Goal: Transaction & Acquisition: Purchase product/service

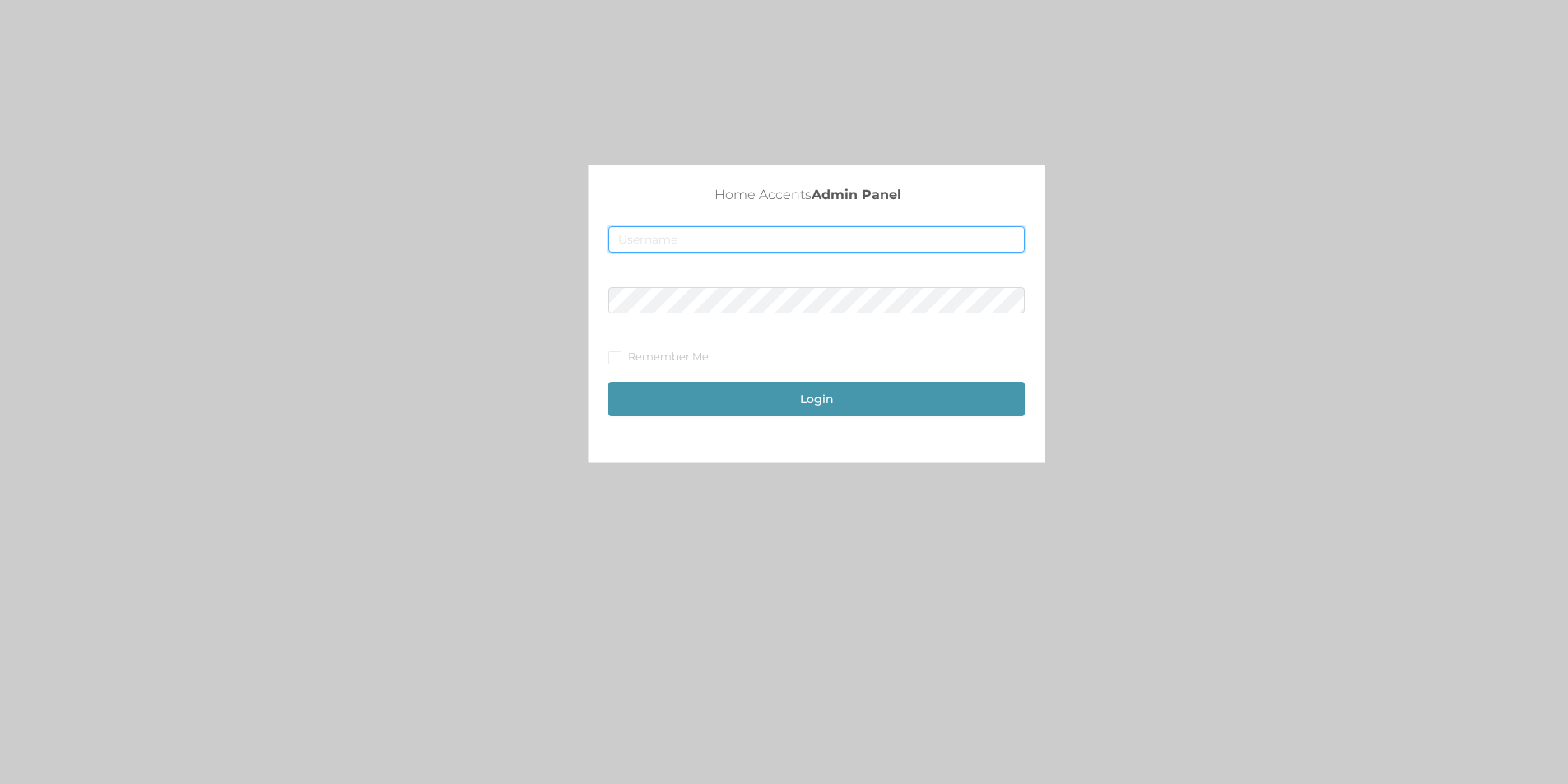
type input "[EMAIL_ADDRESS][DOMAIN_NAME]"
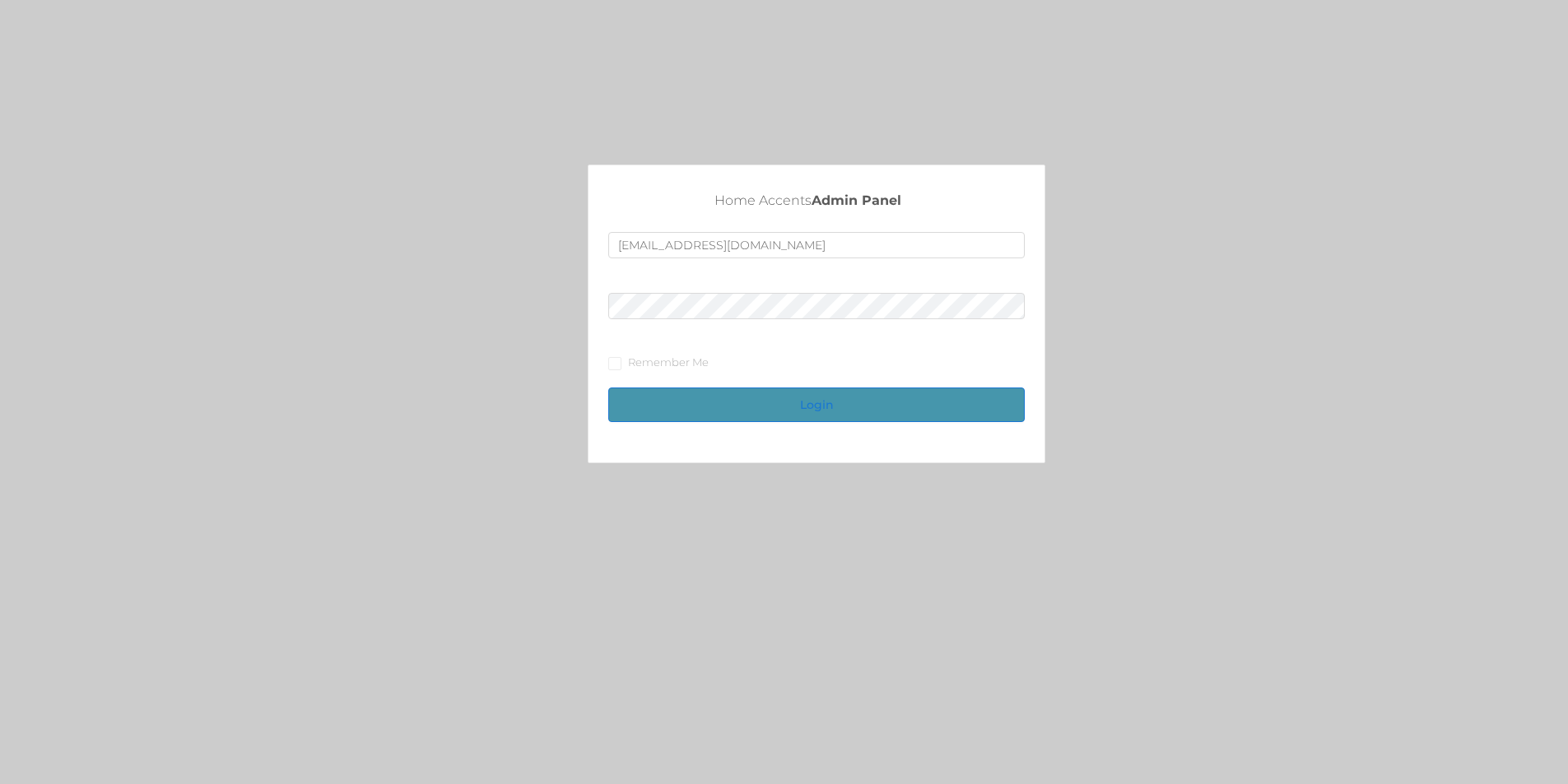
click at [834, 406] on button "Login" at bounding box center [817, 405] width 416 height 35
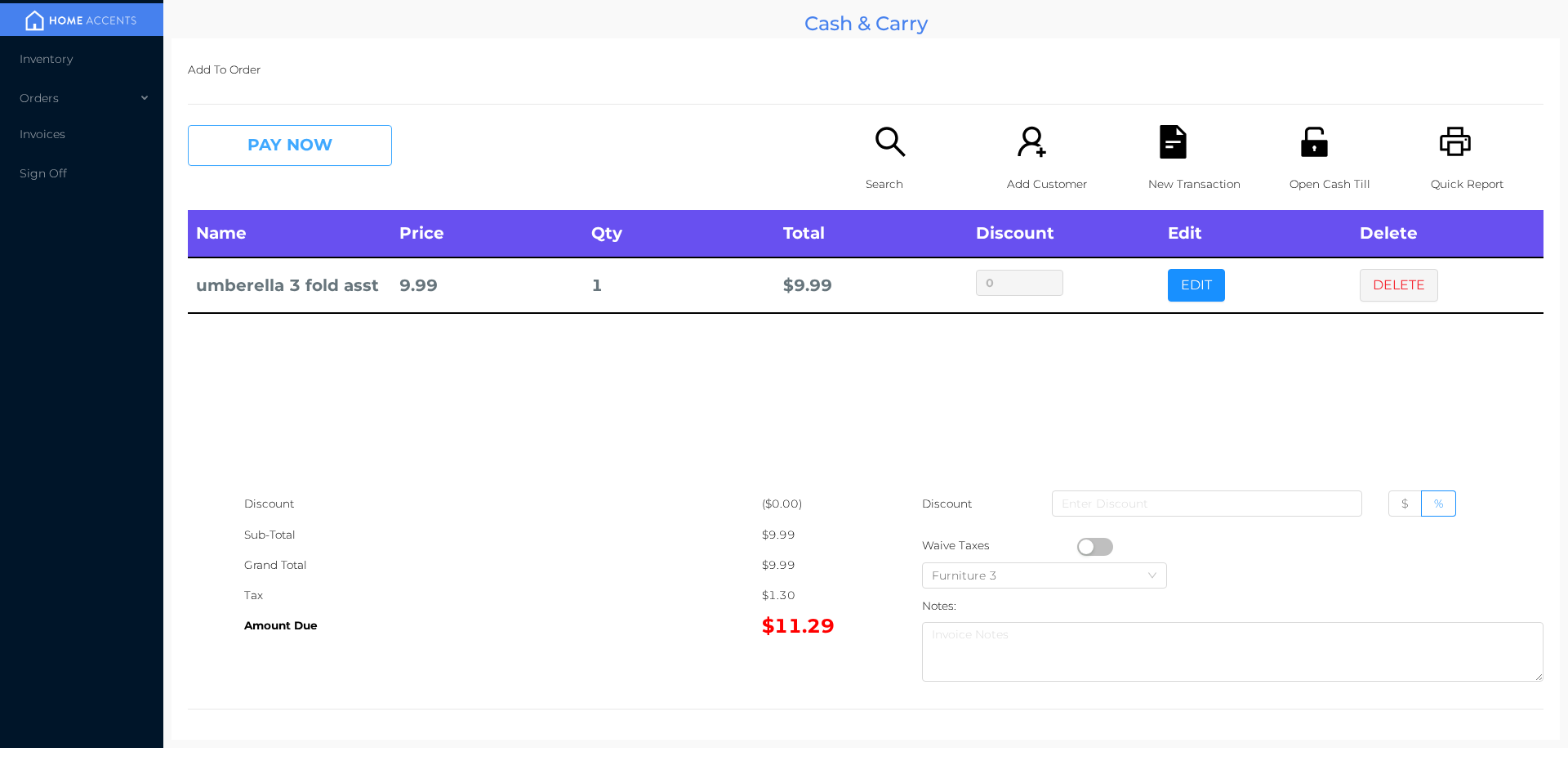
click at [293, 142] on button "PAY NOW" at bounding box center [290, 146] width 204 height 41
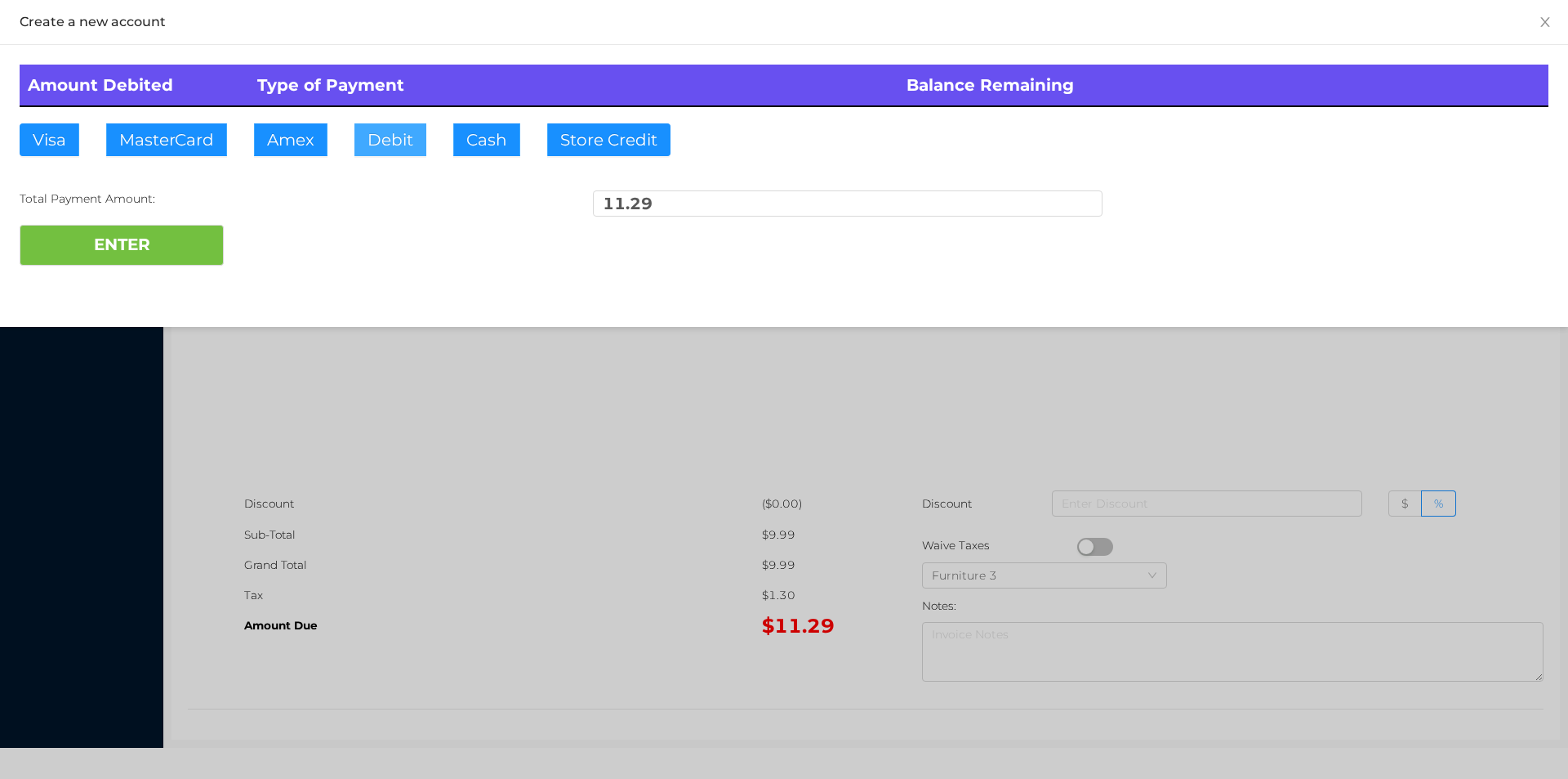
click at [398, 149] on button "Debit" at bounding box center [390, 139] width 72 height 33
click at [142, 263] on button "ENTER" at bounding box center [122, 245] width 204 height 41
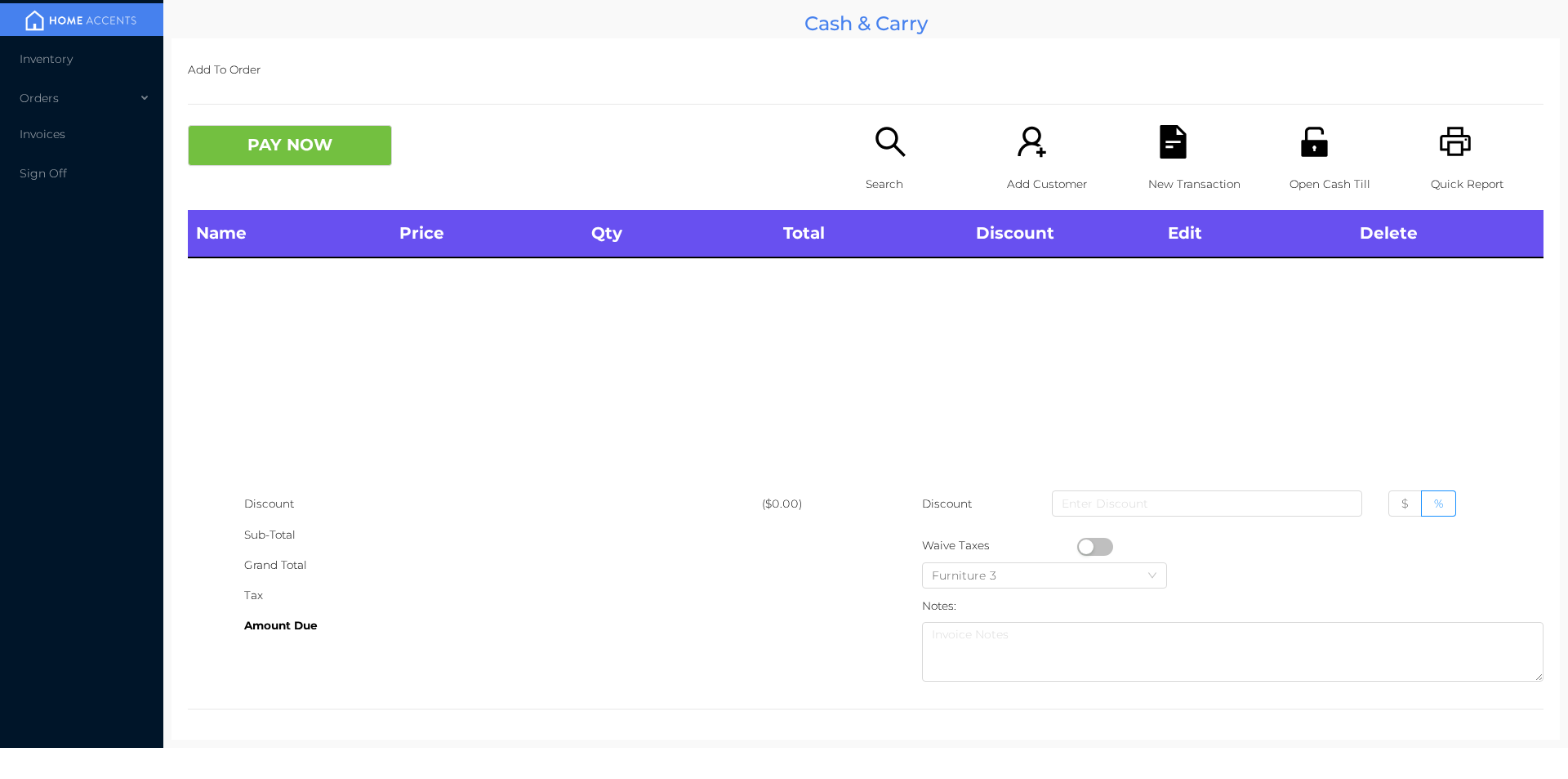
click at [866, 172] on p "Search" at bounding box center [921, 185] width 113 height 30
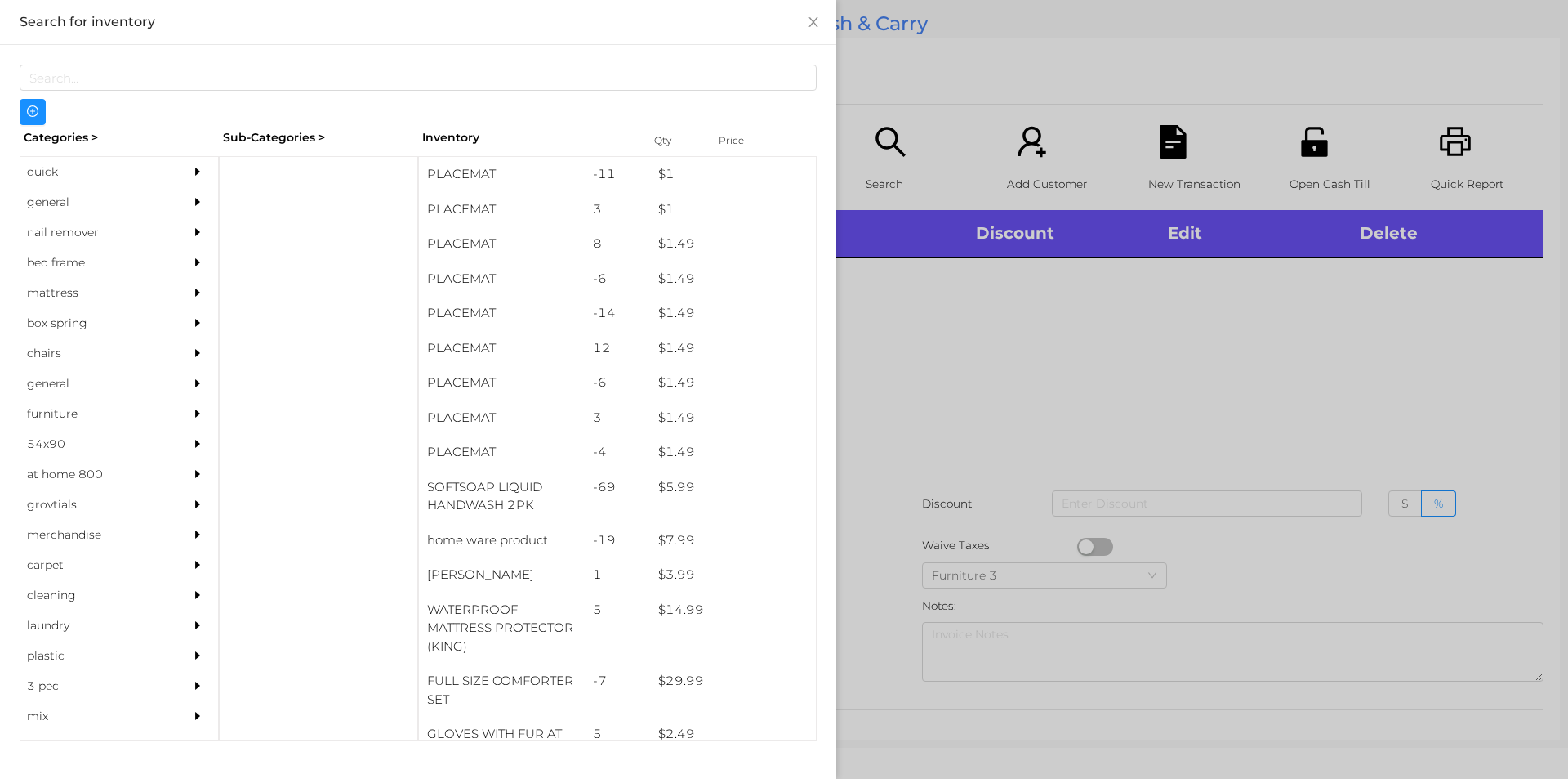
click at [891, 180] on div at bounding box center [784, 390] width 1568 height 779
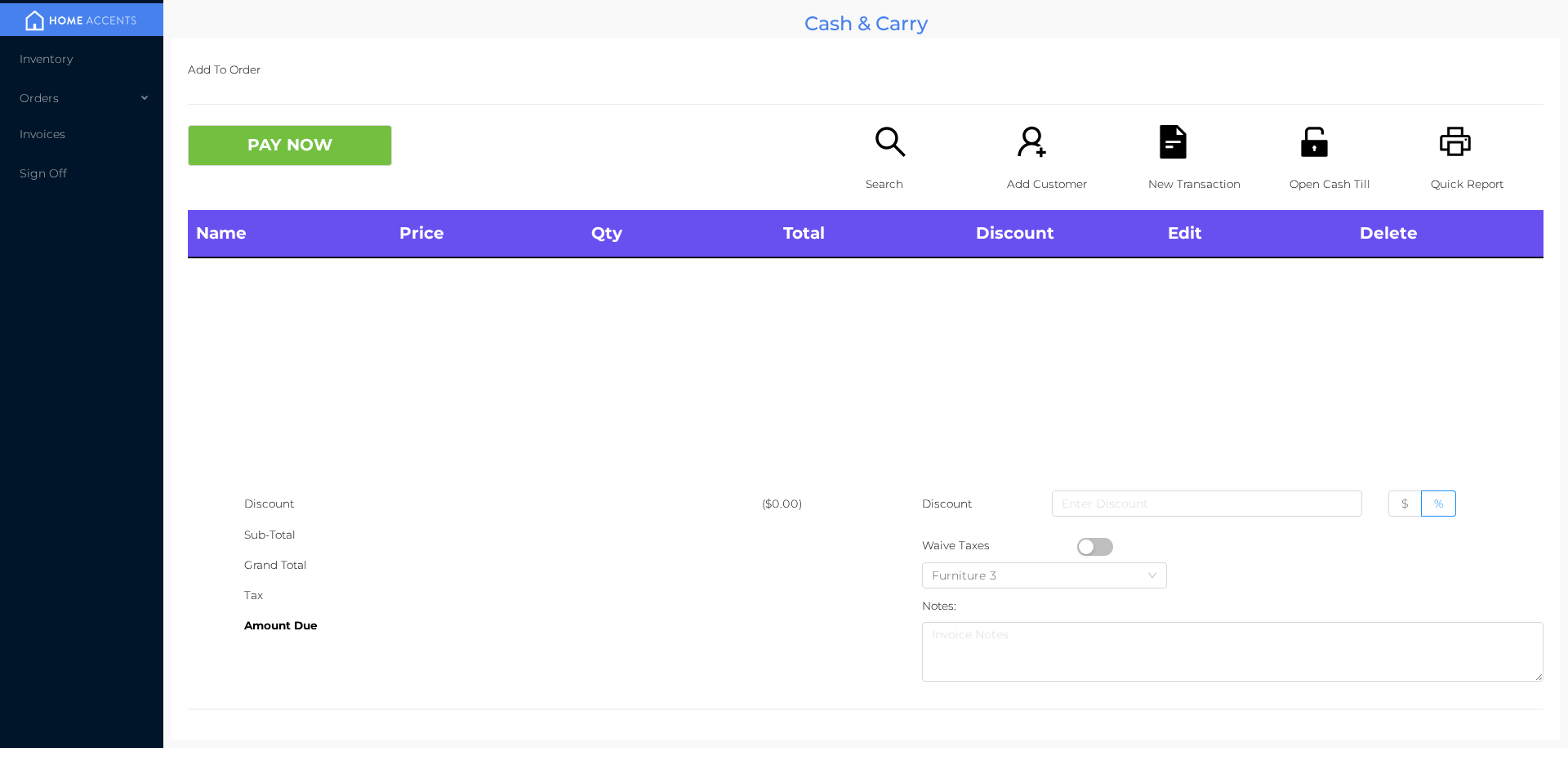
click at [899, 206] on div "Search" at bounding box center [921, 168] width 113 height 85
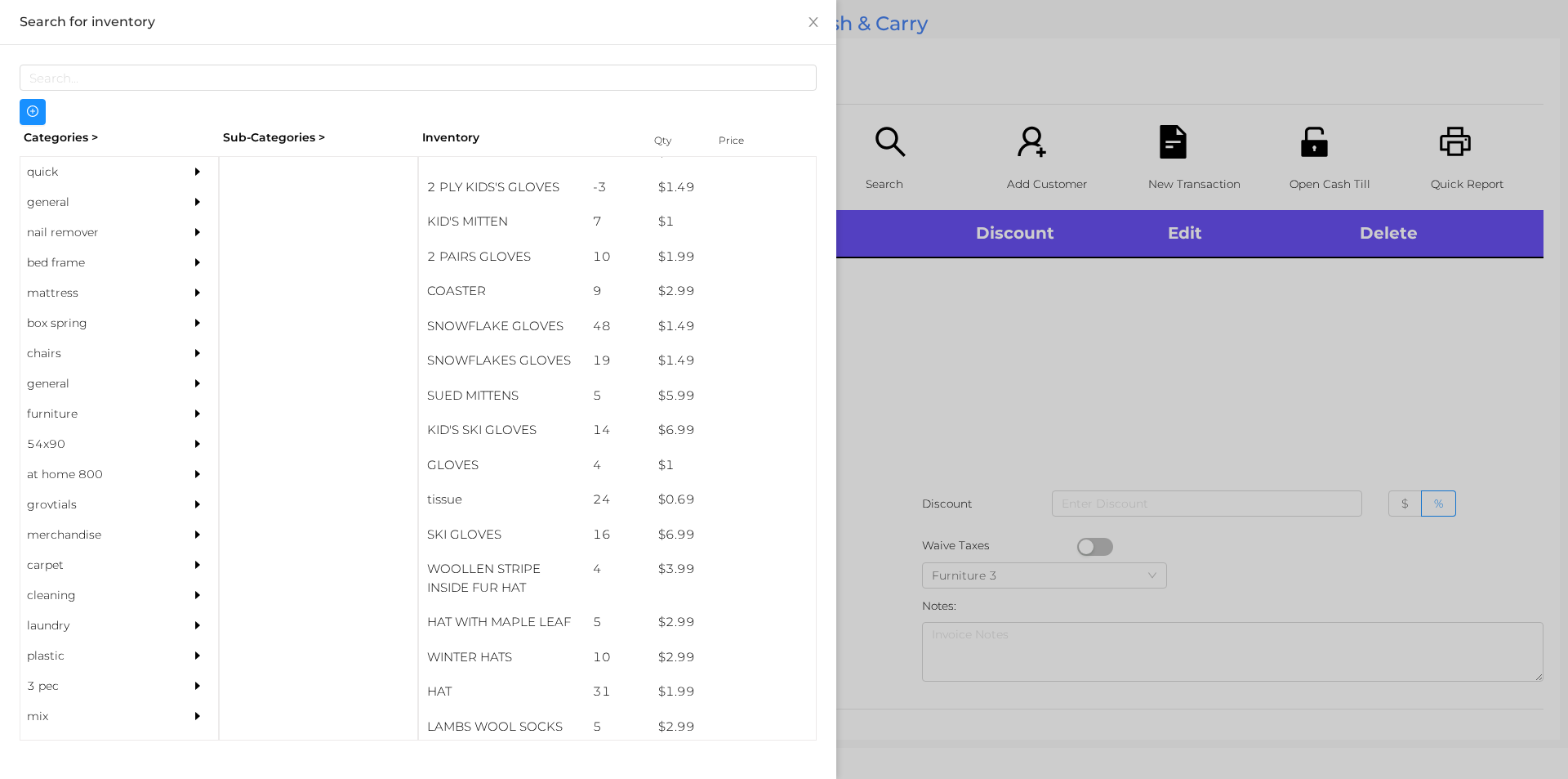
scroll to position [803, 0]
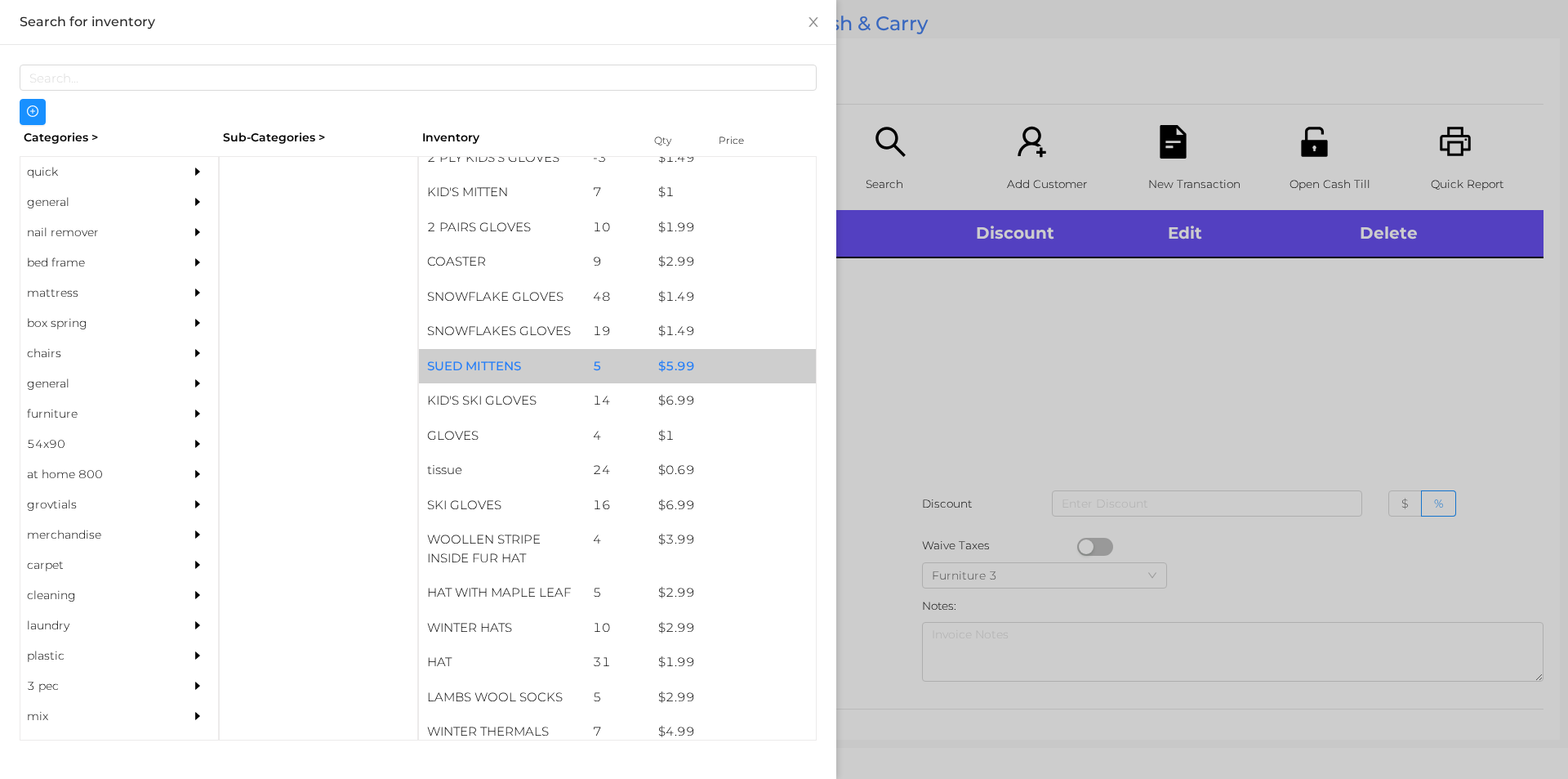
click at [709, 358] on div "$ 5.99" at bounding box center [733, 366] width 166 height 35
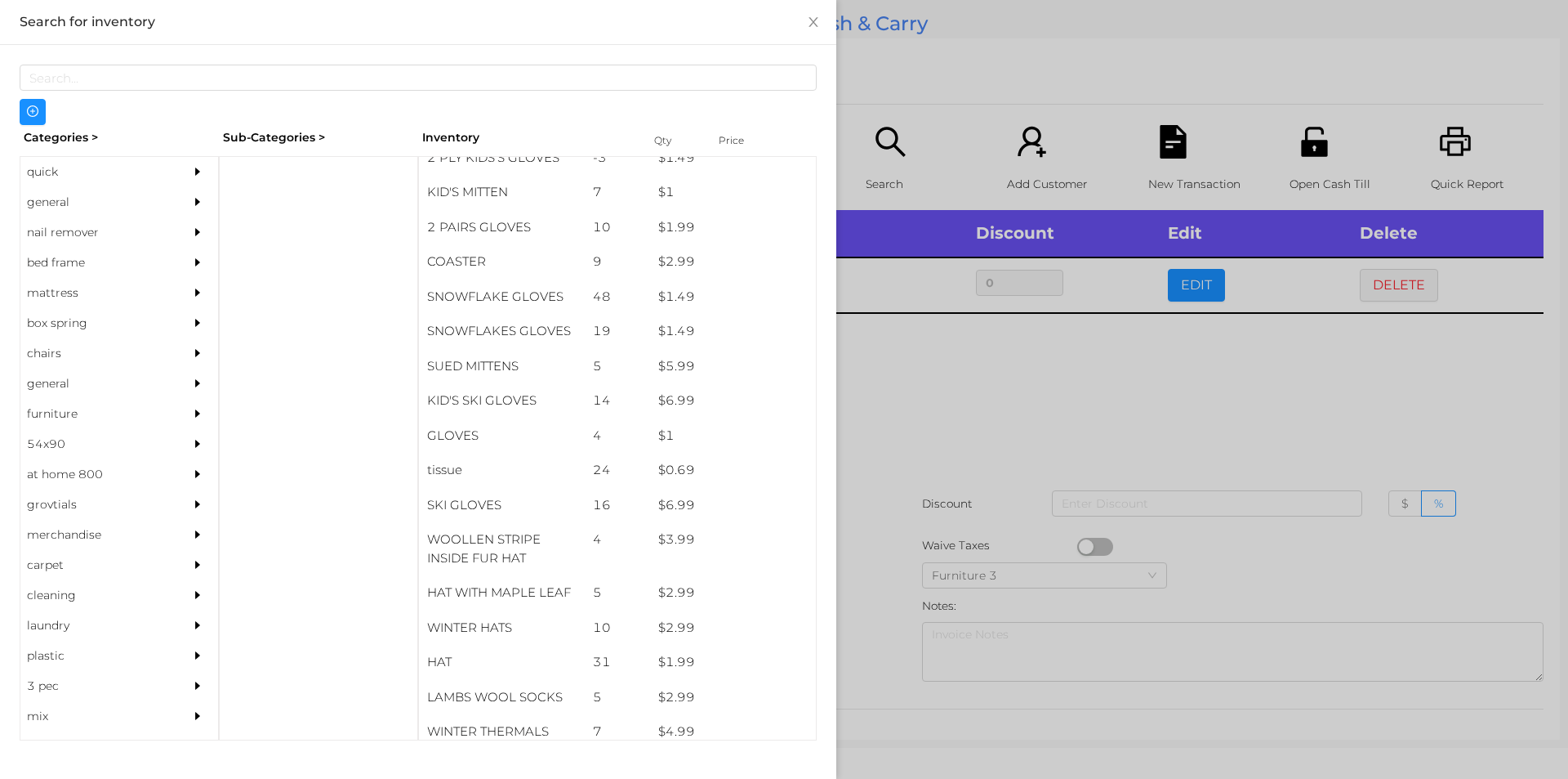
click at [937, 417] on div at bounding box center [784, 390] width 1568 height 779
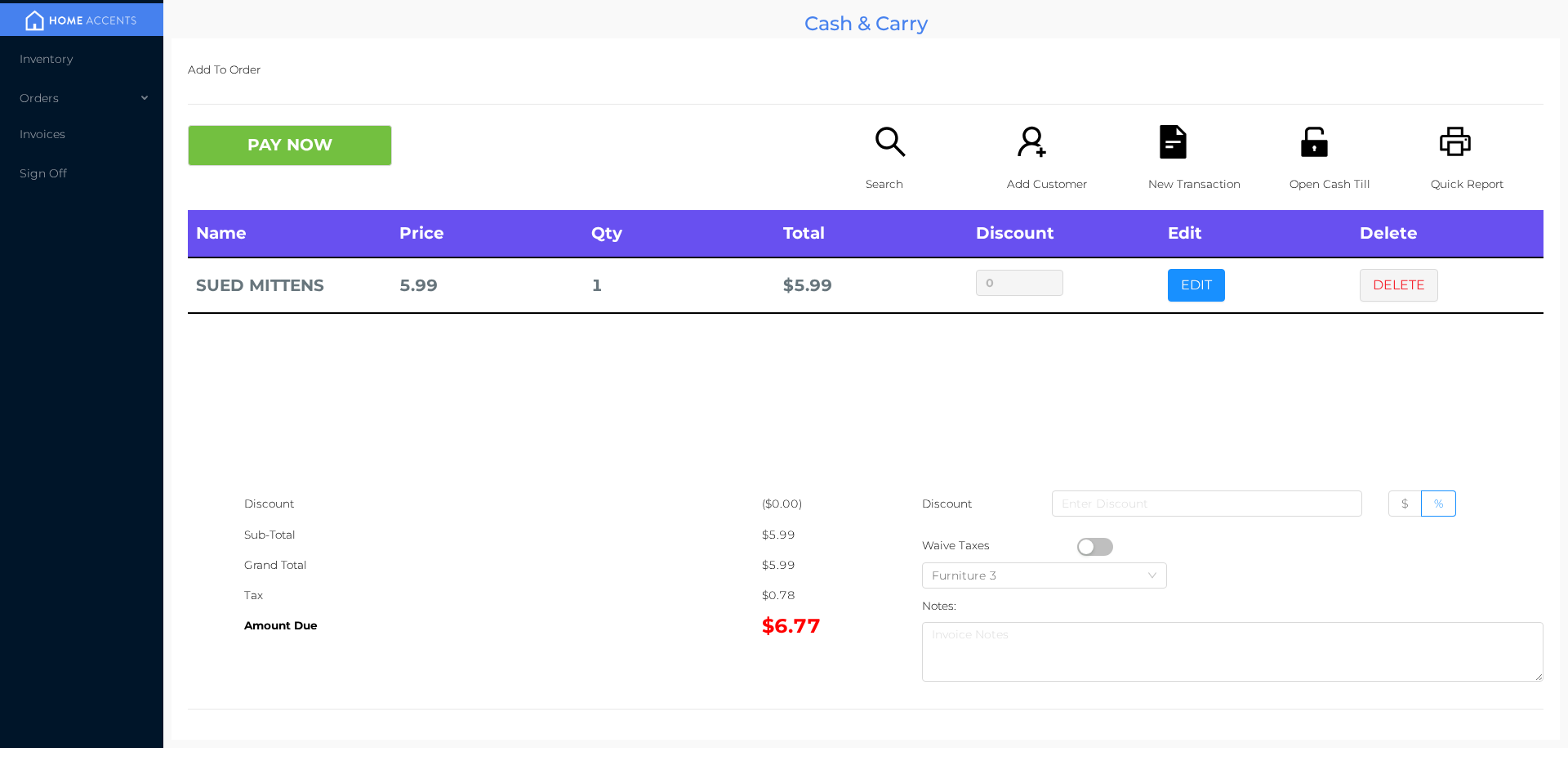
click at [1078, 549] on button "button" at bounding box center [1095, 547] width 36 height 18
click at [285, 142] on button "PAY NOW" at bounding box center [290, 146] width 204 height 41
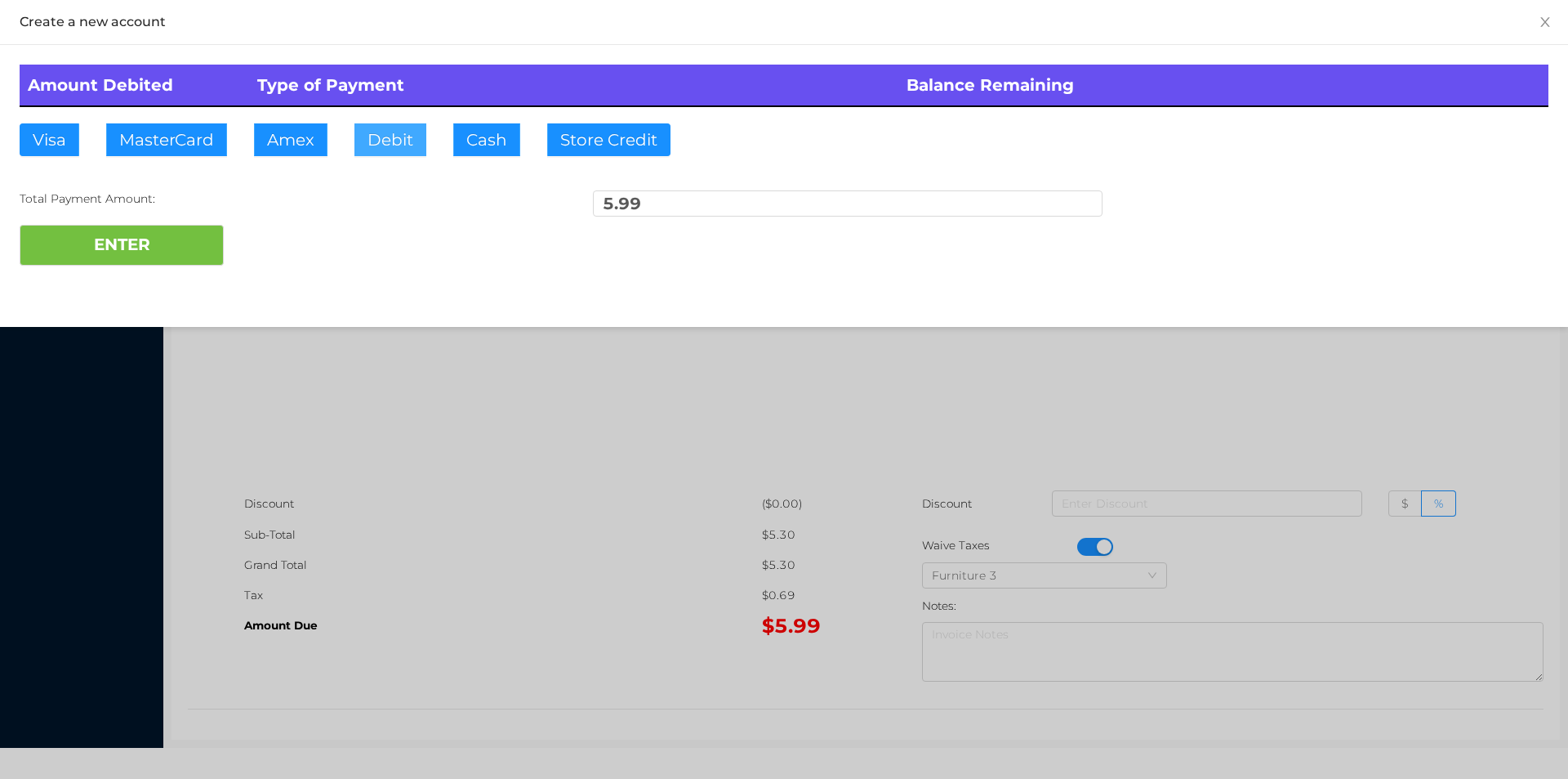
click at [400, 152] on button "Debit" at bounding box center [390, 139] width 72 height 33
click at [176, 256] on button "ENTER" at bounding box center [122, 245] width 204 height 41
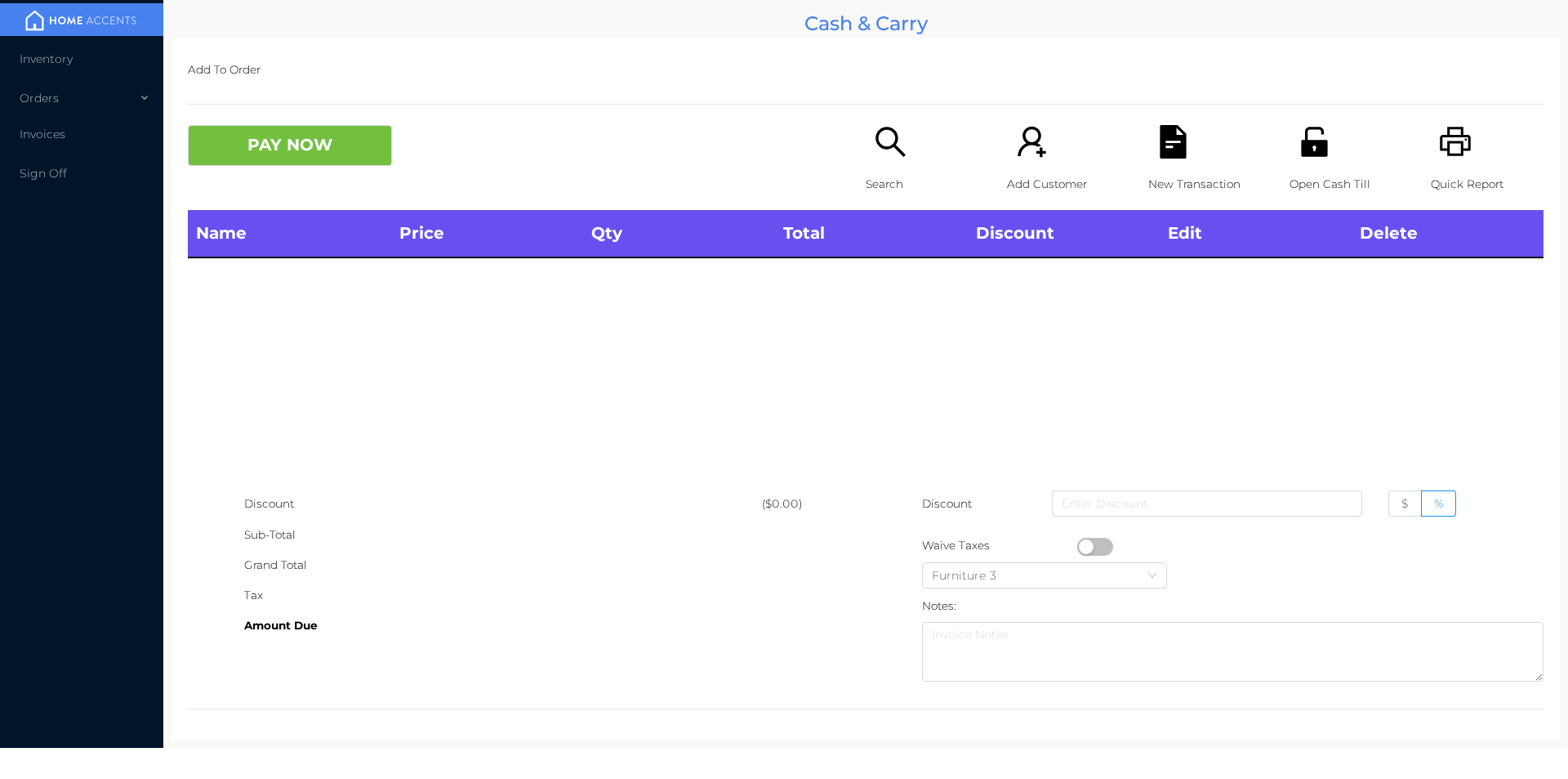
click at [1307, 163] on div "Open Cash Till" at bounding box center [1345, 168] width 113 height 85
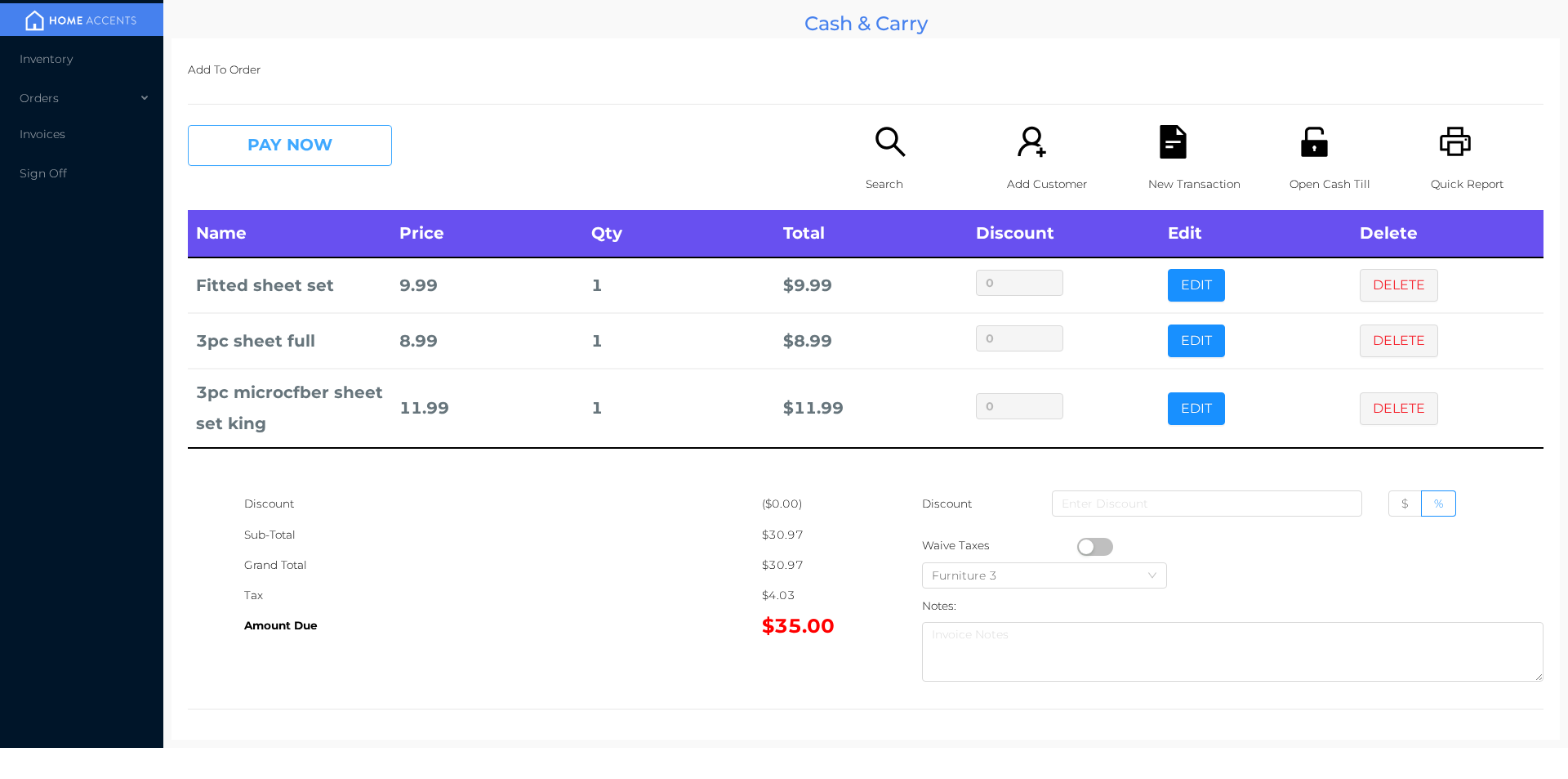
click at [346, 130] on button "PAY NOW" at bounding box center [290, 146] width 204 height 41
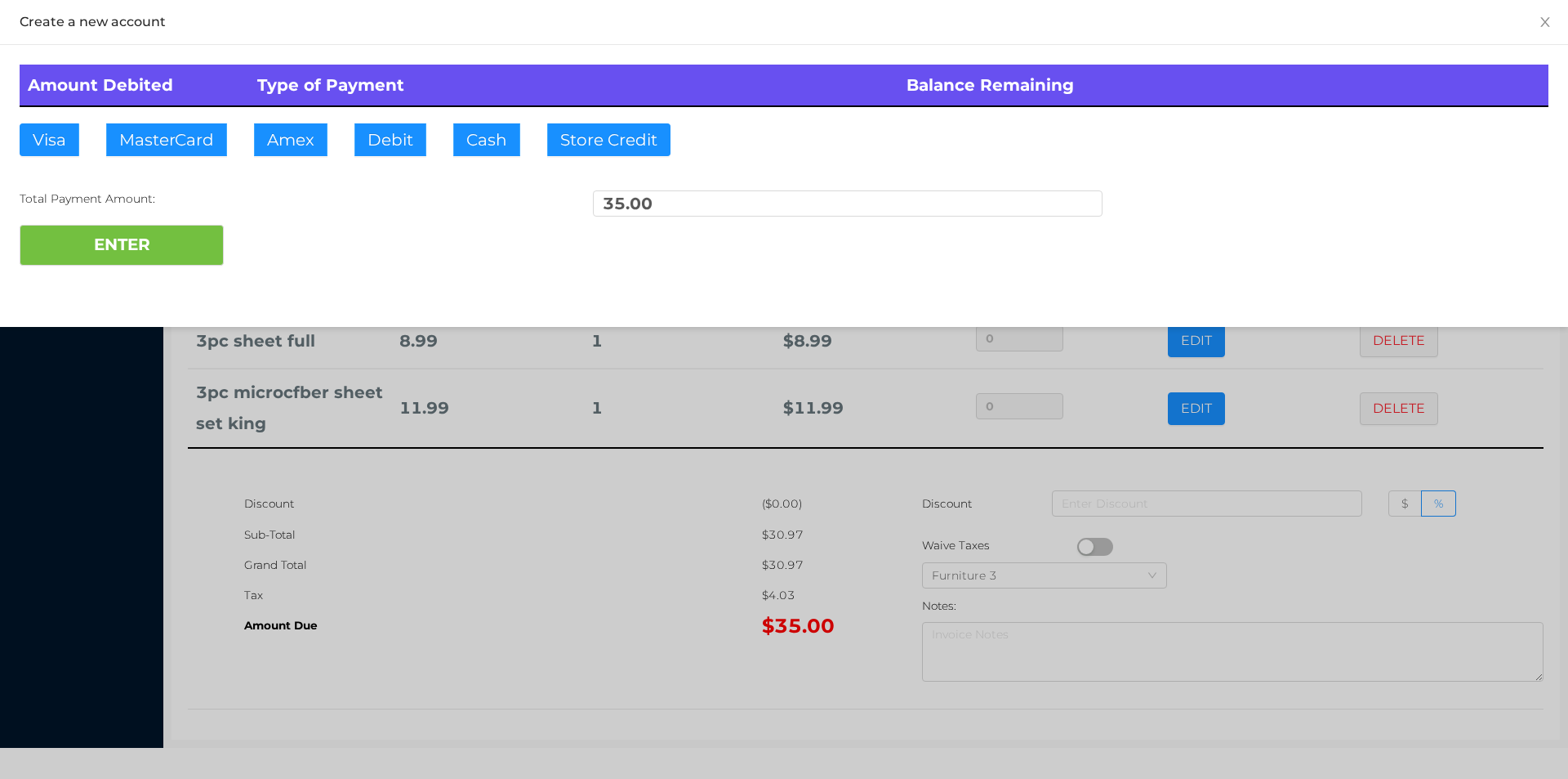
click at [921, 574] on div at bounding box center [784, 390] width 1568 height 779
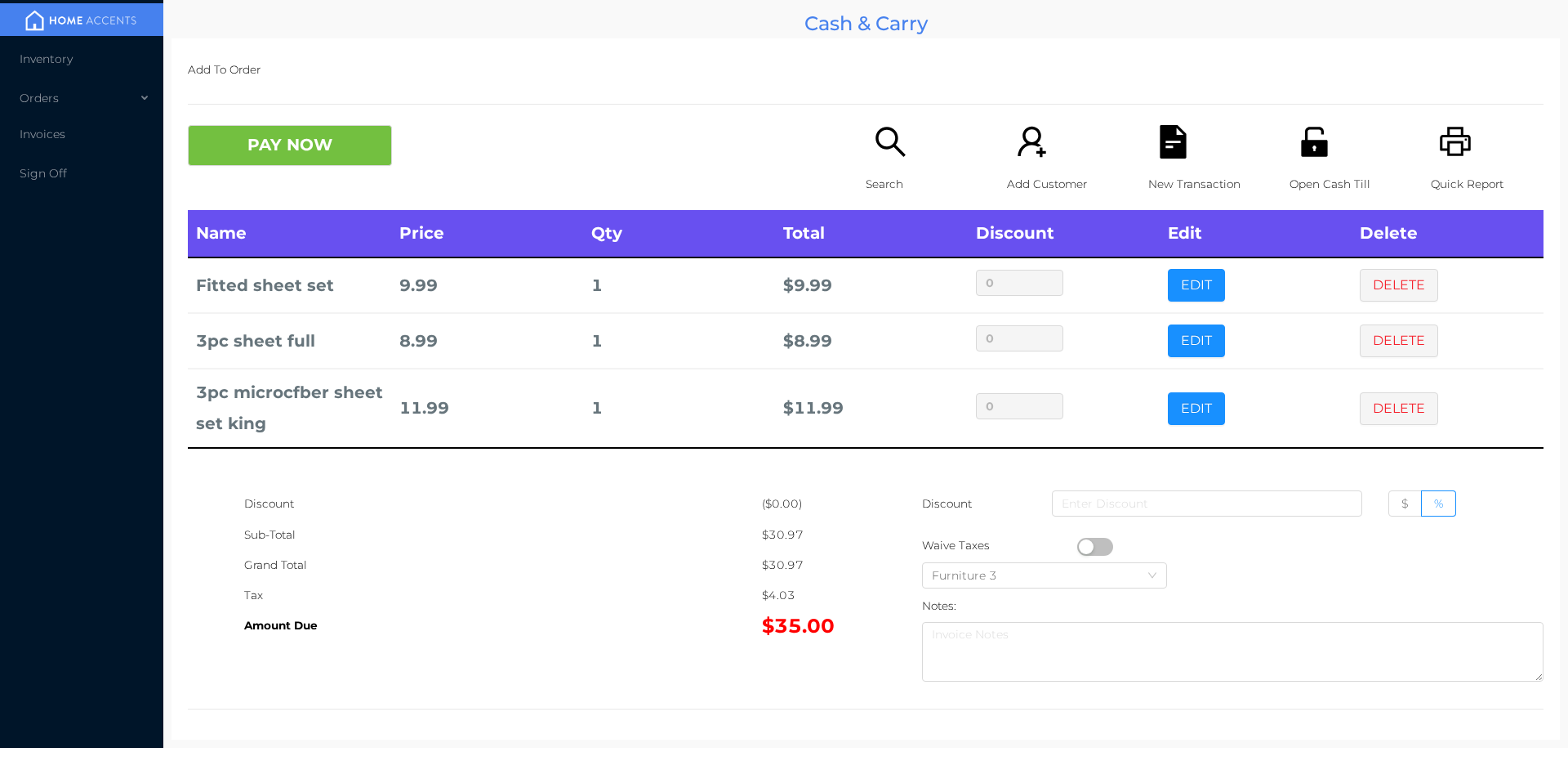
click at [1188, 151] on div "New Transaction" at bounding box center [1204, 168] width 113 height 85
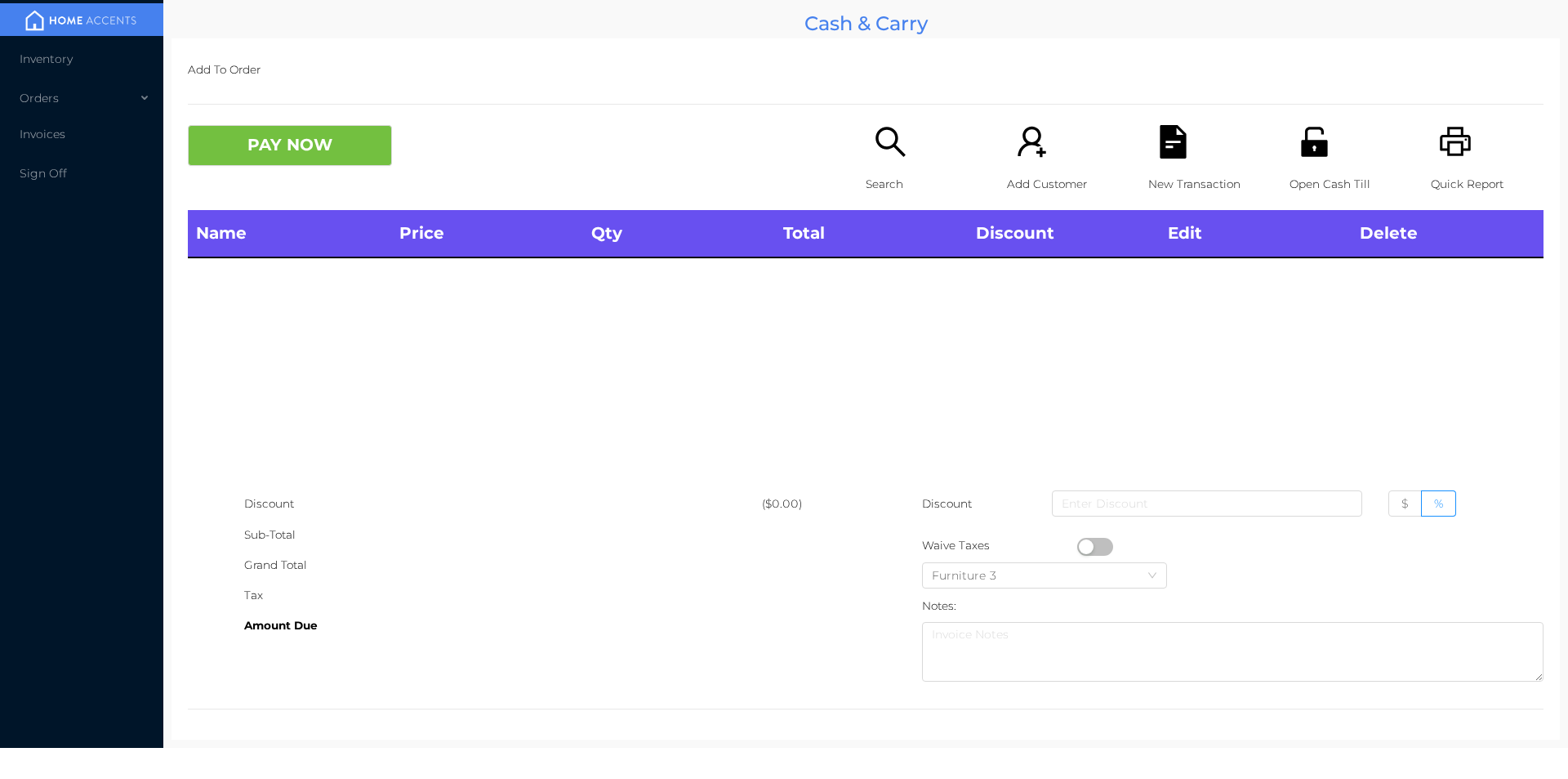
click at [1439, 129] on icon "icon: printer" at bounding box center [1456, 142] width 34 height 34
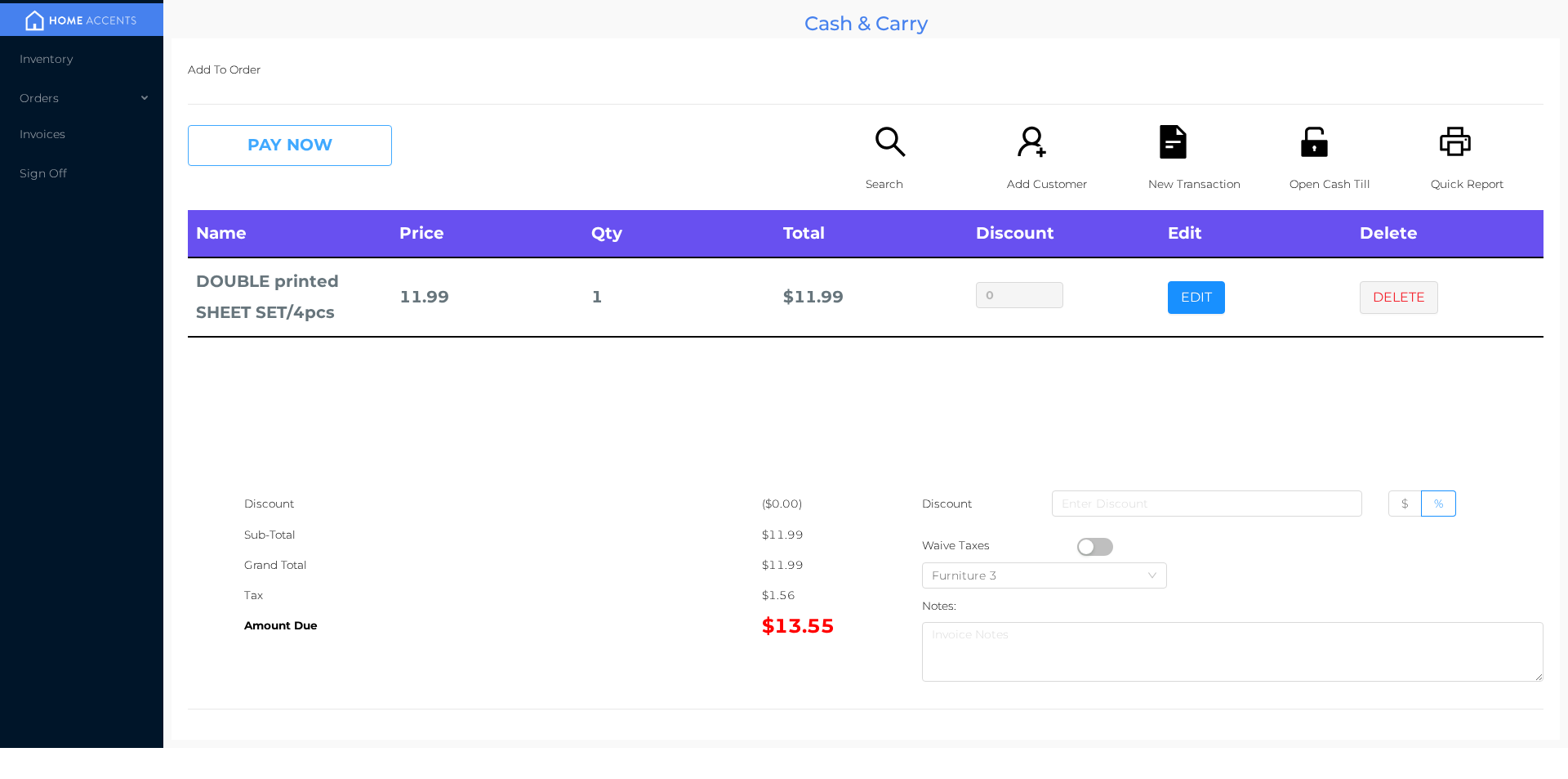
click at [277, 144] on button "PAY NOW" at bounding box center [290, 146] width 204 height 41
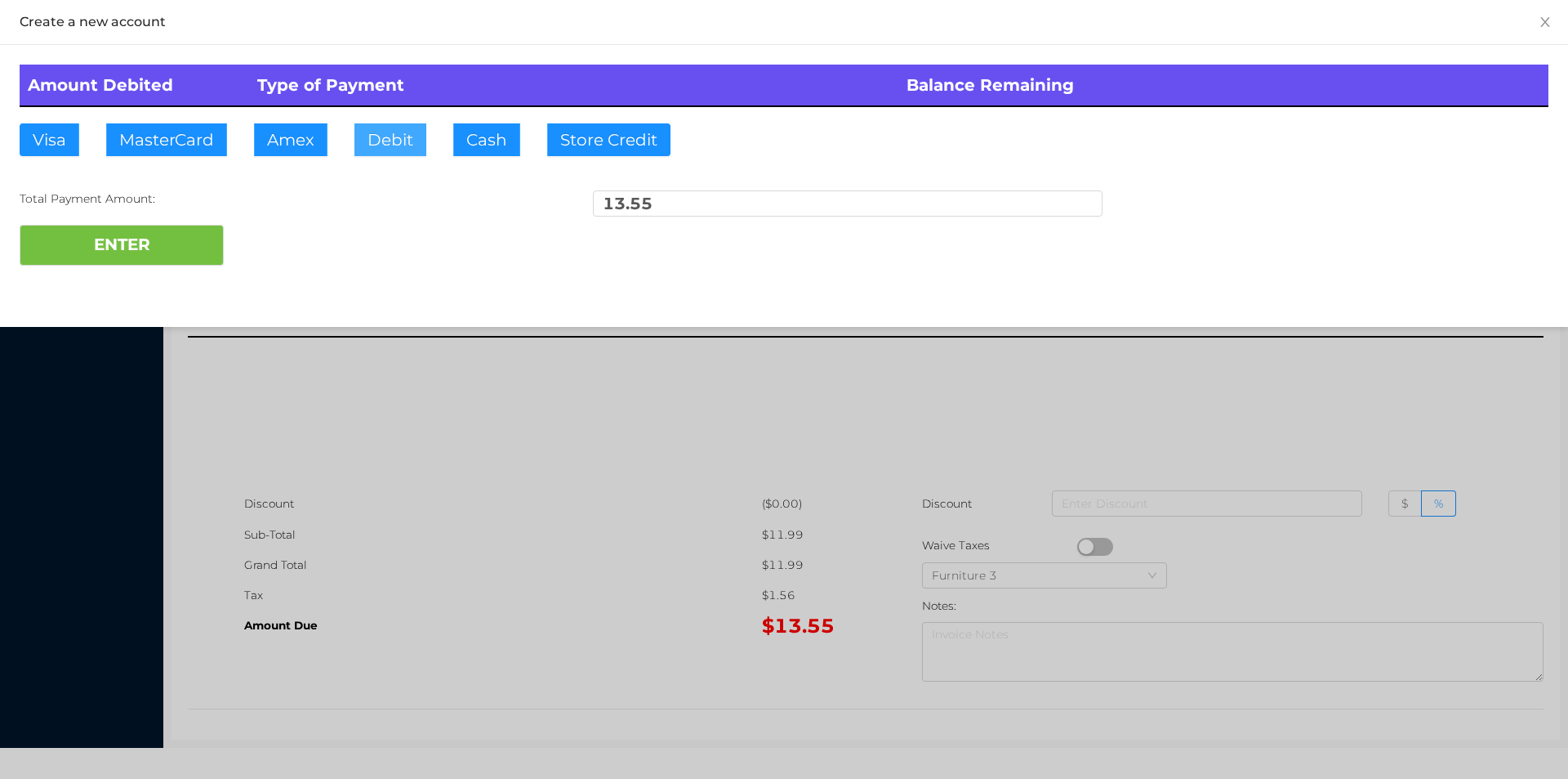
click at [402, 127] on button "Debit" at bounding box center [390, 139] width 72 height 33
click at [181, 230] on button "ENTER" at bounding box center [122, 245] width 204 height 41
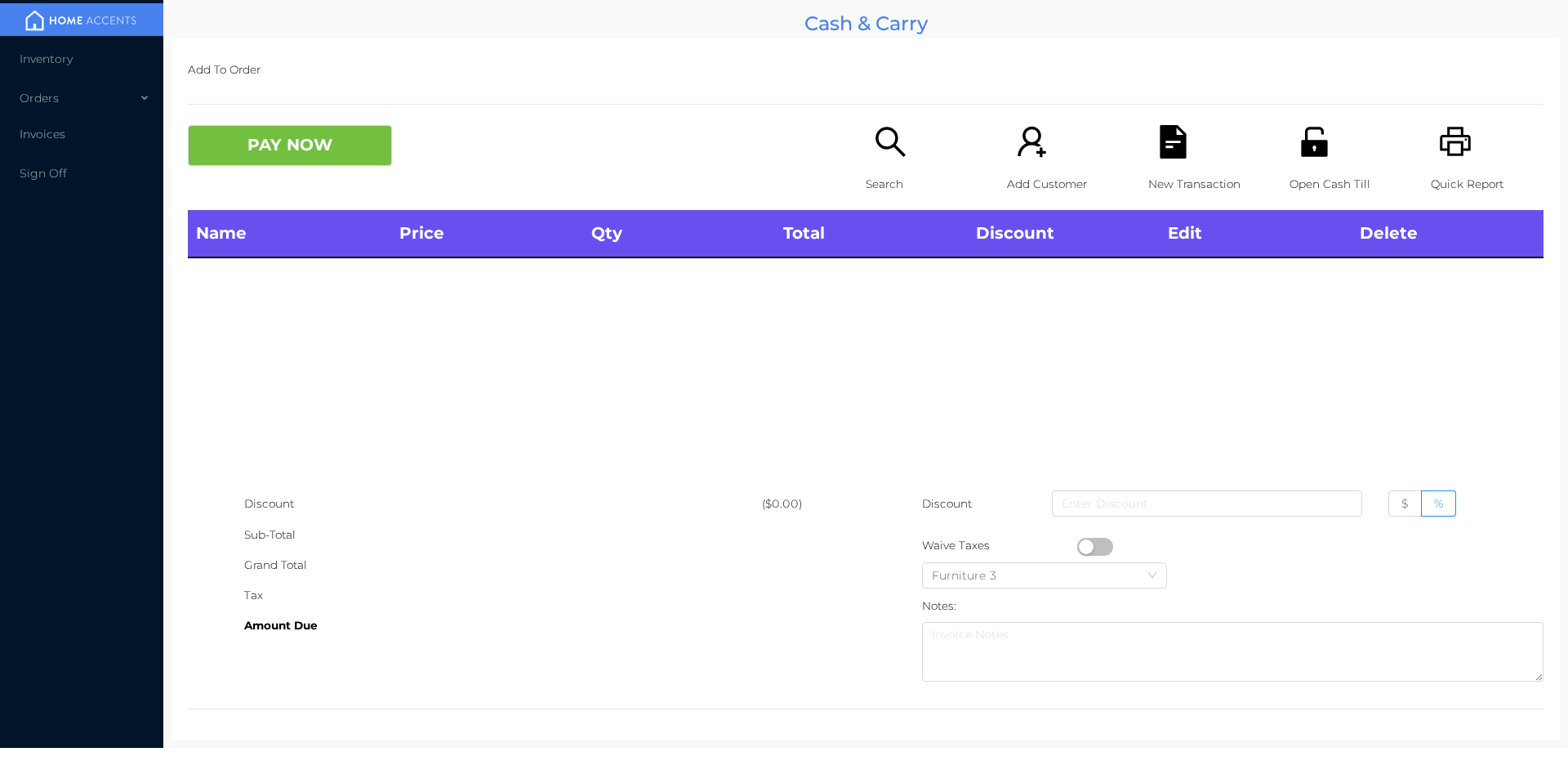
click at [866, 202] on div "Search" at bounding box center [921, 168] width 113 height 85
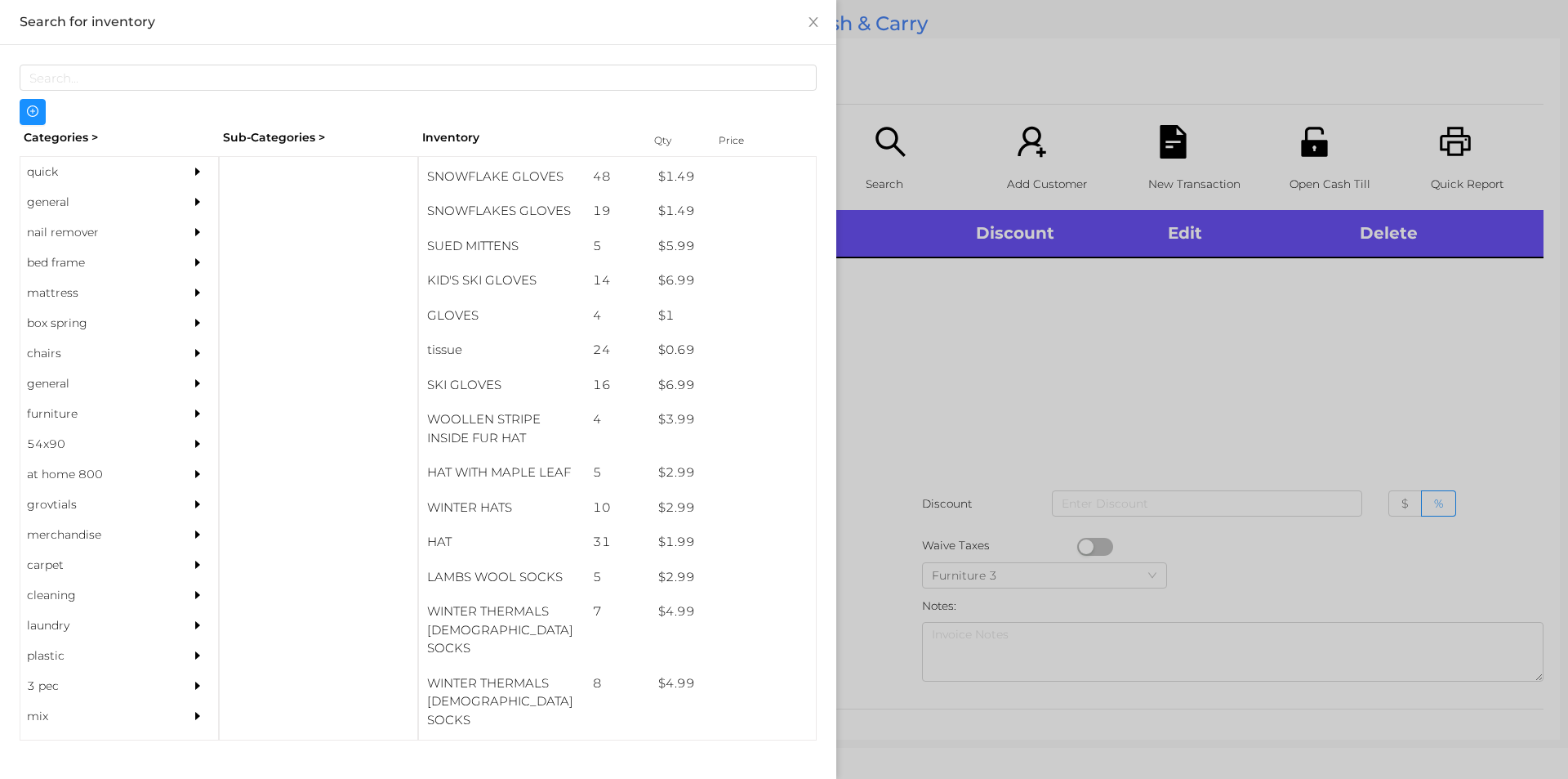
scroll to position [924, 0]
click at [929, 492] on div at bounding box center [784, 390] width 1568 height 779
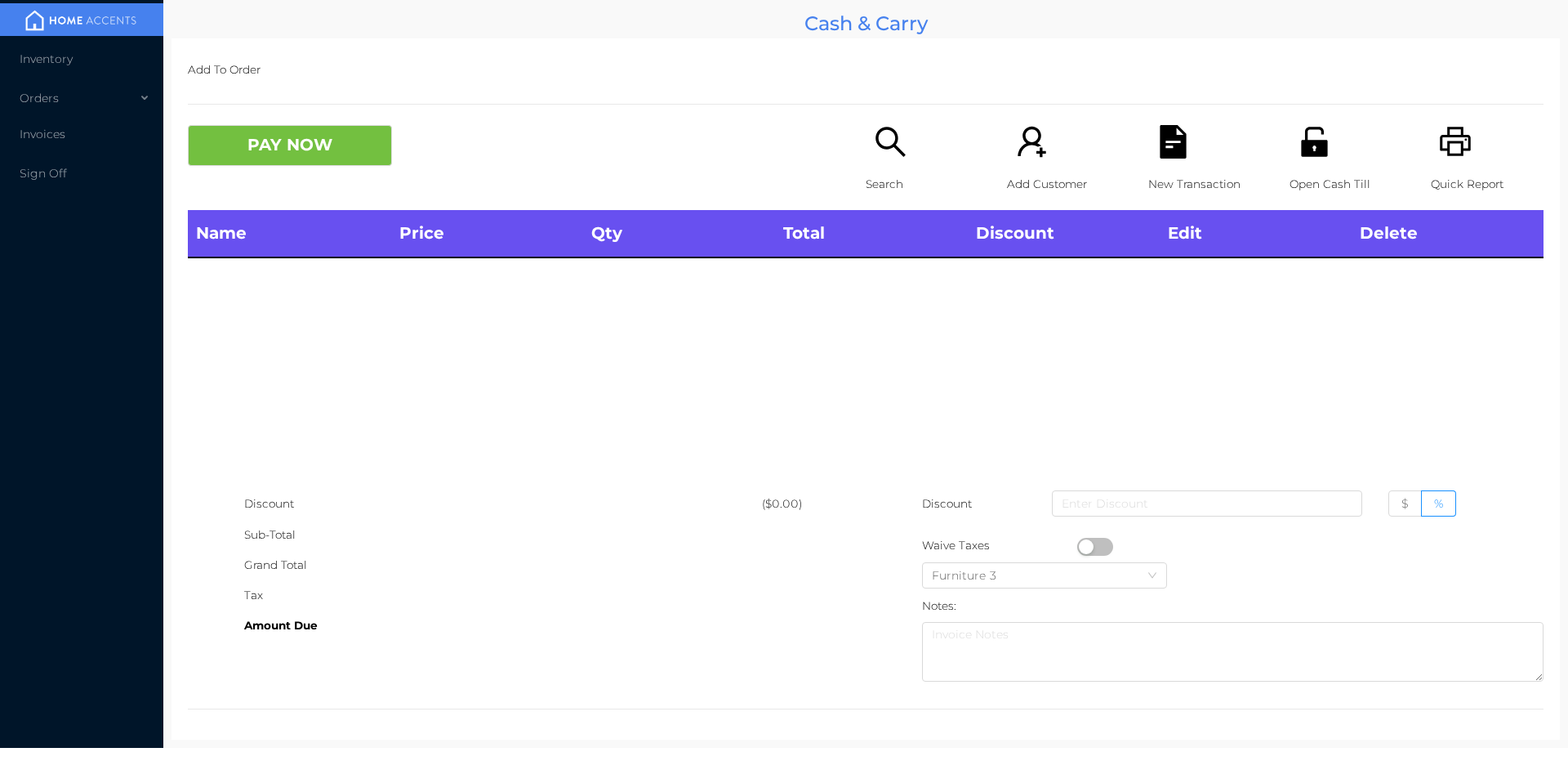
click at [1454, 142] on icon "icon: printer" at bounding box center [1456, 142] width 34 height 34
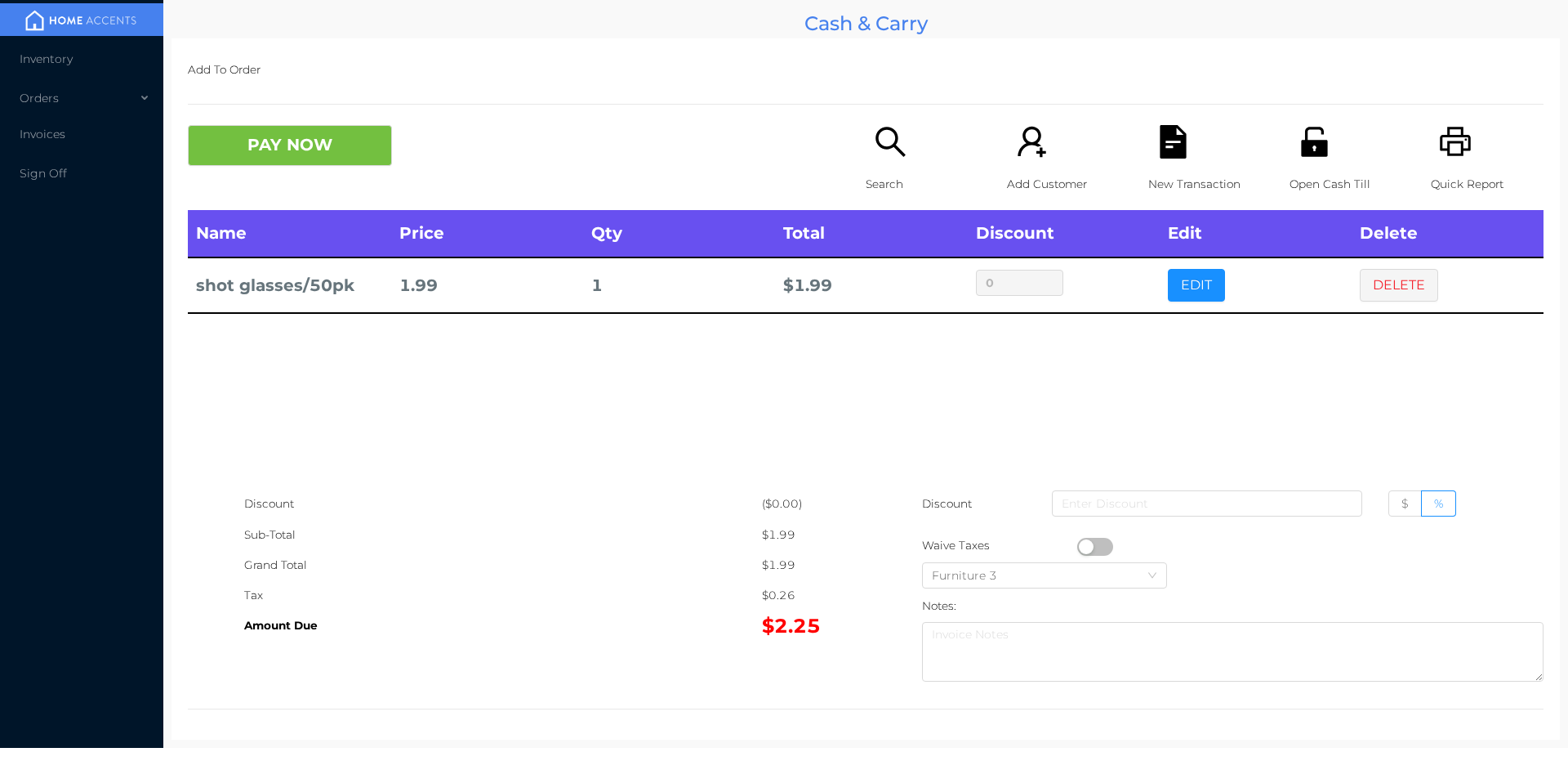
click at [908, 164] on div "Search" at bounding box center [921, 168] width 113 height 85
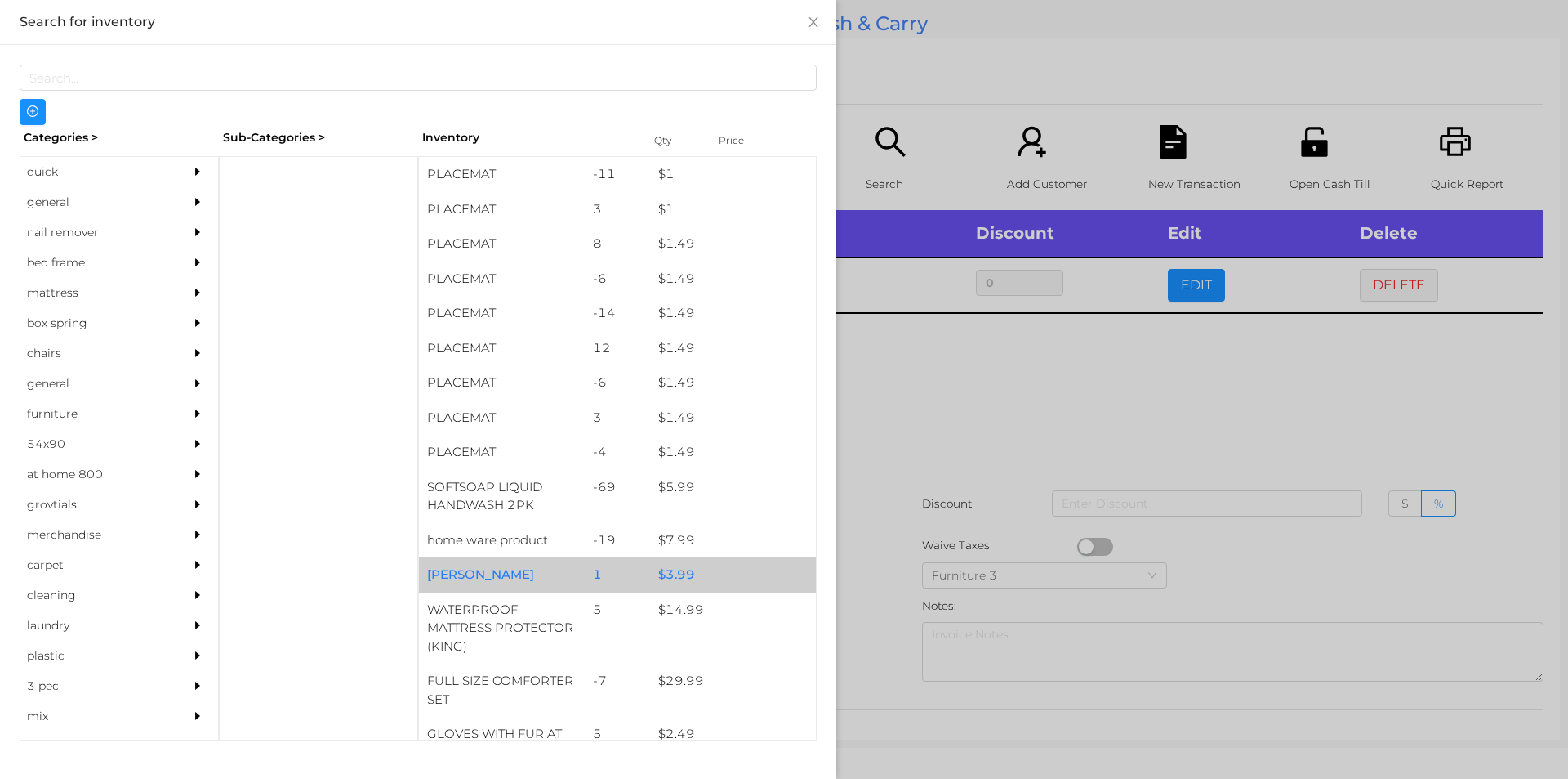
click at [667, 583] on div "$ 3.99" at bounding box center [733, 575] width 166 height 35
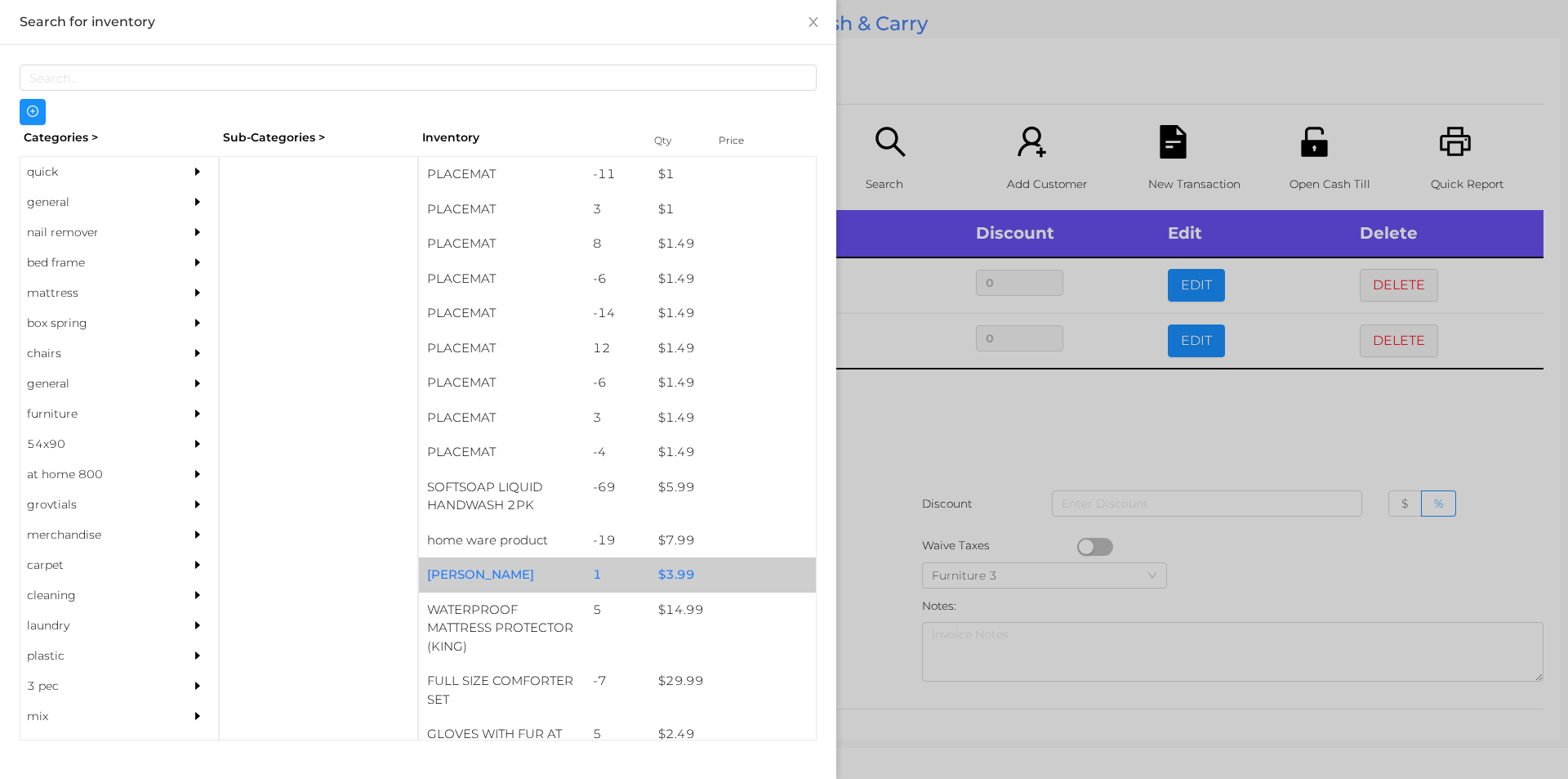
click at [585, 580] on div "1" at bounding box center [617, 575] width 67 height 35
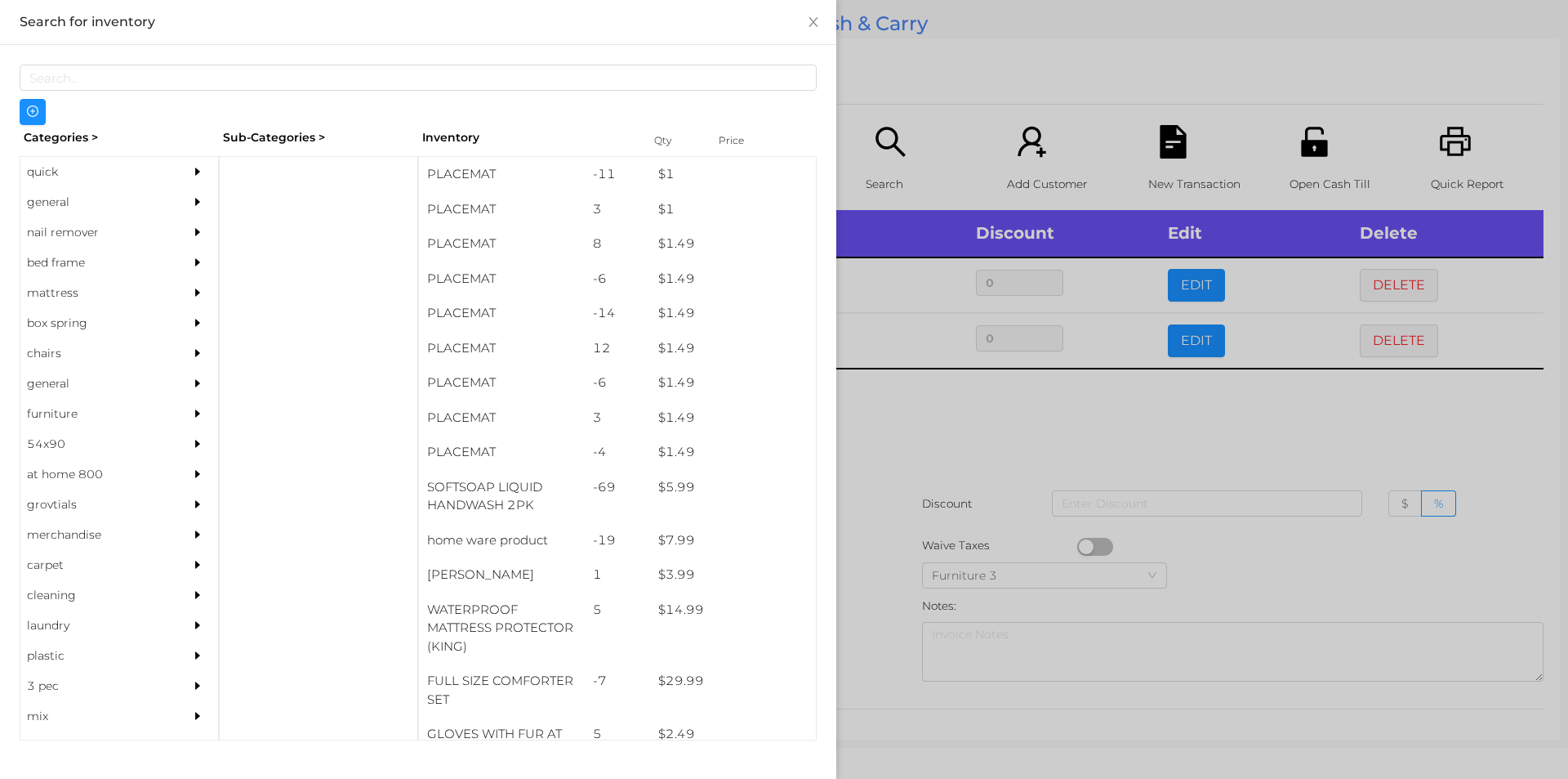
click at [936, 500] on div at bounding box center [784, 390] width 1568 height 779
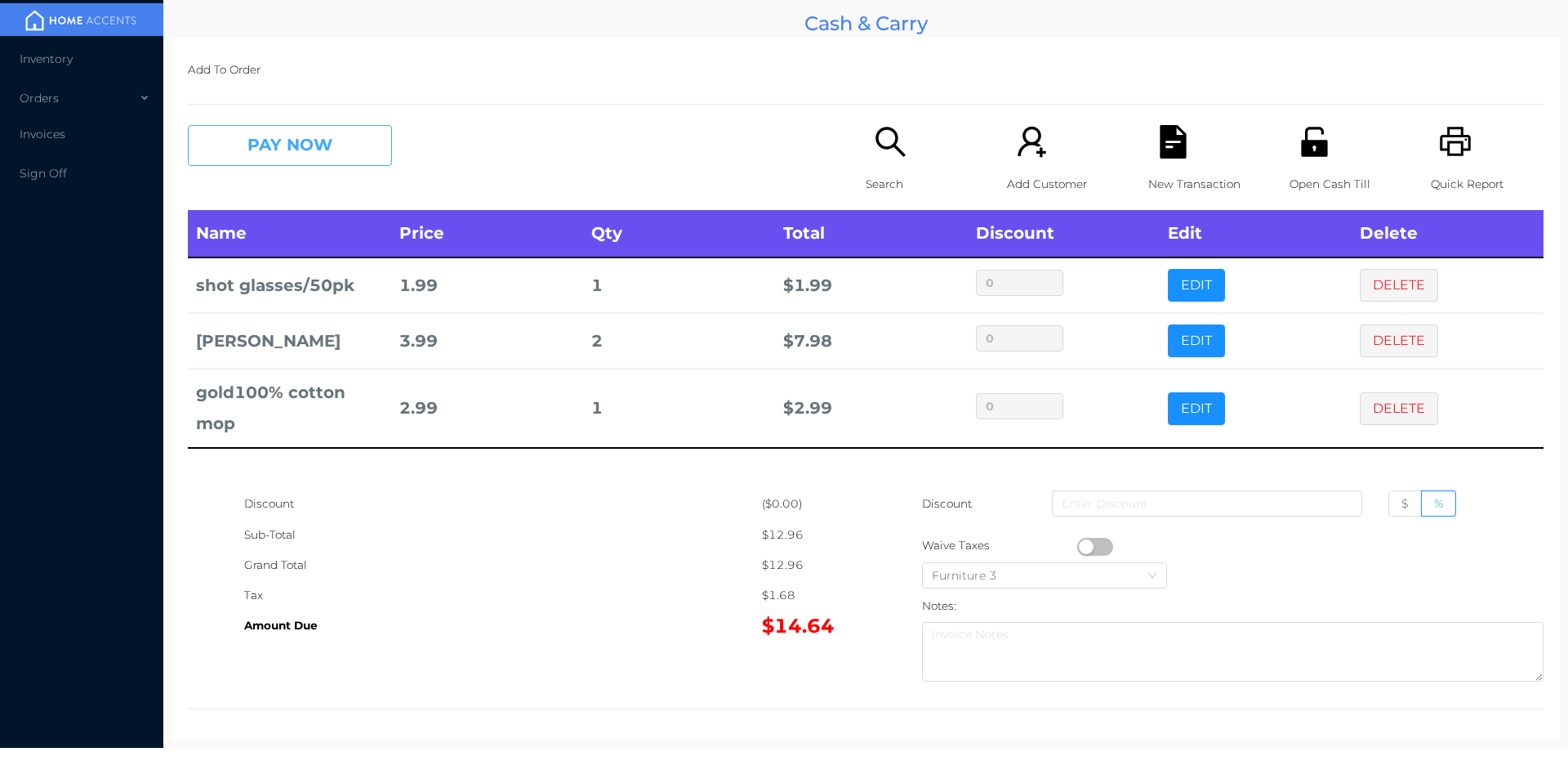
click at [276, 138] on button "PAY NOW" at bounding box center [290, 146] width 204 height 41
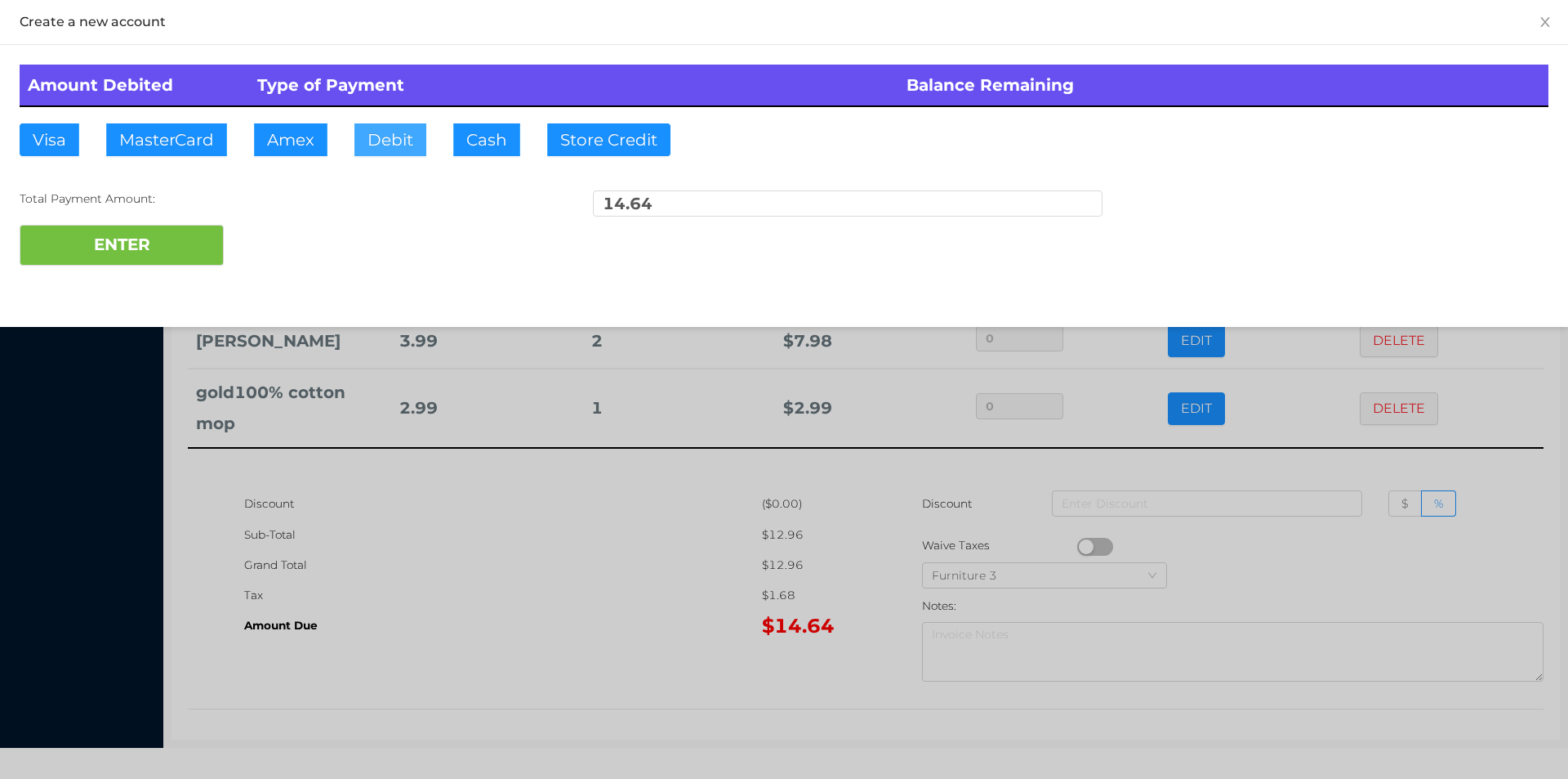
click at [409, 129] on button "Debit" at bounding box center [390, 139] width 72 height 33
type input "20"
click at [88, 287] on div "Create a new account Amount Debited Type of Payment Balance Remaining Visa Mast…" at bounding box center [784, 163] width 1568 height 327
click at [88, 259] on button "ENTER" at bounding box center [122, 245] width 204 height 41
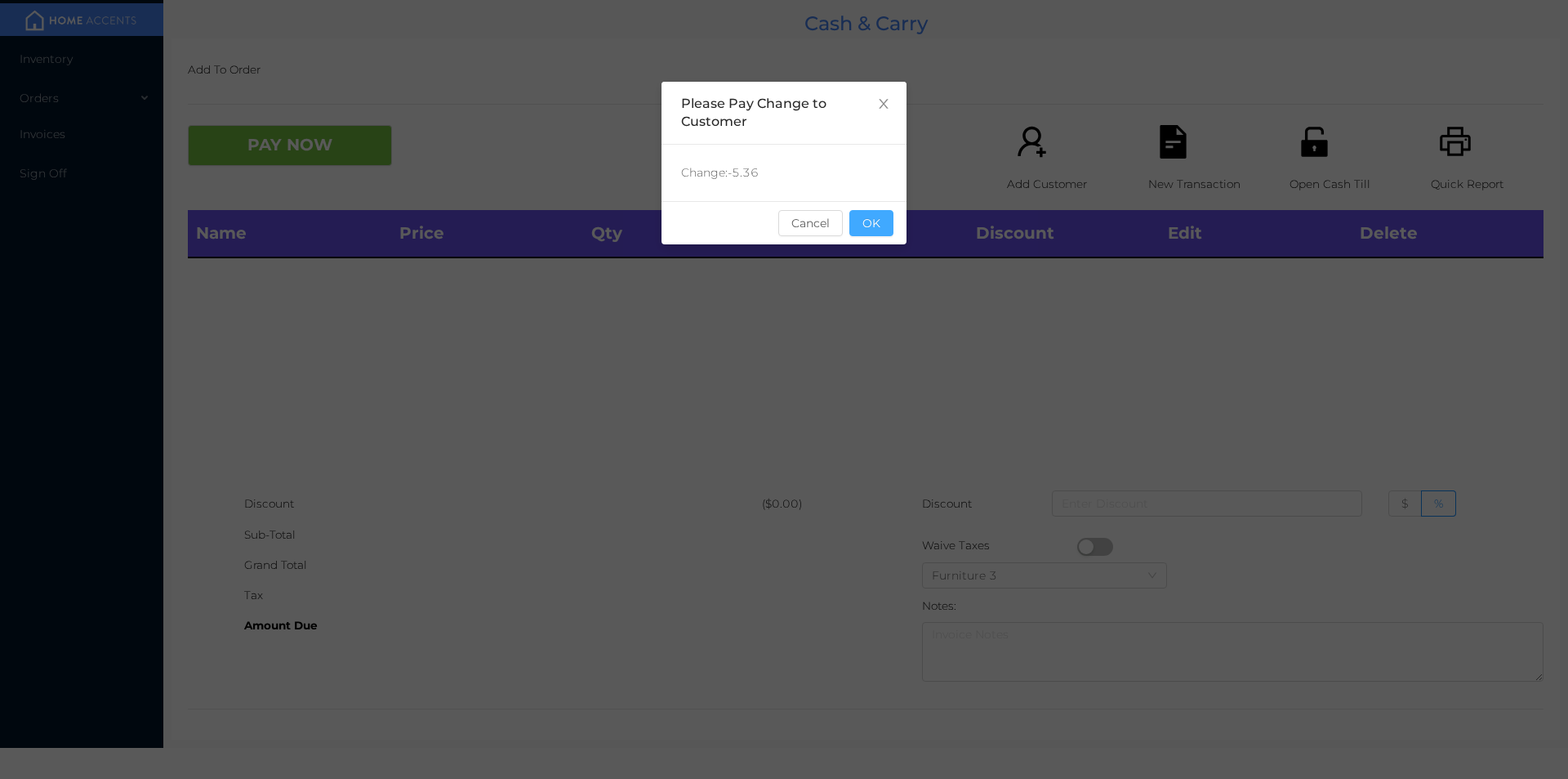
click at [864, 232] on button "OK" at bounding box center [872, 223] width 44 height 26
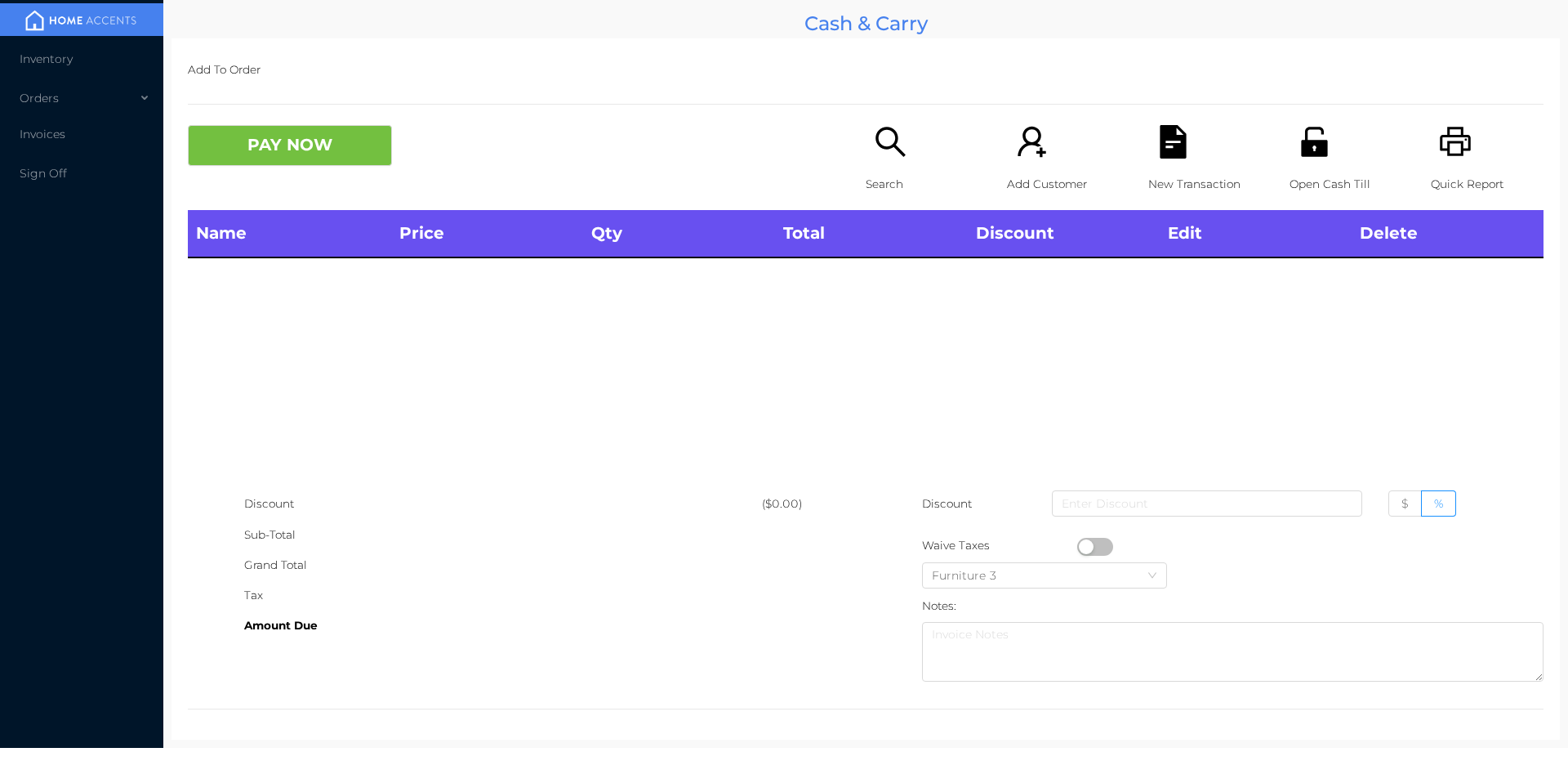
click at [1298, 126] on icon "icon: unlock" at bounding box center [1315, 142] width 34 height 34
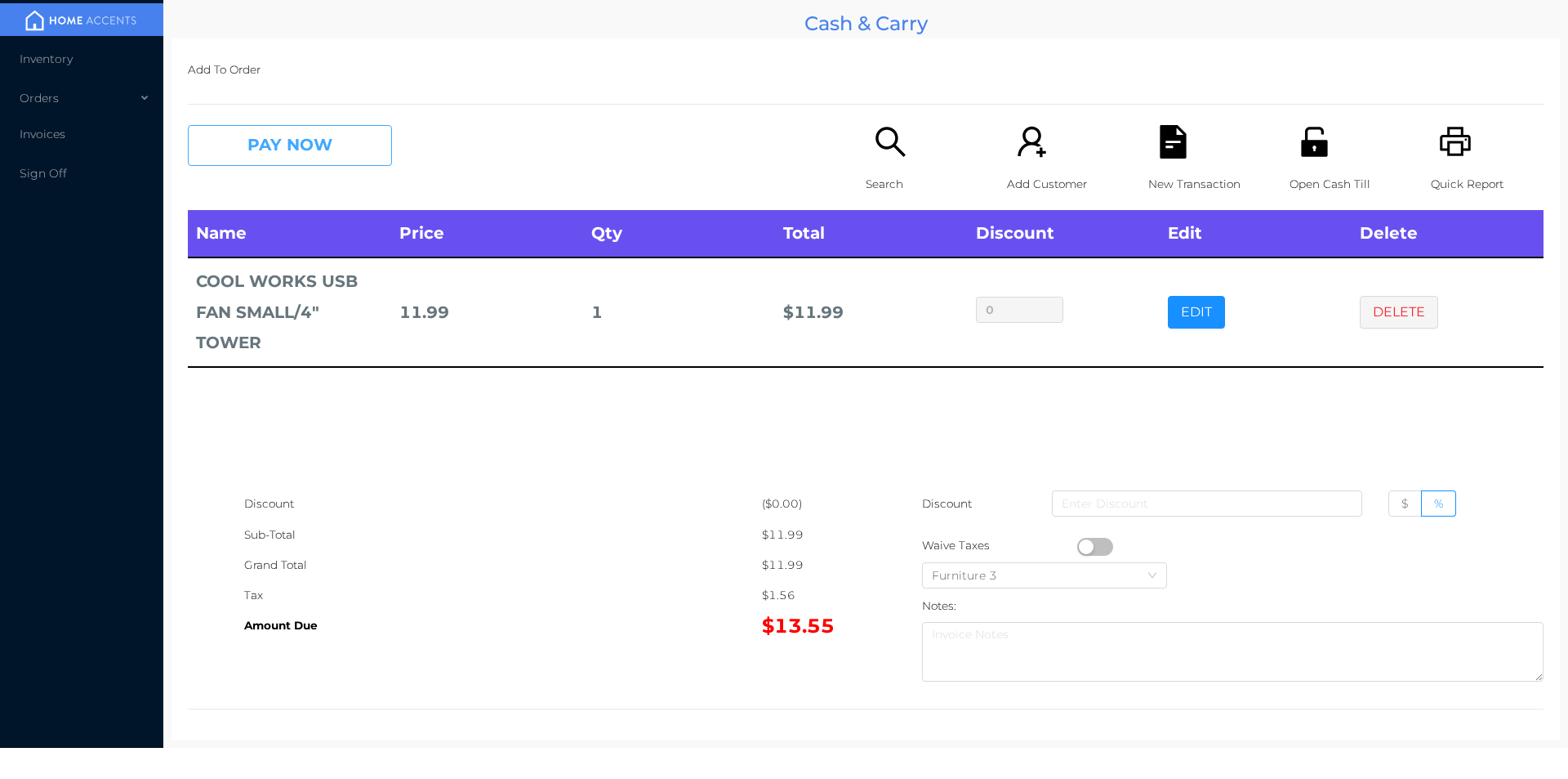
click at [337, 128] on button "PAY NOW" at bounding box center [290, 146] width 204 height 41
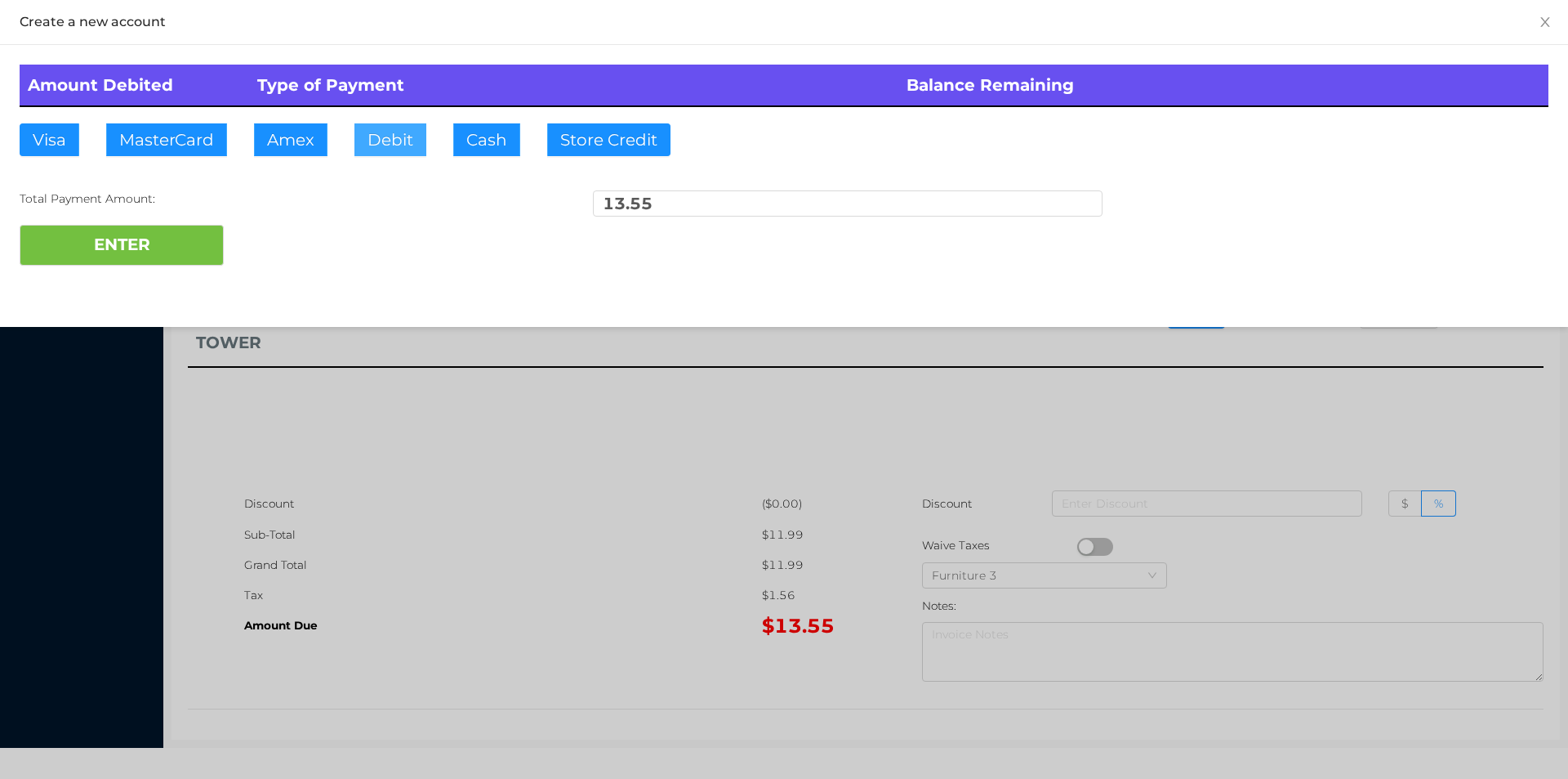
click at [388, 142] on button "Debit" at bounding box center [390, 139] width 72 height 33
click at [192, 250] on button "ENTER" at bounding box center [122, 245] width 204 height 41
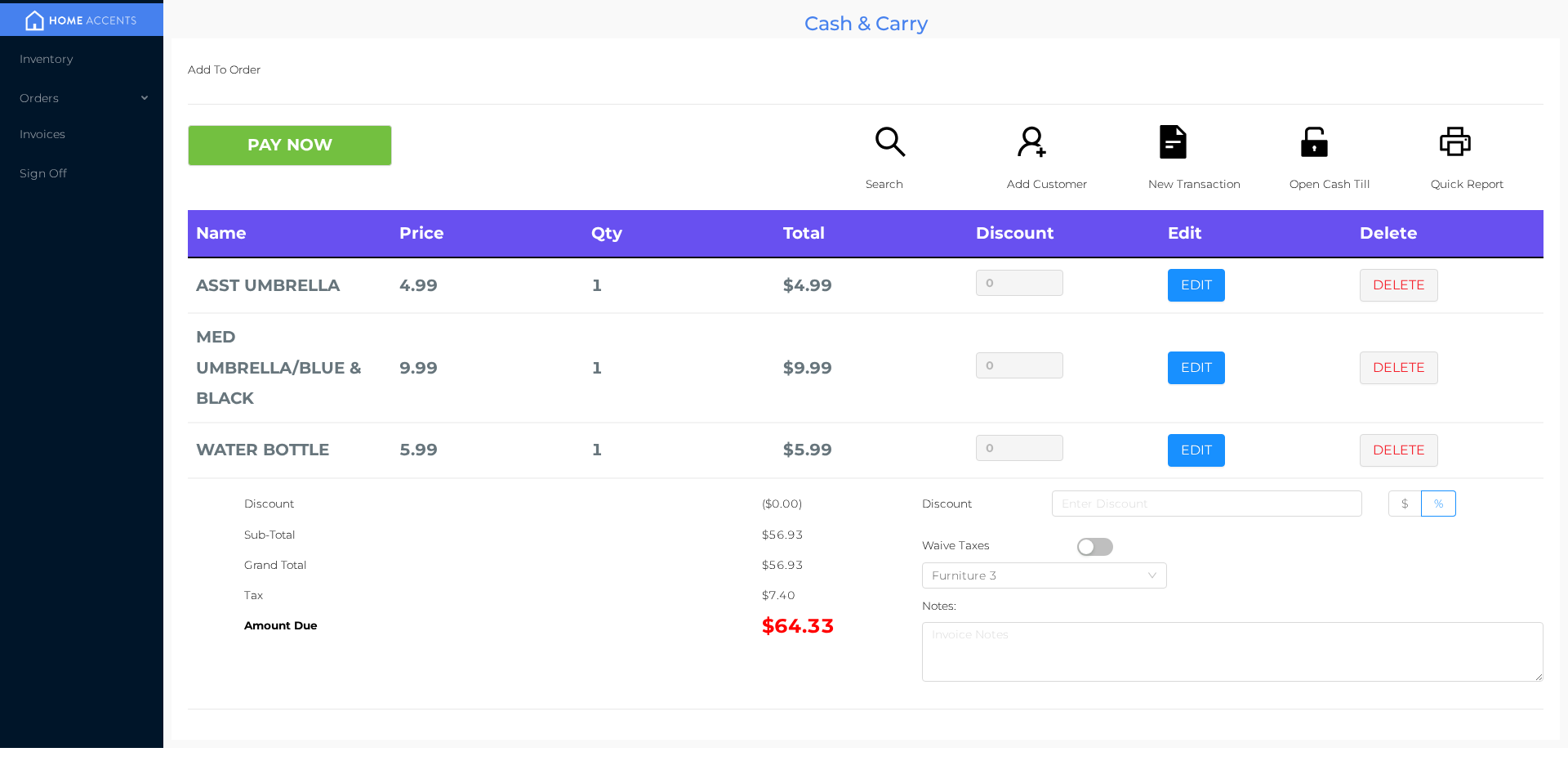
click at [1172, 150] on icon "icon: file-text" at bounding box center [1172, 142] width 26 height 34
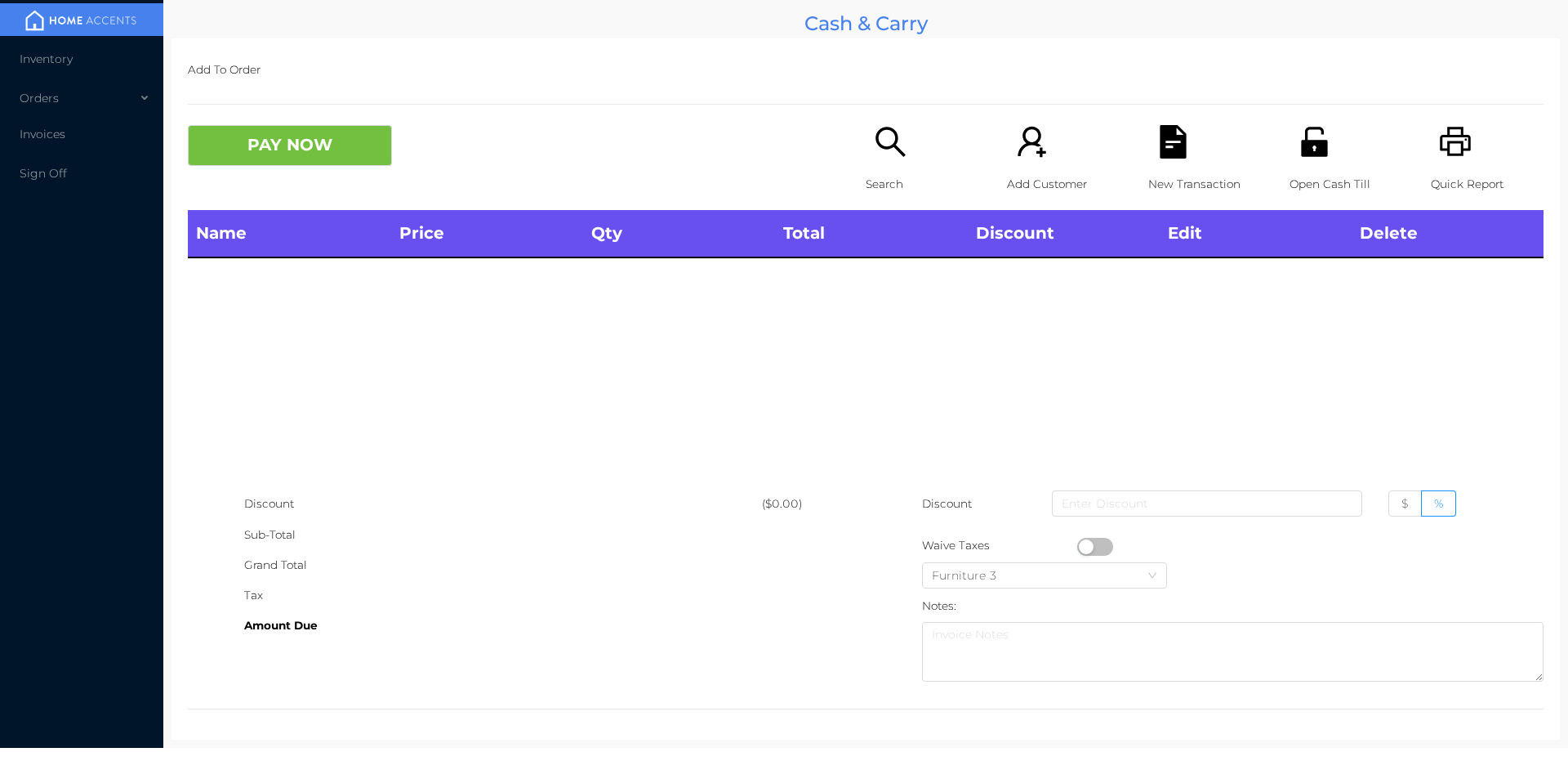
click at [1449, 143] on icon "icon: printer" at bounding box center [1455, 141] width 31 height 29
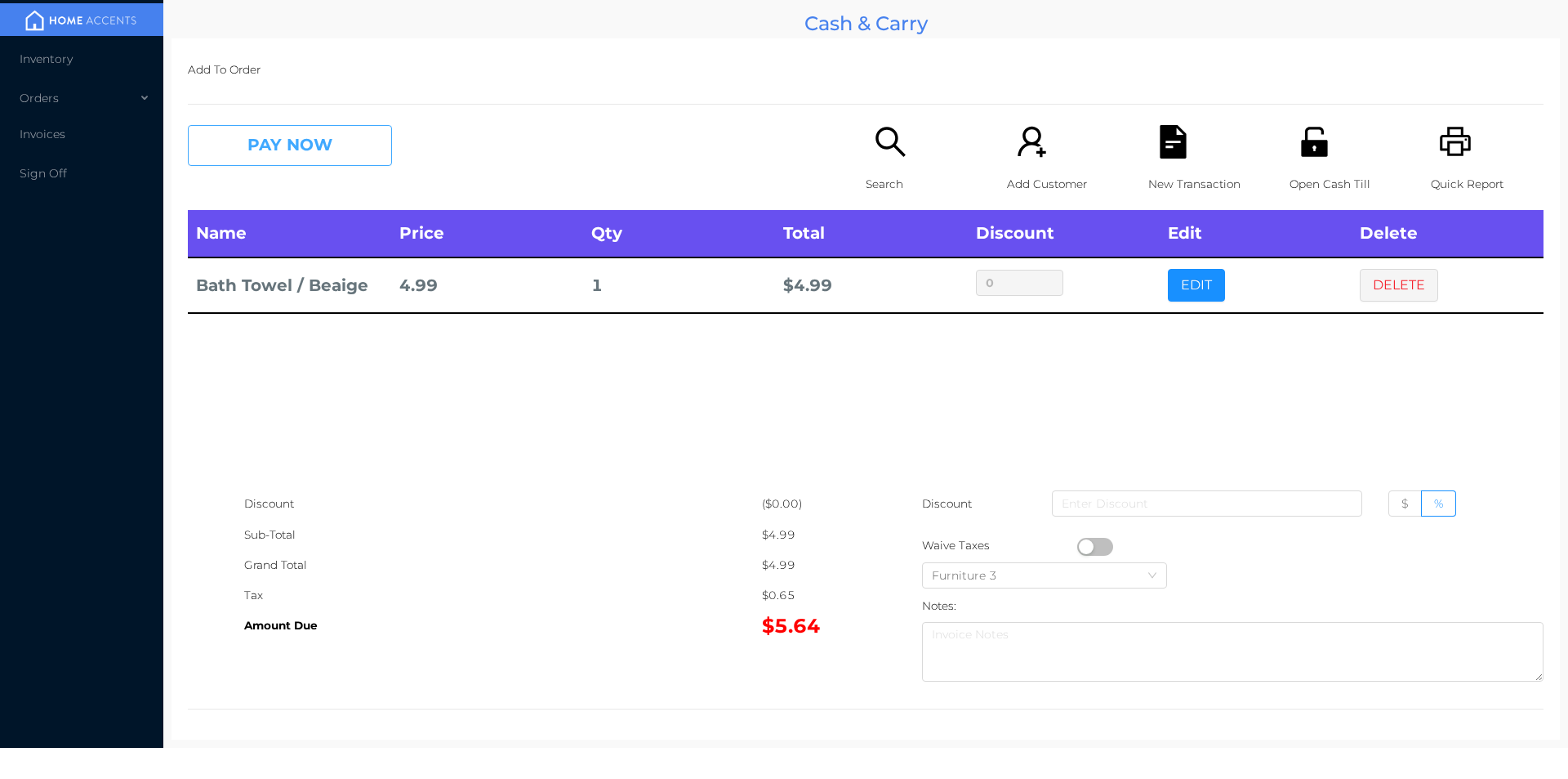
click at [290, 156] on button "PAY NOW" at bounding box center [290, 146] width 204 height 41
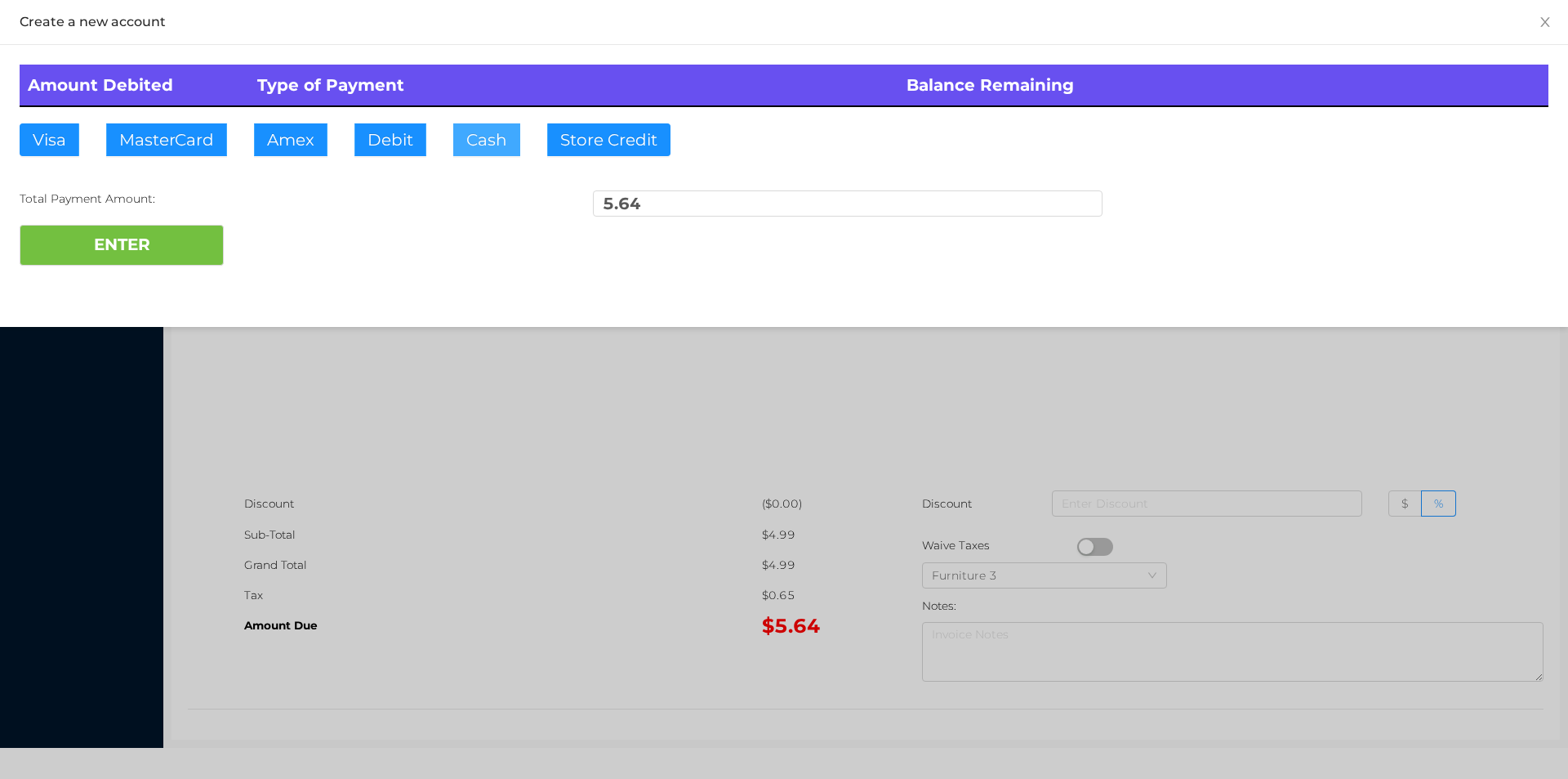
click at [471, 150] on button "Cash" at bounding box center [487, 139] width 67 height 33
type input "20"
click at [140, 262] on button "ENTER" at bounding box center [122, 245] width 204 height 41
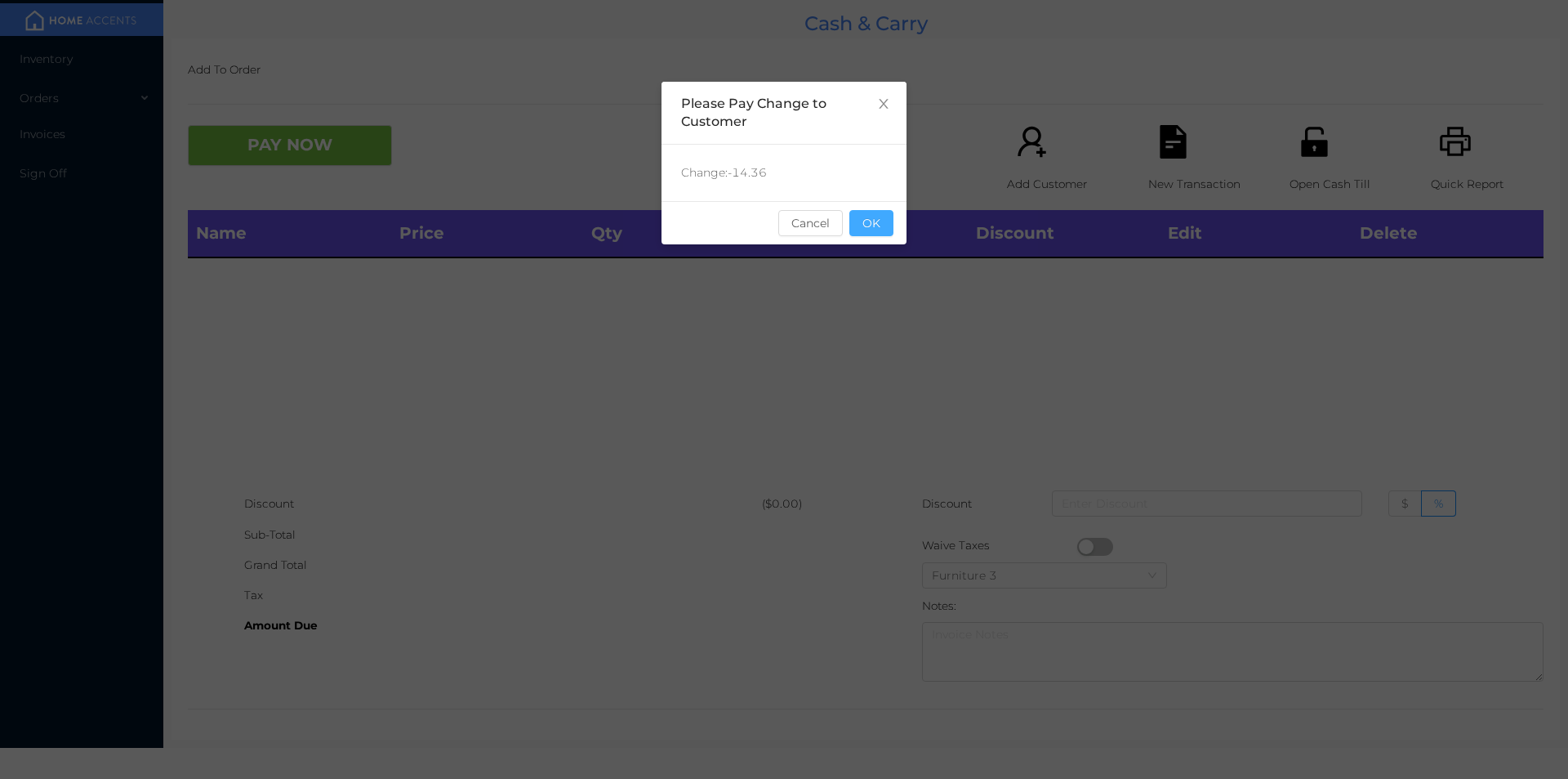
click at [882, 232] on button "OK" at bounding box center [872, 223] width 44 height 26
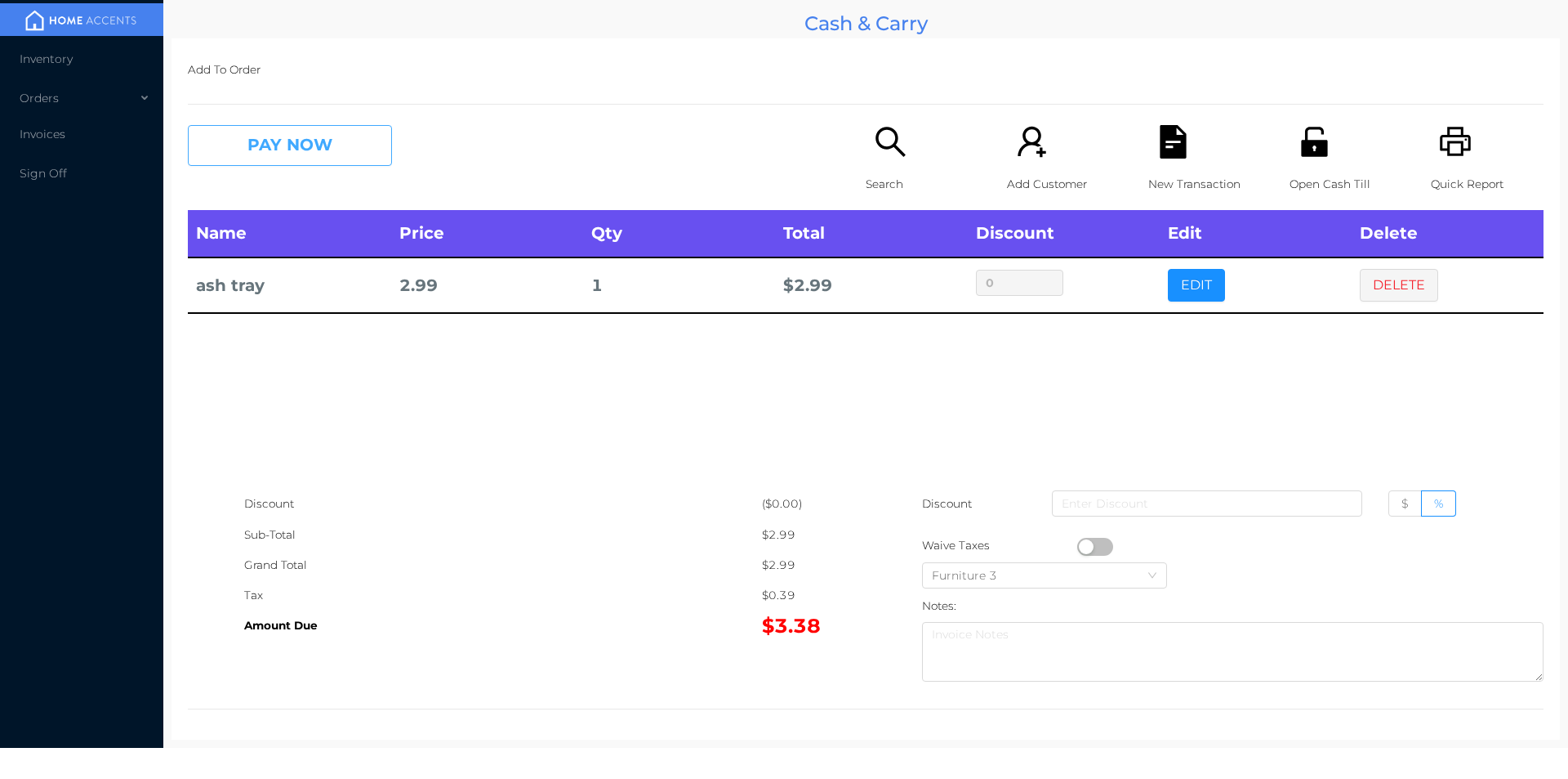
click at [274, 152] on button "PAY NOW" at bounding box center [290, 146] width 204 height 41
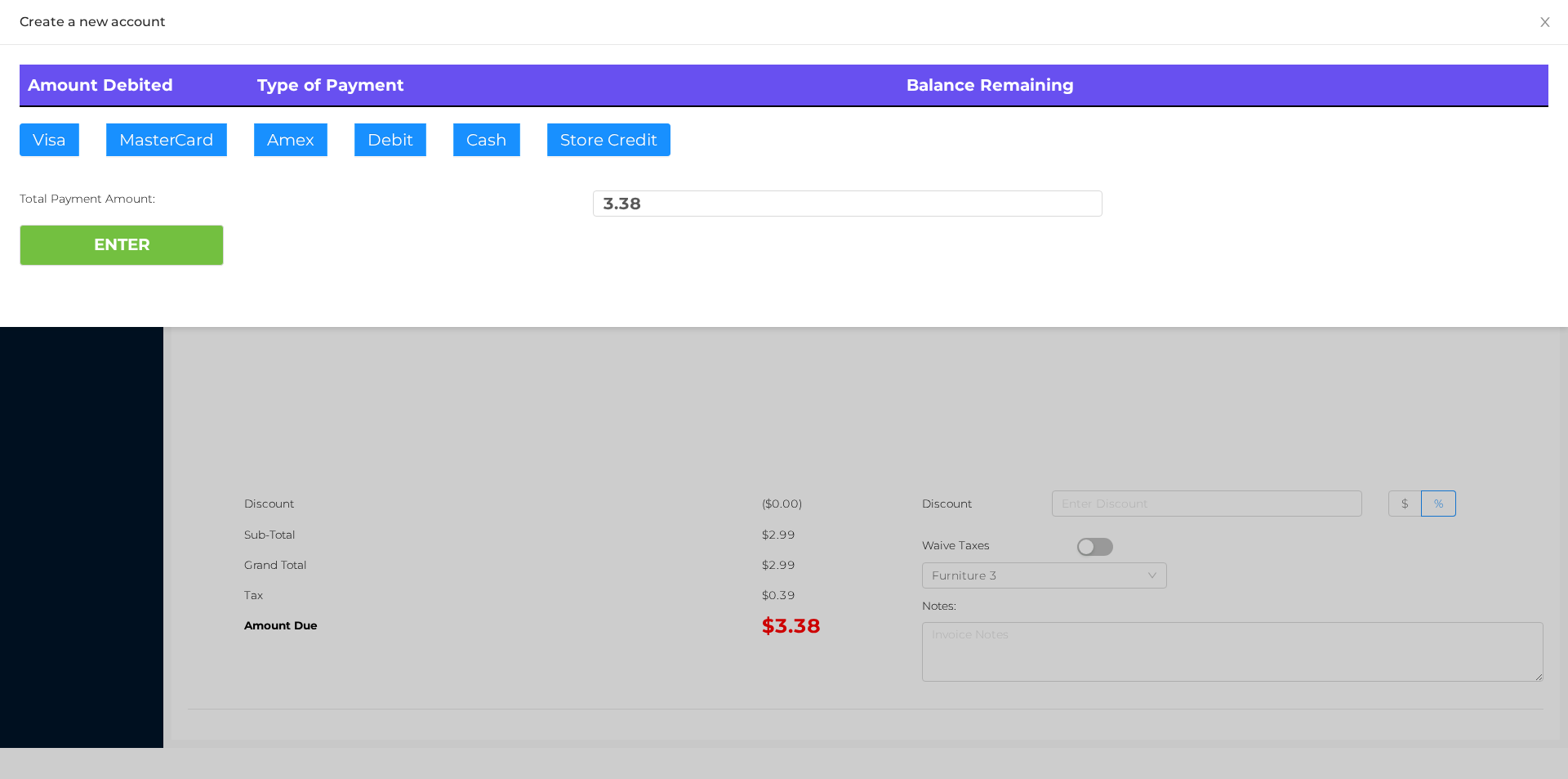
click at [396, 171] on div "Amount Debited Type of Payment Balance Remaining Visa MasterCard Amex Debit Cas…" at bounding box center [784, 165] width 1568 height 240
click at [130, 261] on button "ENTER" at bounding box center [122, 245] width 204 height 41
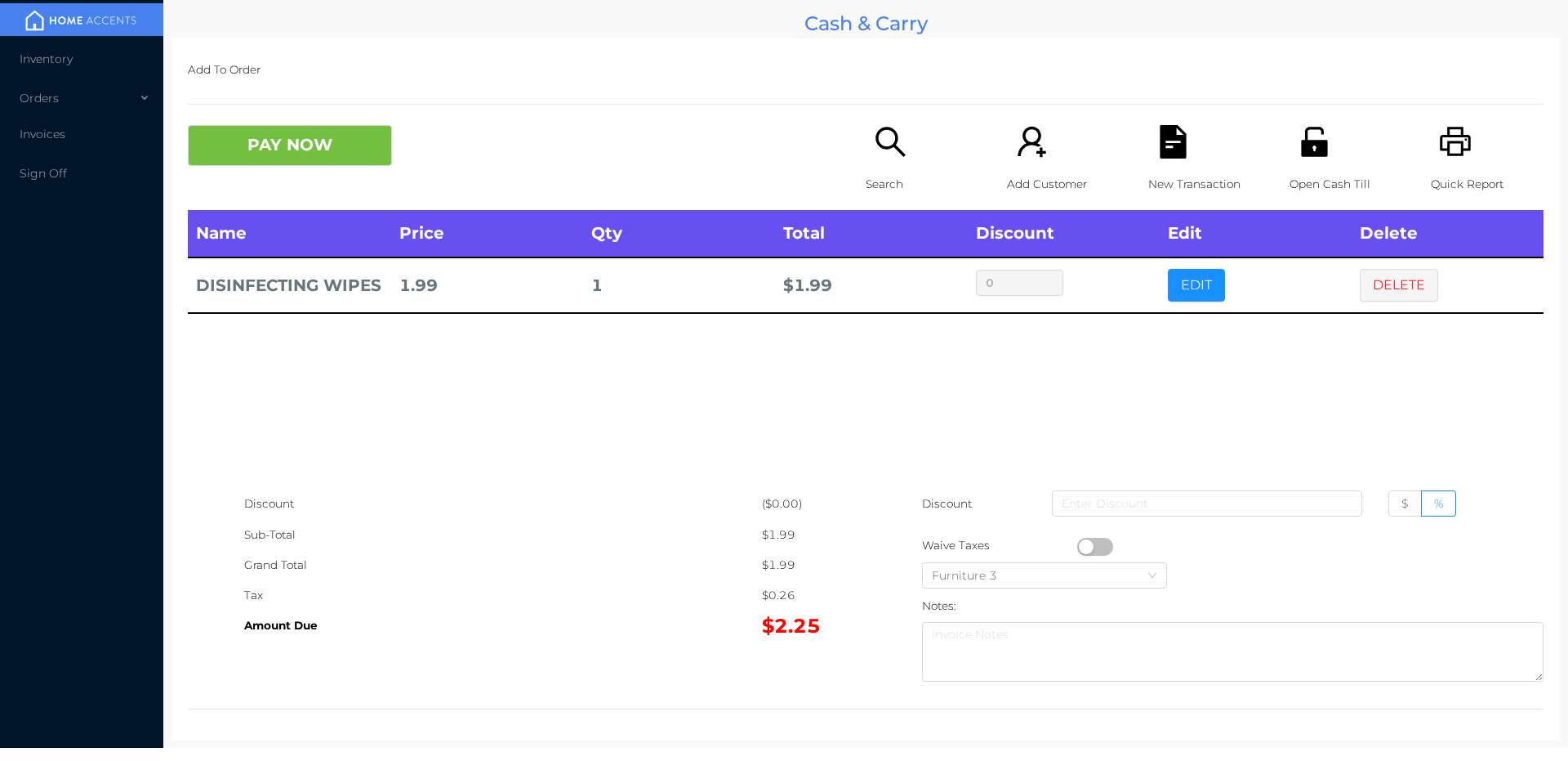
click at [1149, 161] on div "New Transaction" at bounding box center [1204, 168] width 113 height 85
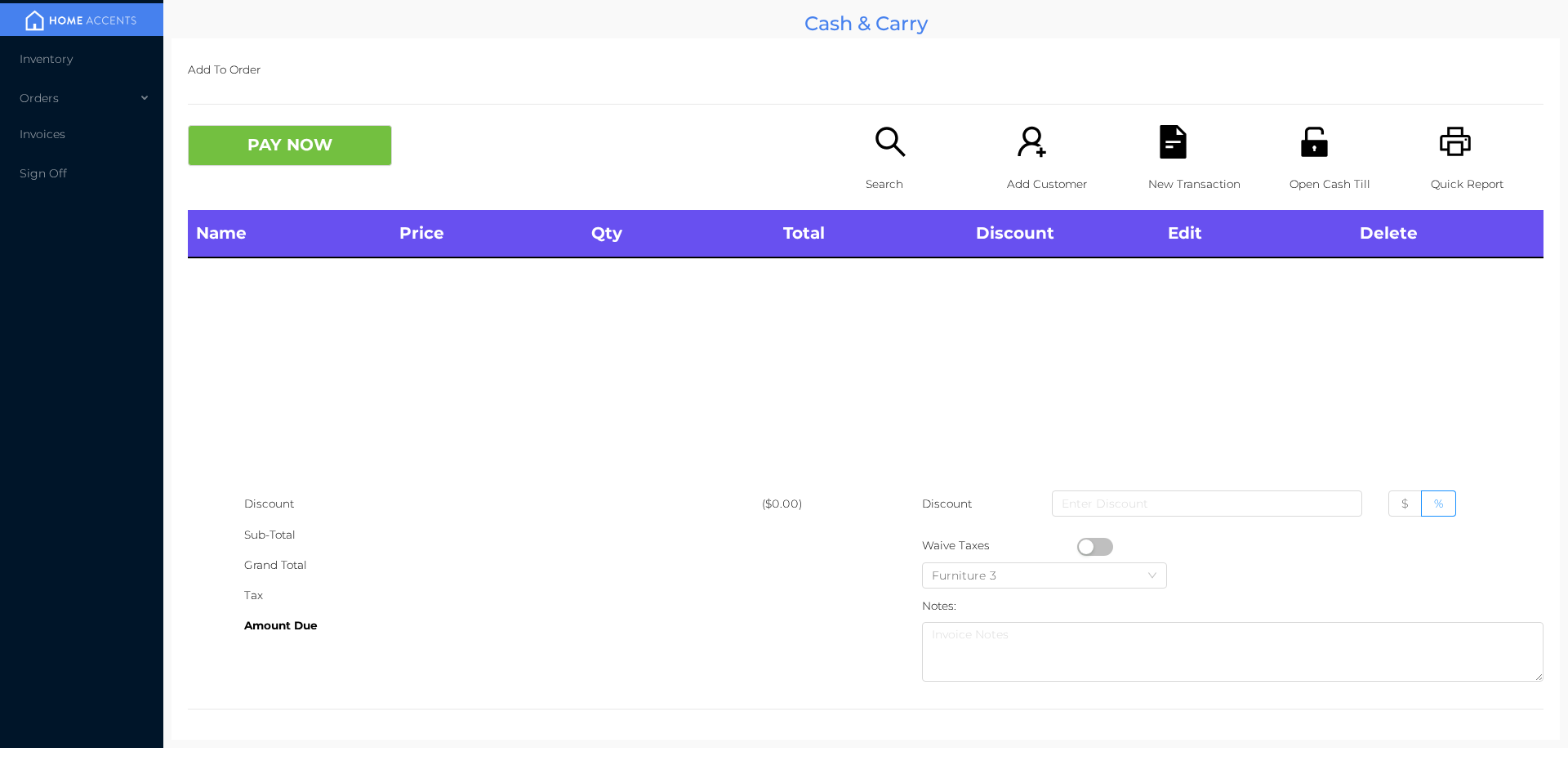
click at [1320, 154] on icon "icon: unlock" at bounding box center [1315, 142] width 34 height 34
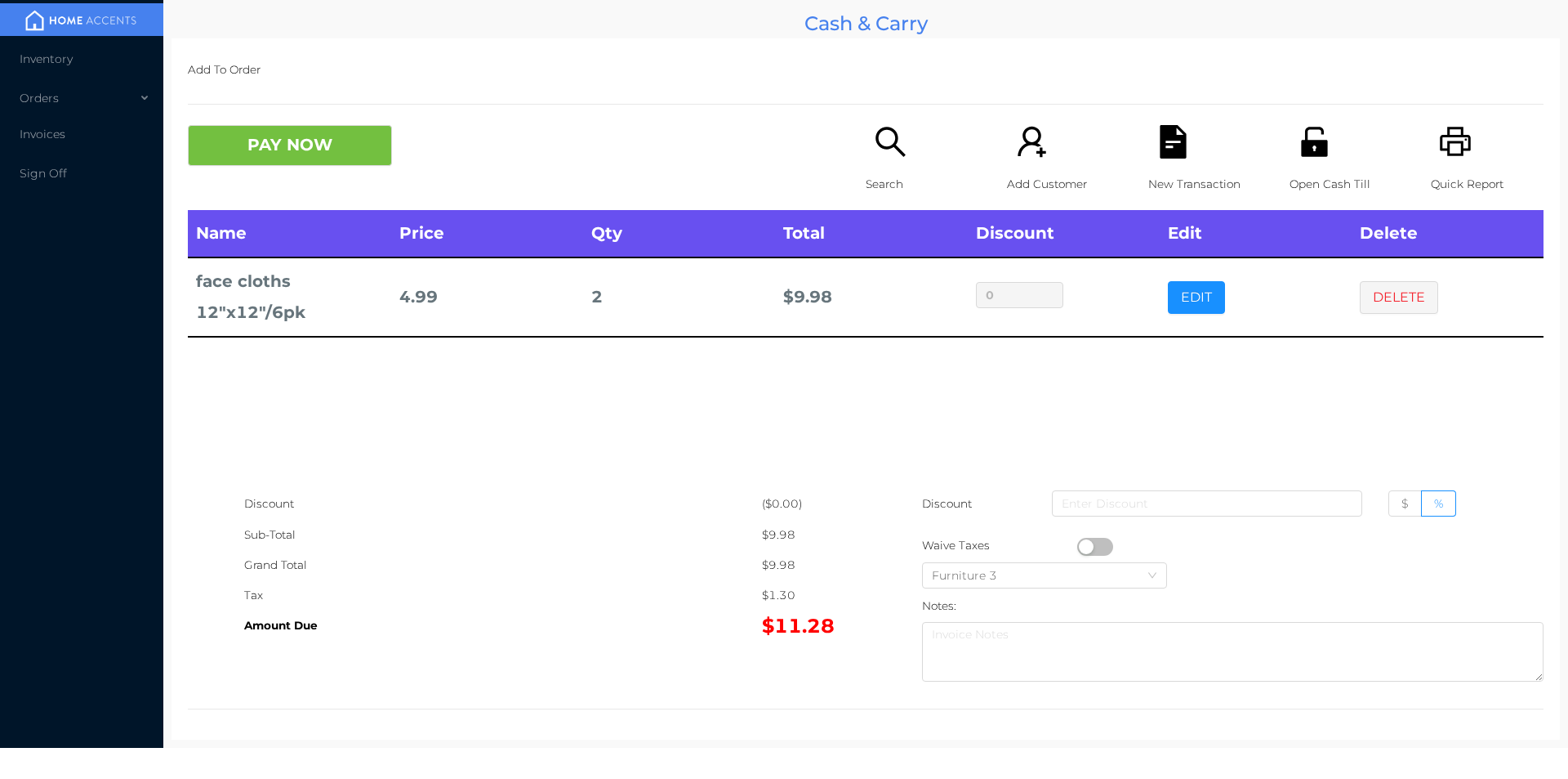
click at [1431, 178] on p "Quick Report" at bounding box center [1487, 185] width 113 height 30
click at [1360, 293] on button "DELETE" at bounding box center [1399, 297] width 78 height 33
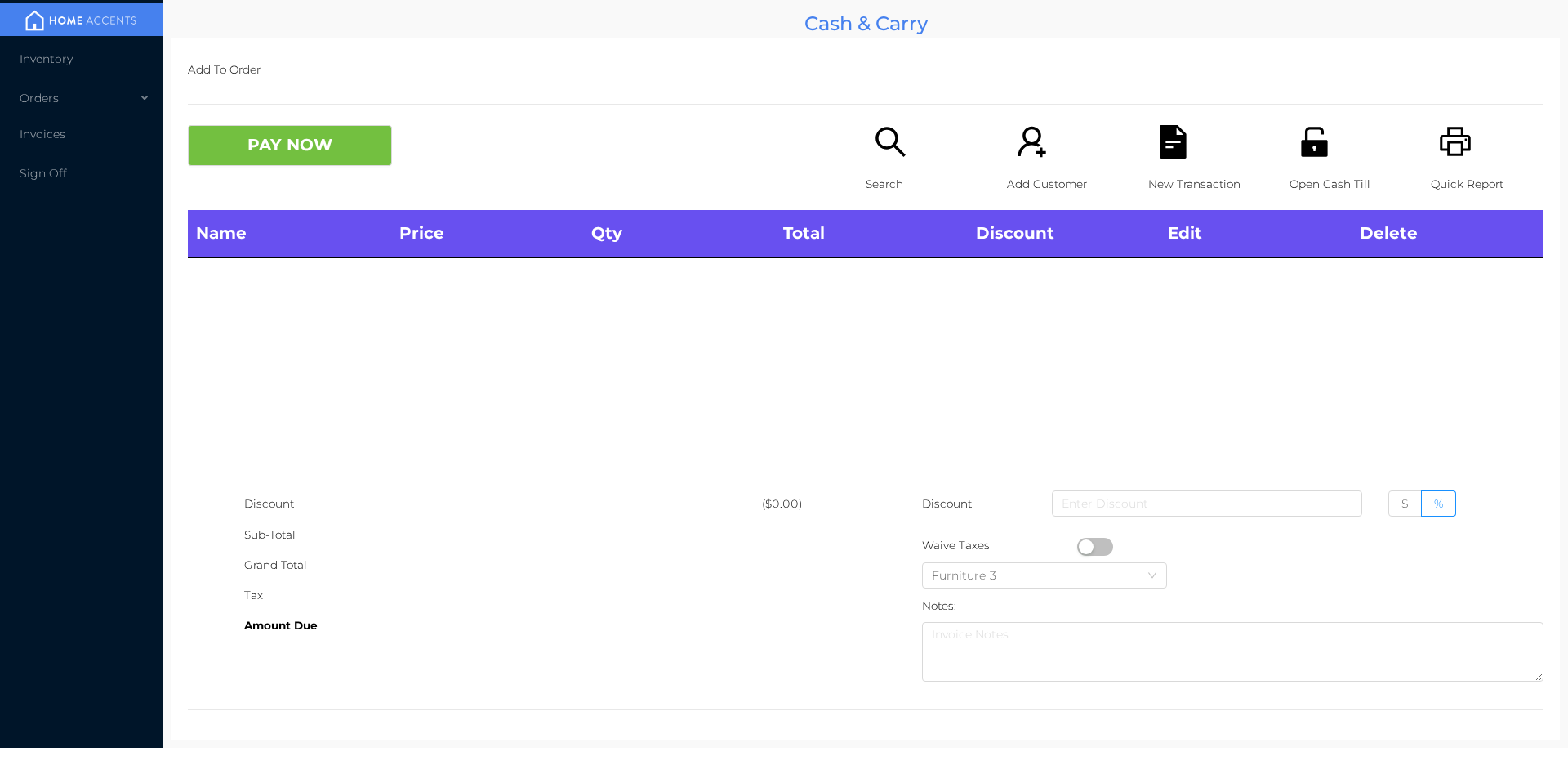
click at [881, 150] on icon "icon: search" at bounding box center [891, 142] width 34 height 34
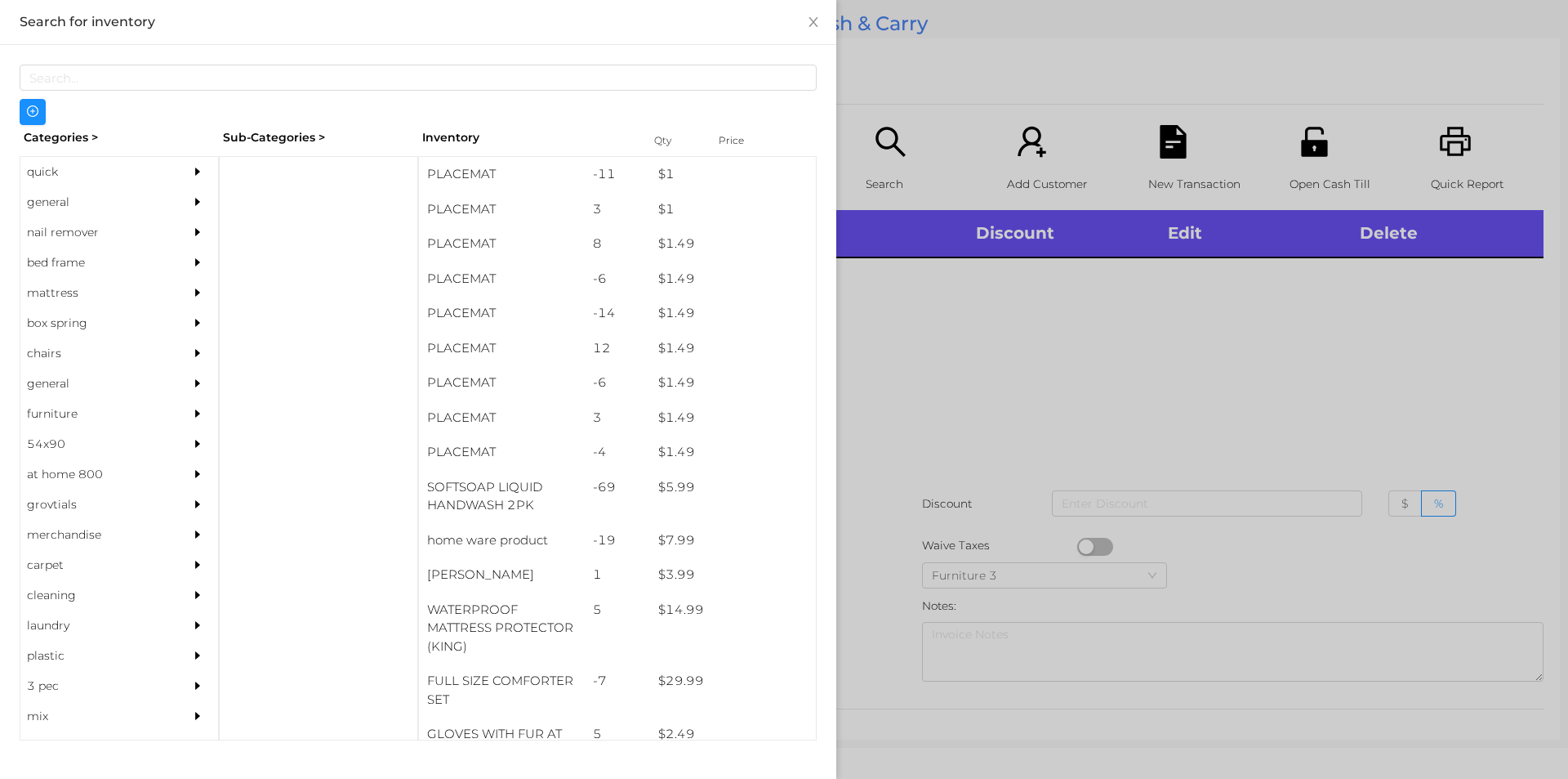
click at [73, 209] on div "general" at bounding box center [95, 202] width 149 height 30
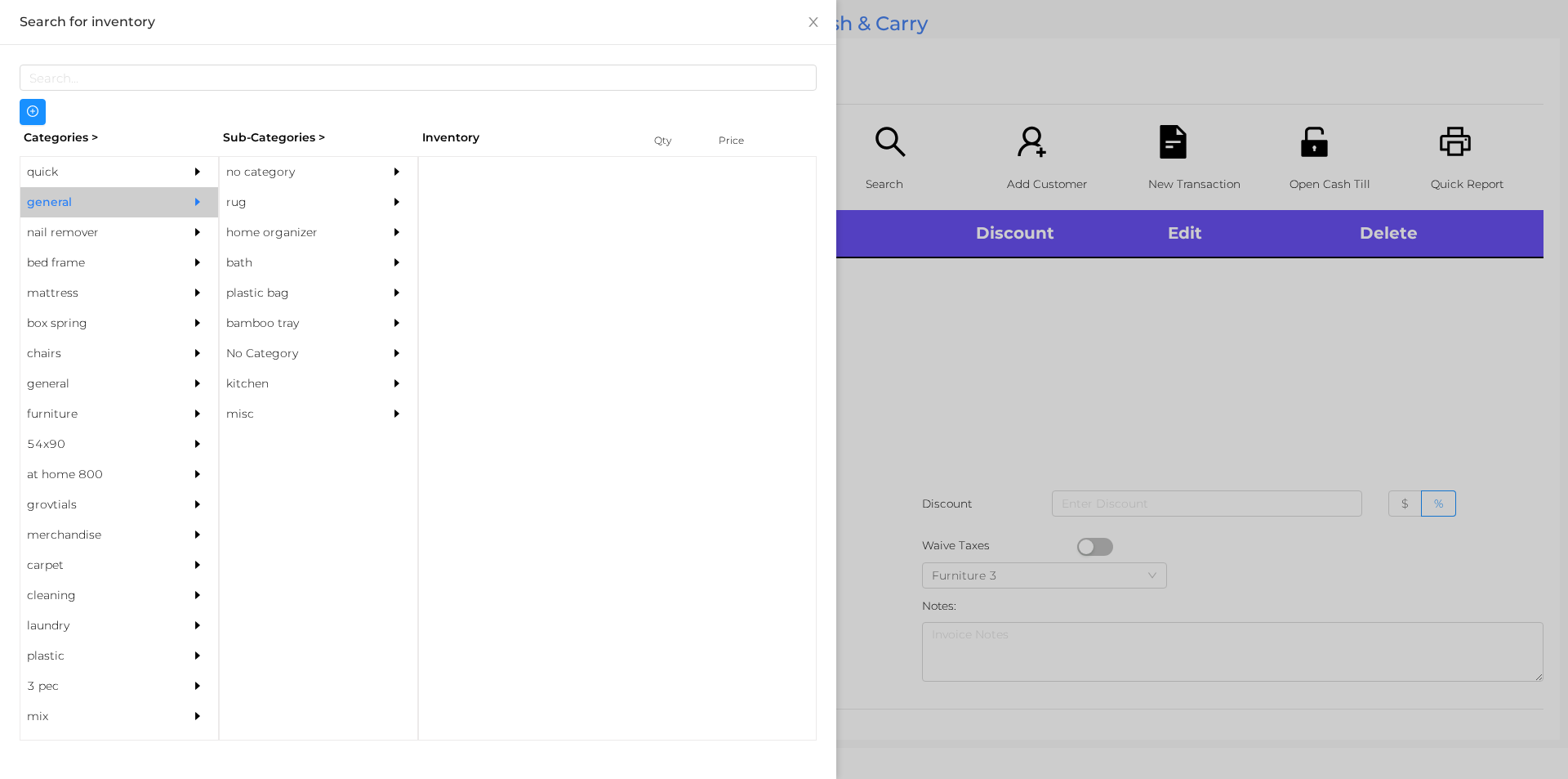
click at [252, 165] on div "no category" at bounding box center [294, 172] width 149 height 30
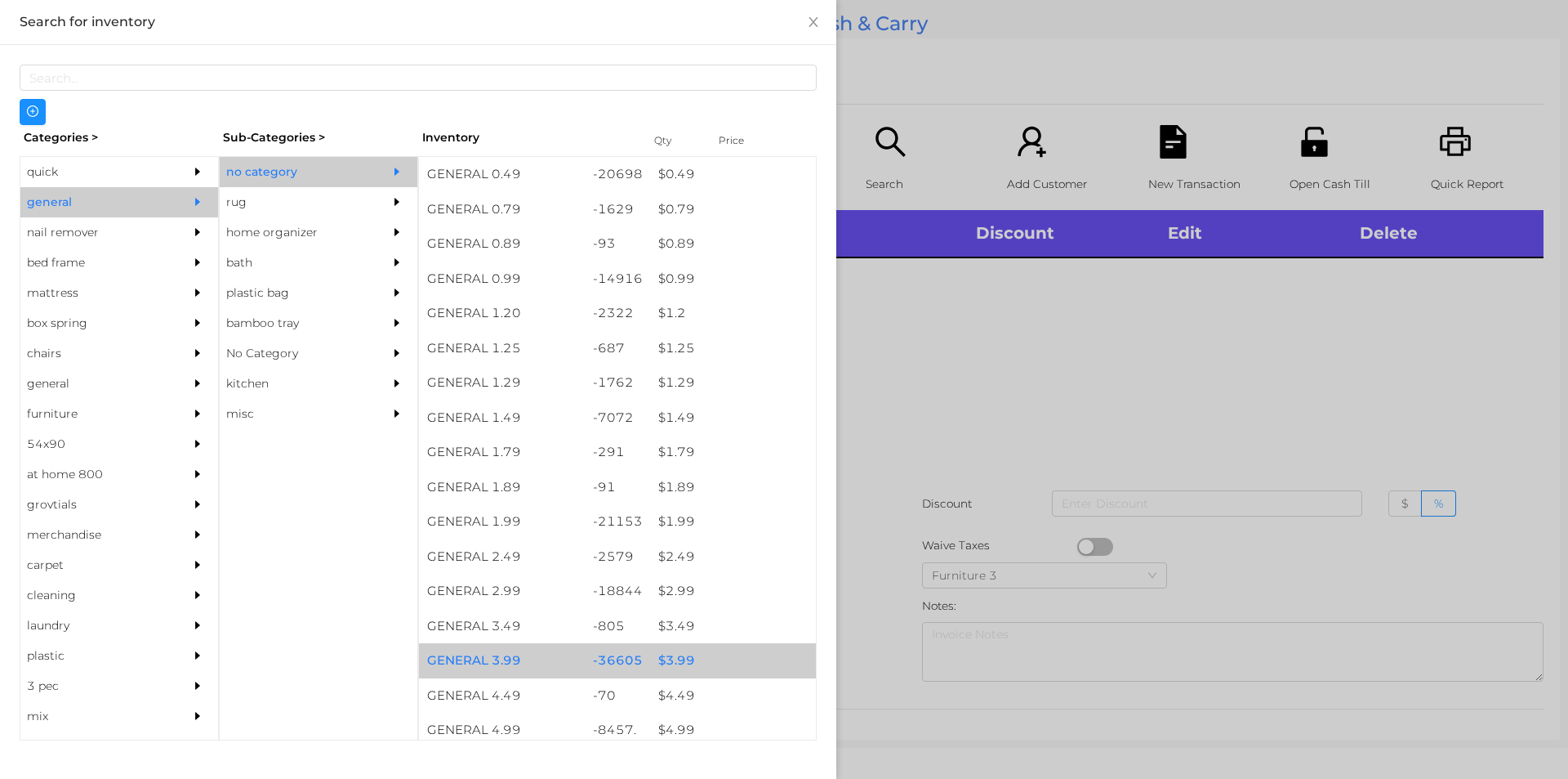
click at [680, 665] on div "$ 3.99" at bounding box center [733, 661] width 166 height 35
click at [669, 667] on div "$ 3.99" at bounding box center [733, 661] width 166 height 35
click at [674, 660] on div "$ 3.99" at bounding box center [733, 661] width 166 height 35
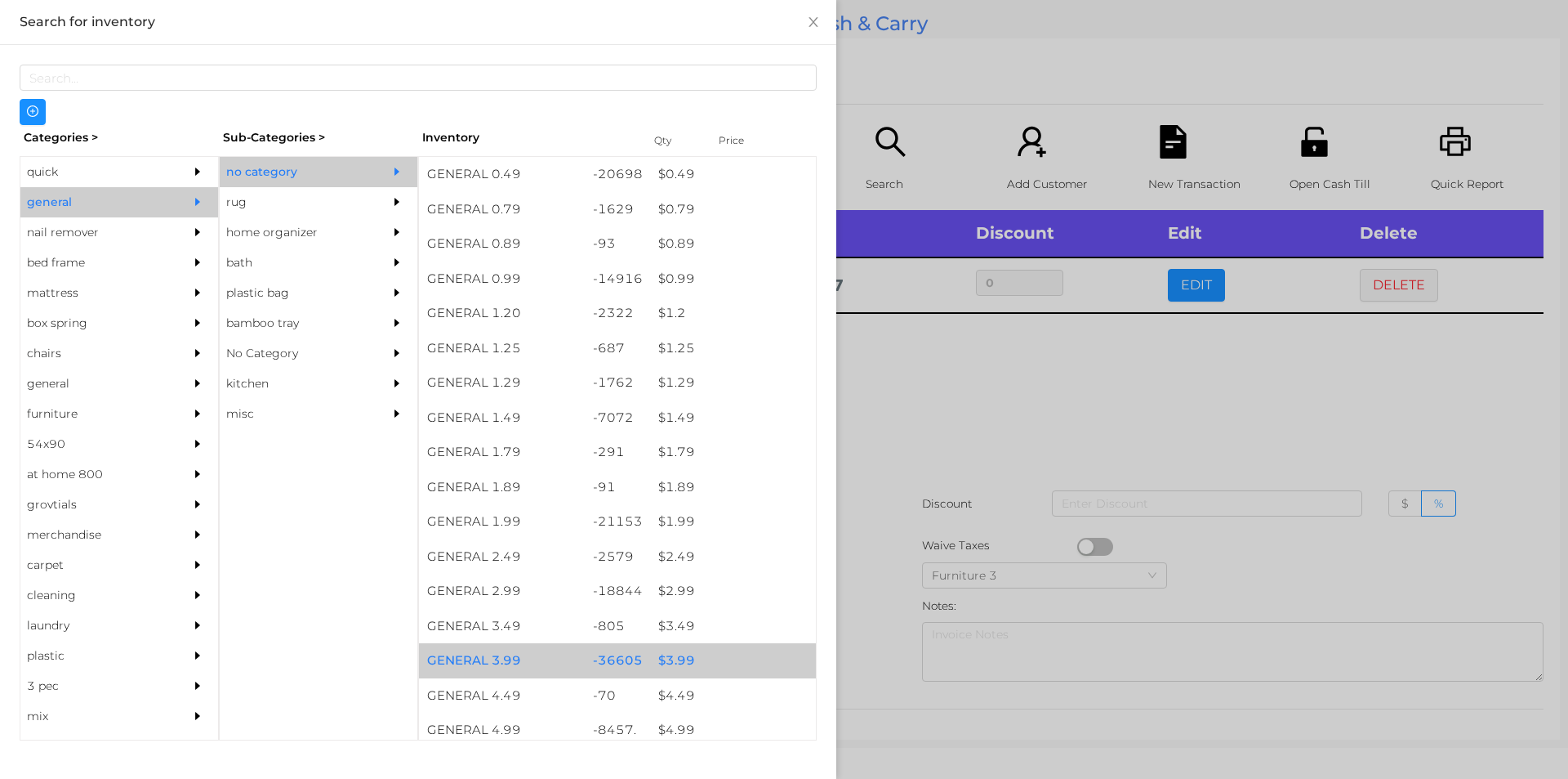
click at [668, 655] on div "$ 3.99" at bounding box center [733, 661] width 166 height 35
click at [668, 653] on div "$ 3.99" at bounding box center [733, 661] width 166 height 35
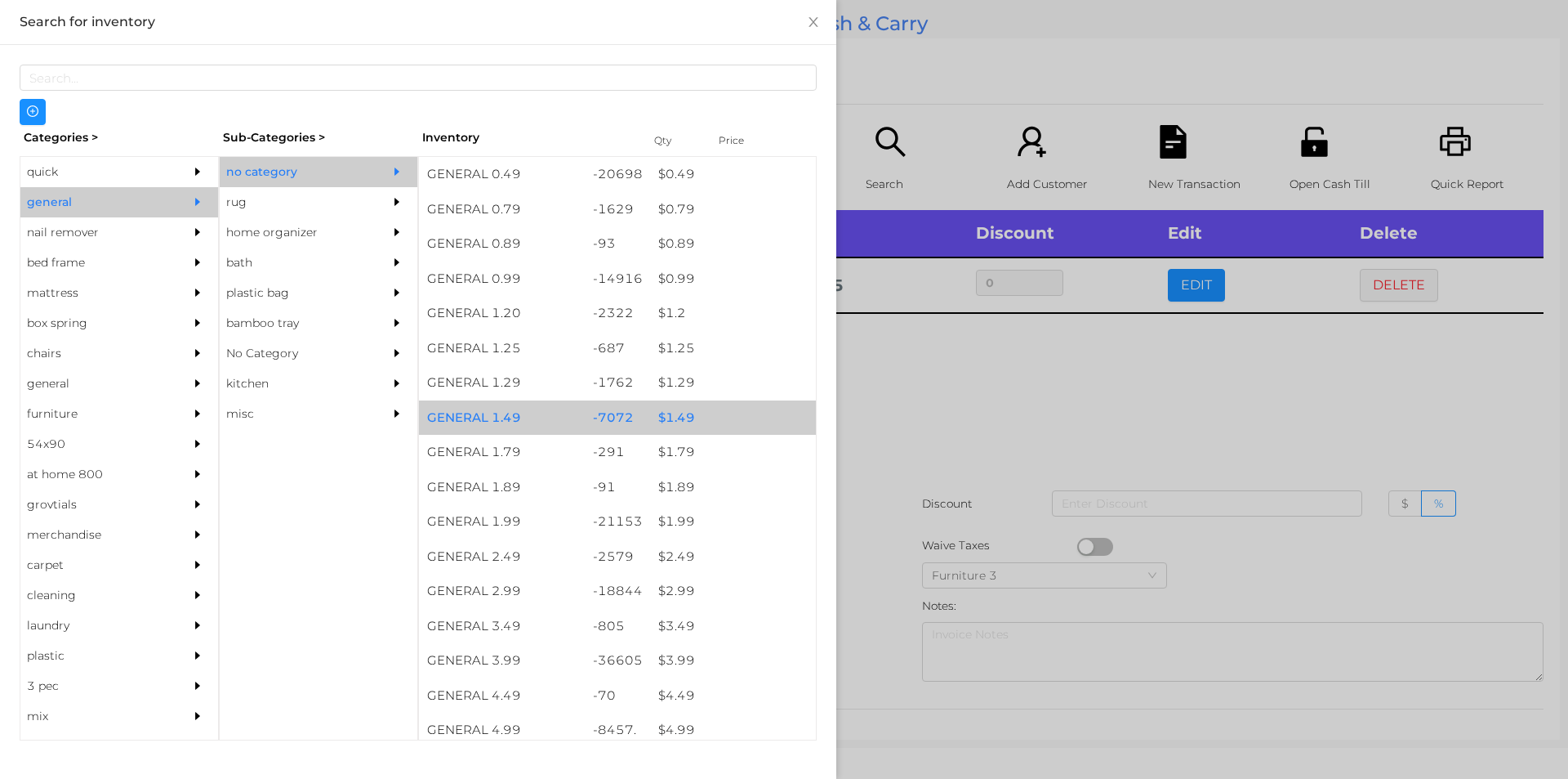
click at [674, 420] on div "$ 1.49" at bounding box center [733, 418] width 166 height 35
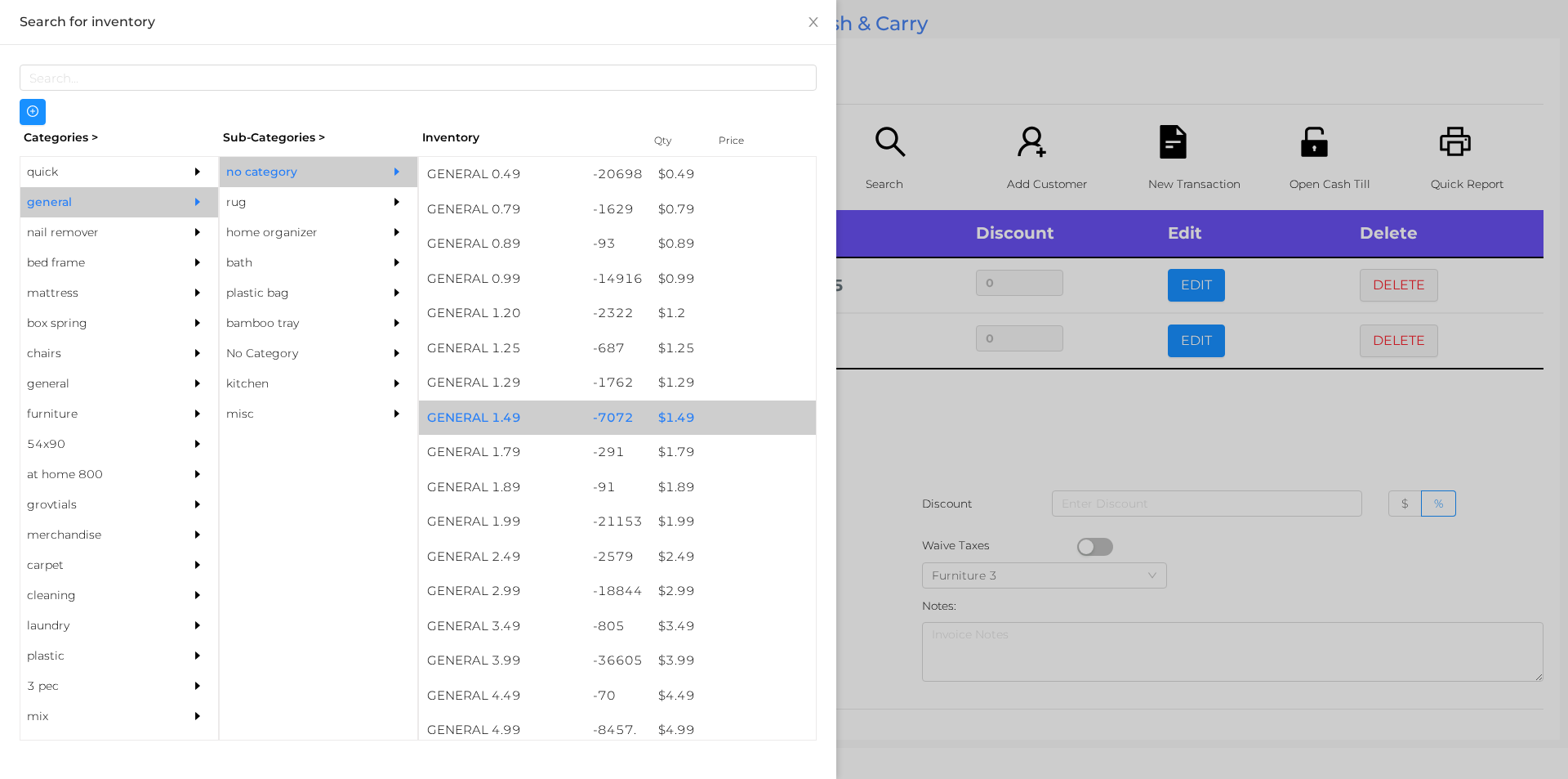
click at [685, 415] on div "$ 1.49" at bounding box center [733, 418] width 166 height 35
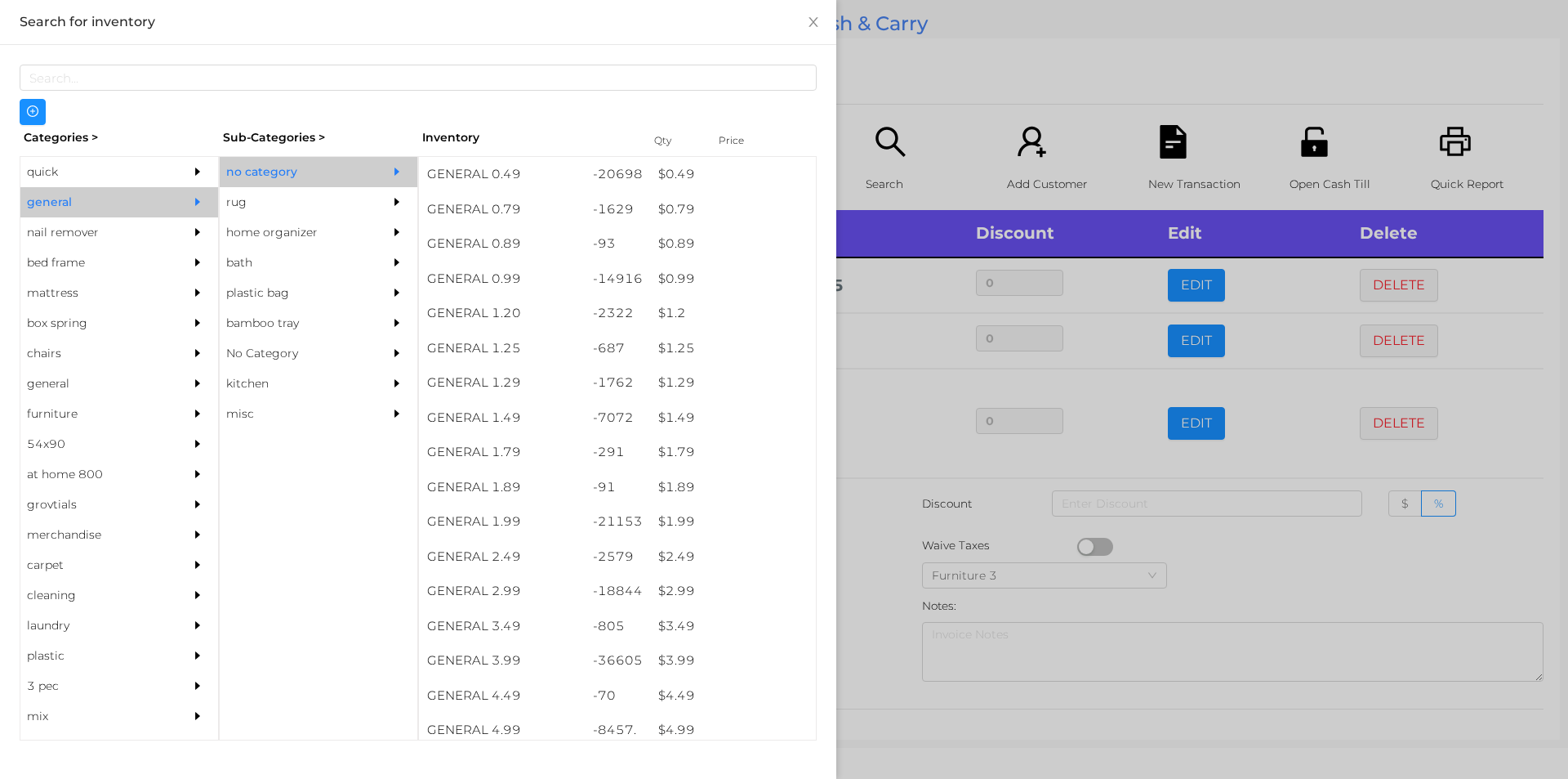
click at [1189, 529] on div at bounding box center [784, 390] width 1568 height 779
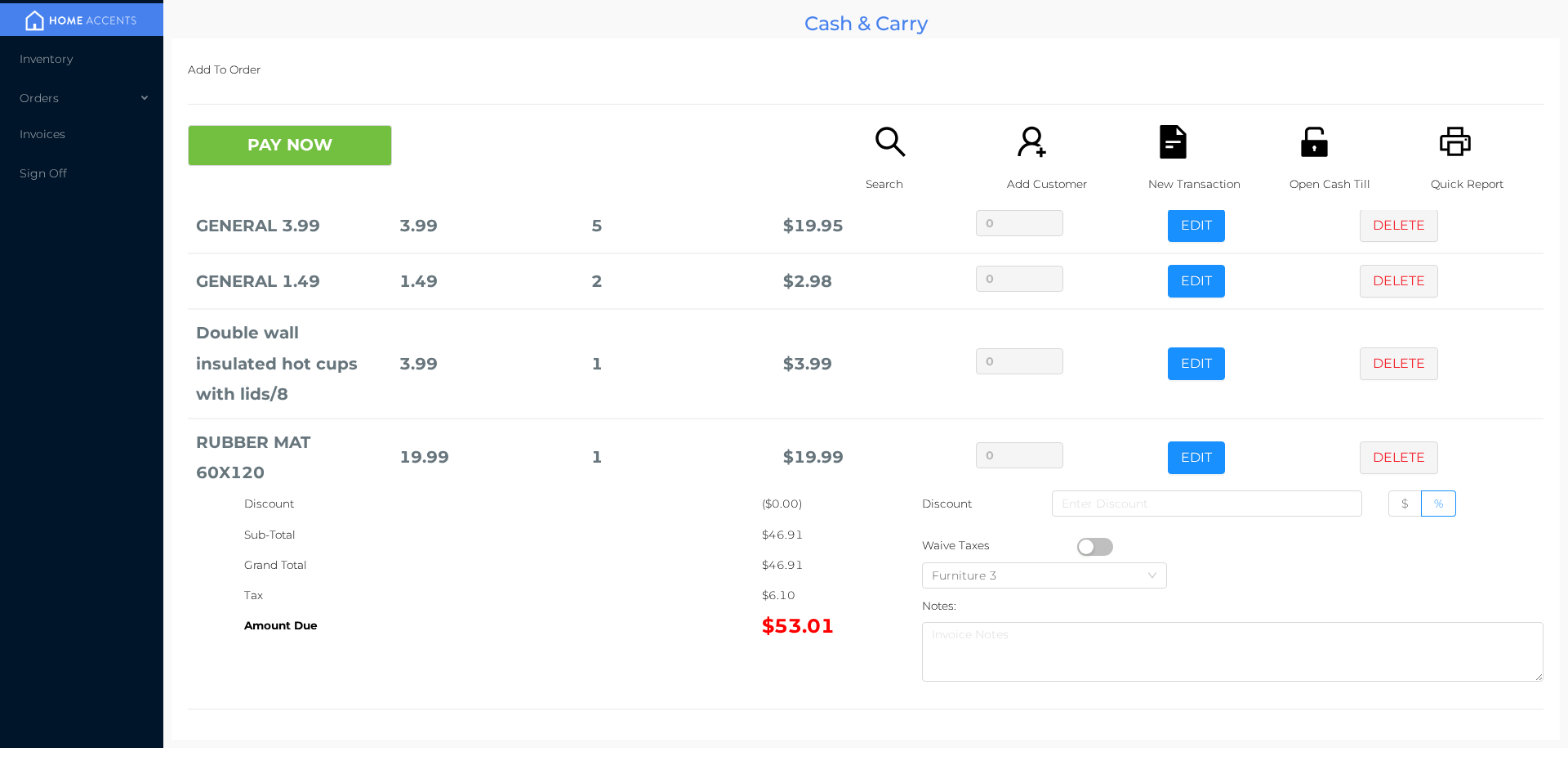
scroll to position [85, 0]
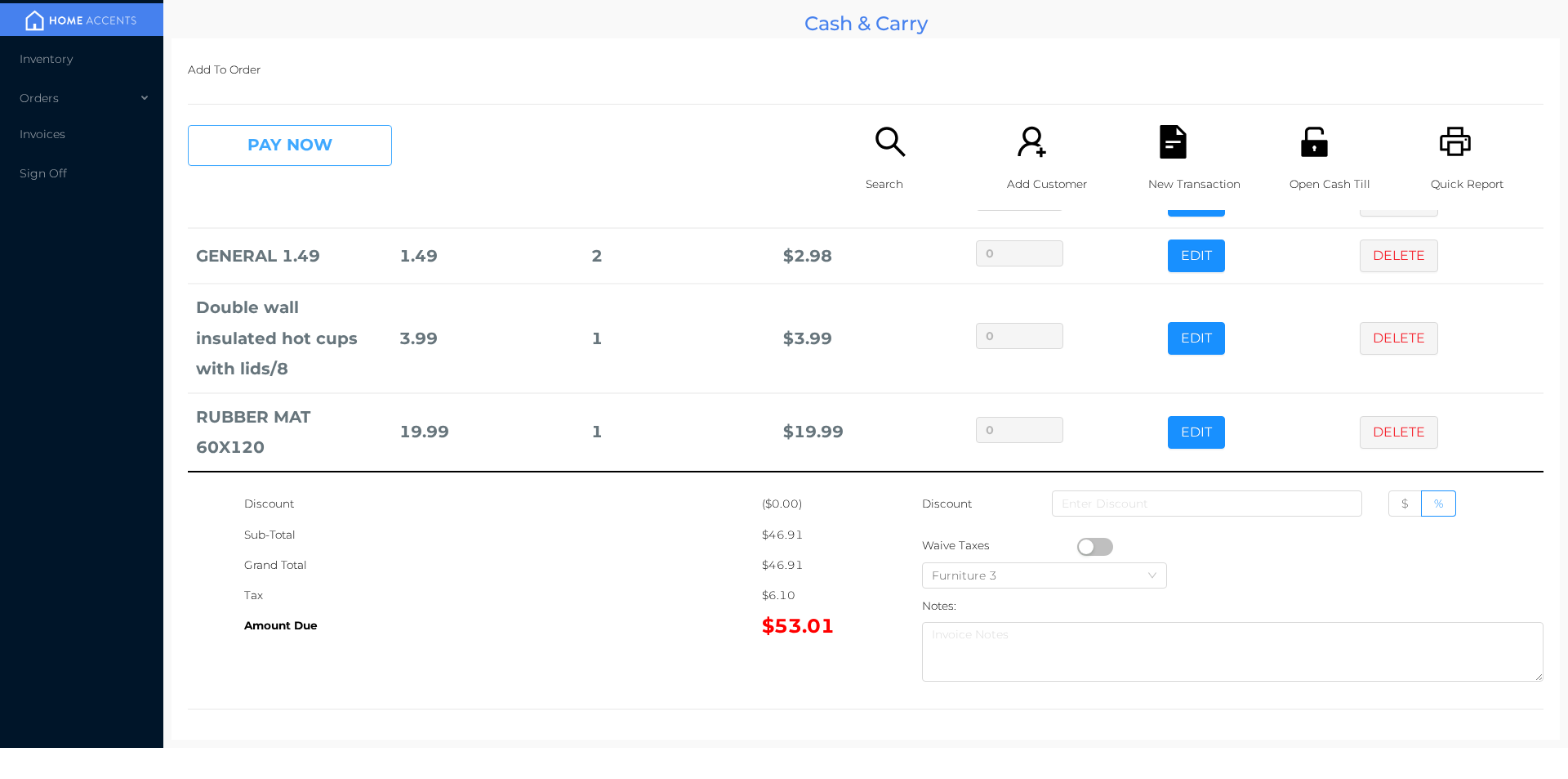
click at [303, 140] on button "PAY NOW" at bounding box center [290, 146] width 204 height 41
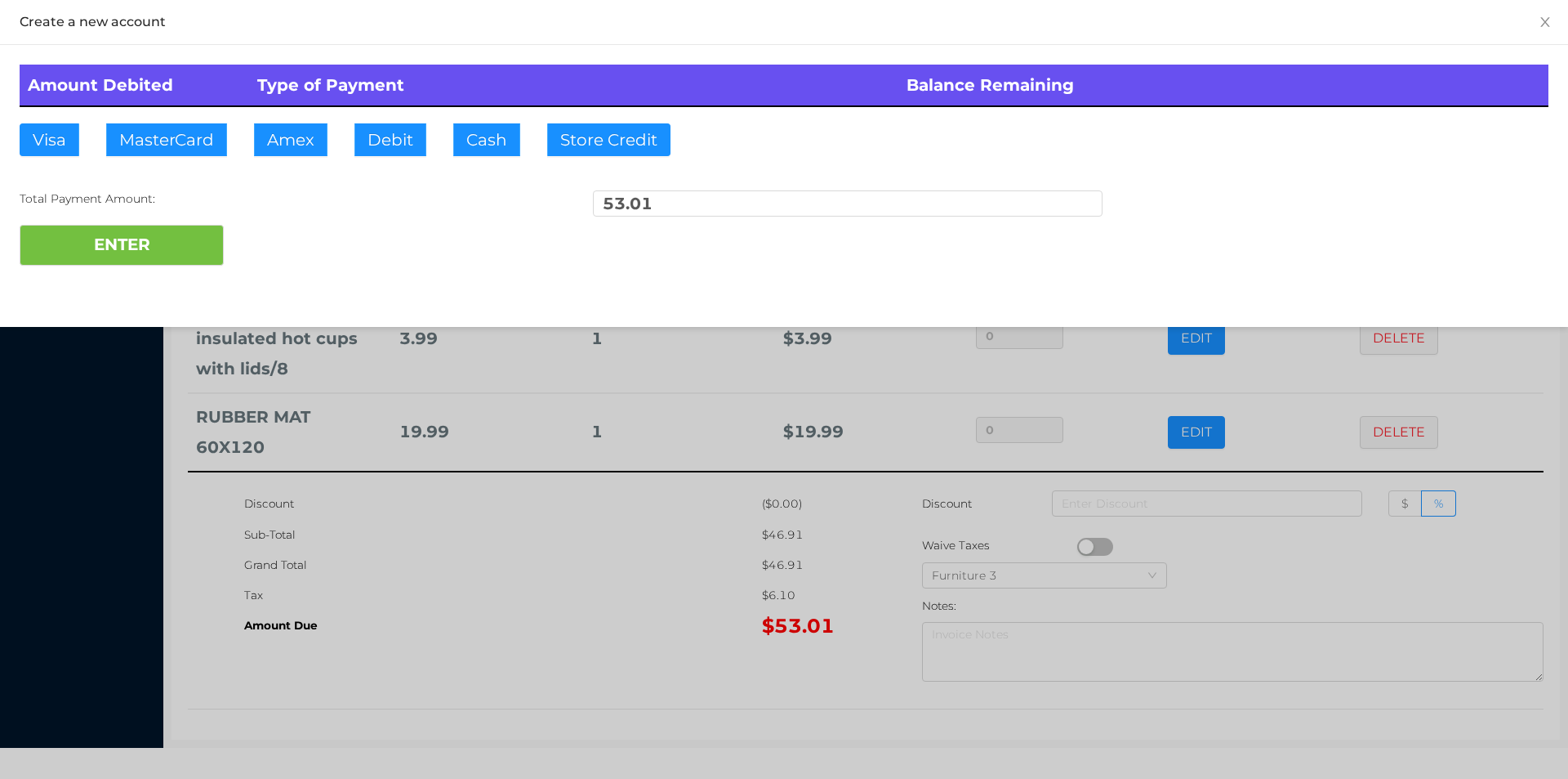
click at [269, 241] on div "ENTER" at bounding box center [784, 245] width 1529 height 41
click at [275, 234] on div "ENTER" at bounding box center [784, 245] width 1529 height 41
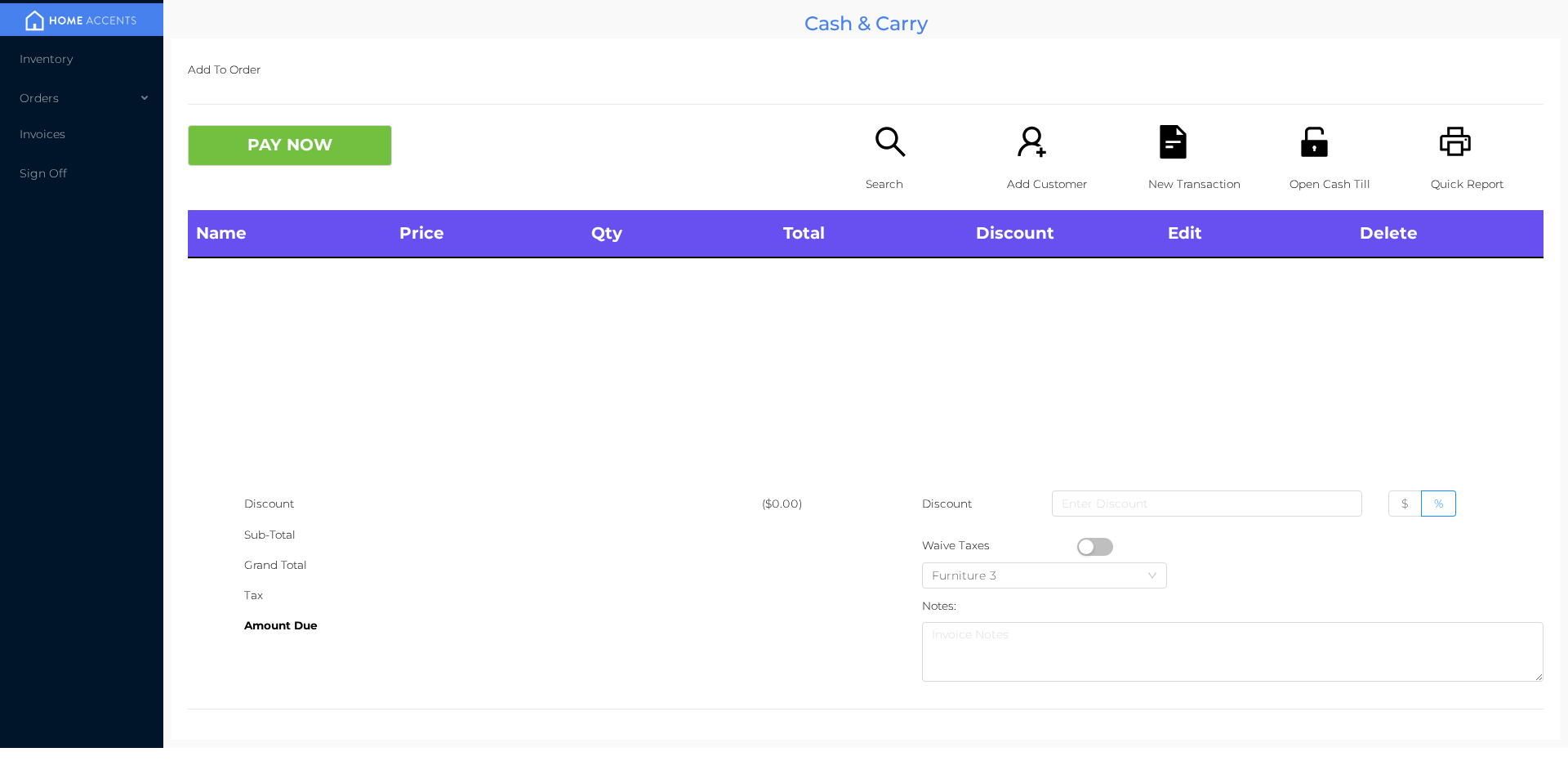
click at [1329, 155] on div "Open Cash Till" at bounding box center [1345, 168] width 113 height 85
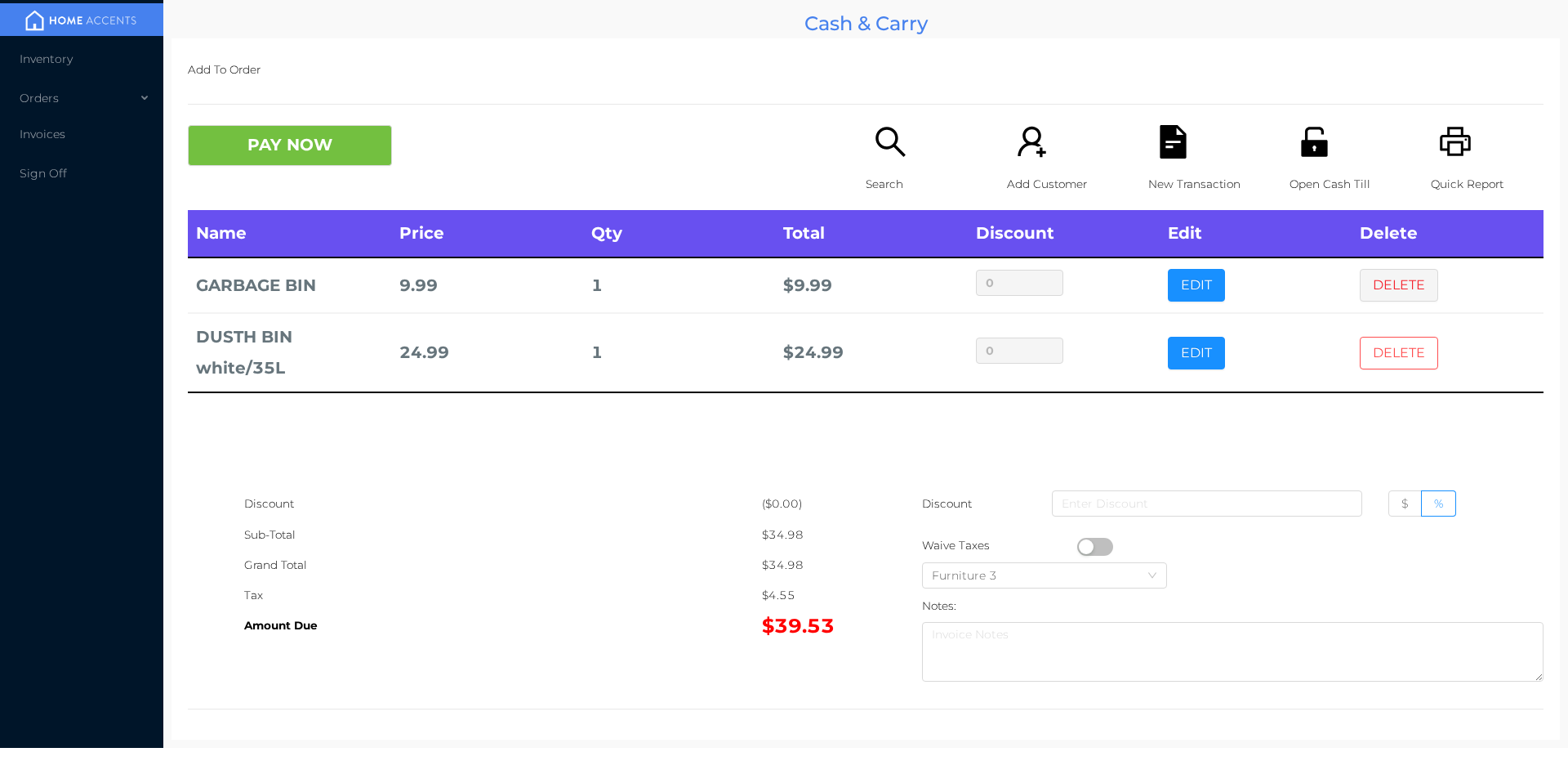
click at [1389, 343] on button "DELETE" at bounding box center [1399, 352] width 78 height 33
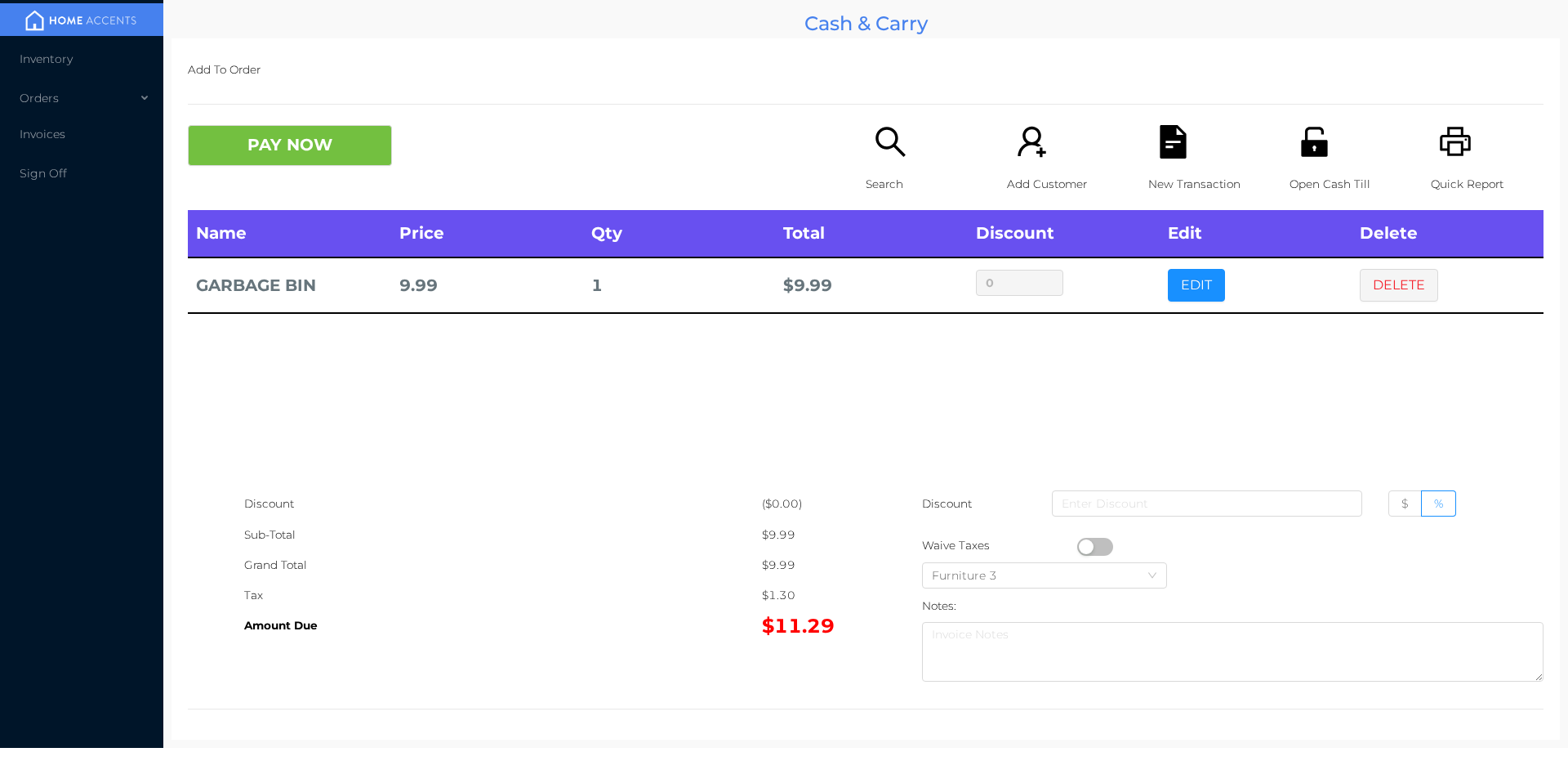
click at [882, 130] on icon "icon: search" at bounding box center [890, 141] width 29 height 29
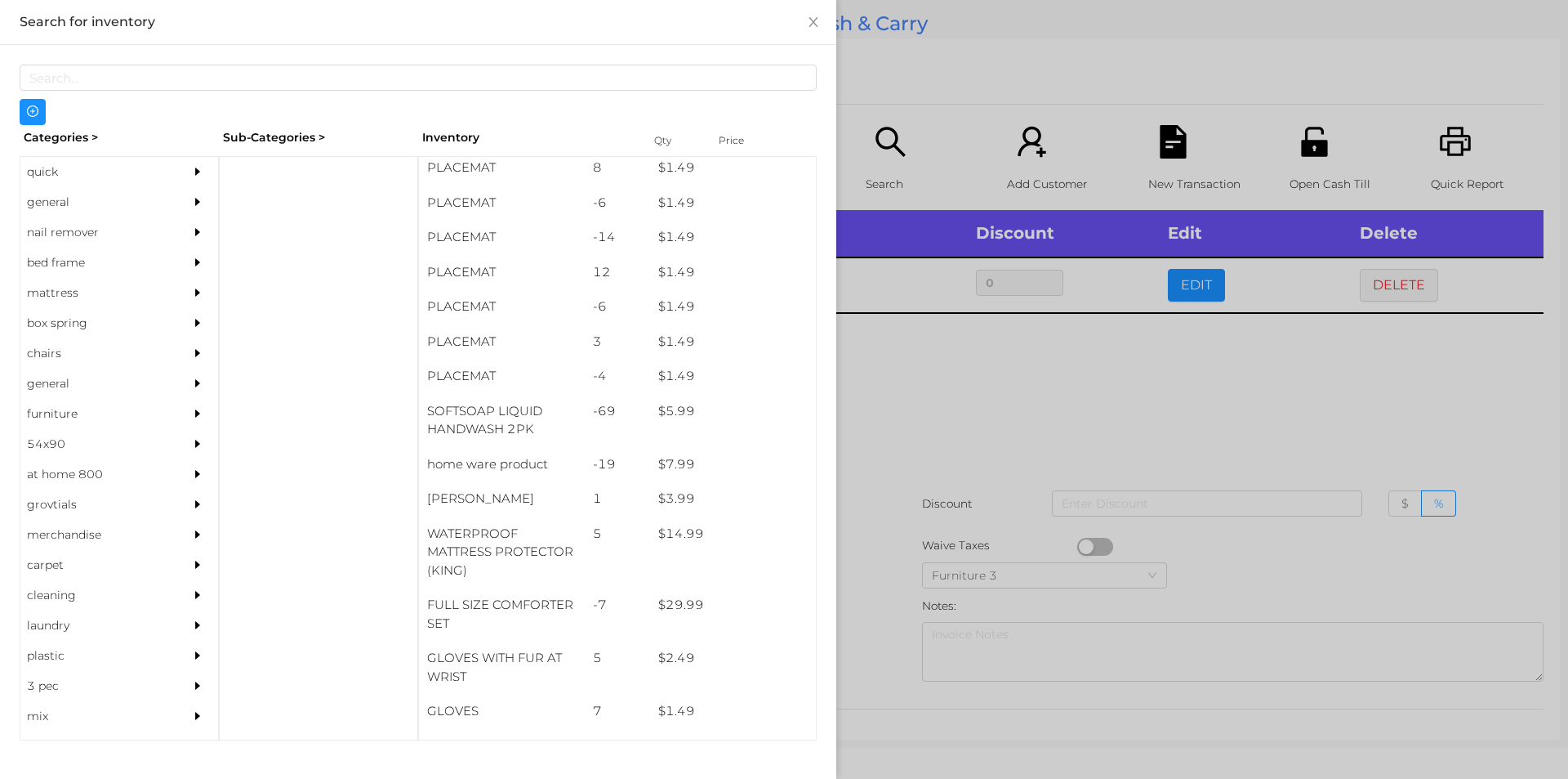
scroll to position [77, 0]
click at [48, 206] on div "general" at bounding box center [95, 202] width 149 height 30
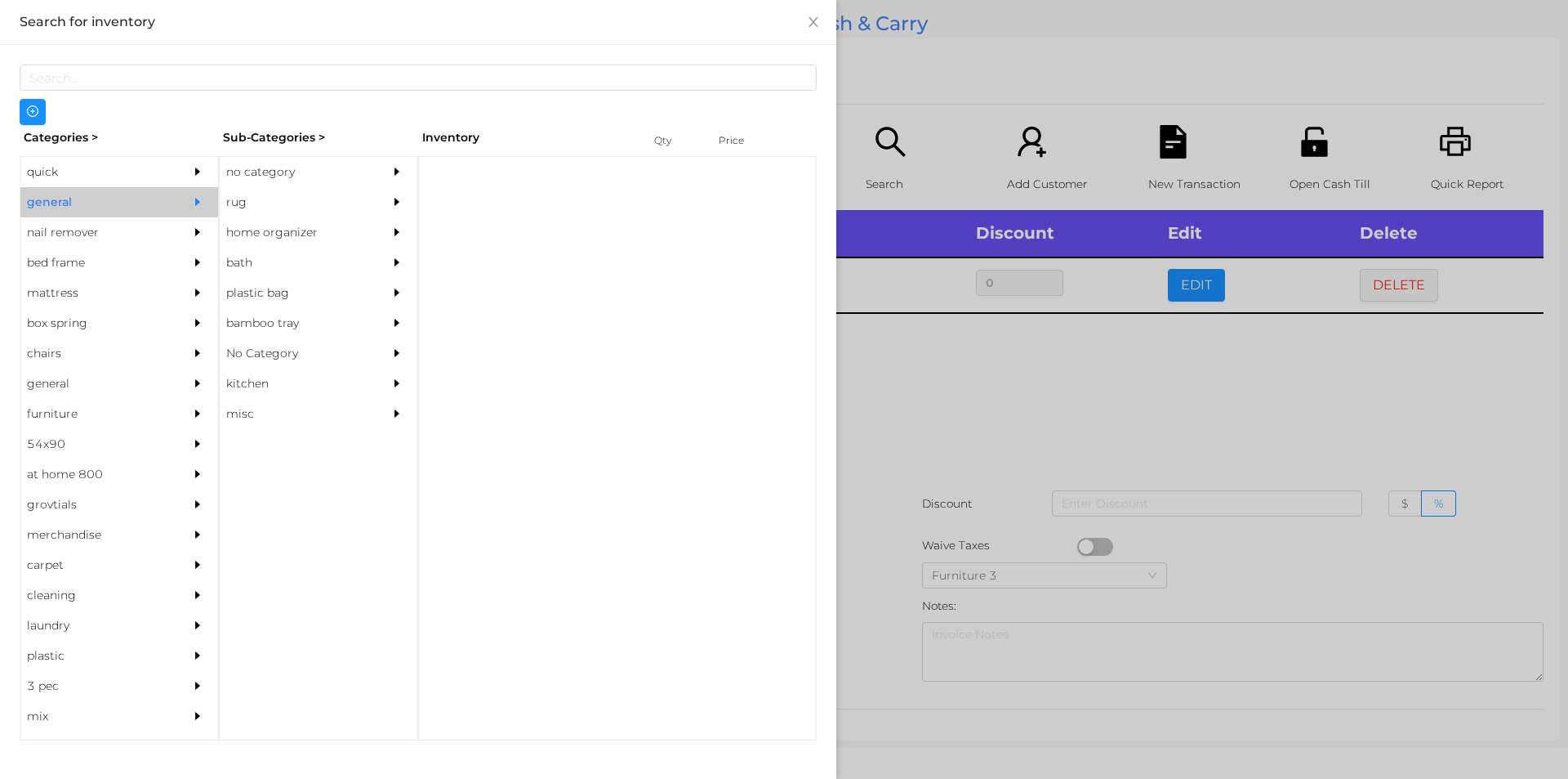
scroll to position [0, 0]
click at [275, 168] on div "no category" at bounding box center [294, 172] width 149 height 30
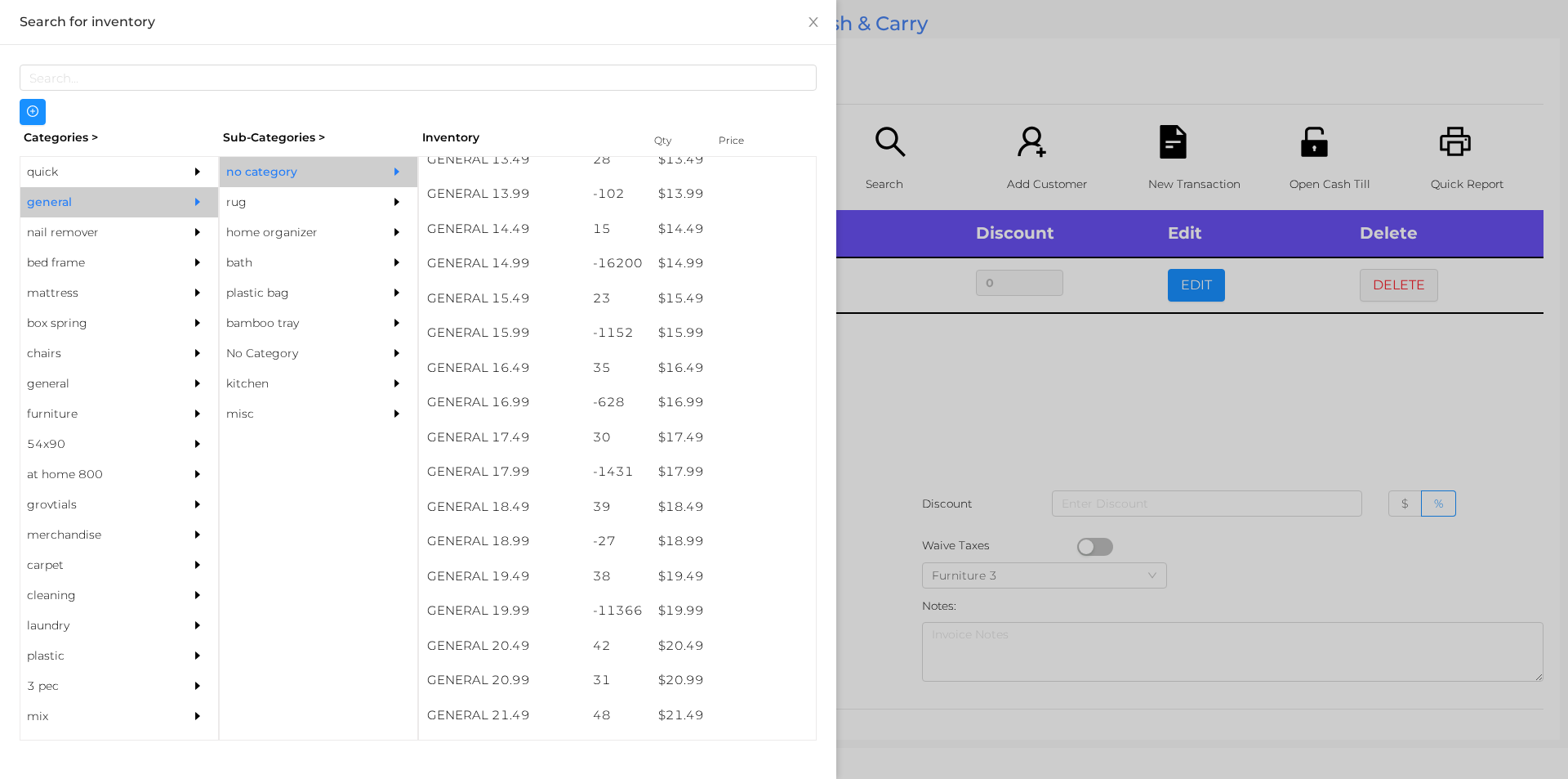
scroll to position [1329, 0]
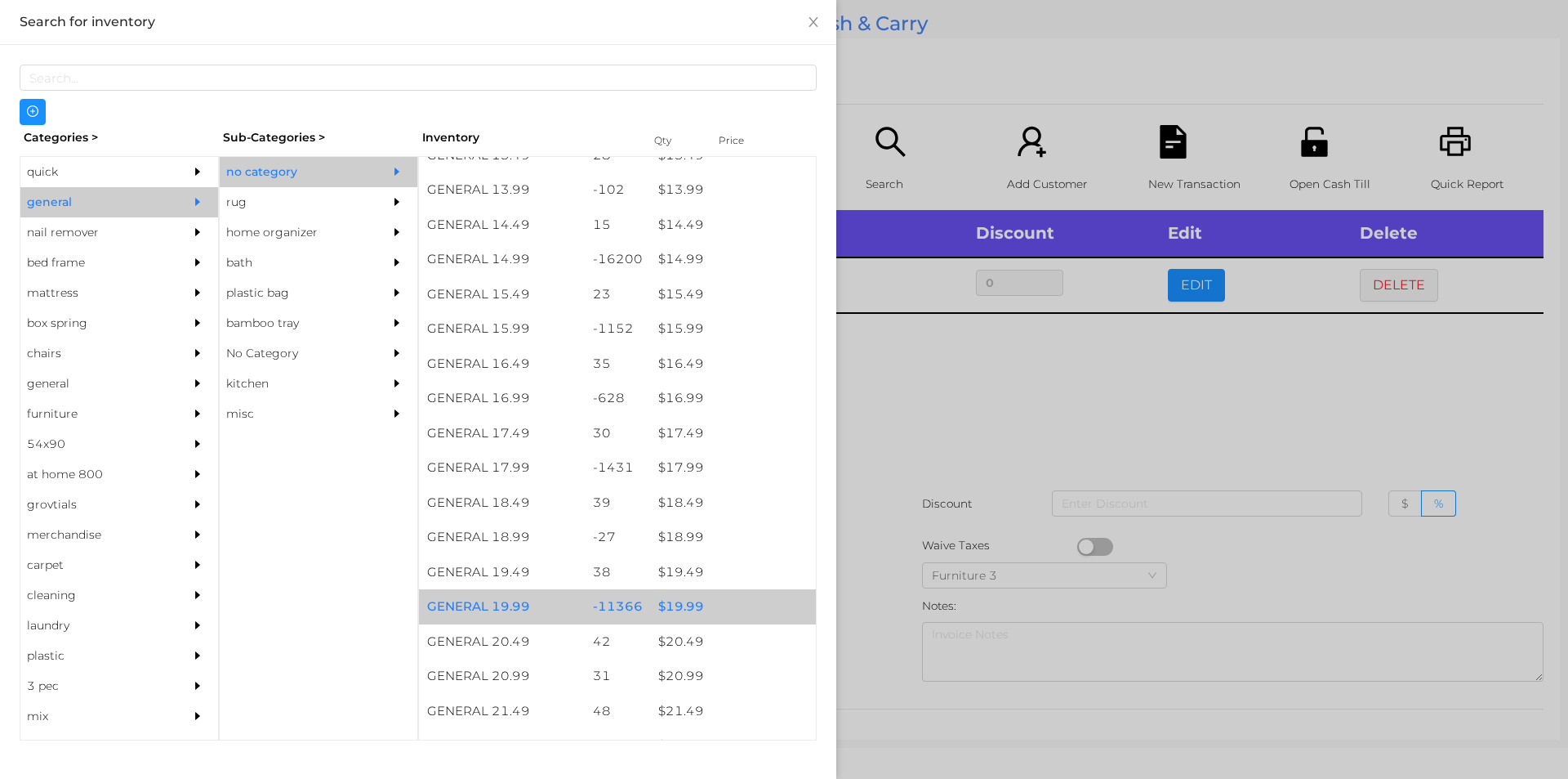
click at [681, 603] on div "$ 19.99" at bounding box center [733, 607] width 166 height 35
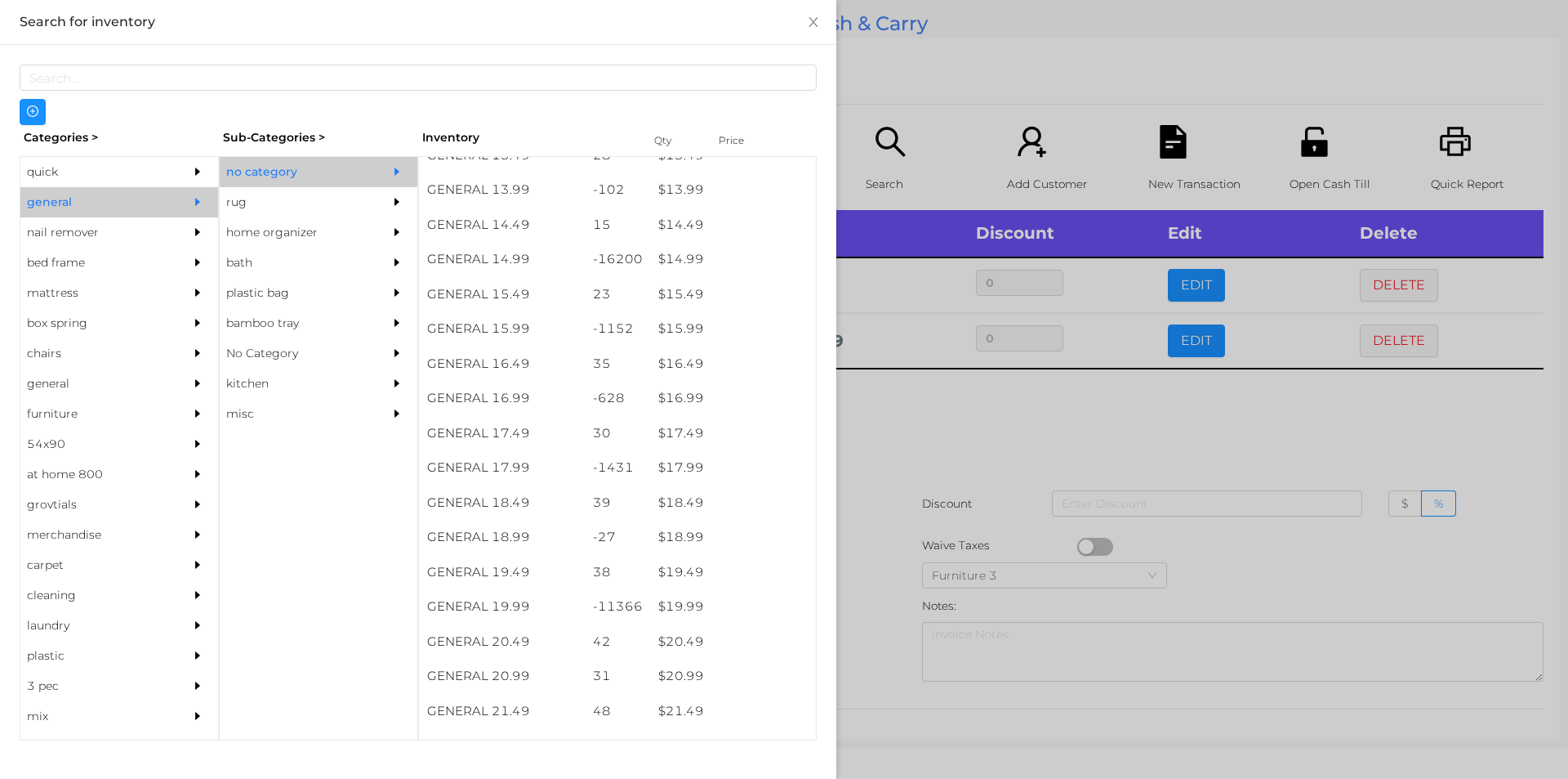
click at [904, 445] on div at bounding box center [784, 390] width 1568 height 779
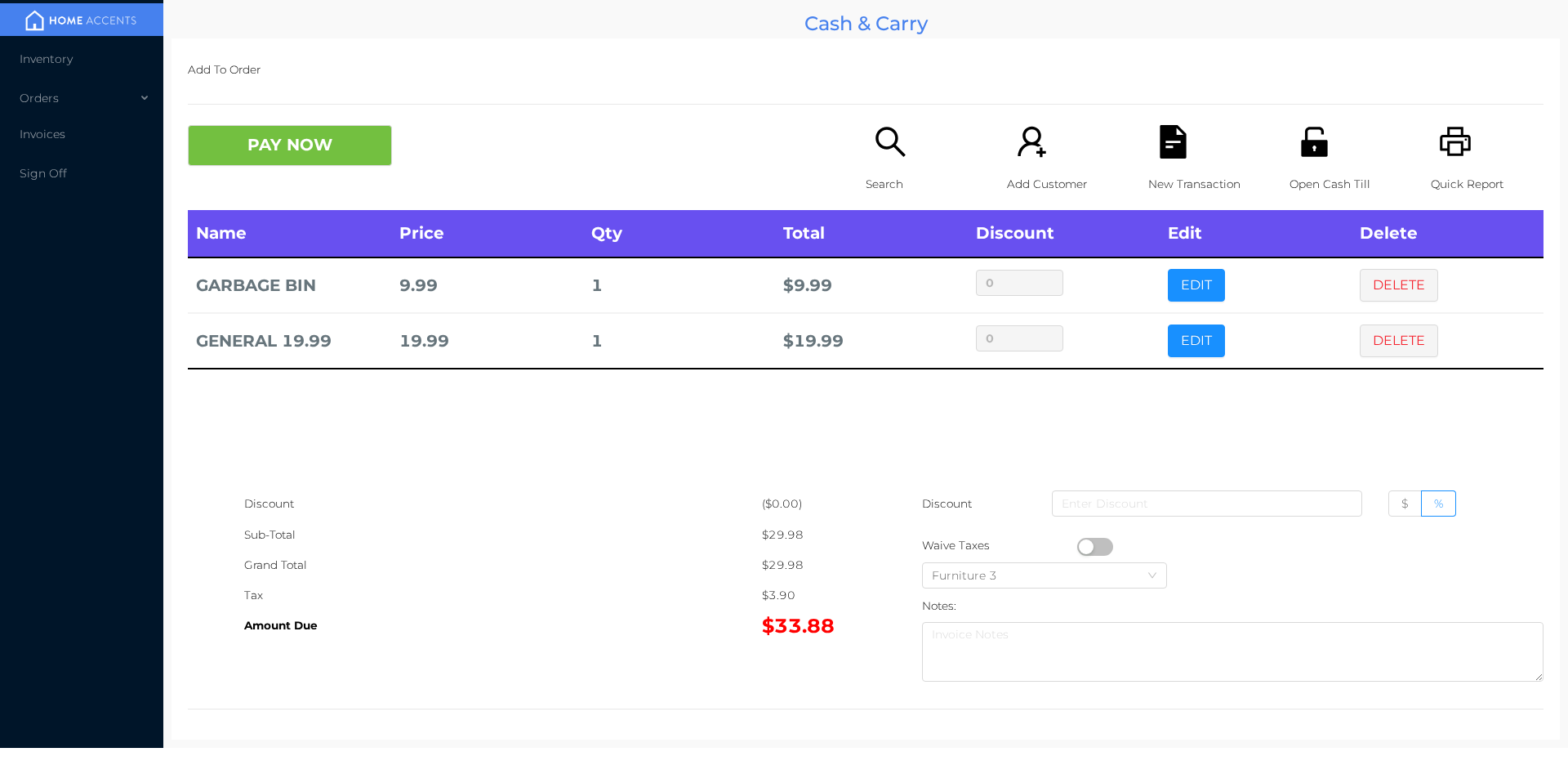
click at [1082, 546] on button "button" at bounding box center [1095, 547] width 36 height 18
click at [1389, 339] on button "DELETE" at bounding box center [1399, 341] width 78 height 33
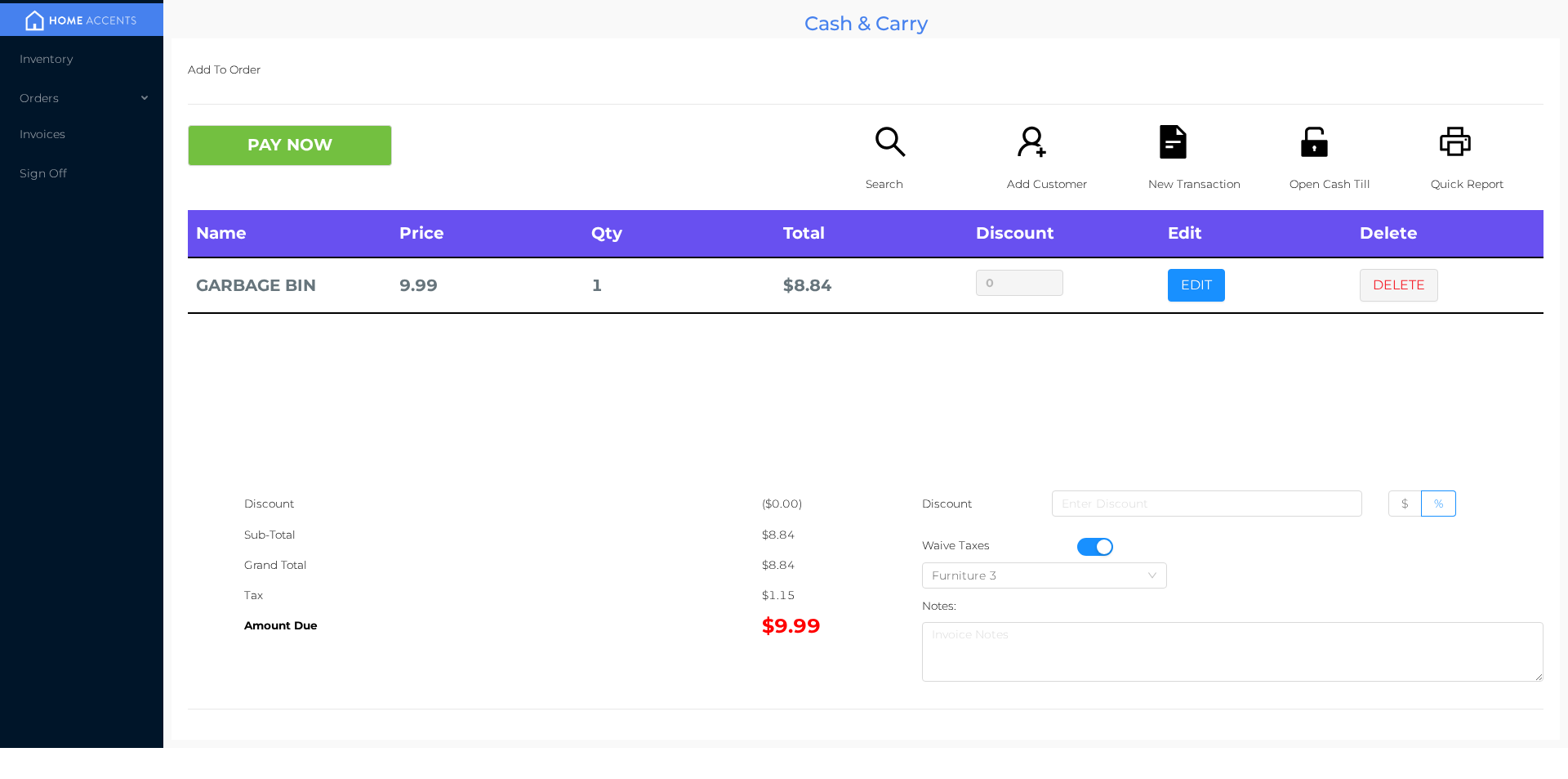
click at [1089, 546] on button "button" at bounding box center [1095, 547] width 36 height 18
click at [1383, 285] on button "DELETE" at bounding box center [1399, 285] width 78 height 33
click at [1447, 126] on icon "icon: printer" at bounding box center [1456, 142] width 34 height 34
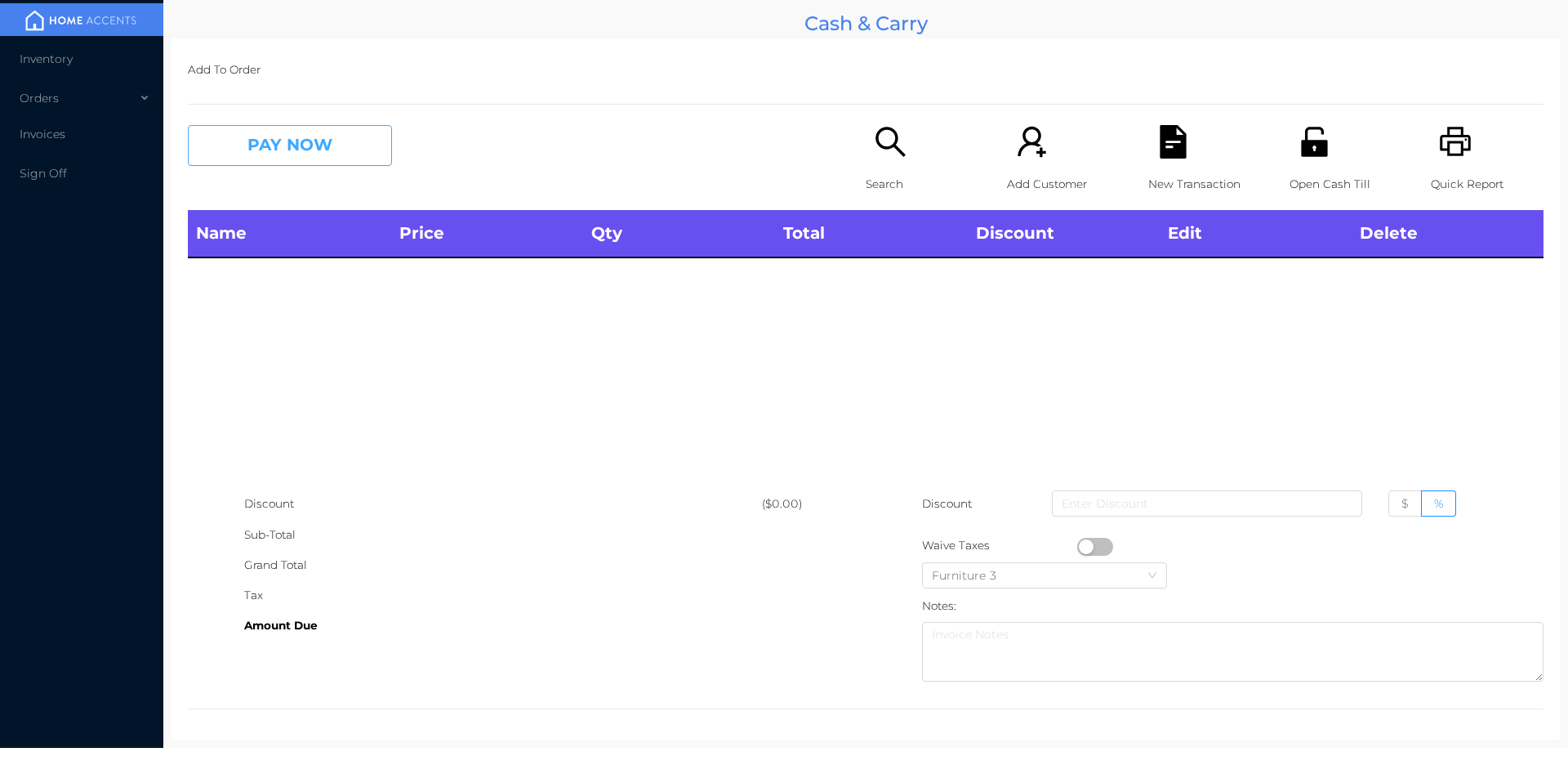
click at [295, 162] on button "PAY NOW" at bounding box center [290, 146] width 204 height 41
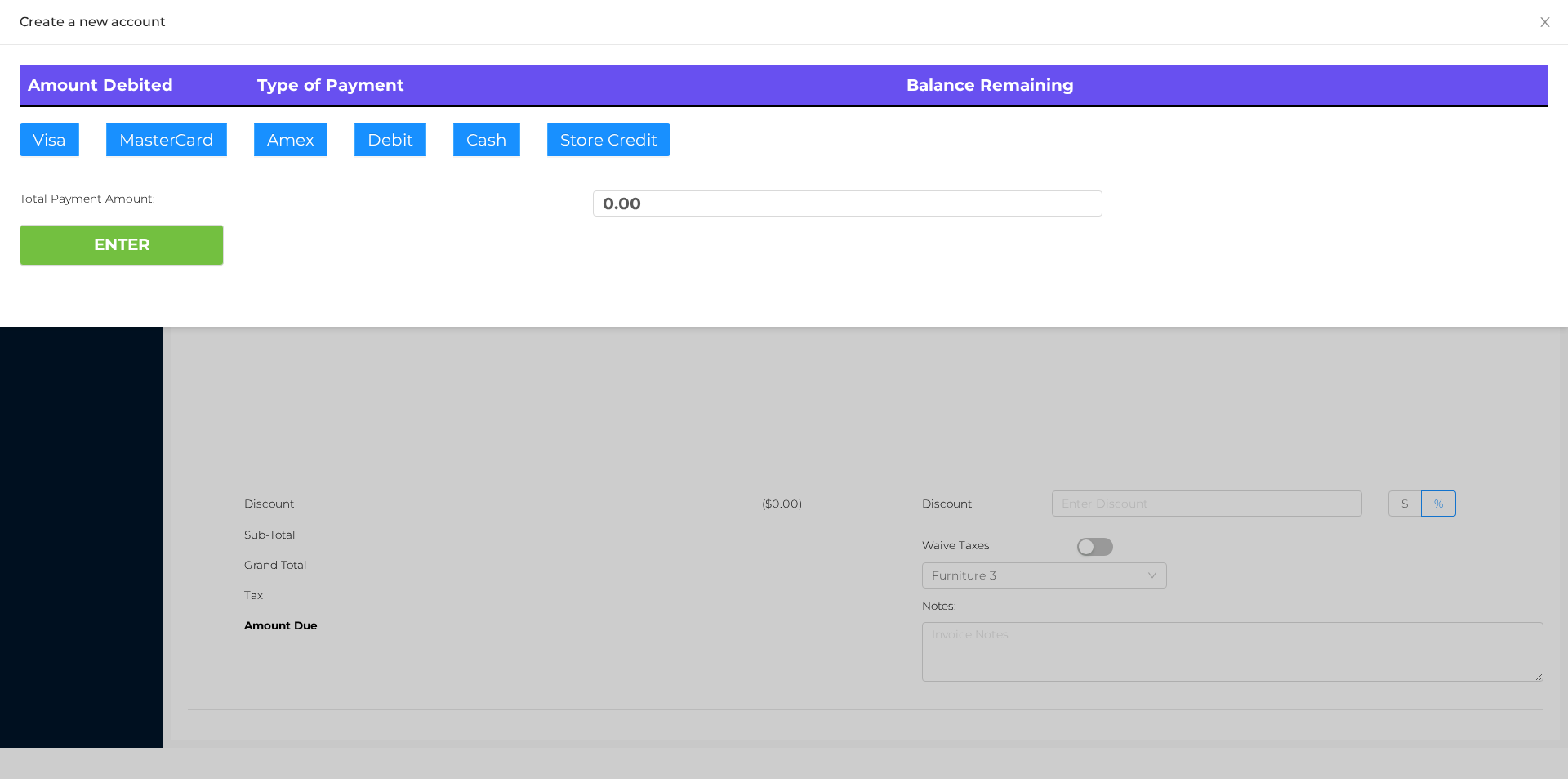
click at [323, 413] on div at bounding box center [784, 390] width 1568 height 779
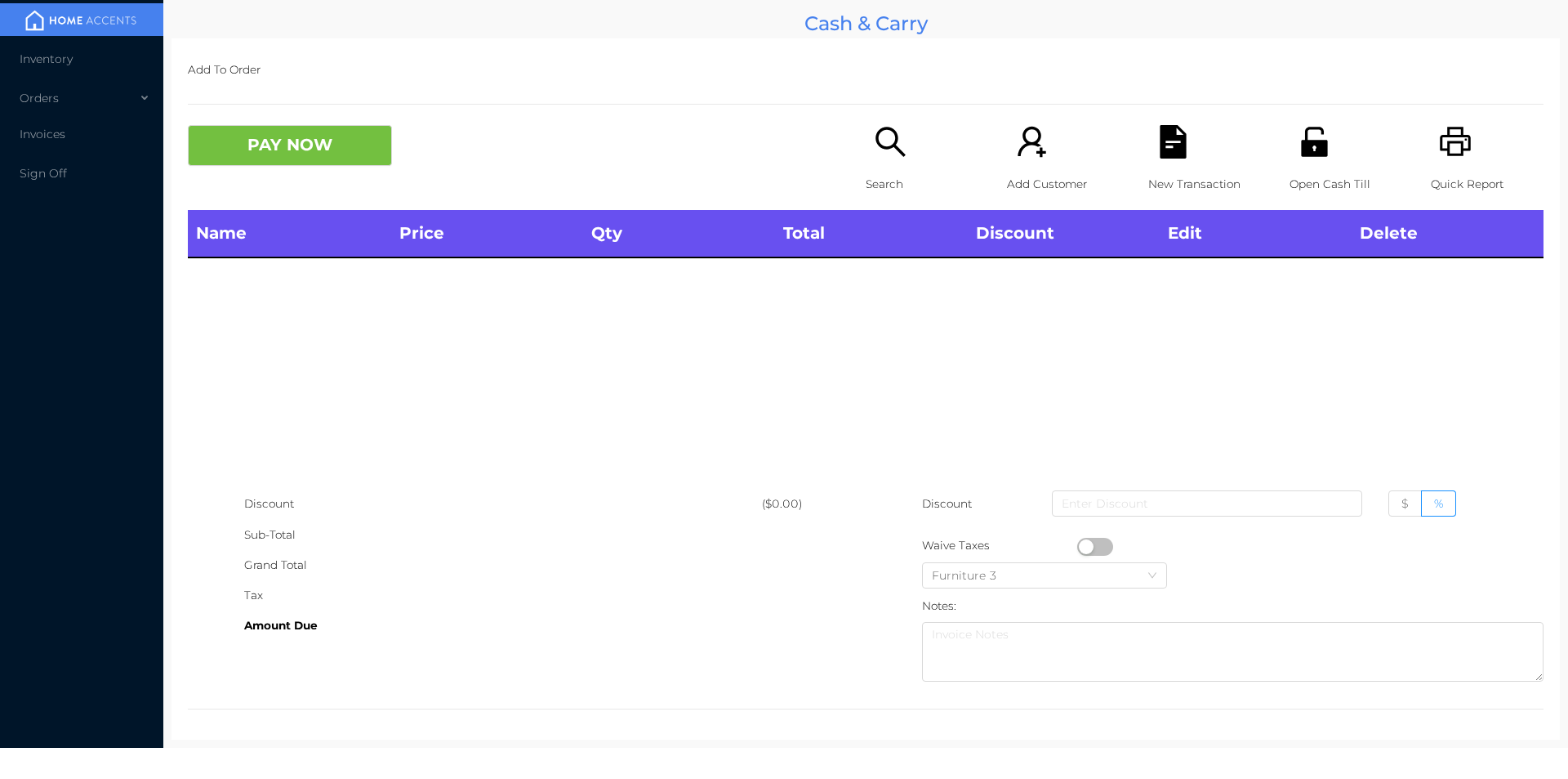
click at [880, 166] on div "Search" at bounding box center [921, 168] width 113 height 85
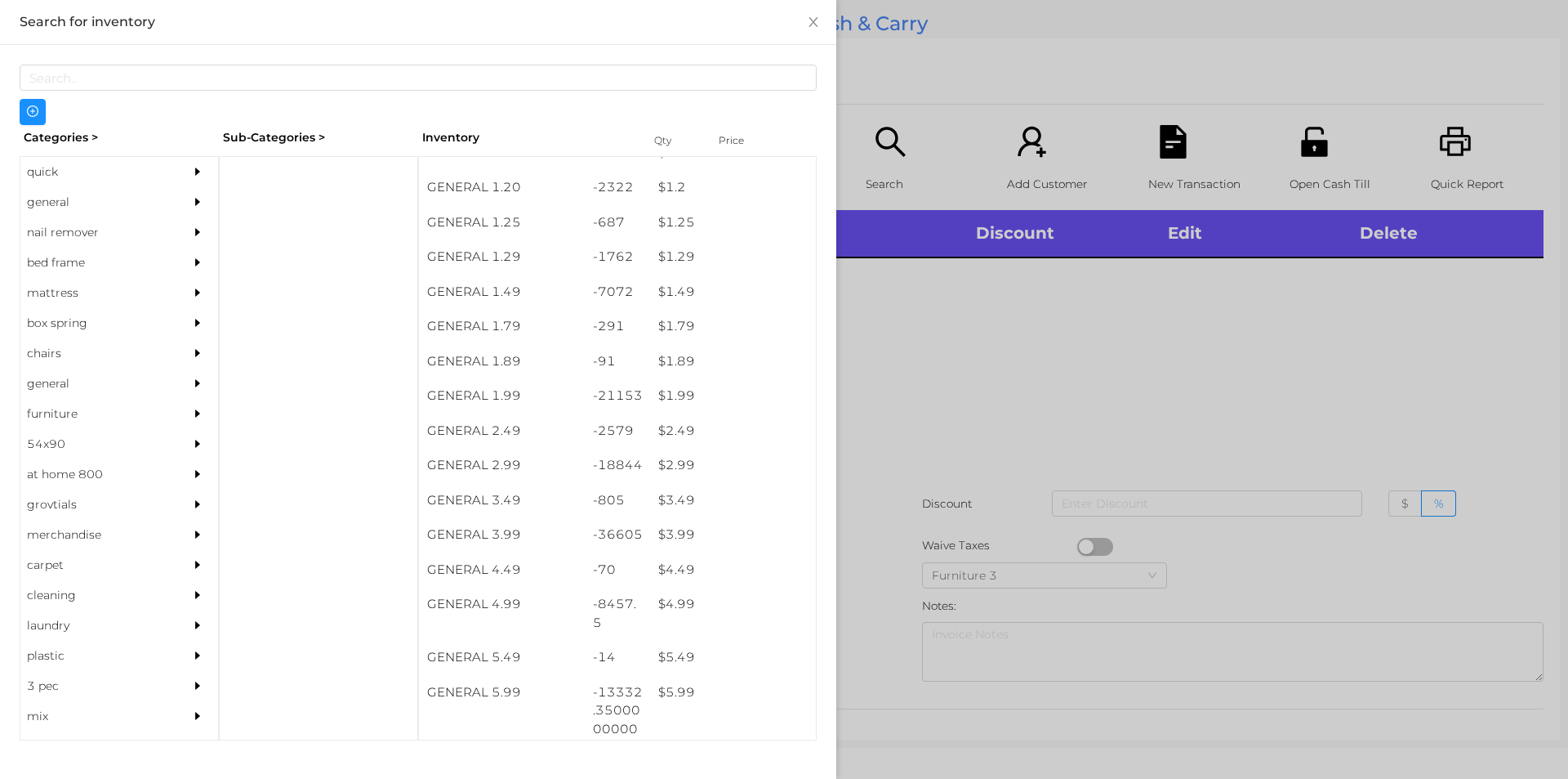
scroll to position [126, 0]
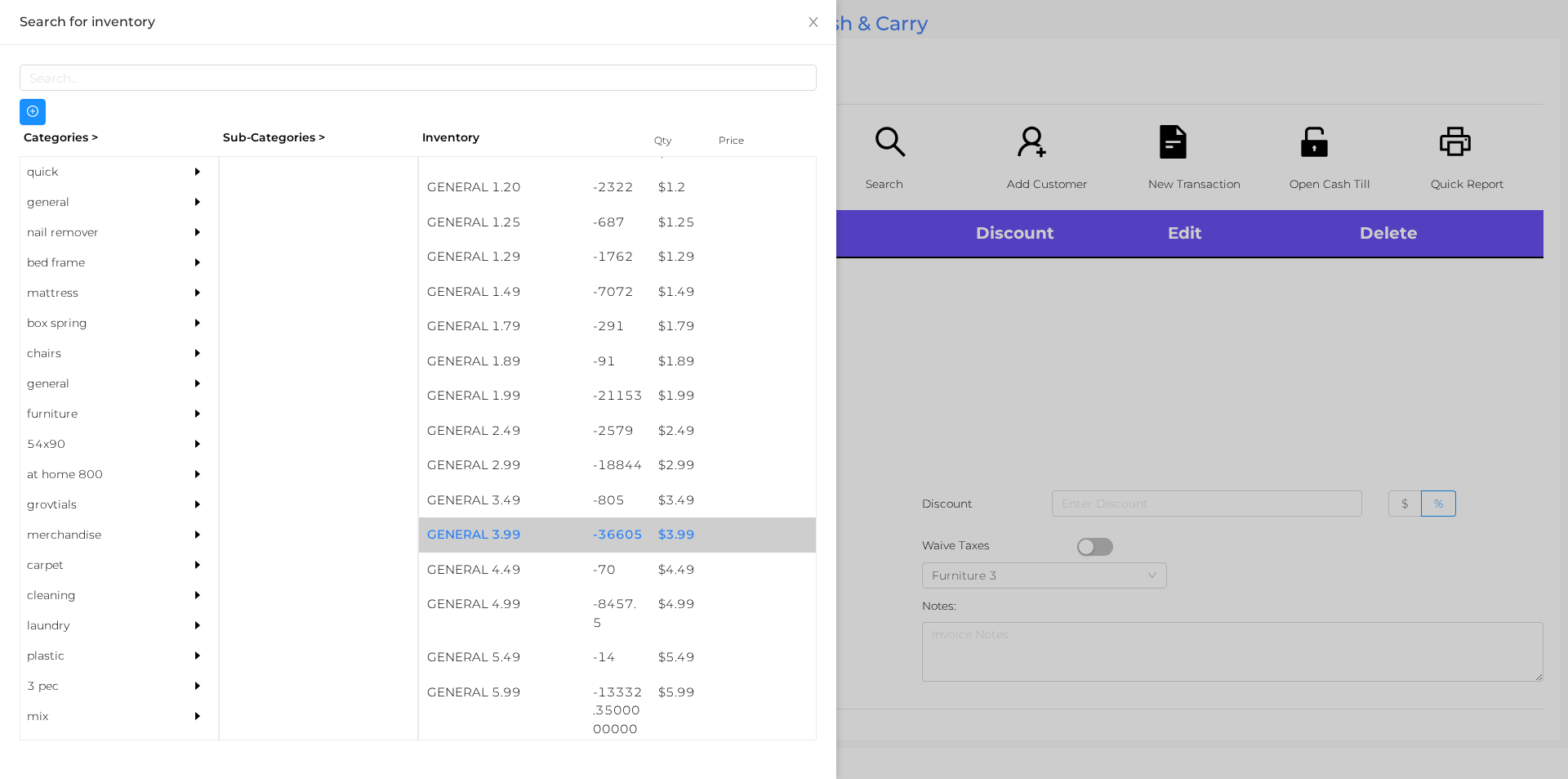
click at [671, 531] on div "$ 3.99" at bounding box center [733, 535] width 166 height 35
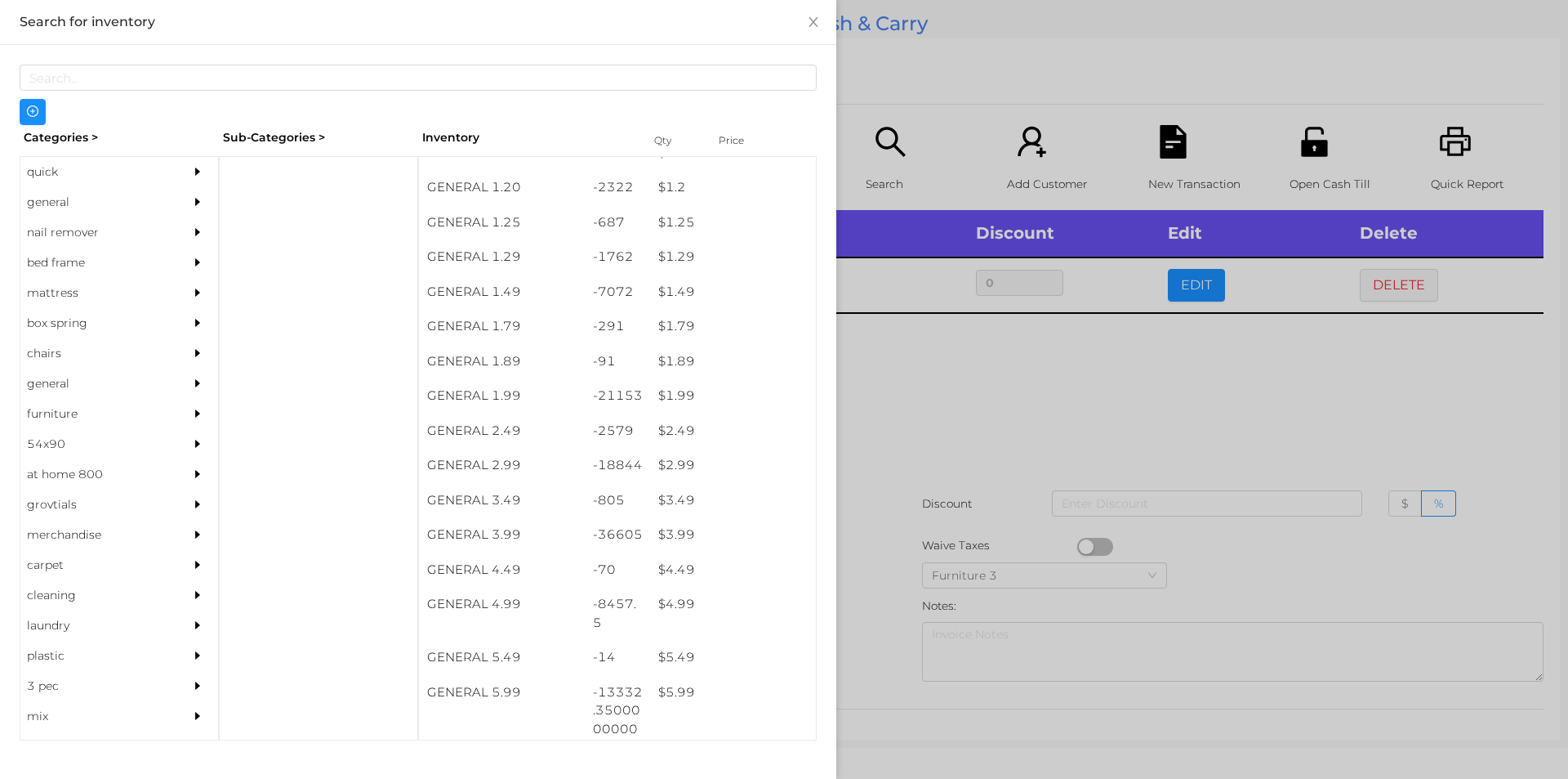
click at [931, 407] on div at bounding box center [784, 390] width 1568 height 779
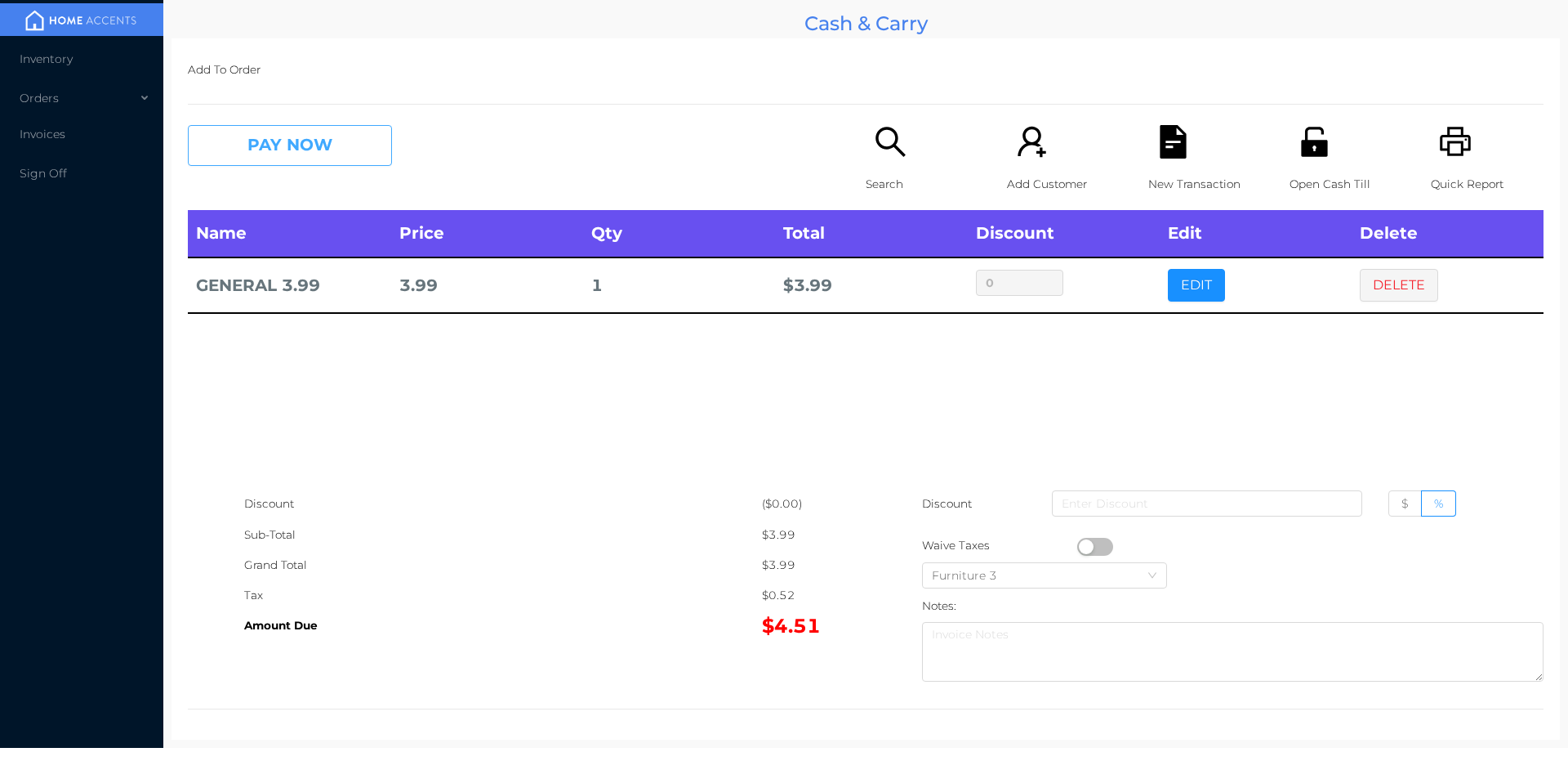
click at [274, 156] on button "PAY NOW" at bounding box center [290, 146] width 204 height 41
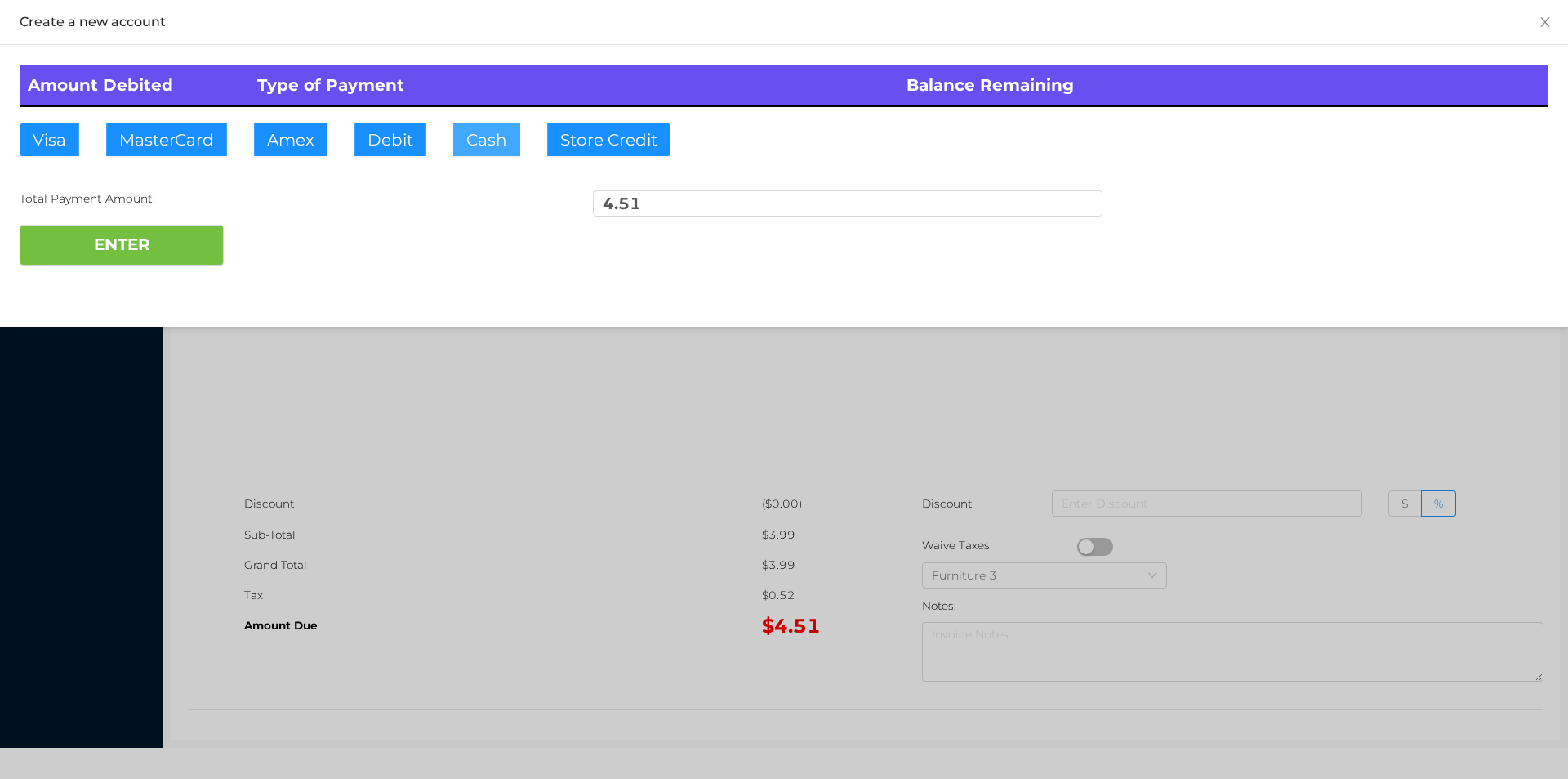
click at [491, 150] on button "Cash" at bounding box center [487, 139] width 67 height 33
click at [108, 259] on button "ENTER" at bounding box center [122, 245] width 204 height 41
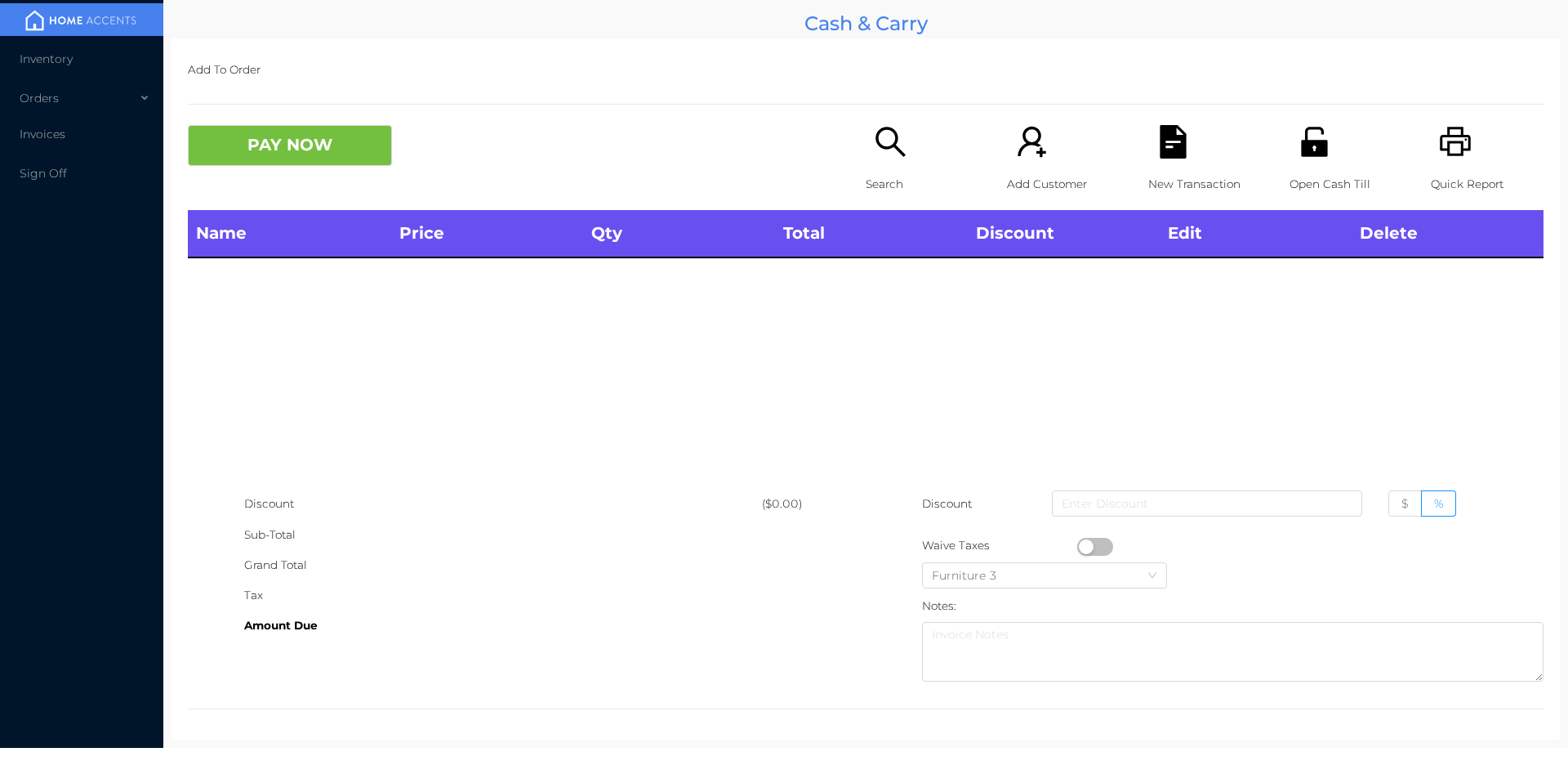
click at [882, 198] on p "Search" at bounding box center [921, 185] width 113 height 30
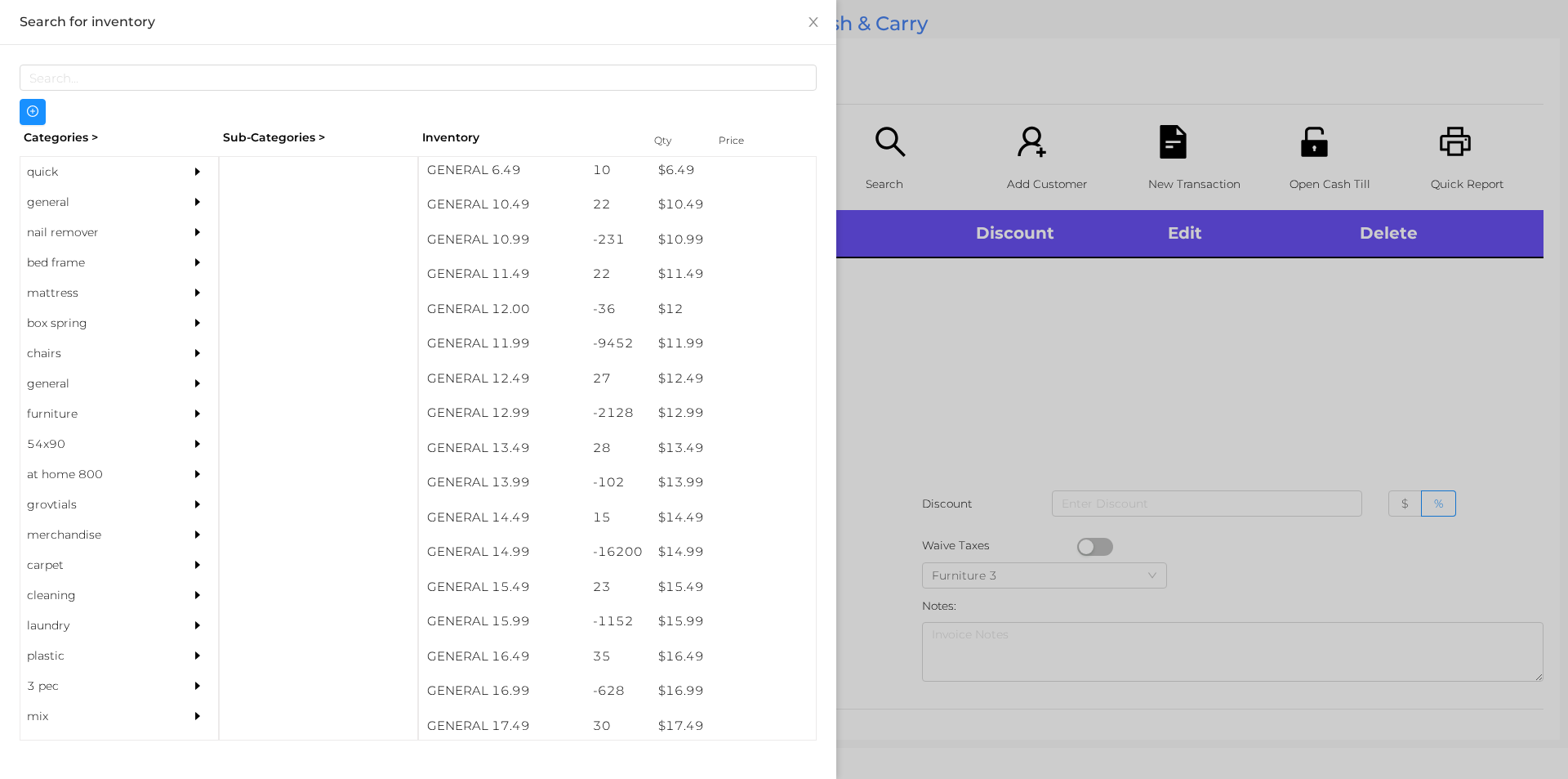
scroll to position [1036, 0]
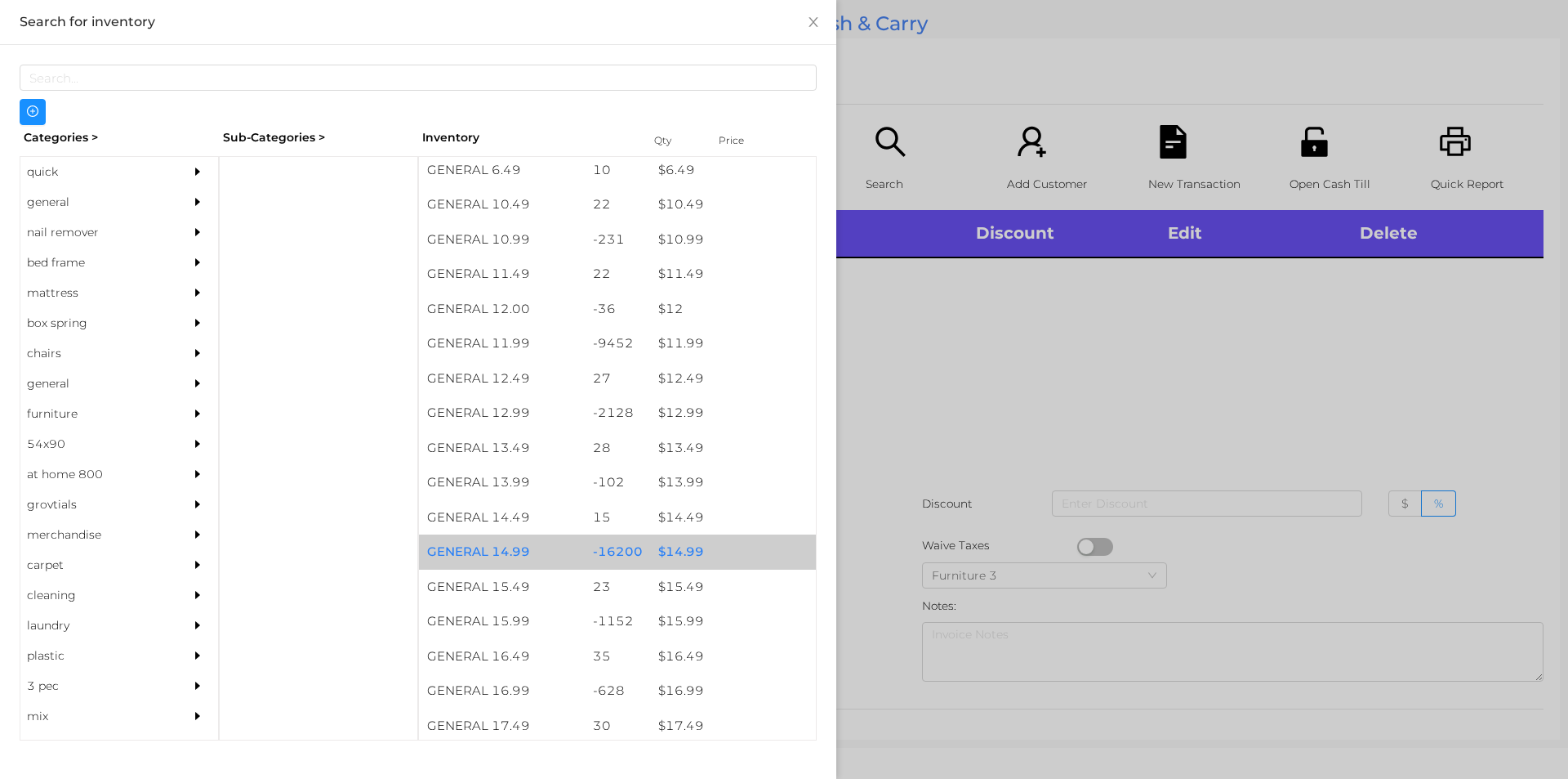
click at [658, 555] on div "$ 14.99" at bounding box center [733, 552] width 166 height 35
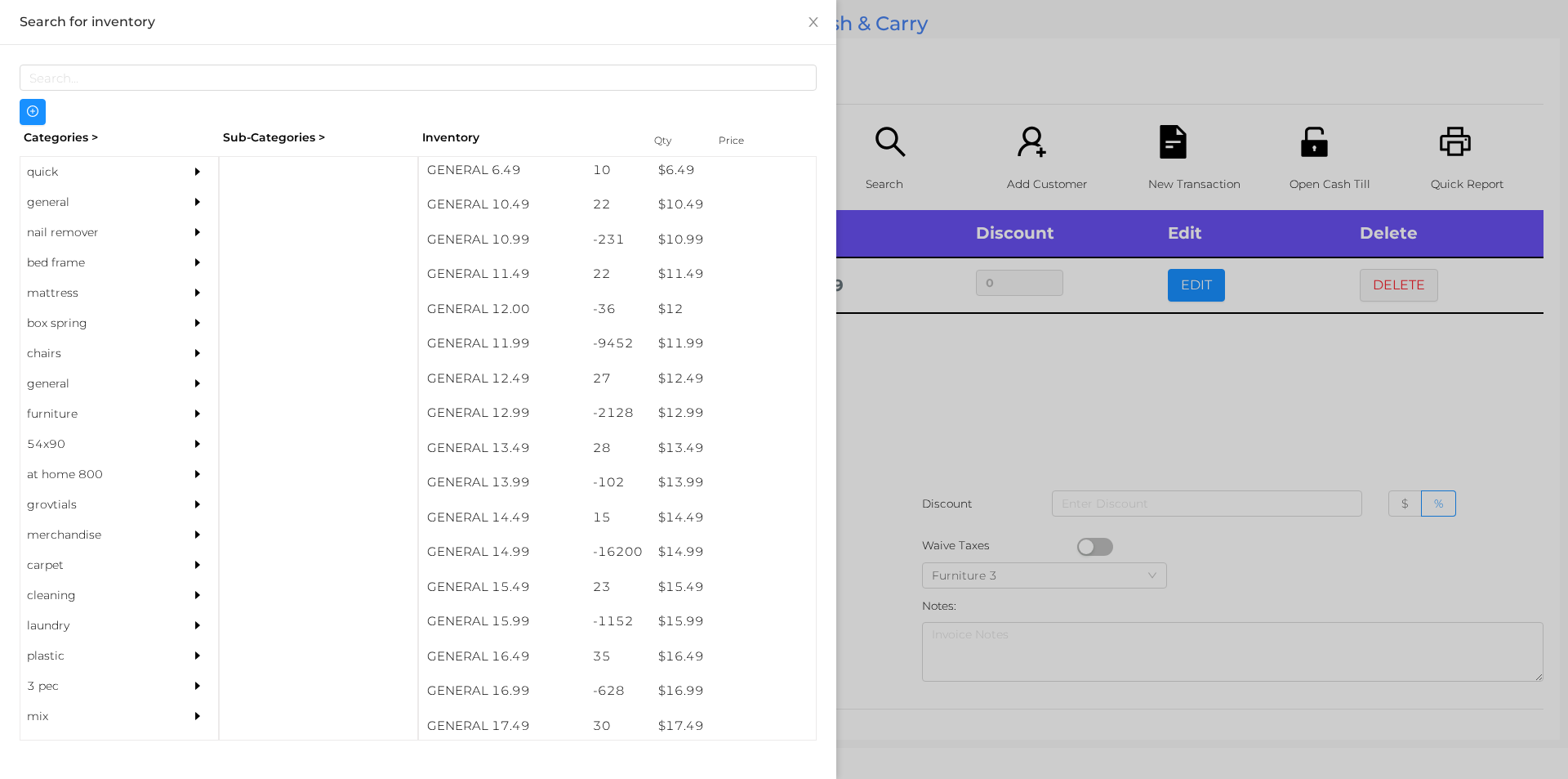
click at [898, 432] on div at bounding box center [784, 390] width 1568 height 779
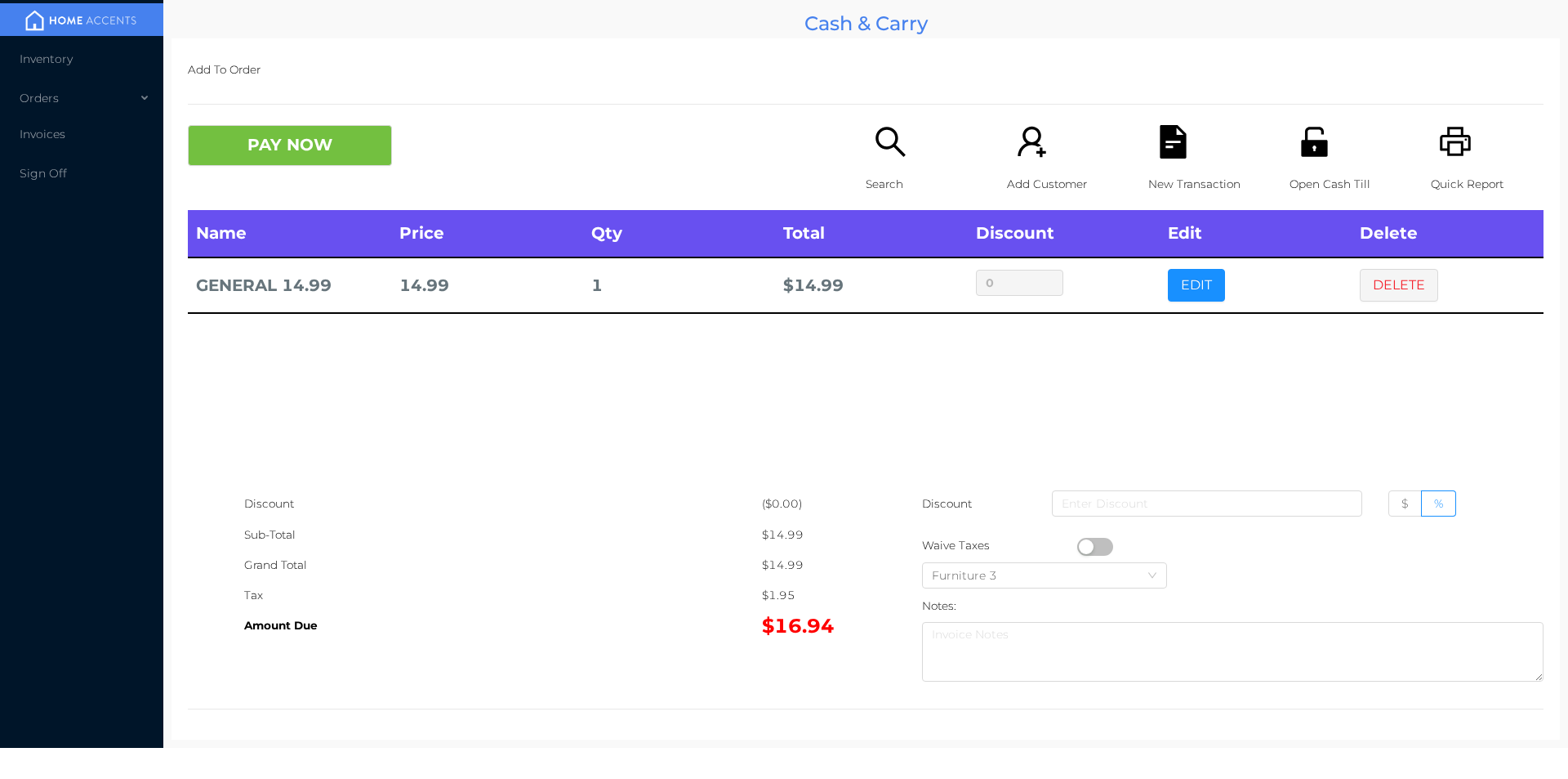
click at [273, 138] on button "PAY NOW" at bounding box center [290, 146] width 204 height 41
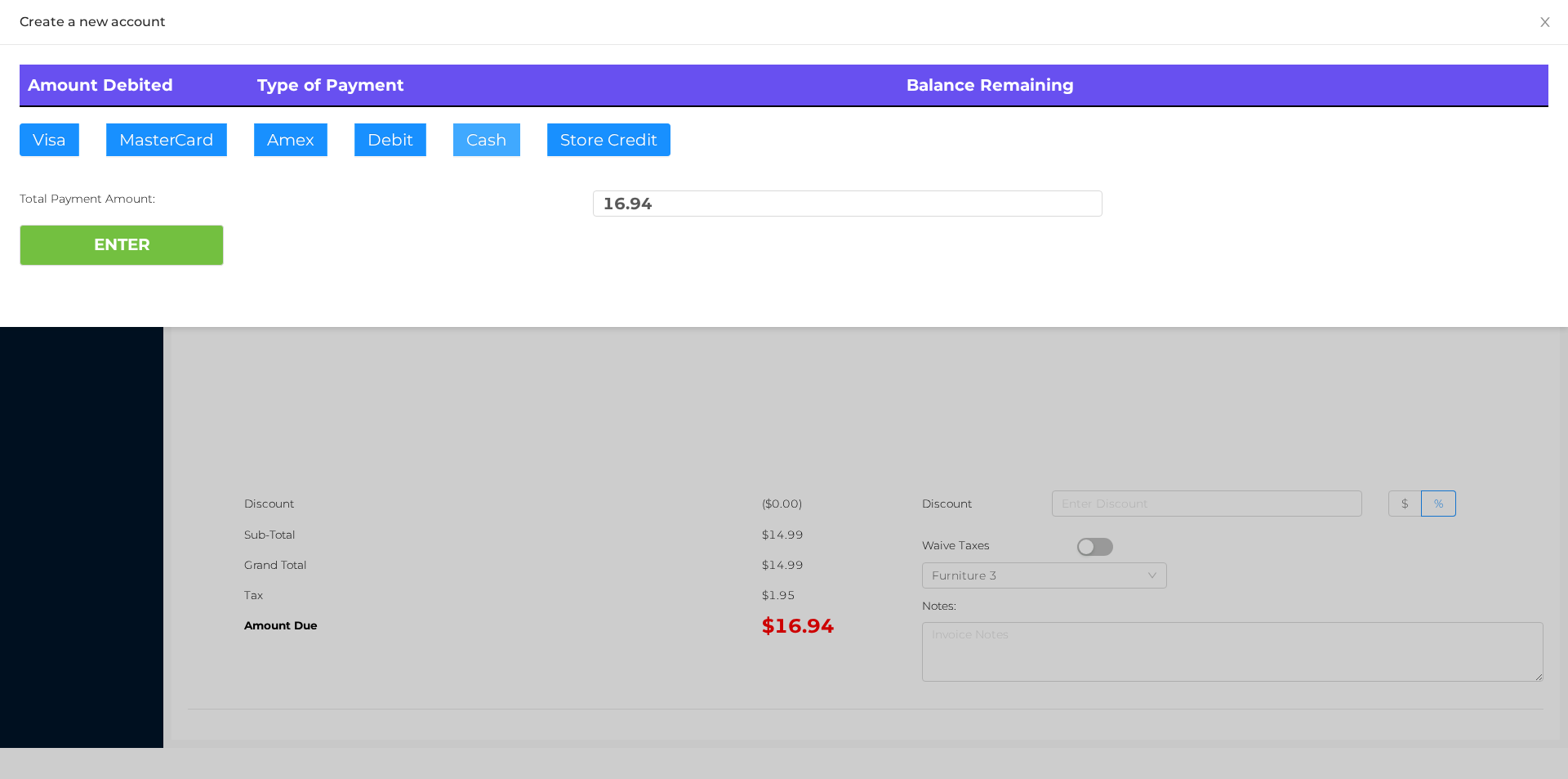
click at [485, 150] on button "Cash" at bounding box center [487, 139] width 67 height 33
click at [200, 249] on button "ENTER" at bounding box center [122, 245] width 204 height 41
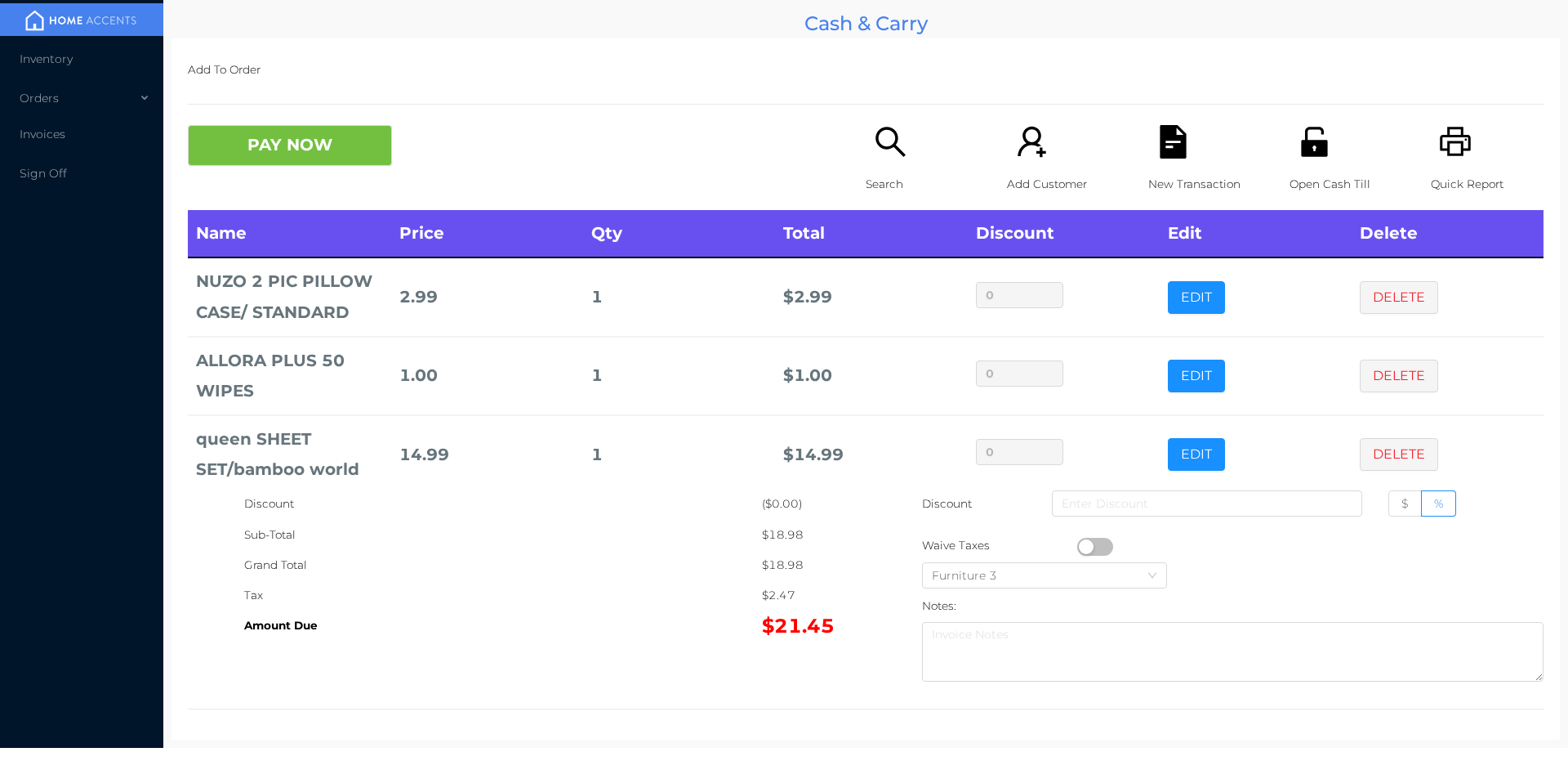
scroll to position [22, 0]
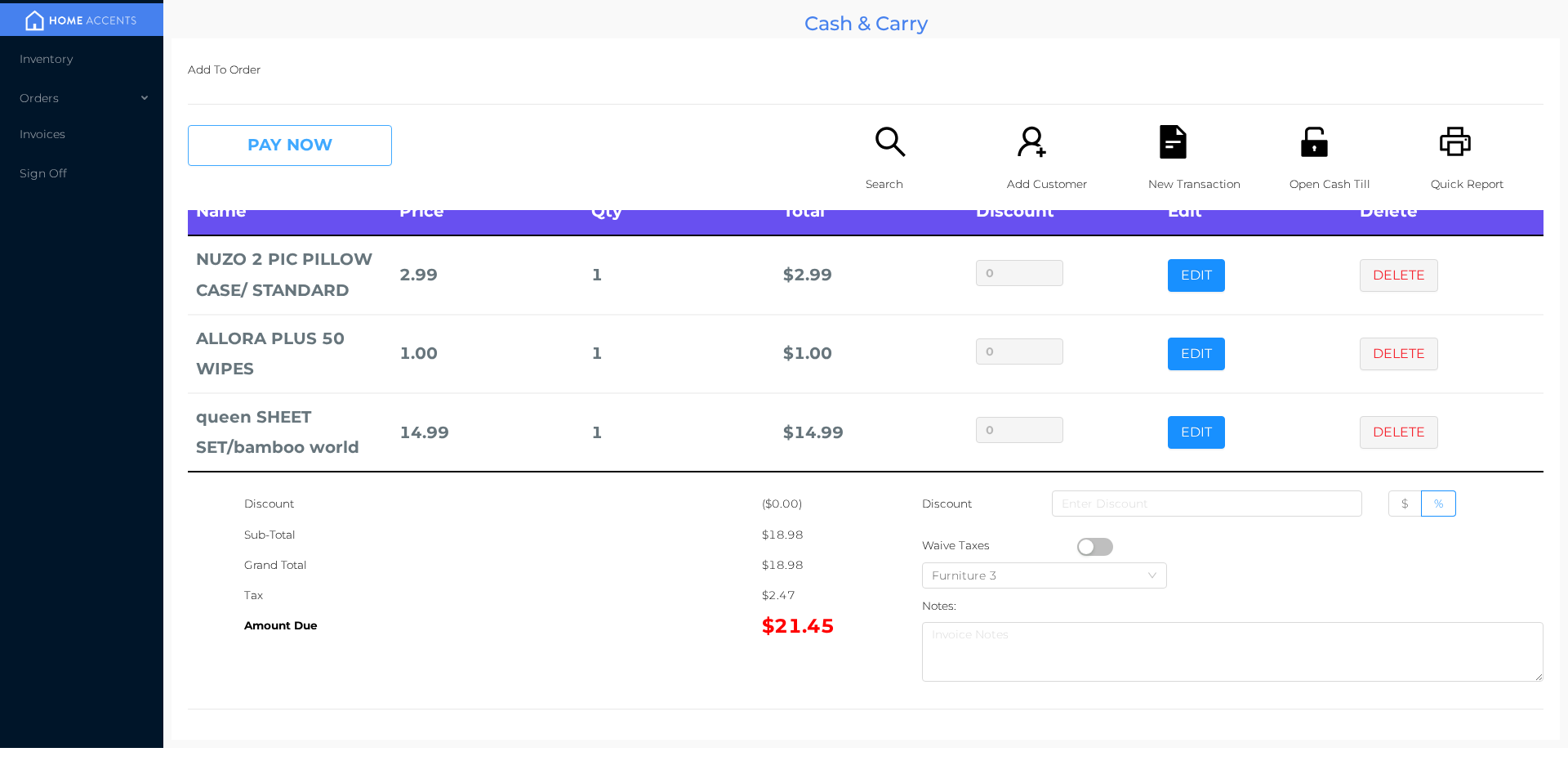
click at [363, 158] on button "PAY NOW" at bounding box center [290, 146] width 204 height 41
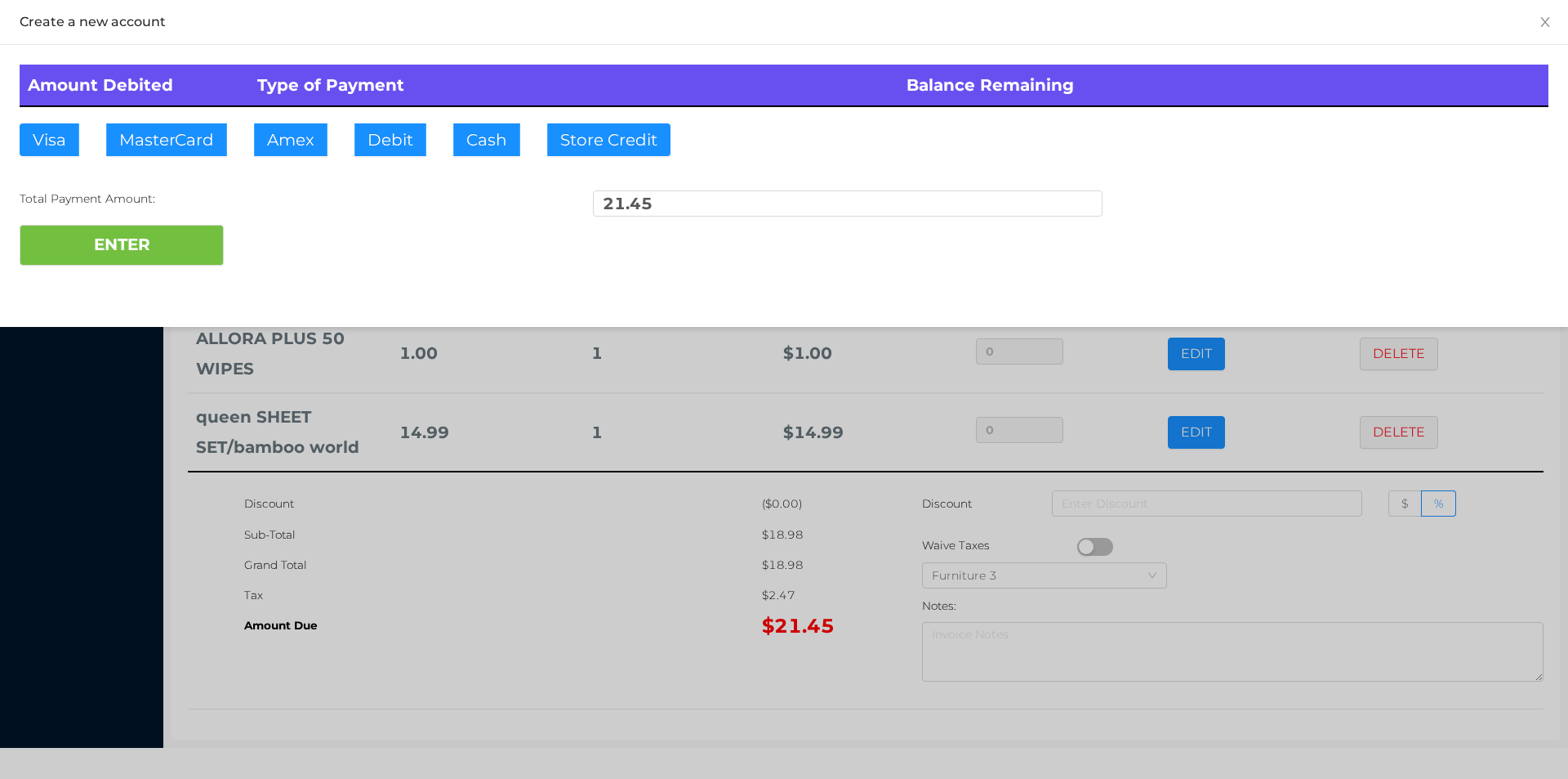
click at [286, 249] on div "ENTER" at bounding box center [784, 245] width 1529 height 41
click at [595, 621] on div at bounding box center [784, 390] width 1568 height 779
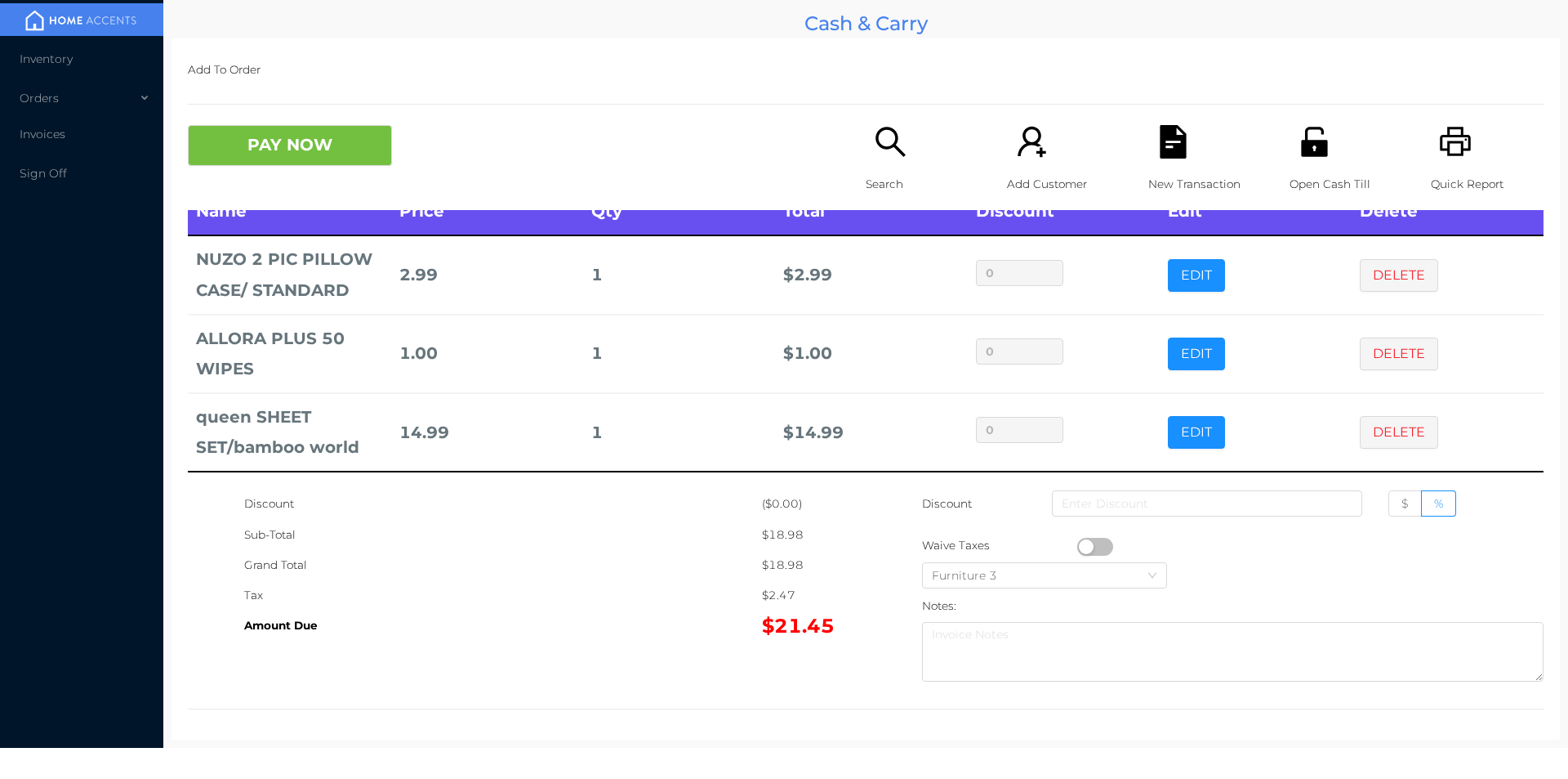
click at [1171, 145] on icon "icon: file-text" at bounding box center [1172, 142] width 26 height 34
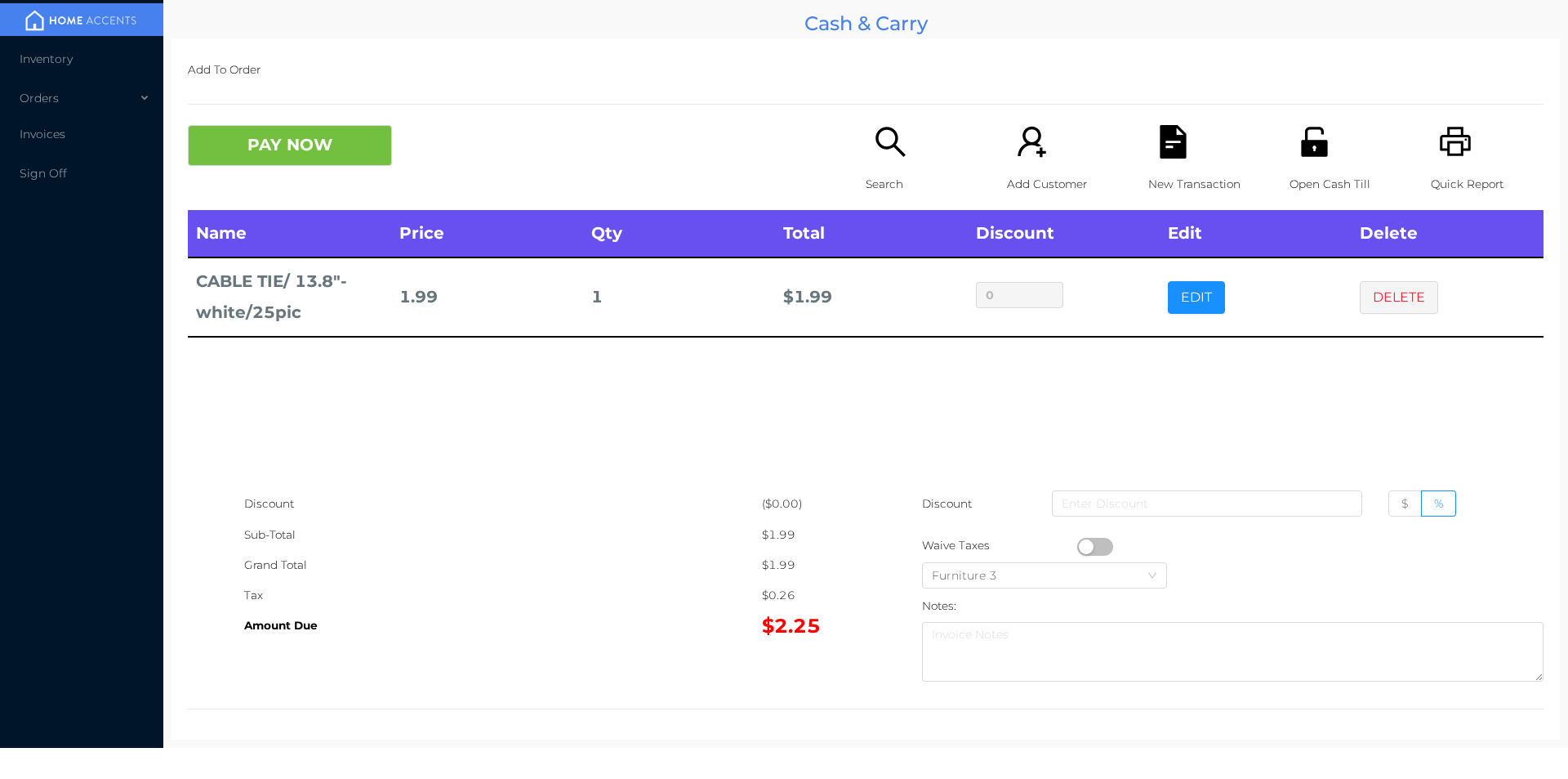
click at [1382, 296] on button "DELETE" at bounding box center [1399, 297] width 78 height 33
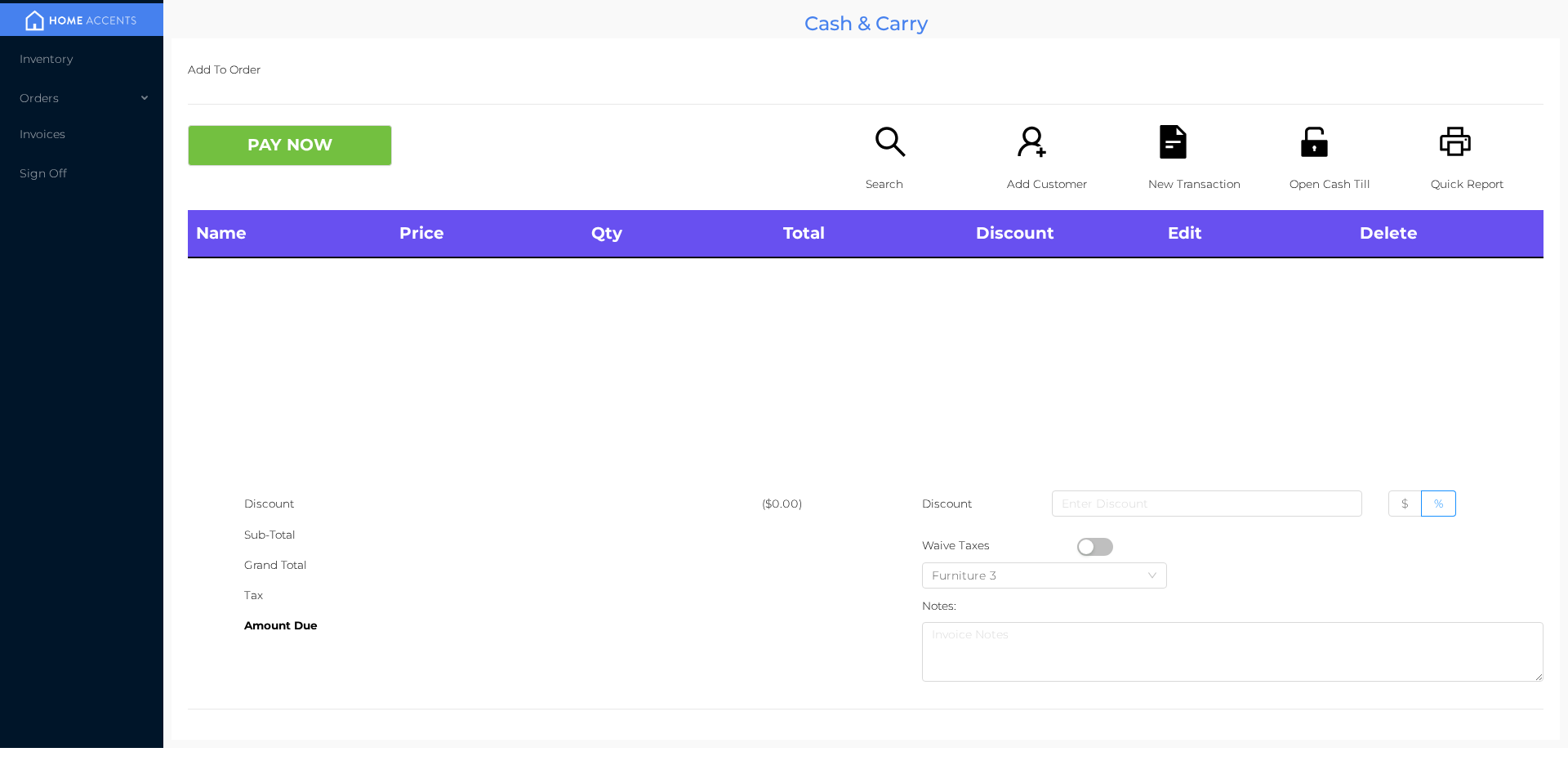
click at [1439, 126] on icon "icon: printer" at bounding box center [1456, 142] width 34 height 34
click at [258, 165] on button "PAY NOW" at bounding box center [290, 146] width 204 height 41
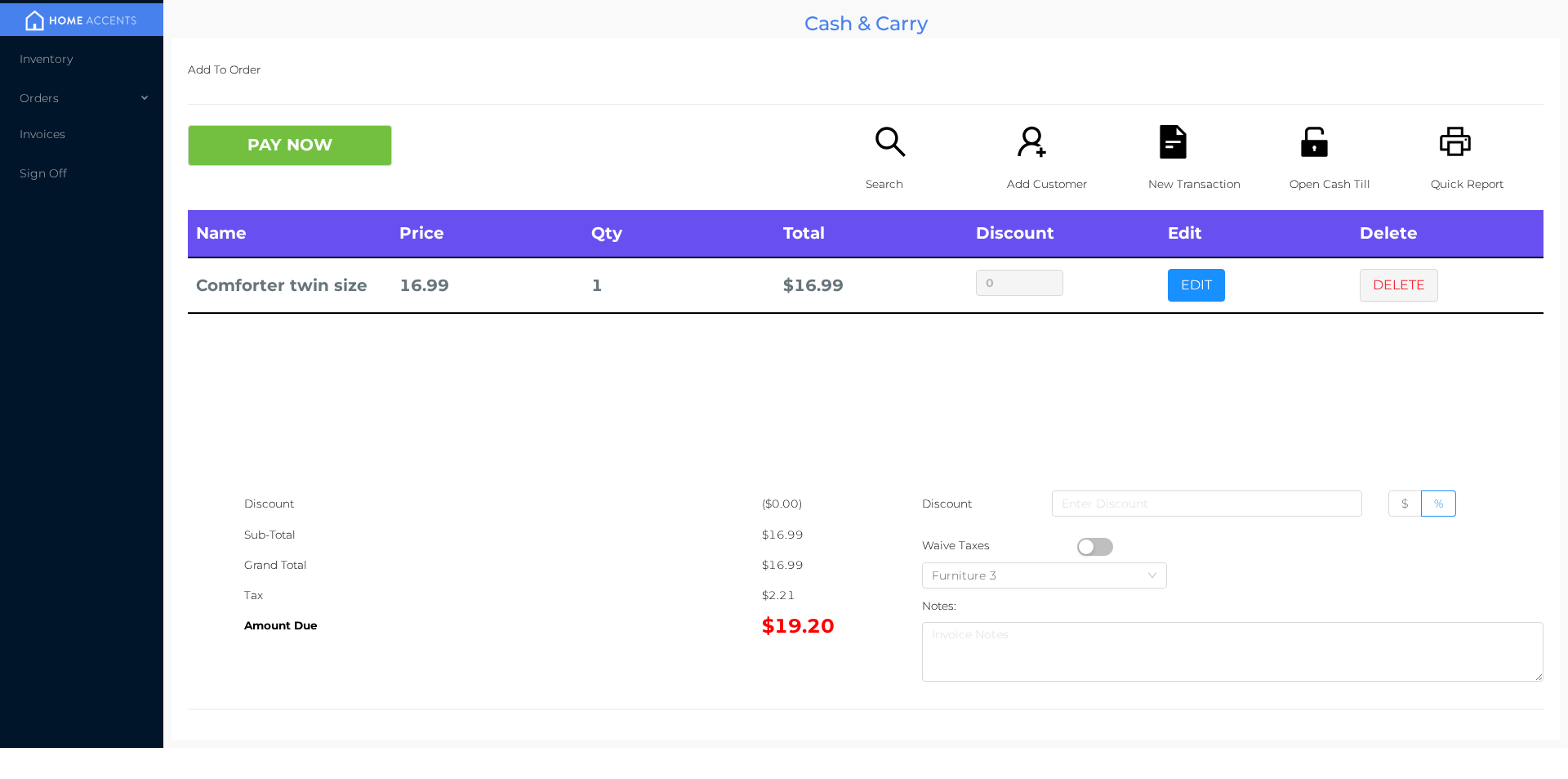
click at [880, 171] on p "Search" at bounding box center [921, 185] width 113 height 30
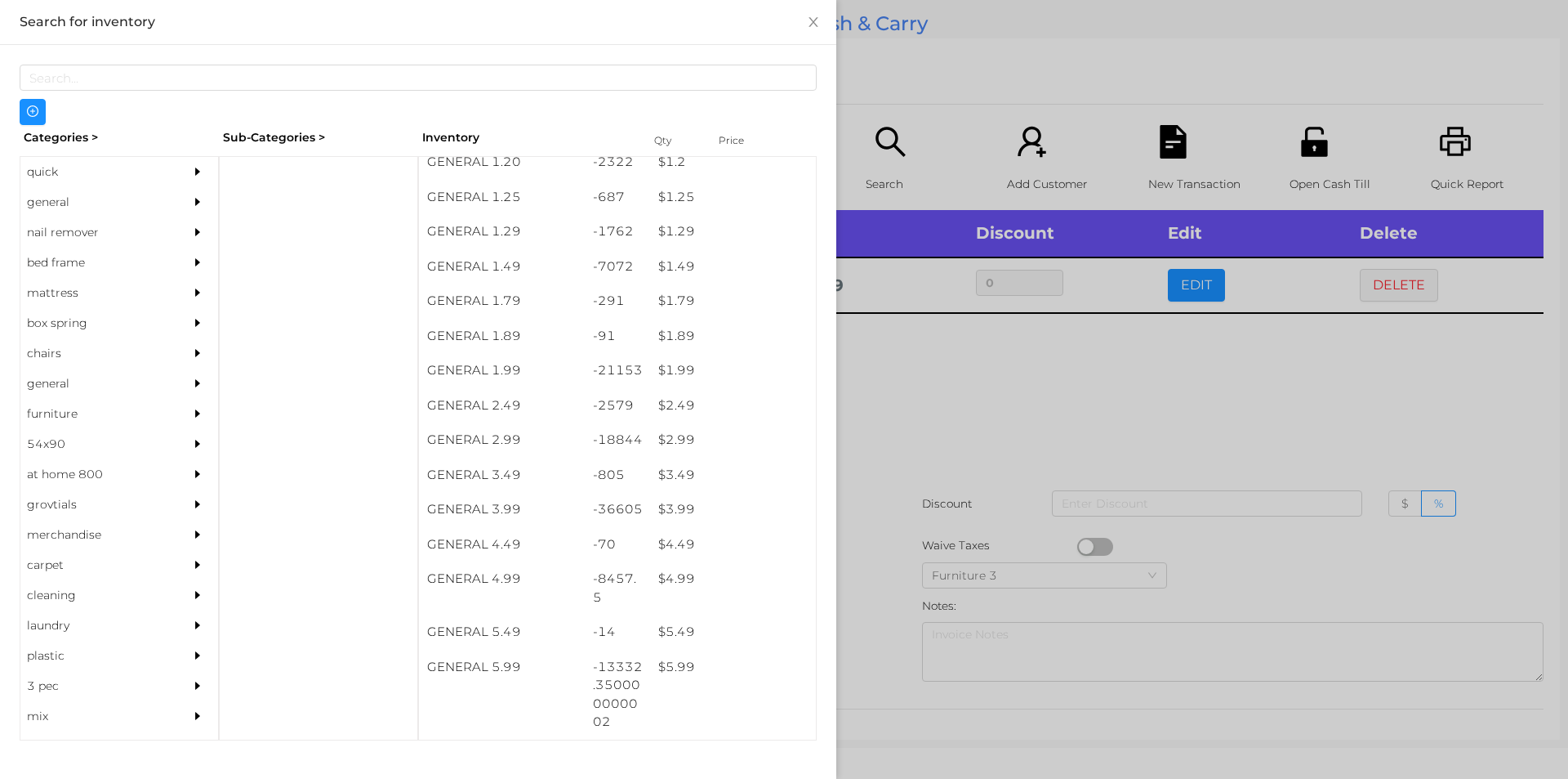
scroll to position [151, 0]
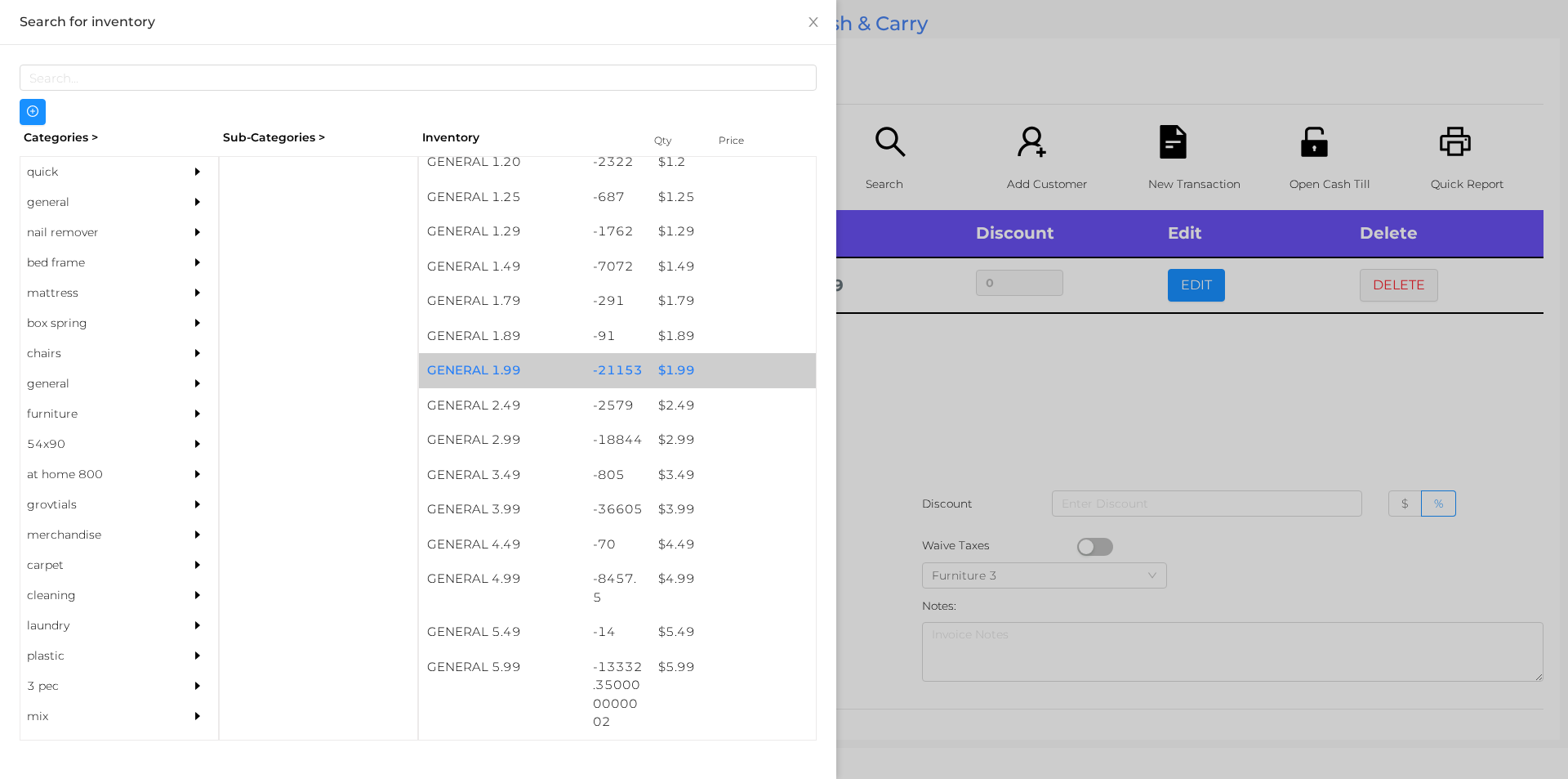
click at [684, 370] on div "$ 1.99" at bounding box center [733, 371] width 166 height 35
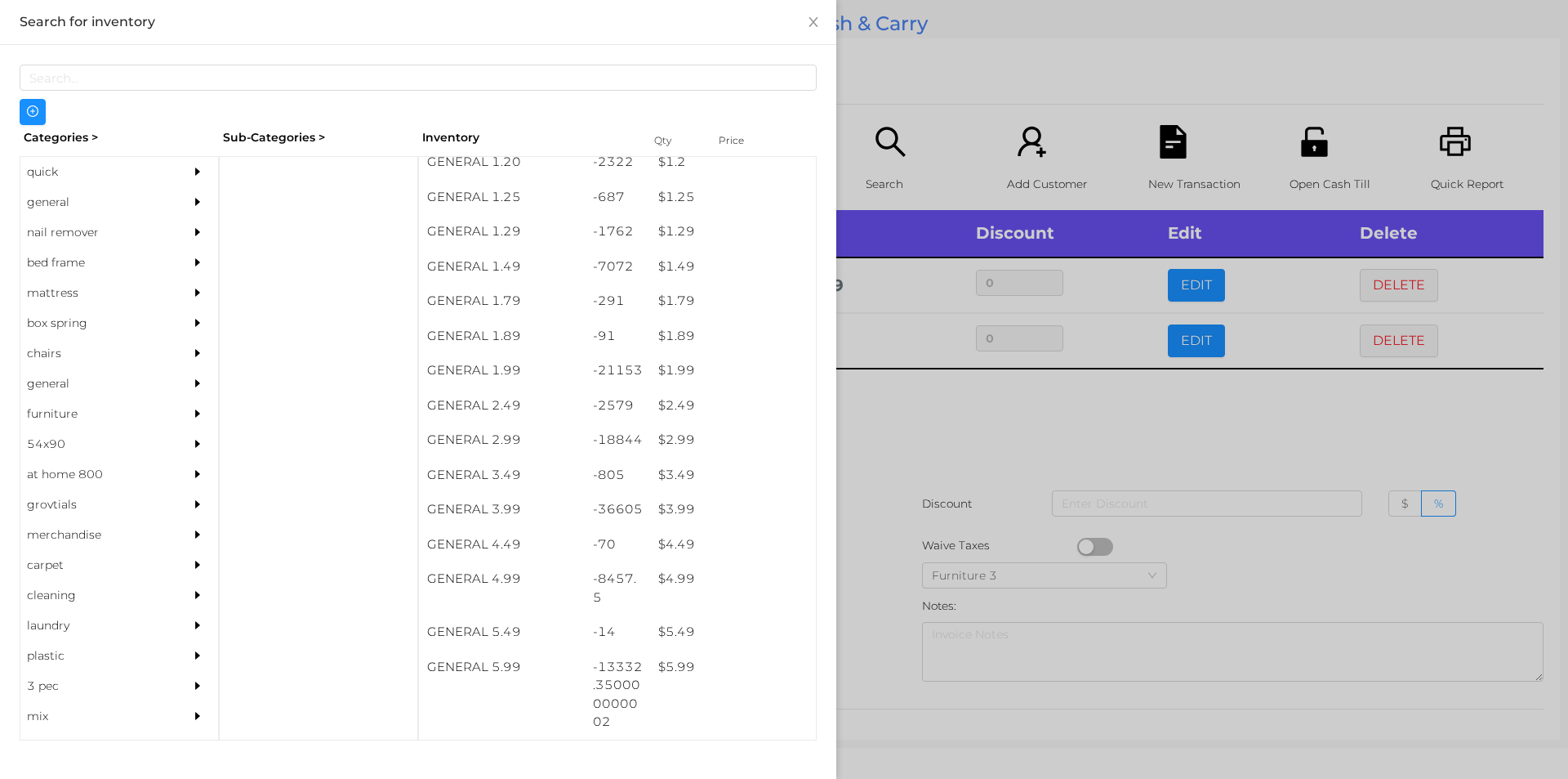
click at [997, 398] on div at bounding box center [784, 390] width 1568 height 779
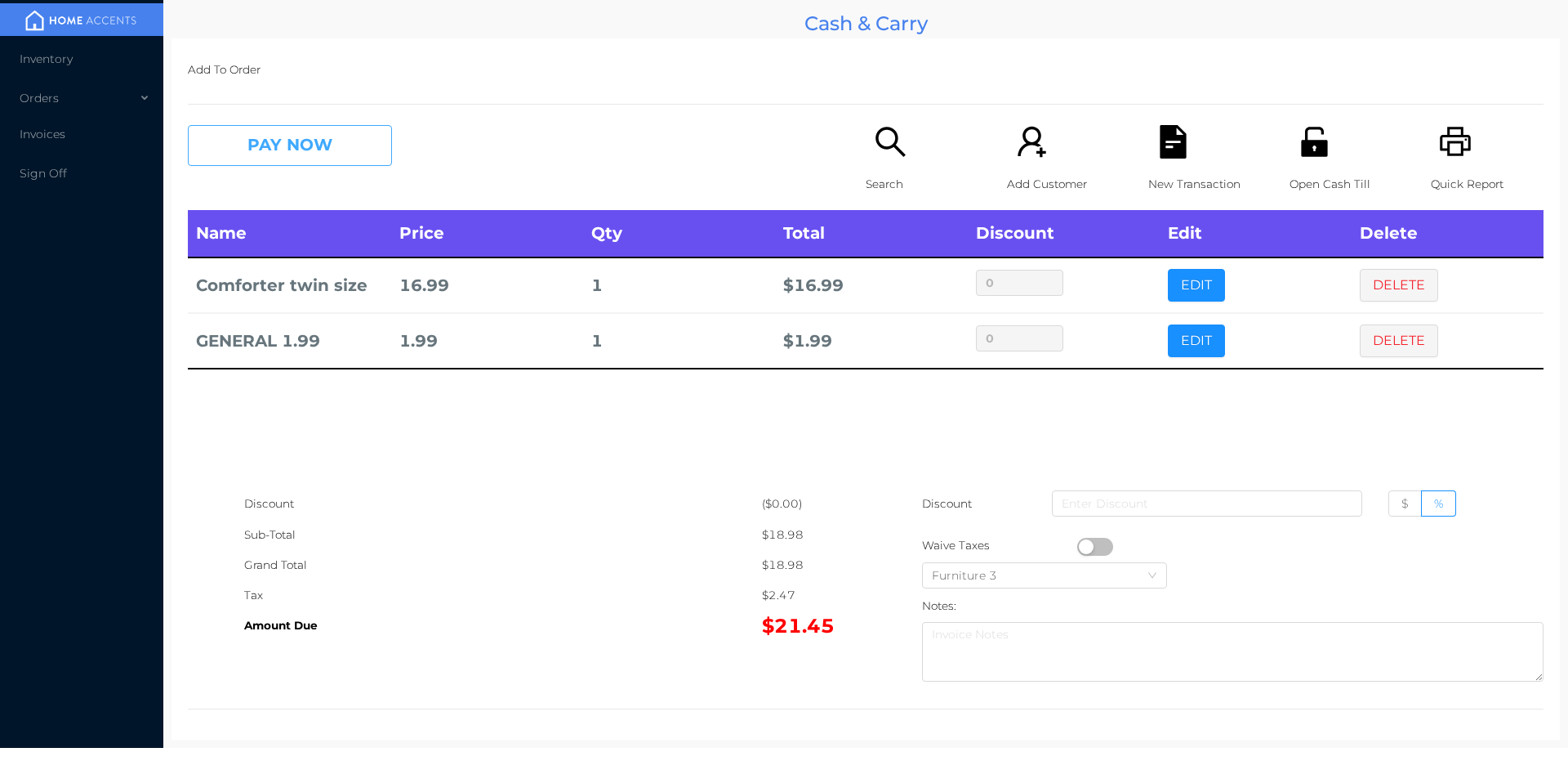
click at [272, 134] on button "PAY NOW" at bounding box center [290, 146] width 204 height 41
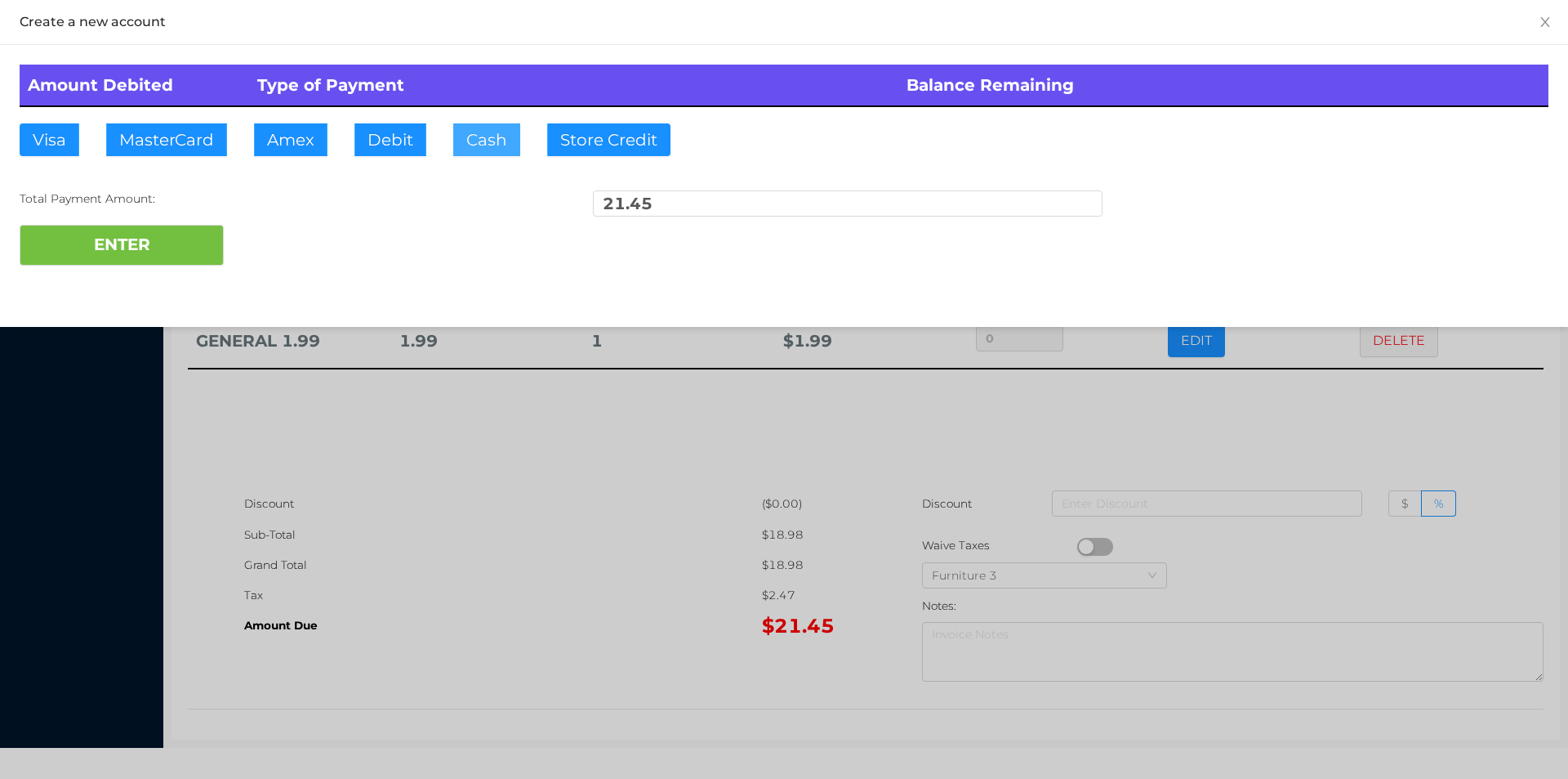
click at [473, 153] on button "Cash" at bounding box center [487, 139] width 67 height 33
click at [179, 262] on button "ENTER" at bounding box center [122, 245] width 204 height 41
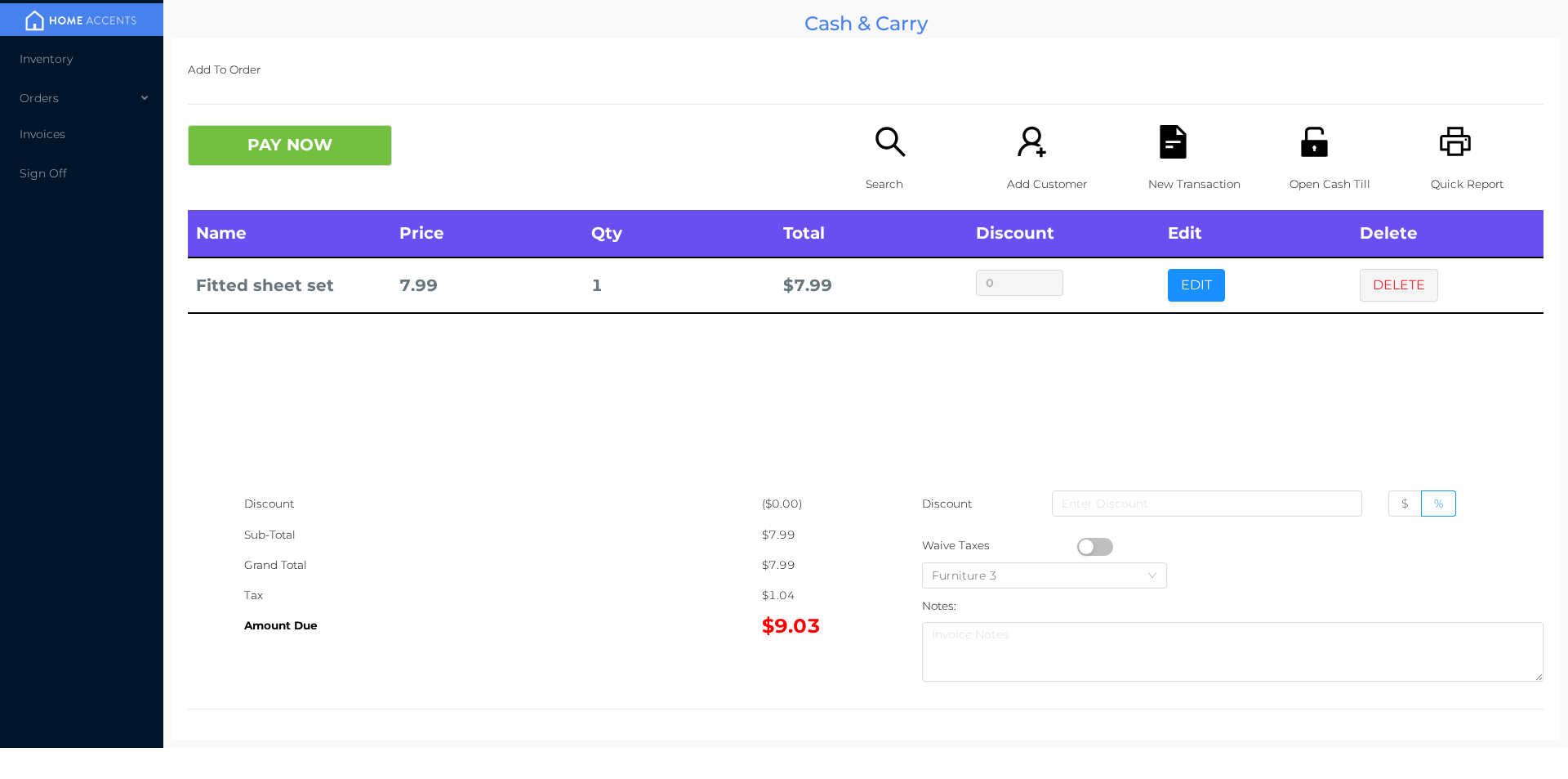
click at [1351, 420] on div "Name Price Qty Total Discount Edit Delete Fitted sheet set 7.99 1 $ 7.99 0 EDIT…" at bounding box center [866, 350] width 1356 height 279
click at [336, 142] on button "PAY NOW" at bounding box center [290, 146] width 204 height 41
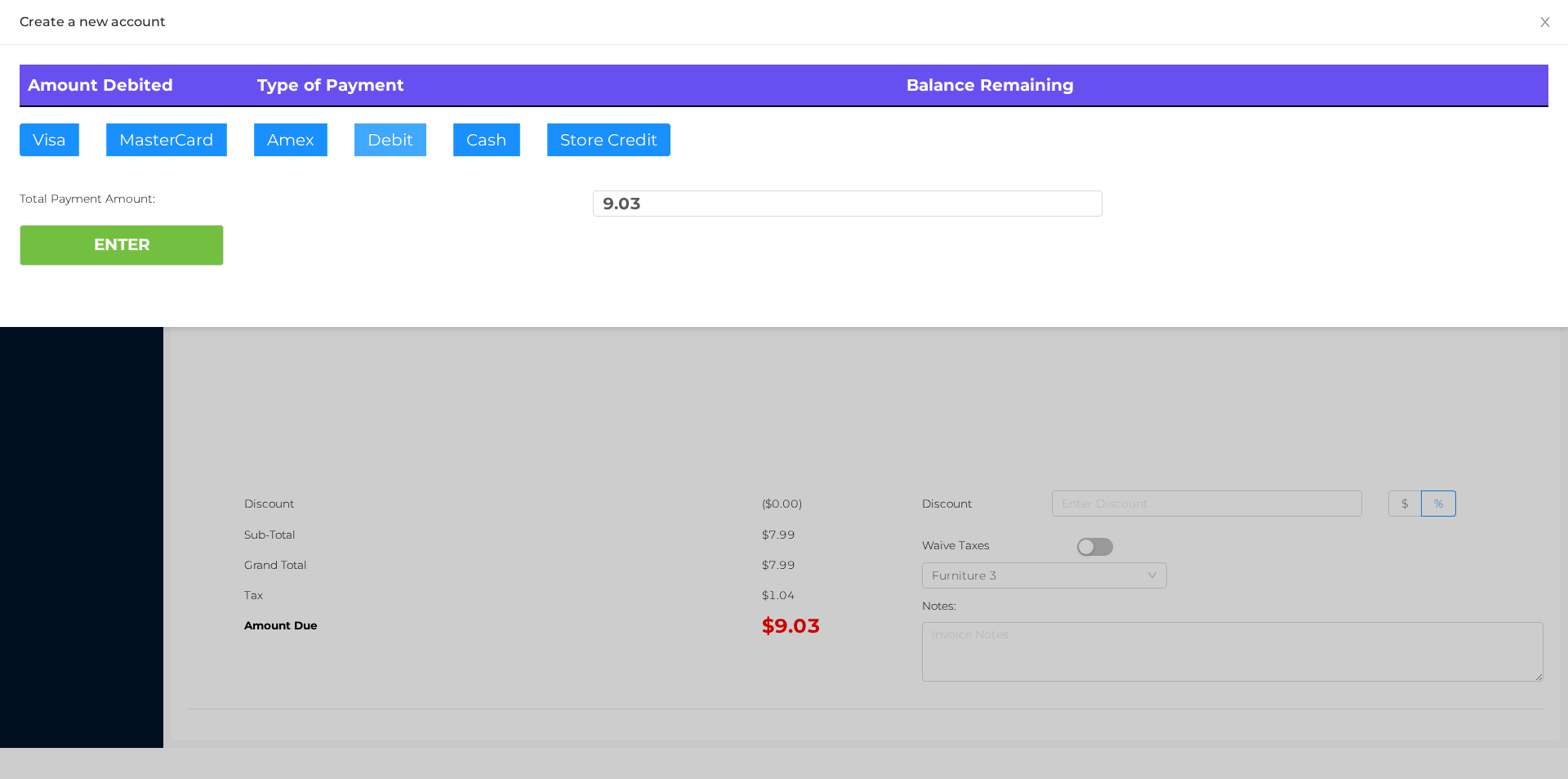
click at [380, 150] on button "Debit" at bounding box center [390, 139] width 72 height 33
click at [203, 256] on button "ENTER" at bounding box center [122, 245] width 204 height 41
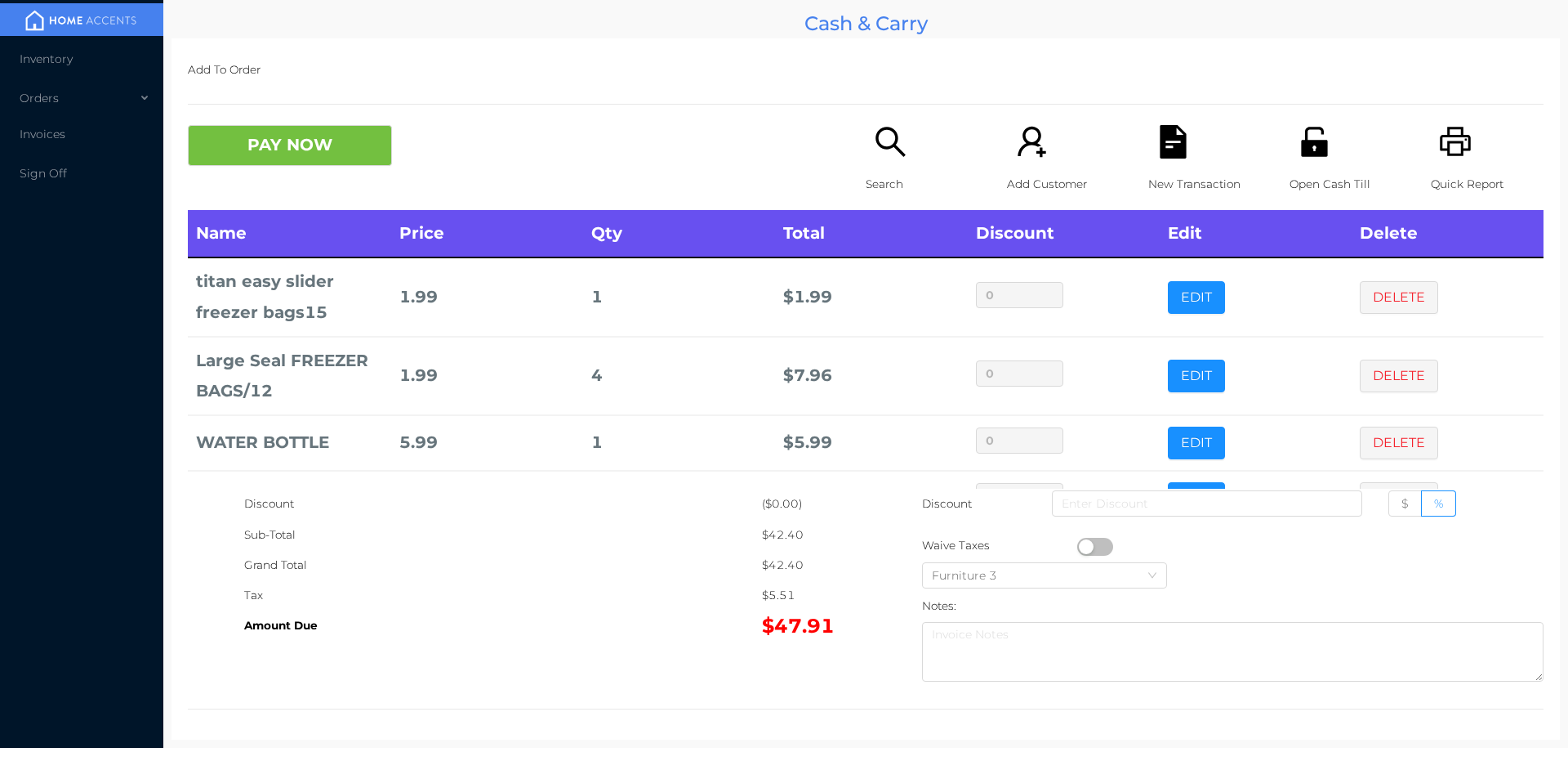
click at [1156, 153] on icon "icon: file-text" at bounding box center [1173, 142] width 34 height 34
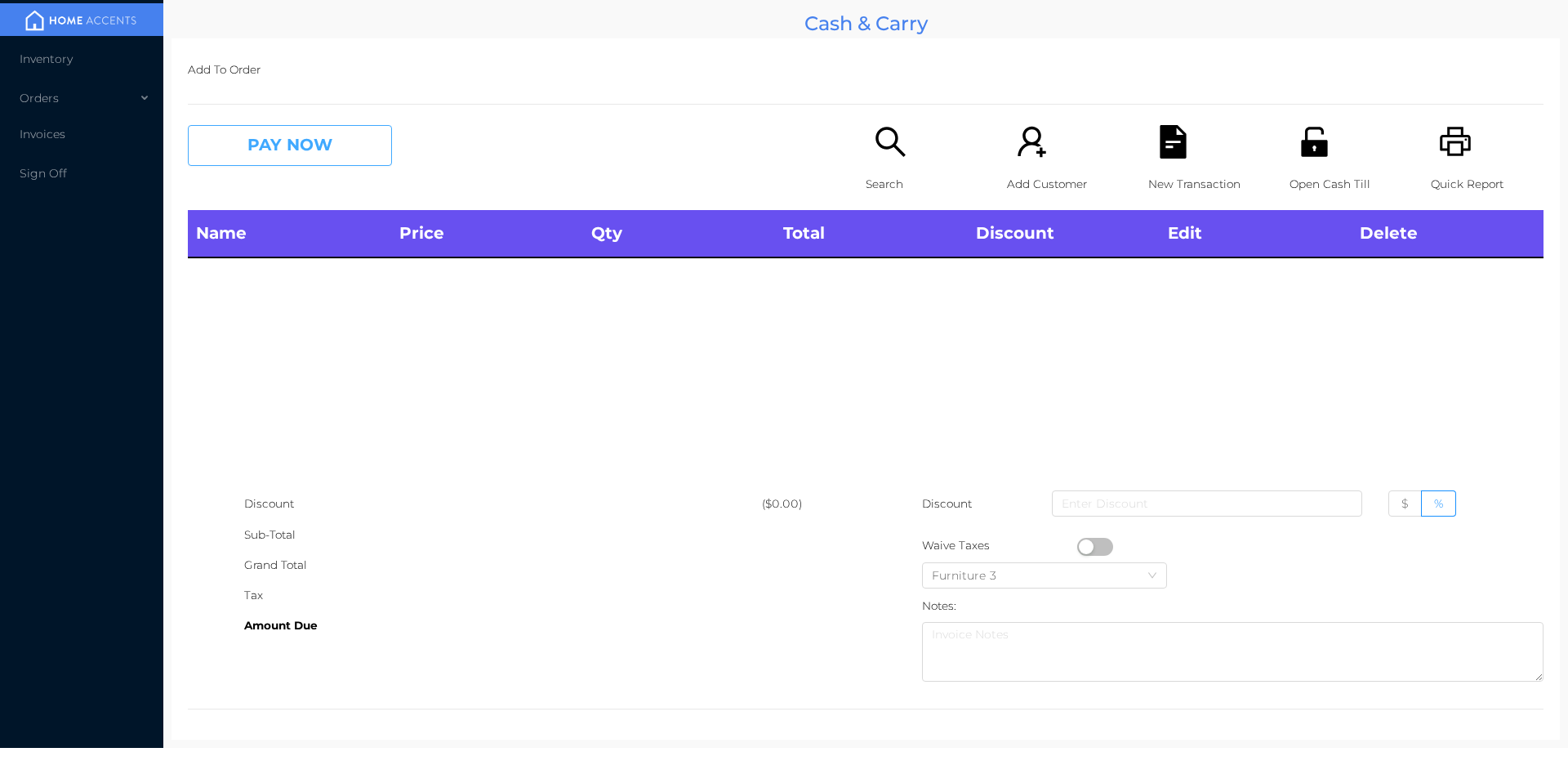
click at [295, 142] on button "PAY NOW" at bounding box center [290, 146] width 204 height 41
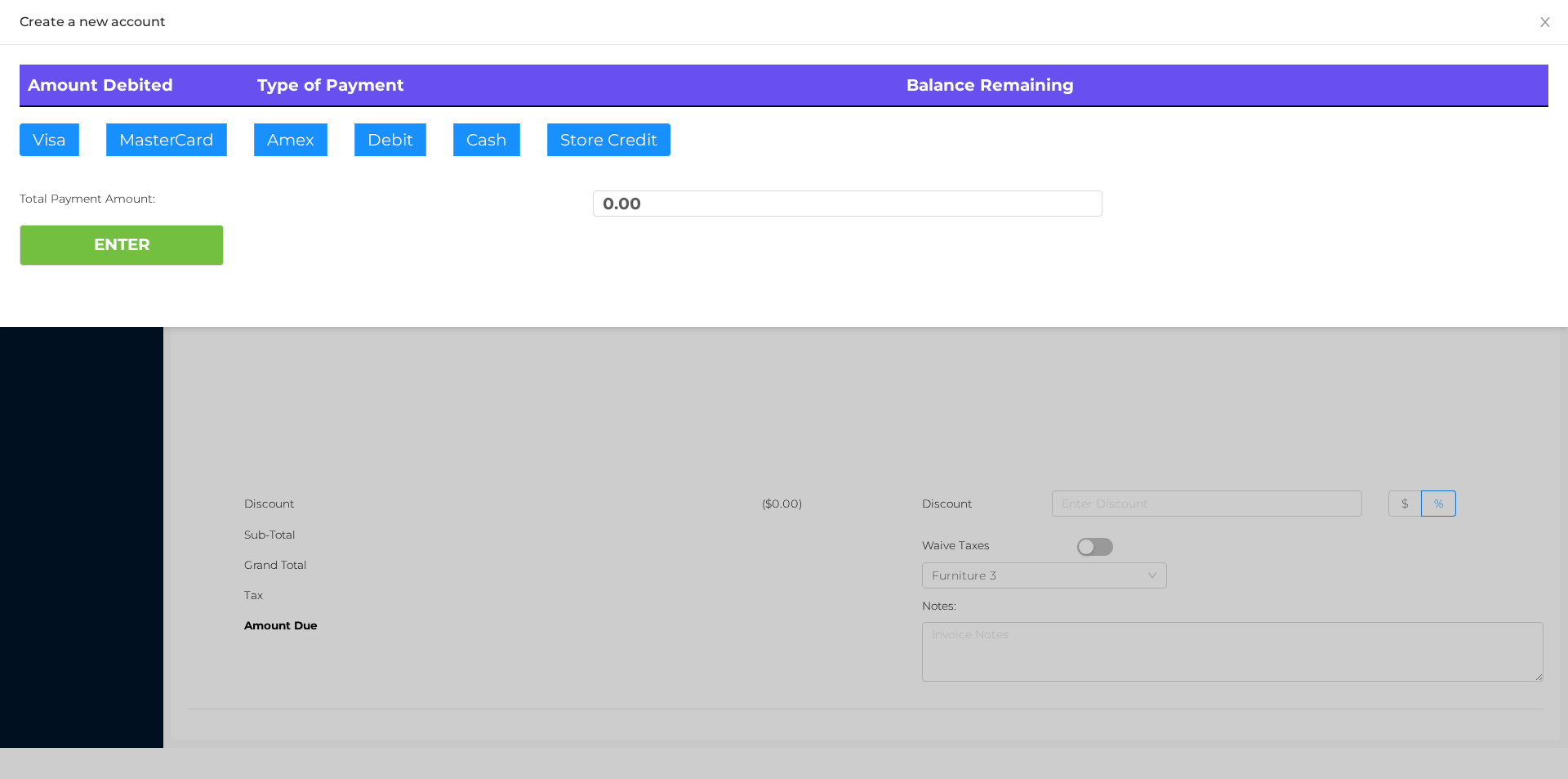
click at [320, 468] on div at bounding box center [784, 390] width 1568 height 779
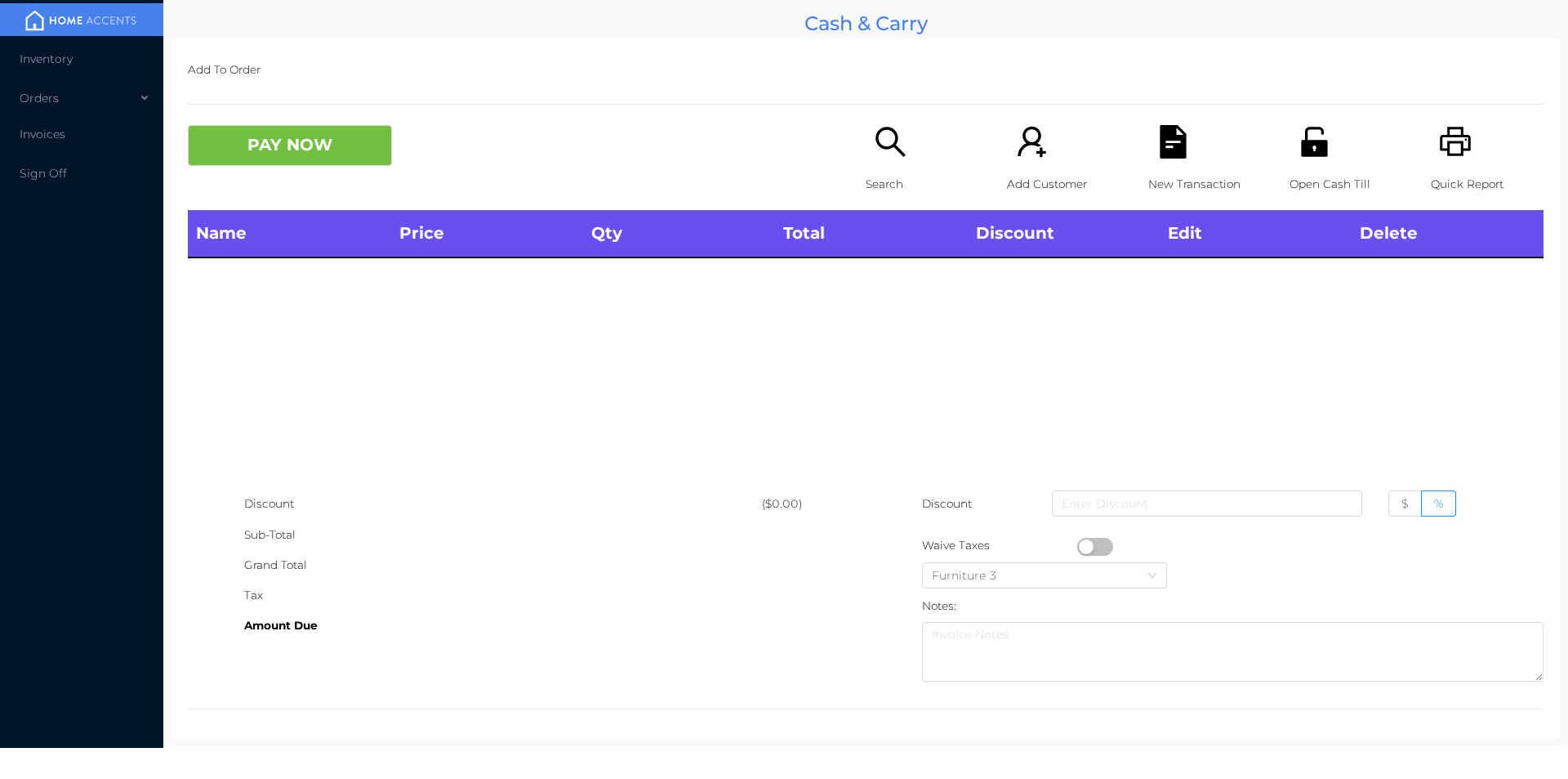
click at [1459, 148] on icon "icon: printer" at bounding box center [1455, 141] width 31 height 29
click at [888, 148] on icon "icon: search" at bounding box center [891, 142] width 34 height 34
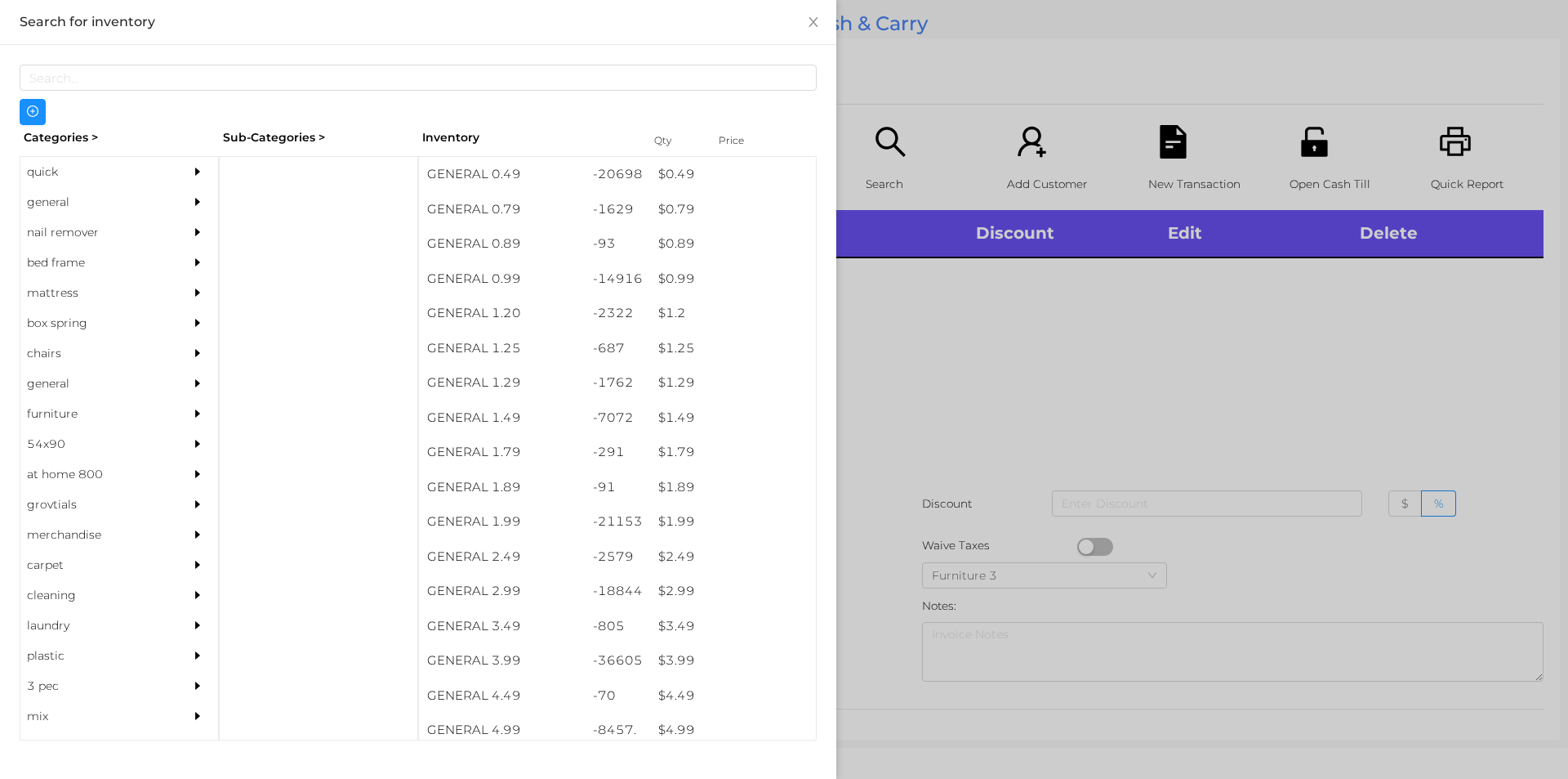
click at [54, 177] on div "quick" at bounding box center [95, 172] width 149 height 30
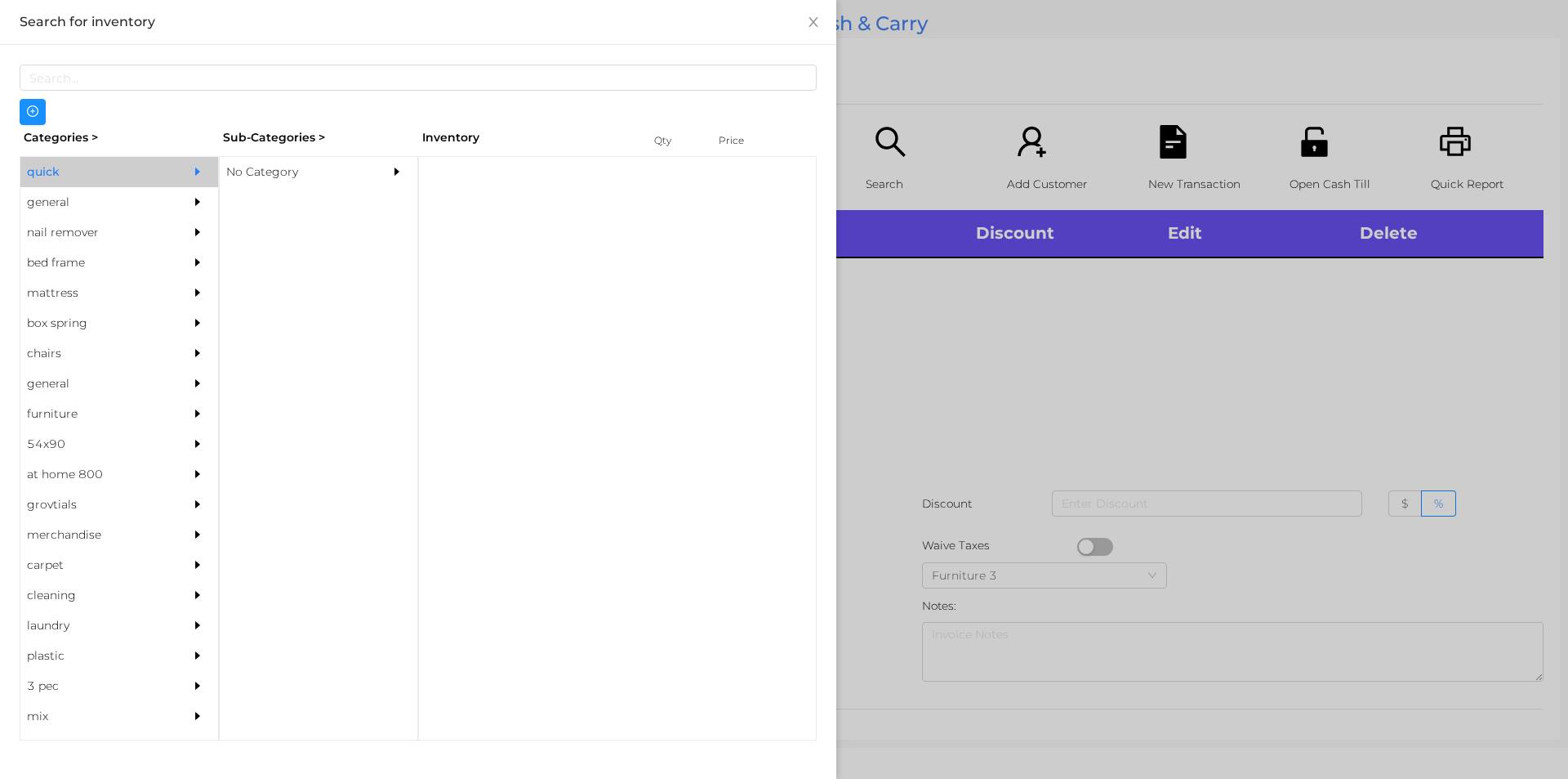
click at [272, 176] on div "No Category" at bounding box center [294, 172] width 149 height 30
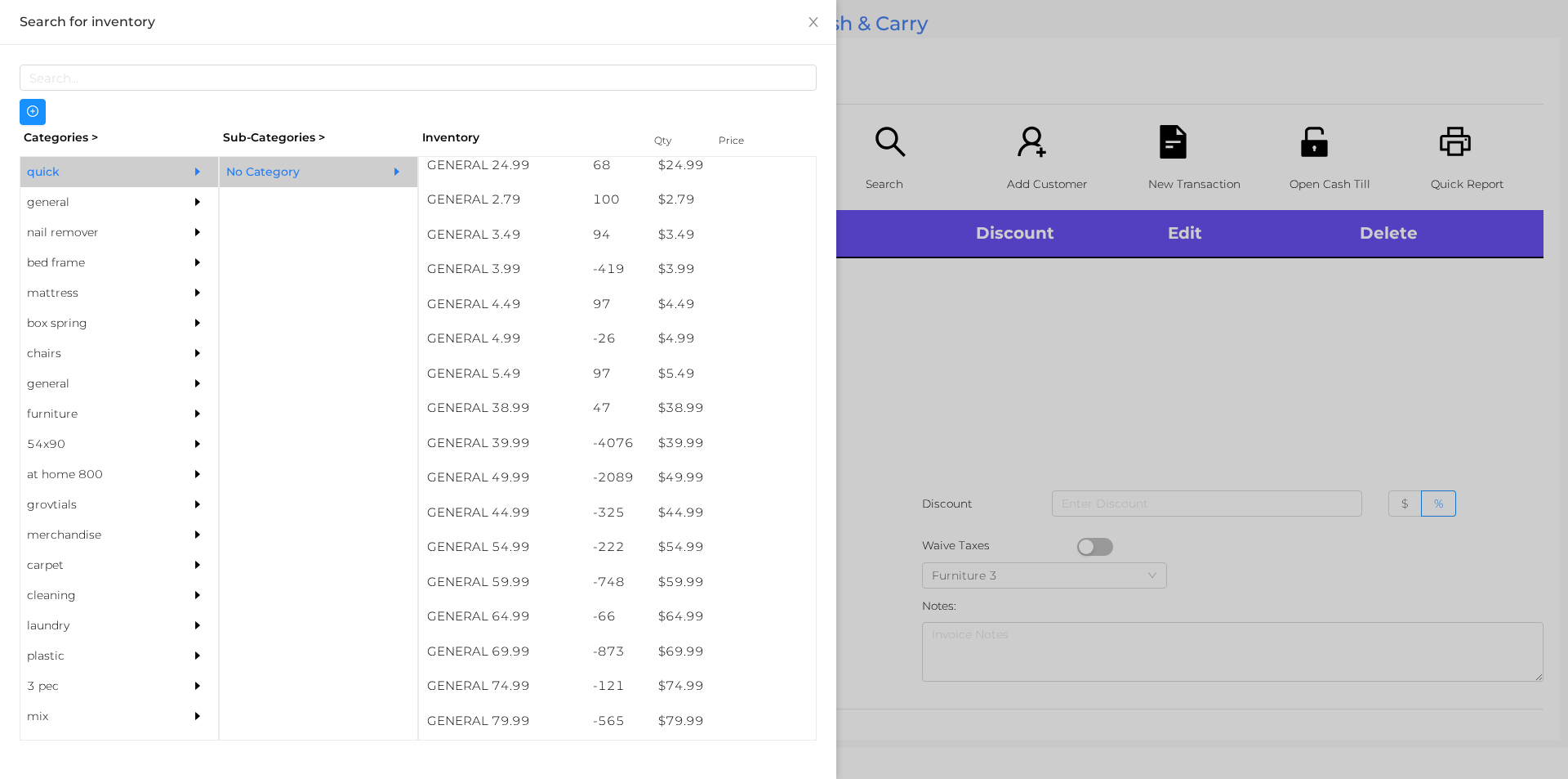
scroll to position [669, 0]
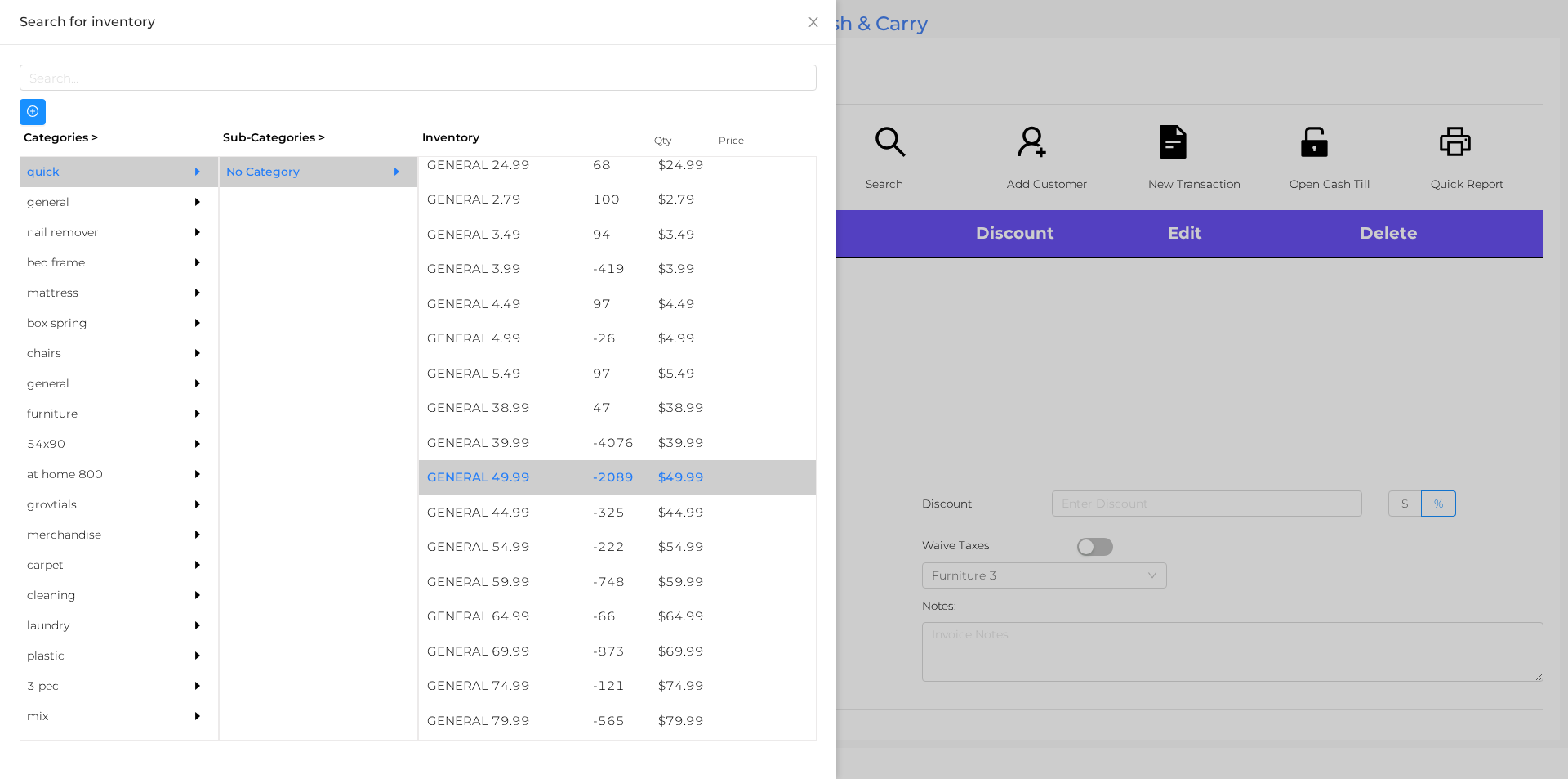
click at [675, 484] on div "$ 49.99" at bounding box center [733, 478] width 166 height 35
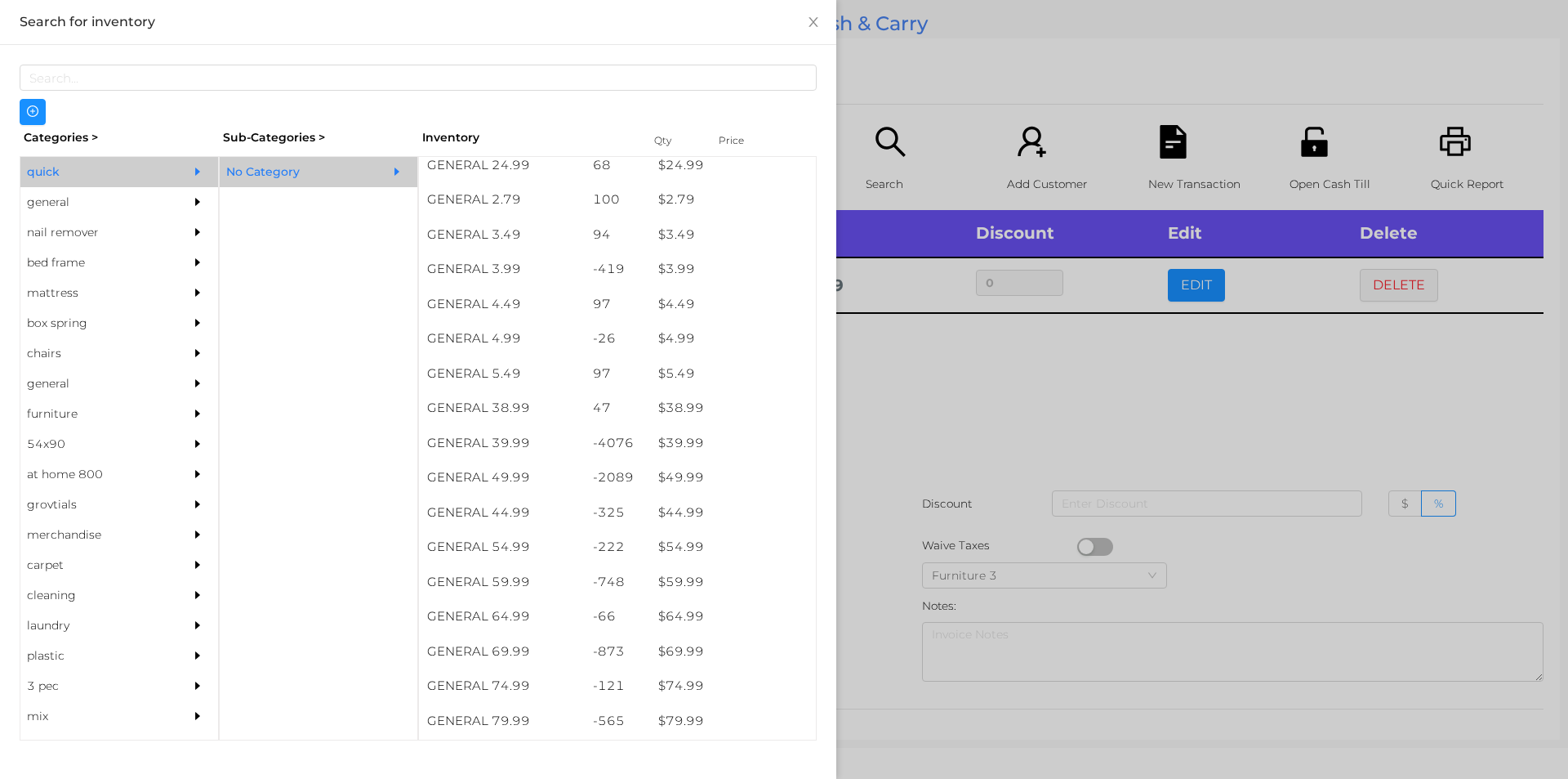
click at [1031, 405] on div at bounding box center [784, 390] width 1568 height 779
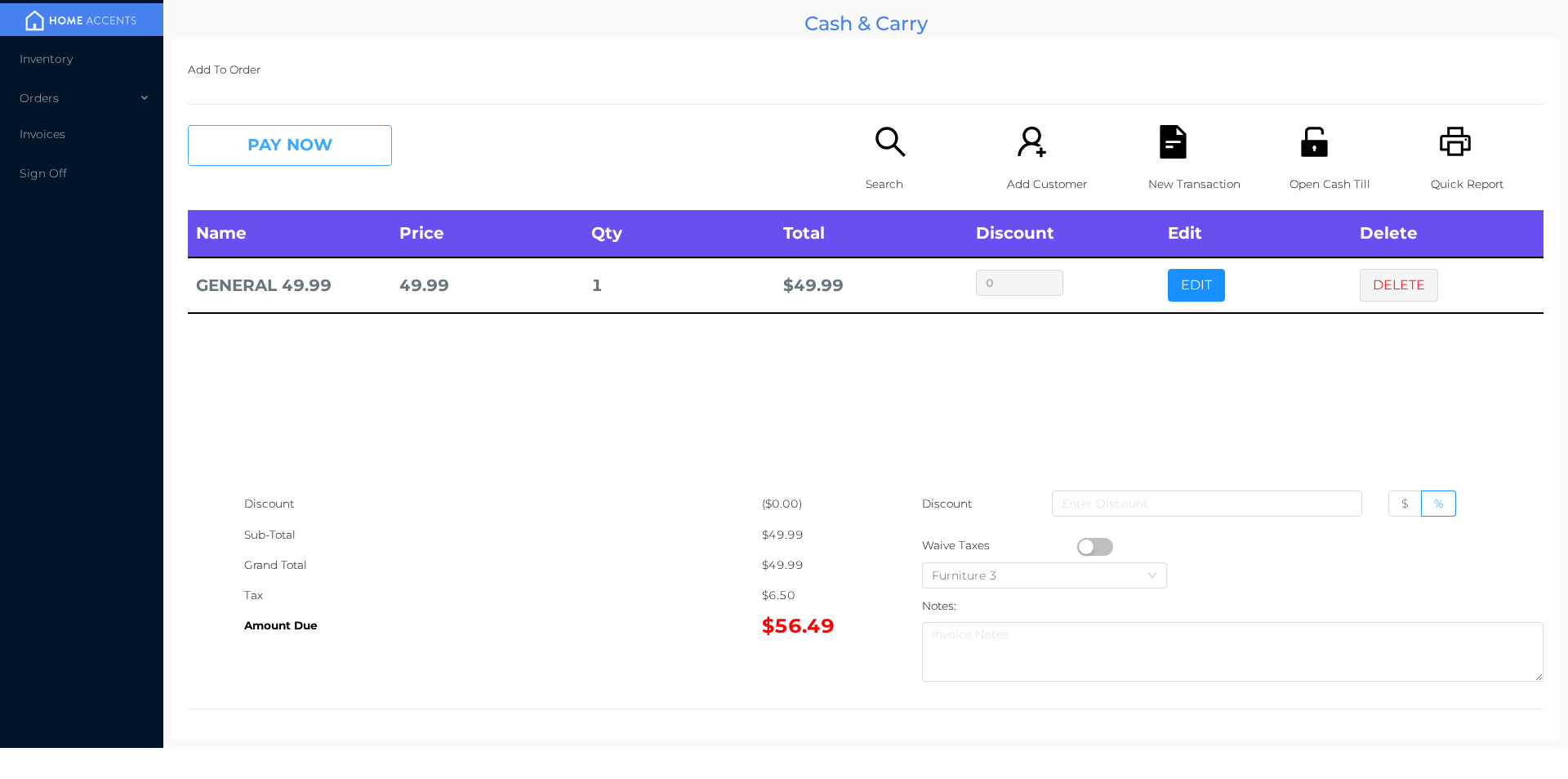
click at [325, 156] on button "PAY NOW" at bounding box center [290, 146] width 204 height 41
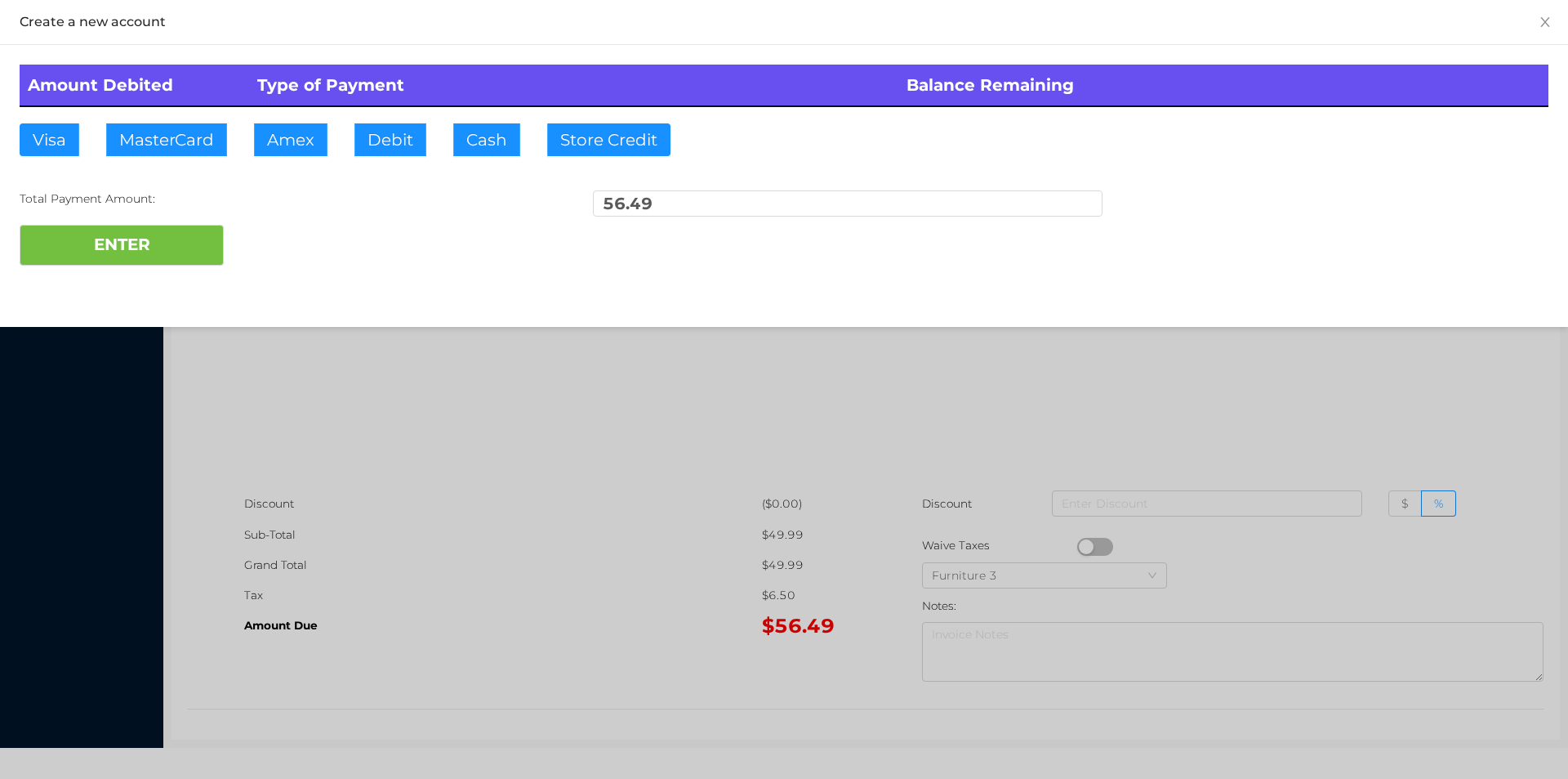
click at [281, 246] on div "ENTER" at bounding box center [784, 245] width 1529 height 41
click at [193, 243] on button "ENTER" at bounding box center [122, 245] width 204 height 41
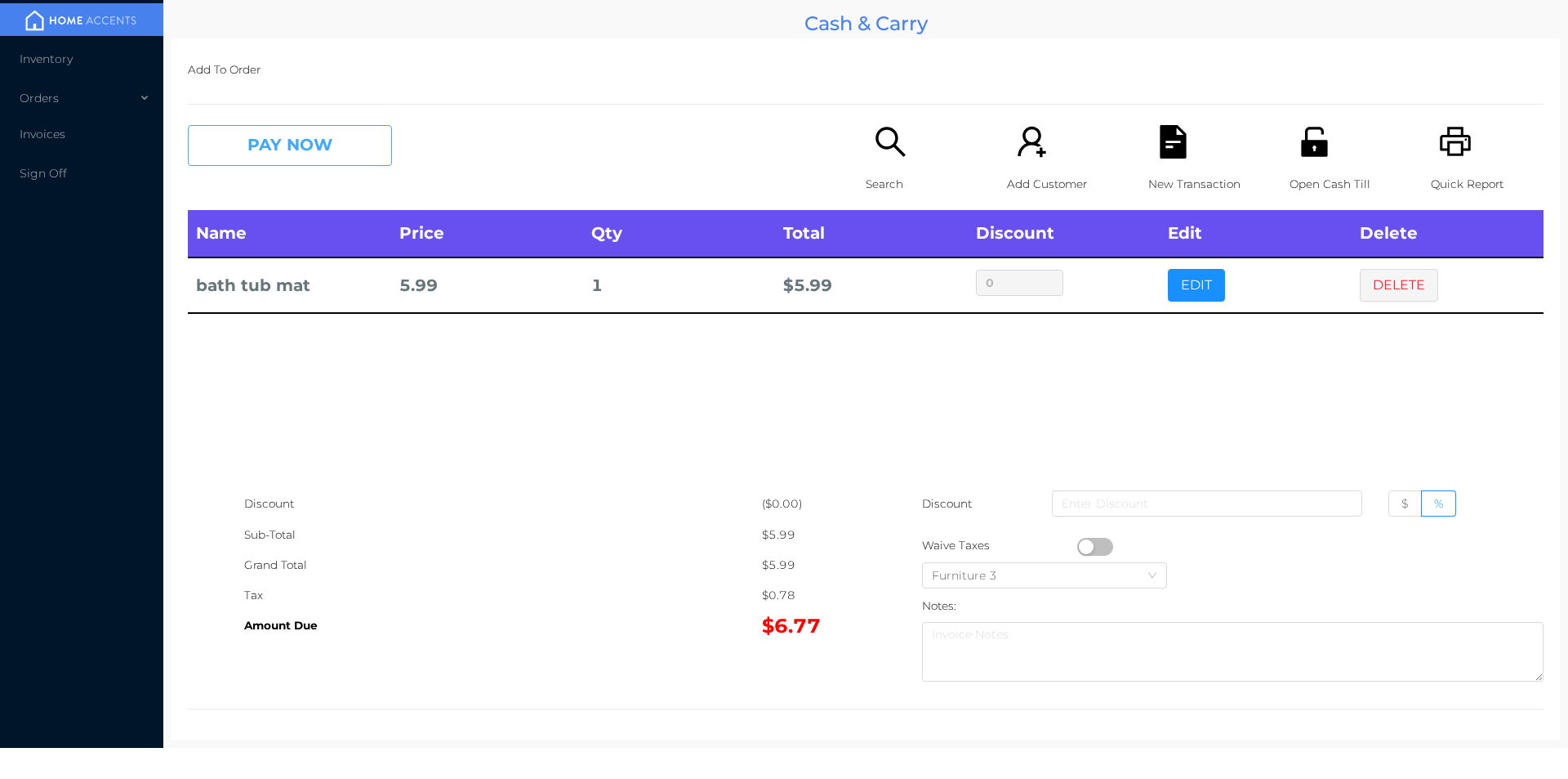
click at [305, 140] on button "PAY NOW" at bounding box center [290, 146] width 204 height 41
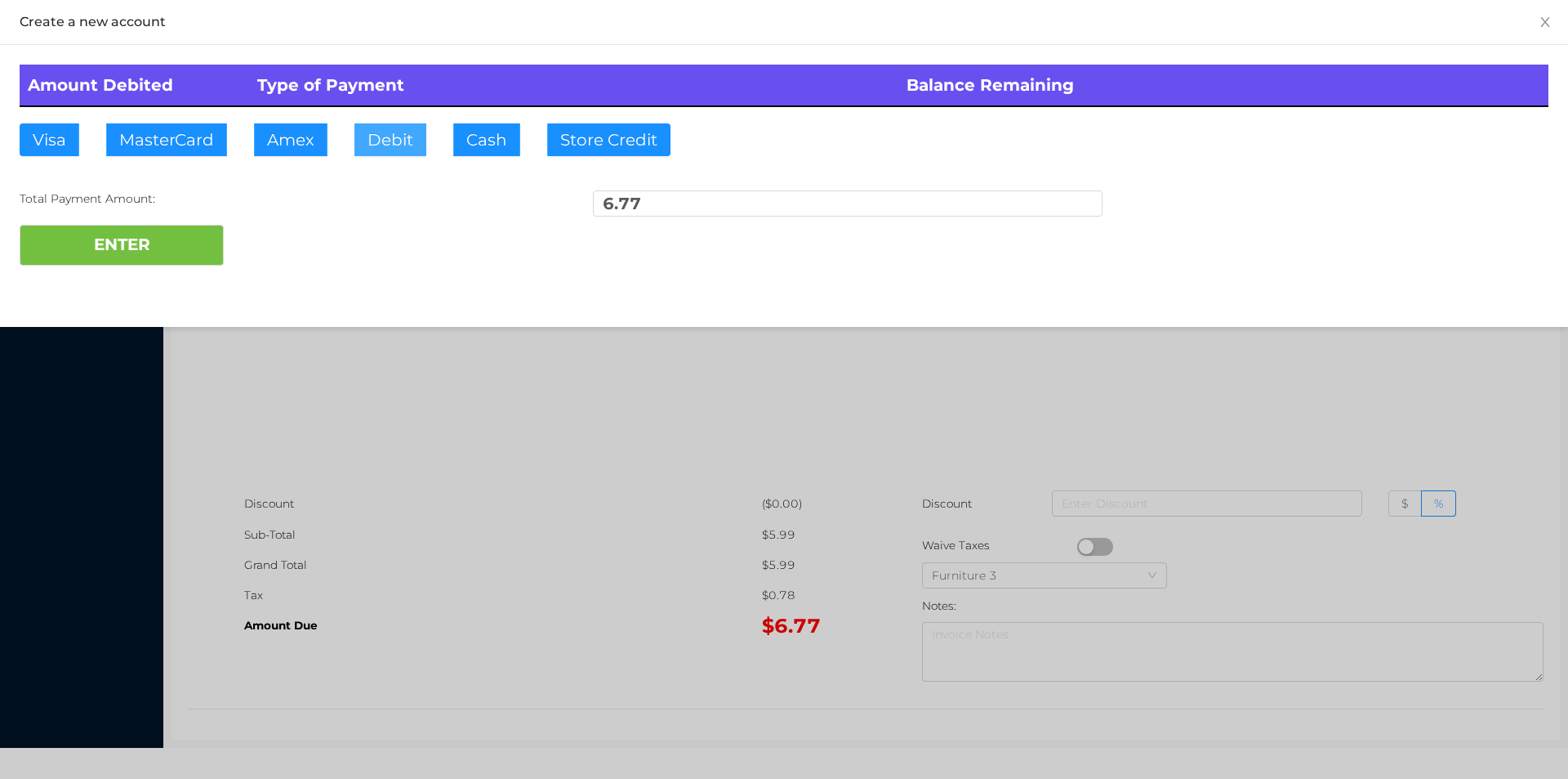
click at [386, 126] on button "Debit" at bounding box center [390, 139] width 72 height 33
click at [164, 245] on button "ENTER" at bounding box center [122, 245] width 204 height 41
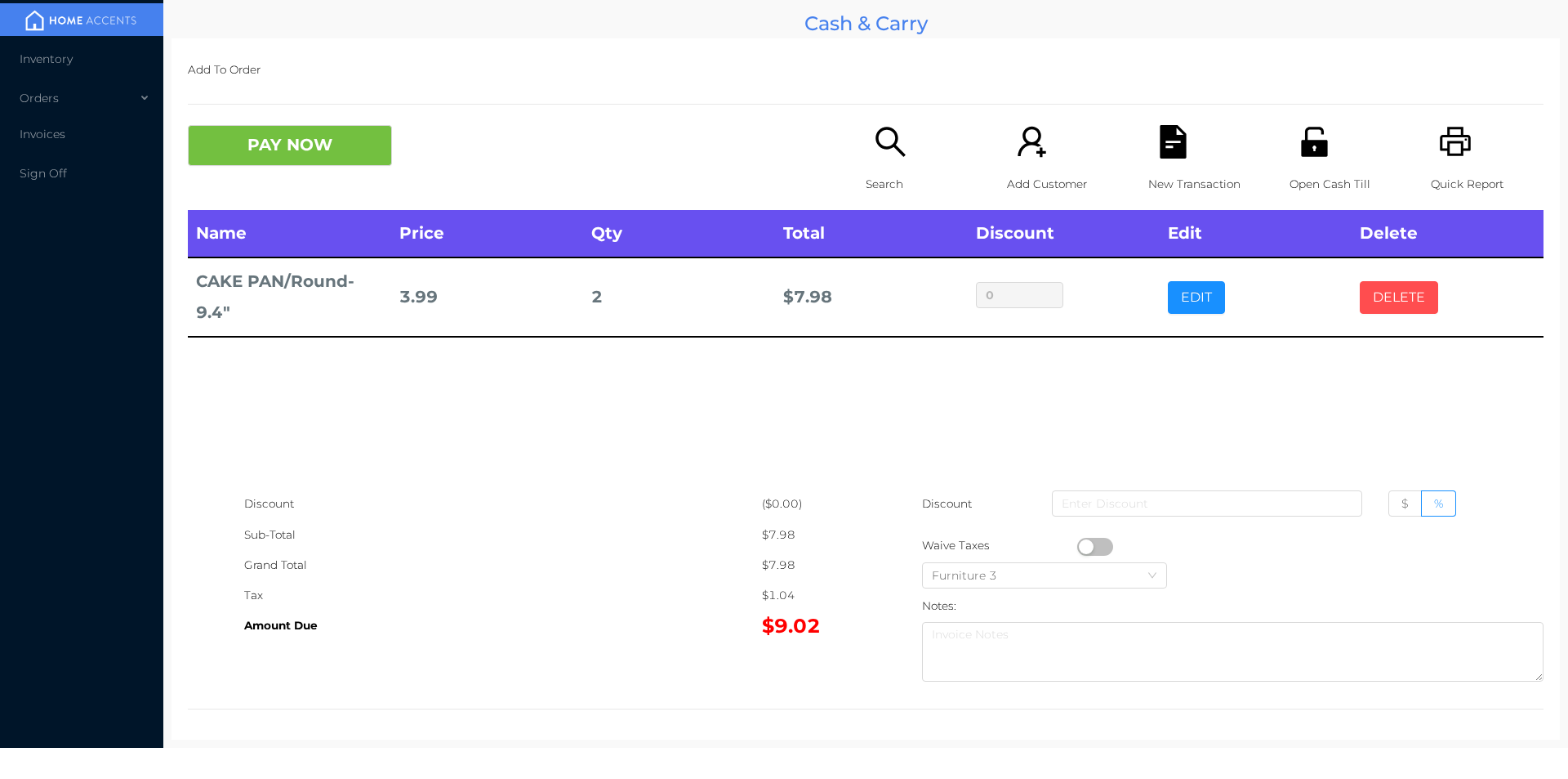
click at [1395, 288] on button "DELETE" at bounding box center [1399, 297] width 78 height 33
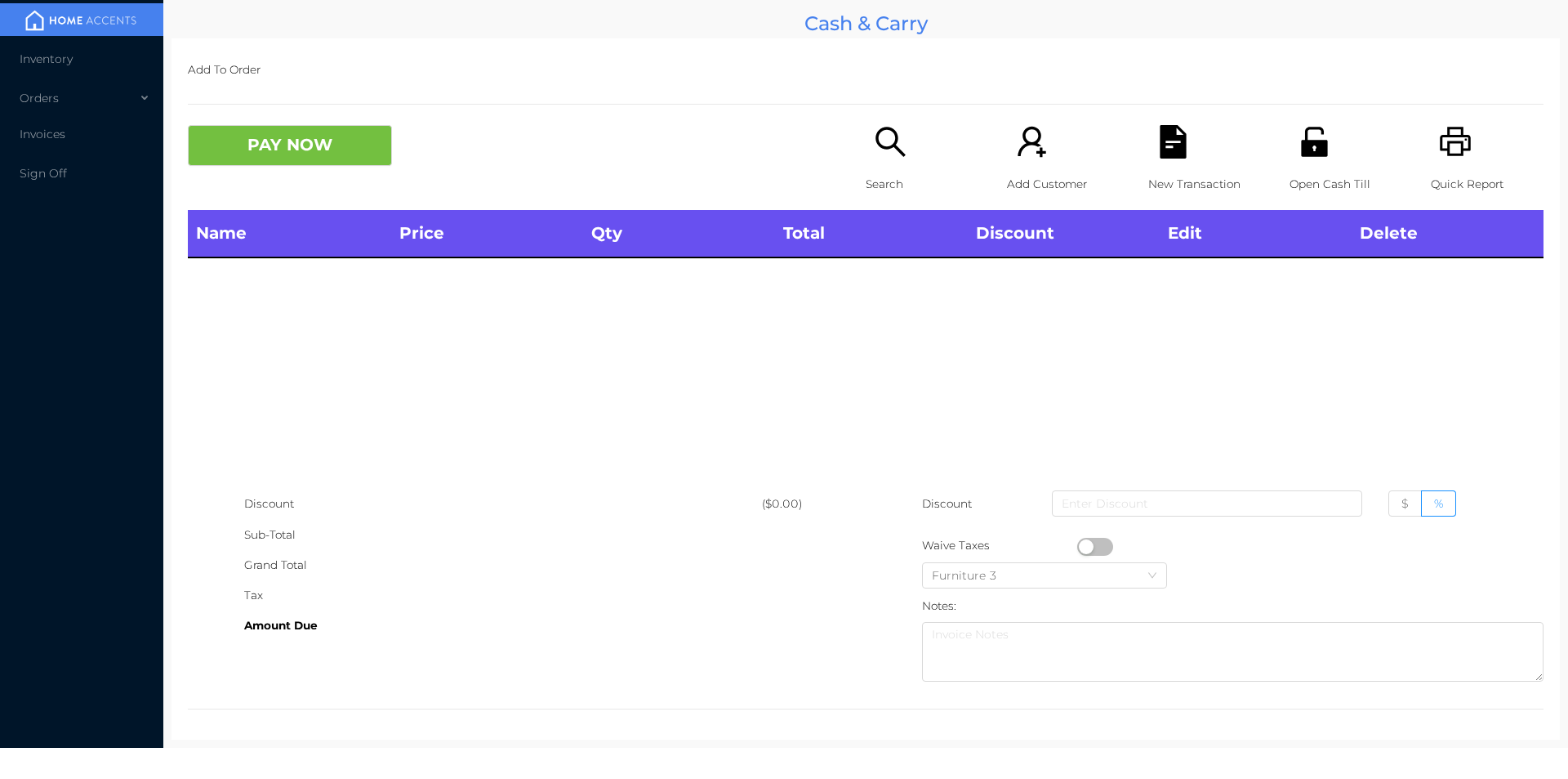
click at [1454, 146] on icon "icon: printer" at bounding box center [1456, 142] width 34 height 34
click at [302, 157] on button "PAY NOW" at bounding box center [290, 146] width 204 height 41
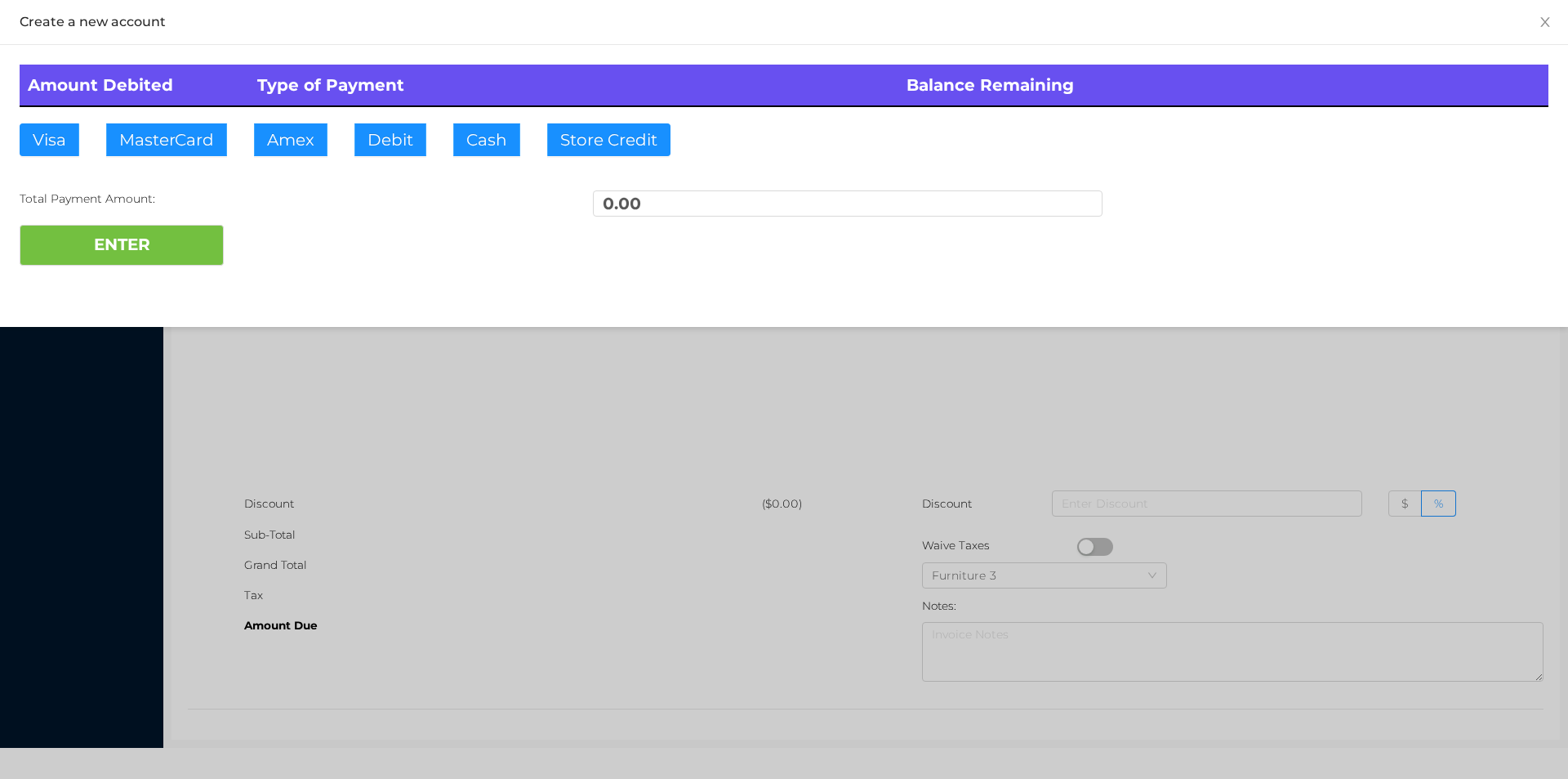
click at [454, 518] on div at bounding box center [784, 390] width 1568 height 779
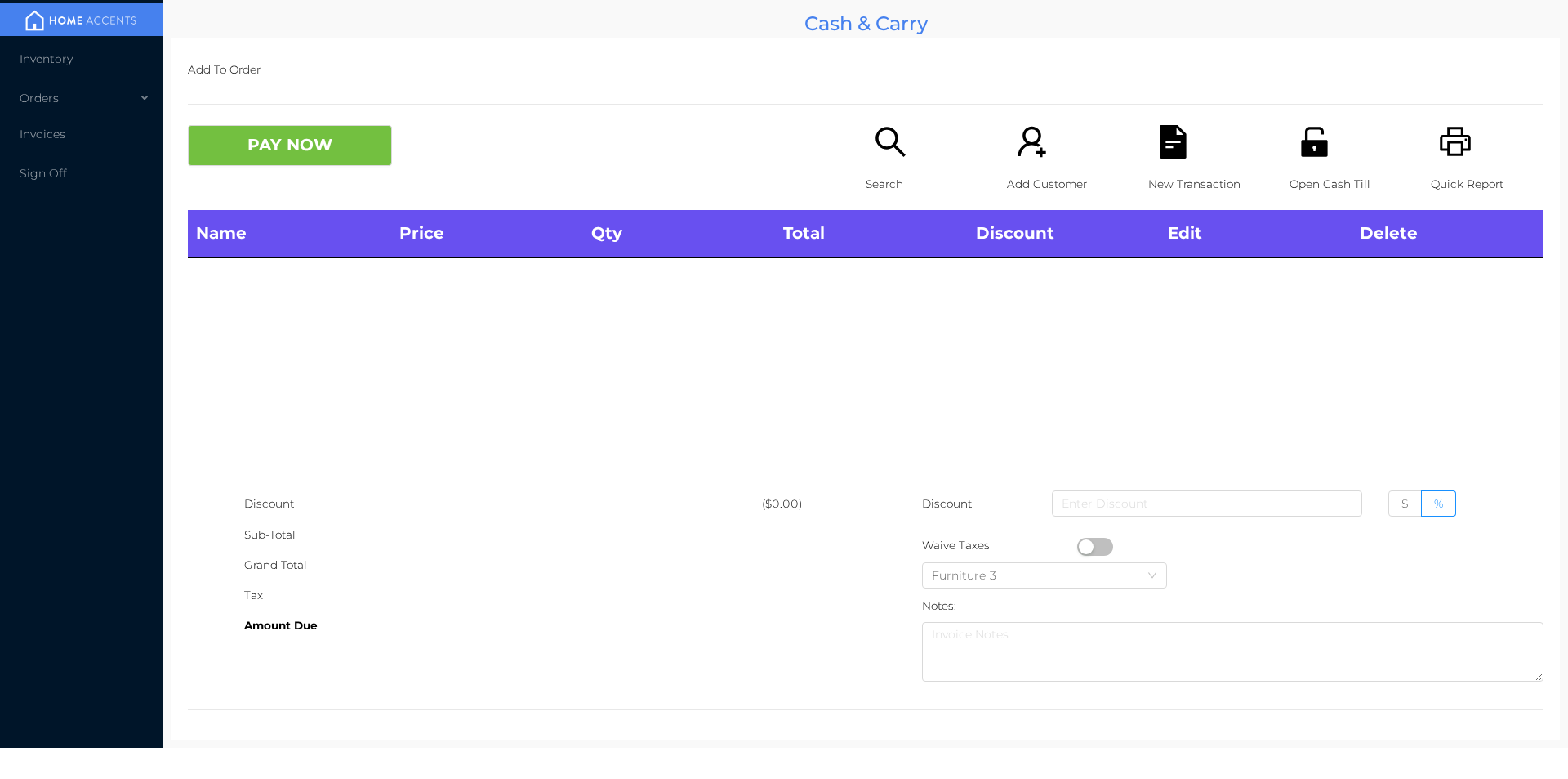
click at [876, 167] on div "Search" at bounding box center [921, 168] width 113 height 85
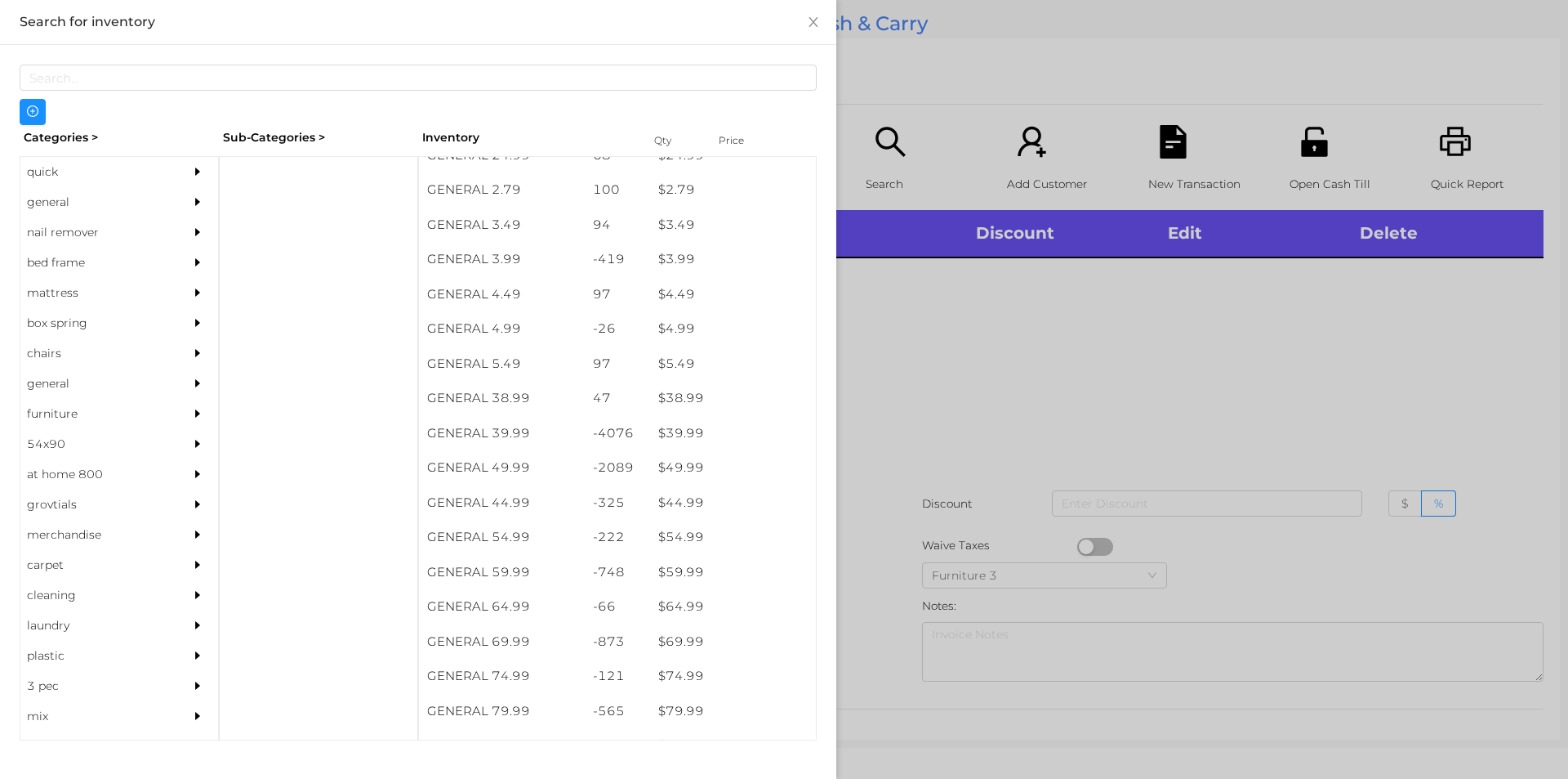
scroll to position [679, 0]
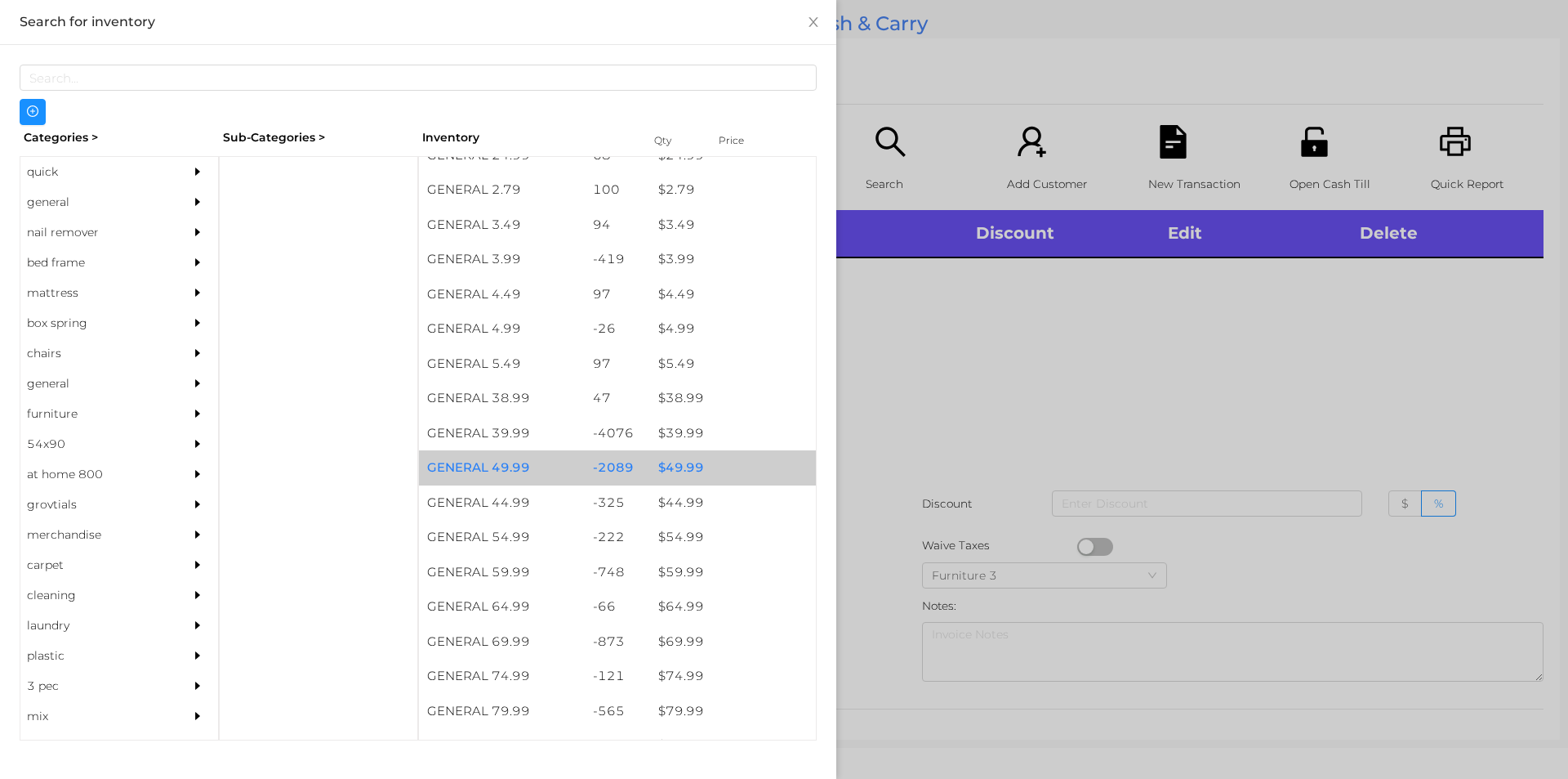
click at [680, 463] on div "$ 49.99" at bounding box center [733, 468] width 166 height 35
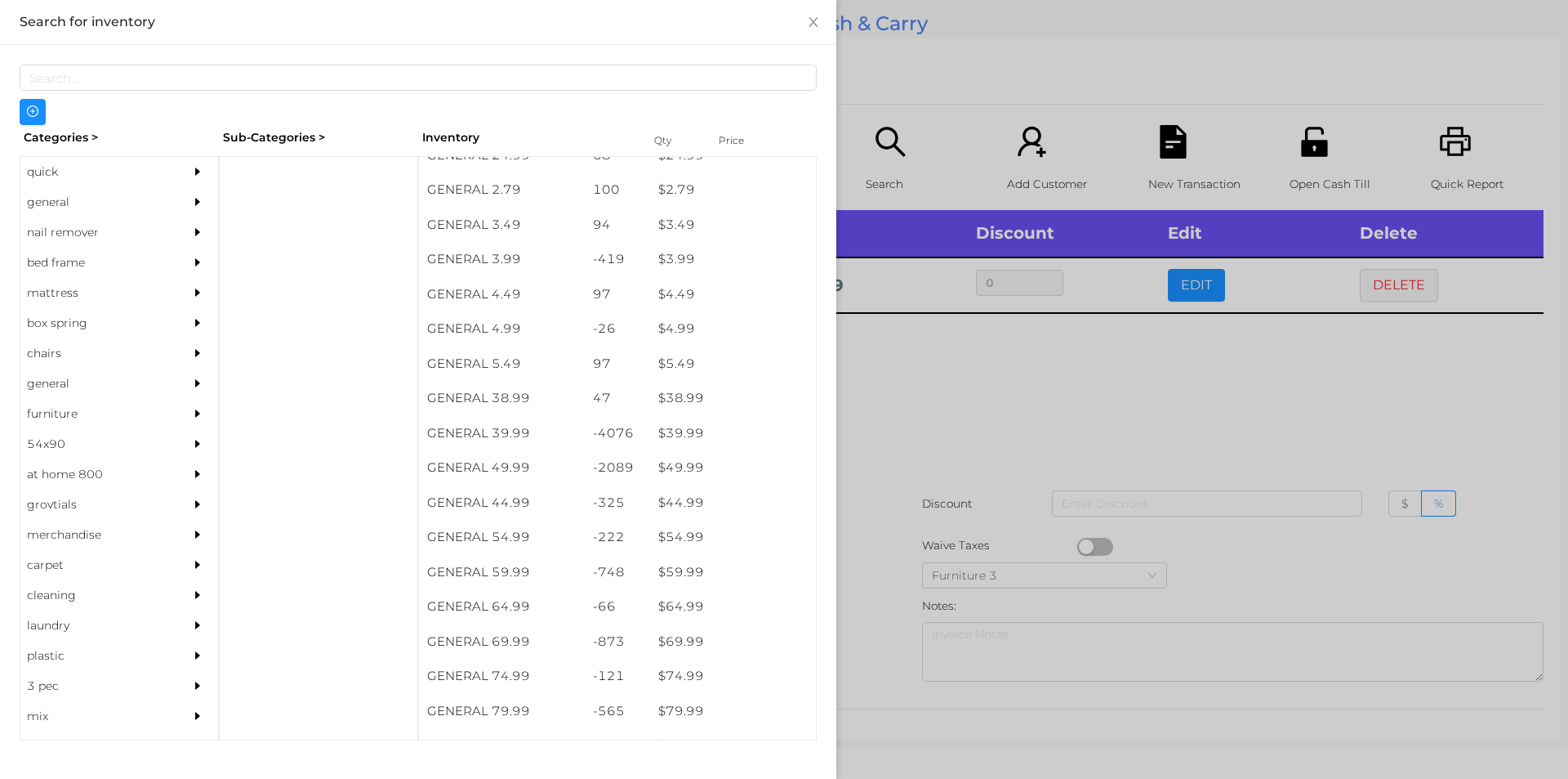
click at [69, 194] on div "general" at bounding box center [95, 202] width 149 height 30
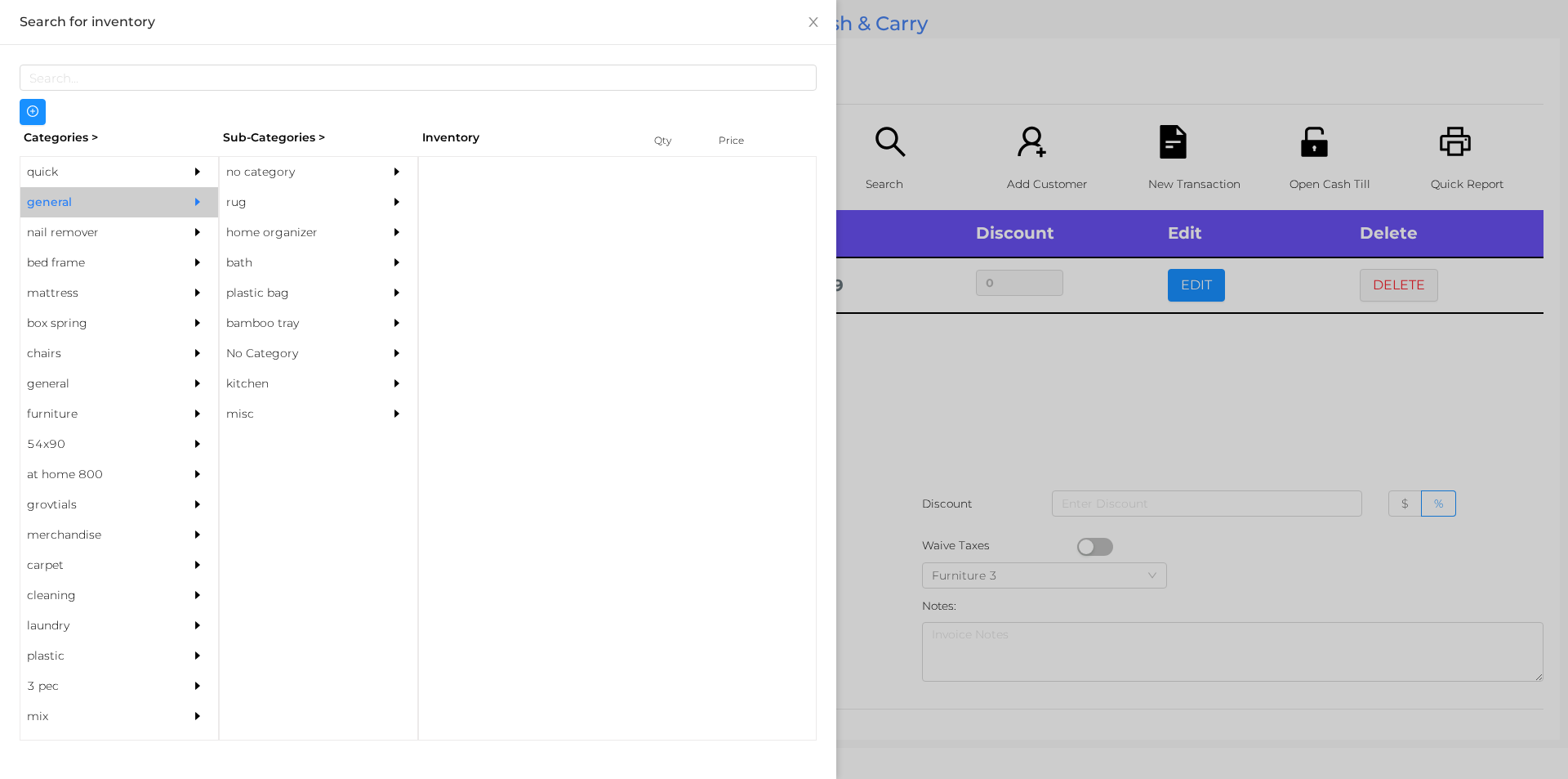
click at [233, 172] on div "no category" at bounding box center [294, 172] width 149 height 30
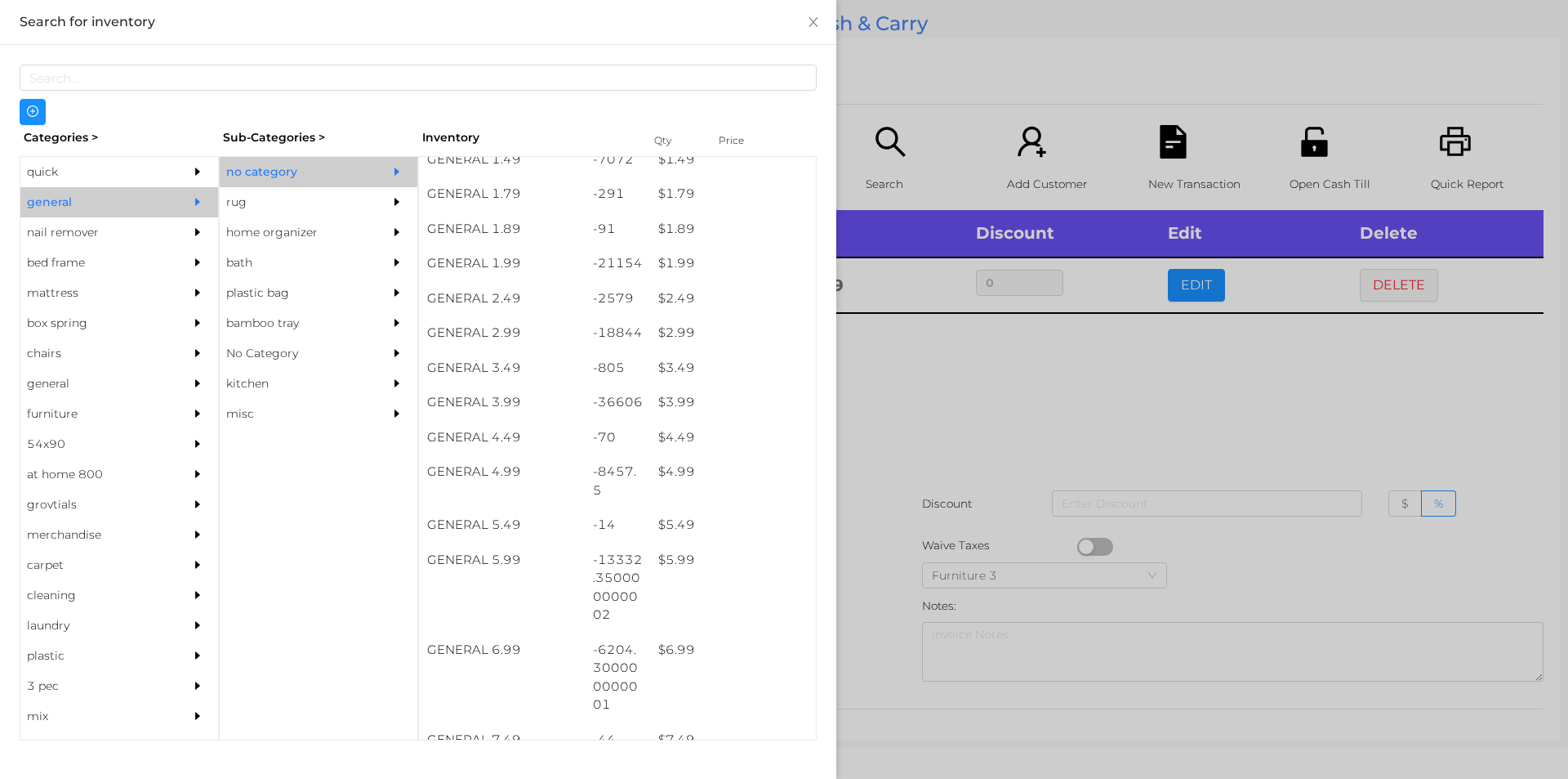
scroll to position [257, 0]
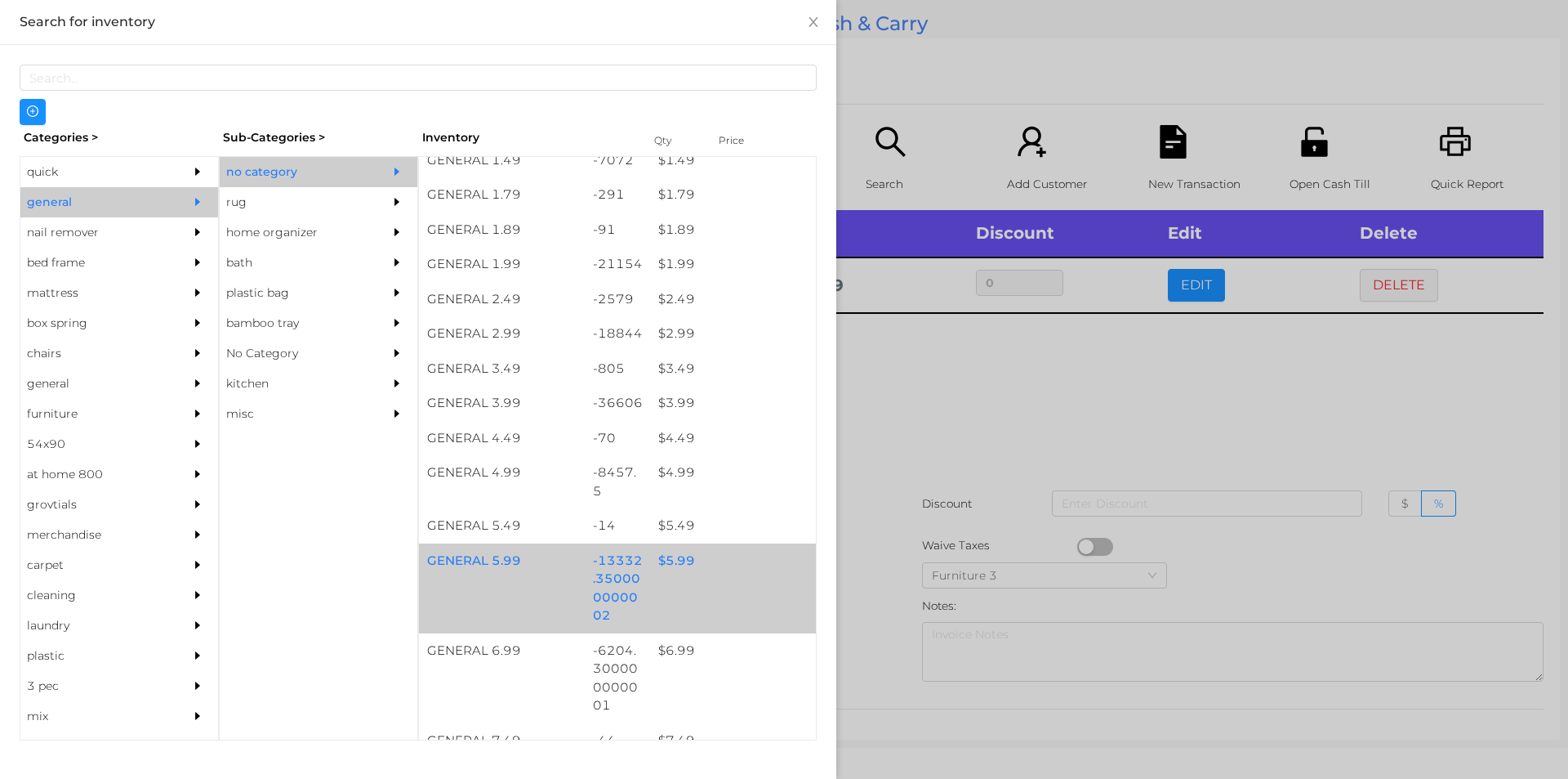
click at [668, 558] on div "$ 5.99" at bounding box center [733, 562] width 166 height 35
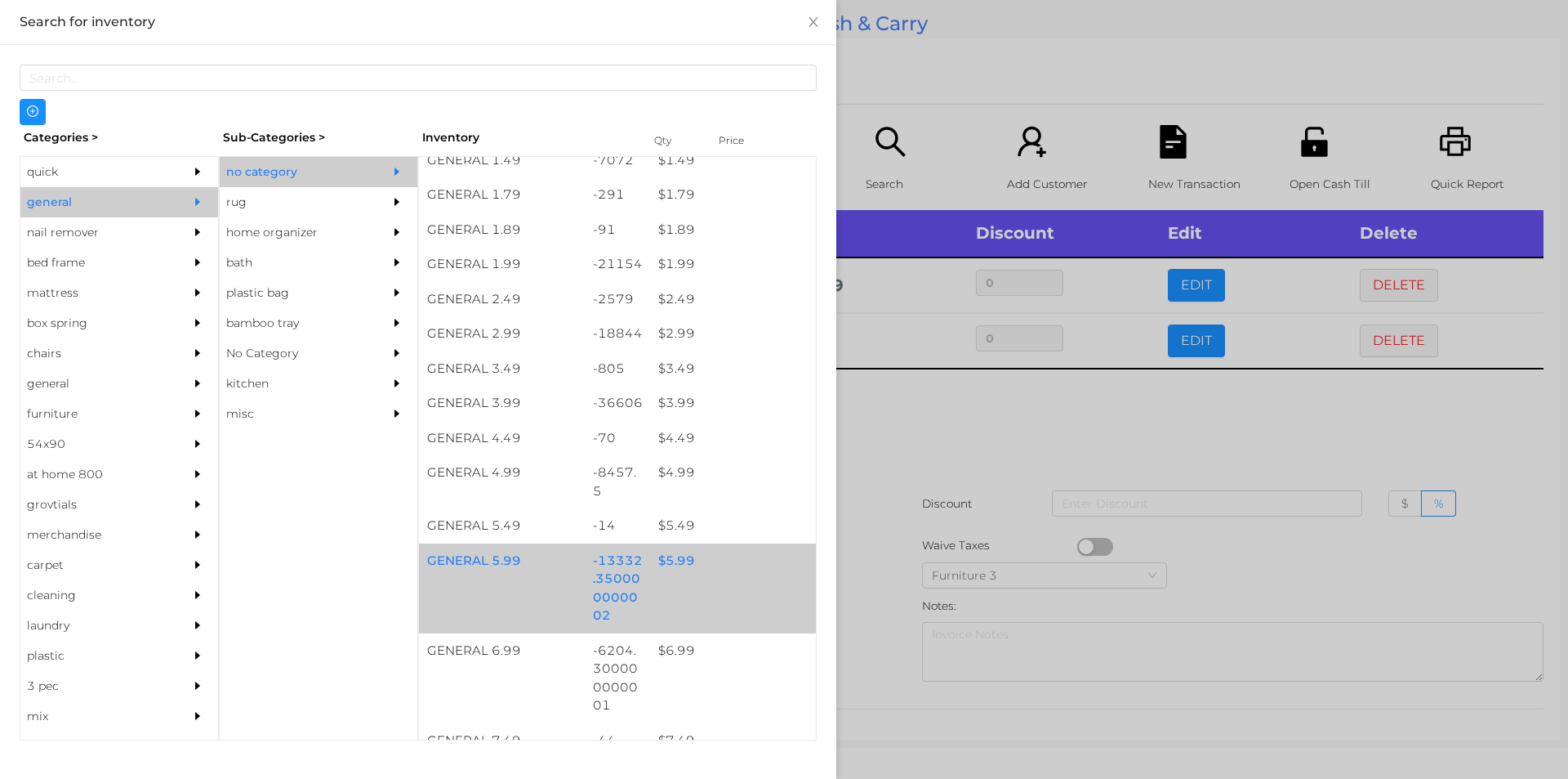
click at [685, 552] on div "$ 5.99" at bounding box center [733, 562] width 166 height 35
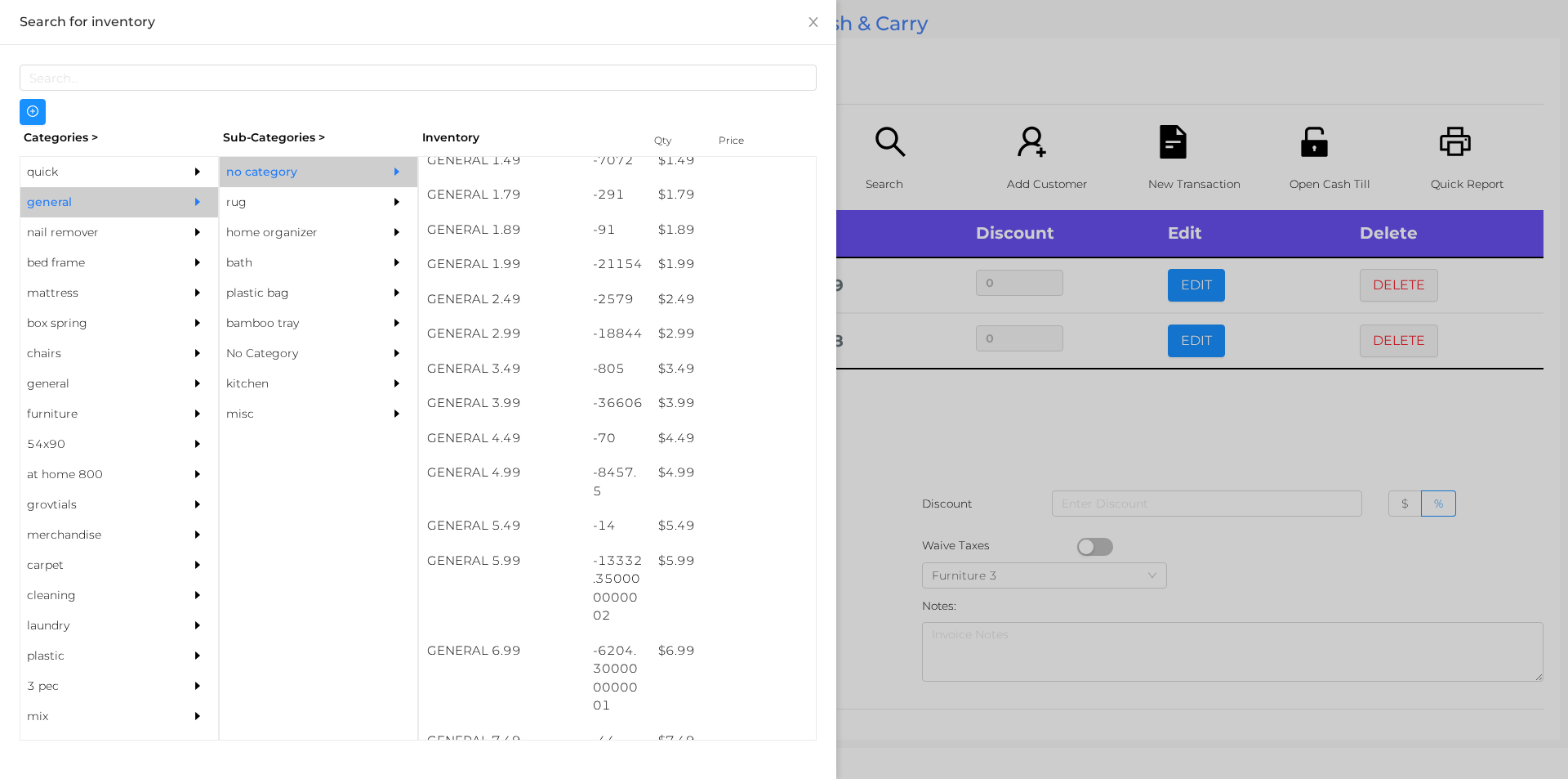
click at [1235, 412] on div at bounding box center [784, 390] width 1568 height 779
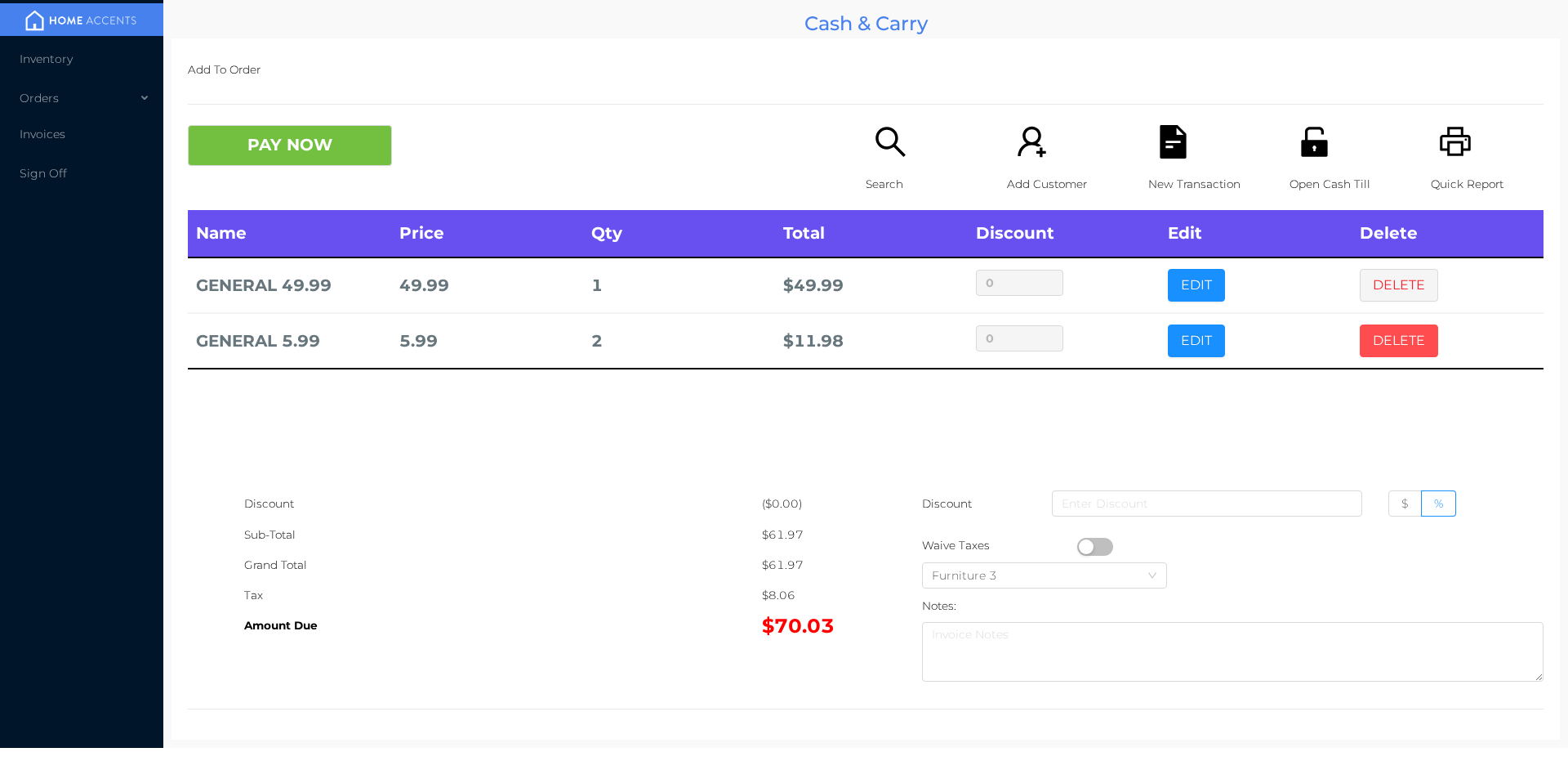
click at [1391, 333] on button "DELETE" at bounding box center [1399, 341] width 78 height 33
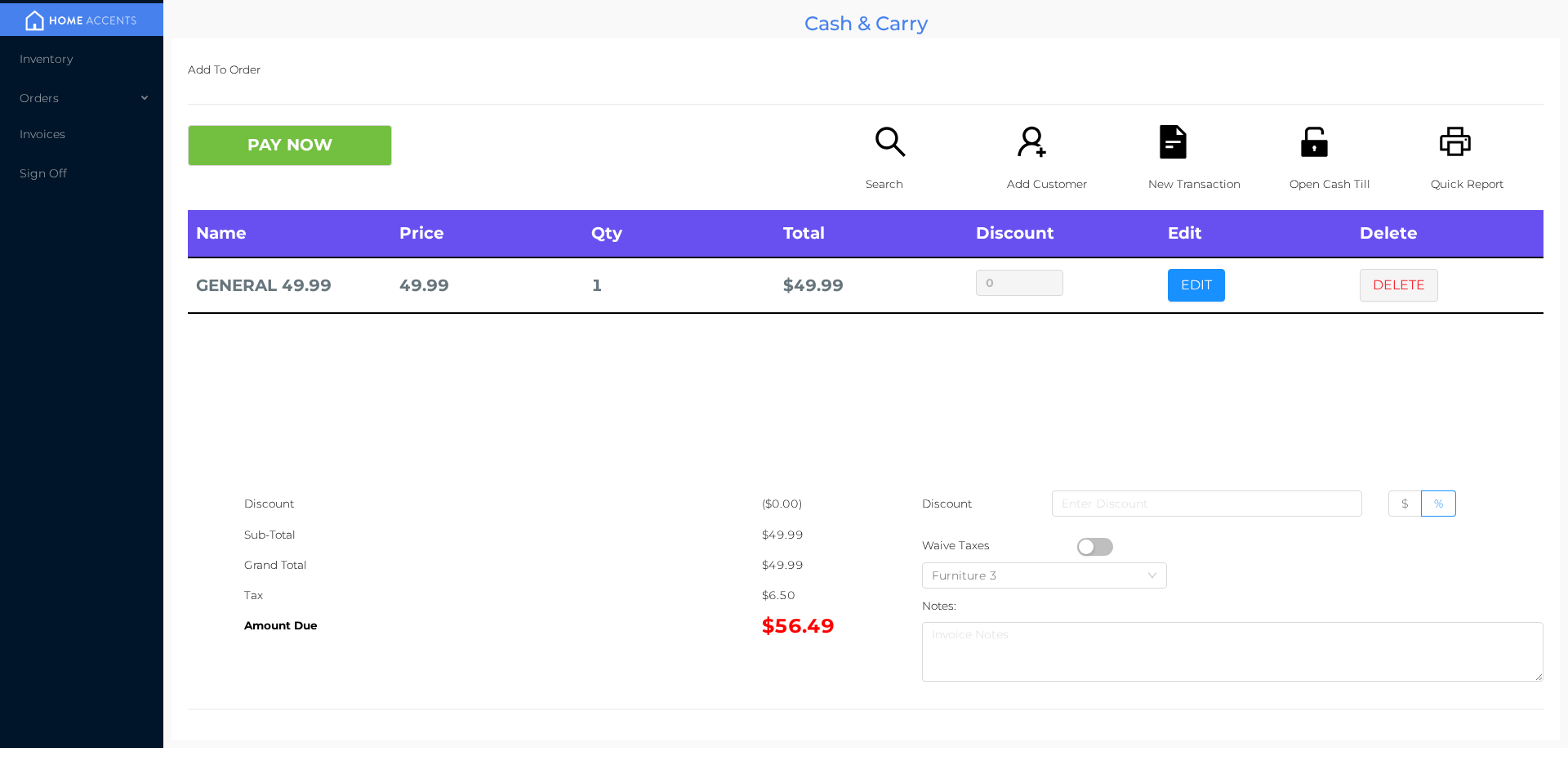
click at [893, 176] on p "Search" at bounding box center [921, 185] width 113 height 30
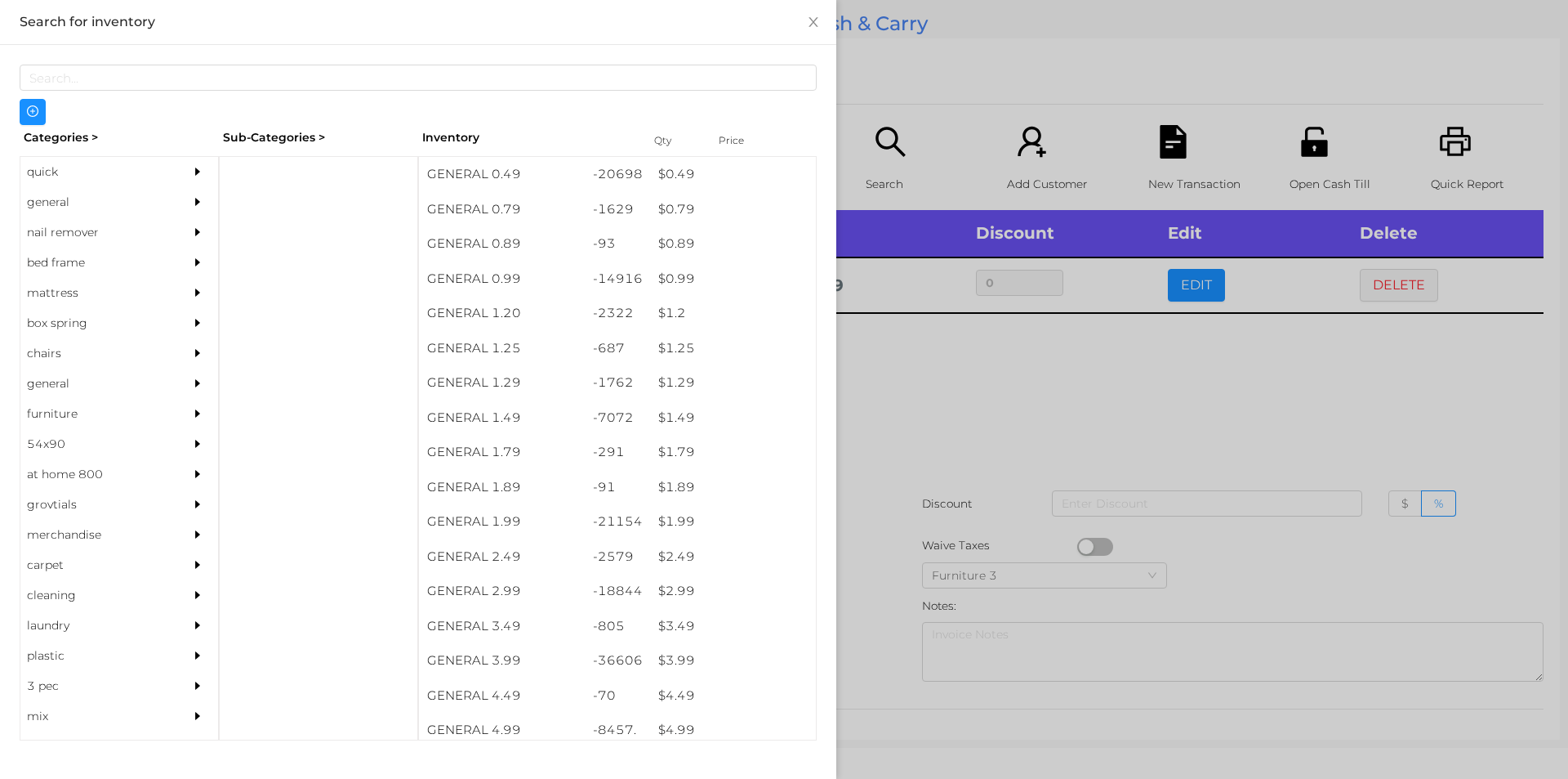
click at [75, 201] on div "general" at bounding box center [95, 202] width 149 height 30
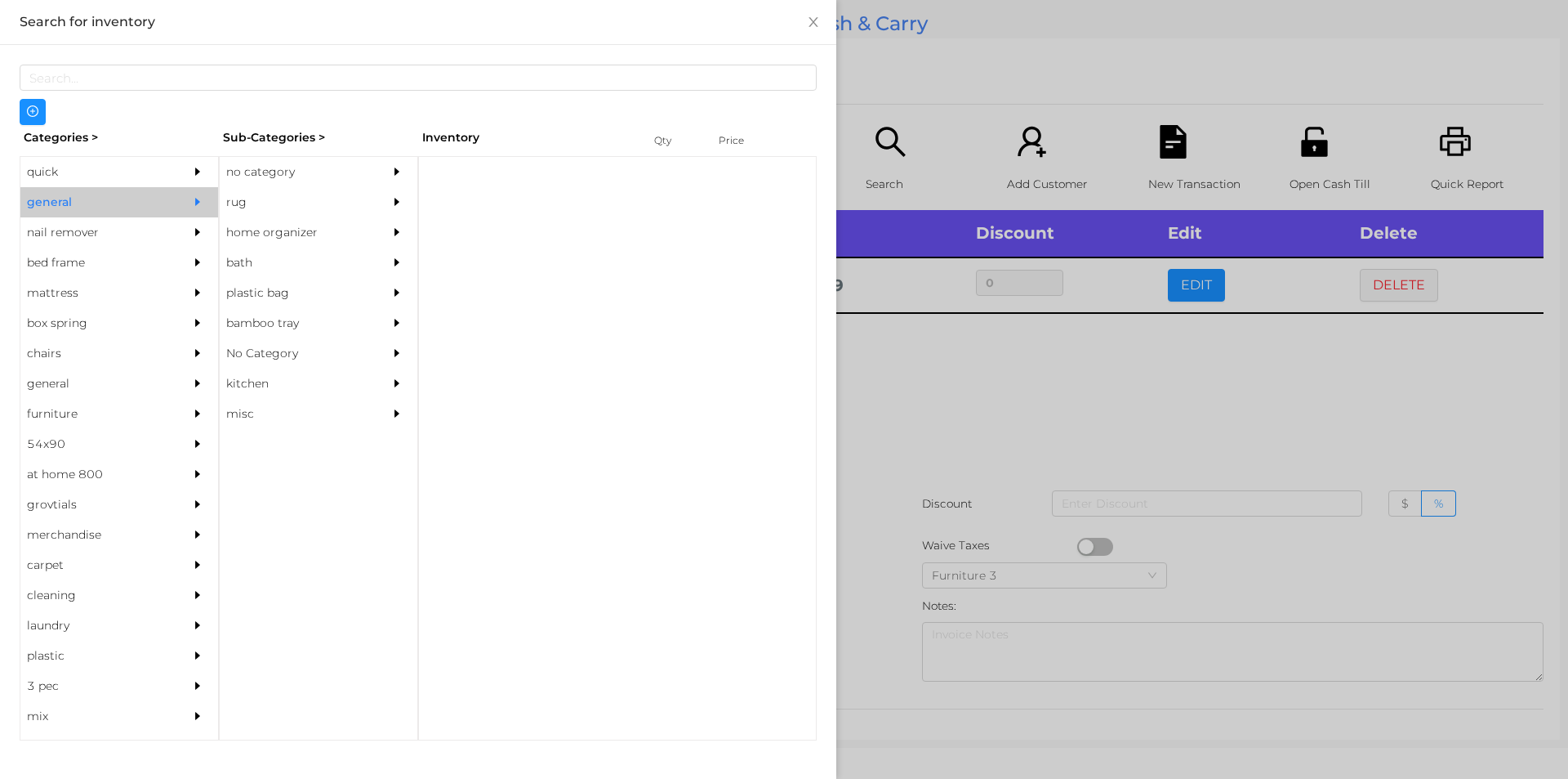
click at [294, 179] on div "no category" at bounding box center [294, 172] width 149 height 30
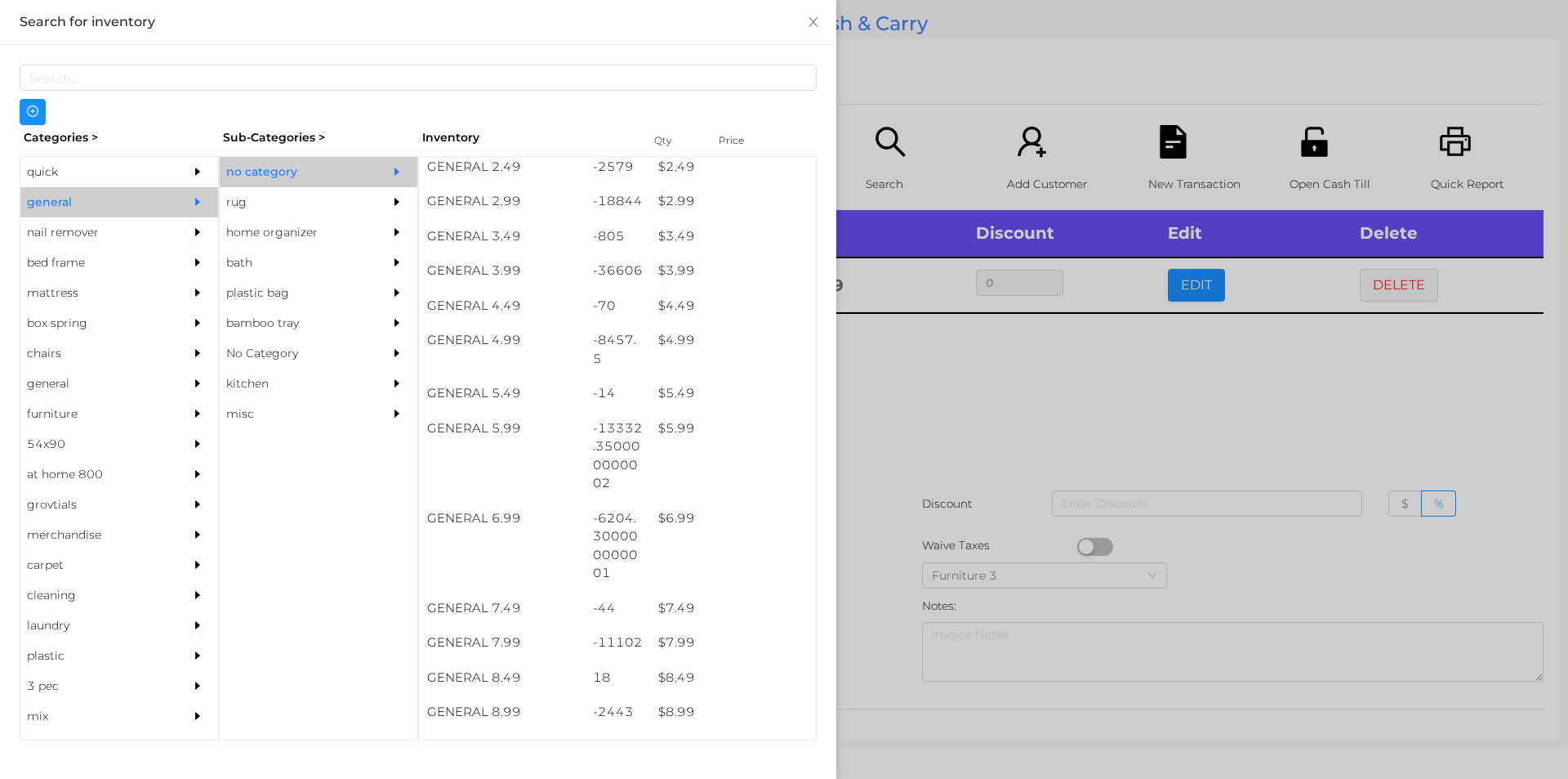
scroll to position [388, 0]
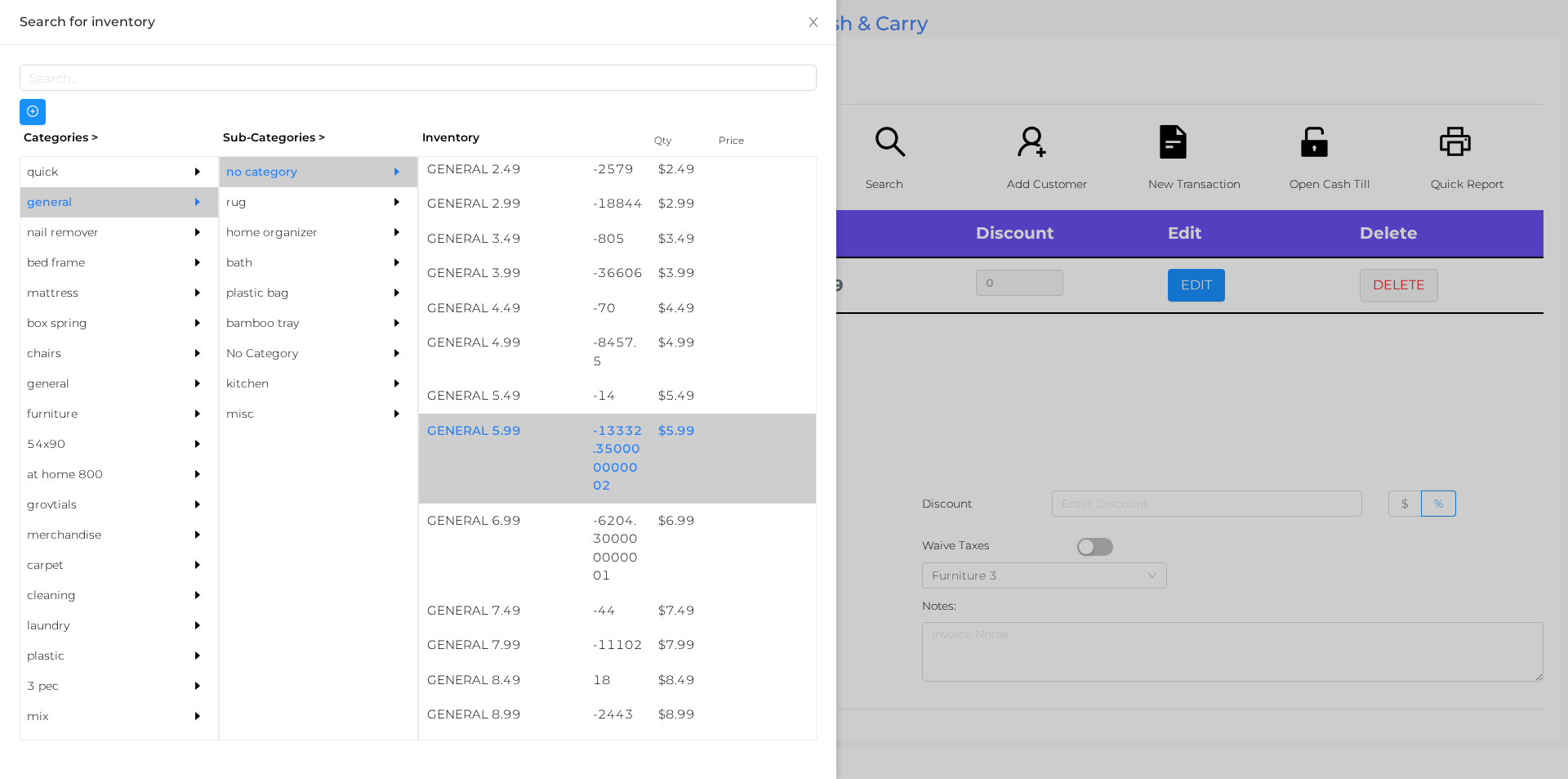
click at [669, 428] on div "$ 5.99" at bounding box center [733, 431] width 166 height 35
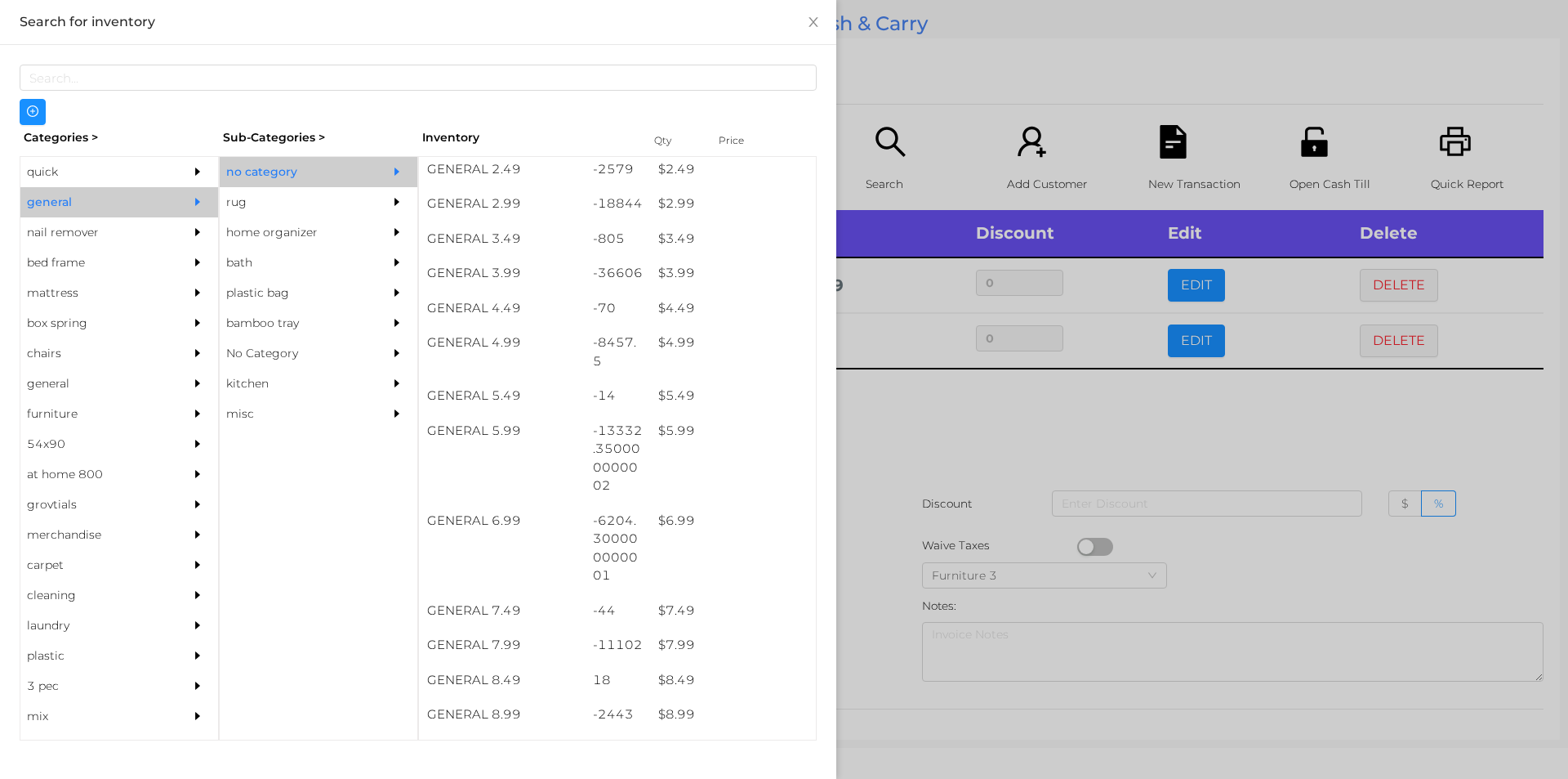
click at [1203, 342] on div at bounding box center [784, 390] width 1568 height 779
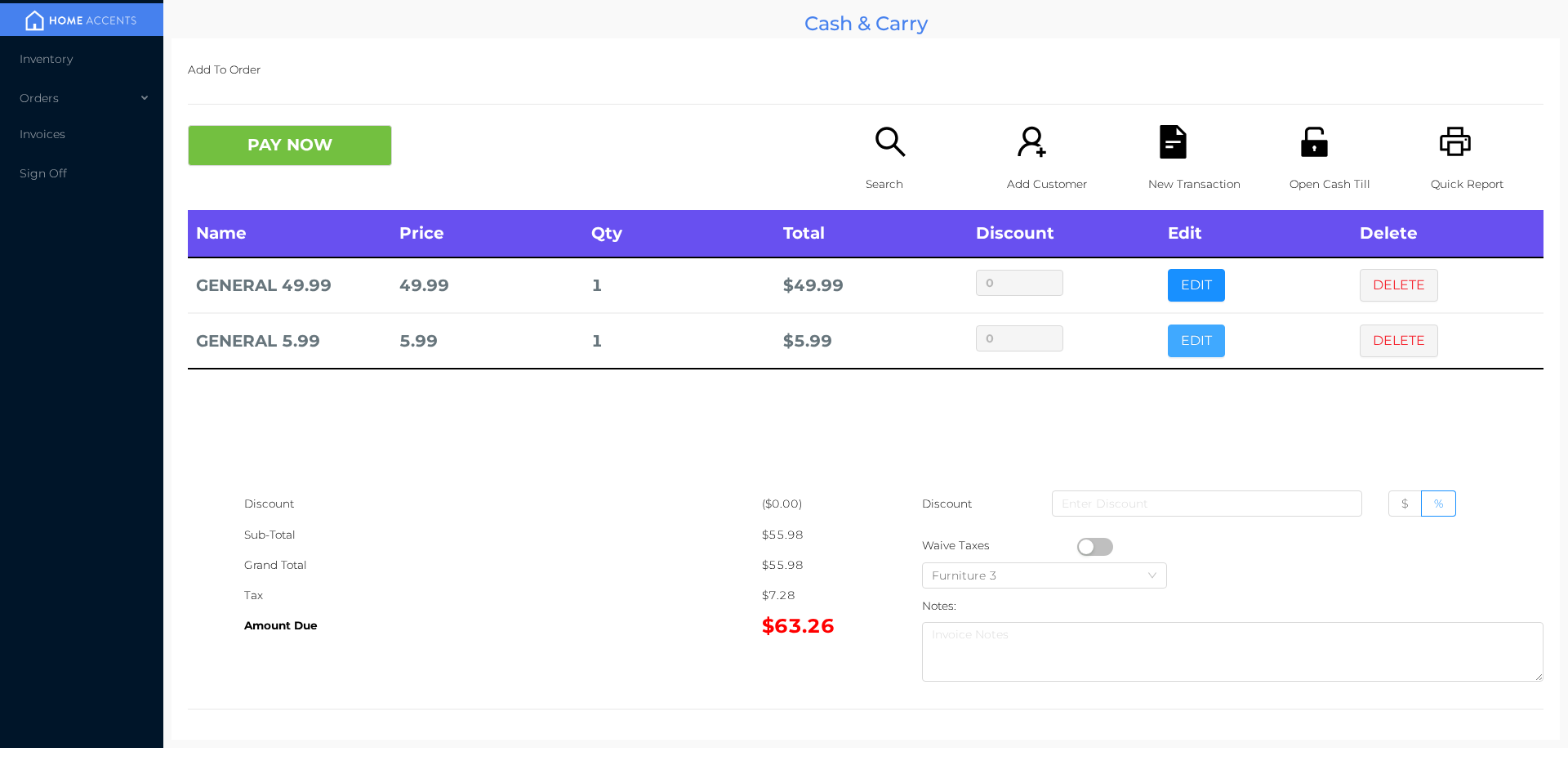
click at [1177, 345] on button "EDIT" at bounding box center [1196, 341] width 57 height 33
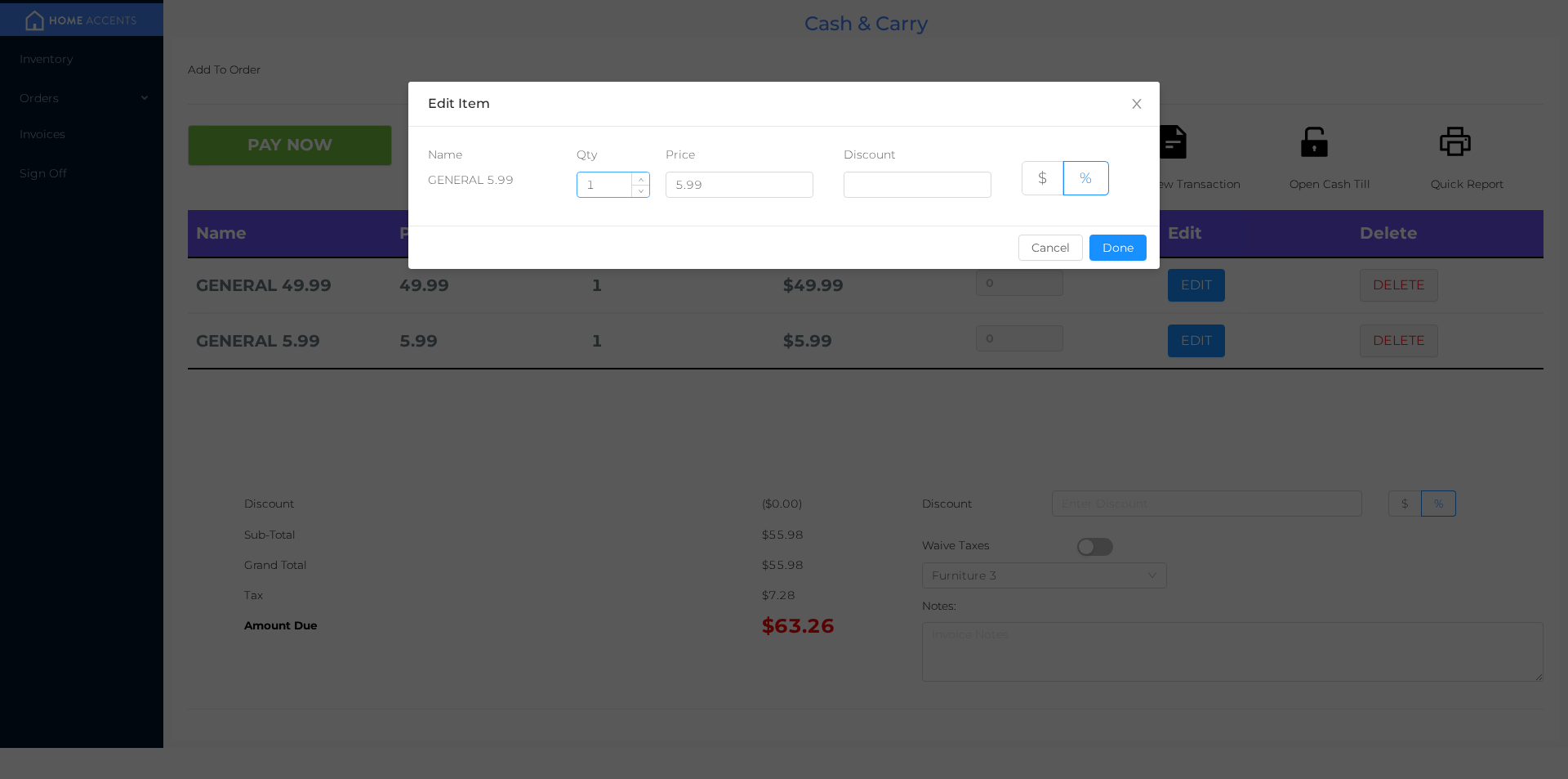
click at [606, 182] on input "1" at bounding box center [613, 185] width 72 height 25
type input "1.5"
click at [1128, 249] on button "Done" at bounding box center [1118, 247] width 57 height 26
type input "0%"
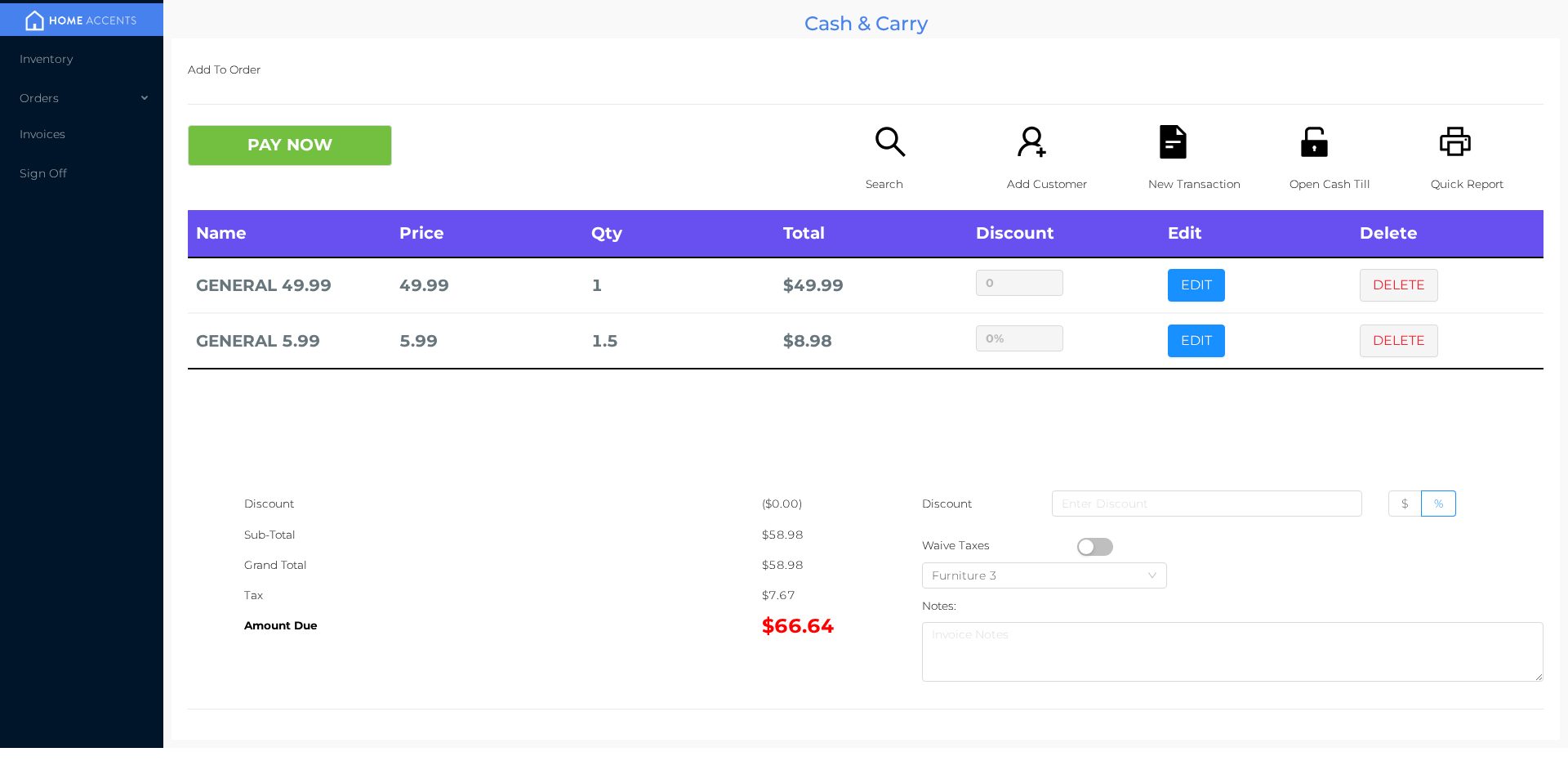
click at [1102, 377] on div "sentinelStart Edit Item Name Qty Price Discount GENERAL 5.99 1.5 5.99 $ % Cance…" at bounding box center [784, 390] width 1568 height 779
click at [1180, 161] on div "New Transaction" at bounding box center [1204, 168] width 113 height 85
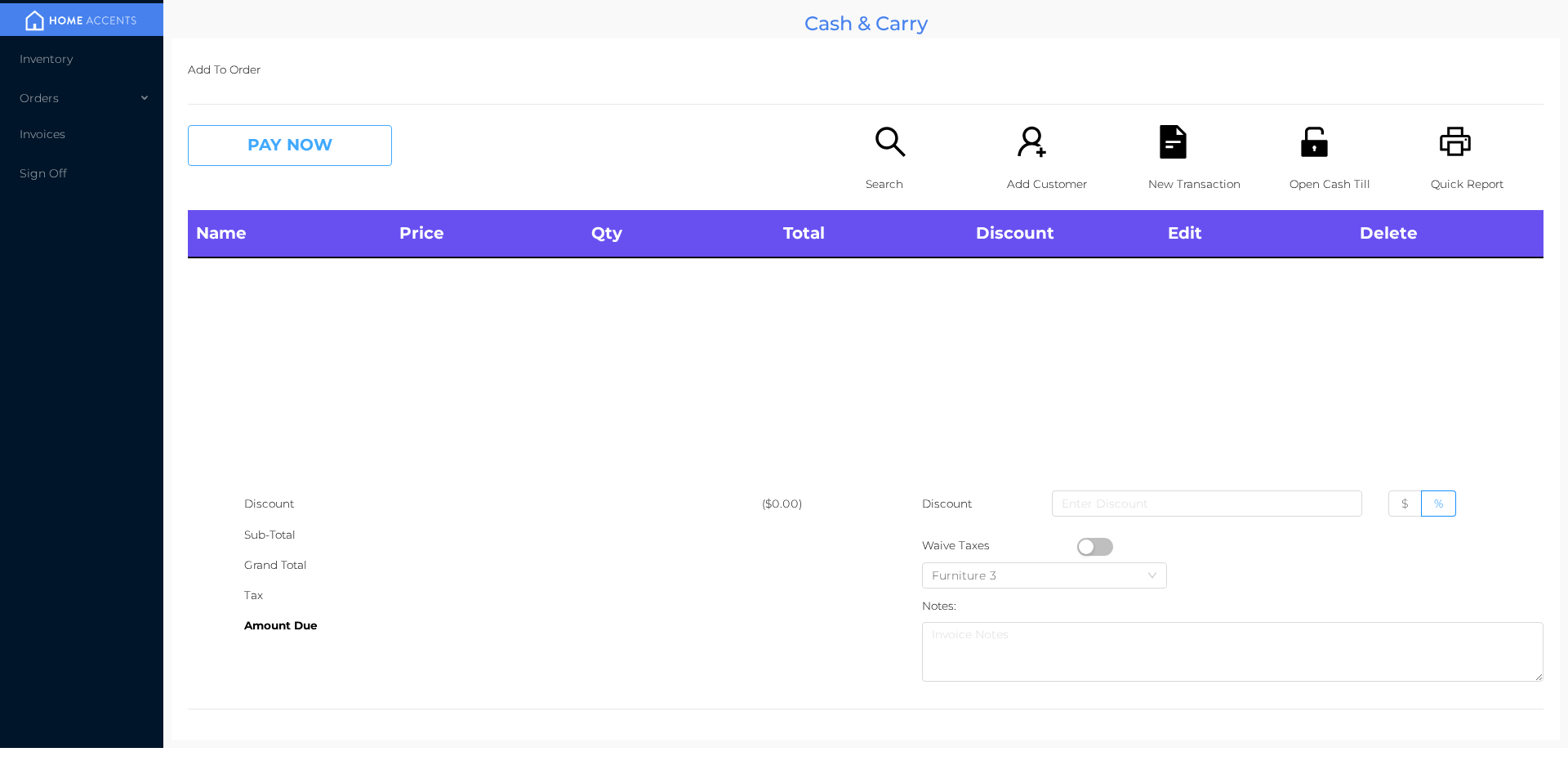
click at [355, 153] on button "PAY NOW" at bounding box center [290, 146] width 204 height 41
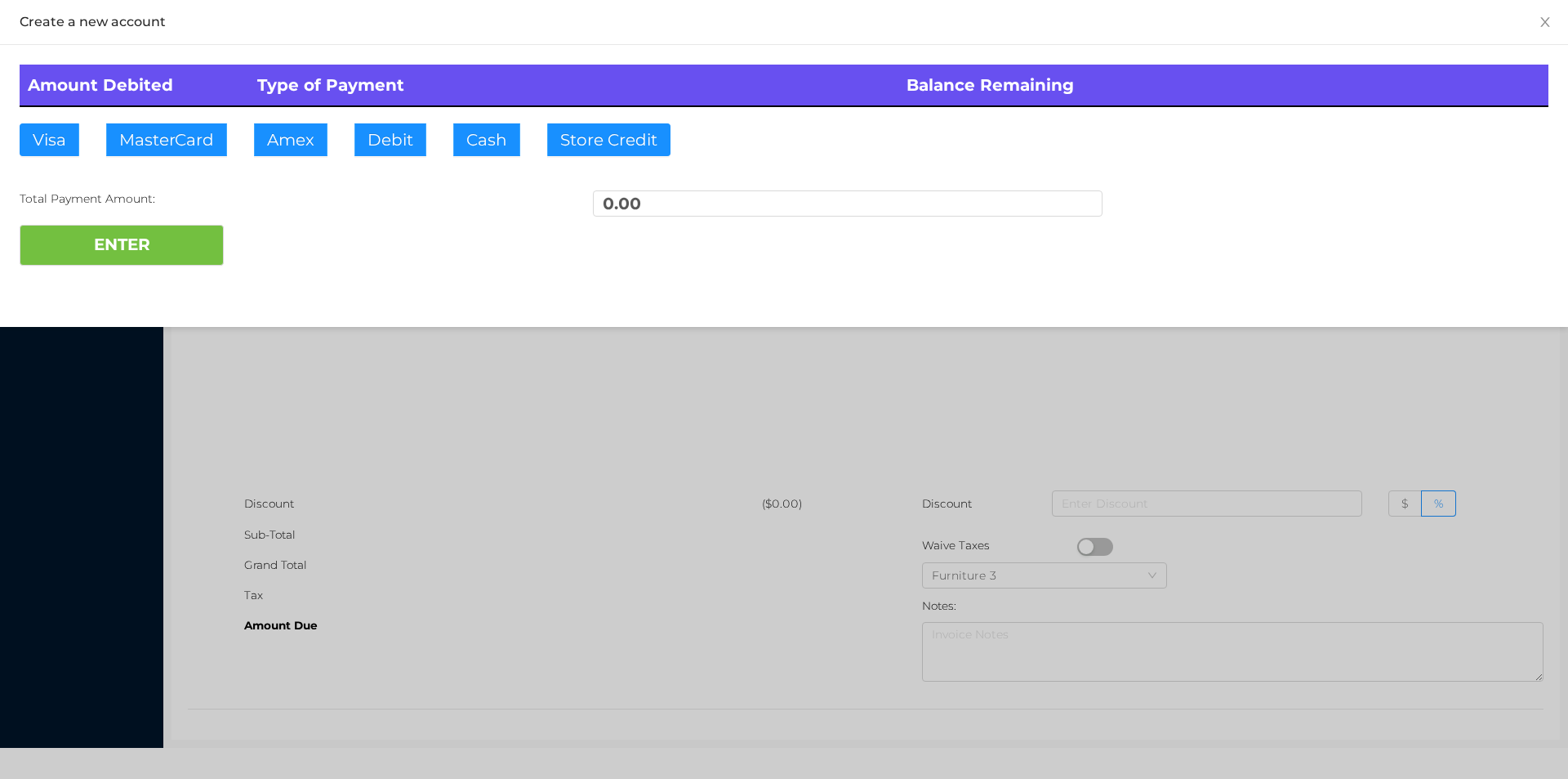
click at [292, 248] on div "ENTER" at bounding box center [784, 245] width 1529 height 41
click at [585, 417] on div at bounding box center [784, 390] width 1568 height 779
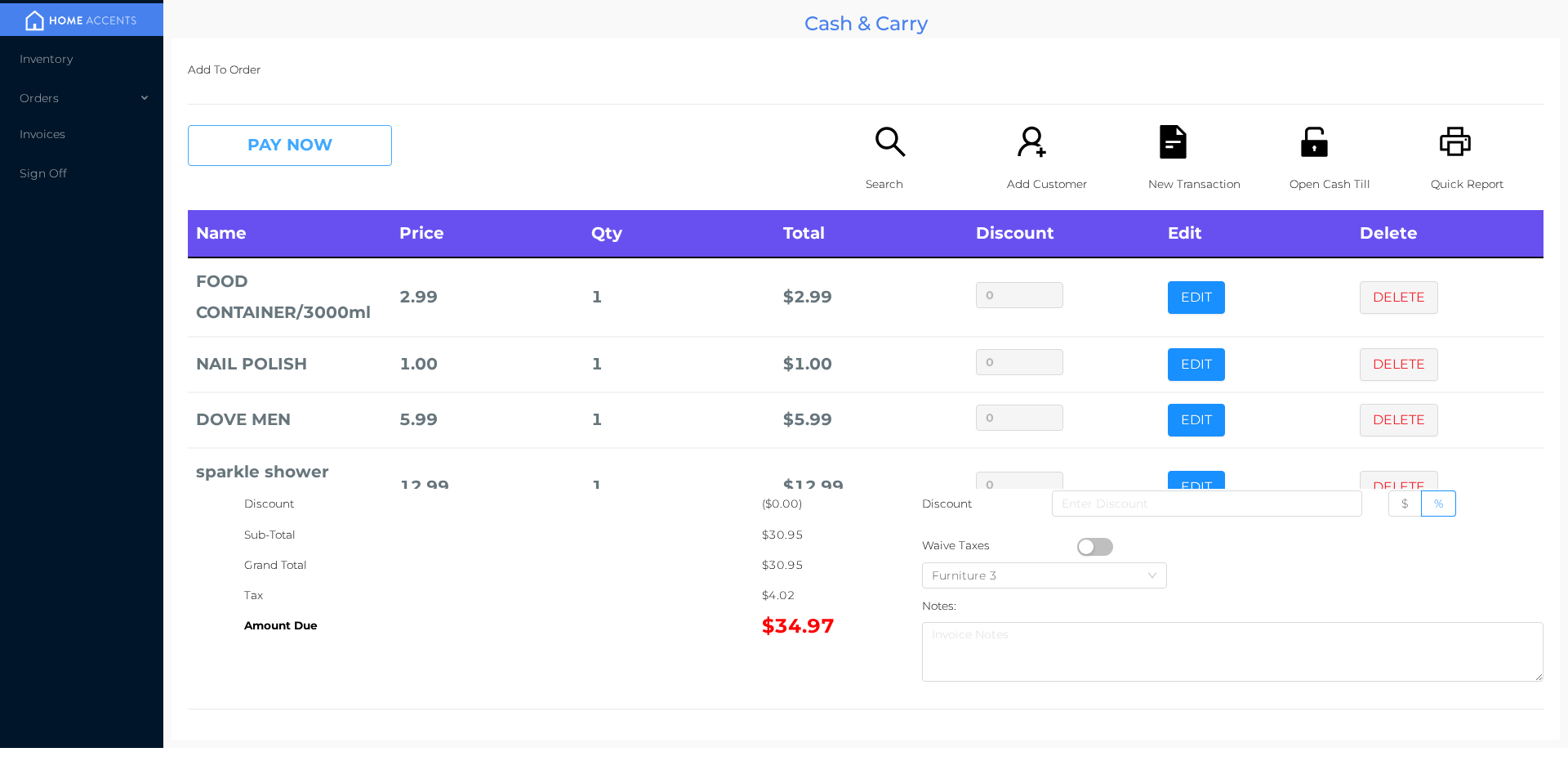
click at [270, 145] on button "PAY NOW" at bounding box center [290, 146] width 204 height 41
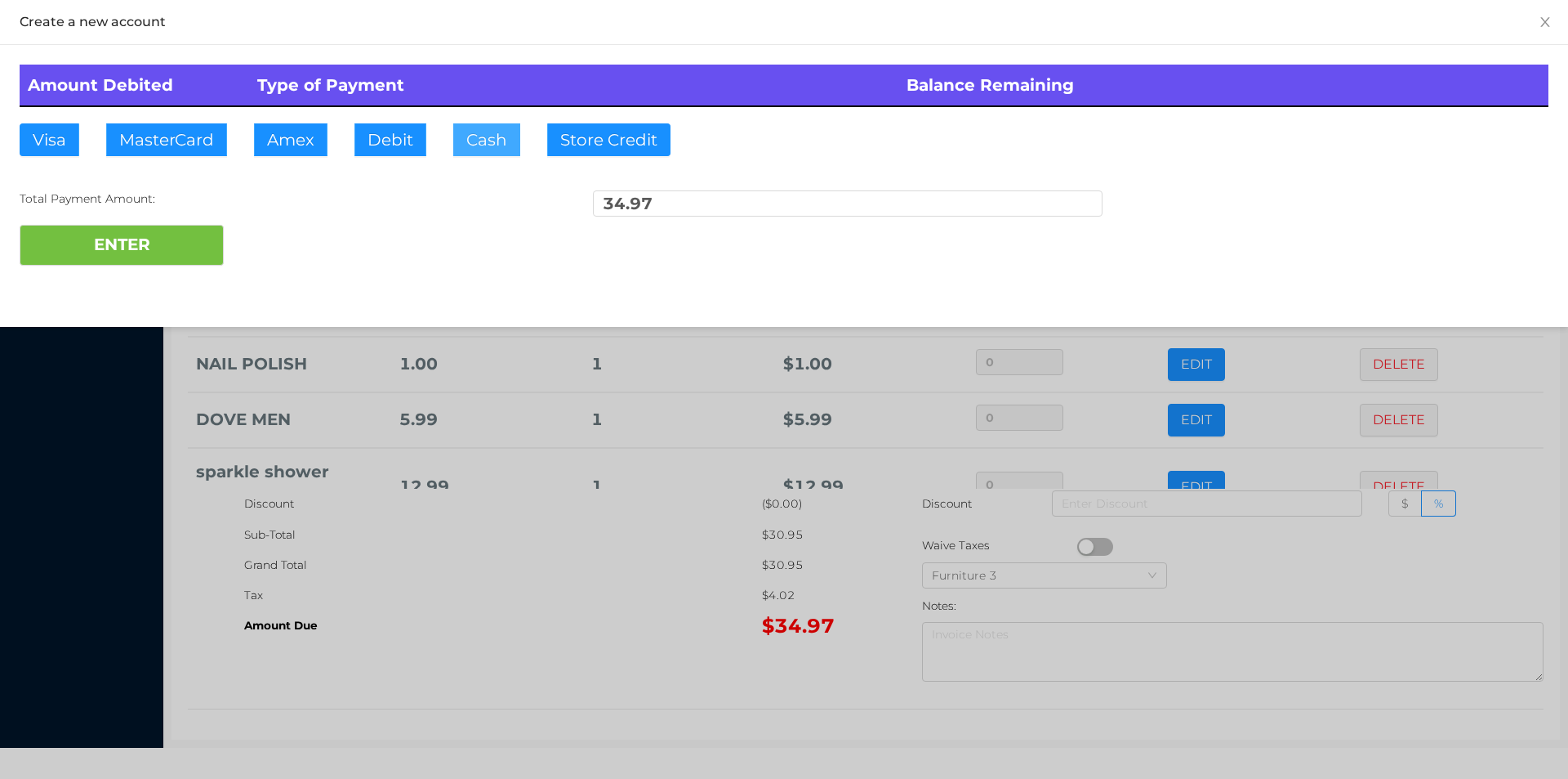
click at [474, 152] on button "Cash" at bounding box center [487, 139] width 67 height 33
type input "40."
click at [177, 255] on button "ENTER" at bounding box center [122, 245] width 204 height 41
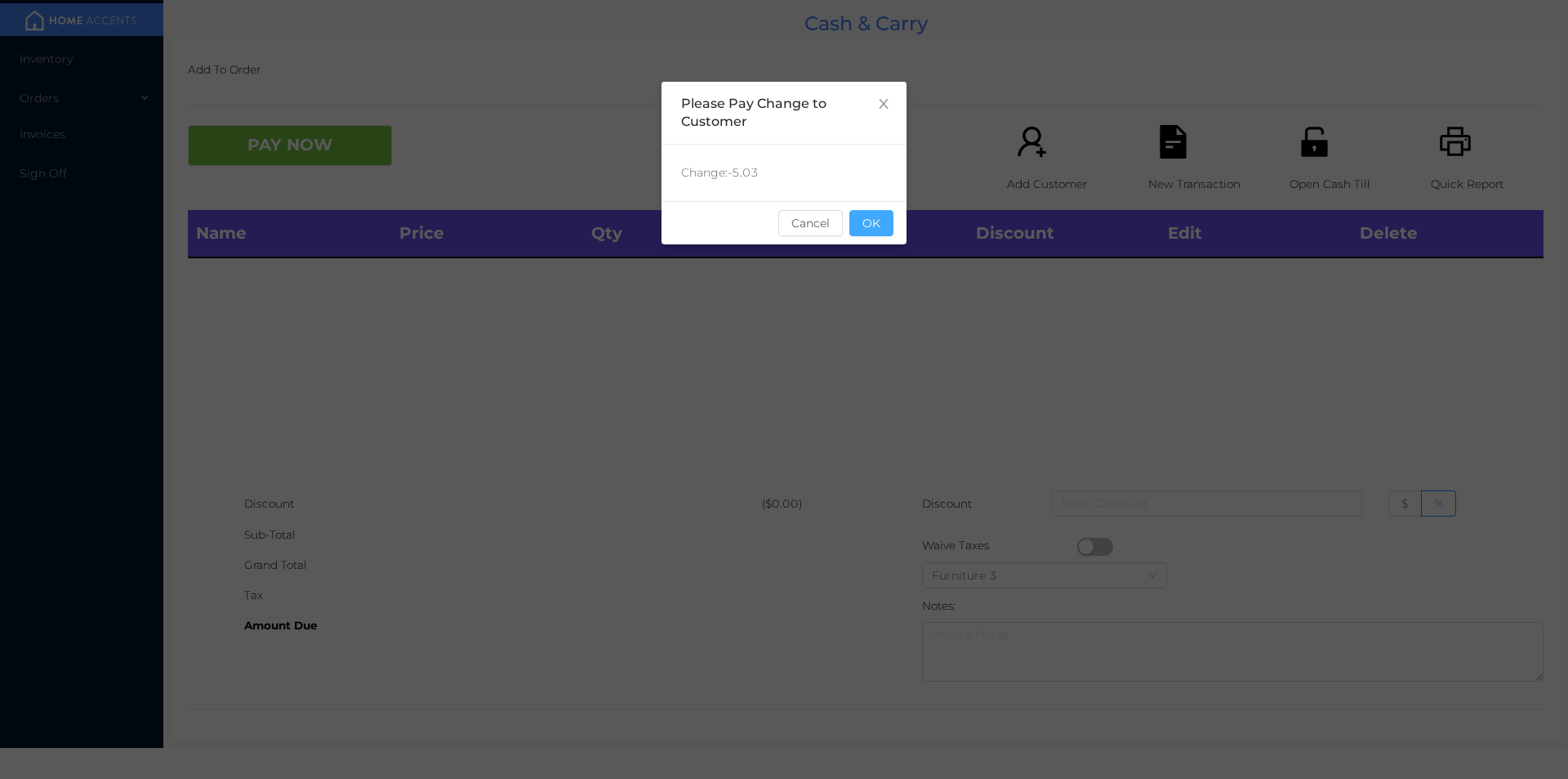
click at [865, 223] on button "OK" at bounding box center [872, 223] width 44 height 26
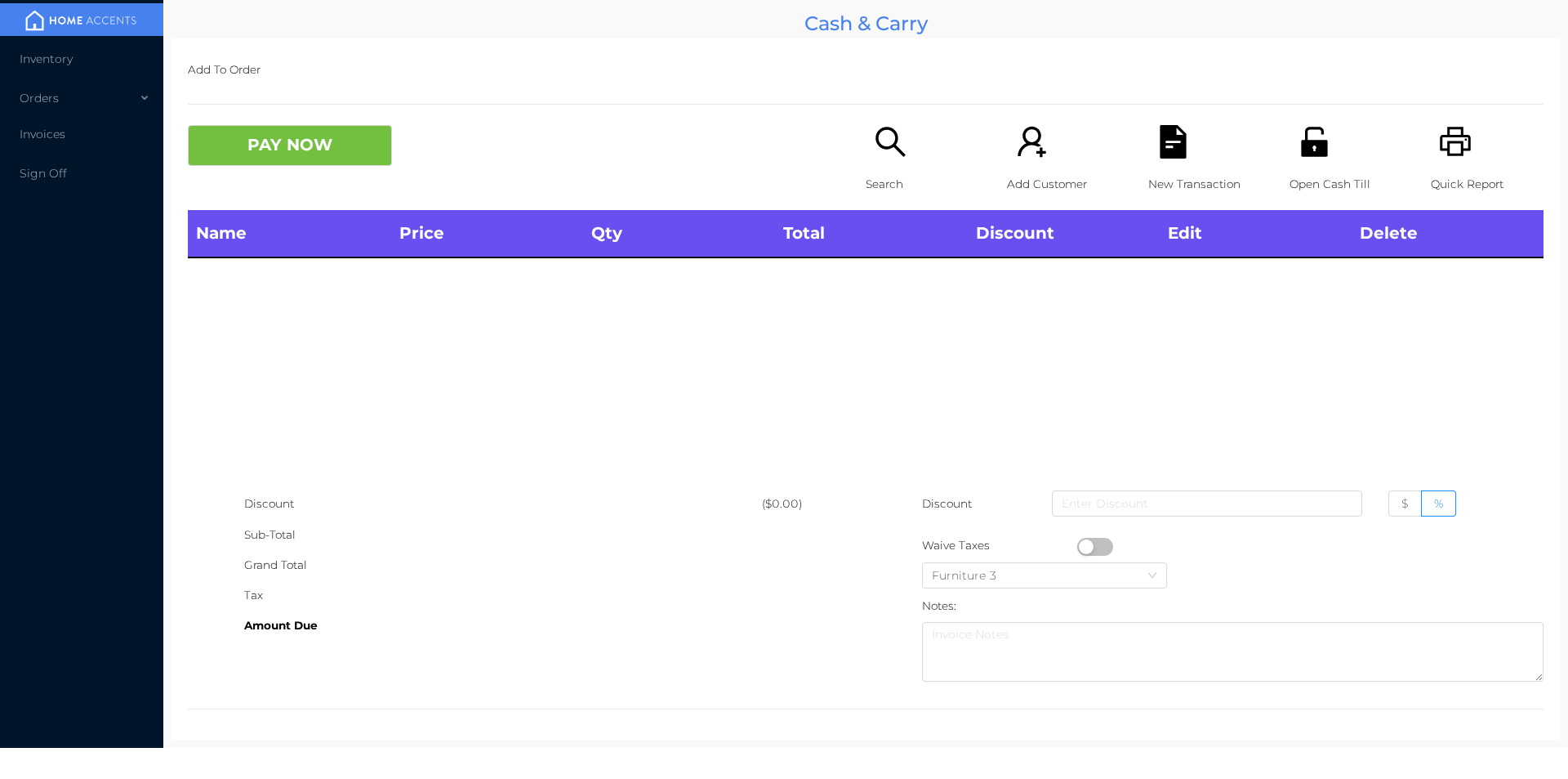
click at [890, 157] on icon "icon: search" at bounding box center [891, 142] width 34 height 34
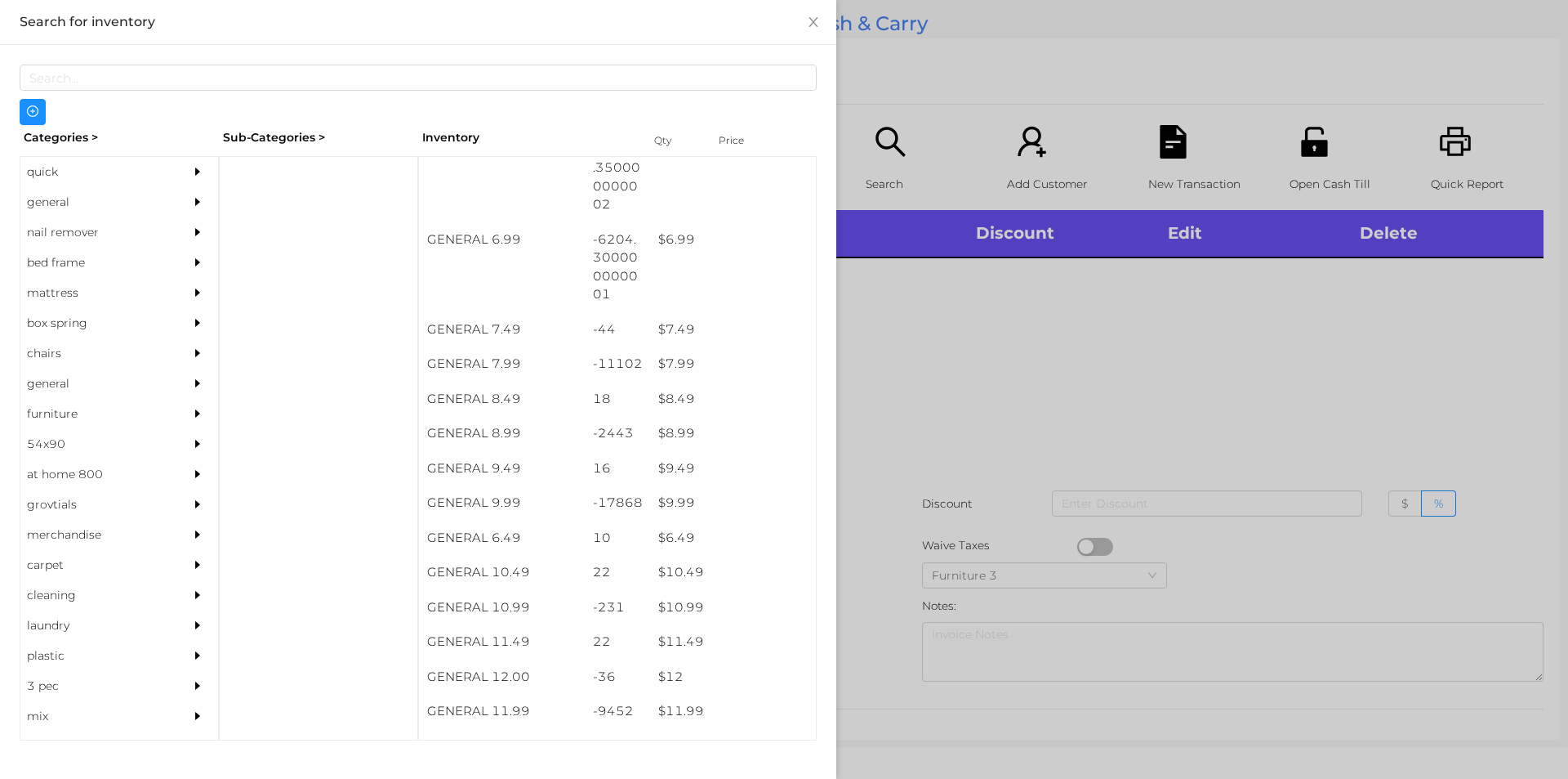
scroll to position [696, 0]
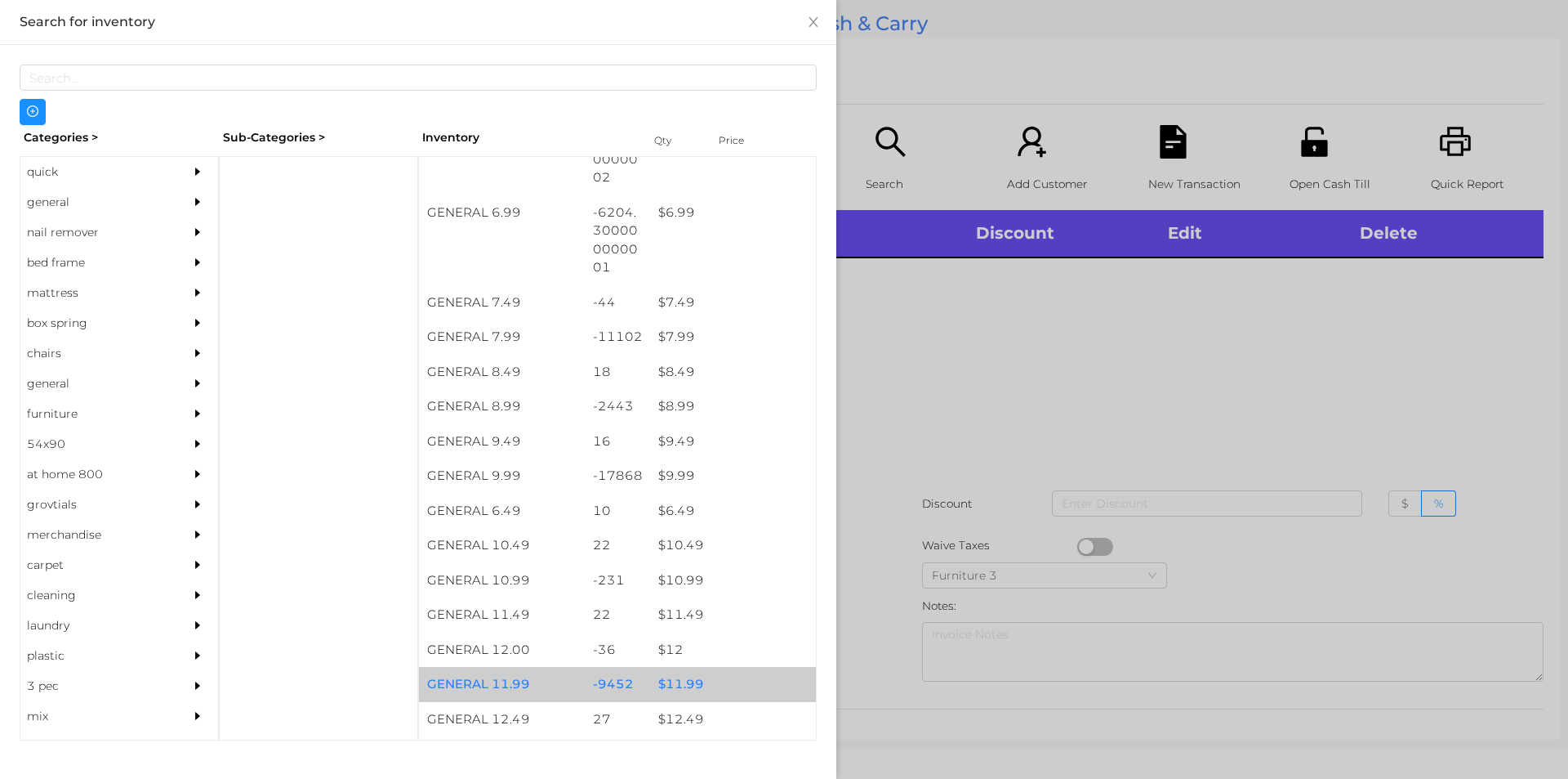
click at [696, 674] on div "$ 11.99" at bounding box center [733, 685] width 166 height 35
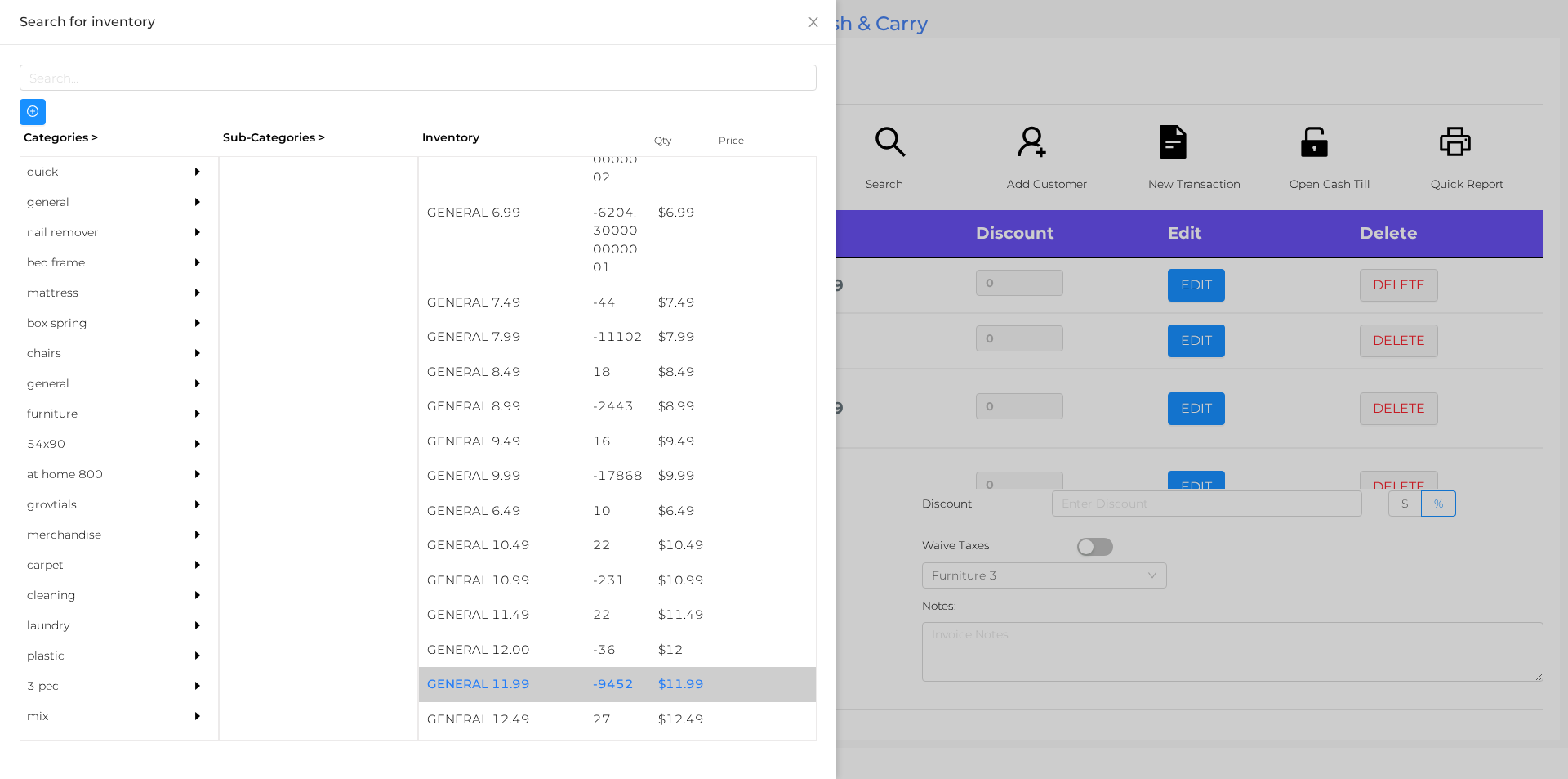
click at [1274, 592] on div at bounding box center [784, 390] width 1568 height 779
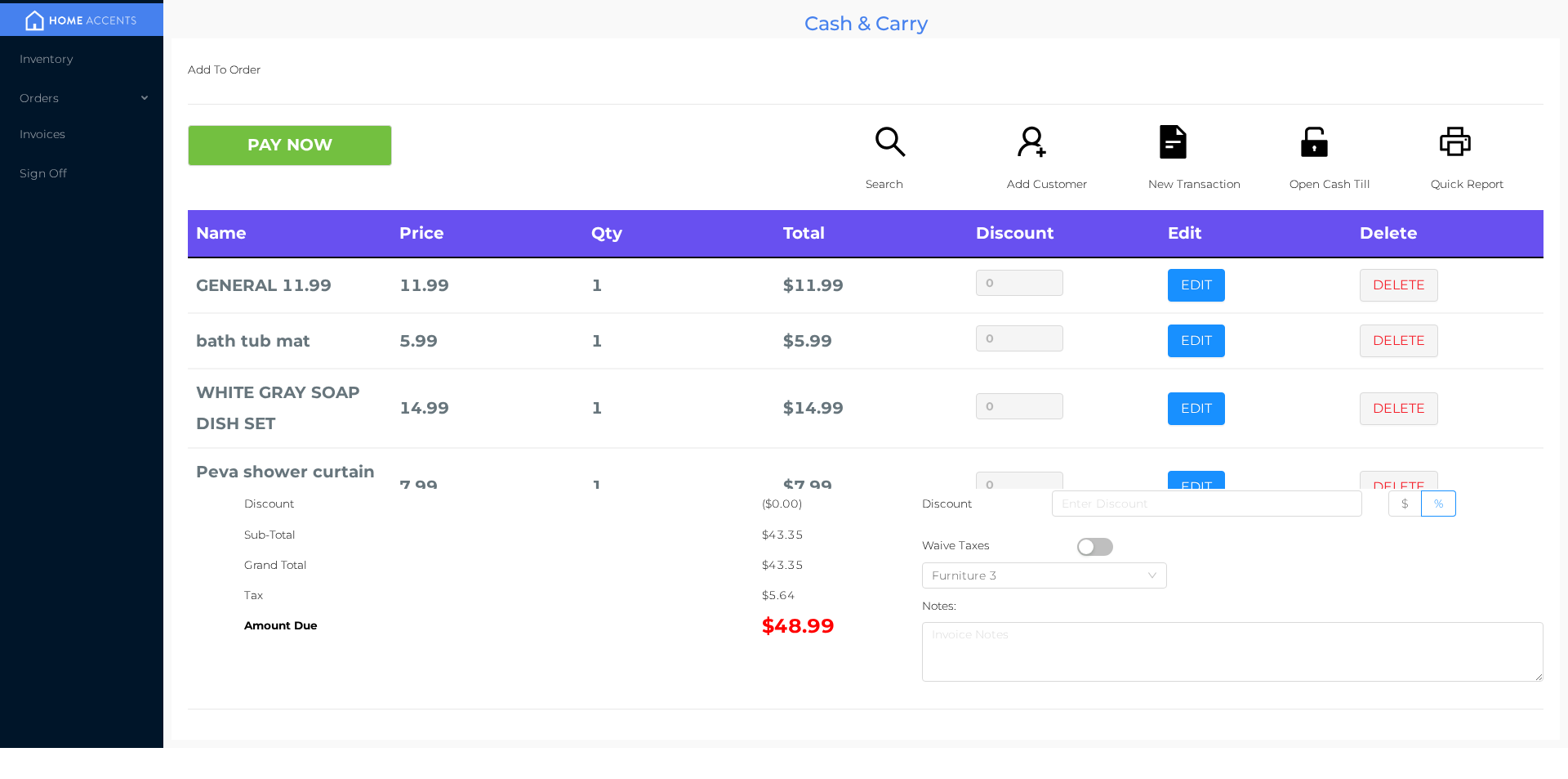
click at [1188, 138] on div "New Transaction" at bounding box center [1204, 168] width 113 height 85
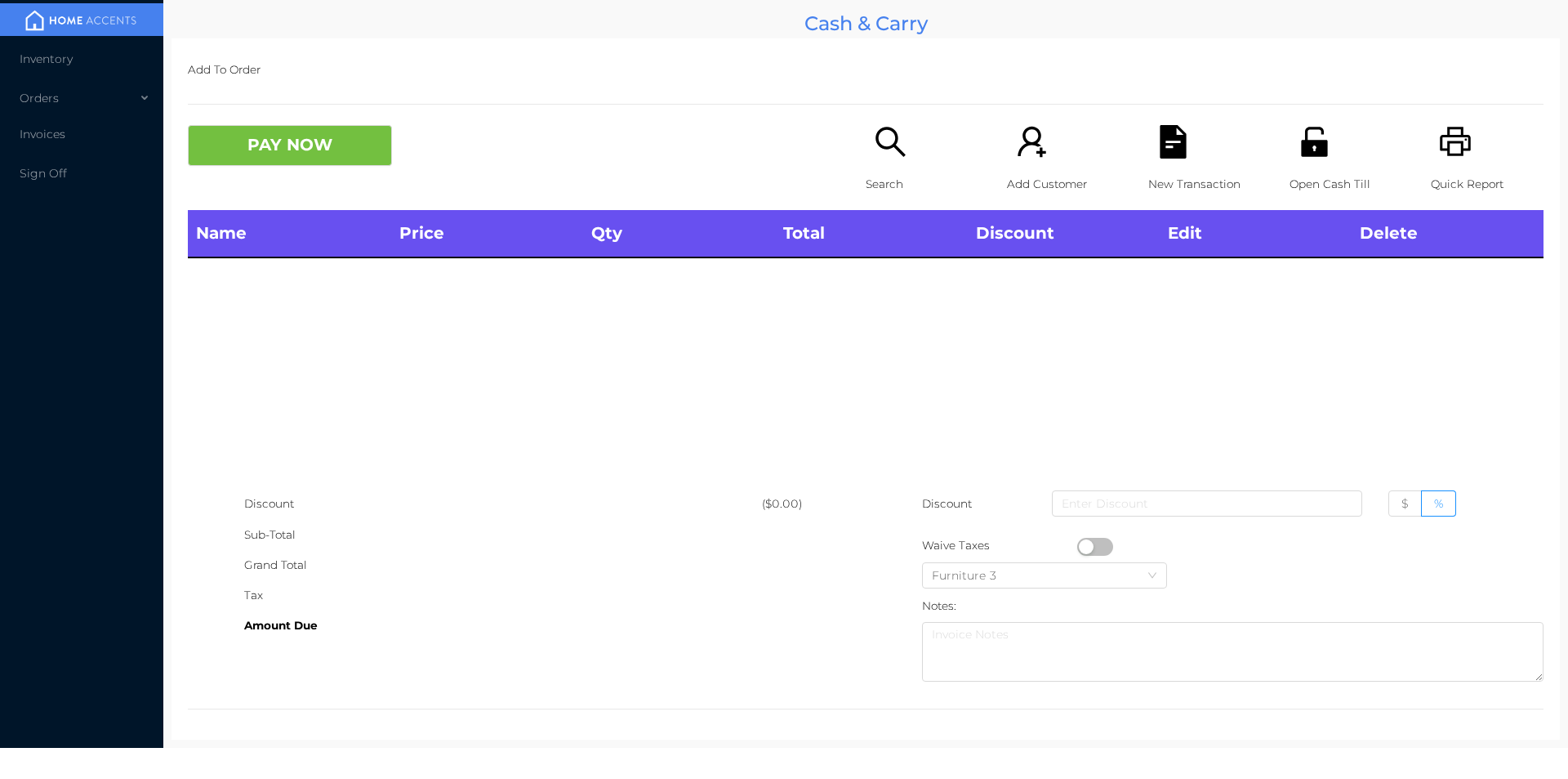
click at [1454, 145] on icon "icon: printer" at bounding box center [1456, 142] width 34 height 34
click at [316, 161] on button "PAY NOW" at bounding box center [290, 146] width 204 height 41
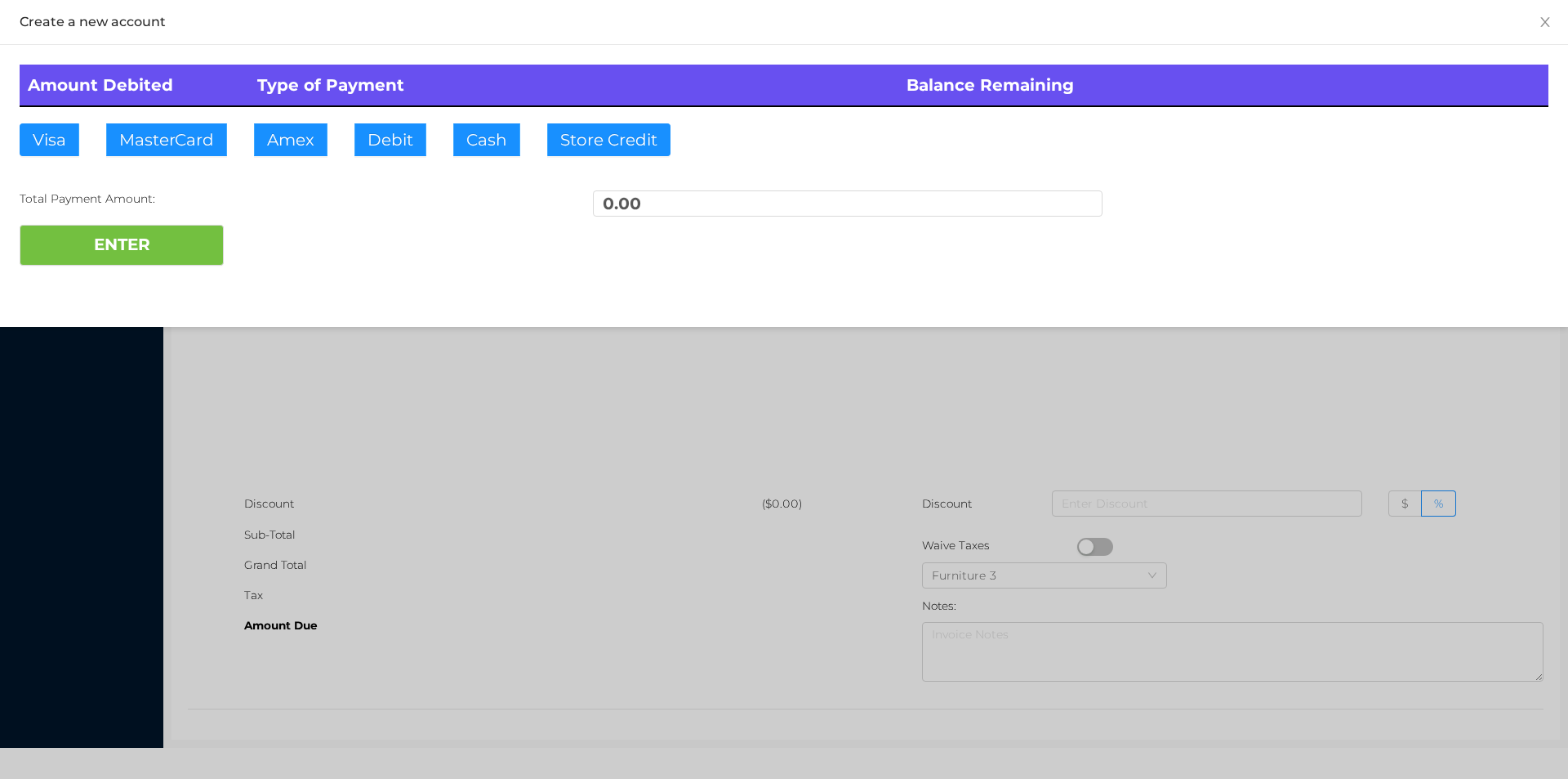
click at [349, 406] on div at bounding box center [784, 390] width 1568 height 779
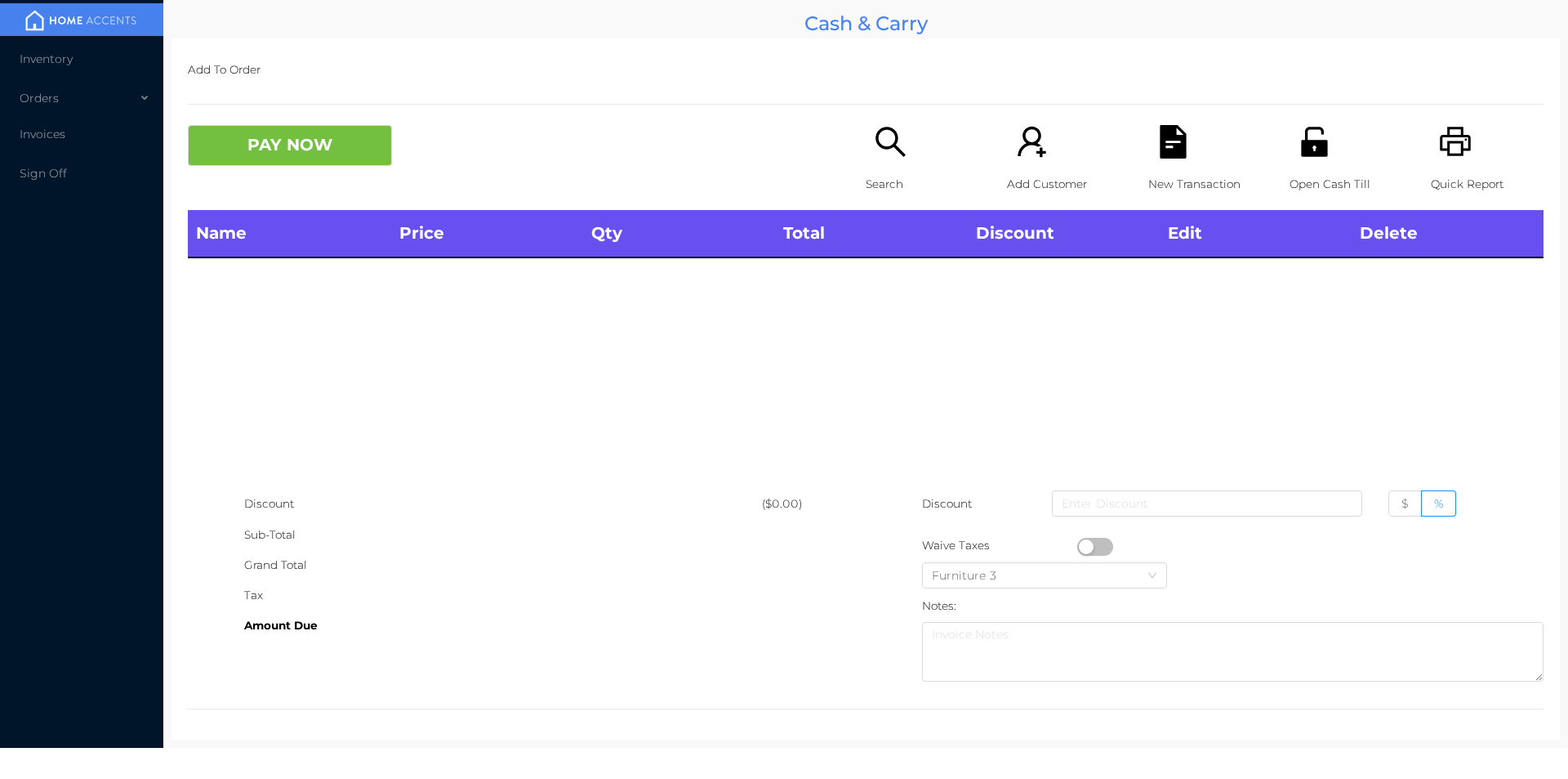
click at [870, 163] on div "Search" at bounding box center [921, 168] width 113 height 85
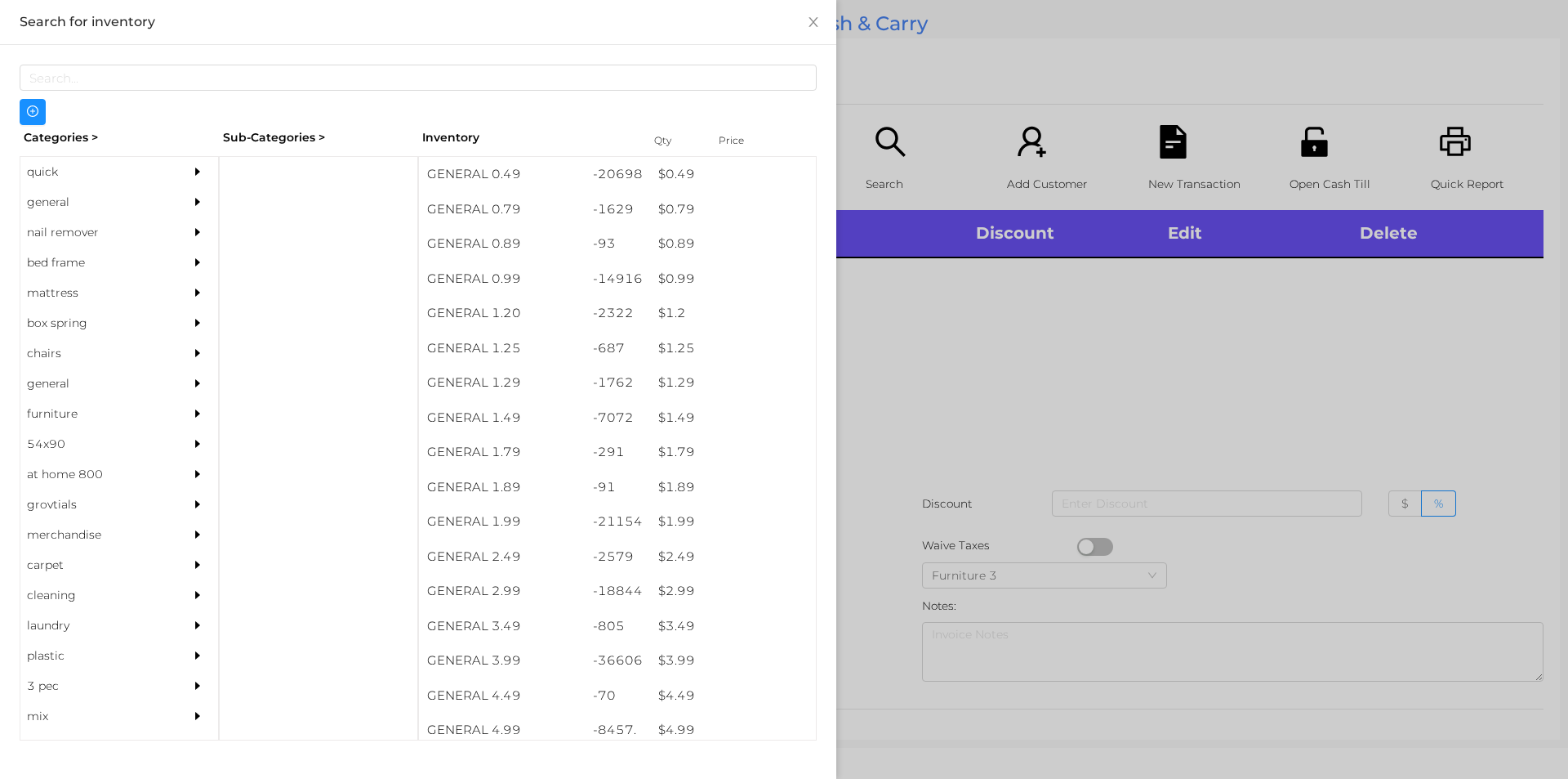
click at [59, 168] on div "quick" at bounding box center [95, 172] width 149 height 30
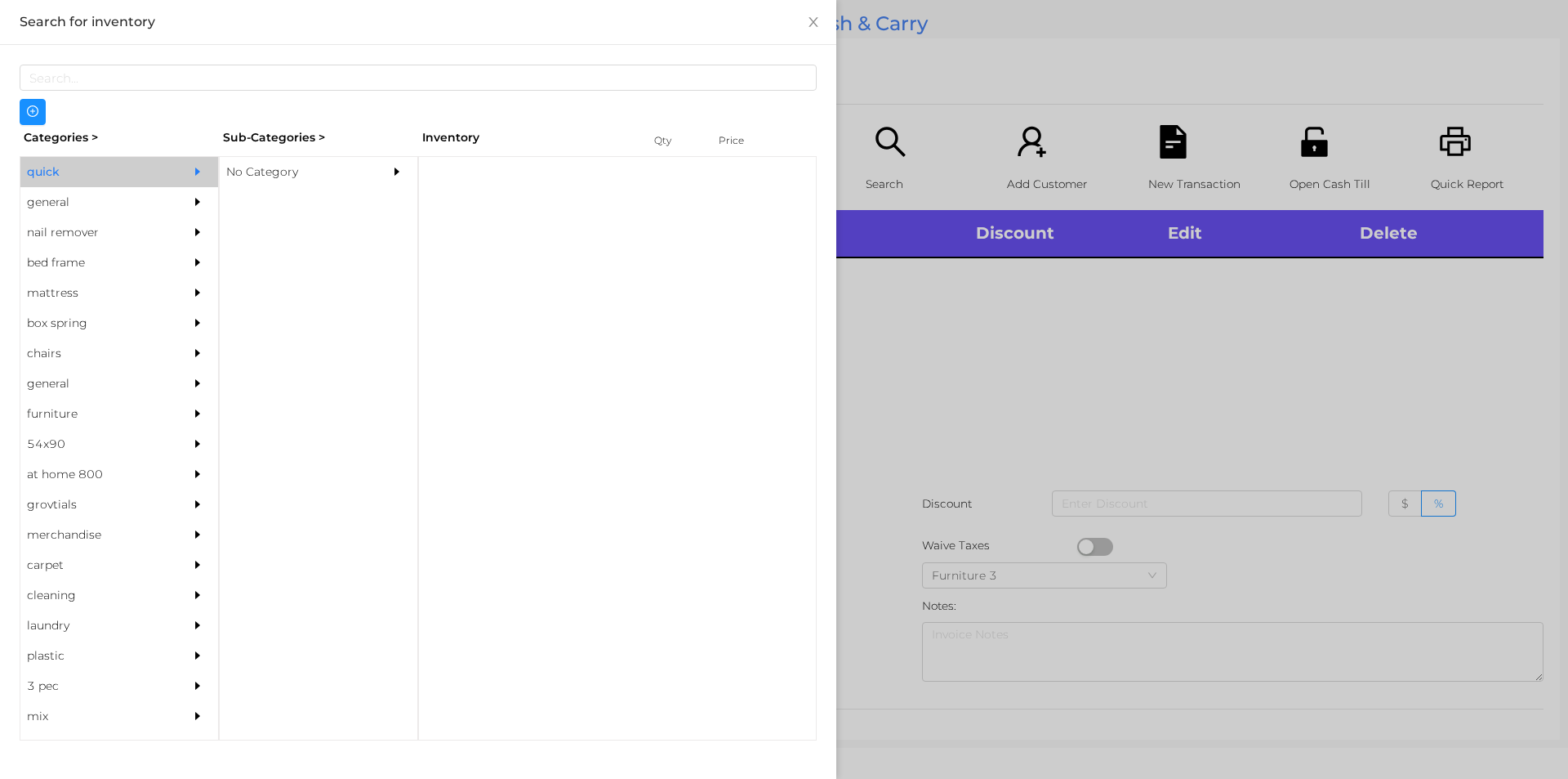
click at [260, 176] on div "No Category" at bounding box center [294, 172] width 149 height 30
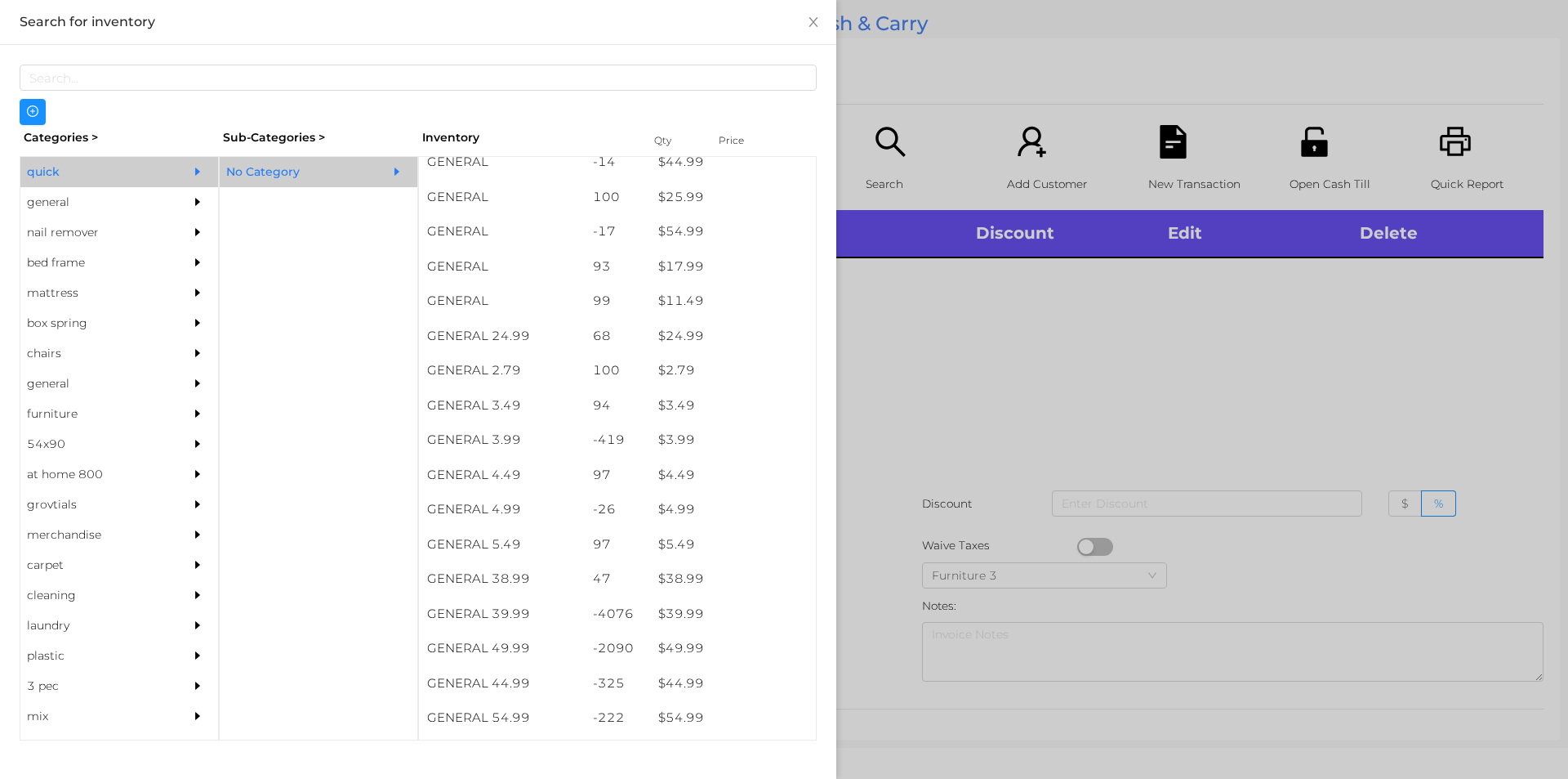
scroll to position [497, 0]
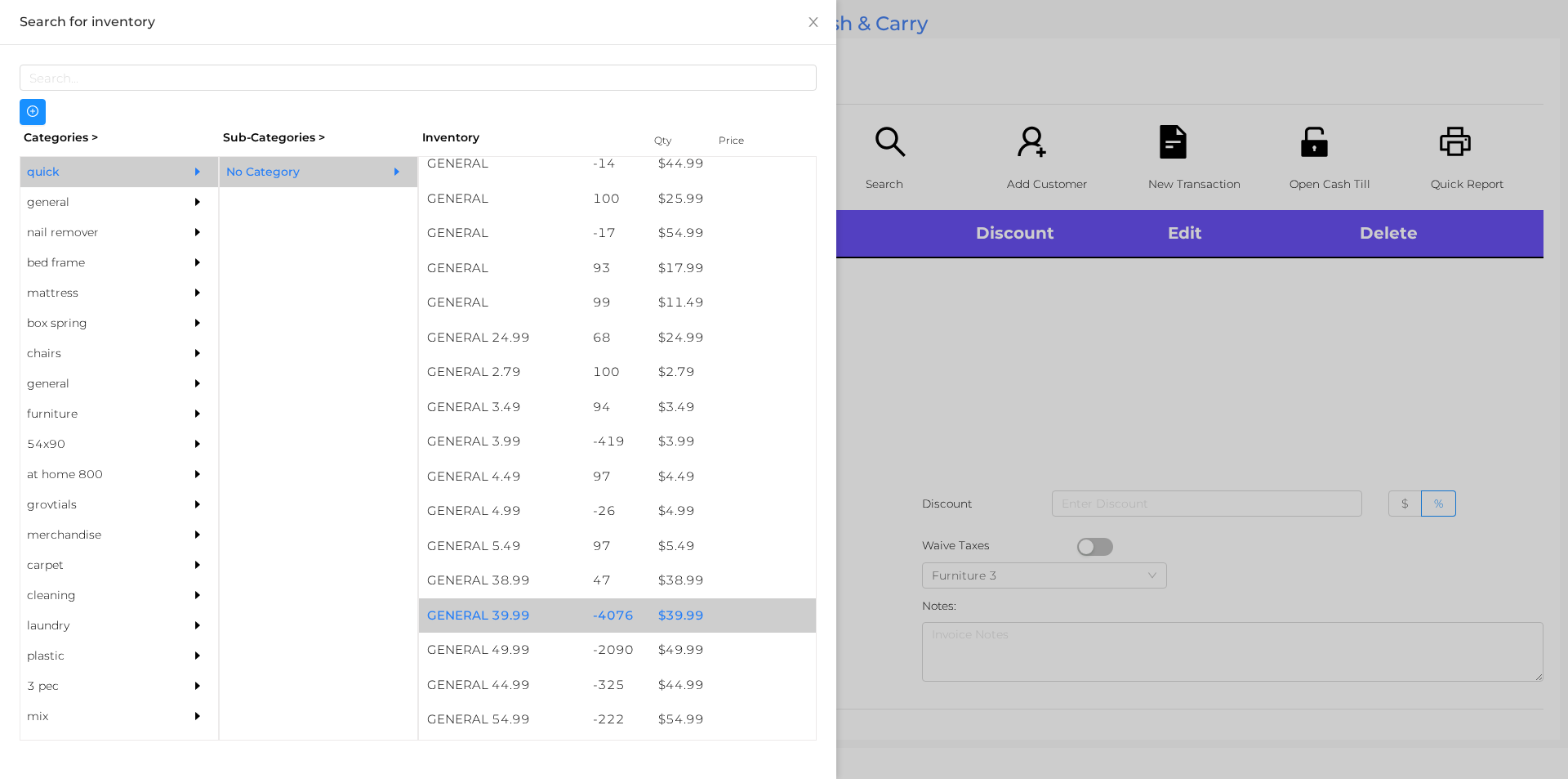
click at [690, 624] on div "$ 39.99" at bounding box center [733, 616] width 166 height 35
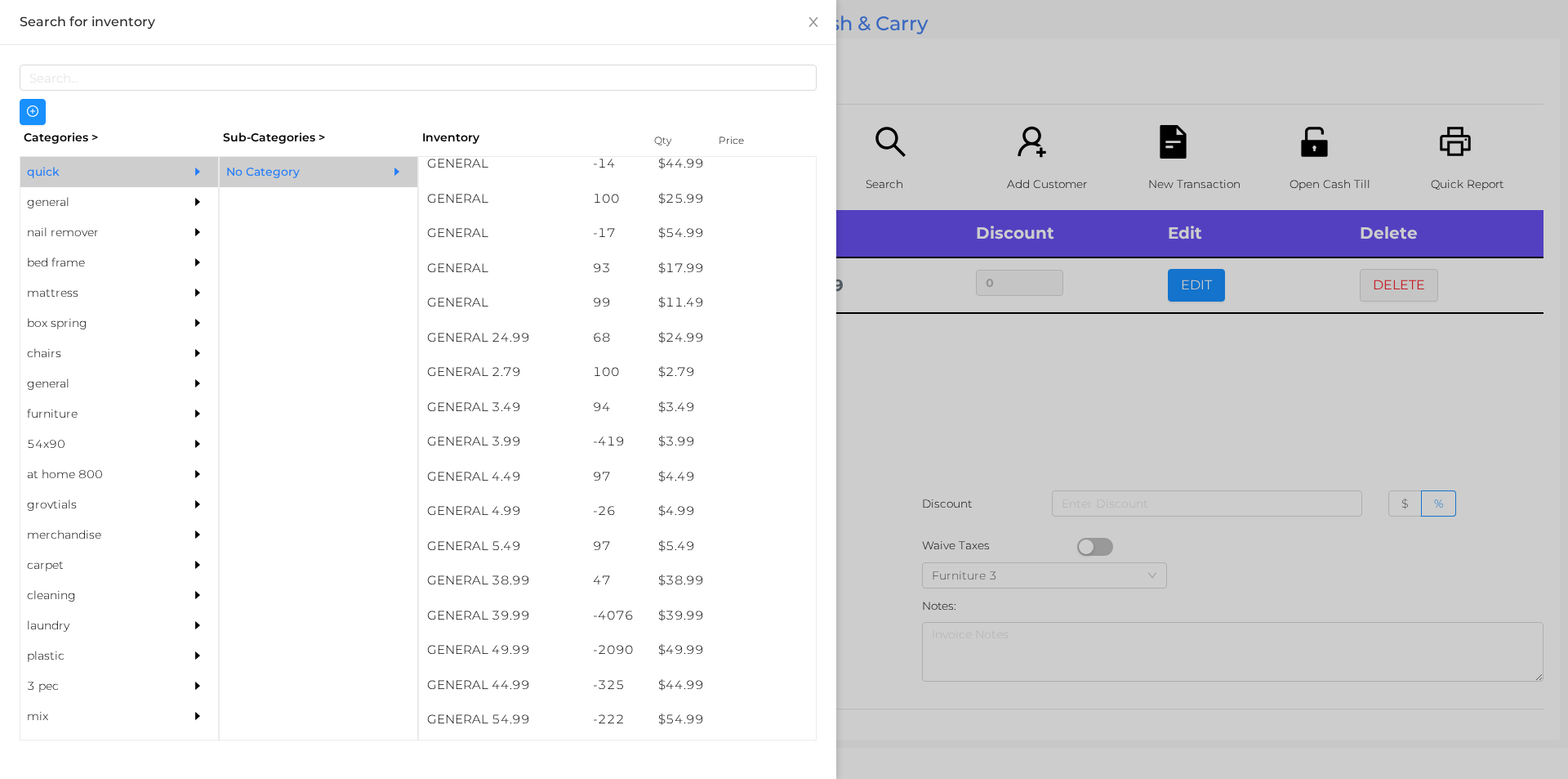
click at [874, 551] on div at bounding box center [784, 390] width 1568 height 779
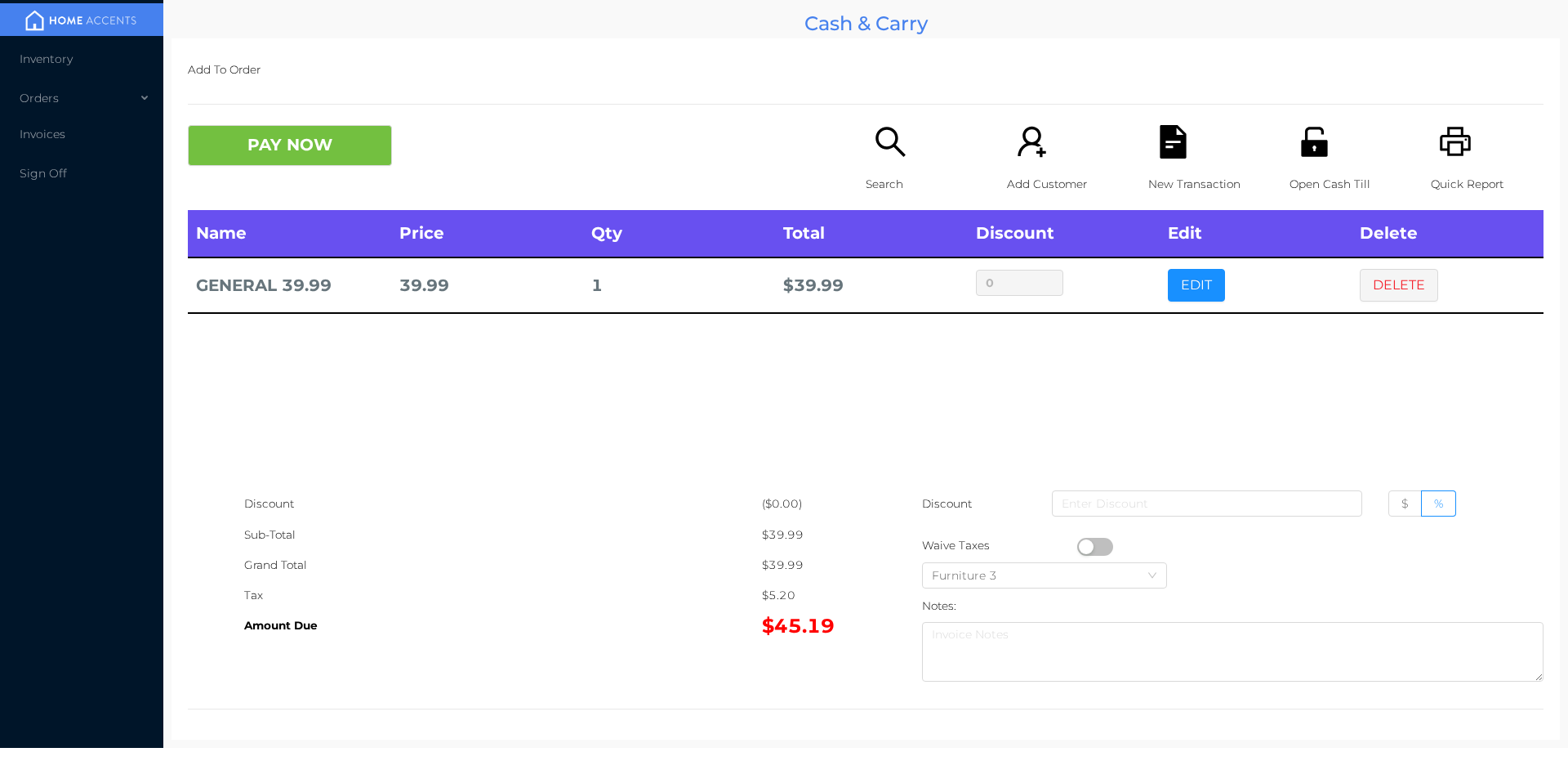
click at [1464, 165] on div "Quick Report" at bounding box center [1487, 168] width 113 height 85
click at [1394, 288] on button "DELETE" at bounding box center [1399, 285] width 78 height 33
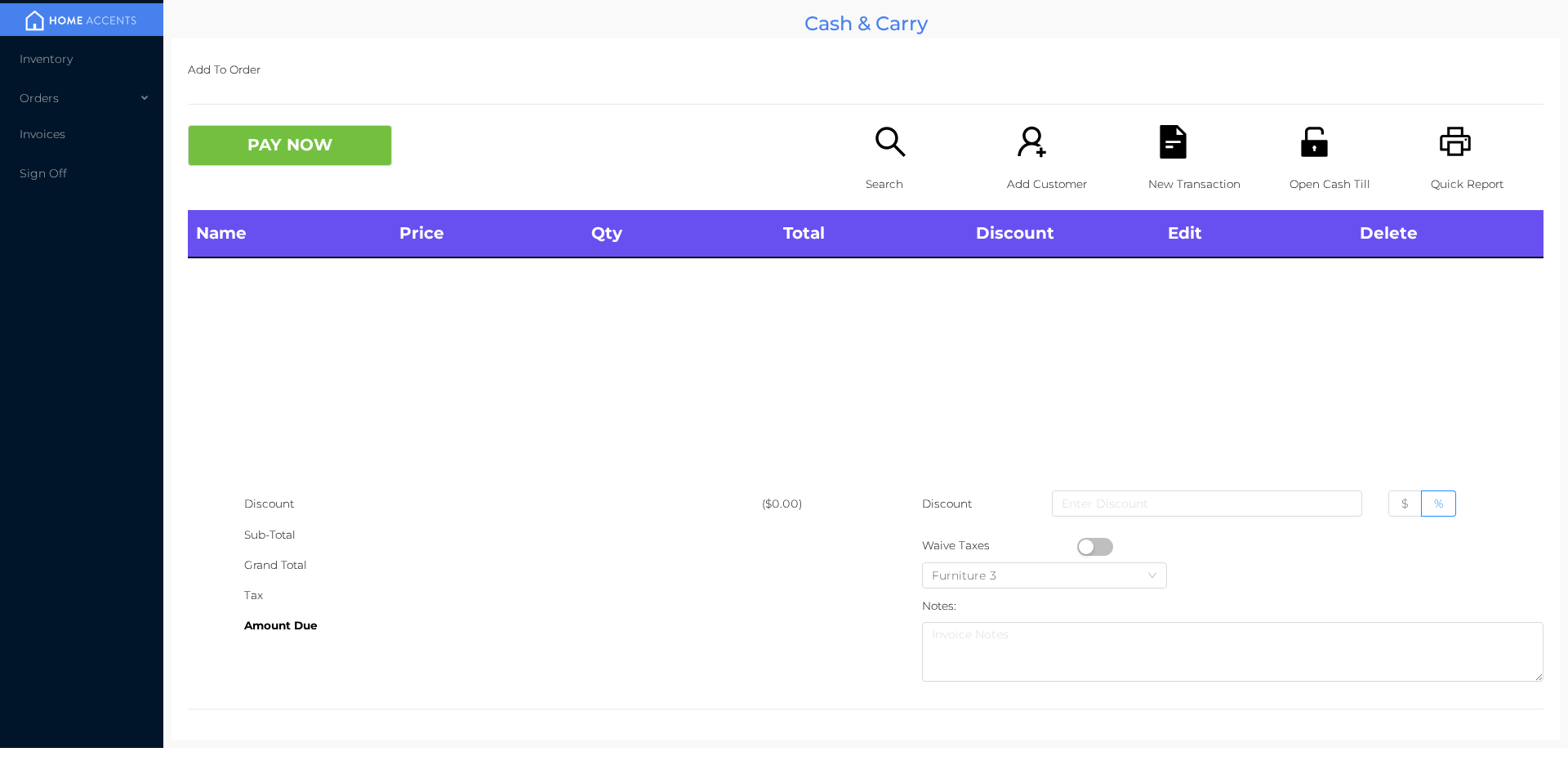
click at [336, 165] on button "PAY NOW" at bounding box center [290, 146] width 204 height 41
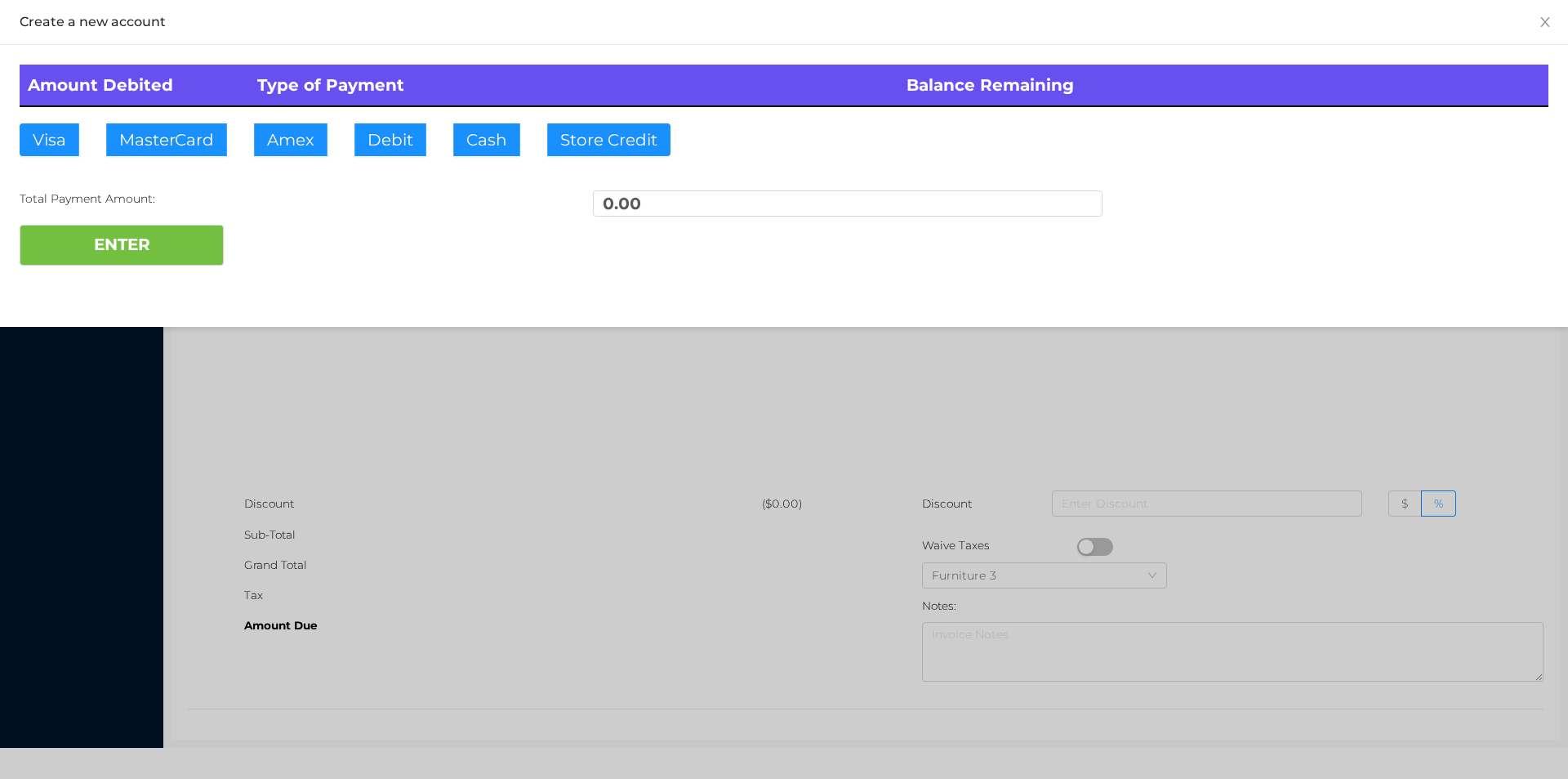
click at [380, 371] on div at bounding box center [784, 390] width 1568 height 779
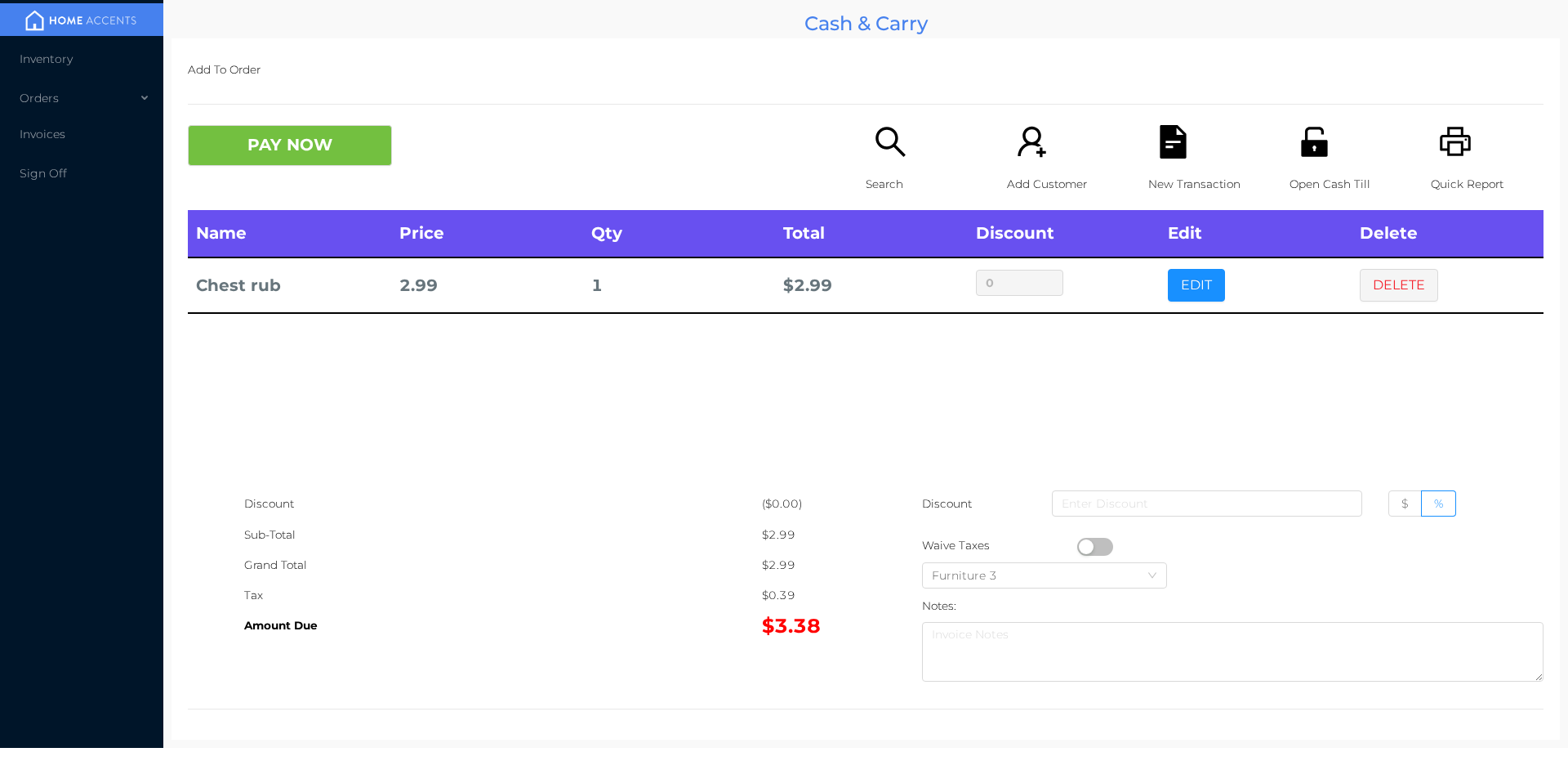
click at [1376, 287] on button "DELETE" at bounding box center [1399, 285] width 78 height 33
click at [888, 164] on div "Search" at bounding box center [921, 168] width 113 height 85
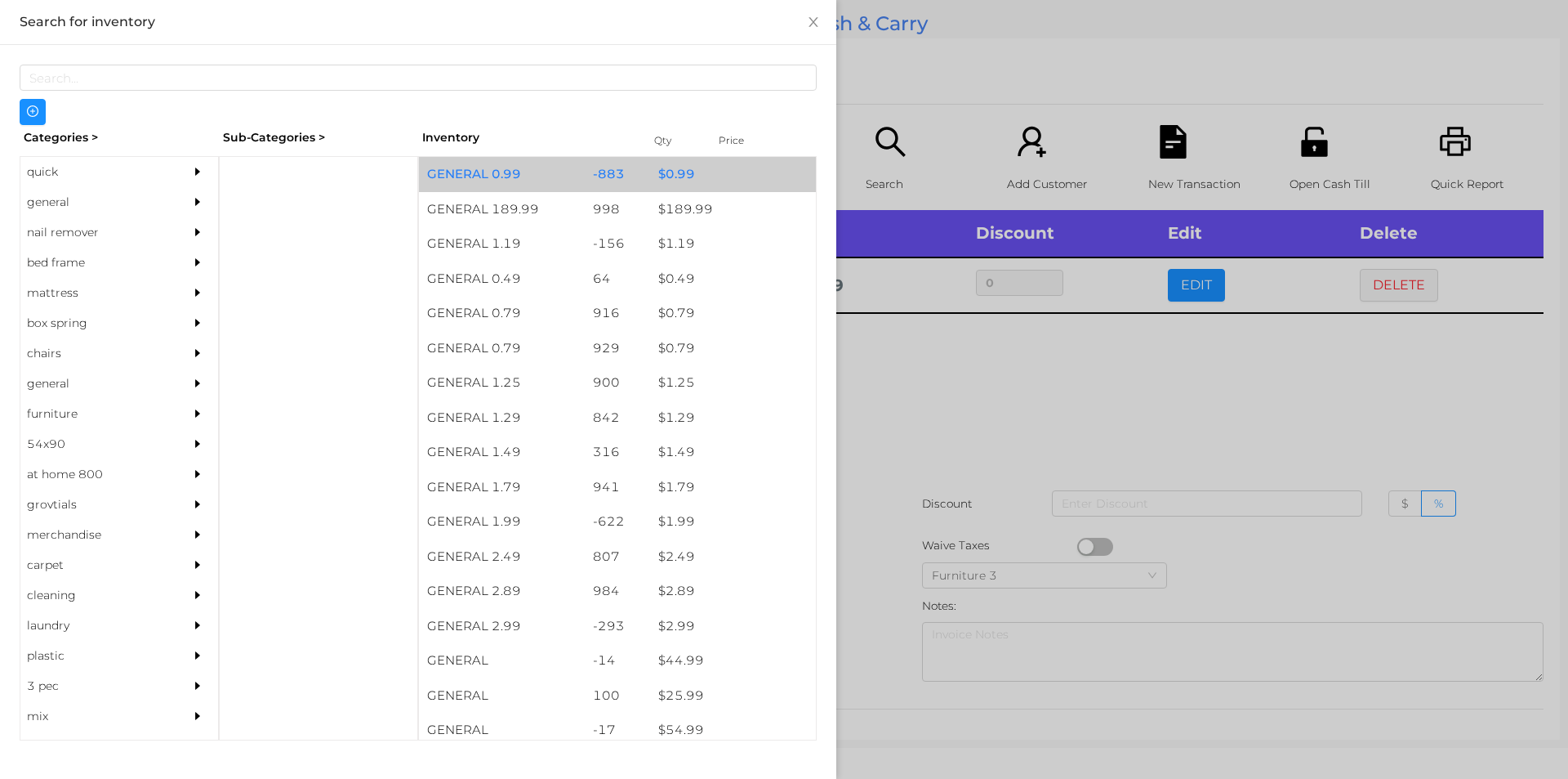
click at [676, 182] on div "$ 0.99" at bounding box center [733, 175] width 166 height 35
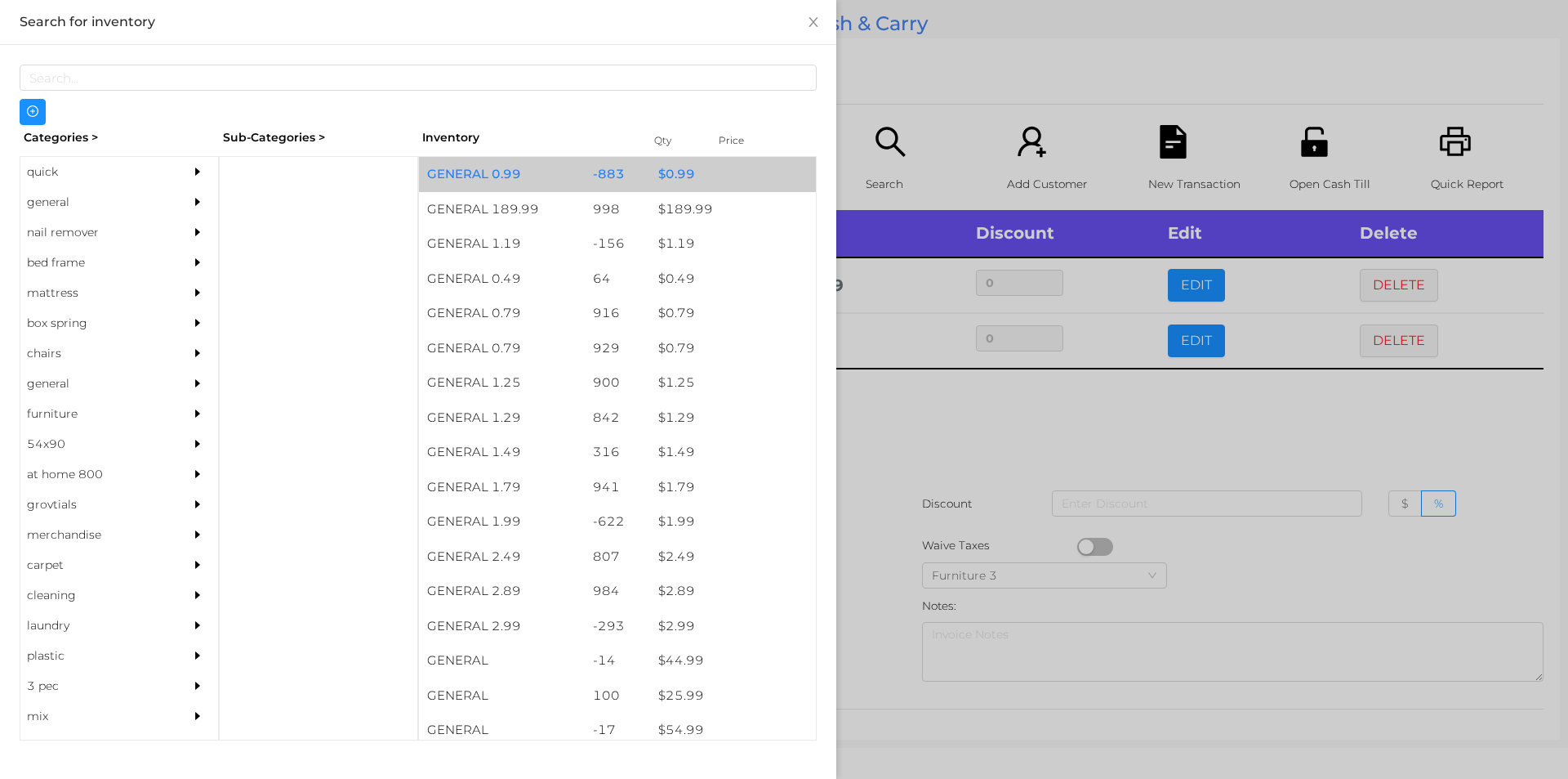
click at [669, 175] on div "$ 0.99" at bounding box center [733, 175] width 166 height 35
click at [664, 173] on div "$ 0.99" at bounding box center [733, 175] width 166 height 35
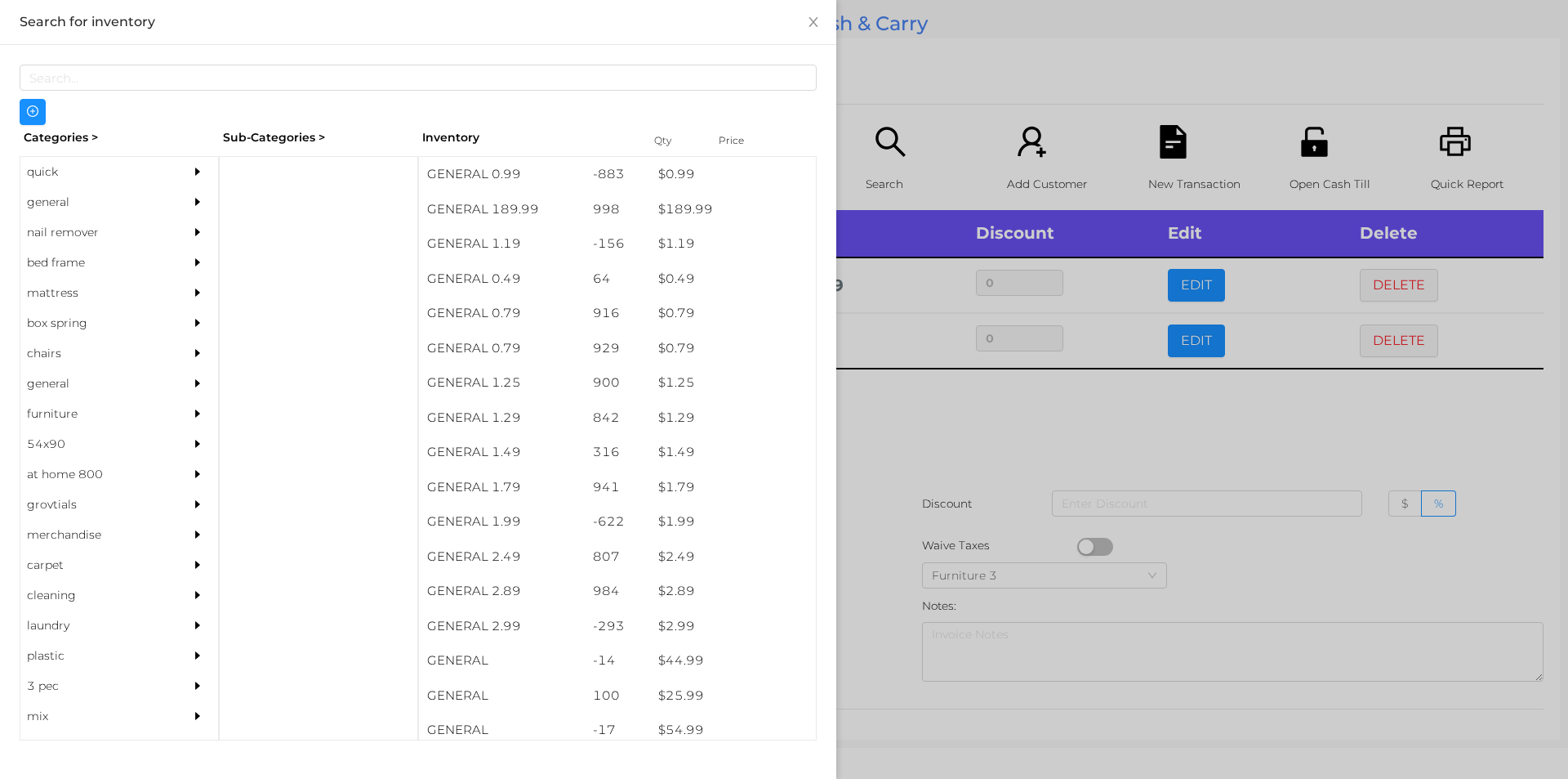
click at [54, 203] on div "general" at bounding box center [95, 202] width 149 height 30
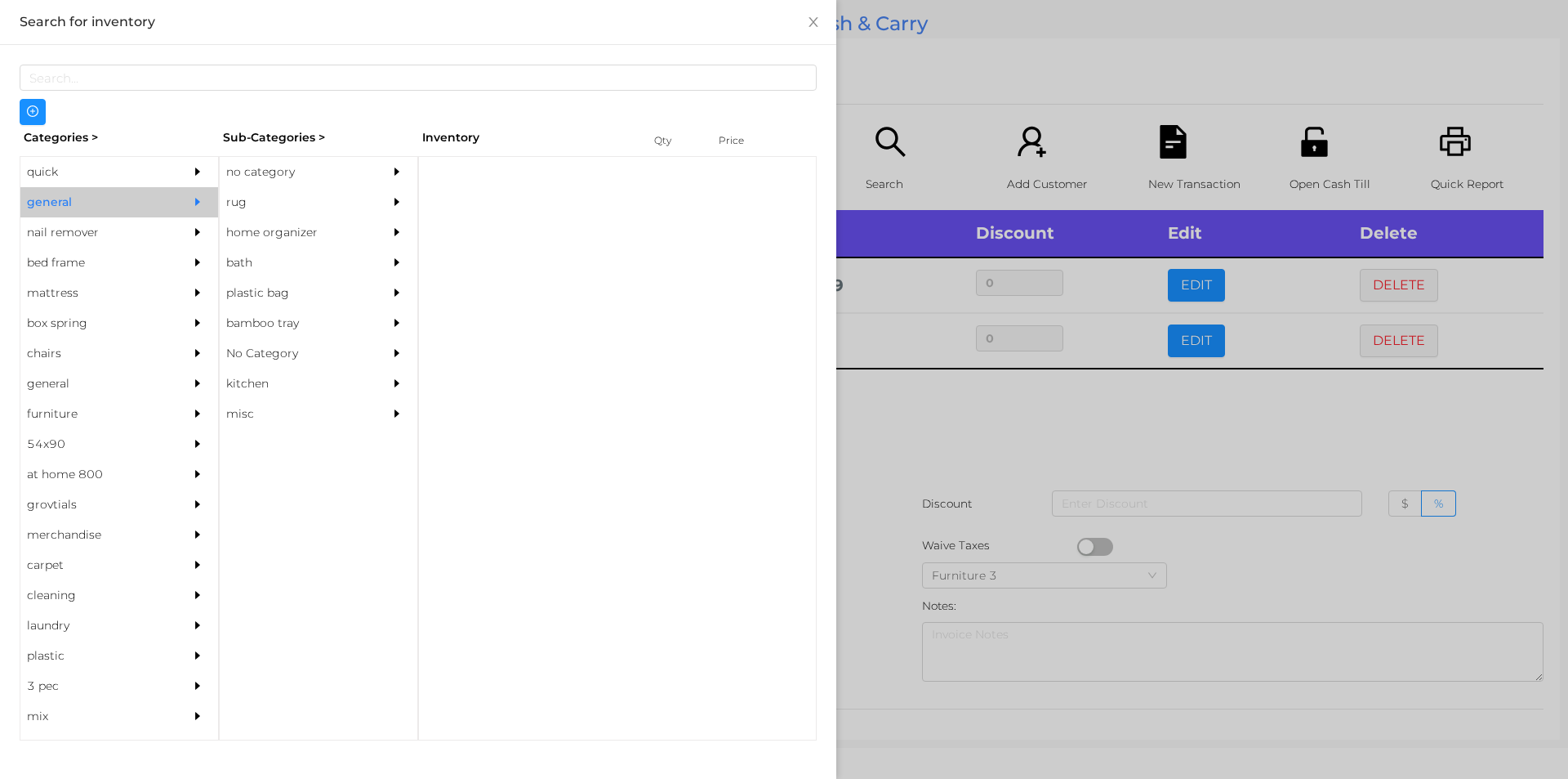
click at [262, 170] on div "no category" at bounding box center [294, 172] width 149 height 30
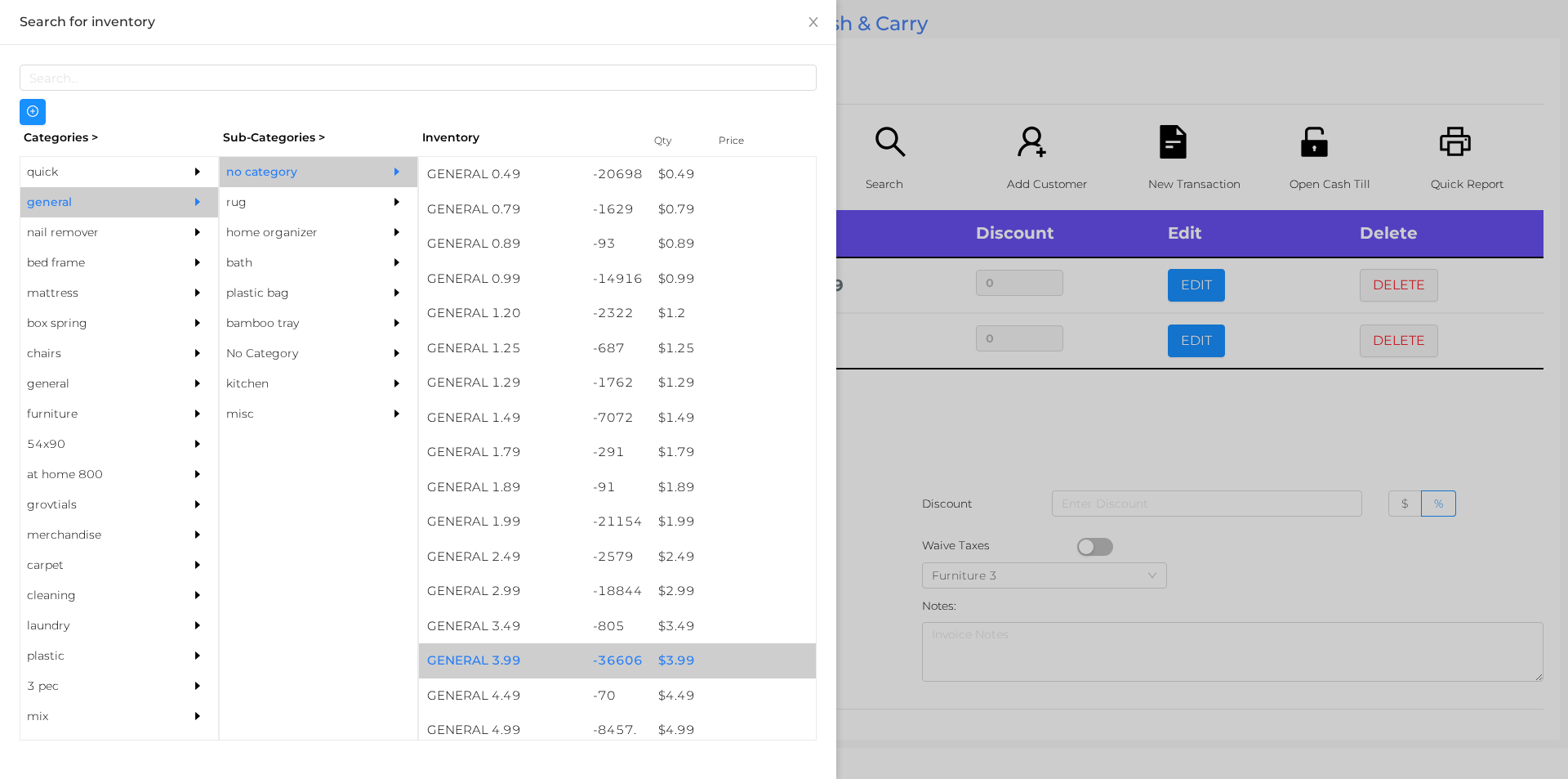
click at [678, 666] on div "$ 3.99" at bounding box center [733, 661] width 166 height 35
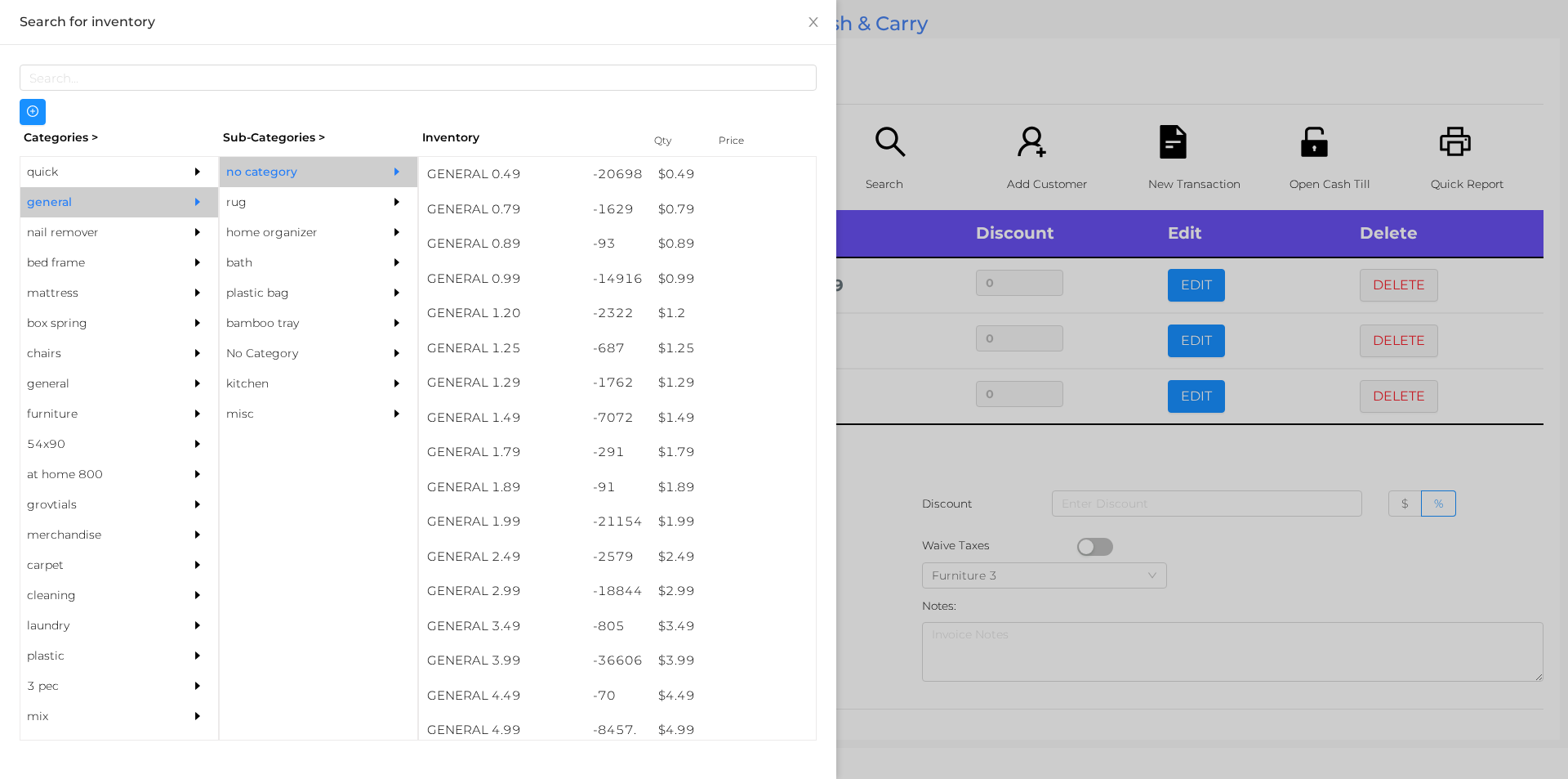
click at [869, 677] on div at bounding box center [784, 390] width 1568 height 779
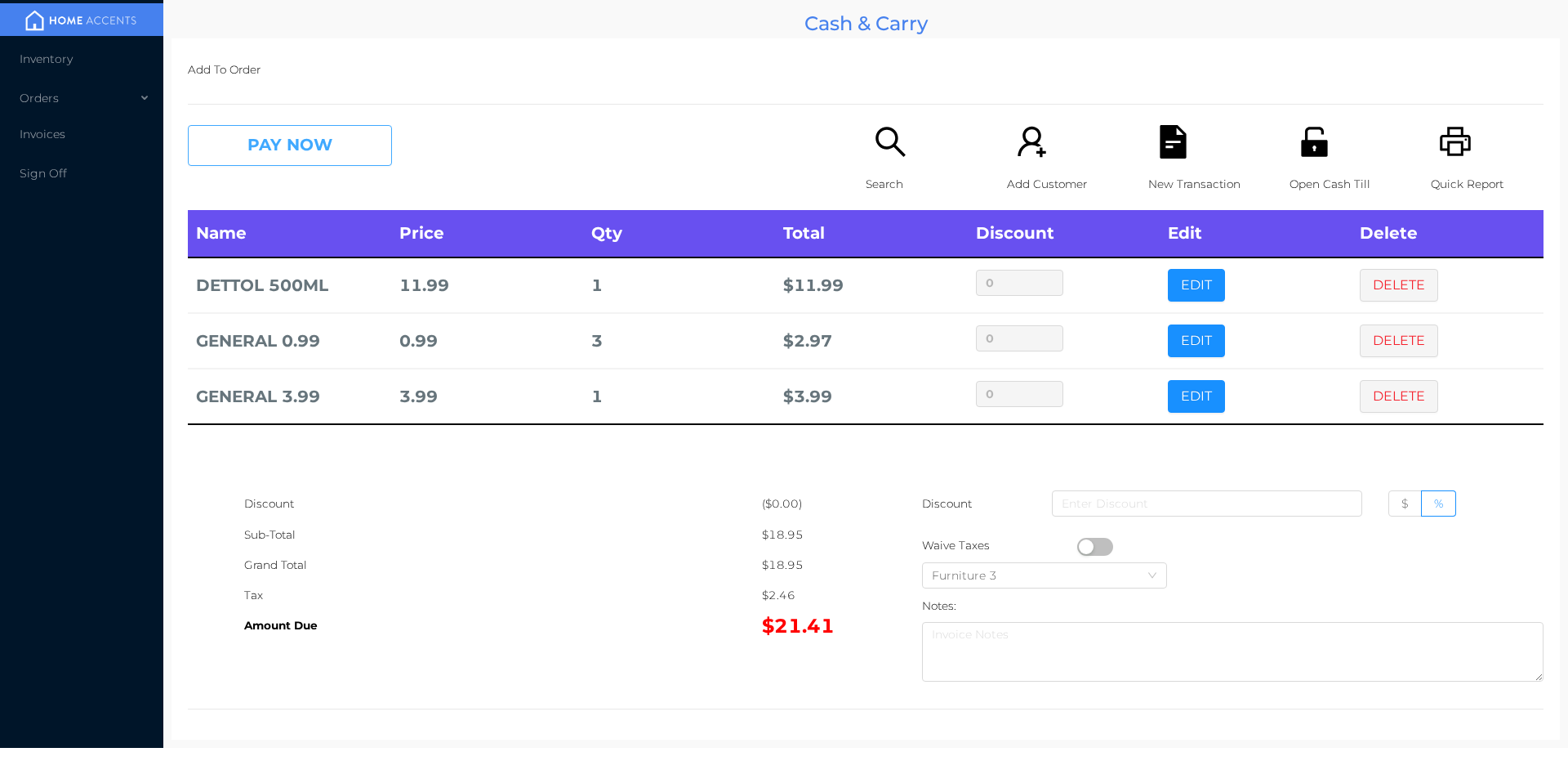
click at [291, 140] on button "PAY NOW" at bounding box center [290, 146] width 204 height 41
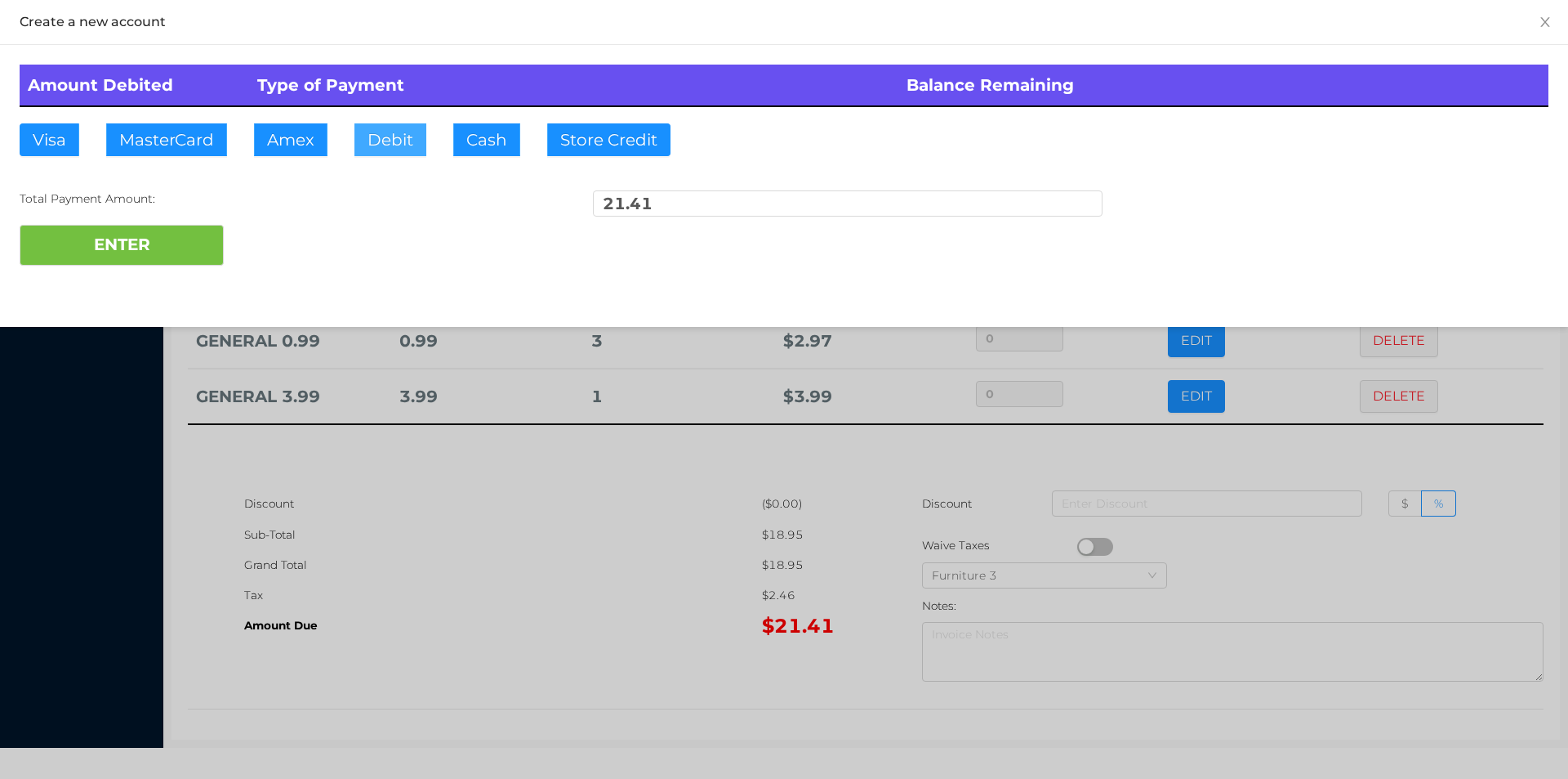
click at [380, 133] on button "Debit" at bounding box center [390, 139] width 72 height 33
click at [164, 243] on button "ENTER" at bounding box center [122, 245] width 204 height 41
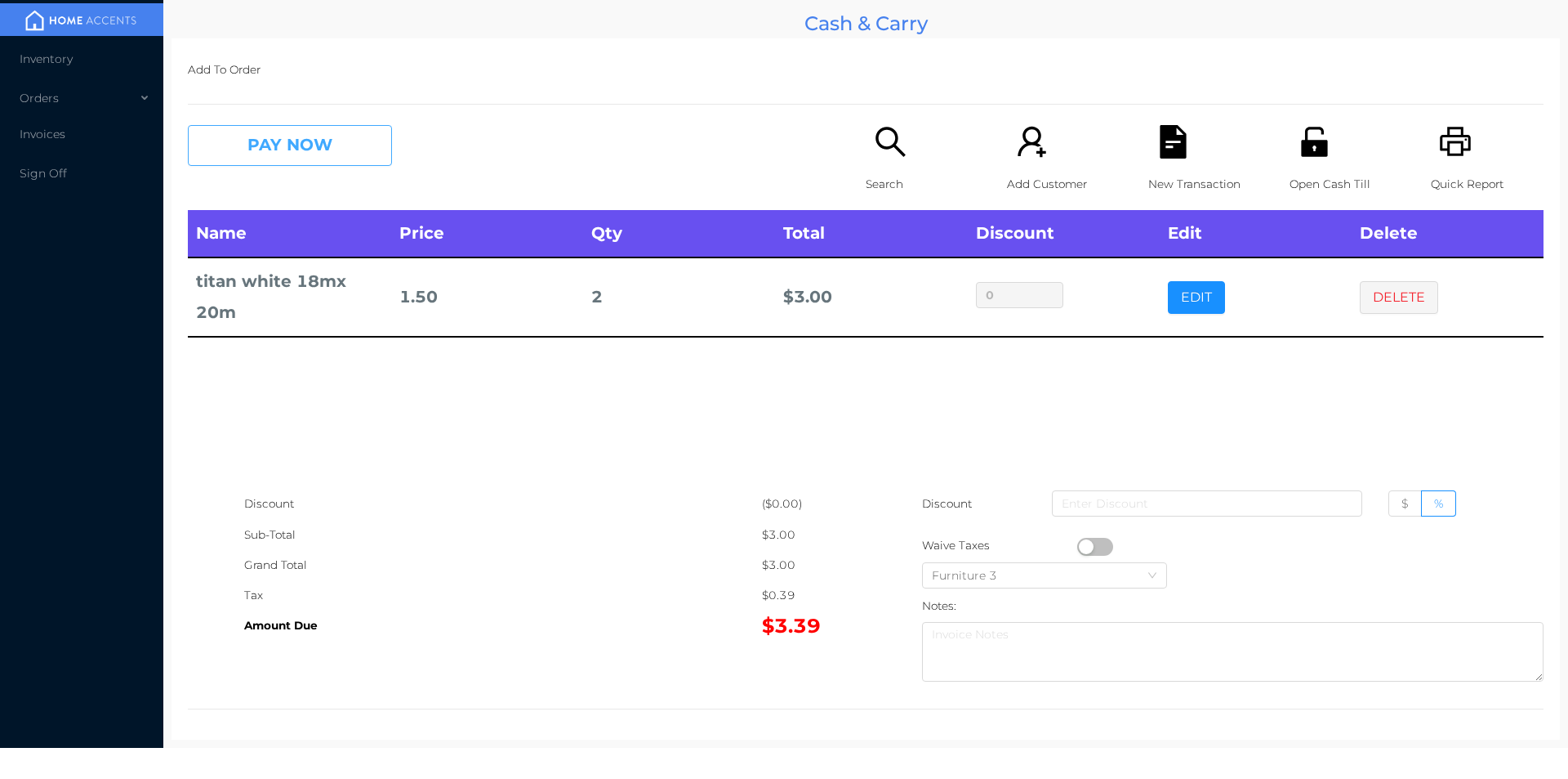
click at [289, 143] on button "PAY NOW" at bounding box center [290, 146] width 204 height 41
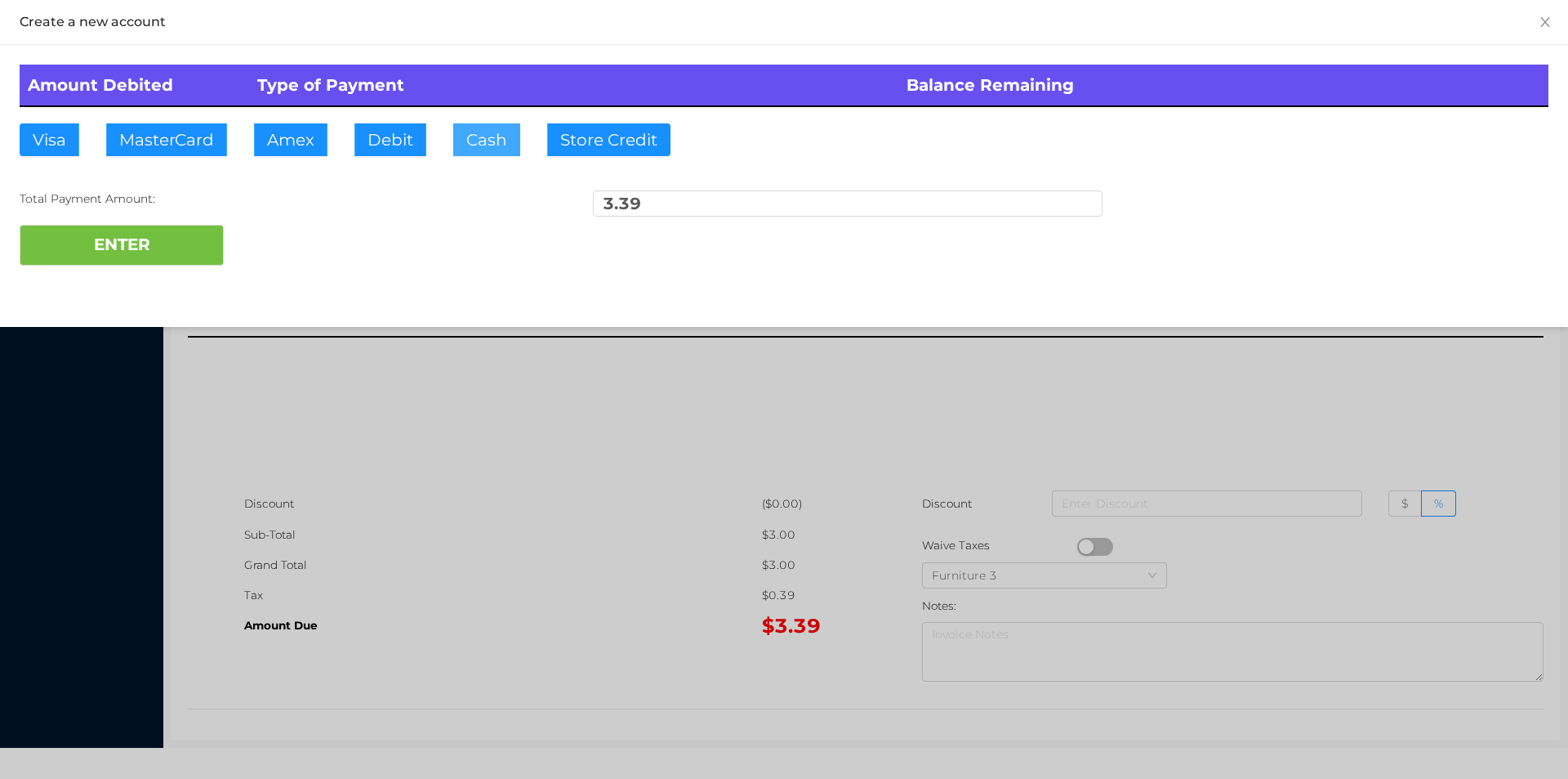
click at [471, 148] on button "Cash" at bounding box center [487, 139] width 67 height 33
type input "5."
click at [186, 262] on button "ENTER" at bounding box center [122, 245] width 204 height 41
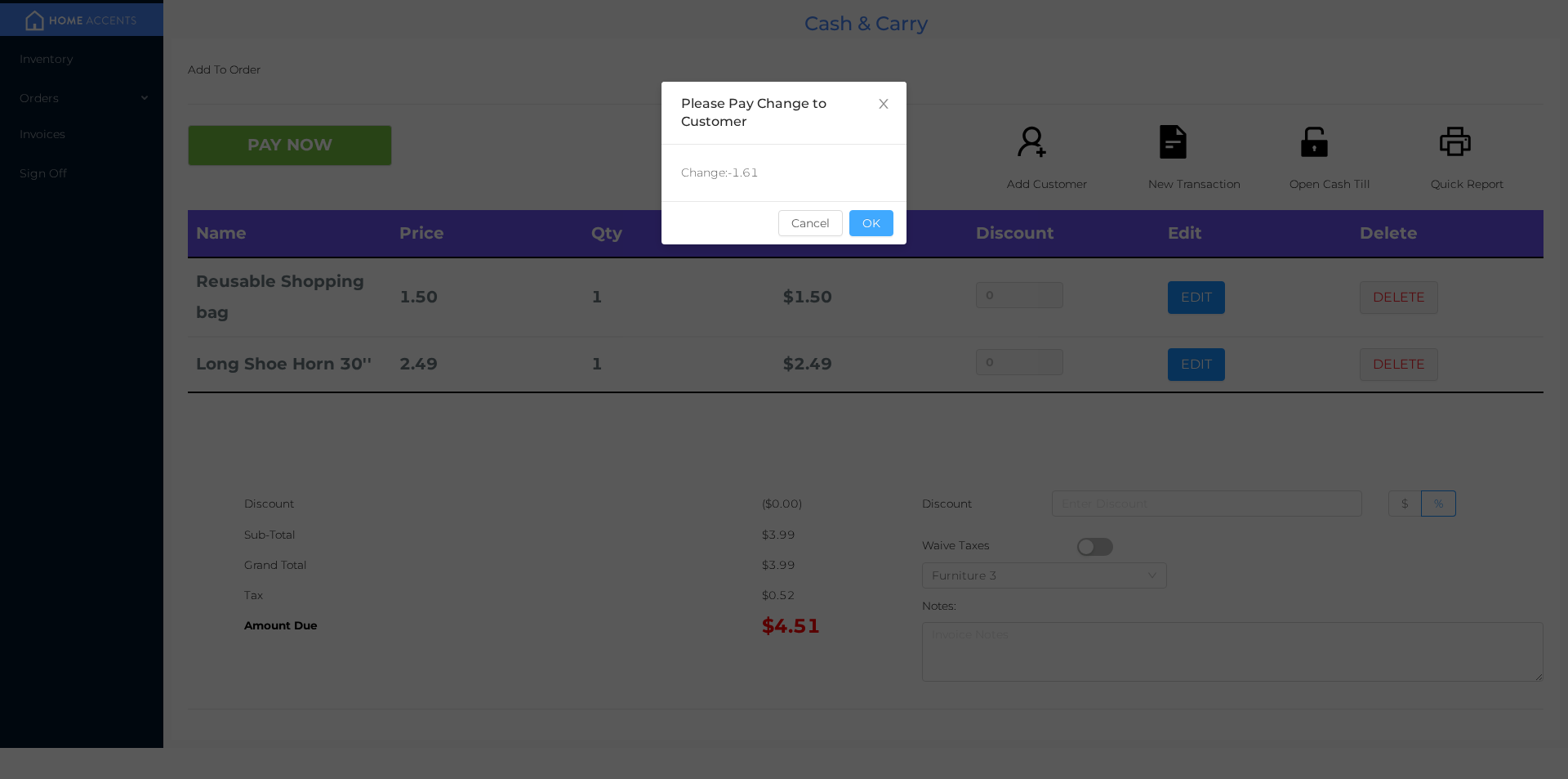
click at [879, 221] on button "OK" at bounding box center [872, 223] width 44 height 26
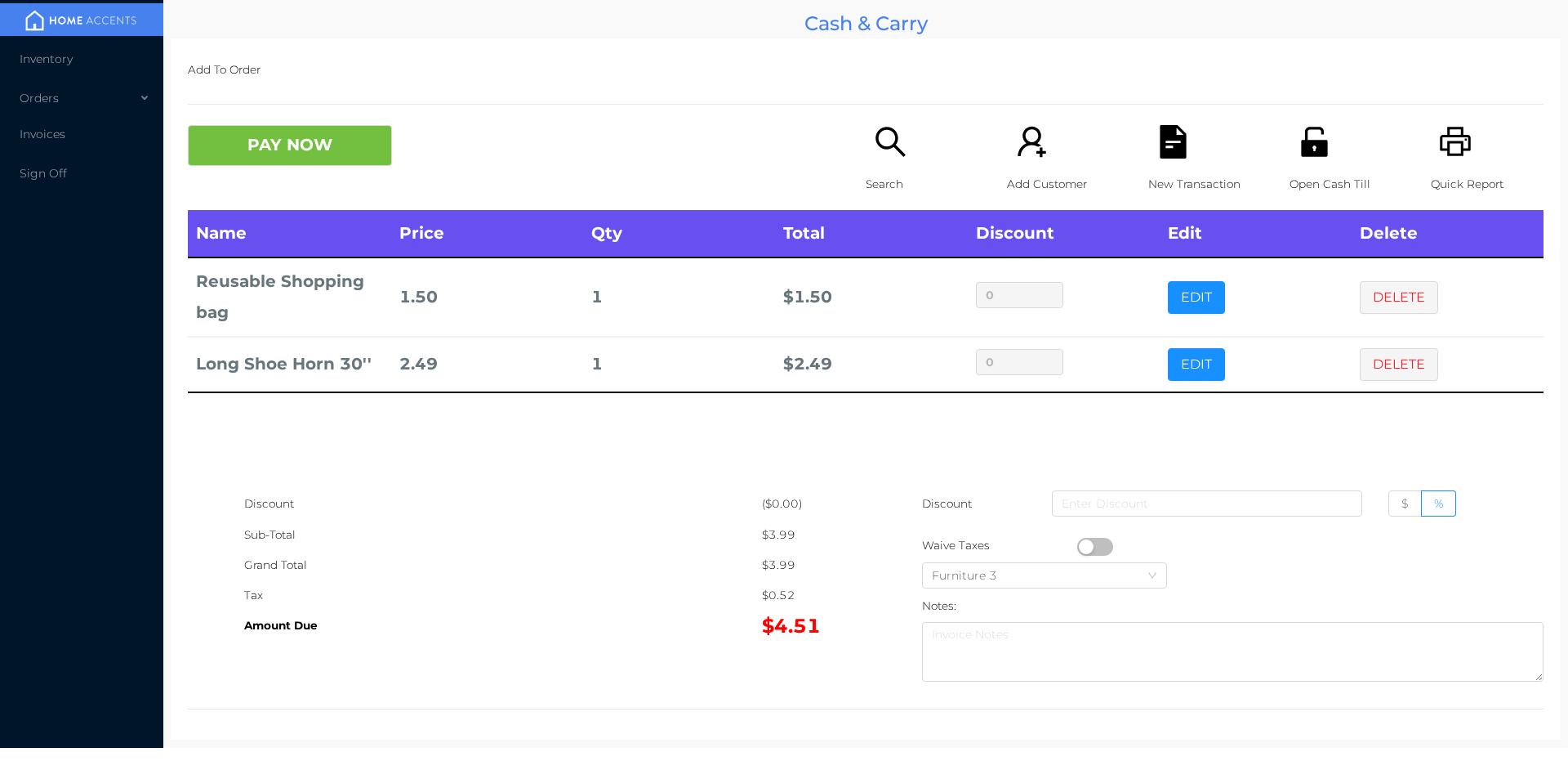
click at [588, 518] on div "Discount" at bounding box center [503, 504] width 518 height 30
click at [1149, 144] on div "New Transaction" at bounding box center [1204, 168] width 113 height 85
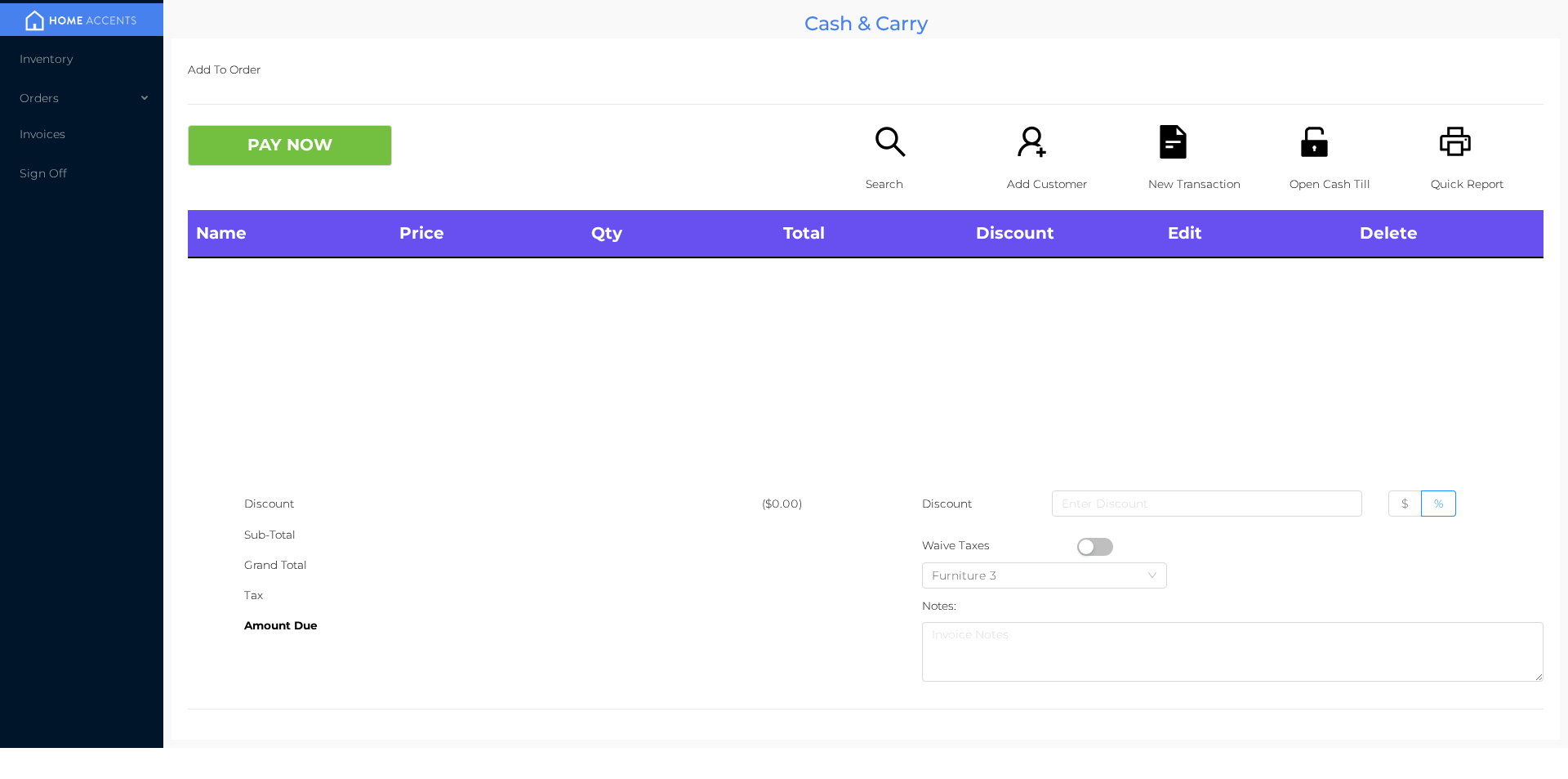
click at [1440, 151] on icon "icon: printer" at bounding box center [1455, 141] width 31 height 29
click at [1168, 136] on icon "icon: file-text" at bounding box center [1172, 142] width 26 height 34
click at [315, 159] on button "PAY NOW" at bounding box center [290, 146] width 204 height 41
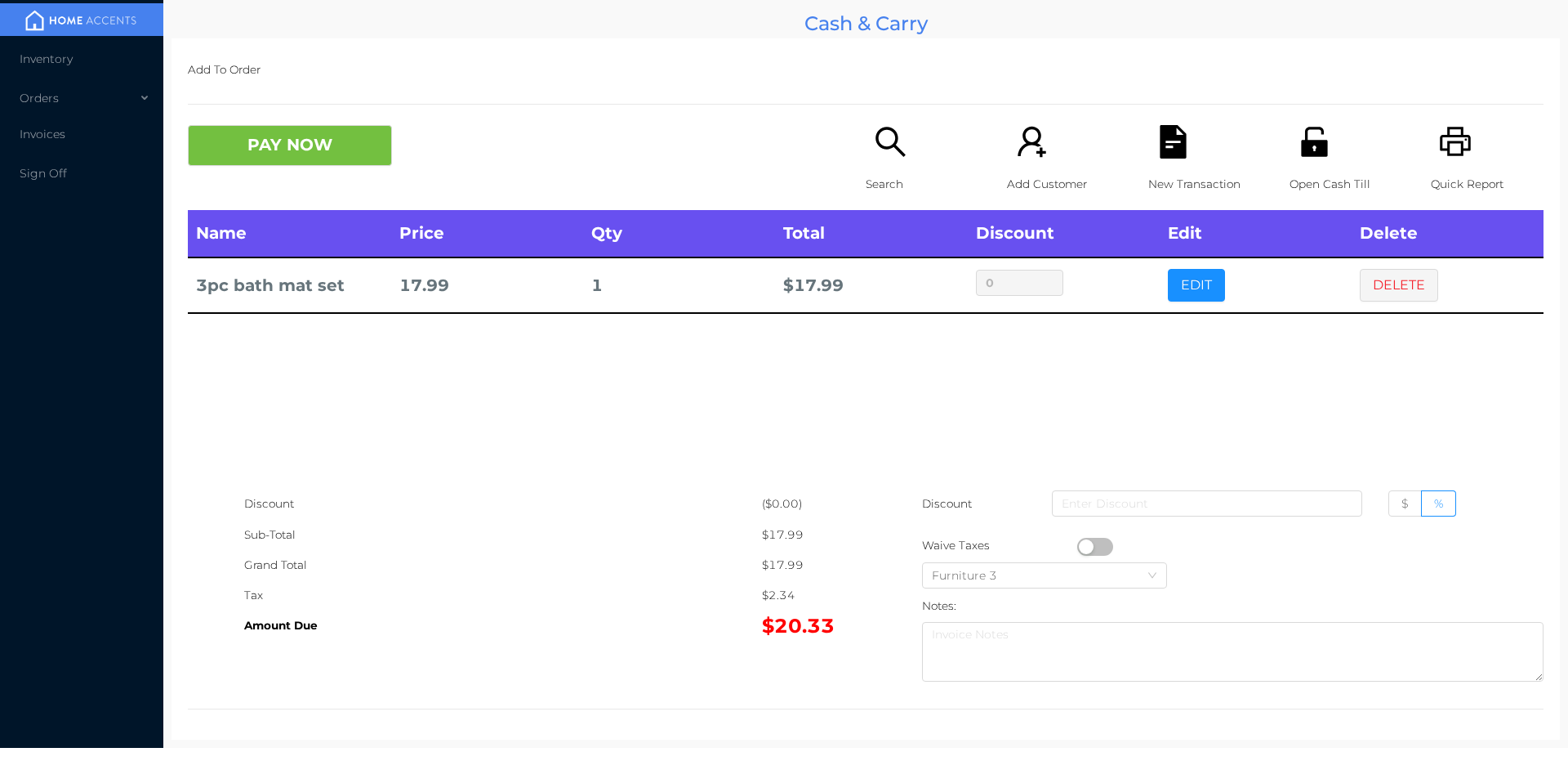
click at [882, 154] on icon "icon: search" at bounding box center [891, 142] width 34 height 34
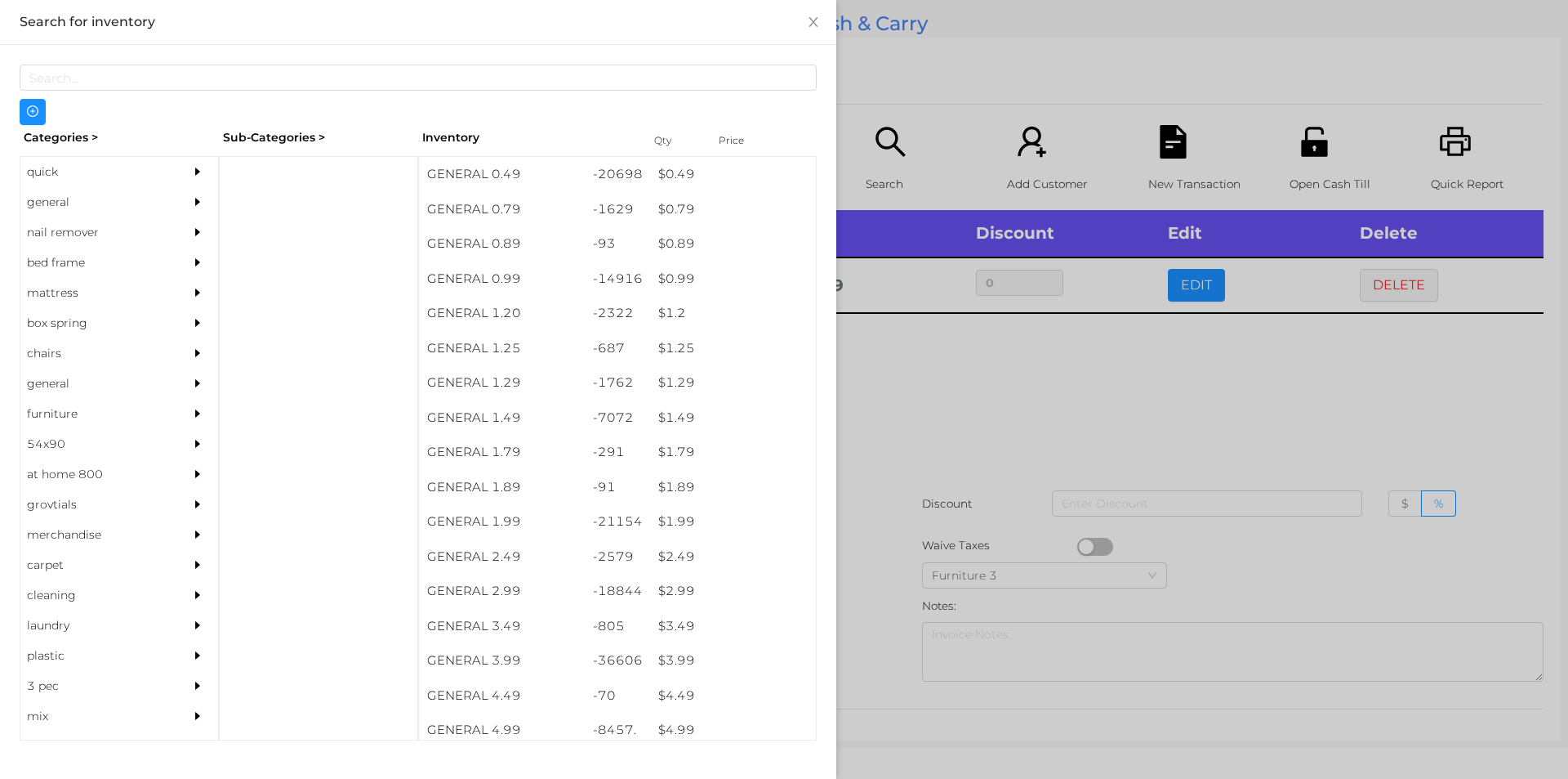
click at [62, 199] on div "general" at bounding box center [95, 202] width 149 height 30
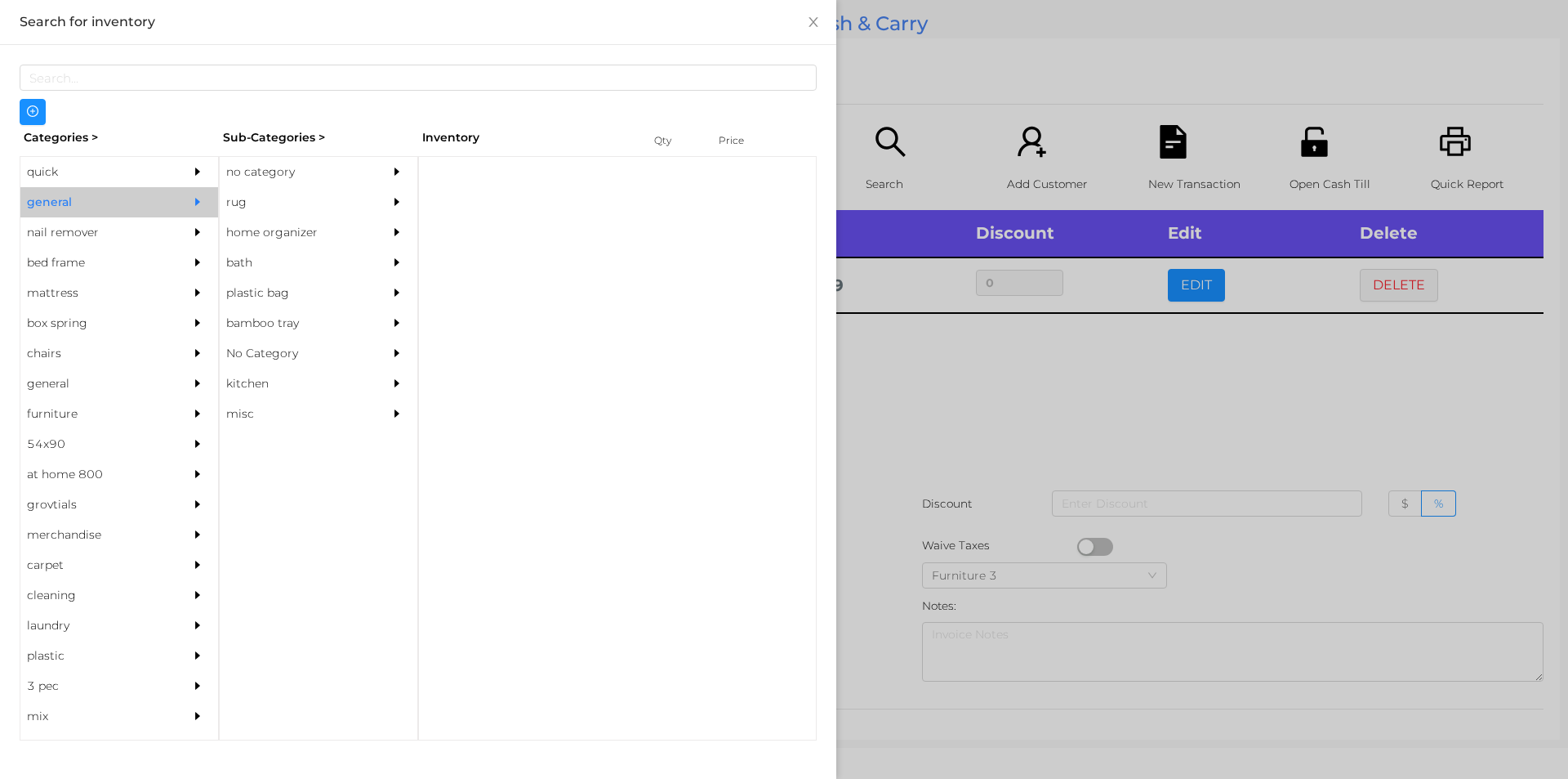
click at [273, 184] on div "no category" at bounding box center [294, 172] width 149 height 30
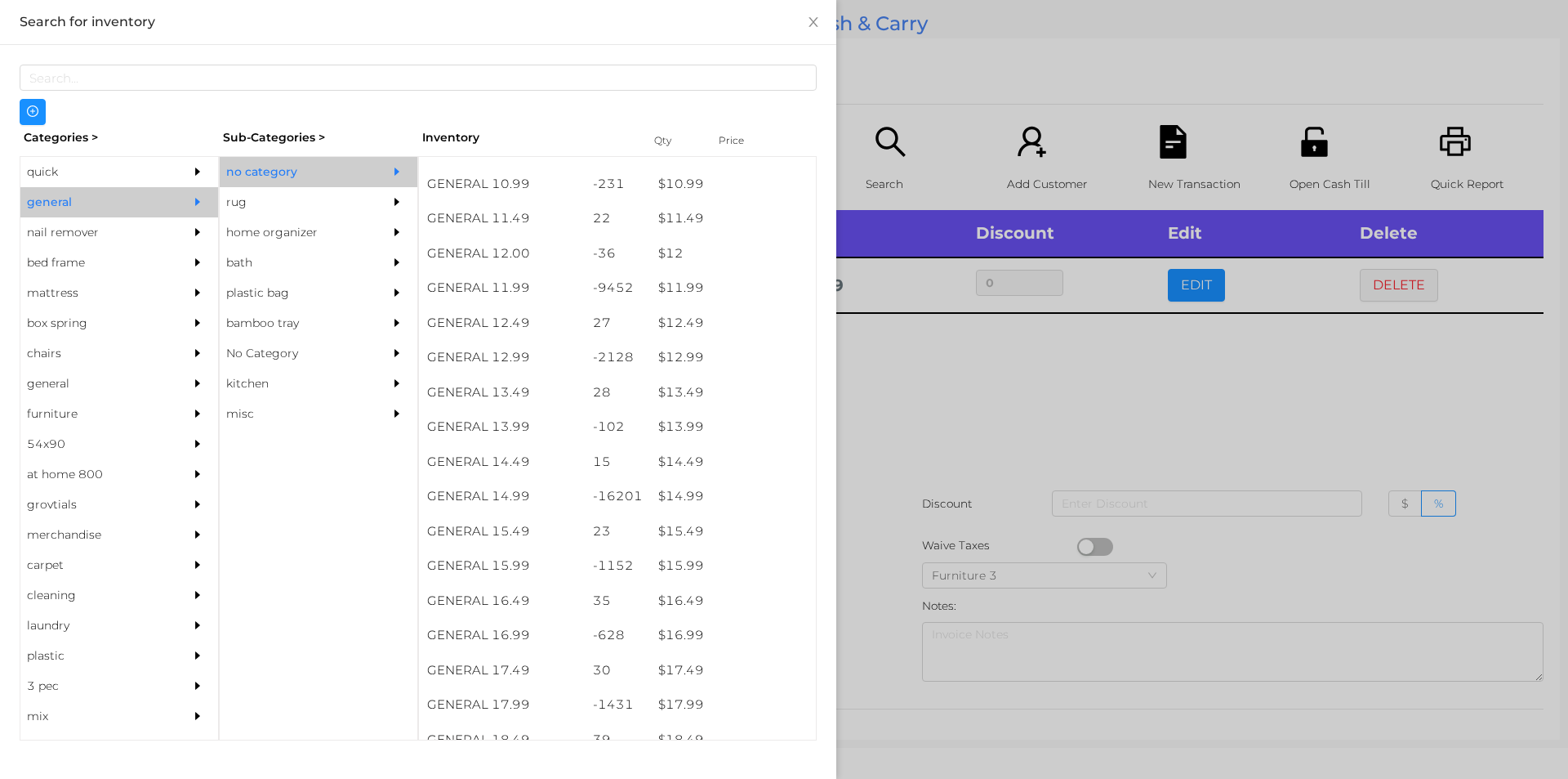
scroll to position [1099, 0]
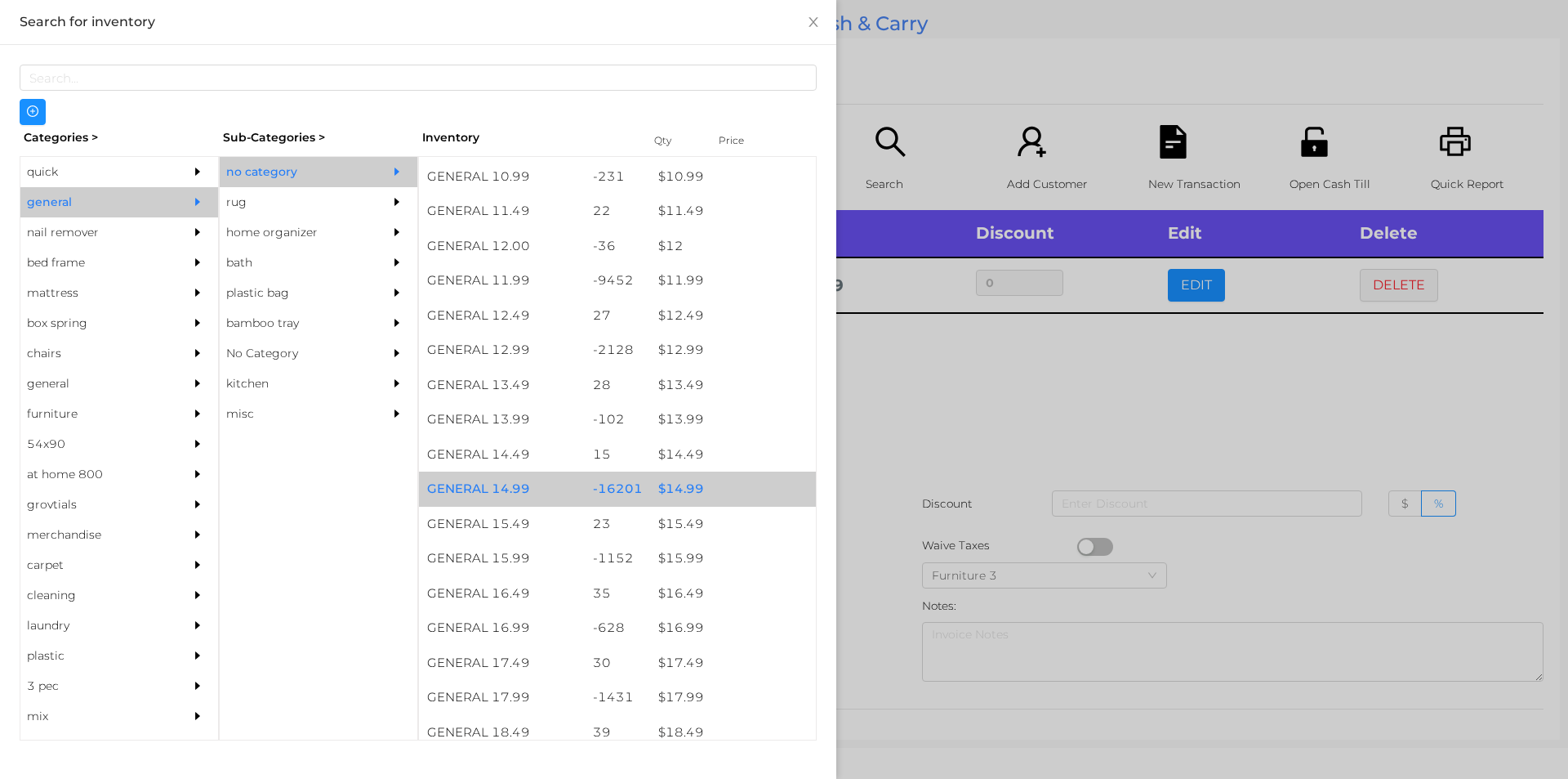
click at [689, 488] on div "$ 14.99" at bounding box center [733, 489] width 166 height 35
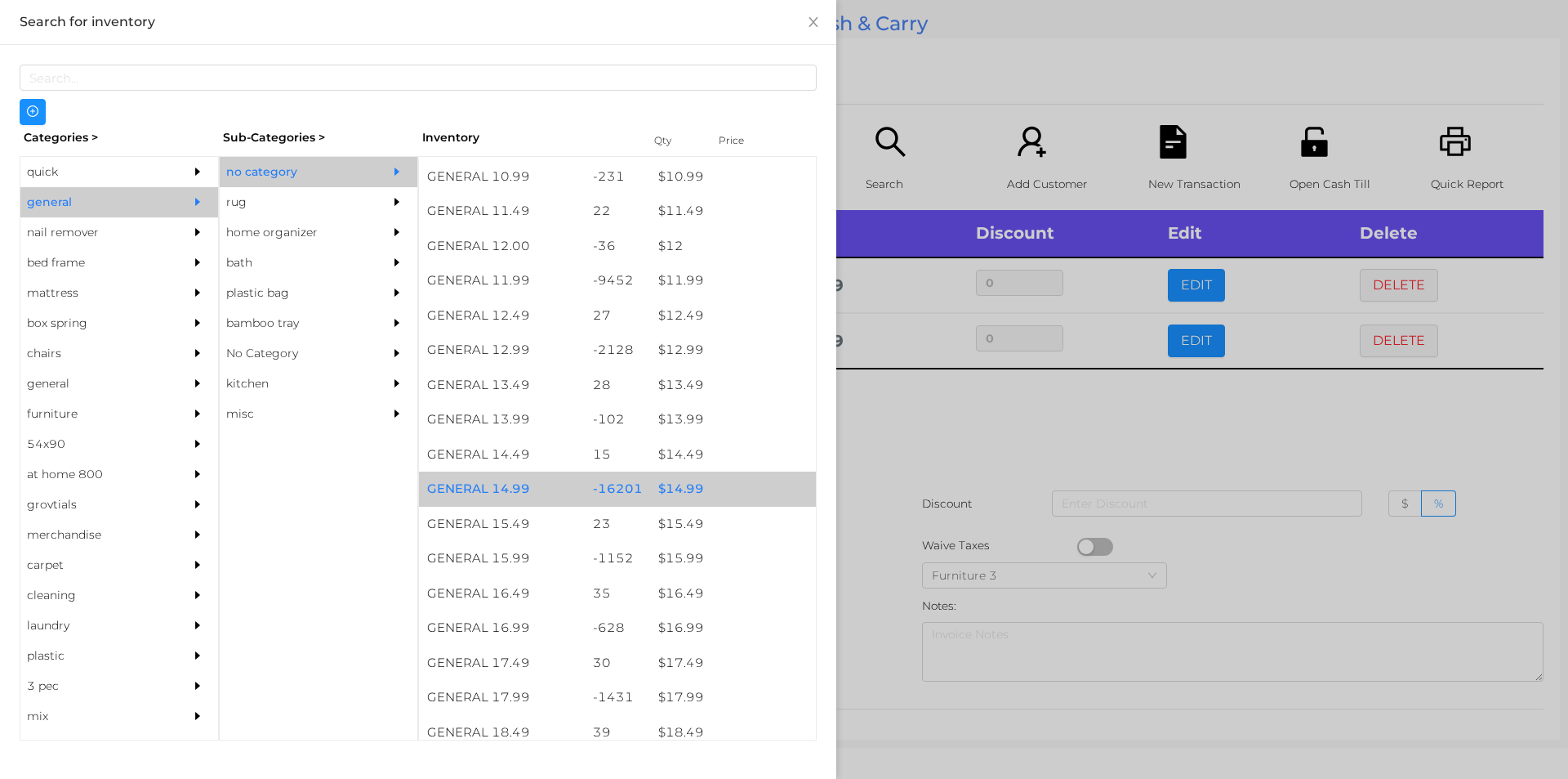
click at [689, 484] on div "$ 14.99" at bounding box center [733, 489] width 166 height 35
click at [655, 488] on div "$ 14.99" at bounding box center [733, 489] width 166 height 35
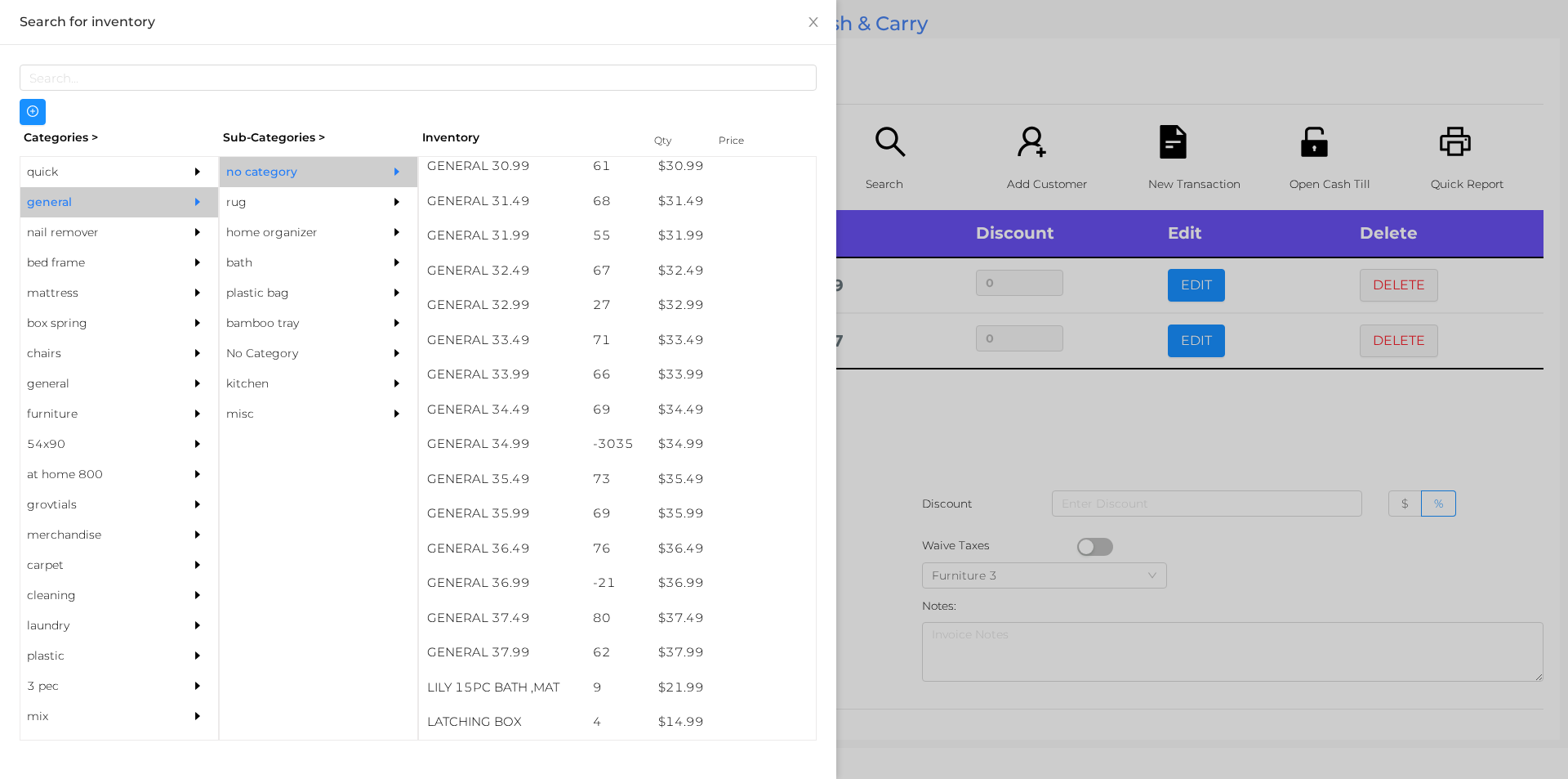
scroll to position [2532, 0]
click at [50, 171] on div "quick" at bounding box center [95, 172] width 149 height 30
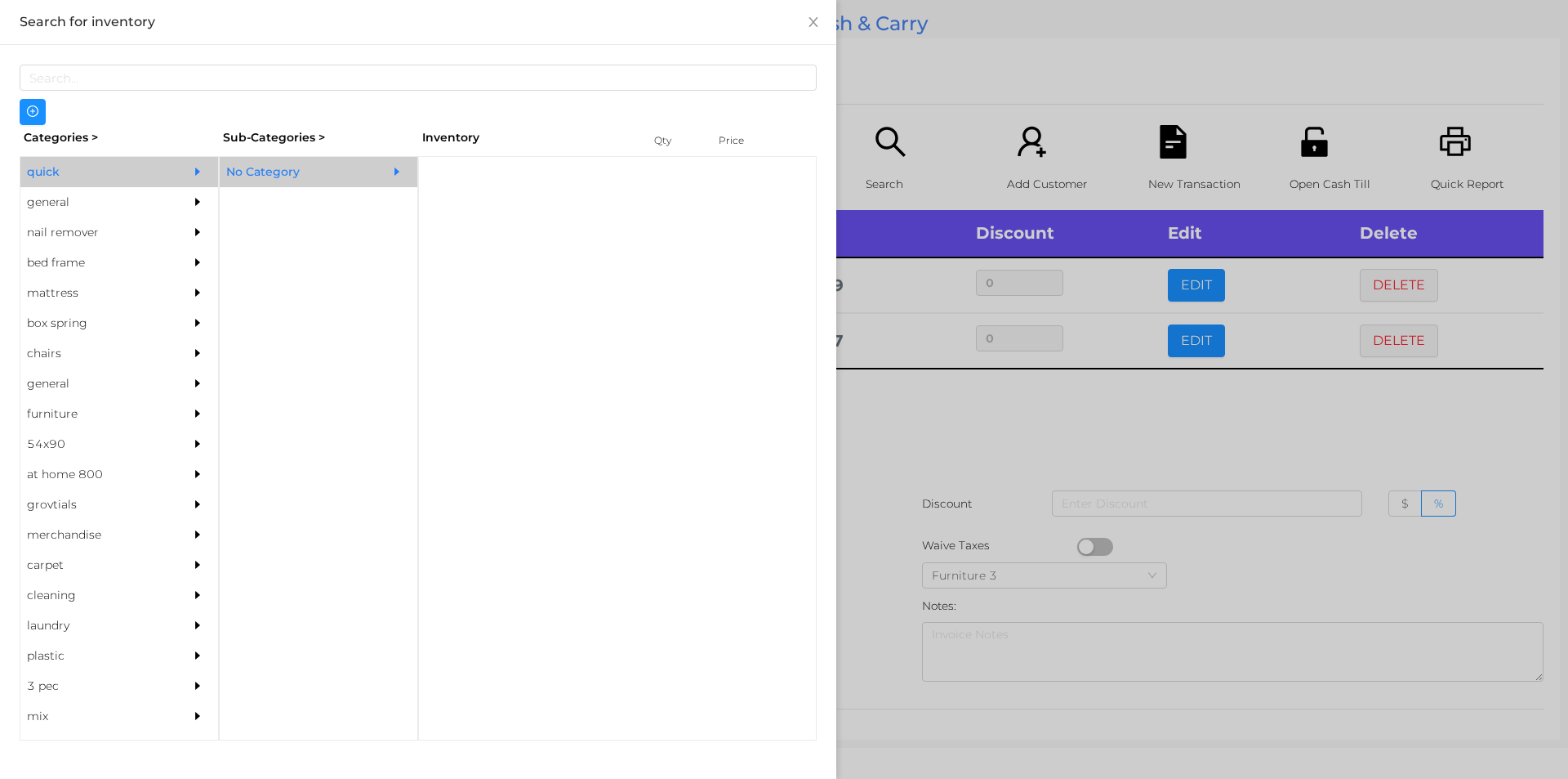
scroll to position [0, 0]
click at [285, 164] on div "No Category" at bounding box center [294, 172] width 149 height 30
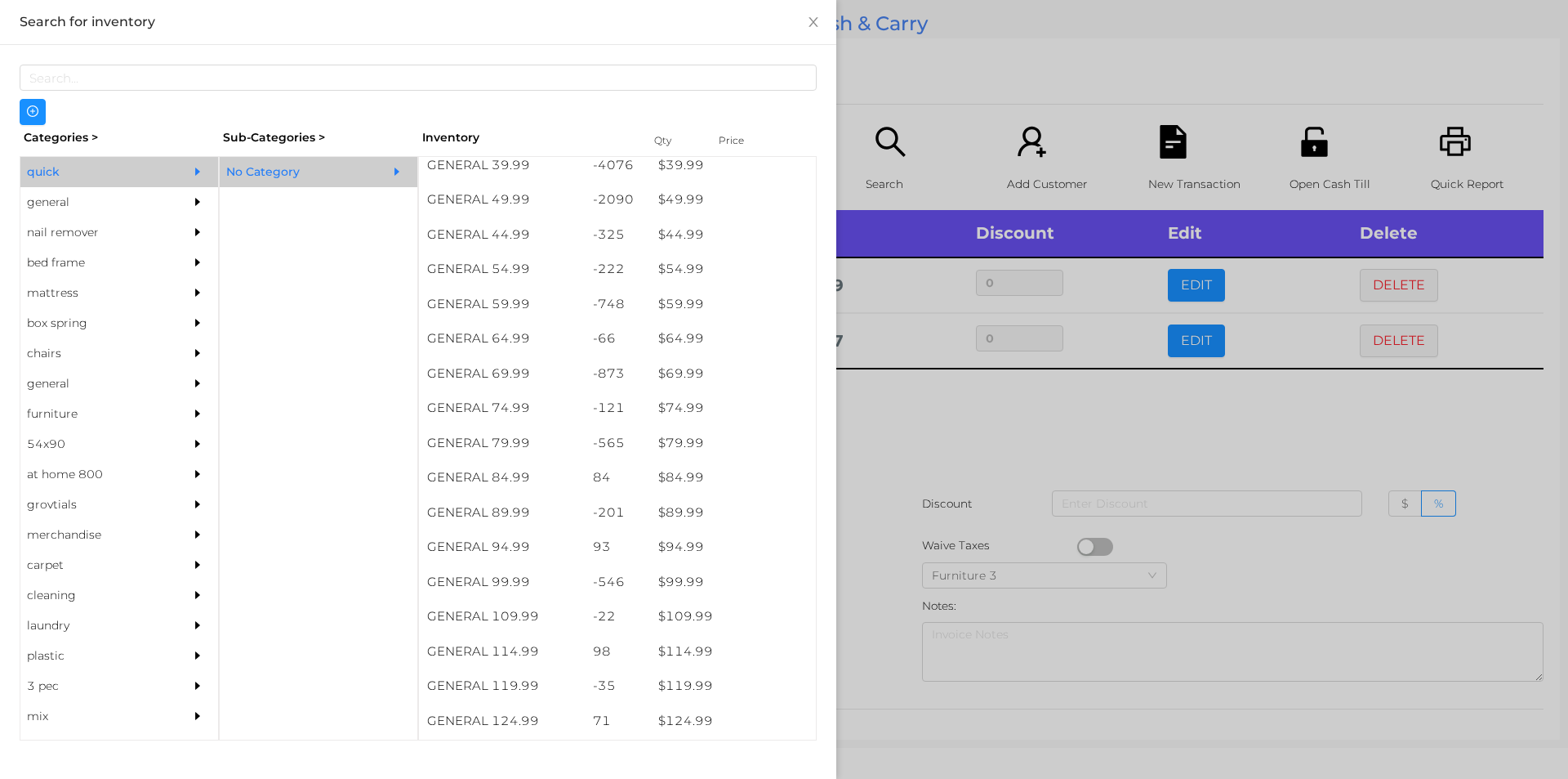
scroll to position [948, 0]
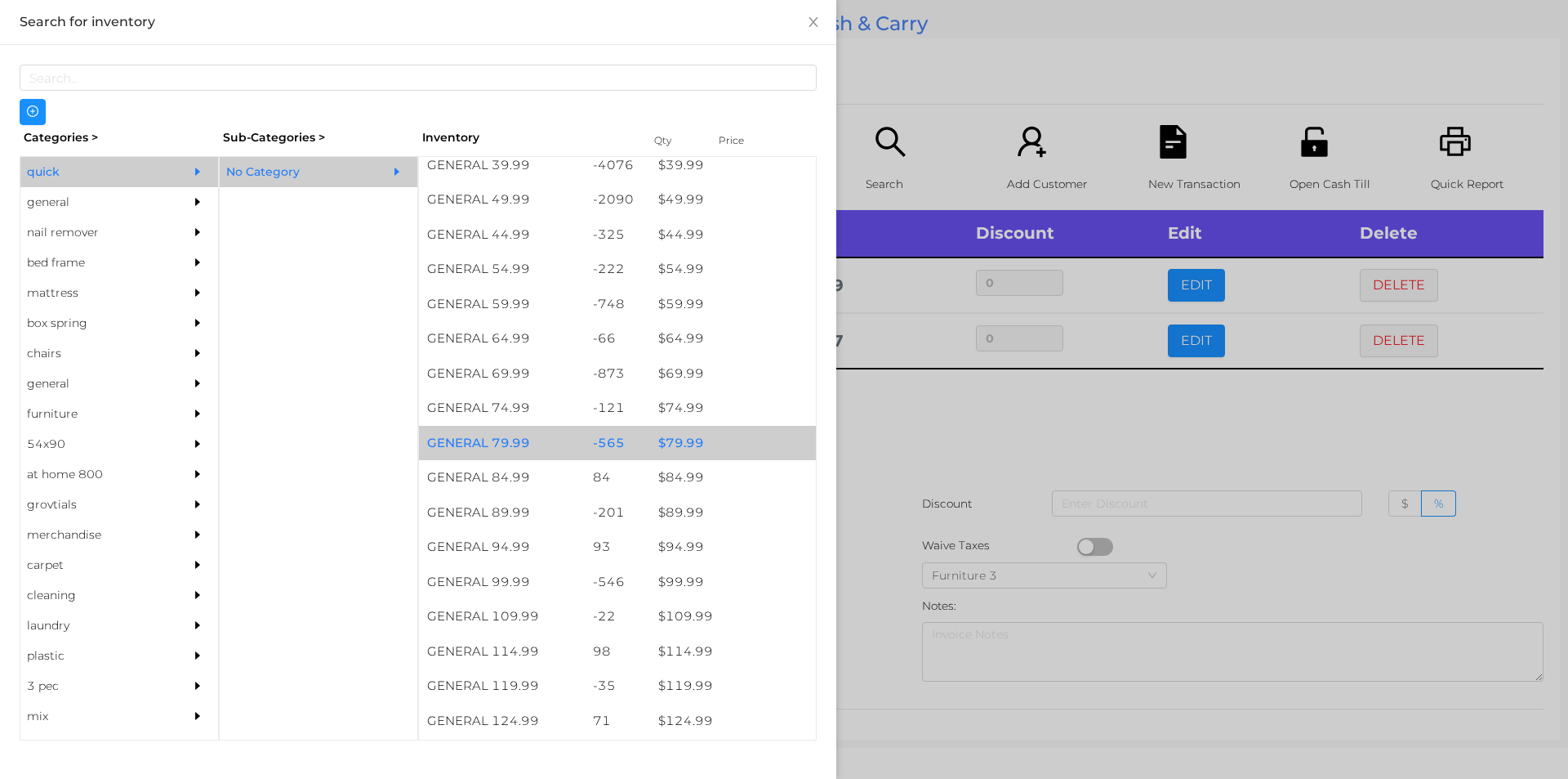
click at [685, 434] on div "$ 79.99" at bounding box center [733, 444] width 166 height 35
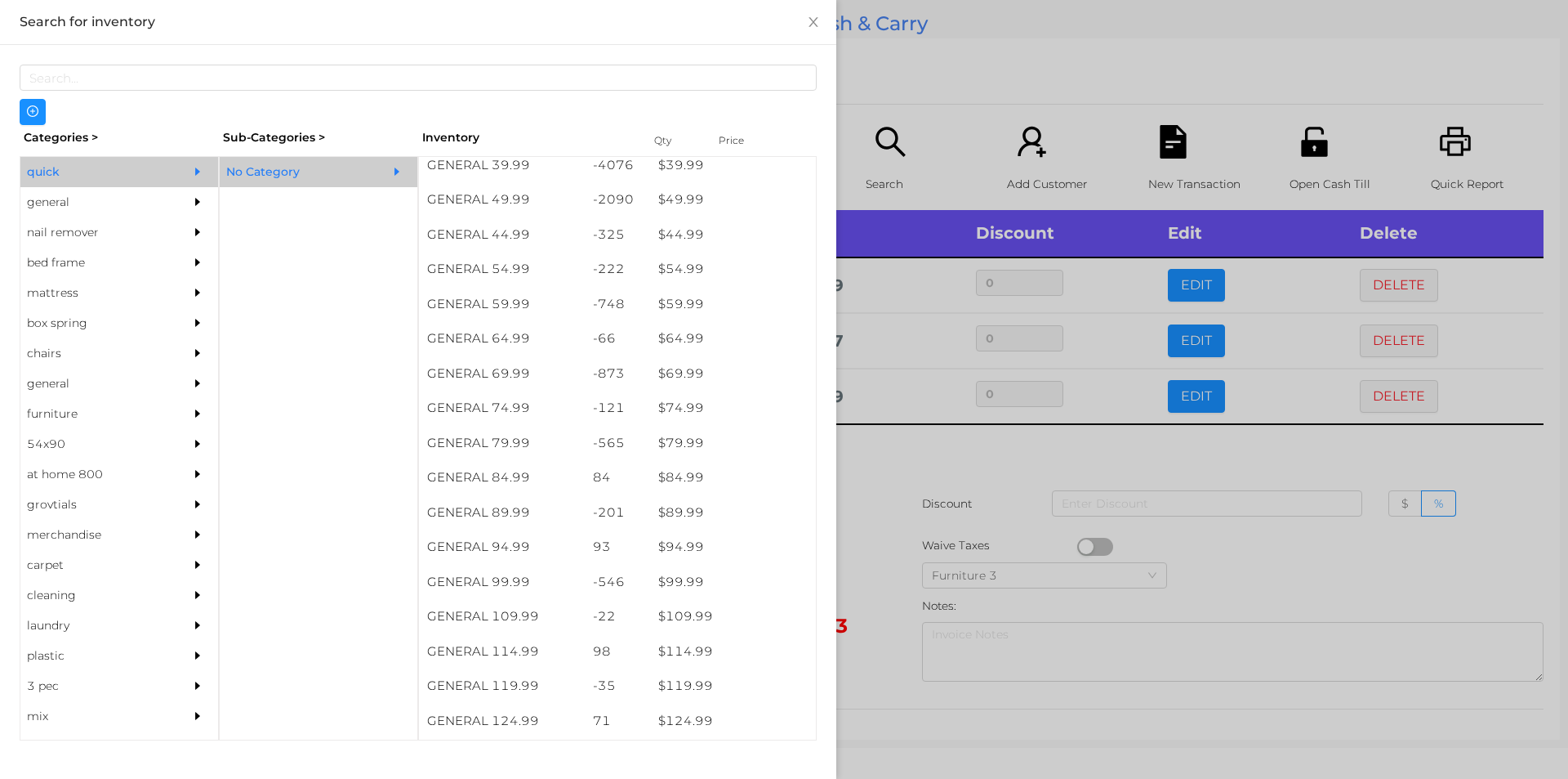
click at [869, 476] on div at bounding box center [784, 390] width 1568 height 779
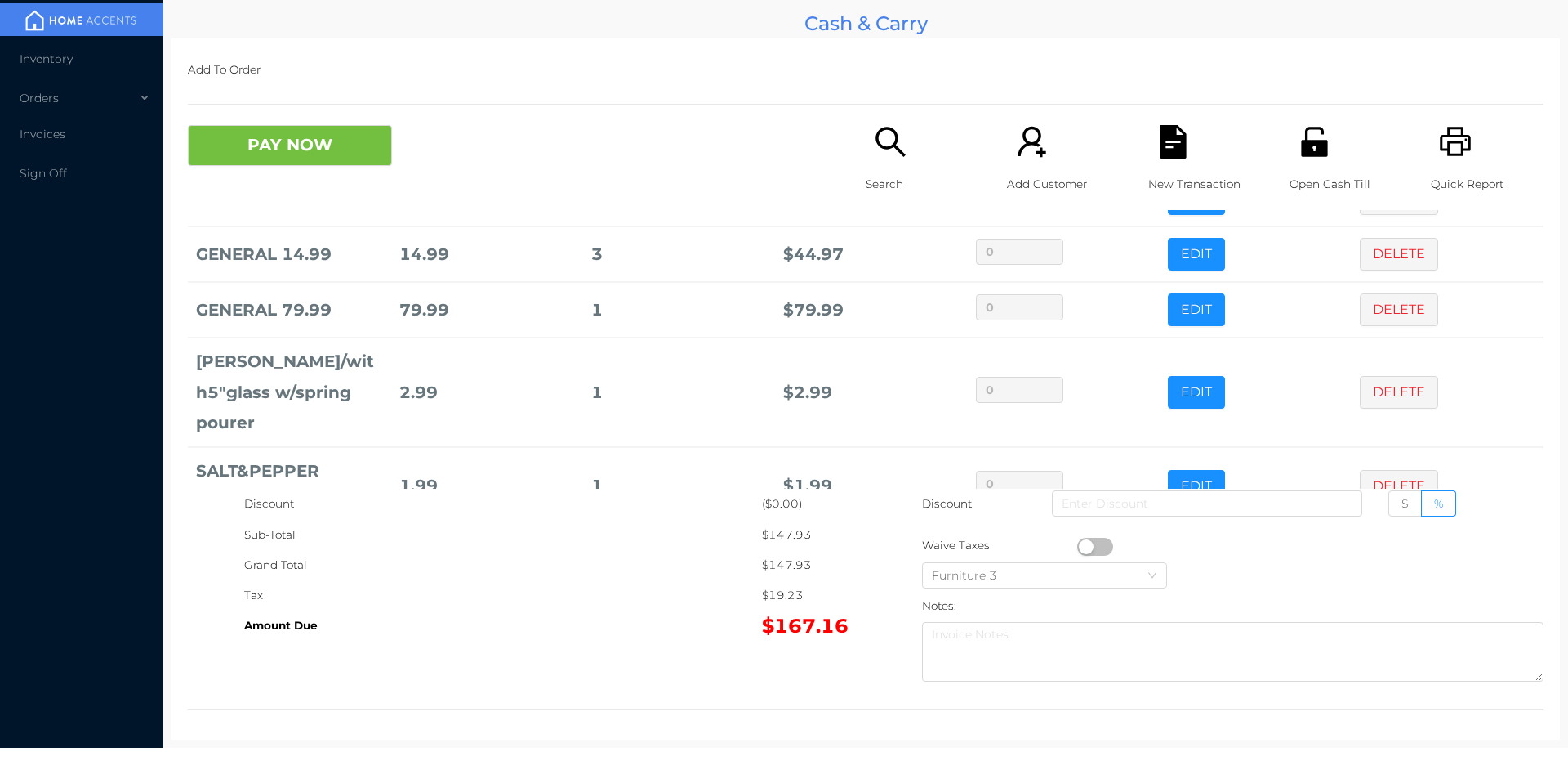
scroll to position [110, 0]
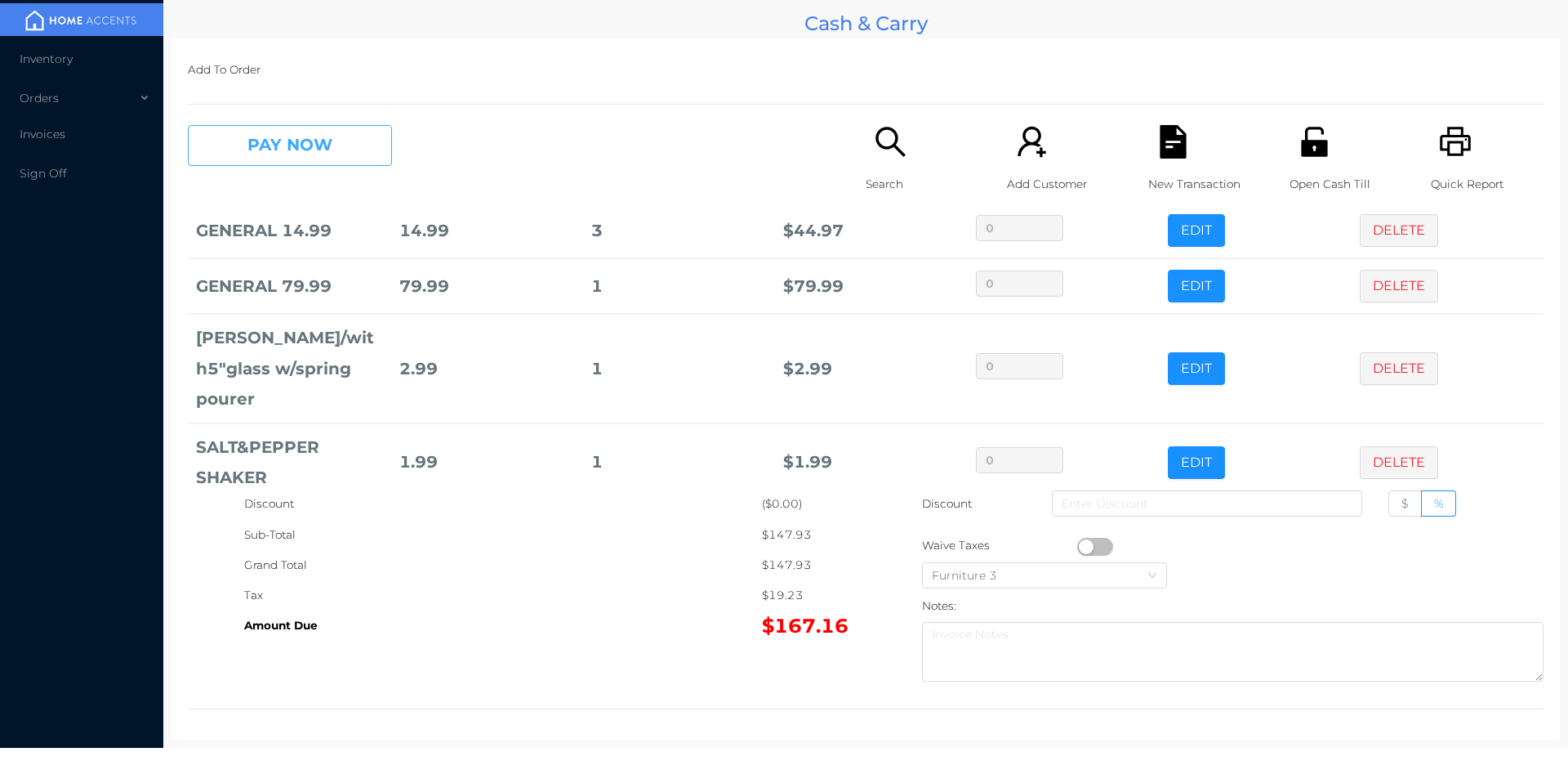
click at [333, 154] on button "PAY NOW" at bounding box center [290, 146] width 204 height 41
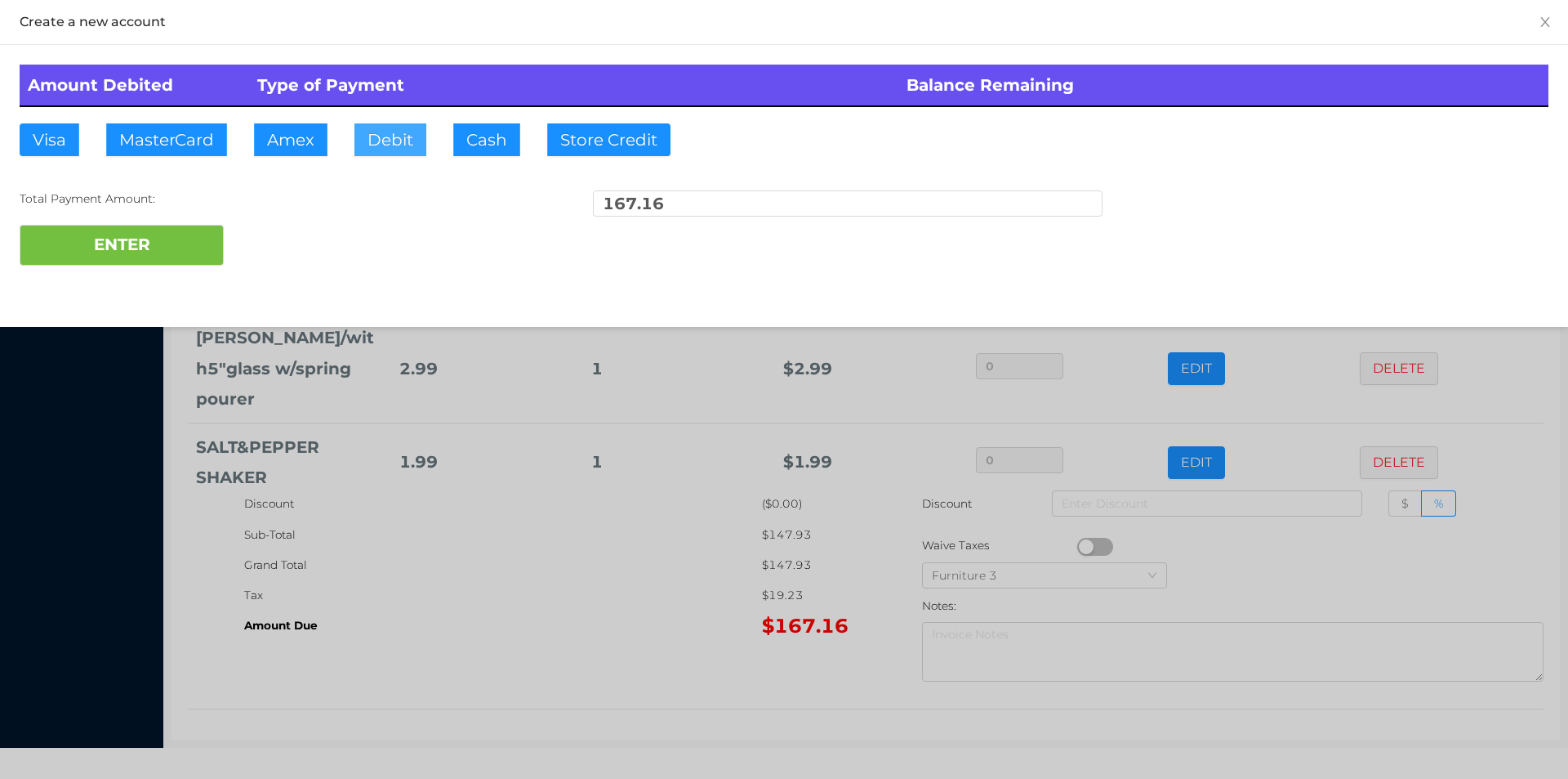
click at [394, 139] on button "Debit" at bounding box center [390, 139] width 72 height 33
click at [191, 250] on button "ENTER" at bounding box center [122, 245] width 204 height 41
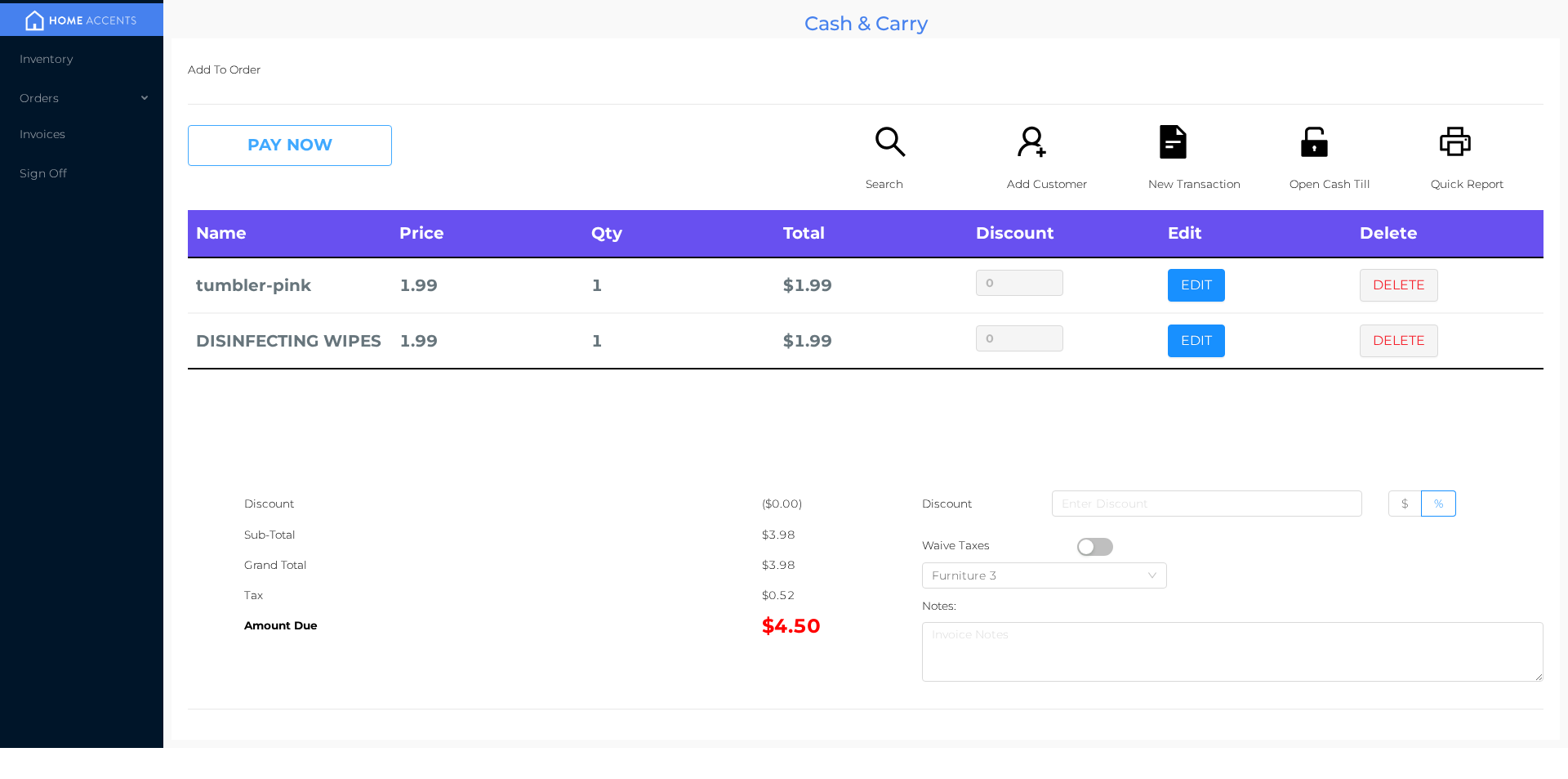
click at [250, 143] on button "PAY NOW" at bounding box center [290, 146] width 204 height 41
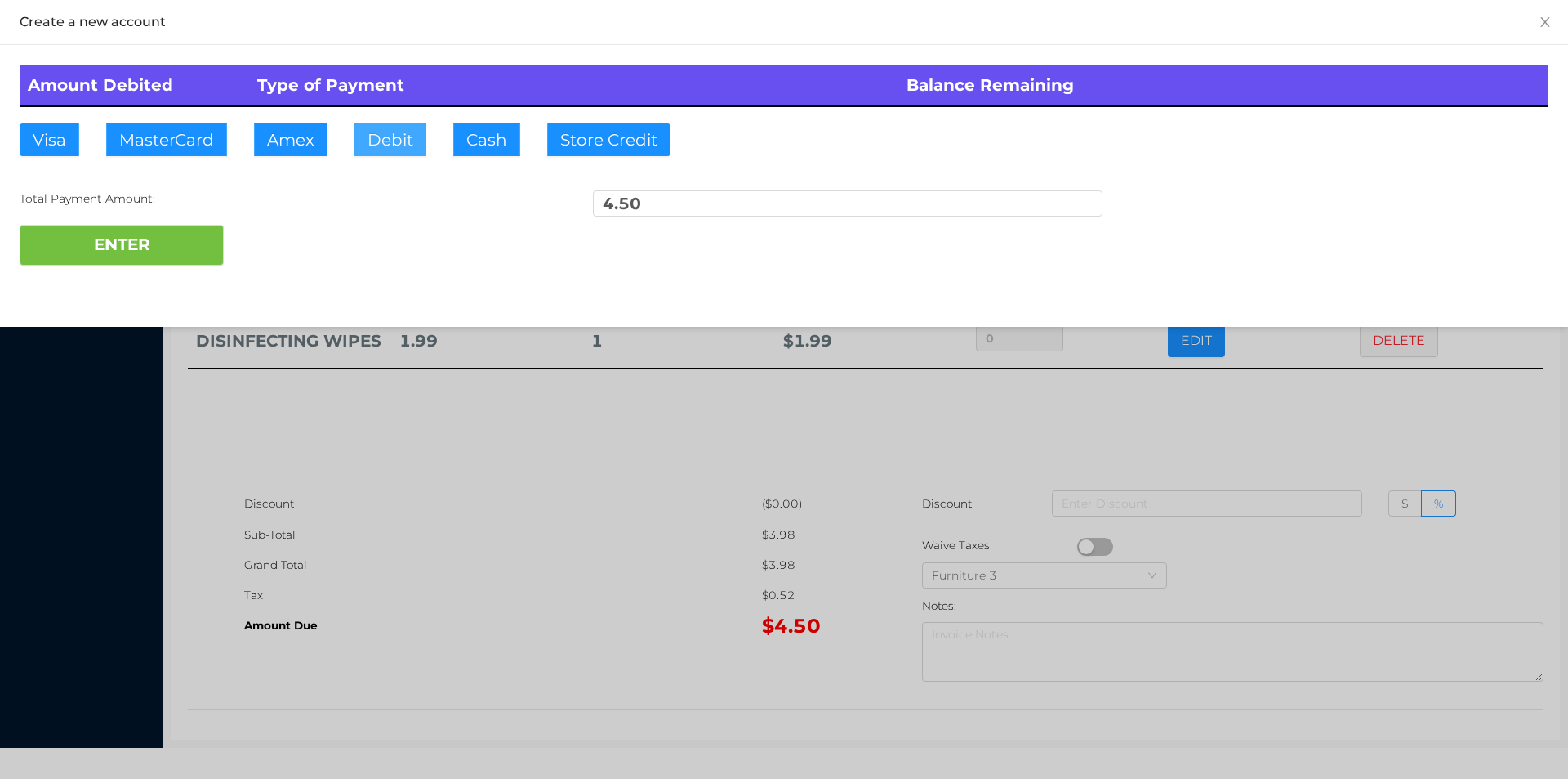
click at [386, 132] on button "Debit" at bounding box center [390, 139] width 72 height 33
type input "5."
click at [144, 258] on button "ENTER" at bounding box center [122, 245] width 204 height 41
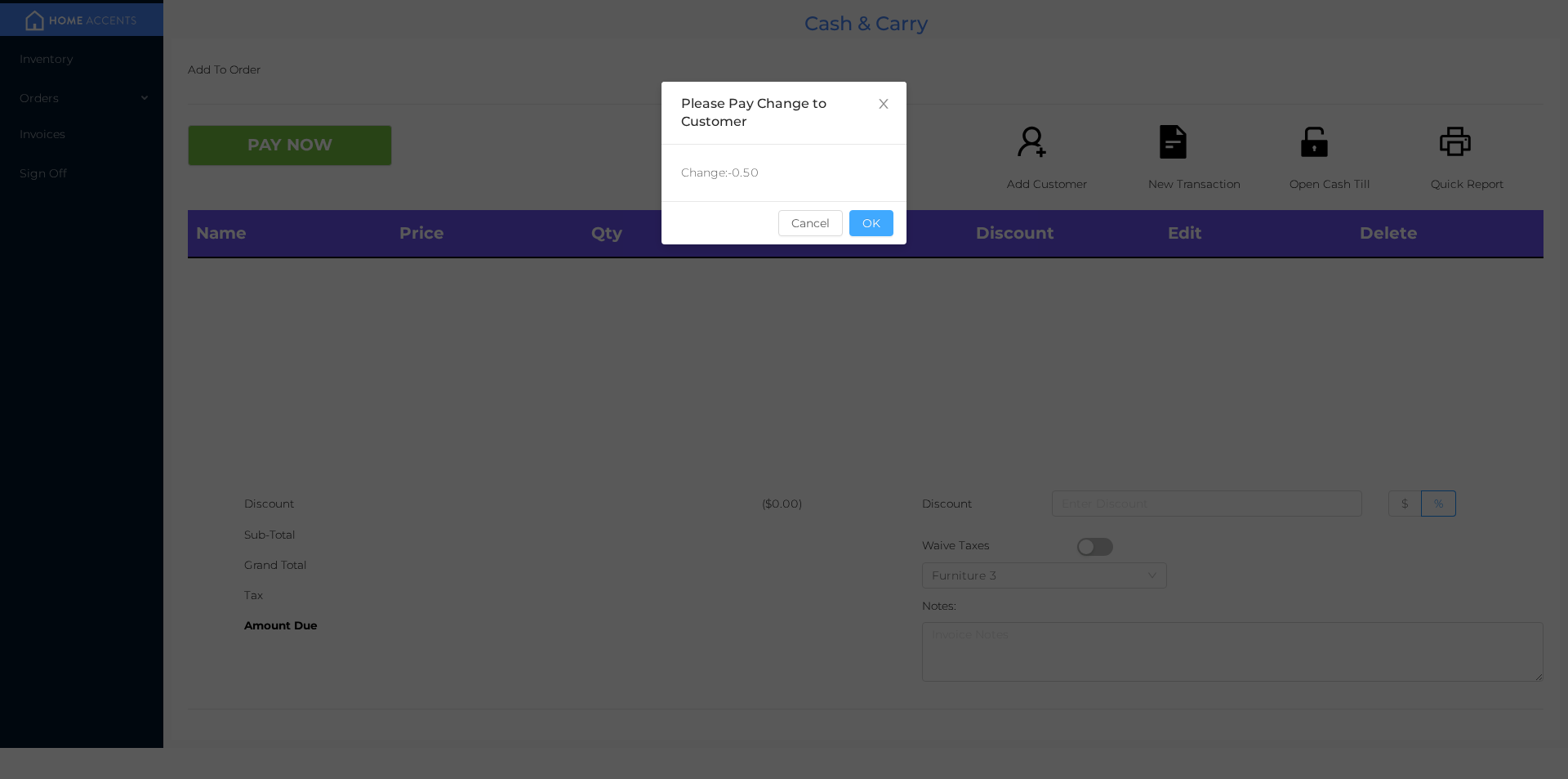
click at [885, 225] on button "OK" at bounding box center [872, 223] width 44 height 26
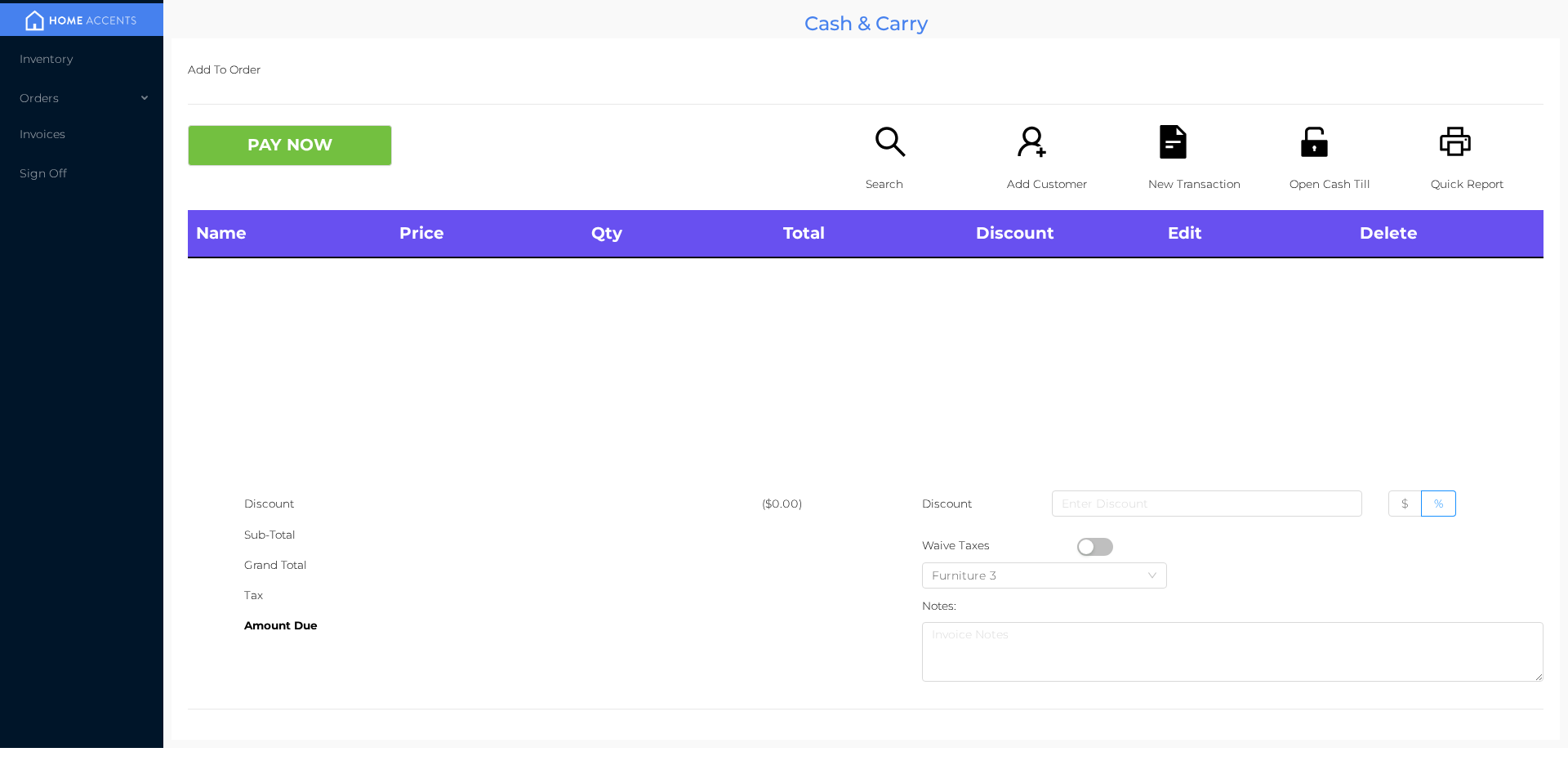
click at [878, 269] on div "Name Price Qty Total Discount Edit Delete" at bounding box center [866, 350] width 1356 height 279
click at [886, 152] on icon "icon: search" at bounding box center [891, 142] width 34 height 34
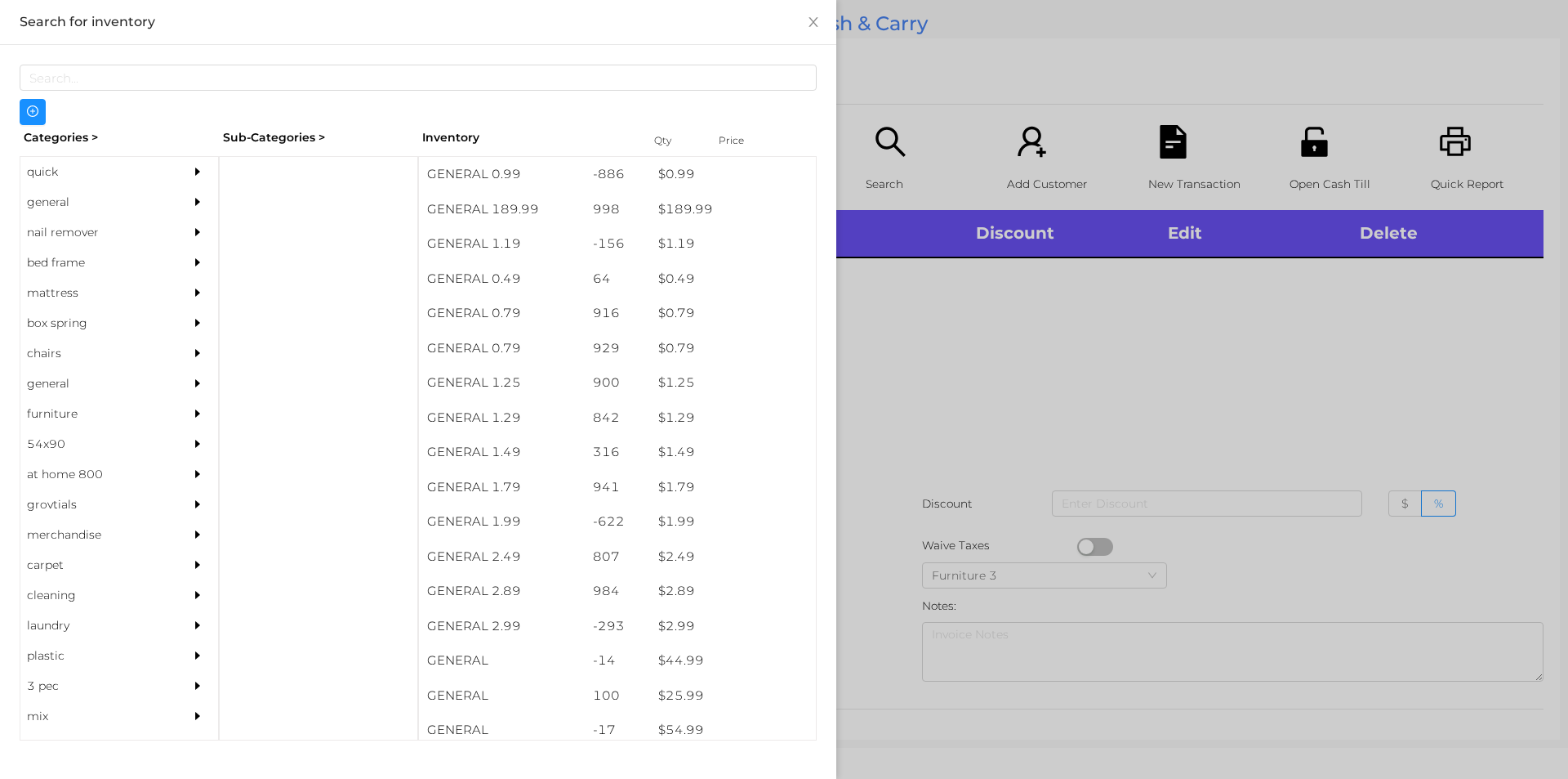
click at [61, 204] on div "general" at bounding box center [95, 202] width 149 height 30
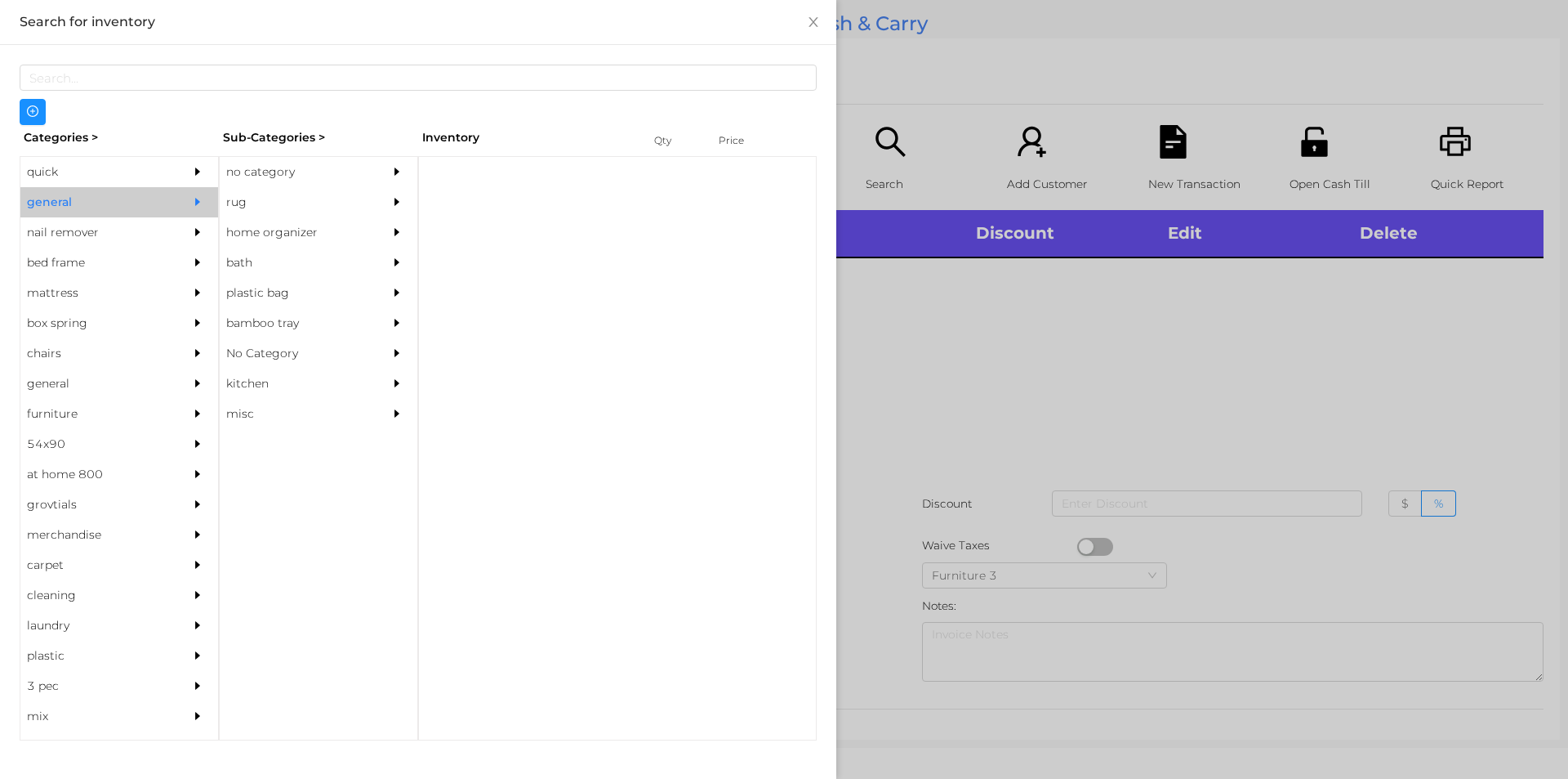
click at [248, 177] on div "no category" at bounding box center [294, 172] width 149 height 30
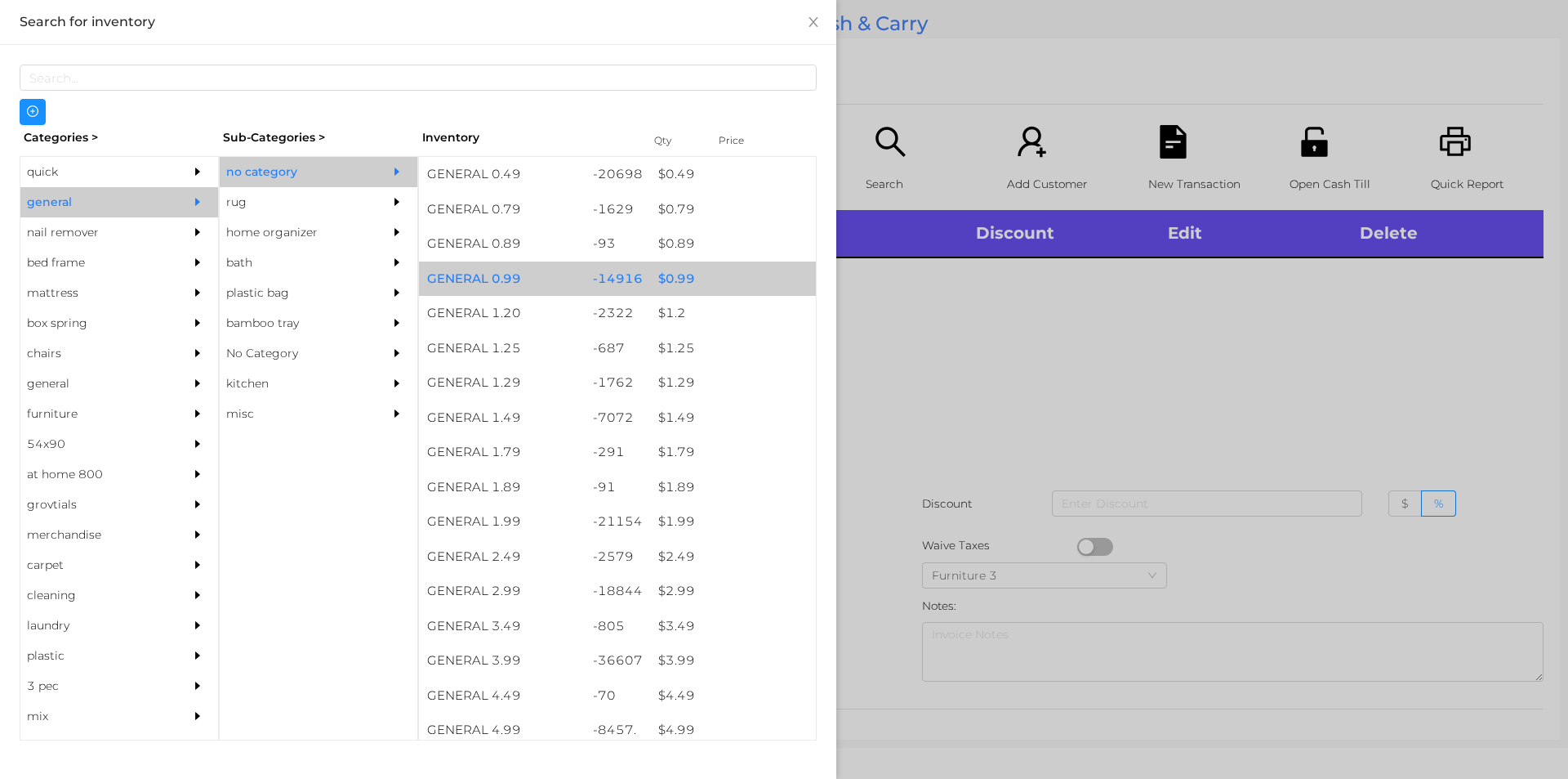
click at [670, 277] on div "$ 0.99" at bounding box center [733, 279] width 166 height 35
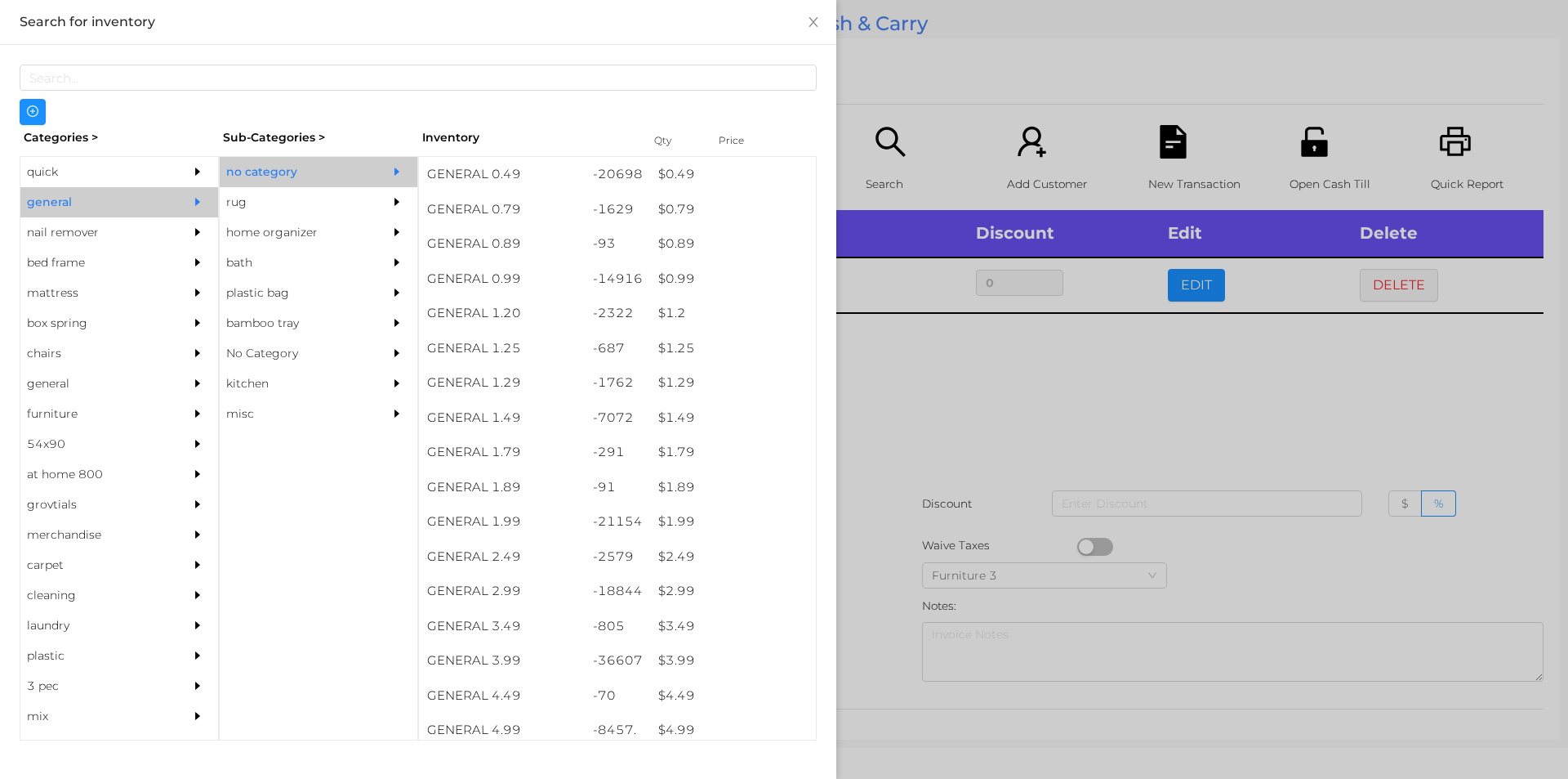
click at [937, 376] on div at bounding box center [784, 390] width 1568 height 779
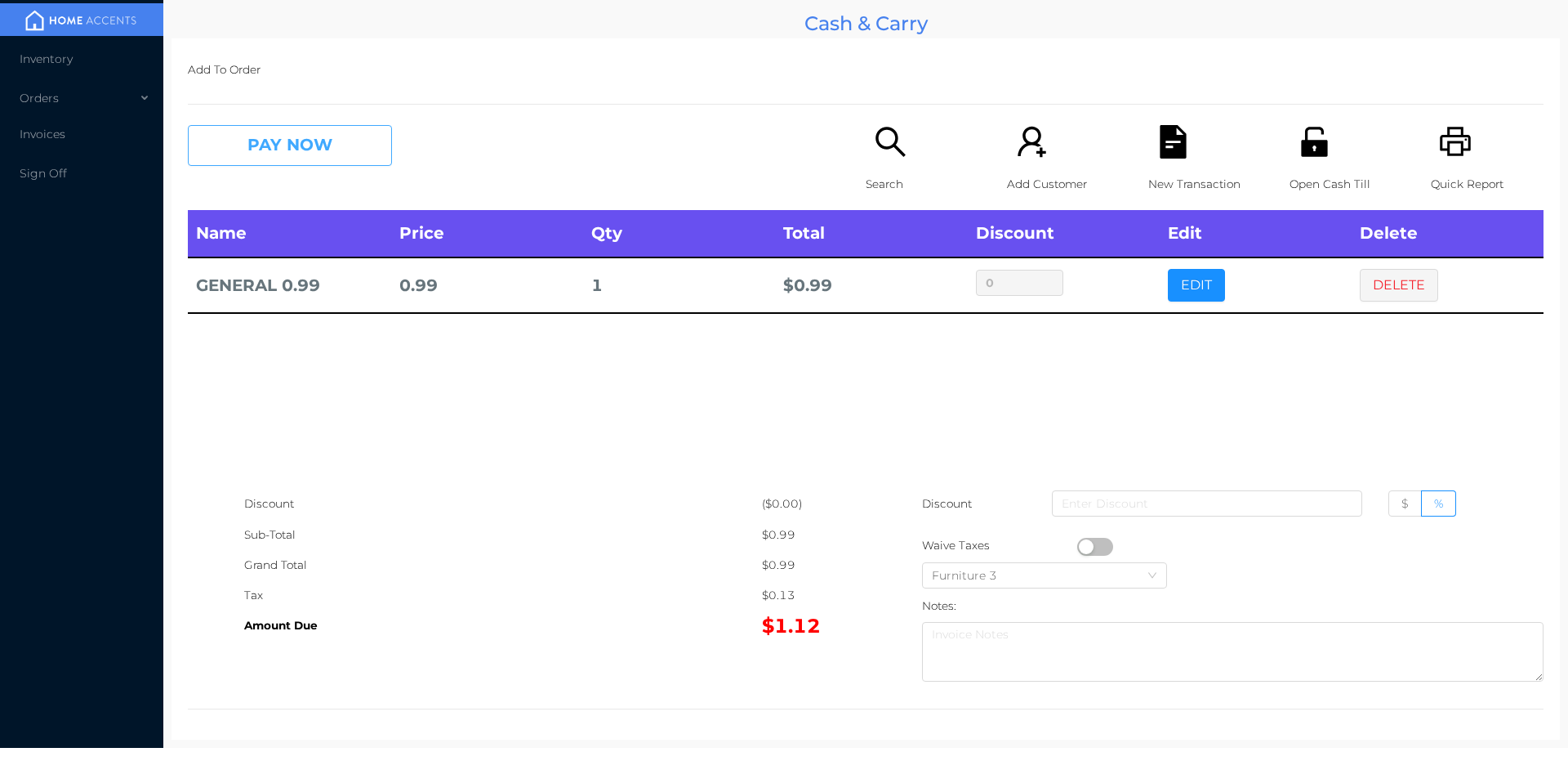
click at [317, 151] on button "PAY NOW" at bounding box center [290, 146] width 204 height 41
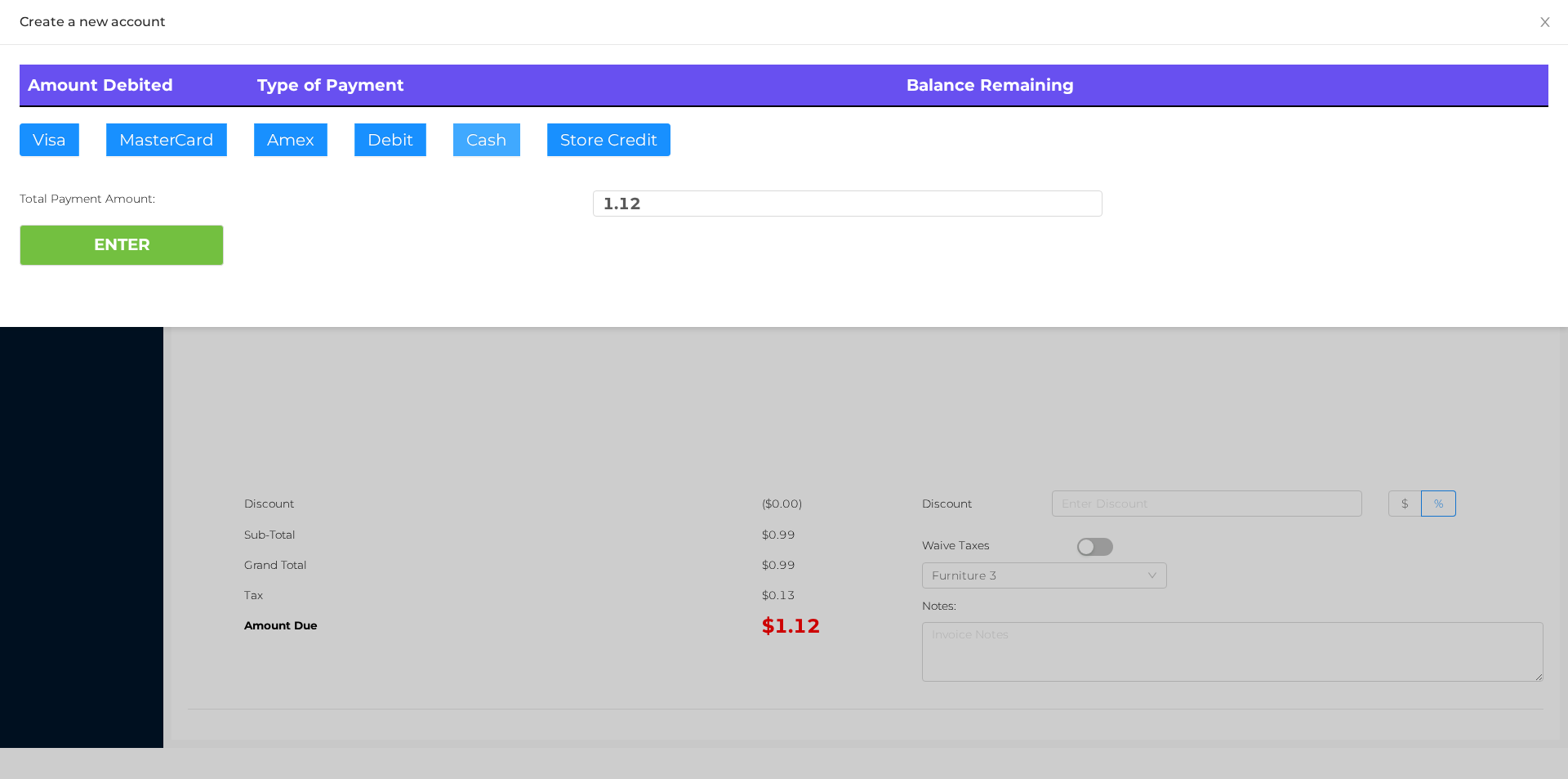
click at [496, 155] on button "Cash" at bounding box center [487, 139] width 67 height 33
click at [200, 229] on button "ENTER" at bounding box center [122, 245] width 204 height 41
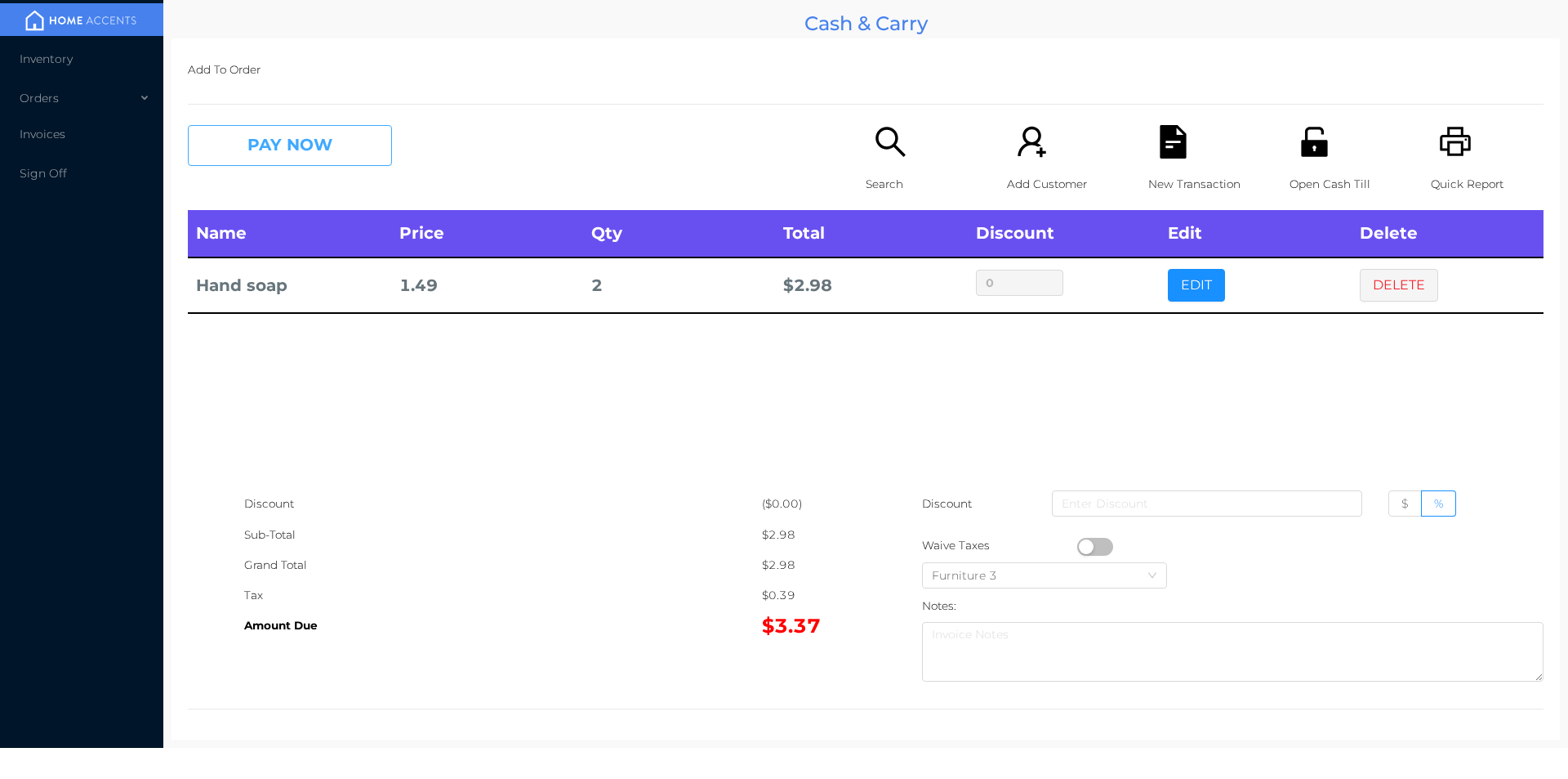
click at [294, 161] on button "PAY NOW" at bounding box center [290, 146] width 204 height 41
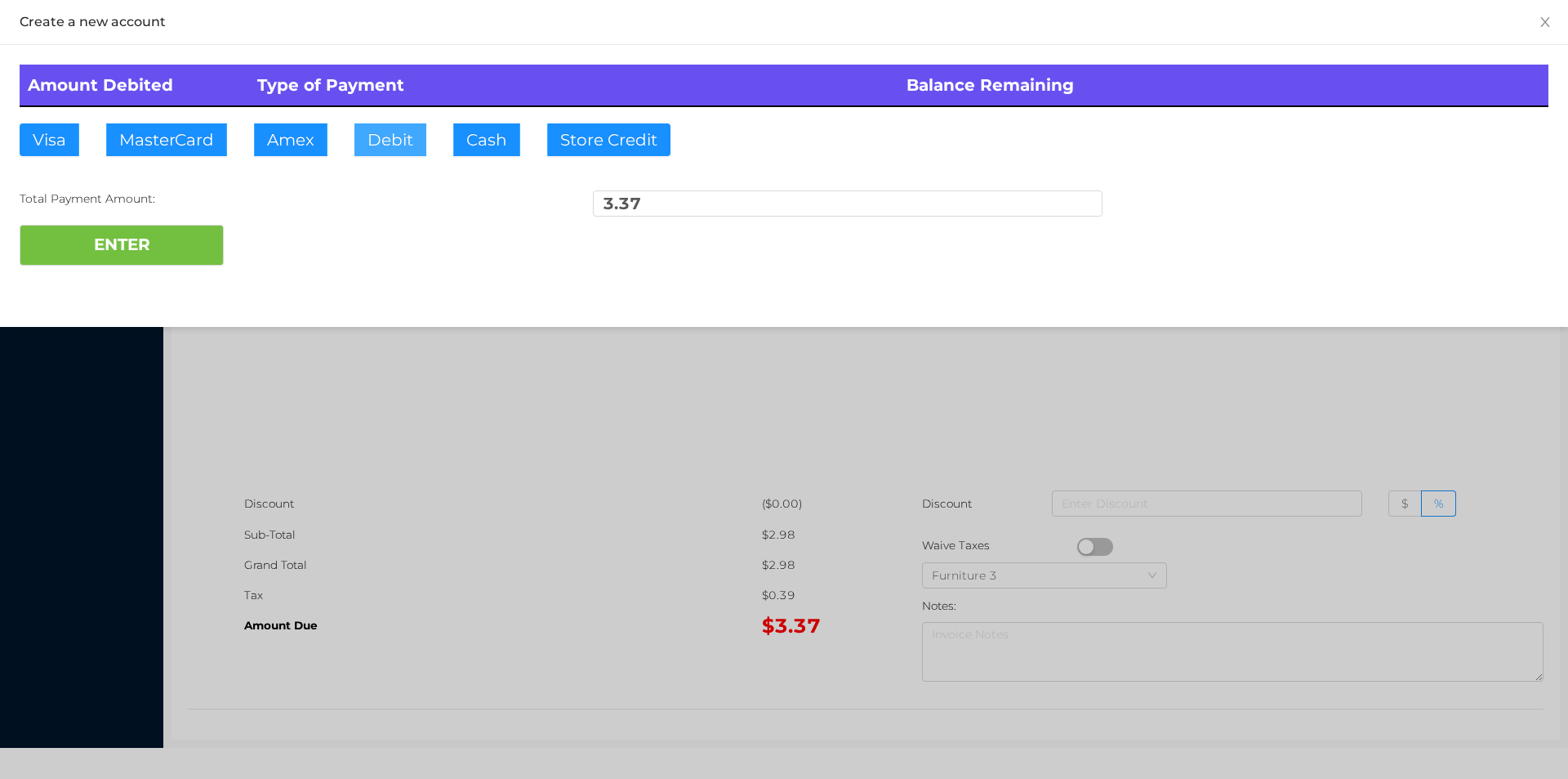
click at [424, 135] on button "Debit" at bounding box center [390, 139] width 72 height 33
click at [151, 263] on button "ENTER" at bounding box center [122, 245] width 204 height 41
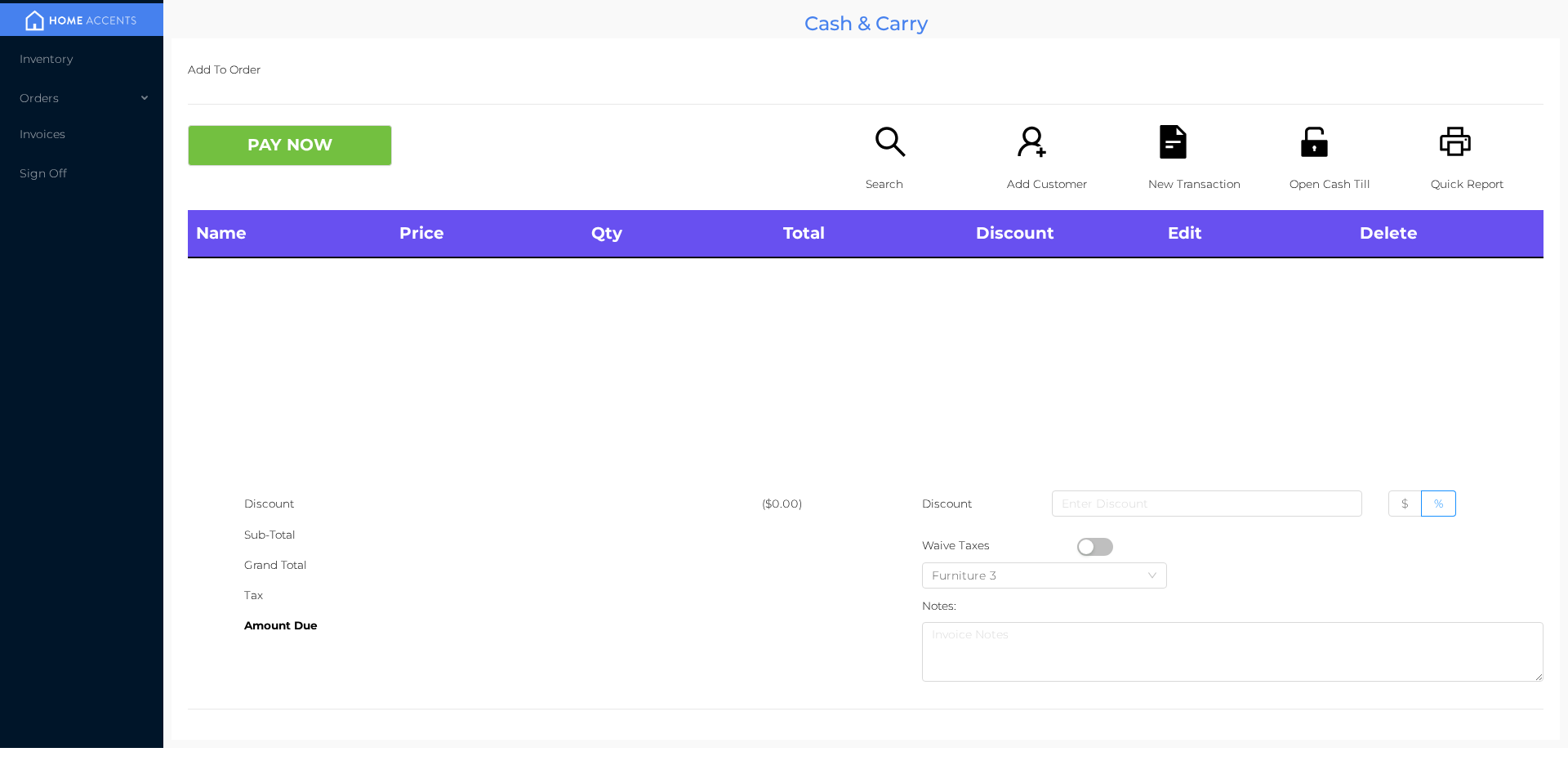
click at [1313, 175] on p "Open Cash Till" at bounding box center [1345, 185] width 113 height 30
click at [882, 148] on icon "icon: search" at bounding box center [890, 141] width 29 height 29
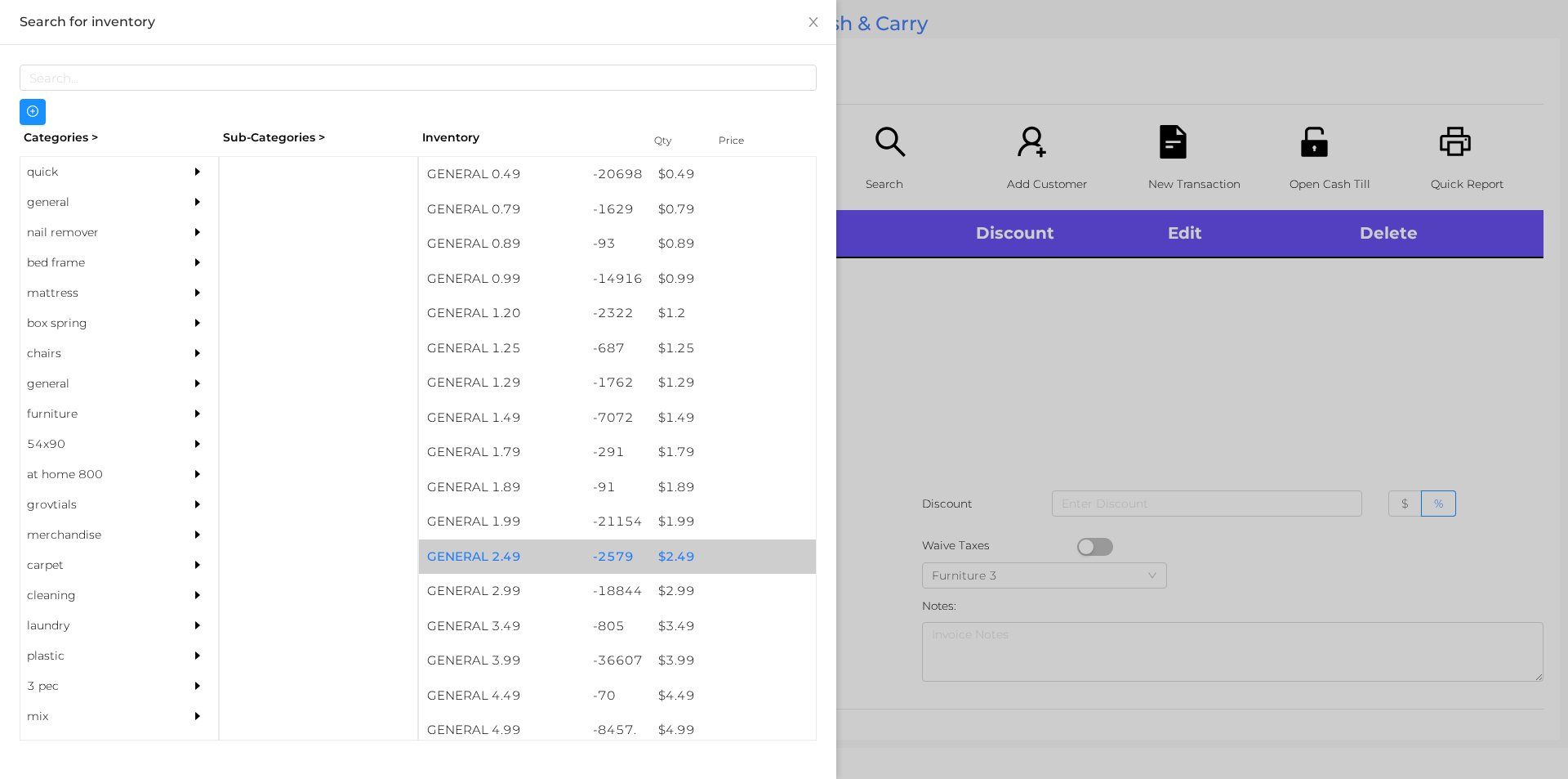
click at [681, 549] on div "$ 2.49" at bounding box center [733, 557] width 166 height 35
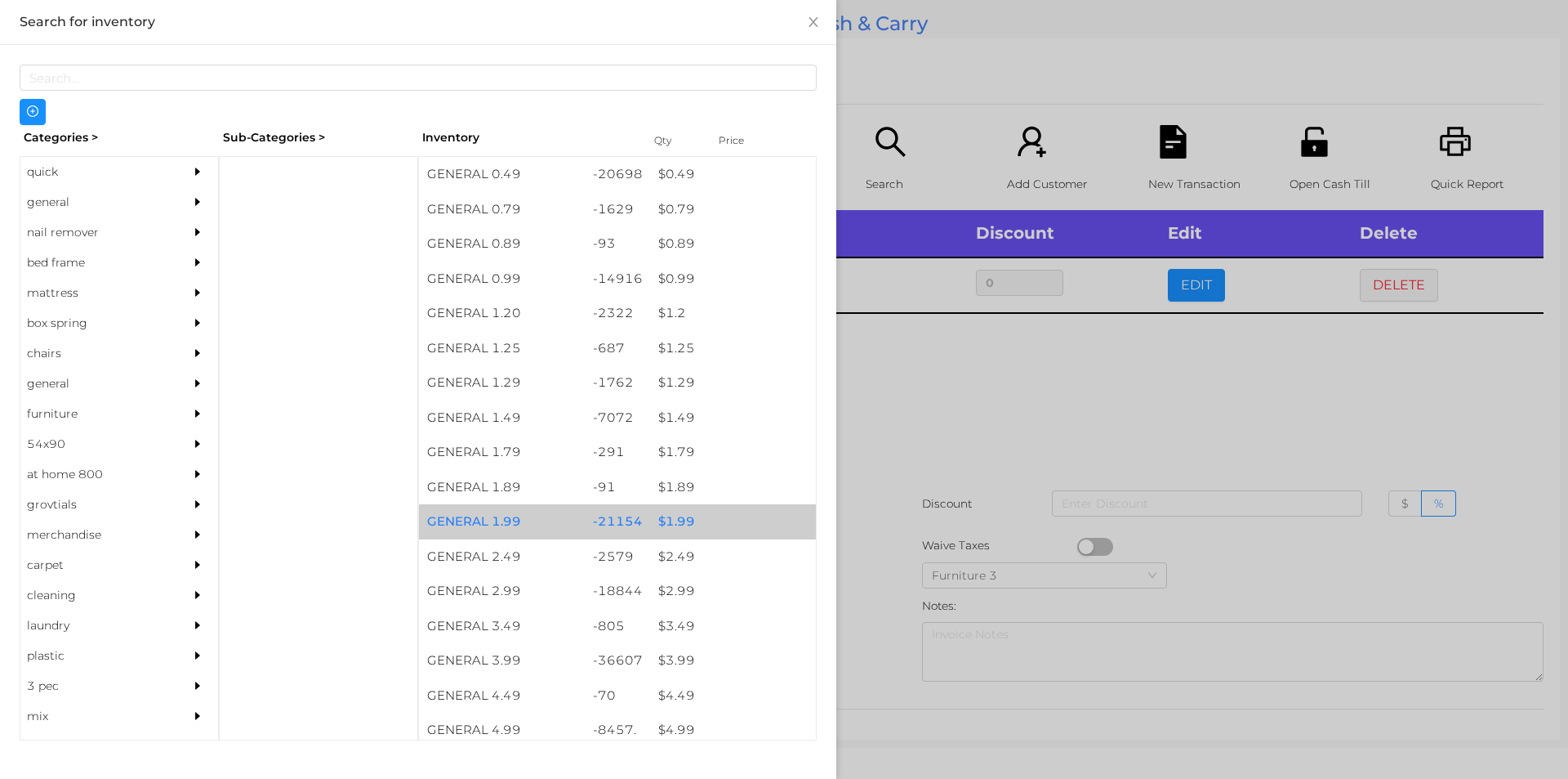
click at [710, 519] on div "$ 1.99" at bounding box center [733, 522] width 166 height 35
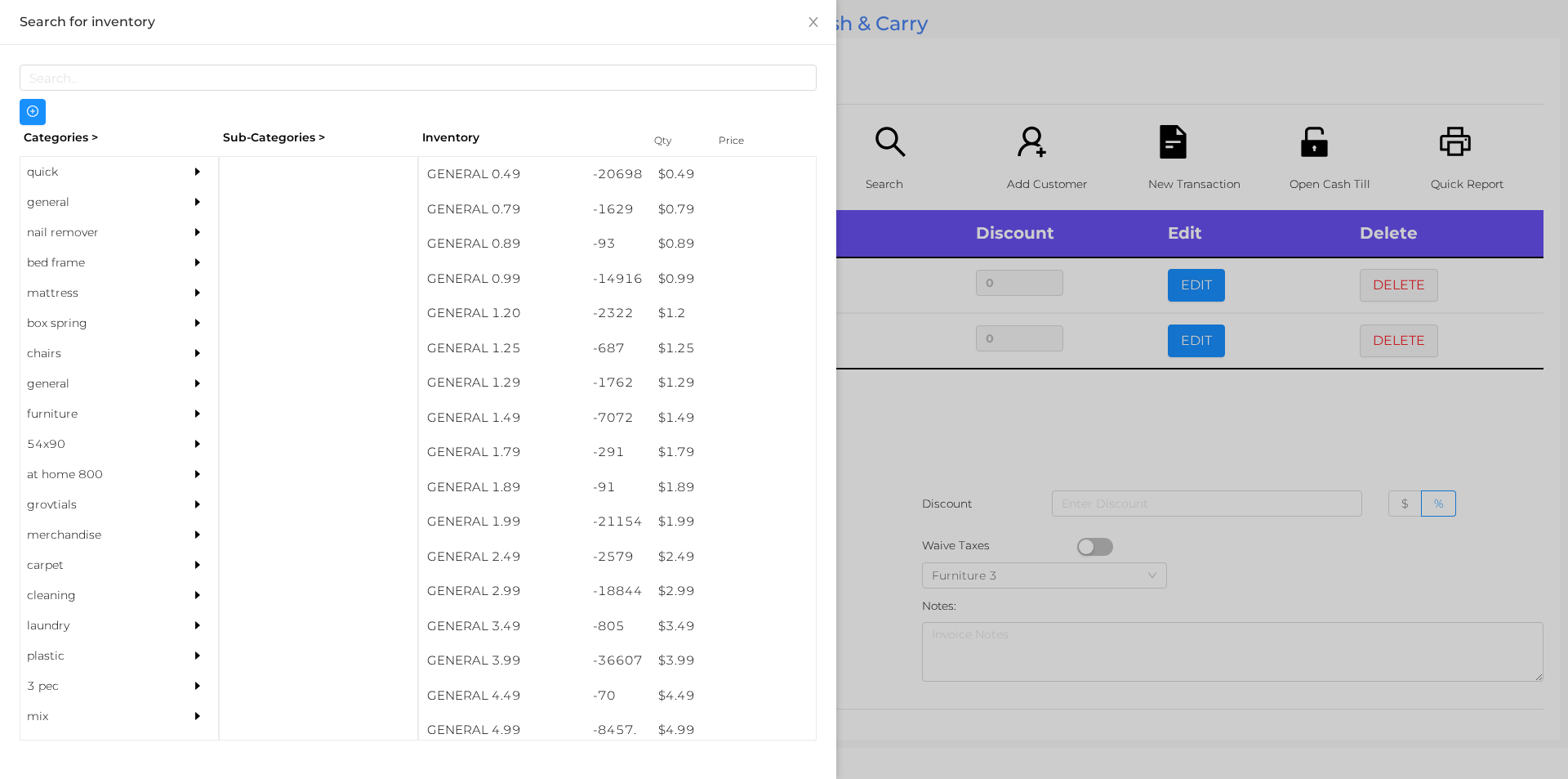
click at [943, 505] on div at bounding box center [784, 390] width 1568 height 779
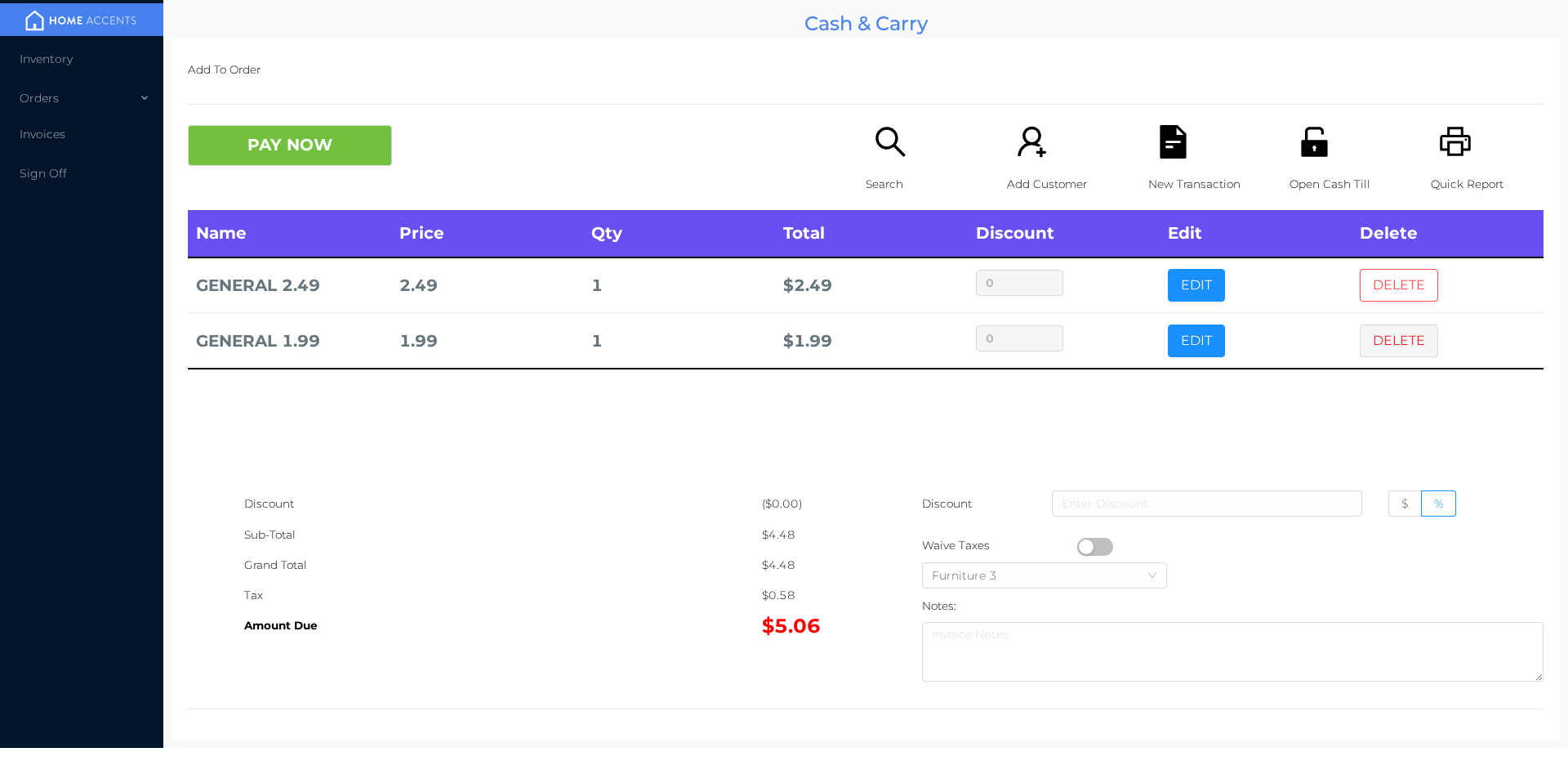
click at [1411, 285] on button "DELETE" at bounding box center [1399, 285] width 78 height 33
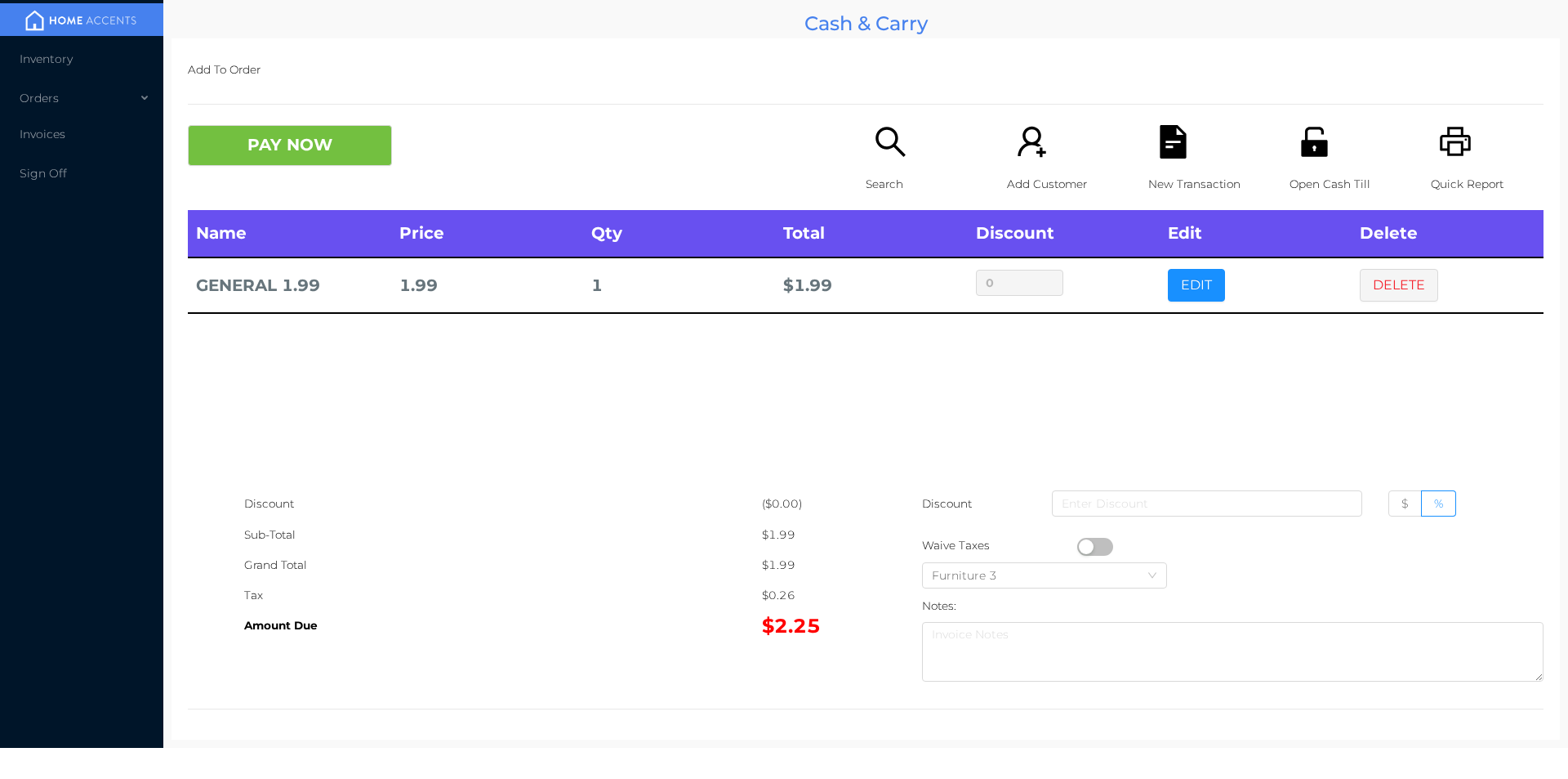
click at [1080, 547] on button "button" at bounding box center [1095, 547] width 36 height 18
click at [303, 153] on button "PAY NOW" at bounding box center [290, 146] width 204 height 41
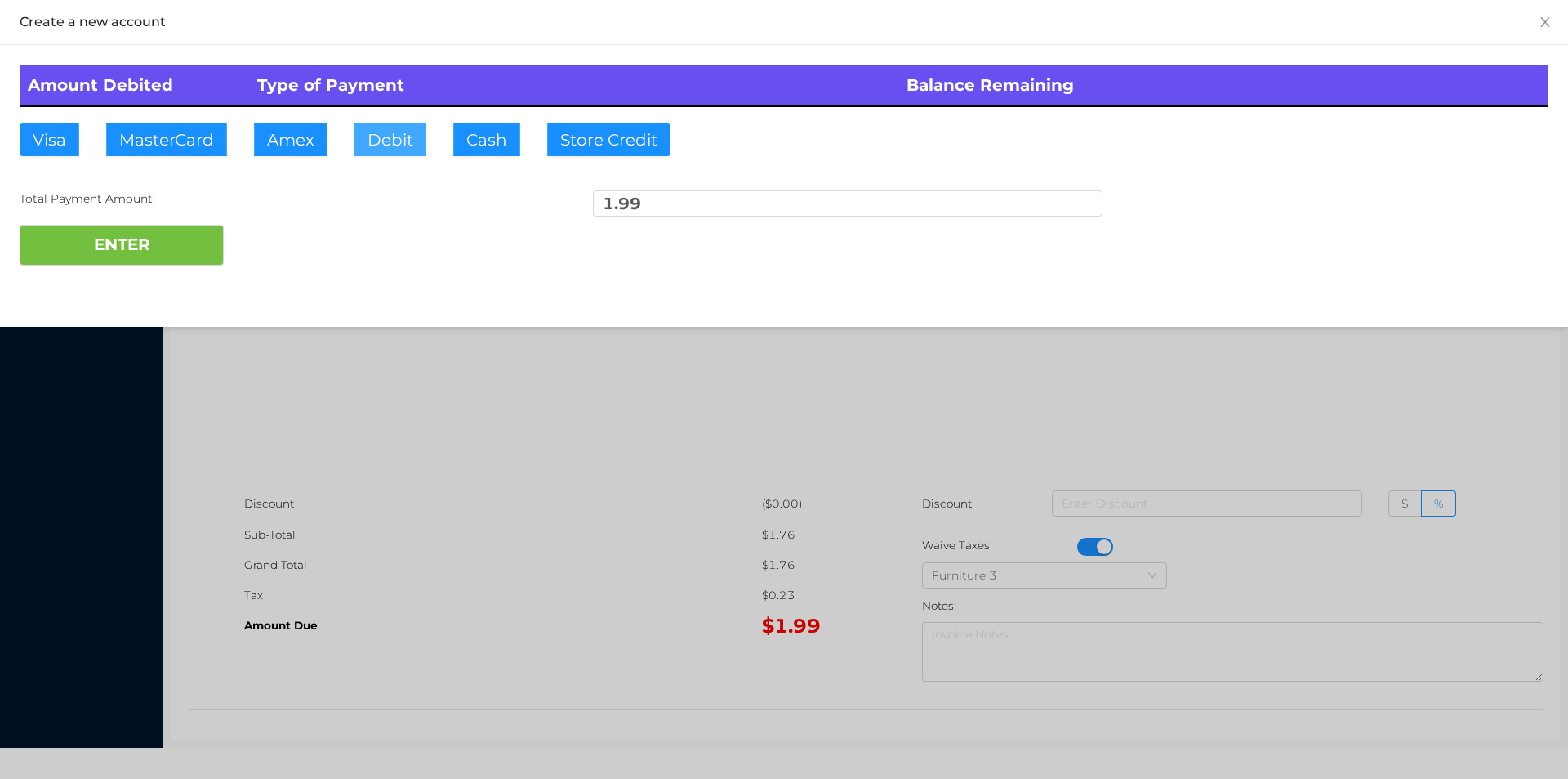
click at [393, 136] on button "Debit" at bounding box center [390, 139] width 72 height 33
click at [171, 244] on button "ENTER" at bounding box center [122, 245] width 204 height 41
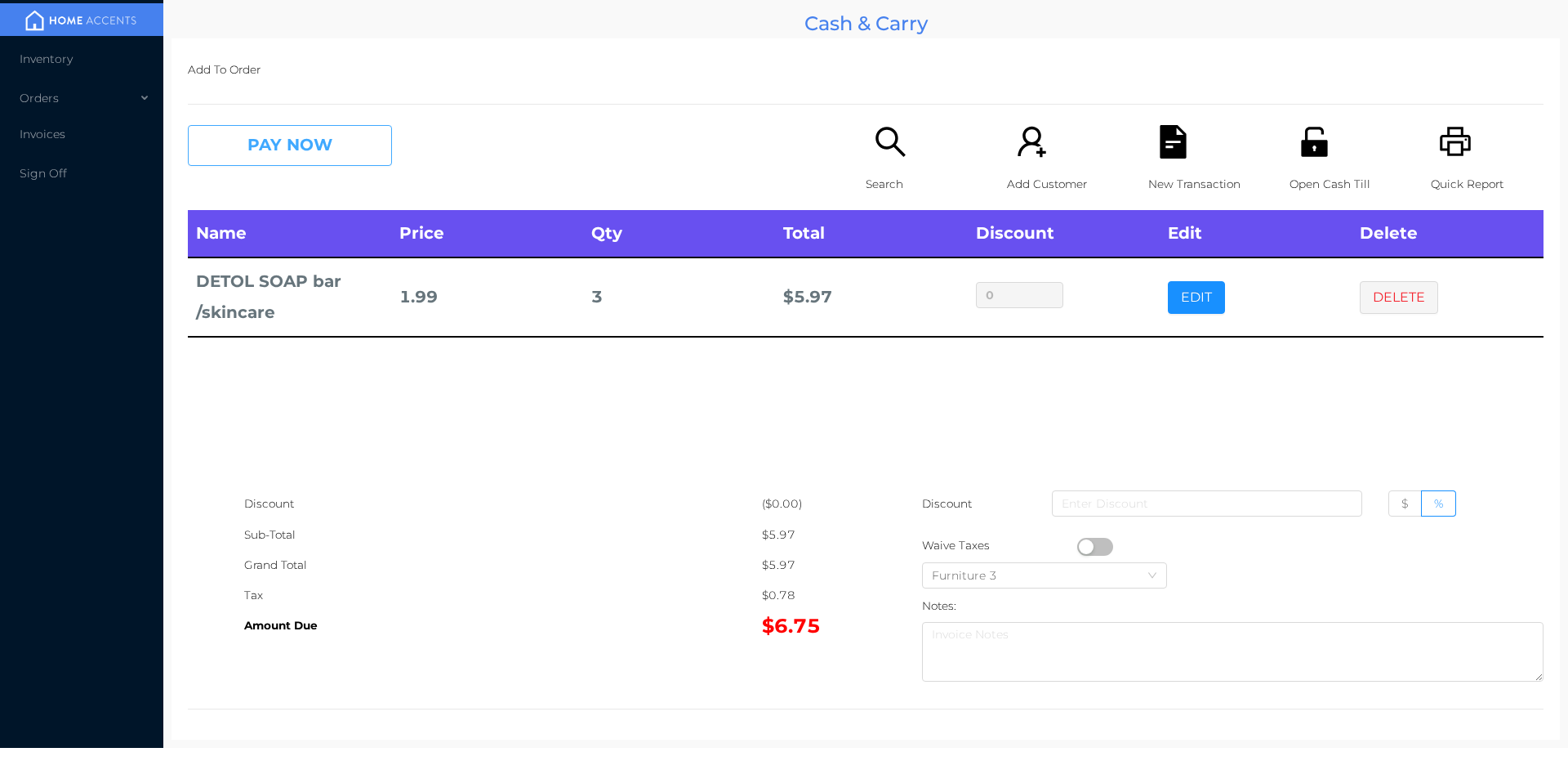
click at [288, 125] on button "PAY NOW" at bounding box center [290, 146] width 204 height 41
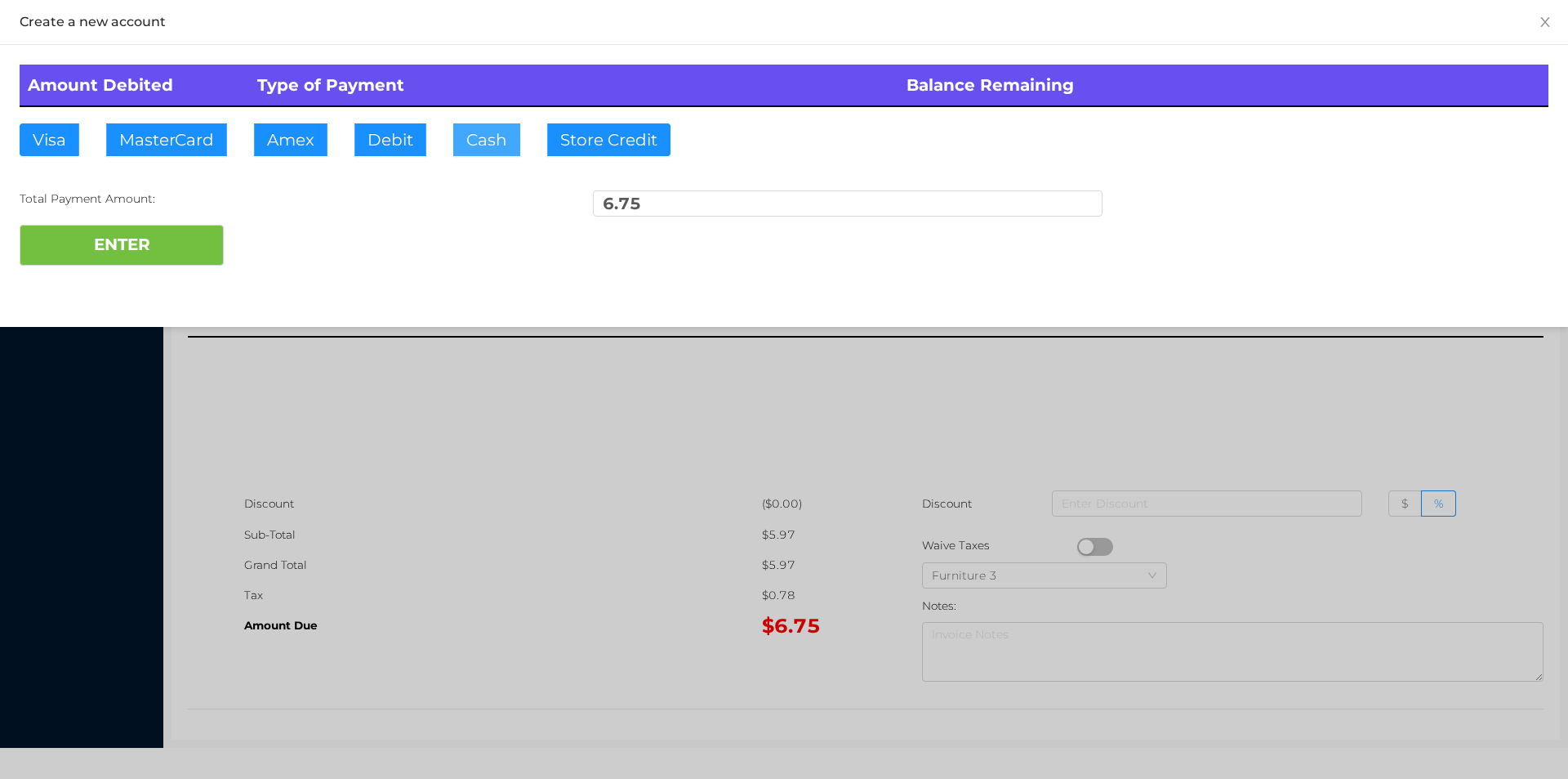
click at [502, 150] on button "Cash" at bounding box center [487, 139] width 67 height 33
type input "10"
click at [171, 239] on button "ENTER" at bounding box center [122, 245] width 204 height 41
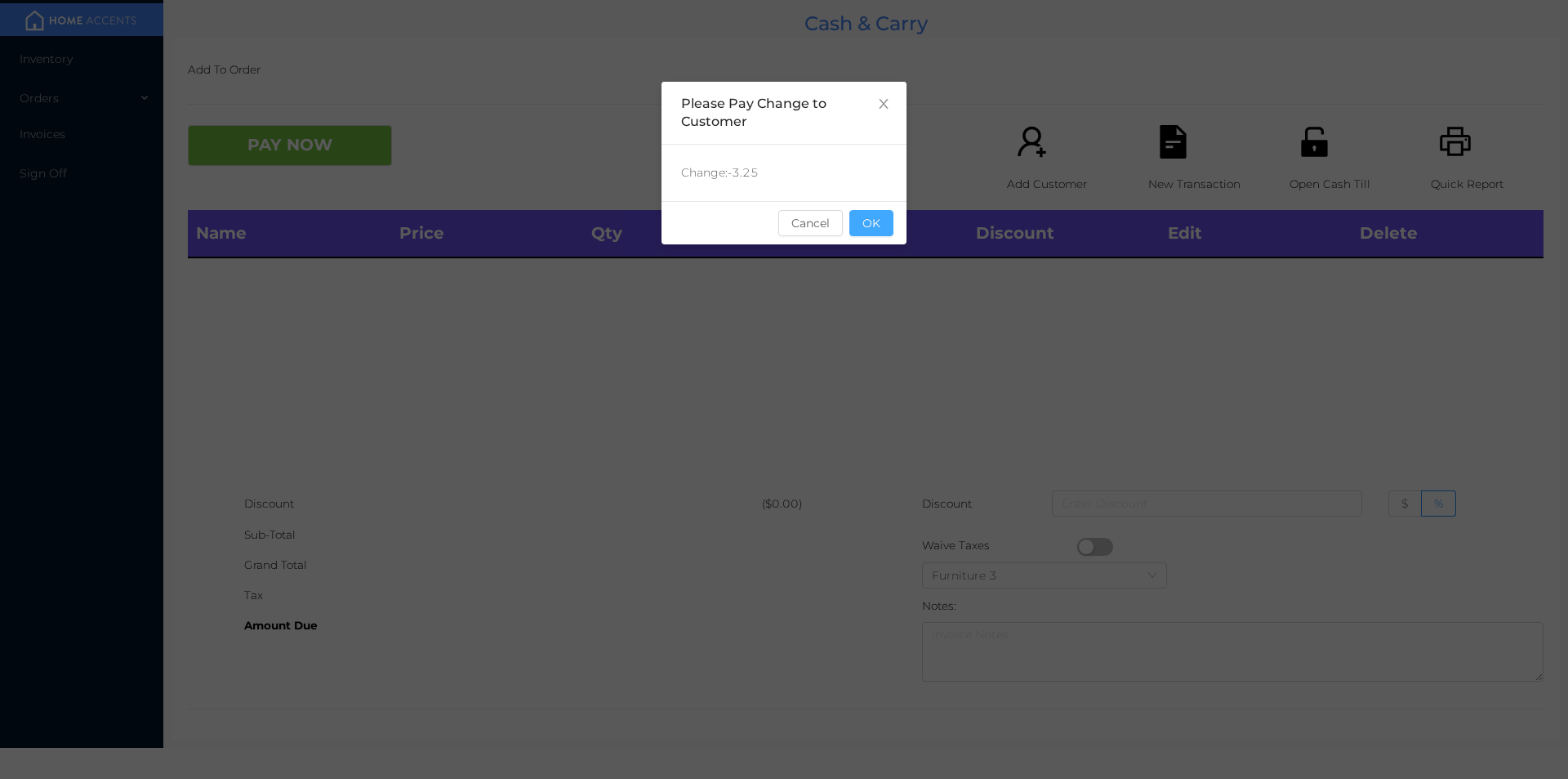
click at [872, 219] on button "OK" at bounding box center [872, 223] width 44 height 26
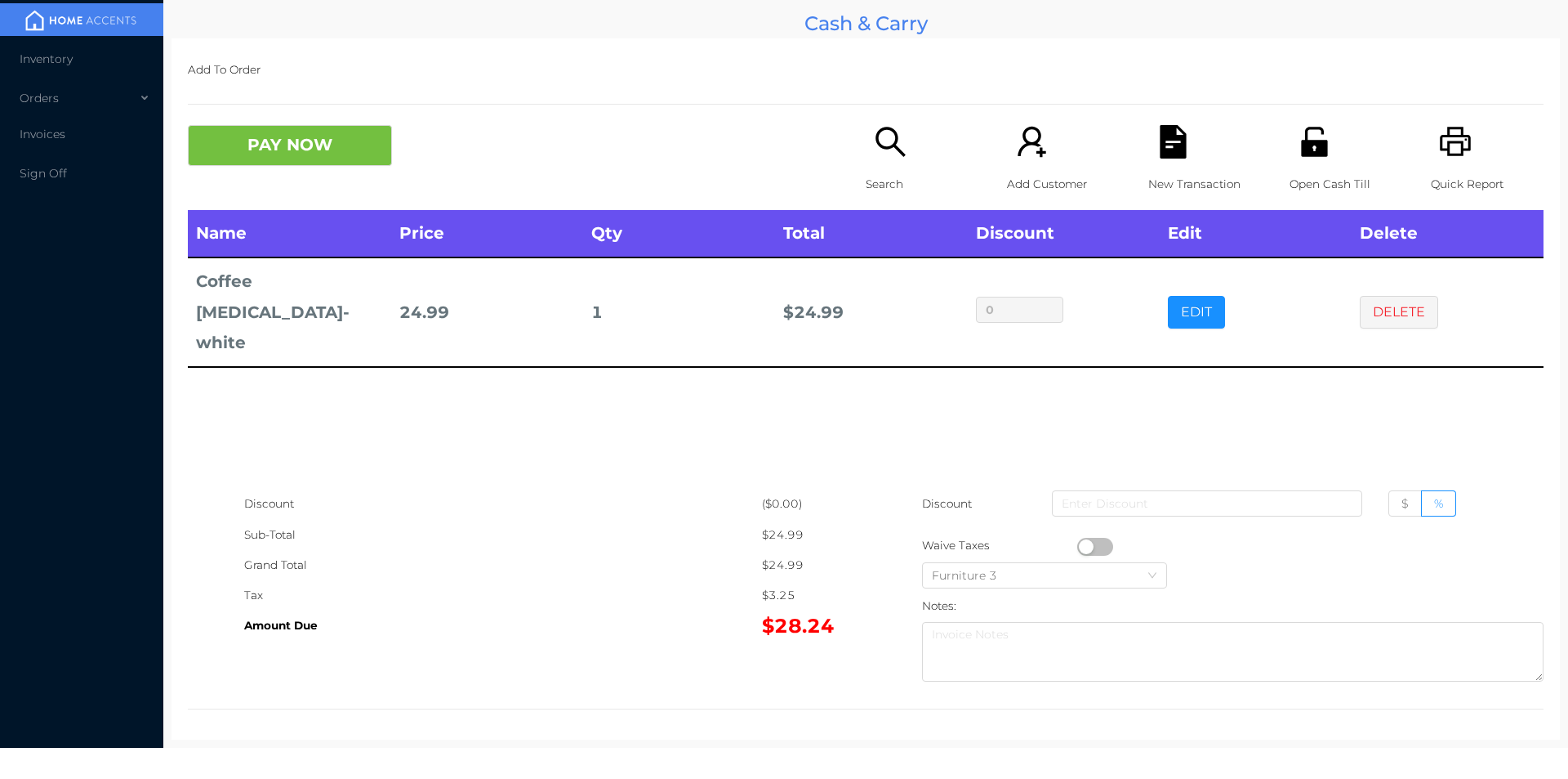
click at [1175, 153] on icon "icon: file-text" at bounding box center [1172, 142] width 26 height 34
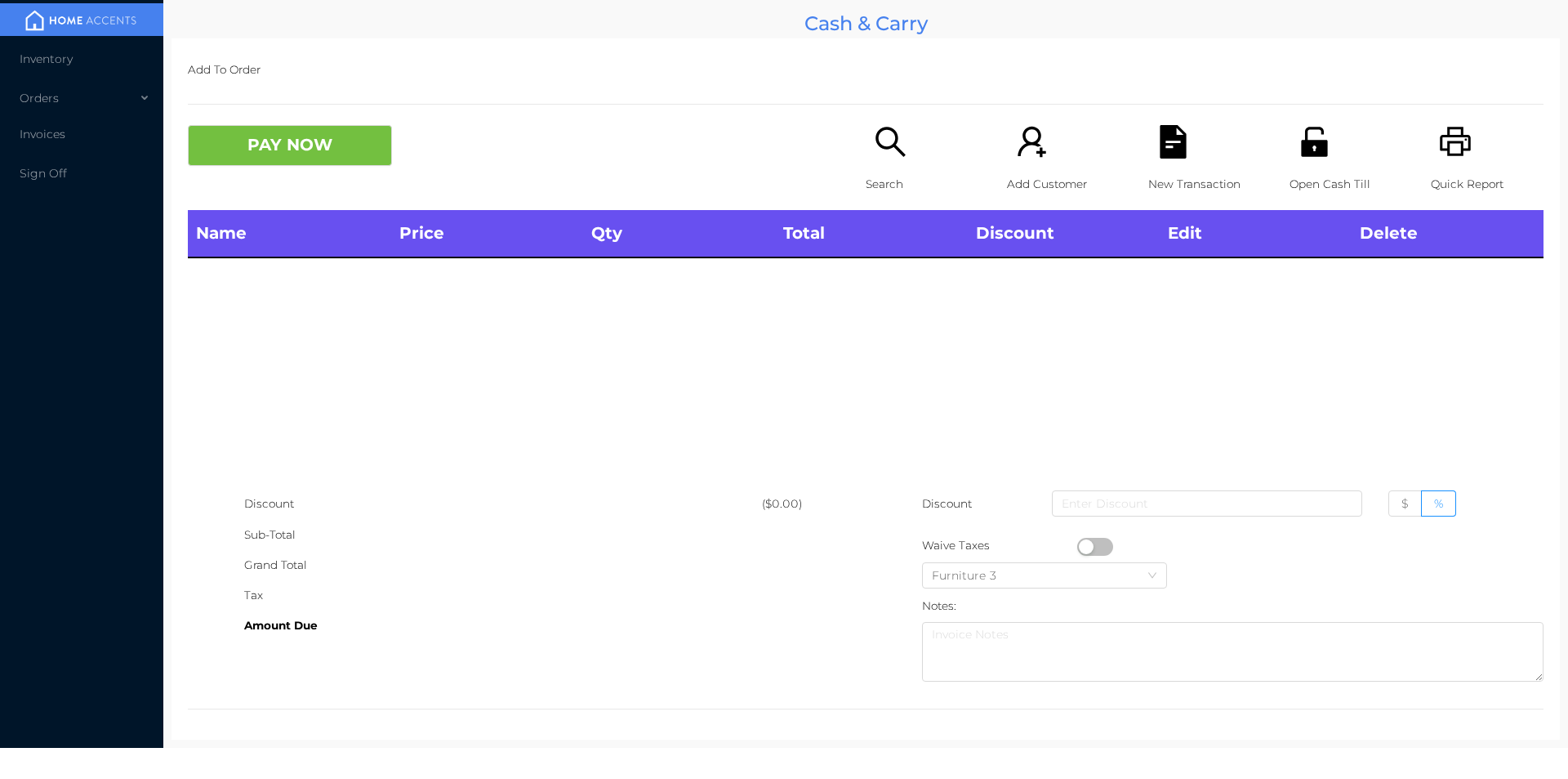
click at [1303, 148] on icon "icon: unlock" at bounding box center [1315, 142] width 34 height 34
click at [1312, 138] on icon "icon: unlock" at bounding box center [1315, 142] width 34 height 34
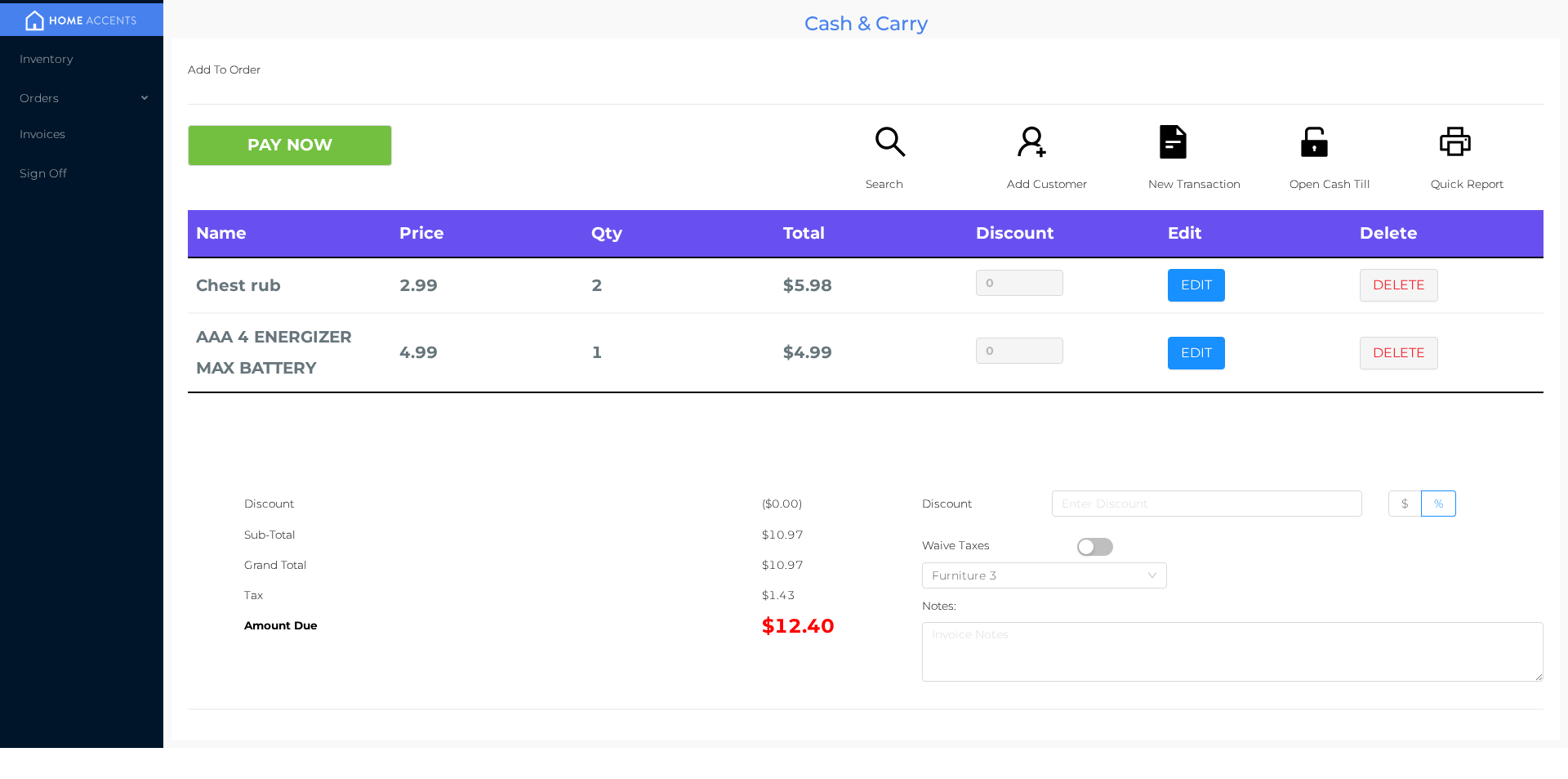
click at [1160, 149] on icon "icon: file-text" at bounding box center [1172, 142] width 26 height 34
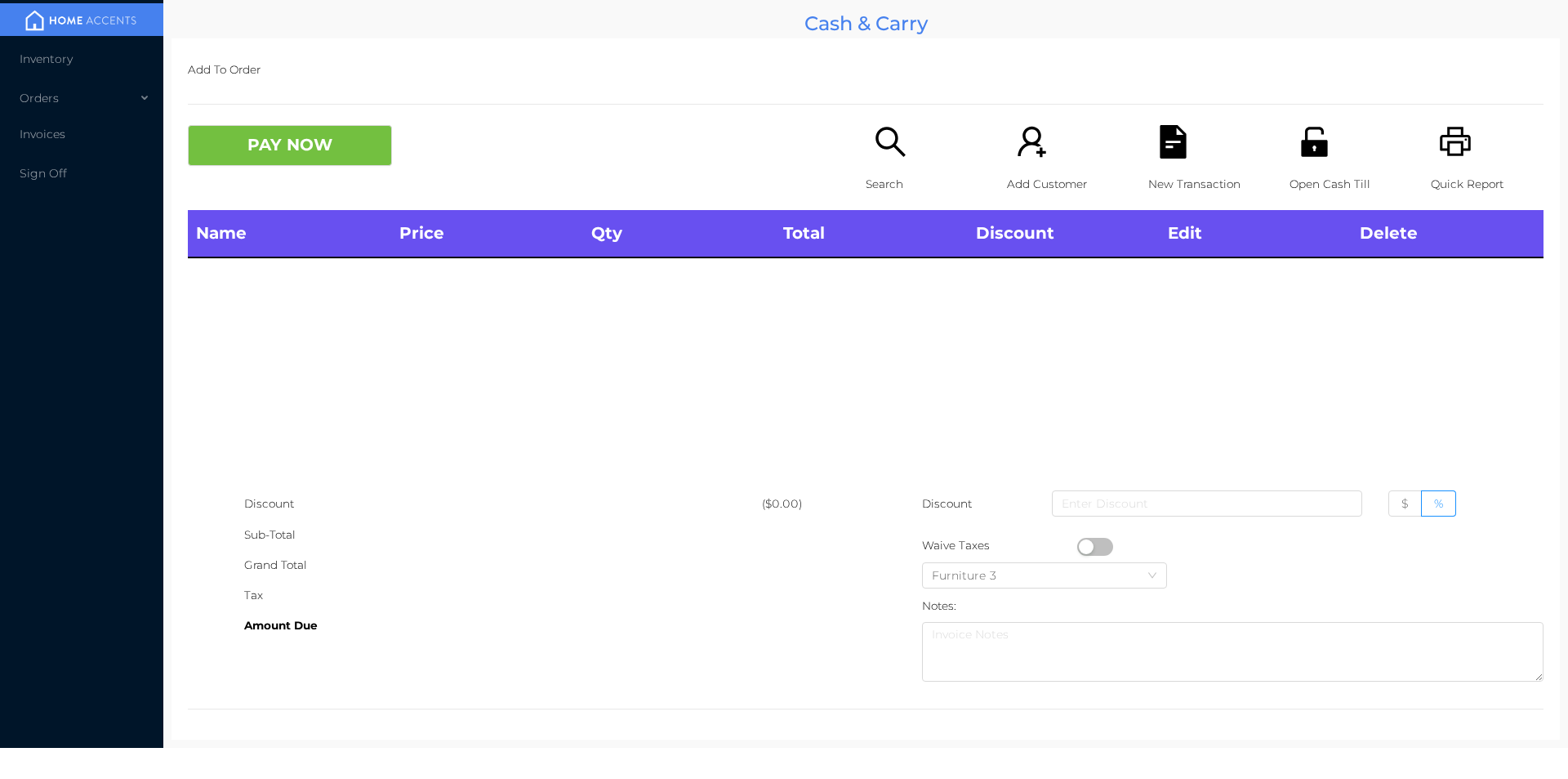
click at [1343, 150] on div "Open Cash Till" at bounding box center [1345, 168] width 113 height 85
click at [288, 138] on button "PAY NOW" at bounding box center [290, 146] width 204 height 41
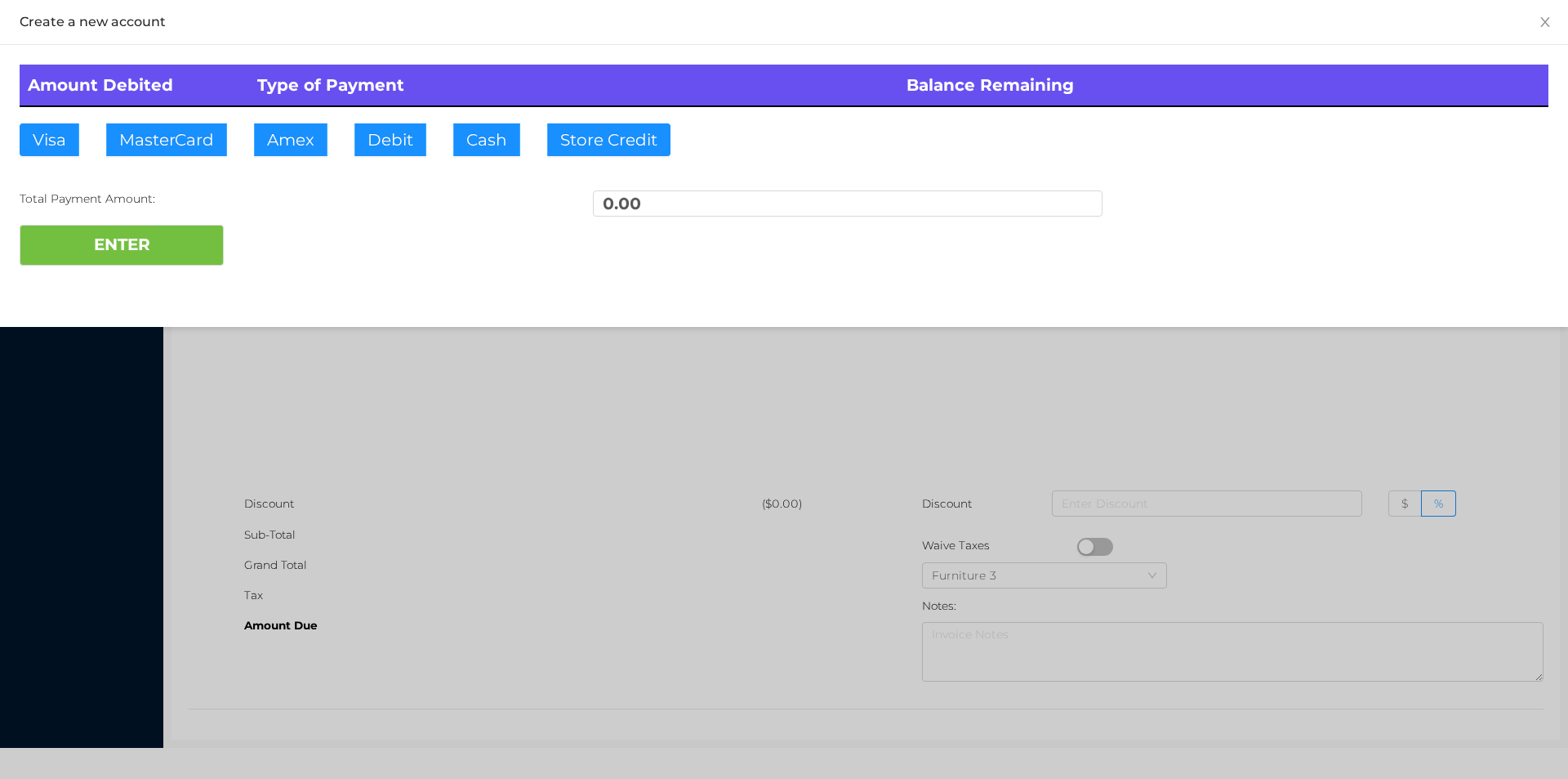
click at [569, 640] on div at bounding box center [784, 390] width 1568 height 779
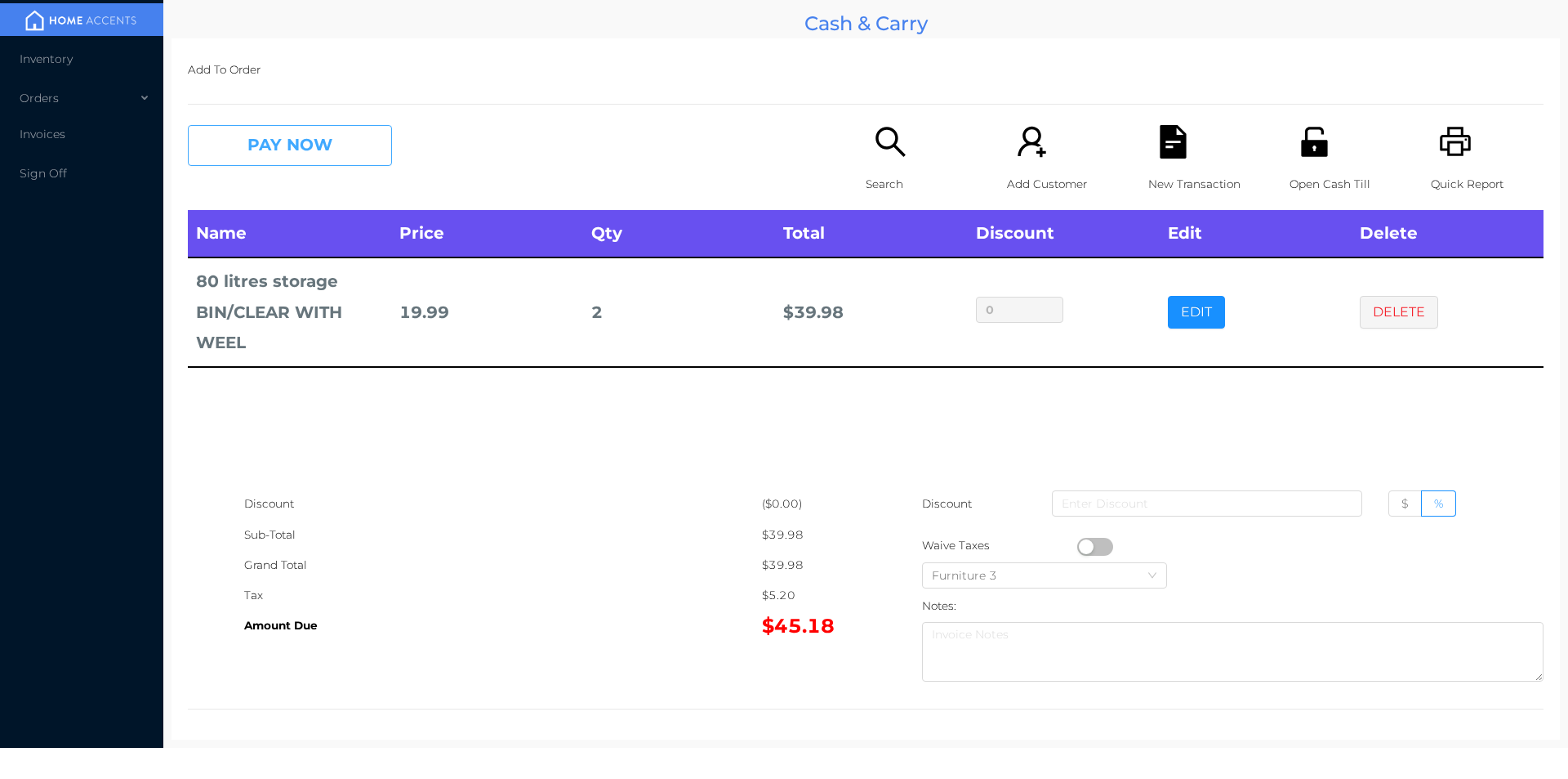
click at [318, 146] on button "PAY NOW" at bounding box center [290, 146] width 204 height 41
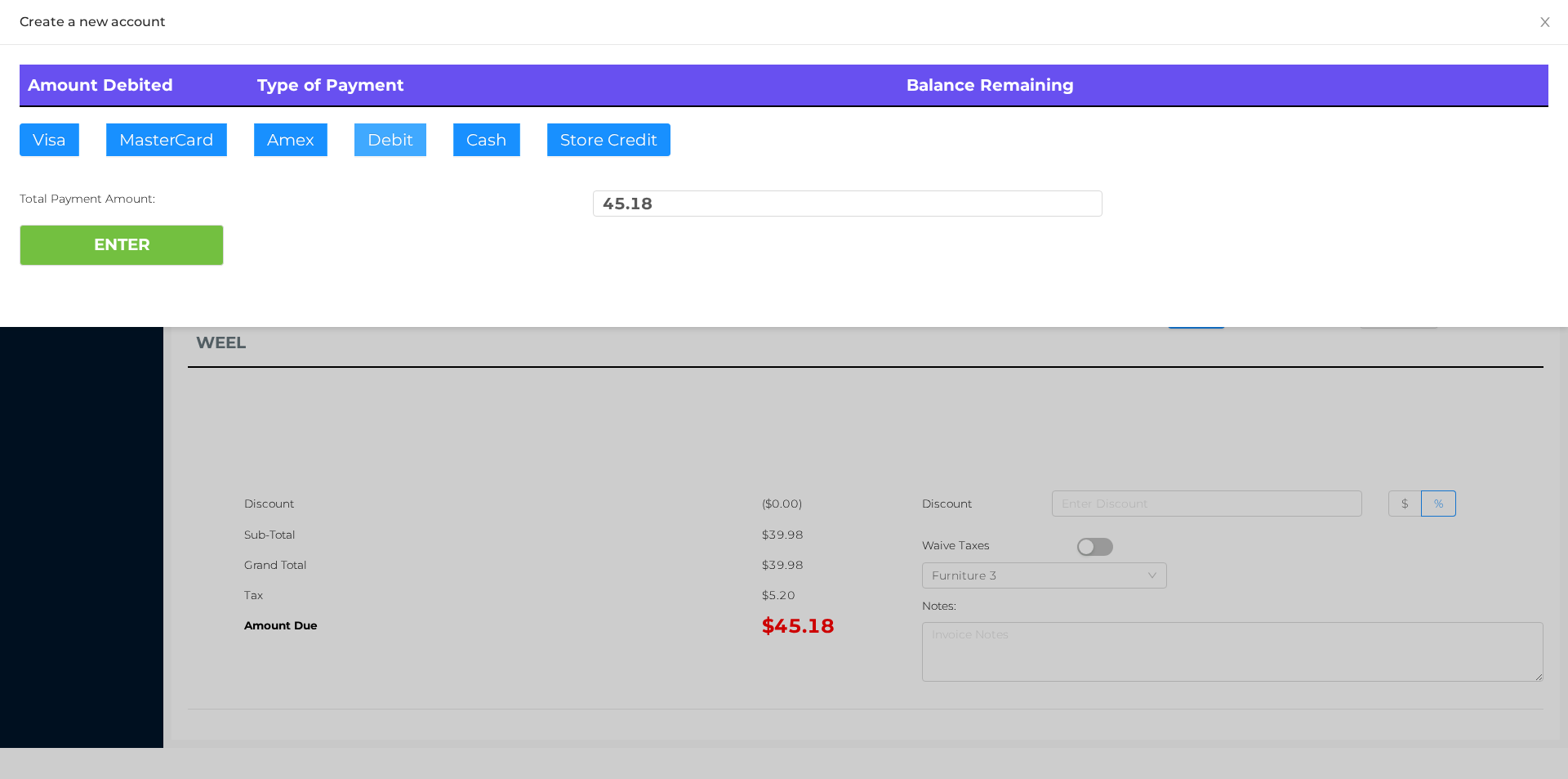
click at [389, 154] on button "Debit" at bounding box center [390, 139] width 72 height 33
click at [194, 256] on button "ENTER" at bounding box center [122, 245] width 204 height 41
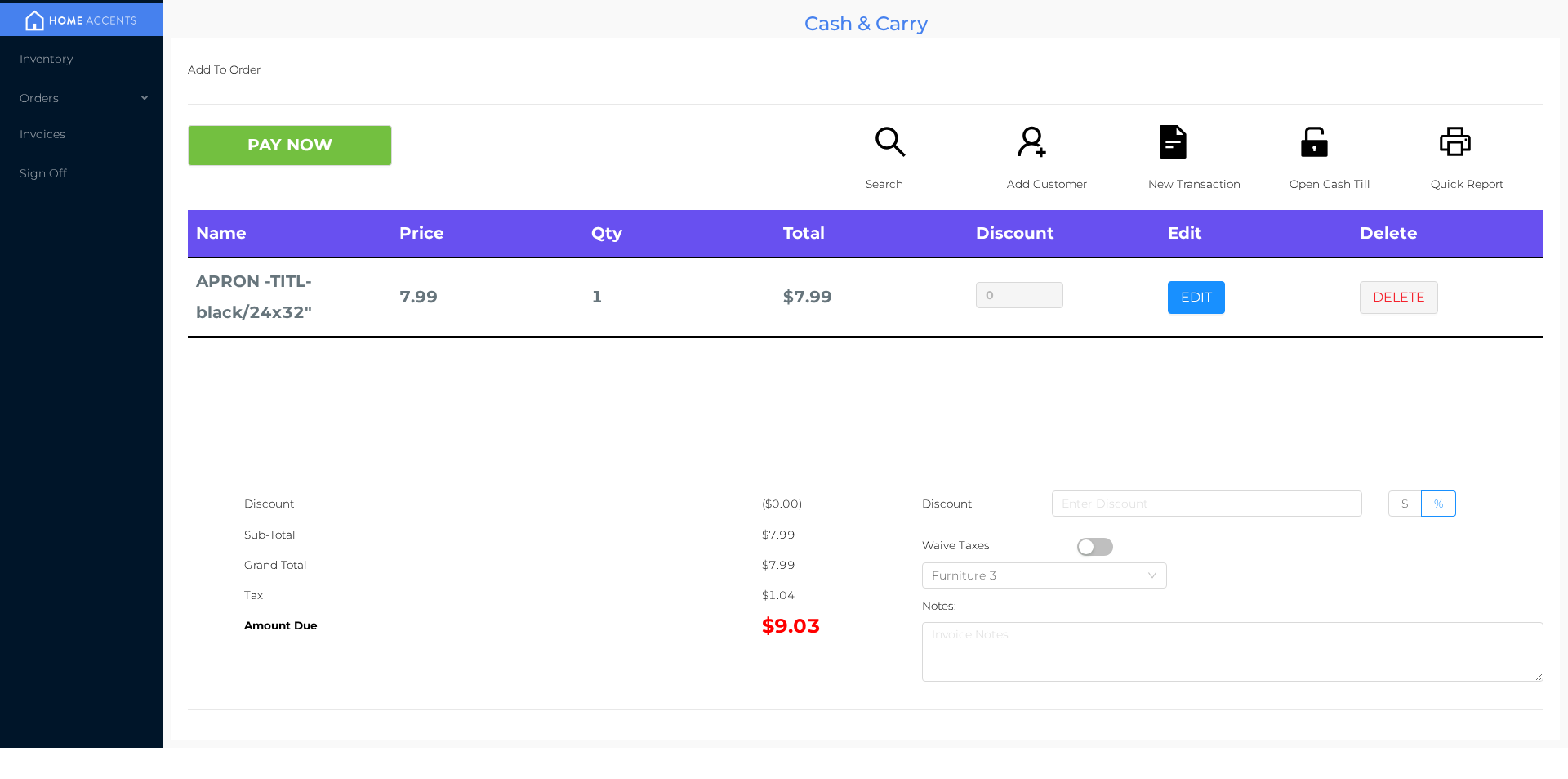
click at [1164, 137] on icon "icon: file-text" at bounding box center [1172, 142] width 26 height 34
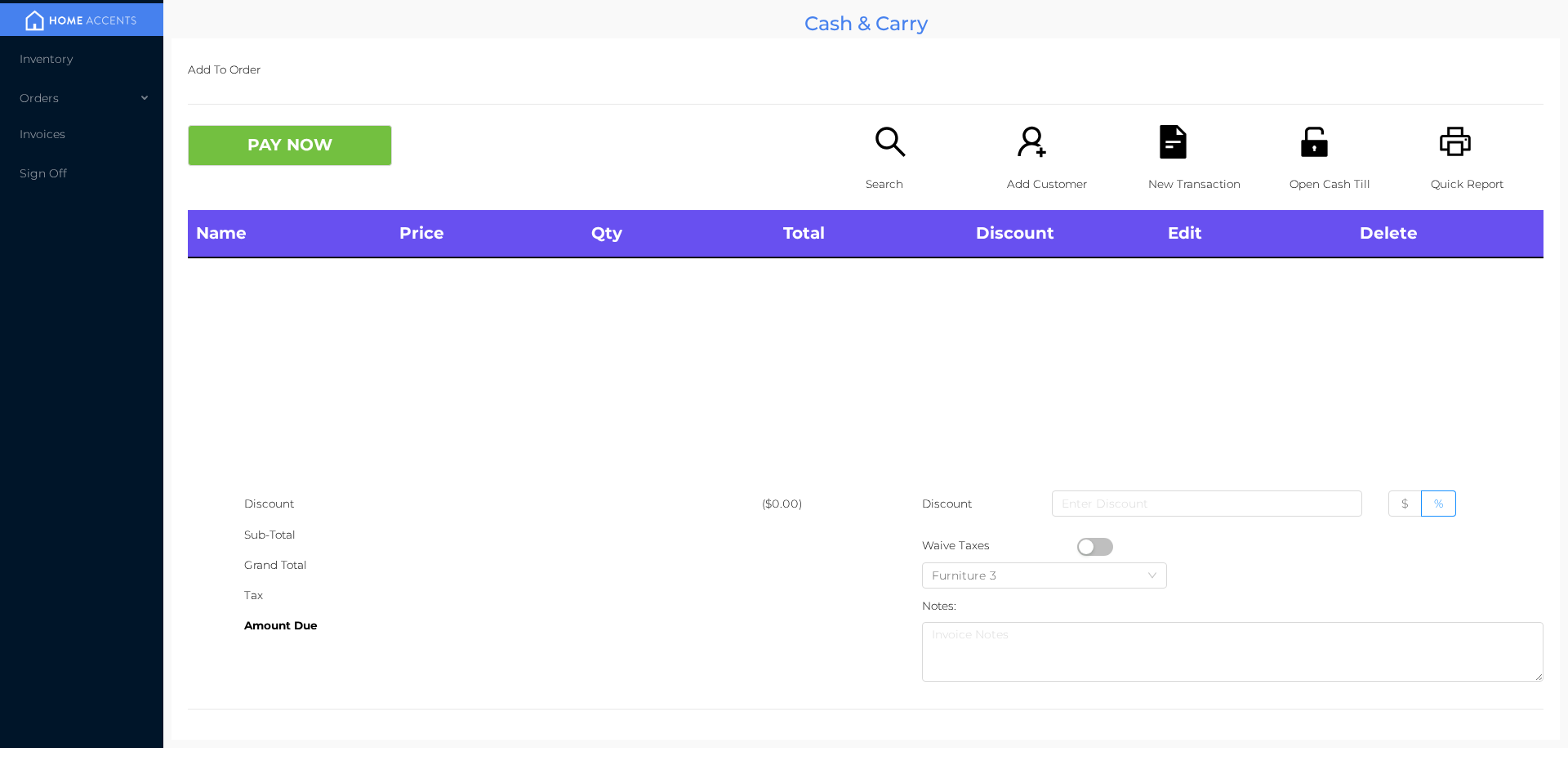
click at [1331, 136] on div "Open Cash Till" at bounding box center [1345, 168] width 113 height 85
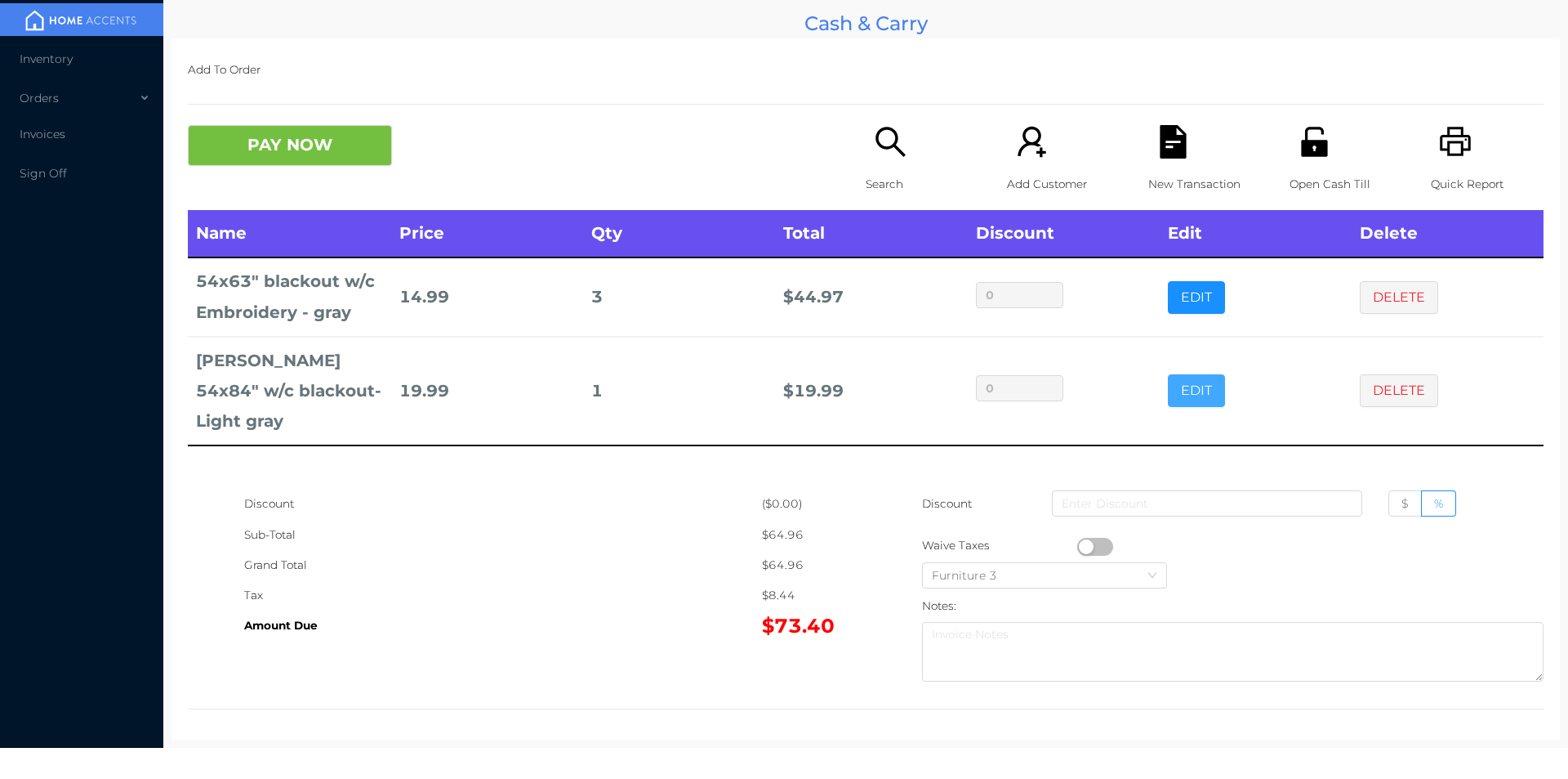
click at [1206, 387] on button "EDIT" at bounding box center [1196, 390] width 57 height 33
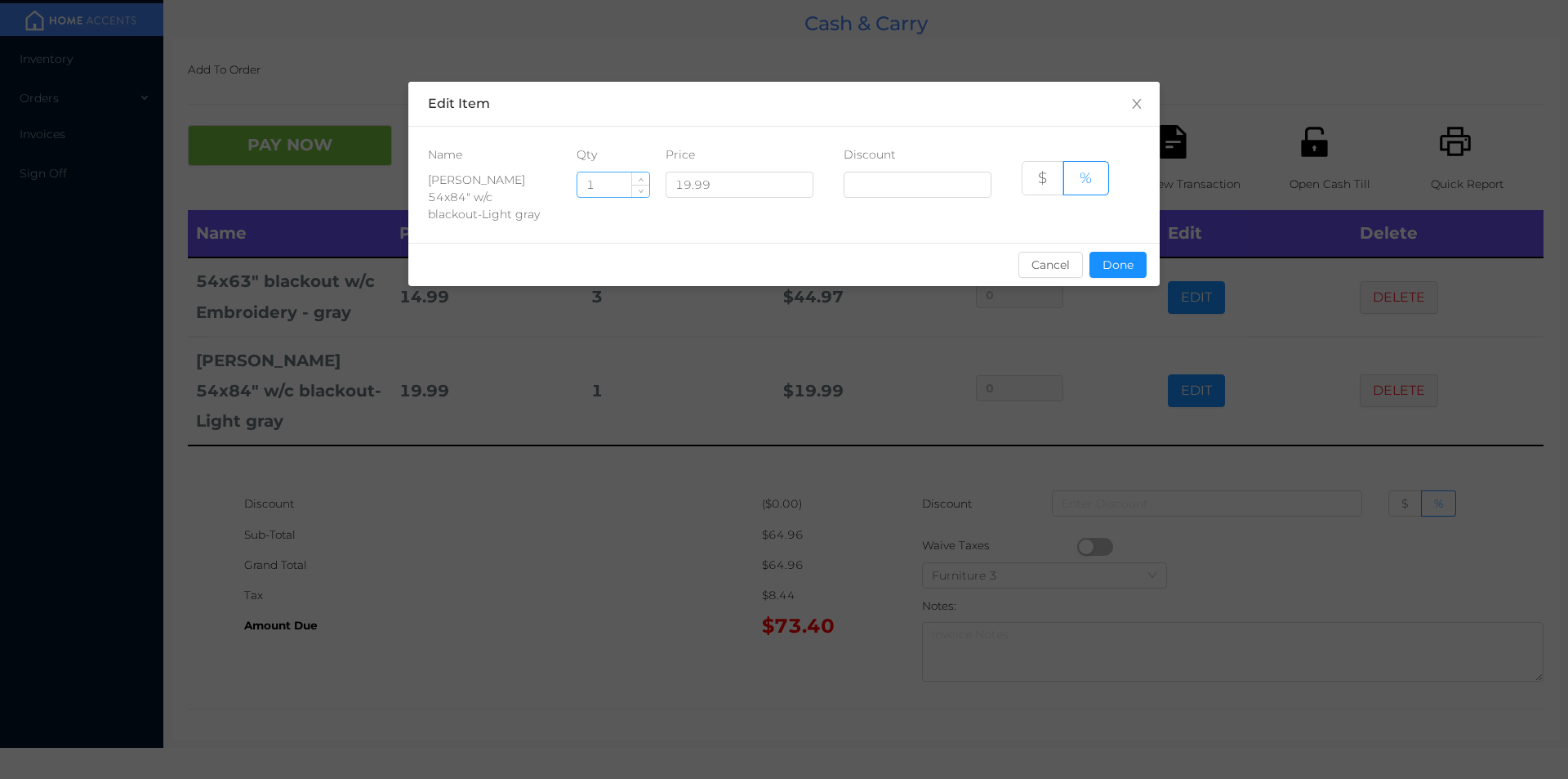
click at [612, 181] on input "1" at bounding box center [613, 185] width 72 height 25
type input "4"
click at [1106, 252] on button "Done" at bounding box center [1118, 264] width 57 height 26
type input "0%"
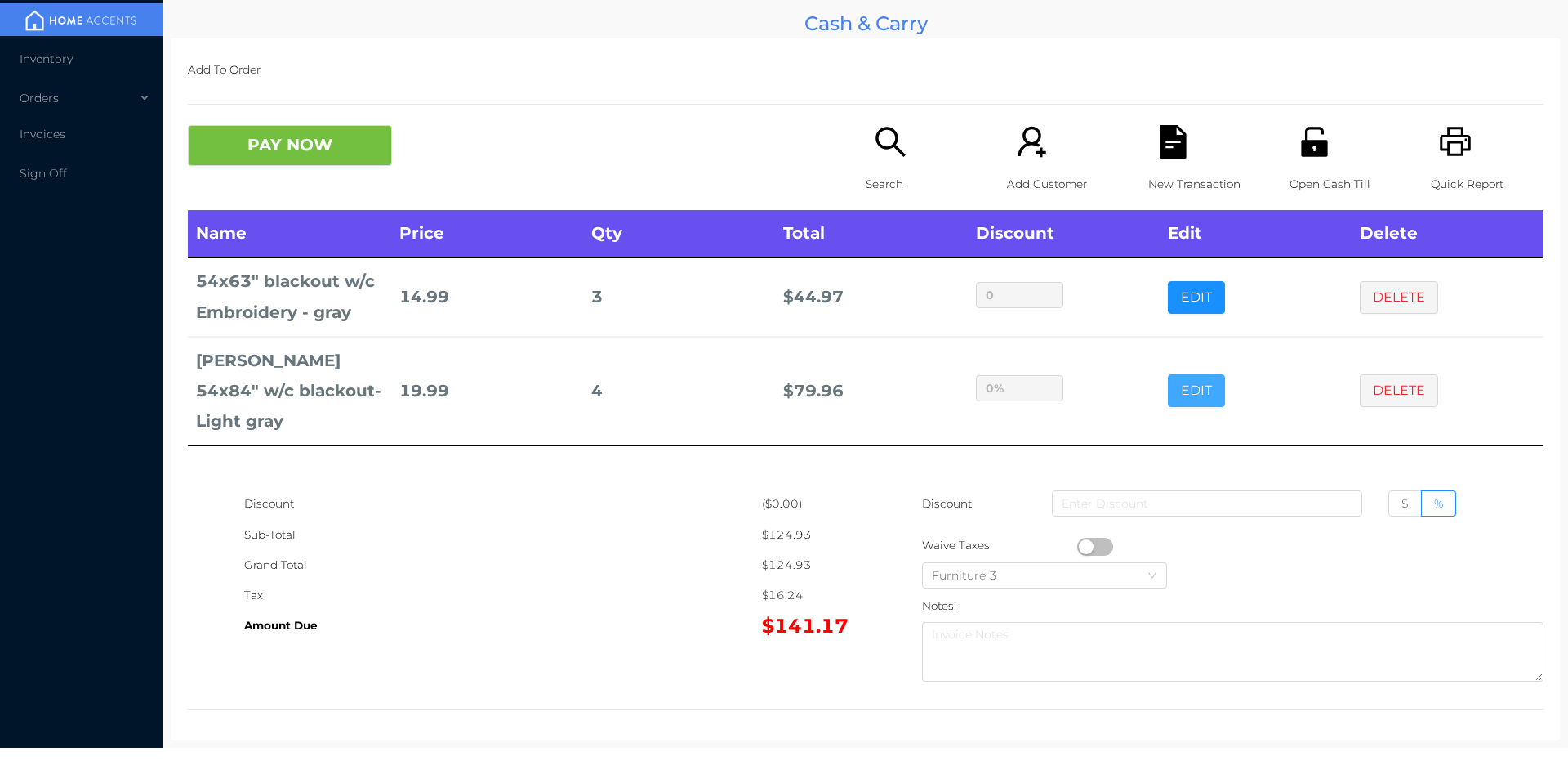
click at [1168, 374] on button "EDIT" at bounding box center [1196, 390] width 57 height 33
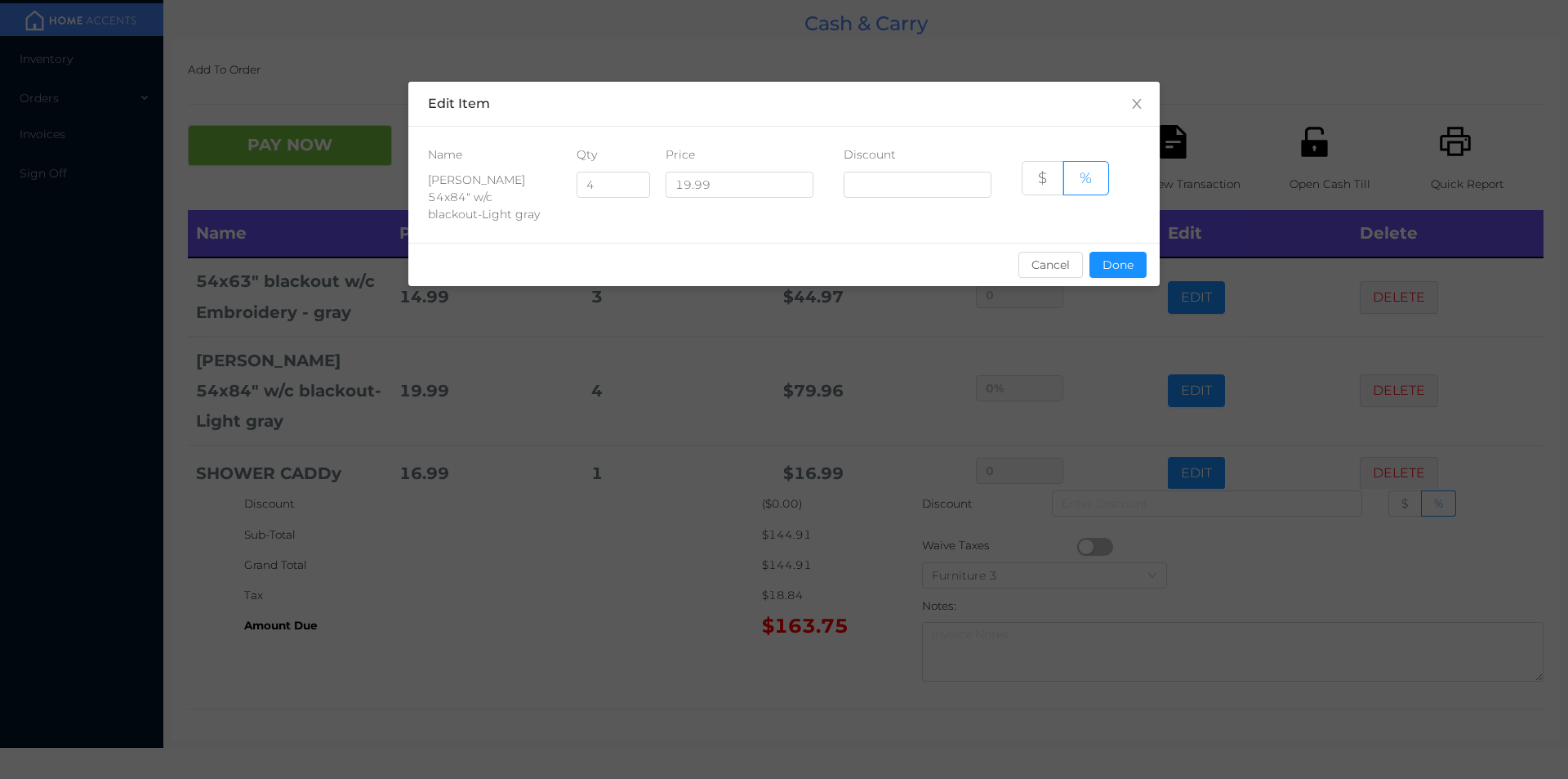
click at [471, 617] on div "sentinelStart Edit Item Name Qty Price Discount STACY 54x84" w/c blackout-Light…" at bounding box center [784, 390] width 1568 height 779
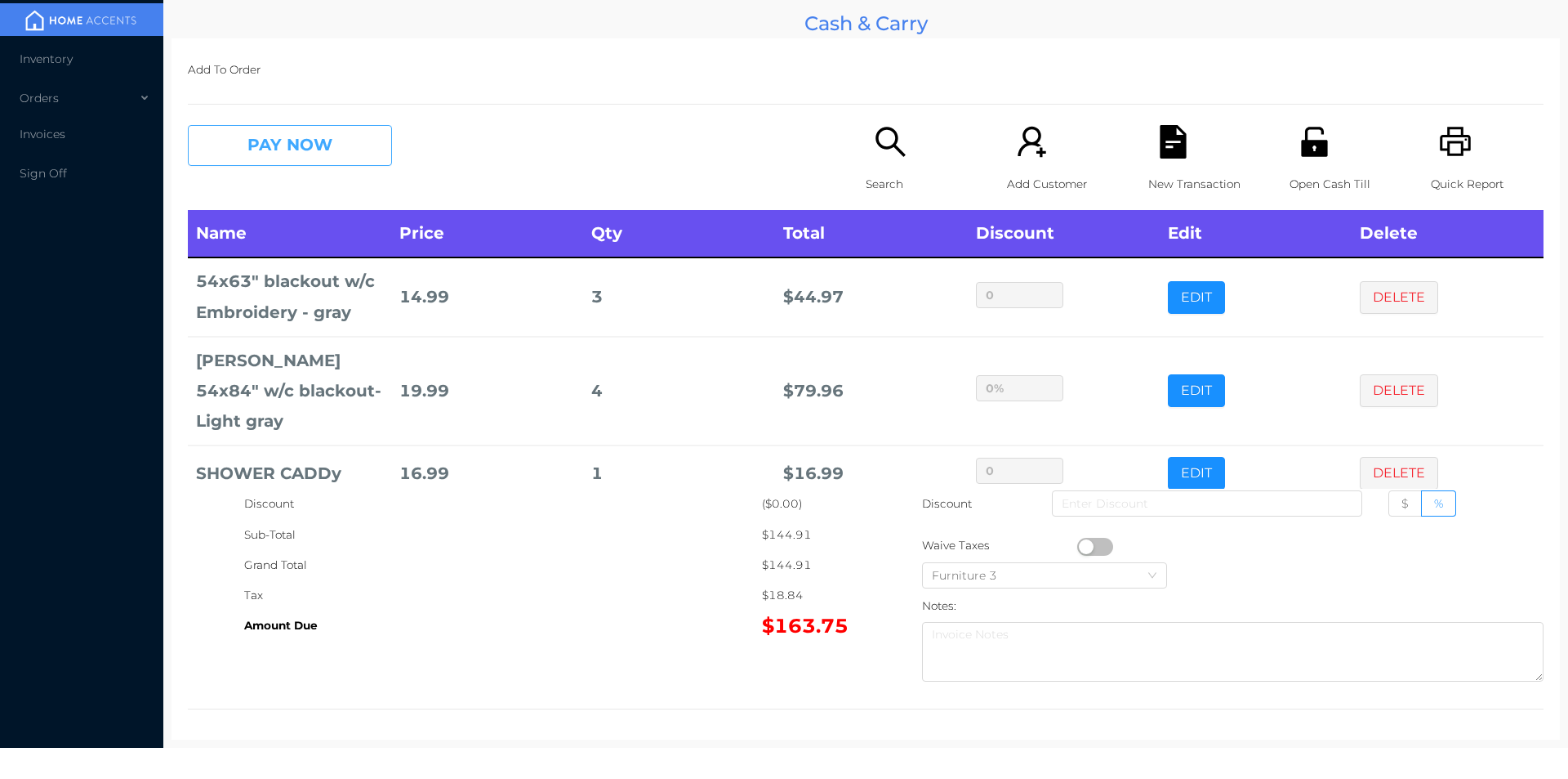
click at [288, 130] on button "PAY NOW" at bounding box center [290, 146] width 204 height 41
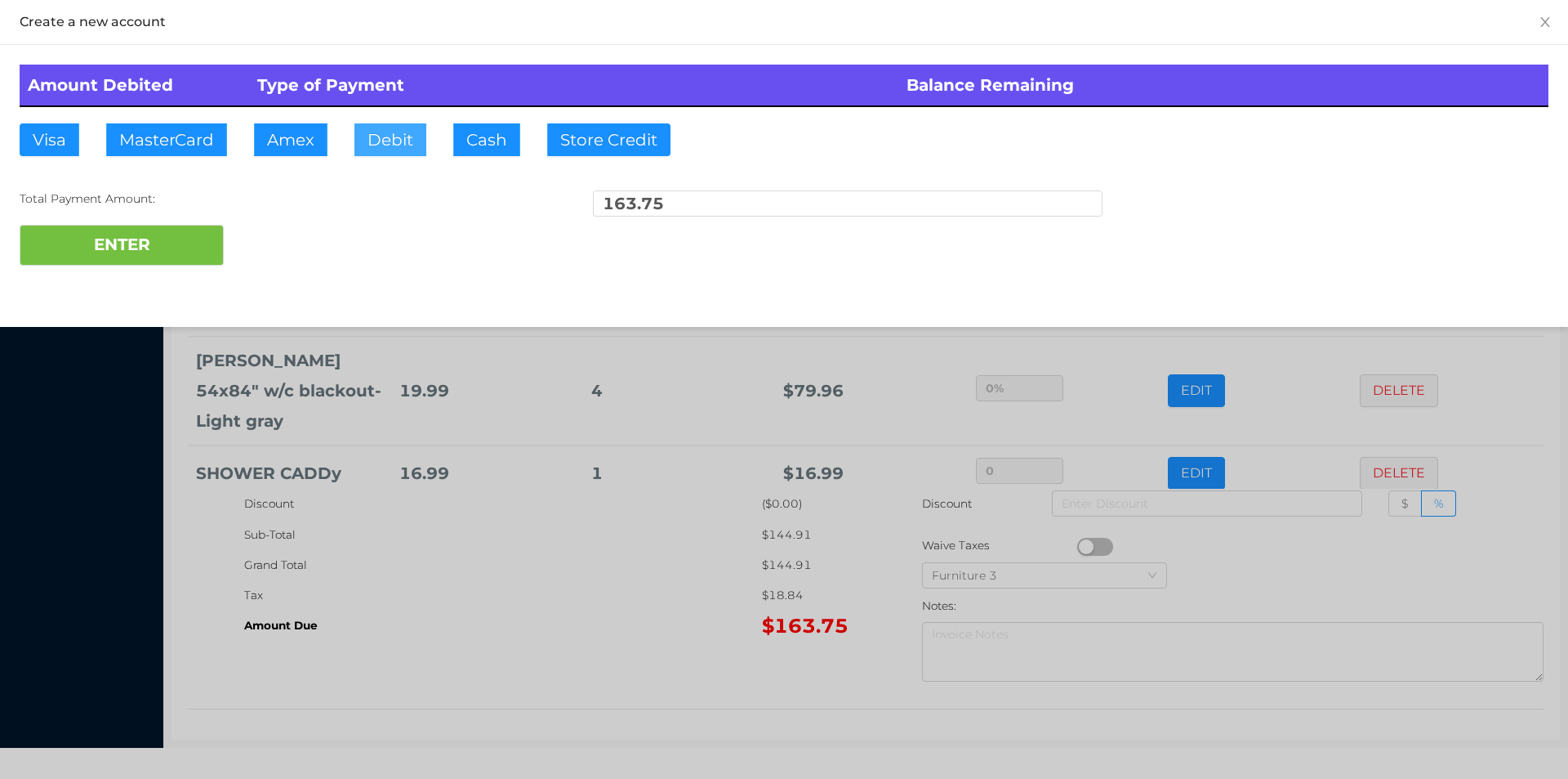
click at [355, 140] on button "Debit" at bounding box center [390, 139] width 72 height 33
click at [170, 136] on button "MasterCard" at bounding box center [167, 139] width 121 height 33
click at [197, 254] on button "ENTER" at bounding box center [122, 245] width 204 height 41
type input "0"
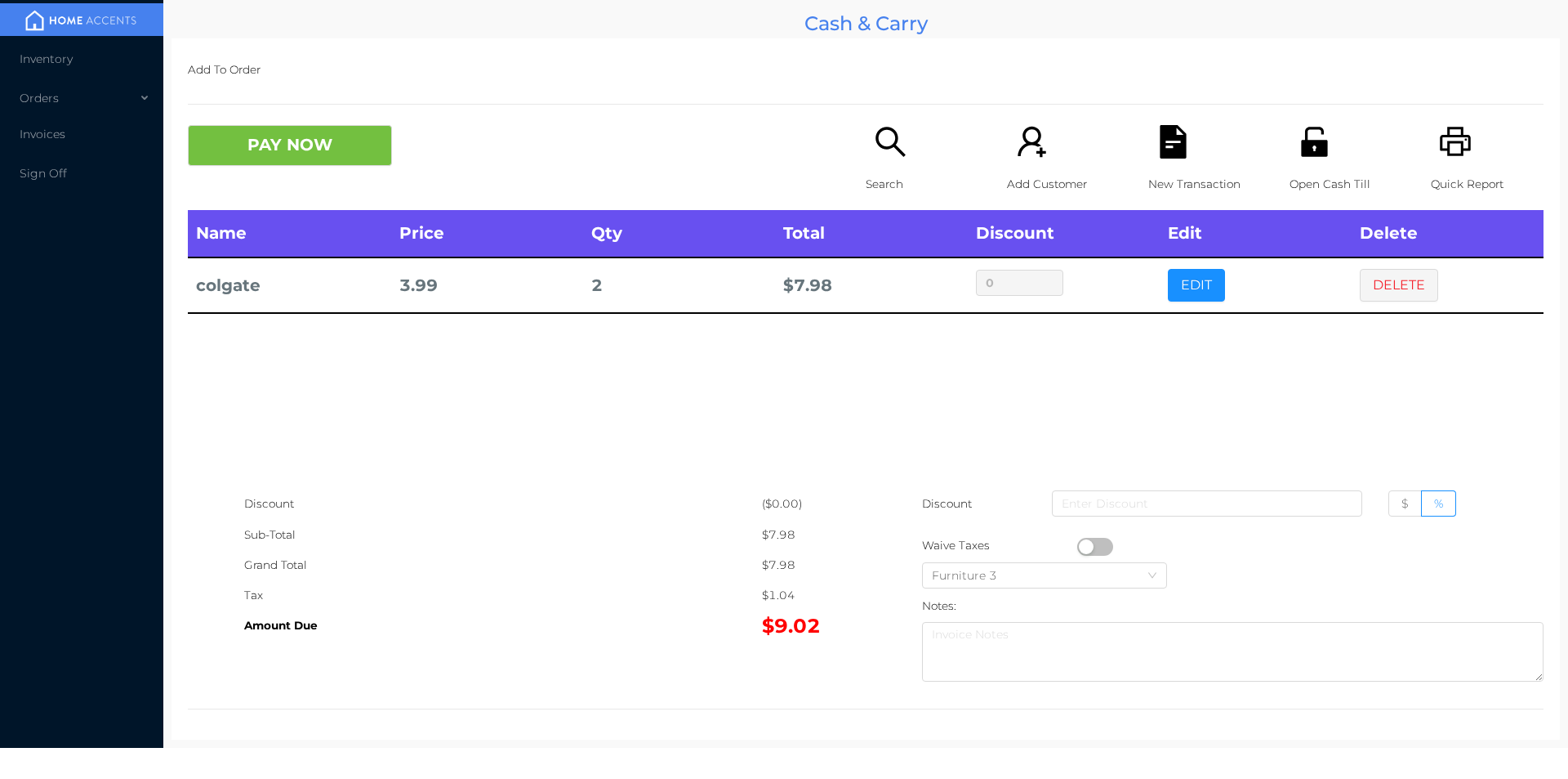
click at [1172, 133] on icon "icon: file-text" at bounding box center [1173, 142] width 34 height 34
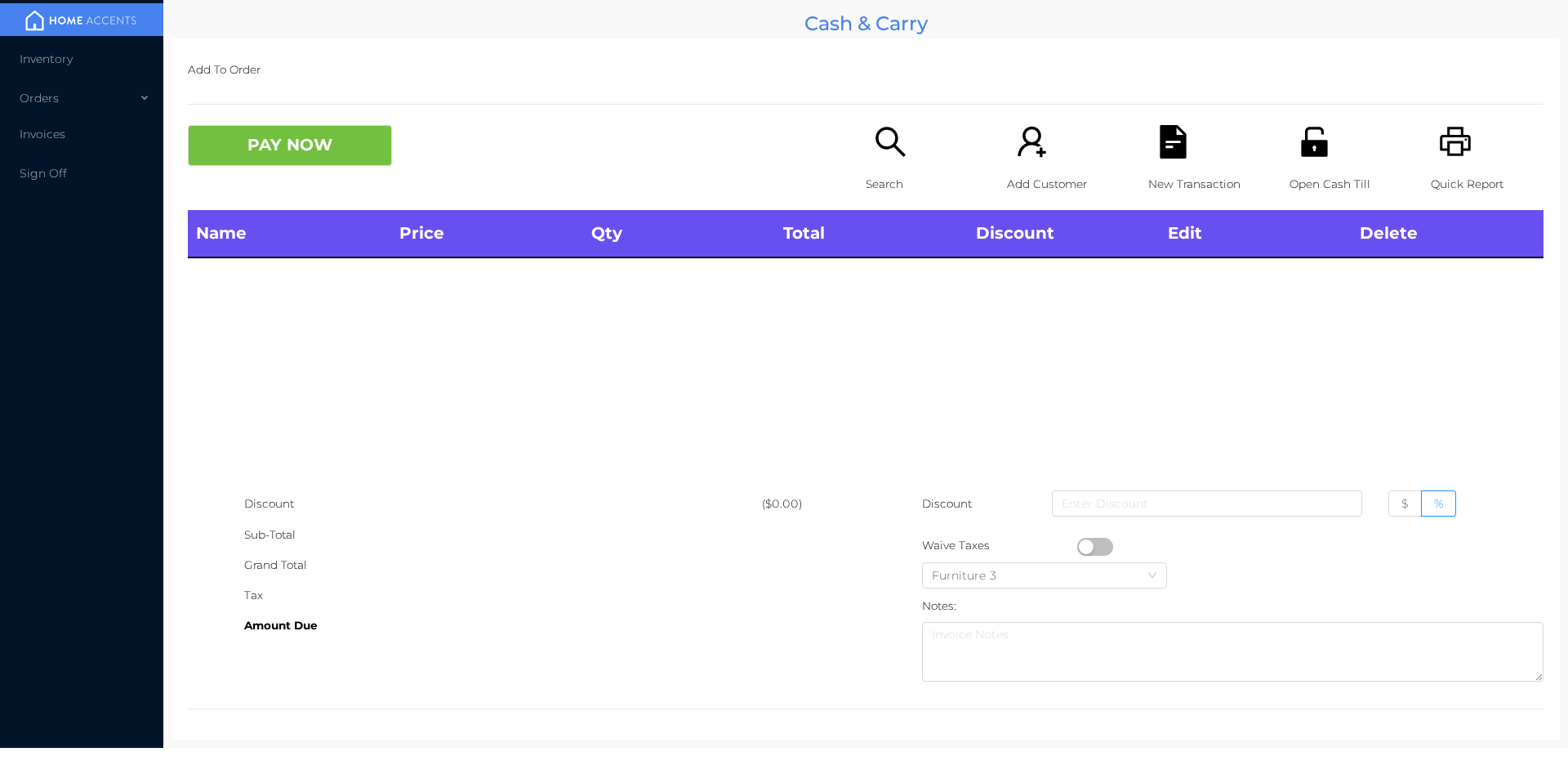
click at [1313, 153] on icon "icon: unlock" at bounding box center [1313, 141] width 26 height 29
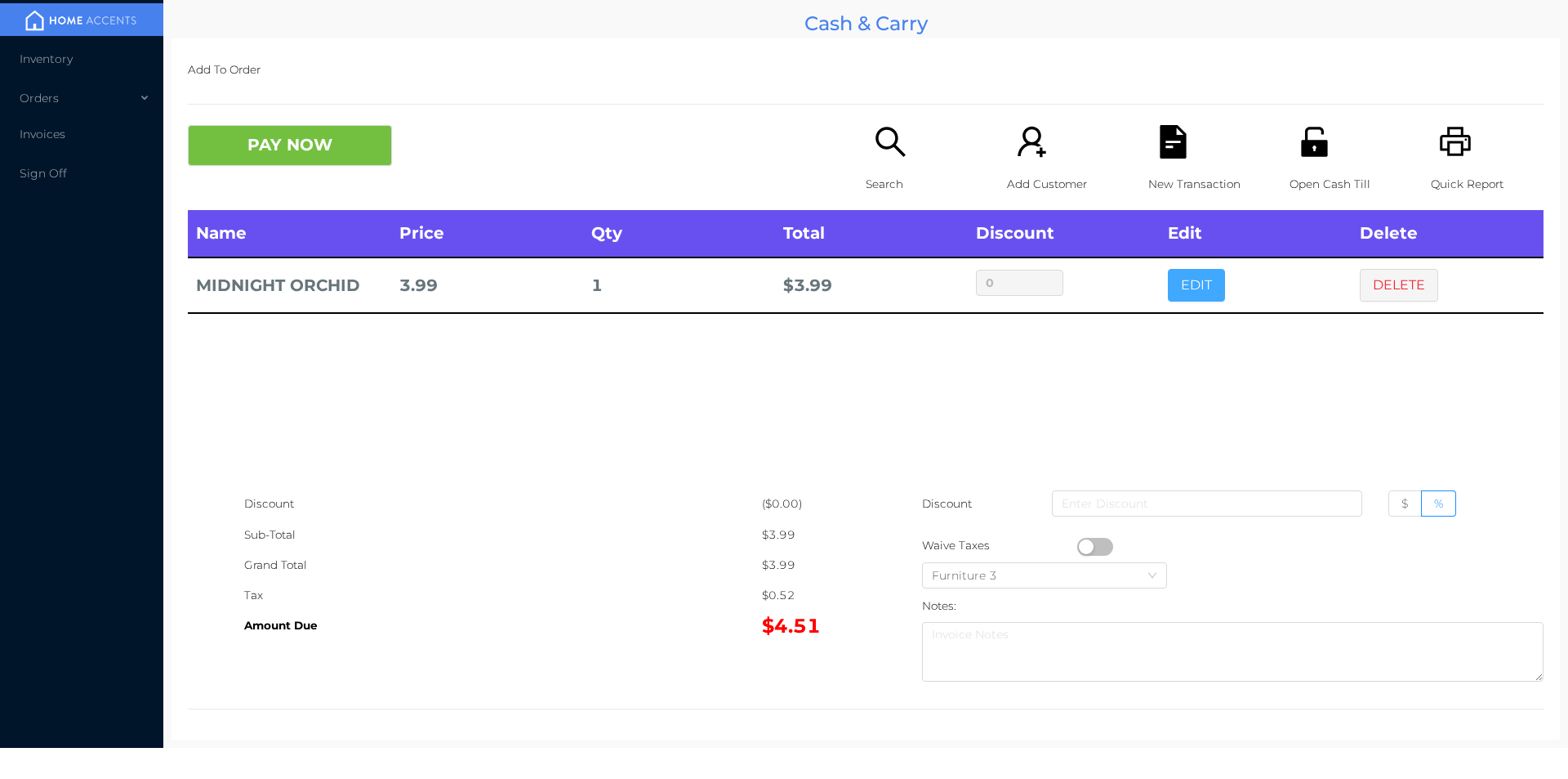
click at [1207, 287] on button "EDIT" at bounding box center [1196, 285] width 57 height 33
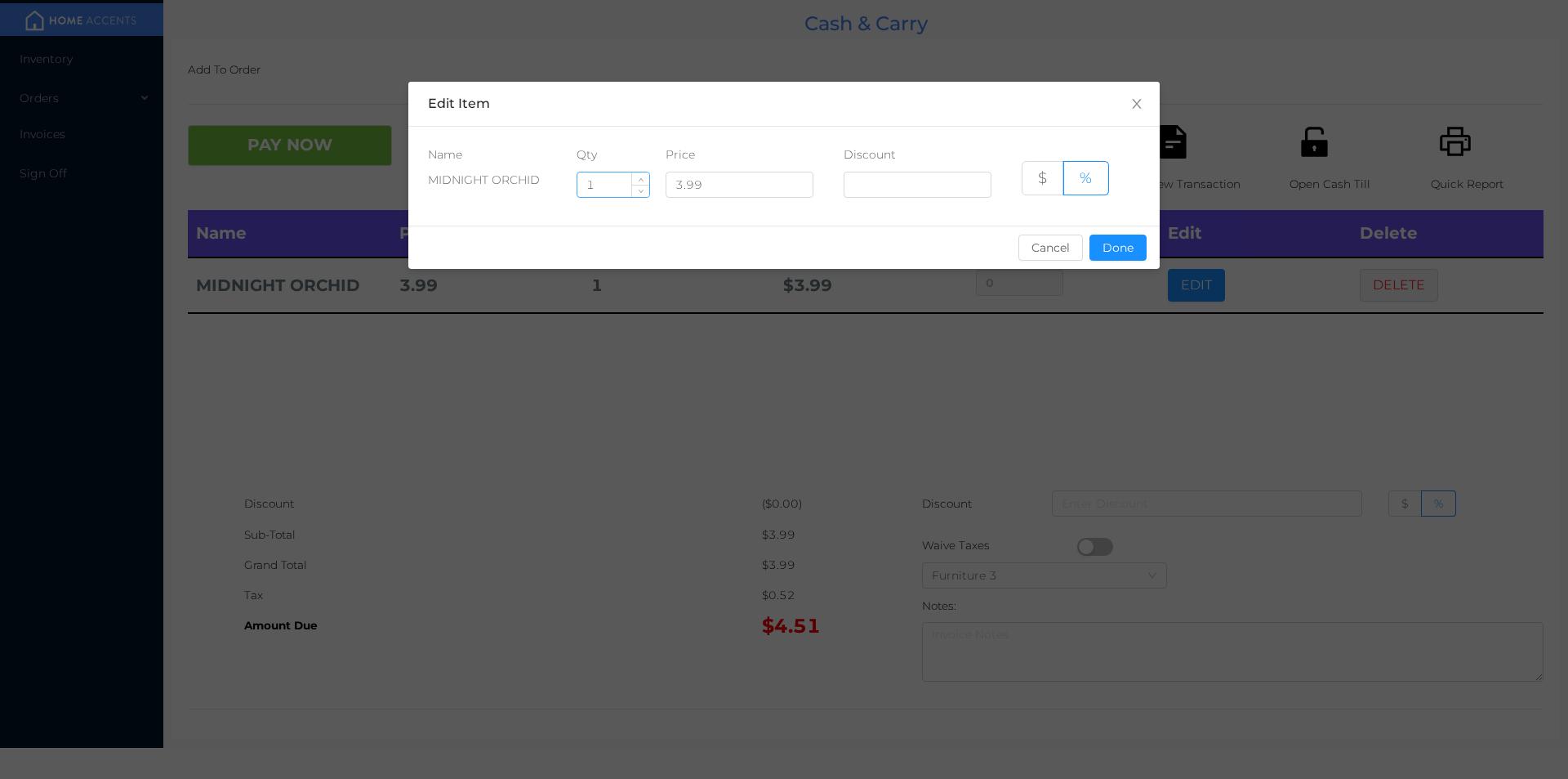
click at [617, 189] on input "1" at bounding box center [613, 185] width 72 height 25
type input "2"
click at [1112, 237] on button "Done" at bounding box center [1118, 247] width 57 height 26
type input "0%"
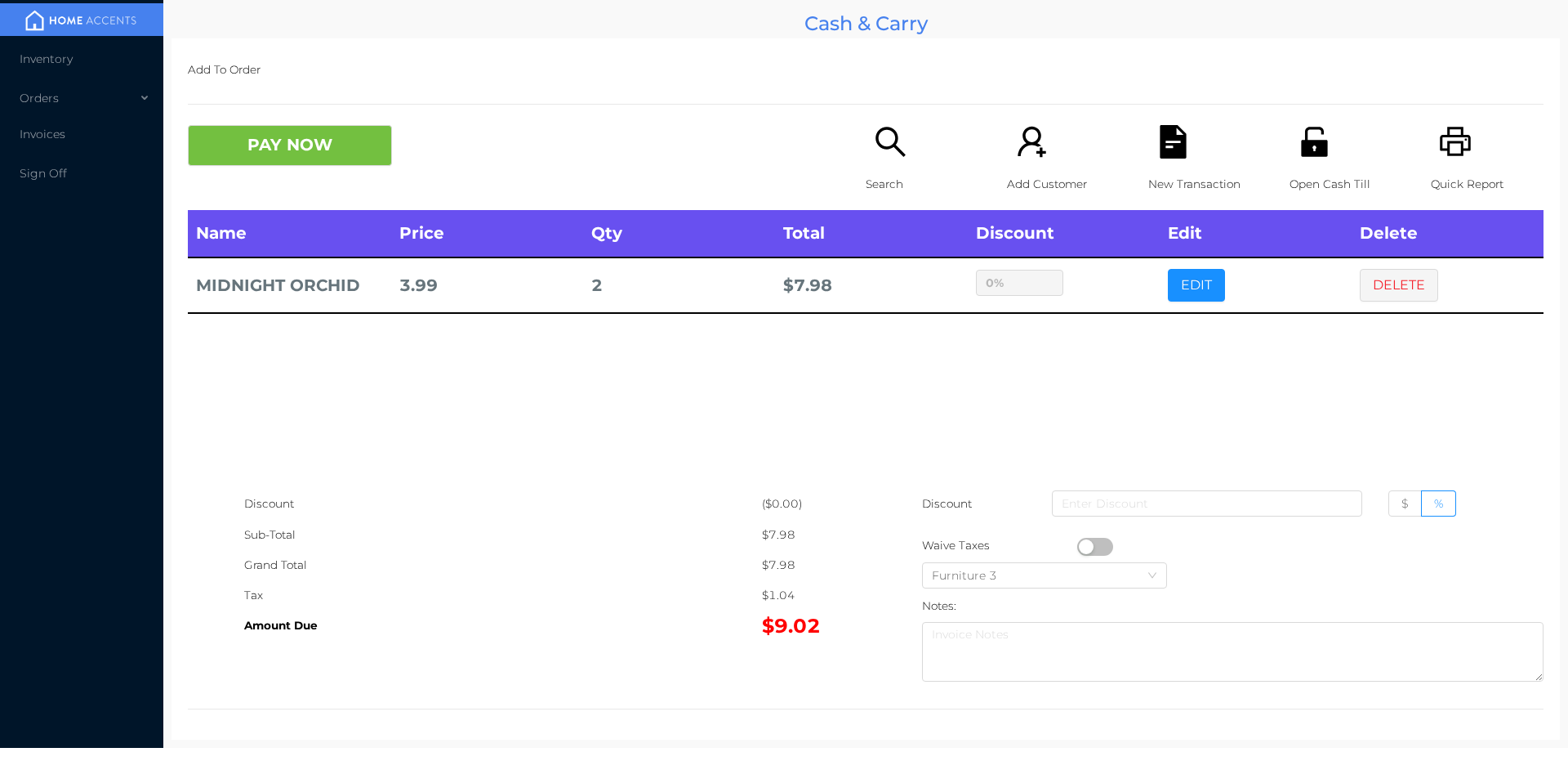
click at [1324, 158] on div "Open Cash Till" at bounding box center [1345, 168] width 113 height 85
click at [1163, 143] on icon "icon: file-text" at bounding box center [1173, 142] width 34 height 34
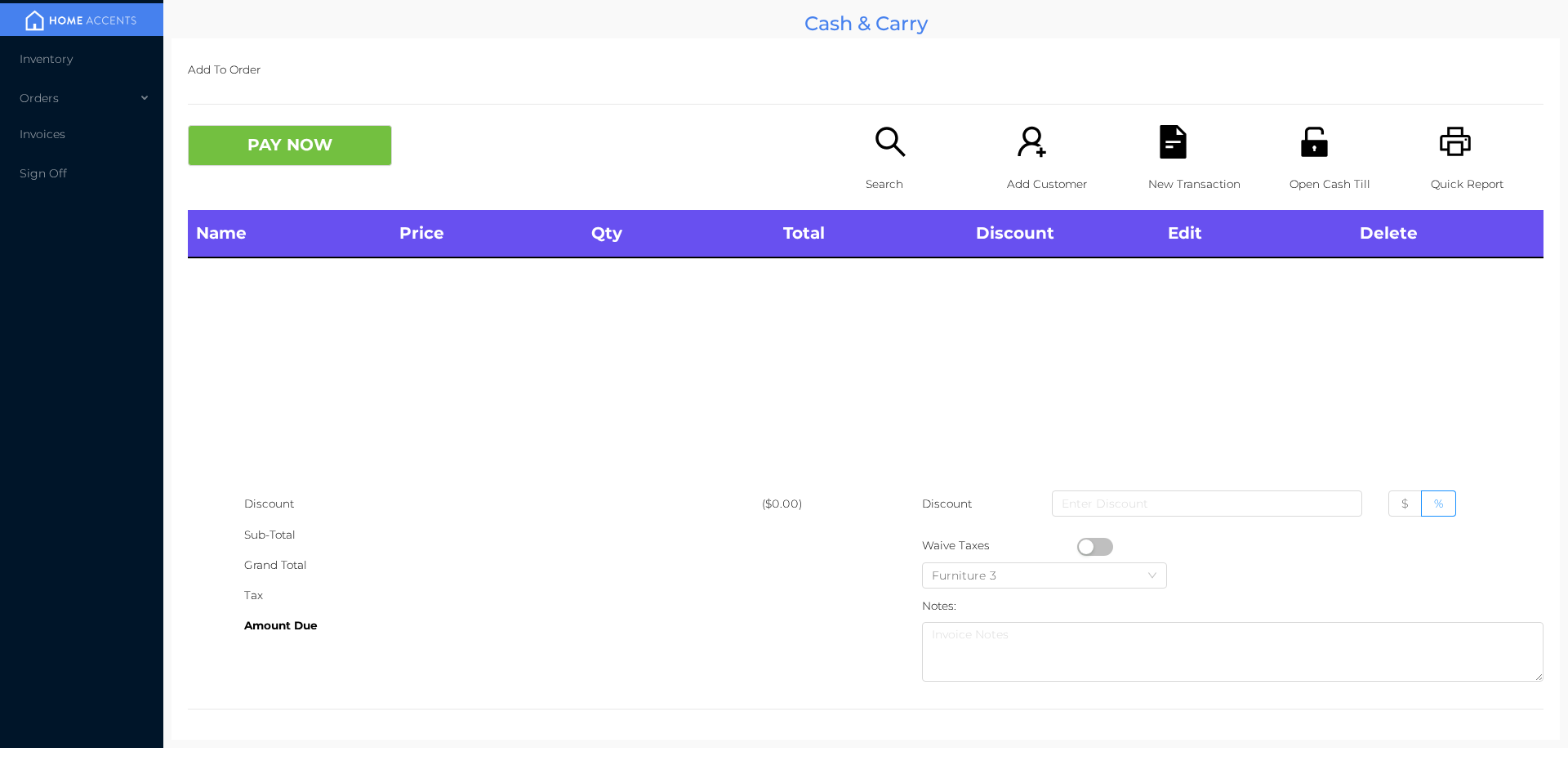
click at [1326, 151] on div "Open Cash Till" at bounding box center [1345, 168] width 113 height 85
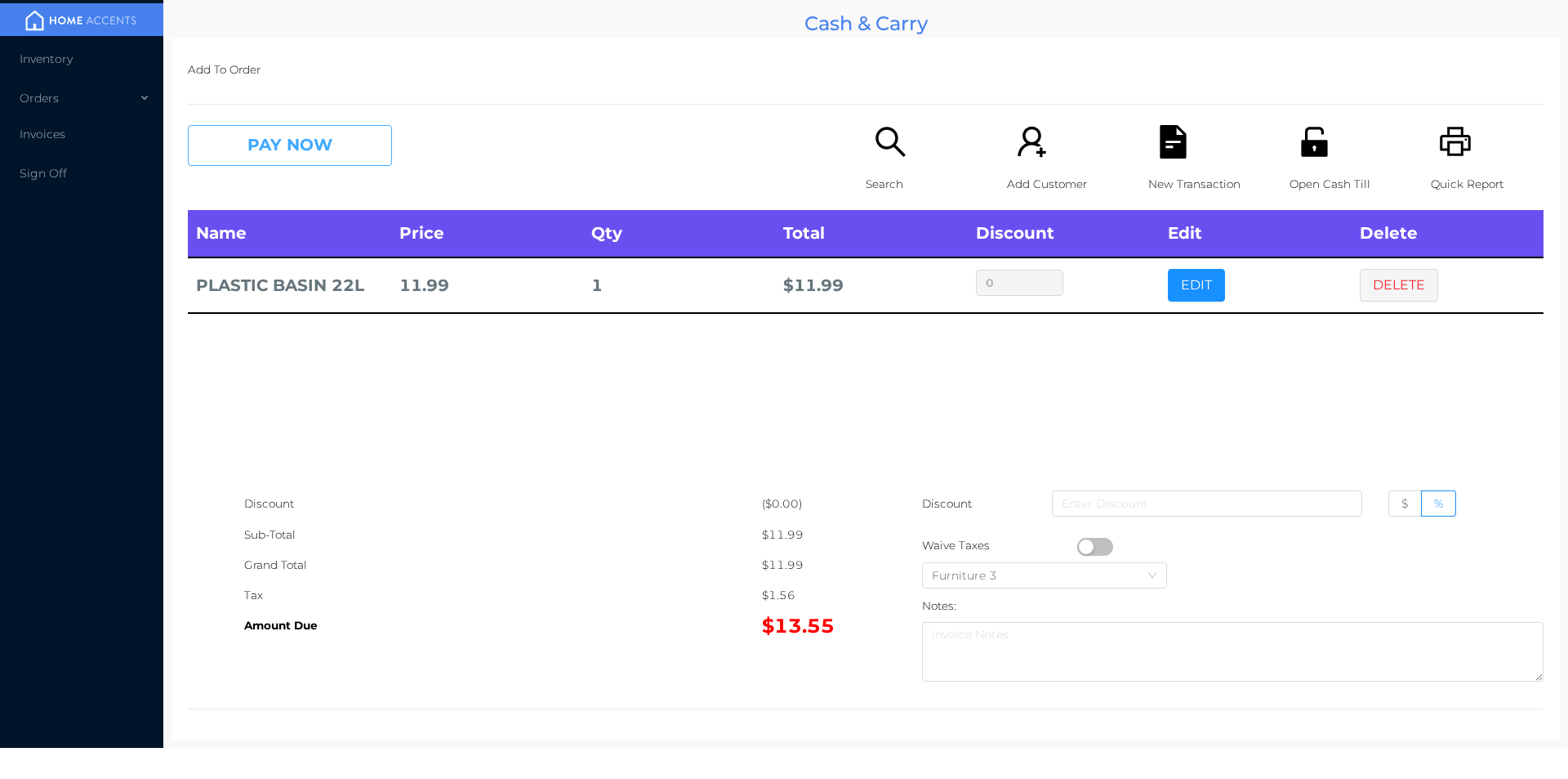
click at [332, 154] on button "PAY NOW" at bounding box center [290, 146] width 204 height 41
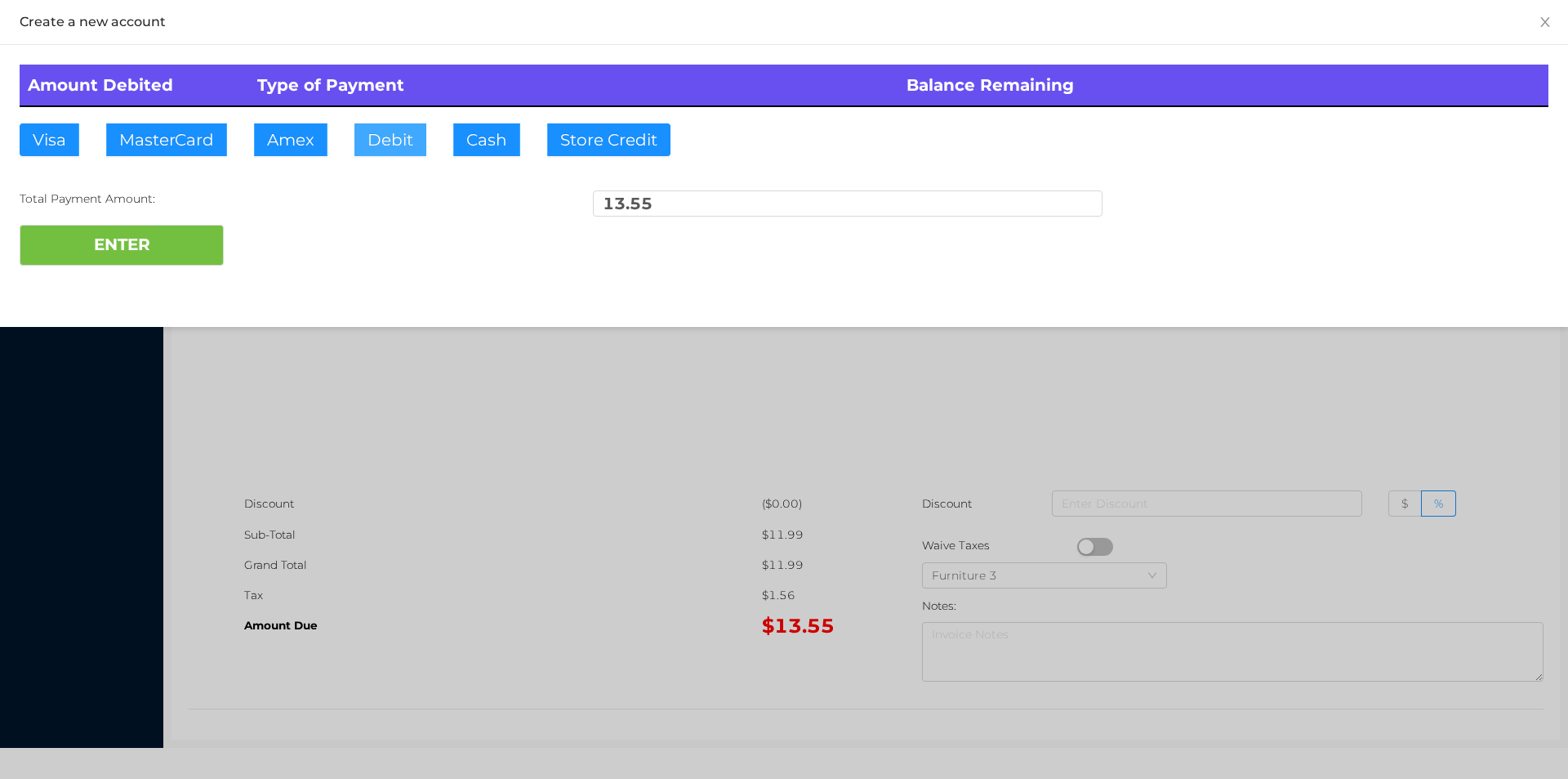
click at [371, 146] on button "Debit" at bounding box center [390, 139] width 72 height 33
click at [153, 243] on button "ENTER" at bounding box center [122, 245] width 204 height 41
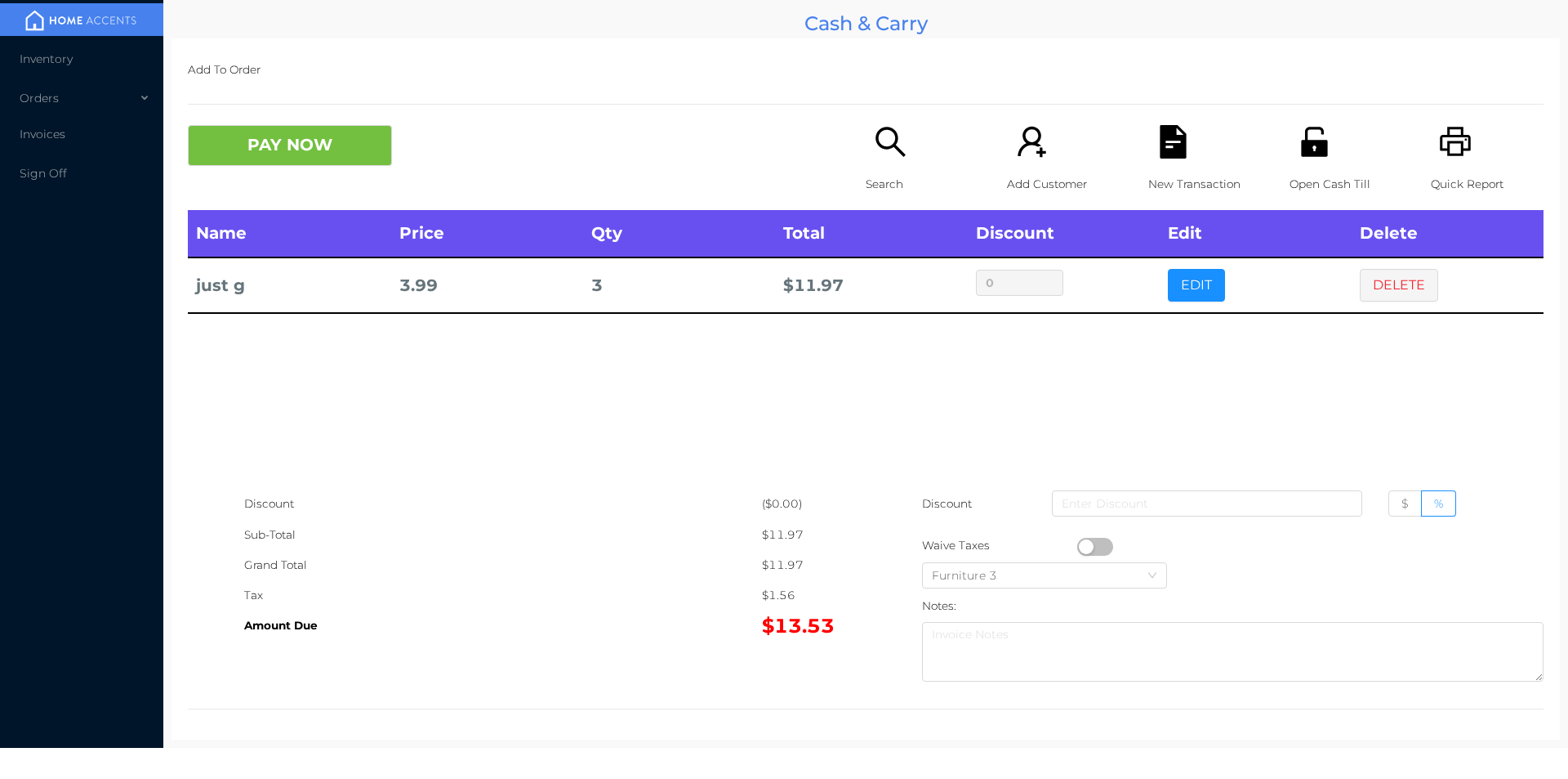
click at [1154, 169] on p "New Transaction" at bounding box center [1204, 185] width 113 height 30
click at [1304, 167] on div "Open Cash Till" at bounding box center [1345, 168] width 113 height 85
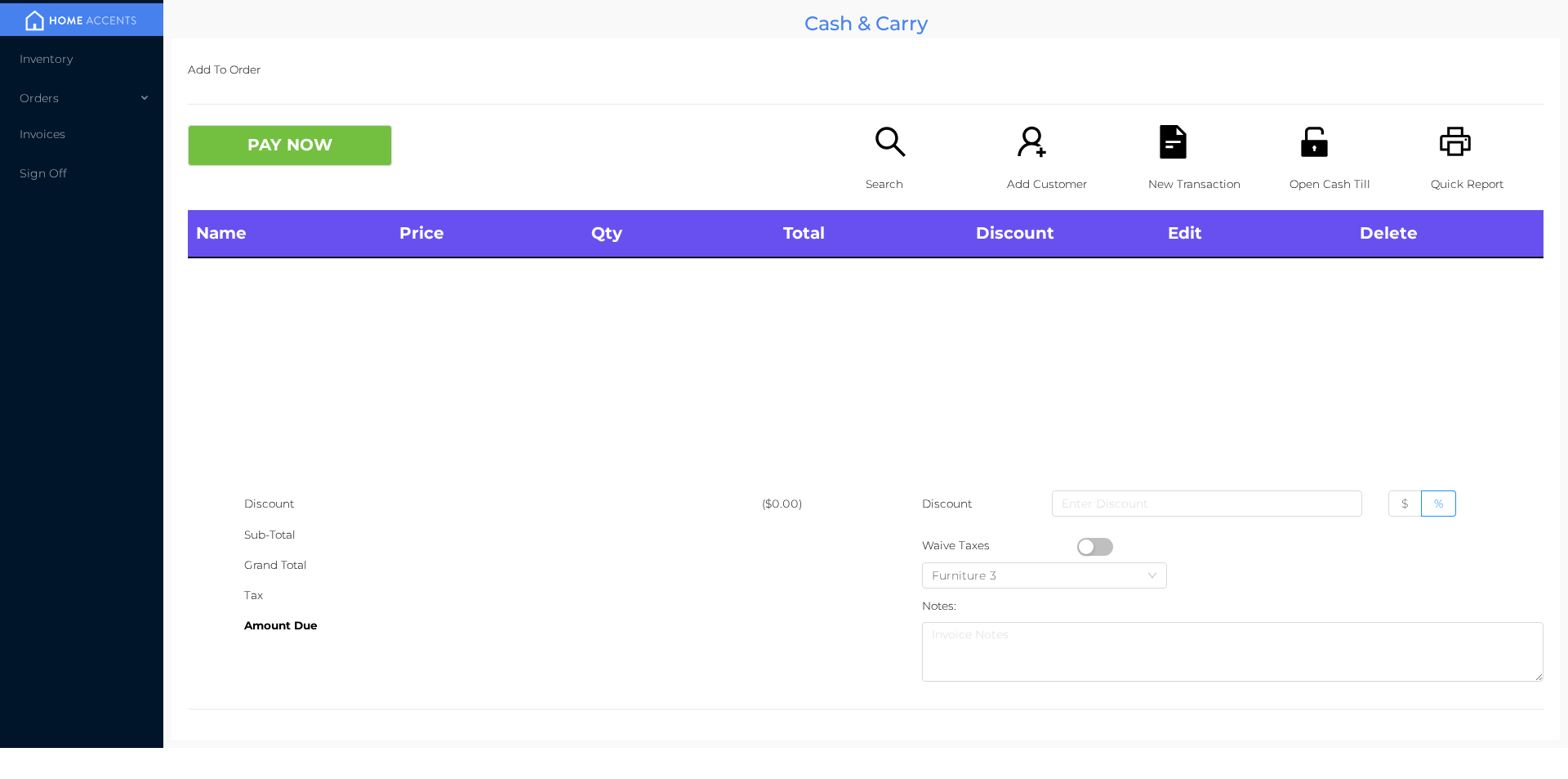
click at [874, 164] on div "Search" at bounding box center [921, 168] width 113 height 85
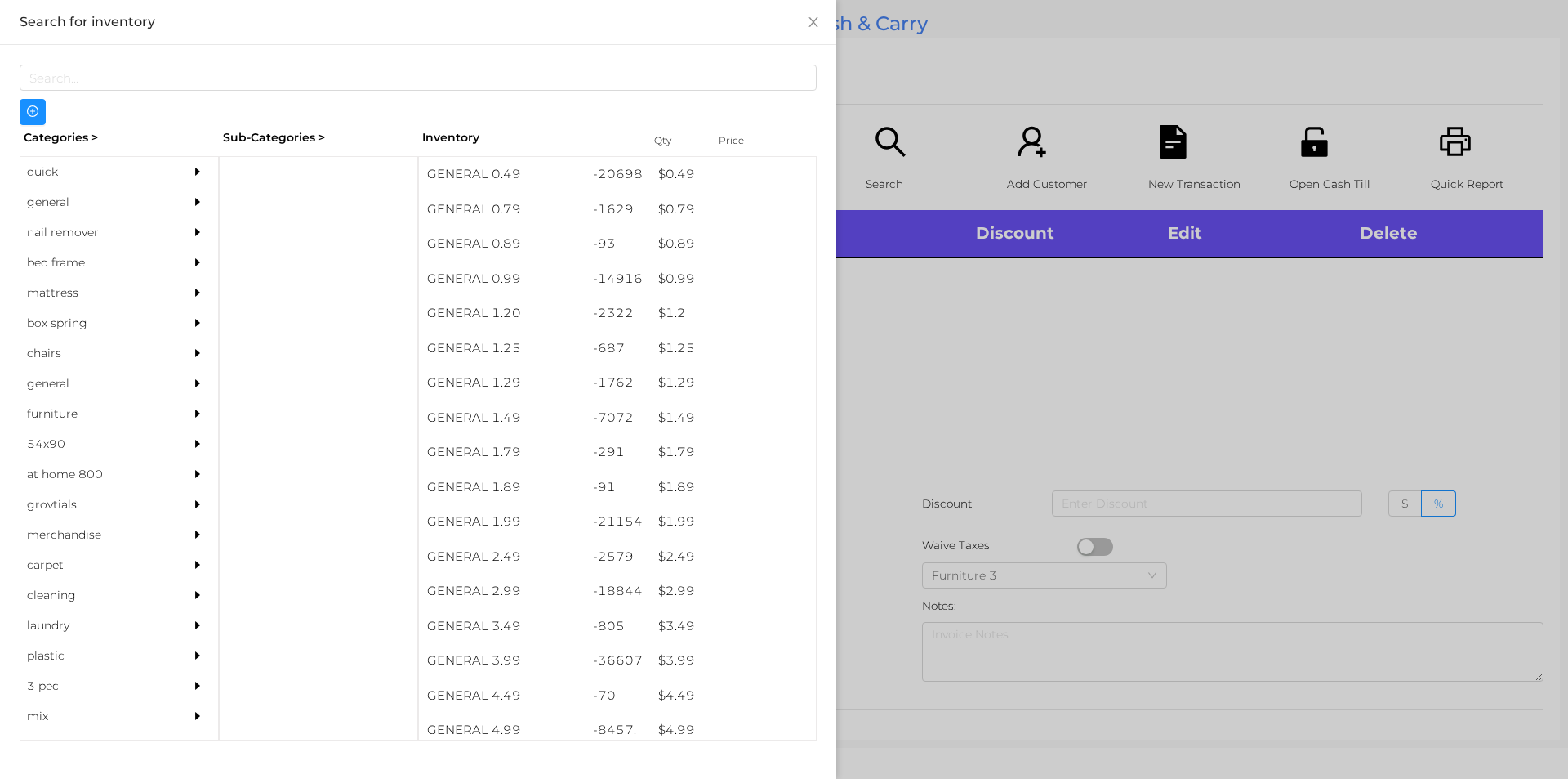
click at [40, 217] on div "nail remover" at bounding box center [95, 232] width 149 height 30
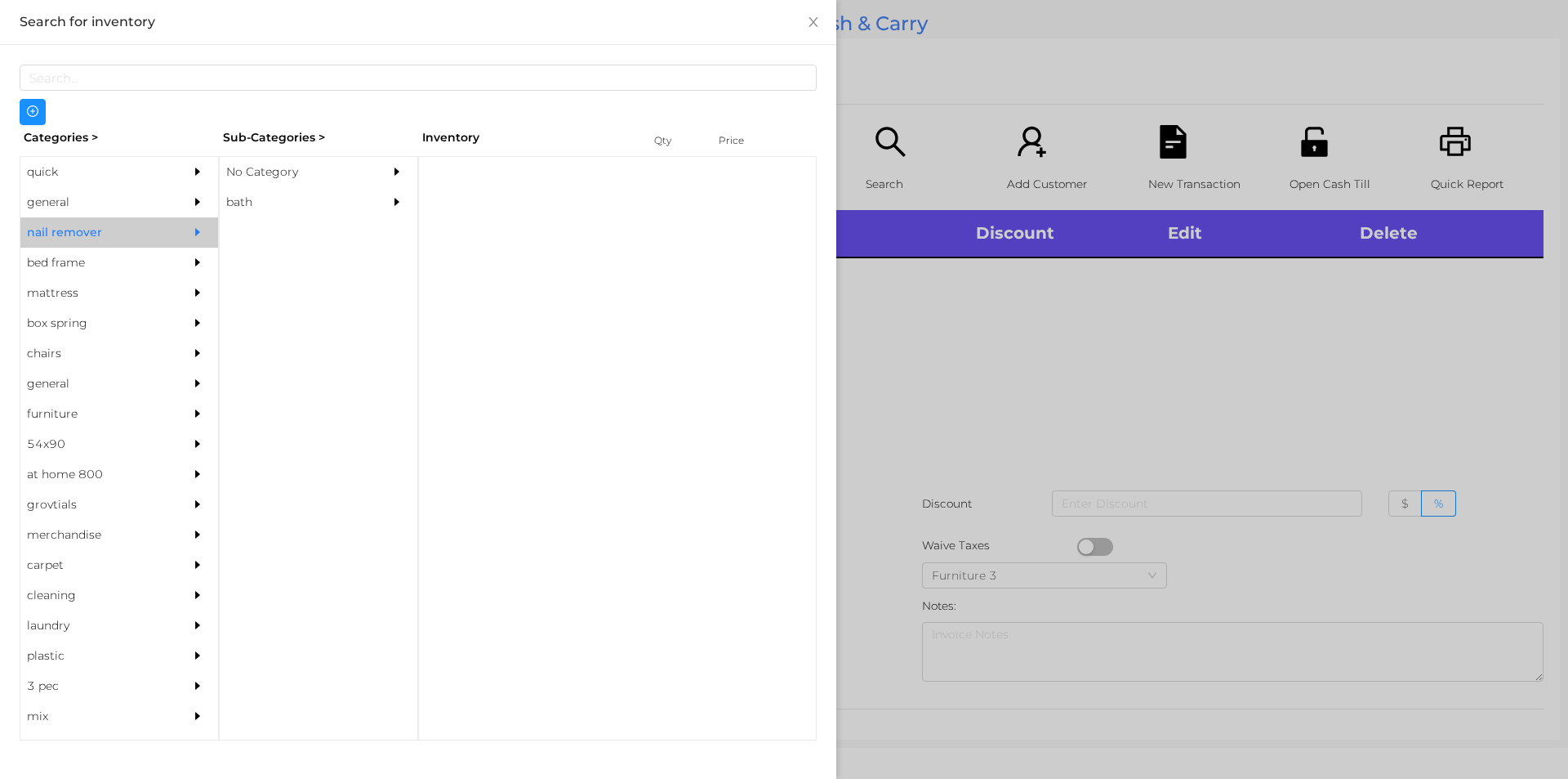
click at [67, 168] on div "quick" at bounding box center [95, 172] width 149 height 30
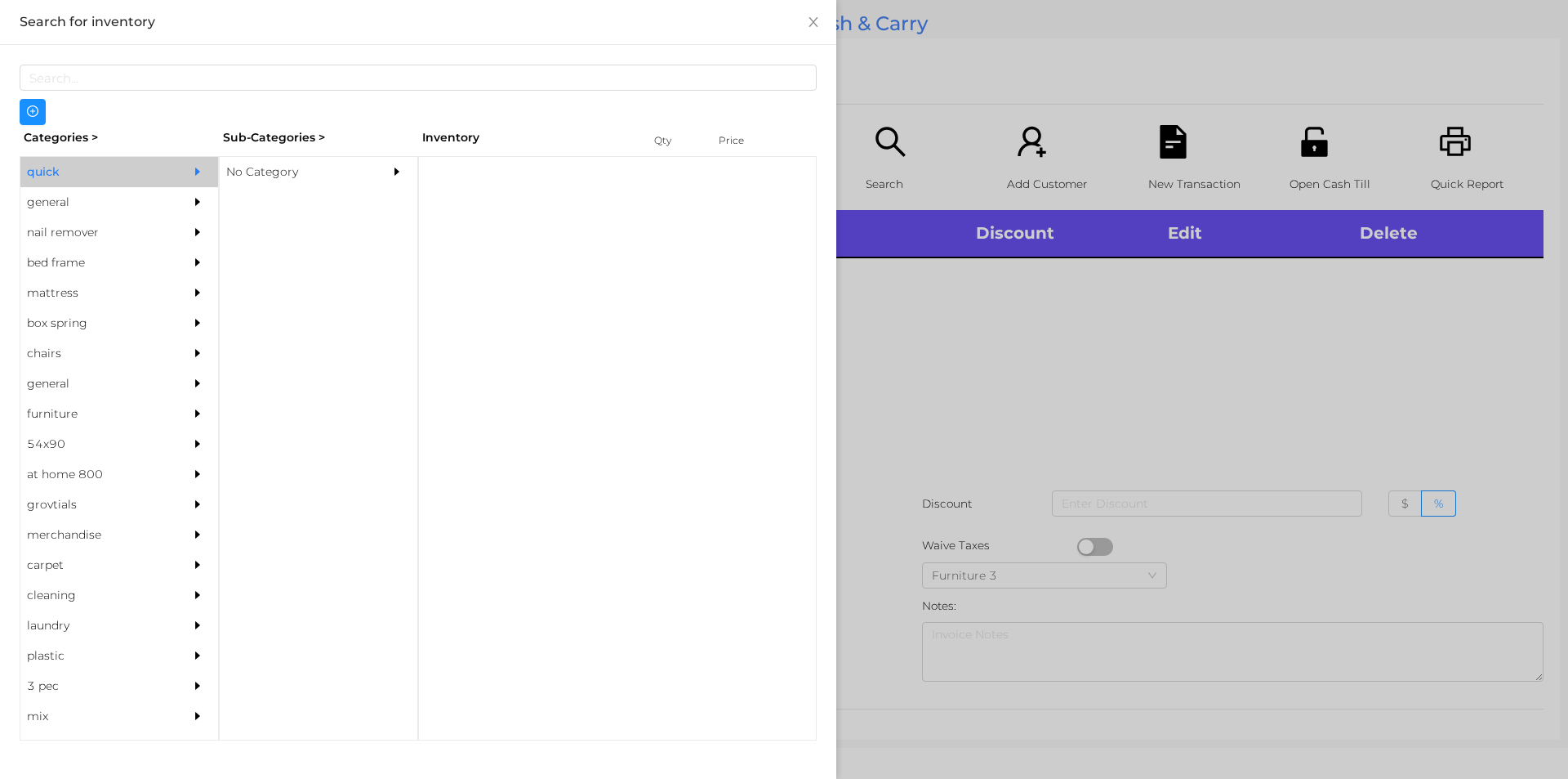
click at [272, 170] on div "No Category" at bounding box center [294, 172] width 149 height 30
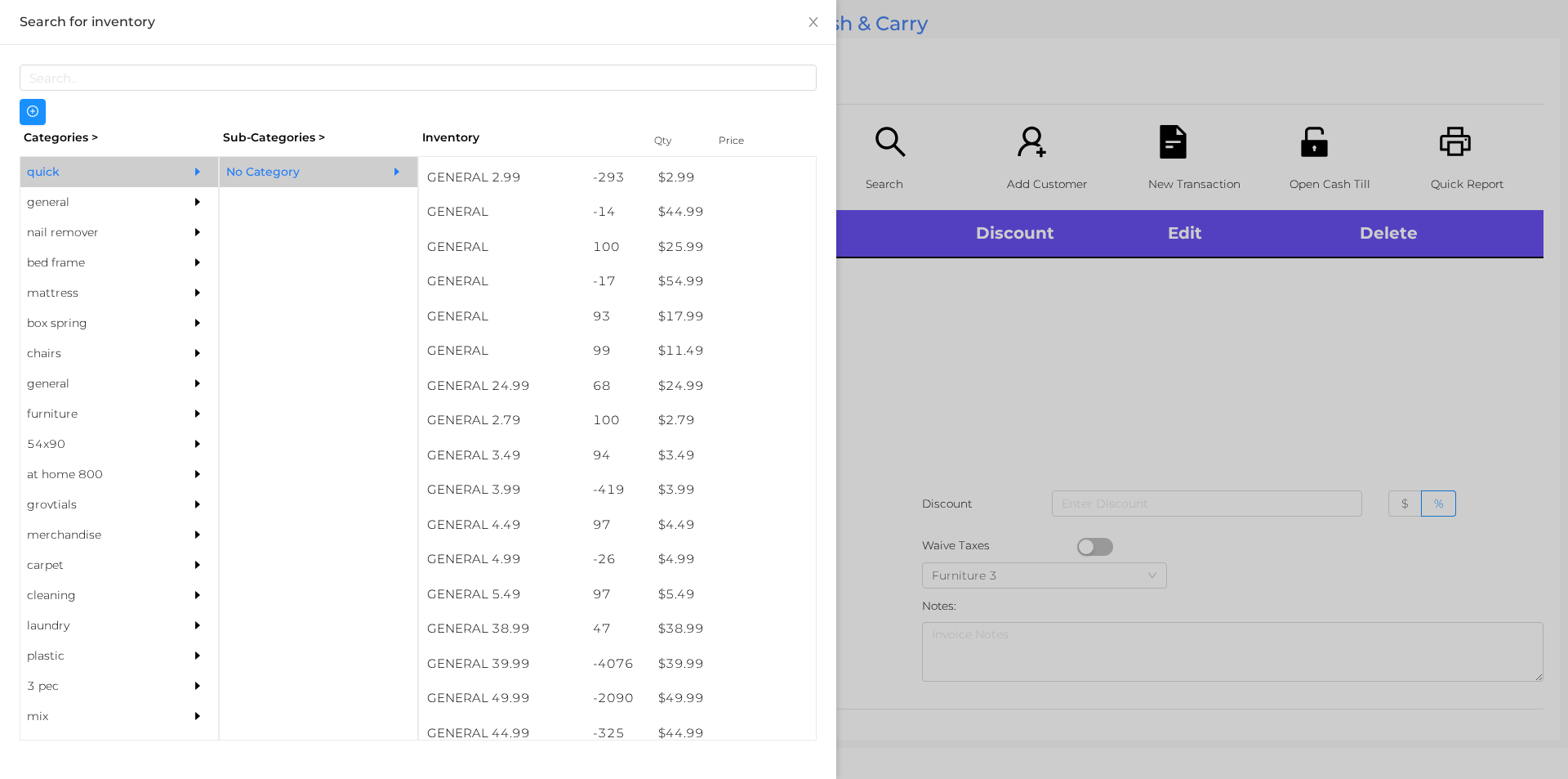
scroll to position [451, 0]
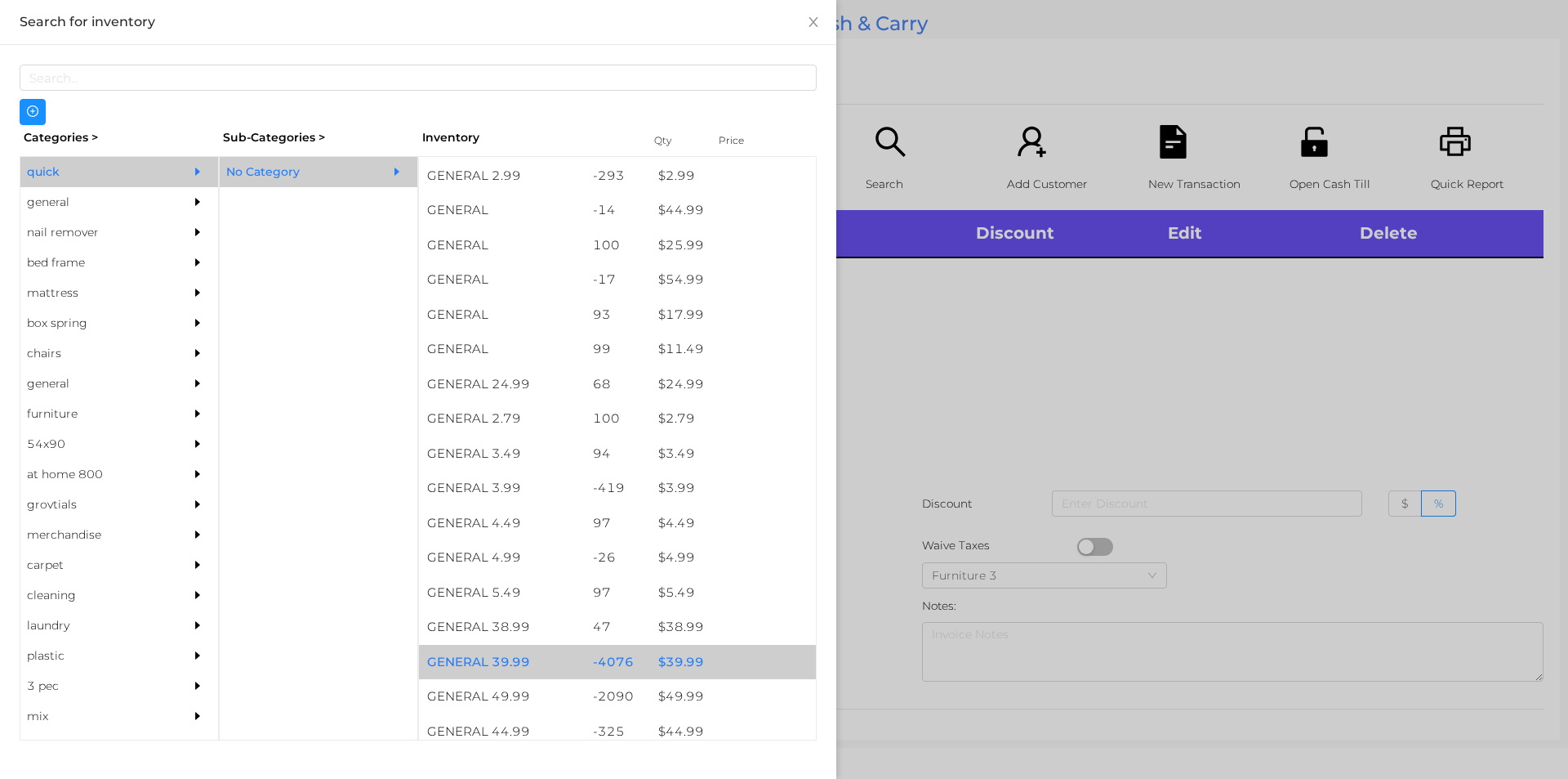
click at [662, 656] on div "$ 39.99" at bounding box center [733, 663] width 166 height 35
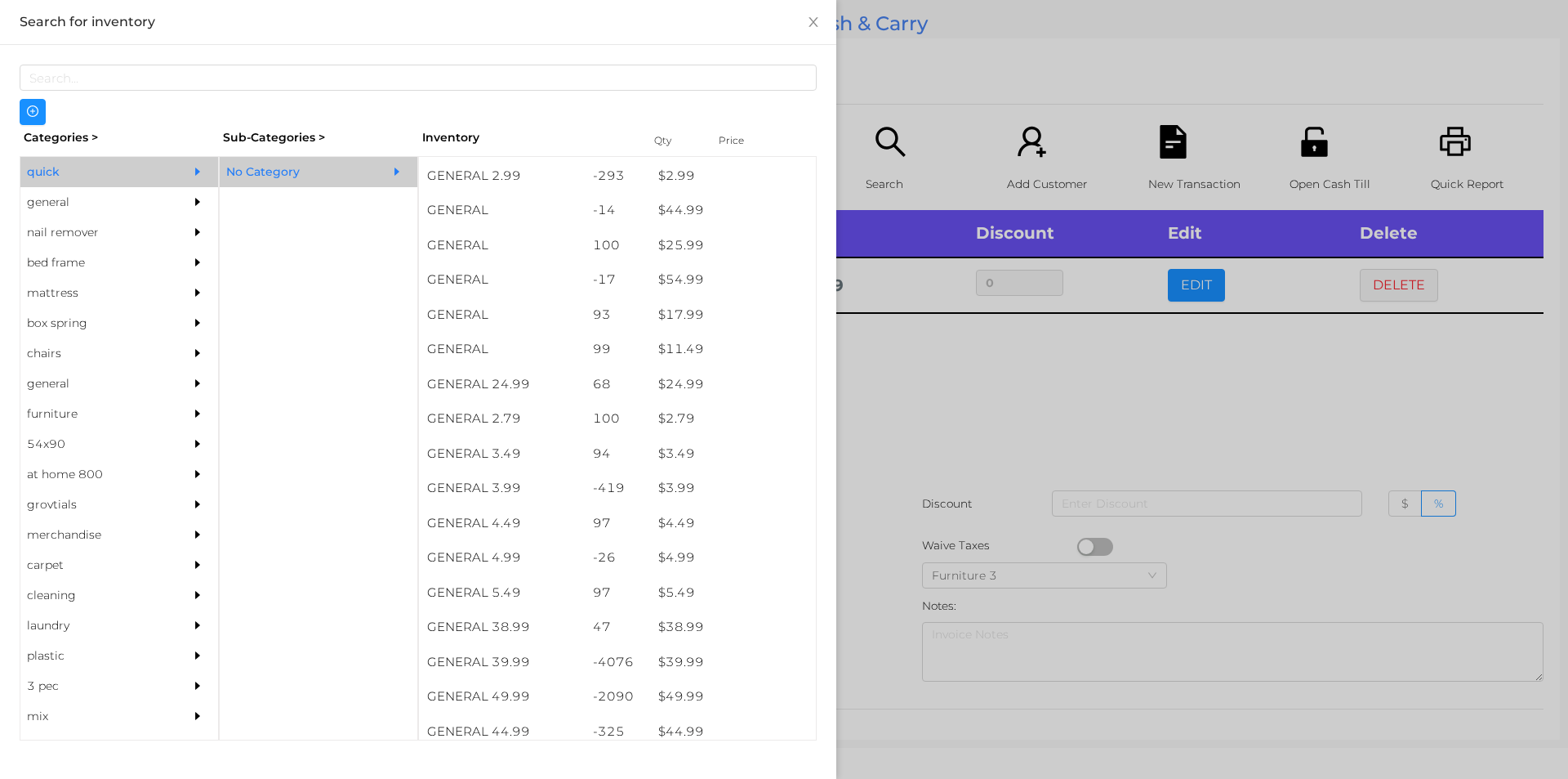
click at [934, 577] on div at bounding box center [784, 390] width 1568 height 779
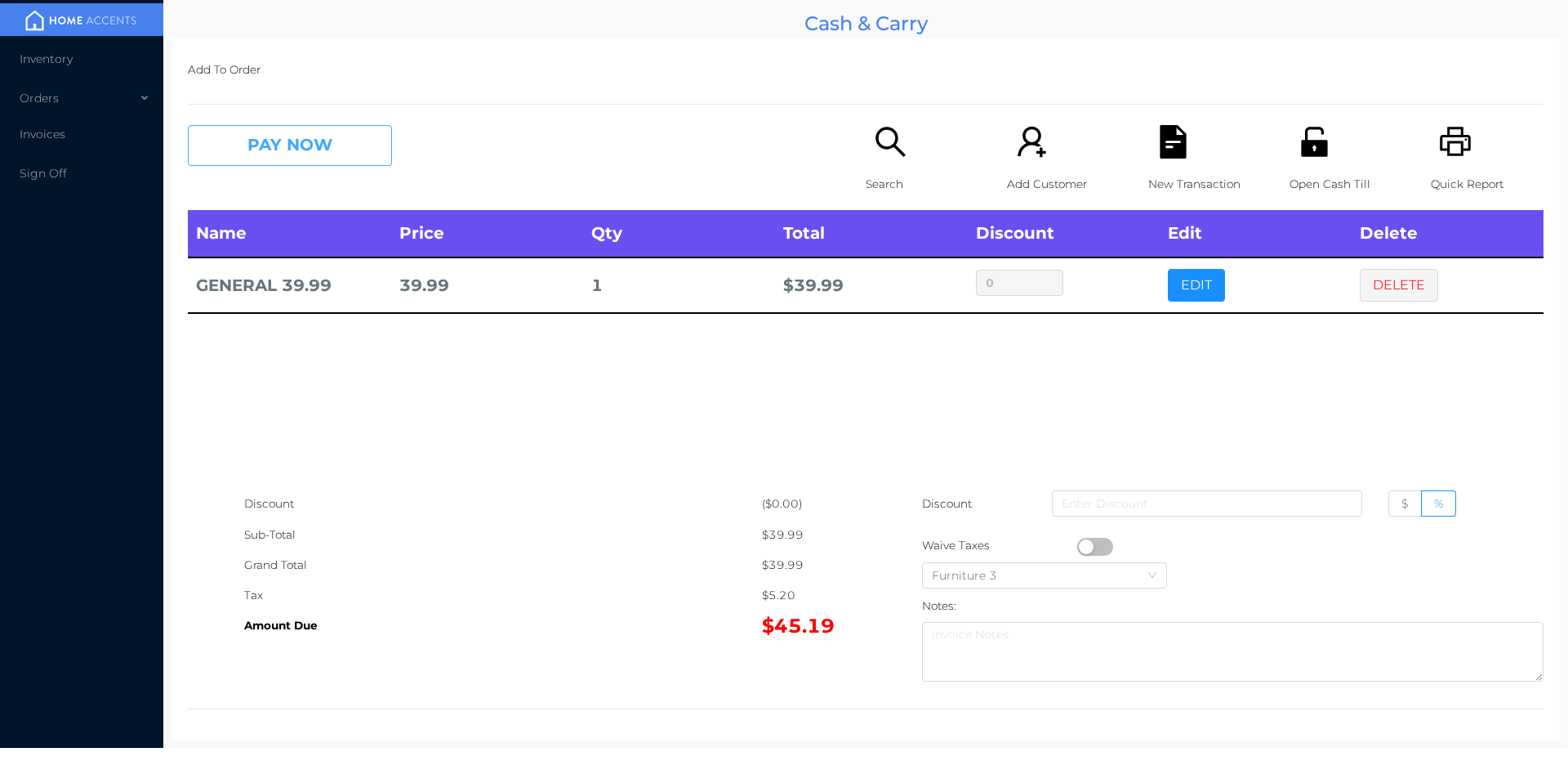
click at [300, 159] on button "PAY NOW" at bounding box center [290, 146] width 204 height 41
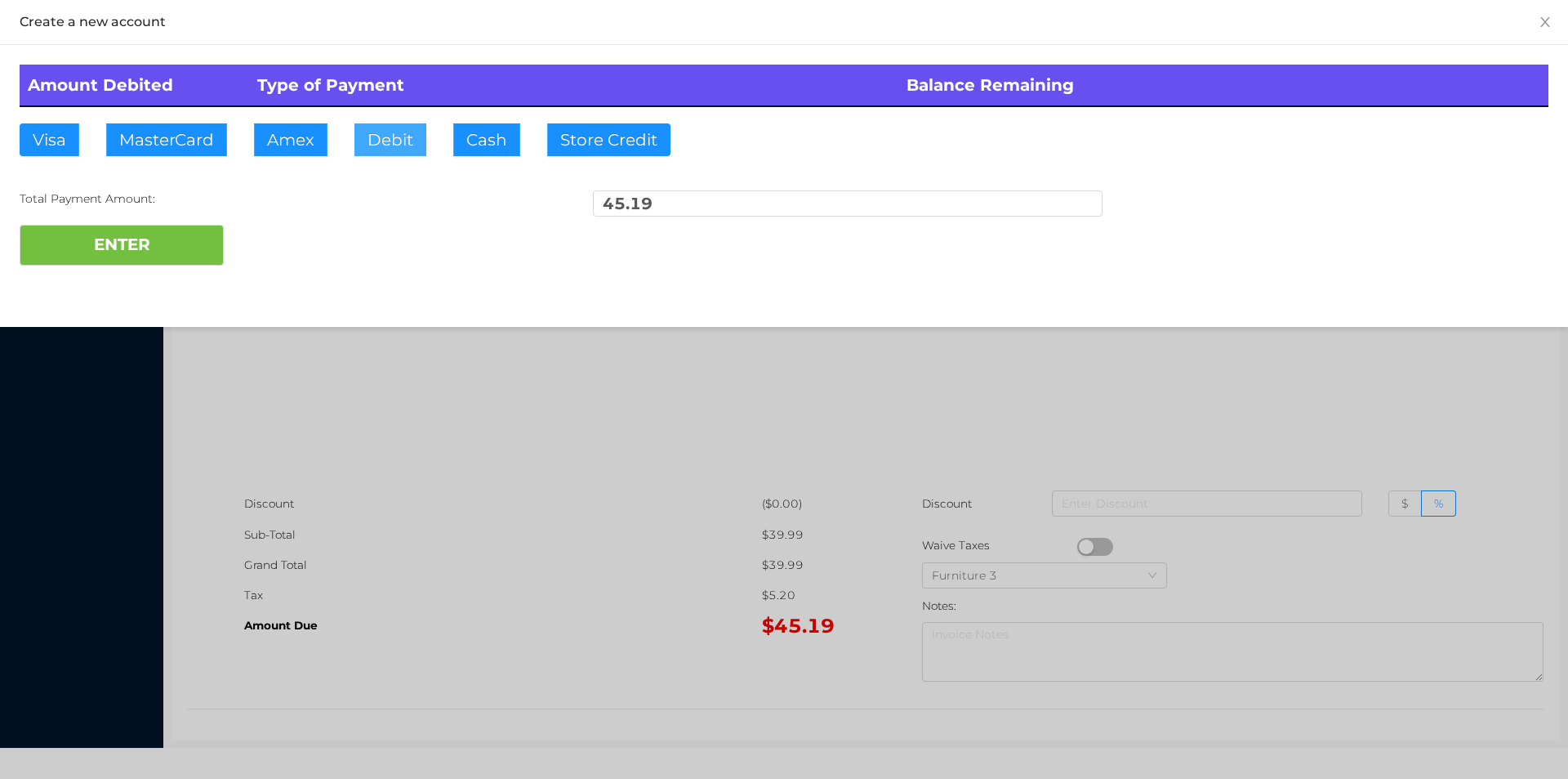
click at [380, 139] on button "Debit" at bounding box center [390, 139] width 72 height 33
type input "60"
click at [185, 251] on button "ENTER" at bounding box center [122, 245] width 204 height 41
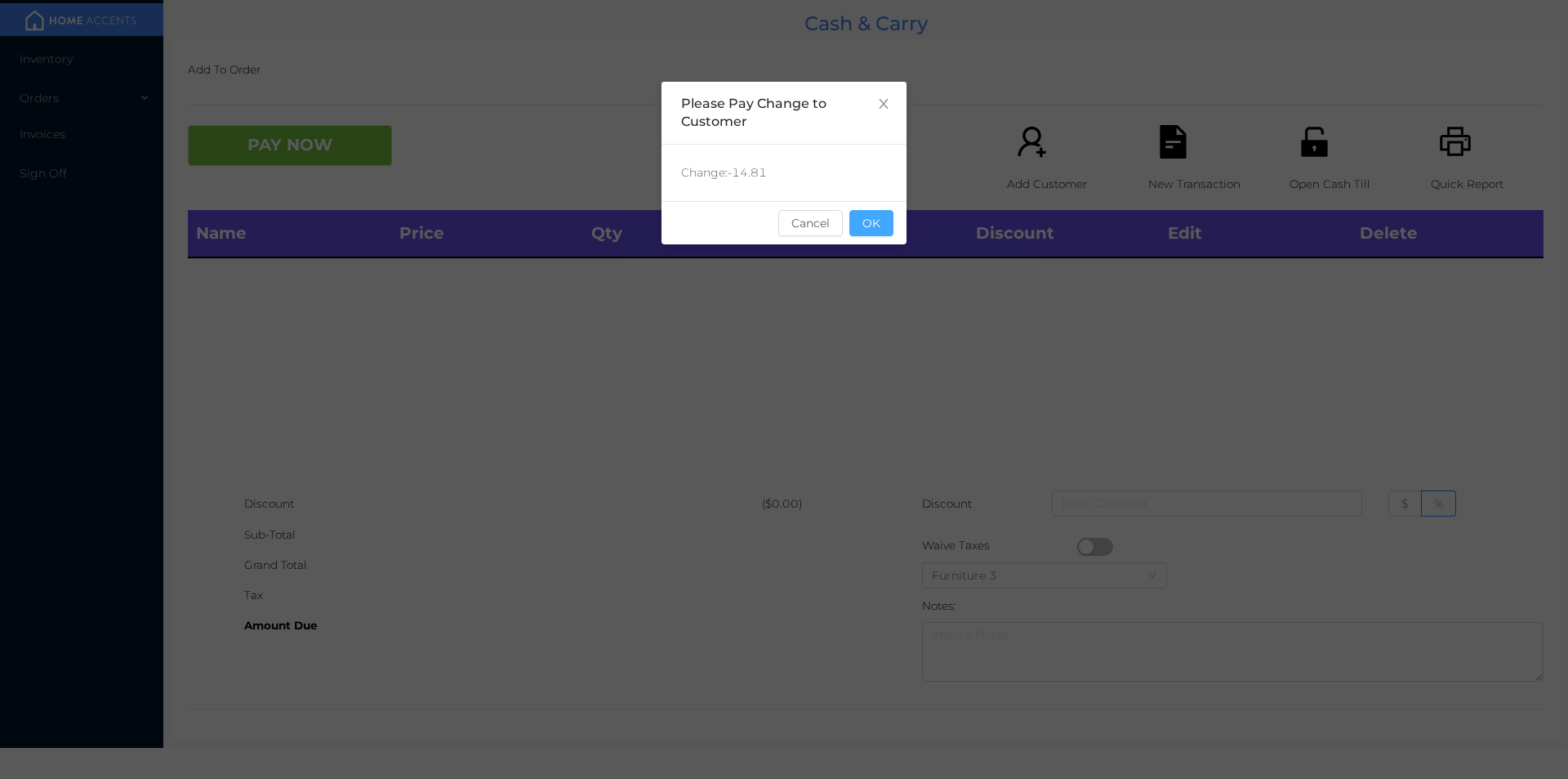
click at [881, 233] on button "OK" at bounding box center [872, 223] width 44 height 26
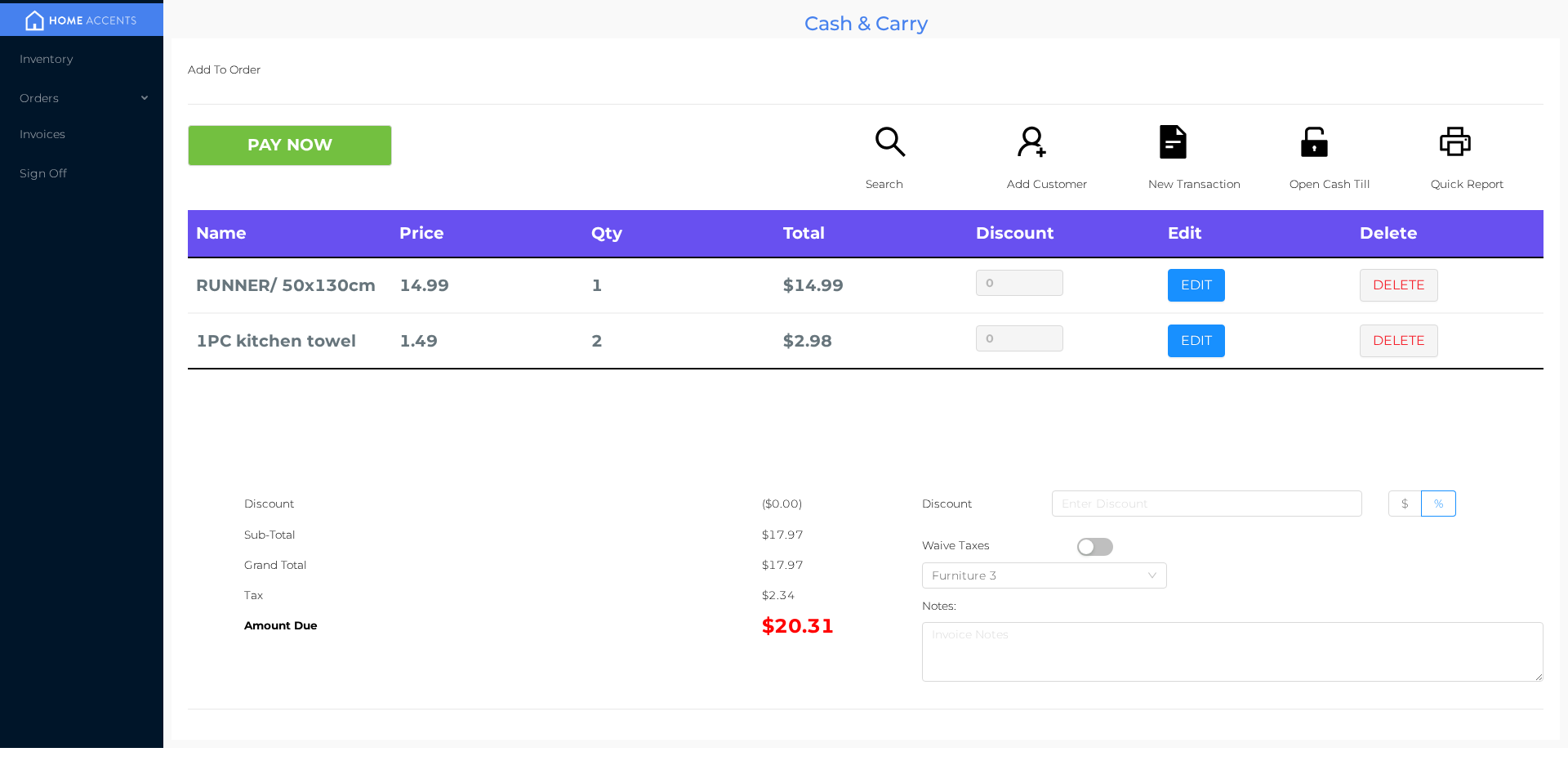
click at [1037, 458] on div "Name Price Qty Total Discount Edit Delete RUNNER/ 50x130cm 14.99 1 $ 14.99 0 ED…" at bounding box center [866, 350] width 1356 height 279
click at [1160, 151] on icon "icon: file-text" at bounding box center [1172, 142] width 26 height 34
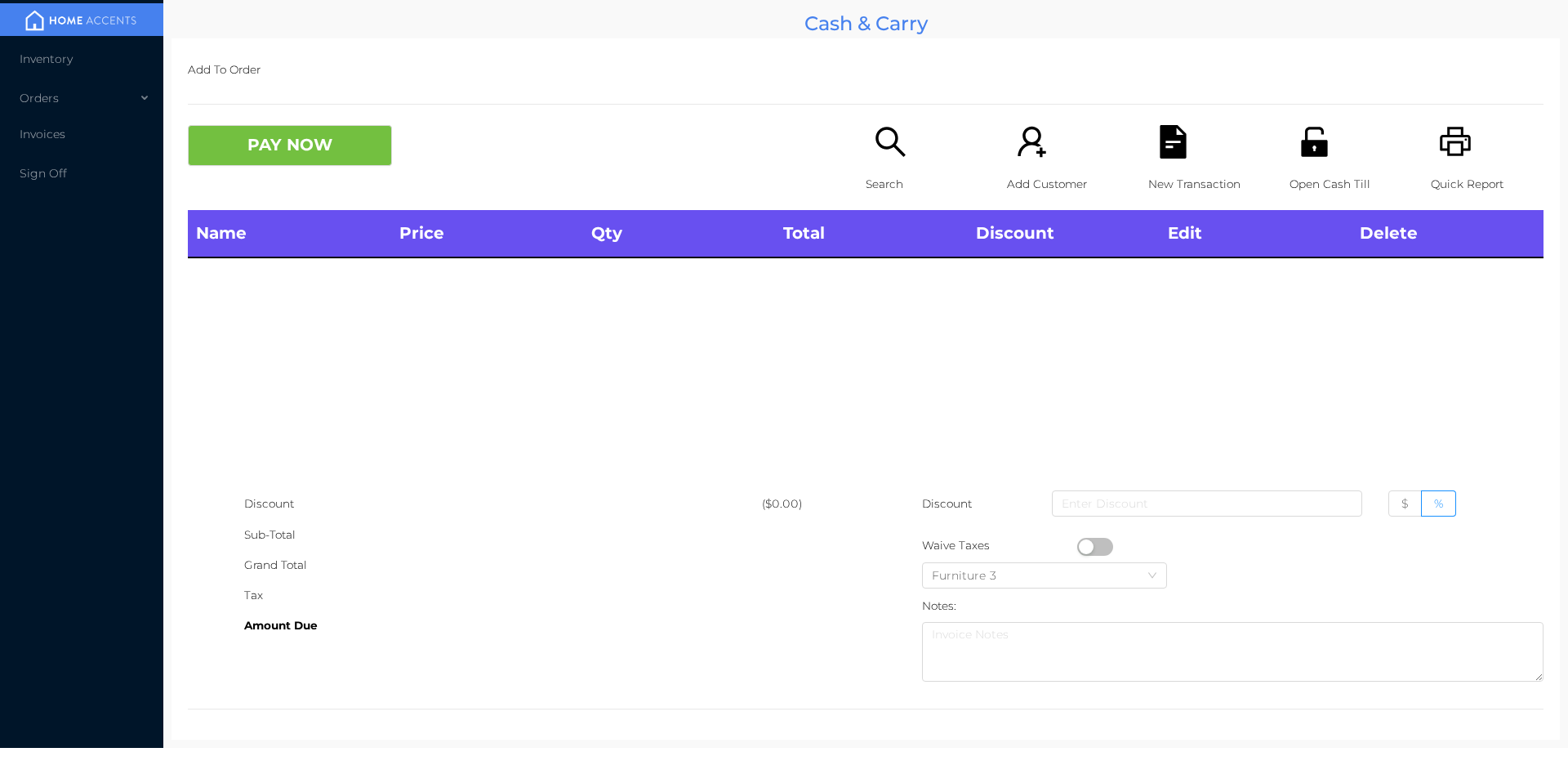
click at [1459, 147] on icon "icon: printer" at bounding box center [1455, 141] width 31 height 29
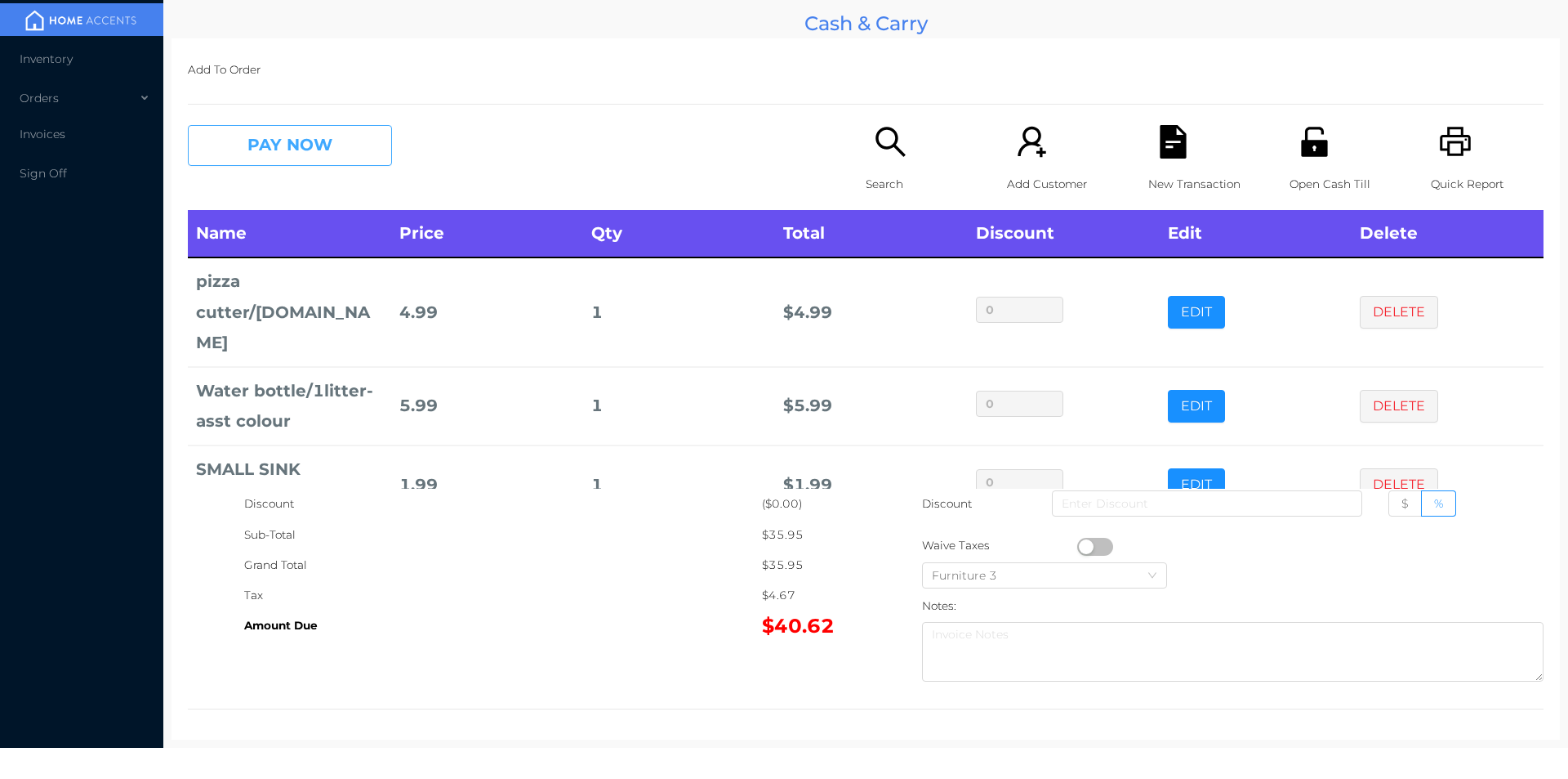
click at [302, 165] on button "PAY NOW" at bounding box center [290, 146] width 204 height 41
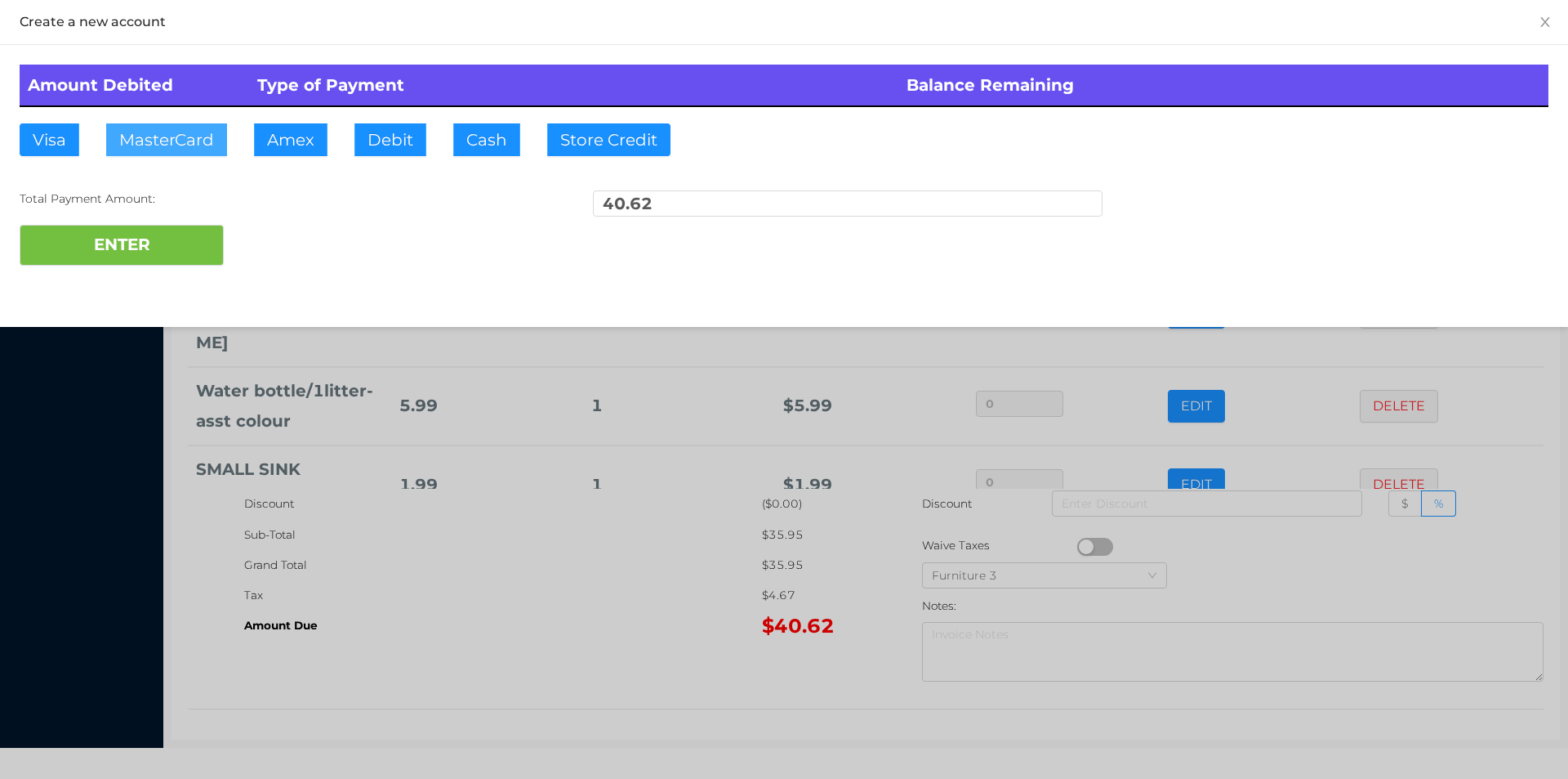
click at [184, 147] on button "MasterCard" at bounding box center [167, 139] width 121 height 33
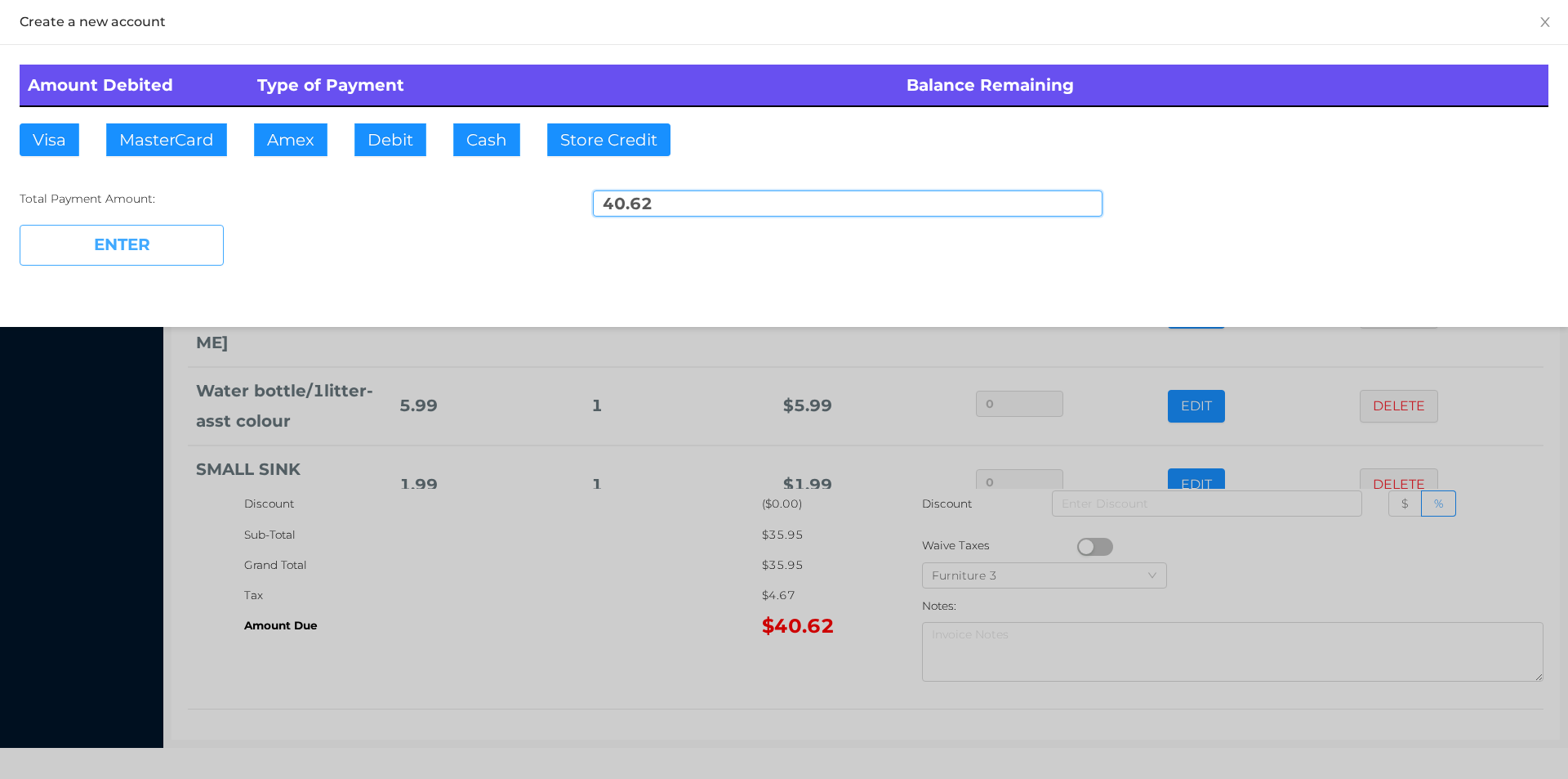
click at [127, 261] on button "ENTER" at bounding box center [122, 245] width 204 height 41
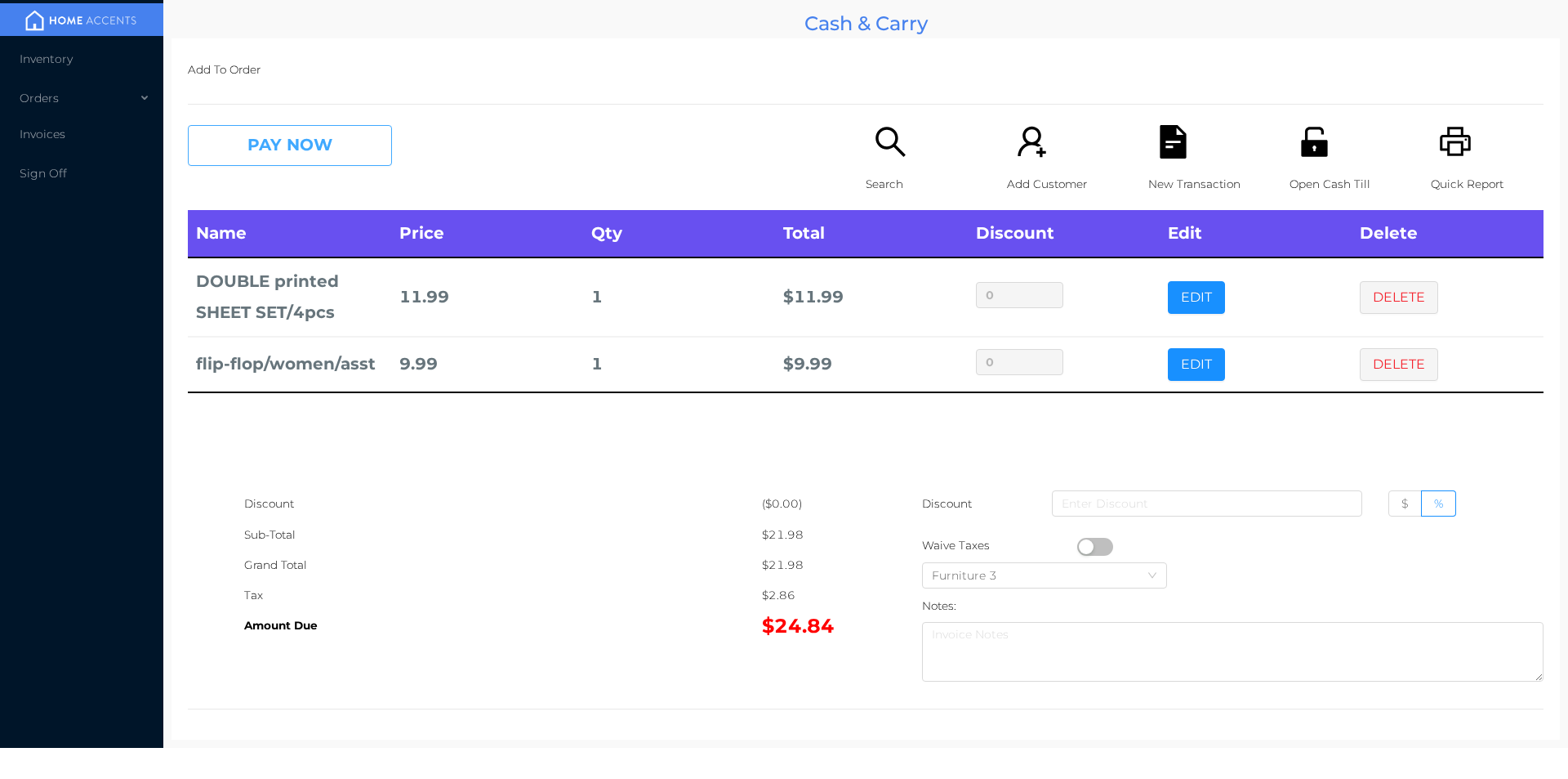
click at [256, 161] on button "PAY NOW" at bounding box center [290, 146] width 204 height 41
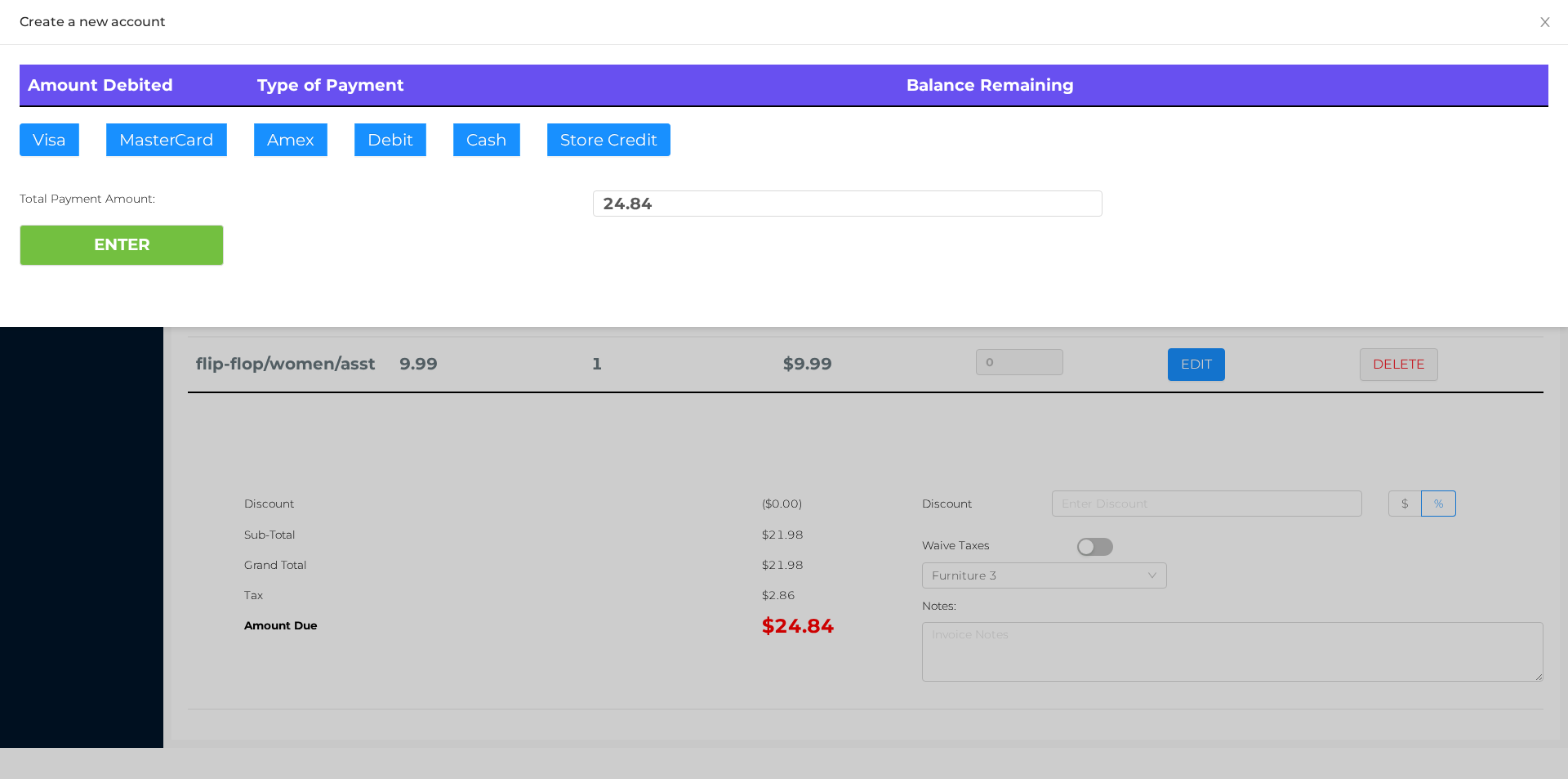
click at [272, 261] on div "ENTER" at bounding box center [784, 245] width 1529 height 41
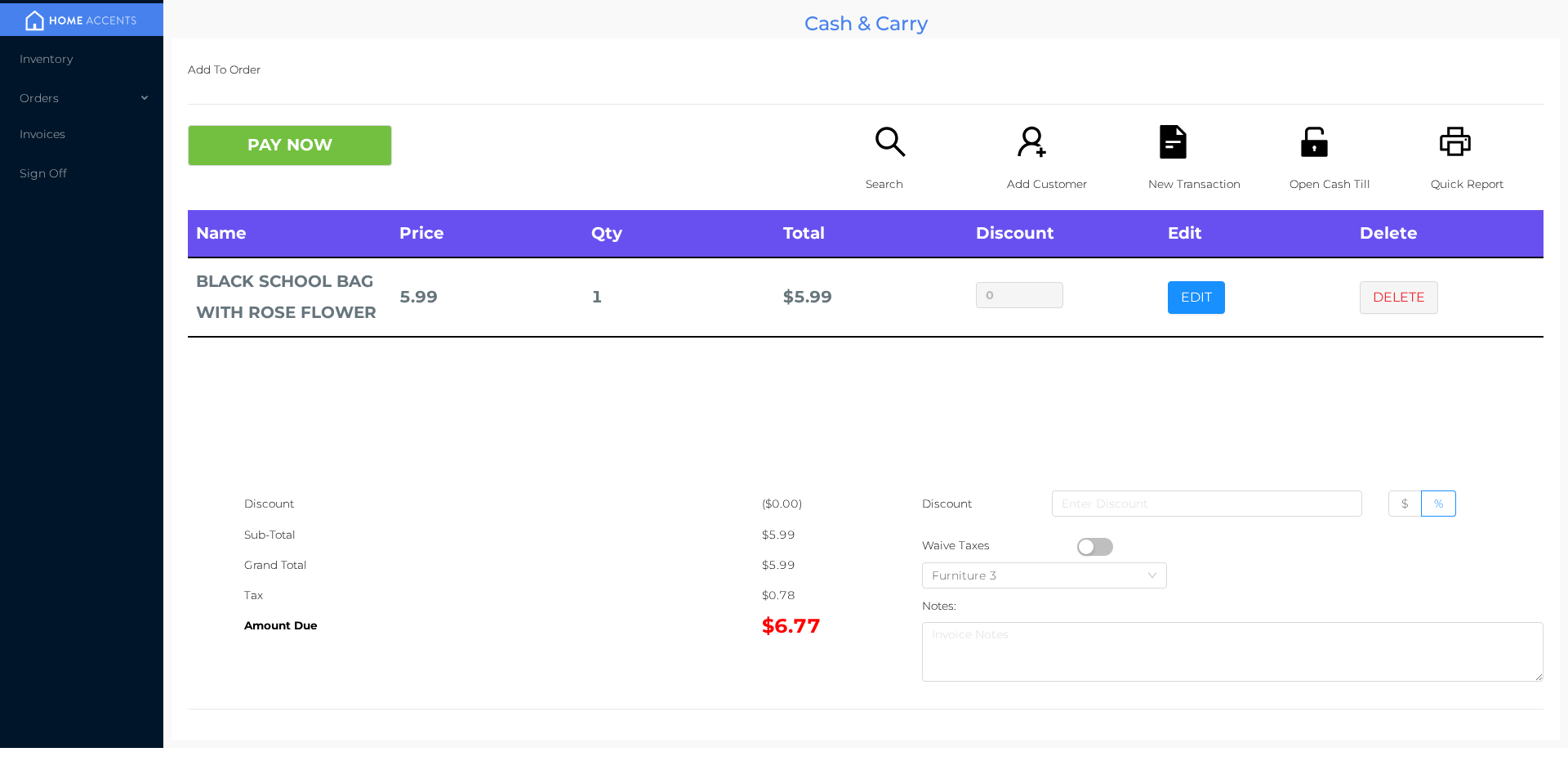
click at [866, 140] on div "Search" at bounding box center [921, 168] width 113 height 85
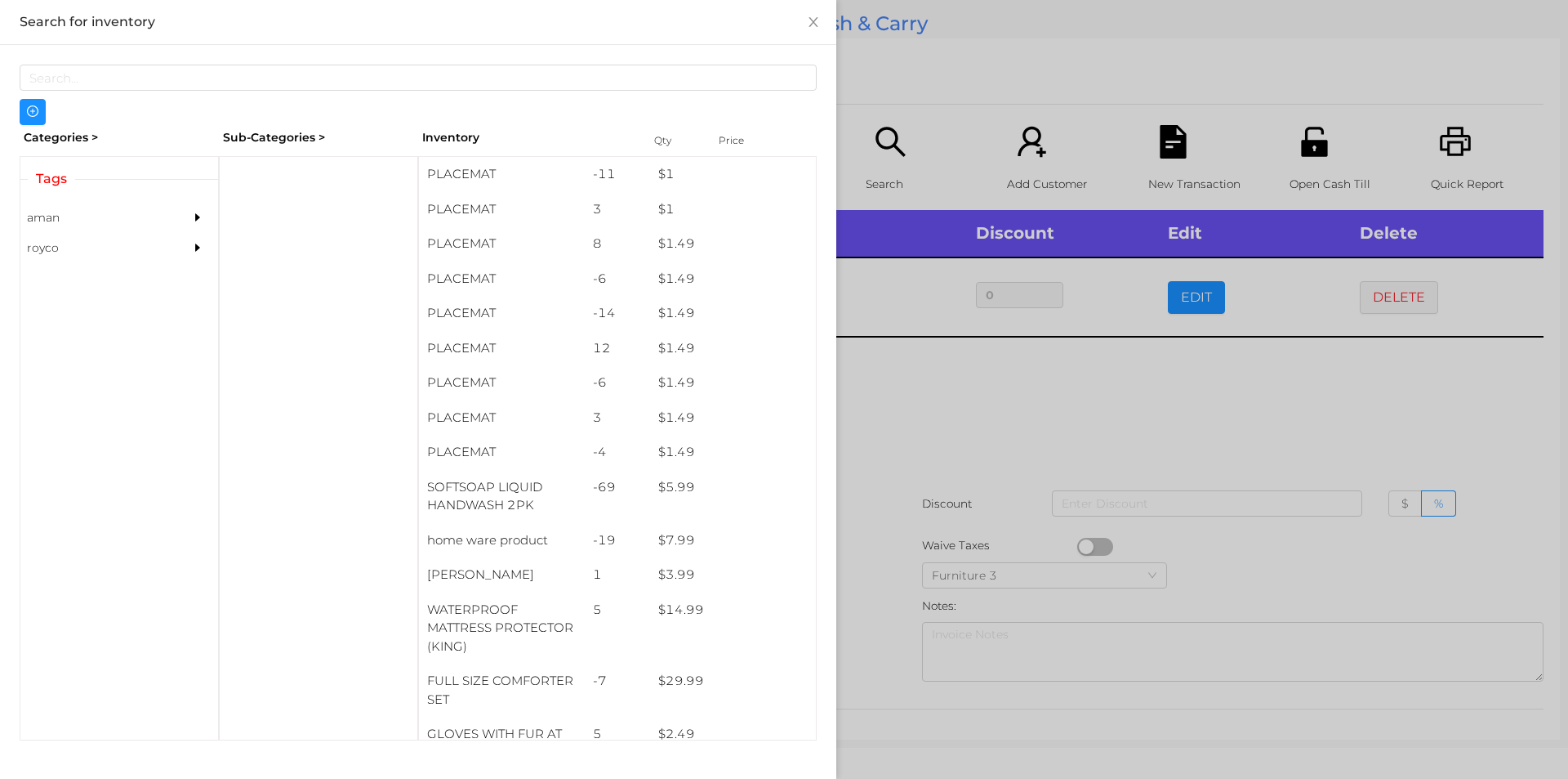
click at [1033, 459] on div at bounding box center [784, 390] width 1568 height 779
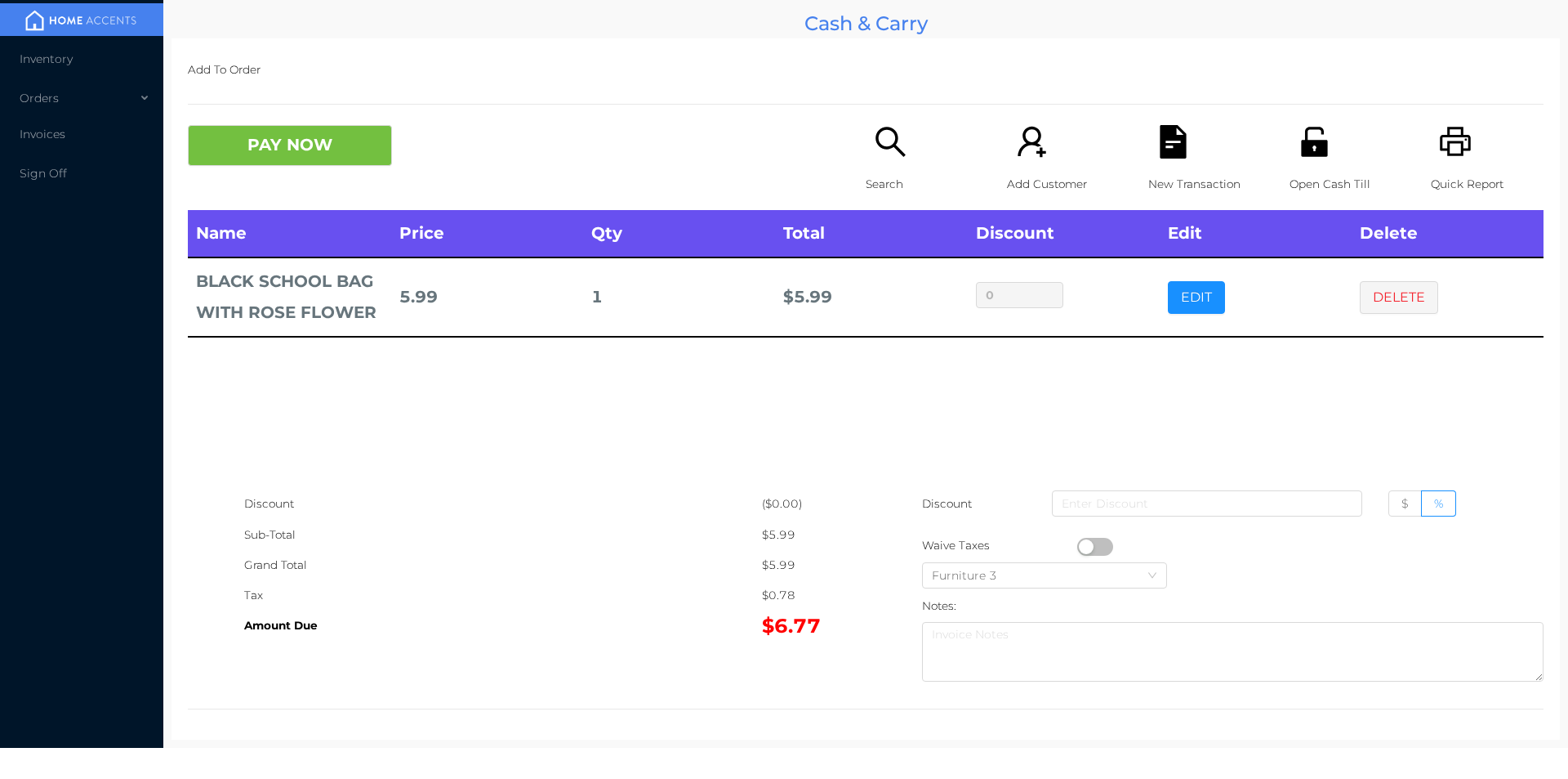
click at [1173, 140] on icon "icon: file-text" at bounding box center [1172, 142] width 26 height 34
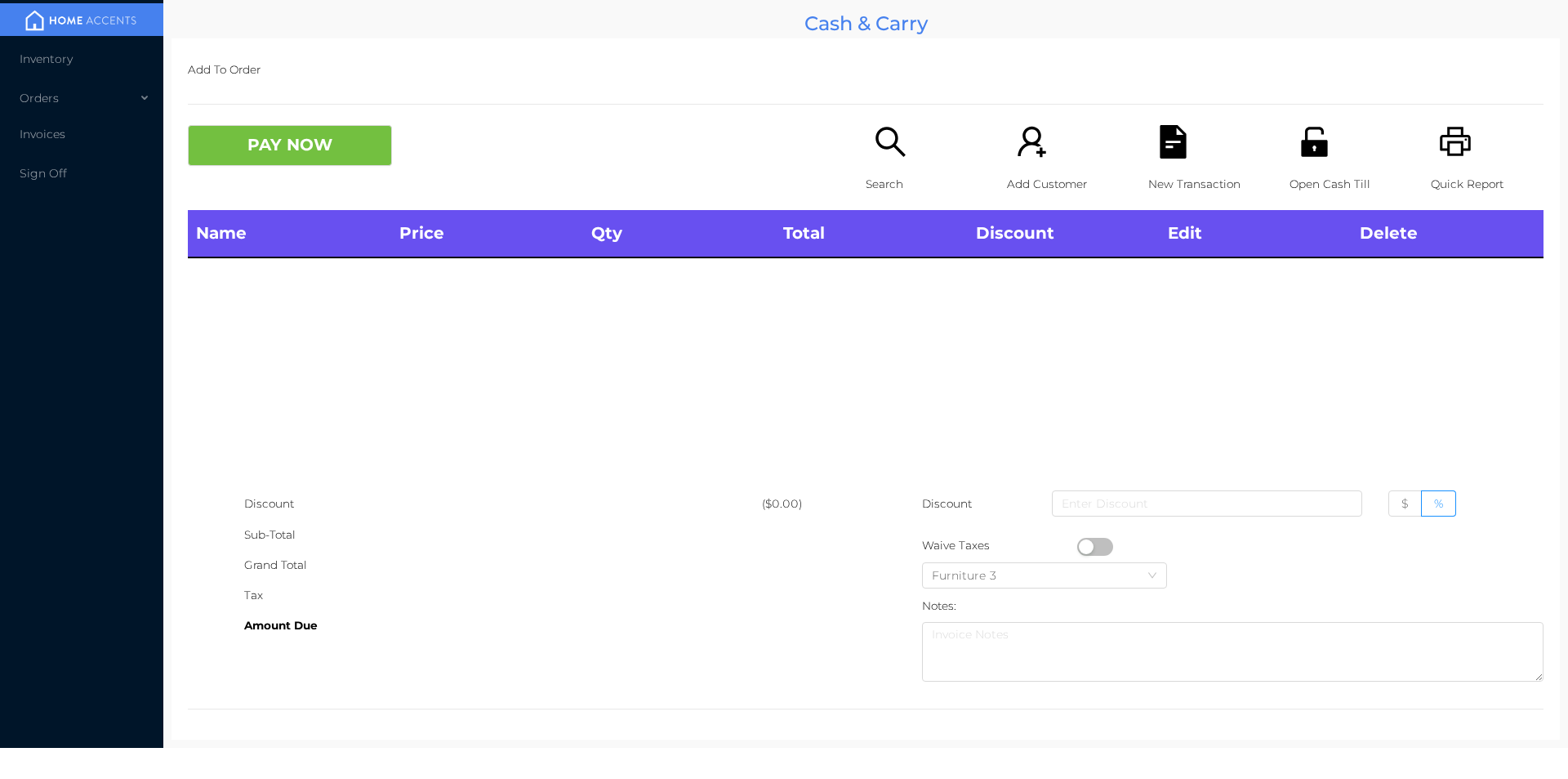
click at [1461, 133] on icon "icon: printer" at bounding box center [1456, 142] width 34 height 34
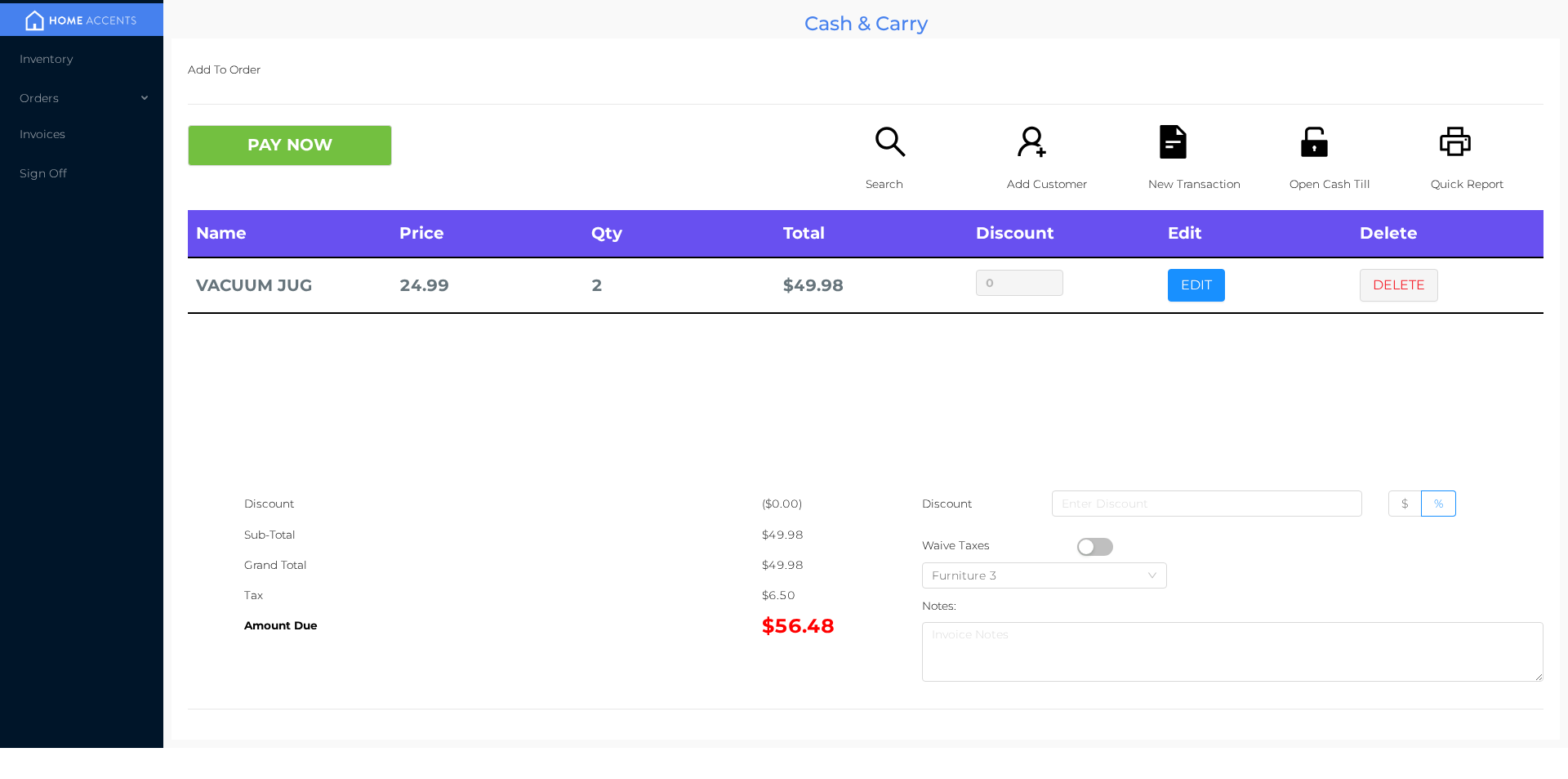
click at [1298, 157] on icon "icon: unlock" at bounding box center [1315, 142] width 34 height 34
click at [297, 160] on button "PAY NOW" at bounding box center [290, 146] width 204 height 41
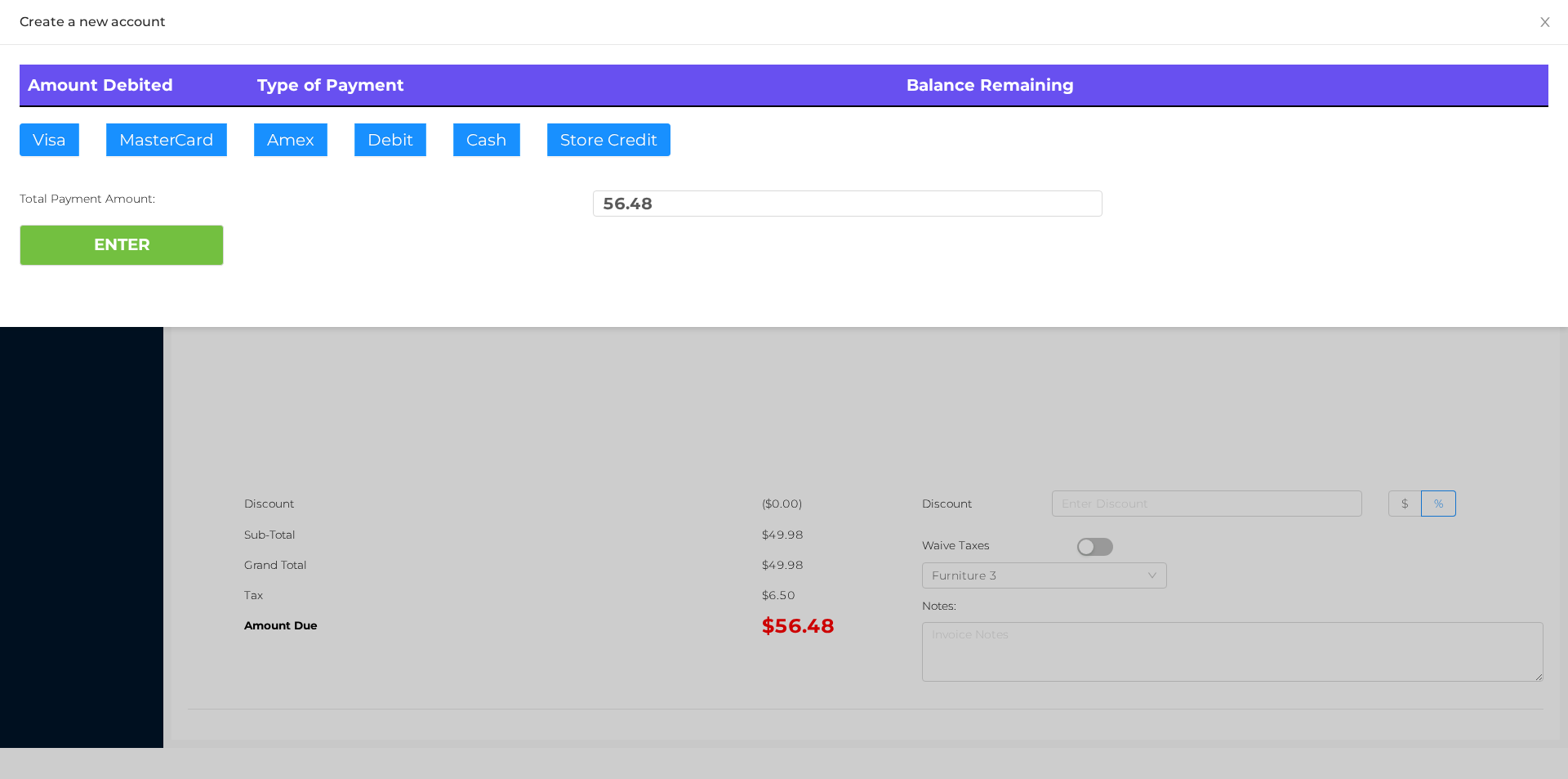
click at [657, 623] on div at bounding box center [784, 390] width 1568 height 779
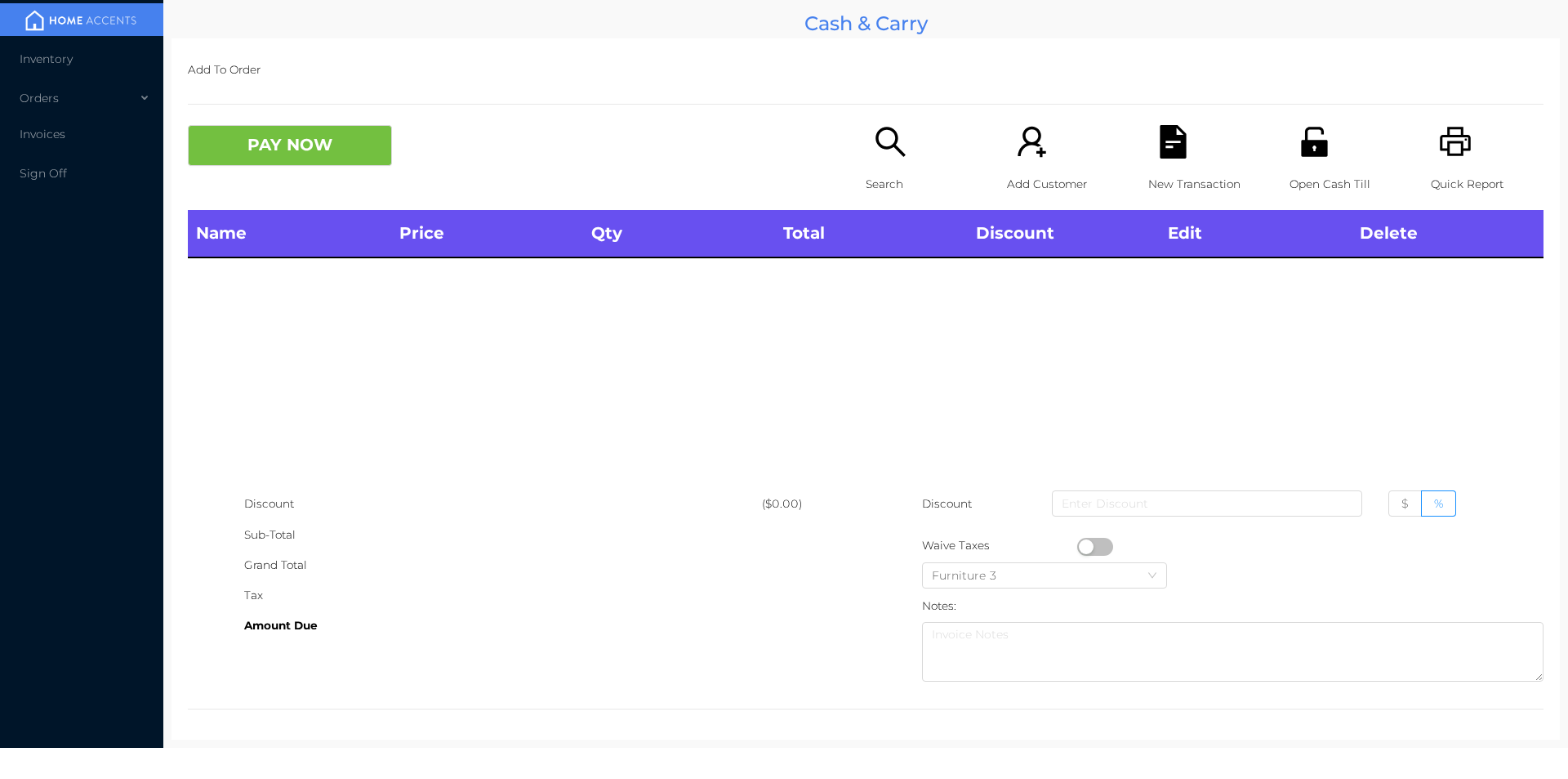
click at [890, 158] on icon "icon: search" at bounding box center [891, 142] width 34 height 34
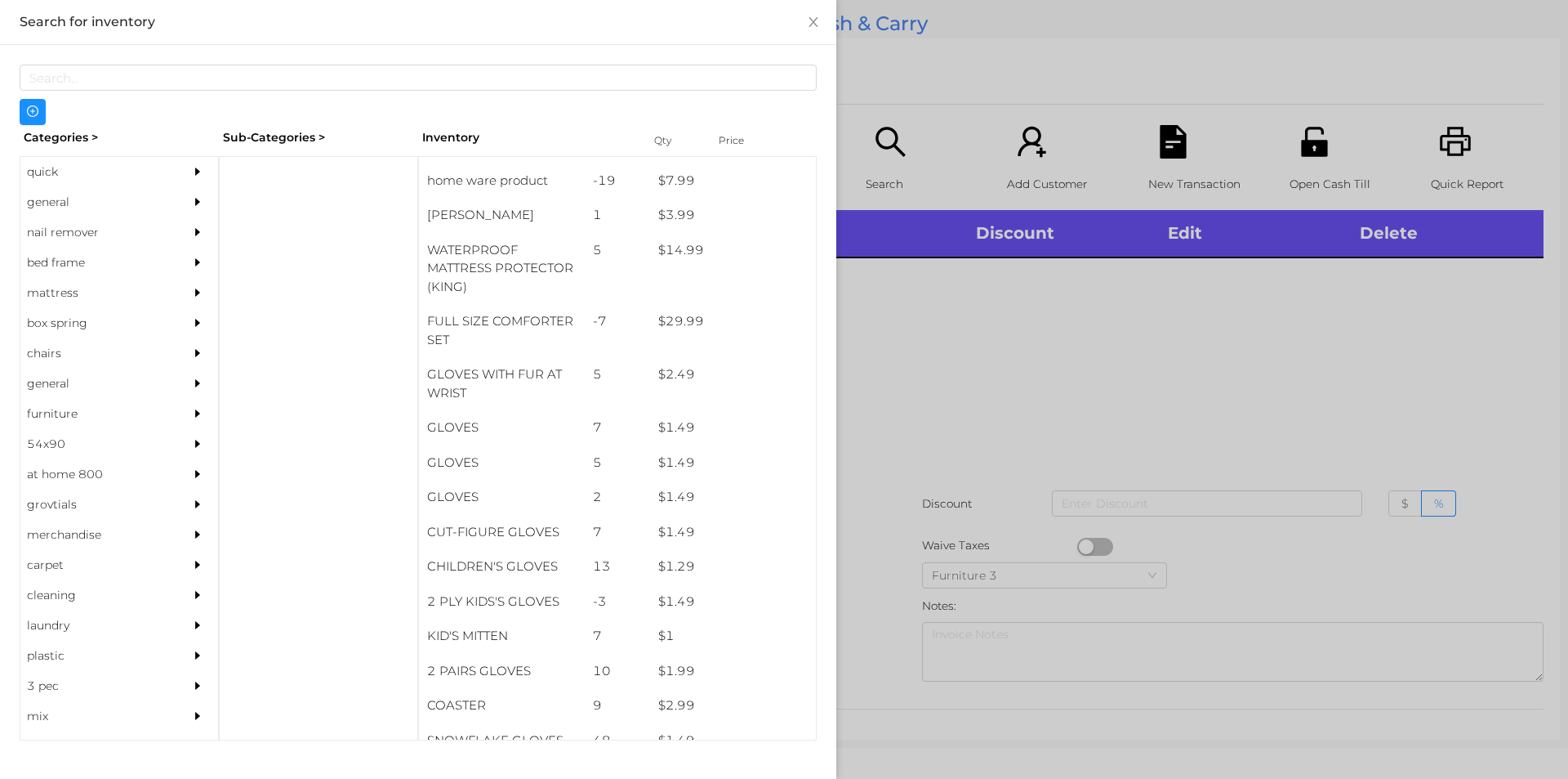
scroll to position [397, 0]
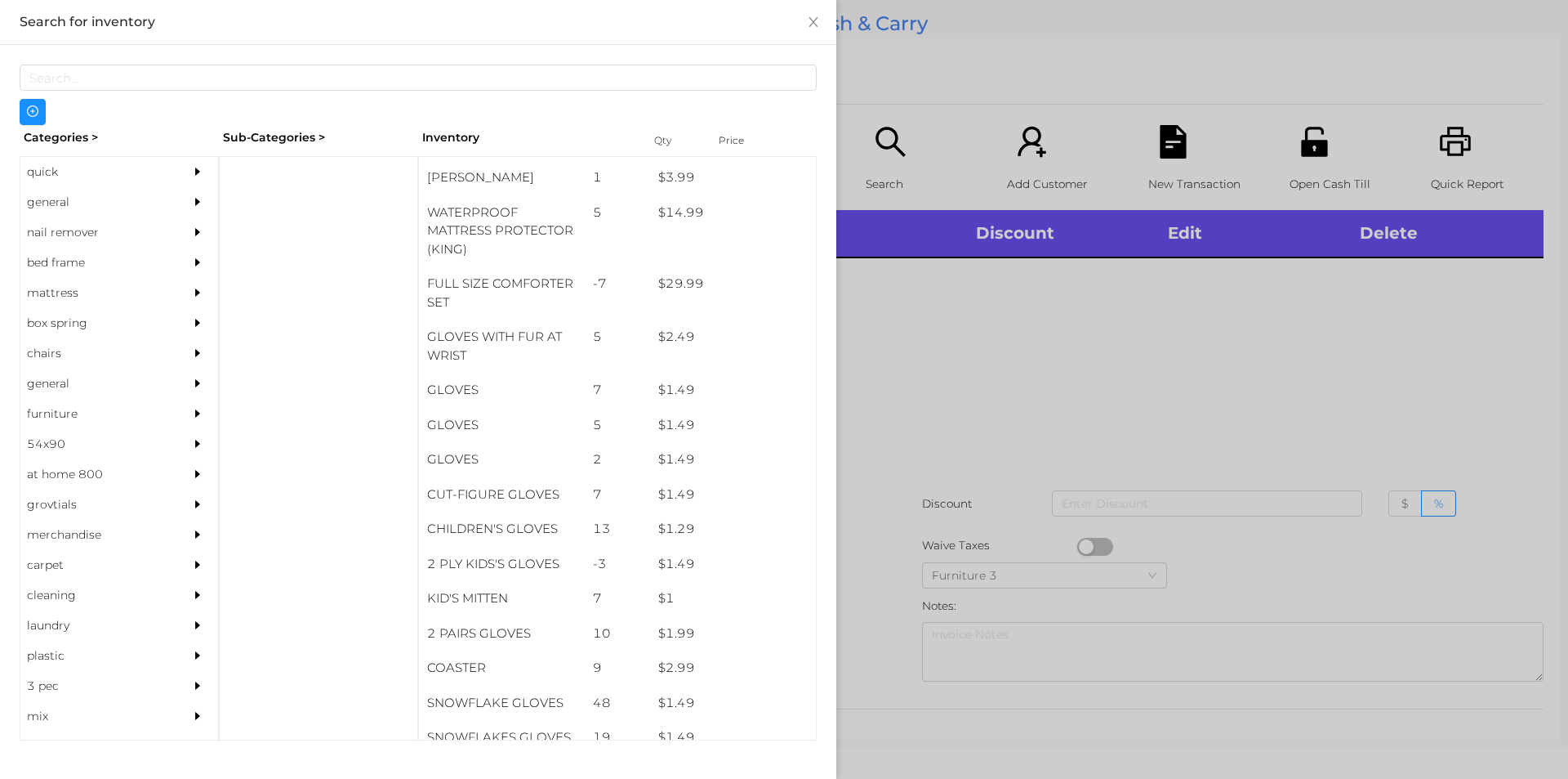
click at [67, 201] on div "general" at bounding box center [95, 202] width 149 height 30
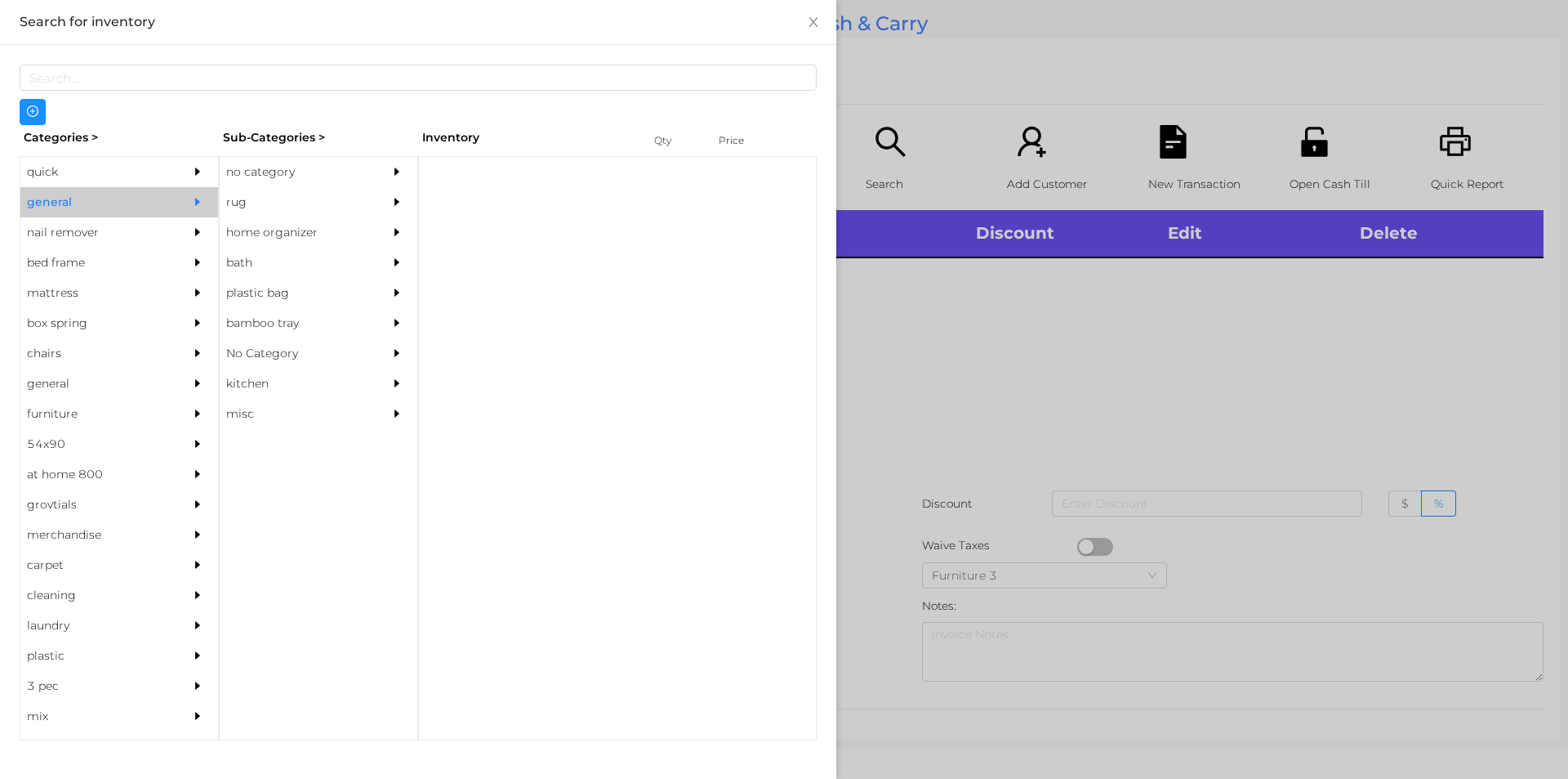
scroll to position [0, 0]
click at [256, 162] on div "no category" at bounding box center [294, 172] width 149 height 30
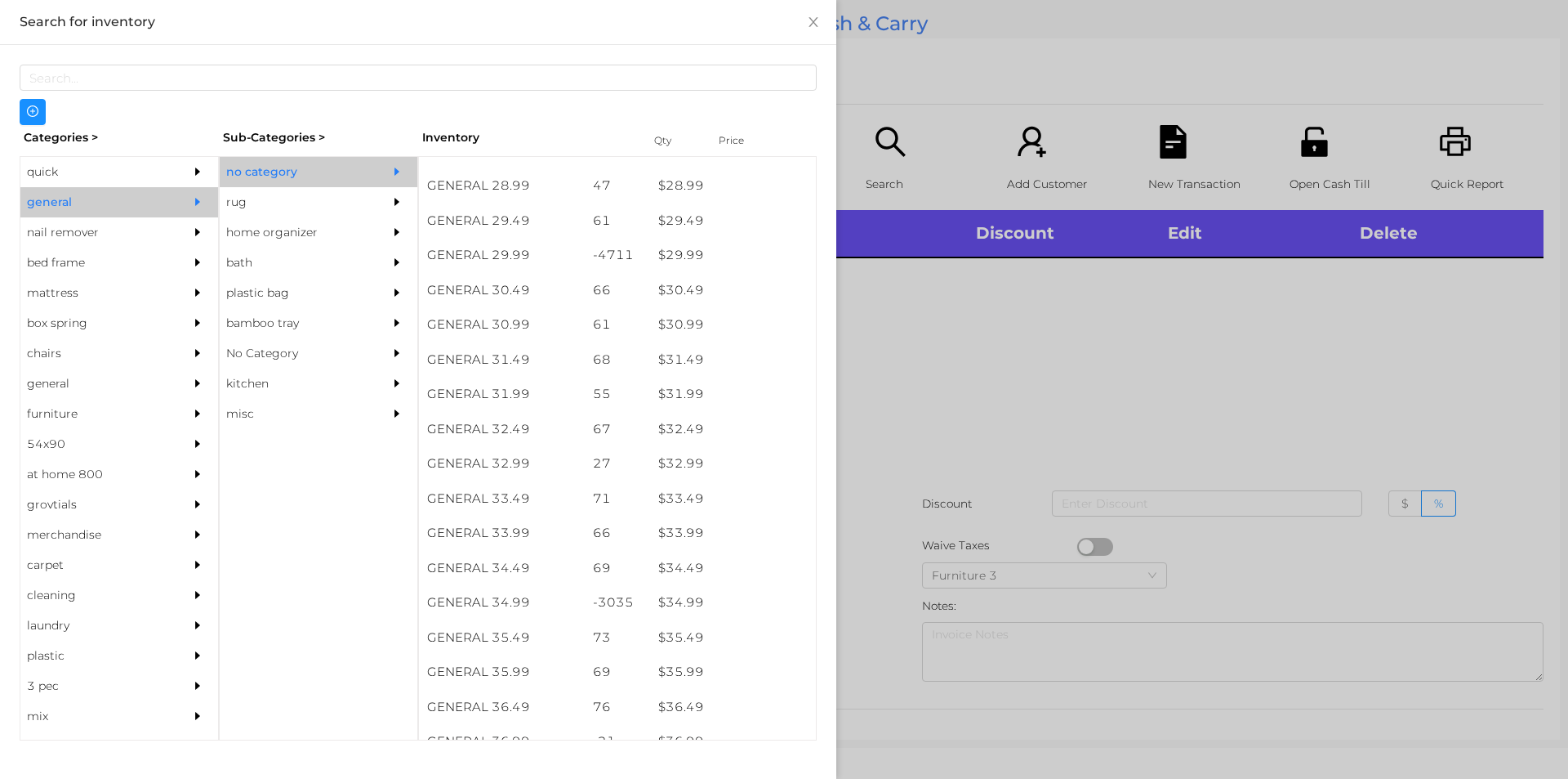
scroll to position [2297, 0]
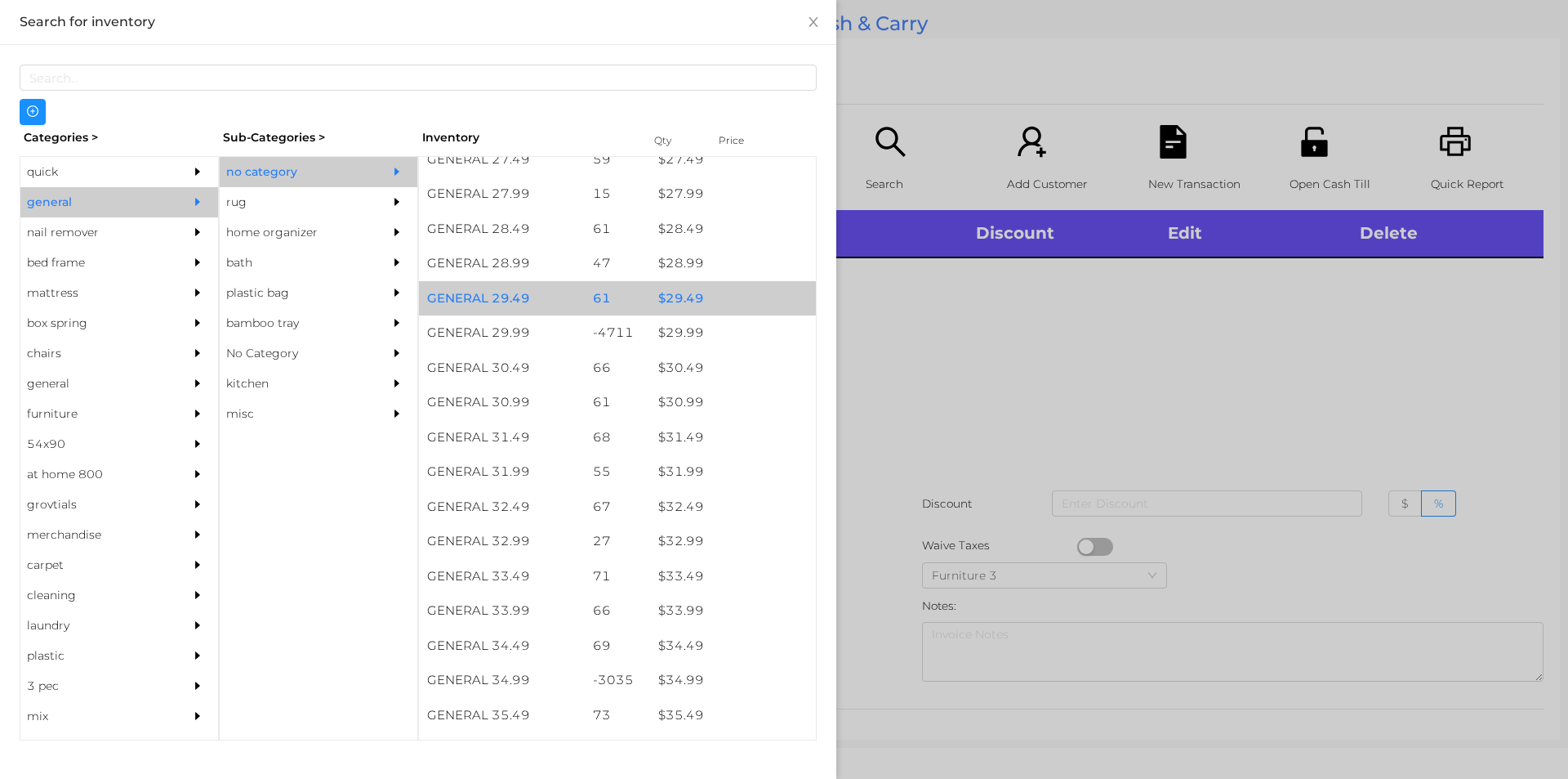
click at [693, 298] on div "$ 29.49" at bounding box center [733, 299] width 166 height 35
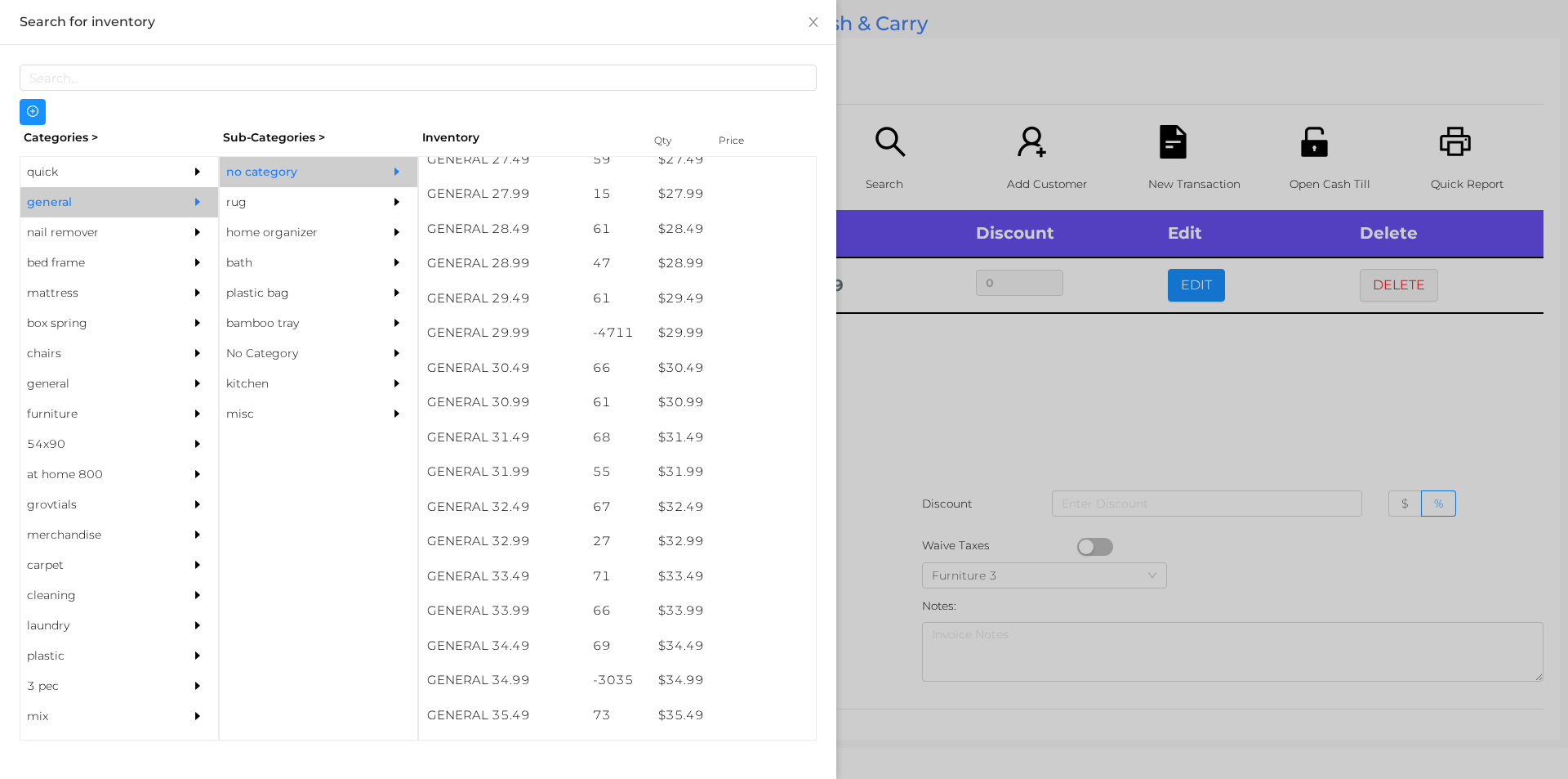
click at [979, 381] on div at bounding box center [784, 390] width 1568 height 779
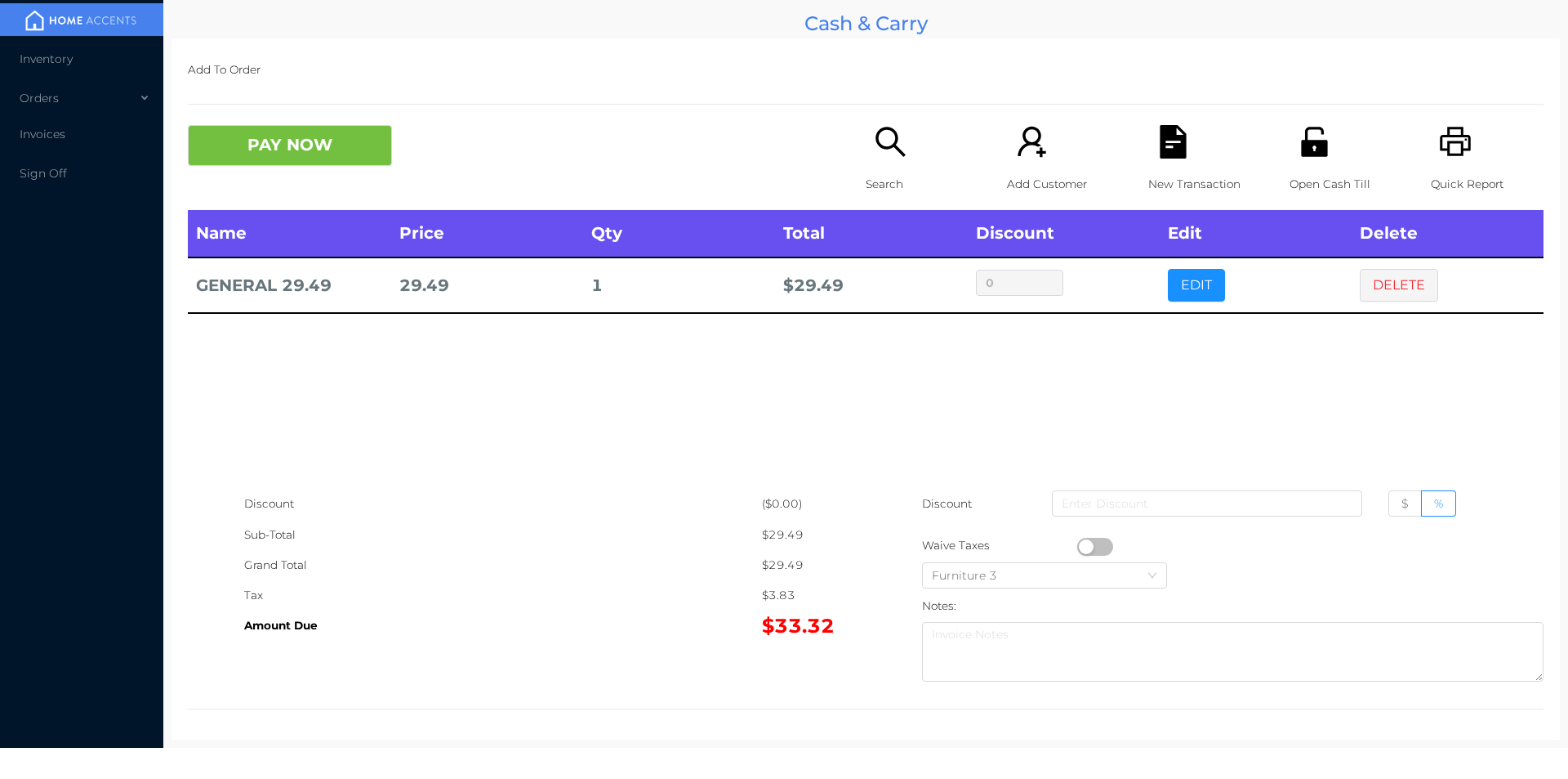
click at [1157, 147] on icon "icon: file-text" at bounding box center [1173, 142] width 34 height 34
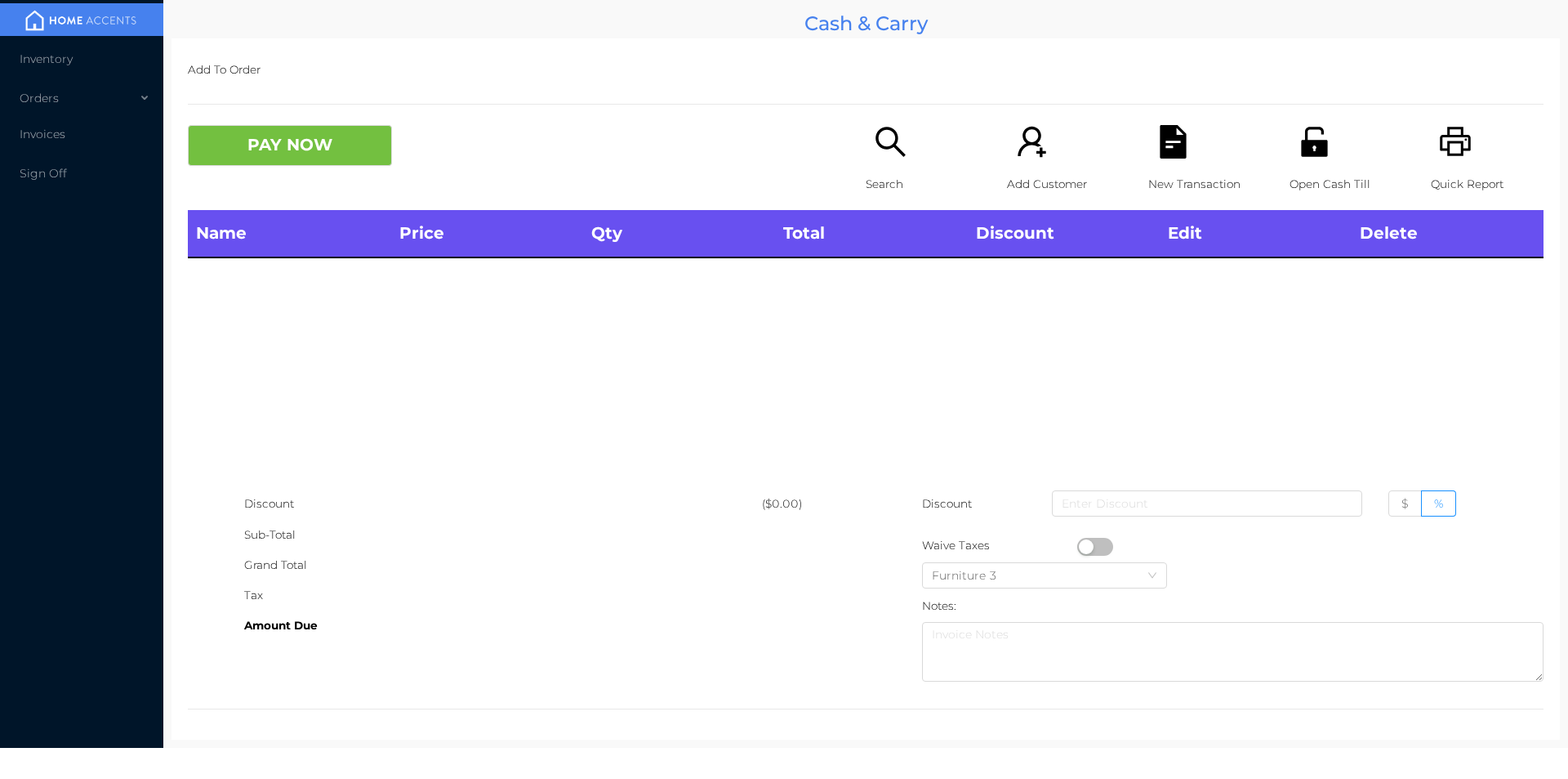
click at [1442, 138] on icon "icon: printer" at bounding box center [1456, 142] width 34 height 34
click at [1451, 148] on icon "icon: printer" at bounding box center [1455, 141] width 31 height 29
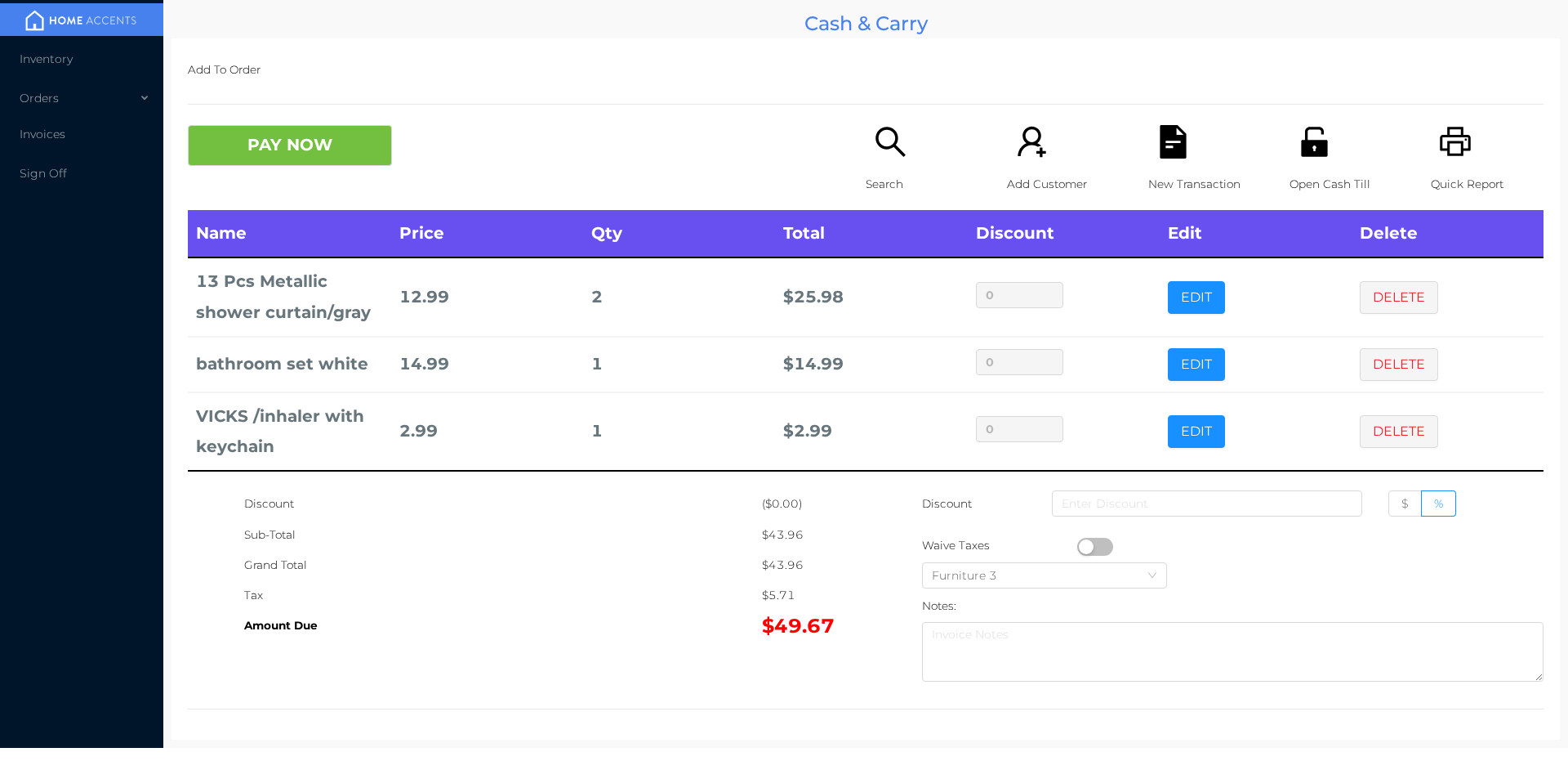
scroll to position [5, 0]
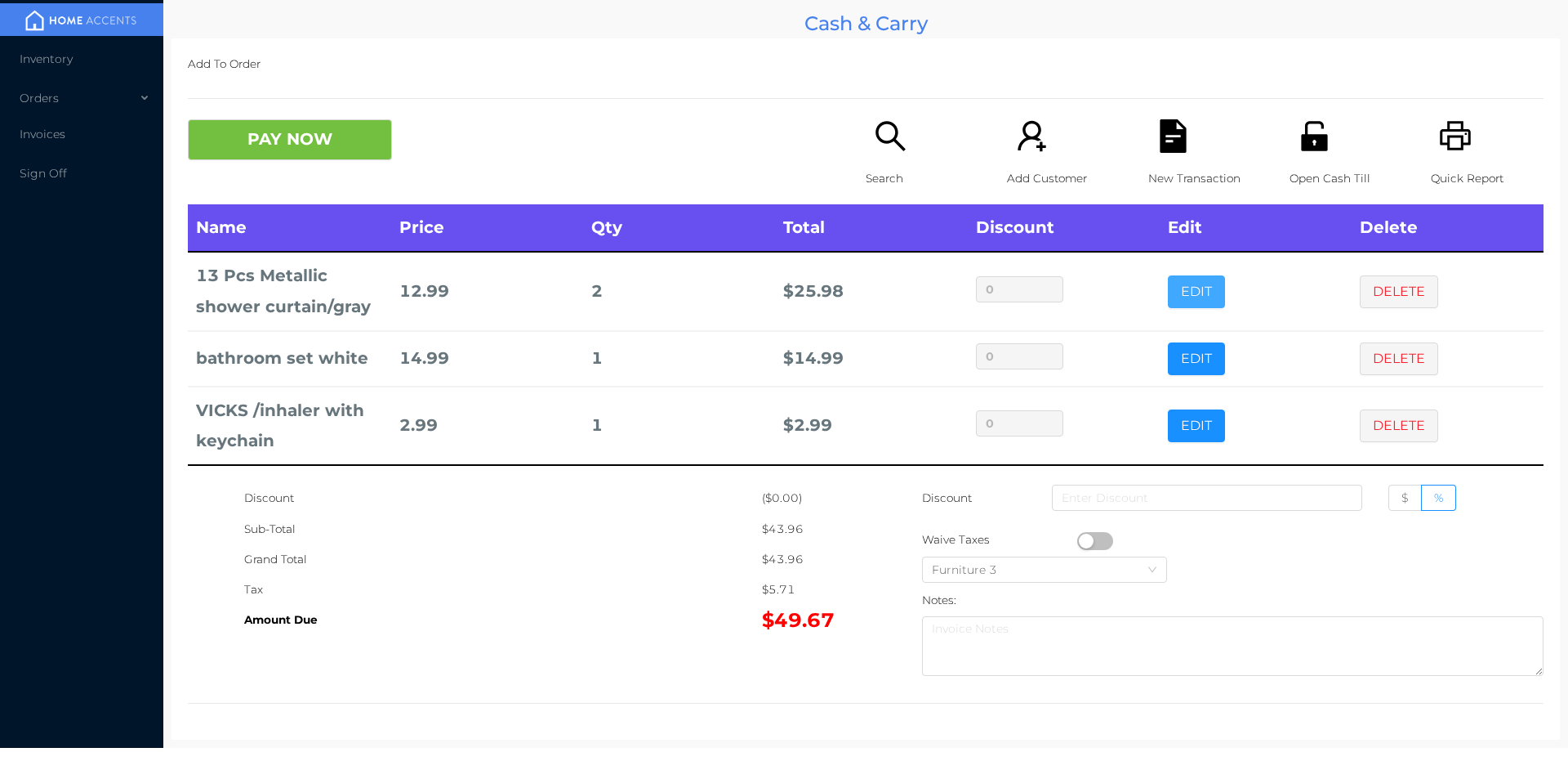
click at [1176, 295] on button "EDIT" at bounding box center [1196, 291] width 57 height 33
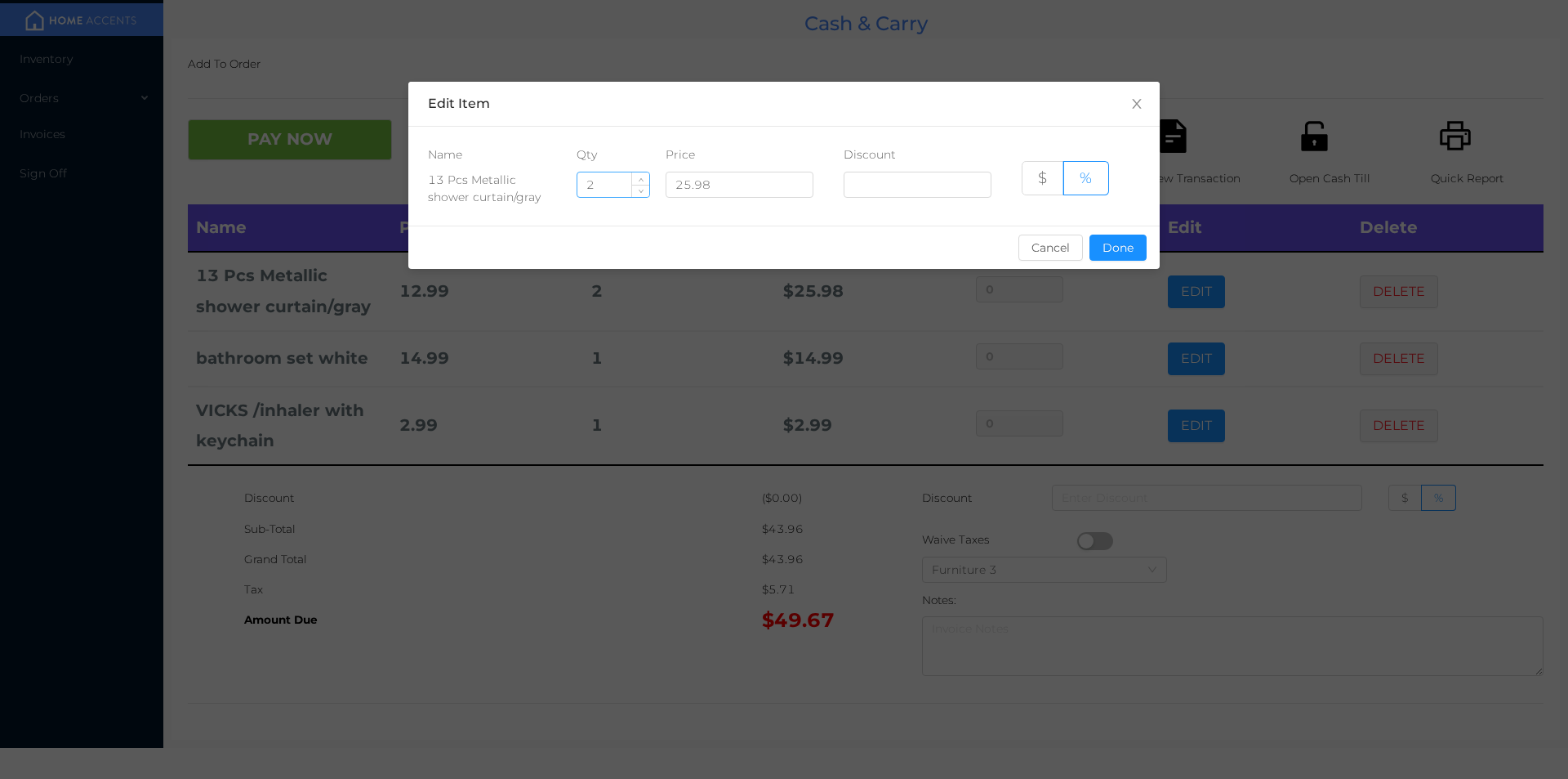
click at [631, 171] on div "2" at bounding box center [613, 184] width 74 height 26
click at [606, 177] on input "2" at bounding box center [613, 185] width 72 height 25
type input "1"
click at [1120, 259] on button "Done" at bounding box center [1118, 247] width 57 height 26
type input "0%"
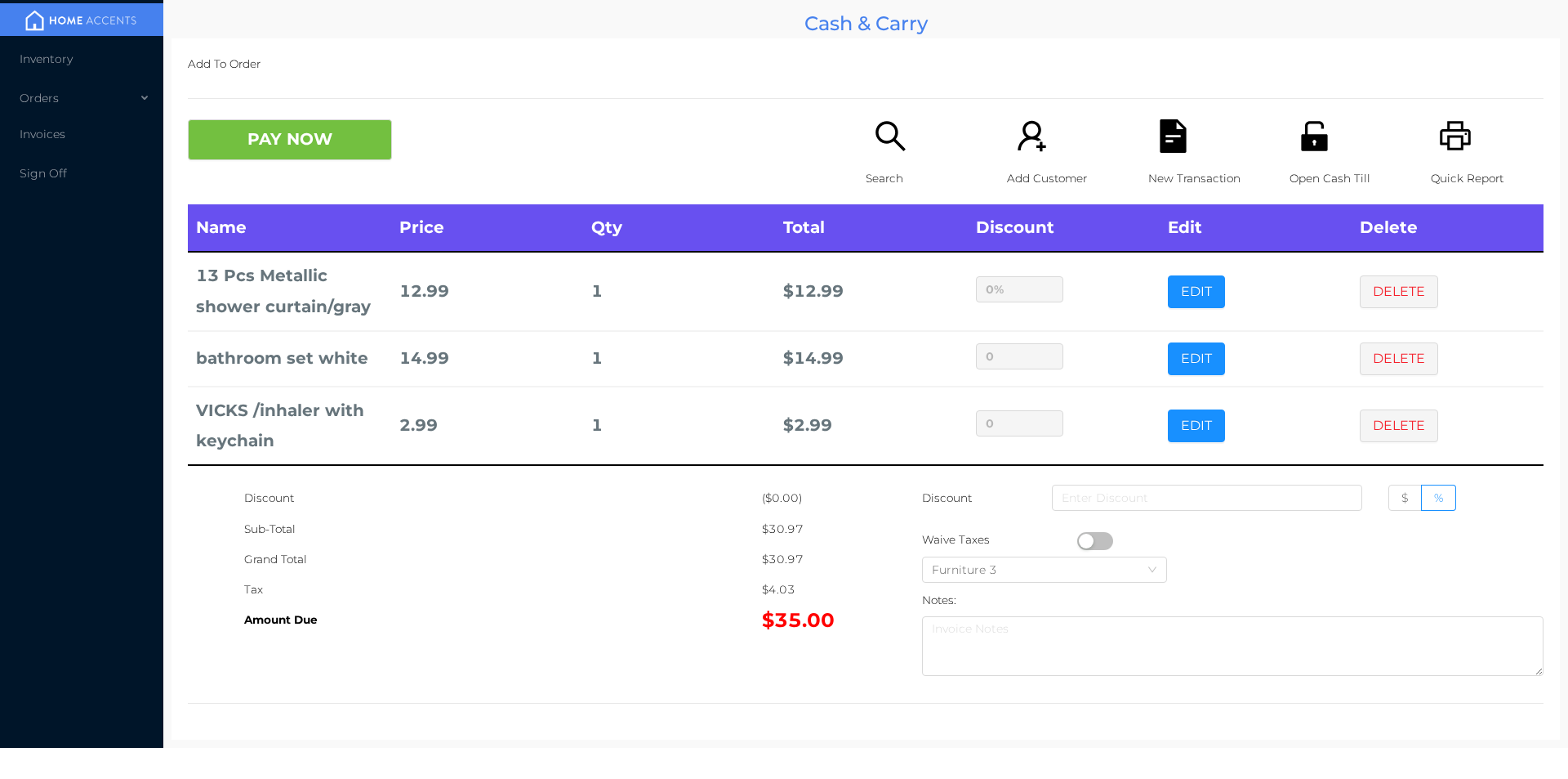
click at [1316, 159] on div "Open Cash Till" at bounding box center [1345, 161] width 113 height 85
click at [1156, 140] on icon "icon: file-text" at bounding box center [1173, 136] width 34 height 34
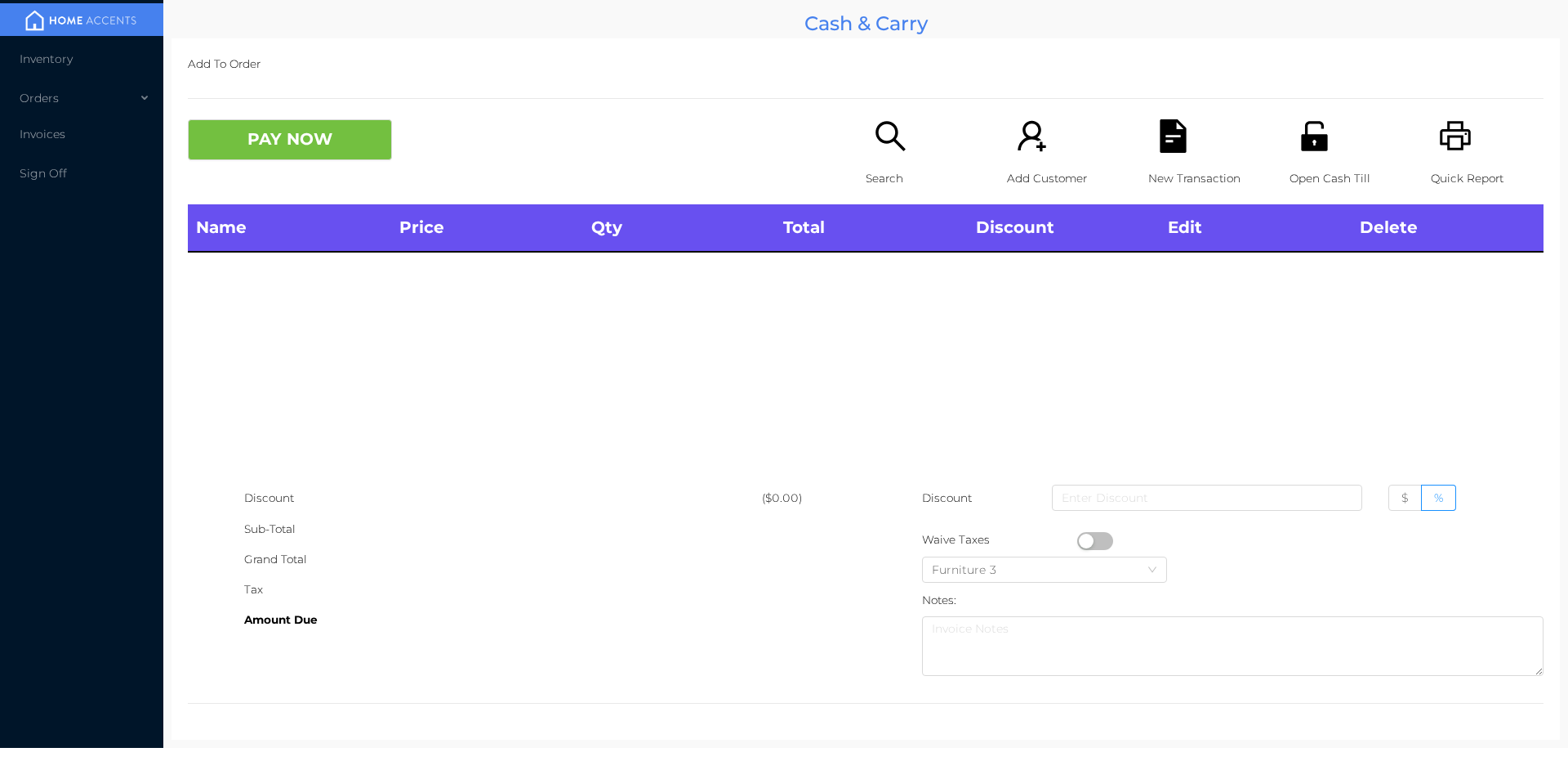
click at [1301, 140] on icon "icon: unlock" at bounding box center [1313, 135] width 26 height 29
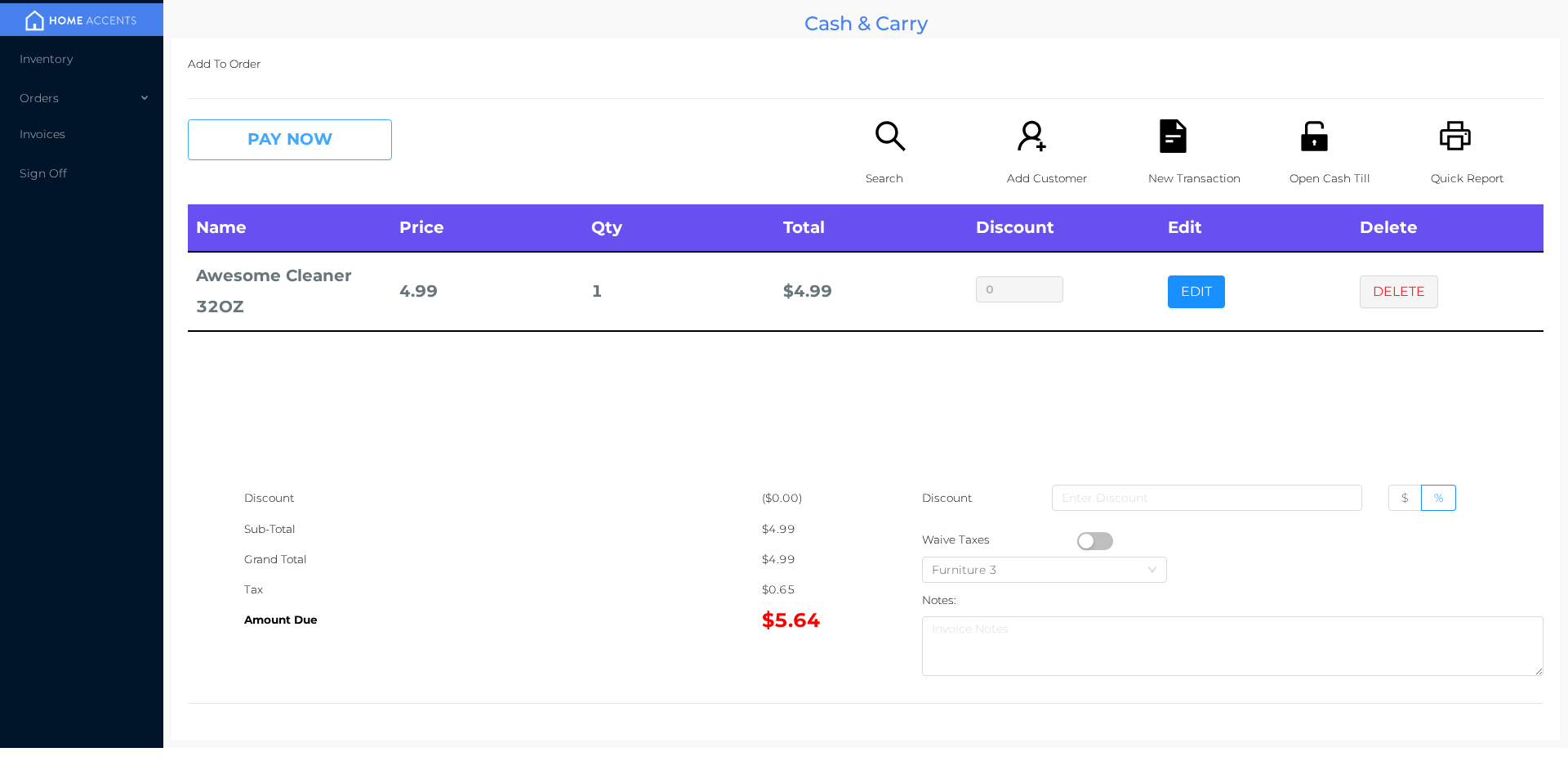
click at [293, 130] on button "PAY NOW" at bounding box center [290, 139] width 204 height 41
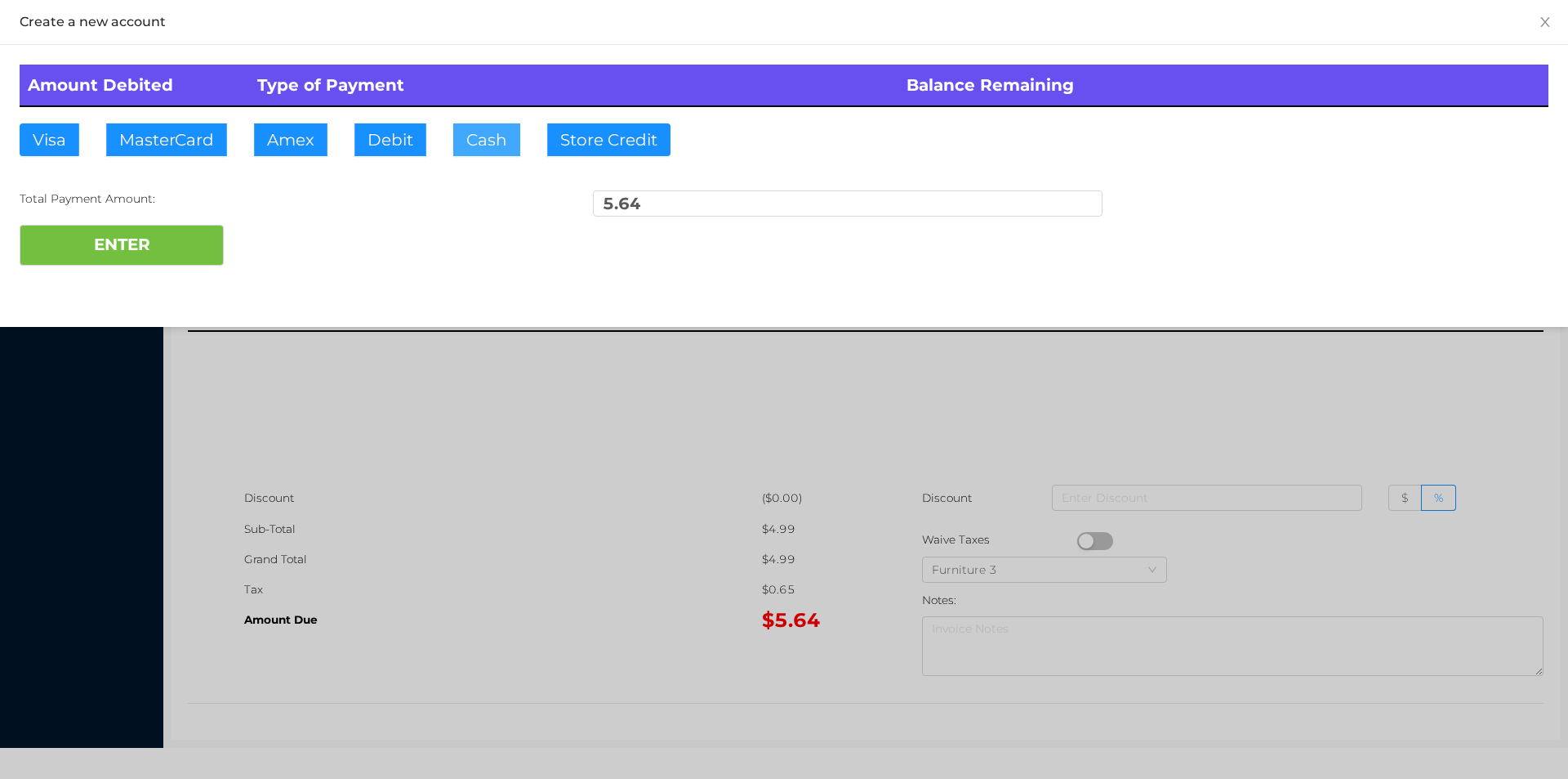
click at [457, 138] on button "Cash" at bounding box center [487, 139] width 67 height 33
type input "6."
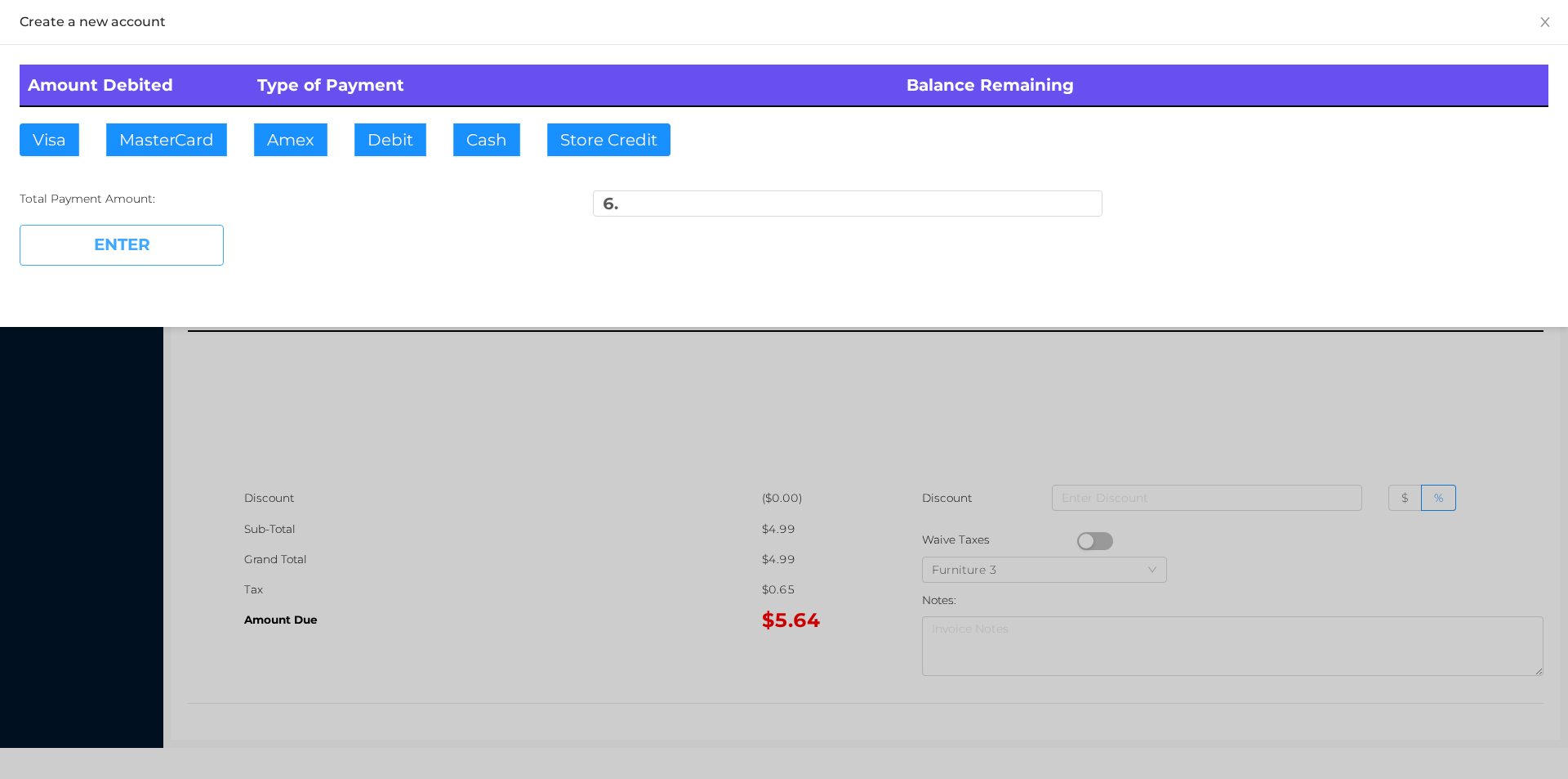
click at [179, 255] on button "ENTER" at bounding box center [122, 245] width 204 height 41
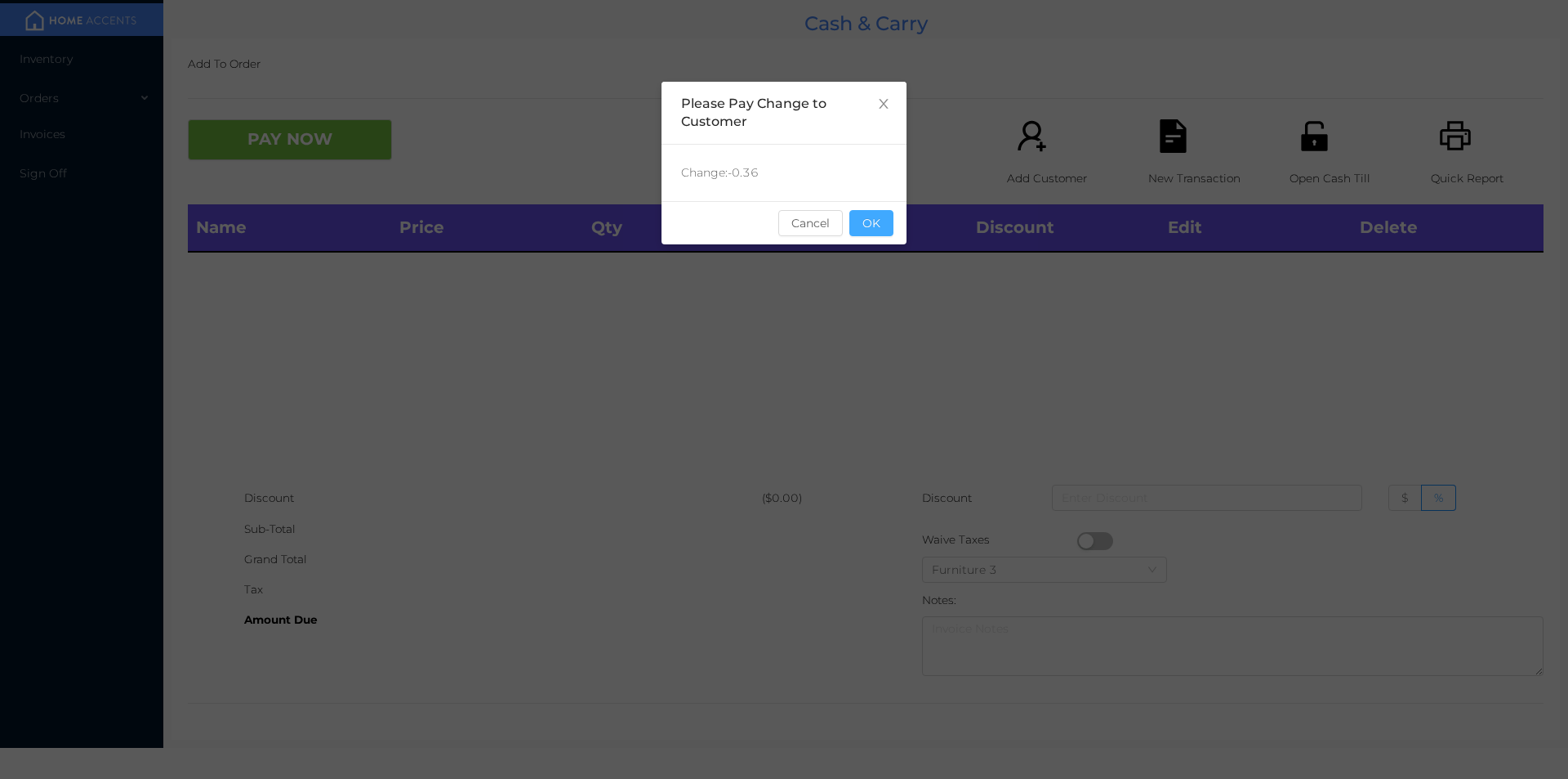
click at [881, 220] on button "OK" at bounding box center [872, 223] width 44 height 26
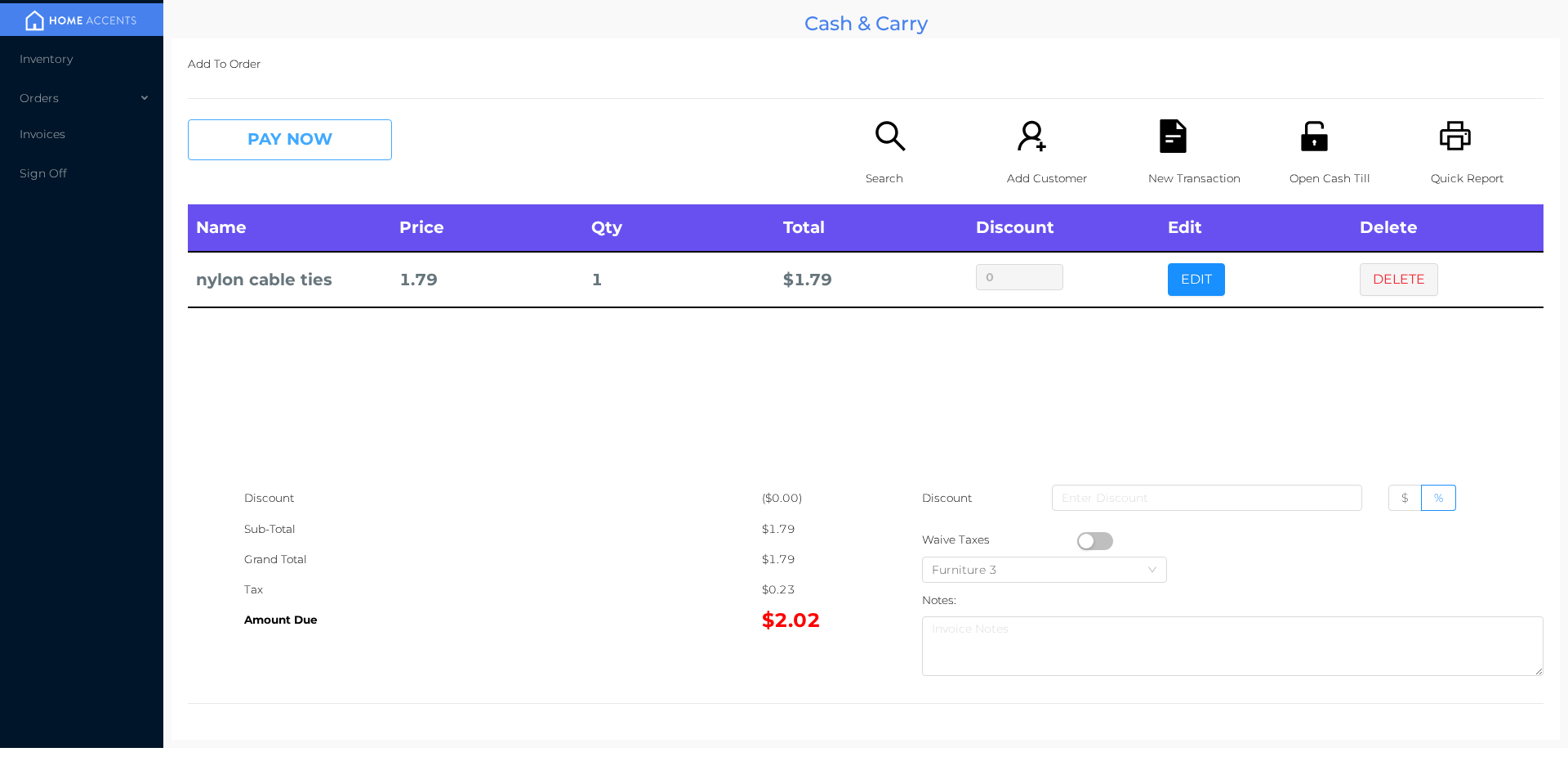
click at [276, 154] on button "PAY NOW" at bounding box center [290, 139] width 204 height 41
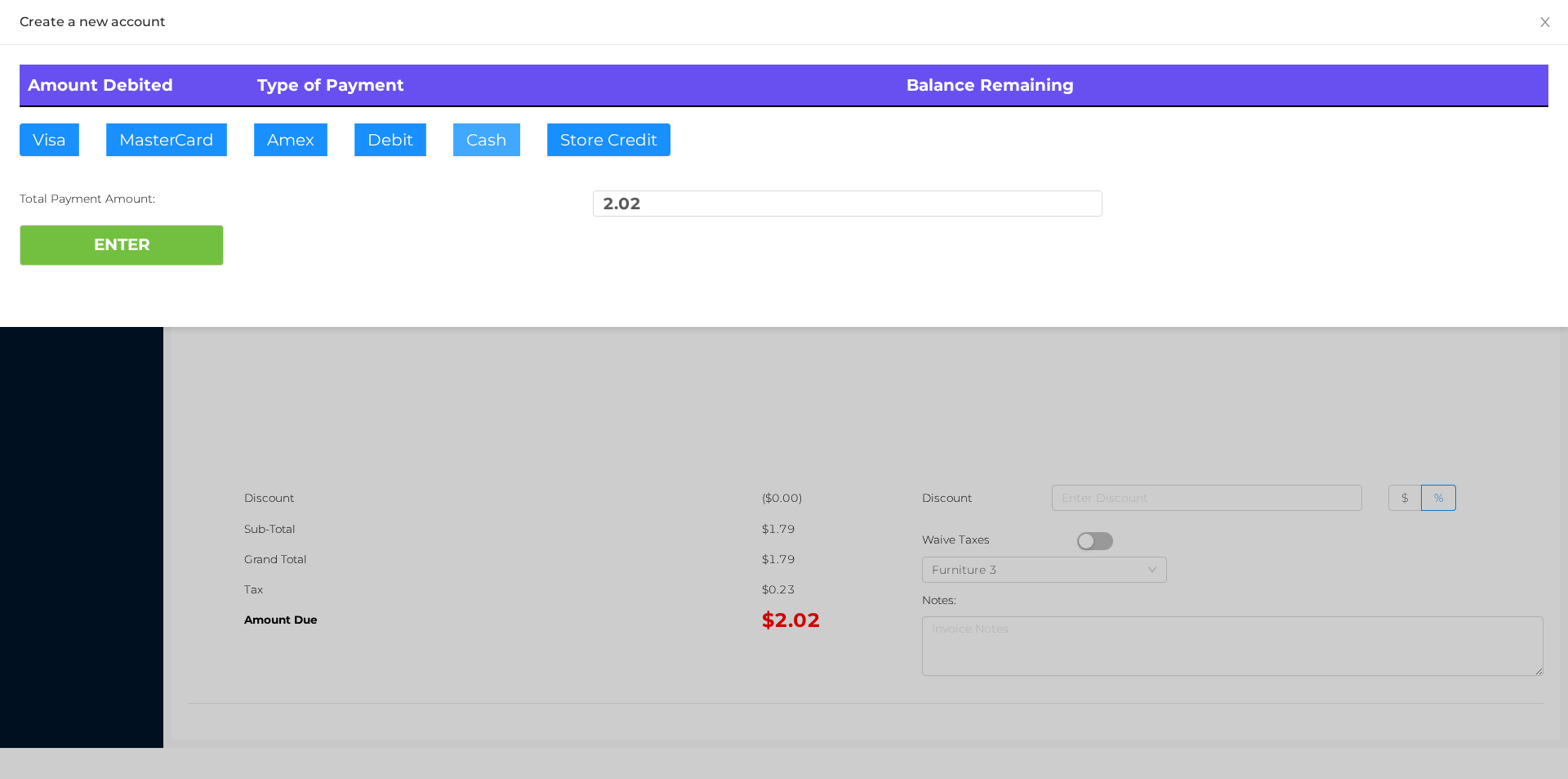
click at [475, 143] on button "Cash" at bounding box center [487, 139] width 67 height 33
click at [147, 257] on button "ENTER" at bounding box center [122, 245] width 204 height 41
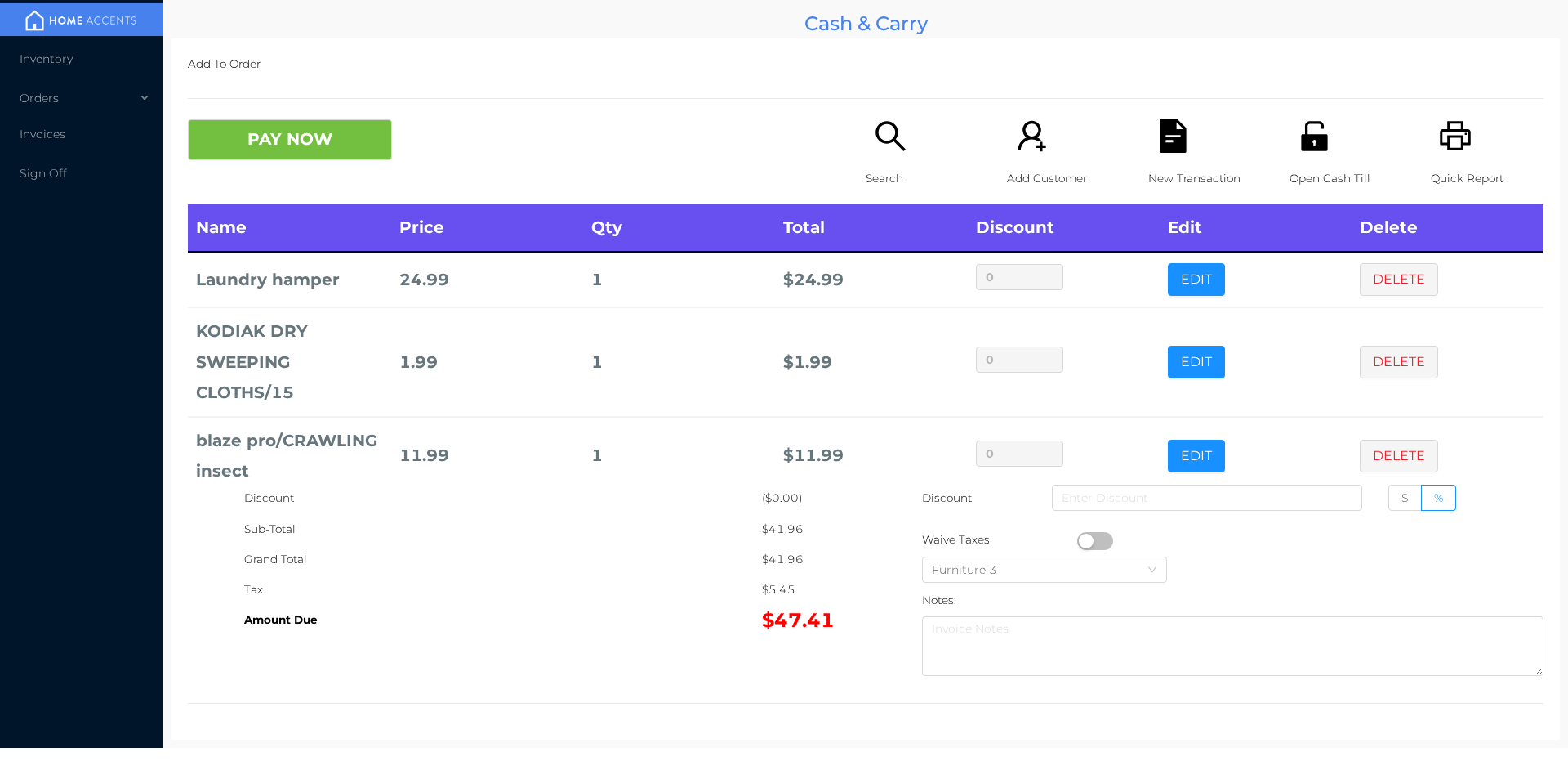
scroll to position [85, 0]
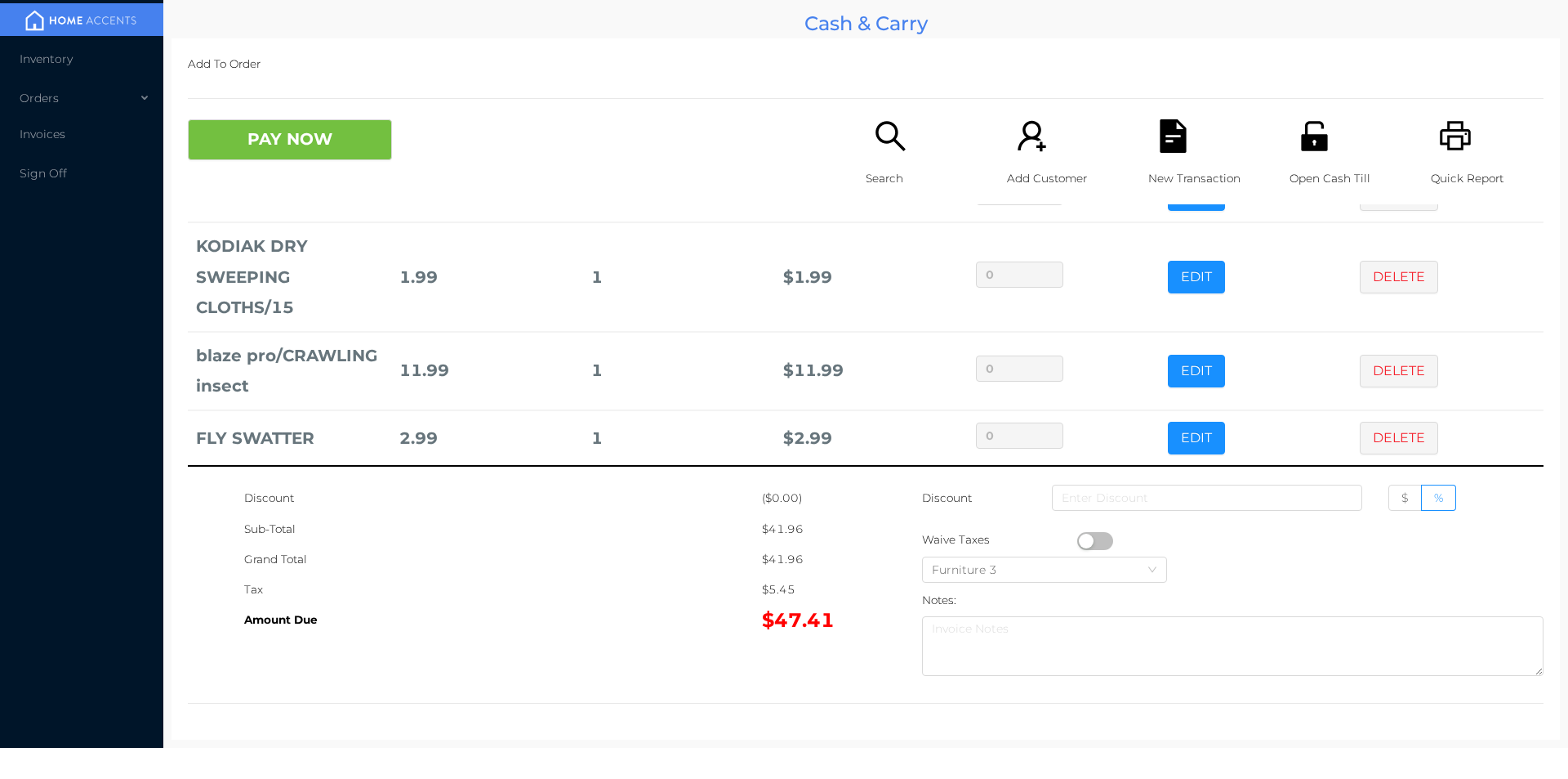
click at [885, 149] on icon "icon: search" at bounding box center [891, 136] width 34 height 34
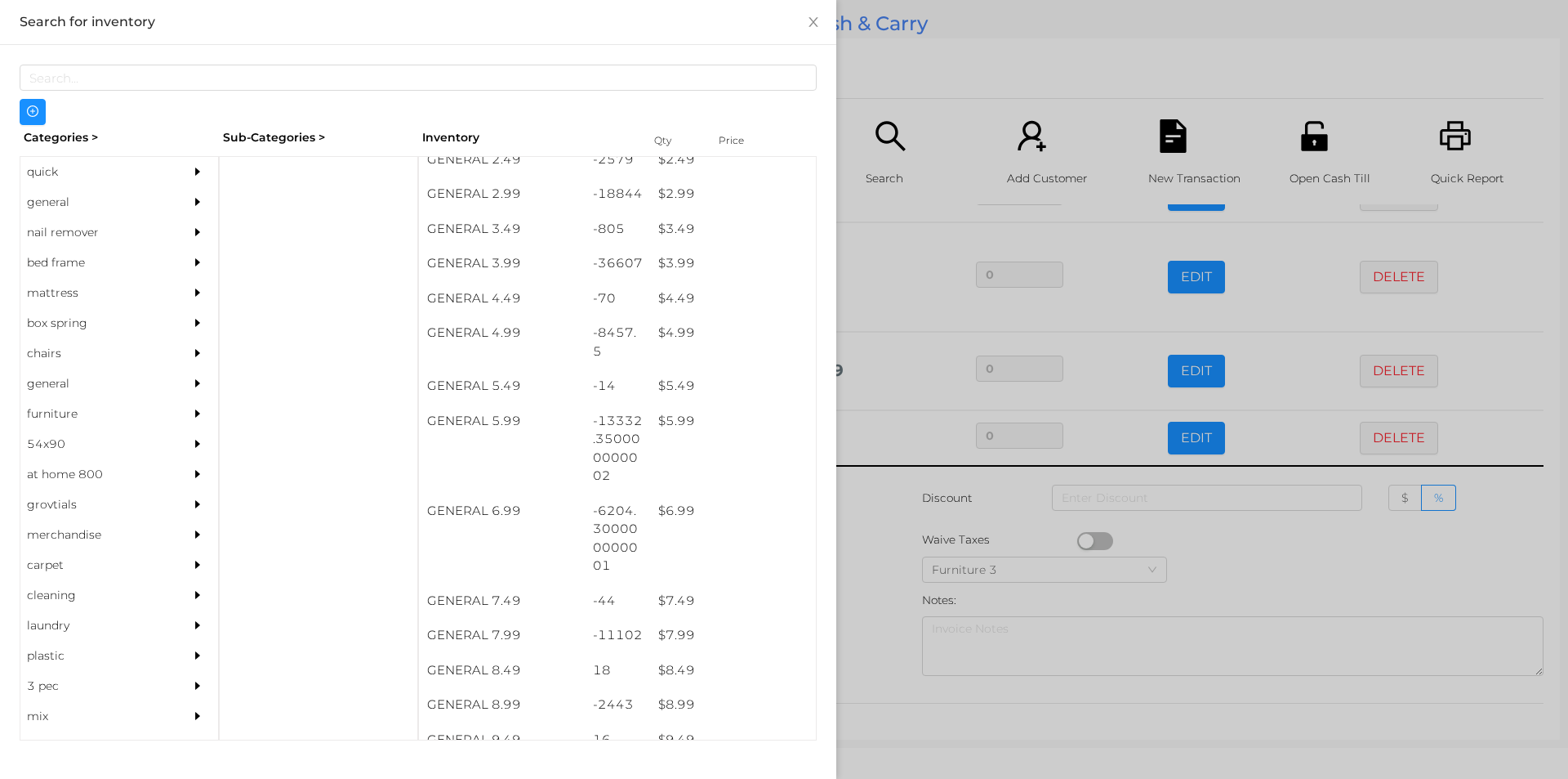
scroll to position [411, 0]
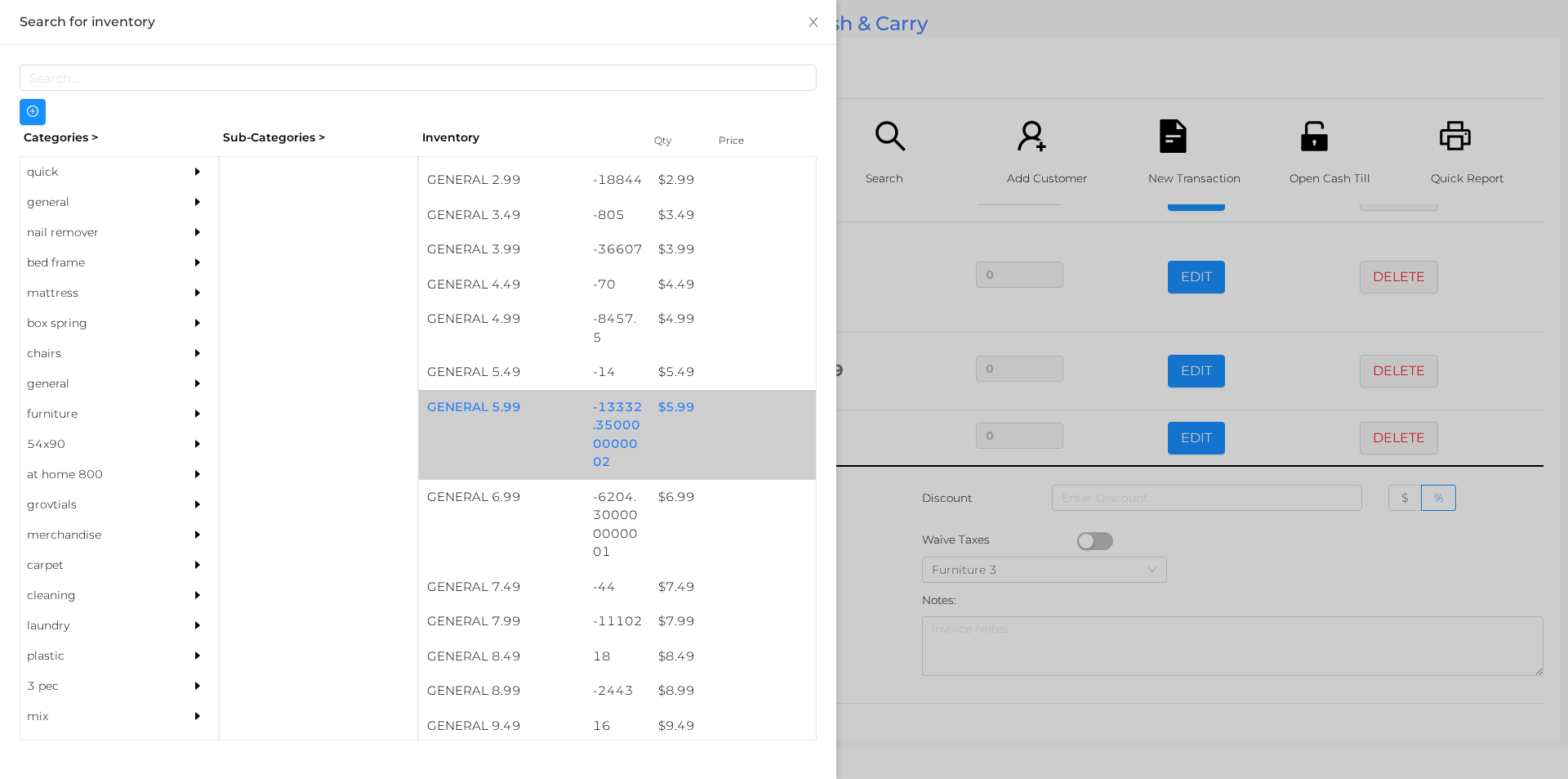
click at [670, 402] on div "$ 5.99" at bounding box center [733, 407] width 166 height 35
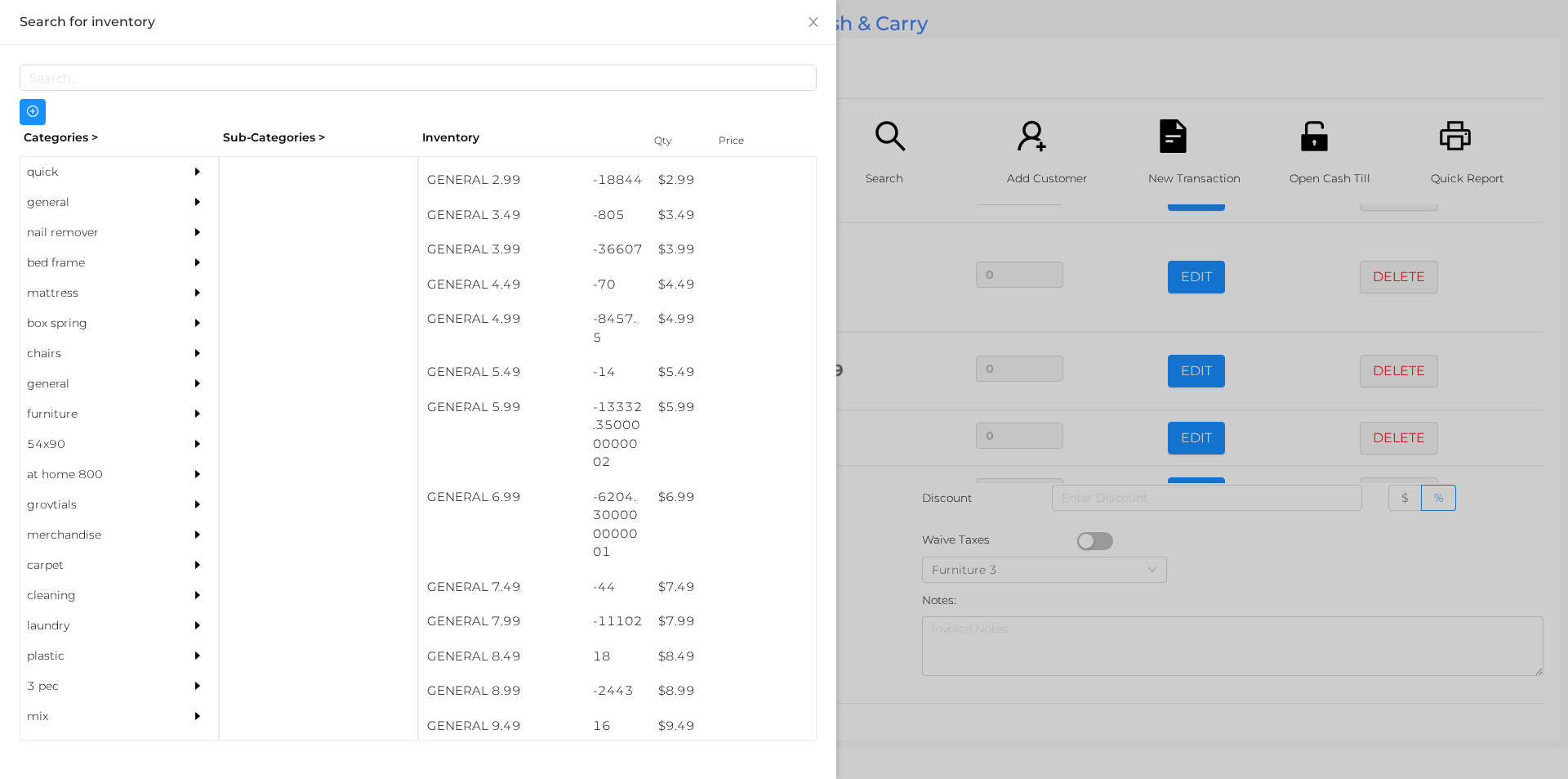
click at [864, 572] on div at bounding box center [784, 390] width 1568 height 779
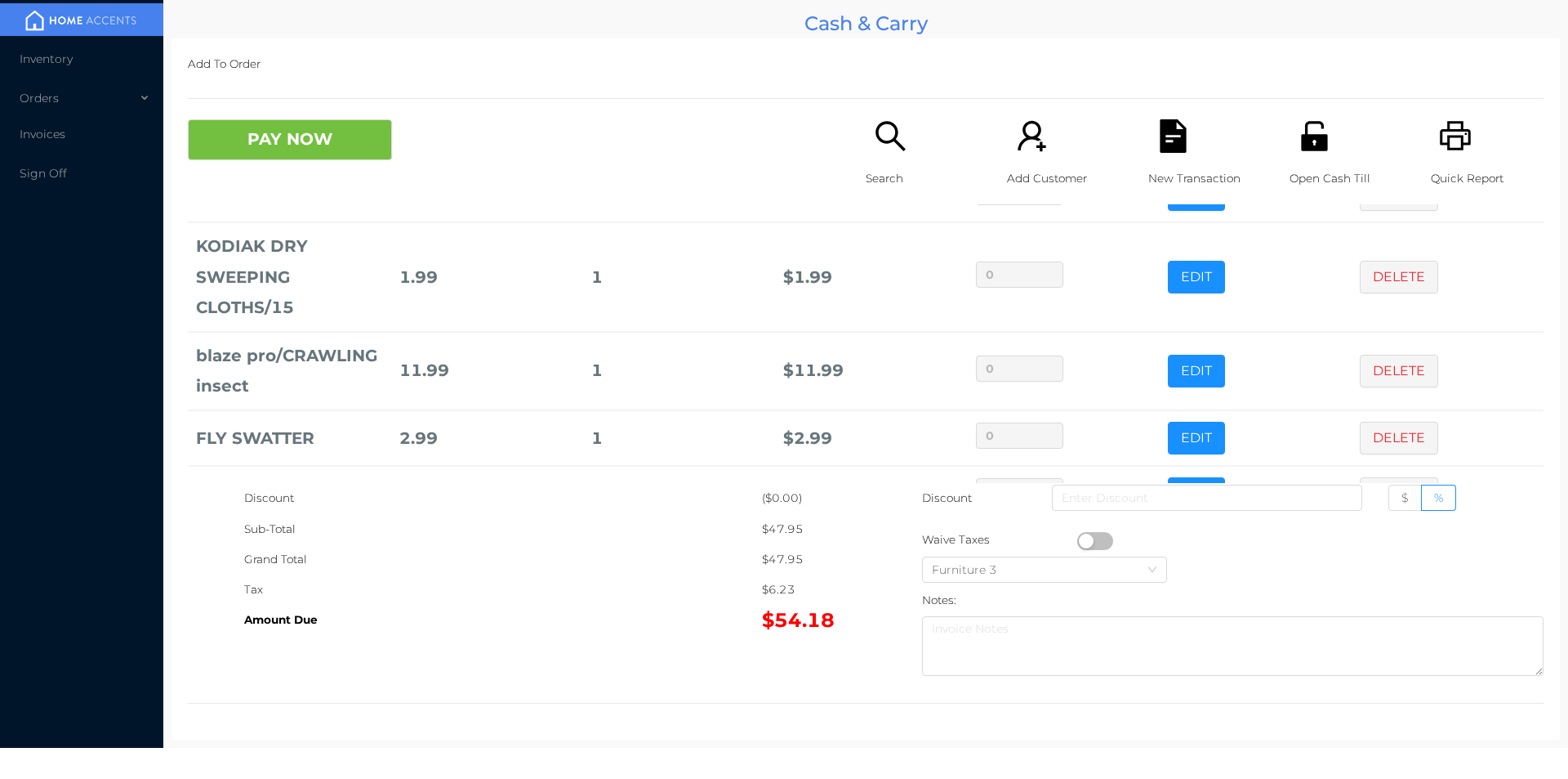
scroll to position [140, 0]
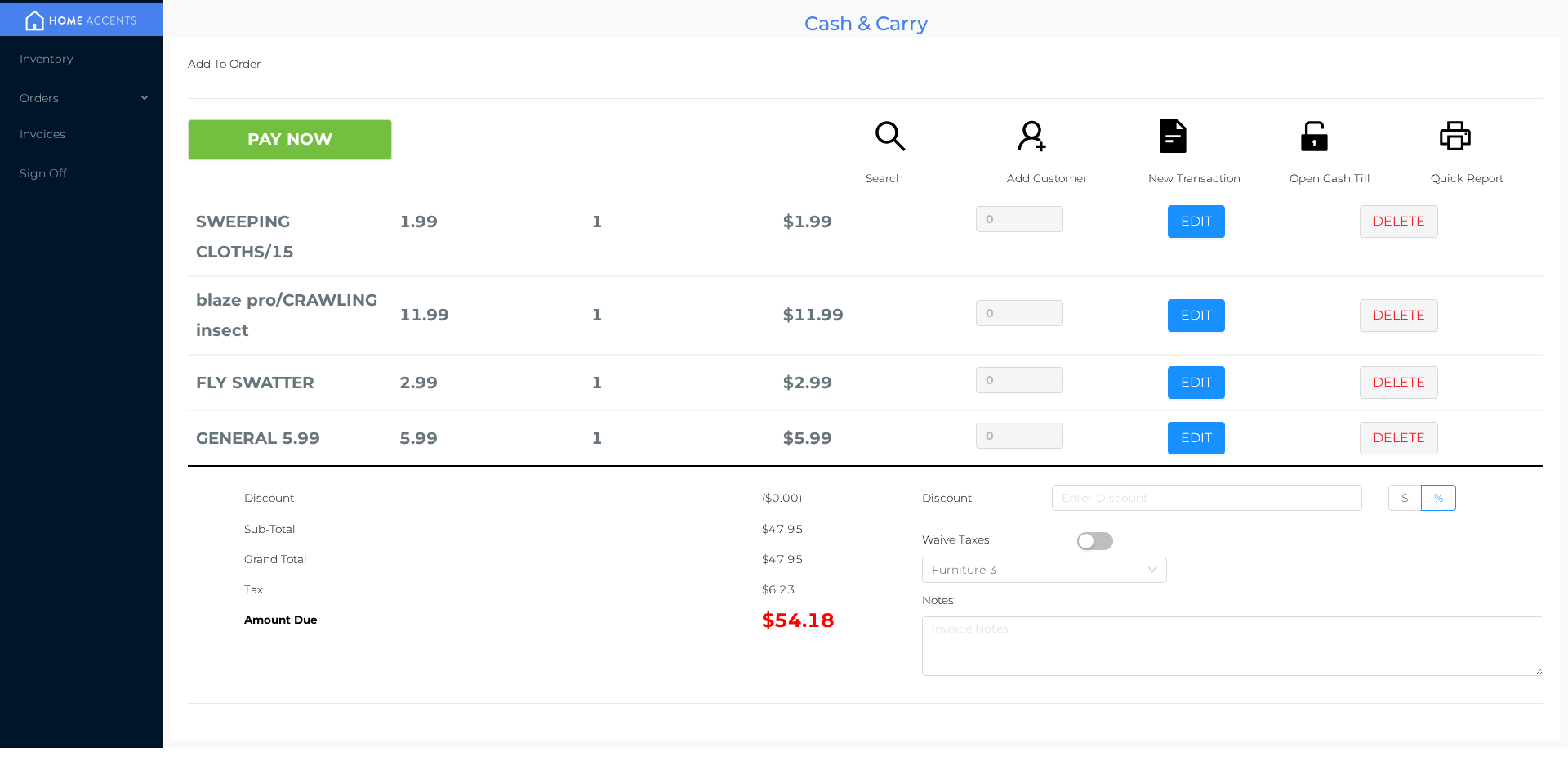
click at [880, 163] on p "Search" at bounding box center [921, 178] width 113 height 30
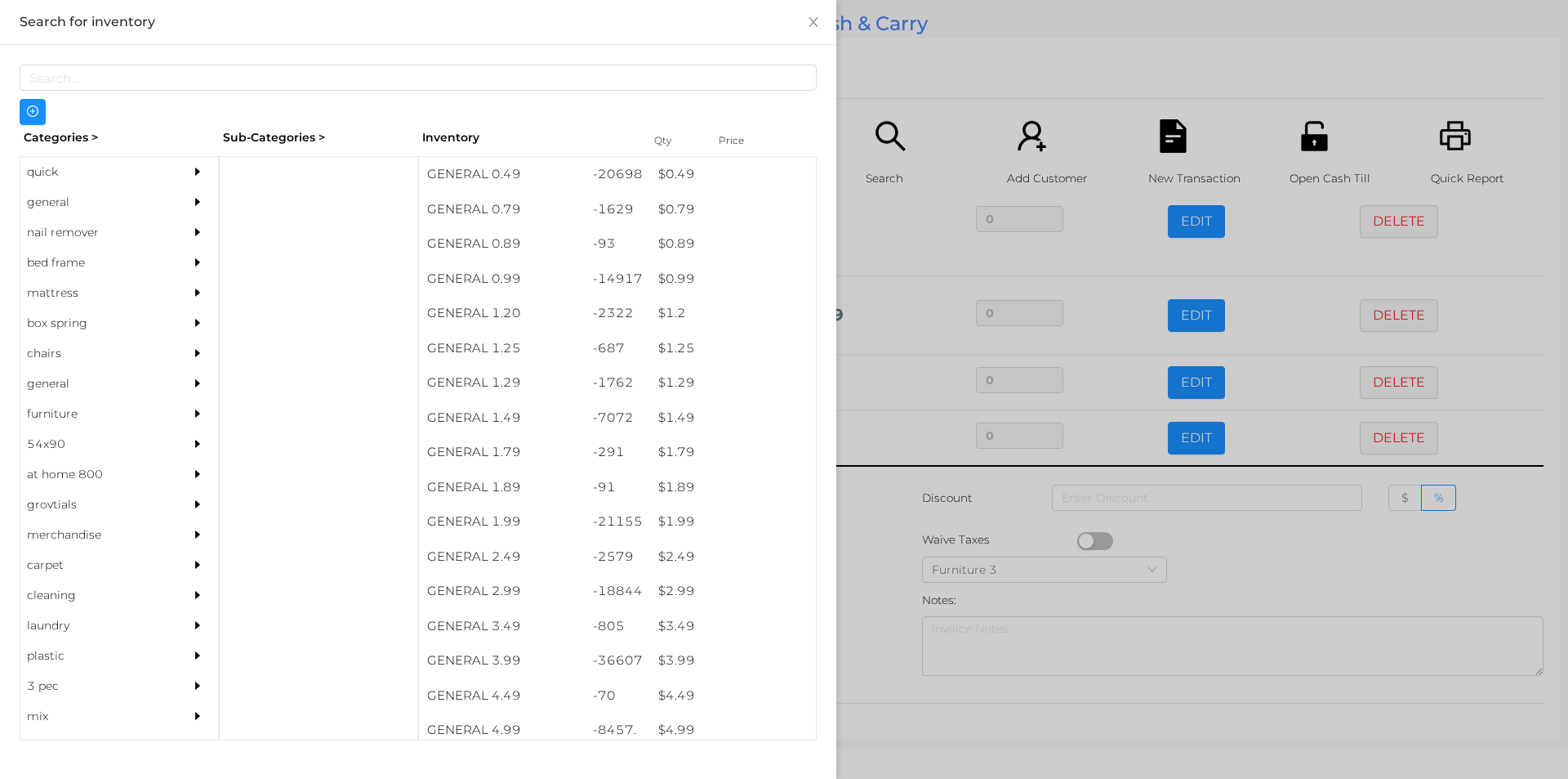
click at [55, 207] on div "general" at bounding box center [95, 202] width 149 height 30
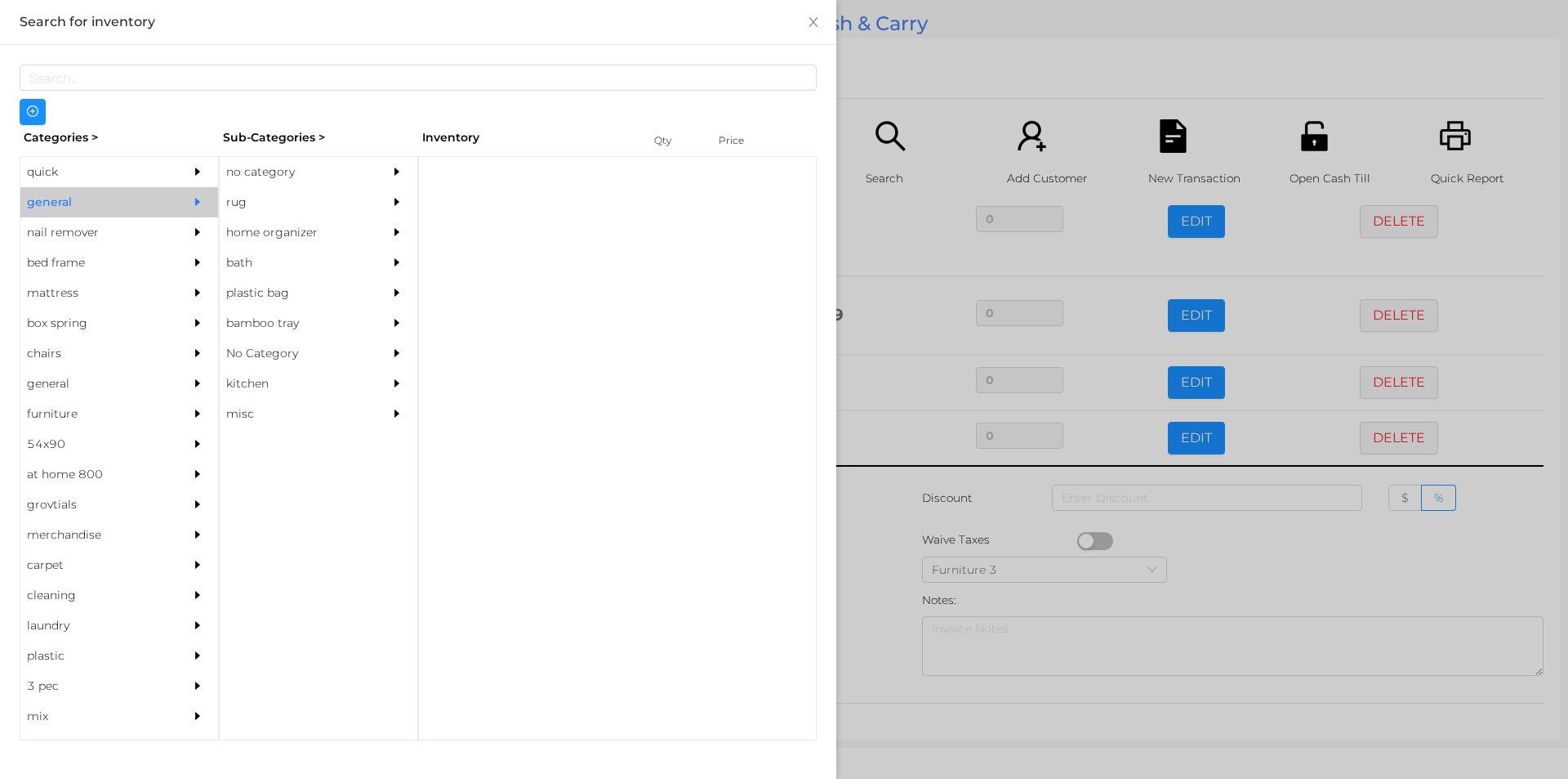
click at [263, 171] on div "no category" at bounding box center [294, 172] width 149 height 30
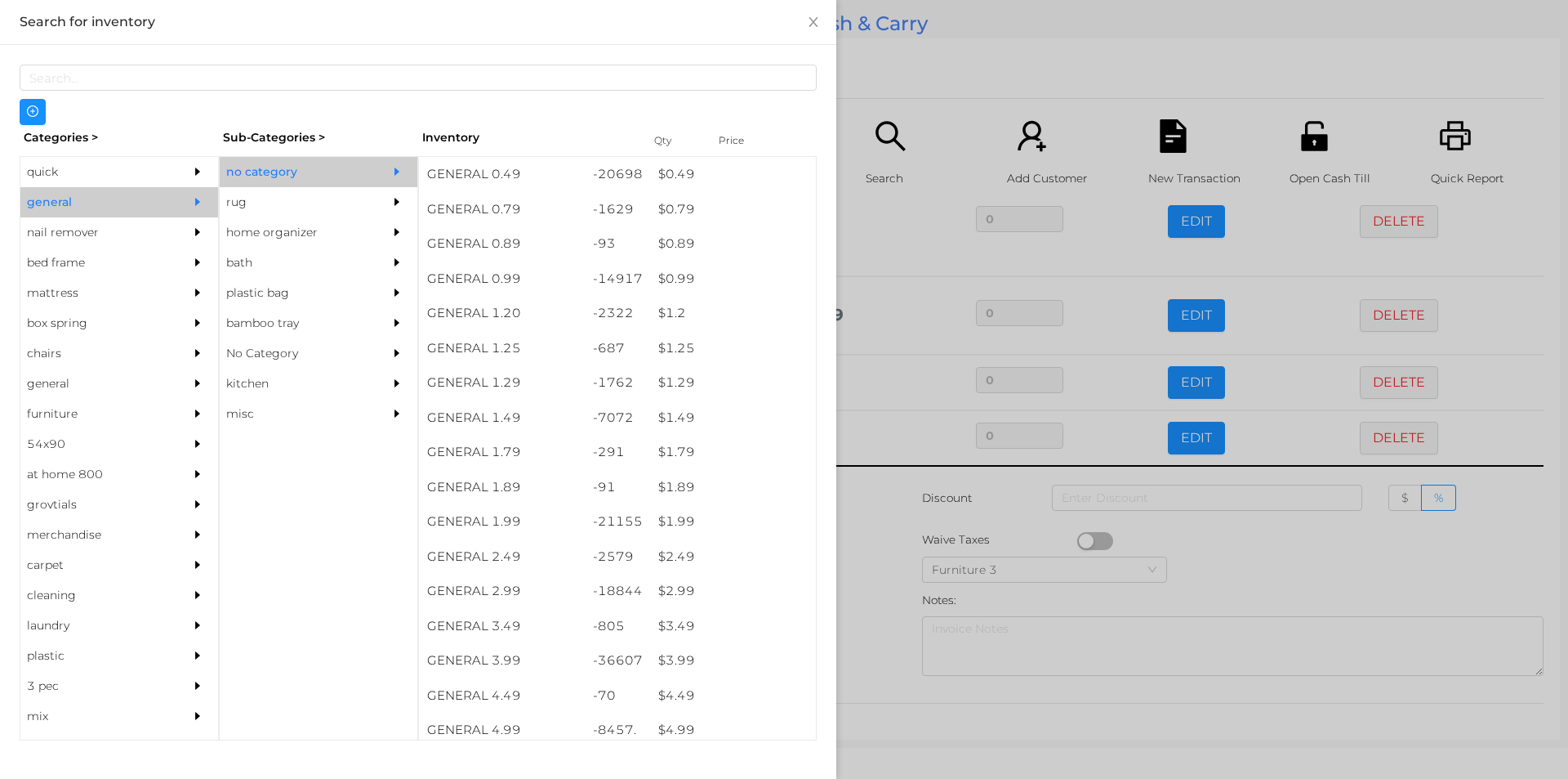
click at [874, 543] on div at bounding box center [784, 390] width 1568 height 779
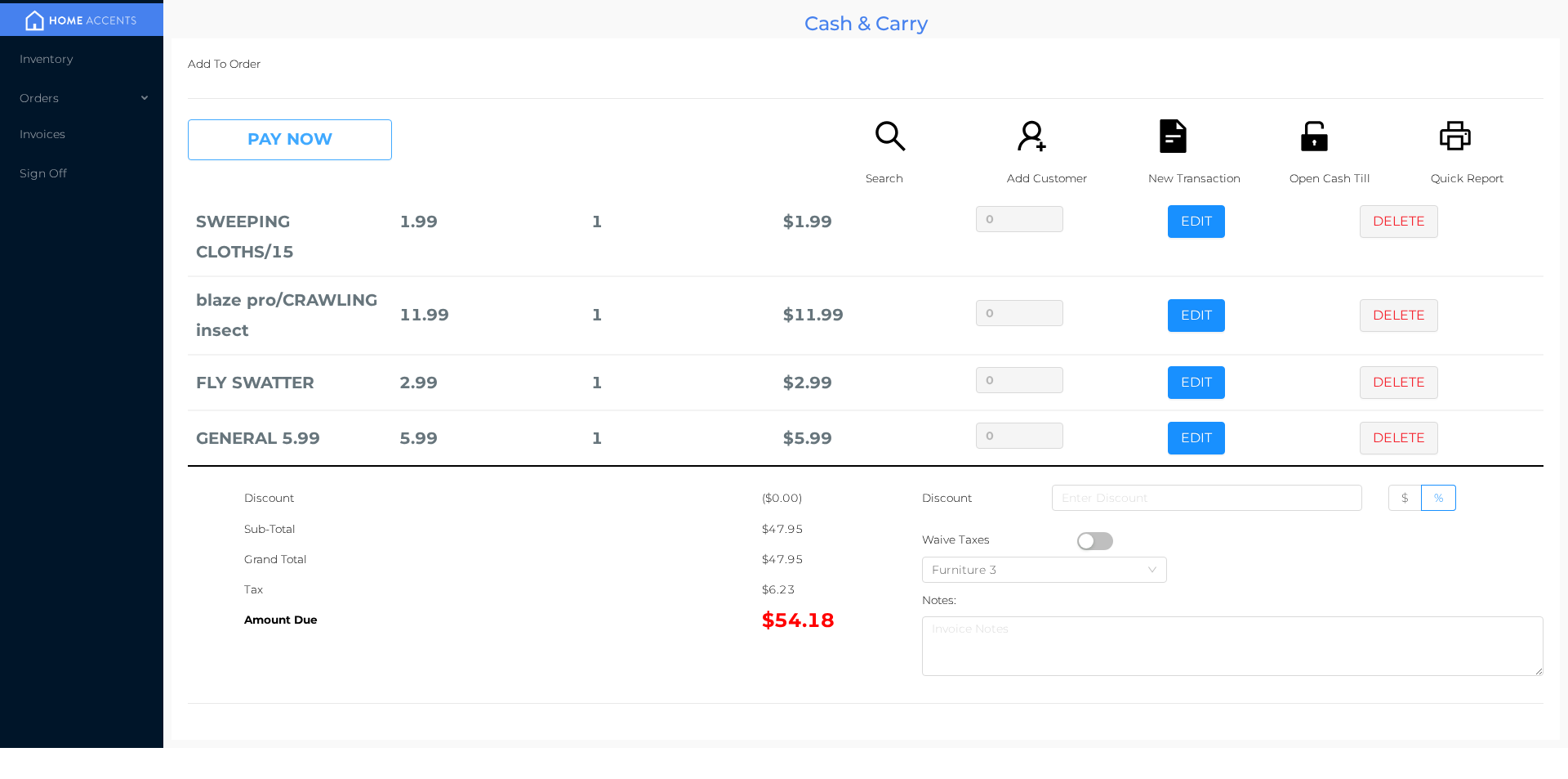
click at [300, 150] on button "PAY NOW" at bounding box center [290, 139] width 204 height 41
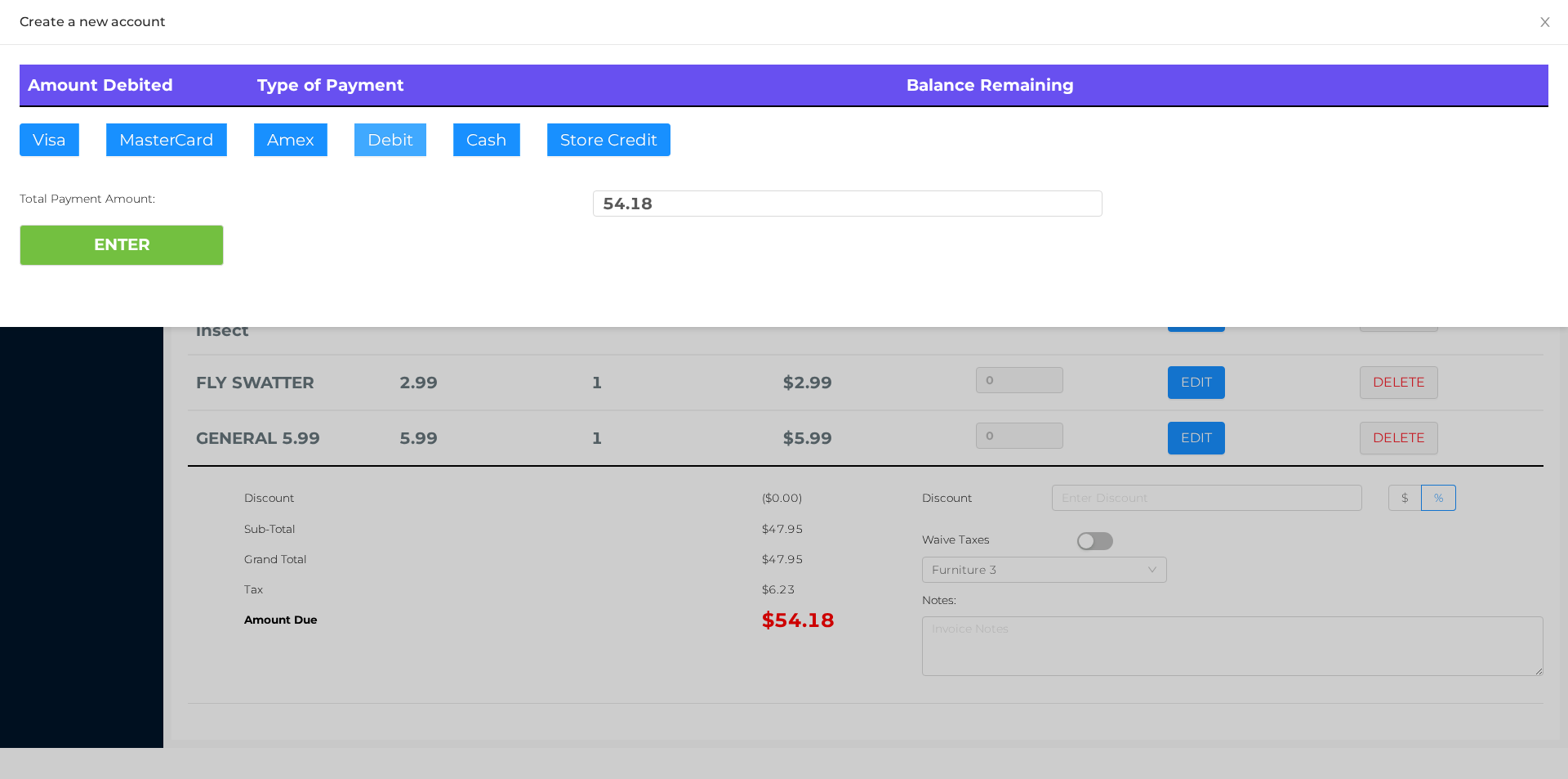
click at [390, 140] on button "Debit" at bounding box center [390, 139] width 72 height 33
click at [181, 247] on button "ENTER" at bounding box center [122, 245] width 204 height 41
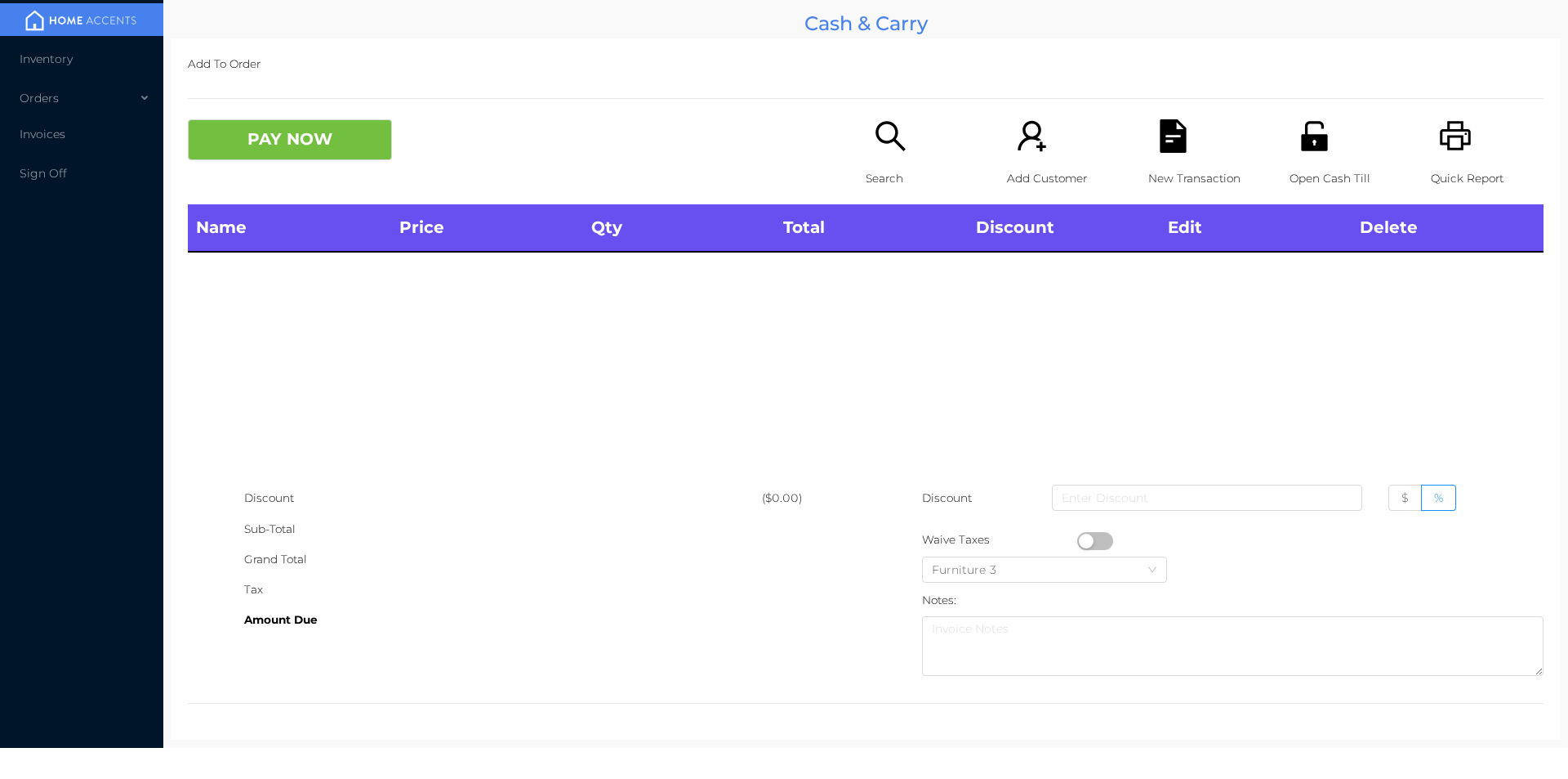
scroll to position [0, 0]
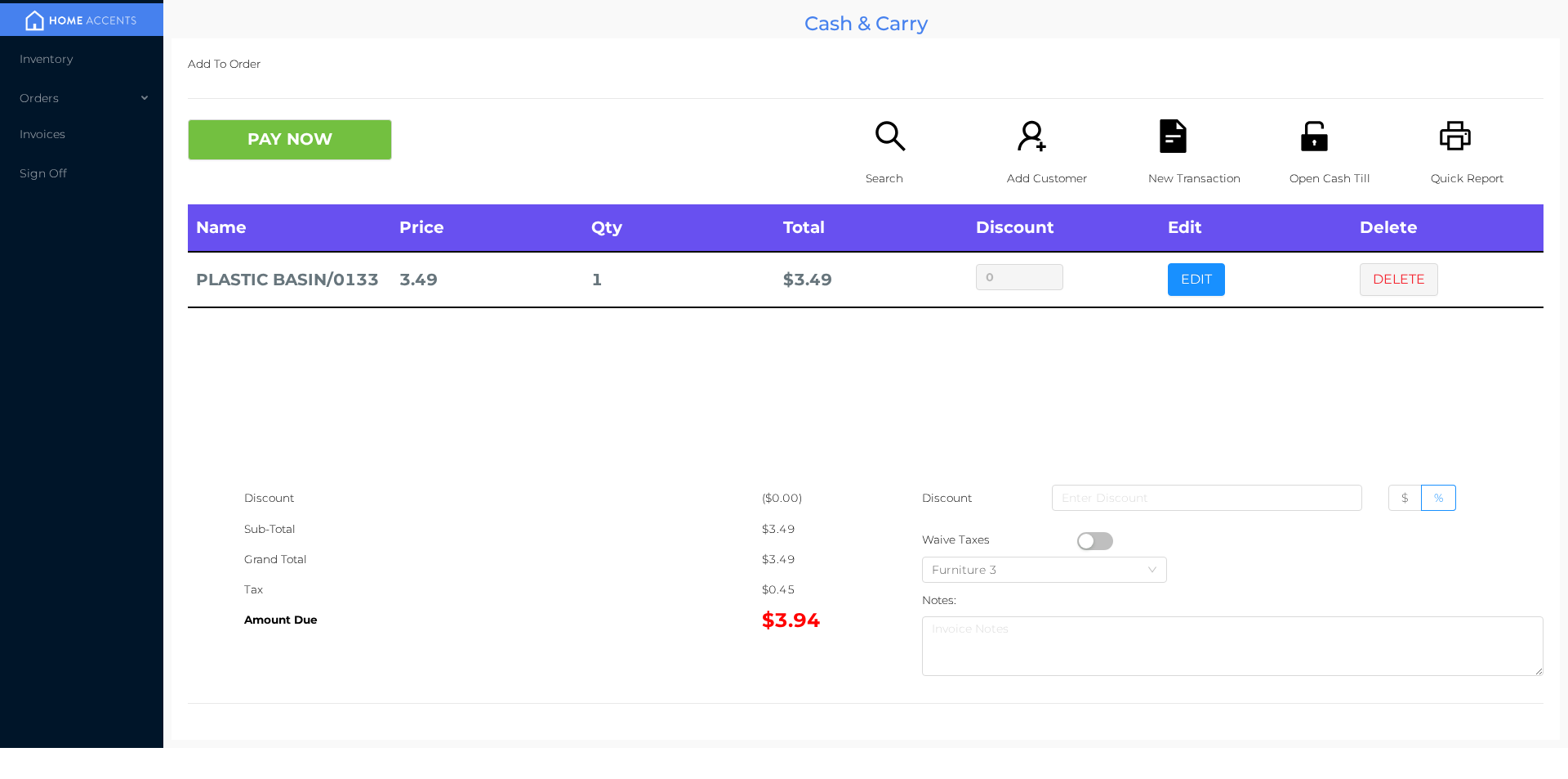
click at [874, 152] on icon "icon: search" at bounding box center [891, 136] width 34 height 34
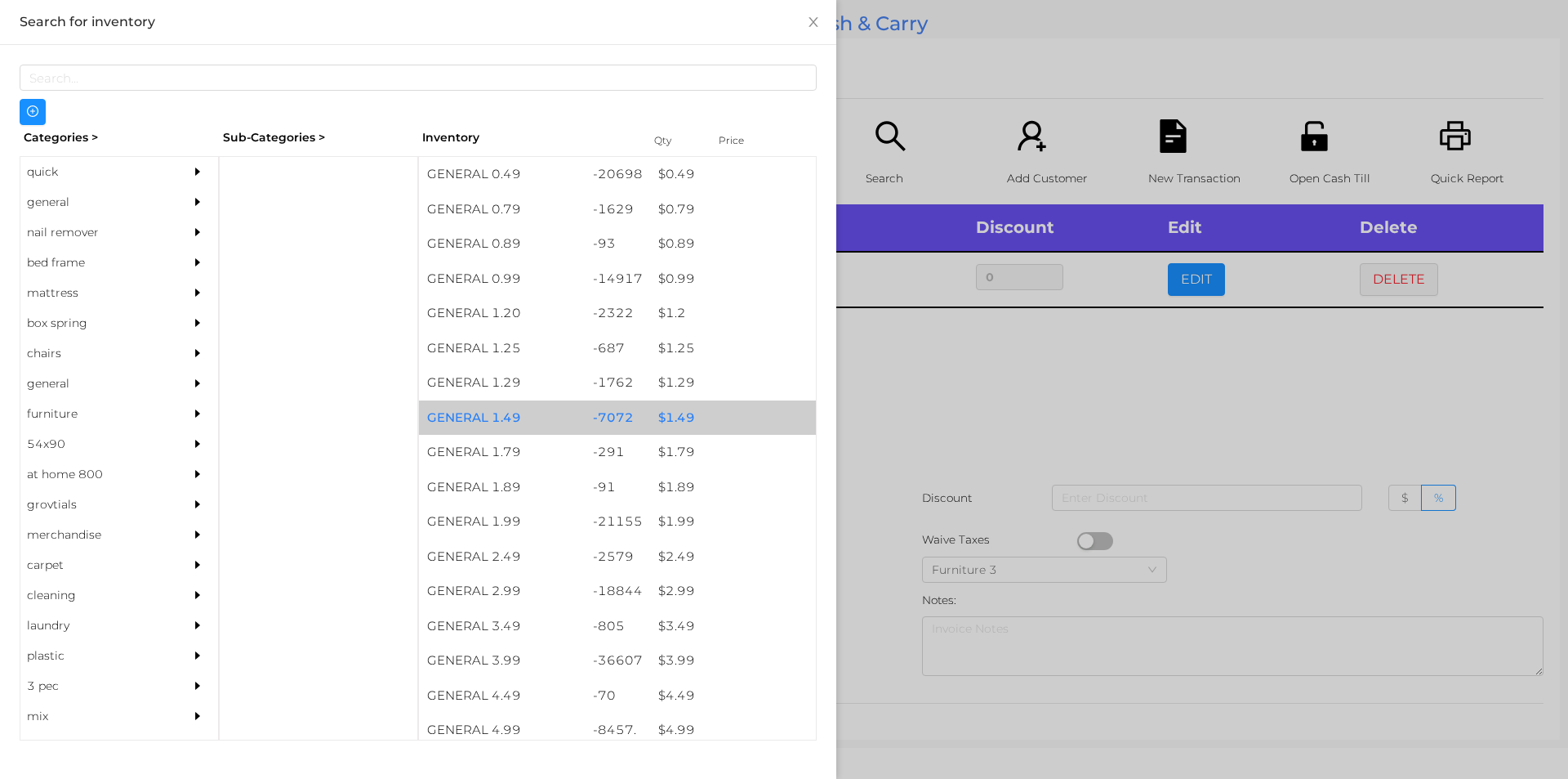
click at [655, 418] on div "$ 1.49" at bounding box center [733, 418] width 166 height 35
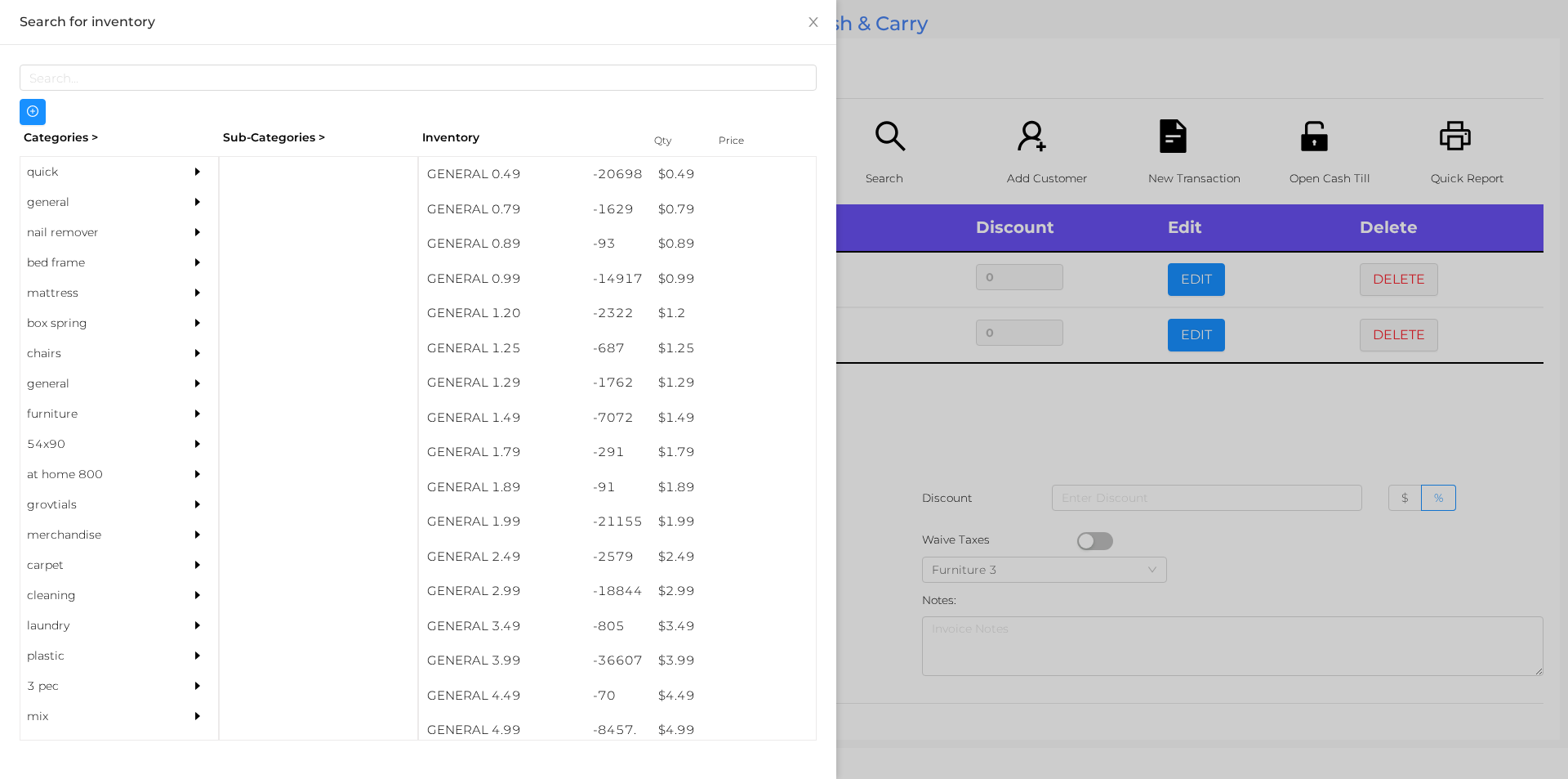
click at [885, 478] on div at bounding box center [784, 390] width 1568 height 779
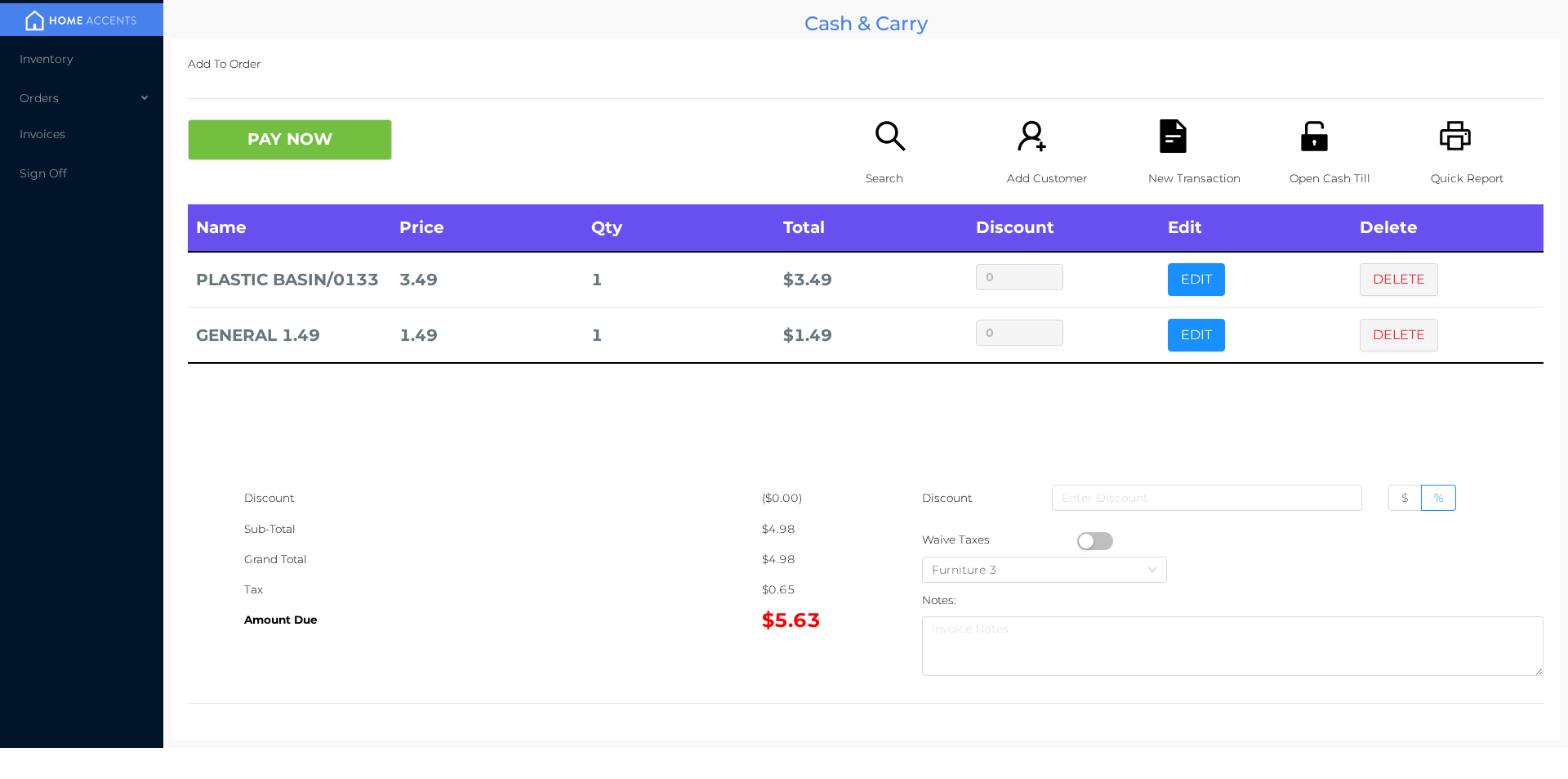
click at [1081, 535] on button "button" at bounding box center [1095, 541] width 36 height 18
click at [361, 143] on button "PAY NOW" at bounding box center [290, 139] width 204 height 41
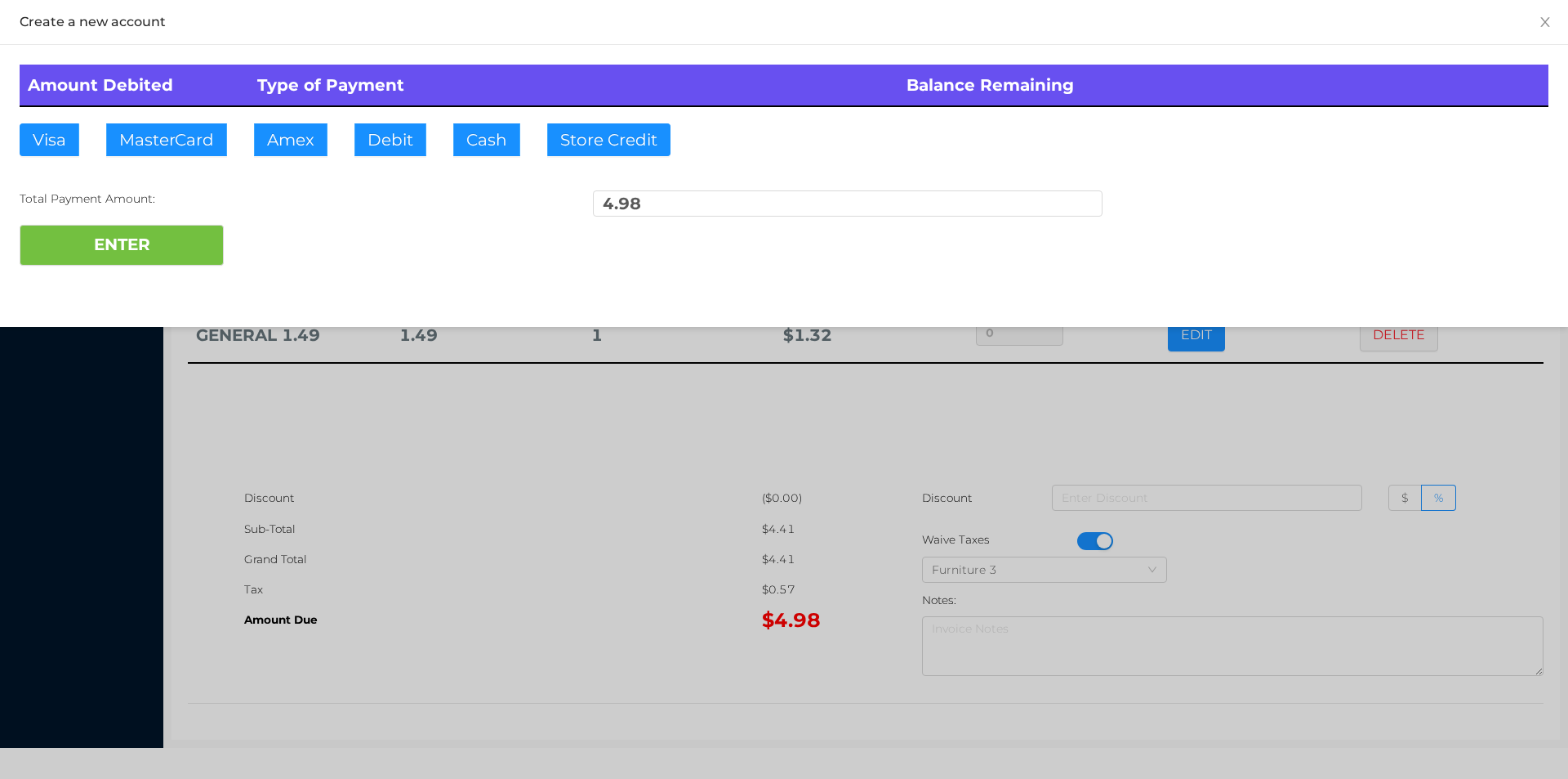
click at [416, 122] on div "Amount Debited Type of Payment Balance Remaining Visa MasterCard Amex Debit Cas…" at bounding box center [784, 165] width 1568 height 240
click at [192, 238] on button "ENTER" at bounding box center [122, 245] width 204 height 41
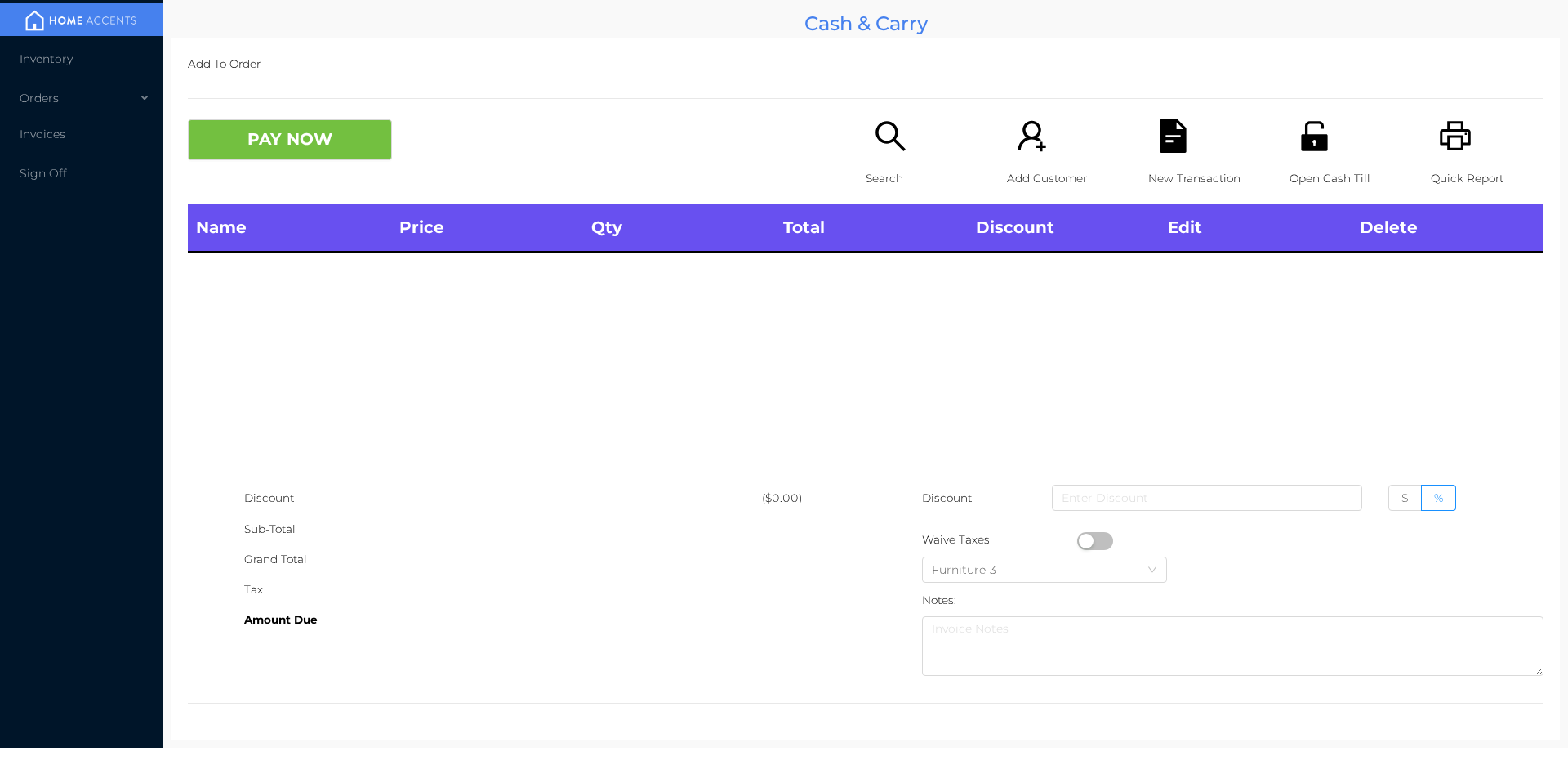
click at [881, 150] on icon "icon: search" at bounding box center [891, 136] width 34 height 34
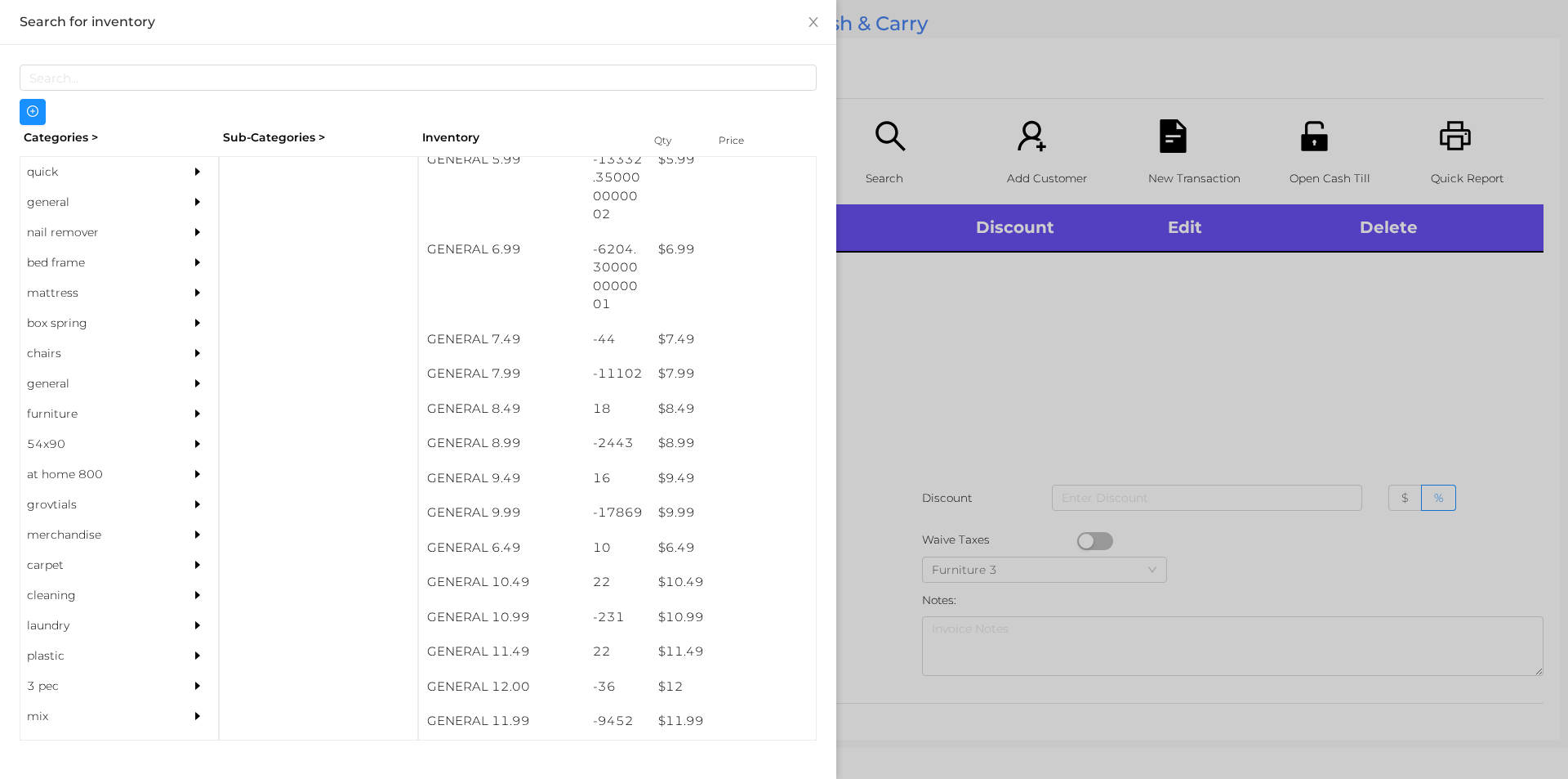
scroll to position [658, 0]
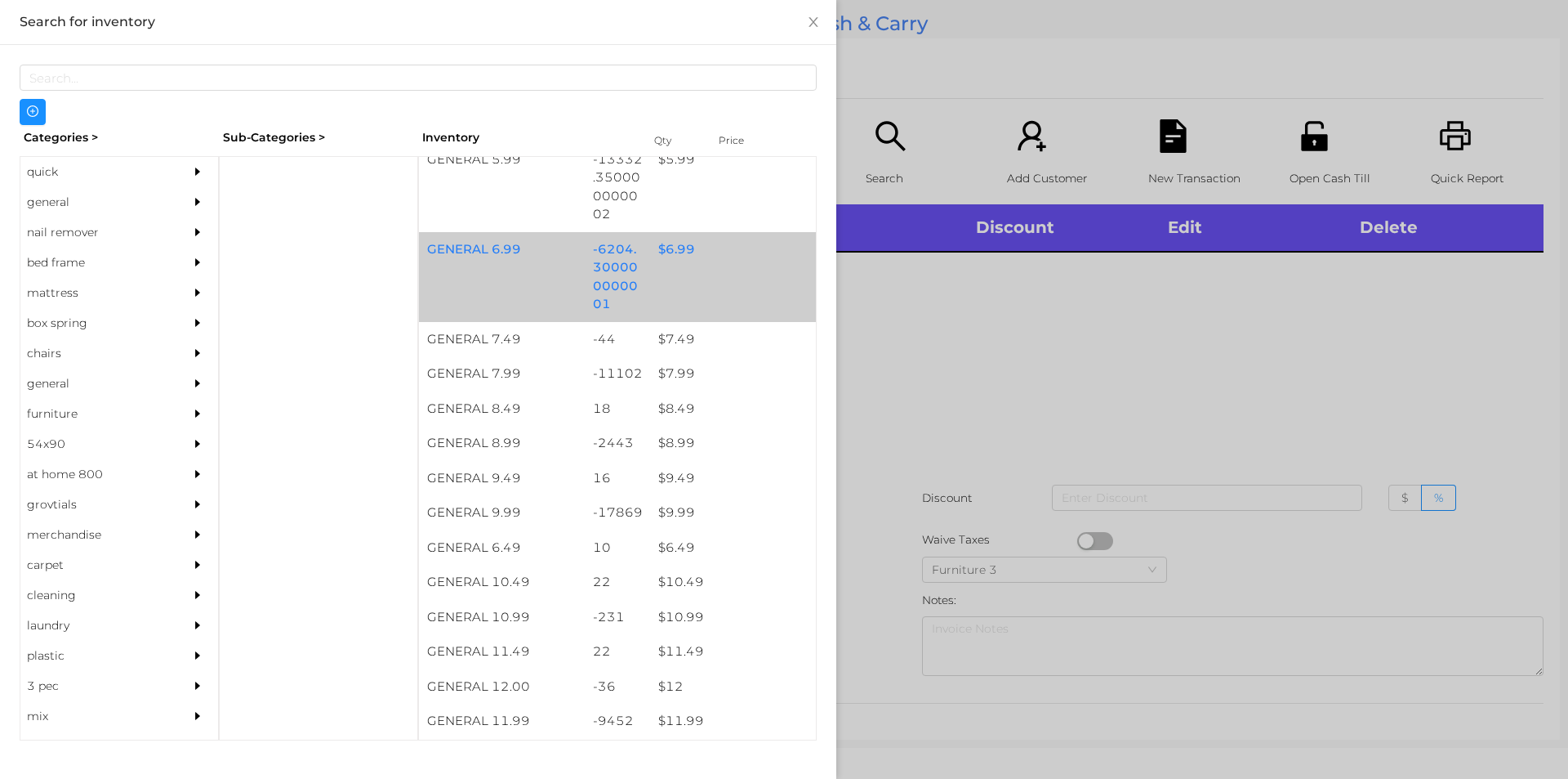
click at [686, 233] on div "$ 6.99" at bounding box center [733, 250] width 166 height 35
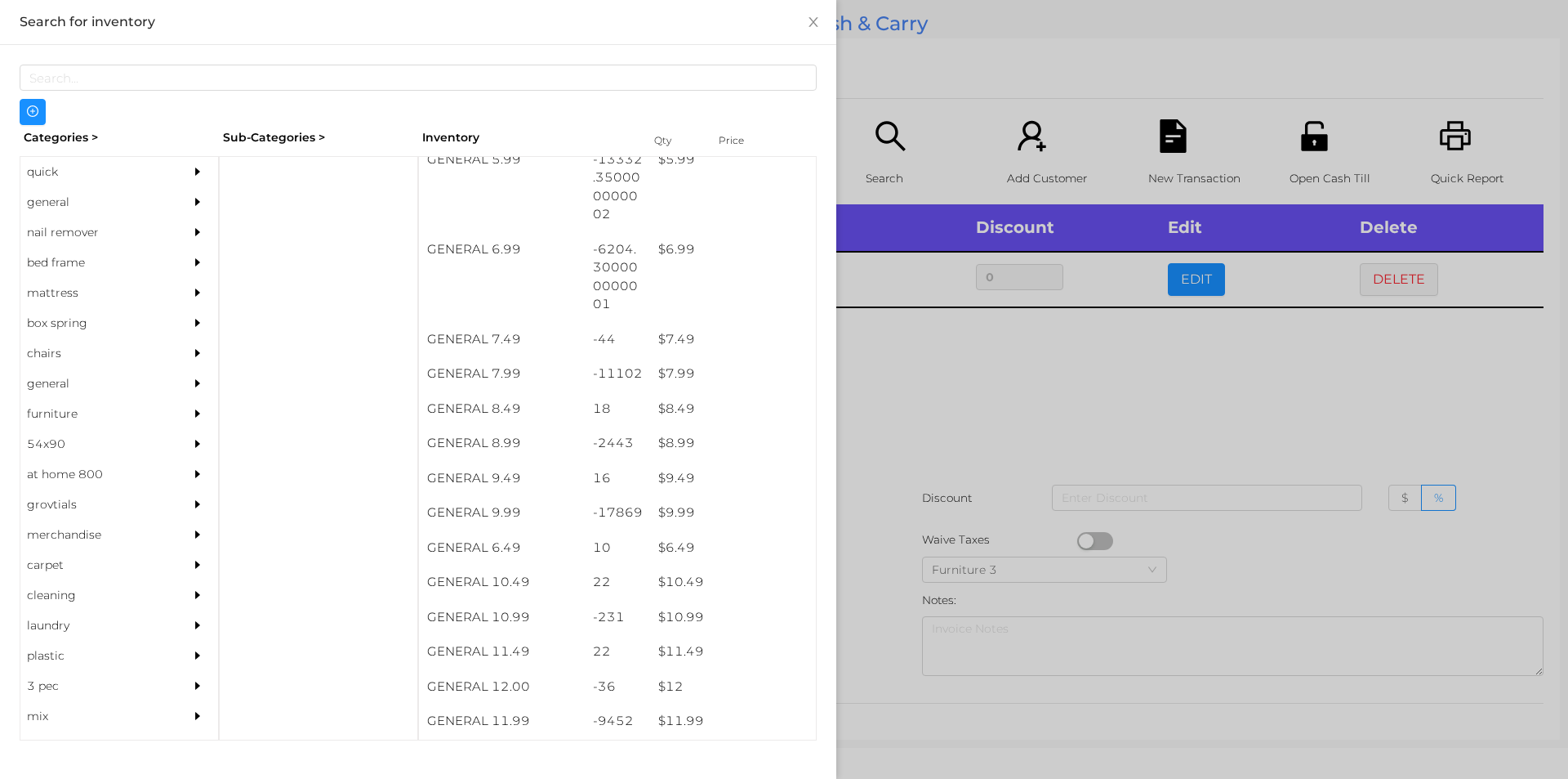
click at [1031, 393] on div at bounding box center [784, 390] width 1568 height 779
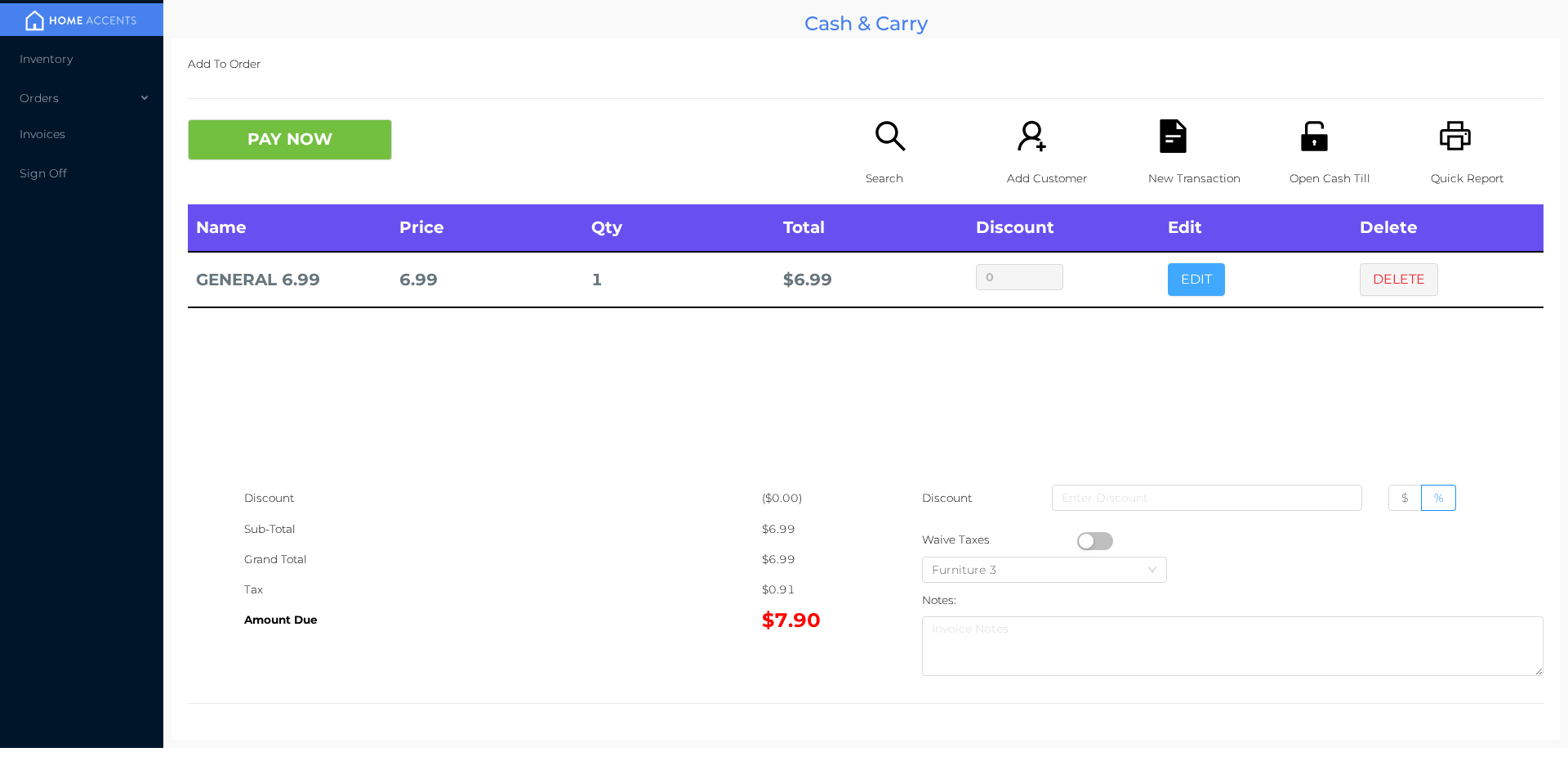
click at [1198, 283] on button "EDIT" at bounding box center [1196, 279] width 57 height 33
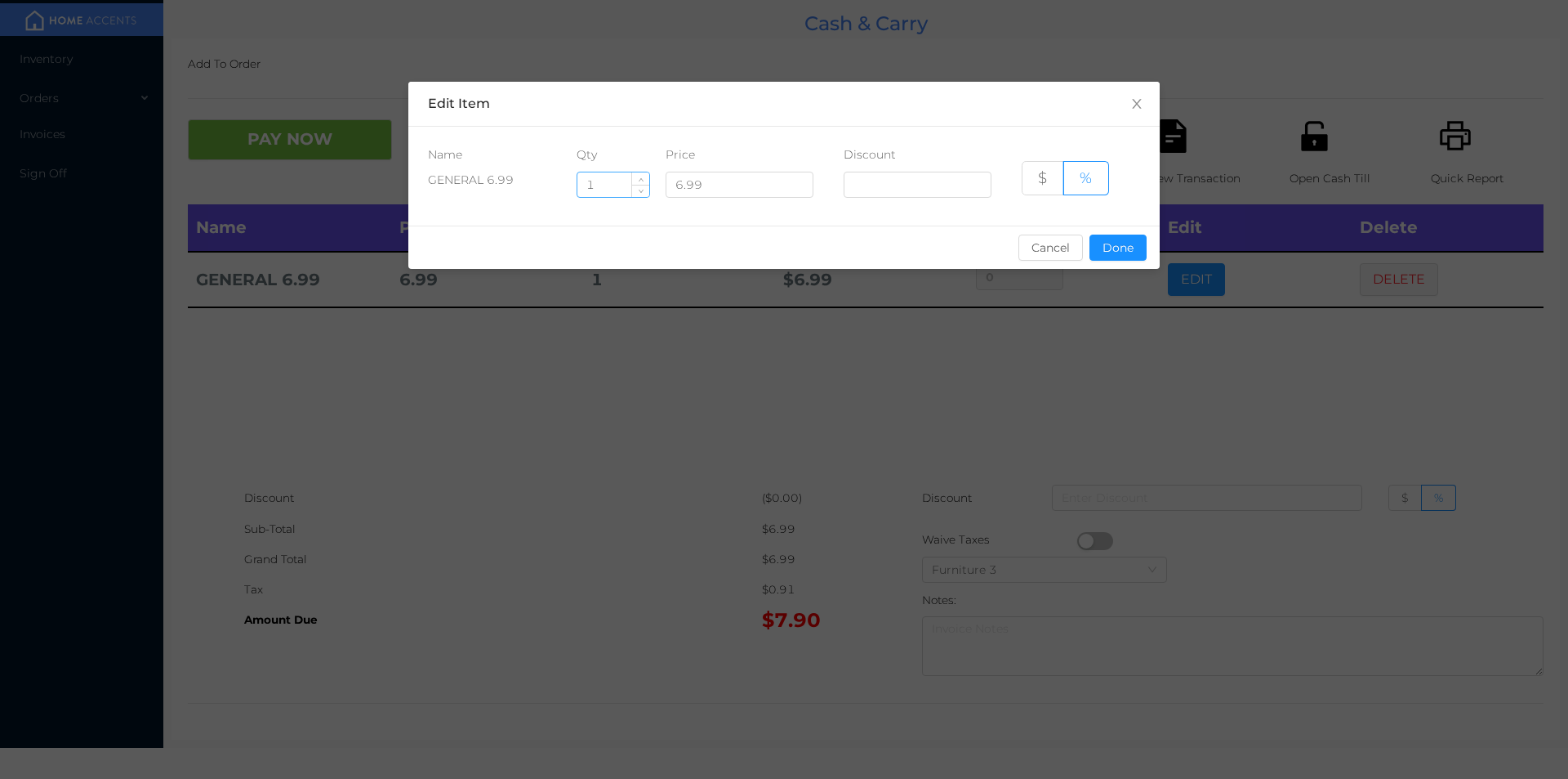
click at [617, 187] on input "1" at bounding box center [613, 185] width 72 height 25
type input "2.5"
click at [1113, 252] on button "Done" at bounding box center [1118, 247] width 57 height 26
type input "0%"
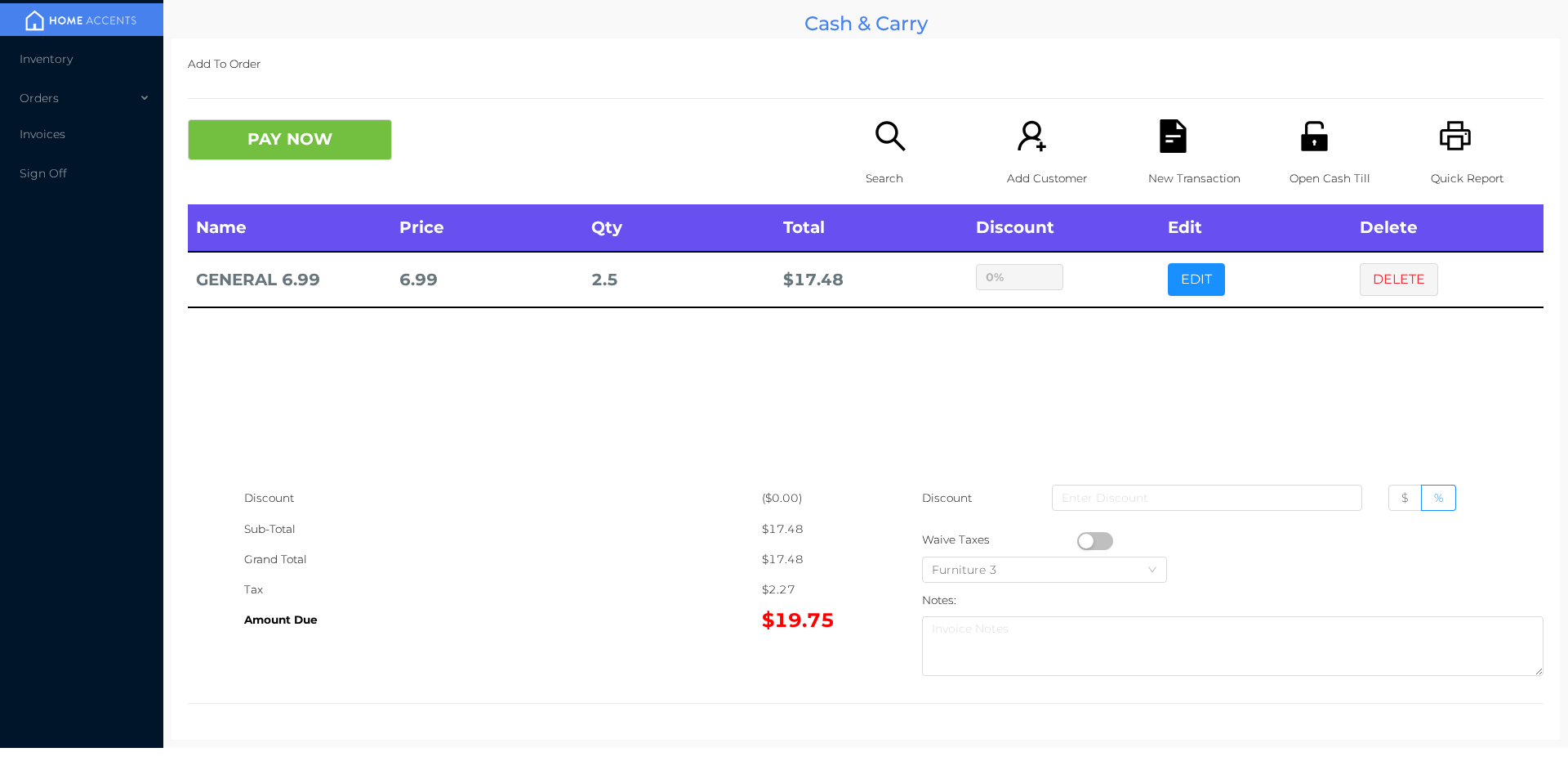
click at [1110, 342] on div "sentinelStart Edit Item Name Qty Price Discount GENERAL 6.99 2.5 6.99 $ % Cance…" at bounding box center [784, 390] width 1568 height 779
click at [312, 157] on button "PAY NOW" at bounding box center [290, 139] width 204 height 41
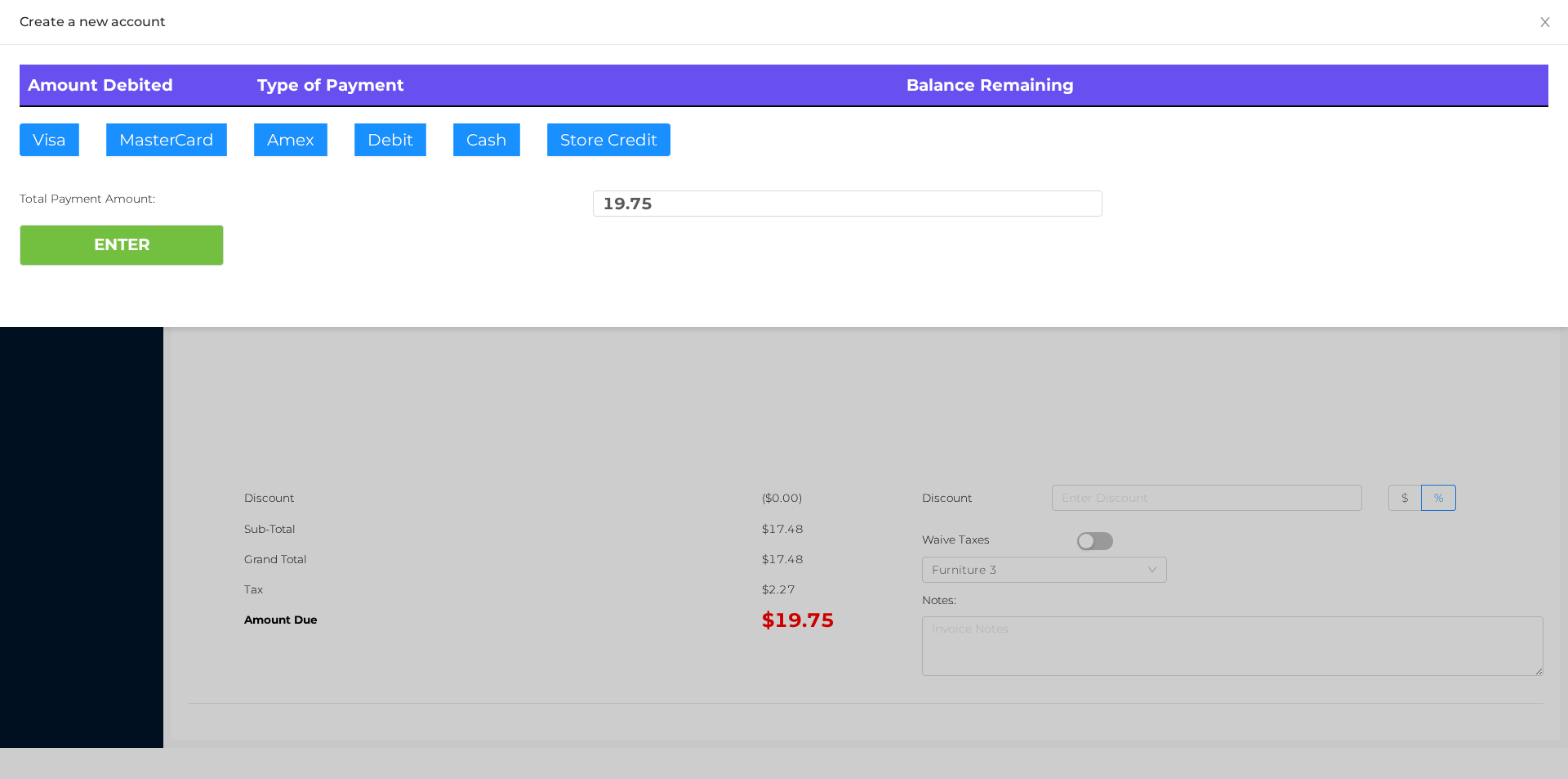
click at [279, 258] on div "ENTER" at bounding box center [784, 245] width 1529 height 41
click at [670, 451] on div at bounding box center [784, 390] width 1568 height 779
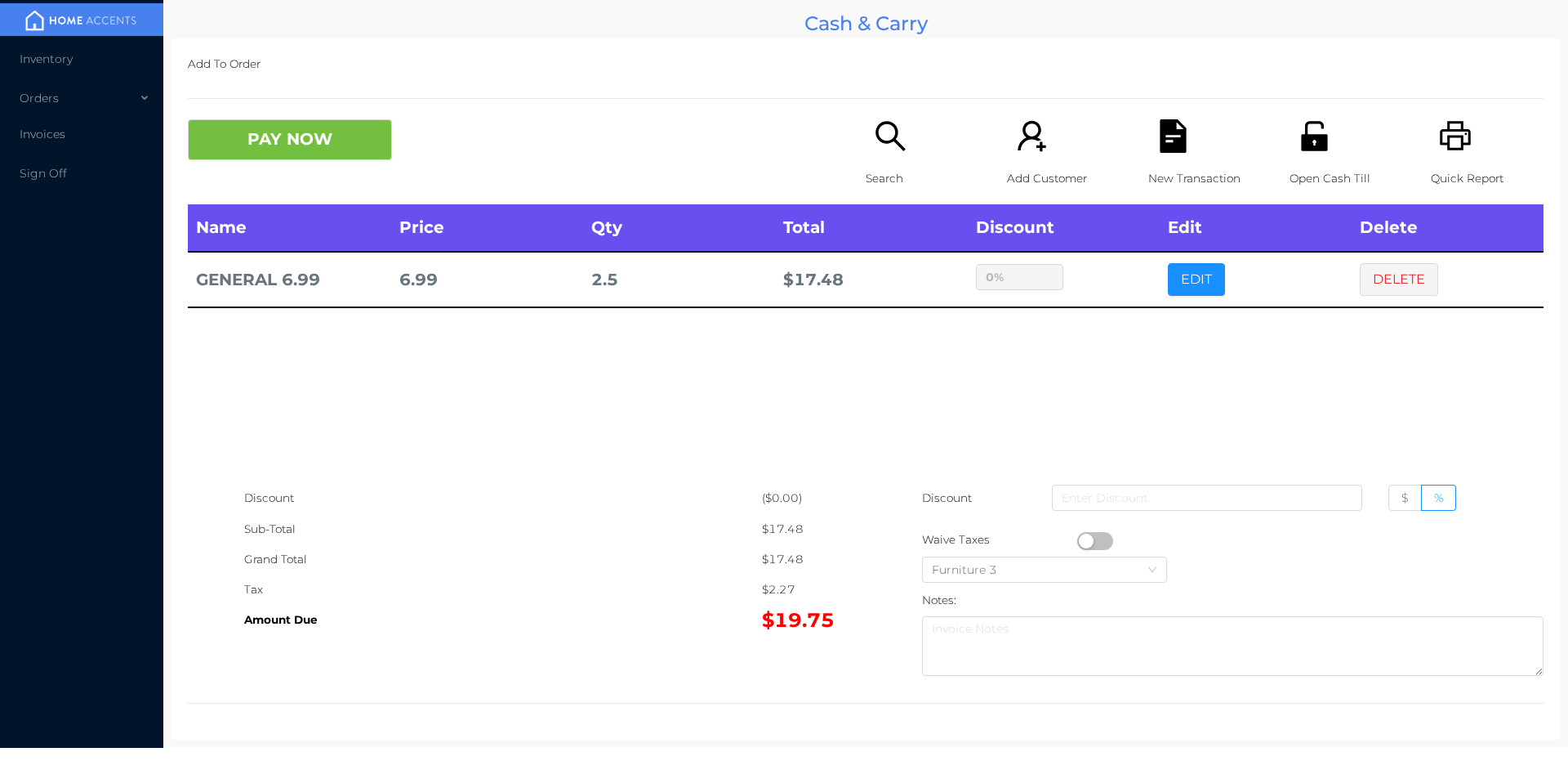
click at [1354, 454] on div "Name Price Qty Total Discount Edit Delete GENERAL 6.99 6.99 2.5 $ 17.48 0% EDIT…" at bounding box center [866, 343] width 1356 height 279
click at [1400, 279] on button "DELETE" at bounding box center [1399, 279] width 78 height 33
click at [1460, 153] on div "Quick Report" at bounding box center [1487, 161] width 113 height 85
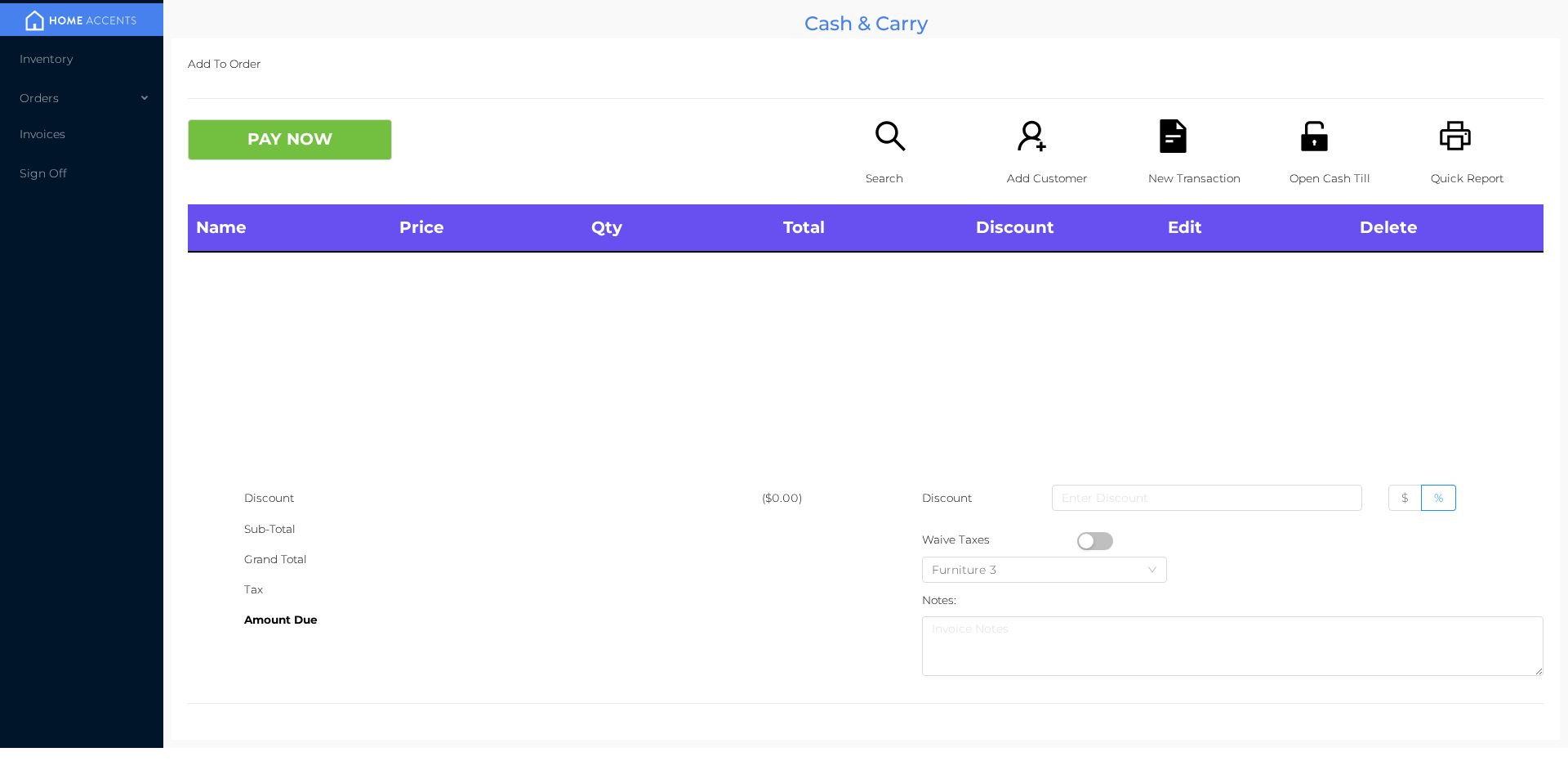
click at [1311, 166] on p "Open Cash Till" at bounding box center [1345, 178] width 113 height 30
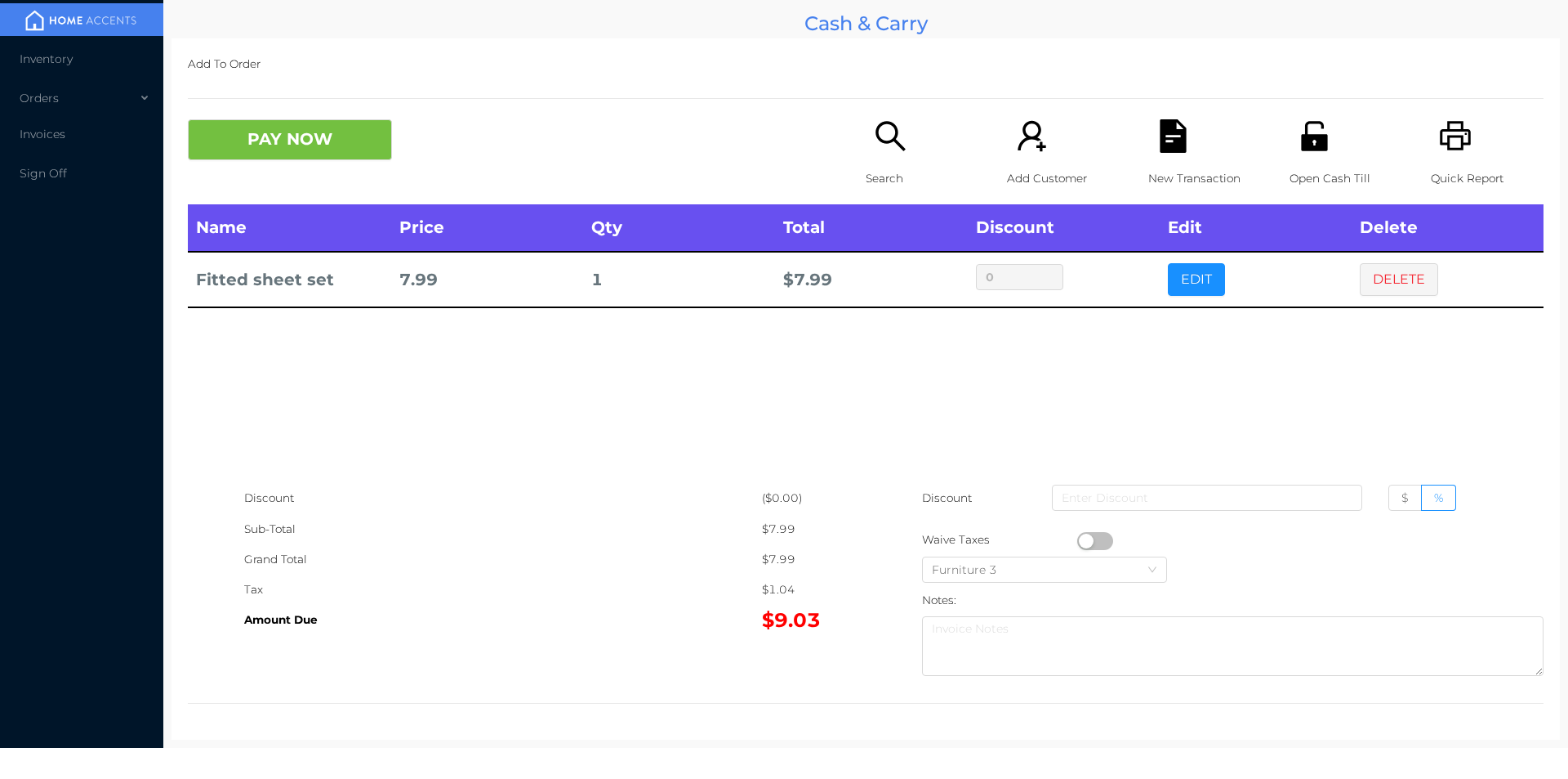
click at [1085, 535] on button "button" at bounding box center [1095, 541] width 36 height 18
click at [311, 123] on button "PAY NOW" at bounding box center [290, 139] width 204 height 41
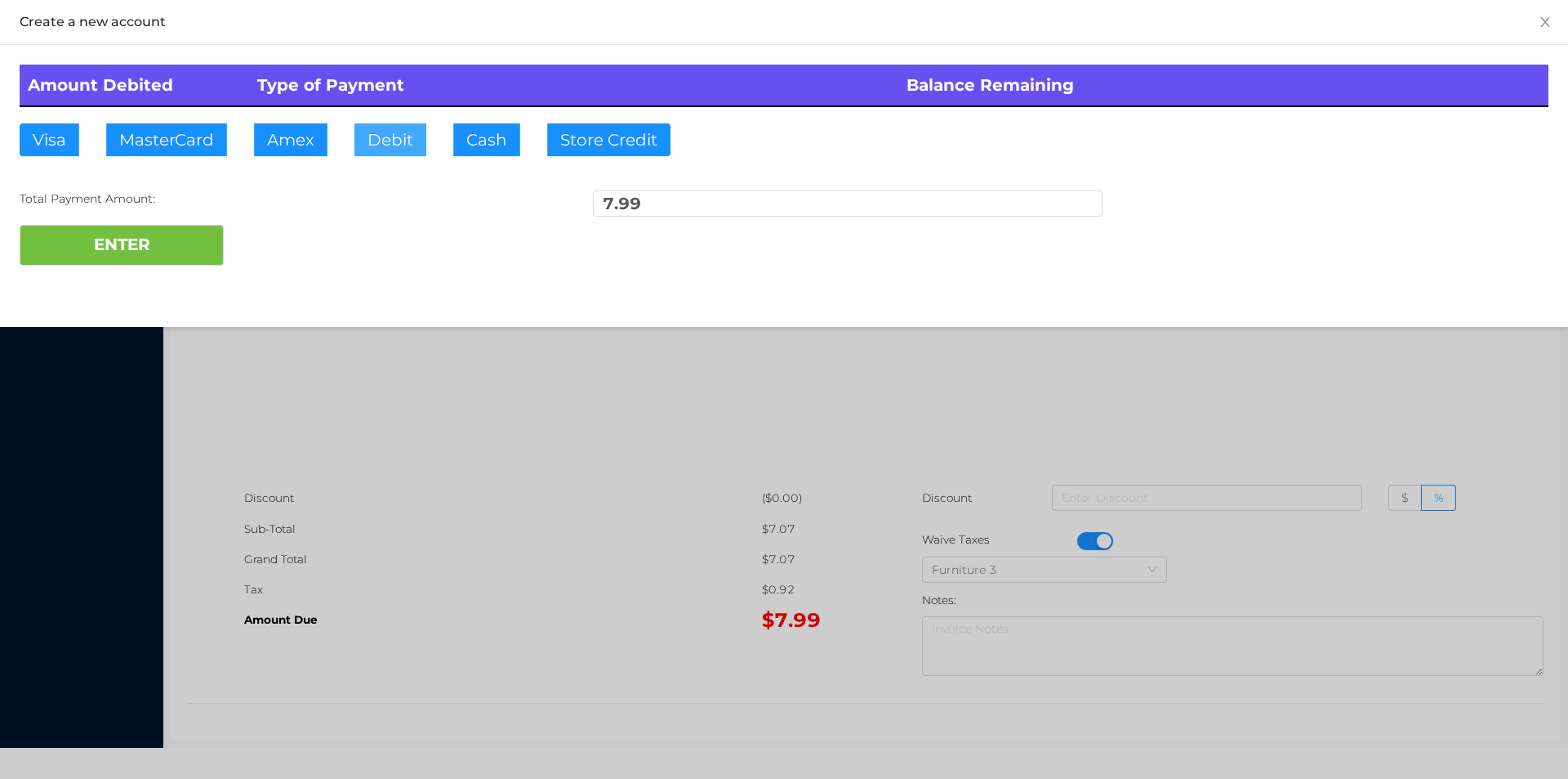
click at [406, 138] on button "Debit" at bounding box center [390, 139] width 72 height 33
type input "10.00"
click at [600, 637] on div at bounding box center [784, 390] width 1568 height 779
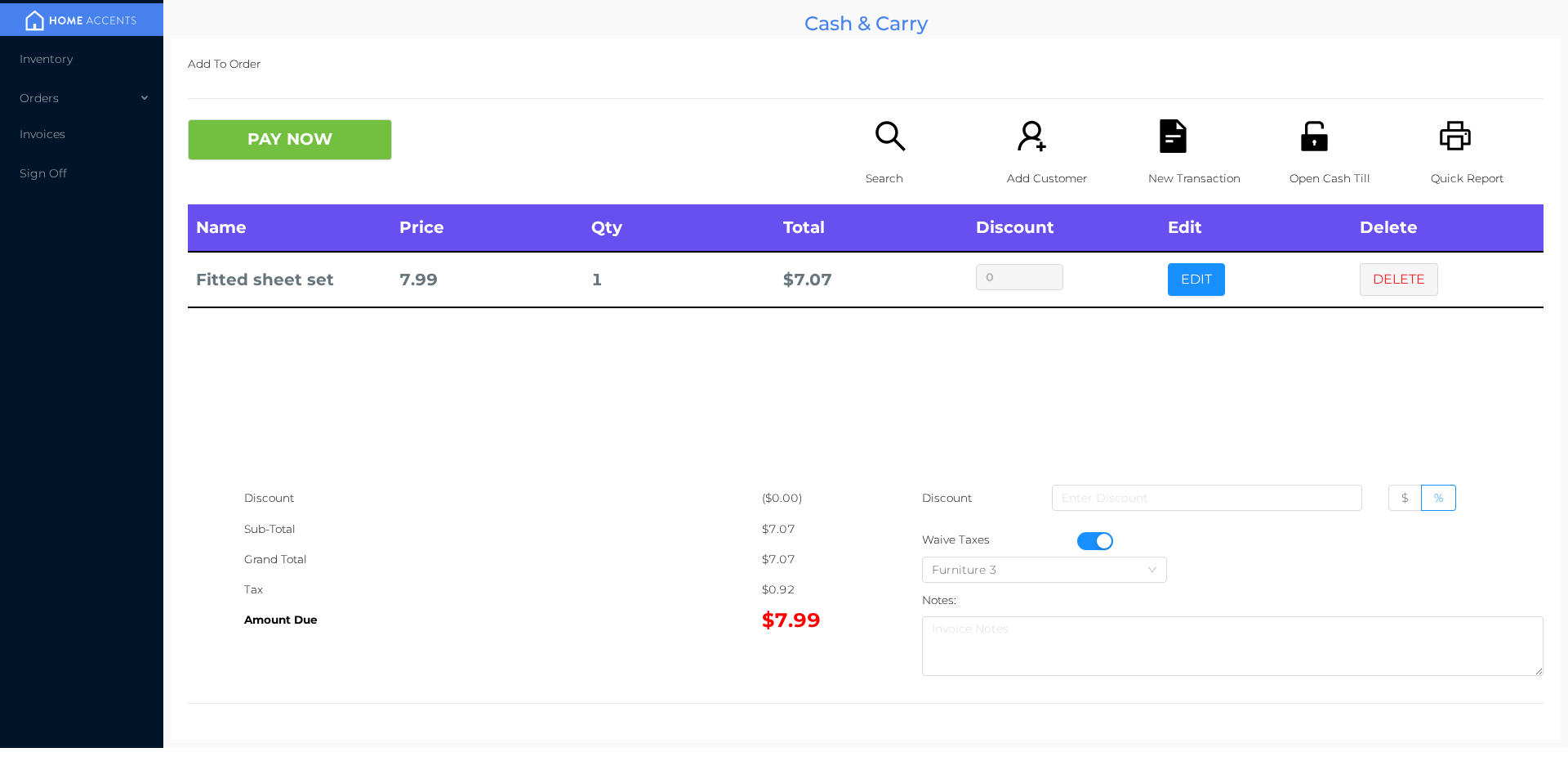
click at [1189, 129] on div "New Transaction" at bounding box center [1204, 161] width 113 height 85
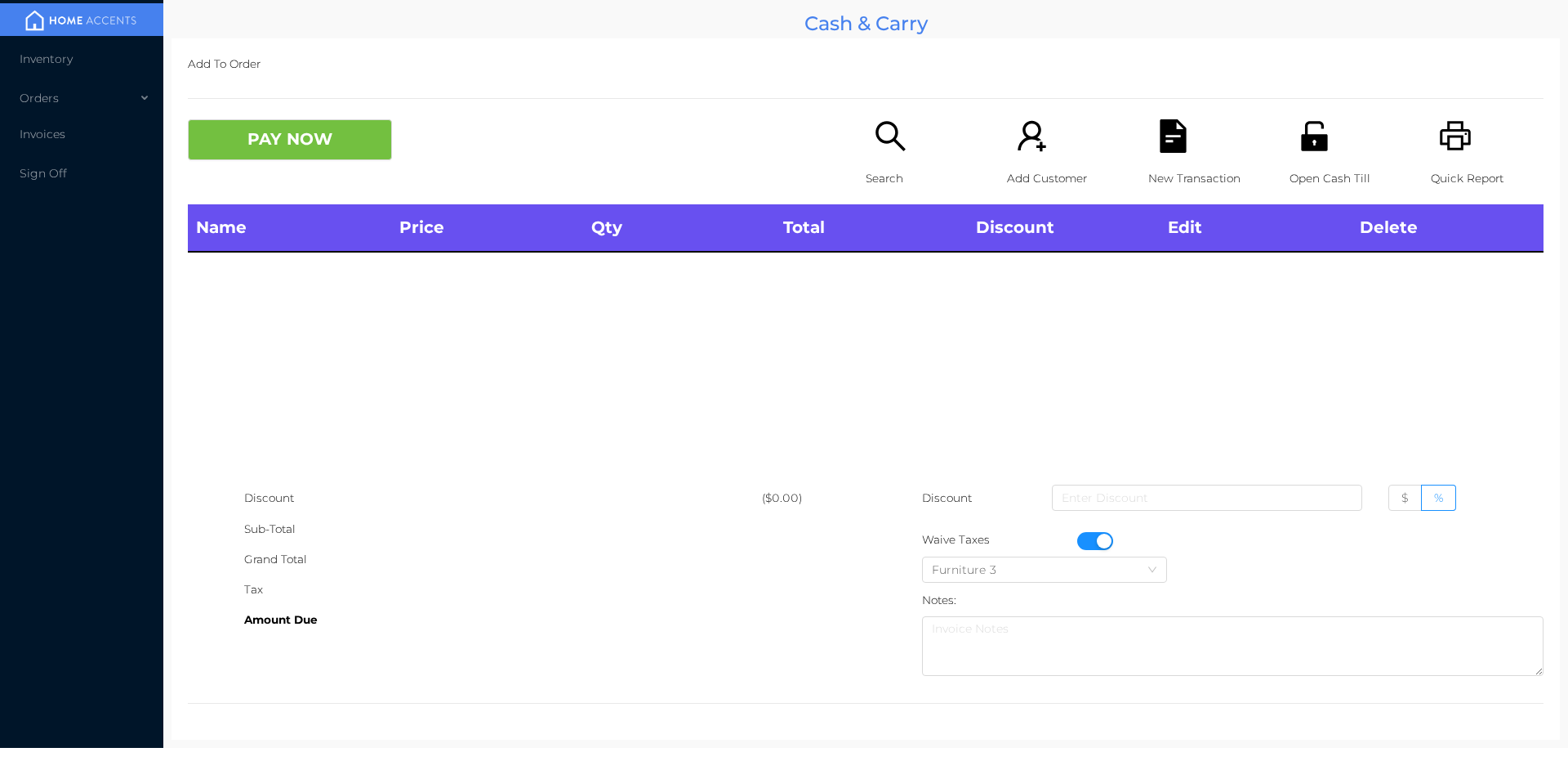
click at [1468, 138] on div "Quick Report" at bounding box center [1487, 161] width 113 height 85
click at [1096, 542] on button "button" at bounding box center [1095, 541] width 36 height 18
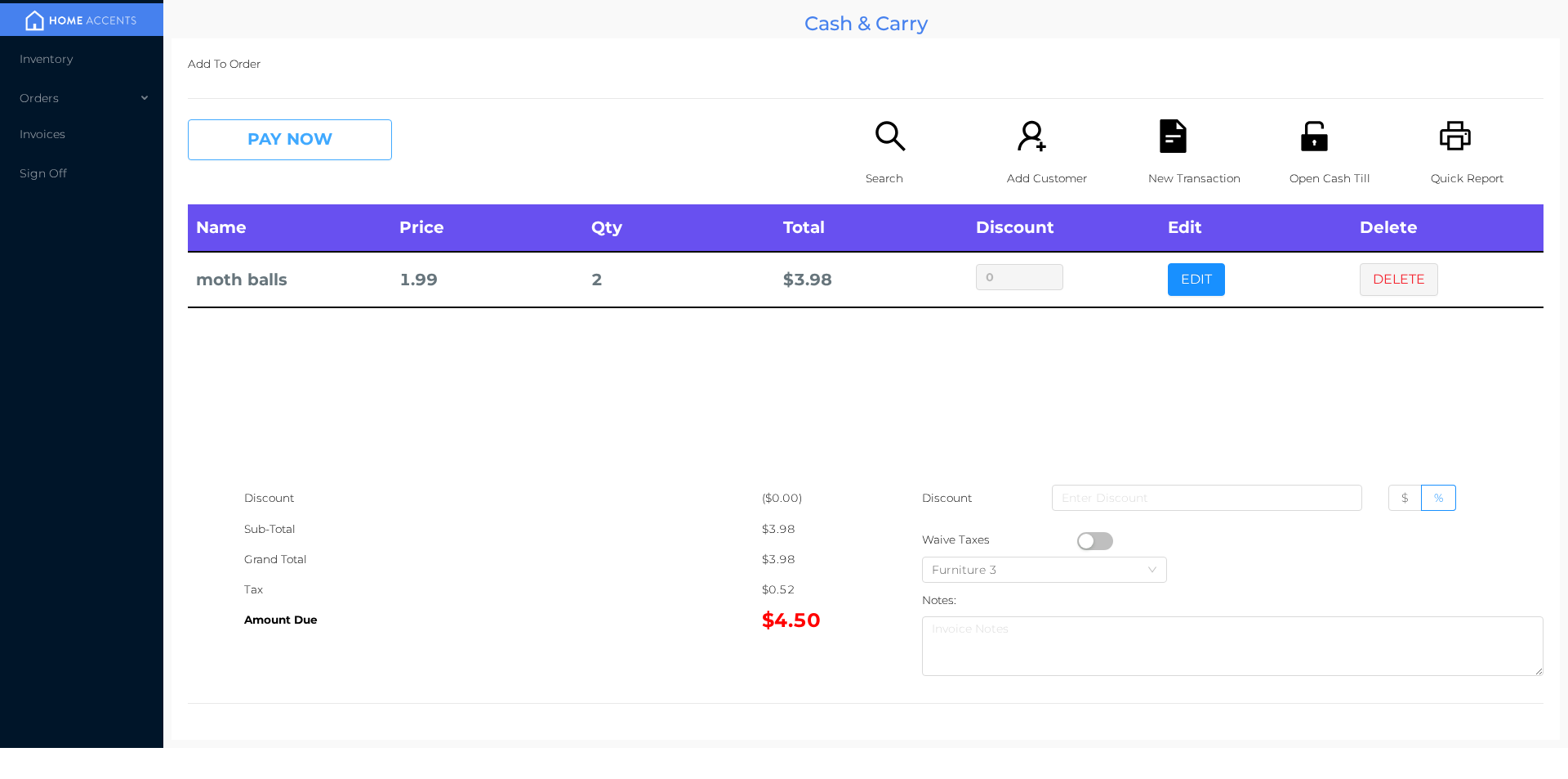
click at [283, 153] on button "PAY NOW" at bounding box center [290, 139] width 204 height 41
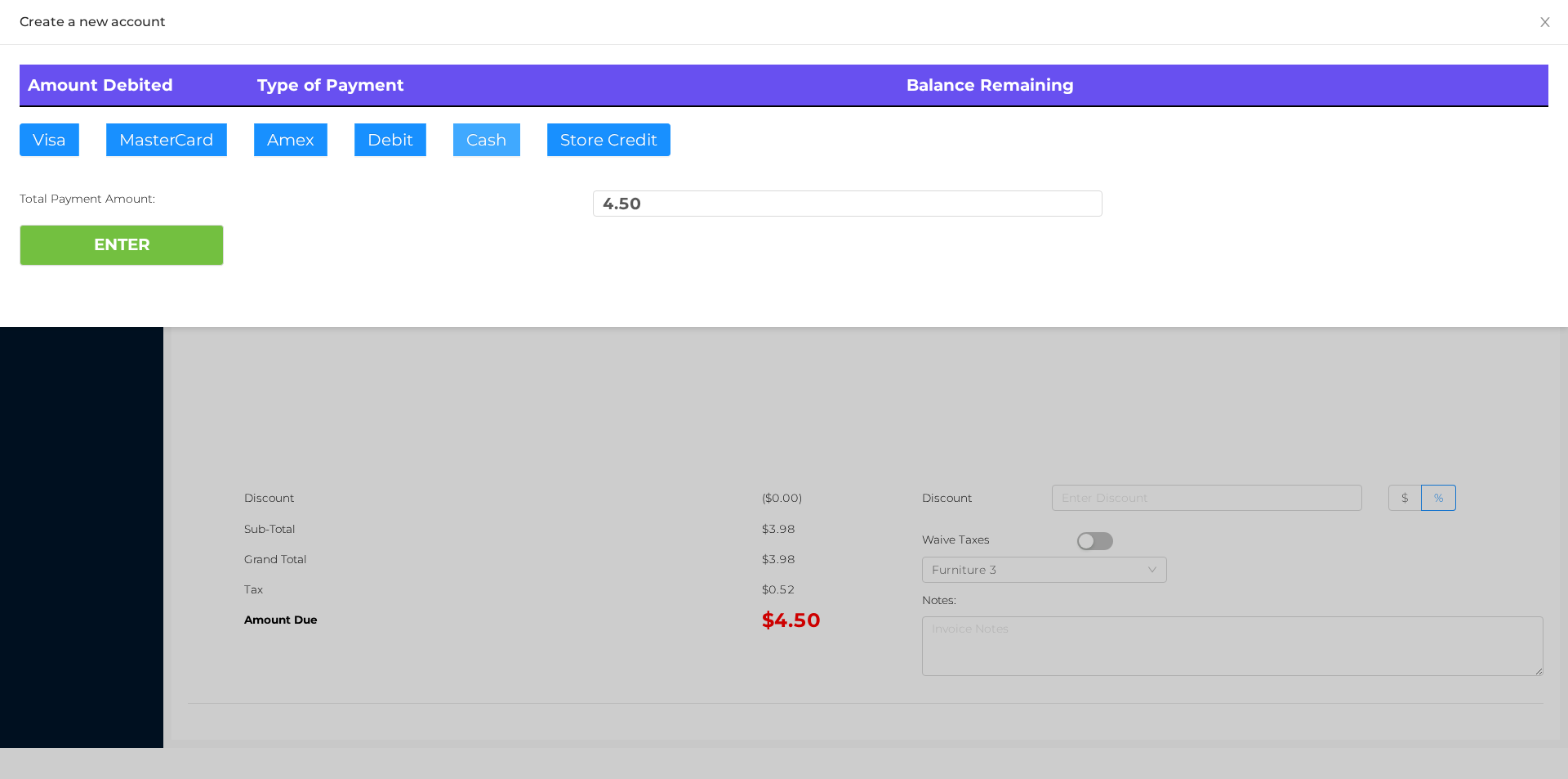
click at [458, 136] on button "Cash" at bounding box center [487, 139] width 67 height 33
click at [107, 259] on button "ENTER" at bounding box center [122, 245] width 204 height 41
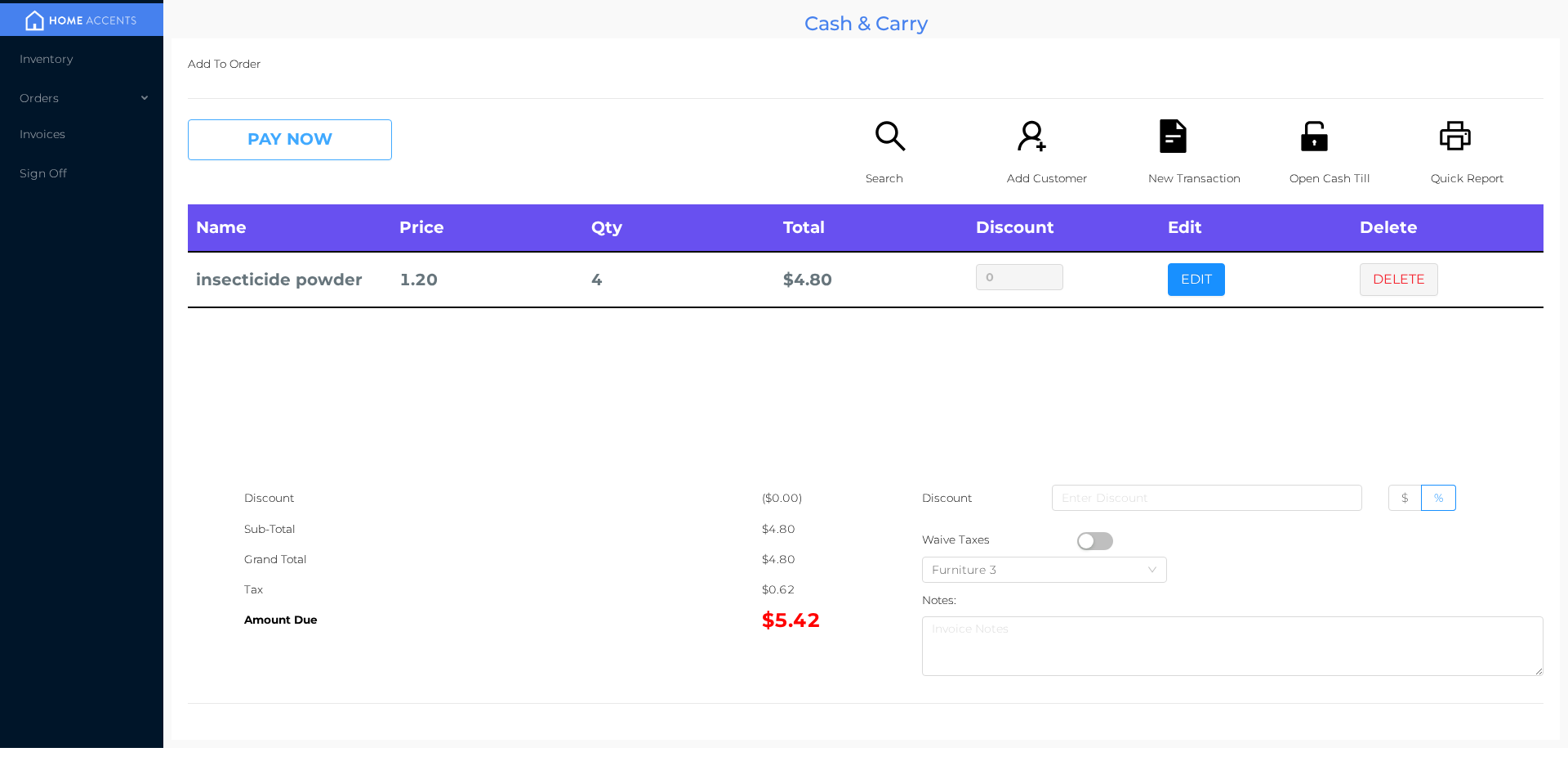
click at [347, 147] on button "PAY NOW" at bounding box center [290, 139] width 204 height 41
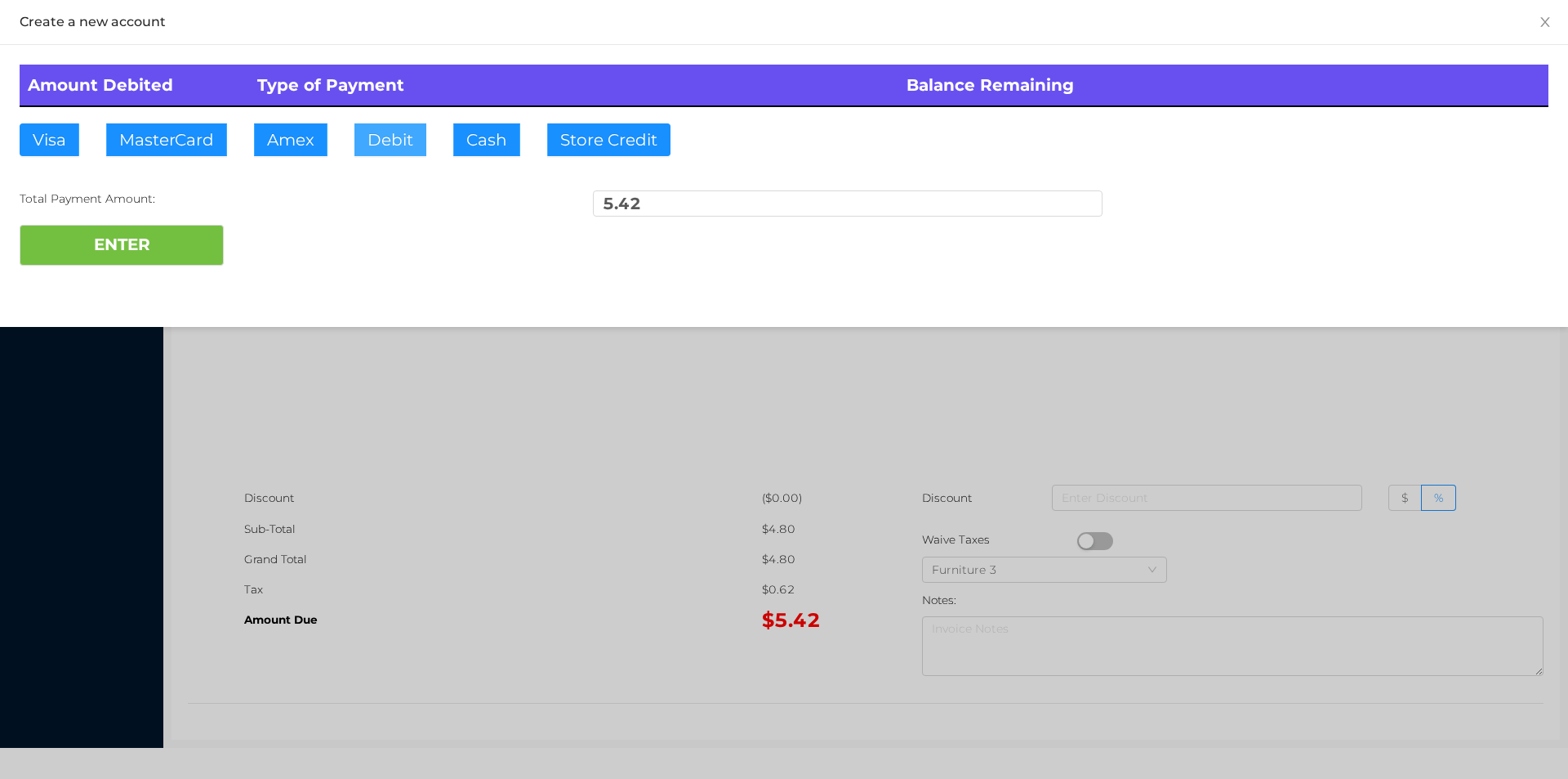
click at [398, 144] on button "Debit" at bounding box center [390, 139] width 72 height 33
click at [179, 250] on button "ENTER" at bounding box center [122, 245] width 204 height 41
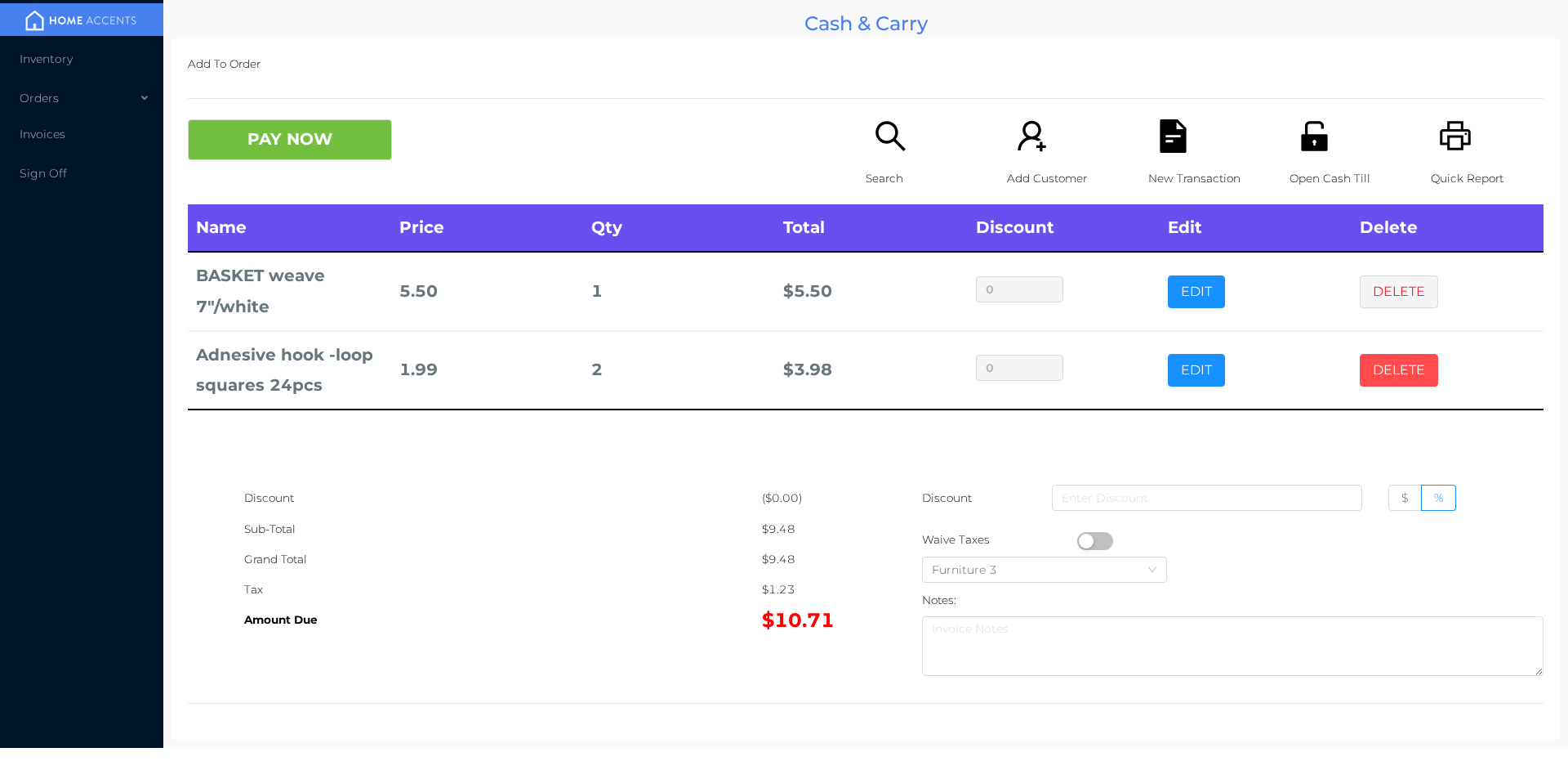
click at [1388, 371] on button "DELETE" at bounding box center [1399, 370] width 78 height 33
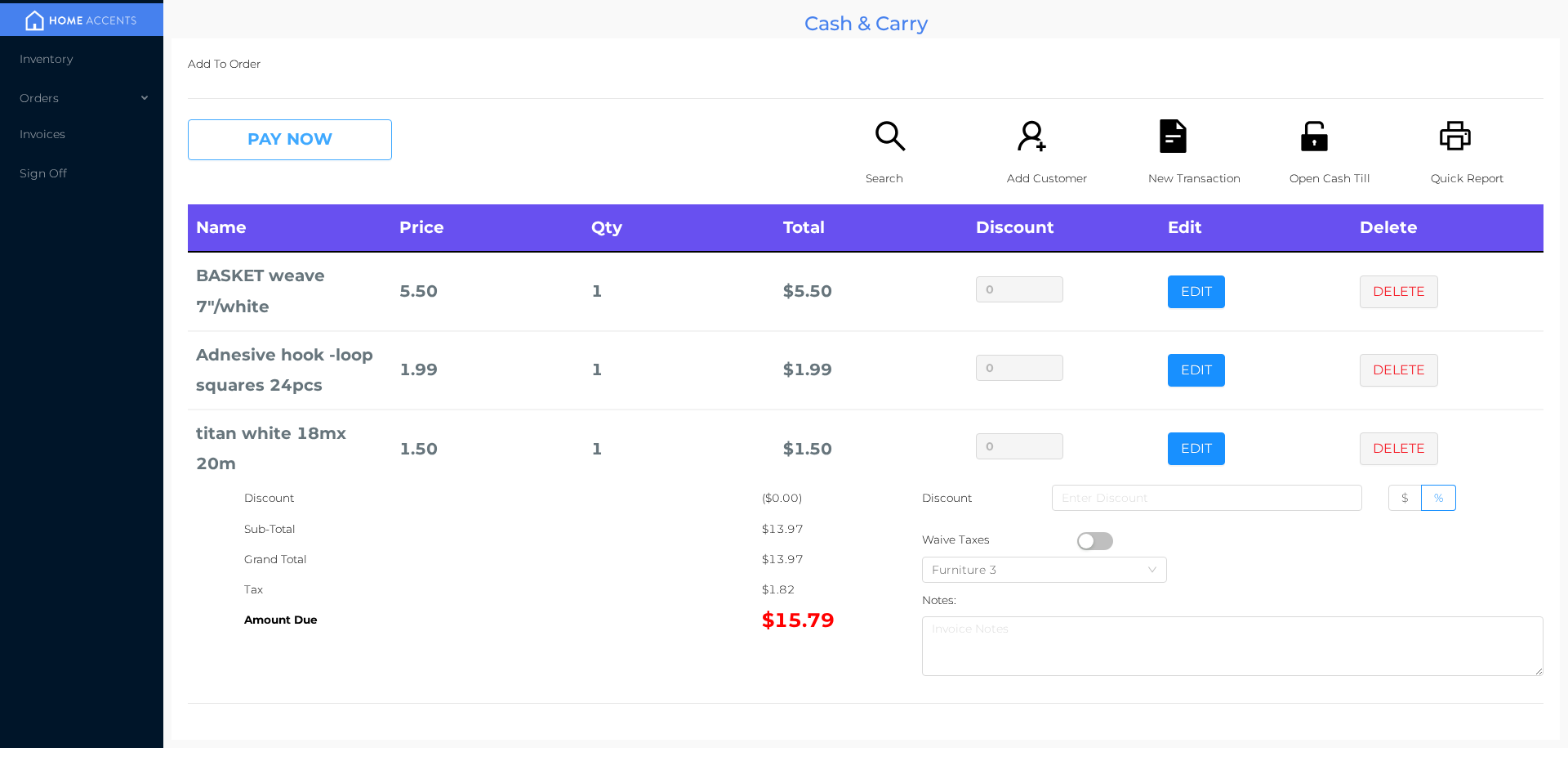
click at [262, 152] on button "PAY NOW" at bounding box center [290, 139] width 204 height 41
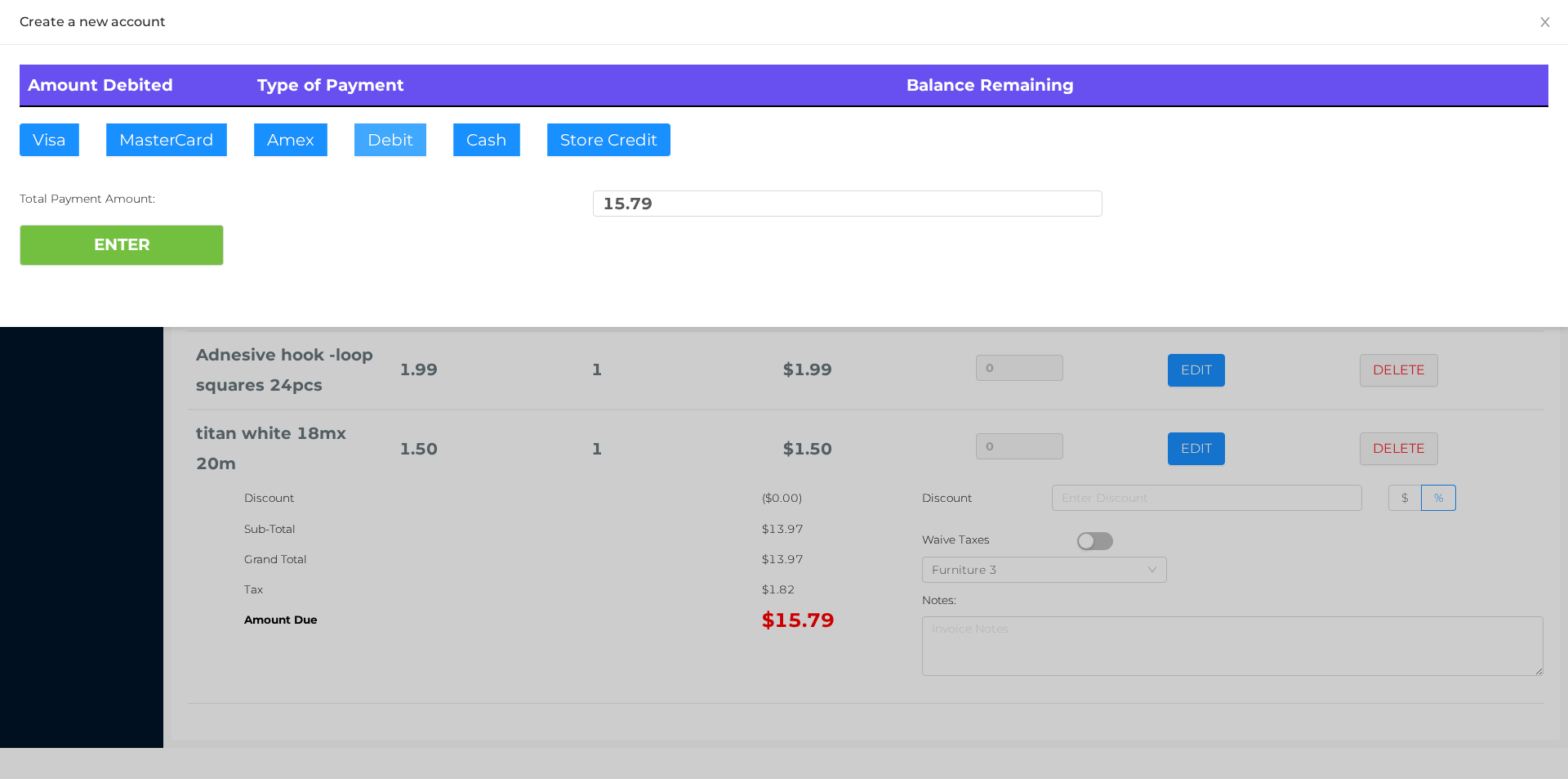
click at [390, 144] on button "Debit" at bounding box center [390, 139] width 72 height 33
click at [171, 248] on button "ENTER" at bounding box center [122, 245] width 204 height 41
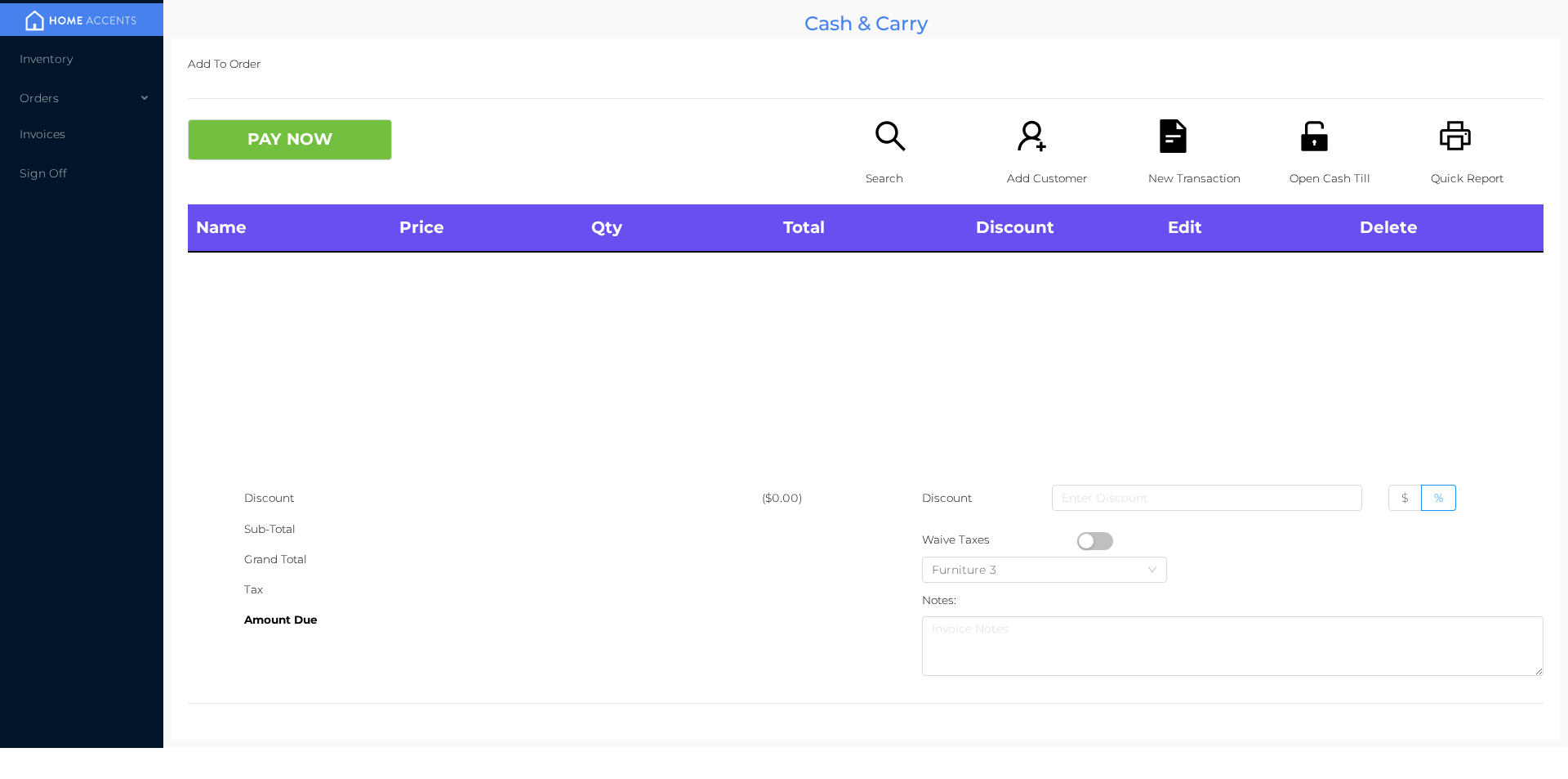
click at [879, 163] on p "Search" at bounding box center [921, 178] width 113 height 30
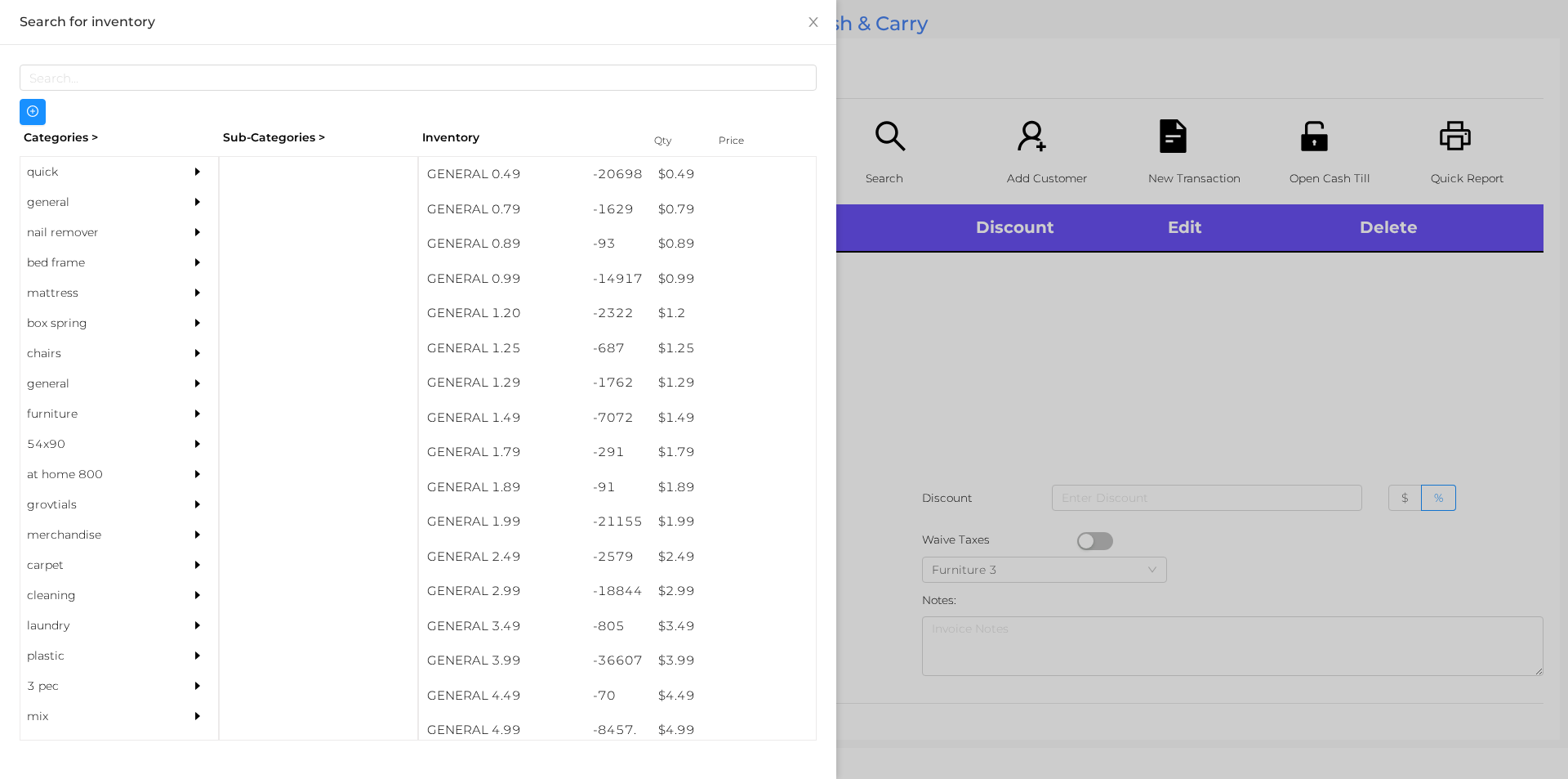
click at [59, 172] on div "quick" at bounding box center [95, 172] width 149 height 30
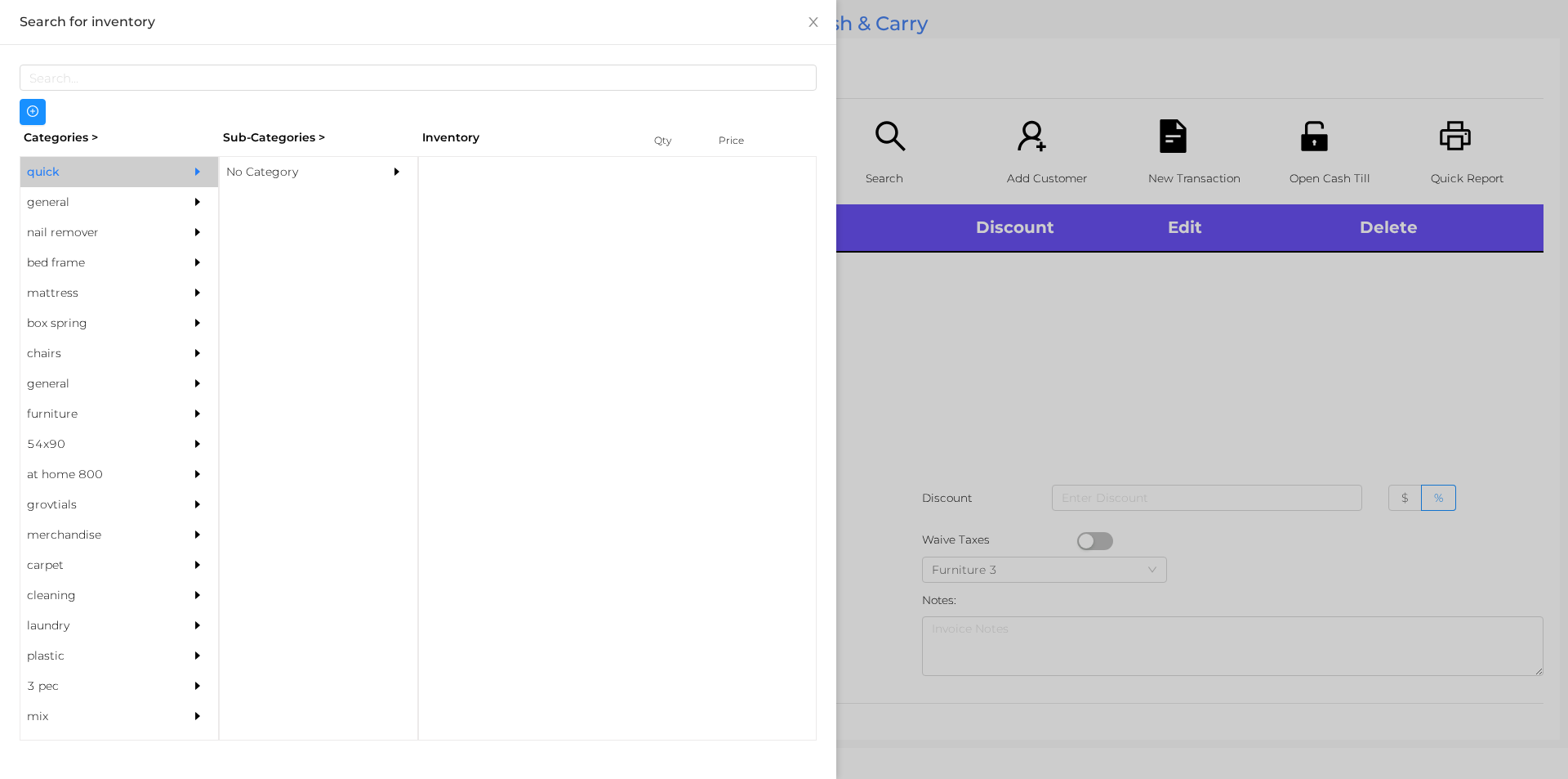
click at [236, 173] on div "No Category" at bounding box center [294, 172] width 149 height 30
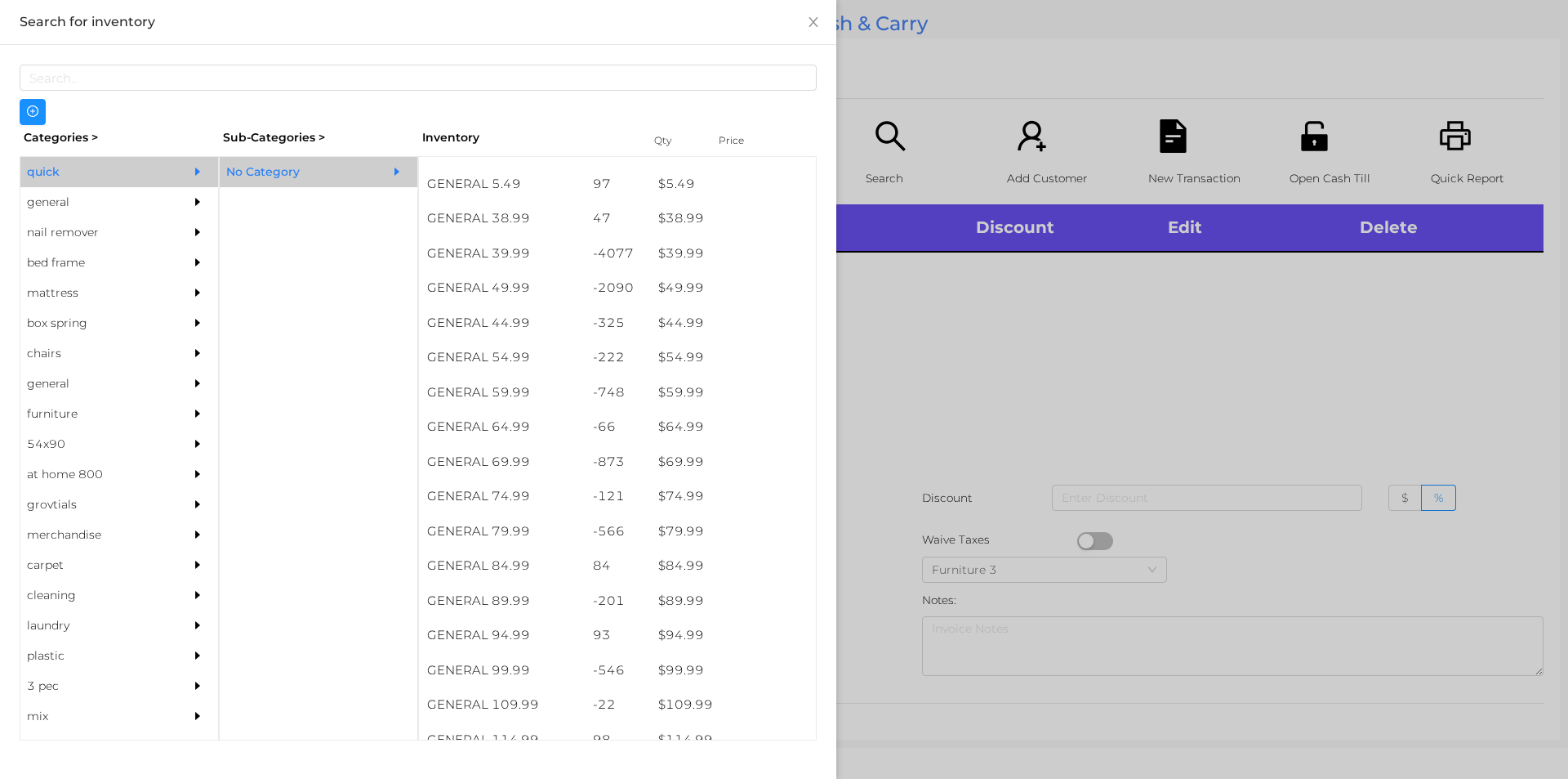
scroll to position [860, 0]
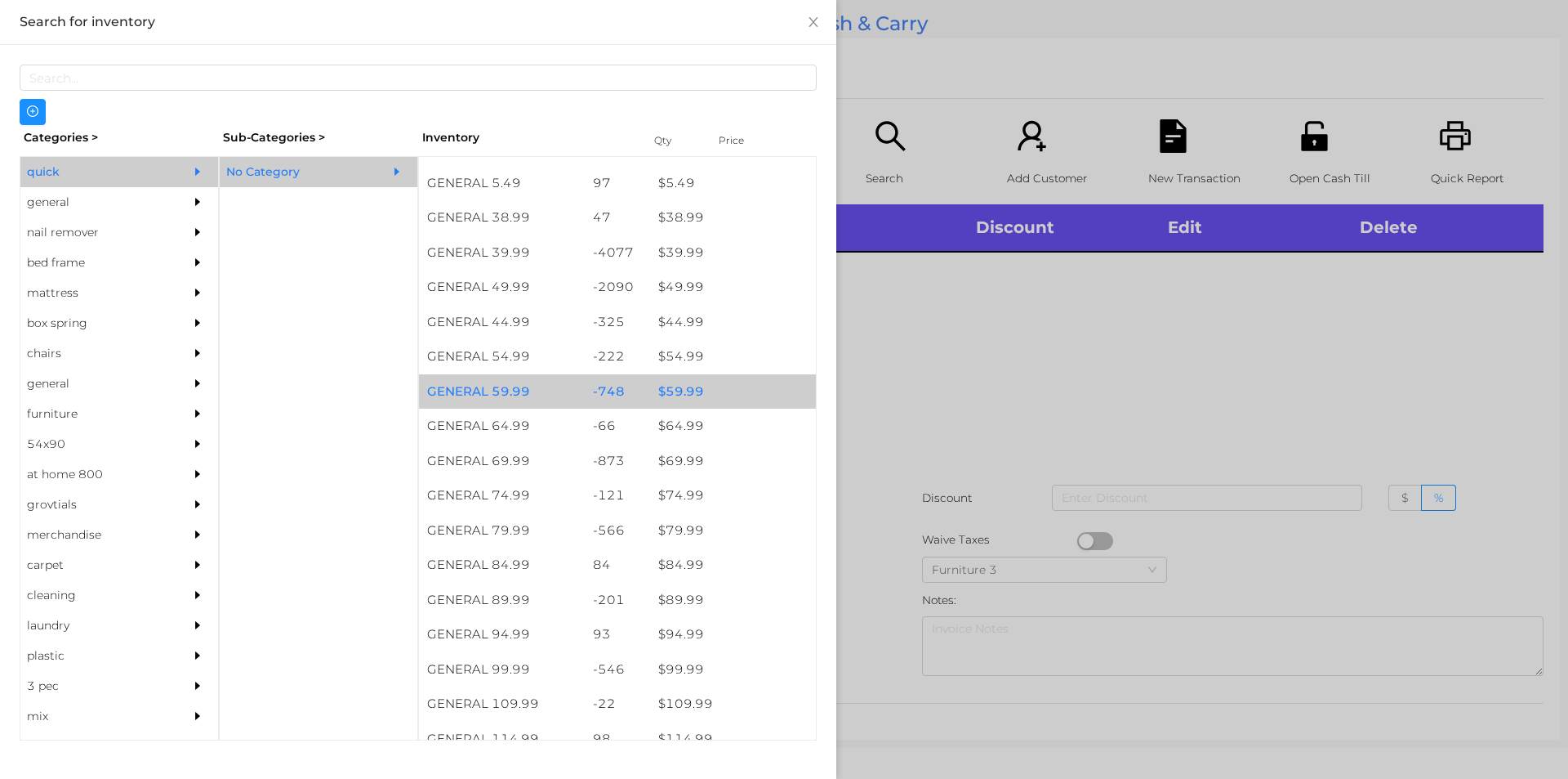
click at [668, 390] on div "$ 59.99" at bounding box center [733, 392] width 166 height 35
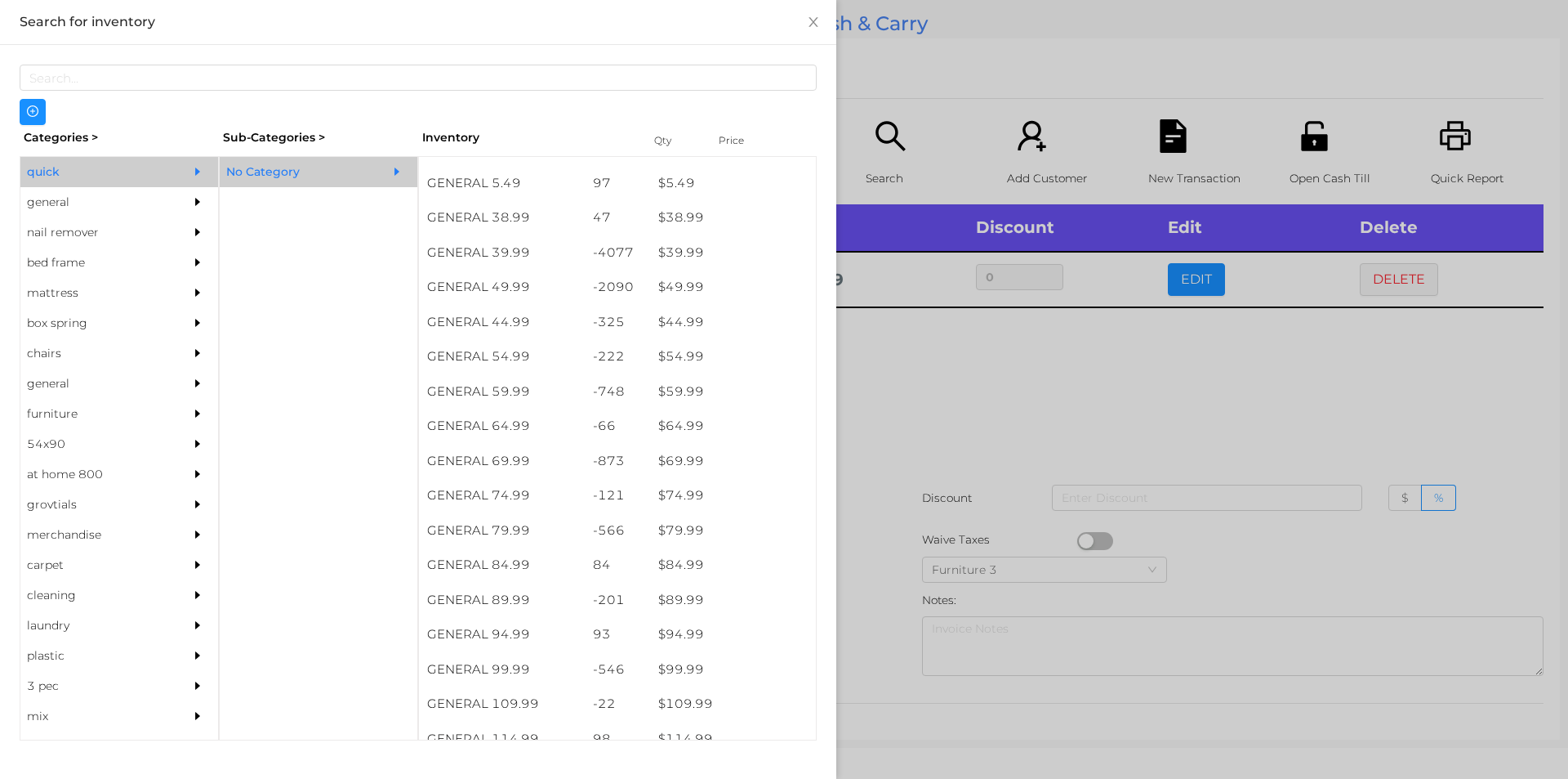
click at [875, 429] on div at bounding box center [784, 390] width 1568 height 779
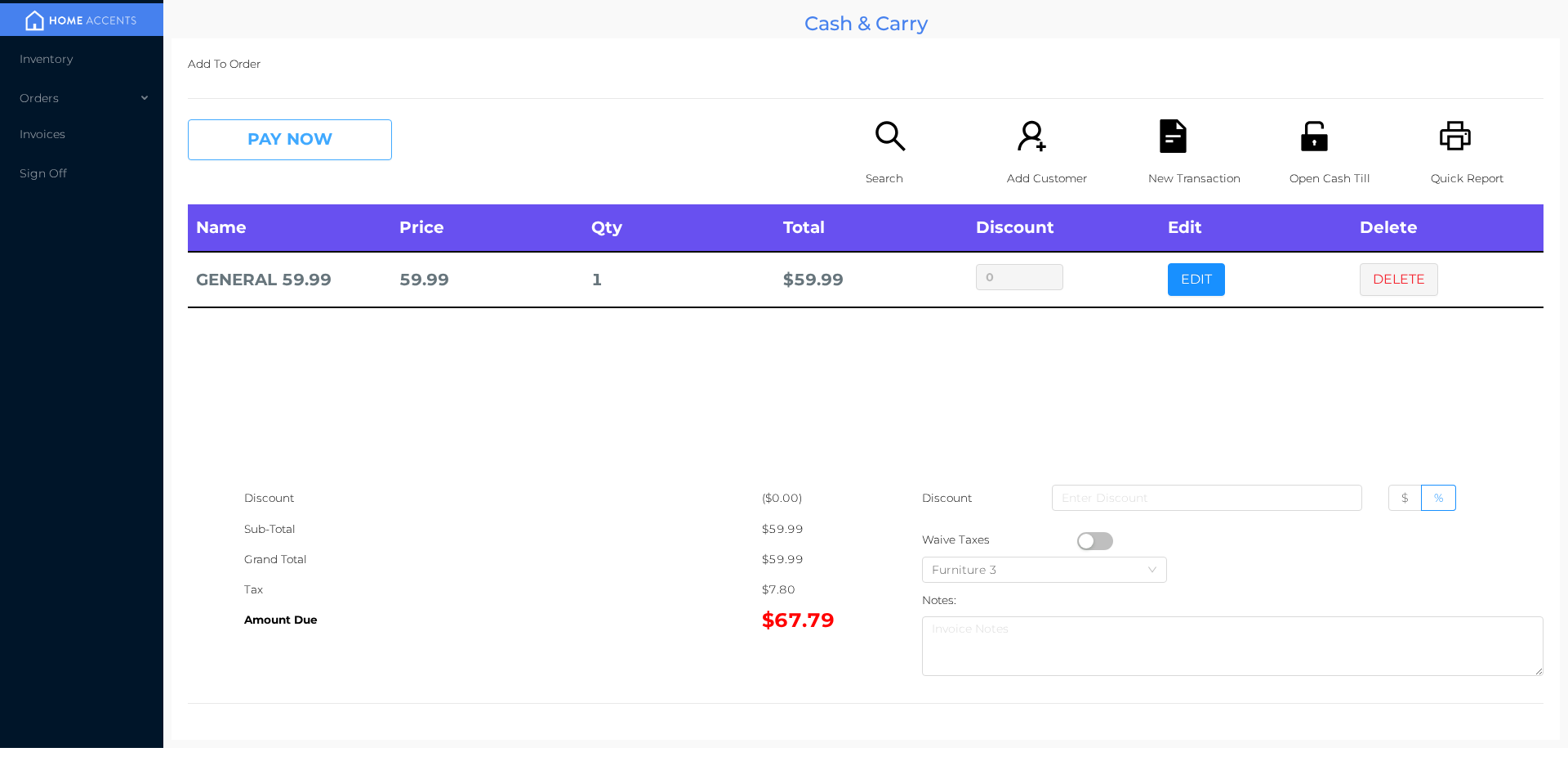
click at [274, 137] on button "PAY NOW" at bounding box center [290, 139] width 204 height 41
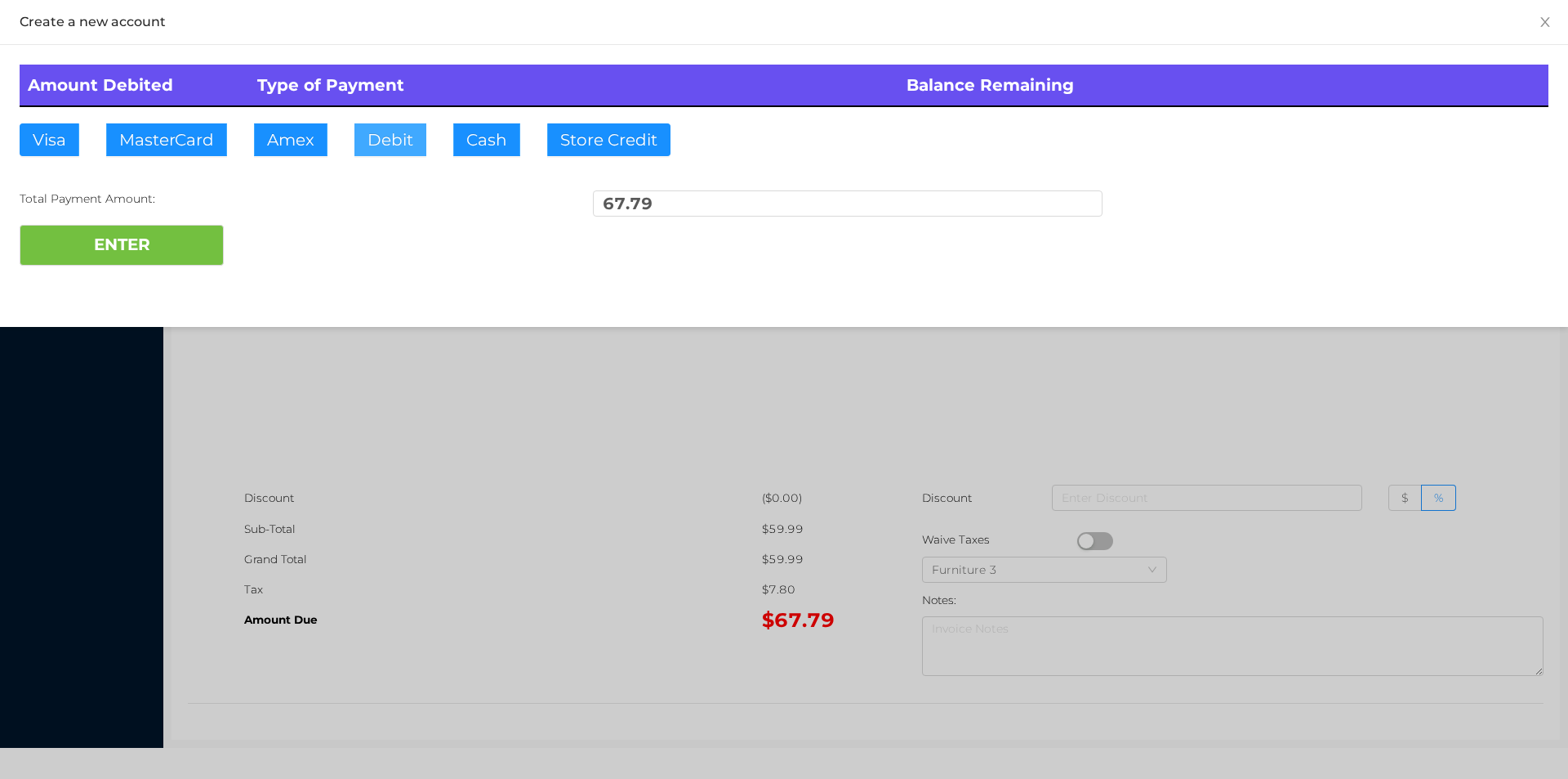
click at [374, 130] on button "Debit" at bounding box center [390, 139] width 72 height 33
click at [137, 246] on button "ENTER" at bounding box center [122, 245] width 204 height 41
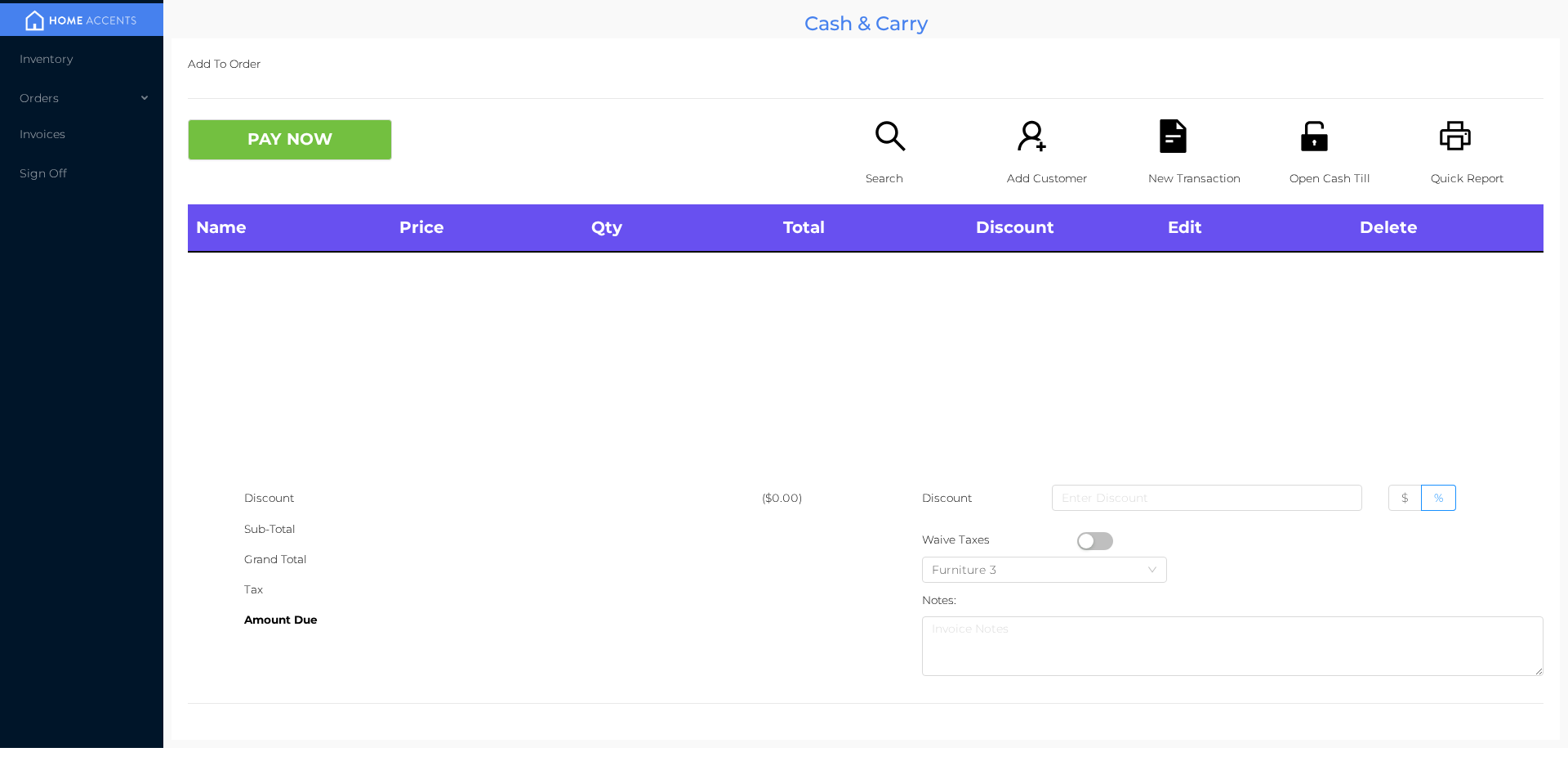
click at [874, 166] on p "Search" at bounding box center [921, 178] width 113 height 30
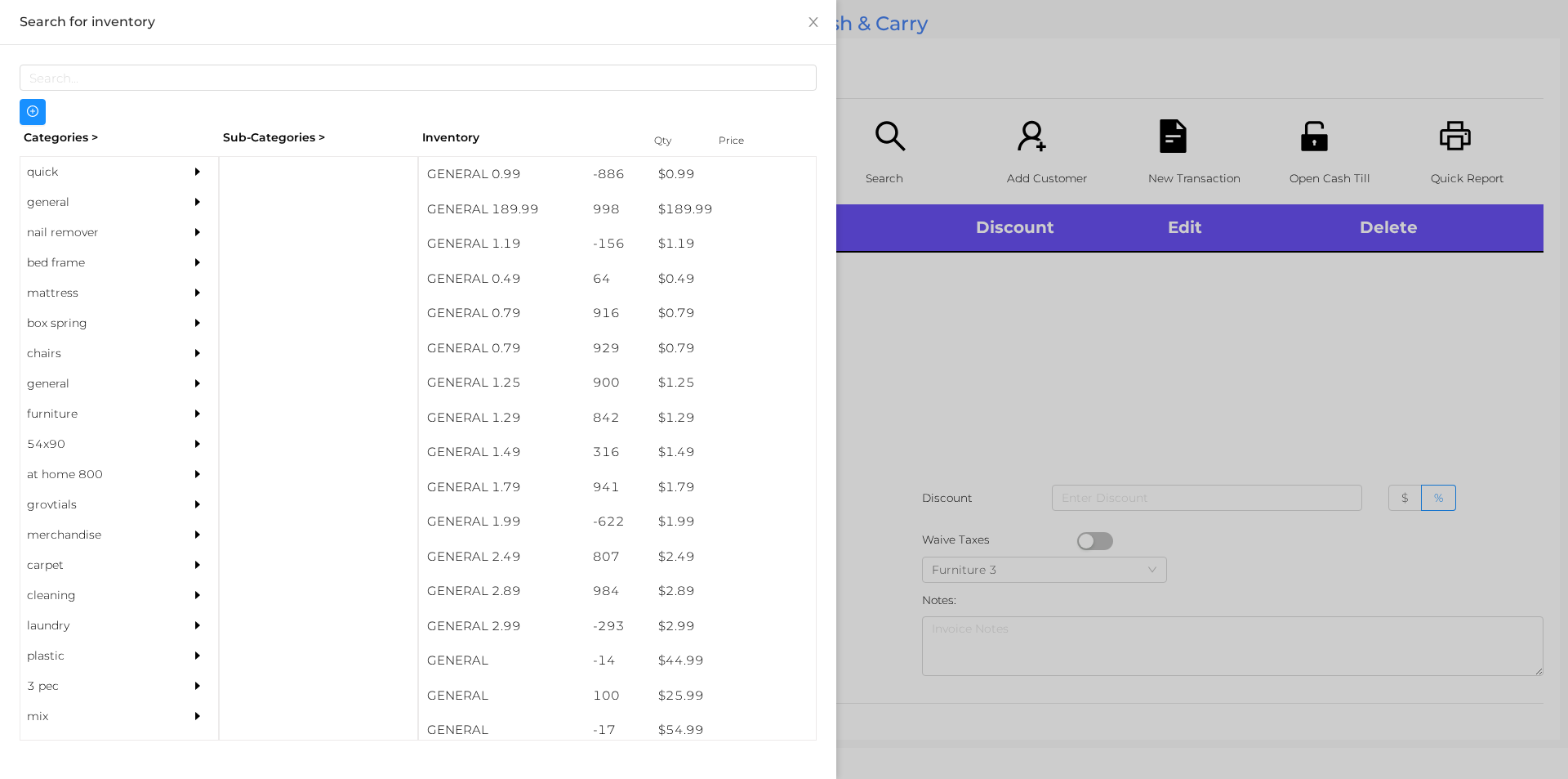
click at [40, 204] on div "general" at bounding box center [95, 202] width 149 height 30
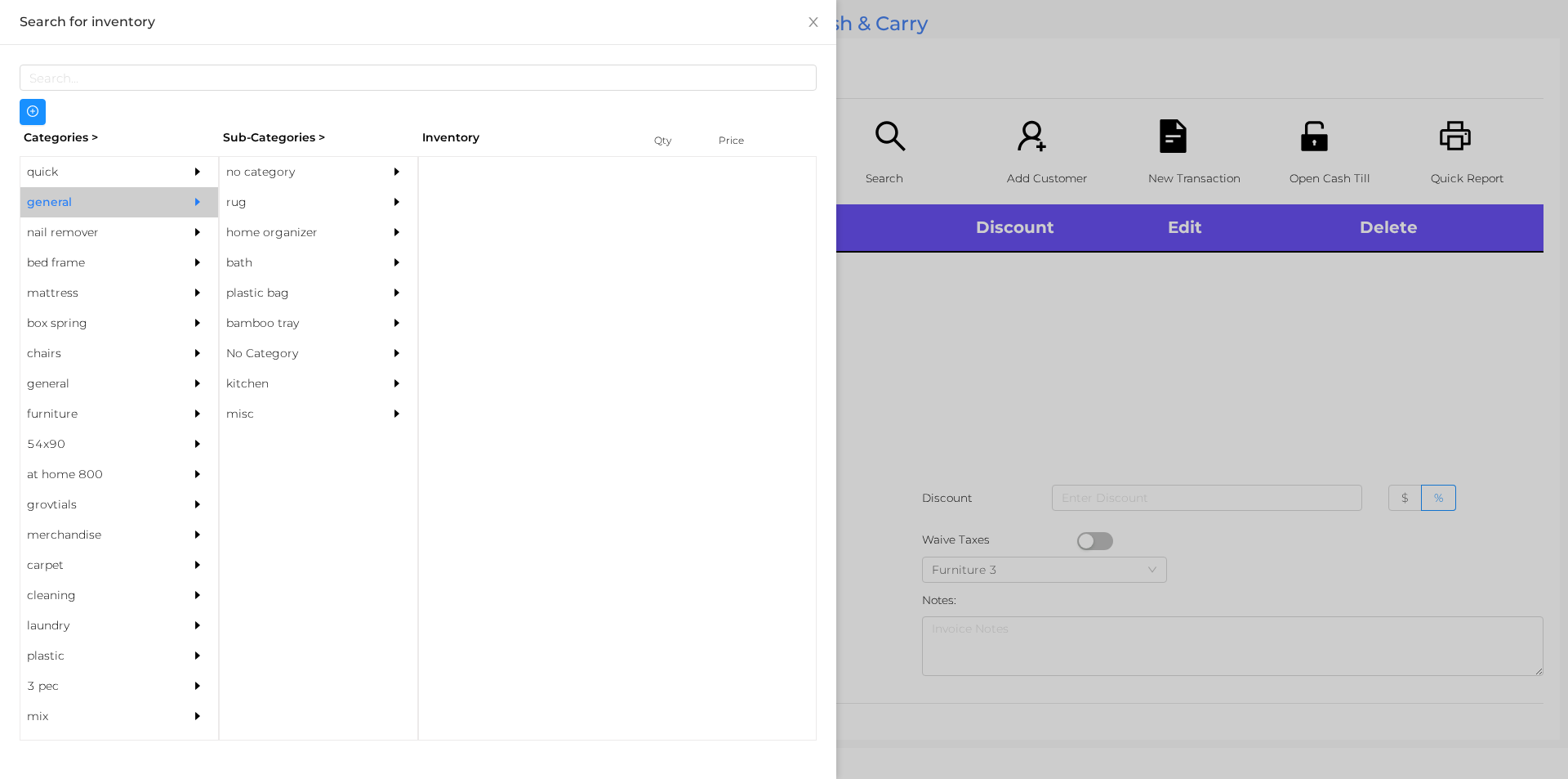
click at [240, 176] on div "no category" at bounding box center [294, 172] width 149 height 30
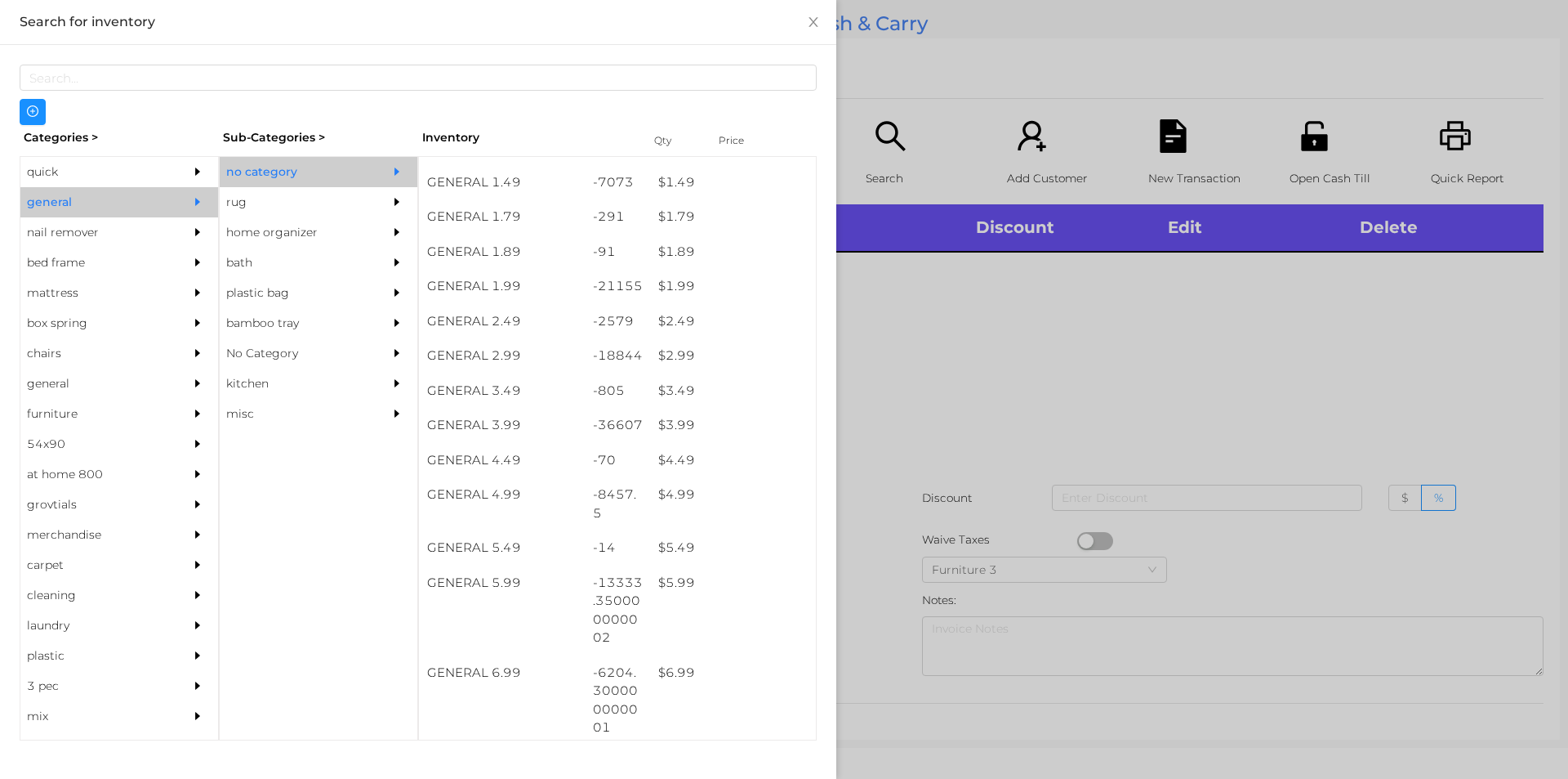
scroll to position [240, 0]
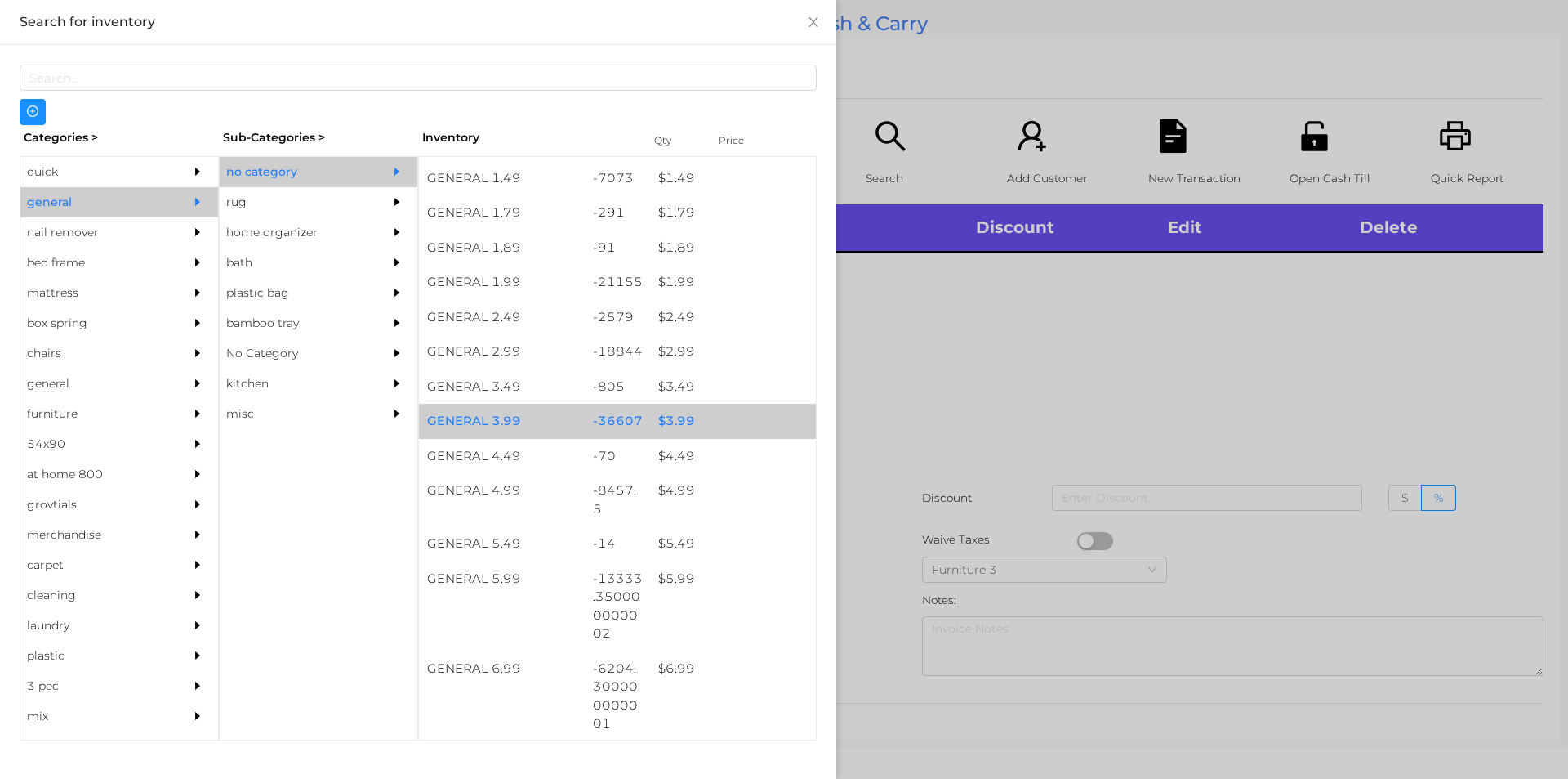
click at [658, 420] on div "$ 3.99" at bounding box center [733, 421] width 166 height 35
click at [664, 416] on div "$ 3.99" at bounding box center [733, 421] width 166 height 35
click at [671, 415] on div "$ 3.99" at bounding box center [733, 421] width 166 height 35
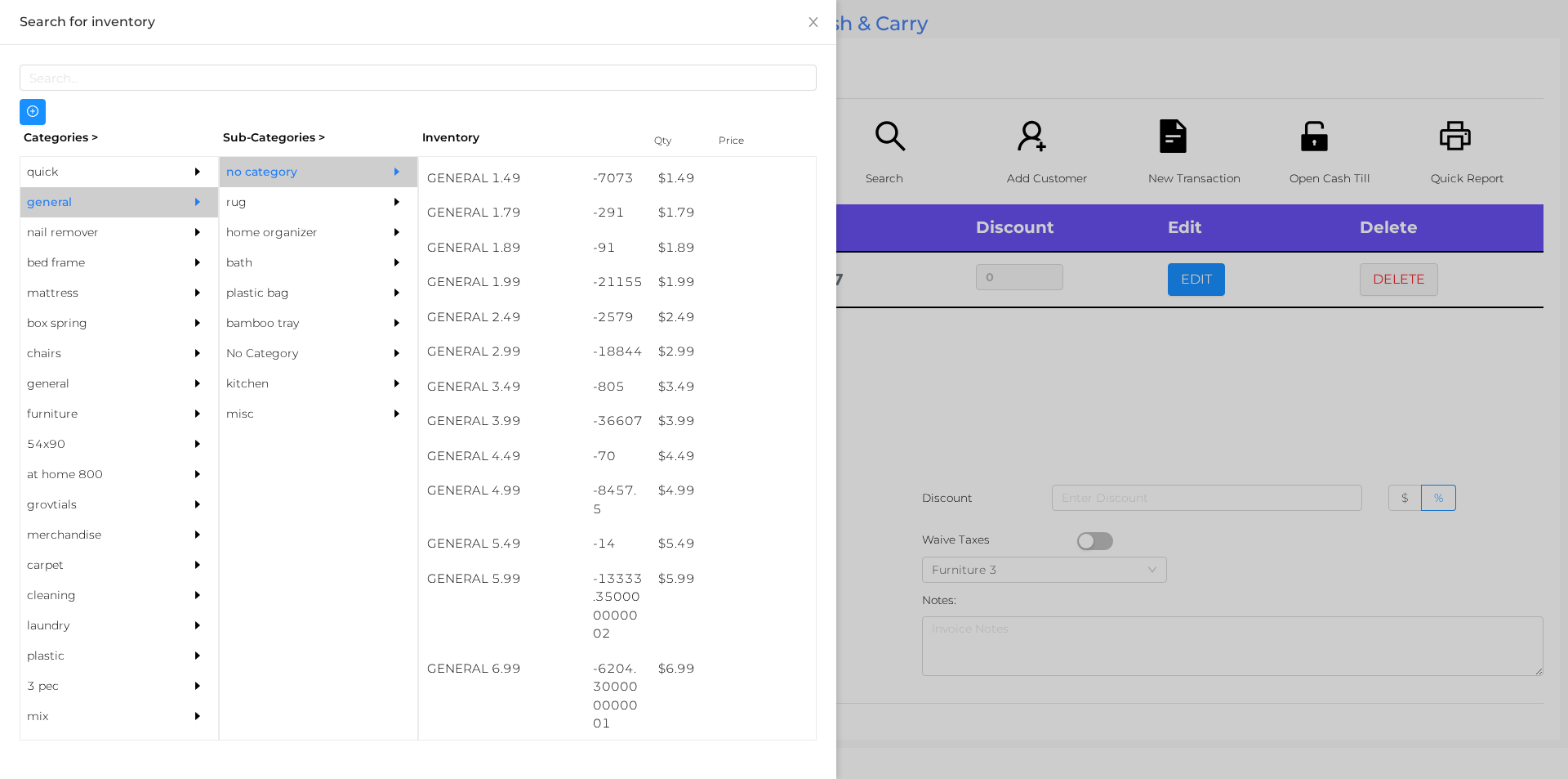
click at [903, 401] on div at bounding box center [784, 390] width 1568 height 779
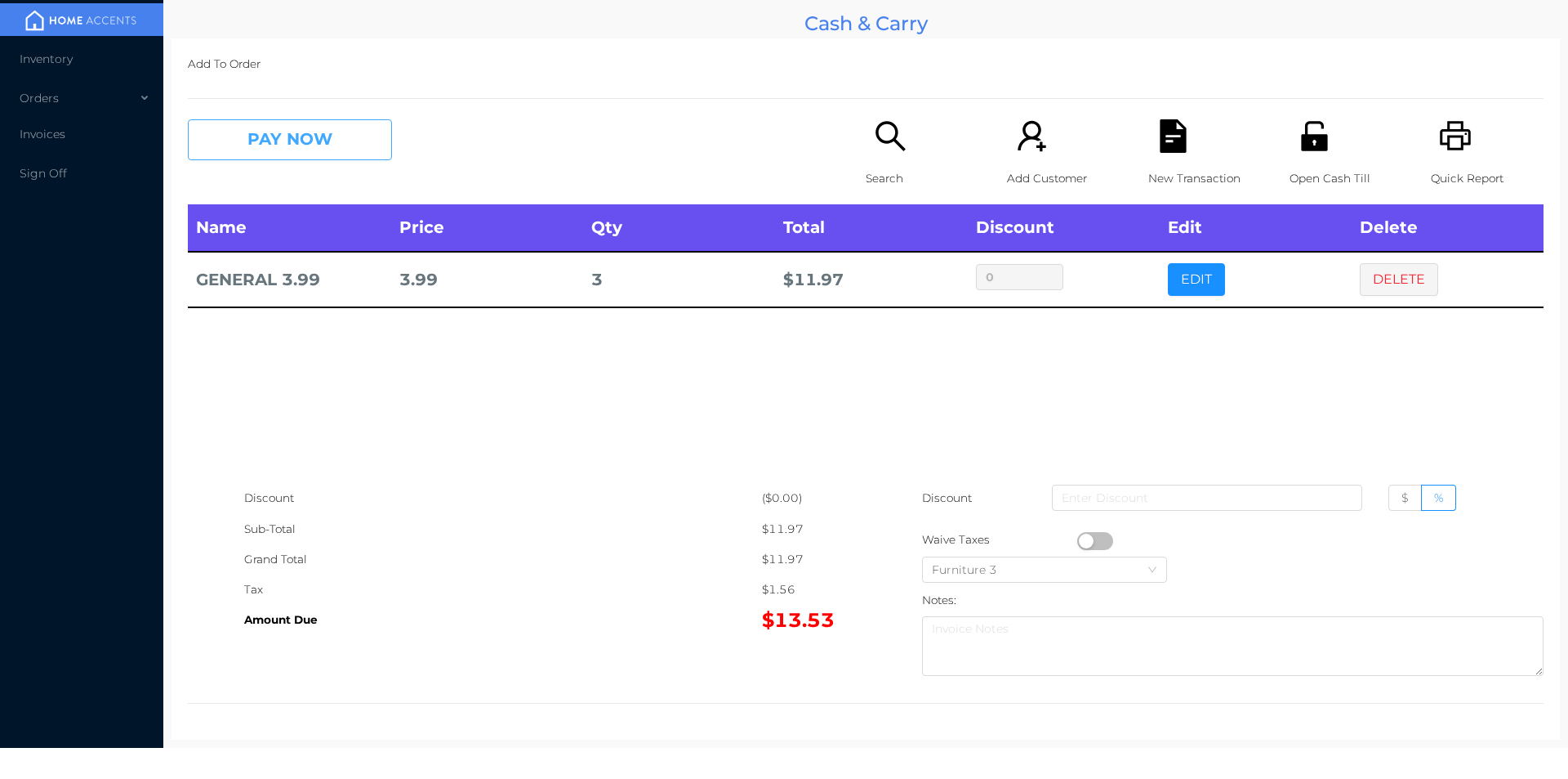
click at [282, 142] on button "PAY NOW" at bounding box center [290, 139] width 204 height 41
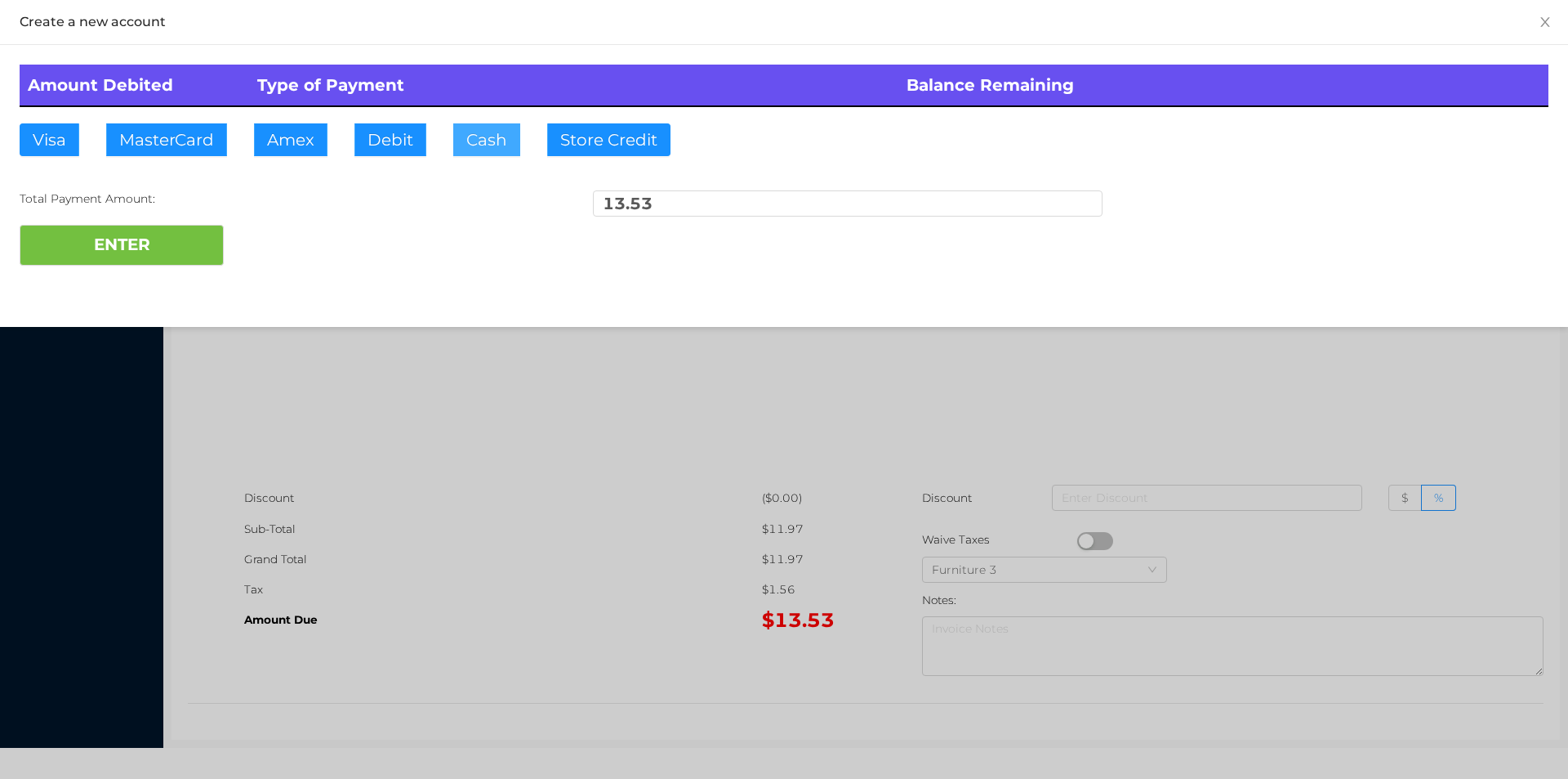
click at [490, 134] on button "Cash" at bounding box center [487, 139] width 67 height 33
type input "15."
click at [157, 252] on button "ENTER" at bounding box center [122, 245] width 204 height 41
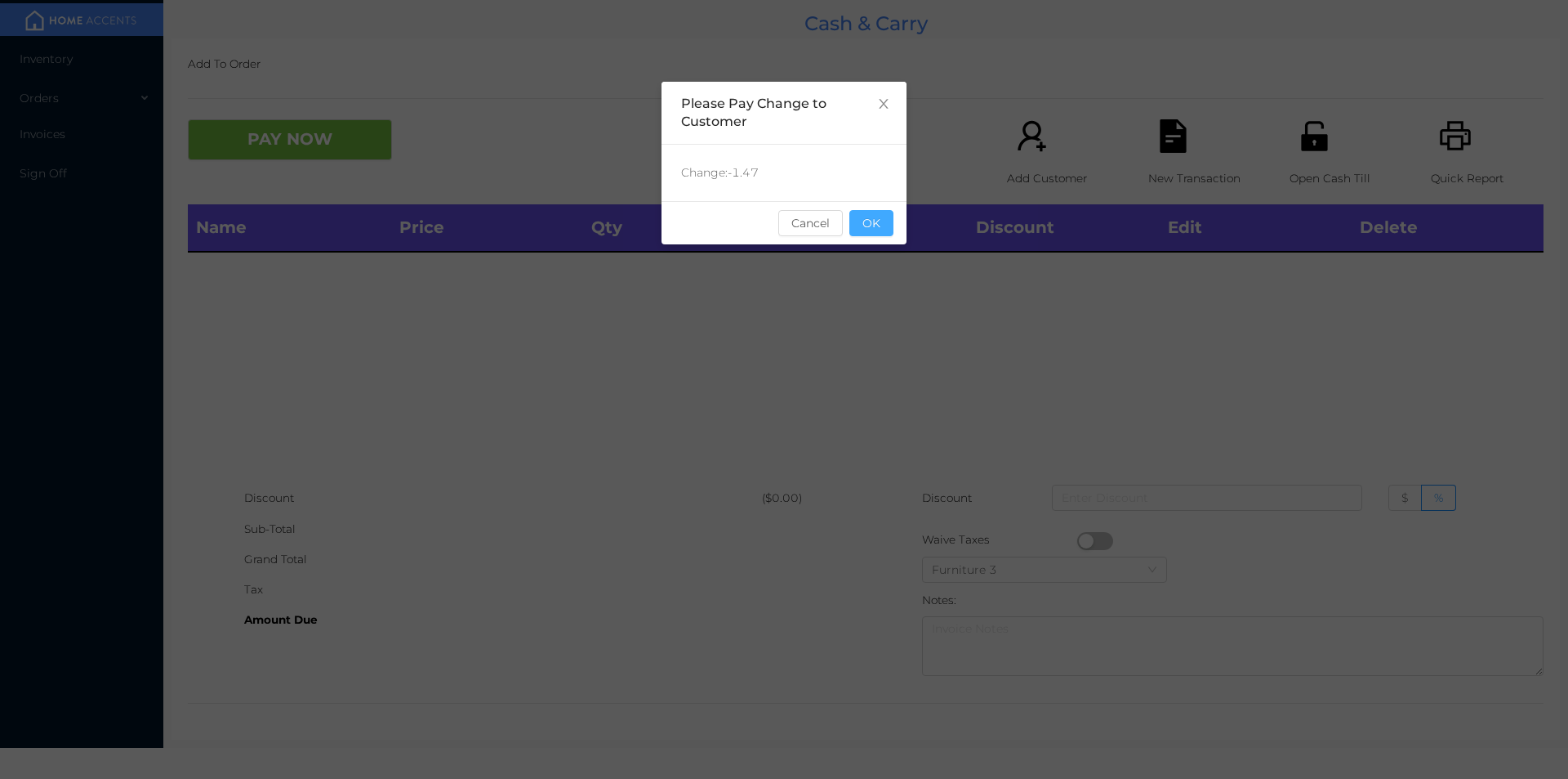
click at [874, 235] on button "OK" at bounding box center [872, 223] width 44 height 26
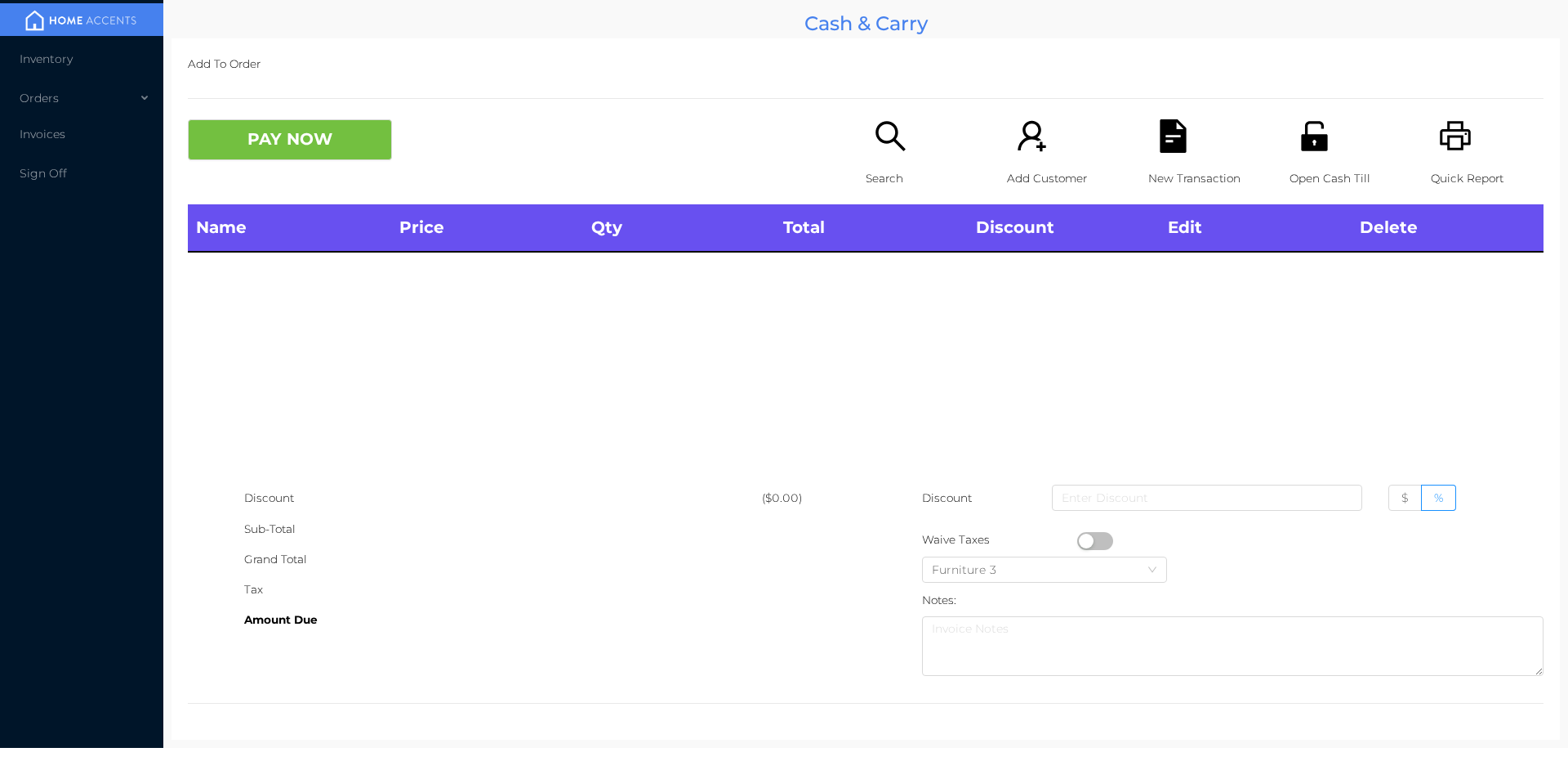
click at [738, 442] on div "Name Price Qty Total Discount Edit Delete" at bounding box center [866, 343] width 1356 height 279
click at [897, 131] on icon "icon: search" at bounding box center [891, 136] width 34 height 34
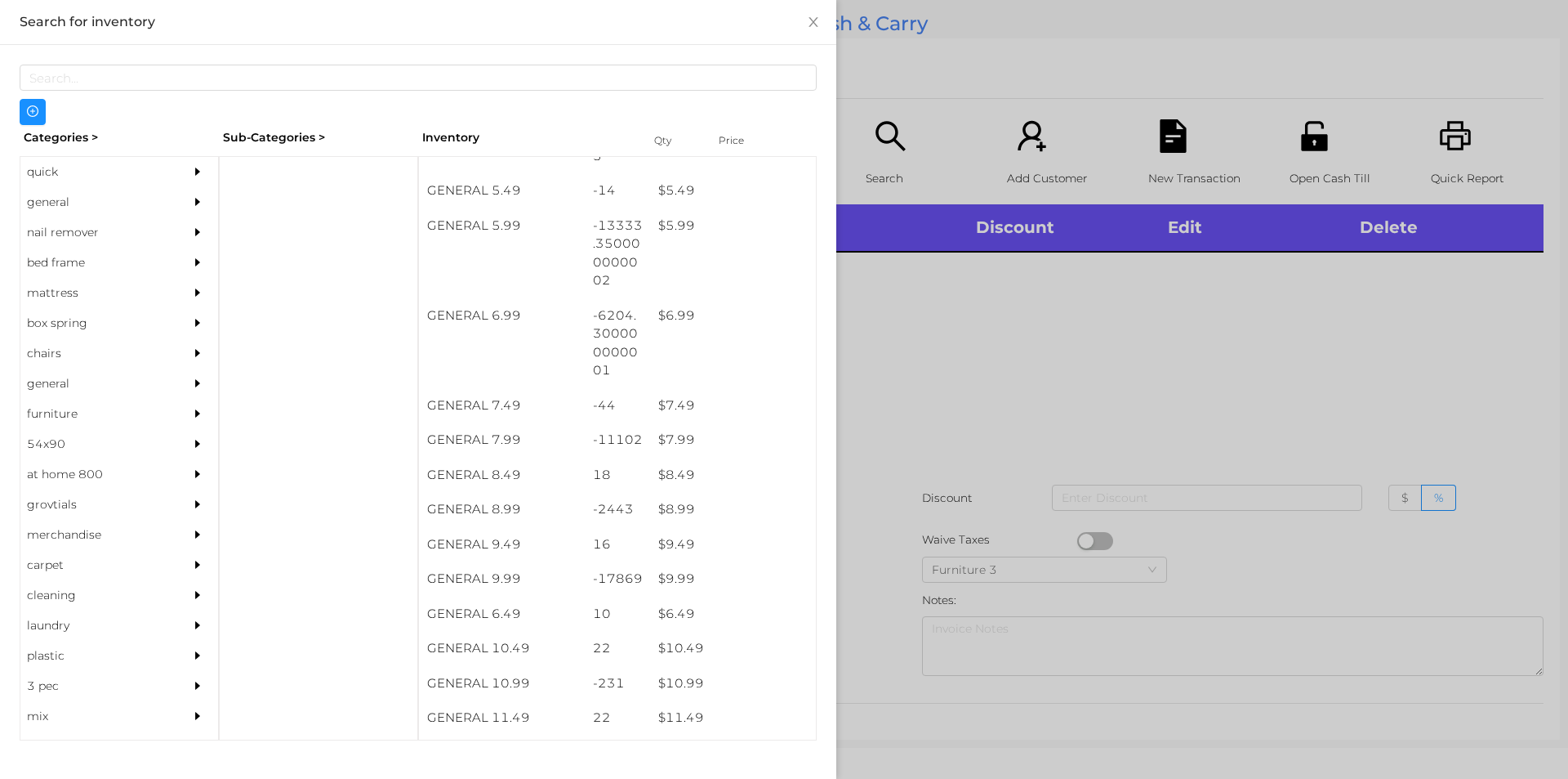
scroll to position [590, 0]
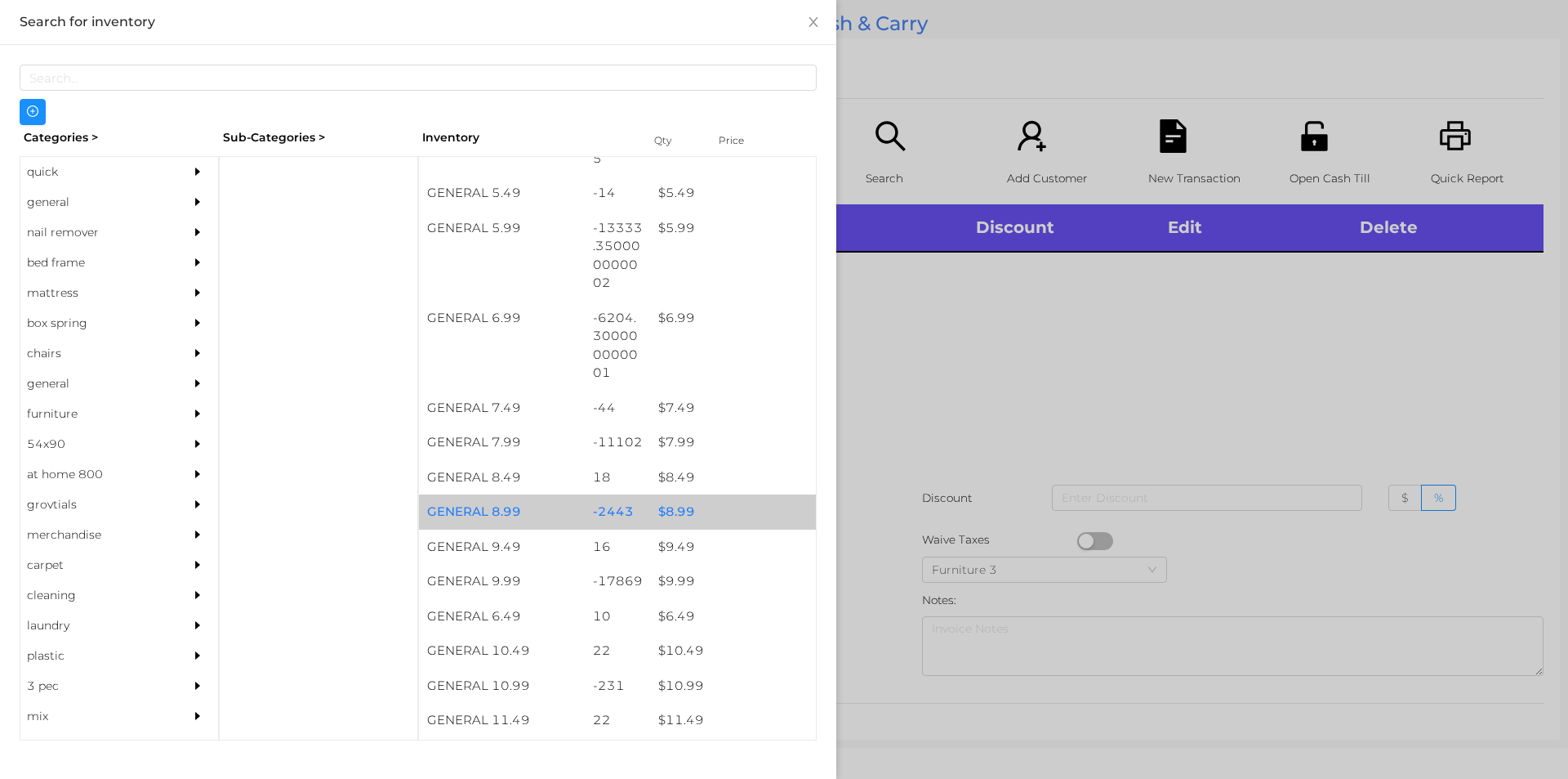
click at [674, 513] on div "$ 8.99" at bounding box center [733, 512] width 166 height 35
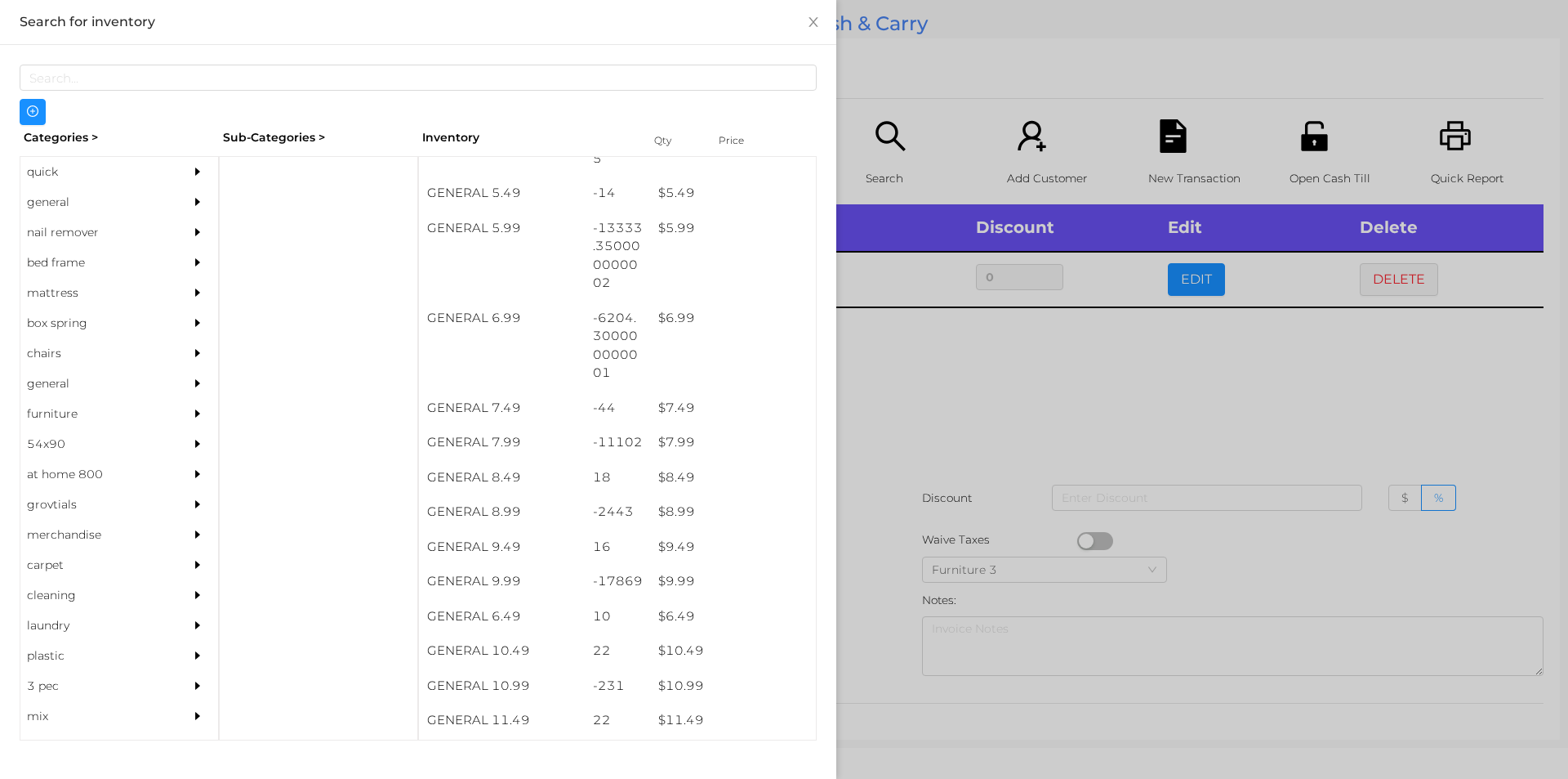
click at [862, 527] on div at bounding box center [784, 390] width 1568 height 779
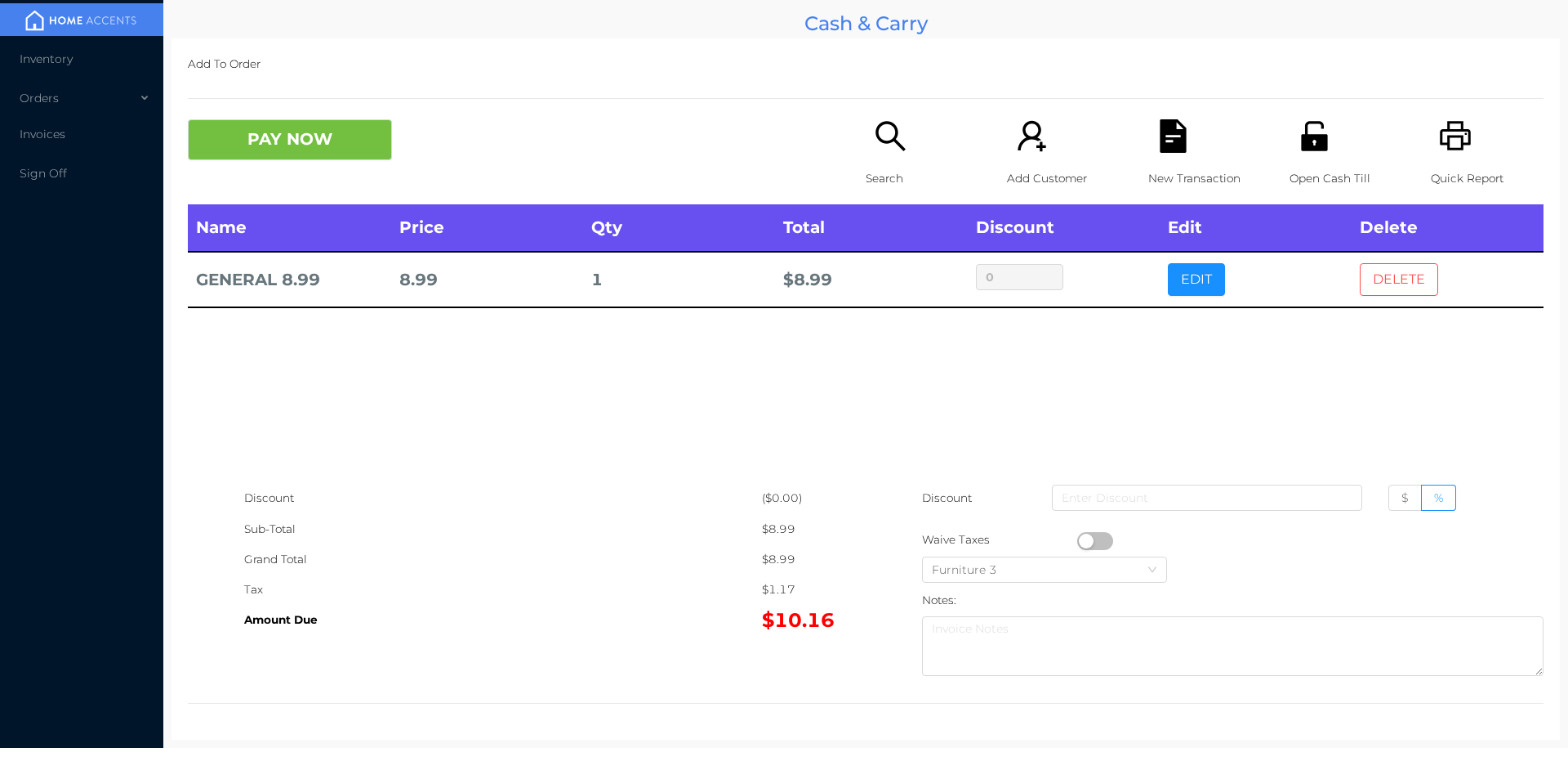
click at [1389, 287] on button "DELETE" at bounding box center [1399, 279] width 78 height 33
click at [1439, 142] on icon "icon: printer" at bounding box center [1456, 136] width 34 height 34
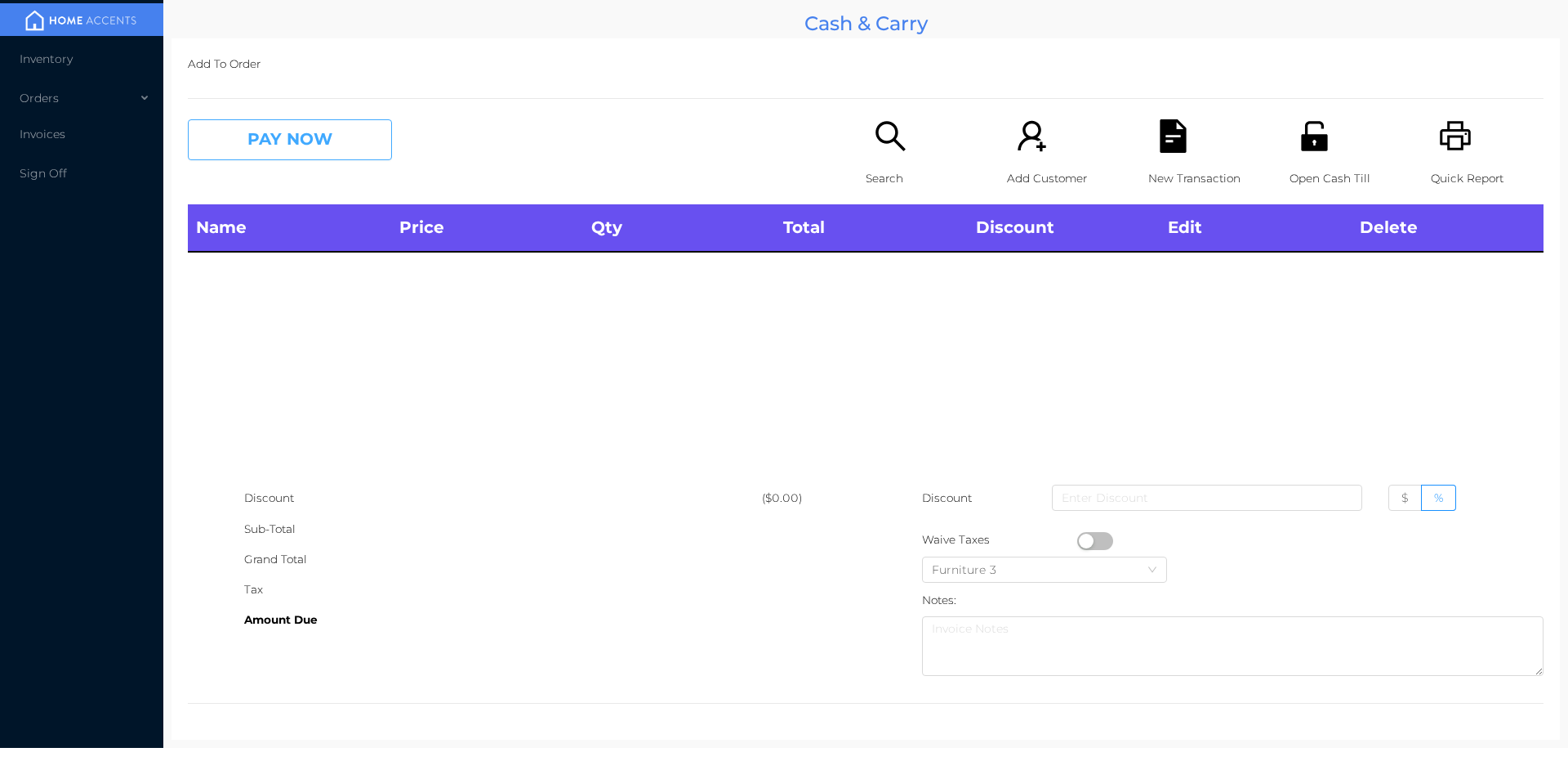
click at [322, 155] on button "PAY NOW" at bounding box center [290, 139] width 204 height 41
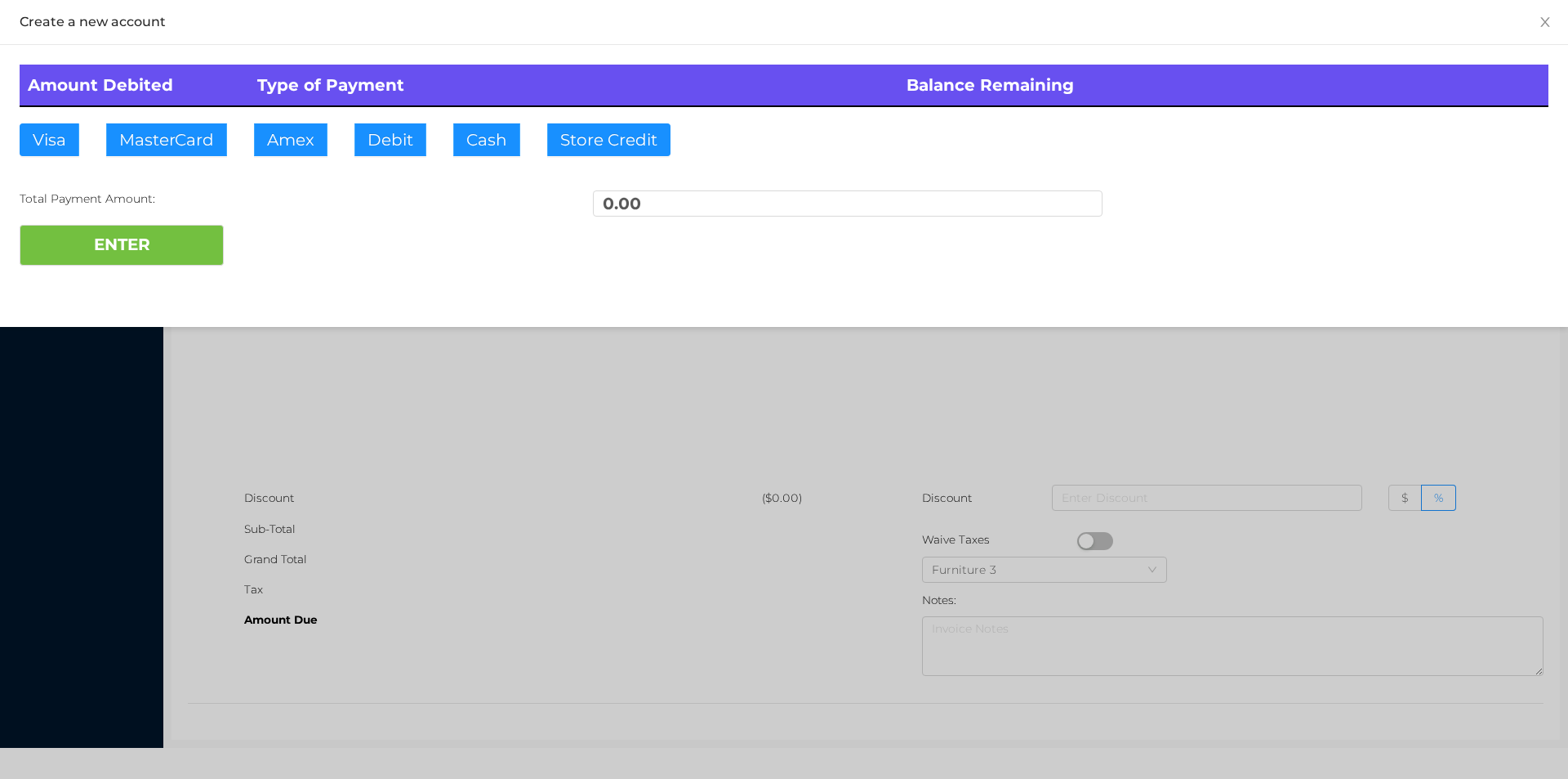
click at [312, 319] on div at bounding box center [784, 390] width 1568 height 779
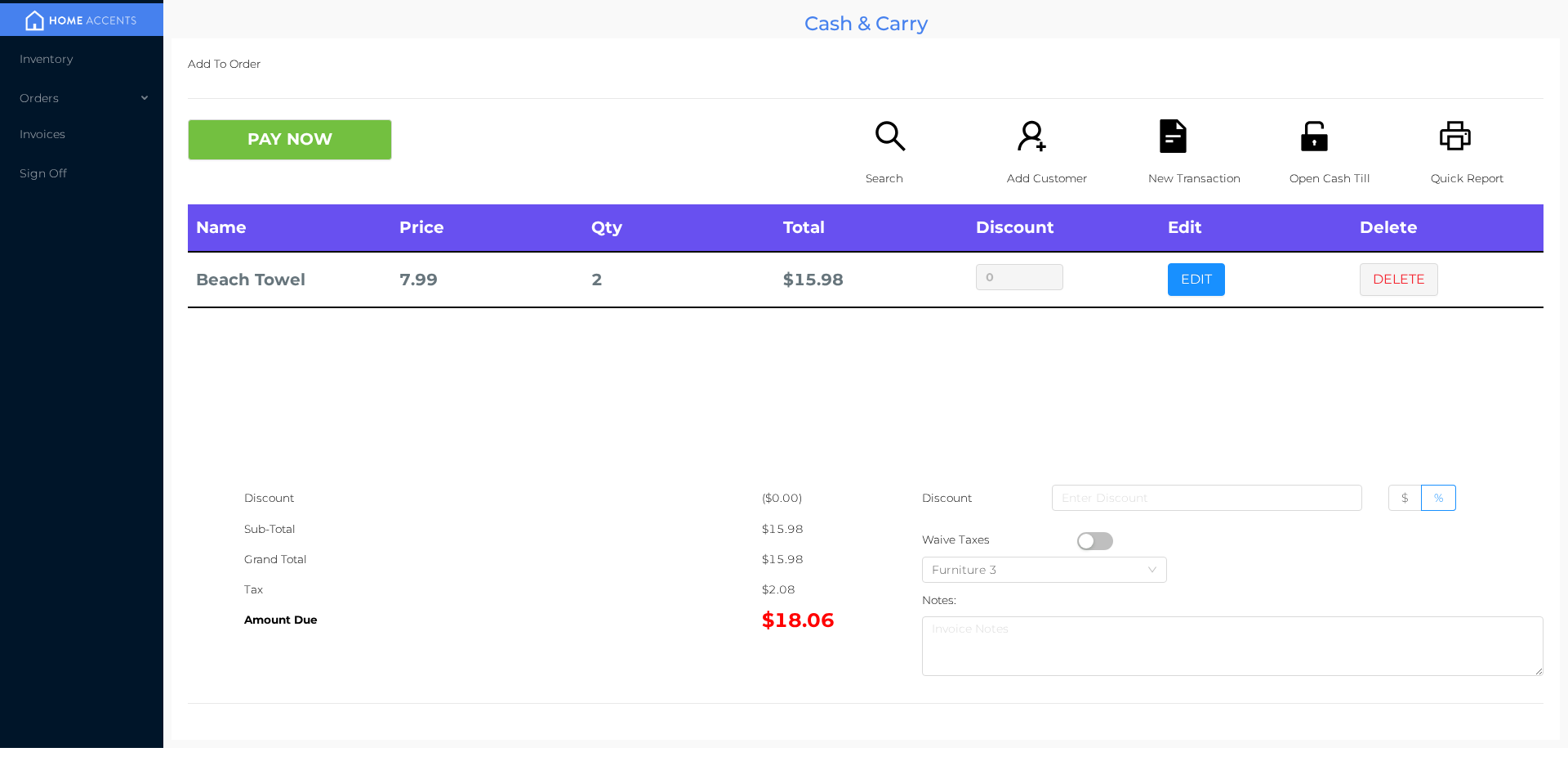
click at [1177, 280] on button "EDIT" at bounding box center [1196, 279] width 57 height 33
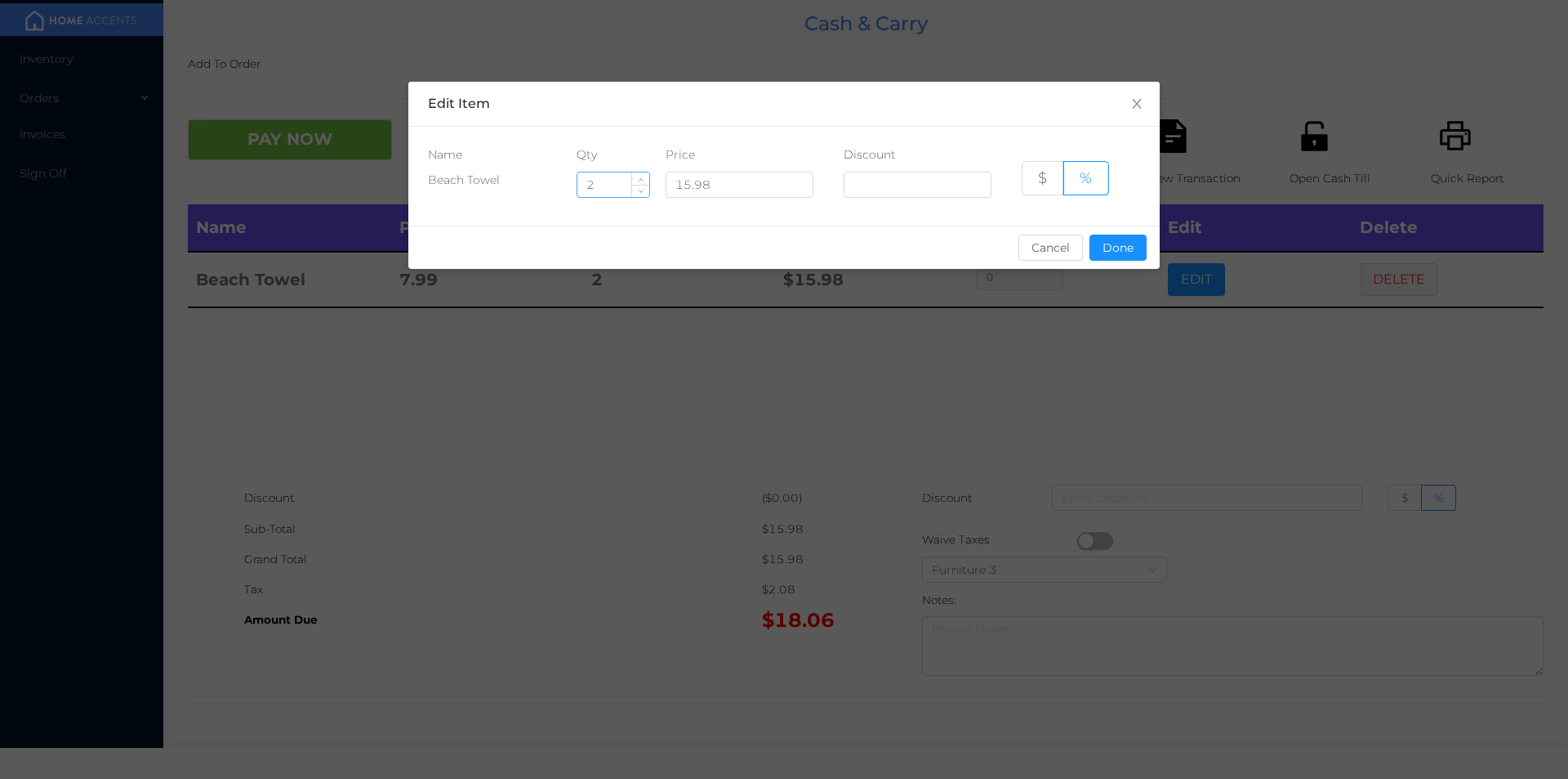
click at [608, 185] on input "2" at bounding box center [613, 185] width 72 height 25
type input "1"
click at [1115, 246] on button "Done" at bounding box center [1118, 247] width 57 height 26
click at [1122, 315] on div "sentinelStart Edit Item Name Qty Price Discount Beach Towel 1 15.98 $ % Cancel …" at bounding box center [784, 390] width 1568 height 779
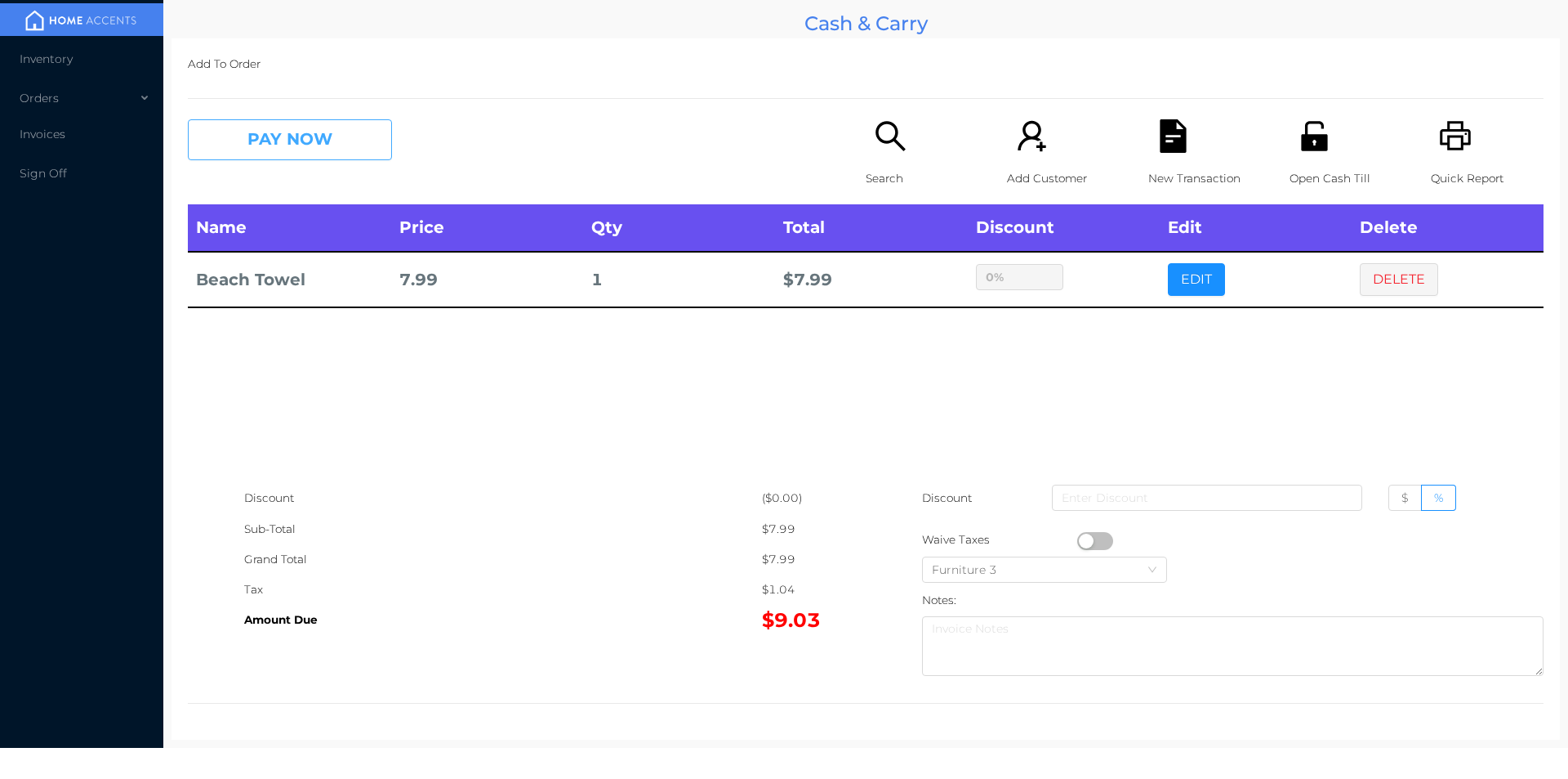
click at [320, 145] on button "PAY NOW" at bounding box center [290, 139] width 204 height 41
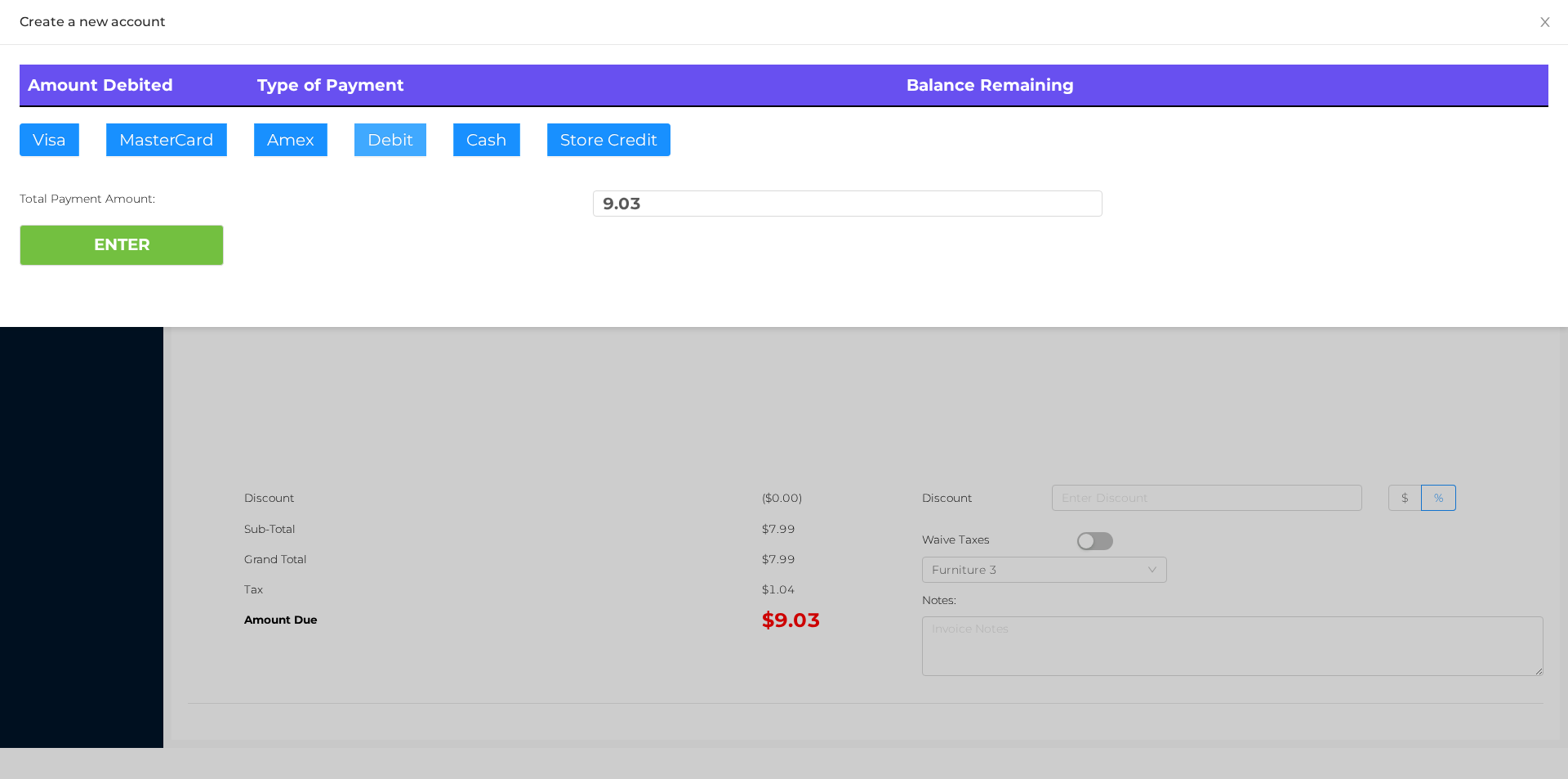
click at [412, 146] on button "Debit" at bounding box center [390, 139] width 72 height 33
click at [160, 238] on button "ENTER" at bounding box center [122, 245] width 204 height 41
type input "0"
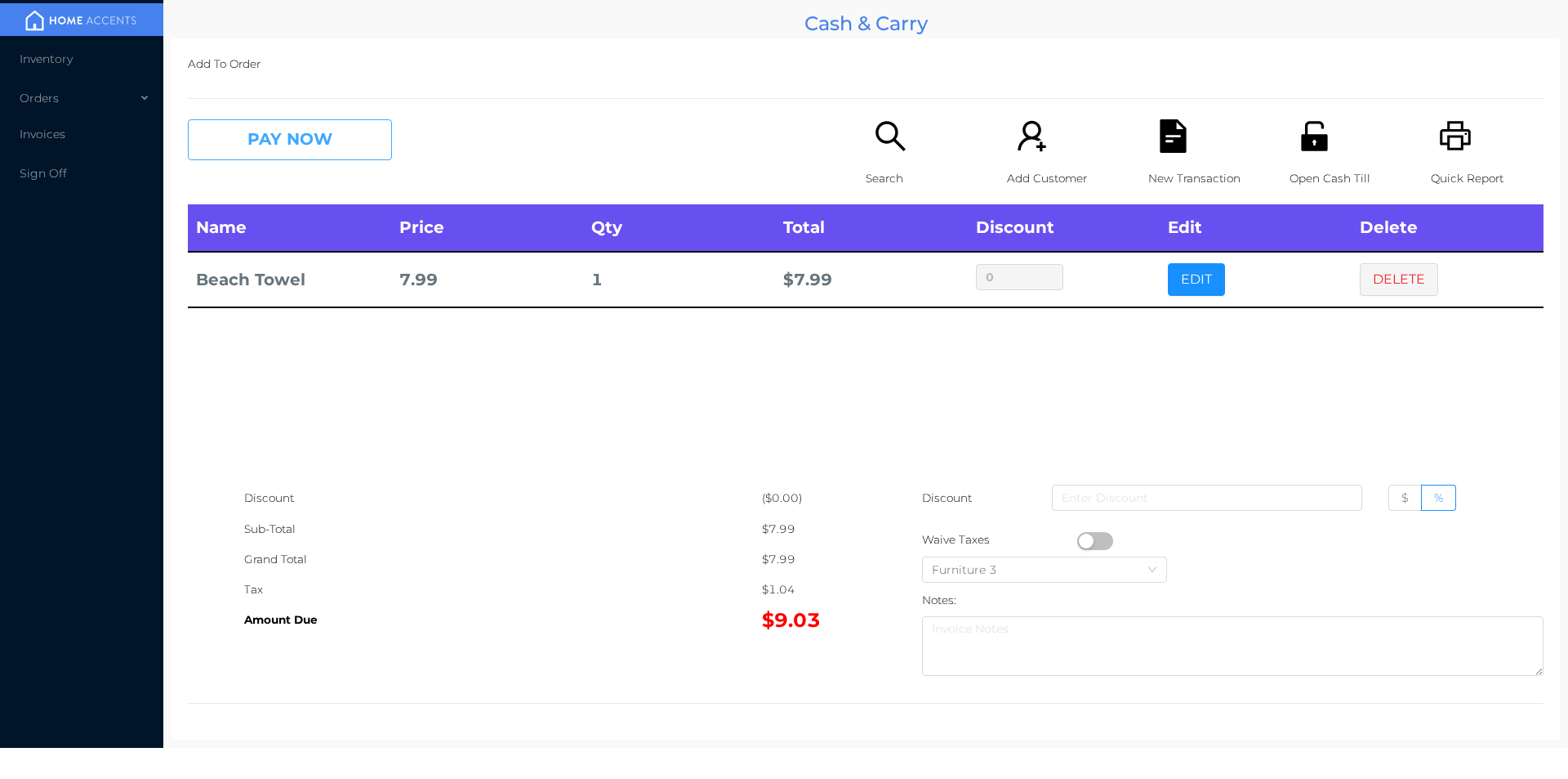
click at [304, 150] on button "PAY NOW" at bounding box center [290, 139] width 204 height 41
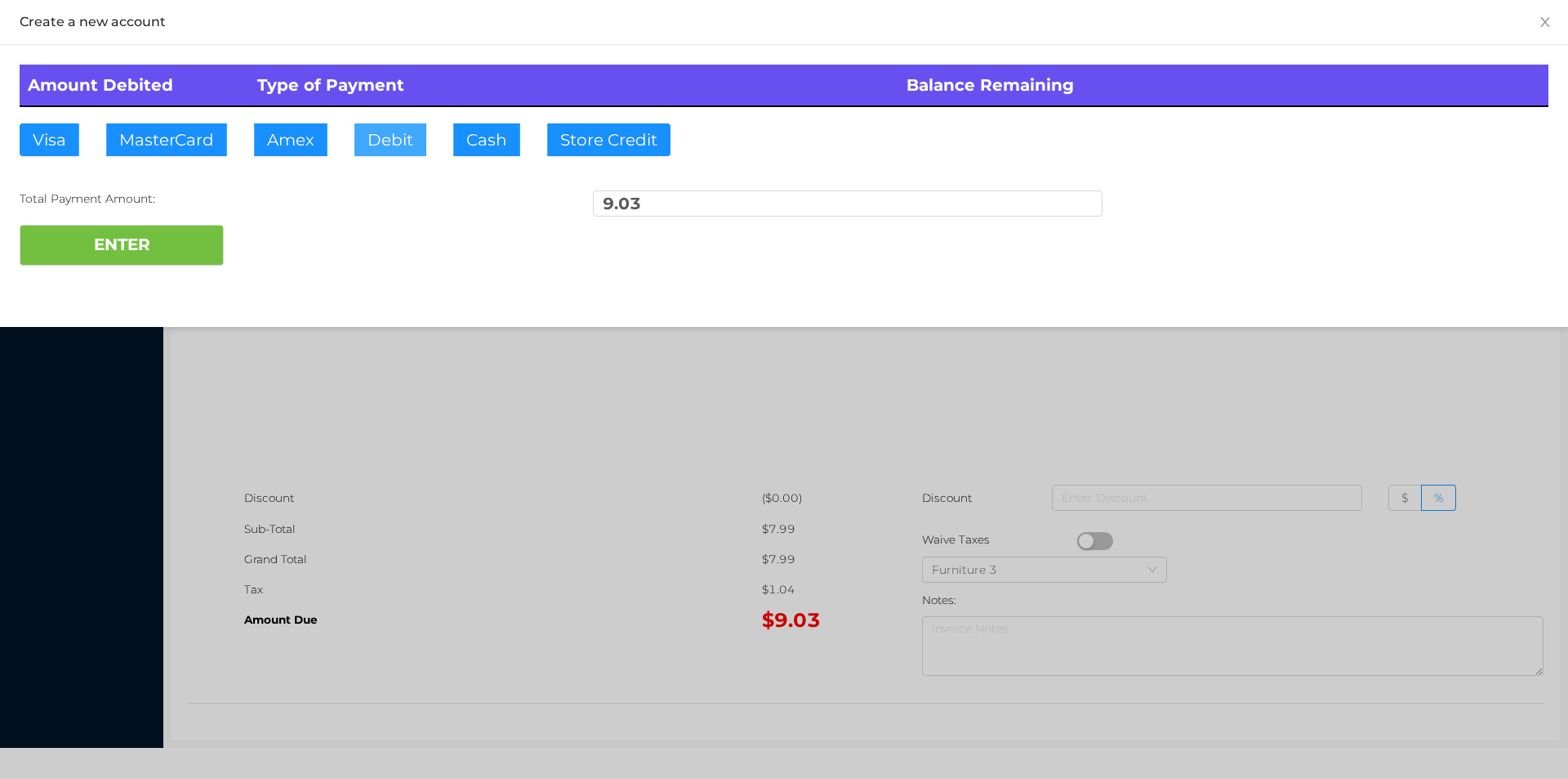
click at [386, 134] on button "Debit" at bounding box center [390, 139] width 72 height 33
click at [137, 256] on button "ENTER" at bounding box center [122, 245] width 204 height 41
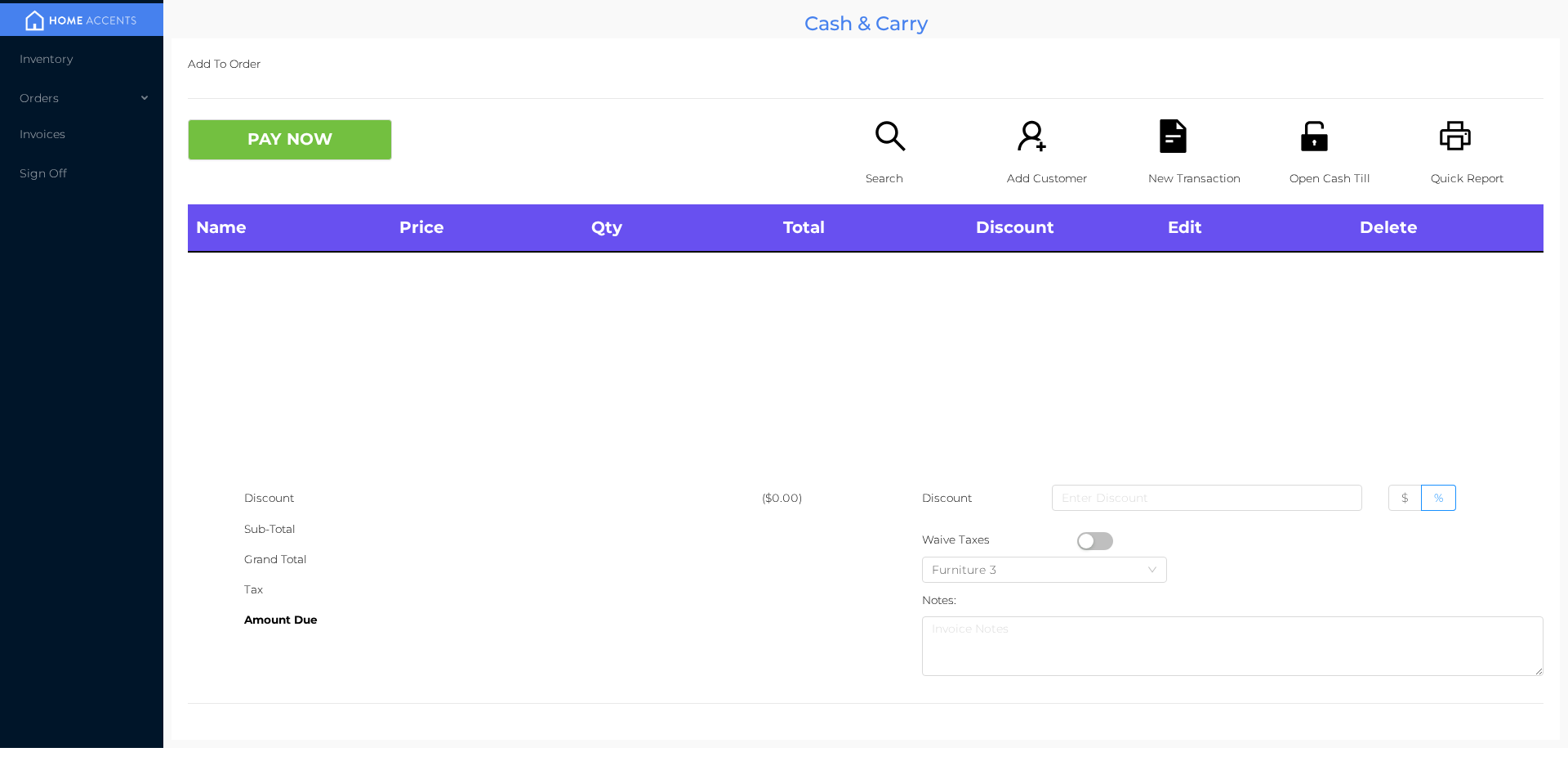
click at [895, 171] on p "Search" at bounding box center [921, 178] width 113 height 30
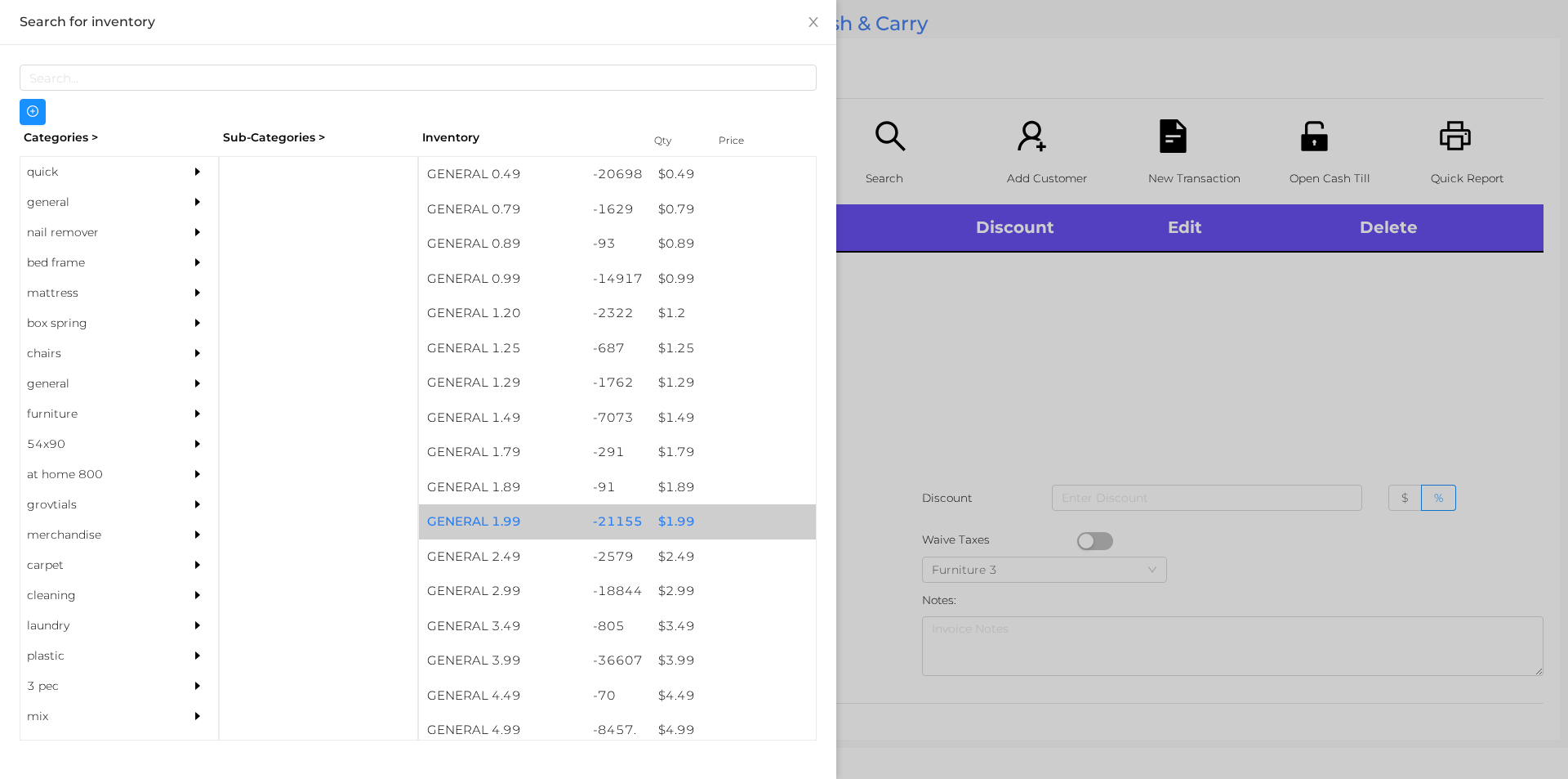
click at [662, 528] on div "$ 1.99" at bounding box center [733, 522] width 166 height 35
click at [673, 514] on div "$ 1.99" at bounding box center [733, 522] width 166 height 35
click at [687, 520] on div "$ 1.99" at bounding box center [733, 522] width 166 height 35
click at [937, 422] on div at bounding box center [784, 390] width 1568 height 779
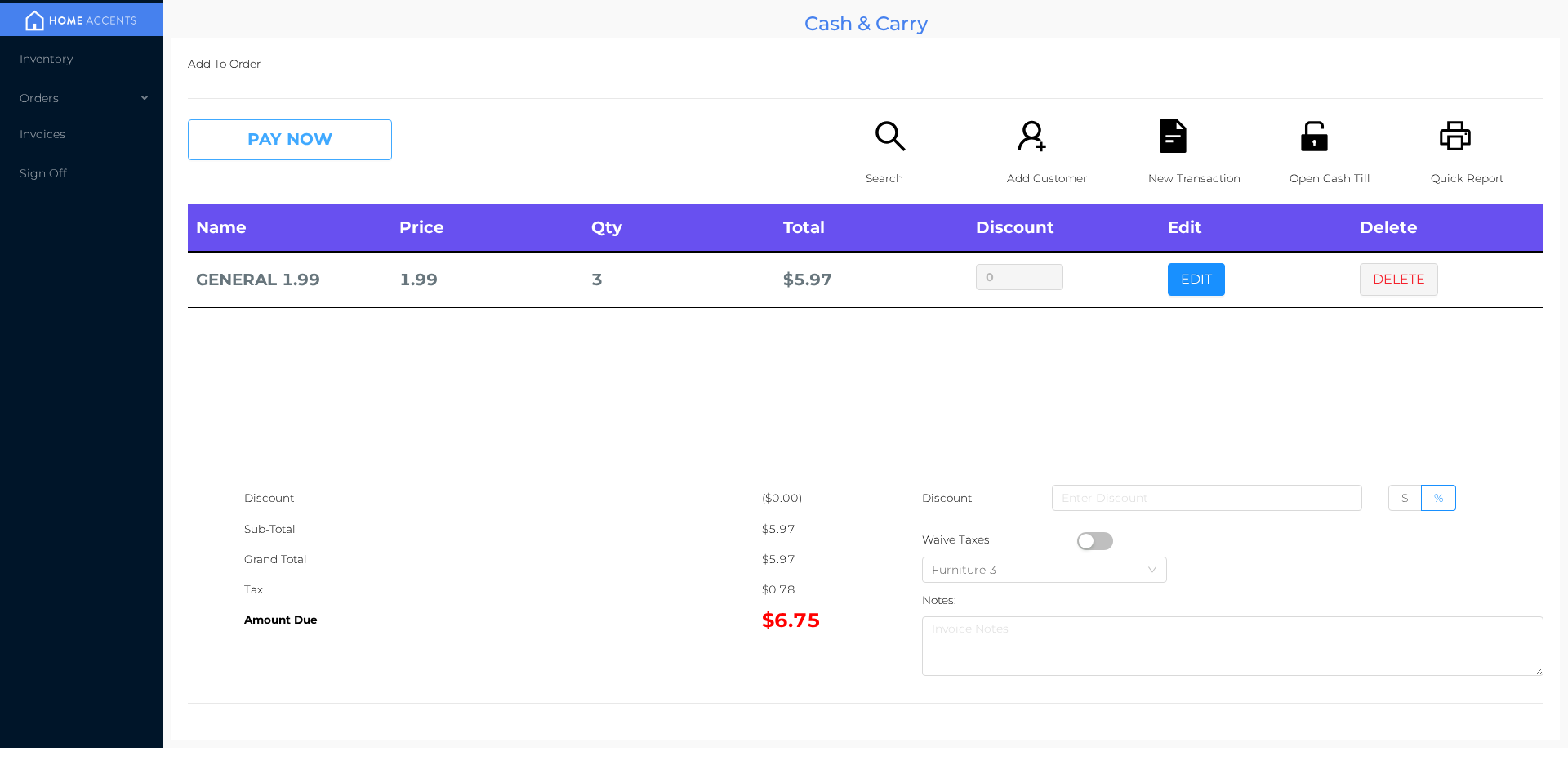
click at [252, 154] on button "PAY NOW" at bounding box center [290, 139] width 204 height 41
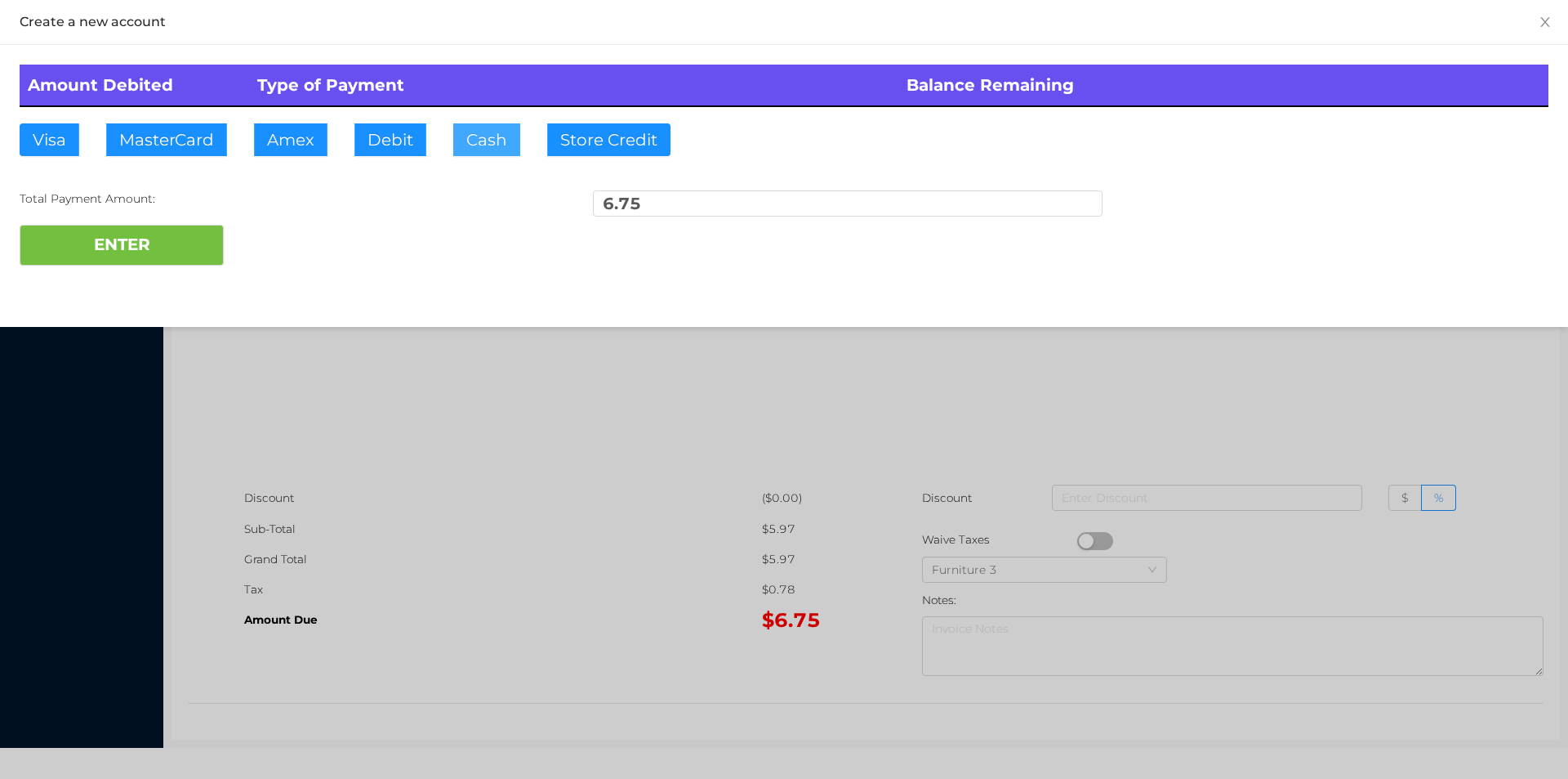
click at [458, 148] on button "Cash" at bounding box center [487, 139] width 67 height 33
click at [121, 246] on button "ENTER" at bounding box center [122, 245] width 204 height 41
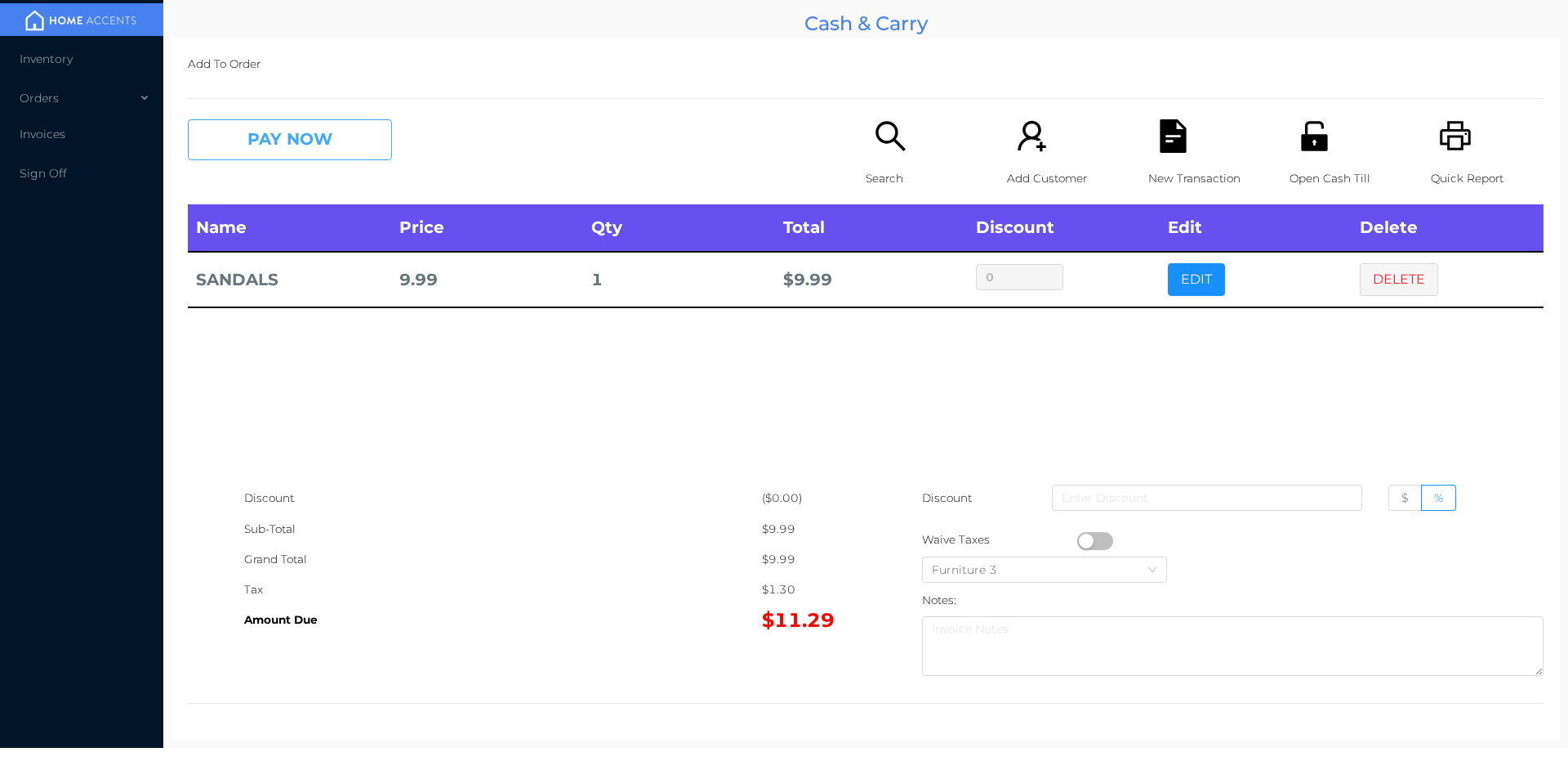
click at [314, 147] on button "PAY NOW" at bounding box center [290, 139] width 204 height 41
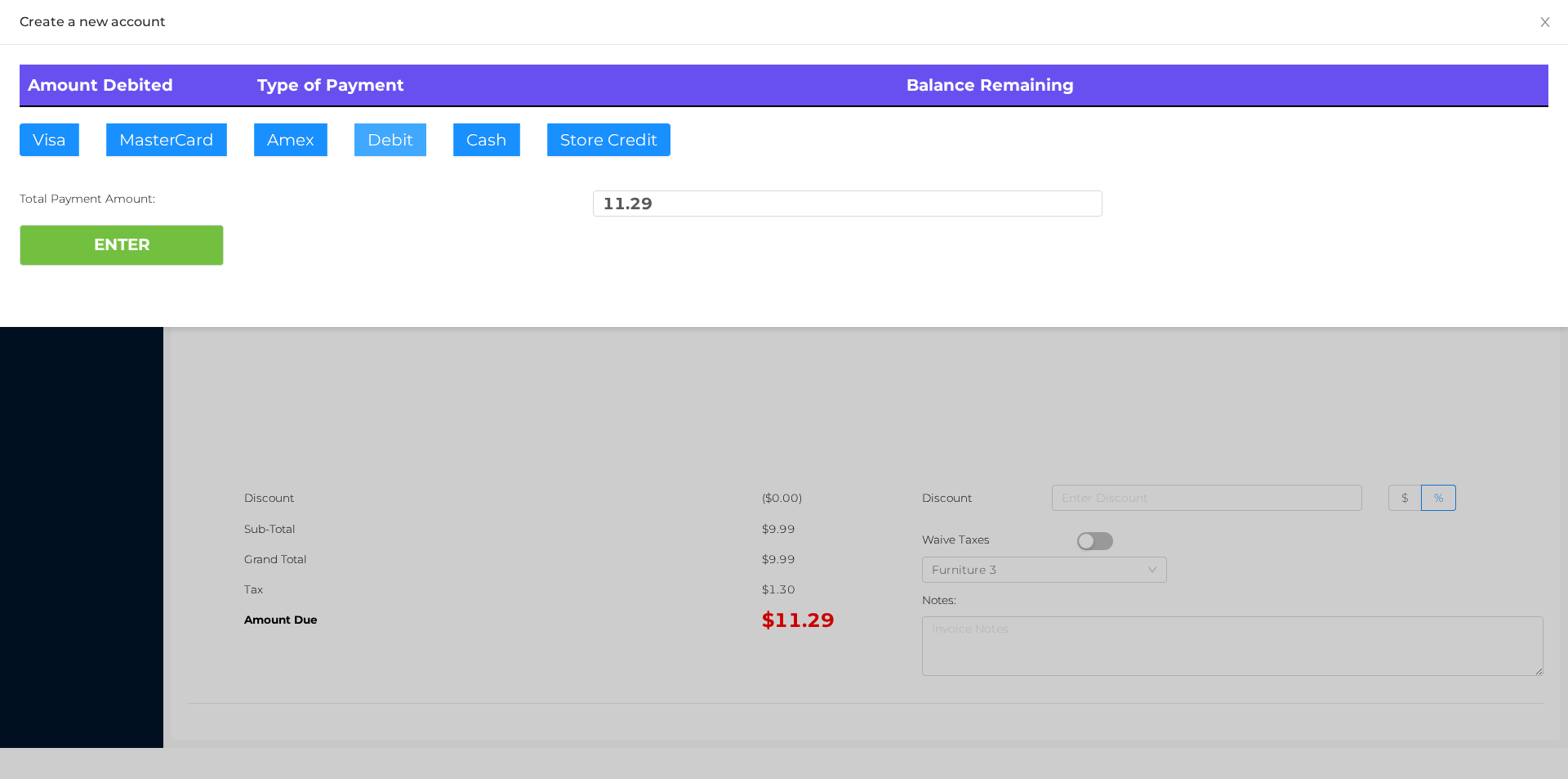
click at [375, 140] on button "Debit" at bounding box center [390, 139] width 72 height 33
click at [192, 243] on button "ENTER" at bounding box center [122, 245] width 204 height 41
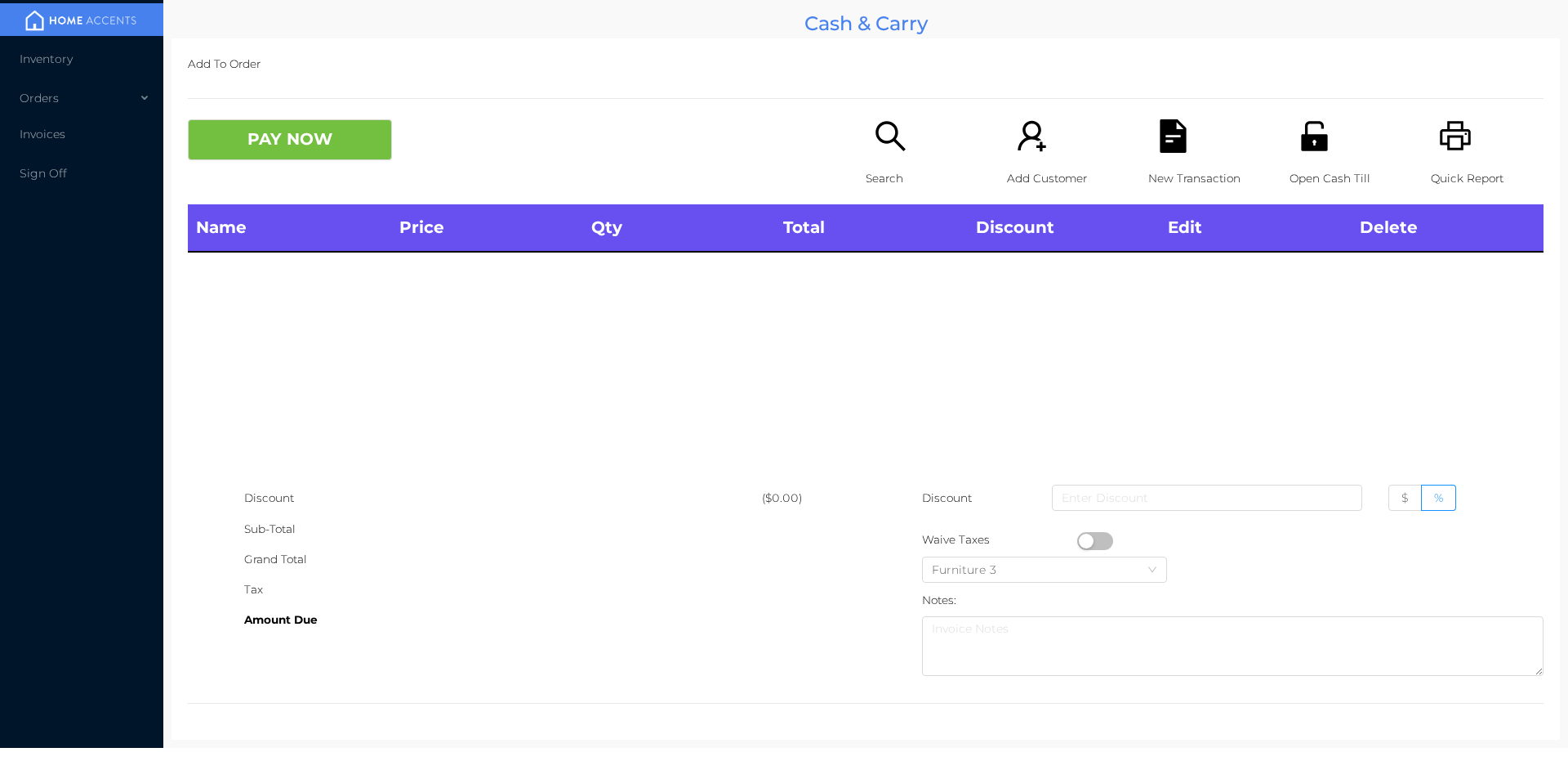
click at [870, 156] on div "Search" at bounding box center [921, 161] width 113 height 85
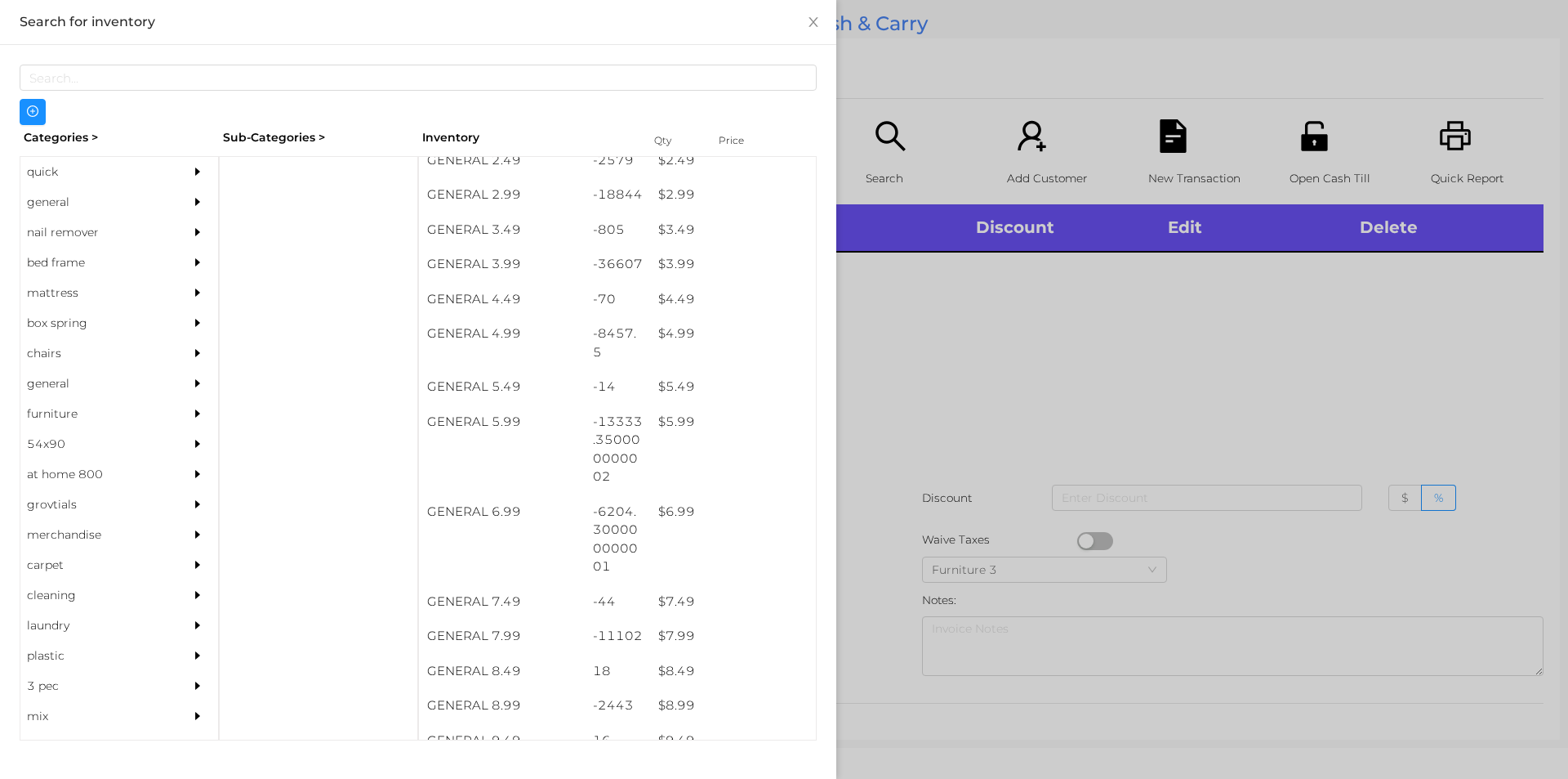
scroll to position [422, 0]
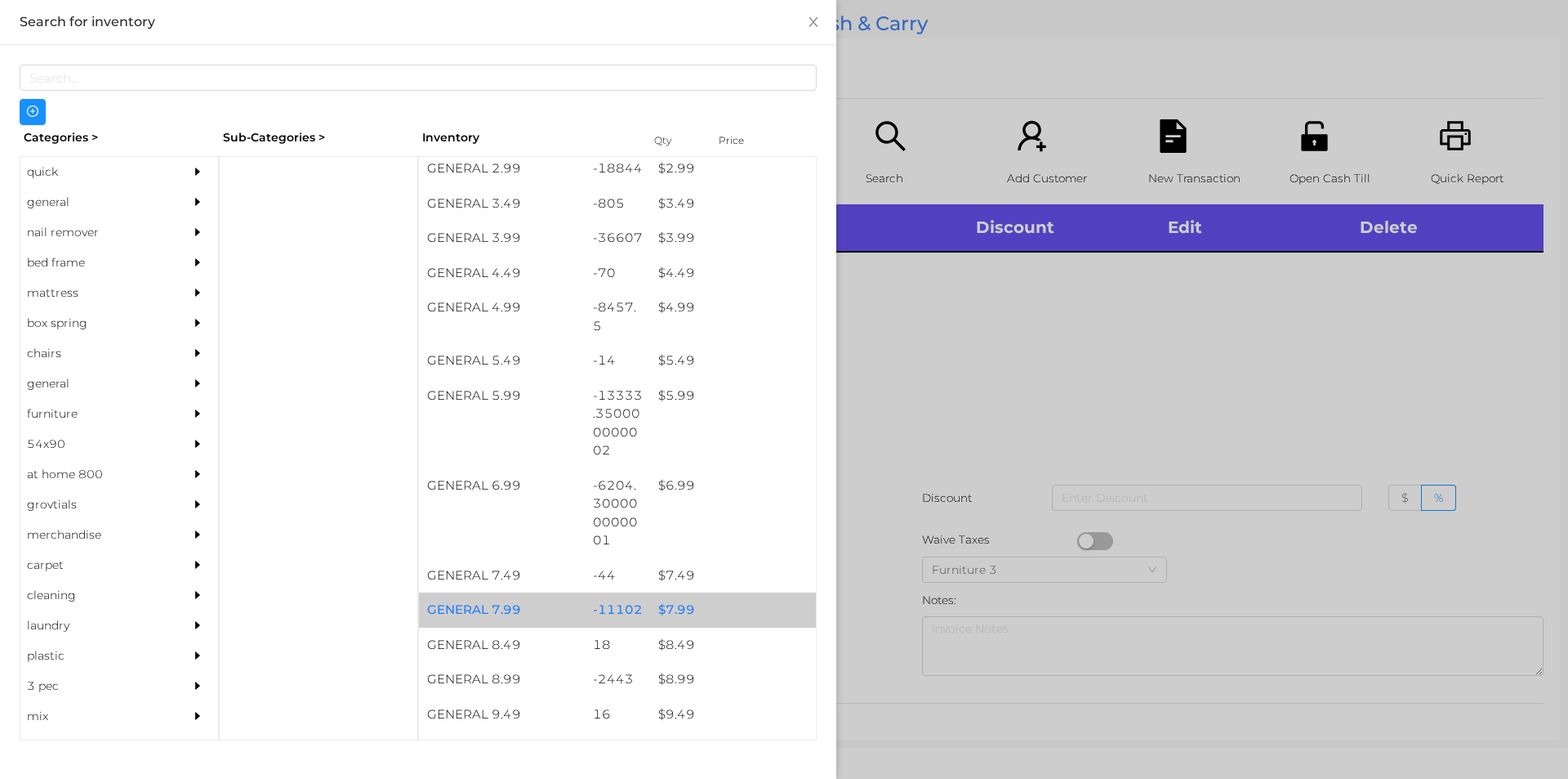
click at [667, 606] on div "$ 7.99" at bounding box center [733, 610] width 166 height 35
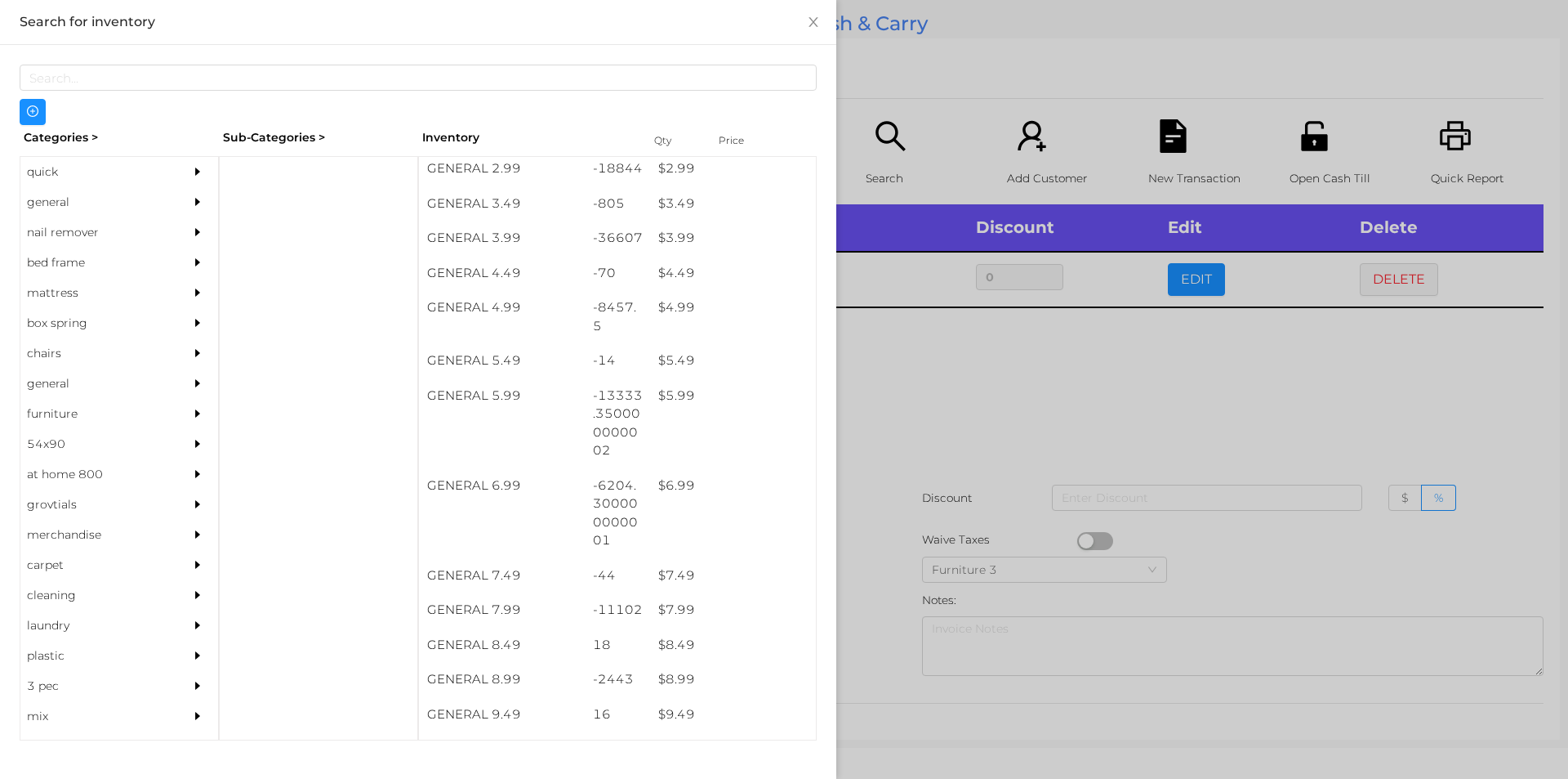
click at [916, 423] on div at bounding box center [784, 390] width 1568 height 779
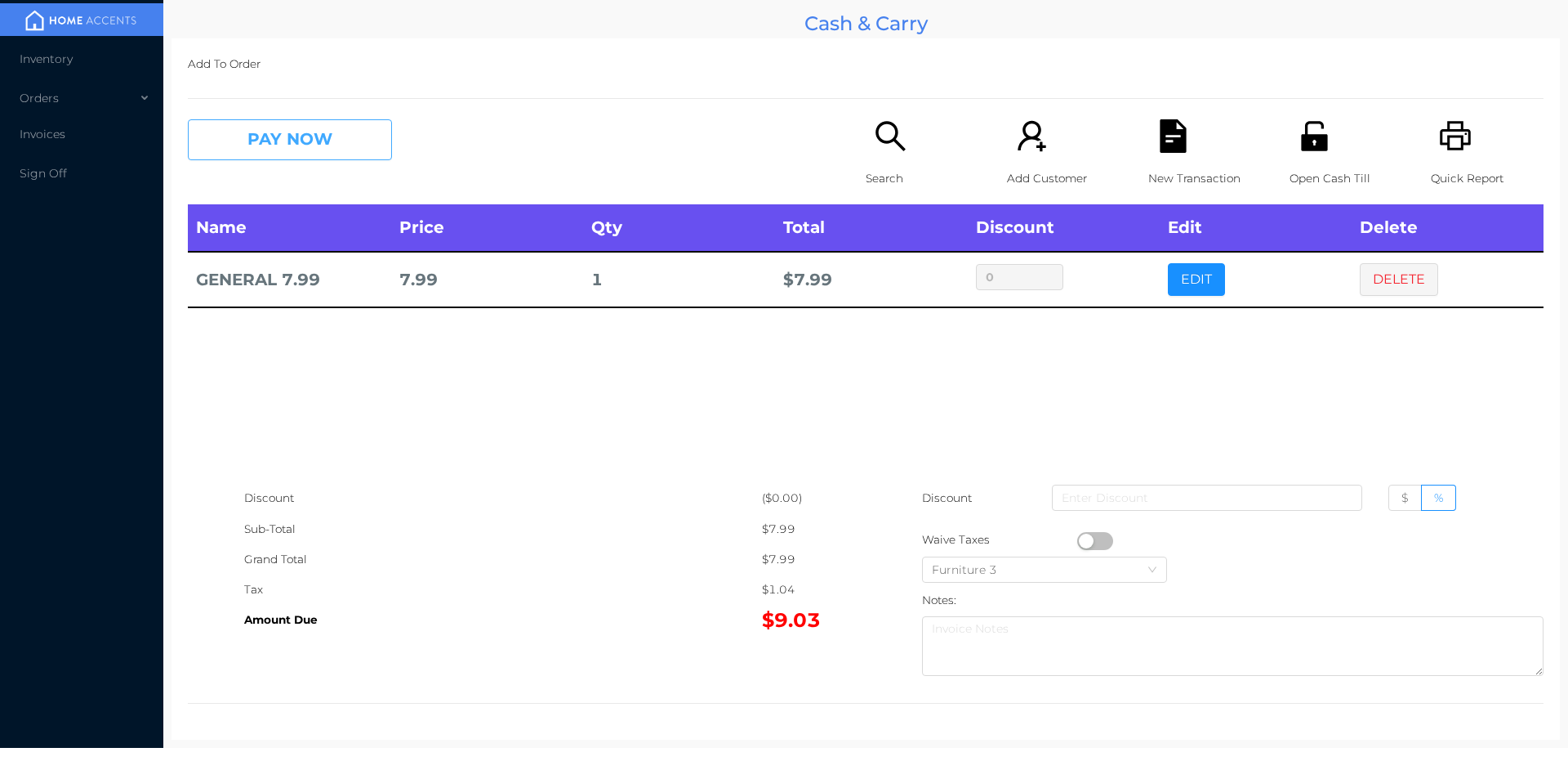
click at [300, 154] on button "PAY NOW" at bounding box center [290, 139] width 204 height 41
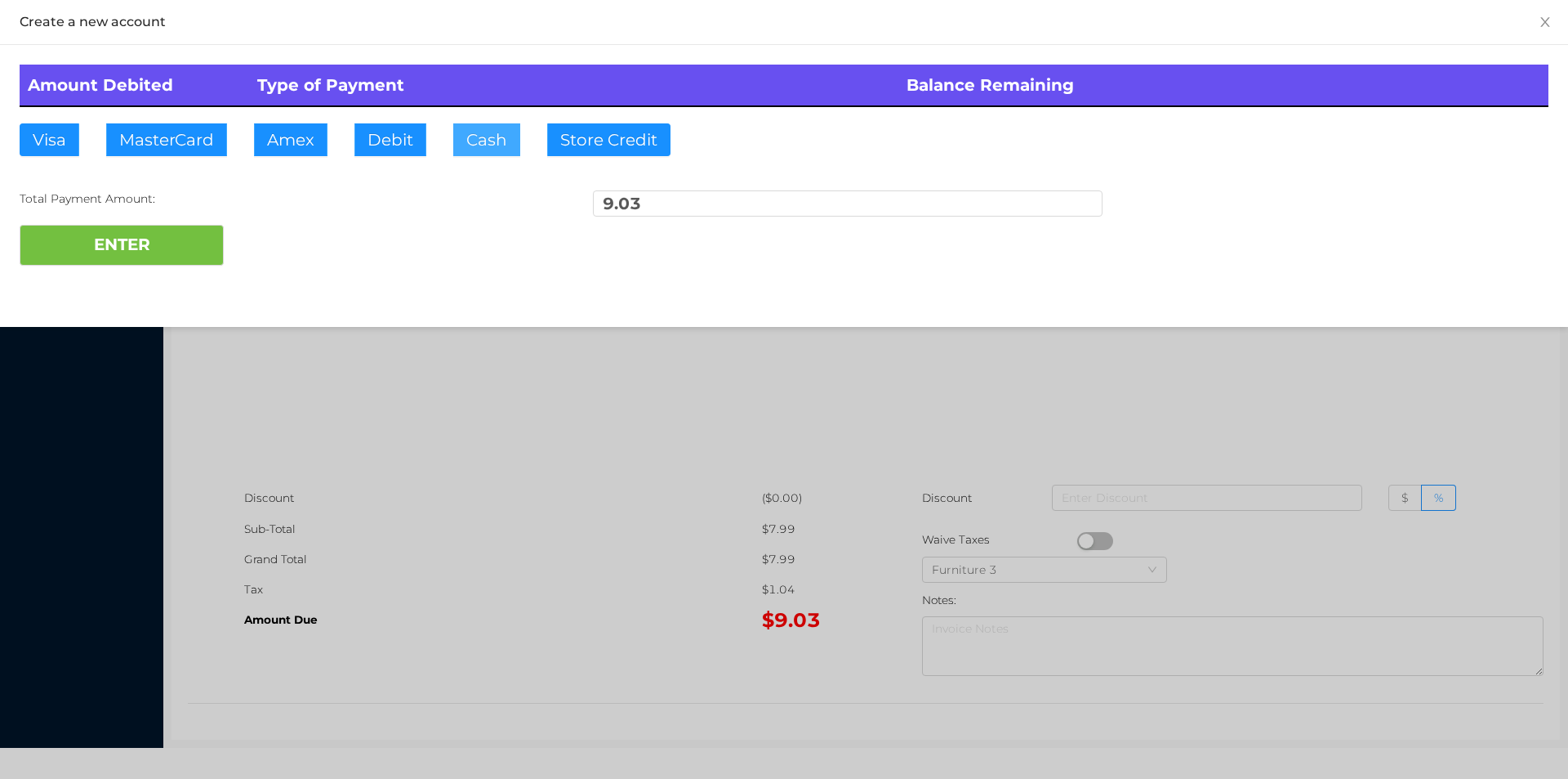
click at [486, 143] on button "Cash" at bounding box center [487, 139] width 67 height 33
type input "20."
click at [169, 254] on button "ENTER" at bounding box center [122, 245] width 204 height 41
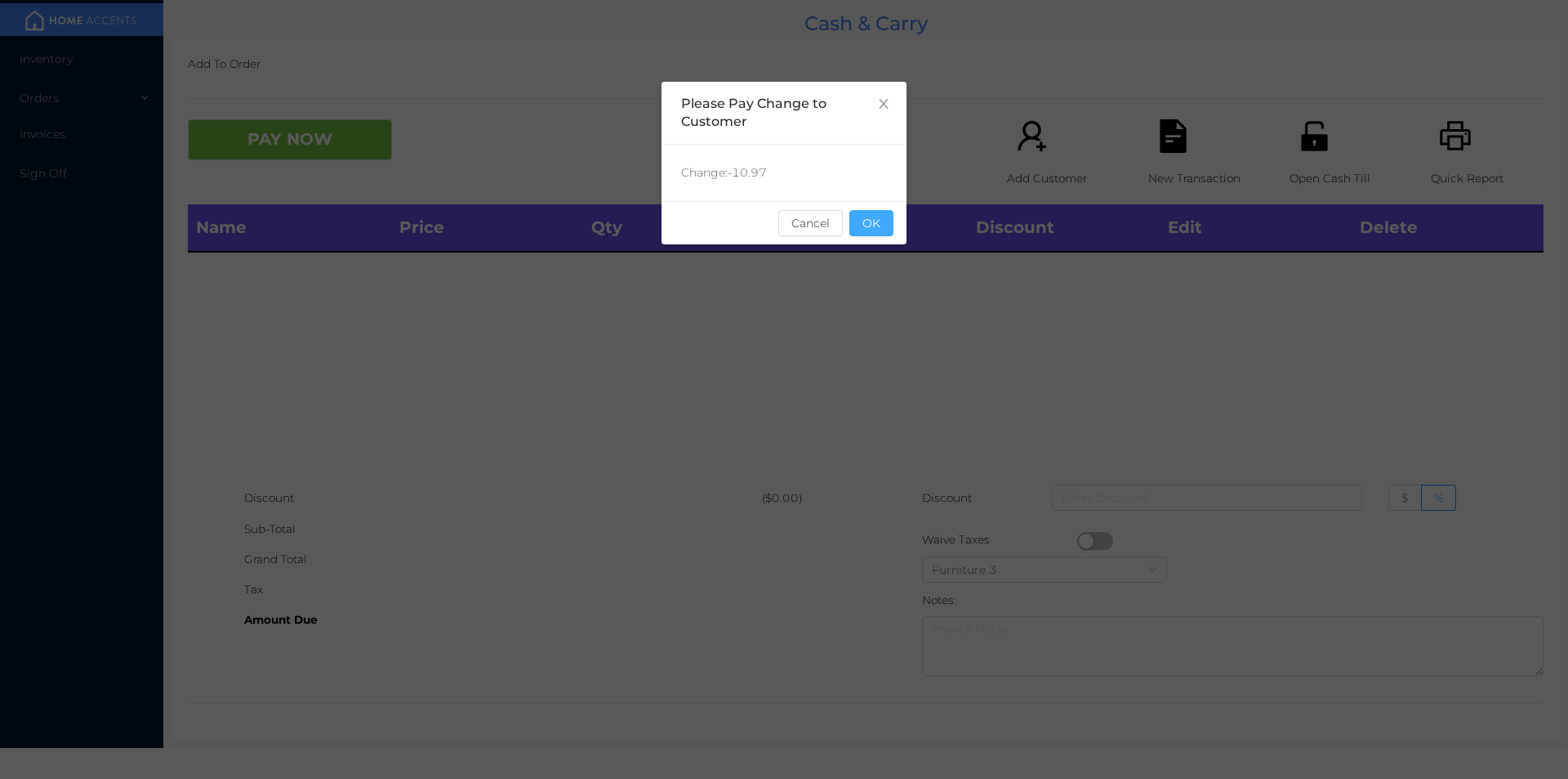
click at [885, 227] on button "OK" at bounding box center [872, 223] width 44 height 26
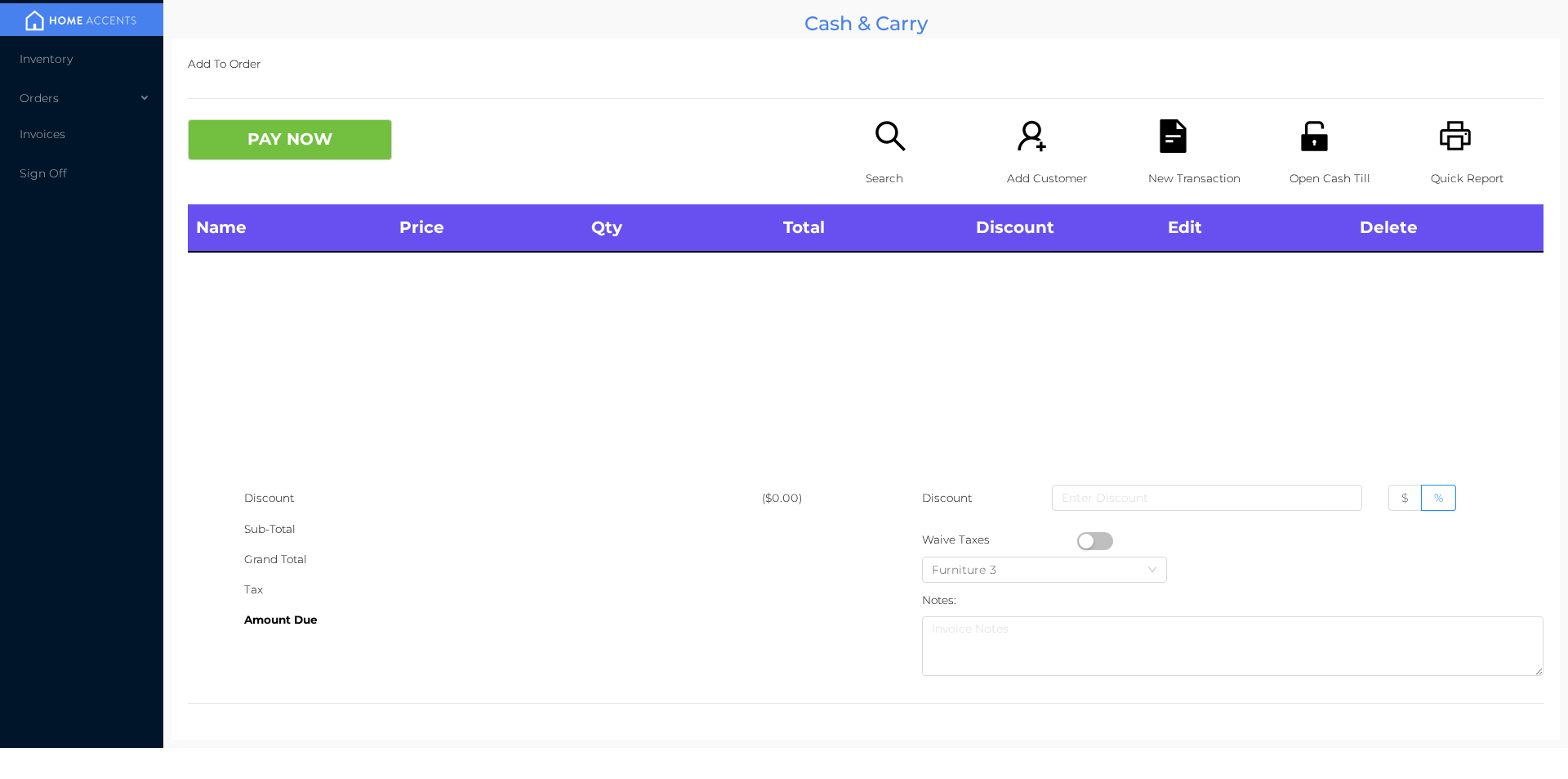
click at [882, 161] on div "Search" at bounding box center [921, 161] width 113 height 85
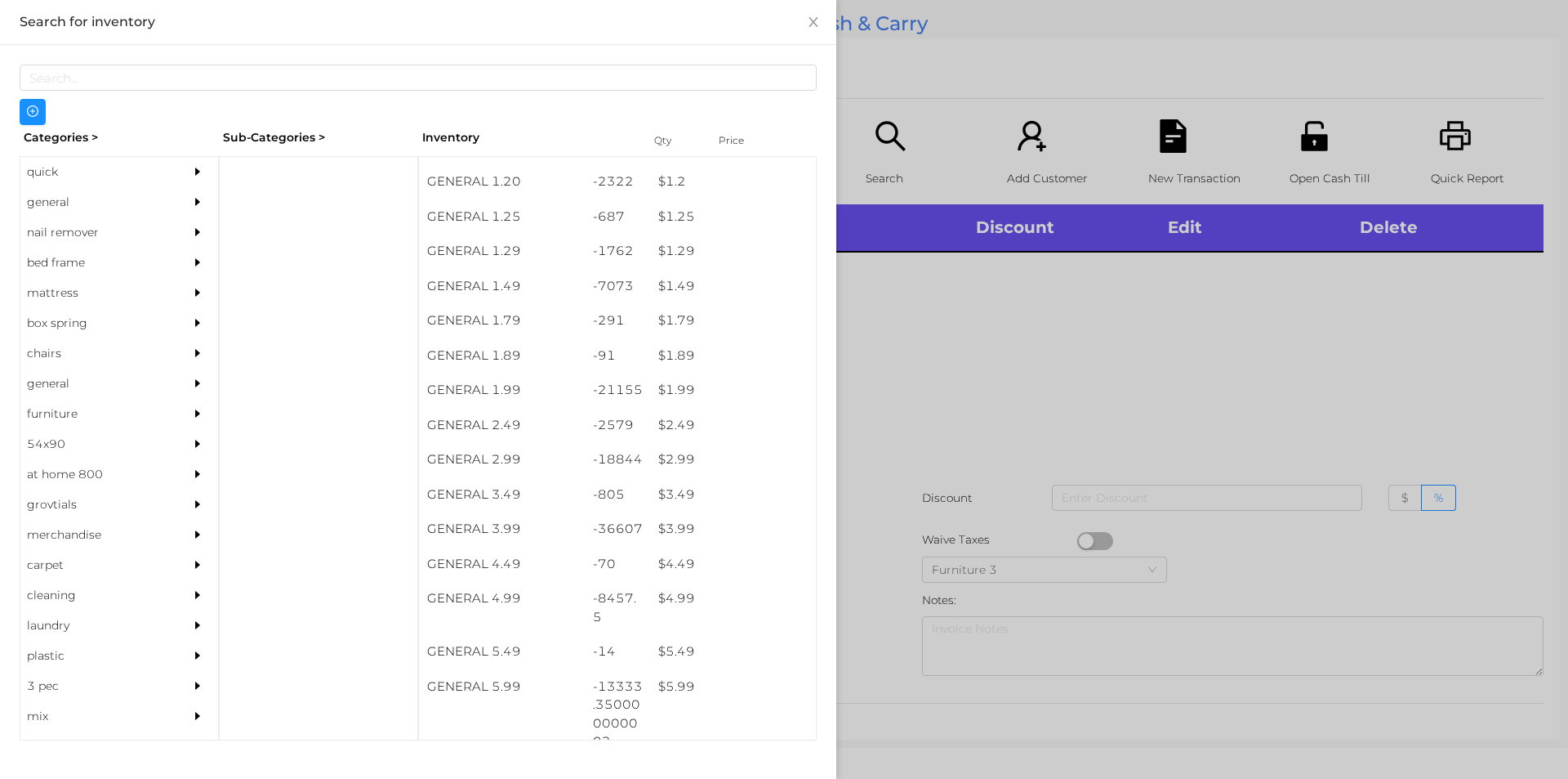
scroll to position [144, 0]
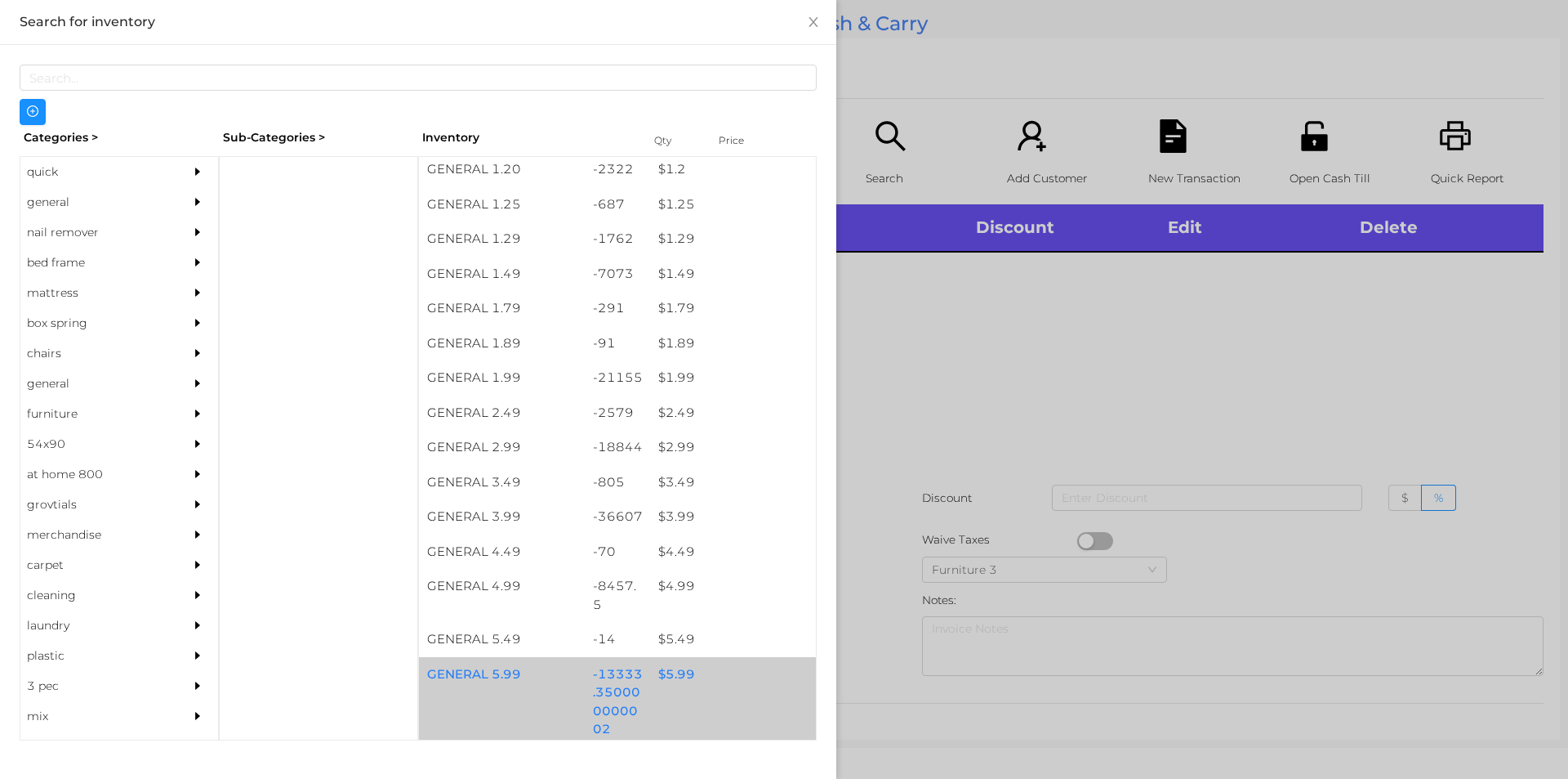
click at [670, 674] on div "$ 5.99" at bounding box center [733, 675] width 166 height 35
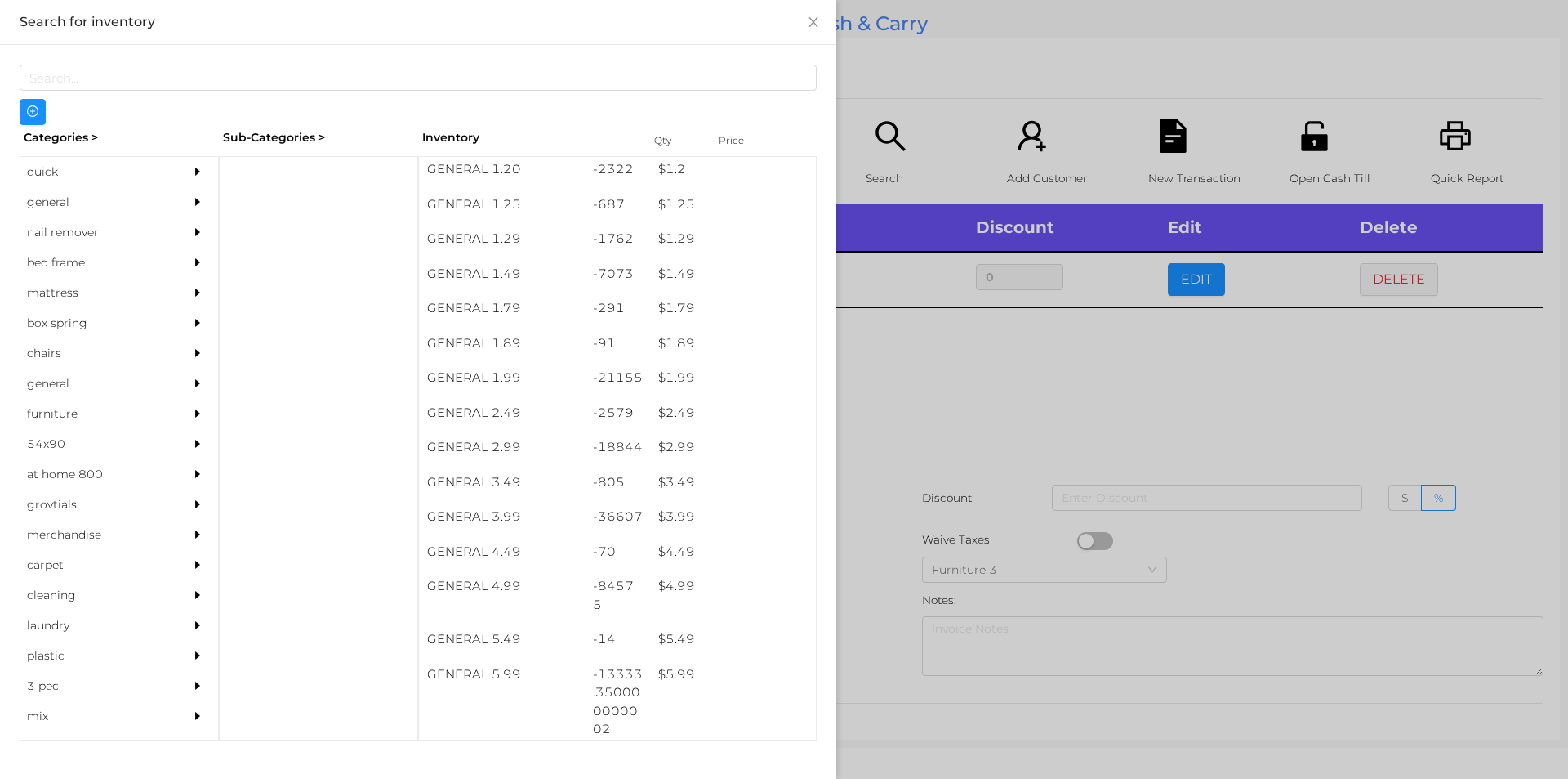
click at [863, 626] on div at bounding box center [784, 390] width 1568 height 779
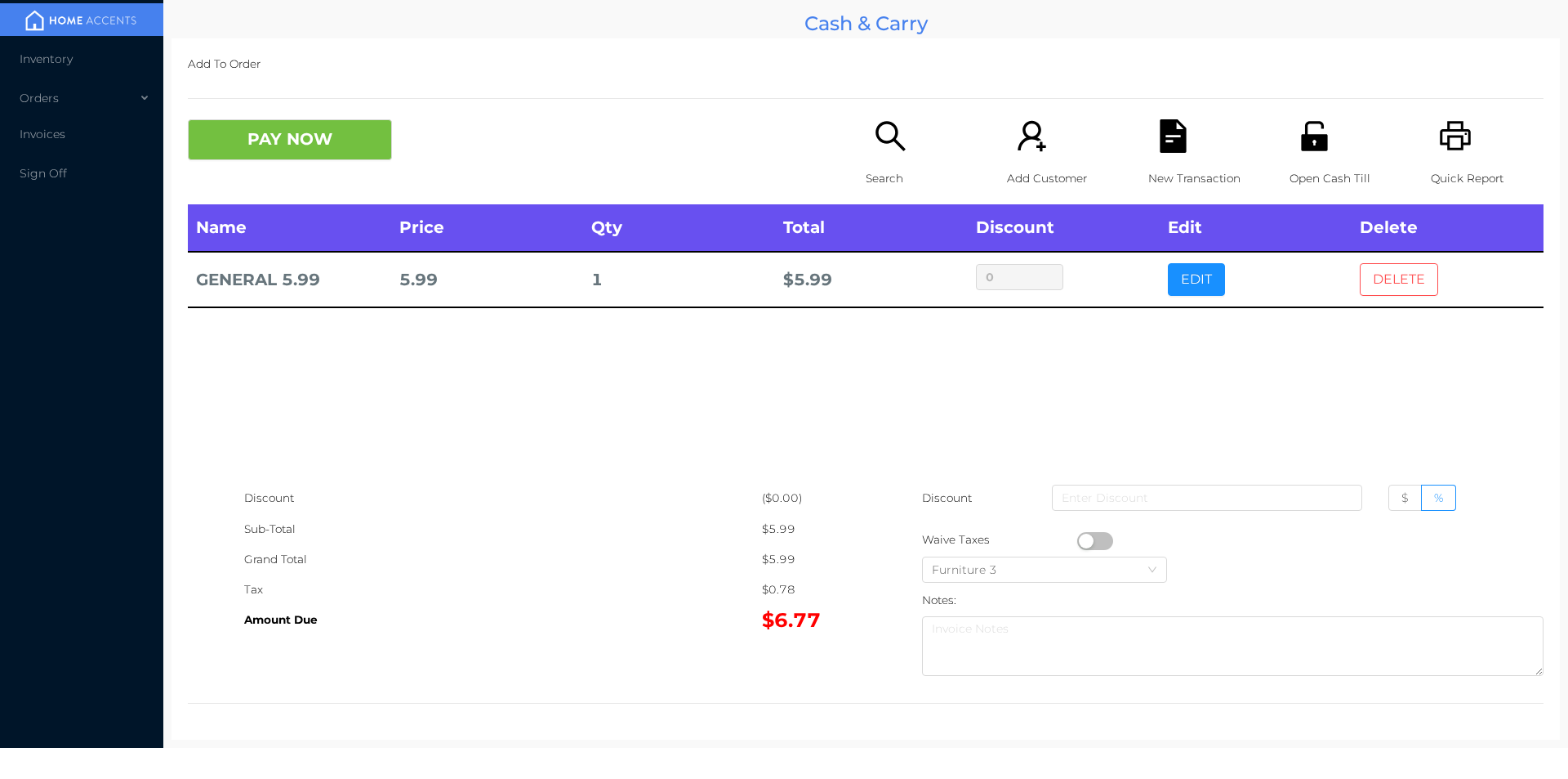
click at [1391, 268] on button "DELETE" at bounding box center [1399, 279] width 78 height 33
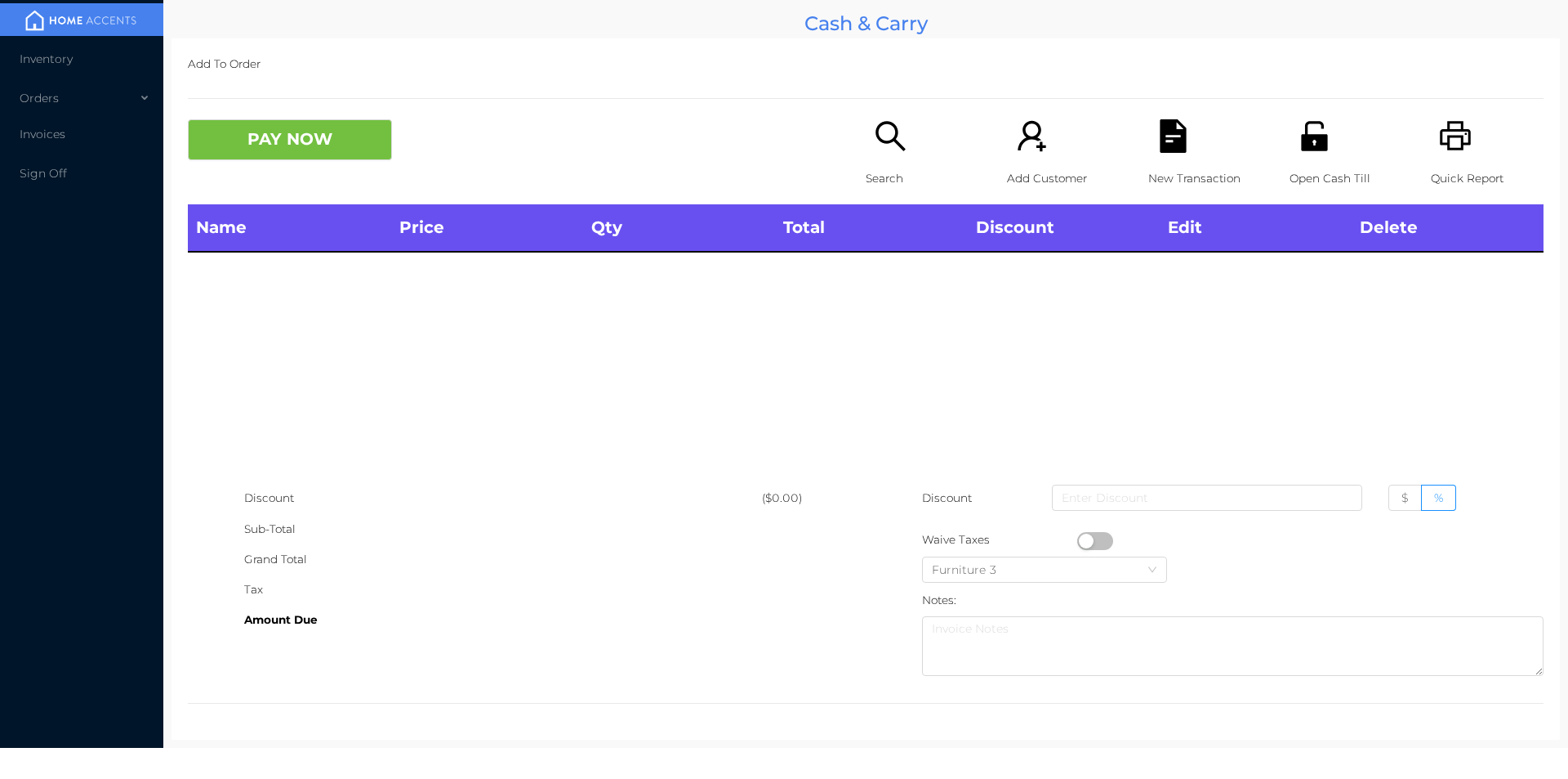
click at [1441, 152] on icon "icon: printer" at bounding box center [1456, 136] width 34 height 34
click at [300, 155] on button "PAY NOW" at bounding box center [290, 139] width 204 height 41
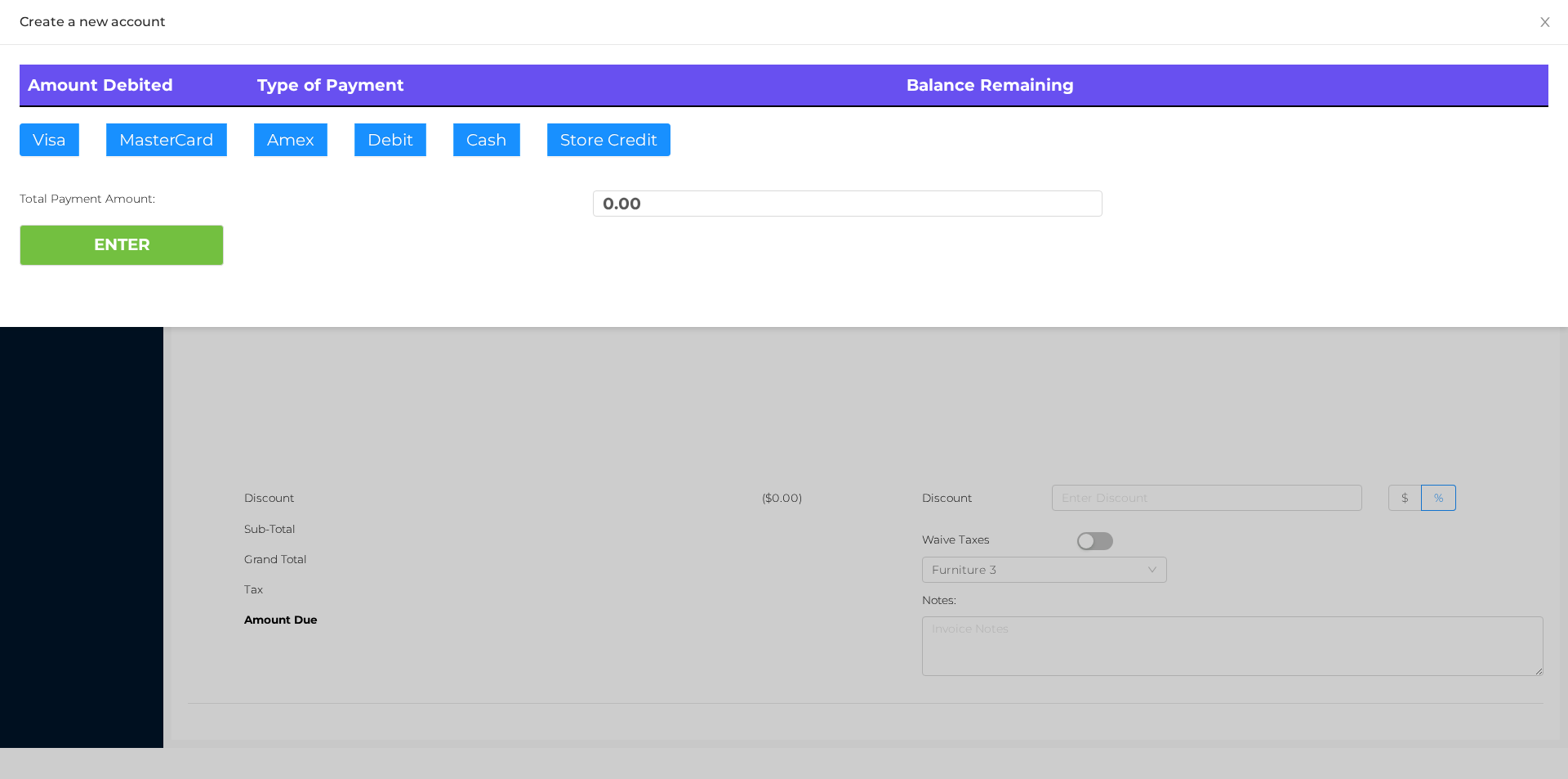
click at [295, 389] on div at bounding box center [784, 390] width 1568 height 779
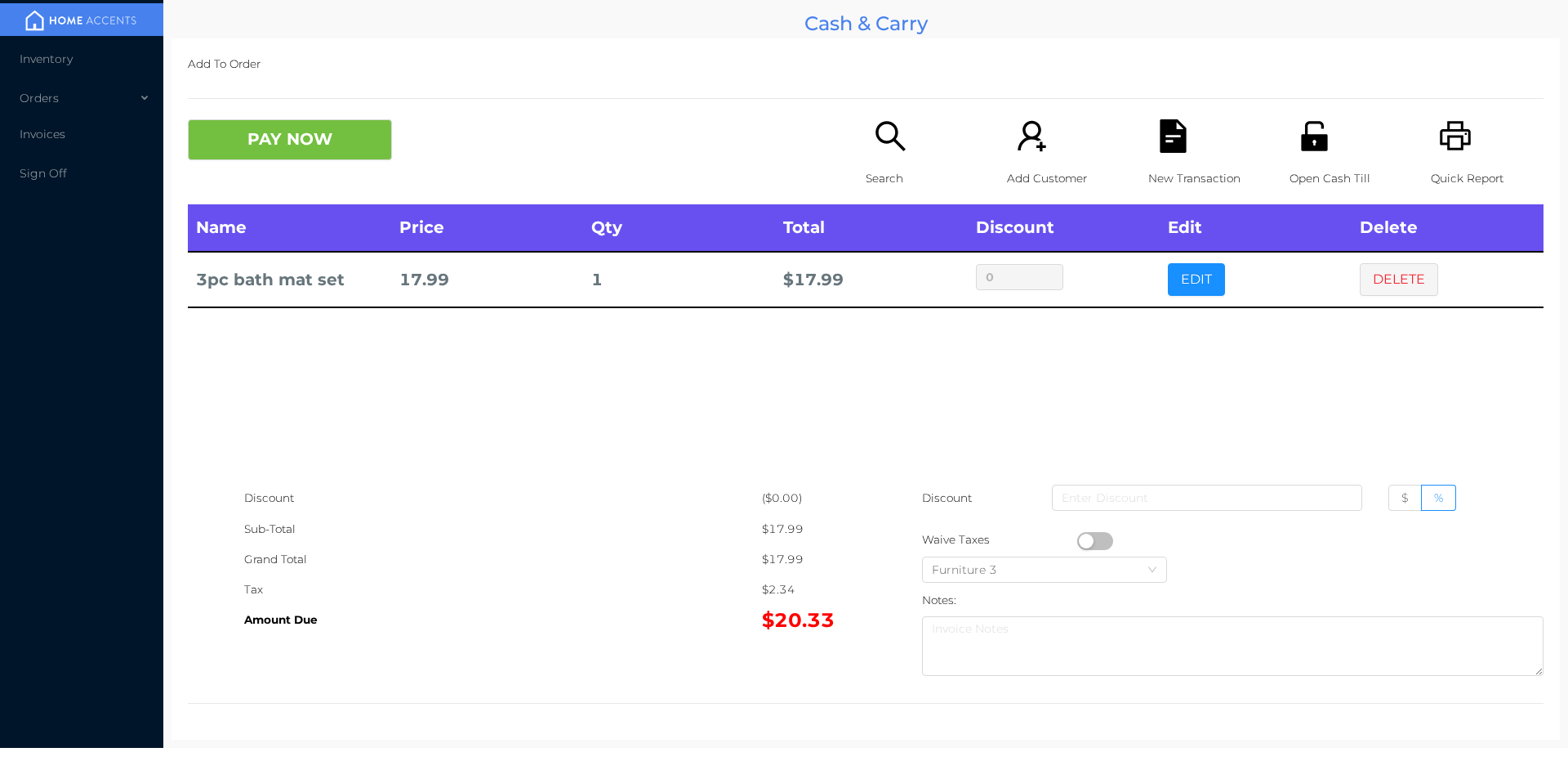
click at [1305, 151] on icon "icon: unlock" at bounding box center [1315, 136] width 34 height 34
click at [260, 156] on button "PAY NOW" at bounding box center [290, 139] width 204 height 41
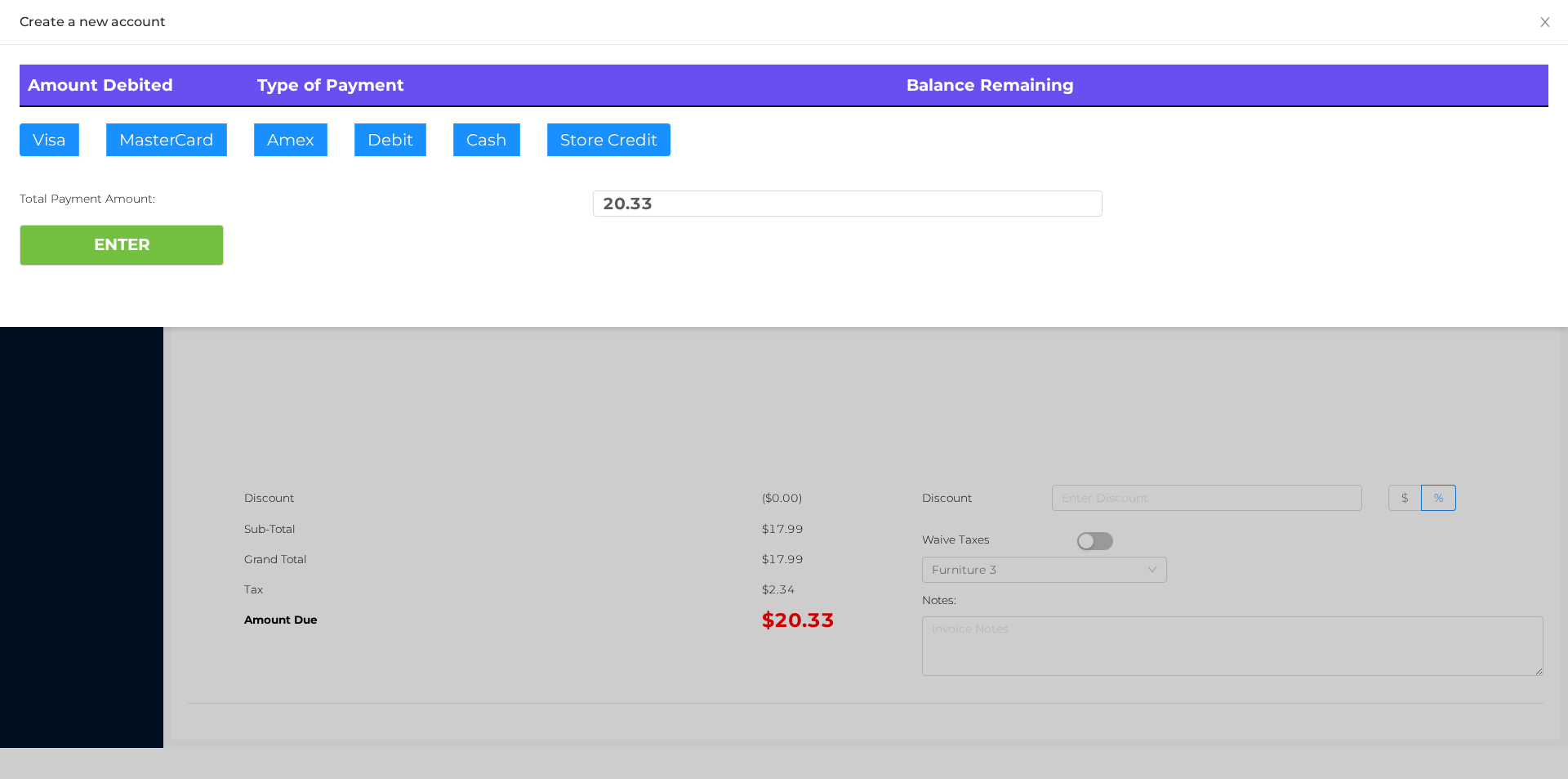
click at [1199, 407] on div at bounding box center [784, 390] width 1568 height 779
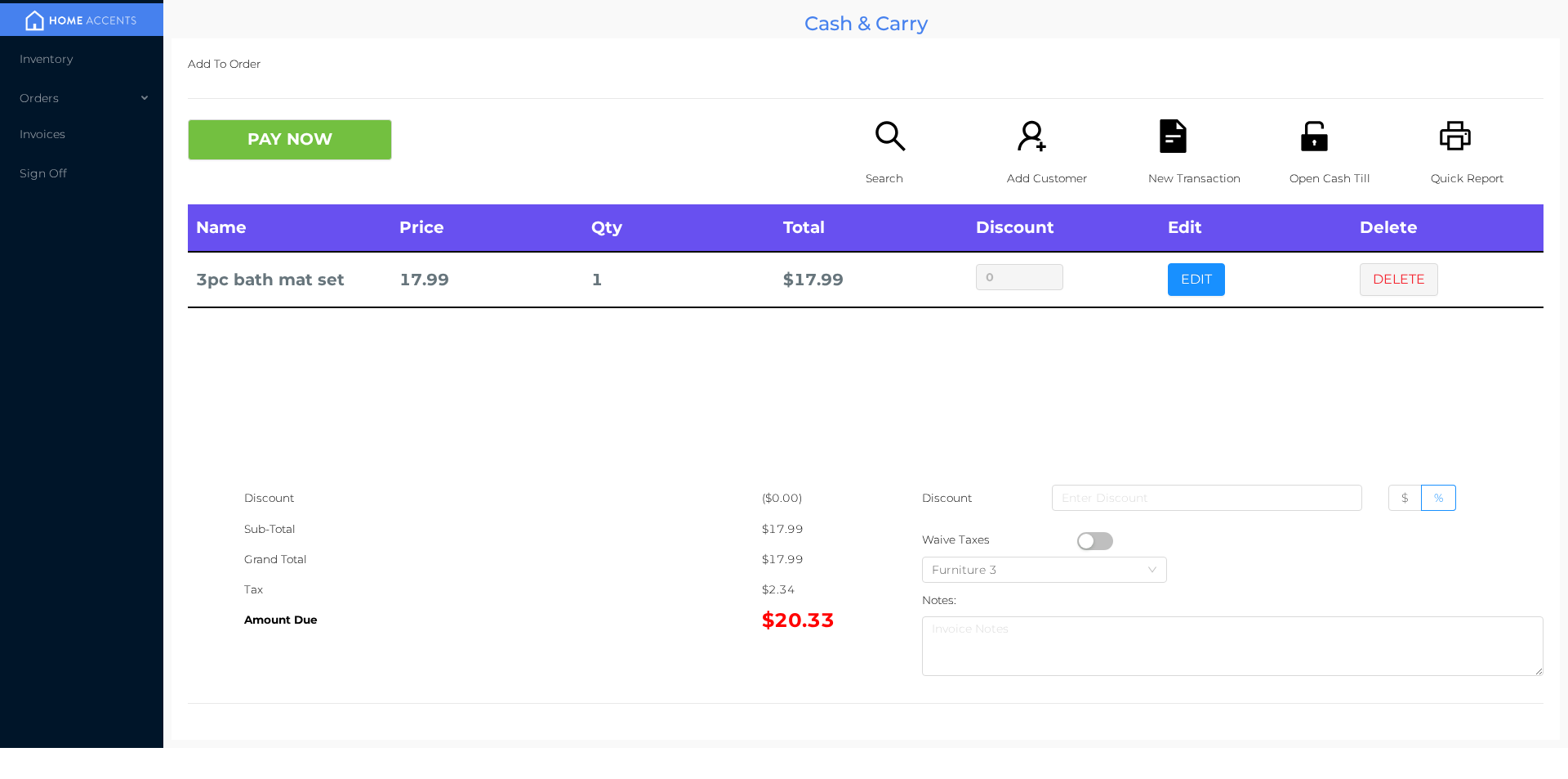
click at [1171, 143] on icon "icon: file-text" at bounding box center [1172, 136] width 26 height 34
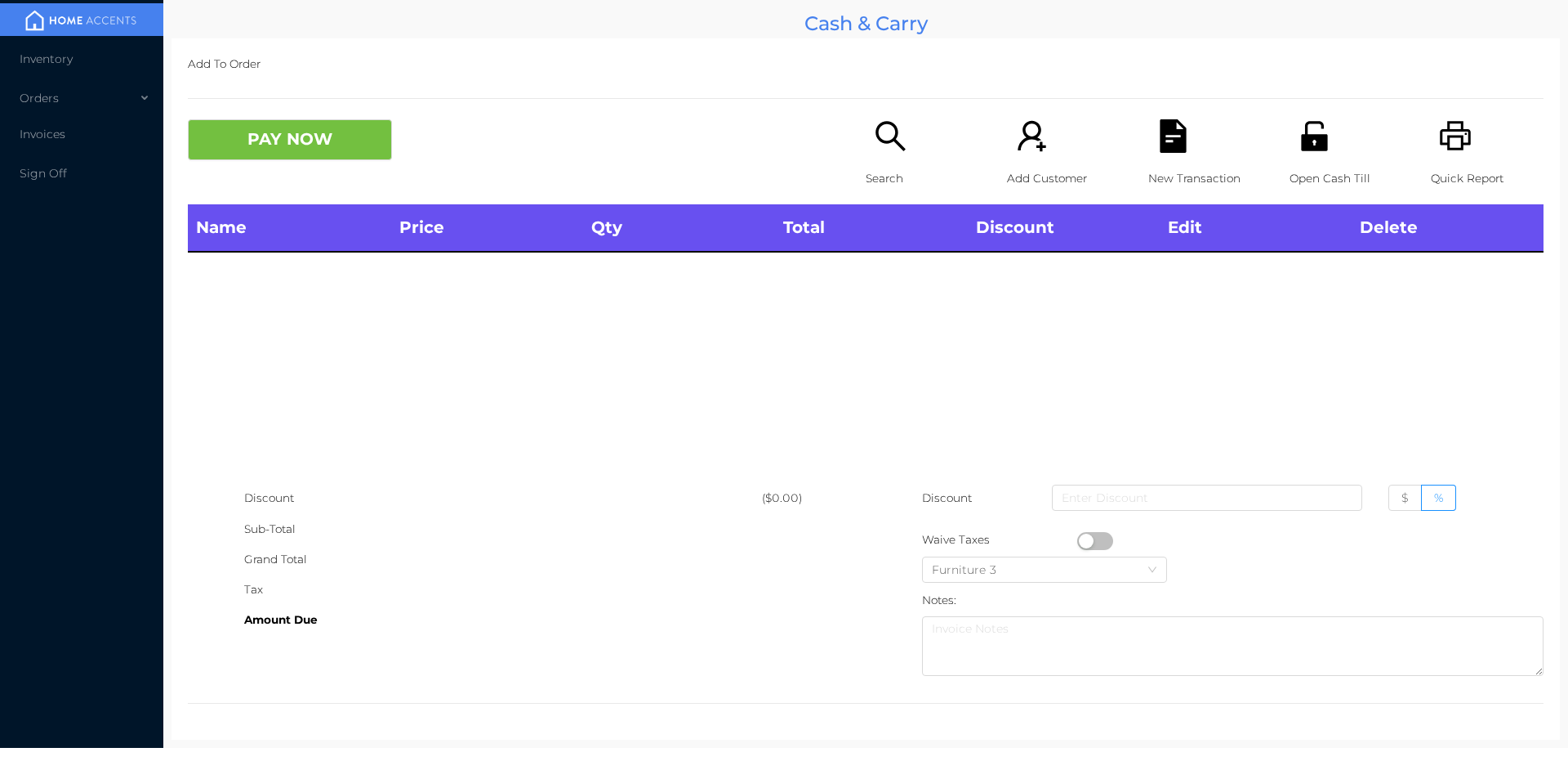
click at [874, 141] on icon "icon: search" at bounding box center [891, 136] width 34 height 34
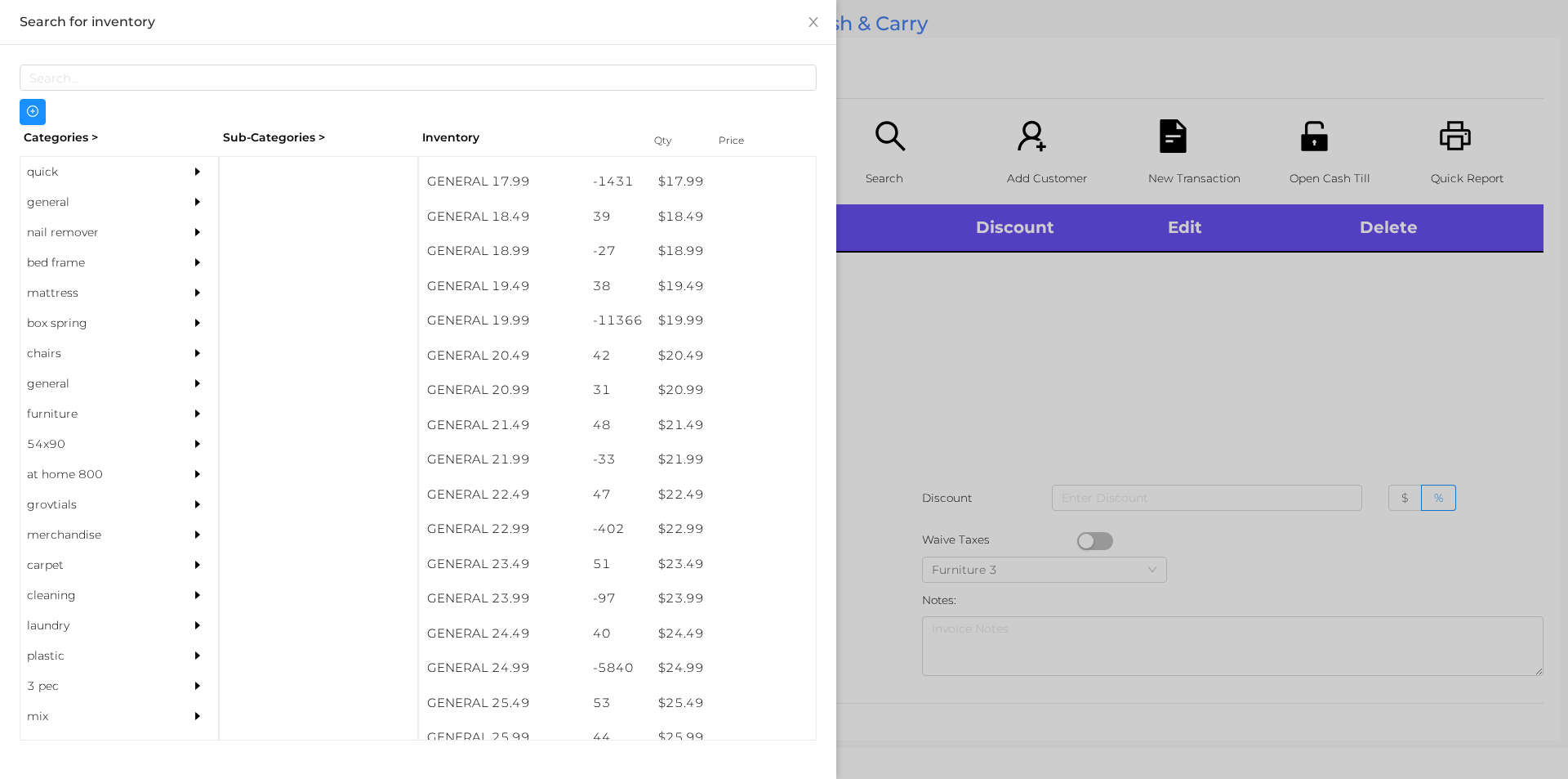
scroll to position [1613, 0]
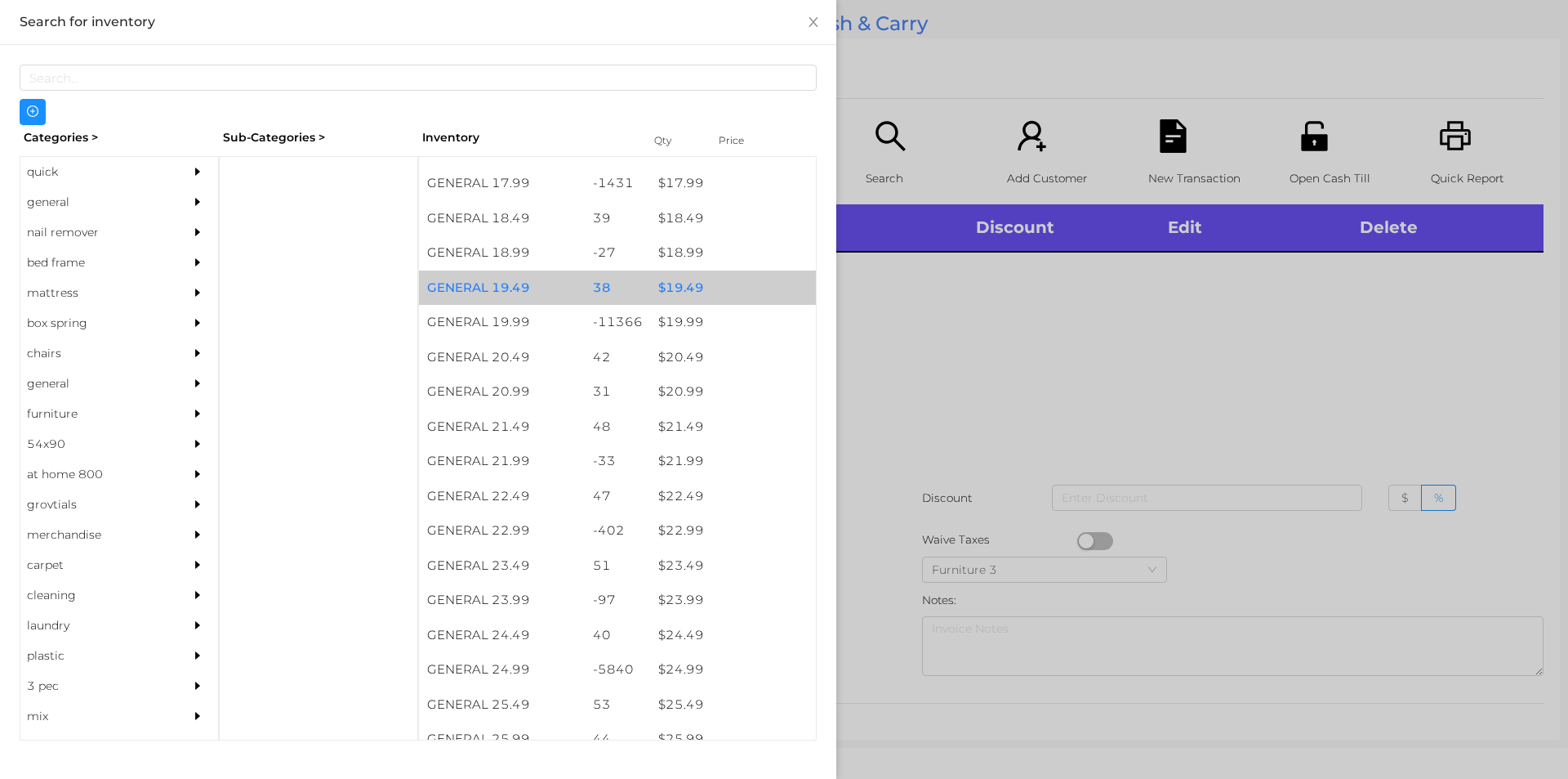
click at [668, 282] on div "$ 19.49" at bounding box center [733, 288] width 166 height 35
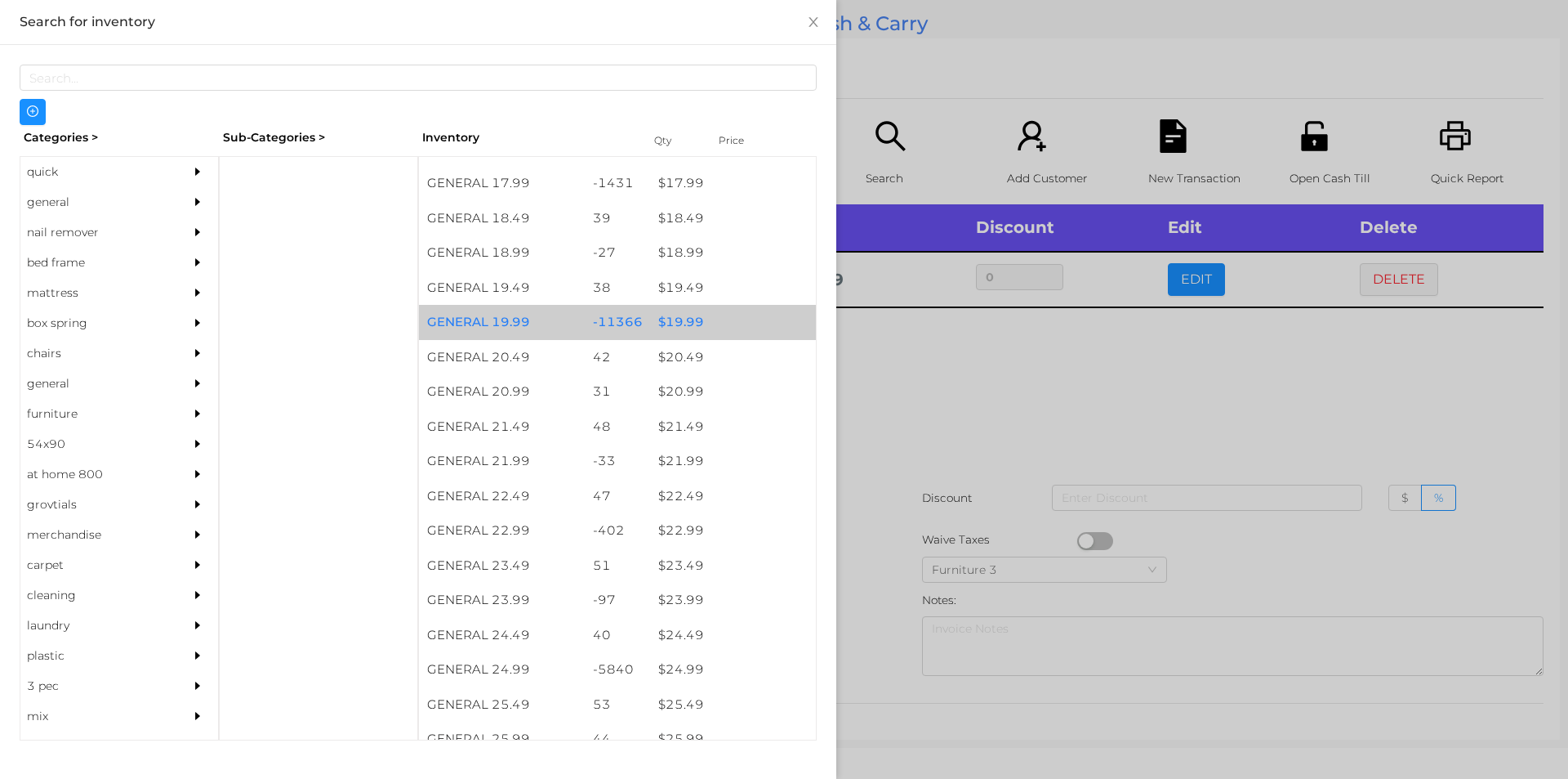
click at [711, 327] on div "$ 19.99" at bounding box center [733, 323] width 166 height 35
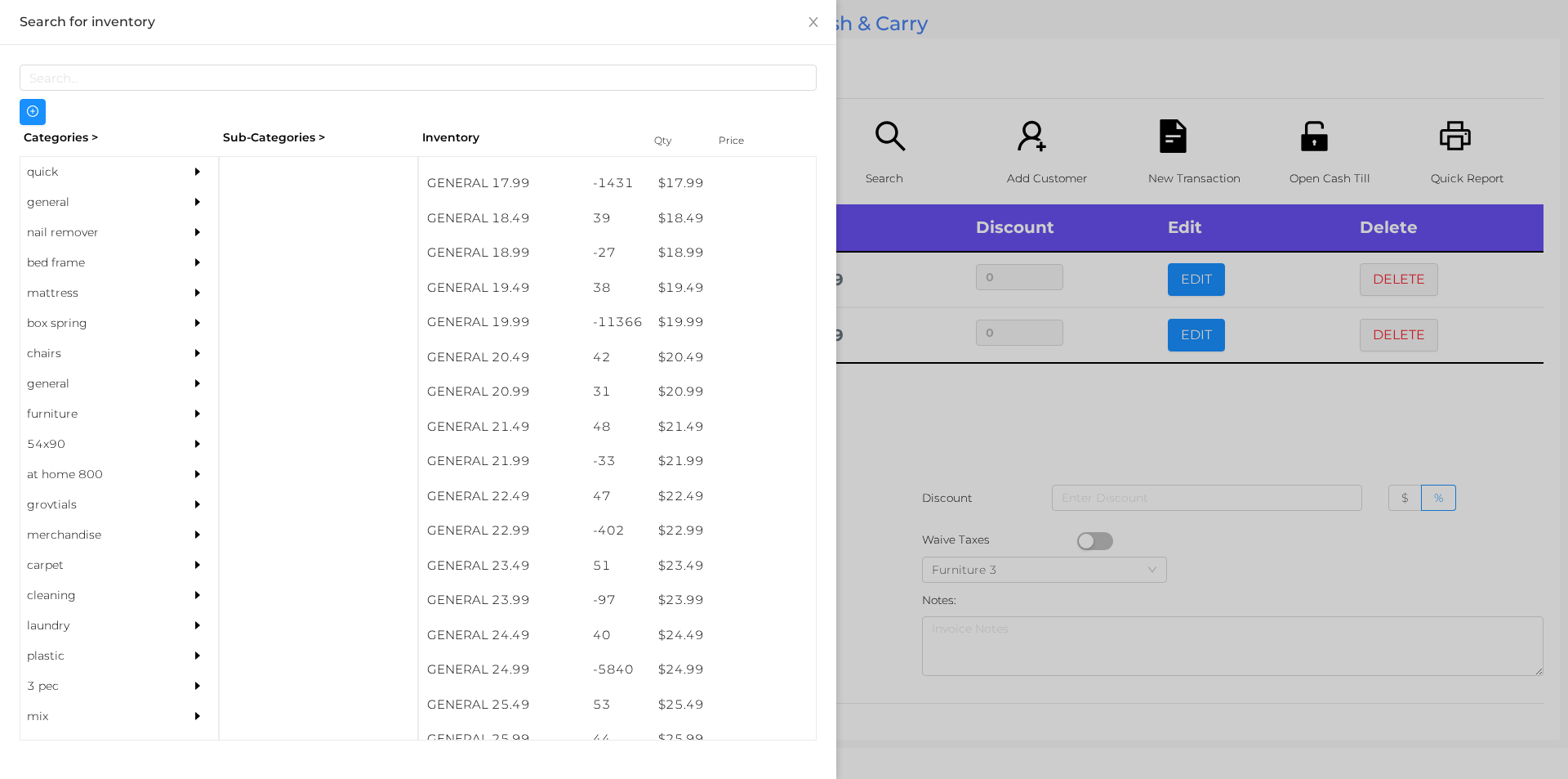
click at [874, 409] on div at bounding box center [784, 390] width 1568 height 779
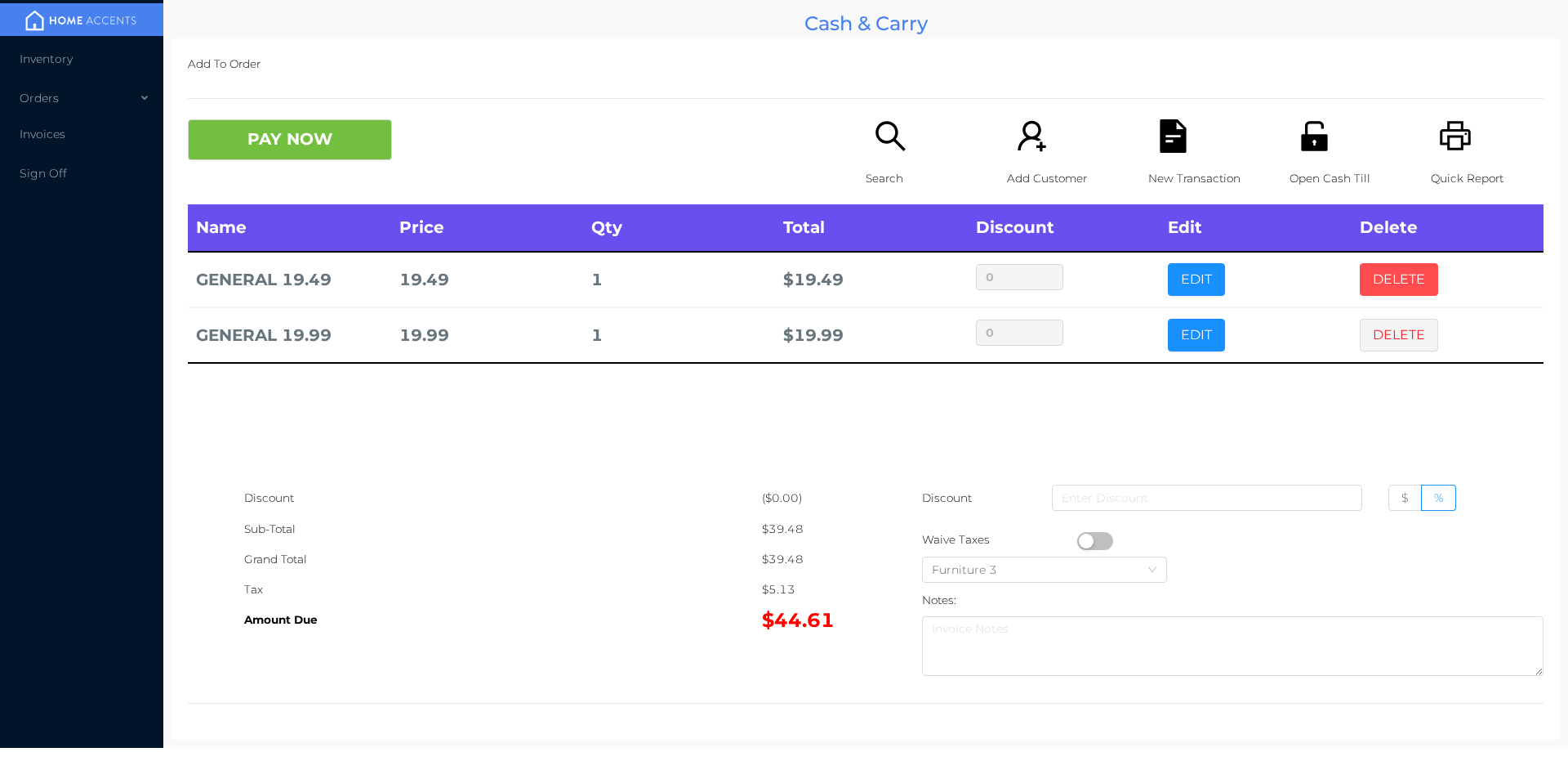
click at [1384, 292] on button "DELETE" at bounding box center [1399, 279] width 78 height 33
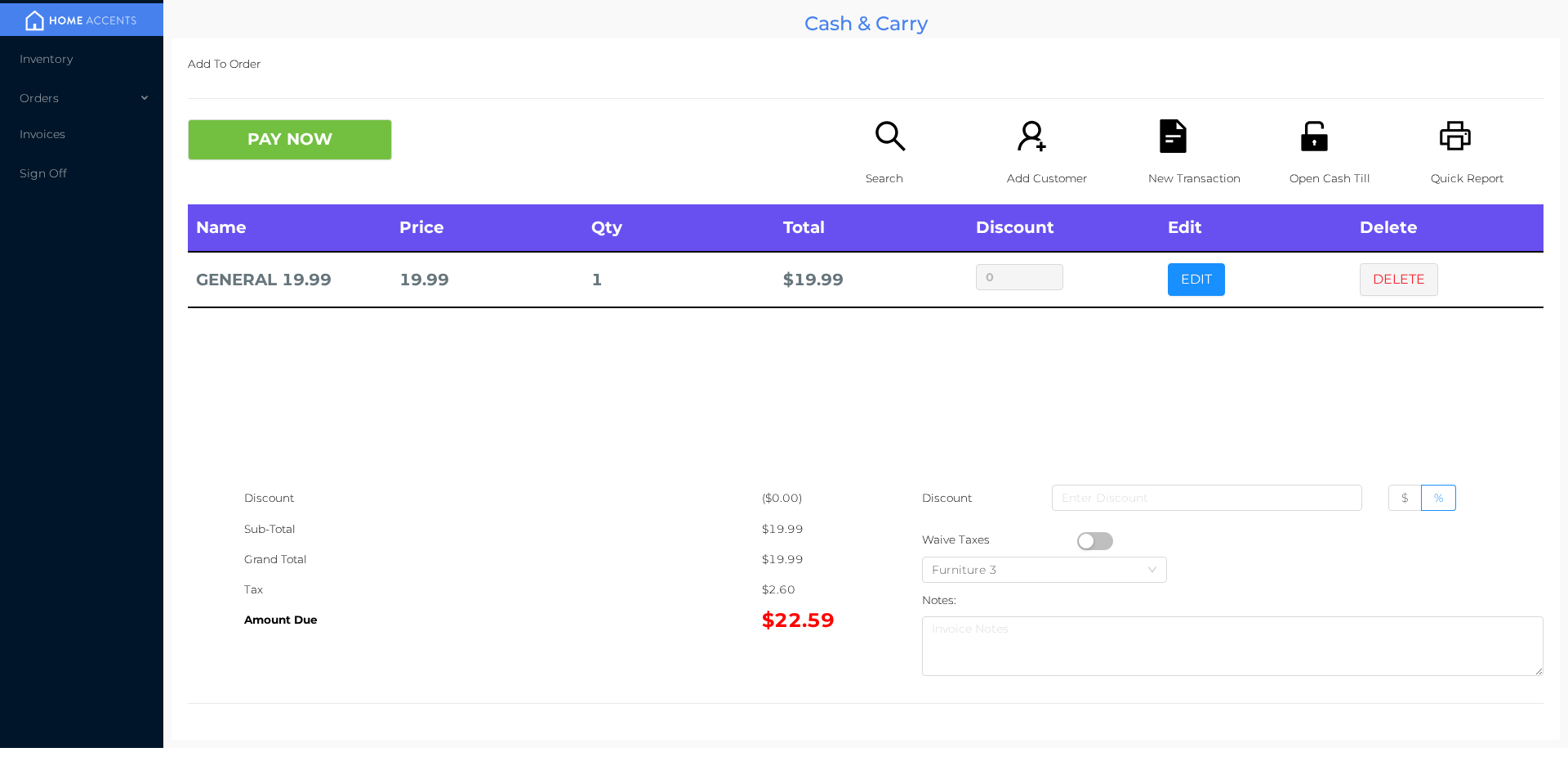
click at [901, 142] on icon "icon: search" at bounding box center [891, 136] width 34 height 34
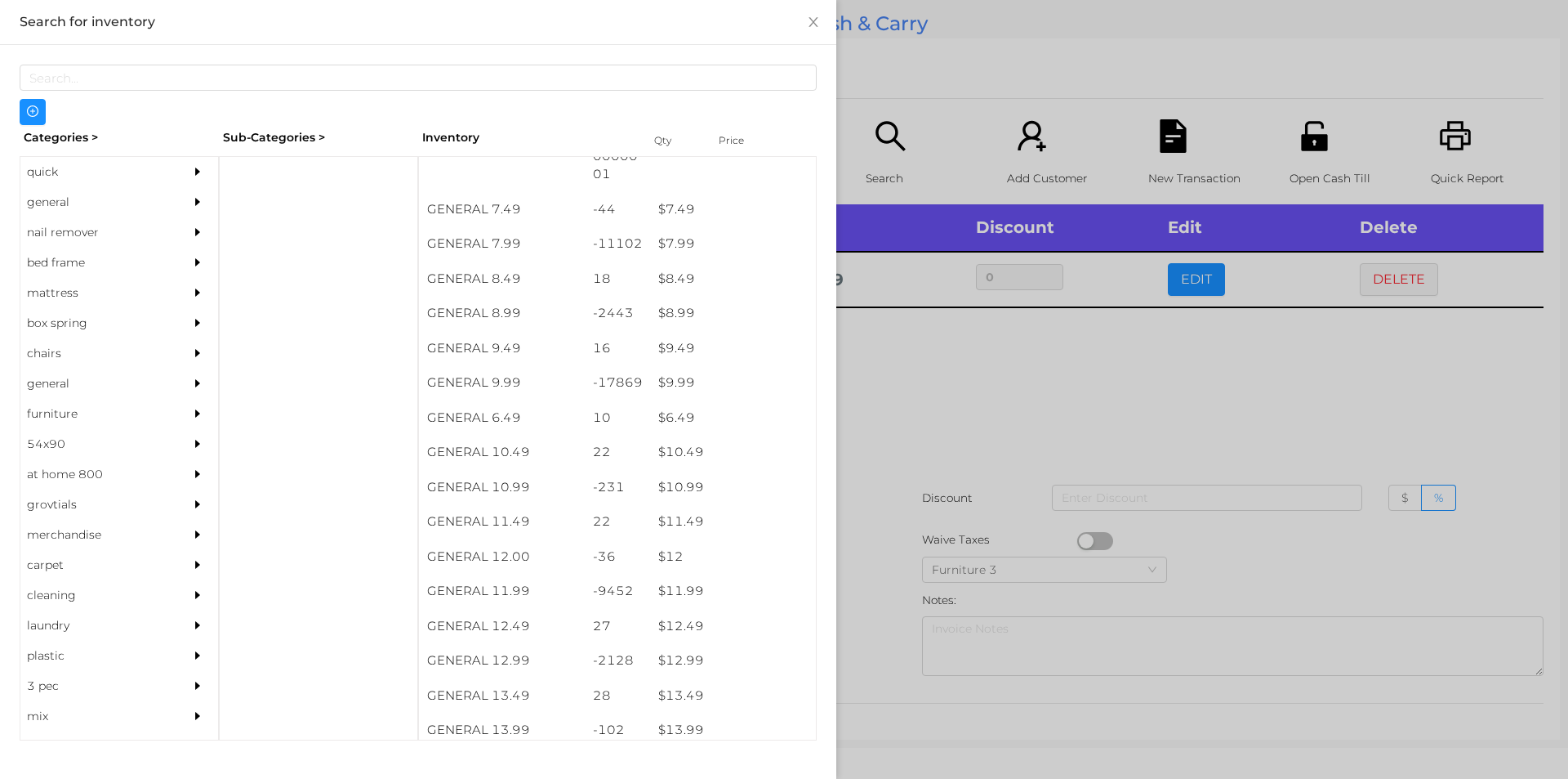
scroll to position [793, 0]
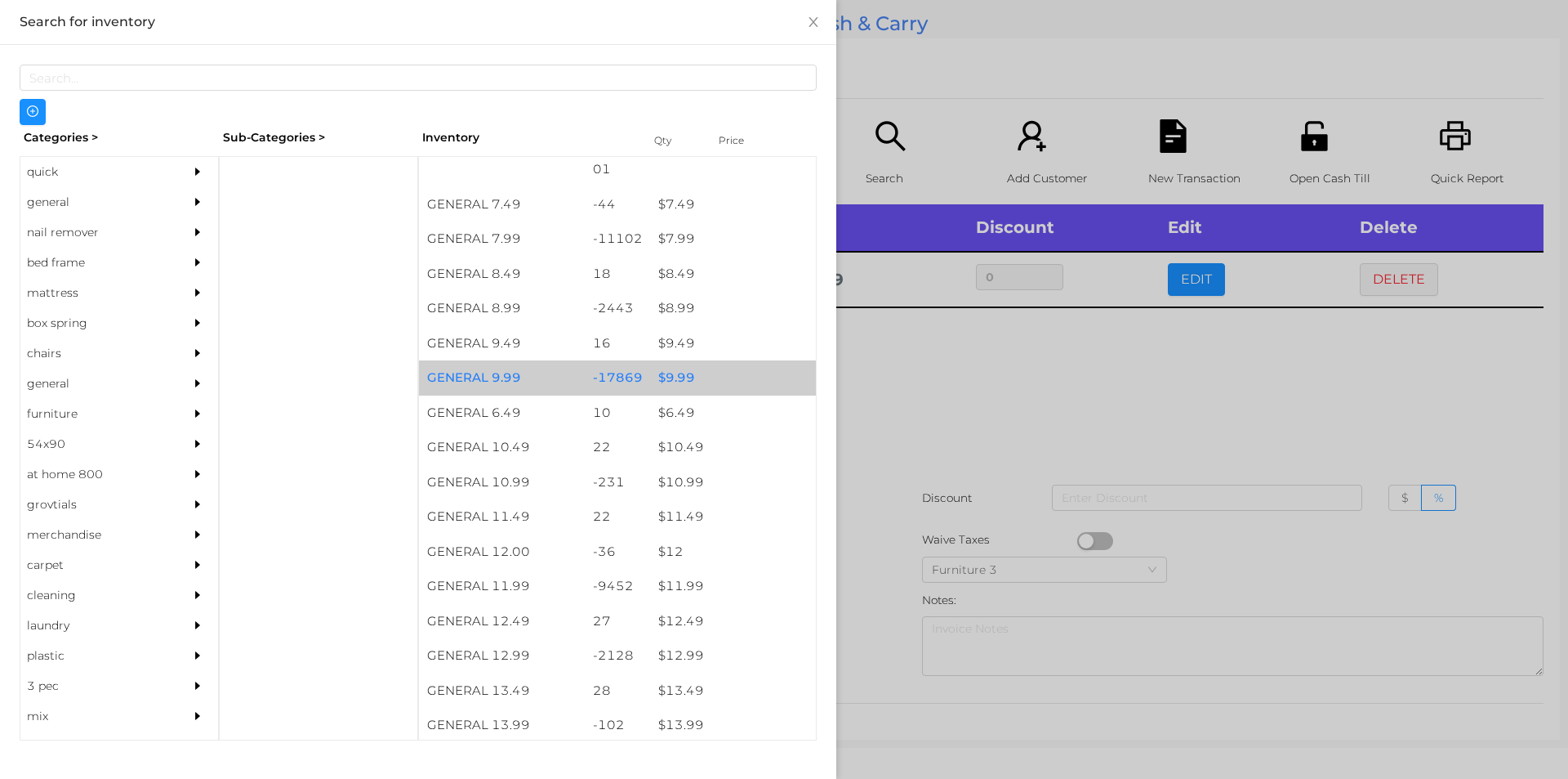
click at [699, 381] on div "$ 9.99" at bounding box center [733, 378] width 166 height 35
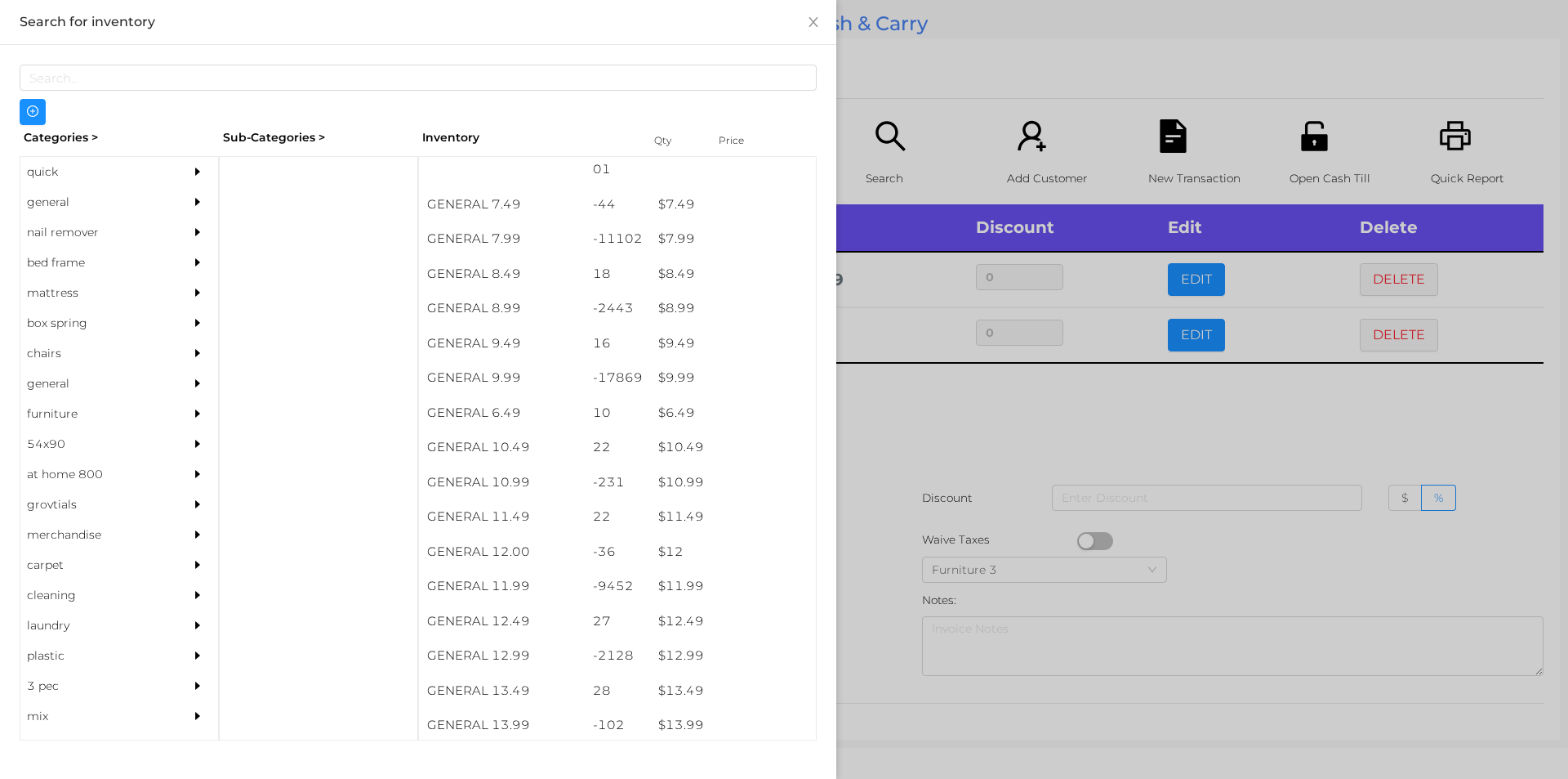
click at [925, 476] on div at bounding box center [784, 390] width 1568 height 779
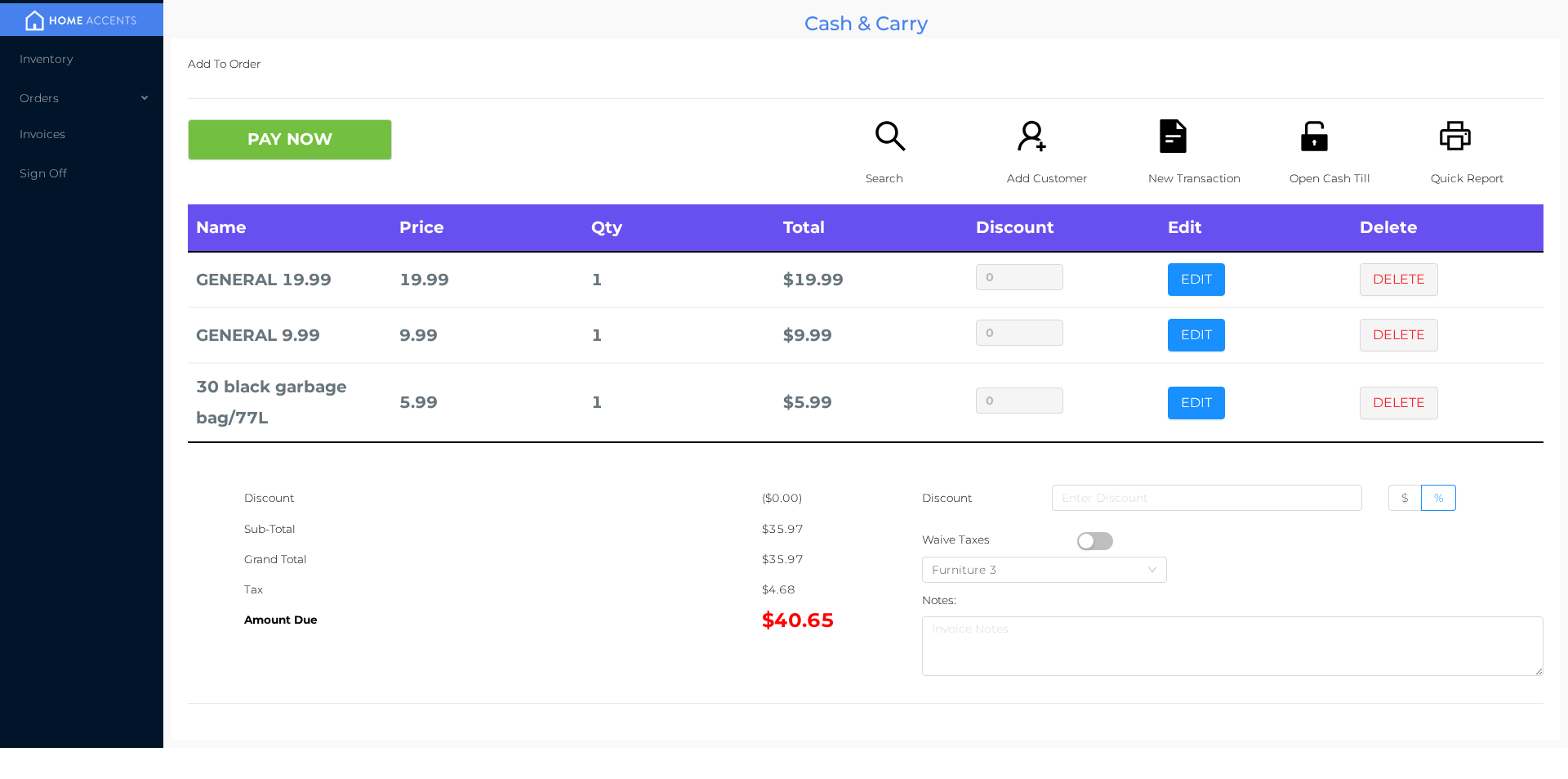
click at [1160, 143] on icon "icon: file-text" at bounding box center [1172, 136] width 26 height 34
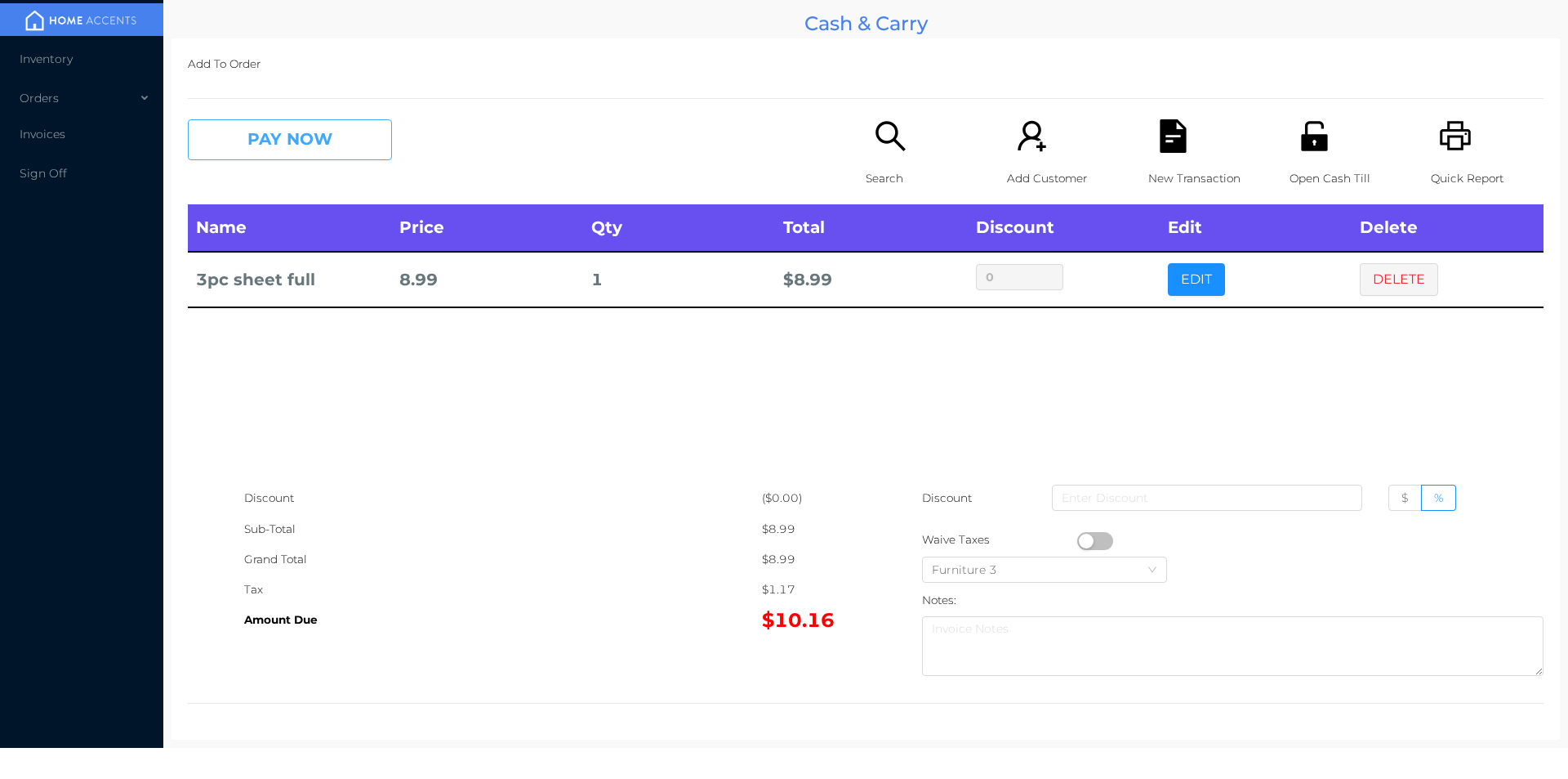
click at [284, 138] on button "PAY NOW" at bounding box center [290, 139] width 204 height 41
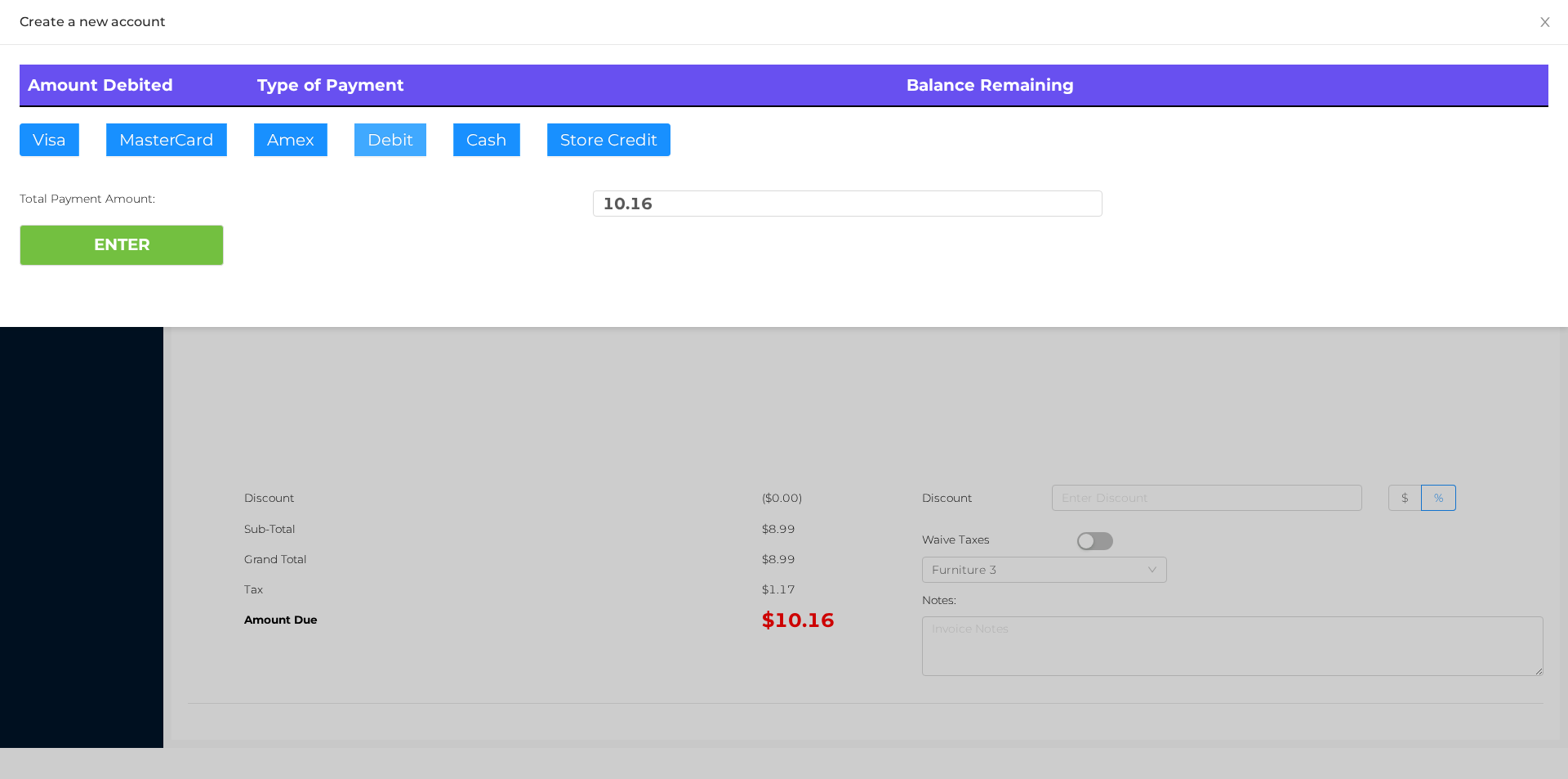
click at [360, 147] on button "Debit" at bounding box center [390, 139] width 72 height 33
click at [181, 239] on button "ENTER" at bounding box center [122, 245] width 204 height 41
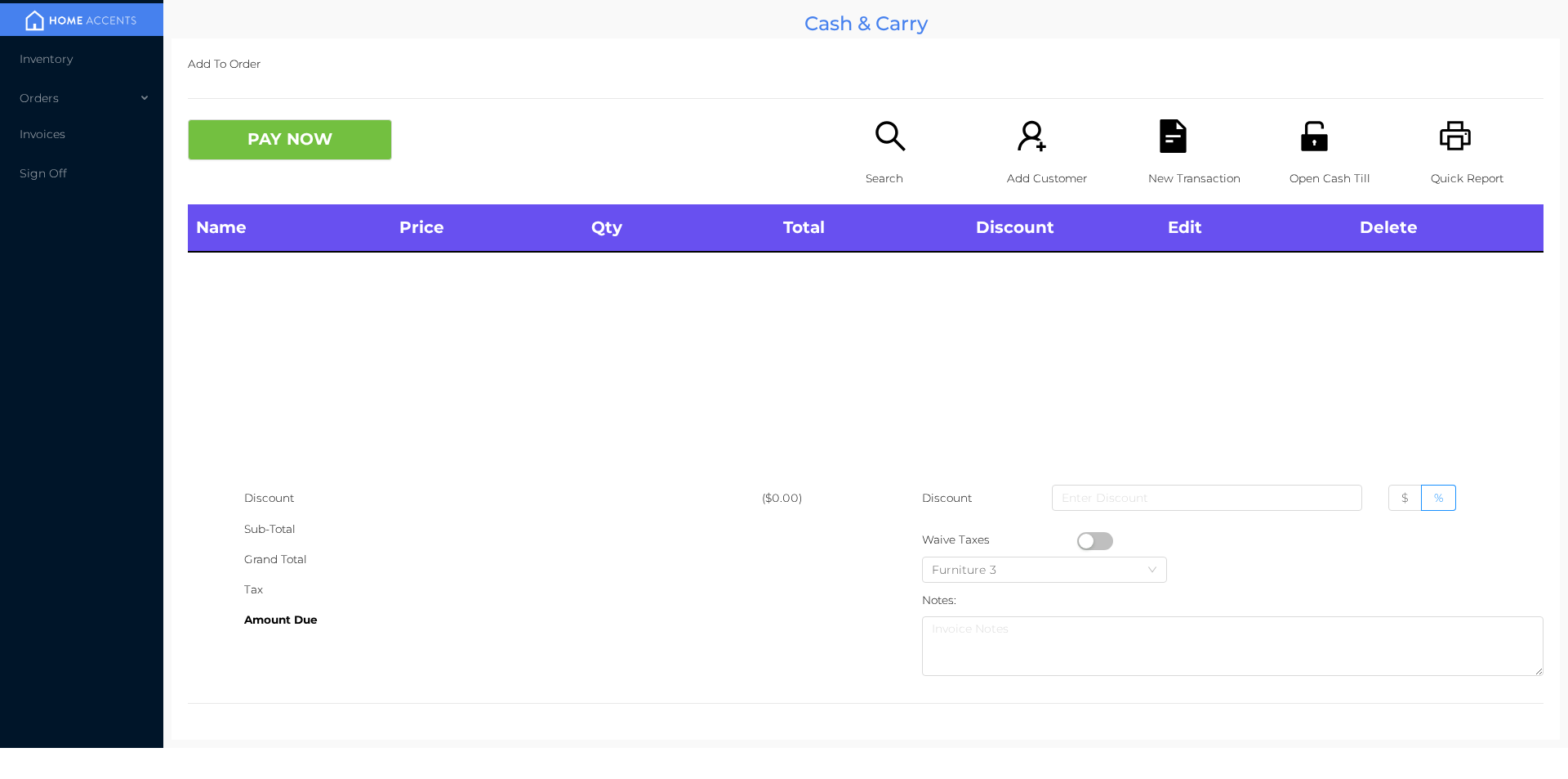
click at [1312, 157] on div "Open Cash Till" at bounding box center [1345, 161] width 113 height 85
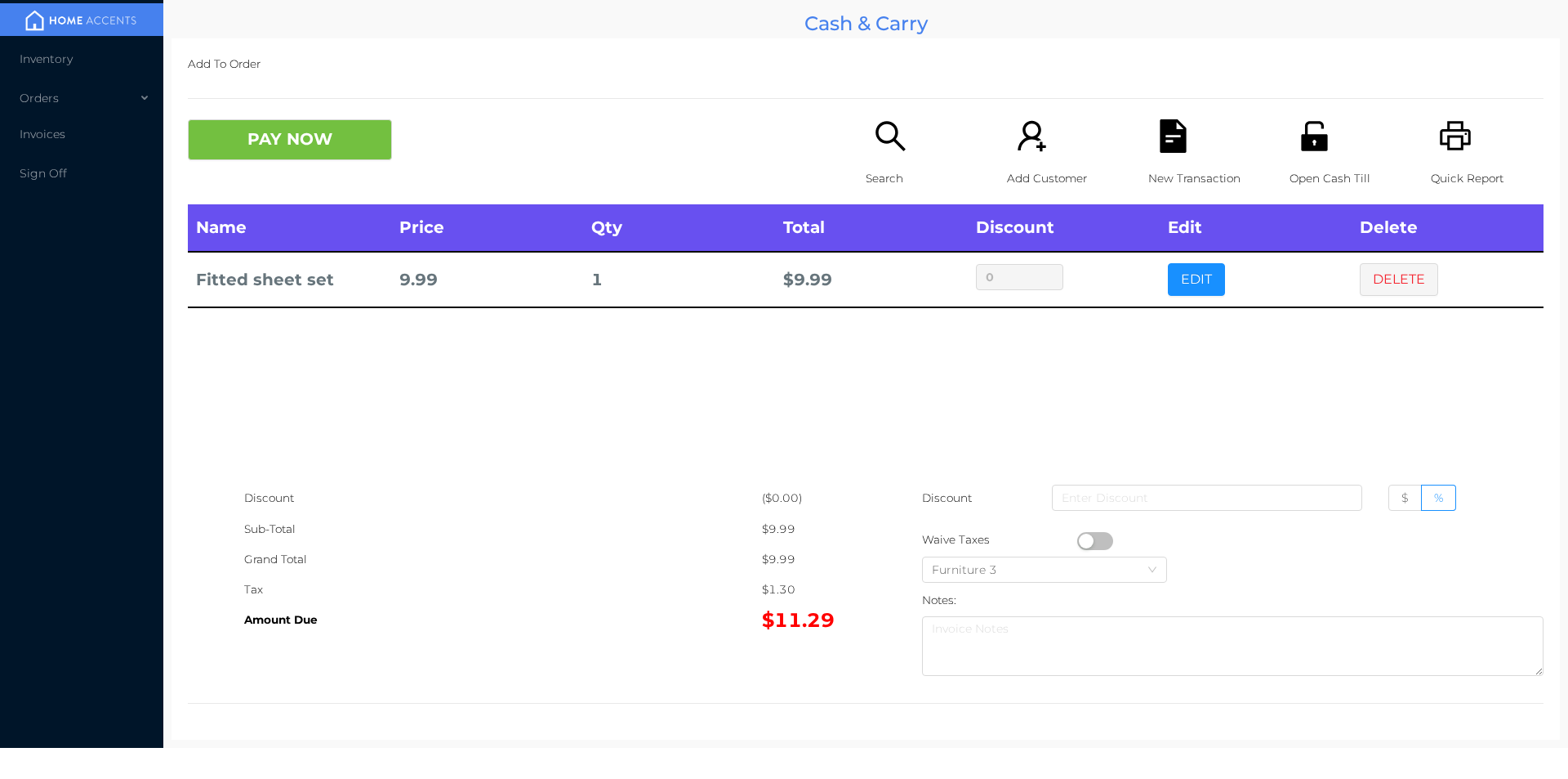
click at [1160, 143] on icon "icon: file-text" at bounding box center [1172, 136] width 26 height 34
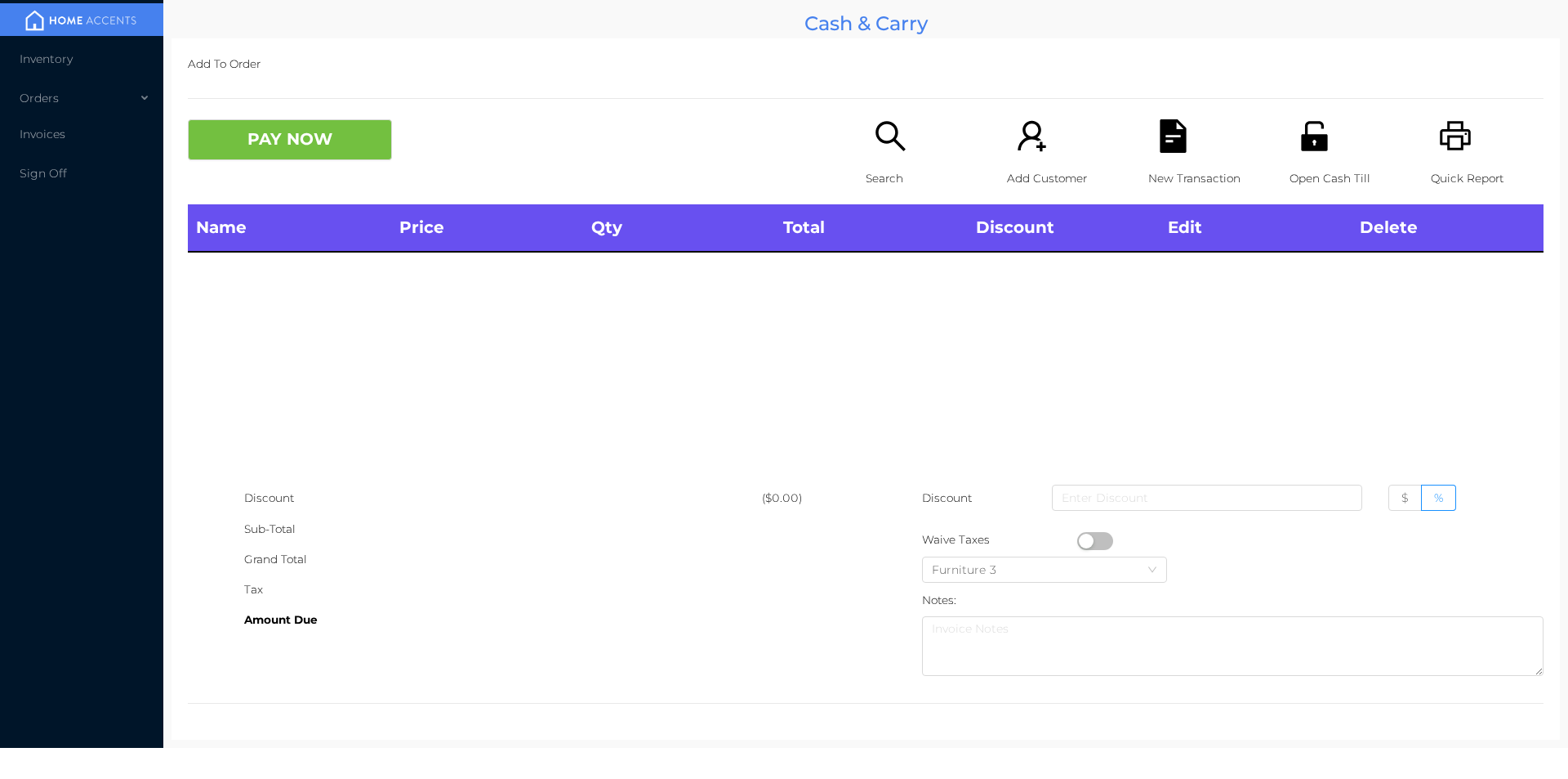
click at [1431, 138] on div "Quick Report" at bounding box center [1487, 161] width 113 height 85
click at [1308, 175] on p "Open Cash Till" at bounding box center [1345, 178] width 113 height 30
click at [866, 127] on div "Search" at bounding box center [921, 161] width 113 height 85
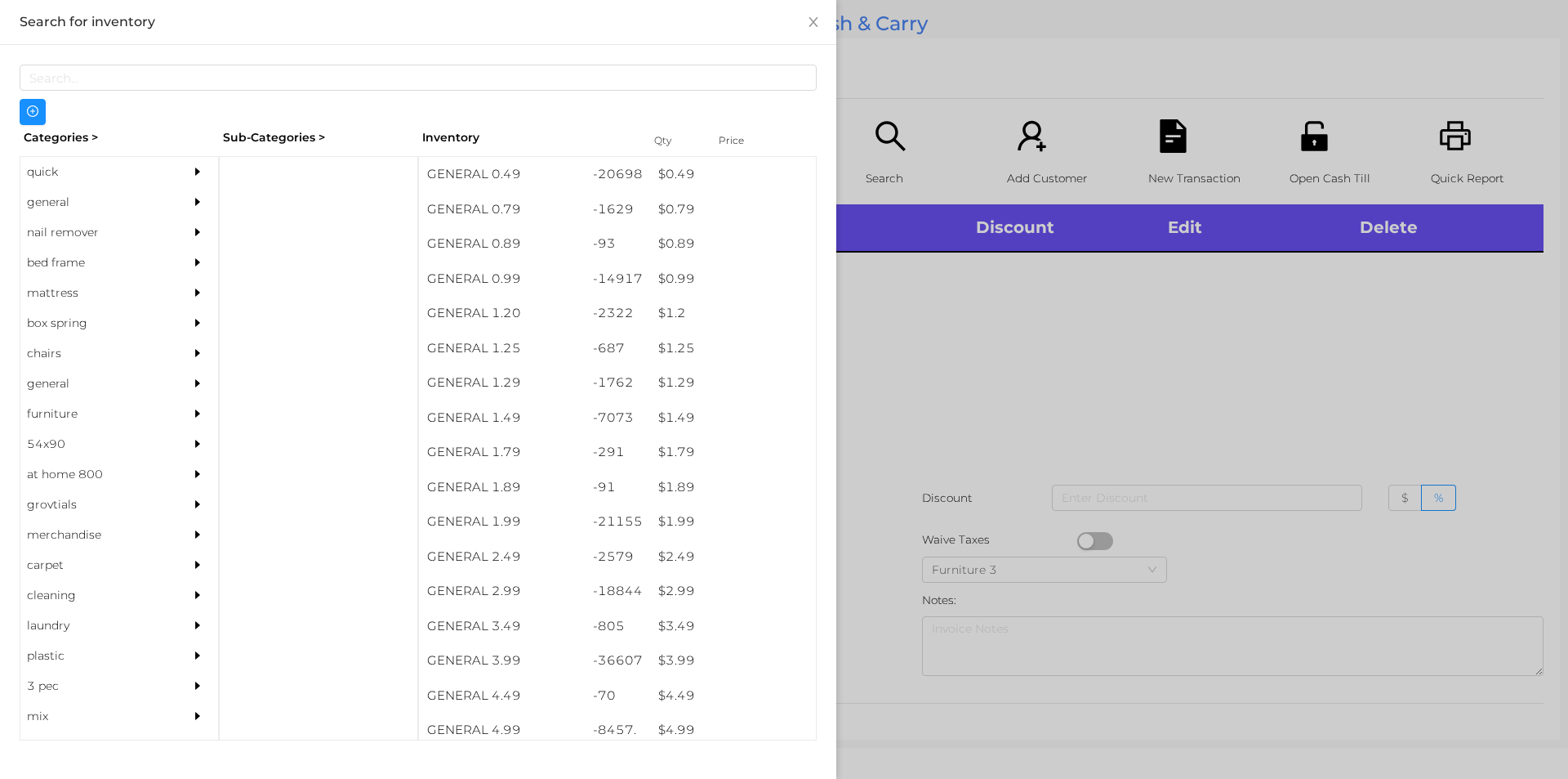
click at [65, 161] on div "quick" at bounding box center [95, 172] width 149 height 30
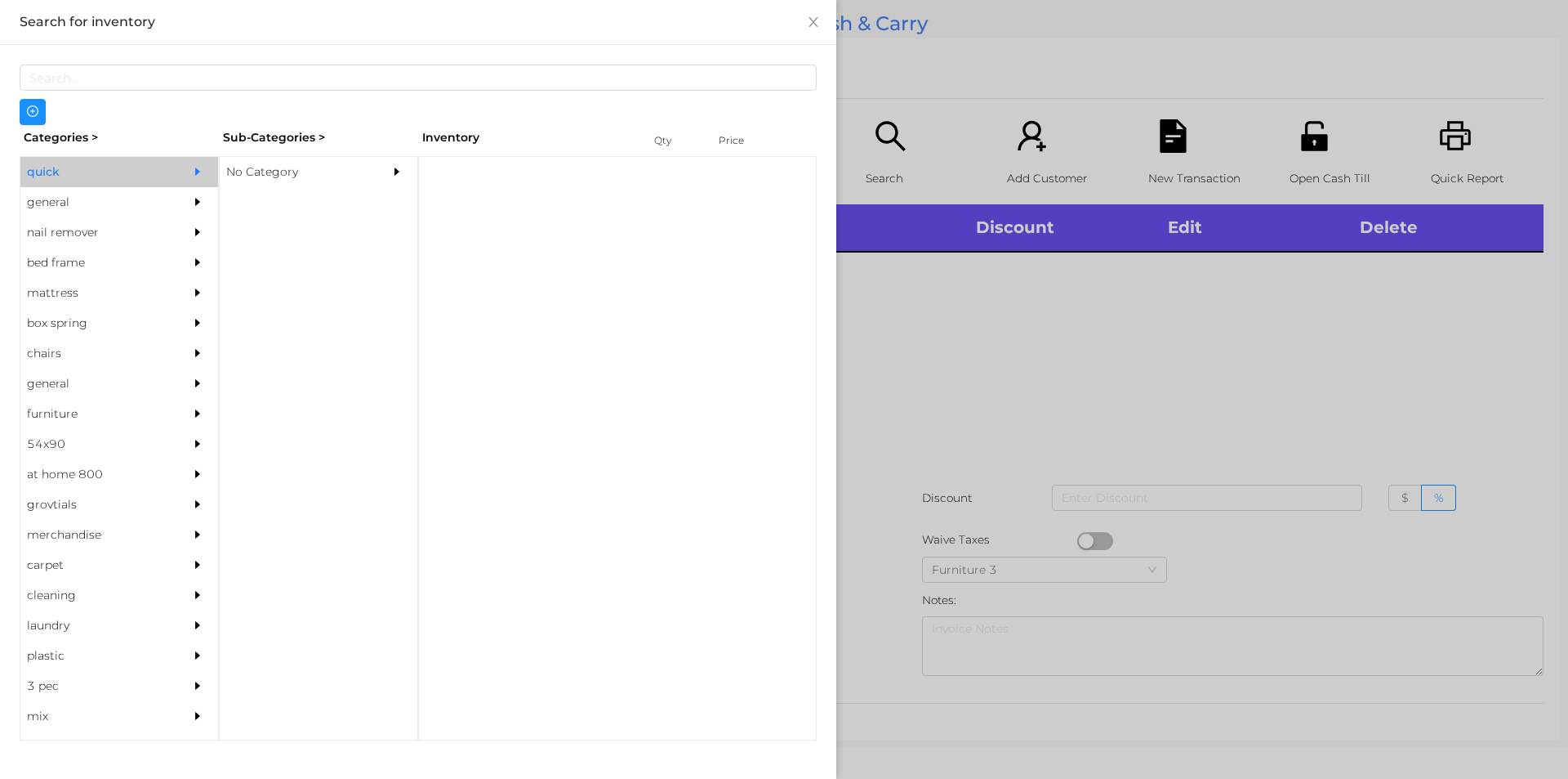
click at [294, 176] on div "No Category" at bounding box center [294, 172] width 149 height 30
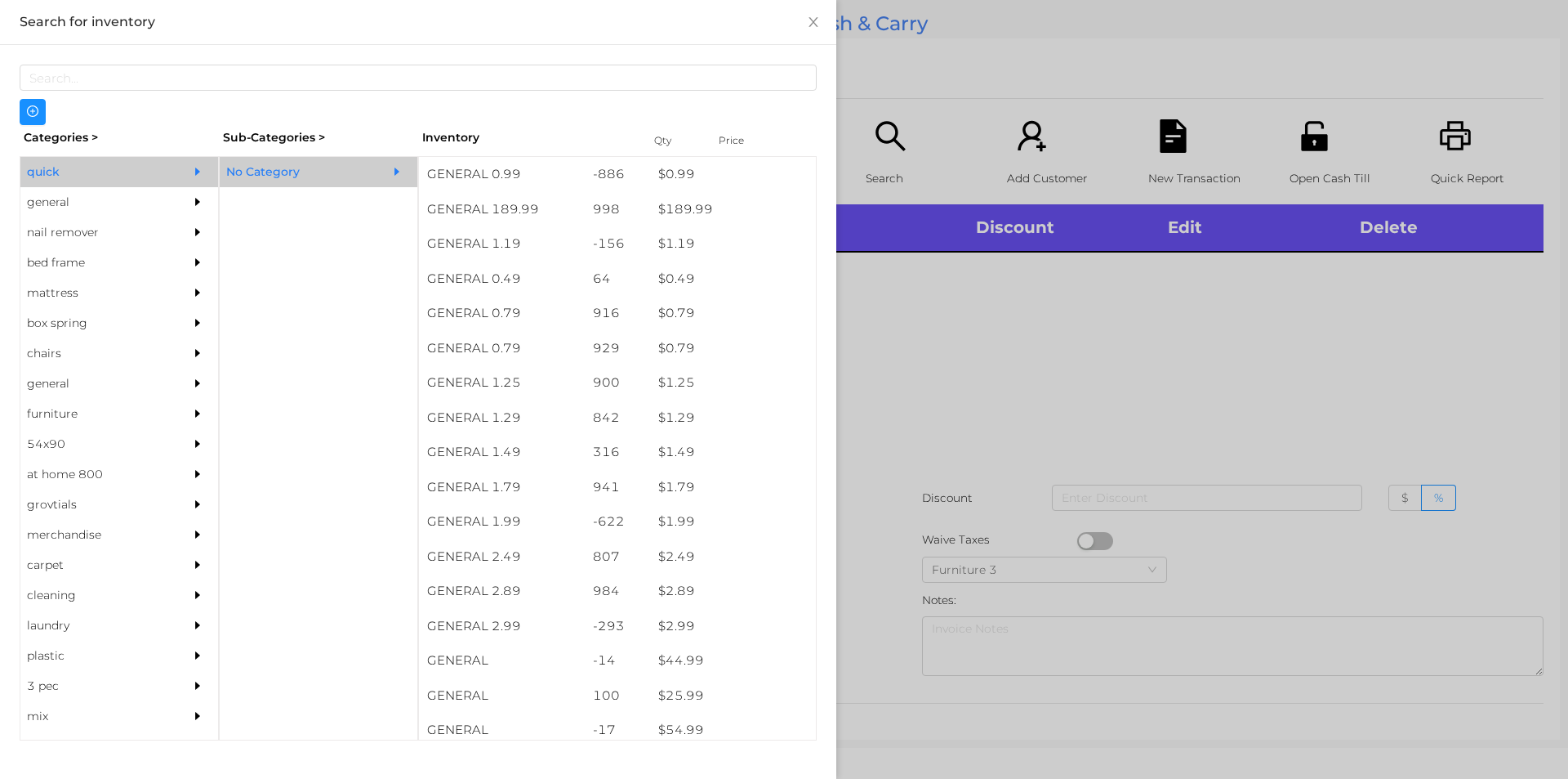
click at [68, 212] on div "general" at bounding box center [95, 202] width 149 height 30
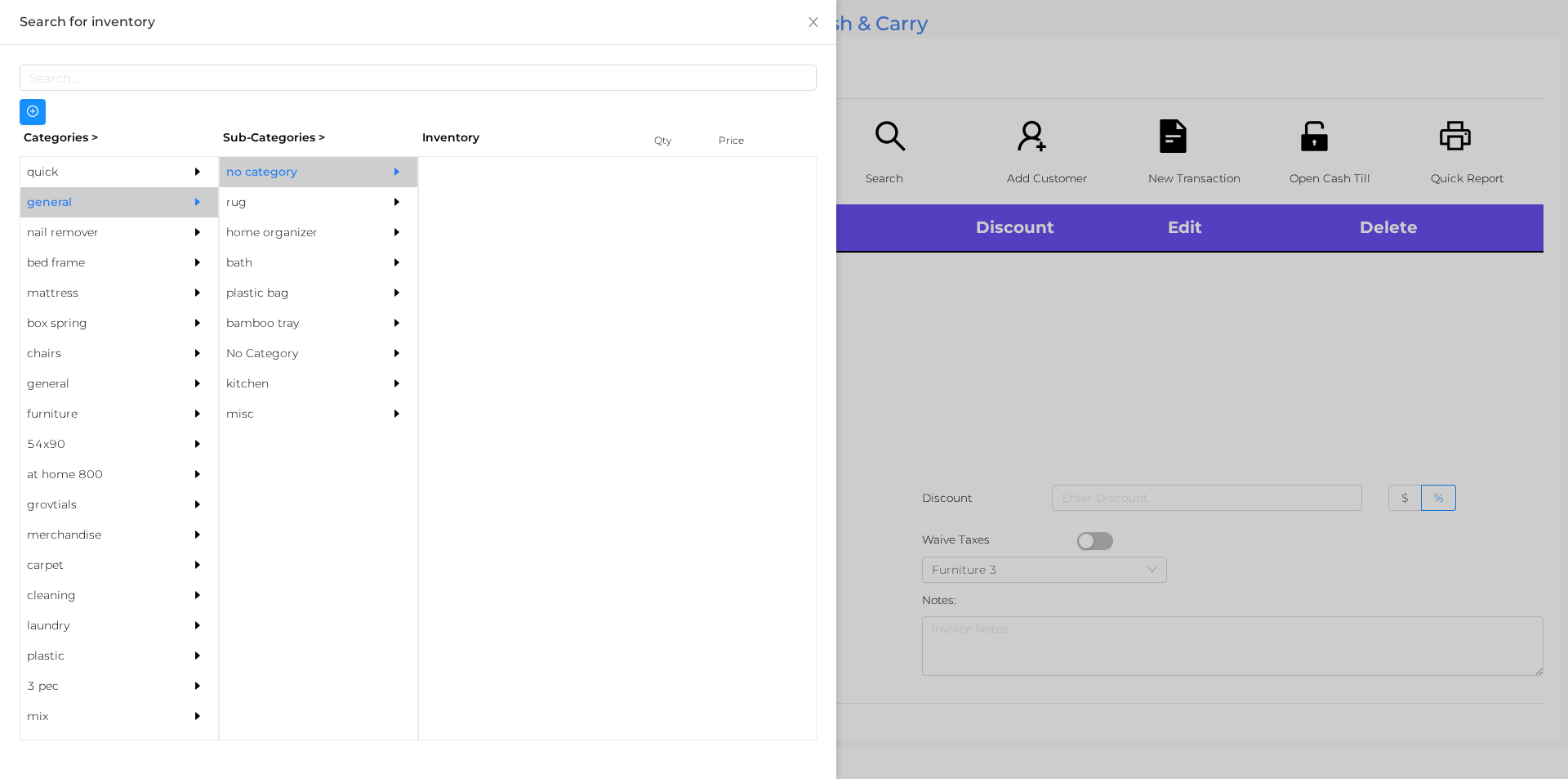
click at [310, 169] on div "no category" at bounding box center [294, 172] width 149 height 30
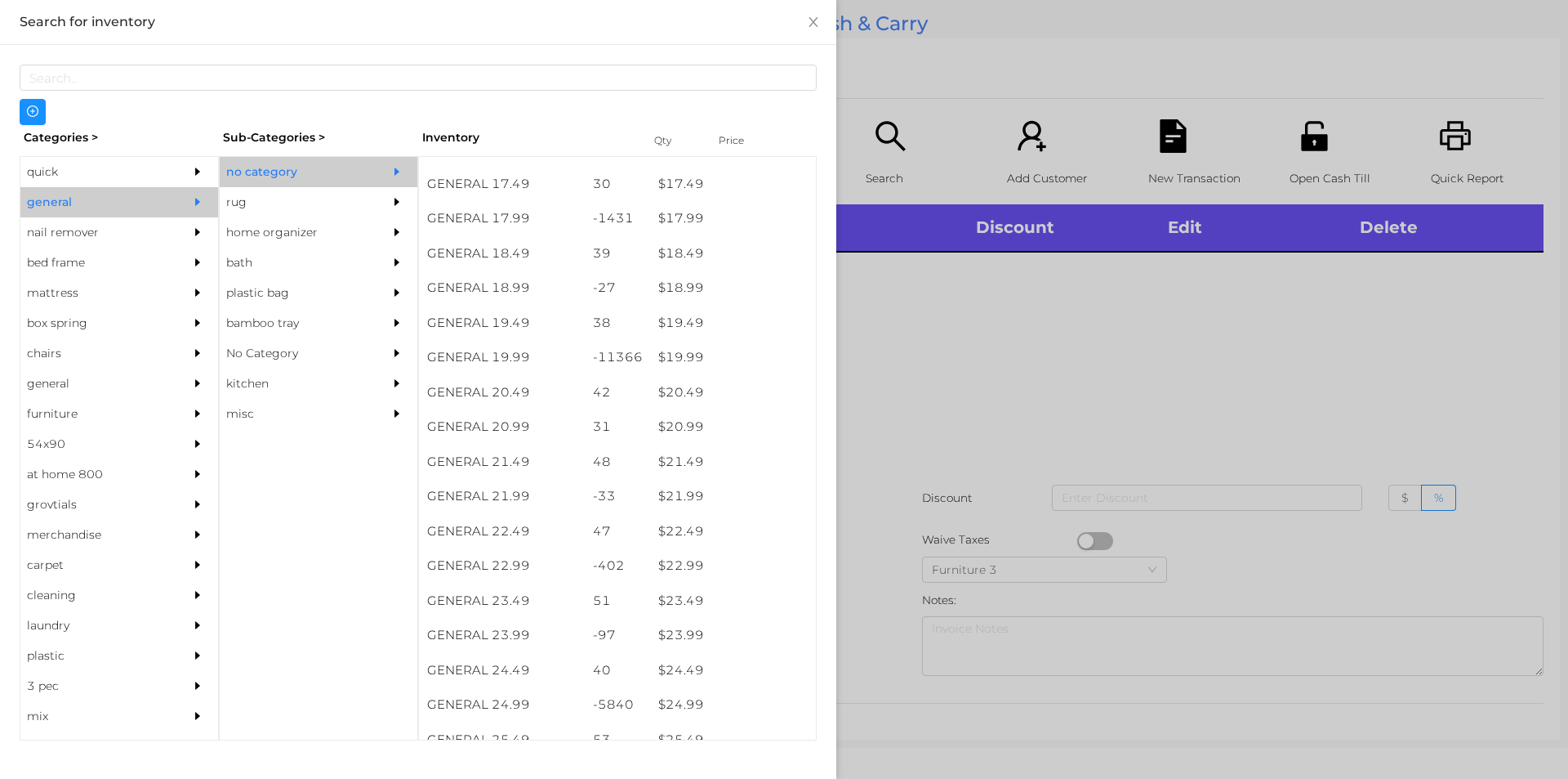
scroll to position [1578, 0]
click at [687, 356] on div "$ 19.99" at bounding box center [733, 358] width 166 height 35
click at [1160, 138] on div at bounding box center [784, 390] width 1568 height 779
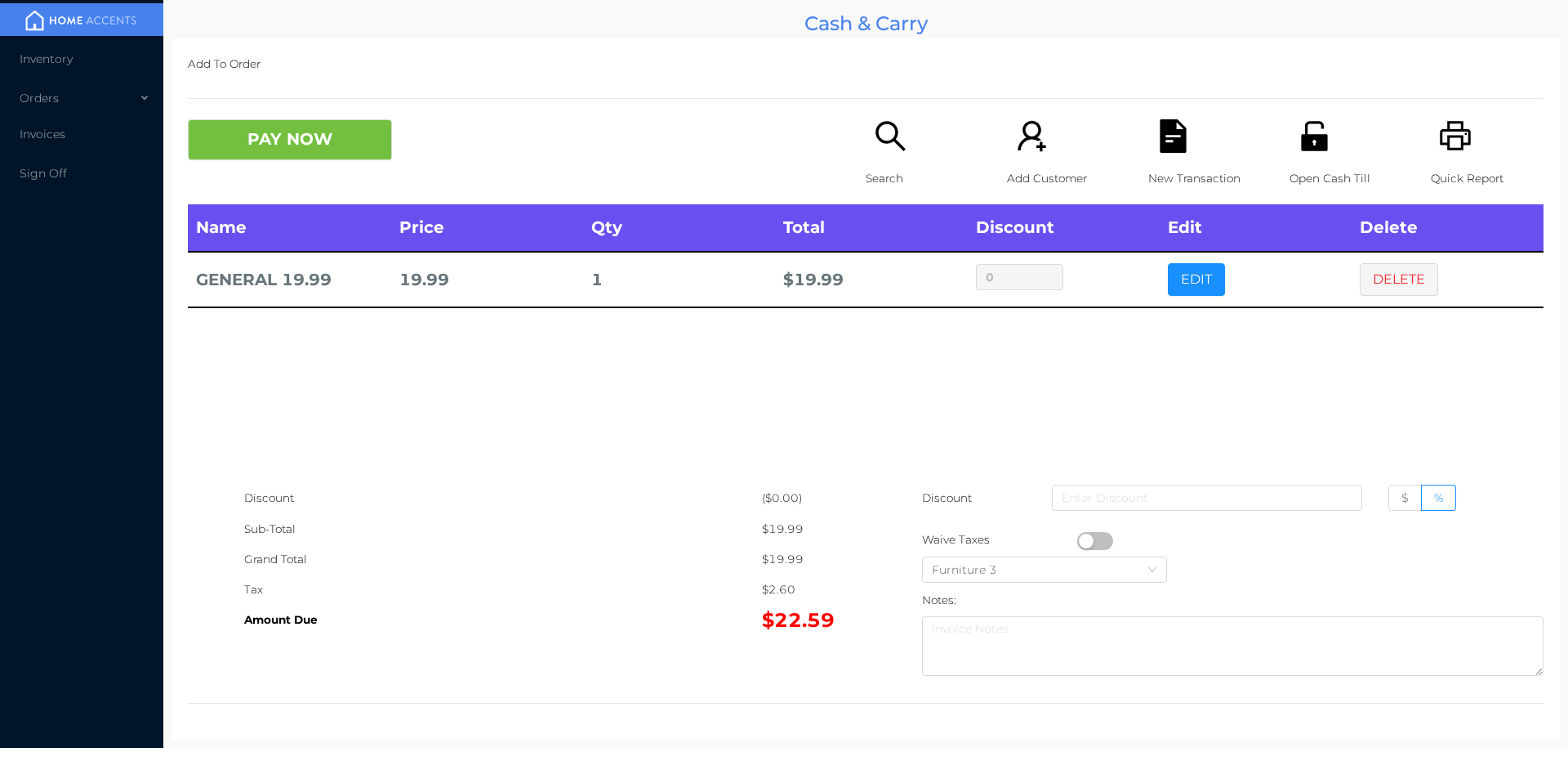
click at [1160, 150] on icon "icon: file-text" at bounding box center [1172, 136] width 26 height 34
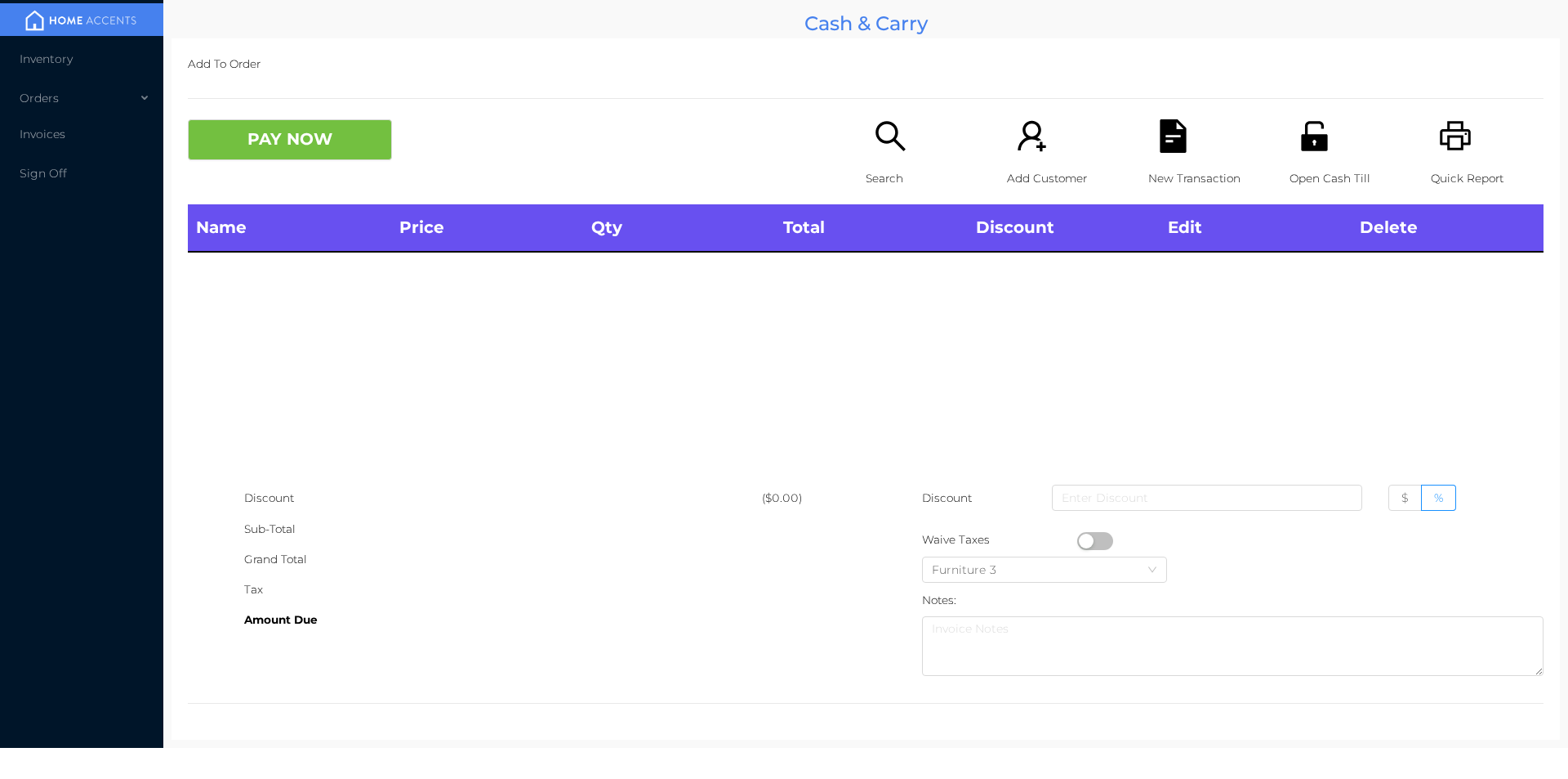
click at [1439, 128] on icon "icon: printer" at bounding box center [1456, 136] width 34 height 34
click at [897, 137] on icon "icon: search" at bounding box center [891, 136] width 34 height 34
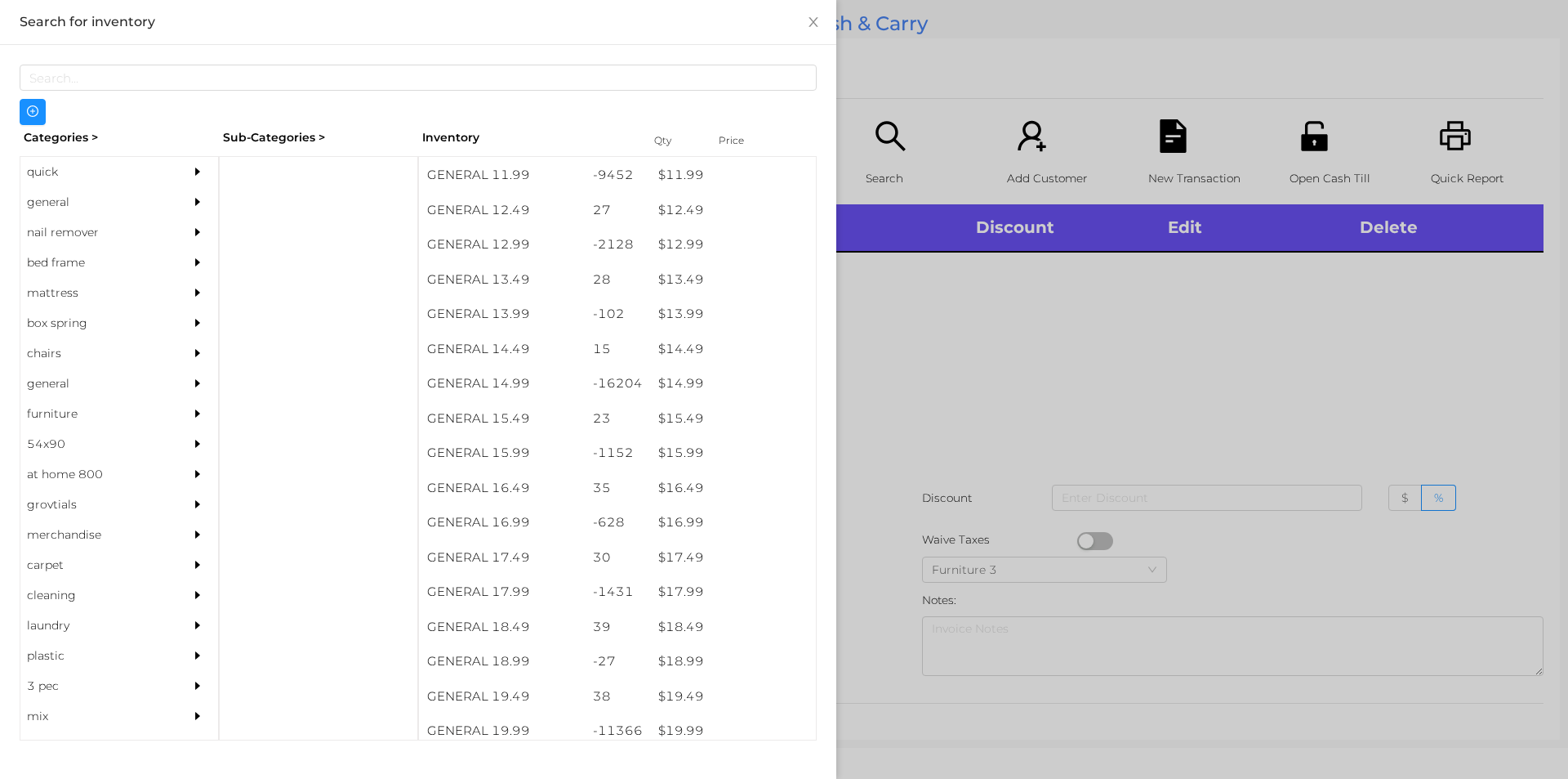
scroll to position [1196, 0]
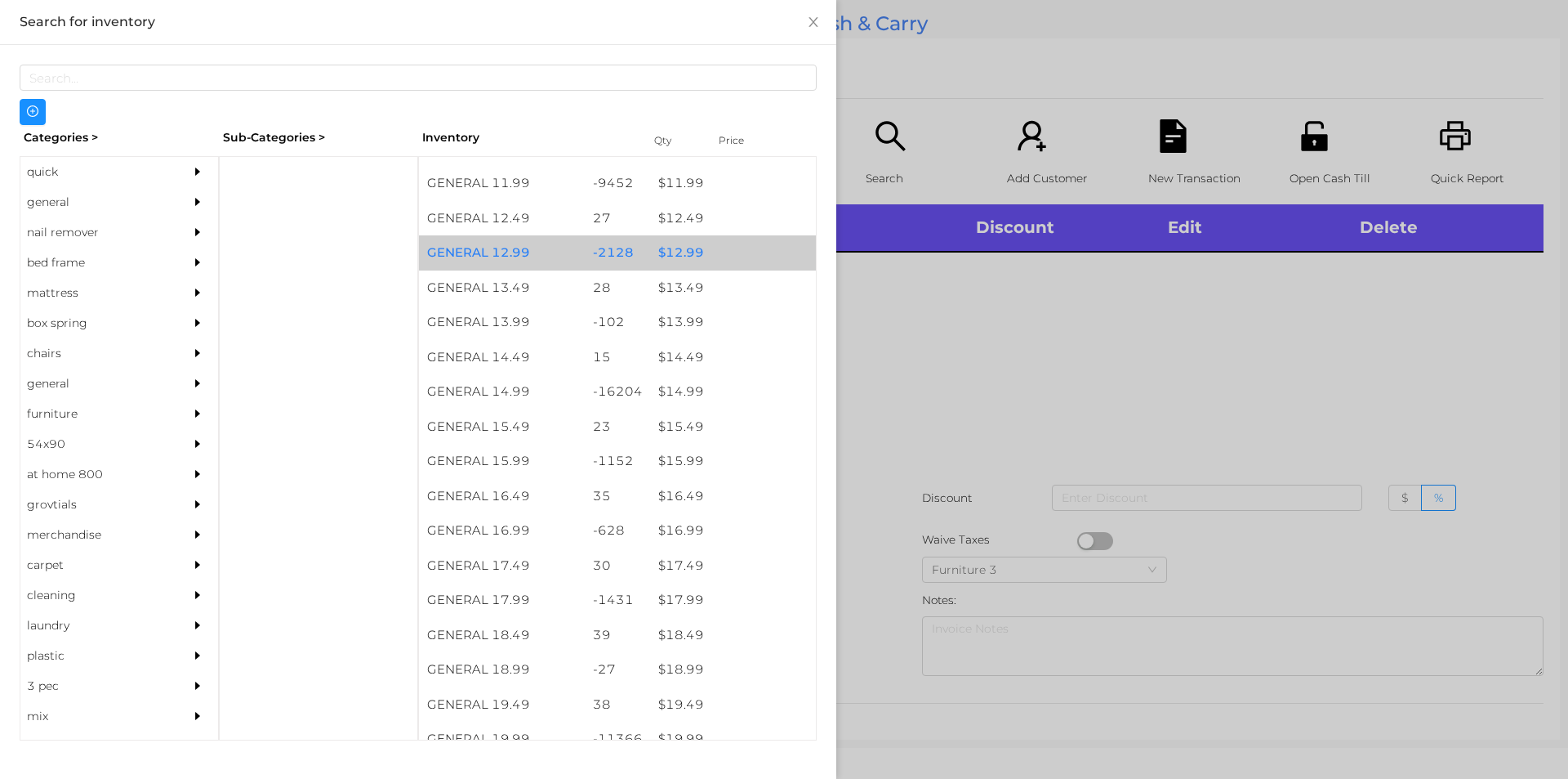
click at [632, 240] on div "-2128" at bounding box center [617, 253] width 67 height 35
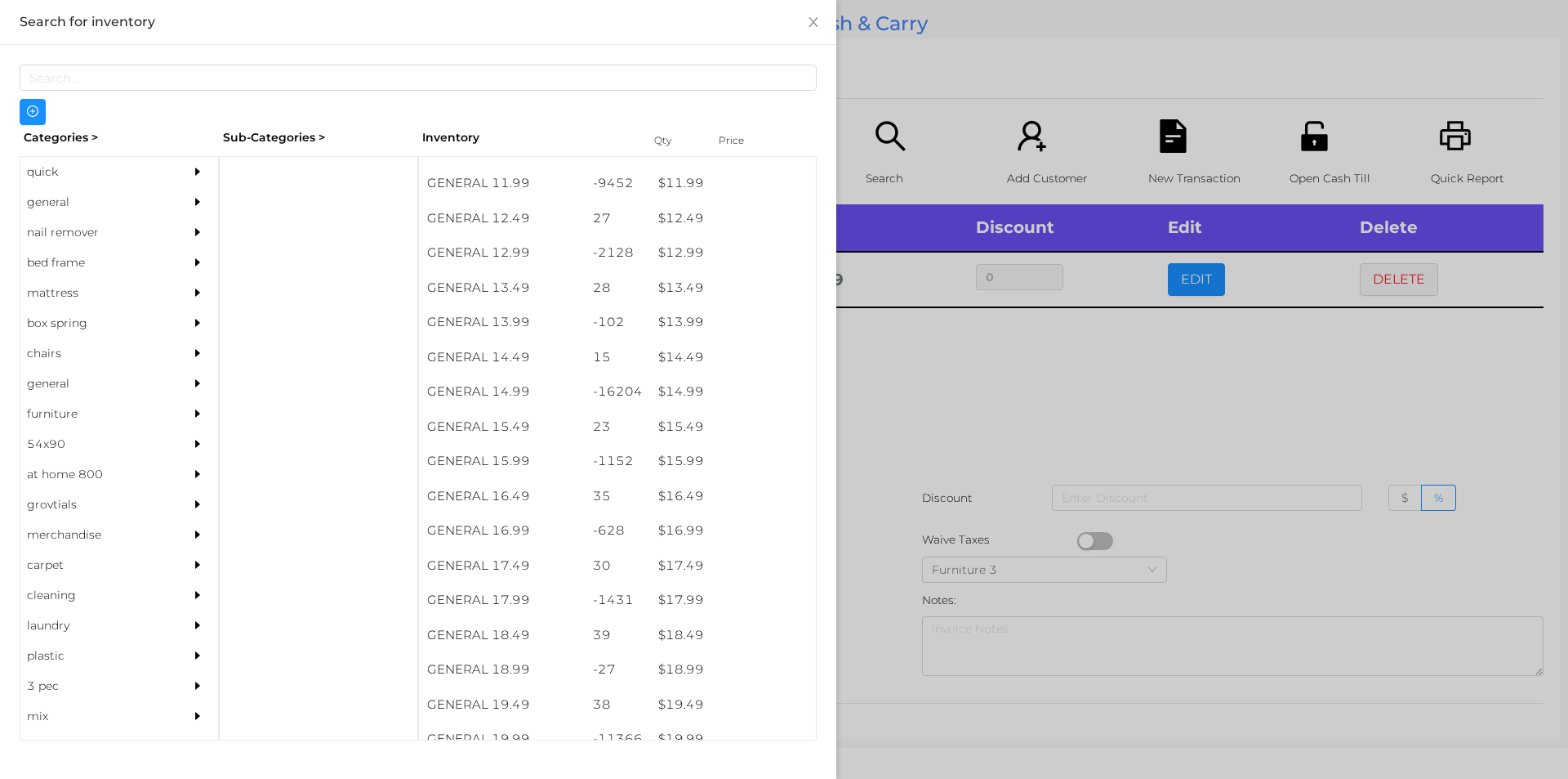
click at [898, 346] on div at bounding box center [784, 390] width 1568 height 779
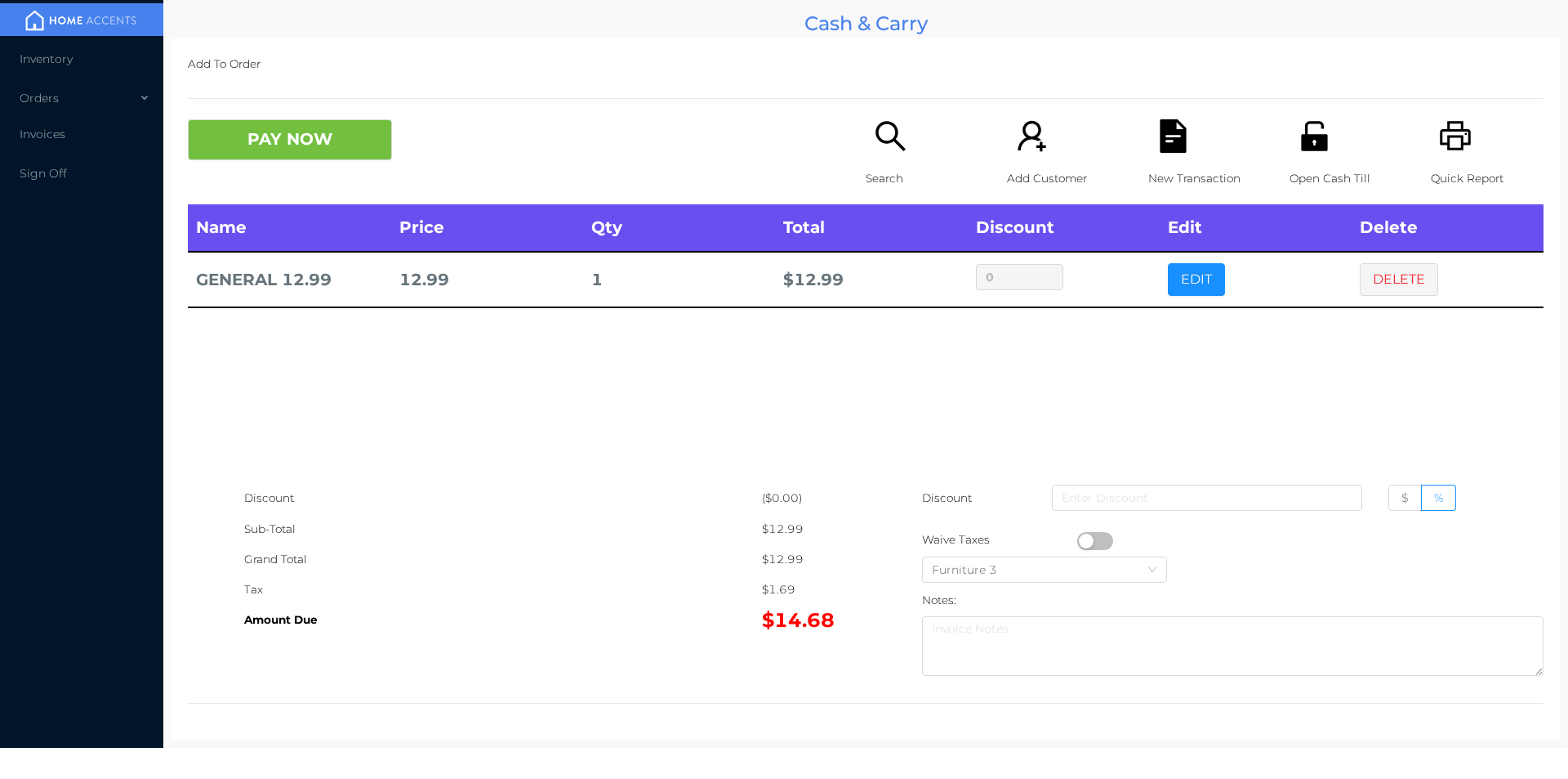
click at [1150, 153] on div "New Transaction" at bounding box center [1204, 161] width 113 height 85
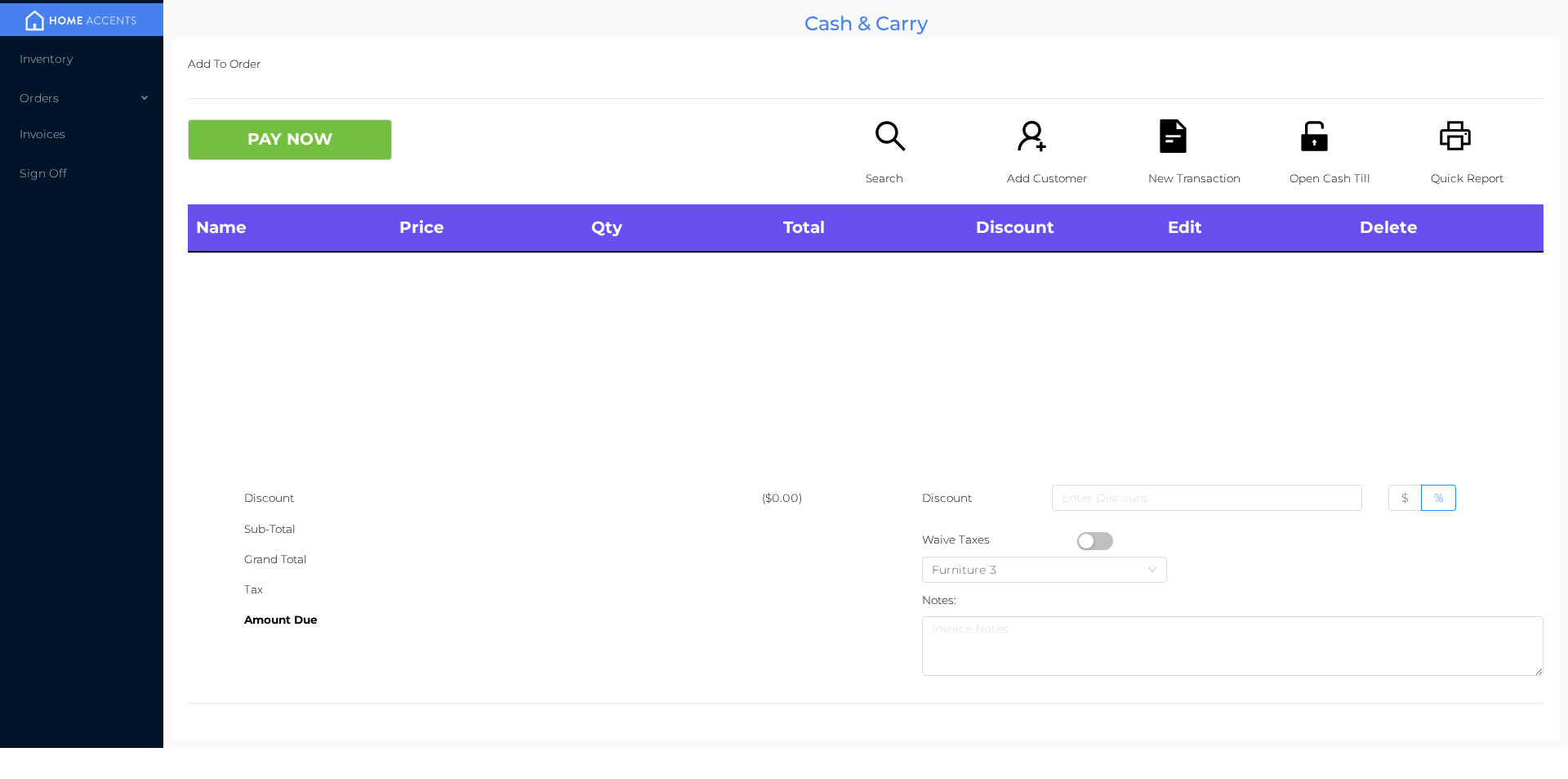
click at [1440, 139] on icon "icon: printer" at bounding box center [1456, 136] width 34 height 34
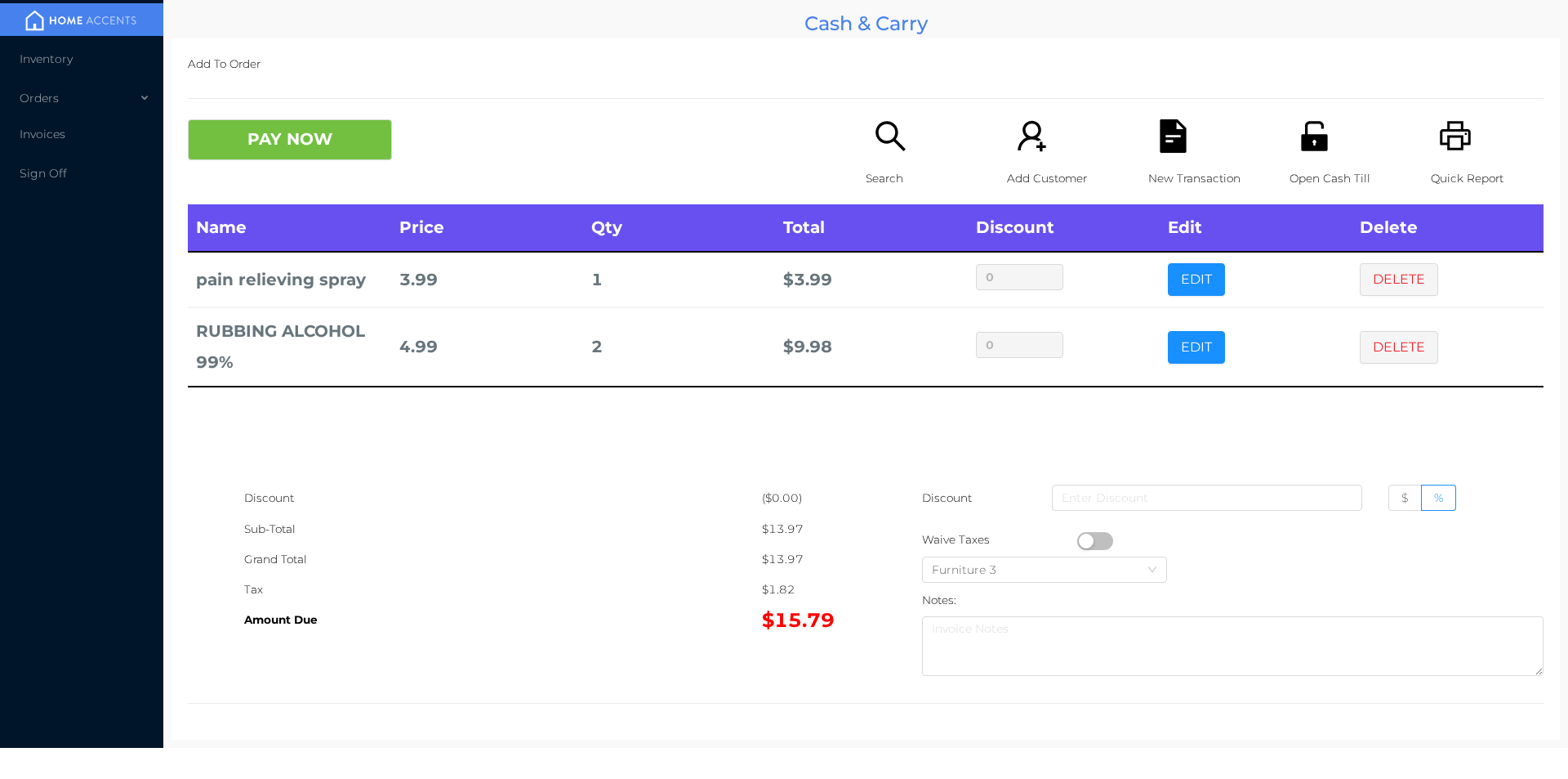
click at [1312, 140] on icon "icon: unlock" at bounding box center [1313, 135] width 26 height 29
click at [335, 161] on button "PAY NOW" at bounding box center [290, 139] width 204 height 41
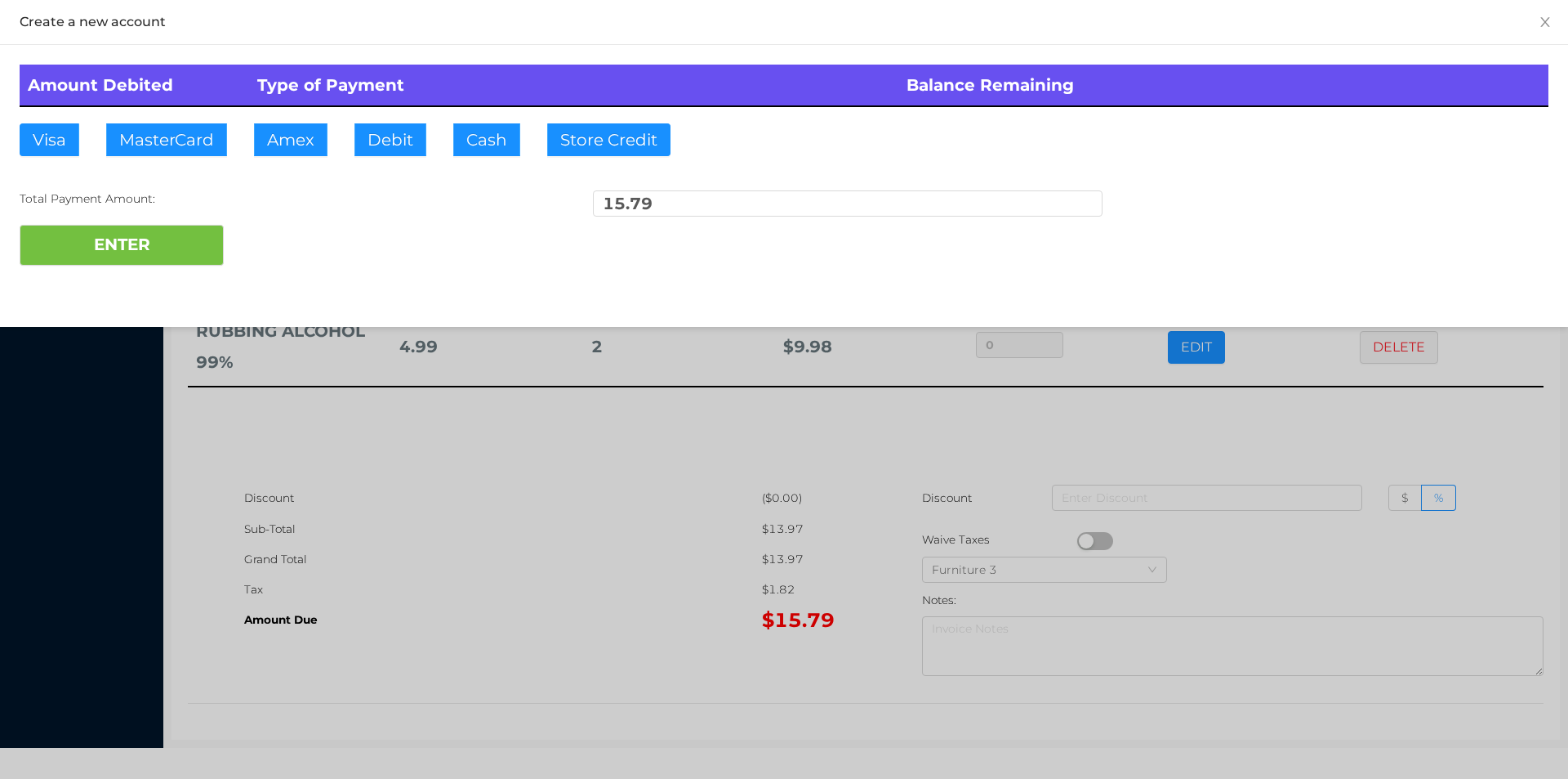
click at [497, 613] on div at bounding box center [784, 390] width 1568 height 779
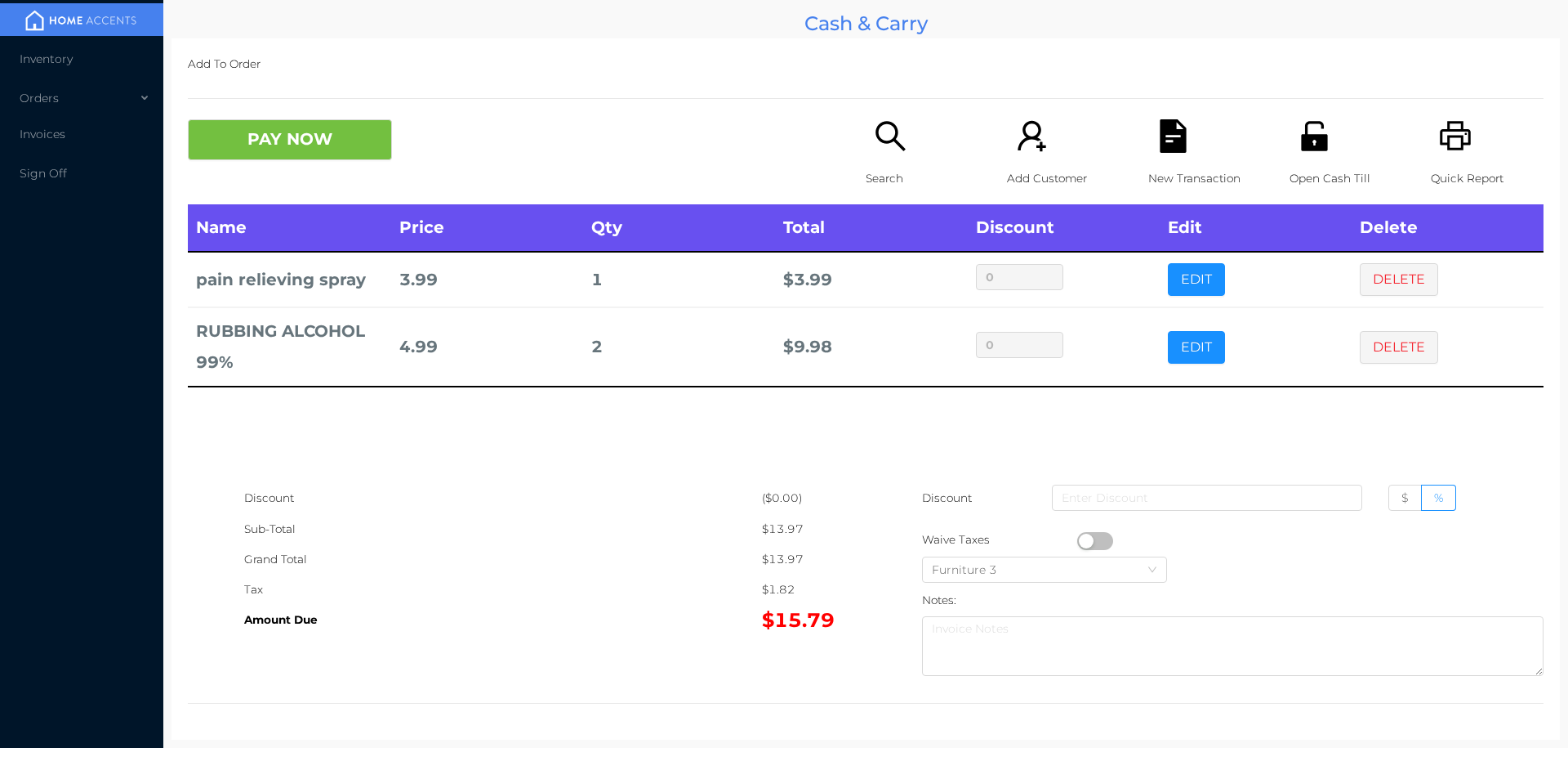
click at [1157, 142] on icon "icon: file-text" at bounding box center [1173, 136] width 34 height 34
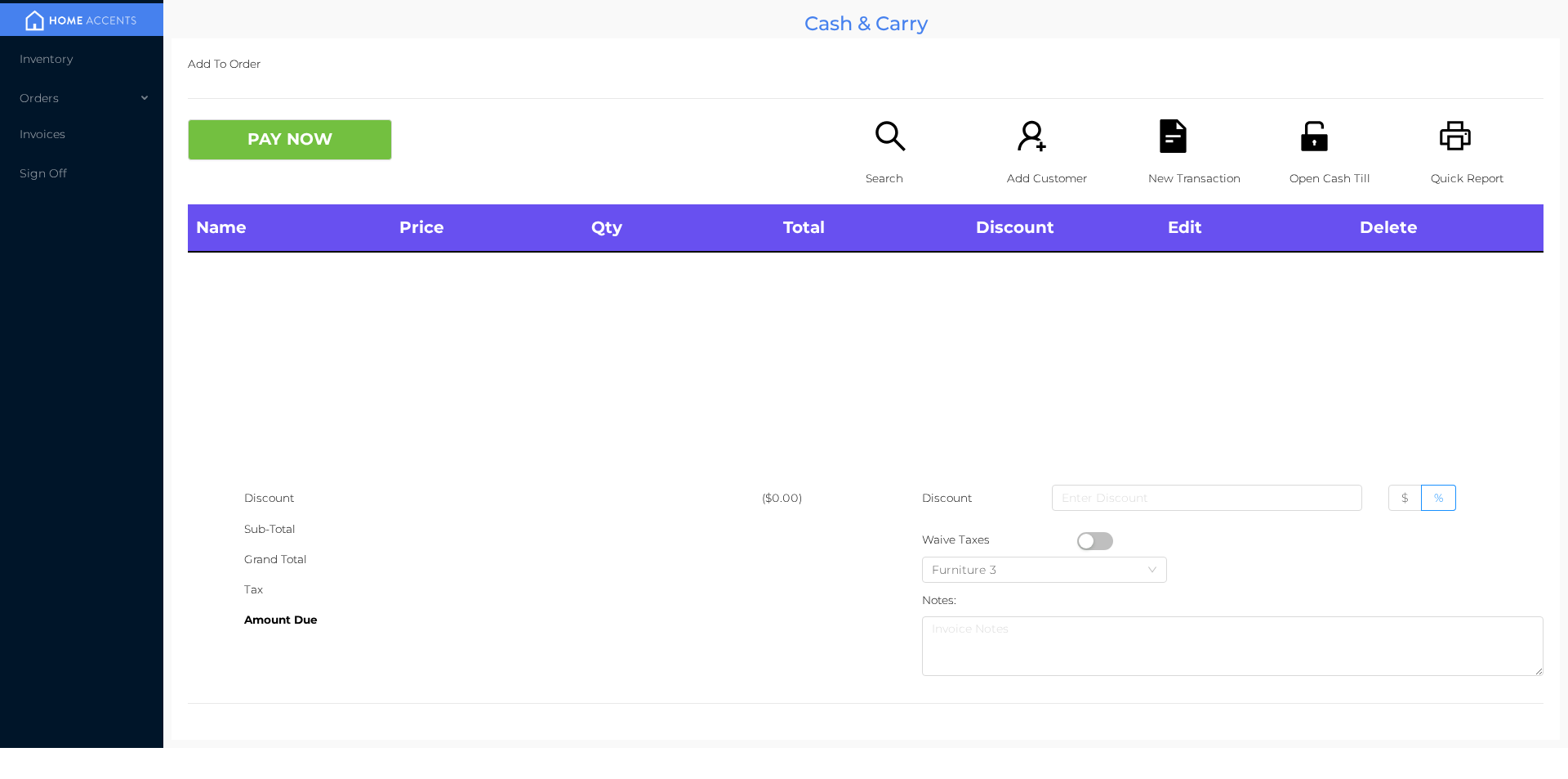
click at [874, 137] on icon "icon: search" at bounding box center [891, 136] width 34 height 34
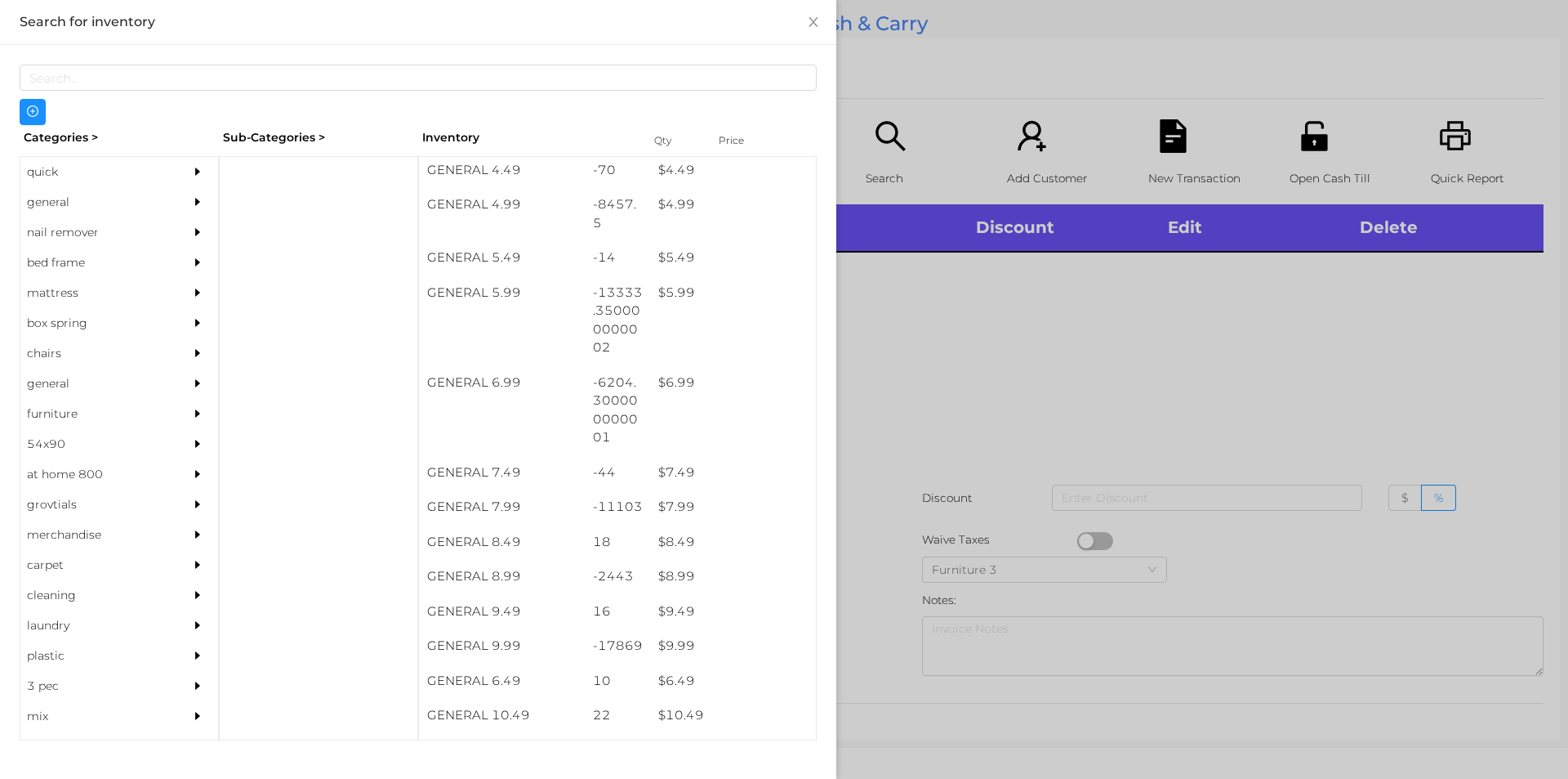
scroll to position [529, 0]
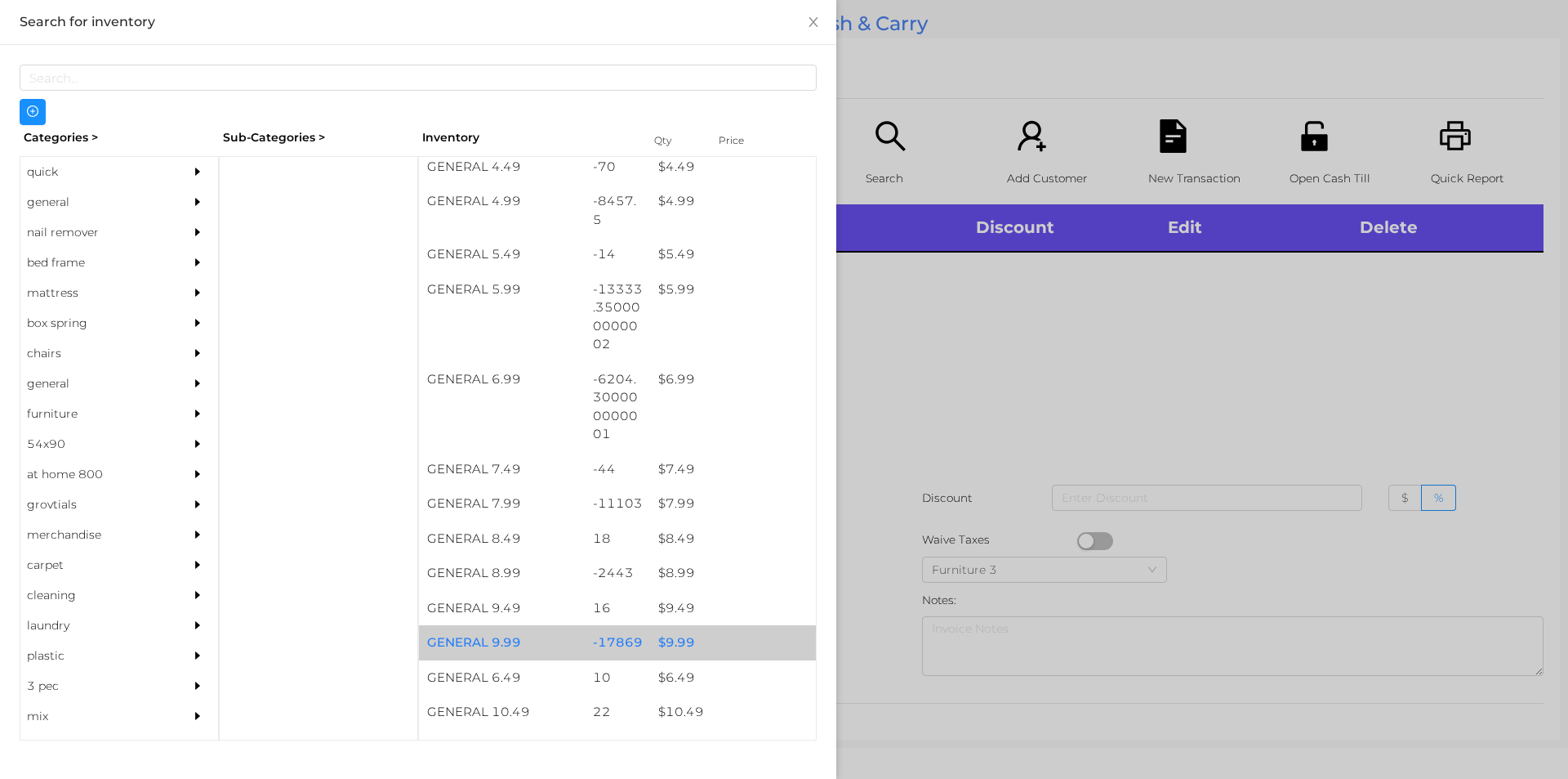
click at [705, 641] on div "$ 9.99" at bounding box center [733, 643] width 166 height 35
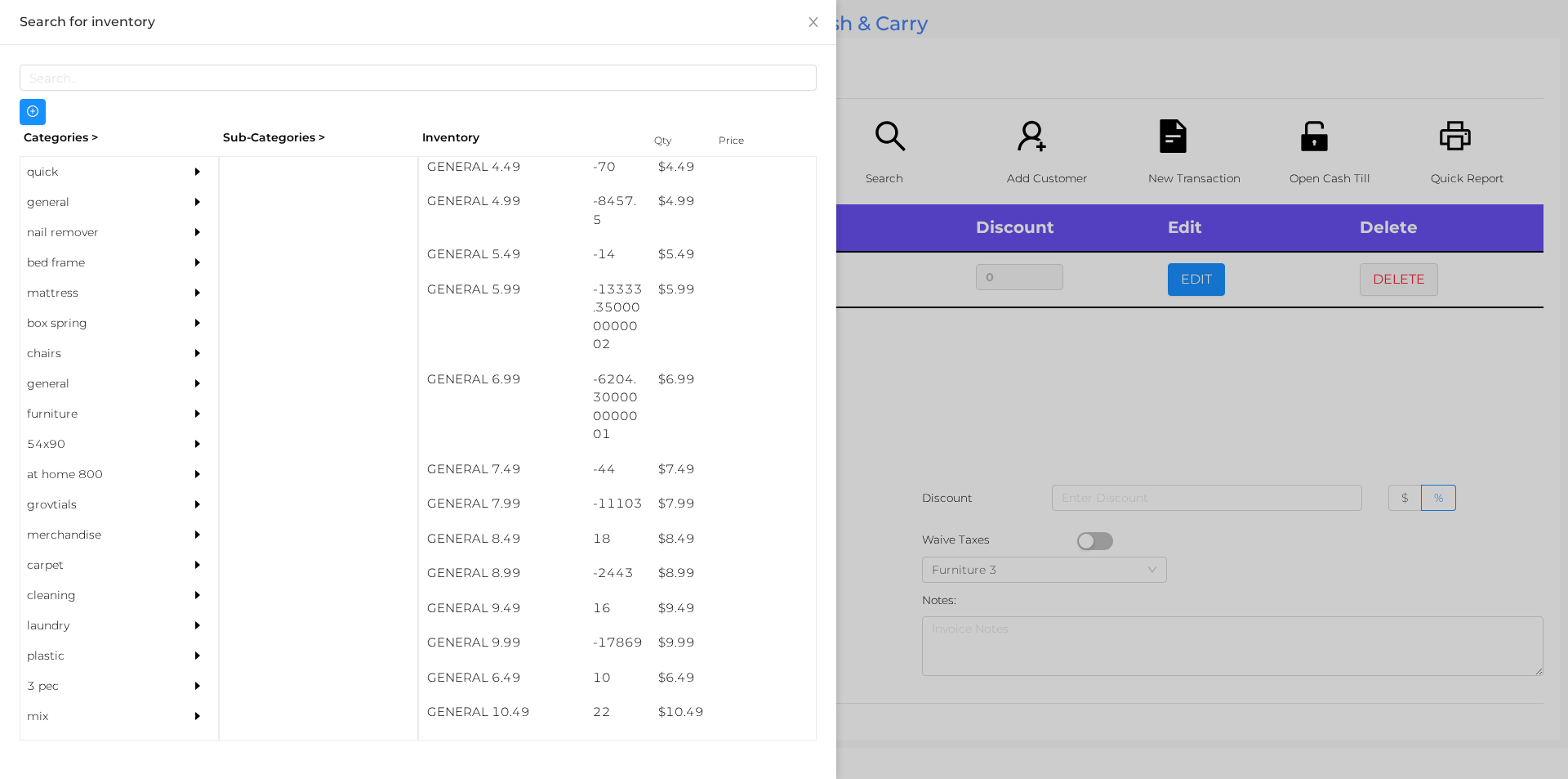
click at [904, 500] on div at bounding box center [784, 390] width 1568 height 779
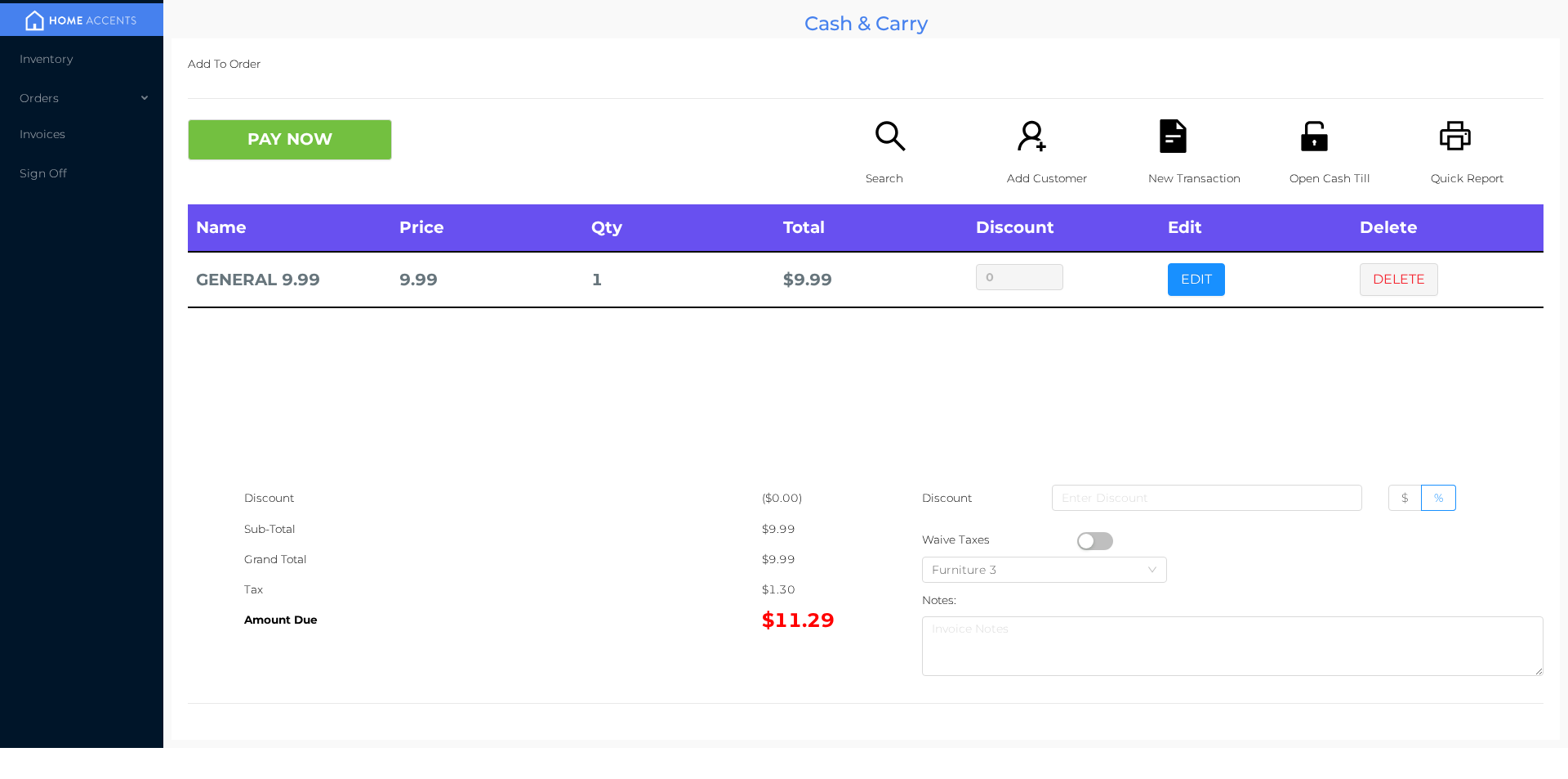
click at [885, 156] on div "Search" at bounding box center [921, 161] width 113 height 85
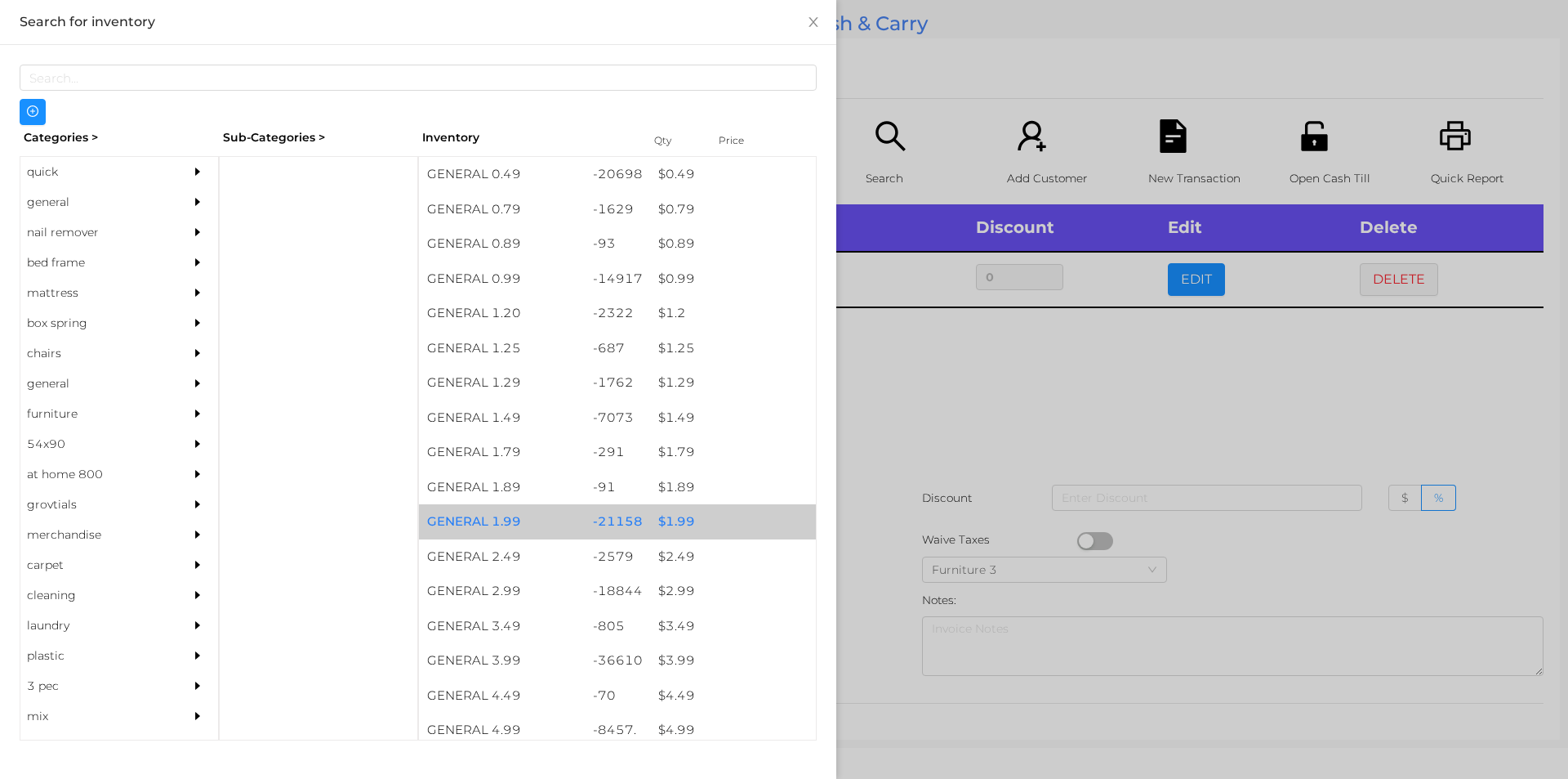
click at [701, 529] on div "$ 1.99" at bounding box center [733, 522] width 166 height 35
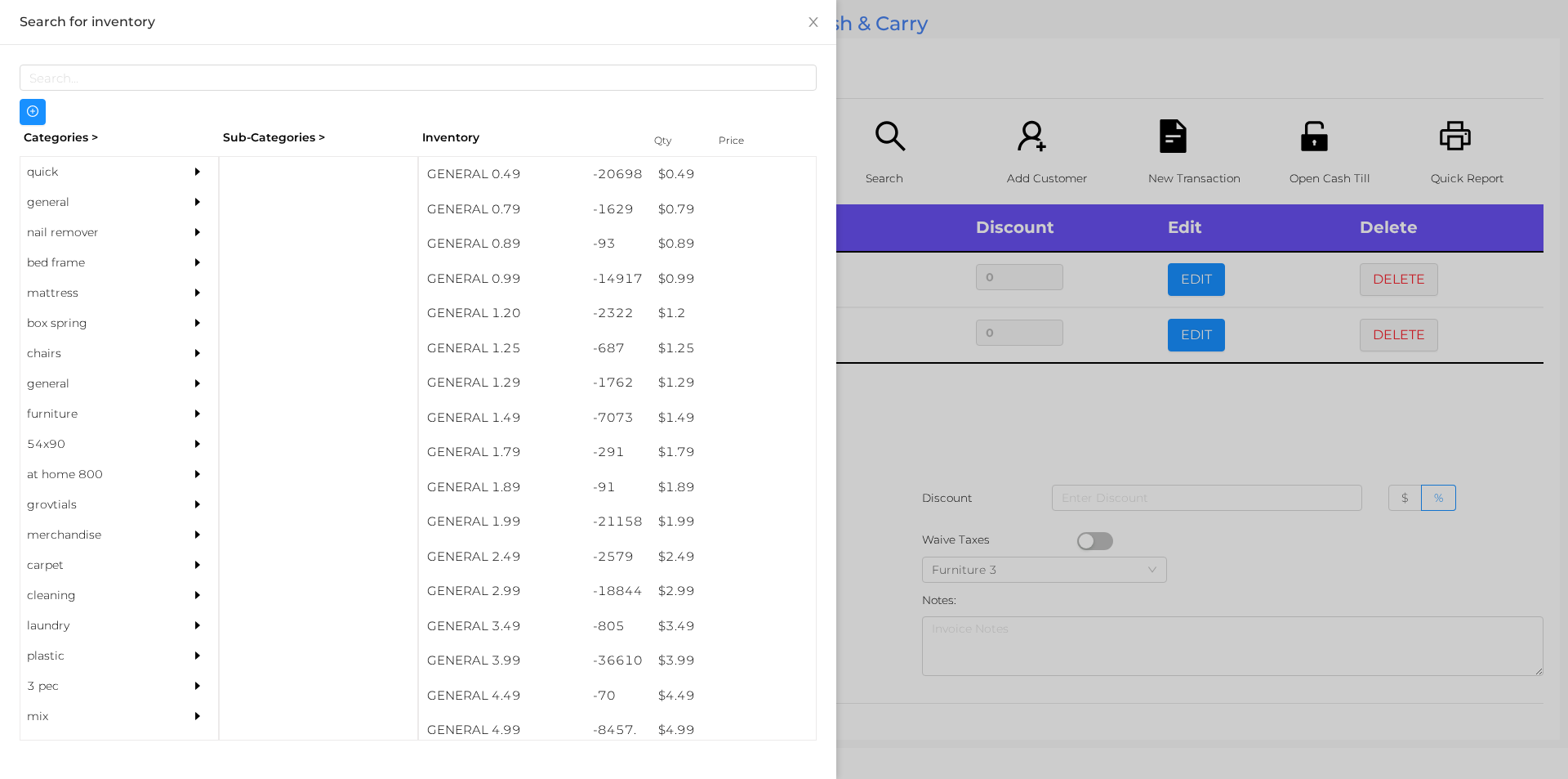
click at [926, 492] on div at bounding box center [784, 390] width 1568 height 779
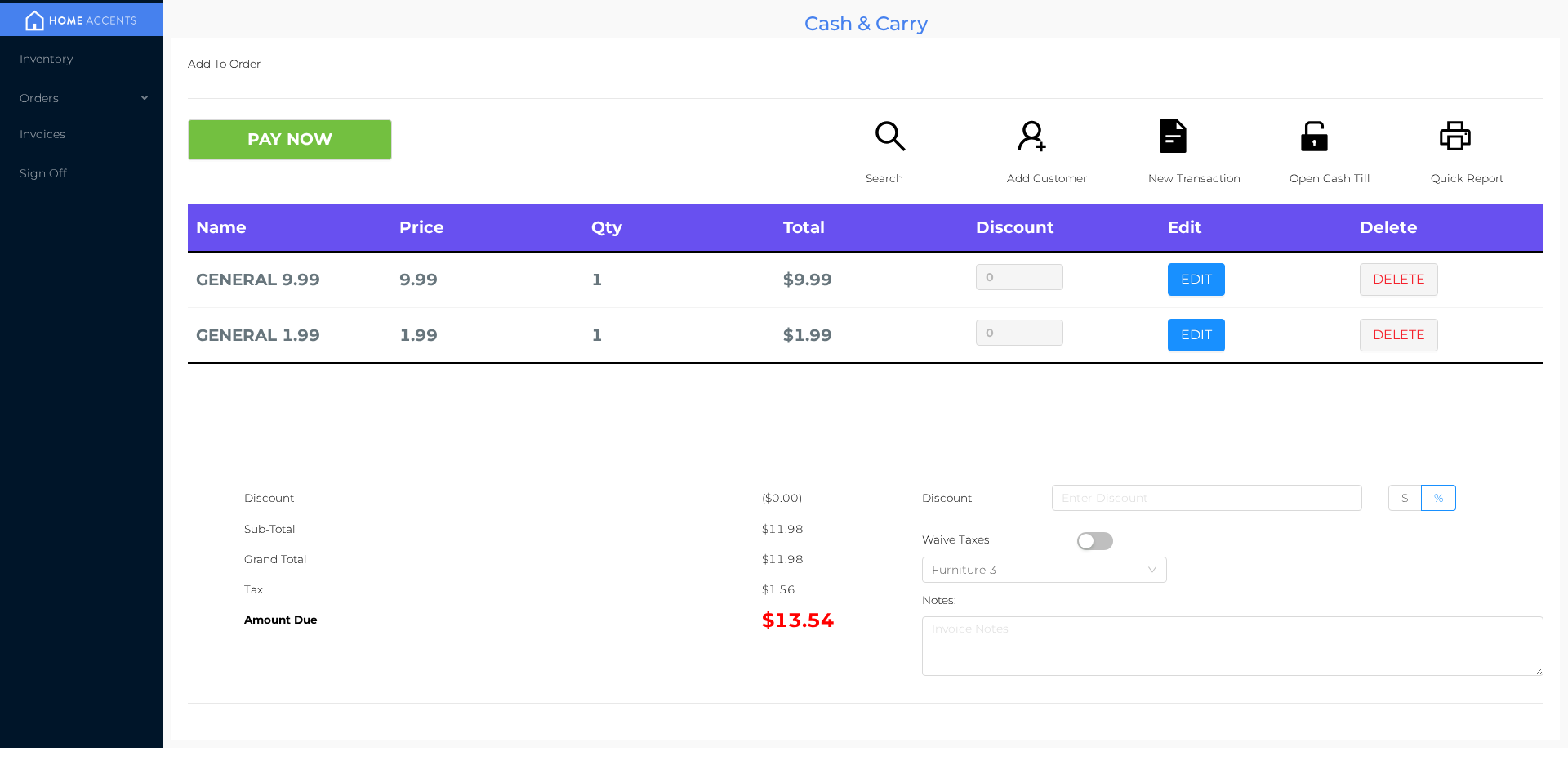
click at [883, 152] on icon "icon: search" at bounding box center [891, 136] width 34 height 34
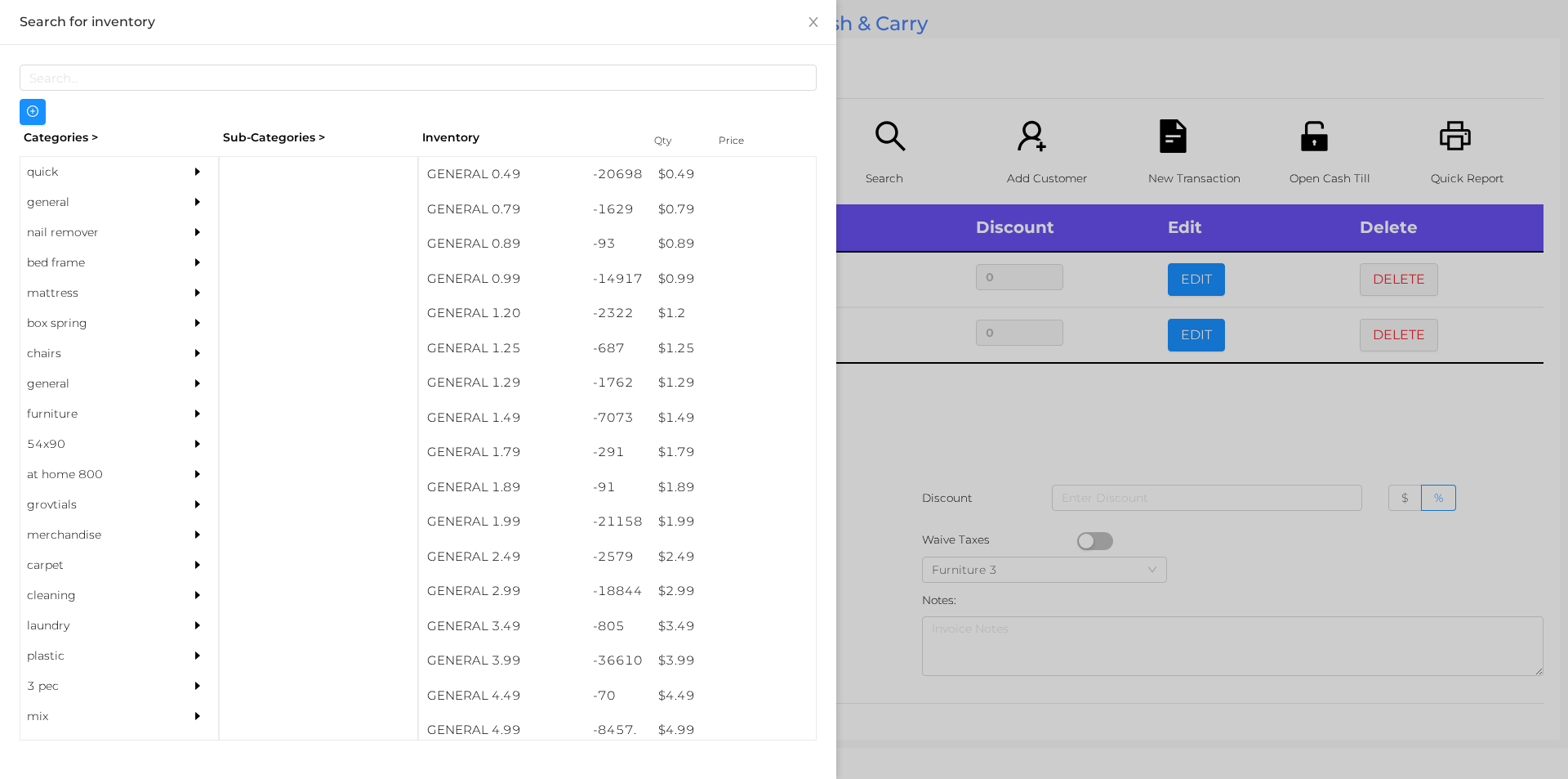
click at [1224, 470] on div at bounding box center [784, 390] width 1568 height 779
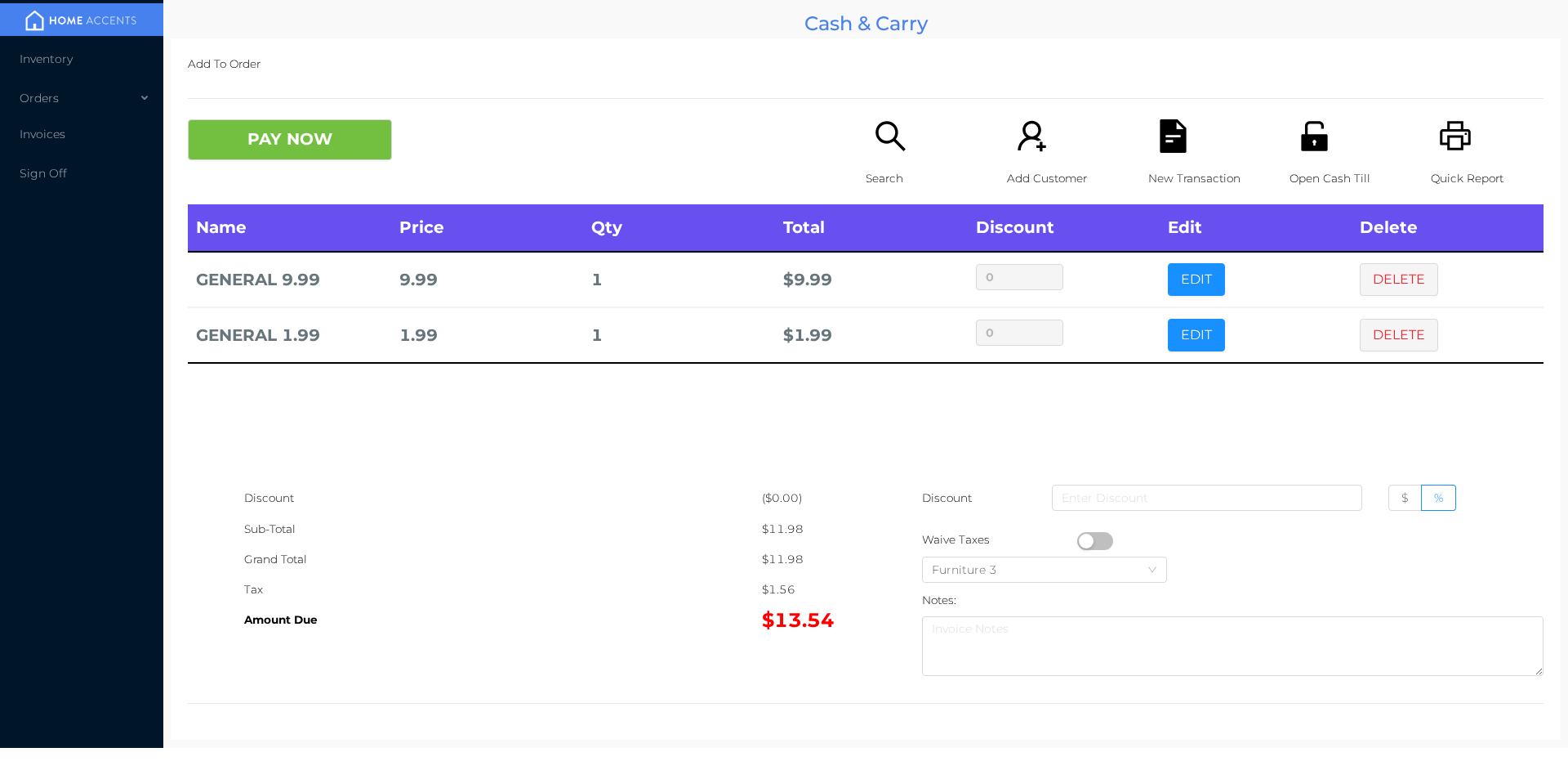
click at [881, 143] on icon "icon: search" at bounding box center [890, 135] width 29 height 29
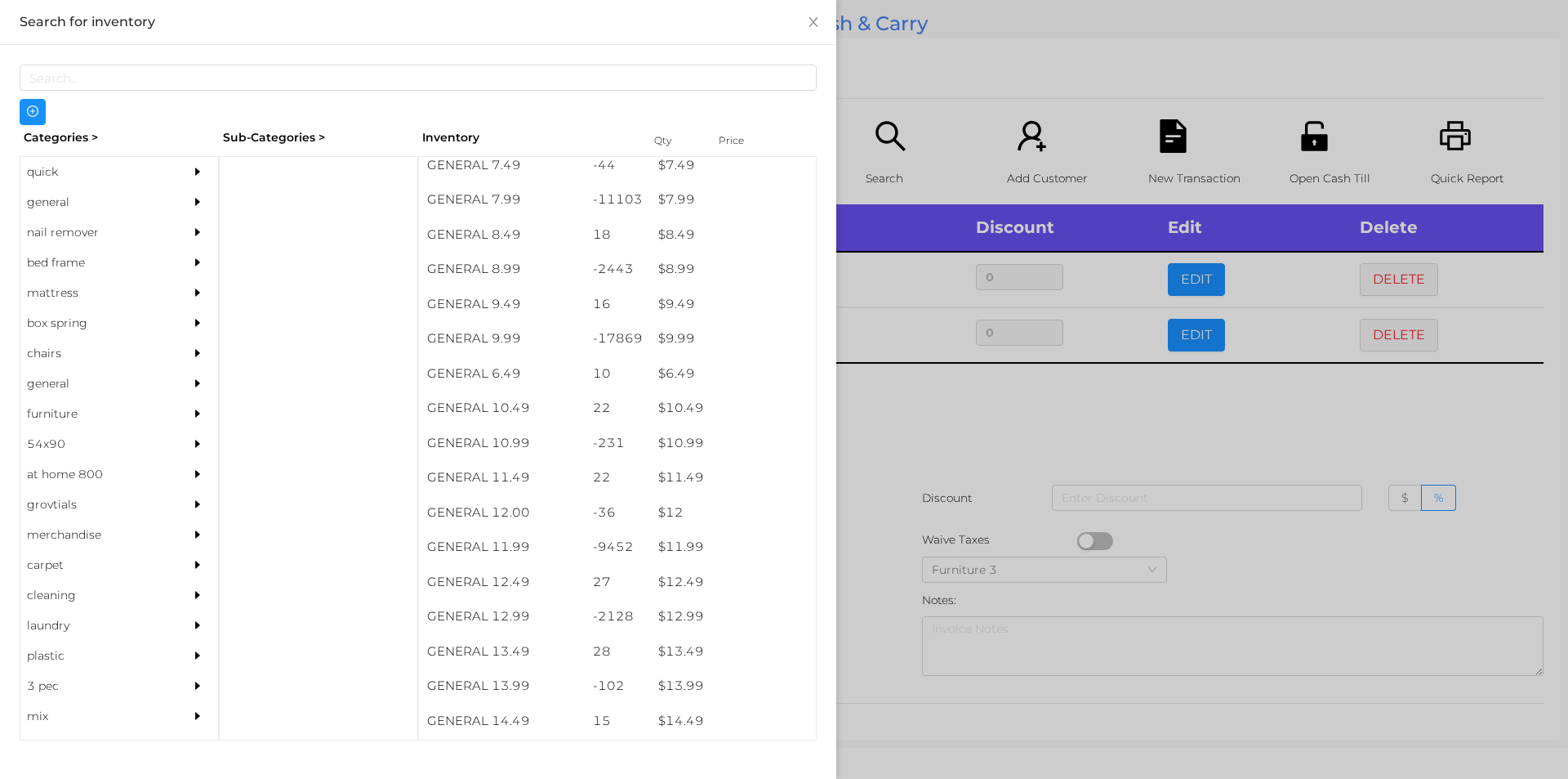
scroll to position [869, 0]
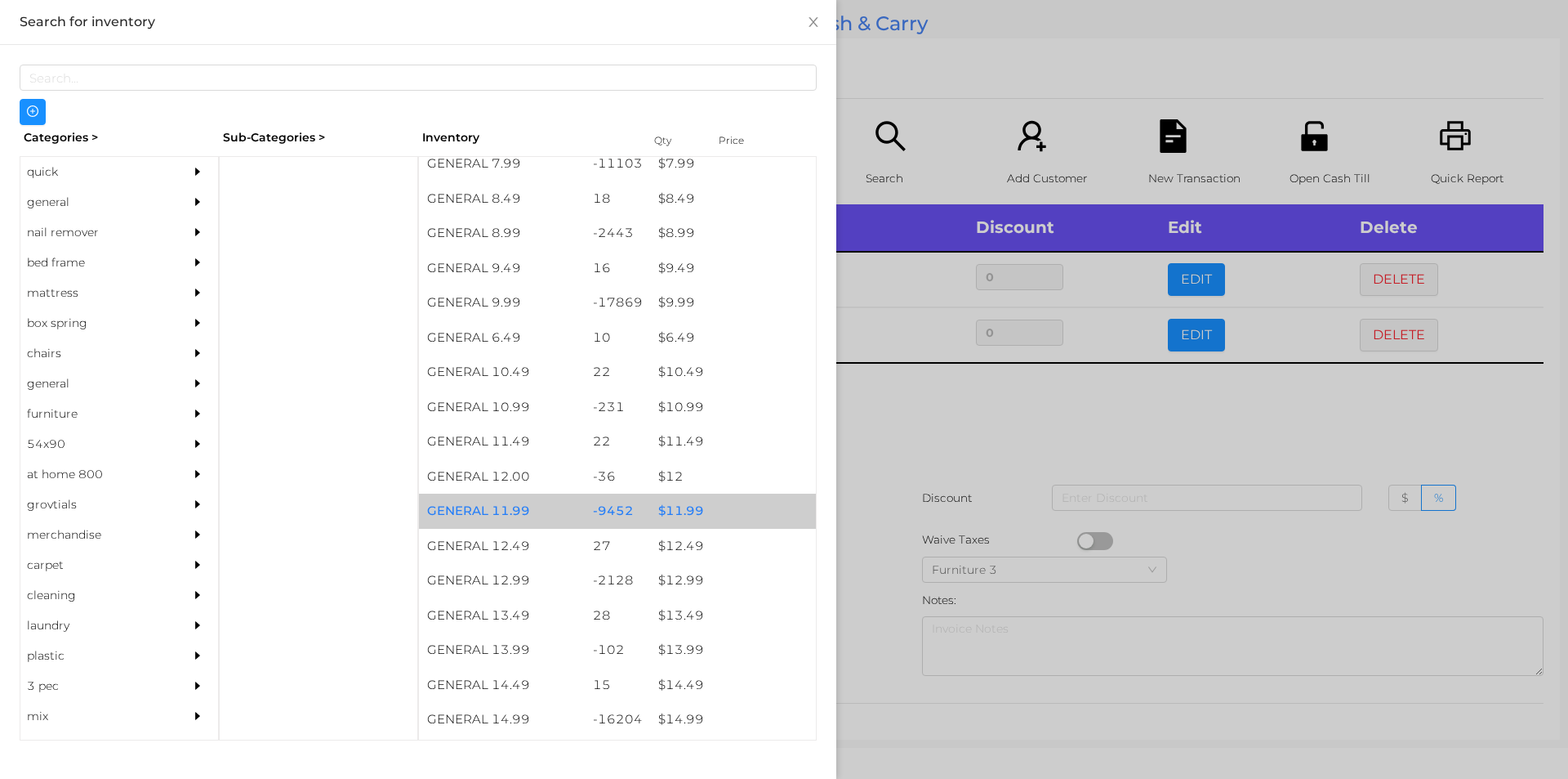
click at [717, 508] on div "$ 11.99" at bounding box center [733, 511] width 166 height 35
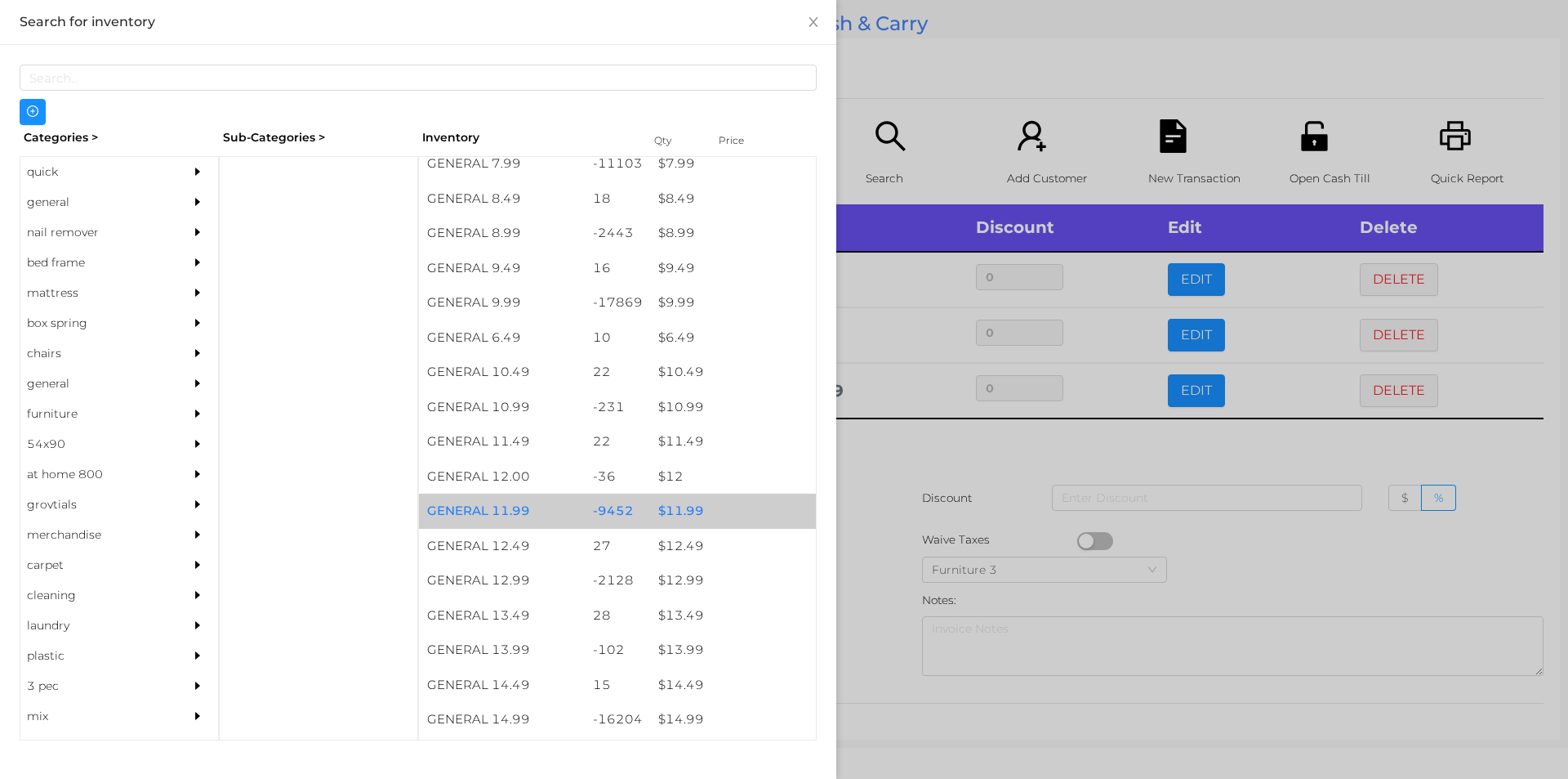
click at [731, 510] on div "$ 11.99" at bounding box center [733, 511] width 166 height 35
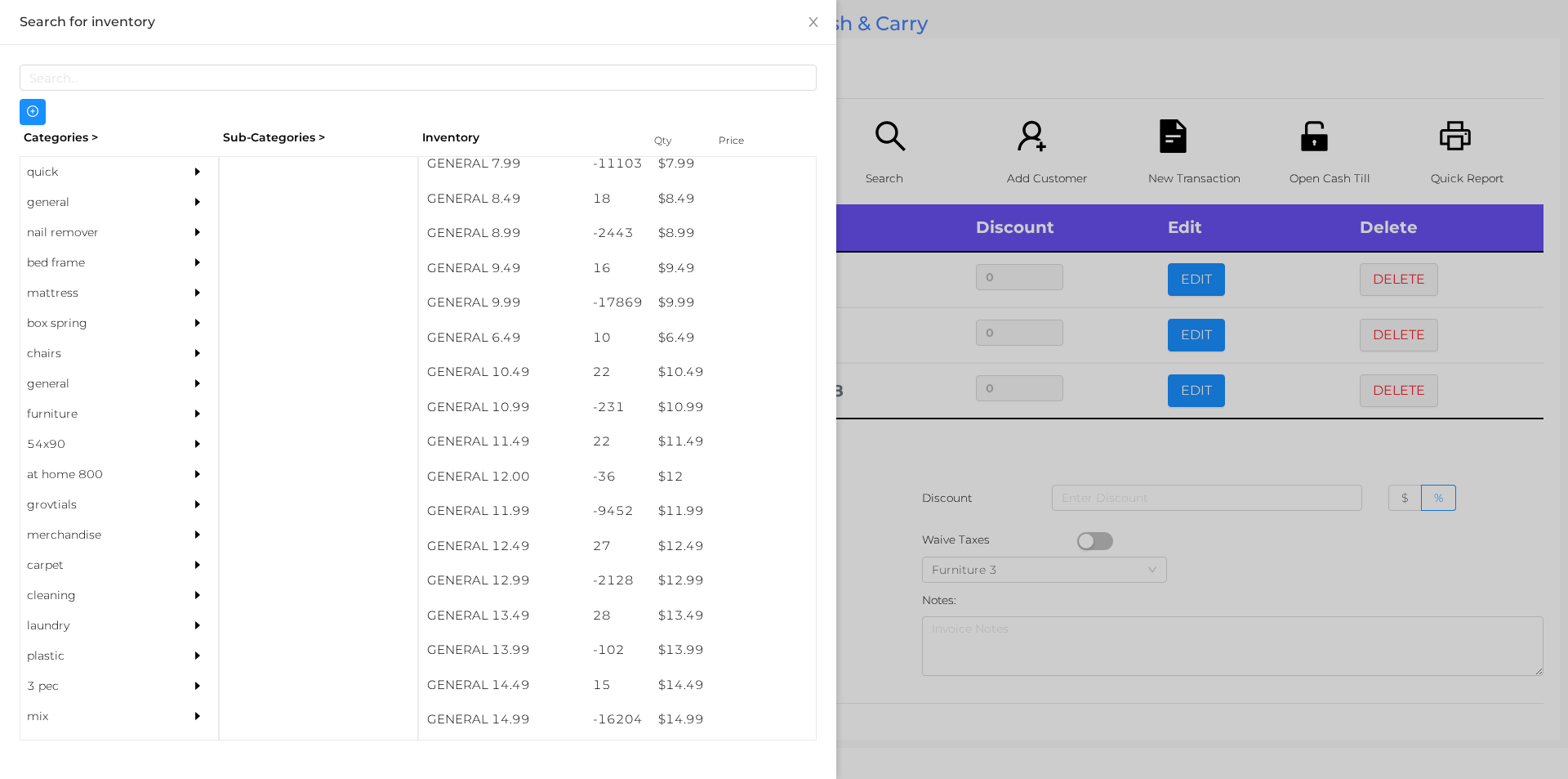
click at [950, 502] on div at bounding box center [784, 390] width 1568 height 779
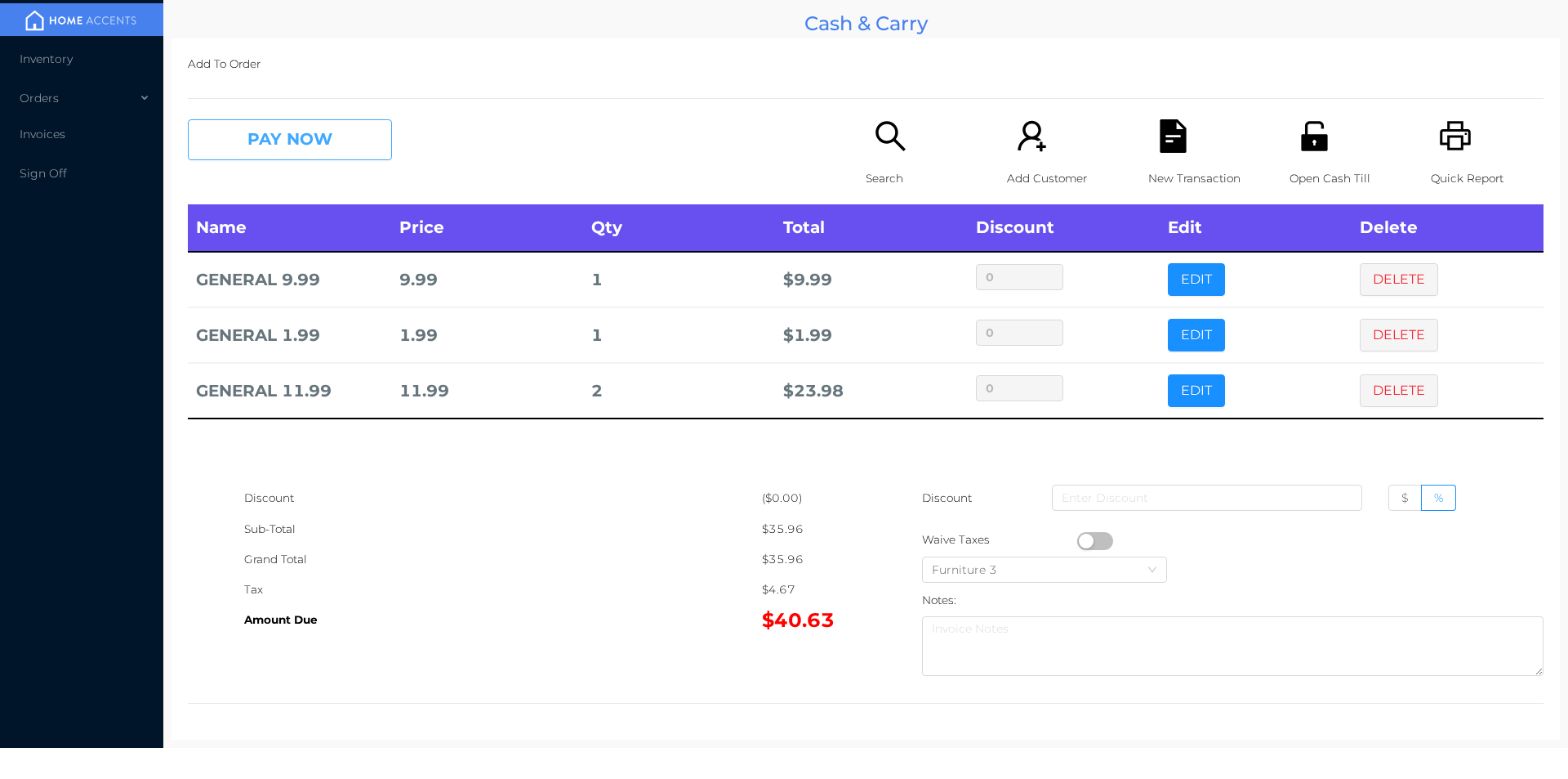
click at [274, 132] on button "PAY NOW" at bounding box center [290, 139] width 204 height 41
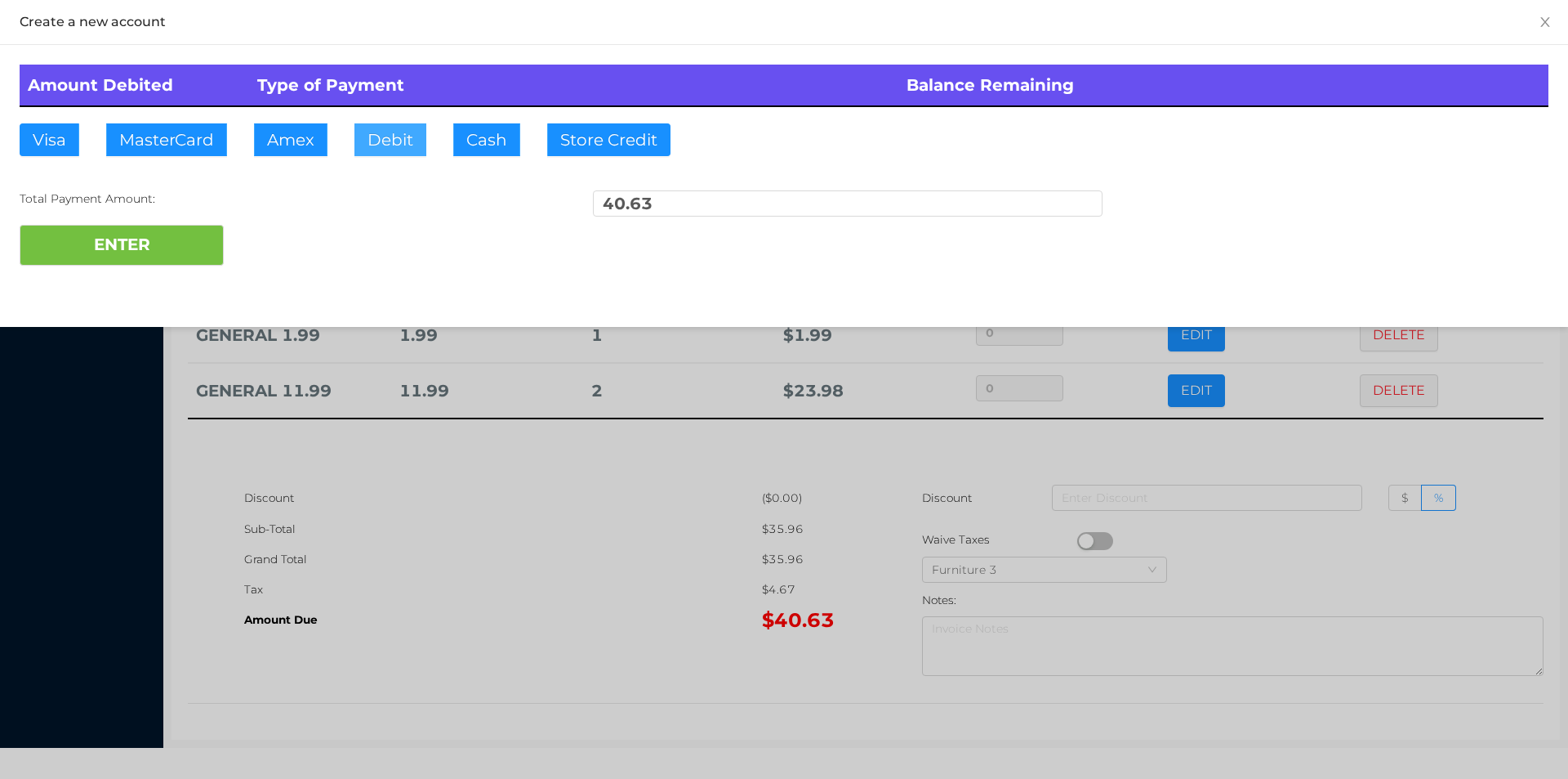
click at [380, 146] on button "Debit" at bounding box center [390, 139] width 72 height 33
click at [161, 261] on button "ENTER" at bounding box center [122, 245] width 204 height 41
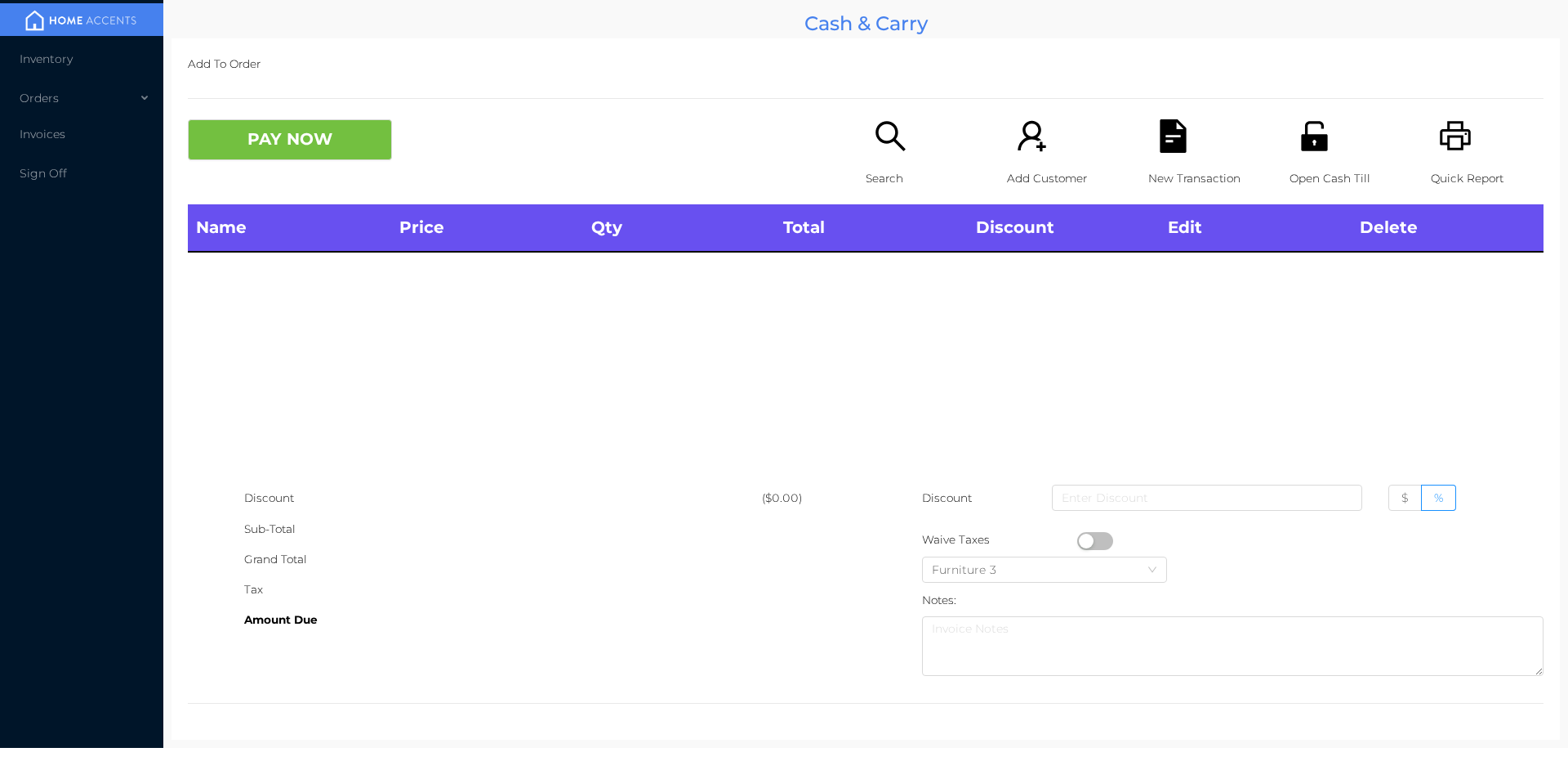
click at [882, 157] on div "Search" at bounding box center [921, 161] width 113 height 85
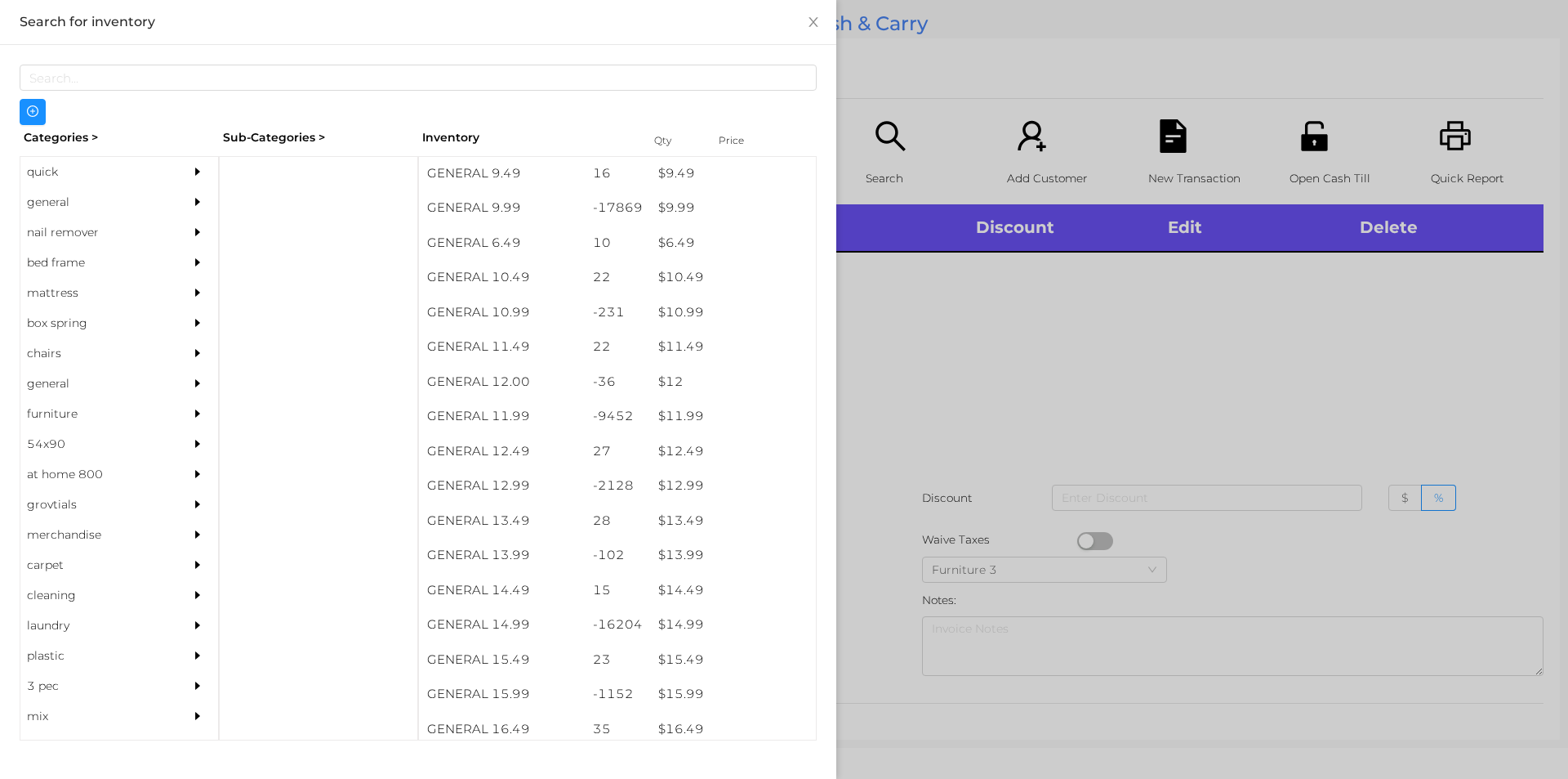
scroll to position [965, 0]
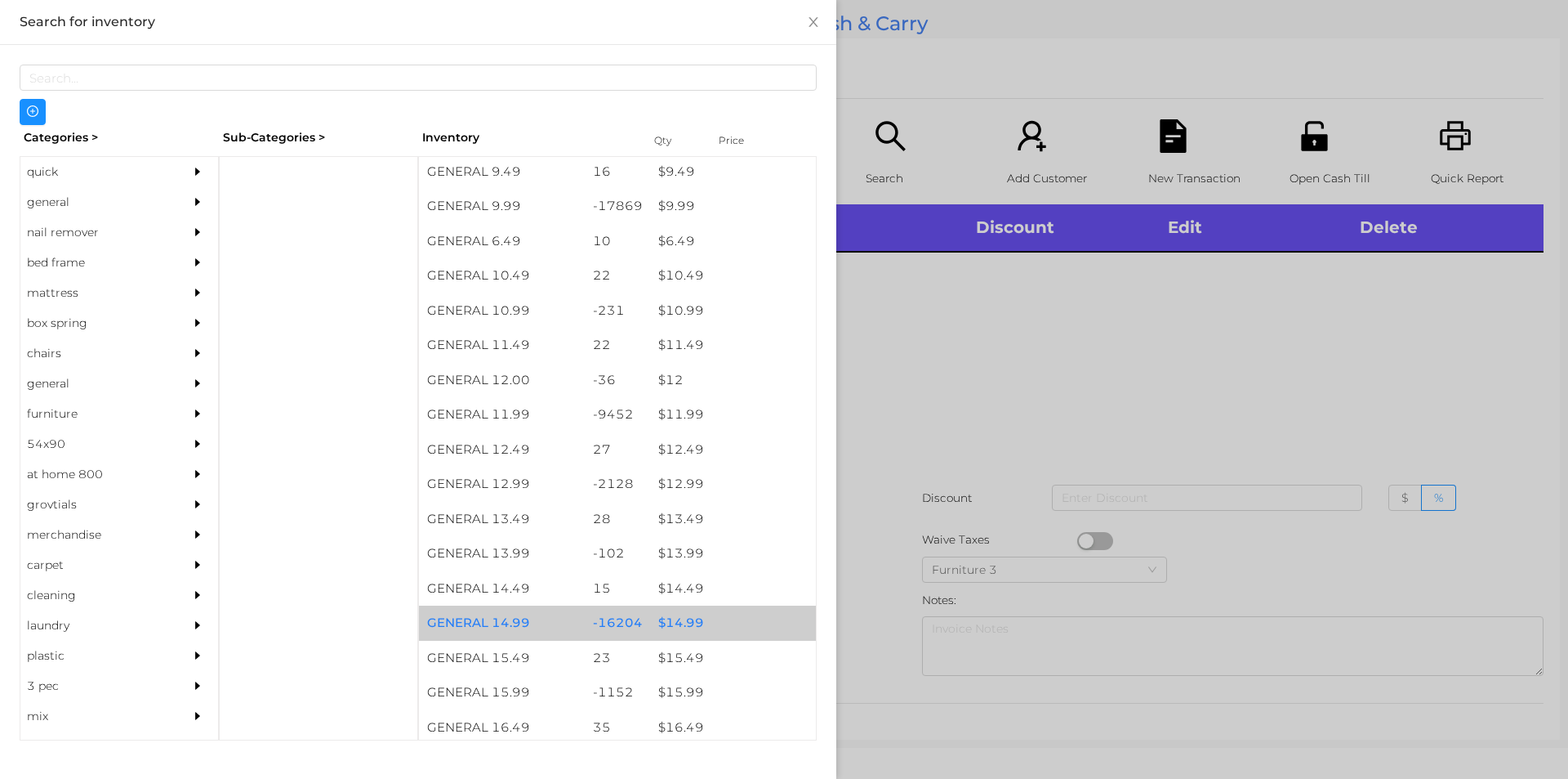
click at [730, 616] on div "$ 14.99" at bounding box center [733, 624] width 166 height 35
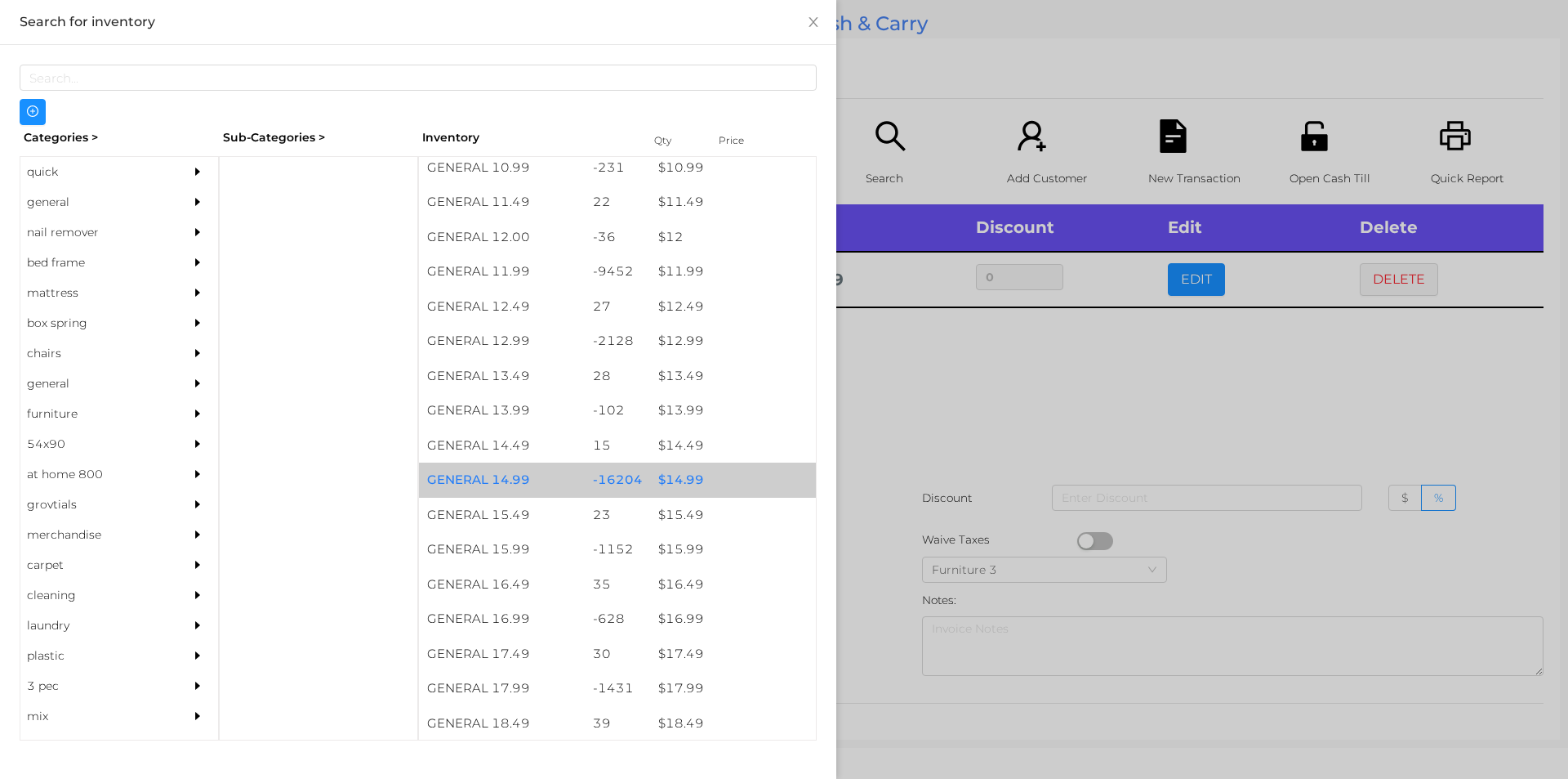
scroll to position [1354, 0]
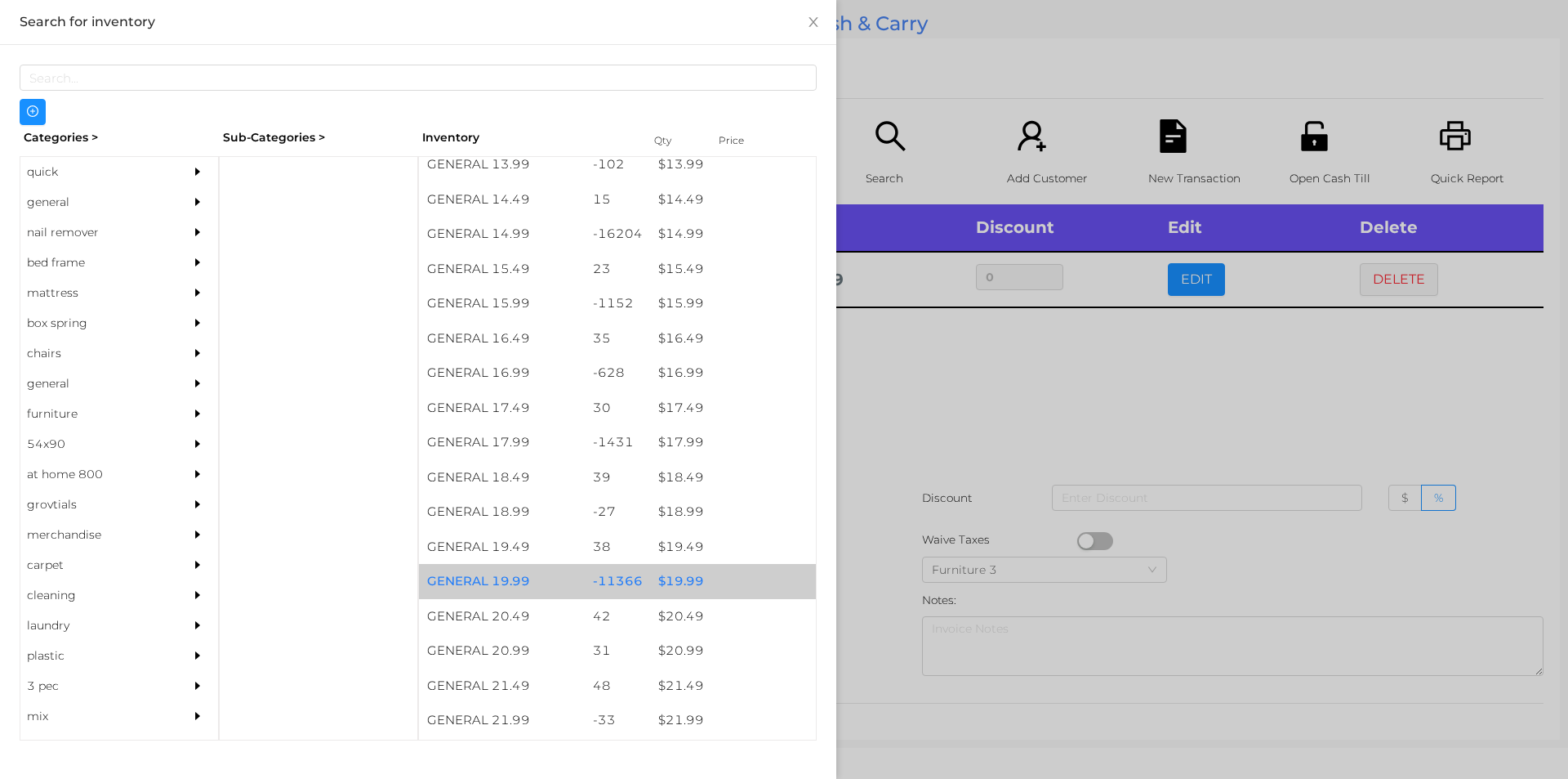
click at [688, 585] on div "$ 19.99" at bounding box center [733, 582] width 166 height 35
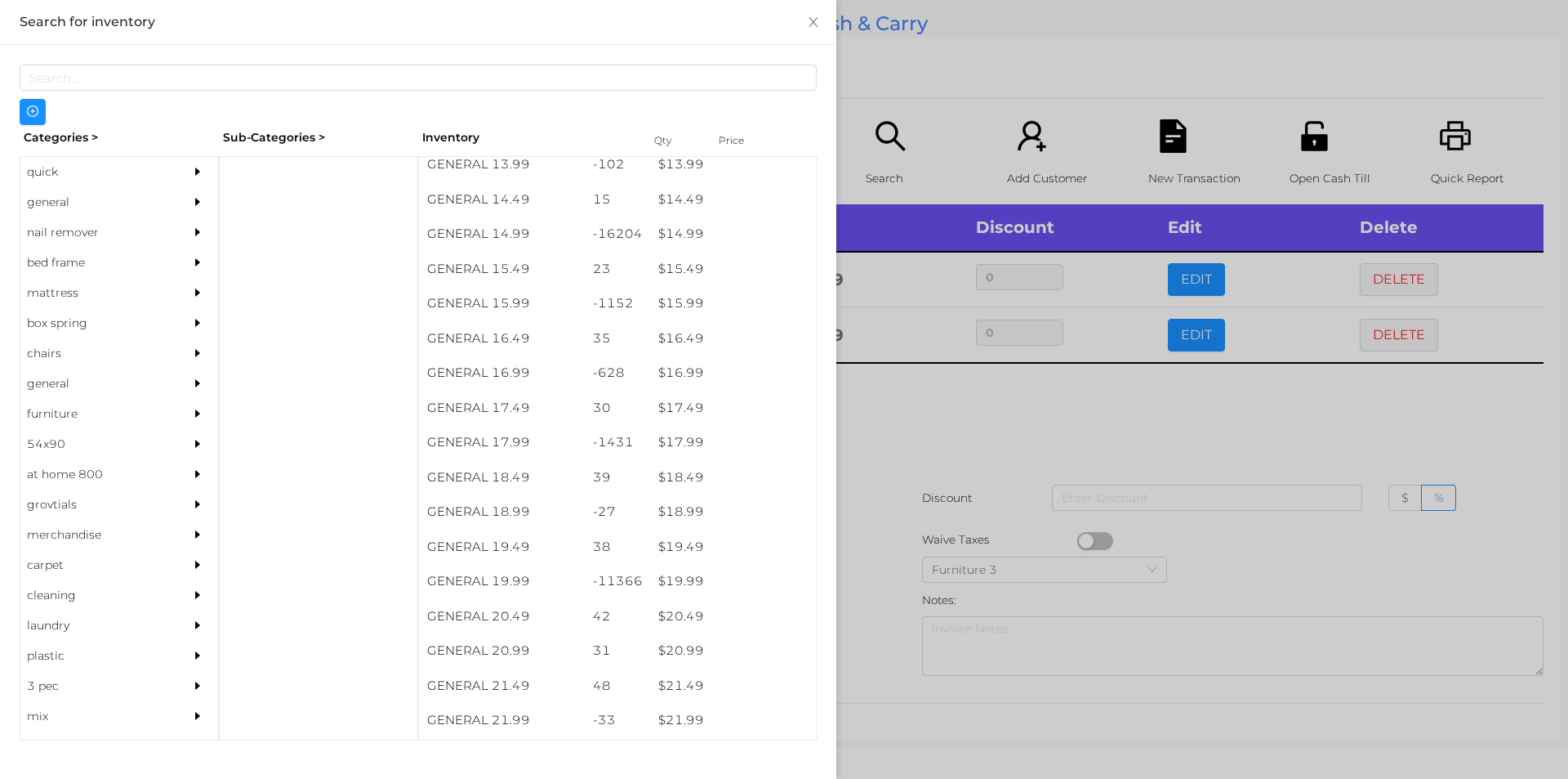
click at [920, 504] on div at bounding box center [784, 390] width 1568 height 779
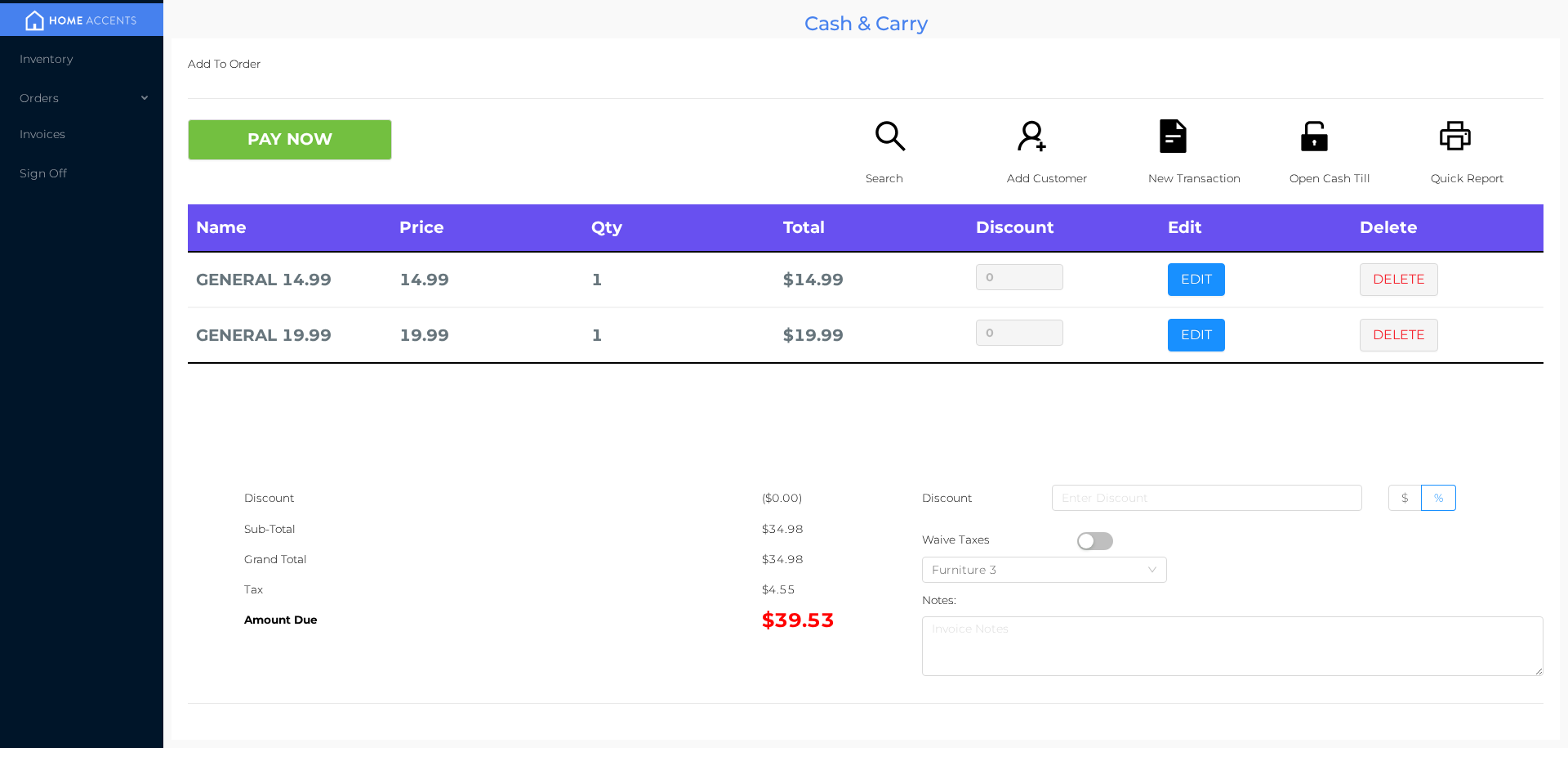
click at [1102, 547] on button "button" at bounding box center [1095, 541] width 36 height 18
click at [1169, 151] on icon "icon: file-text" at bounding box center [1172, 136] width 26 height 34
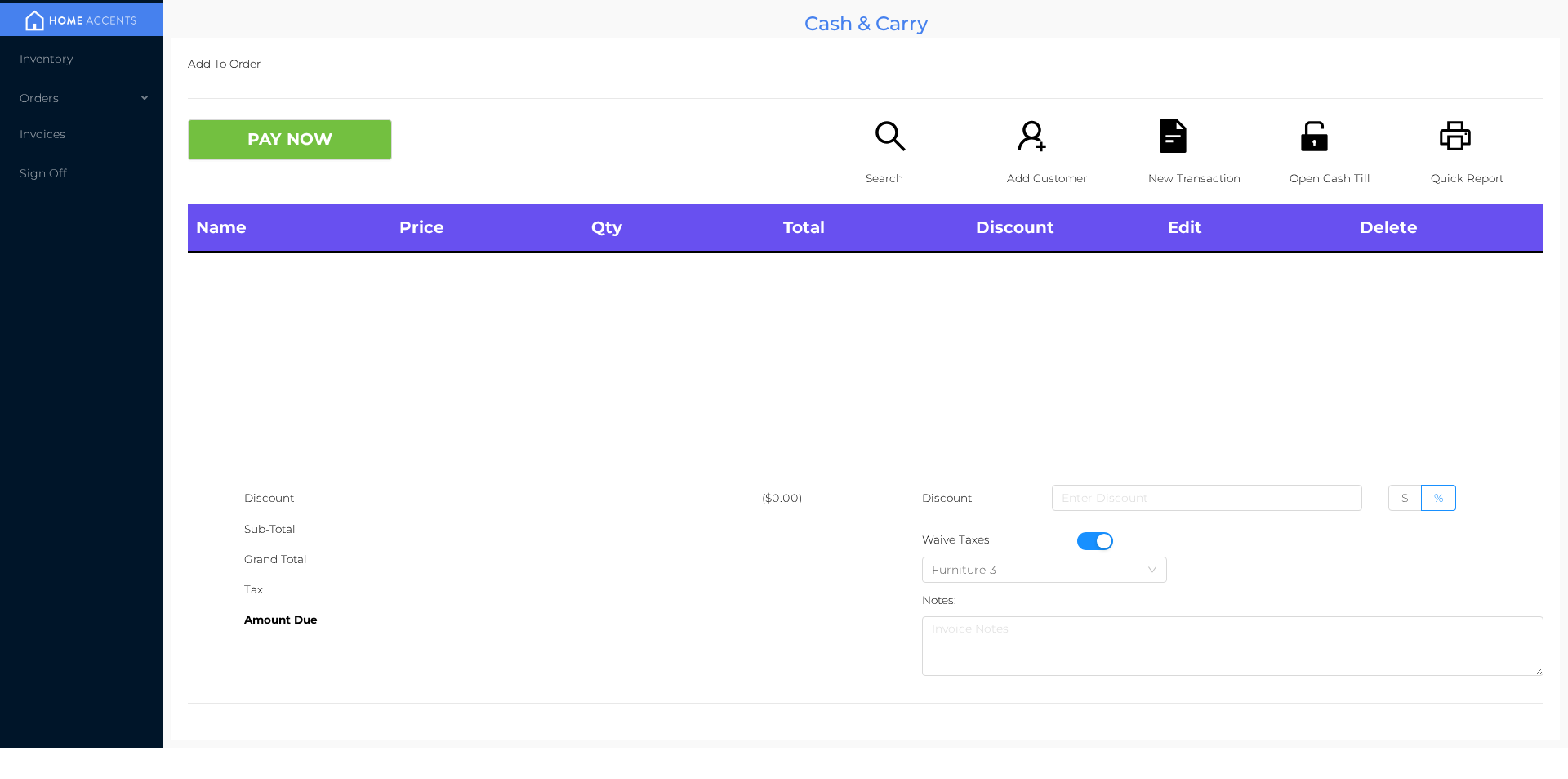
click at [1440, 126] on icon "icon: printer" at bounding box center [1455, 135] width 31 height 29
click at [1097, 533] on button "button" at bounding box center [1095, 541] width 36 height 18
click at [885, 137] on icon "icon: search" at bounding box center [891, 136] width 34 height 34
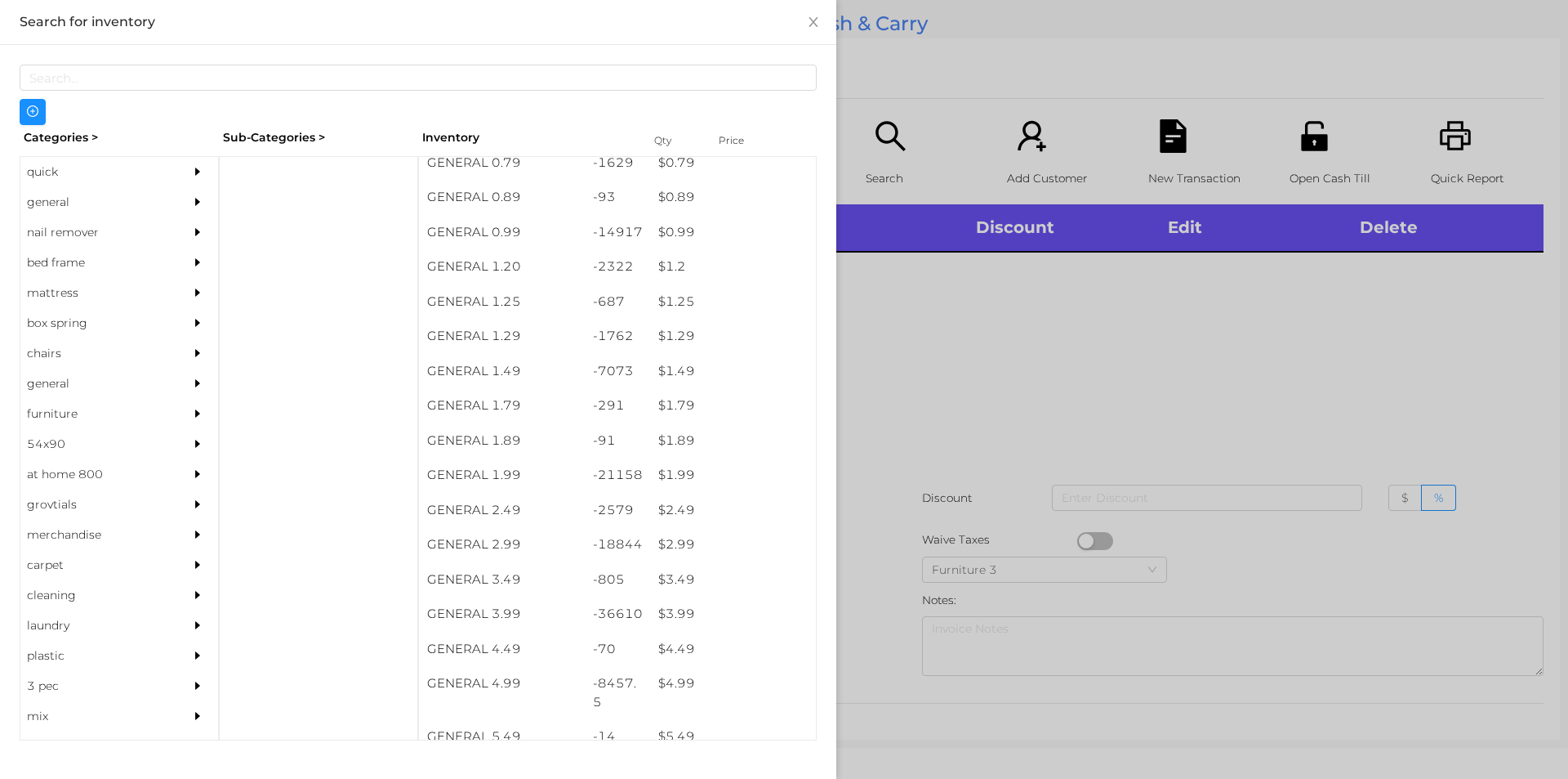
scroll to position [46, 0]
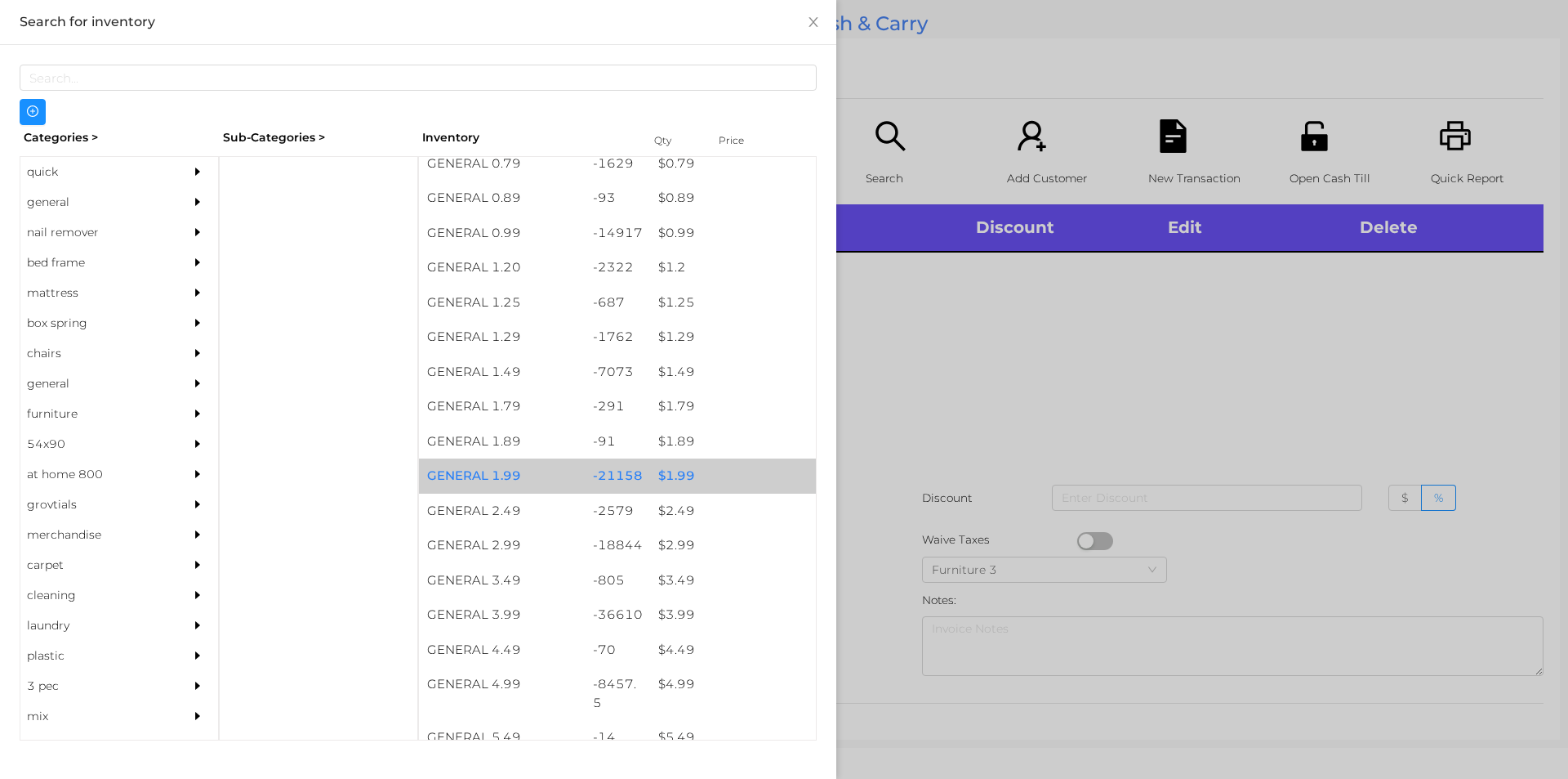
click at [682, 471] on div "$ 1.99" at bounding box center [733, 476] width 166 height 35
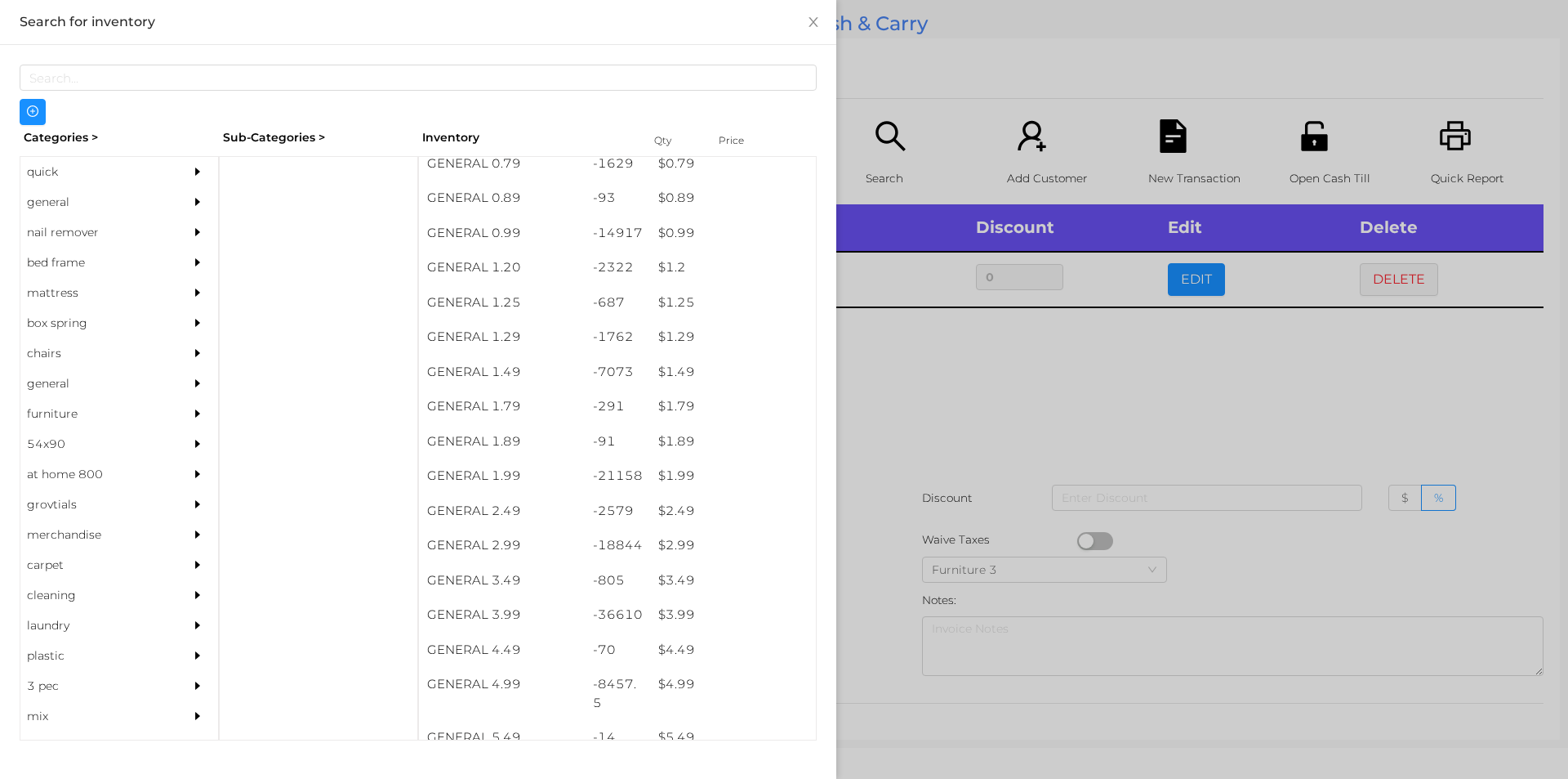
click at [852, 472] on div at bounding box center [784, 390] width 1568 height 779
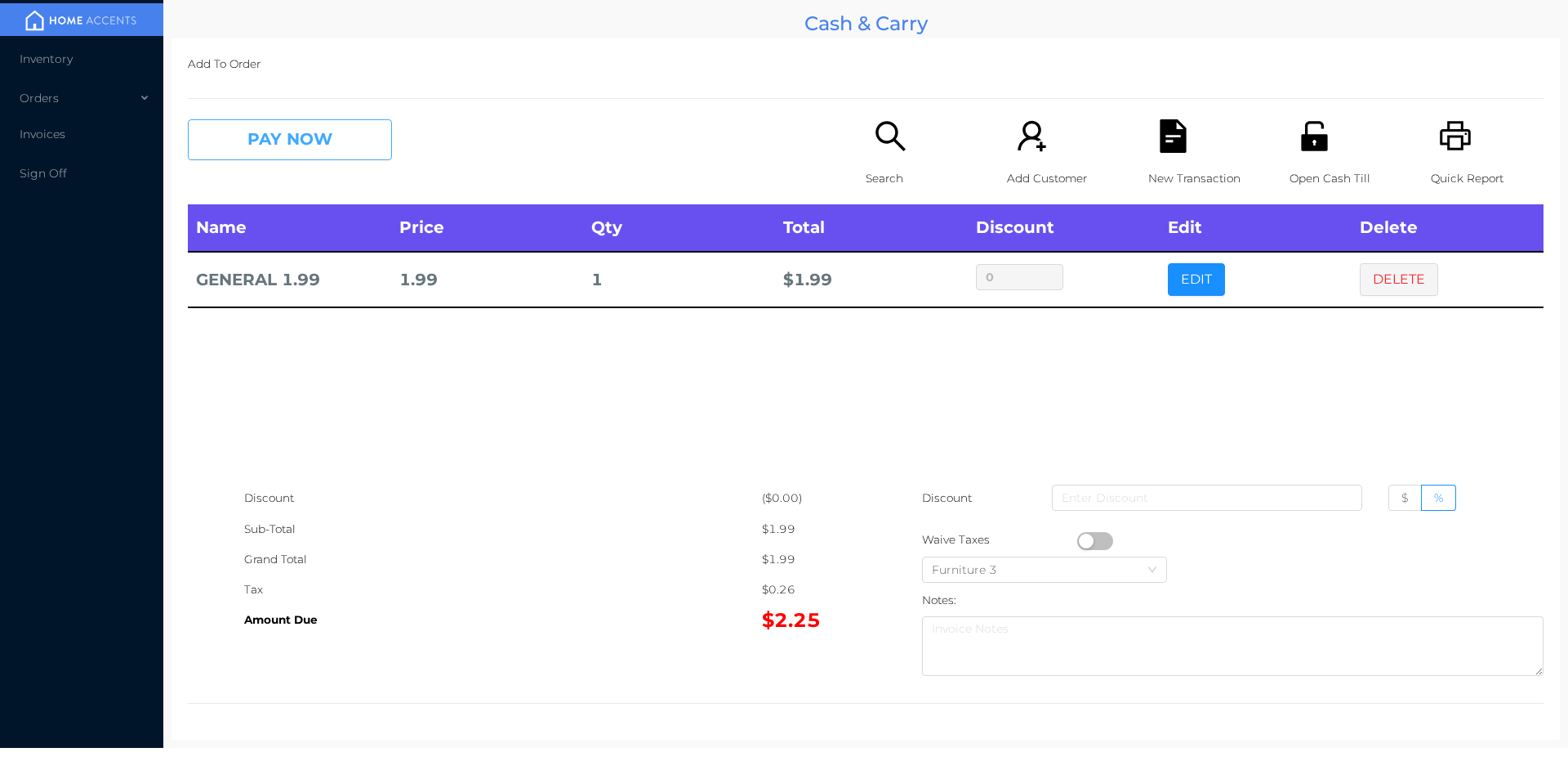
click at [301, 154] on button "PAY NOW" at bounding box center [290, 139] width 204 height 41
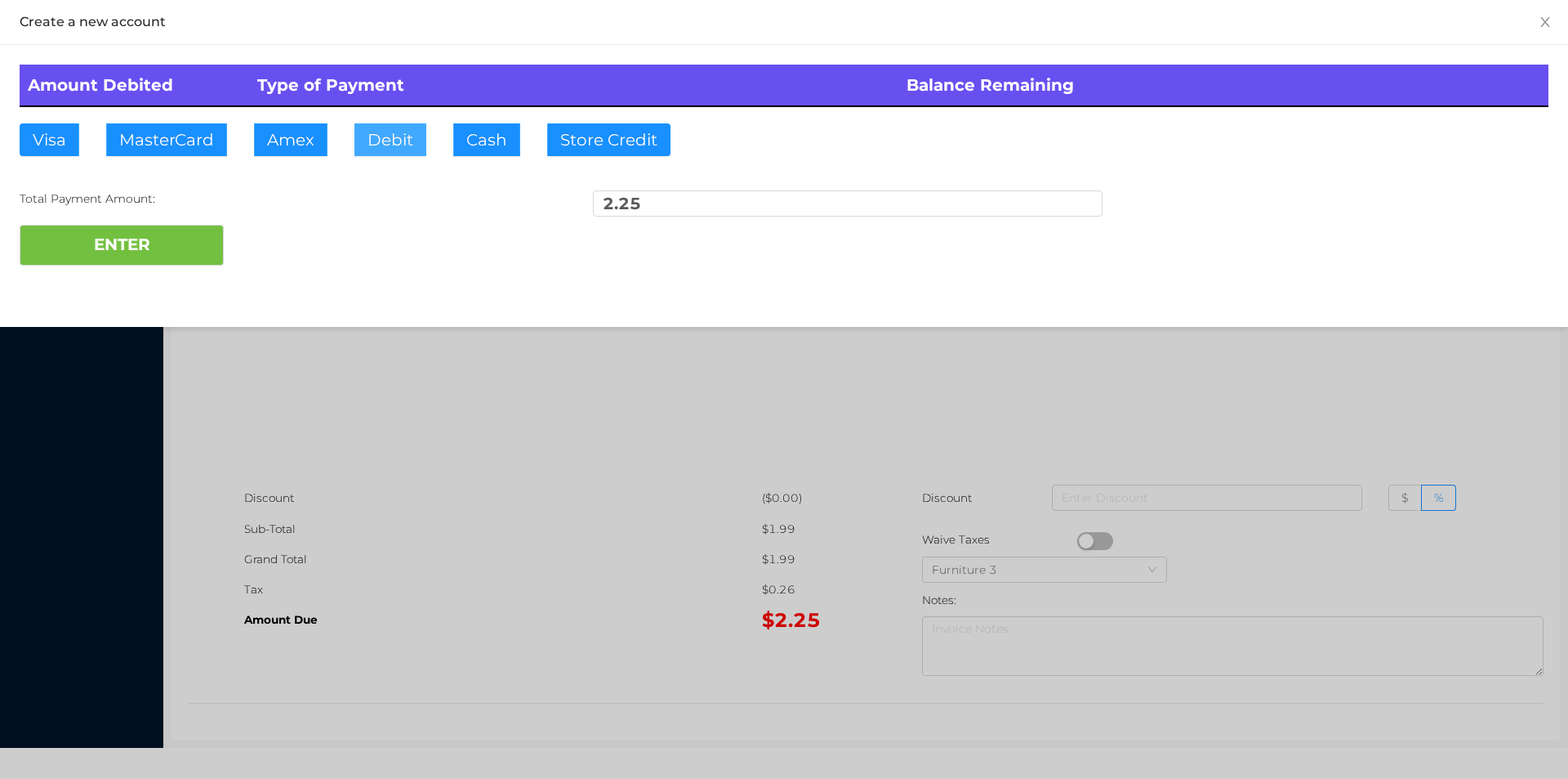
click at [395, 143] on button "Debit" at bounding box center [390, 139] width 72 height 33
click at [178, 259] on button "ENTER" at bounding box center [122, 245] width 204 height 41
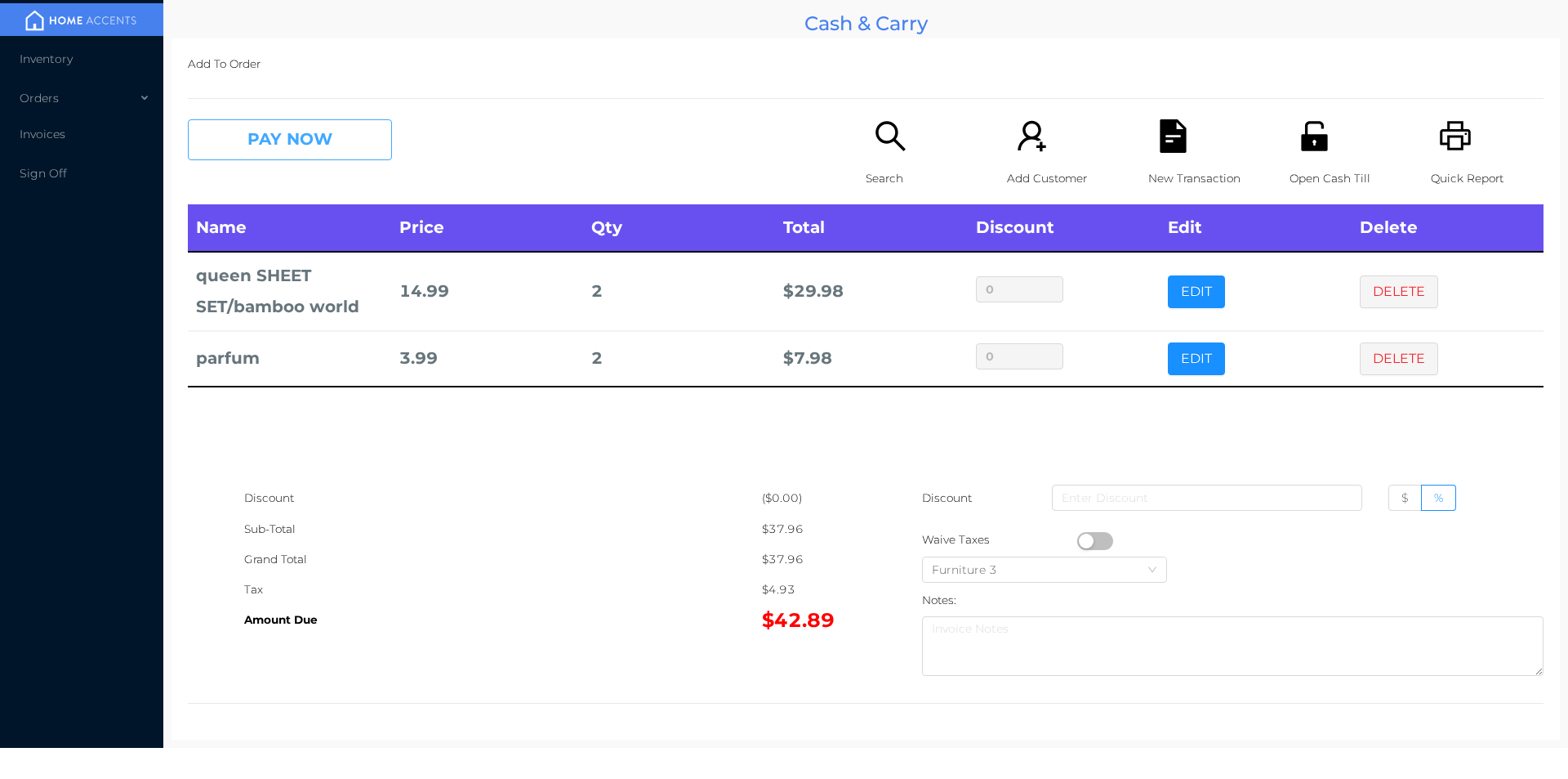
click at [273, 144] on button "PAY NOW" at bounding box center [290, 139] width 204 height 41
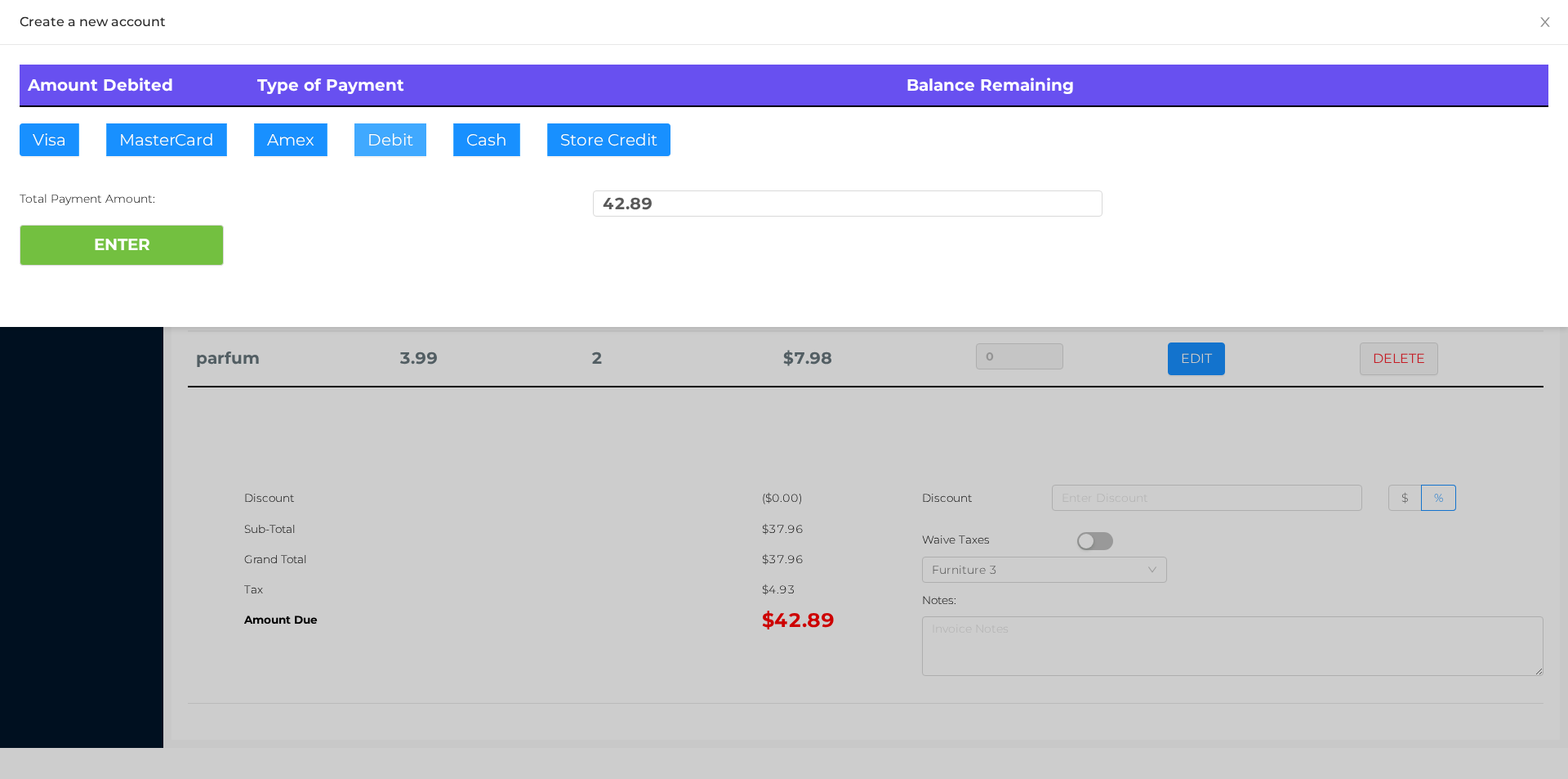
click at [386, 125] on button "Debit" at bounding box center [390, 139] width 72 height 33
click at [183, 225] on button "ENTER" at bounding box center [122, 245] width 204 height 41
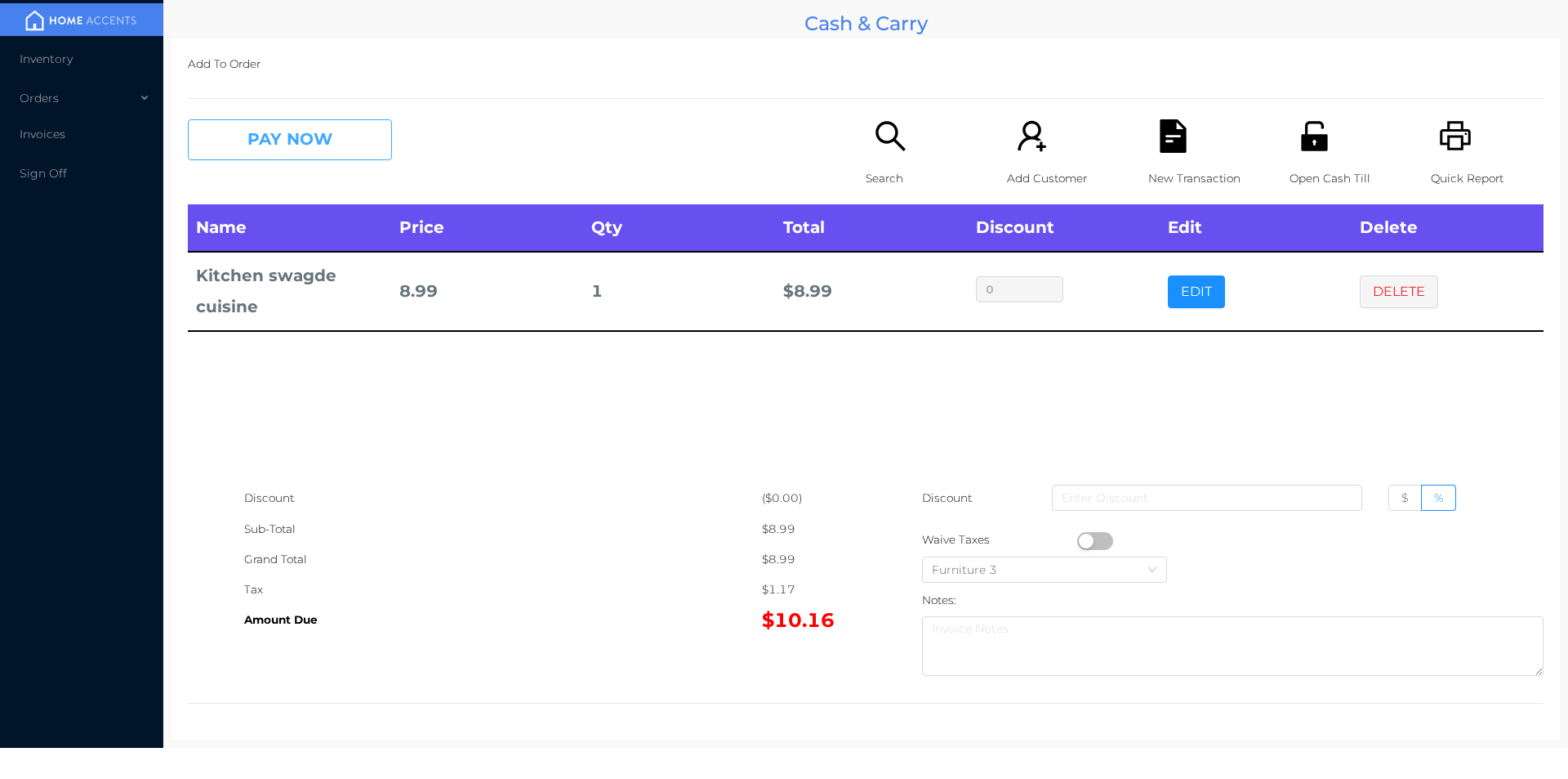
click at [278, 158] on button "PAY NOW" at bounding box center [290, 139] width 204 height 41
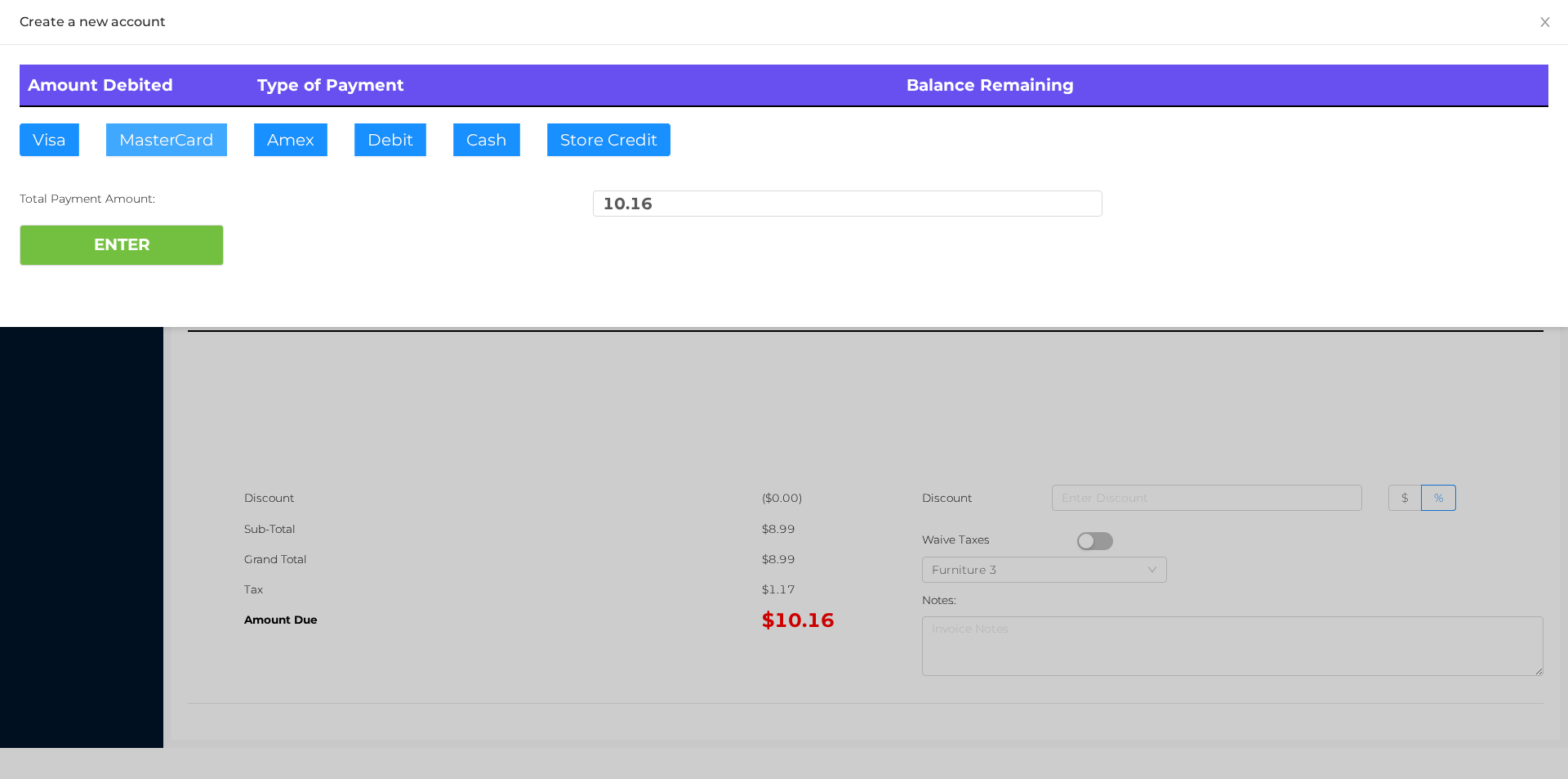
click at [206, 130] on button "MasterCard" at bounding box center [167, 139] width 121 height 33
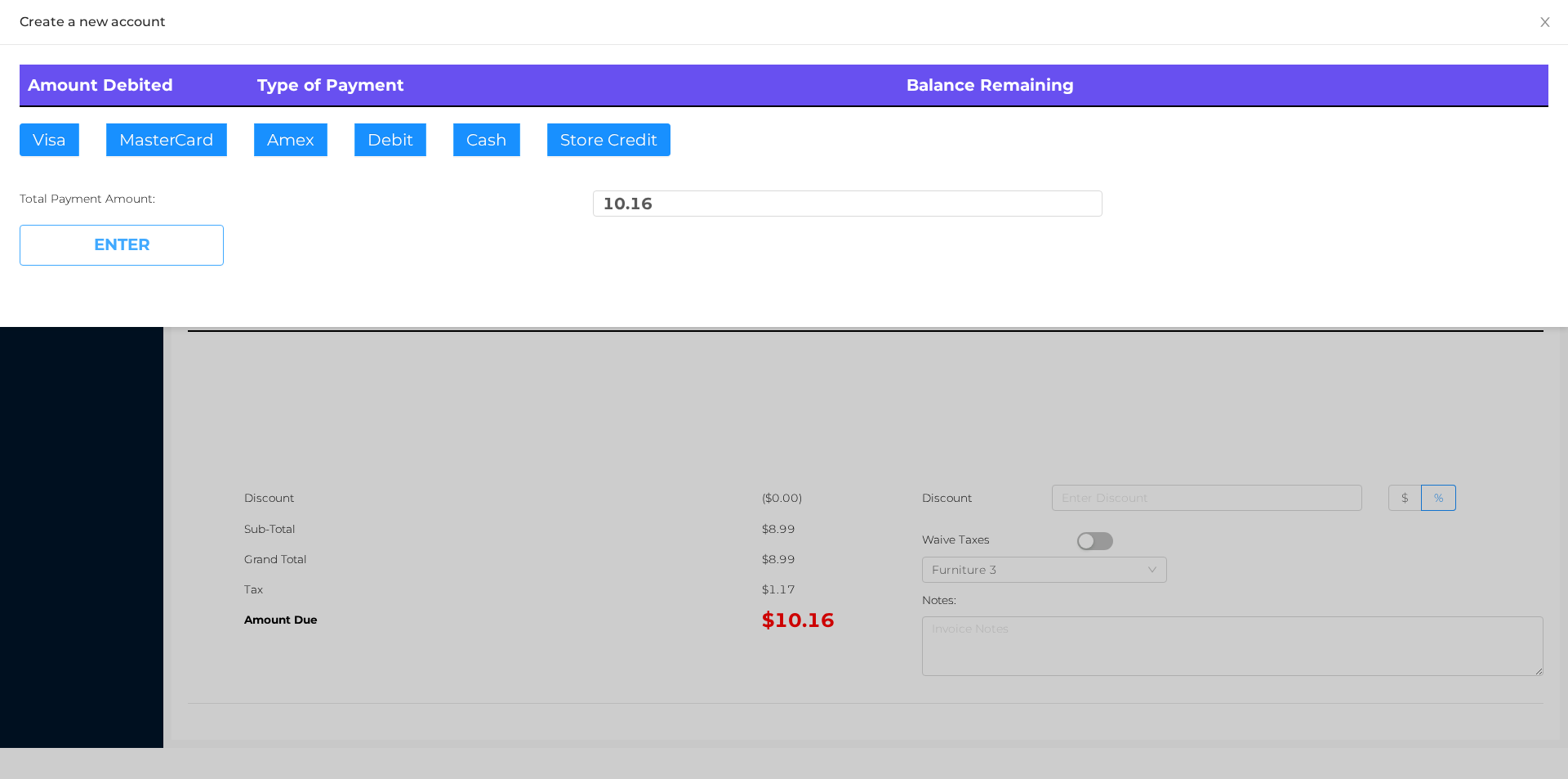
click at [116, 246] on button "ENTER" at bounding box center [122, 245] width 204 height 41
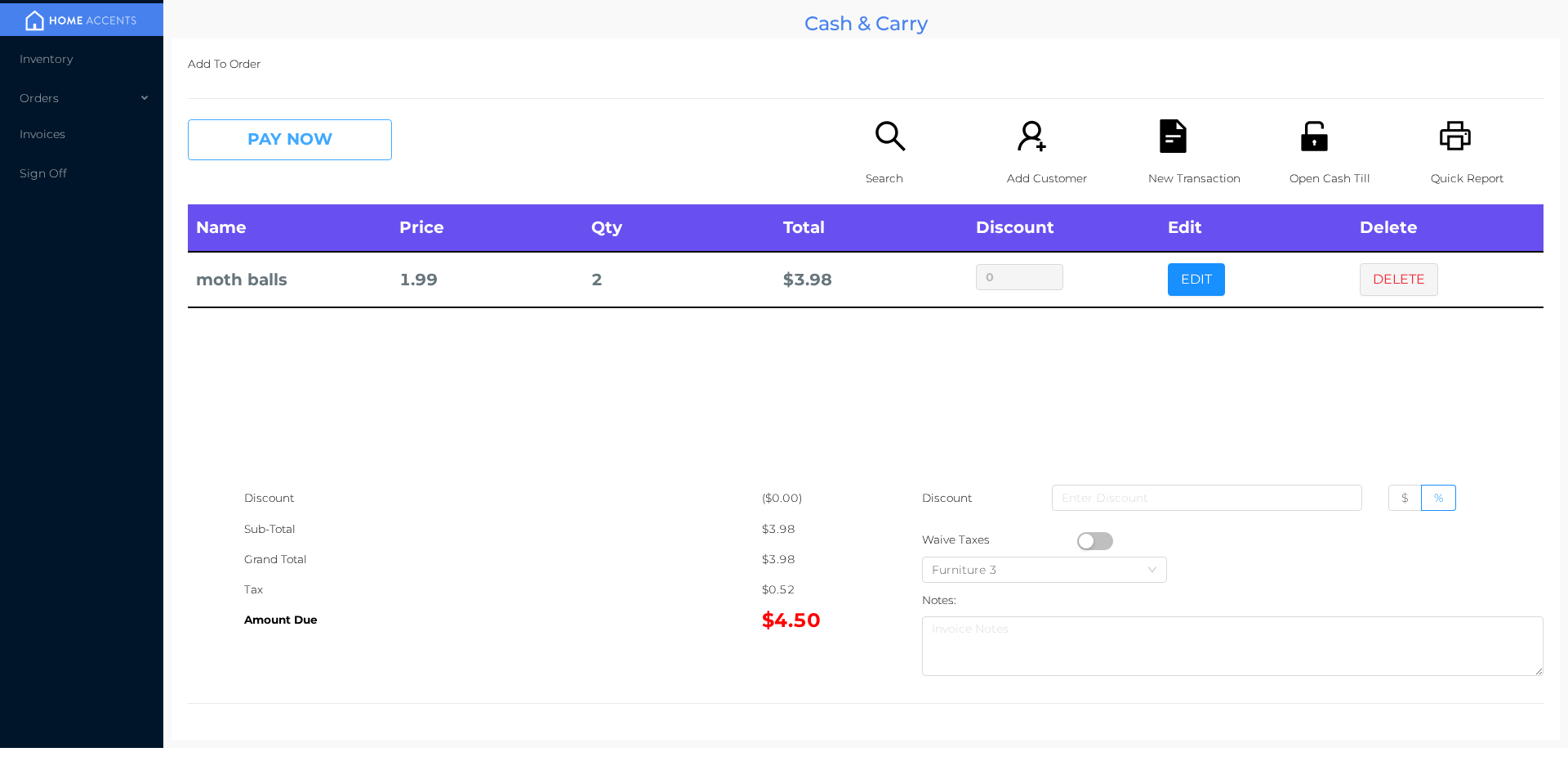
click at [271, 134] on button "PAY NOW" at bounding box center [290, 139] width 204 height 41
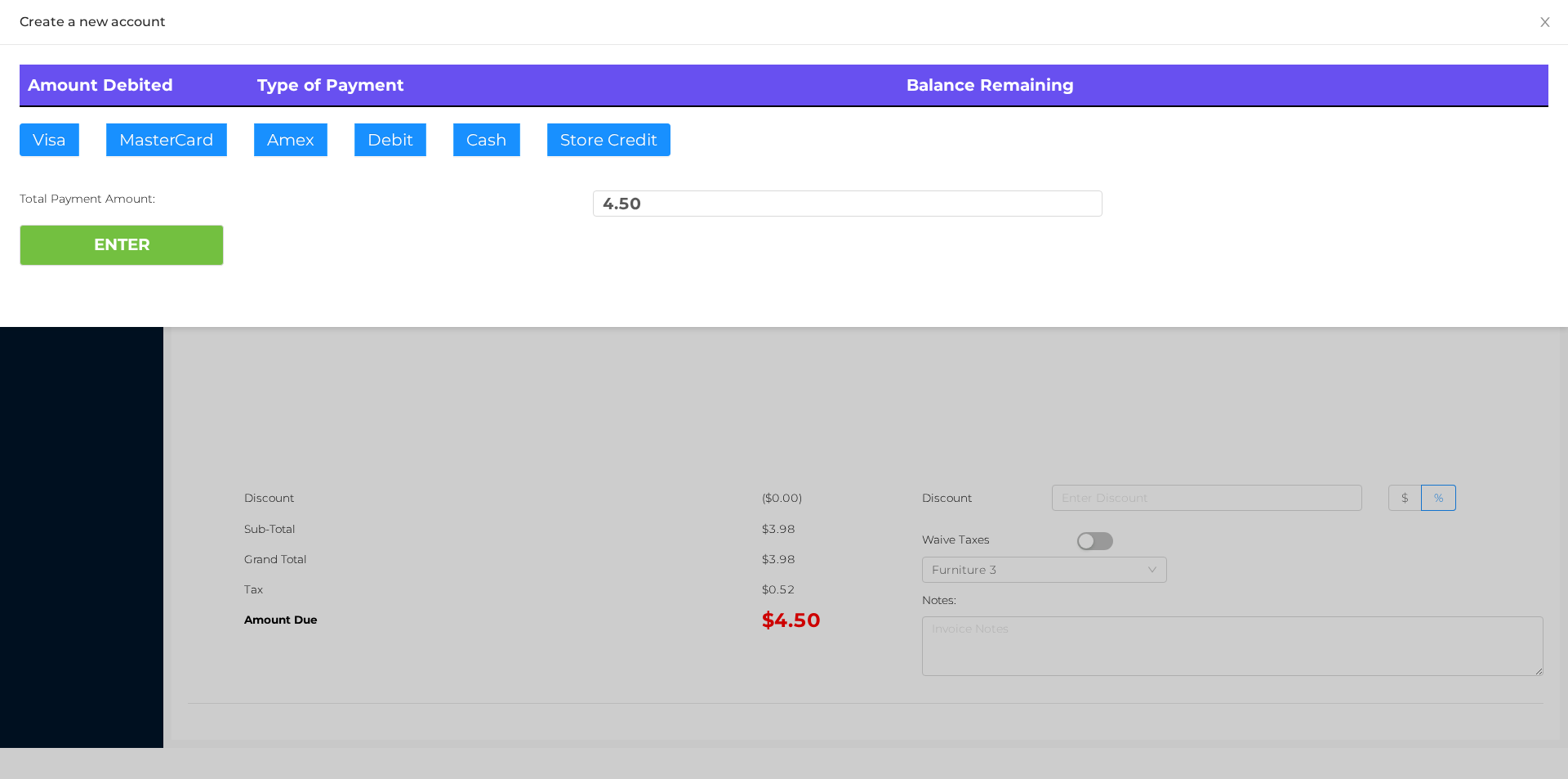
click at [394, 172] on div "Amount Debited Type of Payment Balance Remaining Visa MasterCard Amex Debit Cas…" at bounding box center [784, 165] width 1568 height 240
click at [167, 260] on button "ENTER" at bounding box center [122, 245] width 204 height 41
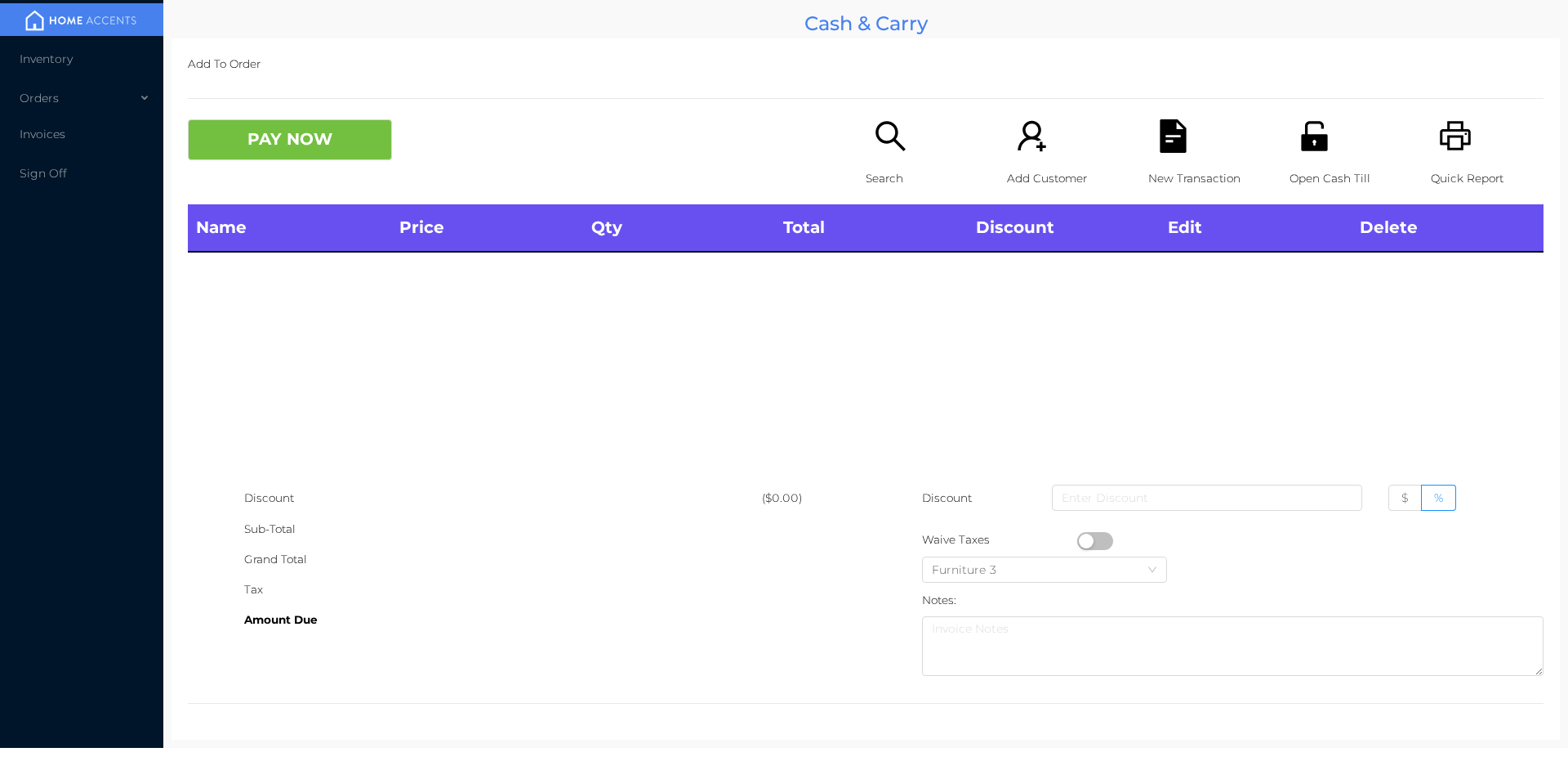
click at [1302, 155] on div "Open Cash Till" at bounding box center [1345, 161] width 113 height 85
click at [1313, 146] on icon "icon: unlock" at bounding box center [1313, 135] width 26 height 29
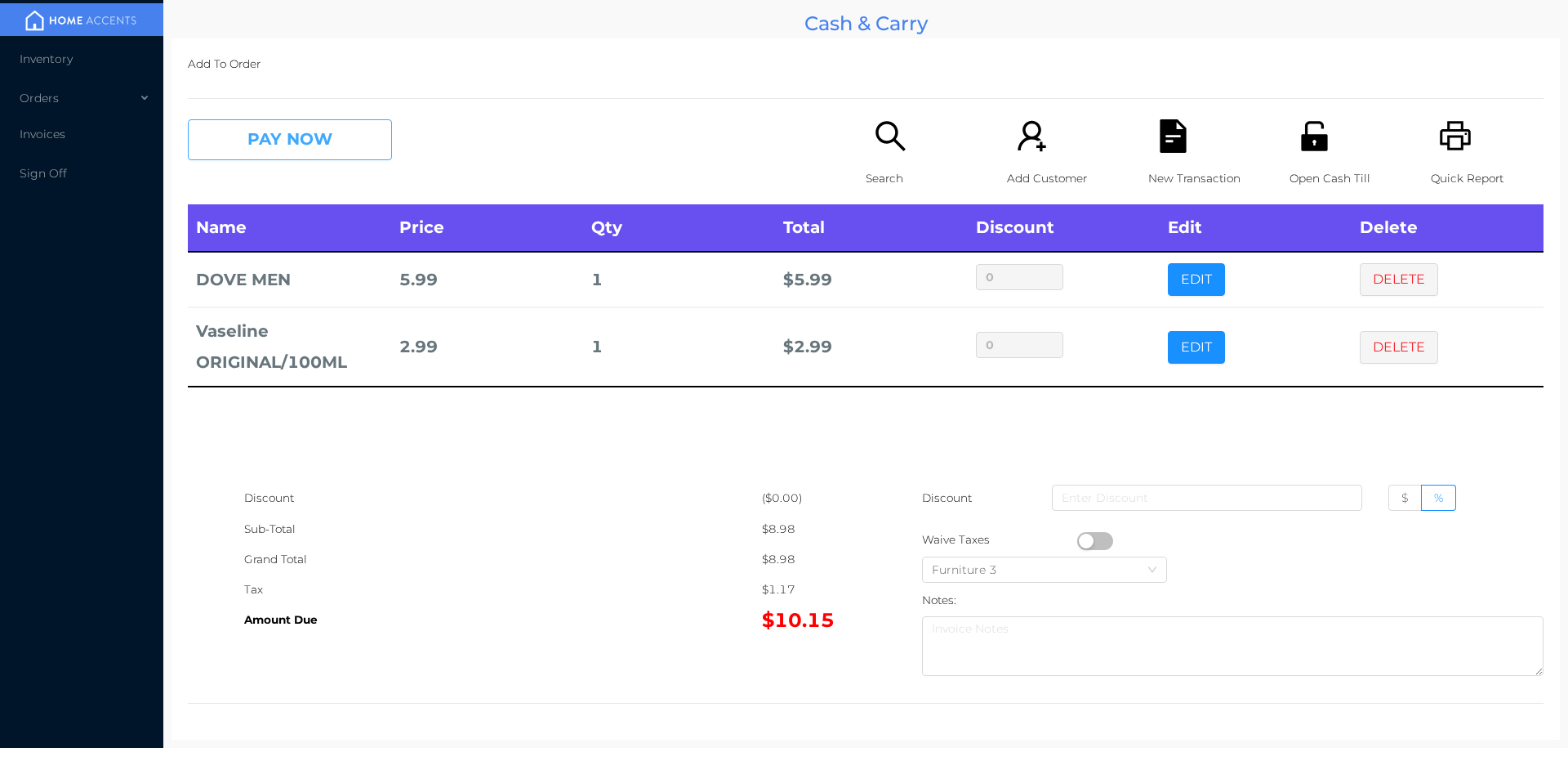
click at [267, 140] on button "PAY NOW" at bounding box center [290, 139] width 204 height 41
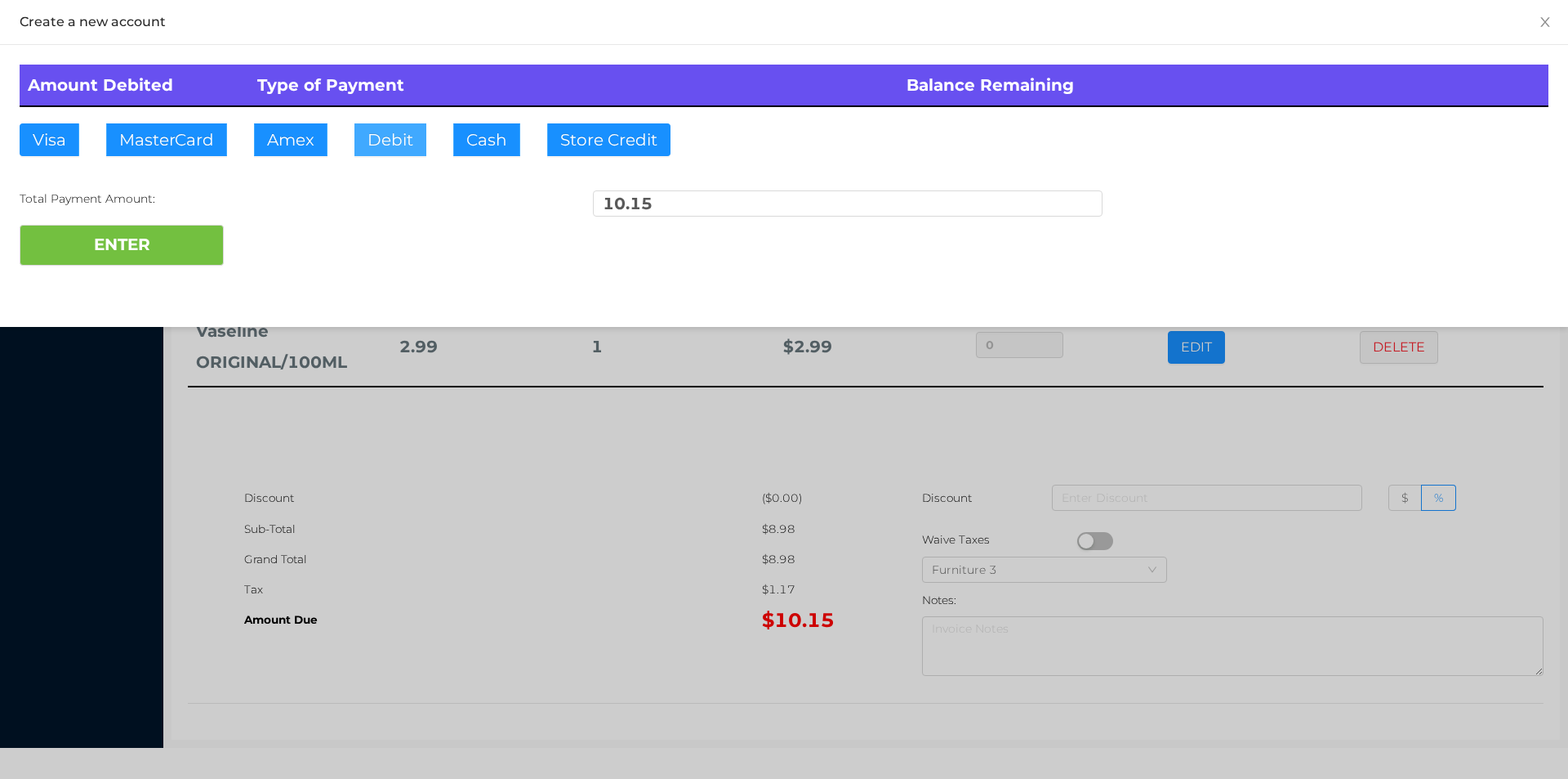
click at [385, 140] on button "Debit" at bounding box center [390, 139] width 72 height 33
click at [177, 229] on button "ENTER" at bounding box center [122, 245] width 204 height 41
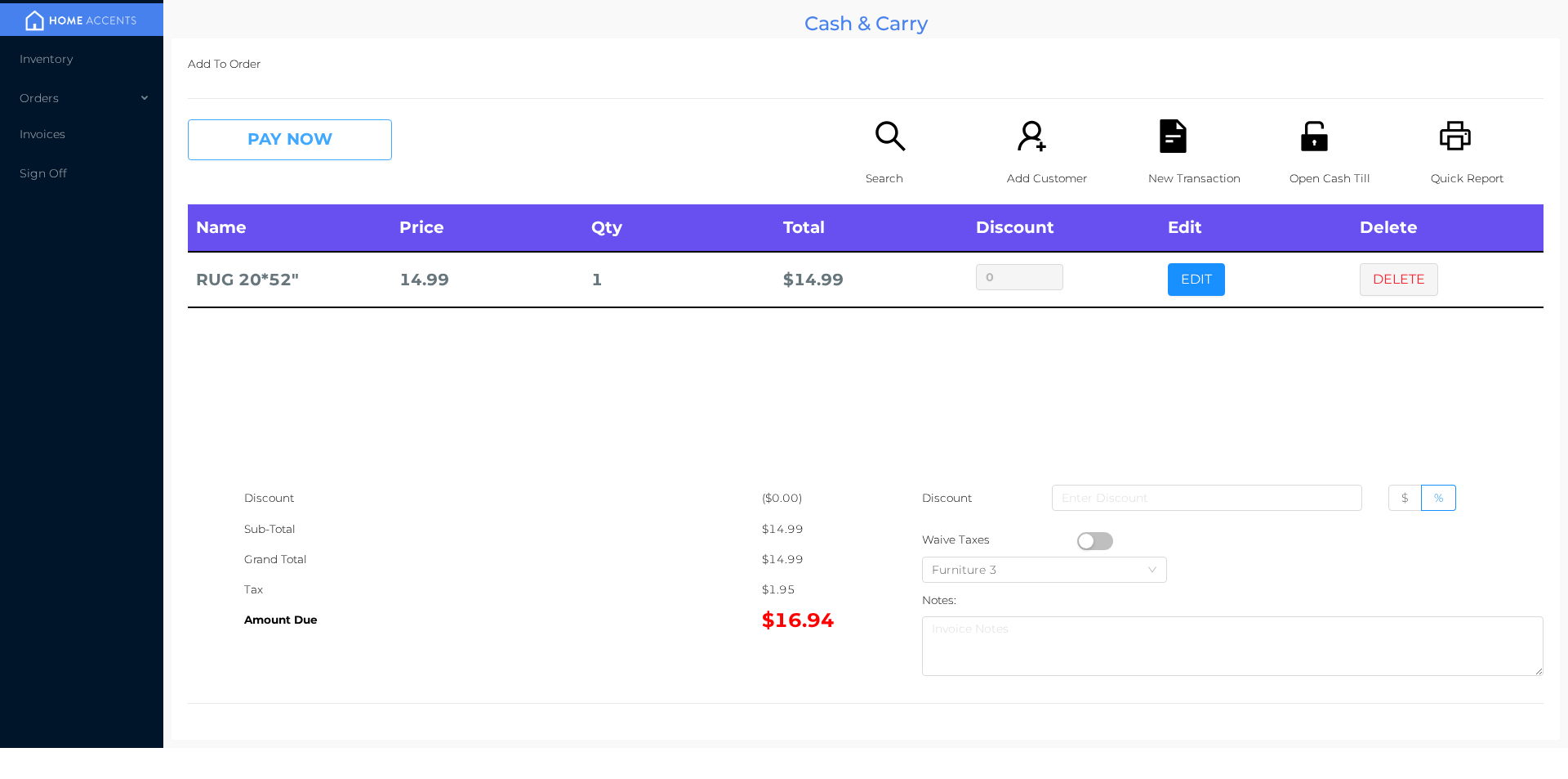
click at [266, 124] on button "PAY NOW" at bounding box center [290, 139] width 204 height 41
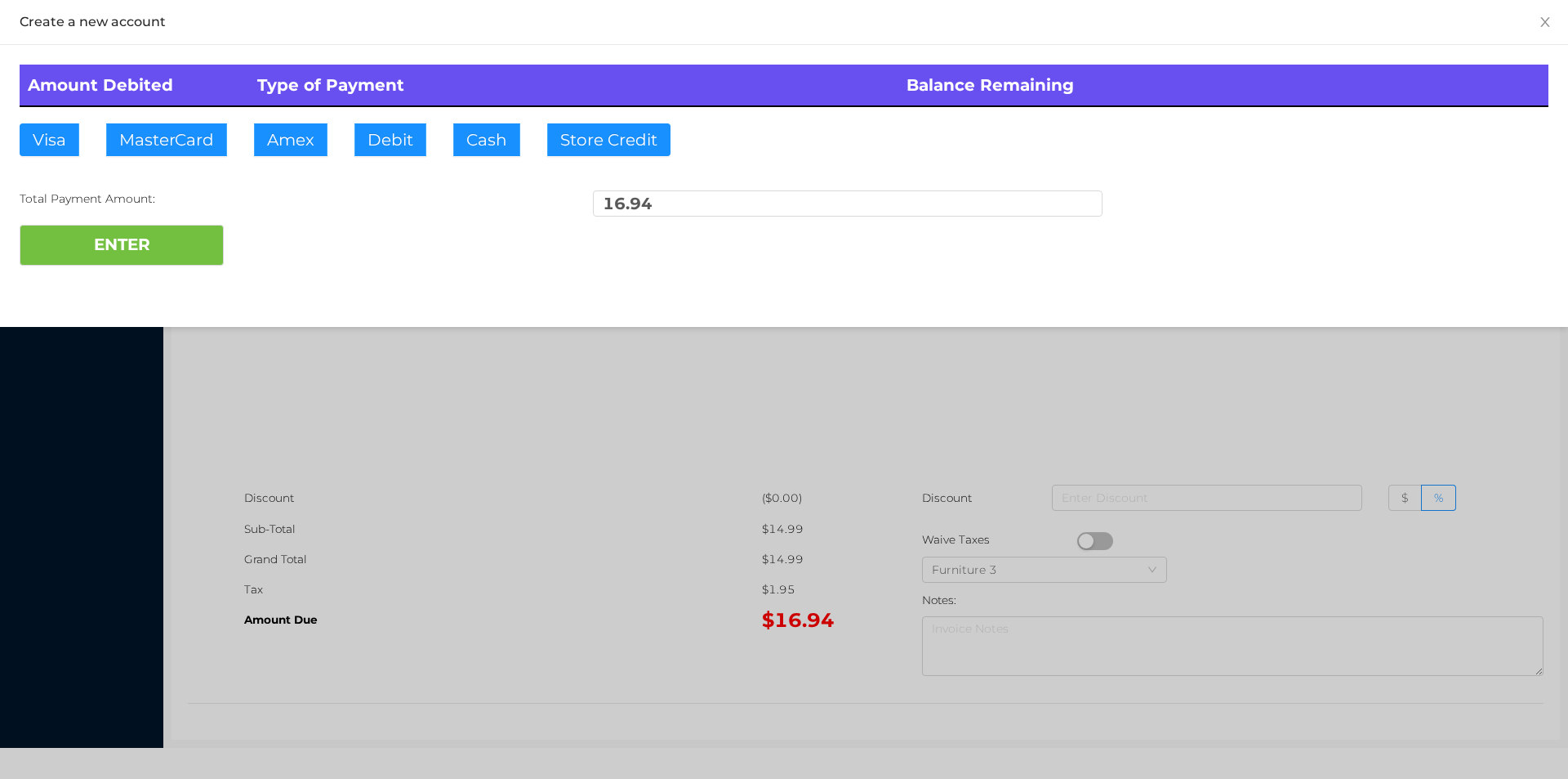
click at [683, 499] on div at bounding box center [784, 390] width 1568 height 779
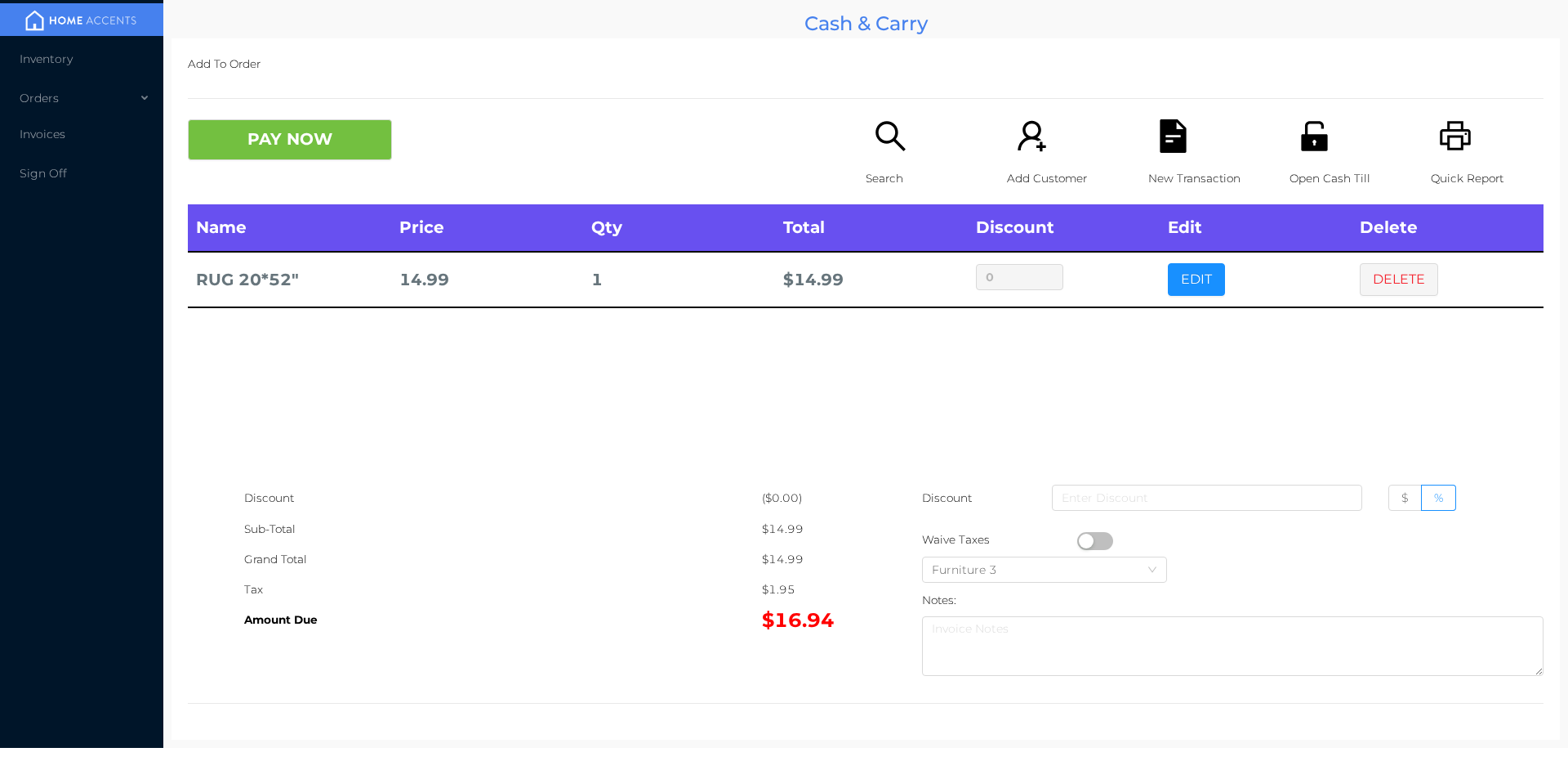
click at [1164, 153] on div "New Transaction" at bounding box center [1204, 161] width 113 height 85
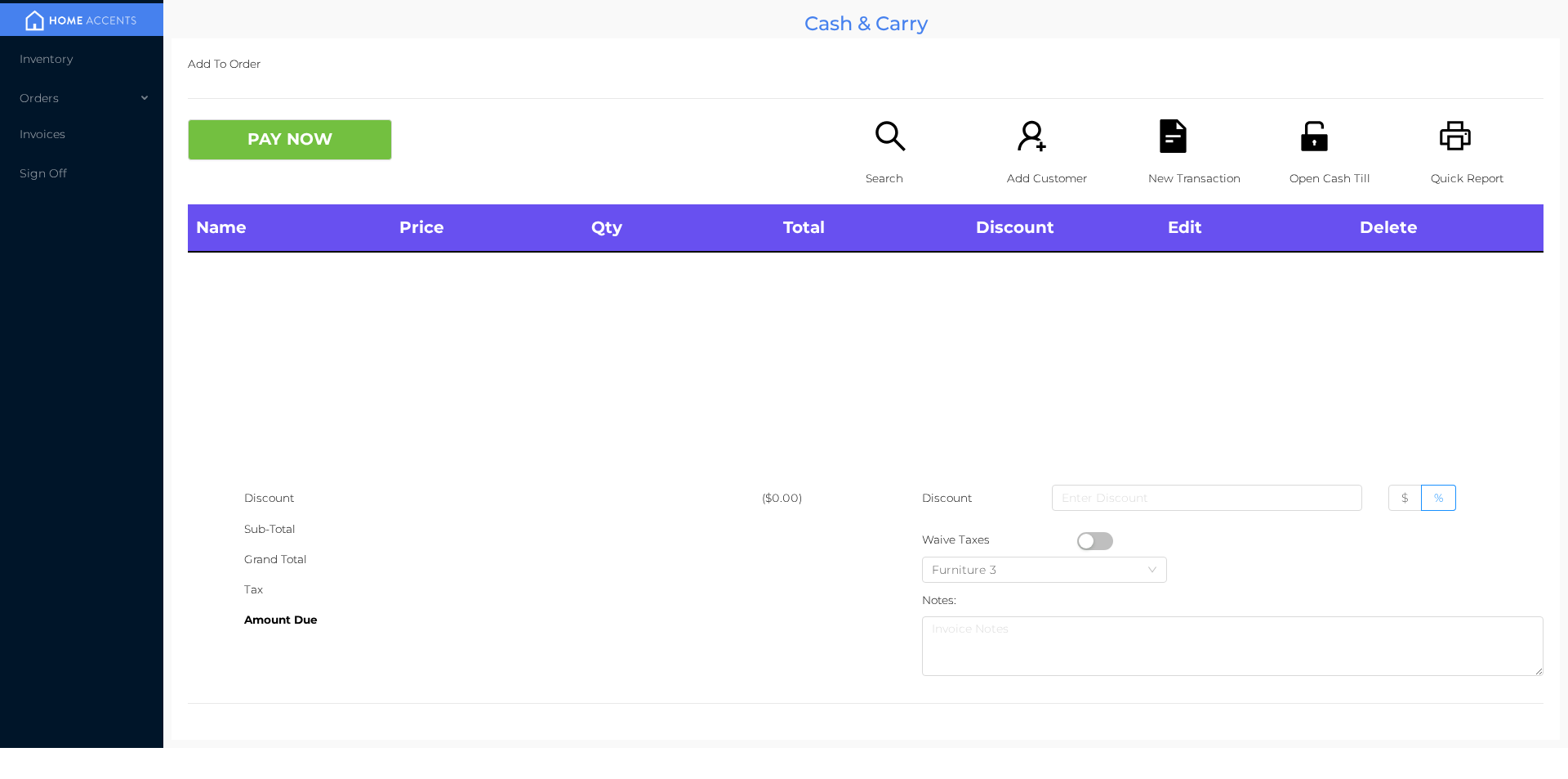
click at [1444, 122] on icon "icon: printer" at bounding box center [1455, 135] width 31 height 29
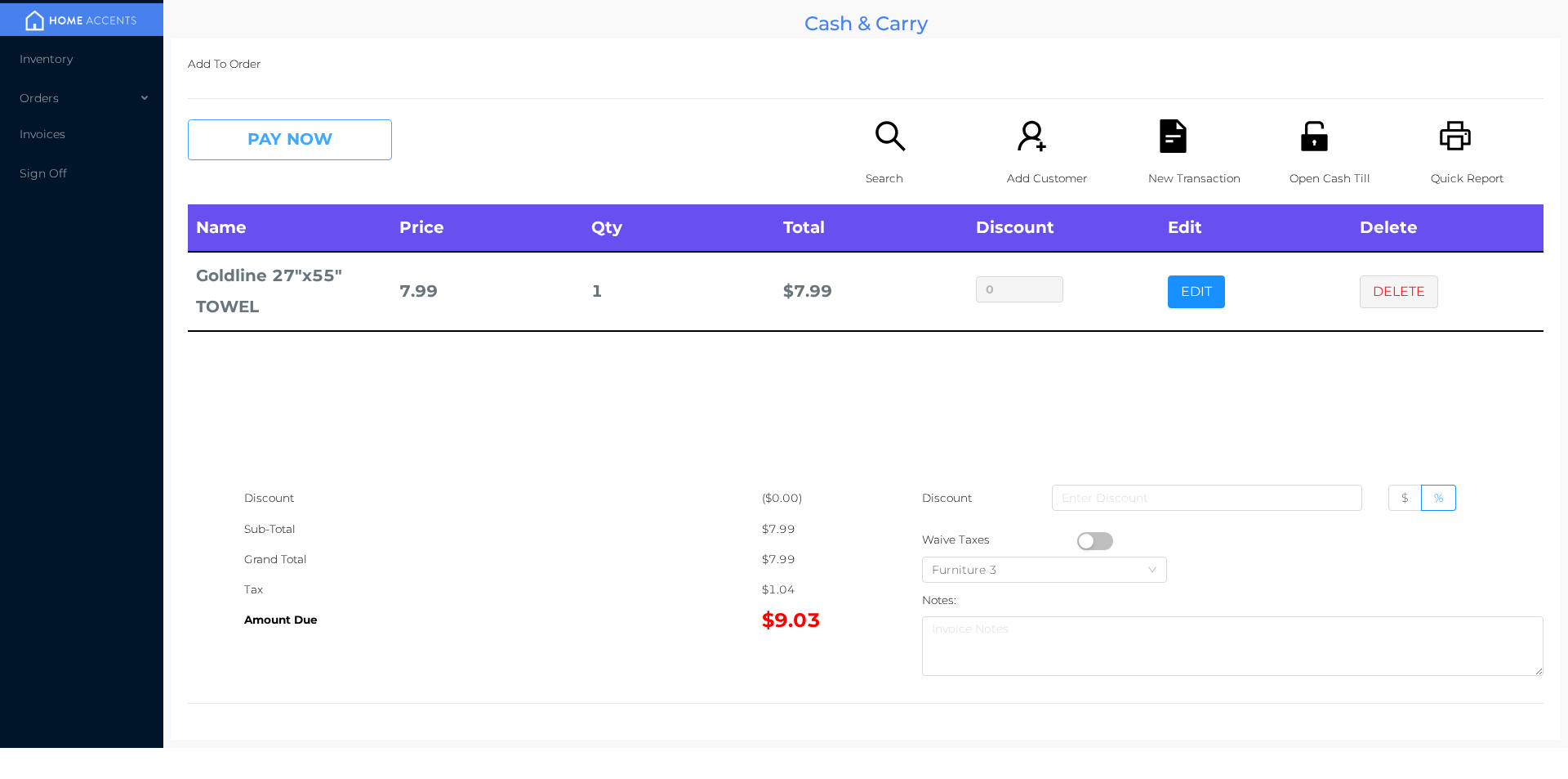
click at [295, 123] on button "PAY NOW" at bounding box center [290, 139] width 204 height 41
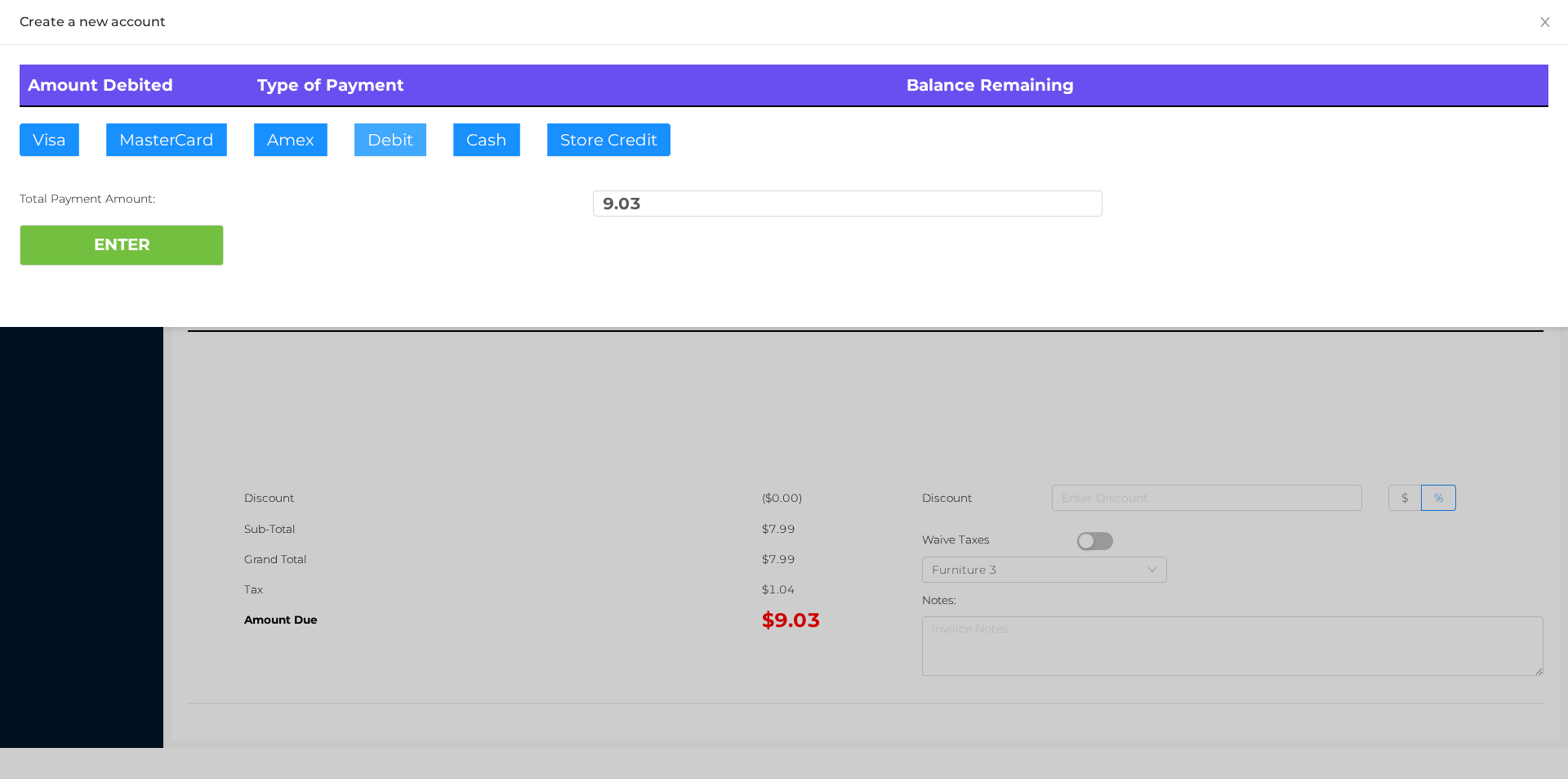
click at [419, 130] on button "Debit" at bounding box center [390, 139] width 72 height 33
click at [176, 228] on button "ENTER" at bounding box center [122, 245] width 204 height 41
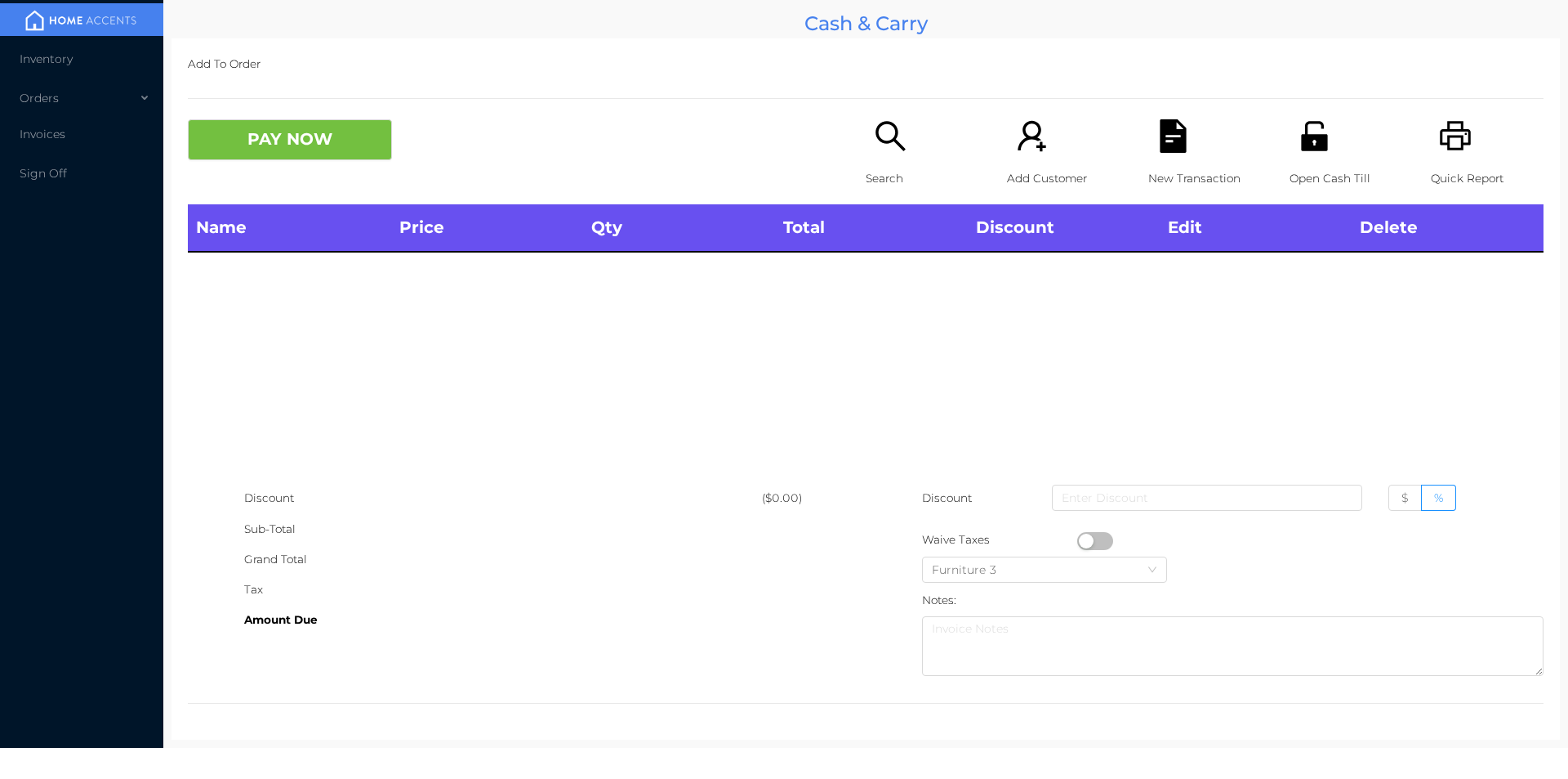
click at [905, 149] on div "Search" at bounding box center [921, 161] width 113 height 85
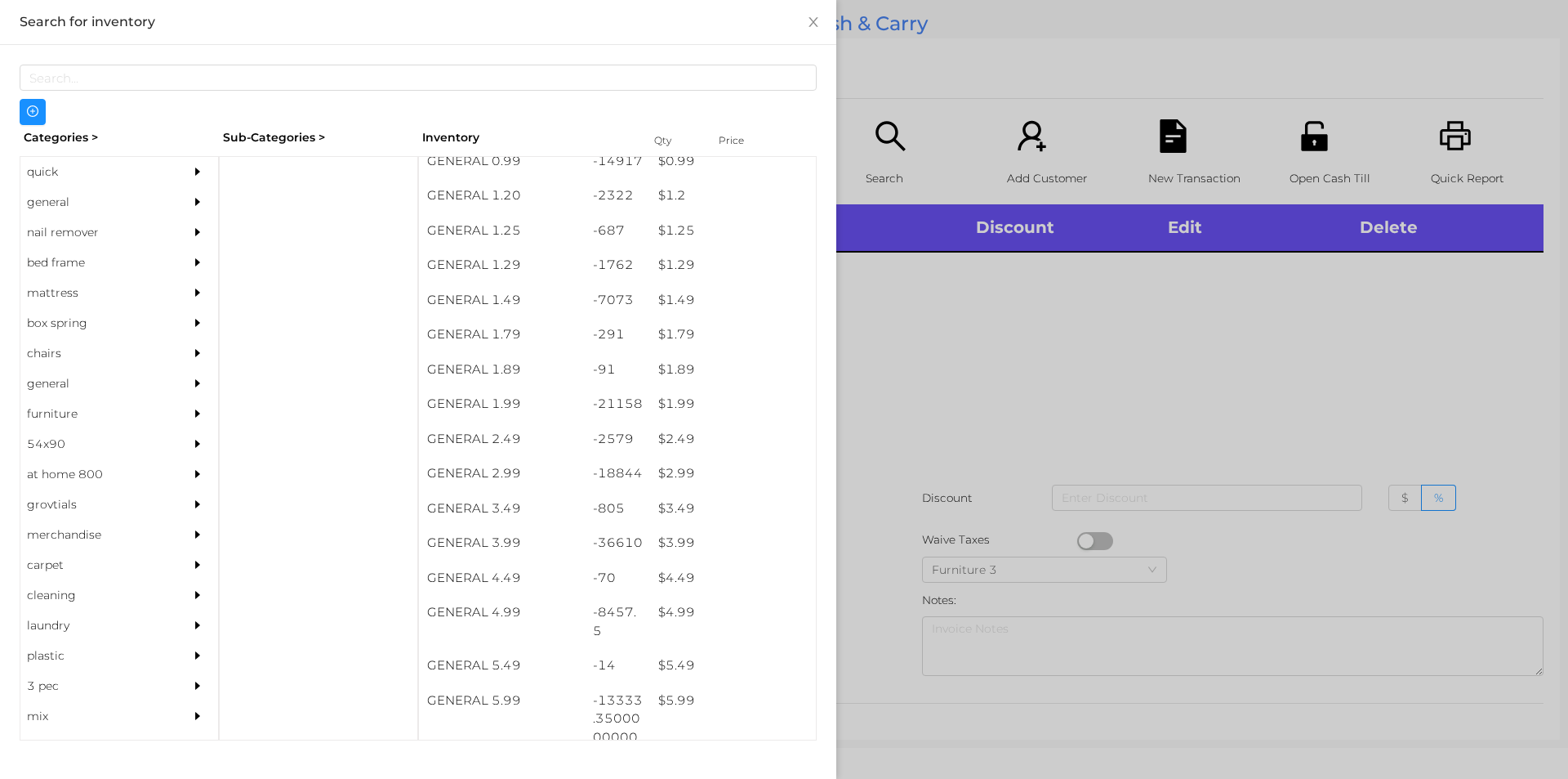
scroll to position [143, 0]
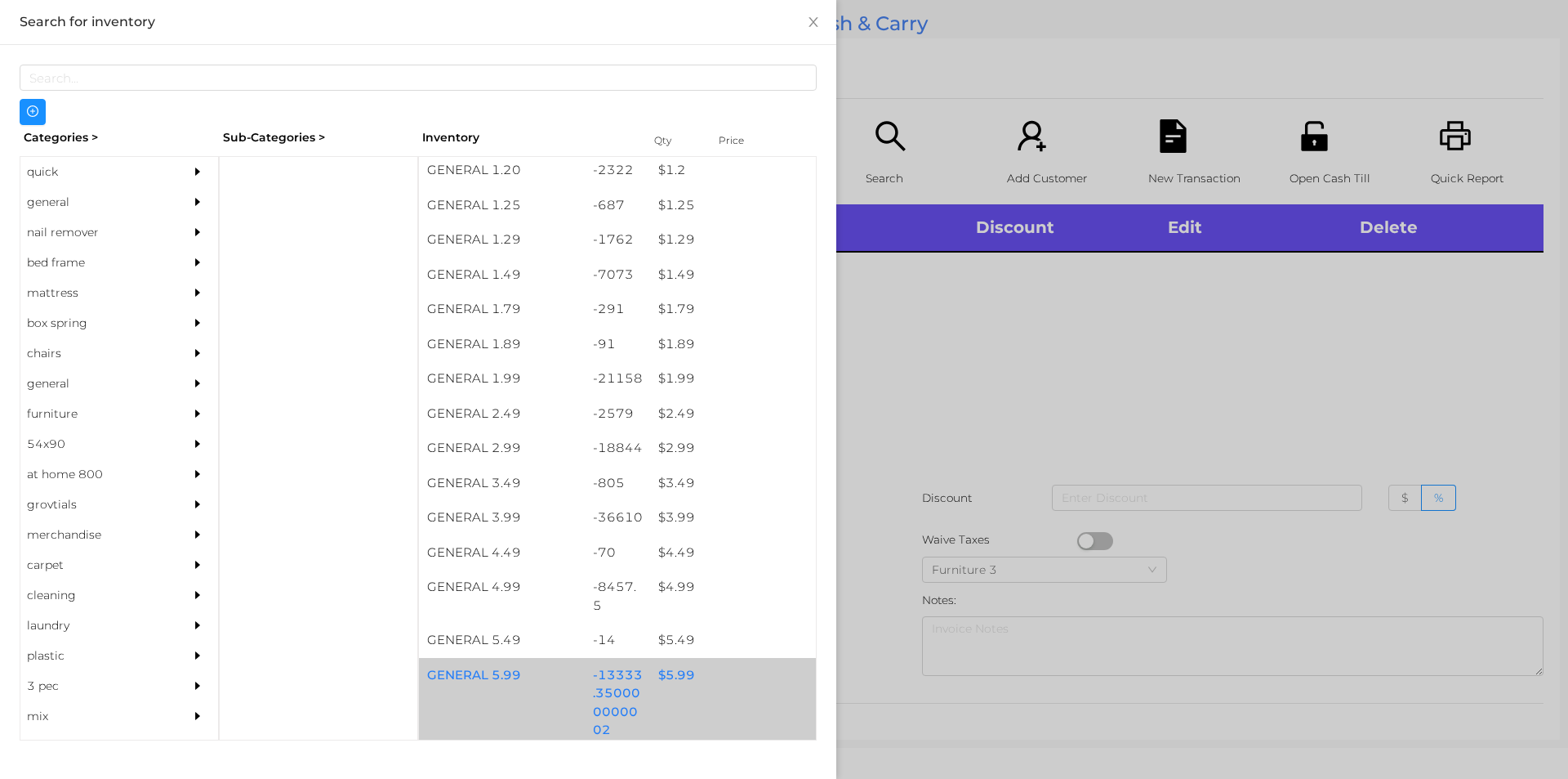
click at [659, 681] on div "$ 5.99" at bounding box center [733, 675] width 166 height 35
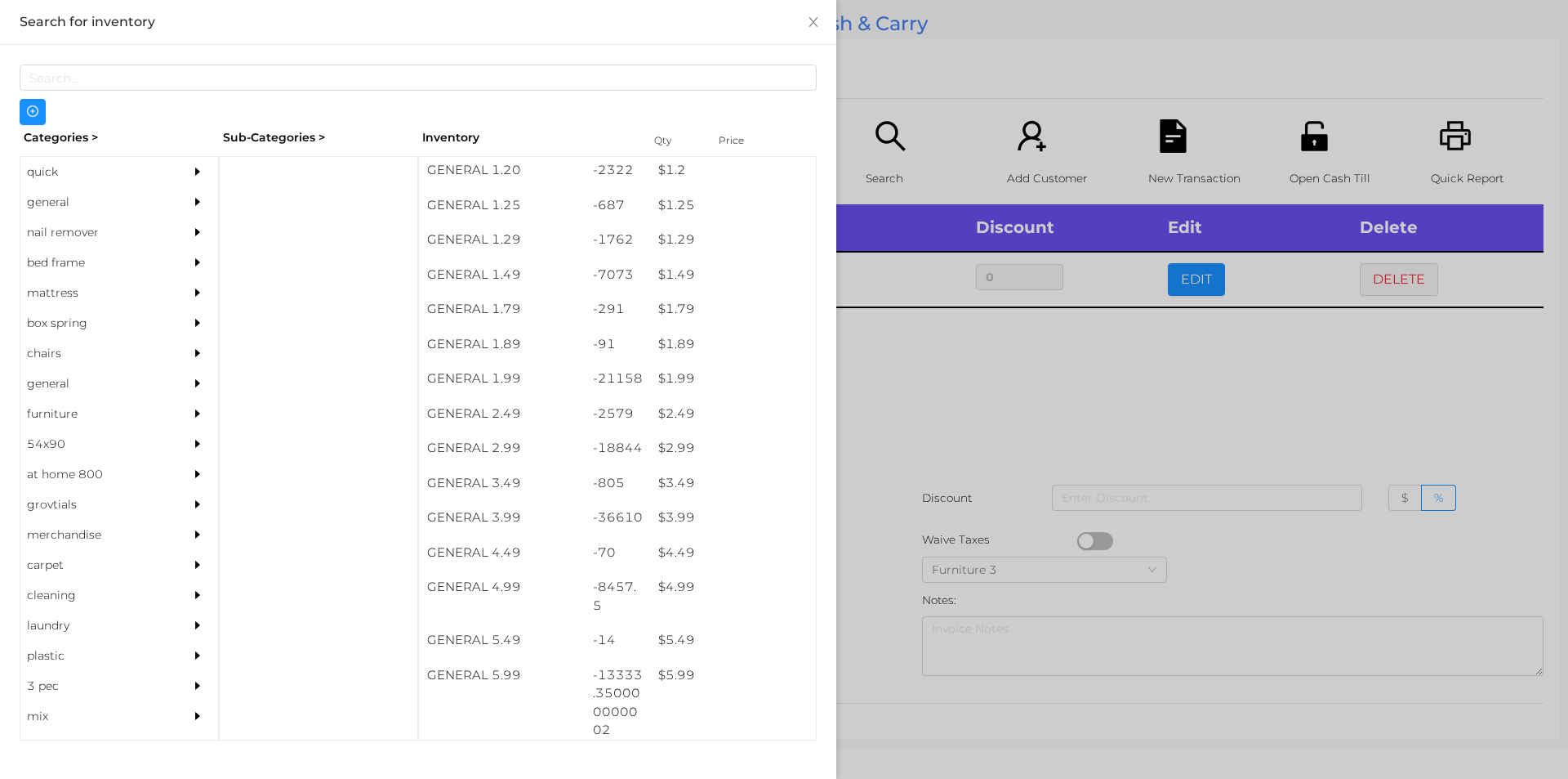
click at [895, 523] on div at bounding box center [784, 390] width 1568 height 779
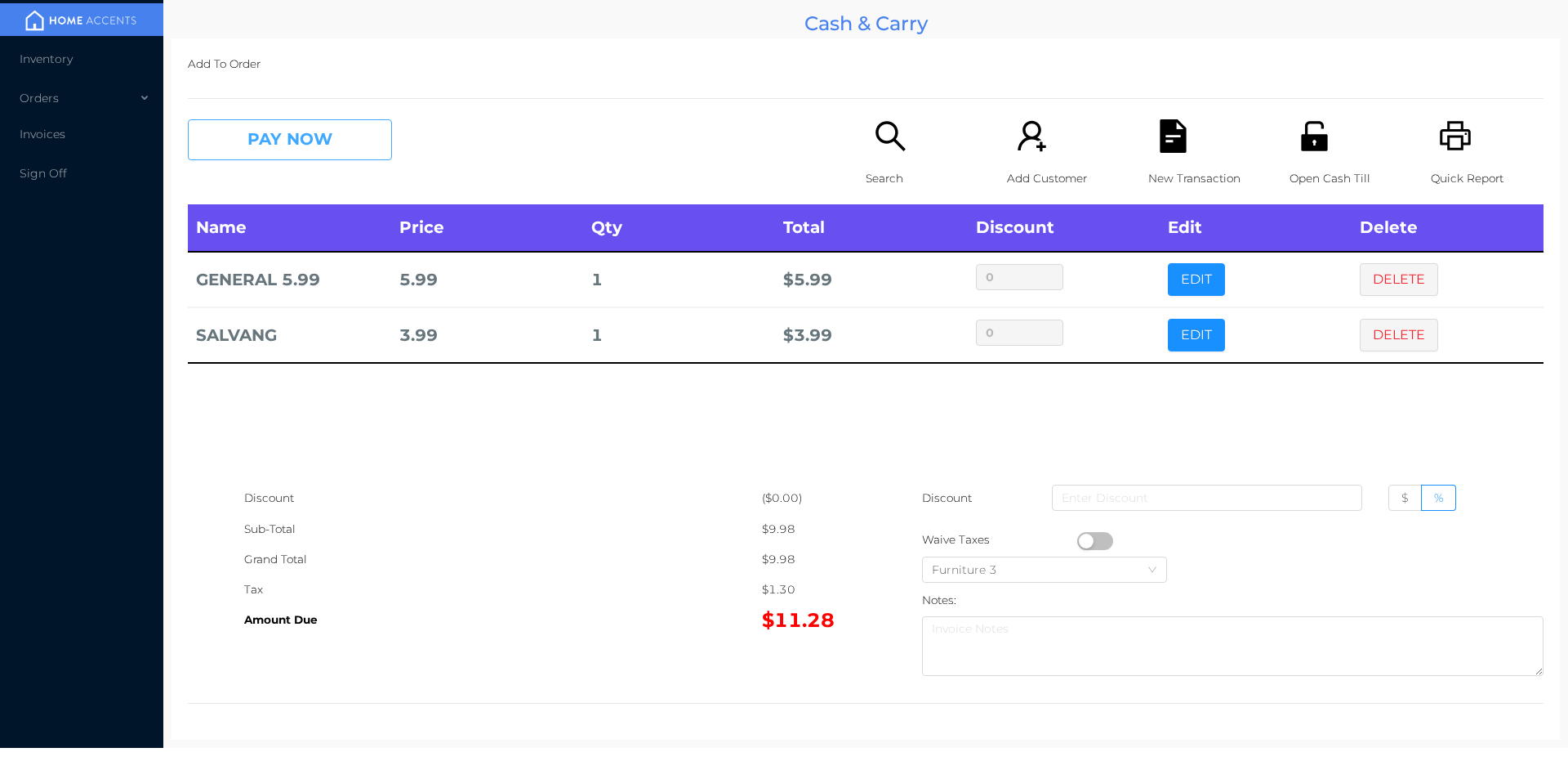
click at [349, 124] on button "PAY NOW" at bounding box center [290, 139] width 204 height 41
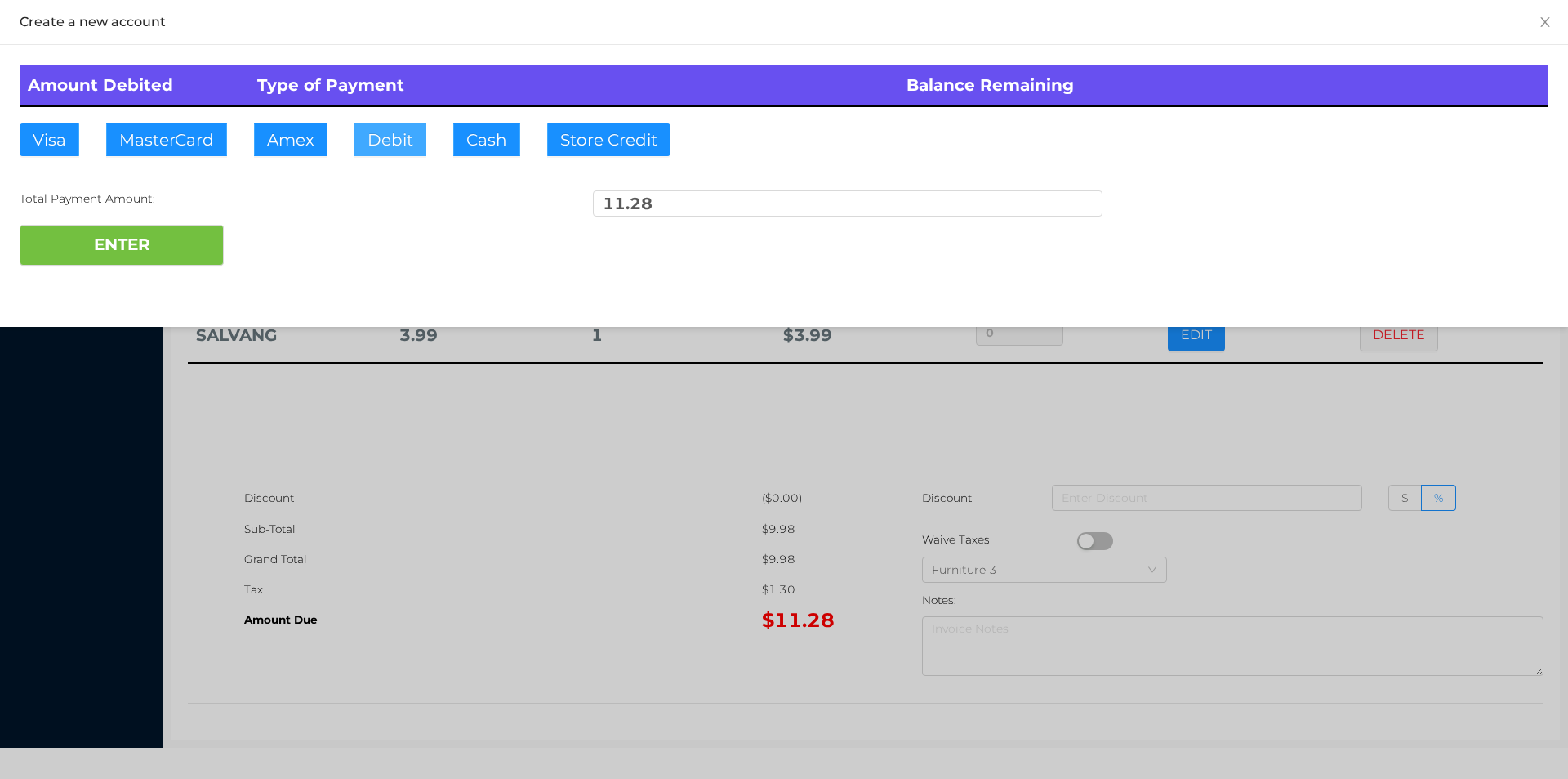
click at [405, 144] on button "Debit" at bounding box center [390, 139] width 72 height 33
click at [132, 240] on button "ENTER" at bounding box center [122, 245] width 204 height 41
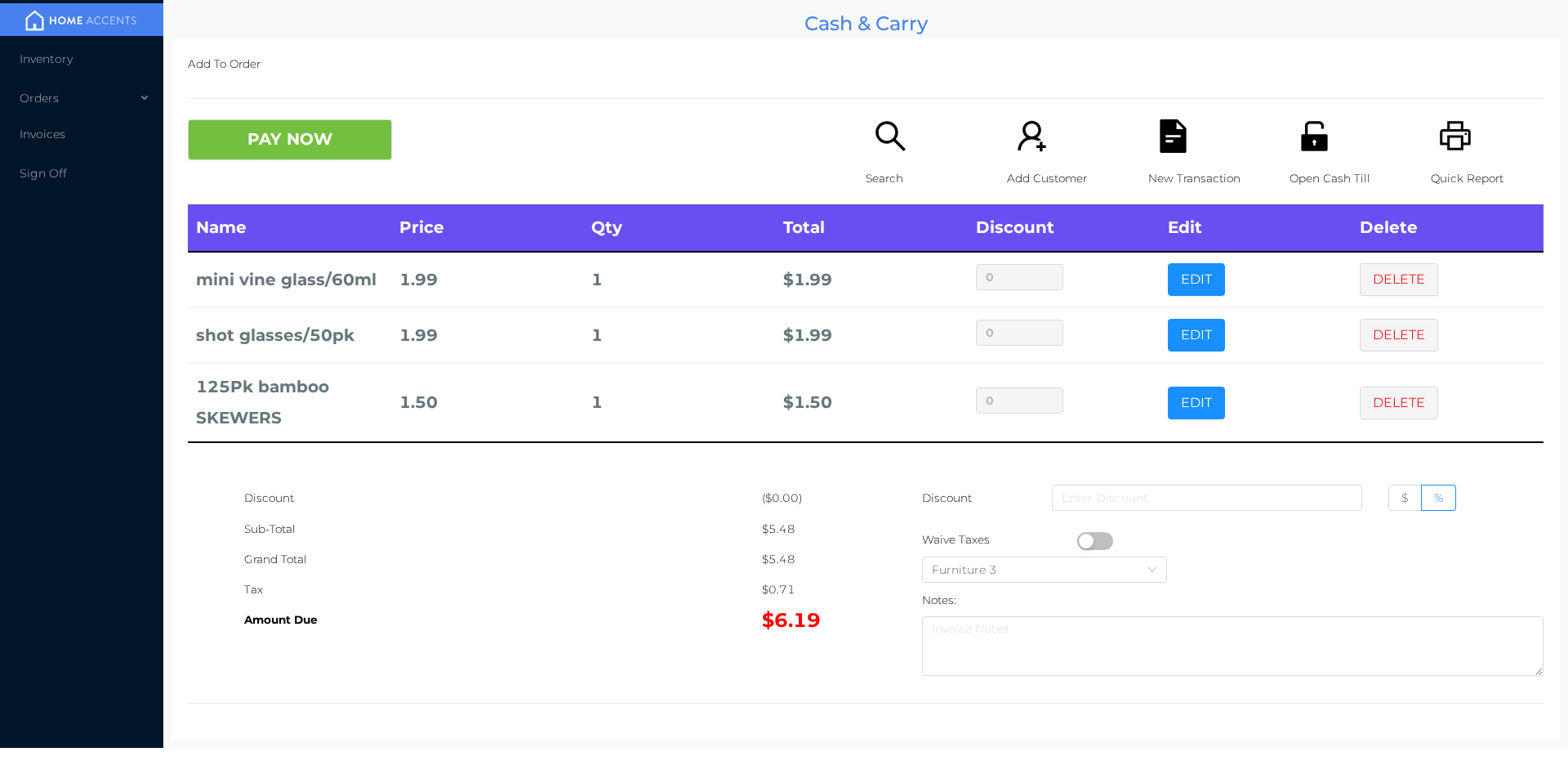
click at [227, 132] on button "PAY NOW" at bounding box center [290, 139] width 204 height 41
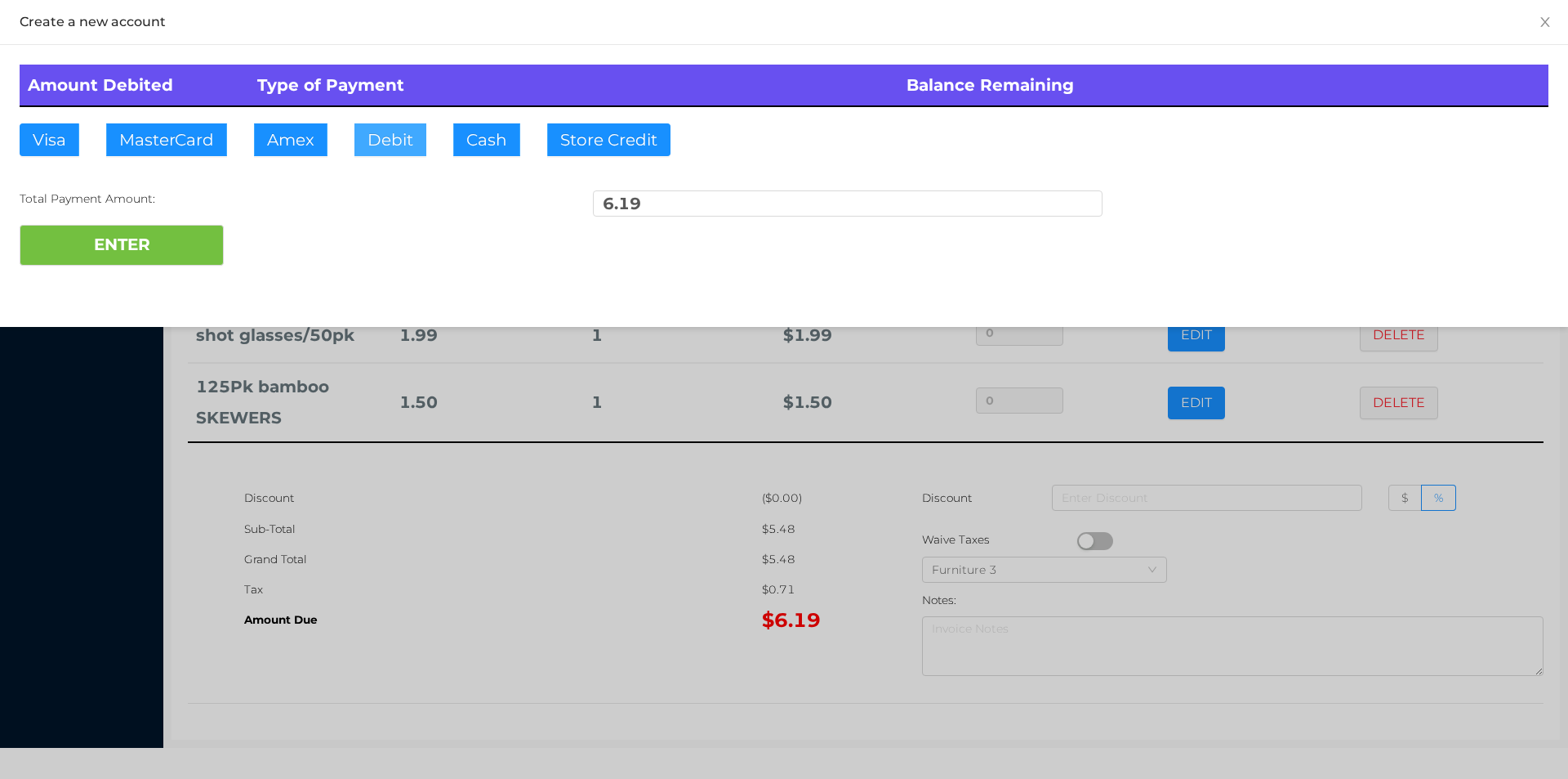
click at [371, 138] on button "Debit" at bounding box center [390, 139] width 72 height 33
click at [146, 242] on button "ENTER" at bounding box center [122, 245] width 204 height 41
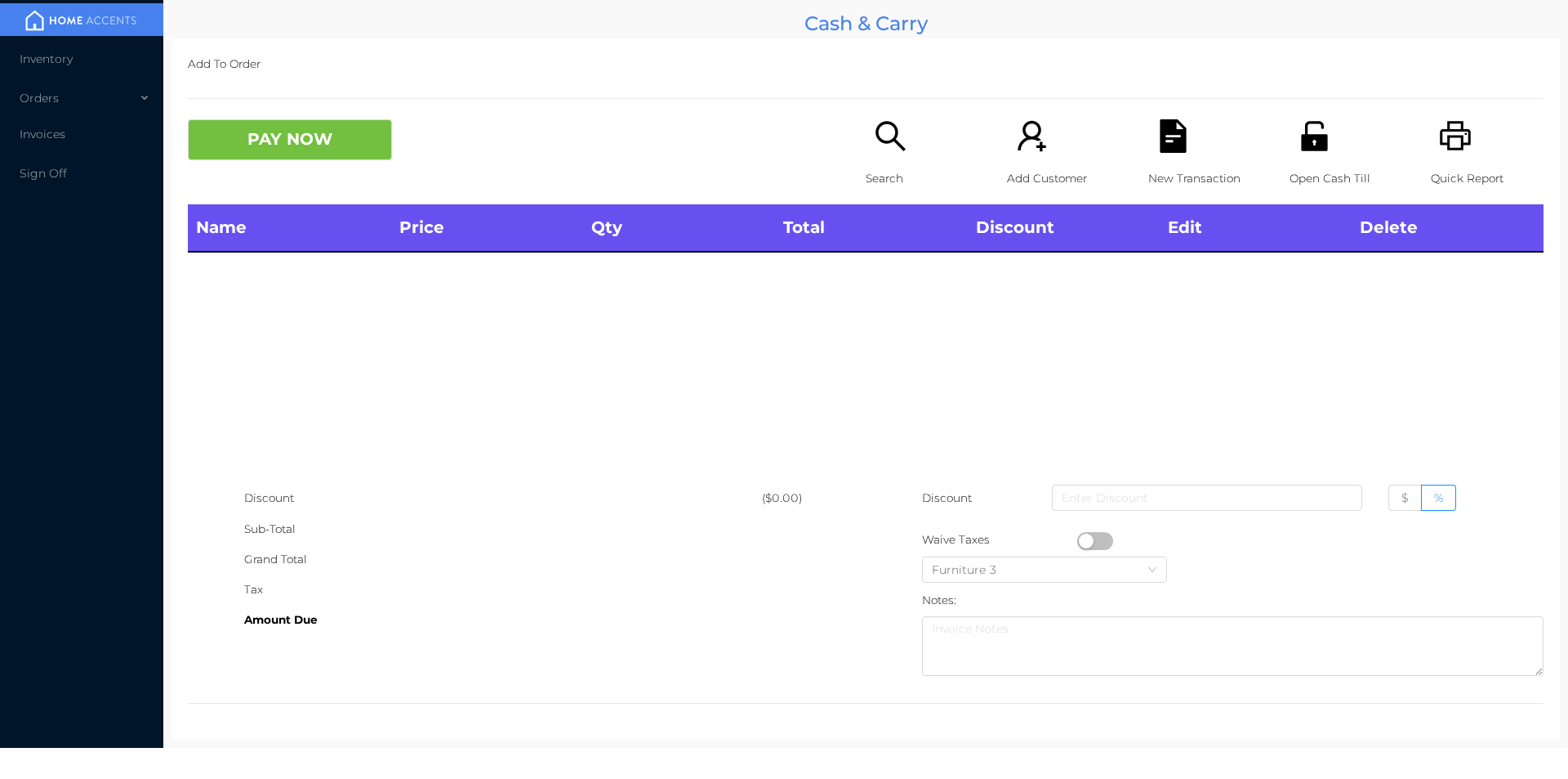
click at [427, 637] on div "Discount ($0.00) Sub-Total Grand Total Tax Amount Due Discount $ % Waive Taxes …" at bounding box center [866, 583] width 1356 height 201
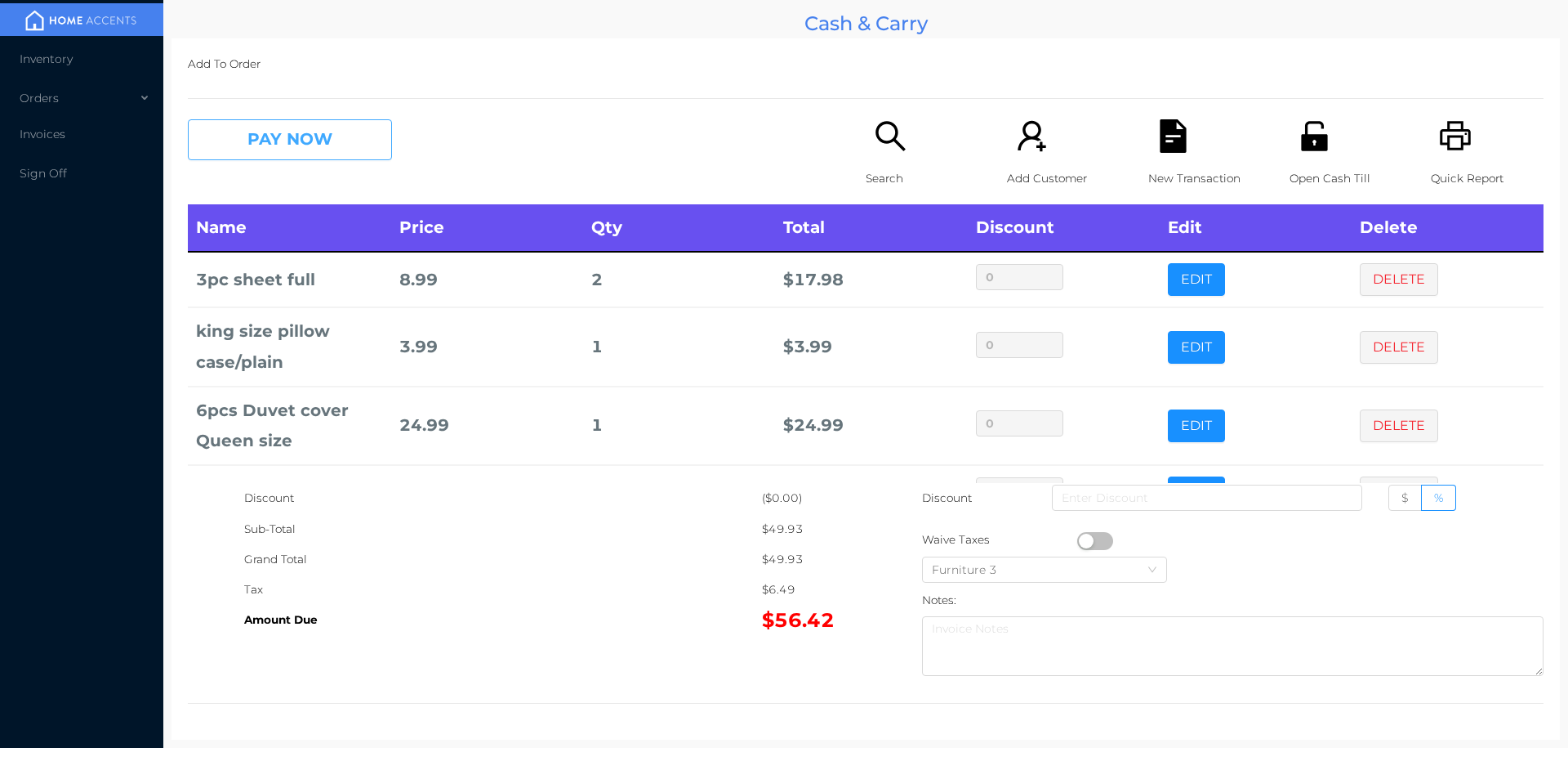
click at [312, 157] on button "PAY NOW" at bounding box center [290, 139] width 204 height 41
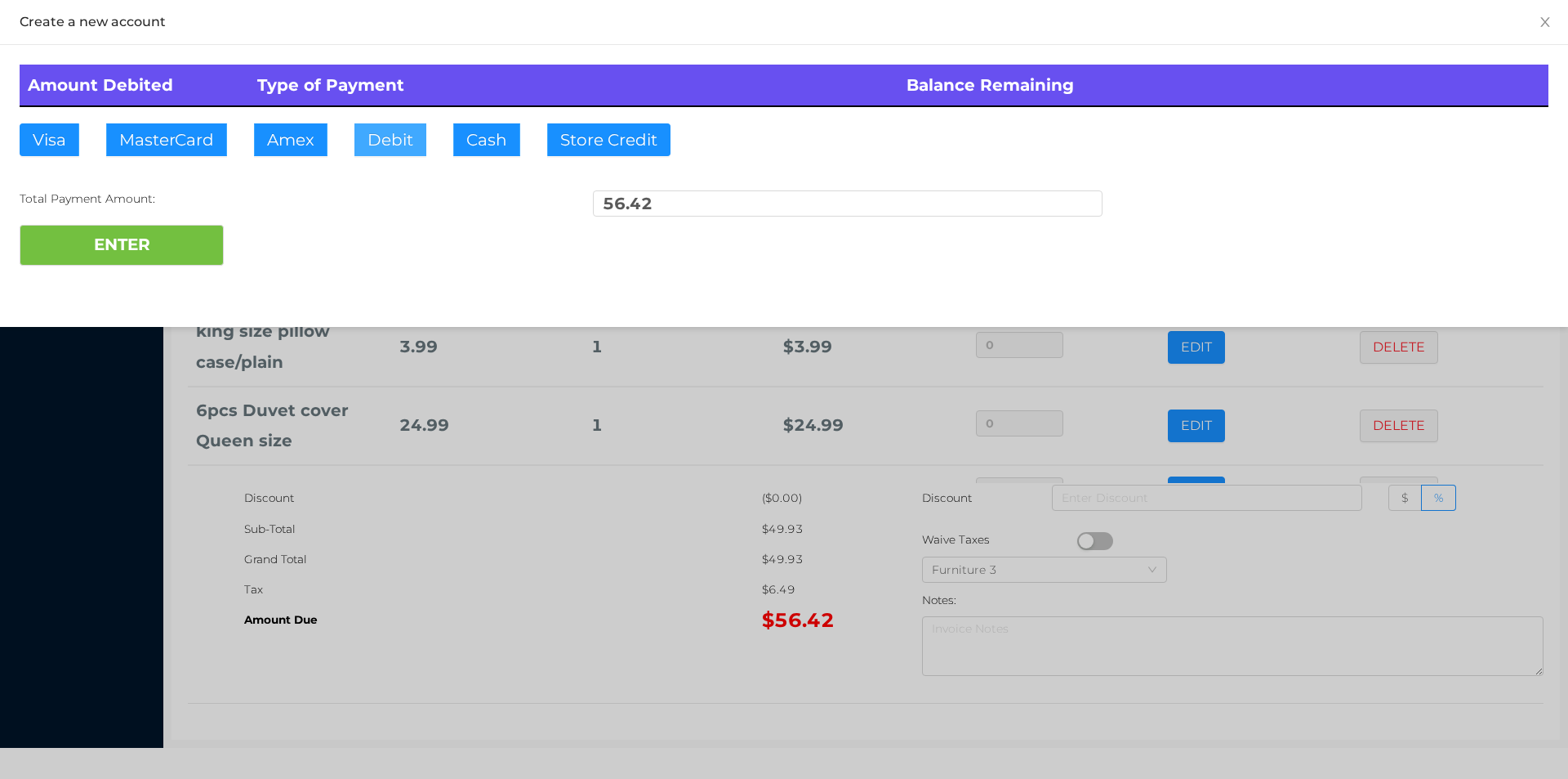
click at [384, 143] on button "Debit" at bounding box center [390, 139] width 72 height 33
type input "100."
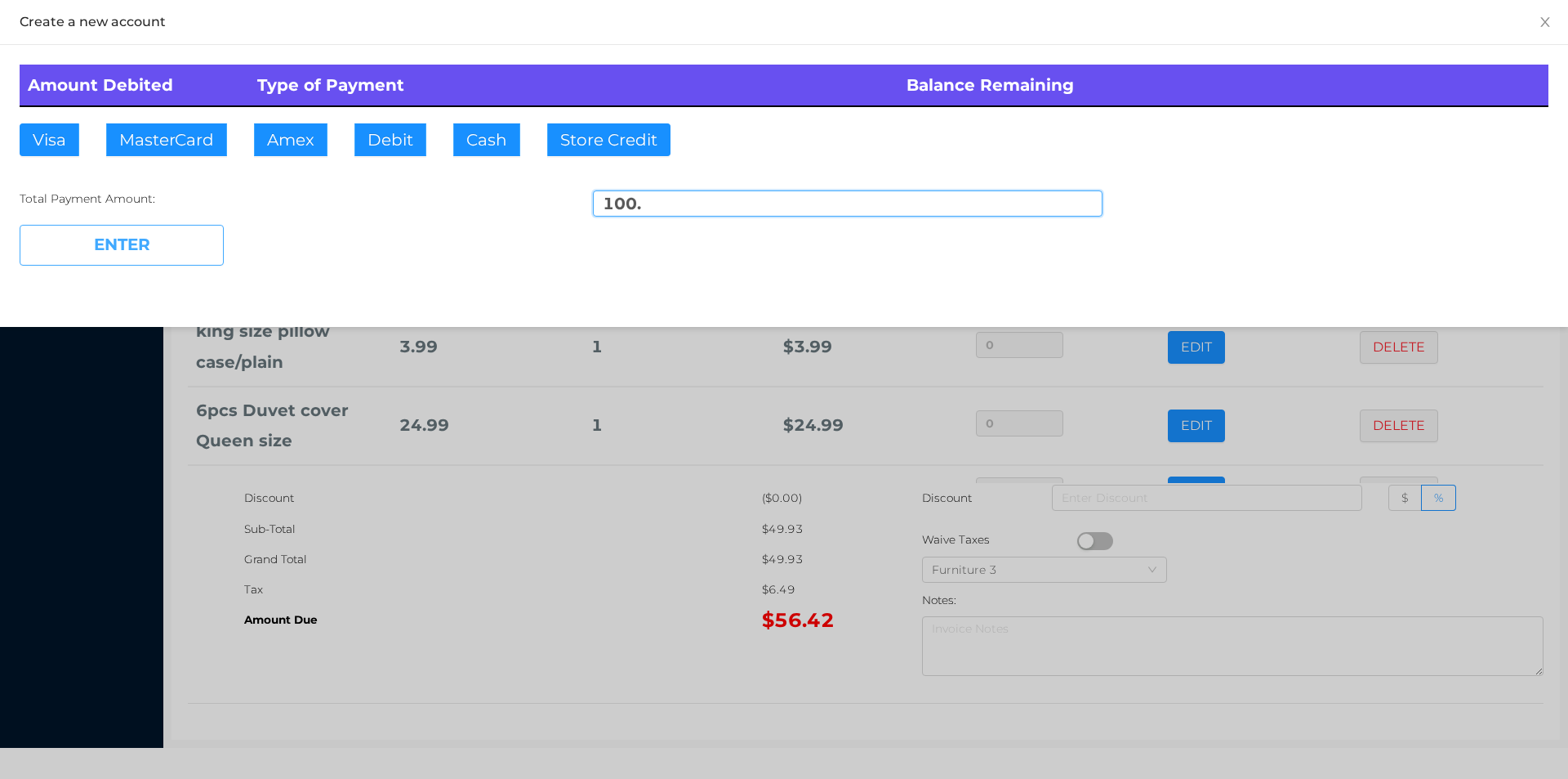
click at [186, 237] on button "ENTER" at bounding box center [122, 245] width 204 height 41
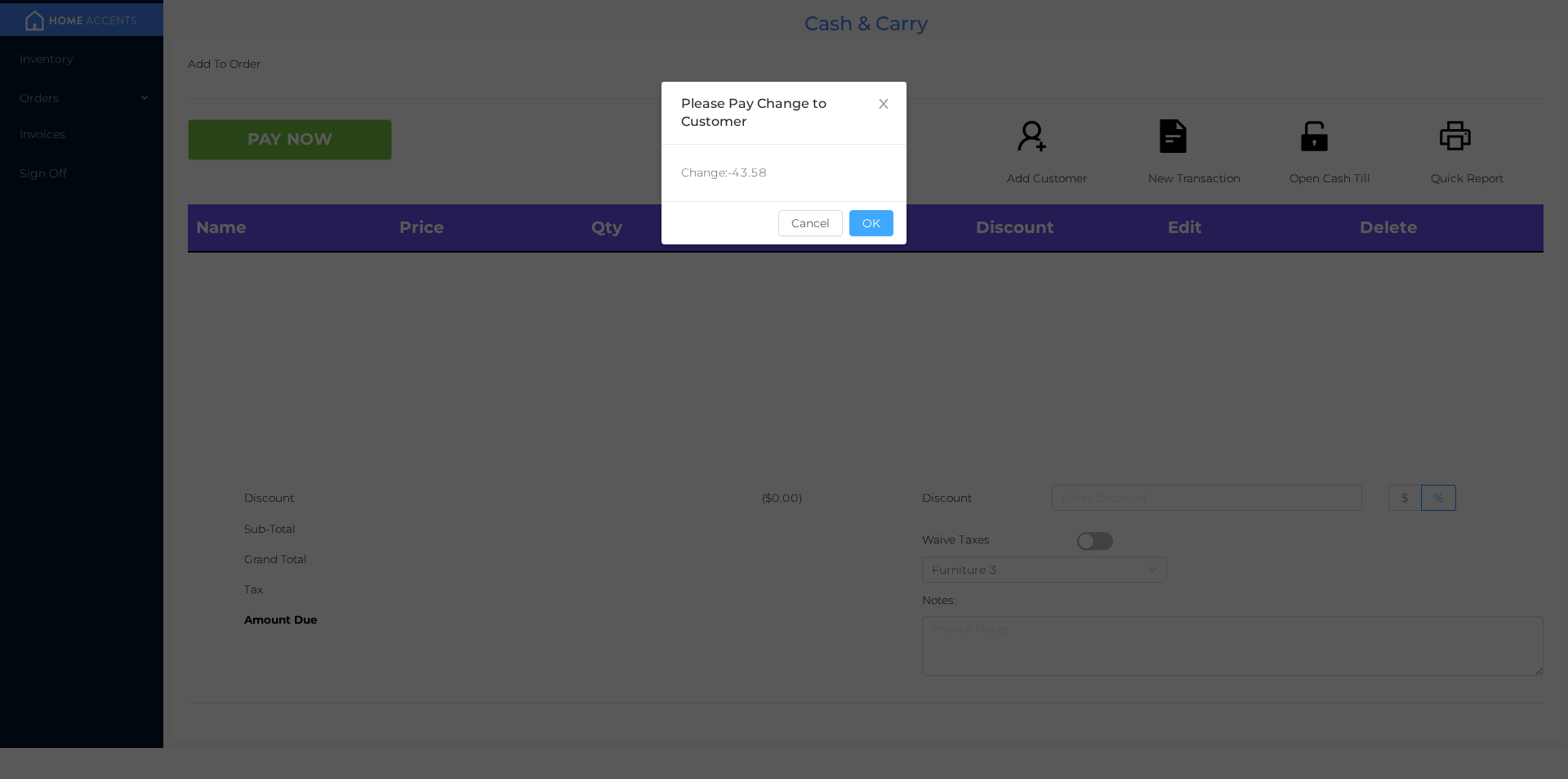
click at [877, 224] on button "OK" at bounding box center [872, 223] width 44 height 26
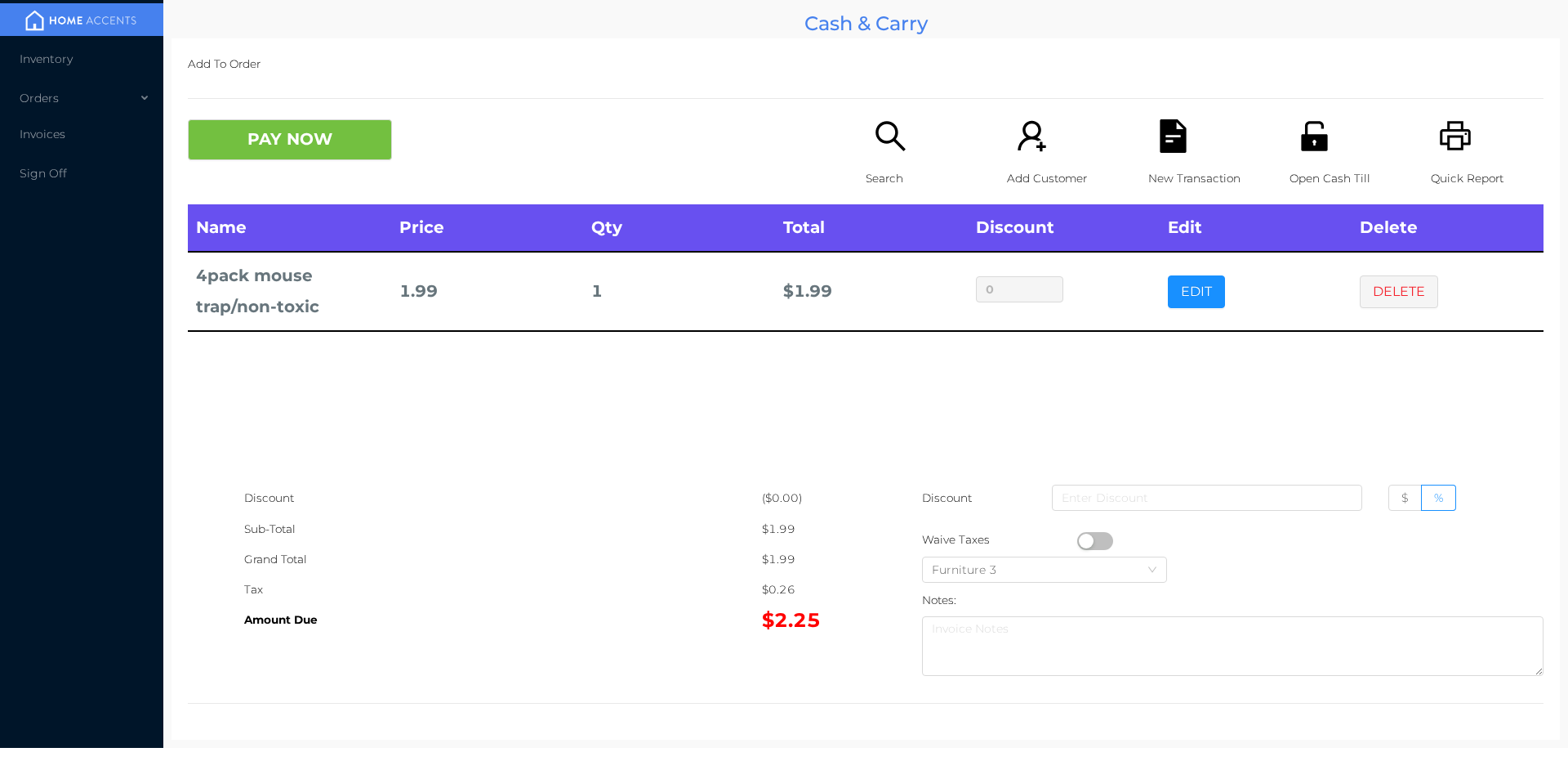
click at [310, 150] on button "PAY NOW" at bounding box center [290, 139] width 204 height 41
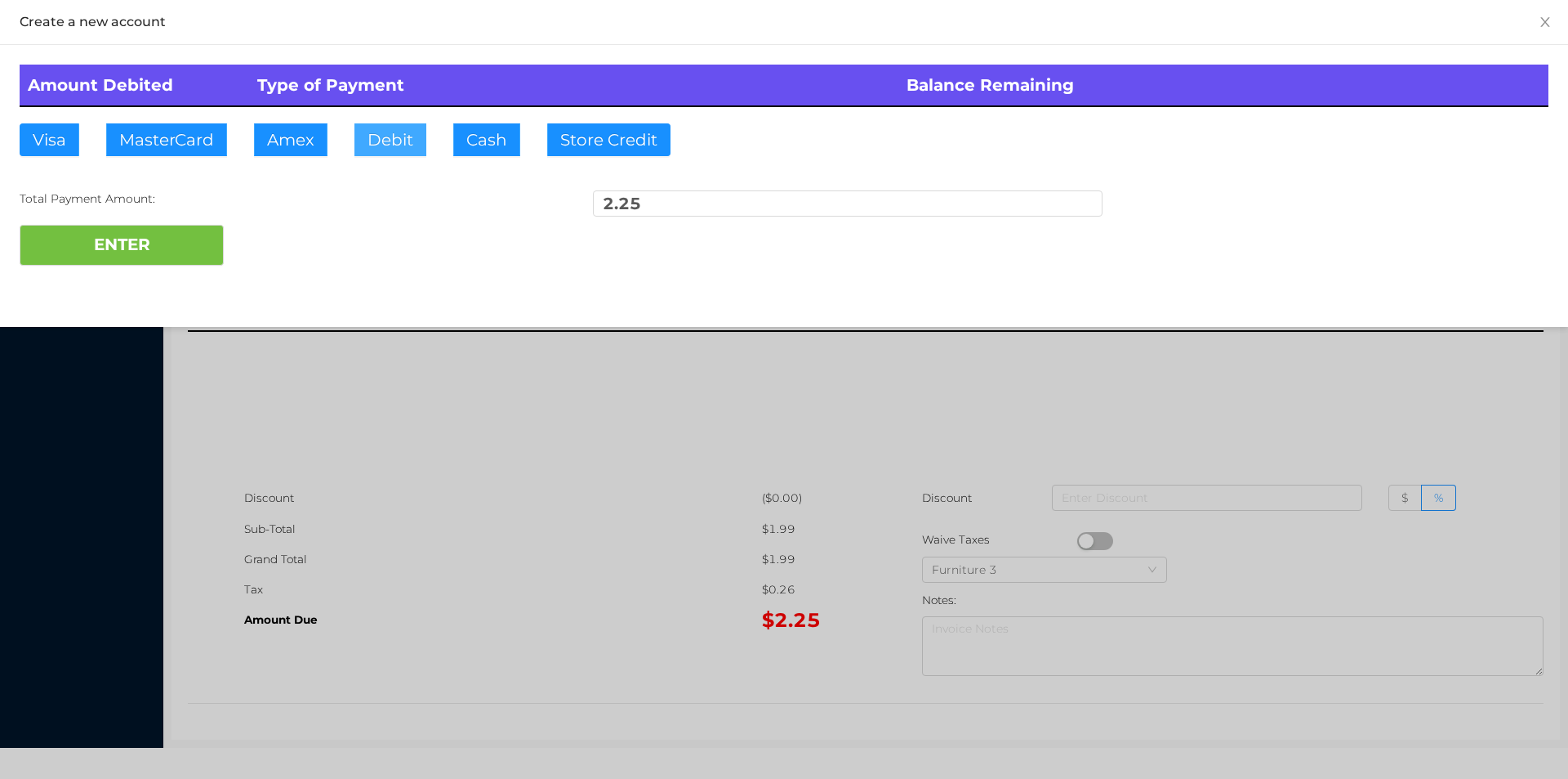
click at [383, 143] on button "Debit" at bounding box center [390, 139] width 72 height 33
click at [181, 250] on button "ENTER" at bounding box center [122, 245] width 204 height 41
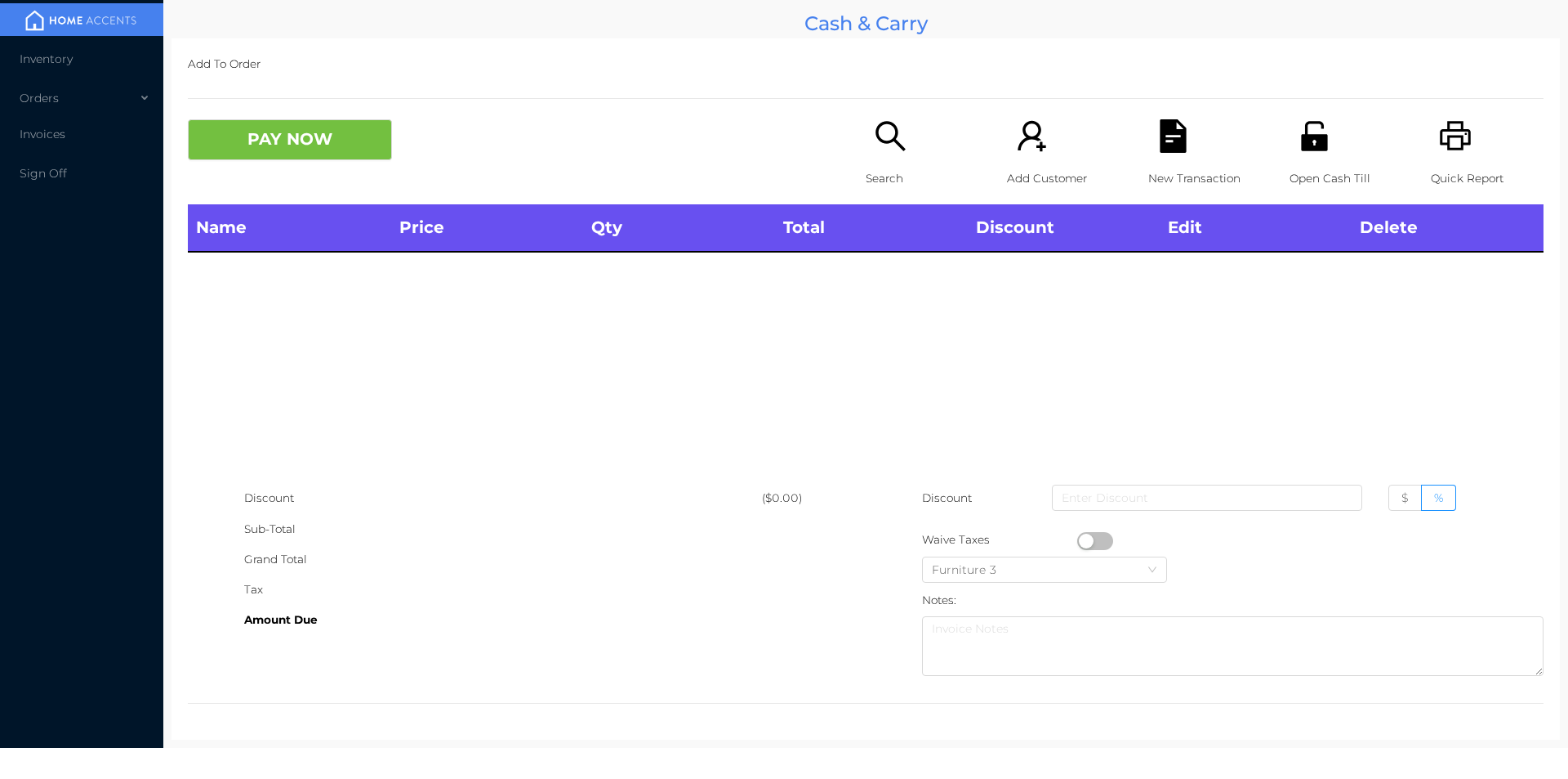
click at [1301, 138] on icon "icon: unlock" at bounding box center [1313, 135] width 26 height 29
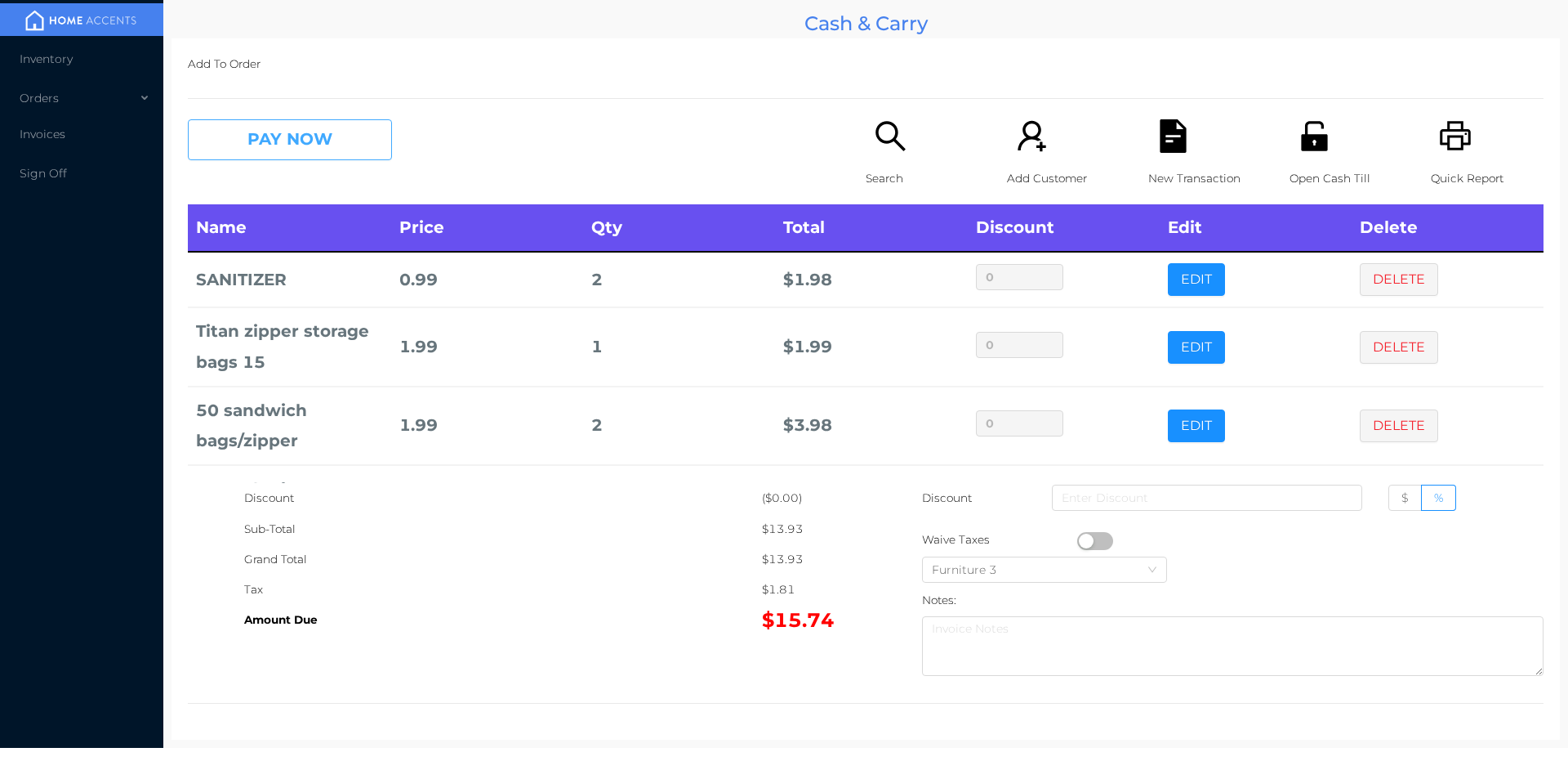
click at [320, 144] on button "PAY NOW" at bounding box center [290, 139] width 204 height 41
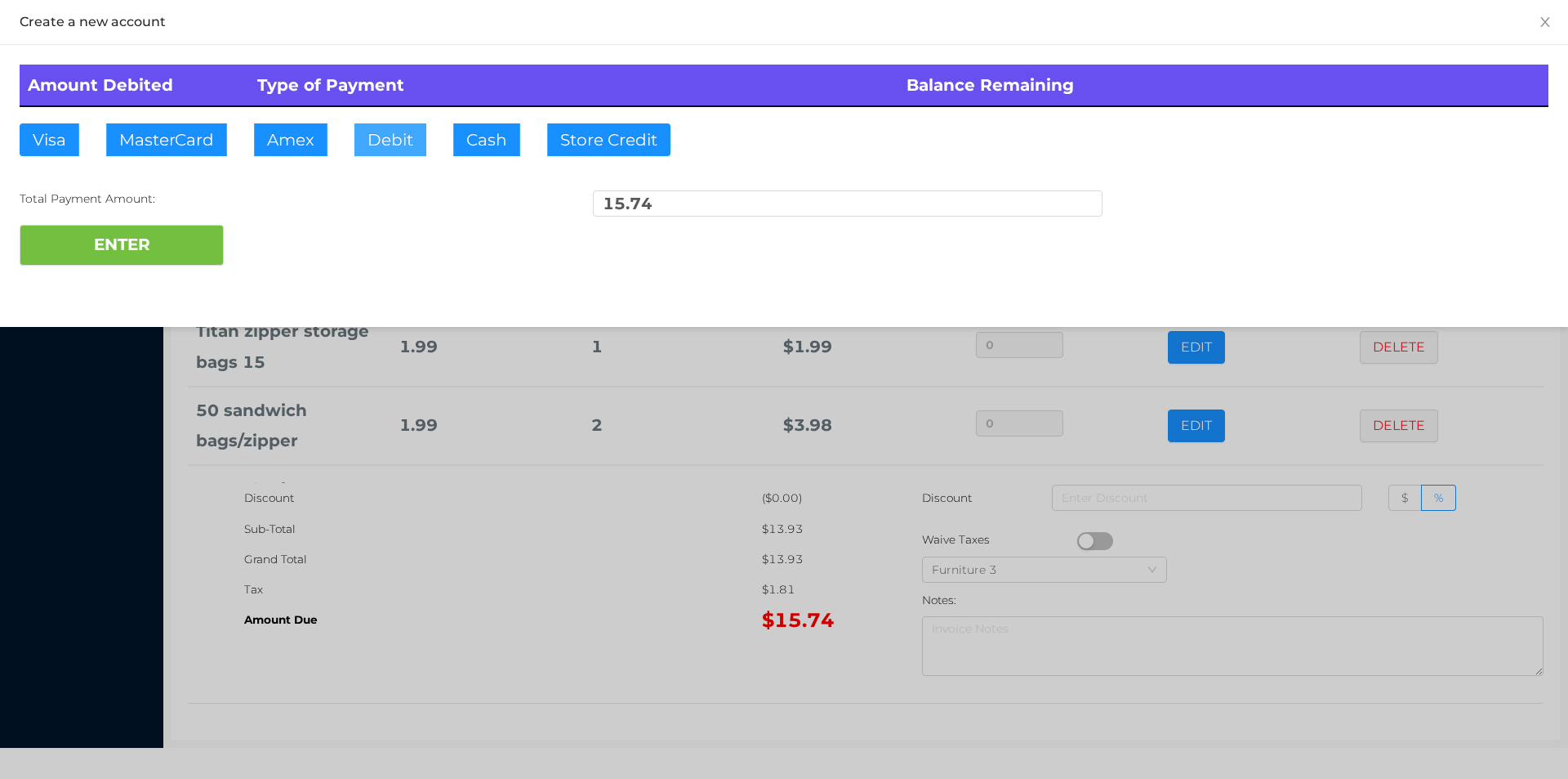
click at [387, 143] on button "Debit" at bounding box center [390, 139] width 72 height 33
click at [174, 255] on button "ENTER" at bounding box center [122, 245] width 204 height 41
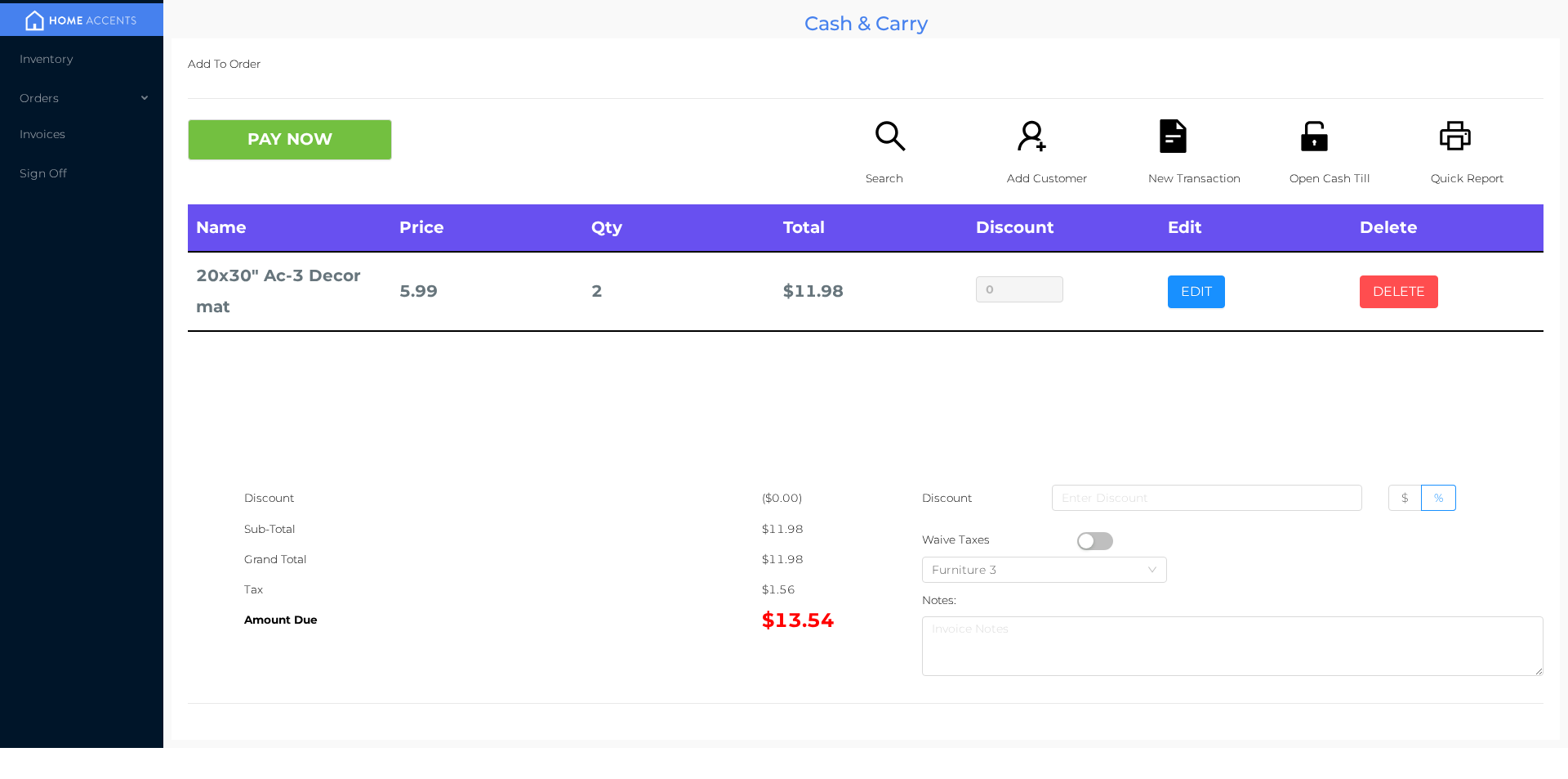
click at [1375, 293] on button "DELETE" at bounding box center [1399, 291] width 78 height 33
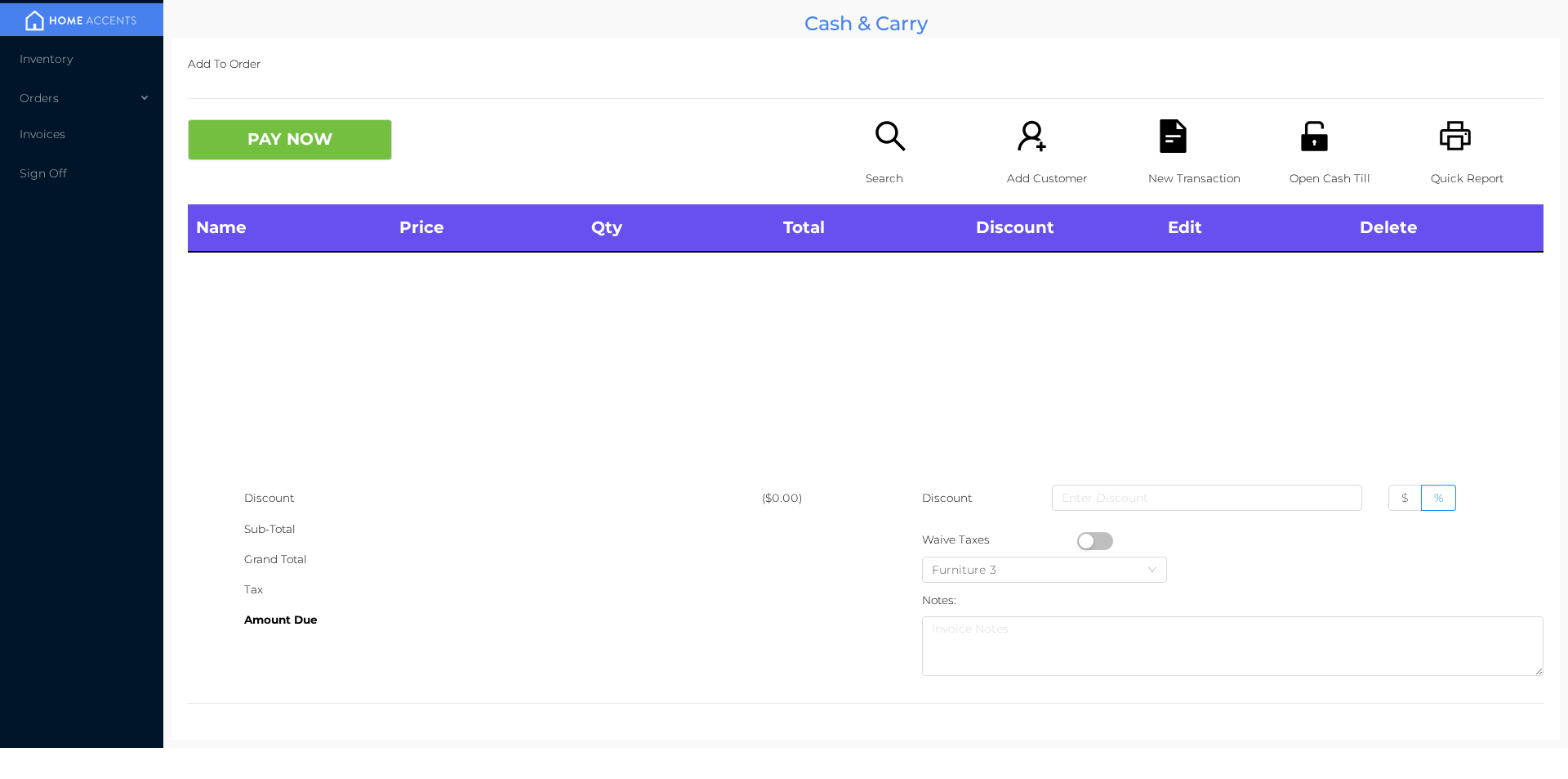
click at [893, 147] on icon "icon: search" at bounding box center [891, 136] width 34 height 34
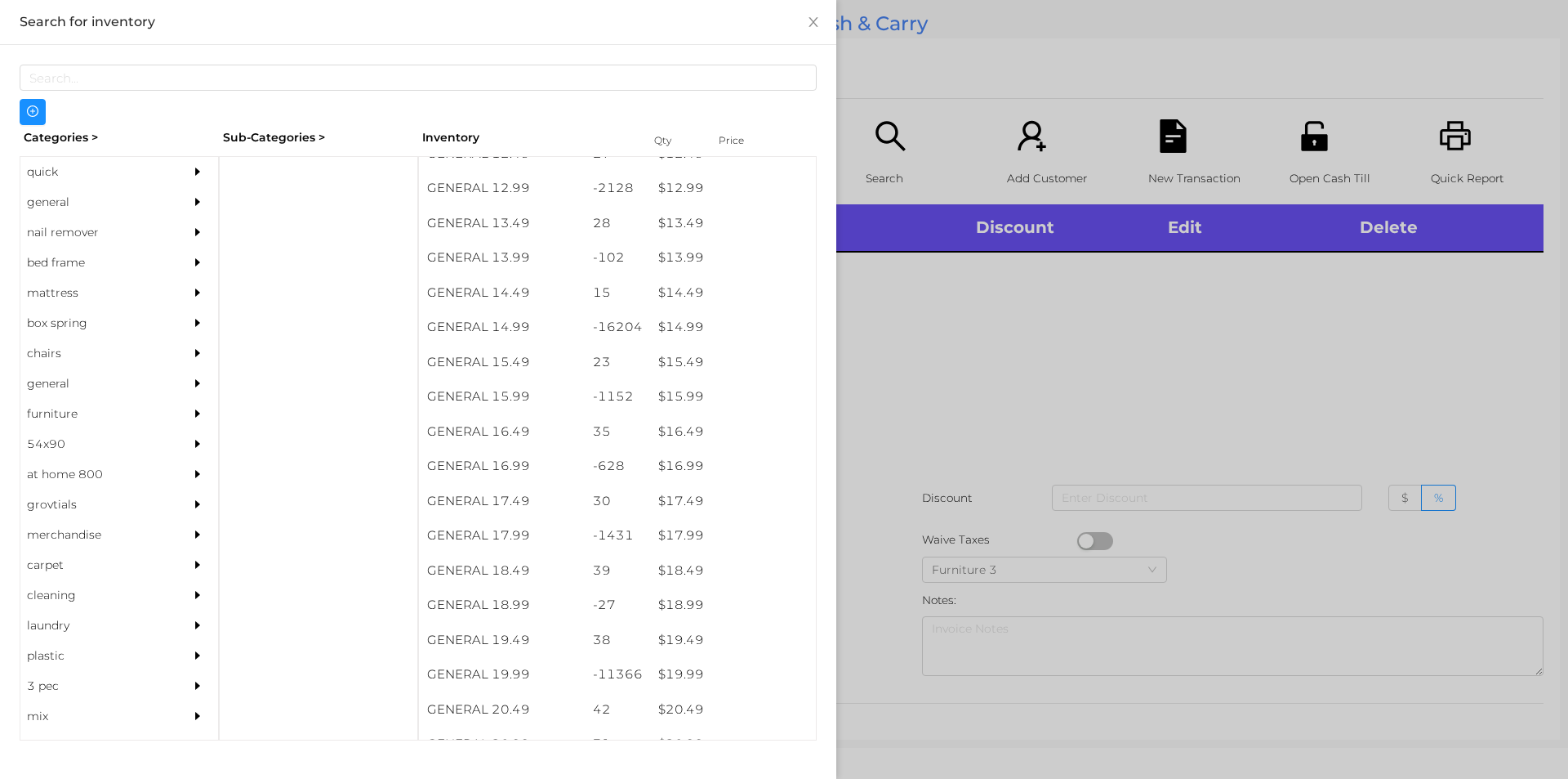
scroll to position [1374, 0]
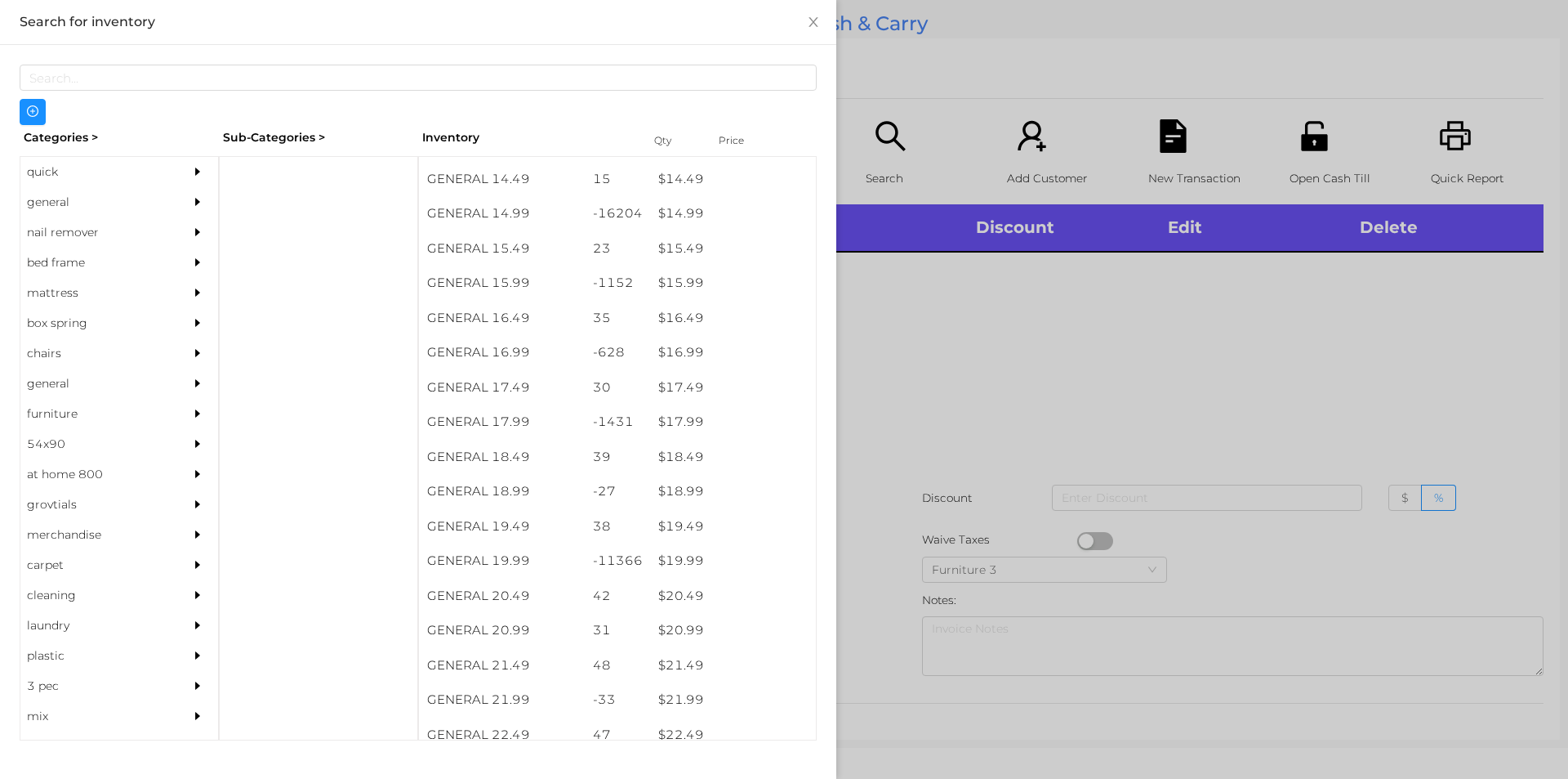
click at [714, 552] on div "$ 19.99" at bounding box center [733, 562] width 166 height 35
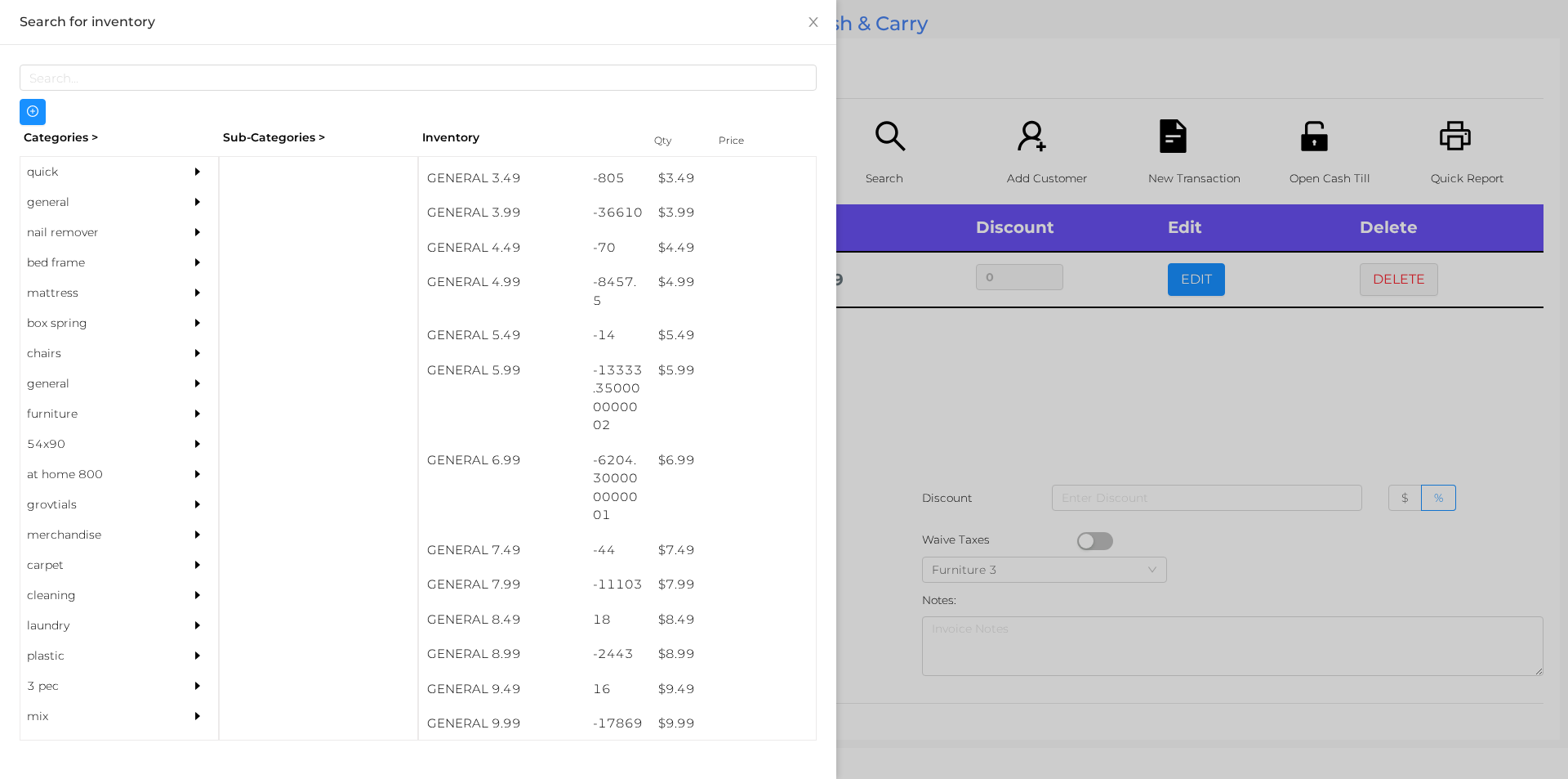
scroll to position [445, 0]
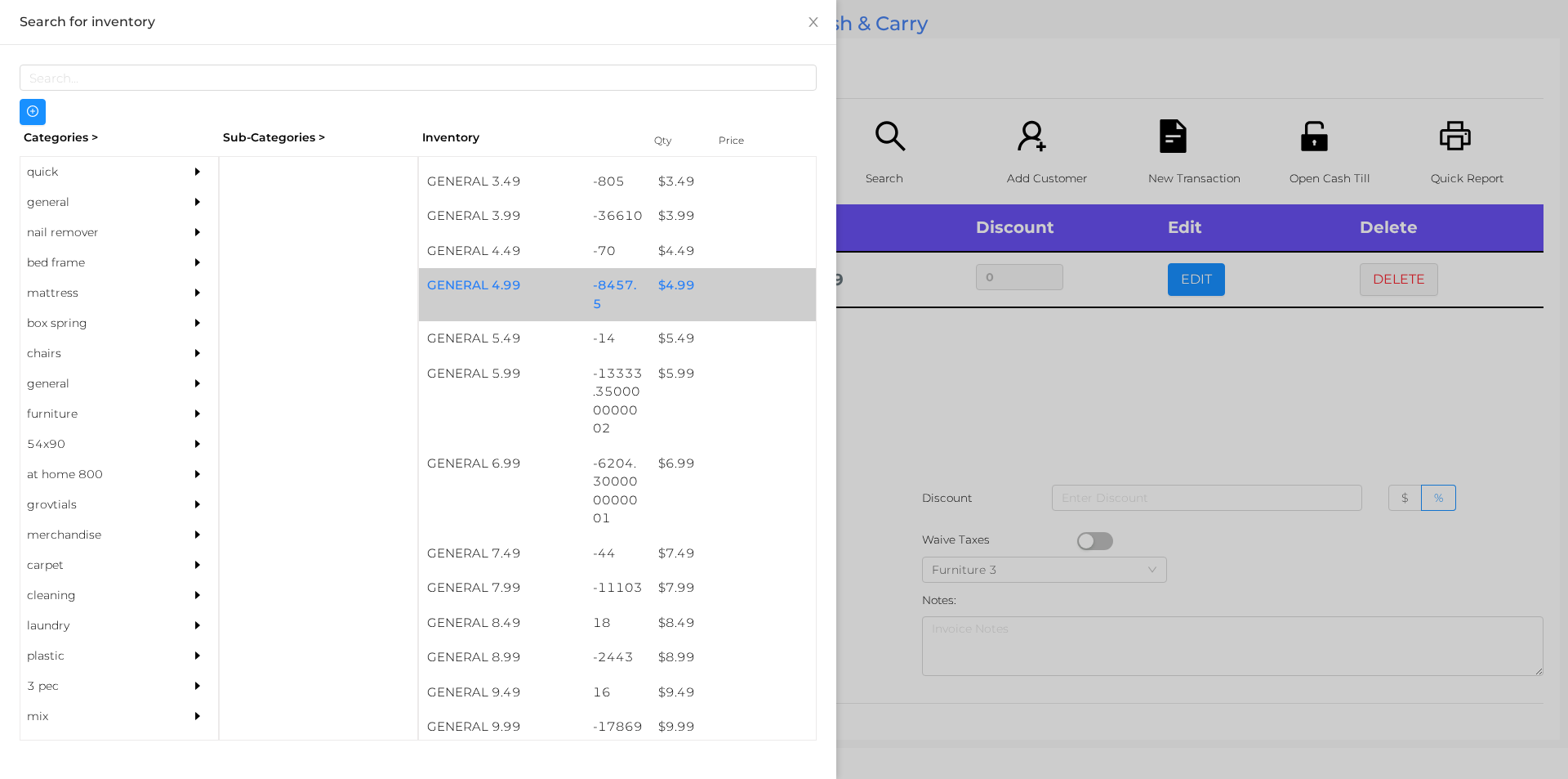
click at [724, 285] on div "$ 4.99" at bounding box center [733, 286] width 166 height 35
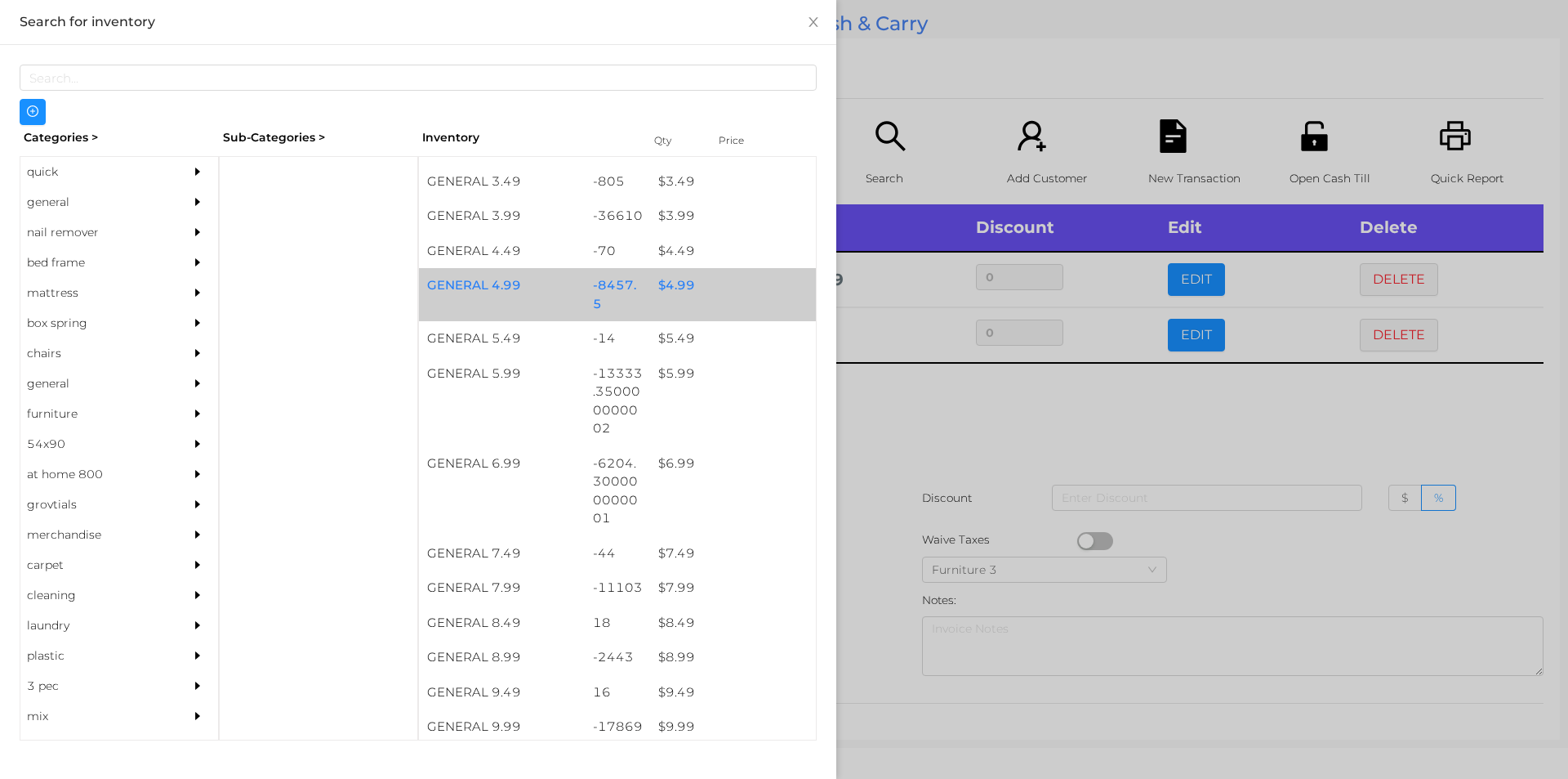
click at [716, 286] on div "$ 4.99" at bounding box center [733, 286] width 166 height 35
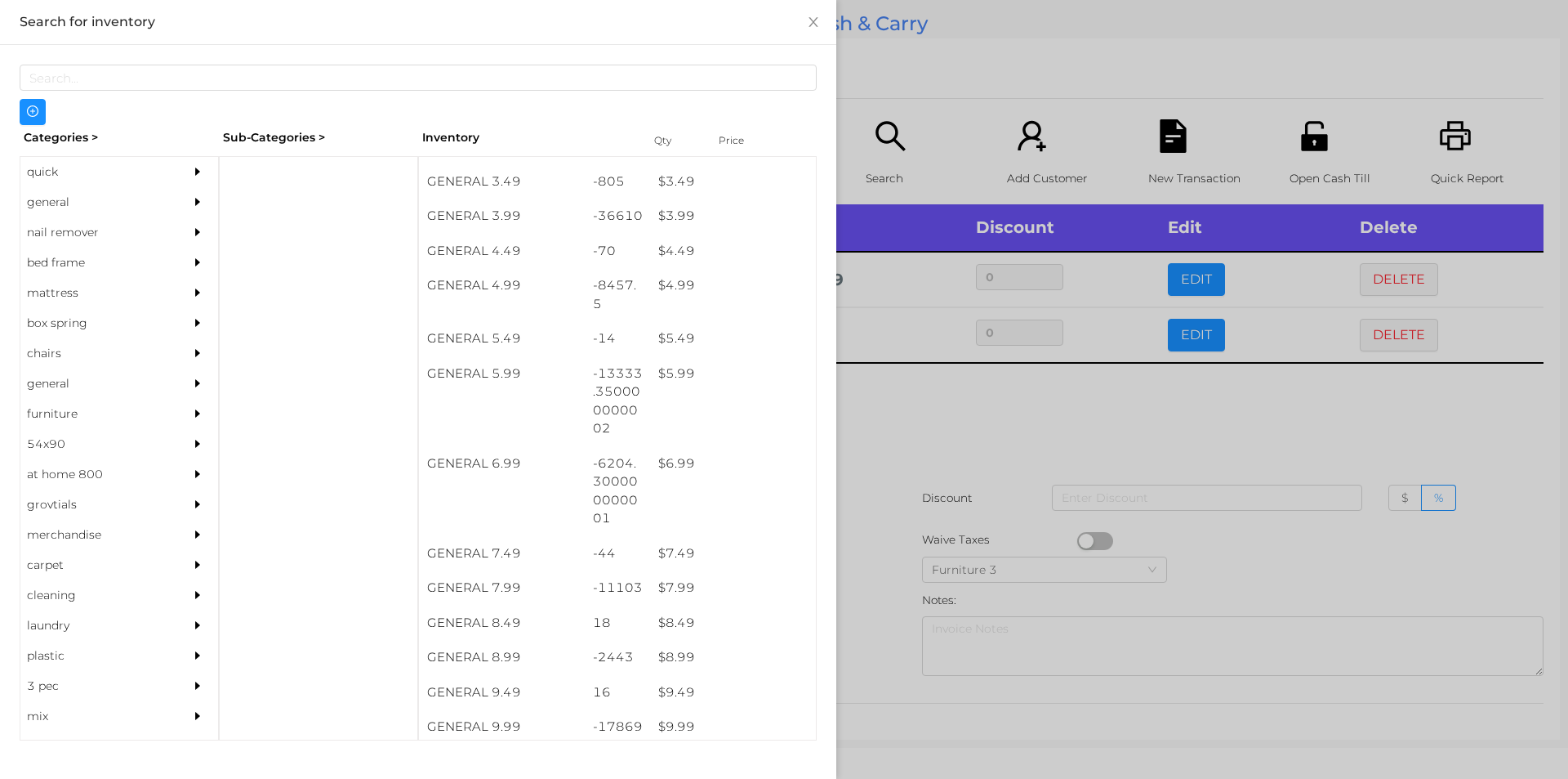
click at [896, 384] on div at bounding box center [784, 390] width 1568 height 779
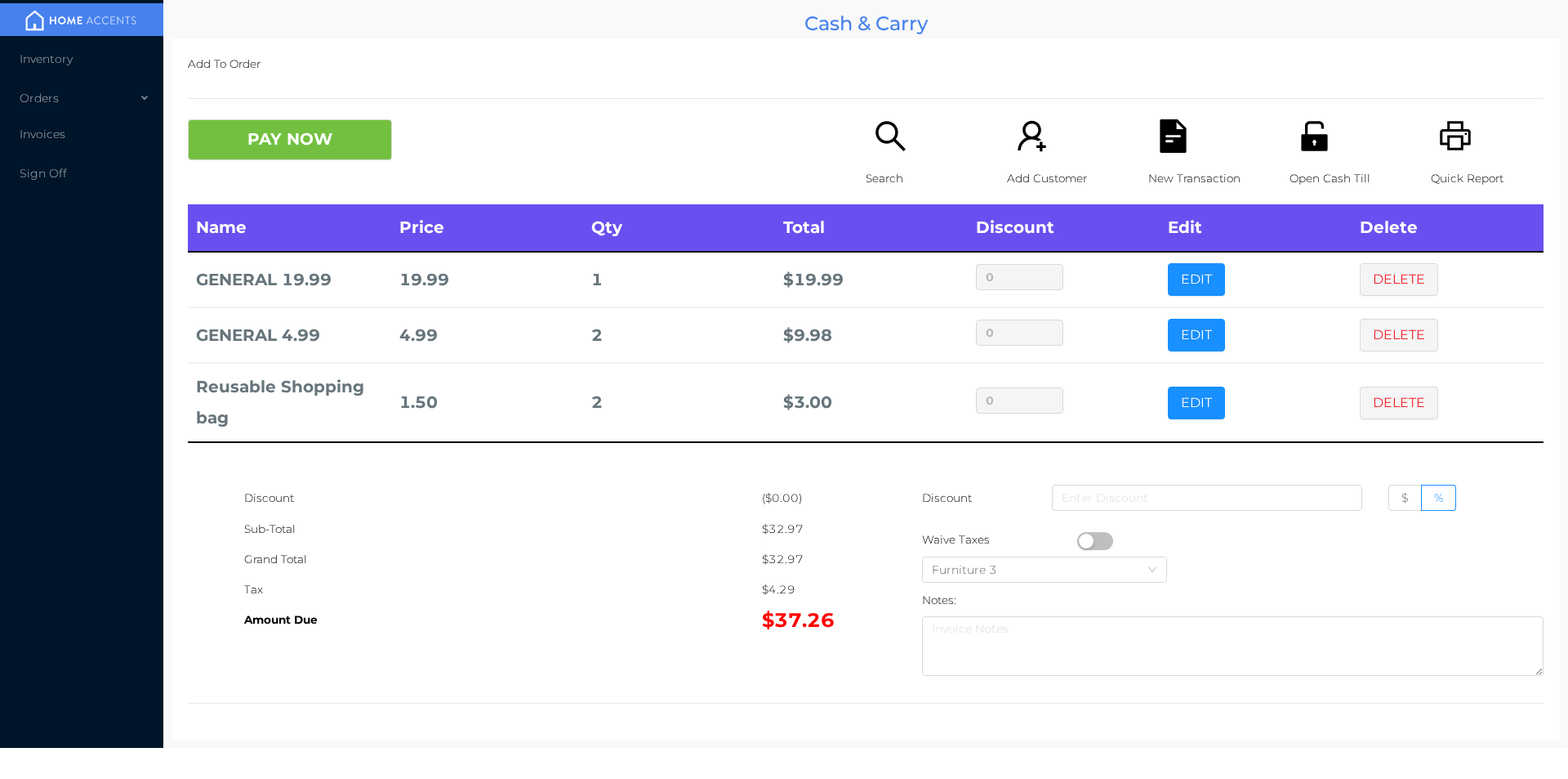
click at [1081, 537] on button "button" at bounding box center [1095, 541] width 36 height 18
click at [295, 150] on button "PAY NOW" at bounding box center [290, 139] width 204 height 41
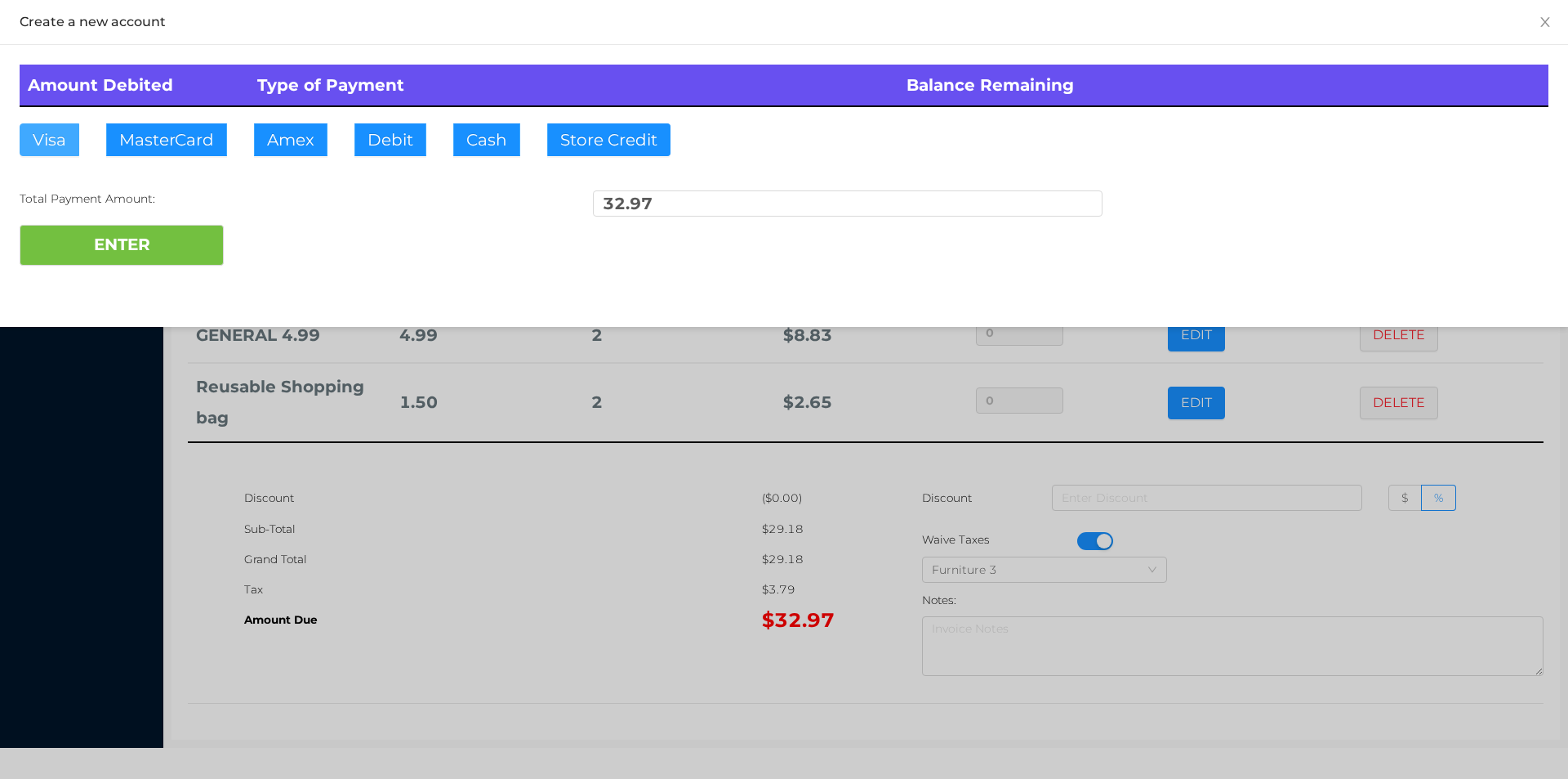
click at [41, 148] on button "Visa" at bounding box center [49, 139] width 59 height 33
click at [48, 232] on button "ENTER" at bounding box center [122, 245] width 204 height 41
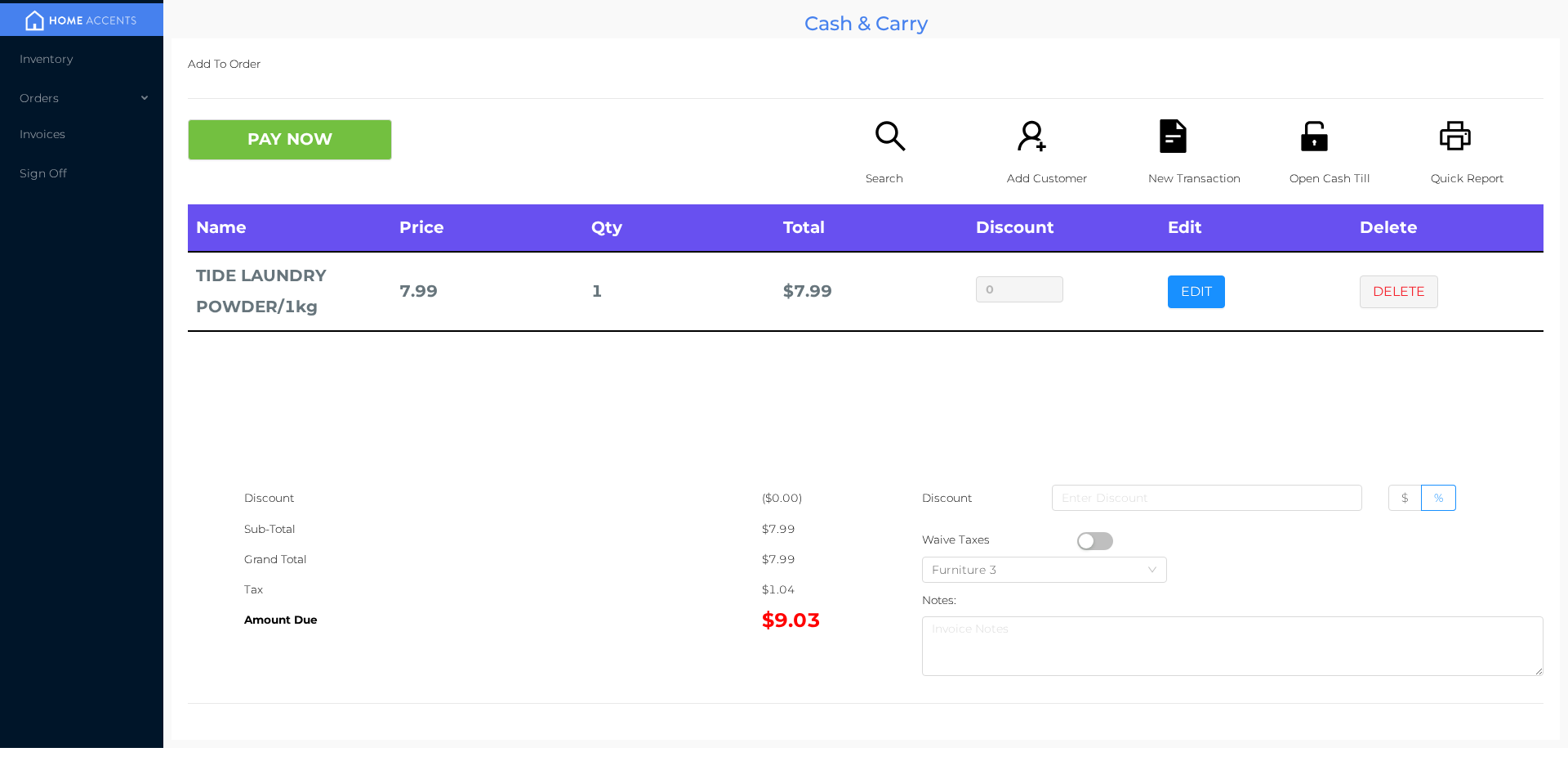
click at [1163, 126] on icon "icon: file-text" at bounding box center [1172, 136] width 26 height 34
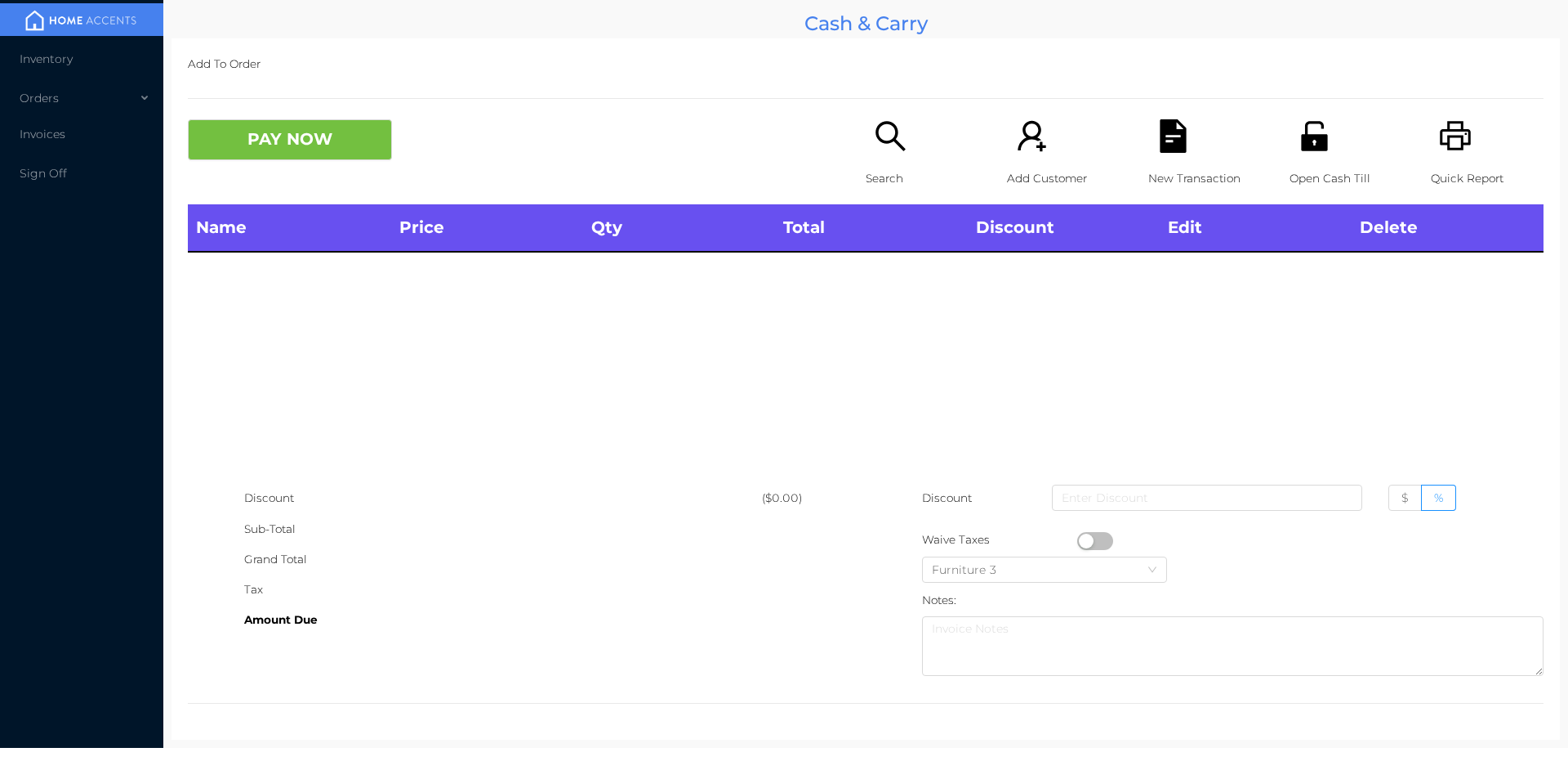
click at [1453, 130] on icon "icon: printer" at bounding box center [1455, 135] width 31 height 29
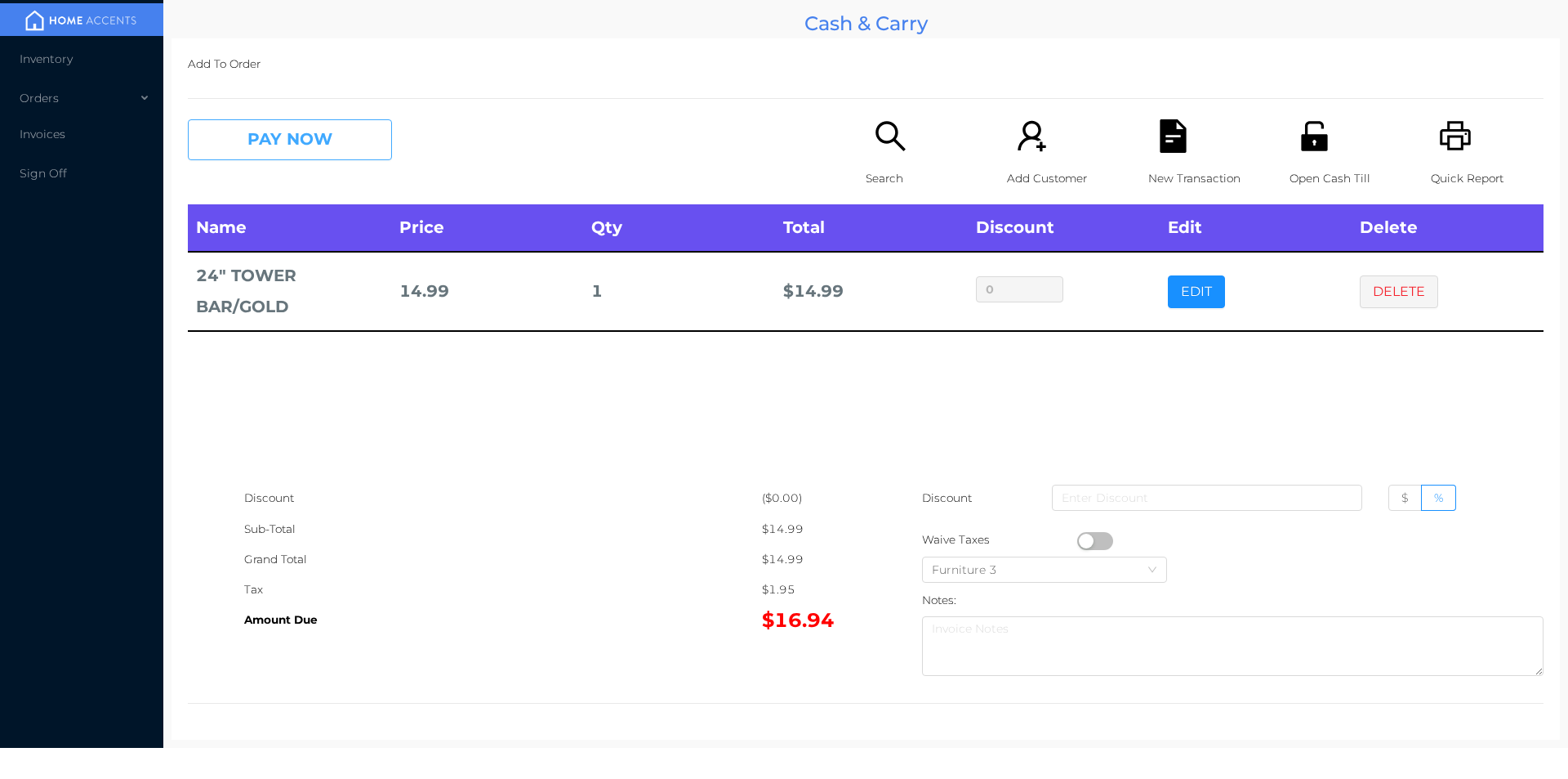
click at [313, 158] on button "PAY NOW" at bounding box center [290, 139] width 204 height 41
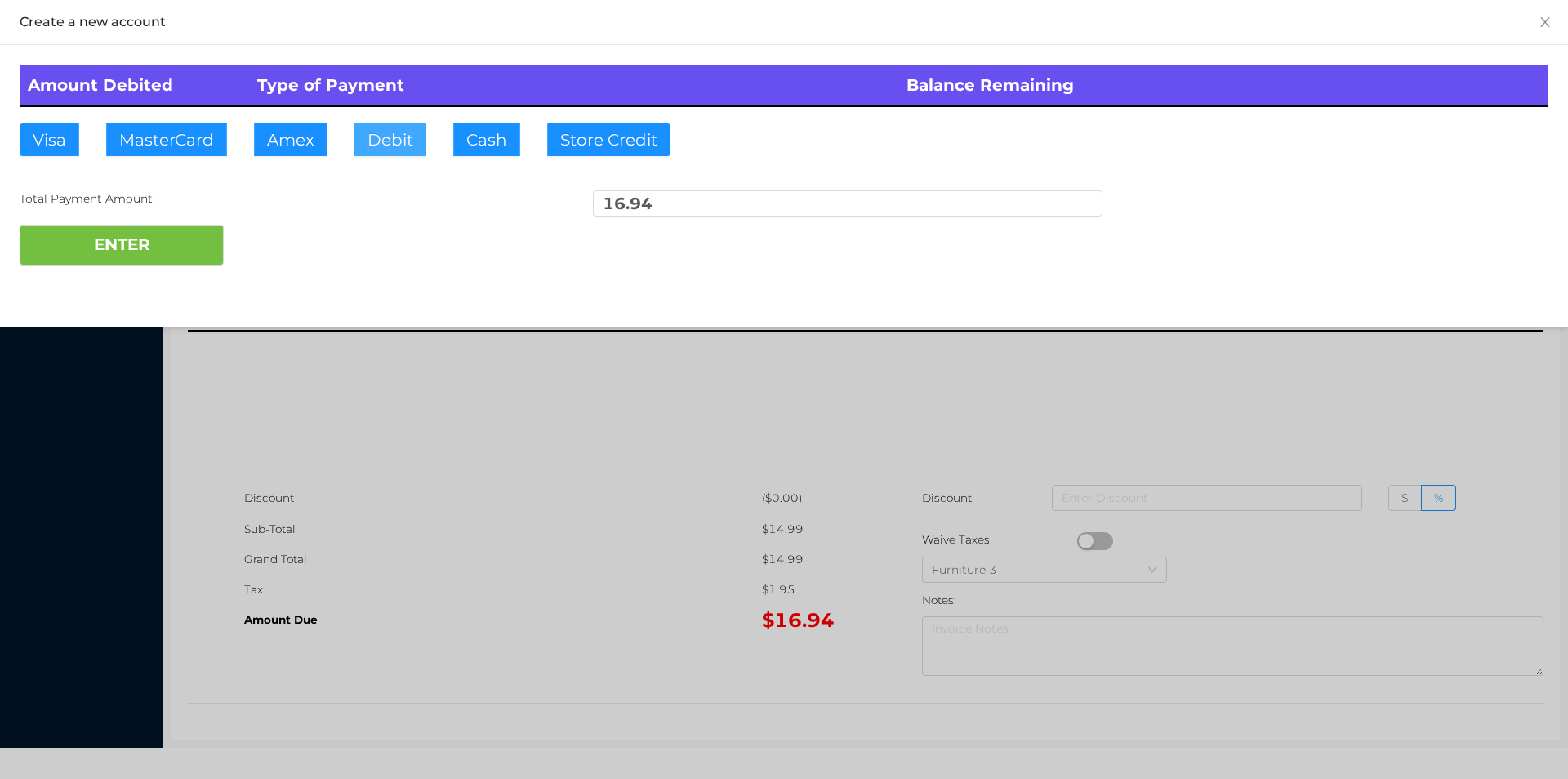
click at [358, 144] on button "Debit" at bounding box center [390, 139] width 72 height 33
click at [135, 237] on button "ENTER" at bounding box center [122, 245] width 204 height 41
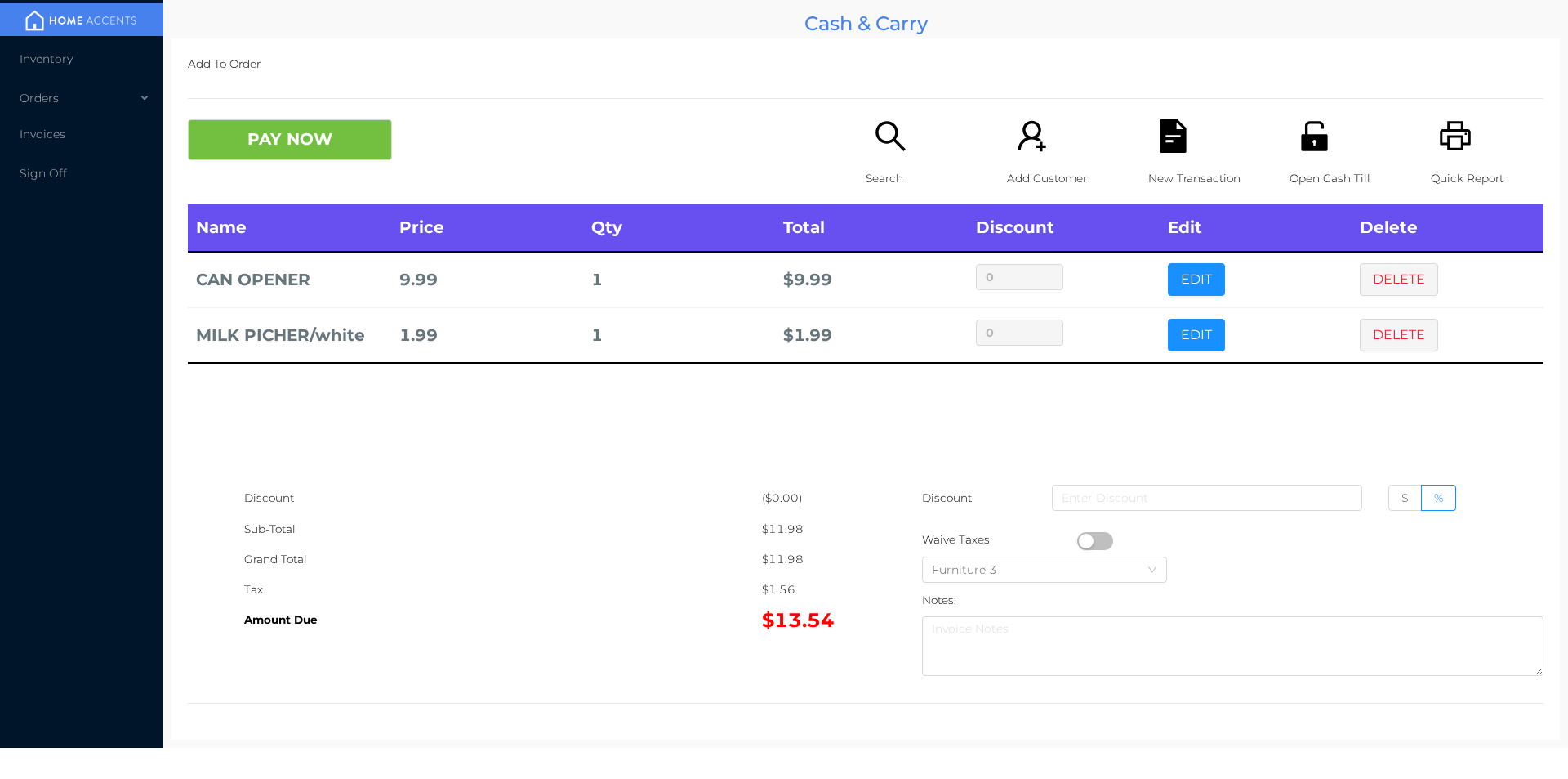
click at [1167, 155] on div "New Transaction" at bounding box center [1204, 161] width 113 height 85
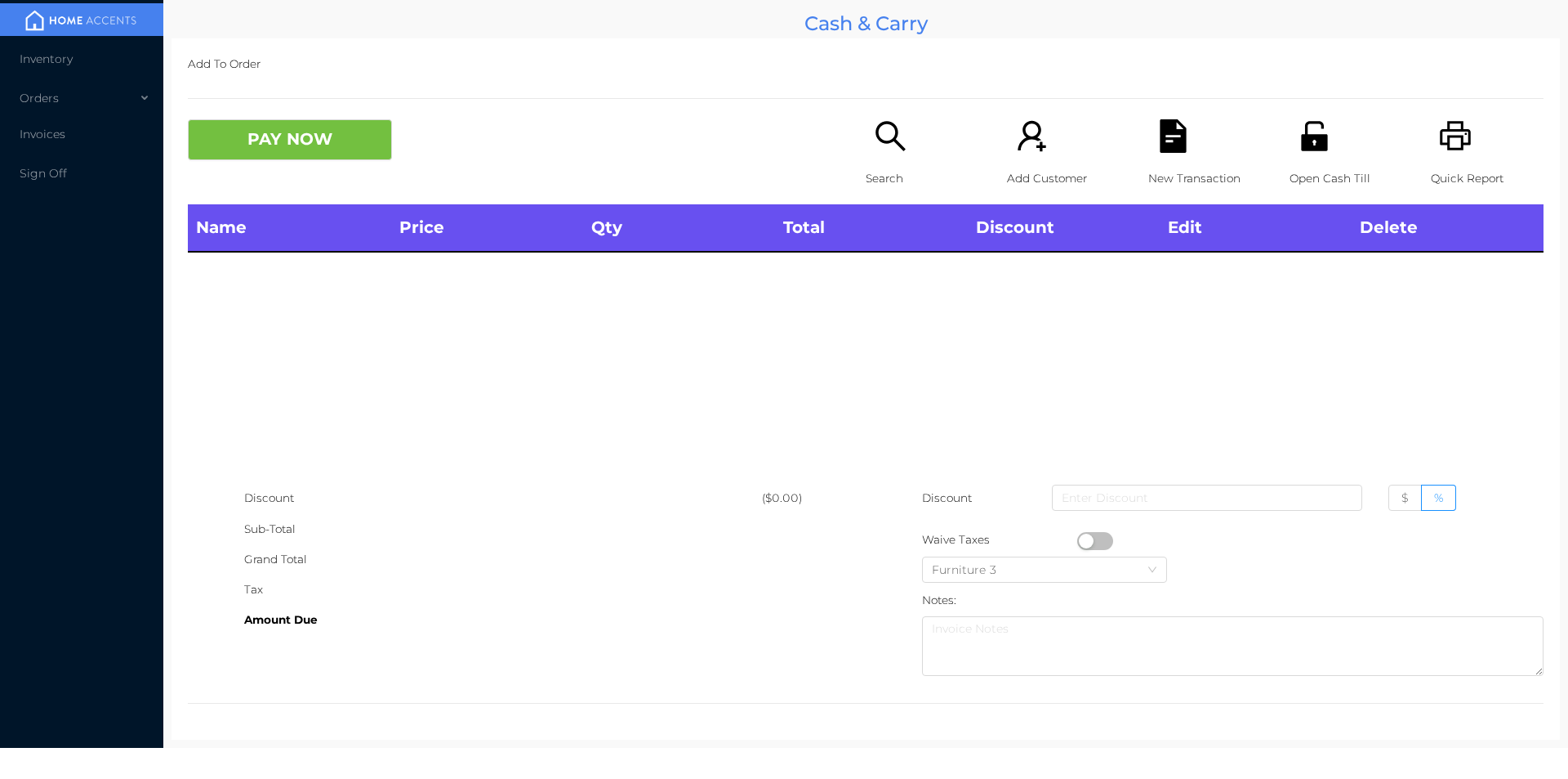
click at [1309, 138] on icon "icon: unlock" at bounding box center [1313, 135] width 26 height 29
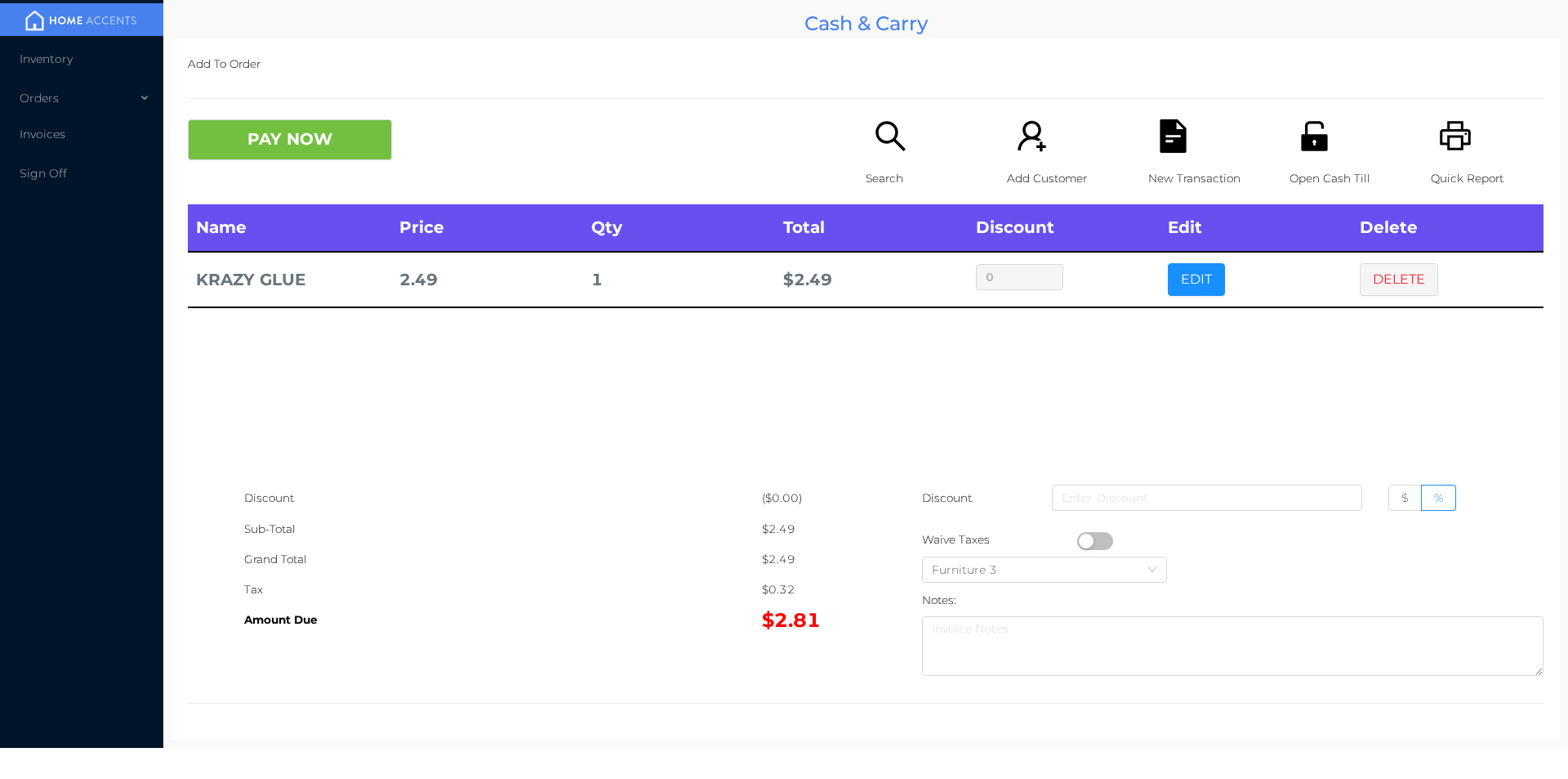
click at [1407, 274] on button "DELETE" at bounding box center [1399, 279] width 78 height 33
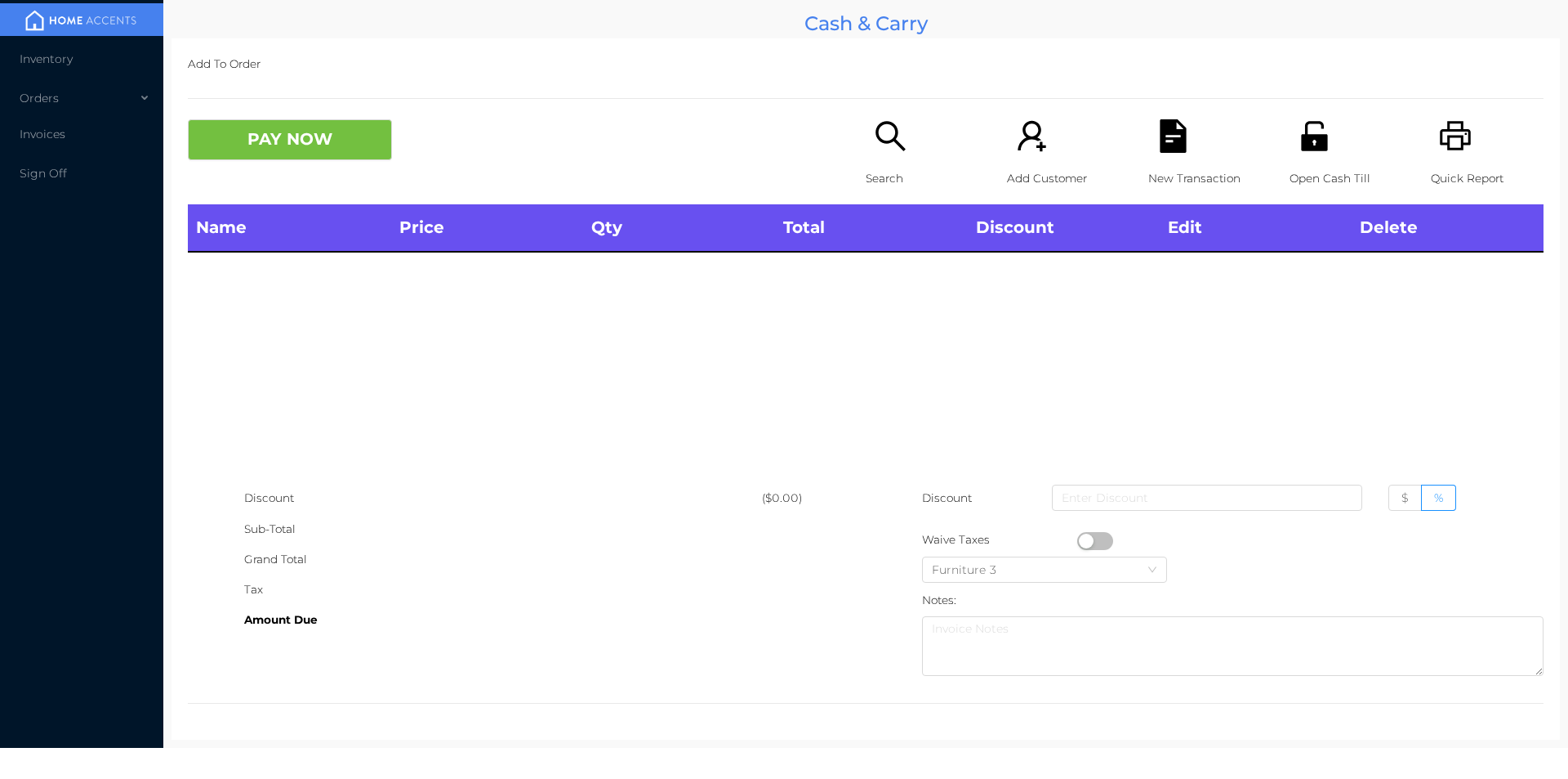
click at [875, 155] on div "Search" at bounding box center [921, 161] width 113 height 85
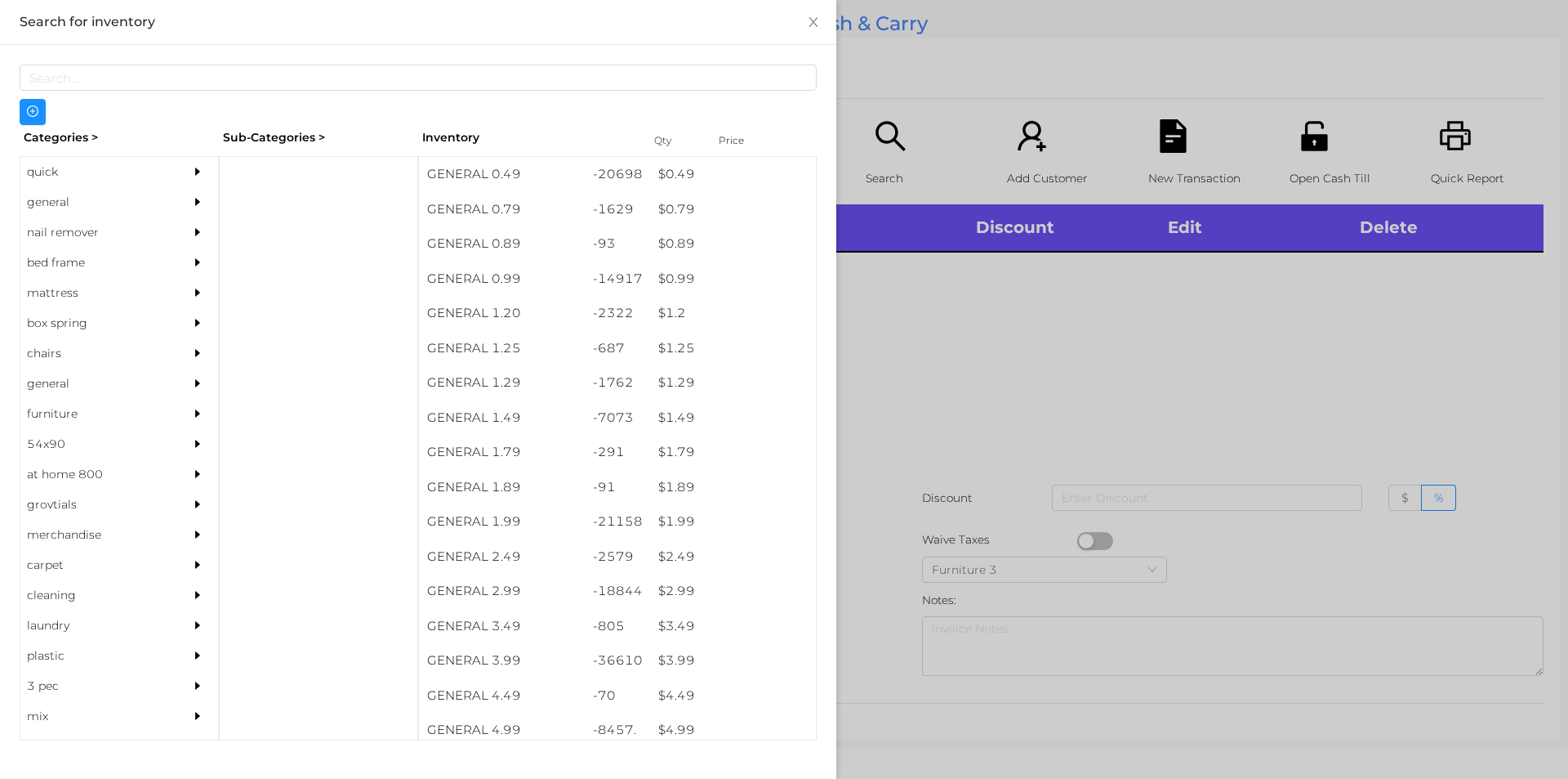
click at [68, 161] on div "quick" at bounding box center [95, 172] width 149 height 30
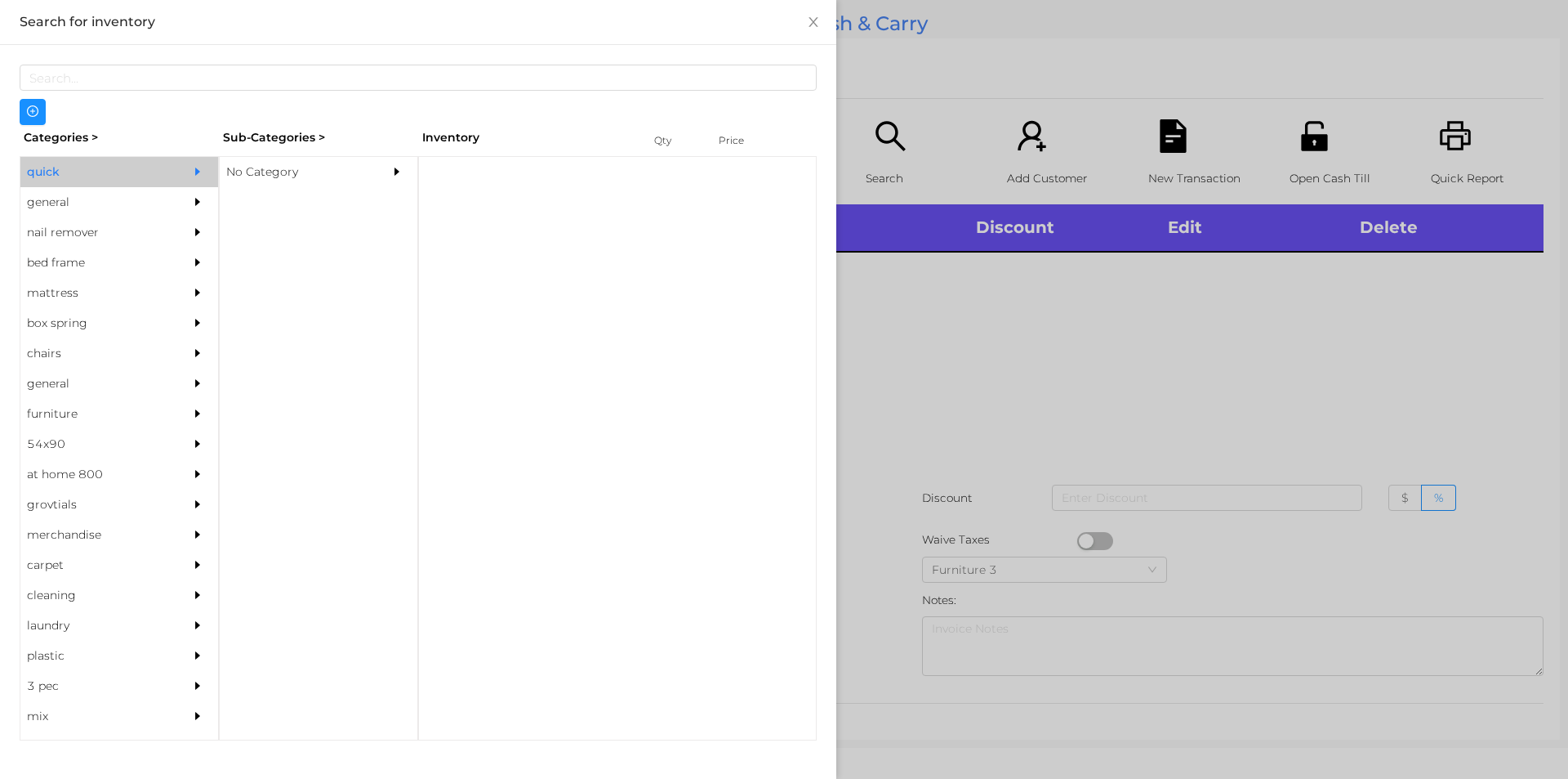
click at [305, 162] on div "No Category" at bounding box center [294, 172] width 149 height 30
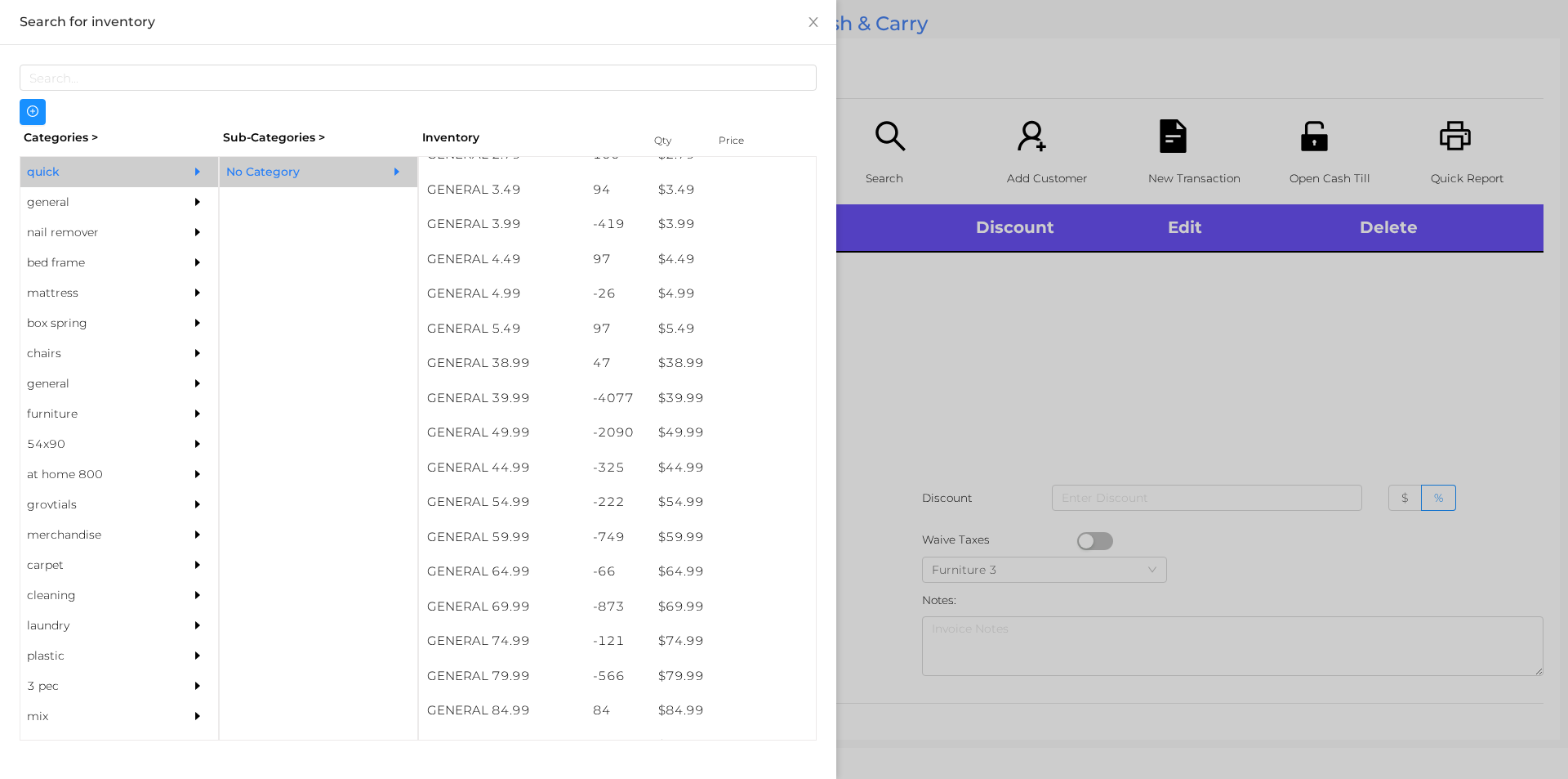
scroll to position [709, 0]
click at [51, 200] on div "general" at bounding box center [95, 202] width 149 height 30
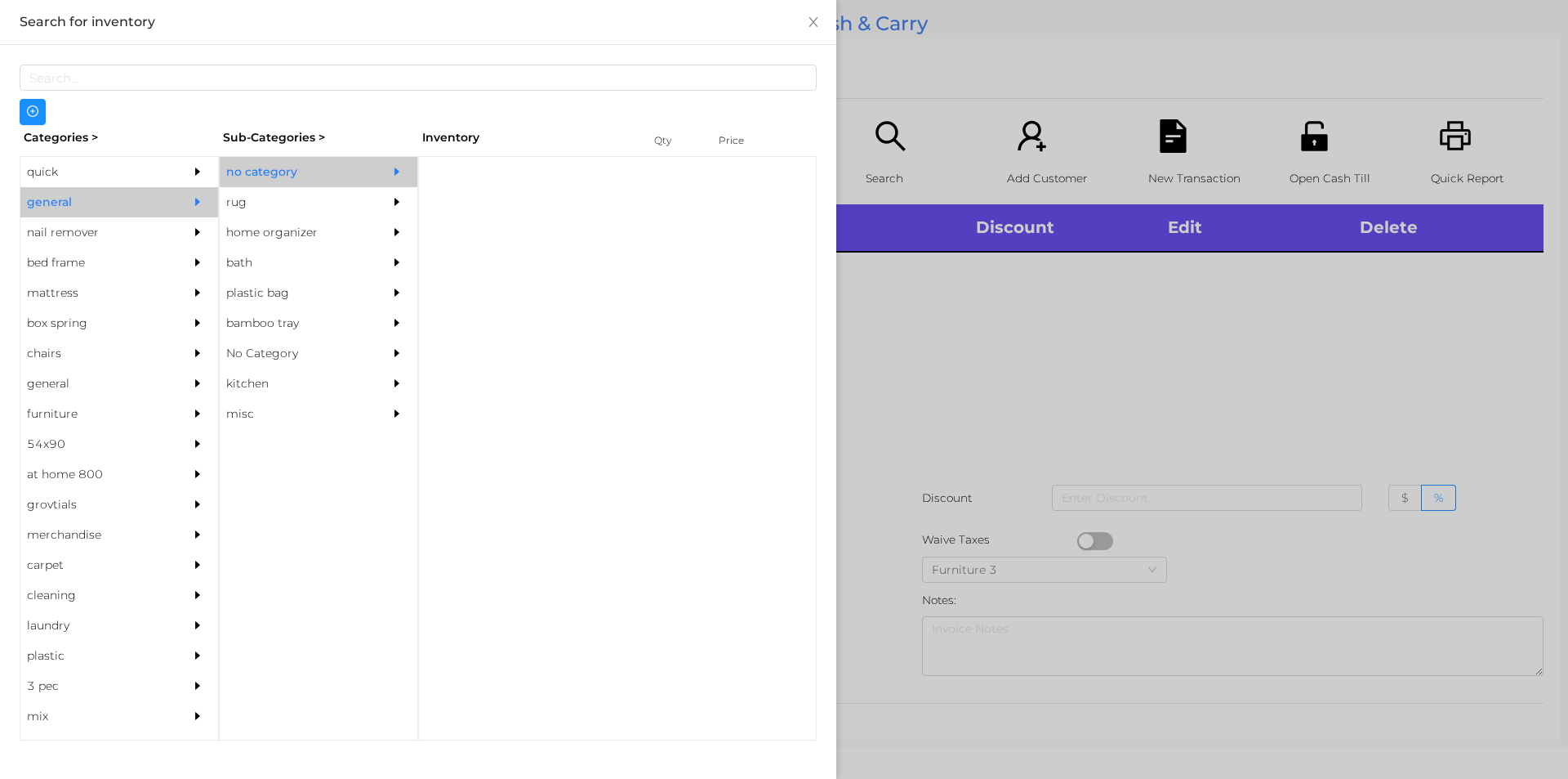
click at [265, 165] on div "no category" at bounding box center [294, 172] width 149 height 30
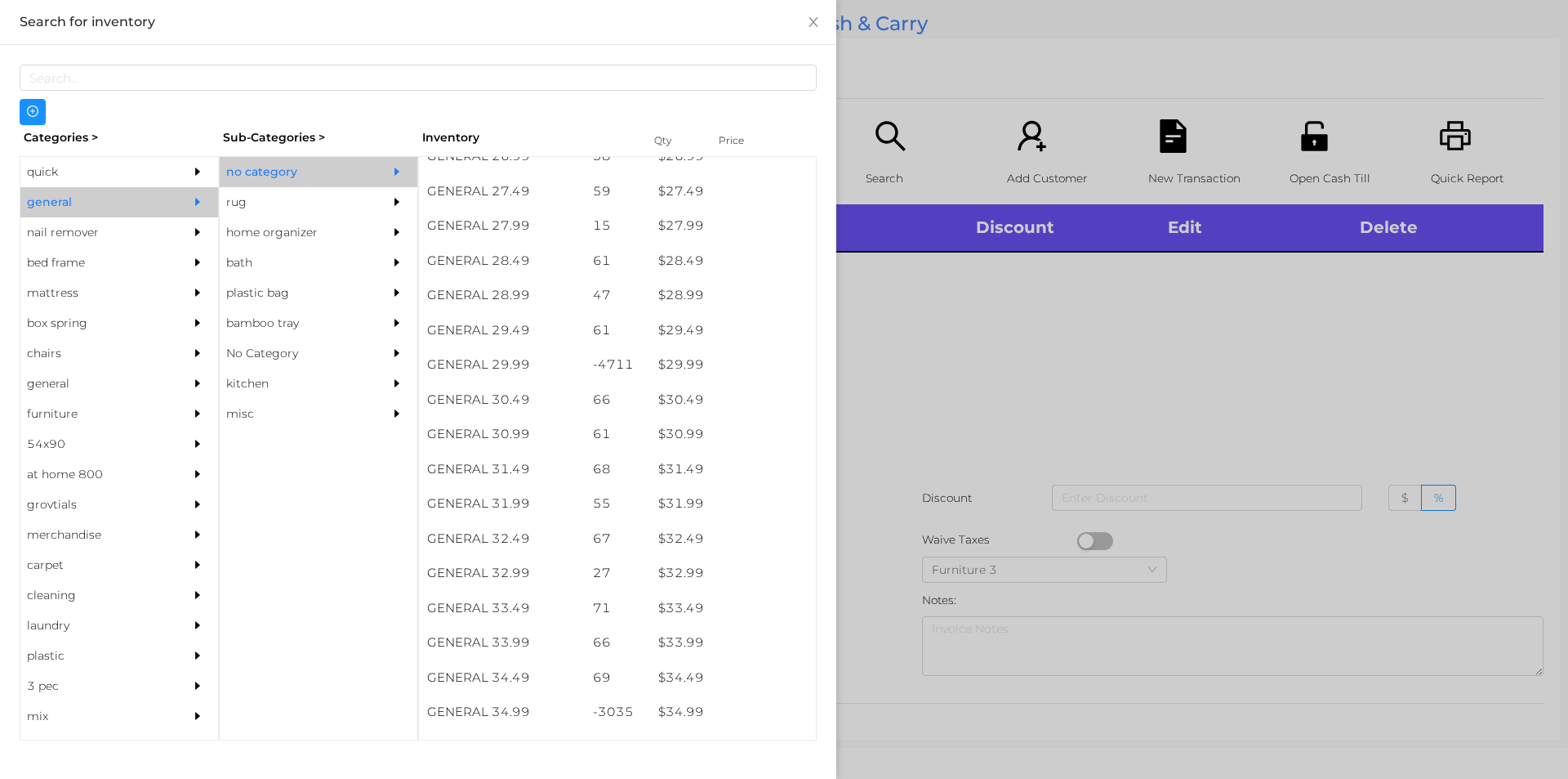
scroll to position [2316, 0]
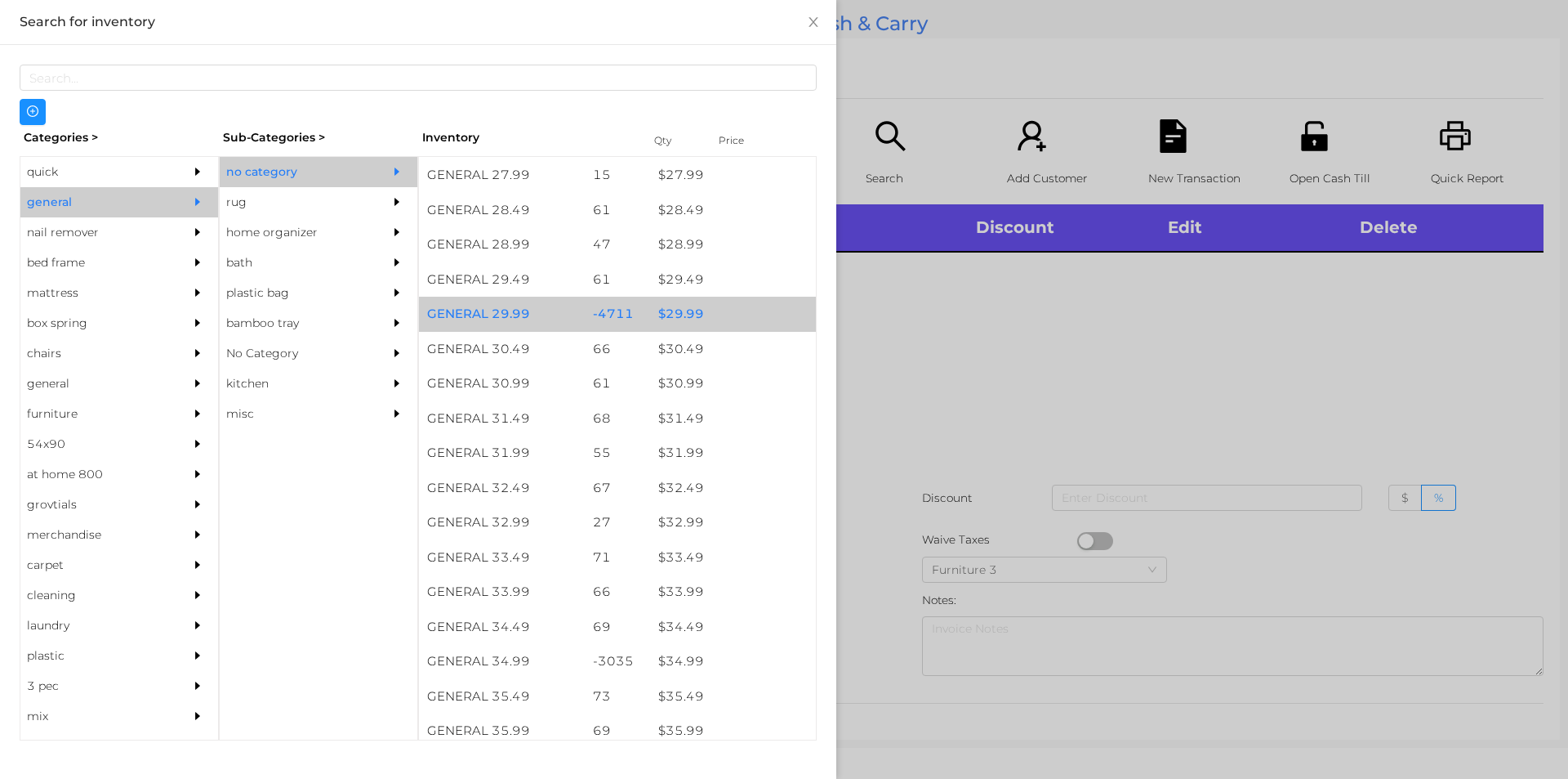
click at [727, 305] on div "$ 29.99" at bounding box center [733, 314] width 166 height 35
click at [754, 311] on div "$ 29.99" at bounding box center [733, 314] width 166 height 35
click at [767, 312] on div "$ 29.99" at bounding box center [733, 314] width 166 height 35
click at [761, 313] on div "$ 29.99" at bounding box center [733, 314] width 166 height 35
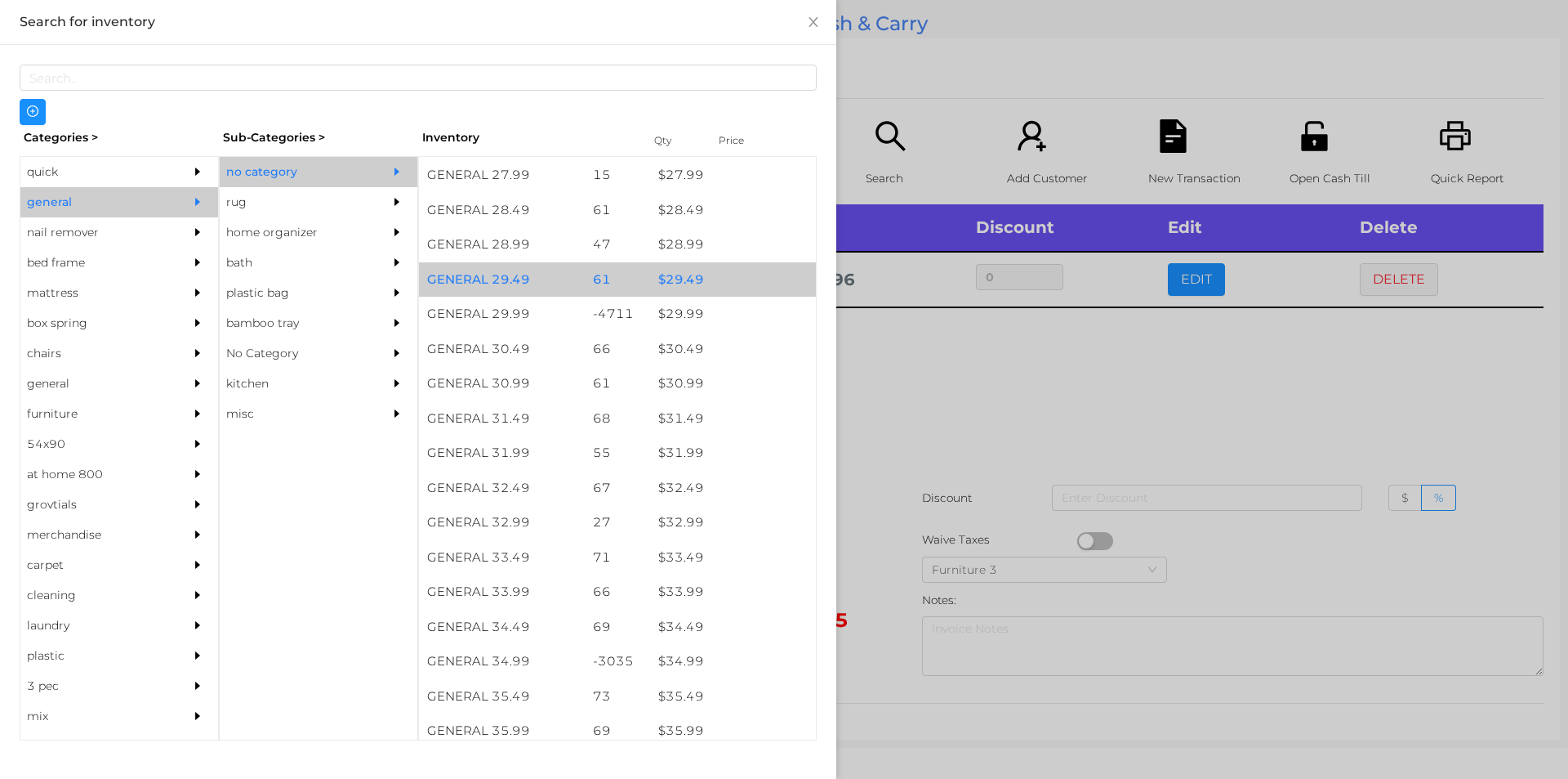
click at [758, 295] on div "$ 29.49" at bounding box center [733, 280] width 166 height 35
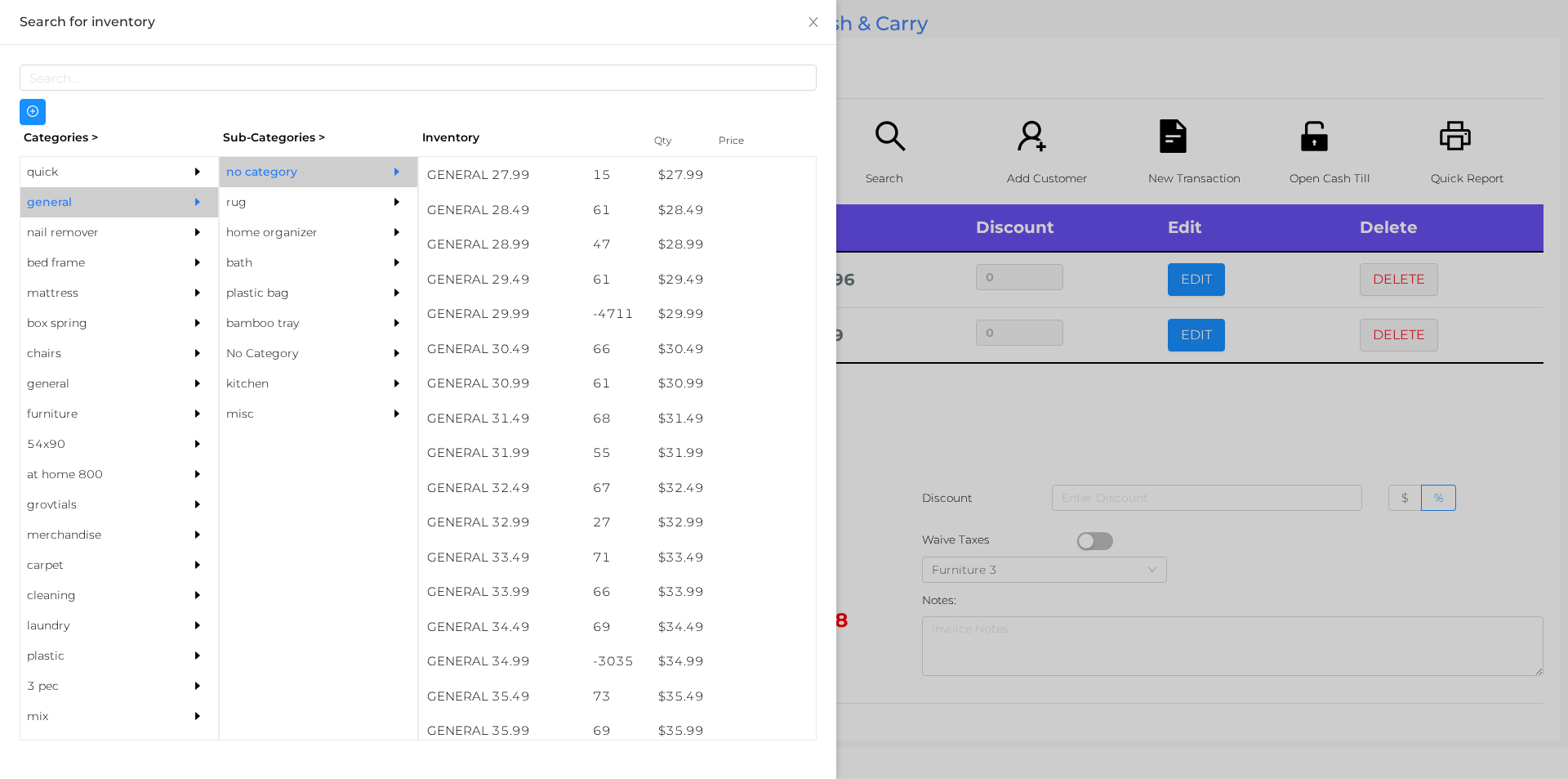
click at [1004, 391] on div at bounding box center [784, 390] width 1568 height 779
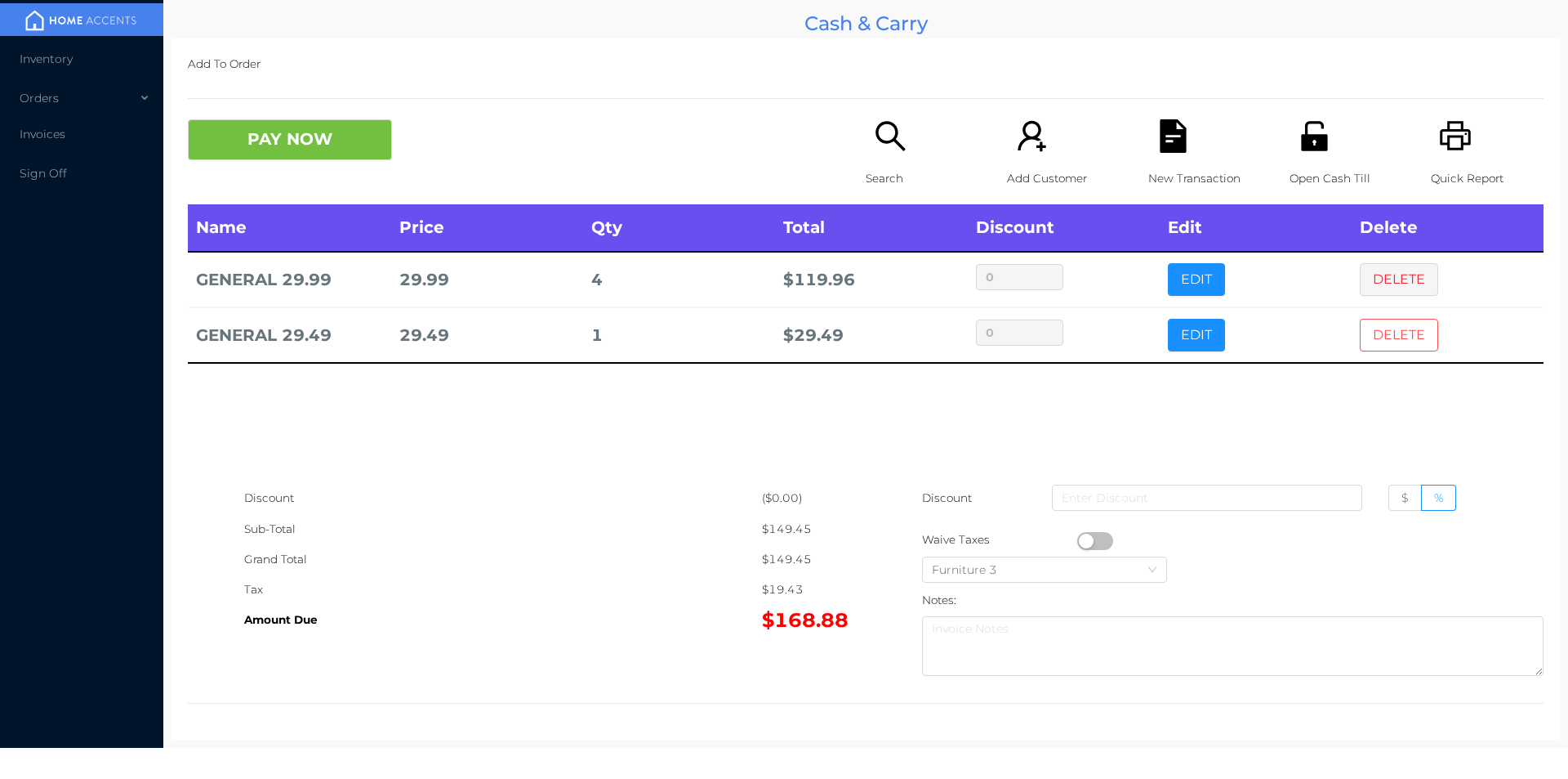
click at [1376, 342] on button "DELETE" at bounding box center [1399, 334] width 78 height 33
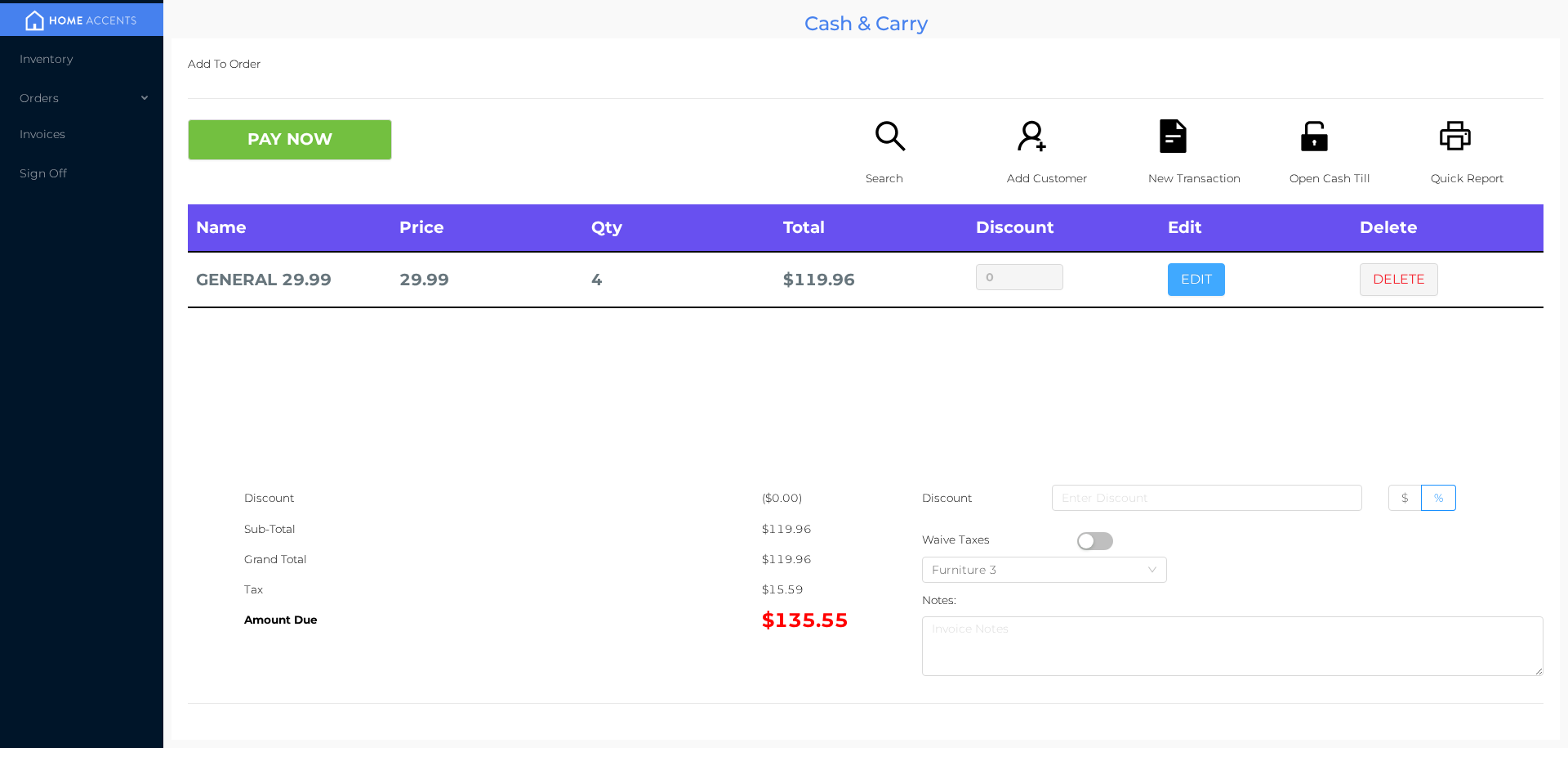
click at [1182, 295] on button "EDIT" at bounding box center [1196, 279] width 57 height 33
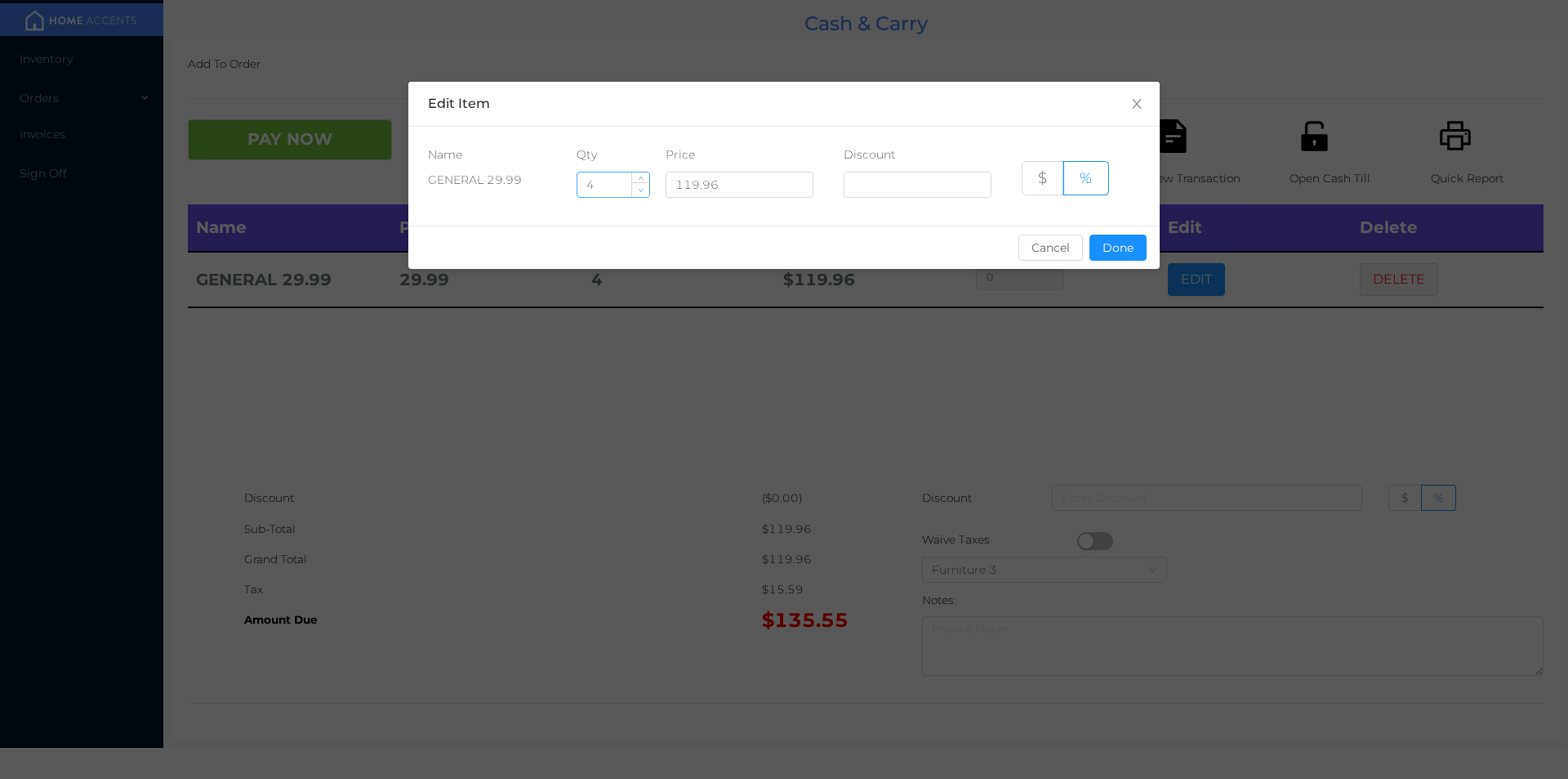
click at [640, 192] on icon "icon: down" at bounding box center [641, 191] width 5 height 4
type input "3"
type input "5"
click at [1113, 254] on button "Done" at bounding box center [1118, 247] width 57 height 26
type input "0%"
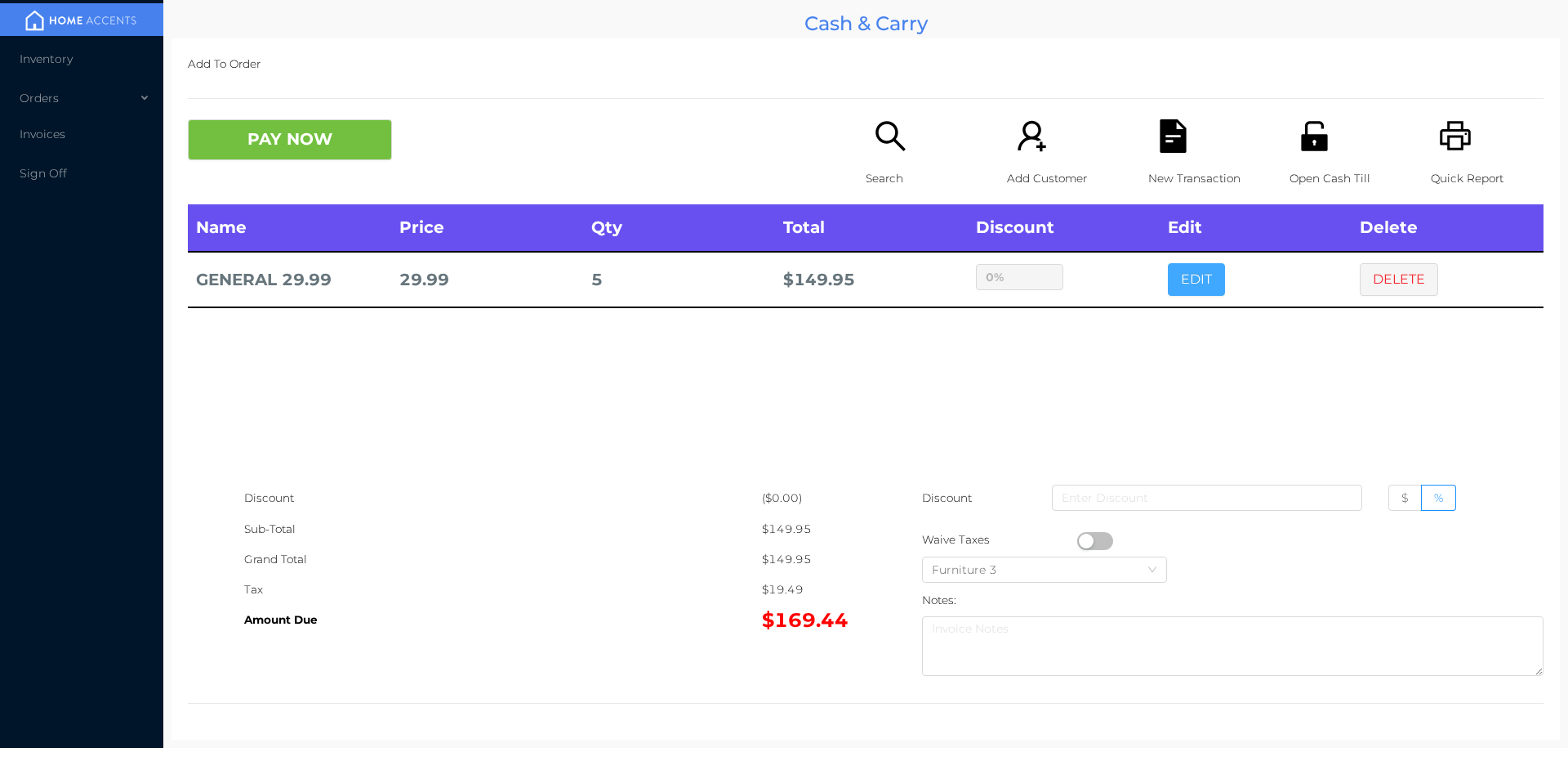
click at [1168, 264] on button "EDIT" at bounding box center [1196, 279] width 57 height 33
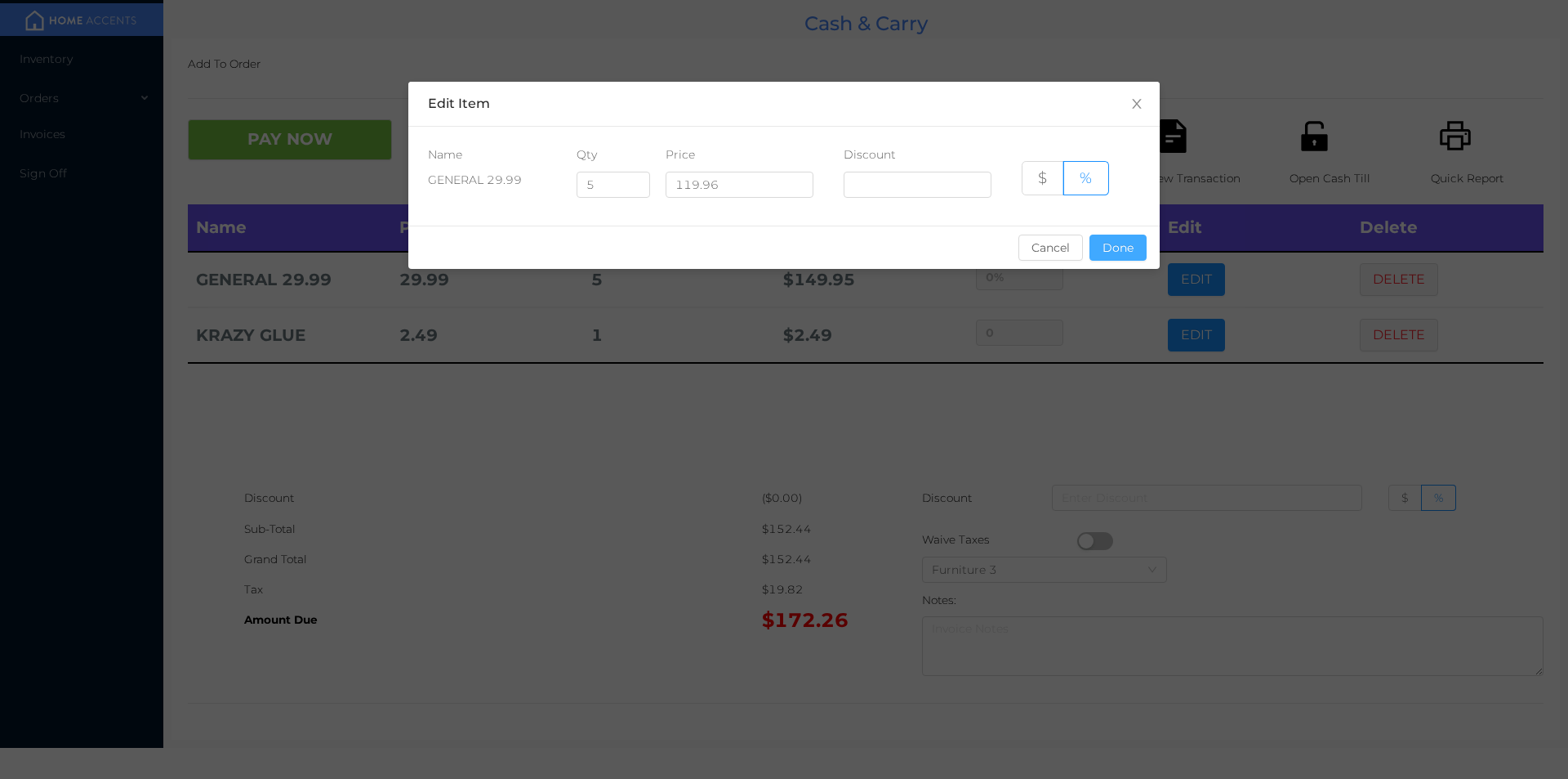
click at [1114, 244] on button "Done" at bounding box center [1118, 247] width 57 height 26
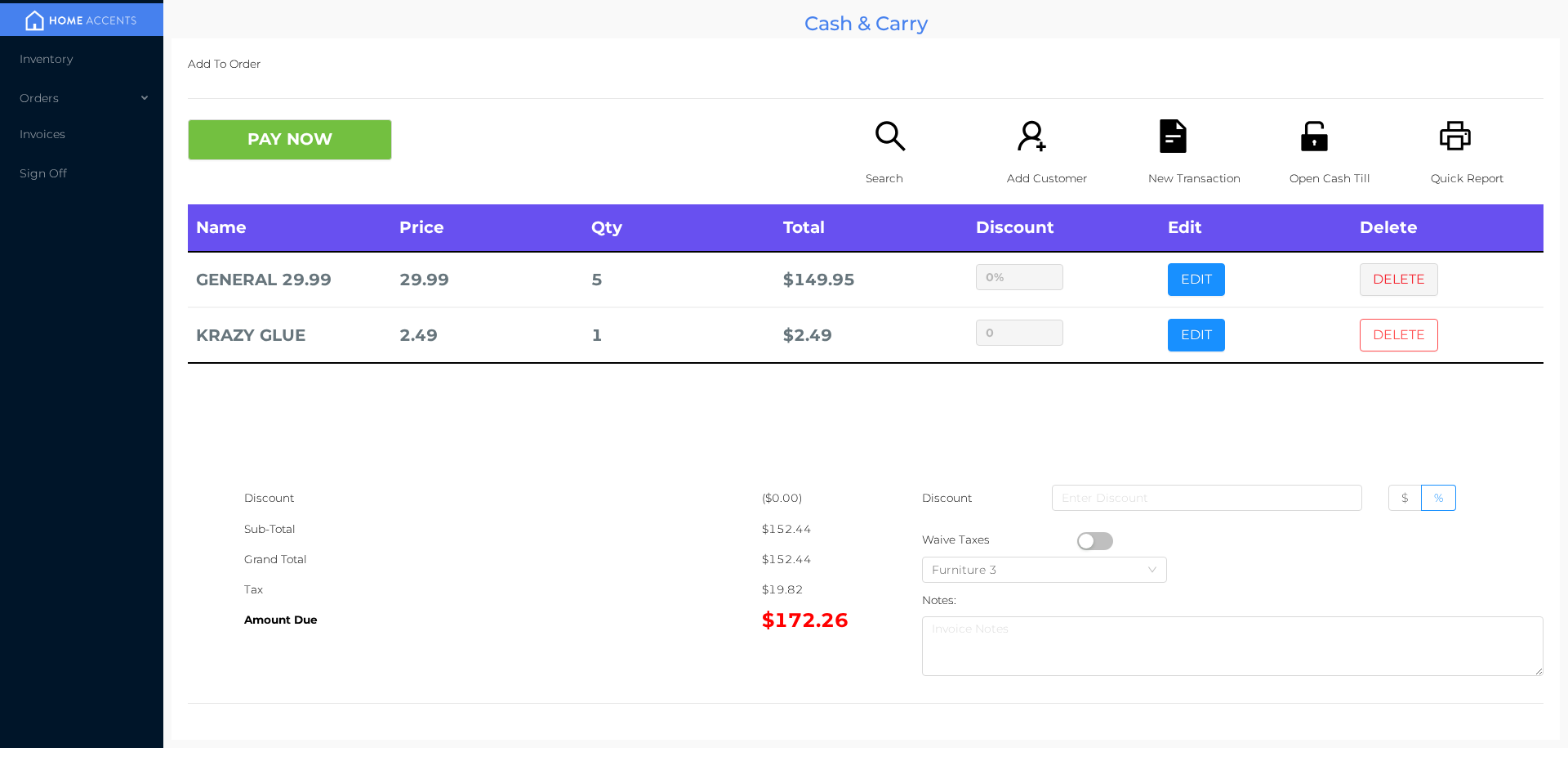
click at [1396, 339] on button "DELETE" at bounding box center [1399, 334] width 78 height 33
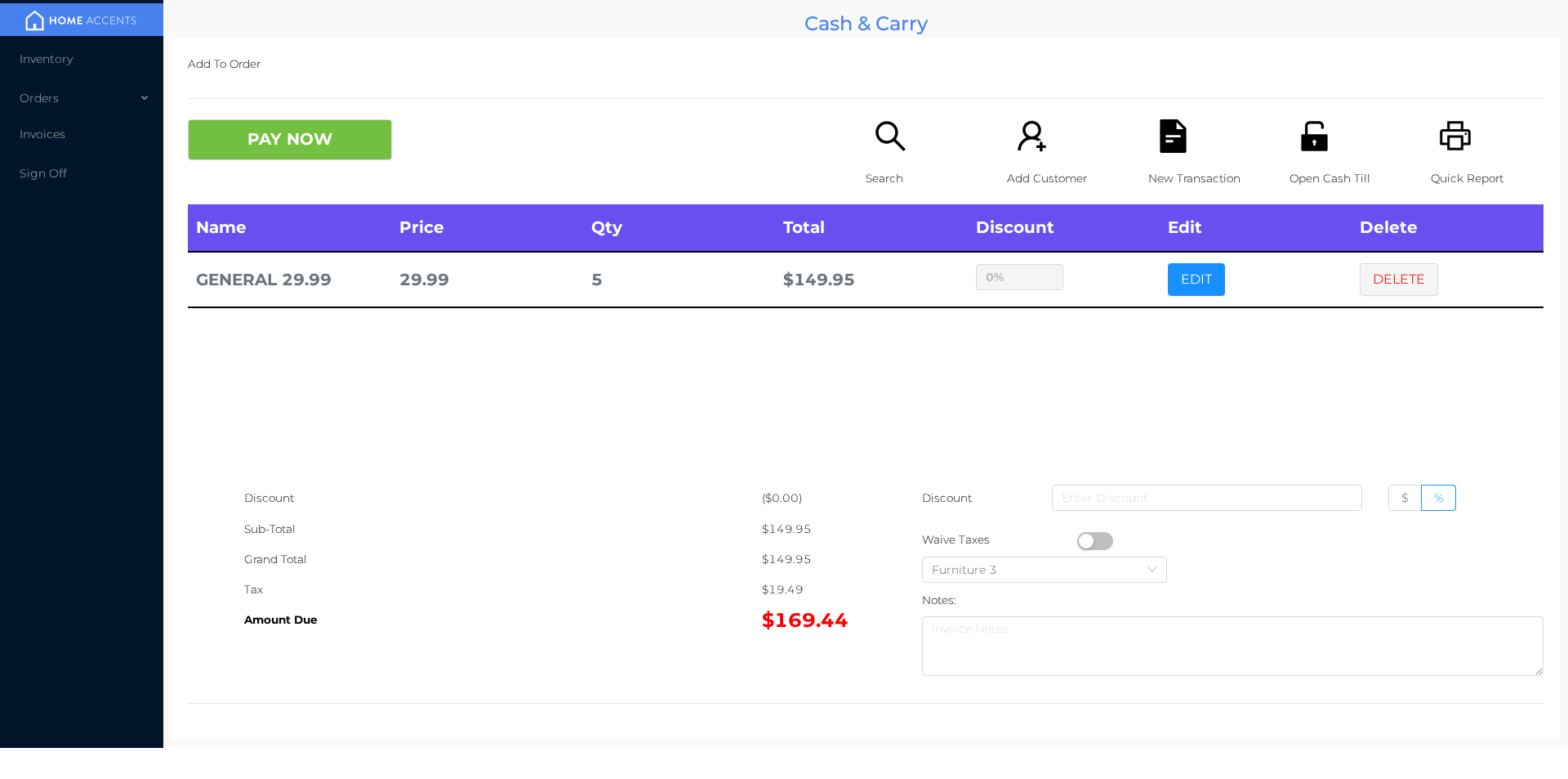
click at [1160, 143] on icon "icon: file-text" at bounding box center [1172, 136] width 26 height 34
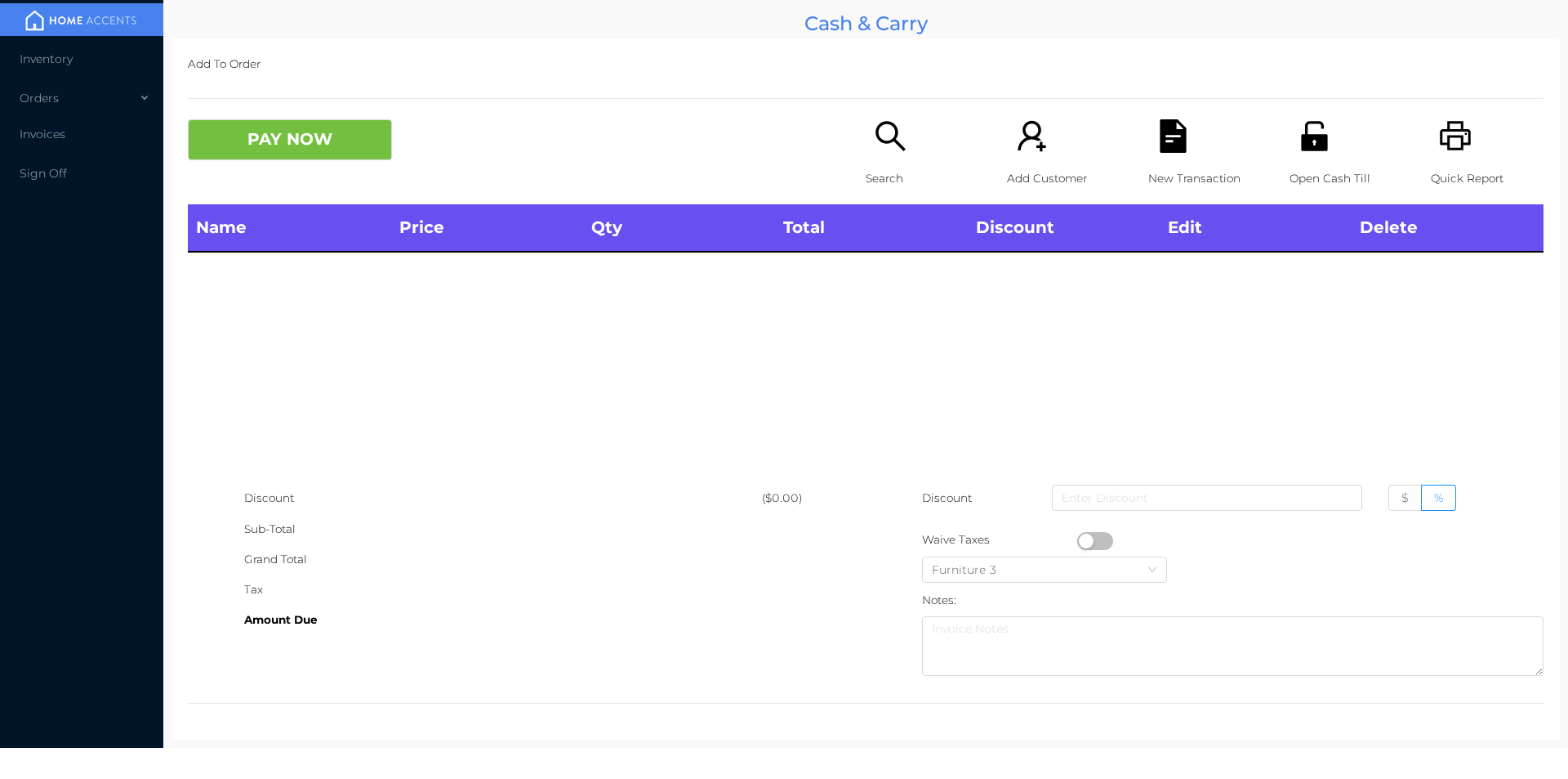
click at [1439, 120] on icon "icon: printer" at bounding box center [1456, 136] width 34 height 34
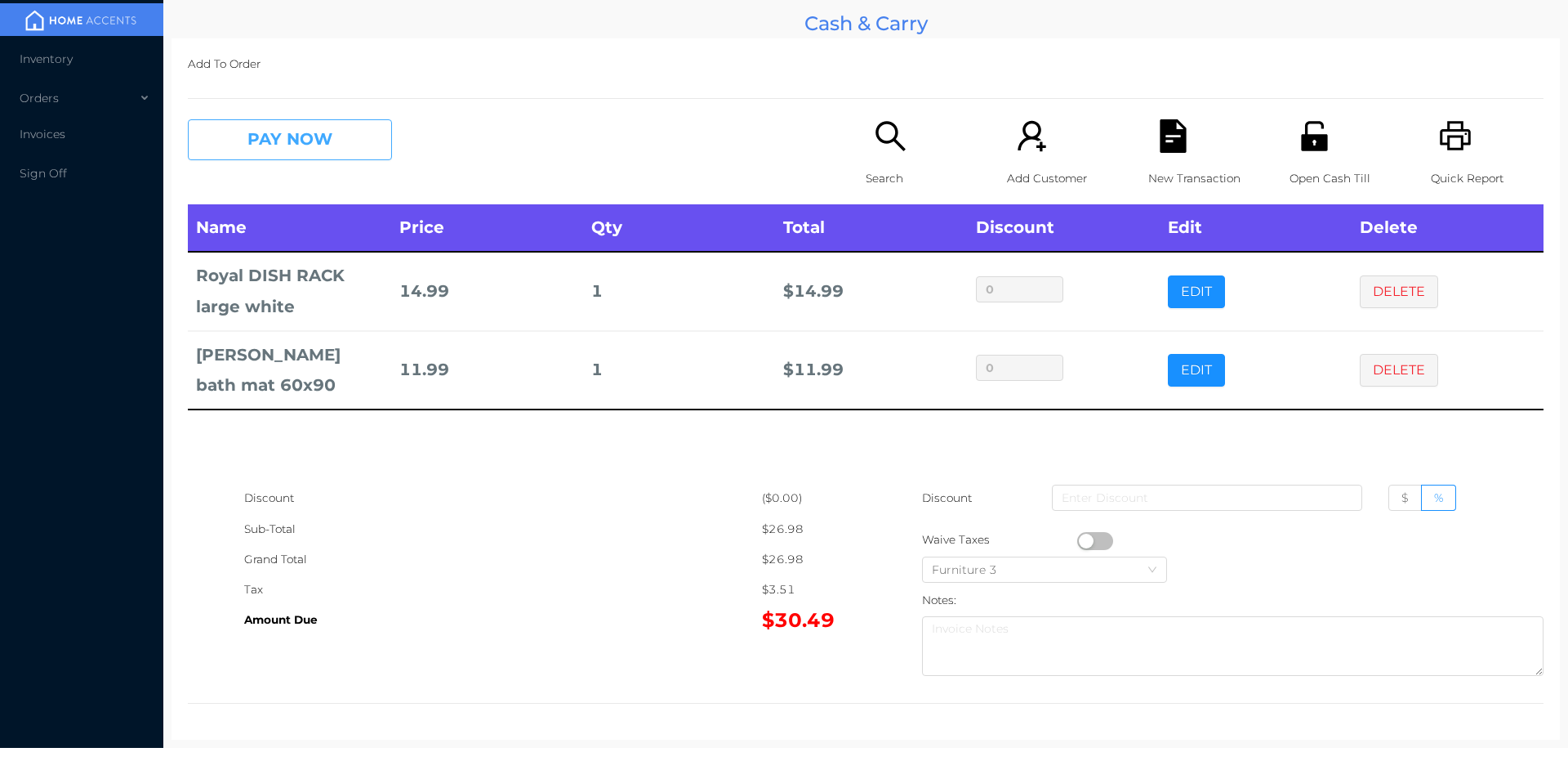
click at [264, 136] on button "PAY NOW" at bounding box center [290, 139] width 204 height 41
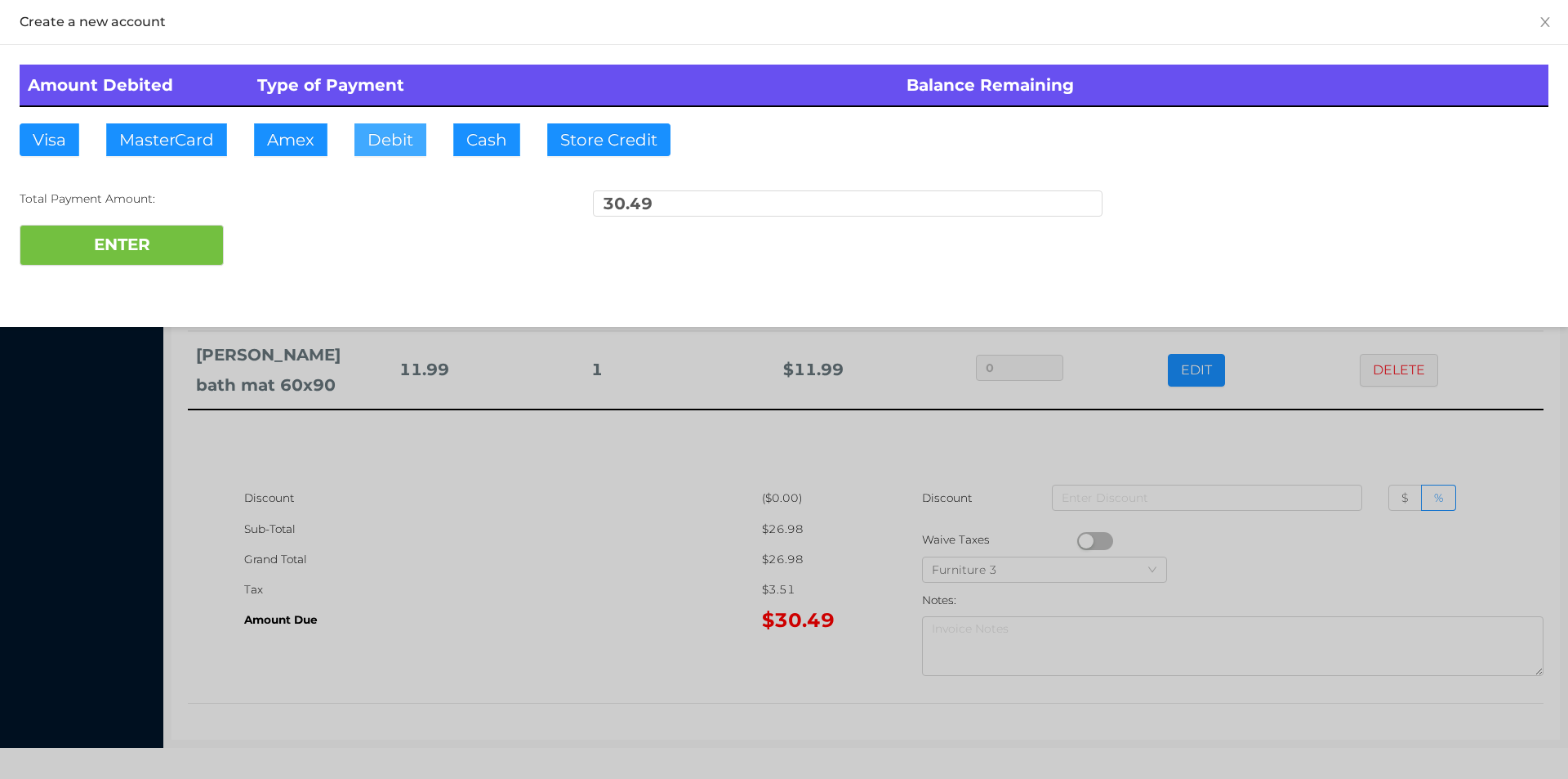
click at [418, 124] on button "Debit" at bounding box center [390, 139] width 72 height 33
click at [196, 231] on button "ENTER" at bounding box center [122, 245] width 204 height 41
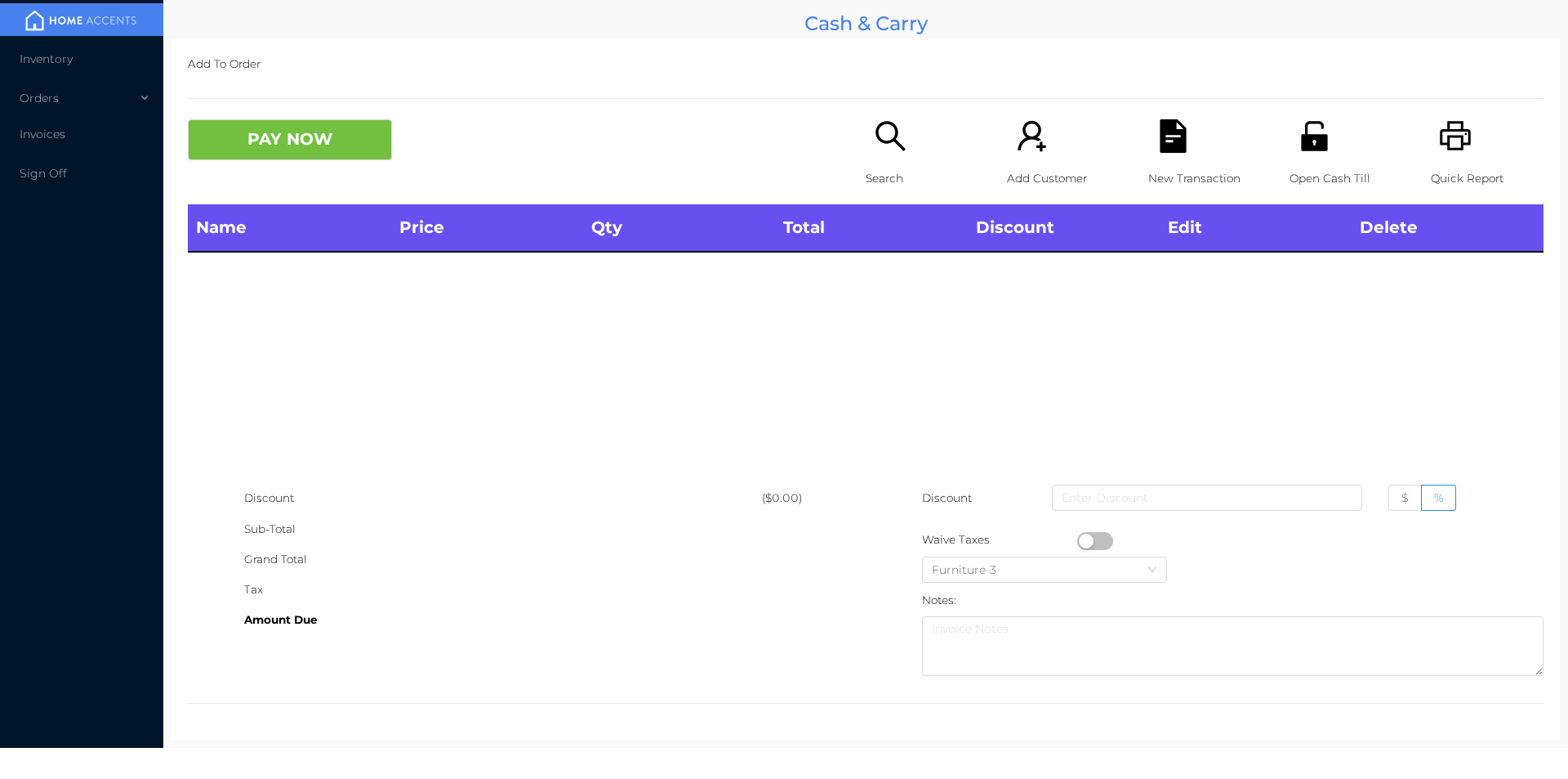
click at [882, 127] on icon "icon: search" at bounding box center [891, 136] width 34 height 34
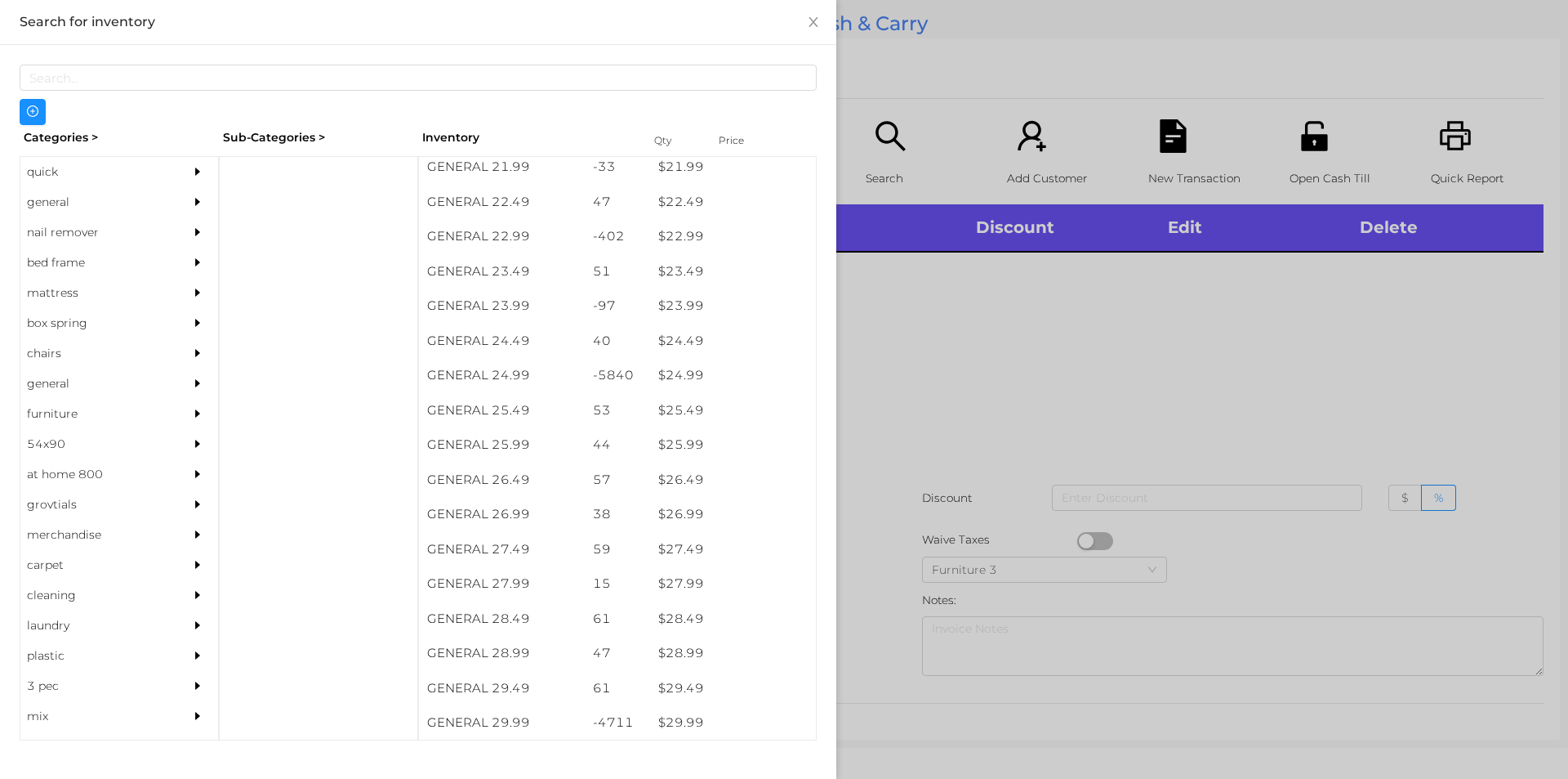
scroll to position [1908, 0]
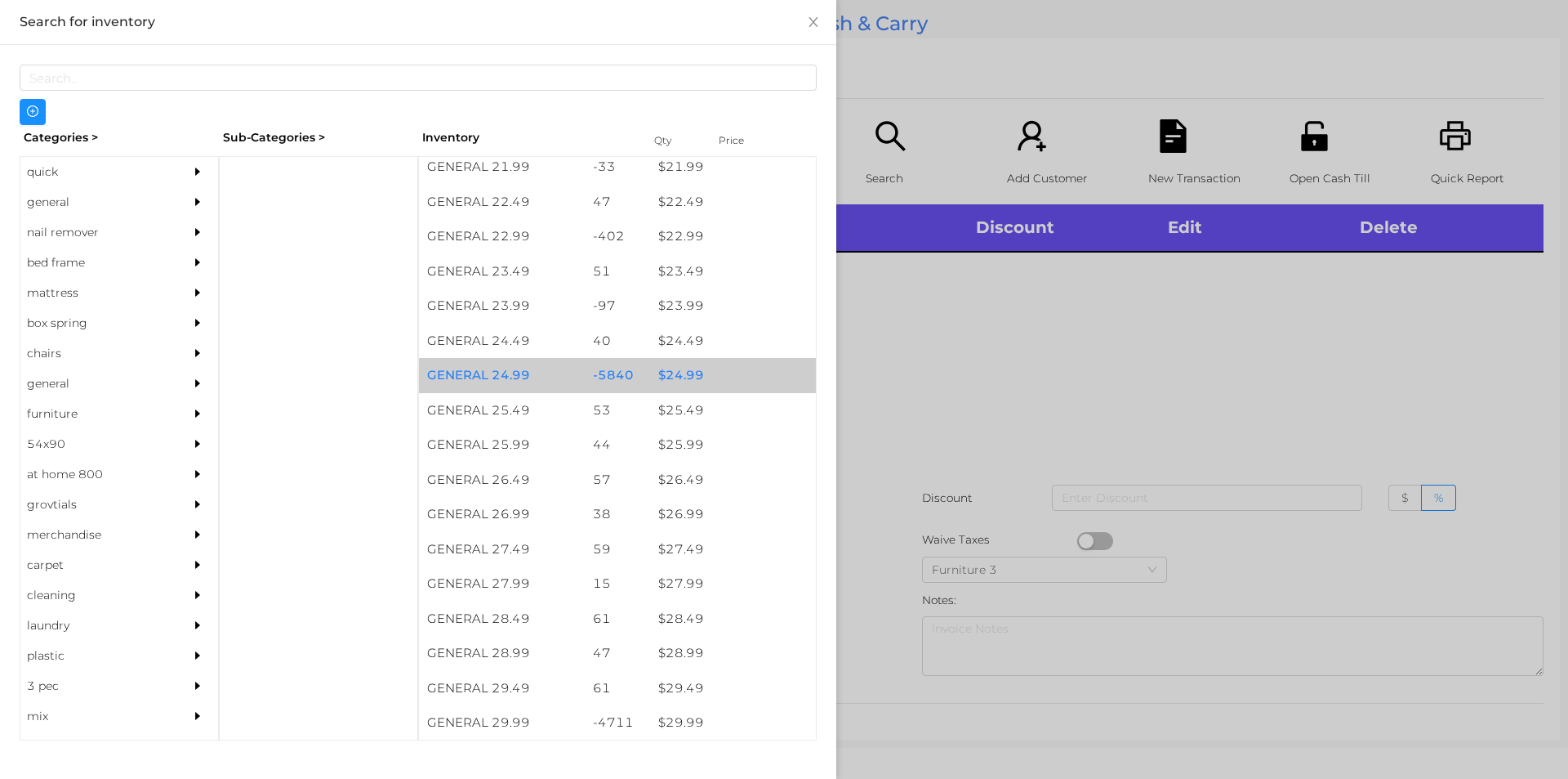
click at [650, 366] on div "$ 24.99" at bounding box center [733, 375] width 166 height 35
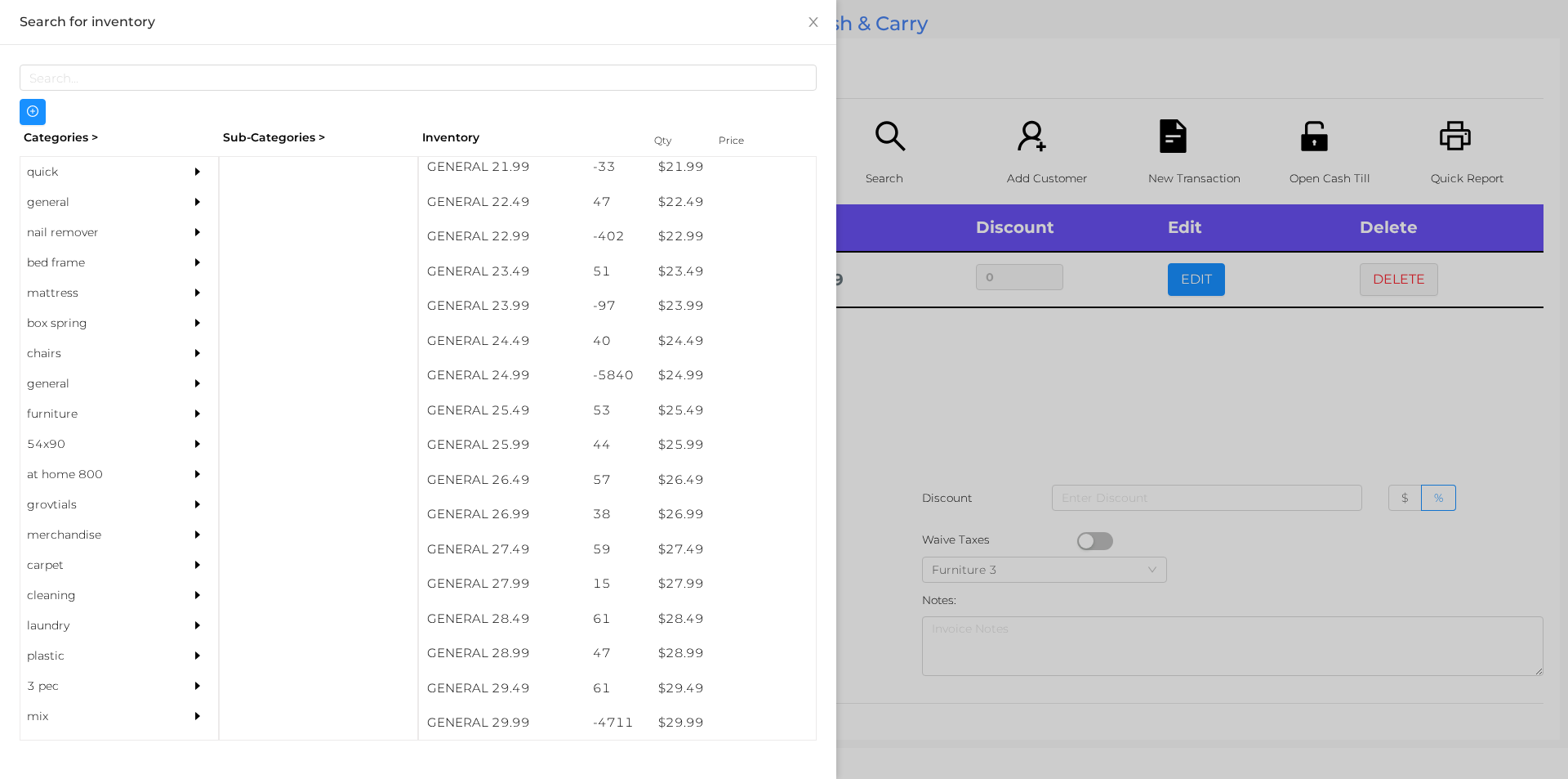
click at [890, 415] on div at bounding box center [784, 390] width 1568 height 779
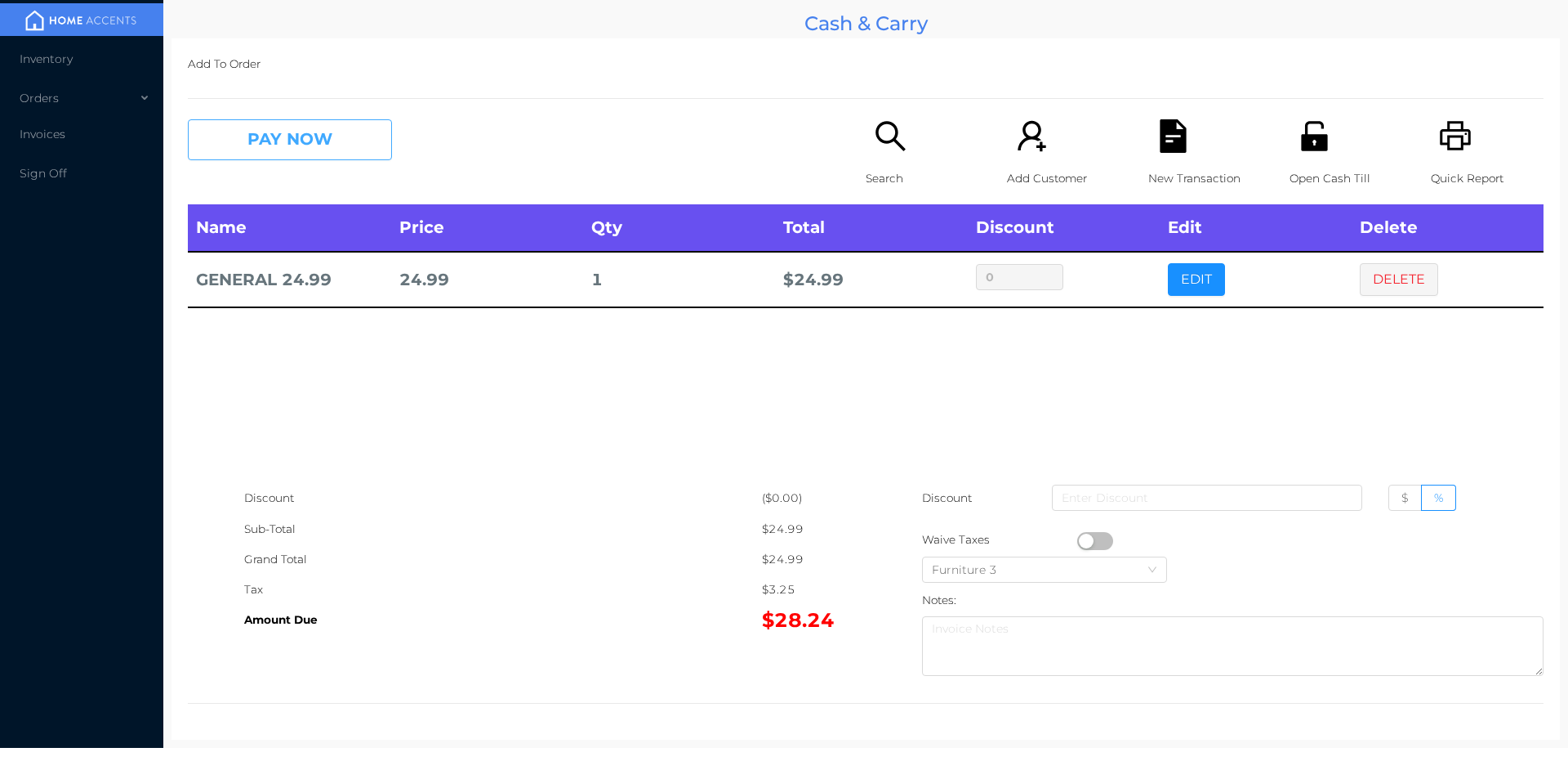
click at [278, 143] on button "PAY NOW" at bounding box center [290, 139] width 204 height 41
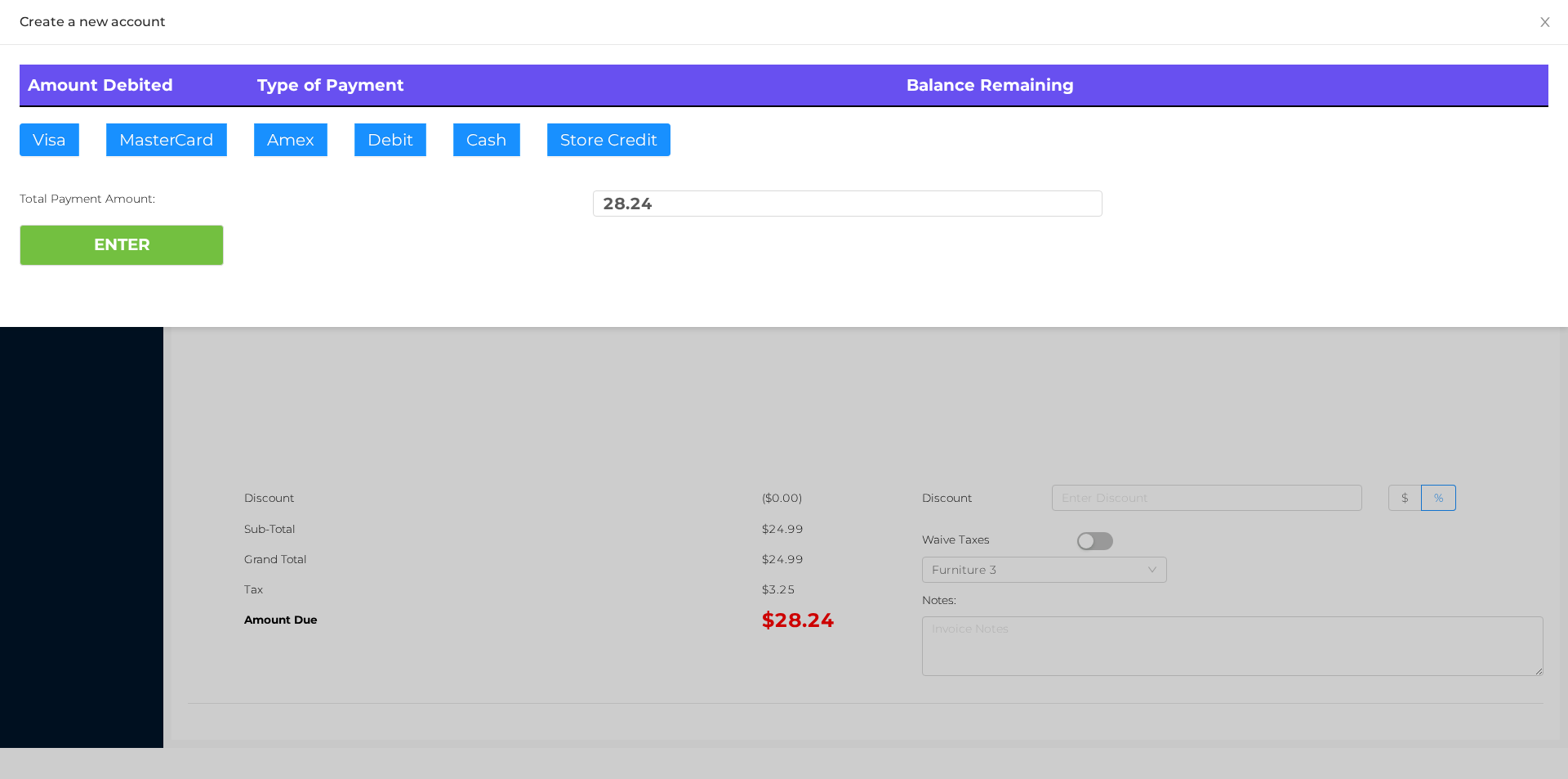
click at [761, 456] on div at bounding box center [784, 390] width 1568 height 779
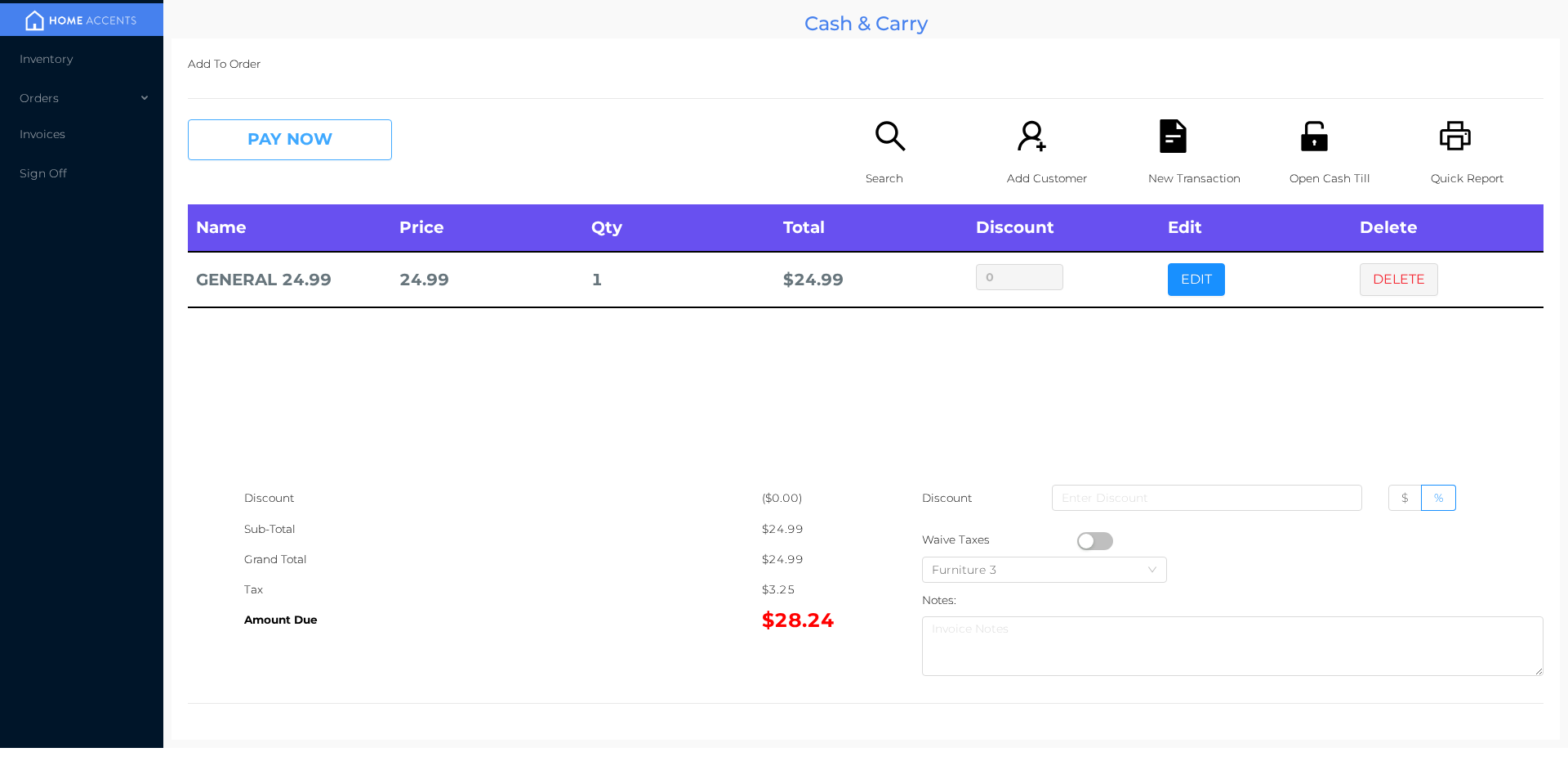
click at [295, 155] on button "PAY NOW" at bounding box center [290, 139] width 204 height 41
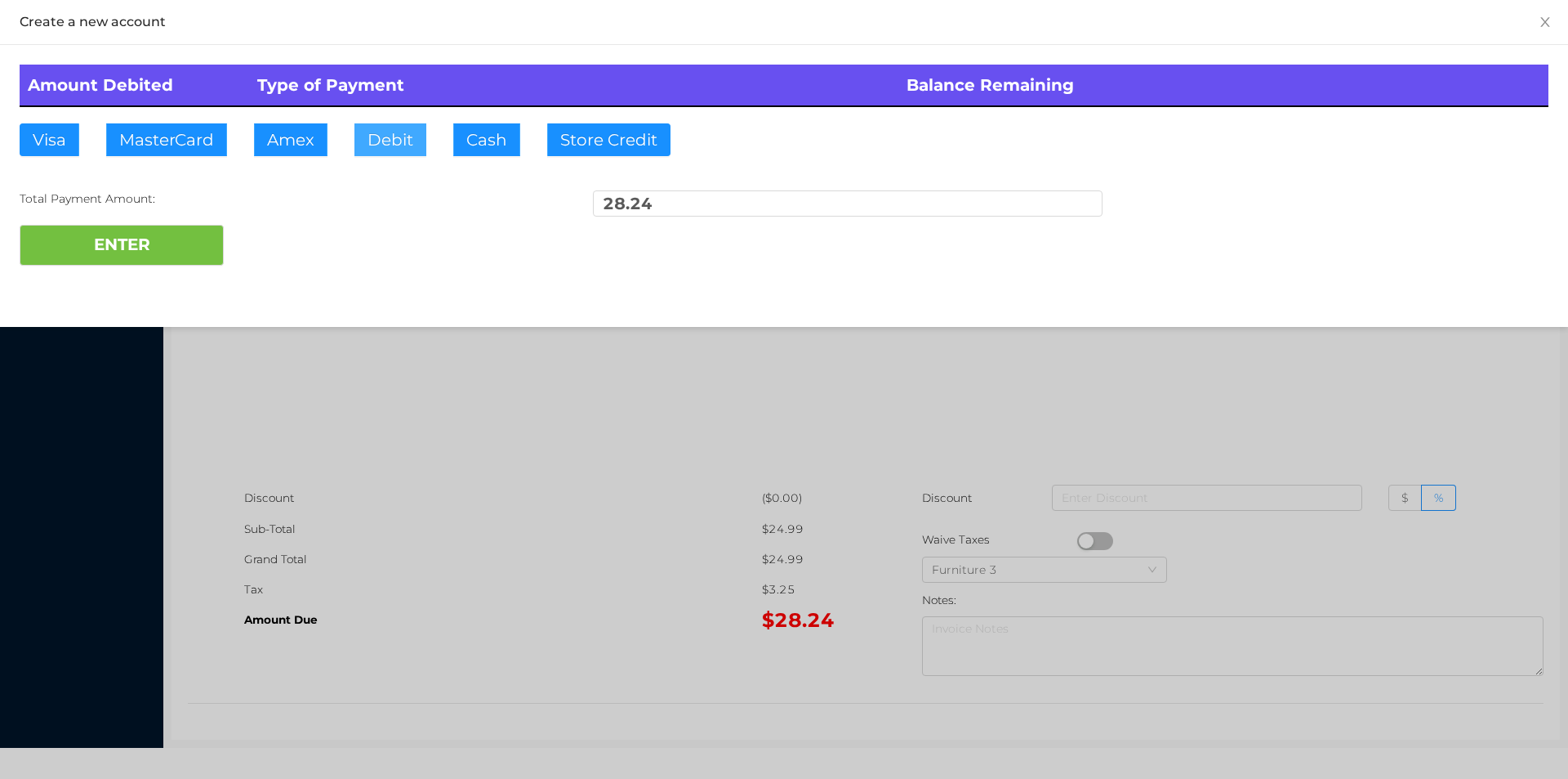
click at [369, 123] on button "Debit" at bounding box center [390, 139] width 72 height 33
click at [173, 239] on button "ENTER" at bounding box center [122, 245] width 204 height 41
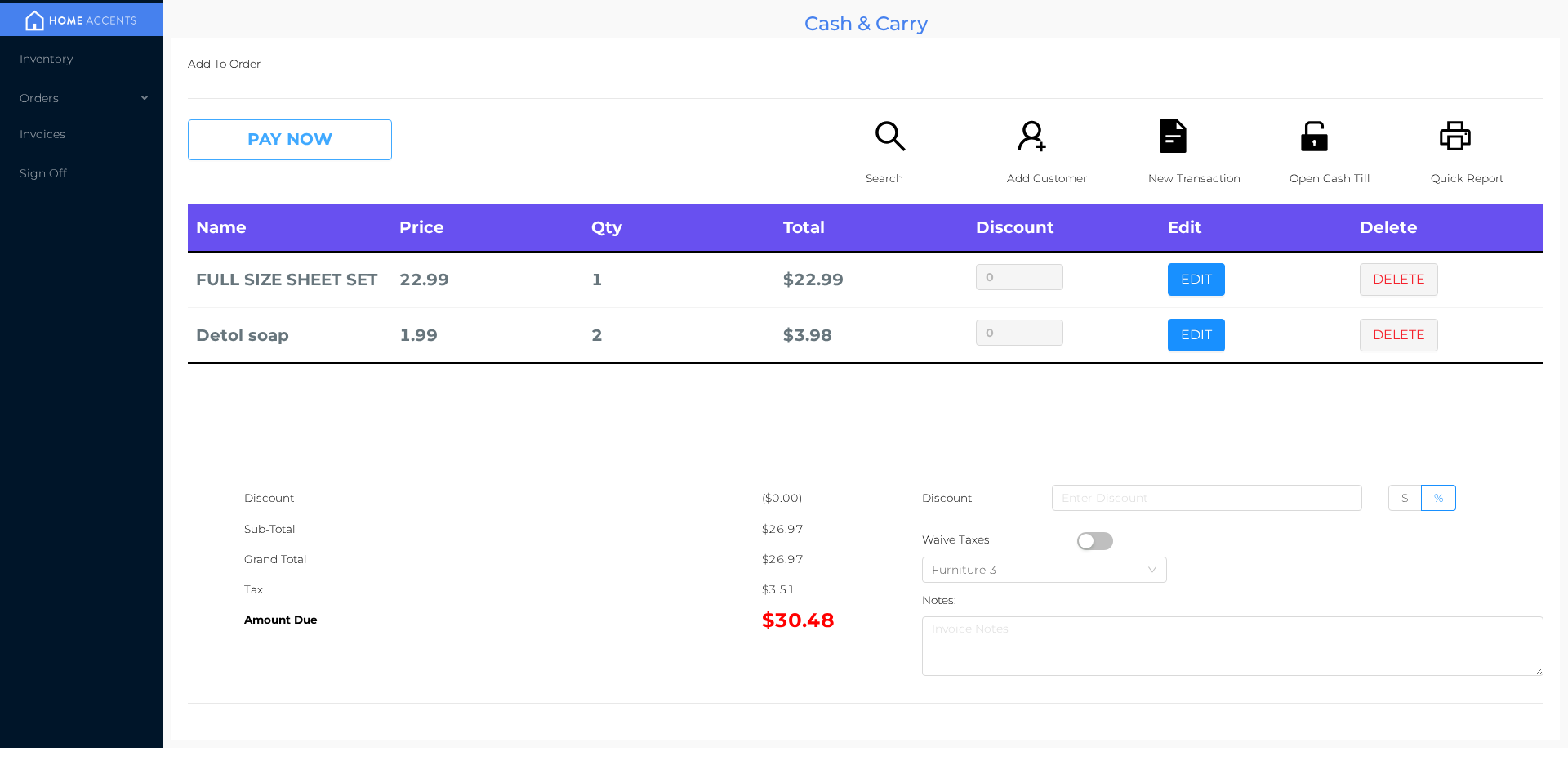
click at [295, 138] on button "PAY NOW" at bounding box center [290, 139] width 204 height 41
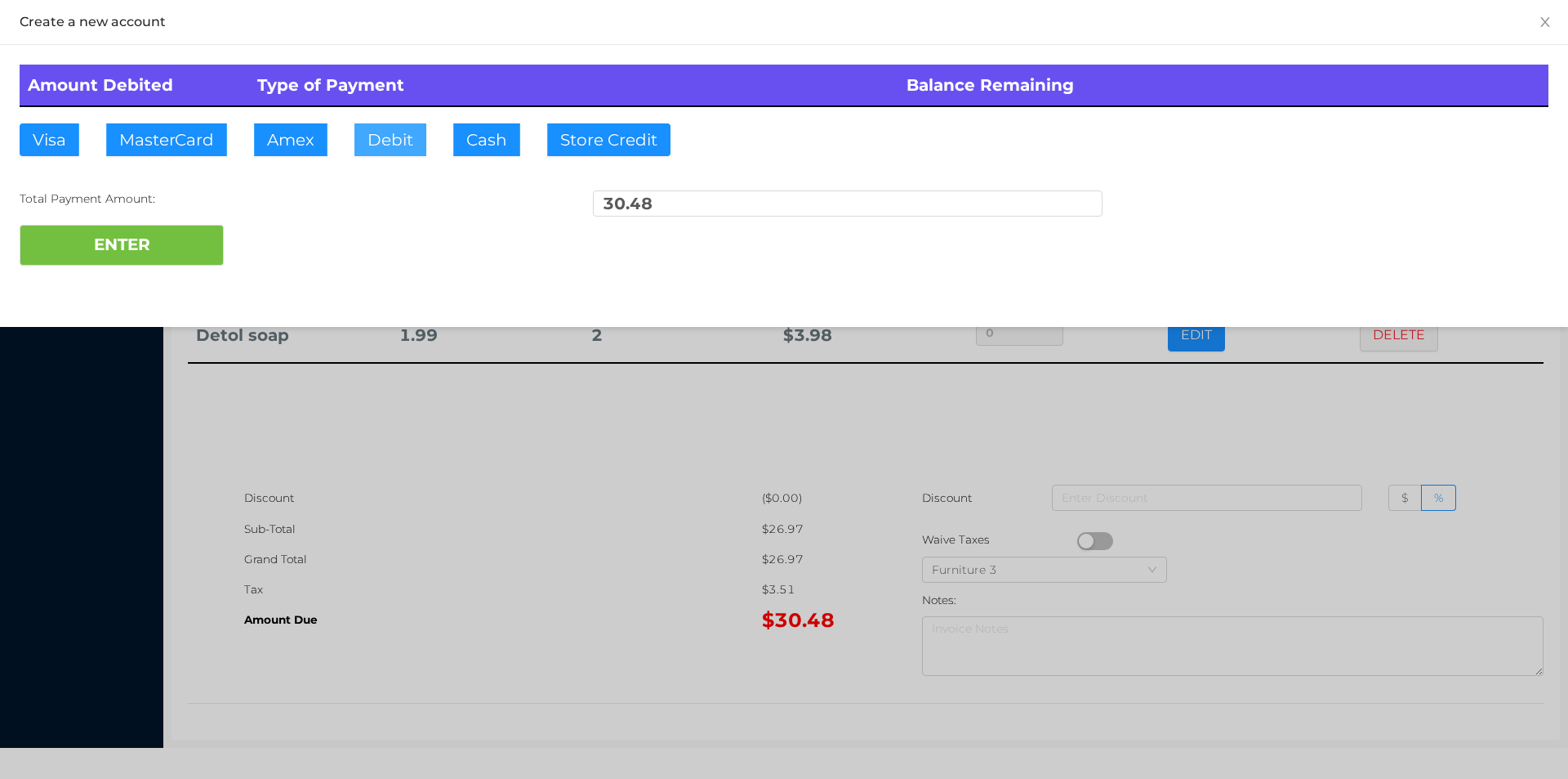
click at [391, 125] on button "Debit" at bounding box center [390, 139] width 72 height 33
click at [128, 248] on button "ENTER" at bounding box center [122, 245] width 204 height 41
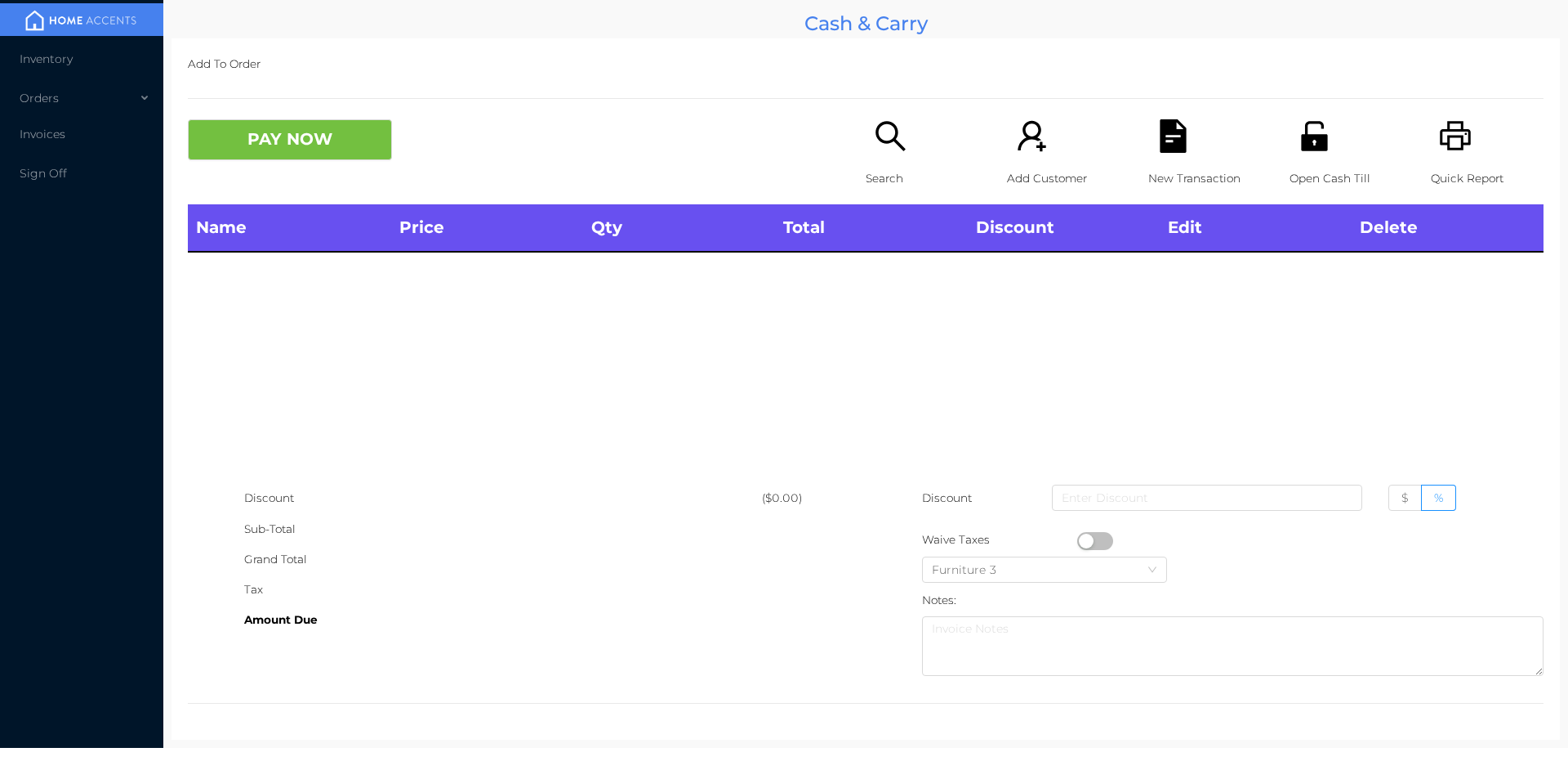
click at [1324, 150] on div "Open Cash Till" at bounding box center [1345, 161] width 113 height 85
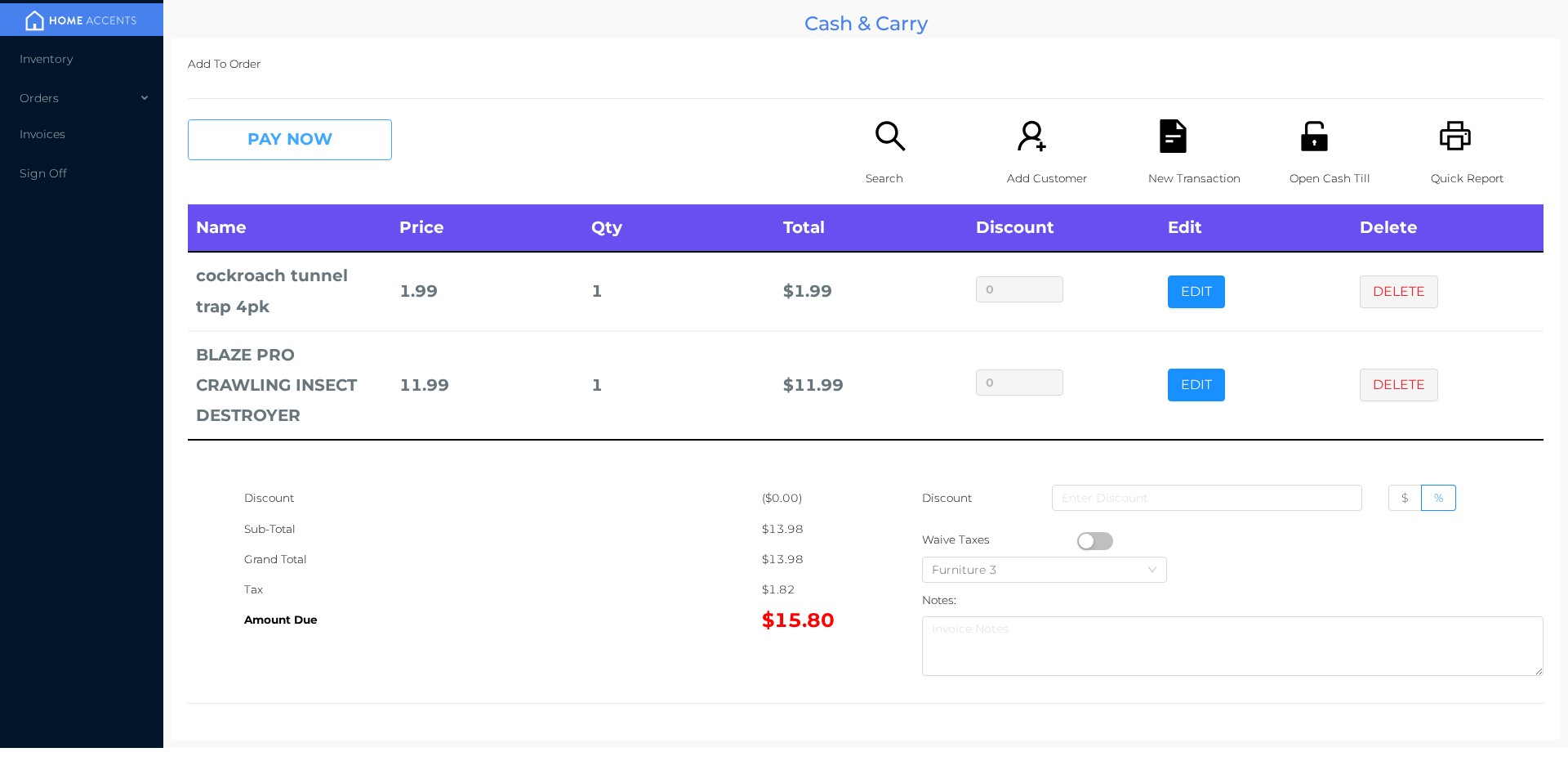
click at [276, 145] on button "PAY NOW" at bounding box center [290, 139] width 204 height 41
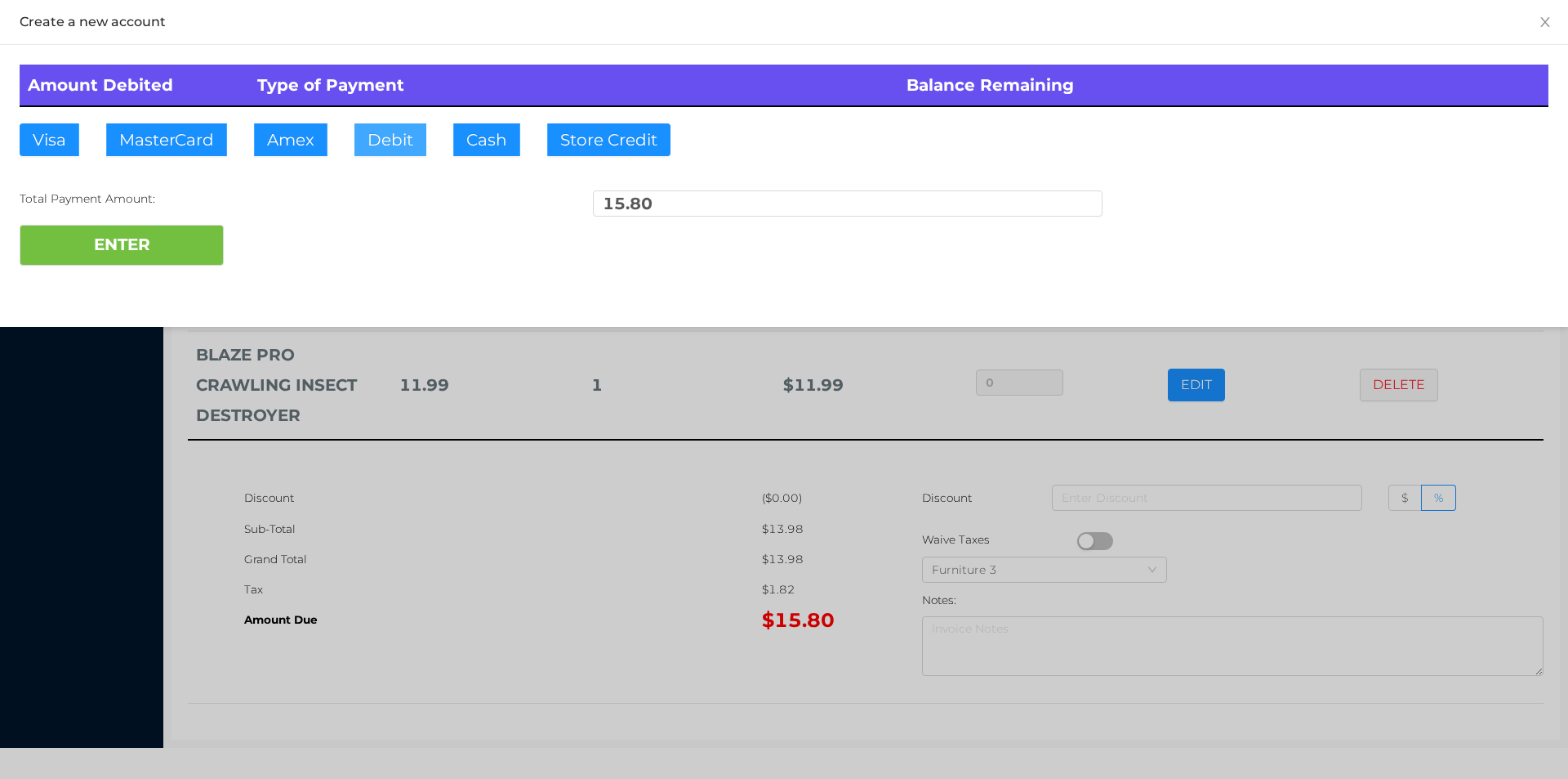
click at [425, 138] on button "Debit" at bounding box center [390, 139] width 72 height 33
click at [162, 260] on button "ENTER" at bounding box center [122, 245] width 204 height 41
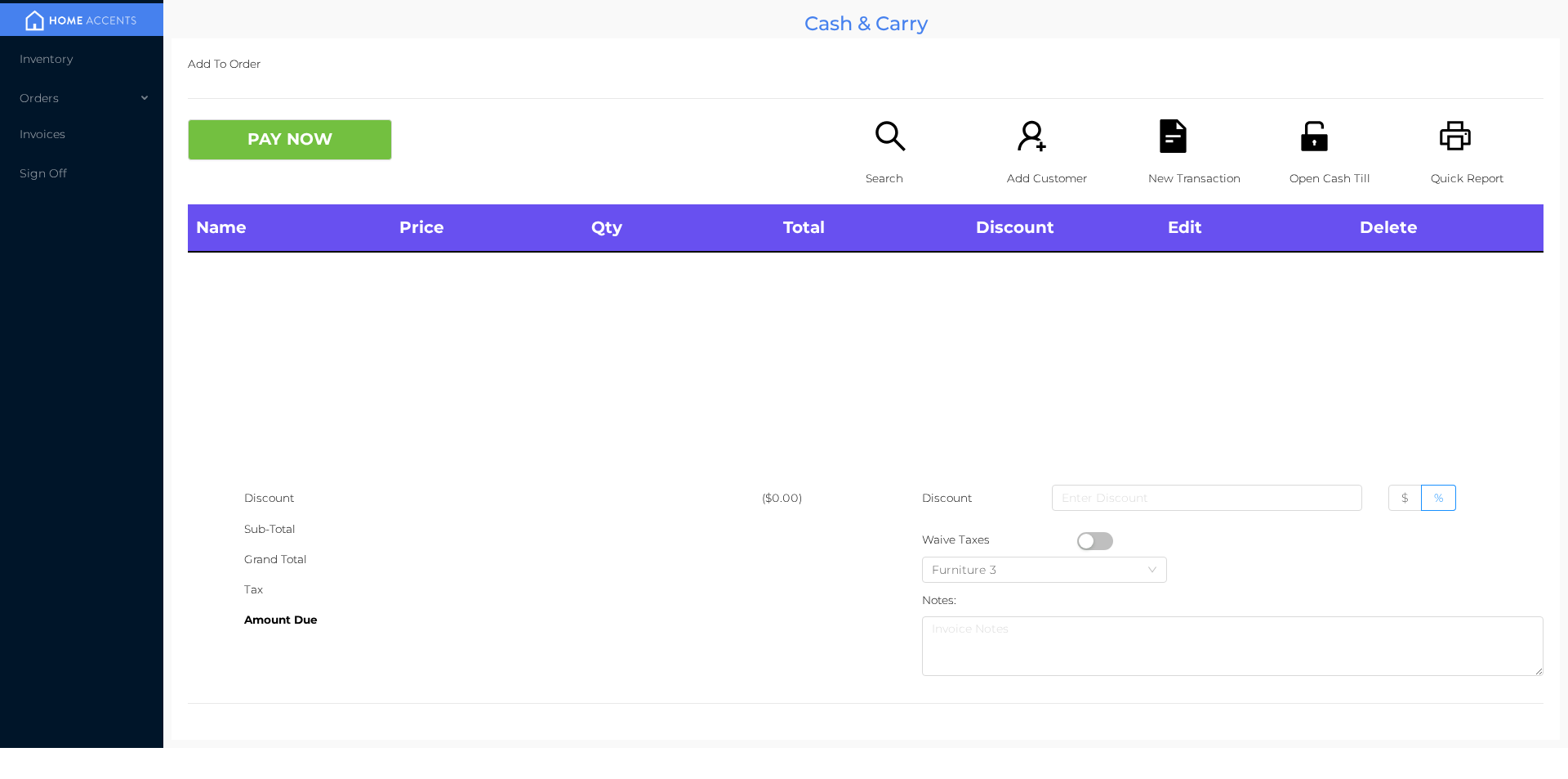
click at [1313, 146] on icon "icon: unlock" at bounding box center [1313, 135] width 26 height 29
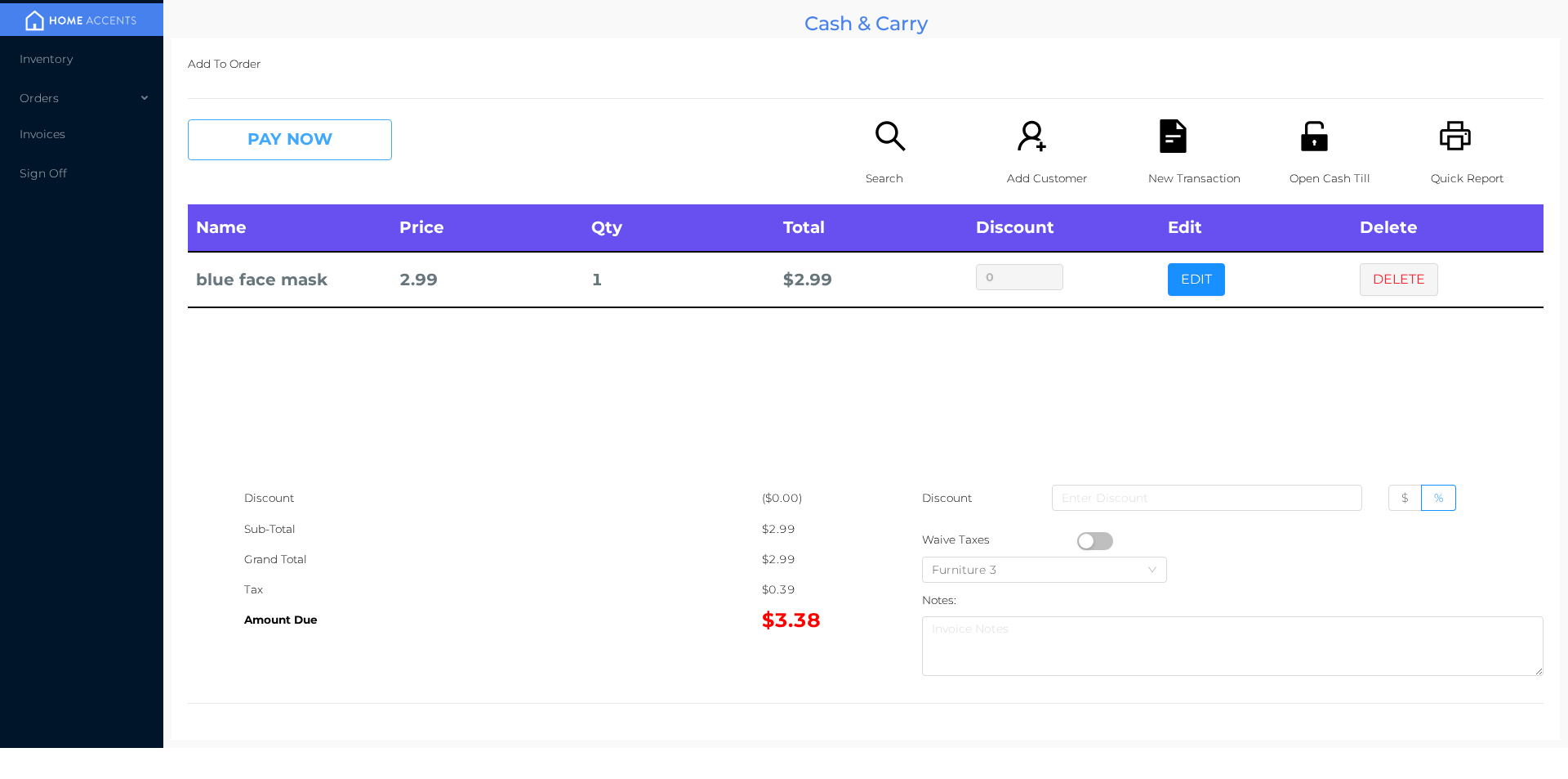
click at [317, 135] on button "PAY NOW" at bounding box center [290, 139] width 204 height 41
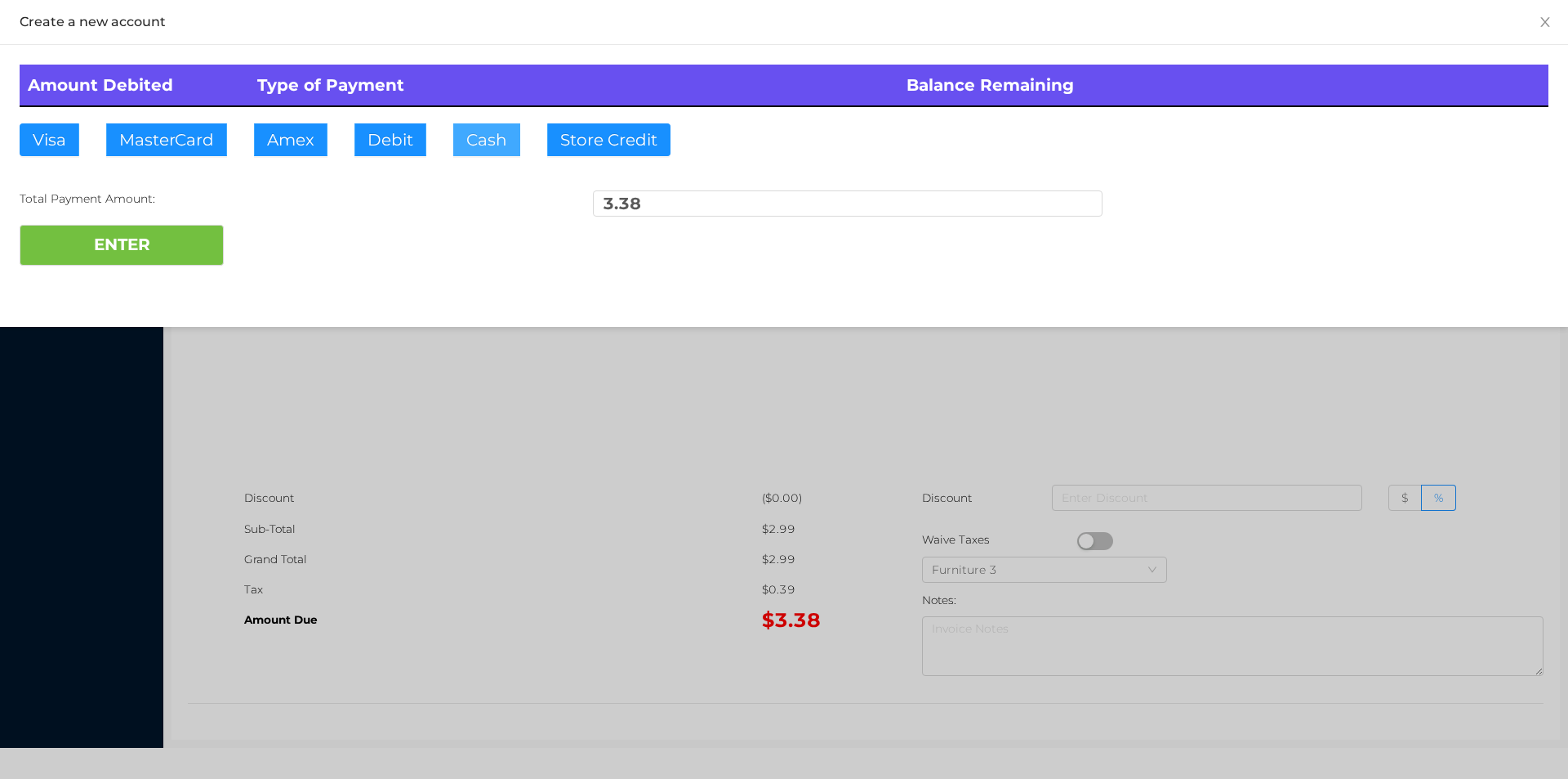
click at [471, 126] on button "Cash" at bounding box center [487, 139] width 67 height 33
type input "5"
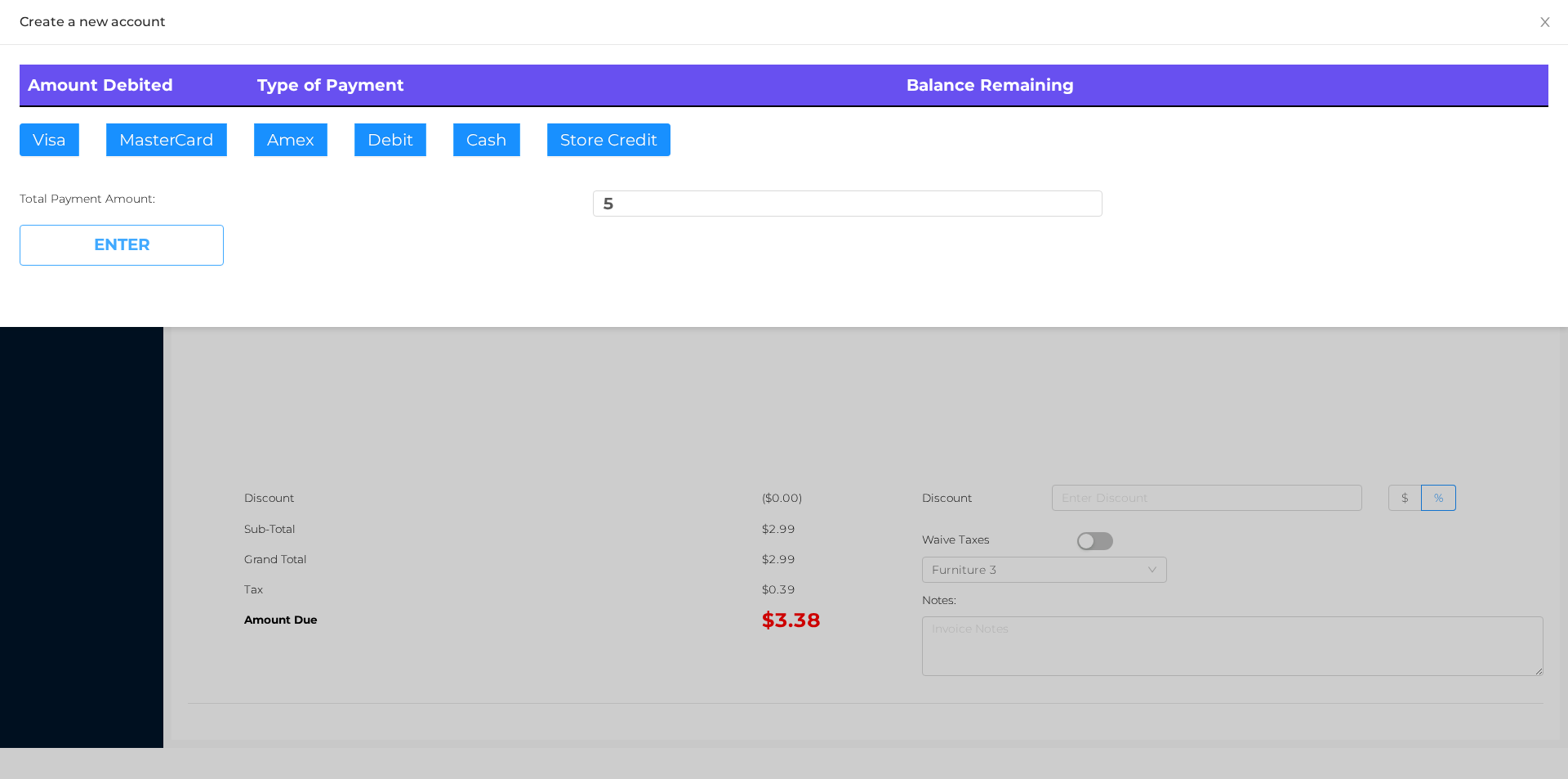
click at [160, 259] on button "ENTER" at bounding box center [122, 245] width 204 height 41
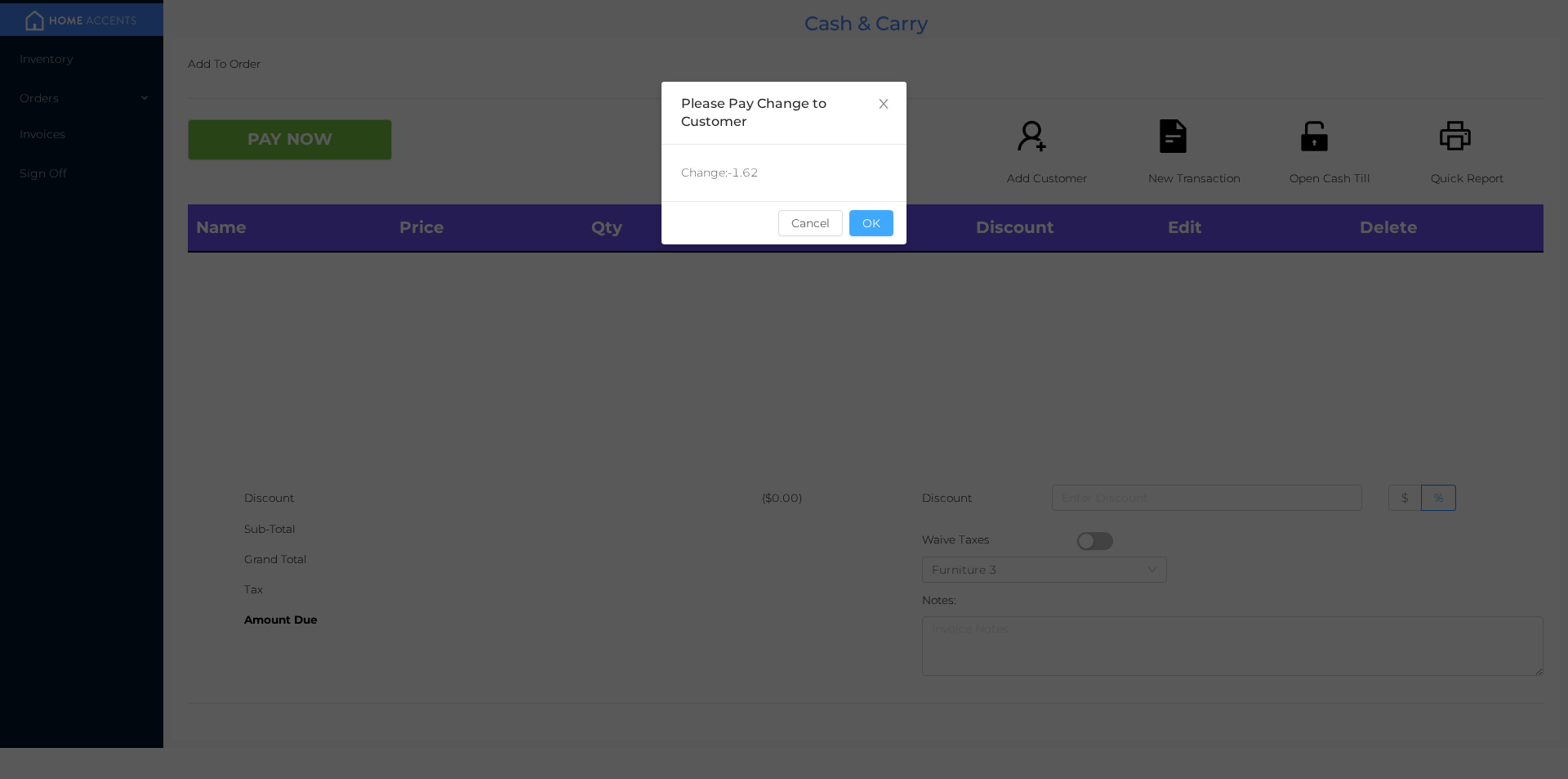
click at [890, 218] on button "OK" at bounding box center [872, 223] width 44 height 26
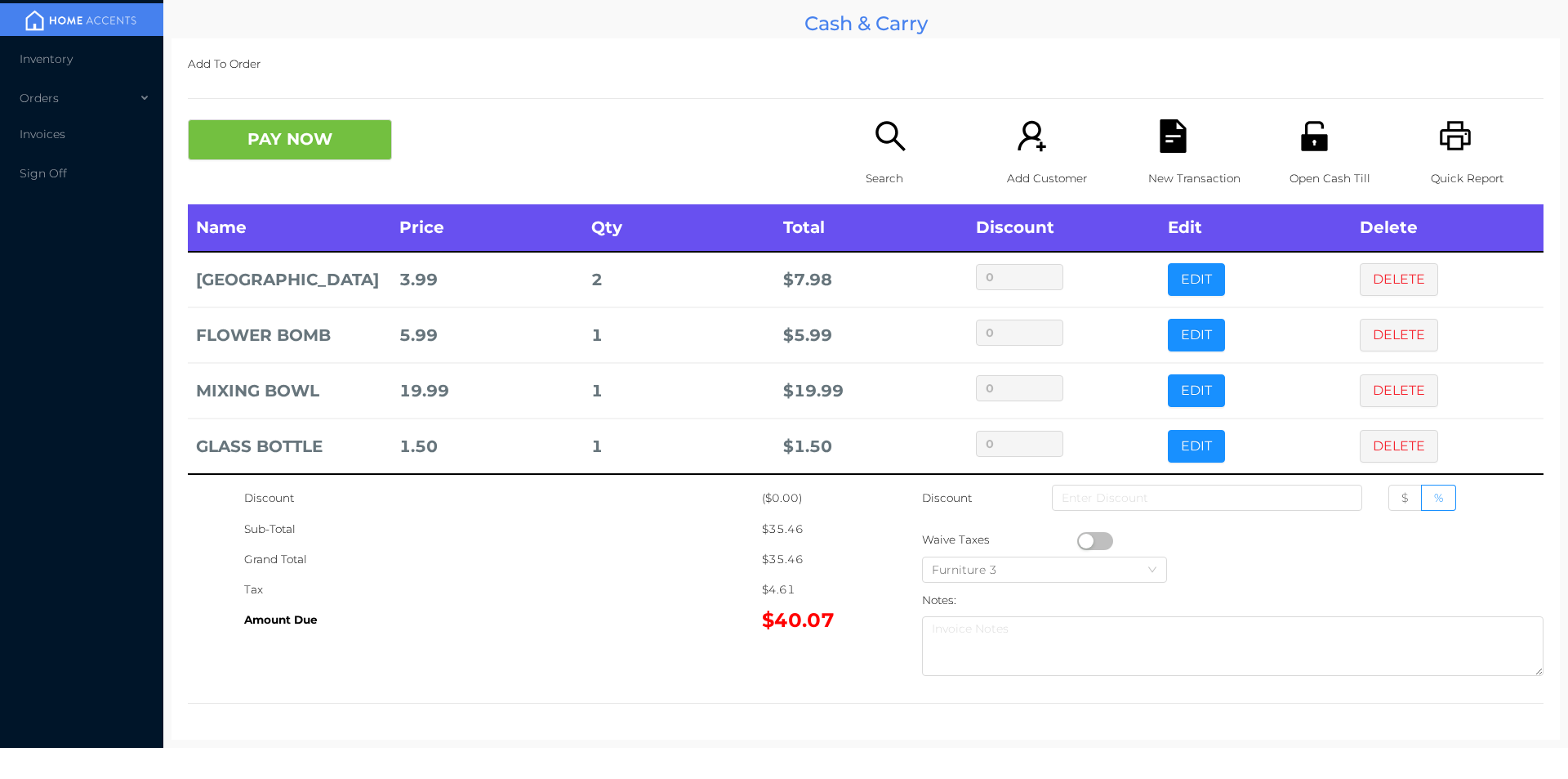
click at [289, 143] on button "PAY NOW" at bounding box center [290, 139] width 204 height 41
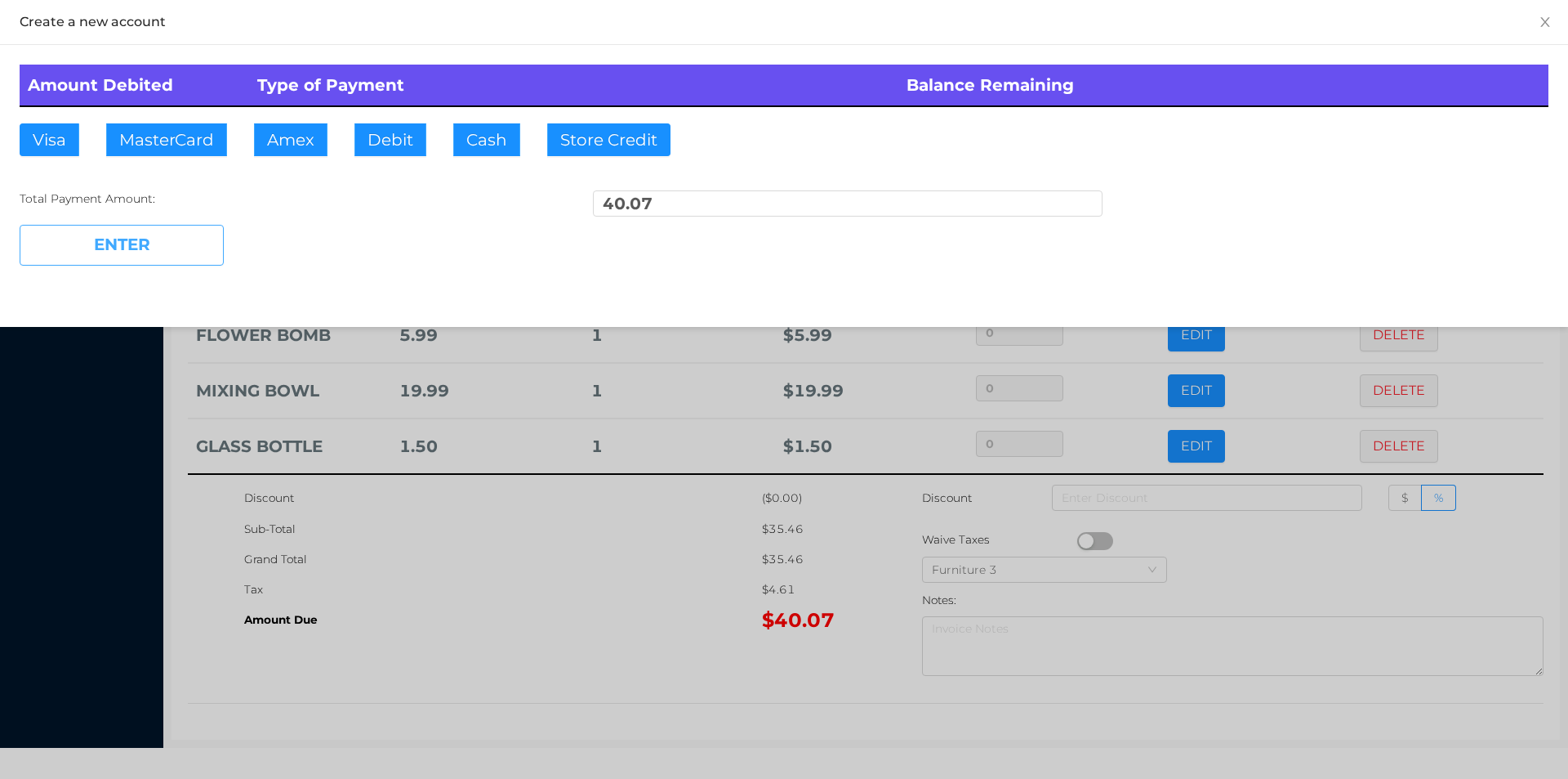
click at [160, 238] on button "ENTER" at bounding box center [122, 245] width 204 height 41
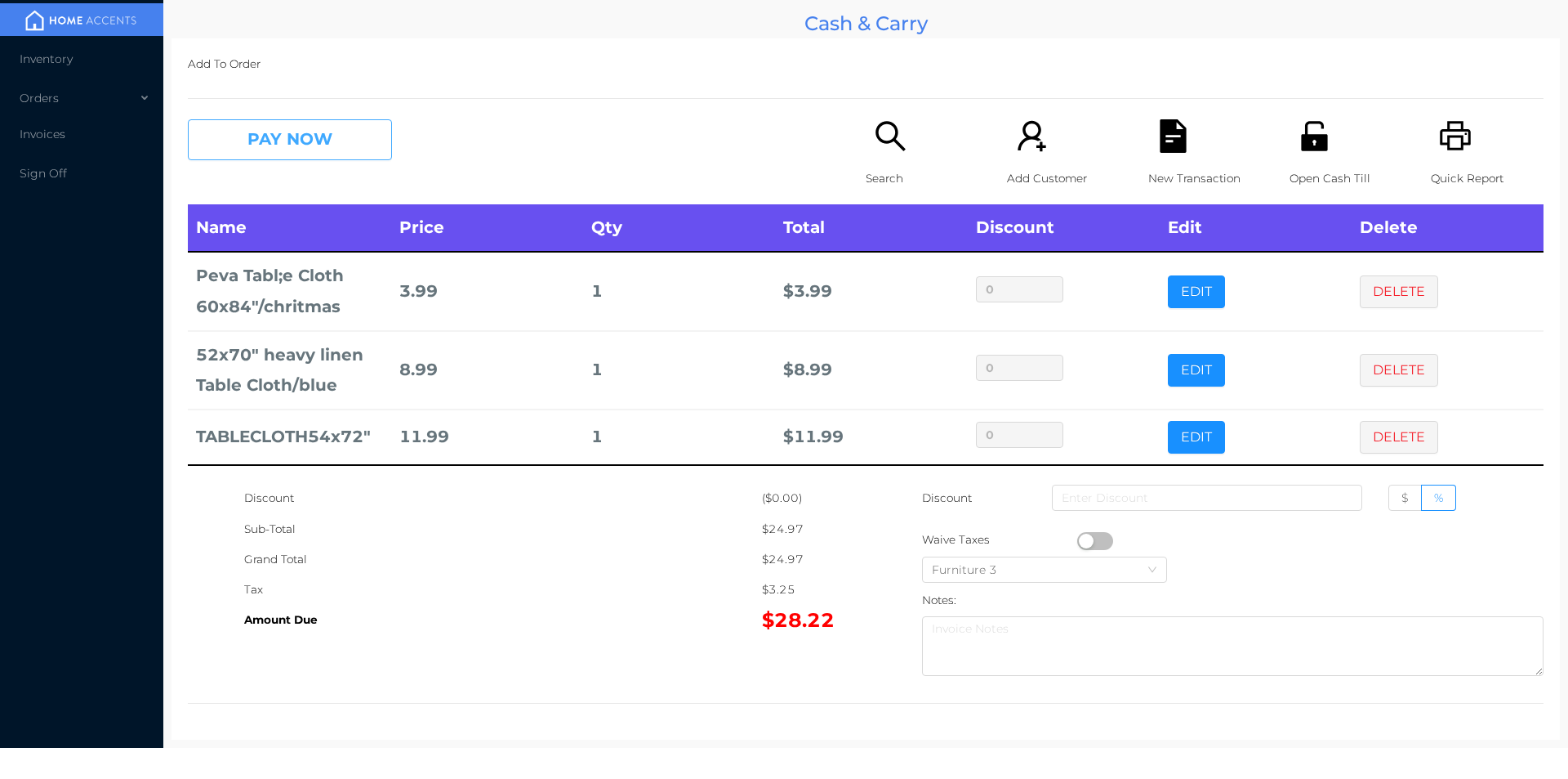
click at [301, 148] on button "PAY NOW" at bounding box center [290, 139] width 204 height 41
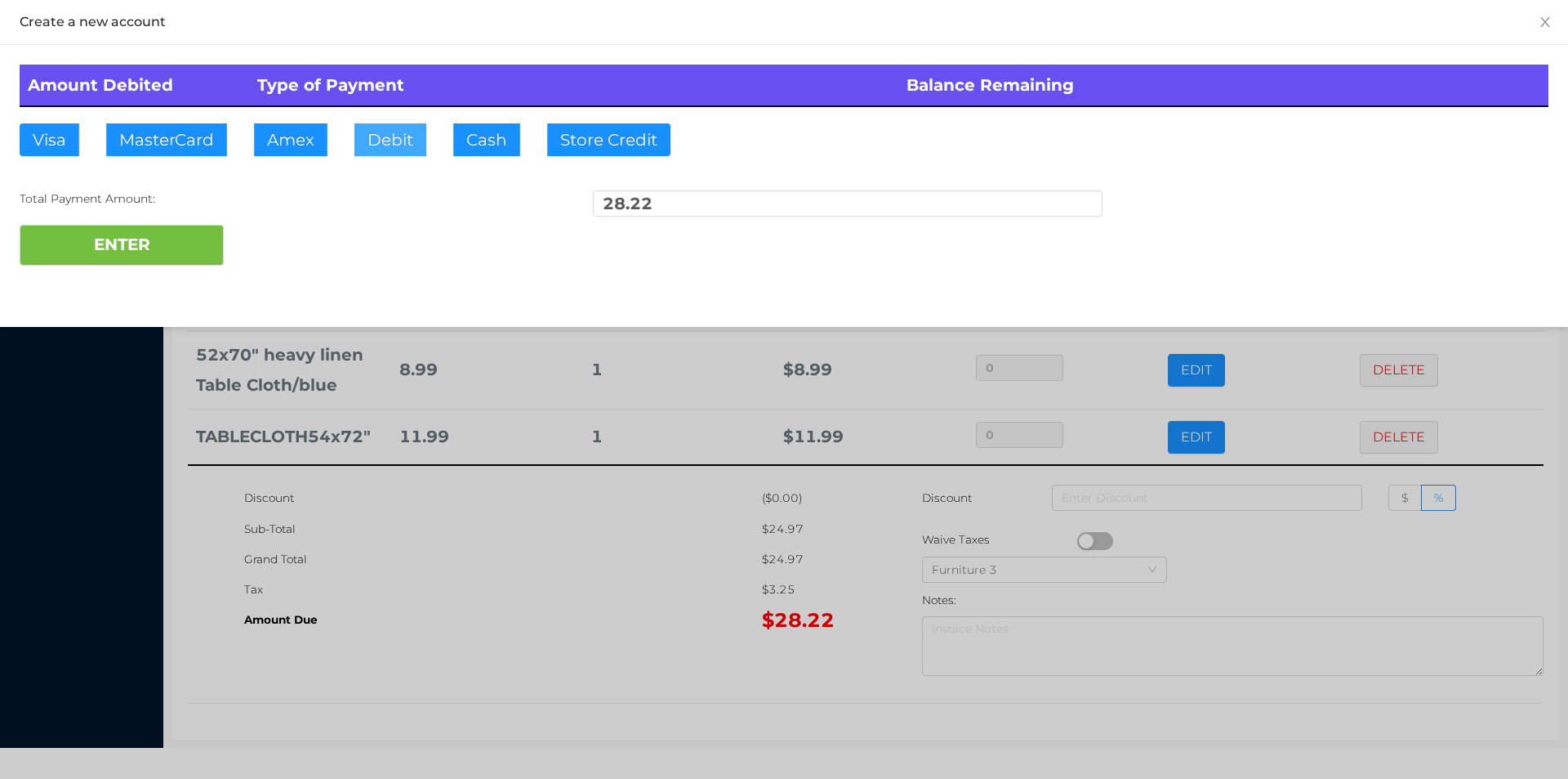
click at [381, 139] on button "Debit" at bounding box center [390, 139] width 72 height 33
click at [169, 235] on button "ENTER" at bounding box center [122, 245] width 204 height 41
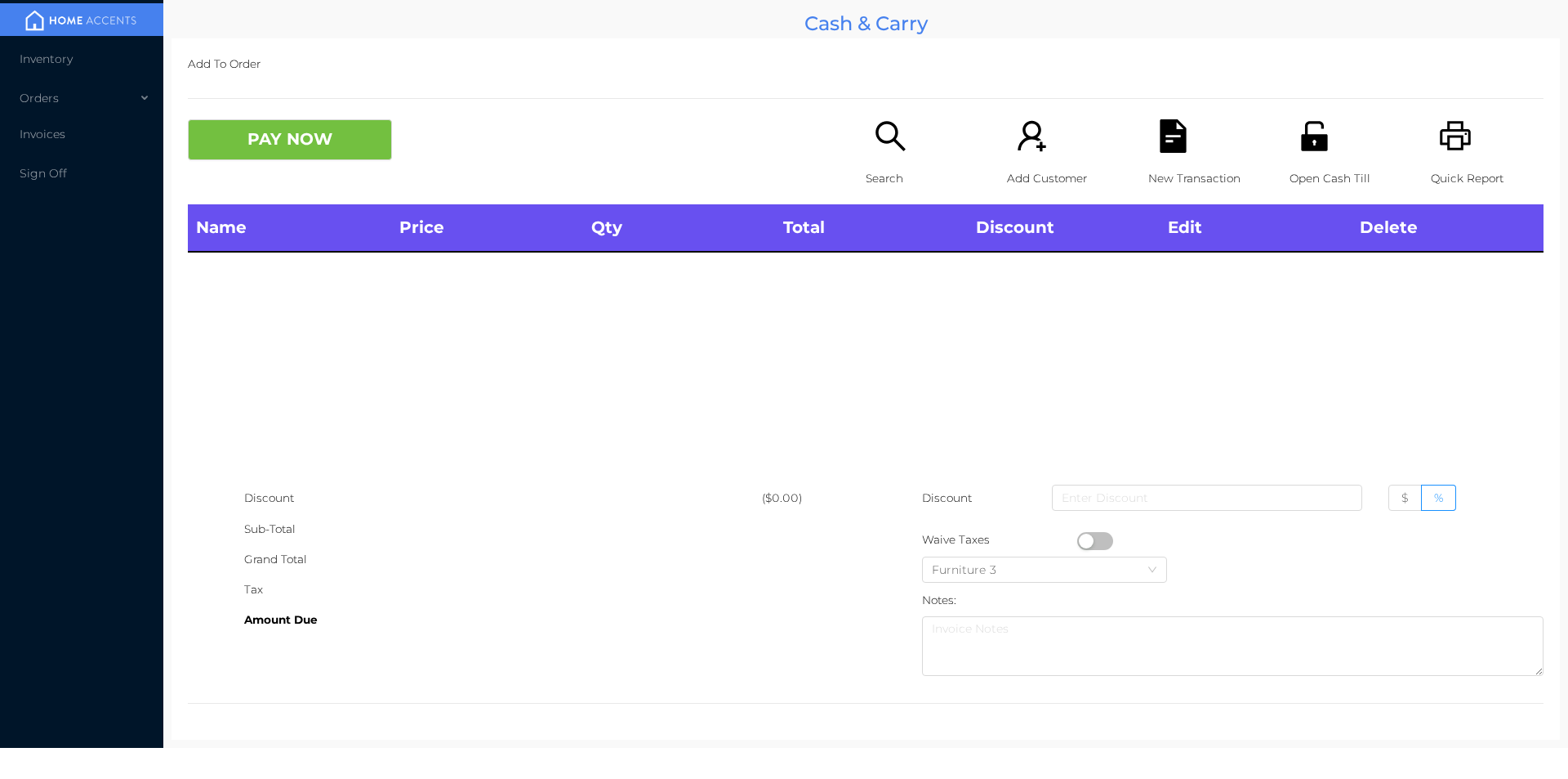
click at [885, 169] on p "Search" at bounding box center [921, 178] width 113 height 30
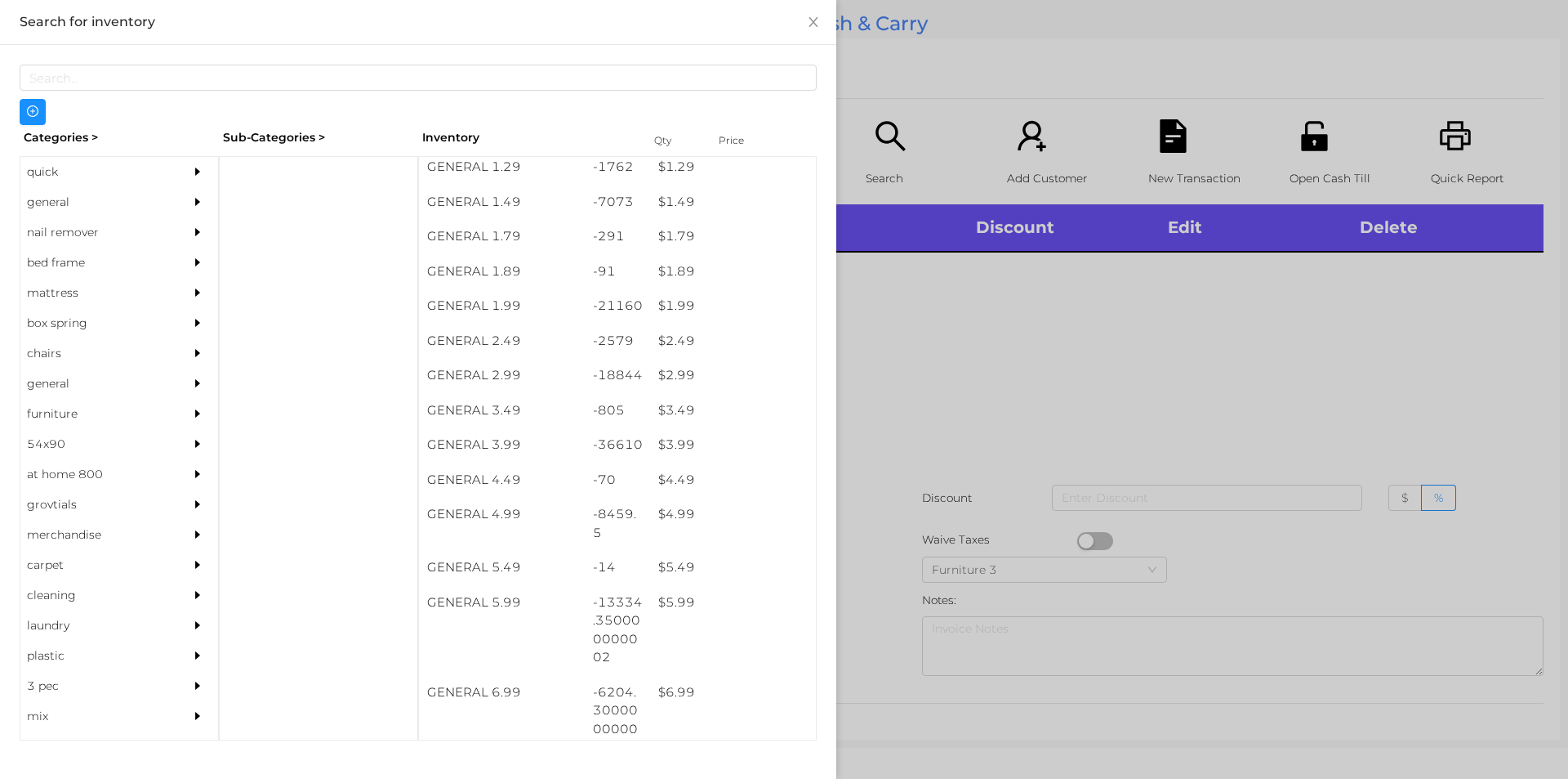
scroll to position [218, 0]
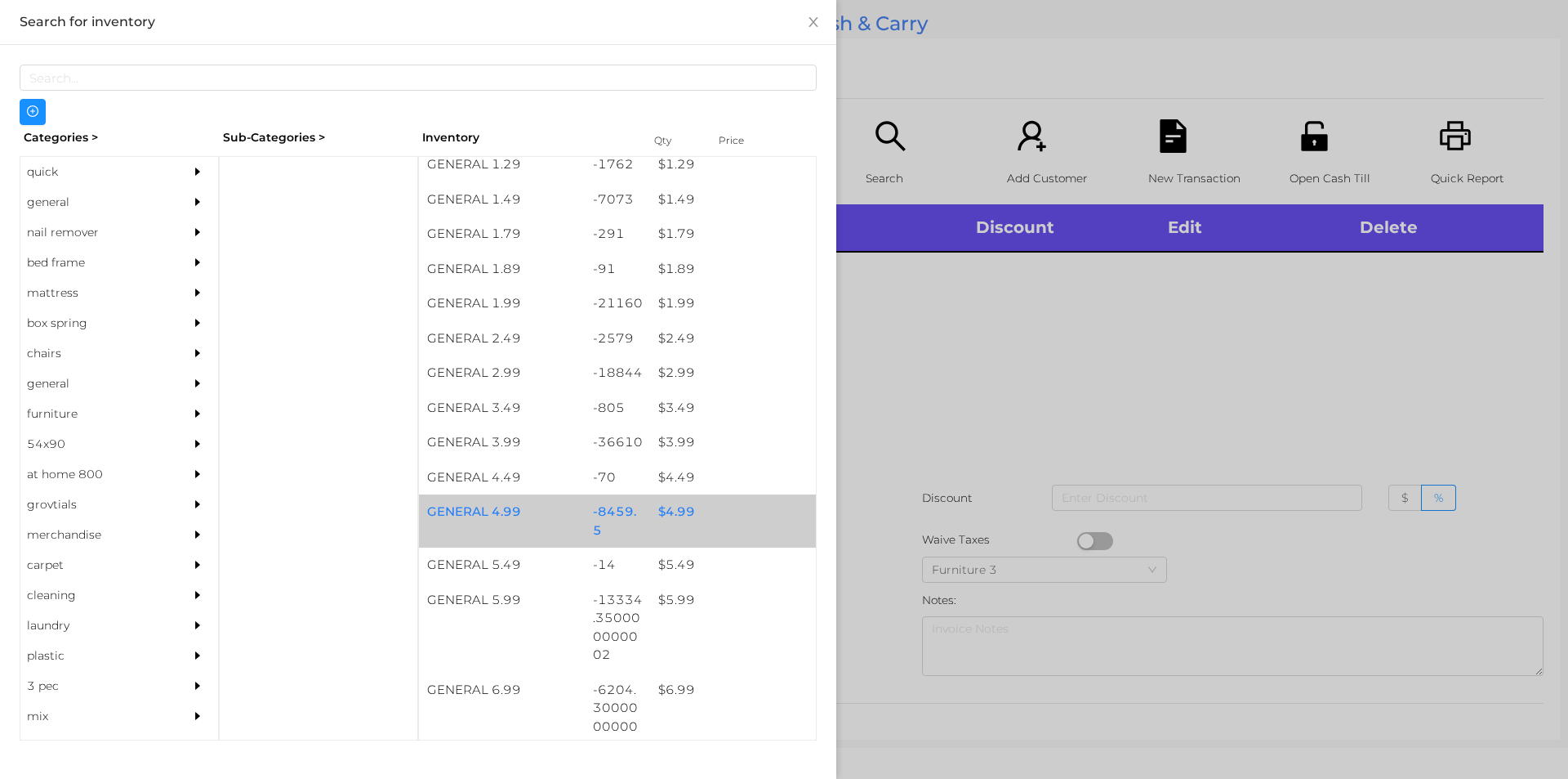
click at [686, 509] on div "$ 4.99" at bounding box center [733, 512] width 166 height 35
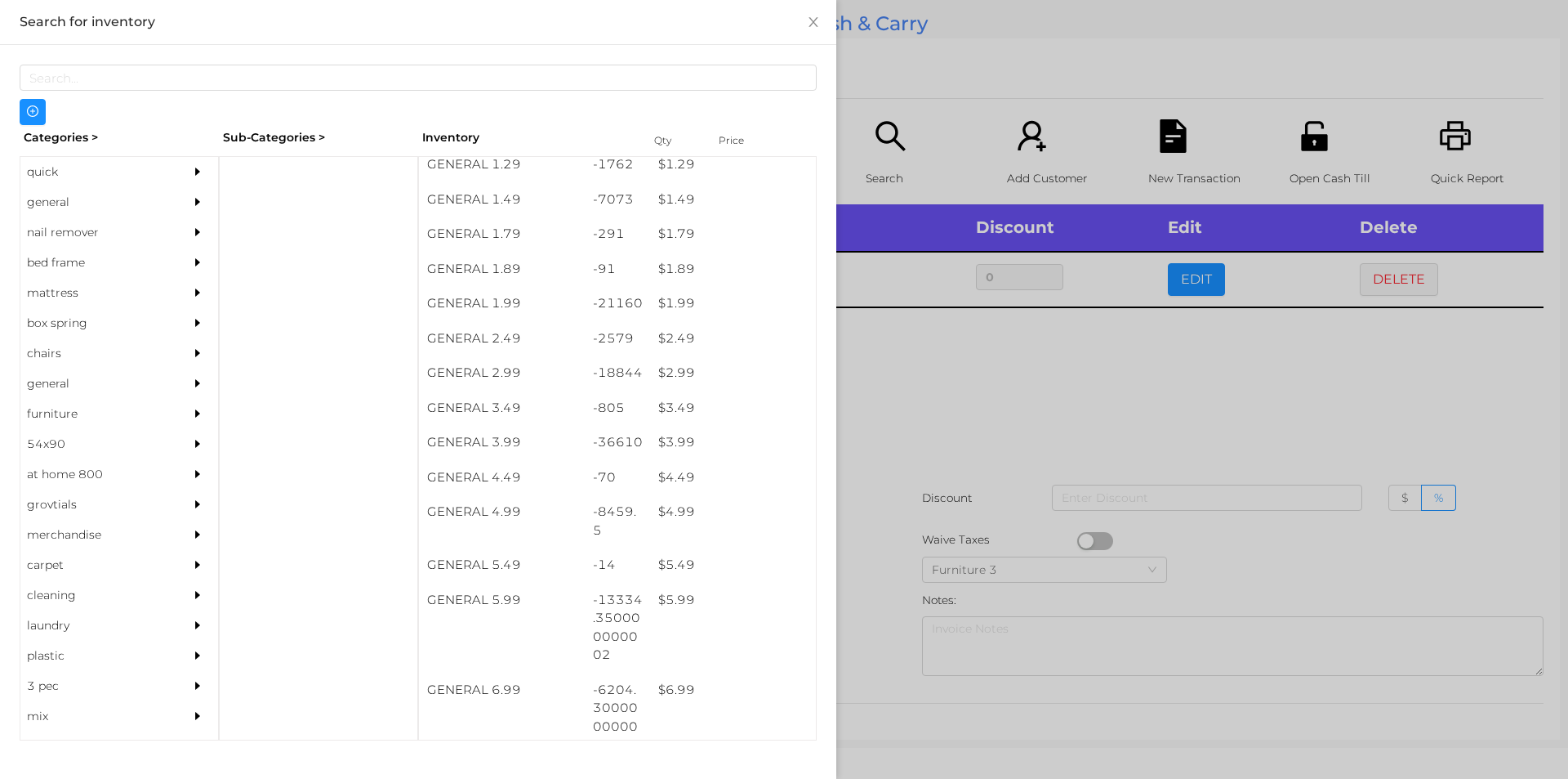
click at [896, 428] on div at bounding box center [784, 390] width 1568 height 779
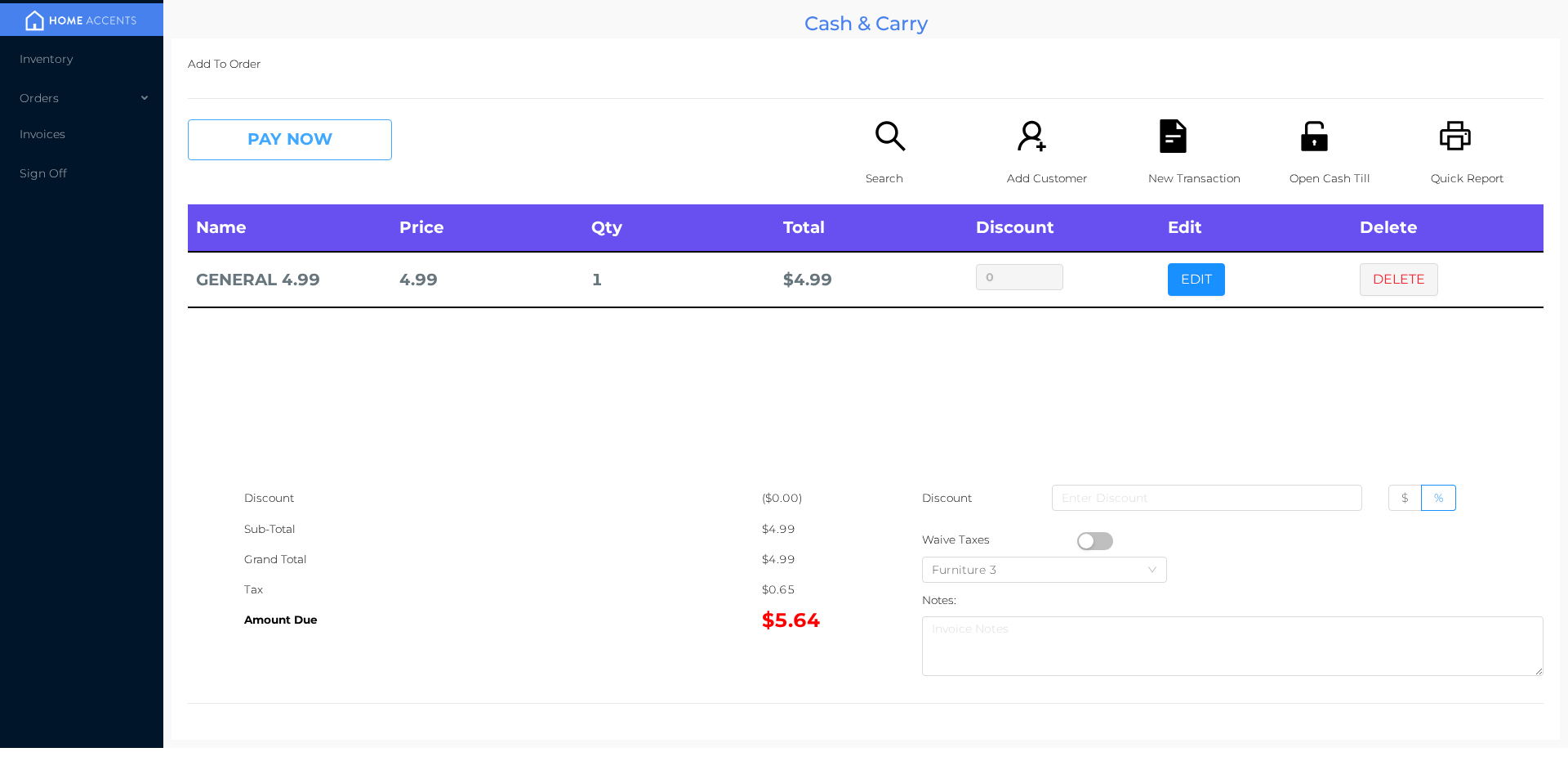
click at [289, 146] on button "PAY NOW" at bounding box center [290, 139] width 204 height 41
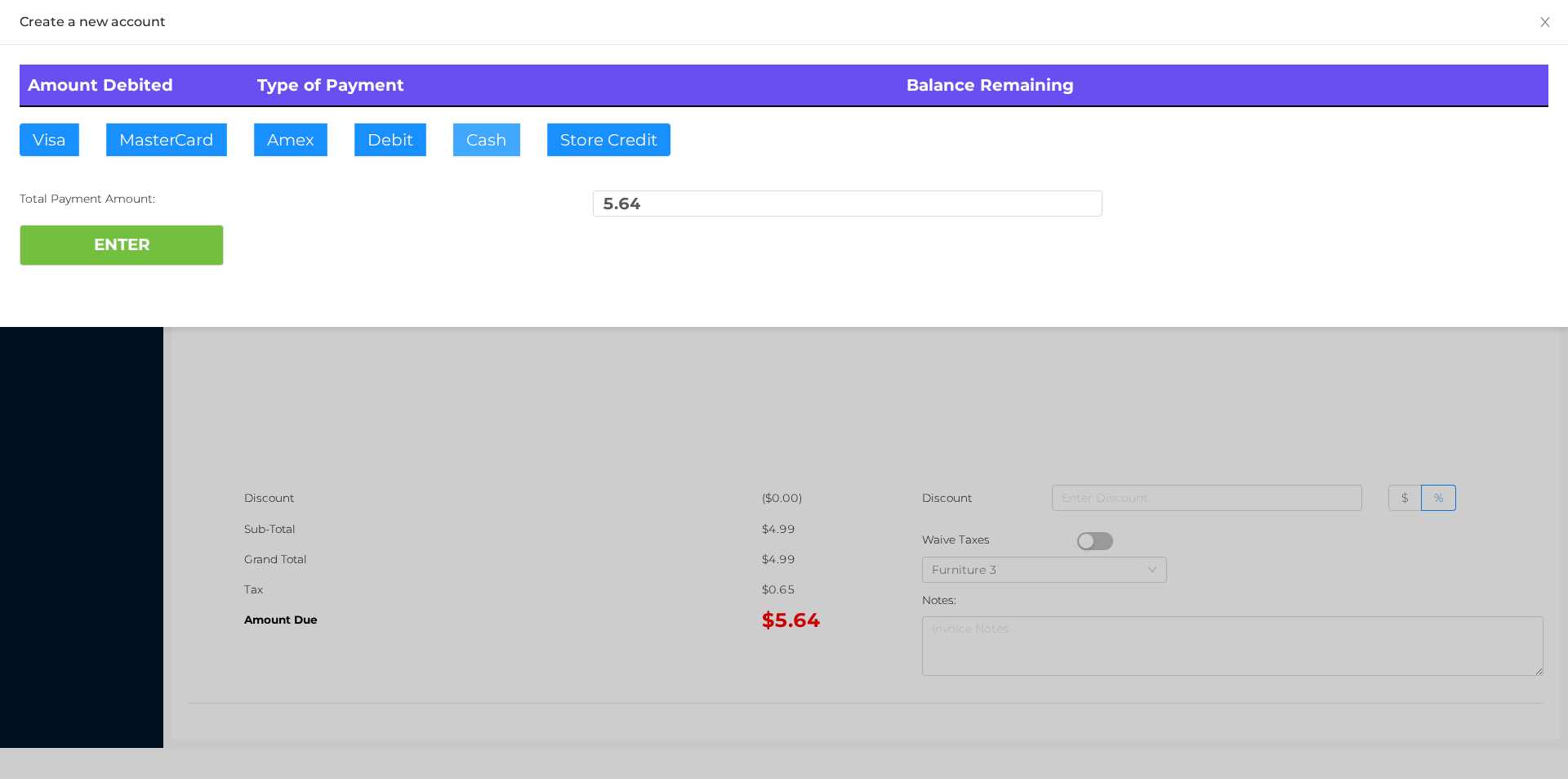
click at [456, 130] on button "Cash" at bounding box center [487, 139] width 67 height 33
type input "20."
click at [167, 243] on button "ENTER" at bounding box center [122, 245] width 204 height 41
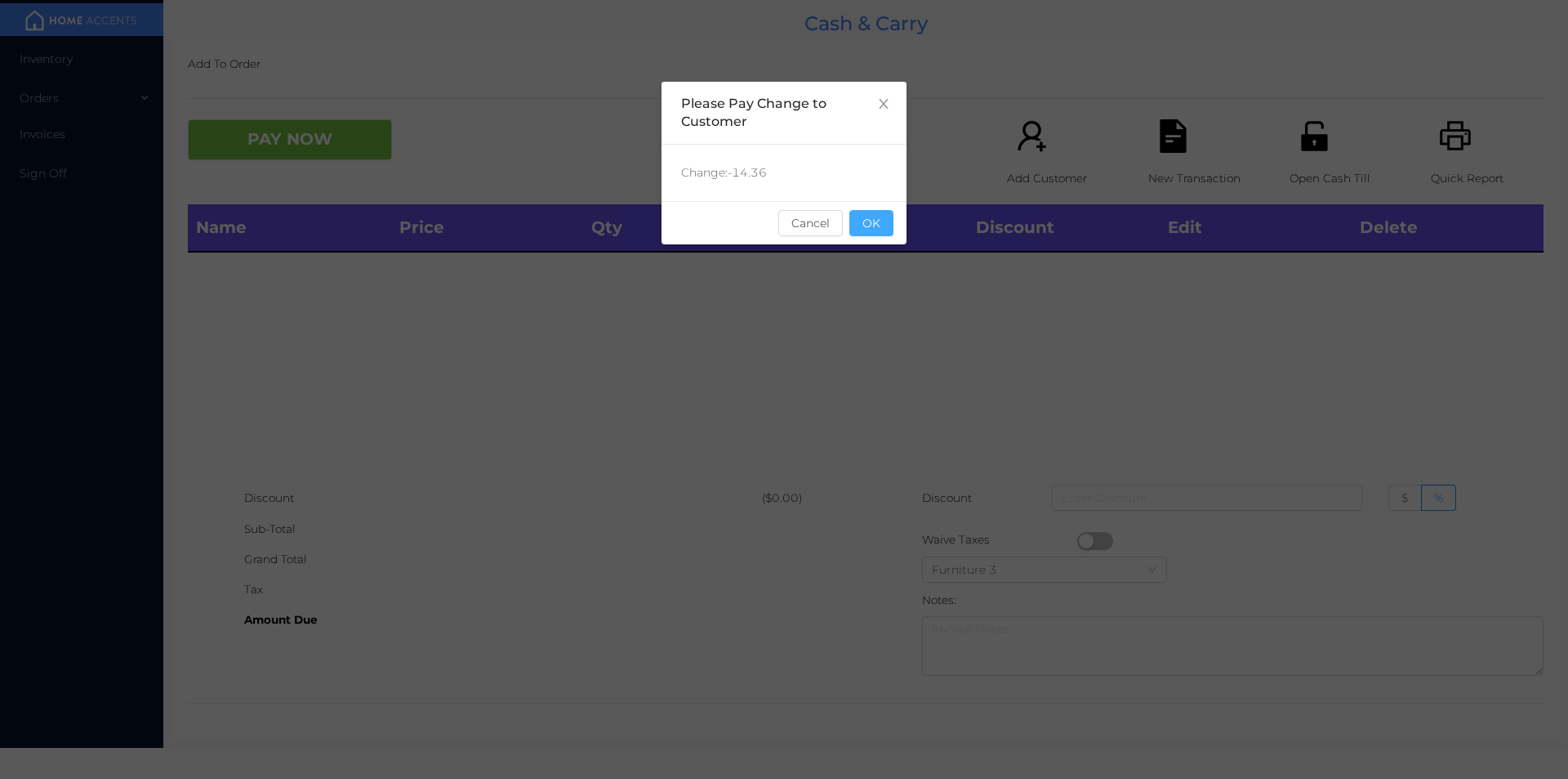
click at [861, 232] on button "OK" at bounding box center [872, 223] width 44 height 26
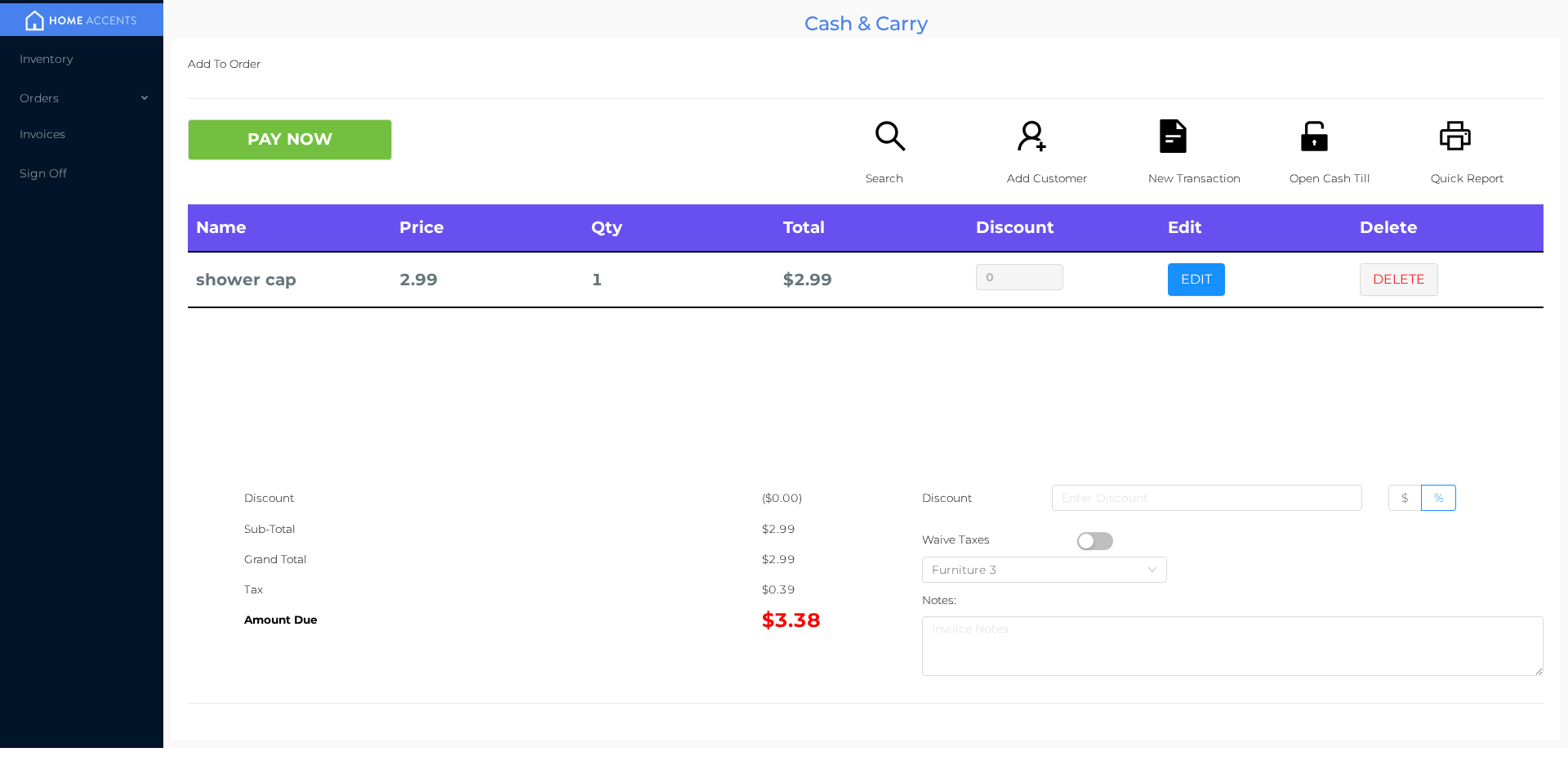
click at [883, 142] on icon "icon: search" at bounding box center [890, 135] width 29 height 29
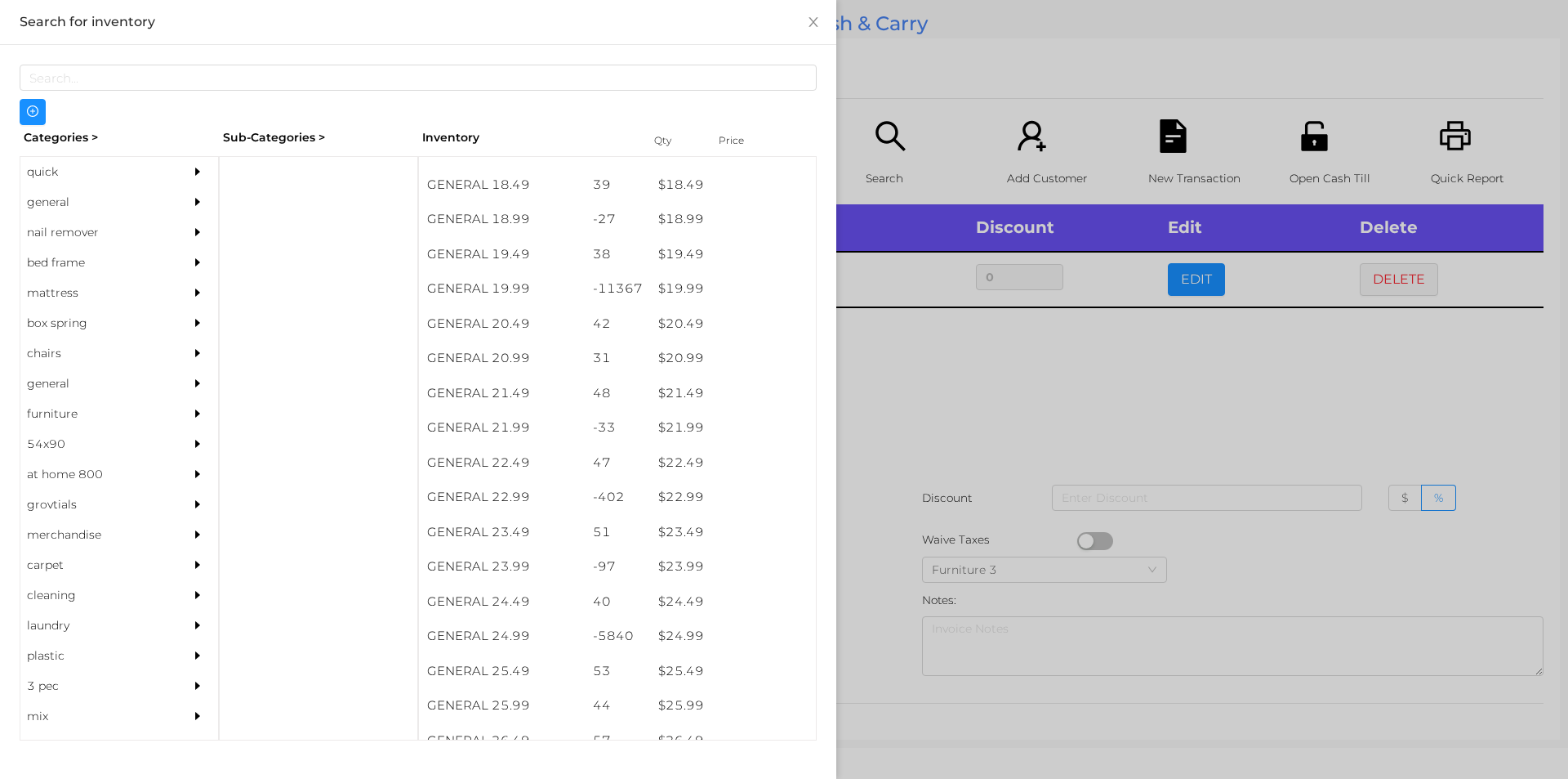
scroll to position [1650, 0]
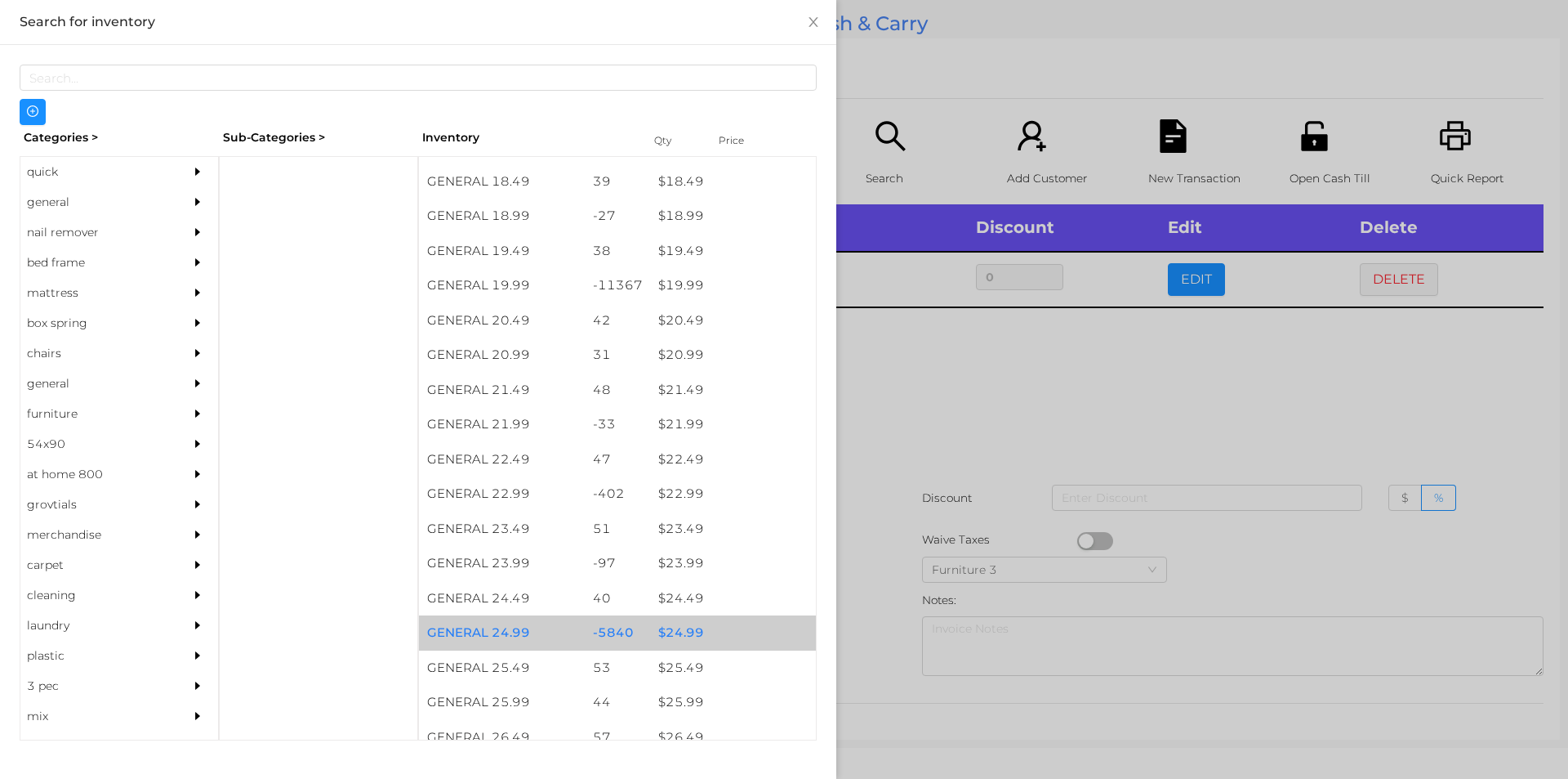
click at [686, 641] on div "$ 24.99" at bounding box center [733, 633] width 166 height 35
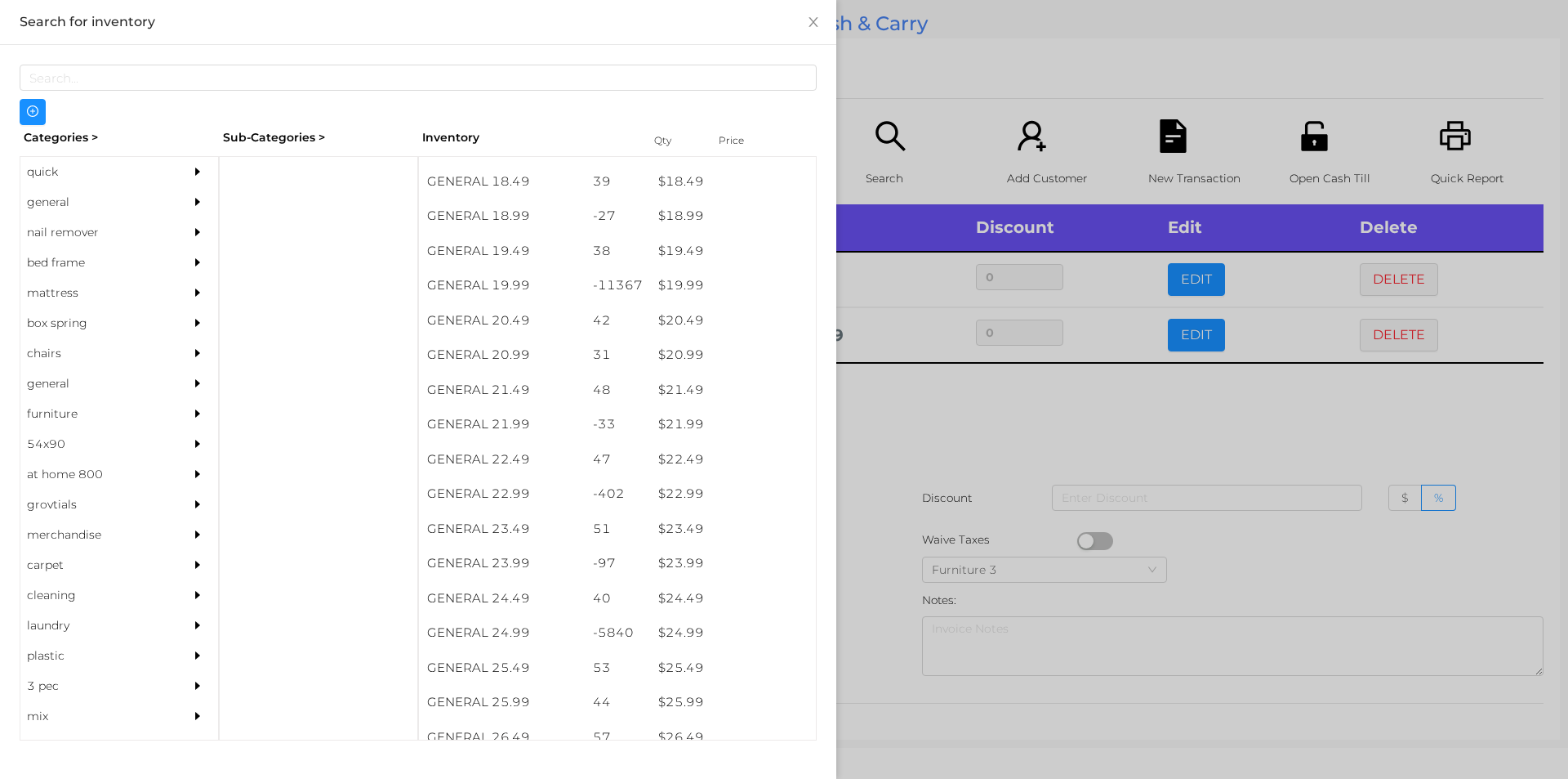
click at [895, 635] on div at bounding box center [784, 390] width 1568 height 779
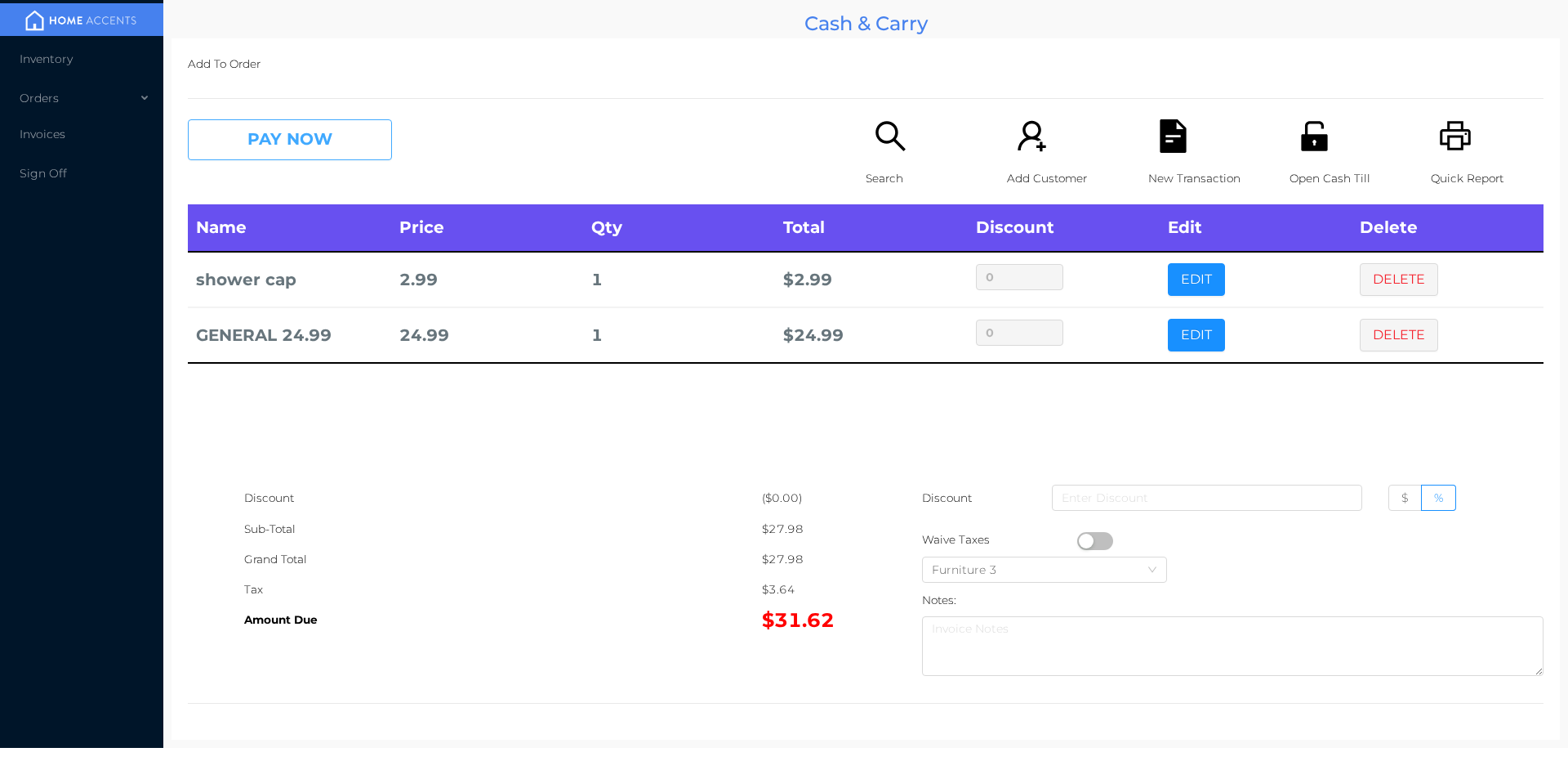
click at [326, 143] on button "PAY NOW" at bounding box center [290, 139] width 204 height 41
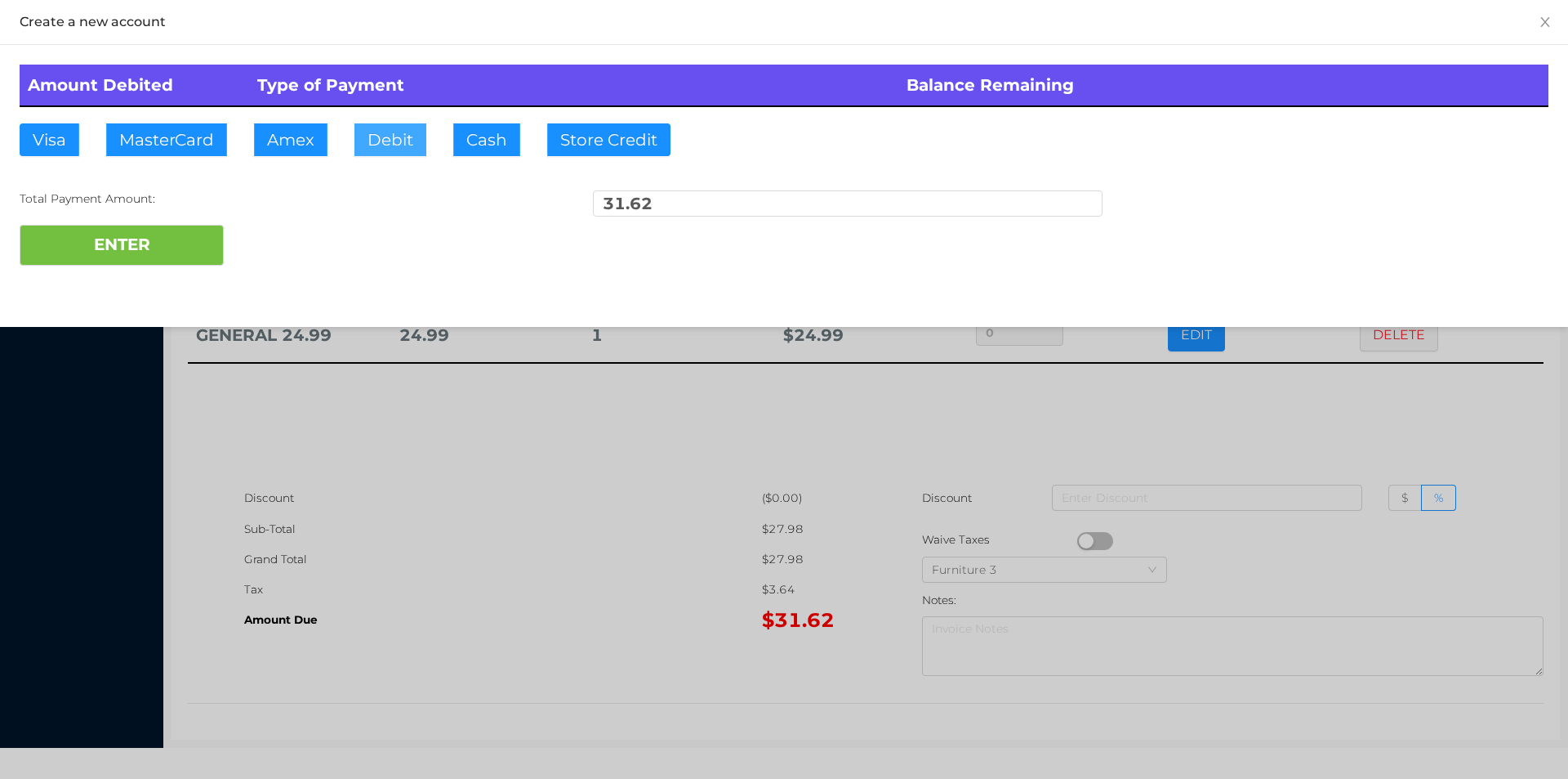
click at [378, 141] on button "Debit" at bounding box center [390, 139] width 72 height 33
click at [193, 245] on button "ENTER" at bounding box center [122, 245] width 204 height 41
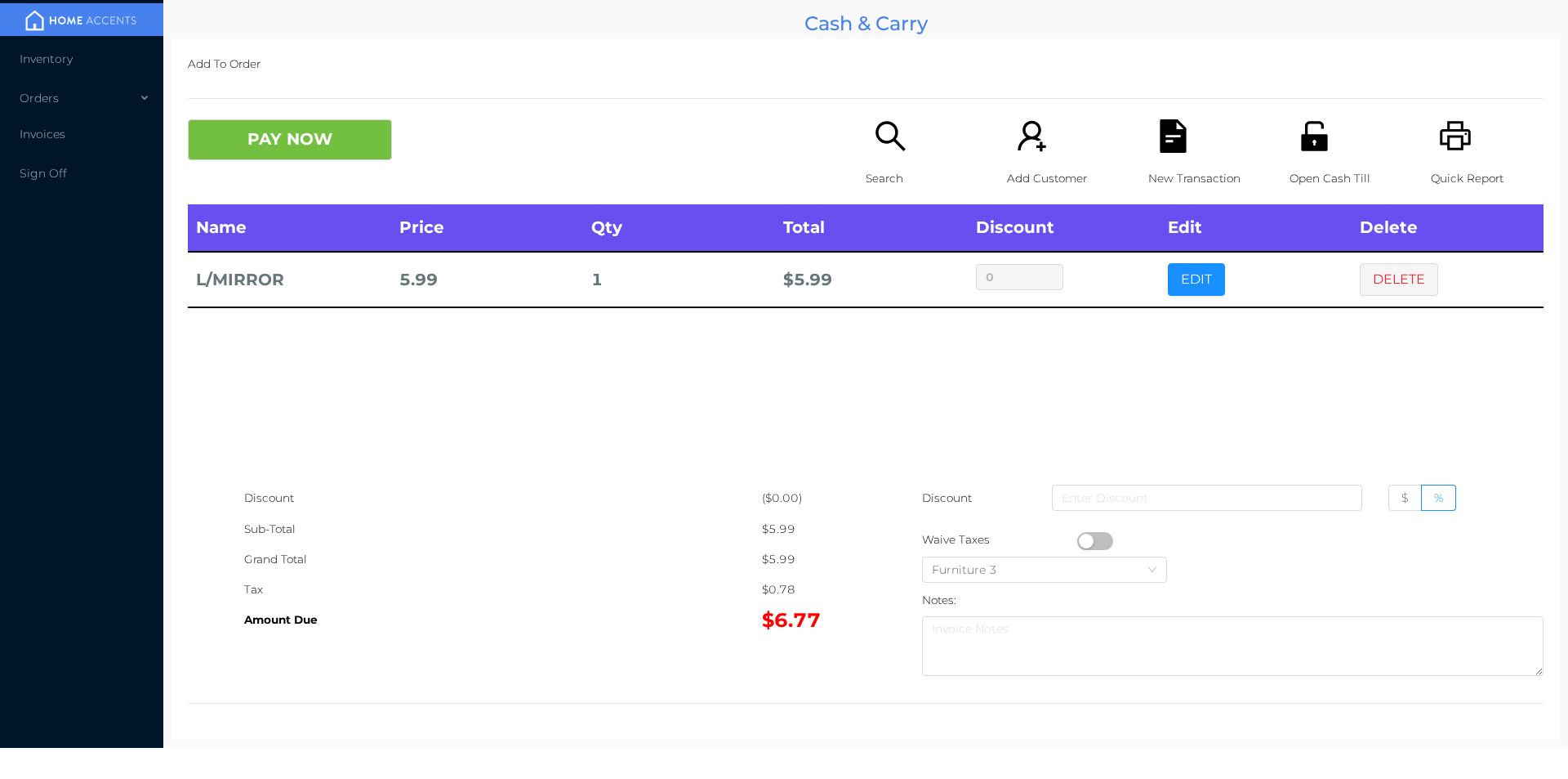
click at [890, 150] on icon "icon: search" at bounding box center [891, 136] width 34 height 34
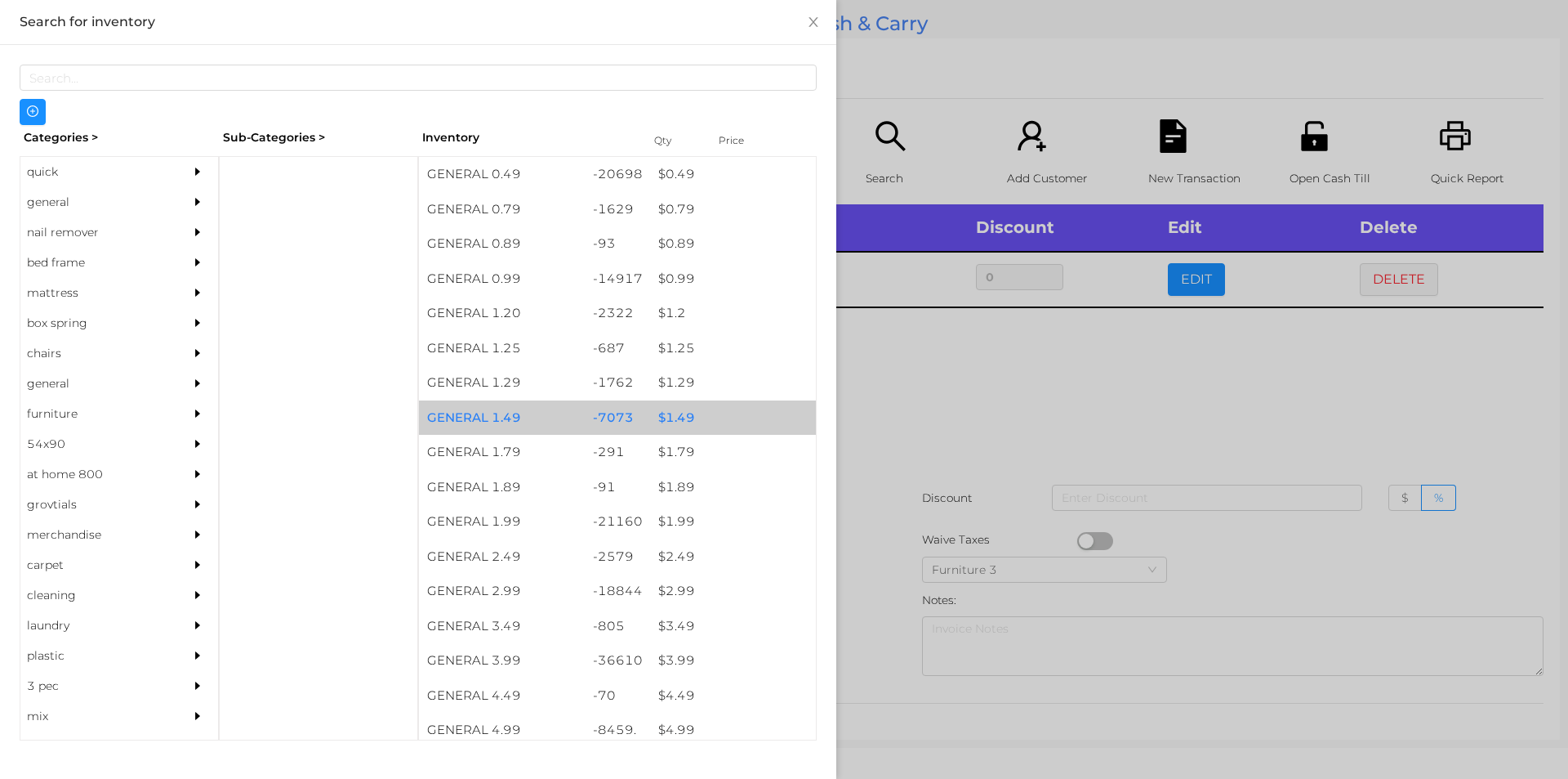
click at [671, 428] on div "$ 1.49" at bounding box center [733, 418] width 166 height 35
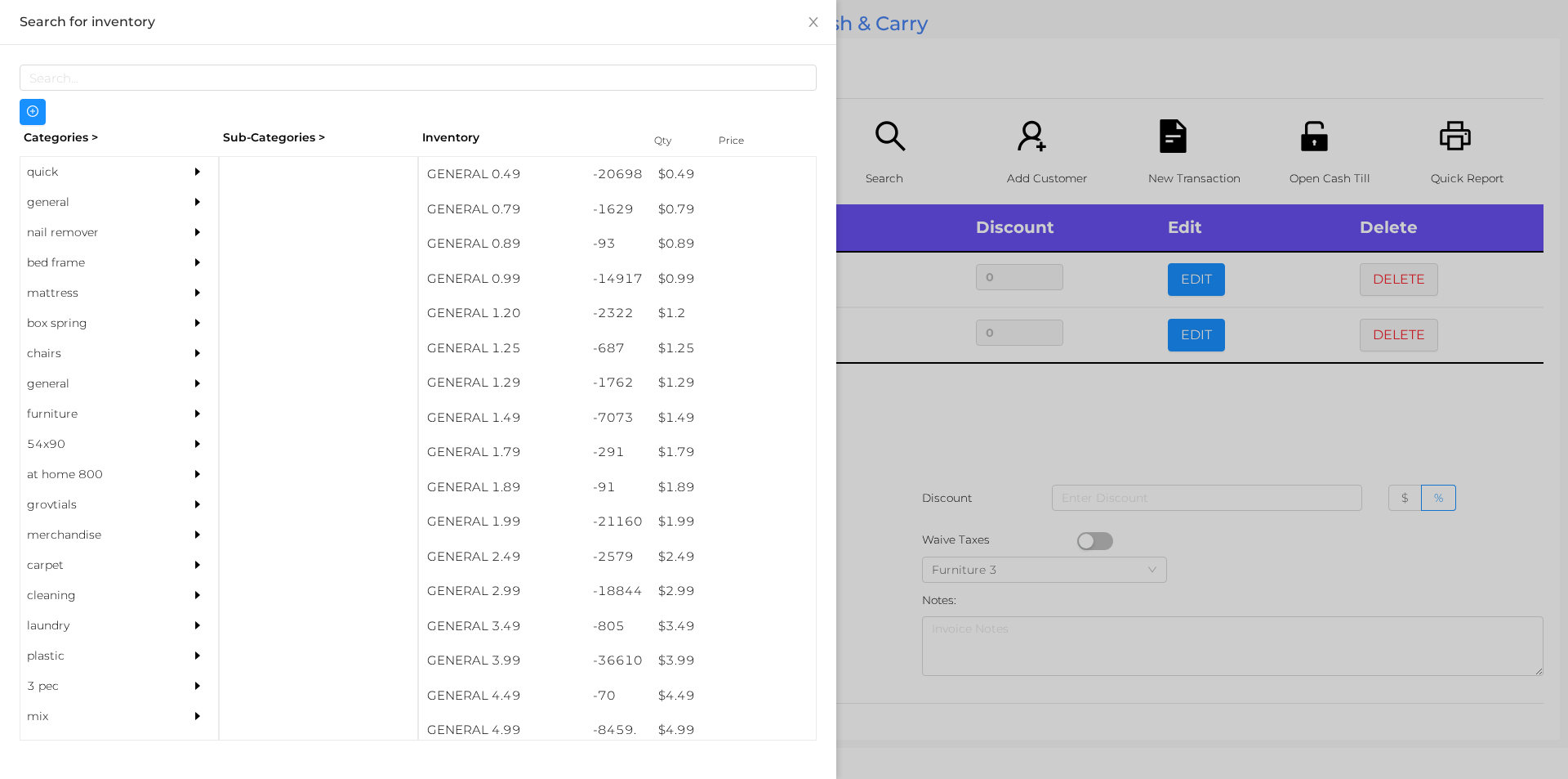
click at [918, 434] on div at bounding box center [784, 390] width 1568 height 779
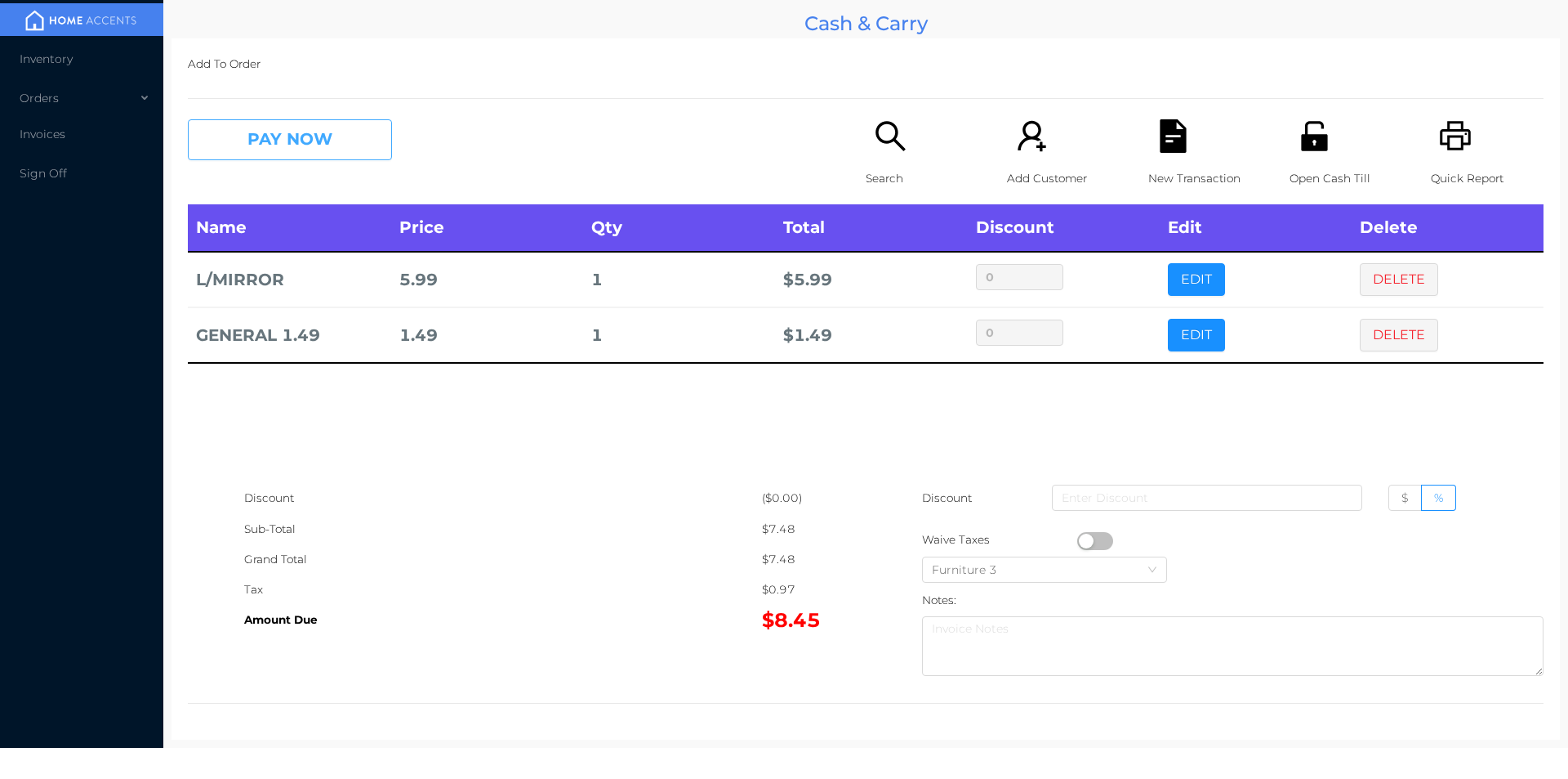
click at [247, 143] on button "PAY NOW" at bounding box center [290, 139] width 204 height 41
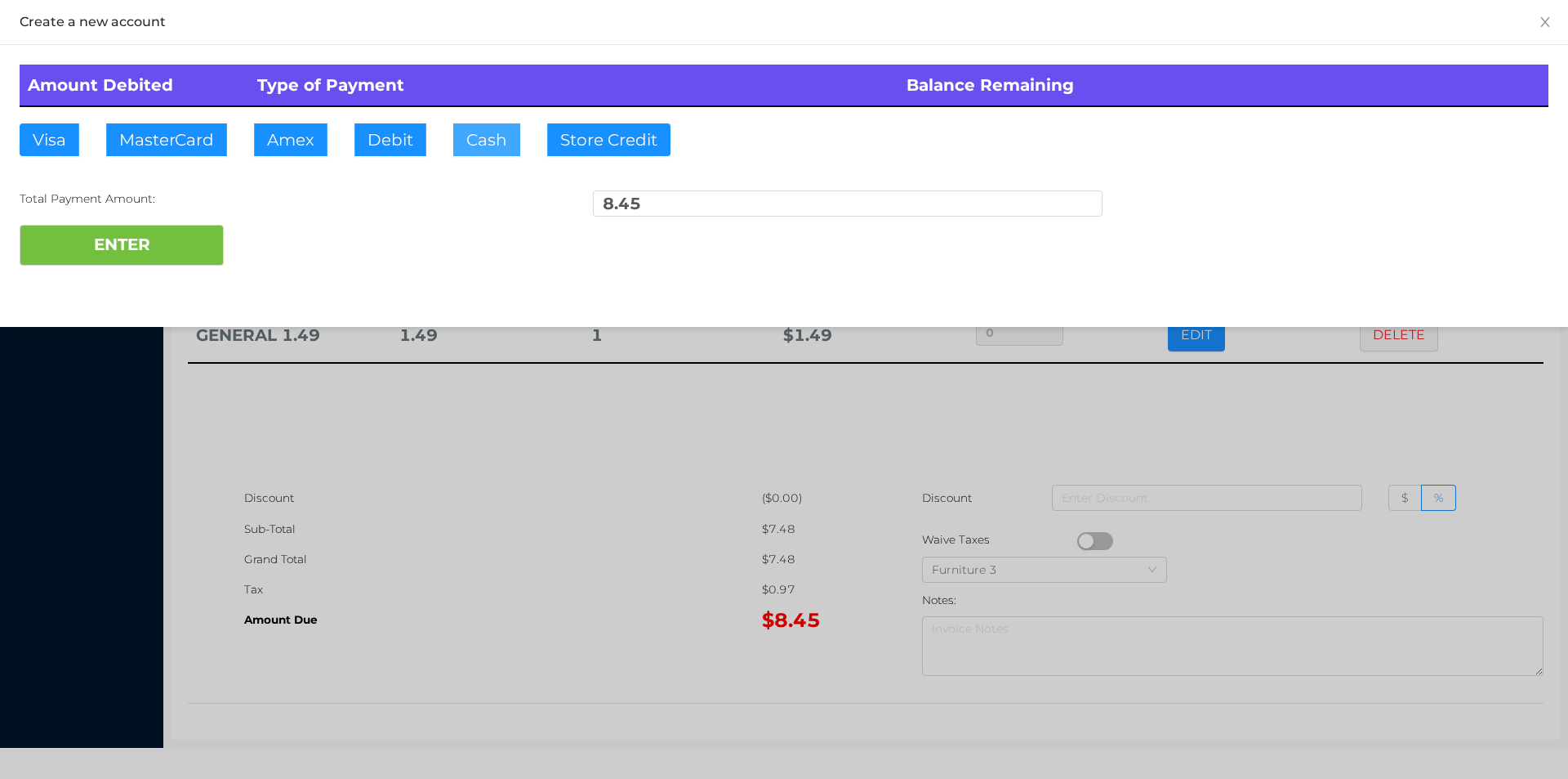
click at [489, 140] on button "Cash" at bounding box center [487, 139] width 67 height 33
type input "50."
click at [161, 231] on button "ENTER" at bounding box center [122, 245] width 204 height 41
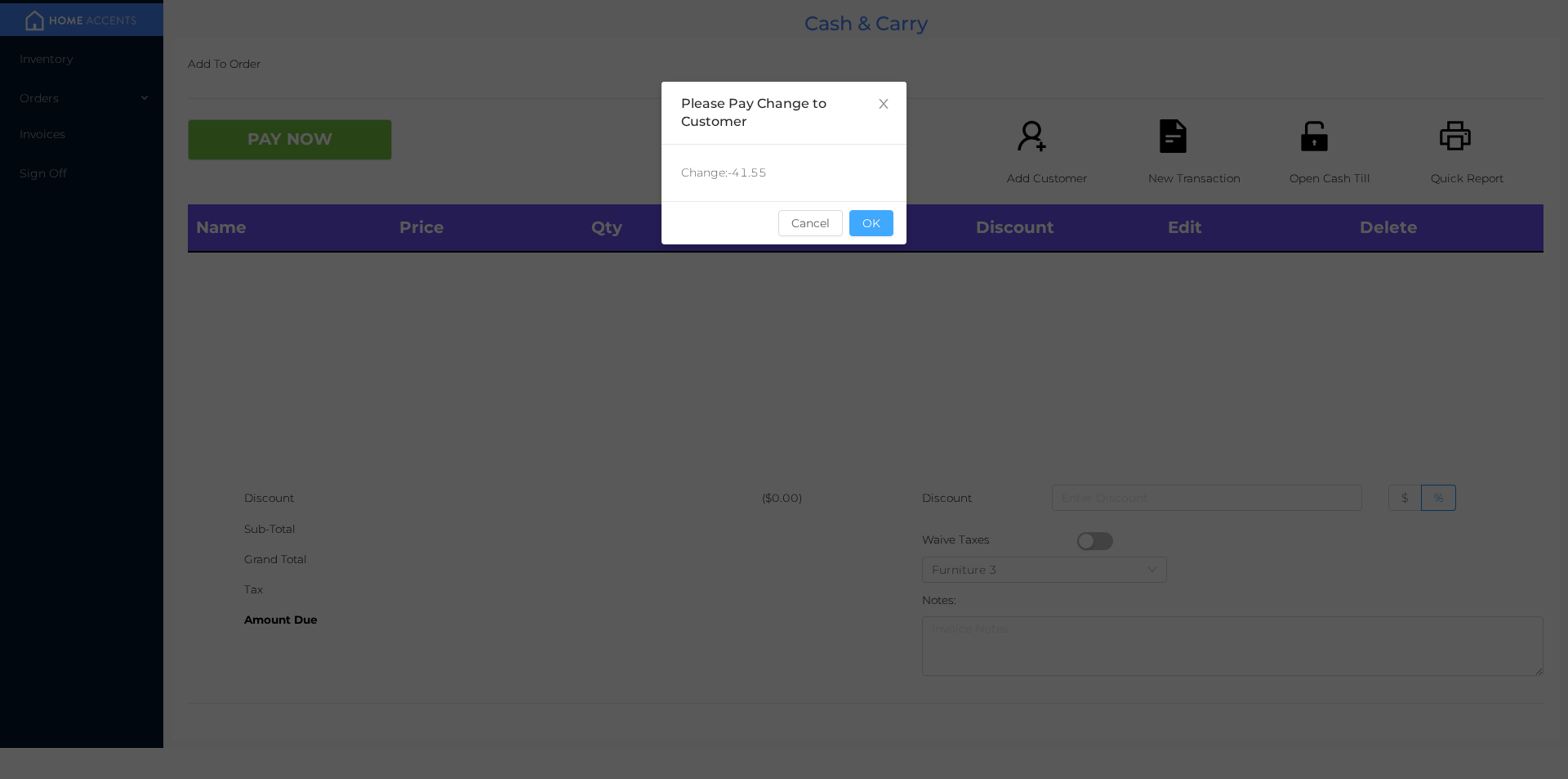
click at [876, 230] on button "OK" at bounding box center [872, 223] width 44 height 26
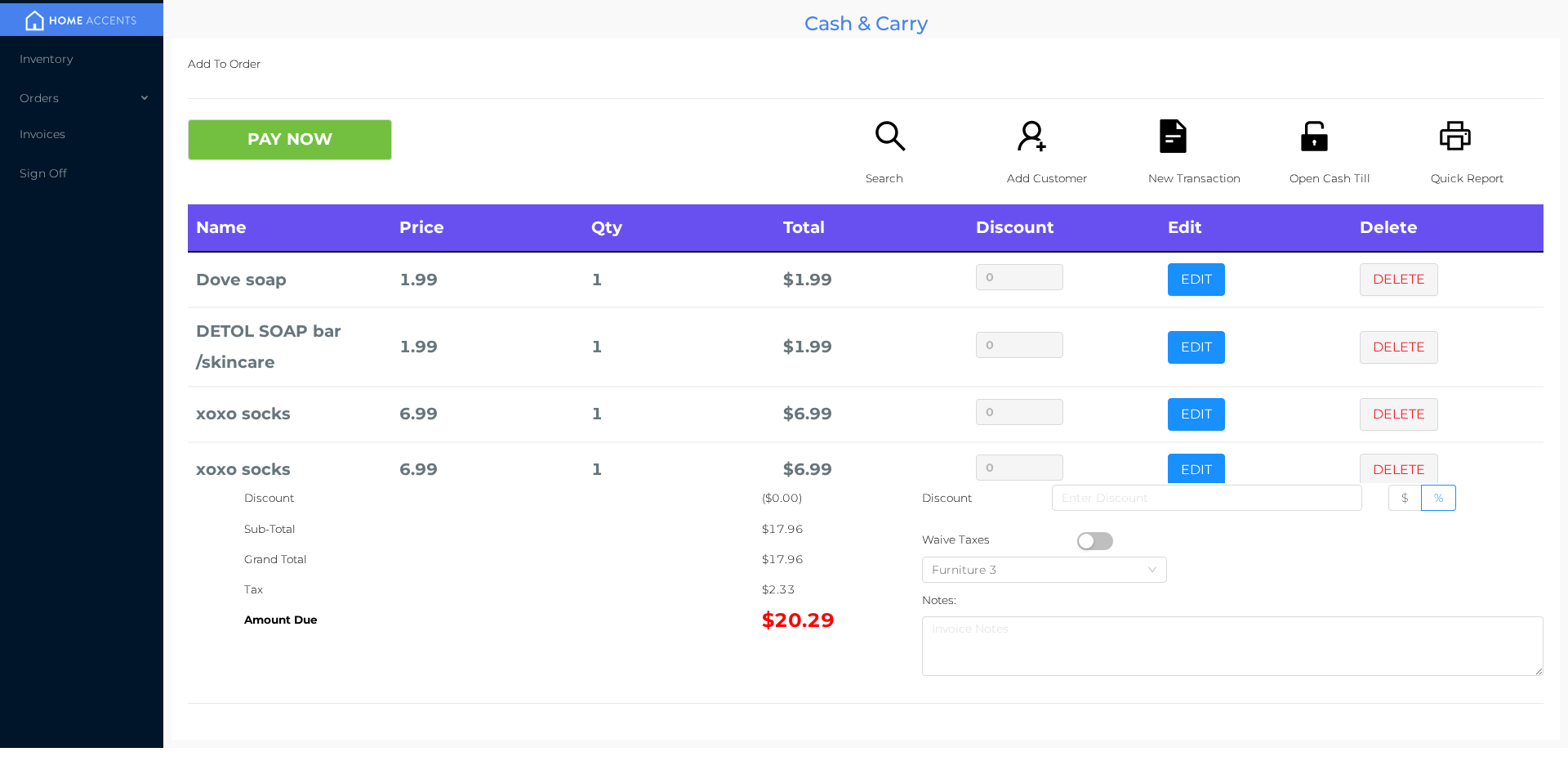
click at [882, 130] on icon "icon: search" at bounding box center [891, 136] width 34 height 34
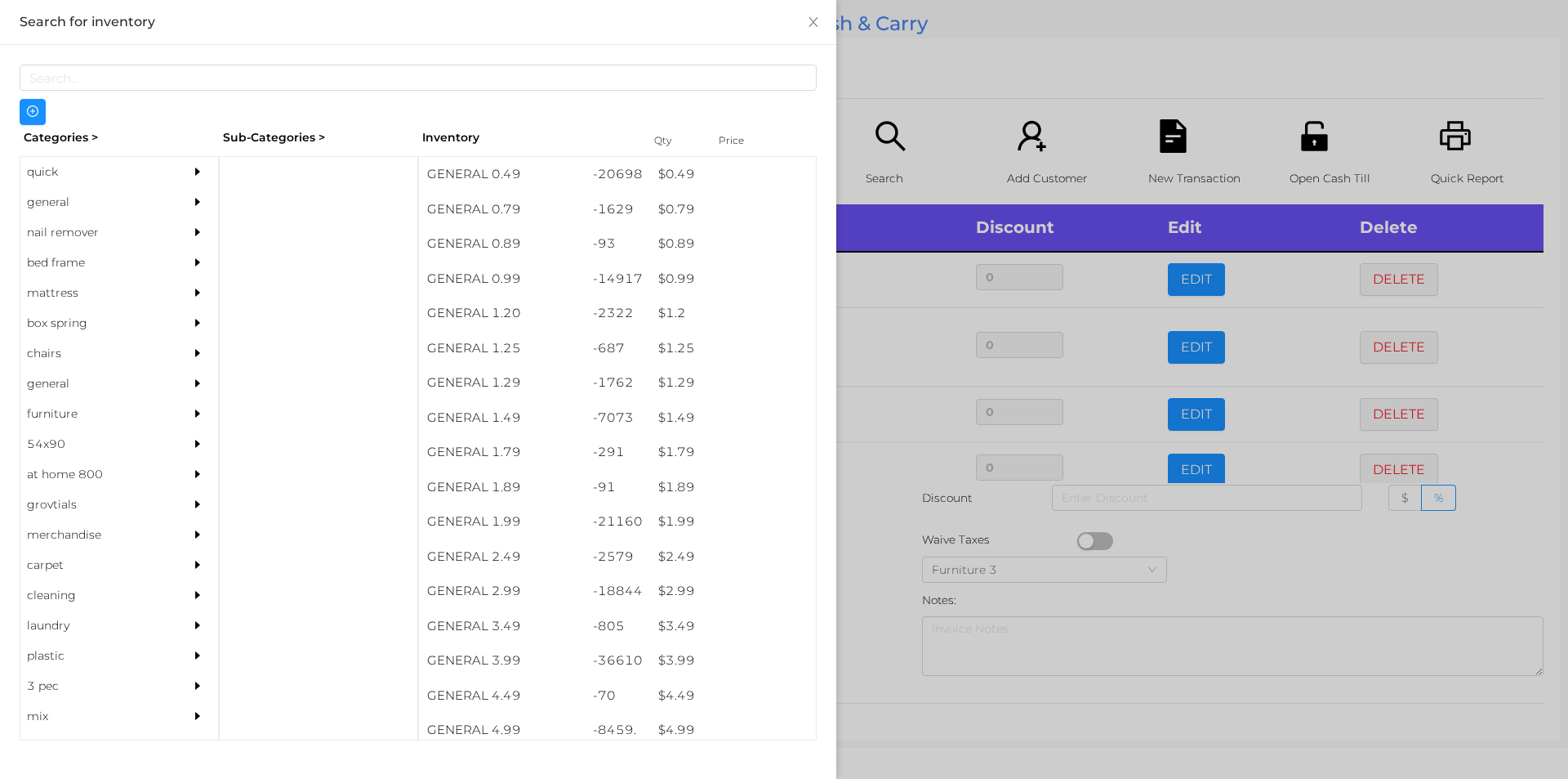
click at [678, 579] on div "$ 2.99" at bounding box center [733, 592] width 166 height 35
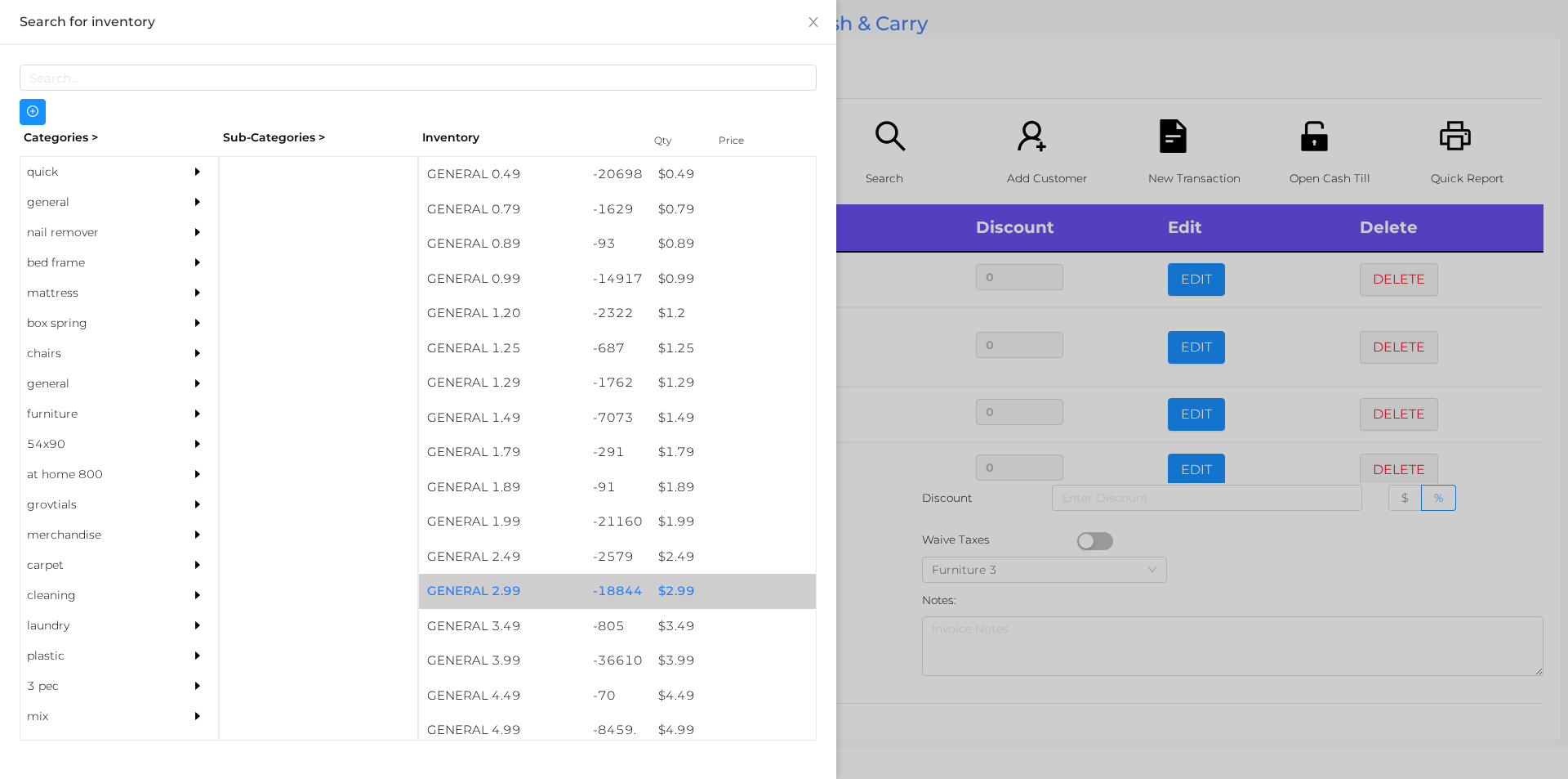
click at [674, 585] on div "$ 2.99" at bounding box center [733, 592] width 166 height 35
click at [681, 584] on div "$ 2.99" at bounding box center [733, 592] width 166 height 35
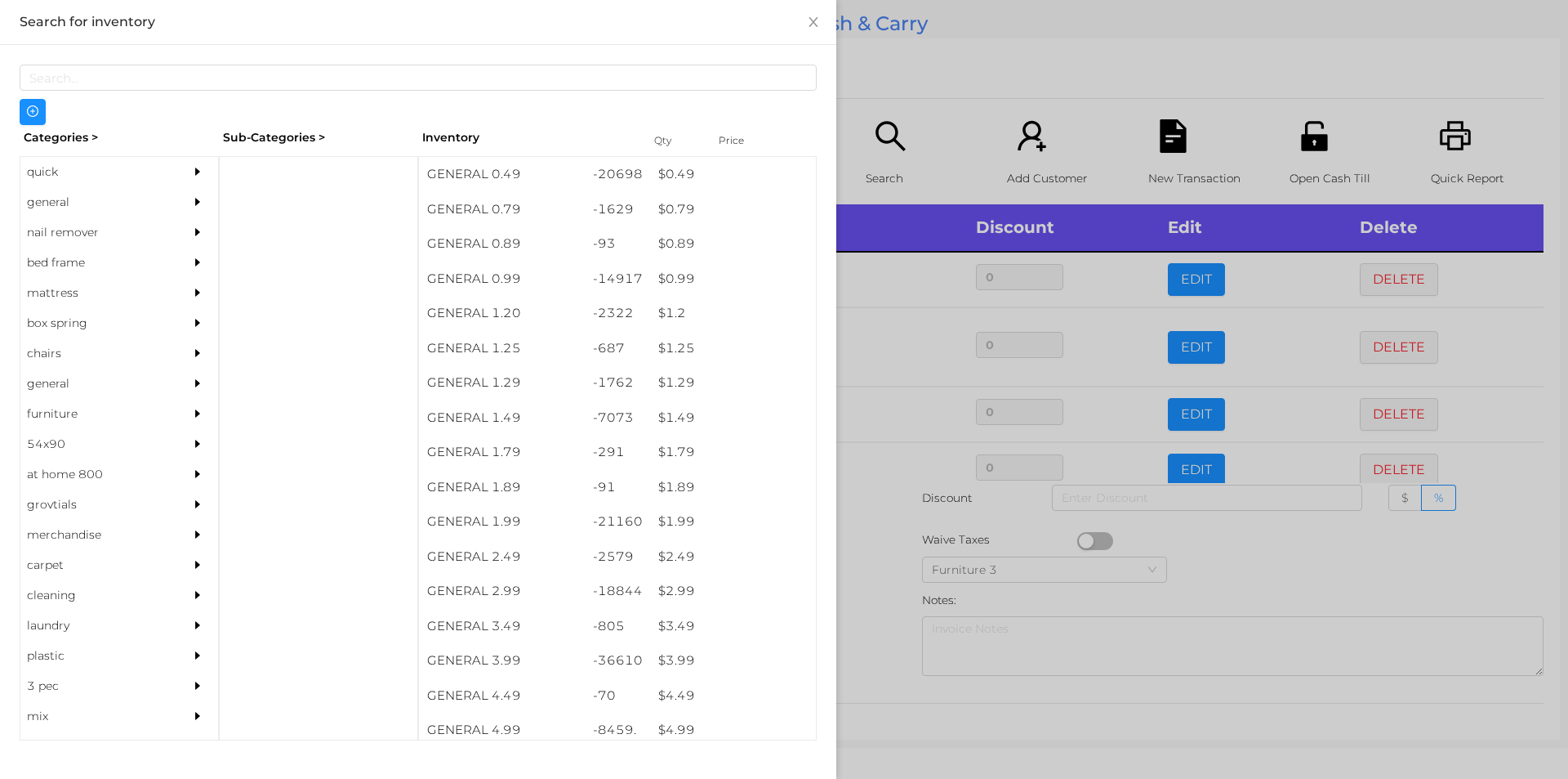
click at [875, 595] on div at bounding box center [784, 390] width 1568 height 779
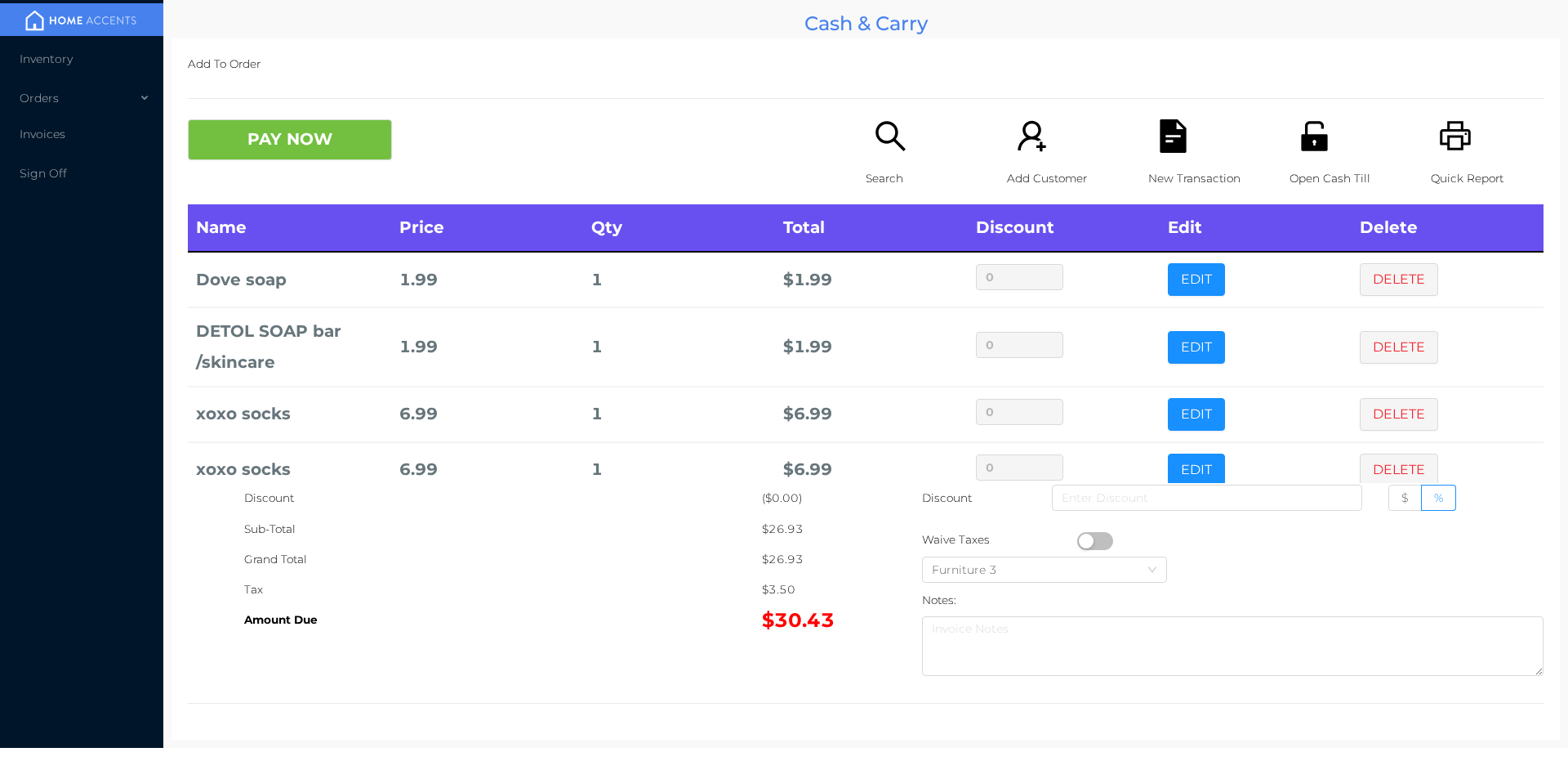
scroll to position [87, 0]
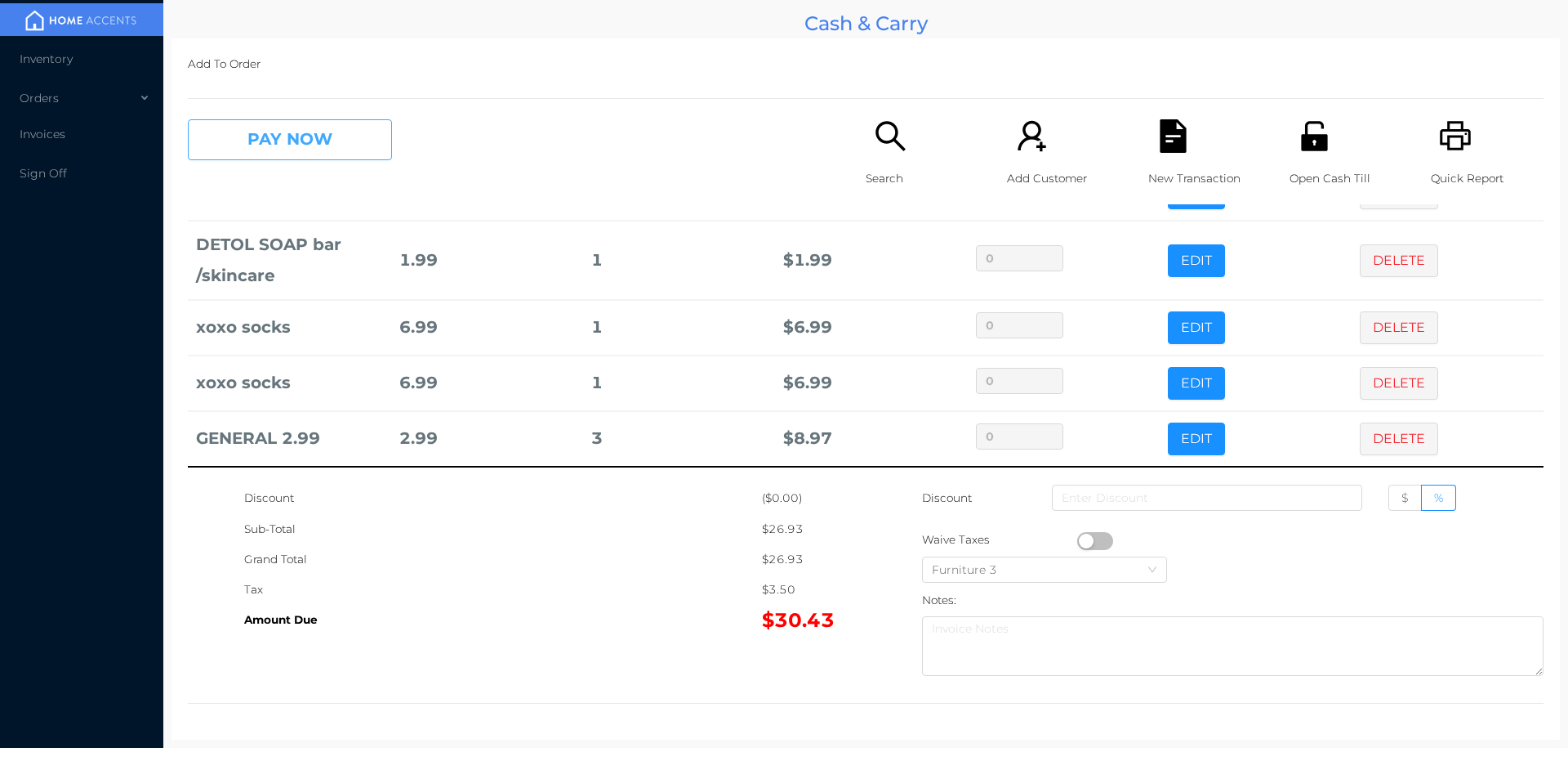
click at [306, 146] on button "PAY NOW" at bounding box center [290, 139] width 204 height 41
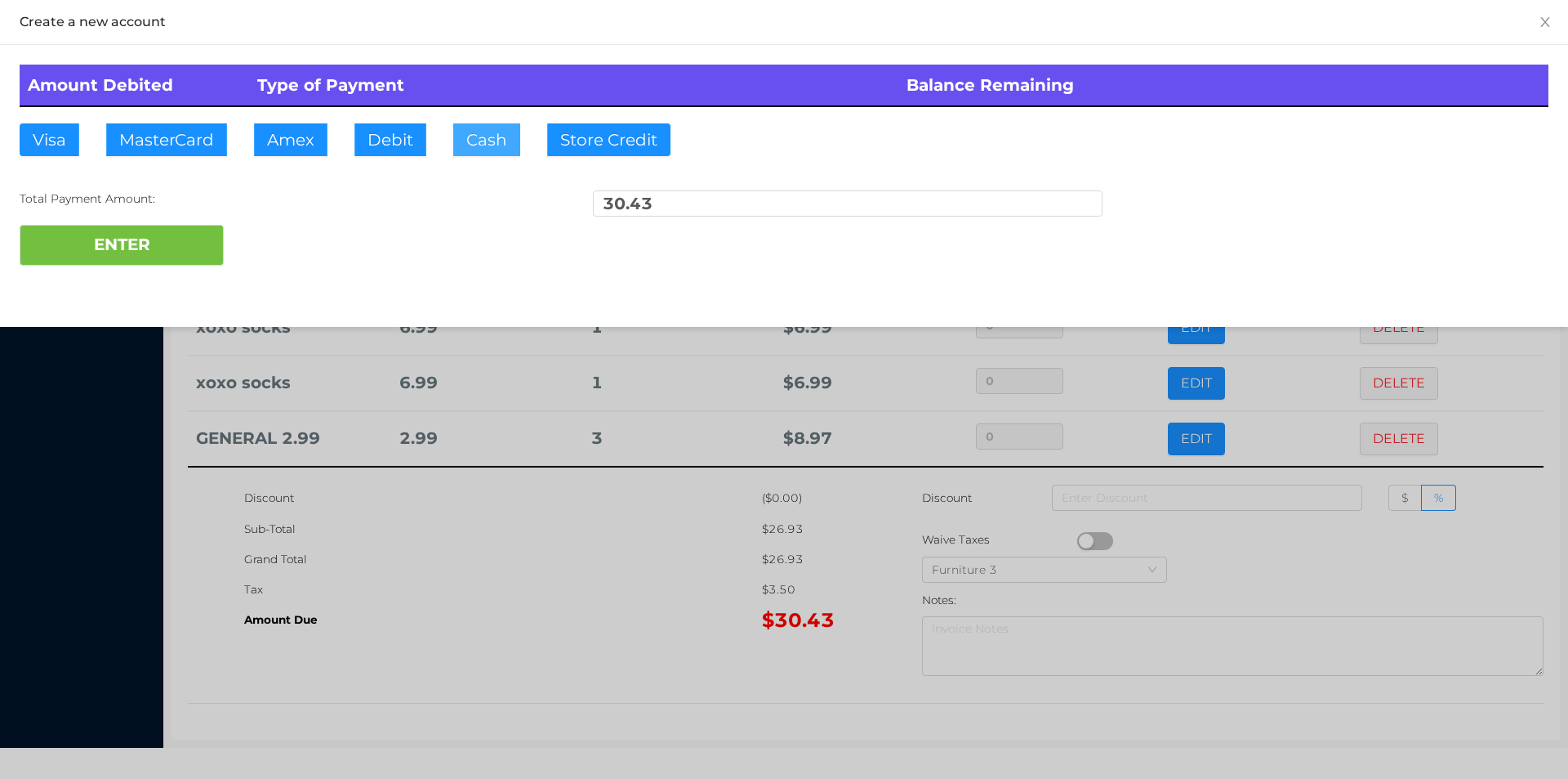
click at [482, 129] on button "Cash" at bounding box center [487, 139] width 67 height 33
type input "50."
click at [181, 241] on button "ENTER" at bounding box center [122, 245] width 204 height 41
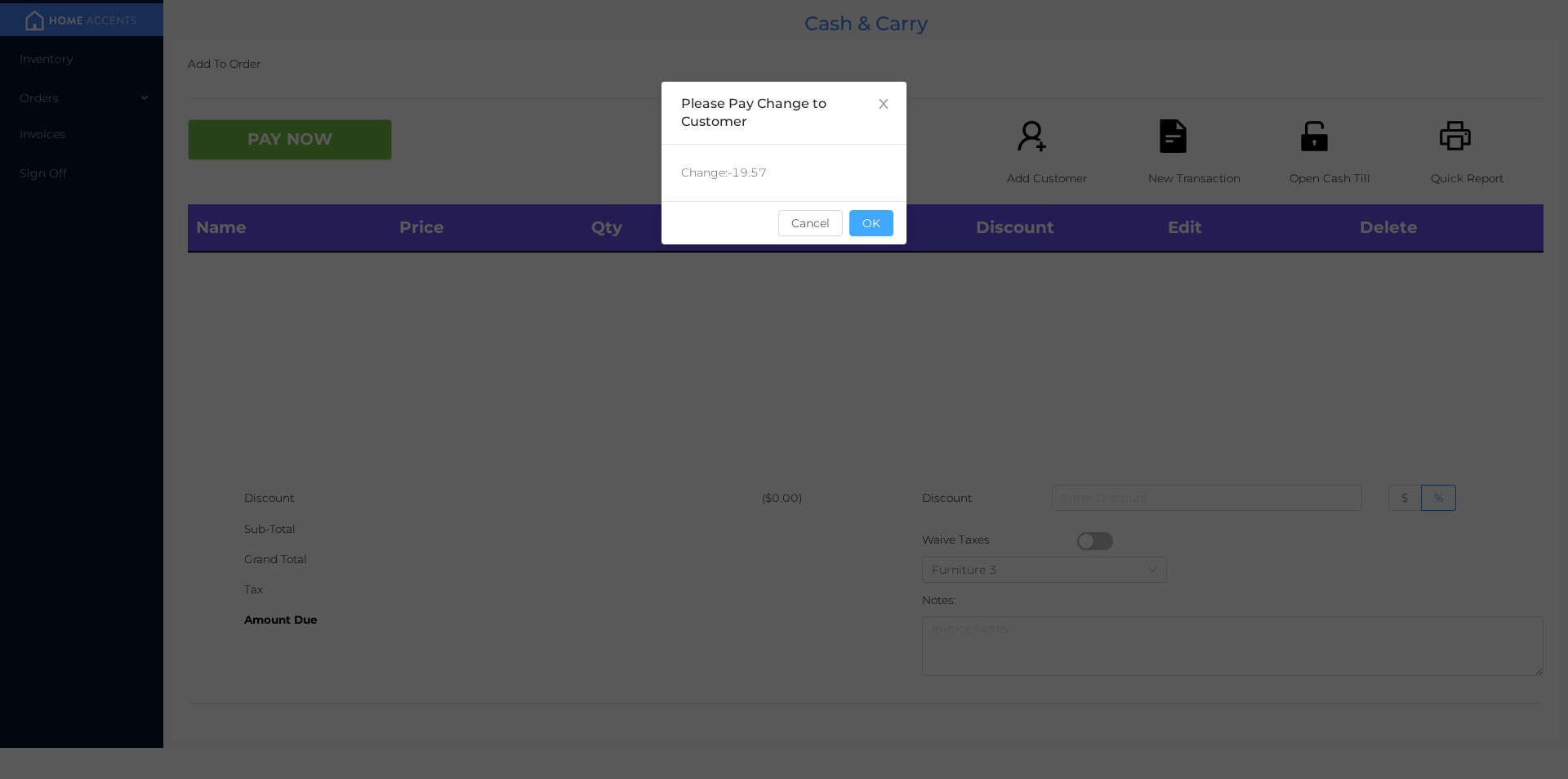
click at [867, 229] on button "OK" at bounding box center [872, 223] width 44 height 26
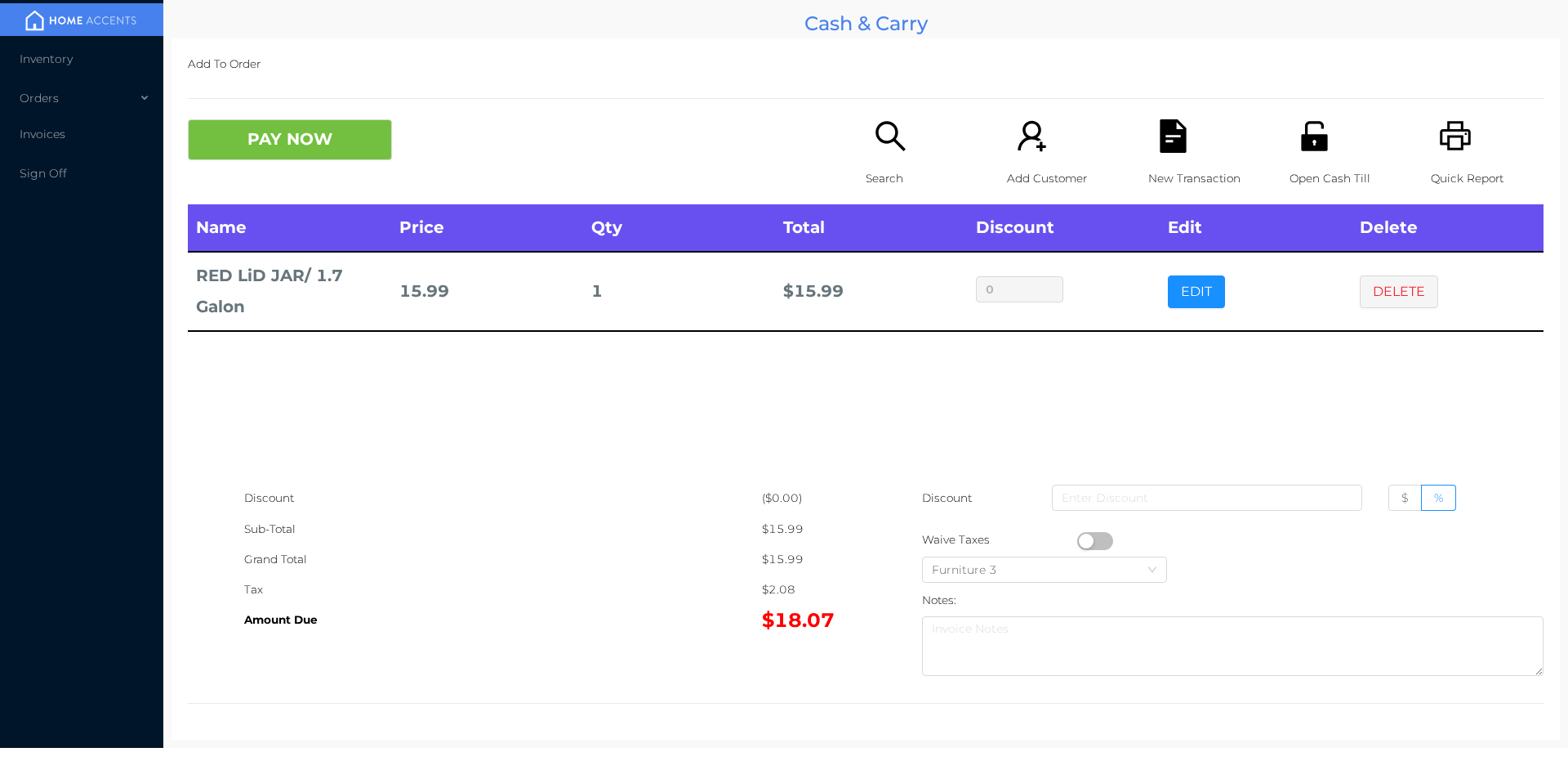
click at [895, 146] on icon "icon: search" at bounding box center [890, 135] width 29 height 29
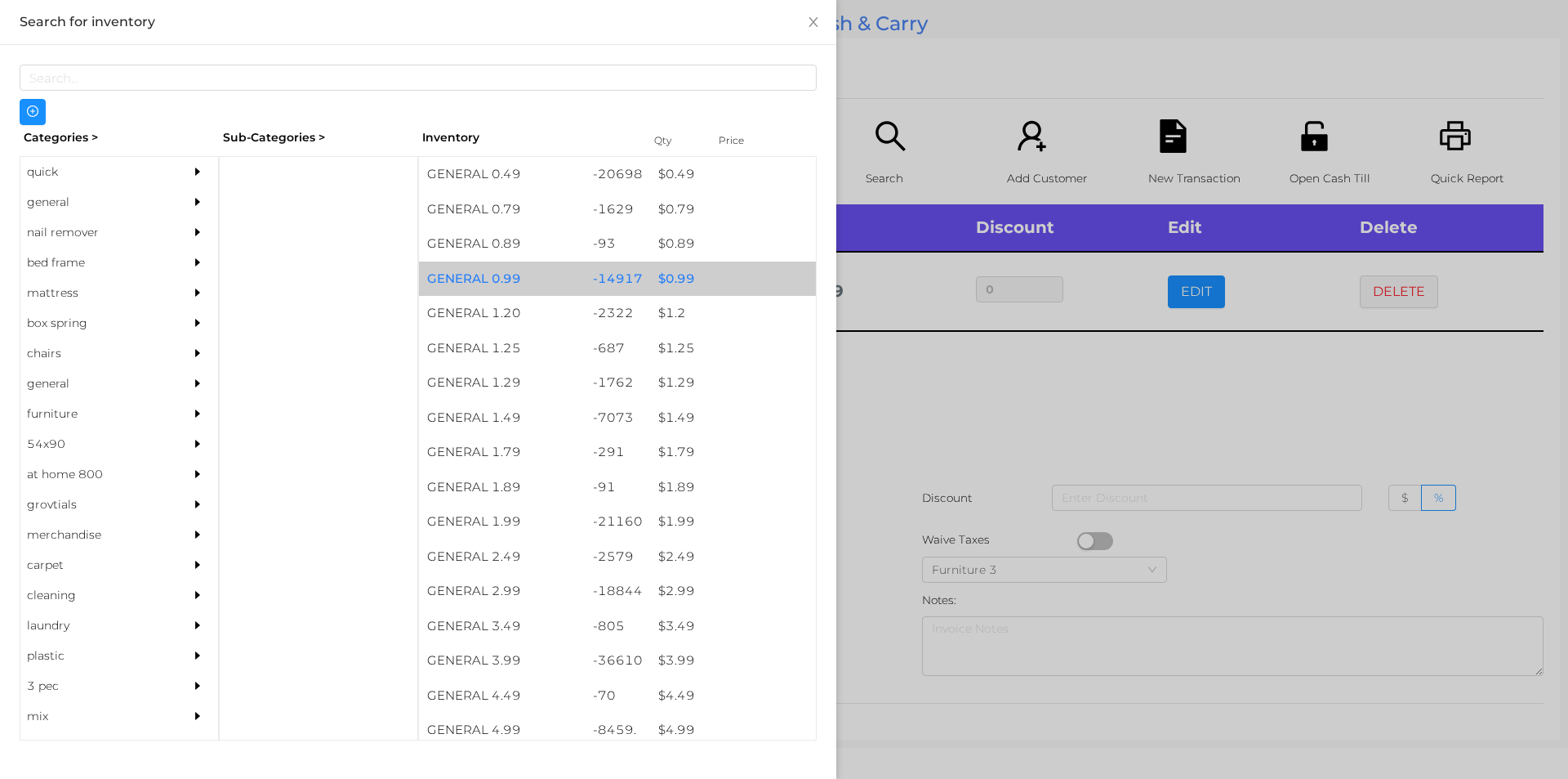
click at [692, 287] on div "$ 0.99" at bounding box center [733, 279] width 166 height 35
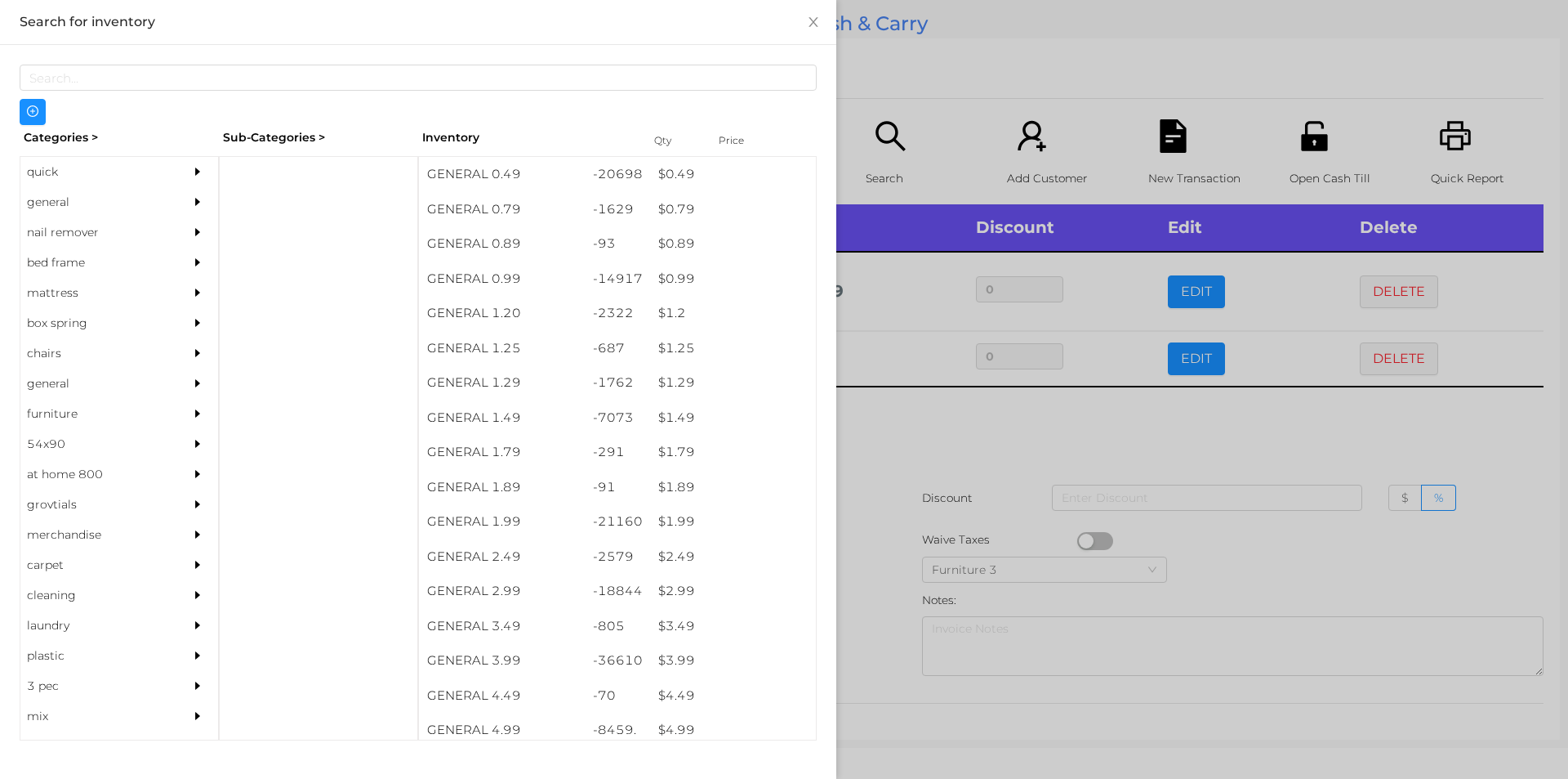
click at [939, 510] on div at bounding box center [784, 390] width 1568 height 779
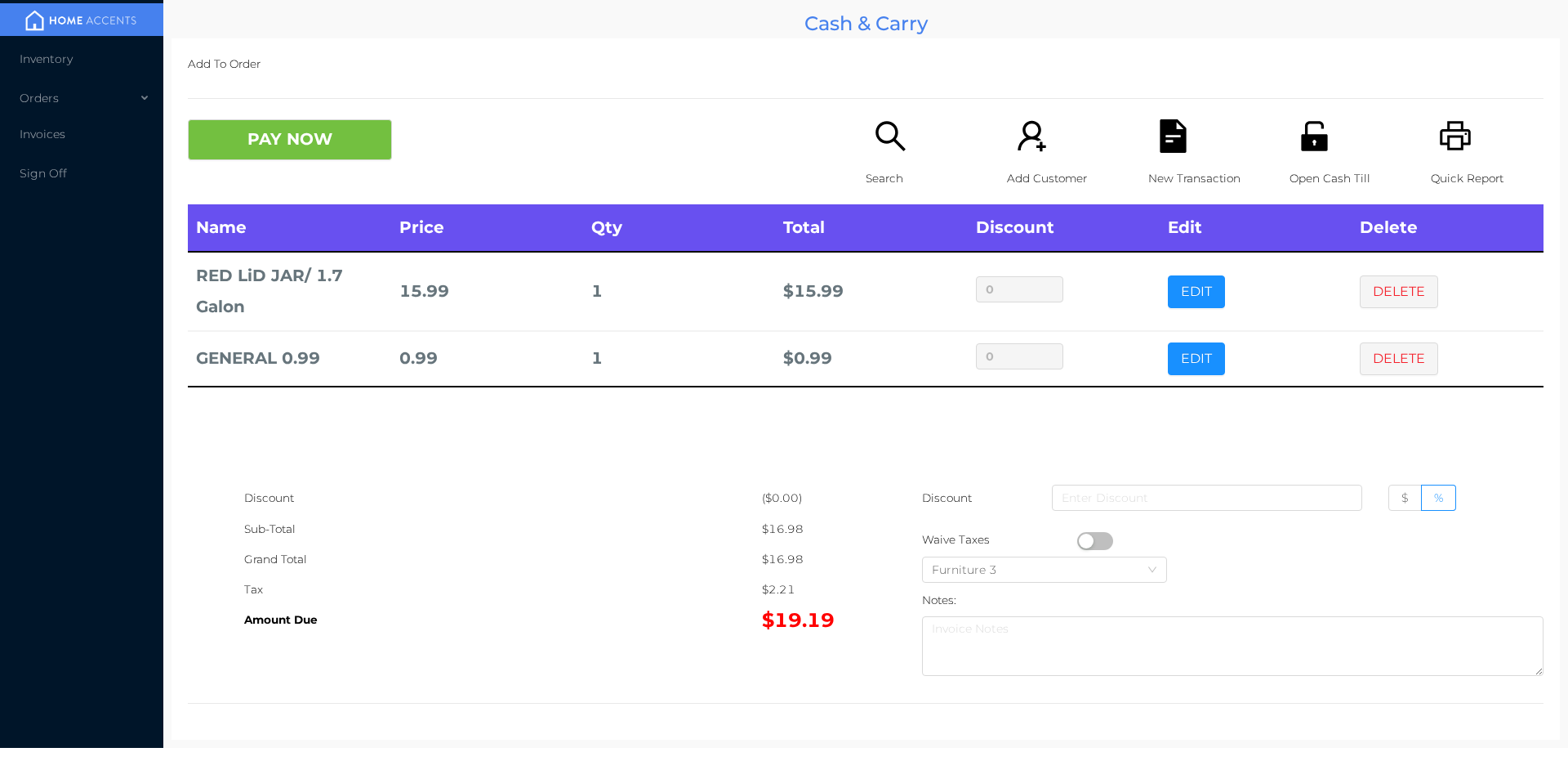
click at [883, 152] on icon "icon: search" at bounding box center [891, 136] width 34 height 34
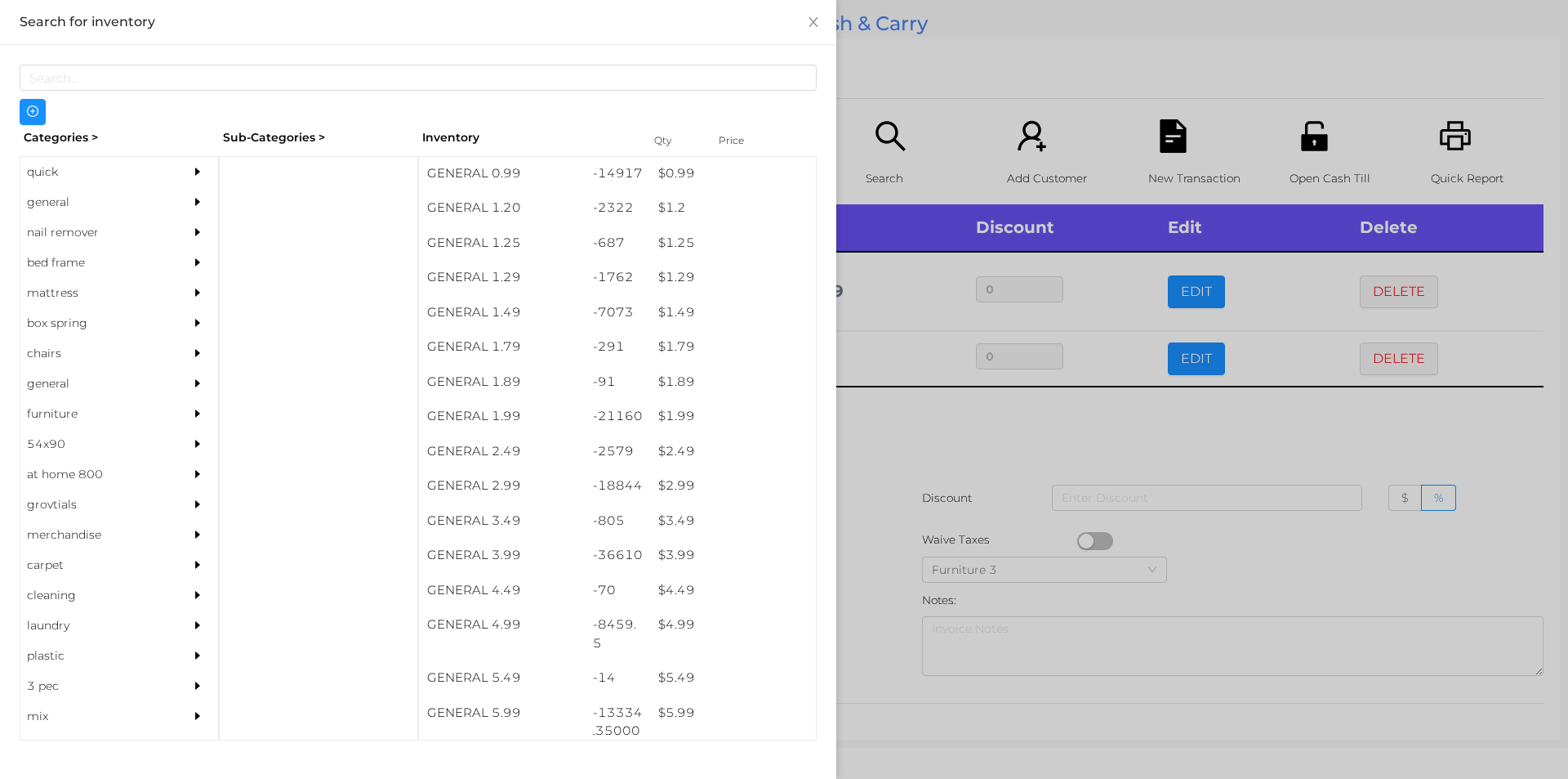
scroll to position [106, 0]
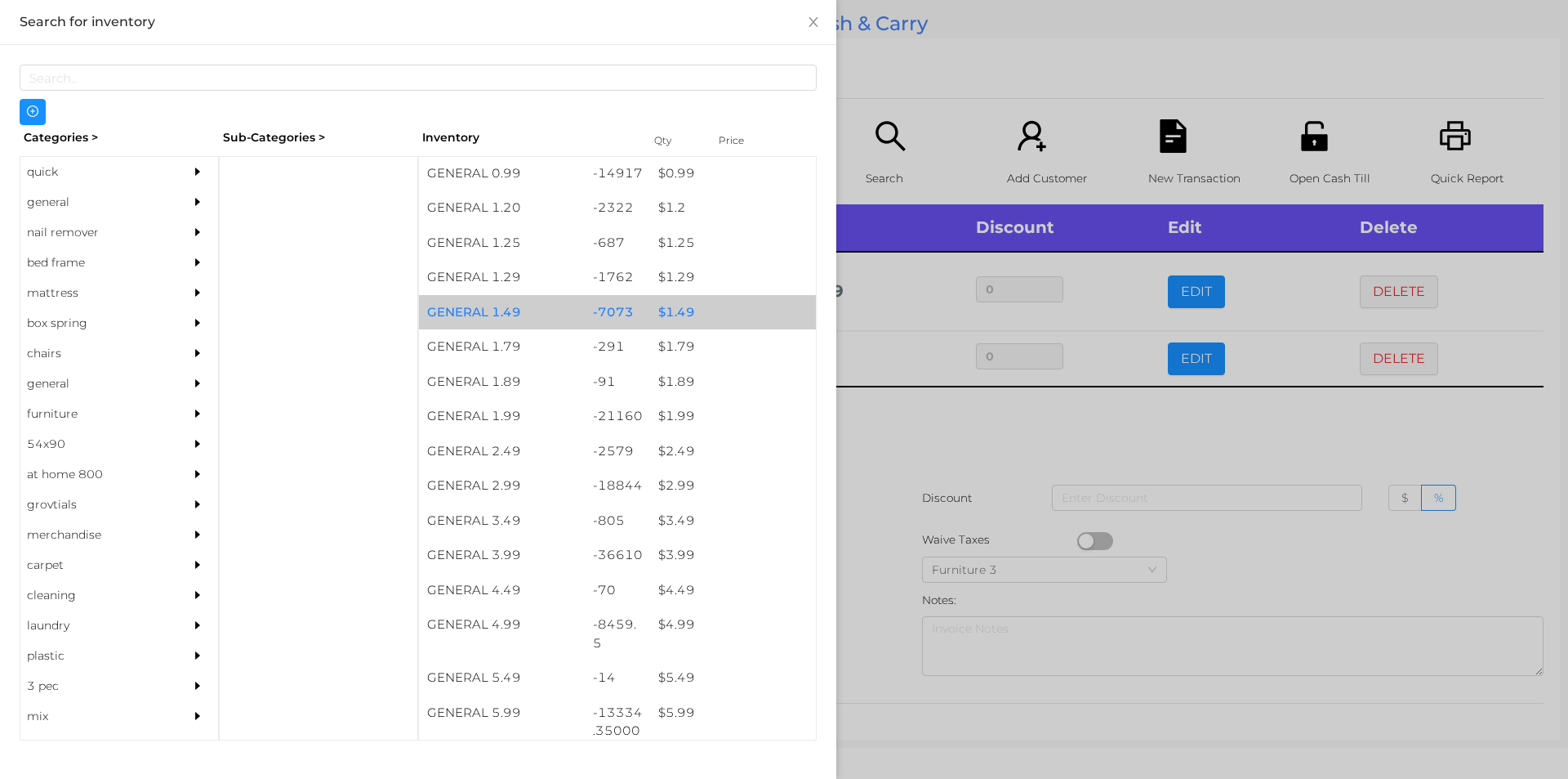
click at [700, 311] on div "$ 1.49" at bounding box center [733, 313] width 166 height 35
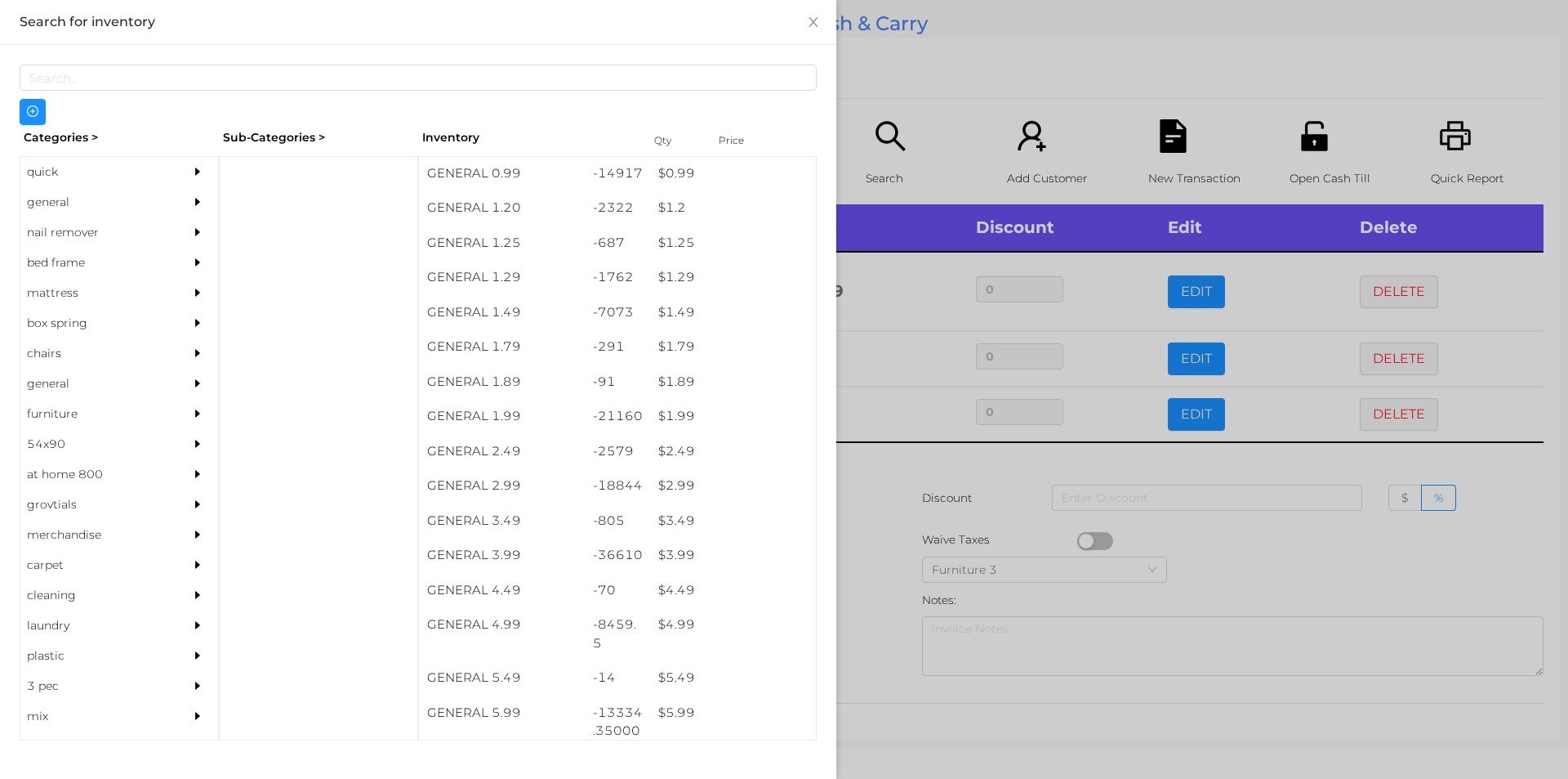
click at [895, 96] on div at bounding box center [784, 390] width 1568 height 779
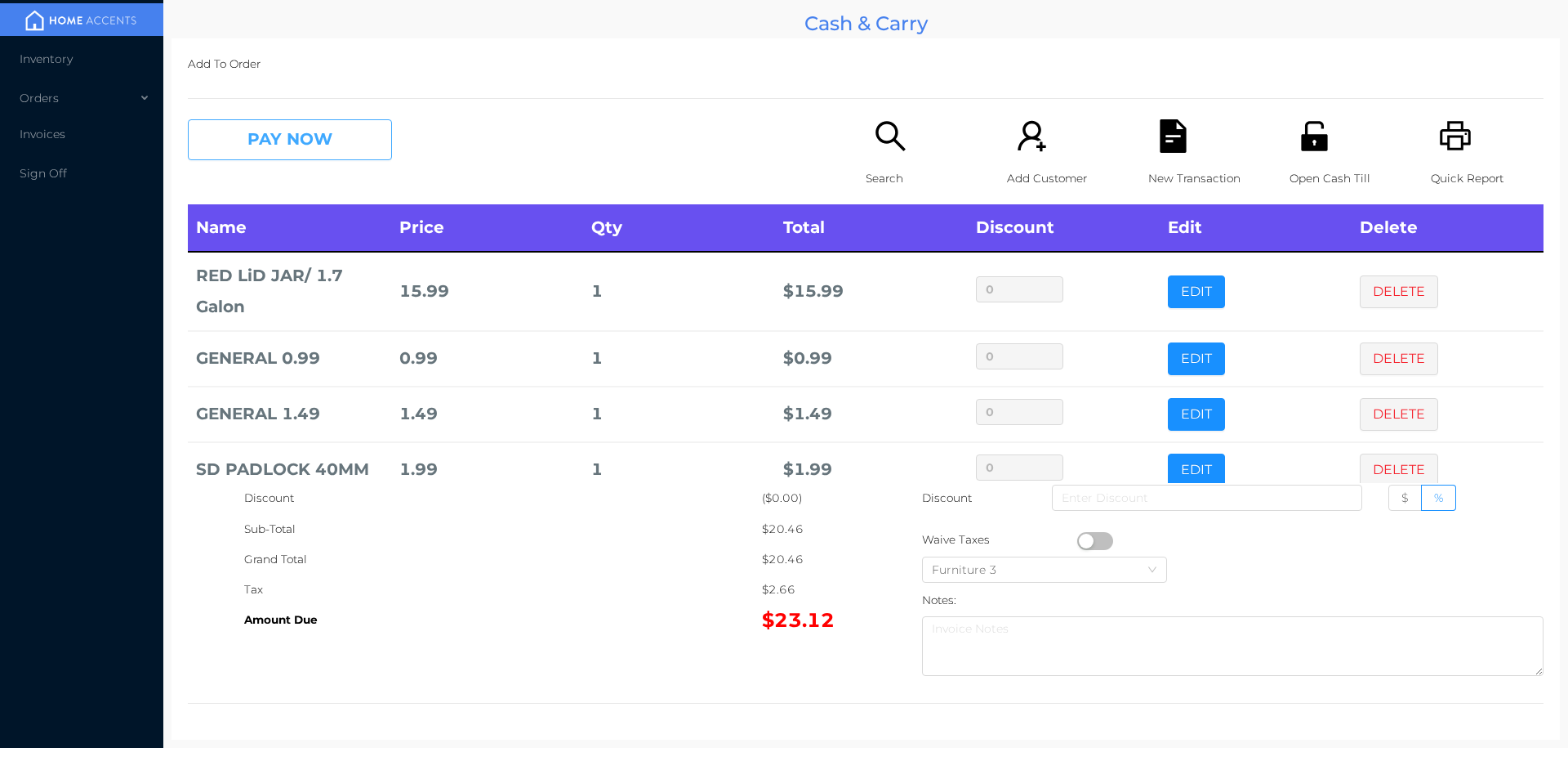
click at [271, 153] on button "PAY NOW" at bounding box center [290, 139] width 204 height 41
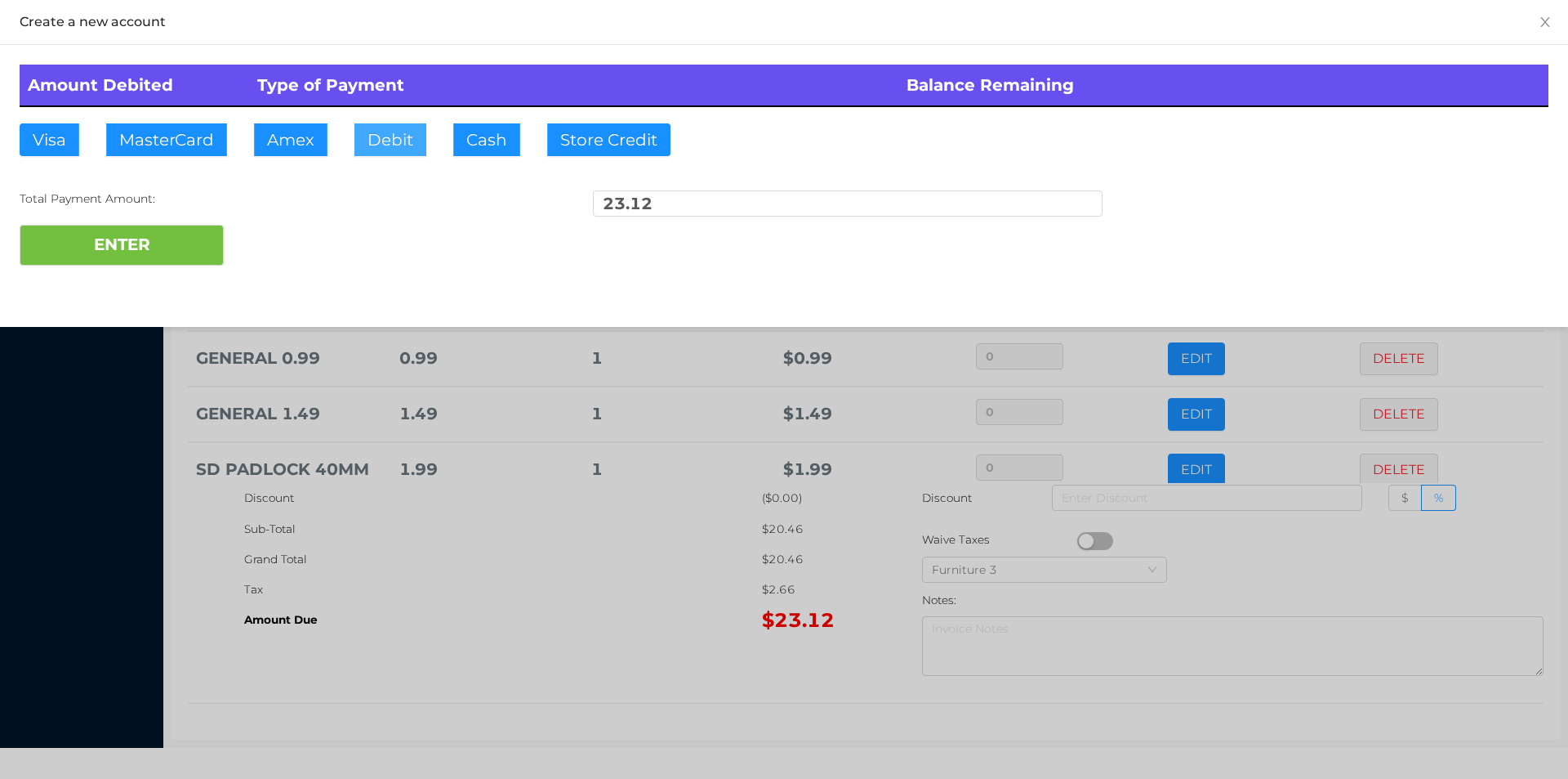
click at [386, 146] on button "Debit" at bounding box center [390, 139] width 72 height 33
type input "40"
click at [106, 248] on button "ENTER" at bounding box center [122, 245] width 204 height 41
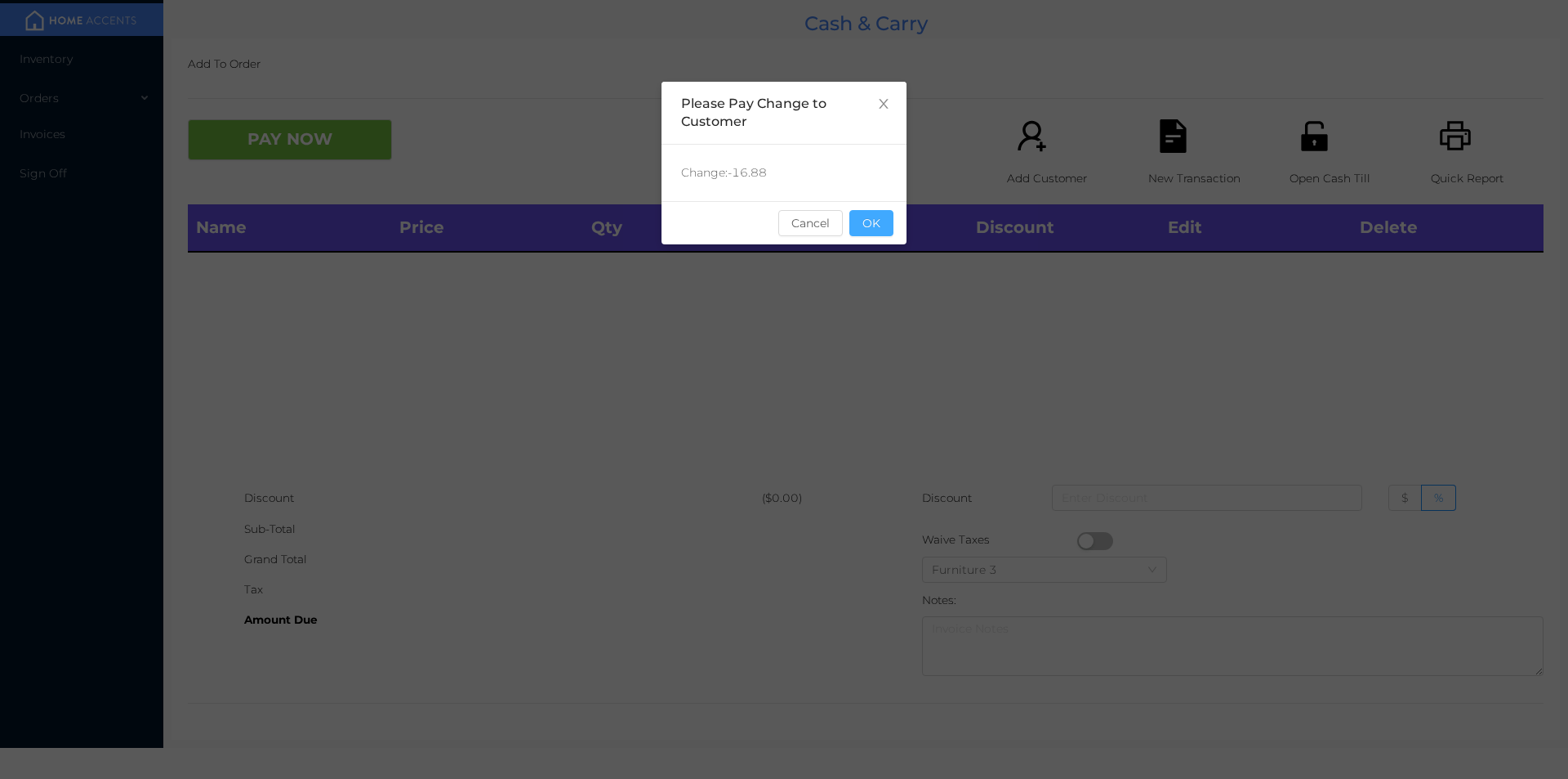
click at [882, 232] on button "OK" at bounding box center [872, 223] width 44 height 26
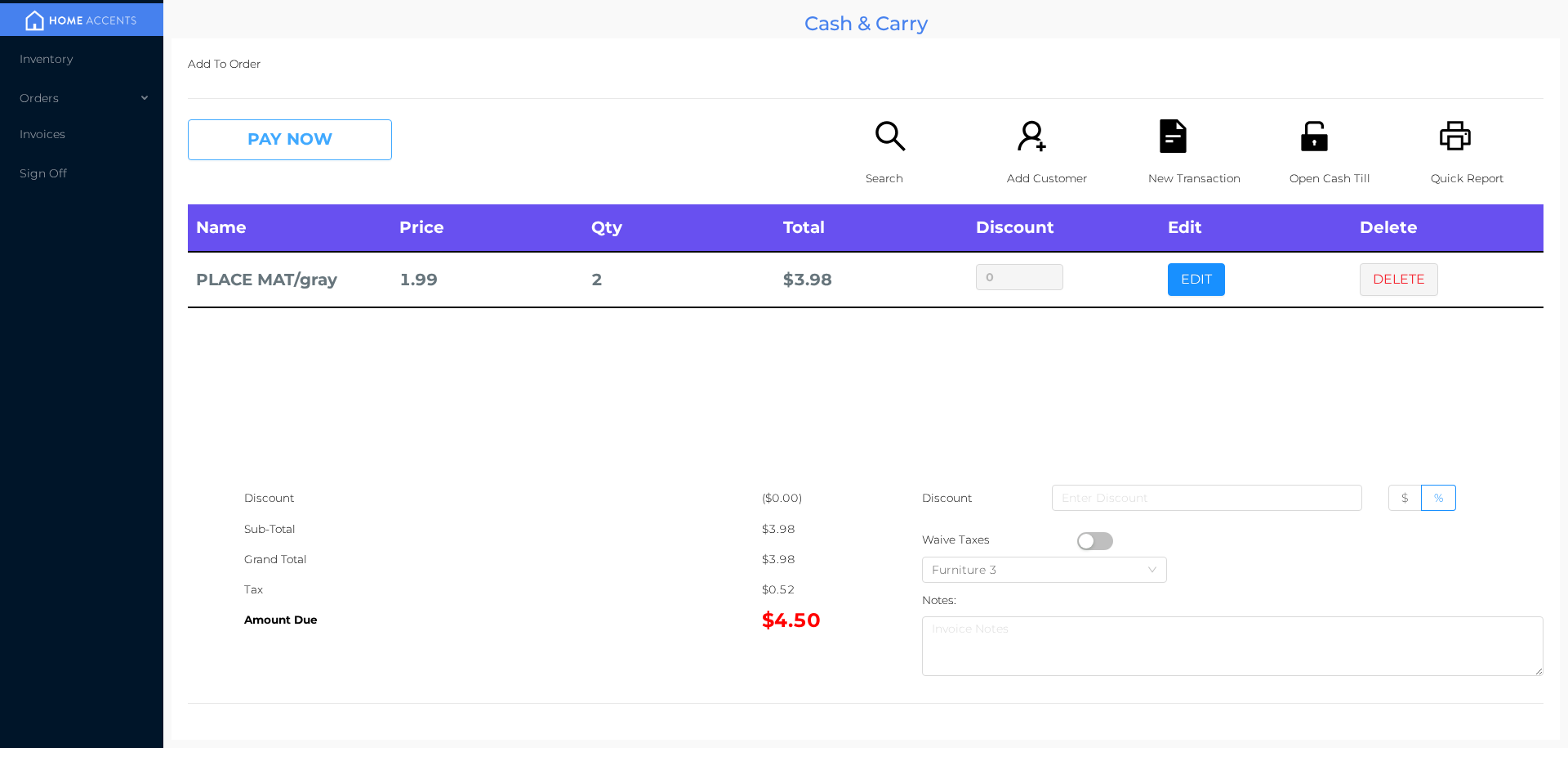
click at [290, 122] on button "PAY NOW" at bounding box center [290, 139] width 204 height 41
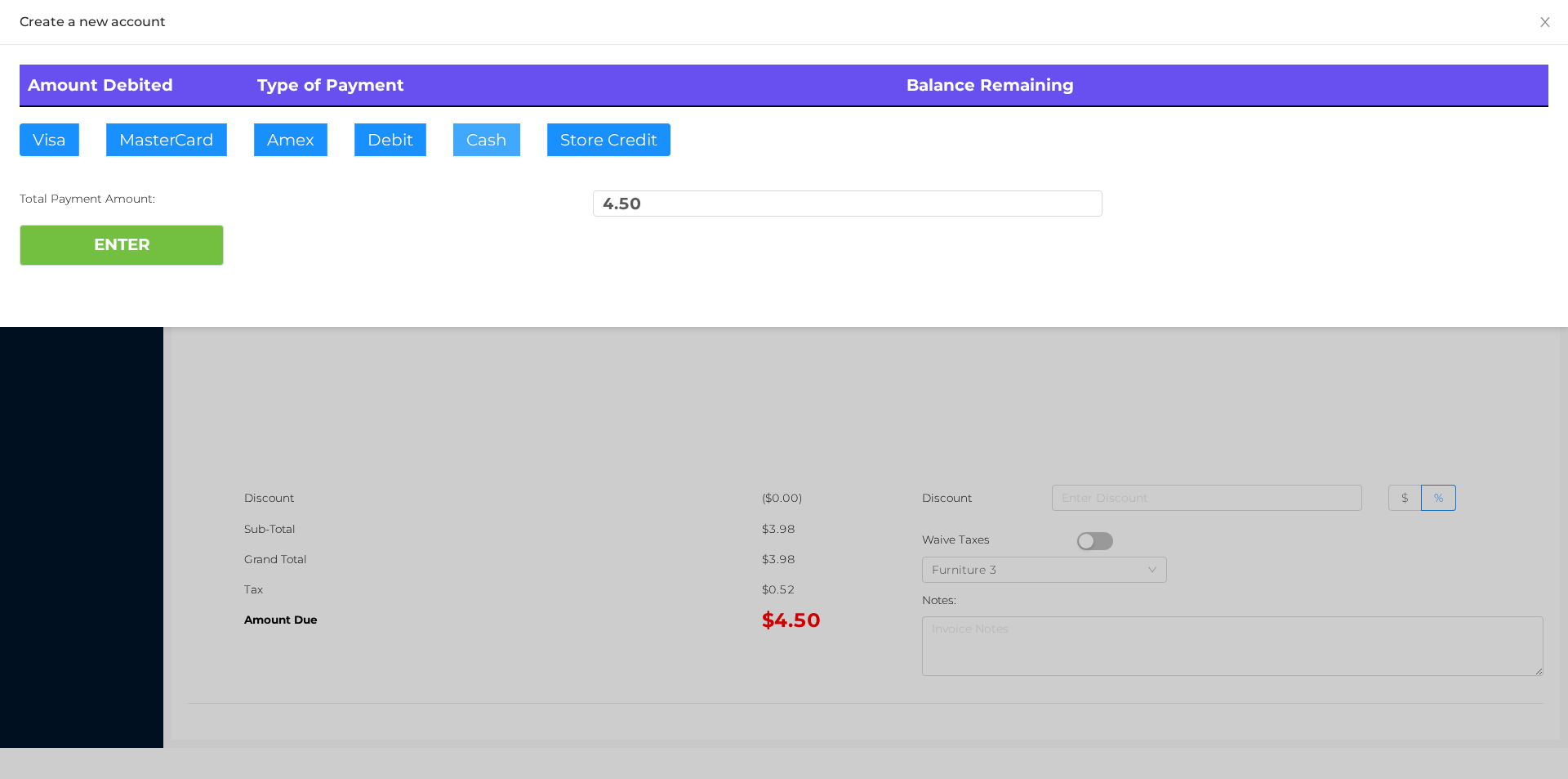
click at [473, 145] on button "Cash" at bounding box center [487, 139] width 67 height 33
type input "20"
click at [73, 251] on button "ENTER" at bounding box center [122, 245] width 204 height 41
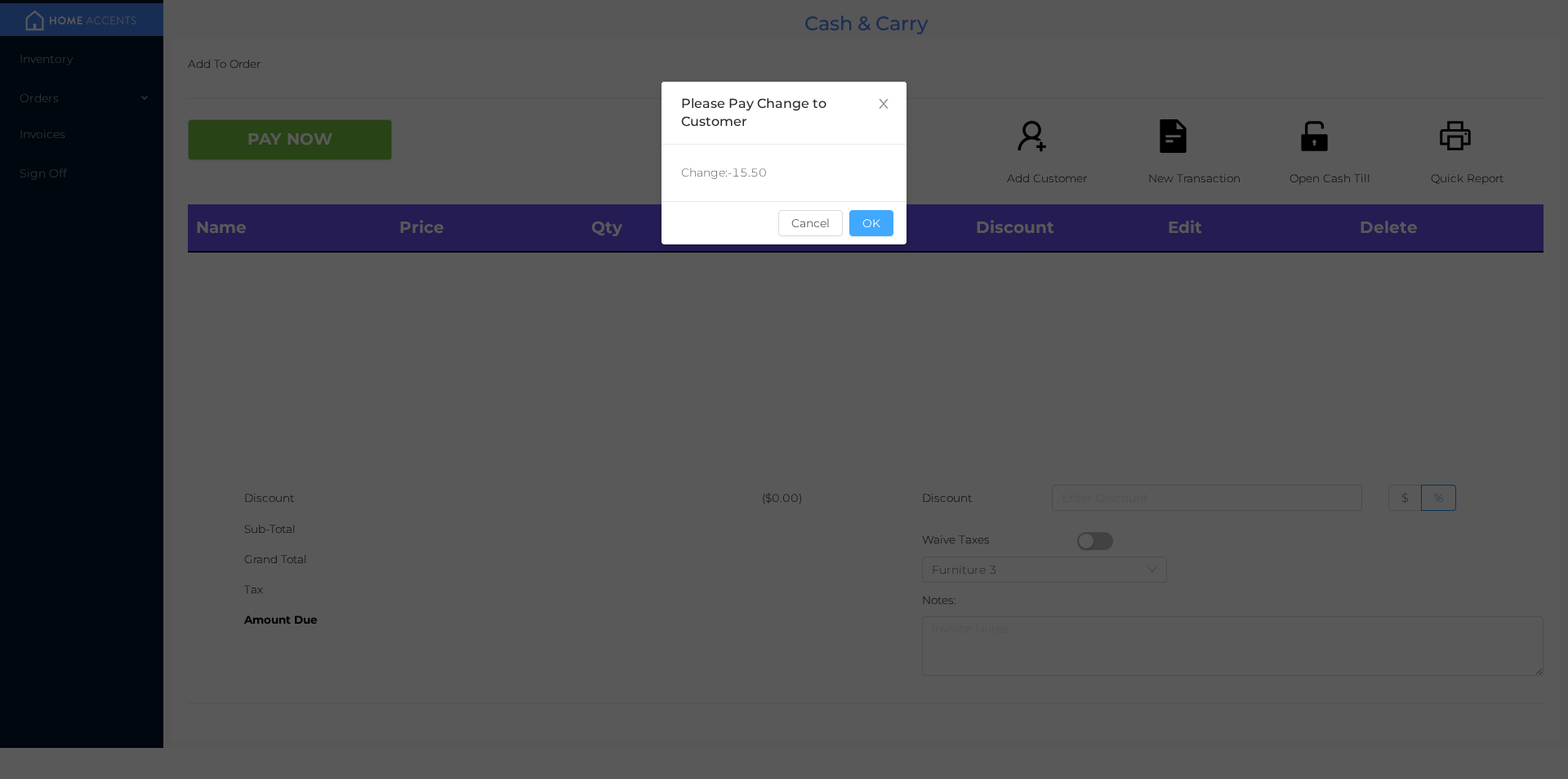
click at [858, 231] on button "OK" at bounding box center [872, 223] width 44 height 26
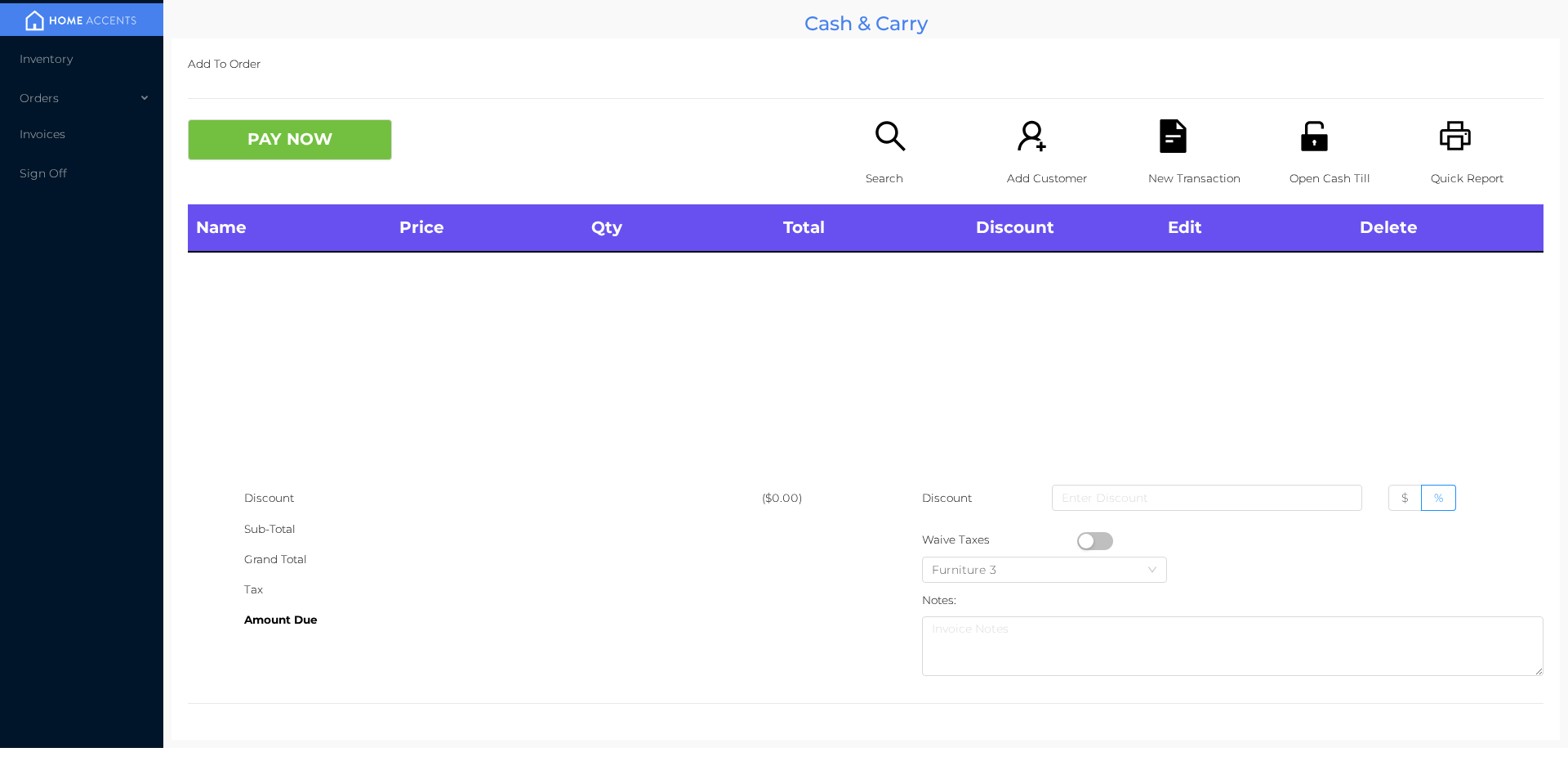
click at [1301, 139] on icon "icon: unlock" at bounding box center [1313, 135] width 26 height 29
click at [1440, 131] on icon "icon: printer" at bounding box center [1455, 135] width 31 height 29
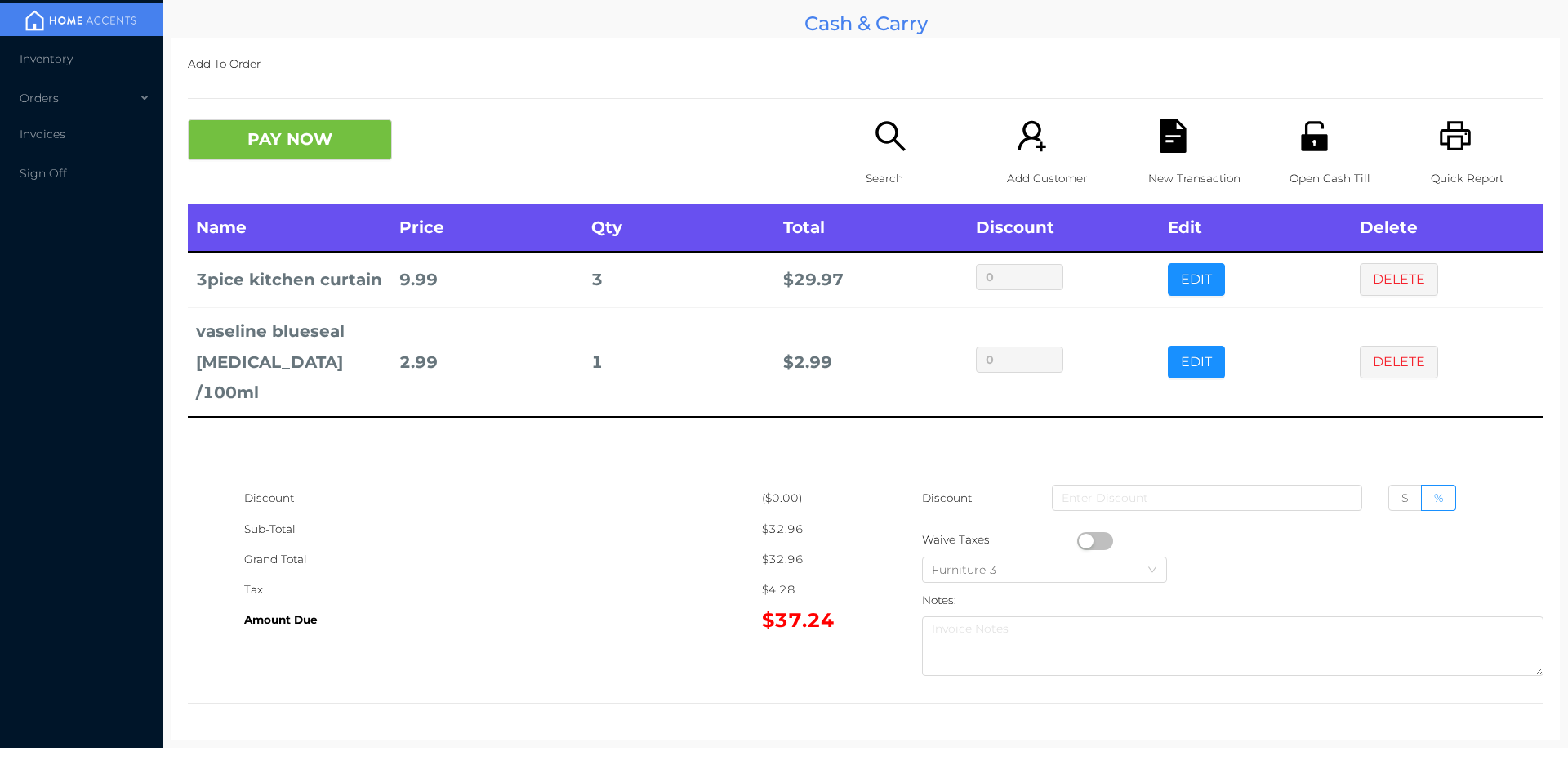
click at [288, 103] on div "Add To Order PAY NOW Search Add Customer New Transaction Open Cash Till Quick R…" at bounding box center [866, 389] width 1389 height 701
click at [263, 122] on button "PAY NOW" at bounding box center [290, 139] width 204 height 41
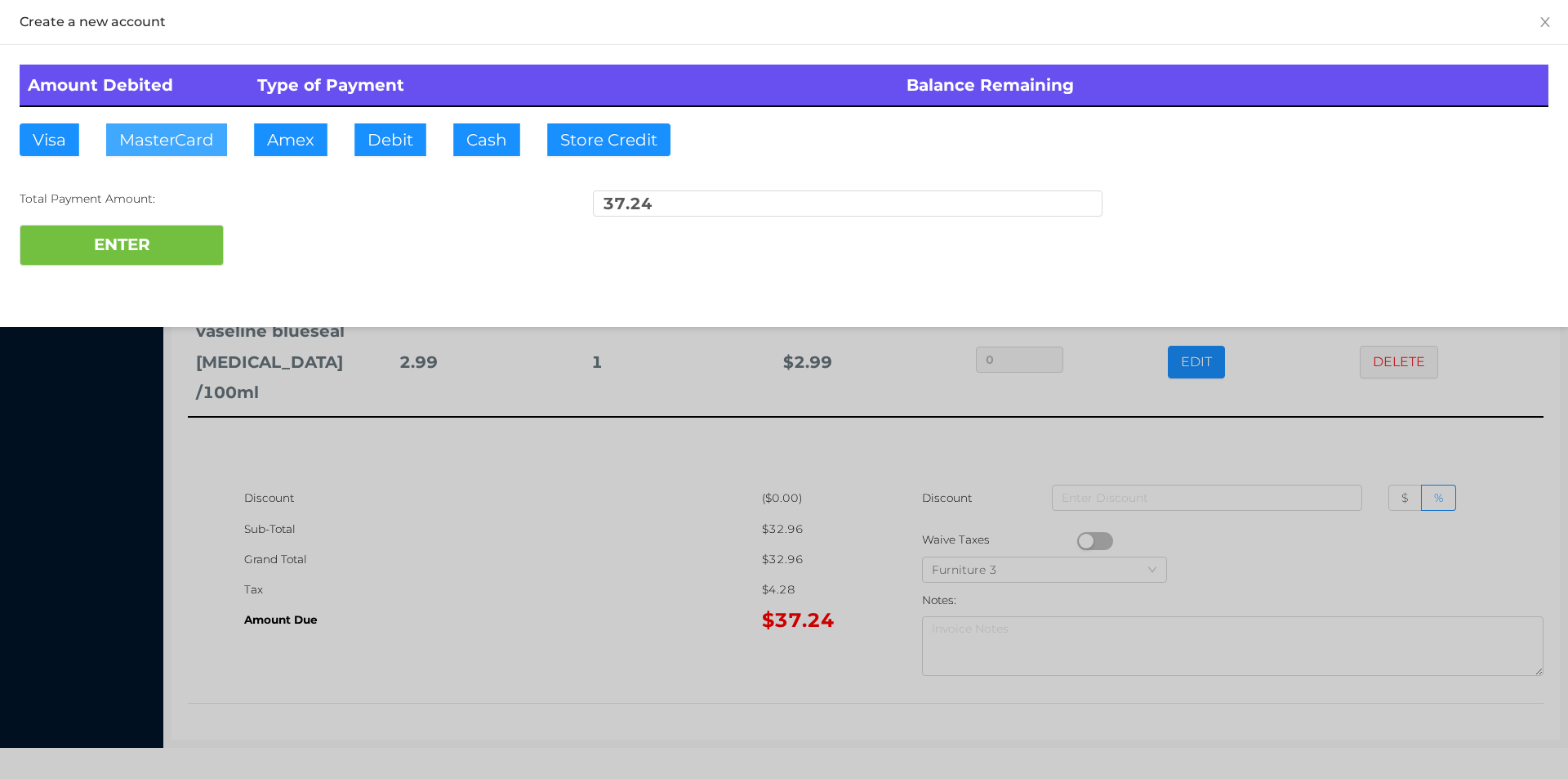
click at [219, 126] on button "MasterCard" at bounding box center [167, 139] width 121 height 33
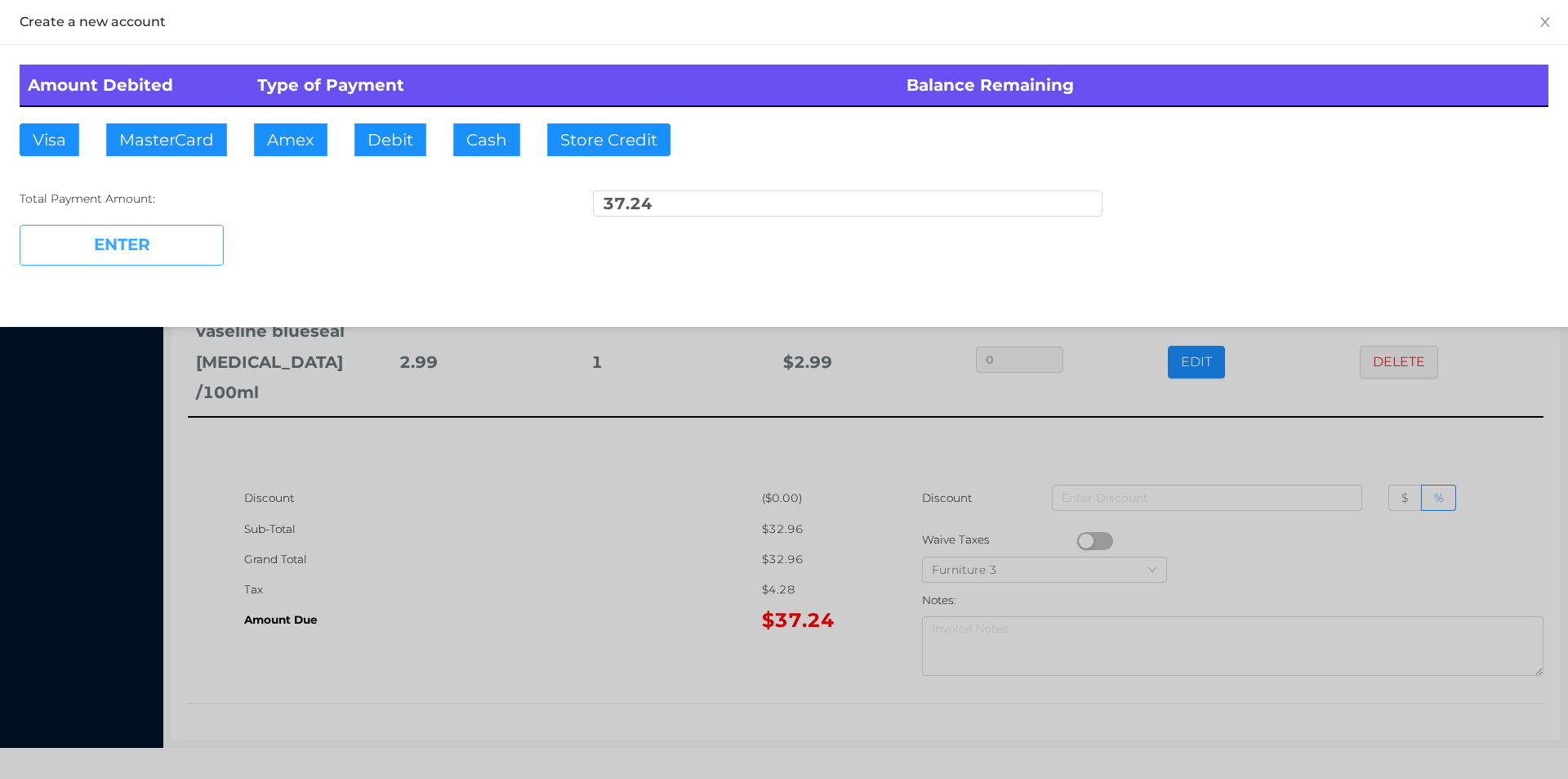
click at [192, 231] on button "ENTER" at bounding box center [122, 245] width 204 height 41
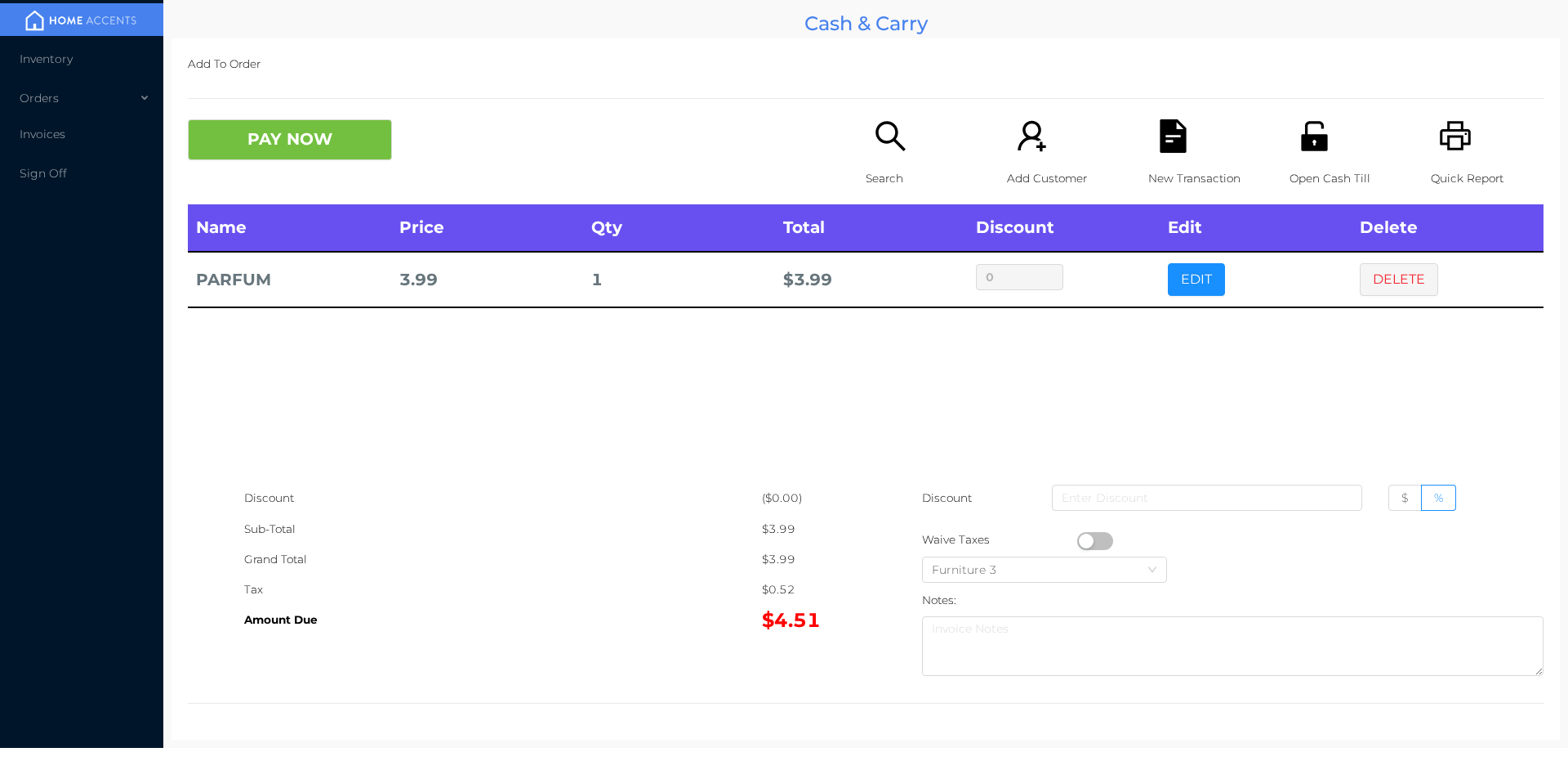
click at [1318, 130] on icon "icon: unlock" at bounding box center [1315, 136] width 34 height 34
click at [1160, 156] on div "New Transaction" at bounding box center [1204, 161] width 113 height 85
click at [267, 154] on button "PAY NOW" at bounding box center [290, 139] width 204 height 41
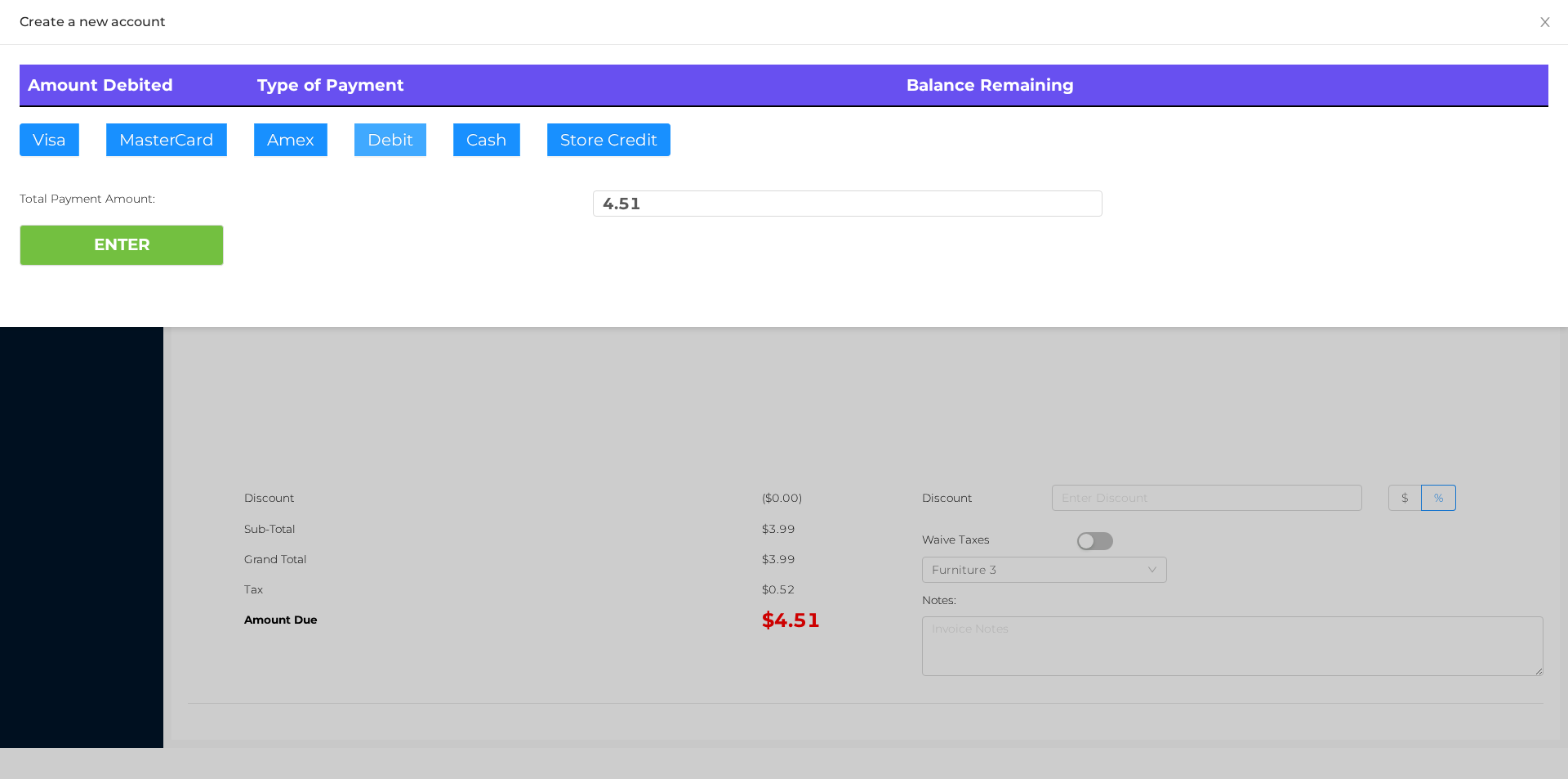
click at [387, 145] on button "Debit" at bounding box center [390, 139] width 72 height 33
click at [212, 260] on button "ENTER" at bounding box center [122, 245] width 204 height 41
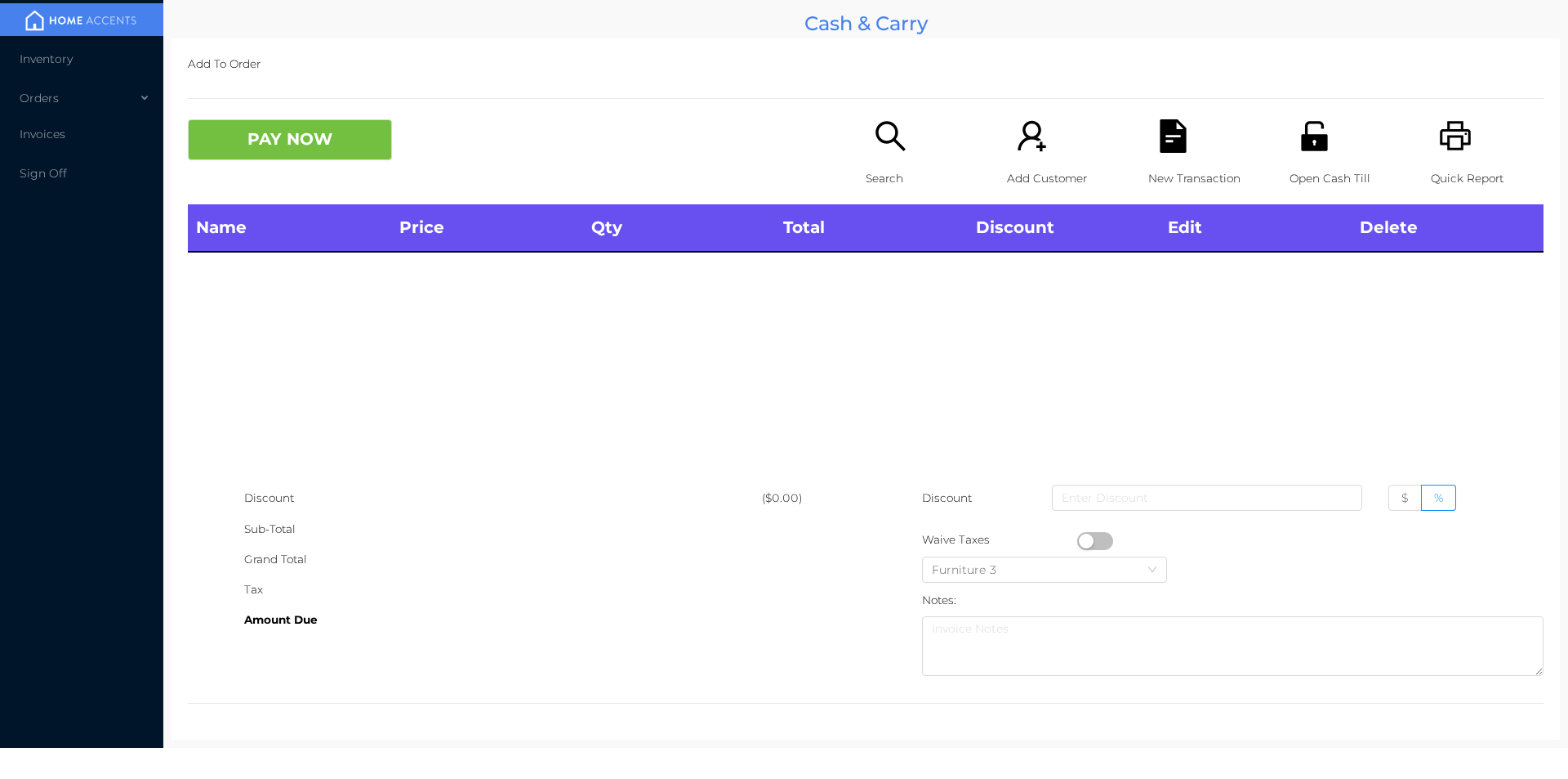
click at [874, 147] on icon "icon: search" at bounding box center [891, 136] width 34 height 34
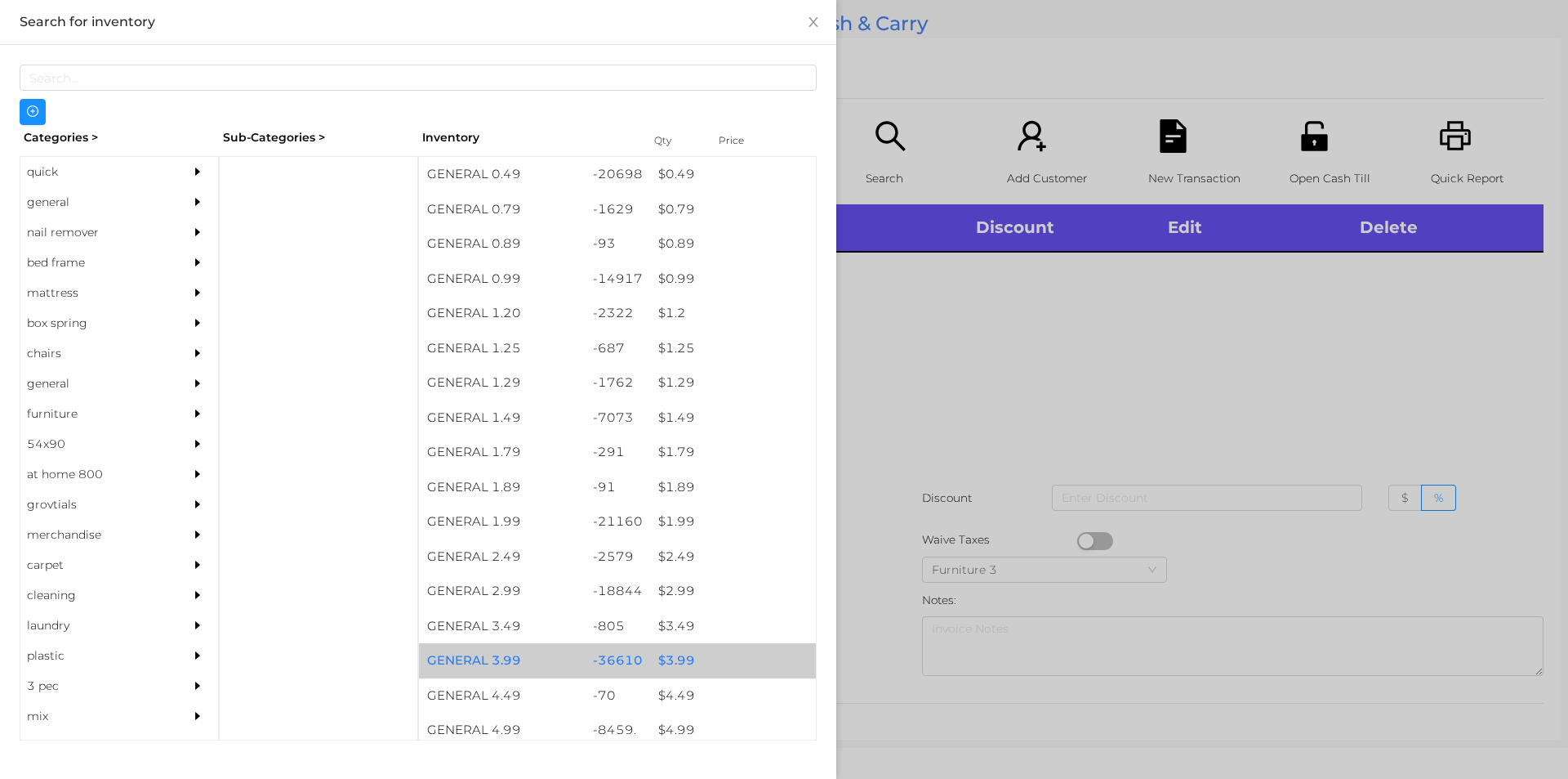
click at [671, 651] on div "$ 3.99" at bounding box center [733, 661] width 166 height 35
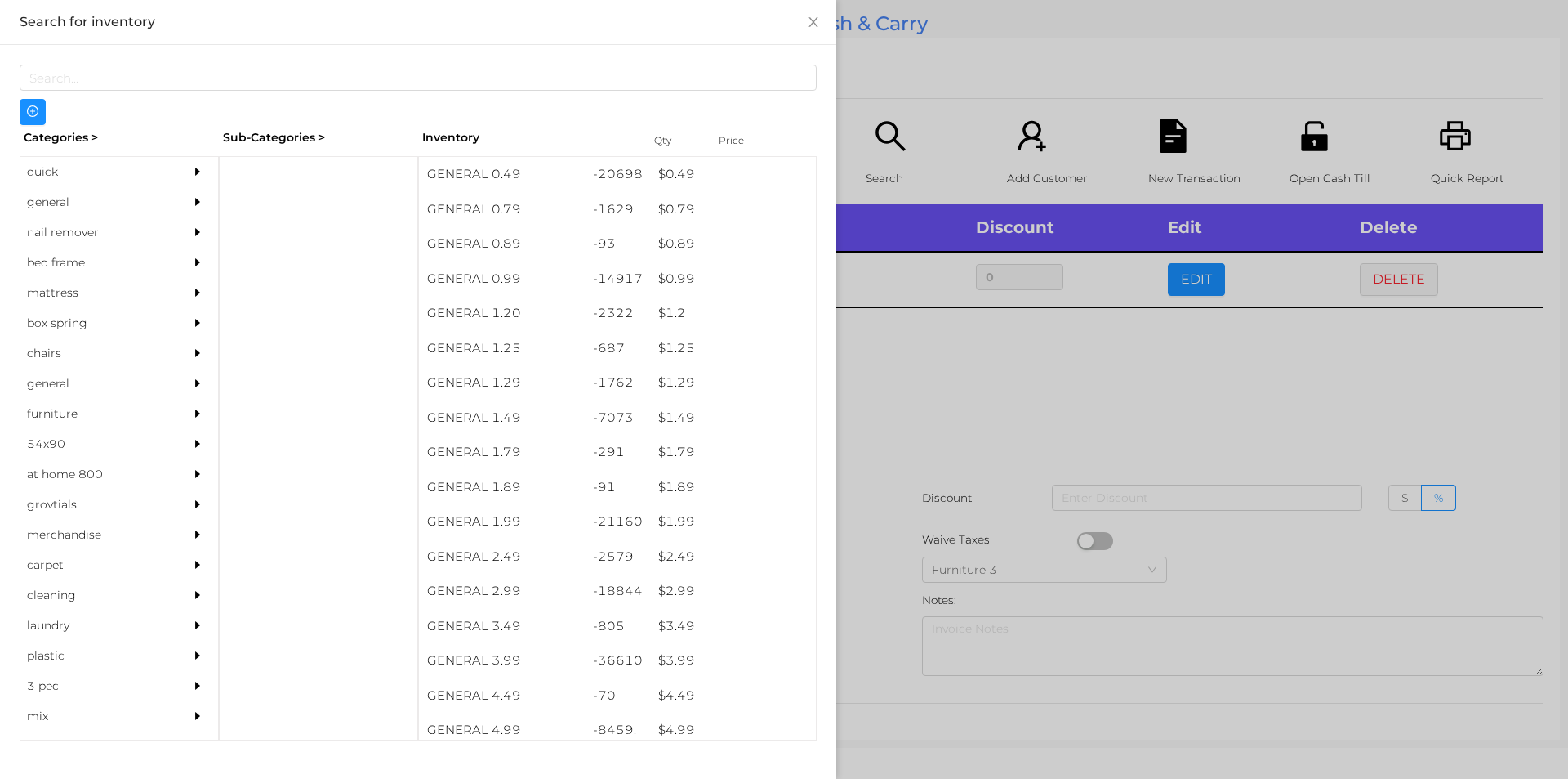
click at [1044, 411] on div at bounding box center [784, 390] width 1568 height 779
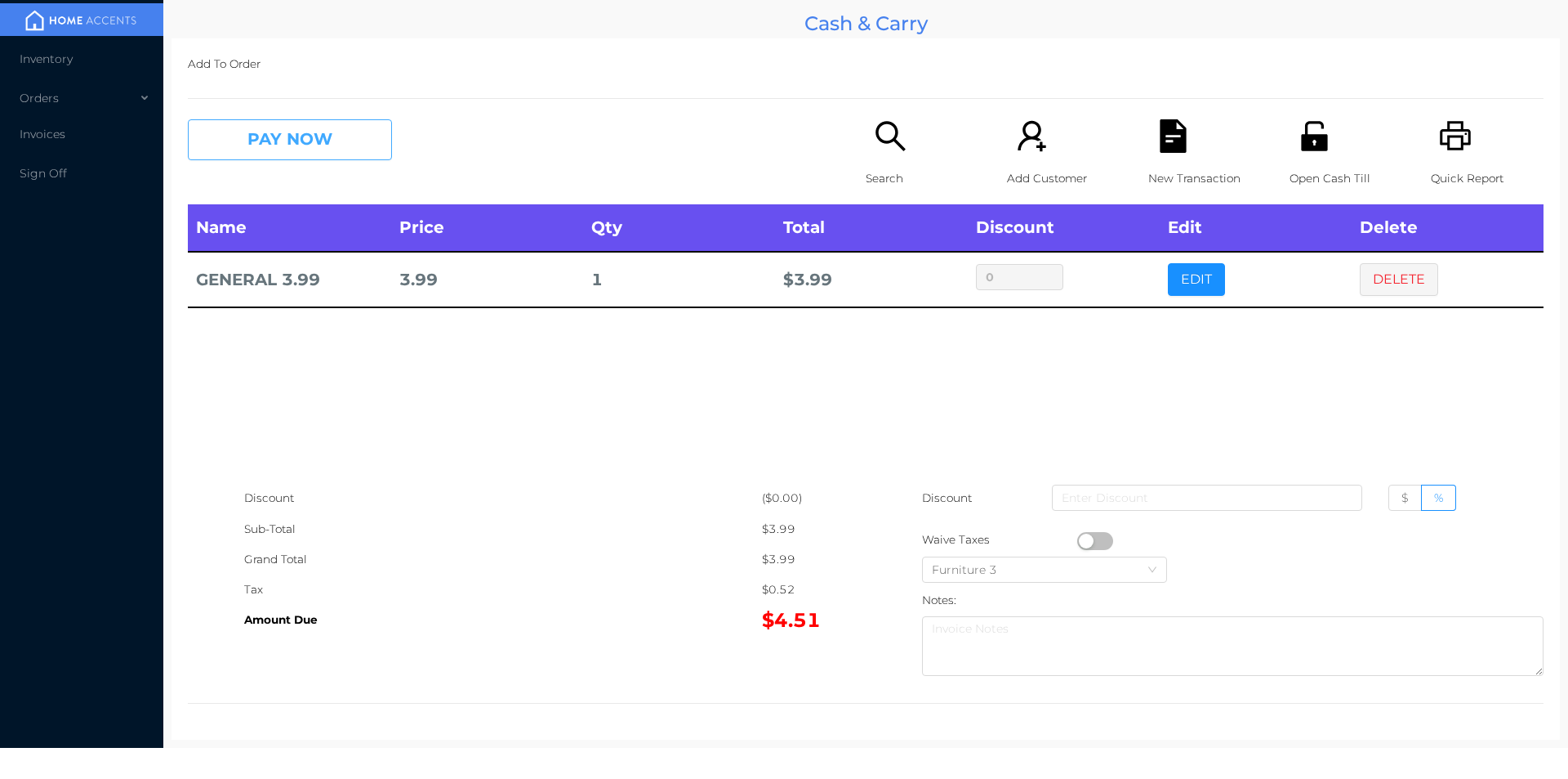
click at [352, 130] on button "PAY NOW" at bounding box center [290, 139] width 204 height 41
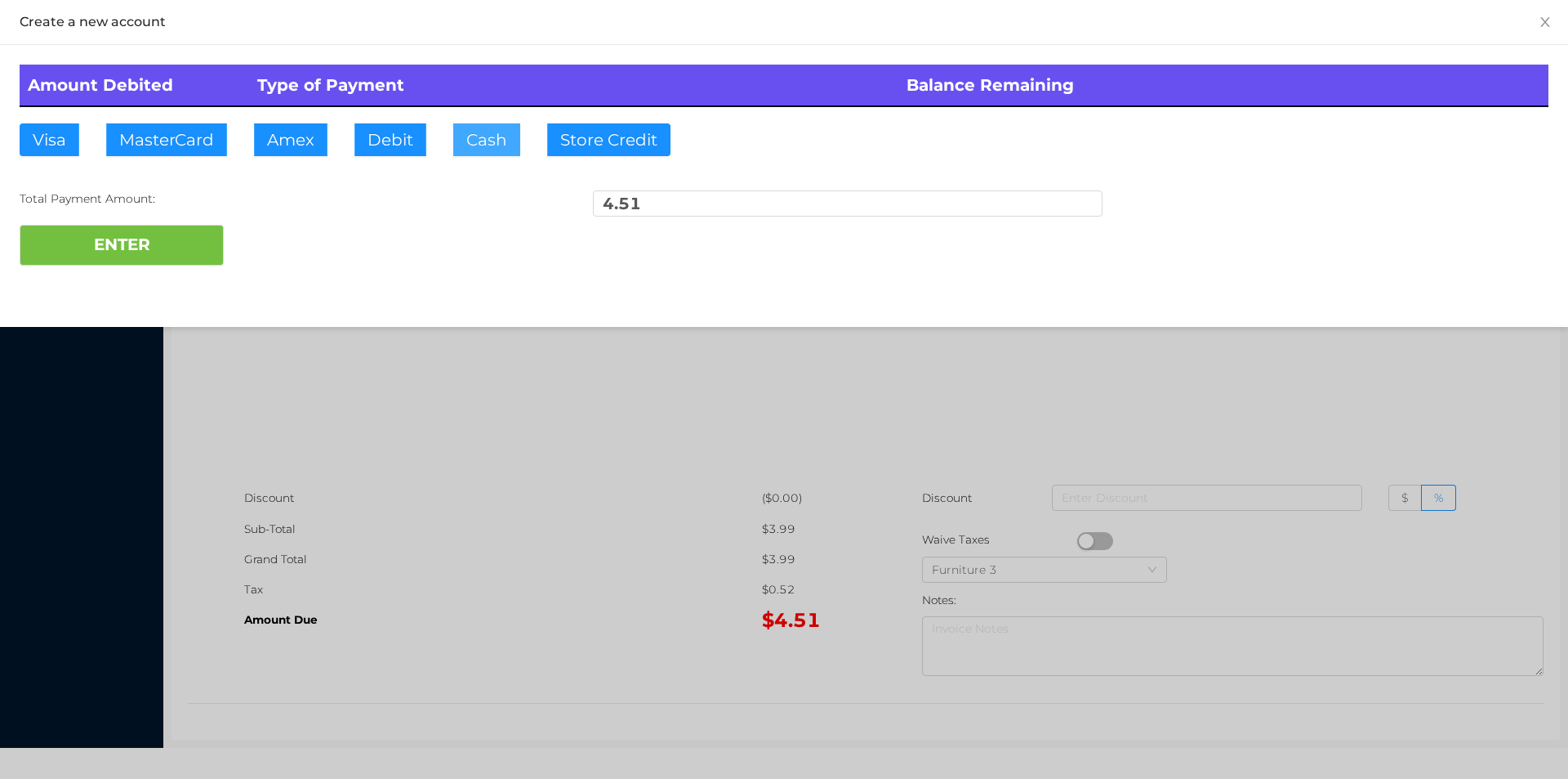
click at [474, 150] on button "Cash" at bounding box center [487, 139] width 67 height 33
type input "20."
click at [176, 243] on button "ENTER" at bounding box center [122, 245] width 204 height 41
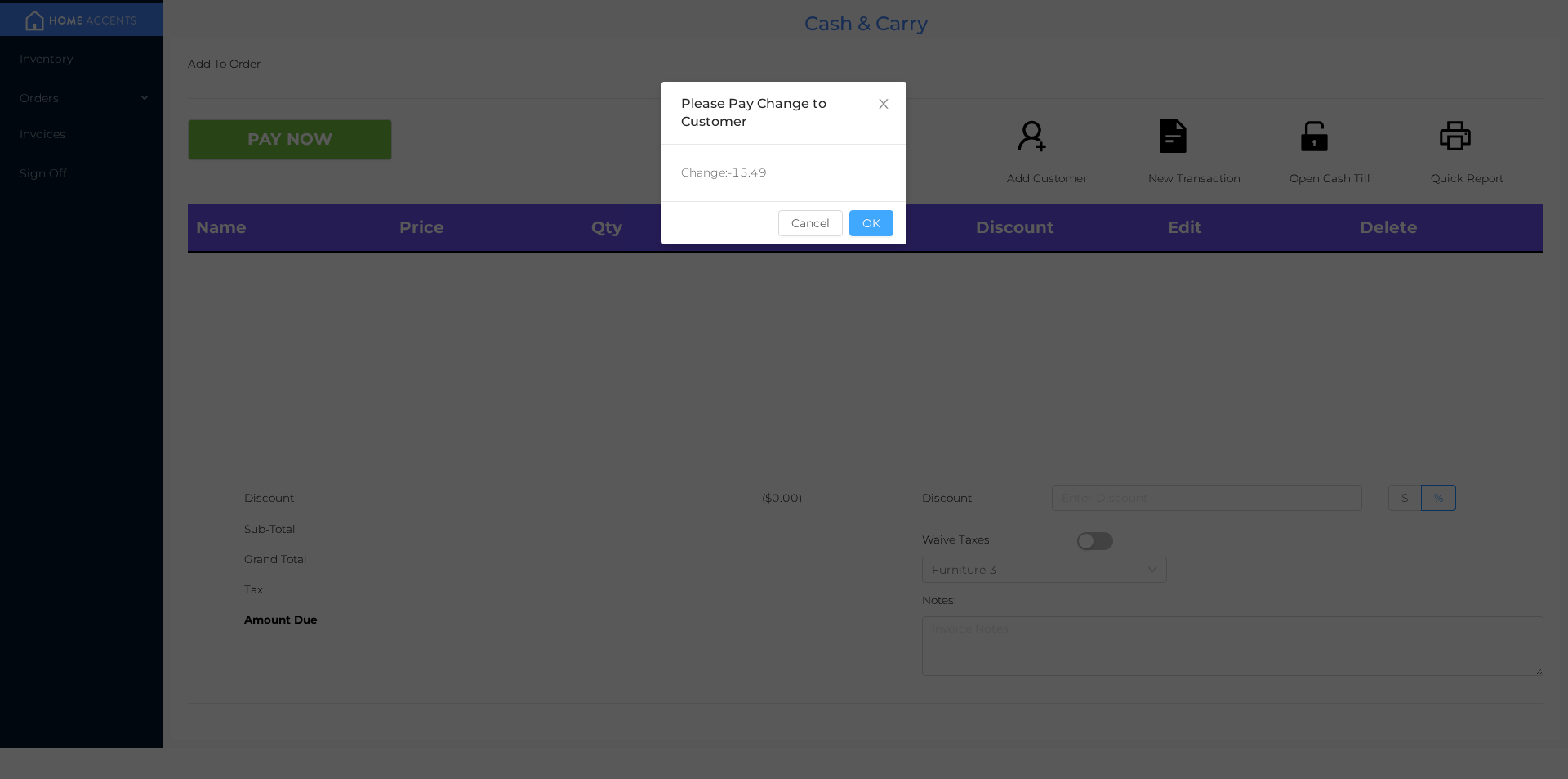
click at [884, 223] on button "OK" at bounding box center [872, 223] width 44 height 26
click at [868, 265] on div "Name Price Qty Total Discount Edit Delete" at bounding box center [866, 343] width 1356 height 279
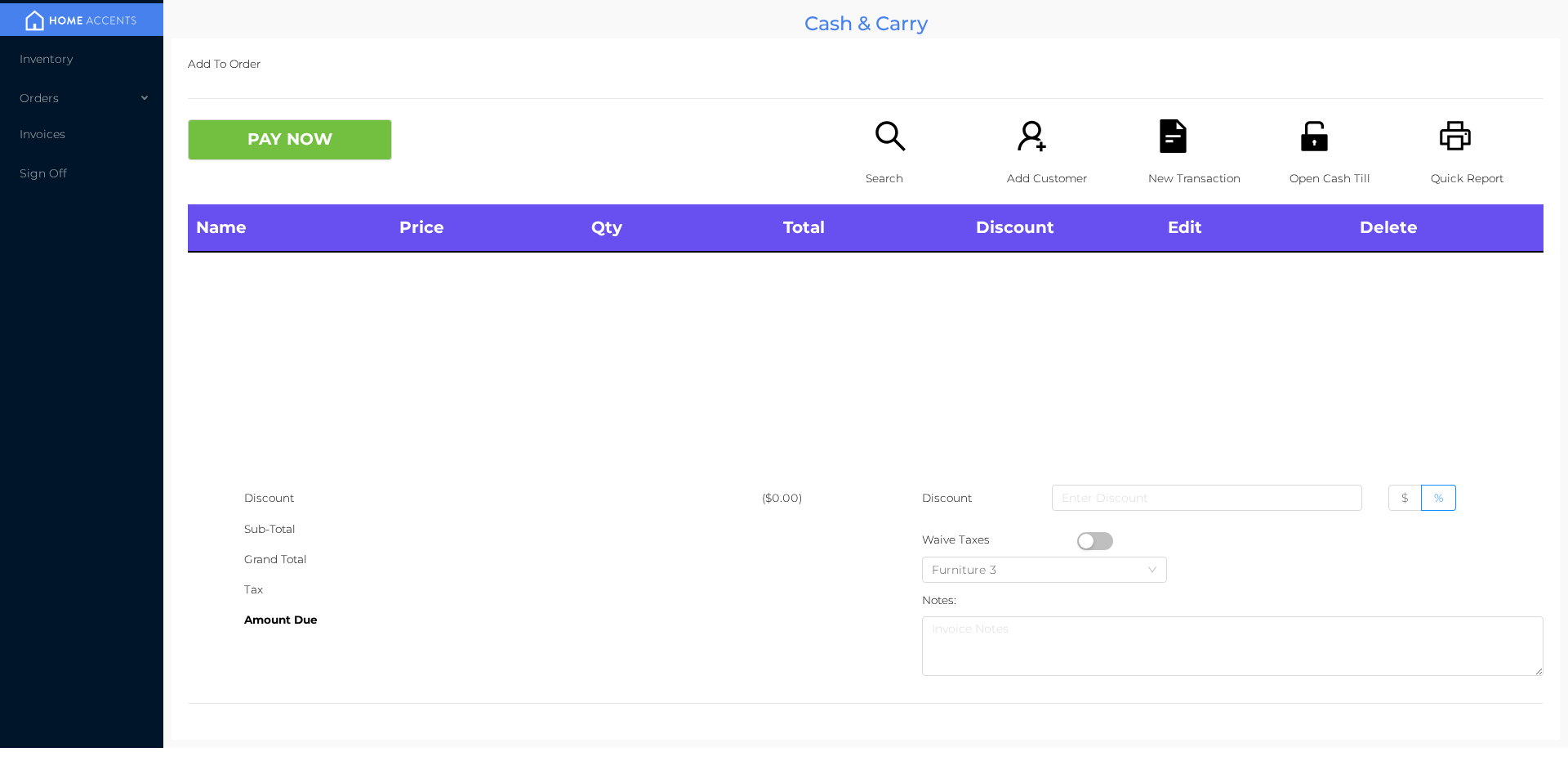
click at [879, 168] on p "Search" at bounding box center [921, 178] width 113 height 30
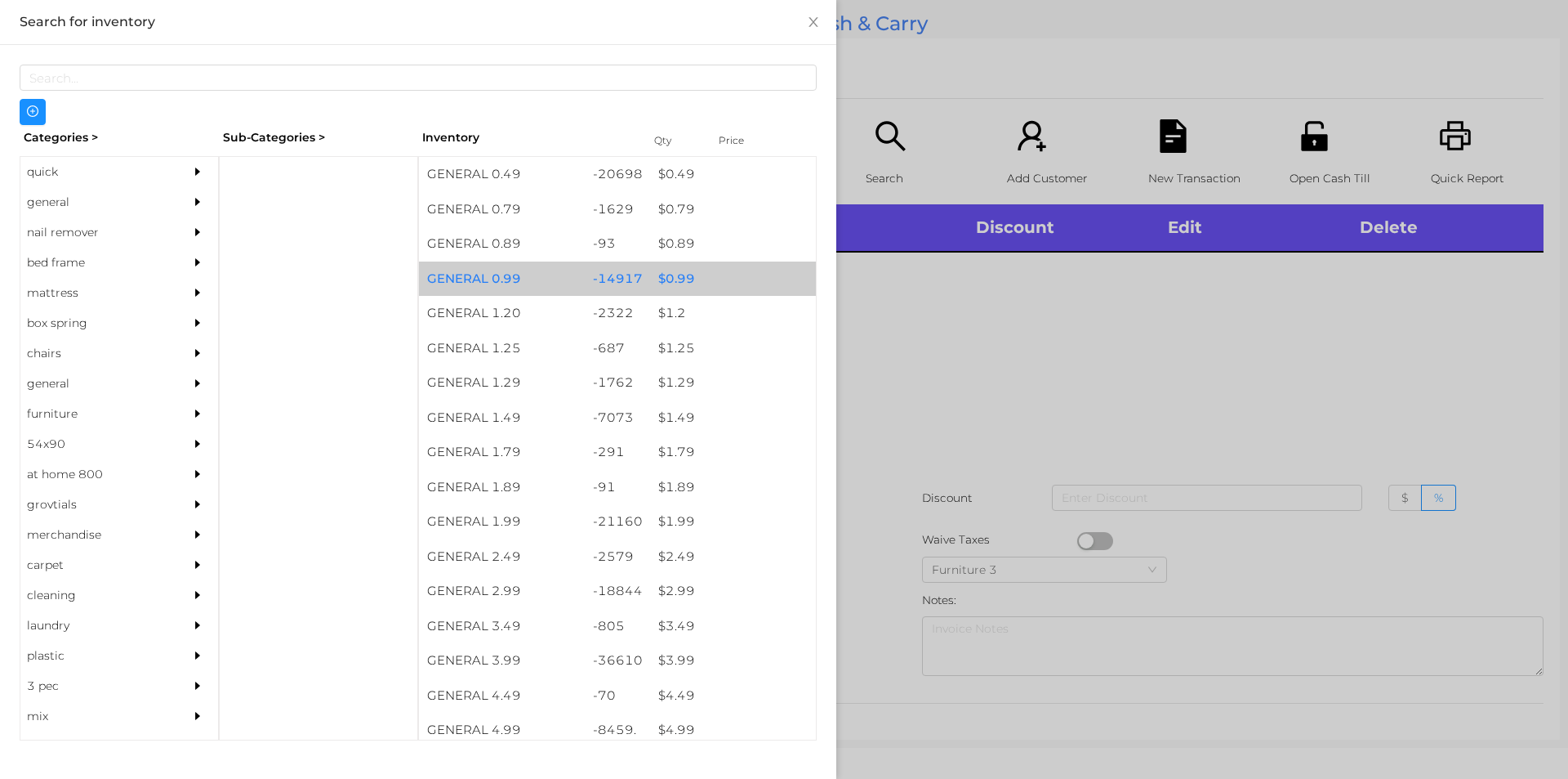
click at [682, 272] on div "$ 0.99" at bounding box center [733, 279] width 166 height 35
click at [695, 274] on div "$ 0.99" at bounding box center [733, 279] width 166 height 35
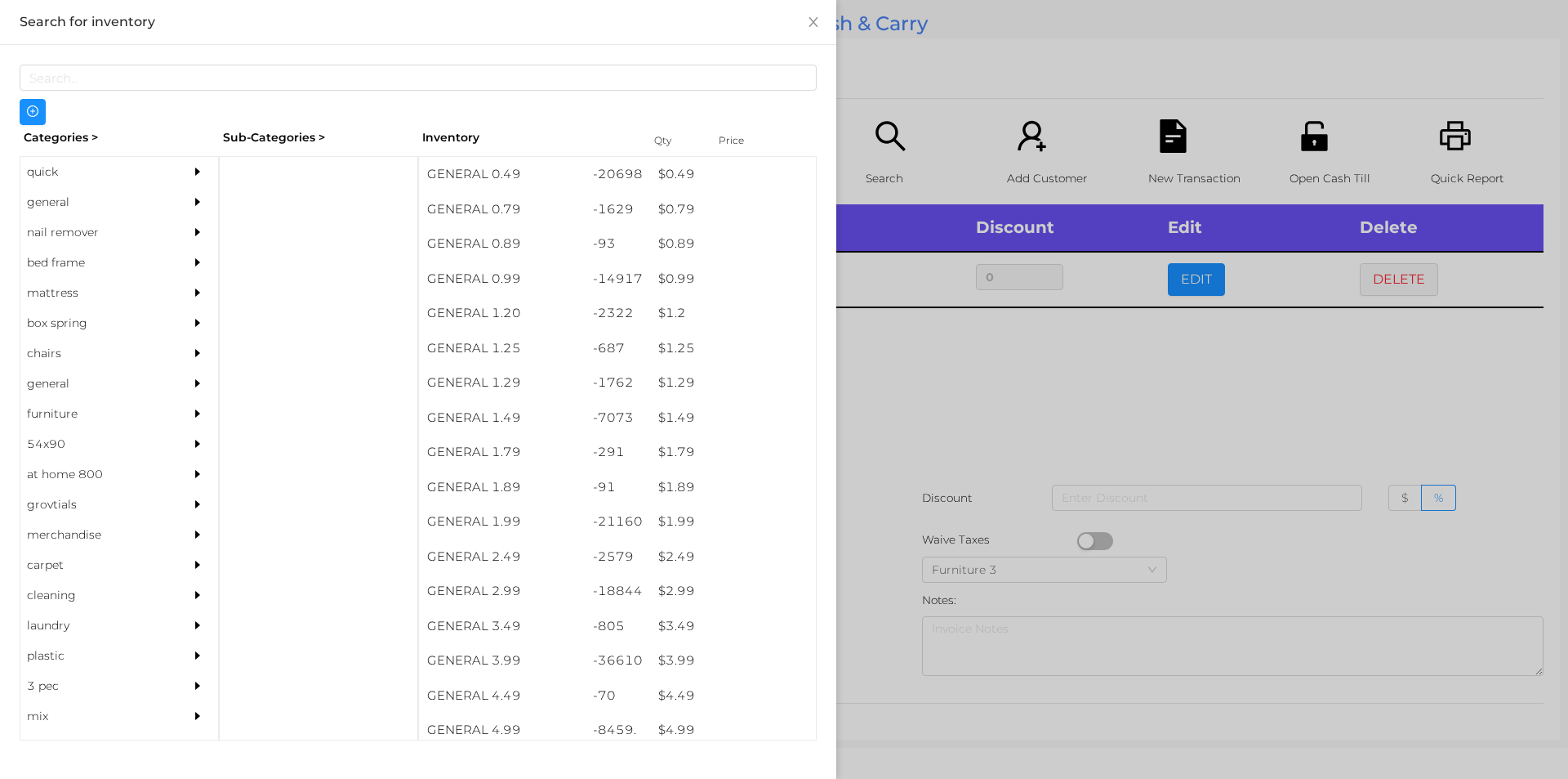
click at [890, 344] on div at bounding box center [784, 390] width 1568 height 779
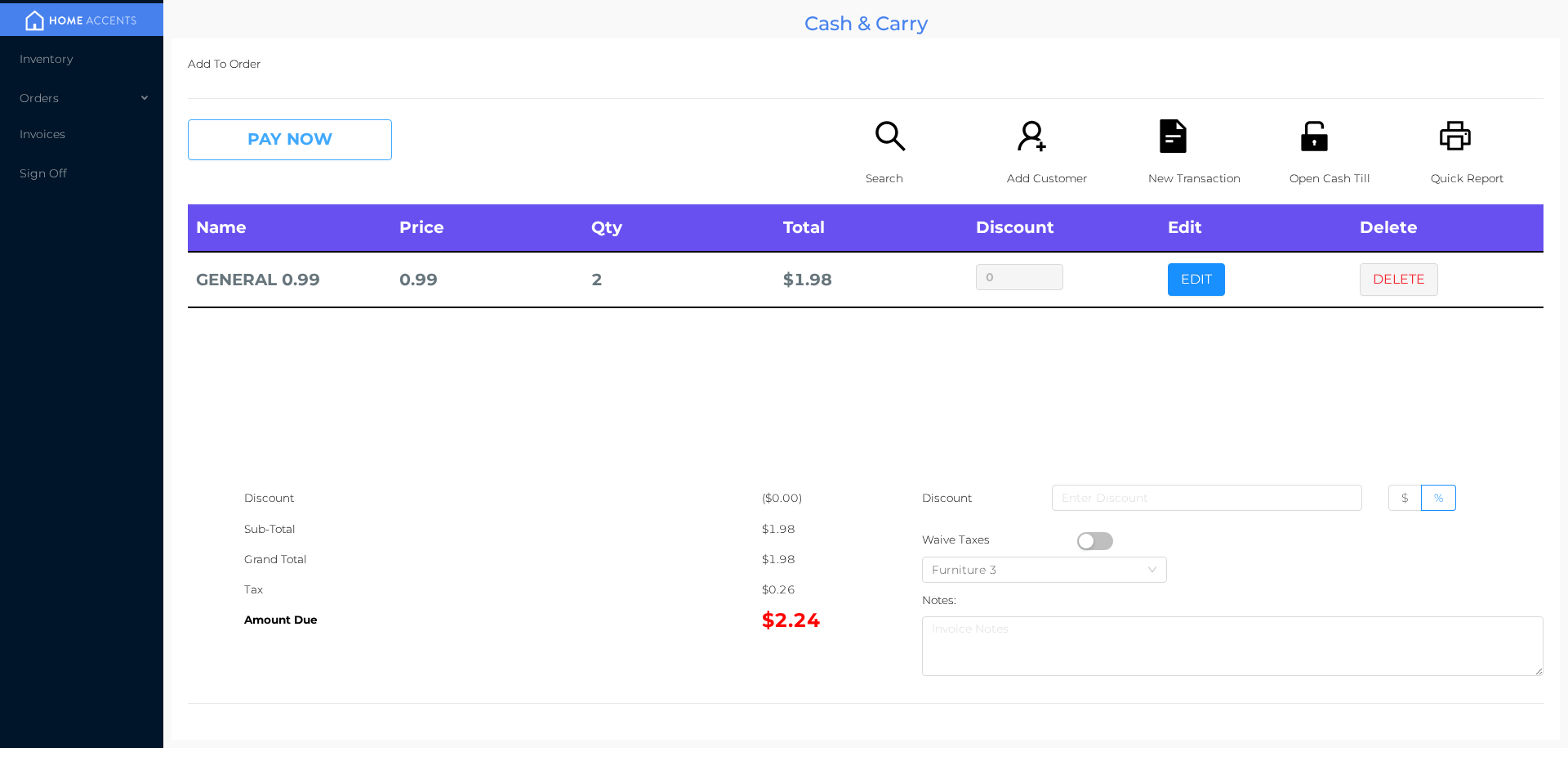
click at [277, 140] on button "PAY NOW" at bounding box center [290, 139] width 204 height 41
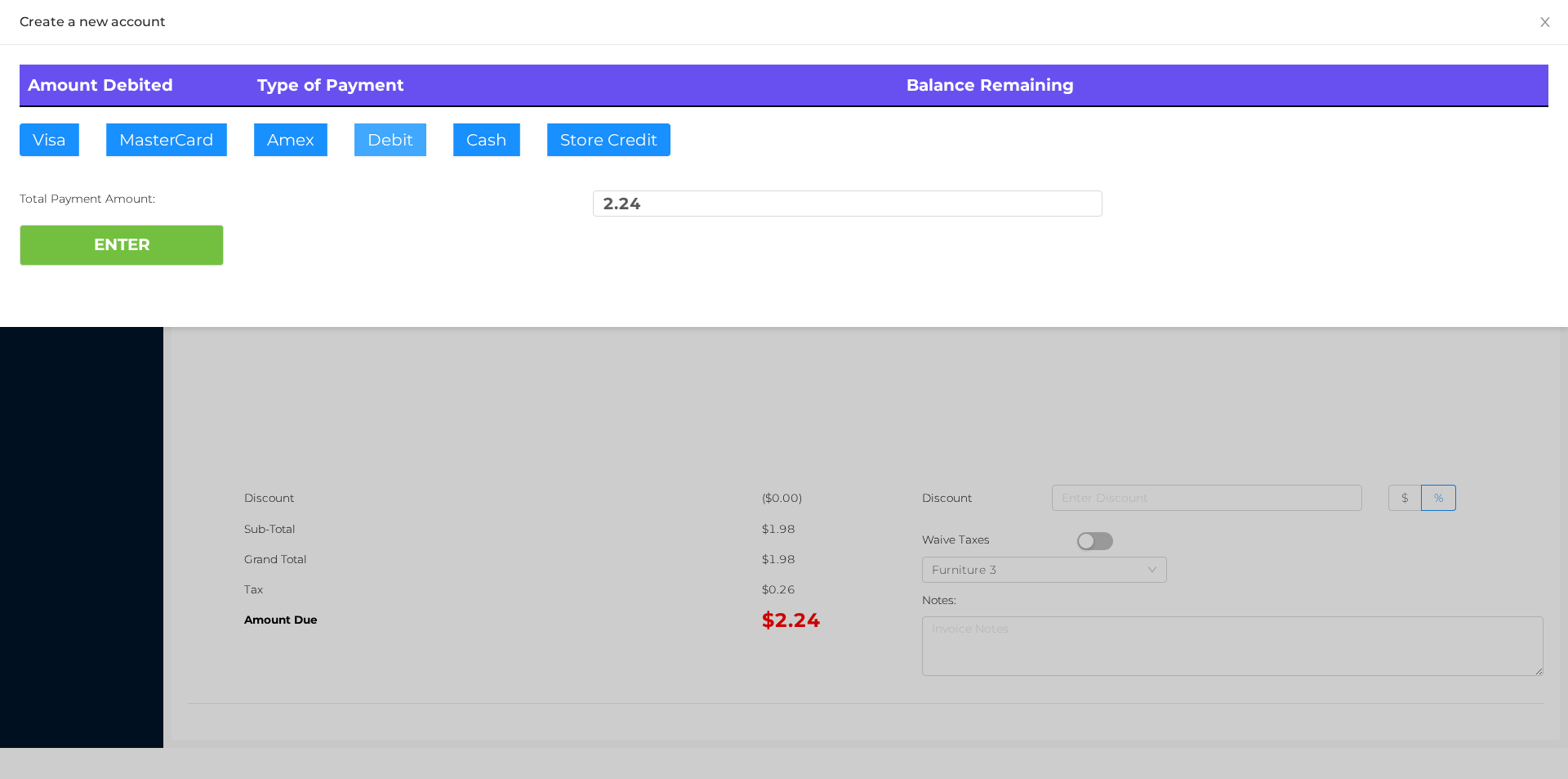
click at [367, 138] on button "Debit" at bounding box center [390, 139] width 72 height 33
click at [134, 262] on button "ENTER" at bounding box center [122, 245] width 204 height 41
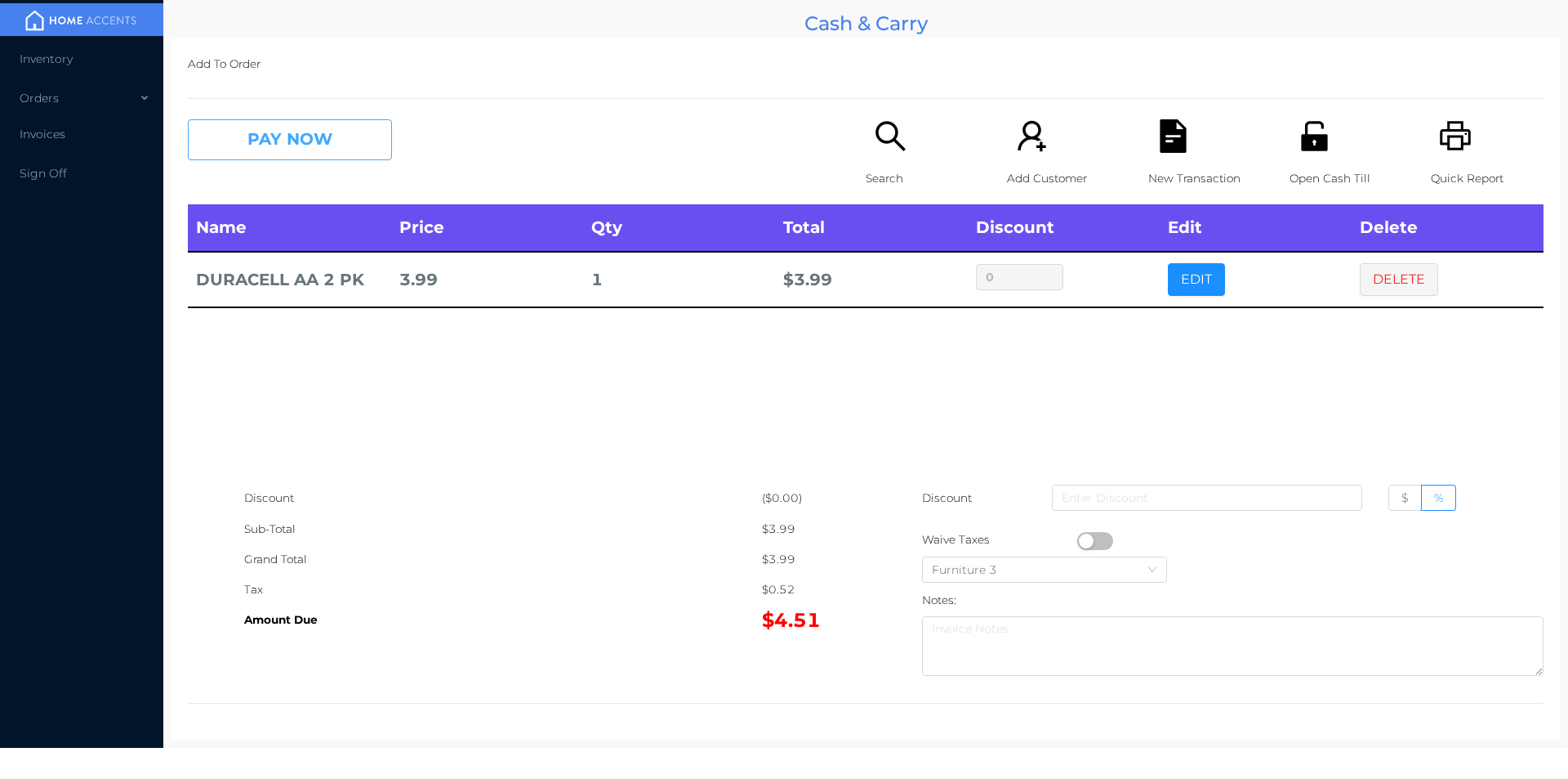
click at [269, 135] on button "PAY NOW" at bounding box center [290, 139] width 204 height 41
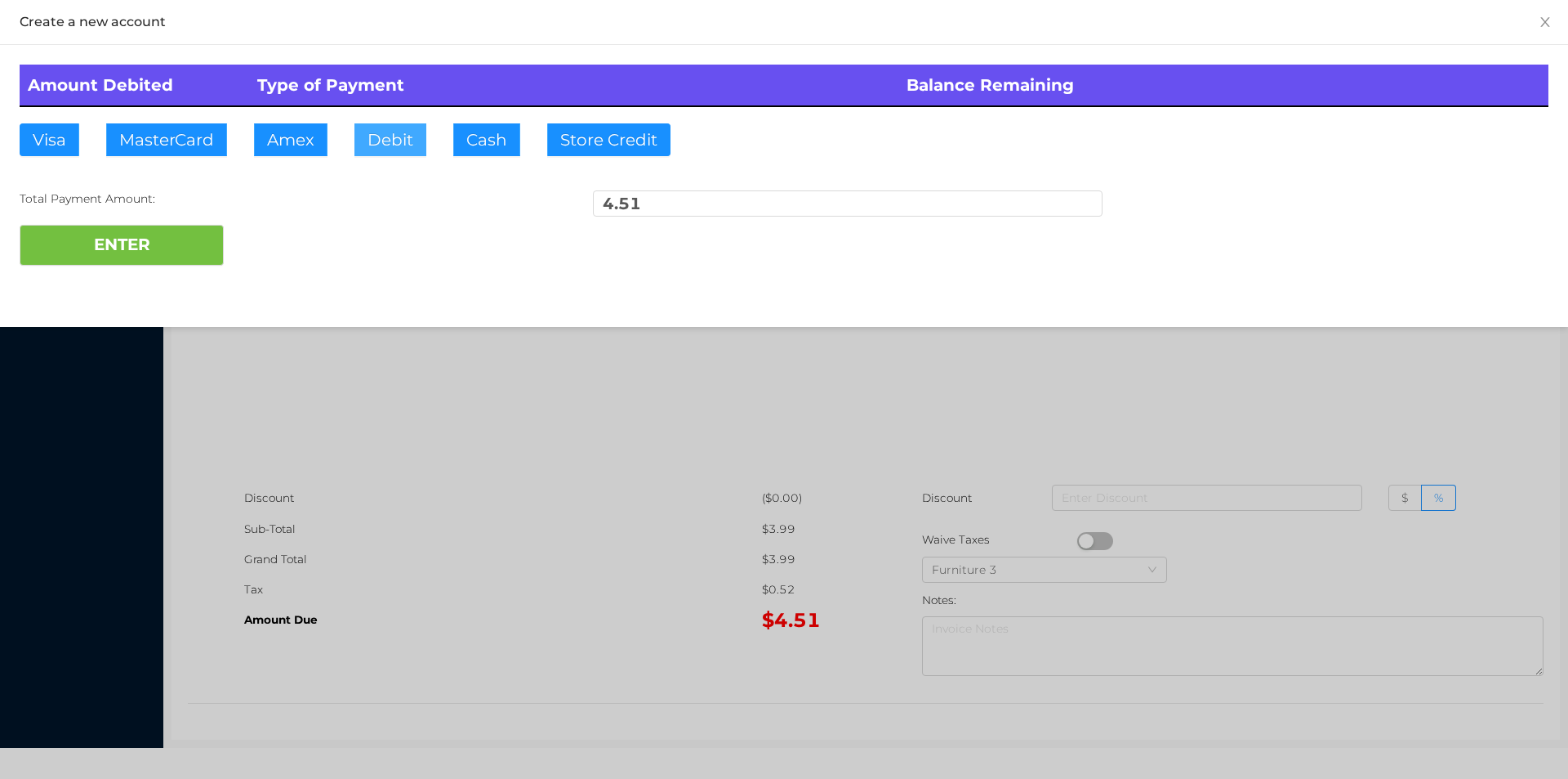
click at [388, 142] on button "Debit" at bounding box center [390, 139] width 72 height 33
click at [181, 239] on button "ENTER" at bounding box center [122, 245] width 204 height 41
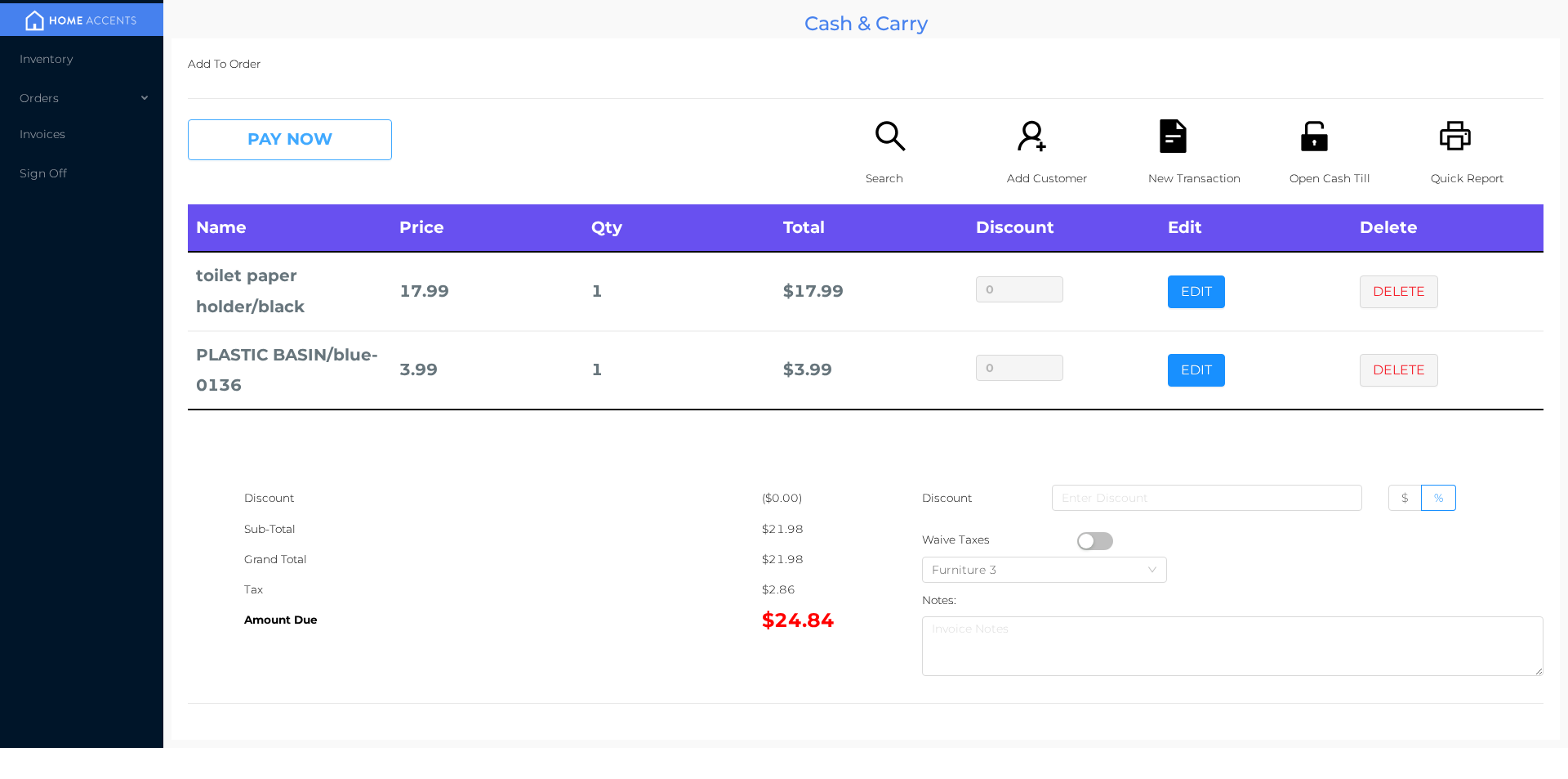
click at [355, 160] on button "PAY NOW" at bounding box center [290, 139] width 204 height 41
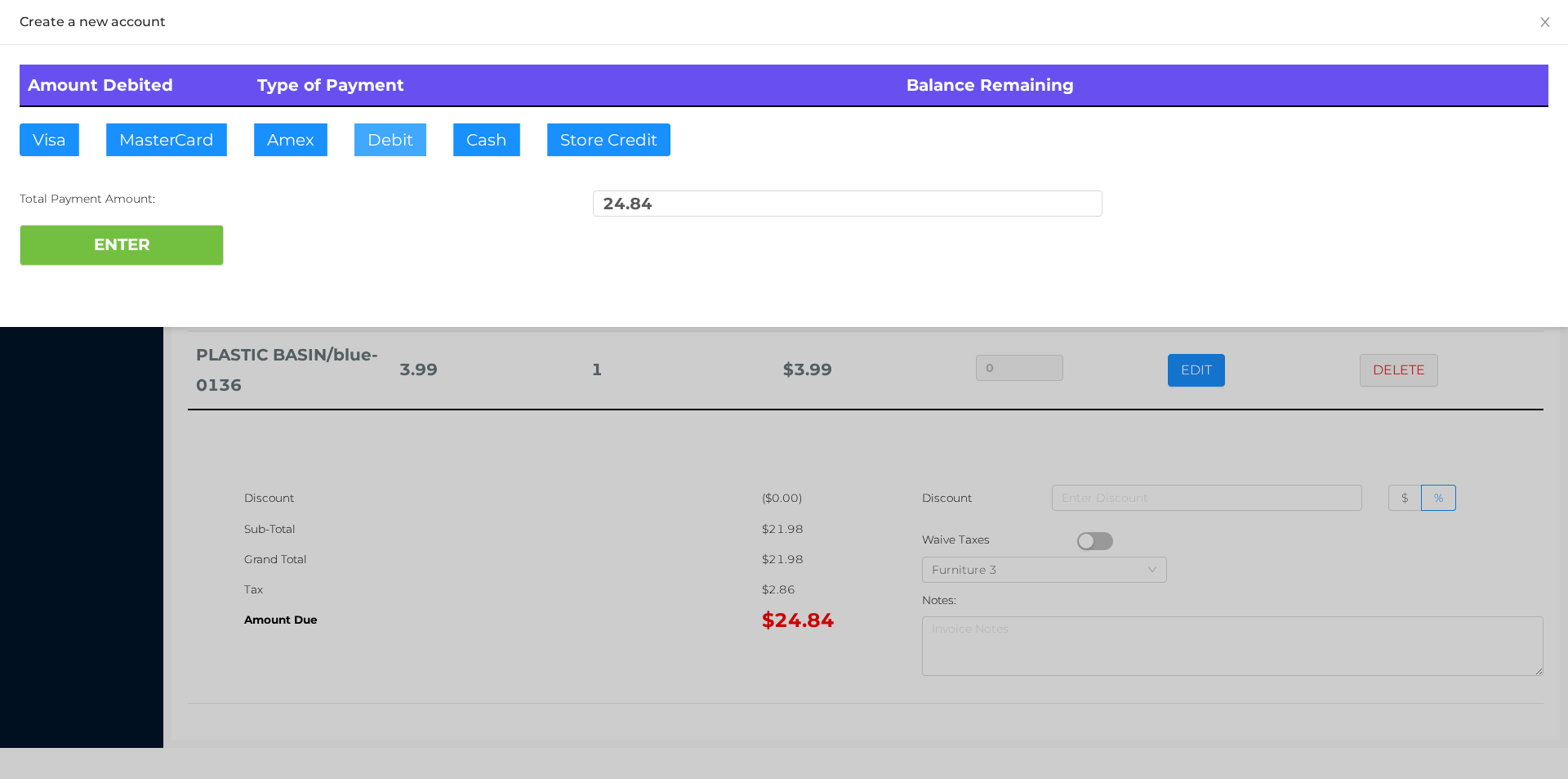
click at [398, 135] on button "Debit" at bounding box center [390, 139] width 72 height 33
click at [161, 259] on button "ENTER" at bounding box center [122, 245] width 204 height 41
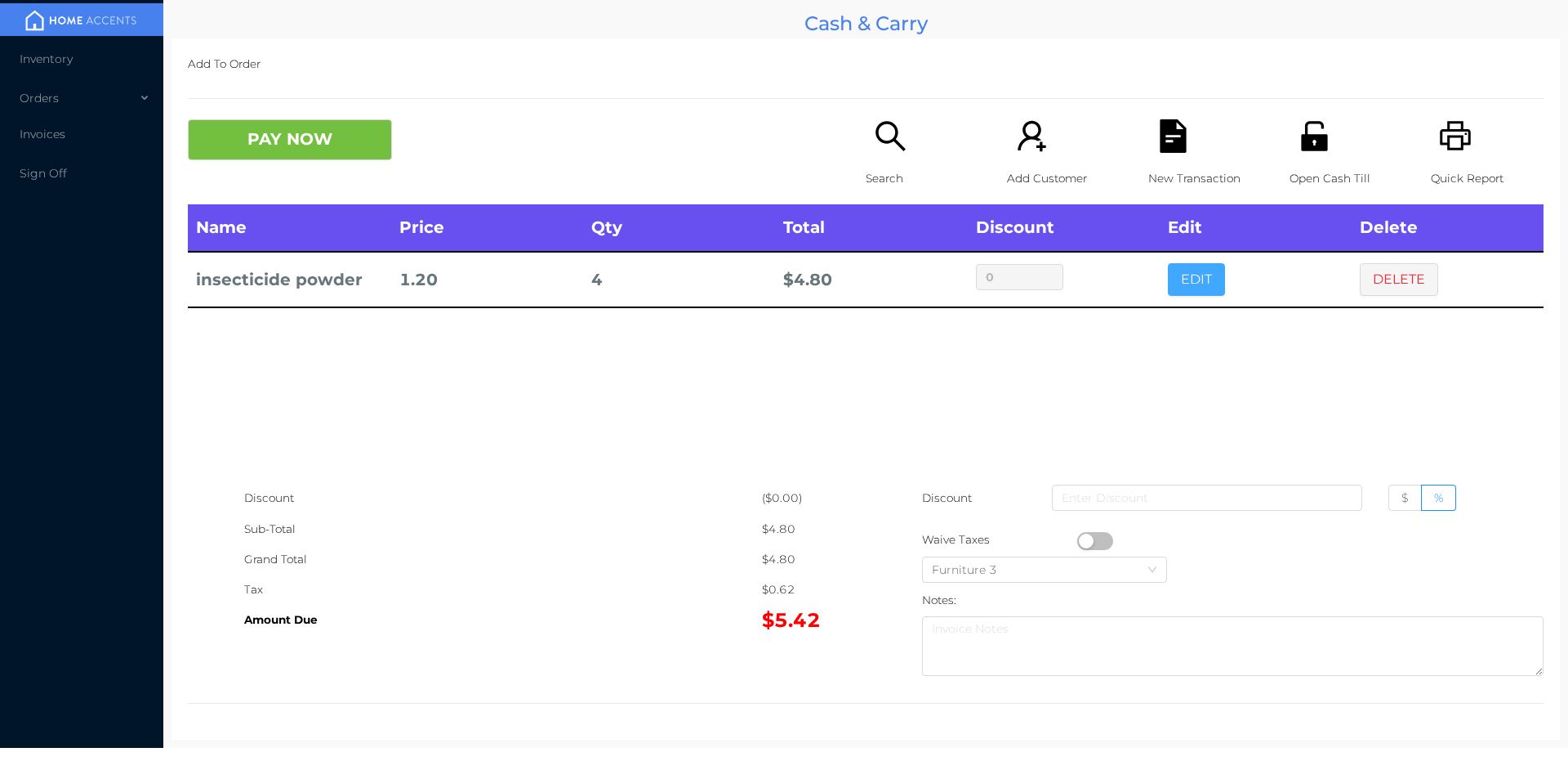
click at [1197, 287] on button "EDIT" at bounding box center [1196, 279] width 57 height 33
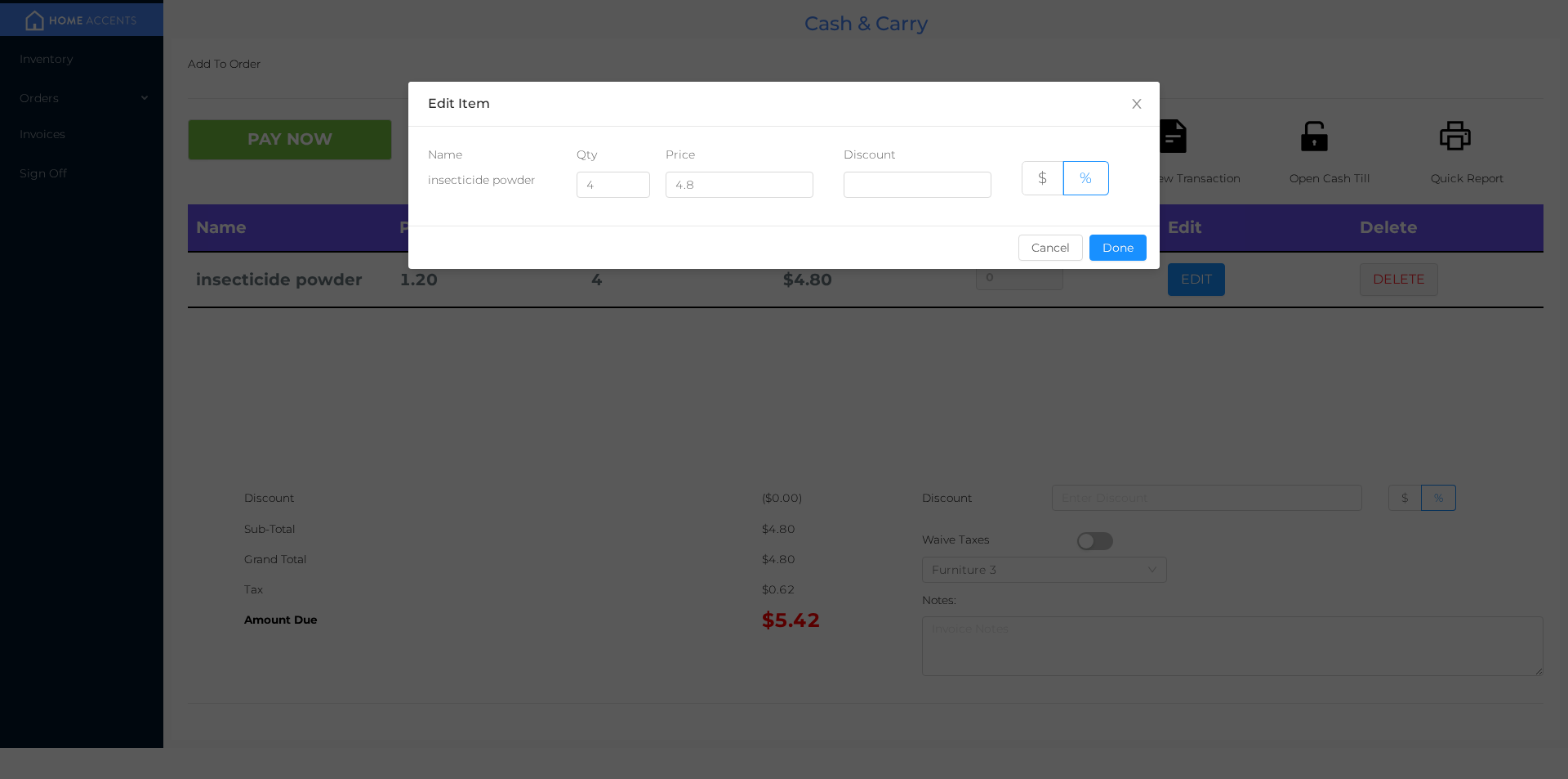
click at [838, 482] on div "sentinelStart Edit Item Name Qty Price Discount insecticide powder 4 4.8 $ % Ca…" at bounding box center [784, 390] width 1568 height 779
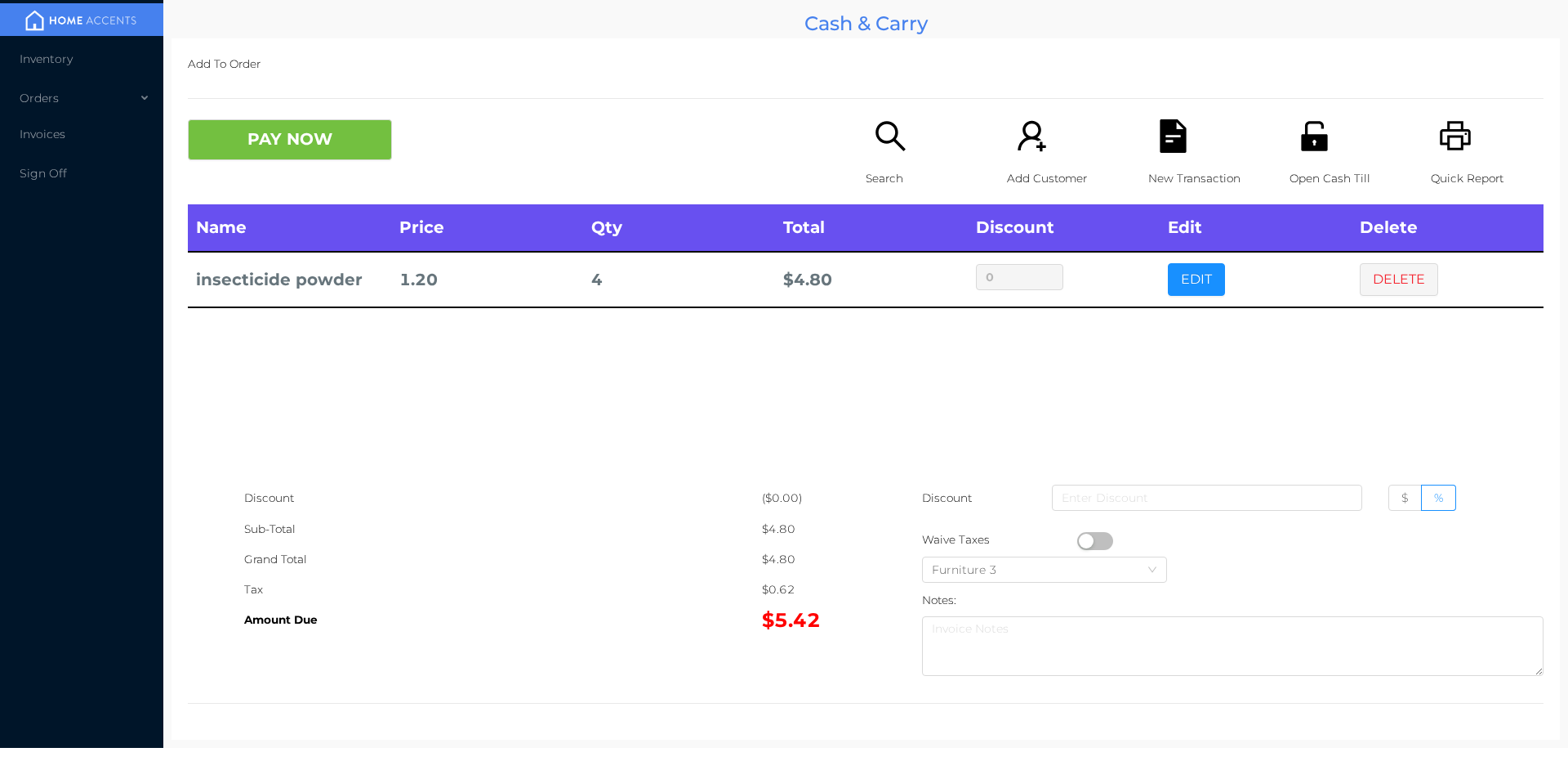
click at [883, 136] on icon "icon: search" at bounding box center [891, 136] width 34 height 34
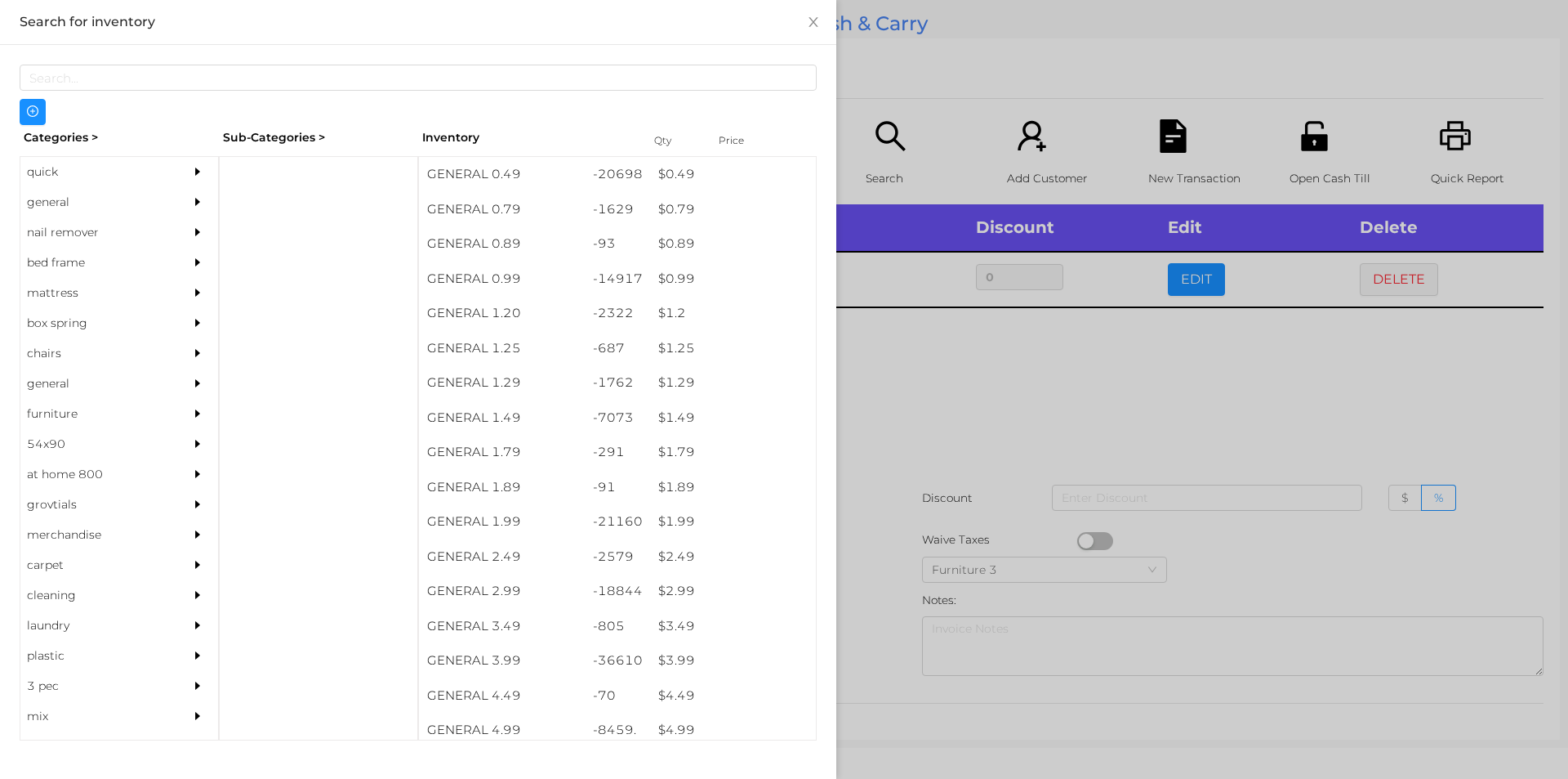
click at [997, 409] on div at bounding box center [784, 390] width 1568 height 779
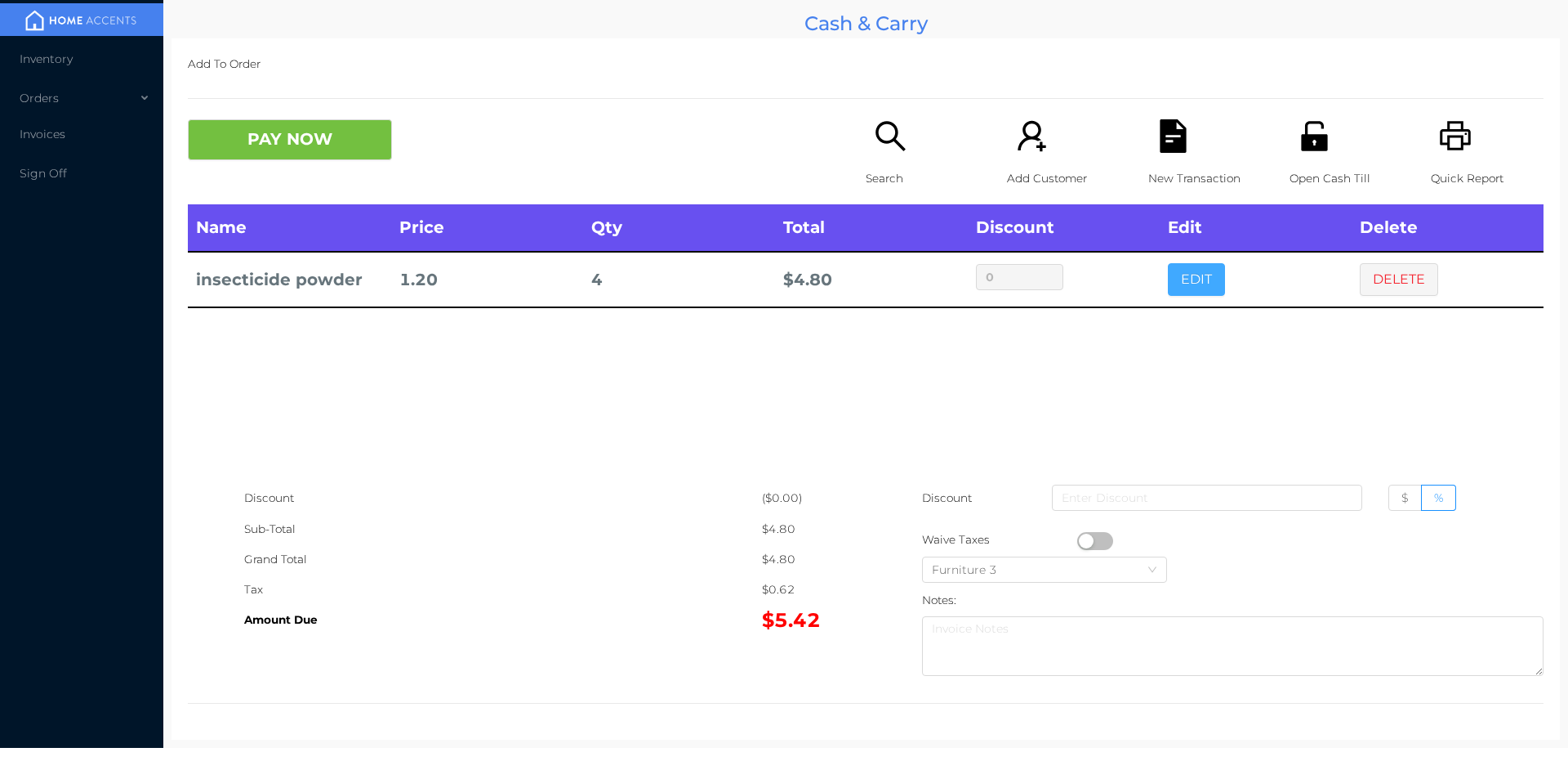
click at [1188, 268] on button "EDIT" at bounding box center [1196, 279] width 57 height 33
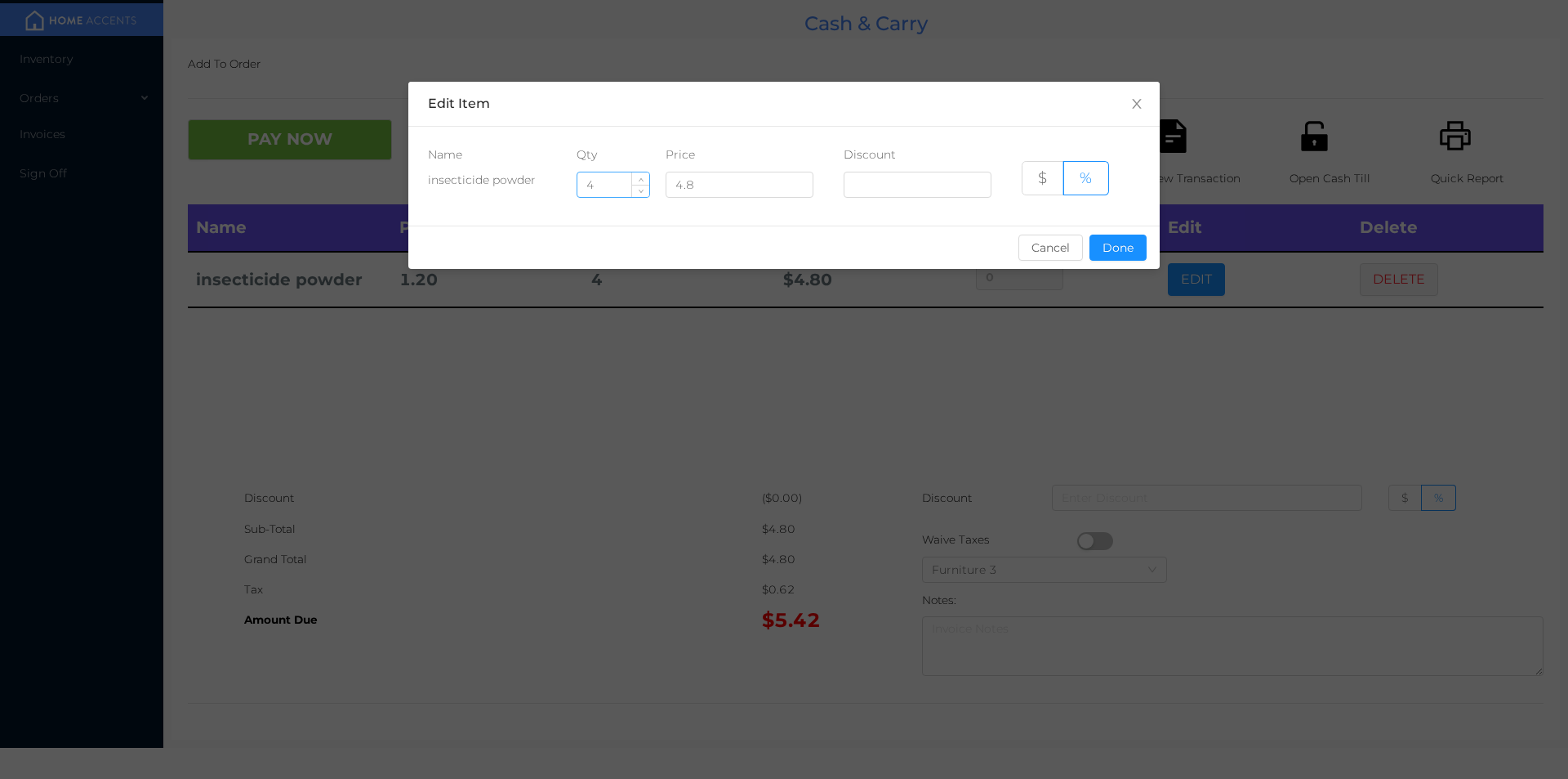
click at [615, 180] on input "4" at bounding box center [613, 185] width 72 height 25
type input "4"
type input "8"
click at [1111, 243] on button "Done" at bounding box center [1118, 247] width 57 height 26
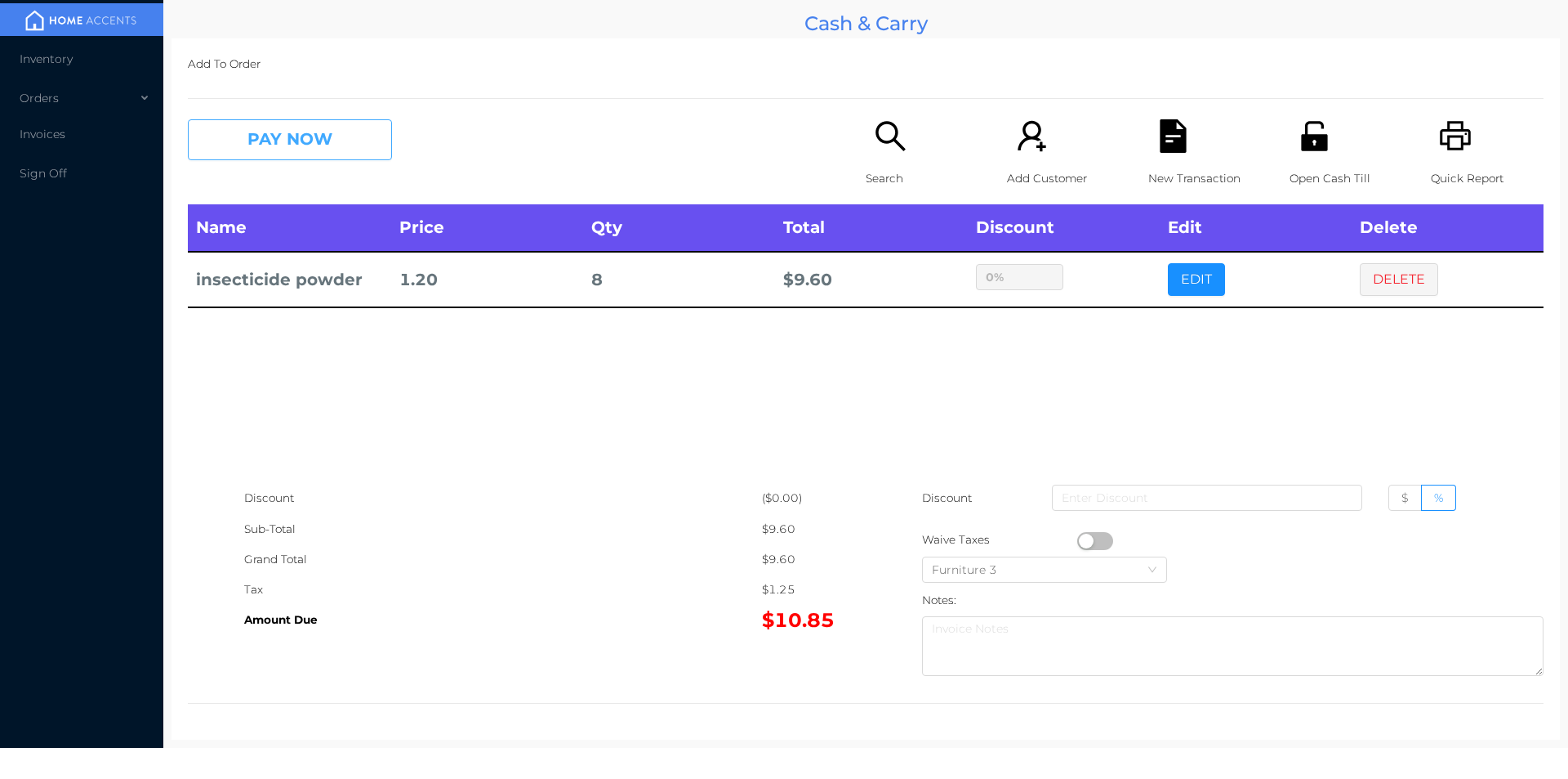
click at [295, 138] on button "PAY NOW" at bounding box center [290, 139] width 204 height 41
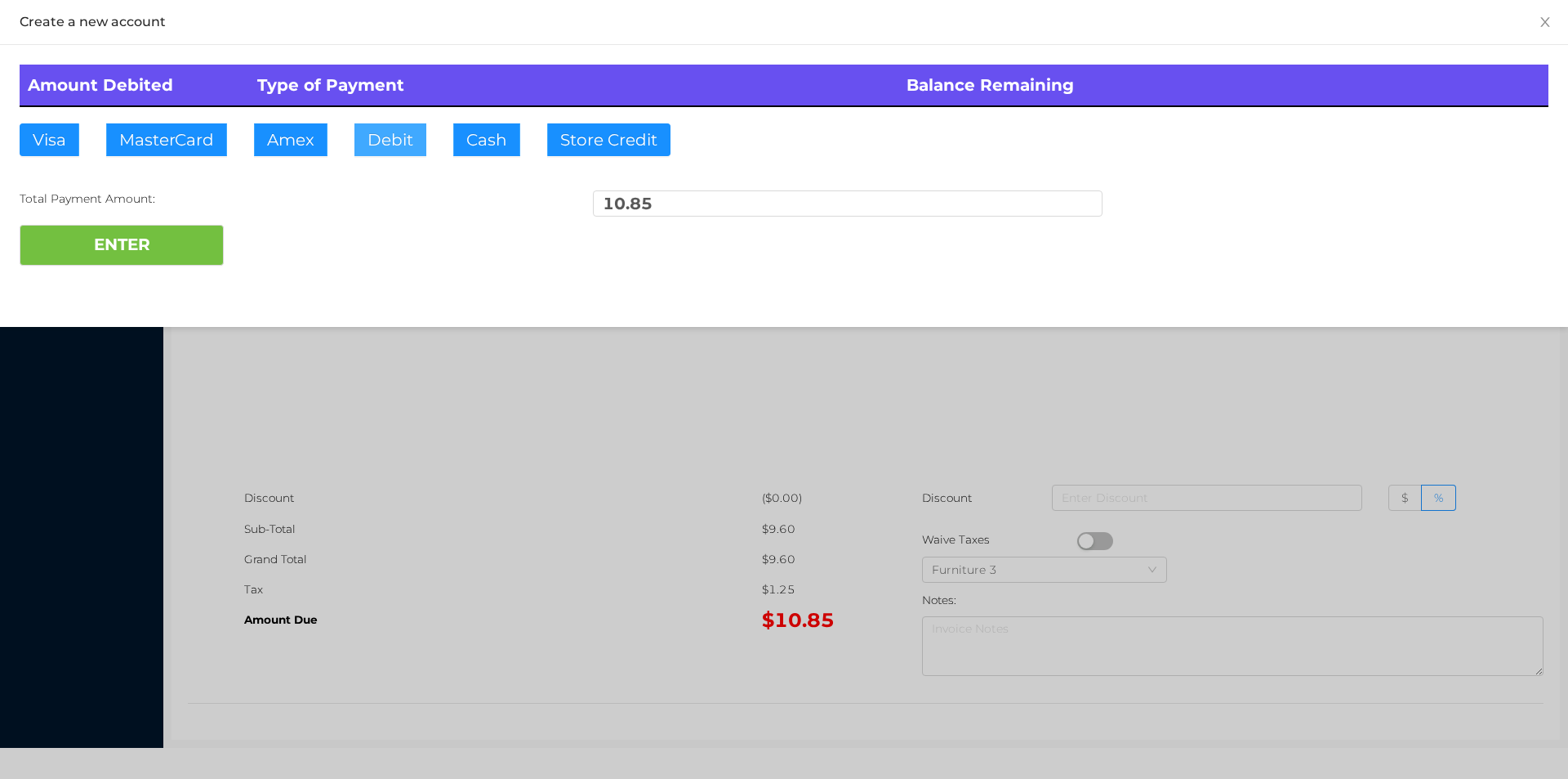
click at [388, 125] on button "Debit" at bounding box center [390, 139] width 72 height 33
click at [164, 232] on button "ENTER" at bounding box center [122, 245] width 204 height 41
type input "0"
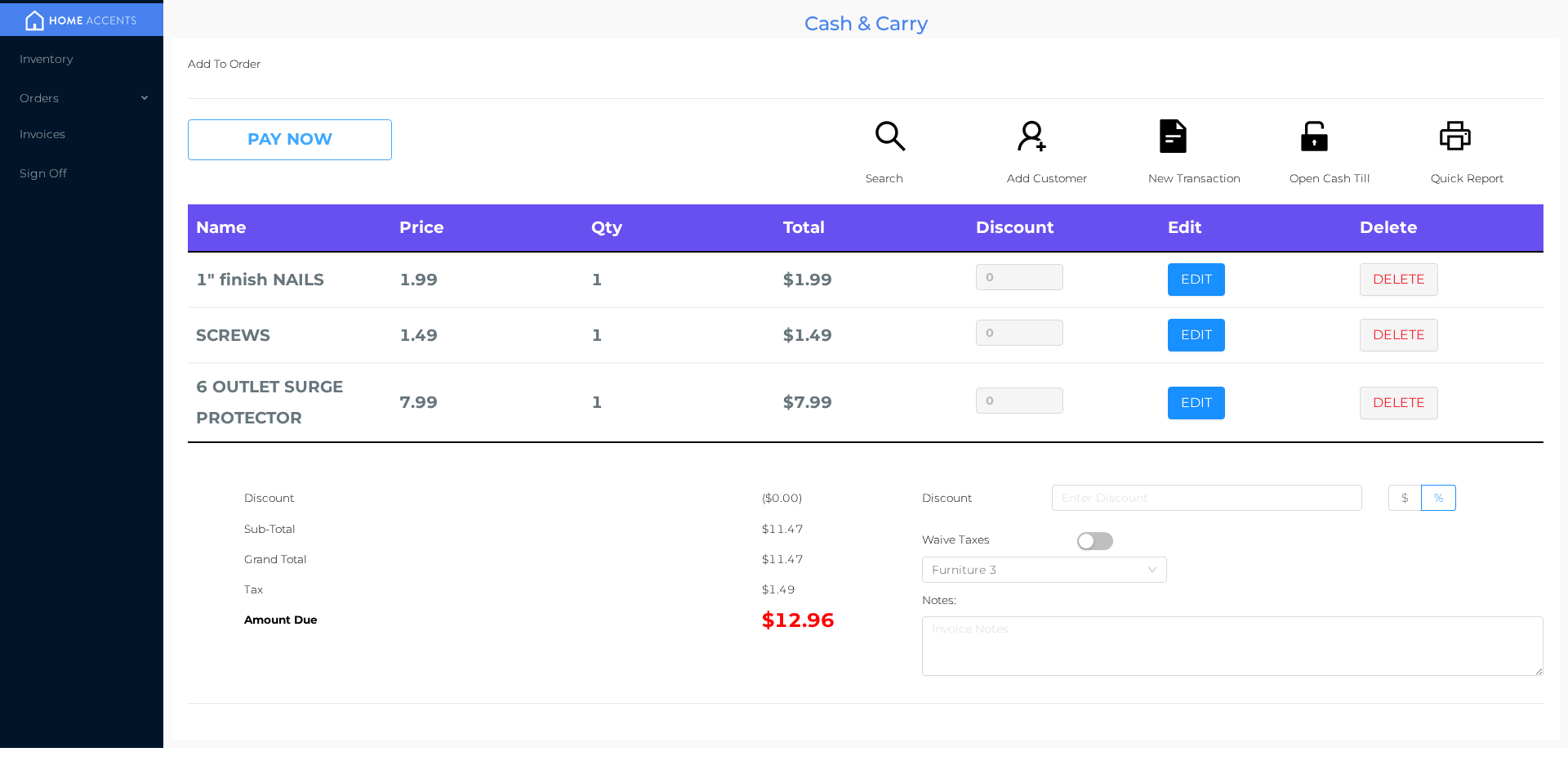
click at [294, 123] on button "PAY NOW" at bounding box center [290, 139] width 204 height 41
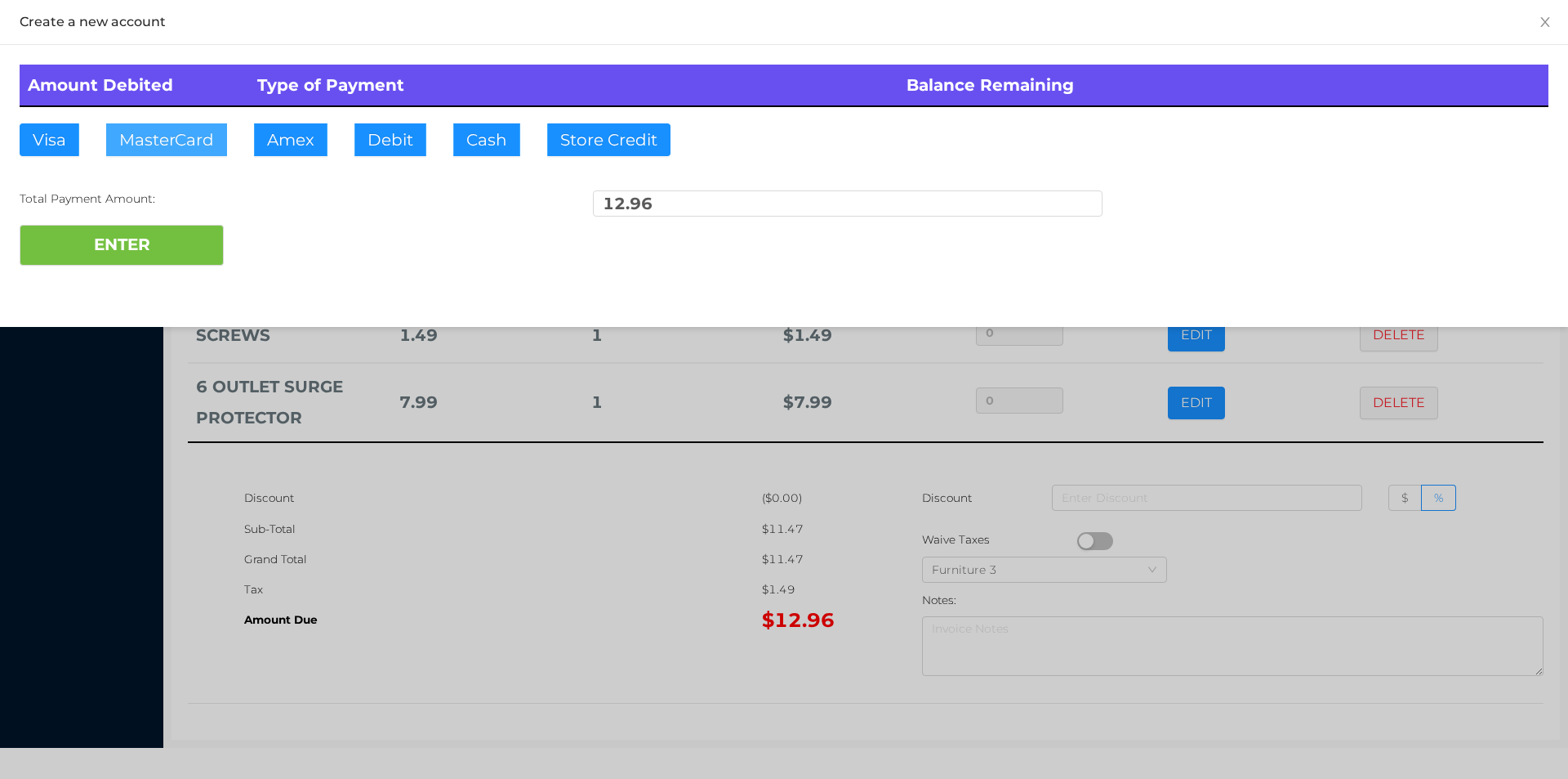
click at [188, 137] on button "MasterCard" at bounding box center [167, 139] width 121 height 33
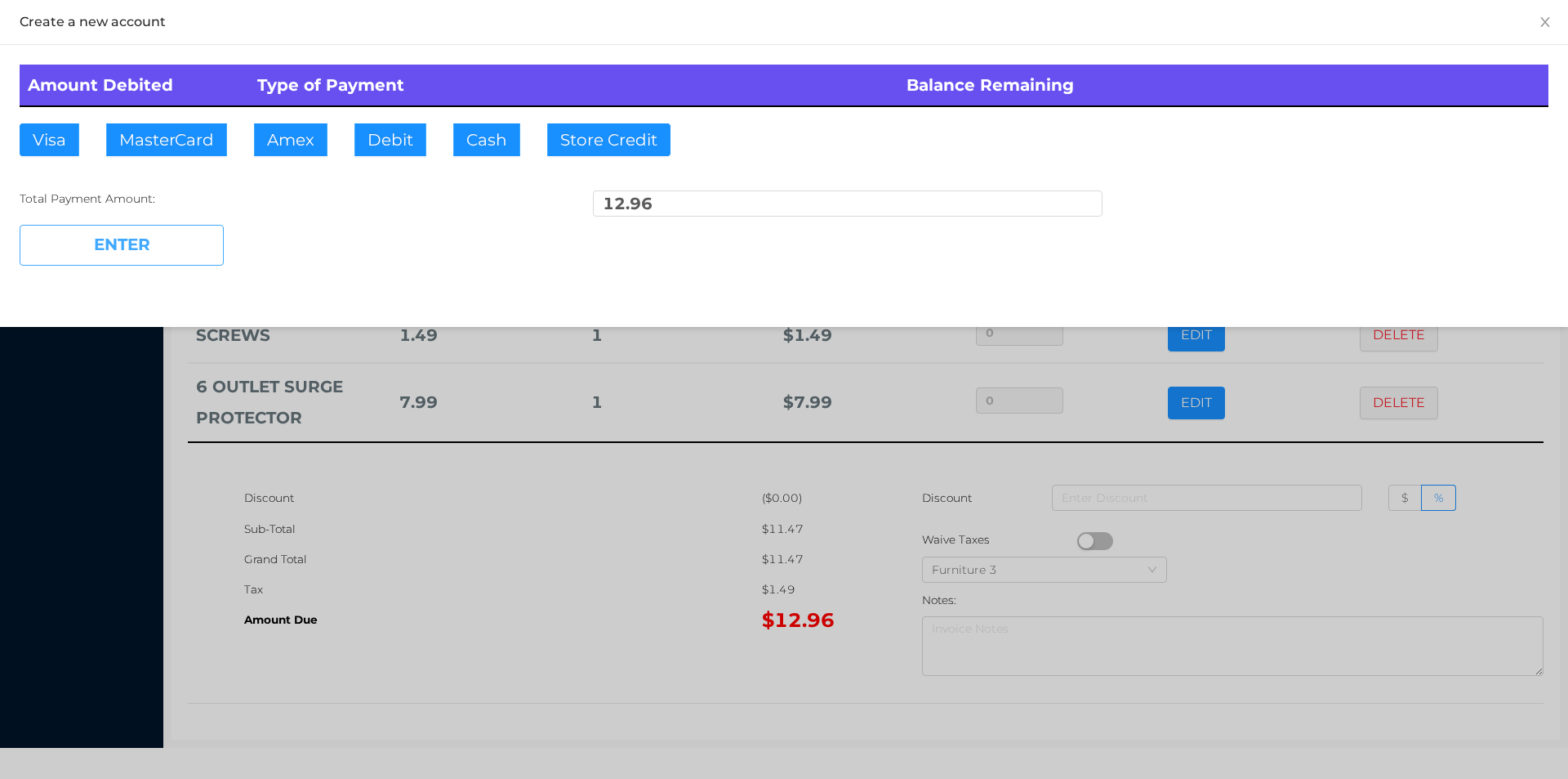
click at [128, 254] on button "ENTER" at bounding box center [122, 245] width 204 height 41
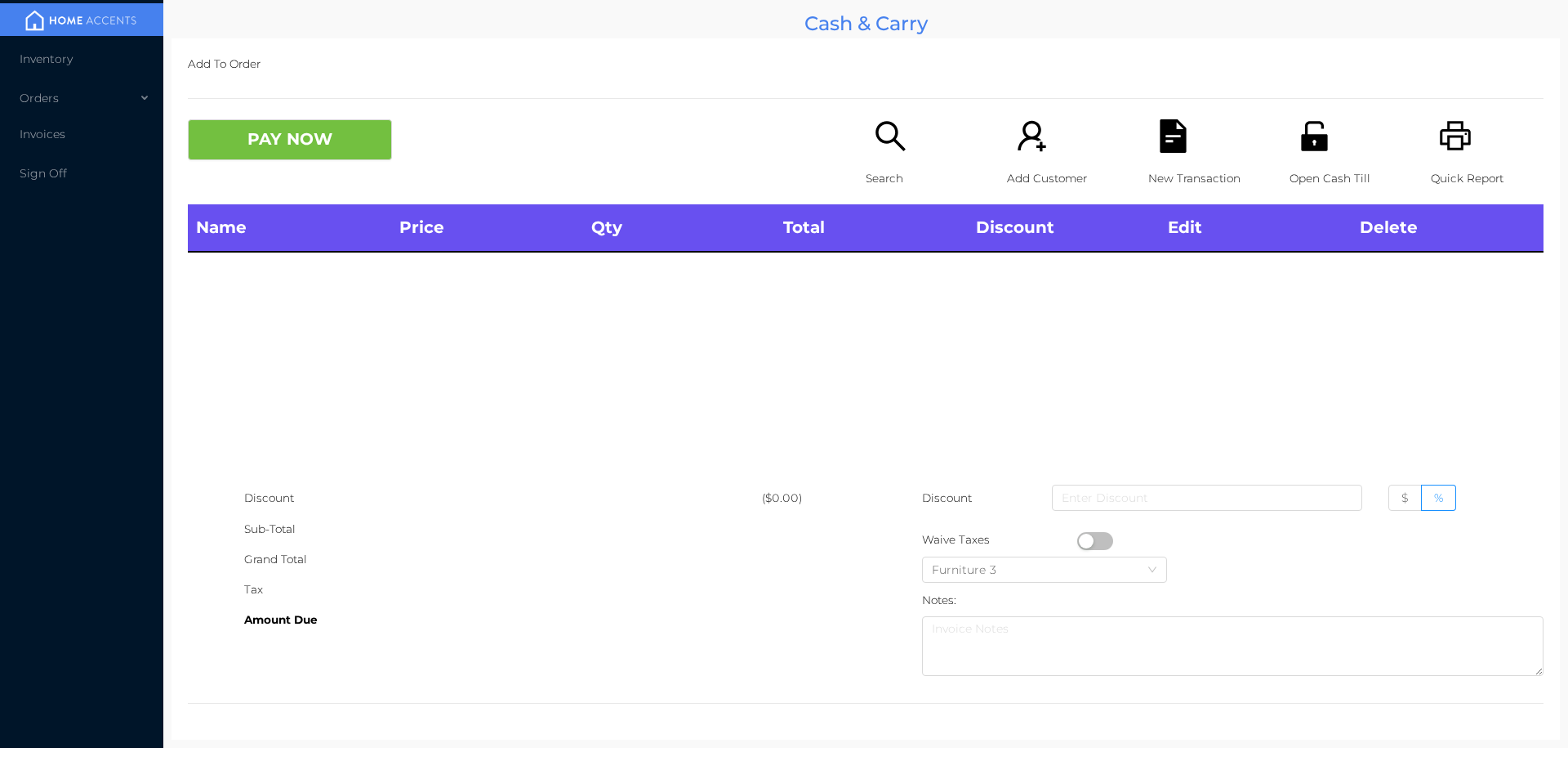
click at [879, 160] on div "Search" at bounding box center [921, 161] width 113 height 85
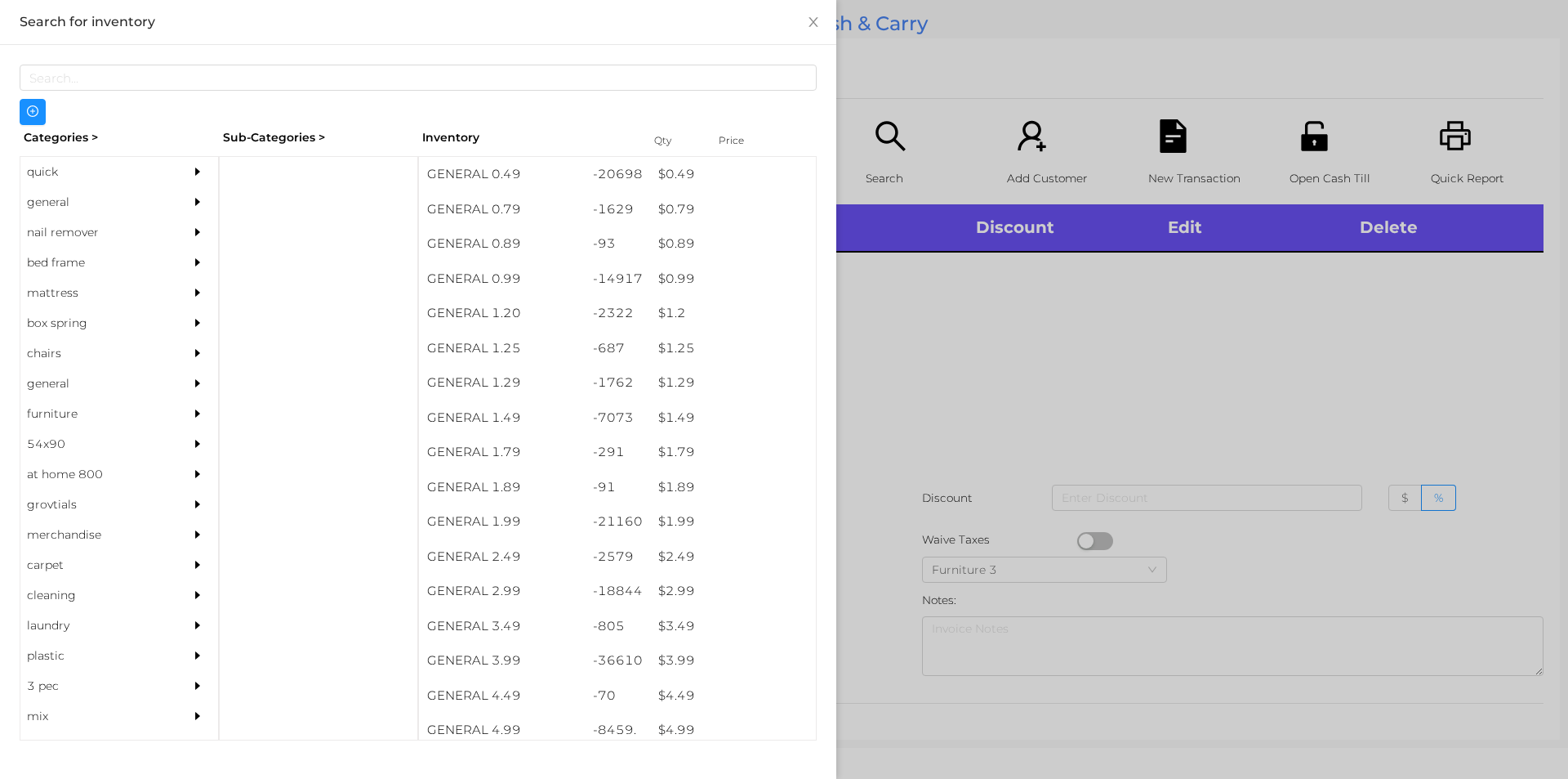
click at [85, 161] on div "quick" at bounding box center [95, 172] width 149 height 30
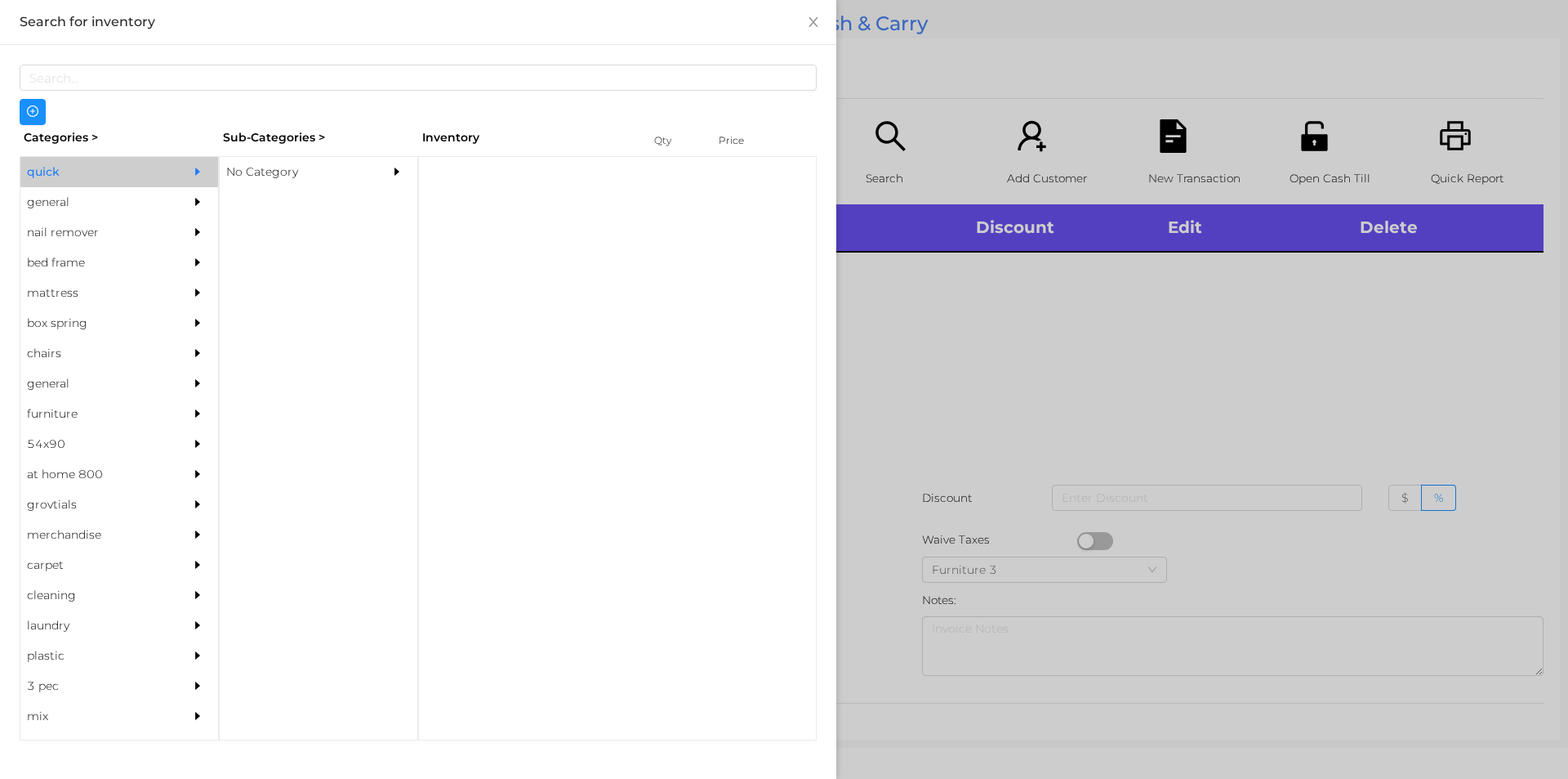
click at [284, 170] on div "No Category" at bounding box center [294, 172] width 149 height 30
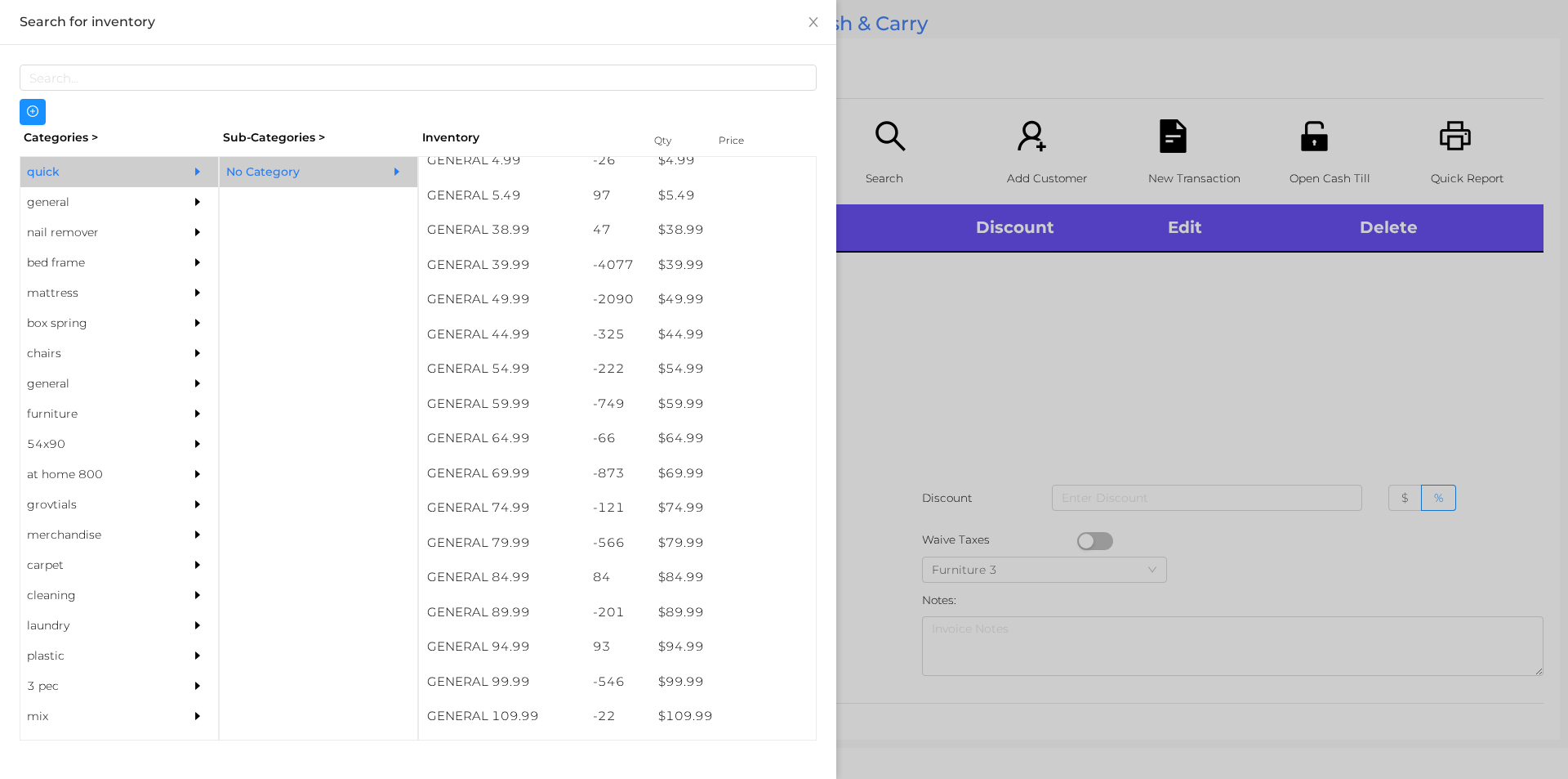
scroll to position [850, 0]
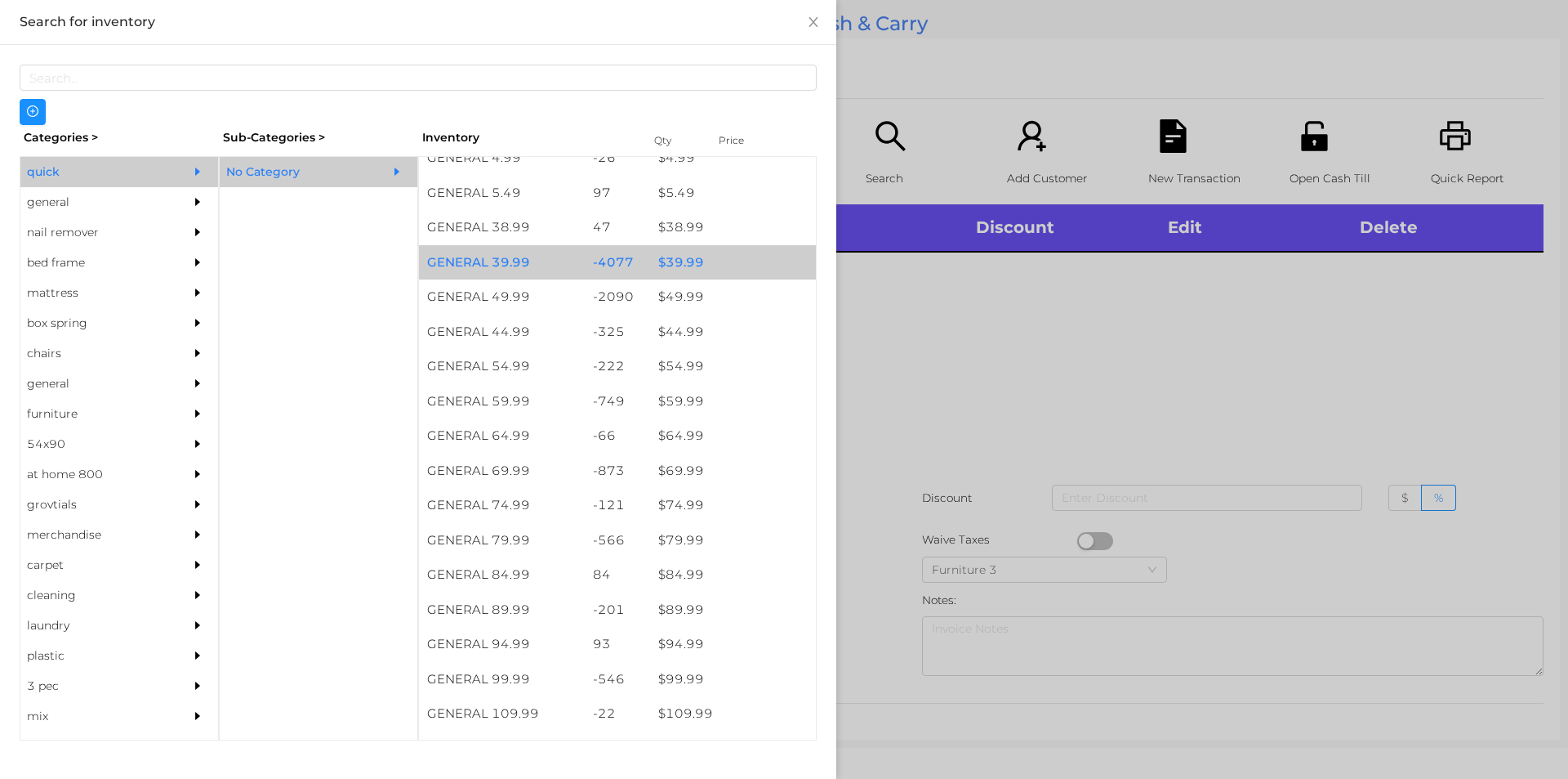
click at [706, 257] on div "$ 39.99" at bounding box center [733, 263] width 166 height 35
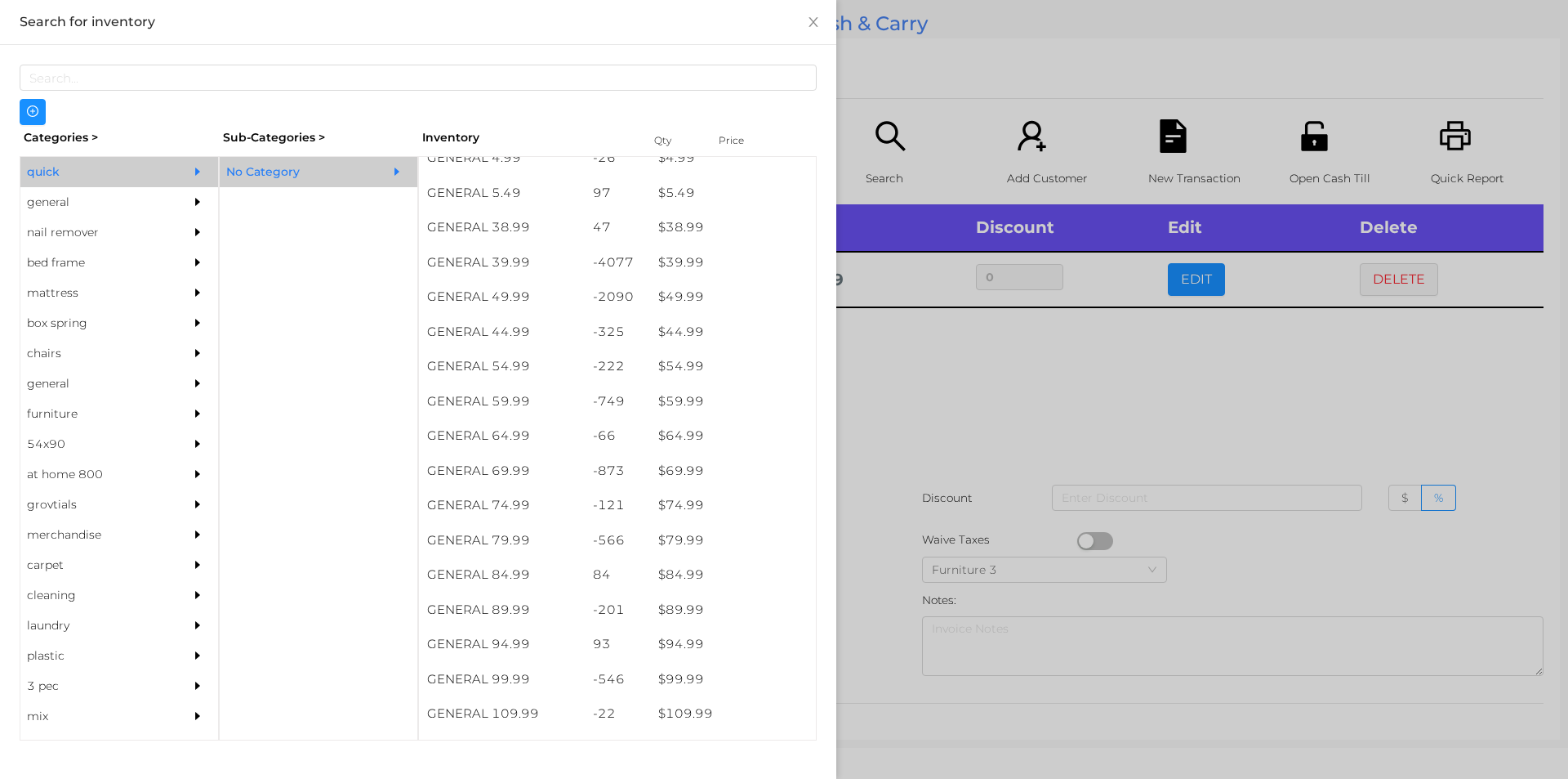
click at [976, 389] on div at bounding box center [784, 390] width 1568 height 779
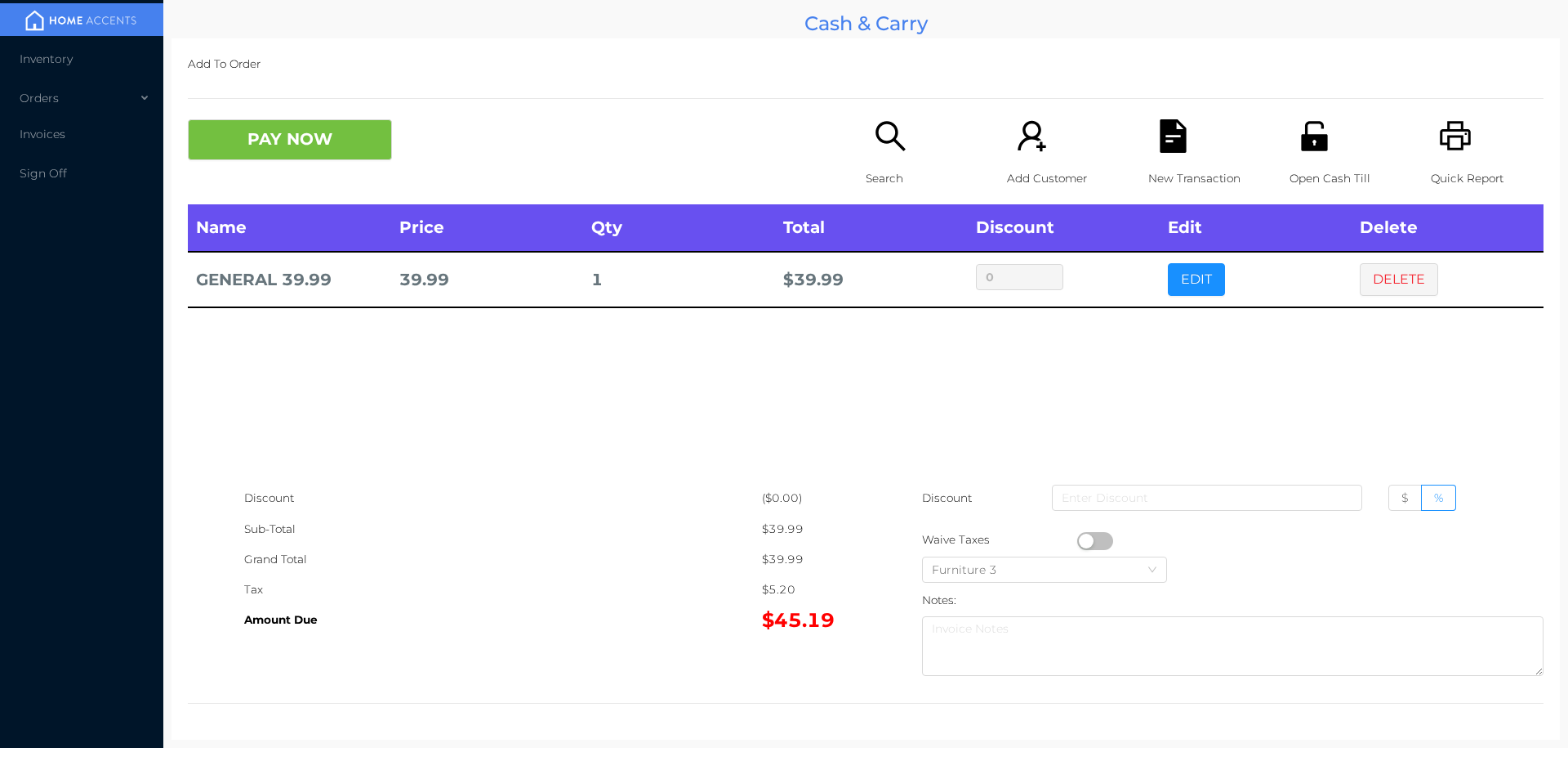
click at [1156, 138] on icon "icon: file-text" at bounding box center [1173, 136] width 34 height 34
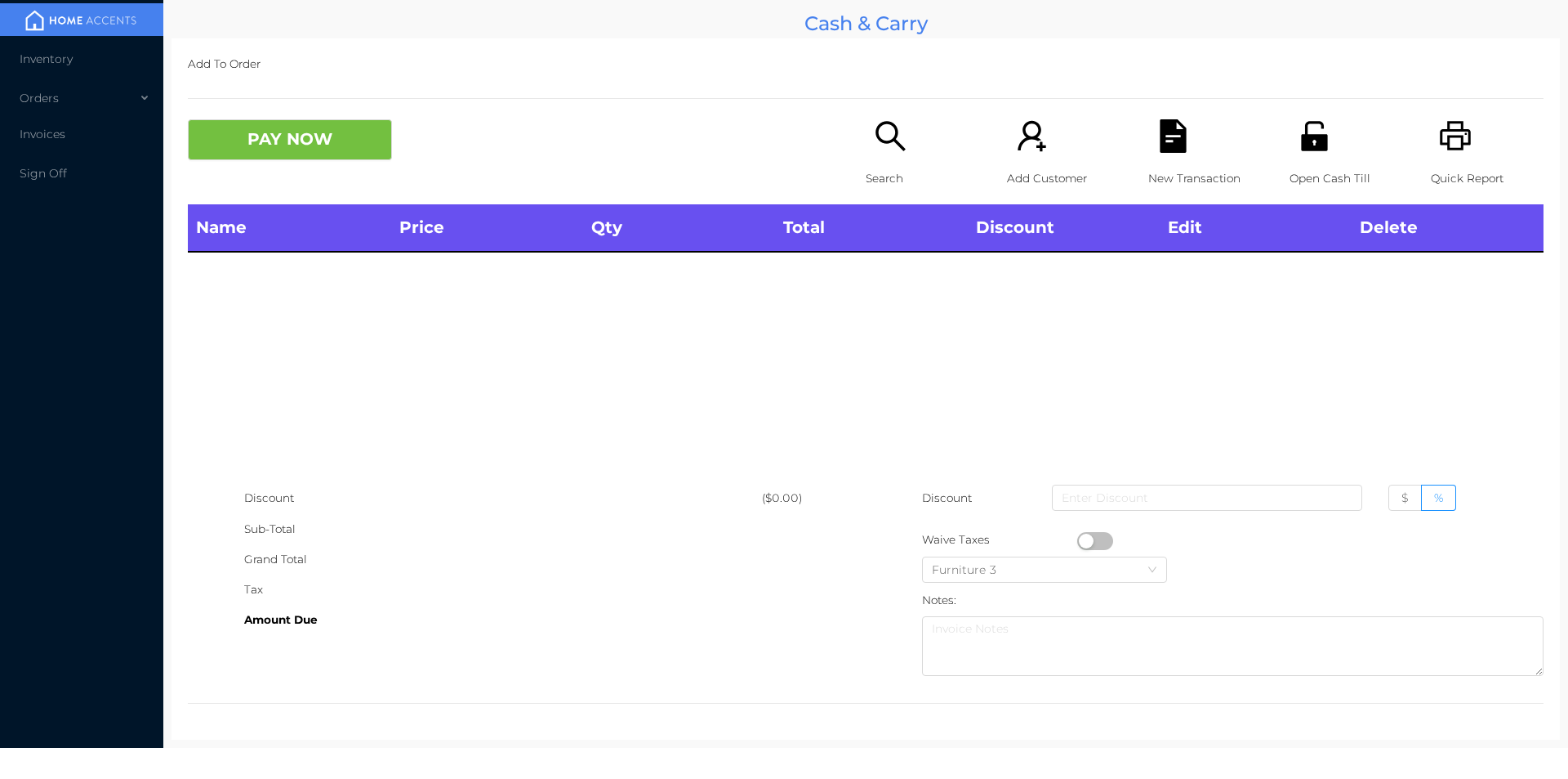
click at [1440, 125] on icon "icon: printer" at bounding box center [1456, 136] width 34 height 34
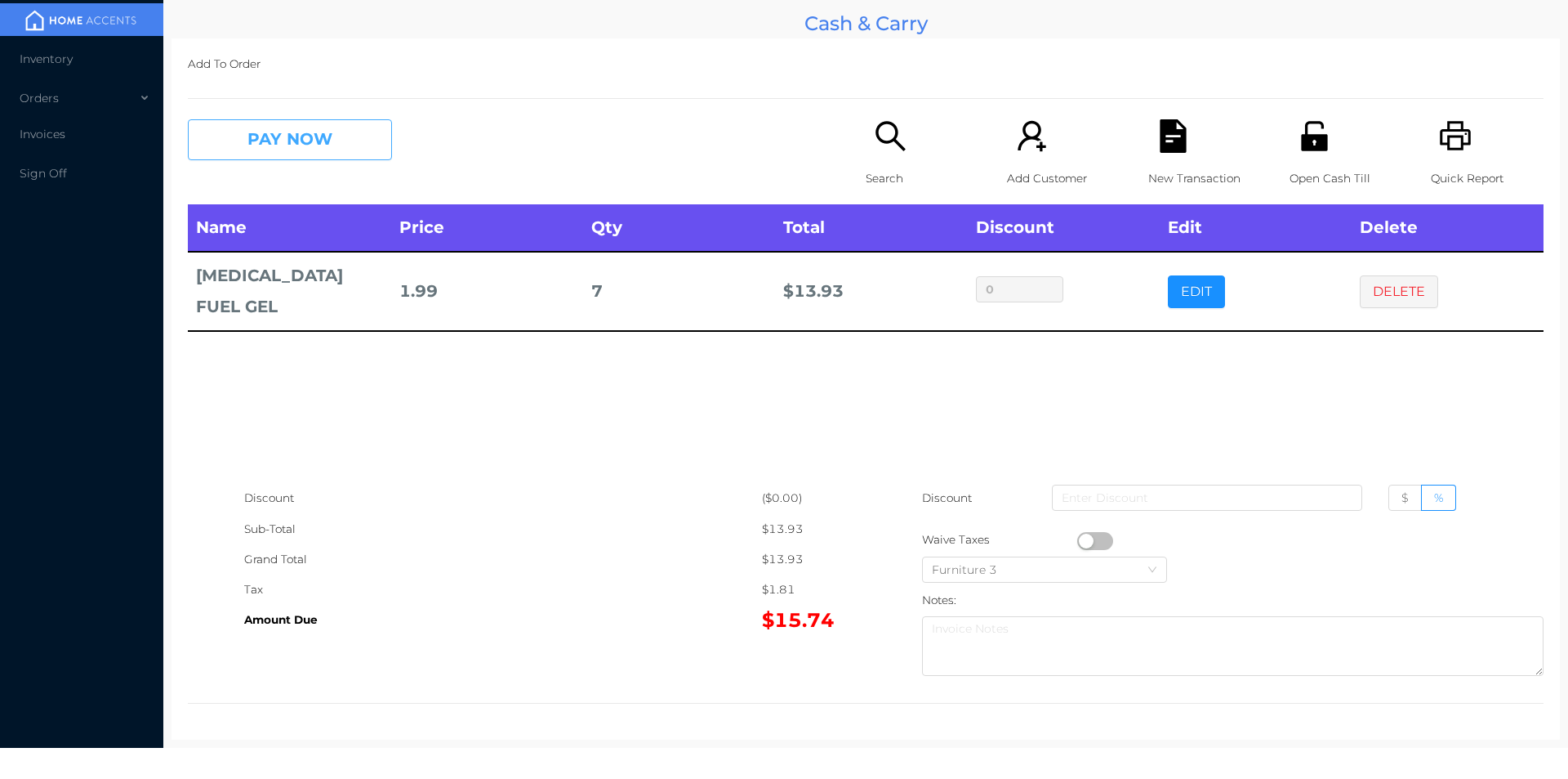
click at [308, 153] on button "PAY NOW" at bounding box center [290, 139] width 204 height 41
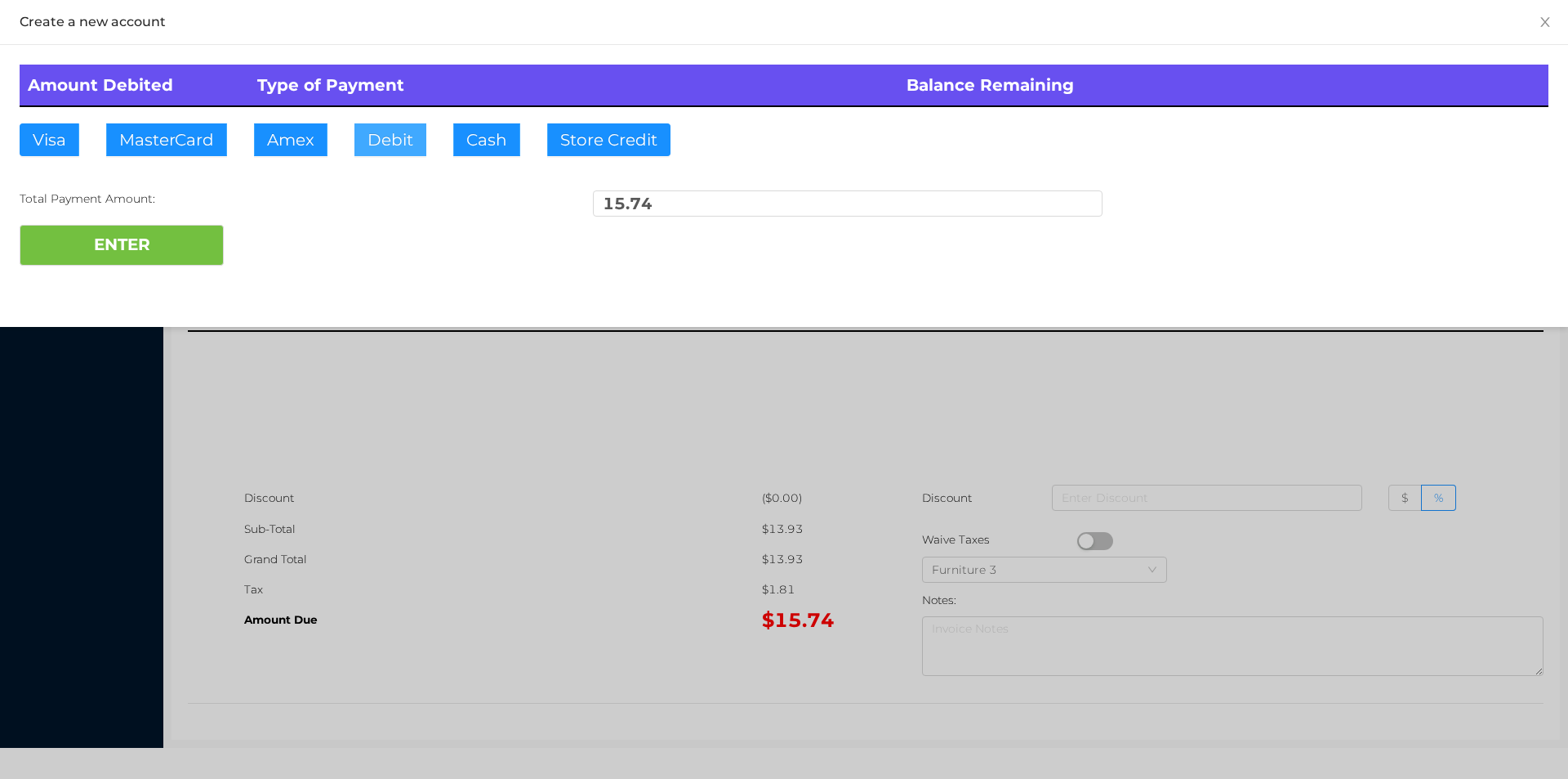
click at [403, 140] on button "Debit" at bounding box center [390, 139] width 72 height 33
click at [214, 231] on button "ENTER" at bounding box center [122, 245] width 204 height 41
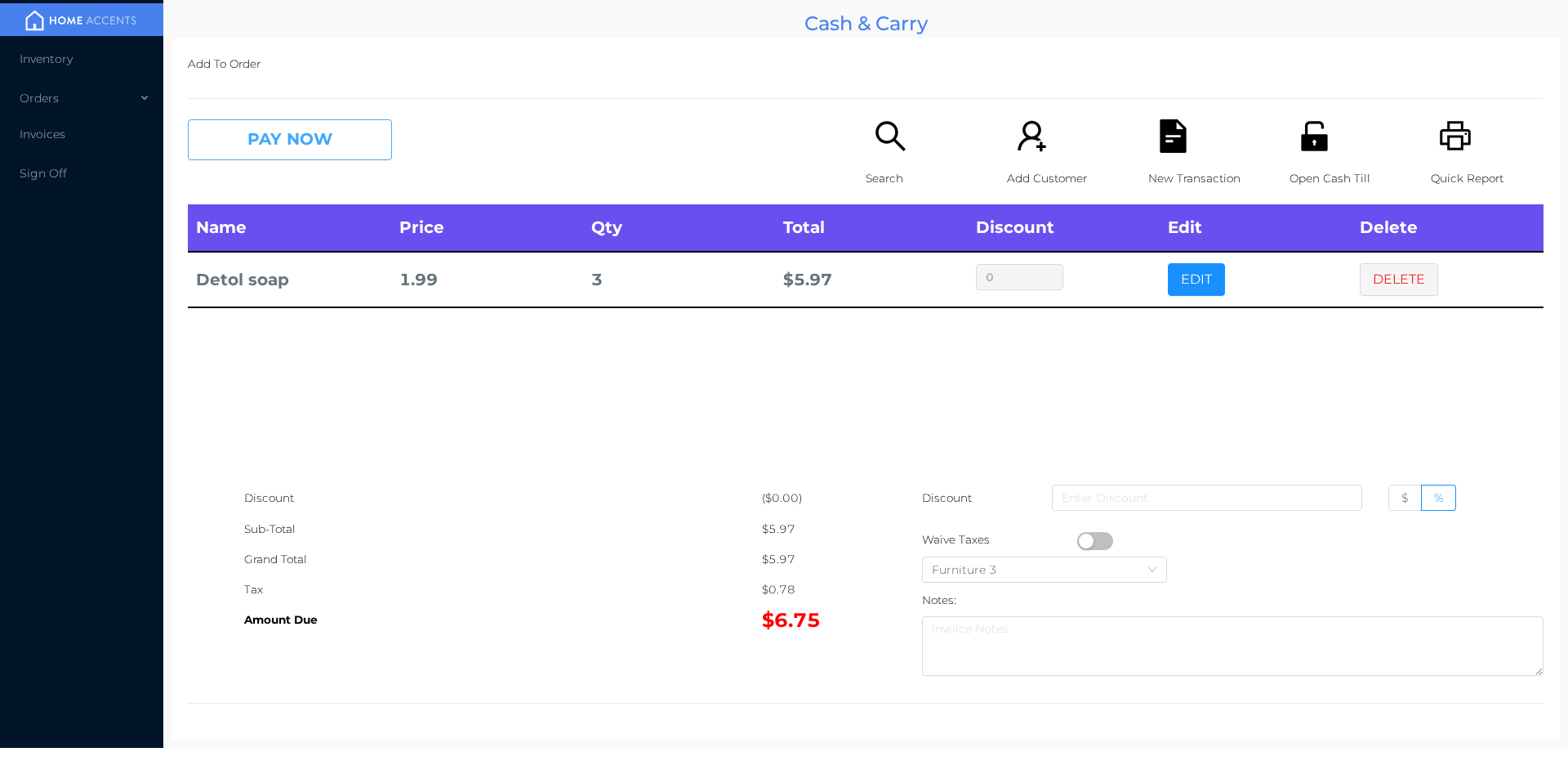
click at [298, 159] on button "PAY NOW" at bounding box center [290, 139] width 204 height 41
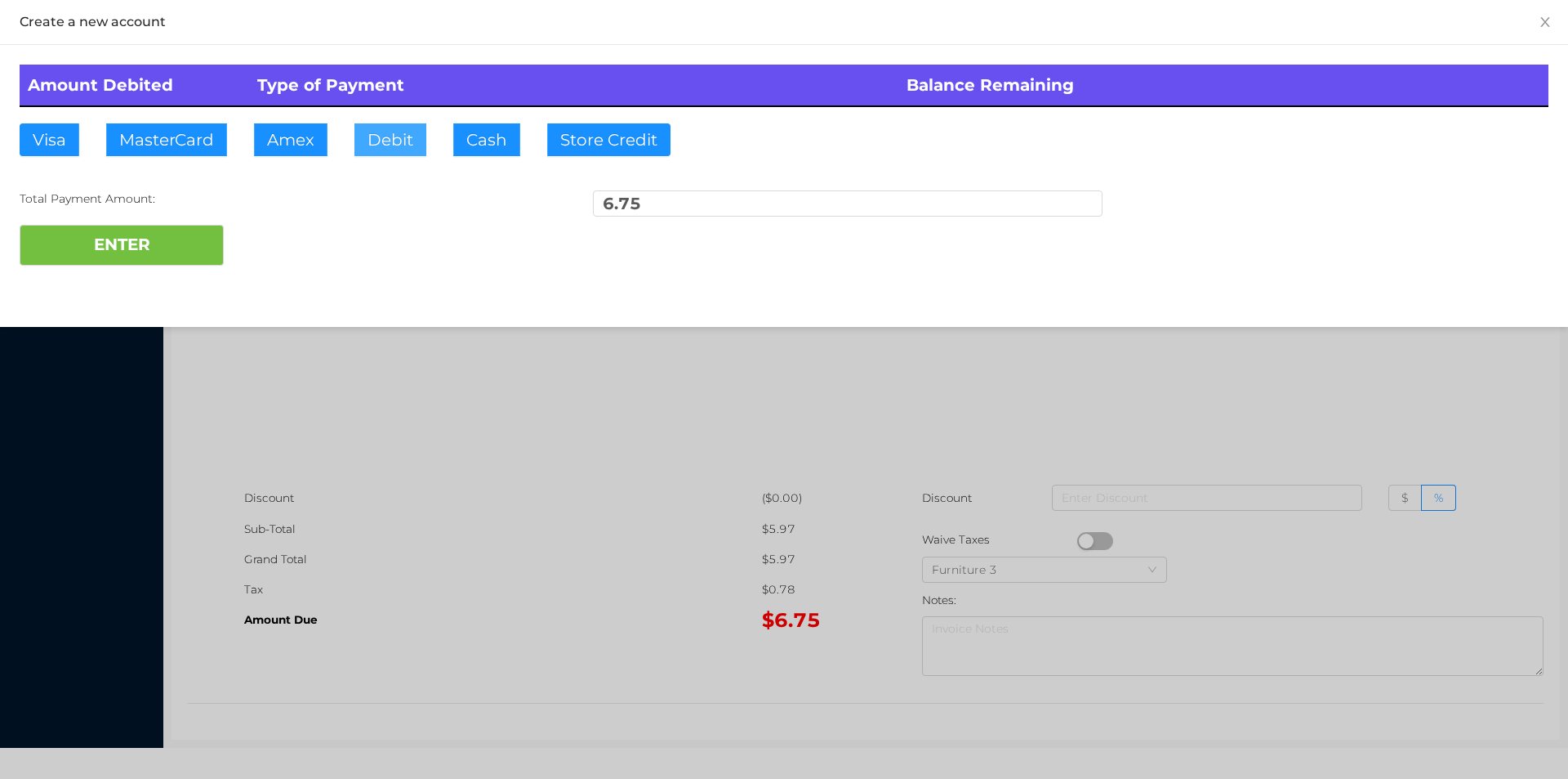
click at [396, 129] on button "Debit" at bounding box center [390, 139] width 72 height 33
click at [194, 246] on button "ENTER" at bounding box center [122, 245] width 204 height 41
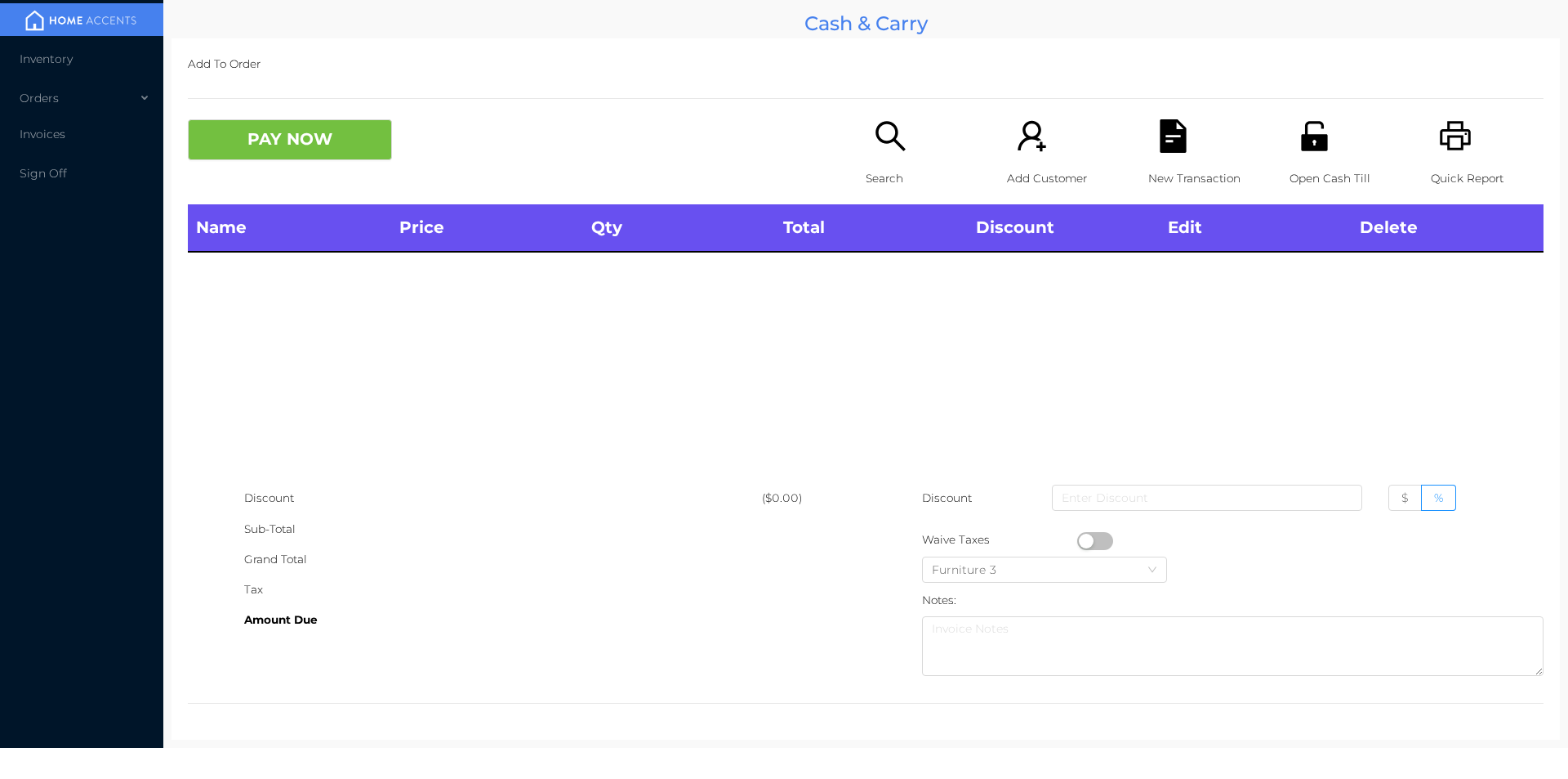
click at [875, 138] on icon "icon: search" at bounding box center [890, 135] width 29 height 29
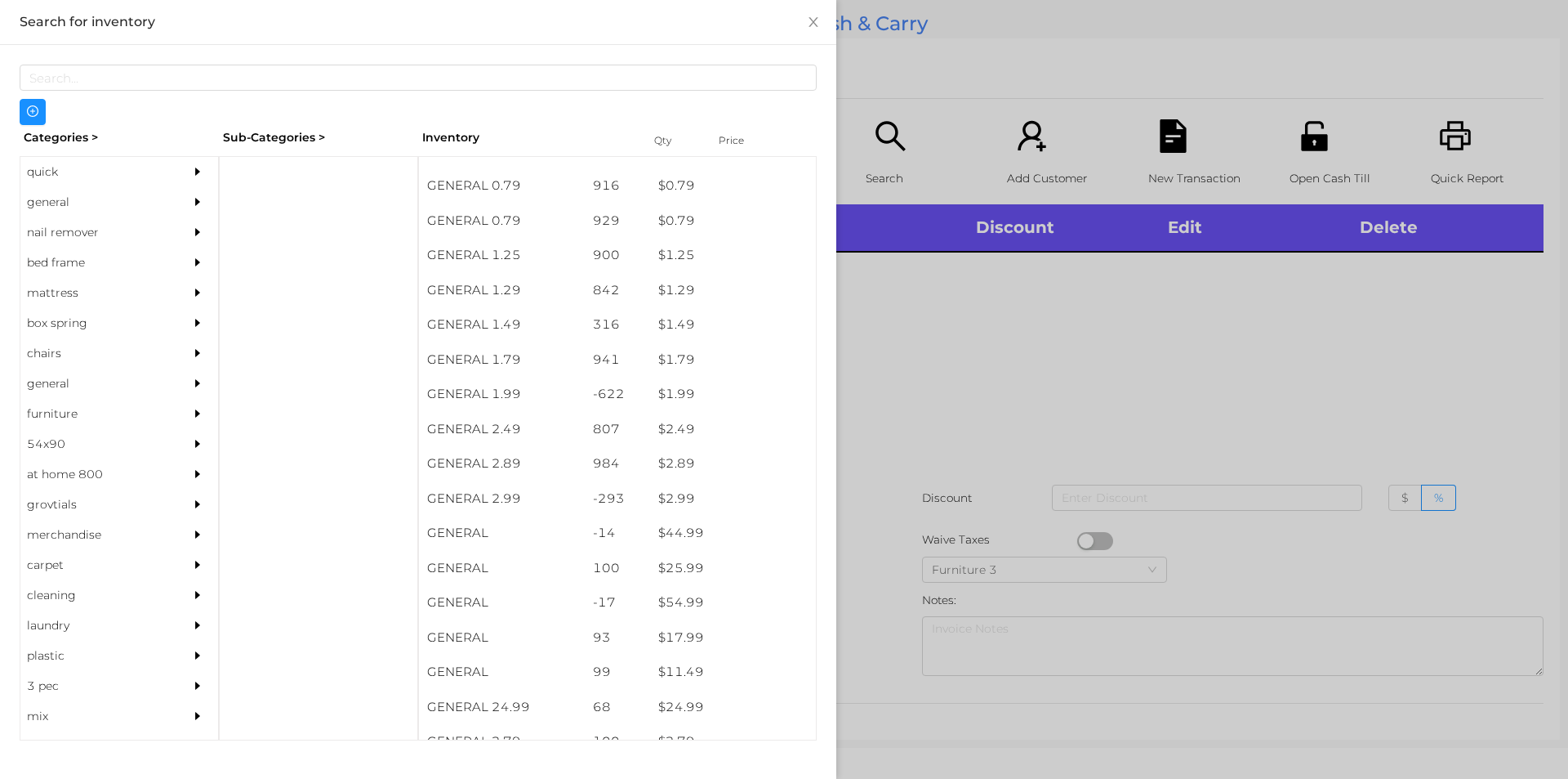
scroll to position [153, 0]
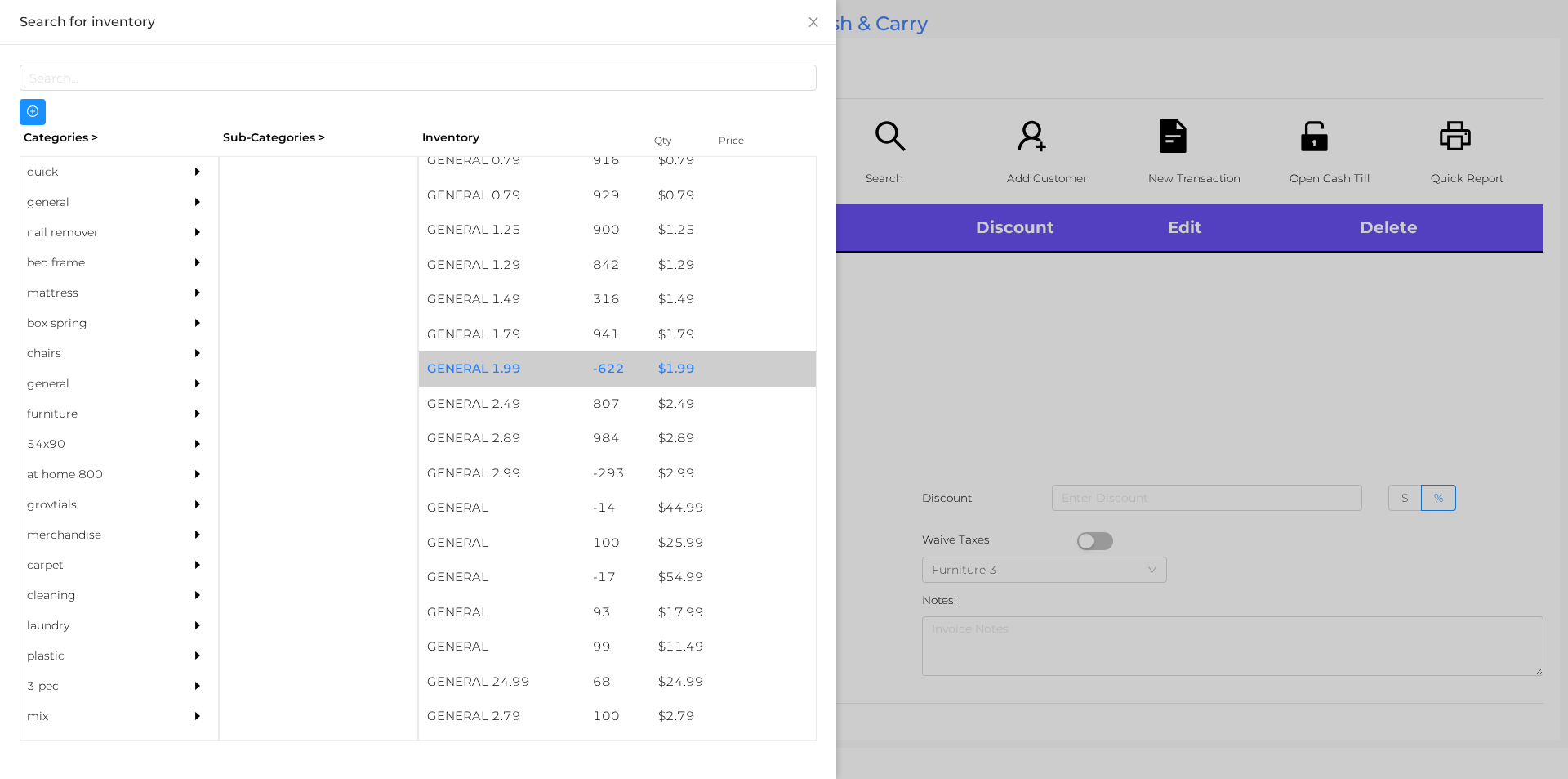
click at [718, 371] on div "$ 1.99" at bounding box center [733, 369] width 166 height 35
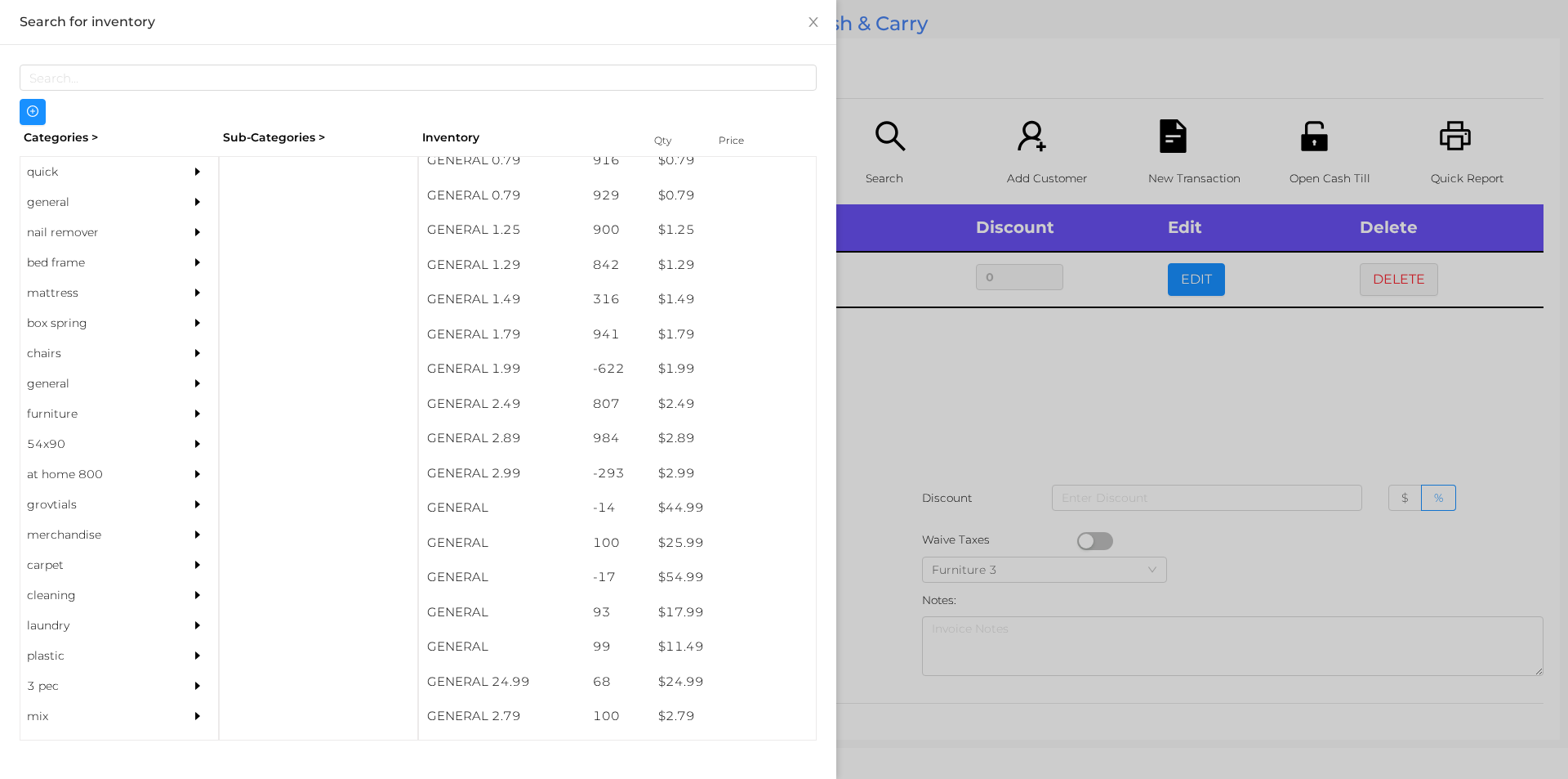
click at [901, 459] on div at bounding box center [784, 390] width 1568 height 779
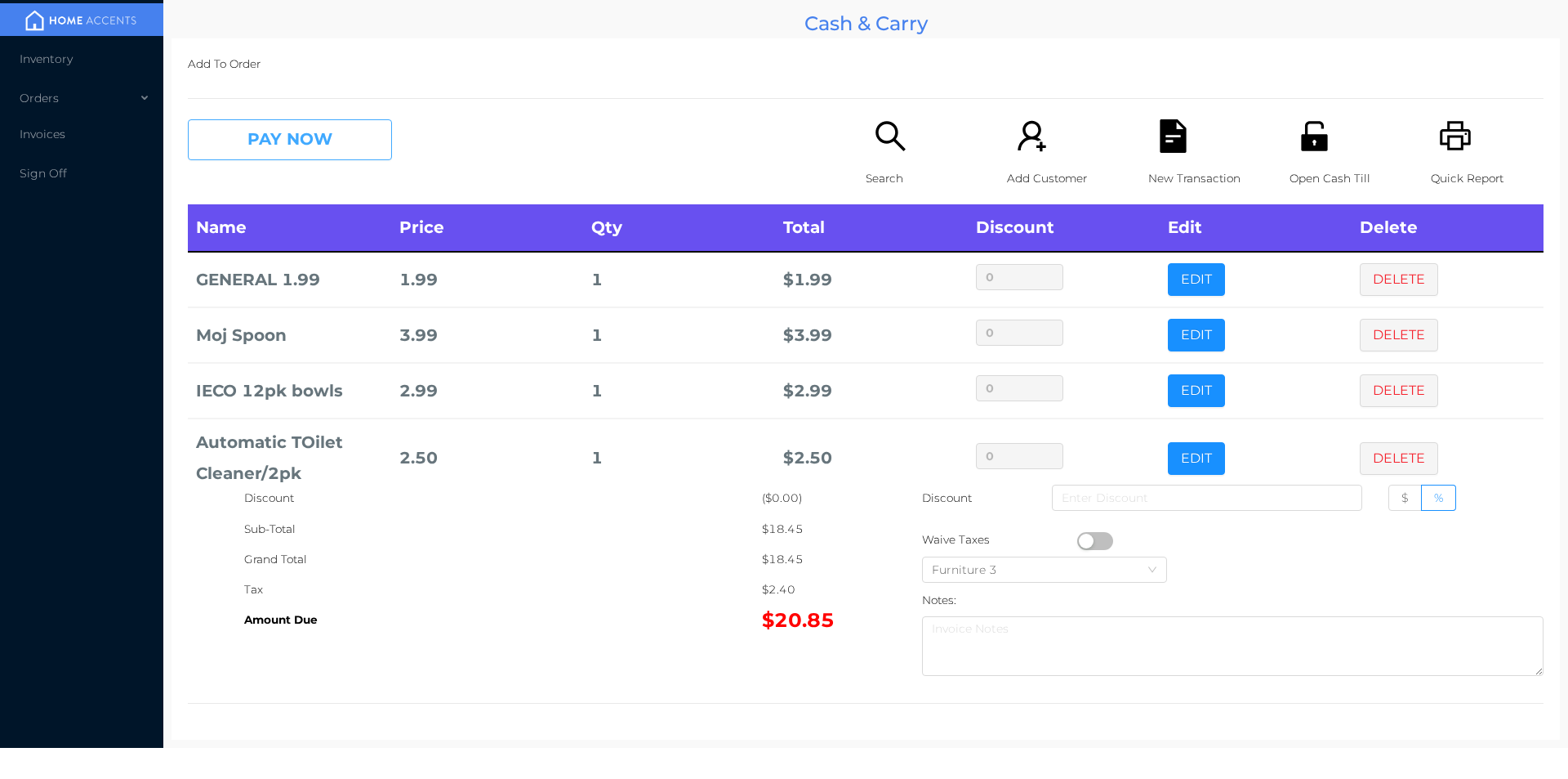
click at [352, 160] on button "PAY NOW" at bounding box center [290, 139] width 204 height 41
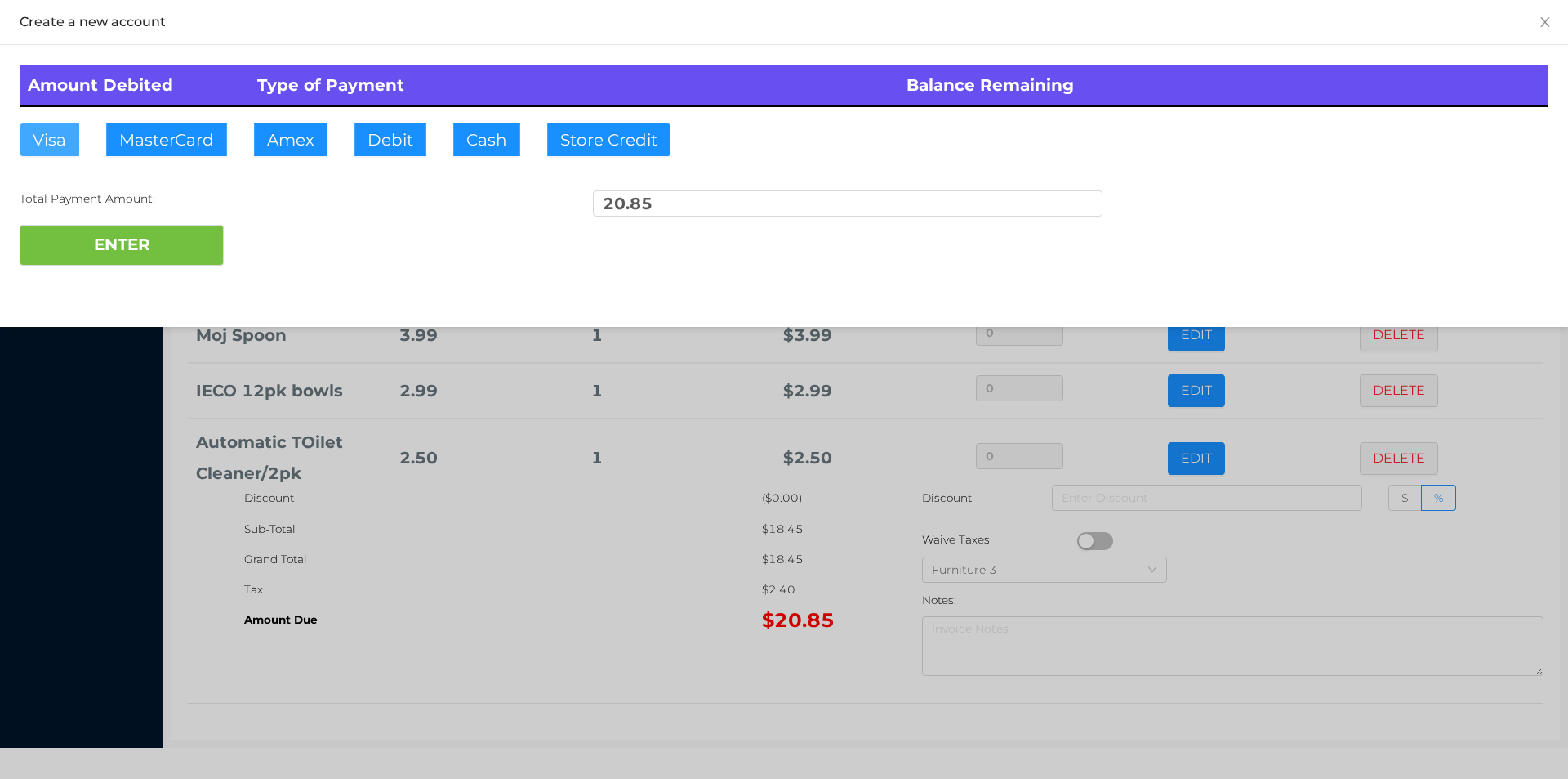
click at [53, 153] on button "Visa" at bounding box center [49, 139] width 59 height 33
click at [125, 263] on button "ENTER" at bounding box center [122, 245] width 204 height 41
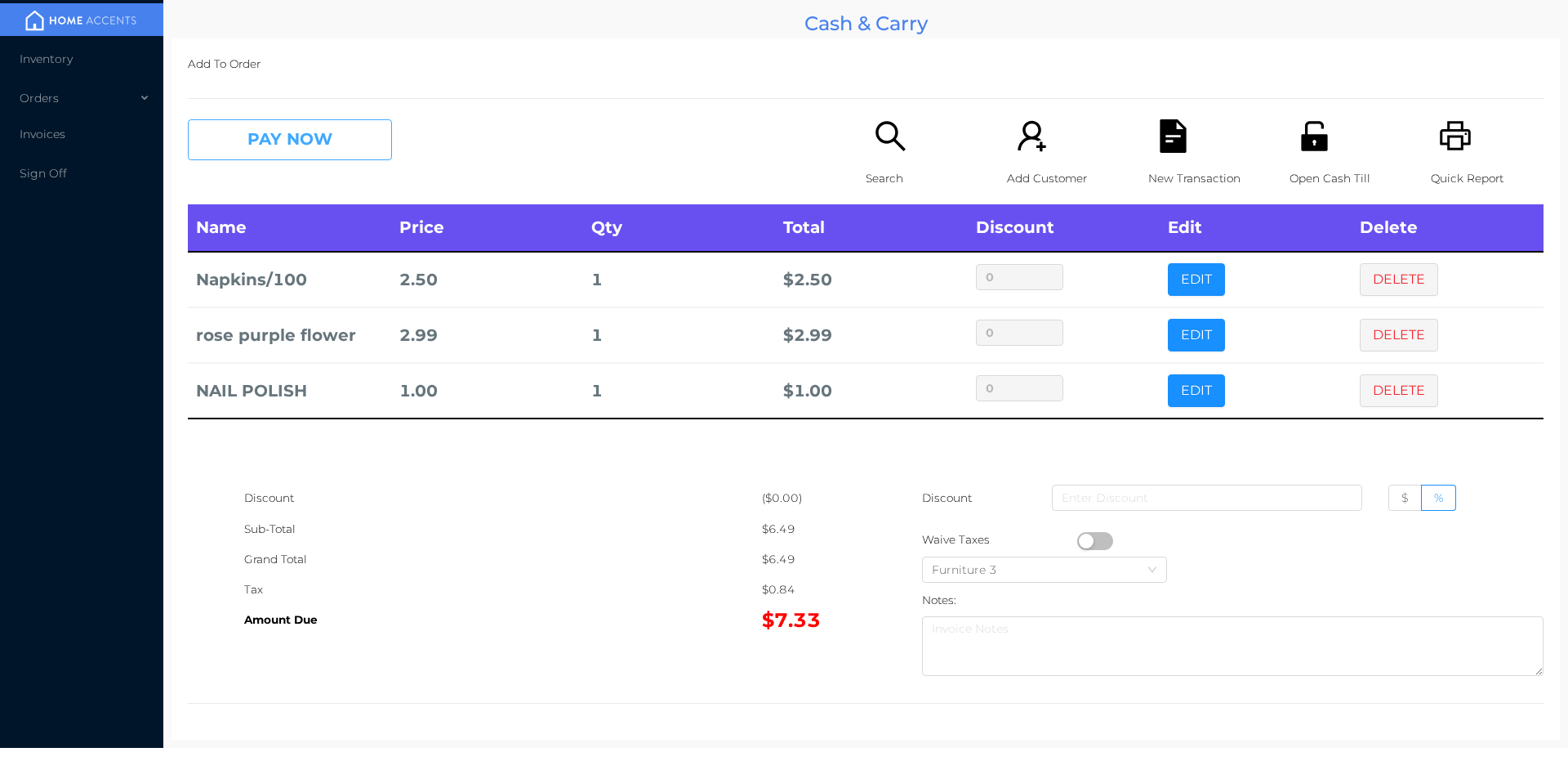
click at [289, 137] on button "PAY NOW" at bounding box center [290, 139] width 204 height 41
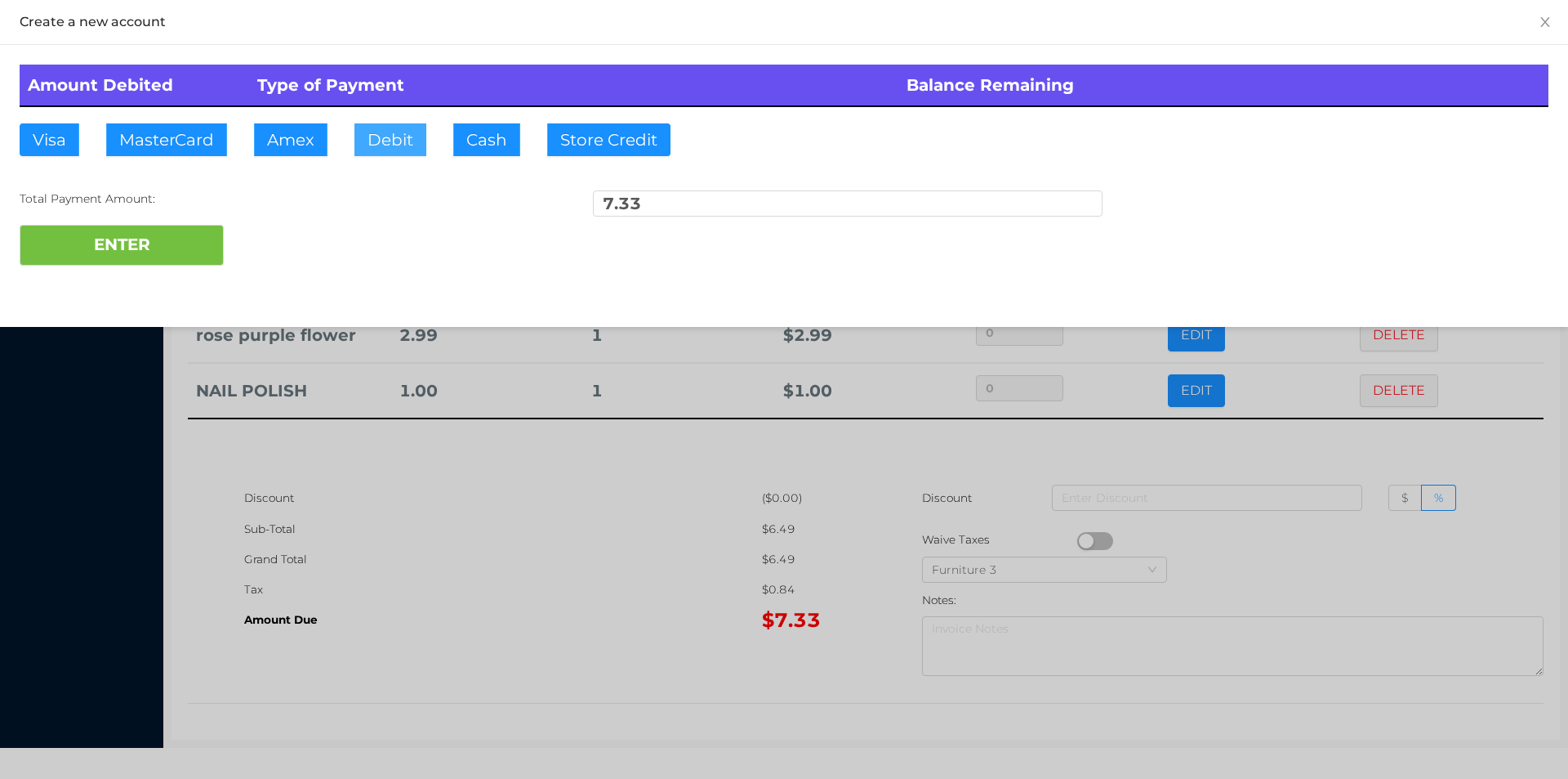
click at [394, 140] on button "Debit" at bounding box center [390, 139] width 72 height 33
type input "10"
click at [98, 264] on button "ENTER" at bounding box center [122, 245] width 204 height 41
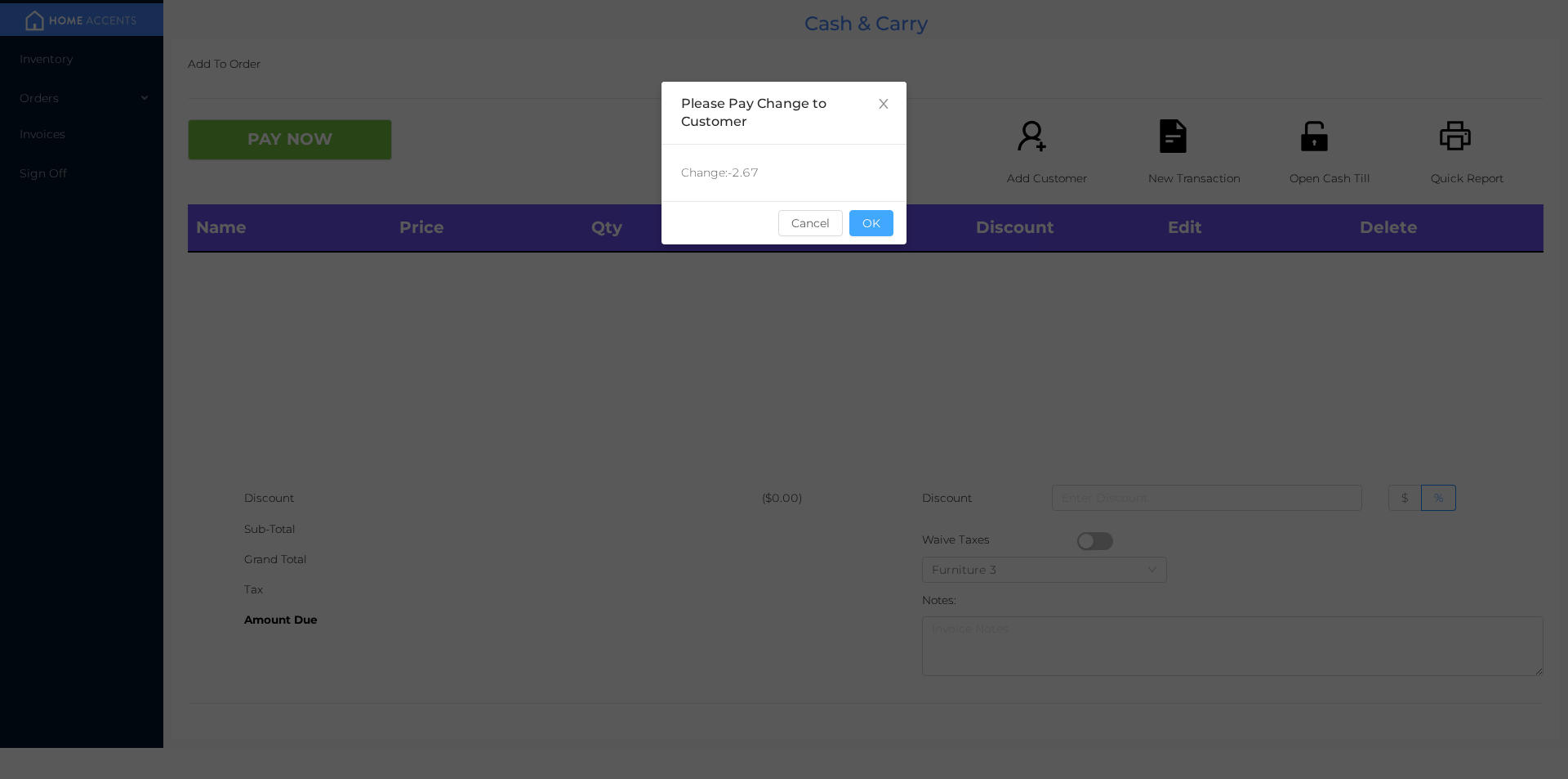
click at [877, 228] on button "OK" at bounding box center [872, 223] width 44 height 26
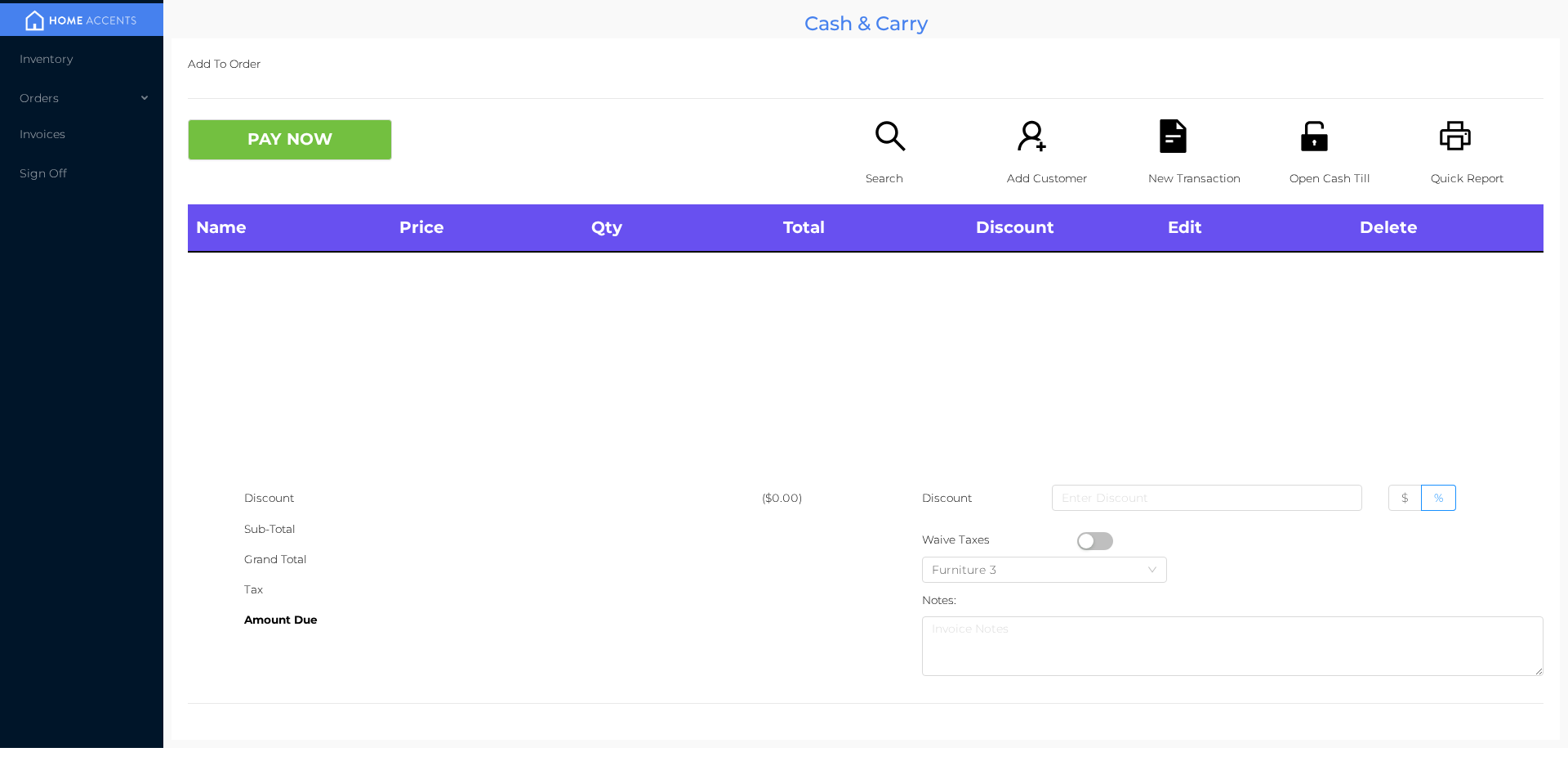
click at [889, 167] on p "Search" at bounding box center [921, 178] width 113 height 30
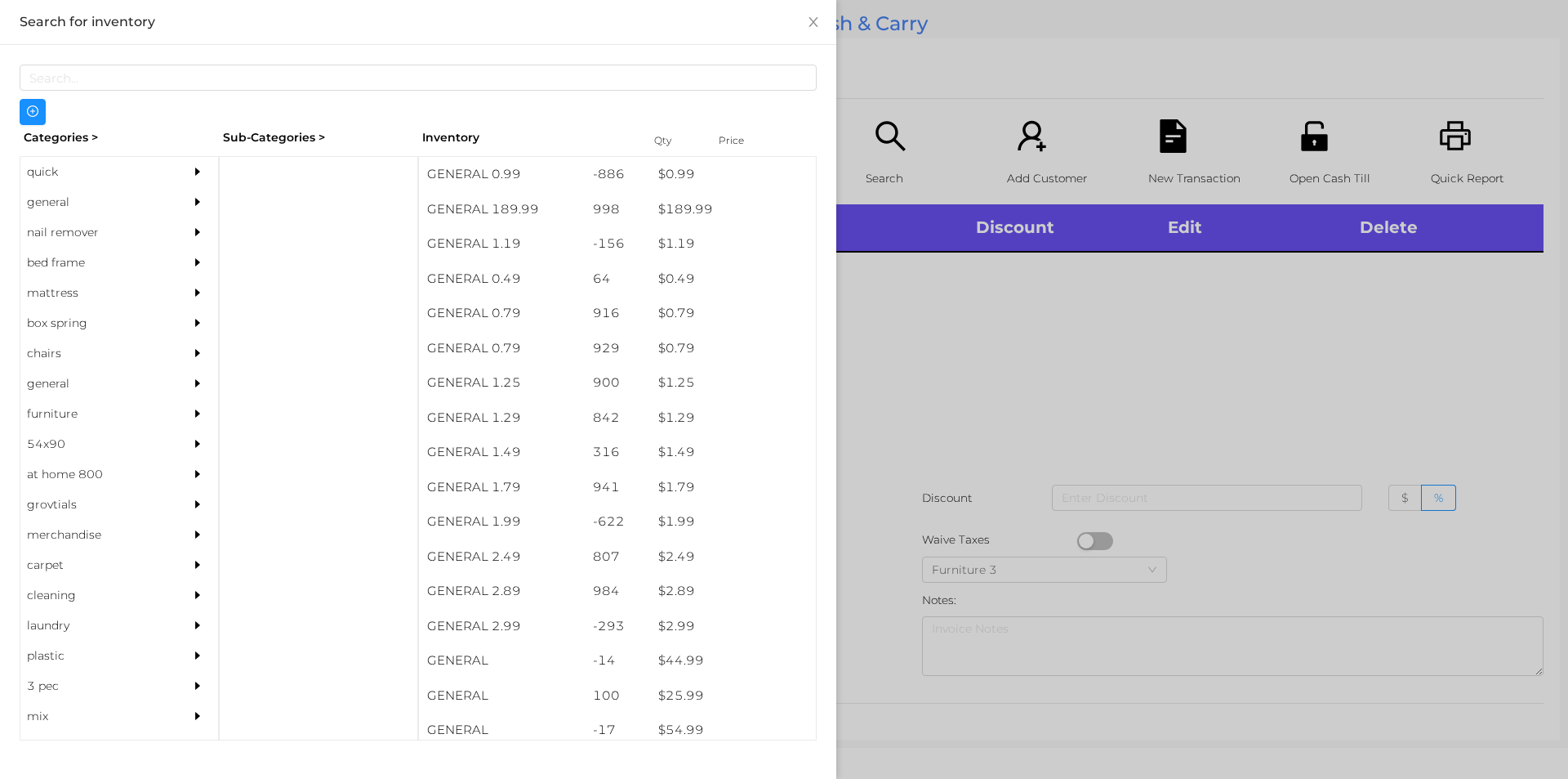
click at [73, 202] on div "general" at bounding box center [95, 202] width 149 height 30
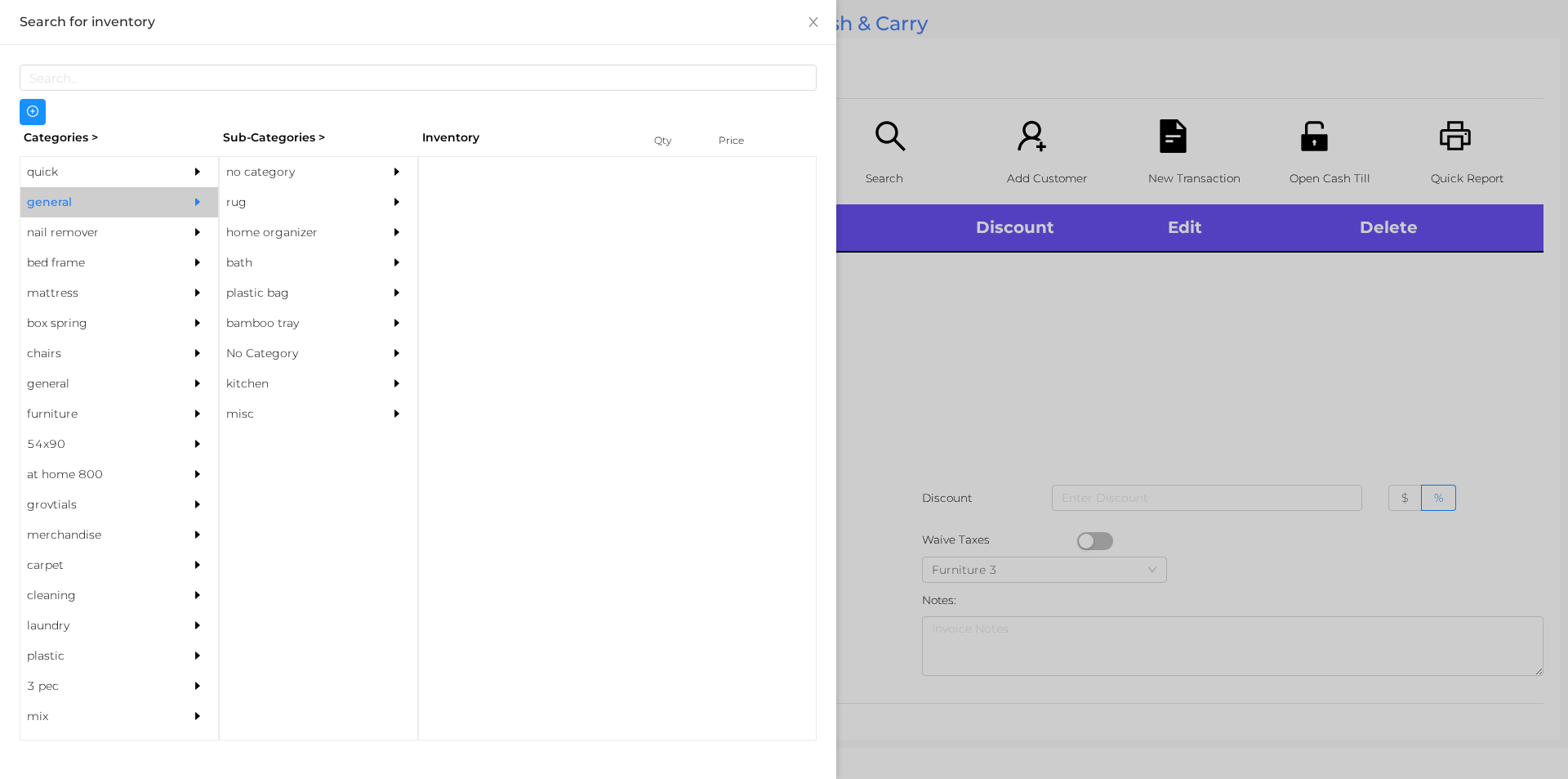
click at [246, 168] on div "no category" at bounding box center [294, 172] width 149 height 30
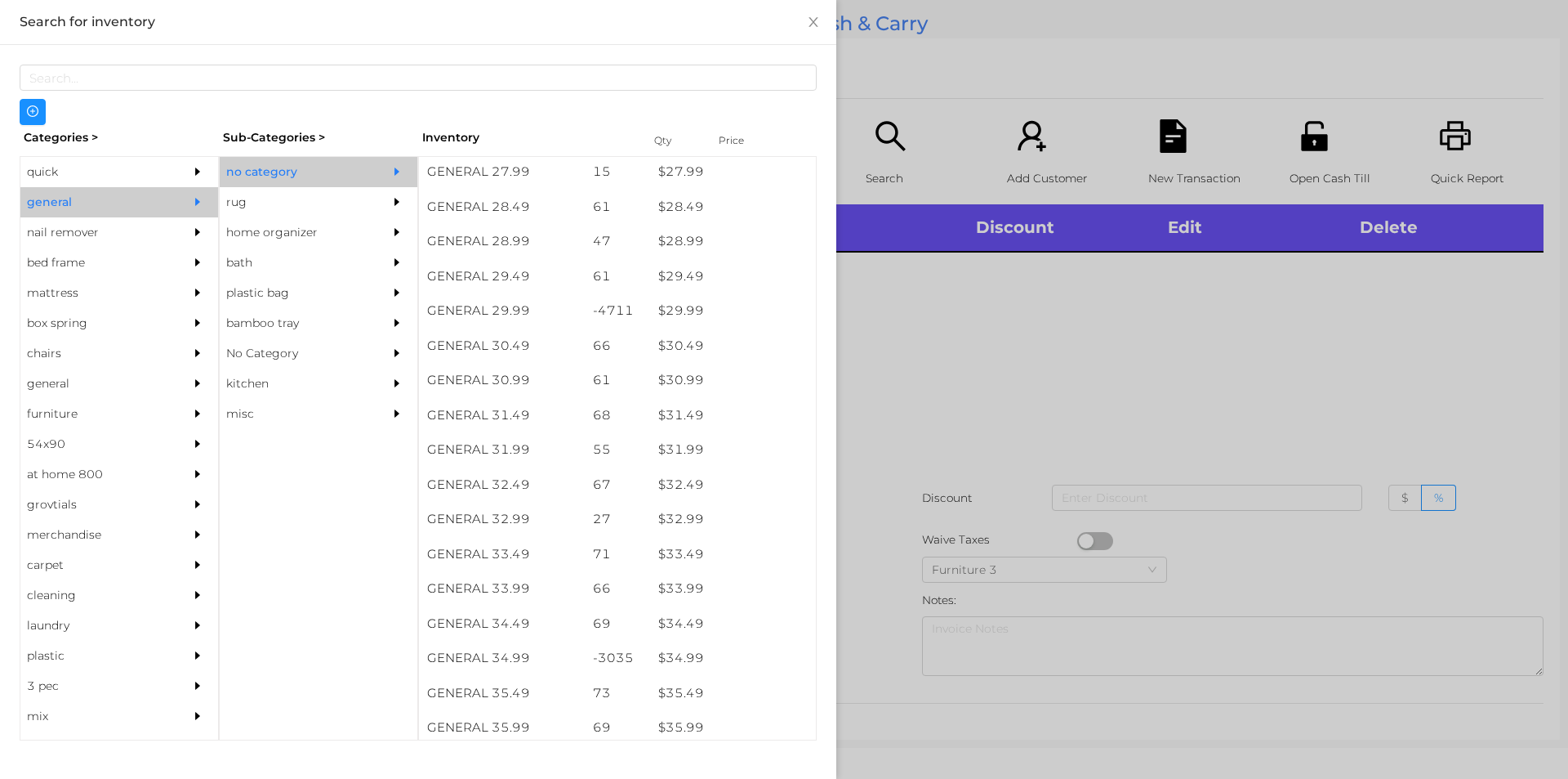
scroll to position [2309, 0]
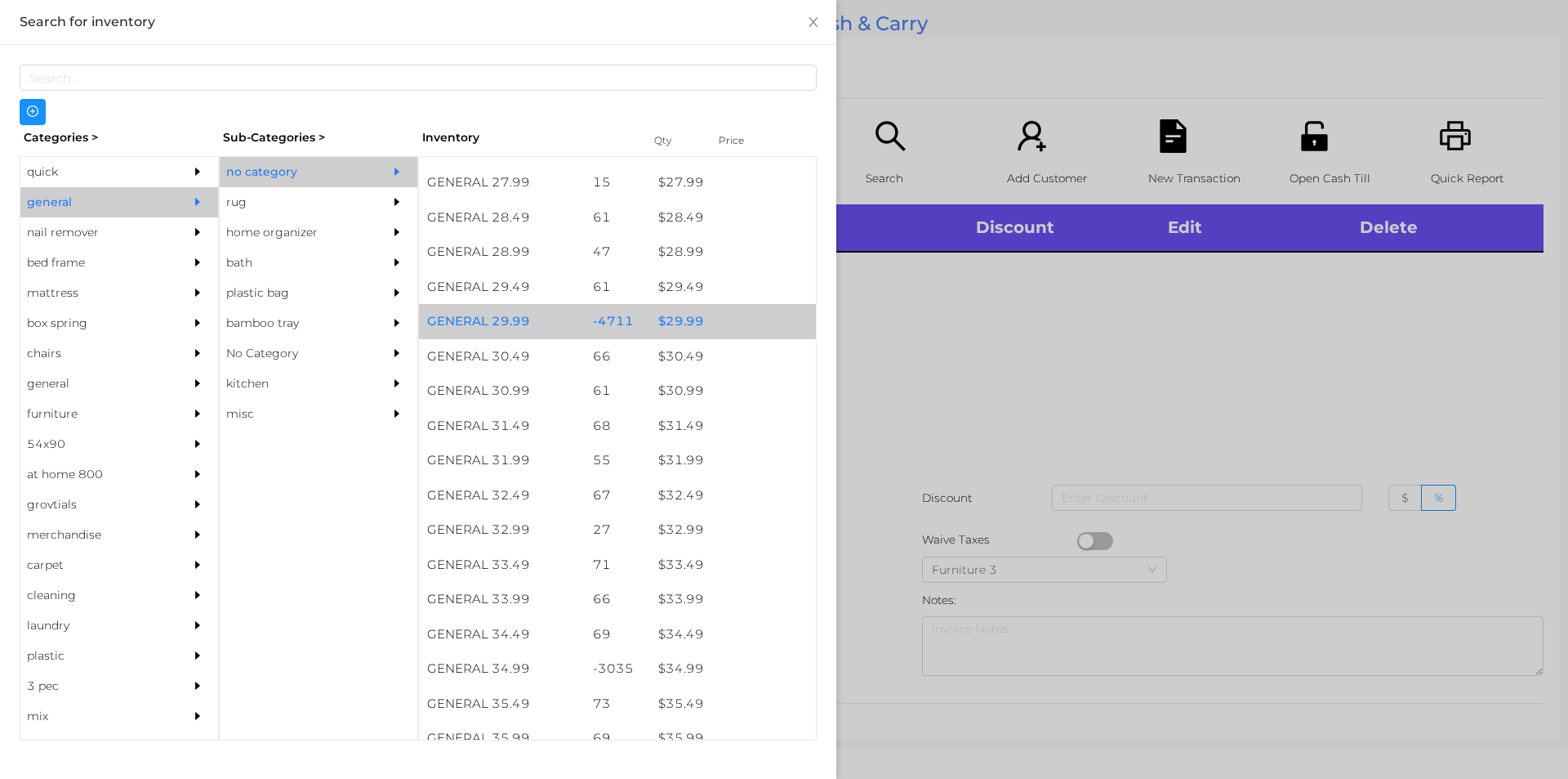
click at [708, 324] on div "$ 29.99" at bounding box center [733, 322] width 166 height 35
click at [705, 319] on div "$ 29.99" at bounding box center [733, 322] width 166 height 35
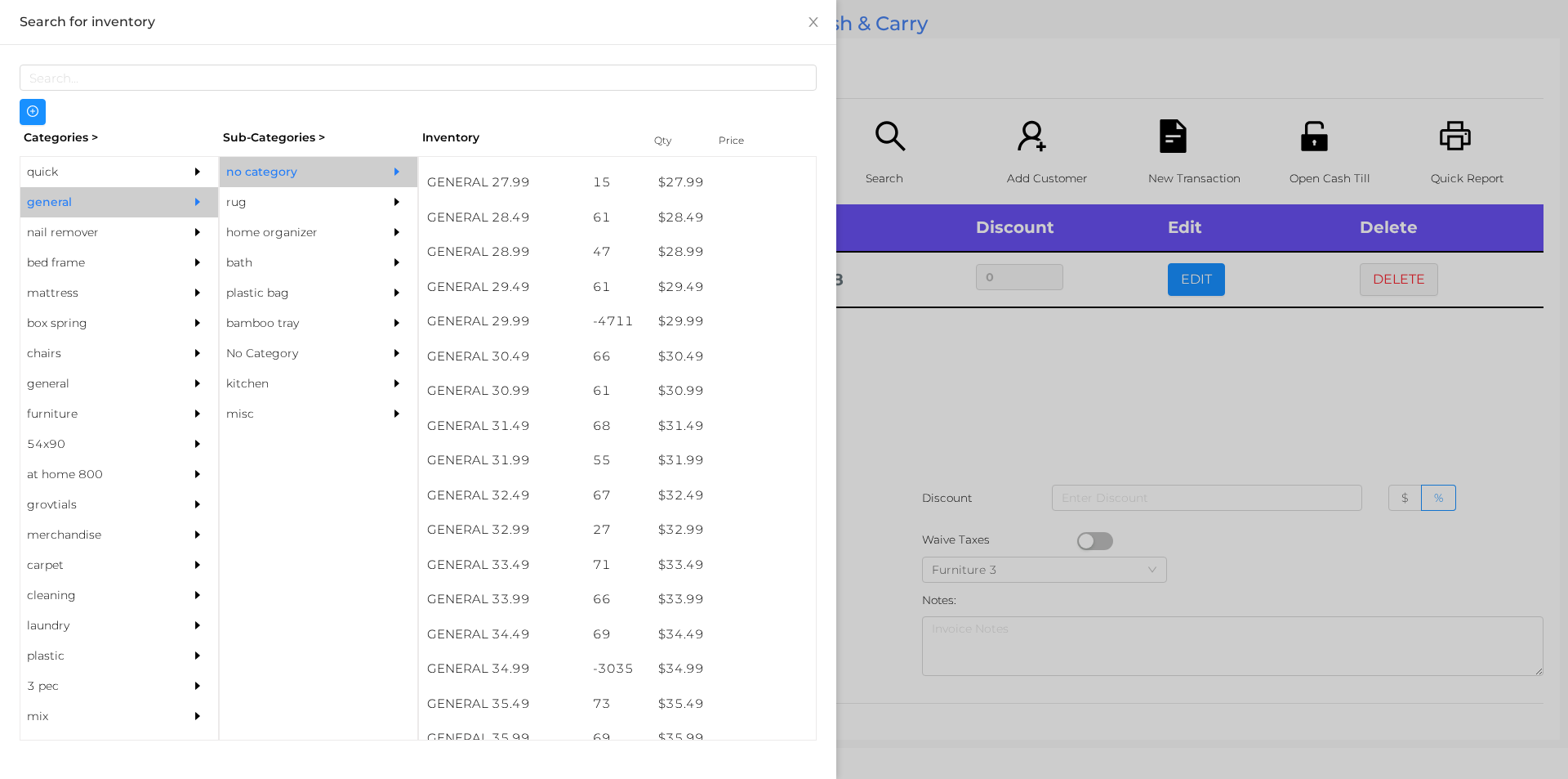
click at [883, 405] on div at bounding box center [784, 390] width 1568 height 779
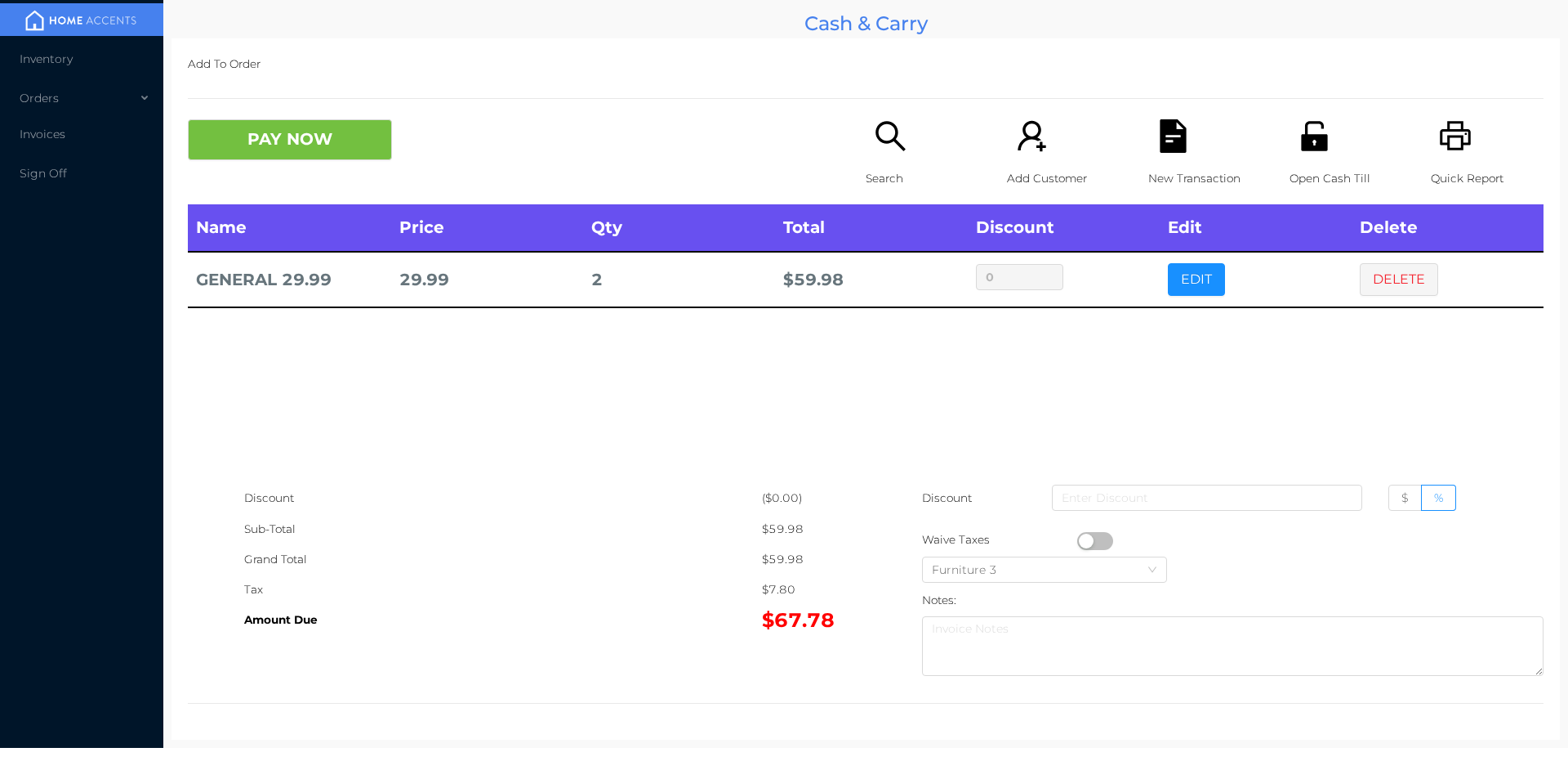
click at [1402, 285] on button "DELETE" at bounding box center [1399, 279] width 78 height 33
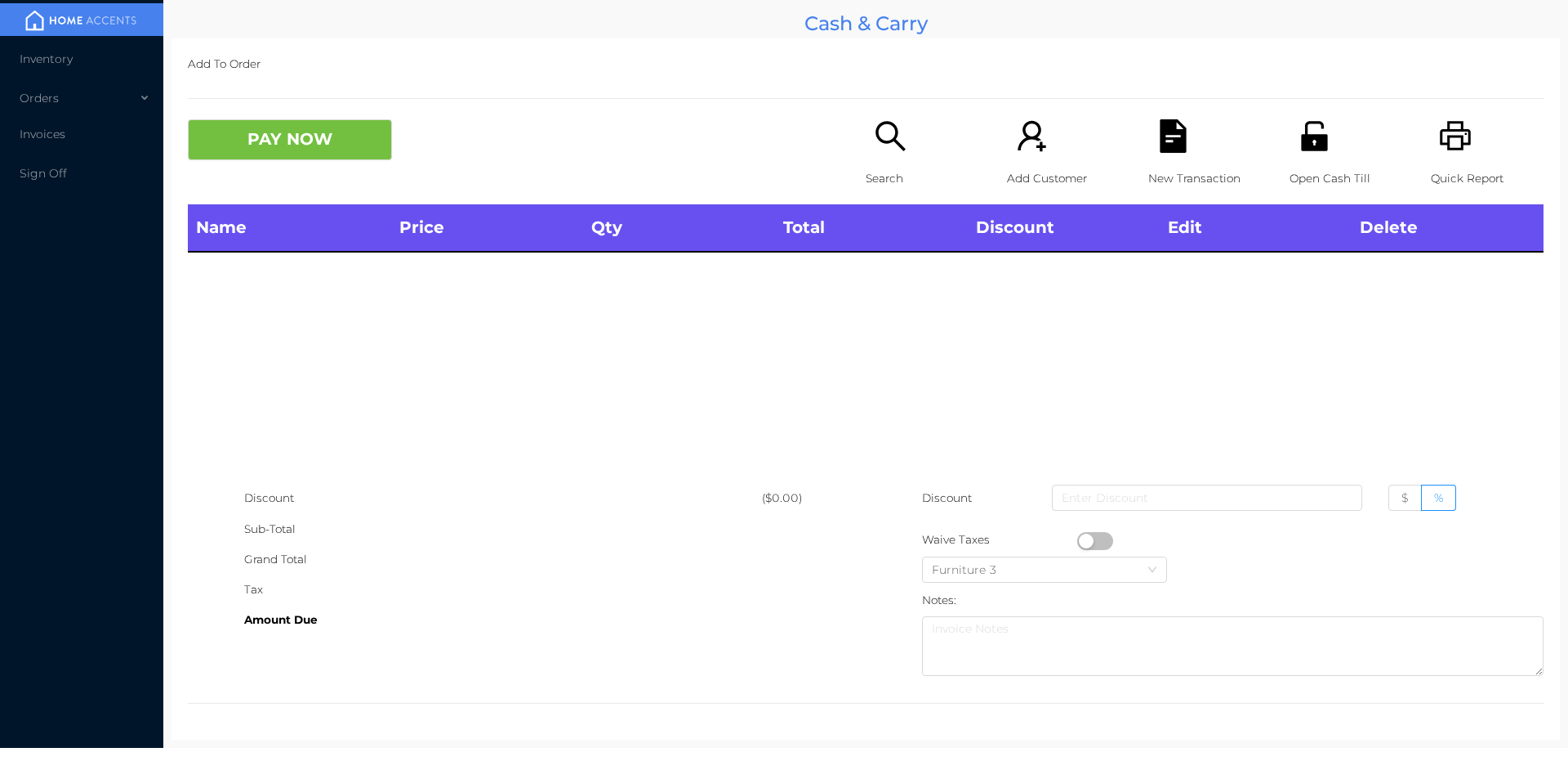
click at [1303, 156] on div "Open Cash Till" at bounding box center [1345, 161] width 113 height 85
click at [920, 150] on div "Search" at bounding box center [921, 161] width 113 height 85
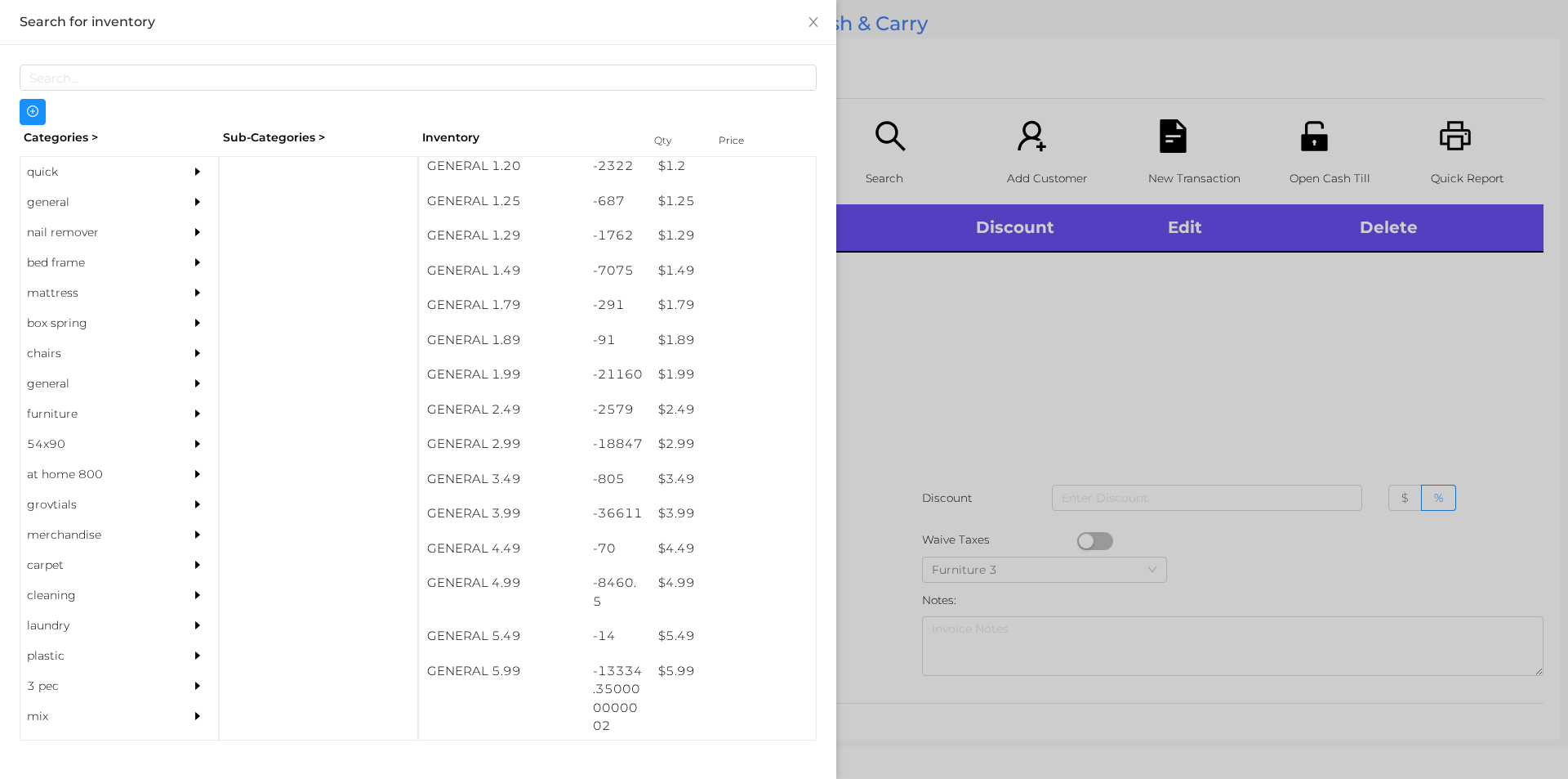
scroll to position [229, 0]
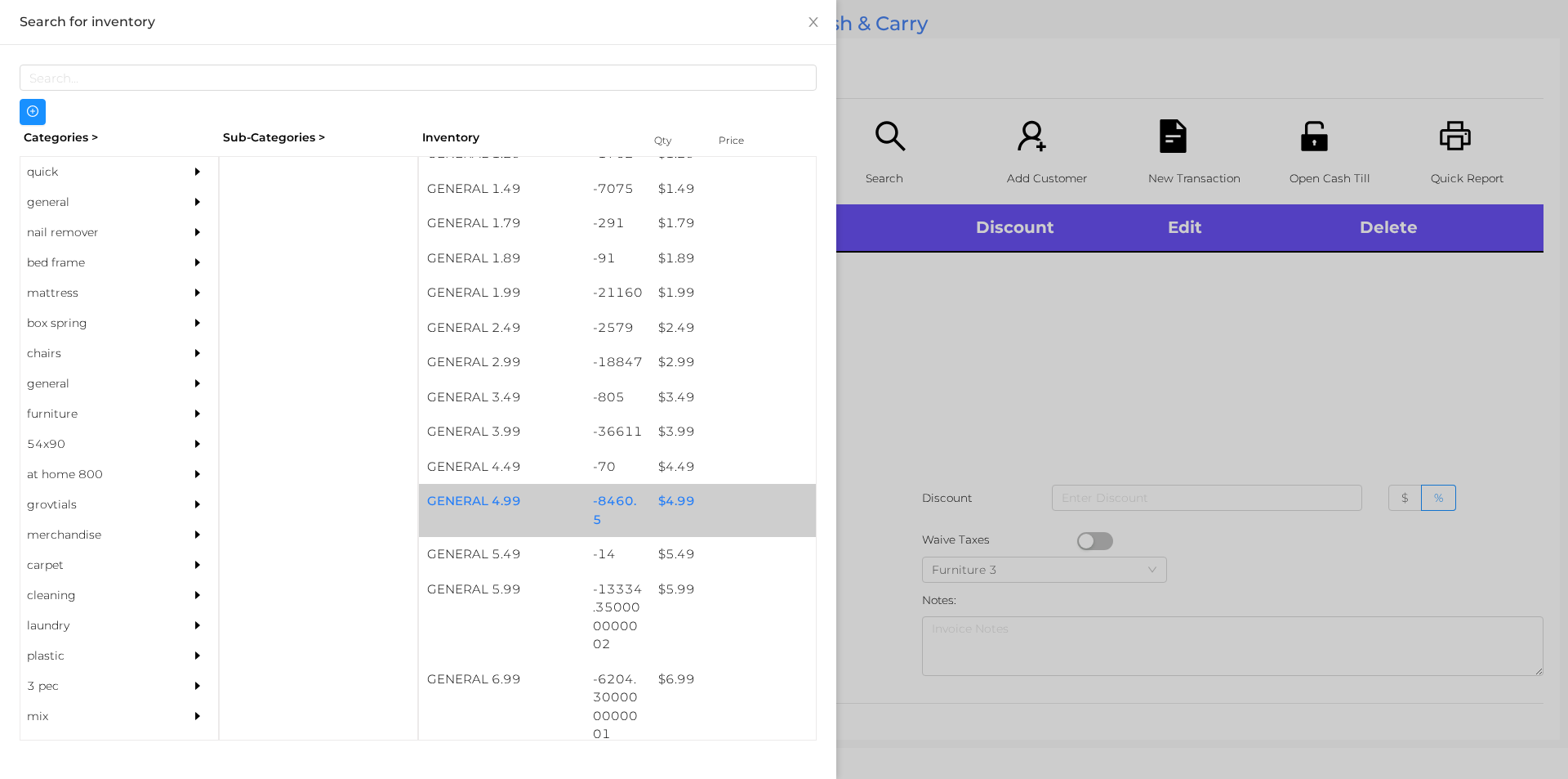
click at [702, 502] on div "$ 4.99" at bounding box center [733, 501] width 166 height 35
click at [712, 508] on div "$ 4.99" at bounding box center [733, 501] width 166 height 35
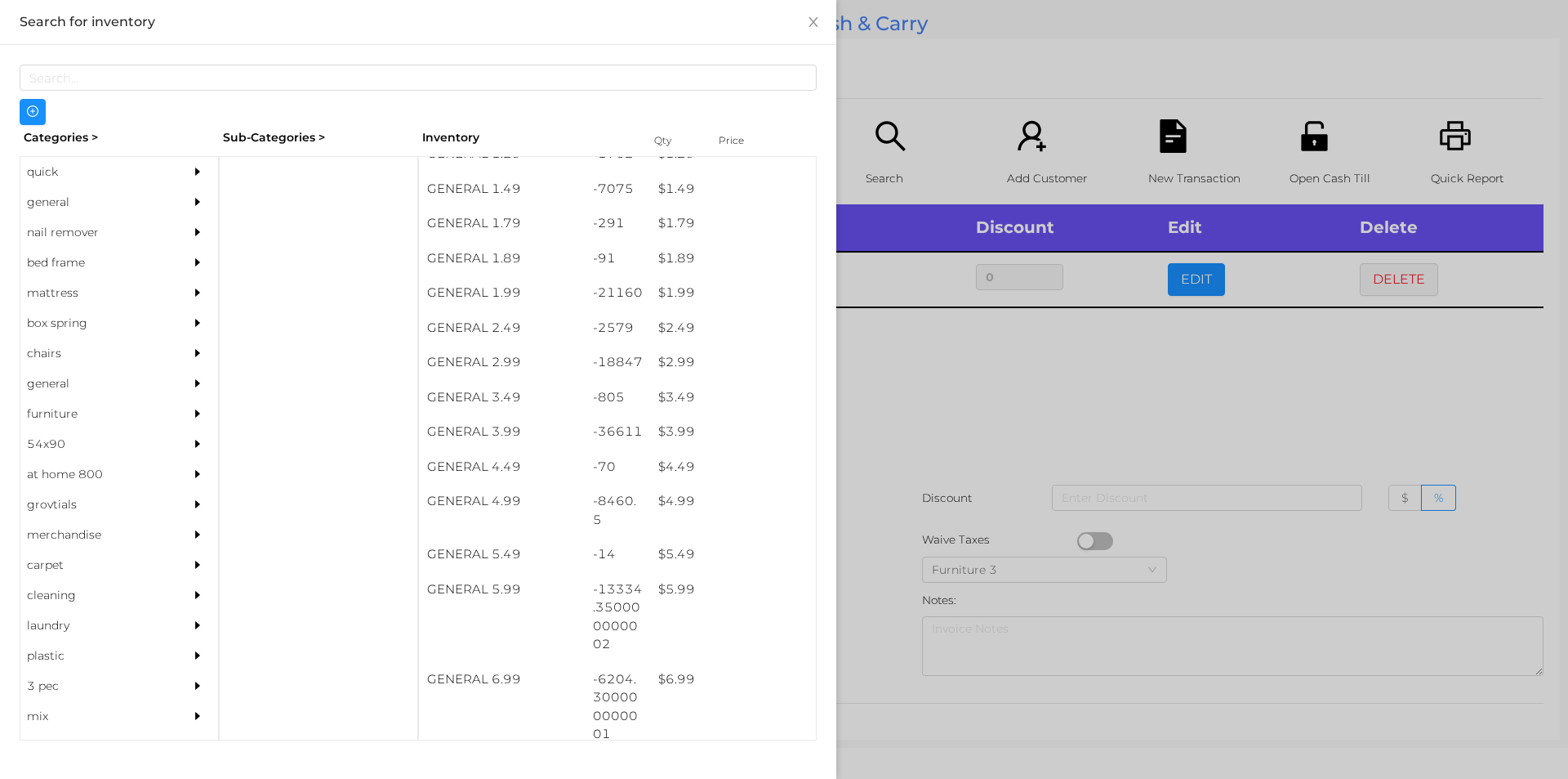
click at [978, 414] on div at bounding box center [784, 390] width 1568 height 779
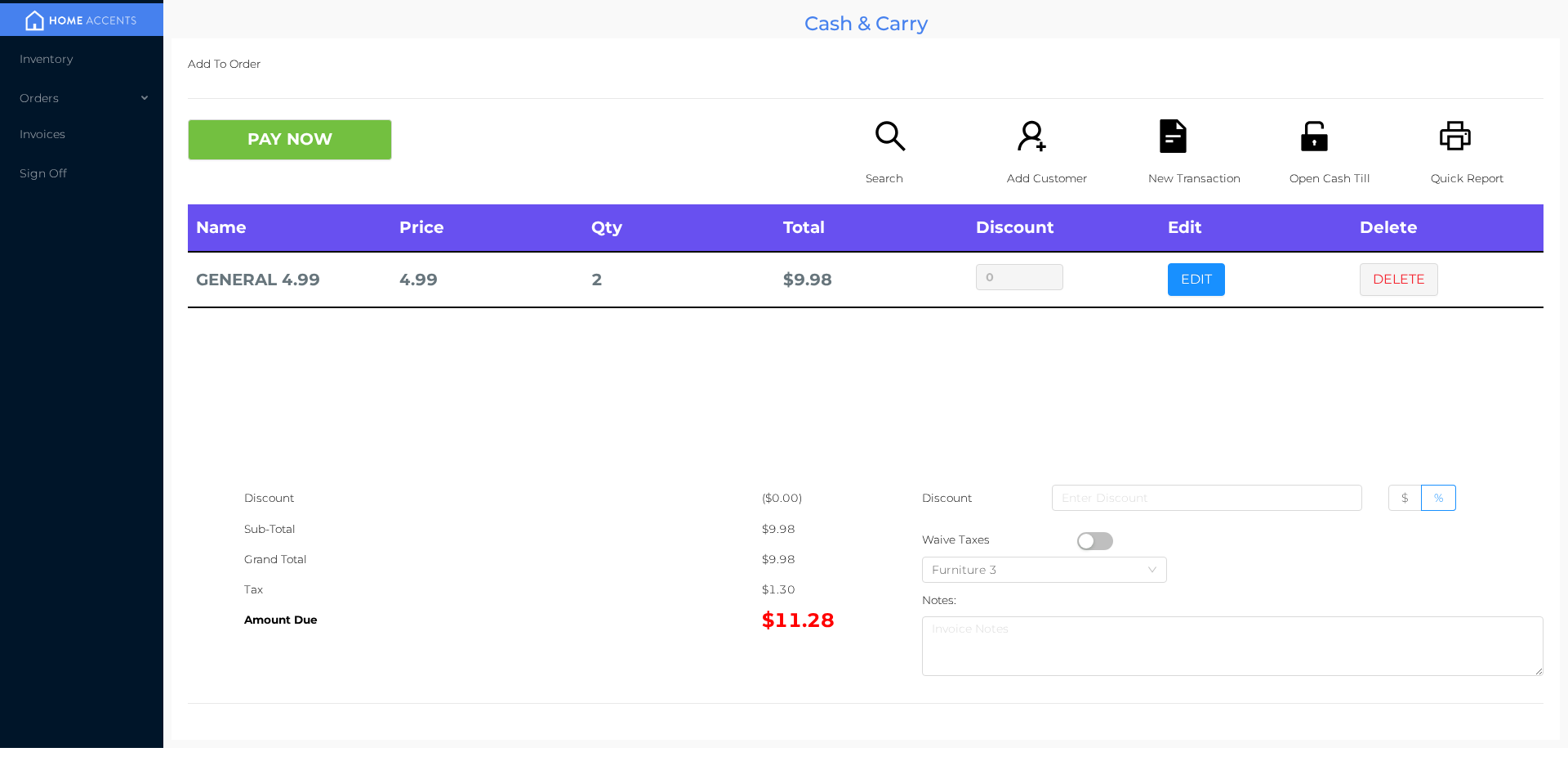
click at [1099, 423] on div "Name Price Qty Total Discount Edit Delete GENERAL 4.99 4.99 2 $ 9.98 0 EDIT DEL…" at bounding box center [866, 343] width 1356 height 279
click at [1439, 127] on icon "icon: printer" at bounding box center [1456, 136] width 34 height 34
click at [1187, 136] on div "New Transaction" at bounding box center [1204, 161] width 113 height 85
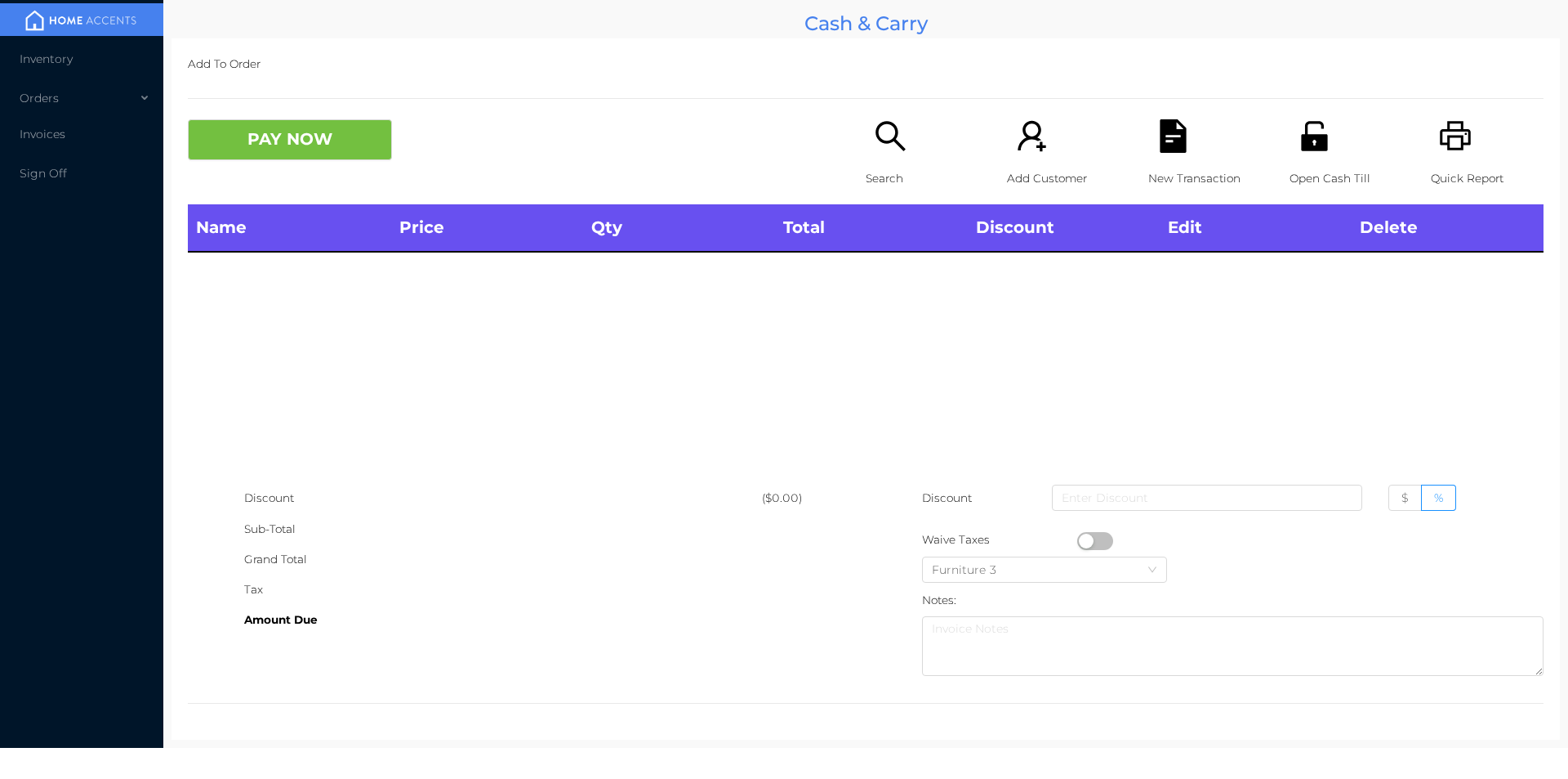
click at [898, 133] on icon "icon: search" at bounding box center [891, 136] width 34 height 34
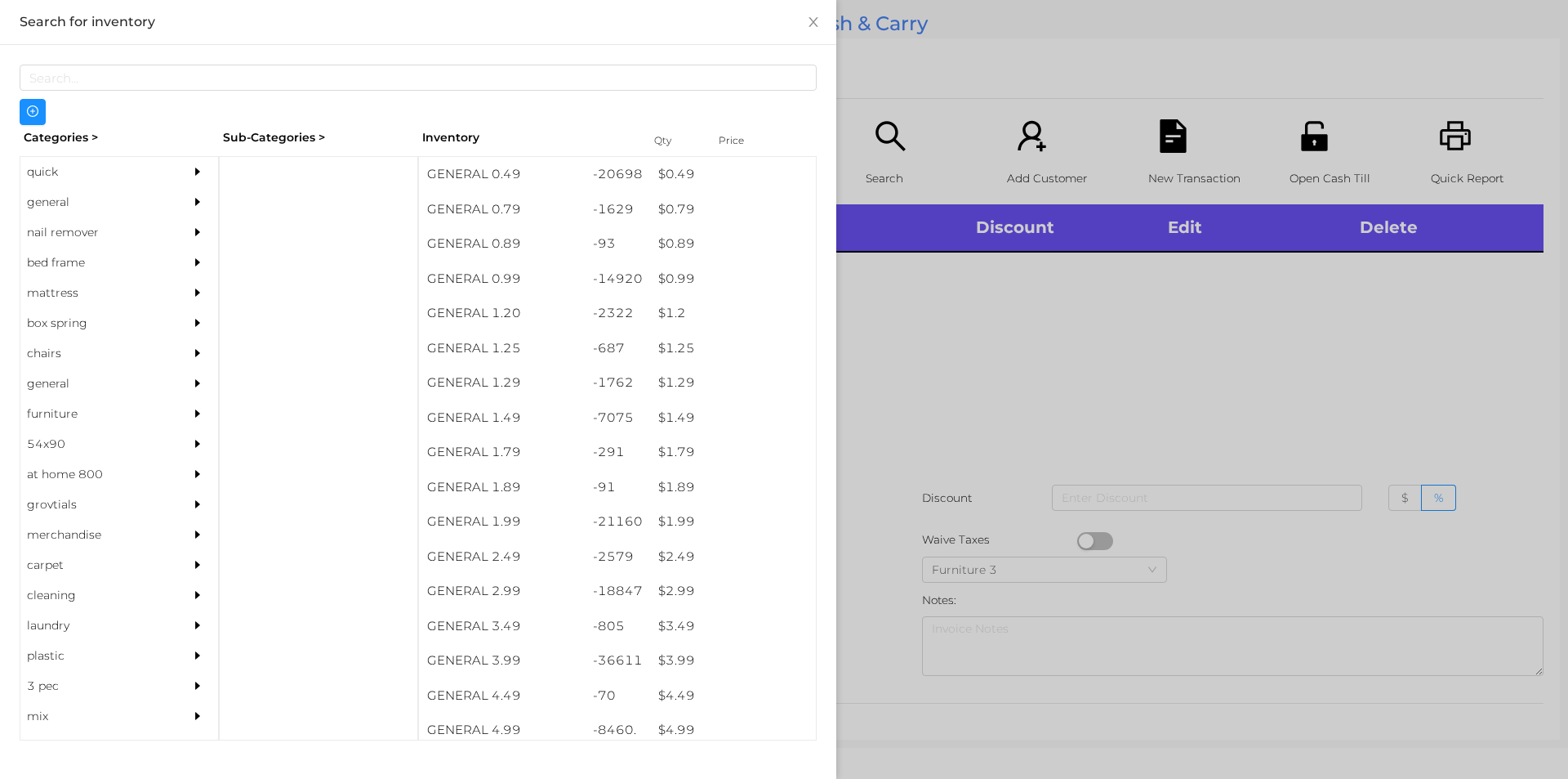
click at [72, 205] on div "general" at bounding box center [95, 202] width 149 height 30
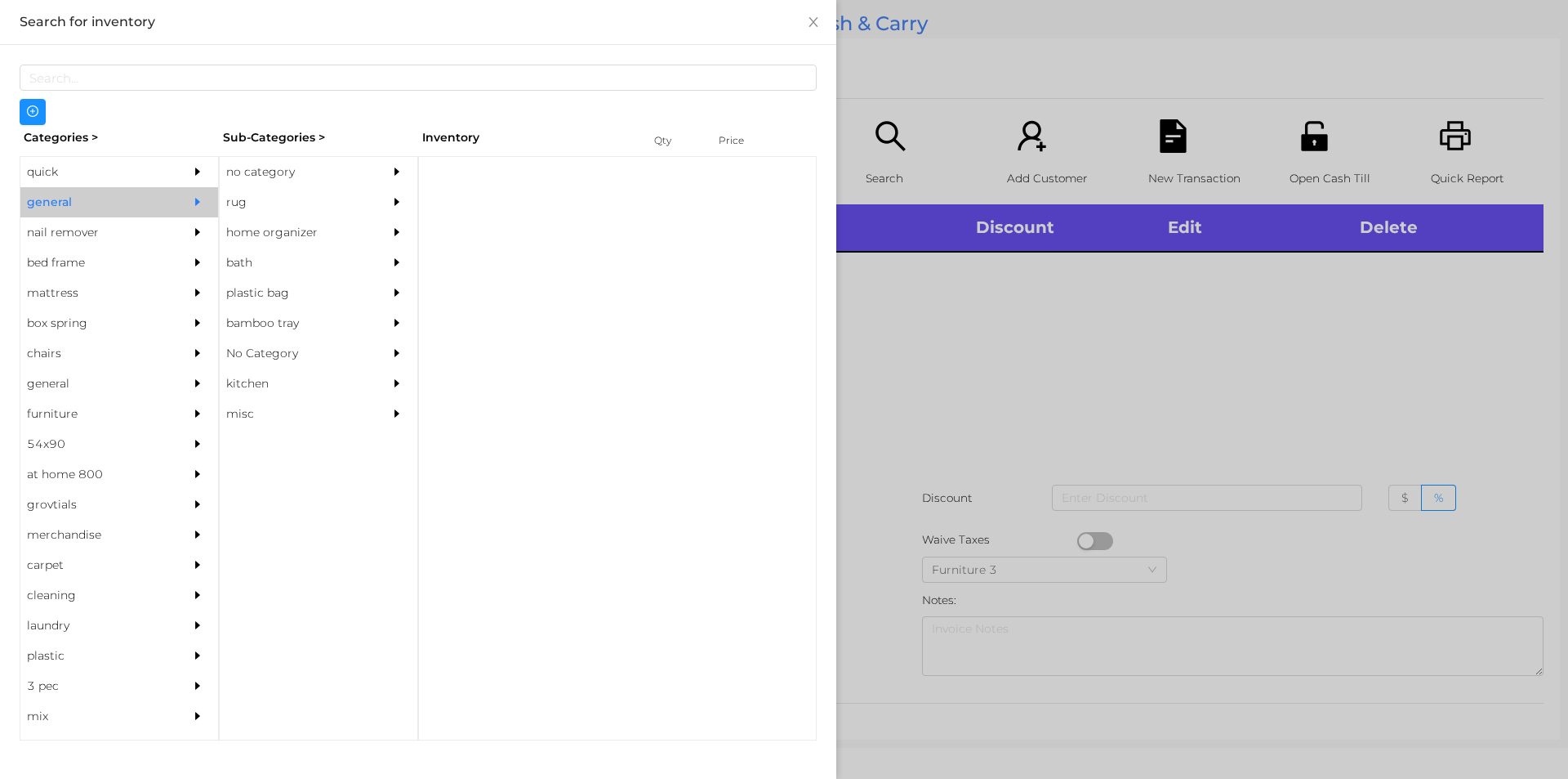
click at [293, 175] on div "no category" at bounding box center [294, 172] width 149 height 30
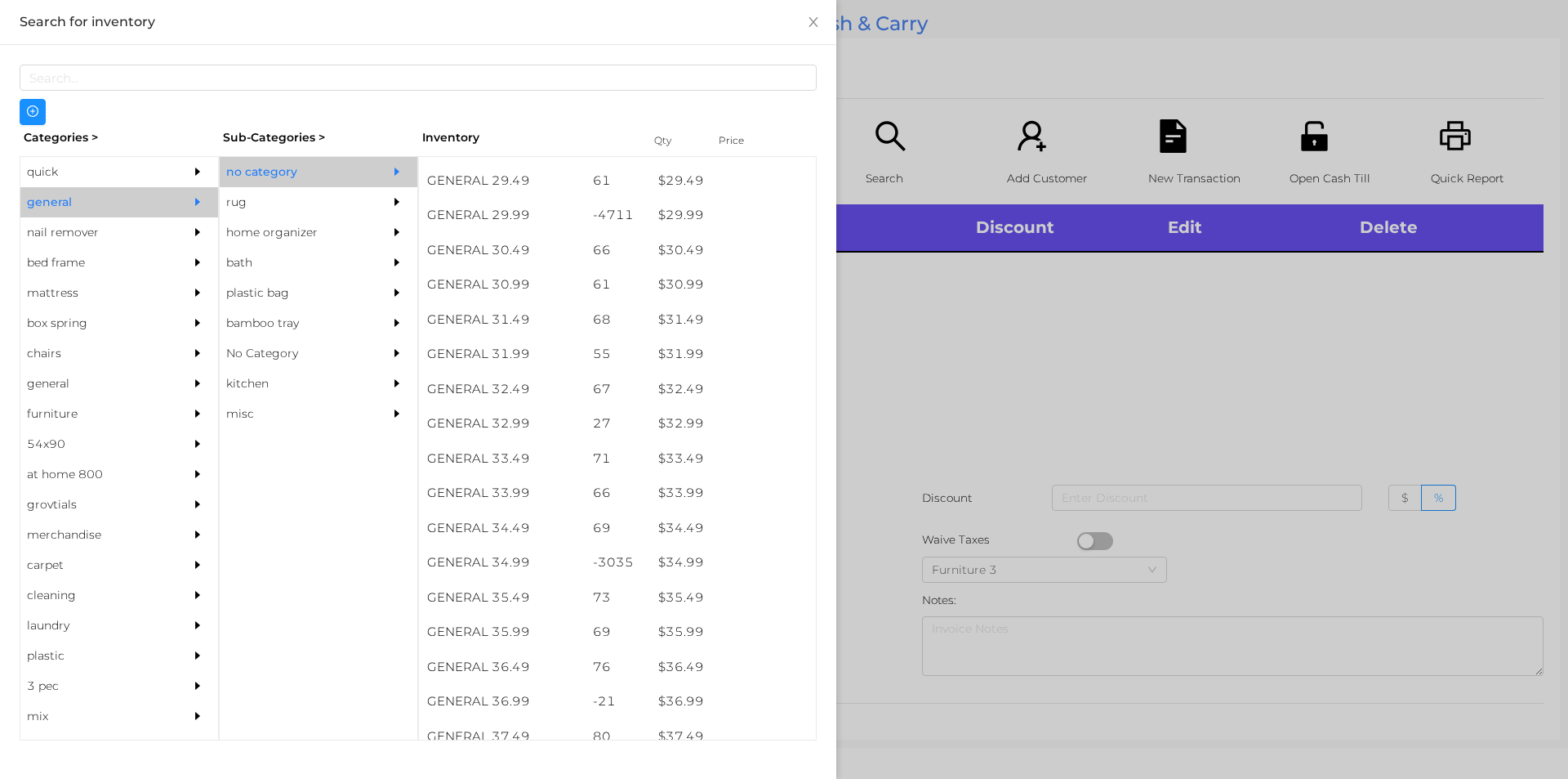
scroll to position [2385, 0]
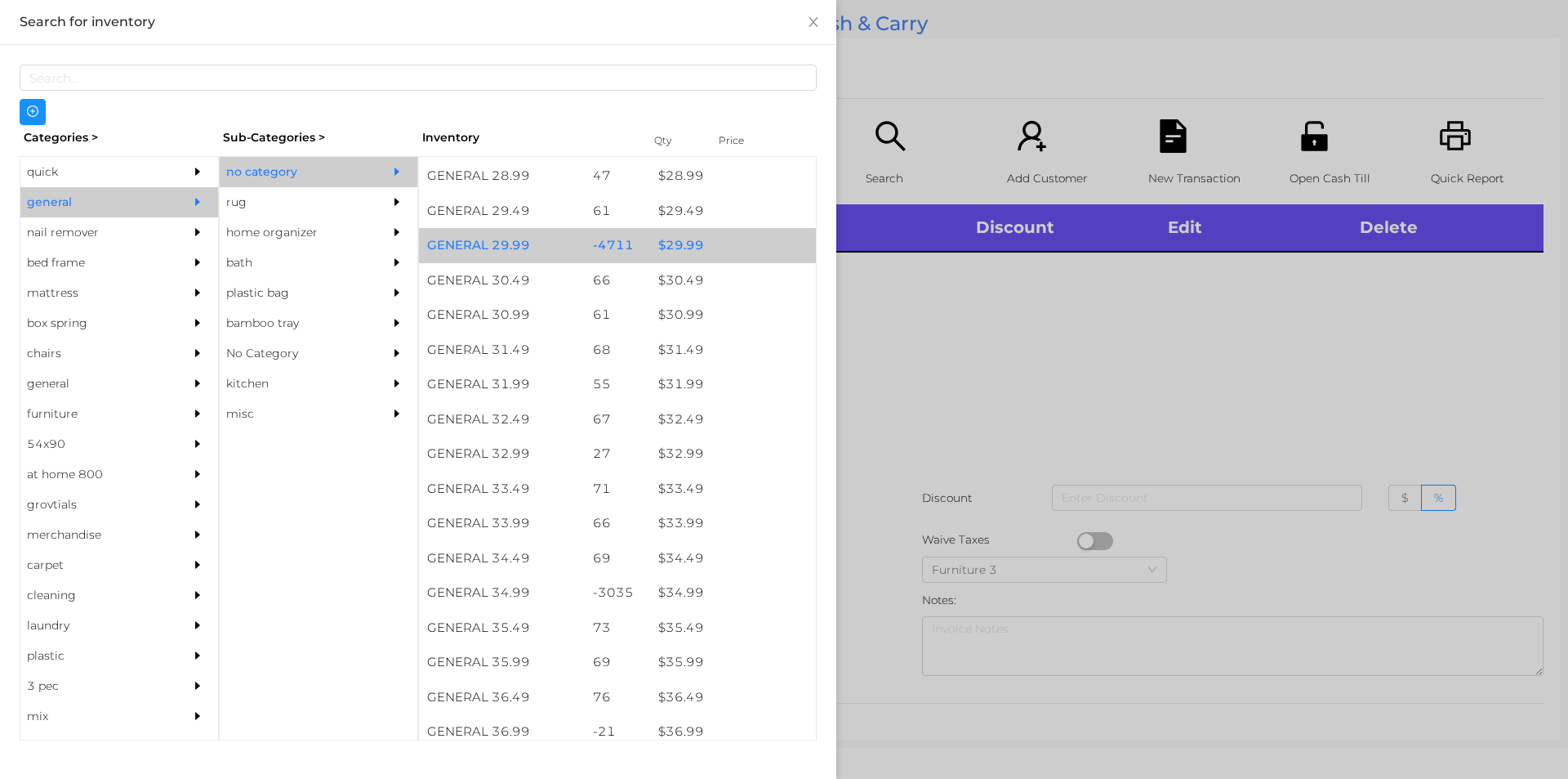
click at [704, 245] on div "$ 29.99" at bounding box center [733, 246] width 166 height 35
click at [710, 244] on div "$ 29.99" at bounding box center [733, 246] width 166 height 35
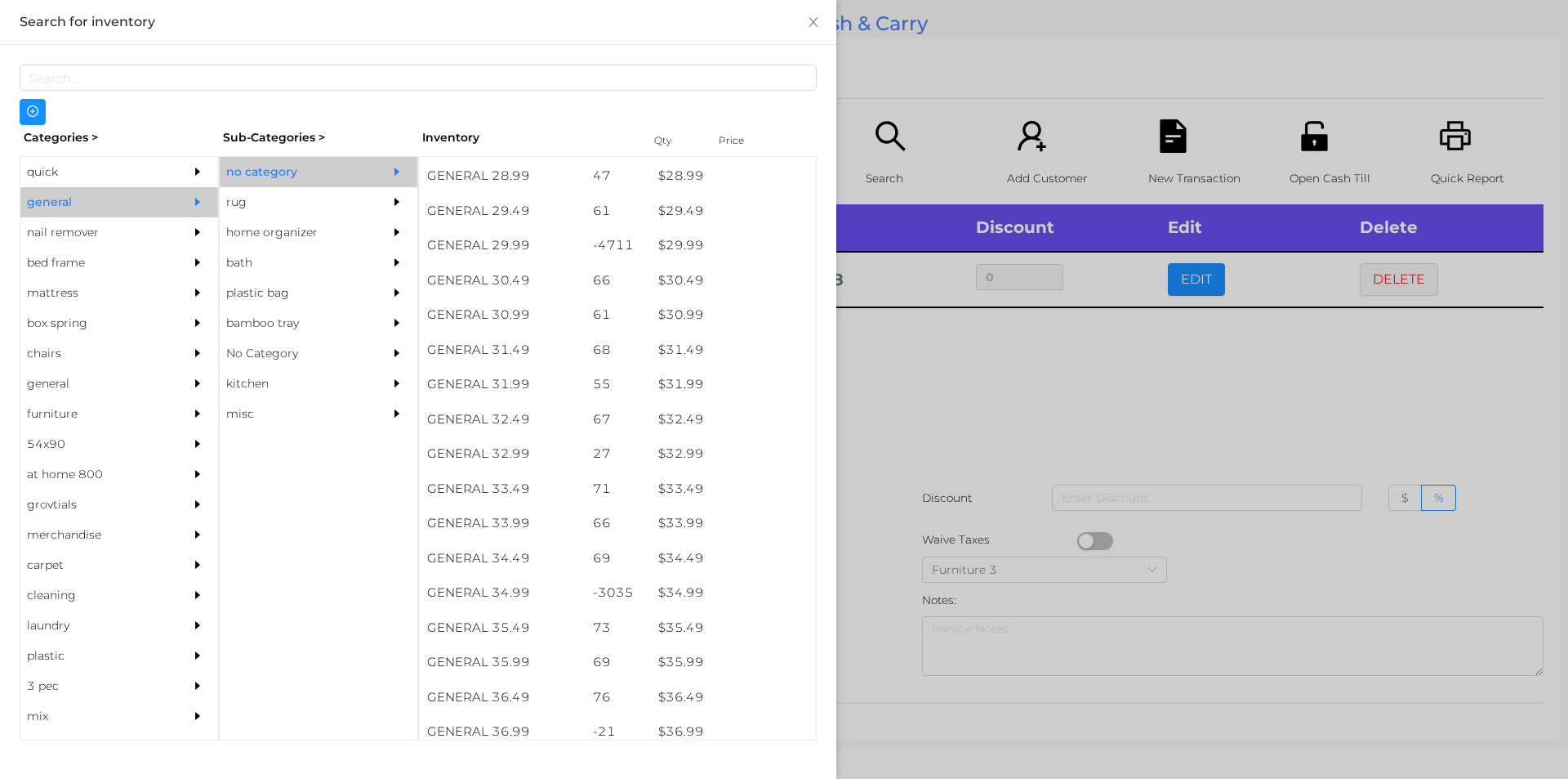
click at [922, 462] on div at bounding box center [784, 390] width 1568 height 779
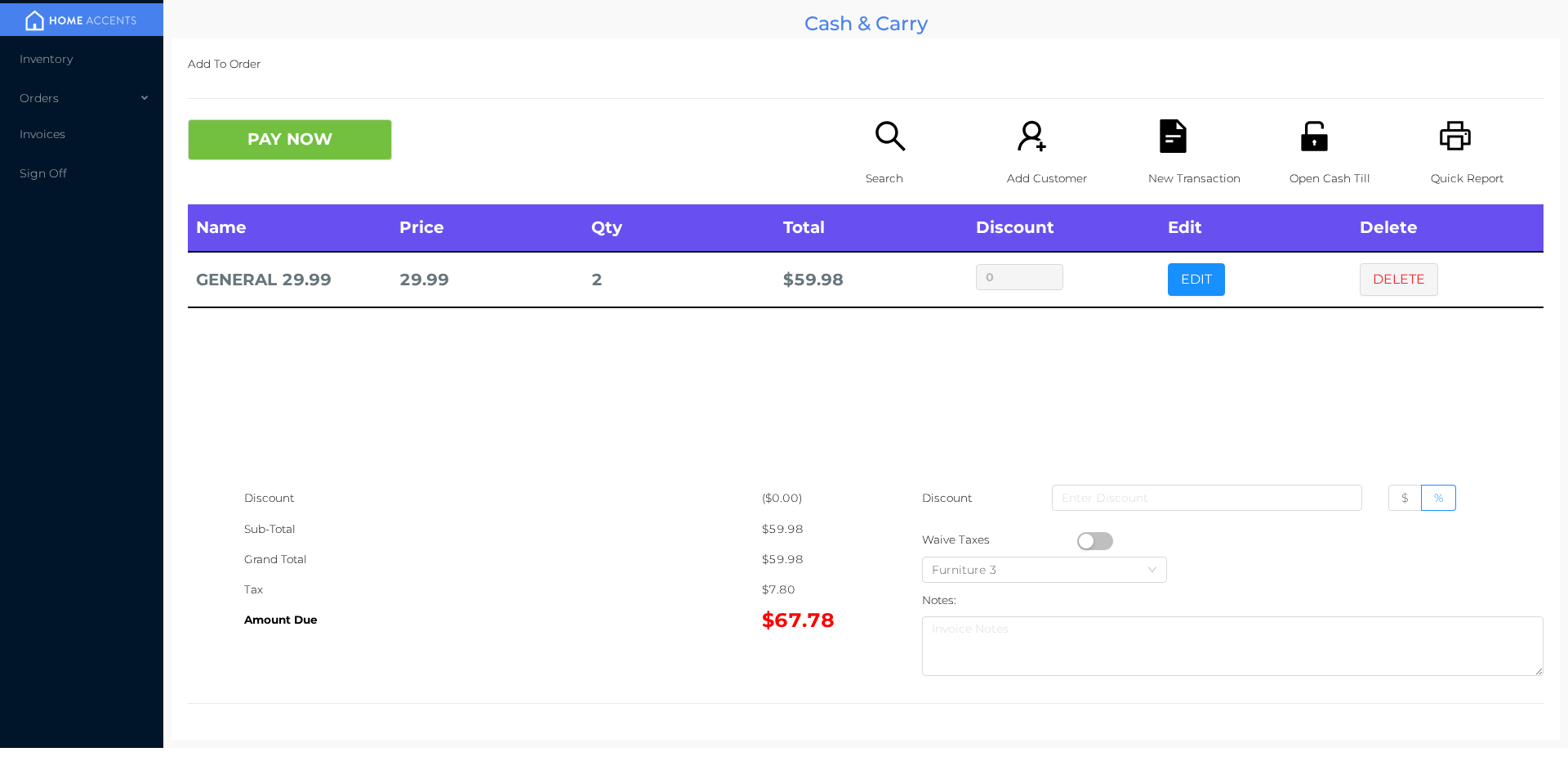
click at [876, 152] on icon "icon: search" at bounding box center [891, 136] width 34 height 34
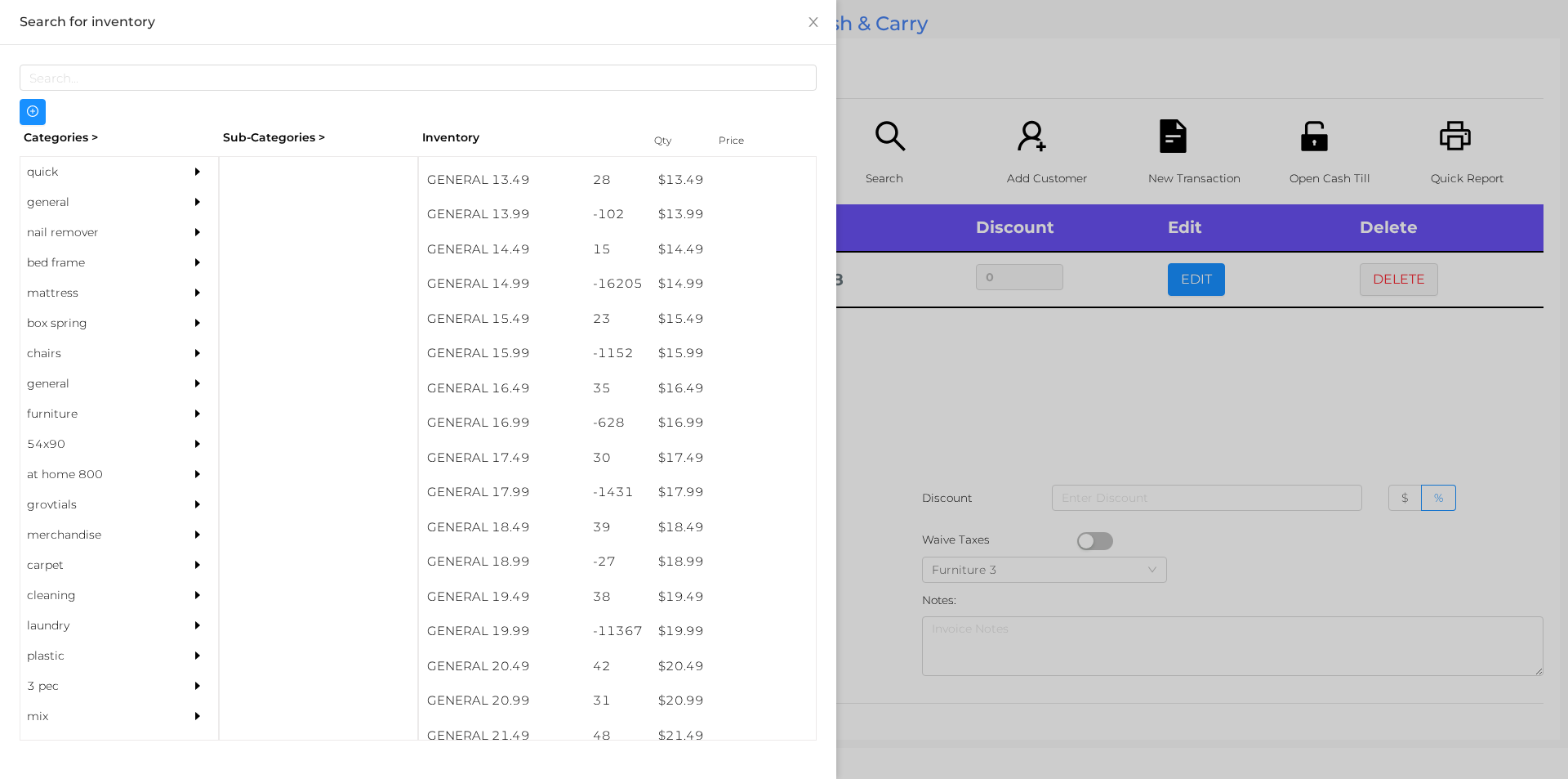
scroll to position [1305, 0]
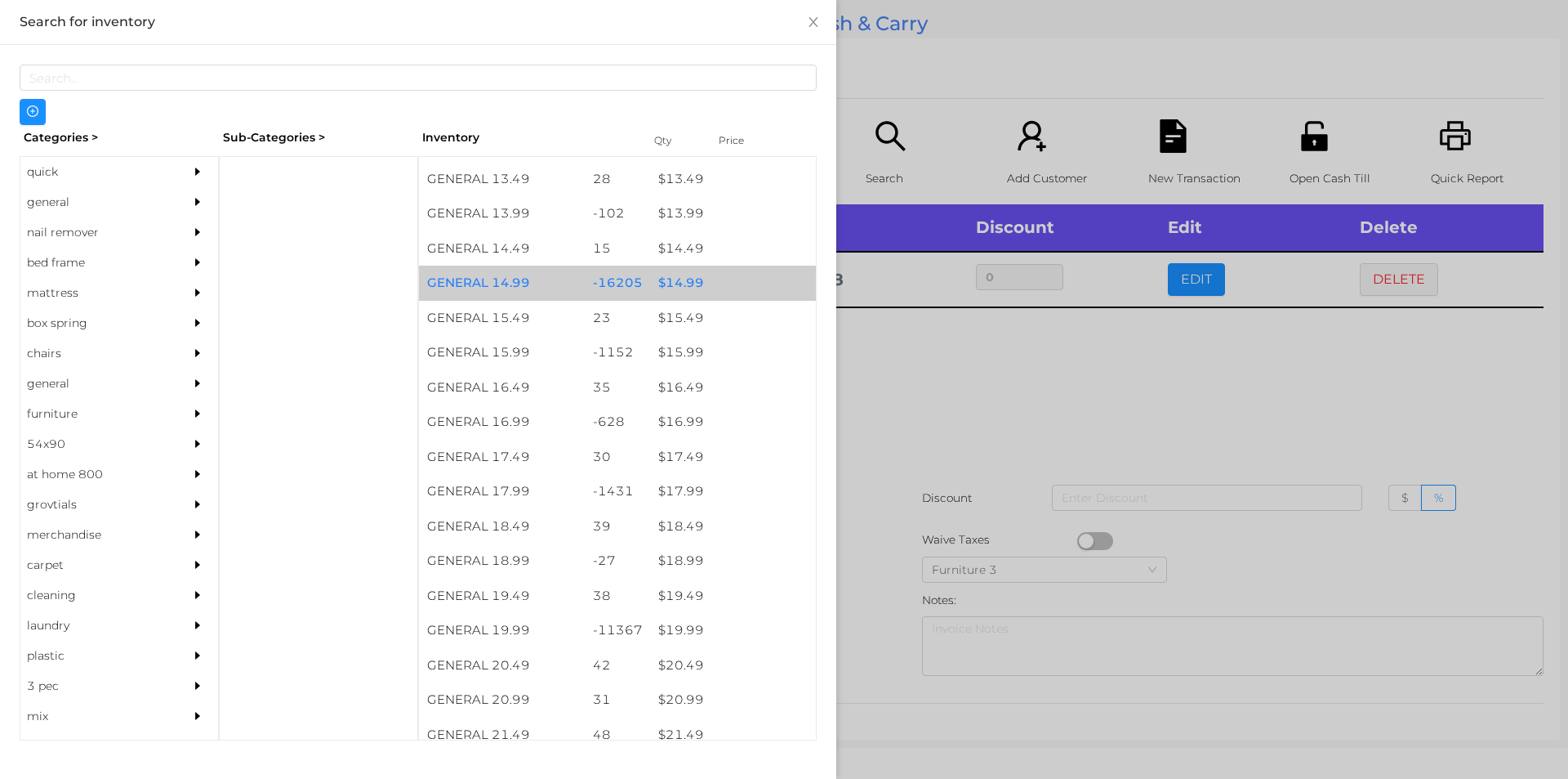
click at [705, 280] on div "$ 14.99" at bounding box center [733, 283] width 166 height 35
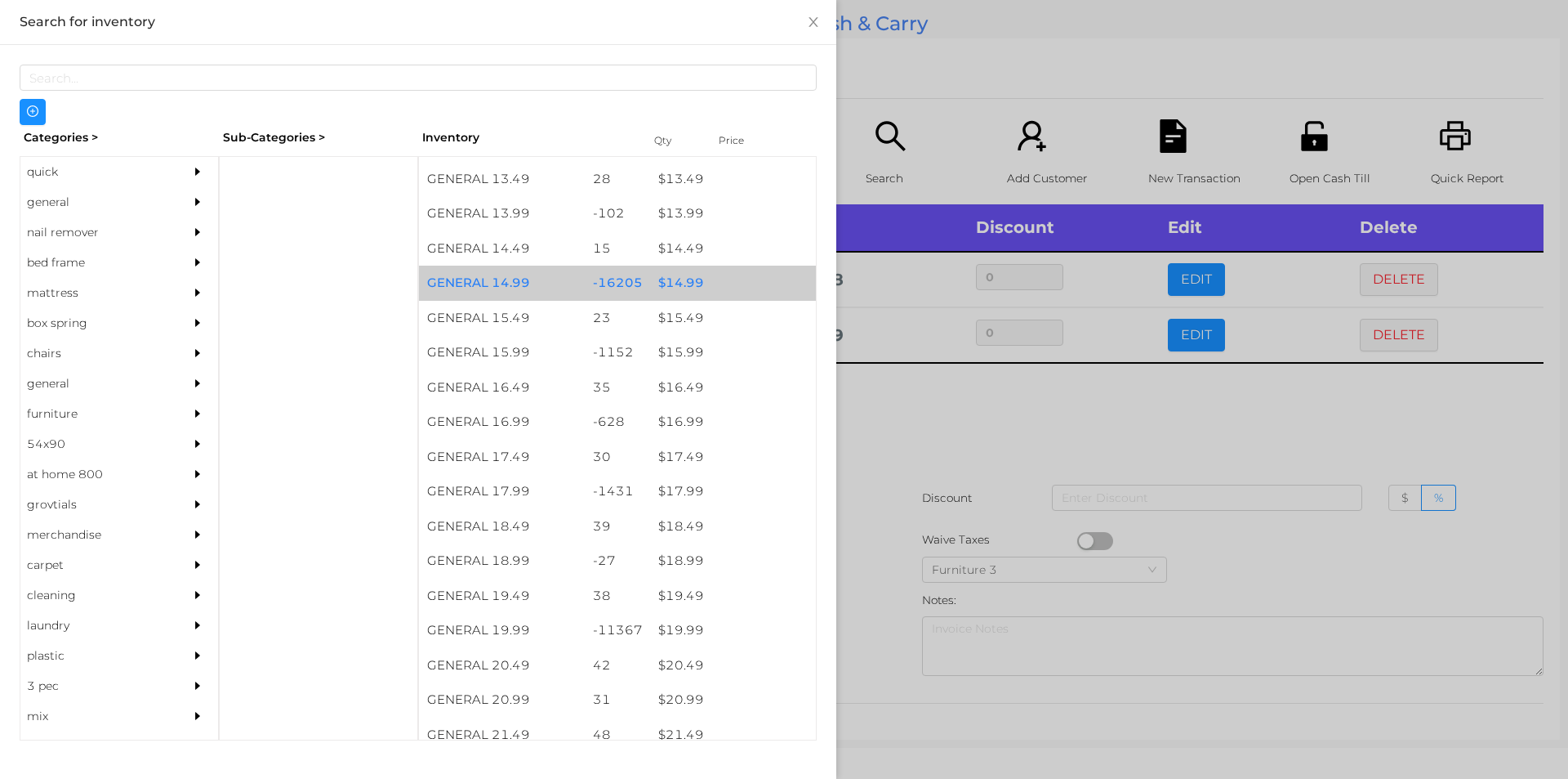
click at [710, 274] on div "$ 14.99" at bounding box center [733, 283] width 166 height 35
click at [725, 282] on div "$ 14.99" at bounding box center [733, 283] width 166 height 35
click at [723, 278] on div "$ 14.99" at bounding box center [733, 283] width 166 height 35
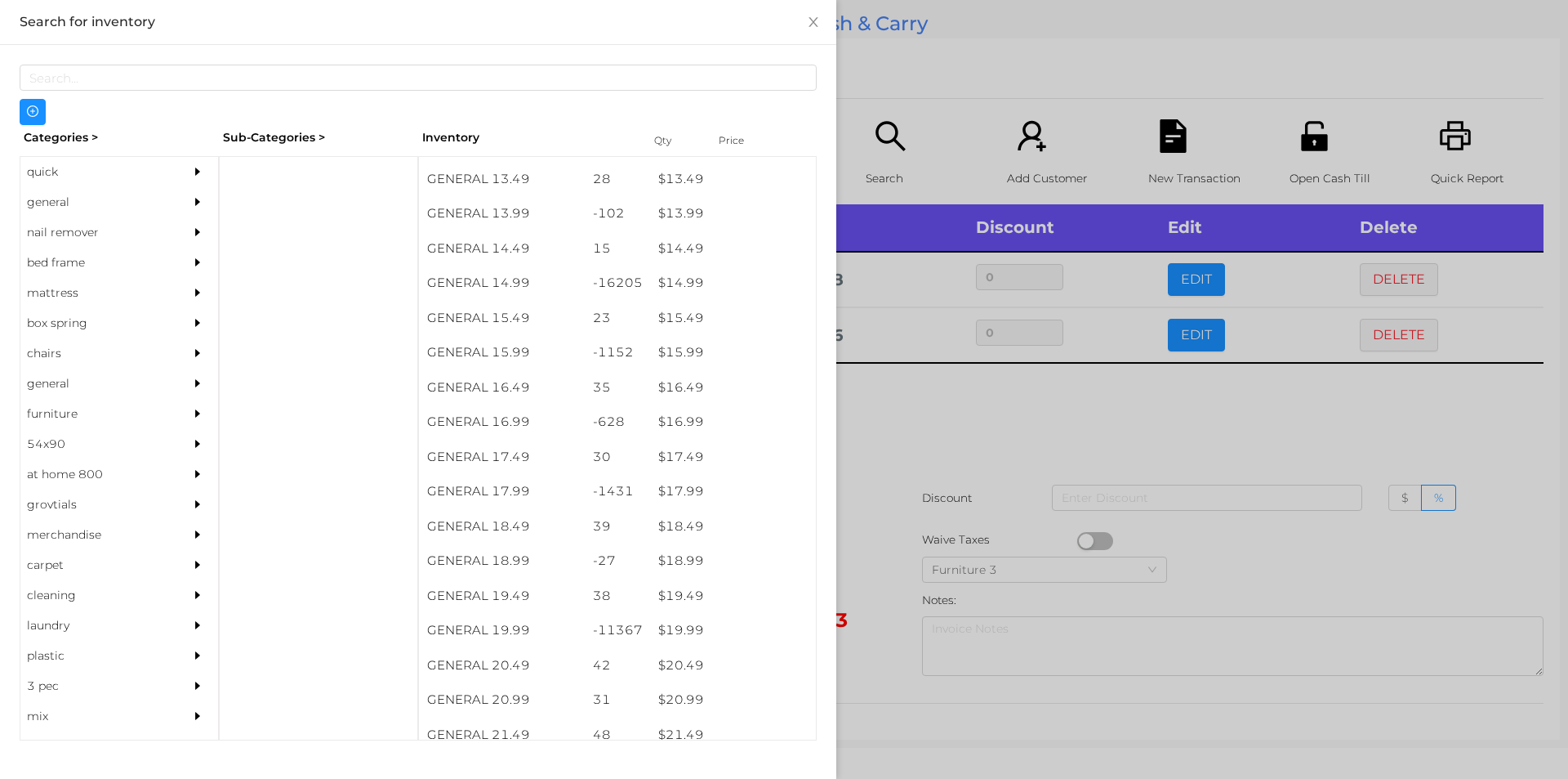
click at [915, 438] on div at bounding box center [784, 390] width 1568 height 779
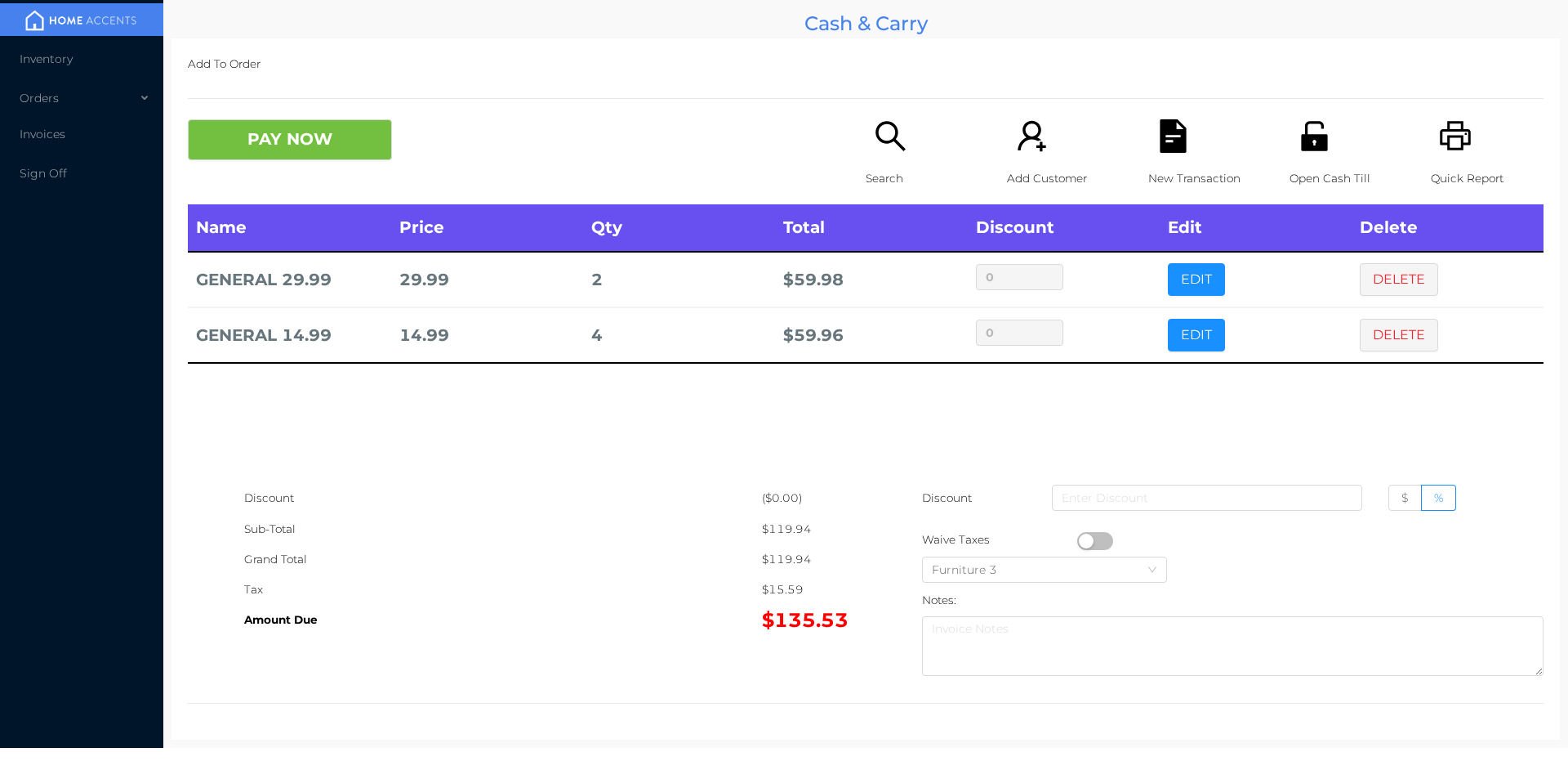
click at [895, 149] on icon "icon: search" at bounding box center [890, 135] width 29 height 29
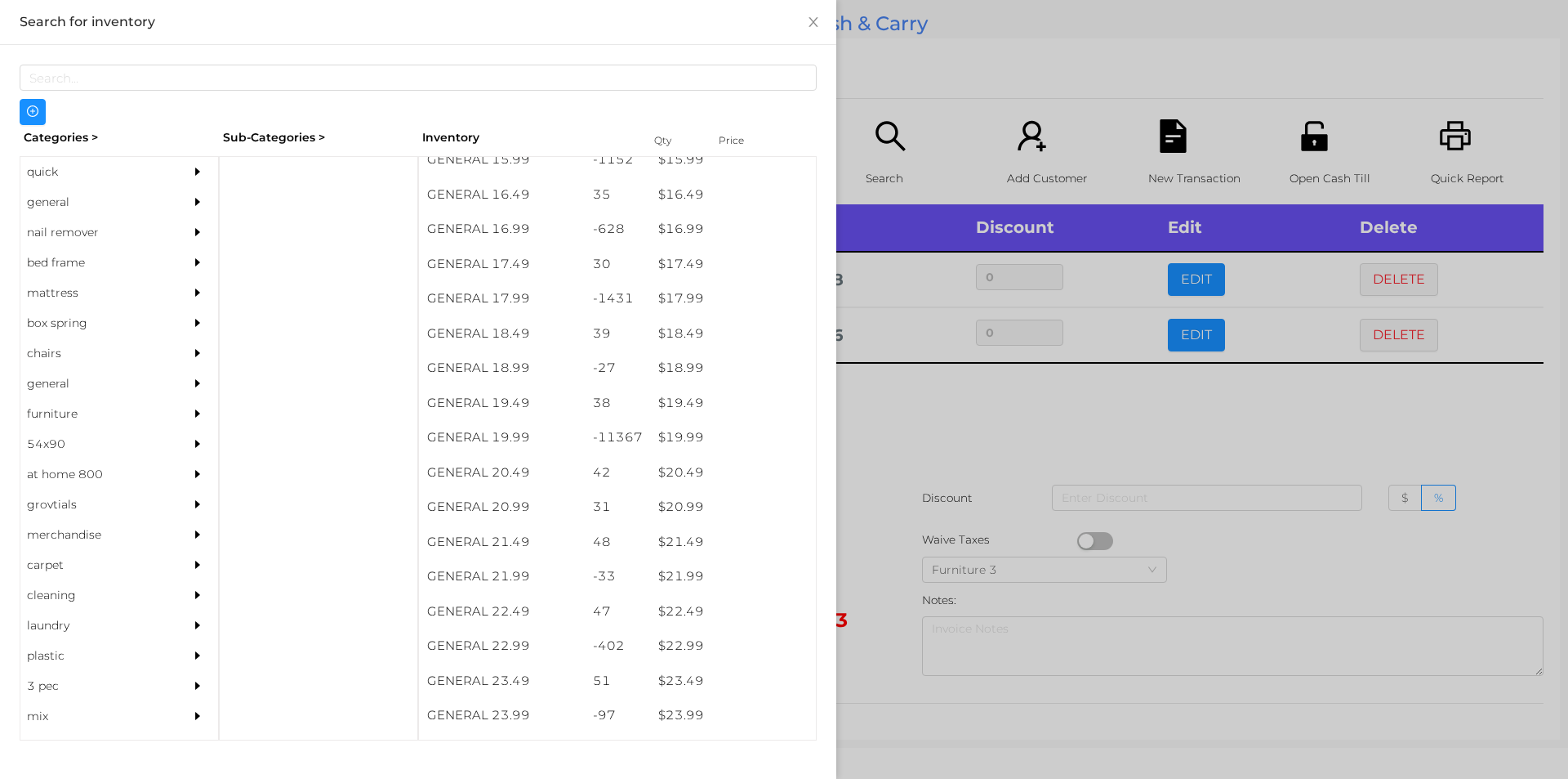
scroll to position [1497, 0]
click at [710, 448] on div "$ 19.99" at bounding box center [733, 438] width 166 height 35
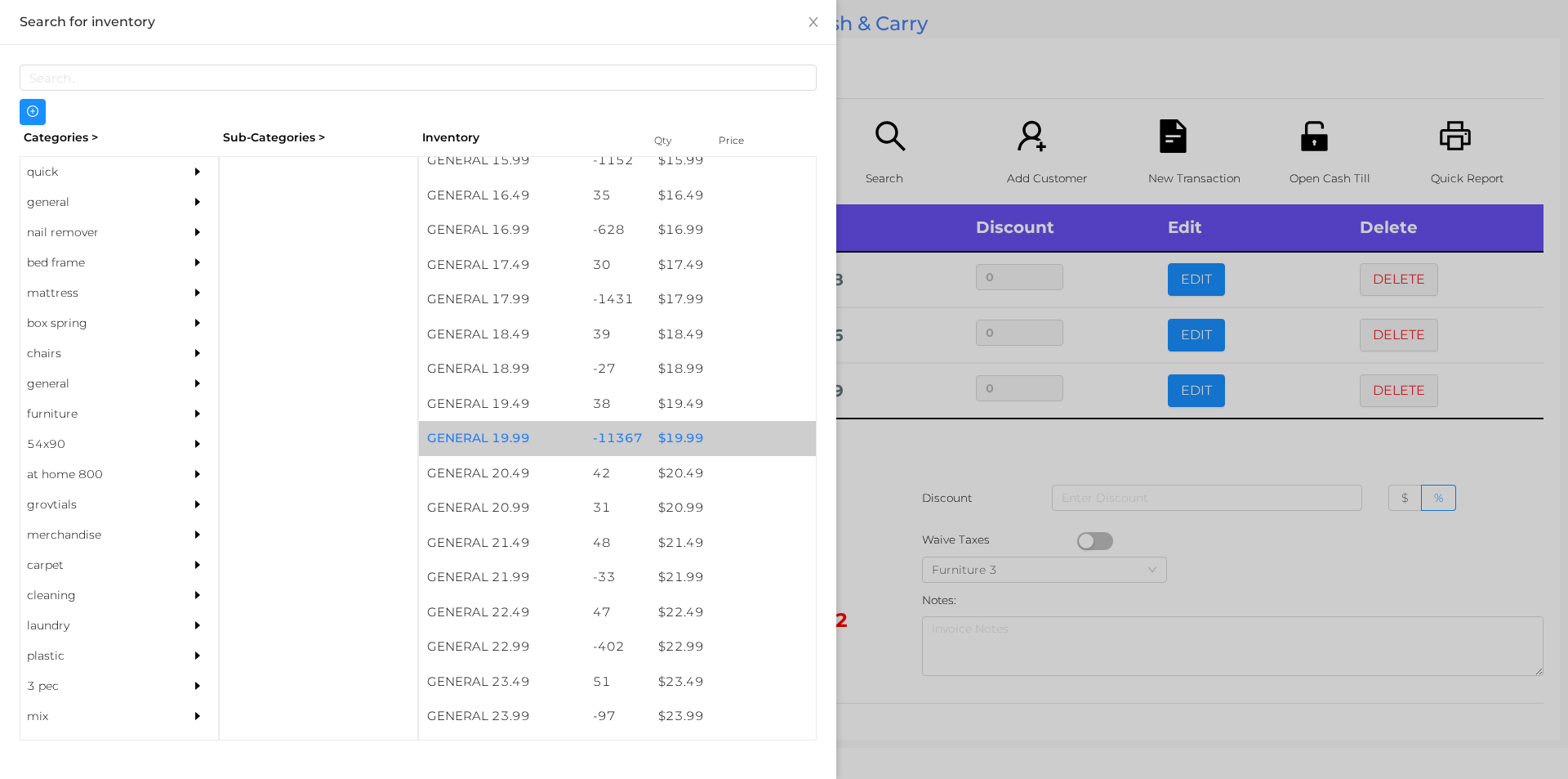
click at [708, 446] on div "$ 19.99" at bounding box center [733, 438] width 166 height 35
click at [717, 433] on div "$ 19.99" at bounding box center [733, 438] width 166 height 35
click at [1002, 118] on div at bounding box center [784, 390] width 1568 height 779
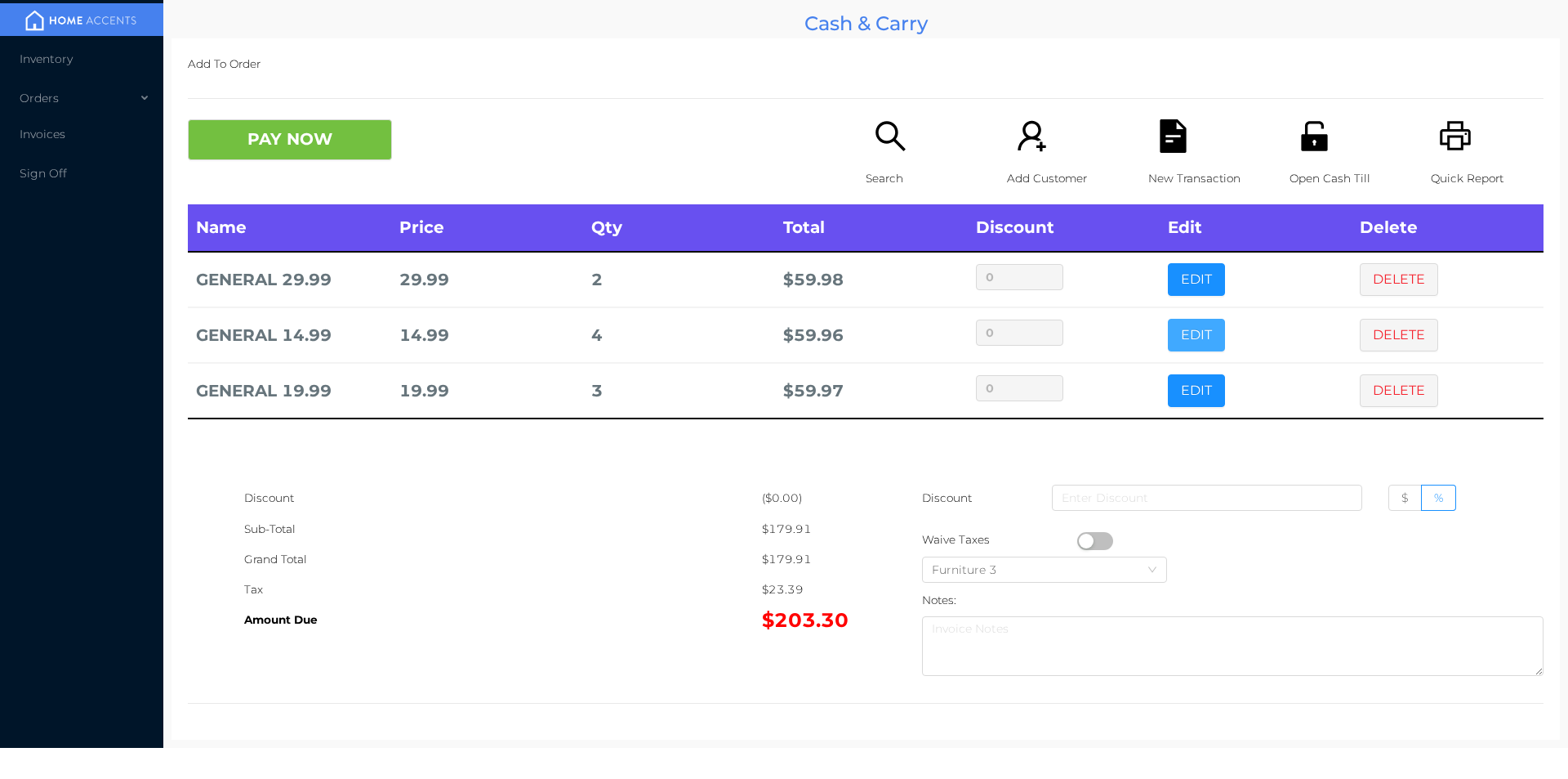
click at [1168, 340] on button "EDIT" at bounding box center [1196, 334] width 57 height 33
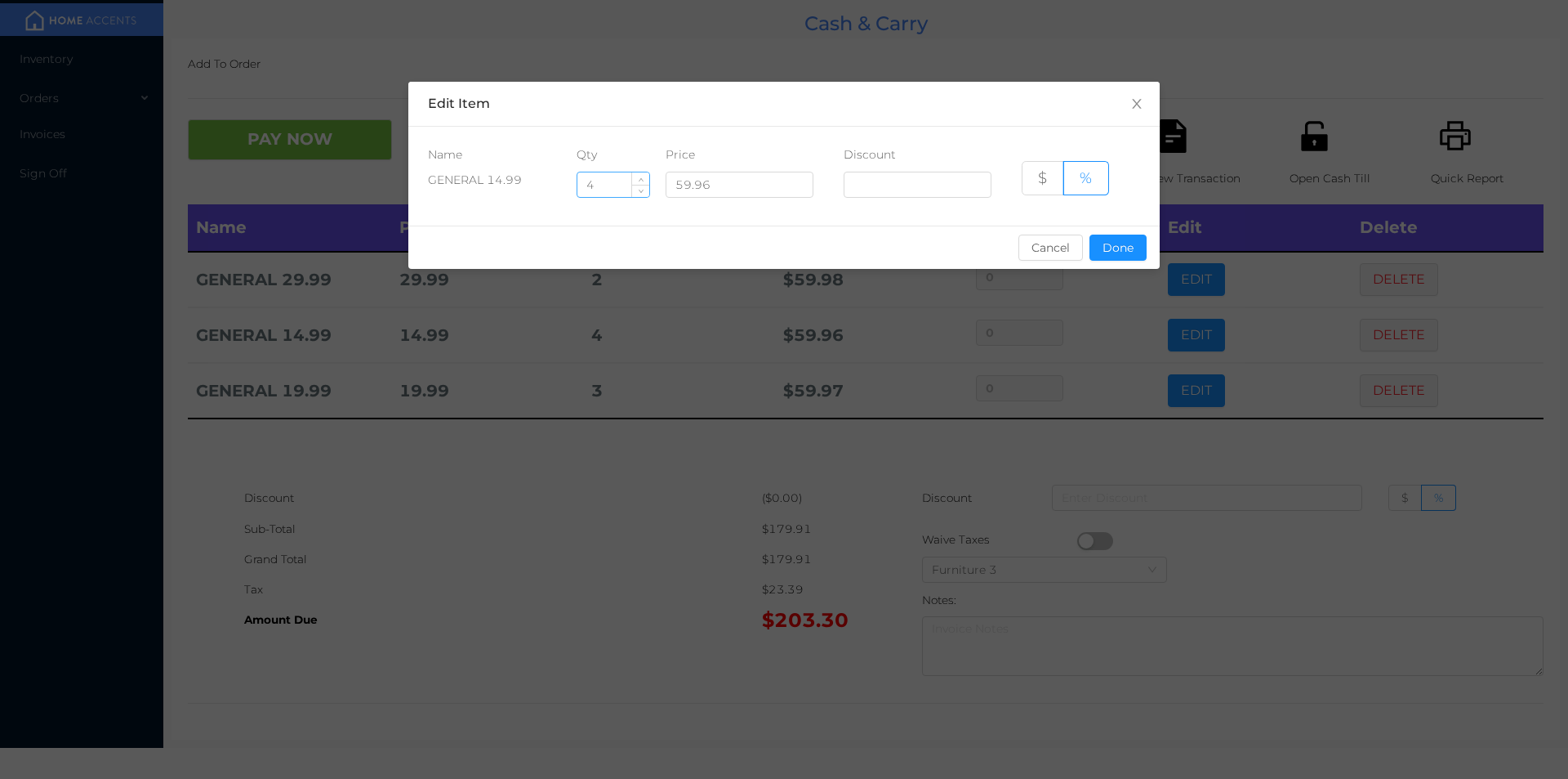
click at [604, 185] on input "4" at bounding box center [613, 185] width 72 height 25
type input "2"
click at [1109, 253] on button "Done" at bounding box center [1118, 247] width 57 height 26
type input "0%"
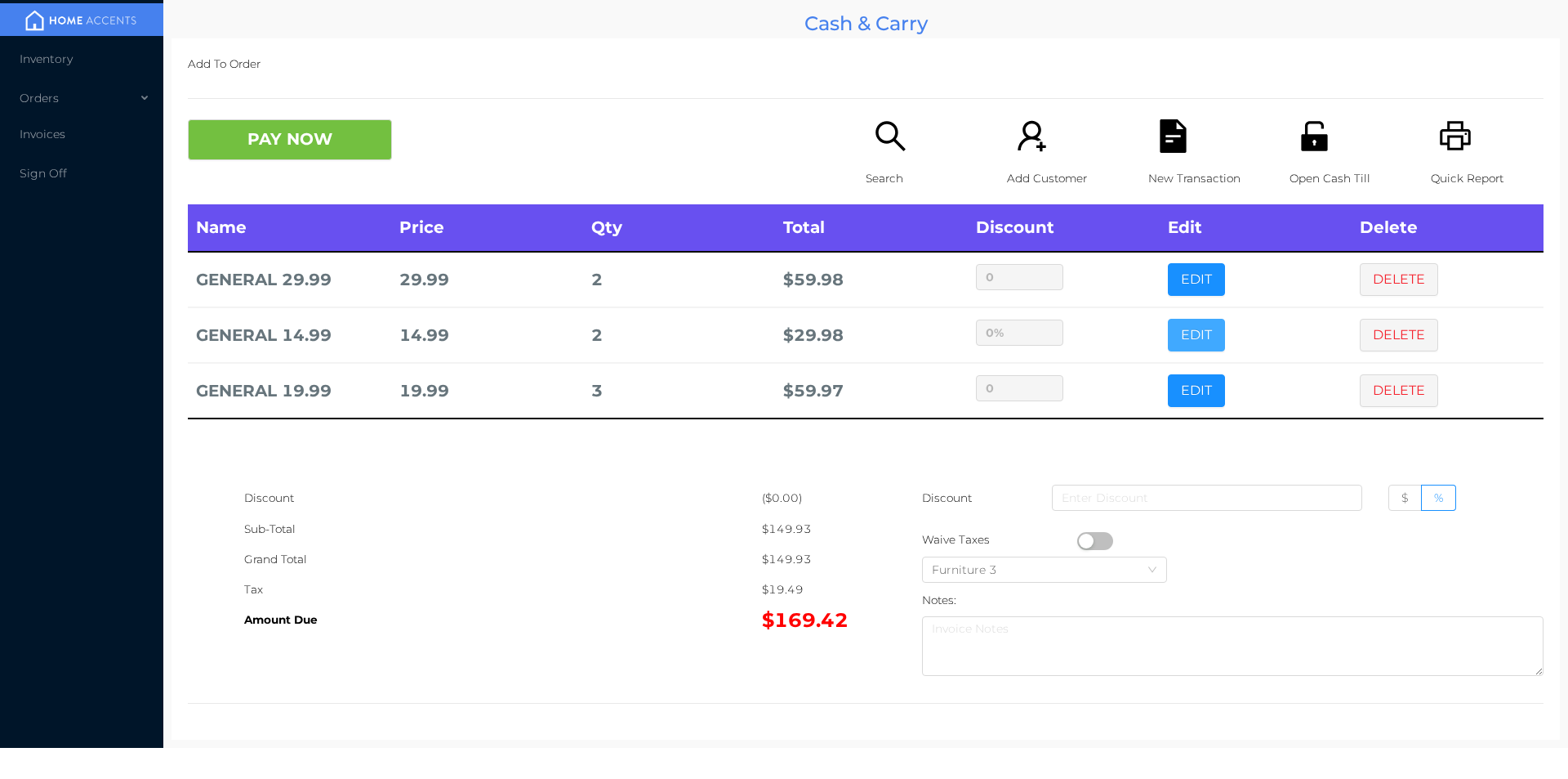
click at [1168, 319] on button "EDIT" at bounding box center [1196, 334] width 57 height 33
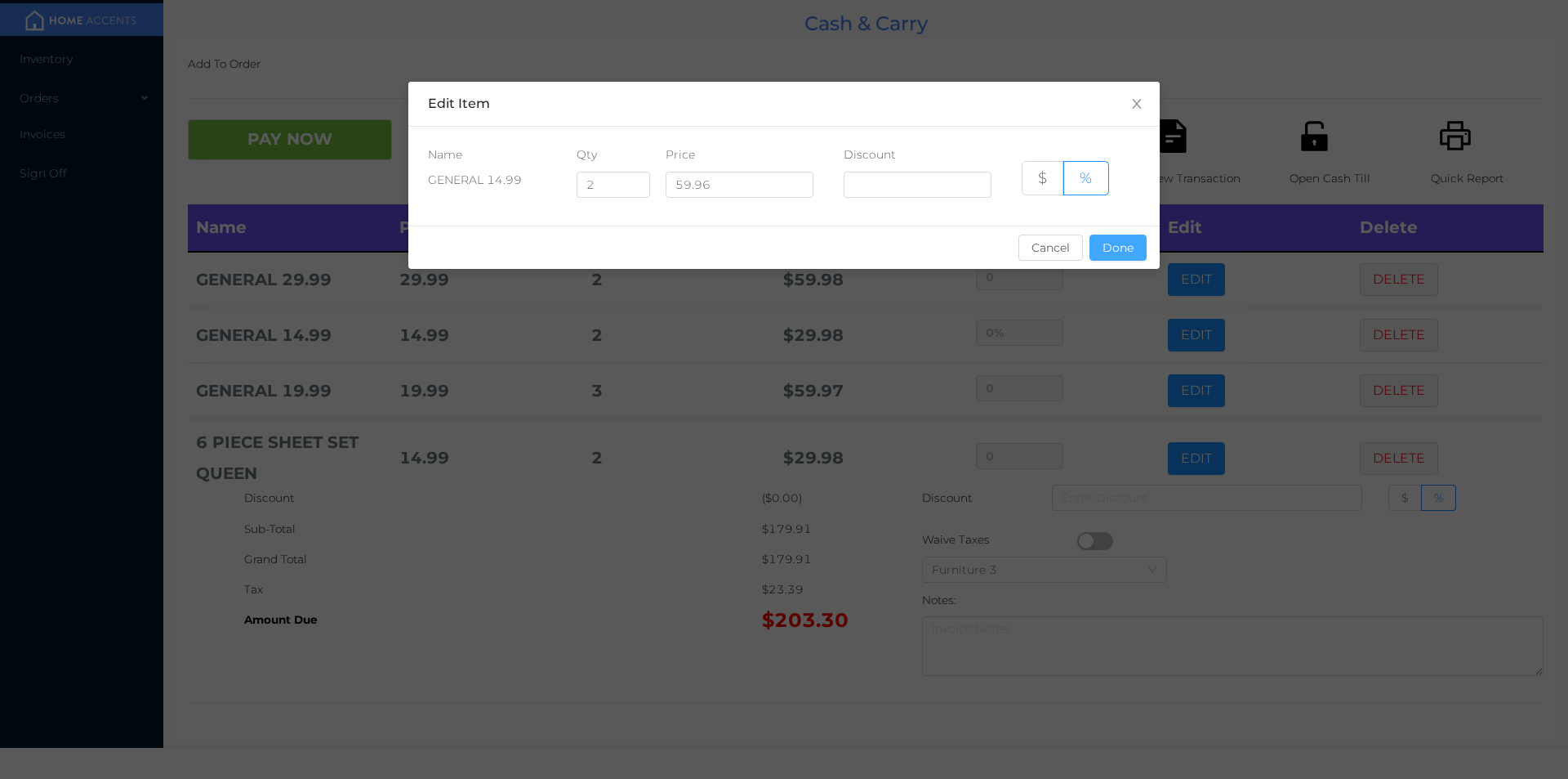
click at [1122, 242] on button "Done" at bounding box center [1118, 247] width 57 height 26
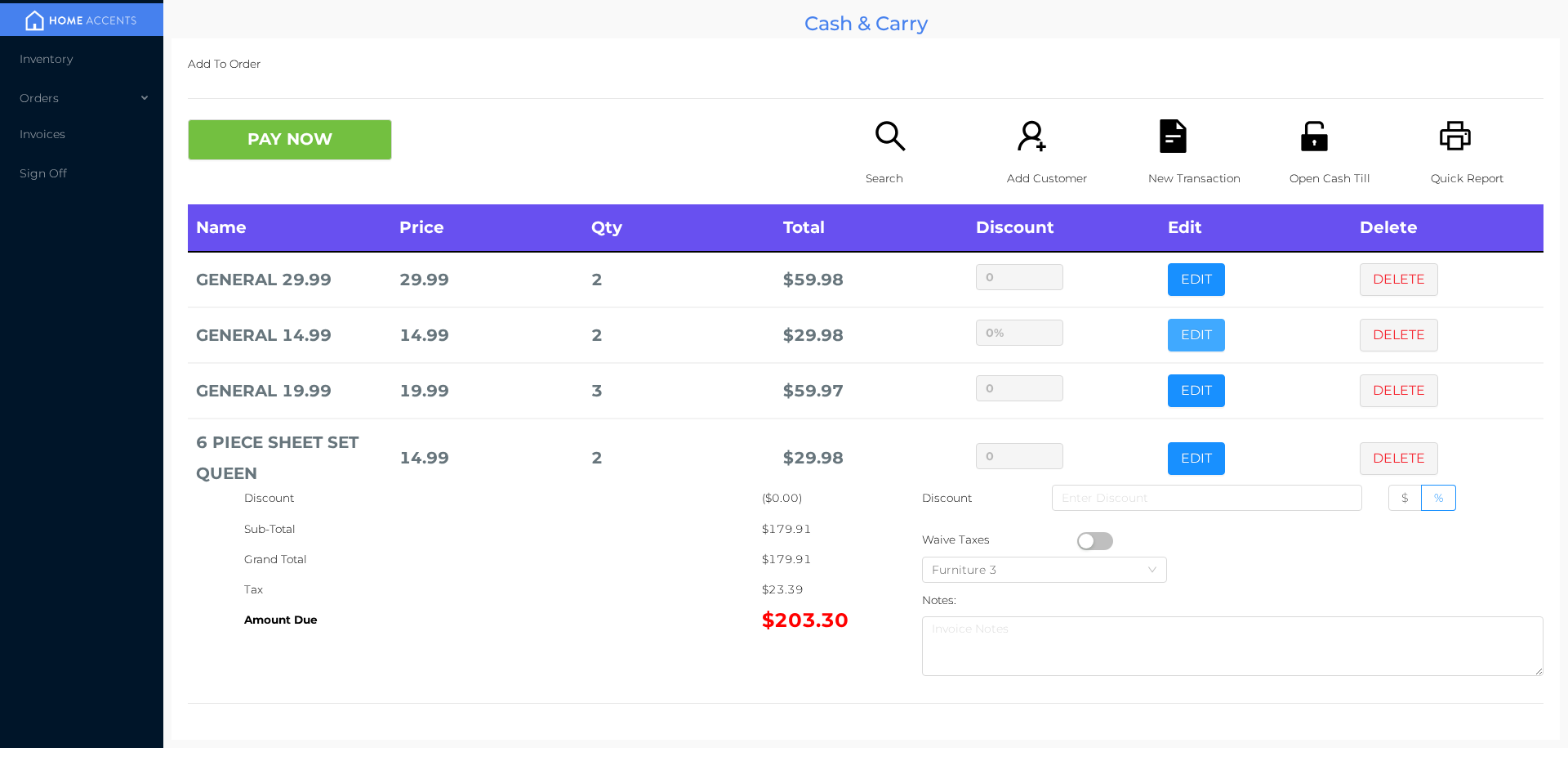
scroll to position [31, 0]
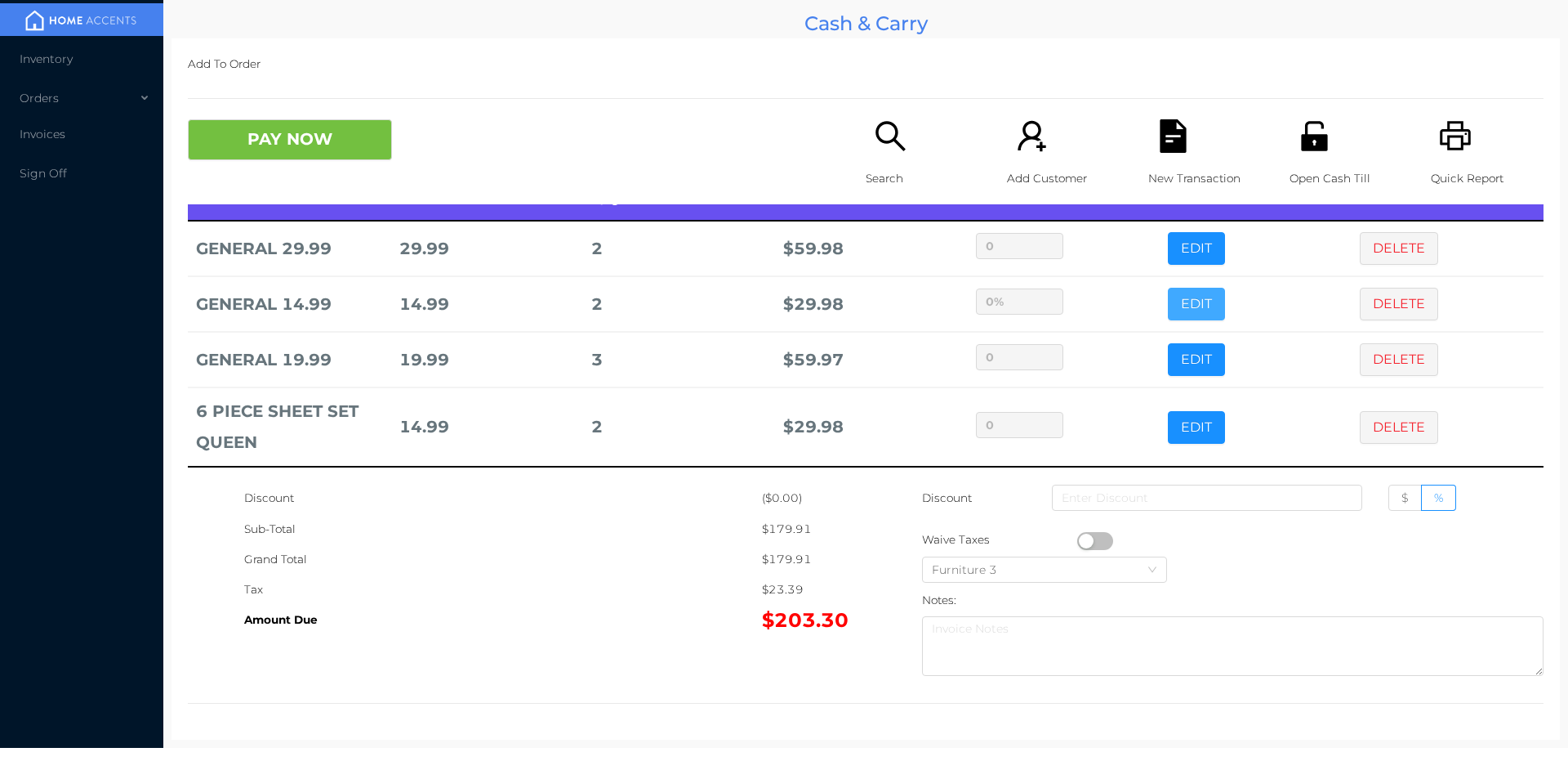
click at [1168, 287] on button "EDIT" at bounding box center [1196, 303] width 57 height 33
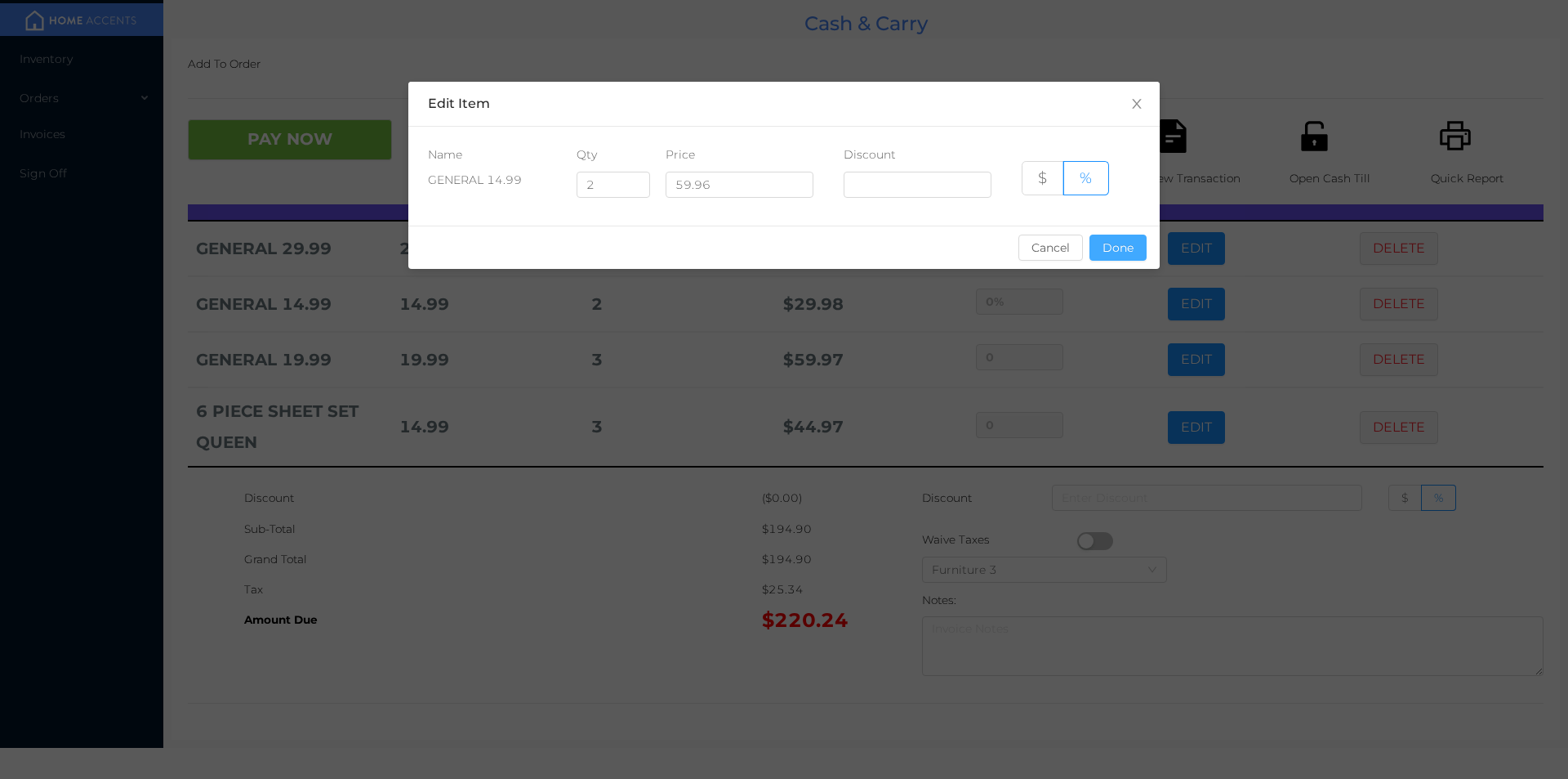
click at [1114, 247] on button "Done" at bounding box center [1118, 247] width 57 height 26
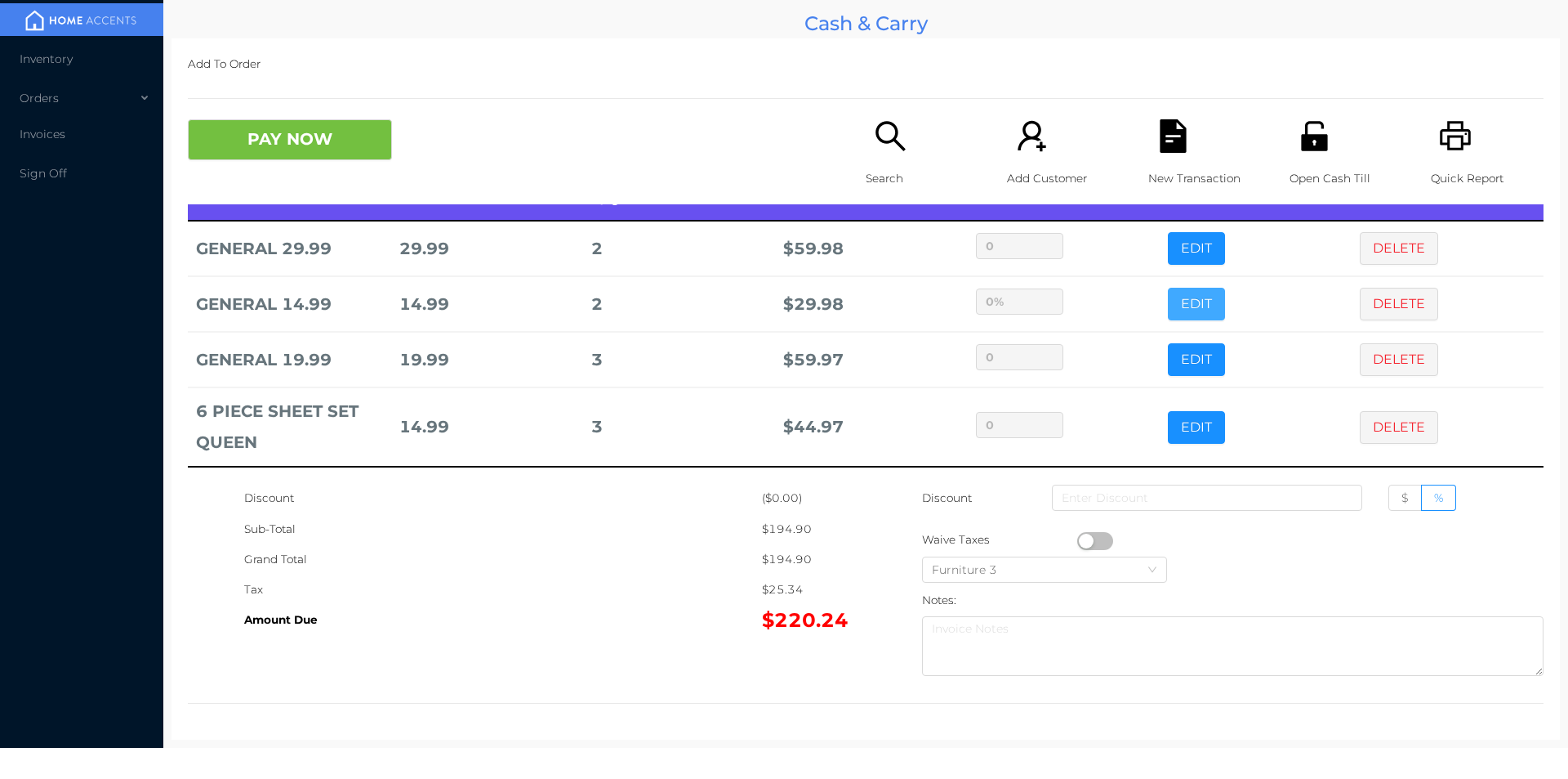
click at [1168, 287] on button "EDIT" at bounding box center [1196, 303] width 57 height 33
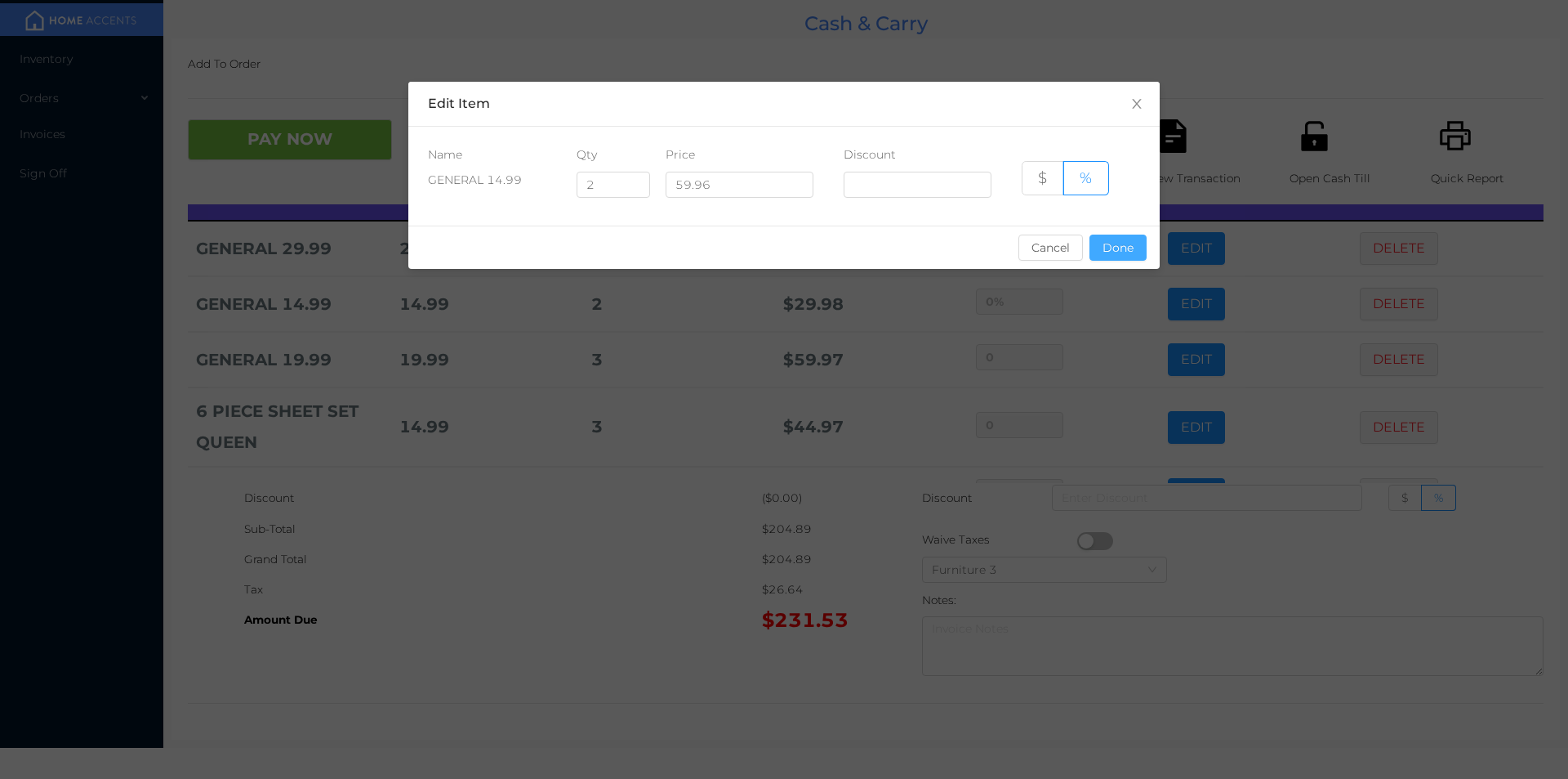
click at [1117, 243] on button "Done" at bounding box center [1118, 247] width 57 height 26
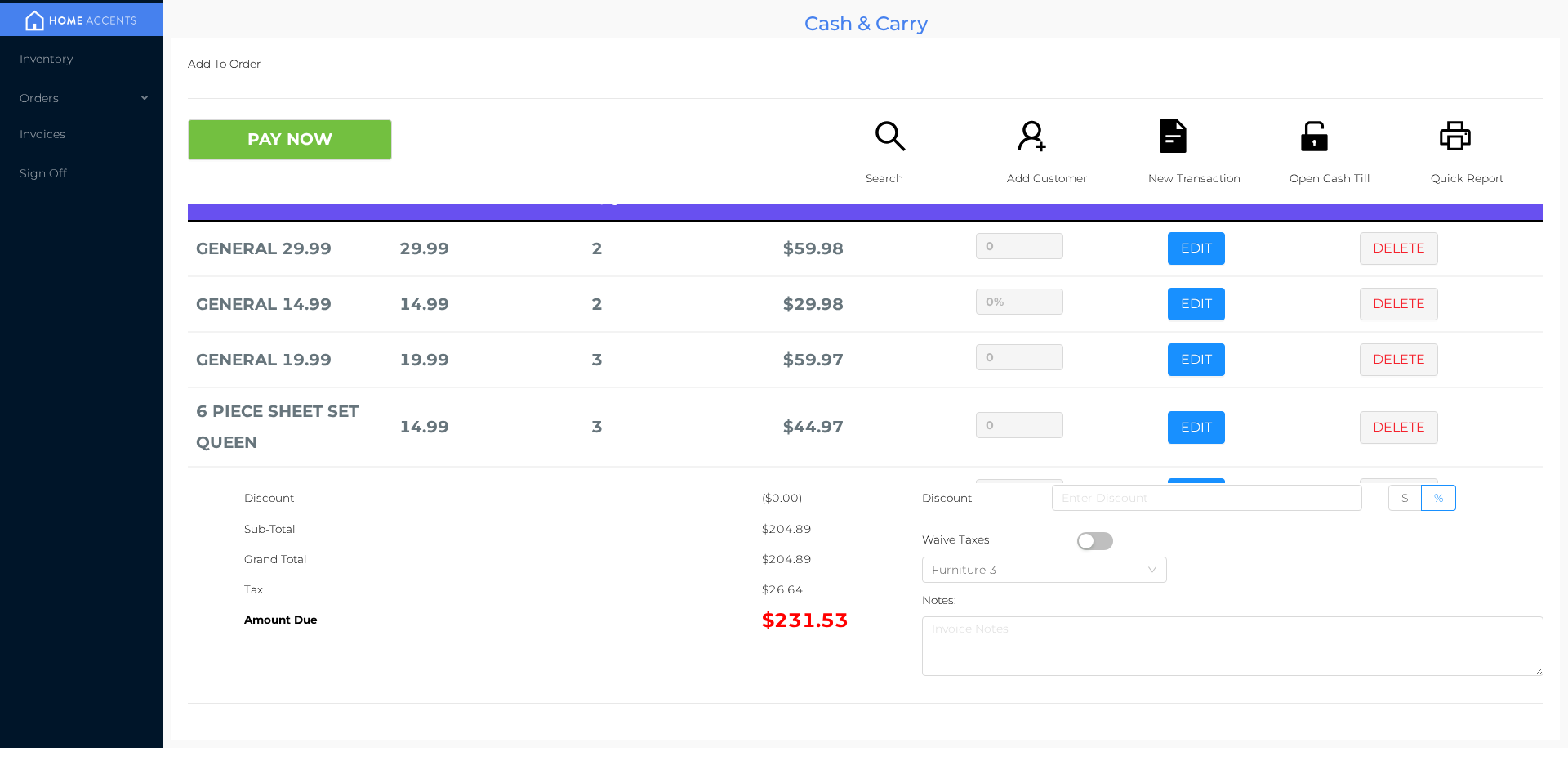
click at [874, 128] on icon "icon: search" at bounding box center [891, 136] width 34 height 34
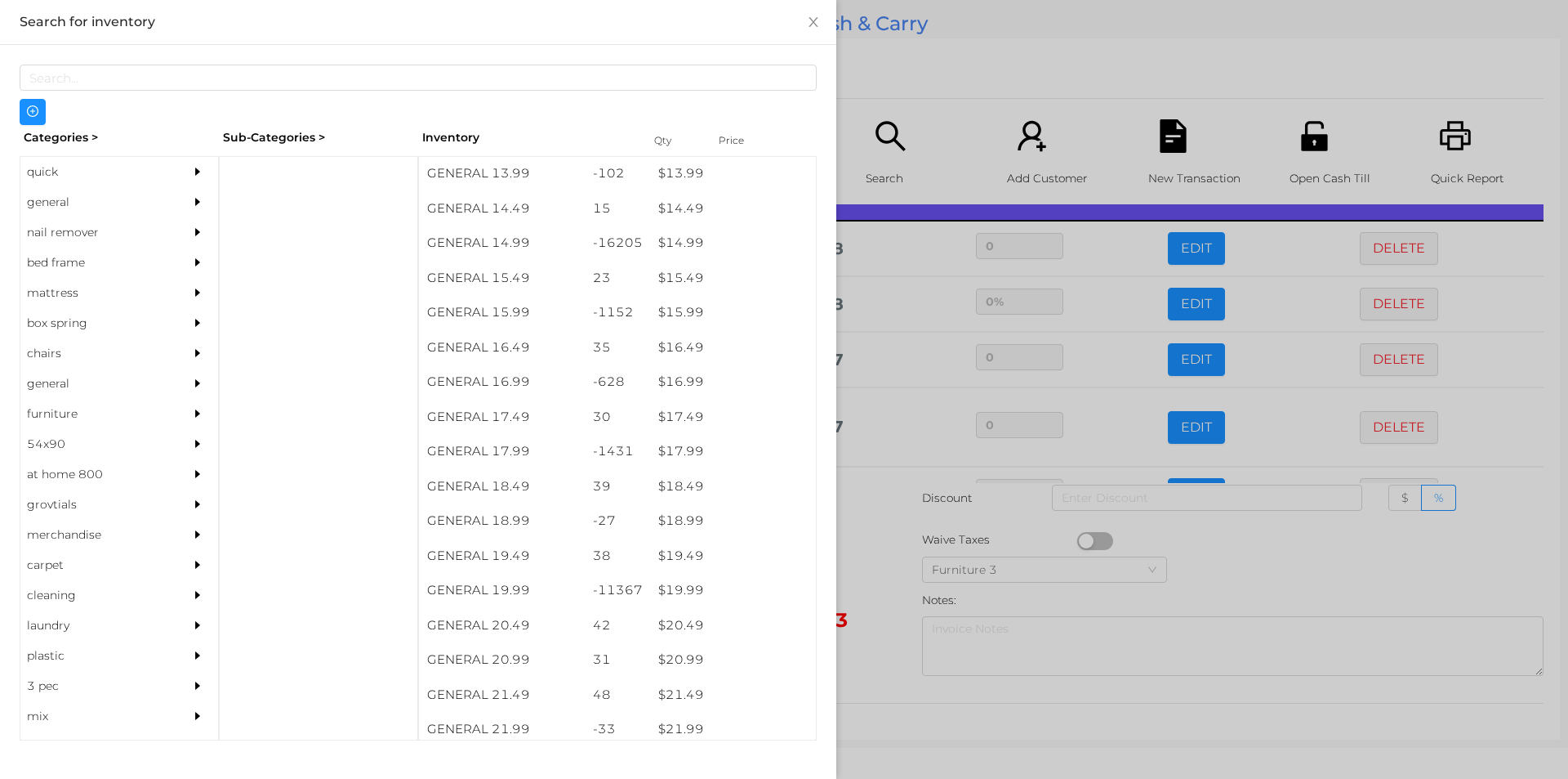
scroll to position [1346, 0]
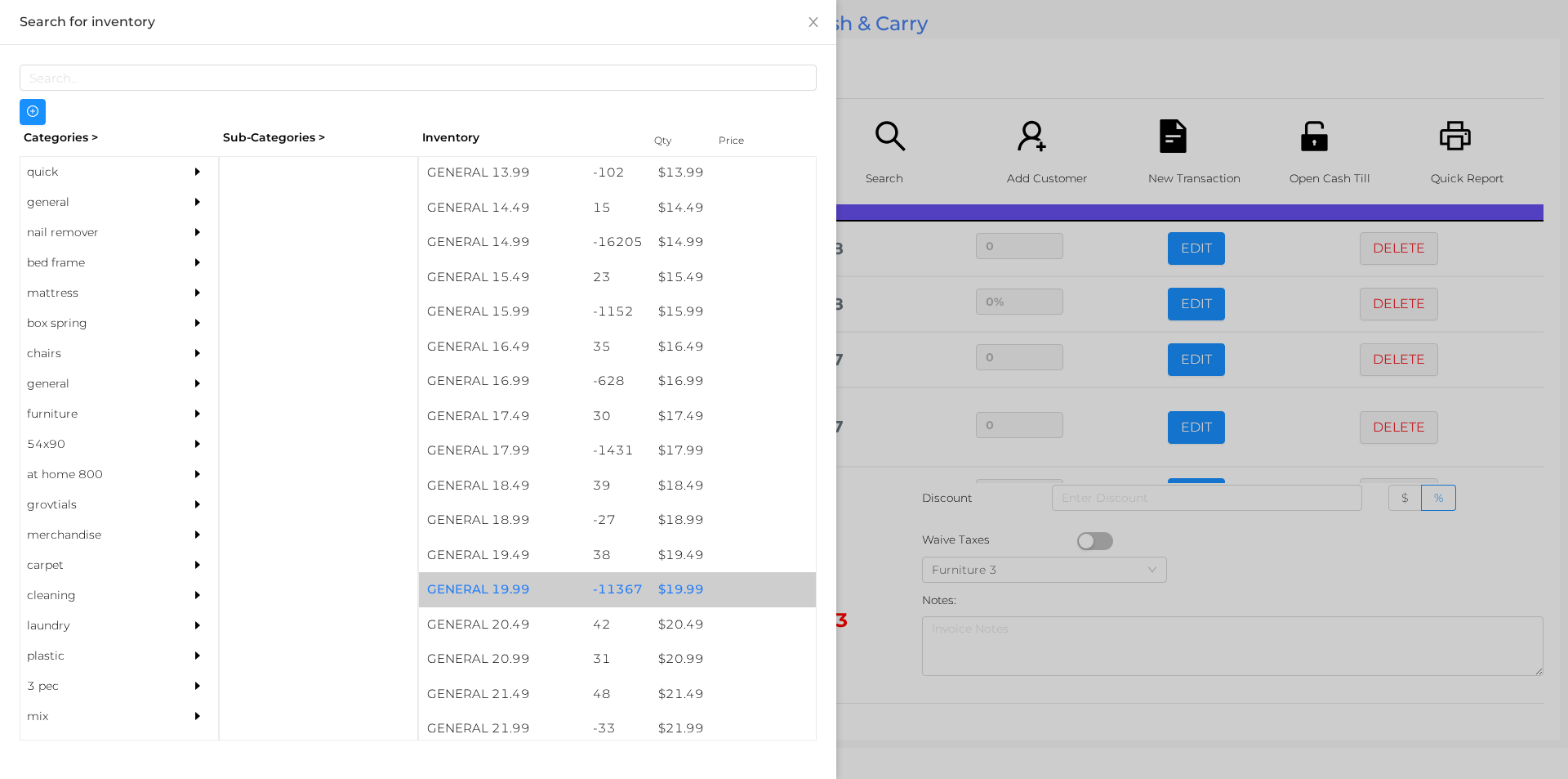
click at [686, 591] on div "$ 19.99" at bounding box center [733, 590] width 166 height 35
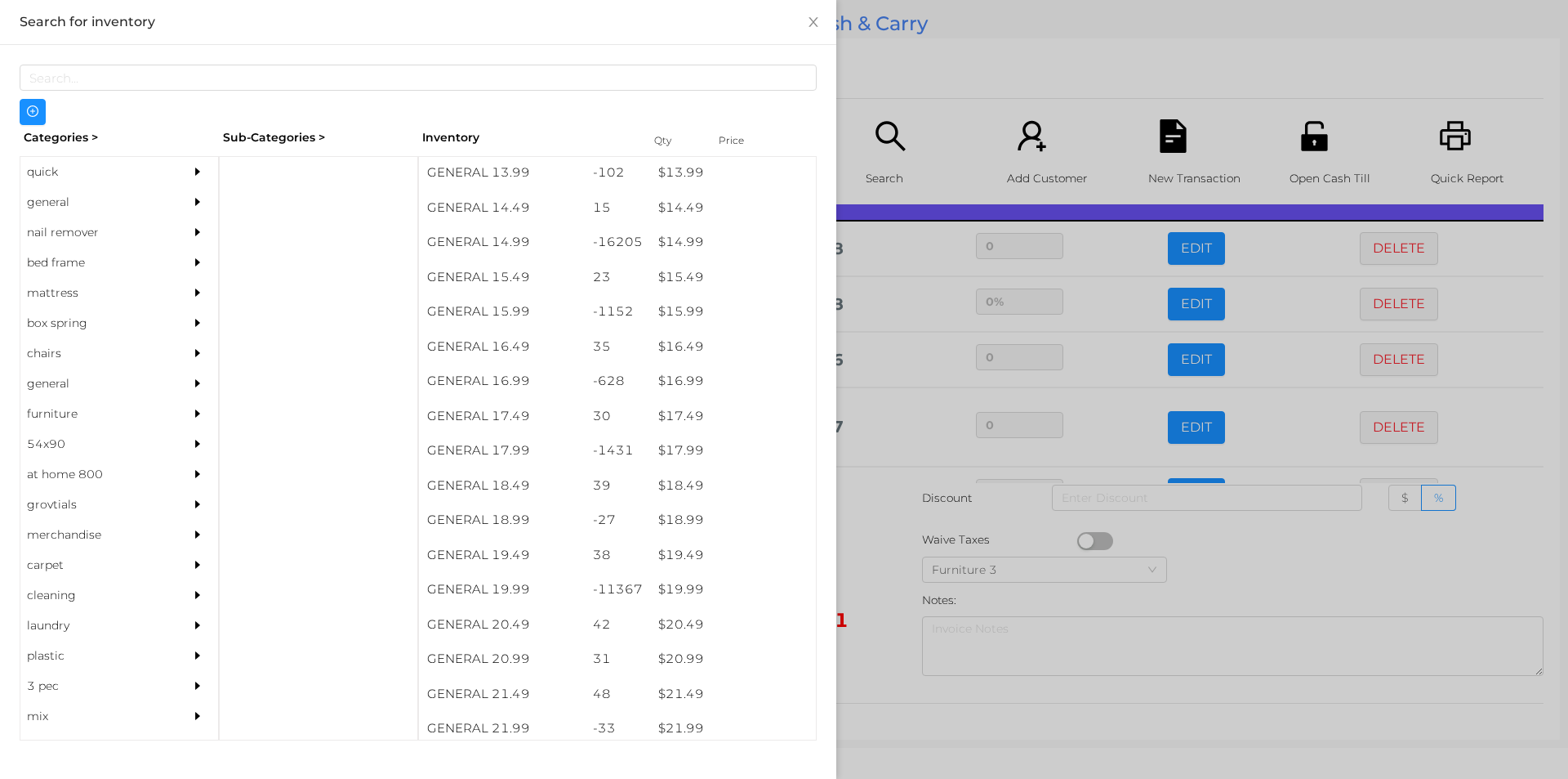
click at [921, 61] on div at bounding box center [784, 390] width 1568 height 779
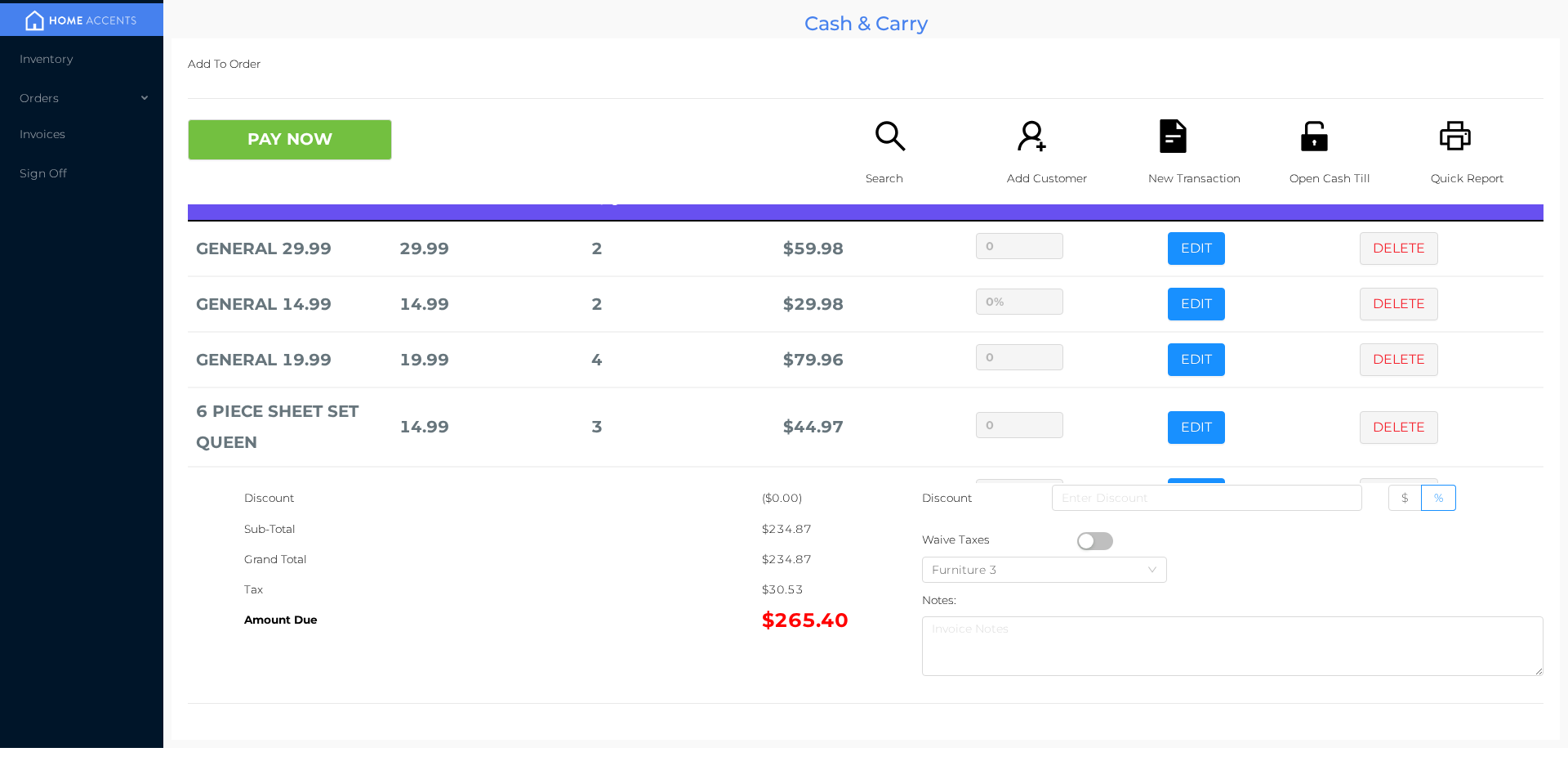
scroll to position [87, 0]
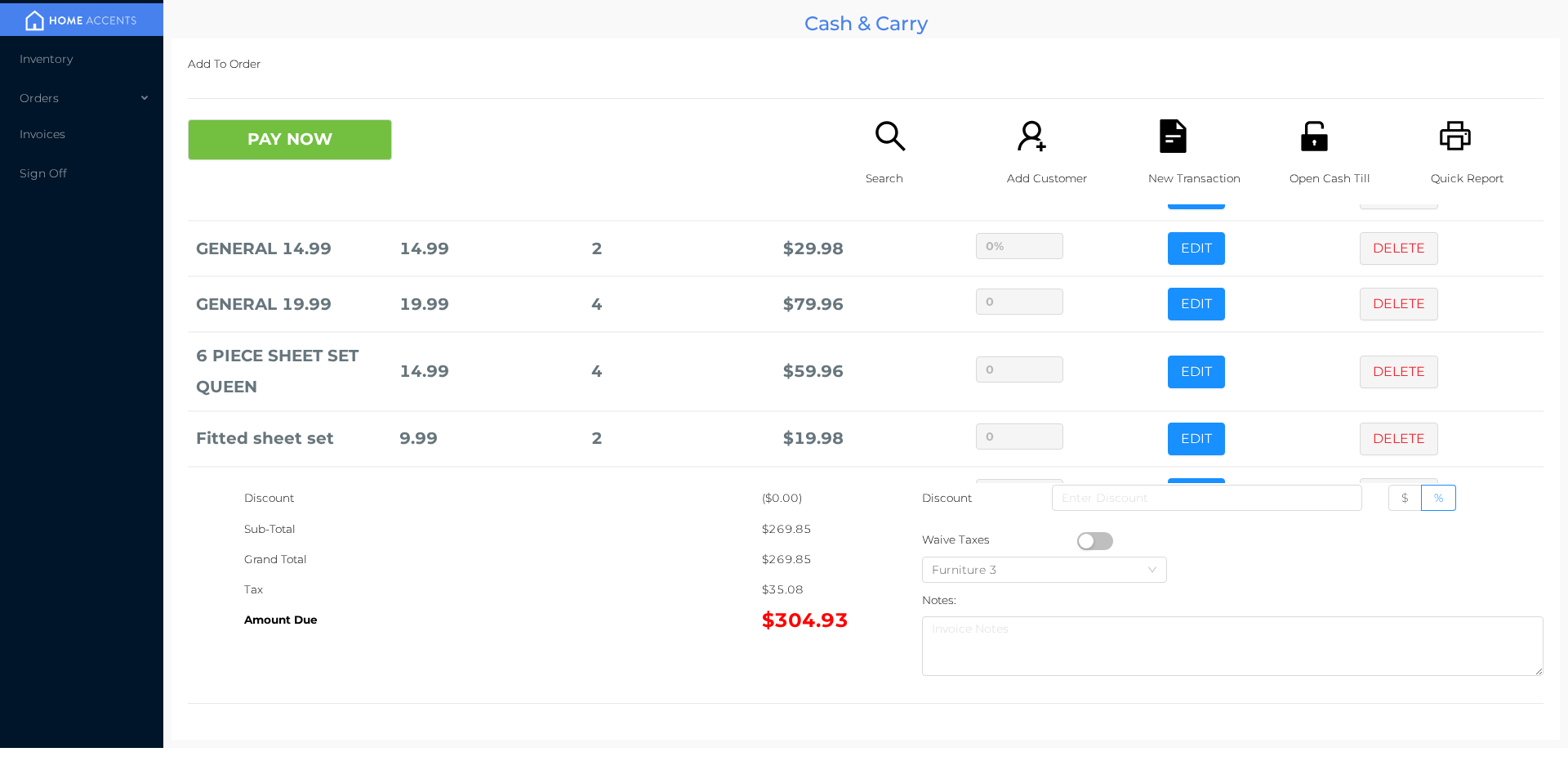
click at [898, 136] on icon "icon: search" at bounding box center [891, 136] width 34 height 34
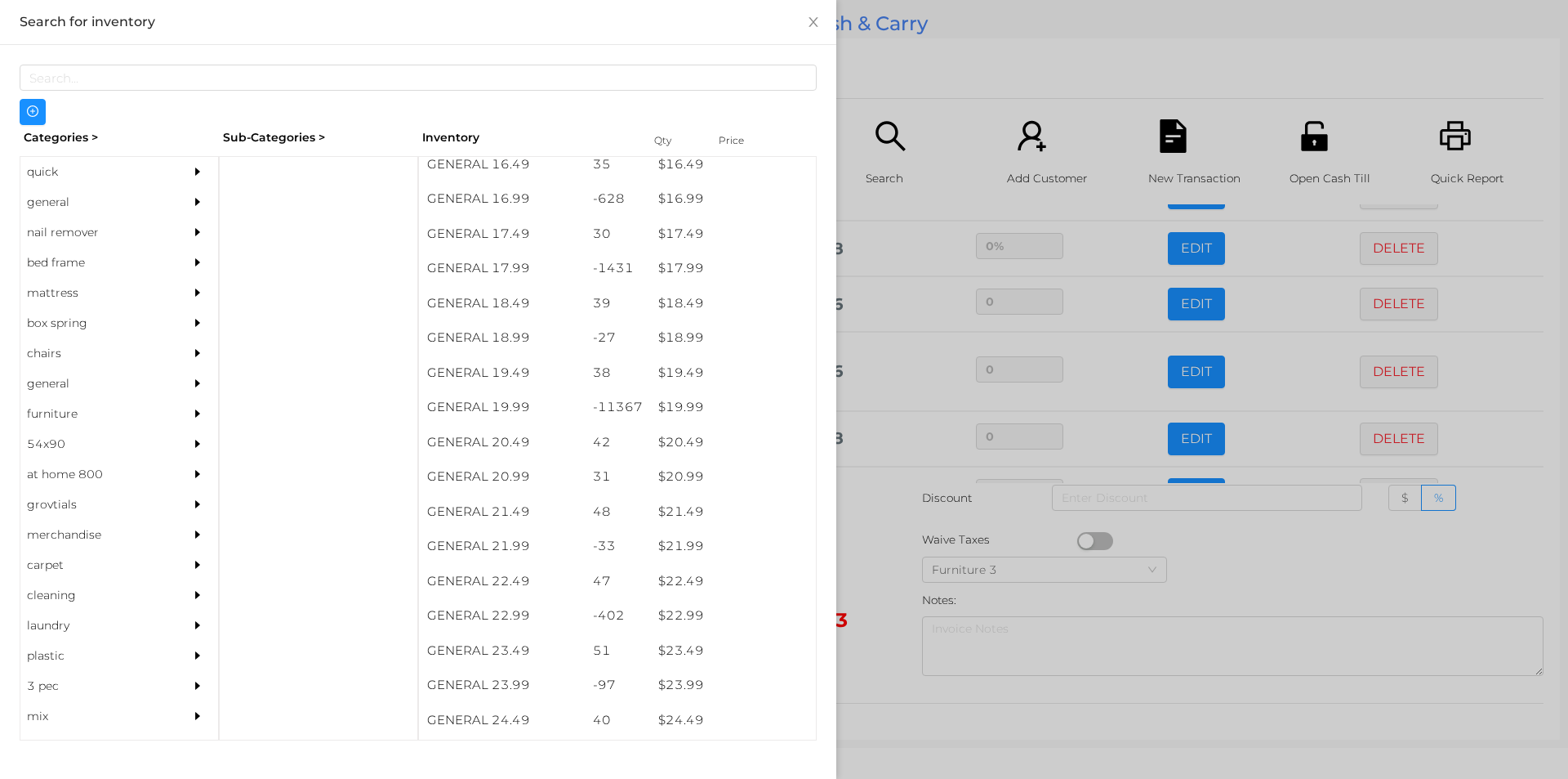
scroll to position [1533, 0]
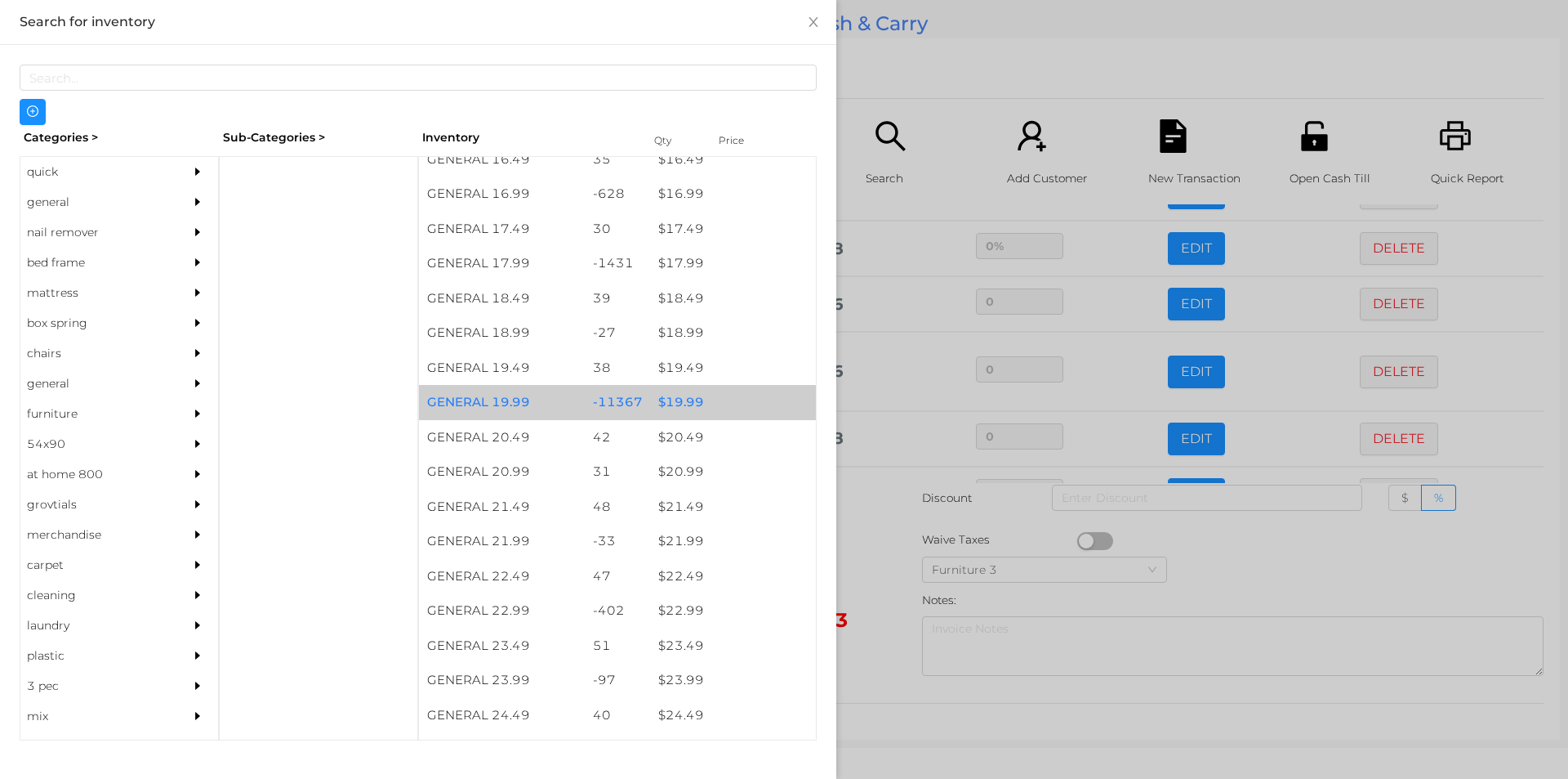
click at [694, 398] on div "$ 19.99" at bounding box center [733, 403] width 166 height 35
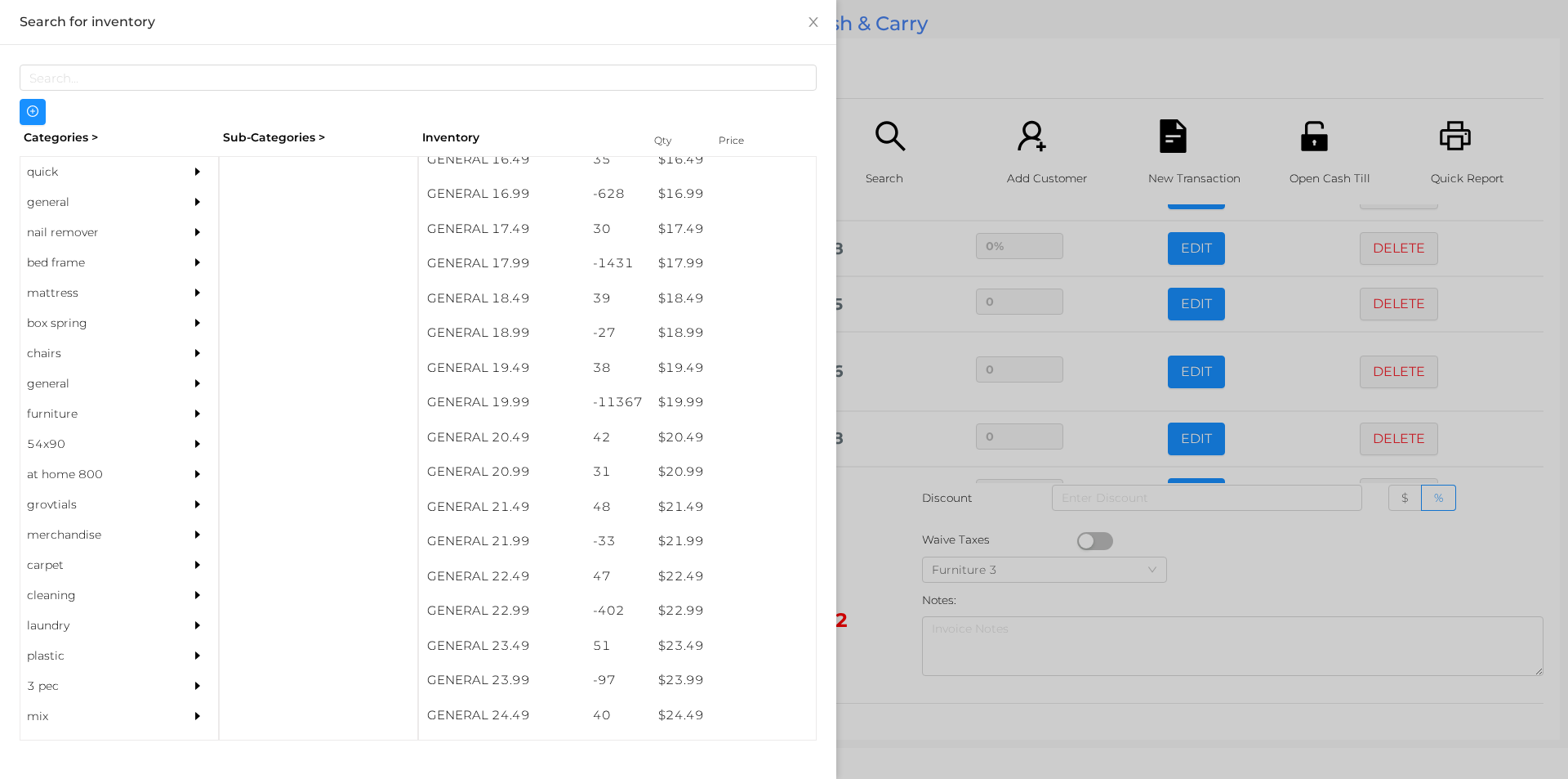
click at [914, 74] on div at bounding box center [784, 390] width 1568 height 779
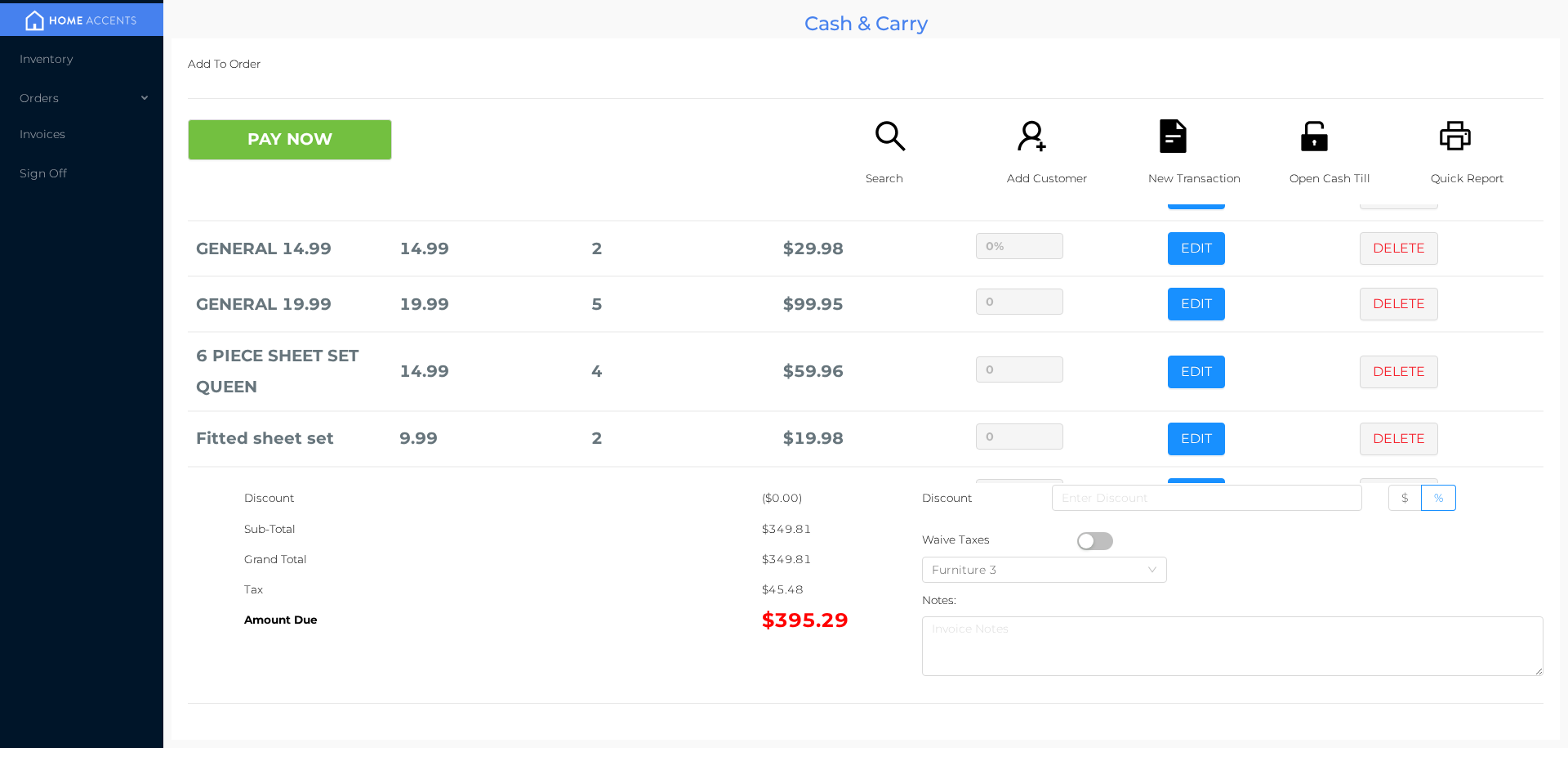
scroll to position [222, 0]
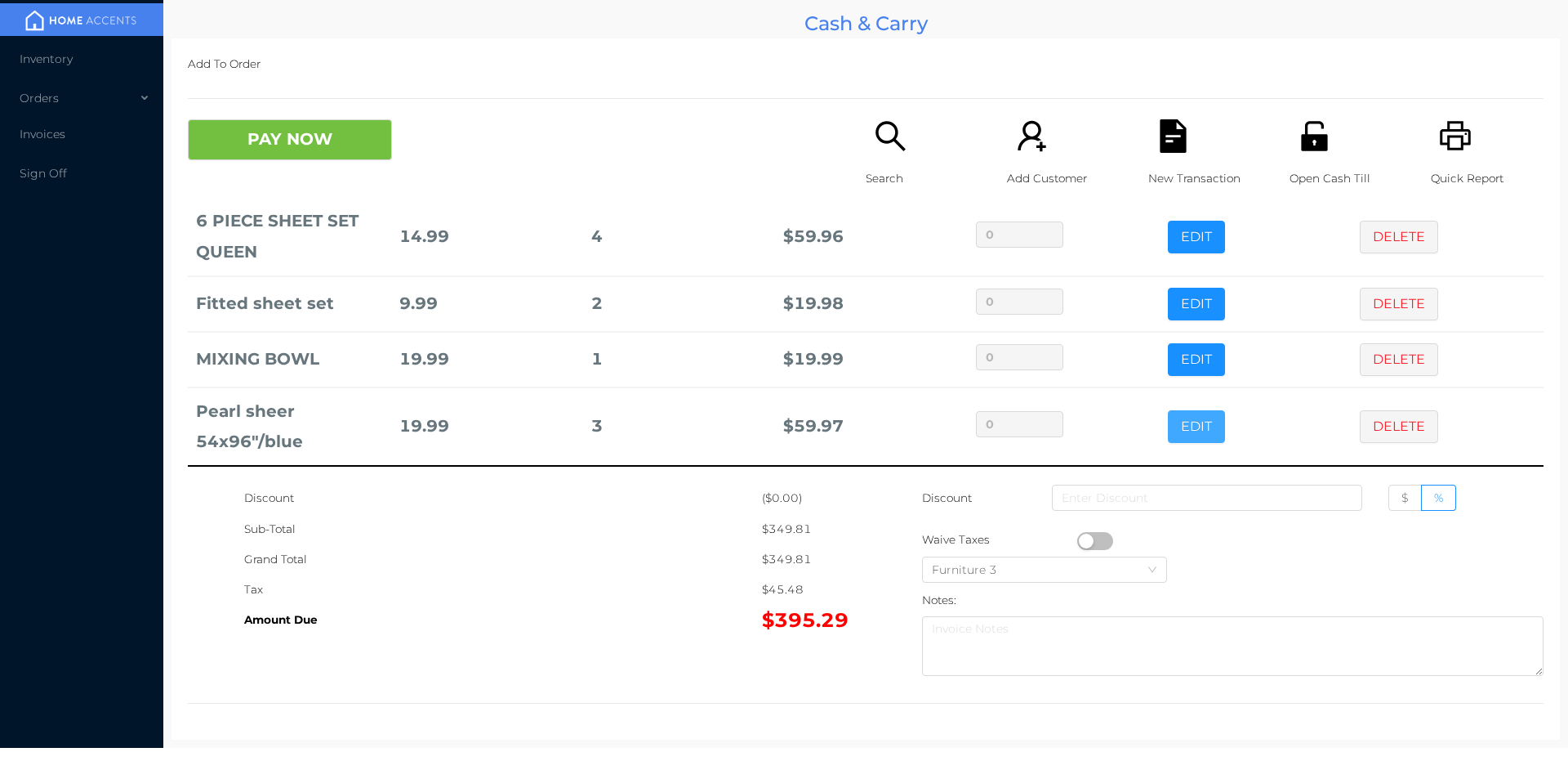
click at [1171, 426] on button "EDIT" at bounding box center [1196, 426] width 57 height 33
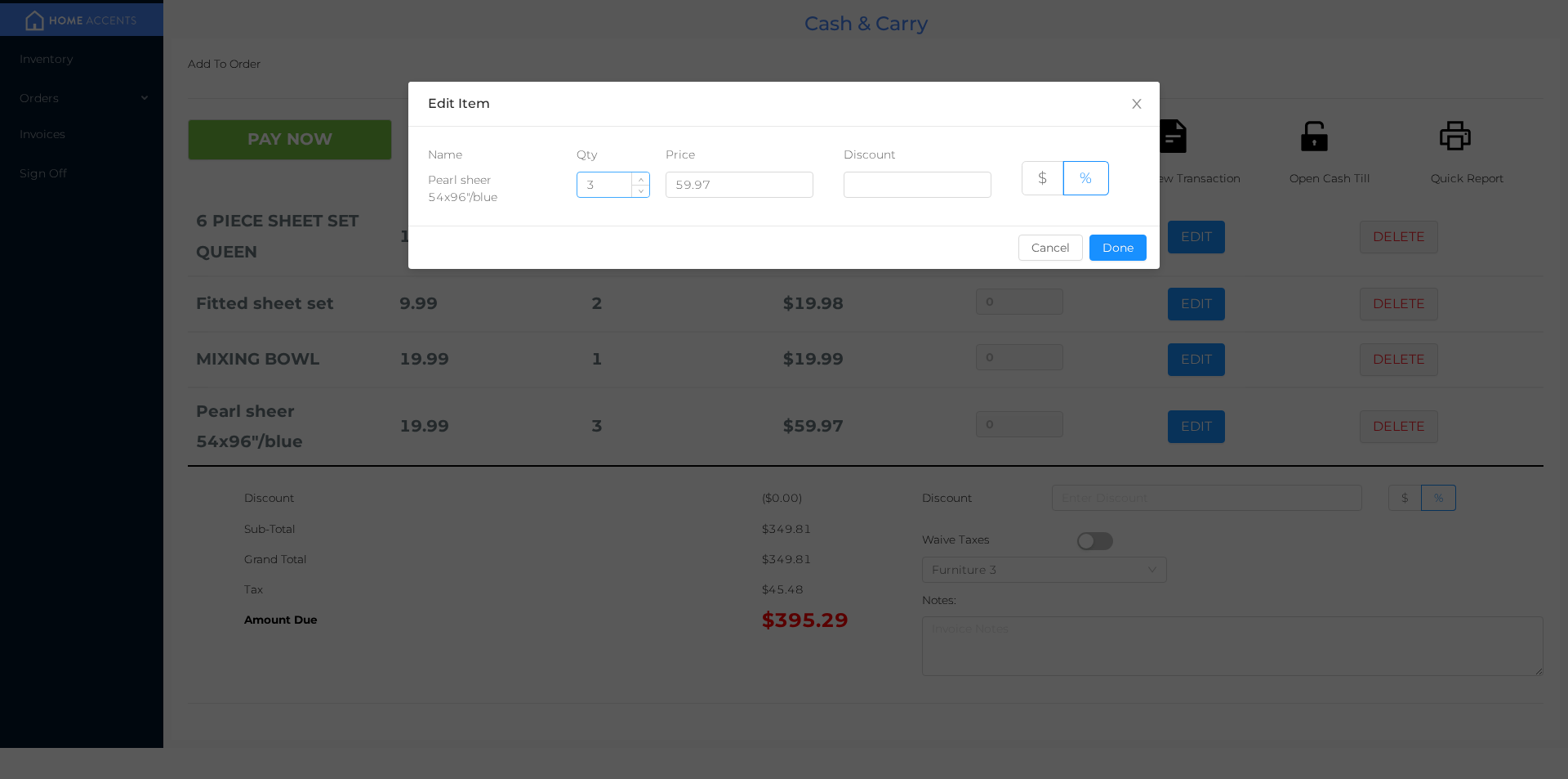
click at [619, 186] on input "3" at bounding box center [613, 185] width 72 height 25
type input "2"
click at [1116, 254] on button "Done" at bounding box center [1118, 247] width 57 height 26
type input "0%"
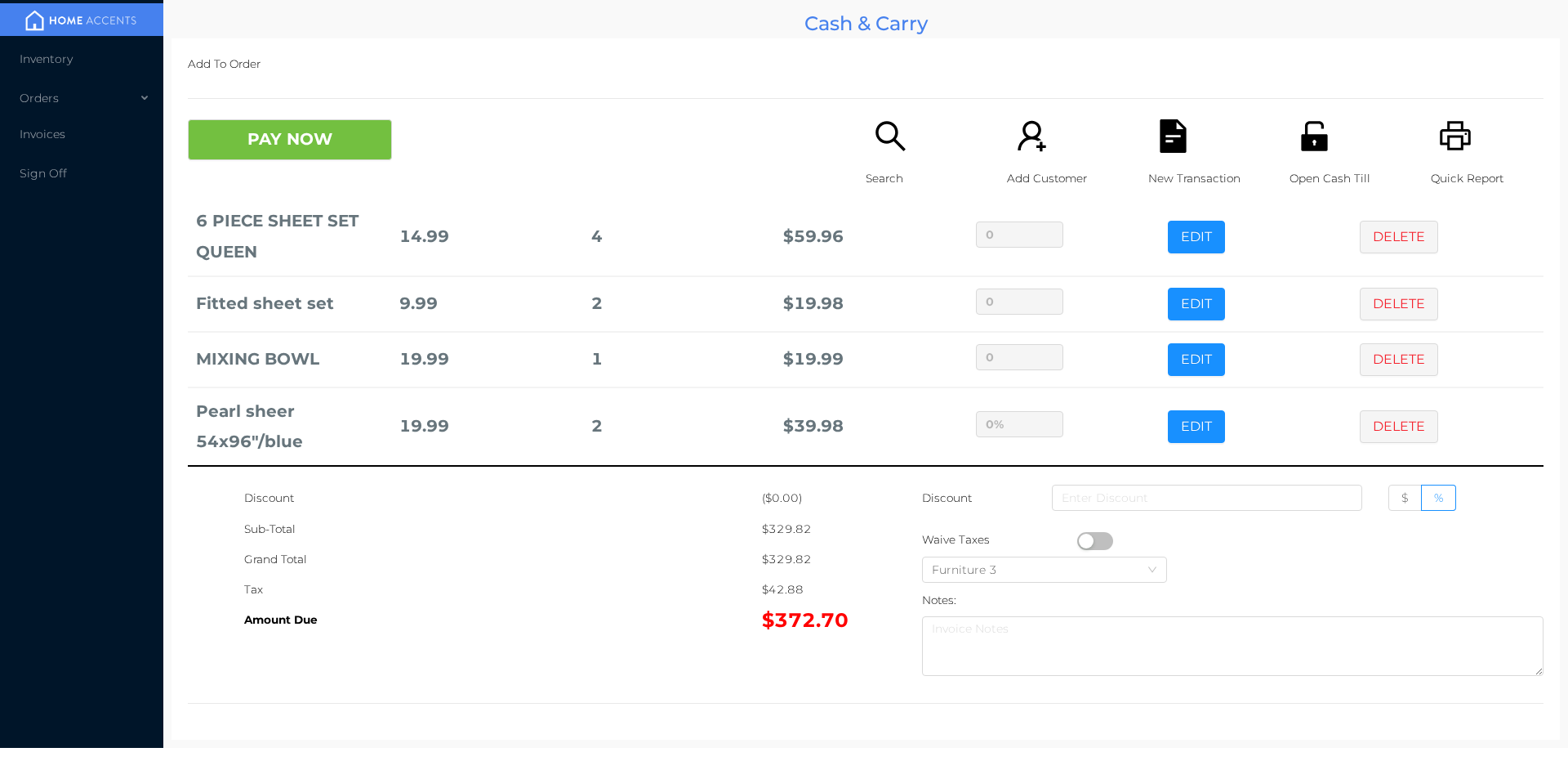
click at [880, 148] on icon "icon: search" at bounding box center [891, 136] width 34 height 34
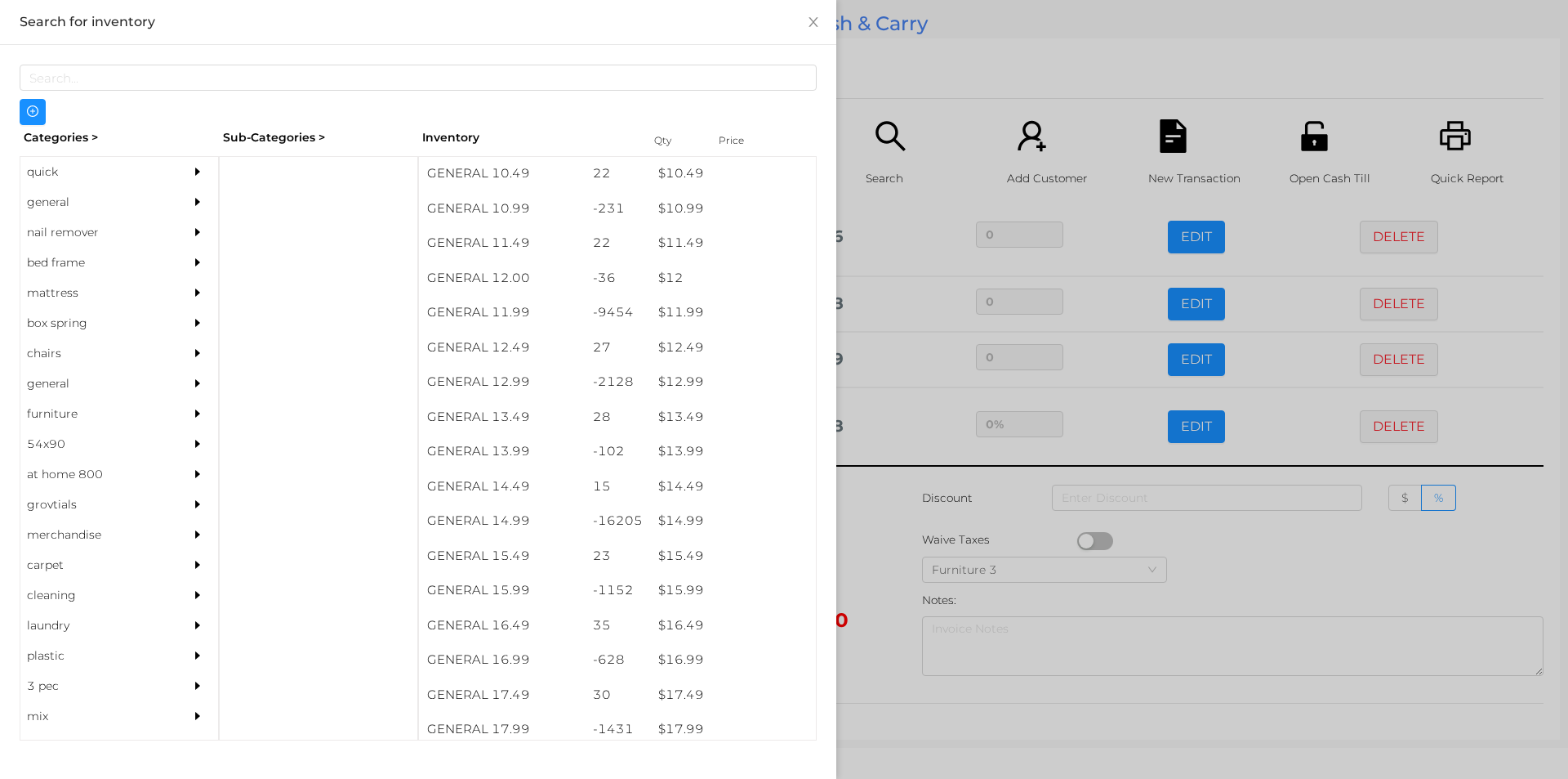
scroll to position [1065, 0]
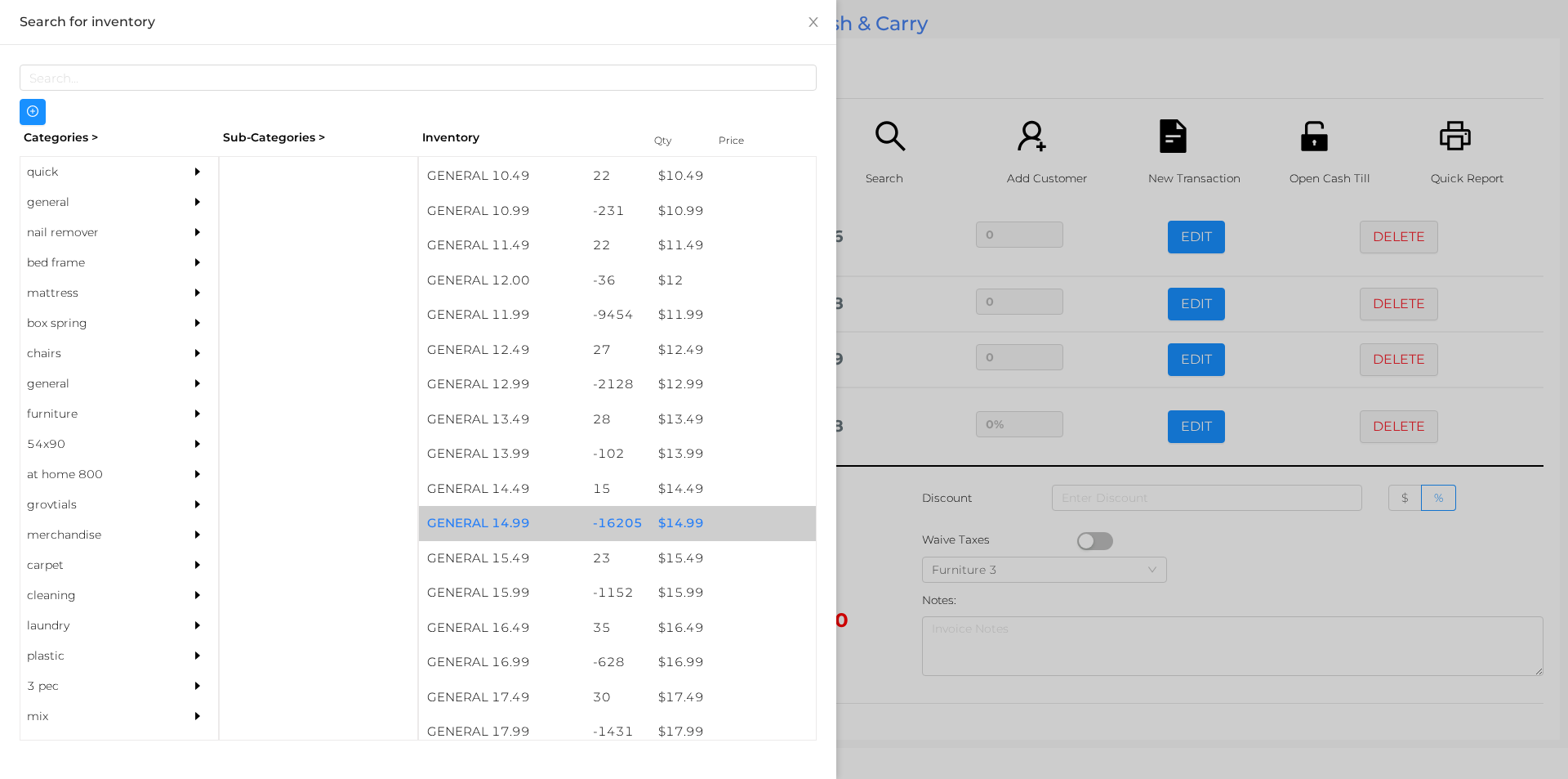
click at [655, 523] on div "$ 14.99" at bounding box center [733, 523] width 166 height 35
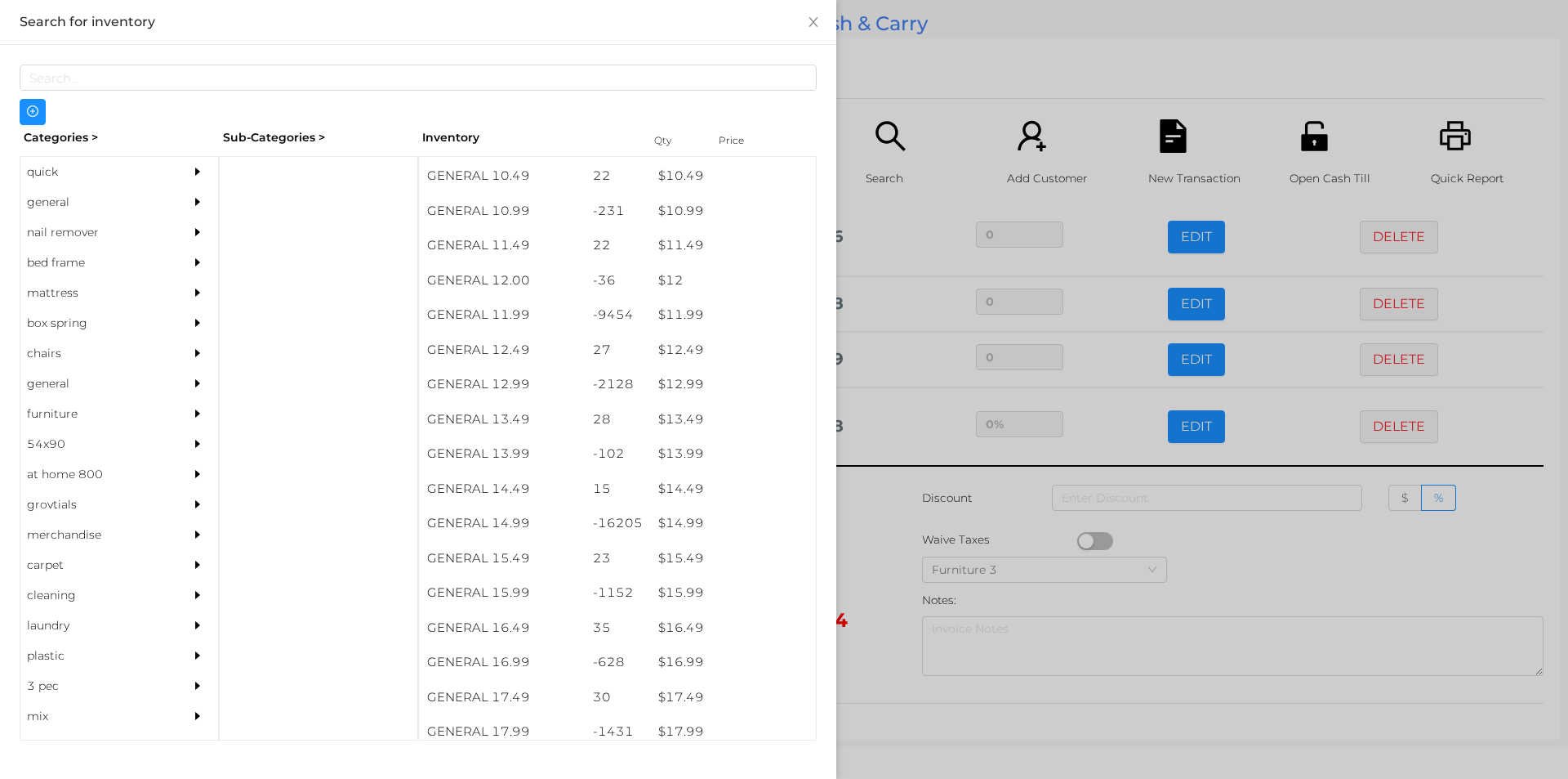
click at [945, 12] on div at bounding box center [784, 390] width 1568 height 779
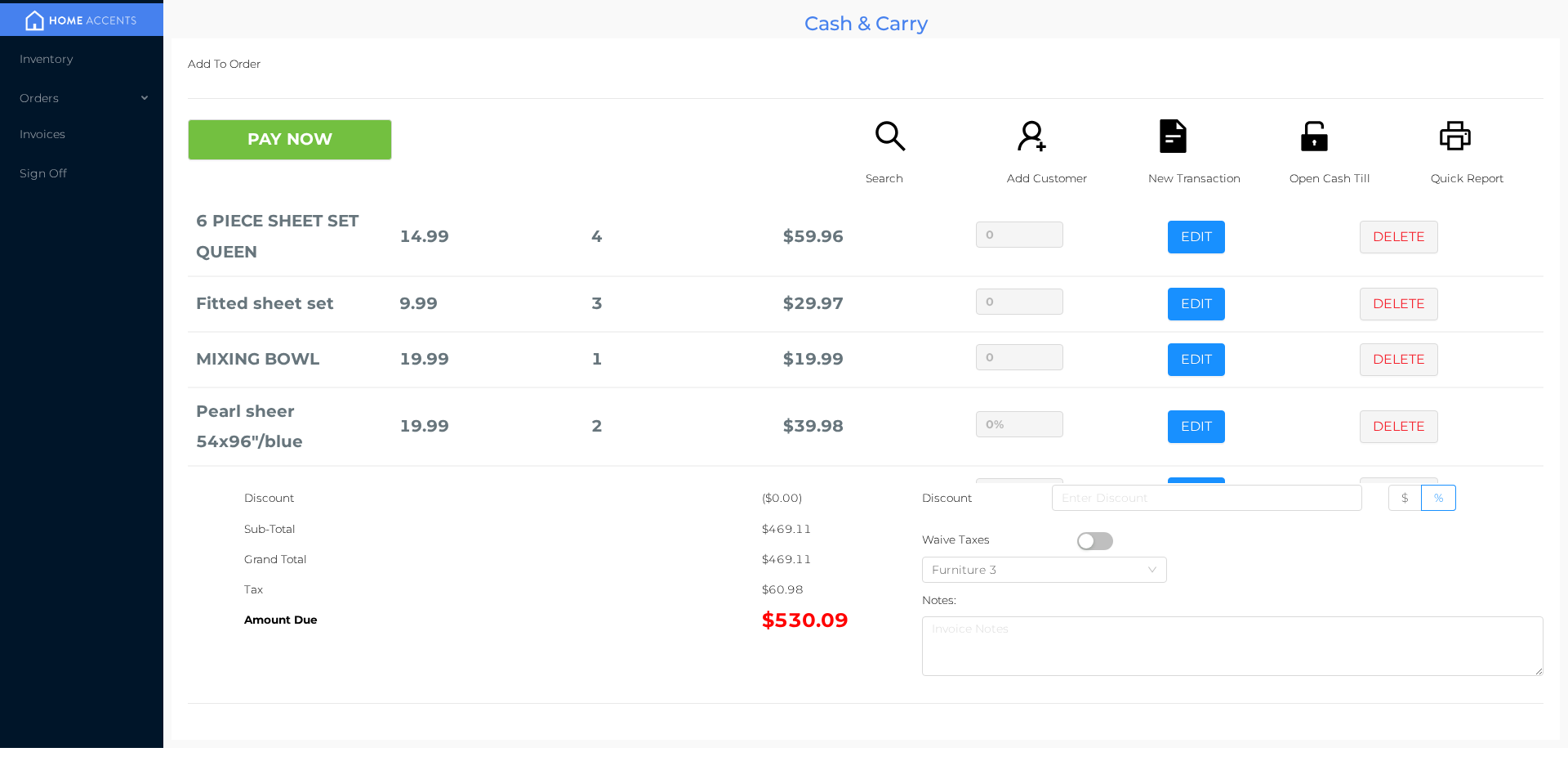
click at [878, 134] on icon "icon: search" at bounding box center [891, 136] width 34 height 34
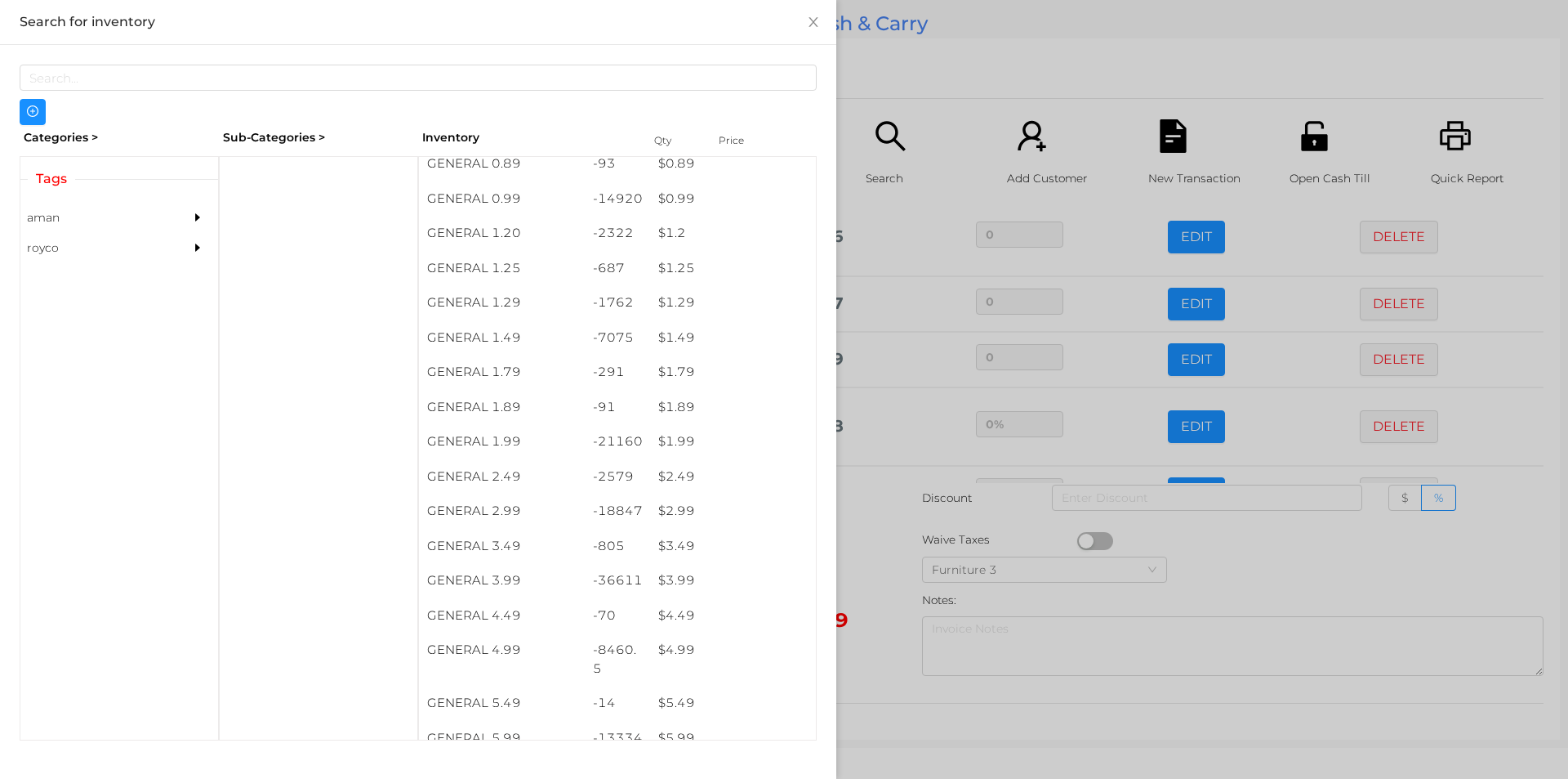
scroll to position [158, 0]
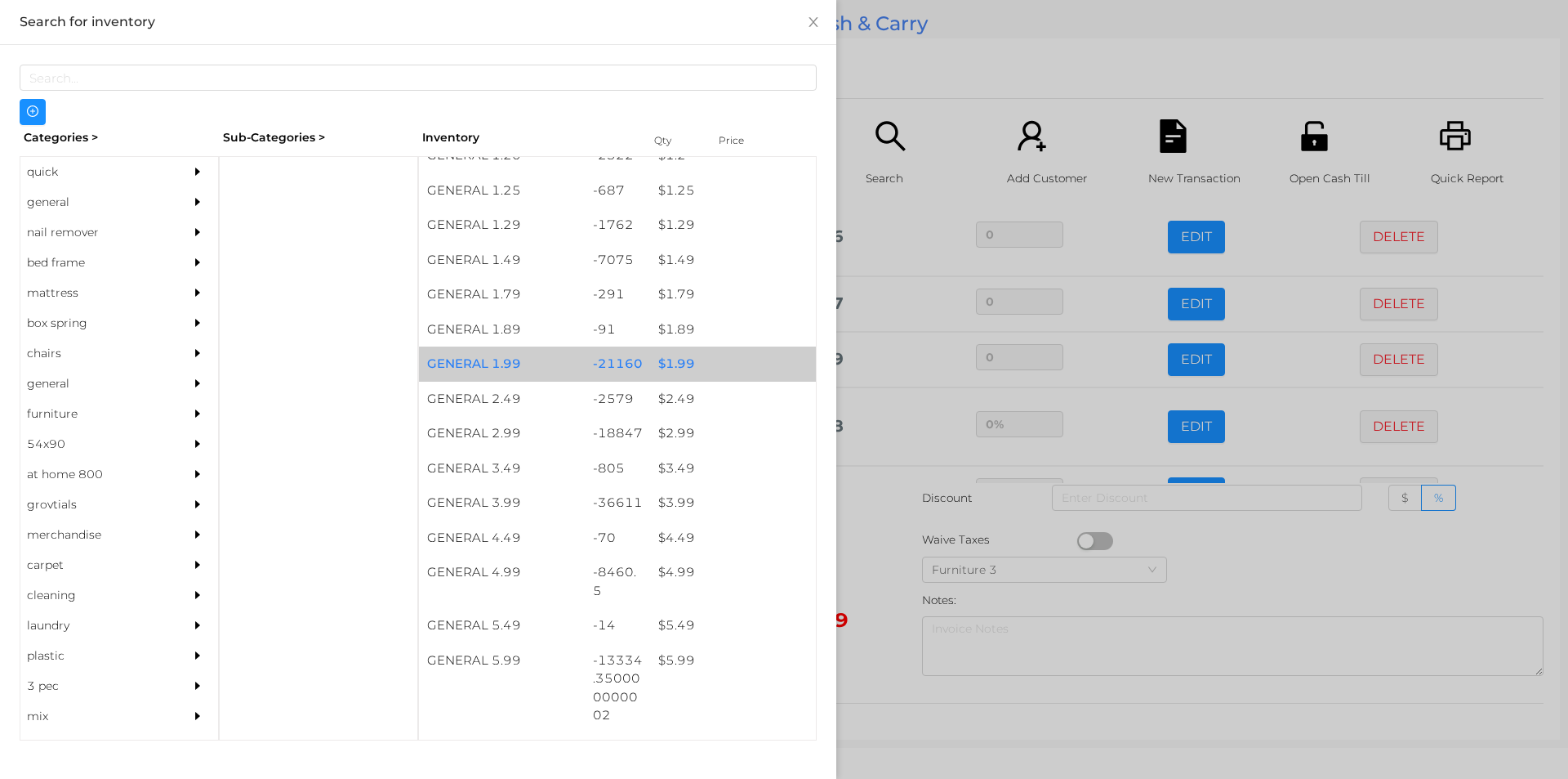
click at [683, 347] on div "$ 1.99" at bounding box center [733, 365] width 166 height 35
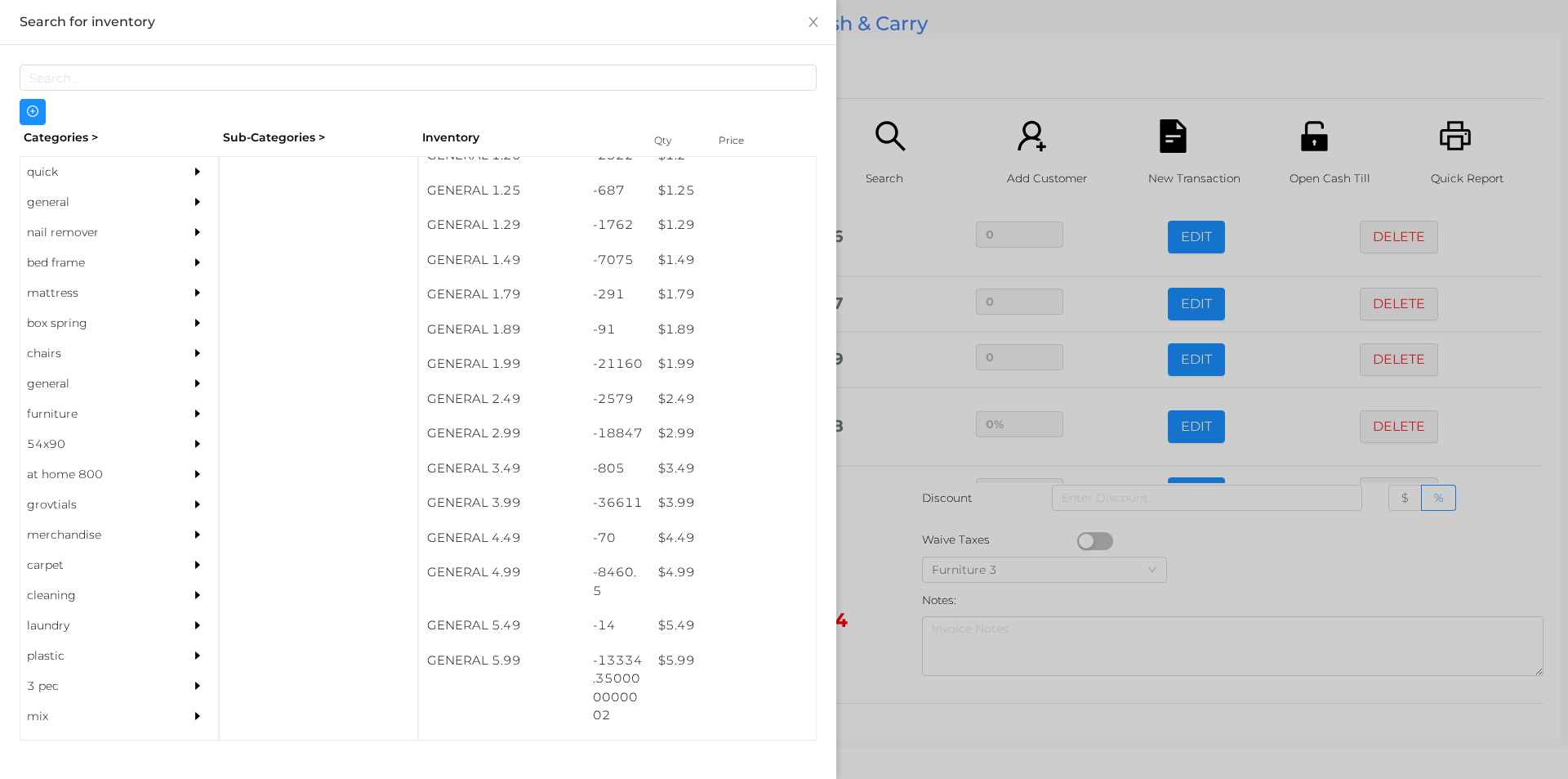
click at [919, 106] on div at bounding box center [784, 390] width 1568 height 779
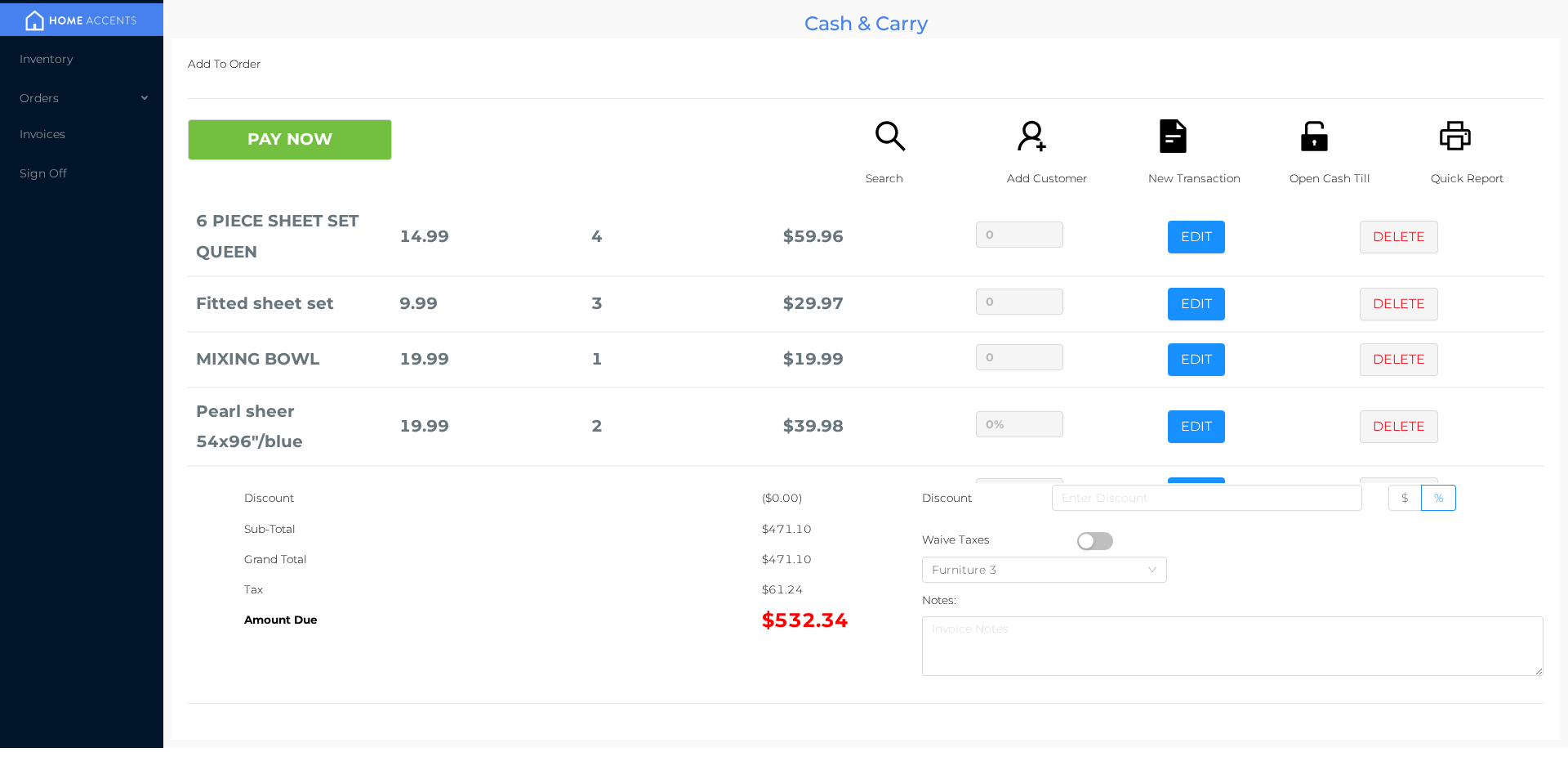
click at [890, 149] on icon "icon: search" at bounding box center [891, 136] width 34 height 34
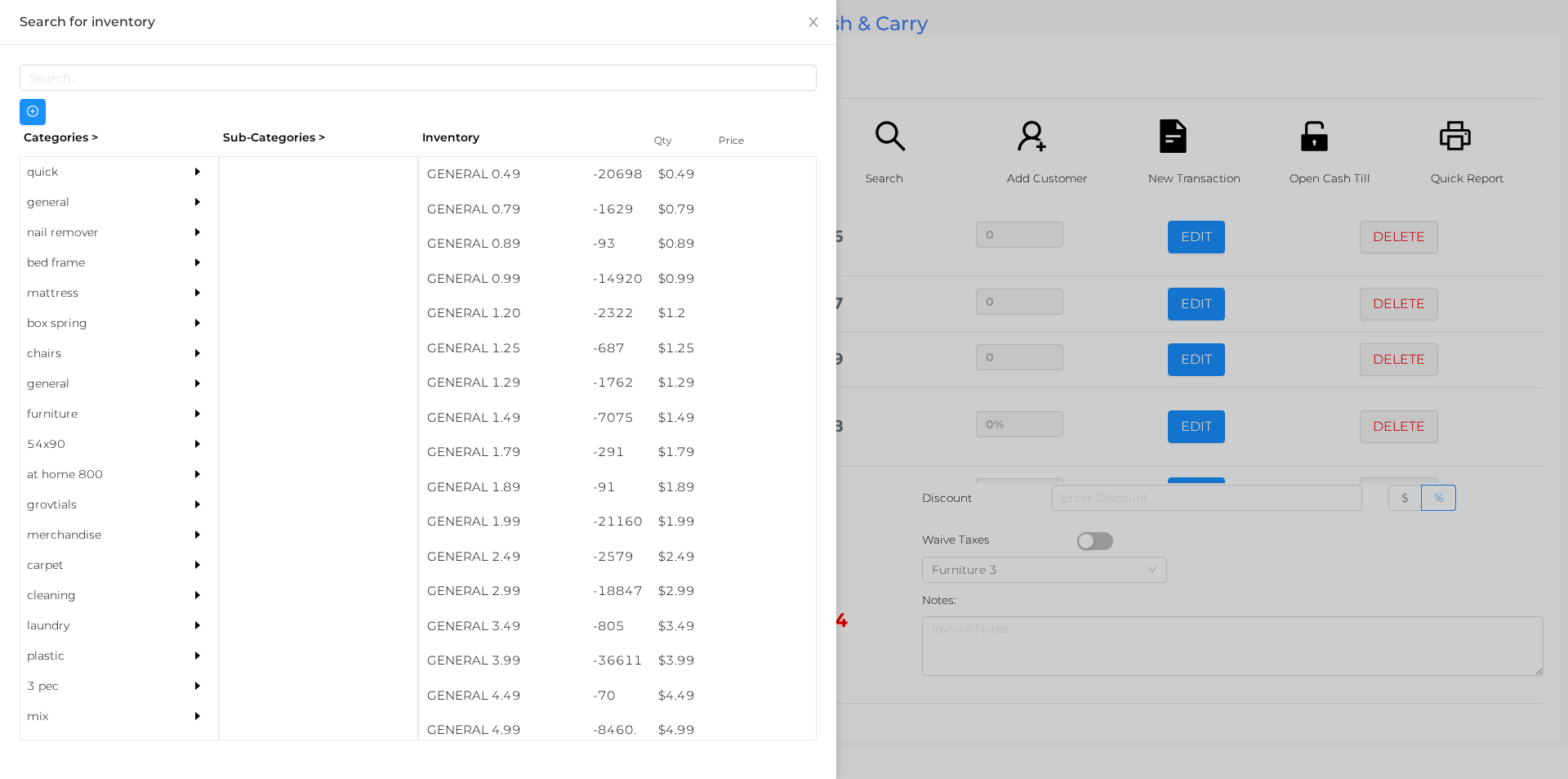
click at [95, 168] on div "quick" at bounding box center [95, 172] width 149 height 30
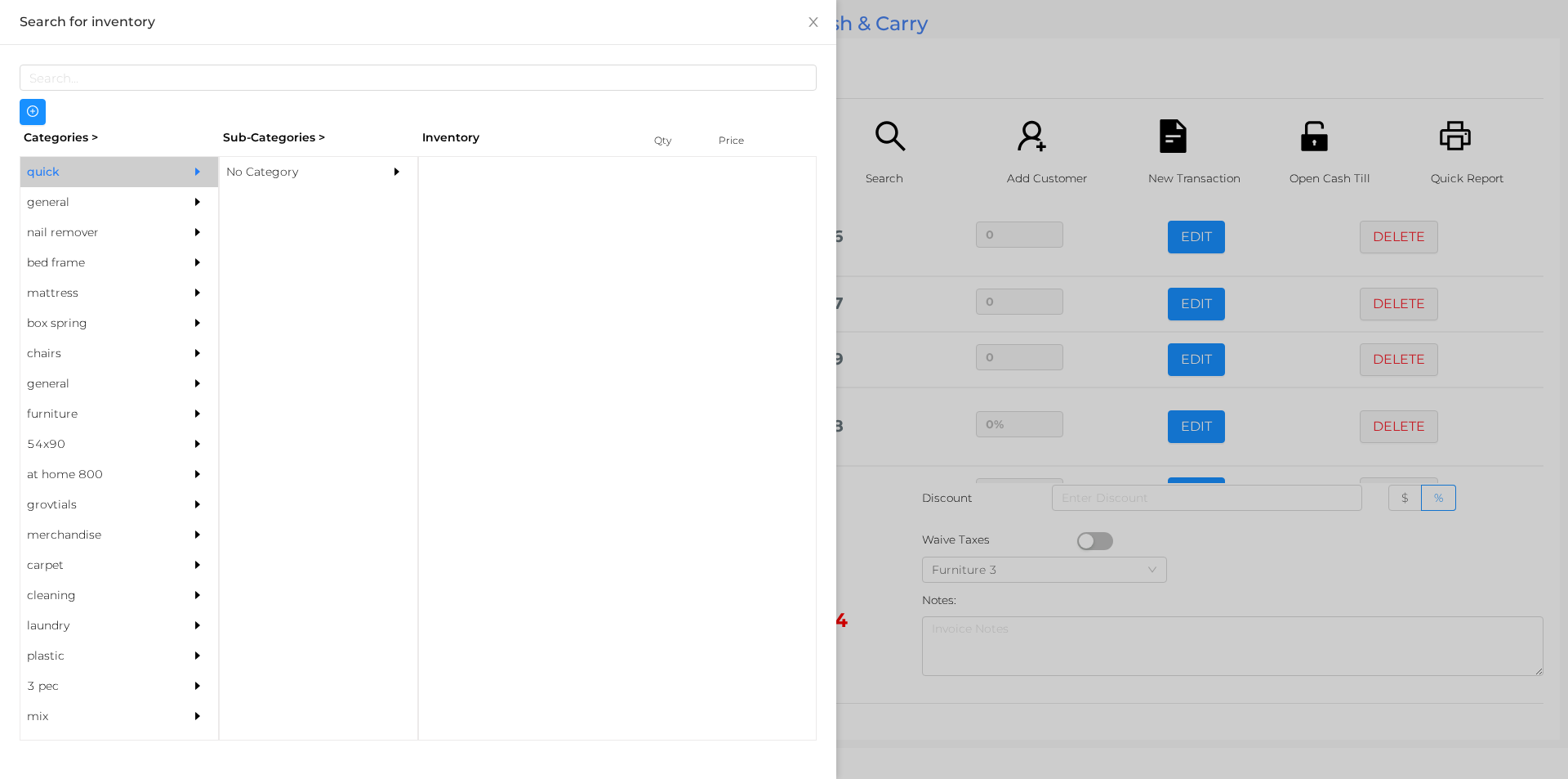
click at [287, 167] on div "No Category" at bounding box center [294, 172] width 149 height 30
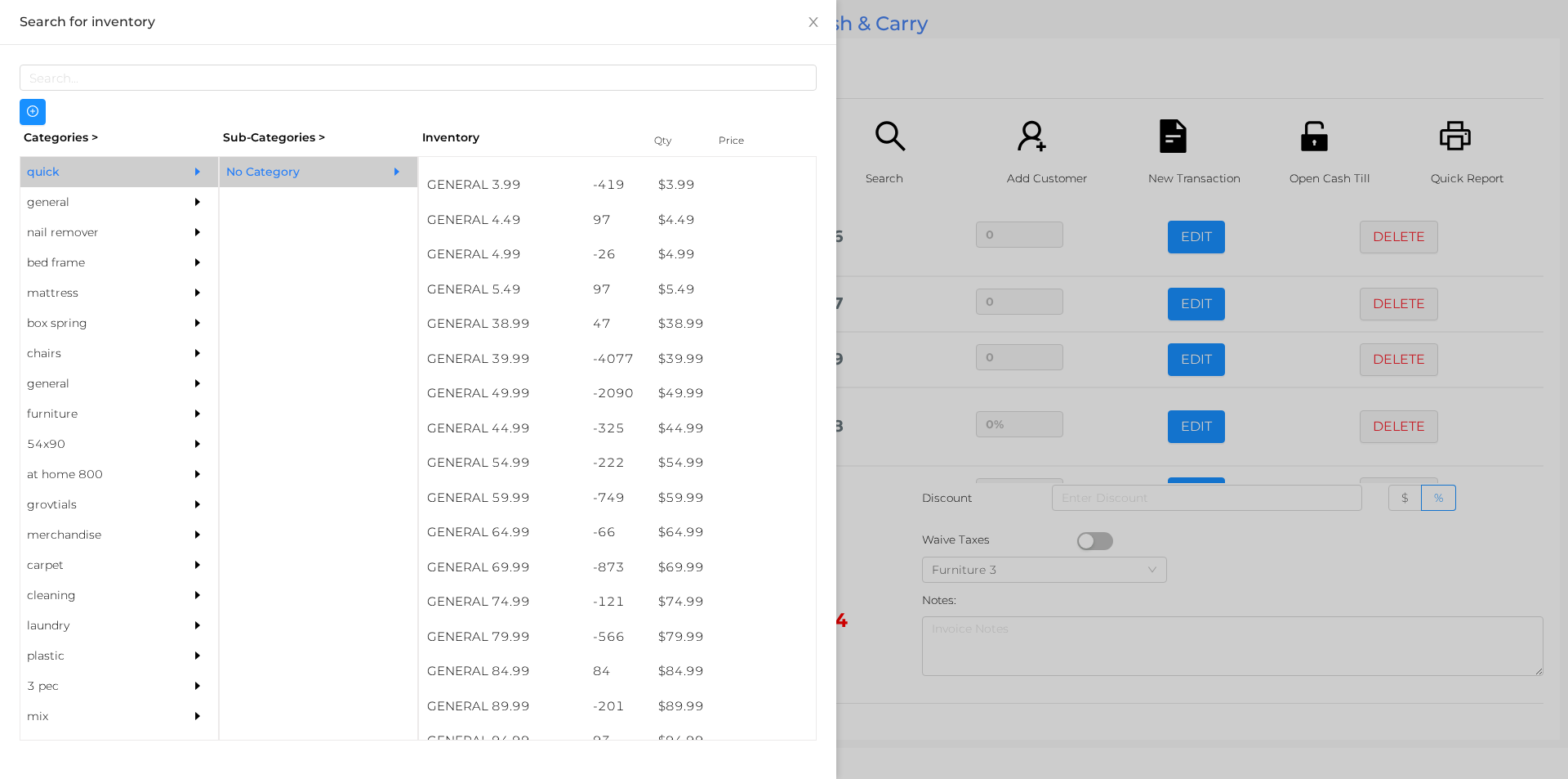
scroll to position [753, 0]
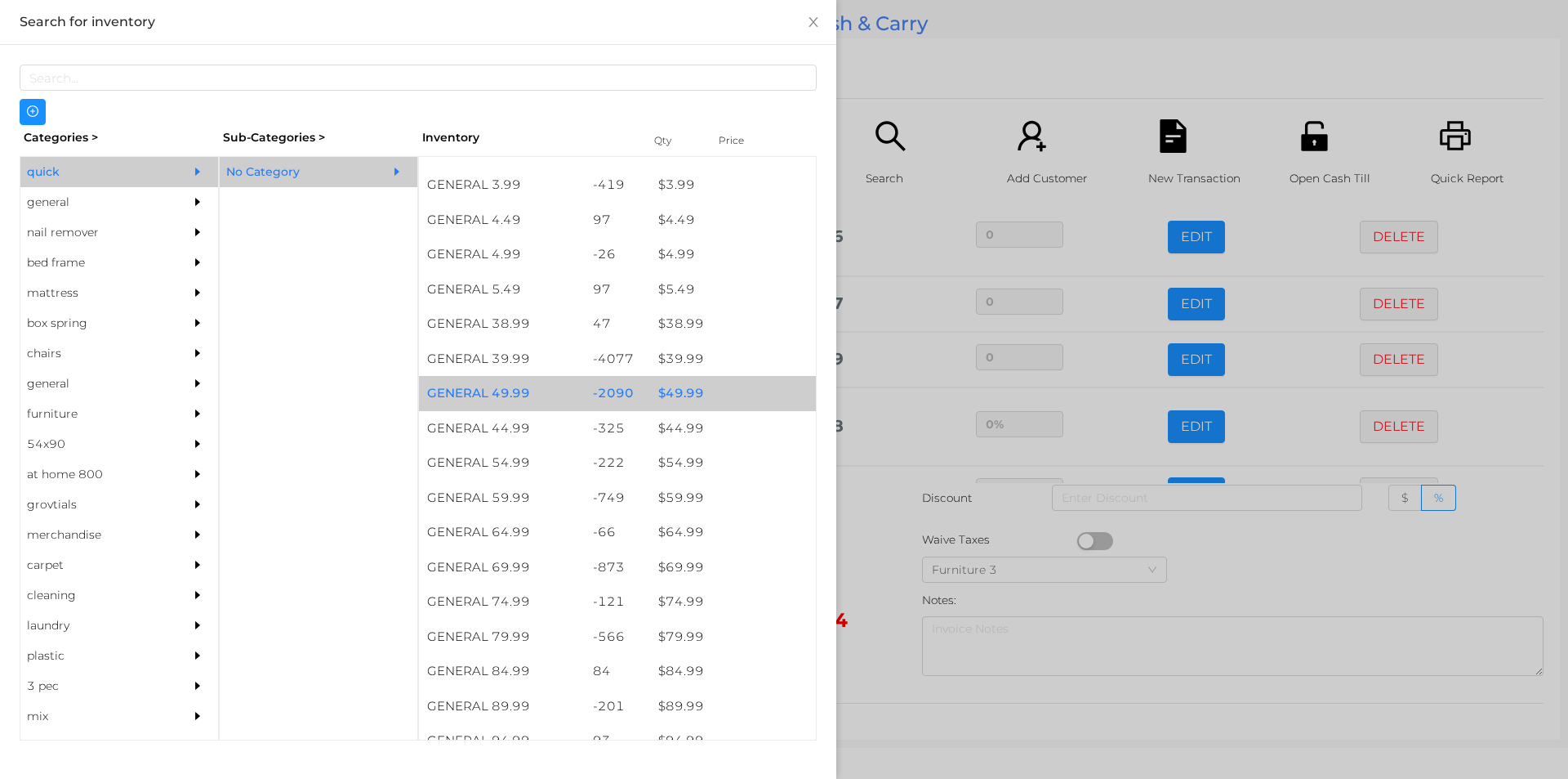
click at [704, 392] on div "$ 49.99" at bounding box center [733, 394] width 166 height 35
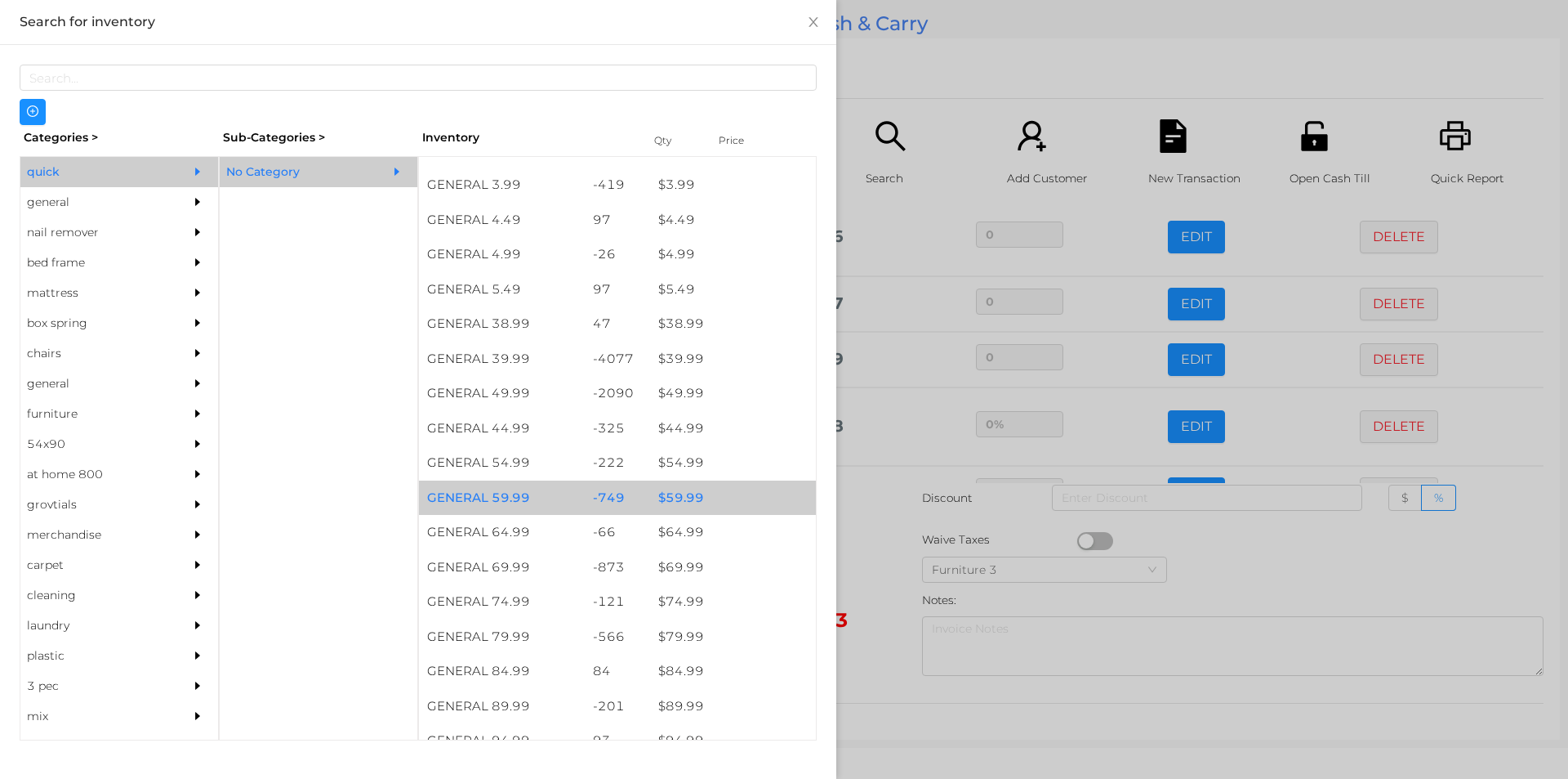
click at [704, 499] on div "$ 59.99" at bounding box center [733, 499] width 166 height 35
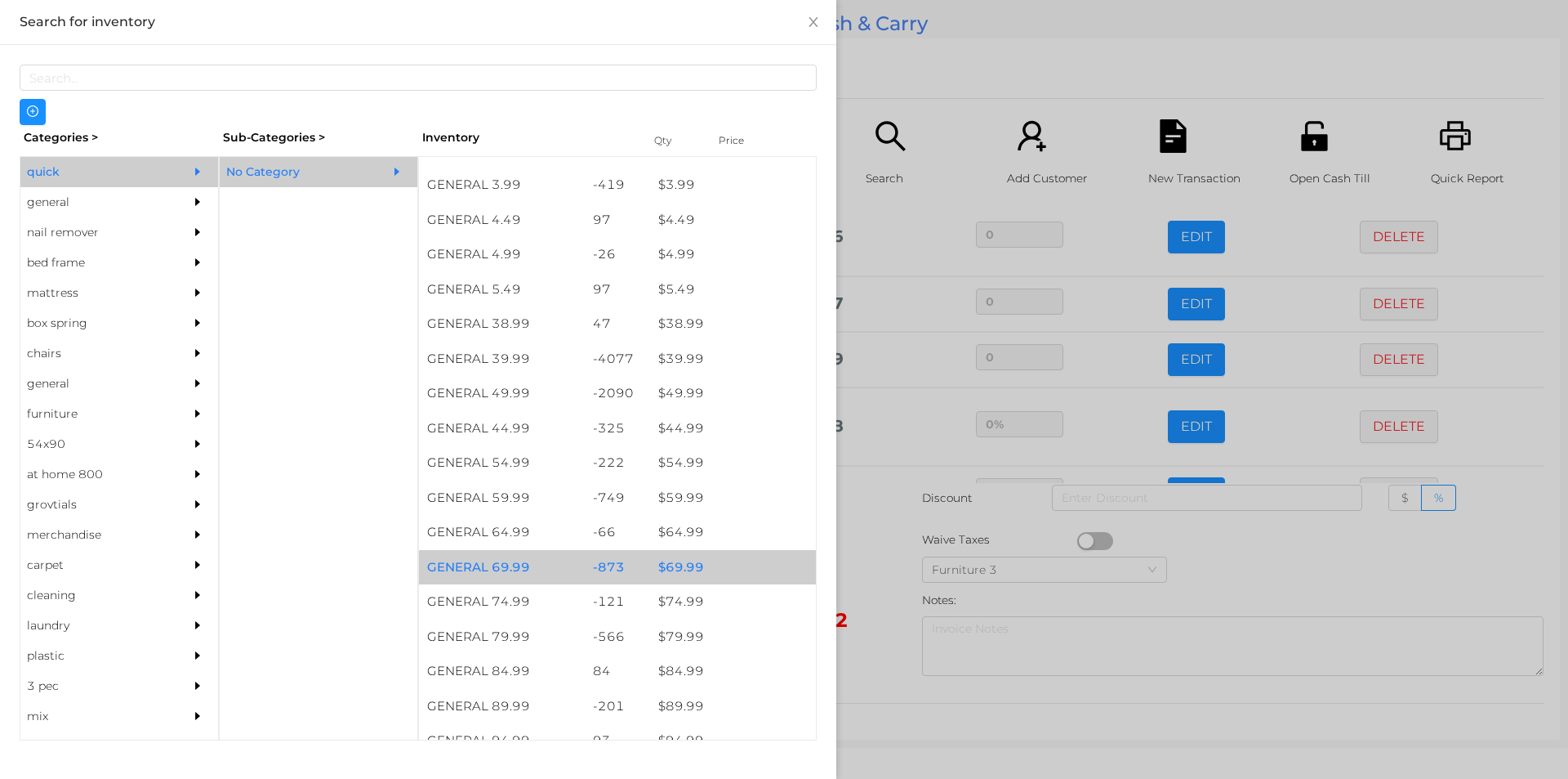
click at [700, 568] on div "$ 69.99" at bounding box center [733, 568] width 166 height 35
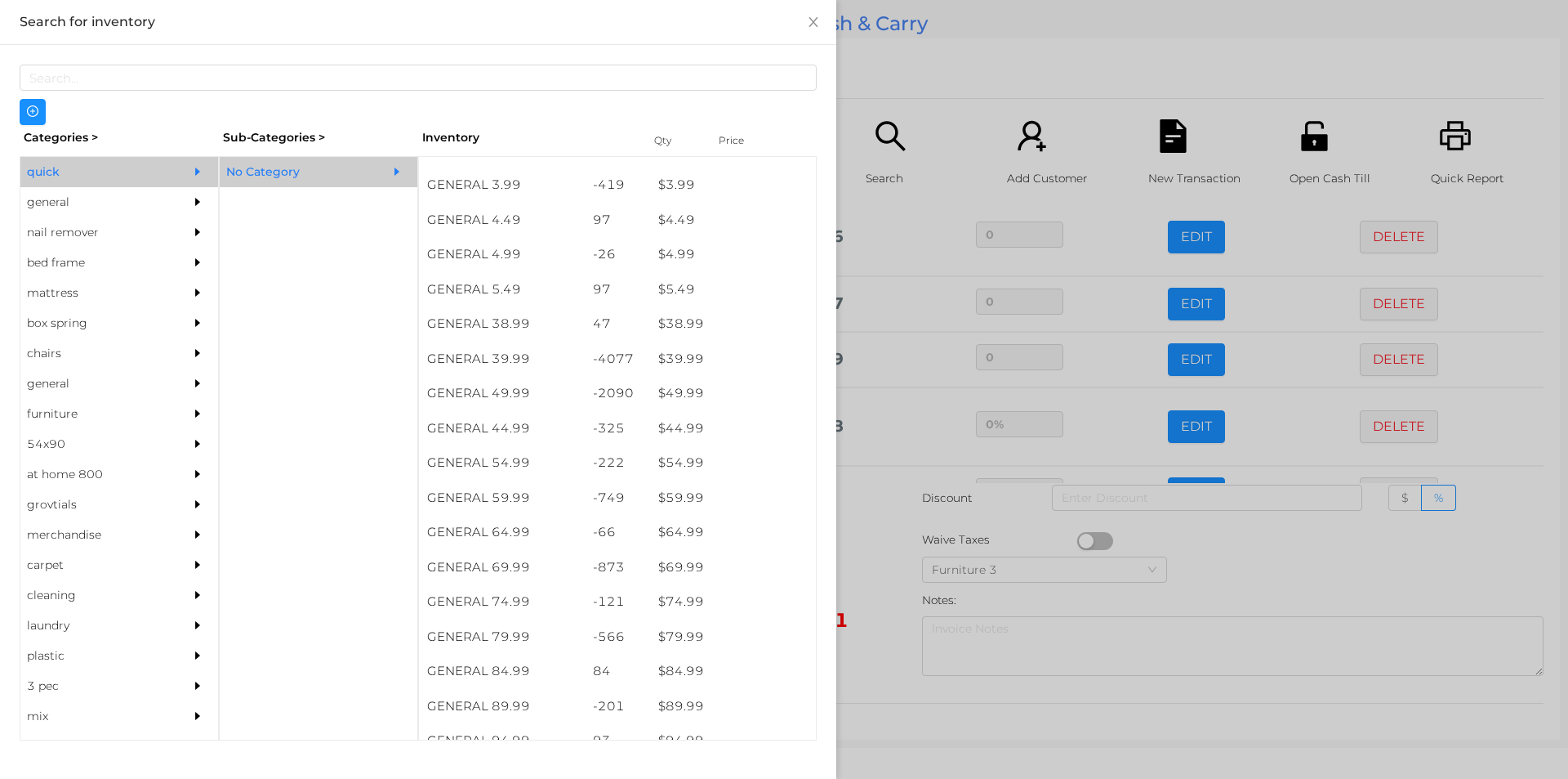
click at [957, 81] on div at bounding box center [784, 390] width 1568 height 779
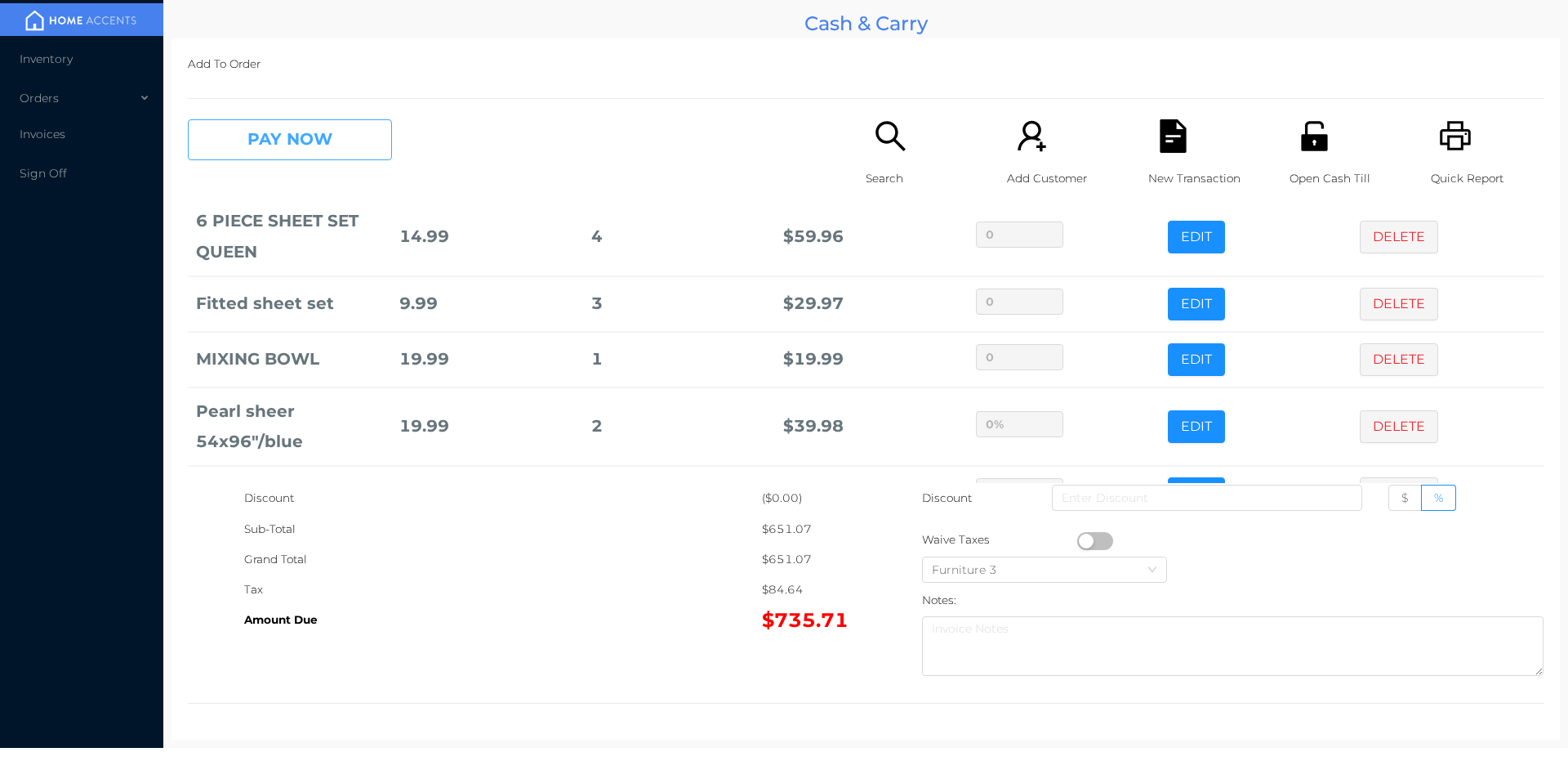
click at [254, 138] on button "PAY NOW" at bounding box center [290, 139] width 204 height 41
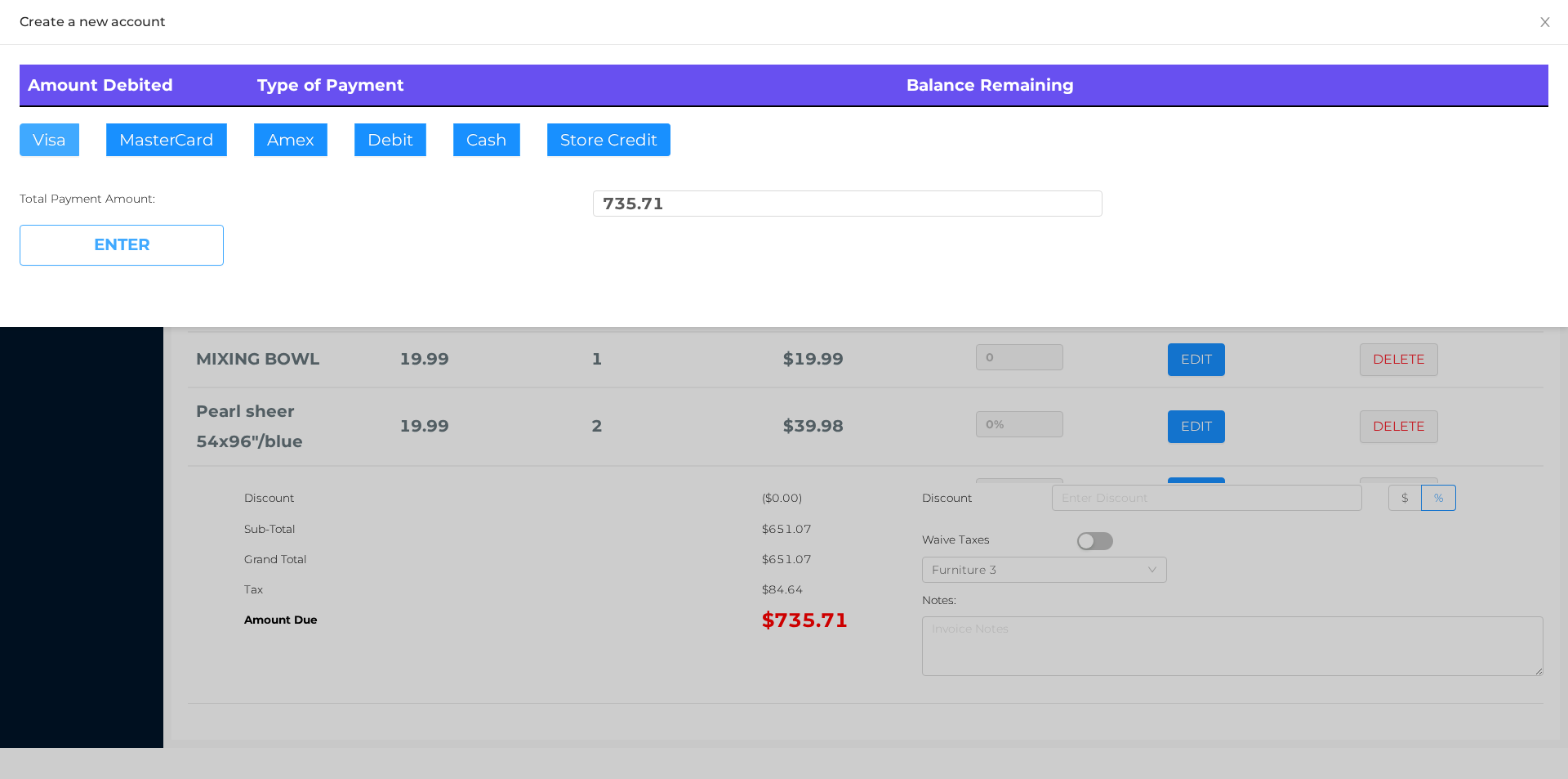
click at [50, 140] on button "Visa" at bounding box center [49, 139] width 59 height 33
click at [57, 256] on button "ENTER" at bounding box center [122, 245] width 204 height 41
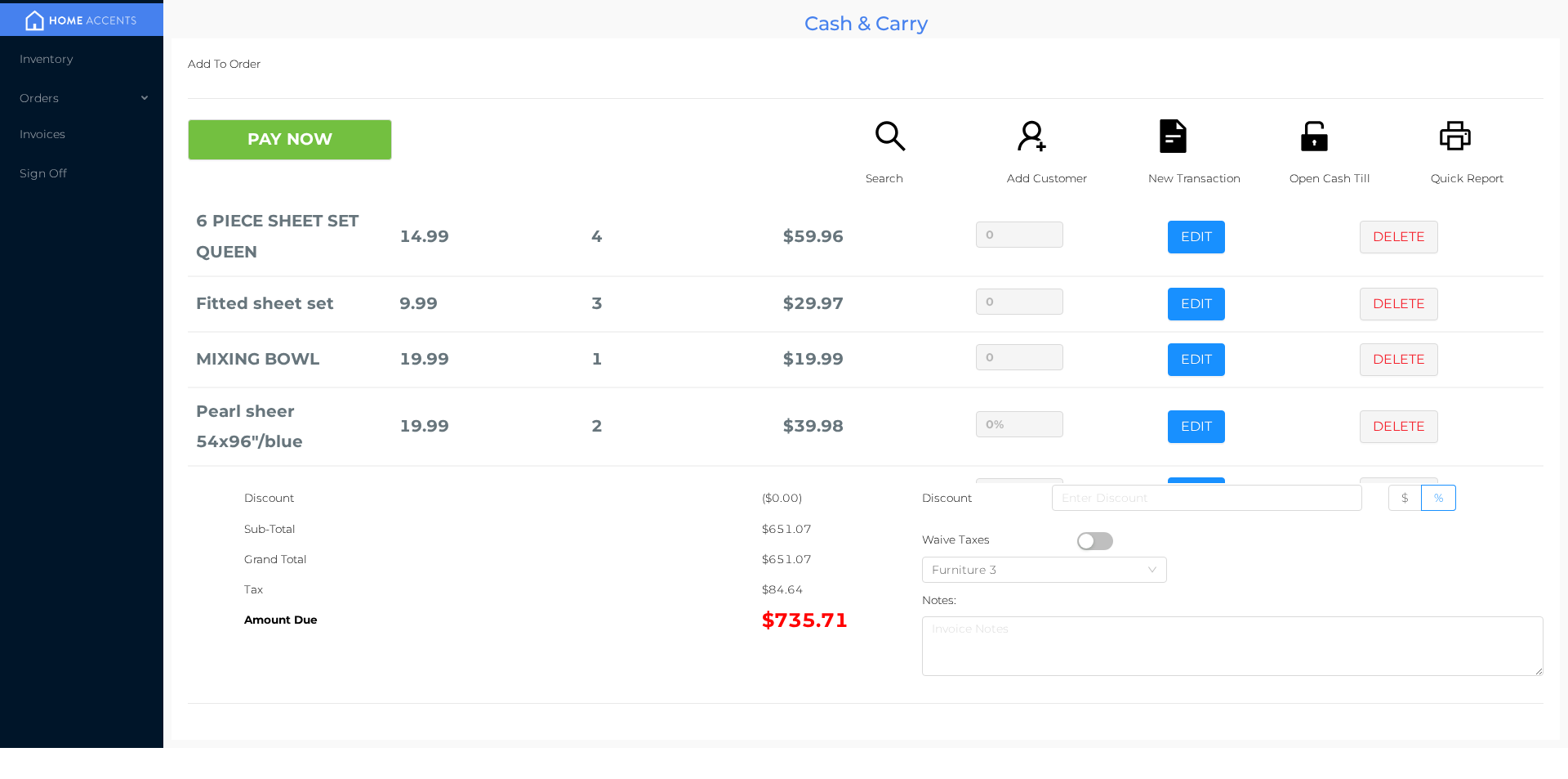
type input "0"
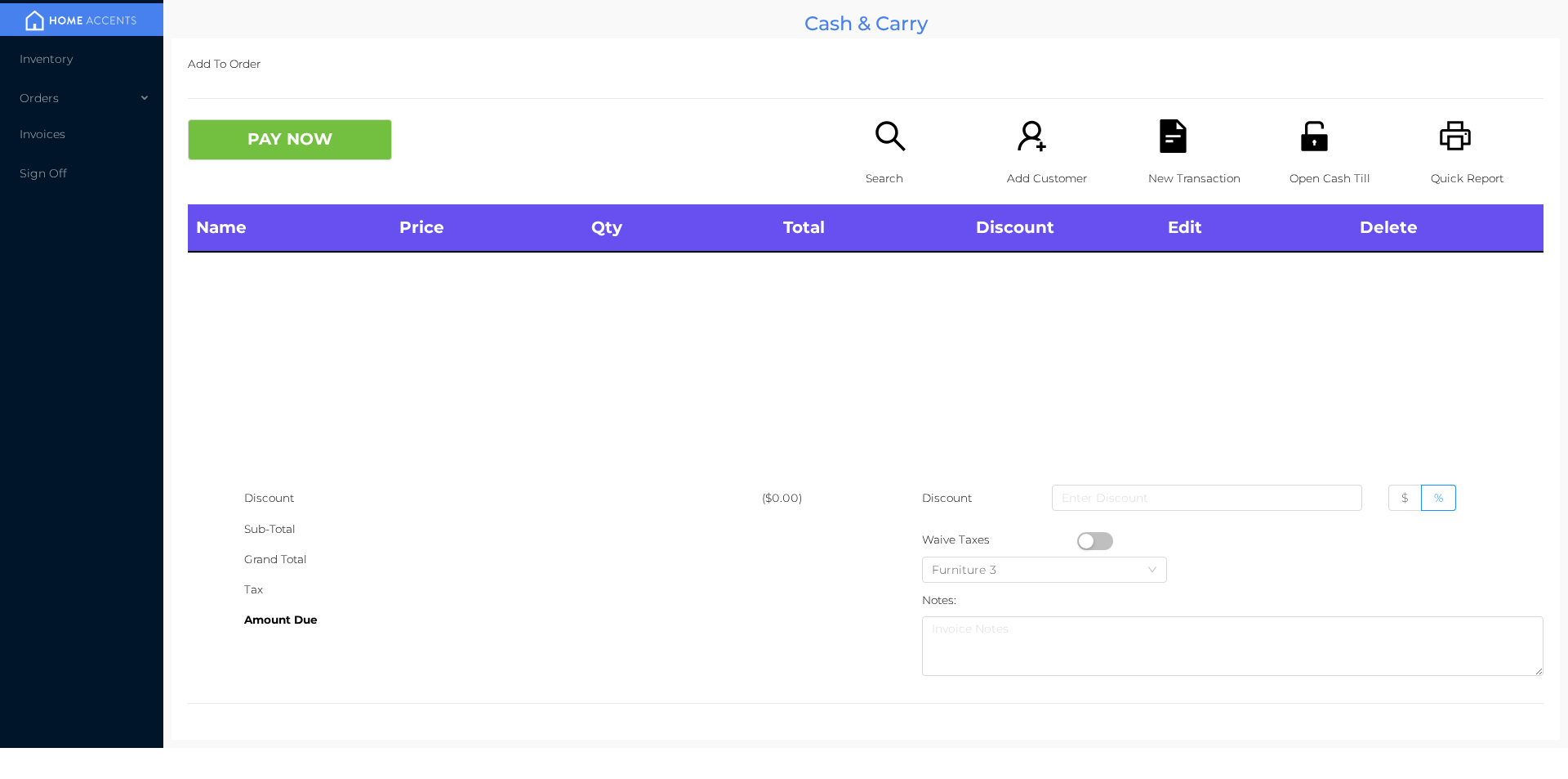
scroll to position [0, 0]
click at [1313, 142] on icon "icon: unlock" at bounding box center [1313, 135] width 26 height 29
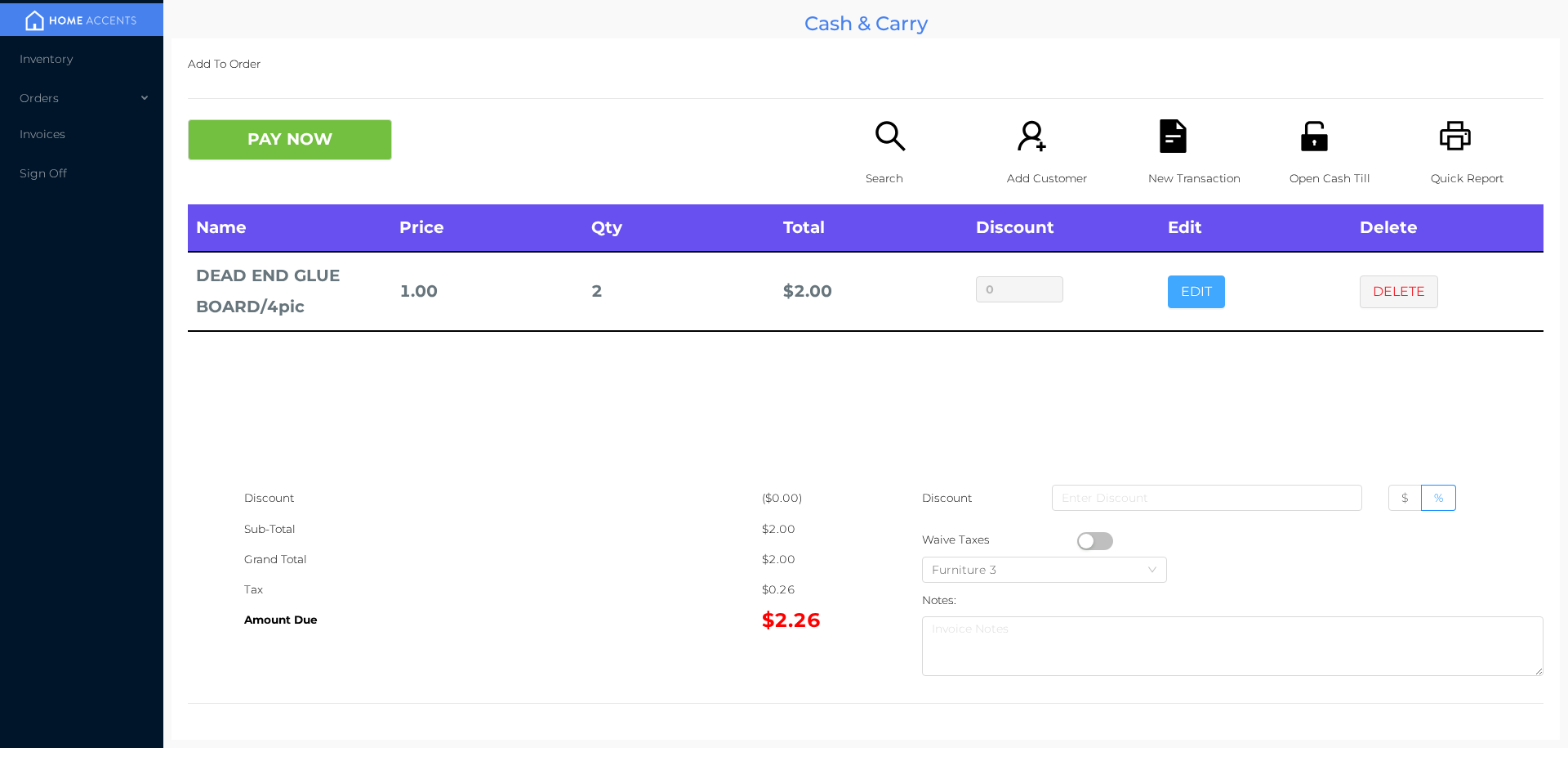
click at [1168, 280] on button "EDIT" at bounding box center [1196, 291] width 57 height 33
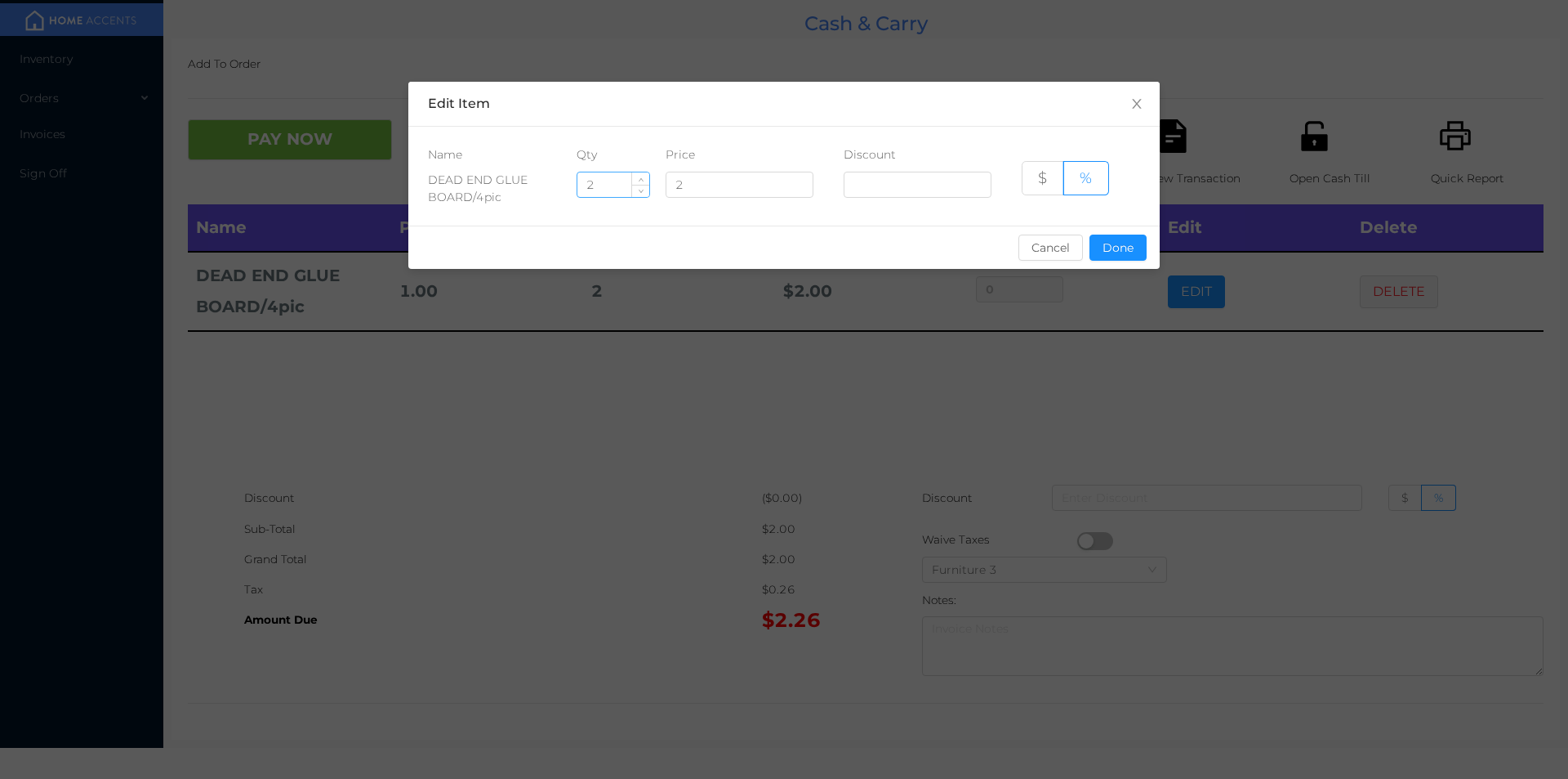
click at [606, 181] on input "2" at bounding box center [613, 185] width 72 height 25
type input "4"
click at [1121, 240] on button "Done" at bounding box center [1118, 247] width 57 height 26
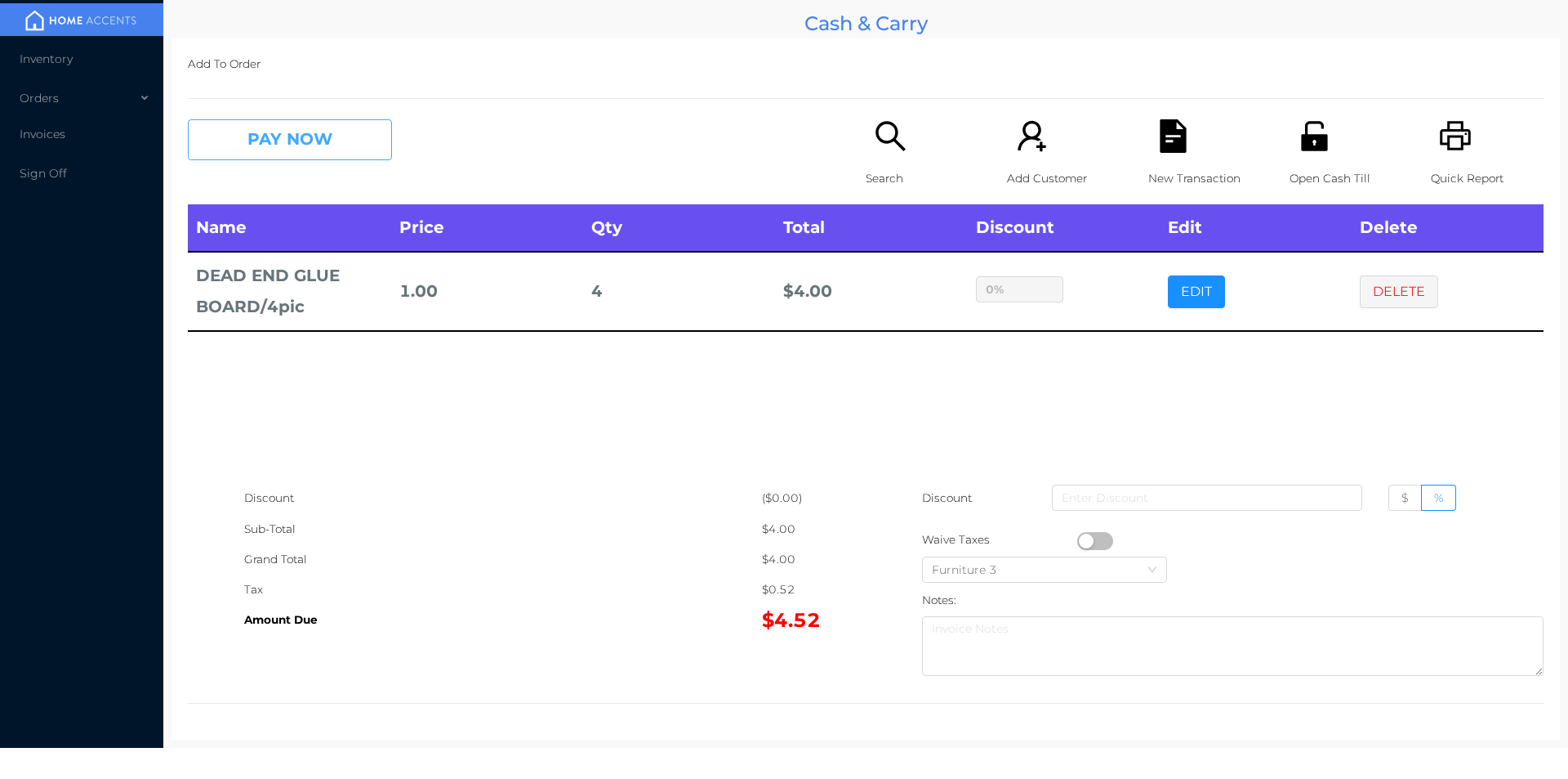
click at [244, 153] on button "PAY NOW" at bounding box center [290, 139] width 204 height 41
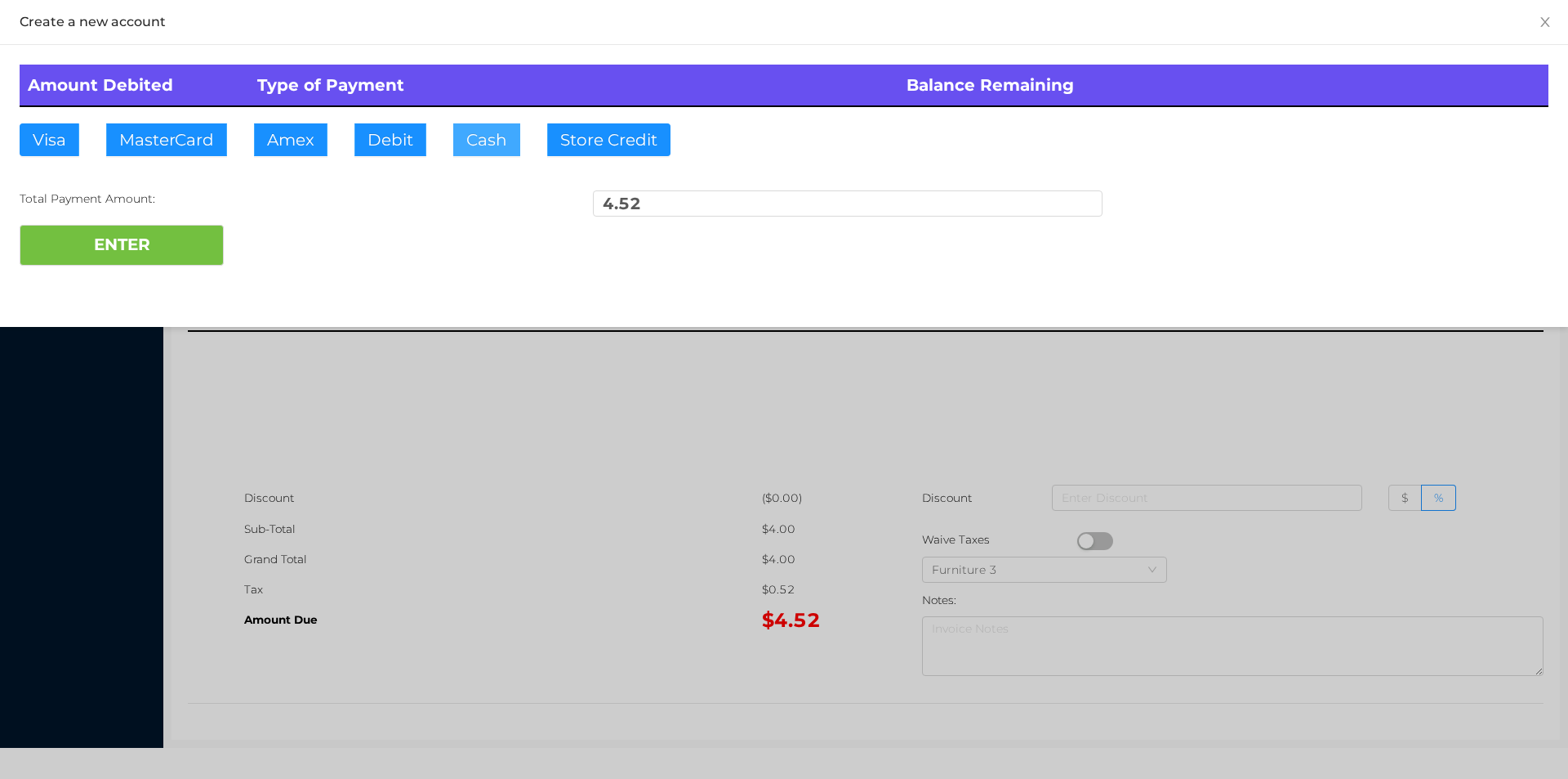
click at [456, 151] on button "Cash" at bounding box center [487, 139] width 67 height 33
click at [108, 255] on button "ENTER" at bounding box center [122, 245] width 204 height 41
type input "0"
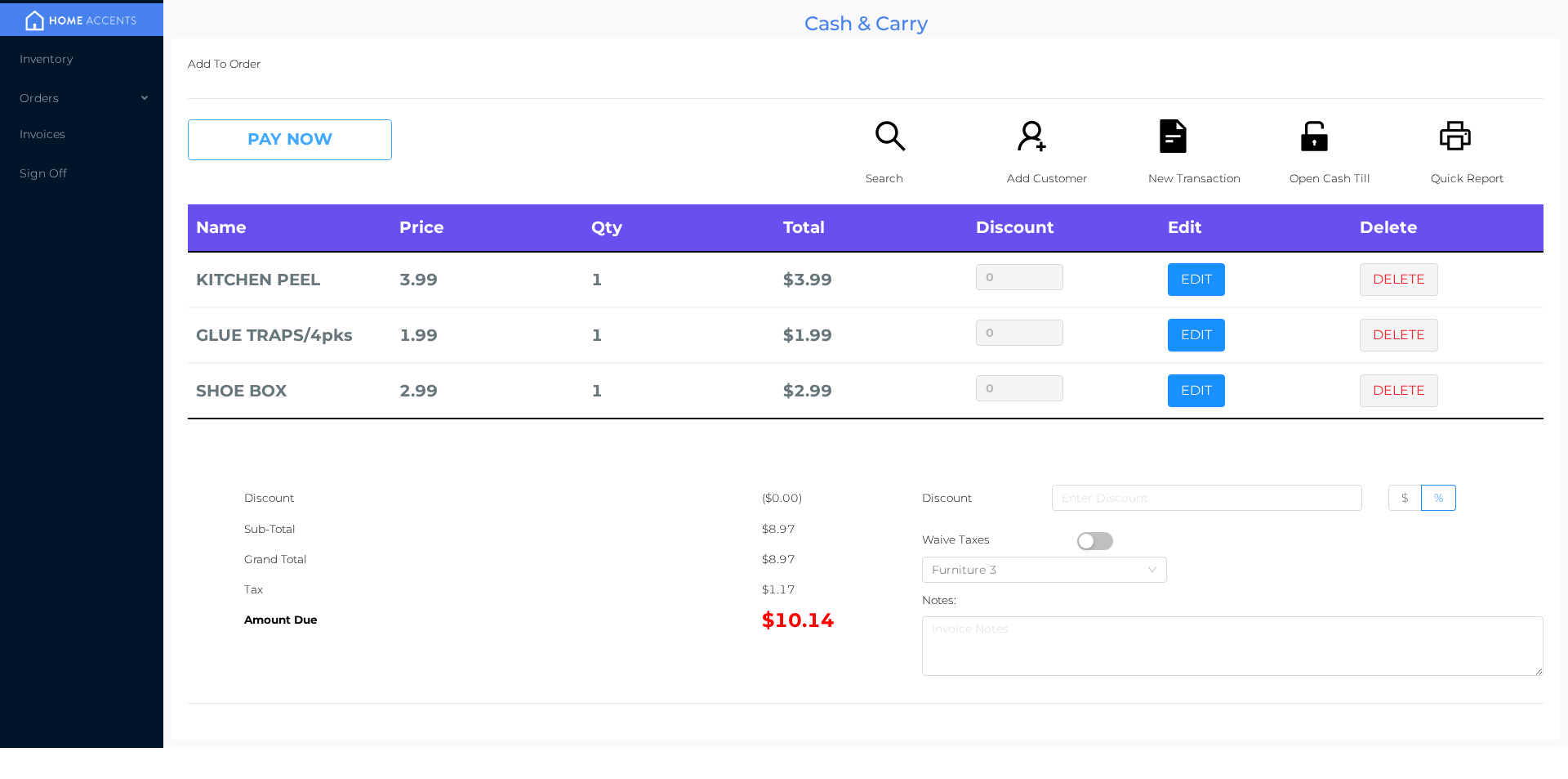
click at [242, 124] on button "PAY NOW" at bounding box center [290, 139] width 204 height 41
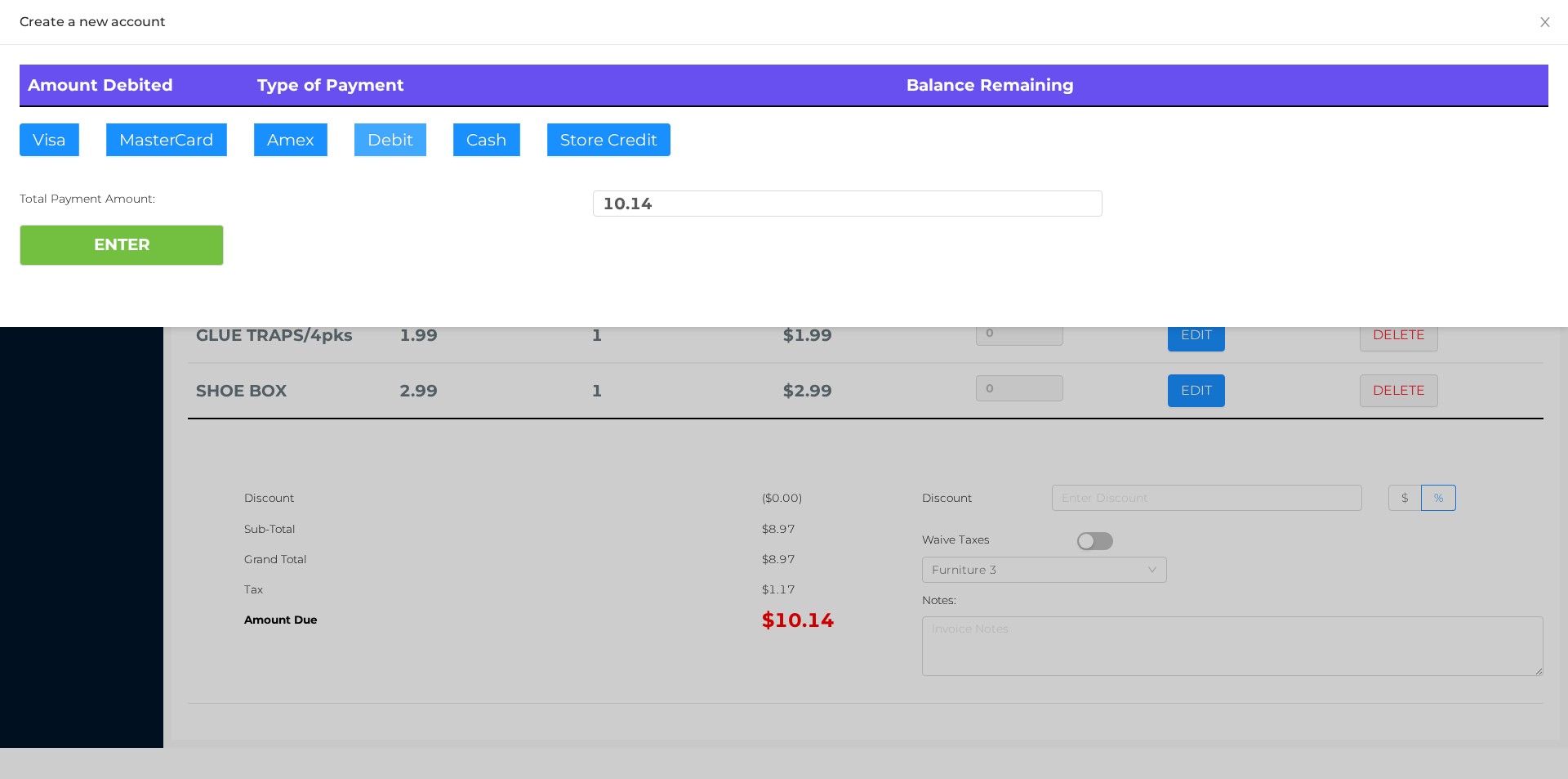
click at [410, 132] on button "Debit" at bounding box center [390, 139] width 72 height 33
click at [140, 259] on button "ENTER" at bounding box center [122, 245] width 204 height 41
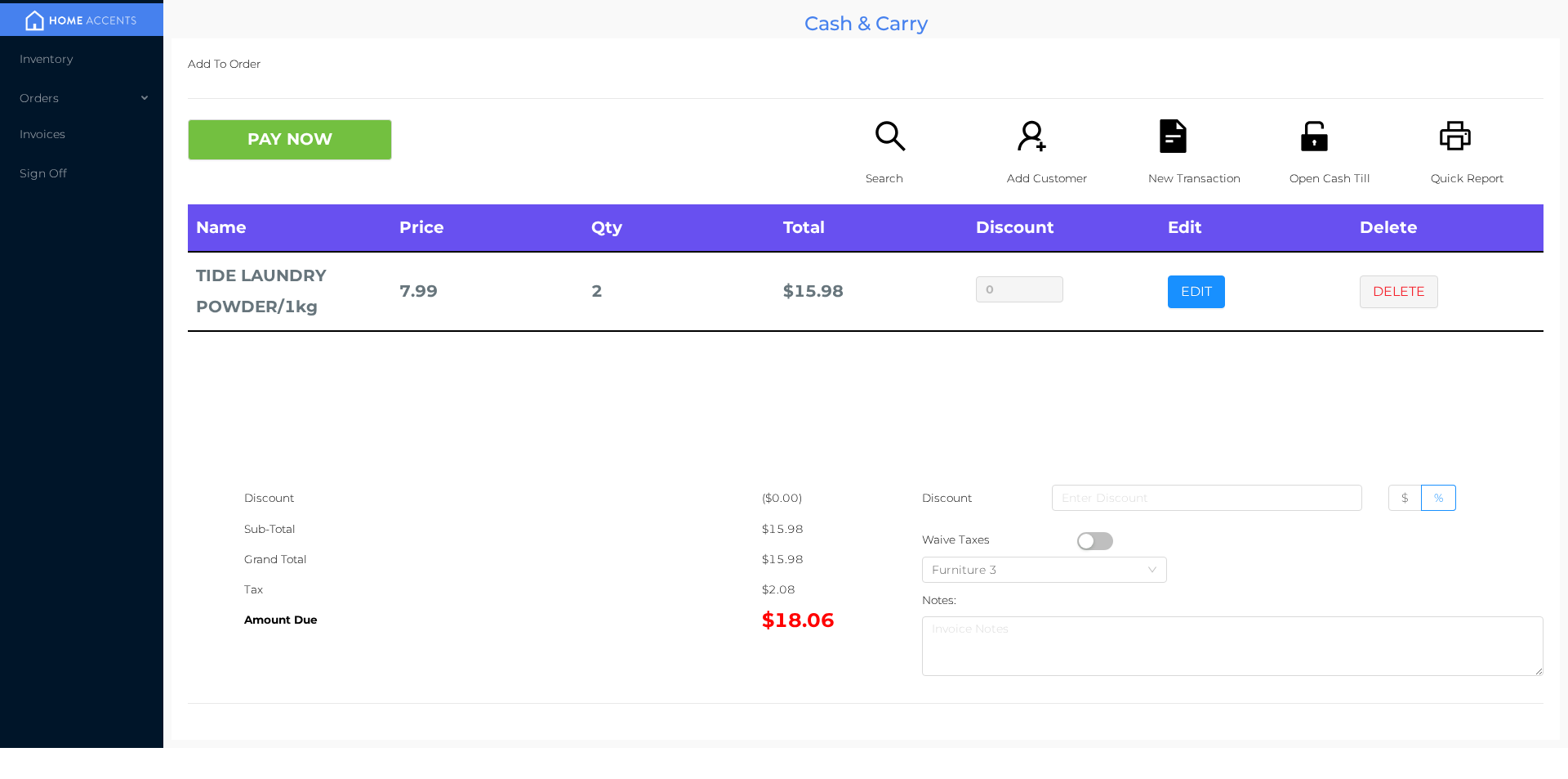
click at [1175, 141] on icon "icon: file-text" at bounding box center [1172, 136] width 26 height 34
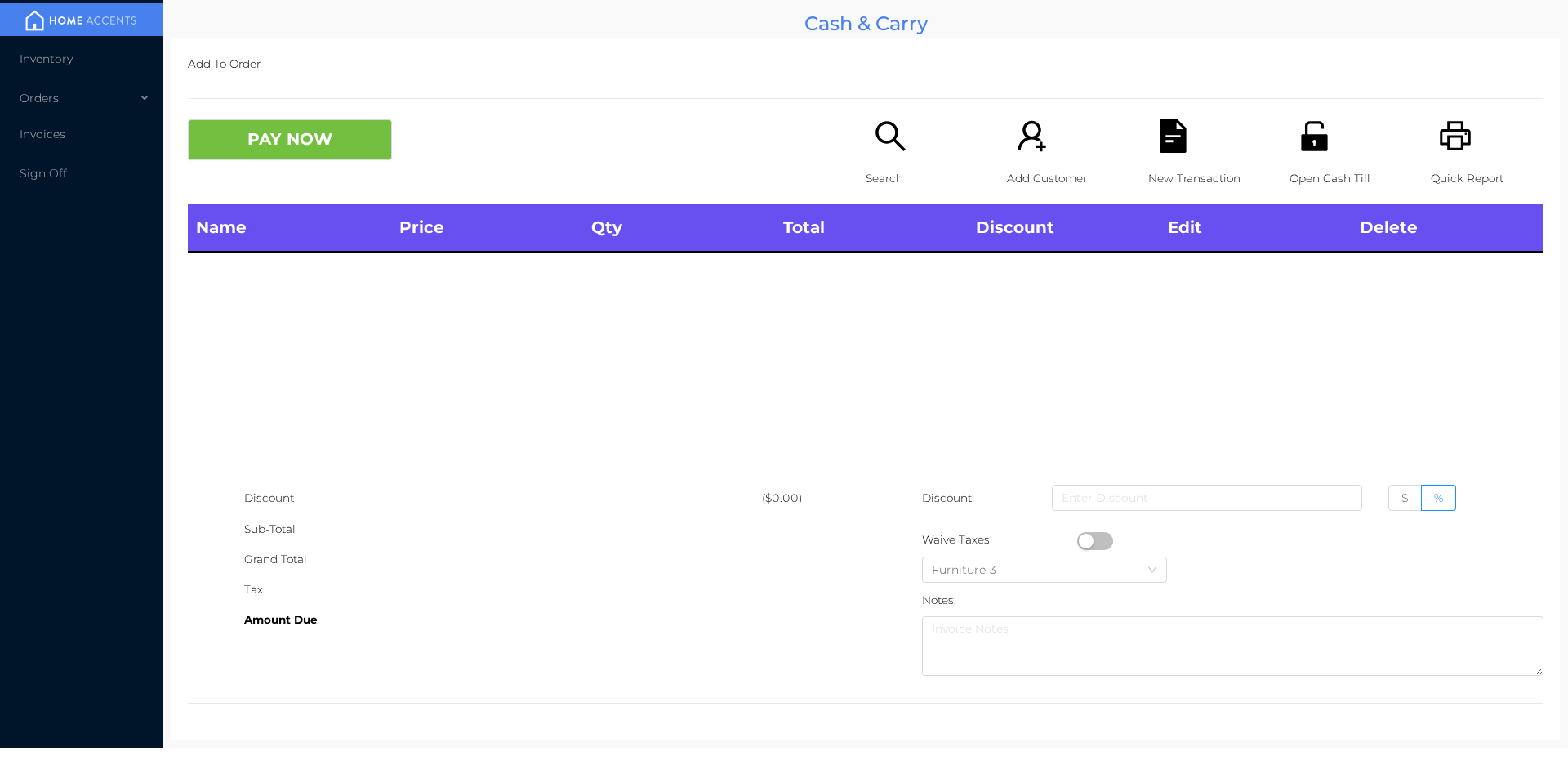
click at [1309, 151] on icon "icon: unlock" at bounding box center [1315, 136] width 34 height 34
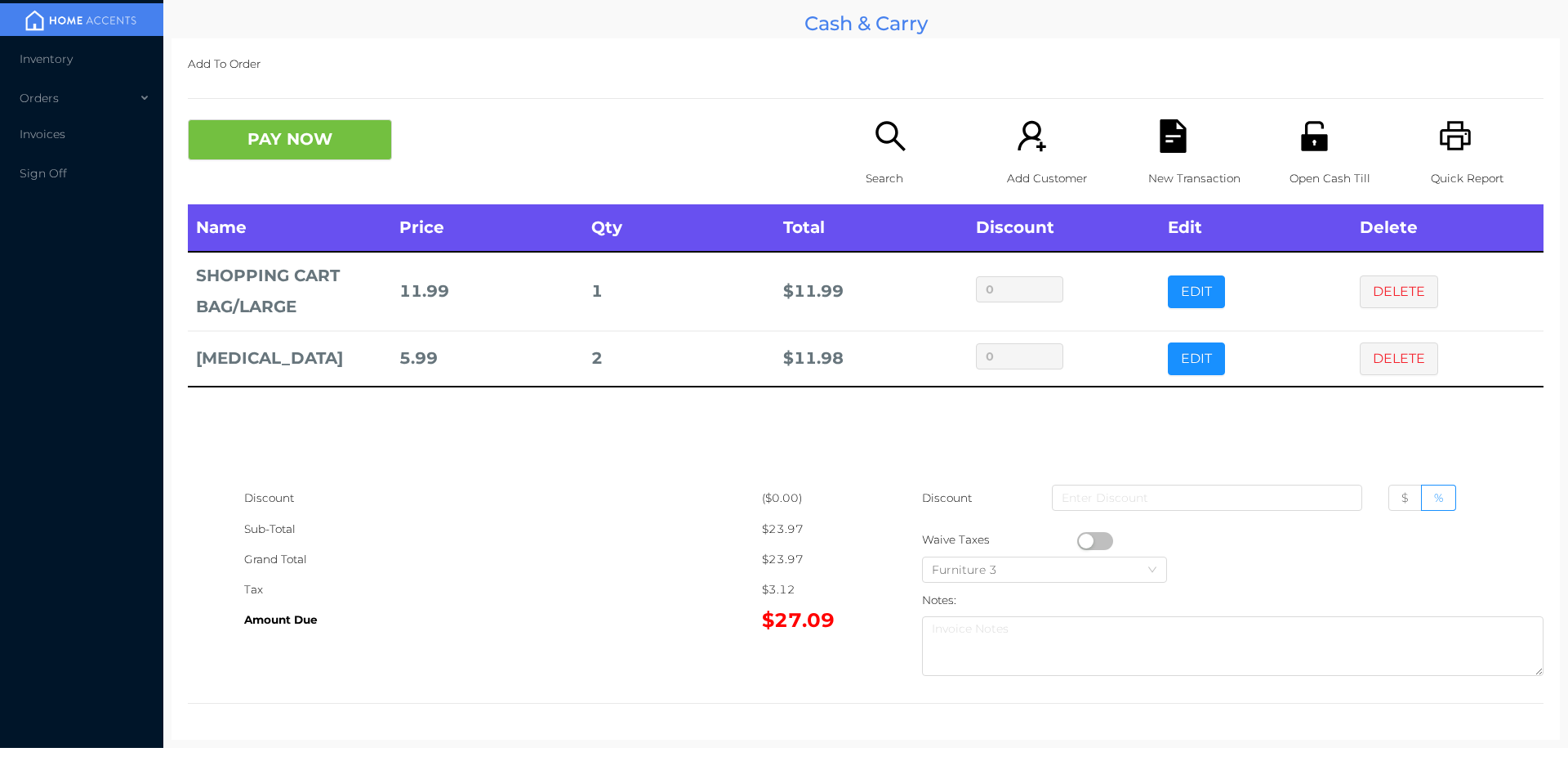
click at [1441, 160] on div "Quick Report" at bounding box center [1487, 161] width 113 height 85
click at [1164, 150] on icon "icon: file-text" at bounding box center [1172, 136] width 26 height 34
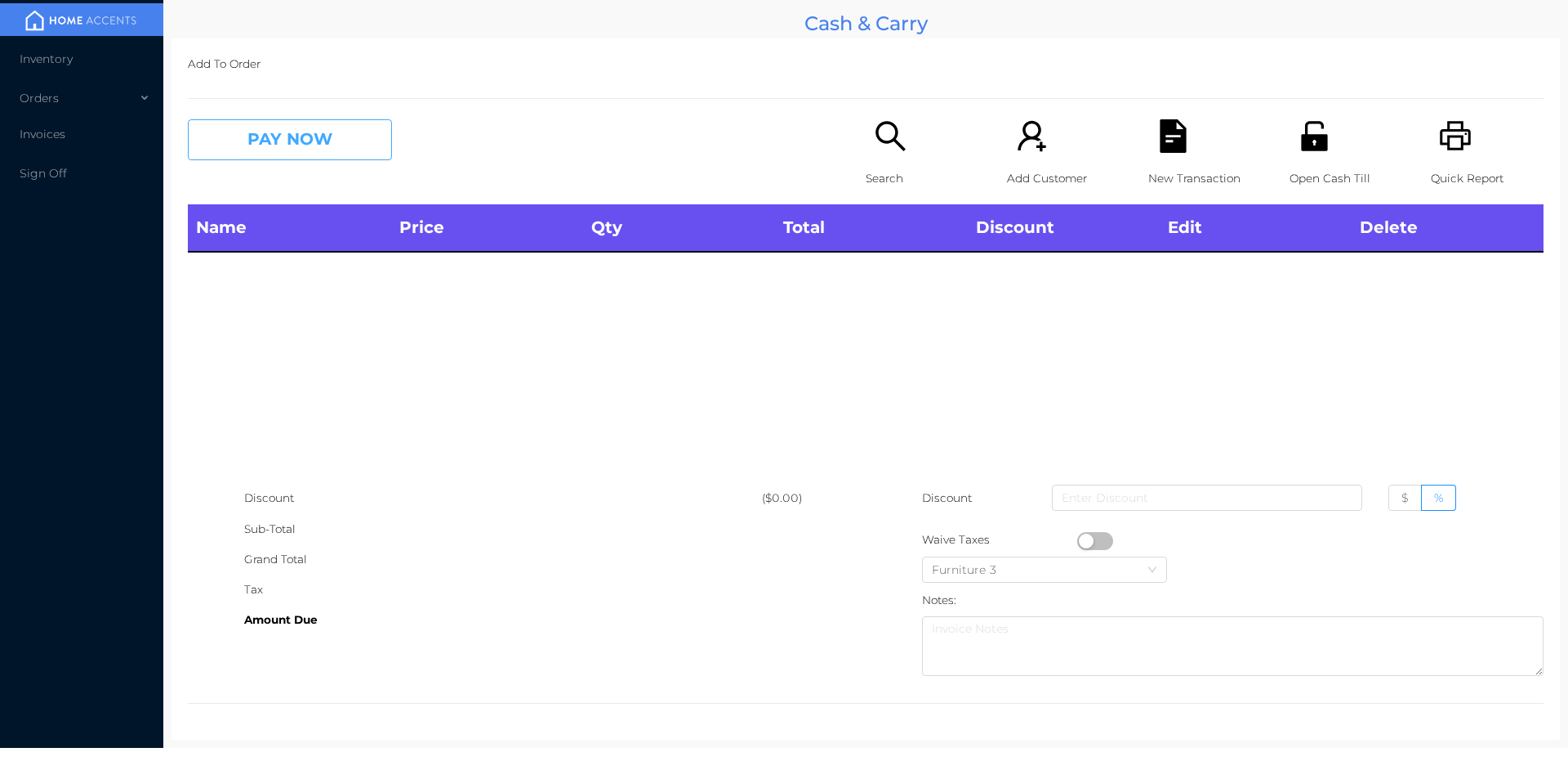
click at [318, 152] on button "PAY NOW" at bounding box center [290, 139] width 204 height 41
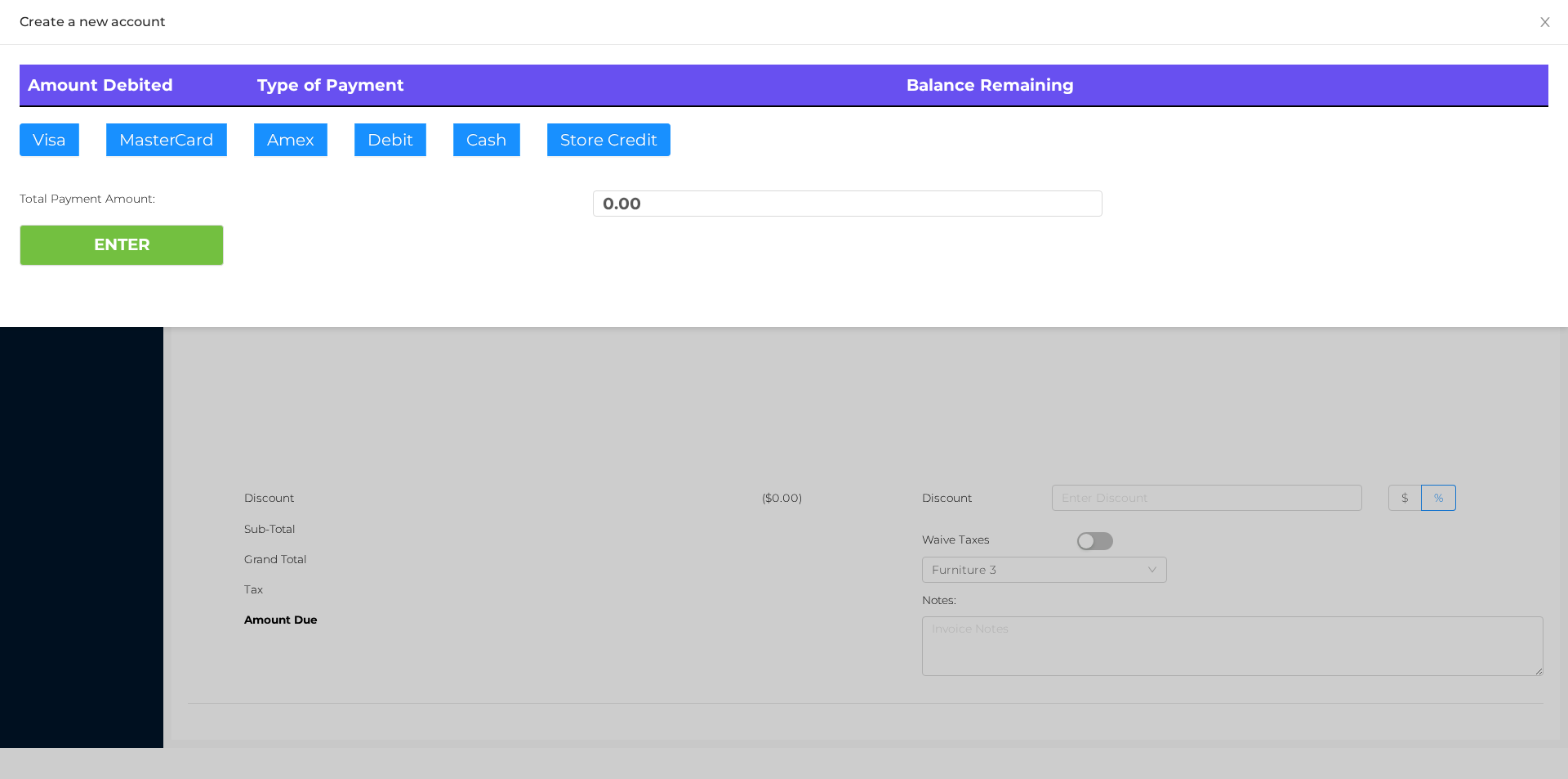
click at [388, 353] on div at bounding box center [784, 390] width 1568 height 779
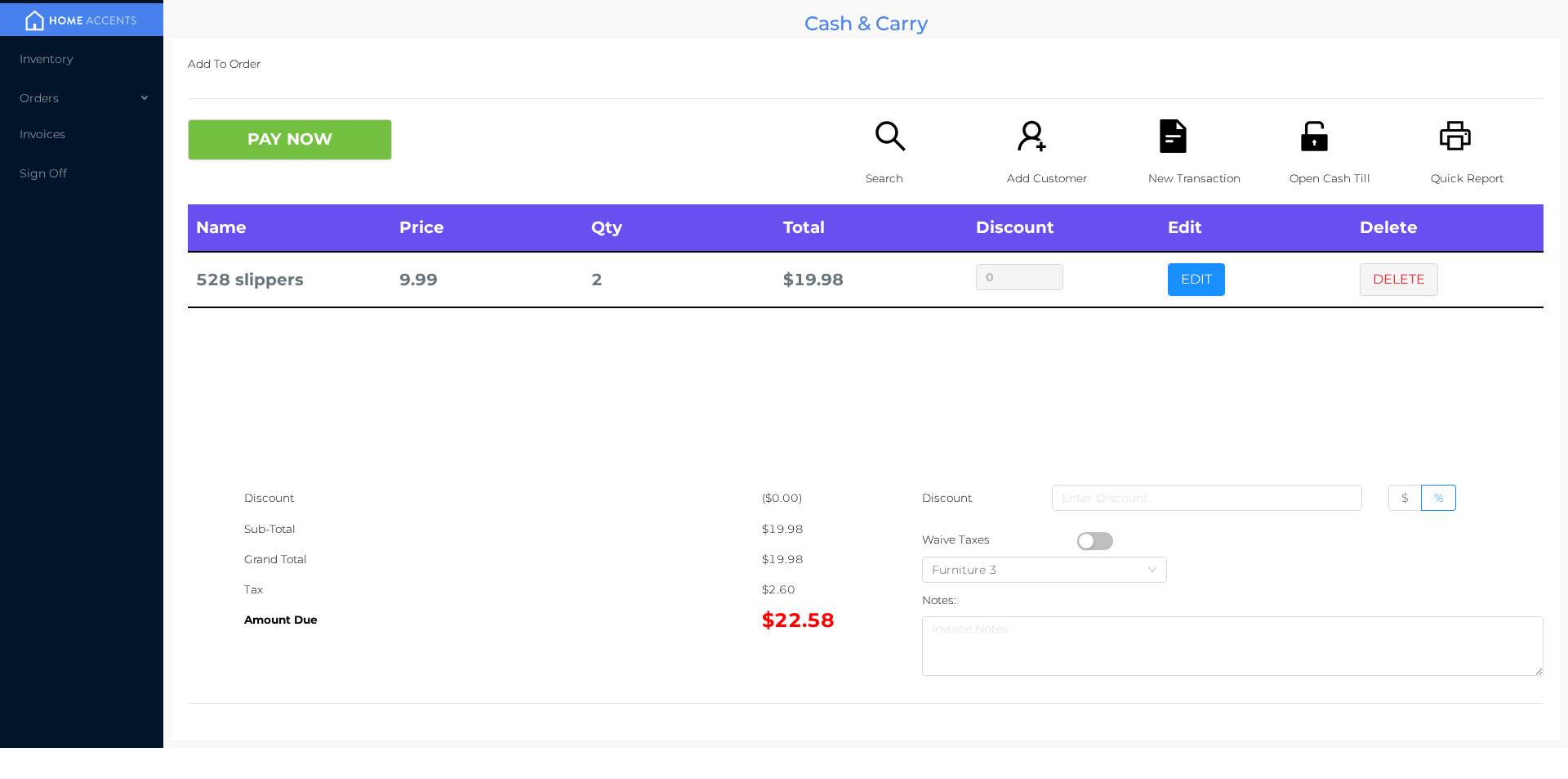
click at [287, 143] on button "PAY NOW" at bounding box center [290, 139] width 204 height 41
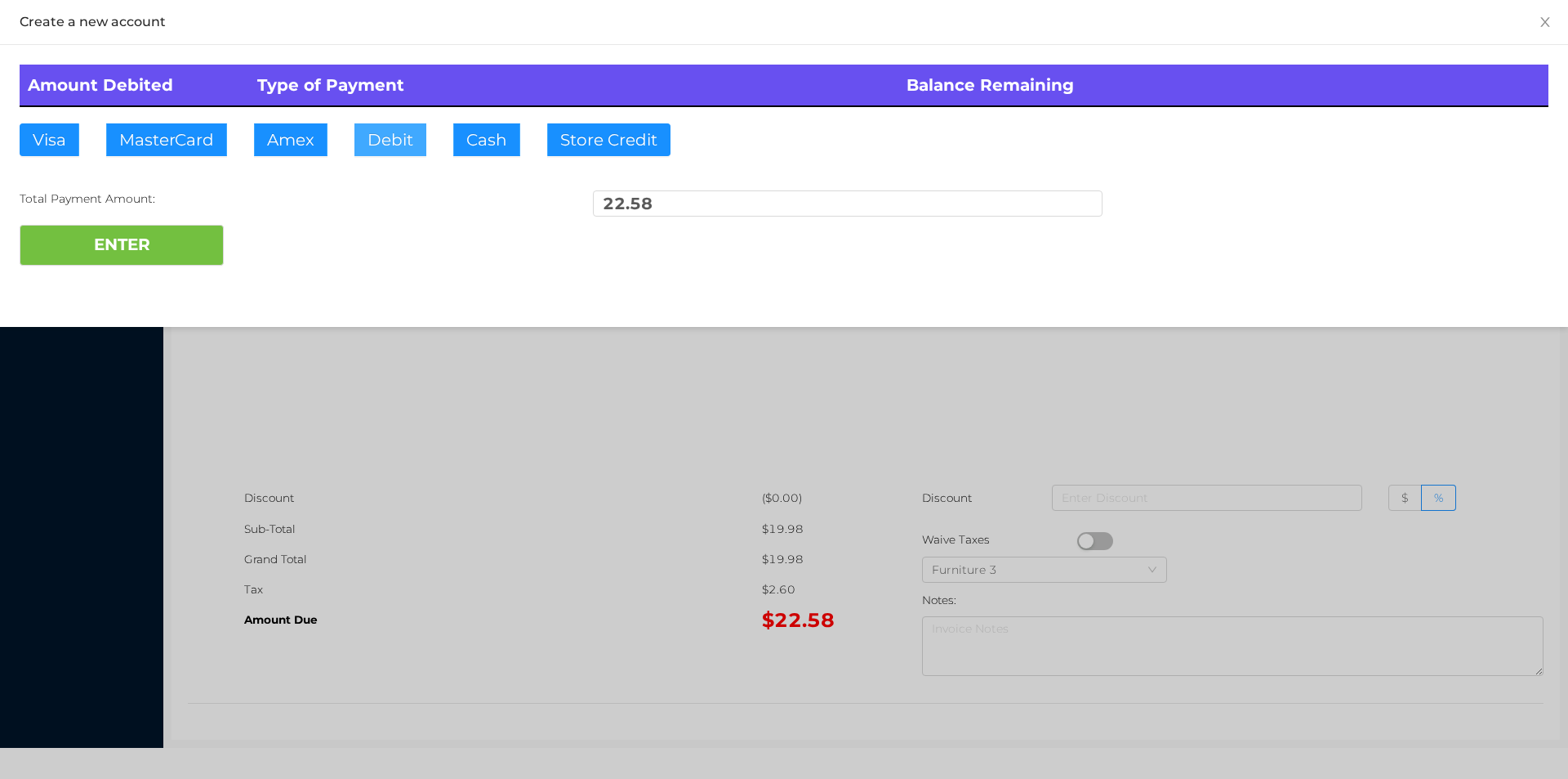
click at [377, 141] on button "Debit" at bounding box center [390, 139] width 72 height 33
click at [162, 244] on button "ENTER" at bounding box center [122, 245] width 204 height 41
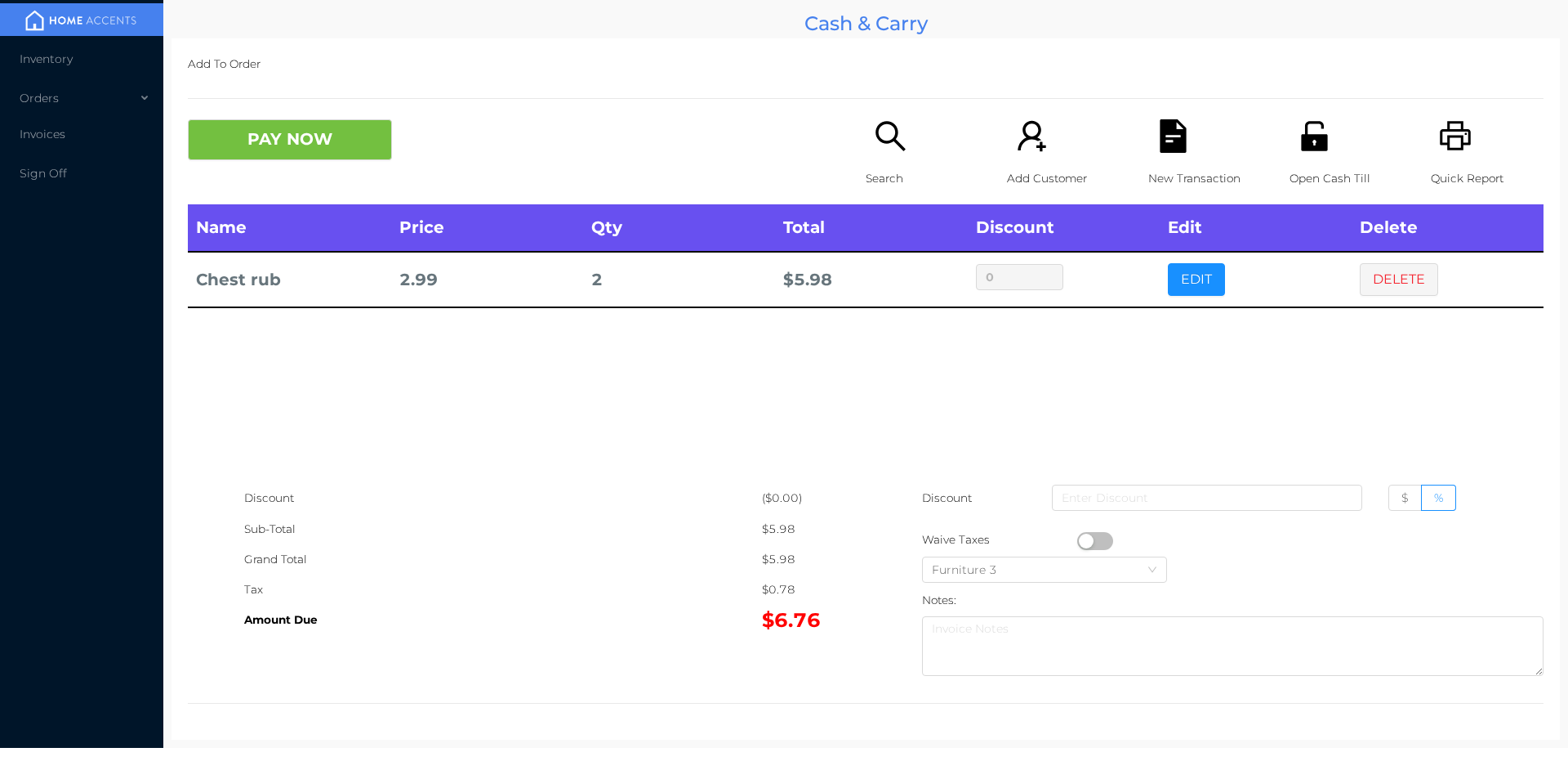
click at [893, 133] on icon "icon: search" at bounding box center [891, 136] width 34 height 34
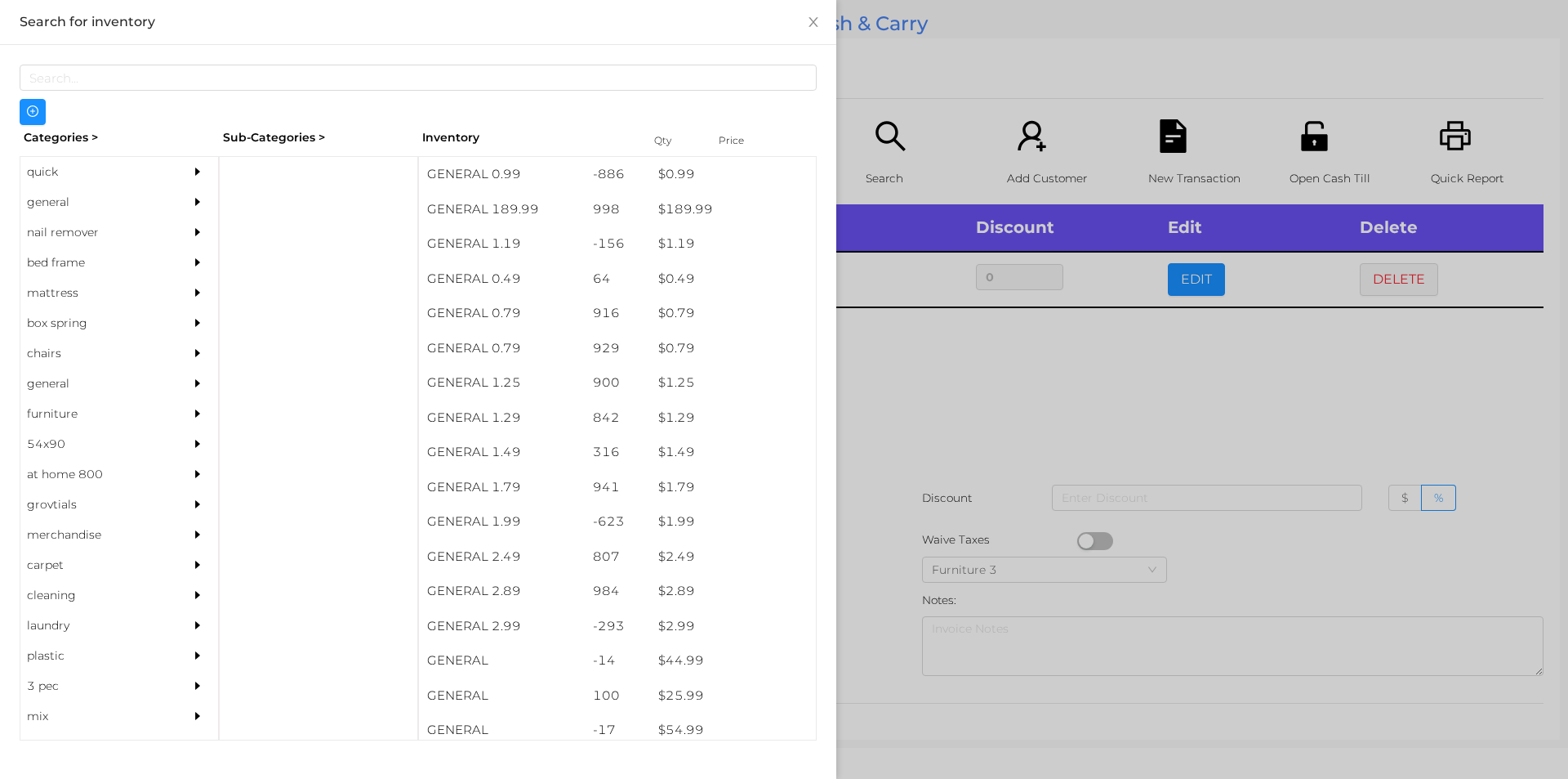
click at [50, 206] on div "general" at bounding box center [95, 202] width 149 height 30
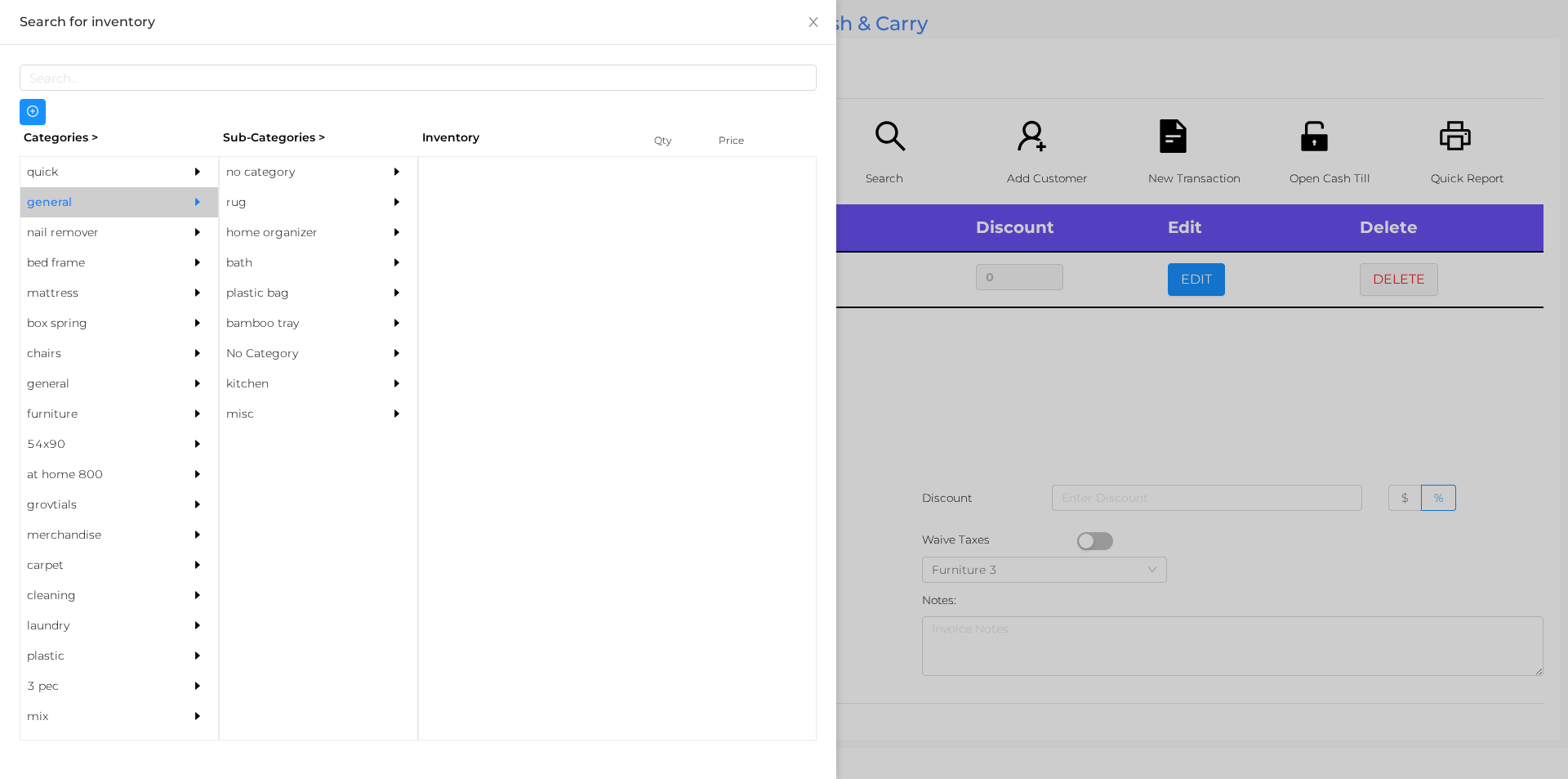
click at [285, 179] on div "no category" at bounding box center [294, 172] width 149 height 30
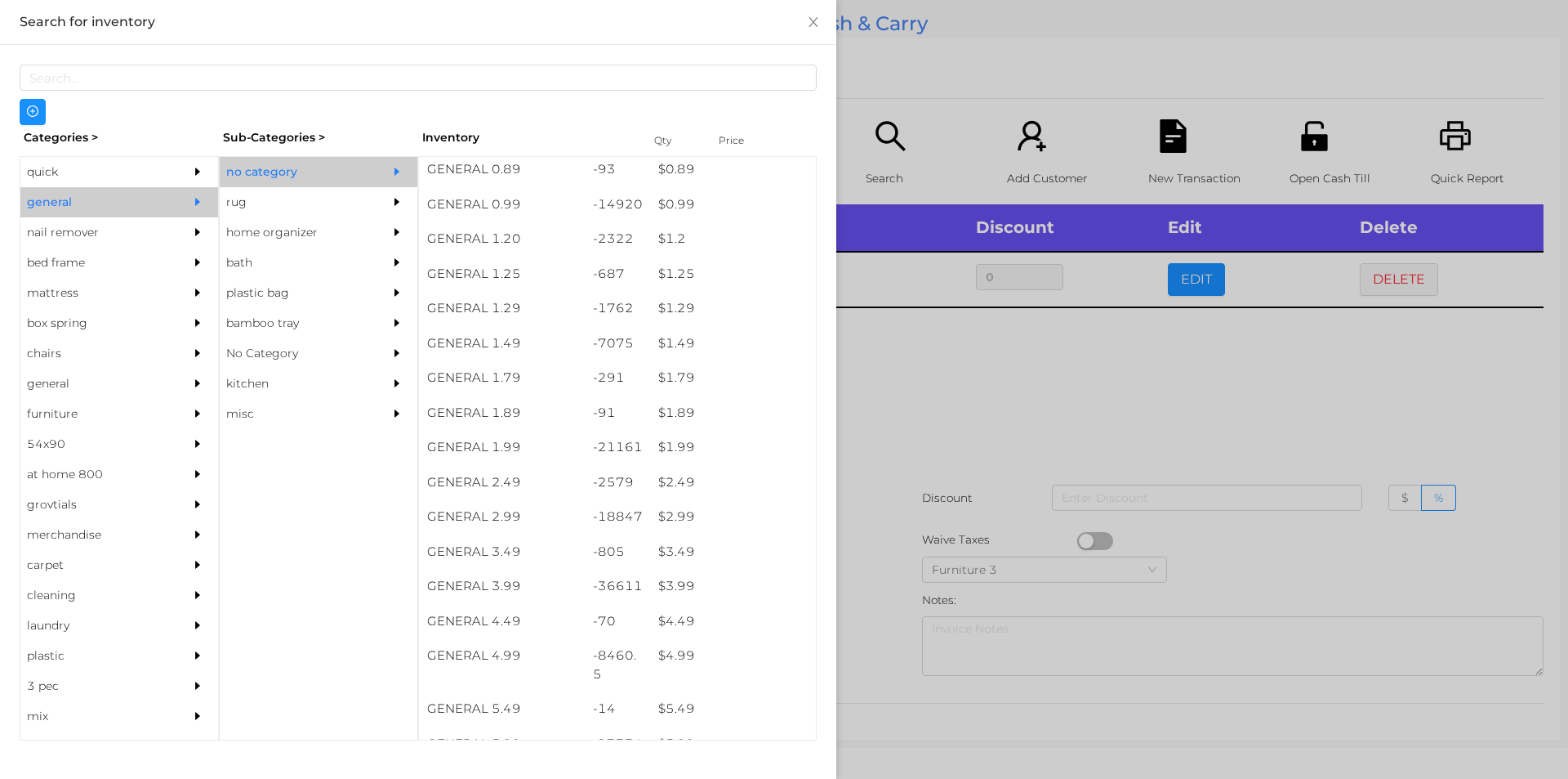
scroll to position [75, 0]
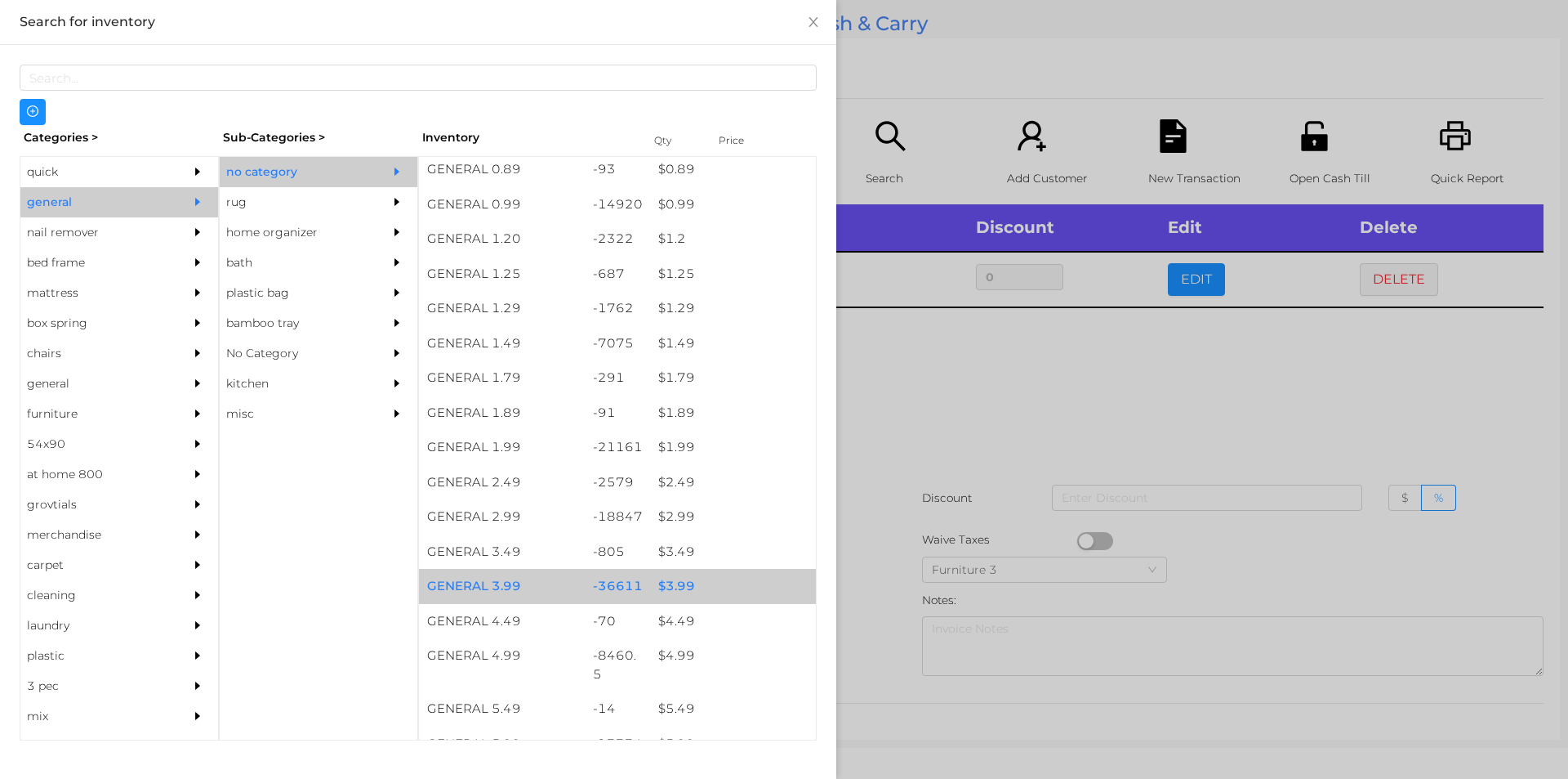
click at [668, 587] on div "$ 3.99" at bounding box center [733, 586] width 166 height 35
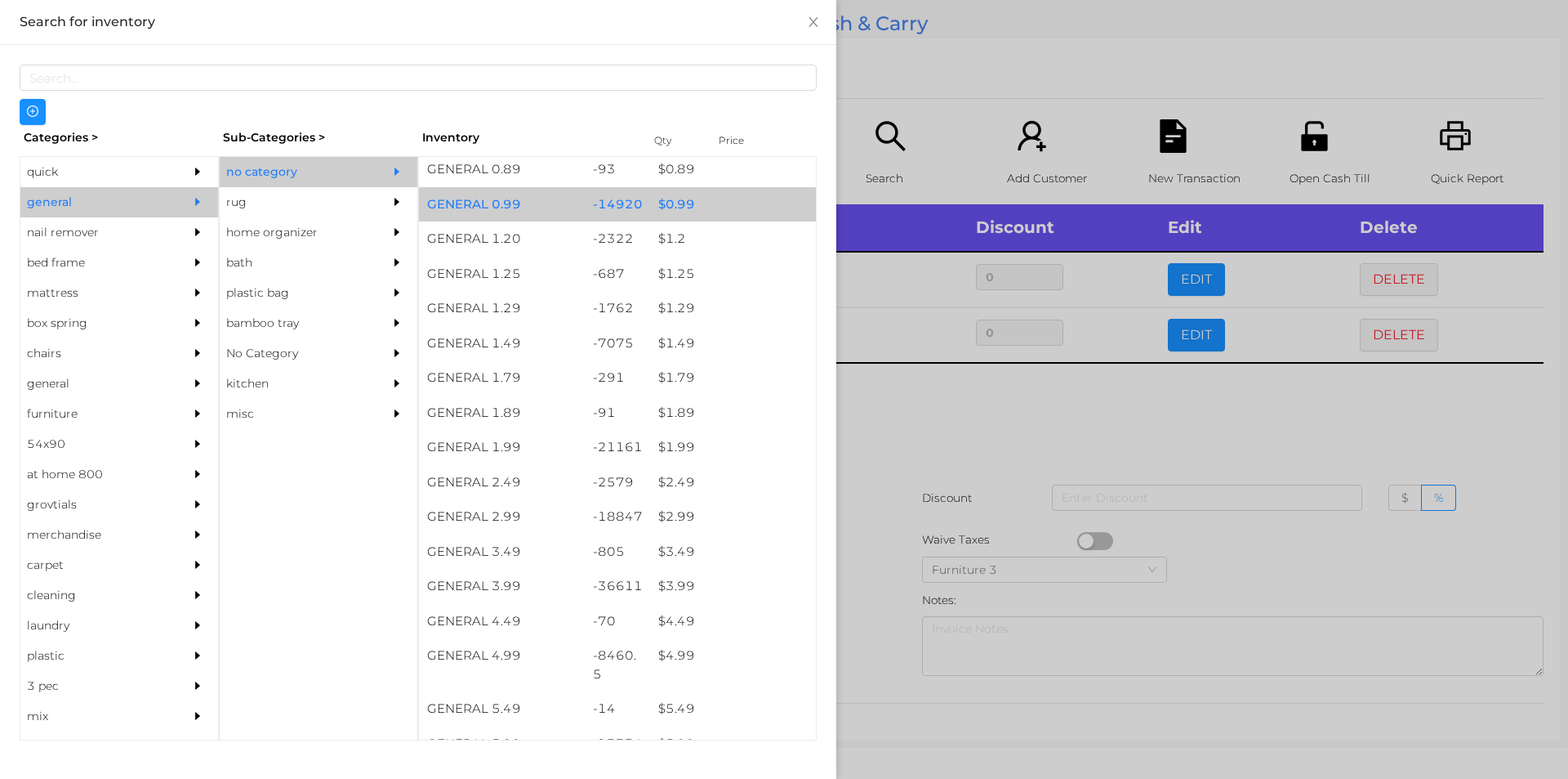
click at [655, 203] on div "$ 0.99" at bounding box center [733, 205] width 166 height 35
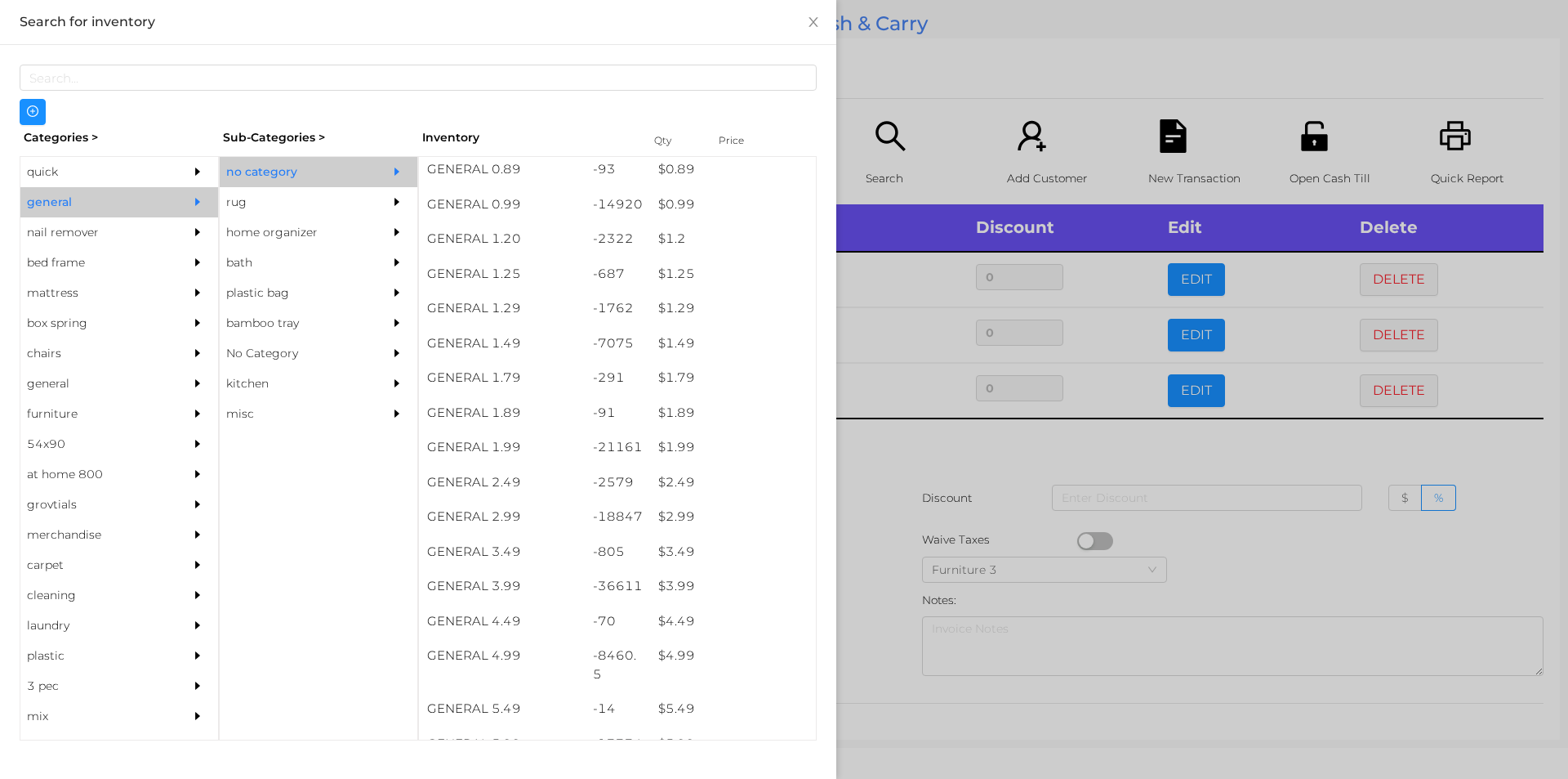
click at [928, 444] on div at bounding box center [784, 390] width 1568 height 779
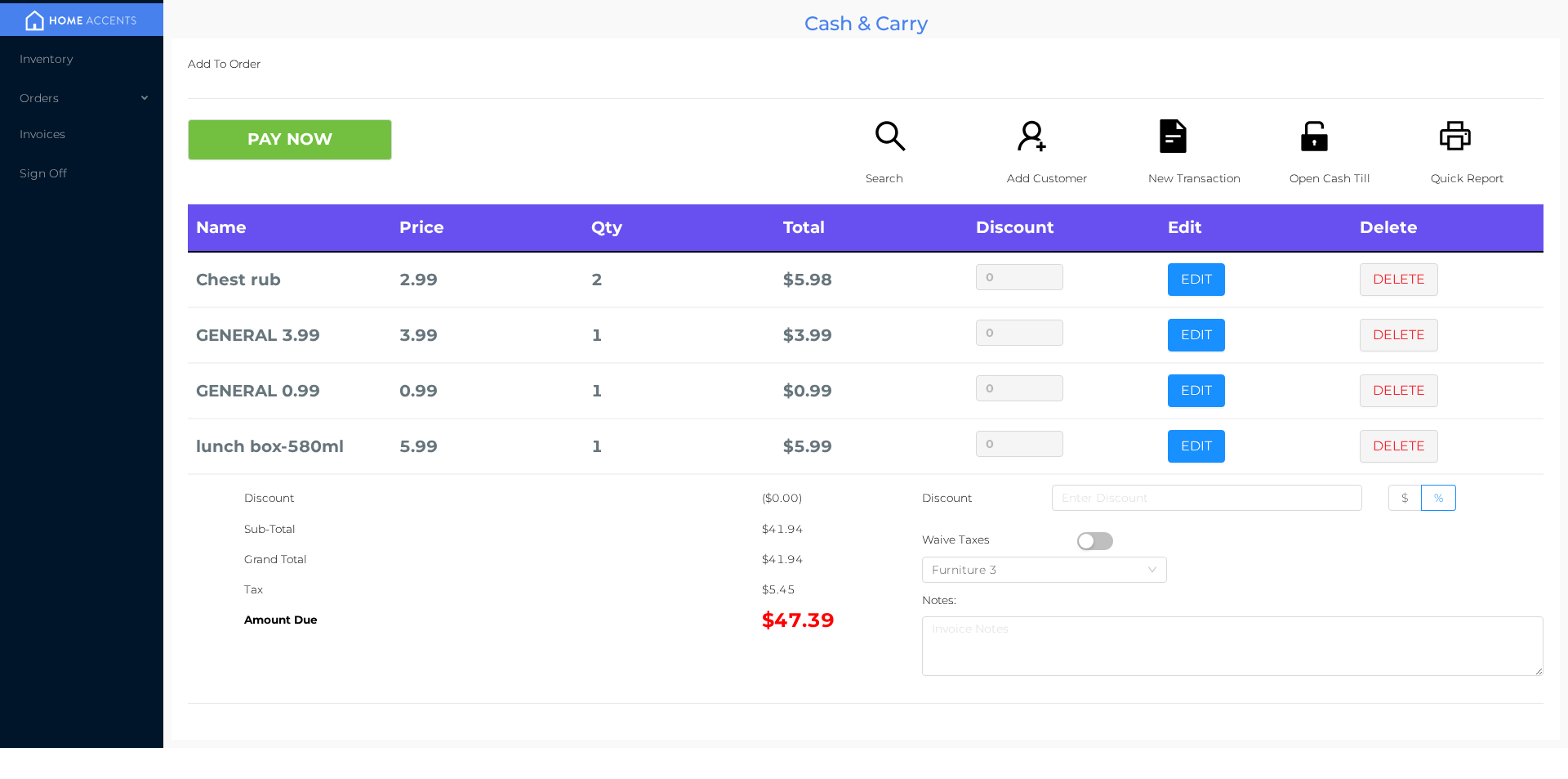
scroll to position [87, 0]
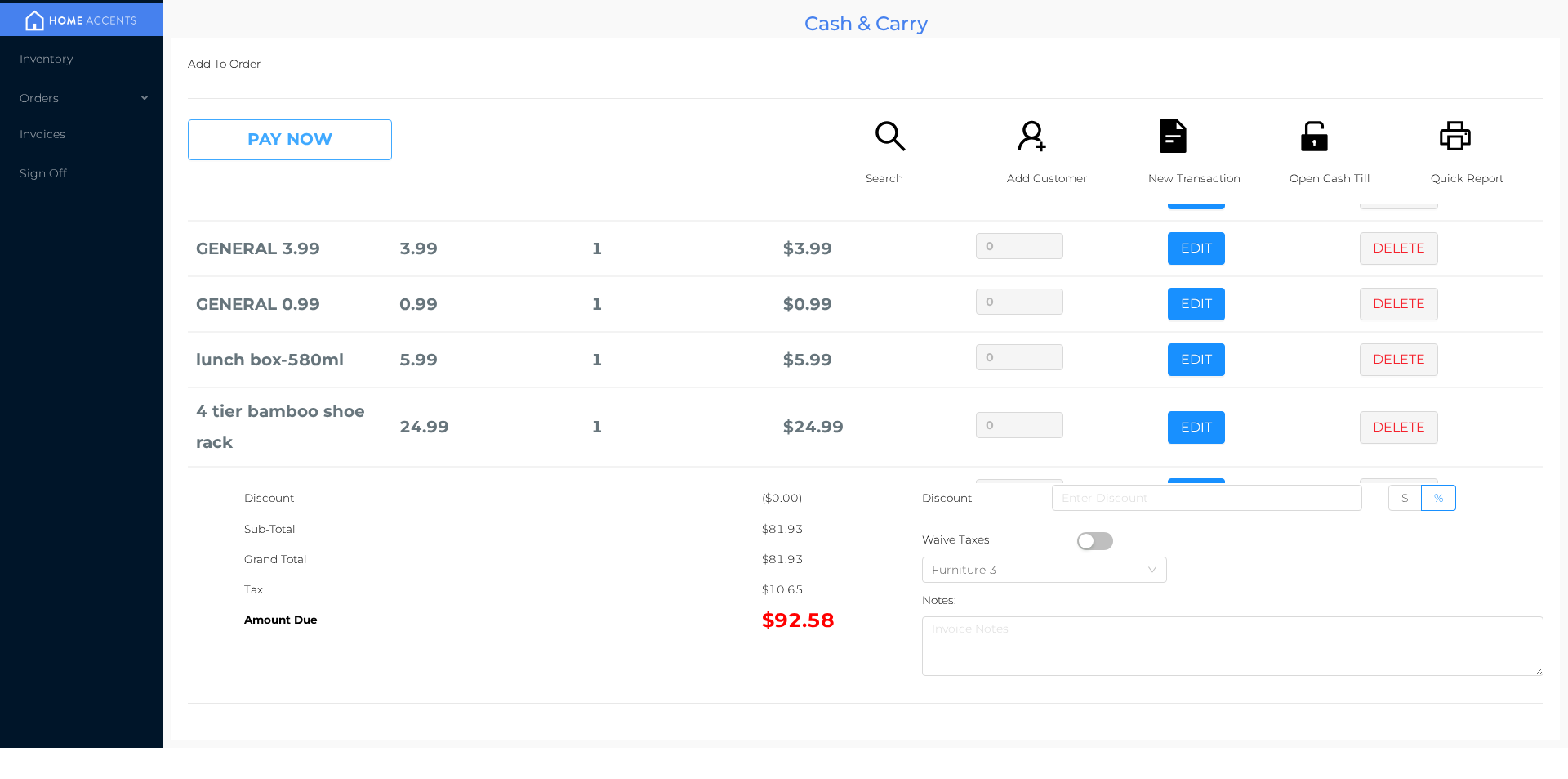
click at [357, 145] on button "PAY NOW" at bounding box center [290, 139] width 204 height 41
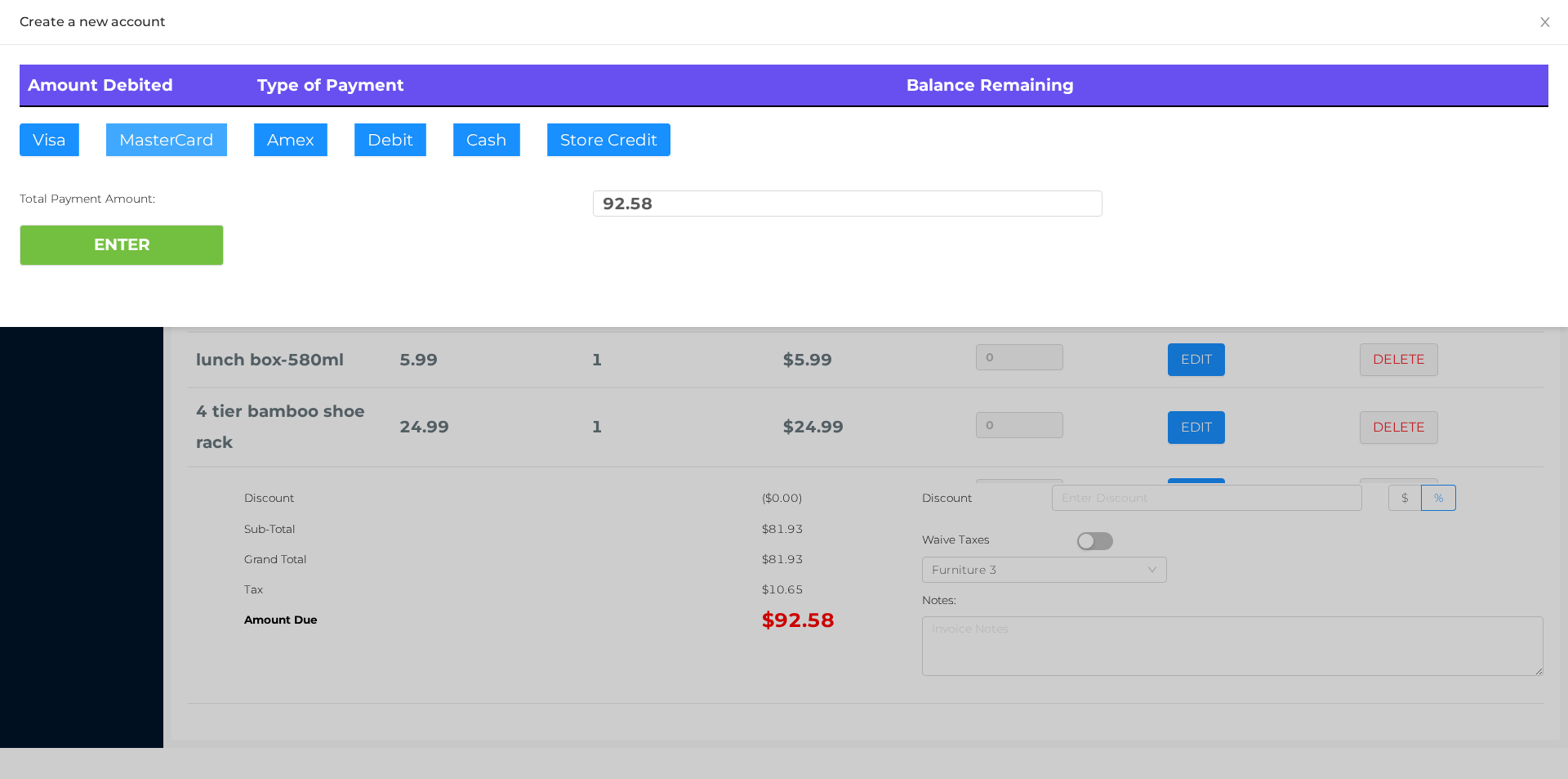
click at [163, 140] on button "MasterCard" at bounding box center [167, 139] width 121 height 33
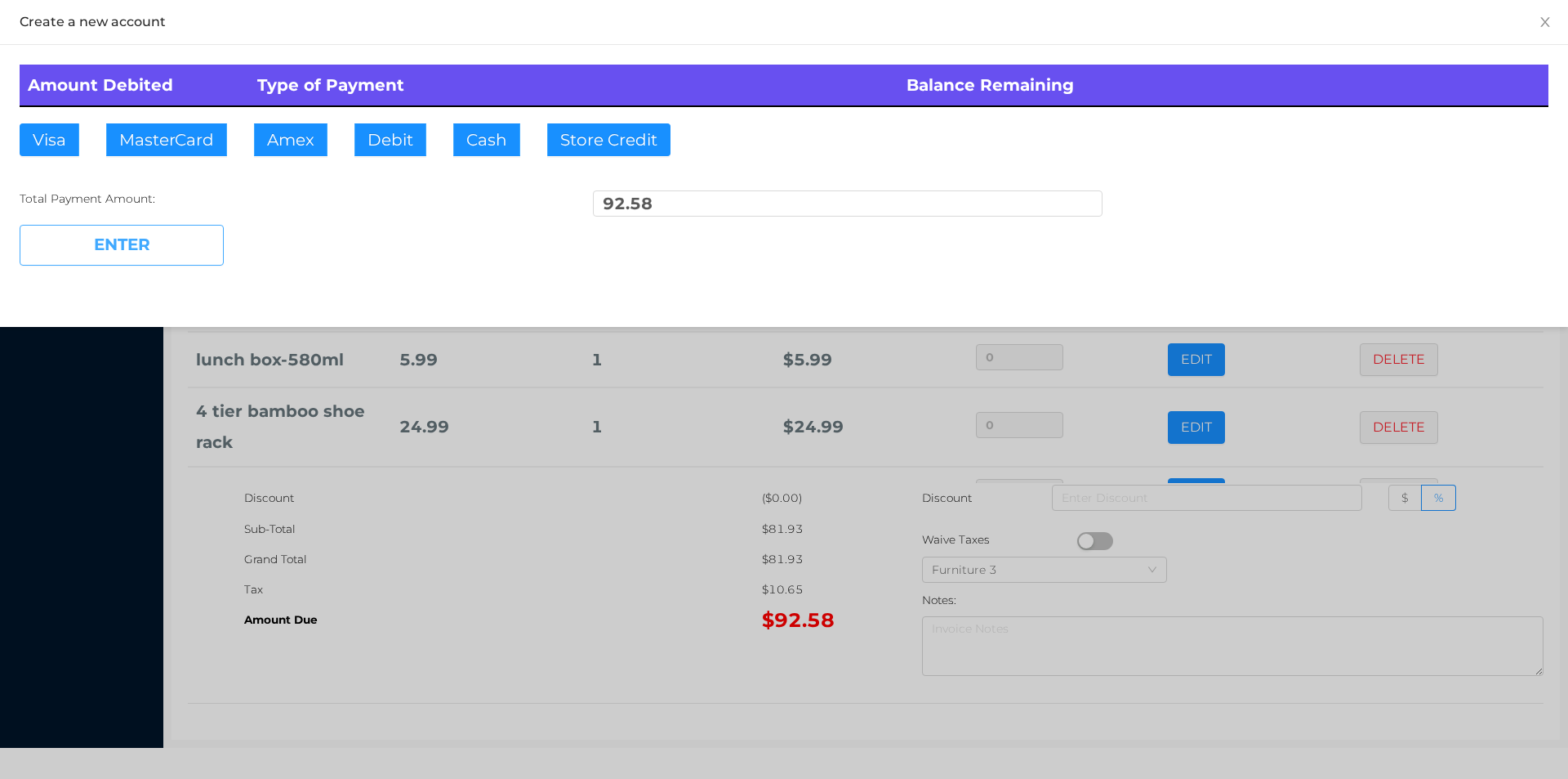
click at [164, 232] on button "ENTER" at bounding box center [122, 245] width 204 height 41
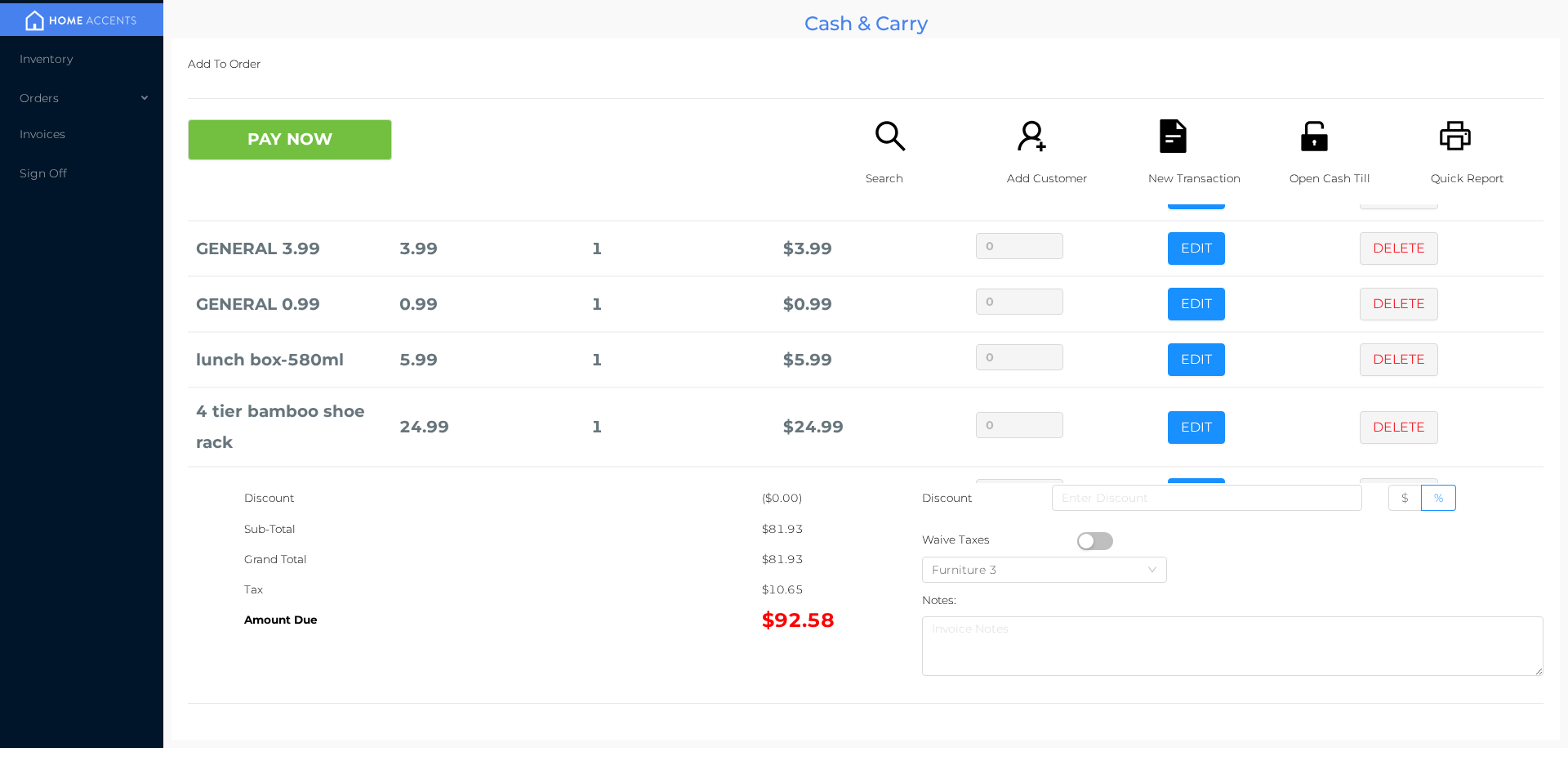
scroll to position [0, 0]
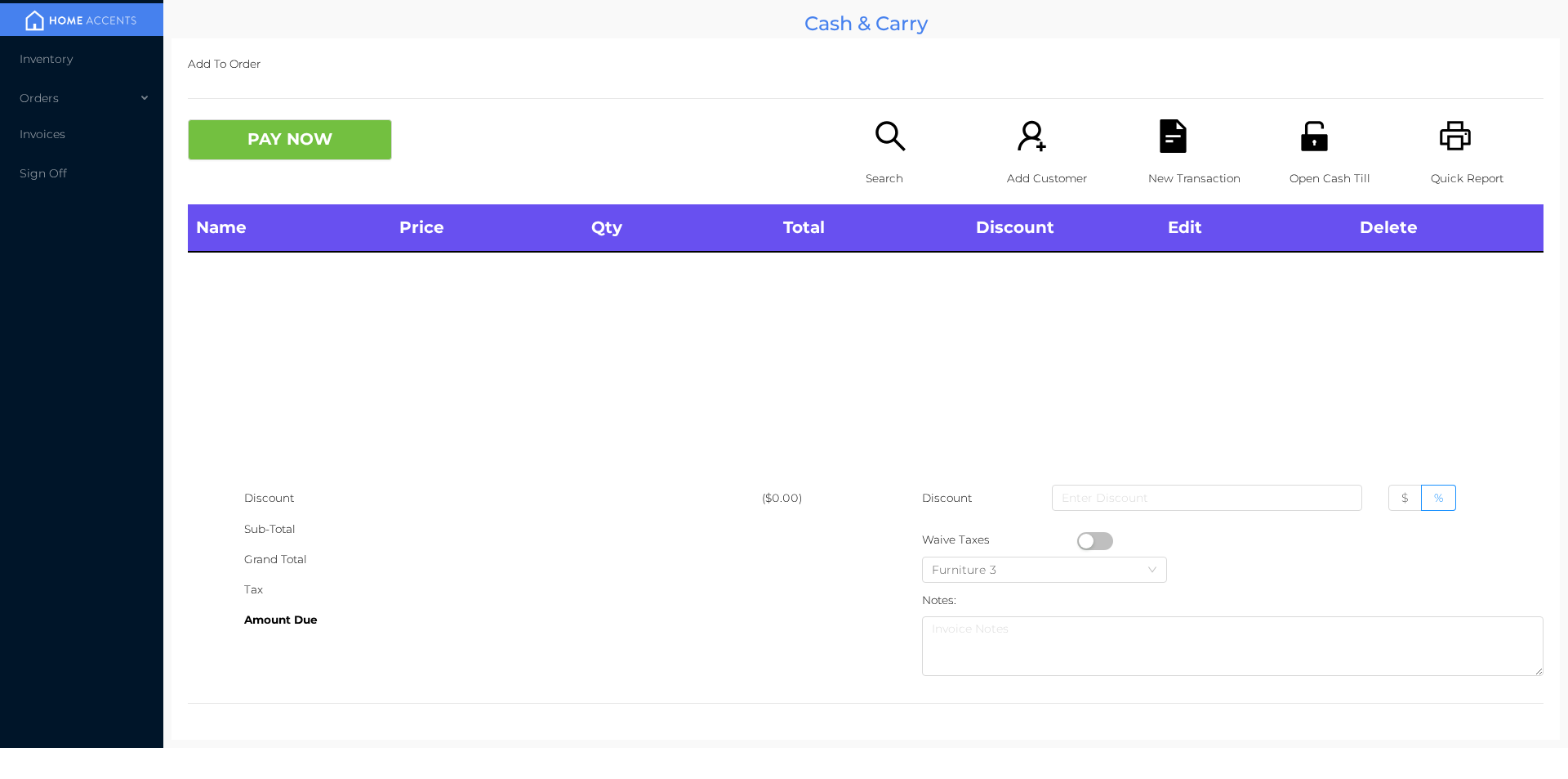
click at [872, 165] on p "Search" at bounding box center [921, 178] width 113 height 30
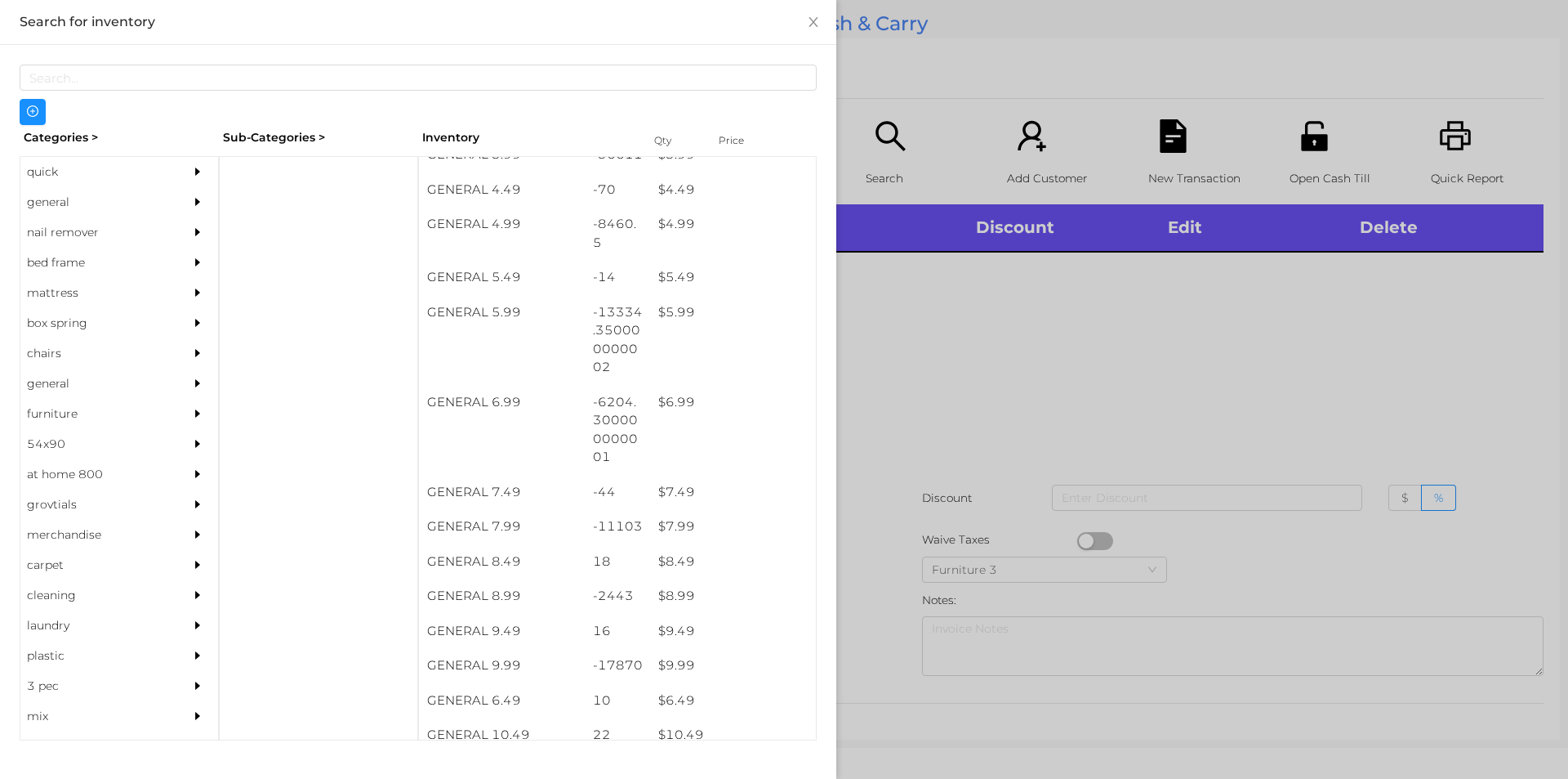
scroll to position [502, 0]
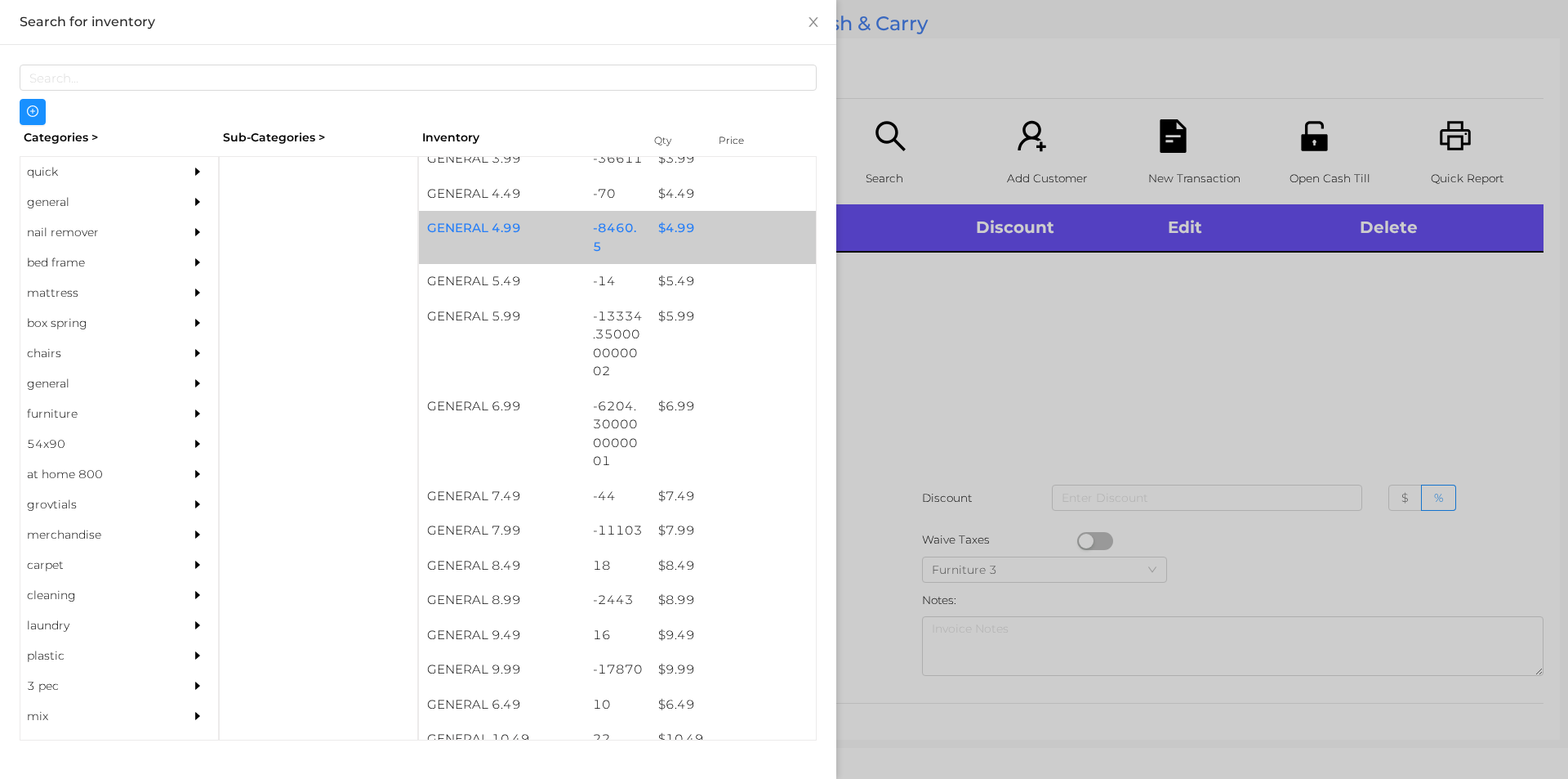
click at [670, 226] on div "$ 4.99" at bounding box center [733, 229] width 166 height 35
click at [669, 227] on div "$ 4.99" at bounding box center [733, 229] width 166 height 35
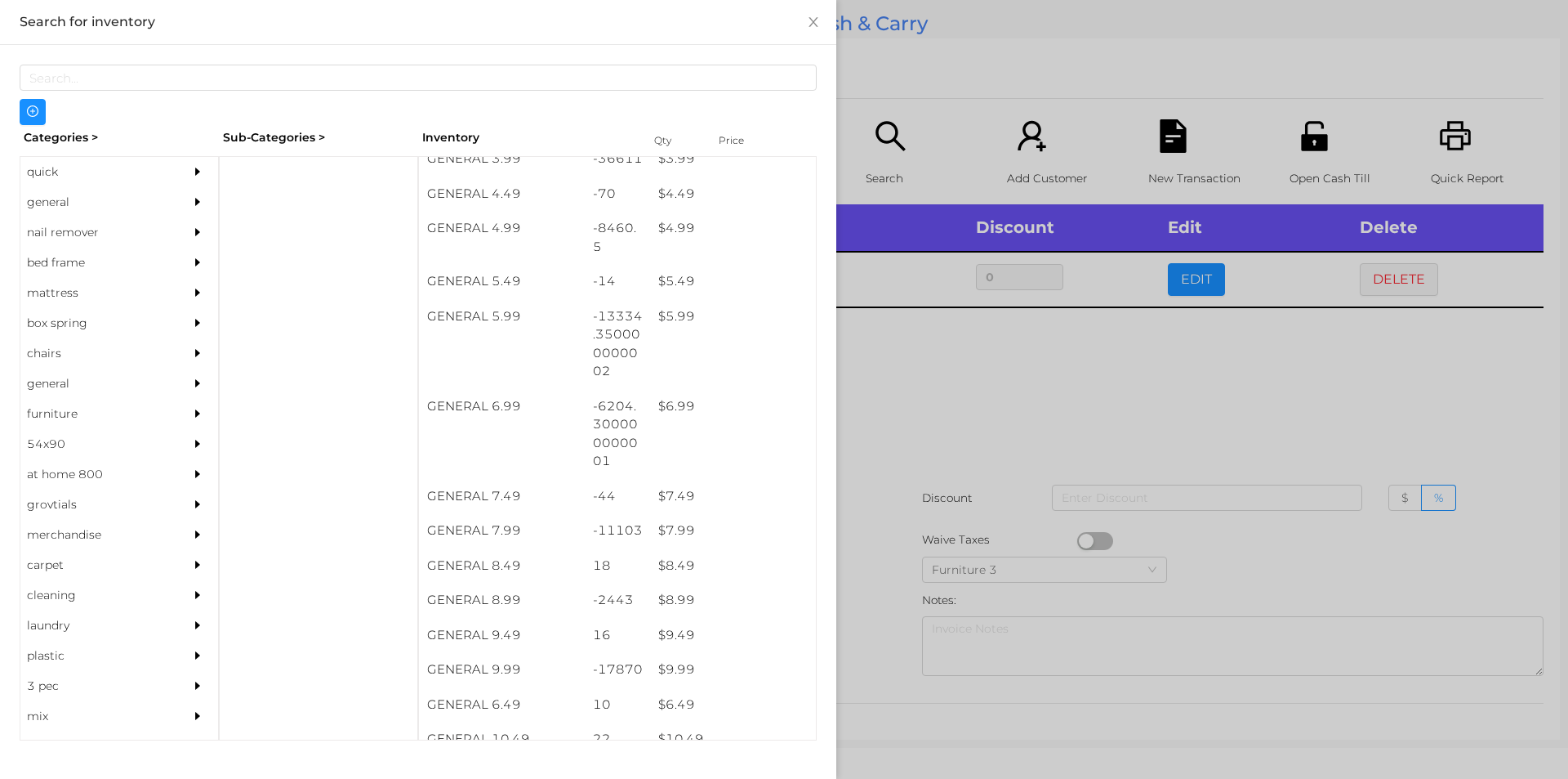
click at [938, 397] on div at bounding box center [784, 390] width 1568 height 779
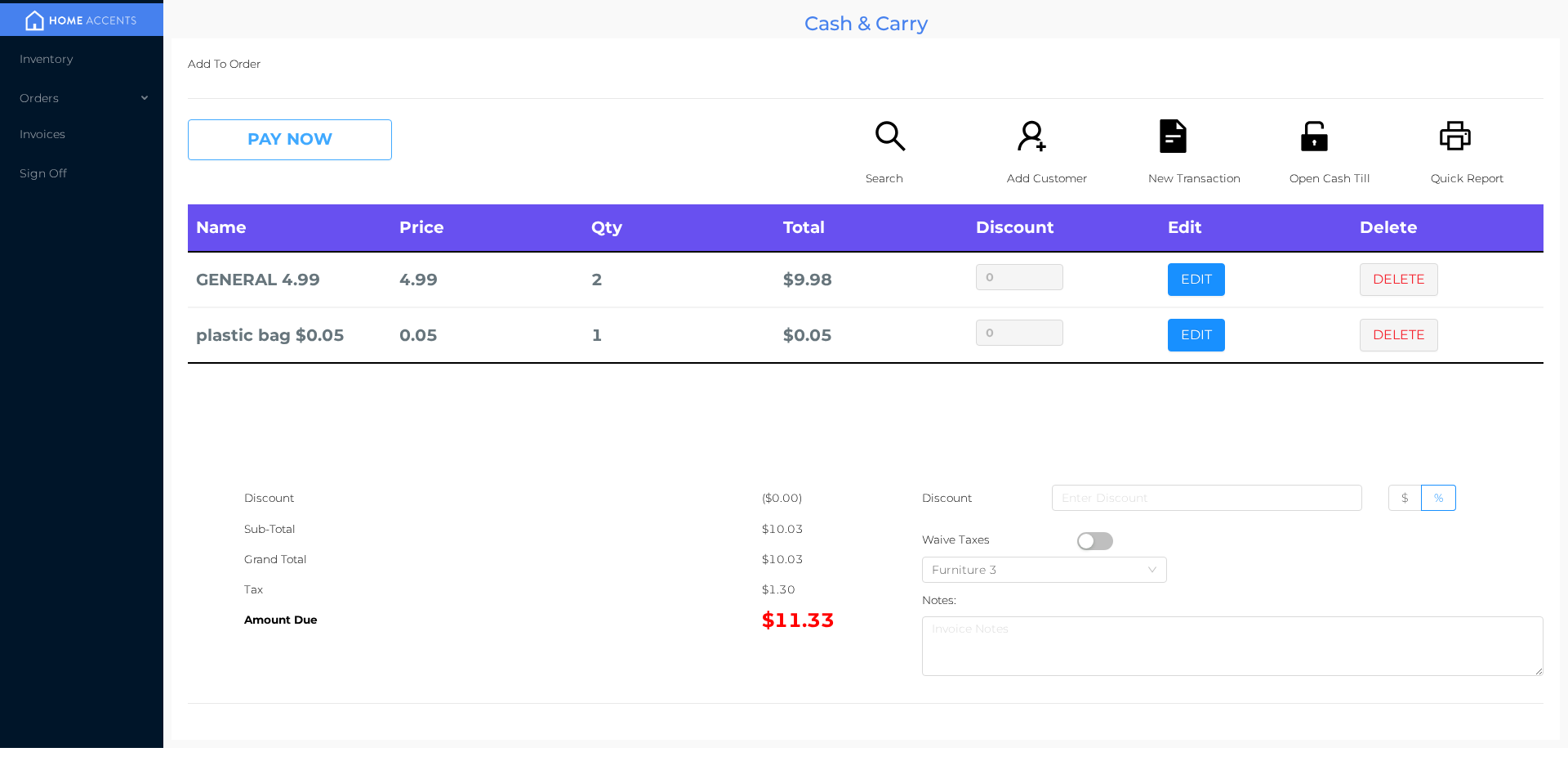
click at [311, 145] on button "PAY NOW" at bounding box center [290, 139] width 204 height 41
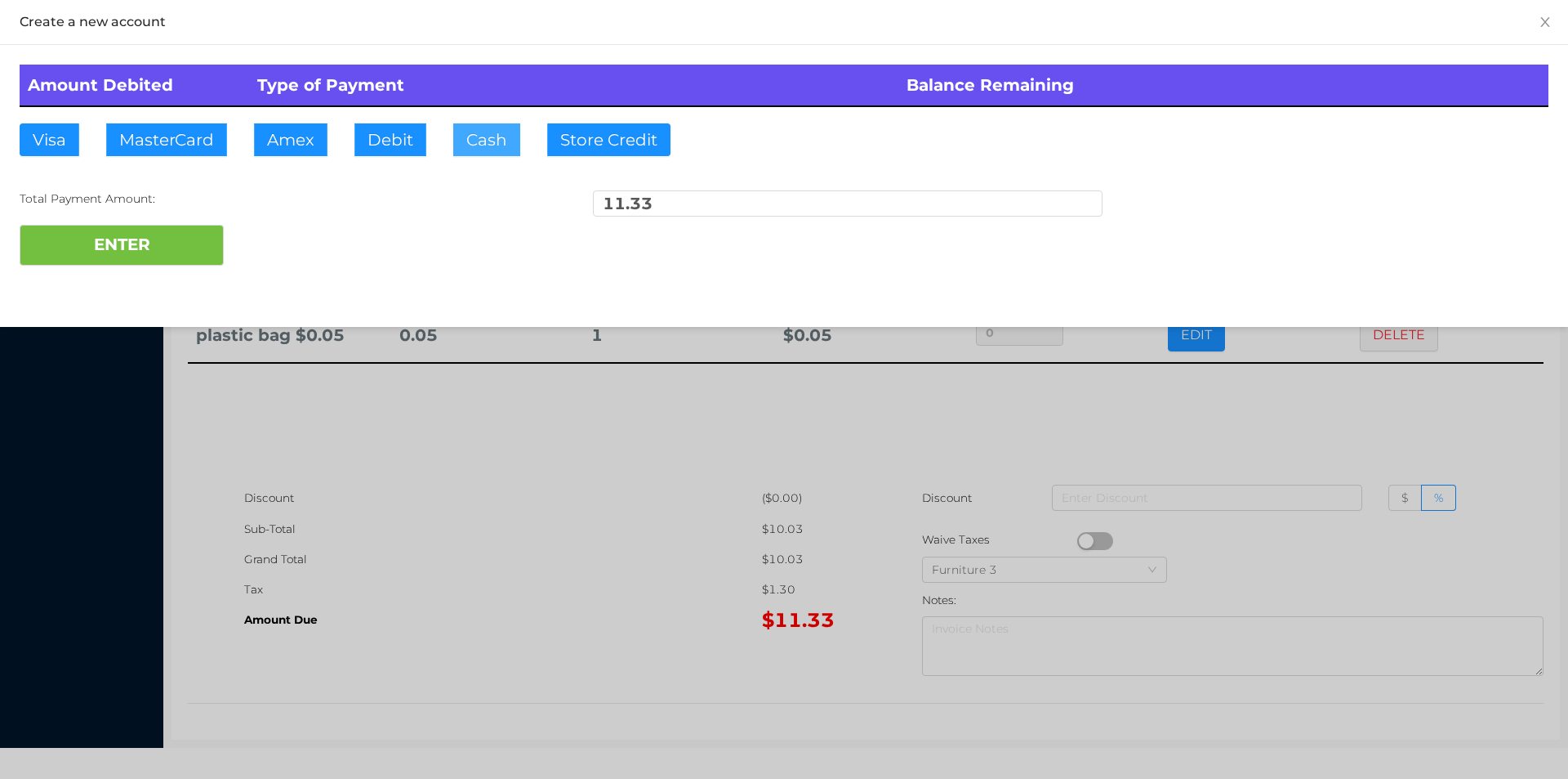
click at [474, 138] on button "Cash" at bounding box center [487, 139] width 67 height 33
type input "11.50"
click at [137, 262] on button "ENTER" at bounding box center [122, 245] width 204 height 41
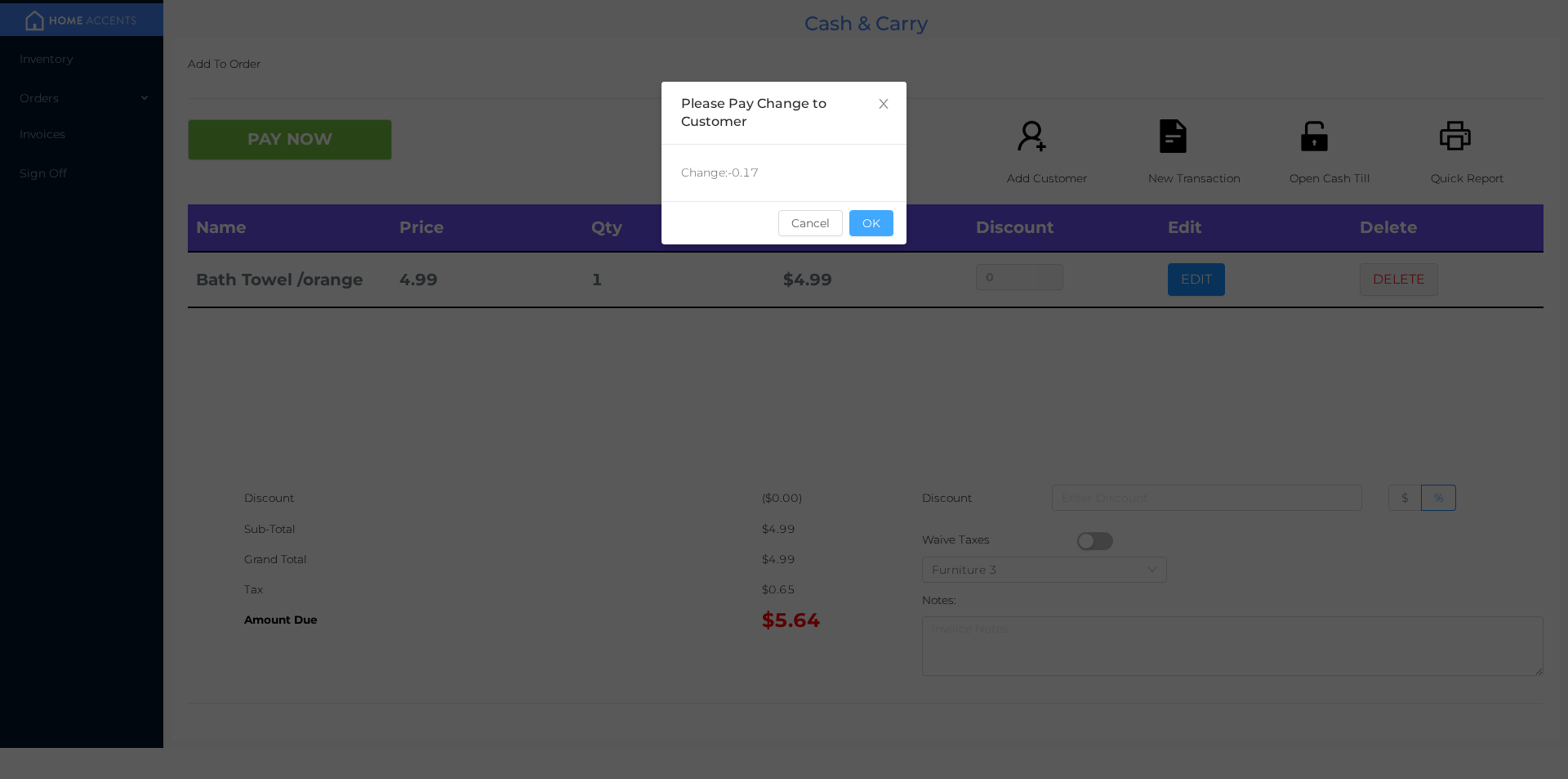
click at [882, 223] on button "OK" at bounding box center [872, 223] width 44 height 26
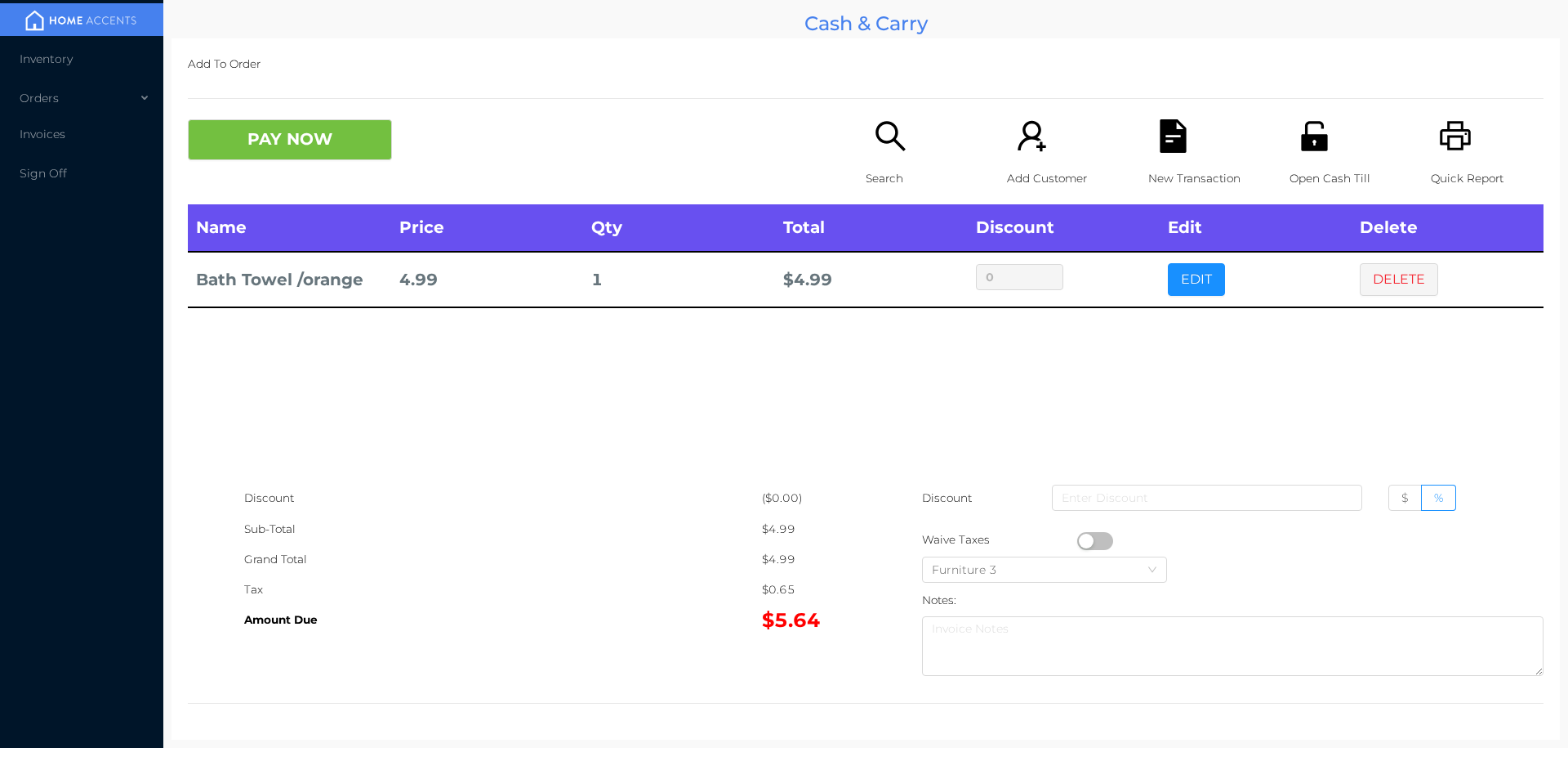
click at [861, 333] on div "Name Price Qty Total Discount Edit Delete Bath Towel /orange 4.99 1 $ 4.99 0 ED…" at bounding box center [866, 343] width 1356 height 279
click at [305, 138] on button "PAY NOW" at bounding box center [290, 139] width 204 height 41
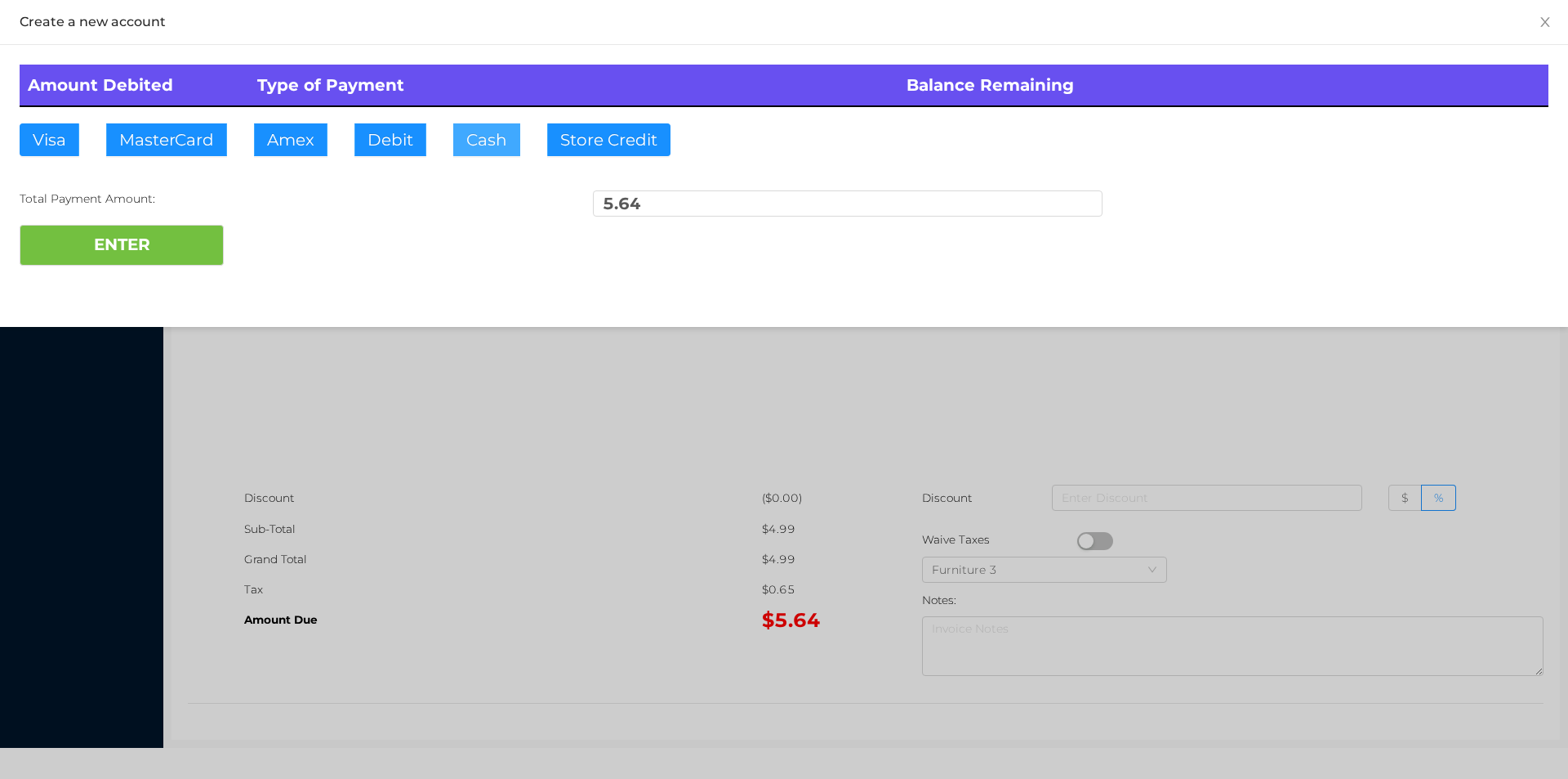
click at [478, 146] on button "Cash" at bounding box center [487, 139] width 67 height 33
type input "10."
click at [138, 245] on button "ENTER" at bounding box center [122, 245] width 204 height 41
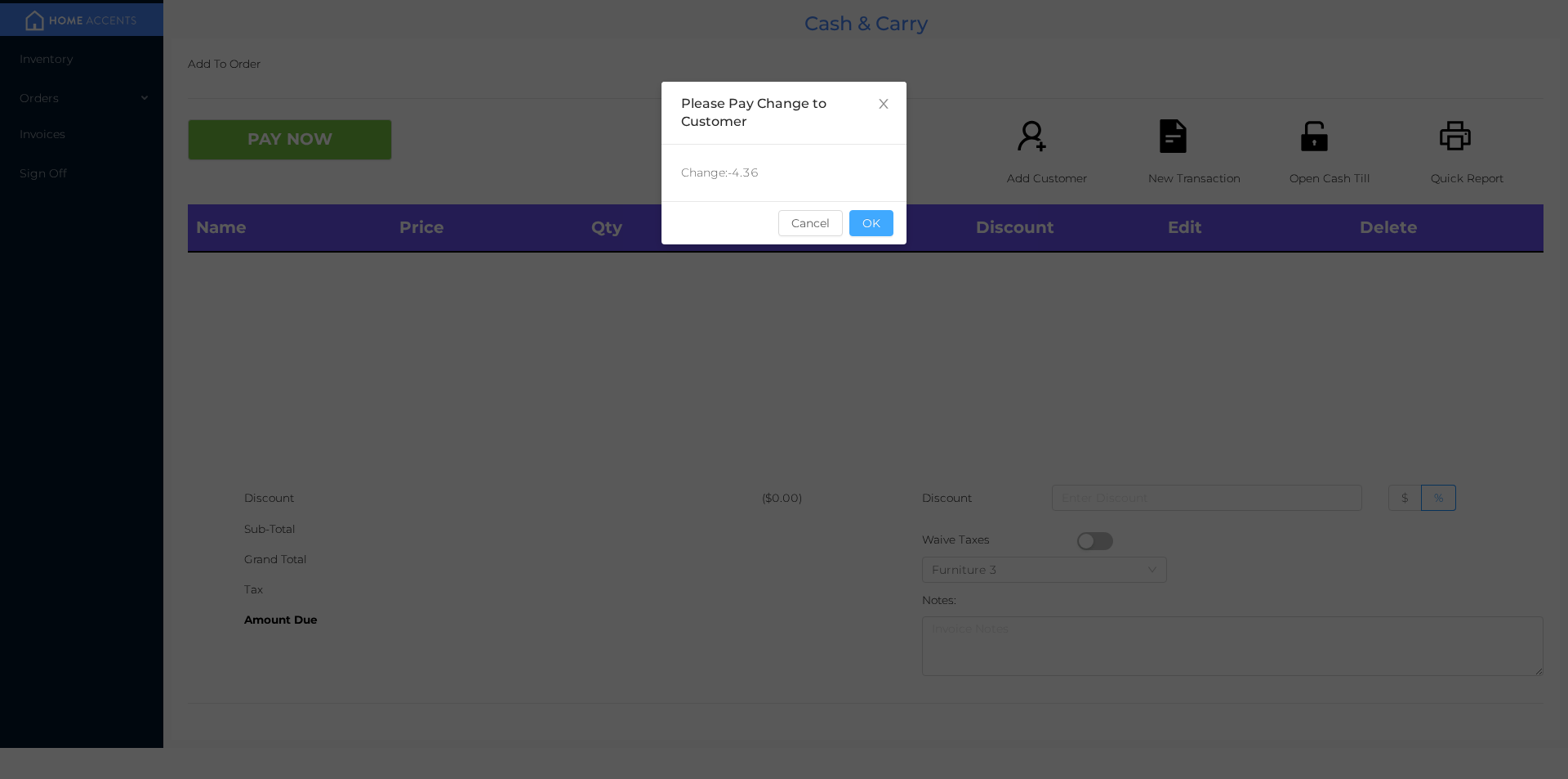
click at [881, 225] on button "OK" at bounding box center [872, 223] width 44 height 26
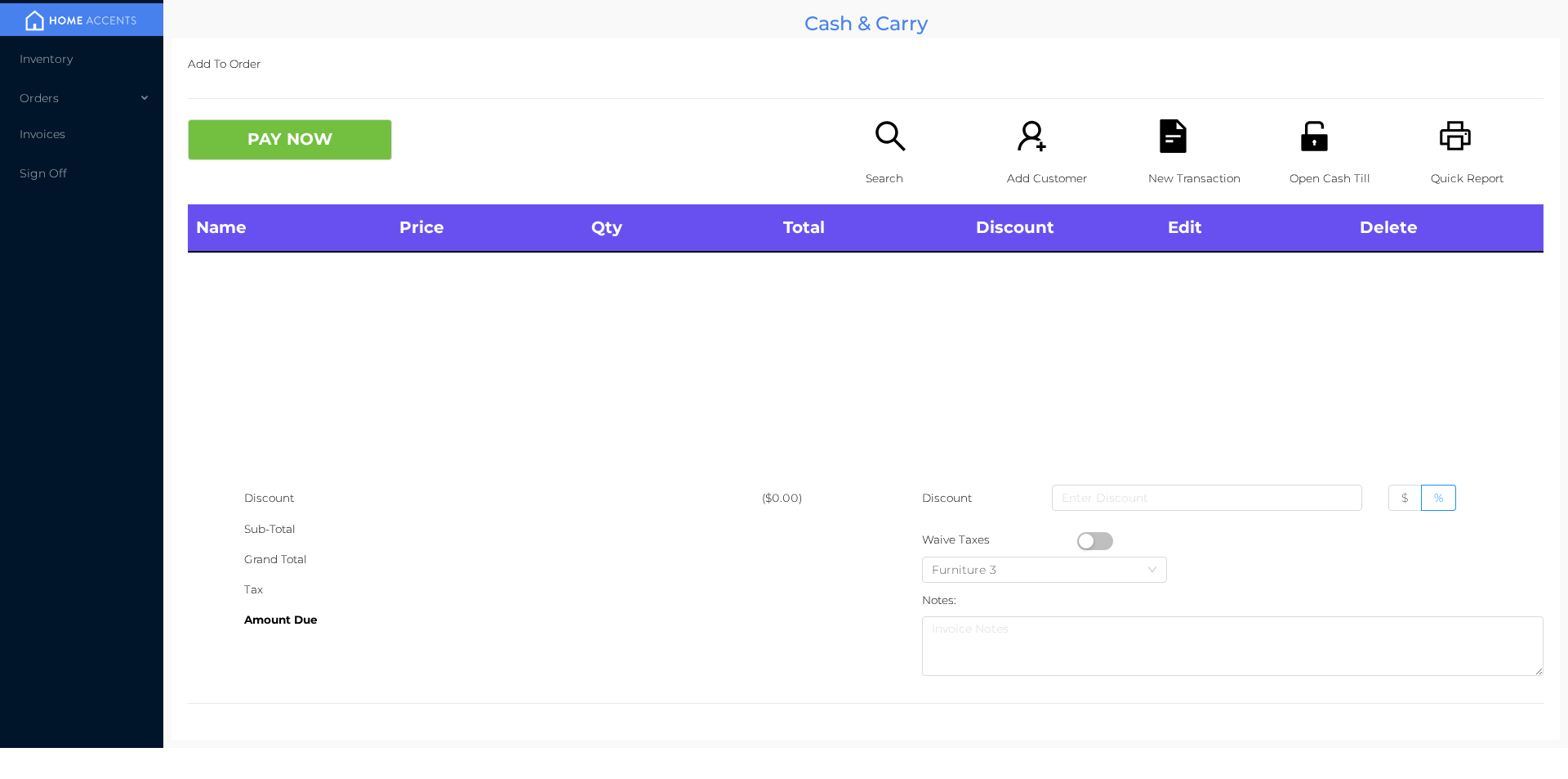
click at [878, 143] on icon "icon: search" at bounding box center [890, 135] width 29 height 29
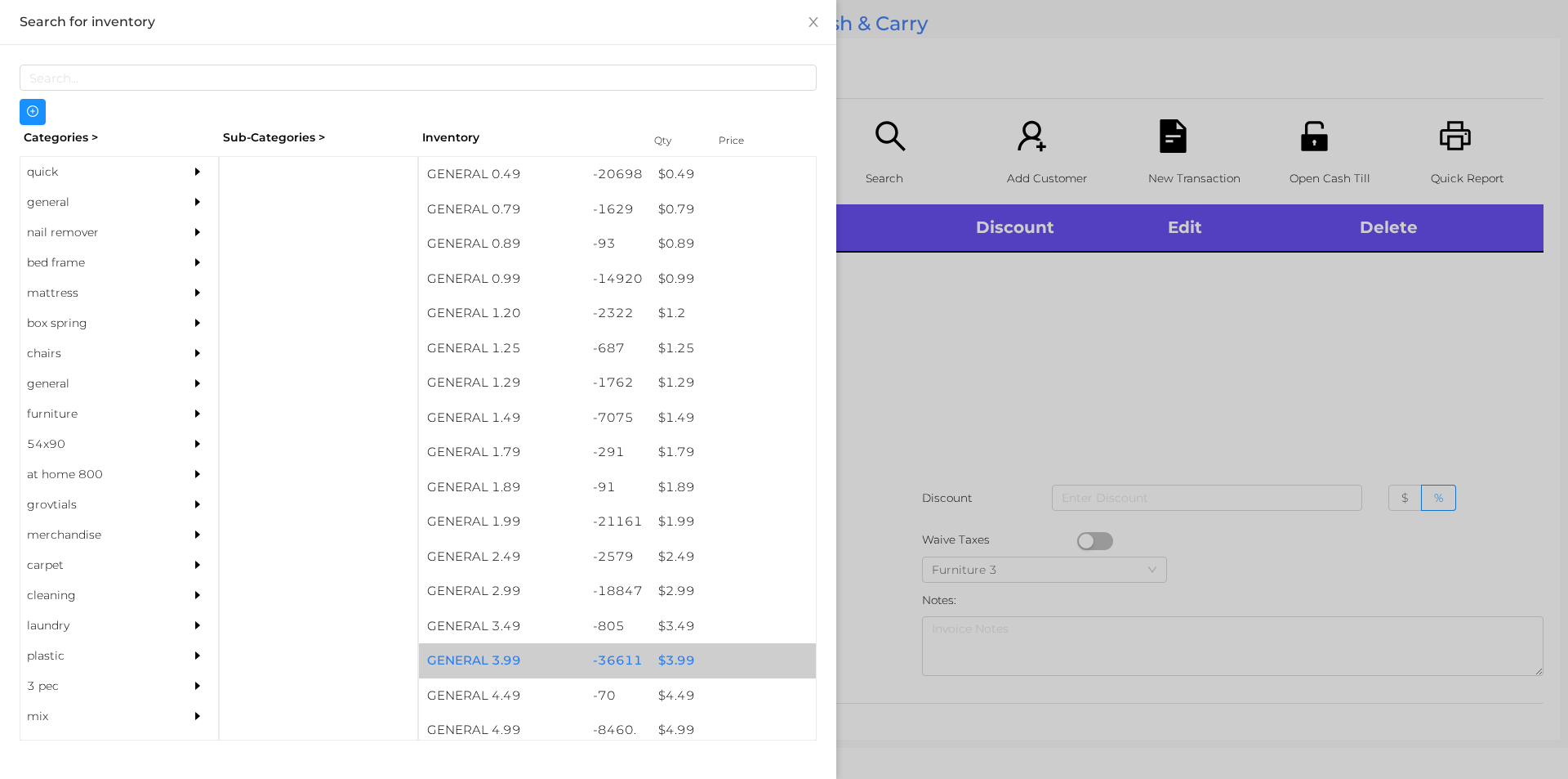
click at [668, 655] on div "$ 3.99" at bounding box center [733, 661] width 166 height 35
click at [676, 651] on div "$ 3.99" at bounding box center [733, 661] width 166 height 35
click at [680, 655] on div "$ 3.99" at bounding box center [733, 661] width 166 height 35
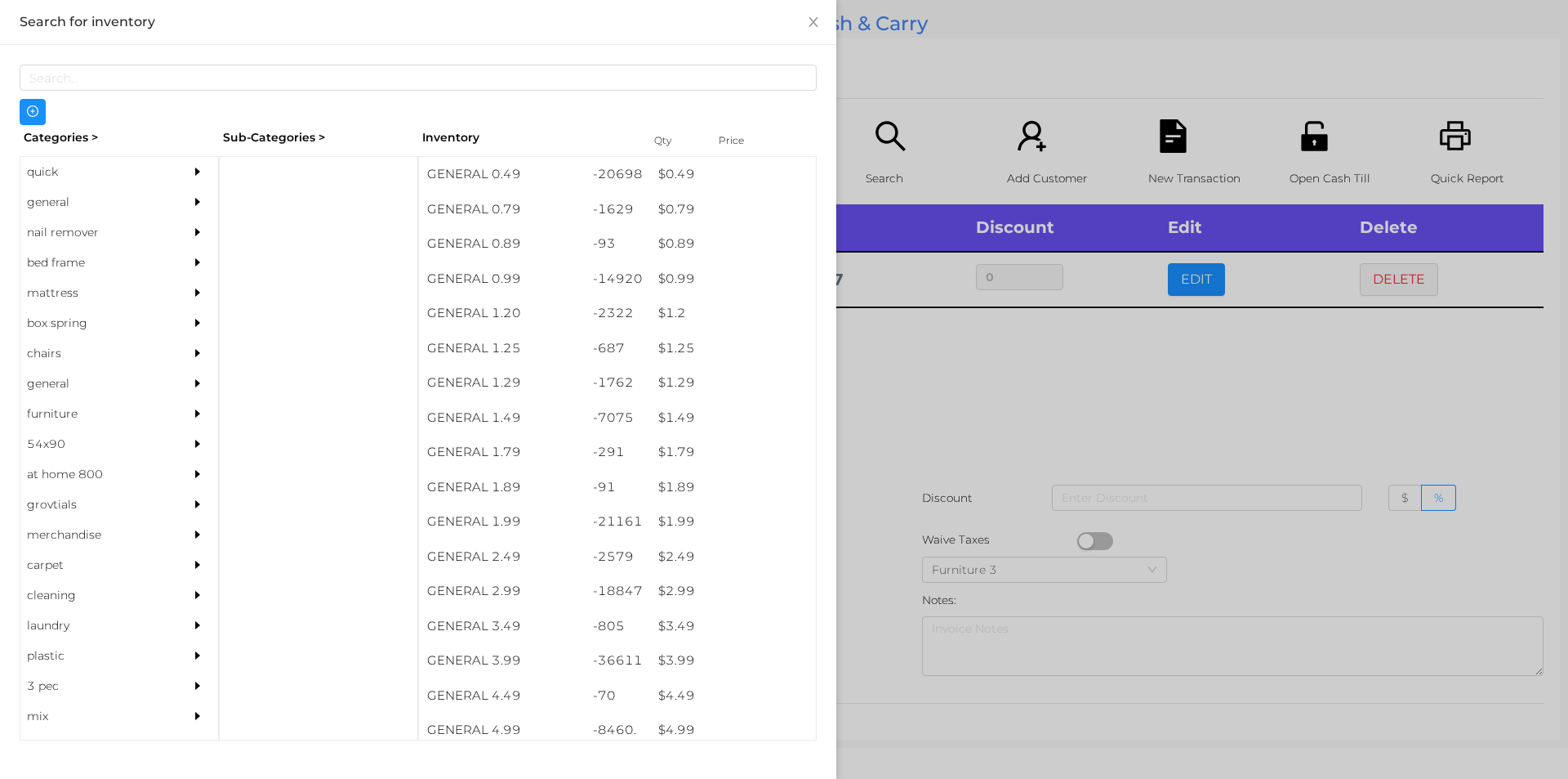
click at [968, 344] on div at bounding box center [784, 390] width 1568 height 779
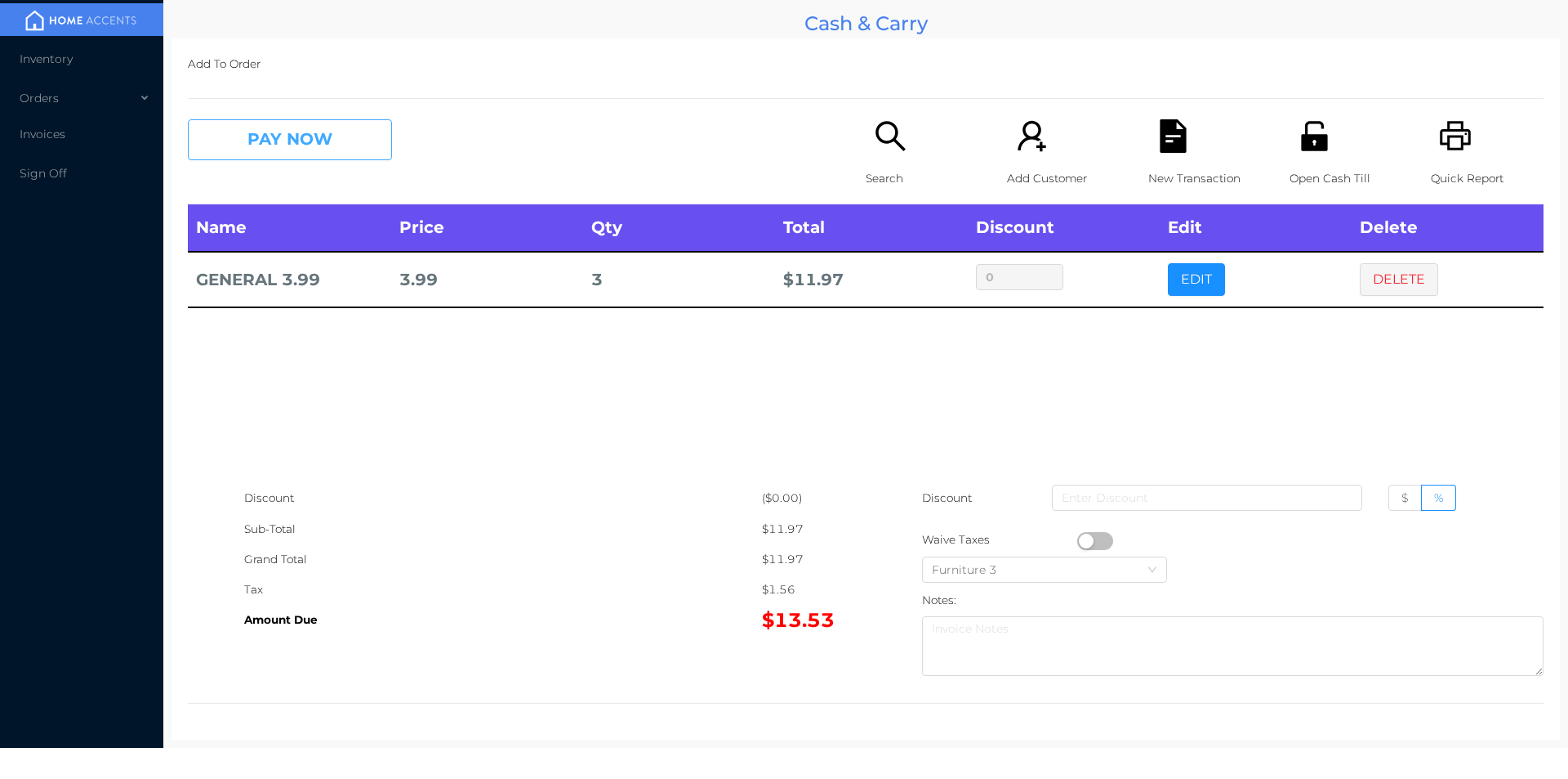
click at [272, 143] on button "PAY NOW" at bounding box center [290, 139] width 204 height 41
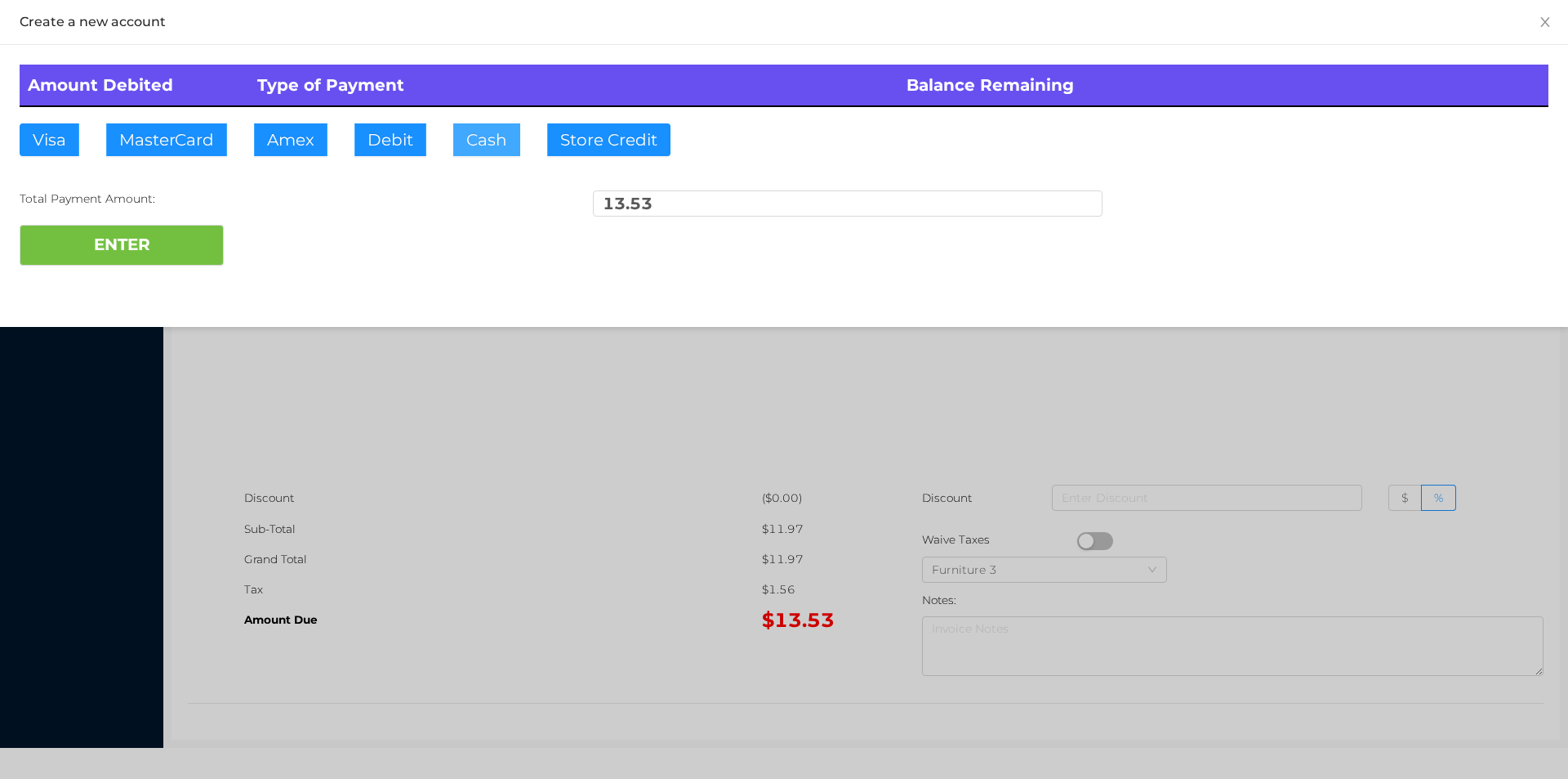
click at [481, 128] on button "Cash" at bounding box center [487, 139] width 67 height 33
type input "20."
click at [136, 259] on button "ENTER" at bounding box center [122, 245] width 204 height 41
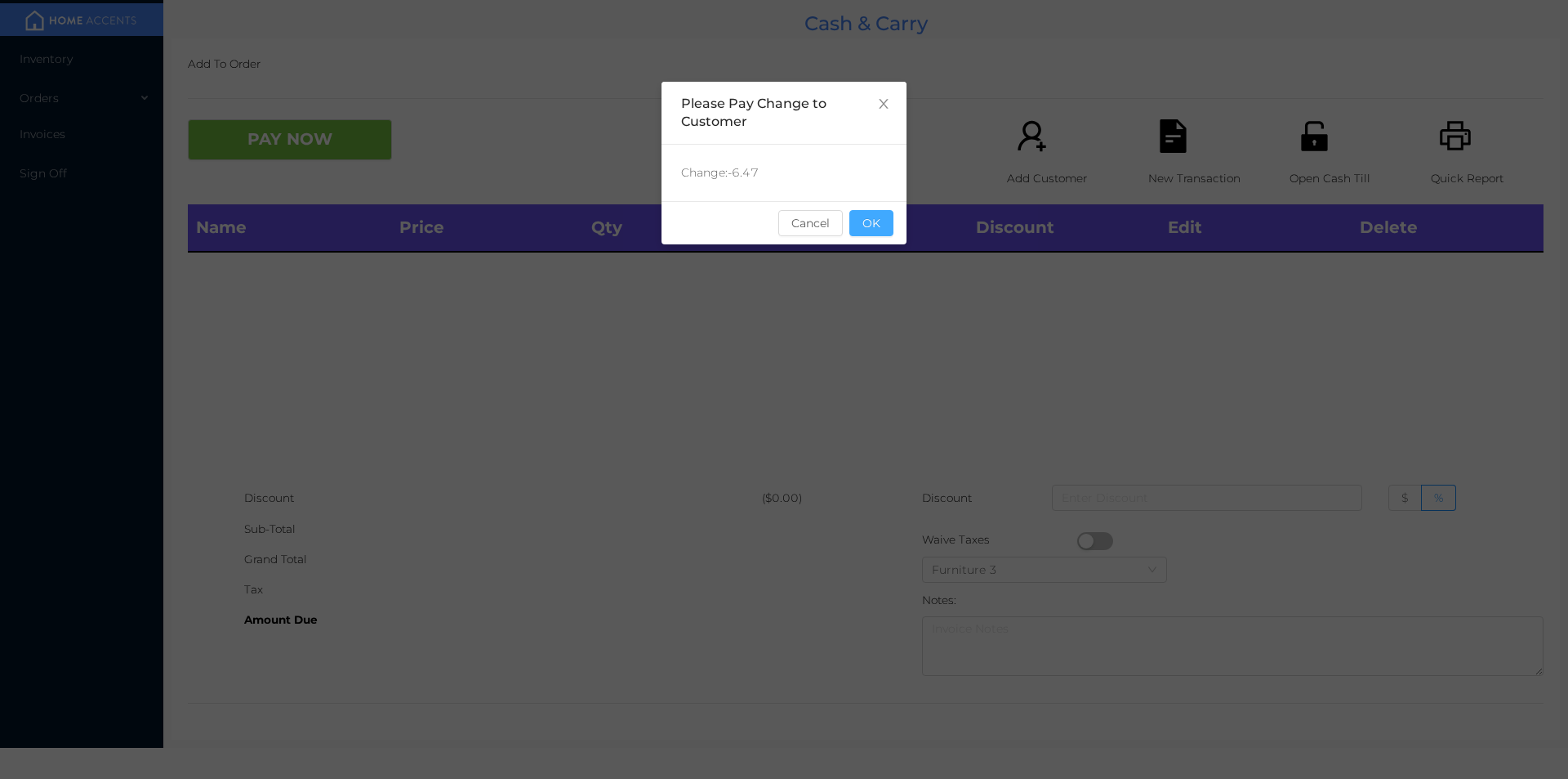
click at [866, 232] on button "OK" at bounding box center [872, 223] width 44 height 26
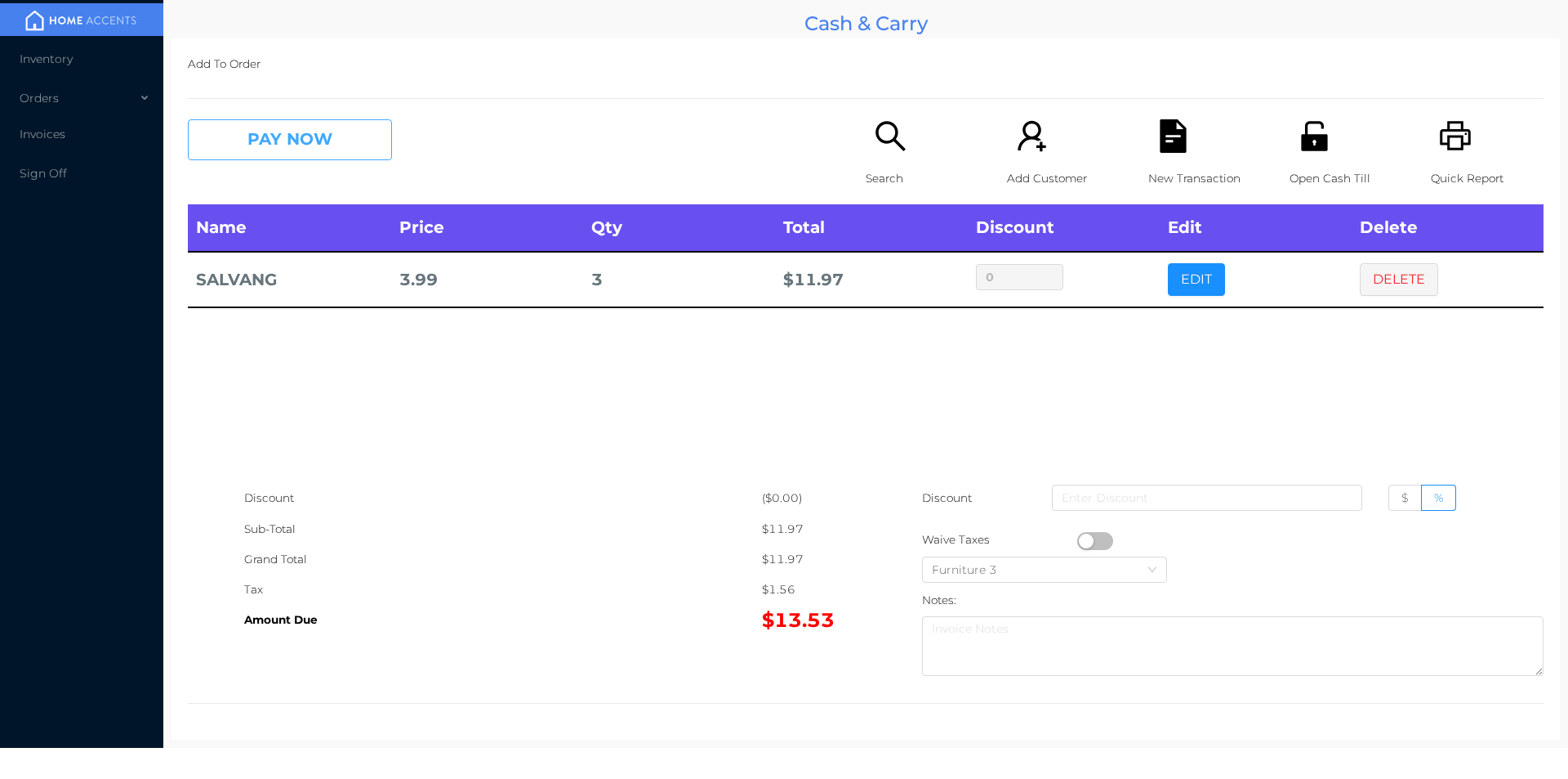
click at [327, 141] on button "PAY NOW" at bounding box center [290, 139] width 204 height 41
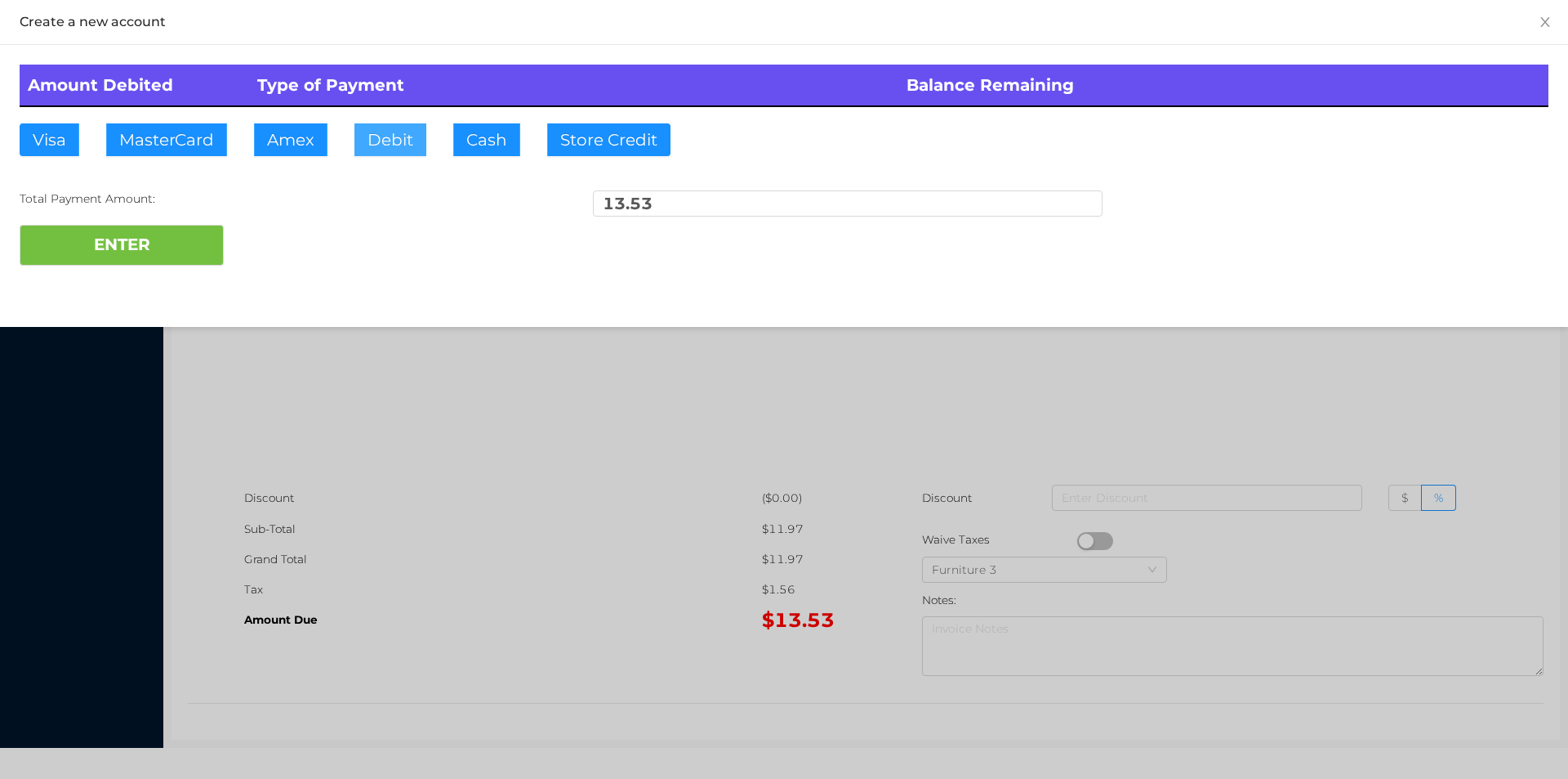
click at [398, 140] on button "Debit" at bounding box center [390, 139] width 72 height 33
click at [181, 240] on button "ENTER" at bounding box center [122, 245] width 204 height 41
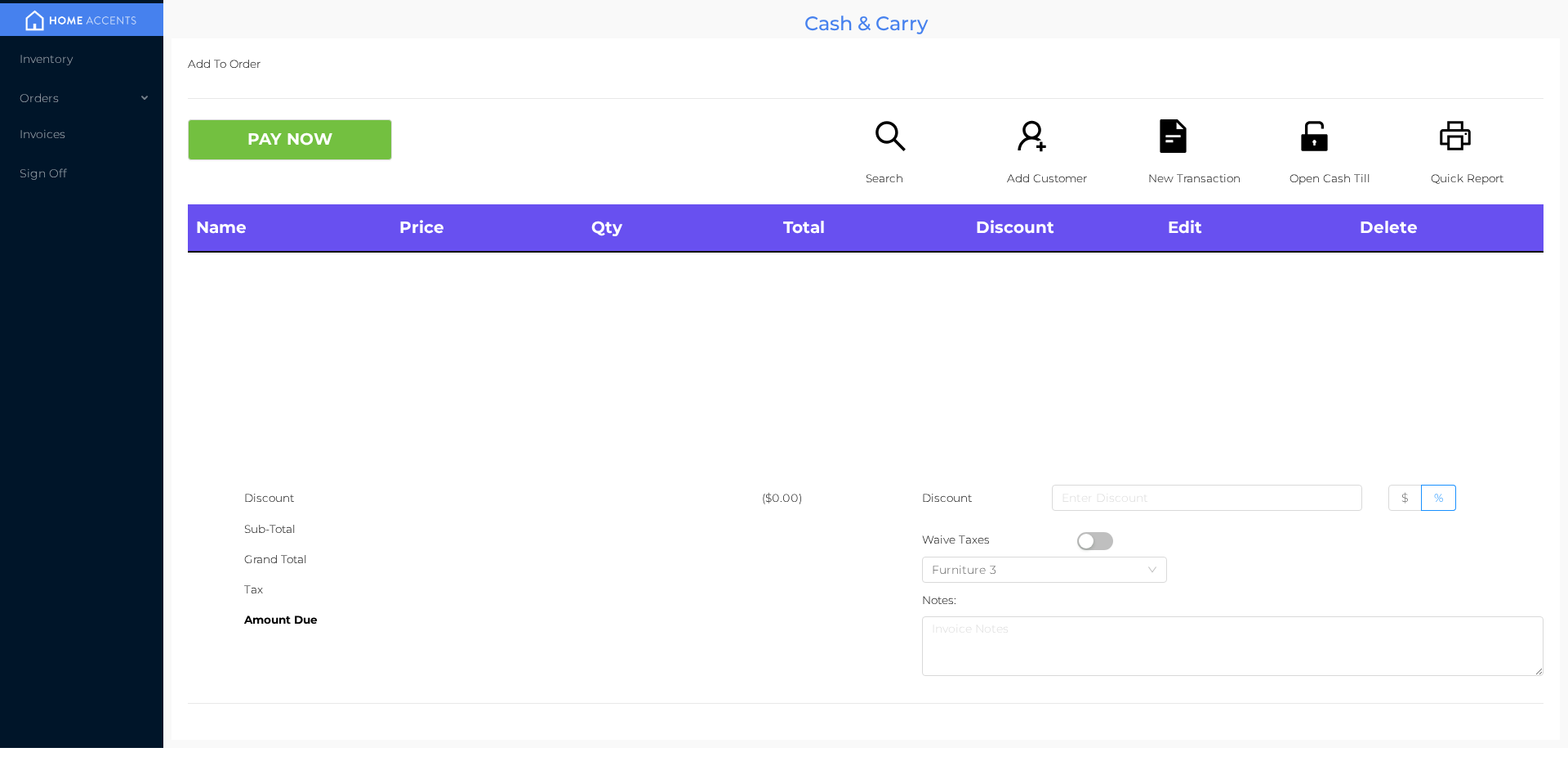
click at [874, 166] on p "Search" at bounding box center [921, 178] width 113 height 30
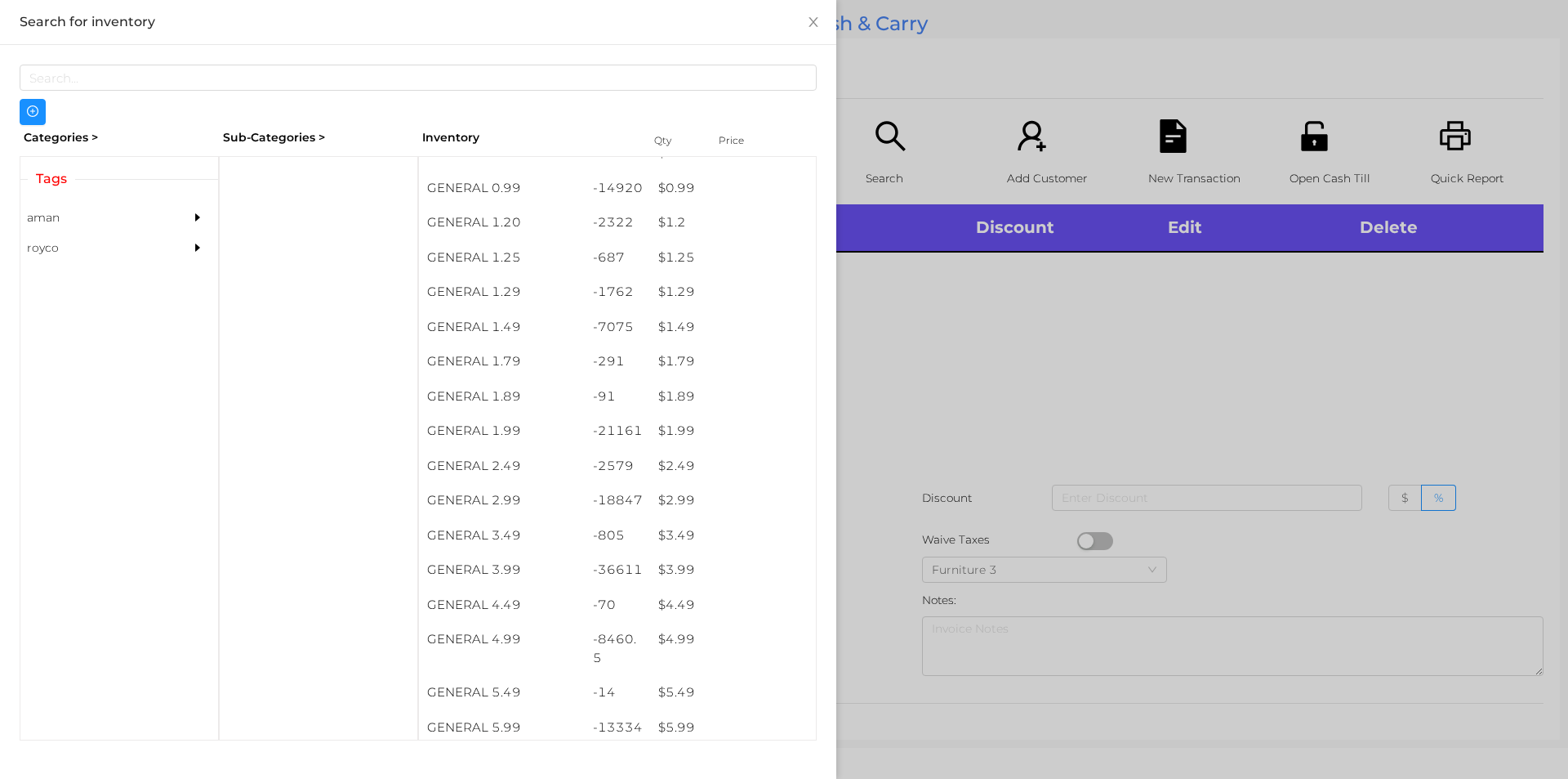
scroll to position [218, 0]
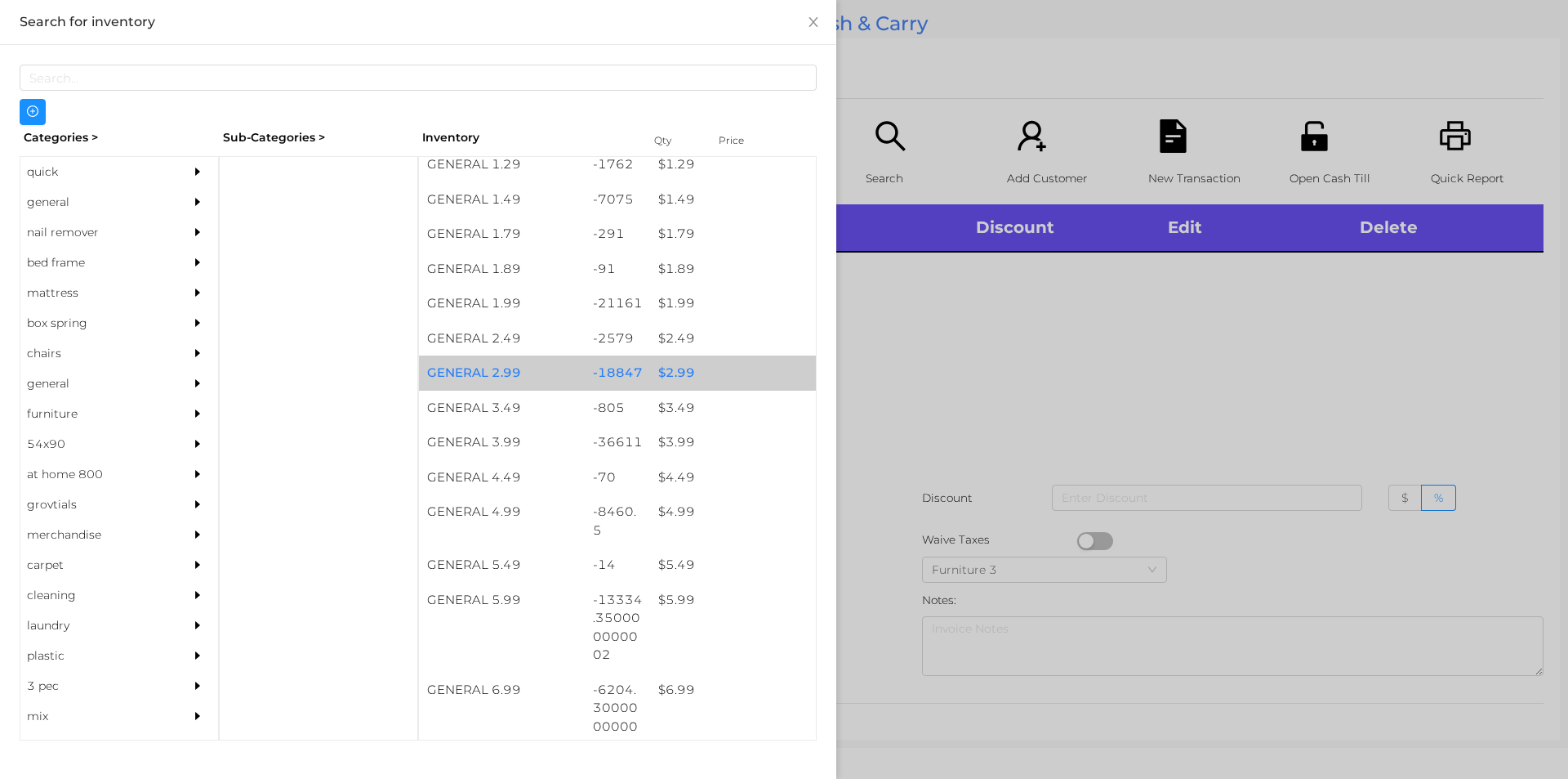
click at [671, 375] on div "$ 2.99" at bounding box center [733, 374] width 166 height 35
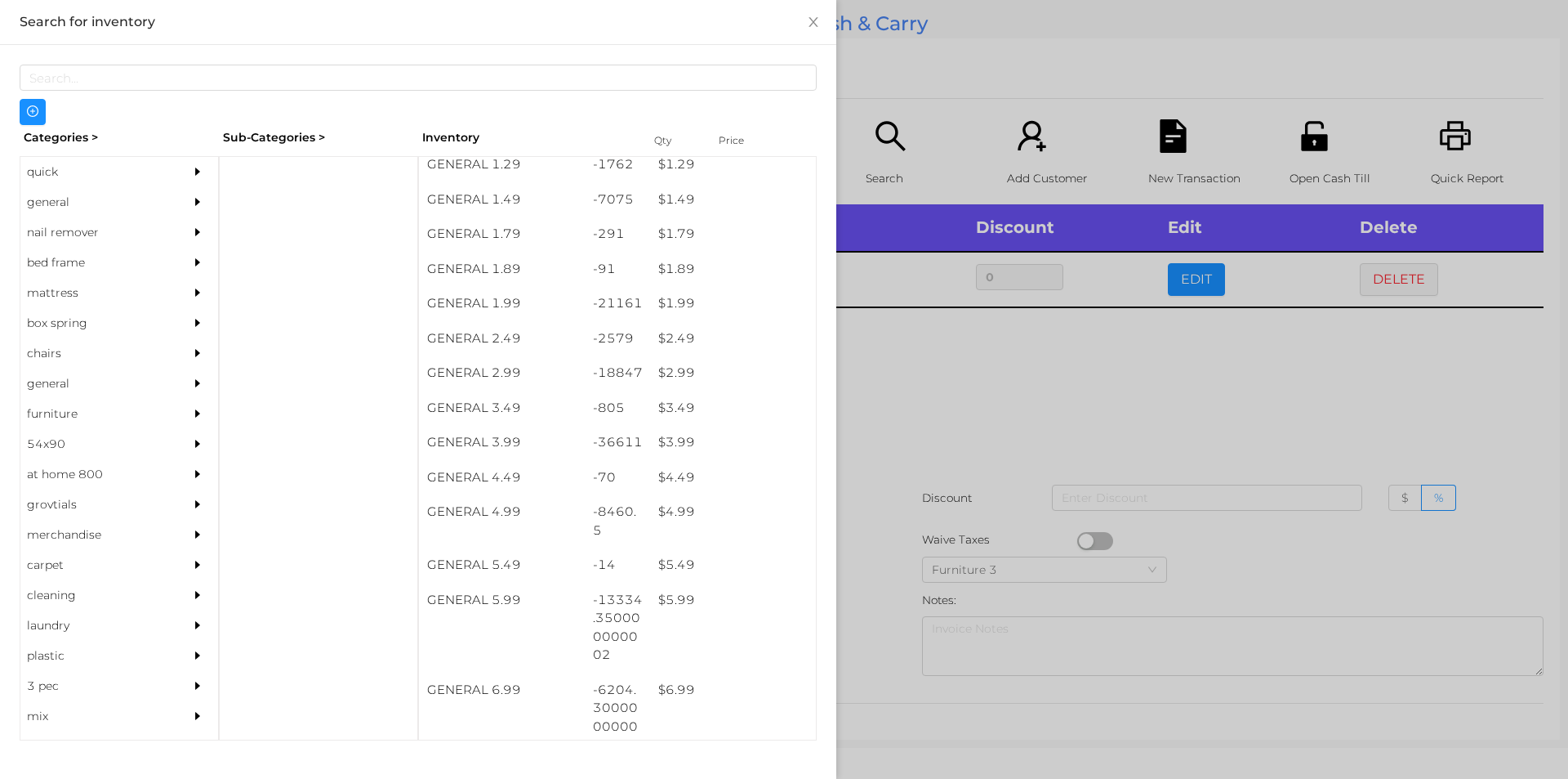
click at [906, 382] on div at bounding box center [784, 390] width 1568 height 779
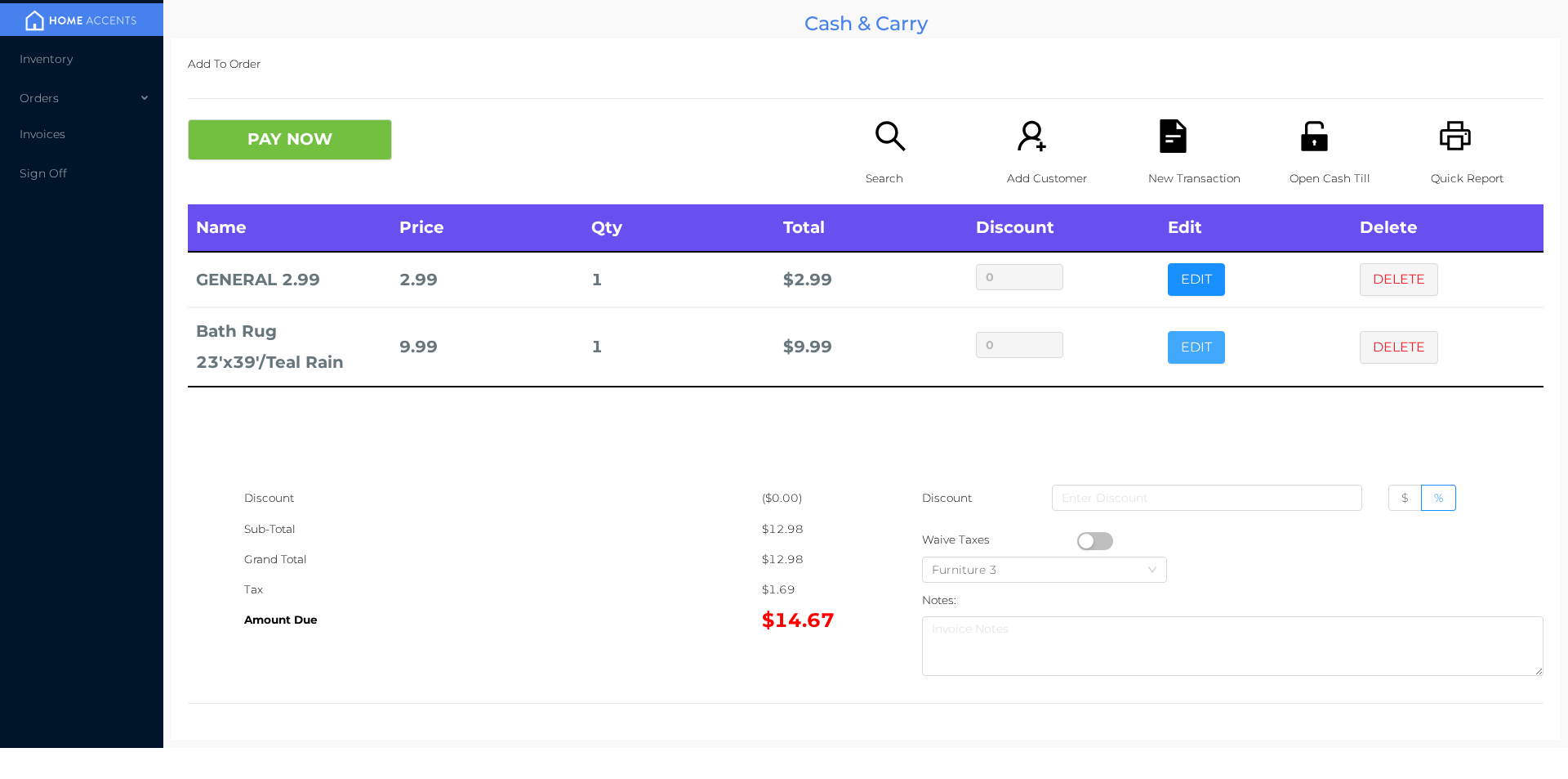
click at [1180, 361] on button "EDIT" at bounding box center [1196, 347] width 57 height 33
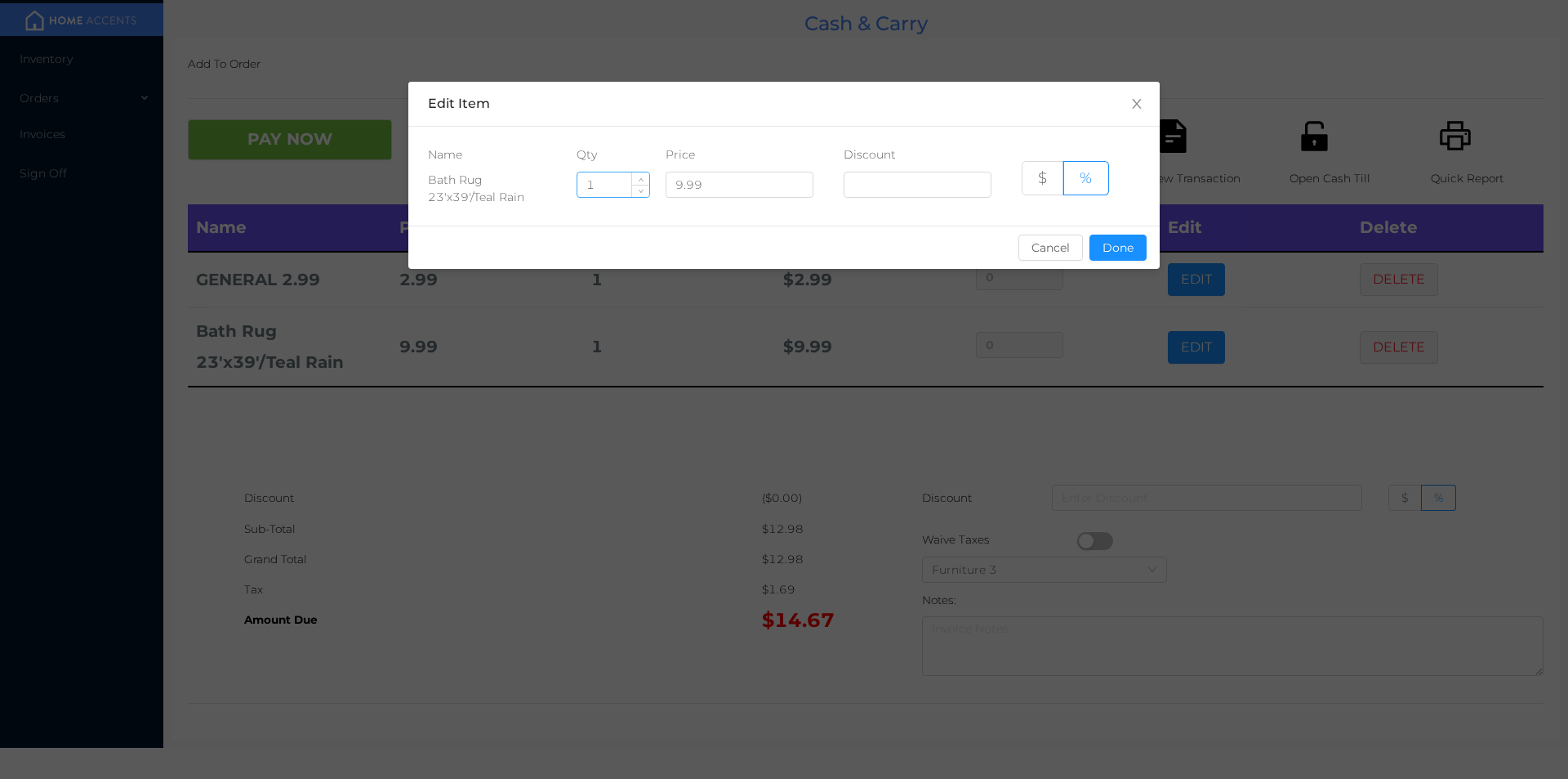
click at [602, 185] on input "1" at bounding box center [613, 185] width 72 height 25
type input "3"
click at [1110, 259] on button "Done" at bounding box center [1118, 247] width 57 height 26
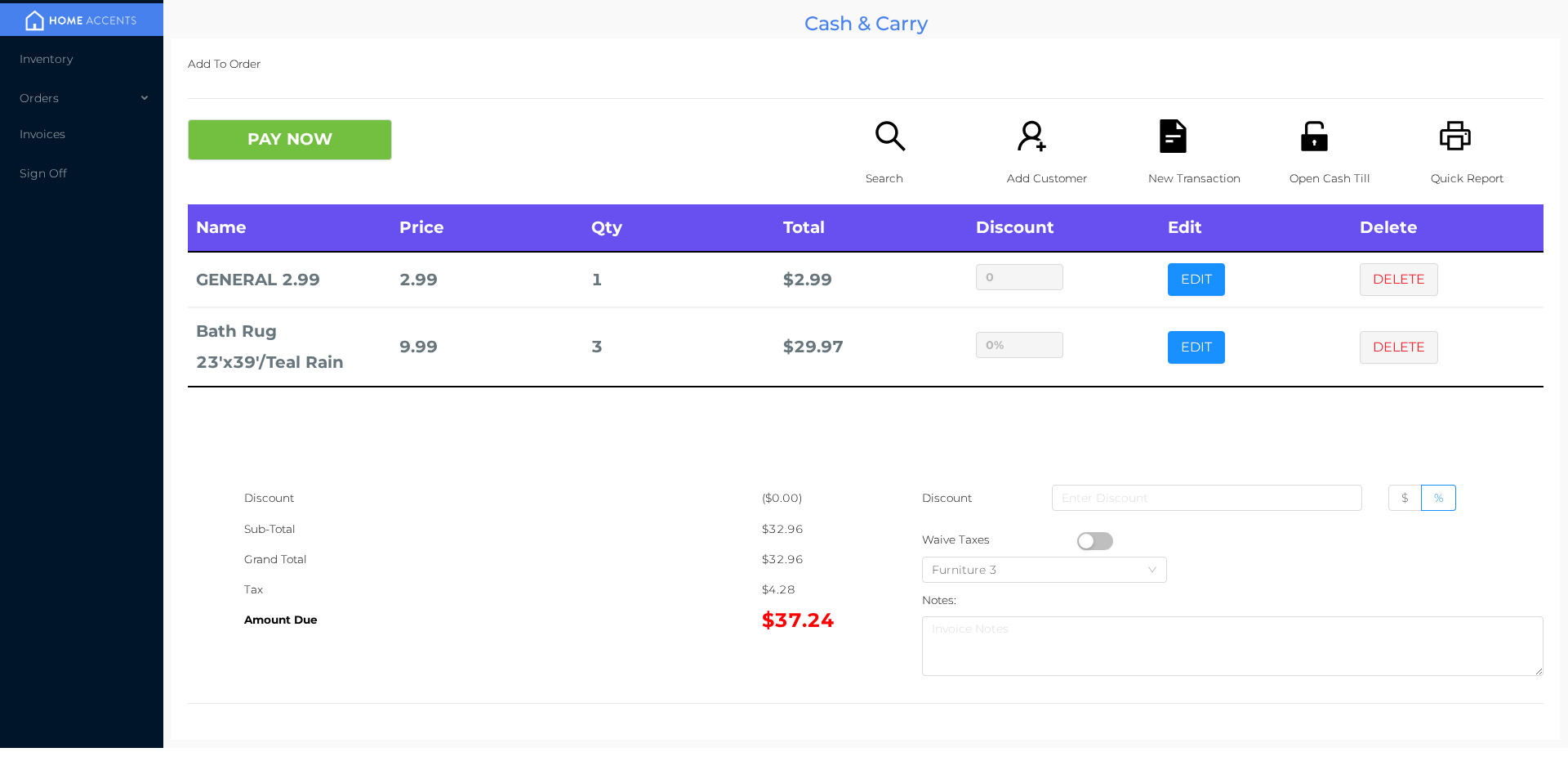
click at [1123, 398] on div "sentinelStart Edit Item Name Qty Price Discount Bath Rug 23'x39'/Teal Rain 3 9.…" at bounding box center [784, 390] width 1568 height 779
click at [874, 143] on icon "icon: search" at bounding box center [891, 136] width 34 height 34
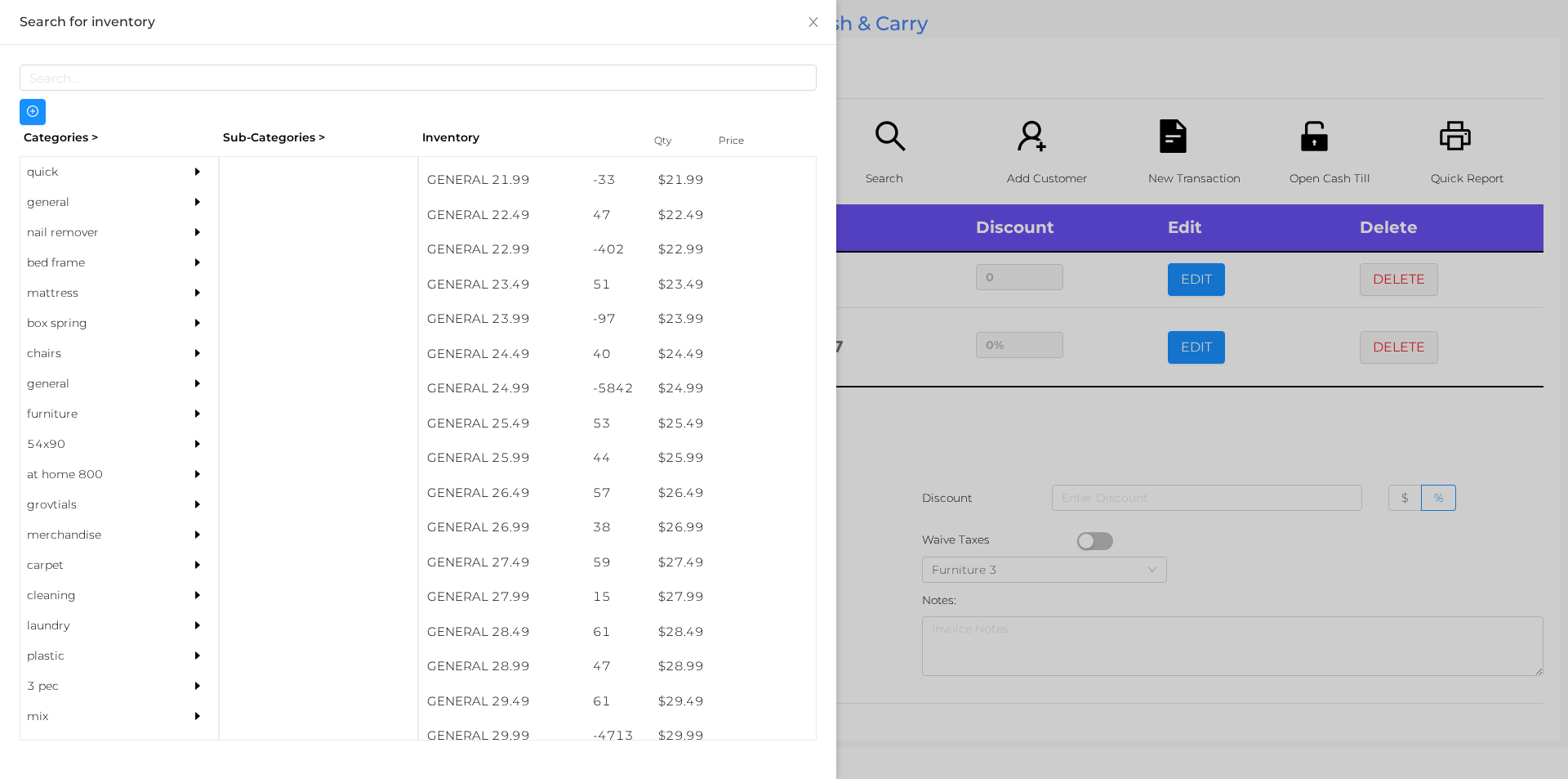
scroll to position [1894, 0]
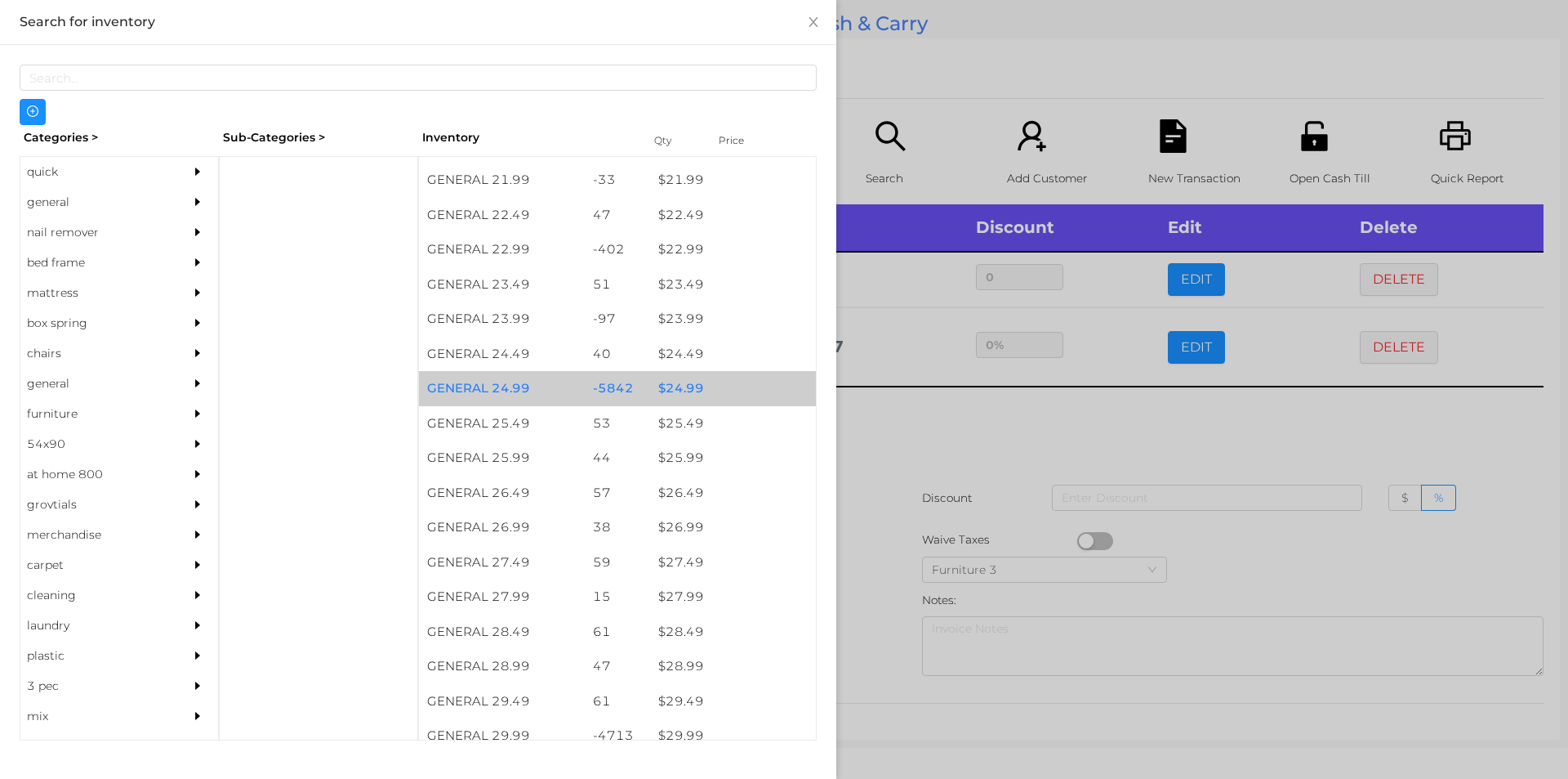
click at [683, 390] on div "$ 24.99" at bounding box center [733, 389] width 166 height 35
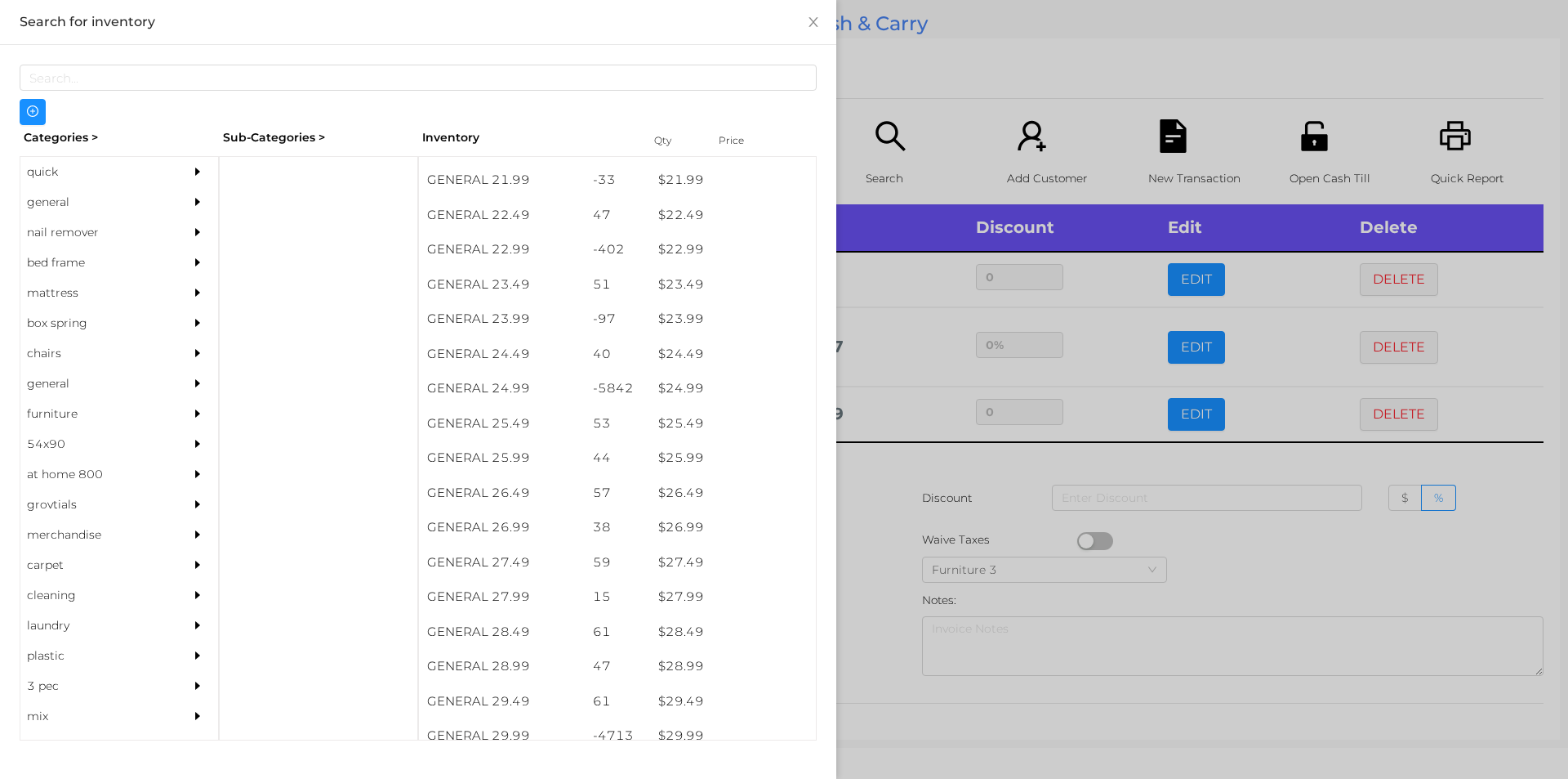
click at [882, 482] on div at bounding box center [784, 390] width 1568 height 779
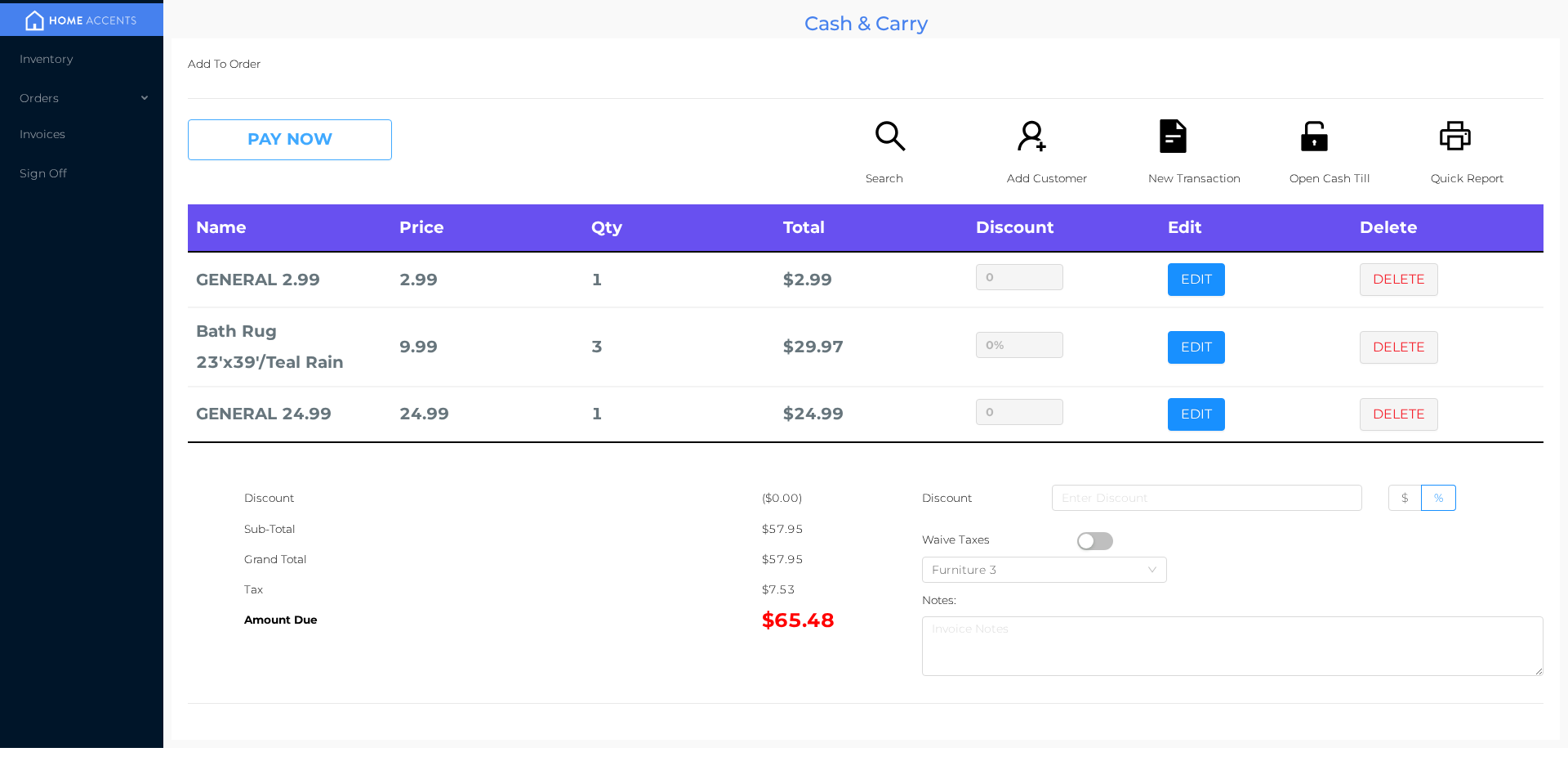
click at [345, 153] on button "PAY NOW" at bounding box center [290, 139] width 204 height 41
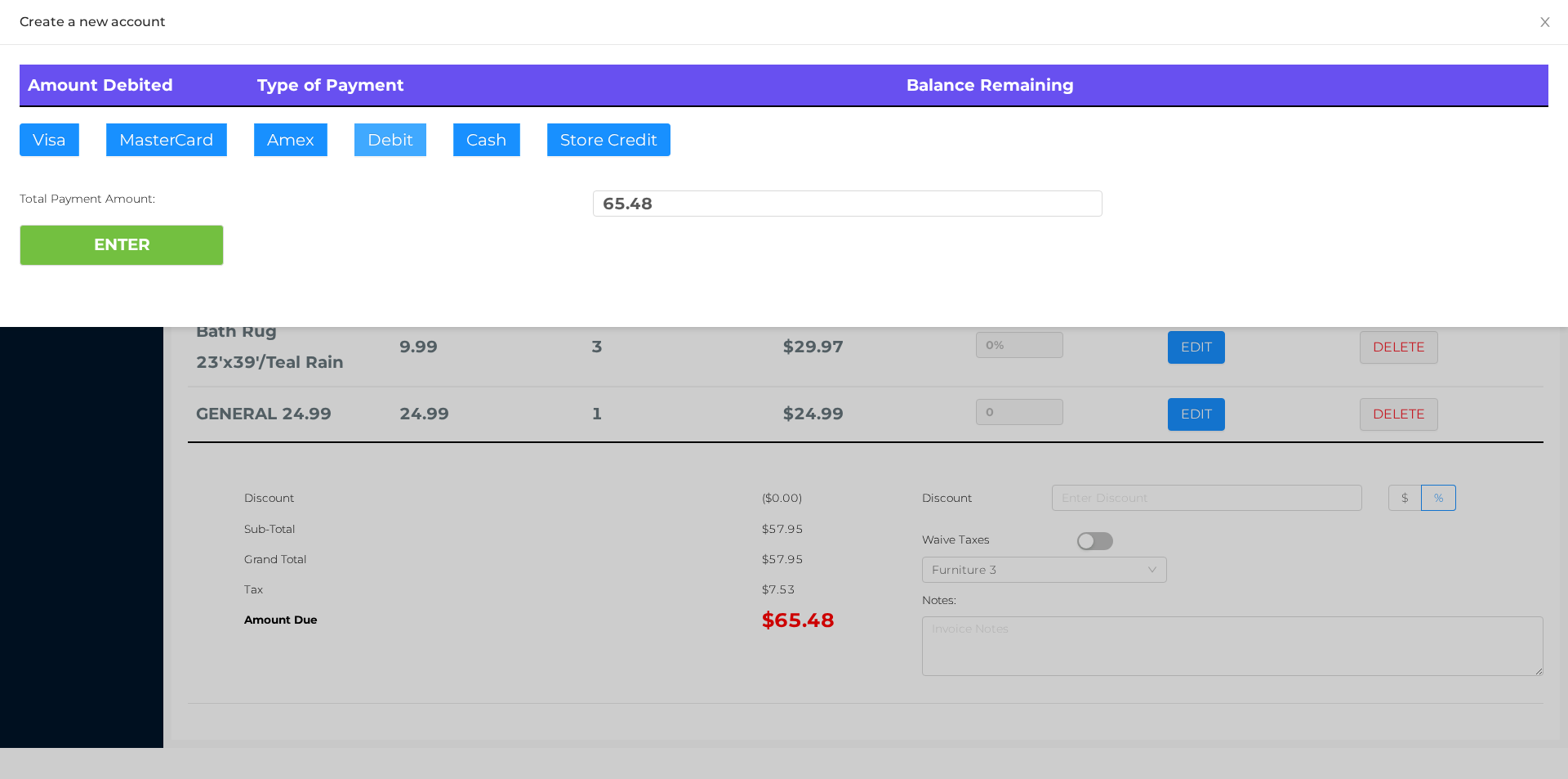
click at [392, 132] on button "Debit" at bounding box center [390, 139] width 72 height 33
click at [198, 243] on button "ENTER" at bounding box center [122, 245] width 204 height 41
type input "0"
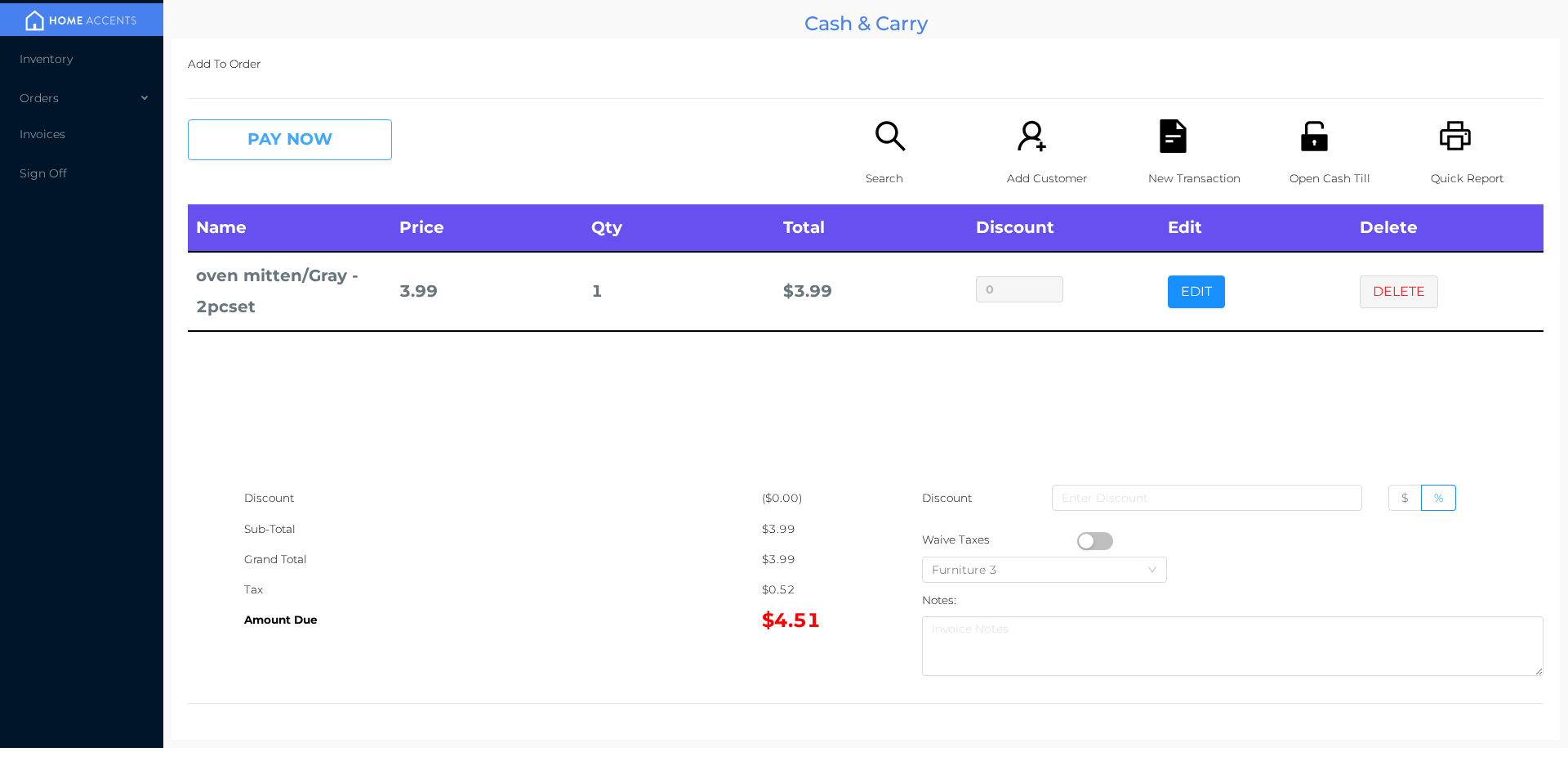
click at [260, 142] on button "PAY NOW" at bounding box center [290, 139] width 204 height 41
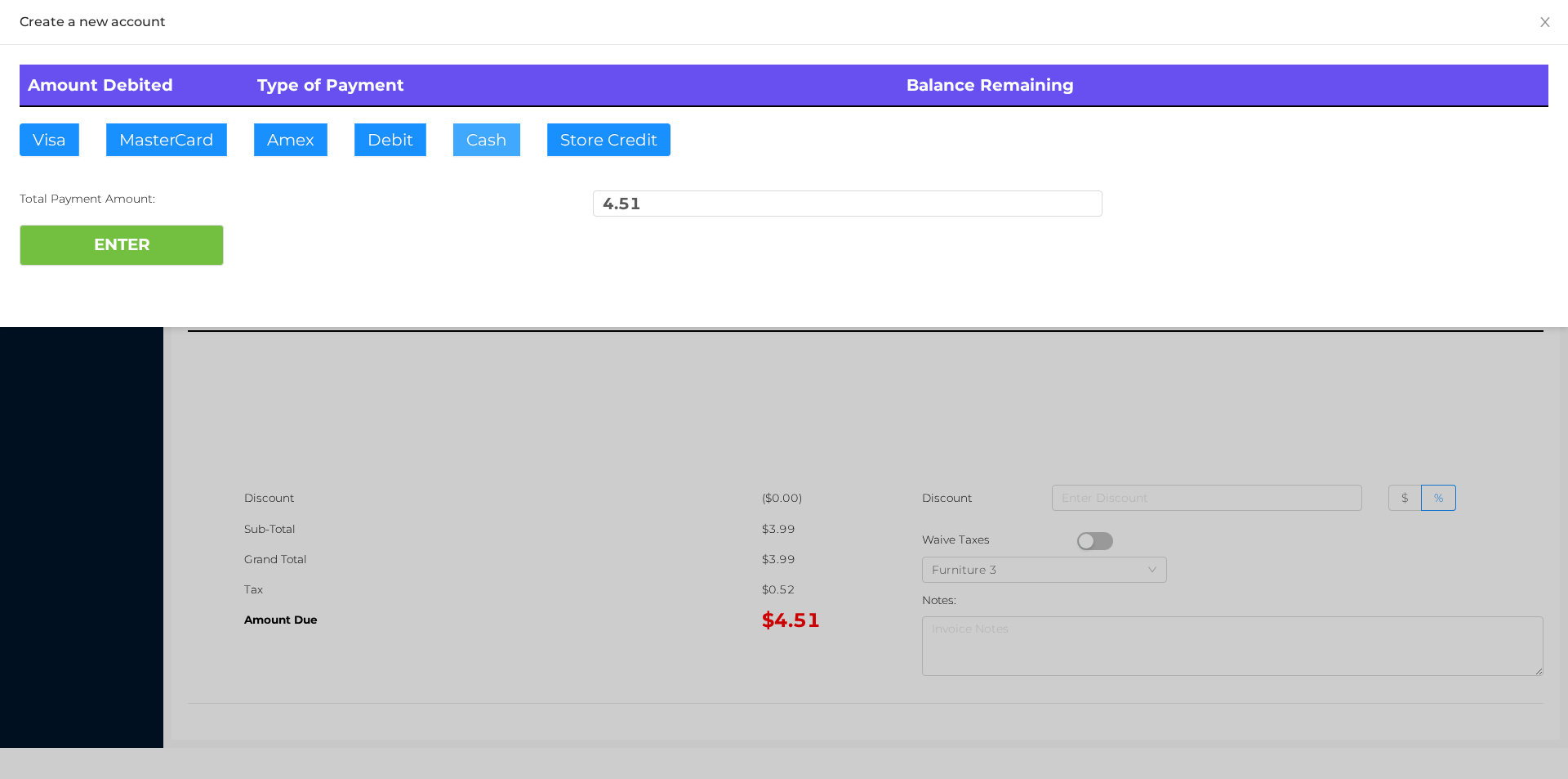
click at [472, 151] on button "Cash" at bounding box center [487, 139] width 67 height 33
click at [137, 245] on button "ENTER" at bounding box center [122, 245] width 204 height 41
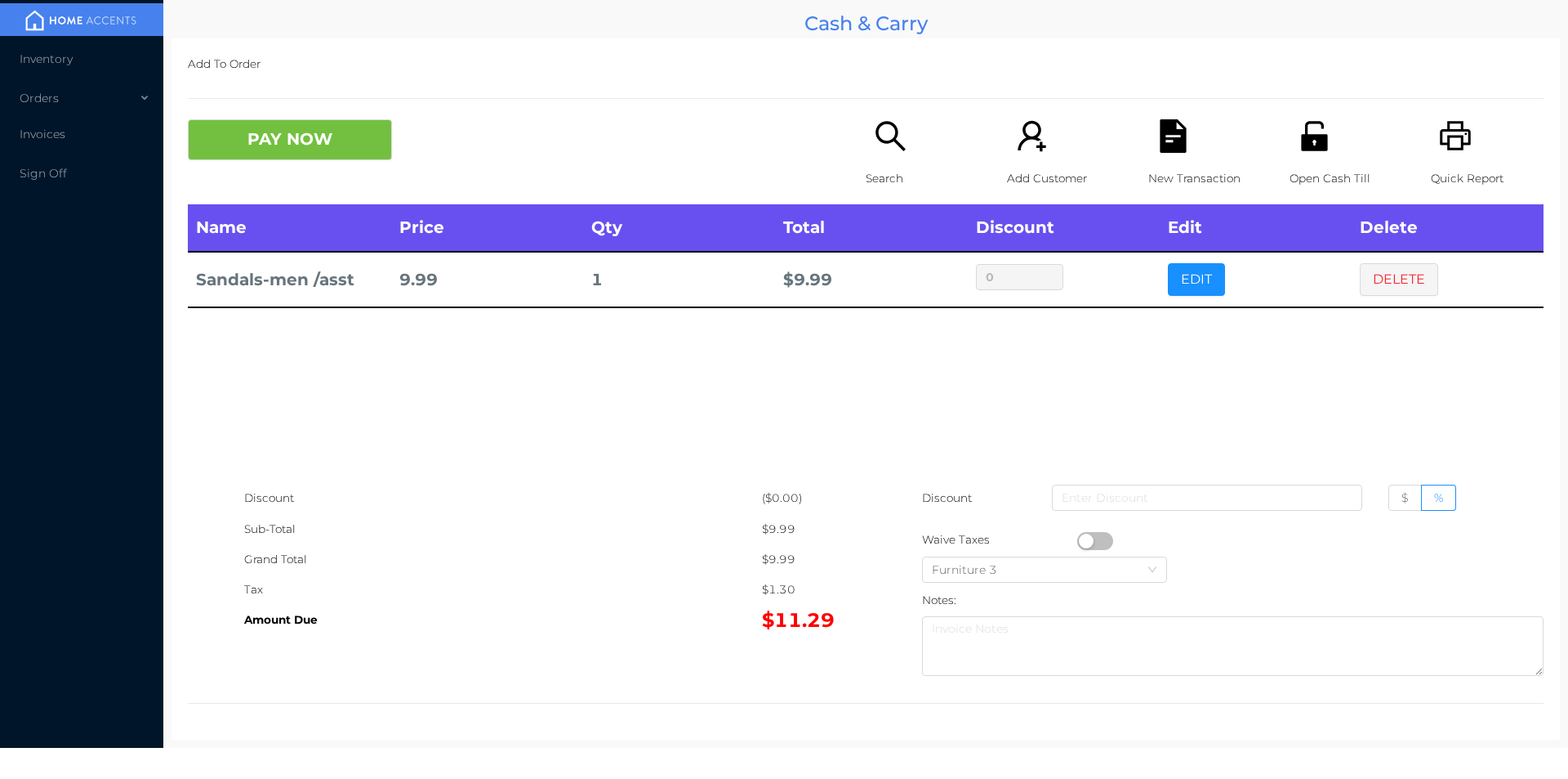
click at [1357, 367] on div "Name Price Qty Total Discount Edit Delete Sandals-men /asst 9.99 1 $ 9.99 0 EDI…" at bounding box center [866, 343] width 1356 height 279
click at [1392, 270] on button "DELETE" at bounding box center [1399, 279] width 78 height 33
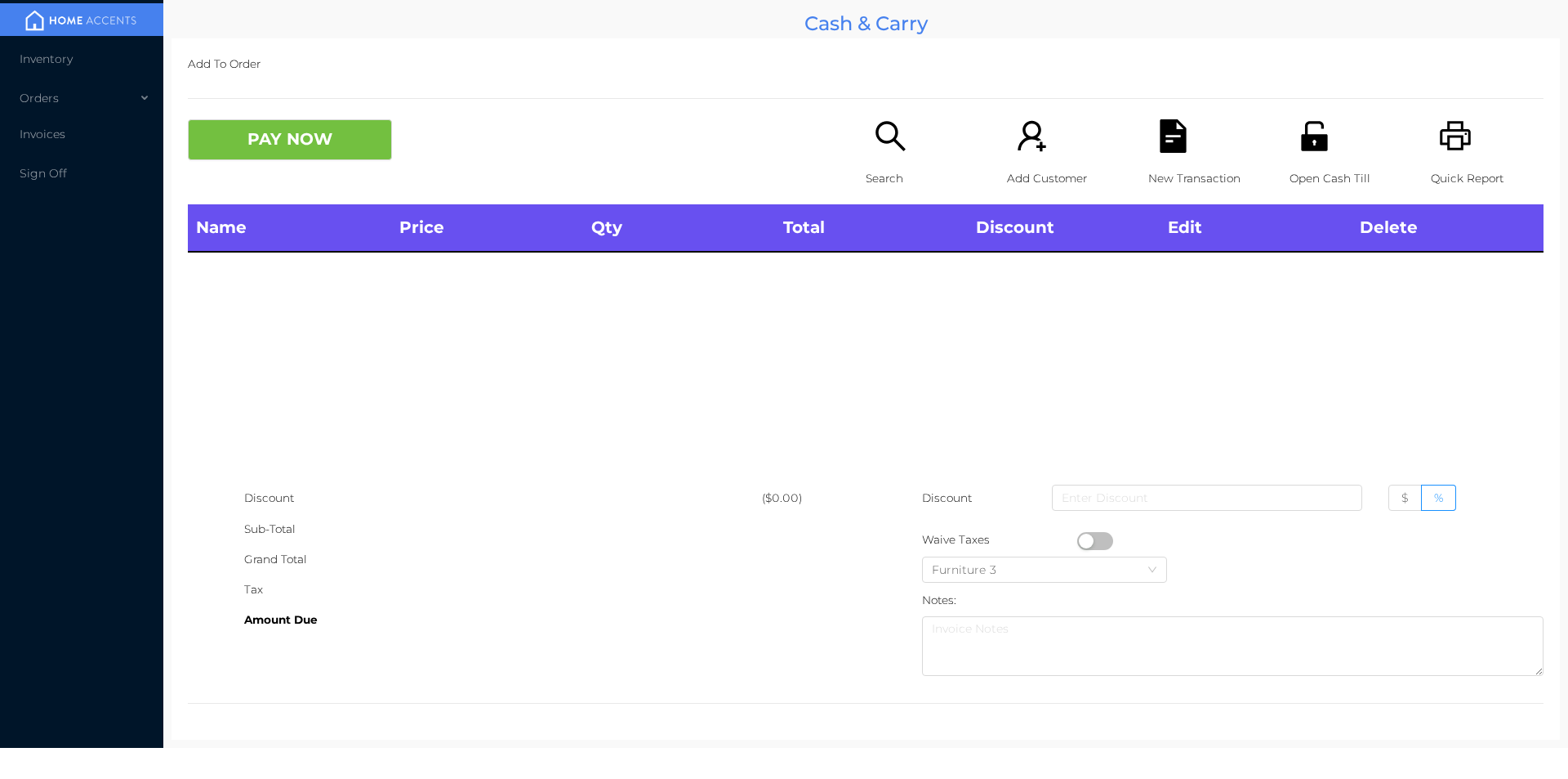
click at [875, 146] on icon "icon: search" at bounding box center [891, 136] width 34 height 34
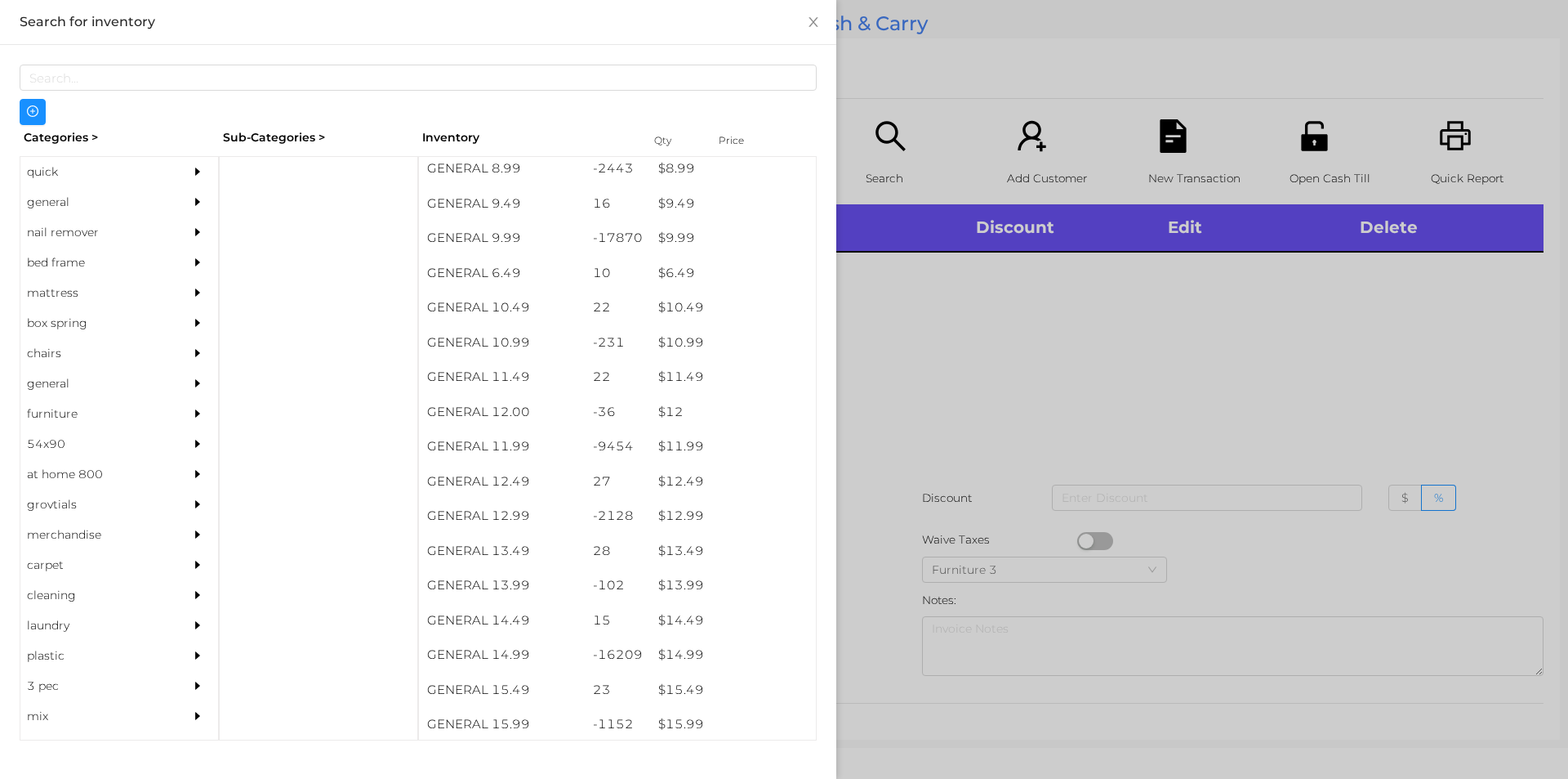
scroll to position [932, 0]
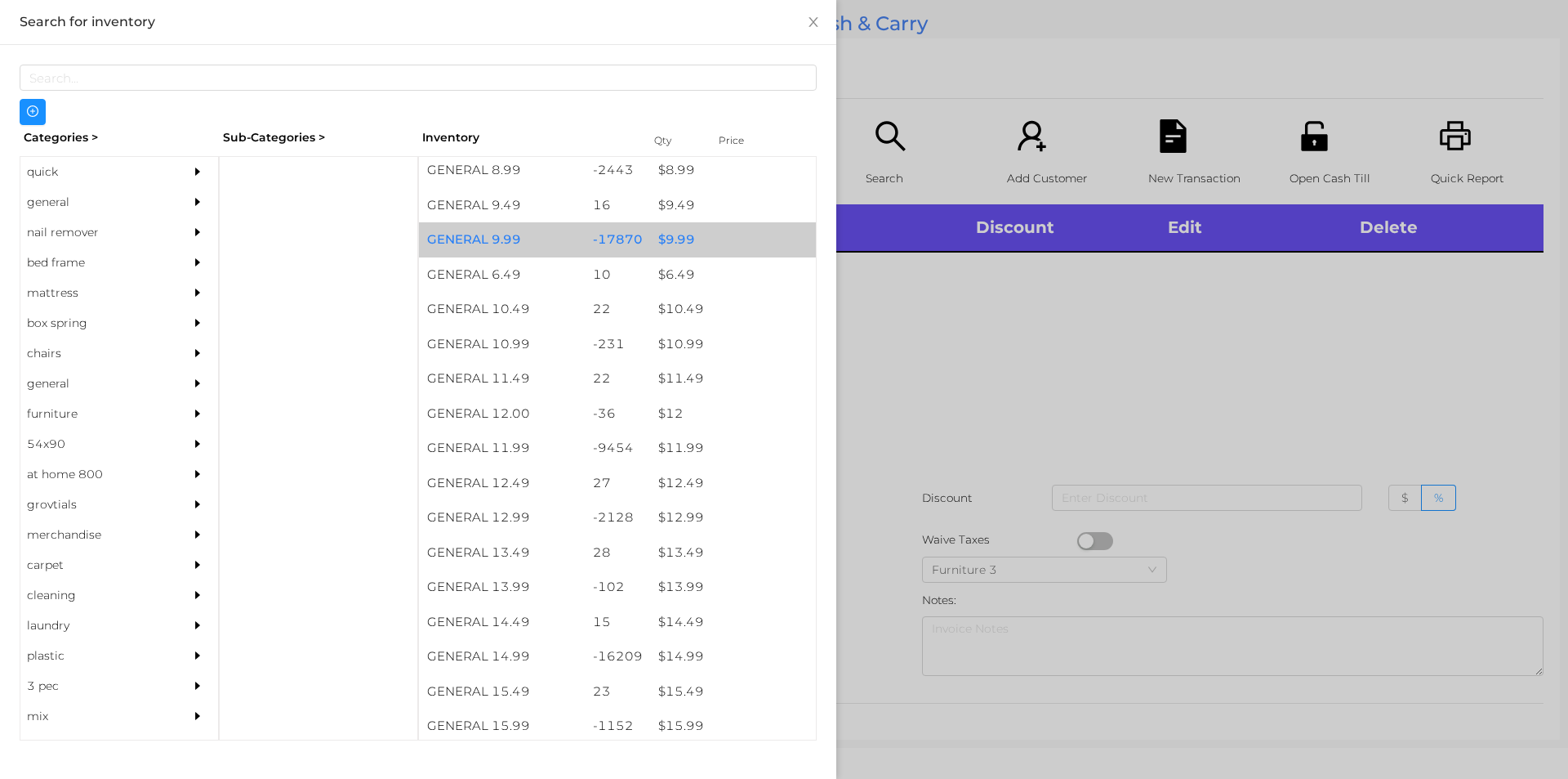
click at [677, 241] on div "$ 9.99" at bounding box center [733, 240] width 166 height 35
click at [668, 238] on div "$ 9.99" at bounding box center [733, 240] width 166 height 35
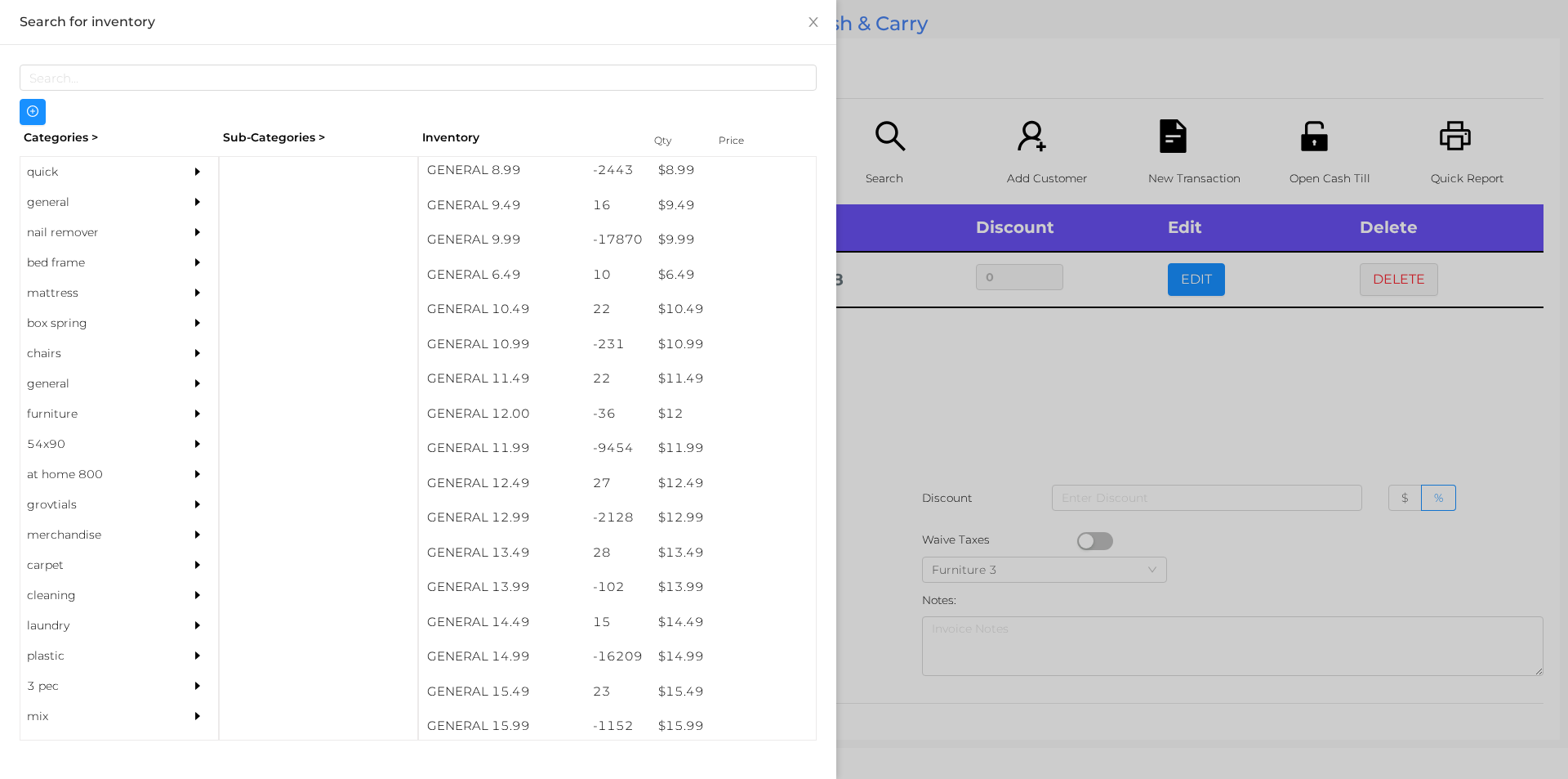
click at [926, 408] on div at bounding box center [784, 390] width 1568 height 779
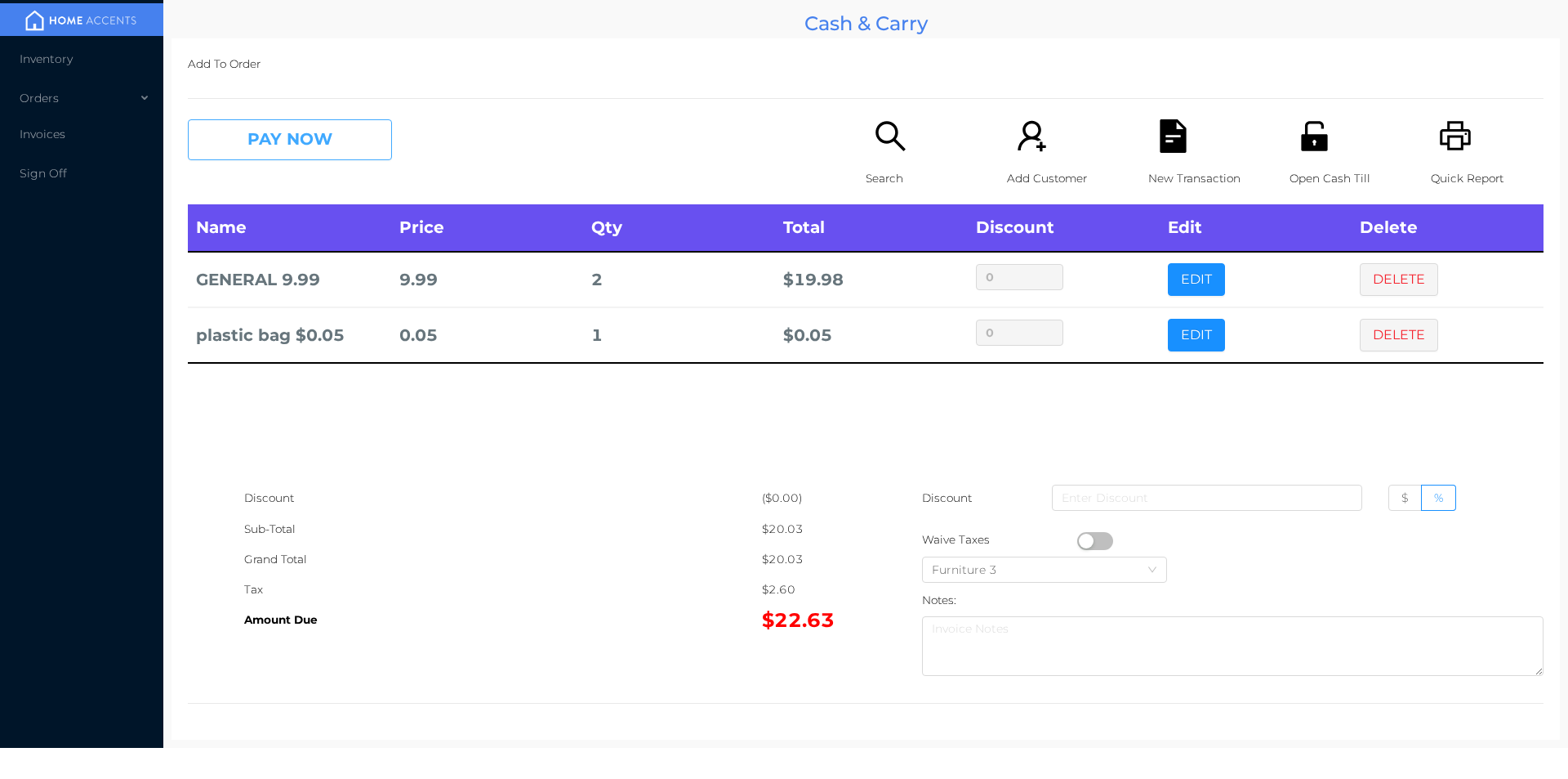
click at [258, 150] on button "PAY NOW" at bounding box center [290, 139] width 204 height 41
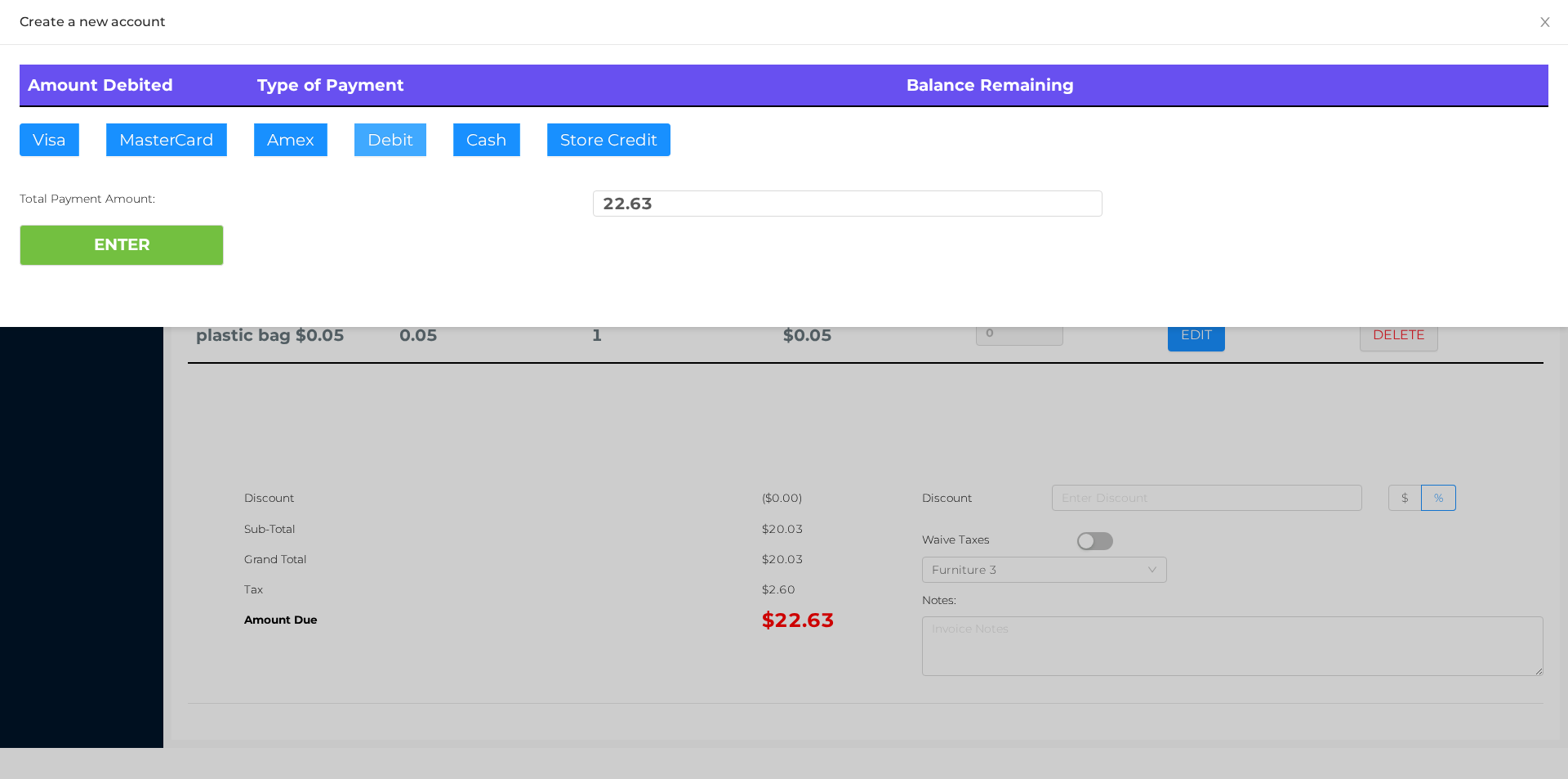
click at [380, 145] on button "Debit" at bounding box center [390, 139] width 72 height 33
click at [114, 251] on button "ENTER" at bounding box center [122, 245] width 204 height 41
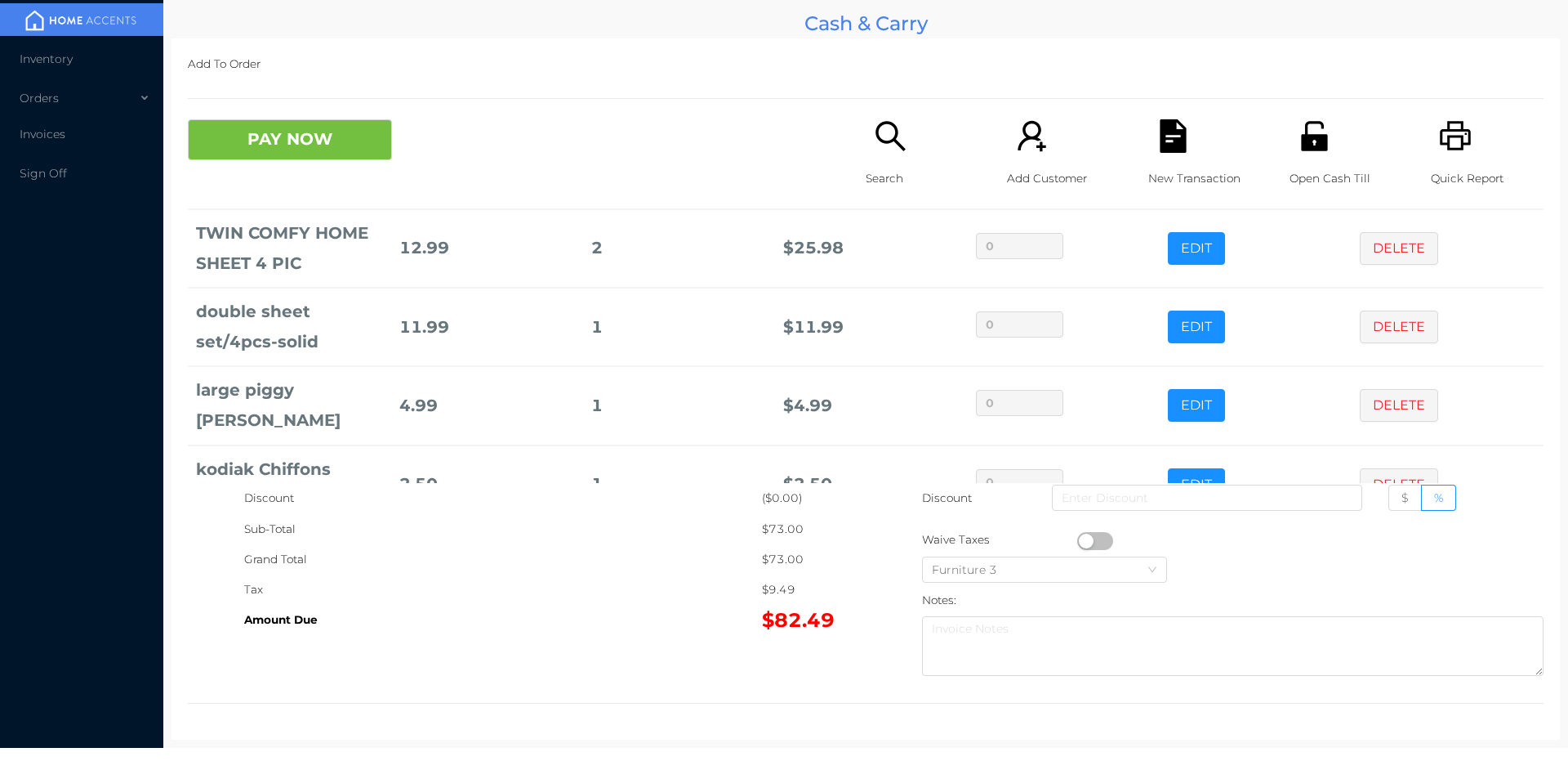
scroll to position [291, 0]
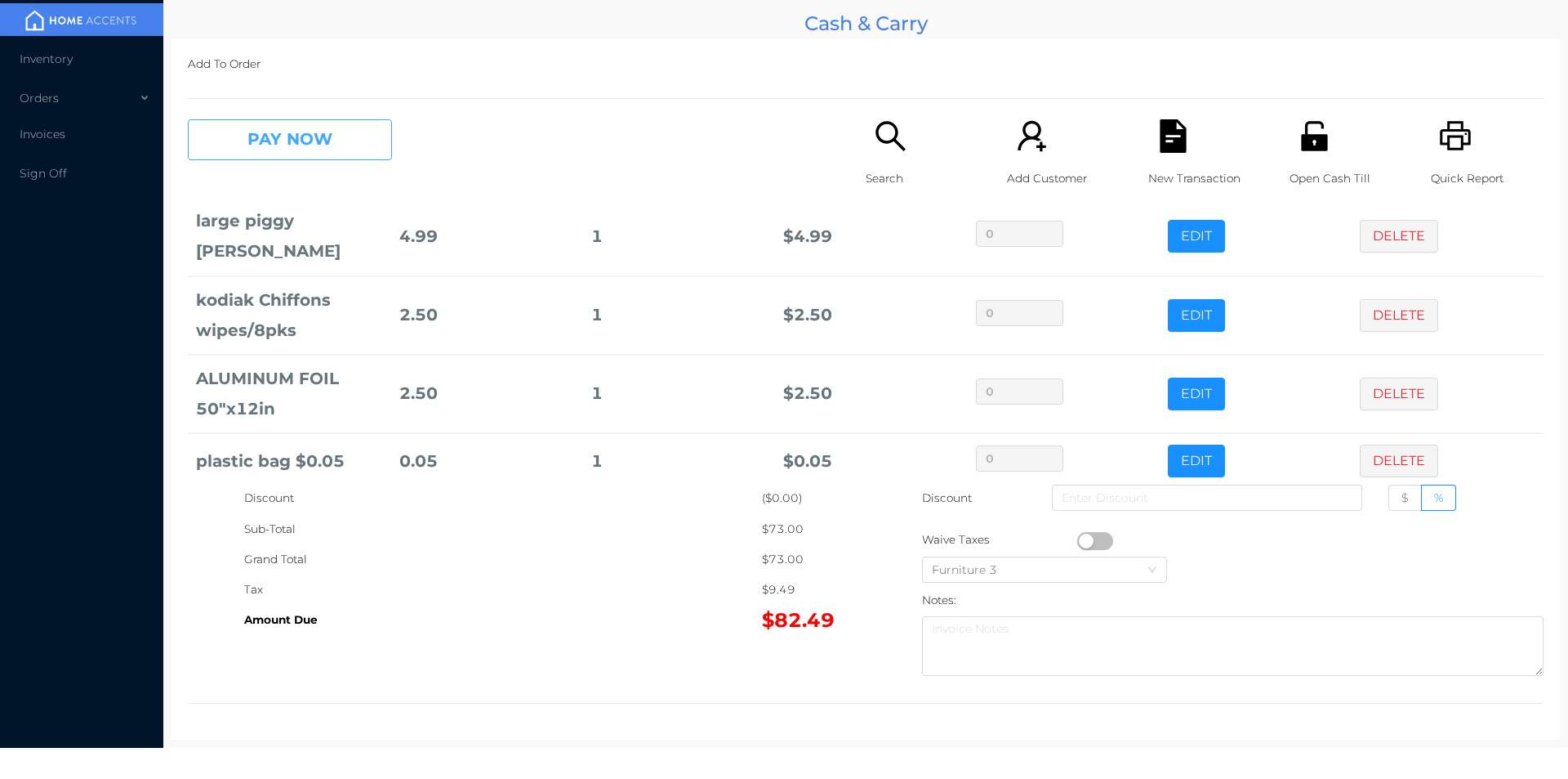
click at [294, 139] on button "PAY NOW" at bounding box center [290, 139] width 204 height 41
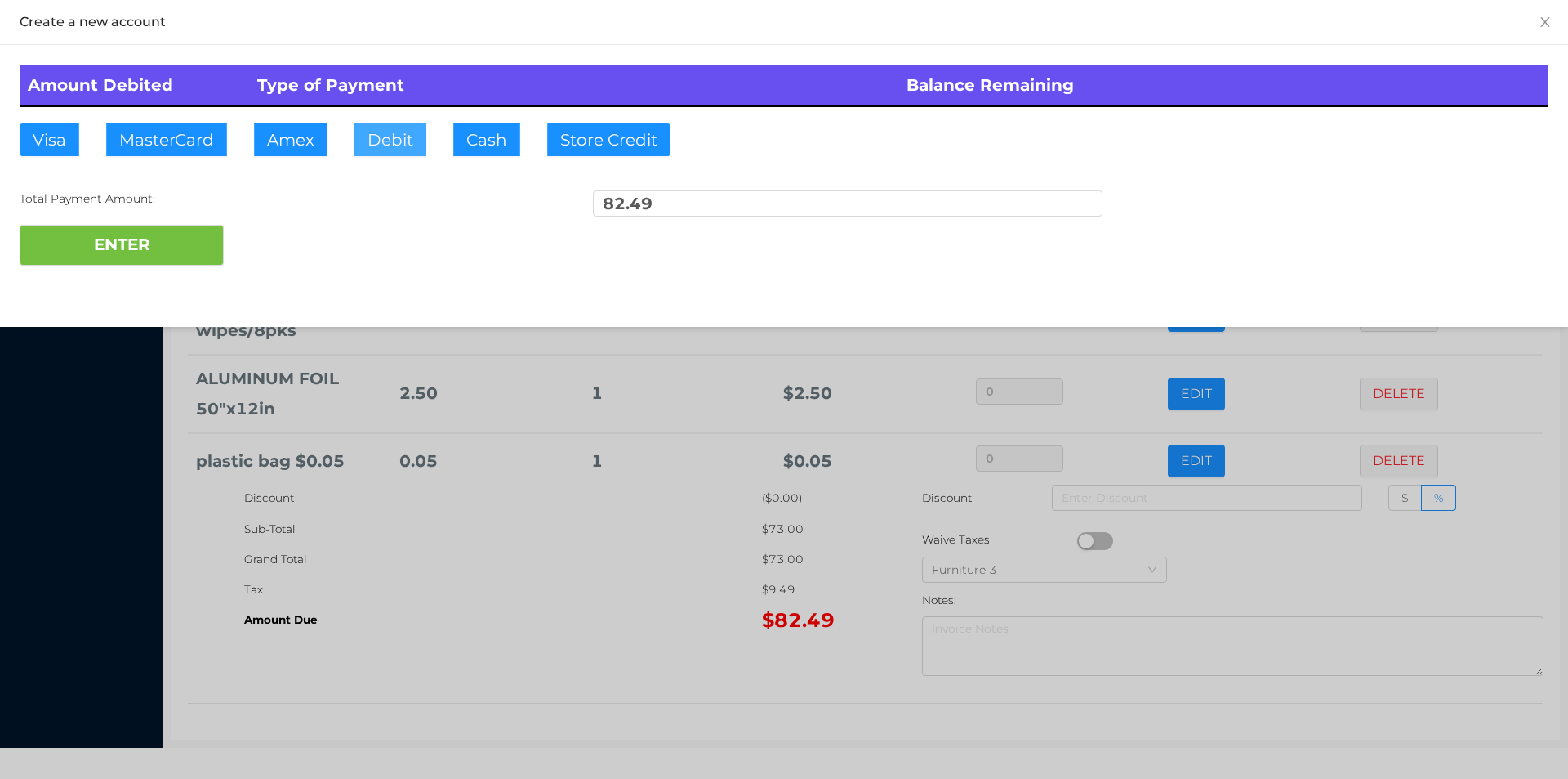
click at [383, 145] on button "Debit" at bounding box center [390, 139] width 72 height 33
click at [164, 230] on button "ENTER" at bounding box center [122, 245] width 204 height 41
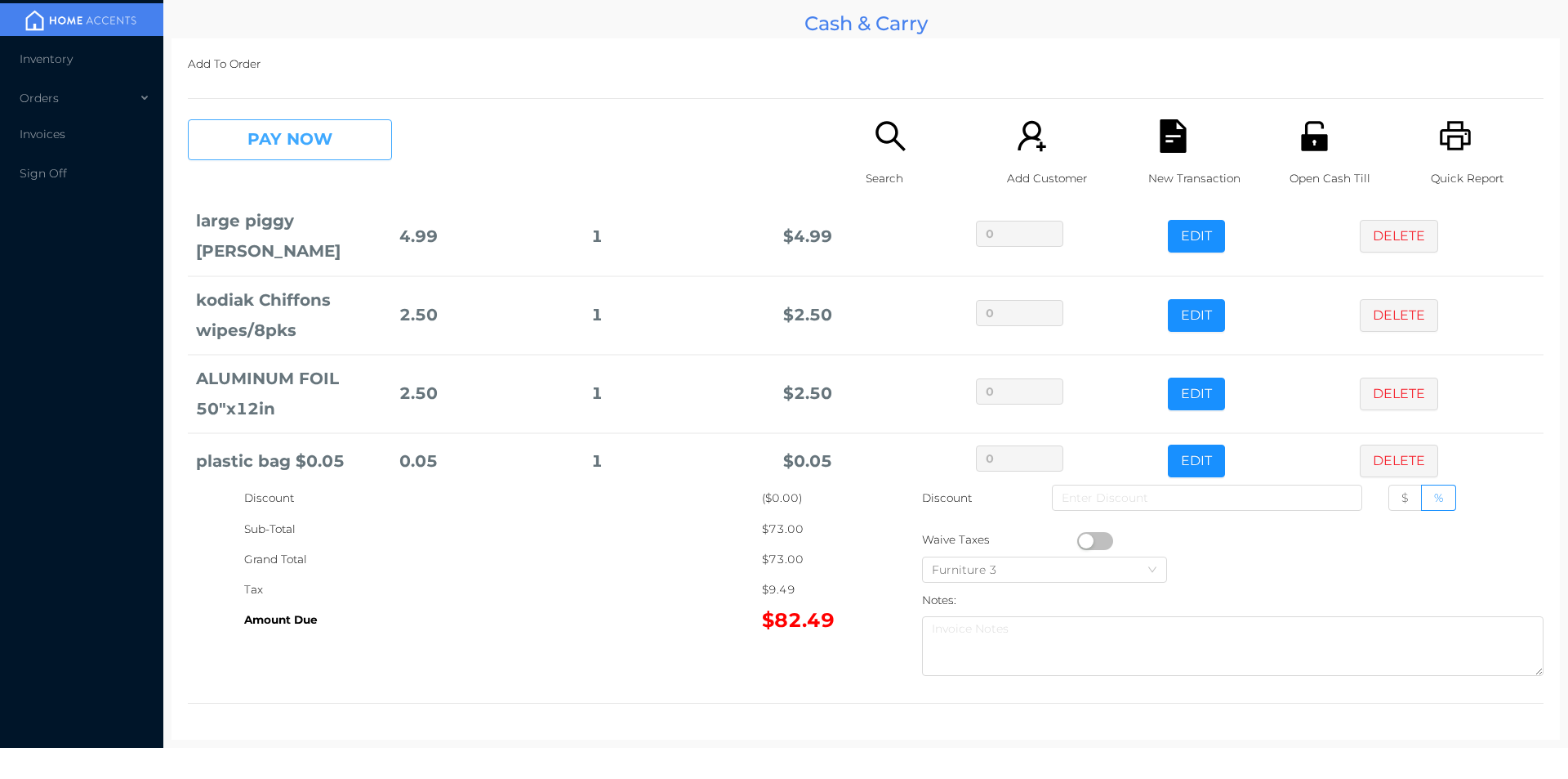
click at [304, 140] on button "PAY NOW" at bounding box center [290, 139] width 204 height 41
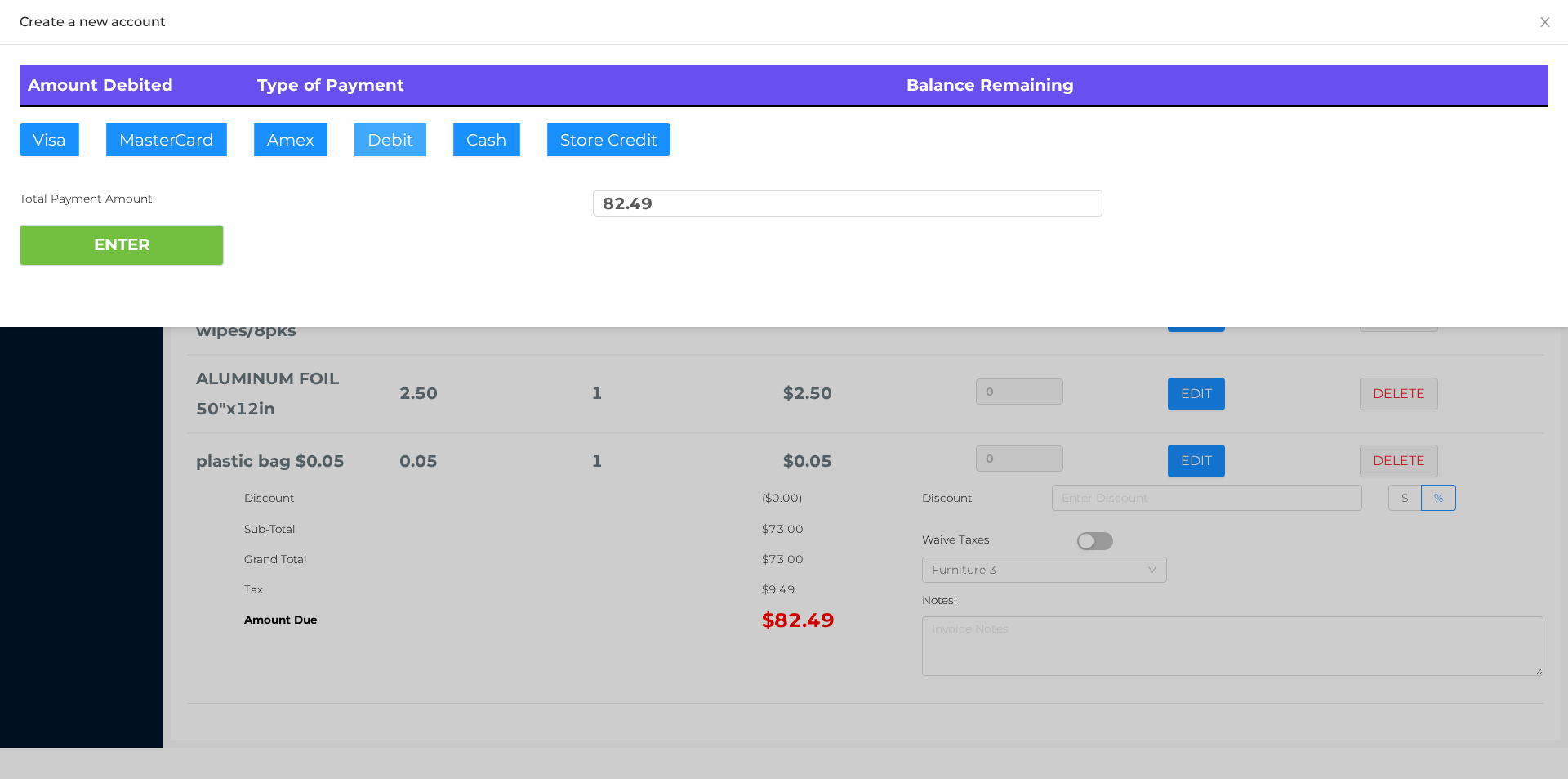
click at [392, 150] on button "Debit" at bounding box center [390, 139] width 72 height 33
click at [460, 591] on div at bounding box center [784, 390] width 1568 height 779
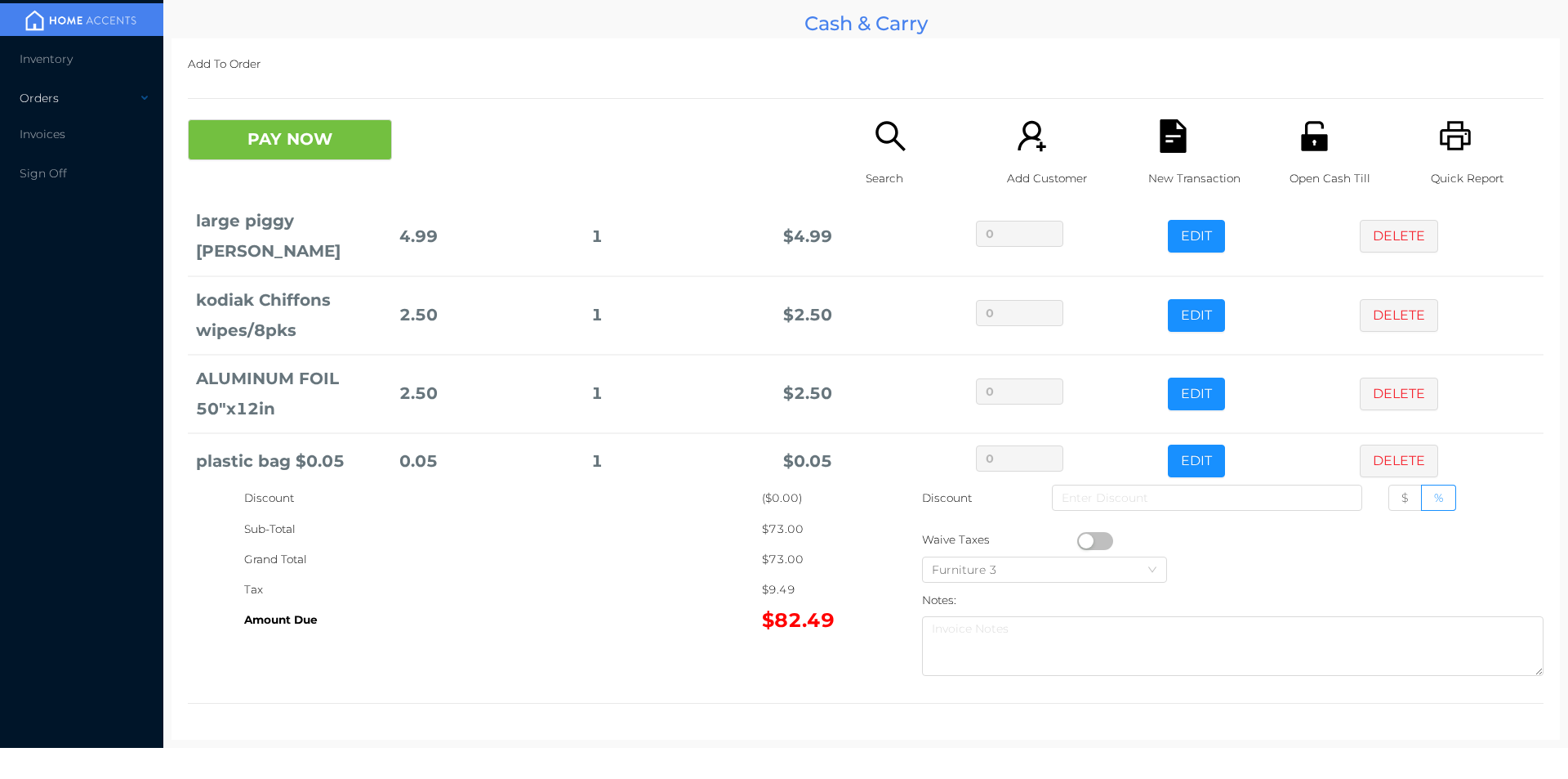
click at [28, 90] on div "Orders" at bounding box center [82, 98] width 163 height 33
click at [65, 64] on span "Inventory" at bounding box center [46, 59] width 53 height 15
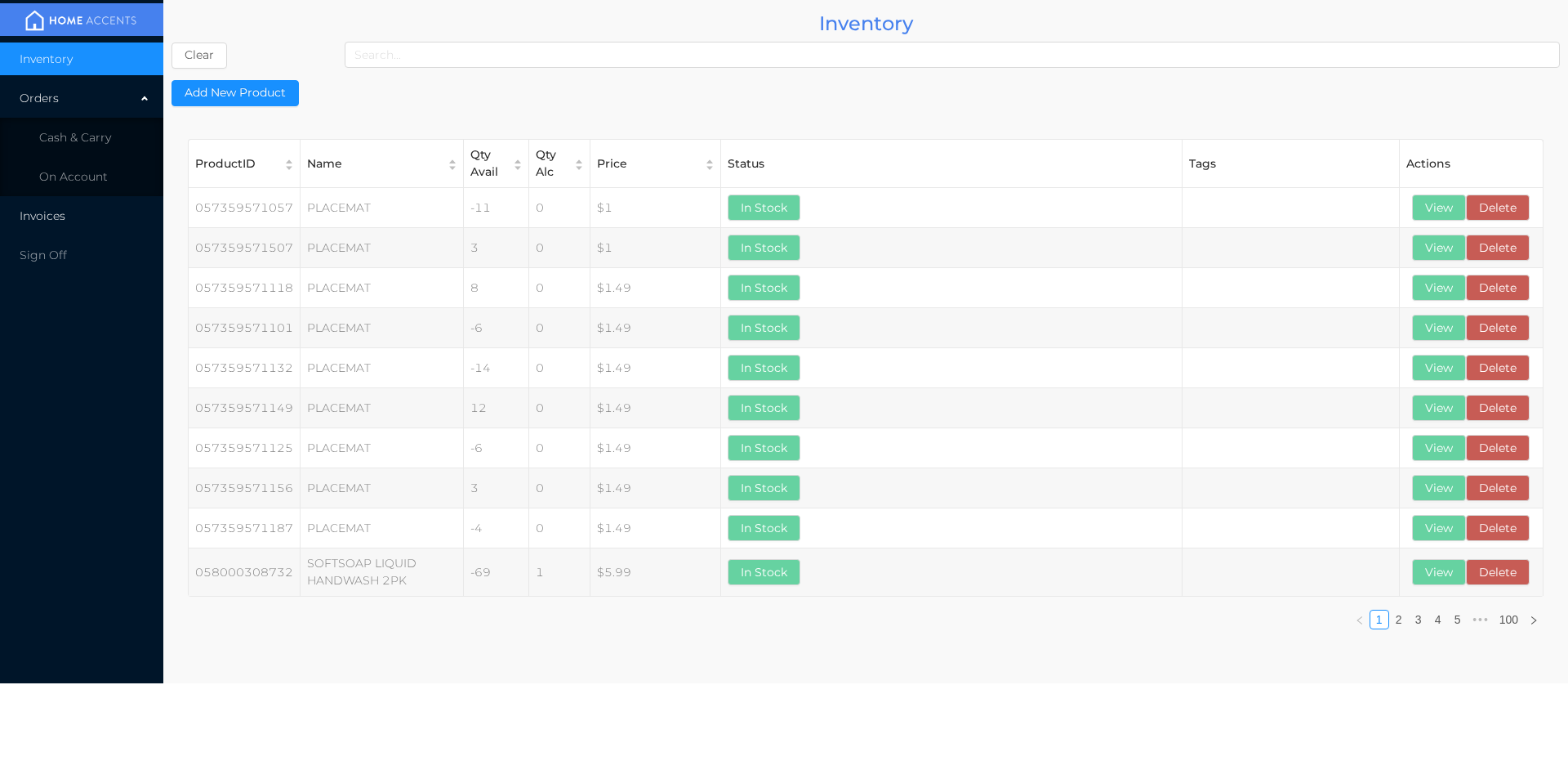
click at [43, 216] on span "Invoices" at bounding box center [43, 216] width 46 height 15
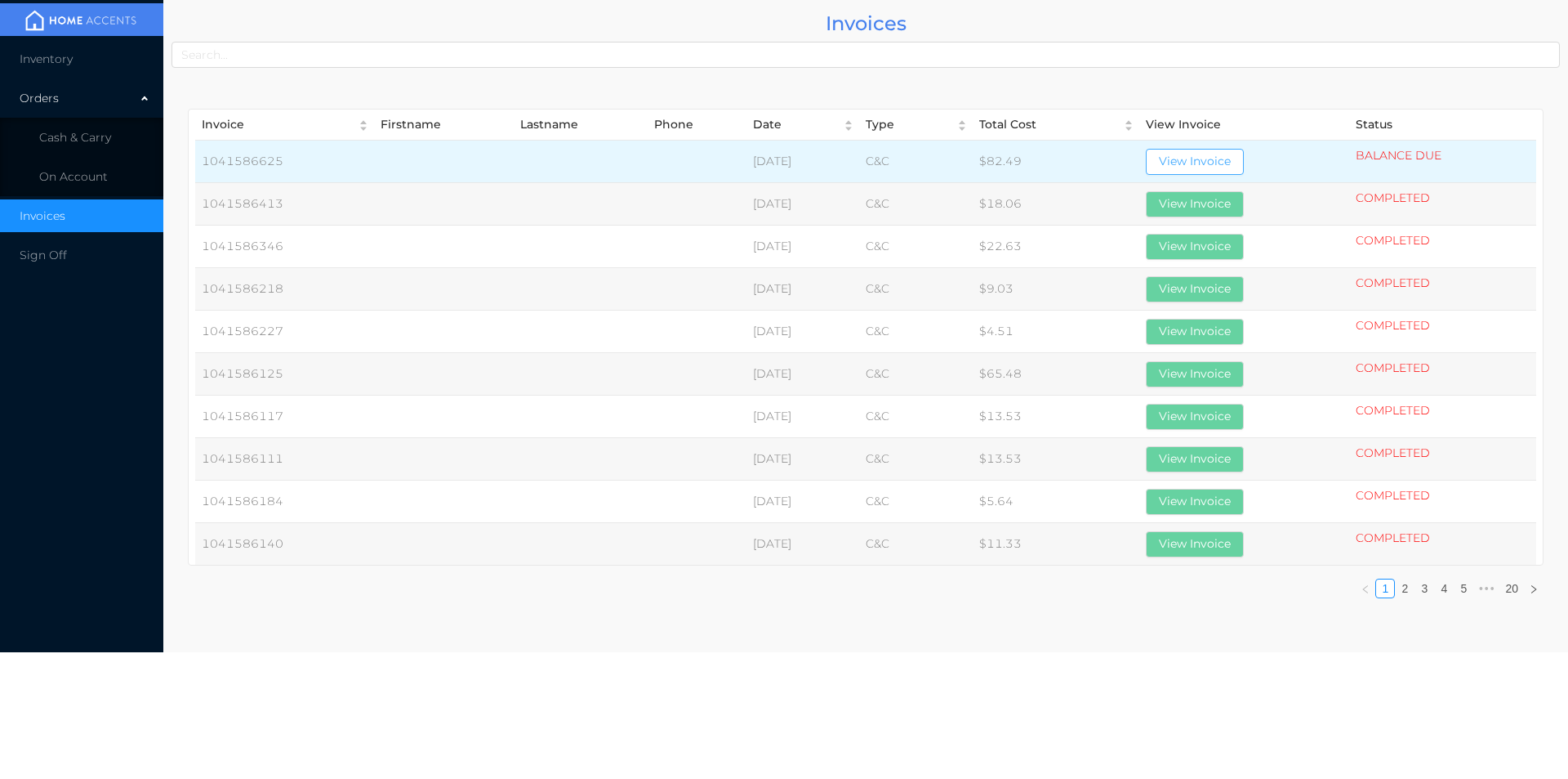
click at [1211, 161] on button "View Invoice" at bounding box center [1195, 161] width 98 height 26
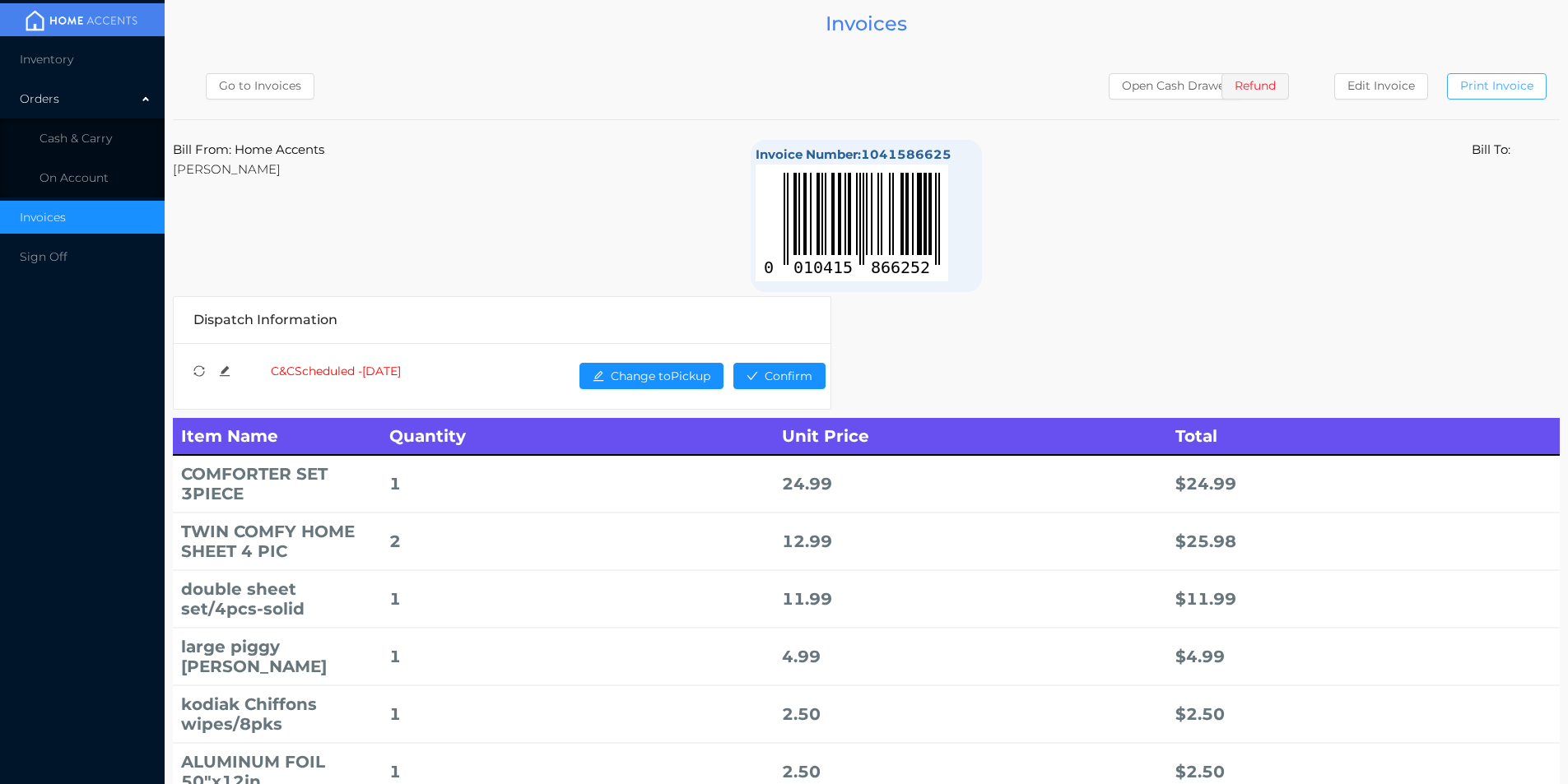
click at [1482, 83] on button "Print Invoice" at bounding box center [1496, 86] width 99 height 26
click at [96, 135] on span "Cash & Carry" at bounding box center [75, 138] width 72 height 15
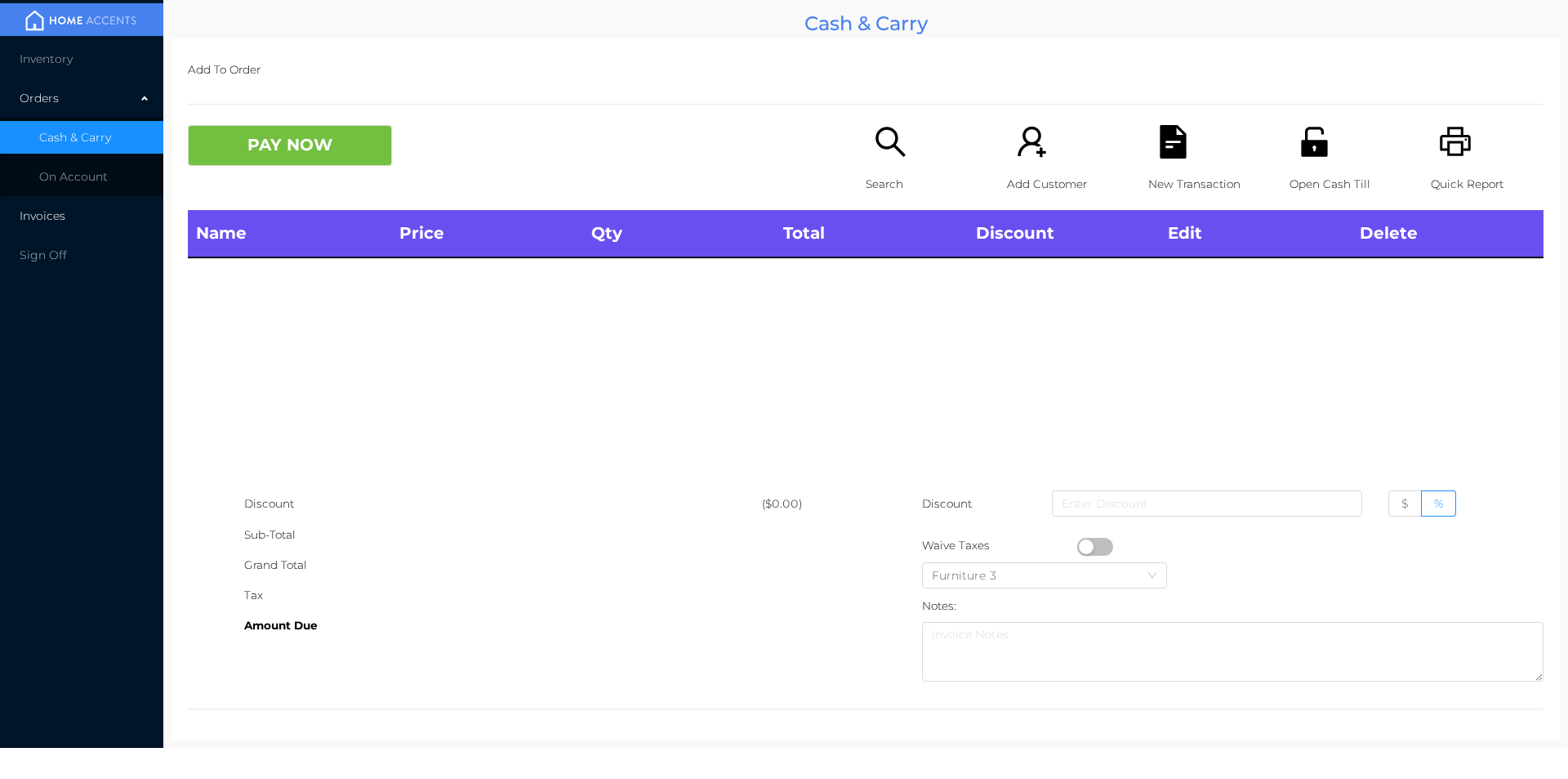
click at [53, 214] on span "Invoices" at bounding box center [43, 216] width 46 height 15
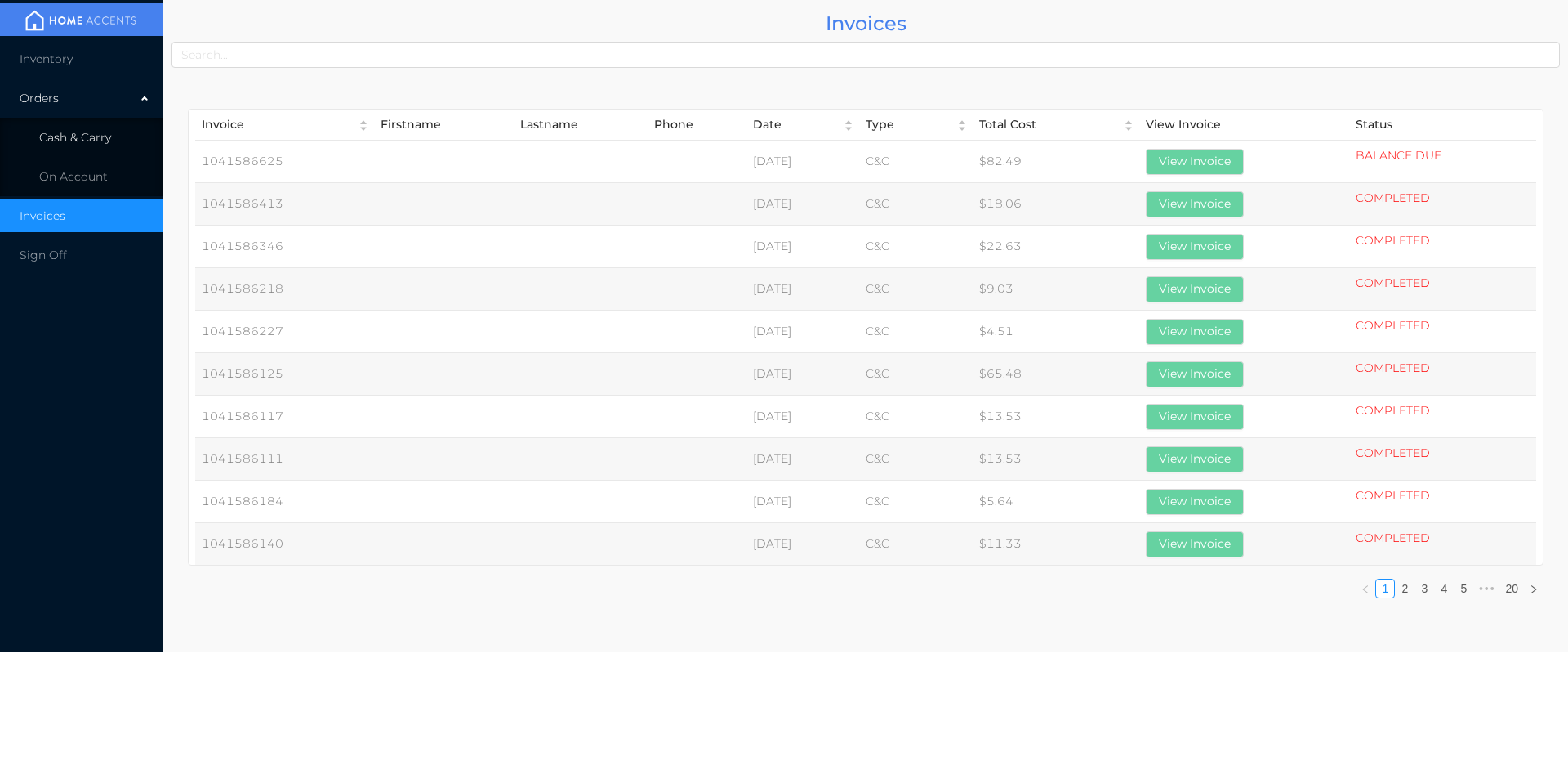
click at [82, 143] on span "Cash & Carry" at bounding box center [74, 137] width 72 height 15
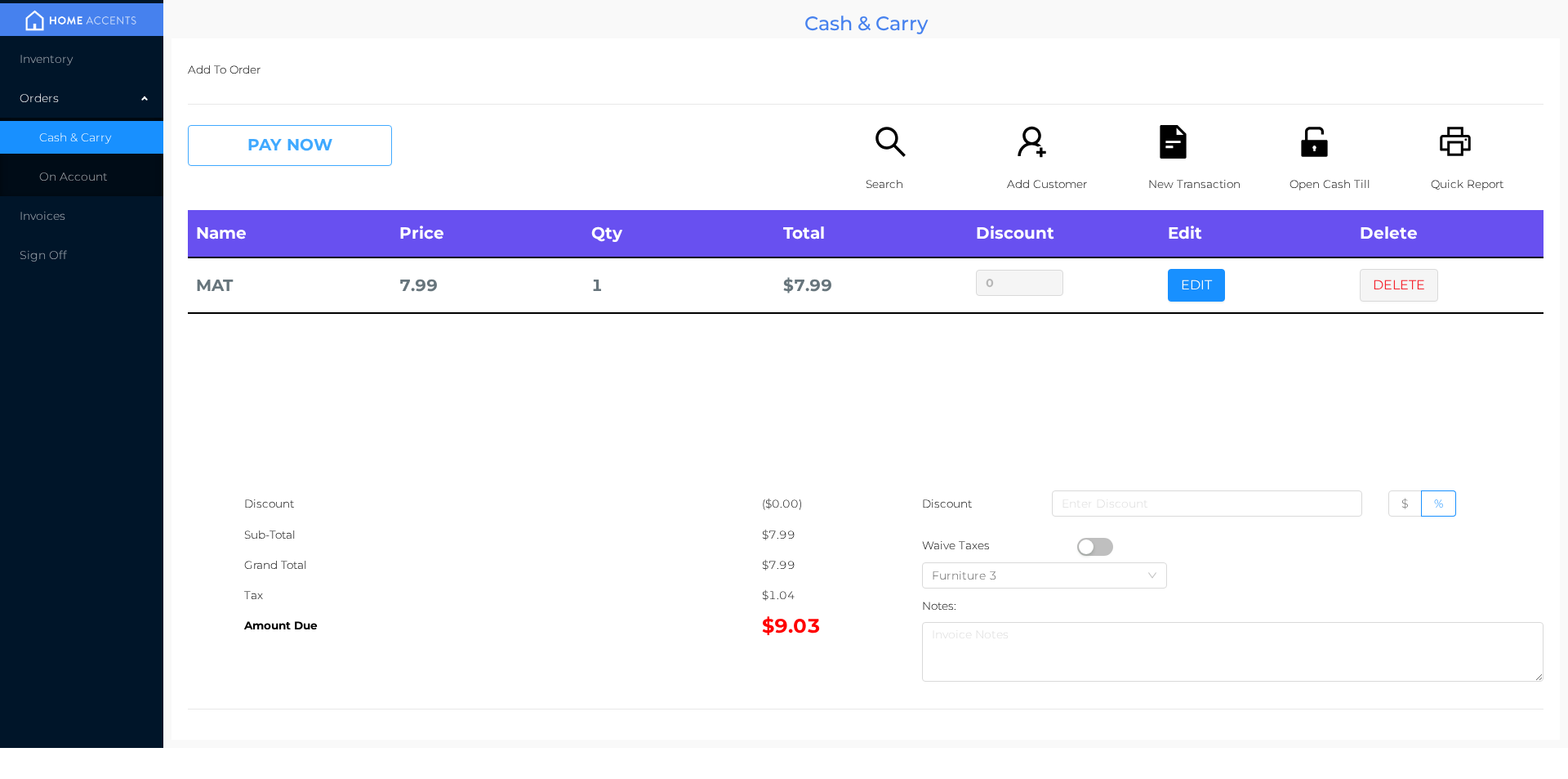
click at [297, 144] on button "PAY NOW" at bounding box center [290, 146] width 204 height 41
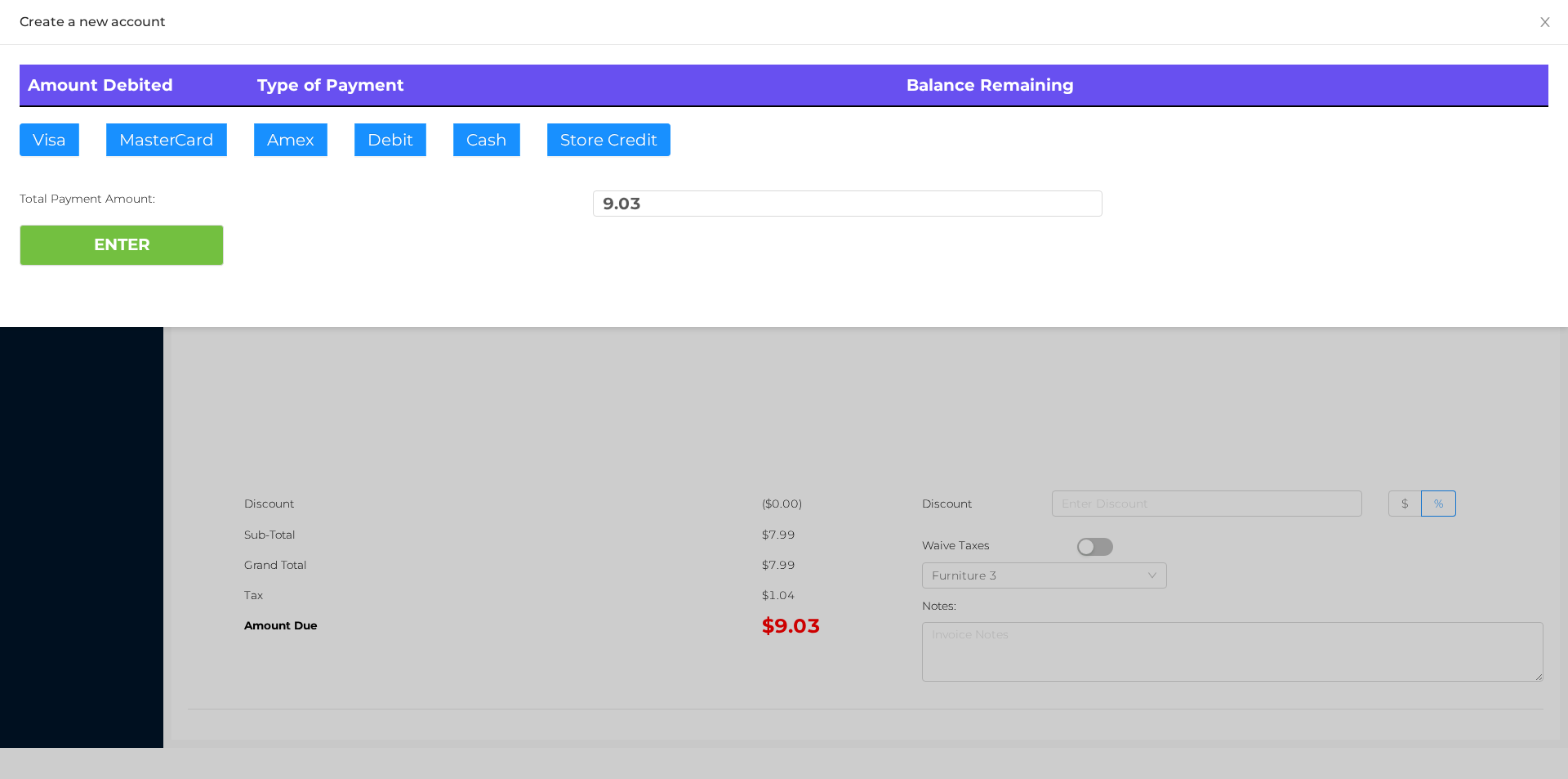
click at [1359, 283] on div "Amount Debited Type of Payment Balance Remaining Visa MasterCard Amex Debit Cas…" at bounding box center [784, 165] width 1568 height 240
click at [1381, 430] on div at bounding box center [784, 390] width 1568 height 779
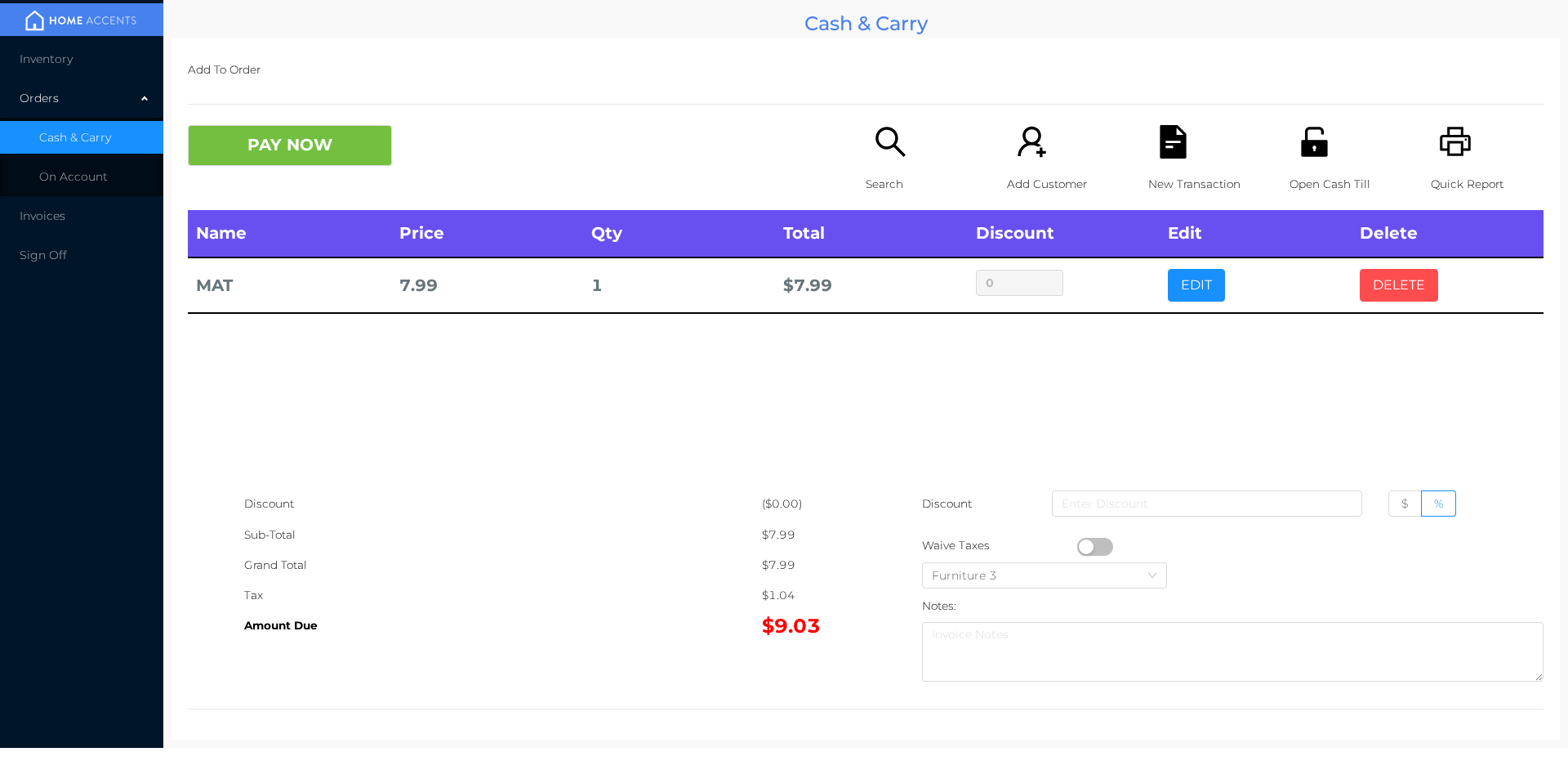
click at [1385, 295] on button "DELETE" at bounding box center [1399, 285] width 78 height 33
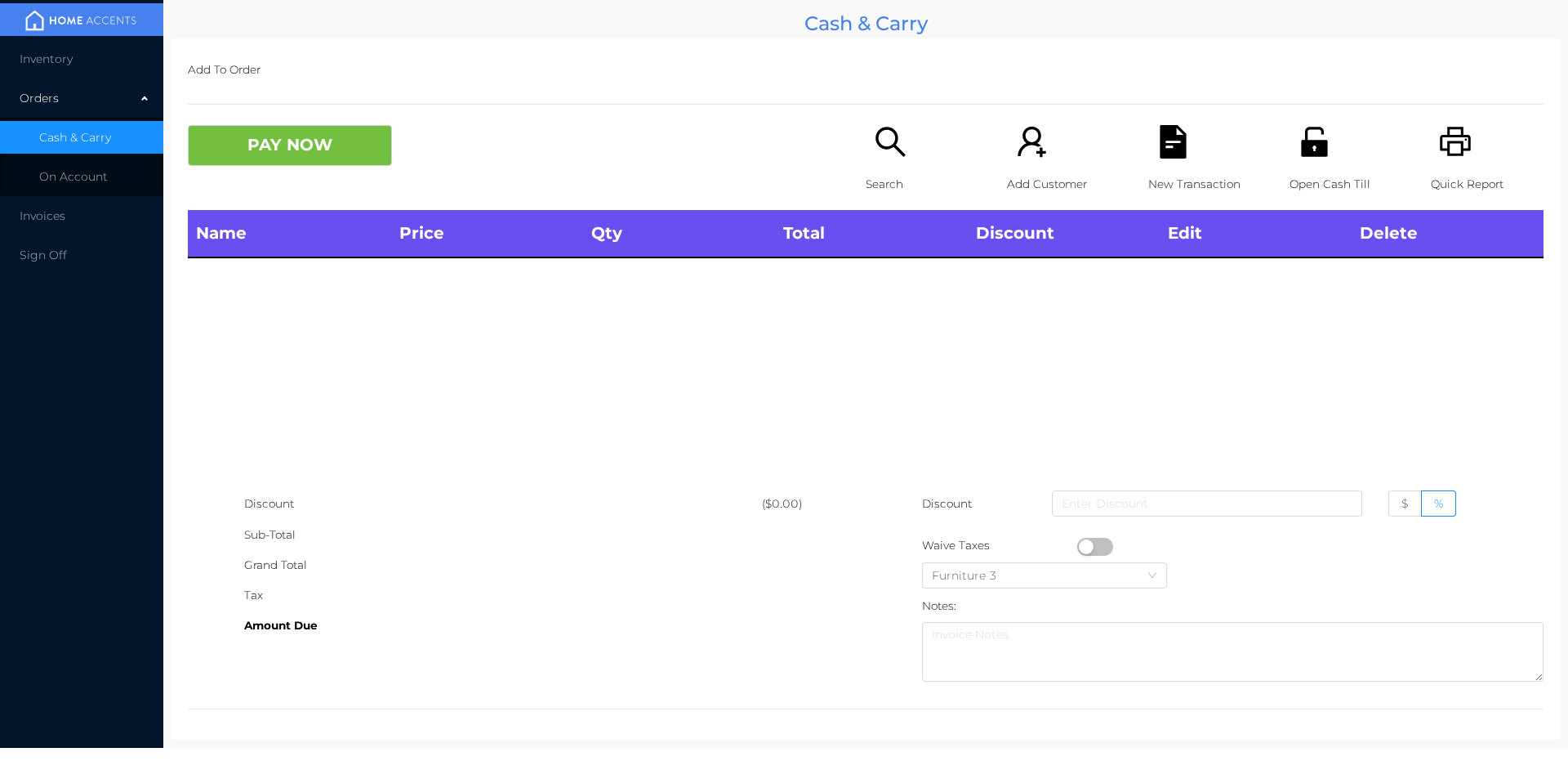
click at [1301, 153] on icon "icon: unlock" at bounding box center [1313, 141] width 26 height 29
click at [878, 173] on p "Search" at bounding box center [921, 185] width 113 height 30
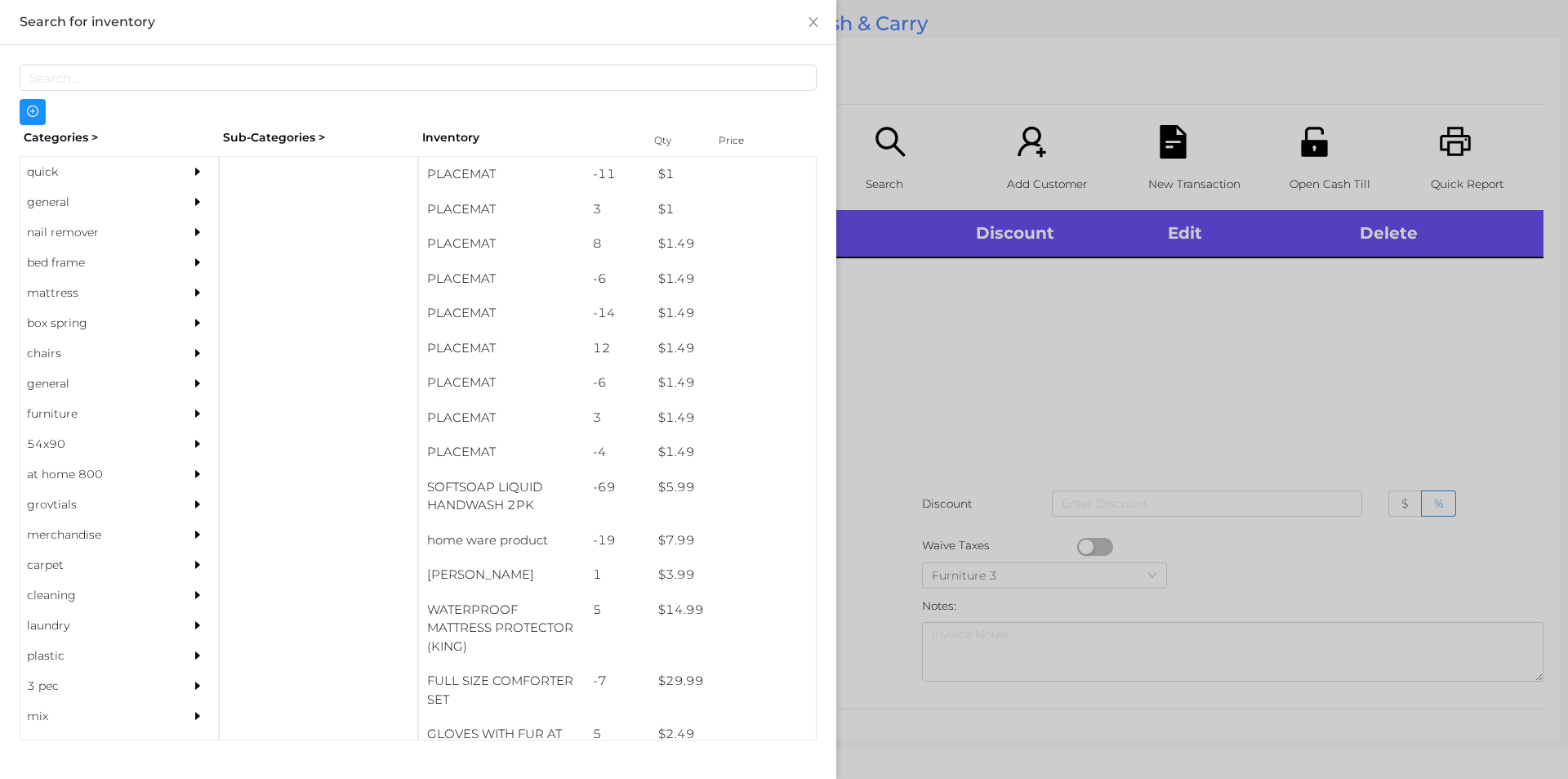
click at [63, 201] on div "general" at bounding box center [95, 202] width 149 height 30
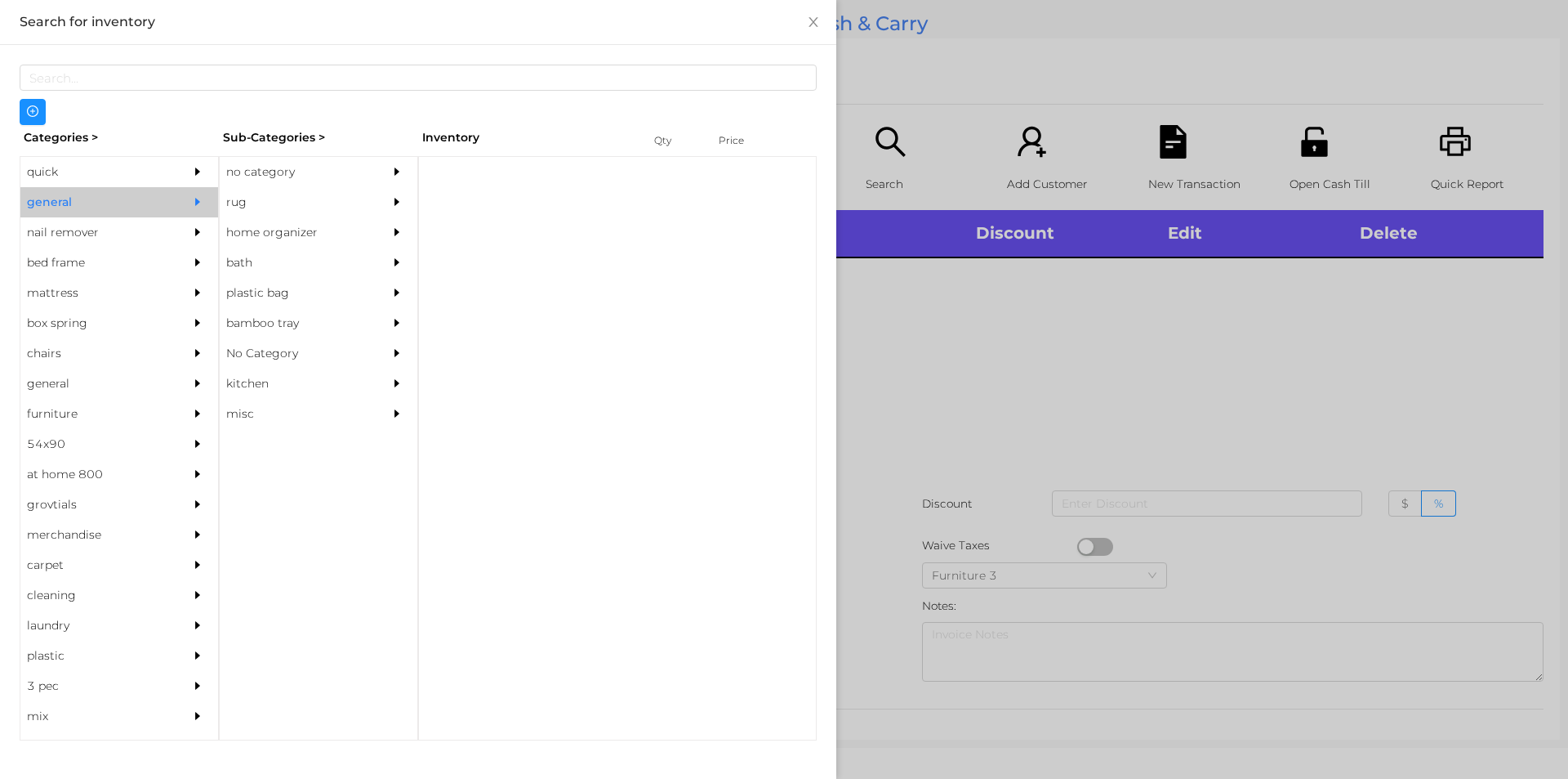
click at [255, 175] on div "no category" at bounding box center [294, 172] width 149 height 30
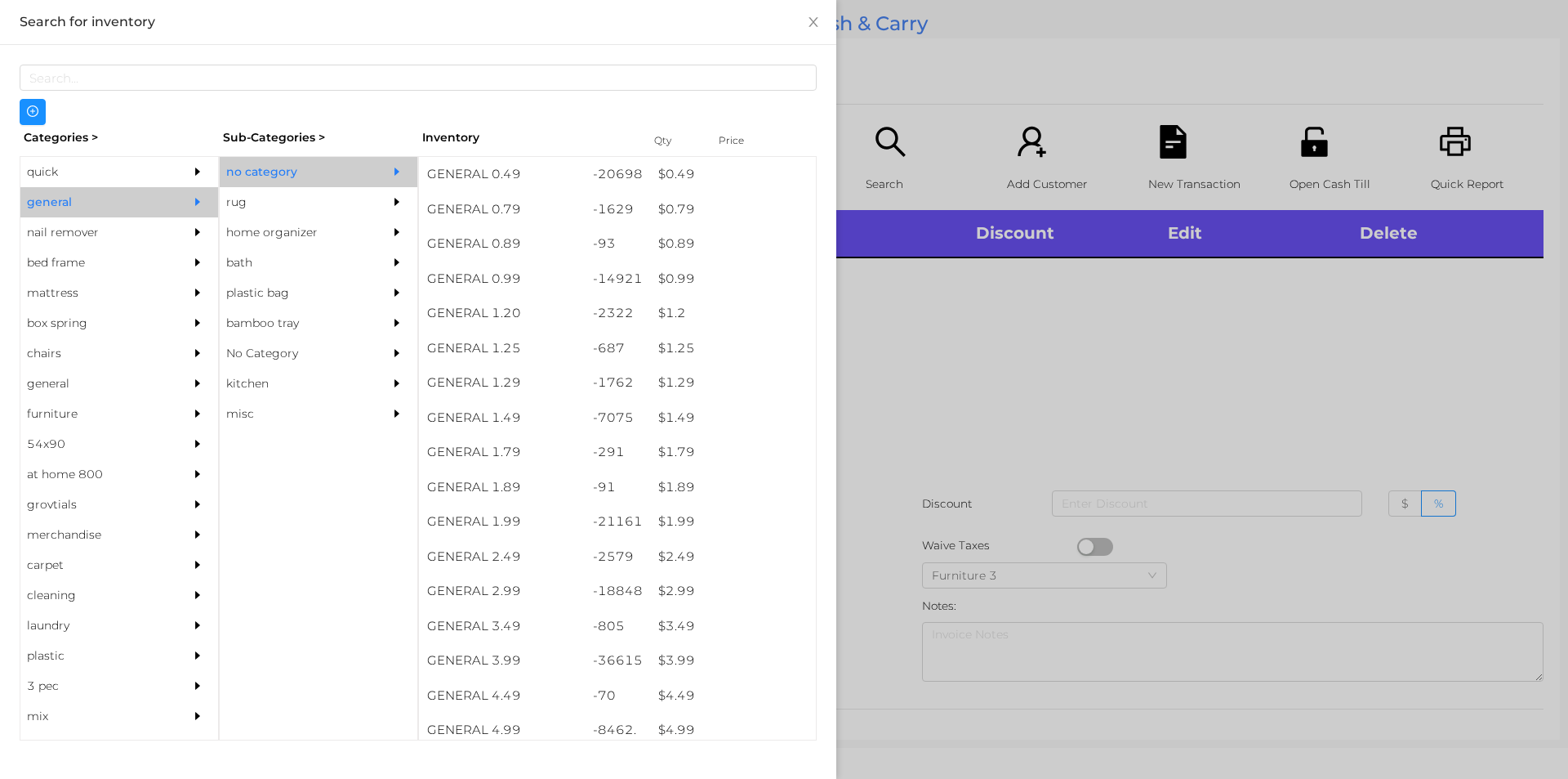
click at [667, 659] on div "$ 3.99" at bounding box center [733, 661] width 166 height 35
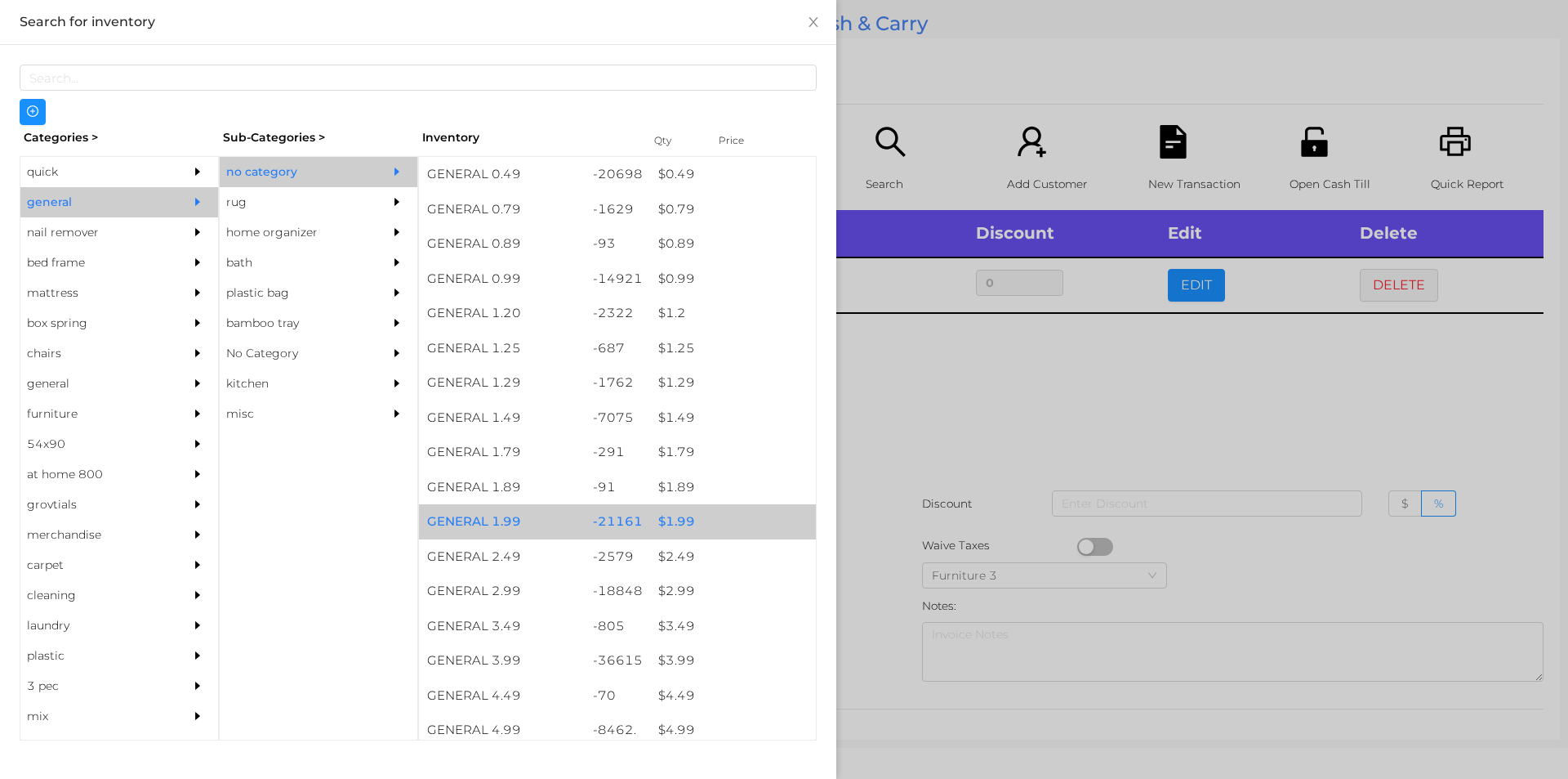
click at [671, 522] on div "$ 1.99" at bounding box center [733, 522] width 166 height 35
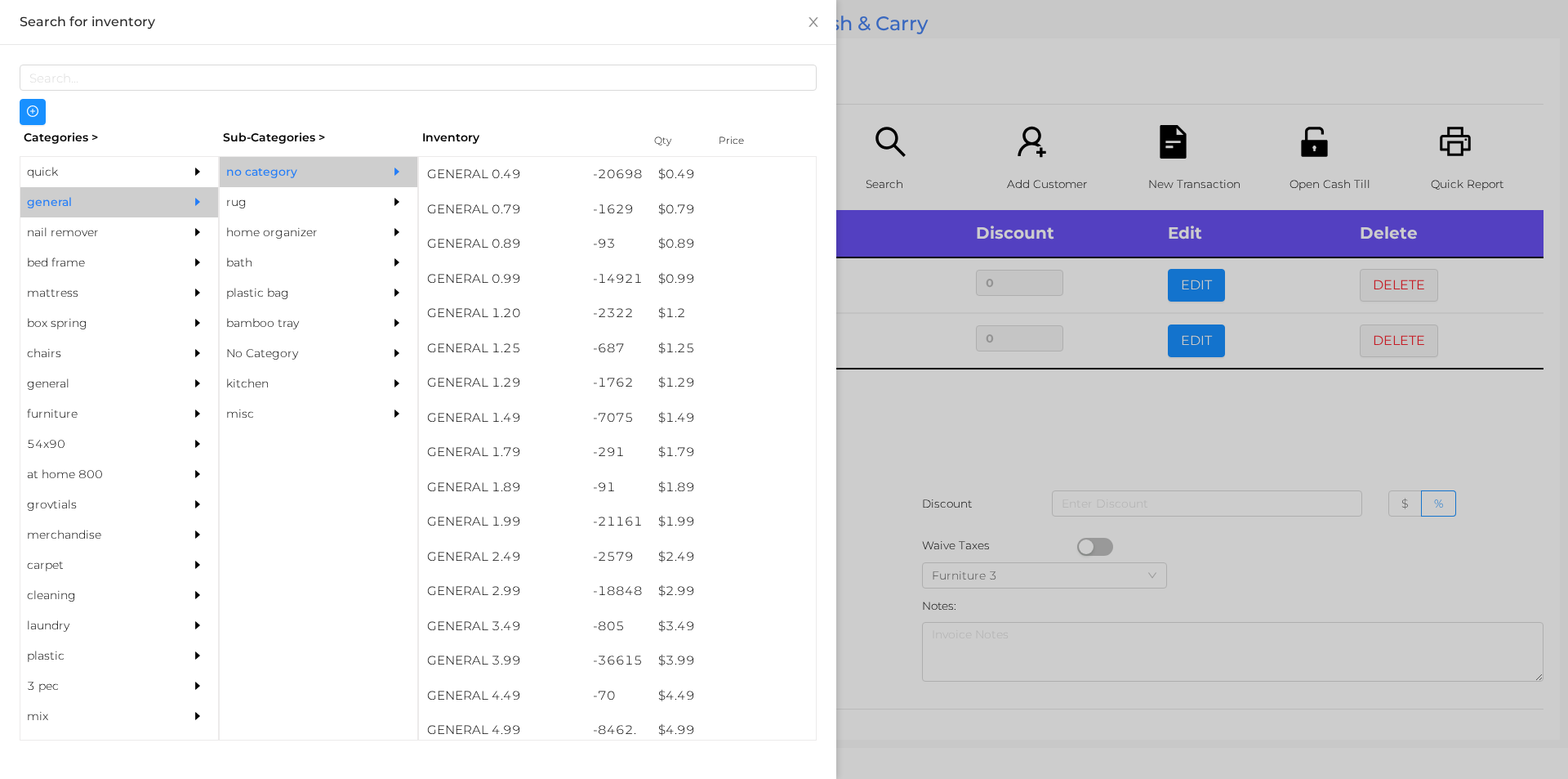
click at [894, 493] on div at bounding box center [784, 390] width 1568 height 779
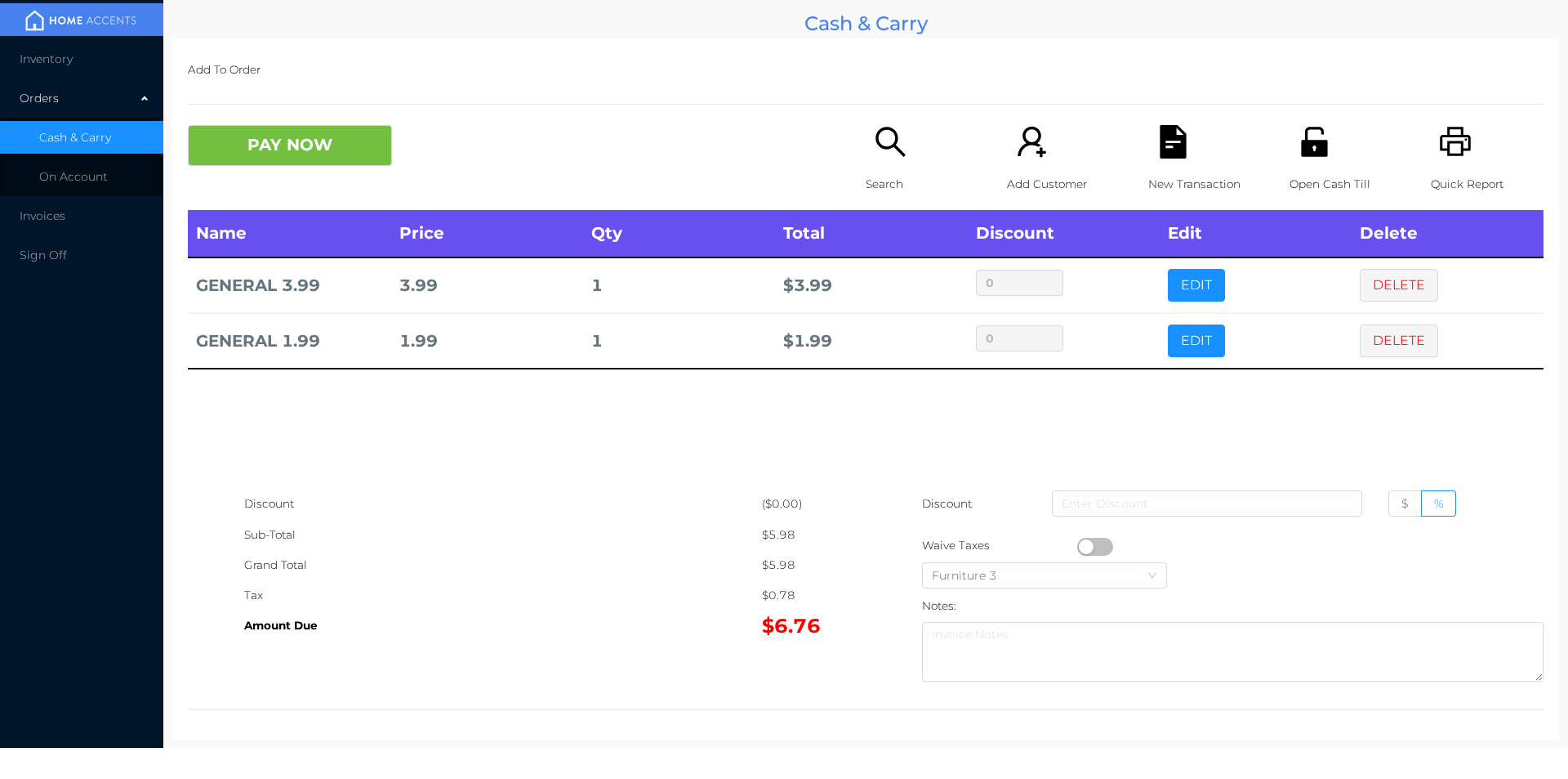
click at [326, 132] on button "PAY NOW" at bounding box center [290, 146] width 204 height 41
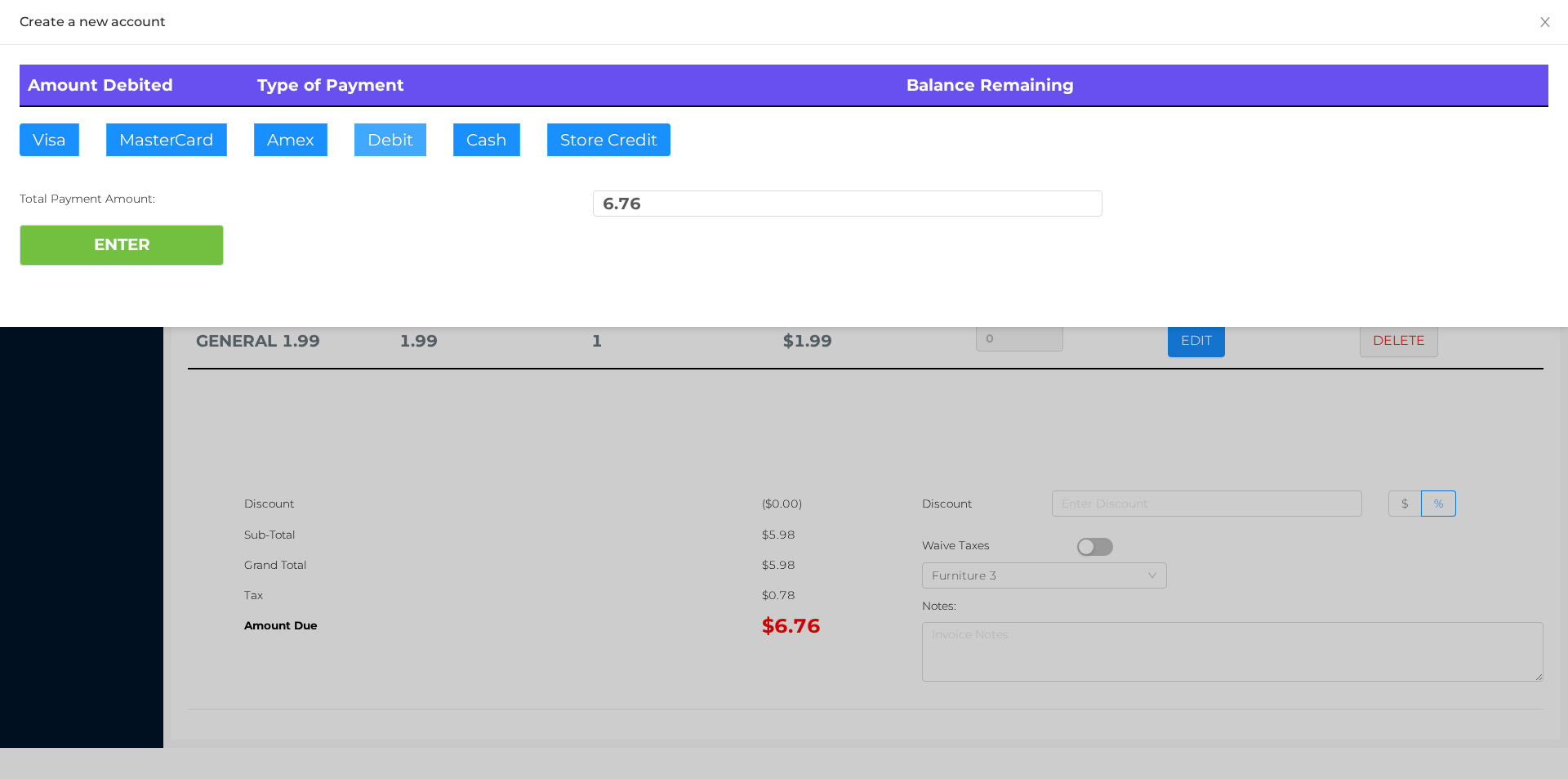
click at [381, 144] on button "Debit" at bounding box center [390, 139] width 72 height 33
click at [187, 256] on button "ENTER" at bounding box center [122, 245] width 204 height 41
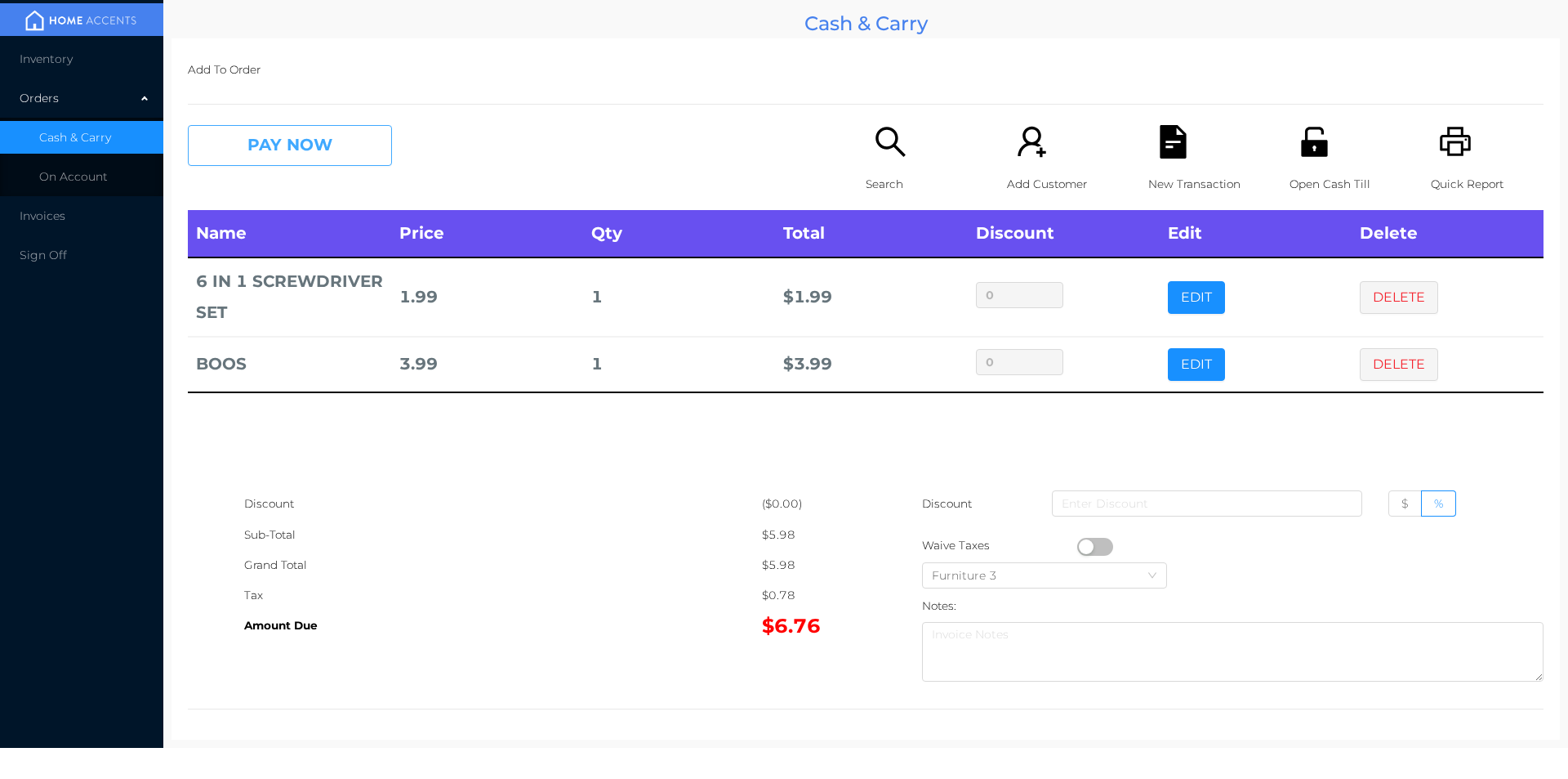
click at [270, 138] on button "PAY NOW" at bounding box center [290, 146] width 204 height 41
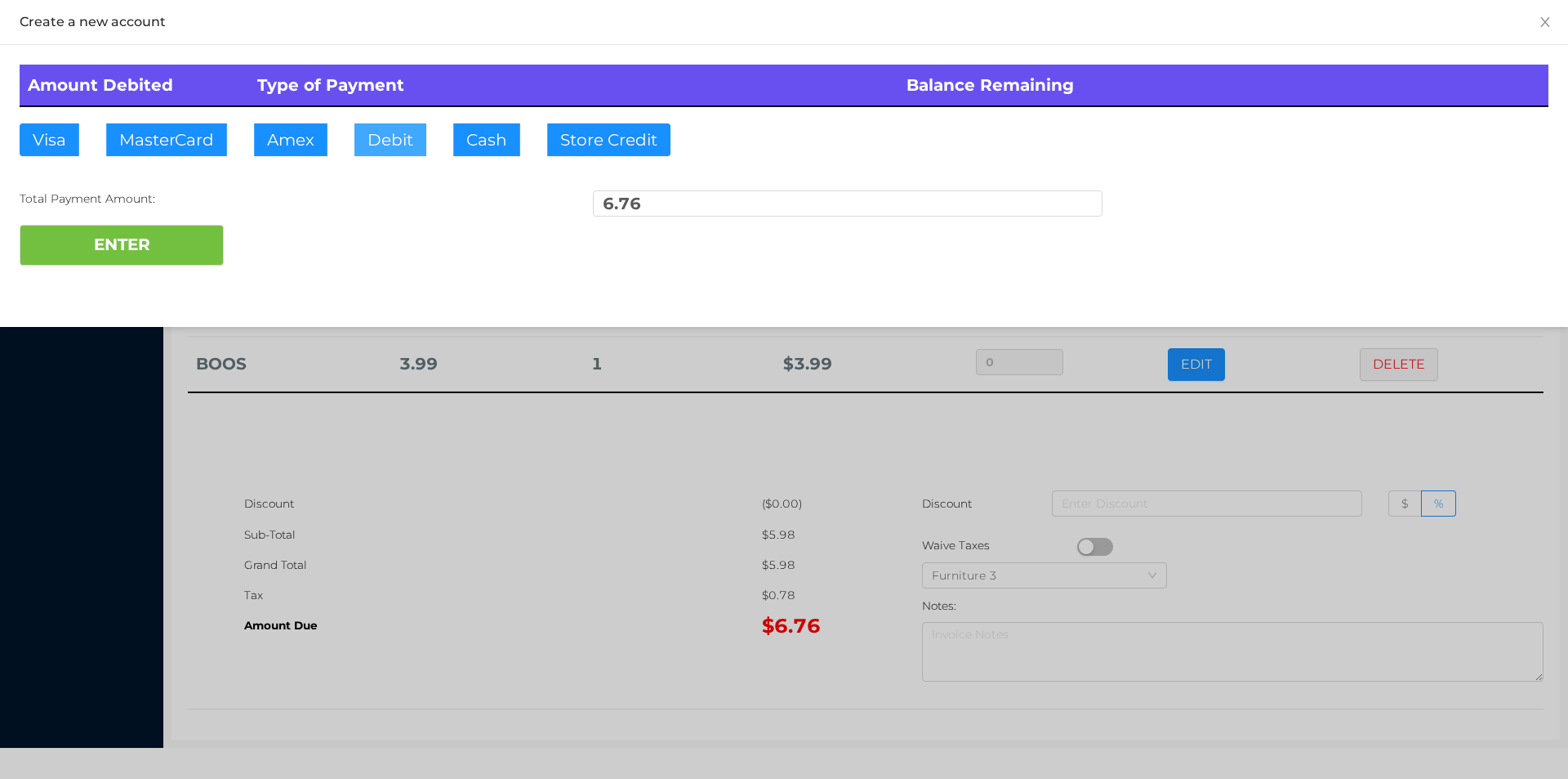
click at [380, 139] on button "Debit" at bounding box center [390, 139] width 72 height 33
click at [145, 229] on button "ENTER" at bounding box center [122, 245] width 204 height 41
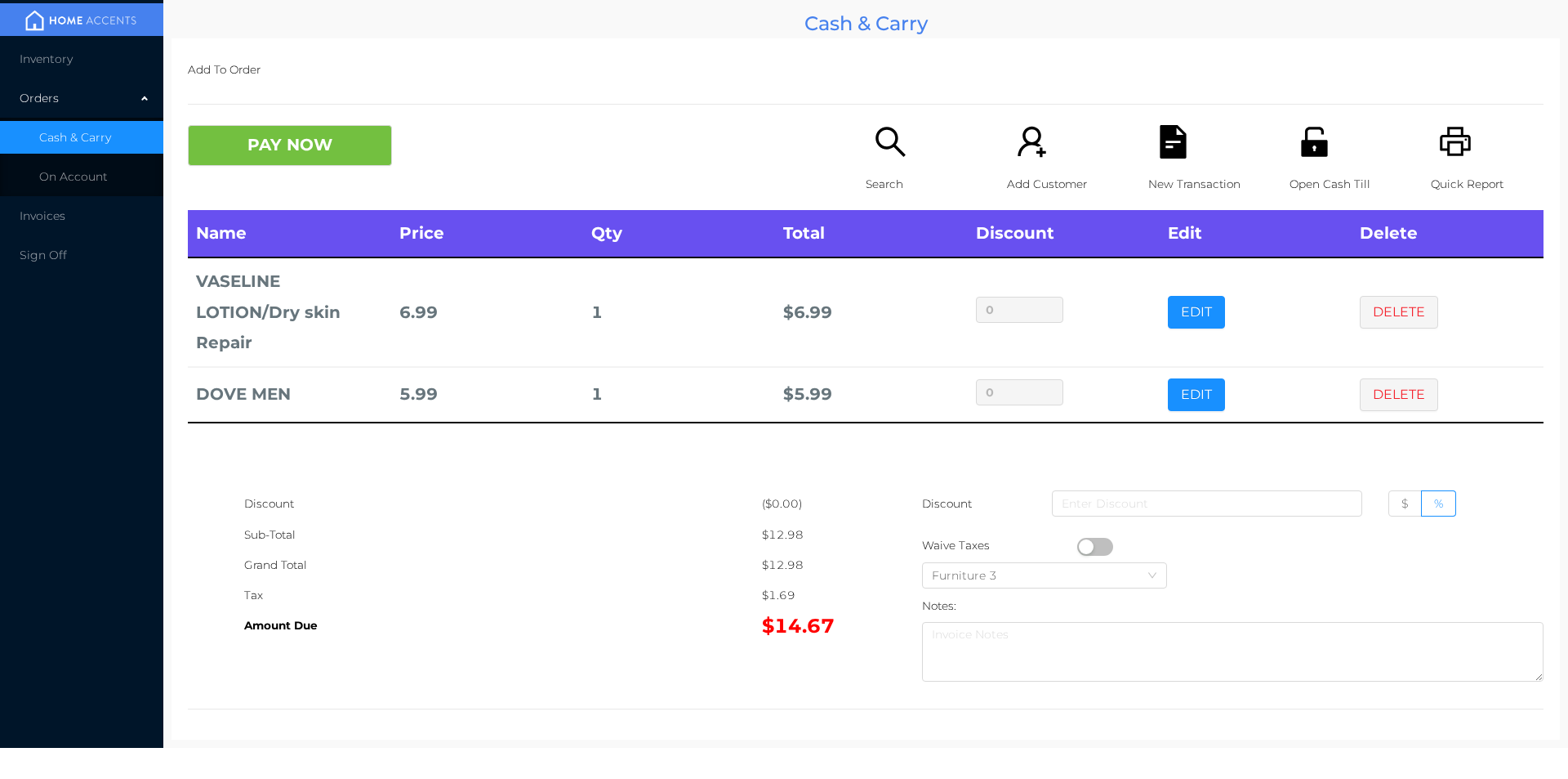
click at [906, 153] on div "Search" at bounding box center [921, 168] width 113 height 85
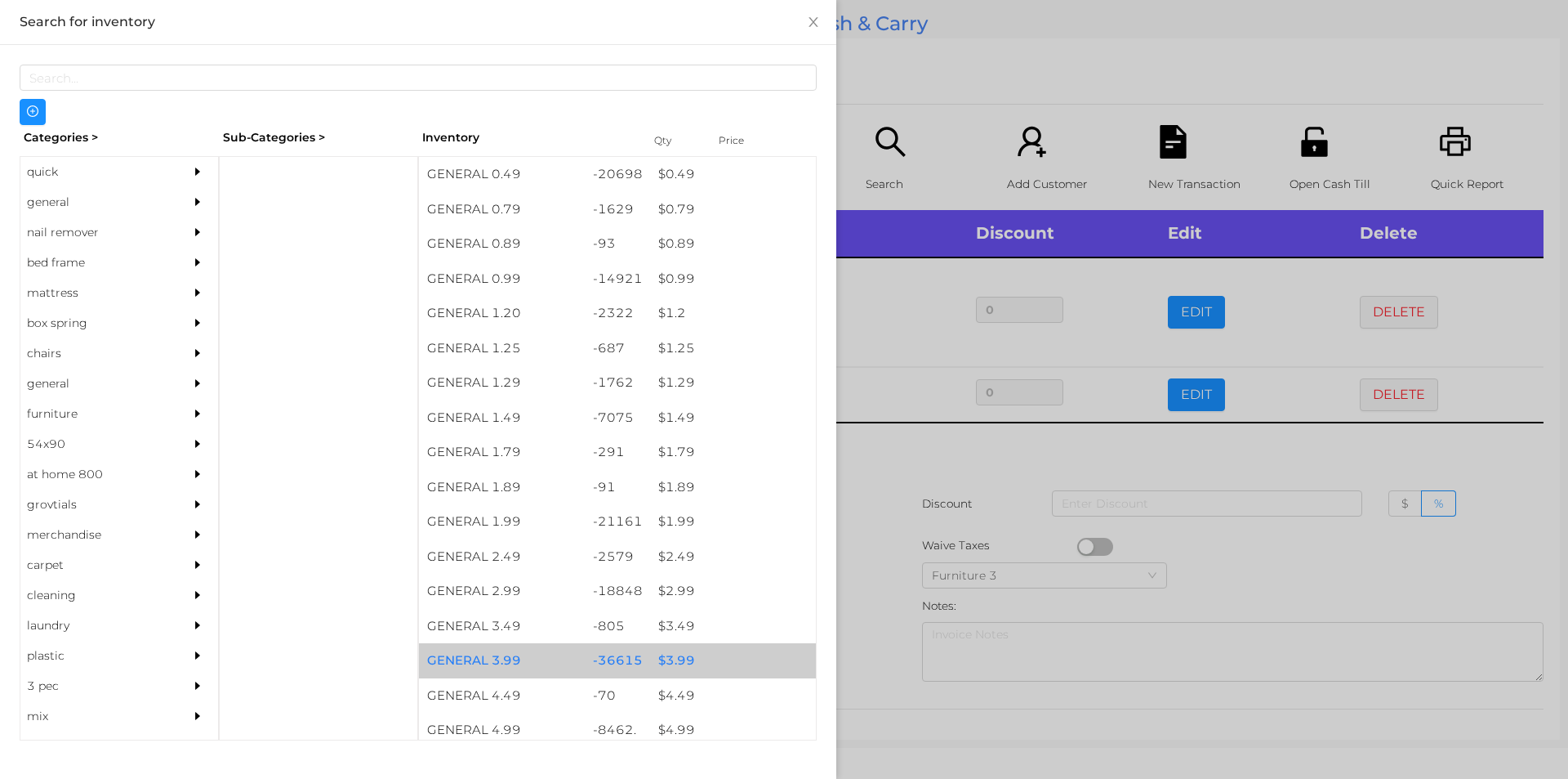
click at [670, 663] on div "$ 3.99" at bounding box center [733, 661] width 166 height 35
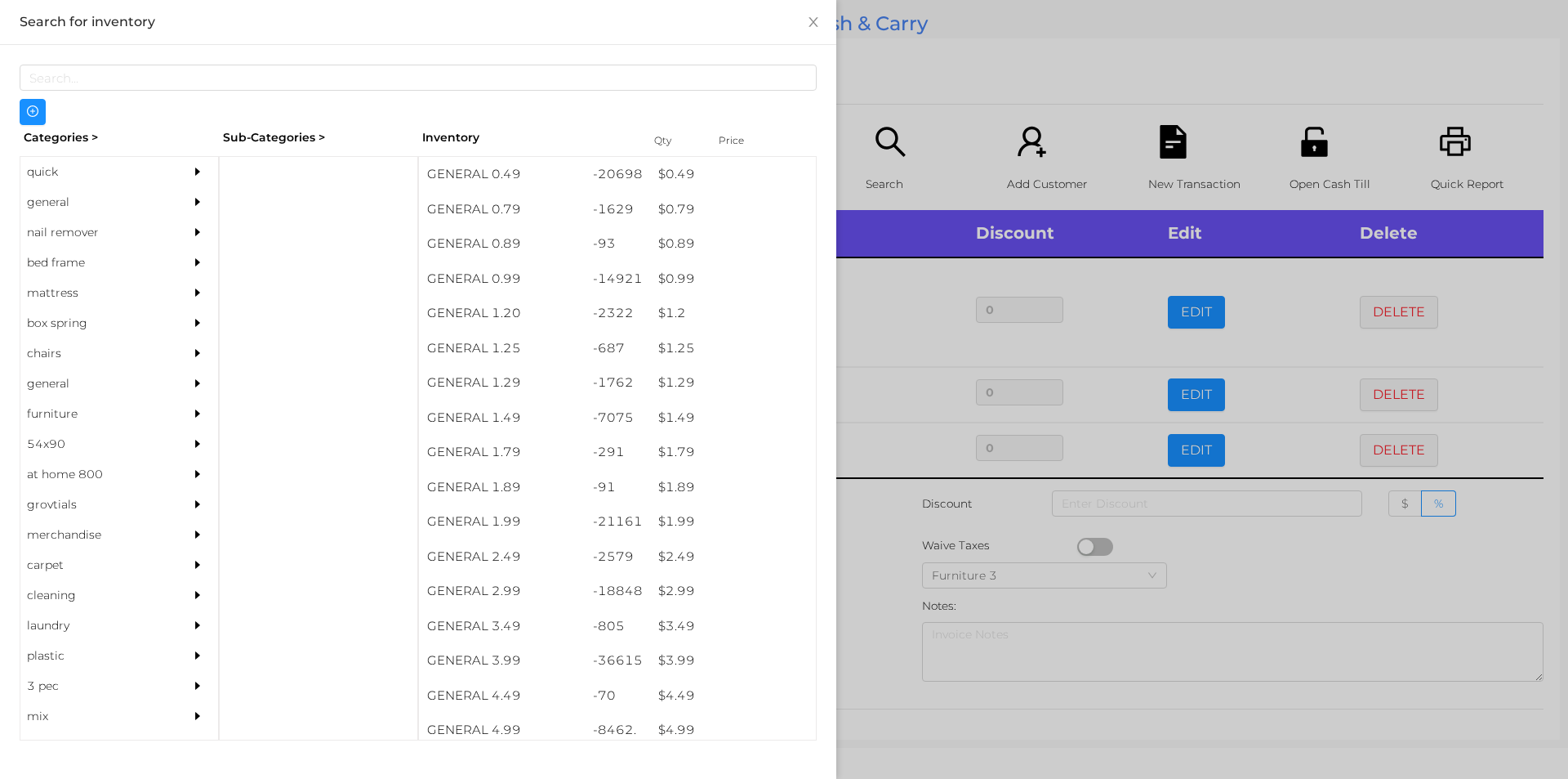
click at [864, 635] on div at bounding box center [784, 390] width 1568 height 779
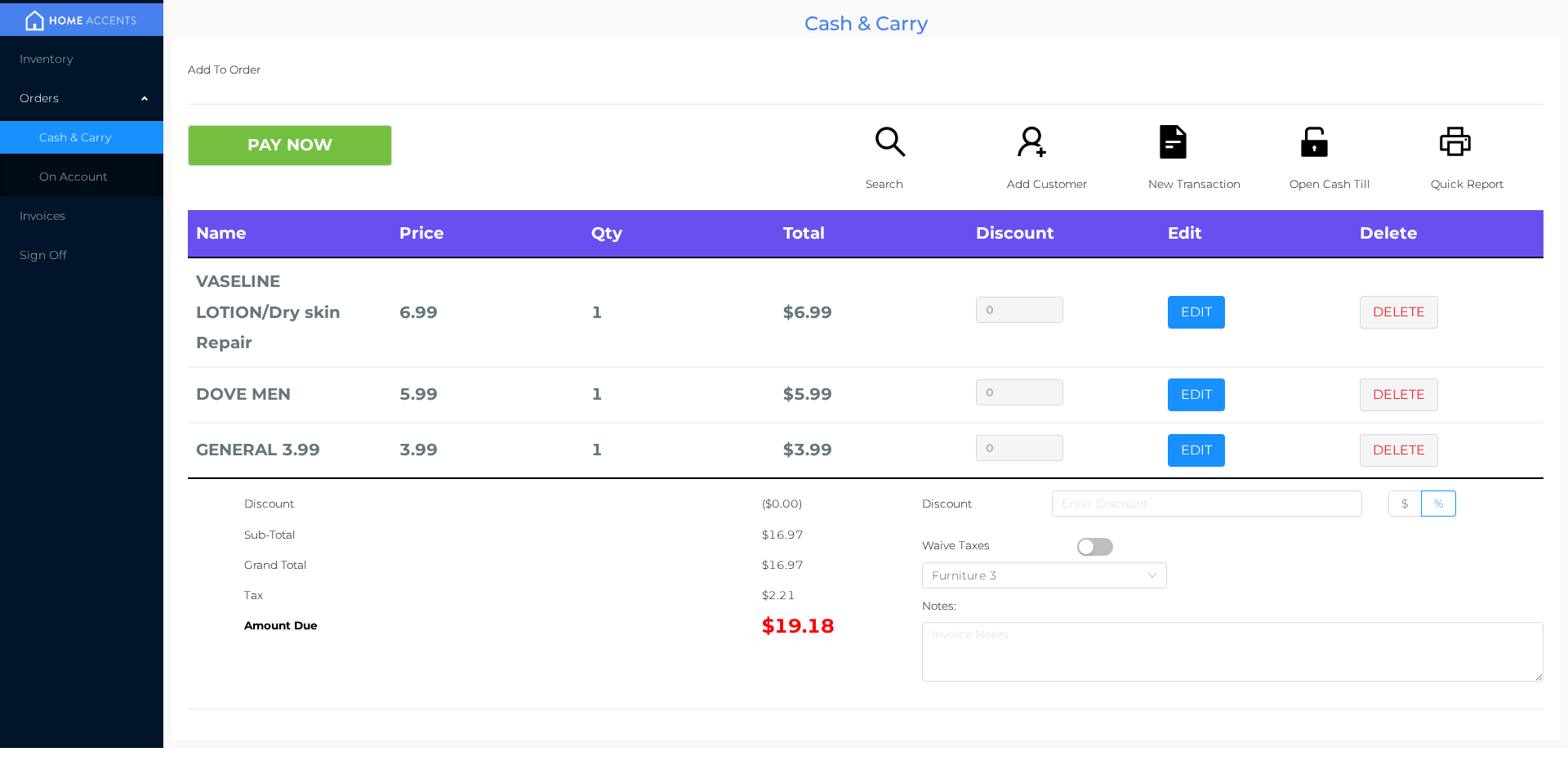
click at [227, 155] on button "PAY NOW" at bounding box center [290, 146] width 204 height 41
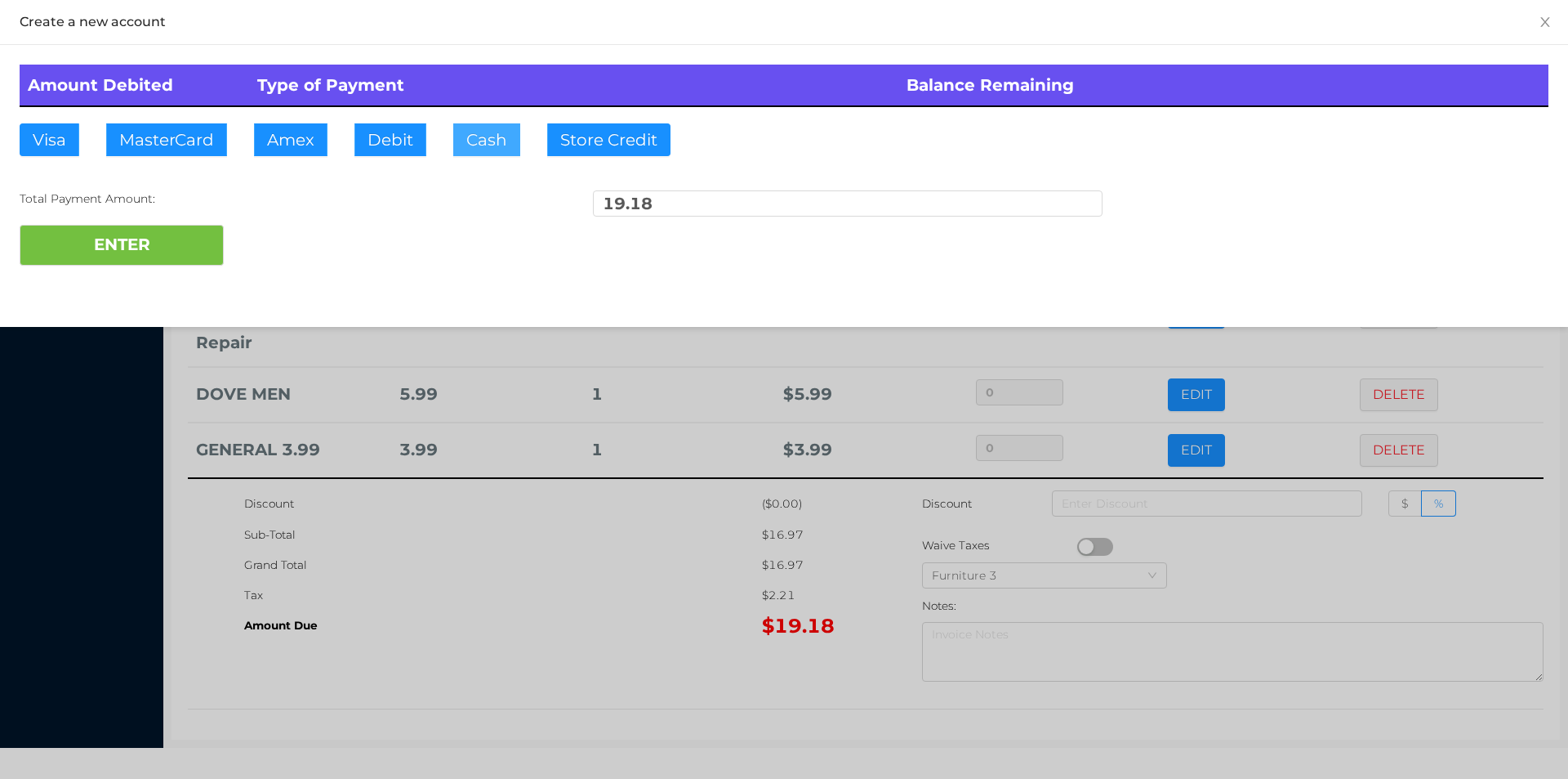
click at [455, 136] on button "Cash" at bounding box center [487, 139] width 67 height 33
type input "20."
click at [163, 243] on button "ENTER" at bounding box center [122, 245] width 204 height 41
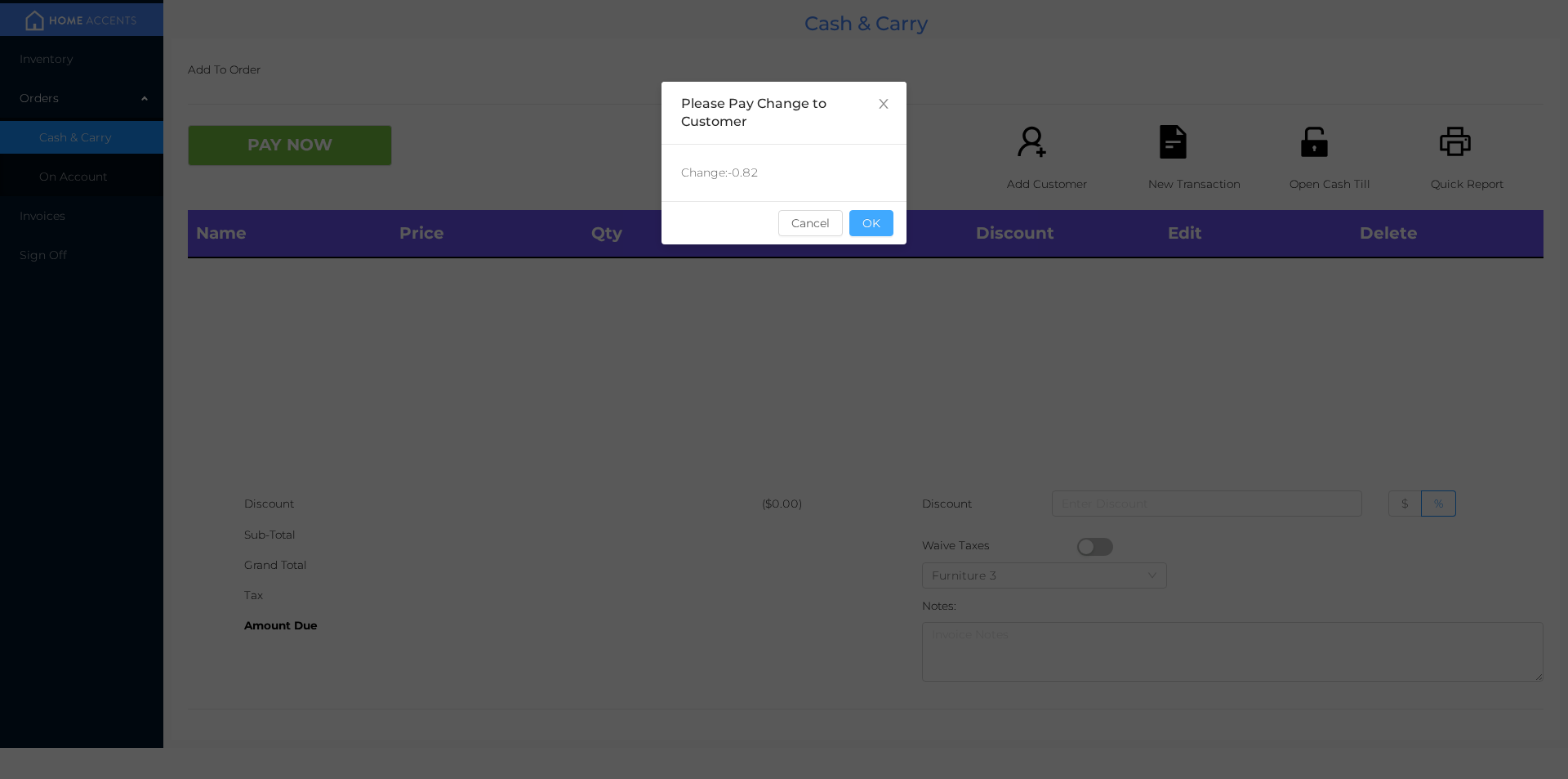
click at [876, 229] on button "OK" at bounding box center [872, 223] width 44 height 26
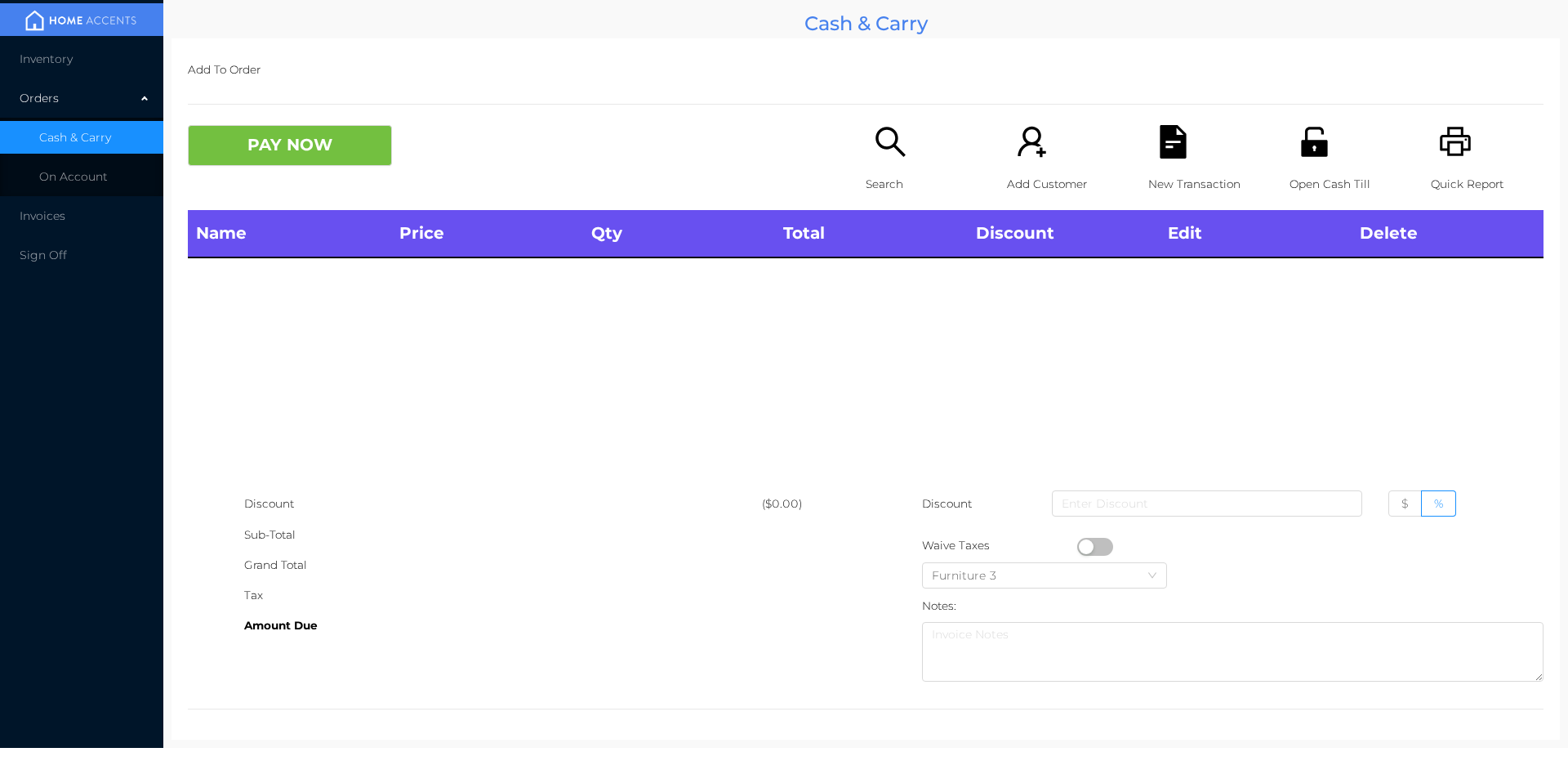
click at [874, 171] on p "Search" at bounding box center [921, 185] width 113 height 30
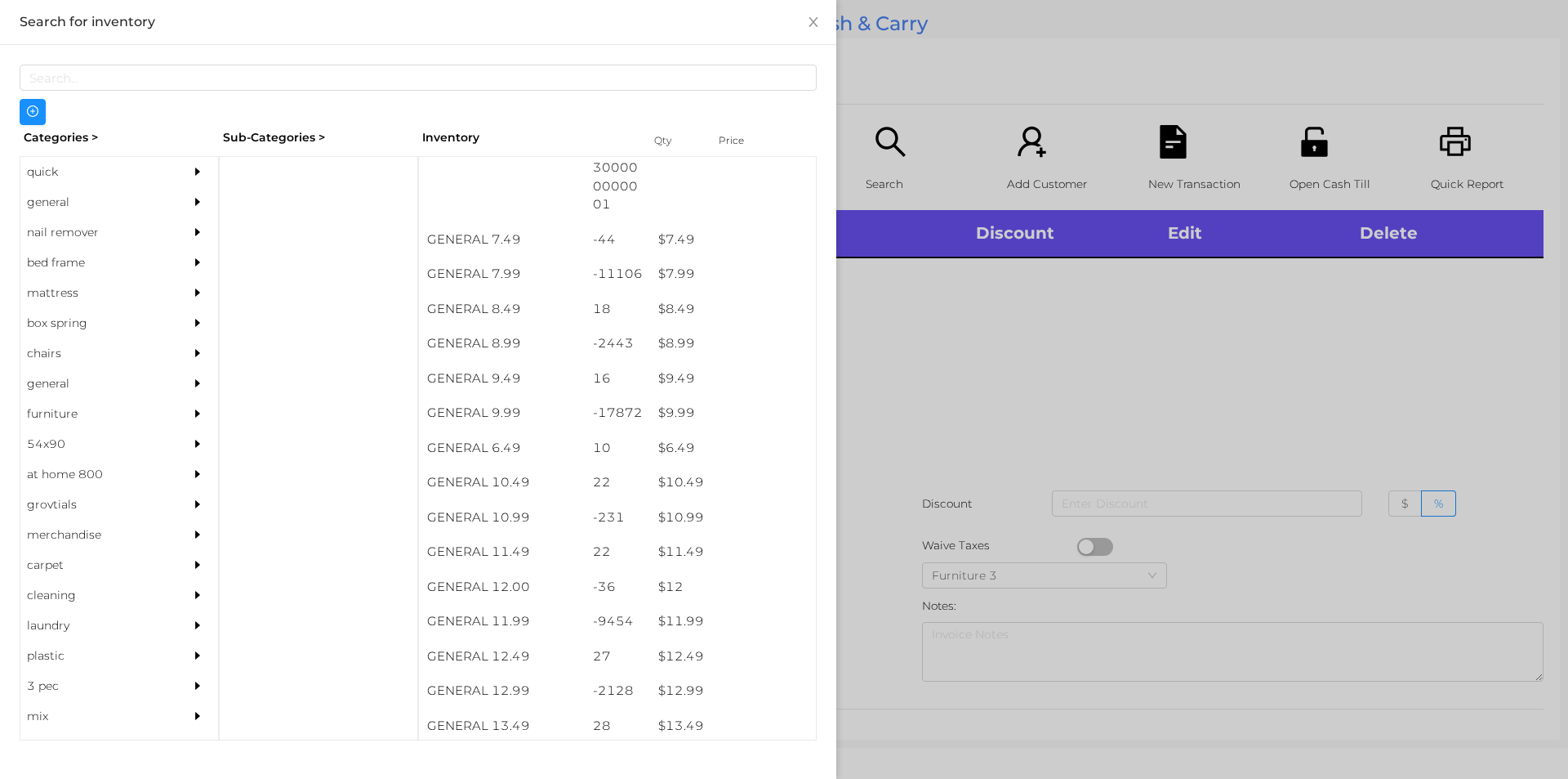
scroll to position [759, 0]
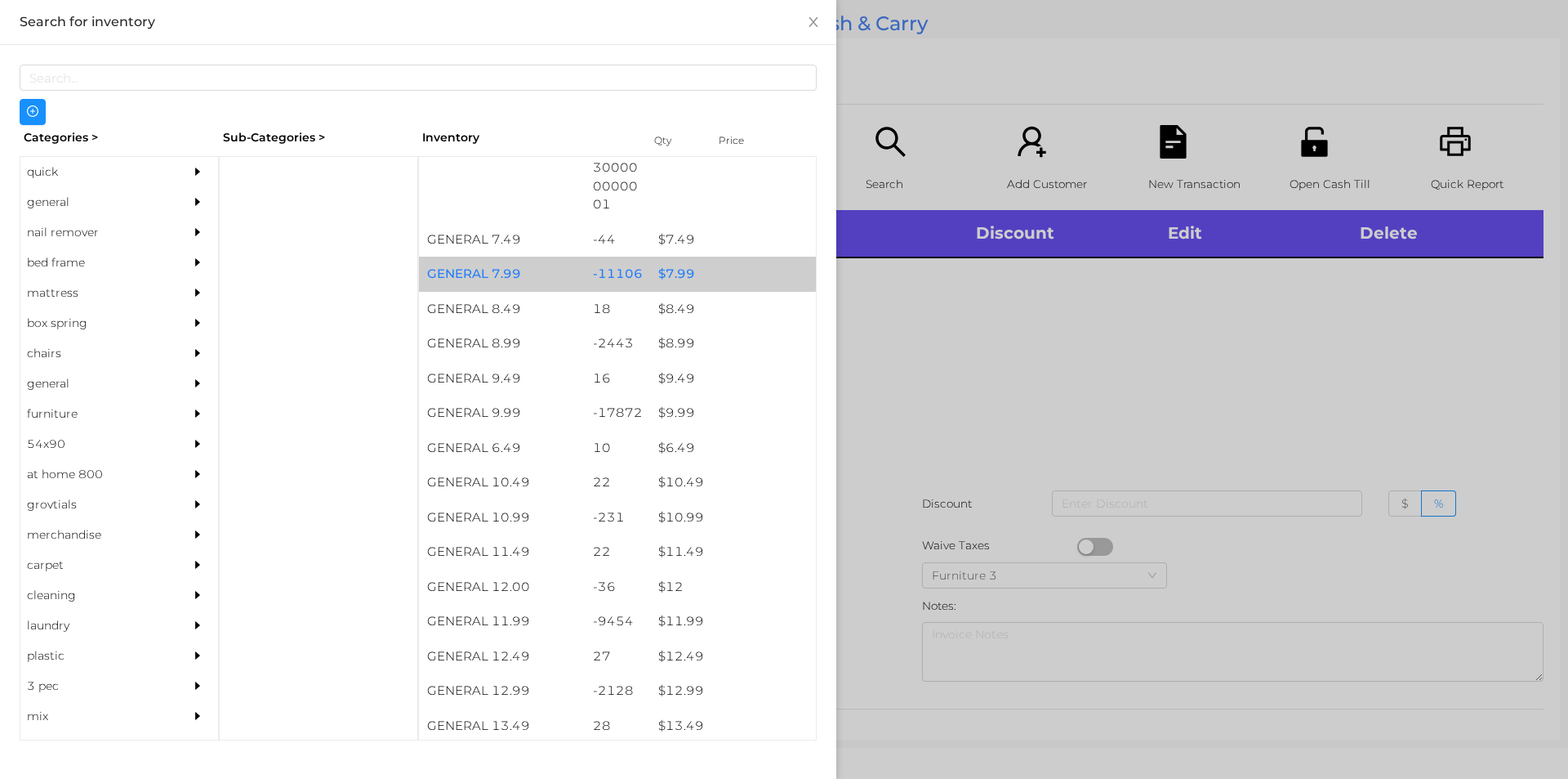
click at [670, 263] on div "$ 7.99" at bounding box center [733, 274] width 166 height 35
click at [670, 271] on div "$ 7.99" at bounding box center [733, 274] width 166 height 35
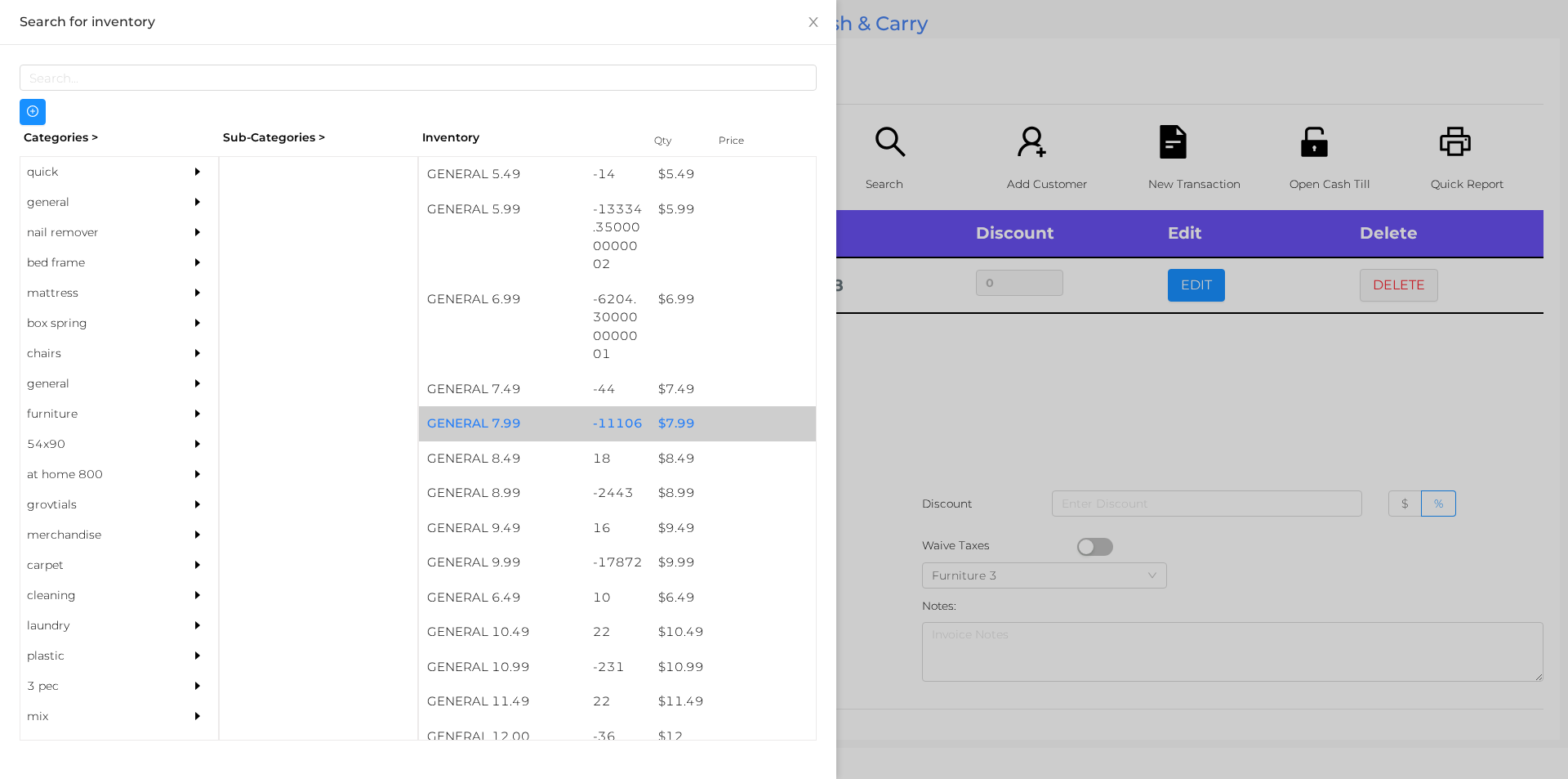
scroll to position [565, 0]
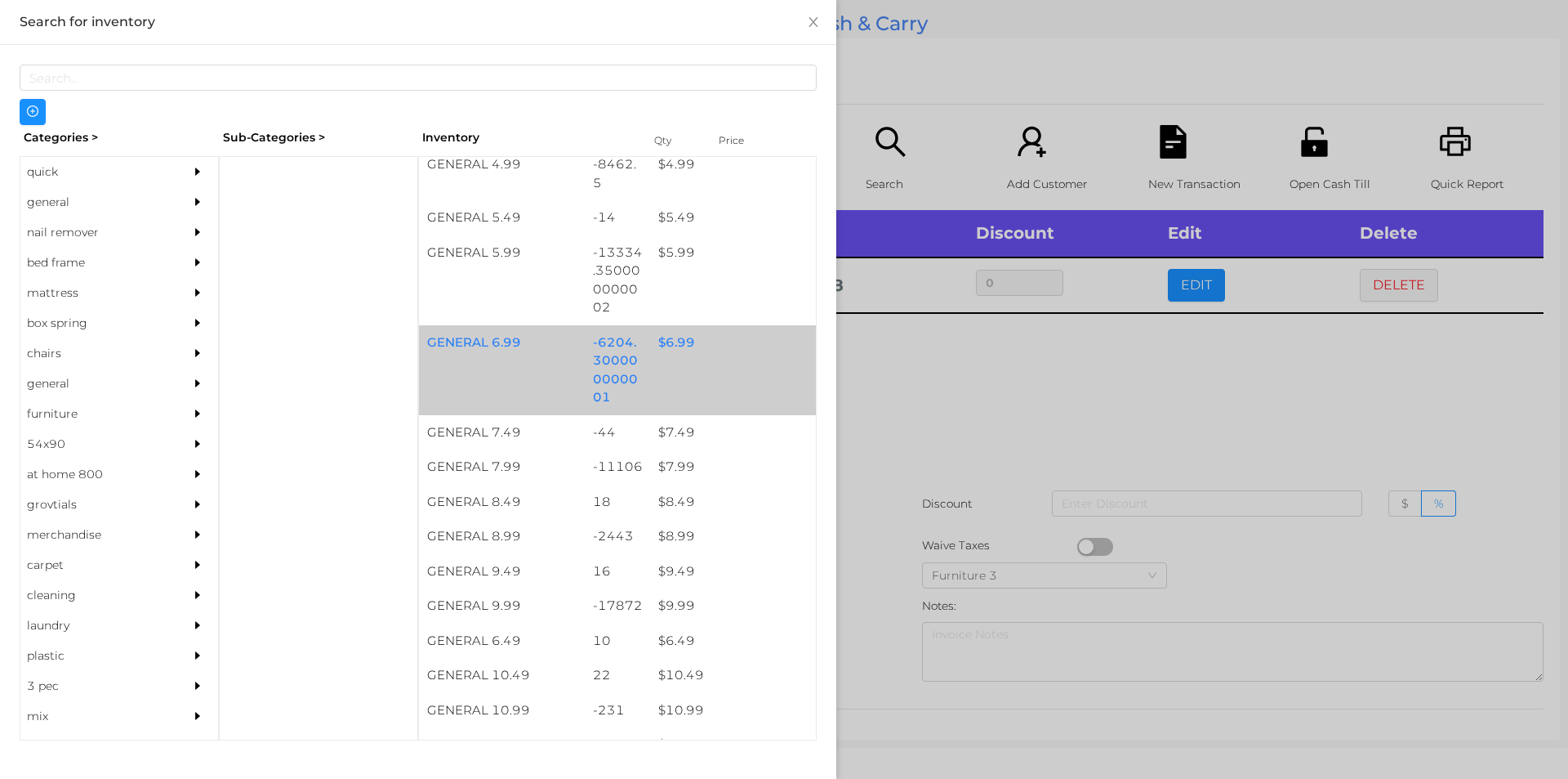
click at [675, 342] on div "$ 6.99" at bounding box center [733, 343] width 166 height 35
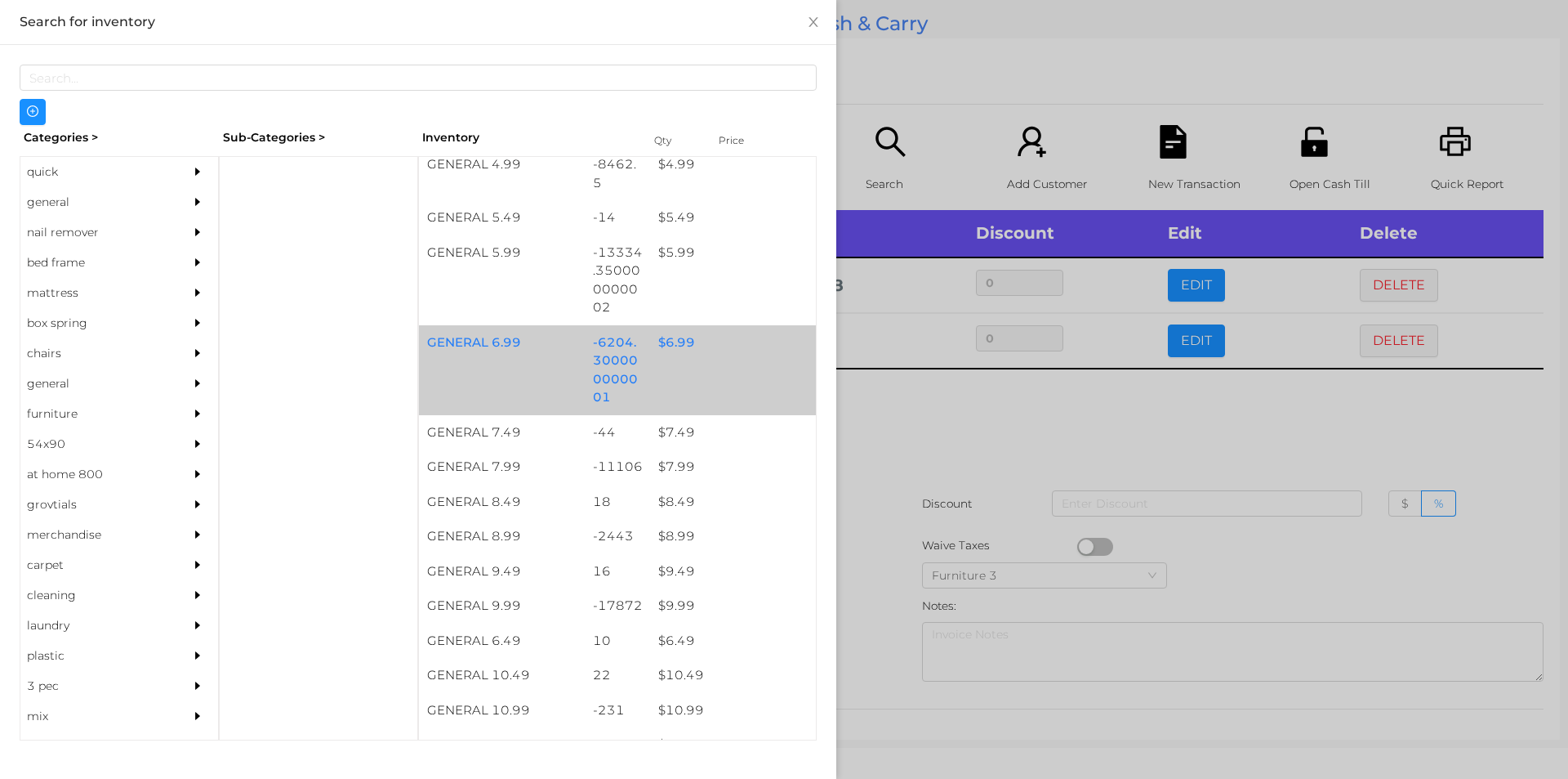
click at [677, 346] on div "$ 6.99" at bounding box center [733, 343] width 166 height 35
click at [676, 343] on div "$ 6.99" at bounding box center [733, 343] width 166 height 35
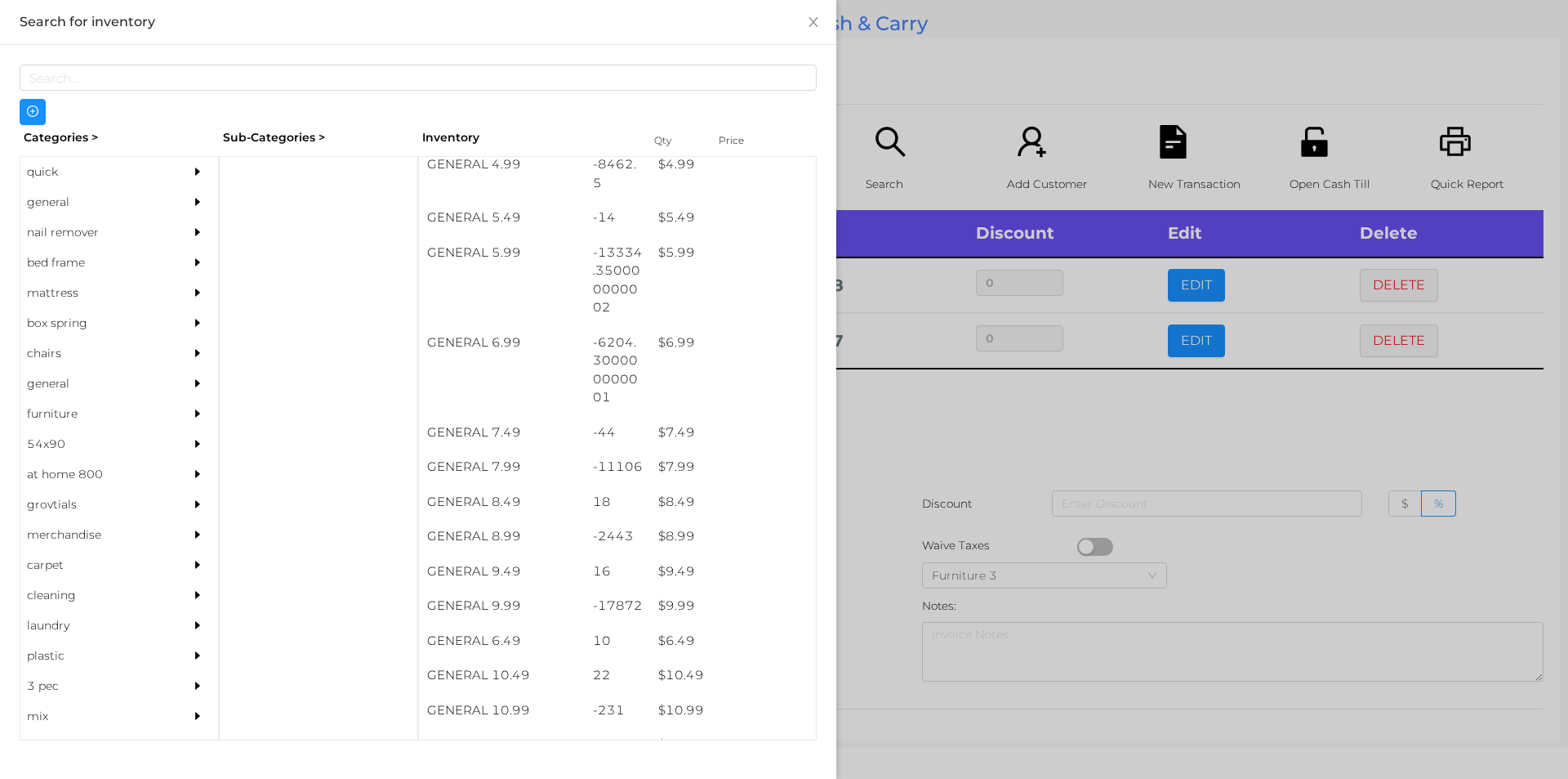
click at [951, 422] on div at bounding box center [784, 390] width 1568 height 779
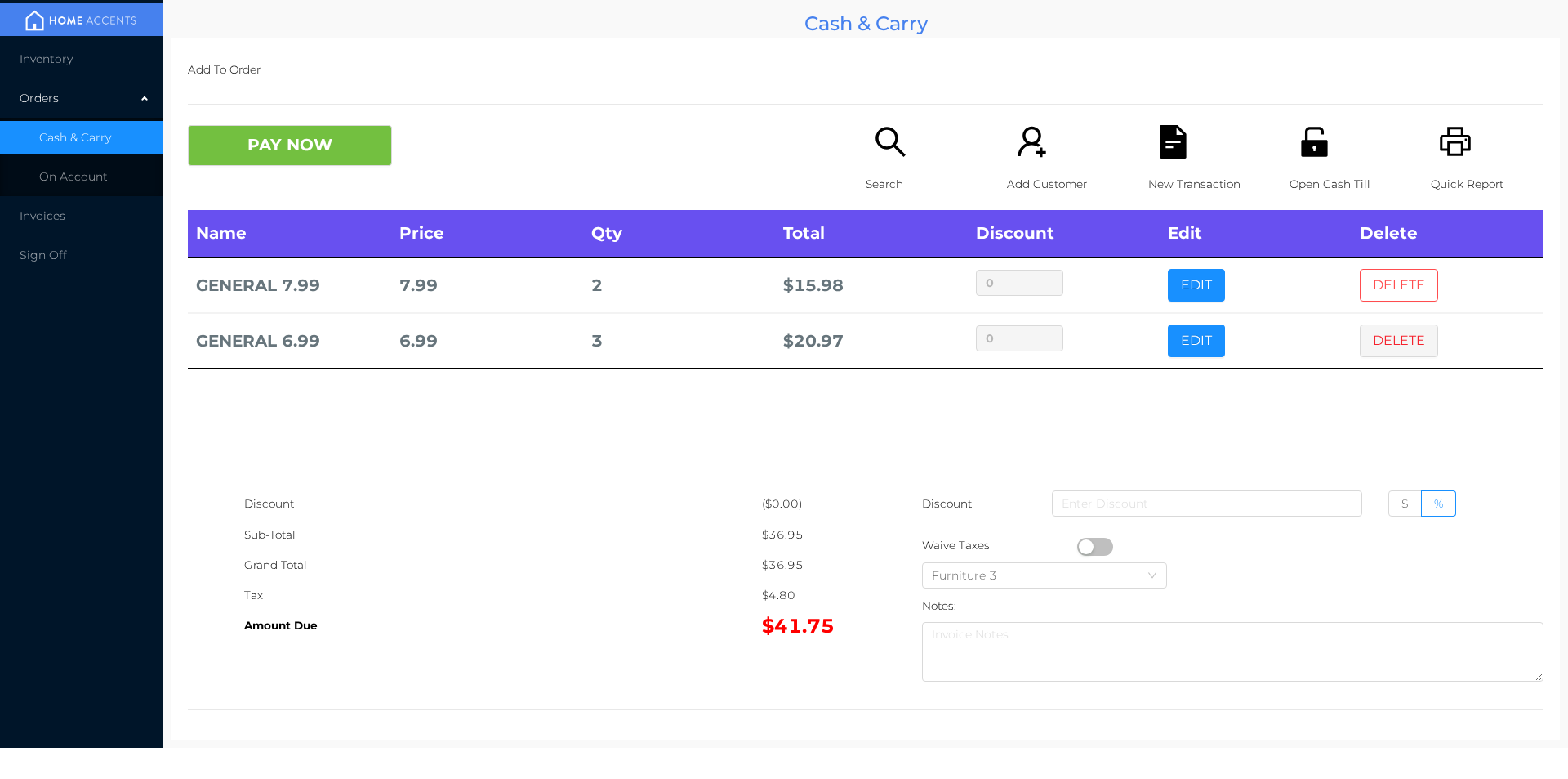
click at [1380, 286] on button "DELETE" at bounding box center [1399, 285] width 78 height 33
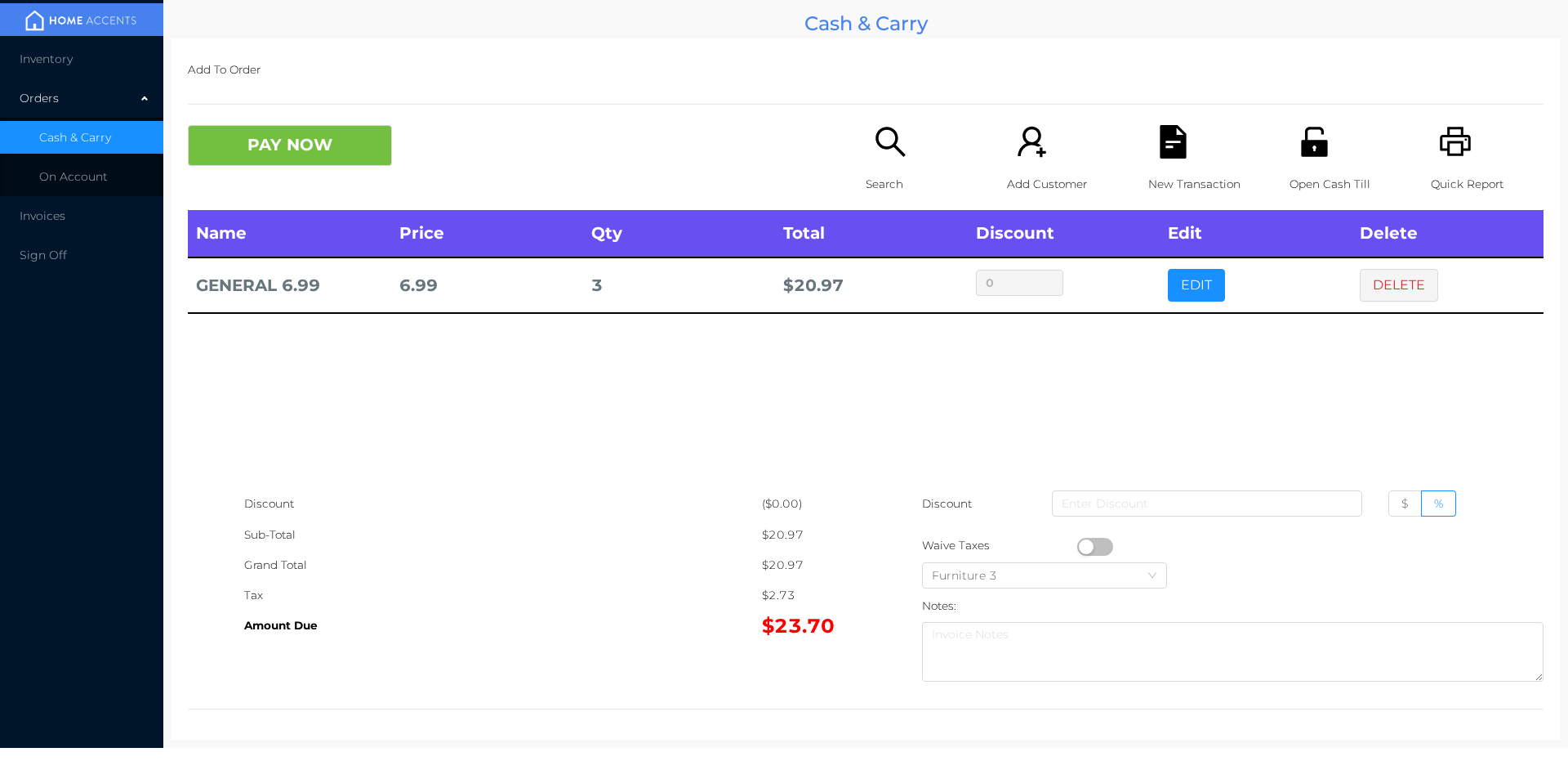
click at [1080, 541] on button "button" at bounding box center [1095, 547] width 36 height 18
click at [1383, 298] on button "DELETE" at bounding box center [1399, 285] width 78 height 33
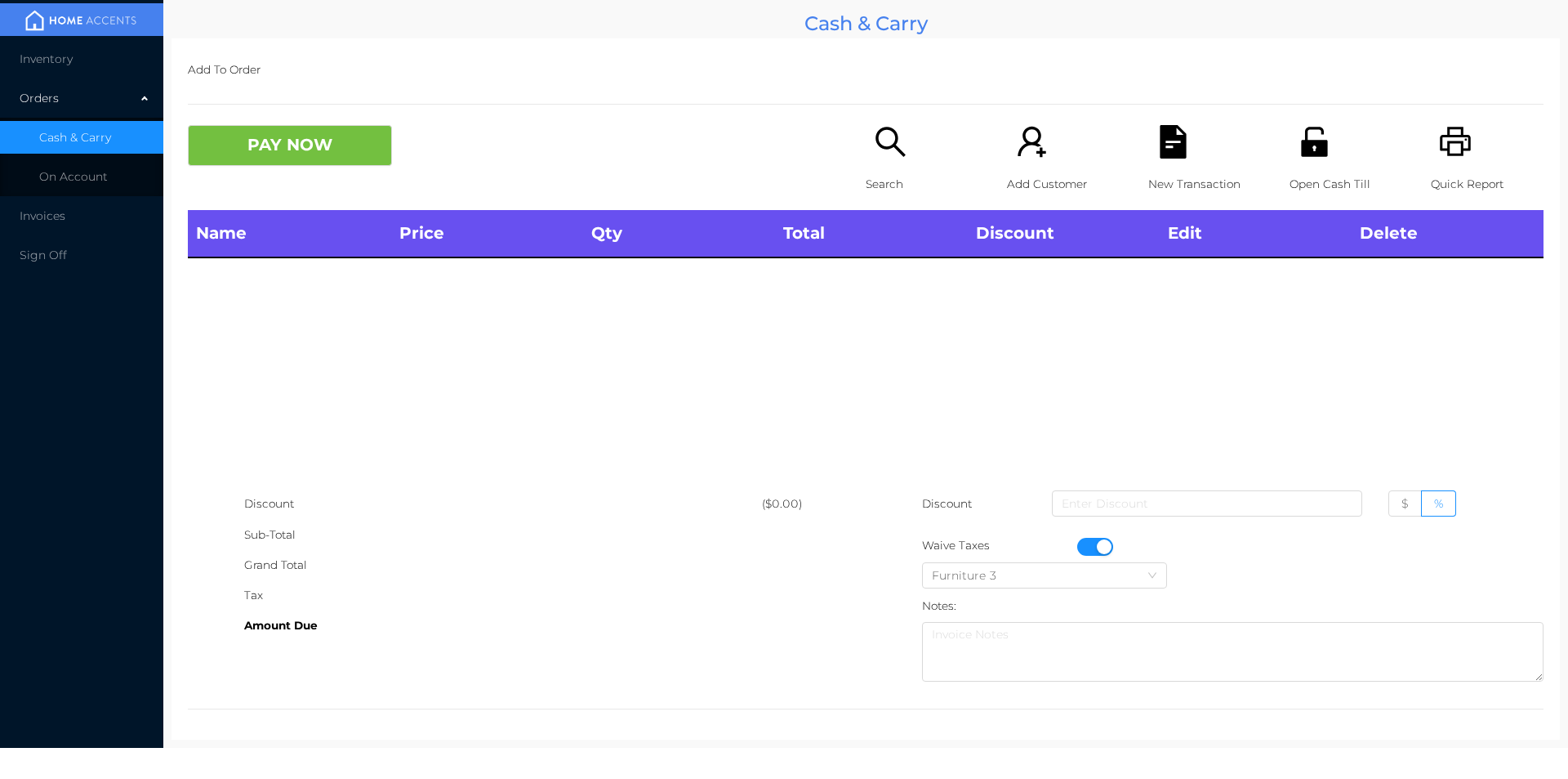
click at [1465, 139] on div "Quick Report" at bounding box center [1487, 168] width 113 height 85
click at [1089, 553] on button "button" at bounding box center [1095, 547] width 36 height 18
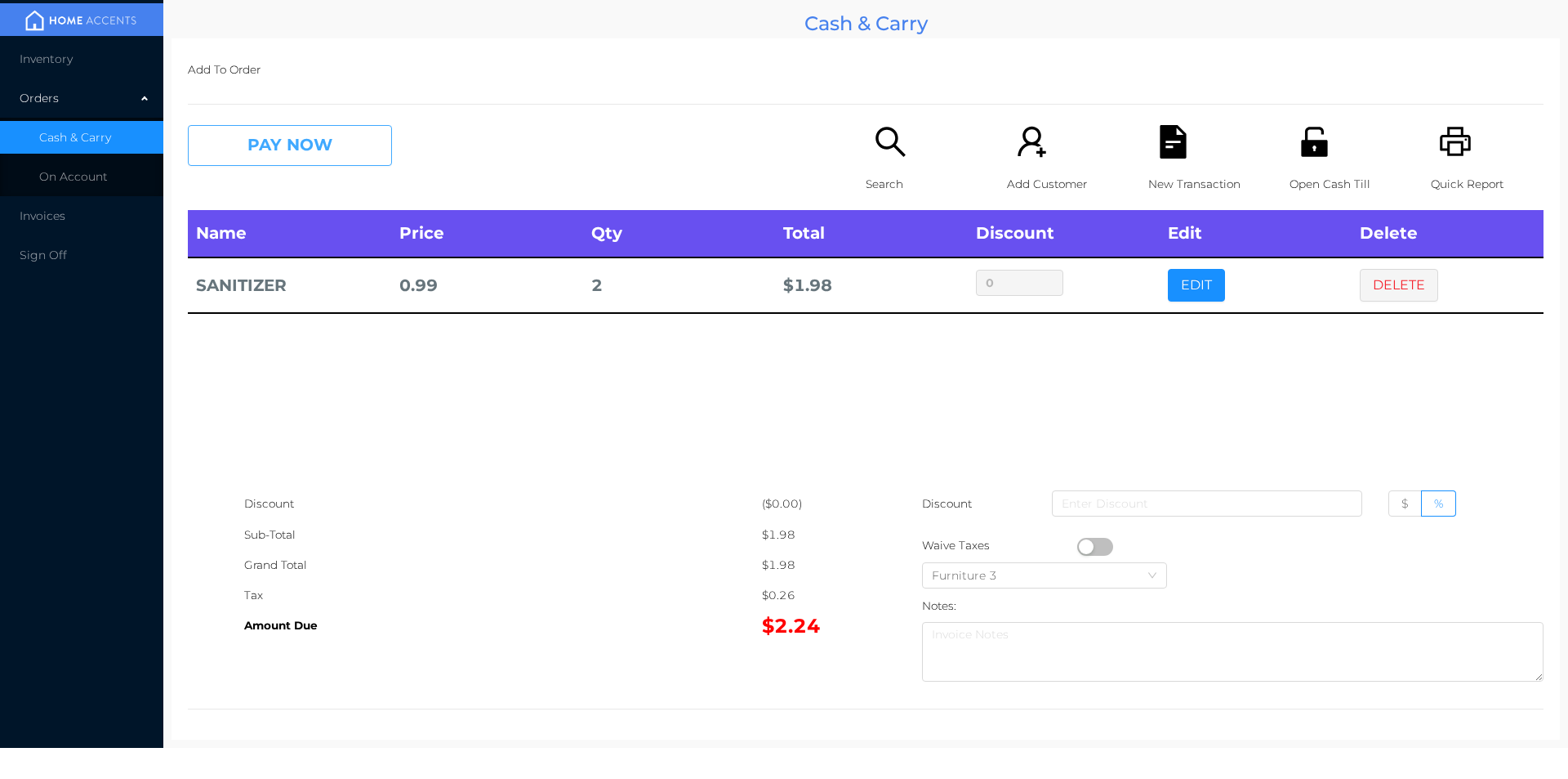
click at [285, 138] on button "PAY NOW" at bounding box center [290, 146] width 204 height 41
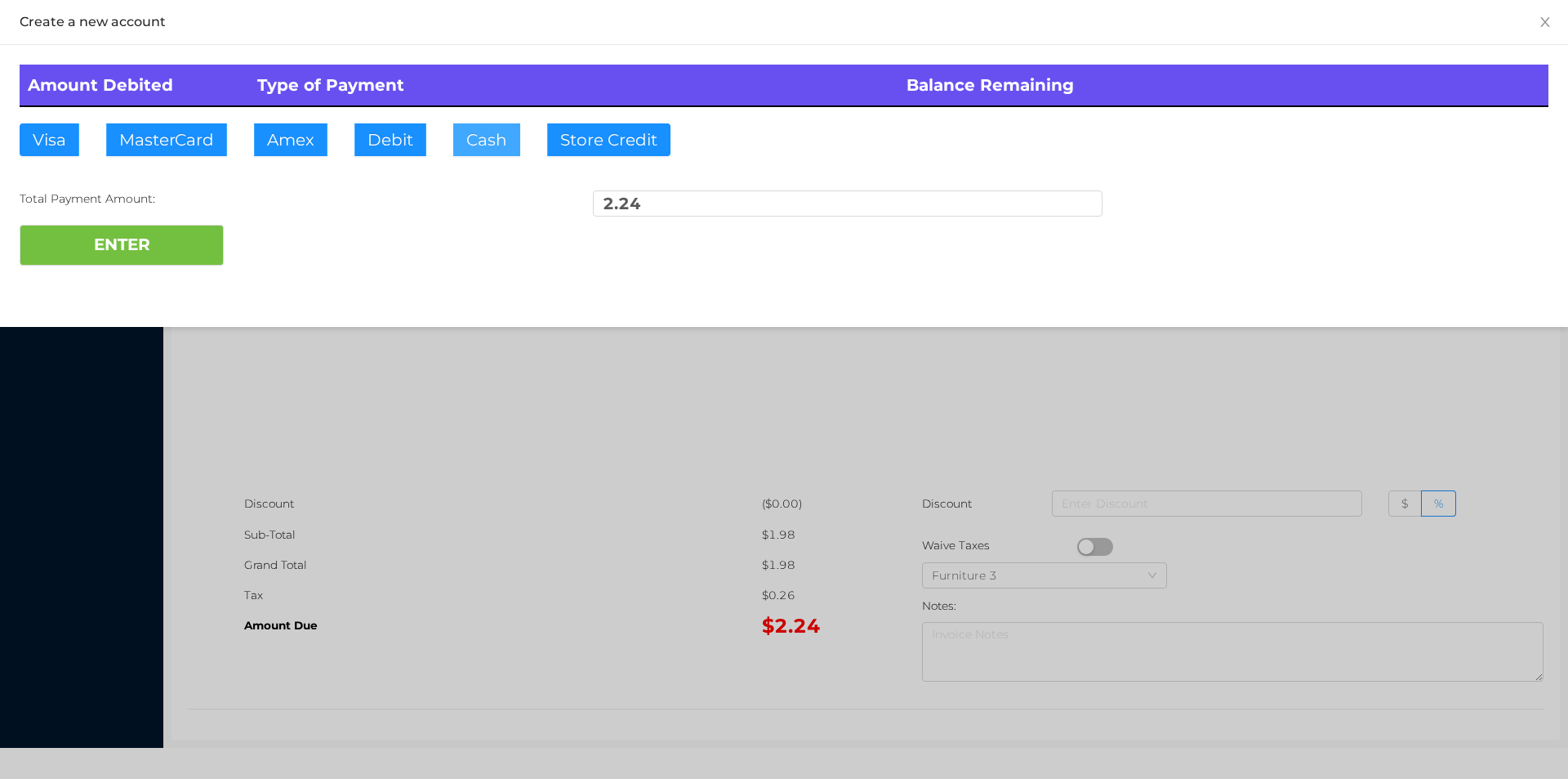
click at [483, 149] on button "Cash" at bounding box center [487, 139] width 67 height 33
click at [152, 241] on button "ENTER" at bounding box center [122, 245] width 204 height 41
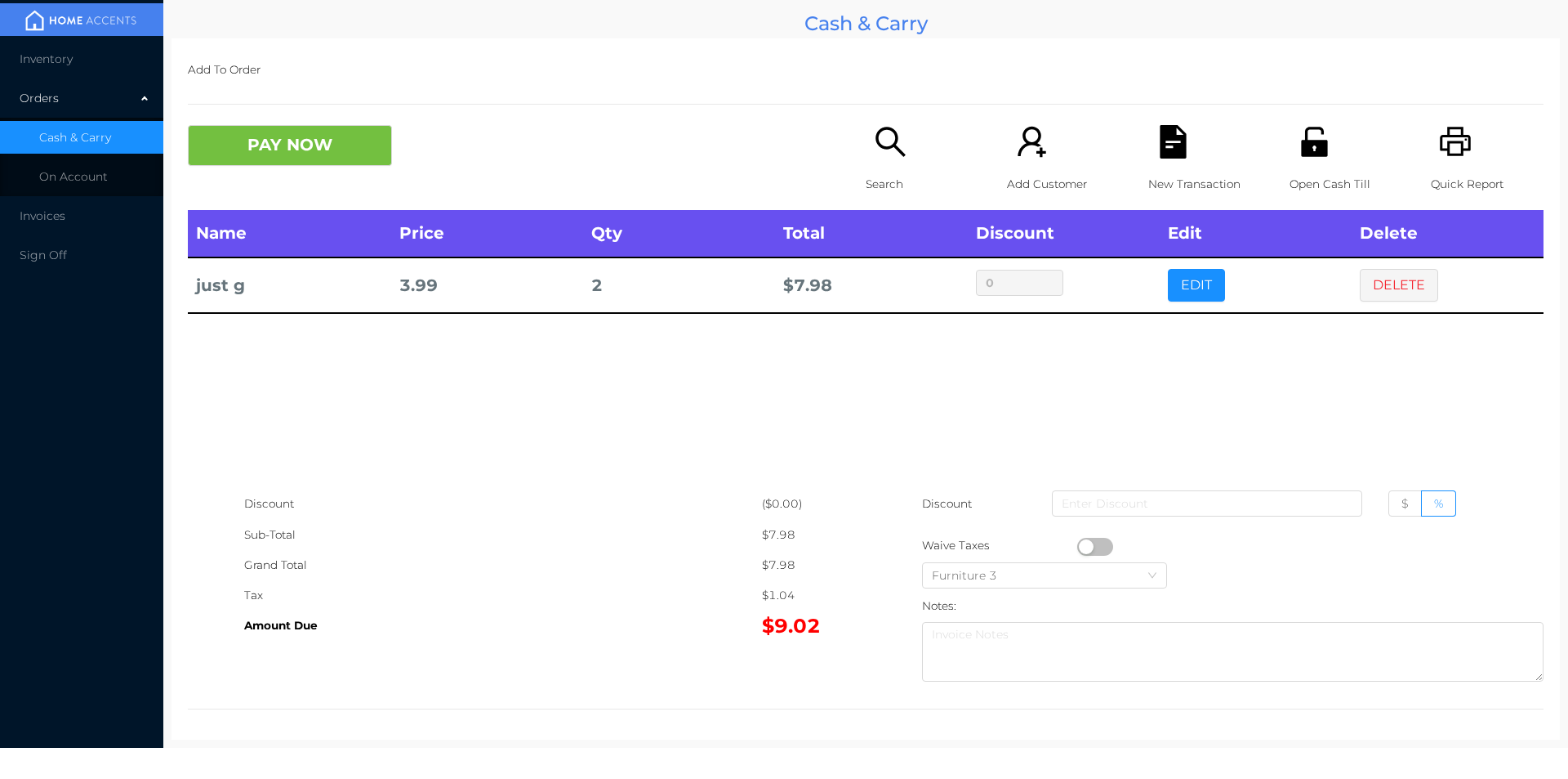
click at [1469, 148] on div "Quick Report" at bounding box center [1487, 168] width 113 height 85
click at [1385, 276] on button "DELETE" at bounding box center [1399, 285] width 78 height 33
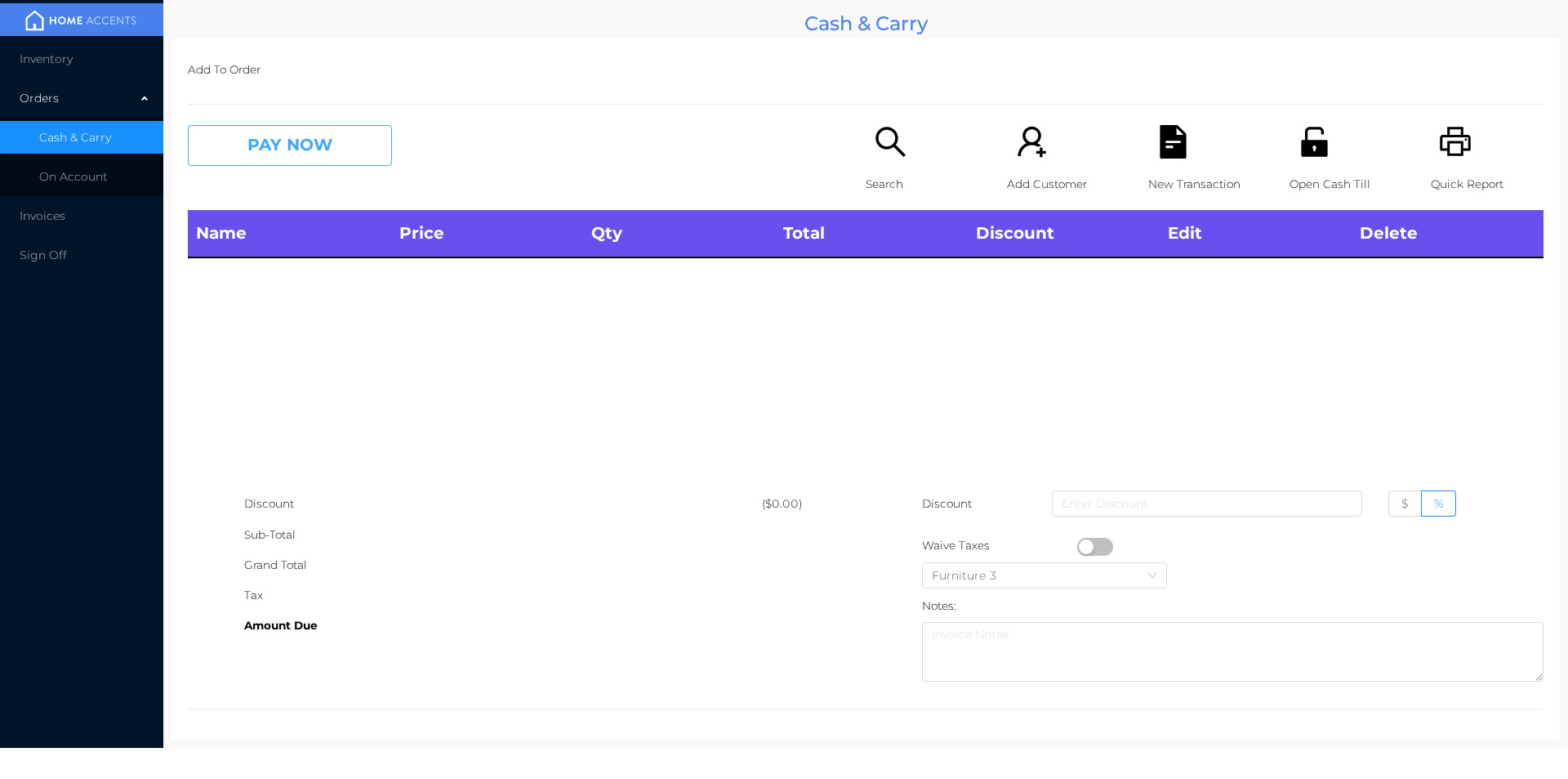
click at [267, 156] on button "PAY NOW" at bounding box center [290, 146] width 204 height 41
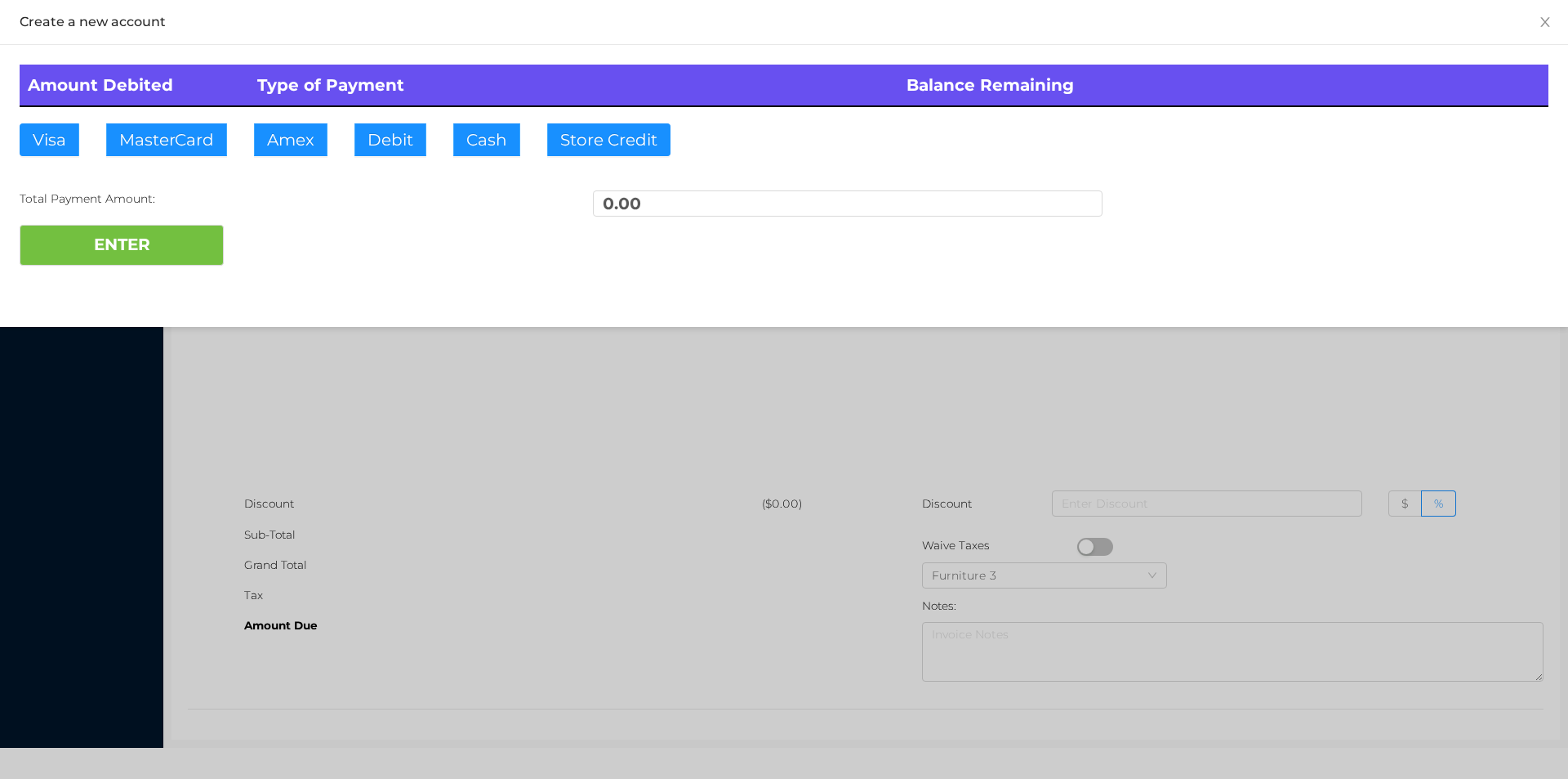
click at [392, 464] on div at bounding box center [784, 390] width 1568 height 779
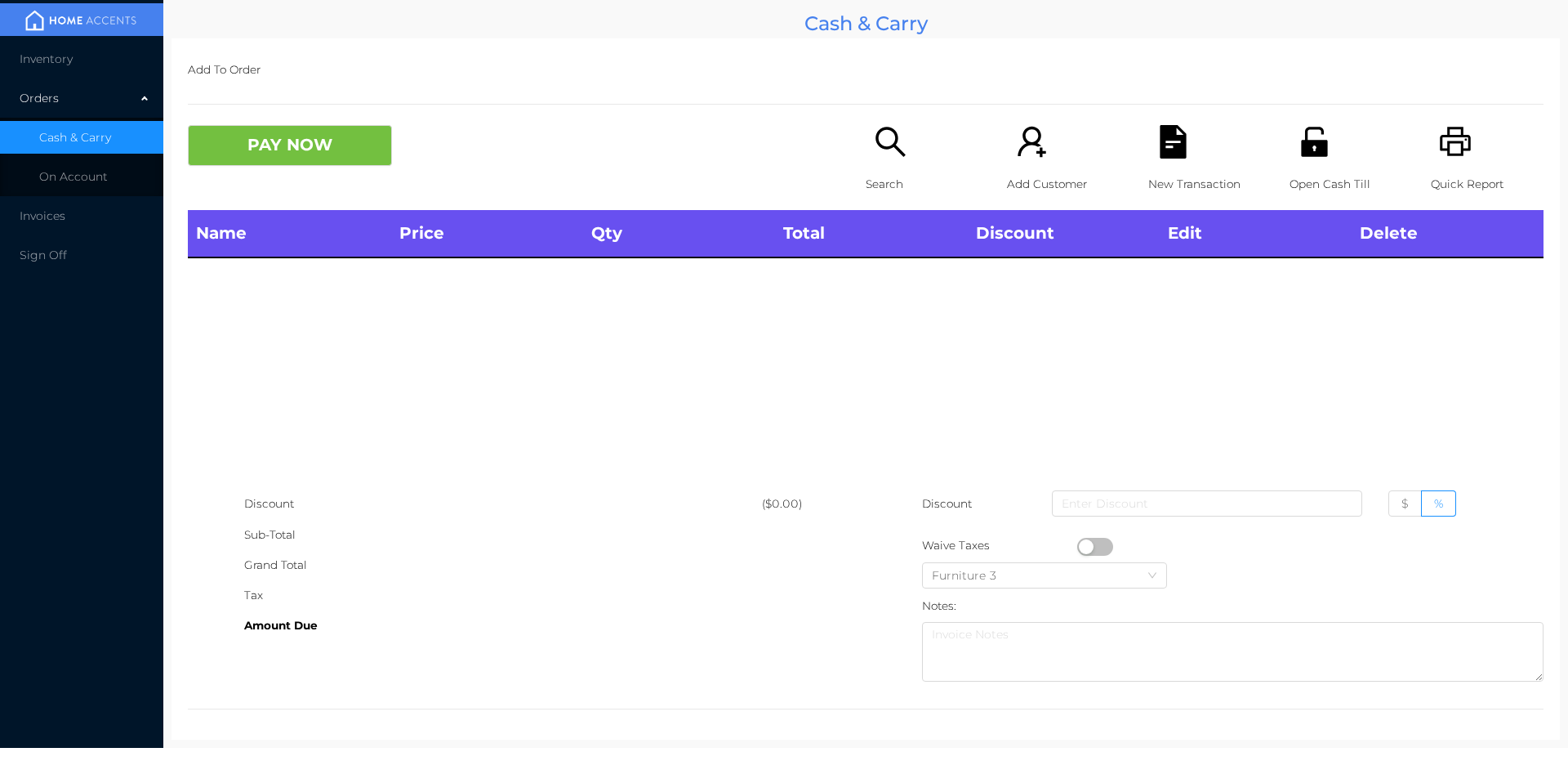
click at [874, 162] on div "Search" at bounding box center [921, 168] width 113 height 85
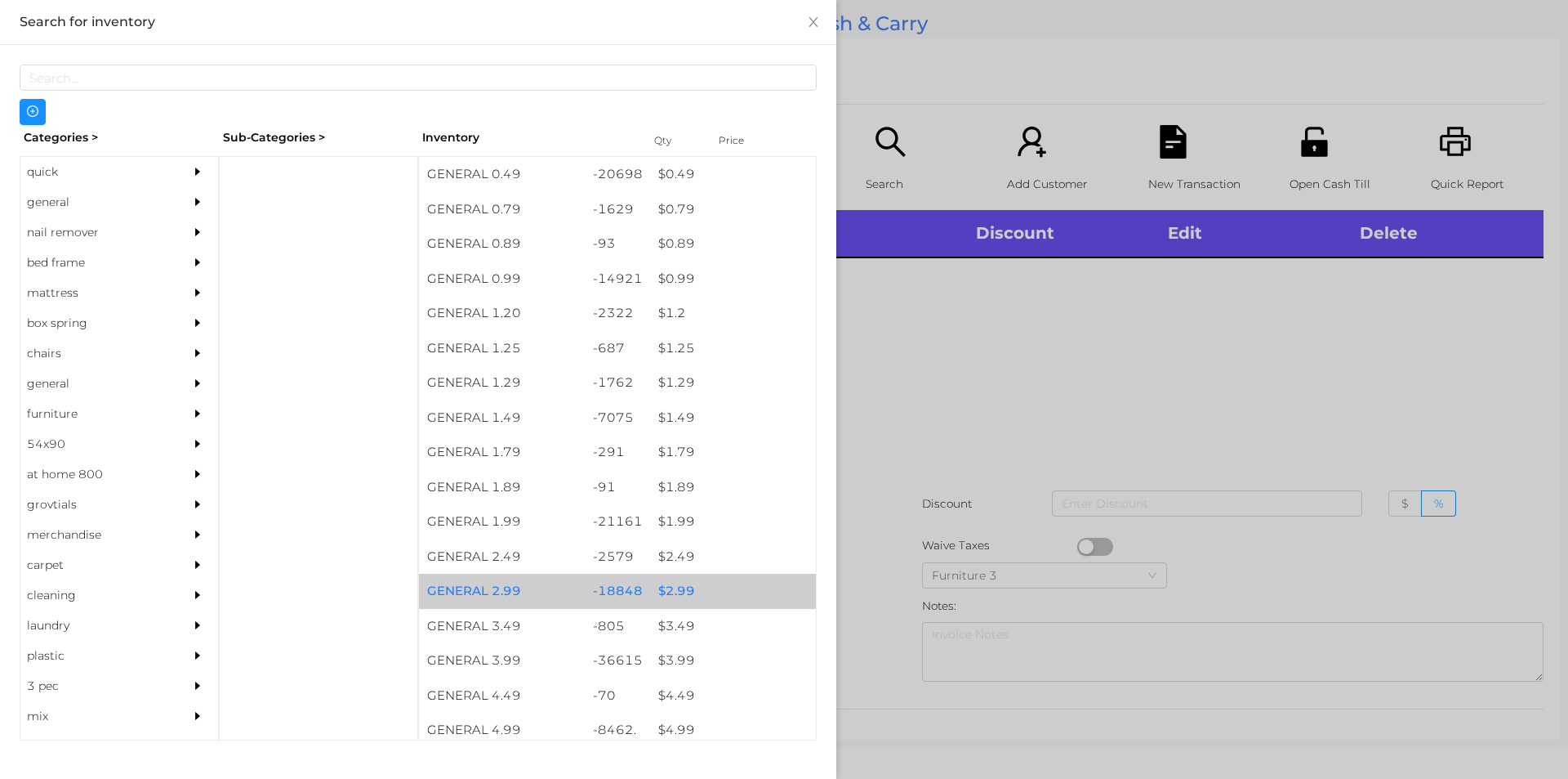
click at [670, 588] on div "$ 2.99" at bounding box center [733, 592] width 166 height 35
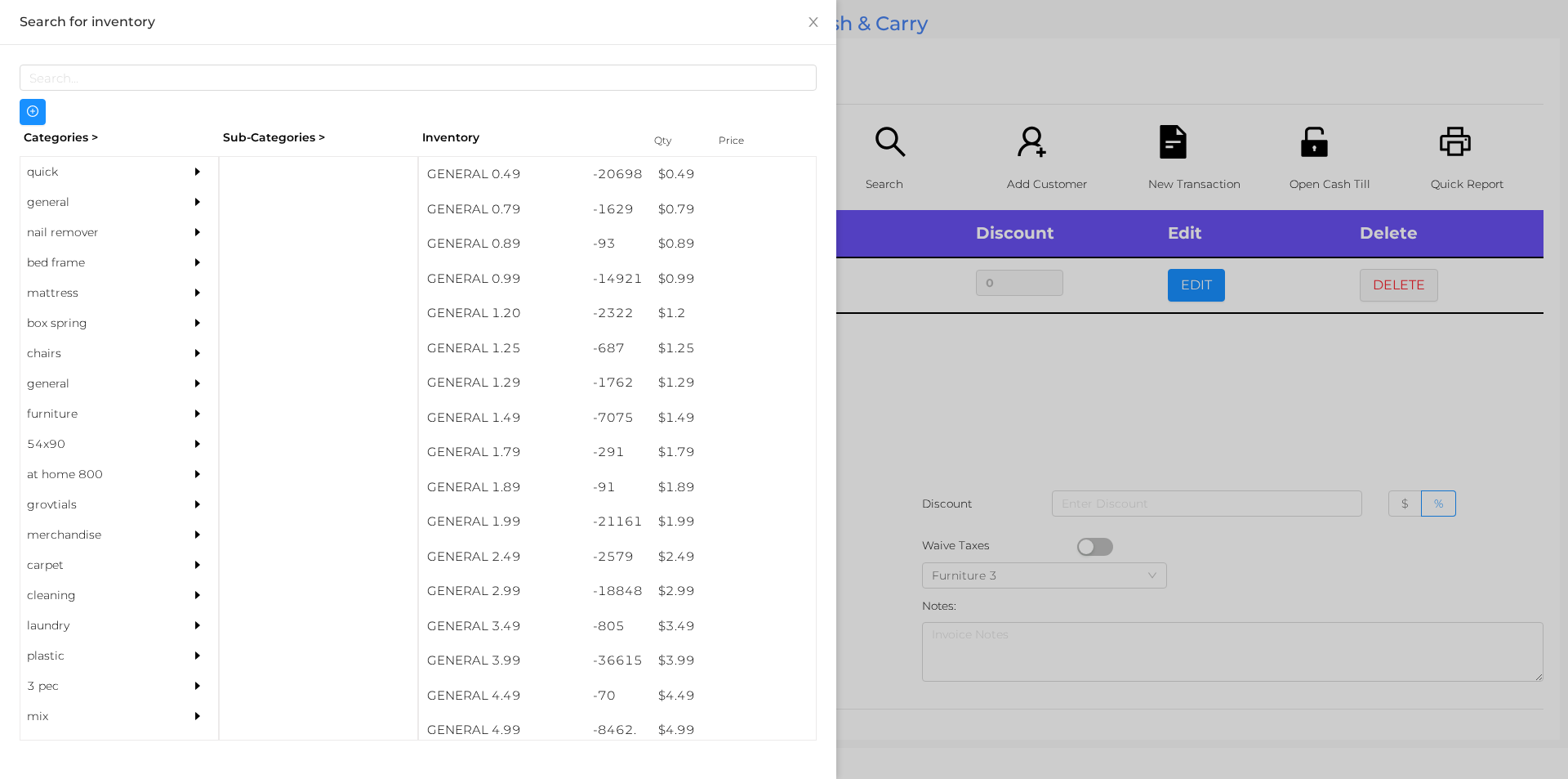
click at [868, 573] on div at bounding box center [784, 390] width 1568 height 779
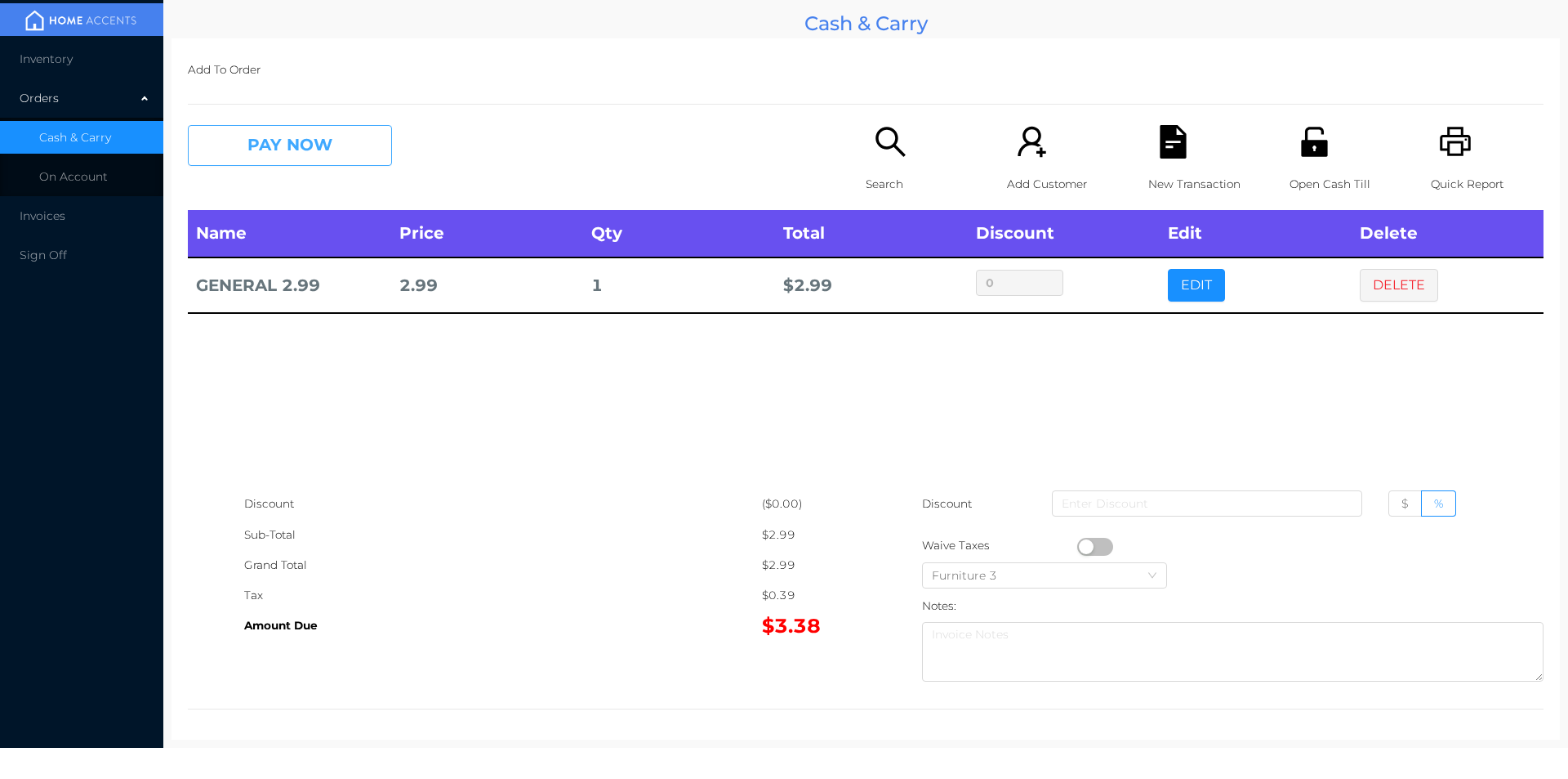
click at [292, 139] on button "PAY NOW" at bounding box center [290, 146] width 204 height 41
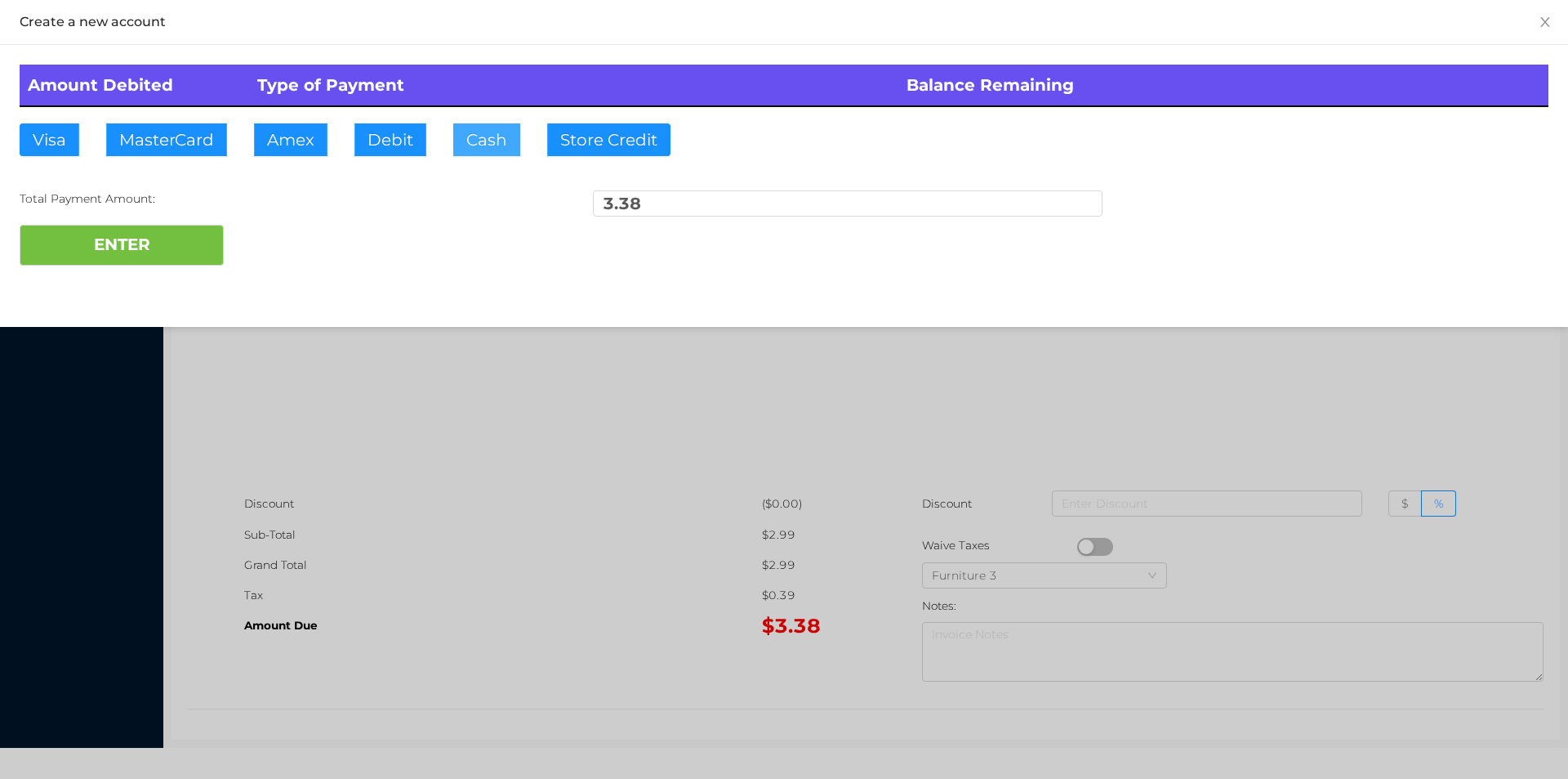
click at [460, 155] on button "Cash" at bounding box center [487, 139] width 67 height 33
type input "5."
click at [175, 264] on button "ENTER" at bounding box center [122, 245] width 204 height 41
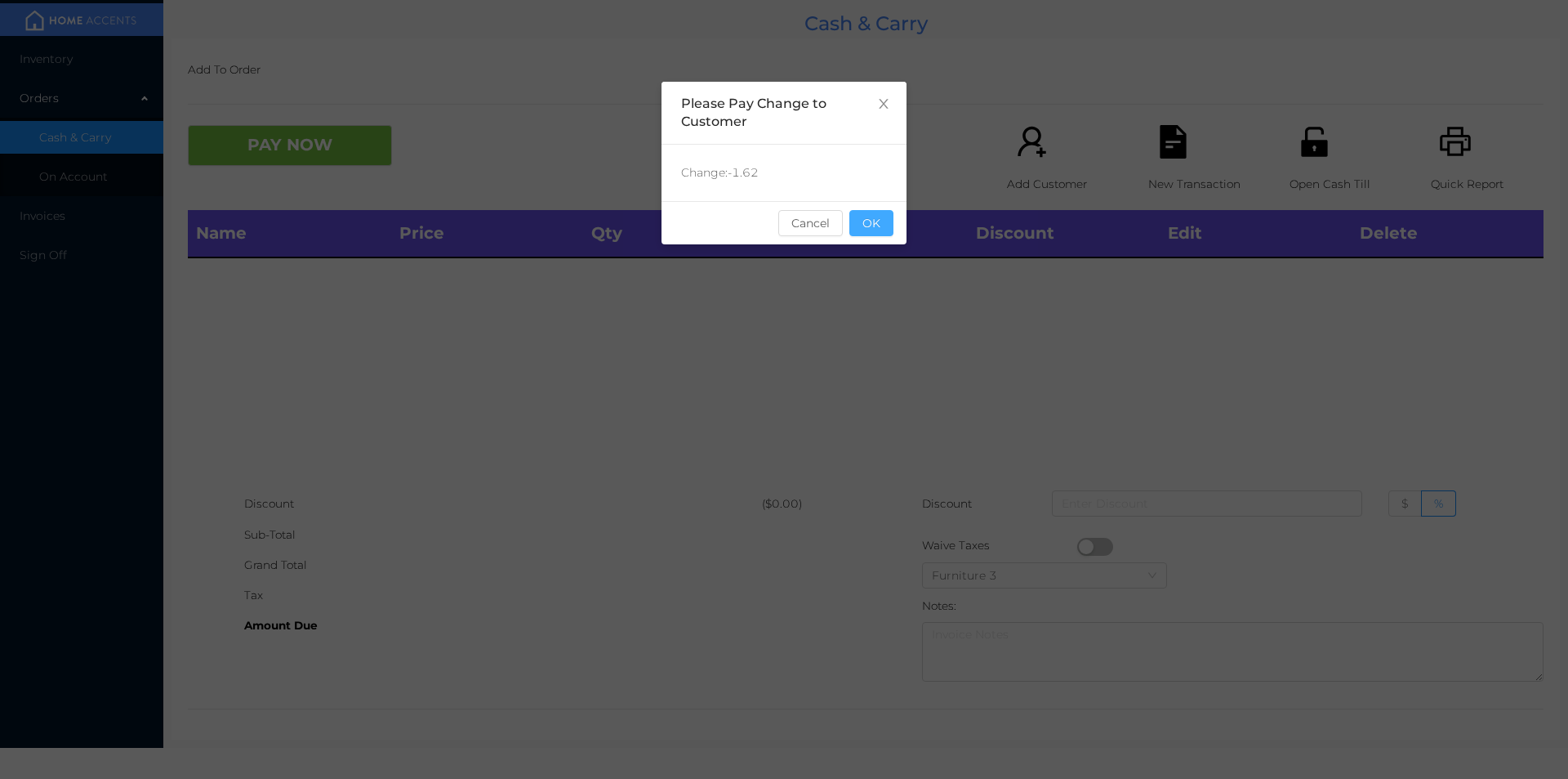
click at [885, 217] on button "OK" at bounding box center [872, 223] width 44 height 26
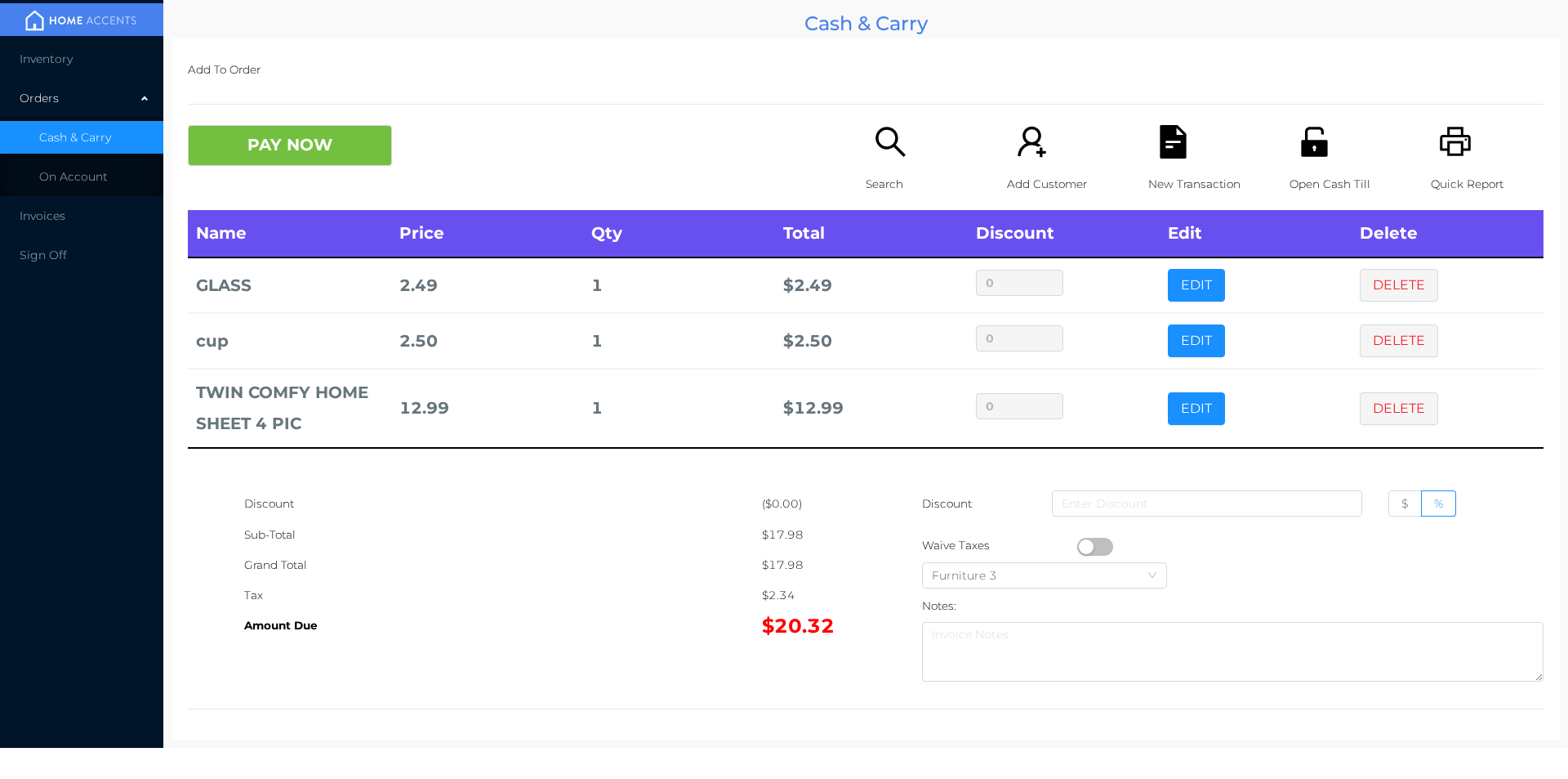
click at [1365, 340] on button "DELETE" at bounding box center [1399, 341] width 78 height 33
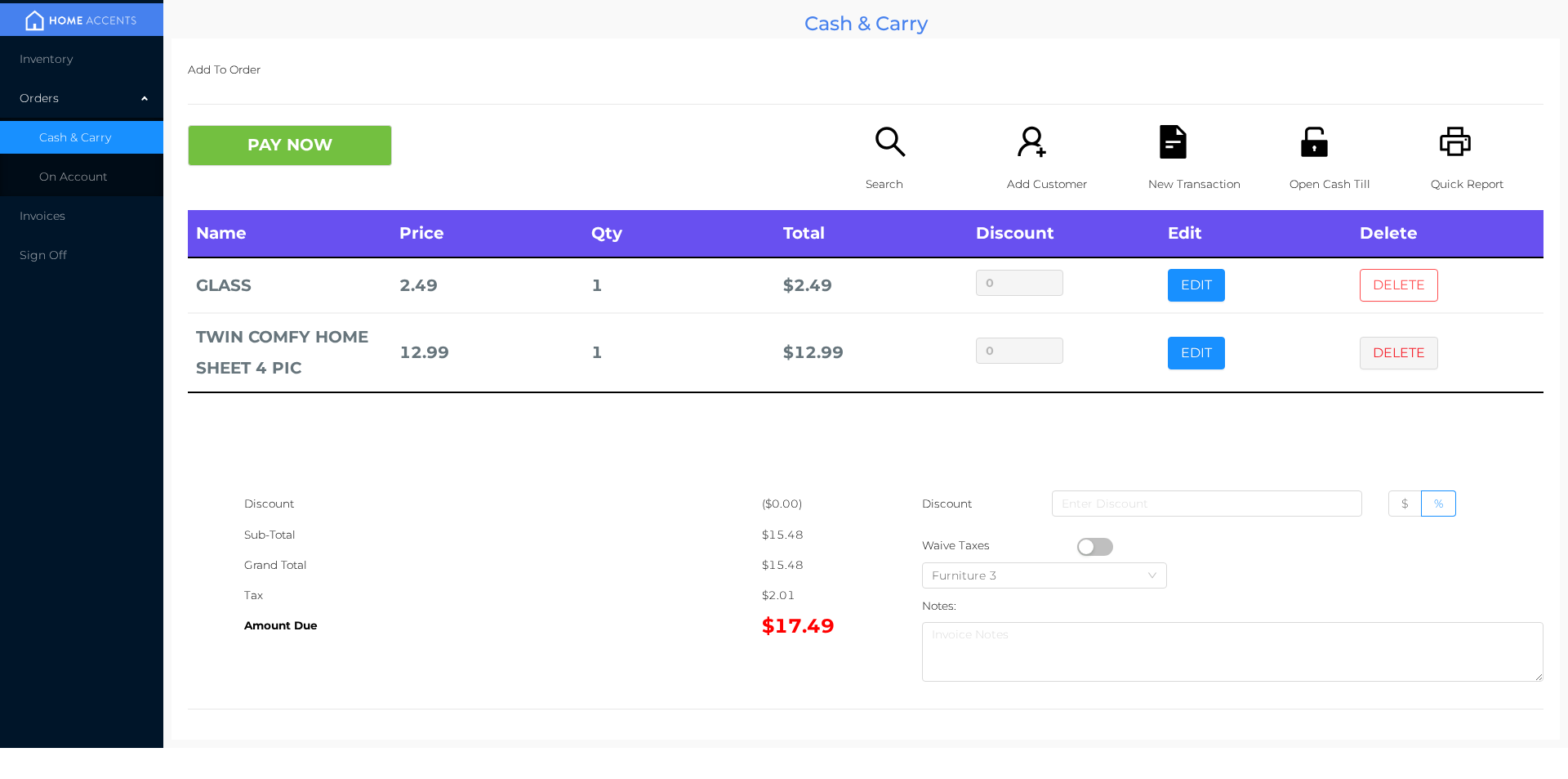
click at [1360, 282] on button "DELETE" at bounding box center [1399, 285] width 78 height 33
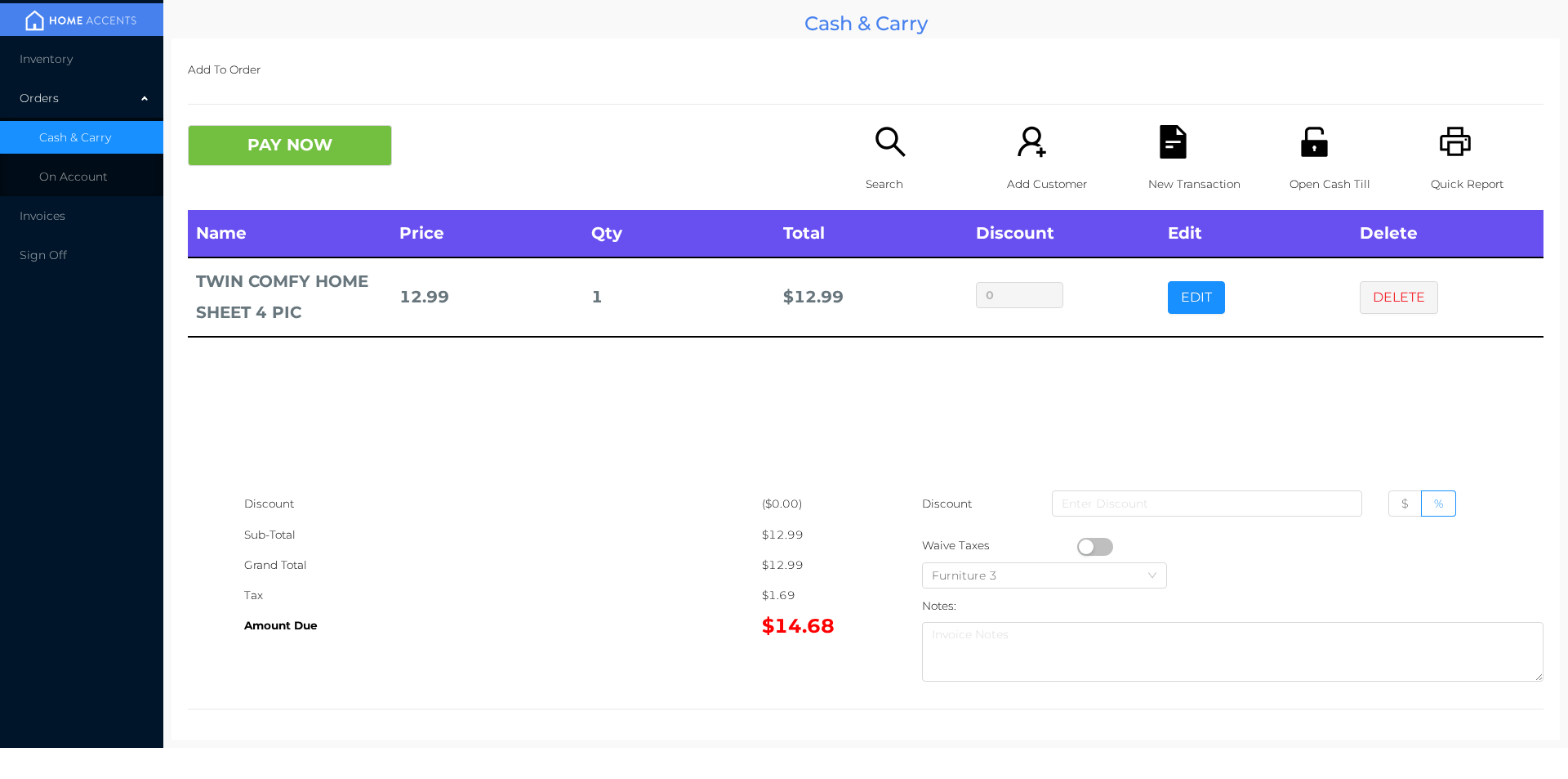
click at [892, 176] on p "Search" at bounding box center [921, 185] width 113 height 30
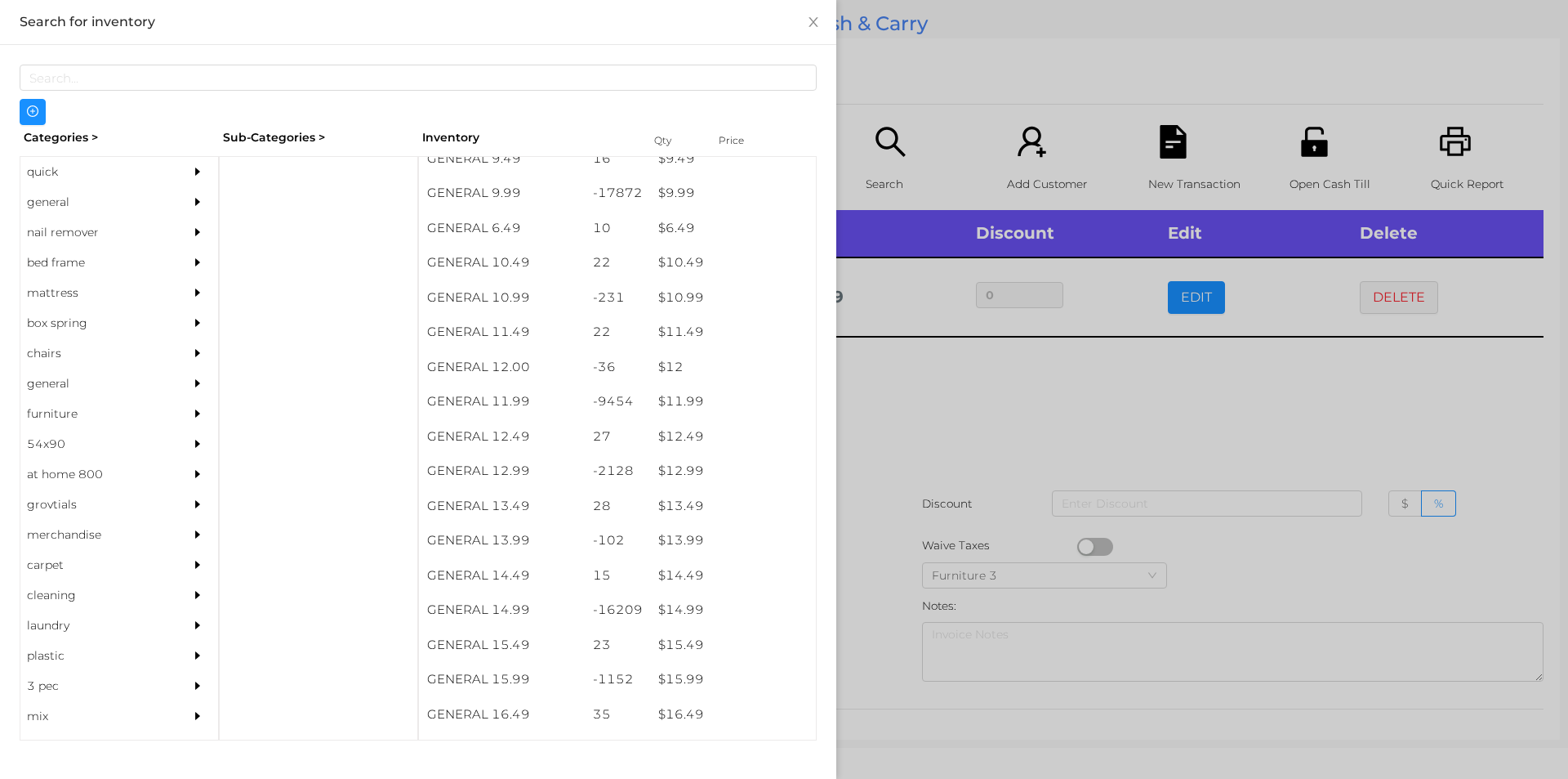
scroll to position [1009, 0]
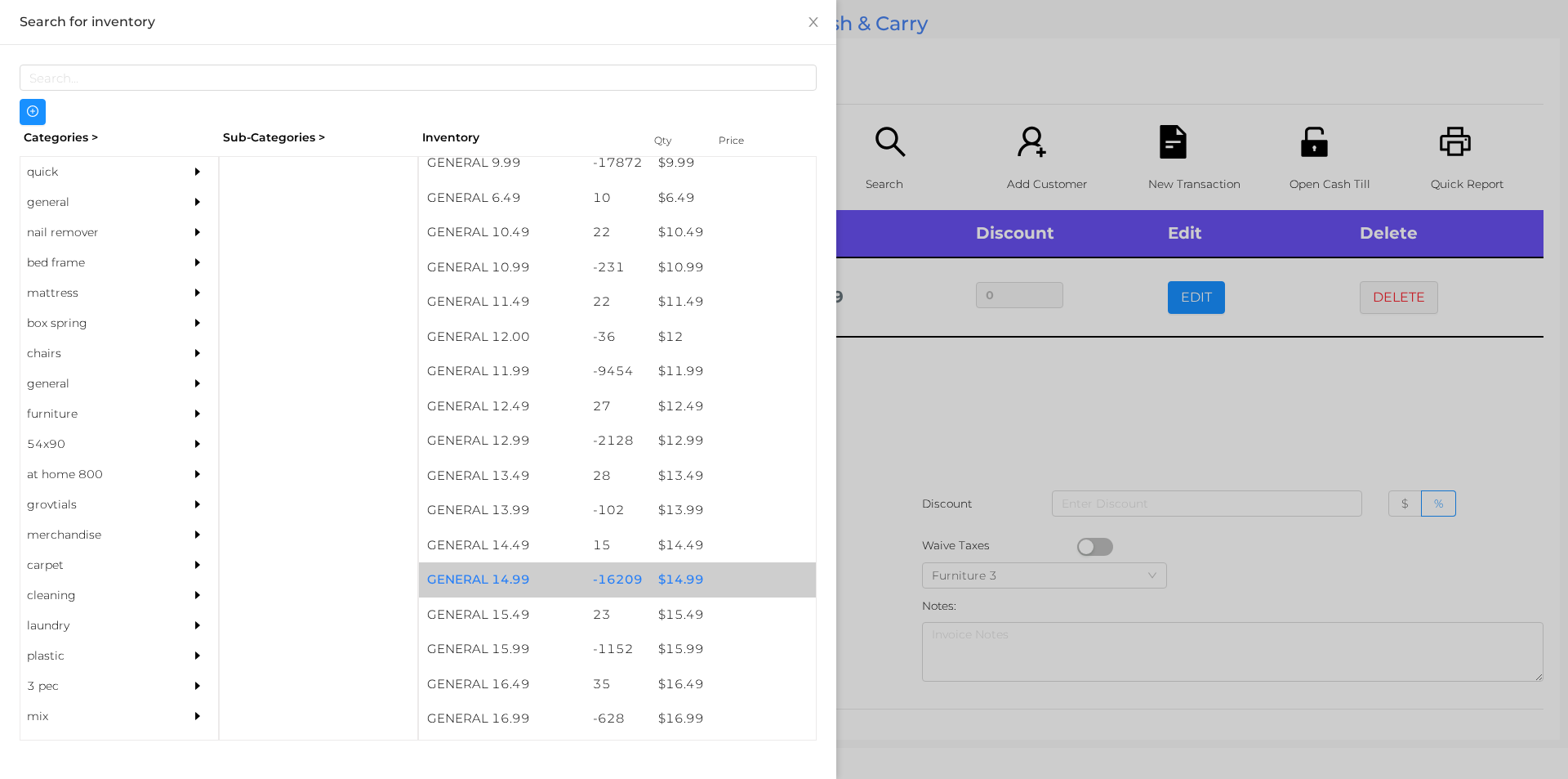
click at [673, 585] on div "$ 14.99" at bounding box center [733, 580] width 166 height 35
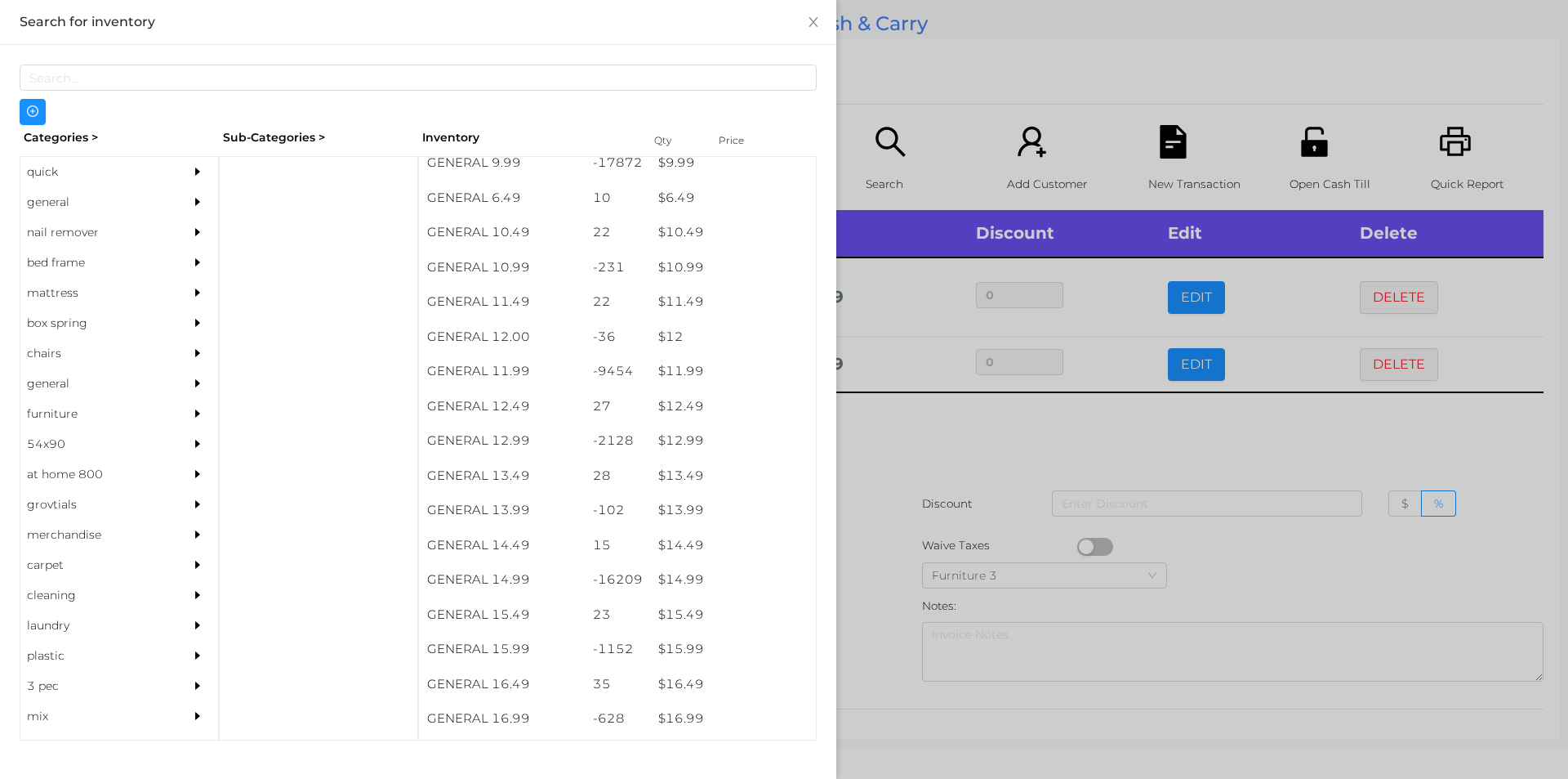
click at [916, 407] on div at bounding box center [784, 390] width 1568 height 779
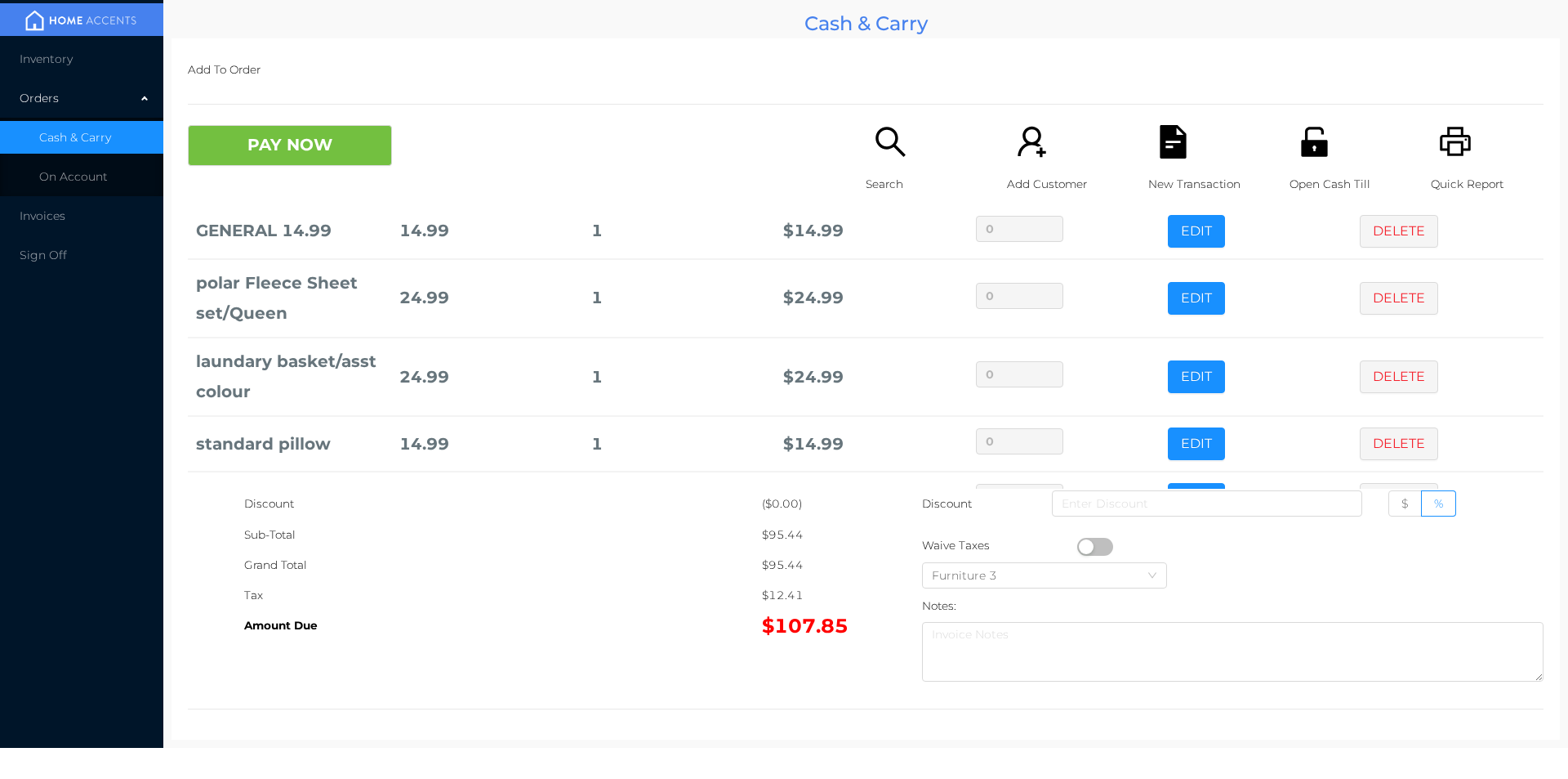
scroll to position [189, 0]
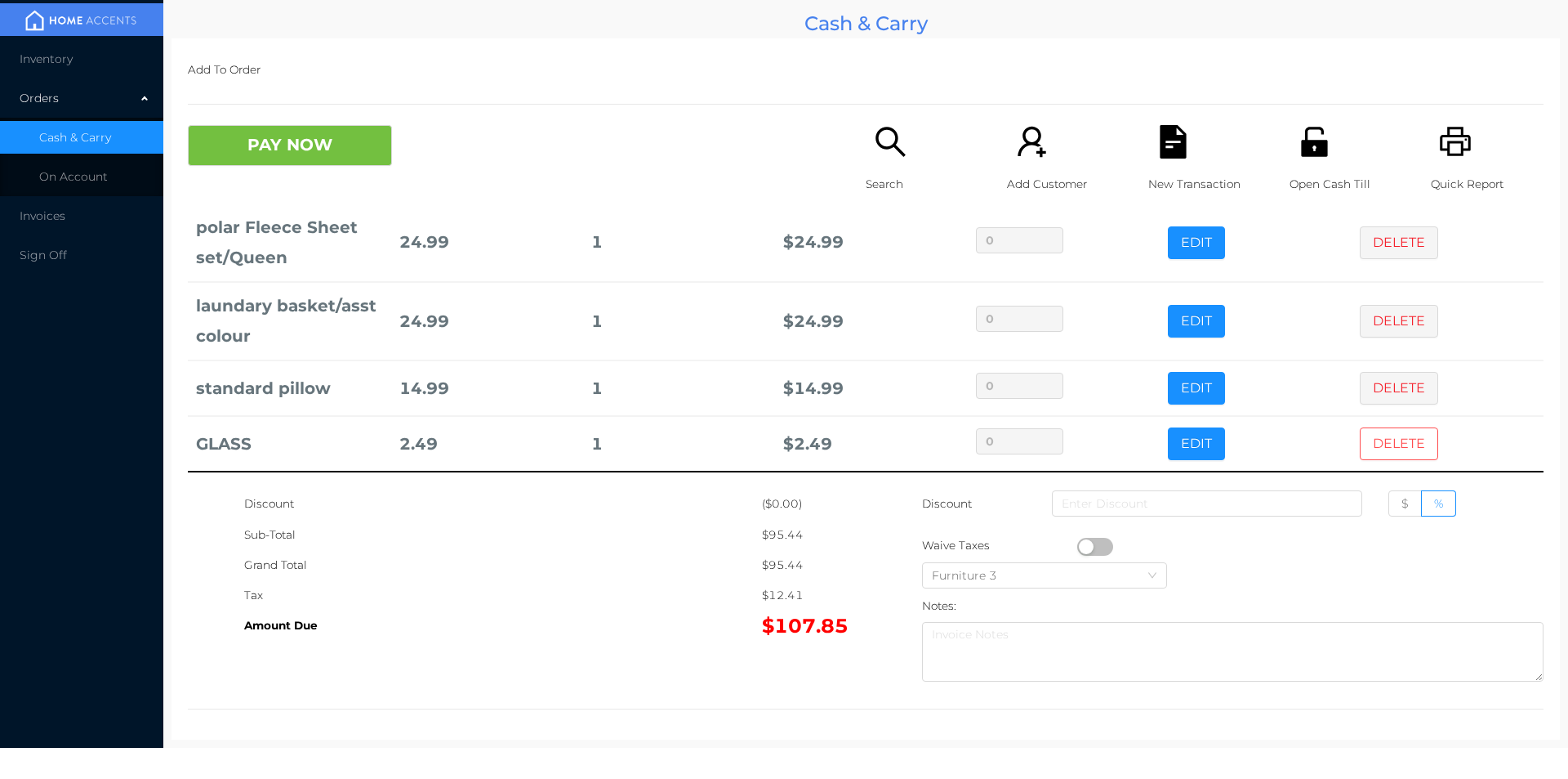
click at [1390, 449] on button "DELETE" at bounding box center [1399, 444] width 78 height 33
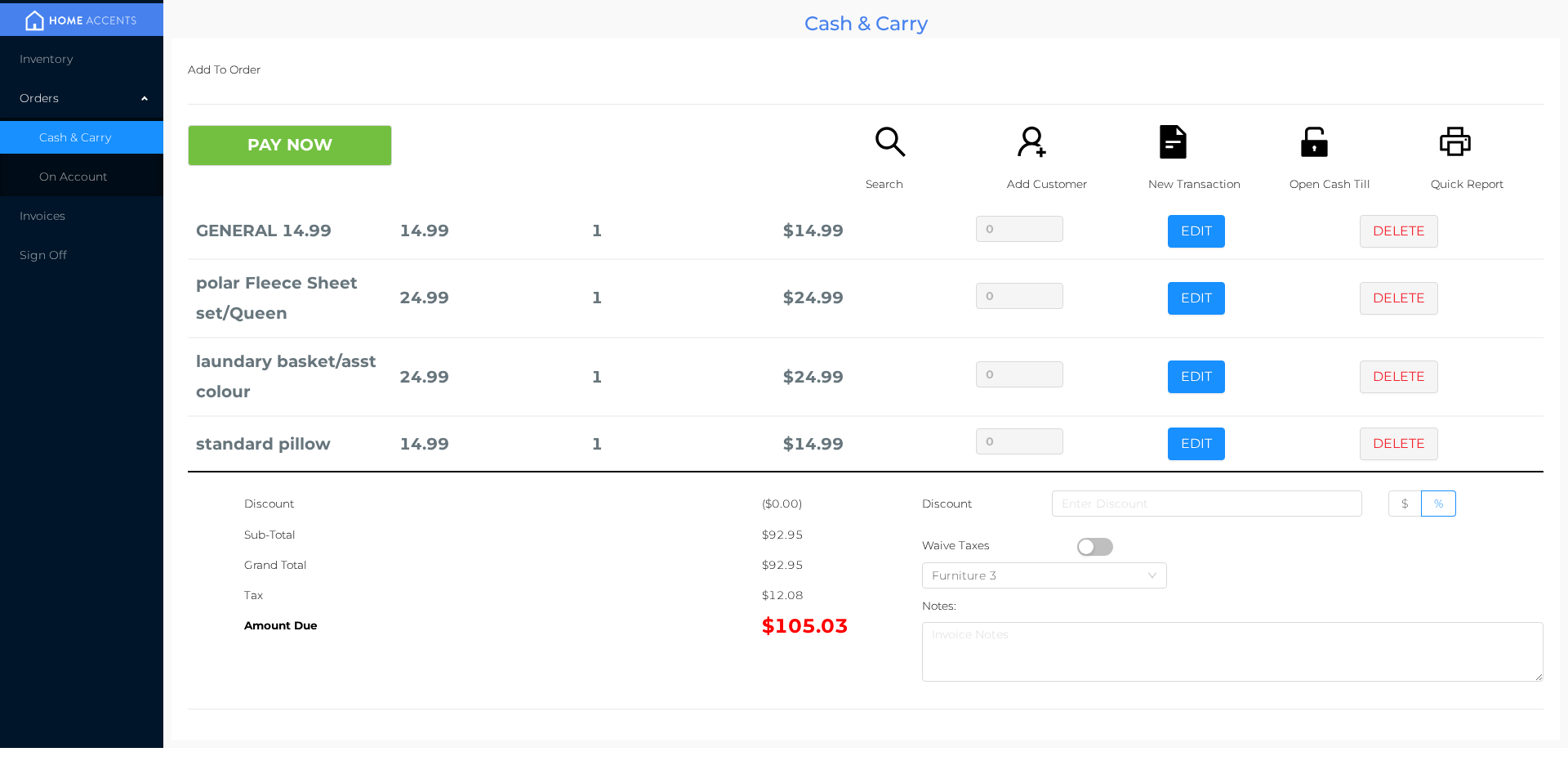
scroll to position [133, 0]
click at [317, 159] on button "PAY NOW" at bounding box center [290, 146] width 204 height 41
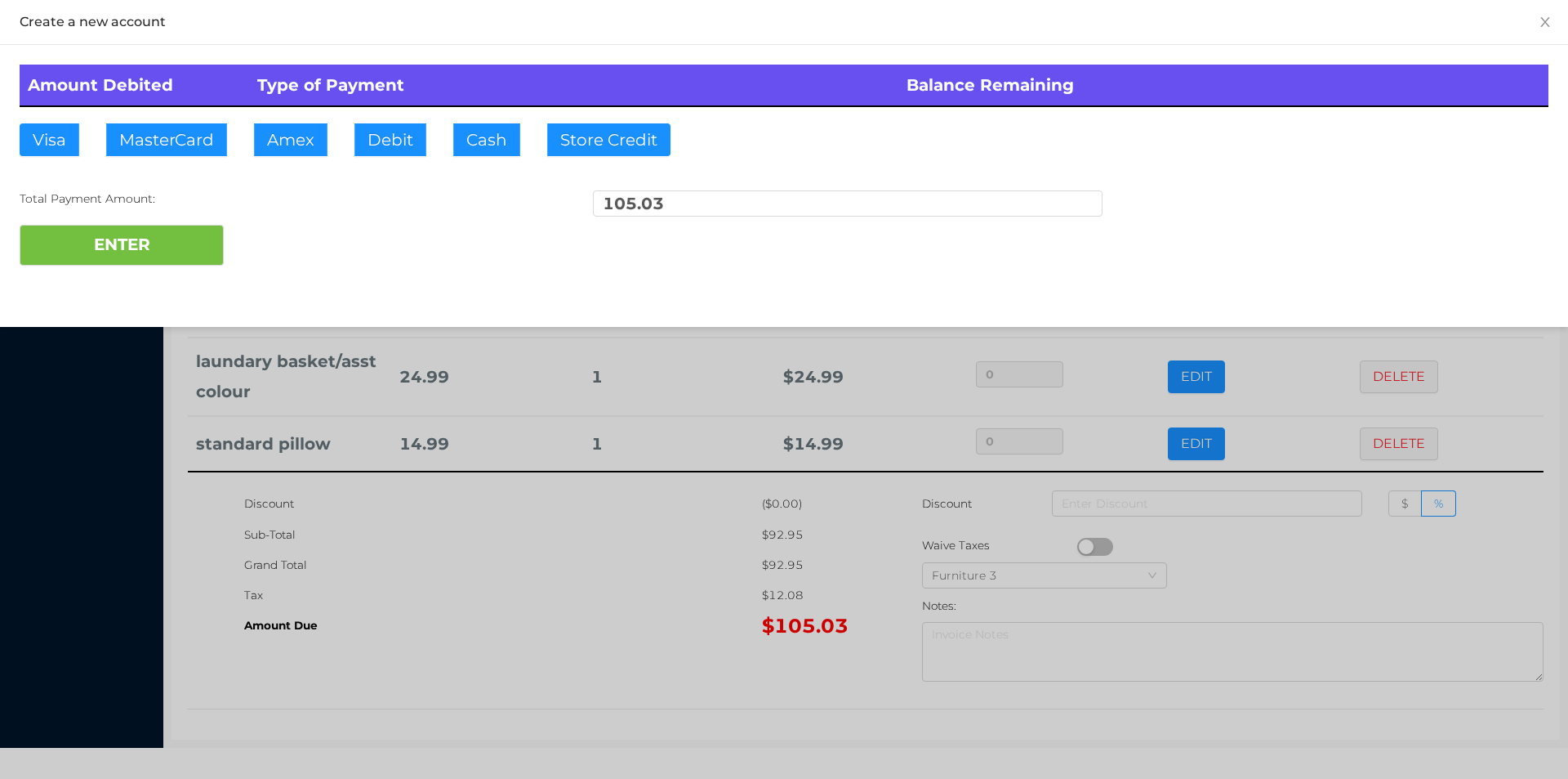
click at [276, 253] on div "ENTER" at bounding box center [784, 245] width 1529 height 41
click at [1262, 539] on div at bounding box center [784, 390] width 1568 height 779
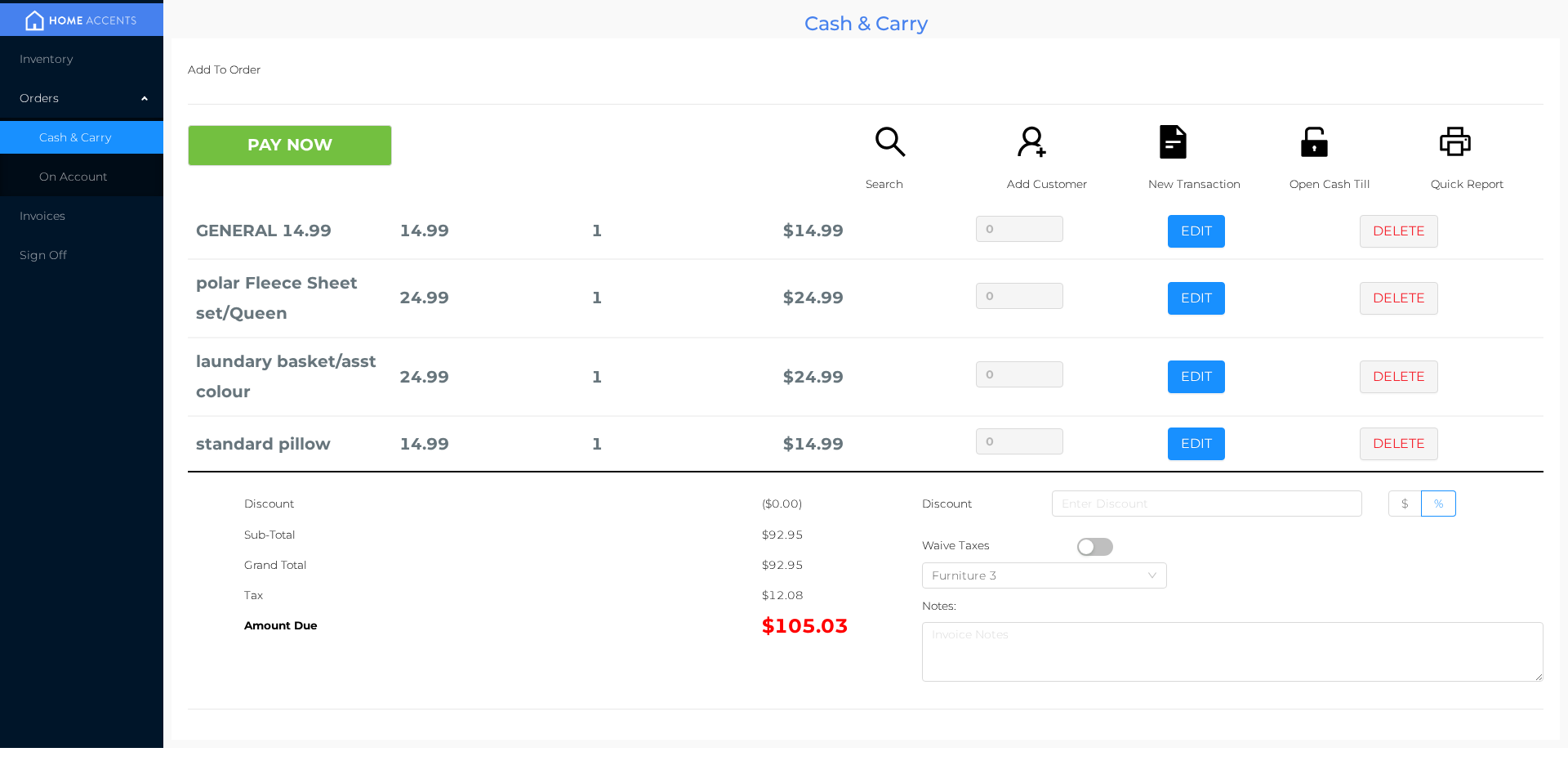
click at [1149, 161] on div "New Transaction" at bounding box center [1204, 168] width 113 height 85
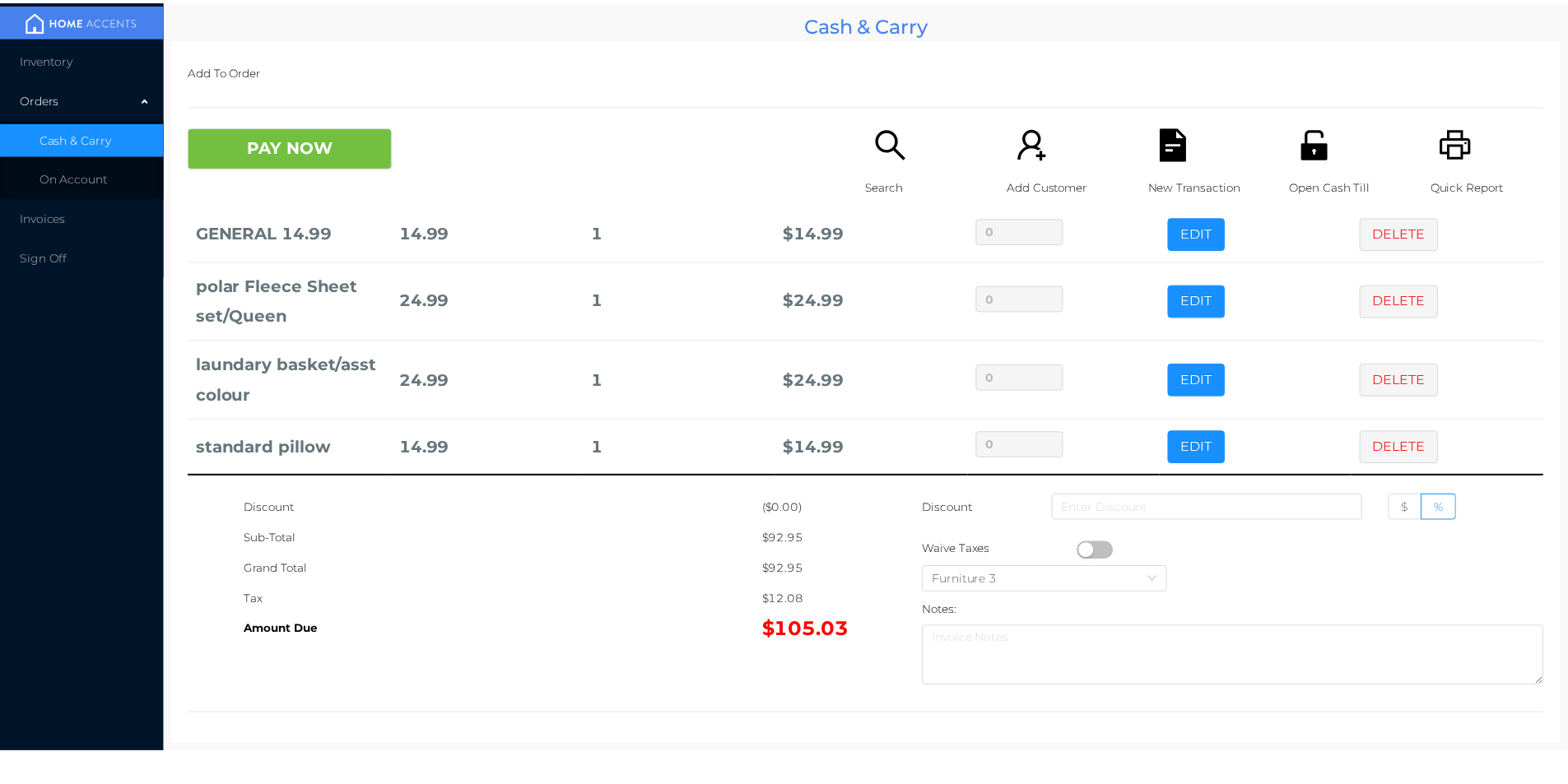
scroll to position [0, 0]
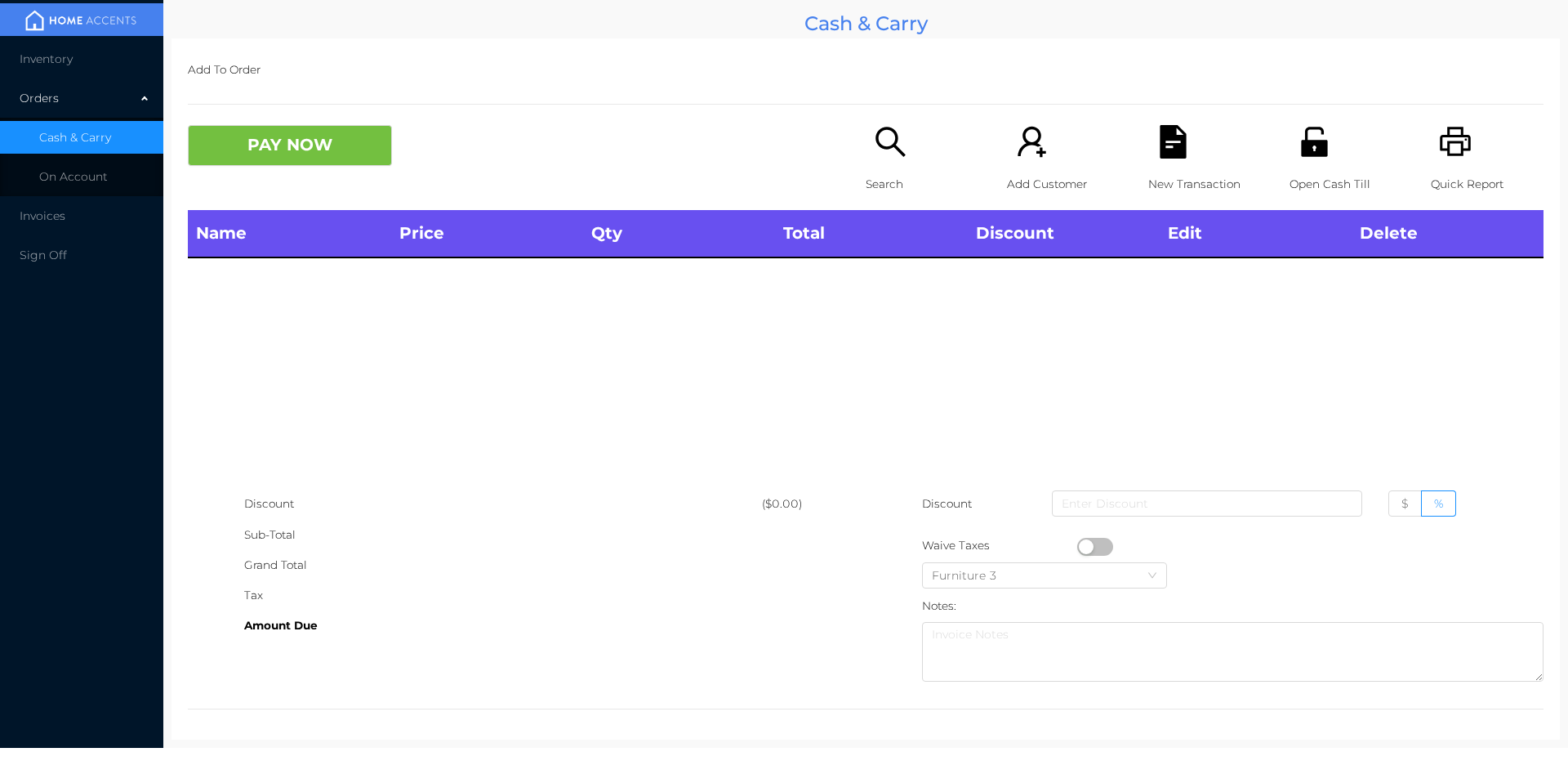
click at [1305, 156] on icon "icon: unlock" at bounding box center [1313, 141] width 26 height 29
click at [60, 63] on span "Inventory" at bounding box center [46, 59] width 53 height 15
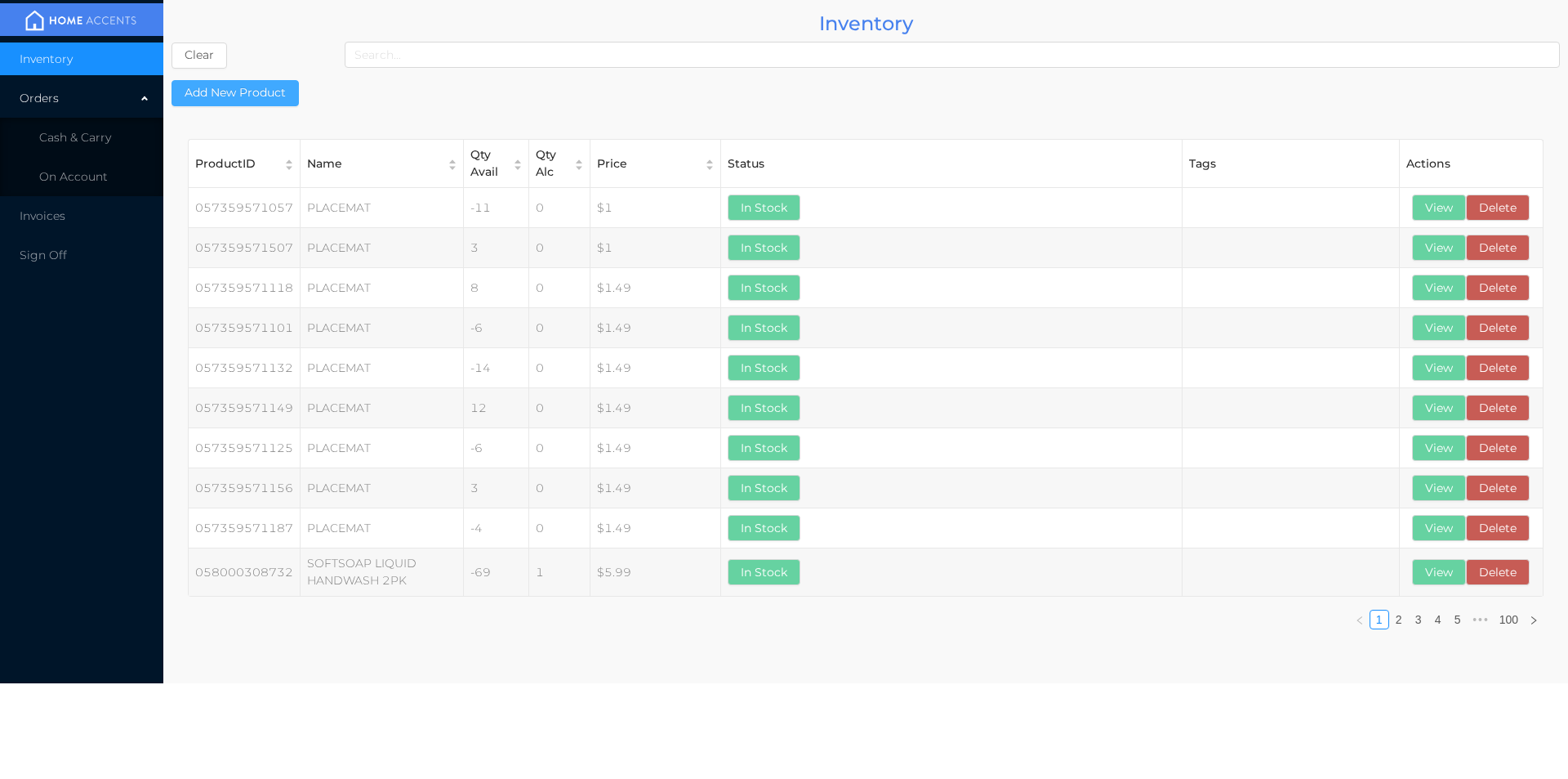
click at [224, 87] on button "Add New Product" at bounding box center [235, 92] width 128 height 26
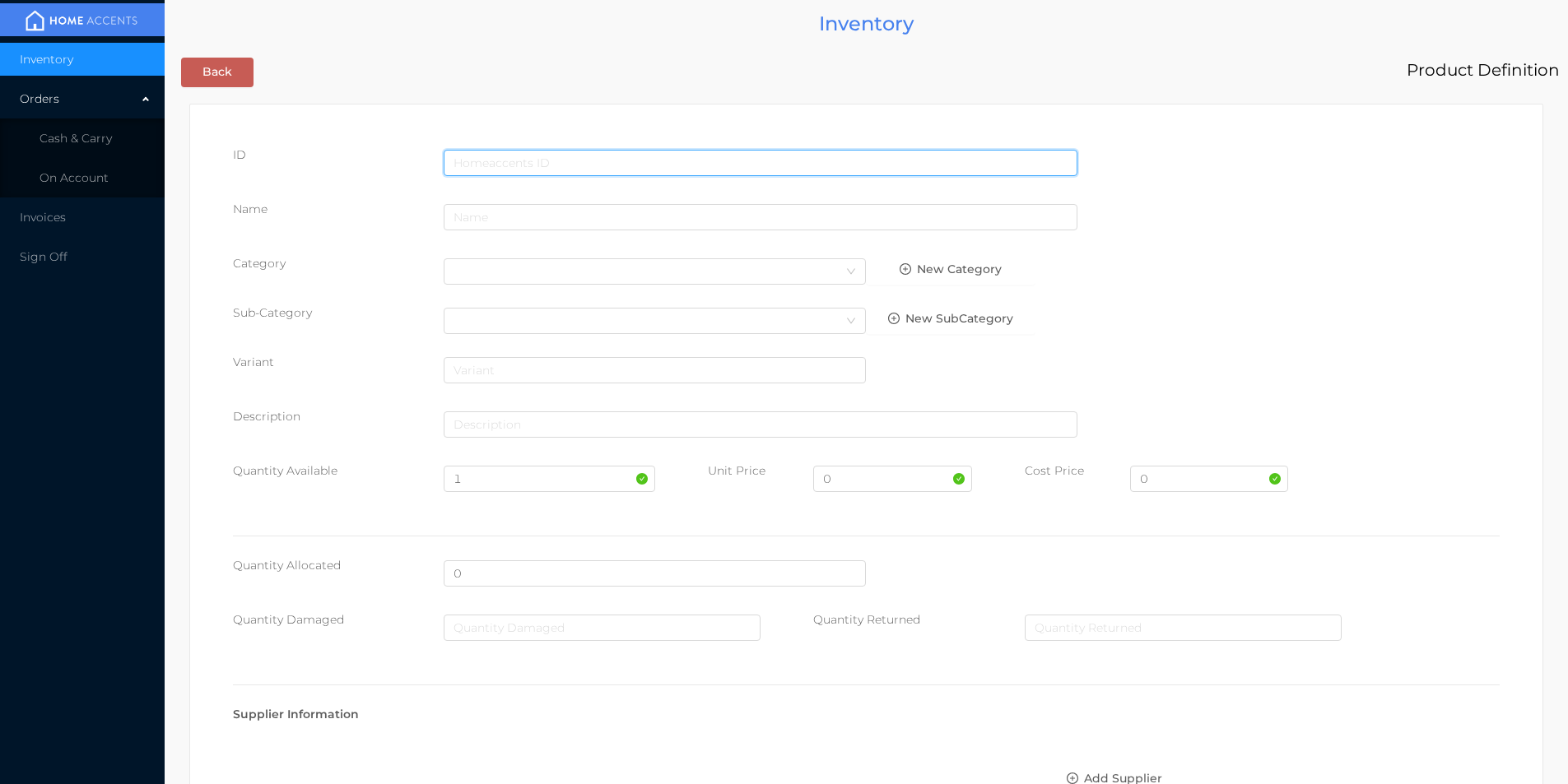
click at [499, 154] on input "text" at bounding box center [759, 163] width 633 height 26
type input "6951097101566"
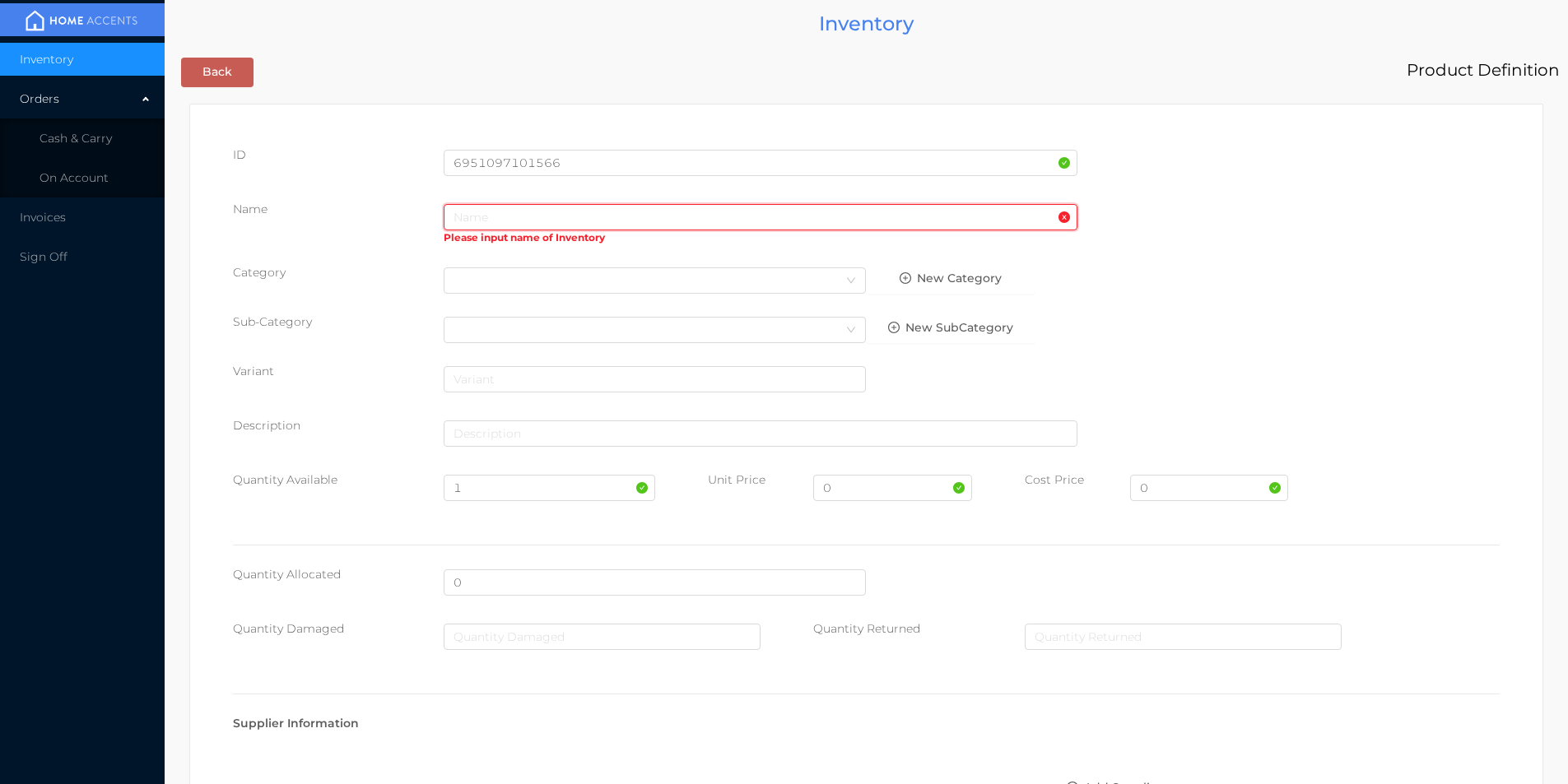
click at [540, 223] on input "text" at bounding box center [759, 216] width 633 height 26
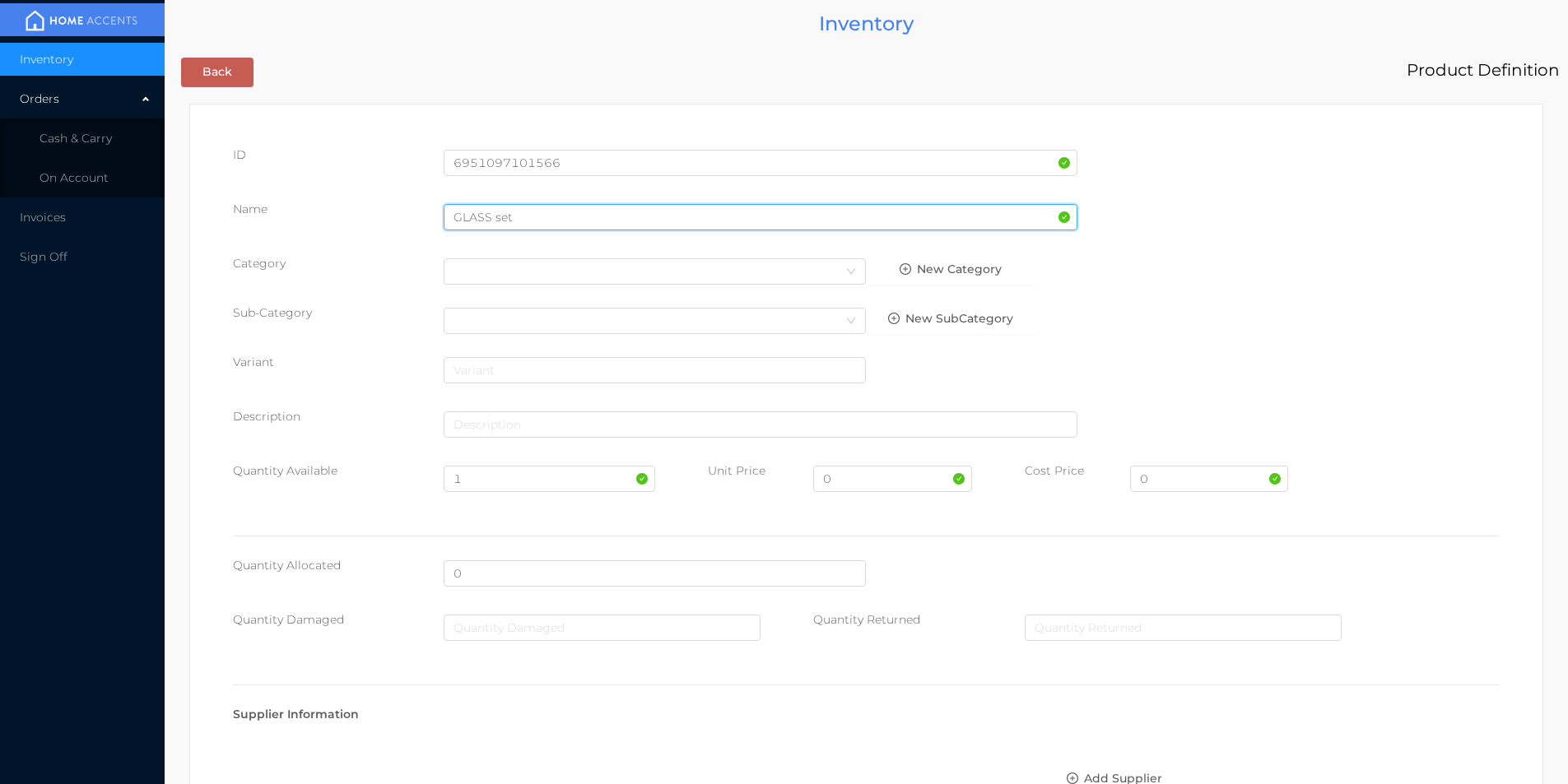
type input "GLASS set"
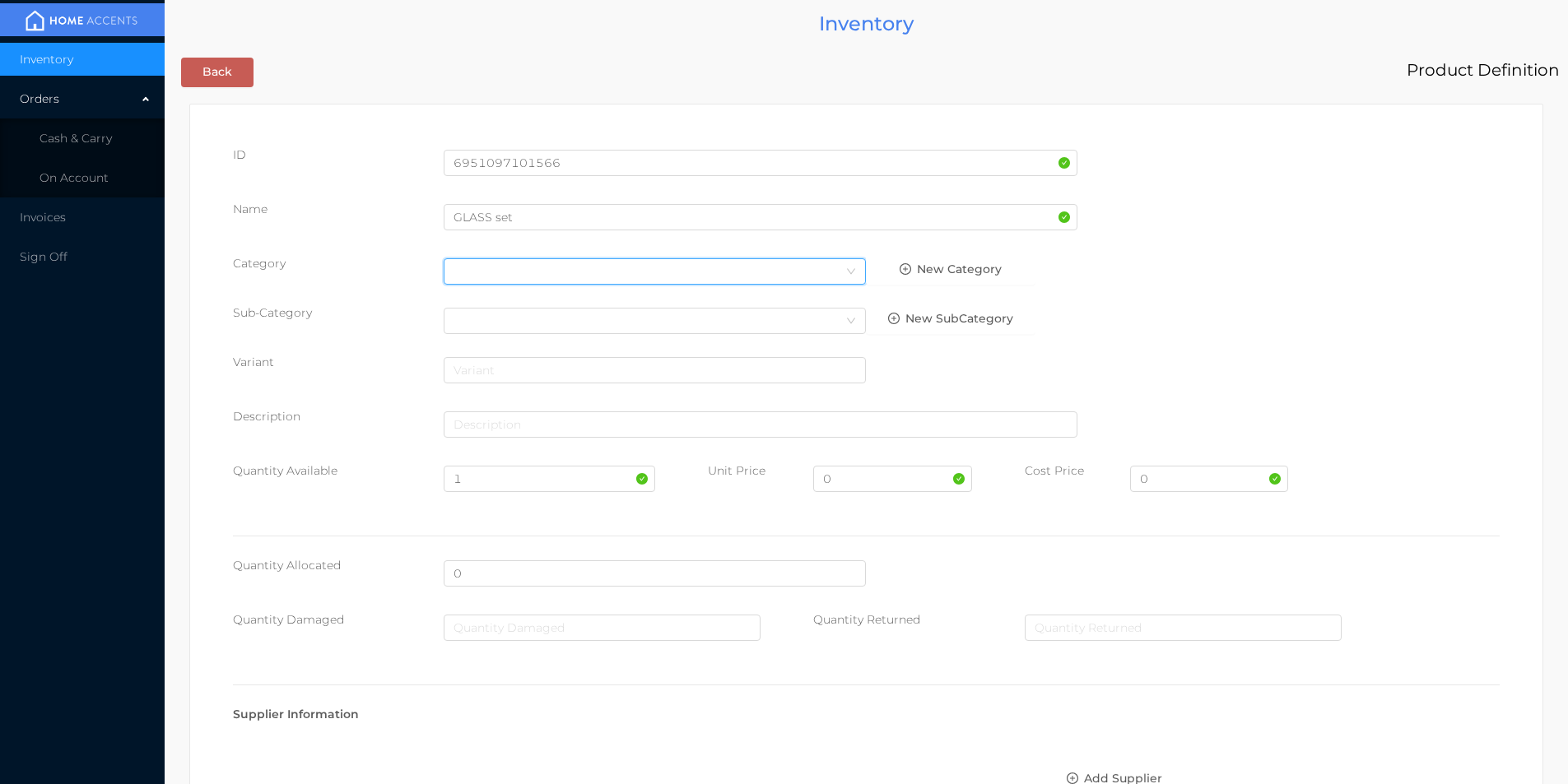
click at [524, 267] on div "Select Category" at bounding box center [655, 271] width 402 height 25
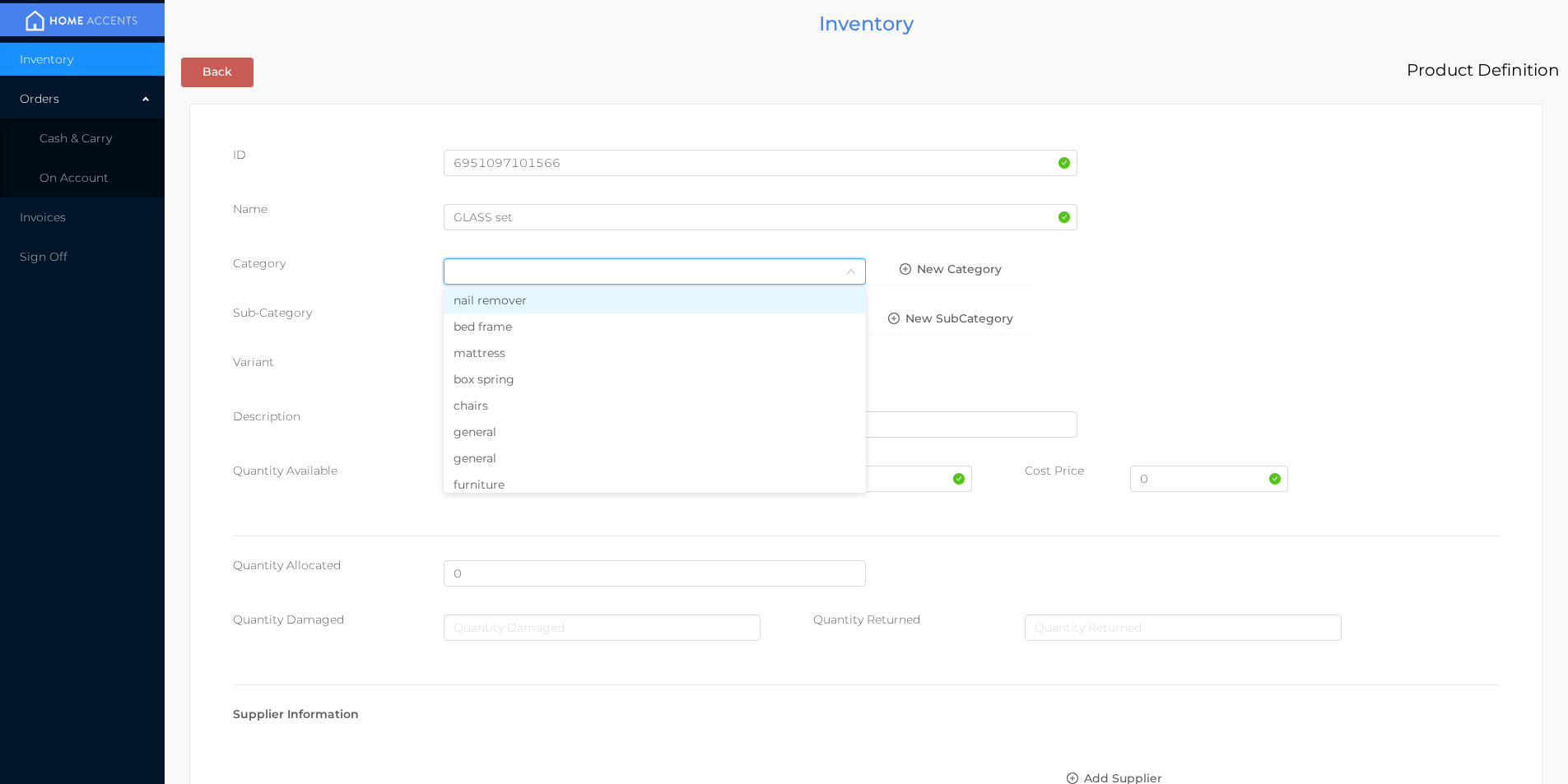
click at [484, 432] on li "general" at bounding box center [654, 431] width 423 height 26
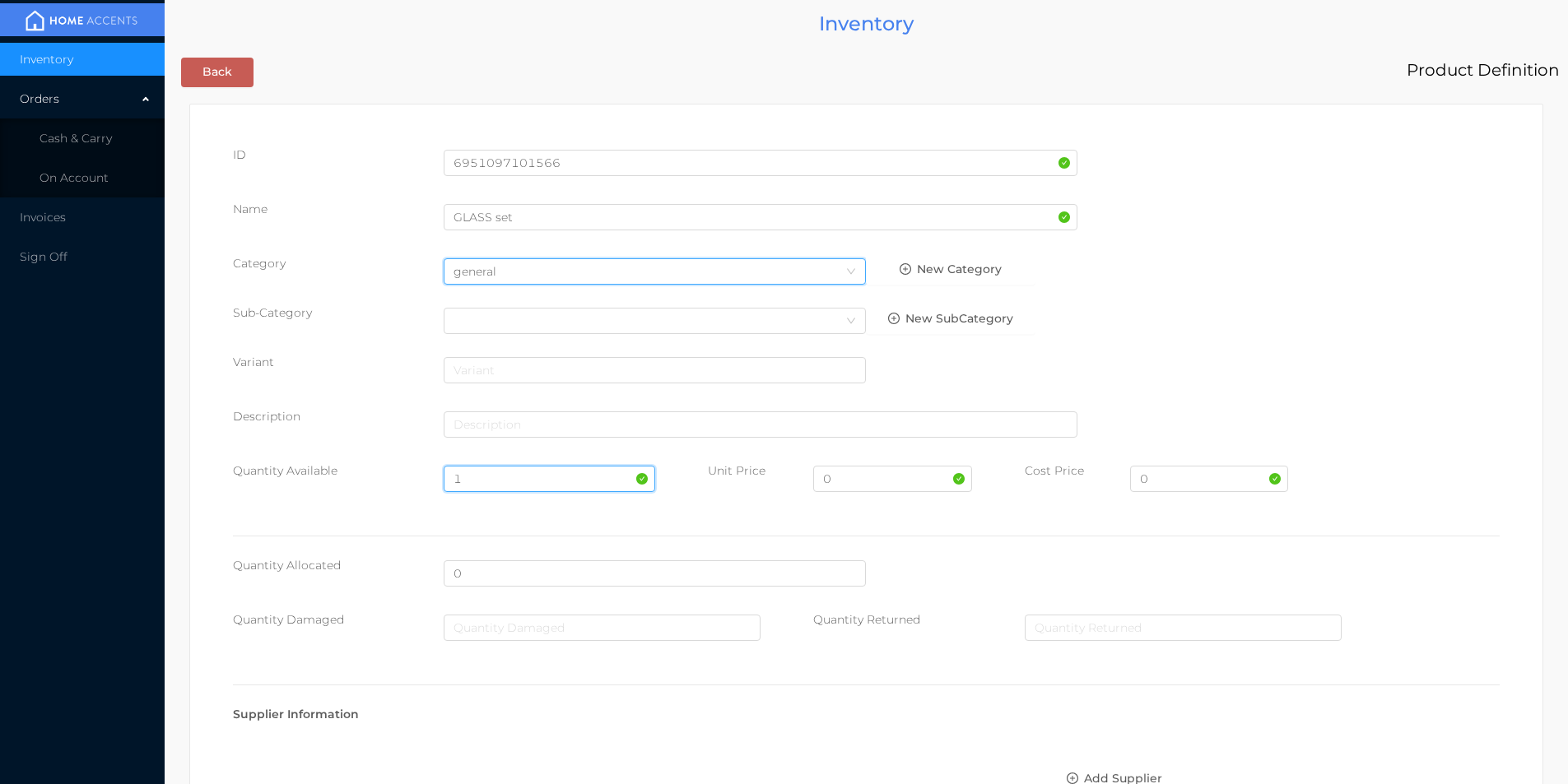
click at [487, 476] on input "1" at bounding box center [549, 478] width 211 height 26
type input "11"
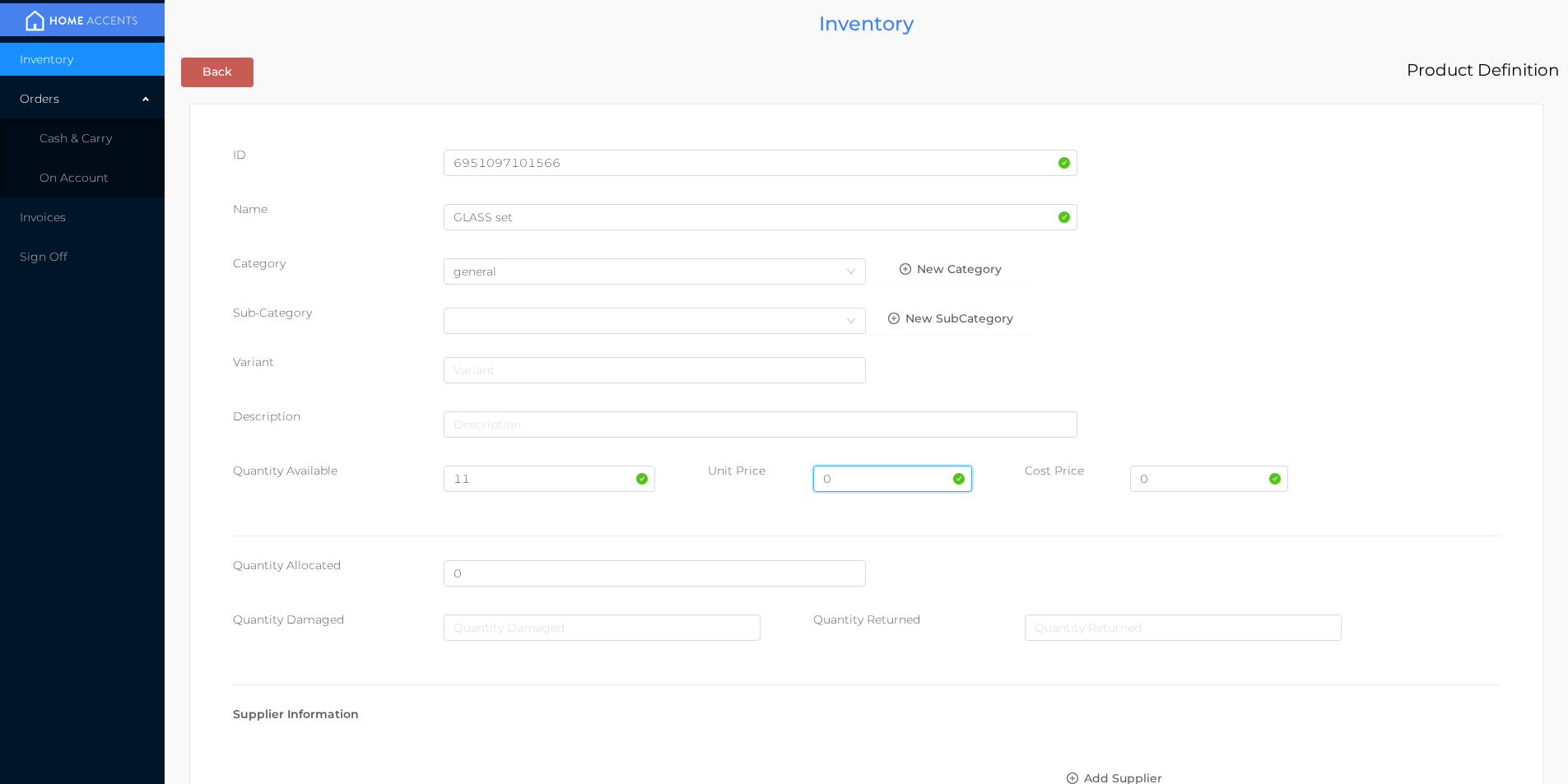
click at [858, 480] on input "0" at bounding box center [892, 478] width 158 height 26
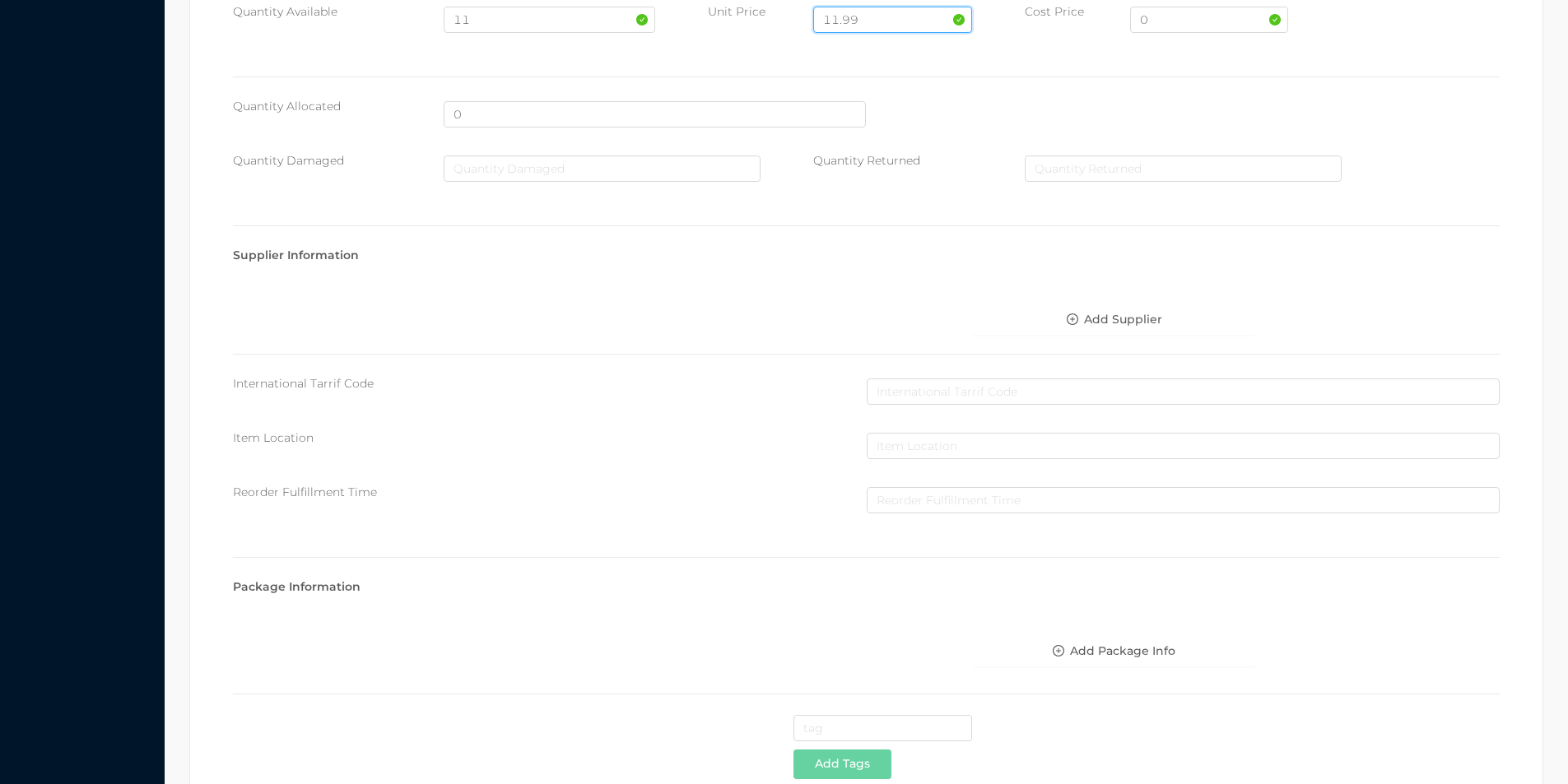
scroll to position [582, 0]
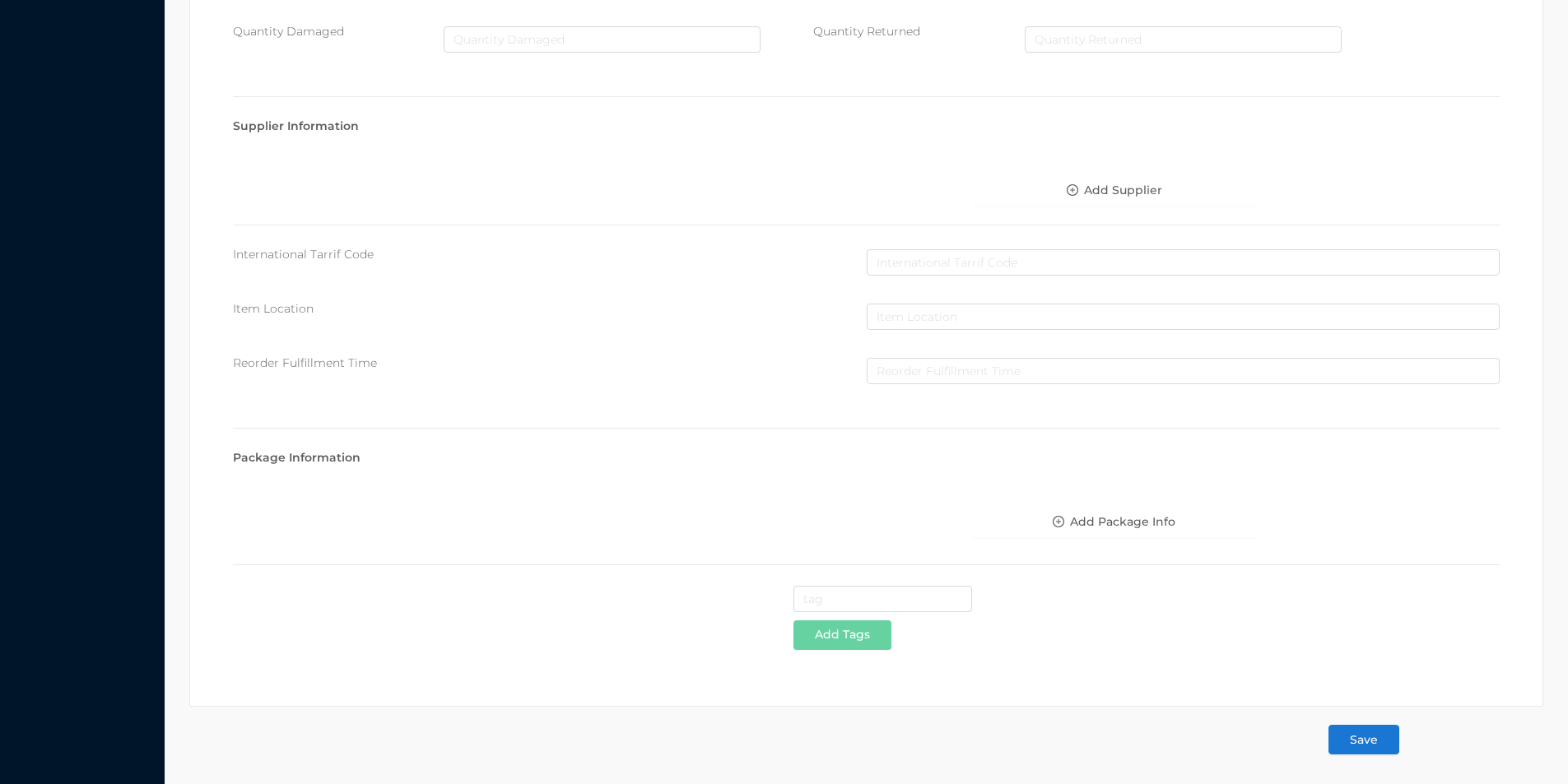
type input "11.99"
click at [1363, 735] on button "Save" at bounding box center [1363, 738] width 71 height 29
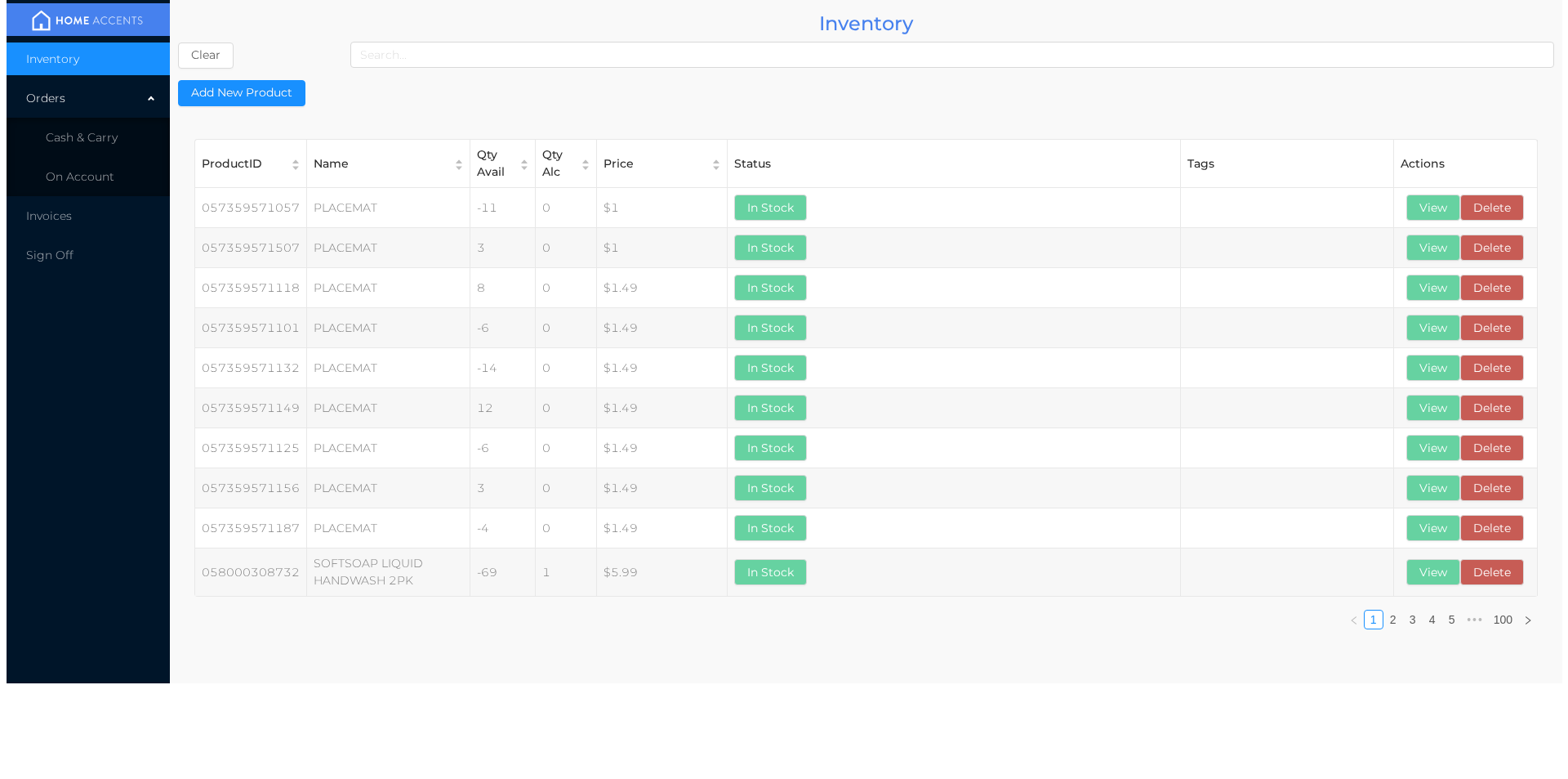
scroll to position [0, 0]
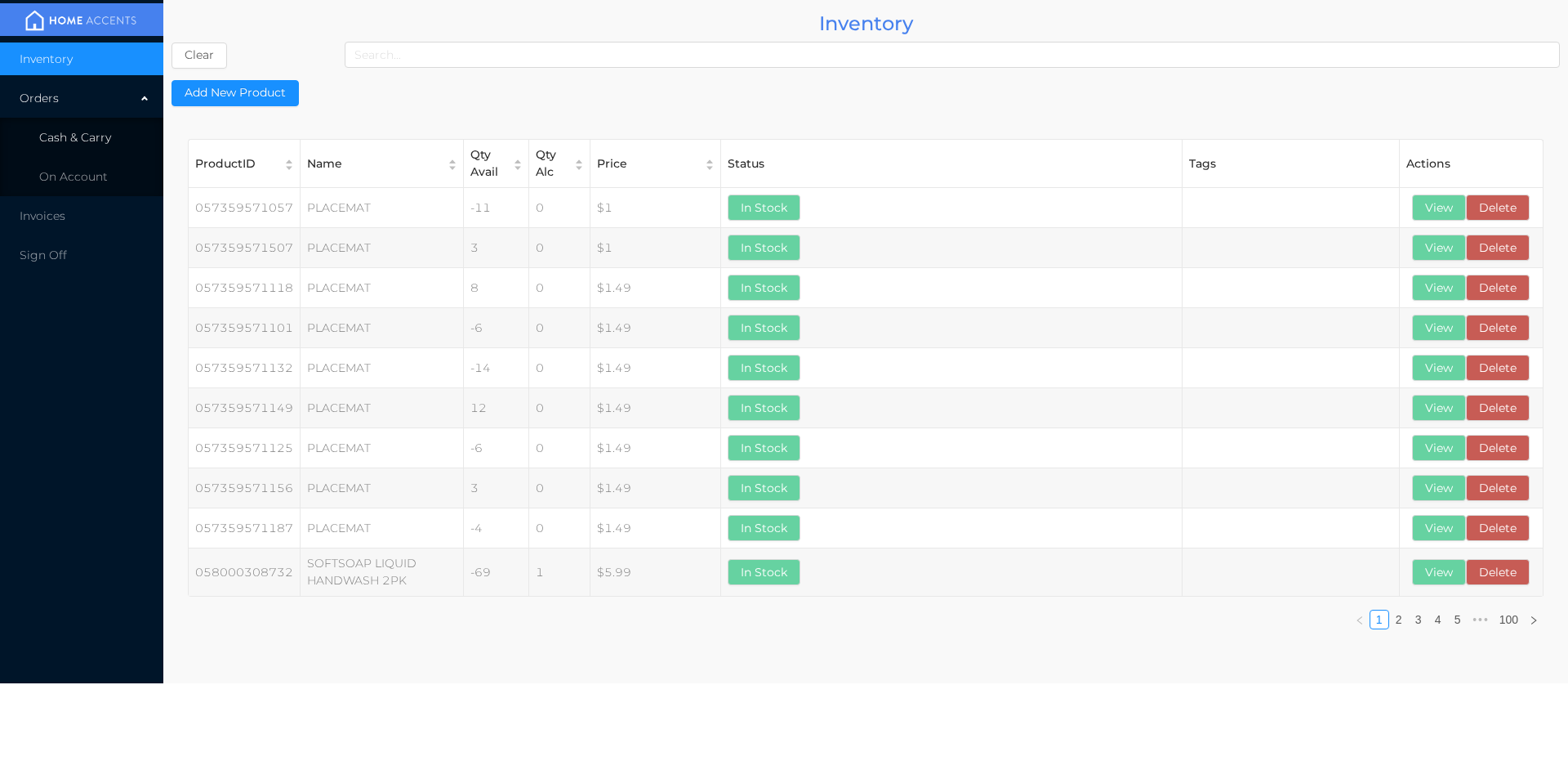
click at [73, 136] on span "Cash & Carry" at bounding box center [74, 137] width 72 height 15
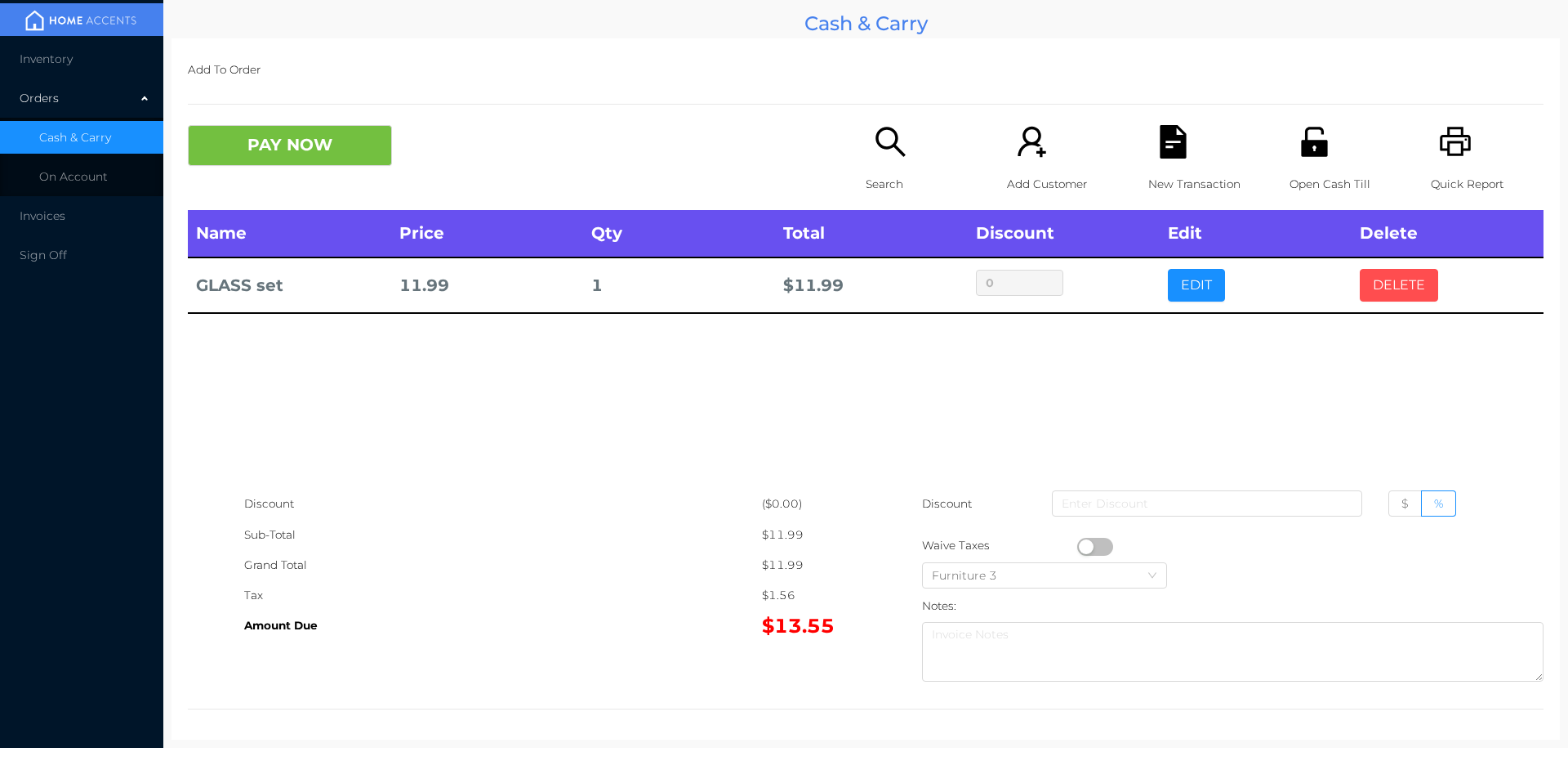
click at [1388, 285] on button "DELETE" at bounding box center [1399, 285] width 78 height 33
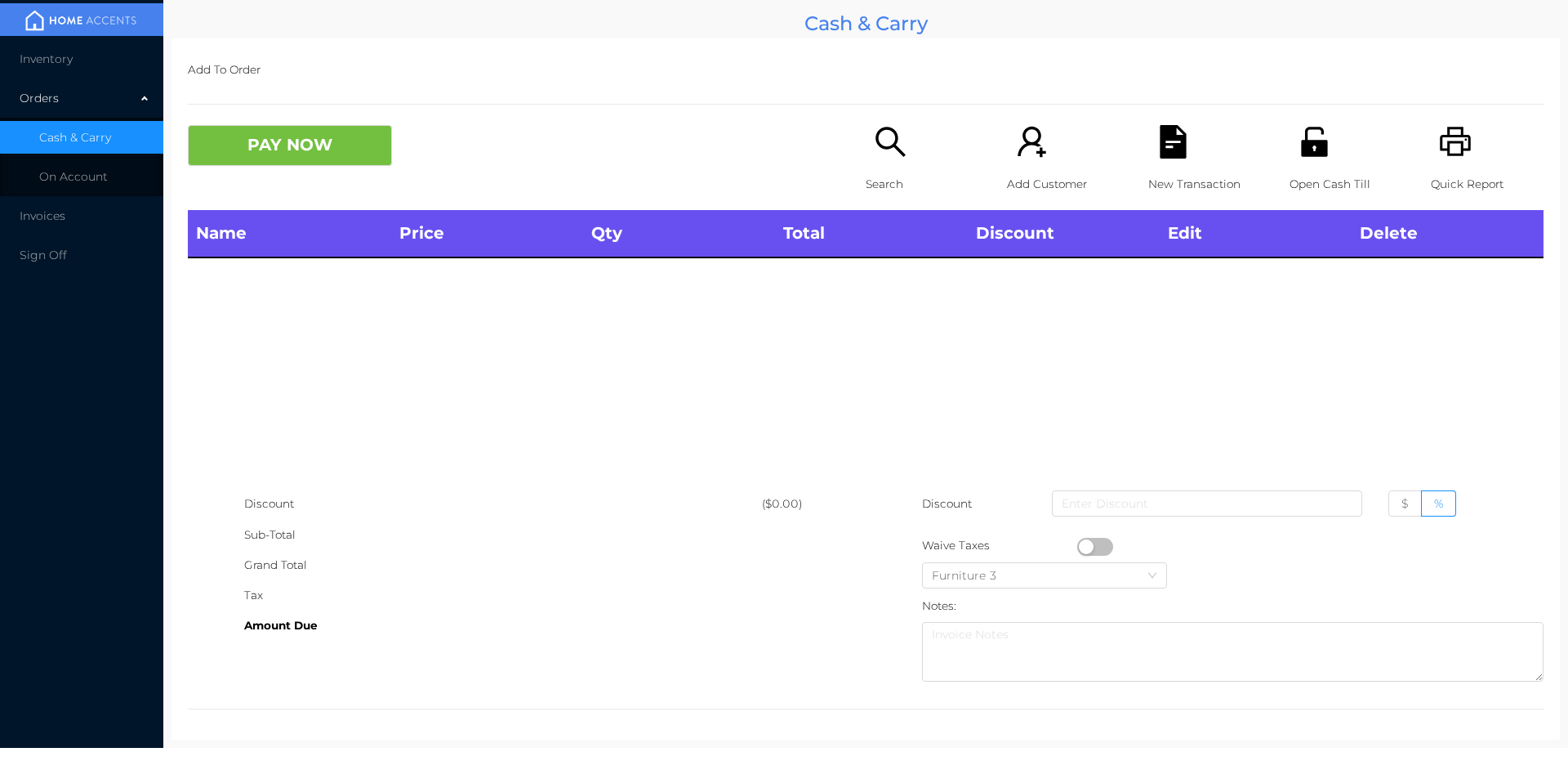
click at [878, 157] on icon "icon: search" at bounding box center [891, 142] width 34 height 34
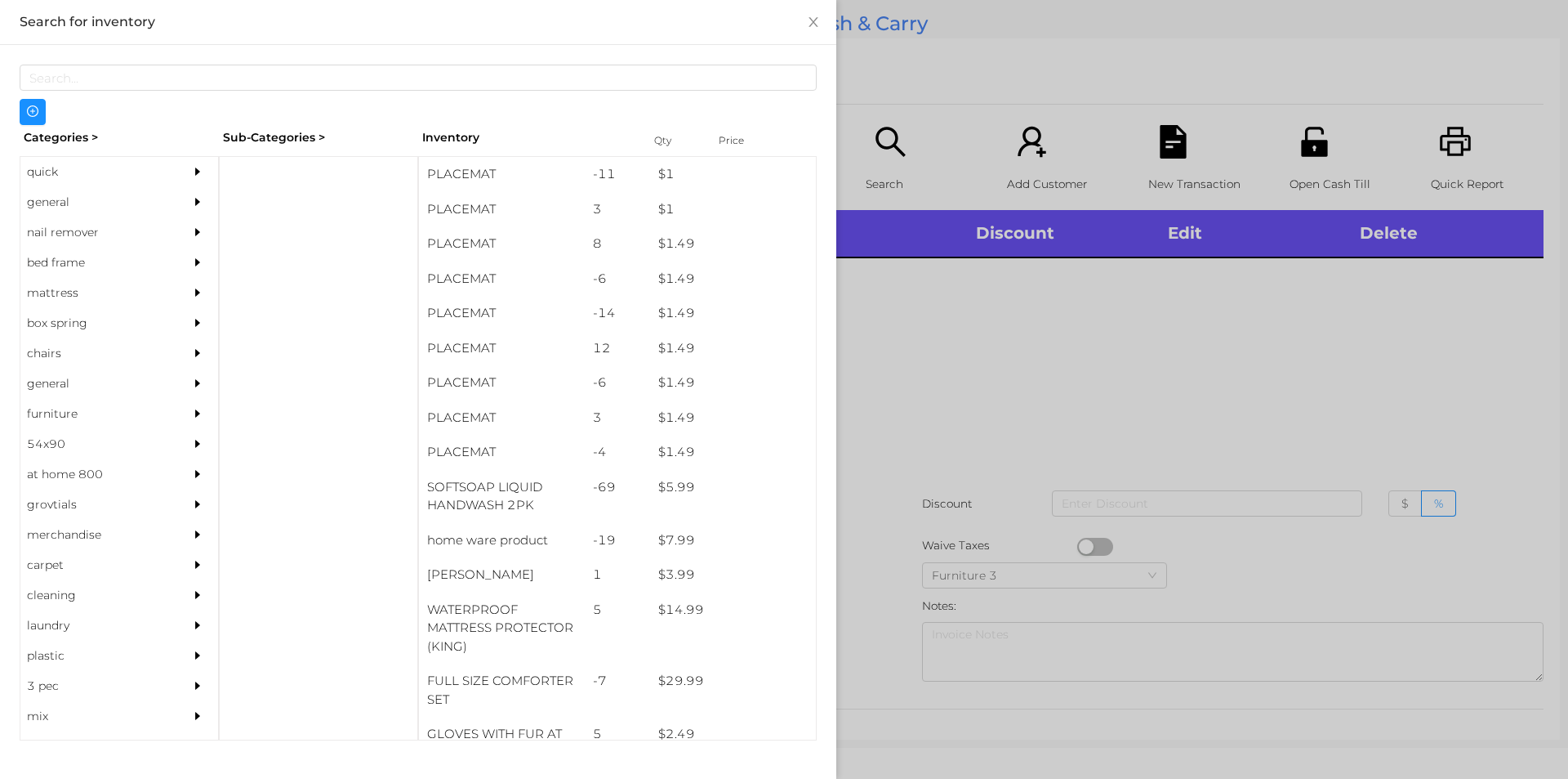
click at [39, 198] on div "general" at bounding box center [95, 202] width 149 height 30
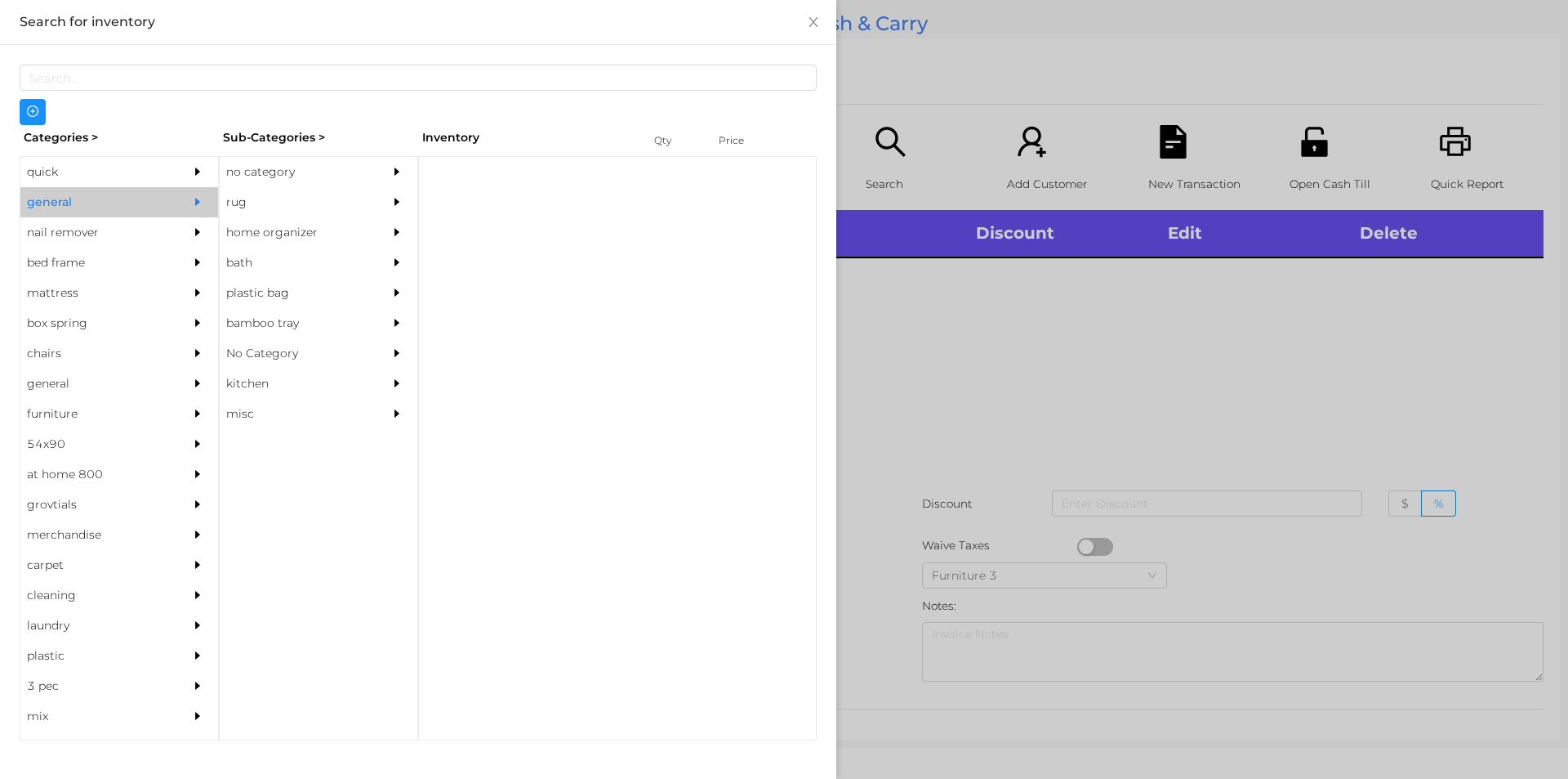
click at [254, 169] on div "no category" at bounding box center [294, 172] width 149 height 30
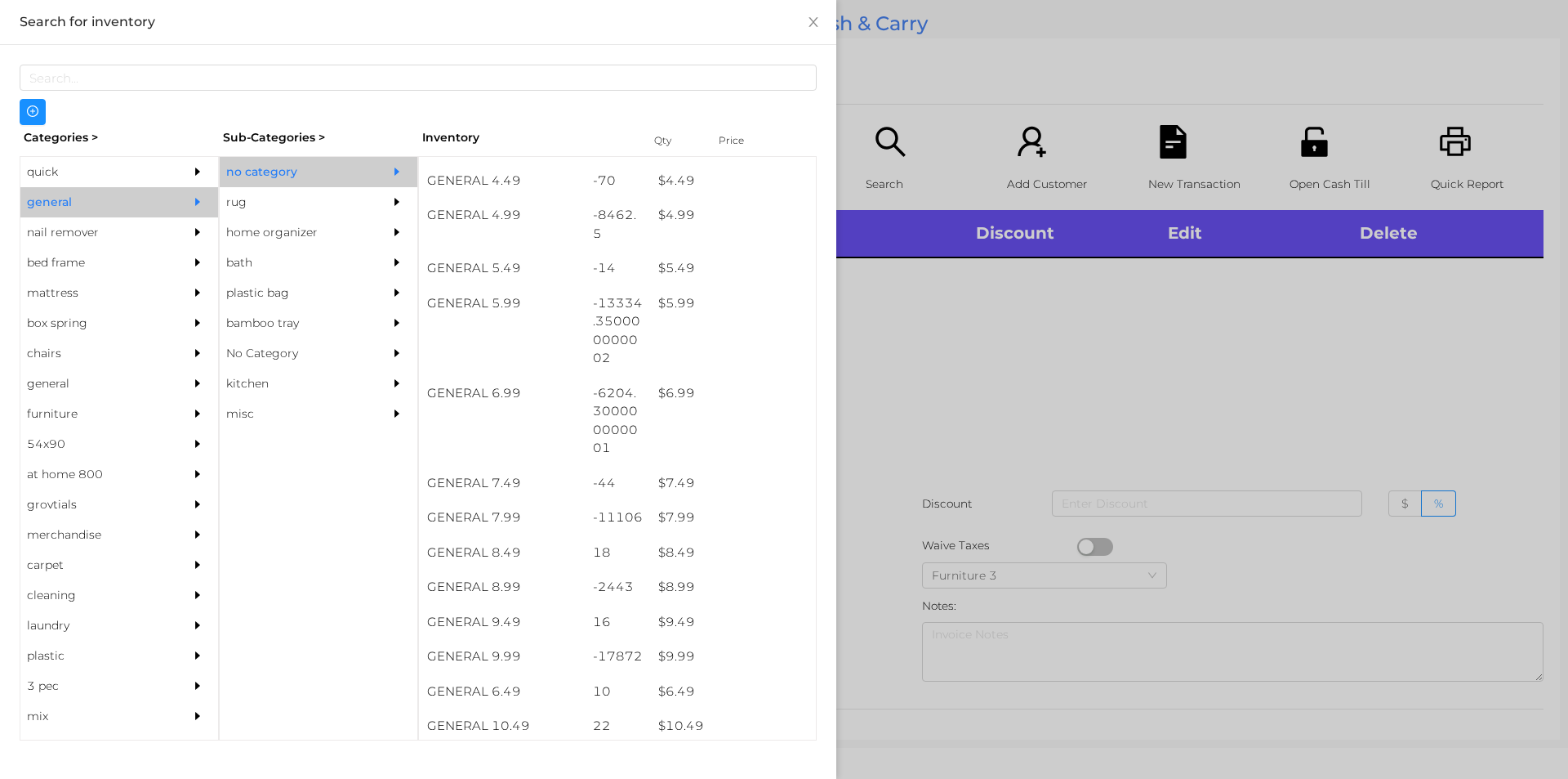
scroll to position [540, 0]
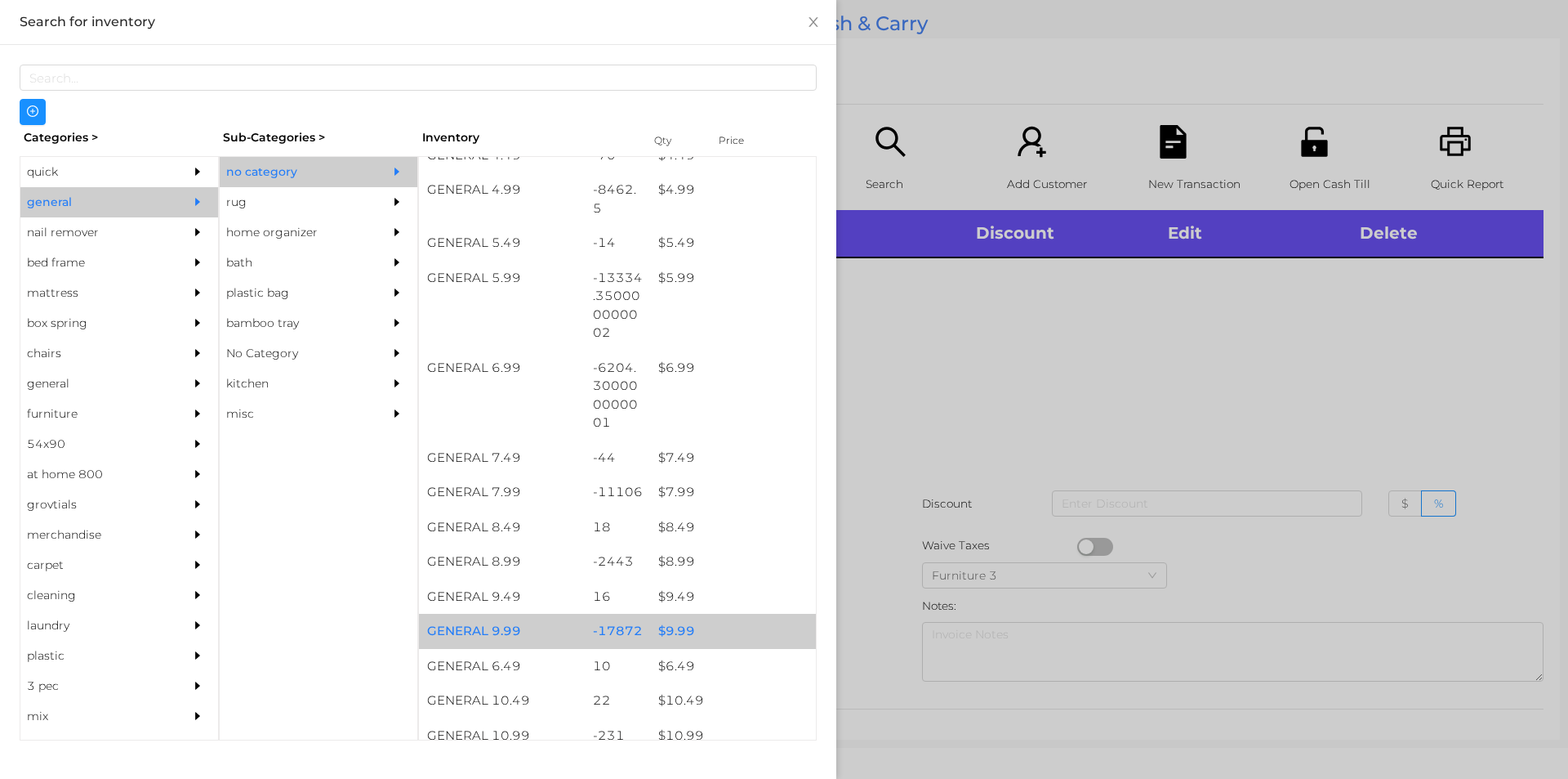
click at [670, 631] on div "$ 9.99" at bounding box center [733, 632] width 166 height 35
click at [670, 626] on div "$ 9.99" at bounding box center [733, 632] width 166 height 35
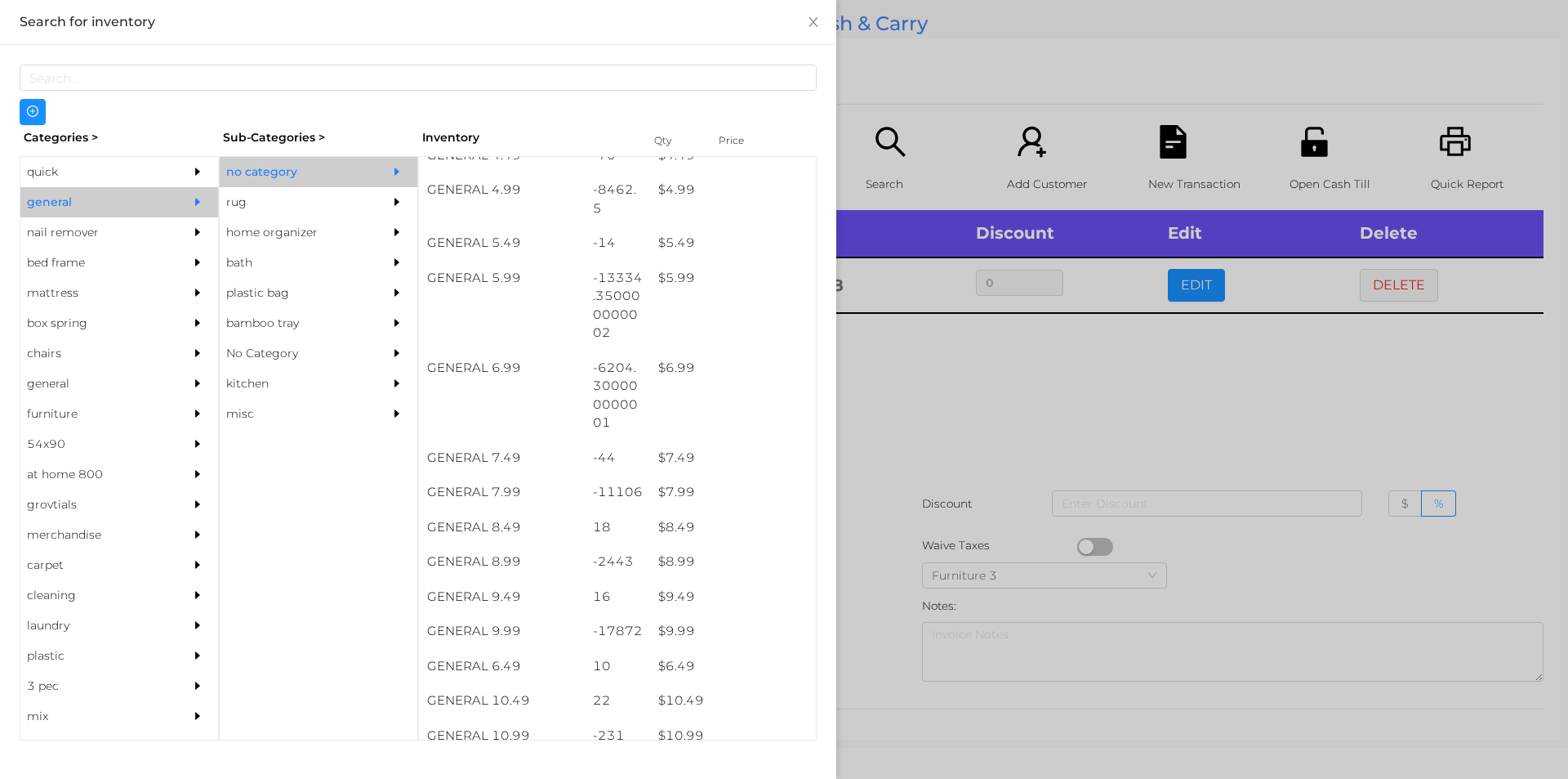
click at [954, 358] on div at bounding box center [784, 390] width 1568 height 779
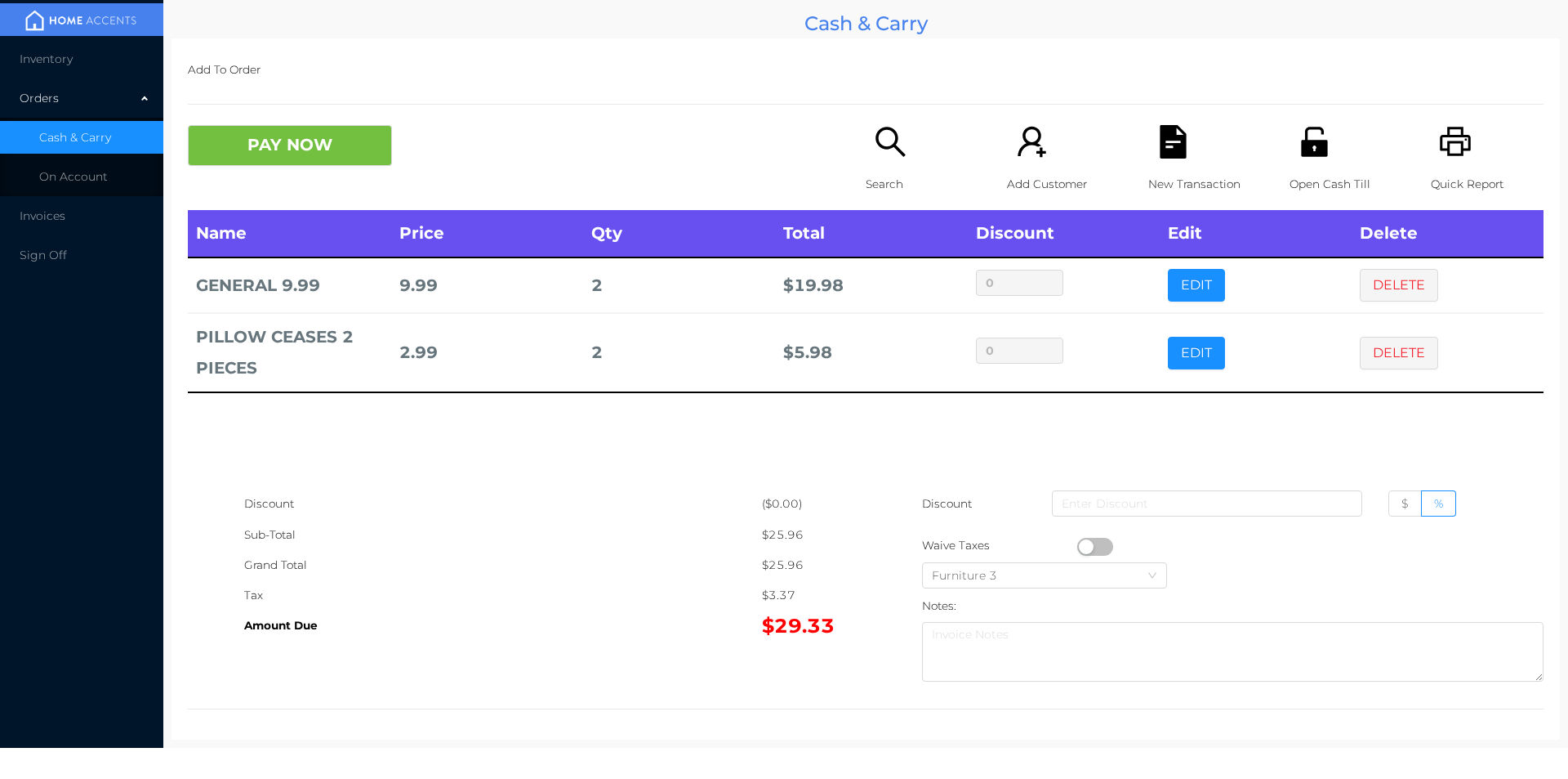
click at [871, 438] on div "Name Price Qty Total Discount Edit Delete GENERAL 9.99 9.99 2 $ 19.98 0 EDIT DE…" at bounding box center [866, 350] width 1356 height 279
click at [1164, 150] on icon "icon: file-text" at bounding box center [1172, 142] width 26 height 34
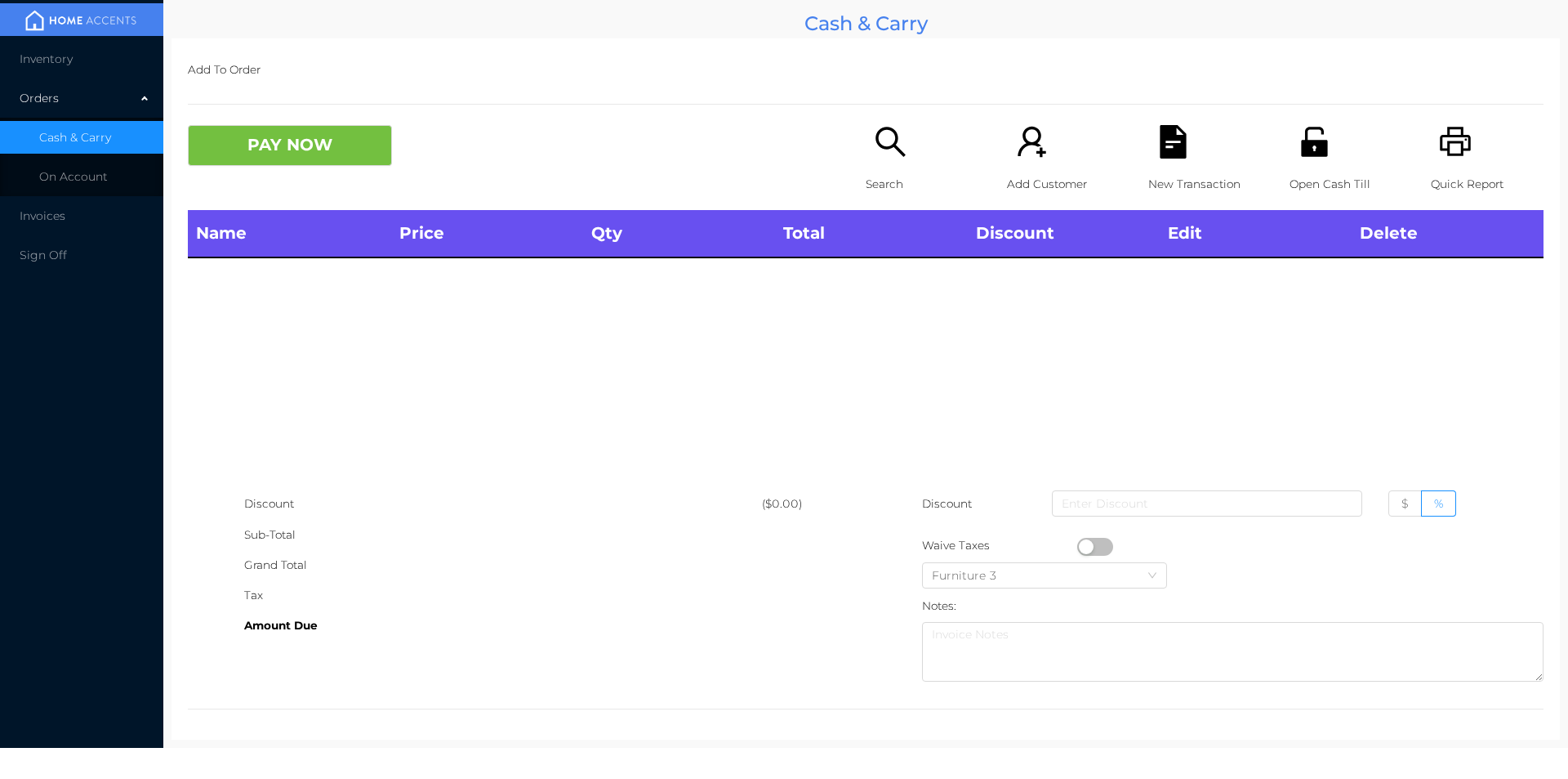
click at [1455, 157] on icon "icon: printer" at bounding box center [1456, 142] width 34 height 34
click at [321, 161] on button "PAY NOW" at bounding box center [290, 146] width 204 height 41
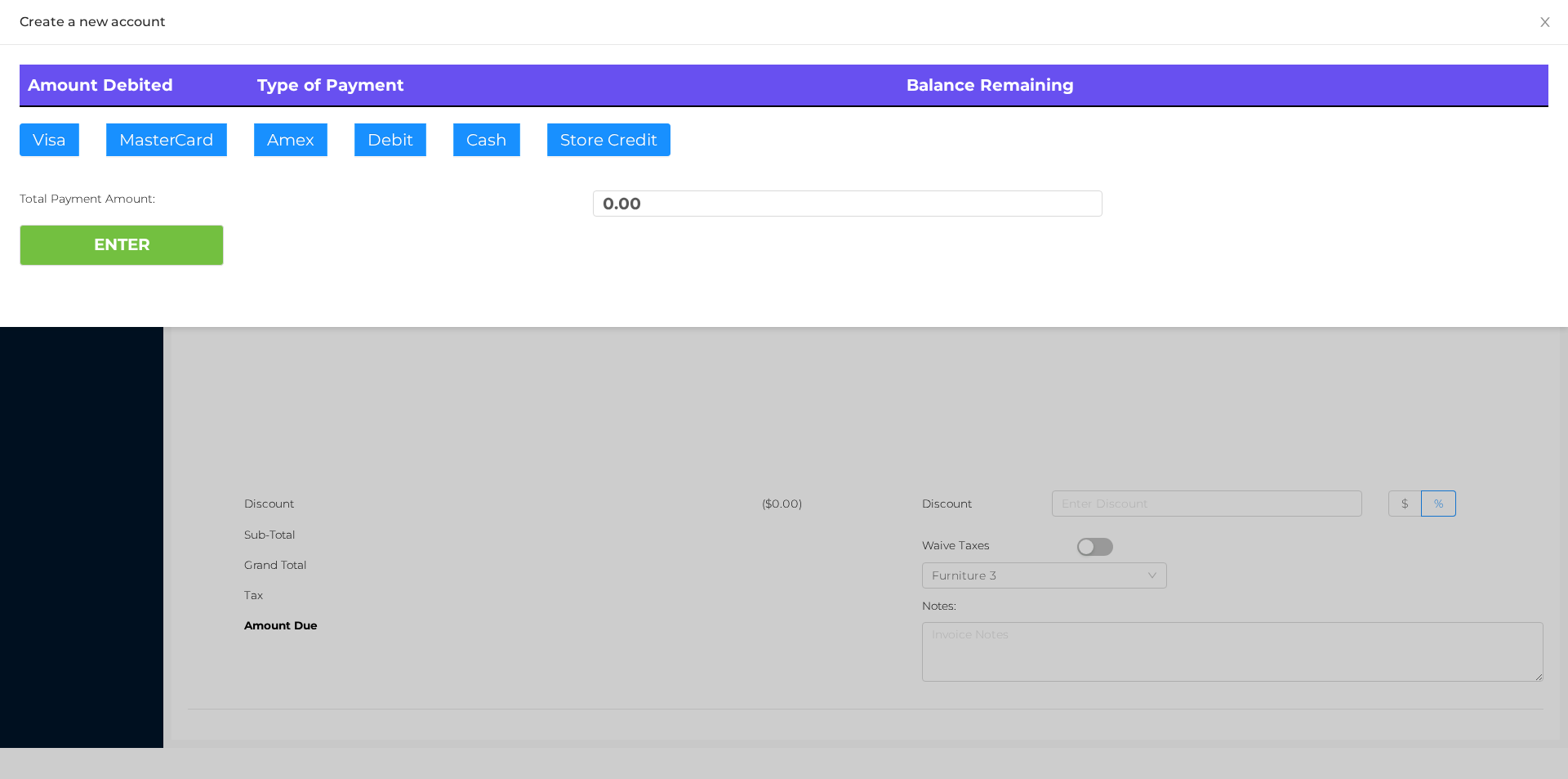
click at [372, 367] on div at bounding box center [784, 390] width 1568 height 779
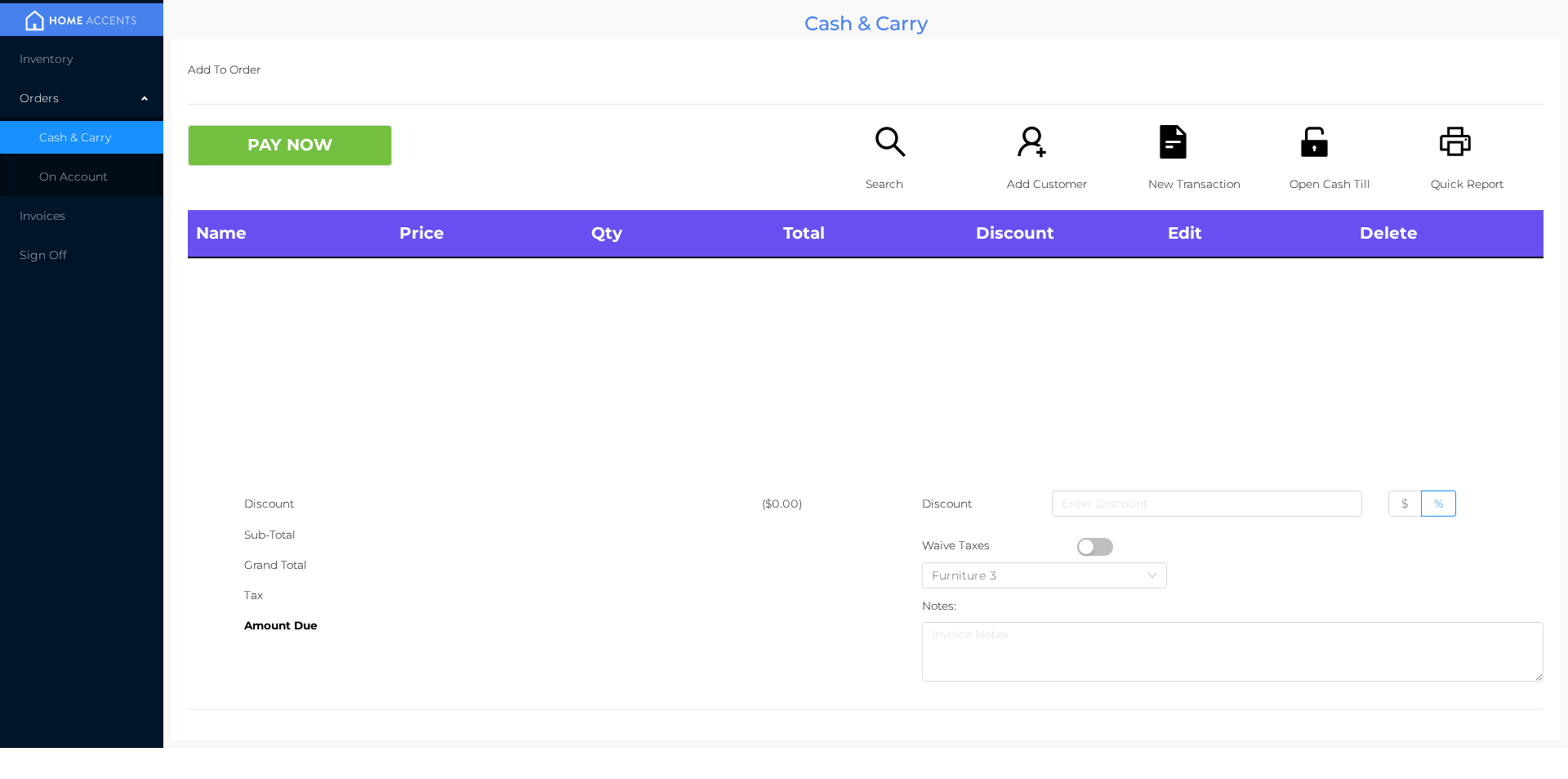
click at [890, 196] on p "Search" at bounding box center [921, 185] width 113 height 30
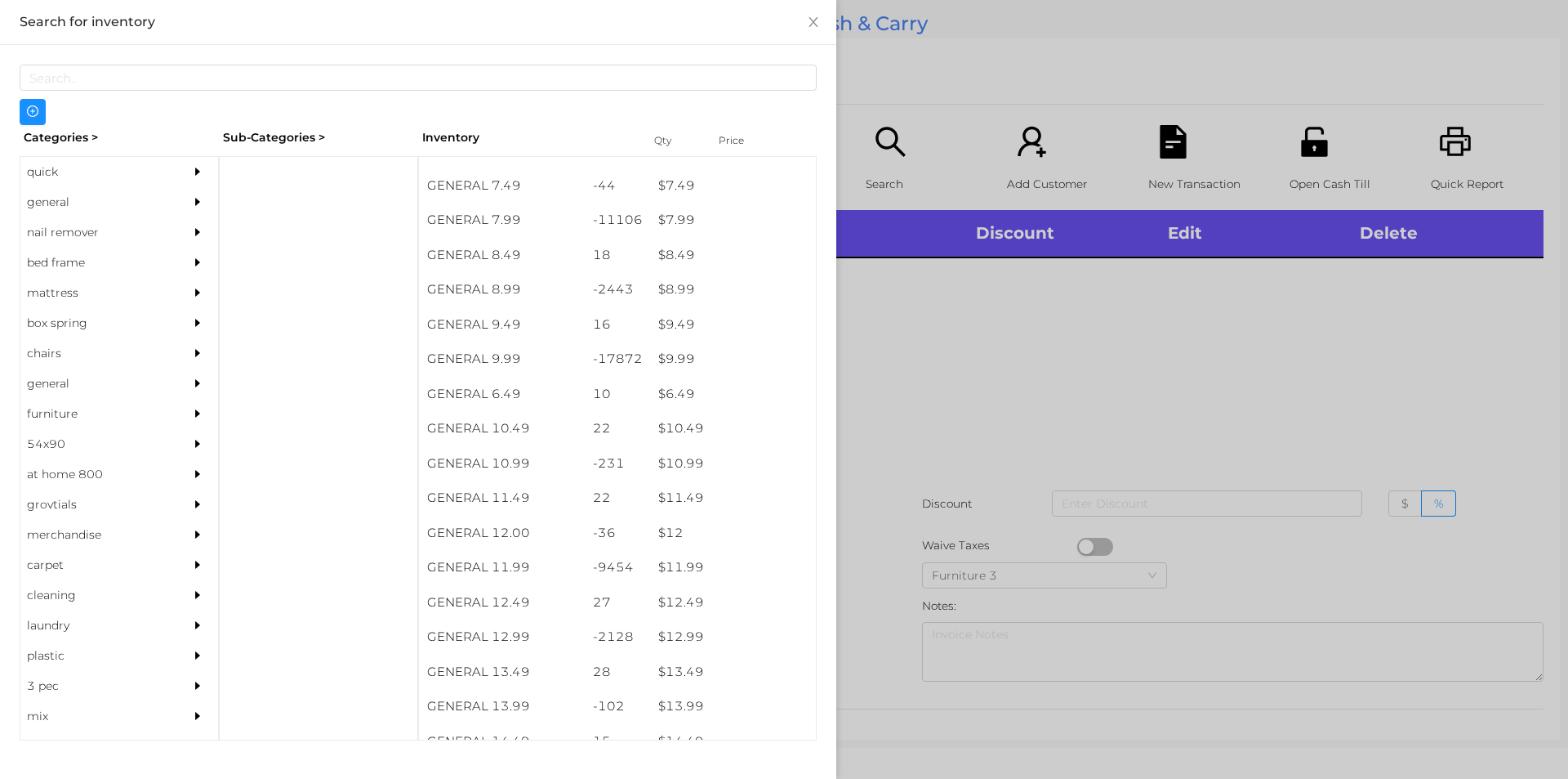
scroll to position [813, 0]
click at [972, 350] on div at bounding box center [784, 390] width 1568 height 779
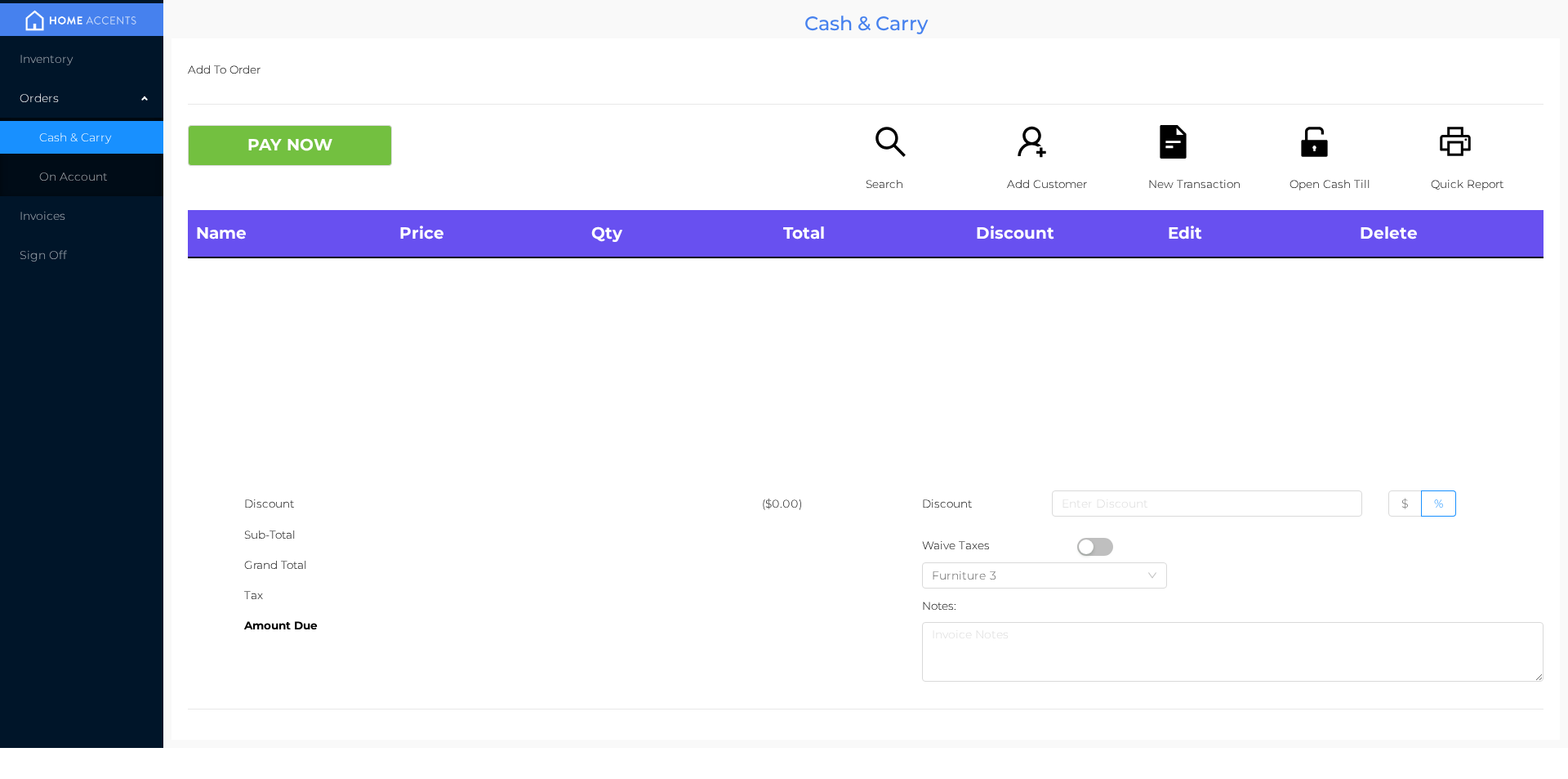
click at [851, 109] on div "Add To Order PAY NOW Search Add Customer New Transaction Open Cash Till Quick R…" at bounding box center [866, 389] width 1389 height 701
click at [881, 169] on p "Search" at bounding box center [921, 185] width 113 height 30
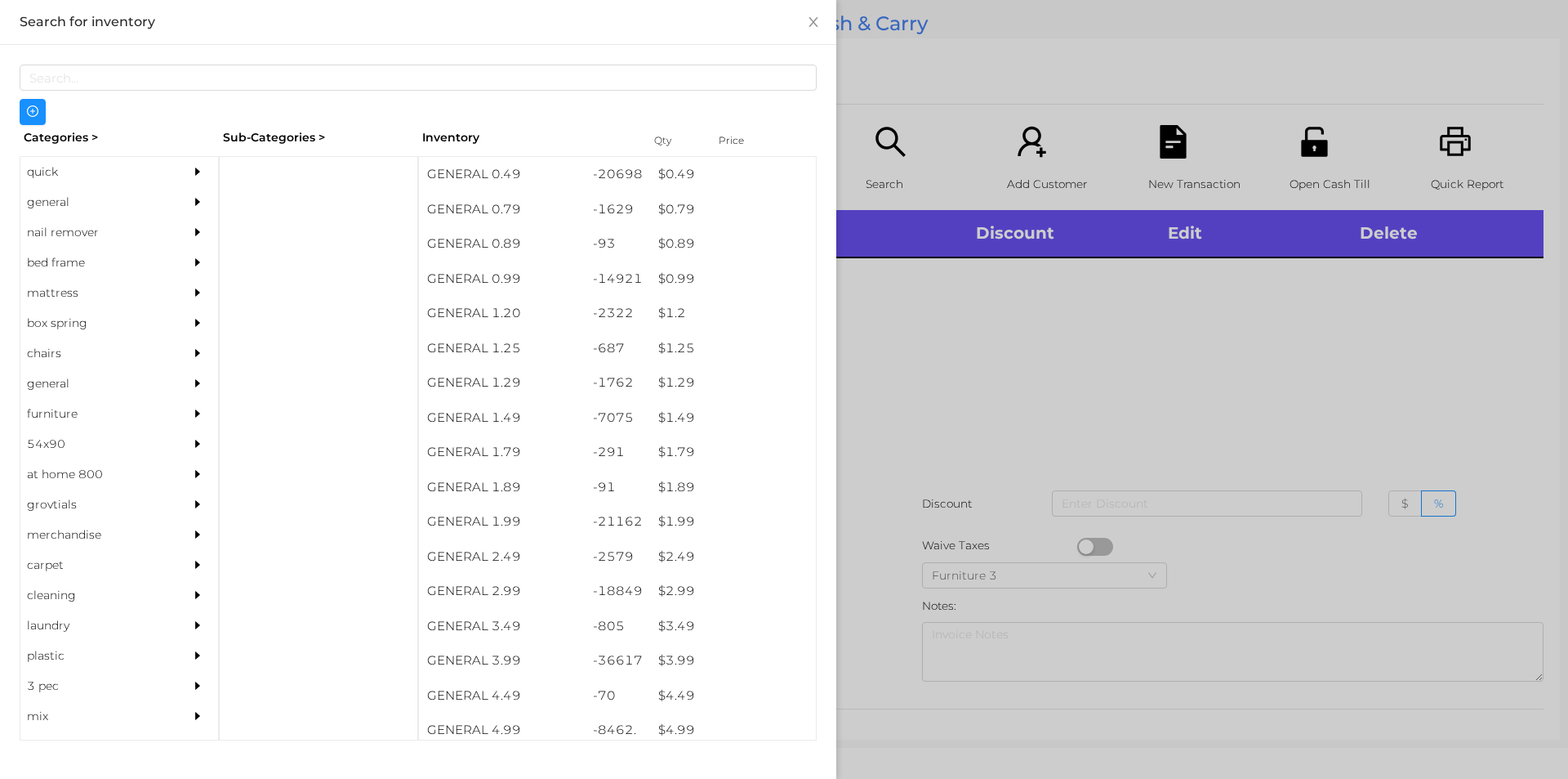
click at [39, 204] on div "general" at bounding box center [95, 202] width 149 height 30
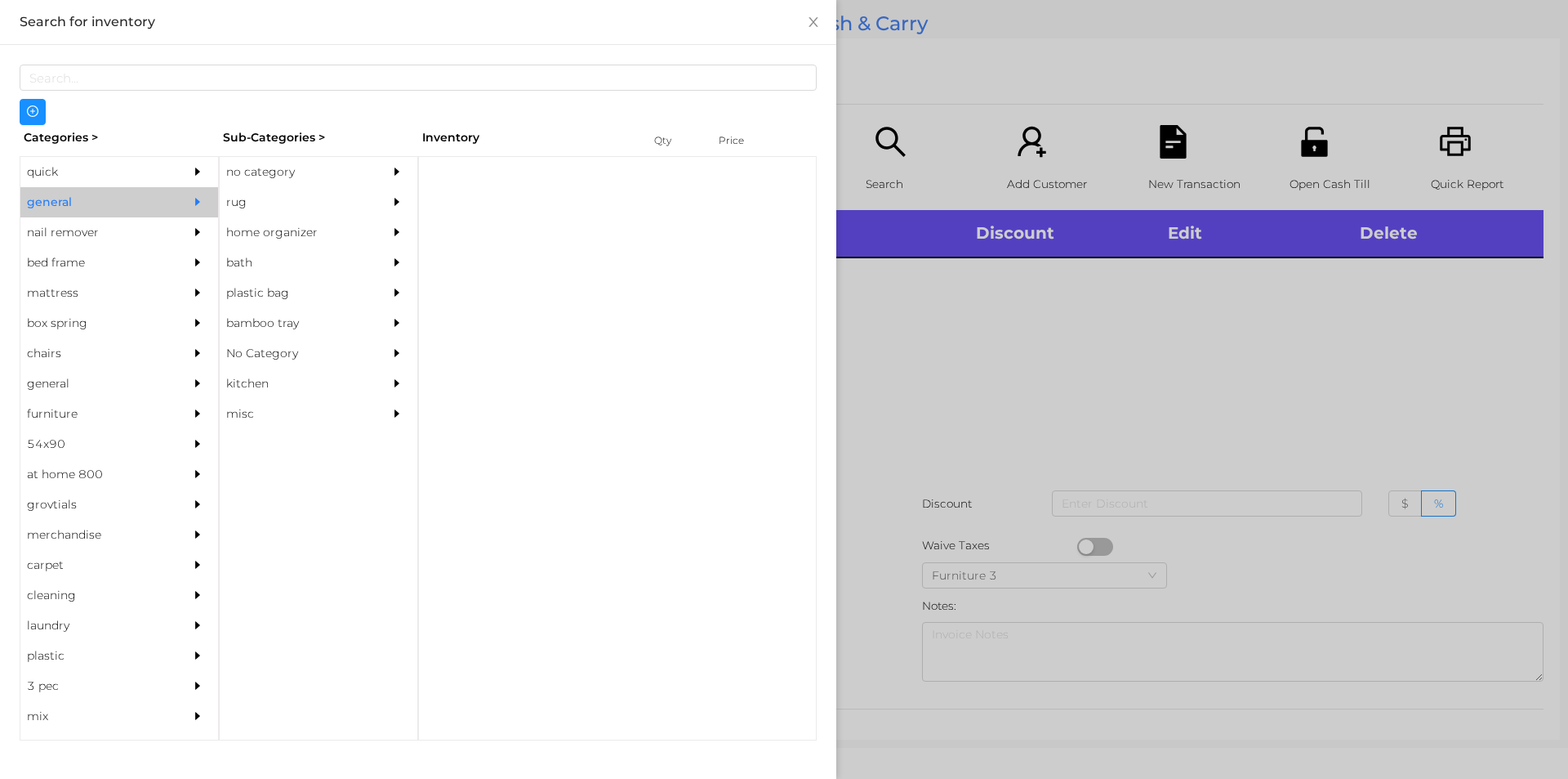
click at [251, 172] on div "no category" at bounding box center [294, 172] width 149 height 30
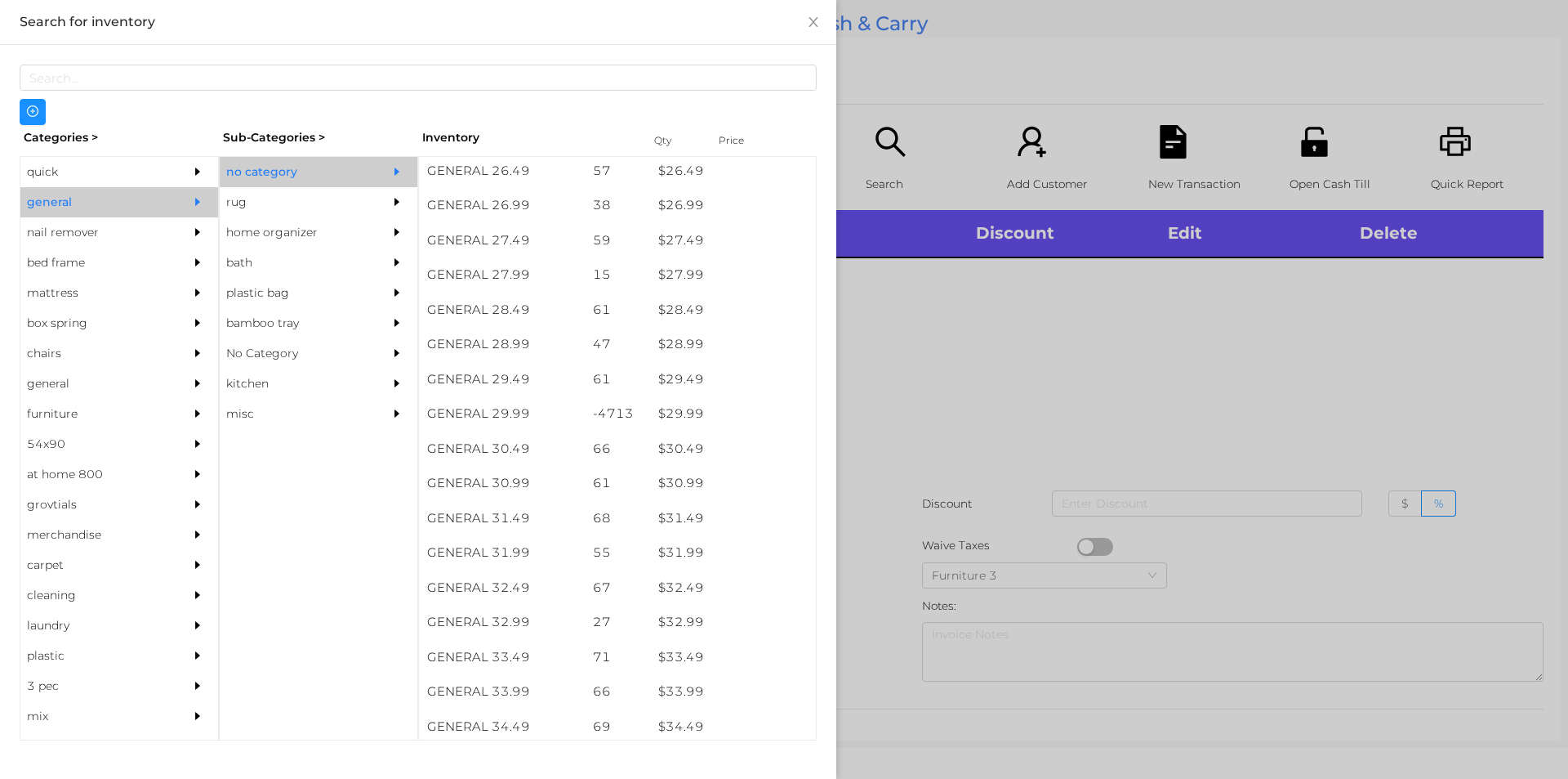
scroll to position [2199, 0]
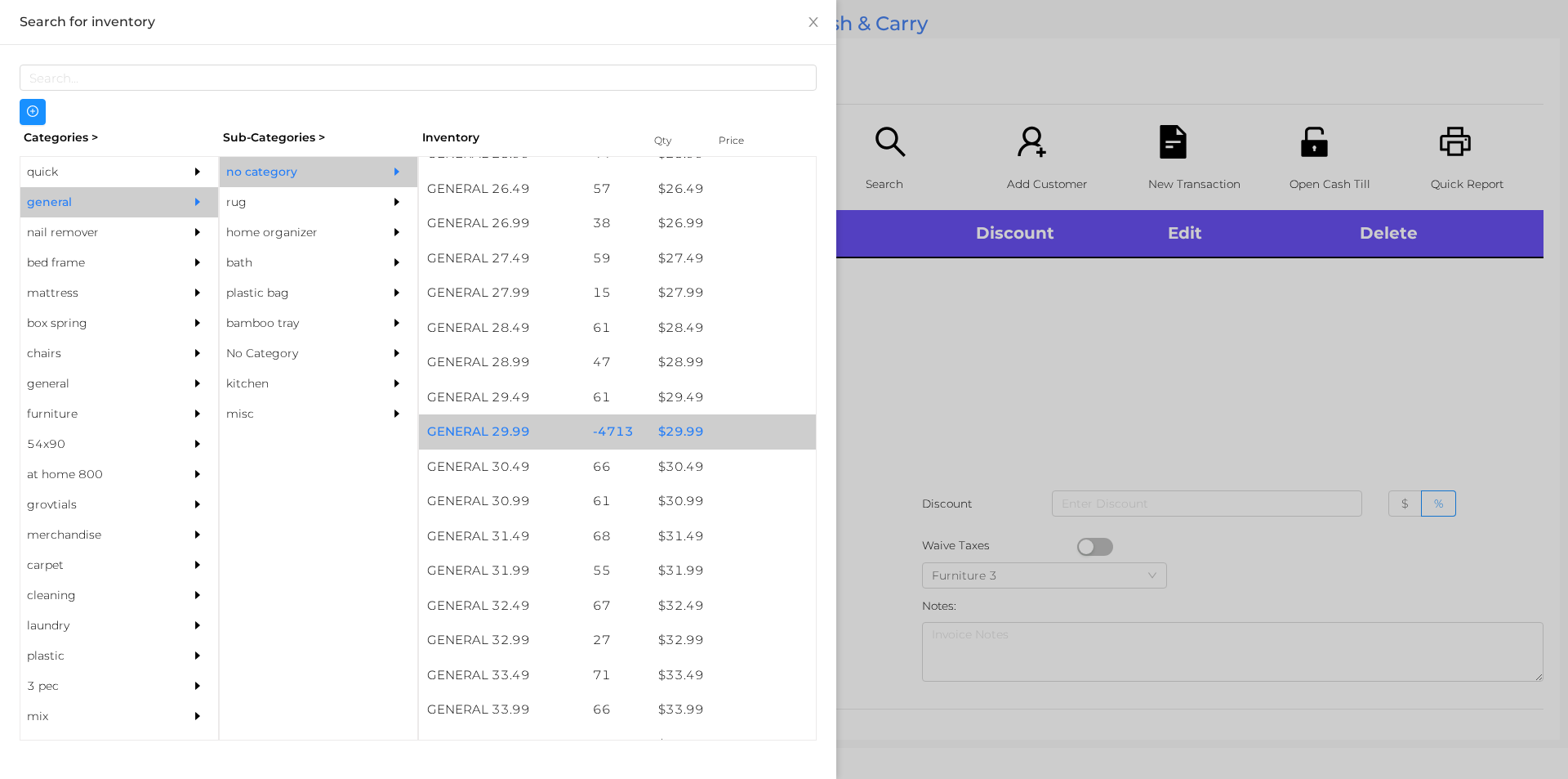
click at [688, 436] on div "$ 29.99" at bounding box center [733, 432] width 166 height 35
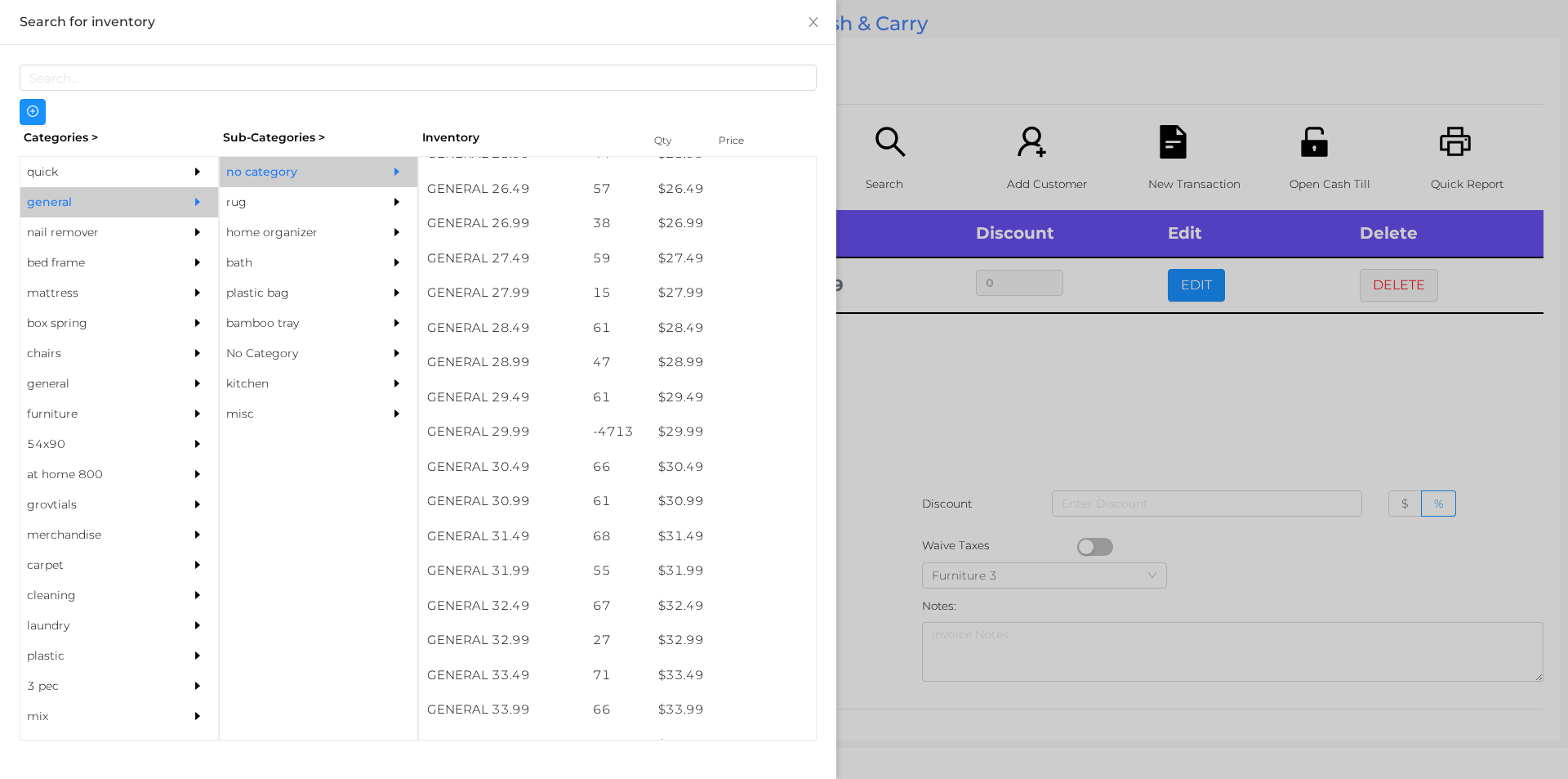
click at [913, 440] on div at bounding box center [784, 390] width 1568 height 779
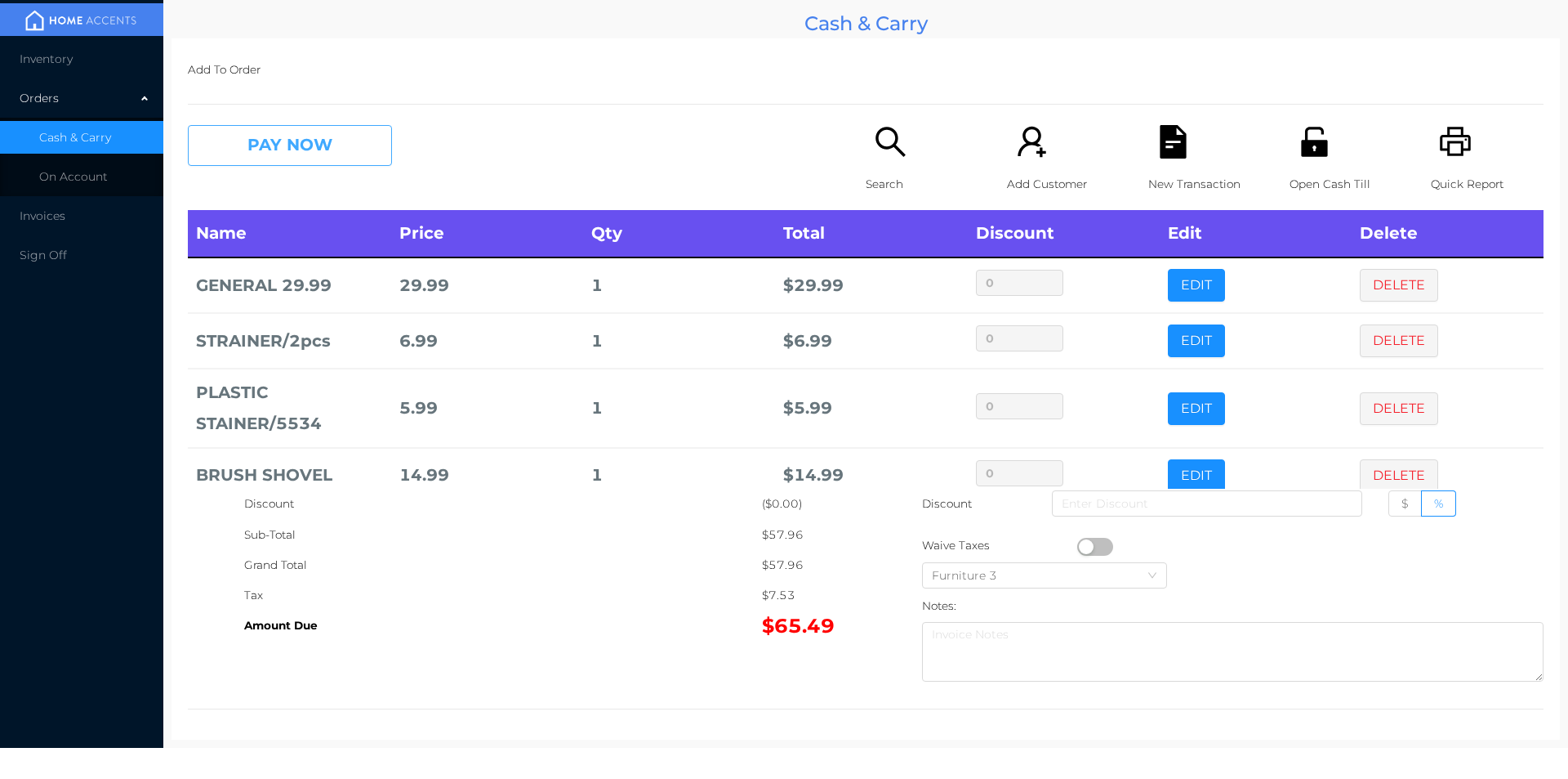
click at [314, 160] on button "PAY NOW" at bounding box center [290, 146] width 204 height 41
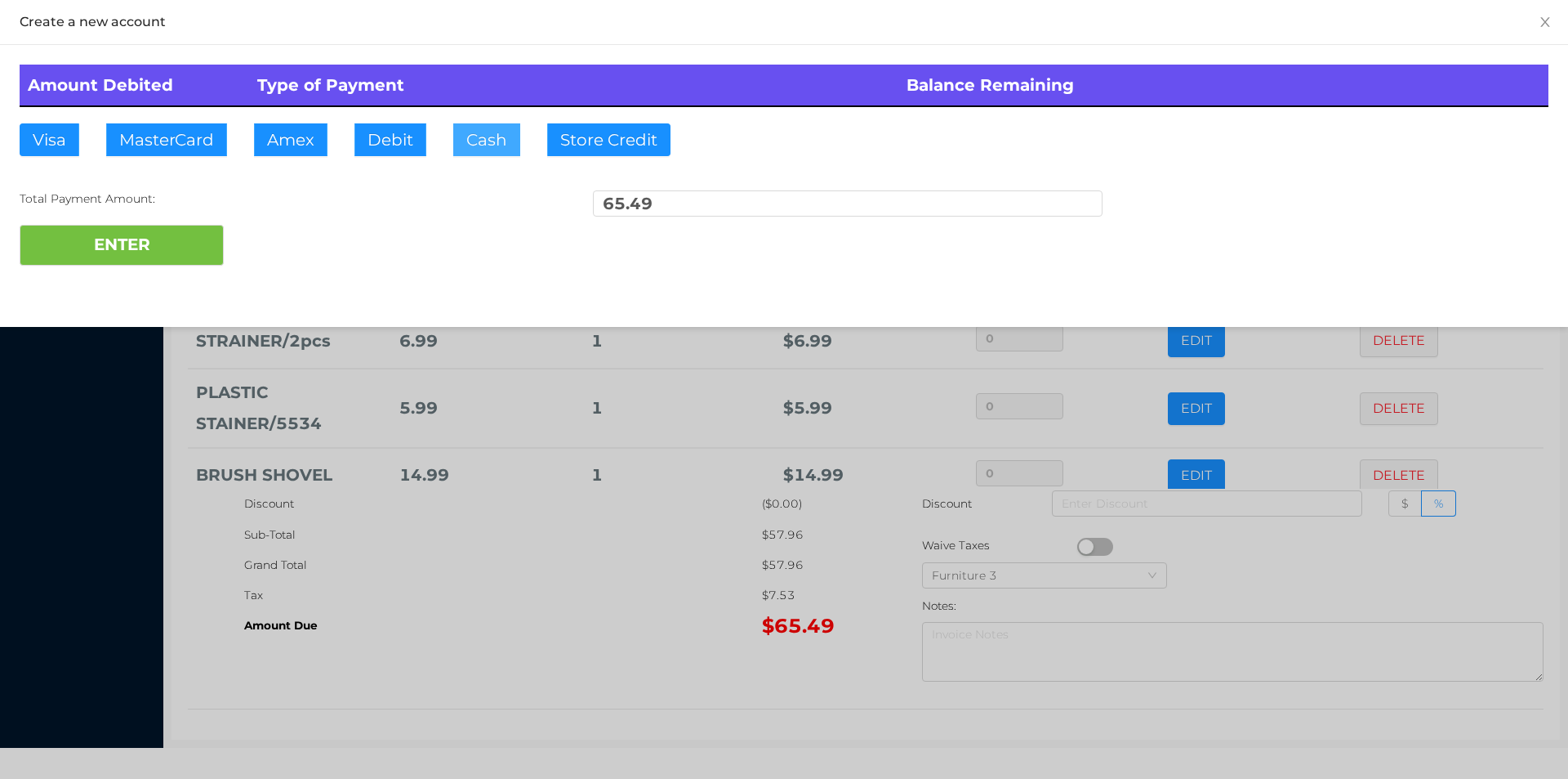
click at [482, 138] on button "Cash" at bounding box center [487, 139] width 67 height 33
click at [377, 136] on button "Debit" at bounding box center [390, 139] width 72 height 33
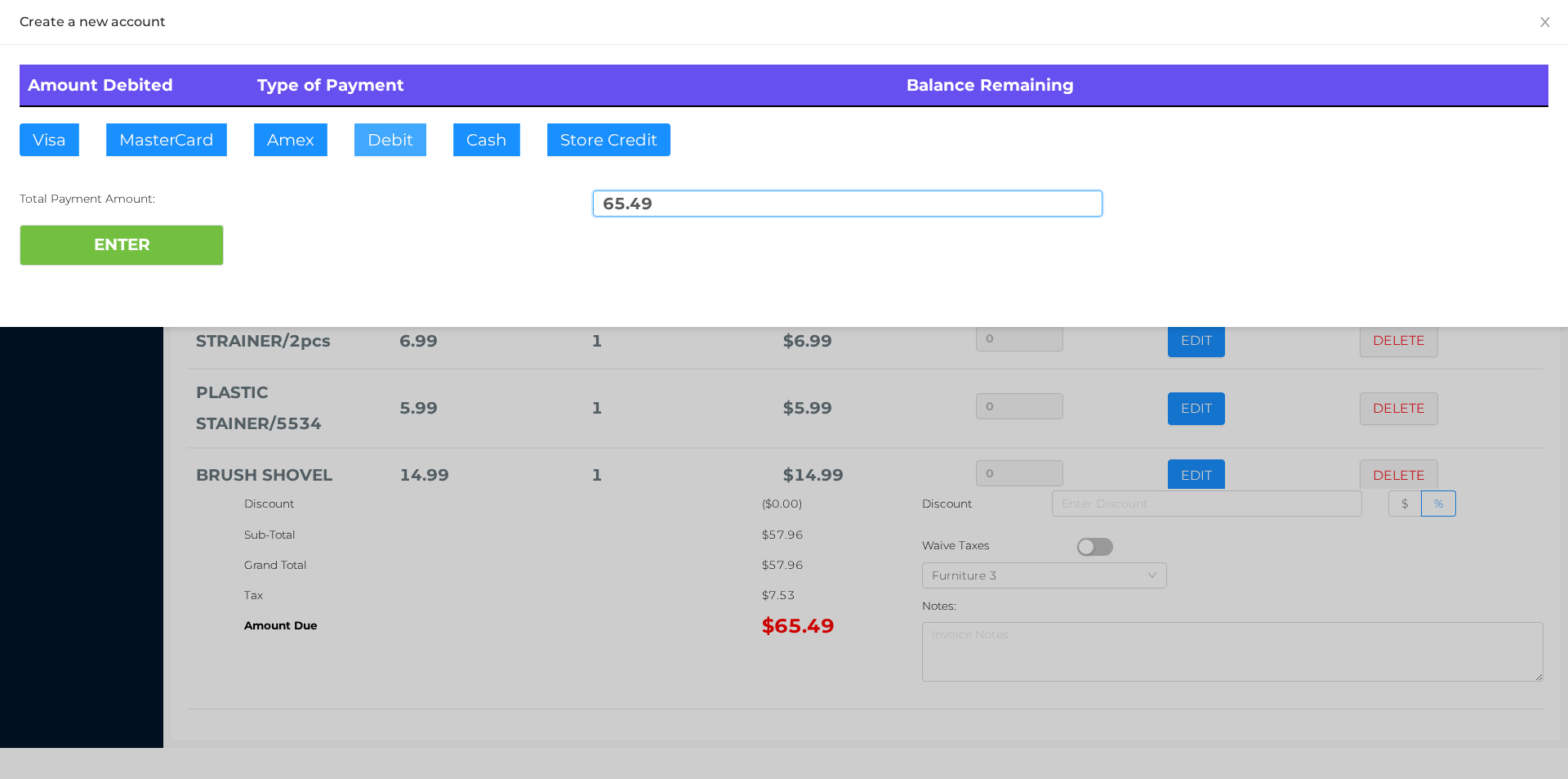
click at [184, 238] on button "ENTER" at bounding box center [122, 245] width 204 height 41
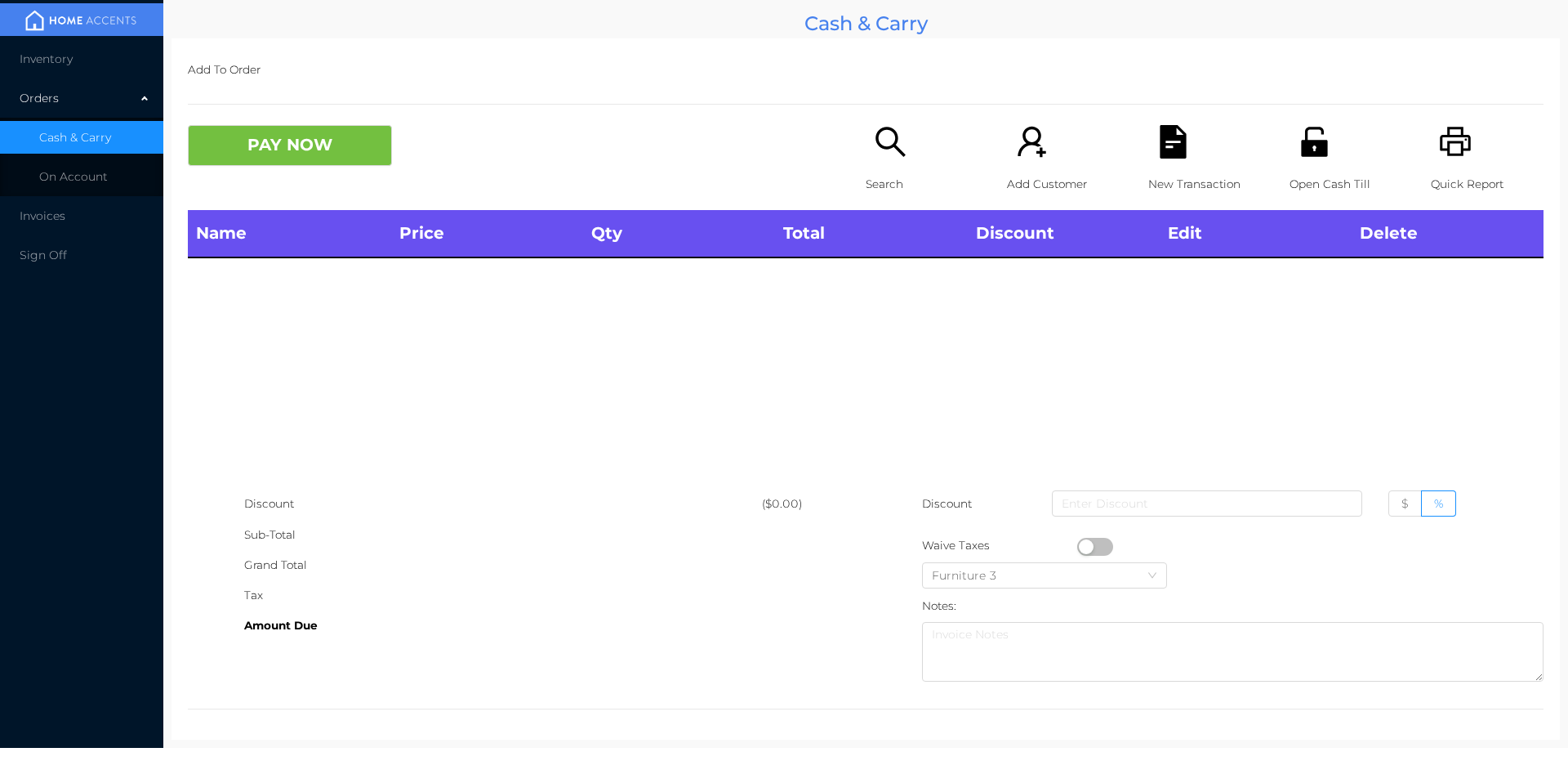
click at [874, 154] on icon "icon: search" at bounding box center [891, 142] width 34 height 34
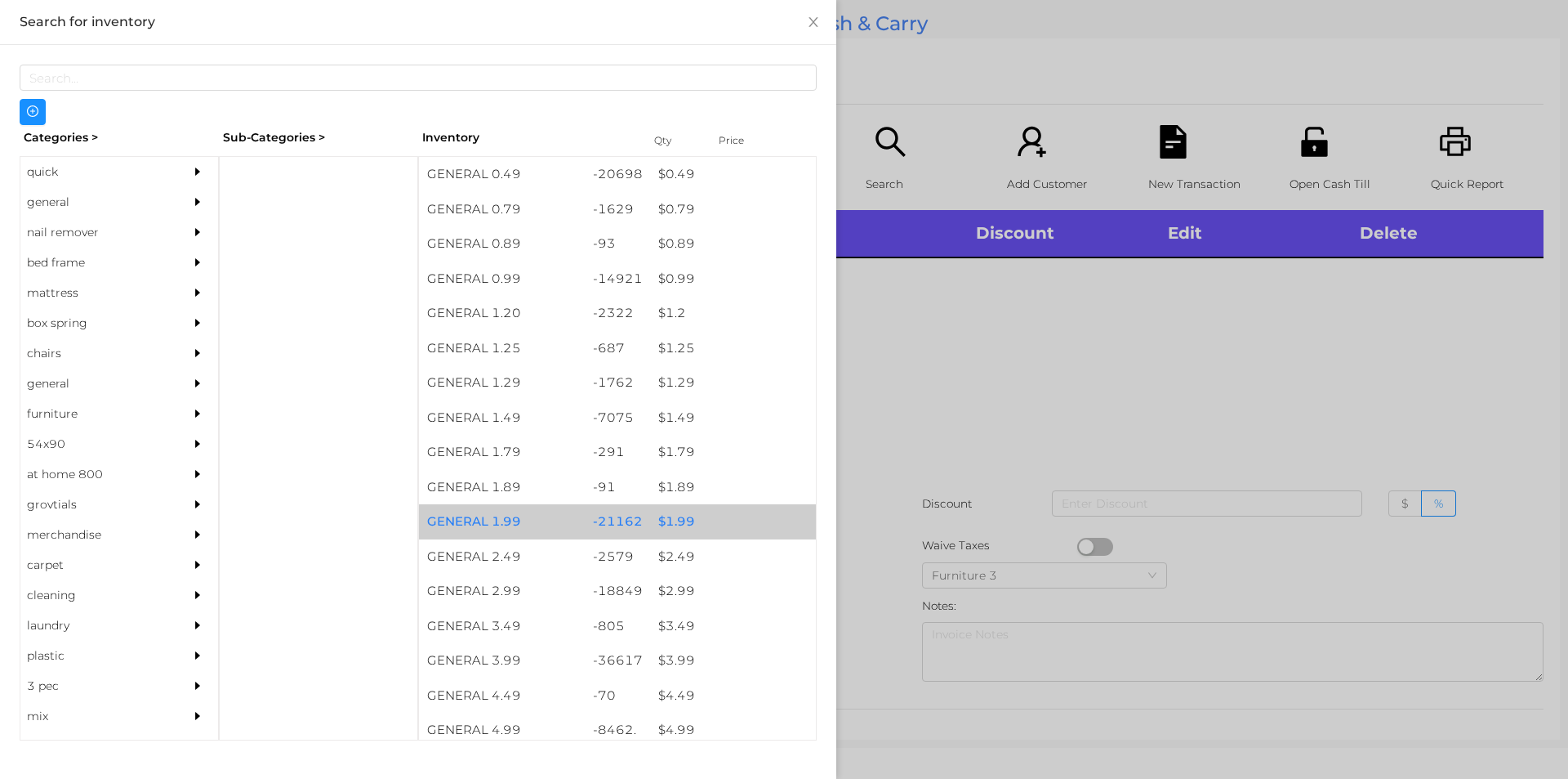
click at [655, 520] on div "$ 1.99" at bounding box center [733, 522] width 166 height 35
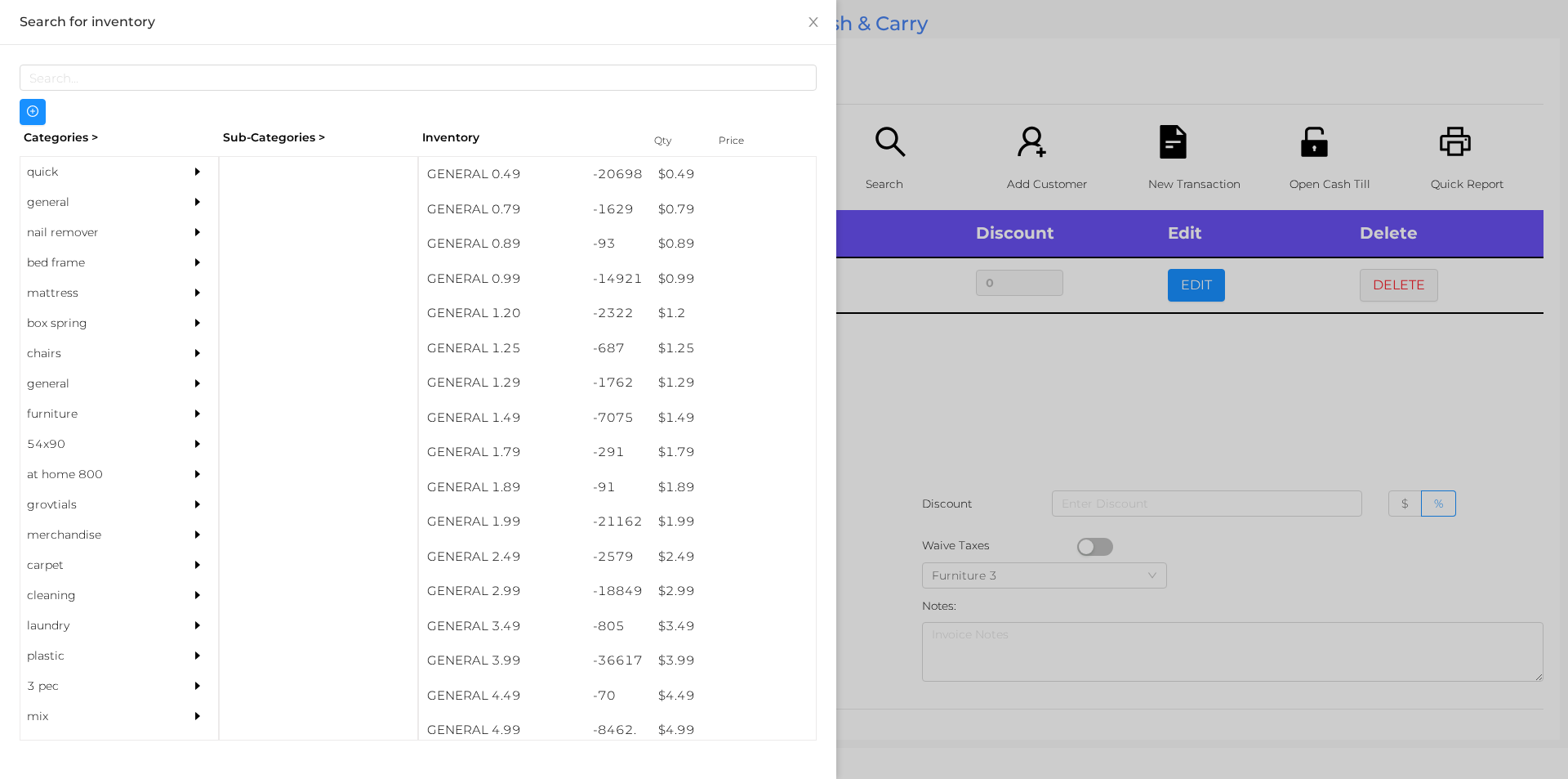
click at [1198, 397] on div at bounding box center [784, 390] width 1568 height 779
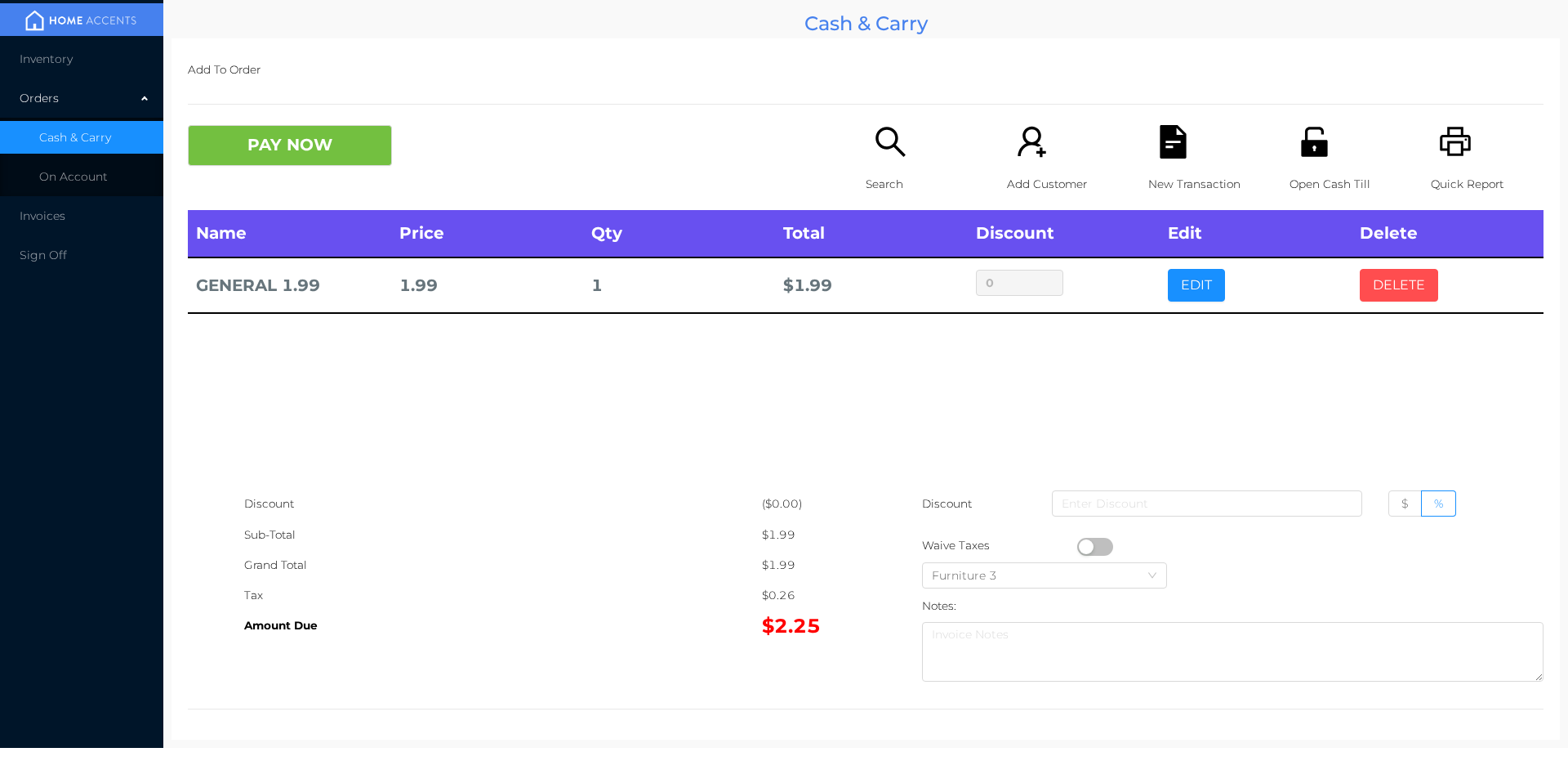
click at [1386, 297] on button "DELETE" at bounding box center [1399, 285] width 78 height 33
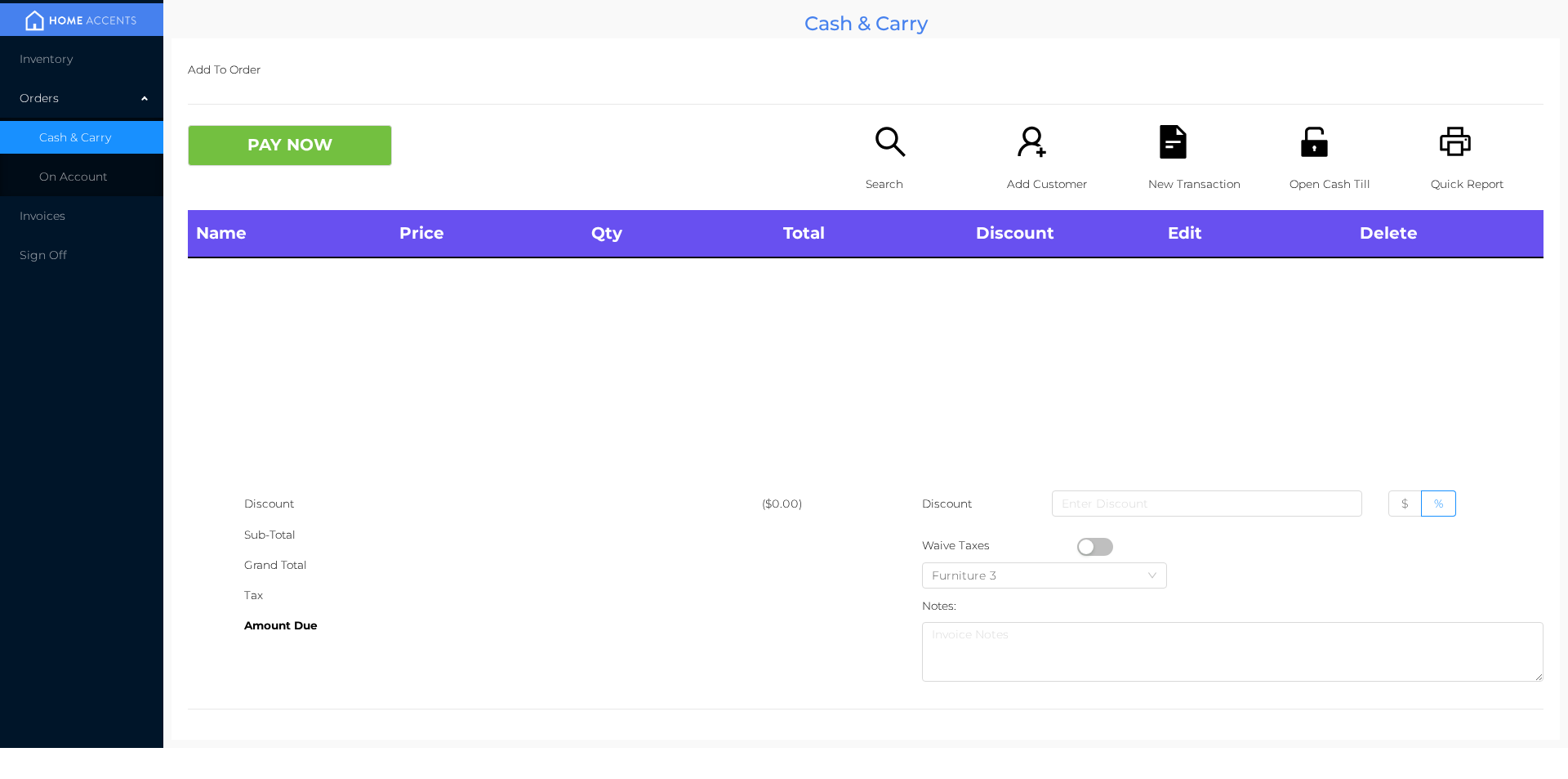
click at [1449, 163] on div "Quick Report" at bounding box center [1487, 168] width 113 height 85
click at [327, 144] on button "PAY NOW" at bounding box center [290, 146] width 204 height 41
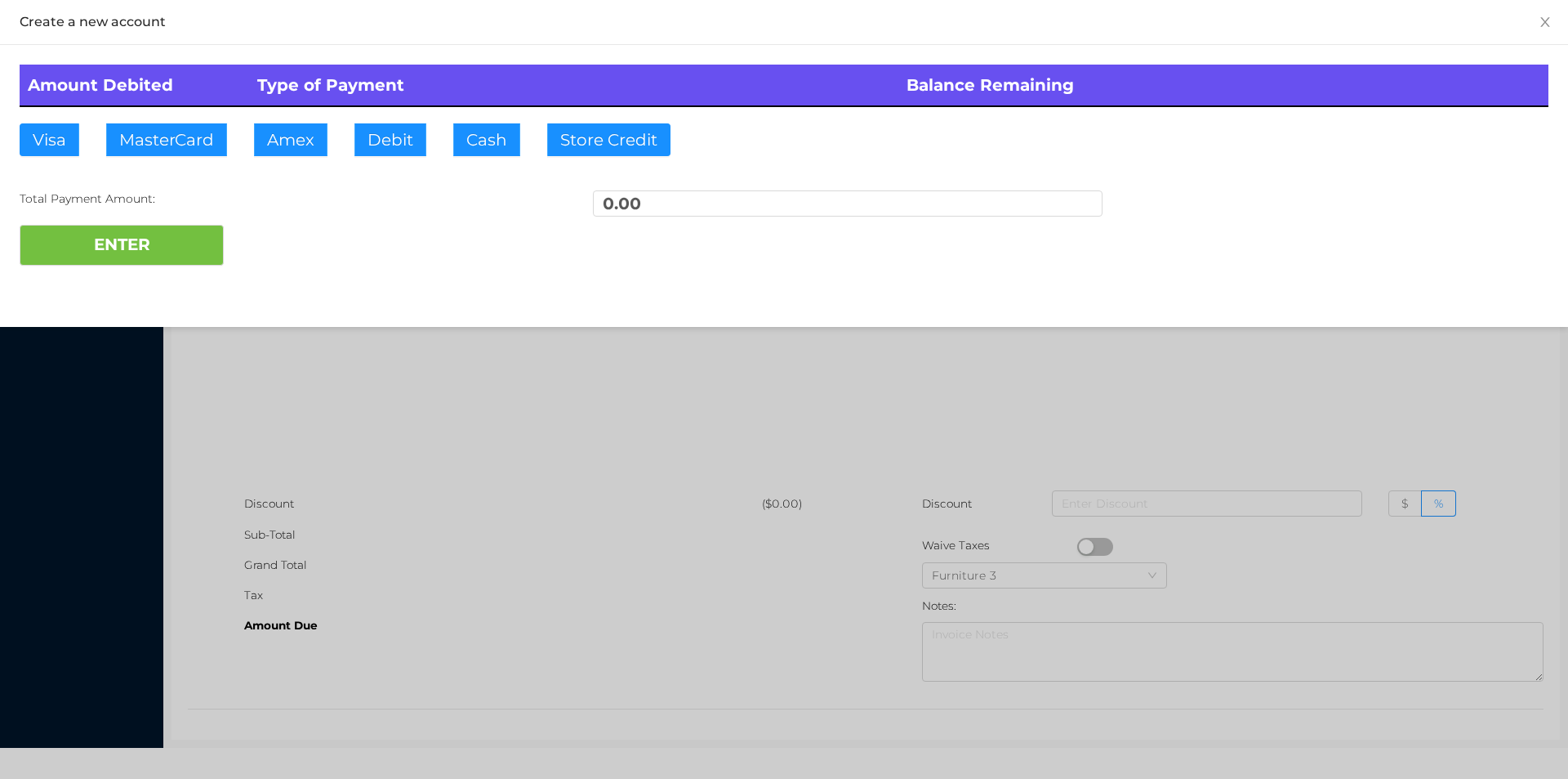
click at [461, 476] on div at bounding box center [784, 390] width 1568 height 779
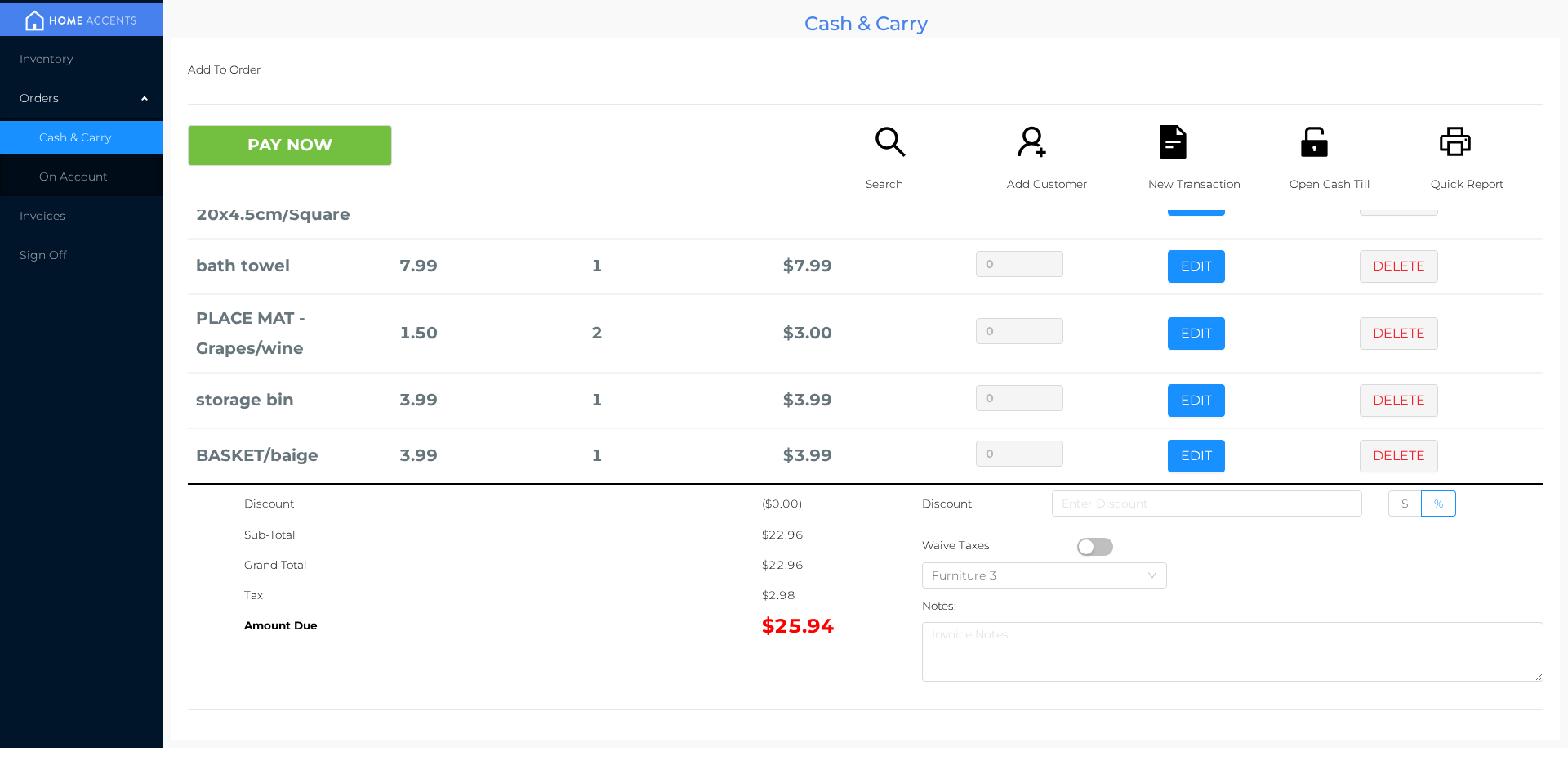
scroll to position [110, 0]
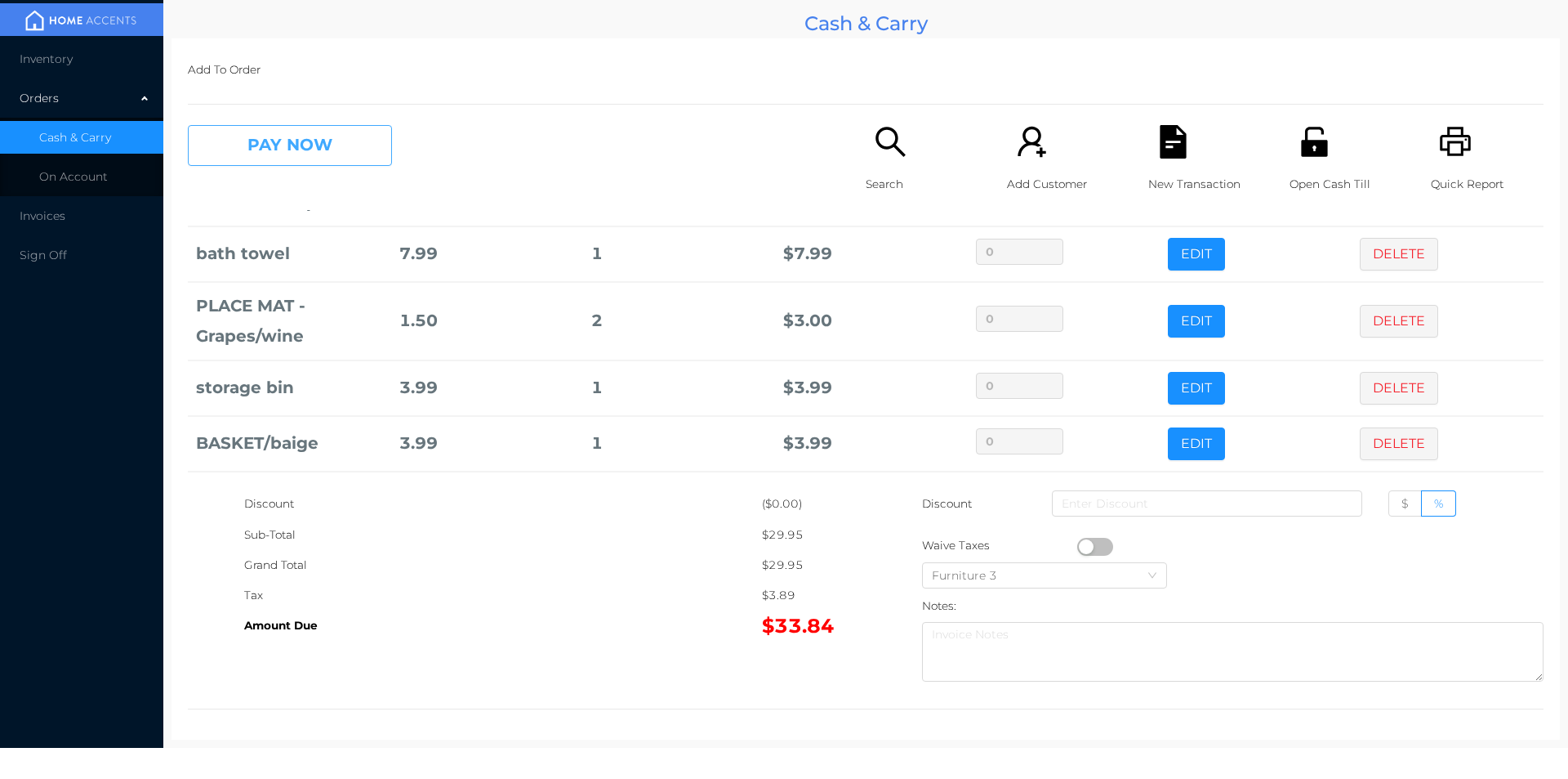
click at [254, 155] on button "PAY NOW" at bounding box center [290, 146] width 204 height 41
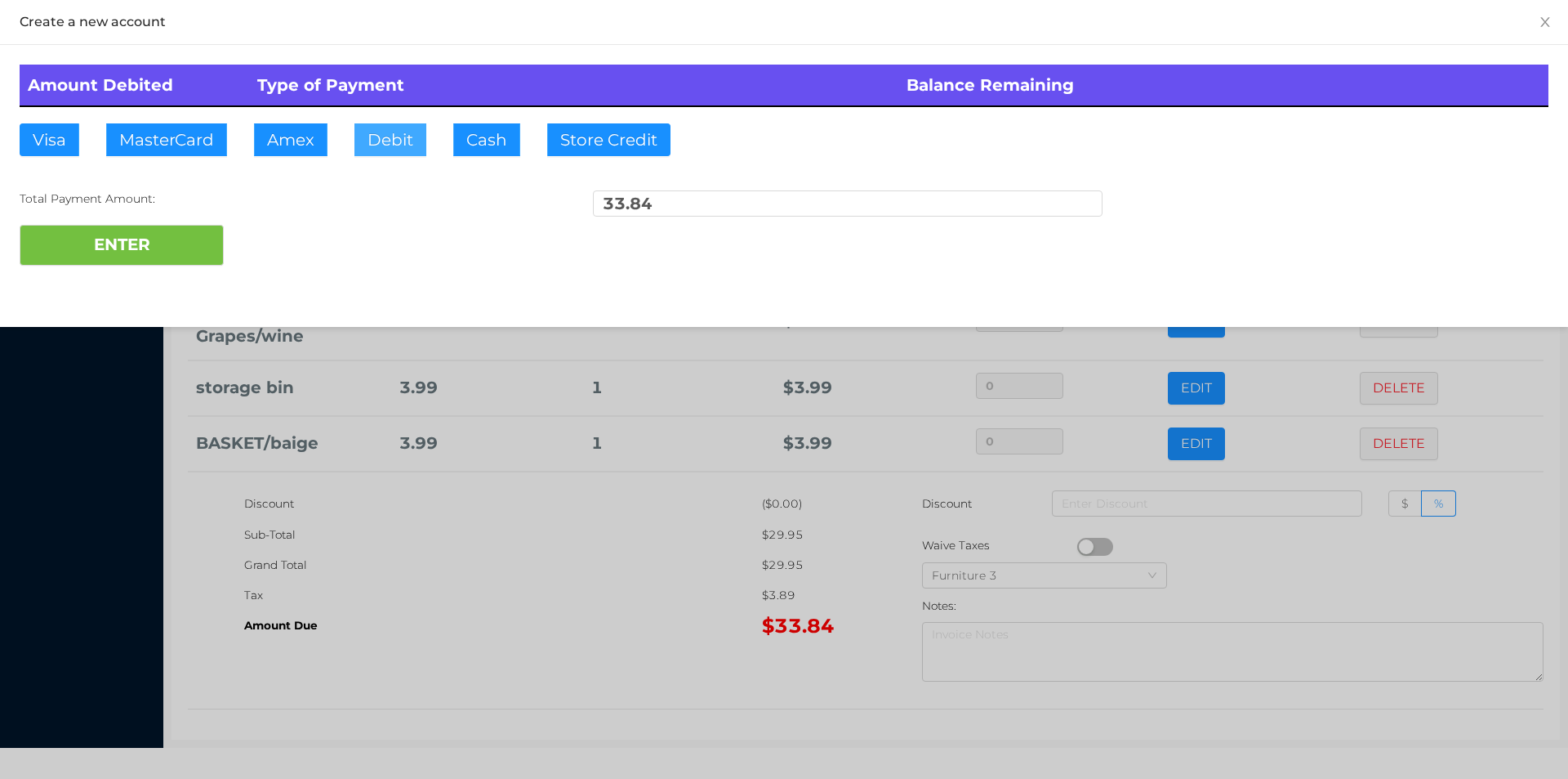
click at [392, 138] on button "Debit" at bounding box center [390, 139] width 72 height 33
click at [129, 254] on button "ENTER" at bounding box center [122, 245] width 204 height 41
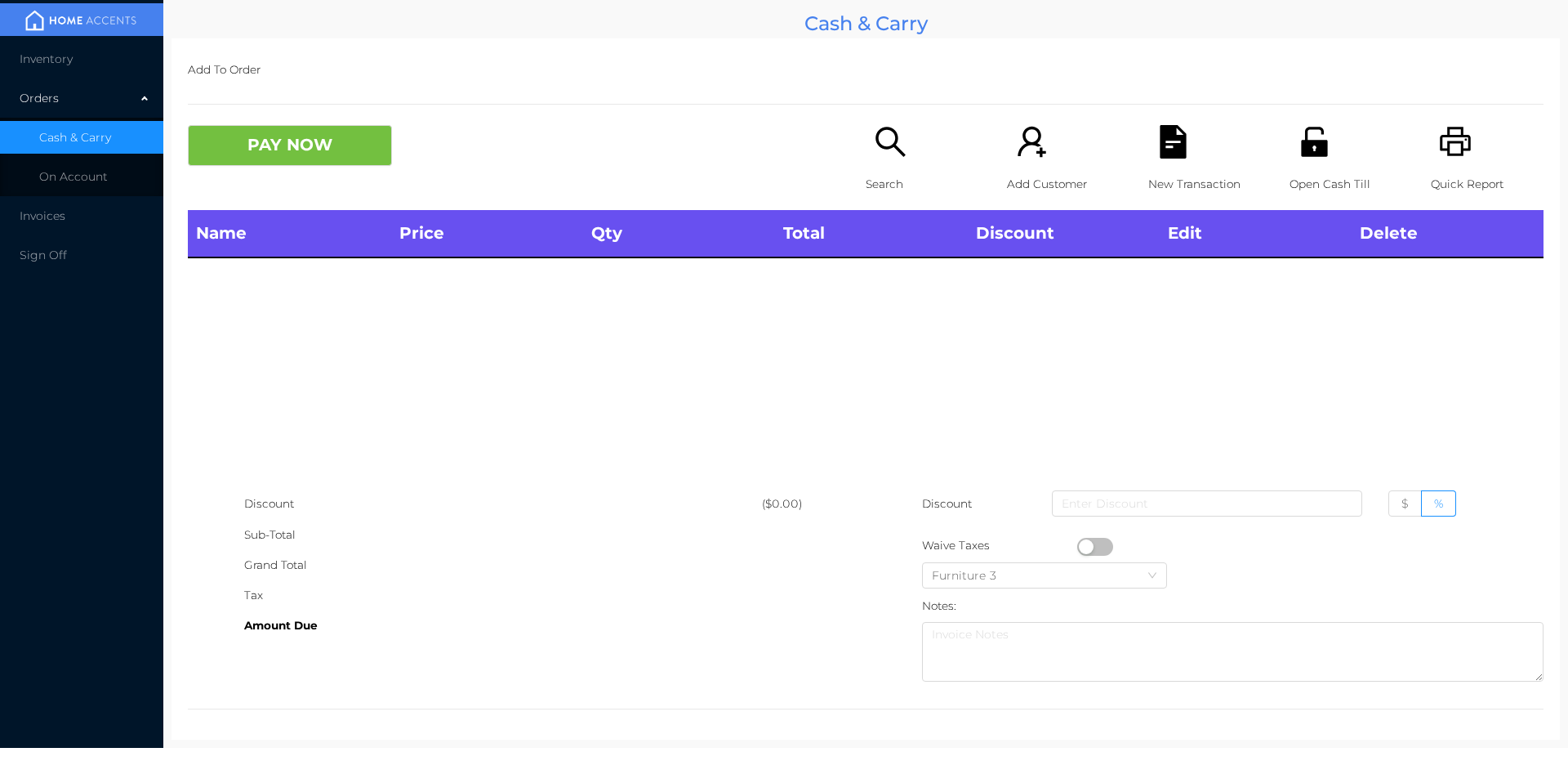
scroll to position [0, 0]
click at [874, 161] on div "Search" at bounding box center [921, 168] width 113 height 85
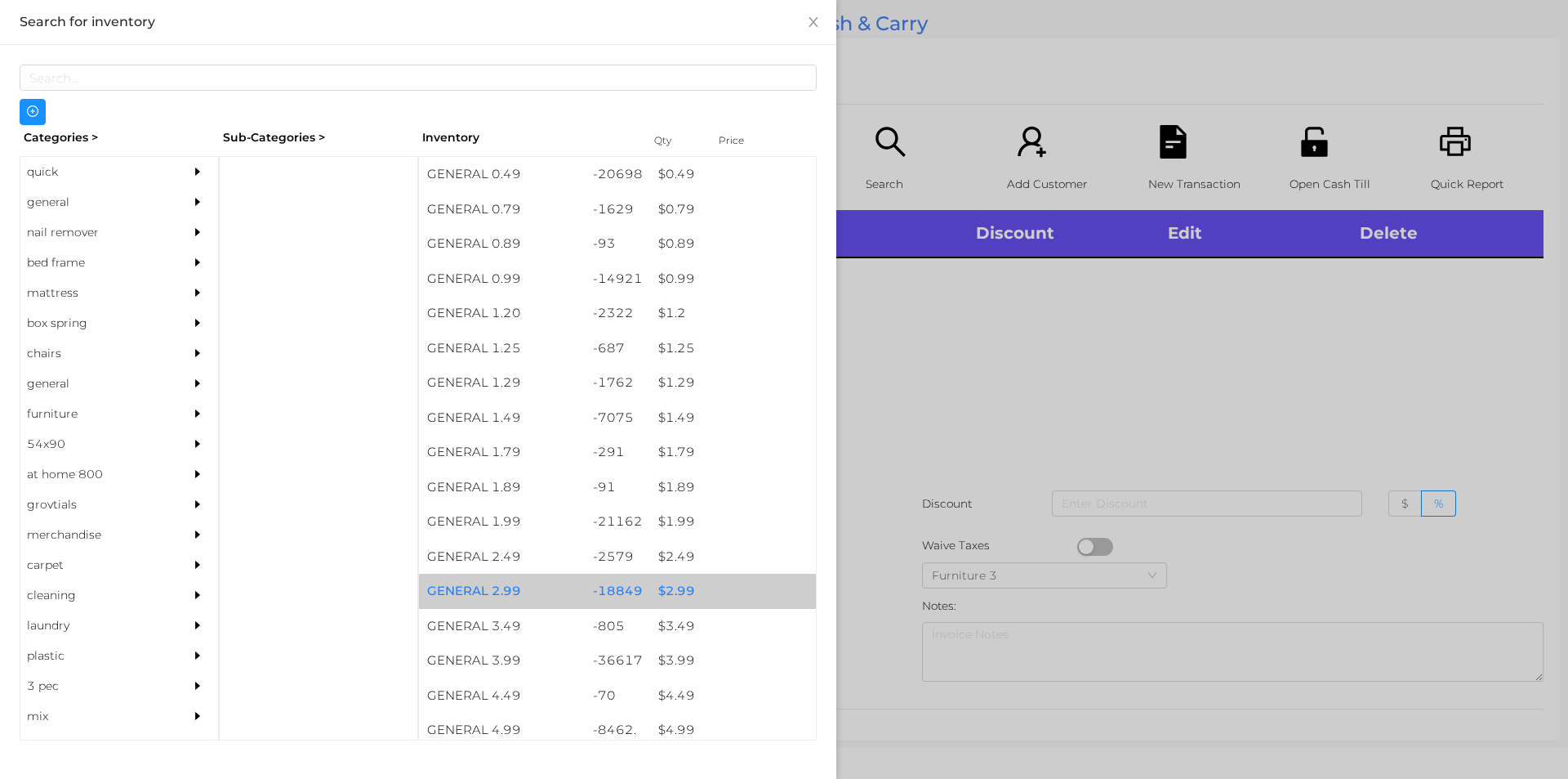
click at [669, 593] on div "$ 2.99" at bounding box center [733, 592] width 166 height 35
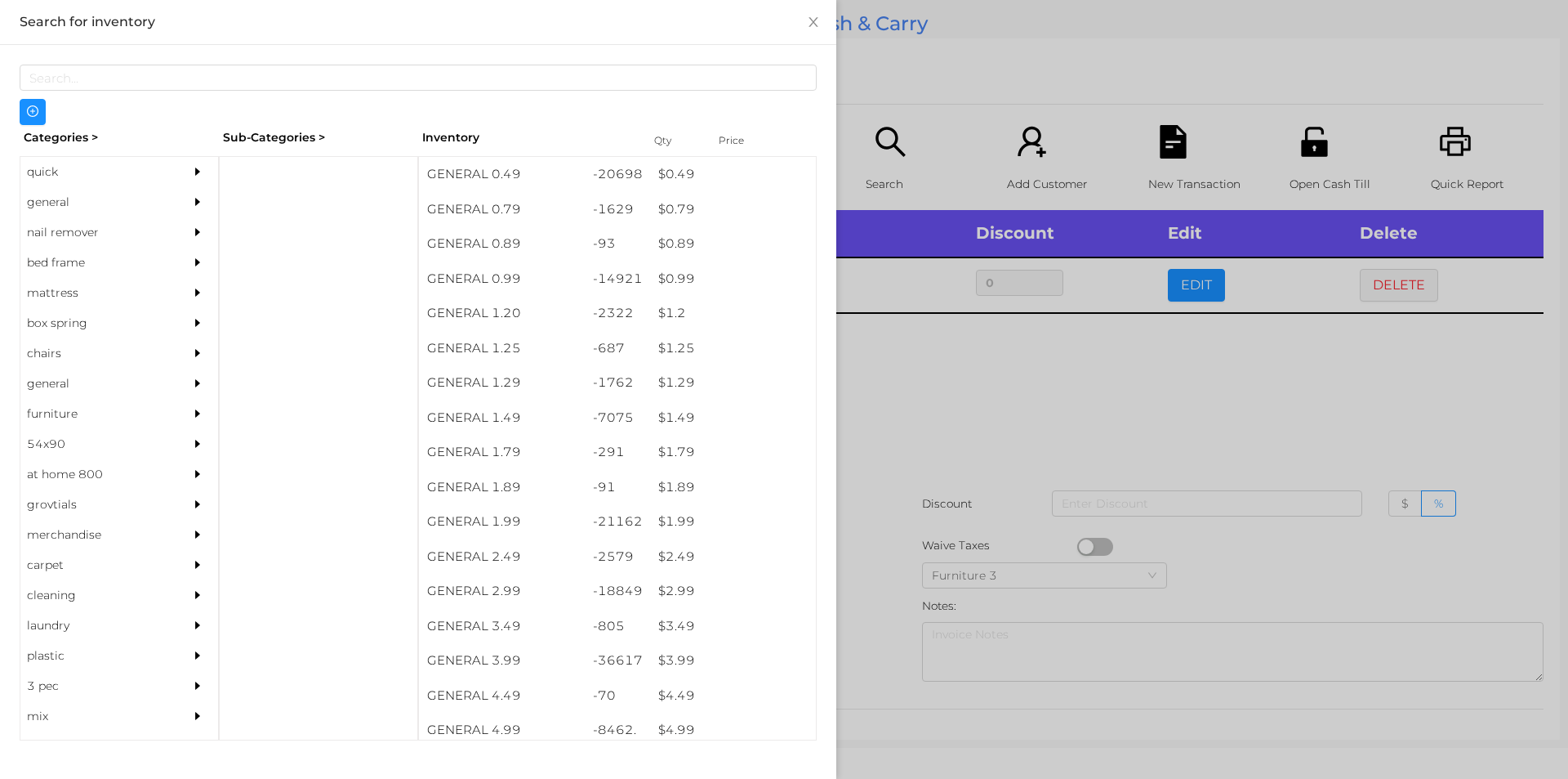
click at [910, 427] on div at bounding box center [784, 390] width 1568 height 779
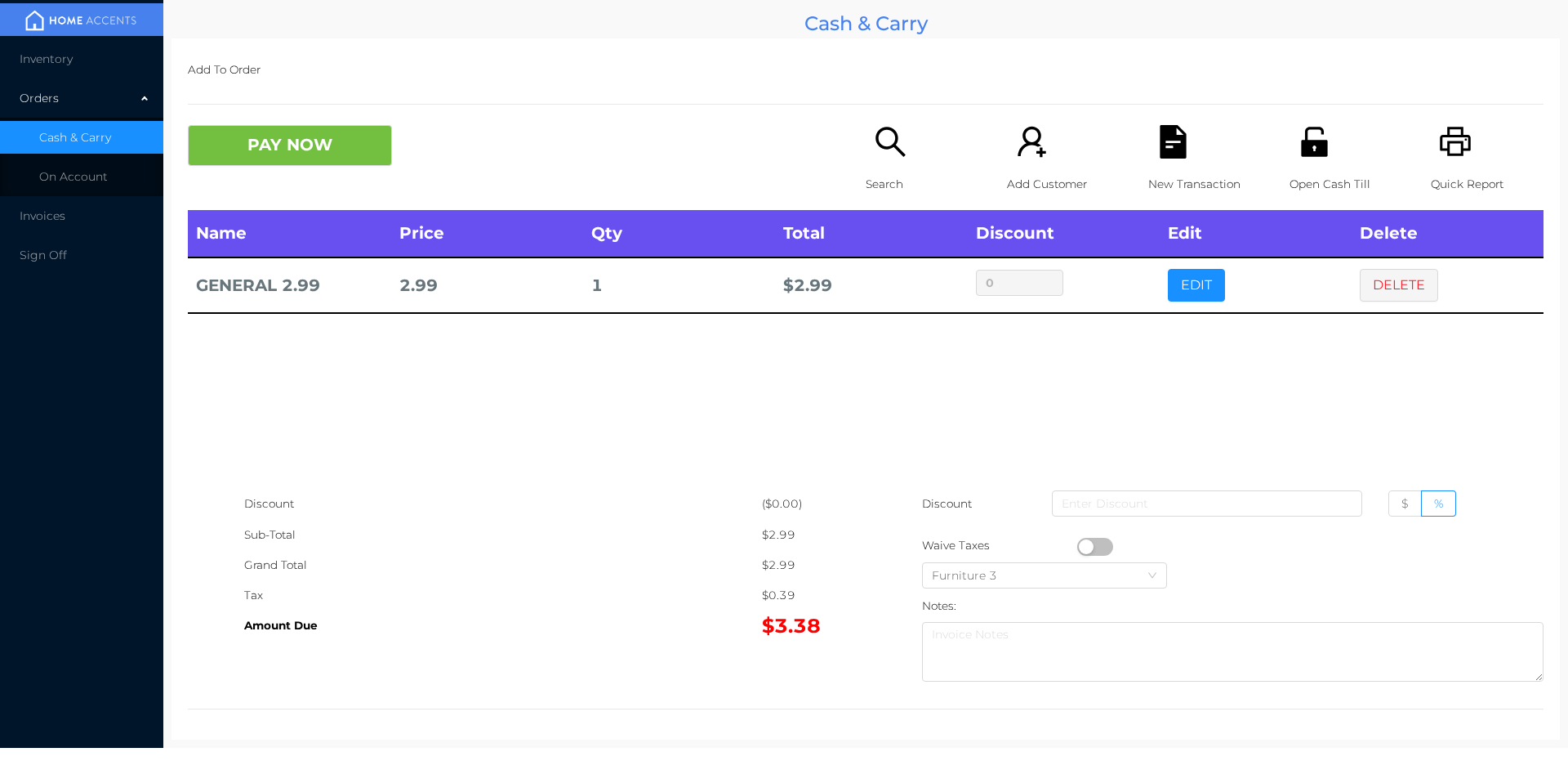
click at [245, 150] on button "PAY NOW" at bounding box center [290, 146] width 204 height 41
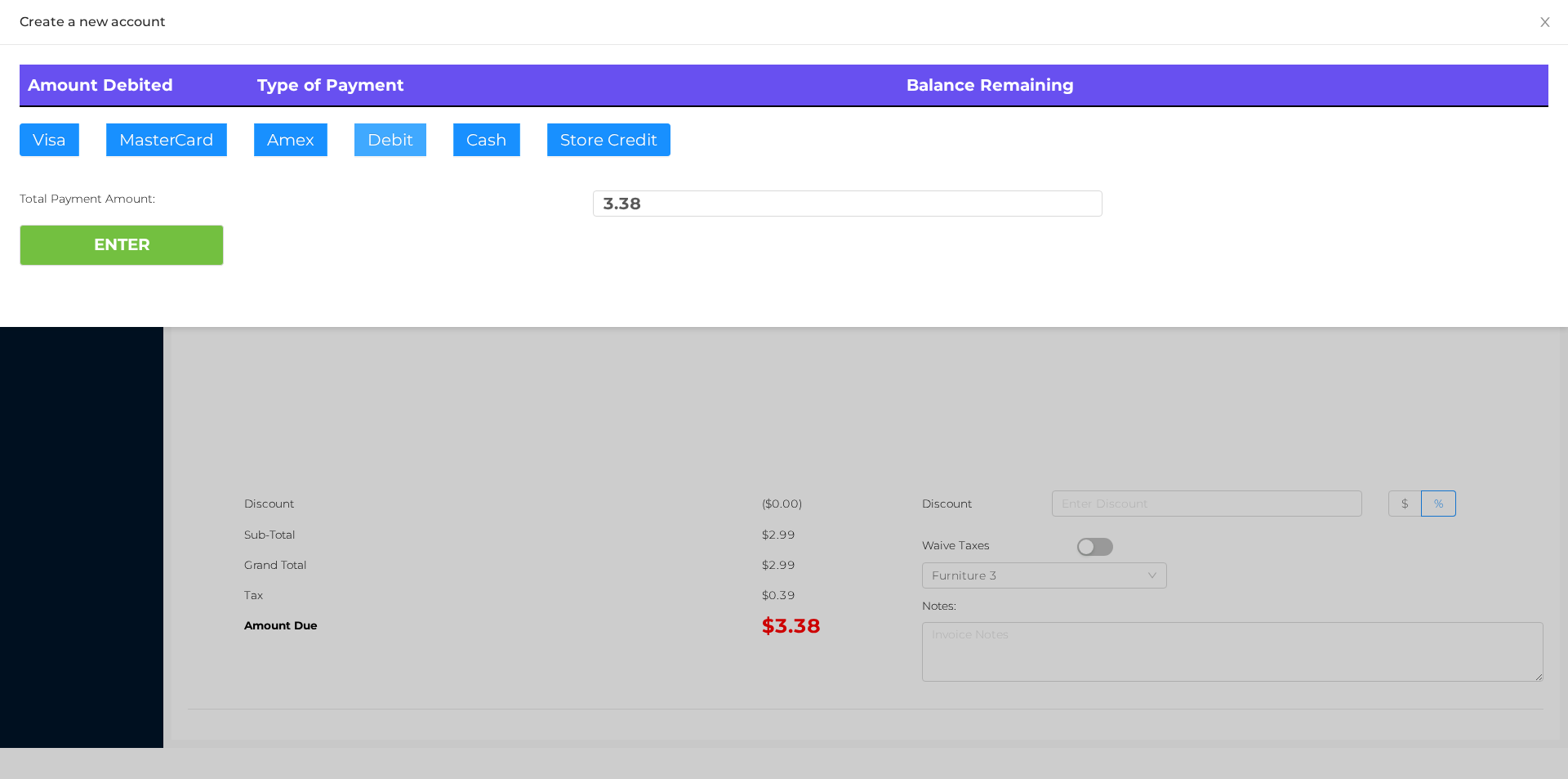
click at [368, 146] on button "Debit" at bounding box center [390, 139] width 72 height 33
click at [145, 226] on button "ENTER" at bounding box center [122, 245] width 204 height 41
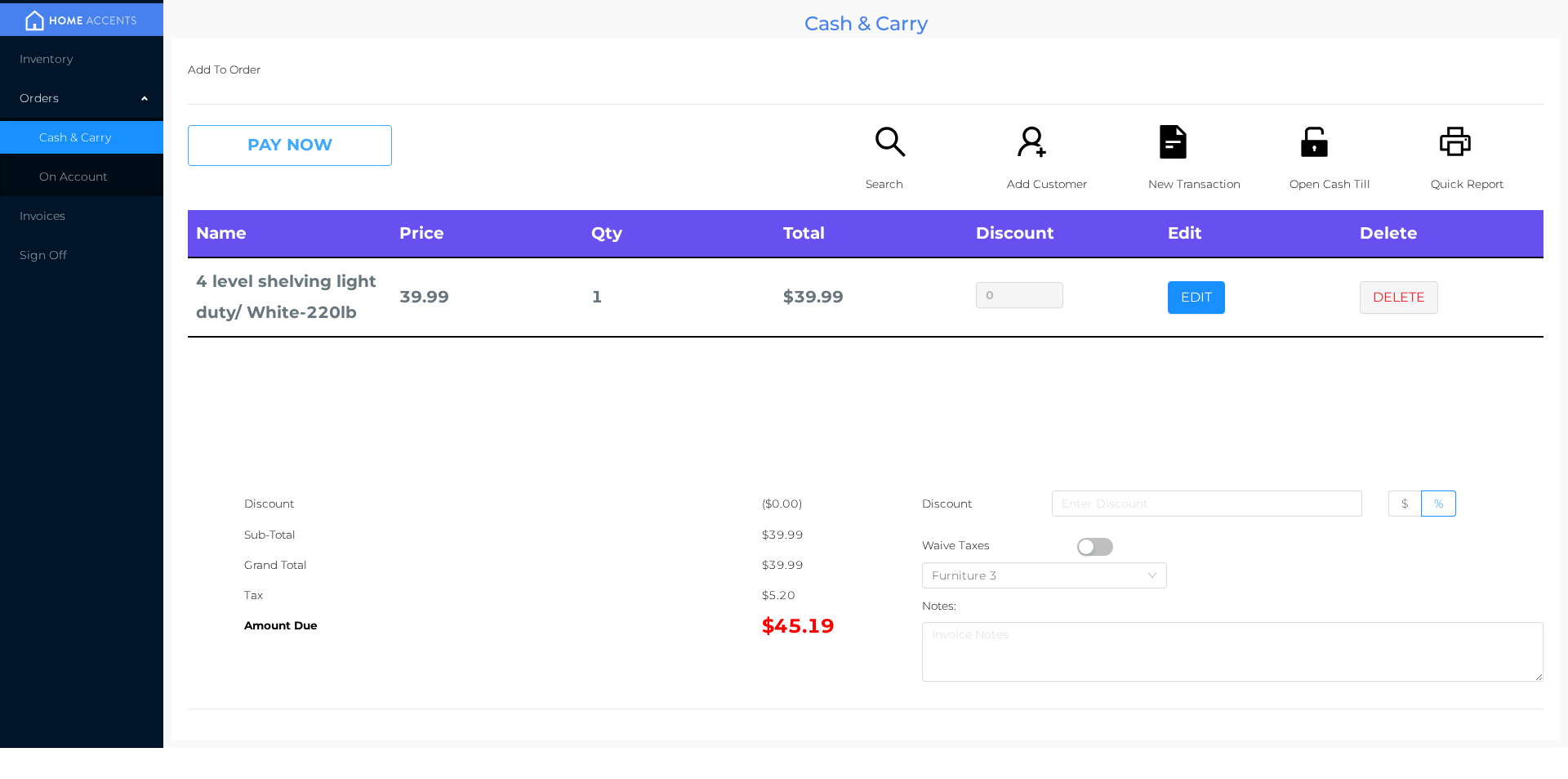
click at [243, 133] on button "PAY NOW" at bounding box center [290, 146] width 204 height 41
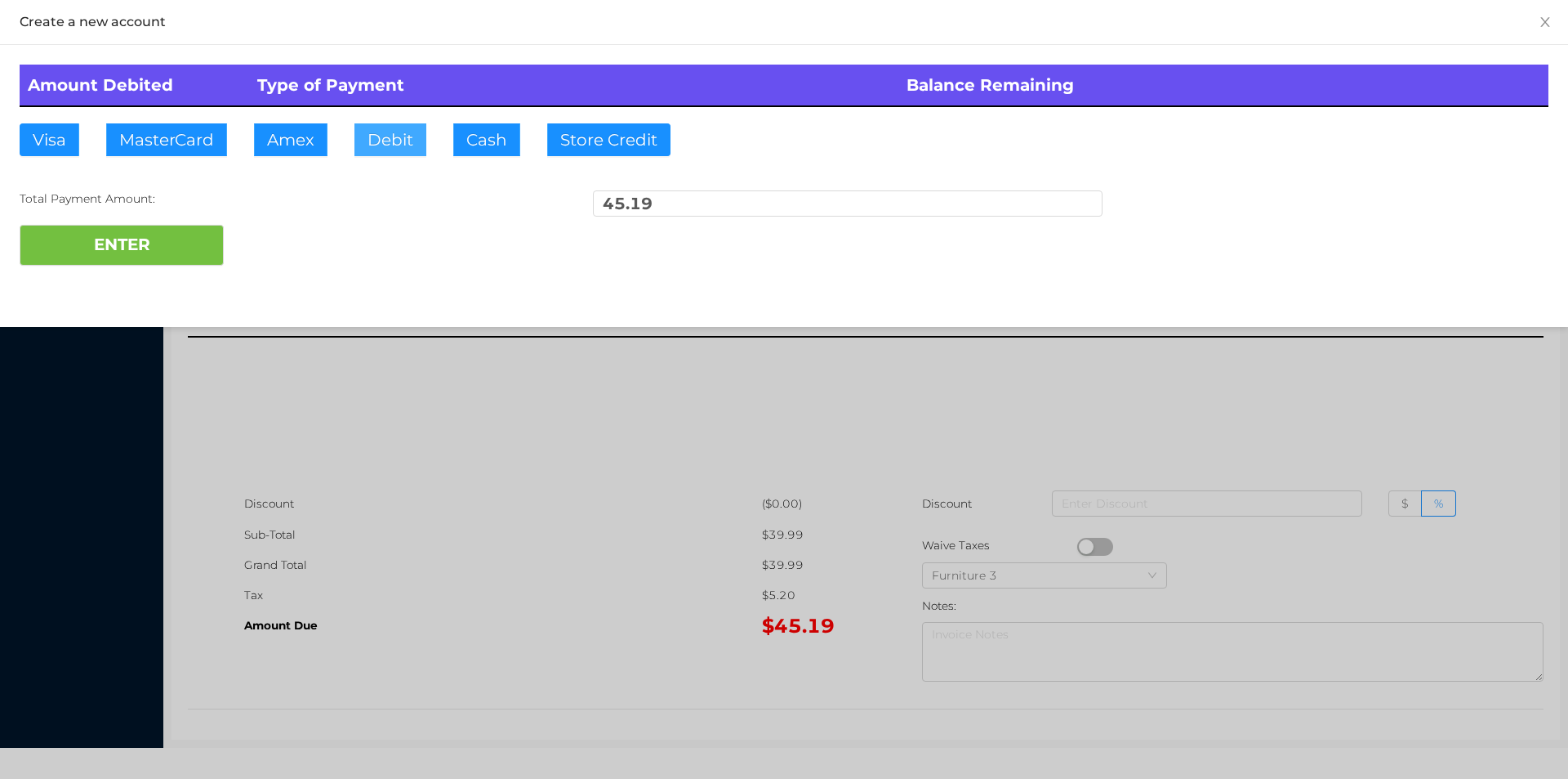
click at [377, 132] on button "Debit" at bounding box center [390, 139] width 72 height 33
type input "100."
click at [120, 254] on button "ENTER" at bounding box center [122, 245] width 204 height 41
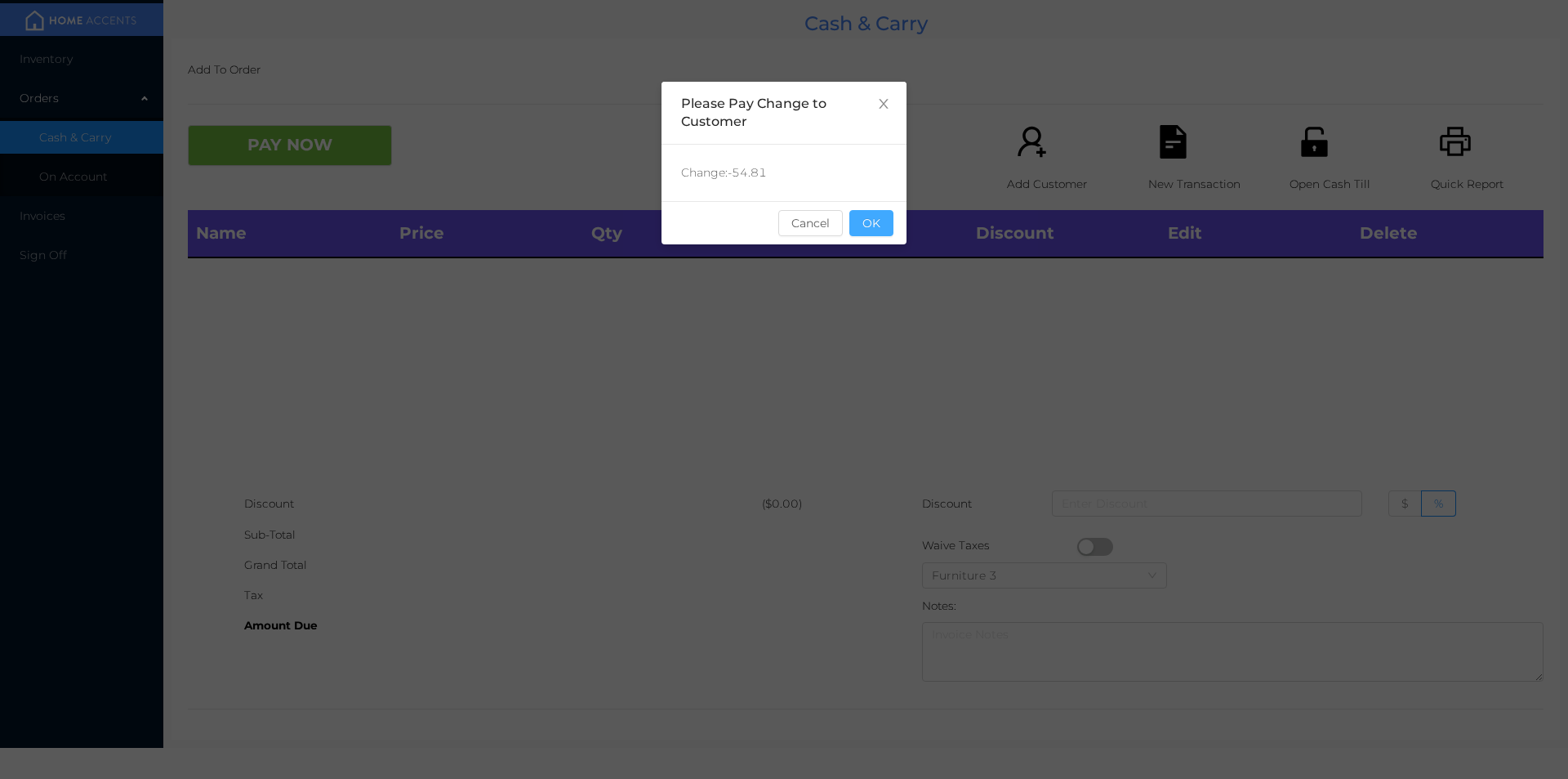
click at [888, 221] on button "OK" at bounding box center [872, 223] width 44 height 26
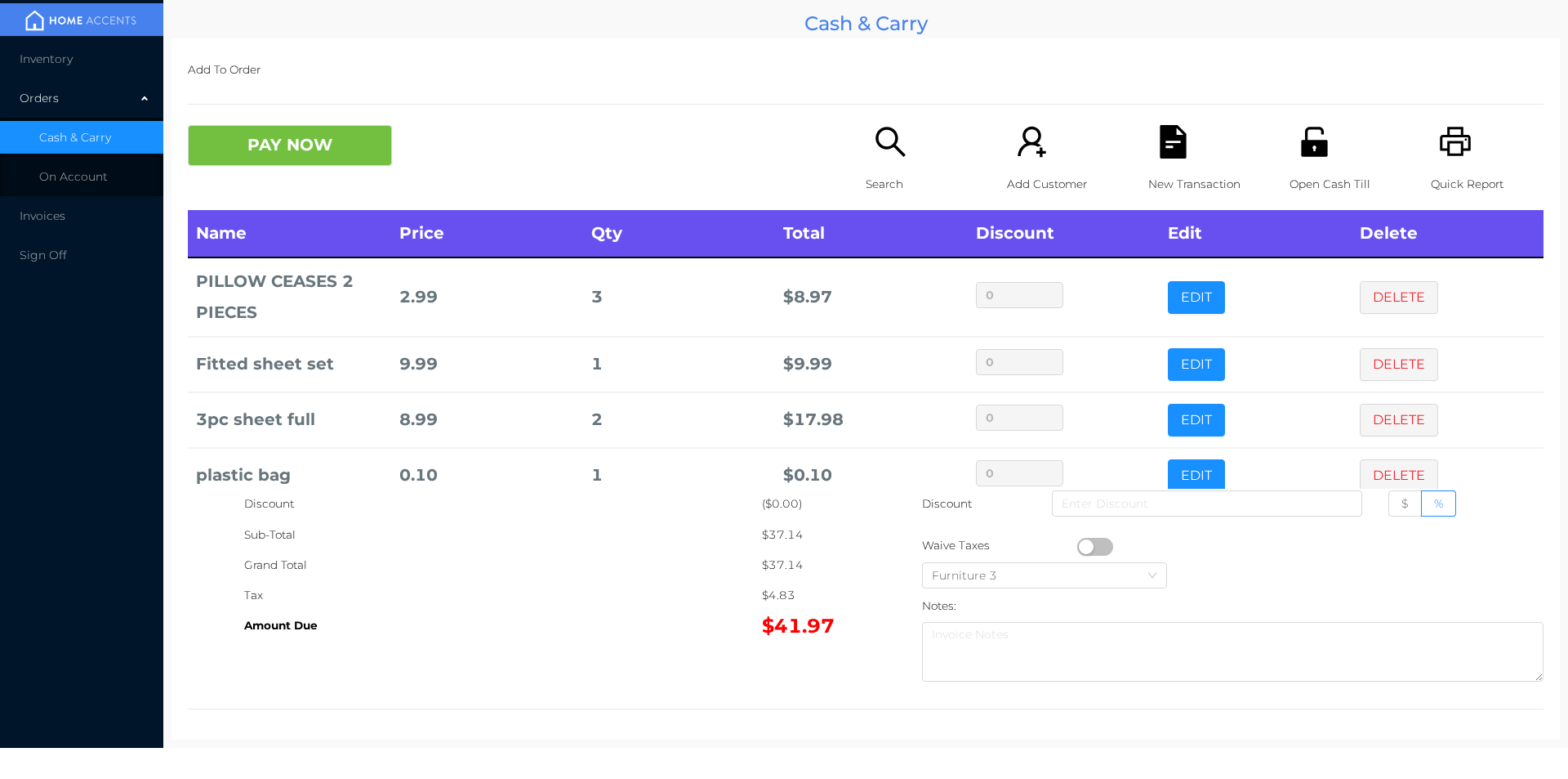
scroll to position [87, 0]
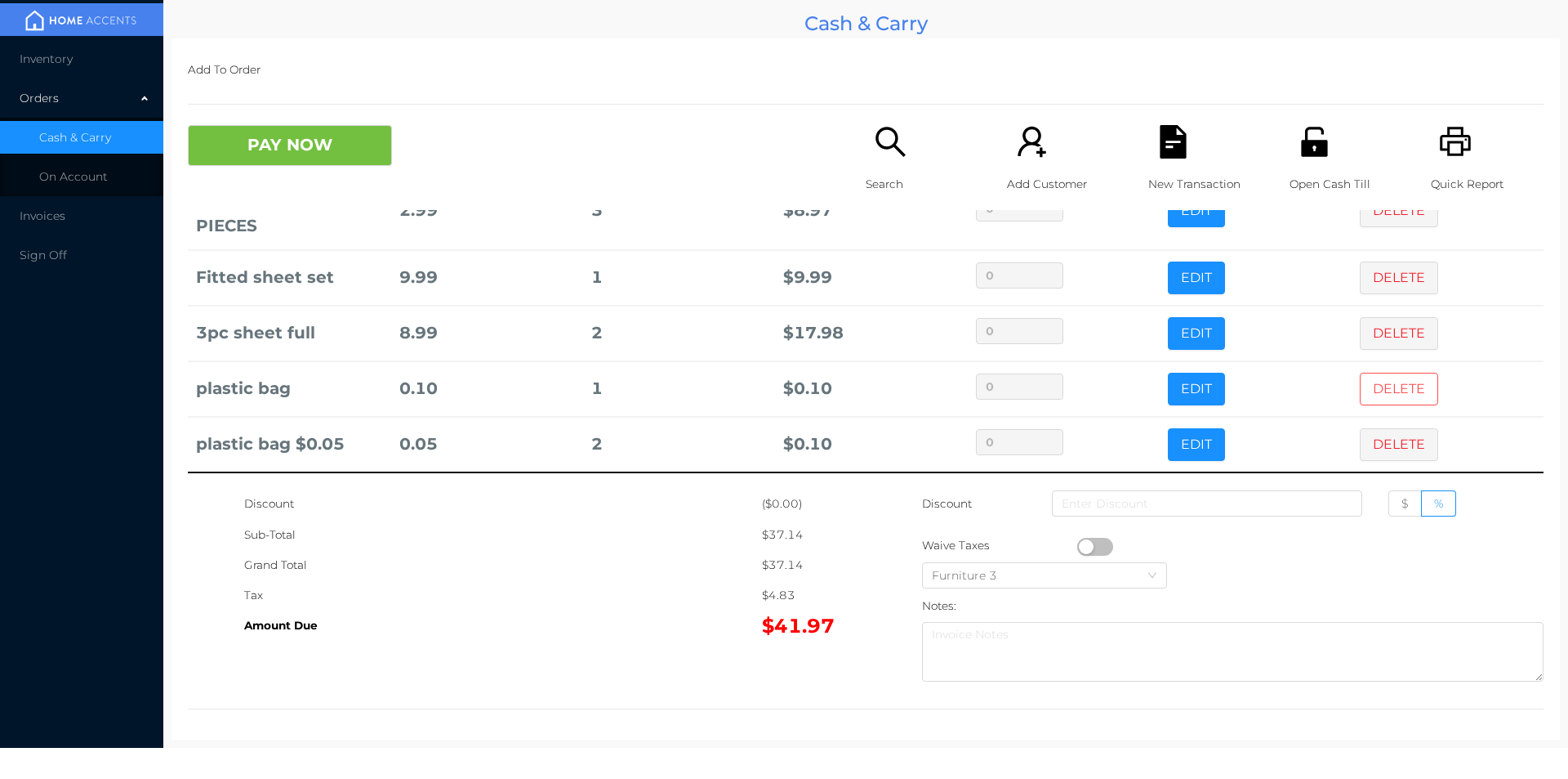
click at [1361, 387] on button "DELETE" at bounding box center [1399, 389] width 78 height 33
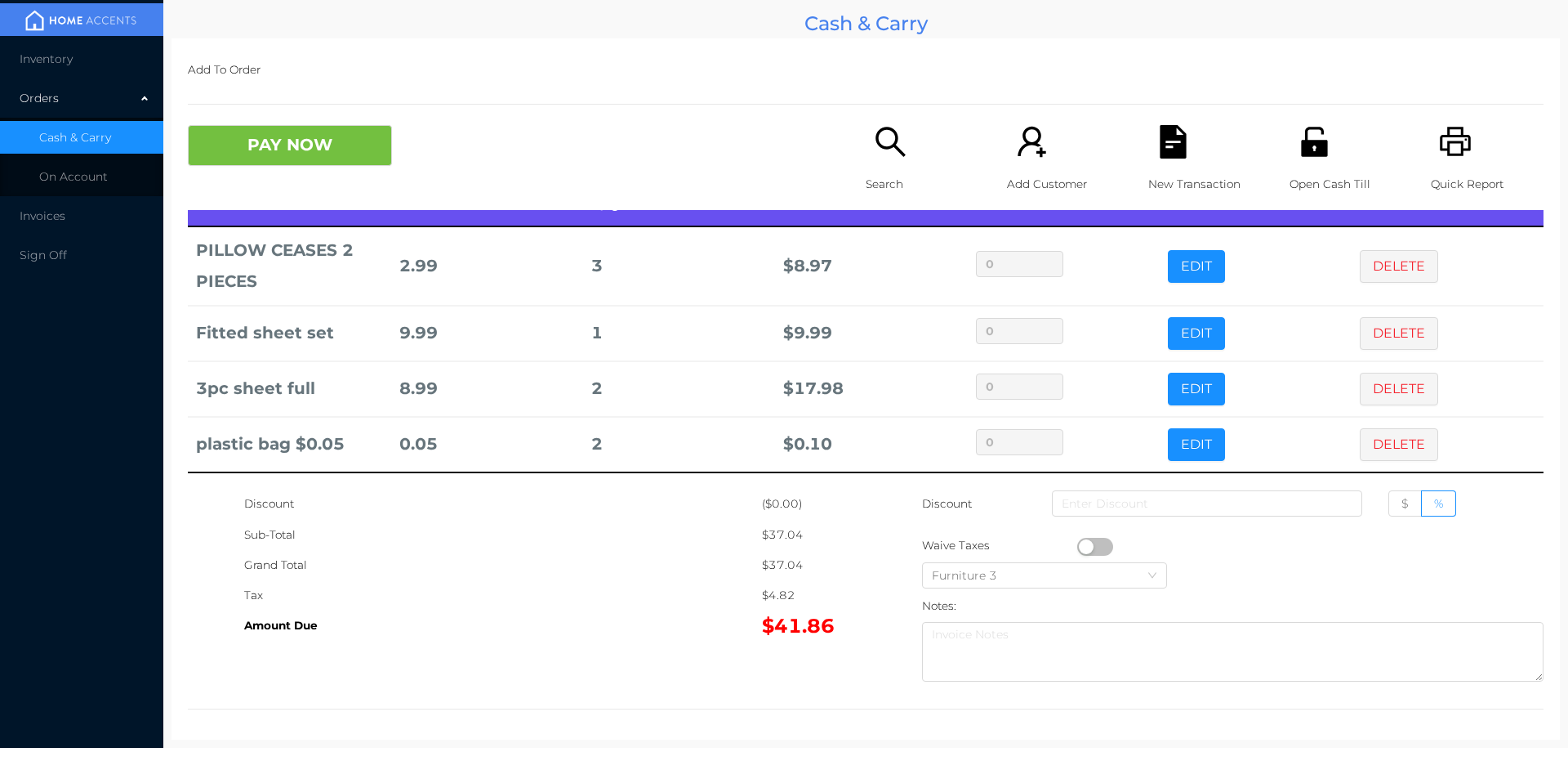
scroll to position [31, 0]
click at [1171, 443] on button "EDIT" at bounding box center [1196, 445] width 57 height 33
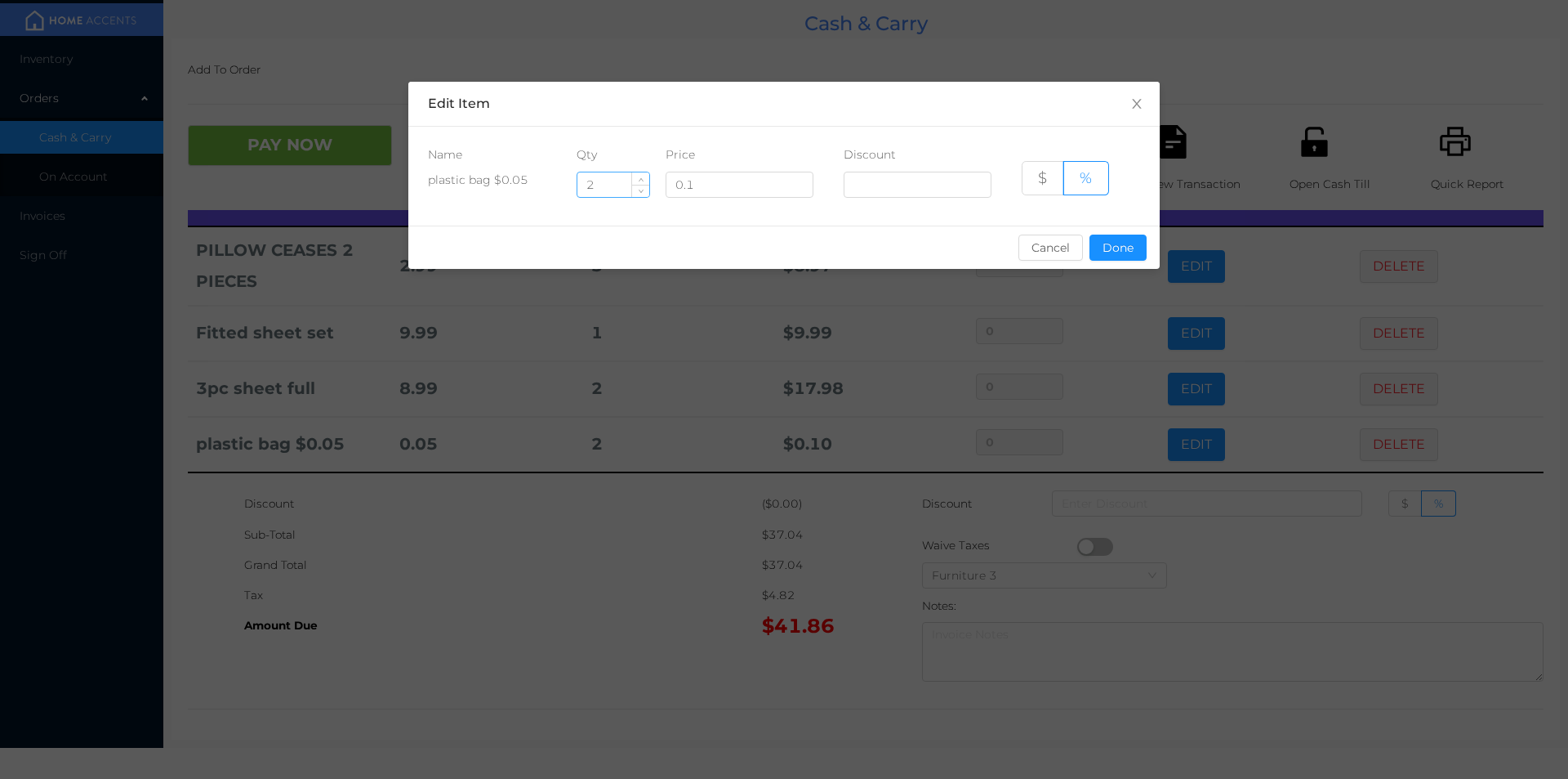
click at [615, 189] on input "2" at bounding box center [613, 185] width 72 height 25
type input "1"
click at [1120, 257] on button "Done" at bounding box center [1118, 247] width 57 height 26
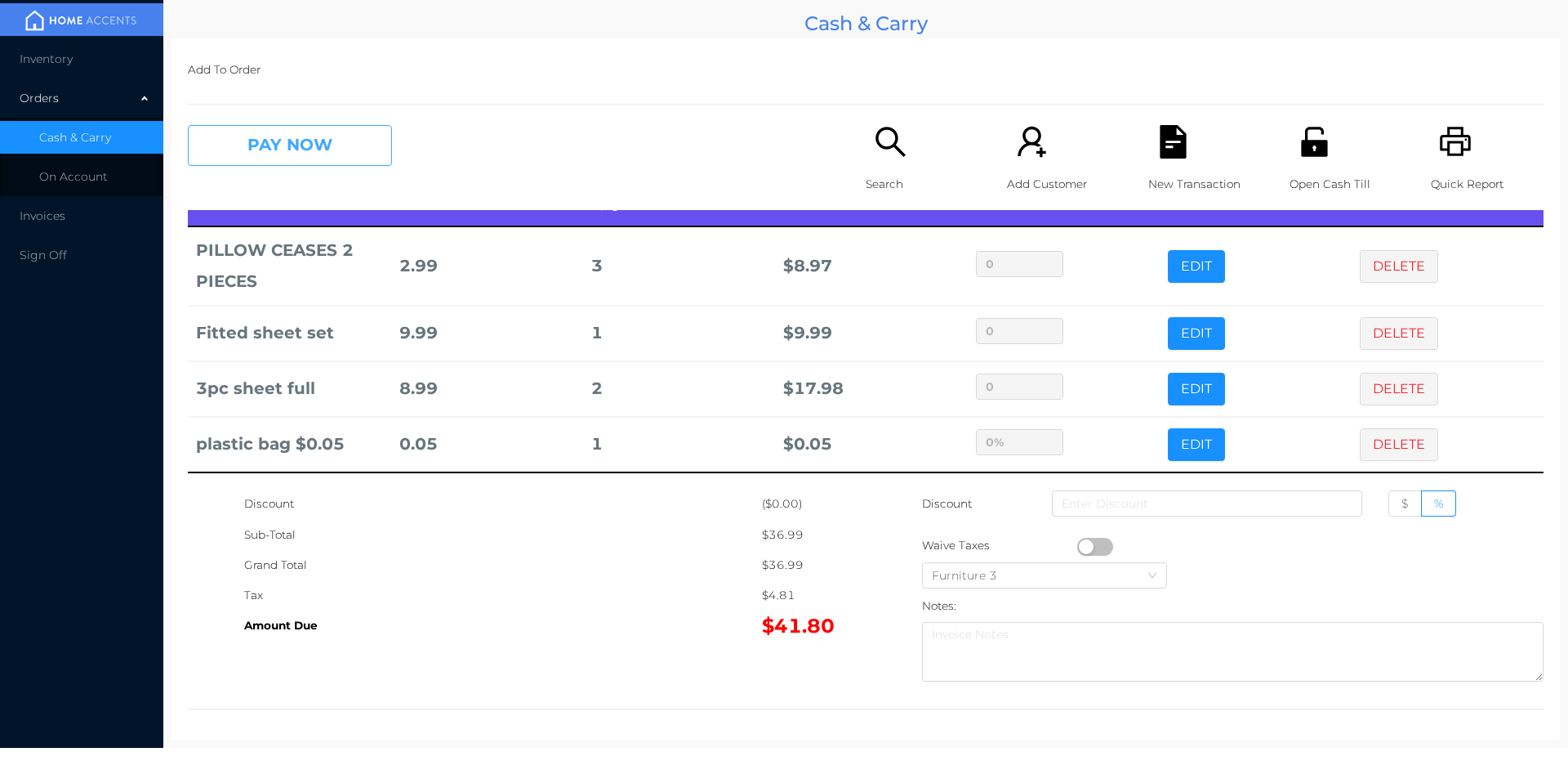
click at [300, 149] on button "PAY NOW" at bounding box center [290, 146] width 204 height 41
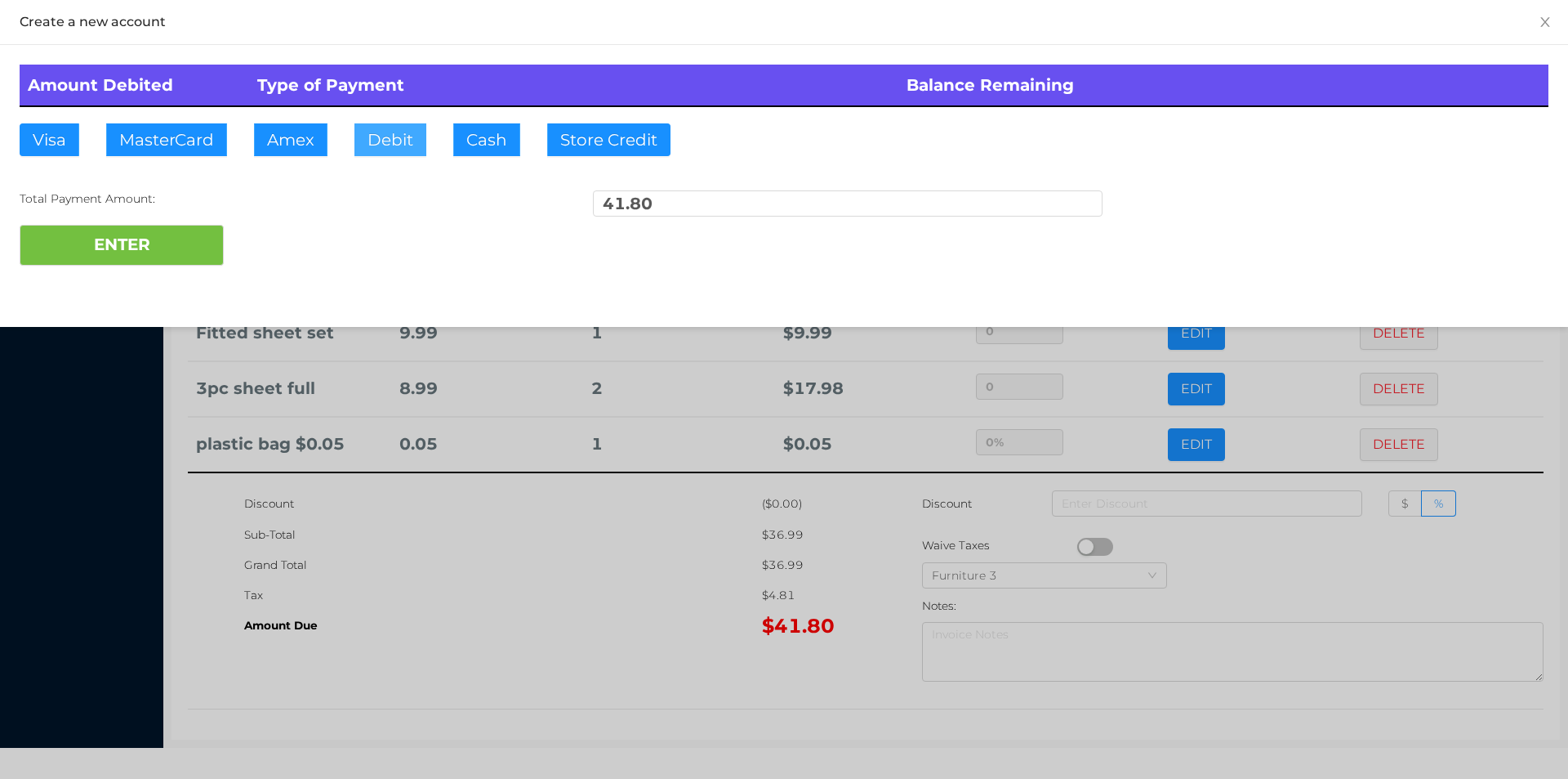
click at [385, 144] on button "Debit" at bounding box center [390, 139] width 72 height 33
click at [293, 245] on div "ENTER" at bounding box center [784, 245] width 1529 height 41
click at [288, 243] on div "ENTER" at bounding box center [784, 245] width 1529 height 41
click at [137, 256] on button "ENTER" at bounding box center [122, 245] width 204 height 41
type input "0"
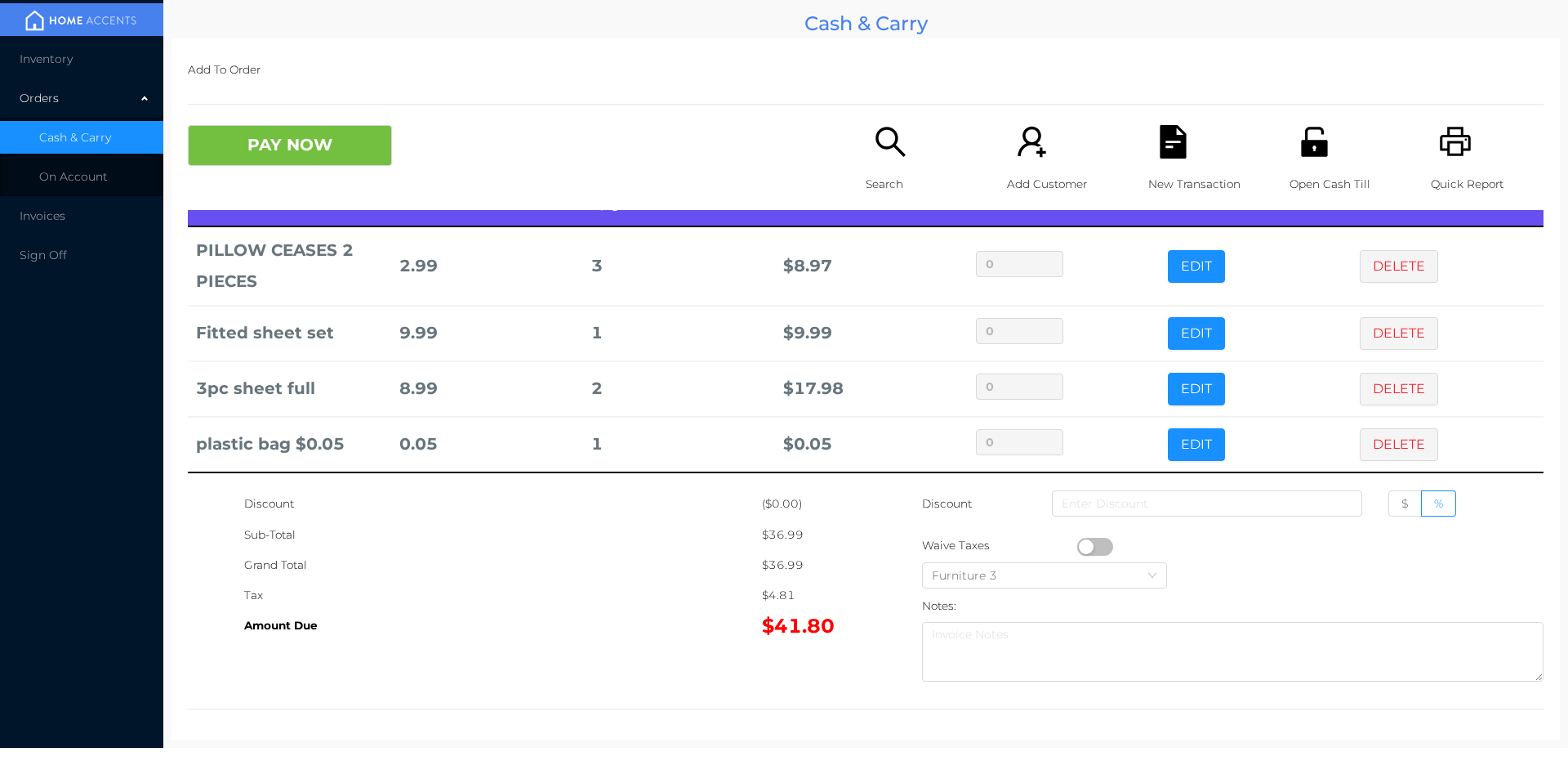
scroll to position [0, 0]
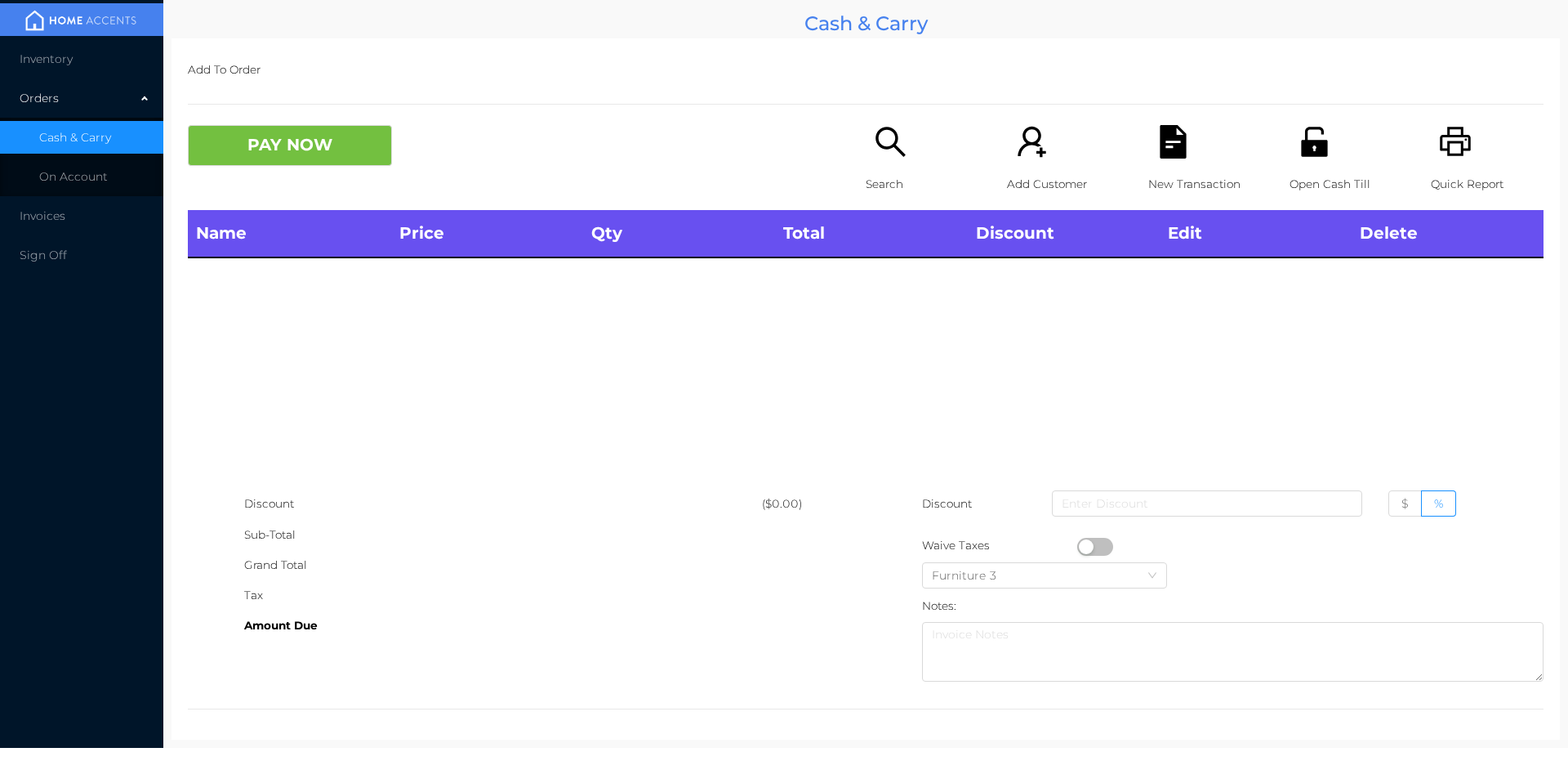
click at [906, 161] on div "Search" at bounding box center [921, 168] width 113 height 85
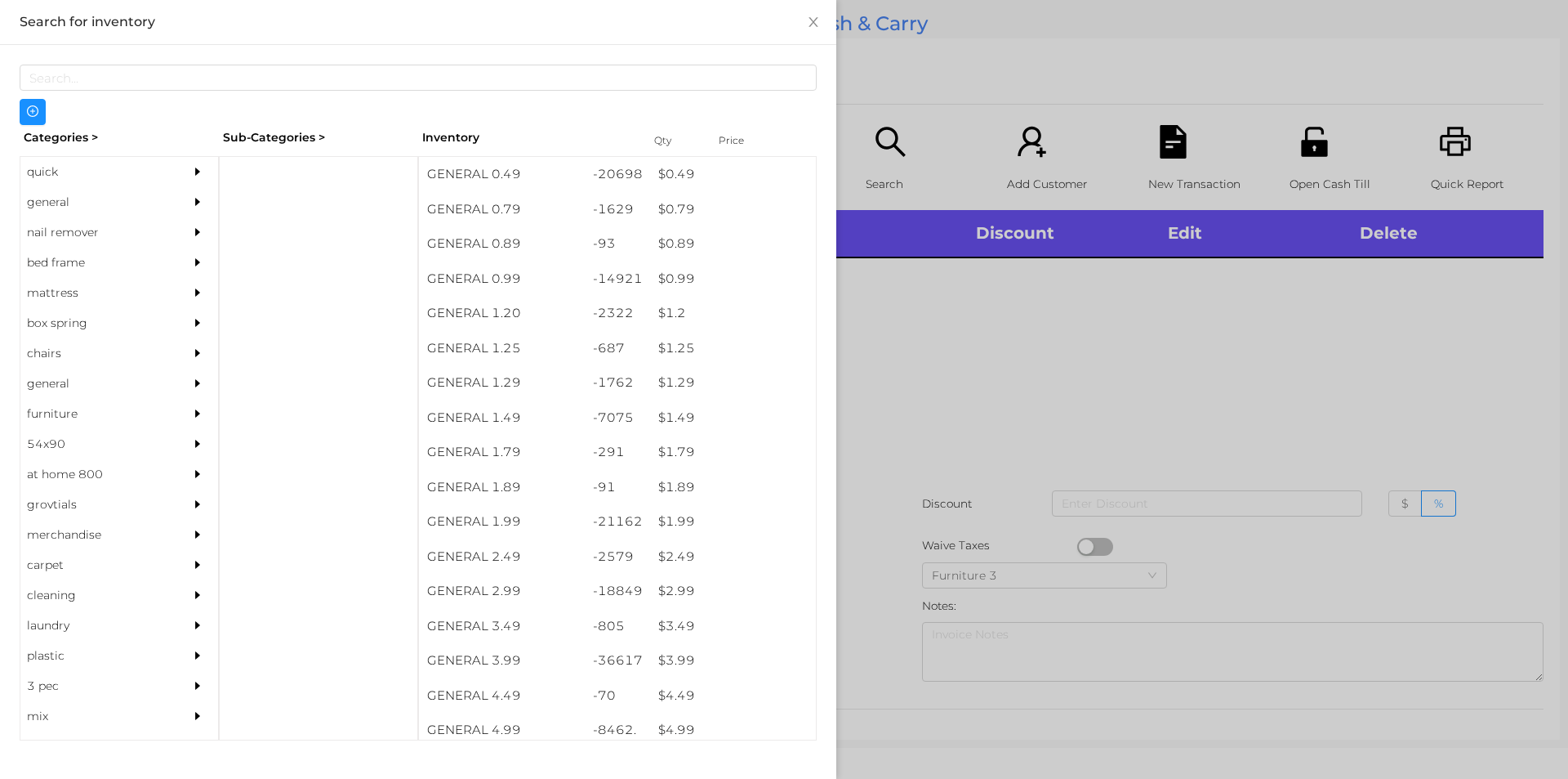
click at [51, 197] on div "general" at bounding box center [95, 202] width 149 height 30
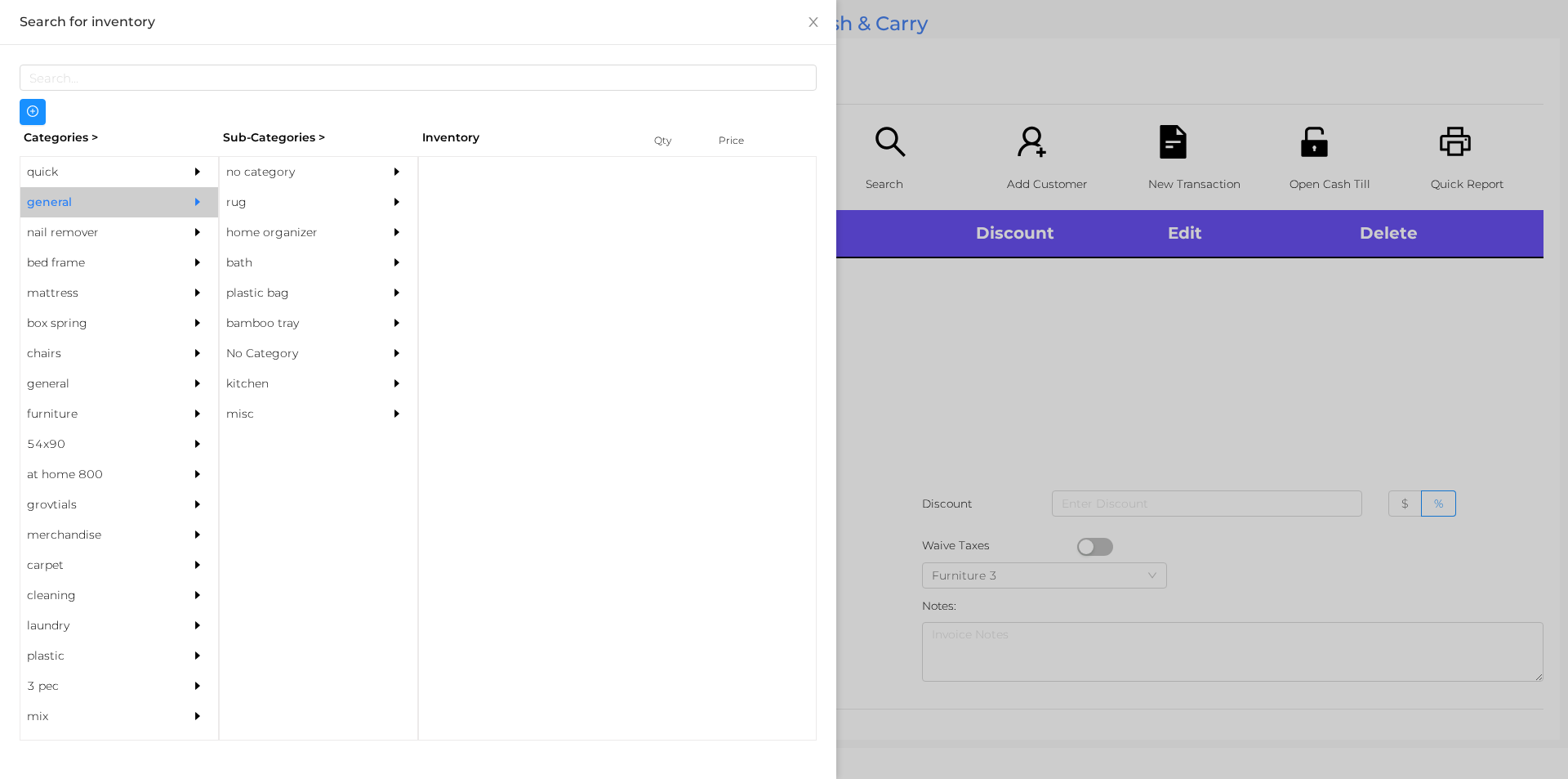
click at [250, 169] on div "no category" at bounding box center [294, 172] width 149 height 30
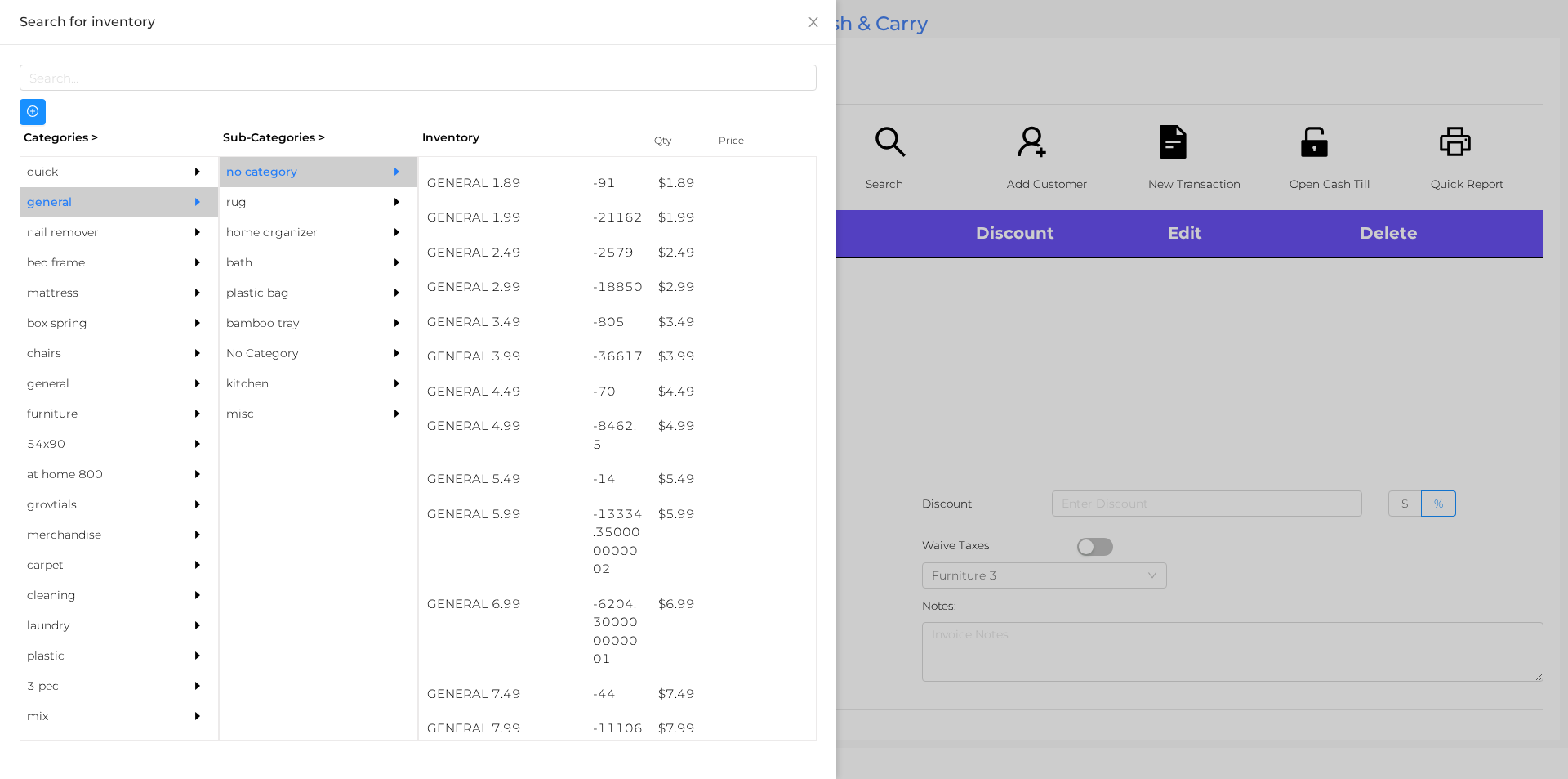
scroll to position [304, 0]
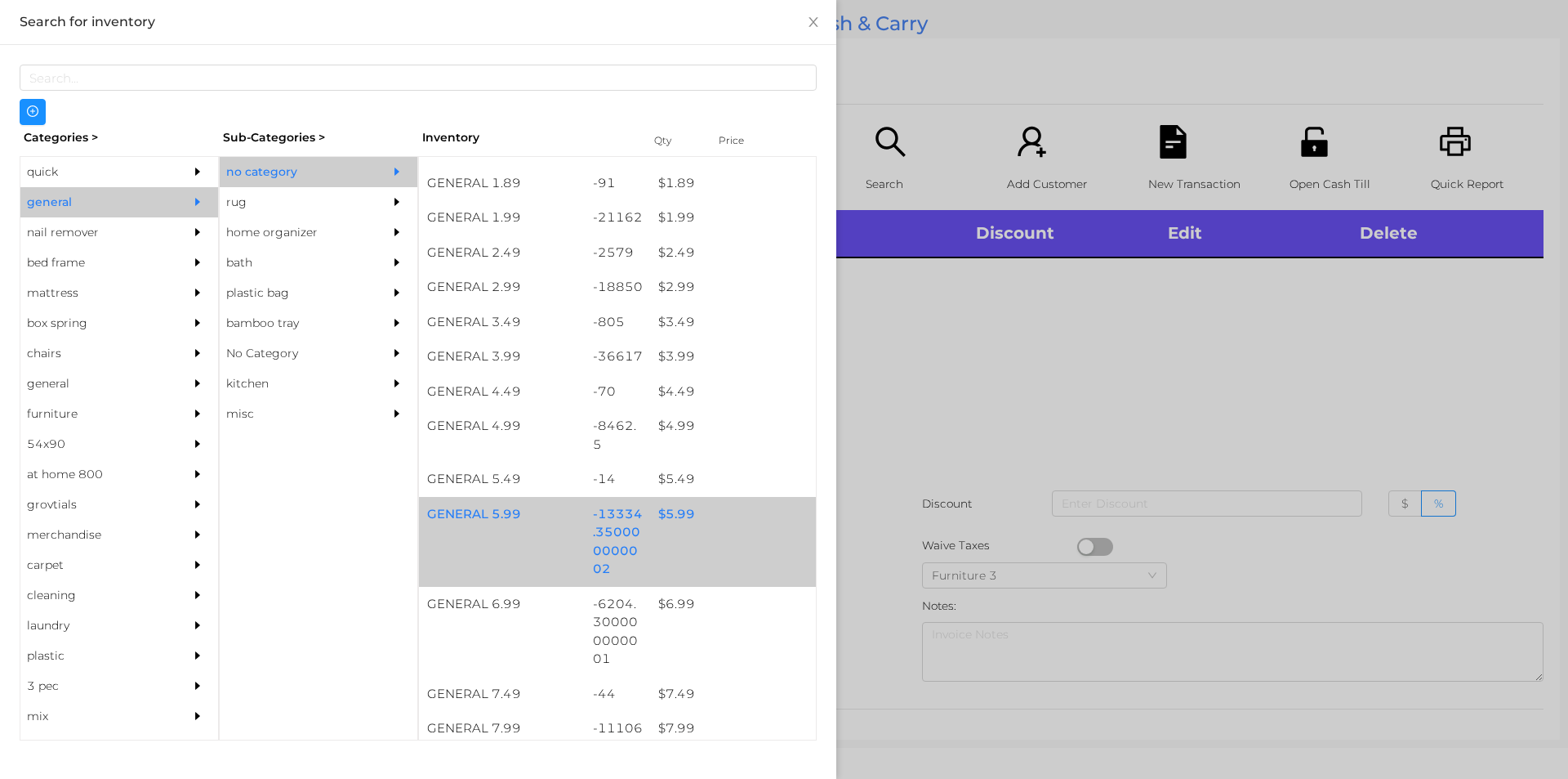
click at [668, 519] on div "$ 5.99" at bounding box center [733, 515] width 166 height 35
click at [671, 507] on div "$ 5.99" at bounding box center [733, 515] width 166 height 35
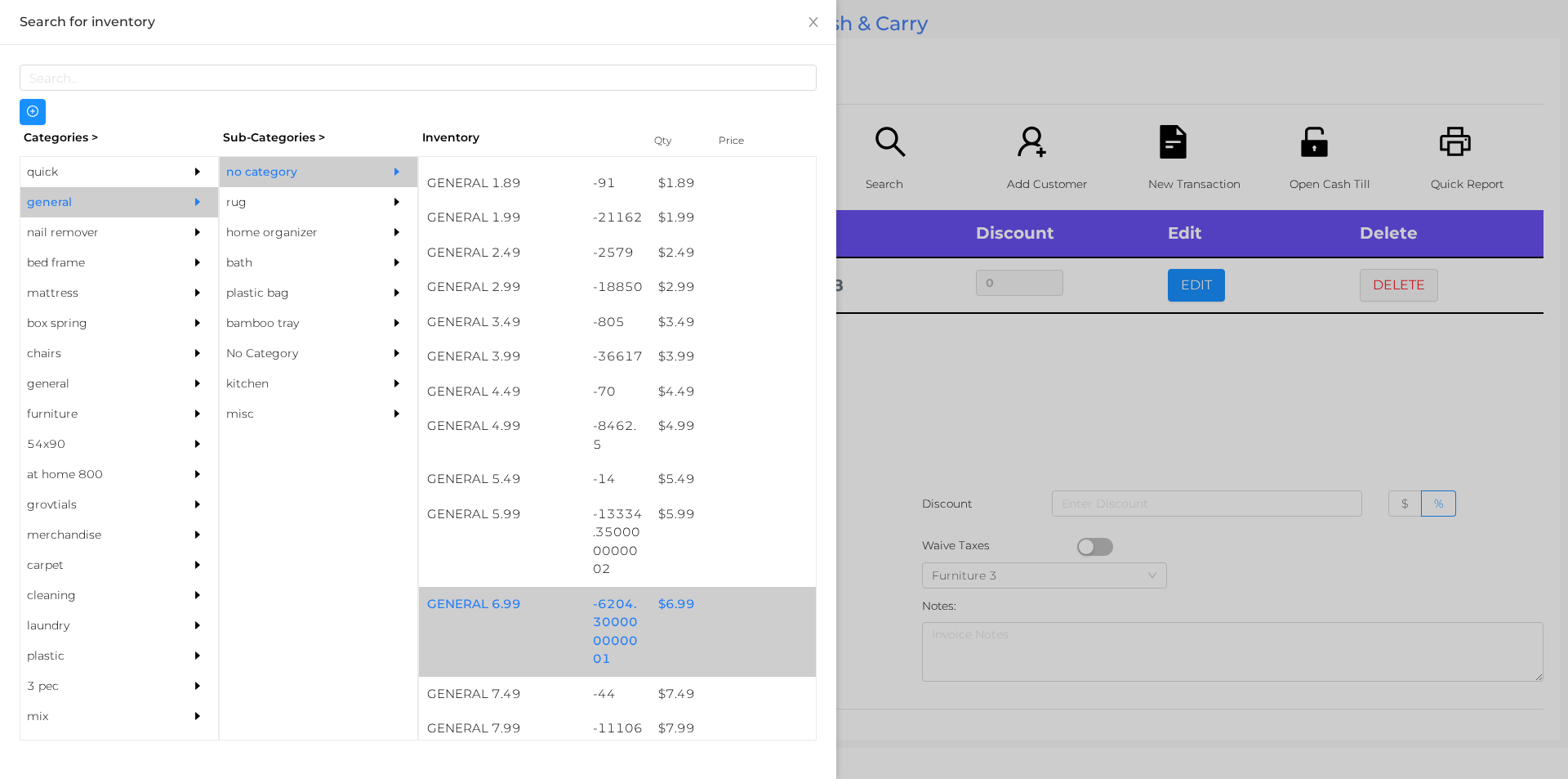
click at [670, 602] on div "$ 6.99" at bounding box center [733, 604] width 166 height 35
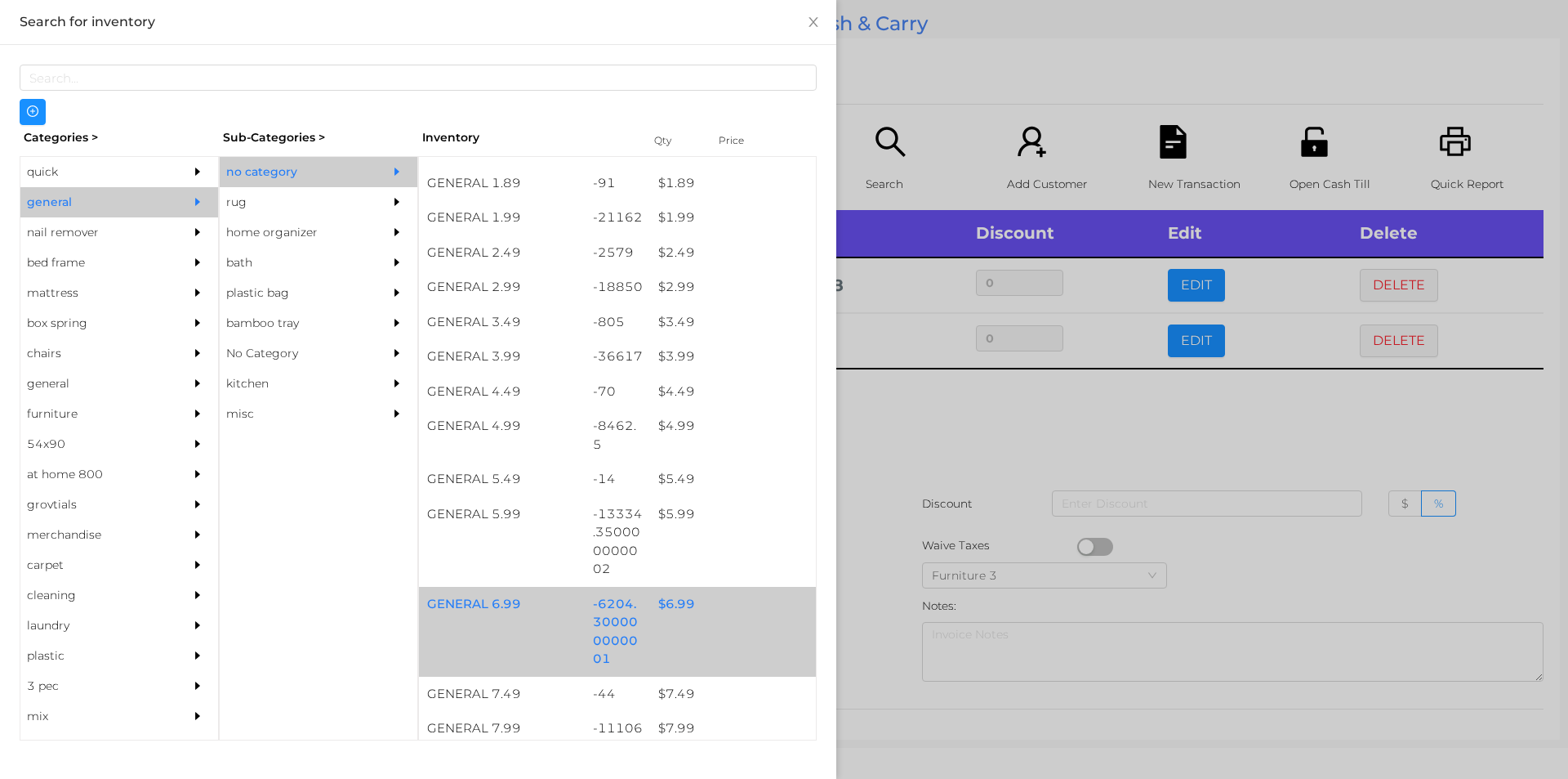
click at [675, 601] on div "$ 6.99" at bounding box center [733, 604] width 166 height 35
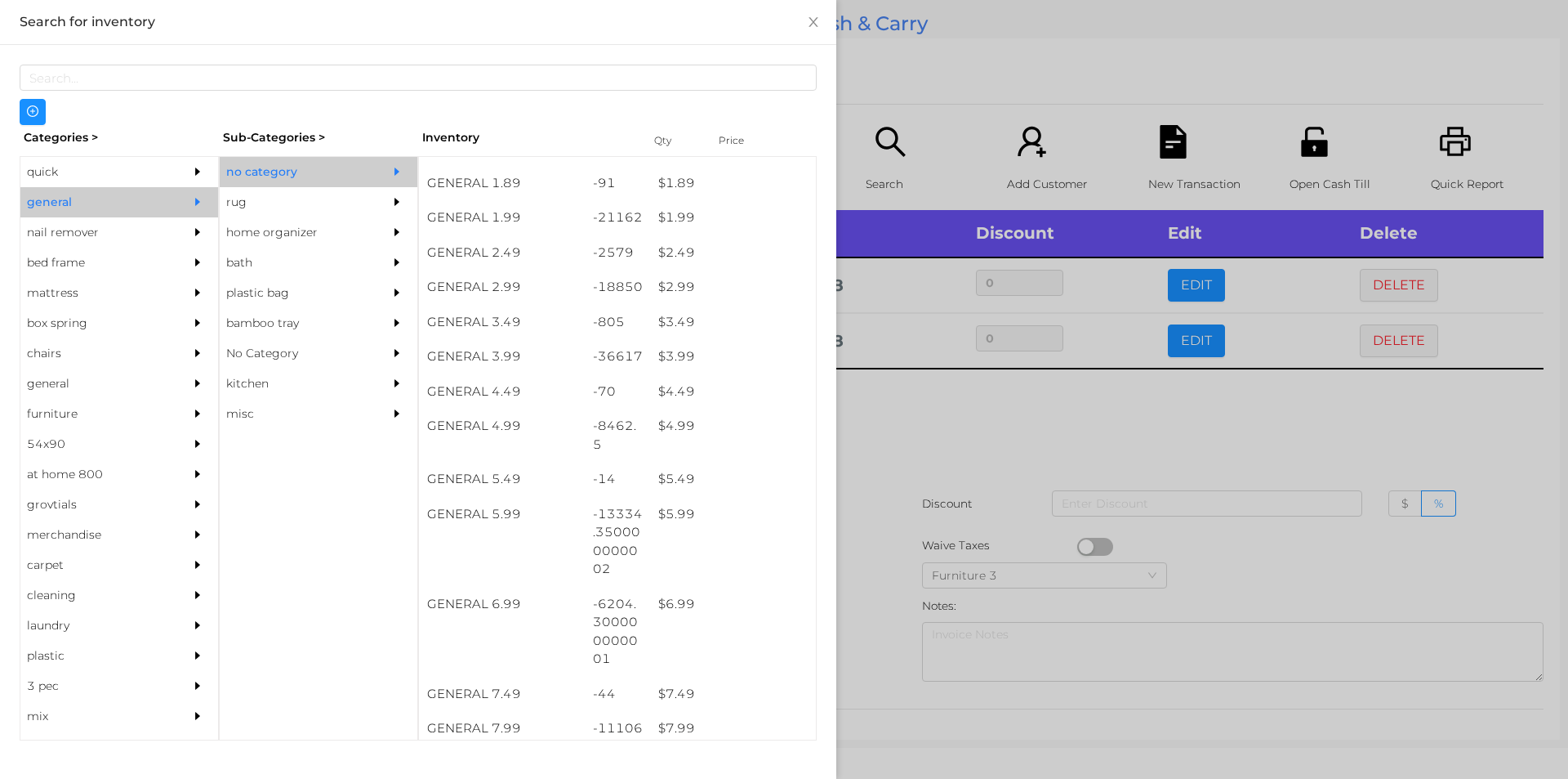
click at [986, 425] on div at bounding box center [784, 390] width 1568 height 779
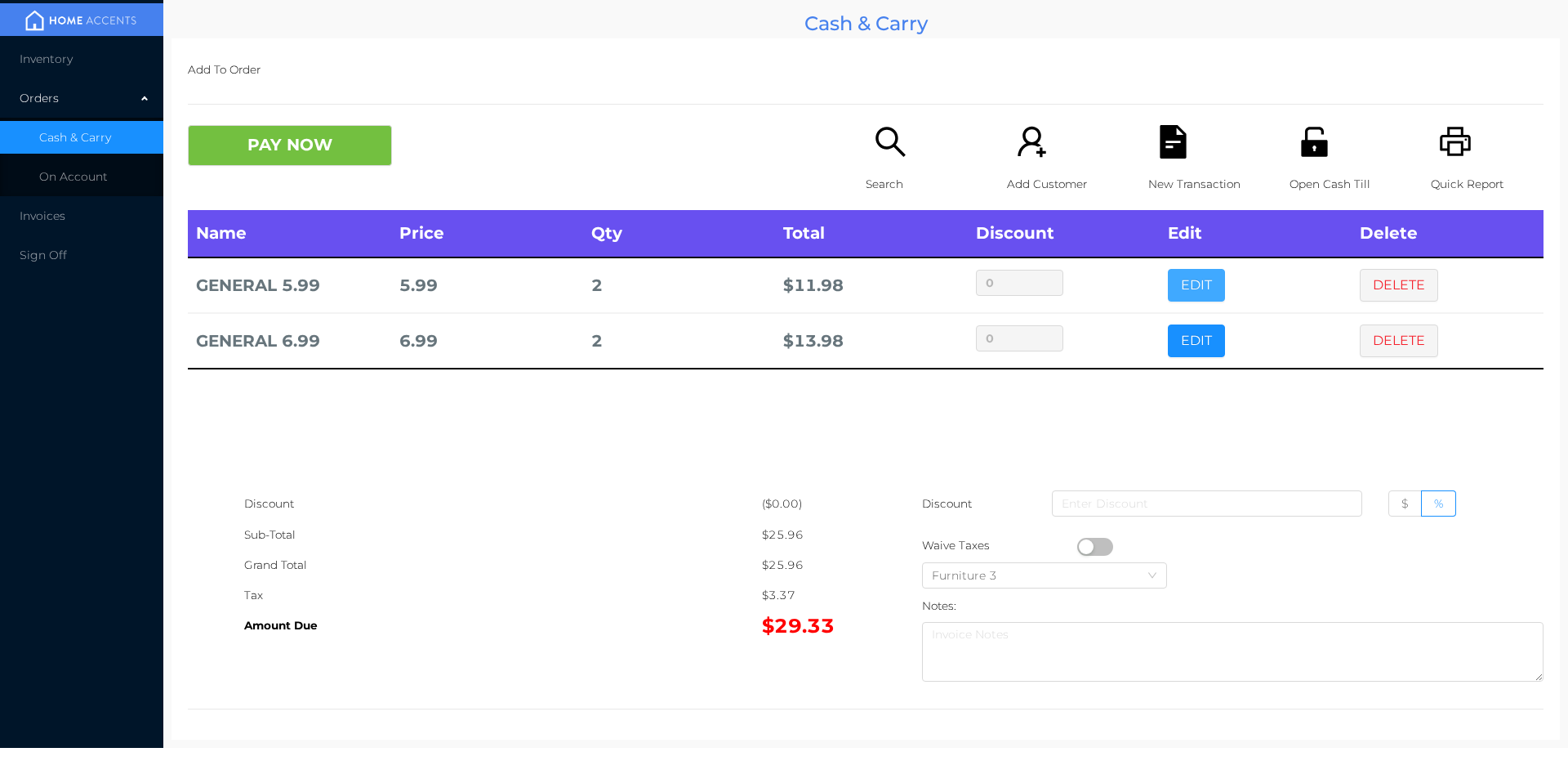
click at [1168, 280] on button "EDIT" at bounding box center [1196, 285] width 57 height 33
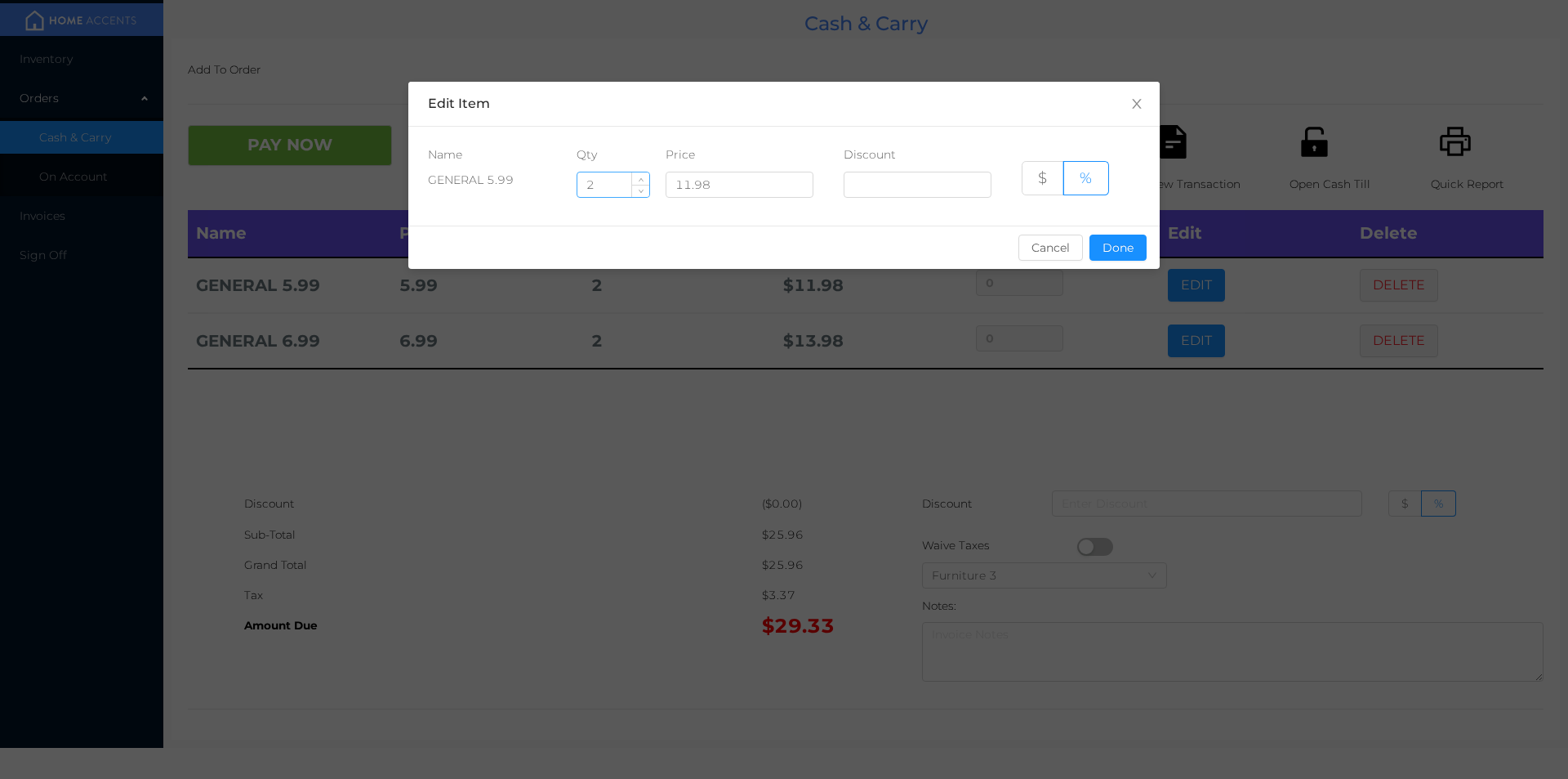
click at [615, 190] on input "2" at bounding box center [613, 185] width 72 height 25
type input "2.5"
click at [1098, 248] on button "Done" at bounding box center [1118, 247] width 57 height 26
type input "0%"
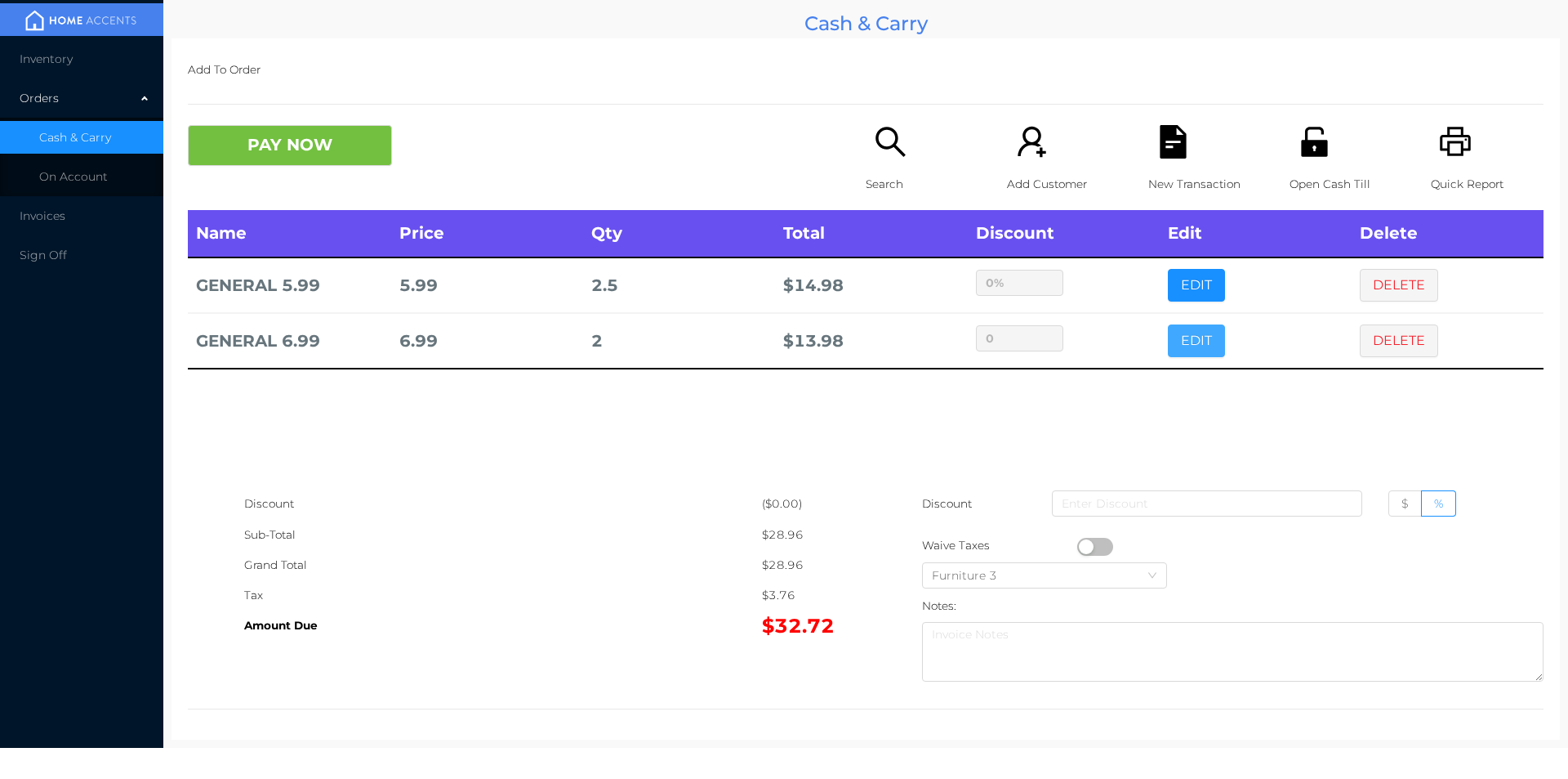
click at [1173, 339] on button "EDIT" at bounding box center [1196, 341] width 57 height 33
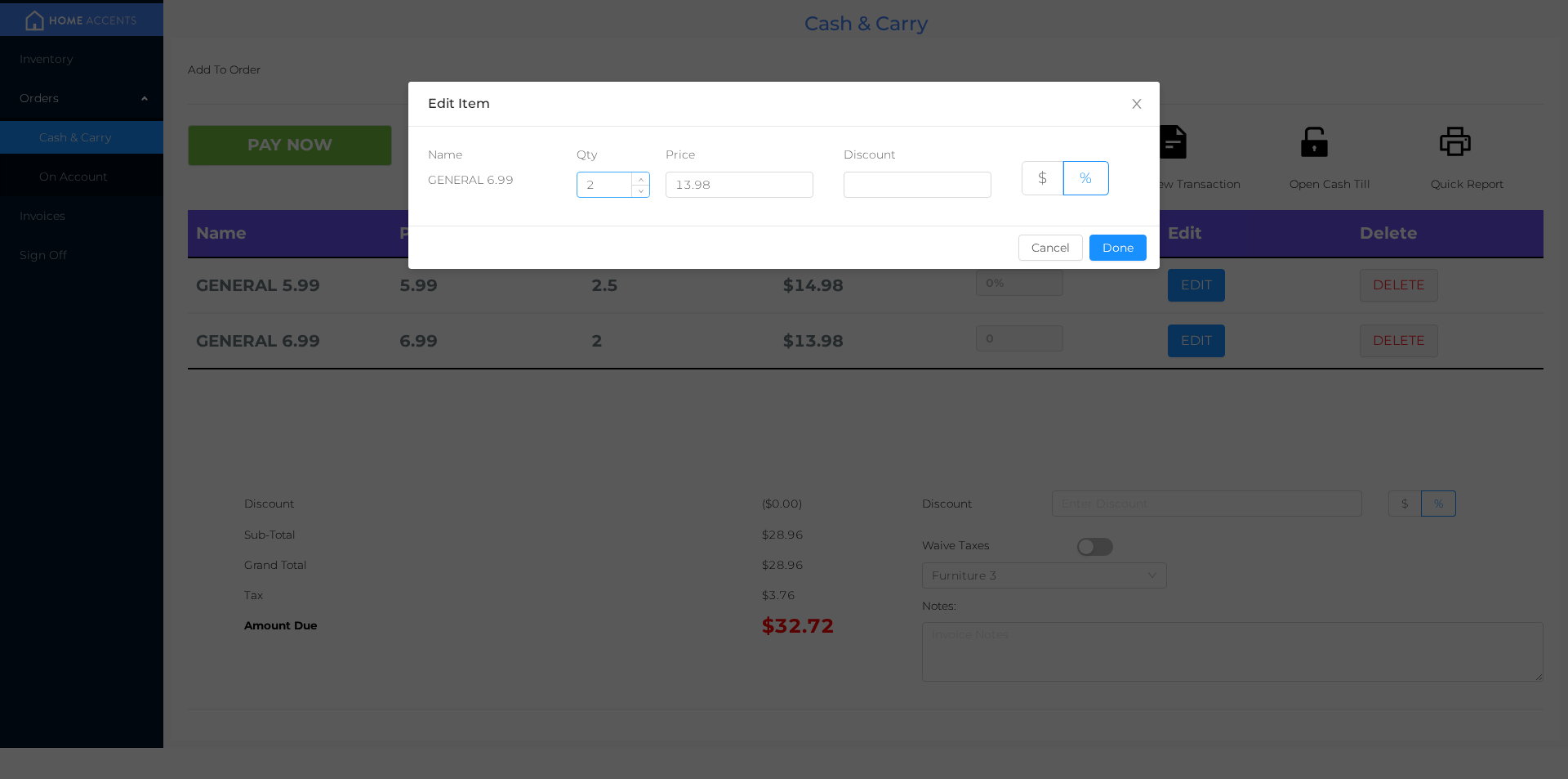
click at [614, 186] on input "2" at bounding box center [613, 185] width 72 height 25
type input "2.5"
click at [1096, 255] on button "Done" at bounding box center [1118, 247] width 57 height 26
type input "0%"
click at [1081, 351] on div "sentinelStart Edit Item Name Qty Price Discount GENERAL 6.99 2.5 13.98 $ % Canc…" at bounding box center [784, 390] width 1568 height 779
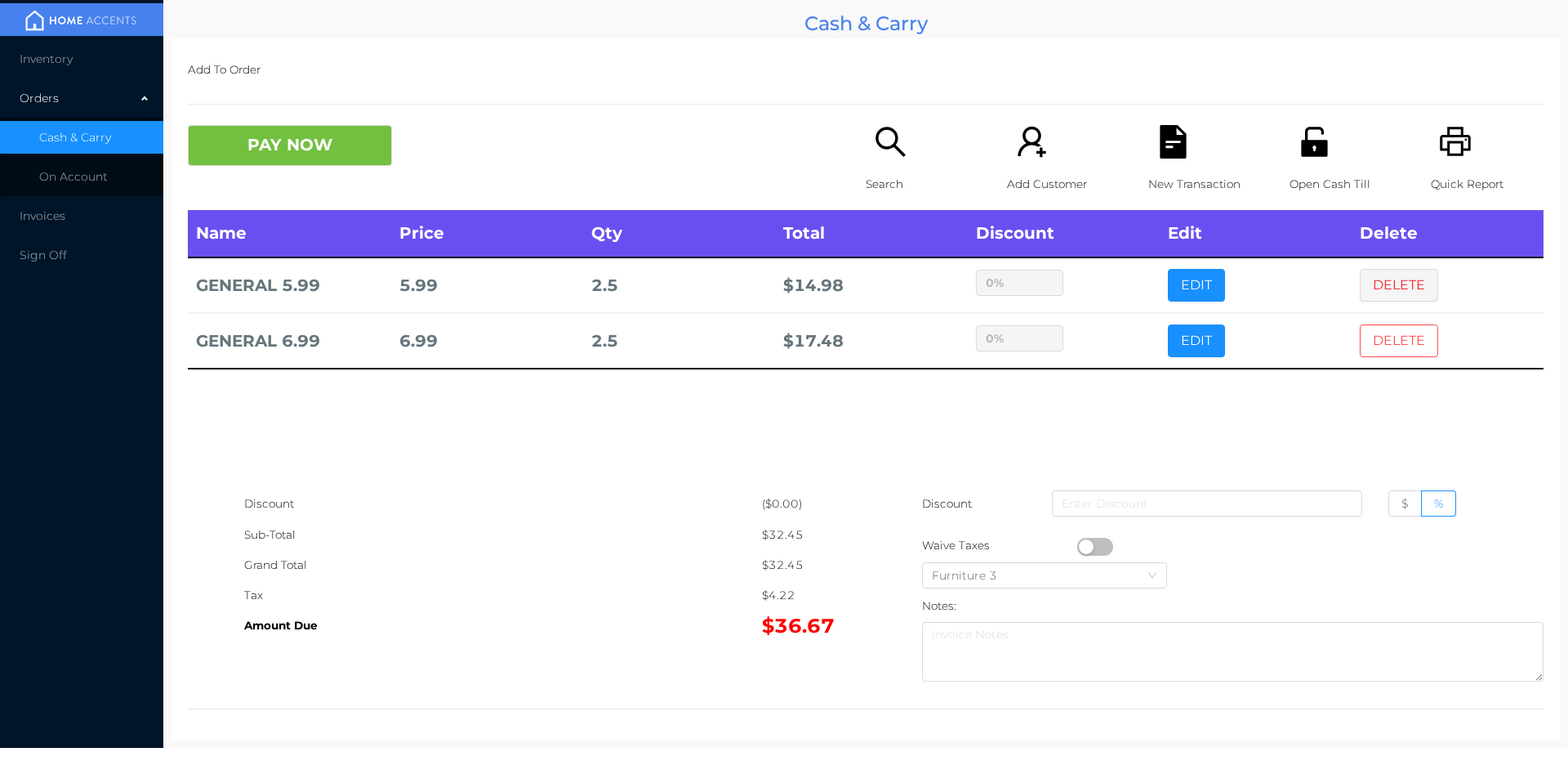
click at [1360, 349] on button "DELETE" at bounding box center [1399, 341] width 78 height 33
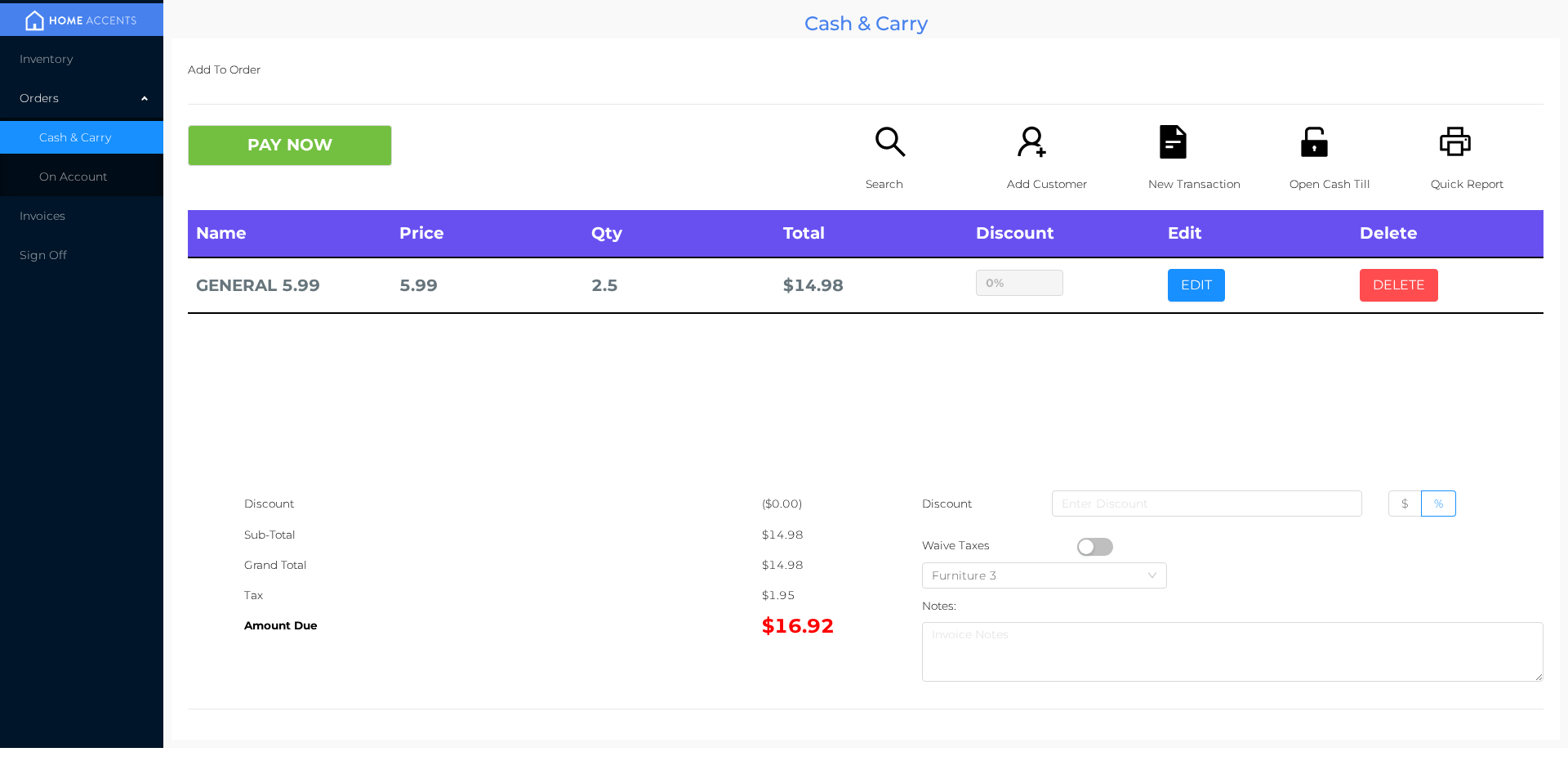
click at [1391, 301] on button "DELETE" at bounding box center [1399, 285] width 78 height 33
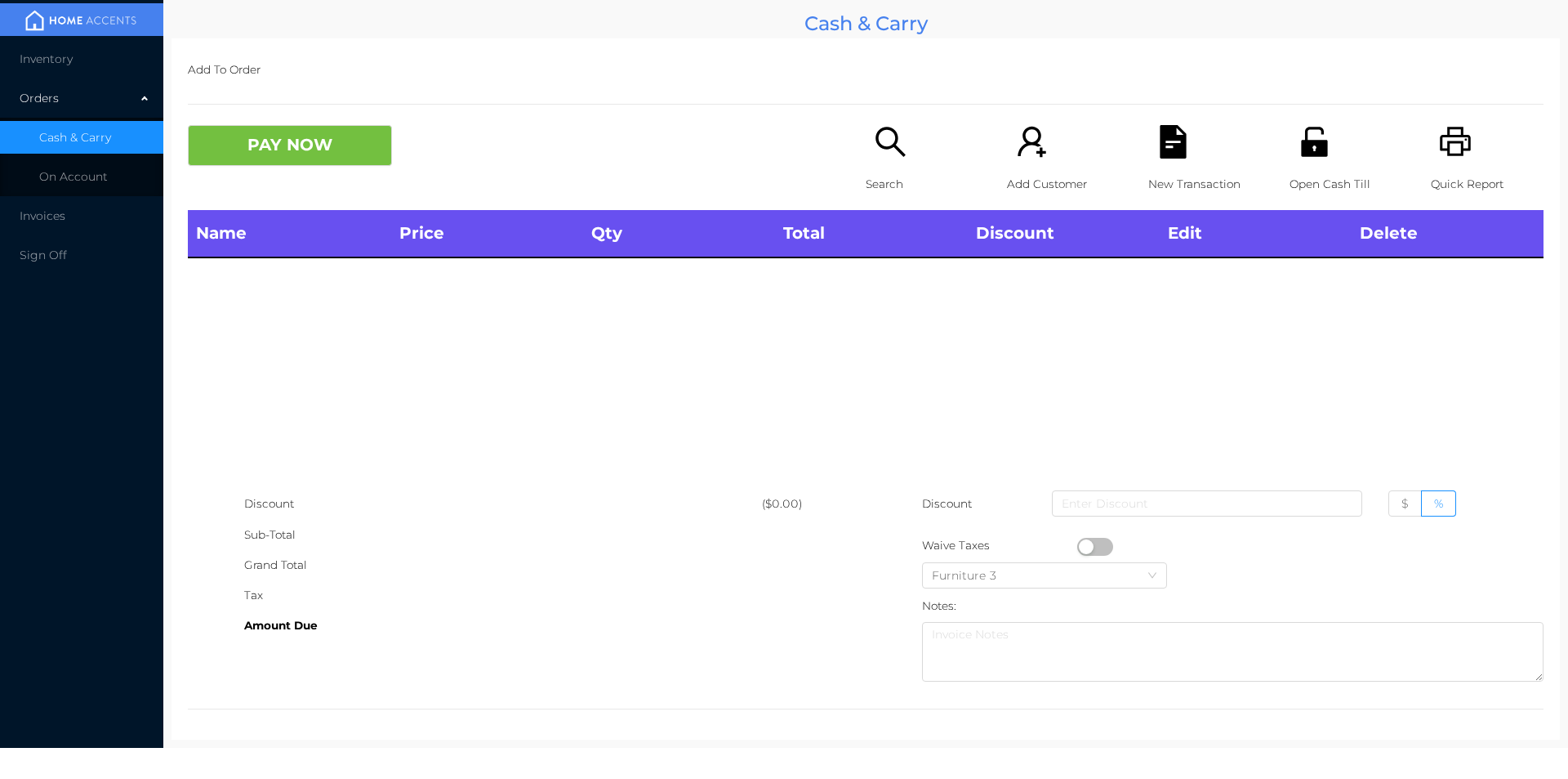
click at [1381, 285] on div "Name Price Qty Total Discount Edit Delete" at bounding box center [866, 350] width 1356 height 279
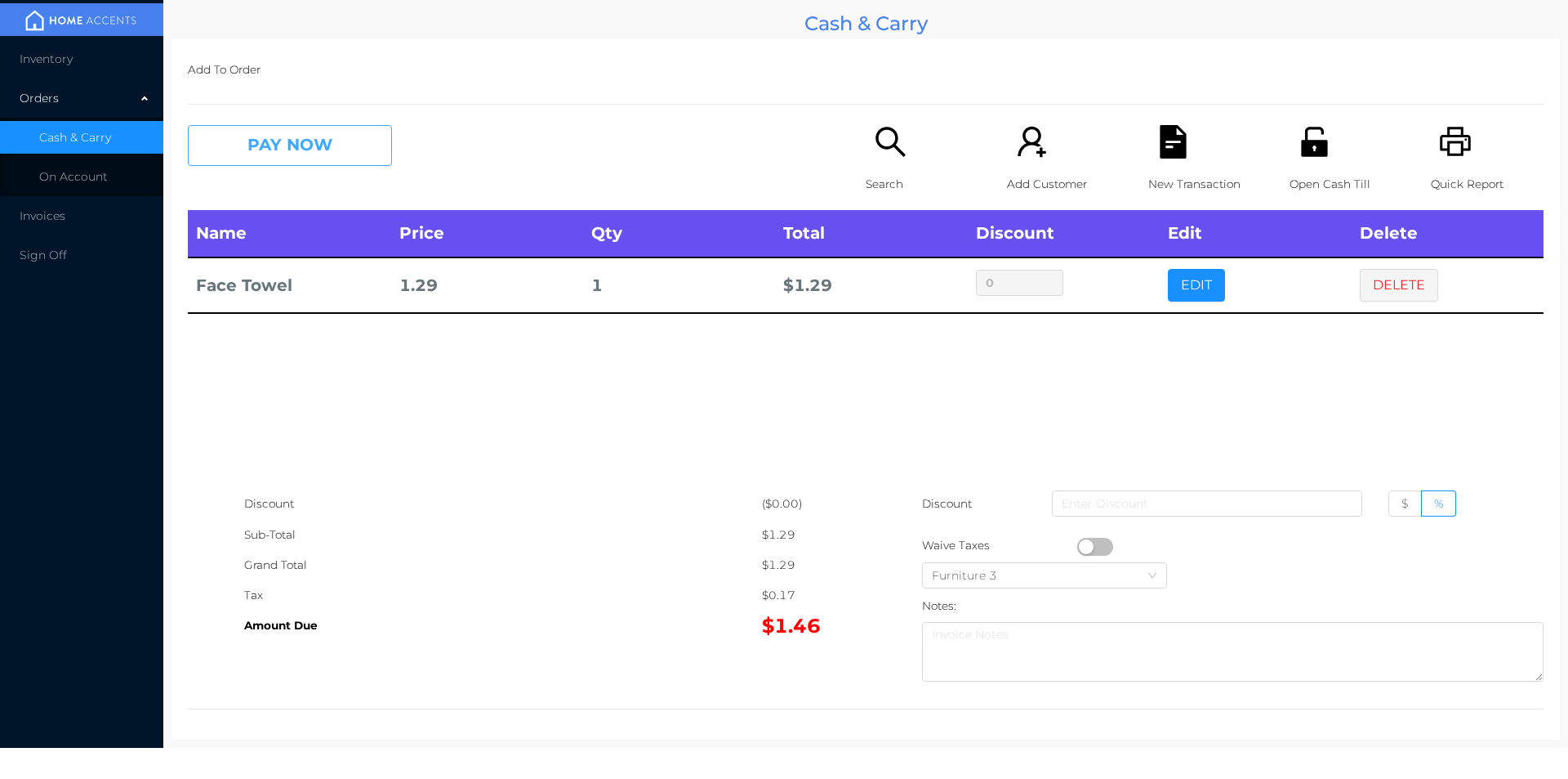
click at [231, 145] on button "PAY NOW" at bounding box center [290, 146] width 204 height 41
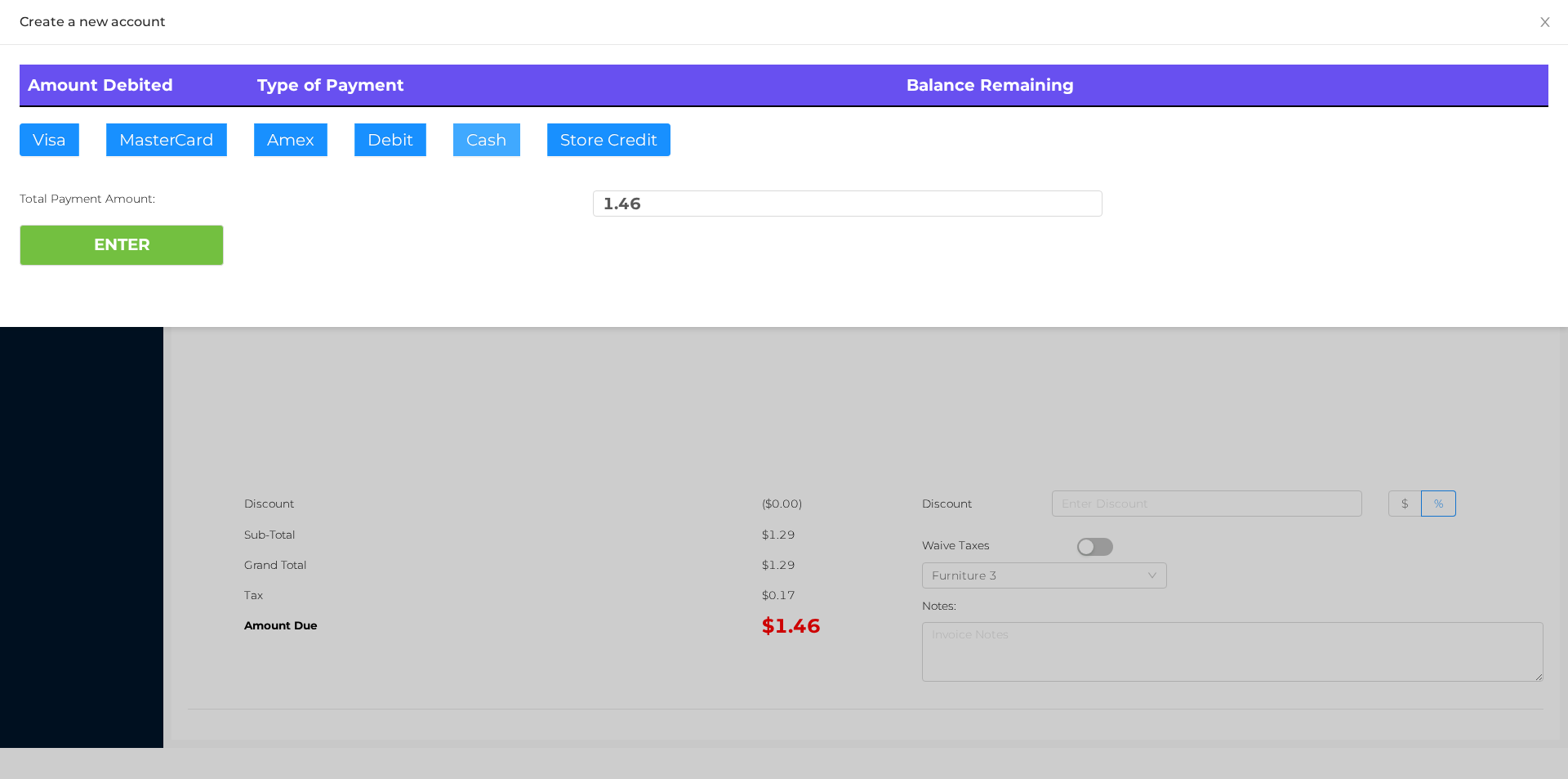
click at [471, 150] on button "Cash" at bounding box center [487, 139] width 67 height 33
type input "2."
click at [192, 260] on button "ENTER" at bounding box center [122, 245] width 204 height 41
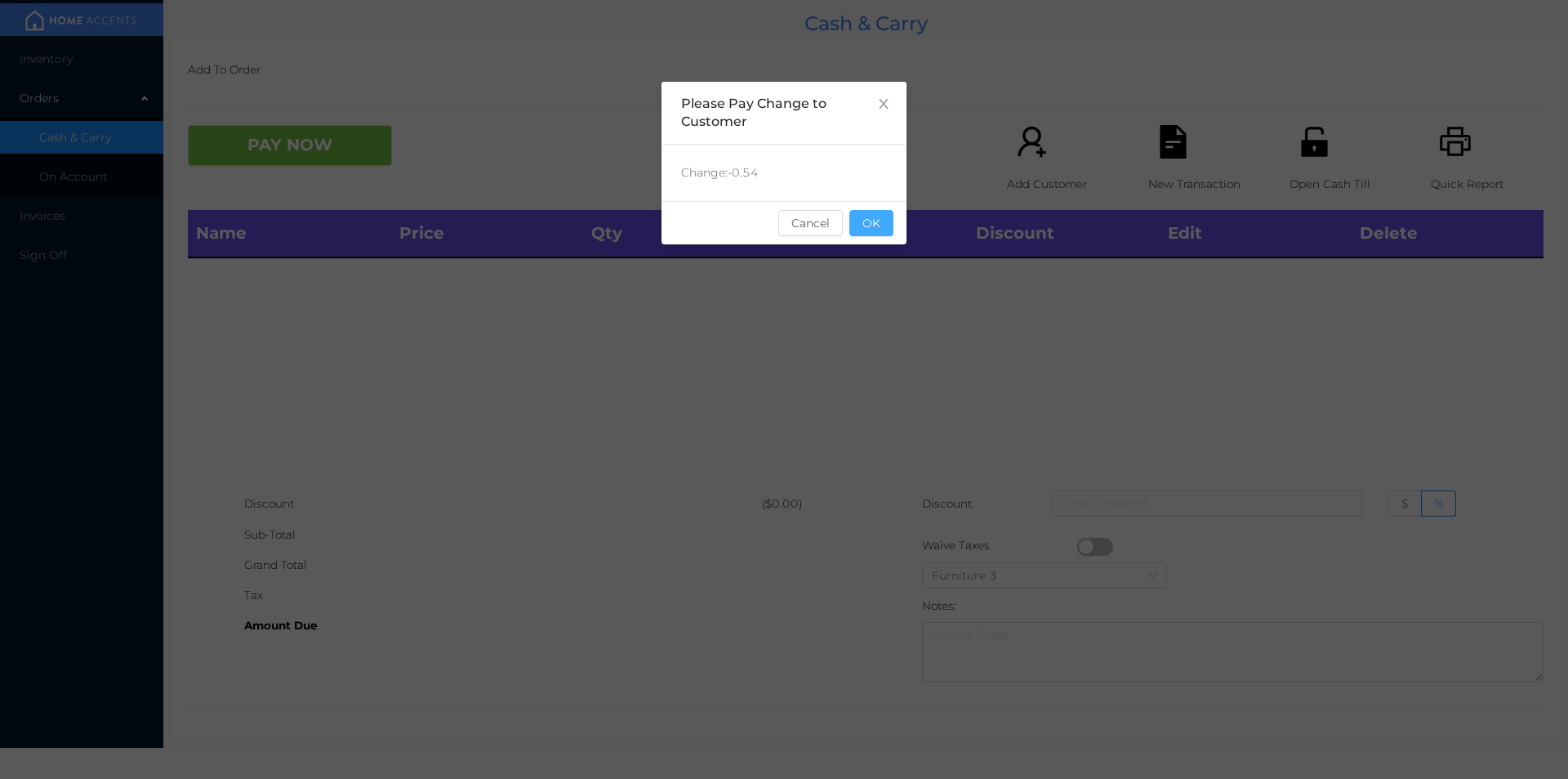
click at [867, 214] on button "OK" at bounding box center [872, 223] width 44 height 26
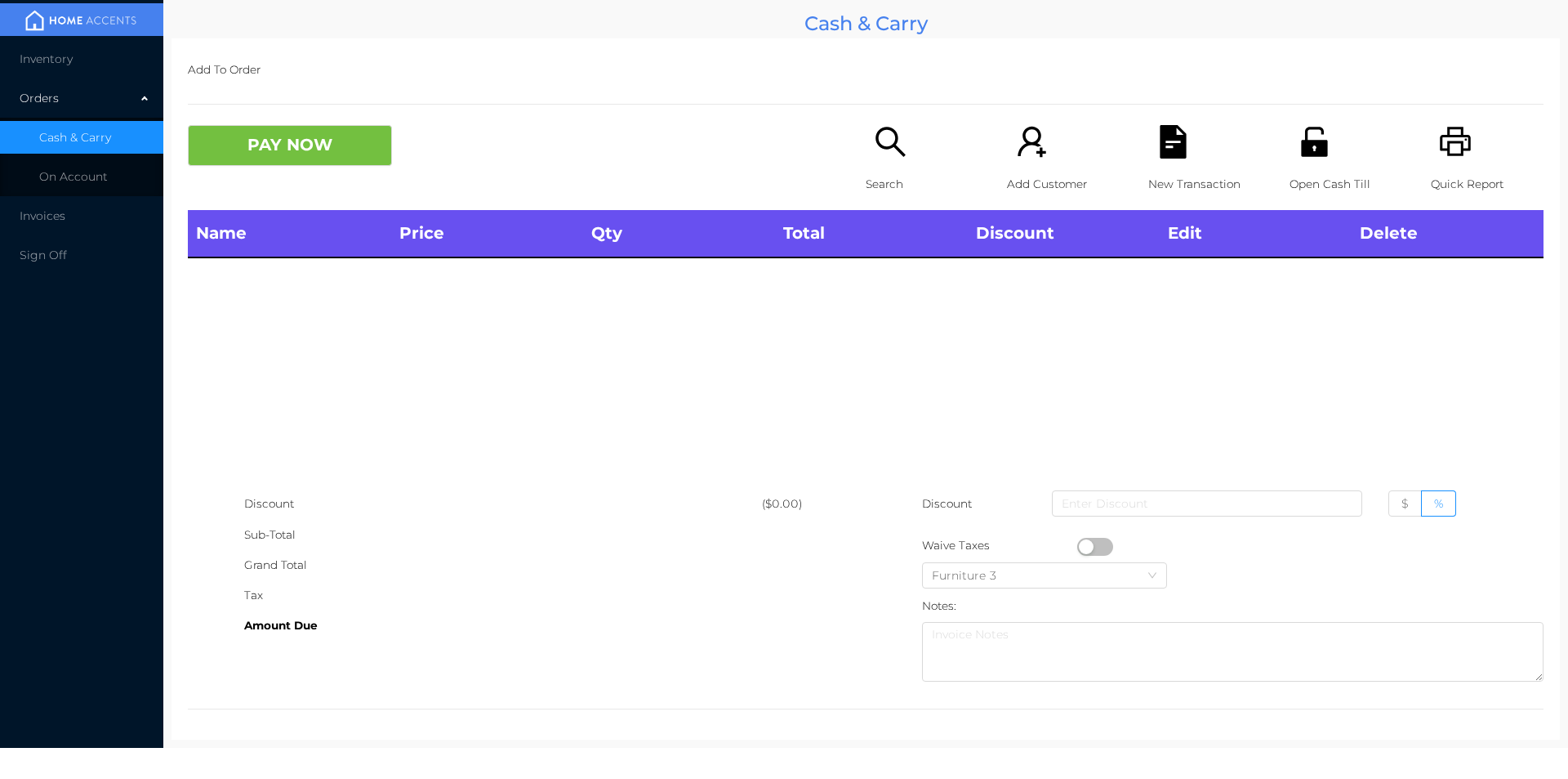
click at [901, 262] on div "Name Price Qty Total Discount Edit Delete" at bounding box center [866, 350] width 1356 height 279
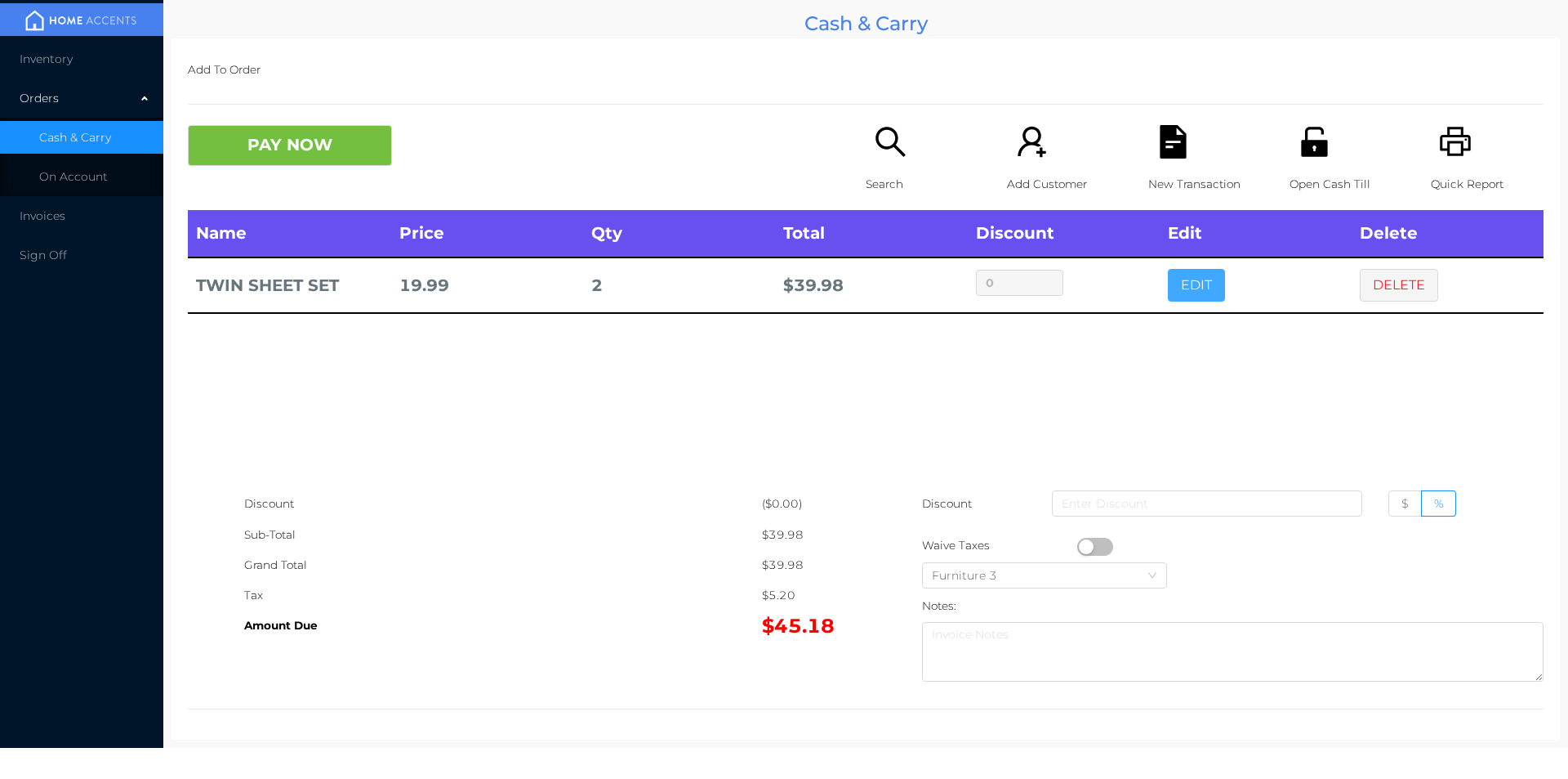
click at [1196, 295] on button "EDIT" at bounding box center [1196, 285] width 57 height 33
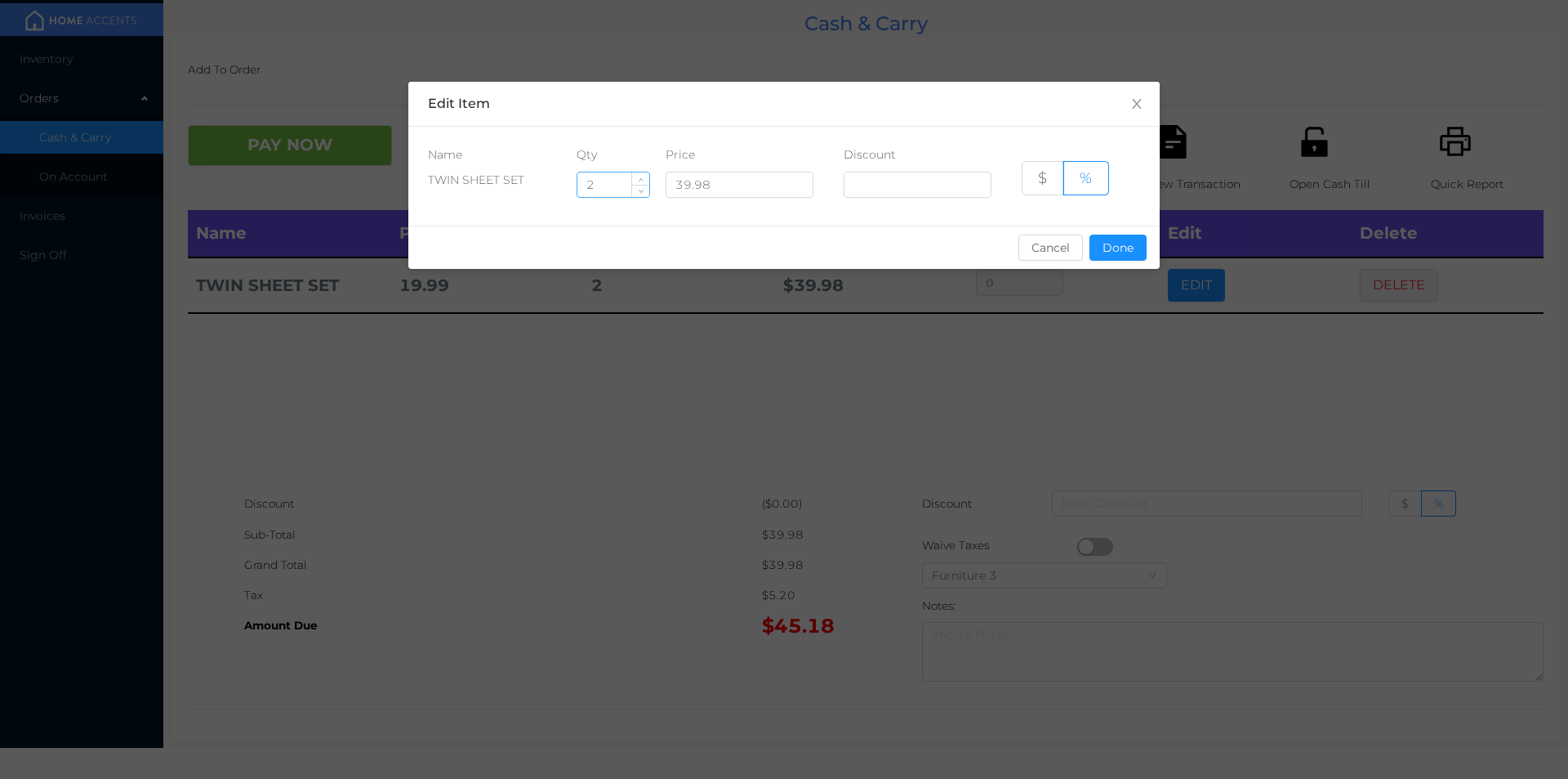
click at [617, 185] on input "2" at bounding box center [613, 185] width 72 height 25
type input "1"
click at [1117, 254] on button "Done" at bounding box center [1118, 247] width 57 height 26
type input "0%"
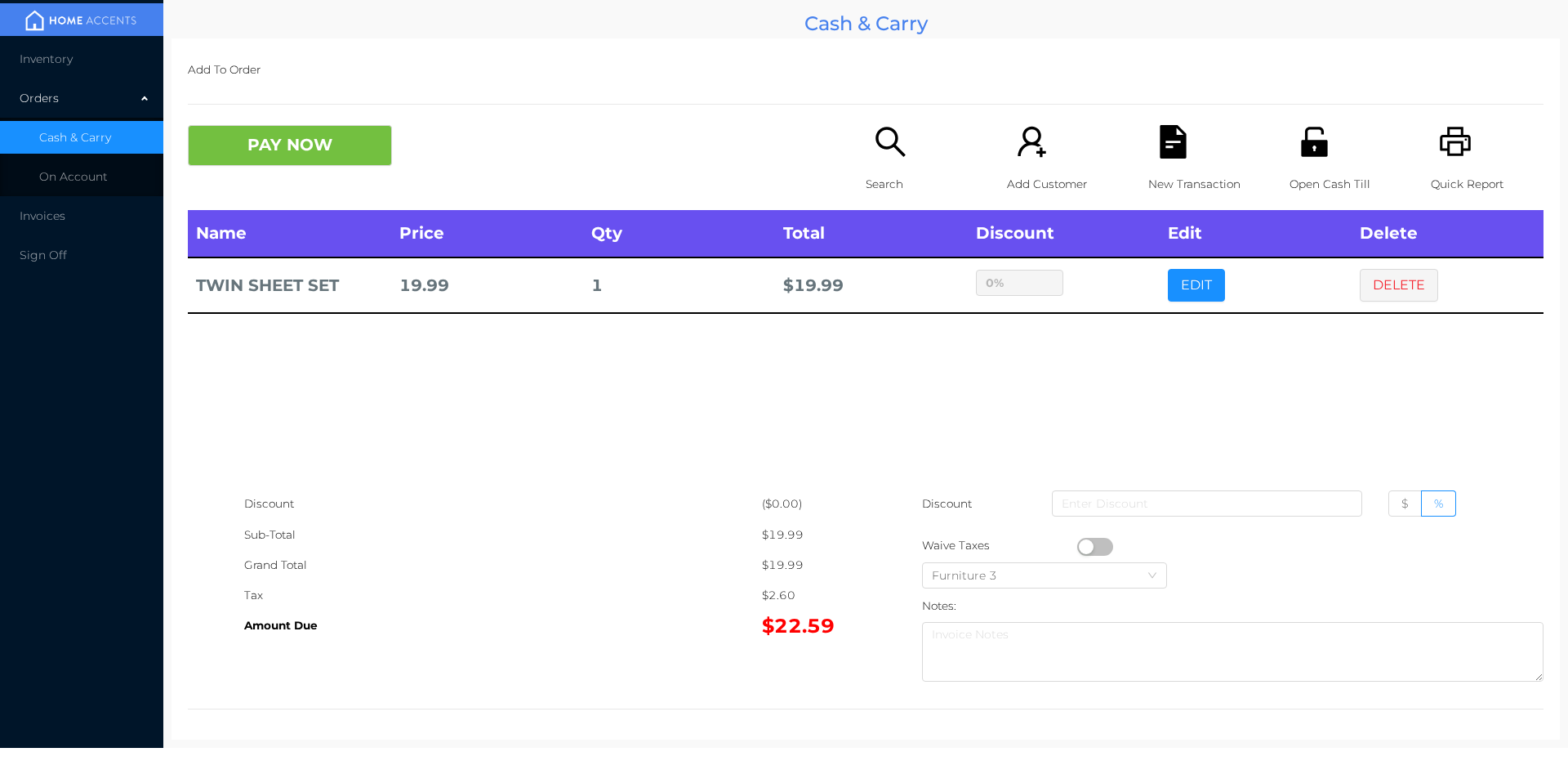
click at [1111, 321] on div "sentinelStart Edit Item Name Qty Price Discount TWIN SHEET SET 1 39.98 $ % Canc…" at bounding box center [784, 390] width 1568 height 779
click at [1447, 136] on icon "icon: printer" at bounding box center [1455, 141] width 31 height 29
click at [1386, 296] on button "DELETE" at bounding box center [1399, 285] width 78 height 33
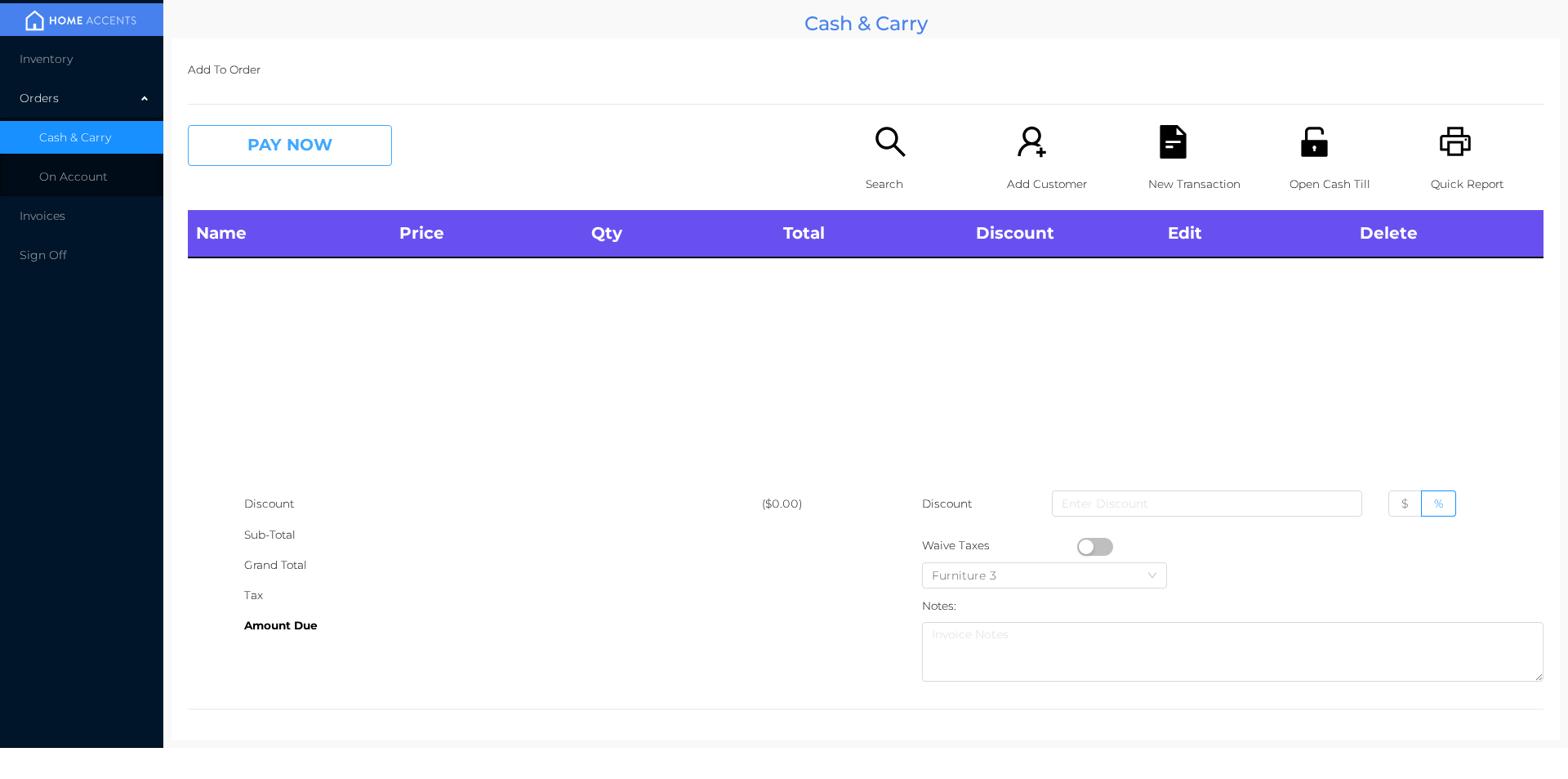
click at [296, 161] on button "PAY NOW" at bounding box center [290, 146] width 204 height 41
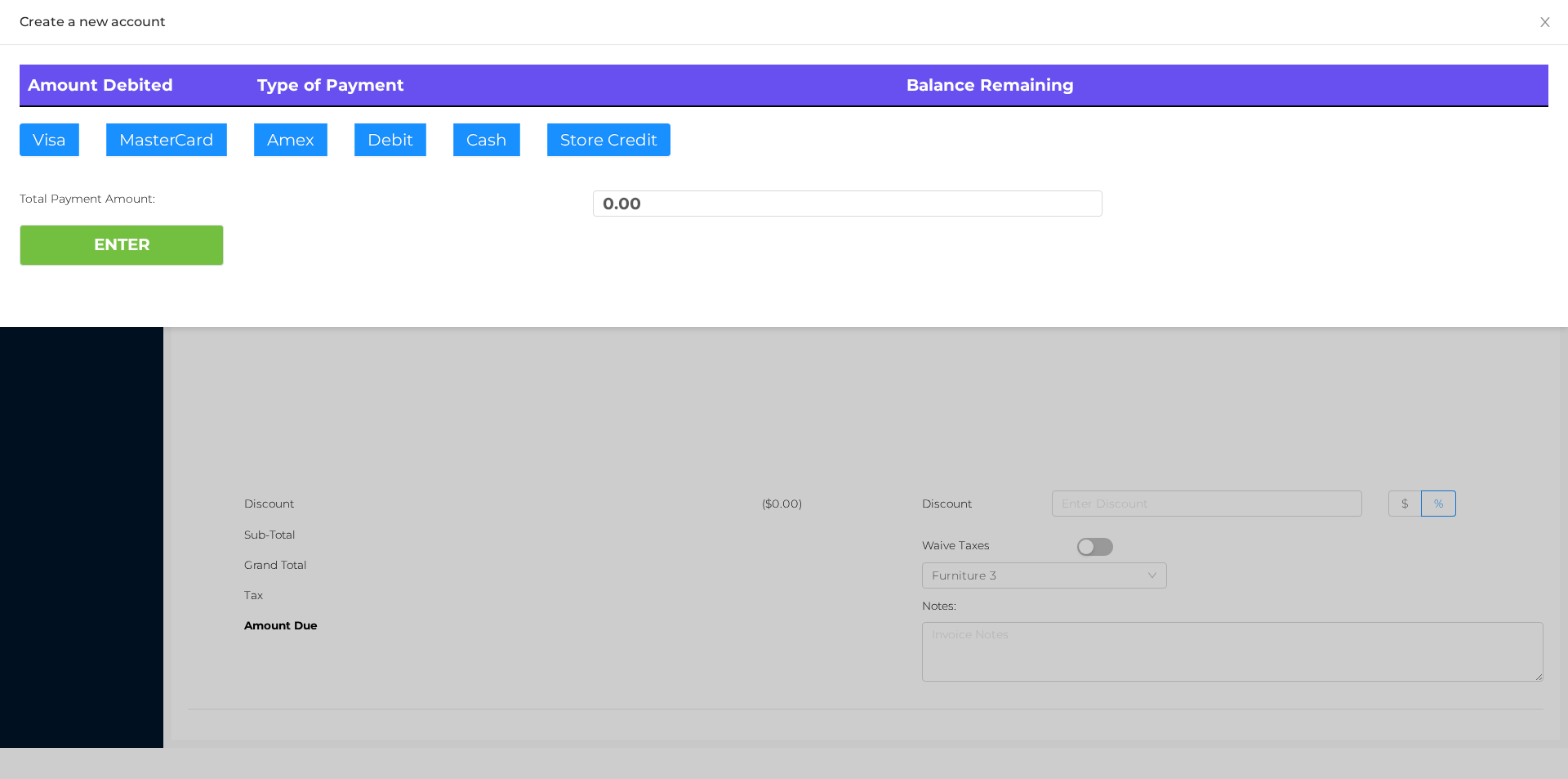
click at [370, 358] on div at bounding box center [784, 390] width 1568 height 779
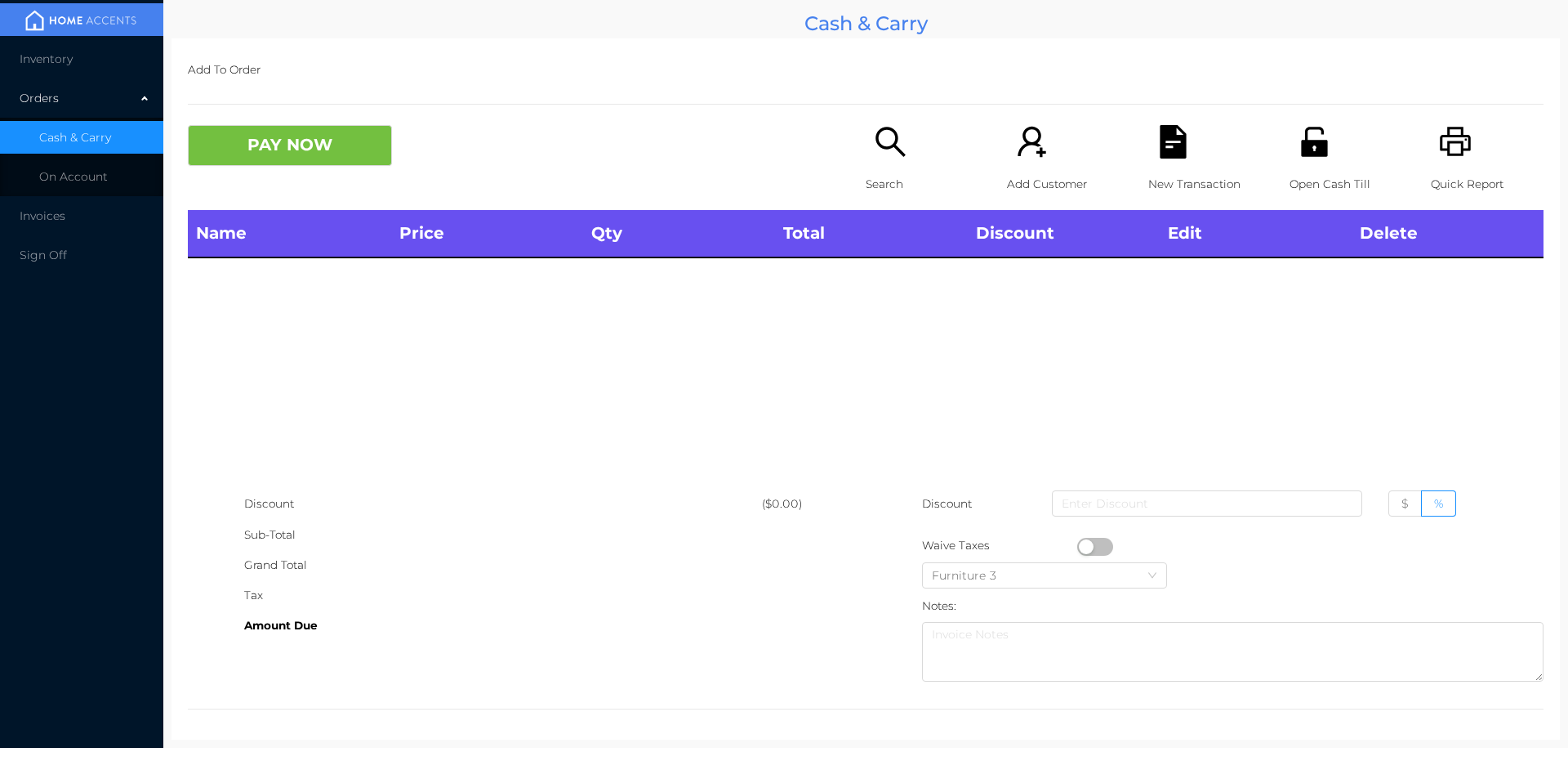
click at [1317, 146] on icon "icon: unlock" at bounding box center [1313, 141] width 26 height 29
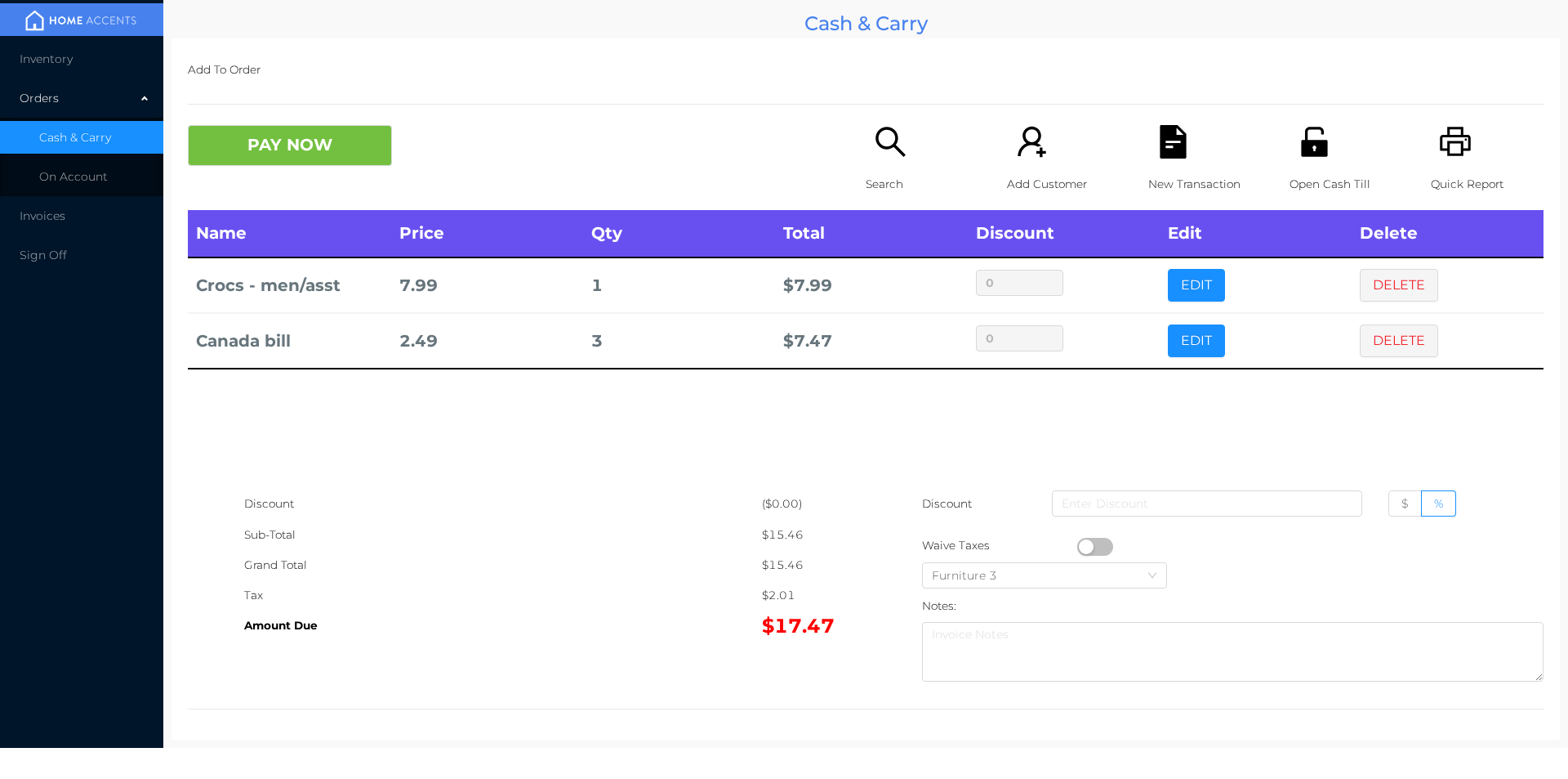
click at [877, 160] on div "Search" at bounding box center [921, 168] width 113 height 85
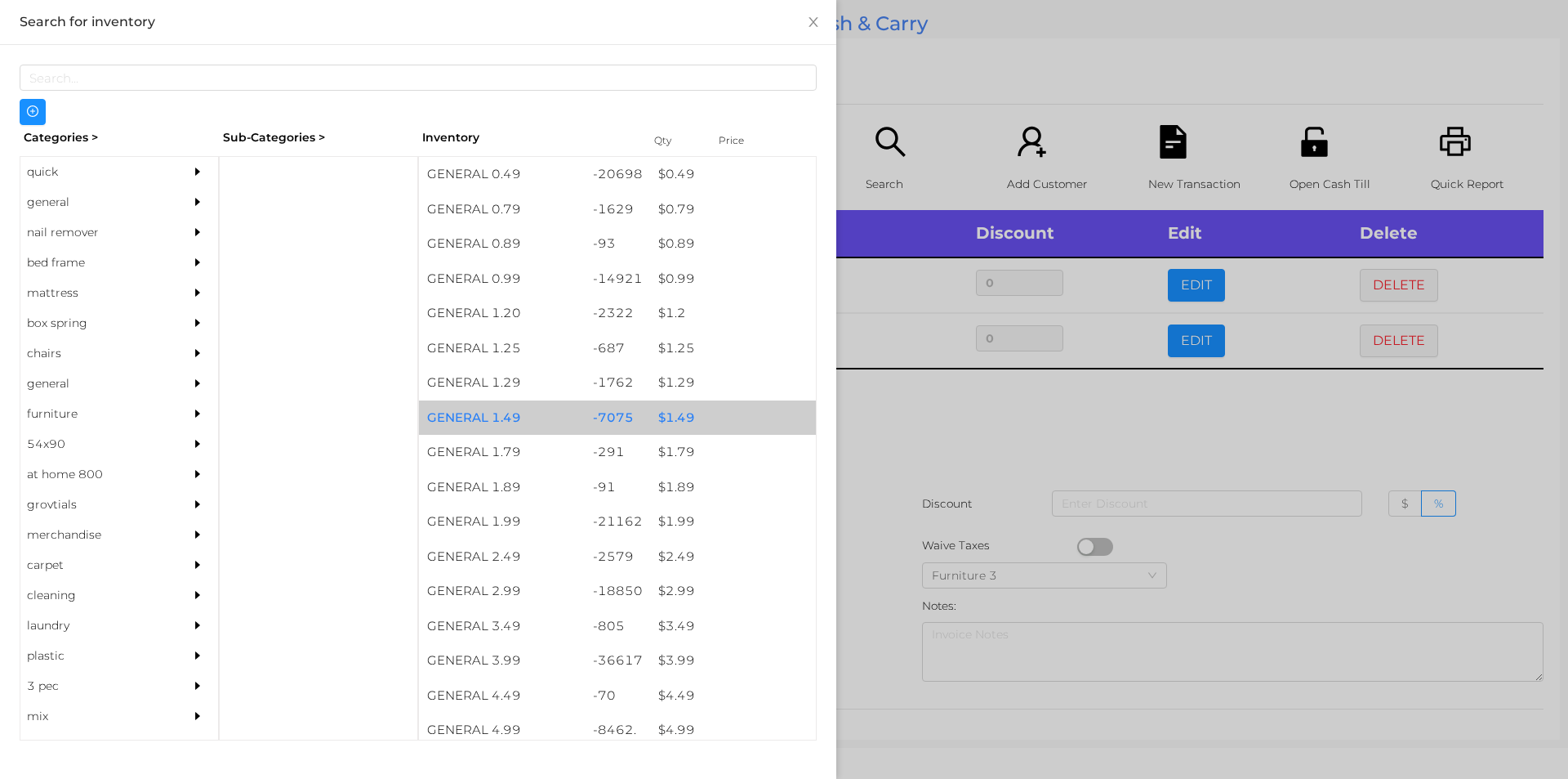
click at [679, 414] on div "$ 1.49" at bounding box center [733, 418] width 166 height 35
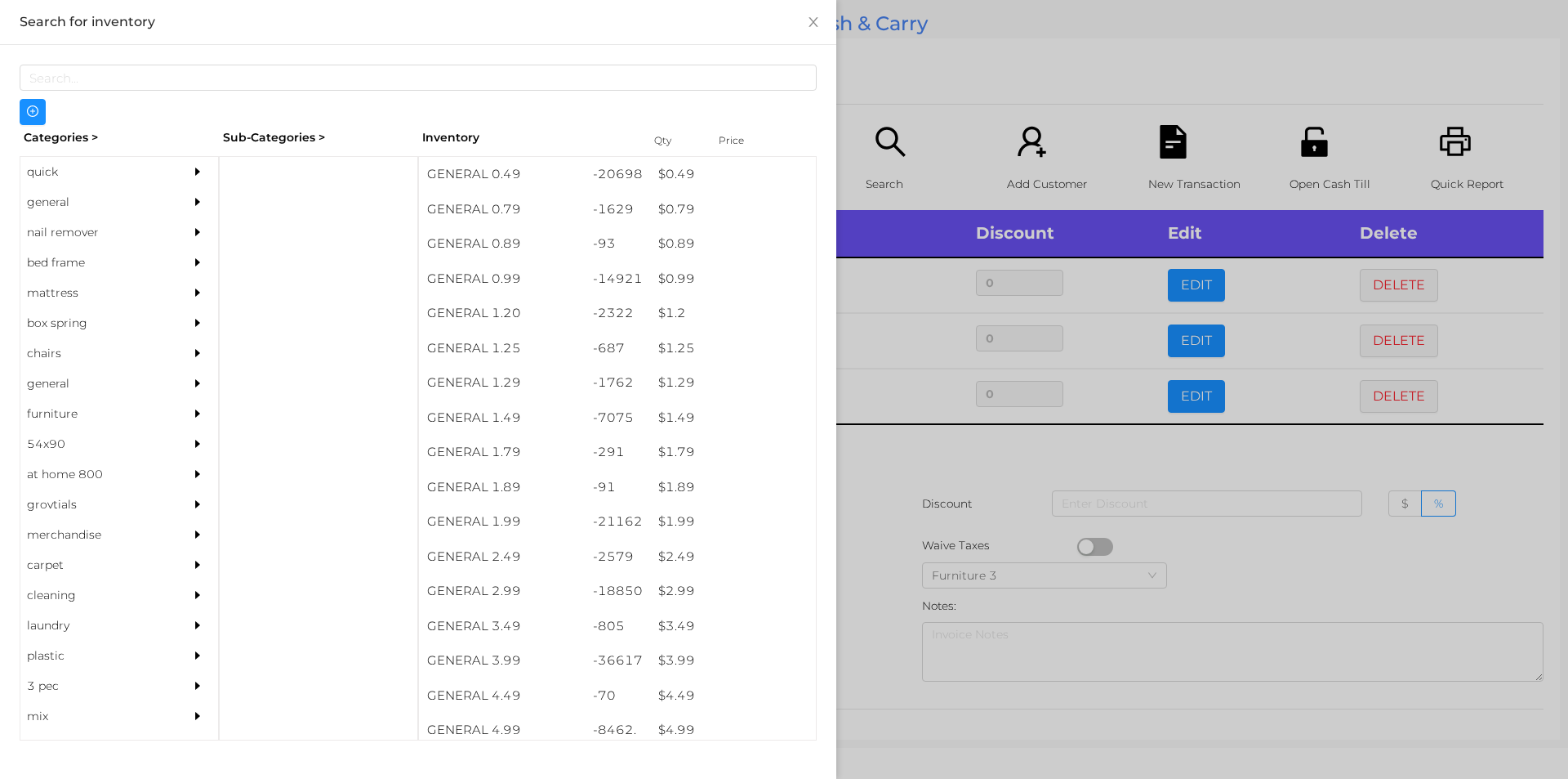
click at [877, 459] on div at bounding box center [784, 390] width 1568 height 779
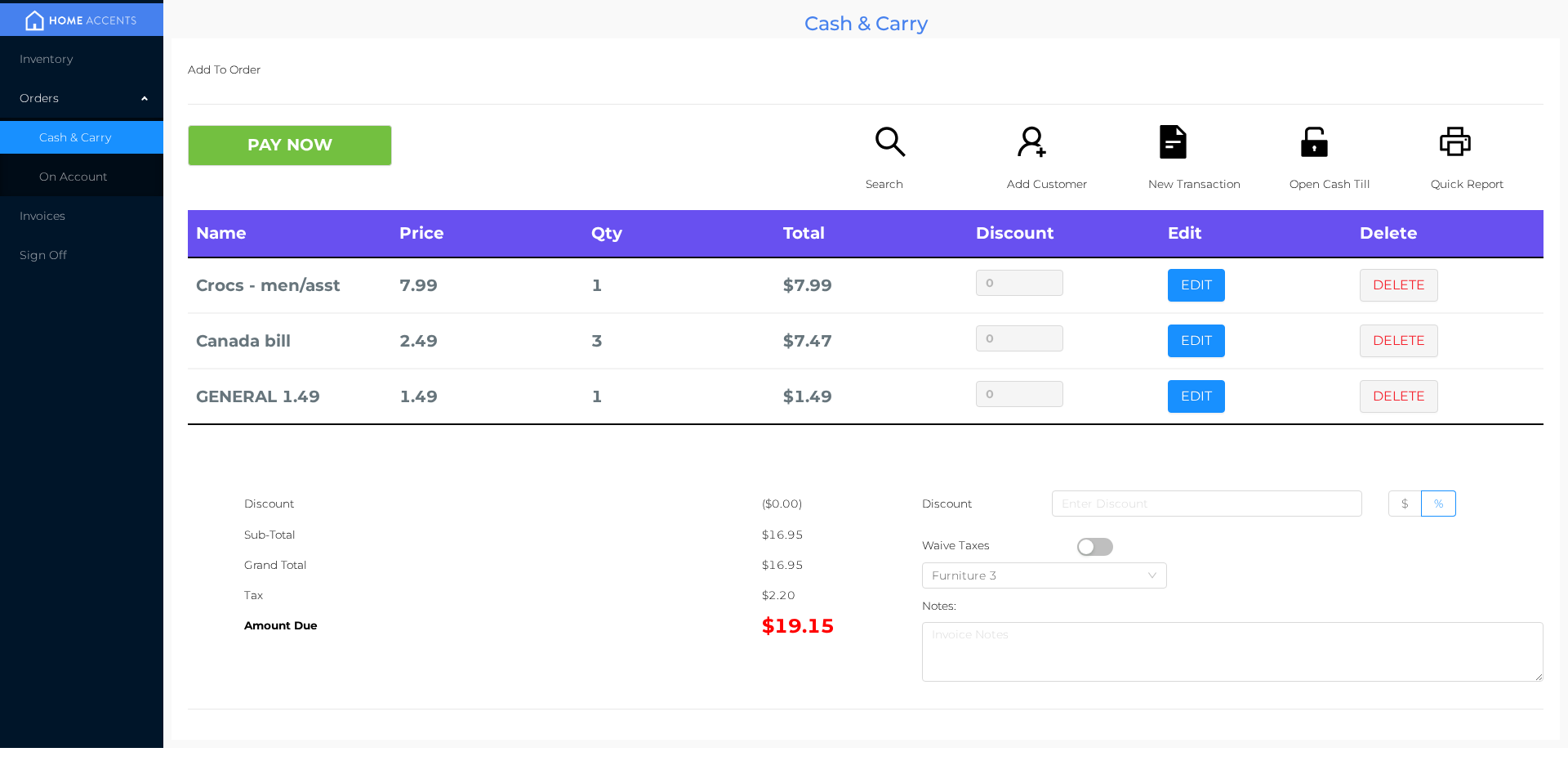
click at [1108, 146] on div "Add Customer" at bounding box center [1063, 168] width 113 height 85
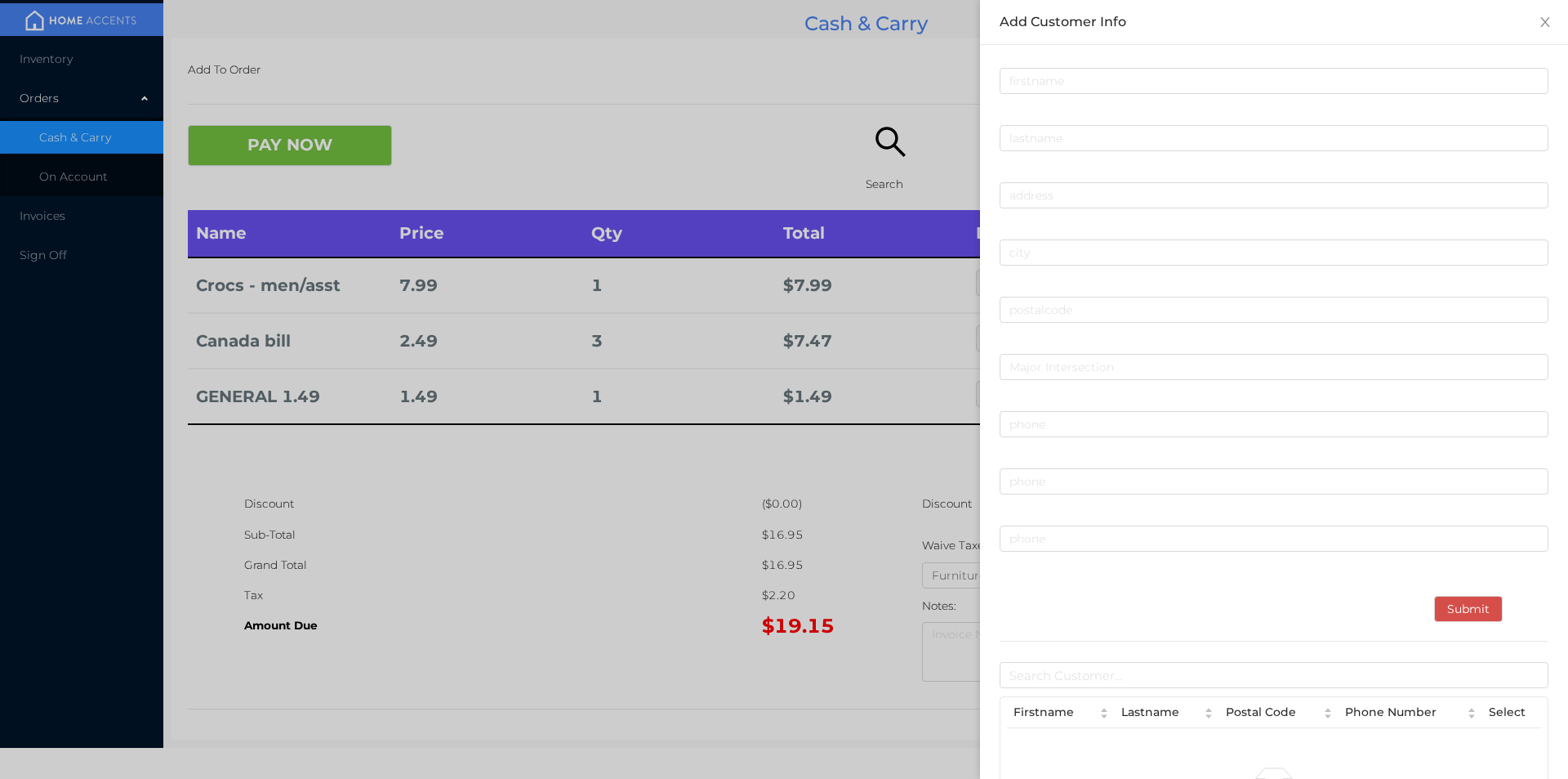
click at [245, 123] on div at bounding box center [784, 390] width 1568 height 779
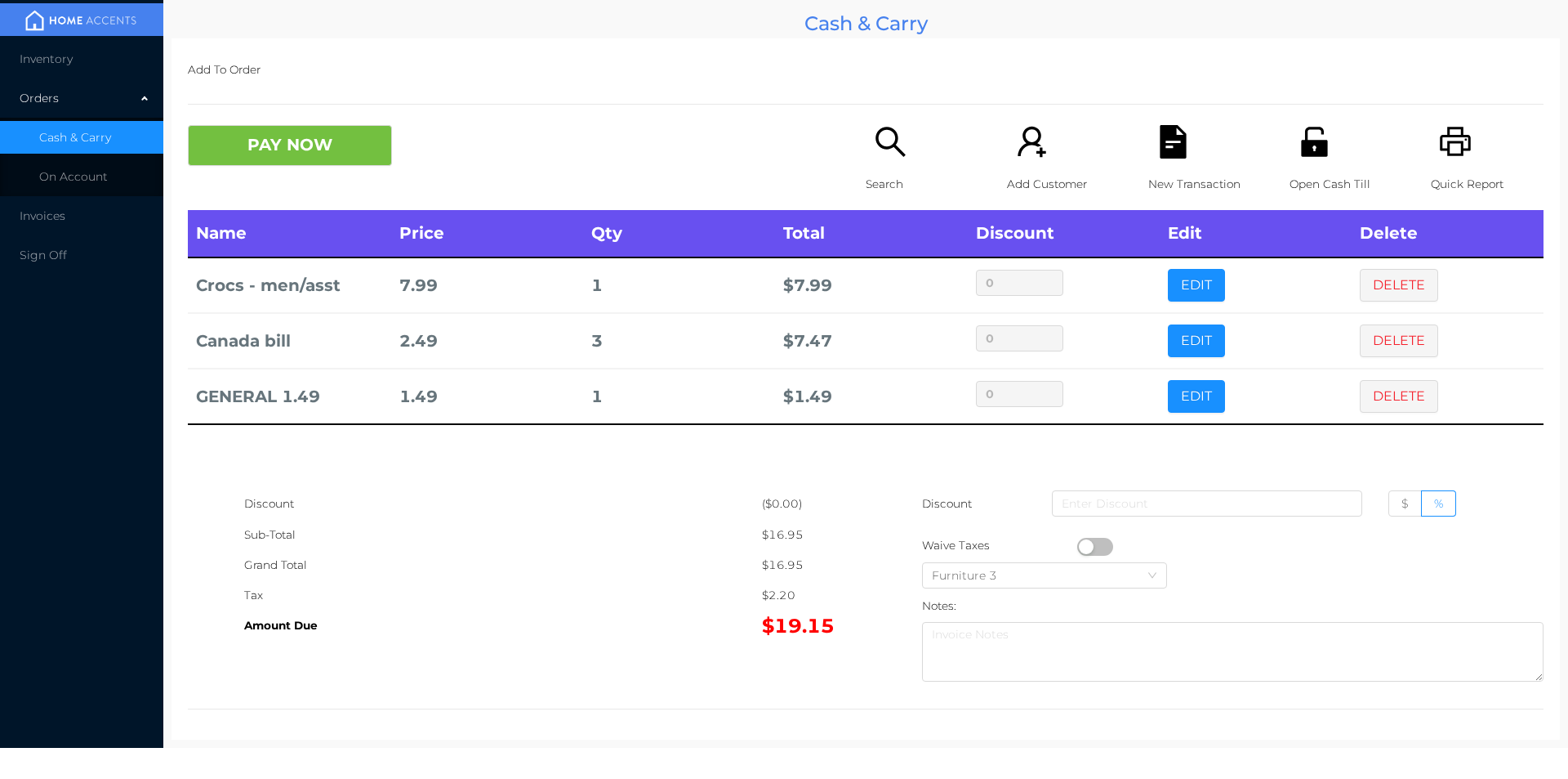
click at [522, 551] on div "Grand Total" at bounding box center [503, 565] width 518 height 30
click at [1164, 149] on icon "icon: file-text" at bounding box center [1172, 142] width 26 height 34
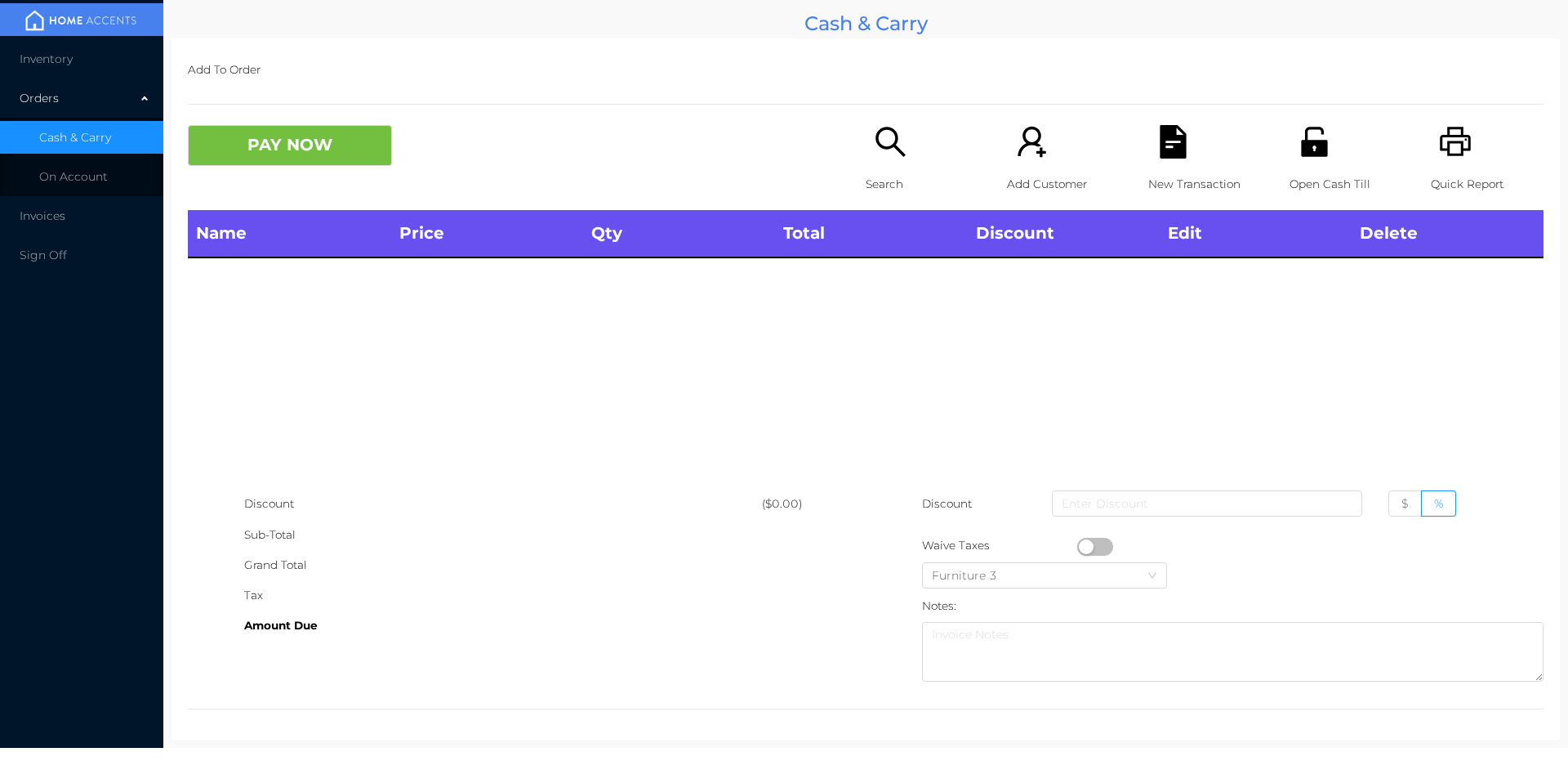
click at [1290, 166] on div "Open Cash Till" at bounding box center [1345, 168] width 113 height 85
click at [884, 167] on div "Search" at bounding box center [921, 168] width 113 height 85
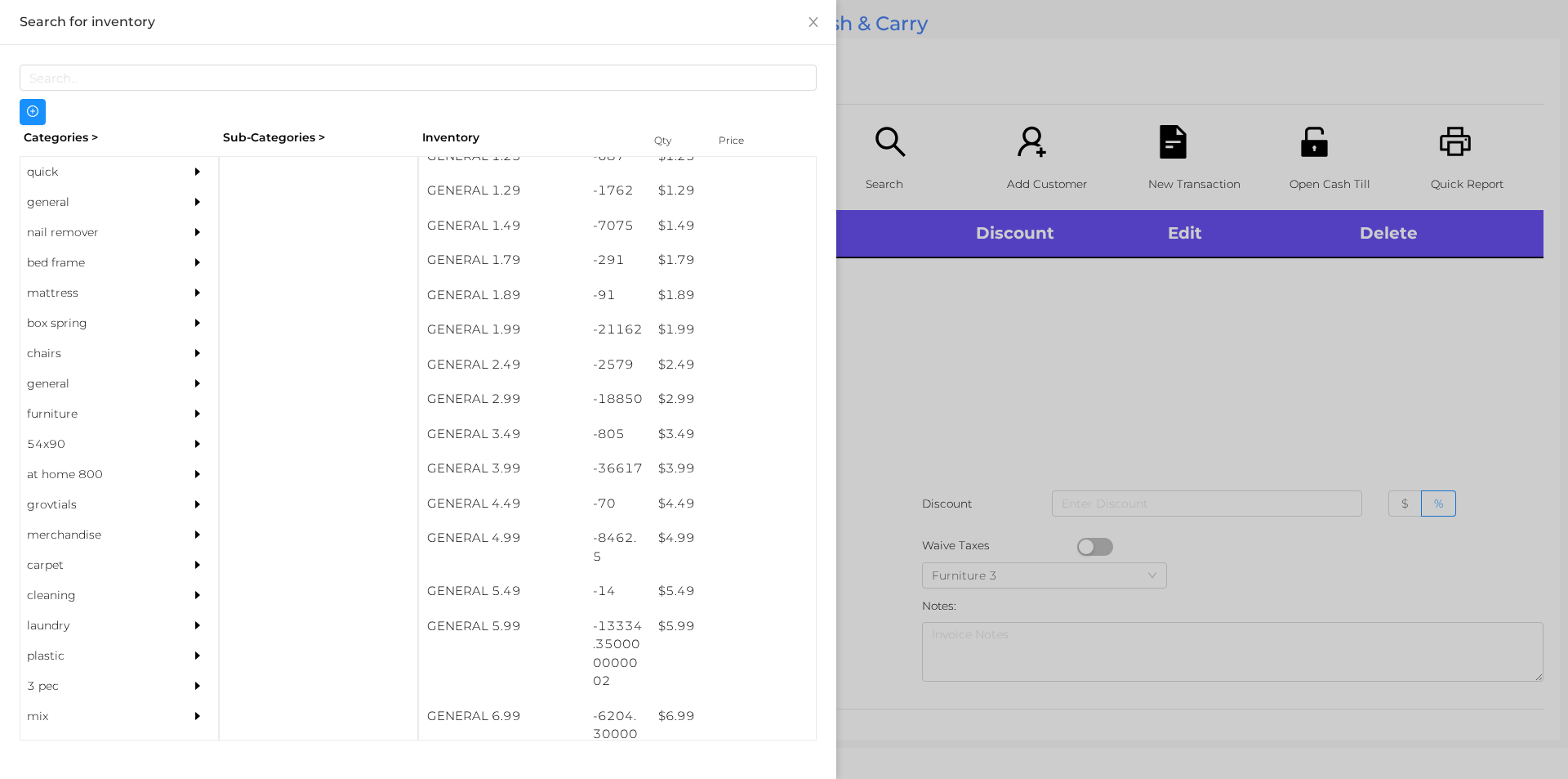
scroll to position [193, 0]
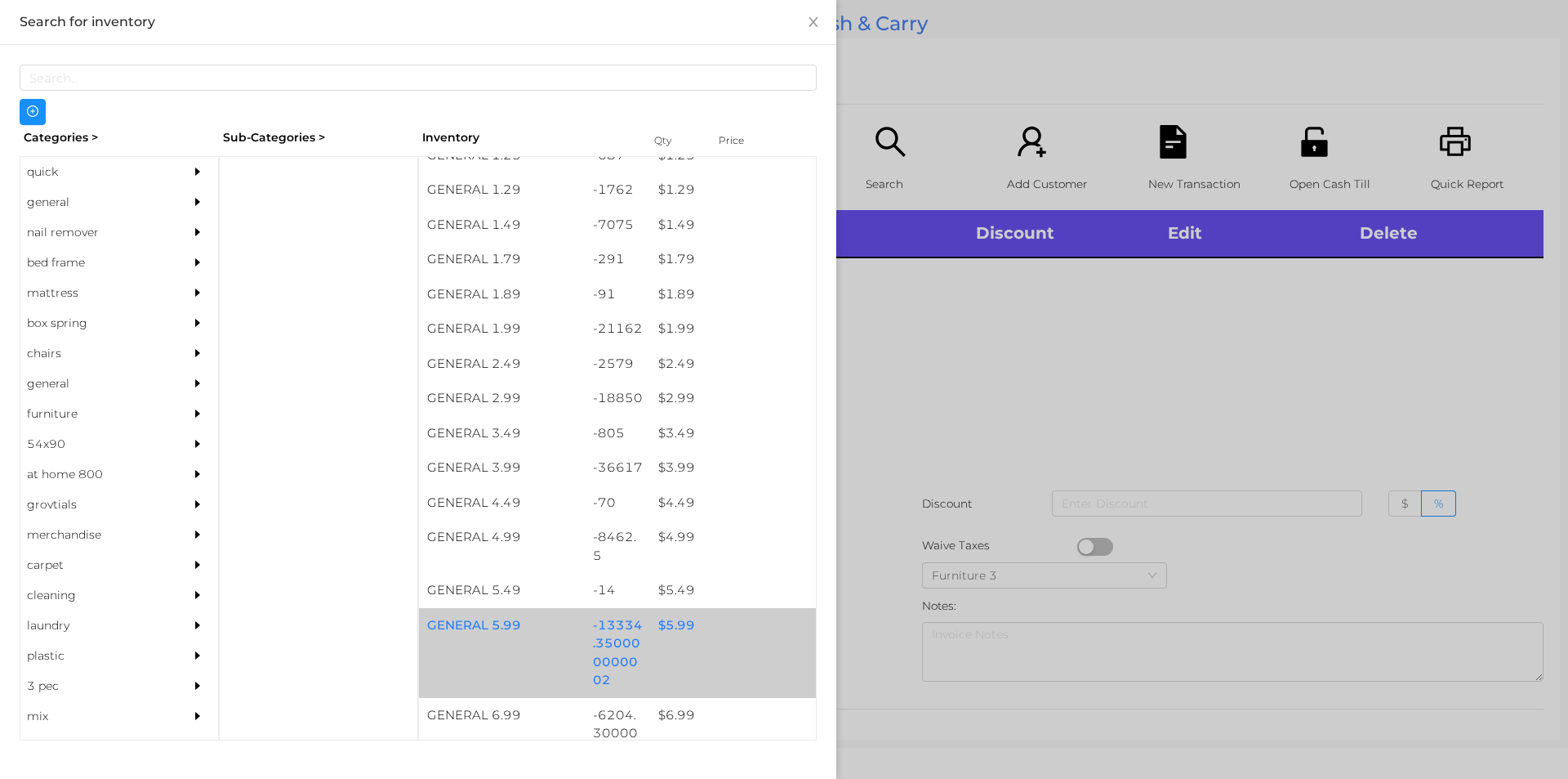
click at [670, 629] on div "$ 5.99" at bounding box center [733, 626] width 166 height 35
click at [670, 624] on div "$ 5.99" at bounding box center [733, 626] width 166 height 35
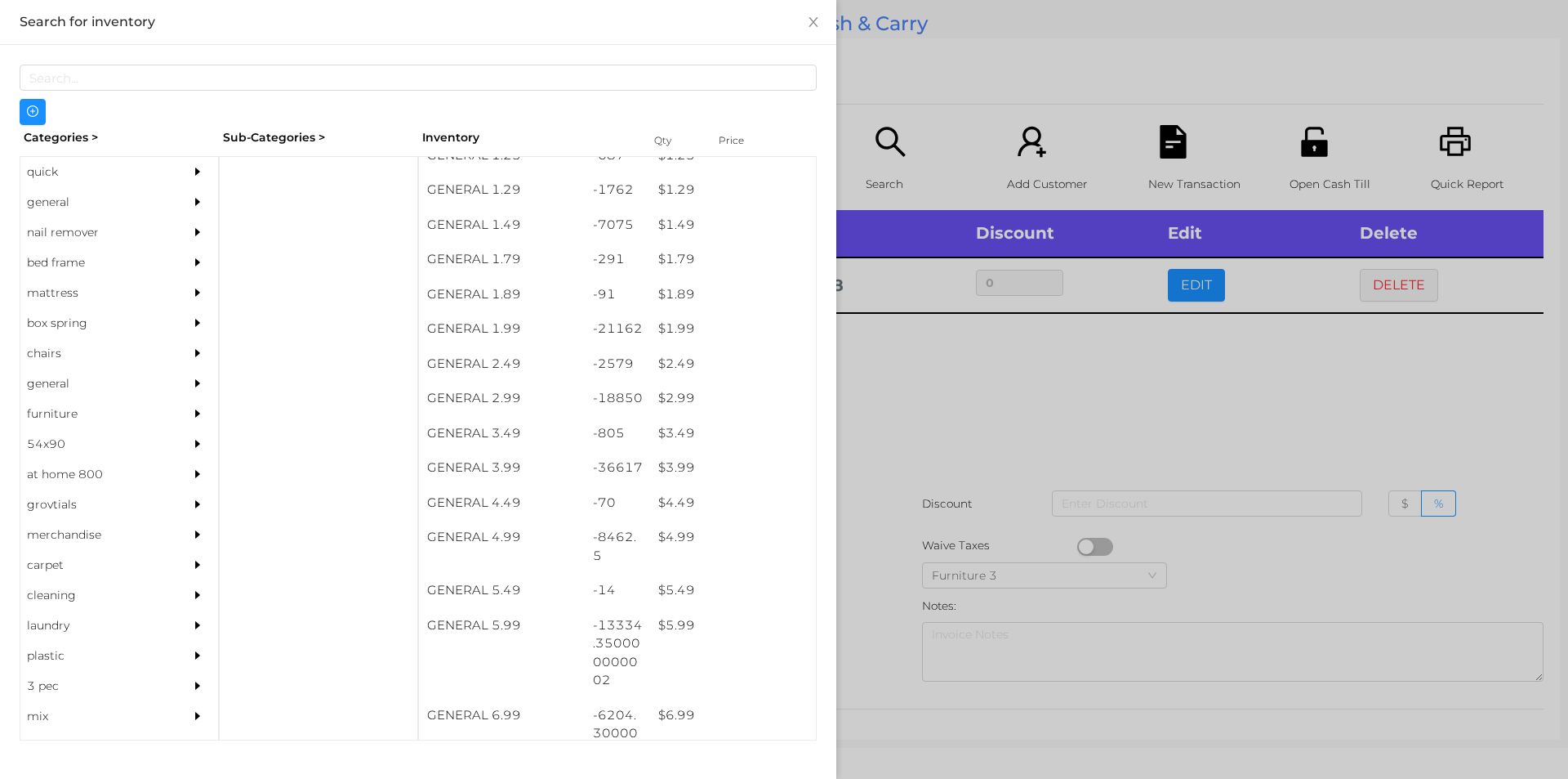
click at [975, 410] on div at bounding box center [784, 390] width 1568 height 779
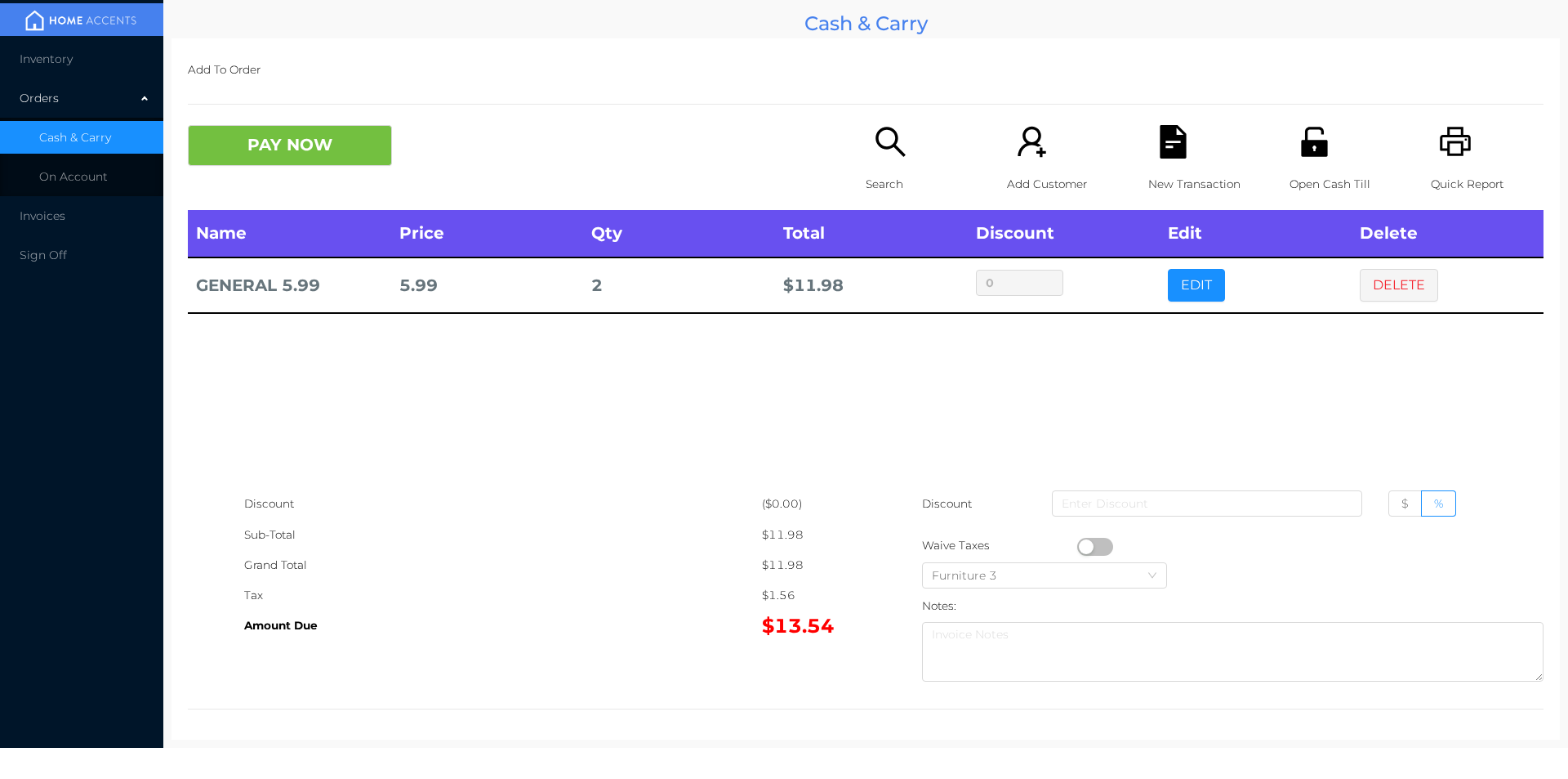
click at [1183, 296] on button "EDIT" at bounding box center [1196, 285] width 57 height 33
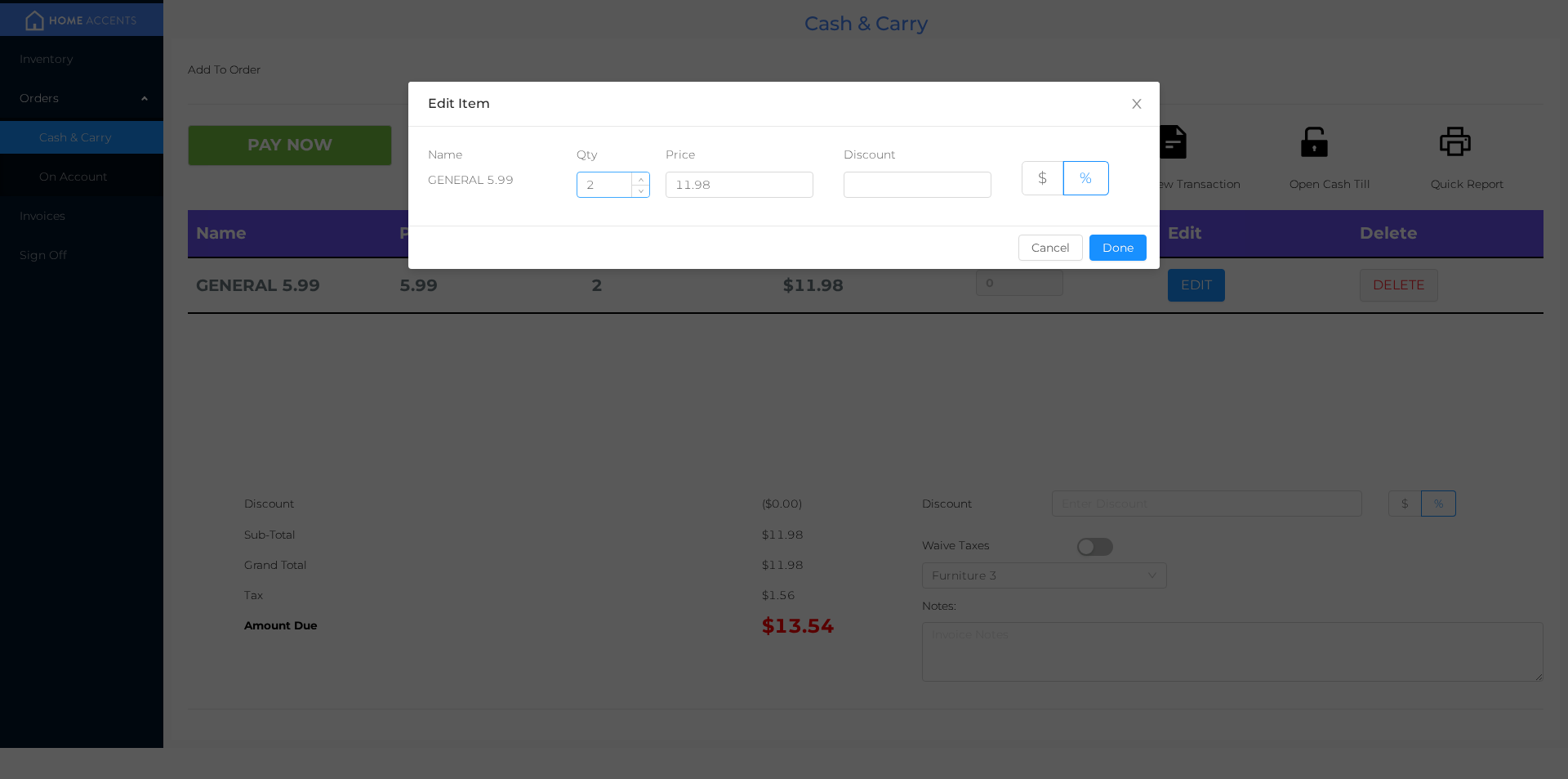
click at [622, 187] on input "2" at bounding box center [613, 185] width 72 height 25
type input "2.5"
click at [1114, 255] on button "Done" at bounding box center [1118, 247] width 57 height 26
type input "0%"
click at [1086, 327] on div "sentinelStart Edit Item Name Qty Price Discount GENERAL 5.99 2.5 11.98 $ % Canc…" at bounding box center [784, 390] width 1568 height 779
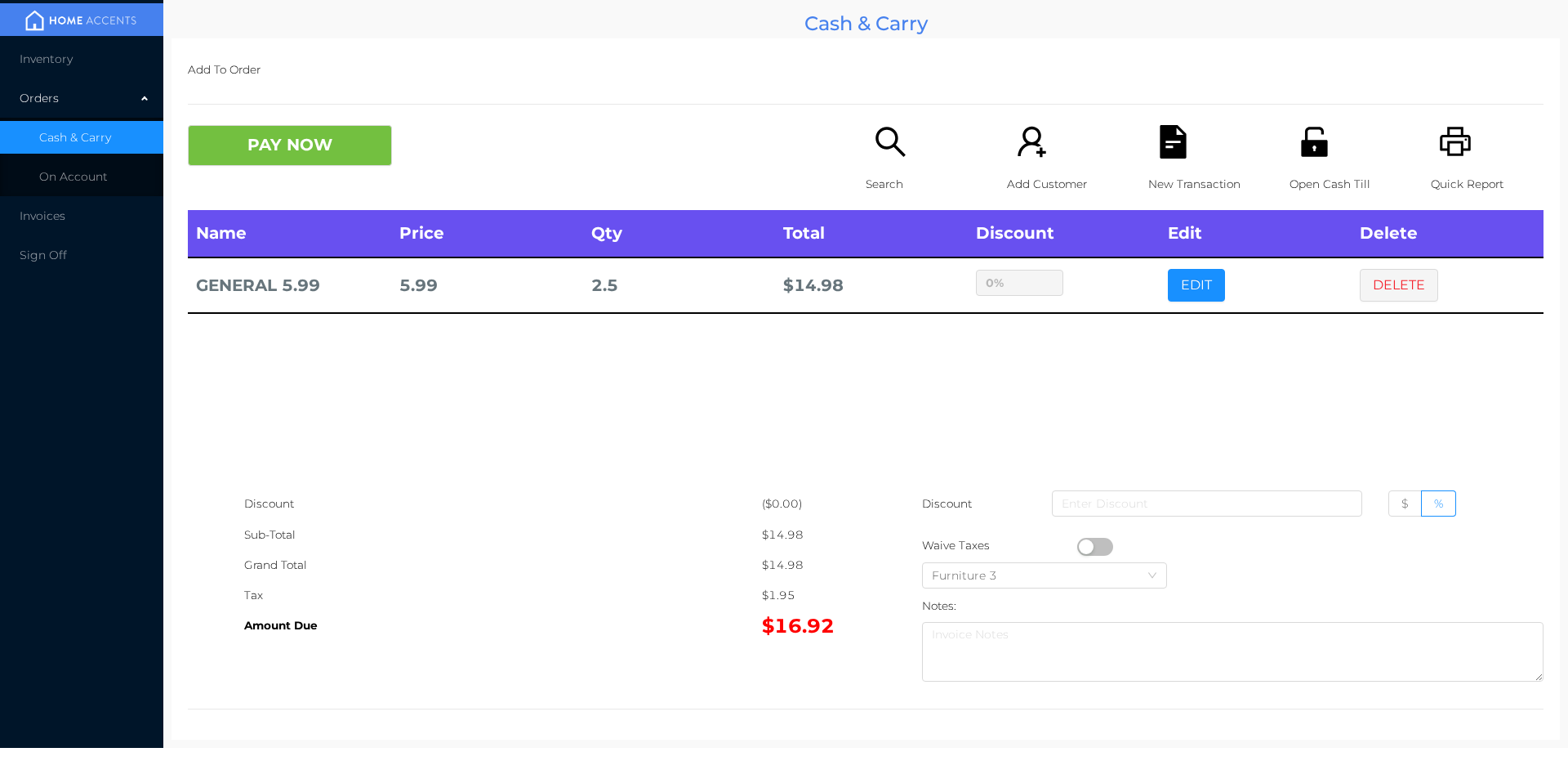
scroll to position [5, 0]
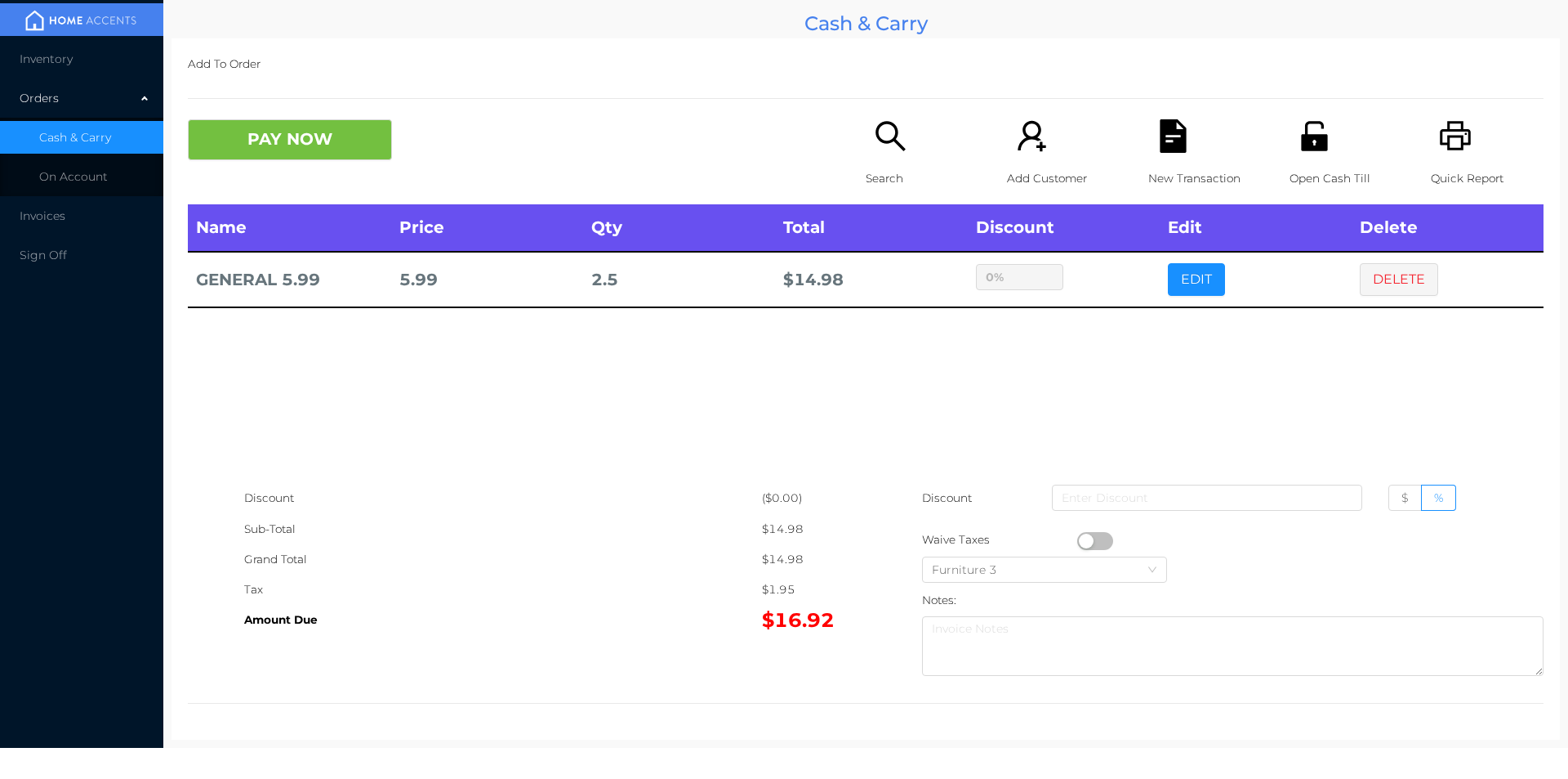
click at [1446, 145] on icon "icon: printer" at bounding box center [1456, 136] width 34 height 34
click at [1415, 290] on button "DELETE" at bounding box center [1399, 279] width 78 height 33
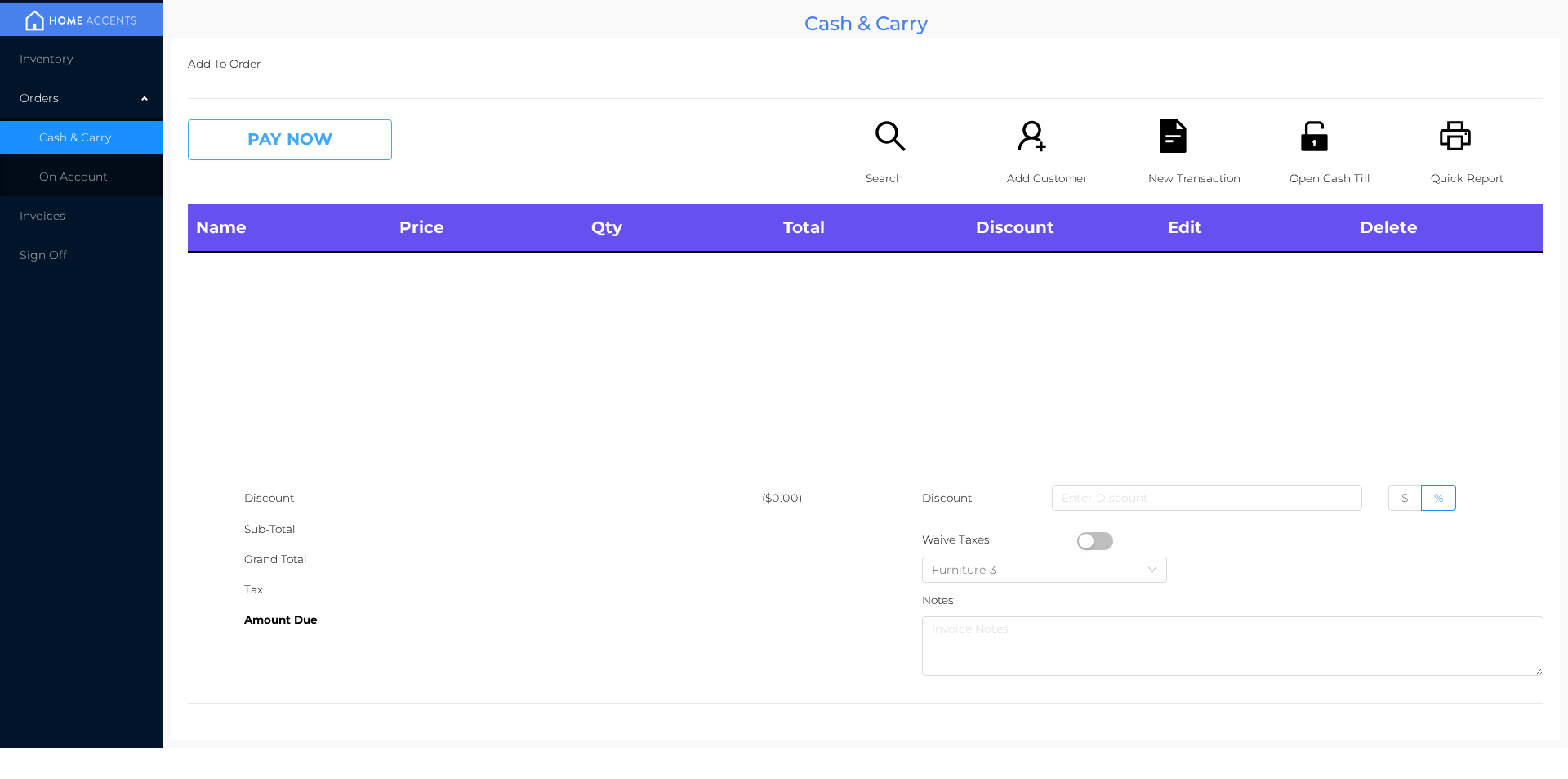
click at [285, 135] on button "PAY NOW" at bounding box center [290, 139] width 204 height 41
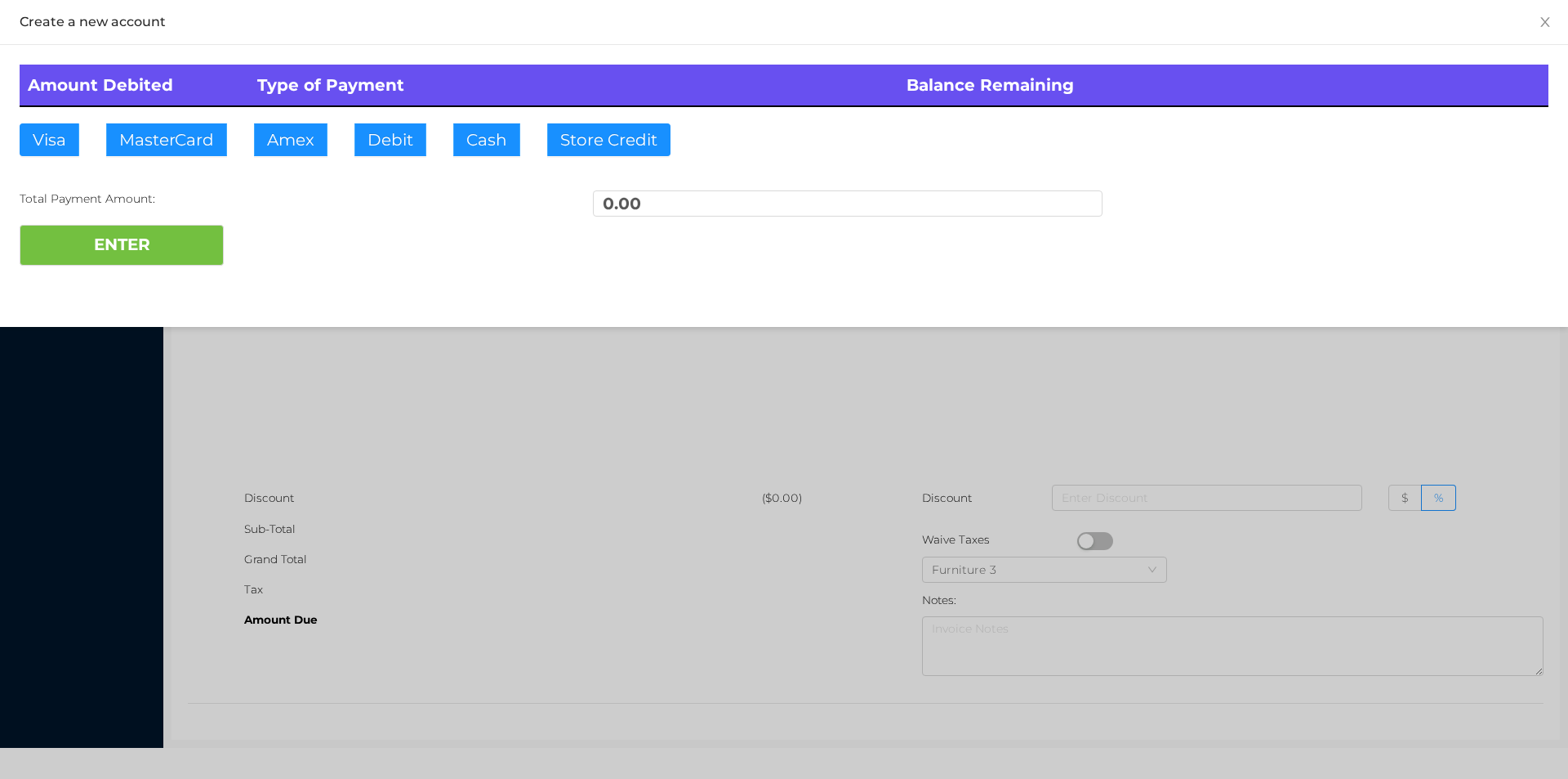
click at [263, 301] on div at bounding box center [784, 390] width 1568 height 779
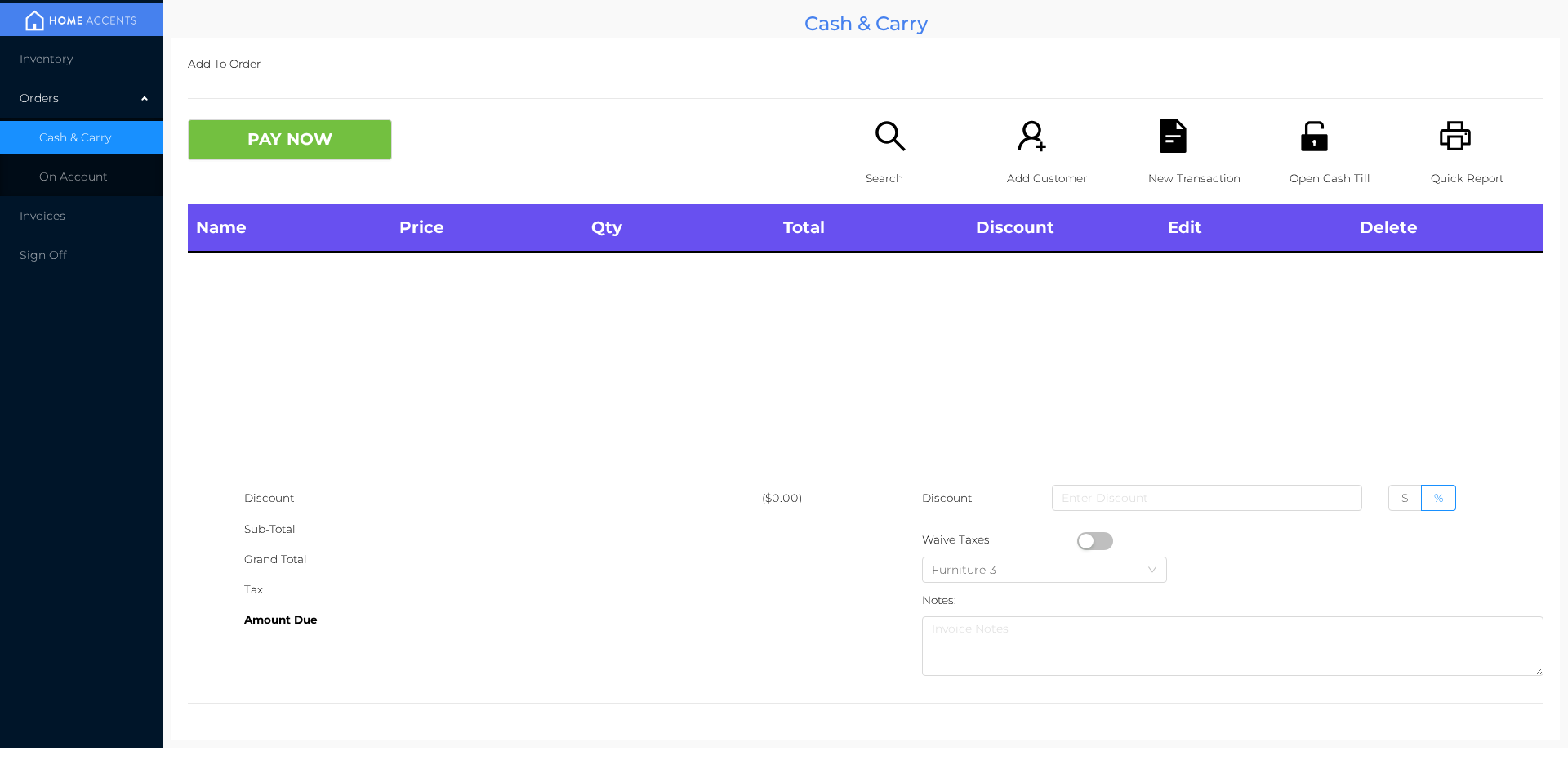
click at [1310, 149] on icon "icon: unlock" at bounding box center [1313, 135] width 26 height 29
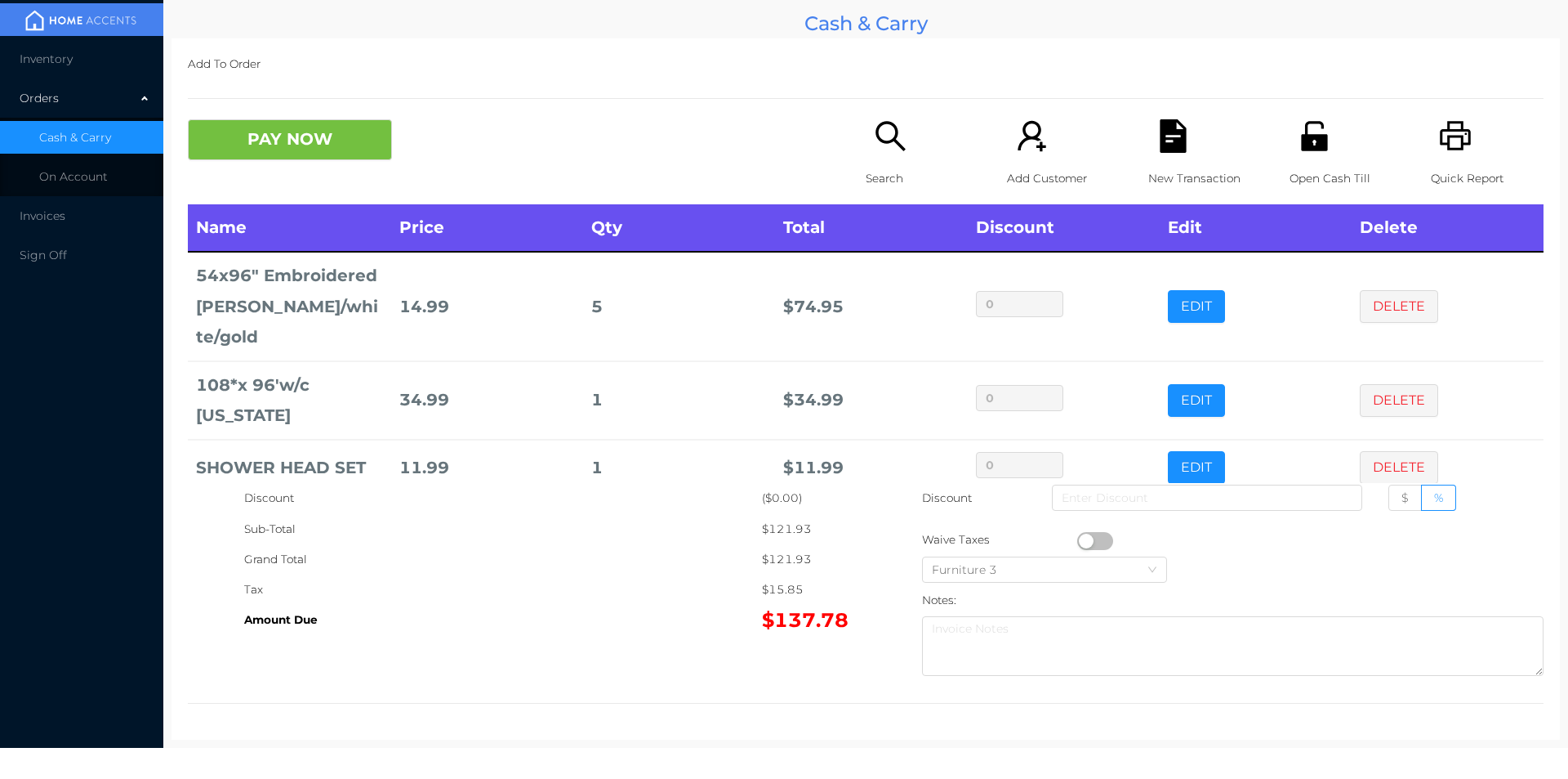
click at [892, 160] on div "Search" at bounding box center [921, 161] width 113 height 85
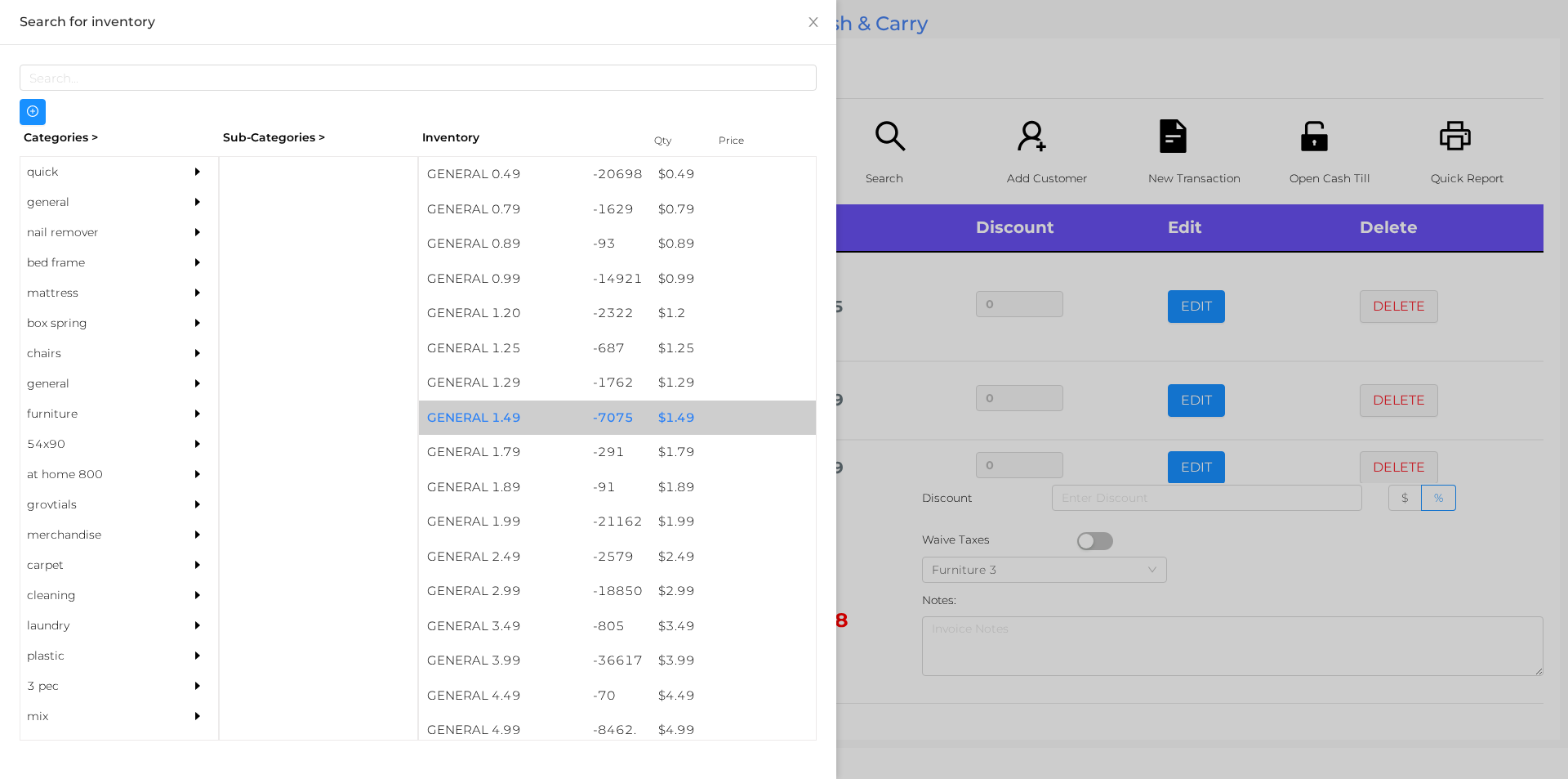
click at [676, 415] on div "$ 1.49" at bounding box center [733, 418] width 166 height 35
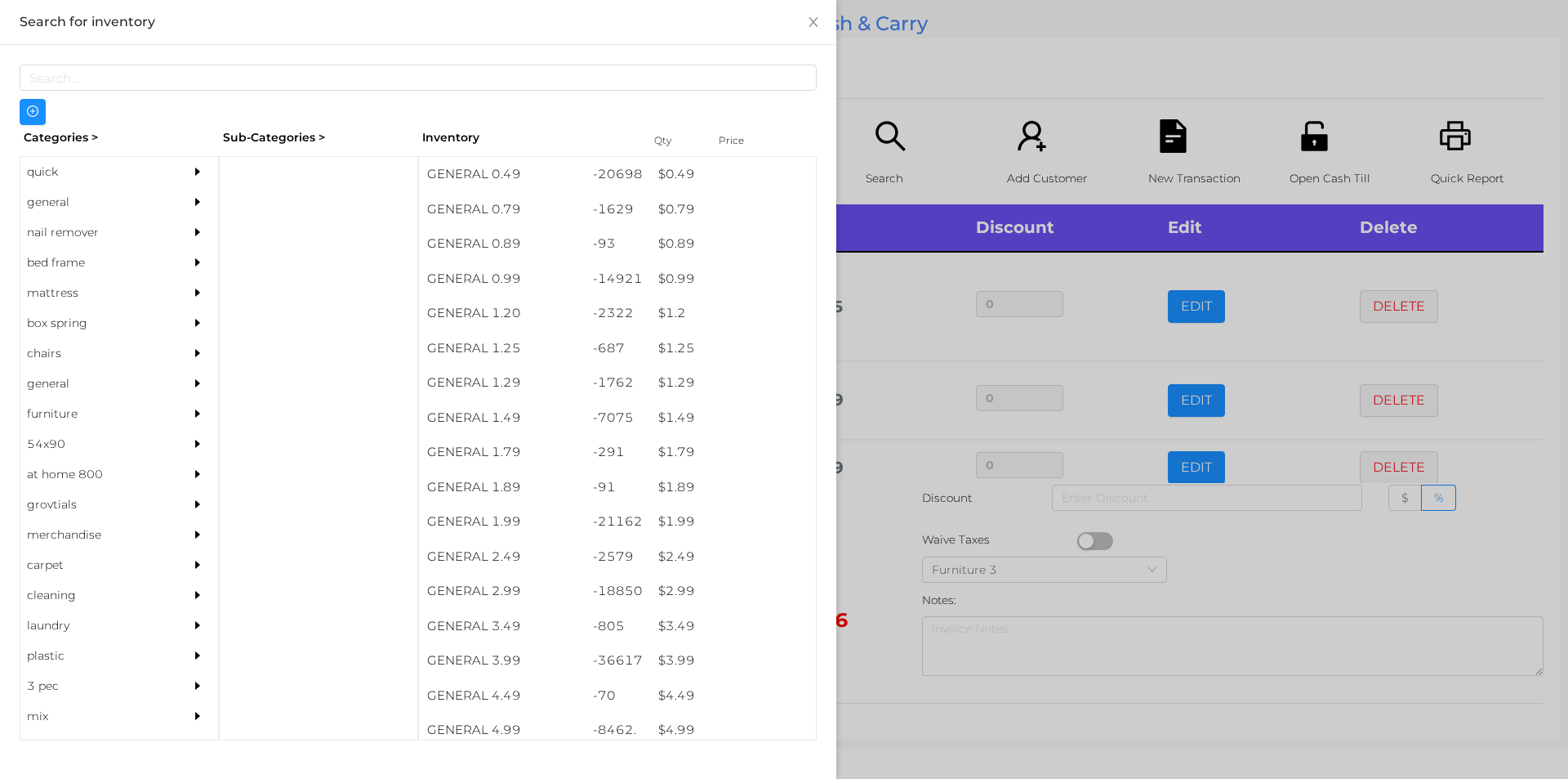
click at [857, 576] on div at bounding box center [784, 390] width 1568 height 779
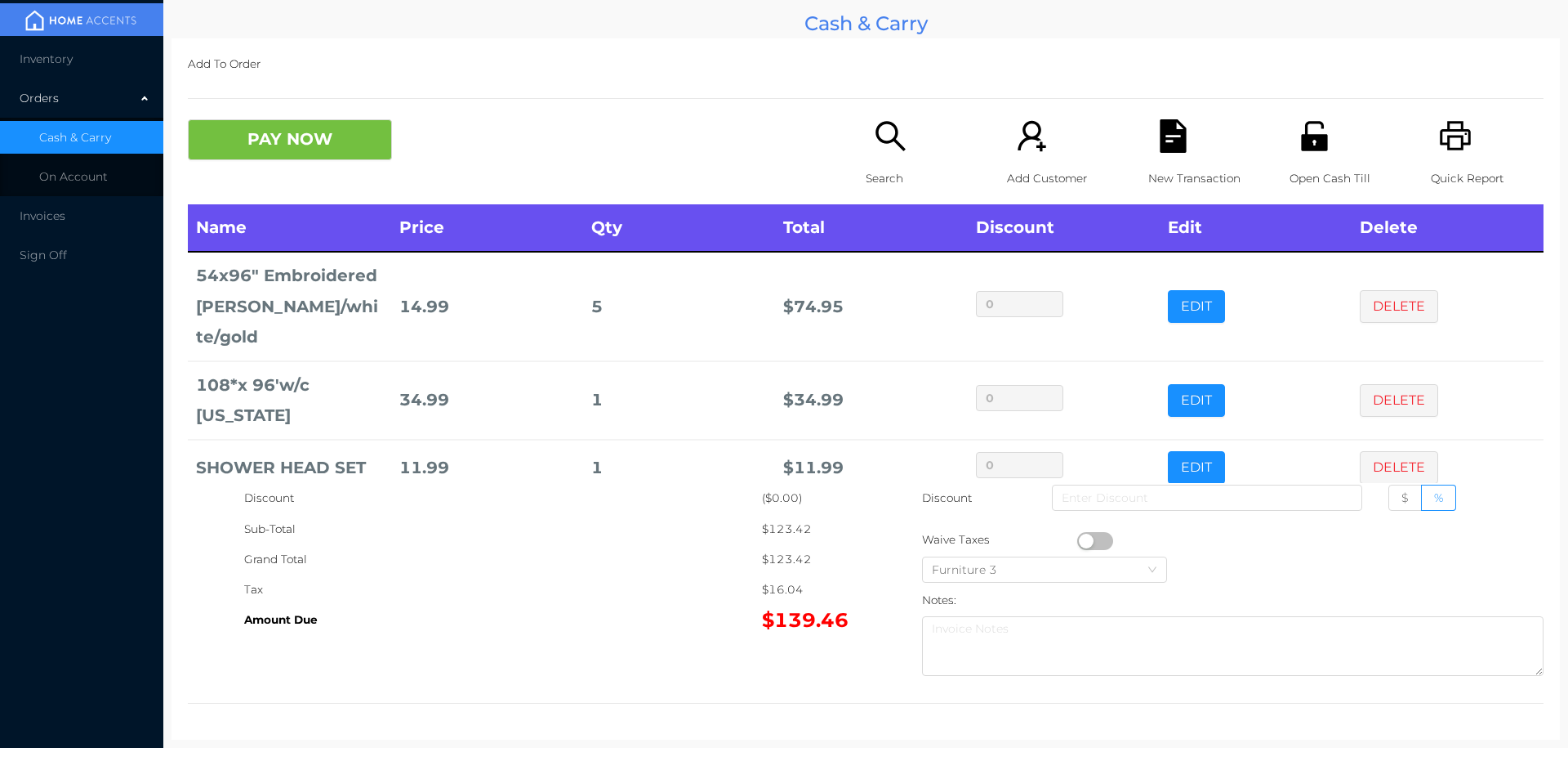
scroll to position [62, 0]
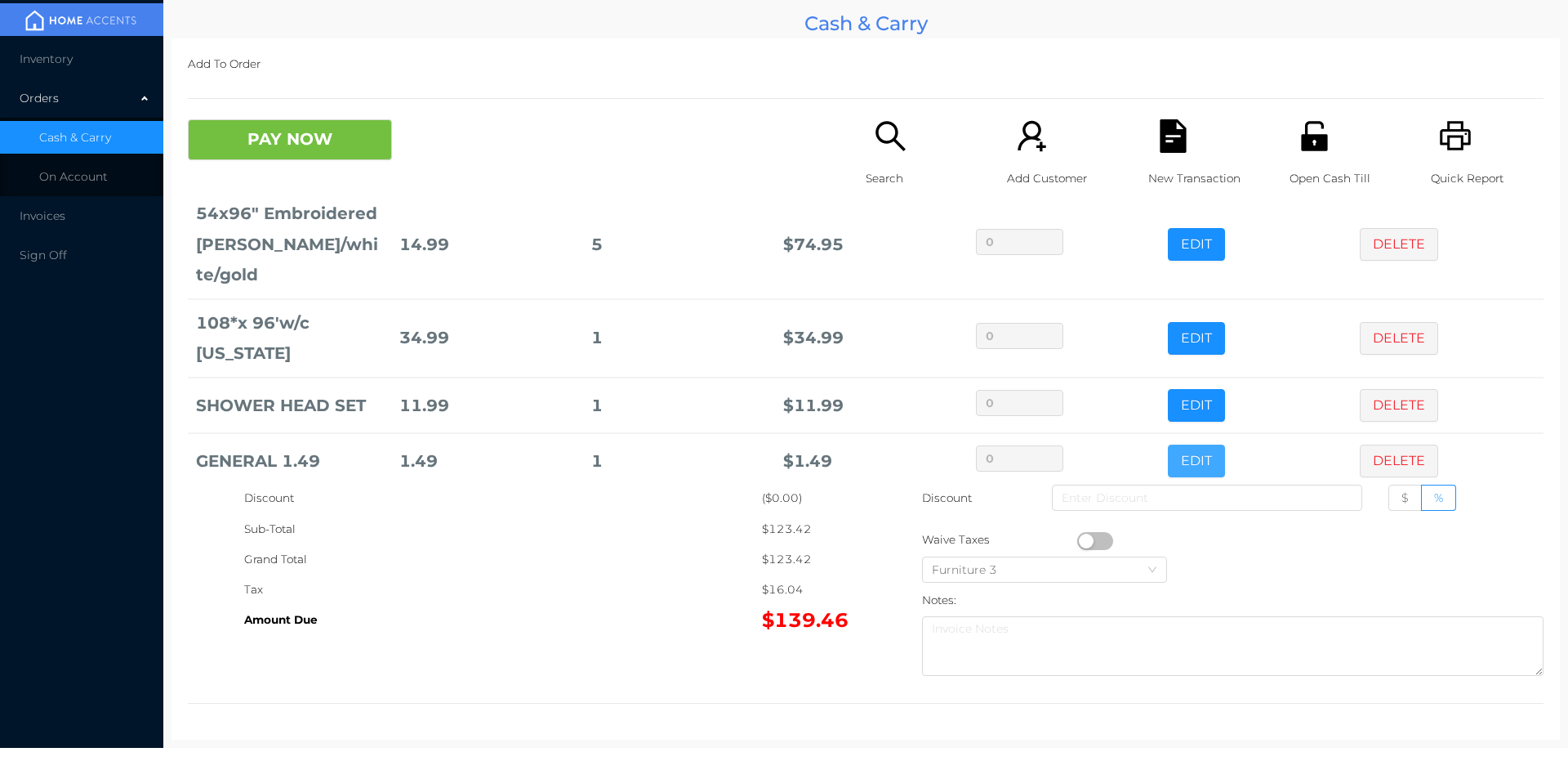
click at [1181, 445] on button "EDIT" at bounding box center [1196, 460] width 57 height 33
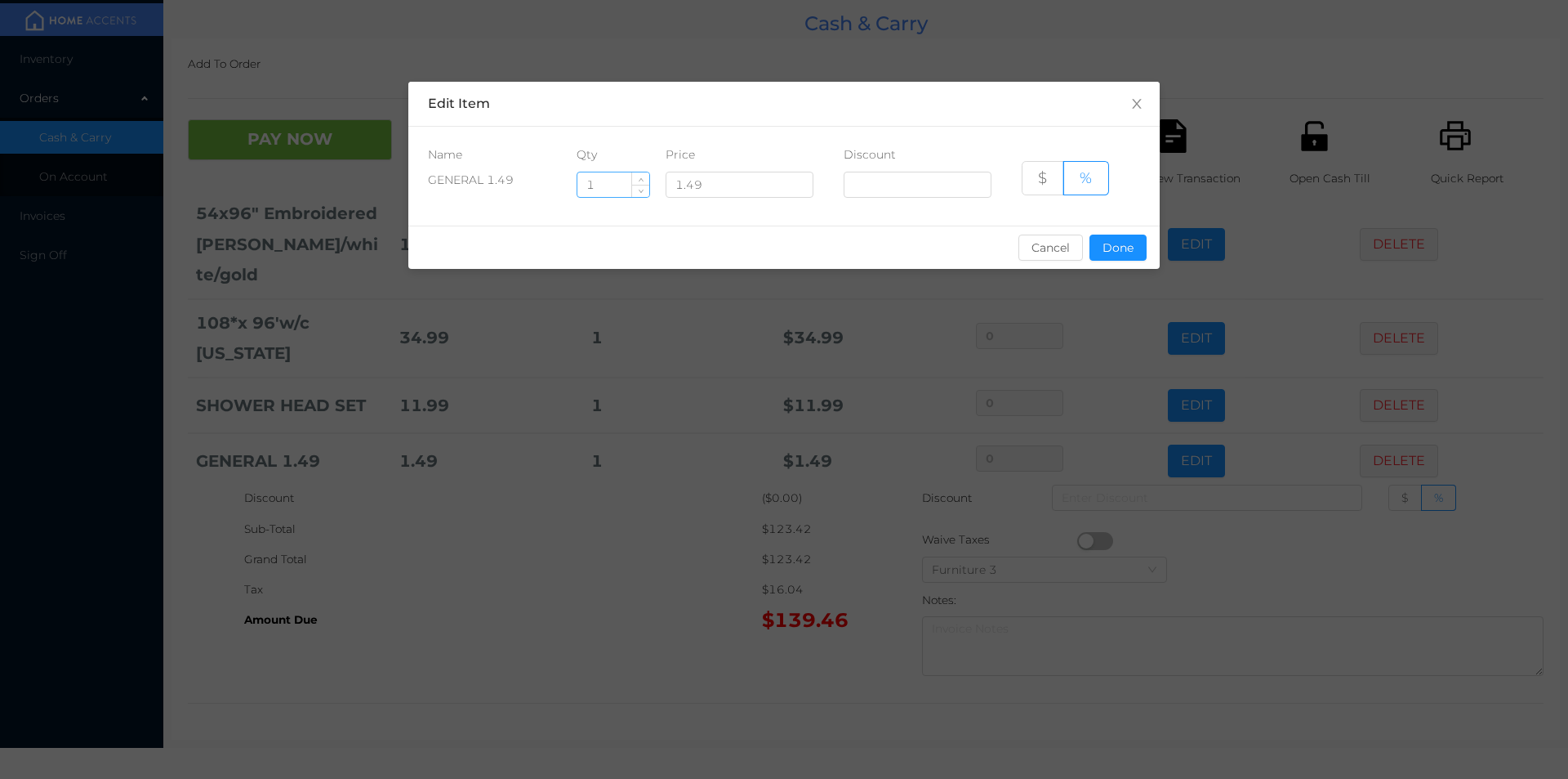
click at [615, 182] on input "1" at bounding box center [613, 185] width 72 height 25
type input "9"
click at [1106, 234] on button "Done" at bounding box center [1118, 247] width 57 height 26
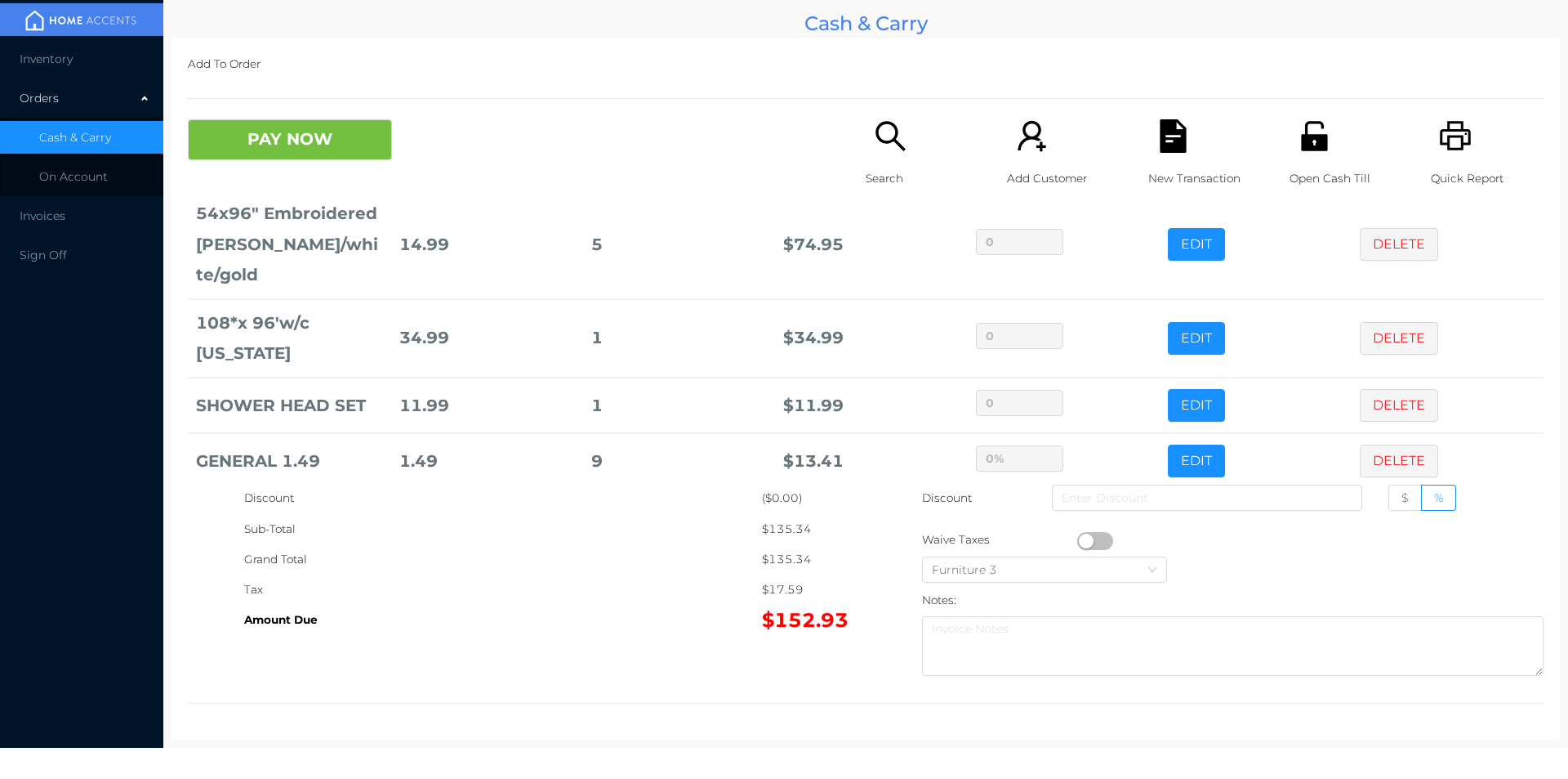
click at [684, 551] on div "Grand Total" at bounding box center [503, 559] width 518 height 30
click at [273, 150] on button "PAY NOW" at bounding box center [290, 139] width 204 height 41
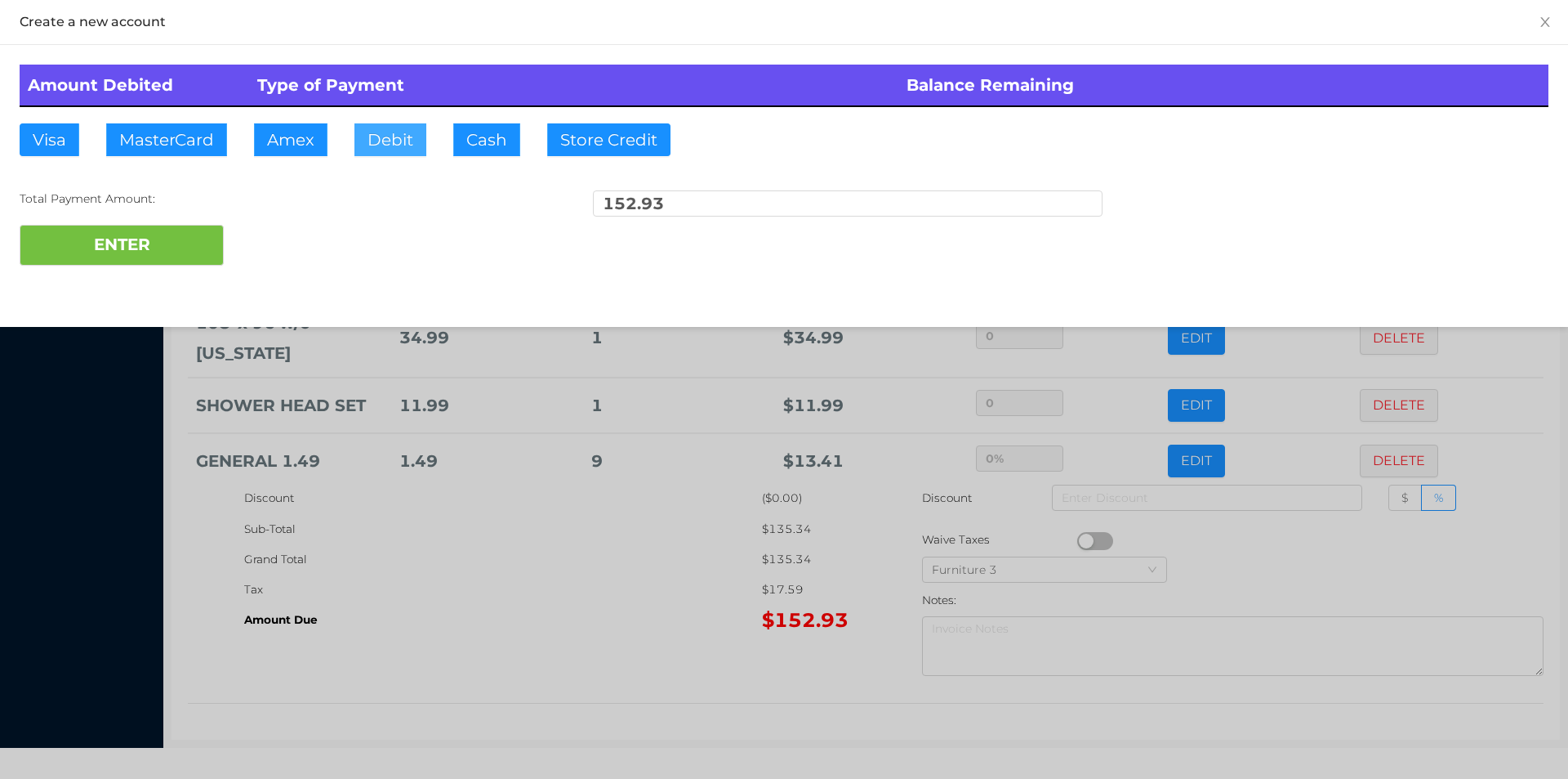
click at [388, 151] on button "Debit" at bounding box center [390, 139] width 72 height 33
click at [155, 264] on button "ENTER" at bounding box center [122, 245] width 204 height 41
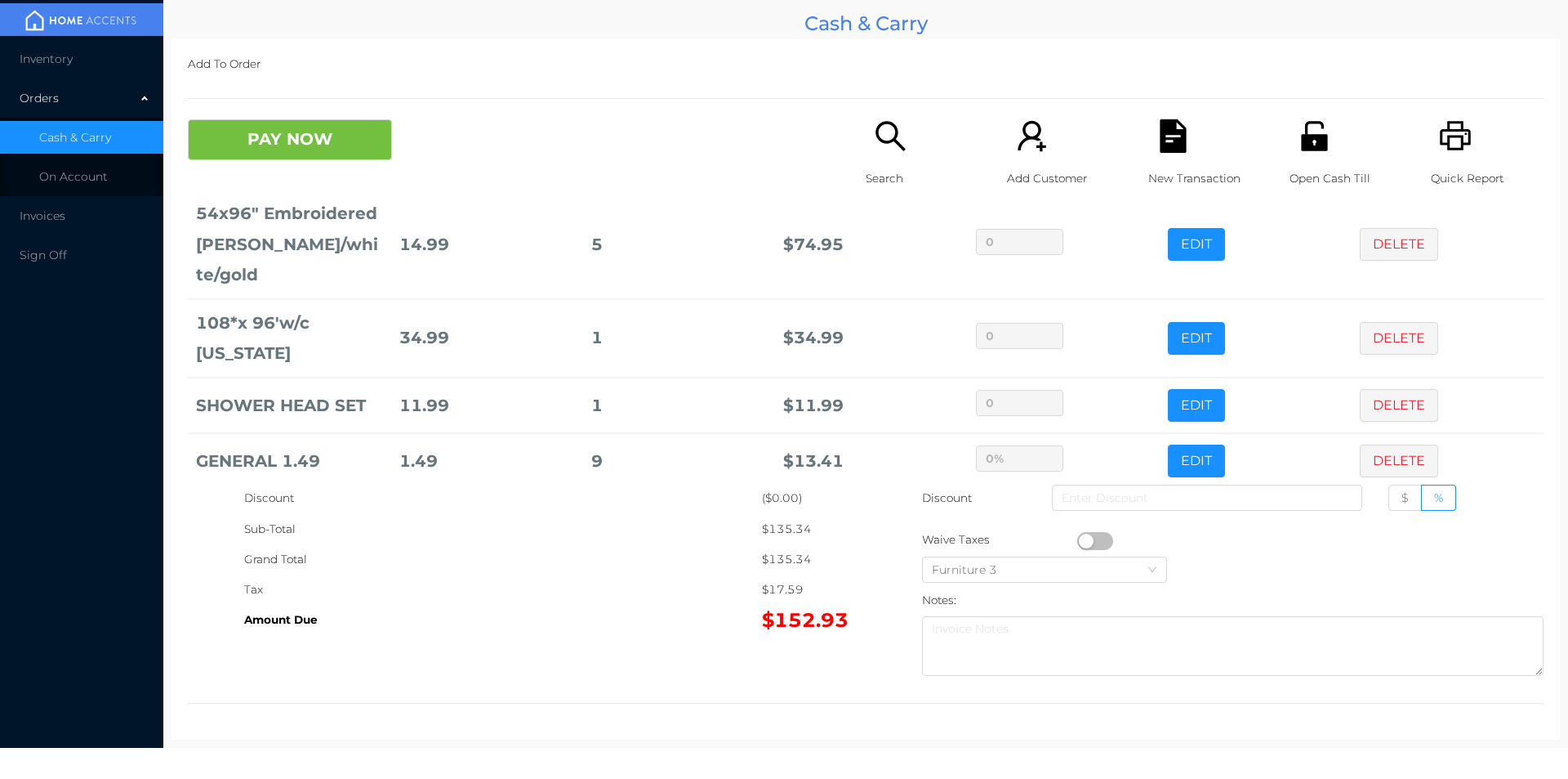
type input "0"
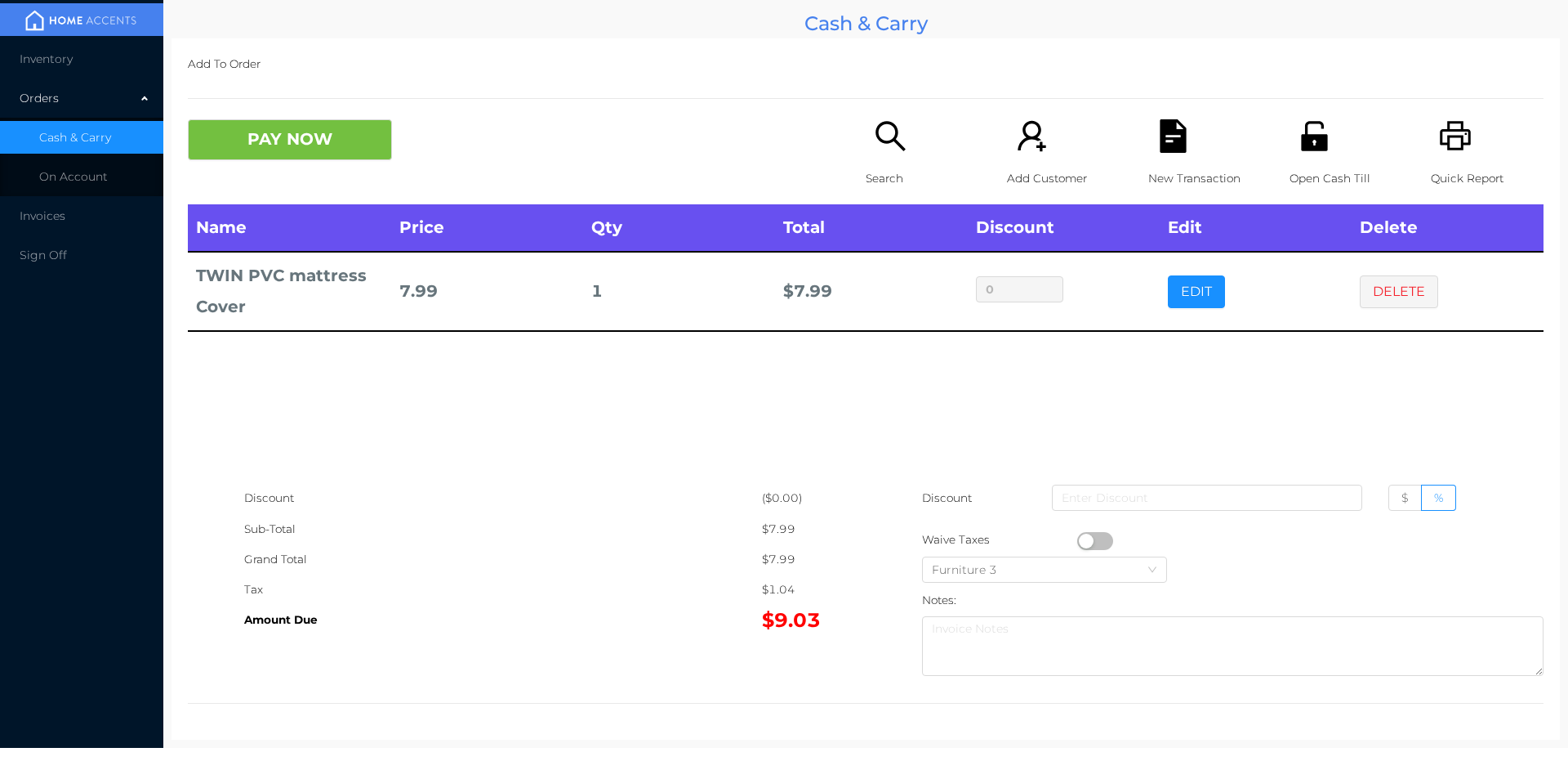
click at [879, 150] on icon "icon: search" at bounding box center [891, 136] width 34 height 34
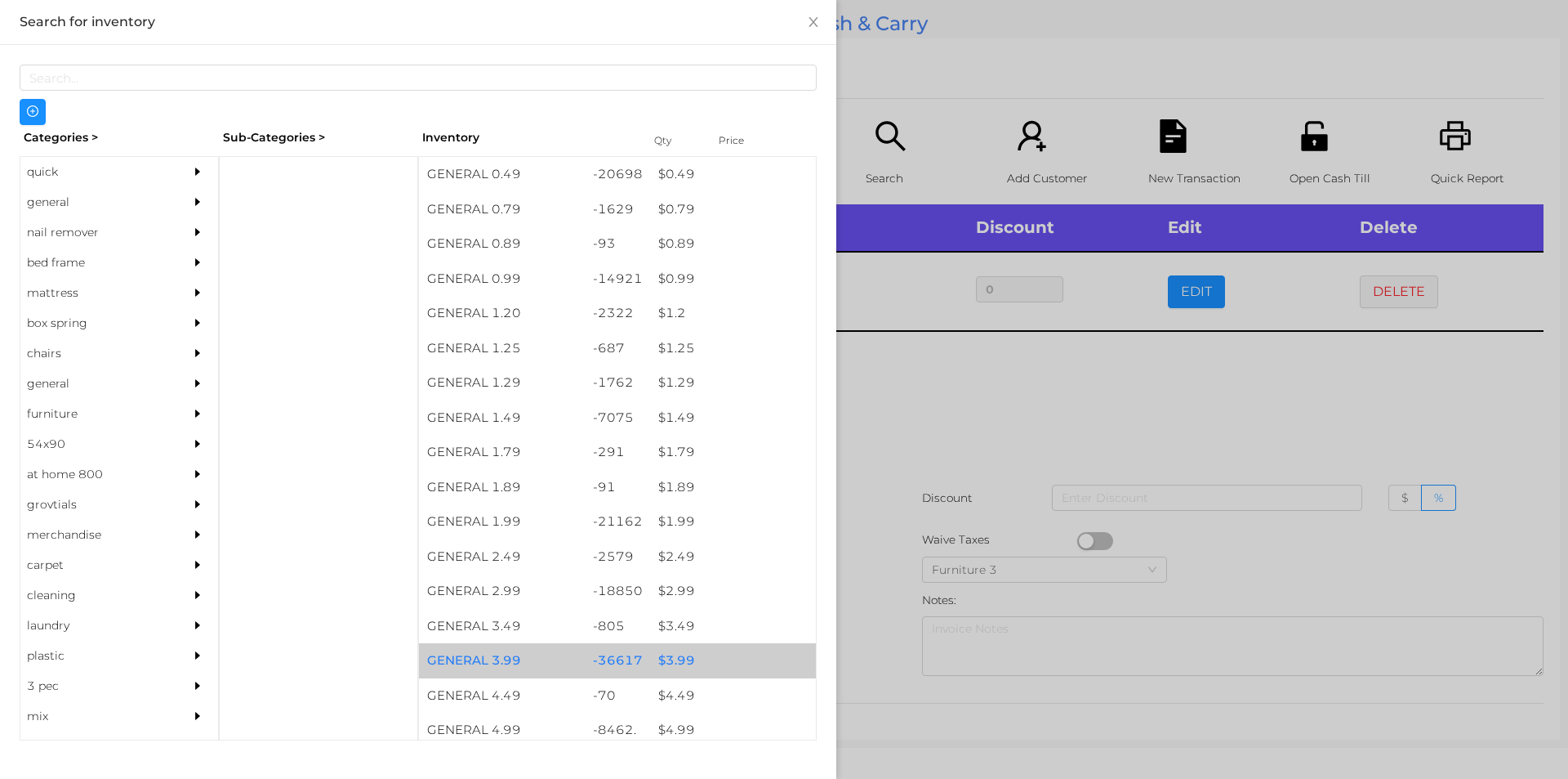
click at [677, 655] on div "$ 3.99" at bounding box center [733, 661] width 166 height 35
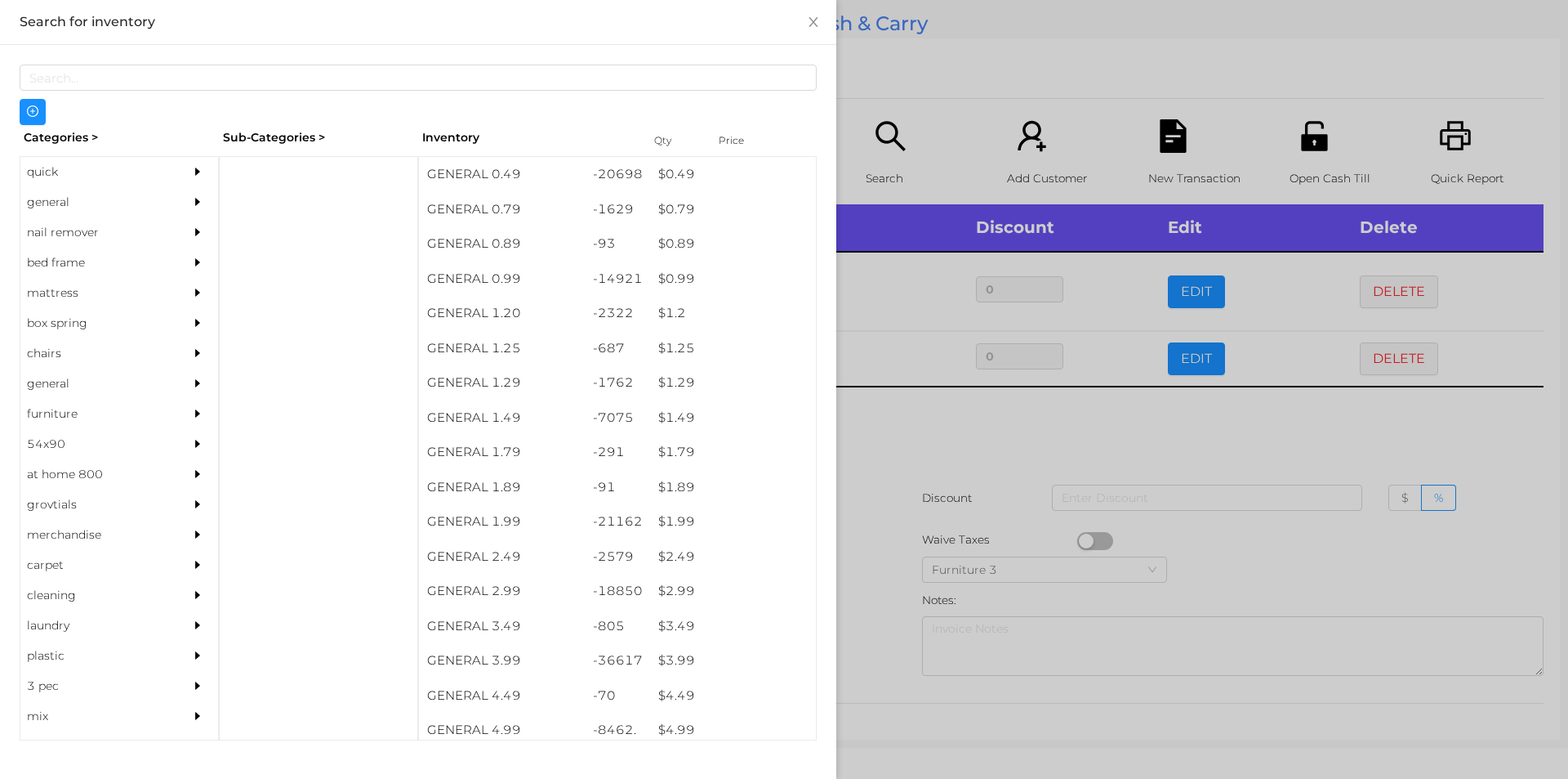
click at [868, 622] on div at bounding box center [784, 390] width 1568 height 779
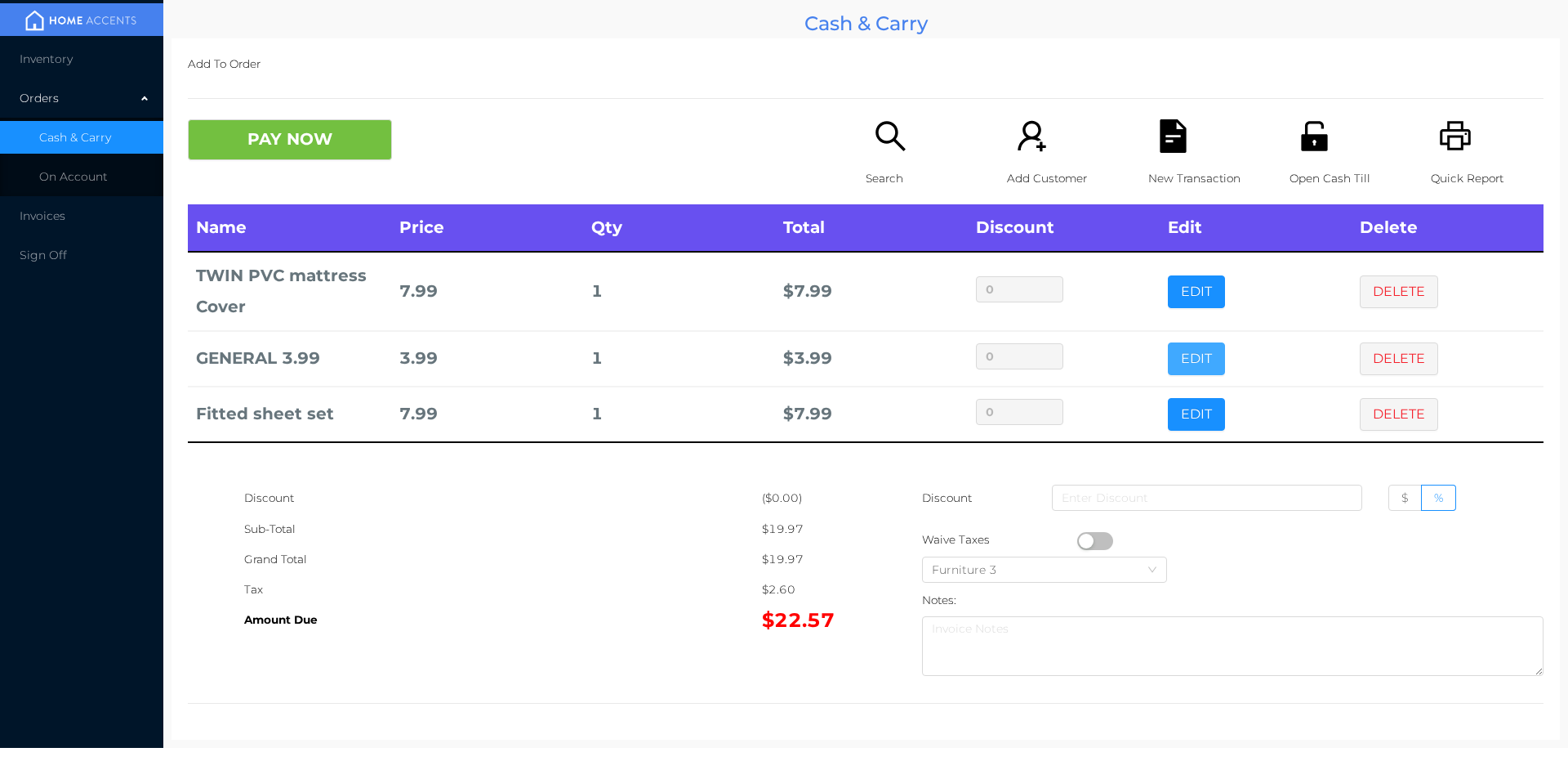
click at [1195, 353] on button "EDIT" at bounding box center [1196, 358] width 57 height 33
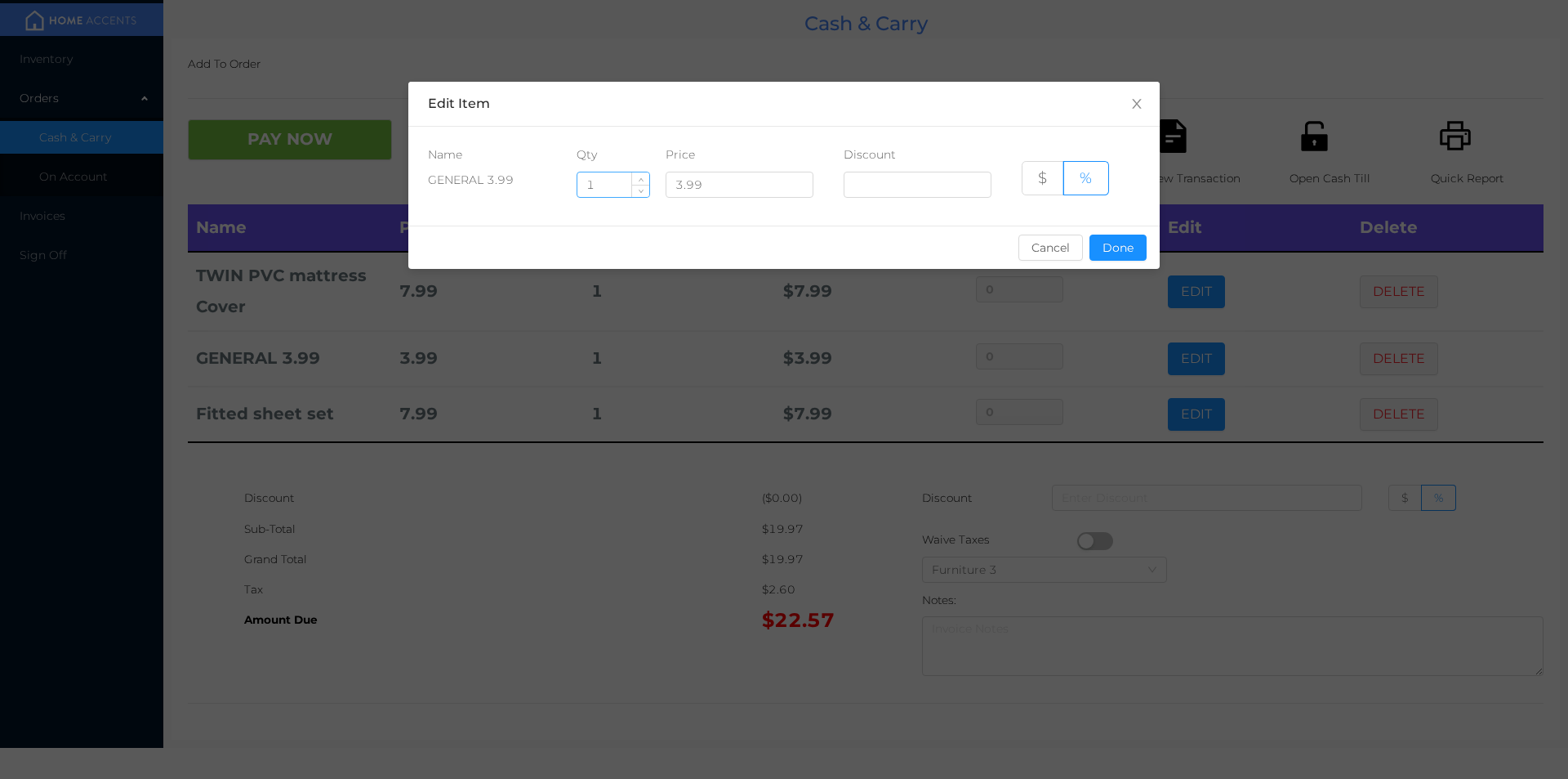
click at [608, 182] on input "1" at bounding box center [613, 185] width 72 height 25
type input "2"
click at [1125, 254] on button "Done" at bounding box center [1118, 247] width 57 height 26
type input "0%"
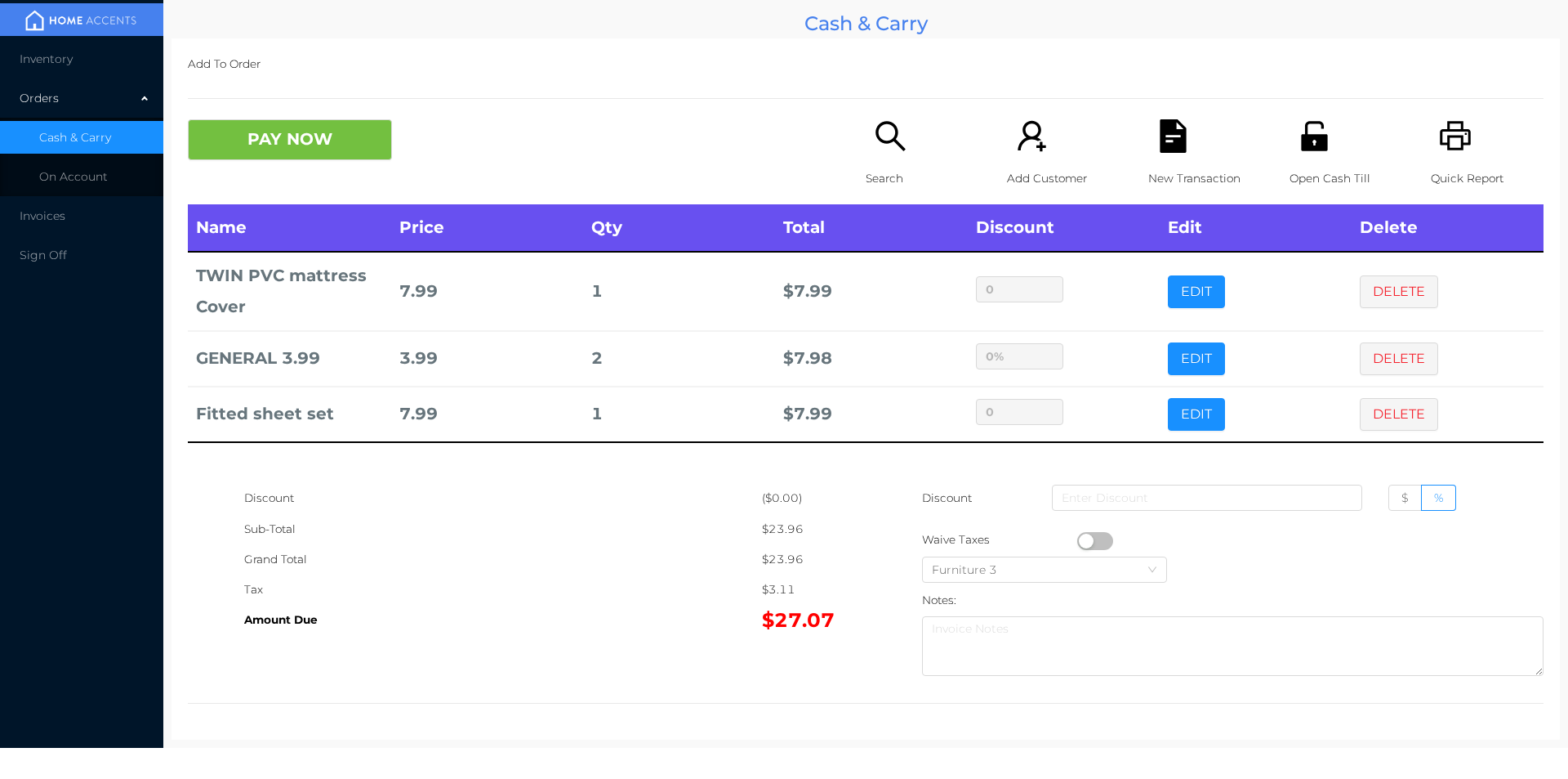
click at [980, 495] on div "Discount $ %" at bounding box center [1233, 503] width 622 height 42
click at [282, 130] on button "PAY NOW" at bounding box center [290, 139] width 204 height 41
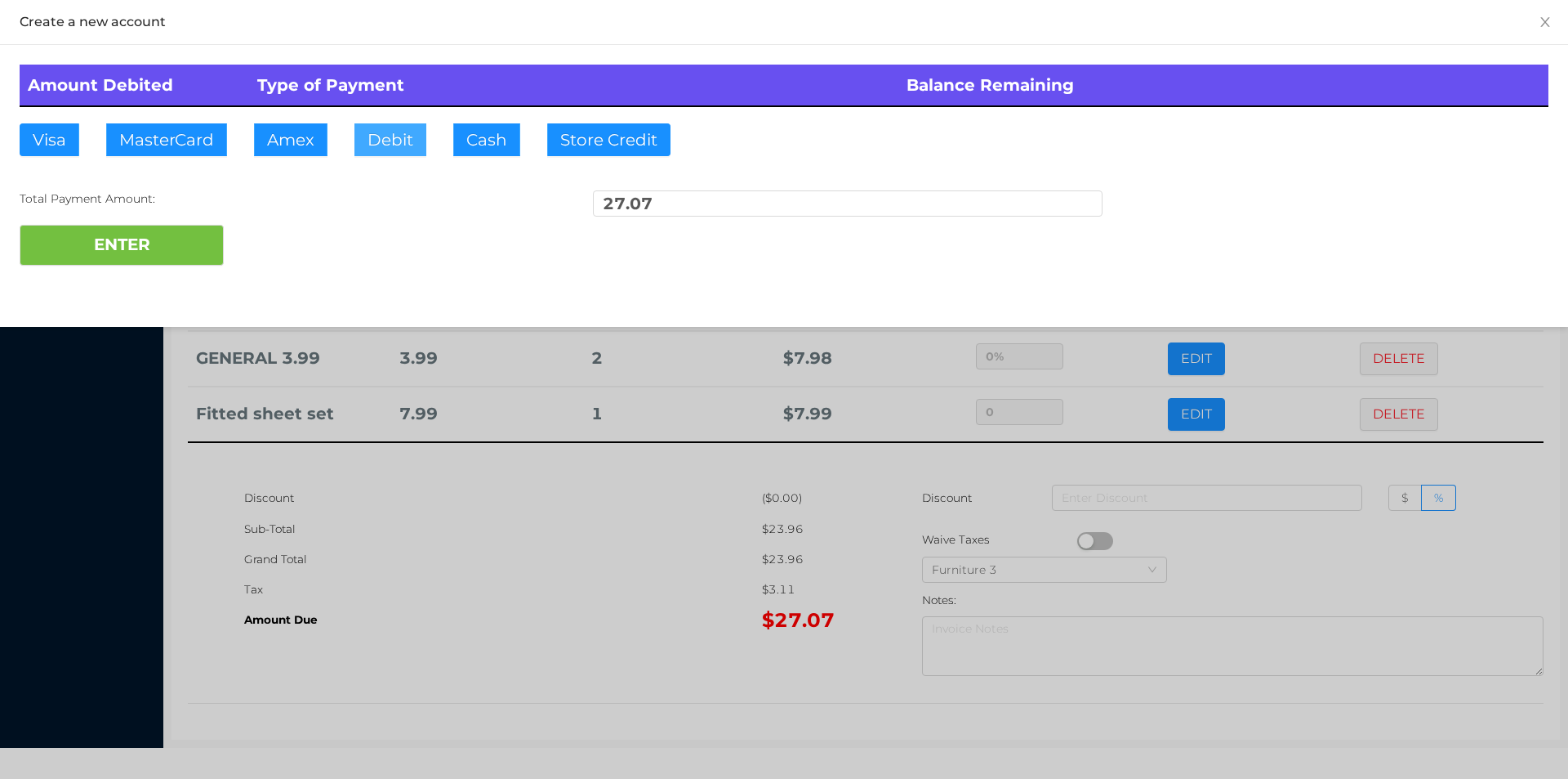
click at [376, 131] on button "Debit" at bounding box center [390, 139] width 72 height 33
click at [263, 243] on div "ENTER" at bounding box center [784, 245] width 1529 height 41
click at [1262, 555] on div at bounding box center [784, 390] width 1568 height 779
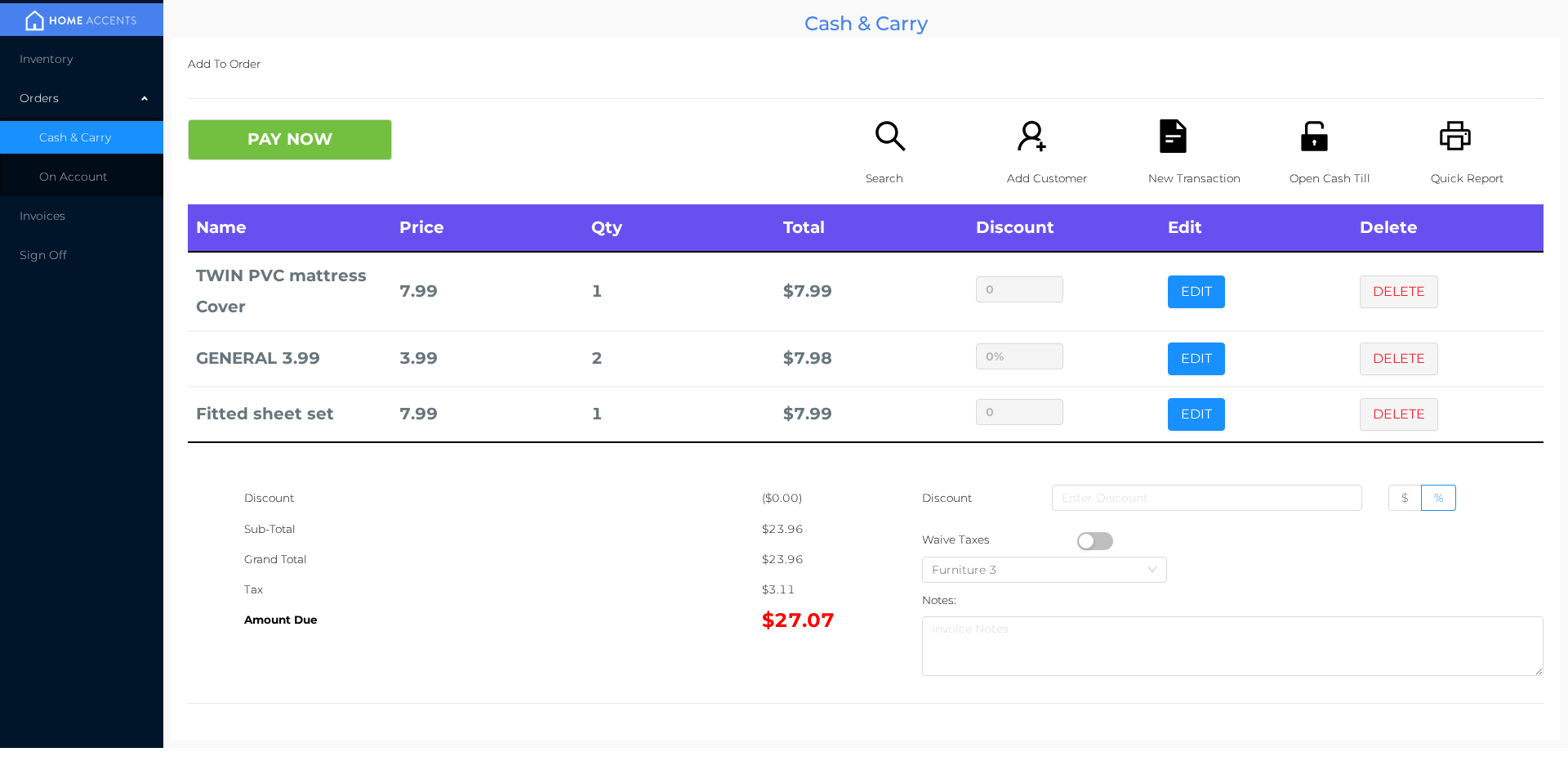
click at [1298, 154] on div "Open Cash Till" at bounding box center [1345, 161] width 113 height 85
click at [1165, 164] on p "New Transaction" at bounding box center [1204, 178] width 113 height 30
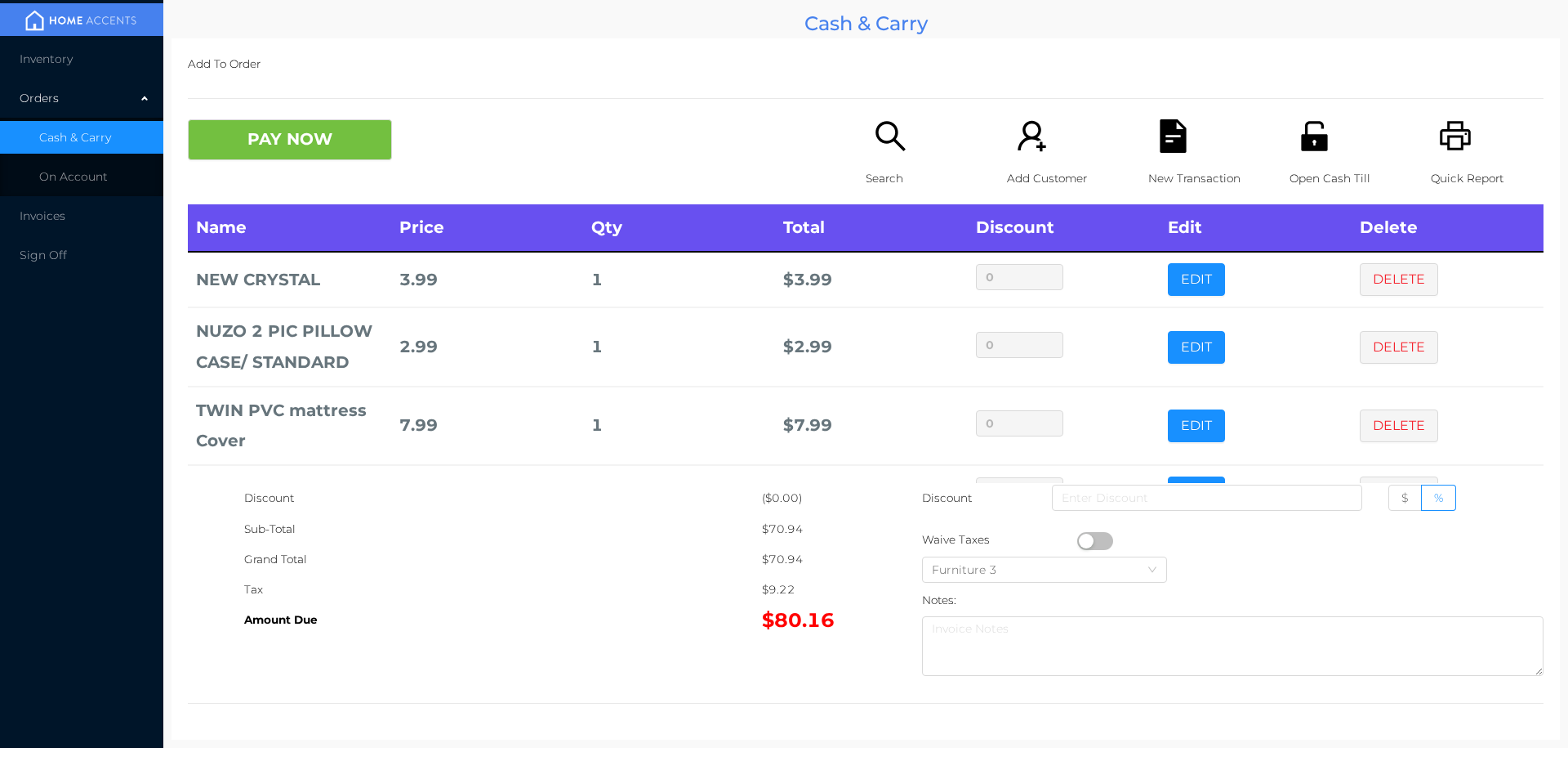
scroll to position [110, 0]
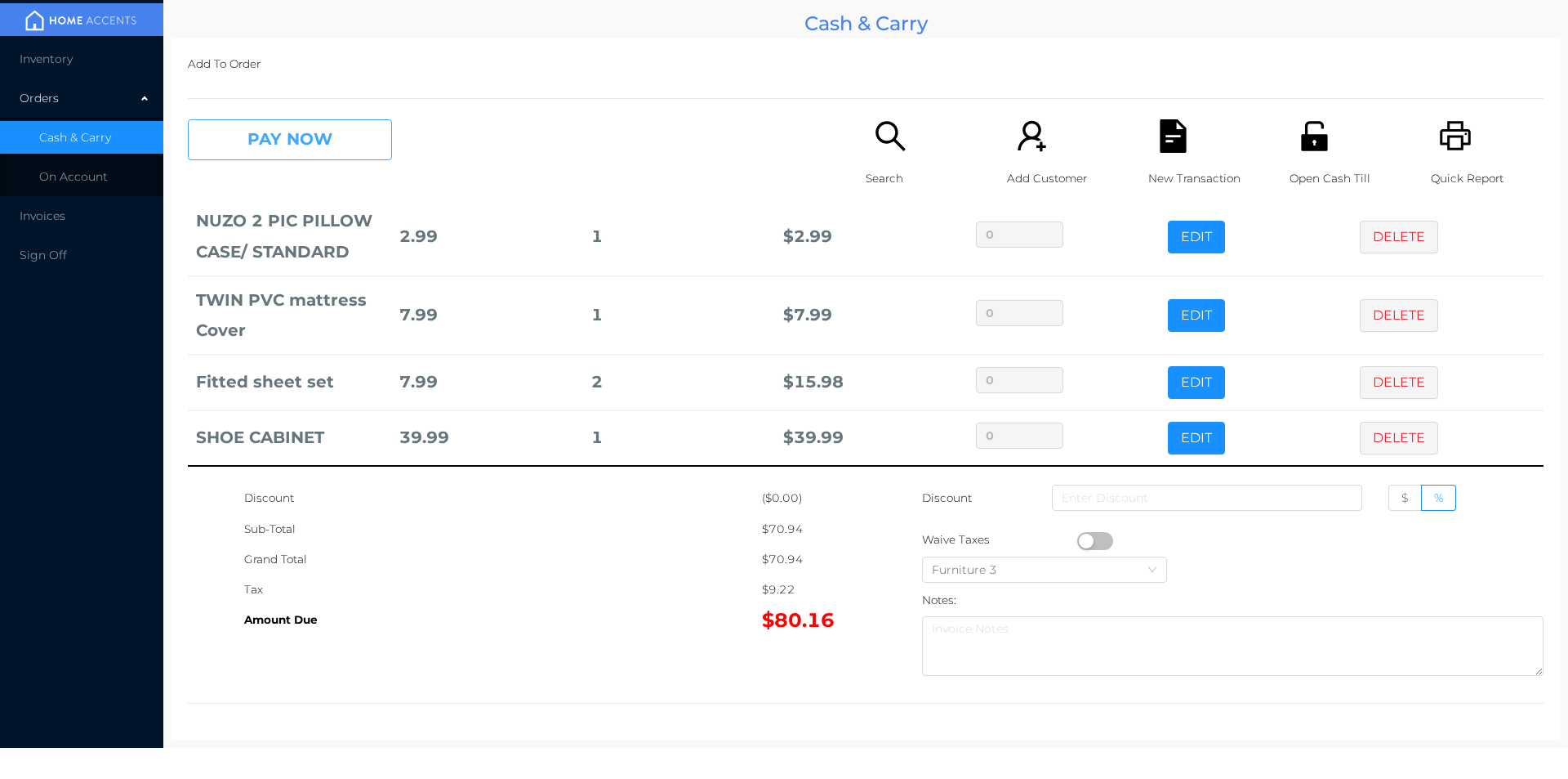
click at [241, 150] on button "PAY NOW" at bounding box center [290, 139] width 204 height 41
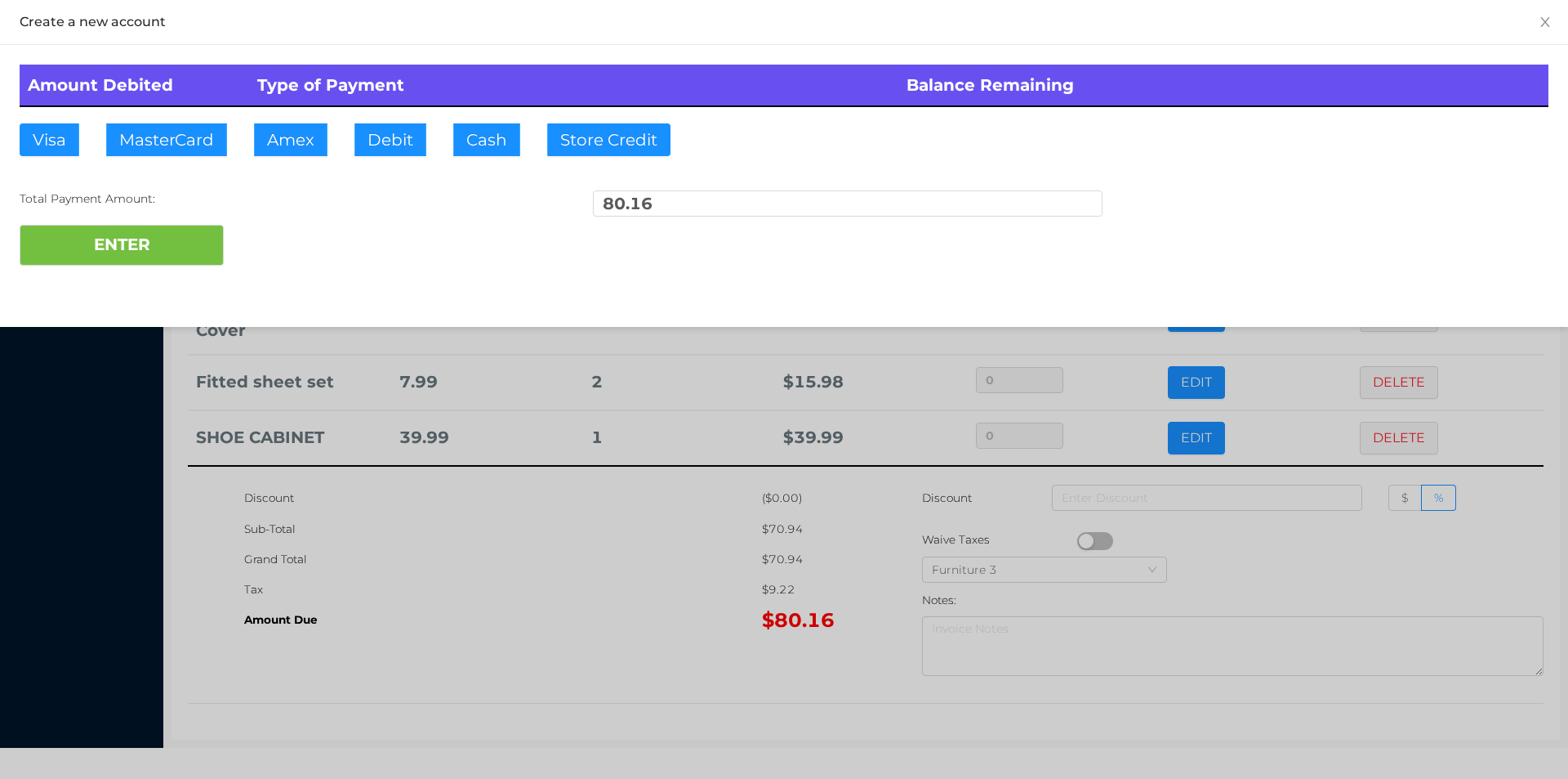
click at [292, 243] on div "ENTER" at bounding box center [784, 245] width 1529 height 41
click at [291, 240] on div "ENTER" at bounding box center [784, 245] width 1529 height 41
click at [608, 641] on div at bounding box center [784, 390] width 1568 height 779
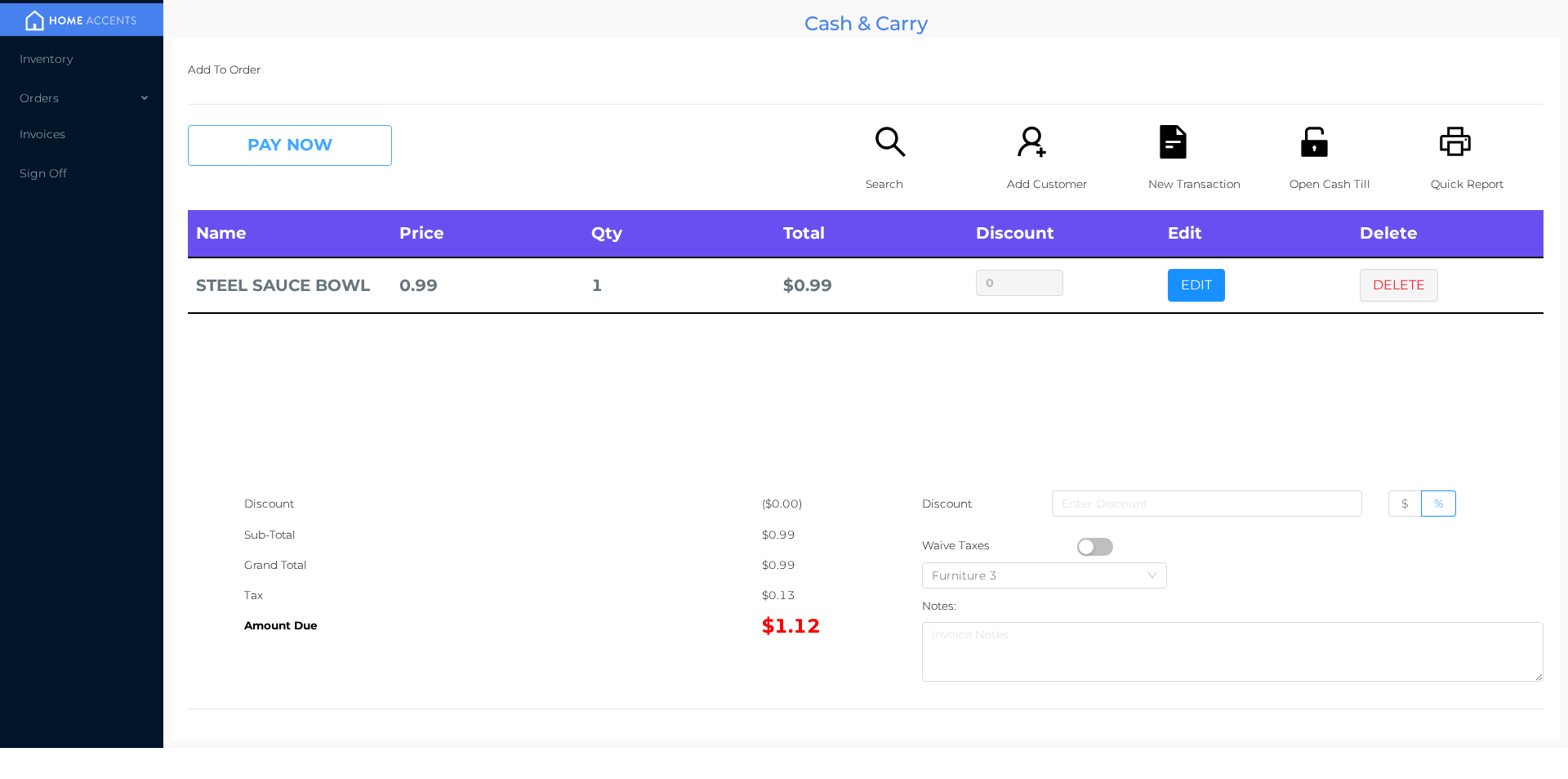
click at [269, 140] on button "PAY NOW" at bounding box center [290, 146] width 204 height 41
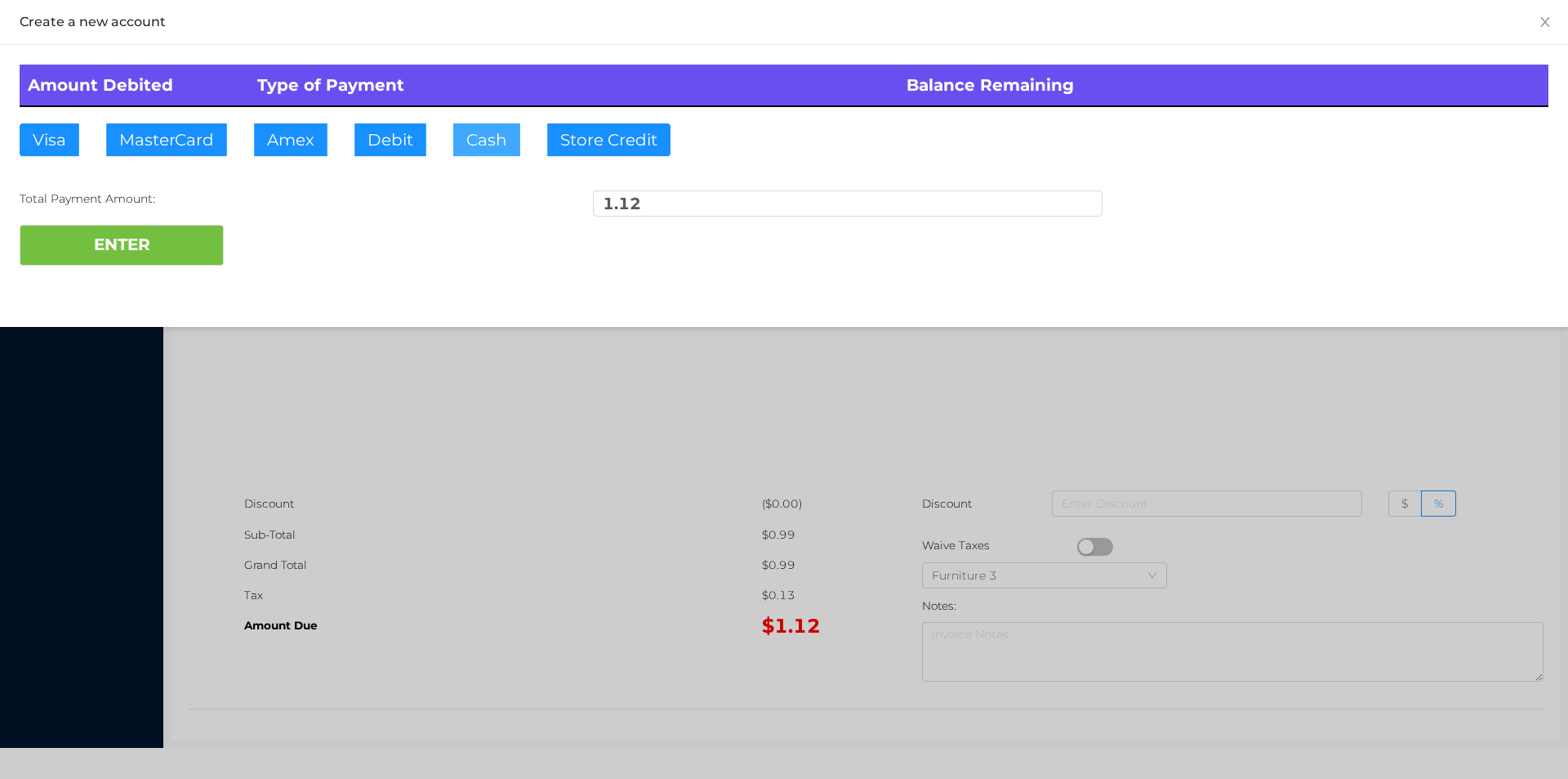
click at [472, 150] on button "Cash" at bounding box center [487, 139] width 67 height 33
click at [161, 233] on button "ENTER" at bounding box center [122, 245] width 204 height 41
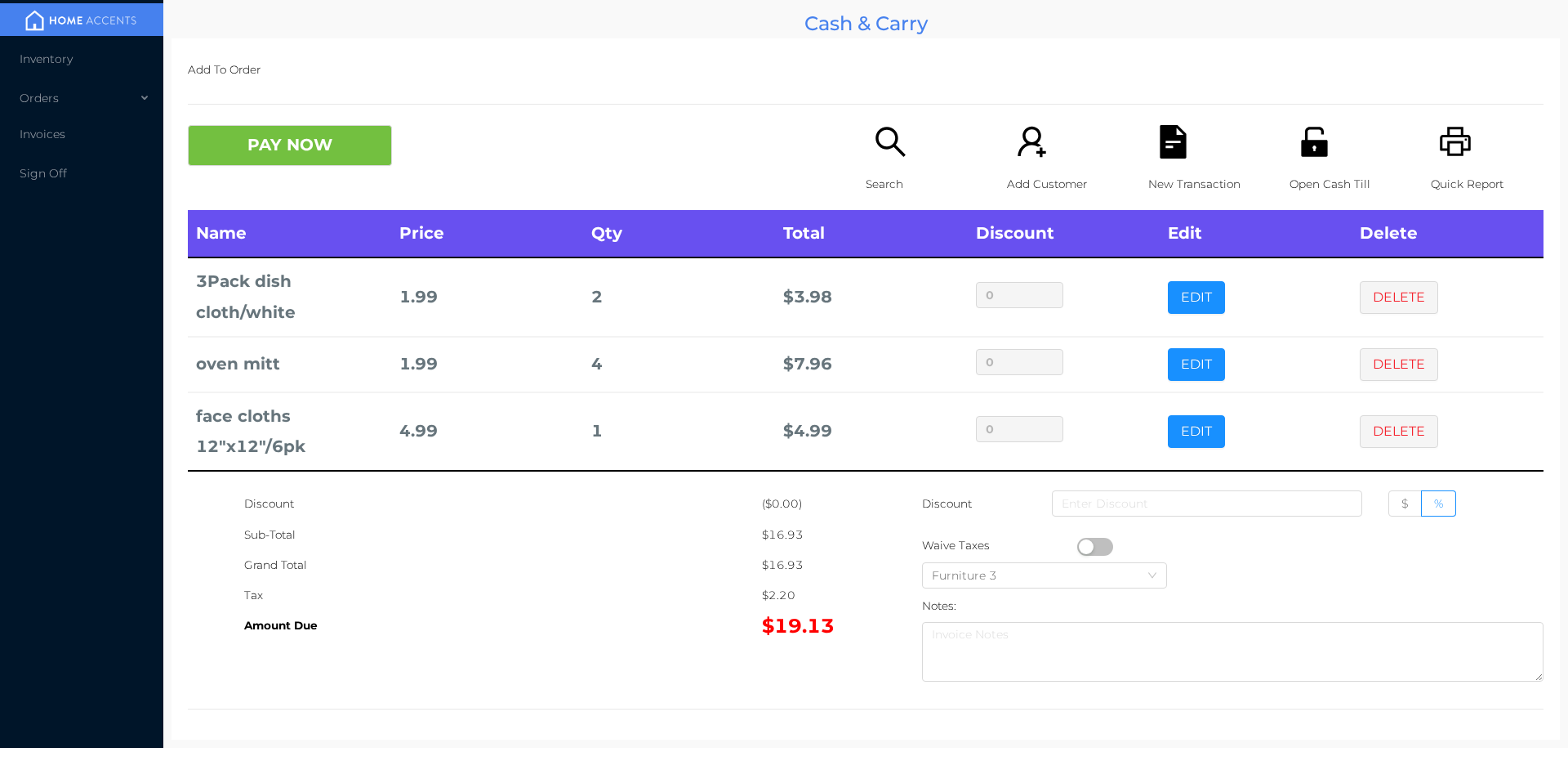
click at [890, 149] on icon "icon: search" at bounding box center [890, 141] width 29 height 29
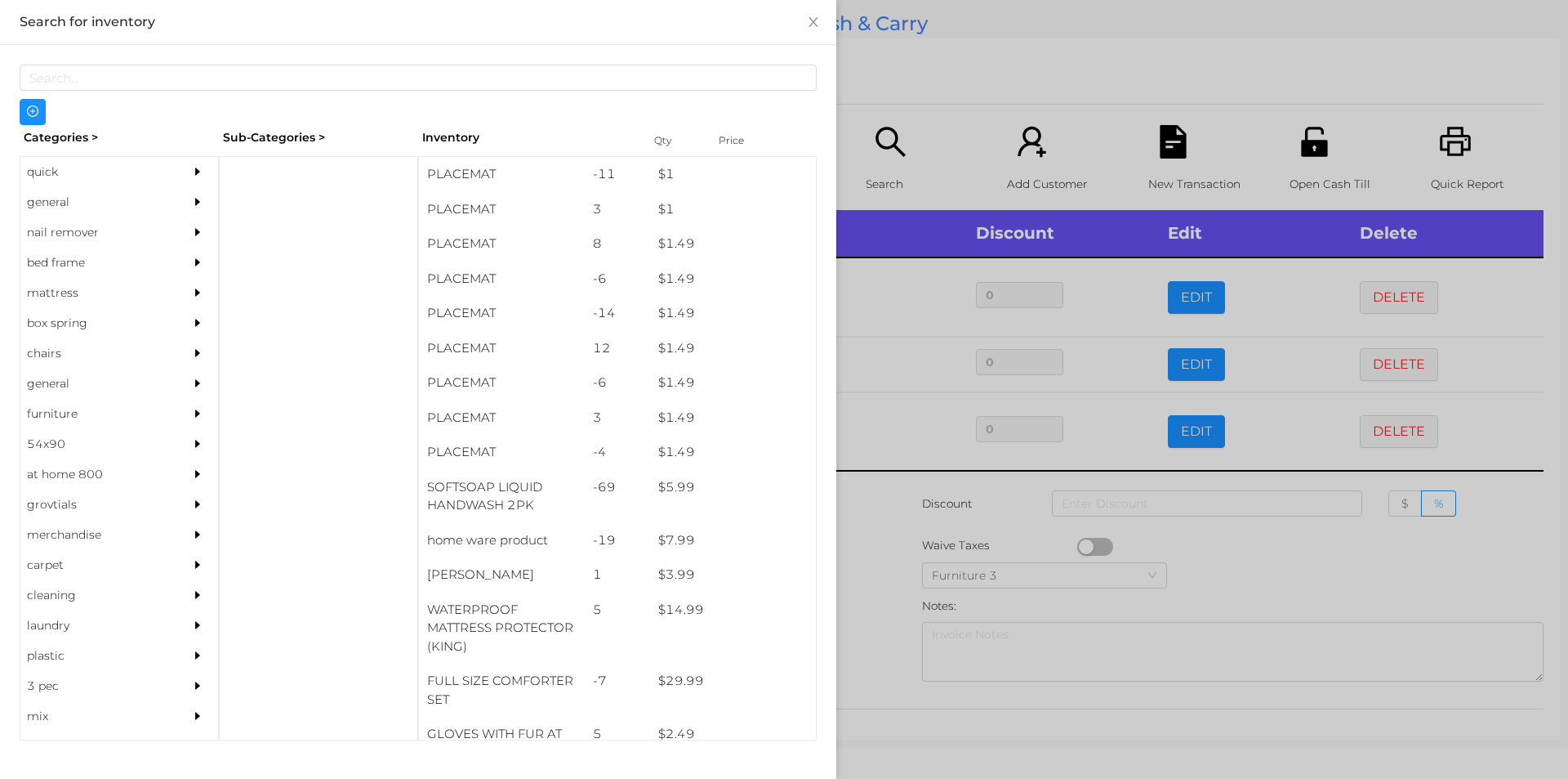
click at [69, 196] on div "general" at bounding box center [95, 202] width 149 height 30
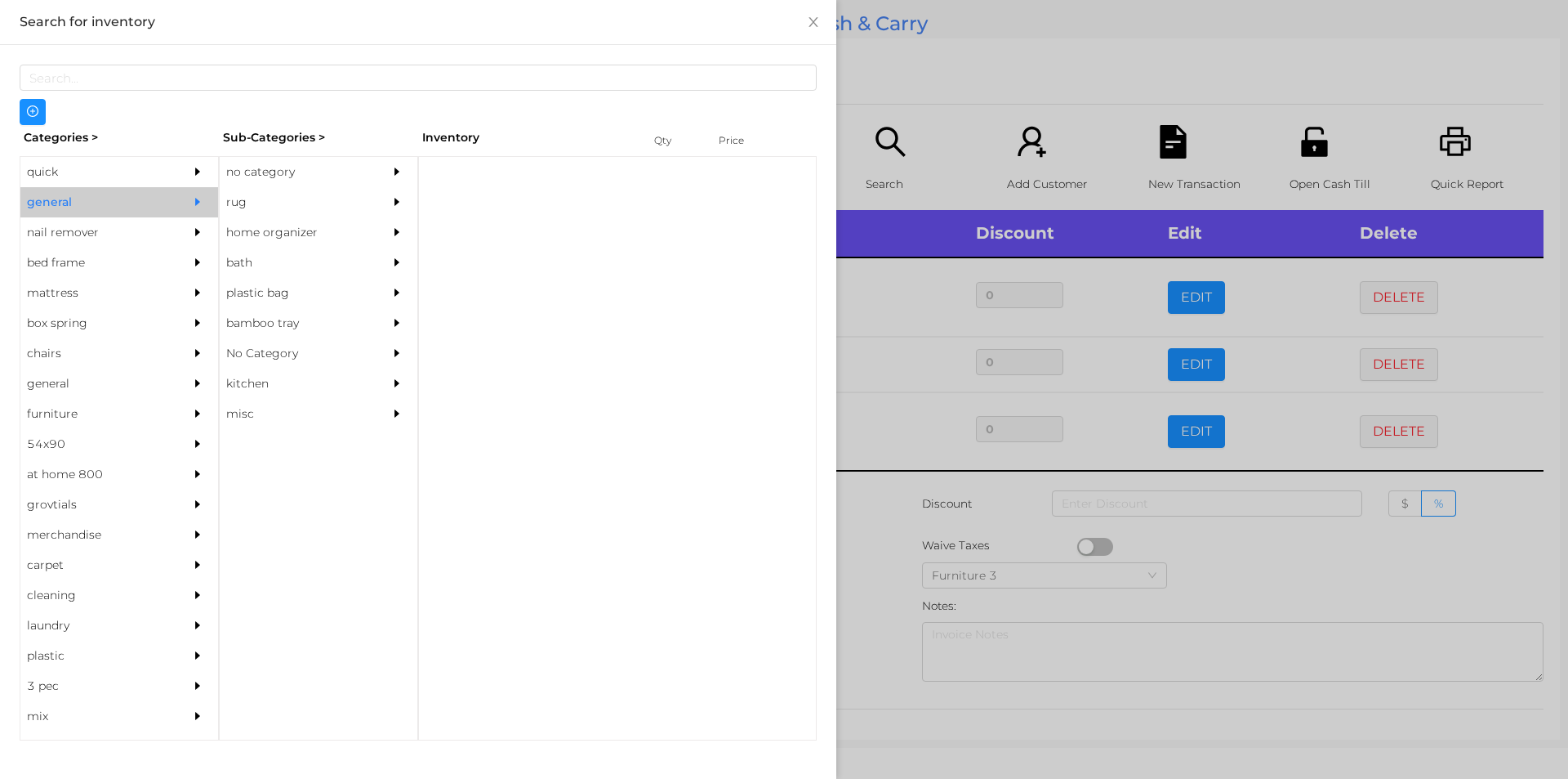
click at [260, 169] on div "no category" at bounding box center [294, 172] width 149 height 30
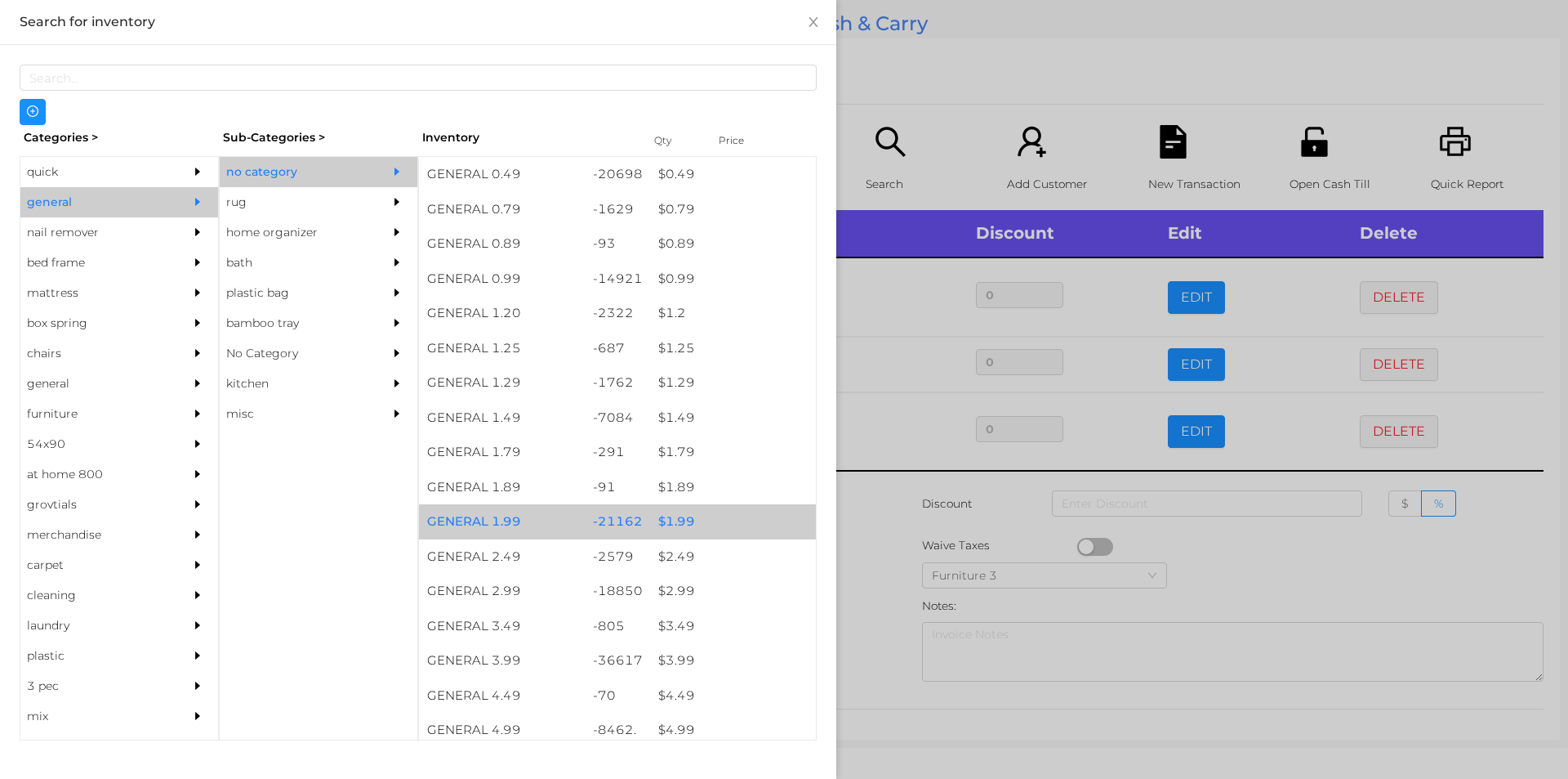
click at [680, 517] on div "$ 1.99" at bounding box center [733, 522] width 166 height 35
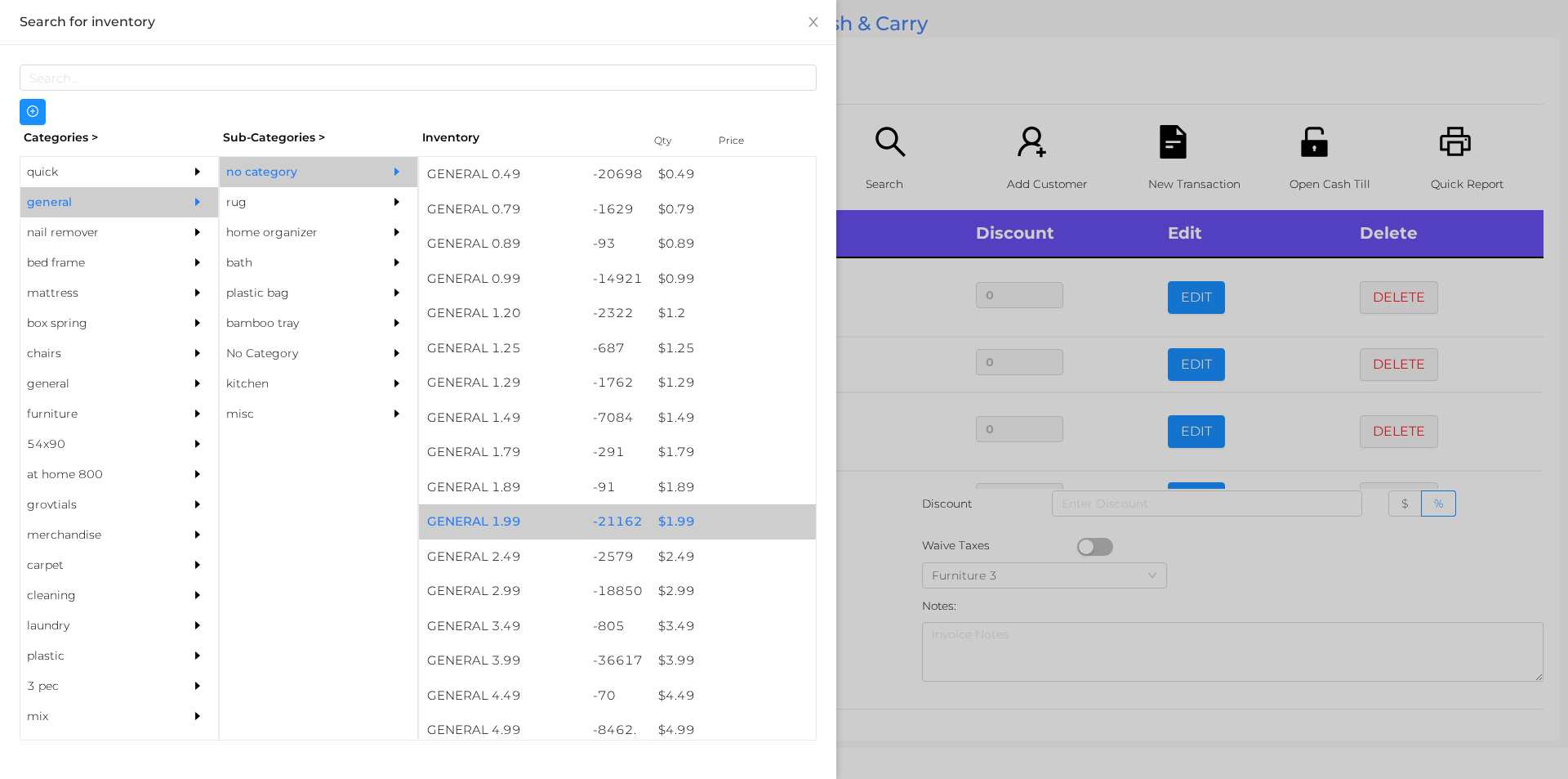
click at [679, 518] on div "$ 1.99" at bounding box center [733, 522] width 166 height 35
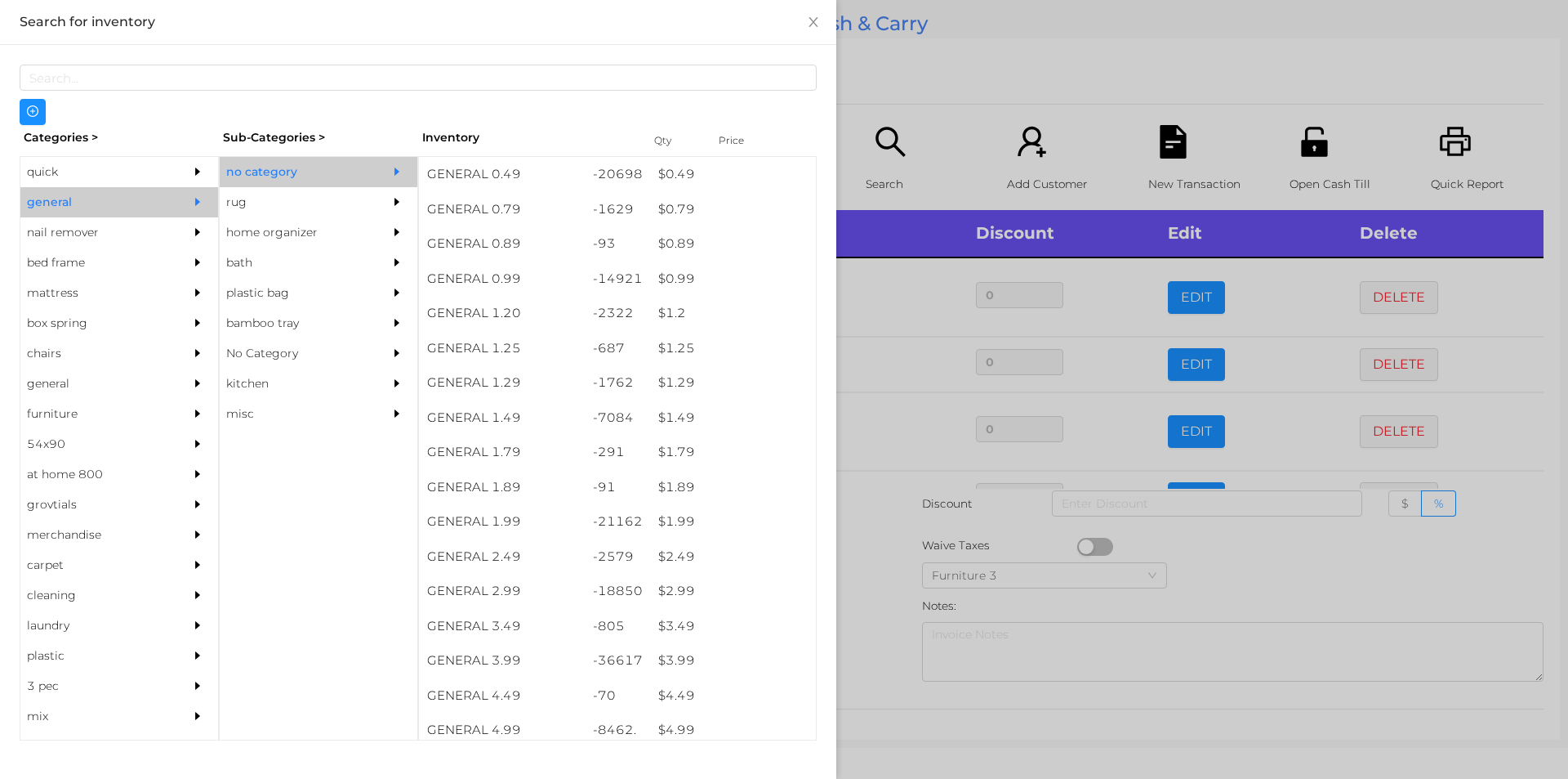
click at [874, 596] on div at bounding box center [784, 390] width 1568 height 779
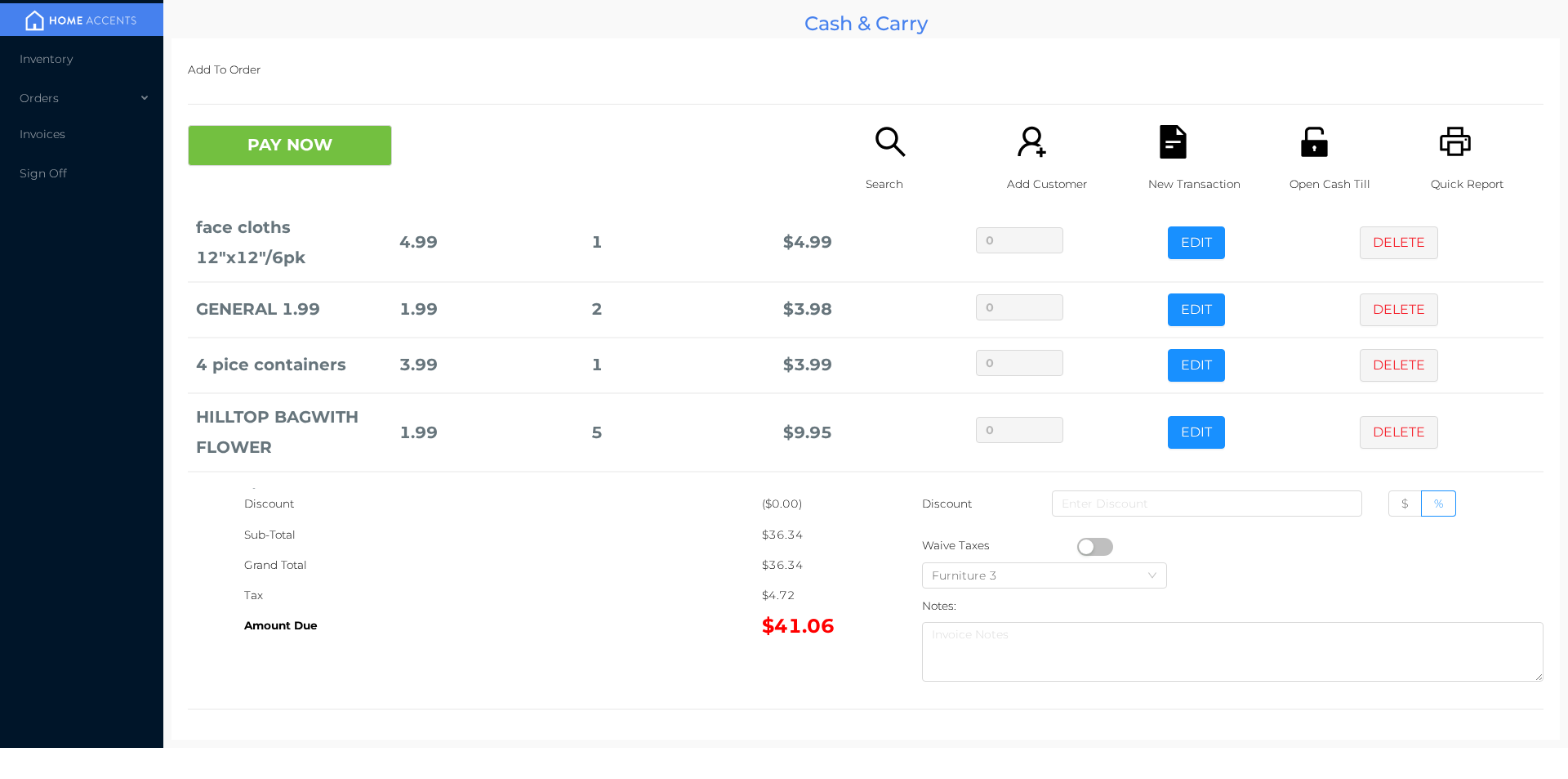
scroll to position [267, 0]
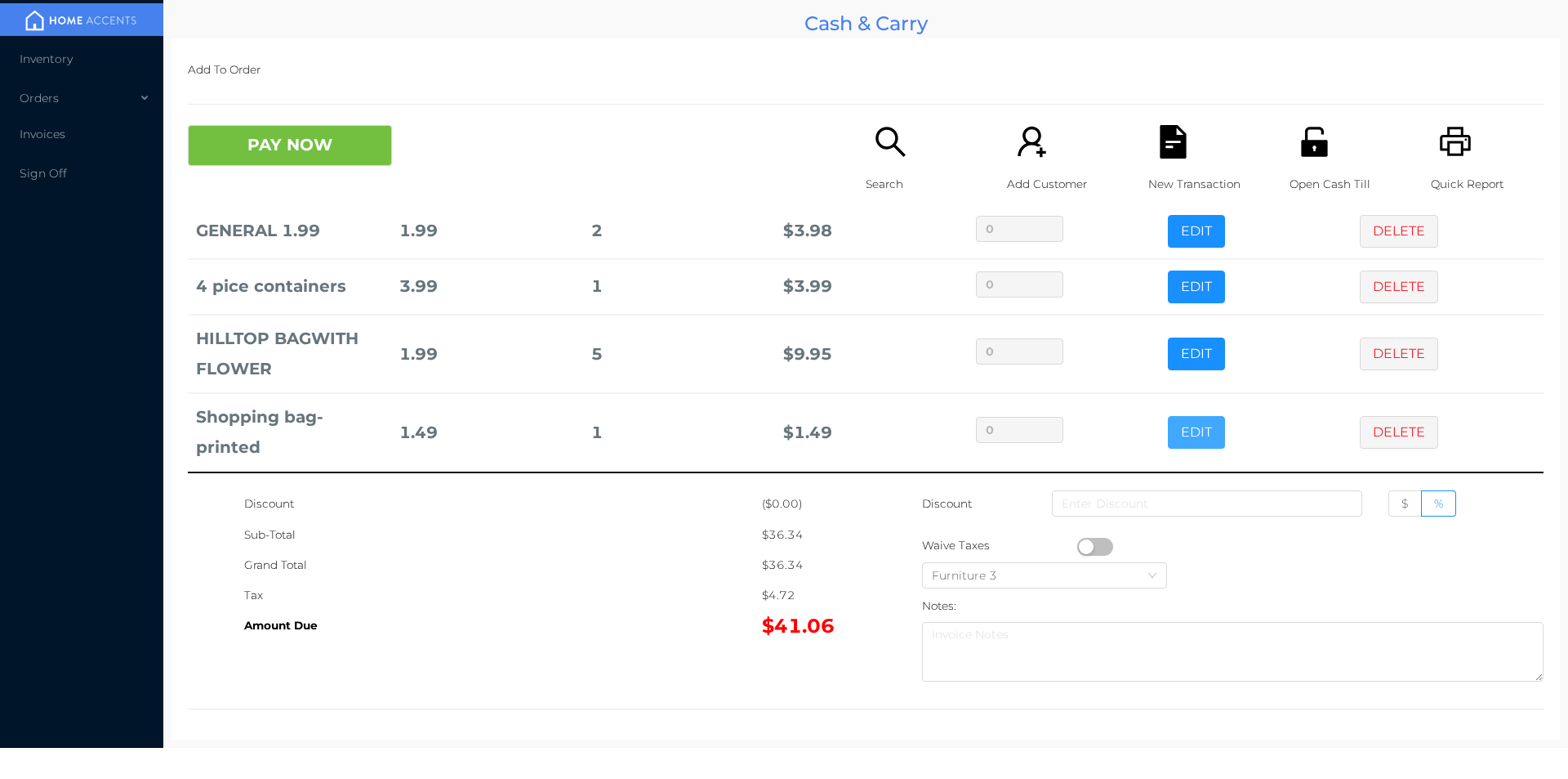
click at [1171, 420] on button "EDIT" at bounding box center [1196, 432] width 57 height 33
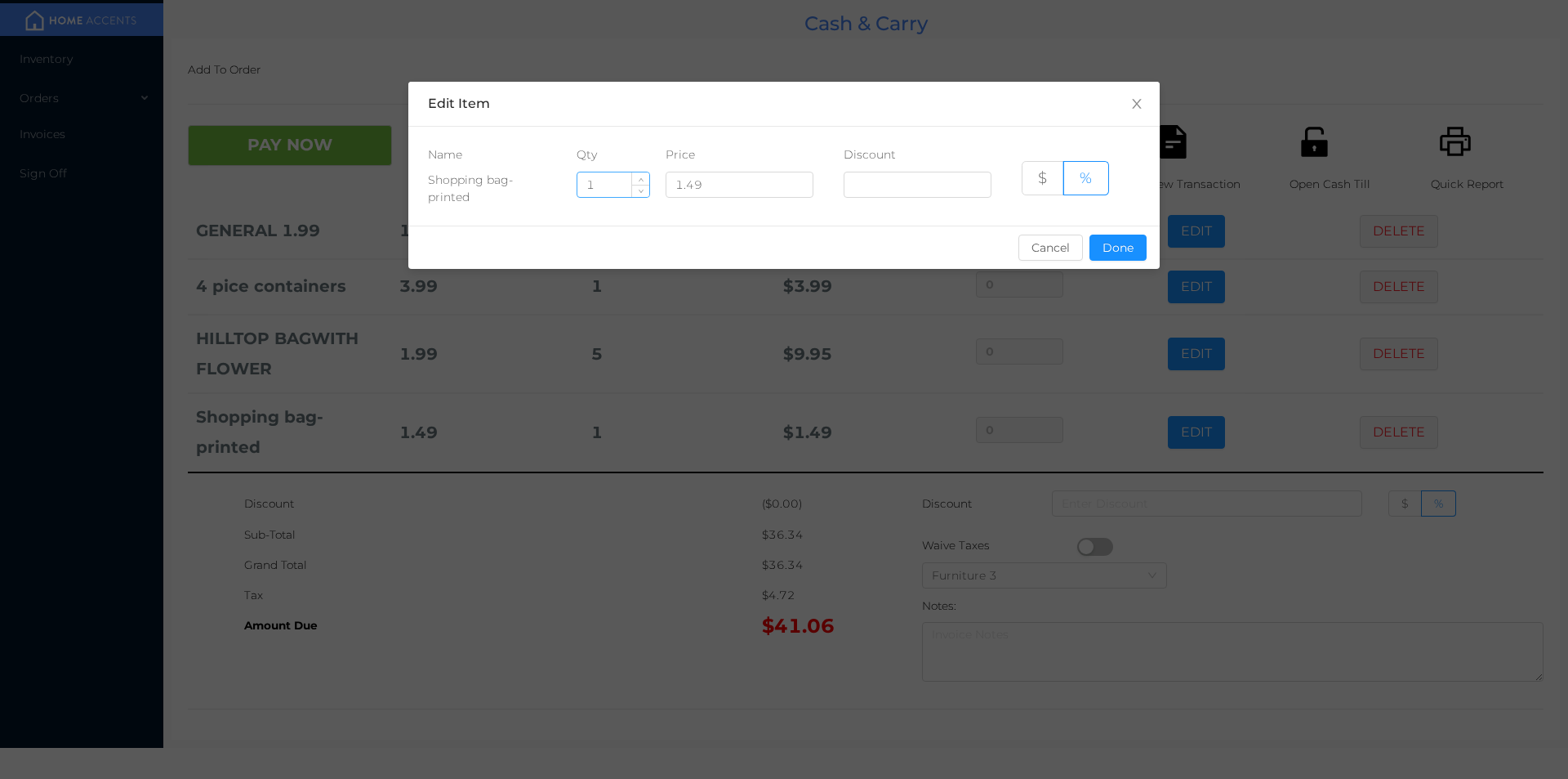
click at [601, 190] on input "1" at bounding box center [613, 185] width 72 height 25
type input "4"
click at [1116, 254] on button "Done" at bounding box center [1118, 247] width 57 height 26
type input "0%"
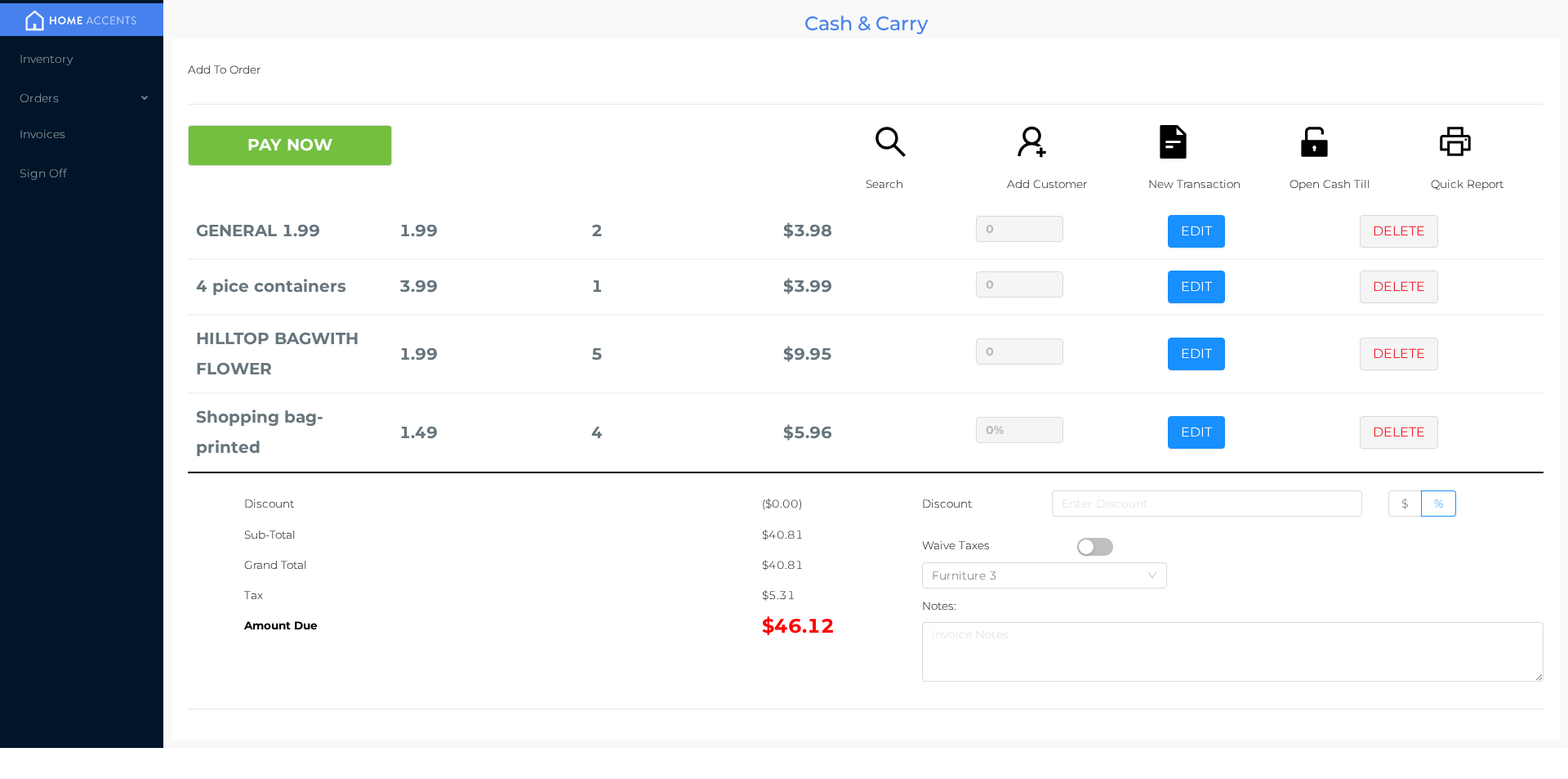
click at [615, 552] on div "Grand Total" at bounding box center [503, 565] width 518 height 30
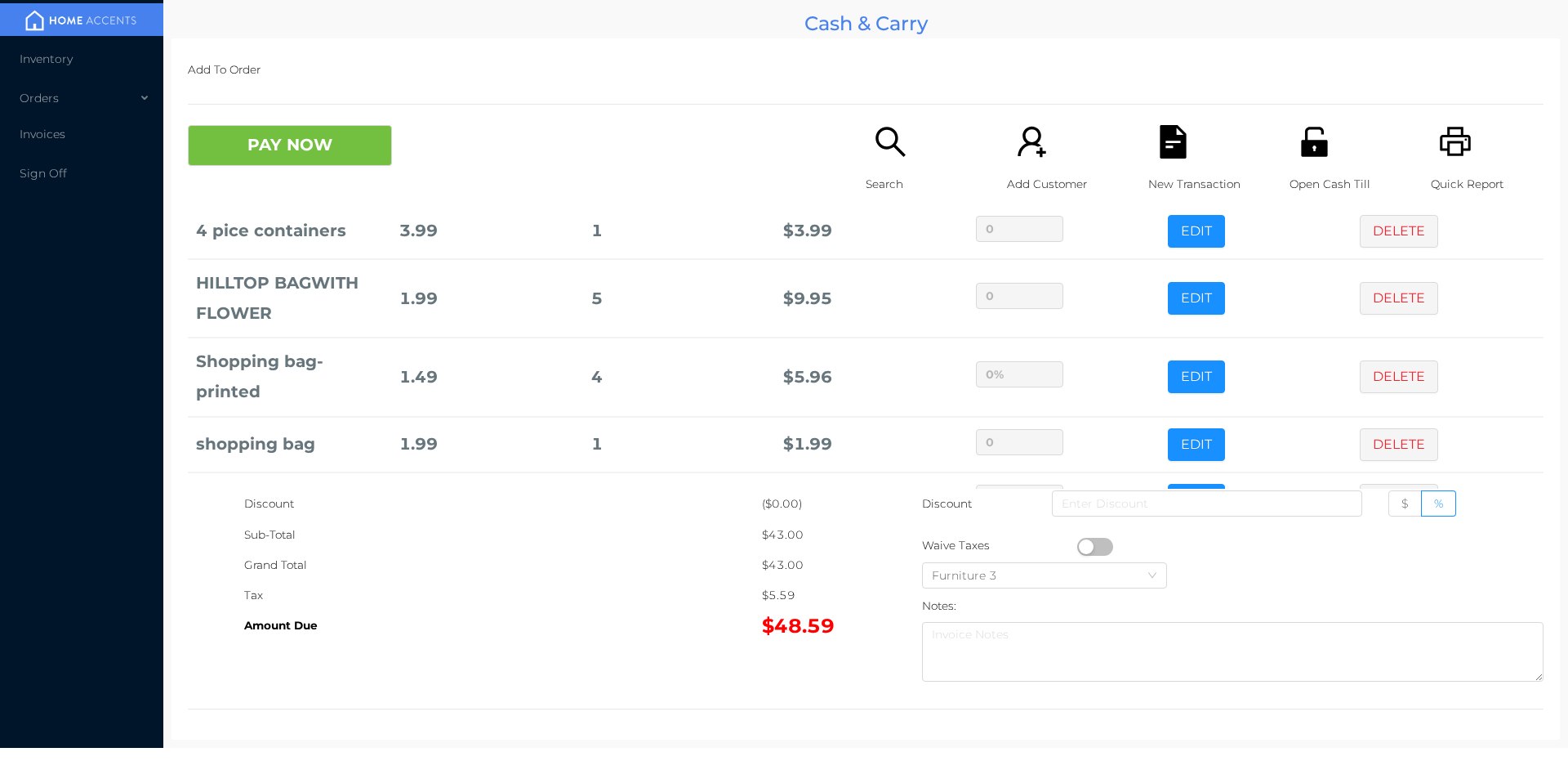
scroll to position [378, 0]
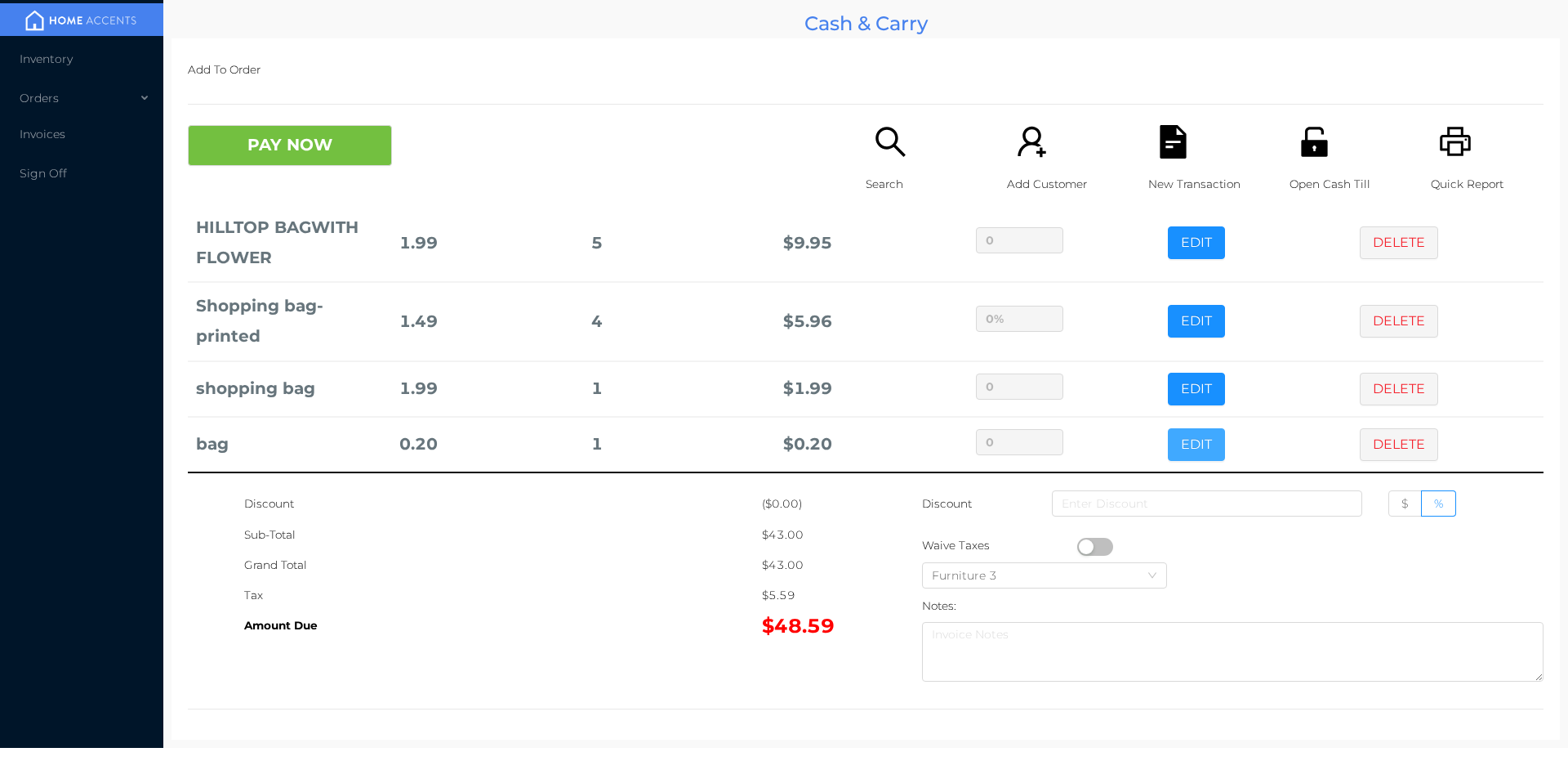
click at [1184, 440] on button "EDIT" at bounding box center [1196, 445] width 57 height 33
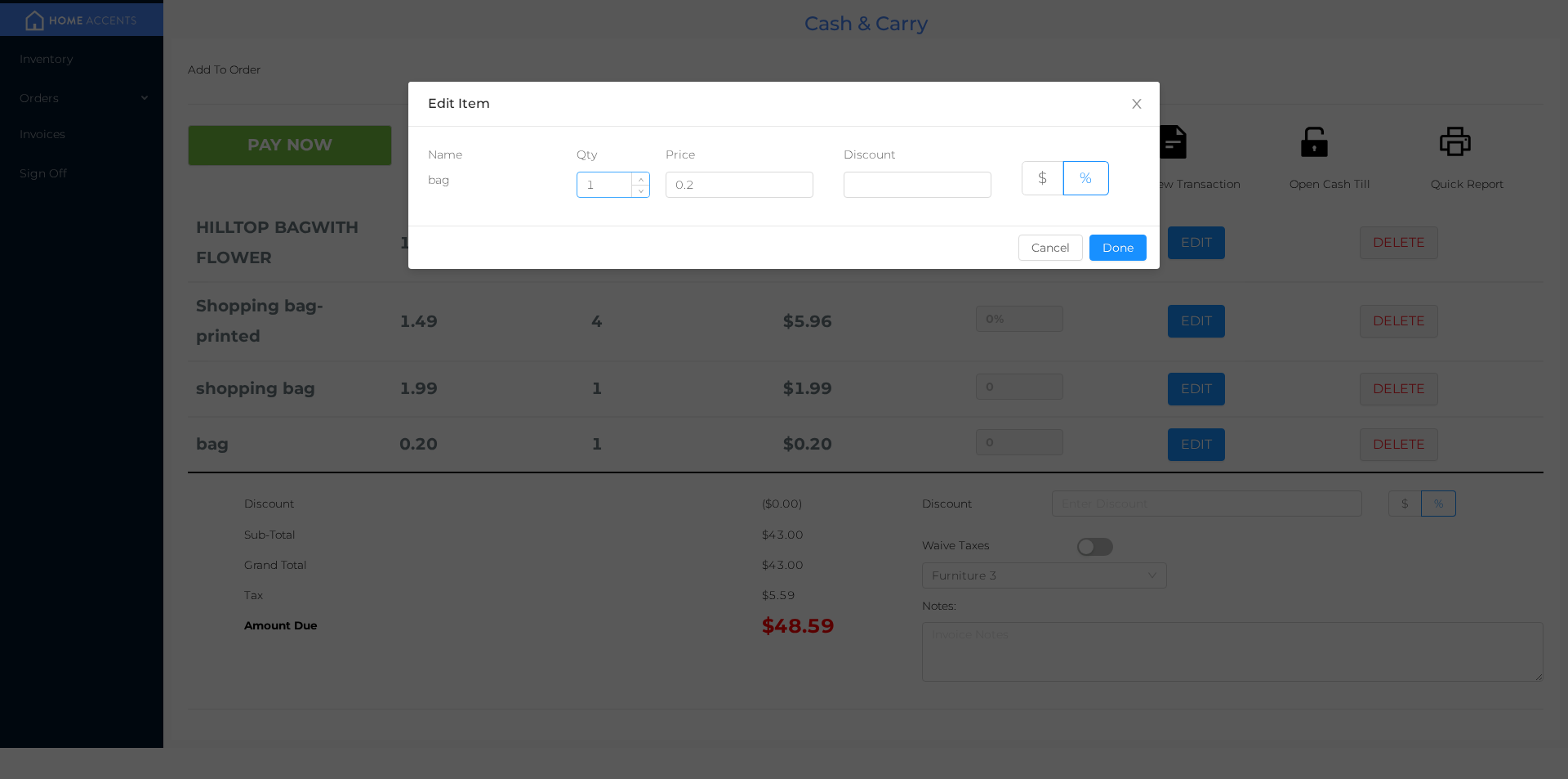
click at [608, 189] on input "1" at bounding box center [613, 185] width 72 height 25
type input "40"
click at [600, 636] on div "sentinelStart Edit Item Name Qty Price Discount bag 40 0.2 $ % Cancel Done sent…" at bounding box center [784, 390] width 1568 height 779
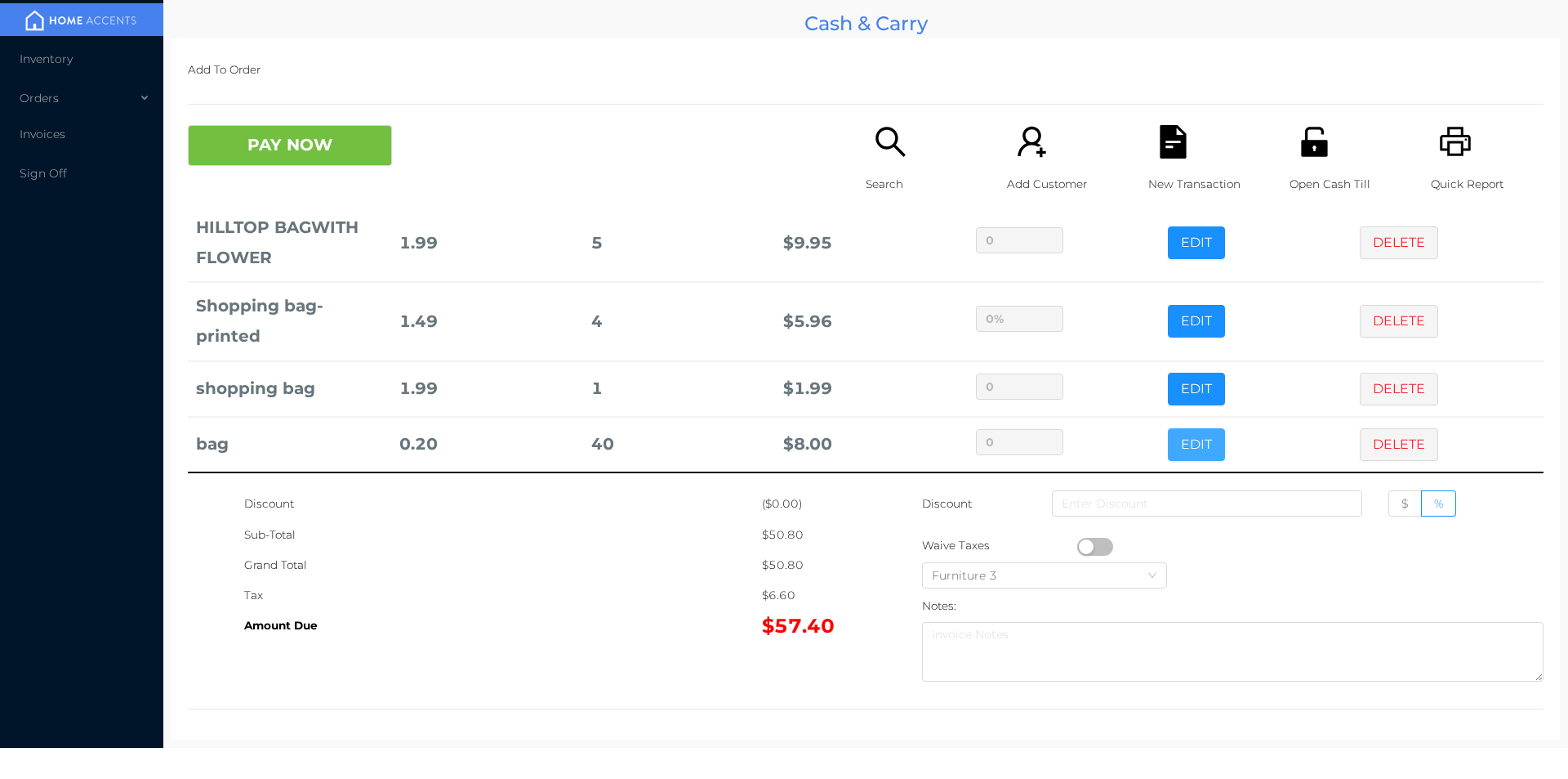
click at [1168, 429] on button "EDIT" at bounding box center [1196, 445] width 57 height 33
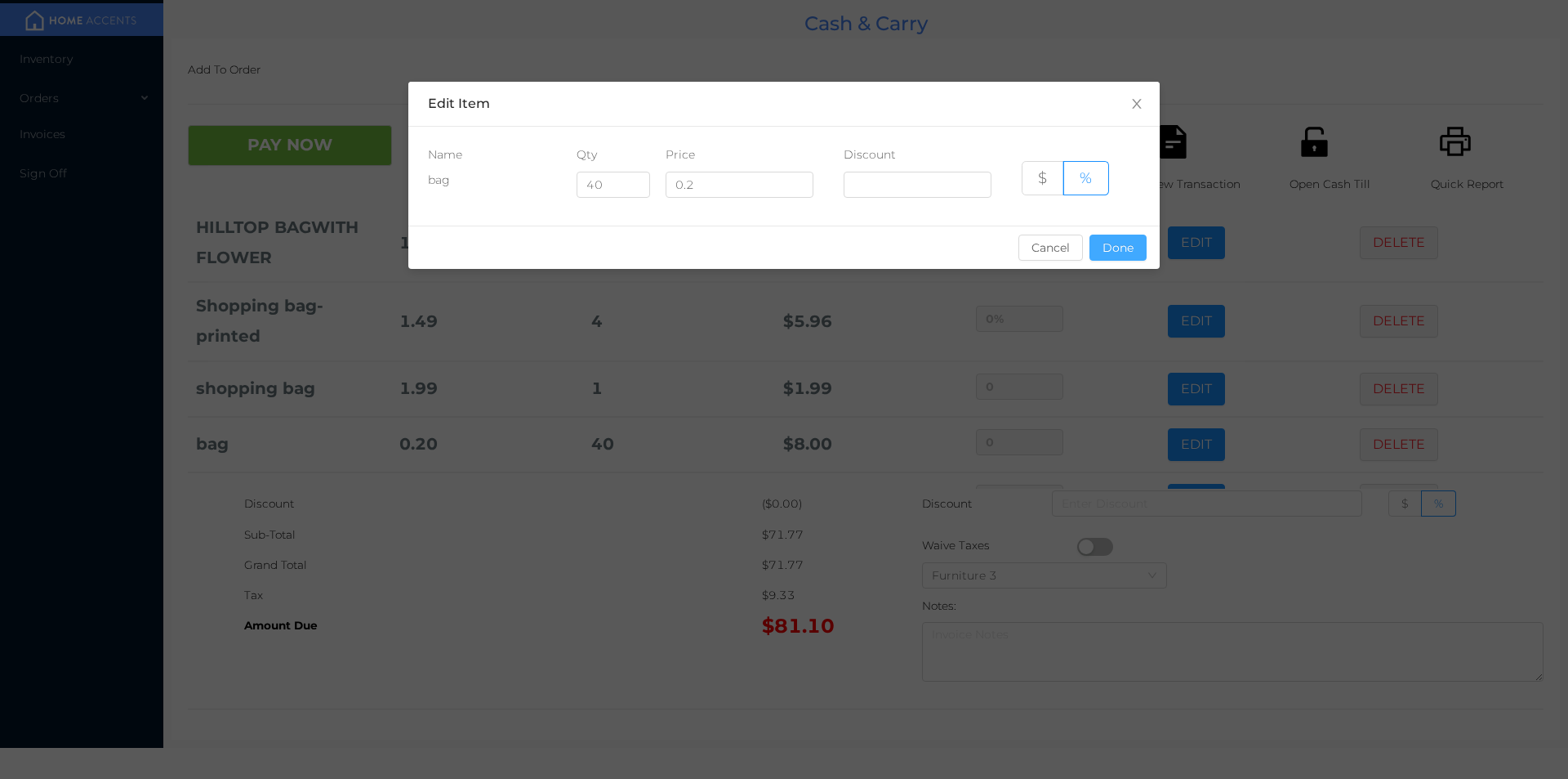
click at [1109, 256] on button "Done" at bounding box center [1118, 247] width 57 height 26
type input "0%"
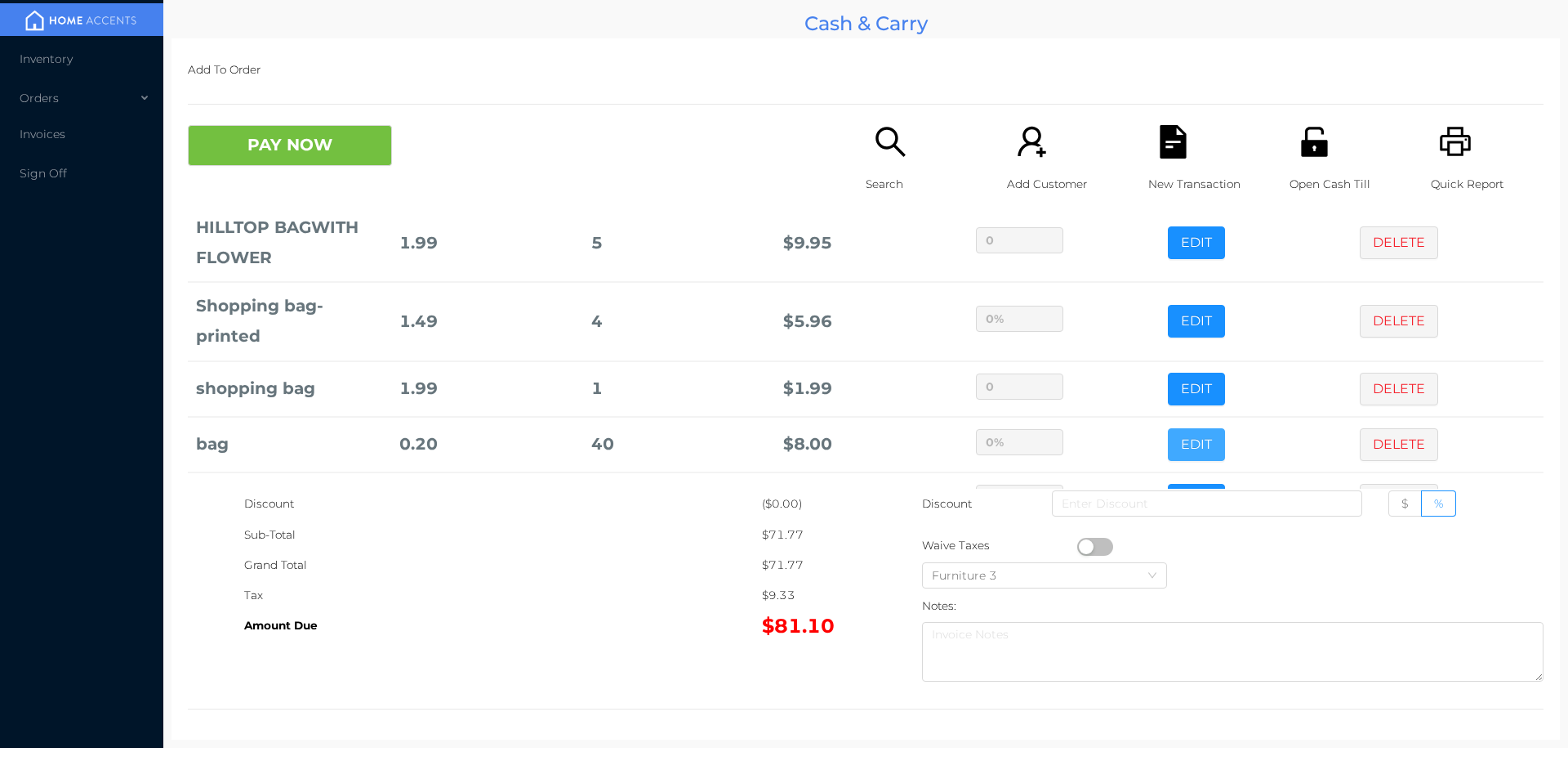
scroll to position [434, 0]
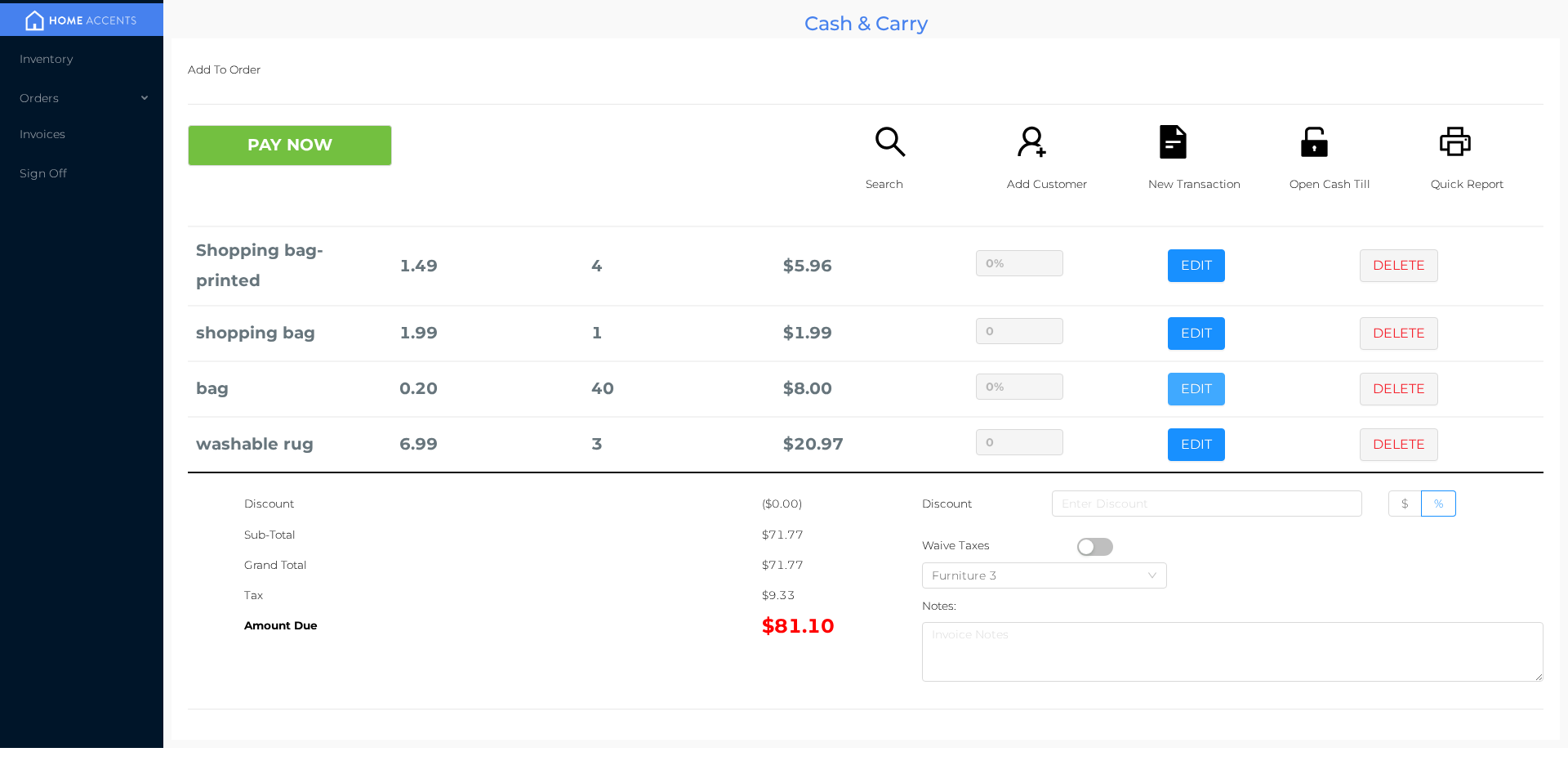
click at [1168, 373] on button "EDIT" at bounding box center [1196, 389] width 57 height 33
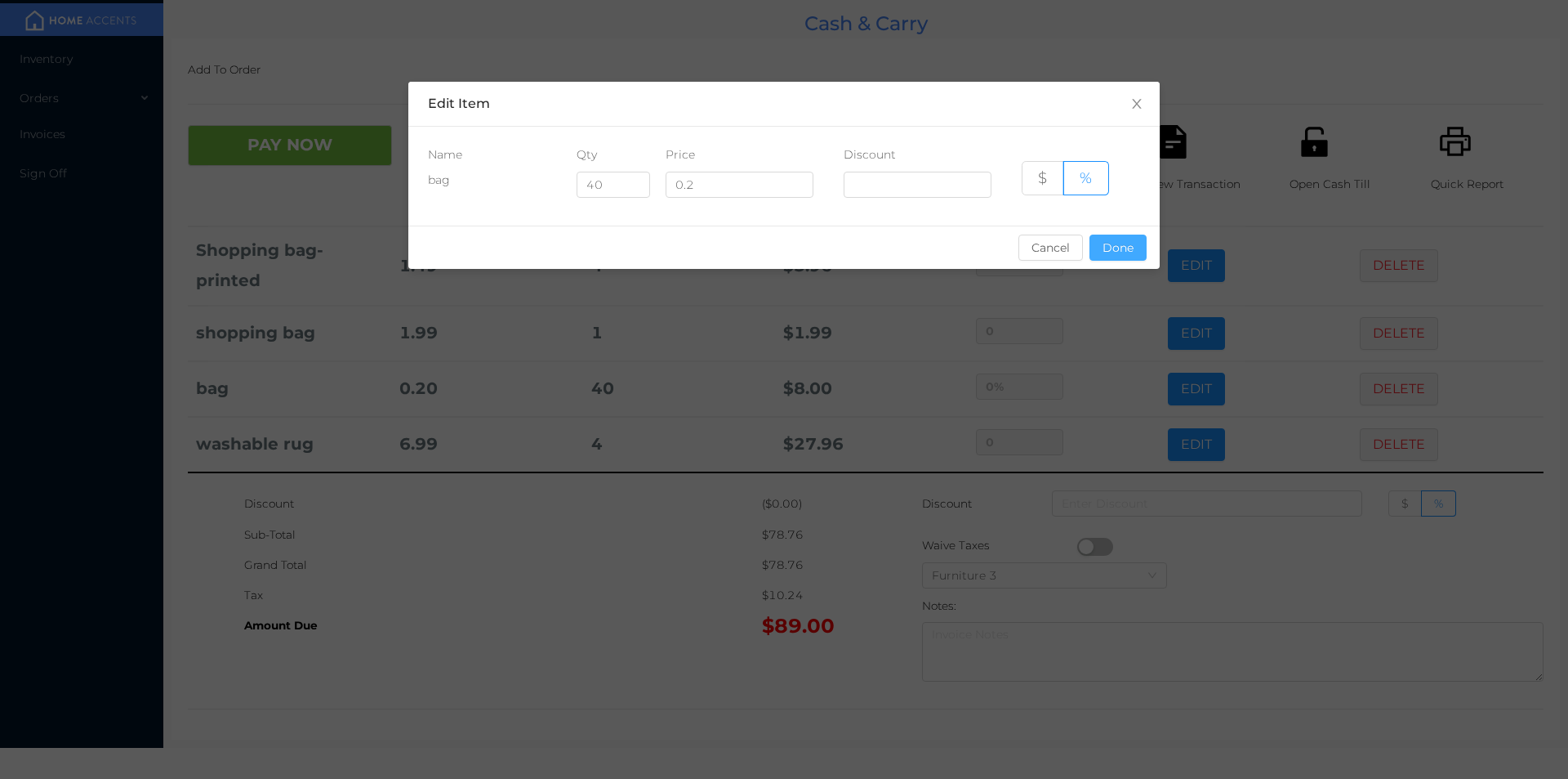
click at [1111, 255] on button "Done" at bounding box center [1118, 247] width 57 height 26
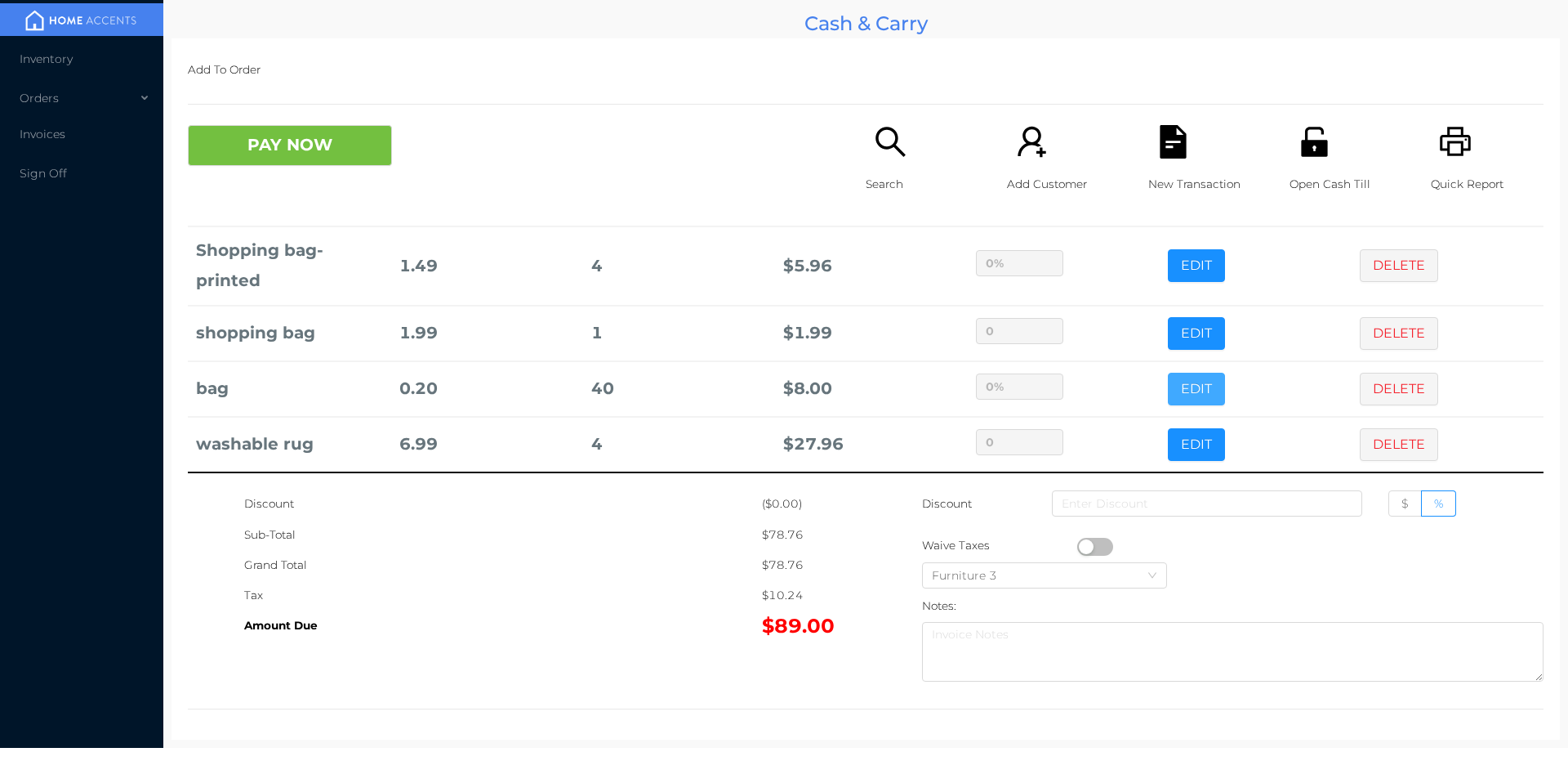
click at [1168, 373] on button "EDIT" at bounding box center [1196, 389] width 57 height 33
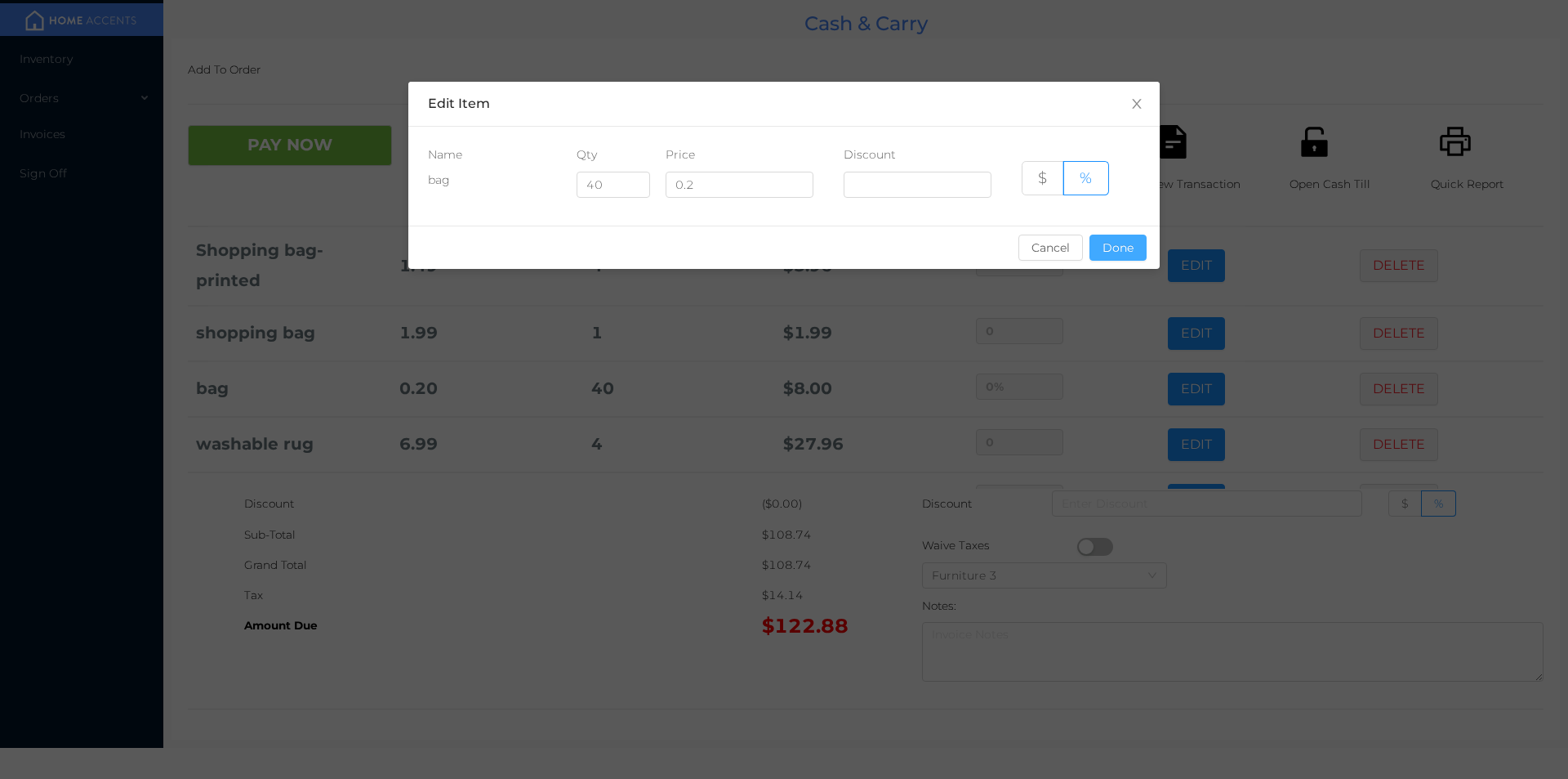
click at [1117, 248] on button "Done" at bounding box center [1118, 247] width 57 height 26
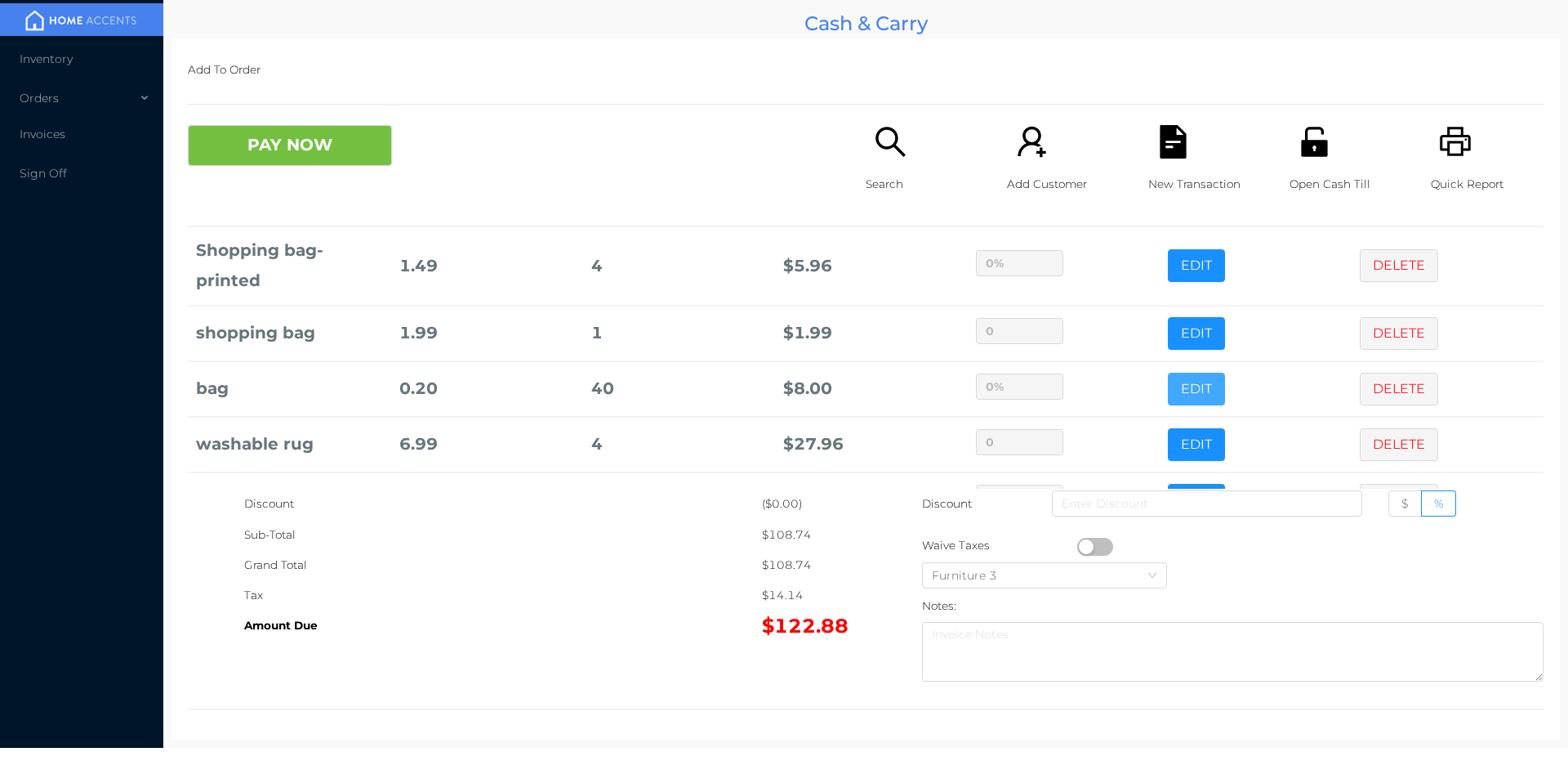
scroll to position [490, 0]
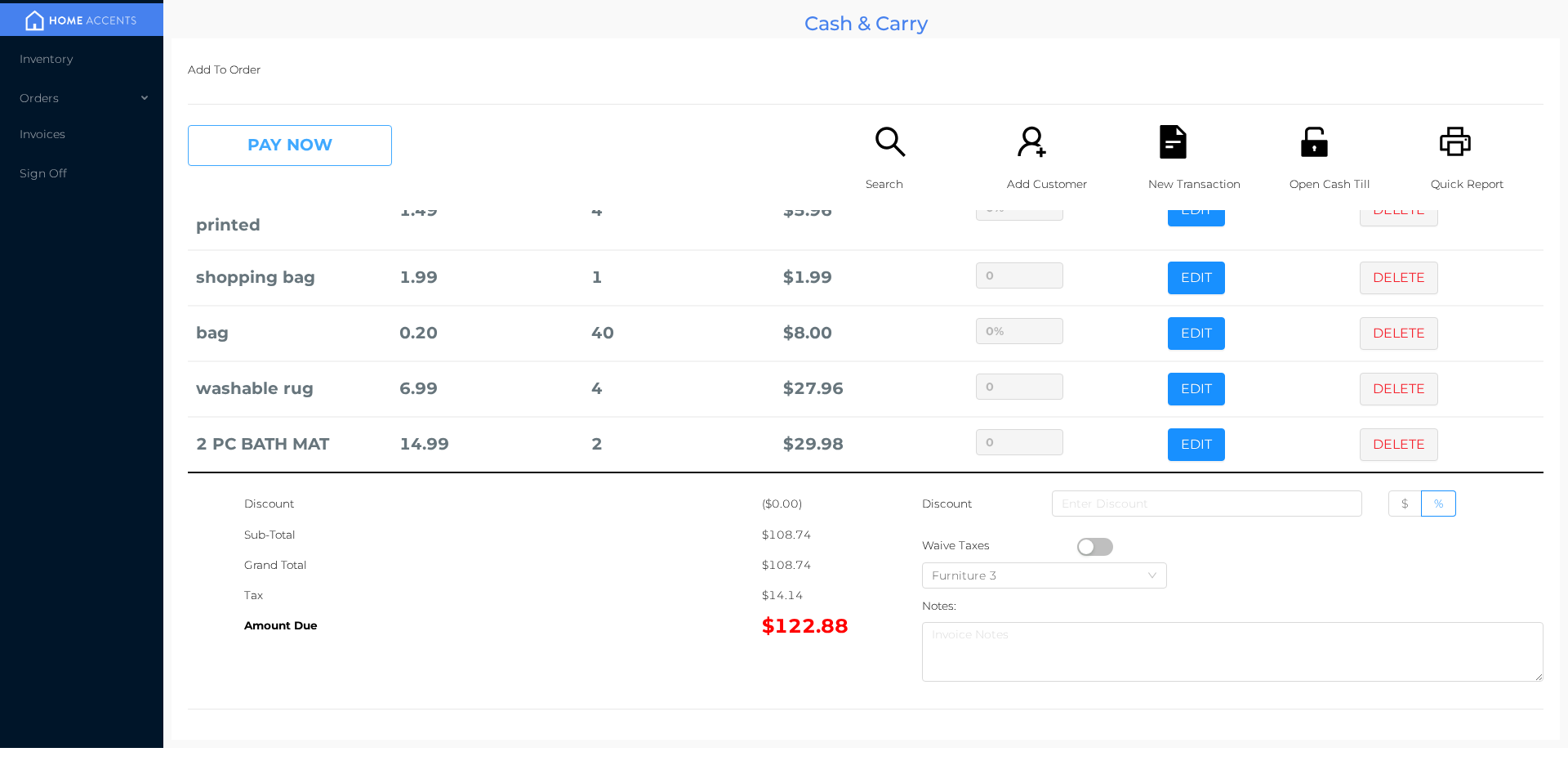
click at [295, 147] on button "PAY NOW" at bounding box center [290, 146] width 204 height 41
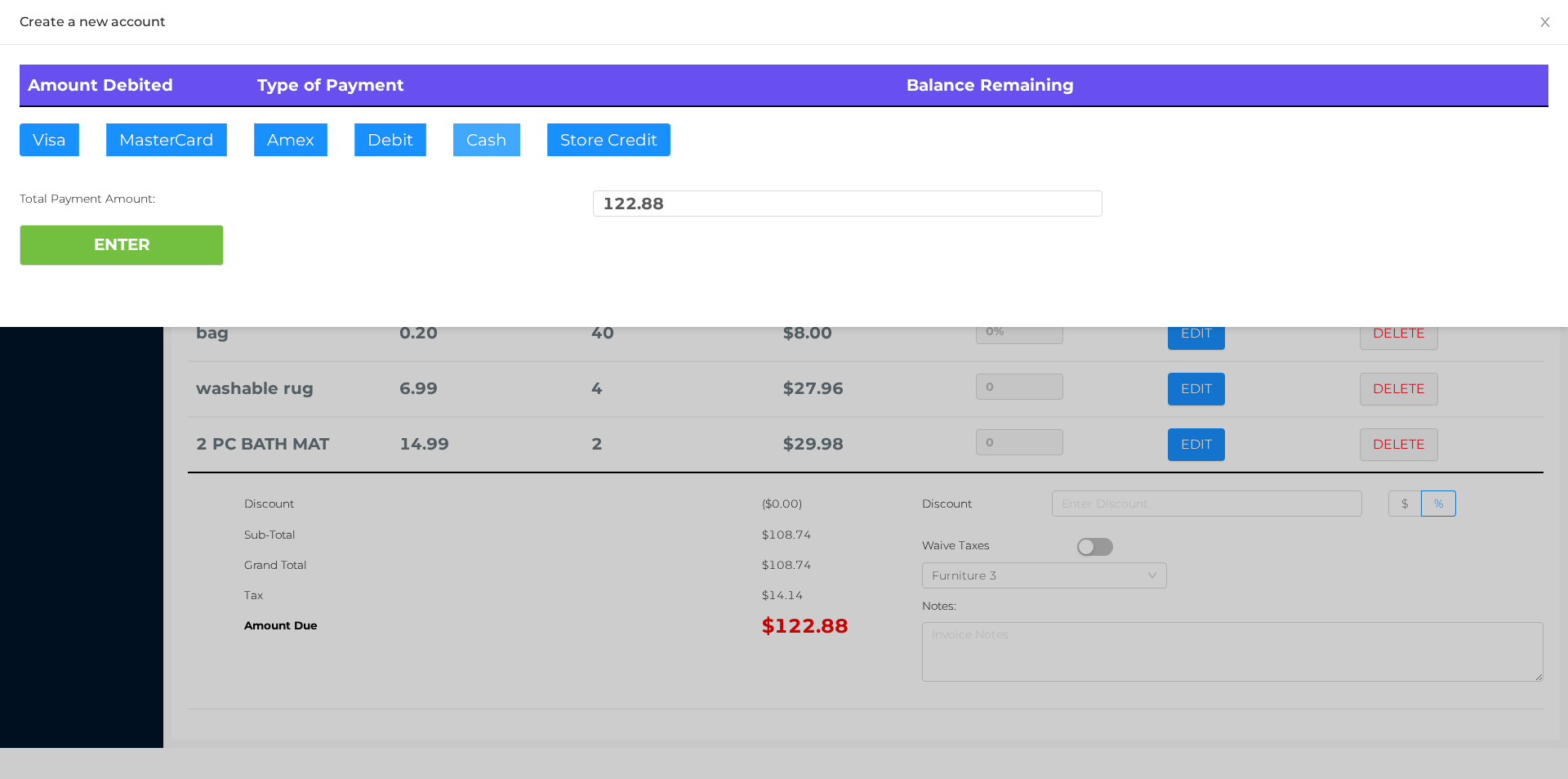
click at [463, 138] on button "Cash" at bounding box center [487, 139] width 67 height 33
type input "125."
click at [158, 242] on button "ENTER" at bounding box center [122, 245] width 204 height 41
type input "0"
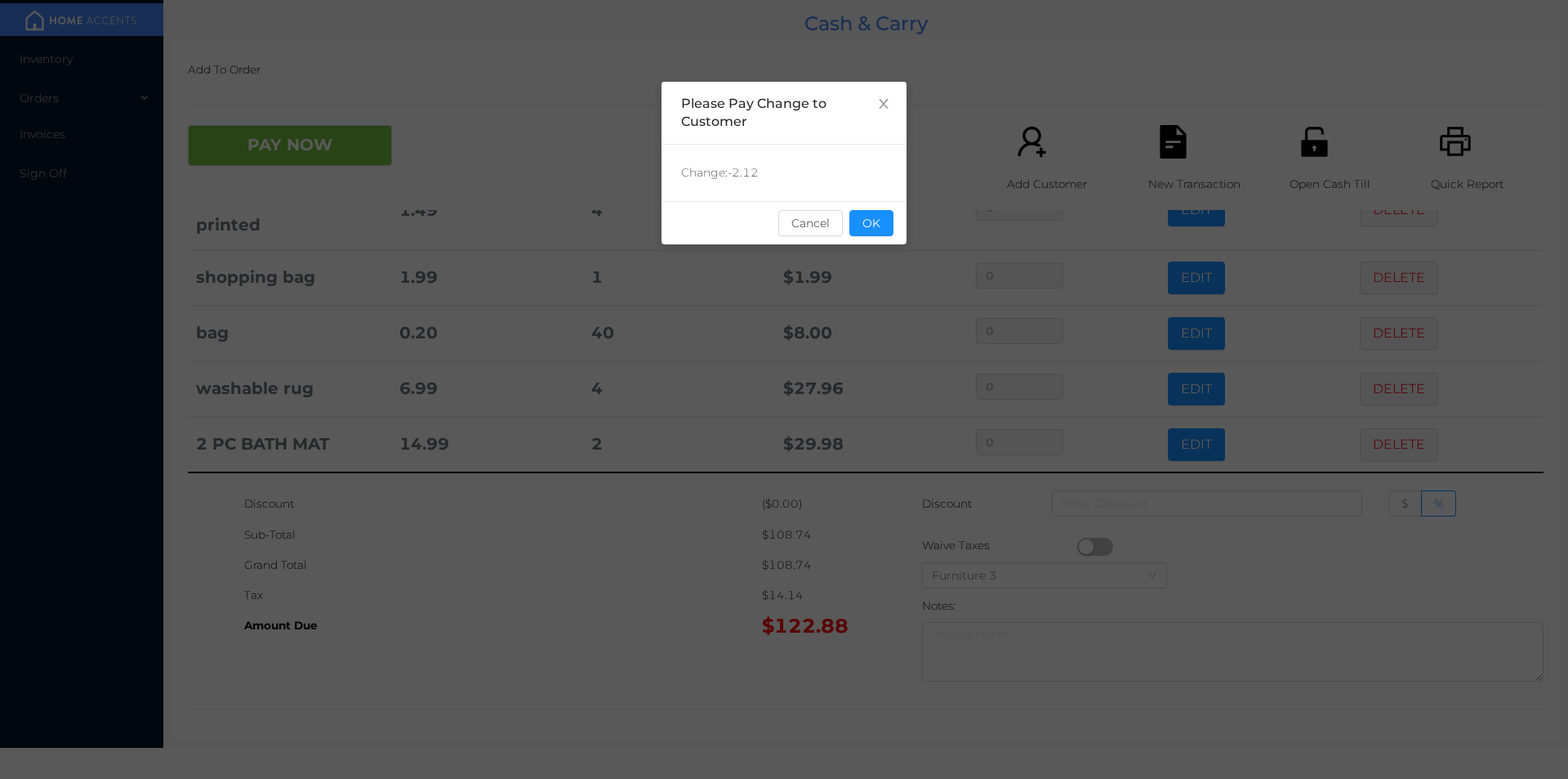
scroll to position [0, 0]
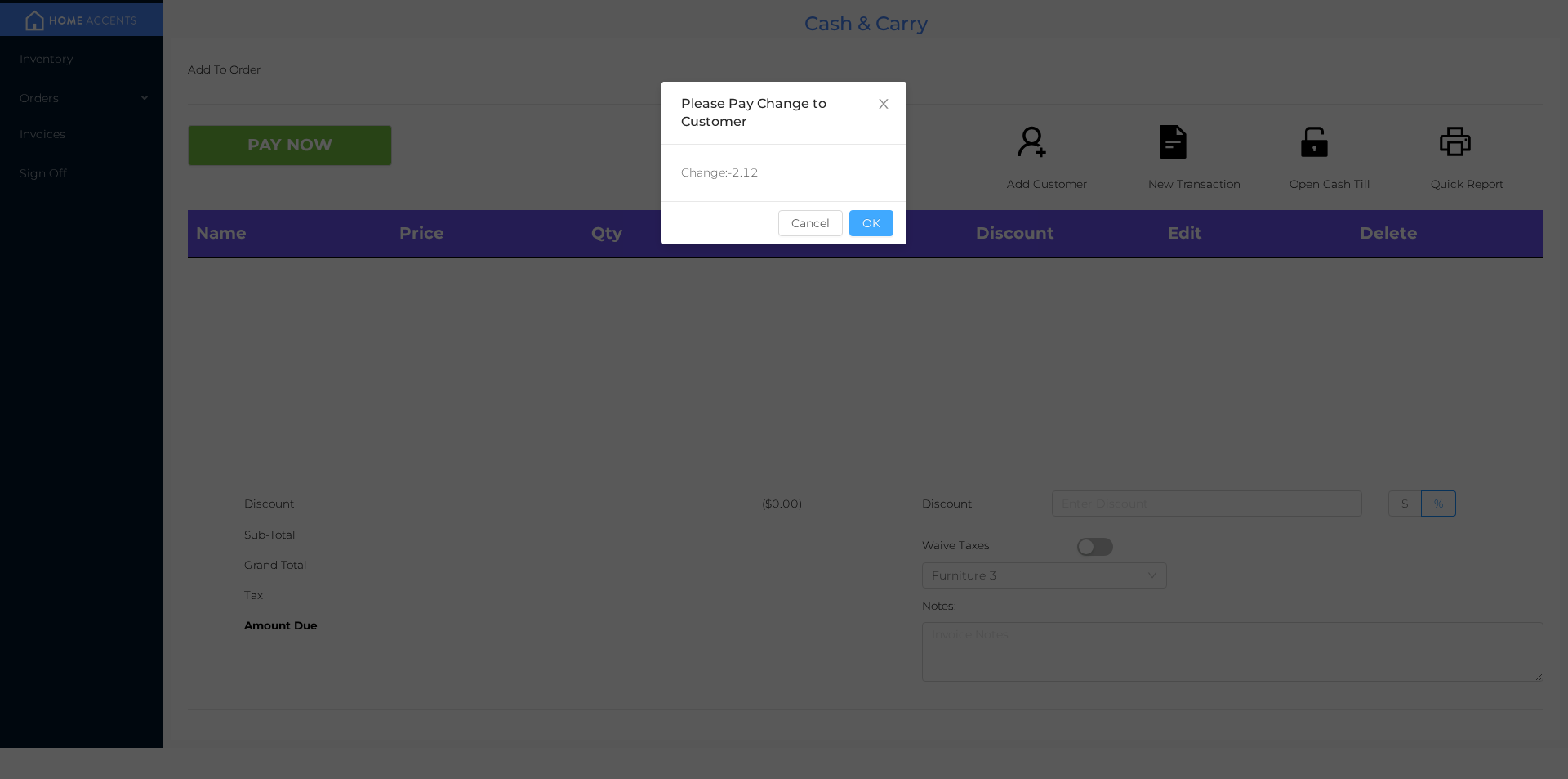
click at [878, 220] on button "OK" at bounding box center [872, 223] width 44 height 26
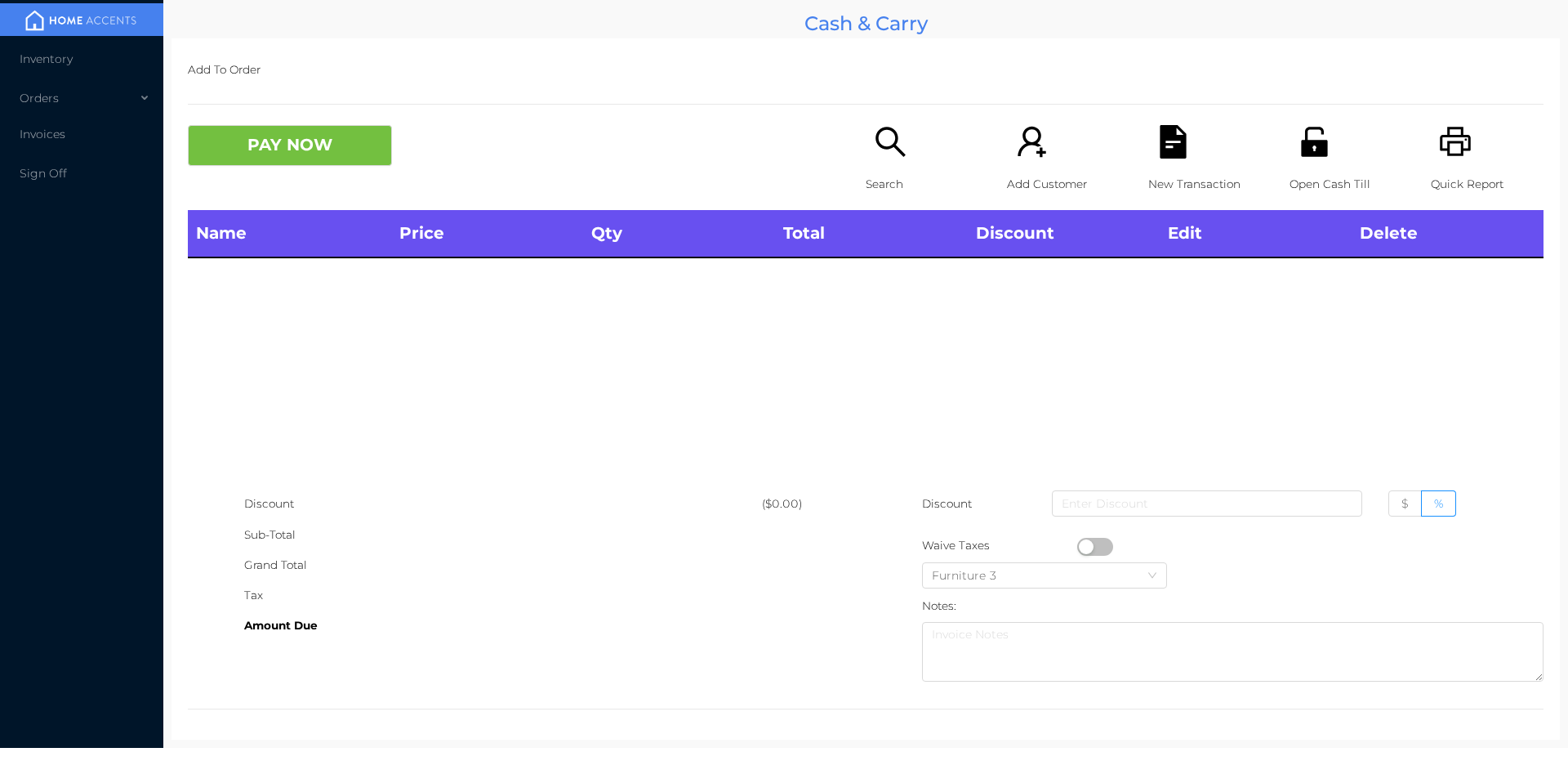
click at [890, 163] on div "Search" at bounding box center [921, 168] width 113 height 85
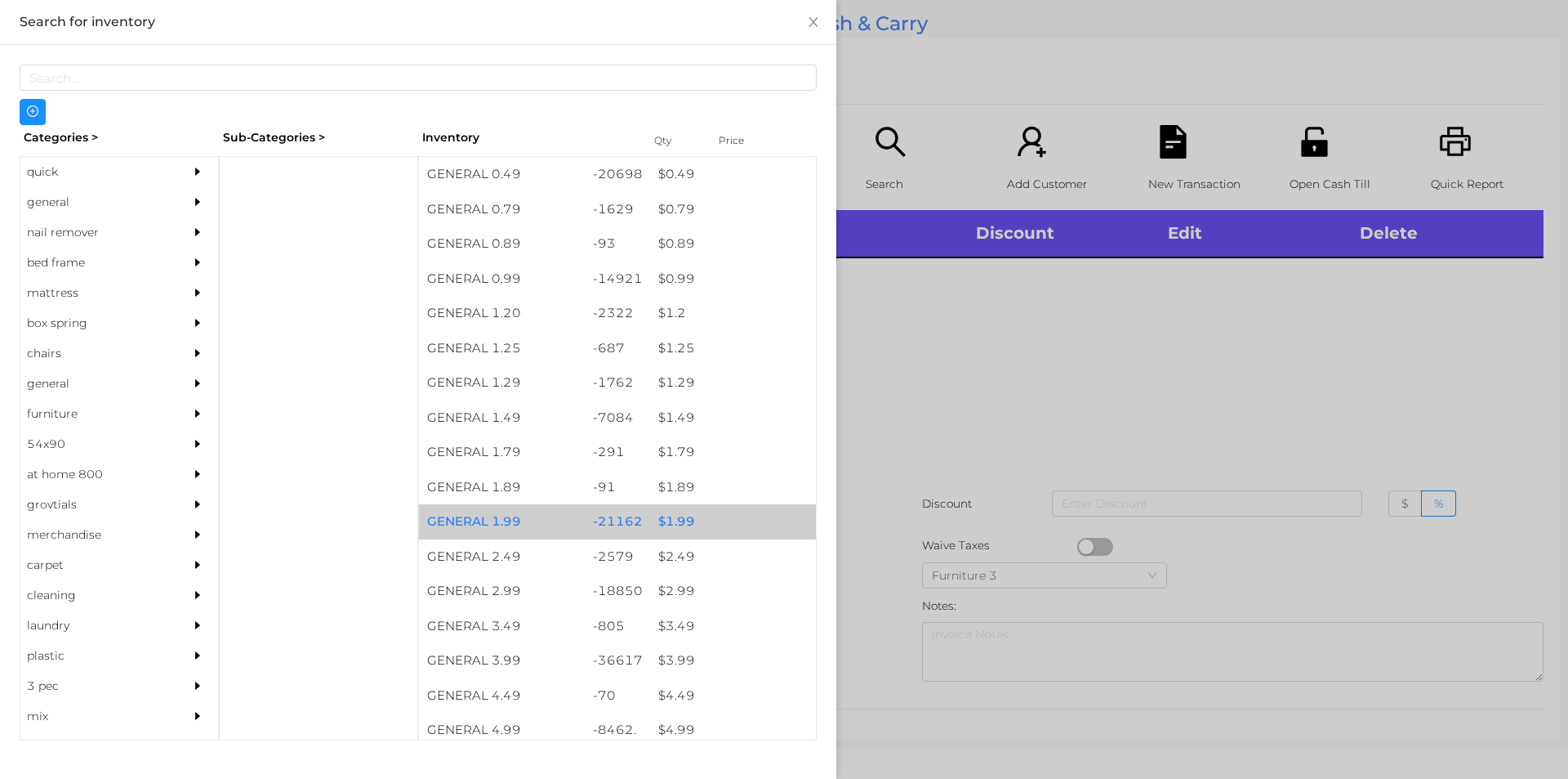
click at [674, 523] on div "$ 1.99" at bounding box center [733, 522] width 166 height 35
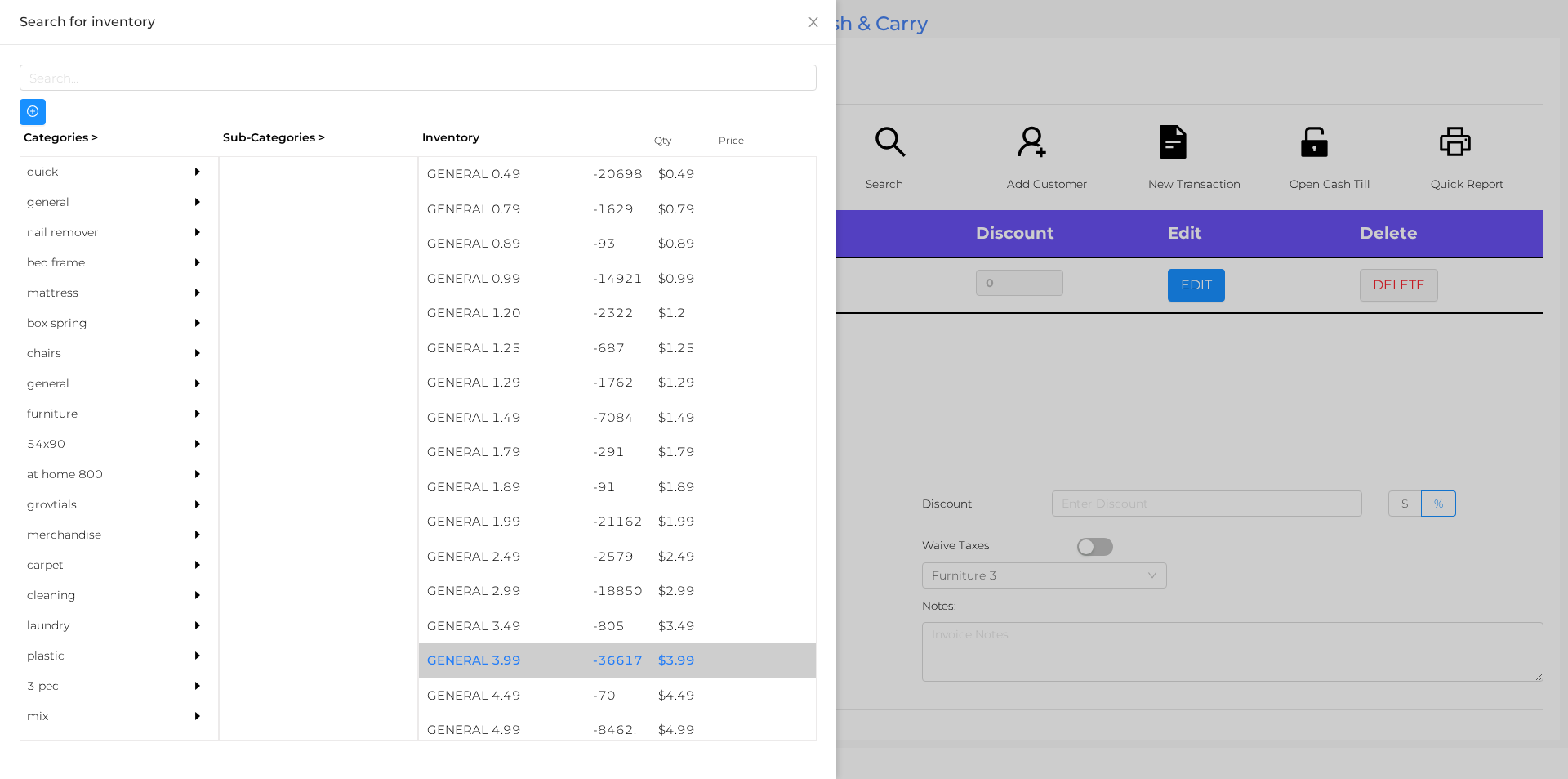
click at [670, 659] on div "$ 3.99" at bounding box center [733, 661] width 166 height 35
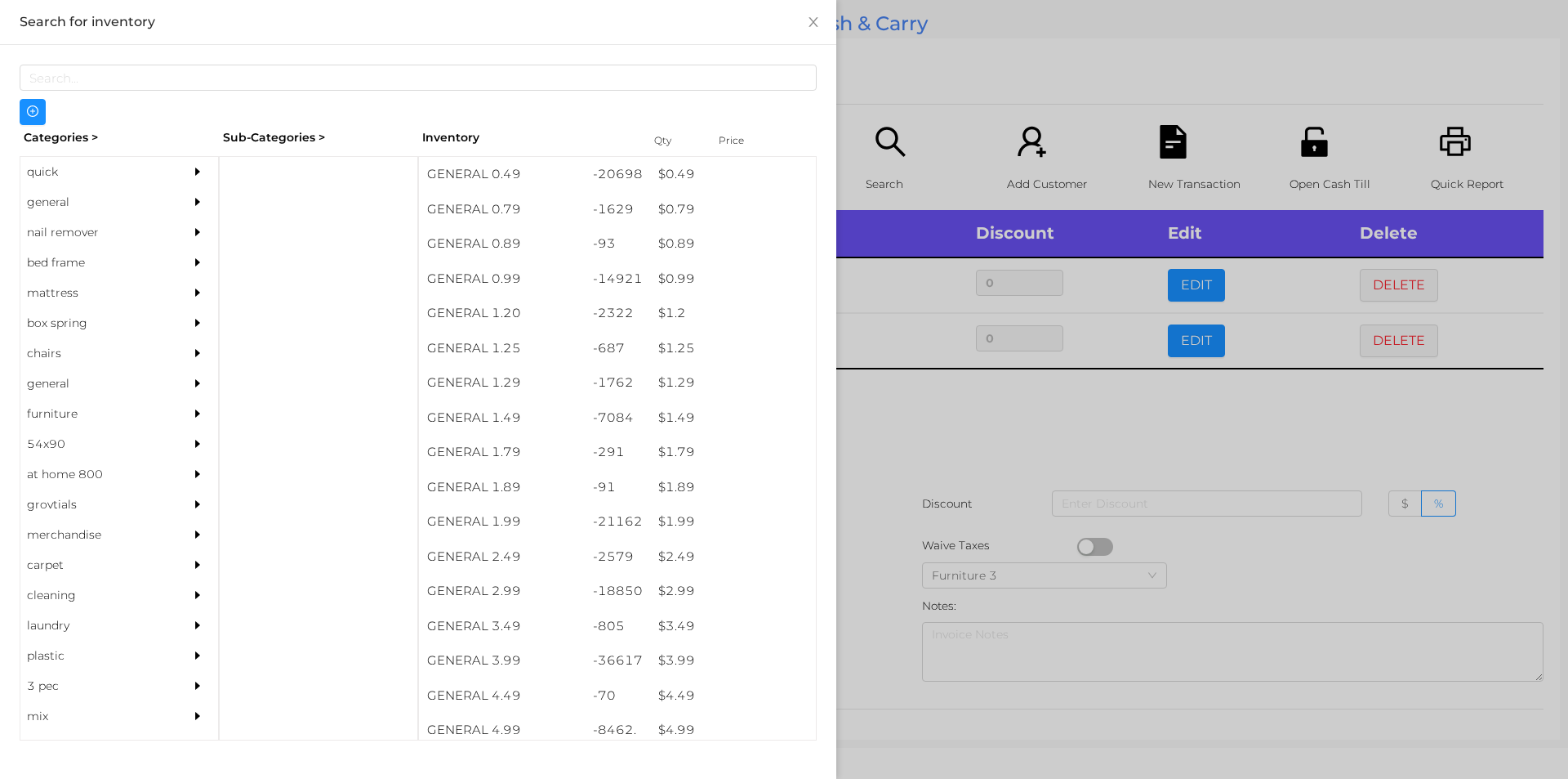
click at [899, 599] on div at bounding box center [784, 390] width 1568 height 779
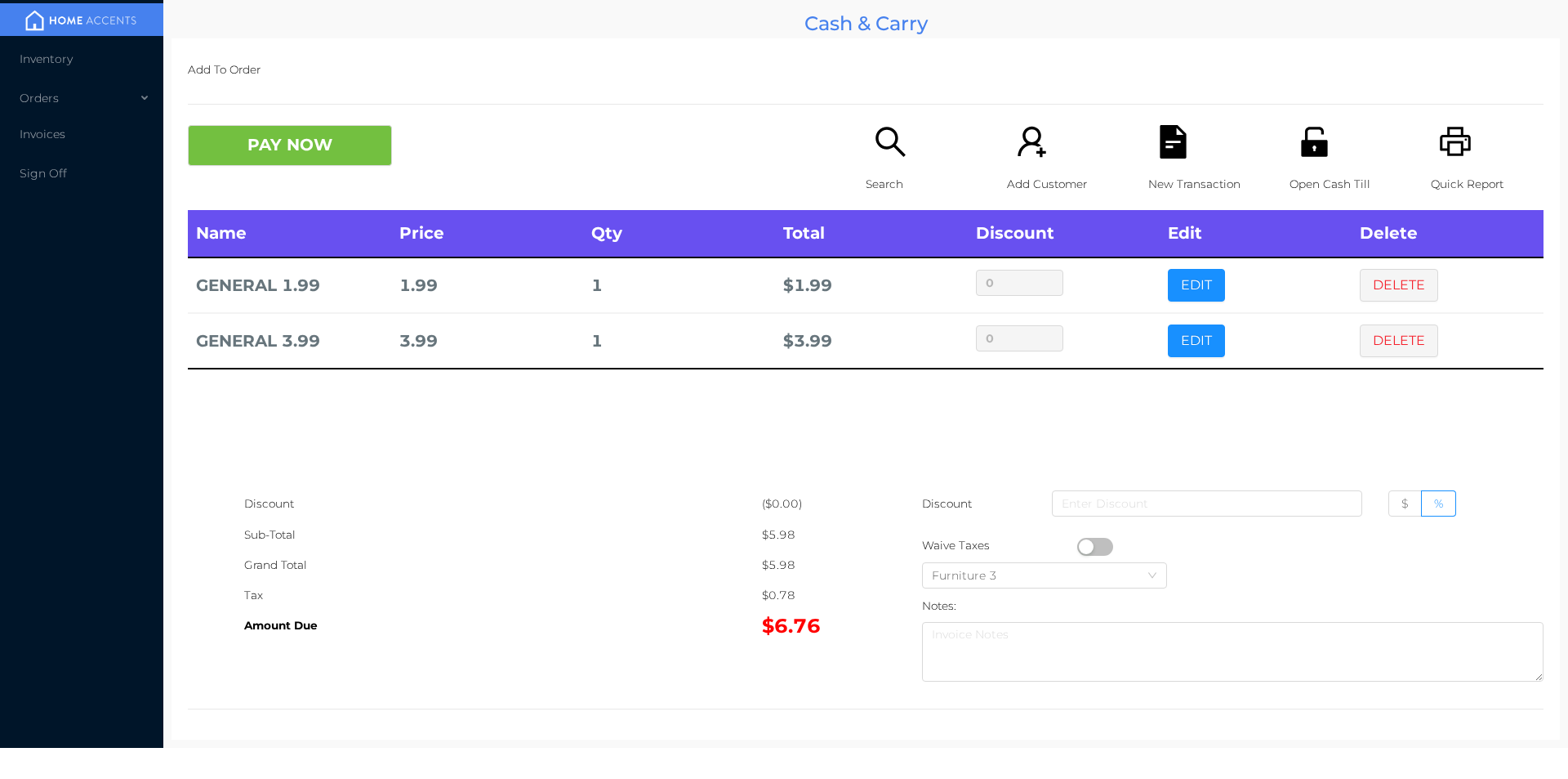
click at [866, 155] on div "Search" at bounding box center [921, 168] width 113 height 85
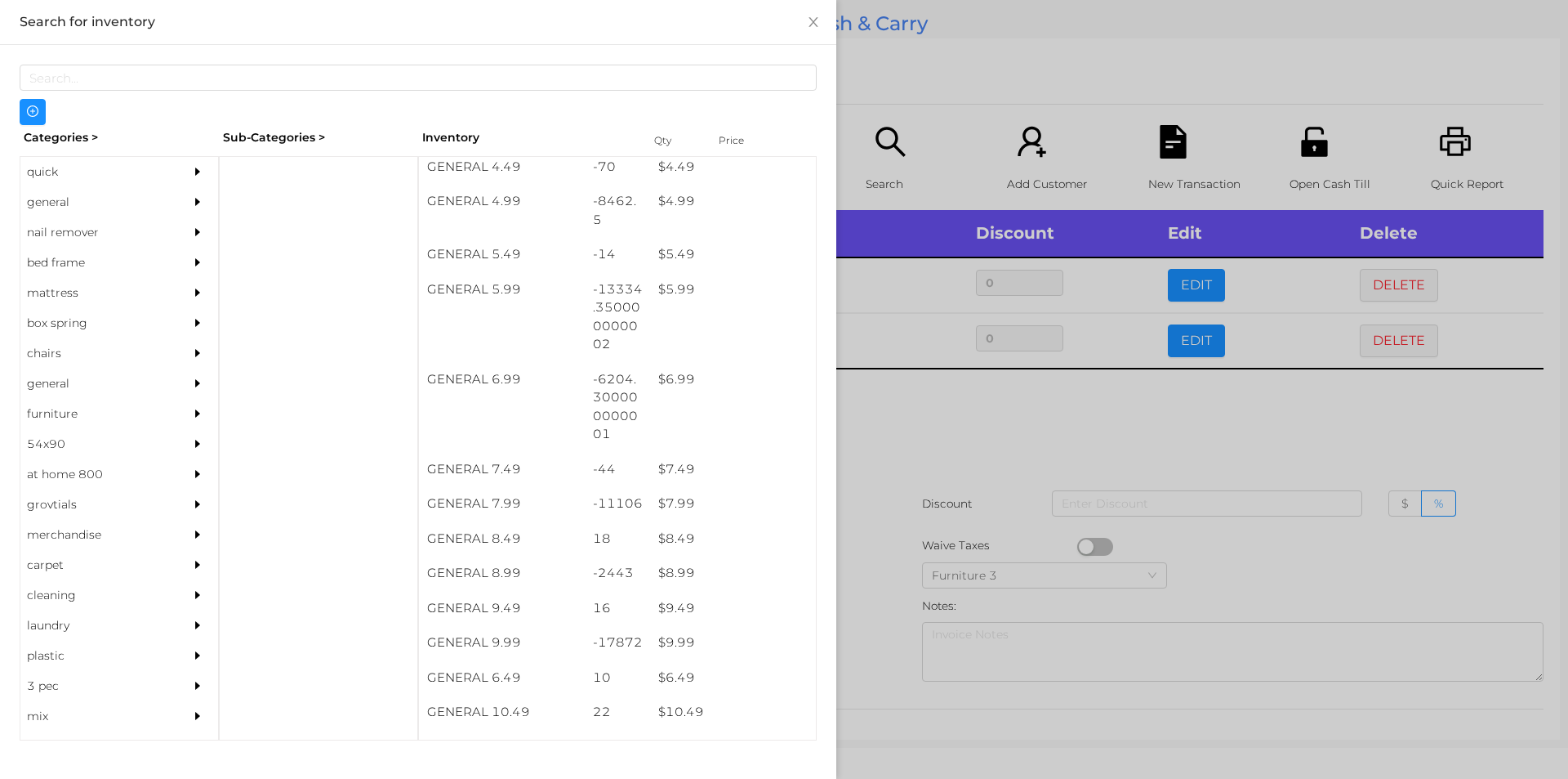
scroll to position [551, 0]
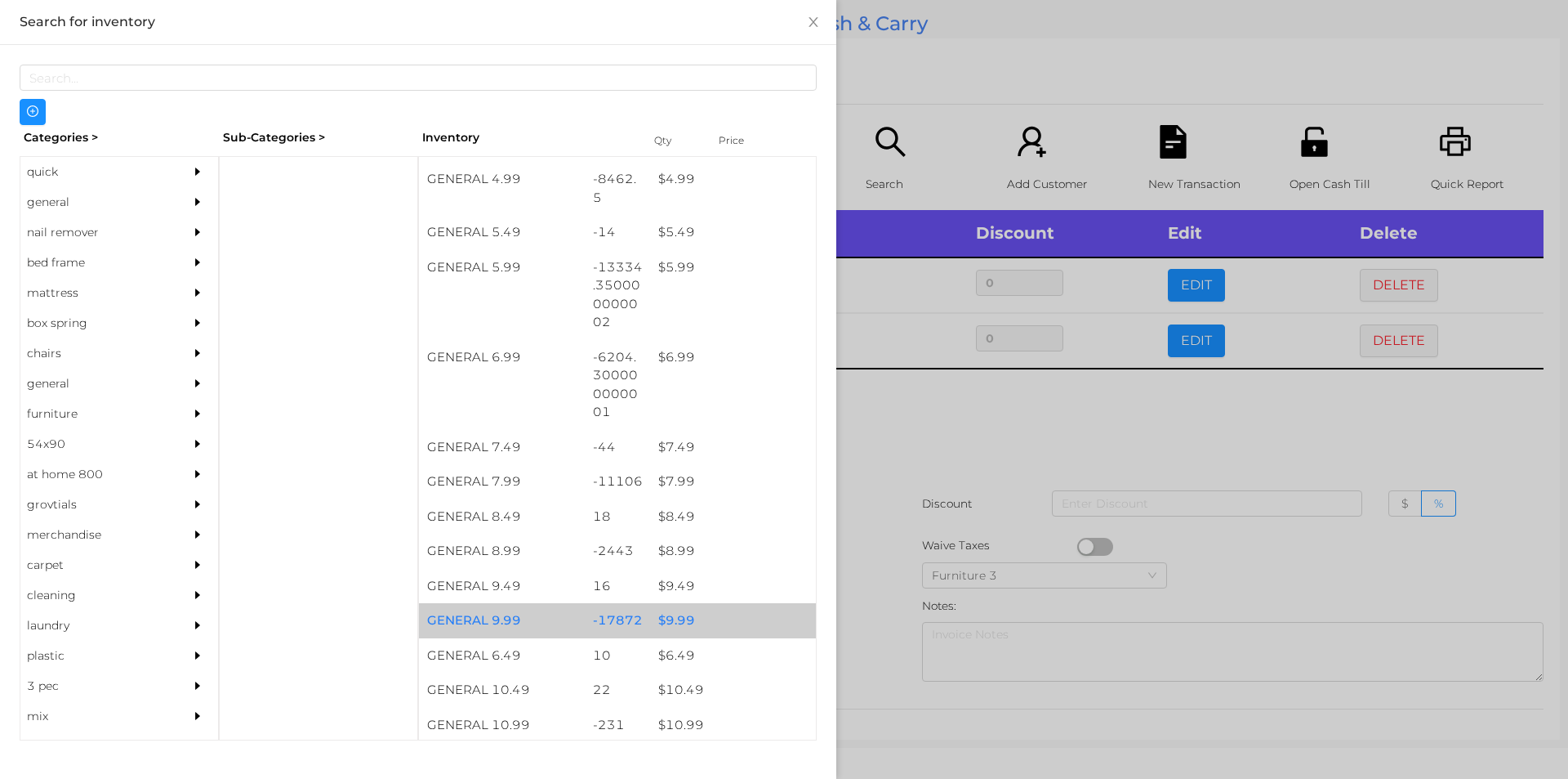
click at [673, 618] on div "$ 9.99" at bounding box center [733, 621] width 166 height 35
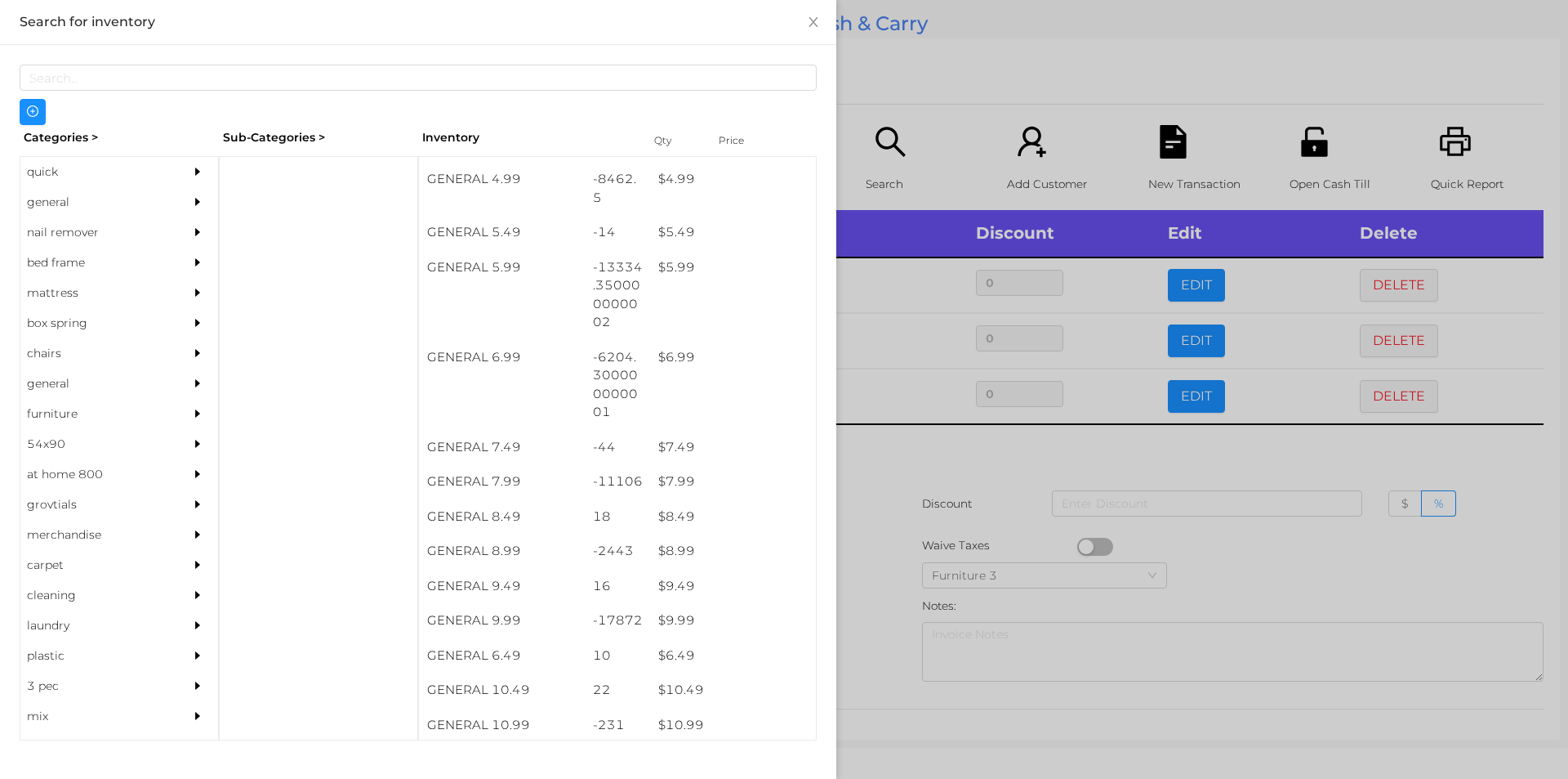
click at [884, 610] on div at bounding box center [784, 390] width 1568 height 779
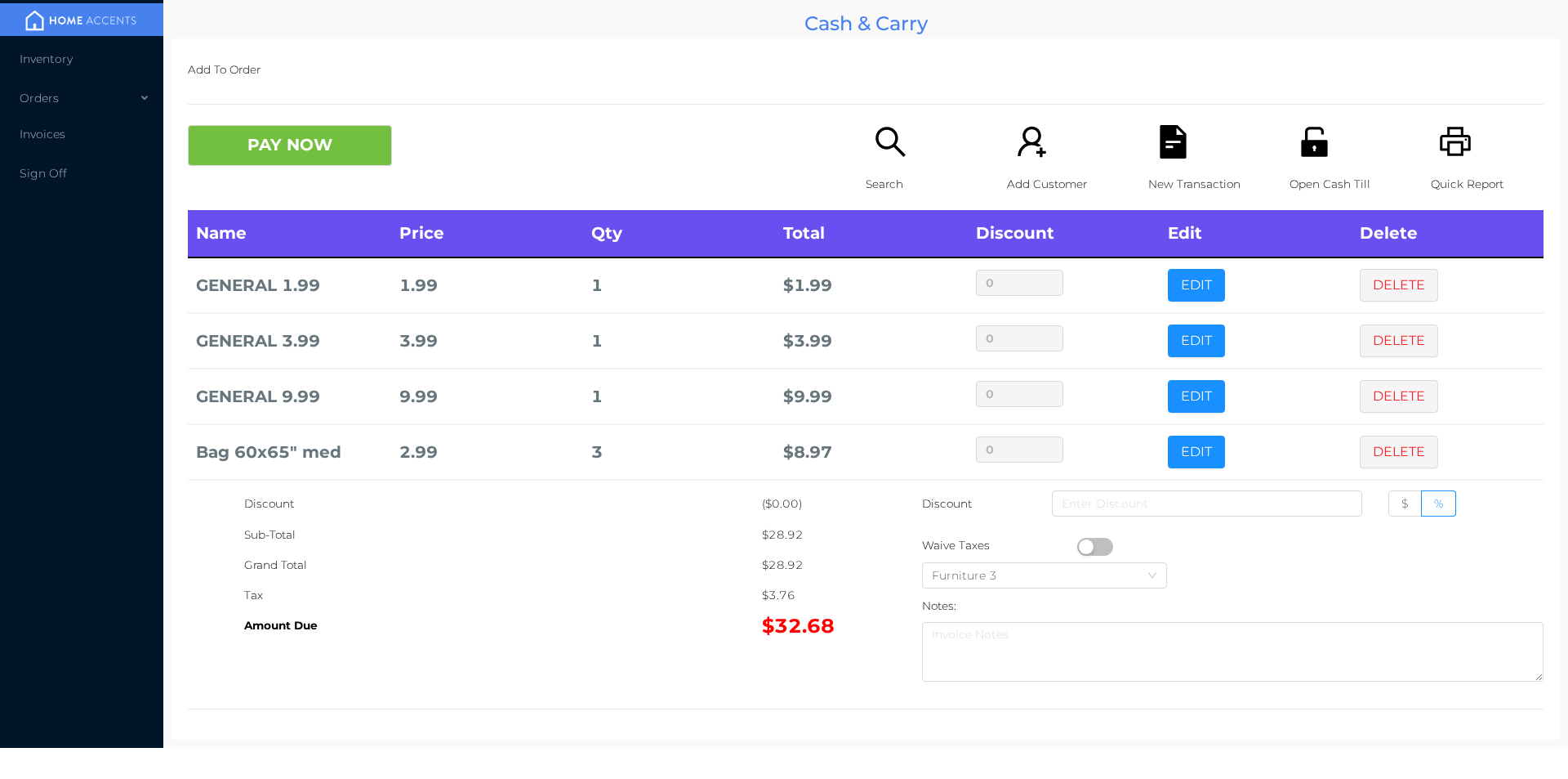
click at [874, 156] on icon "icon: search" at bounding box center [891, 142] width 34 height 34
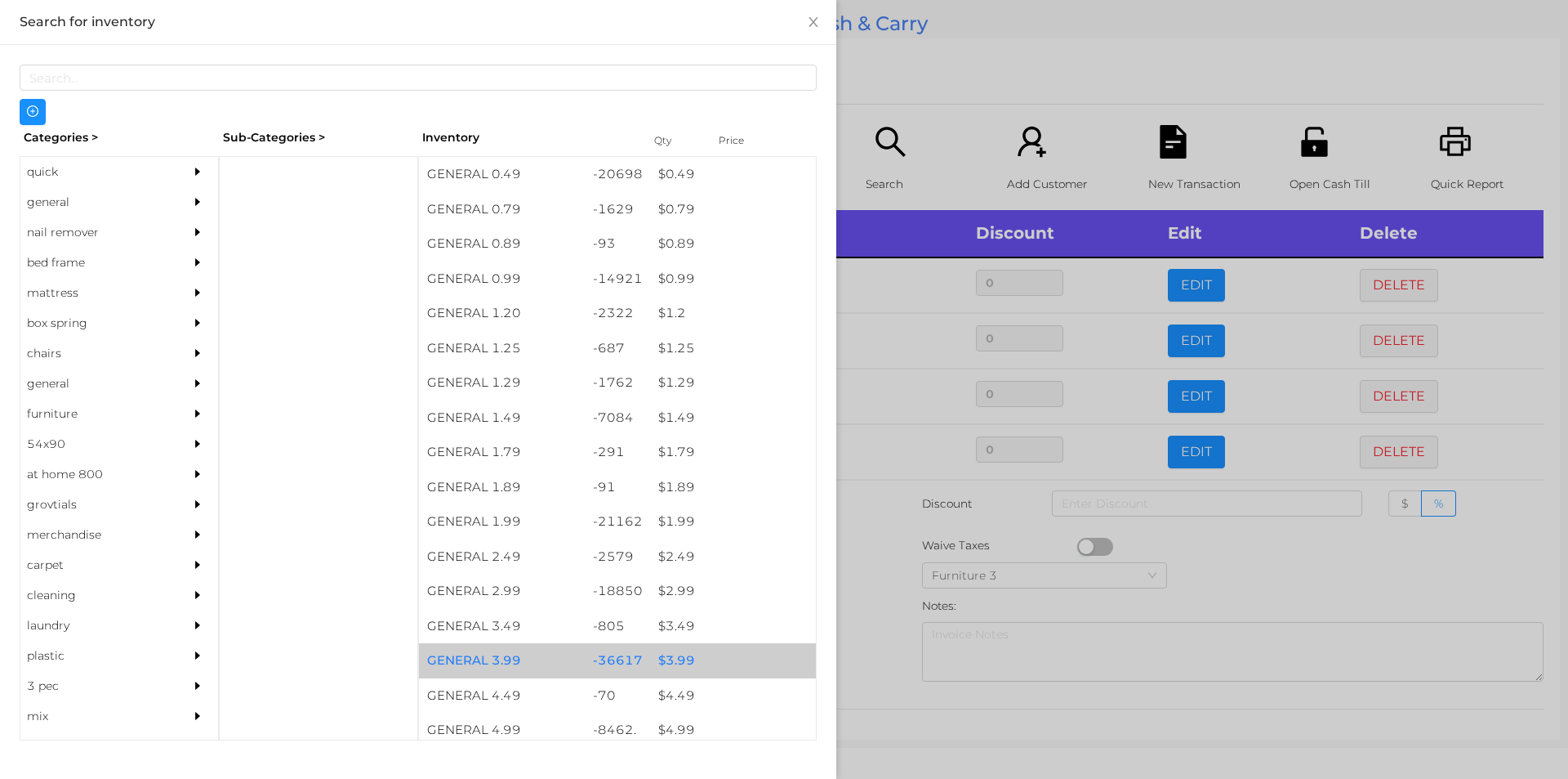
click at [668, 662] on div "$ 3.99" at bounding box center [733, 661] width 166 height 35
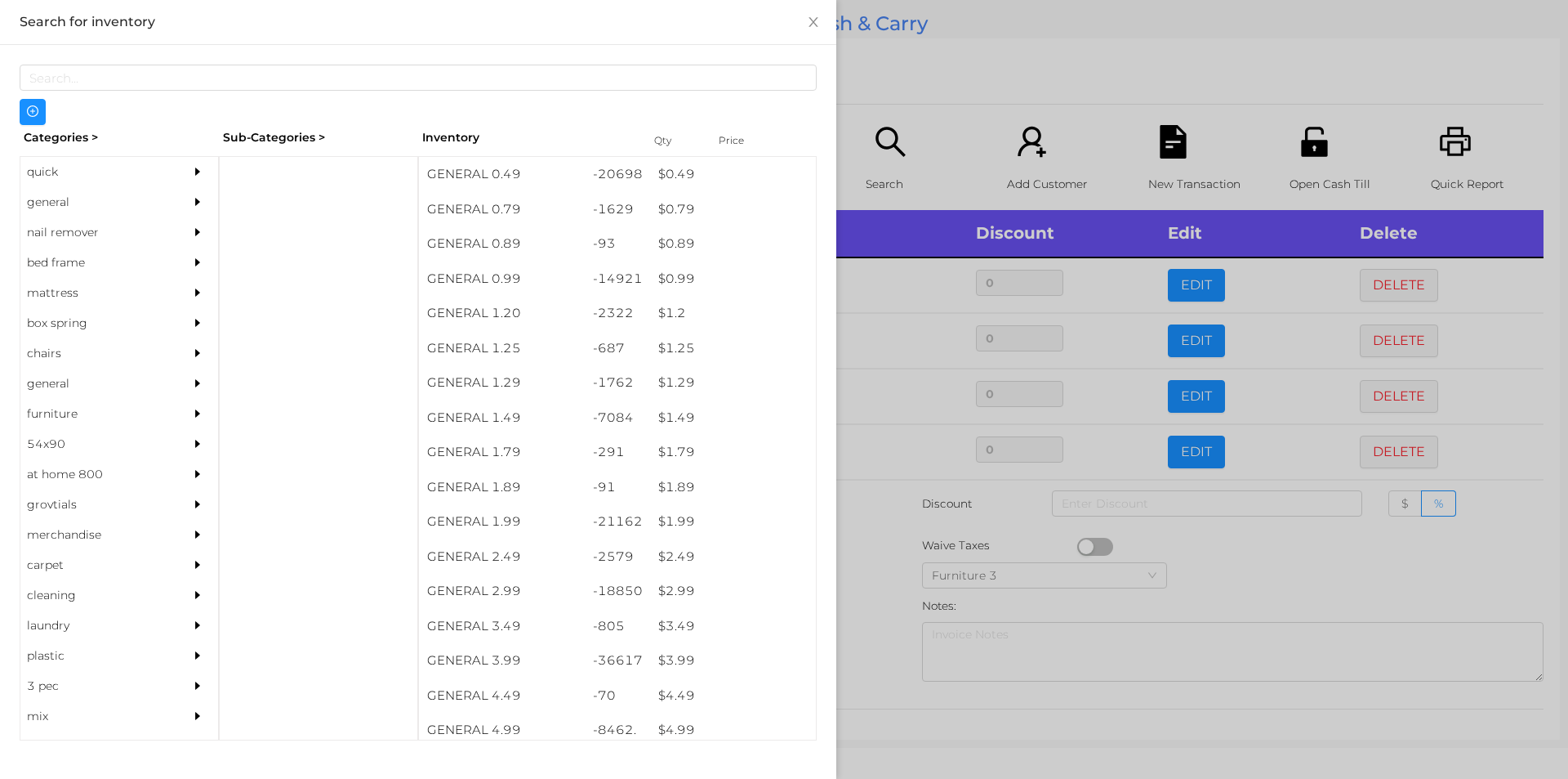
click at [881, 575] on div at bounding box center [784, 390] width 1568 height 779
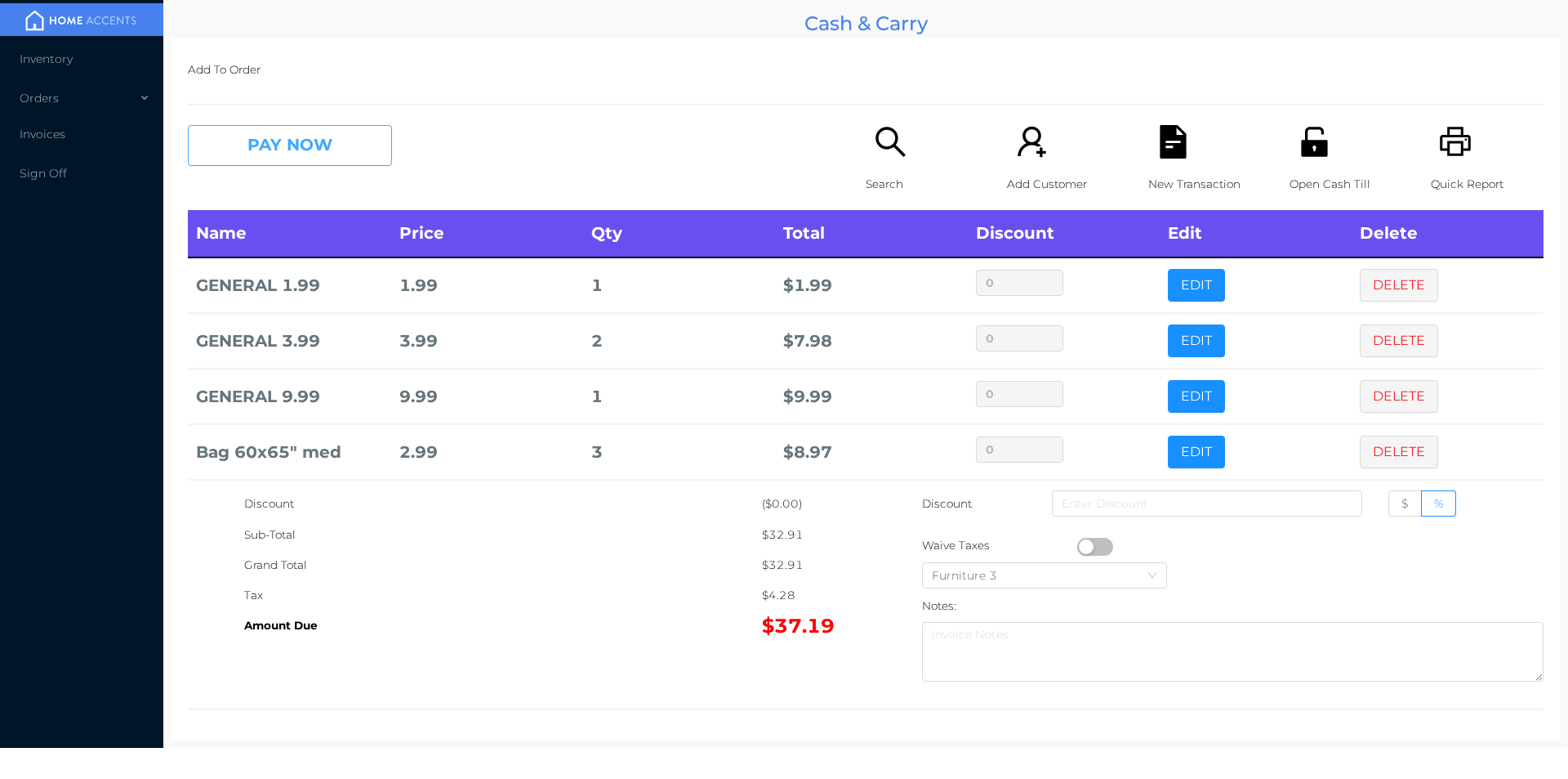
click at [288, 158] on button "PAY NOW" at bounding box center [290, 146] width 204 height 41
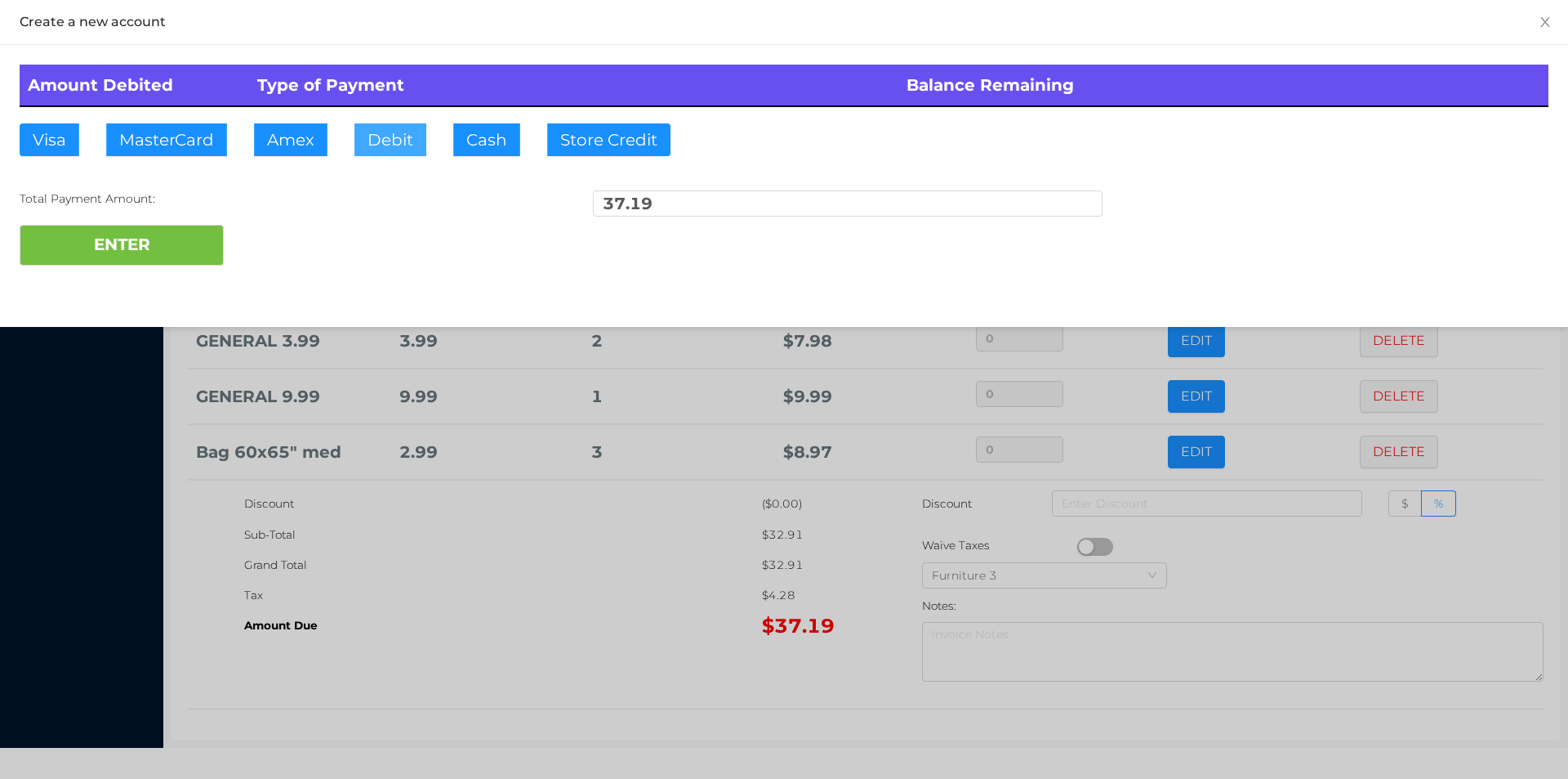
click at [402, 153] on button "Debit" at bounding box center [390, 139] width 72 height 33
type input "40."
click at [173, 254] on button "ENTER" at bounding box center [122, 245] width 204 height 41
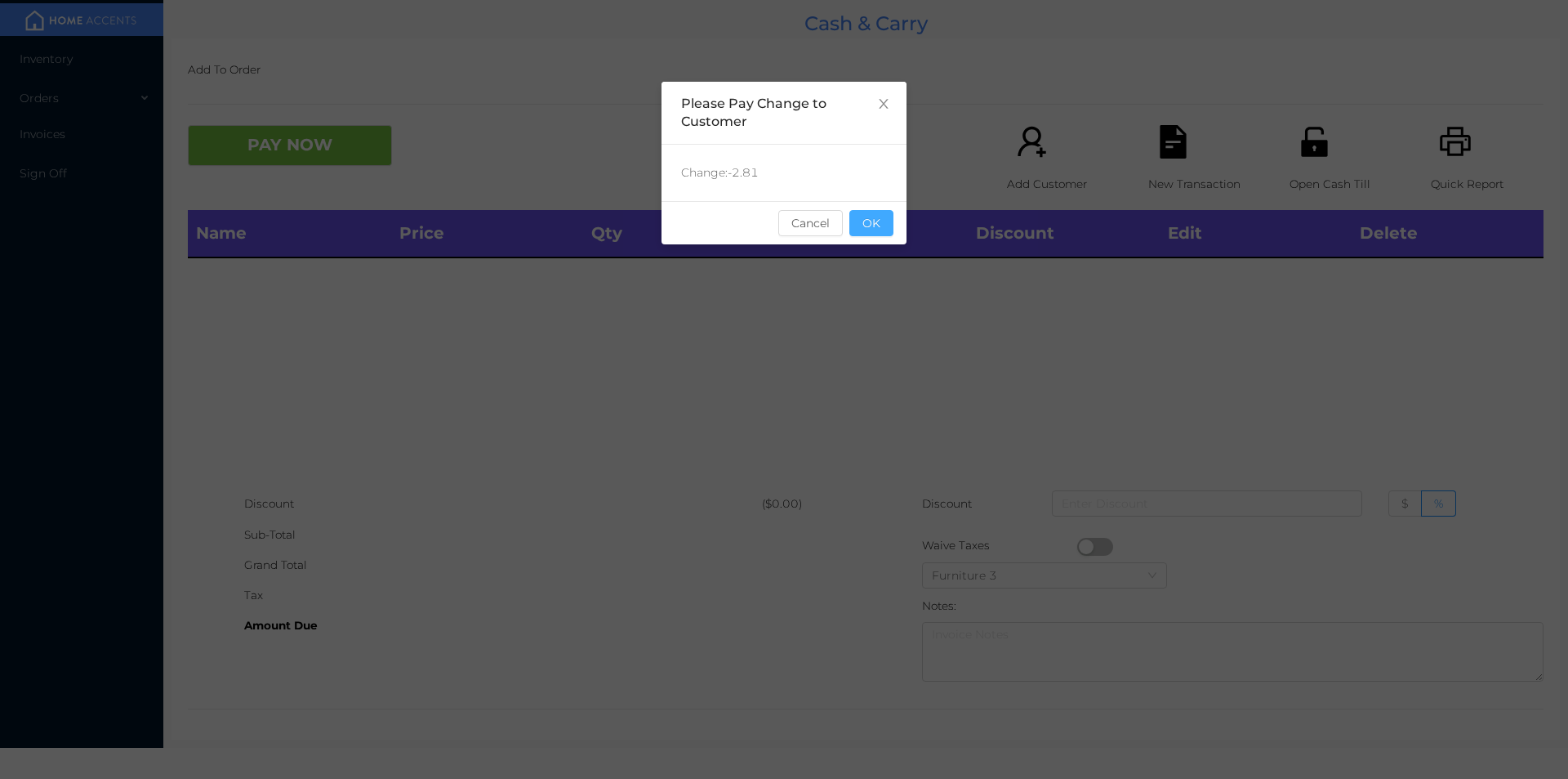
click at [882, 215] on button "OK" at bounding box center [872, 223] width 44 height 26
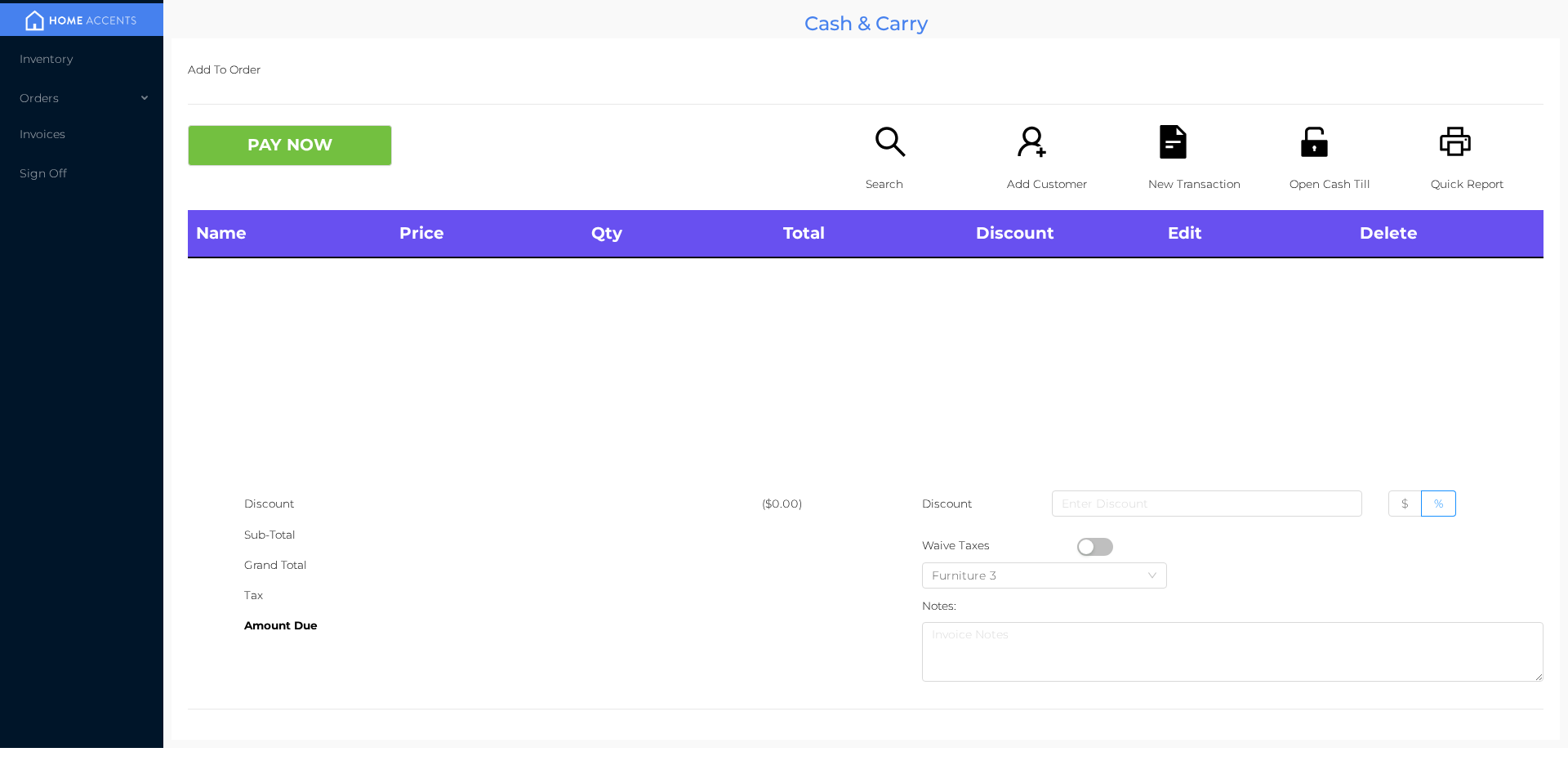
click at [1303, 147] on icon "icon: unlock" at bounding box center [1315, 142] width 34 height 34
click at [1312, 167] on div "Open Cash Till" at bounding box center [1345, 168] width 113 height 85
click at [877, 164] on div "Search" at bounding box center [921, 168] width 113 height 85
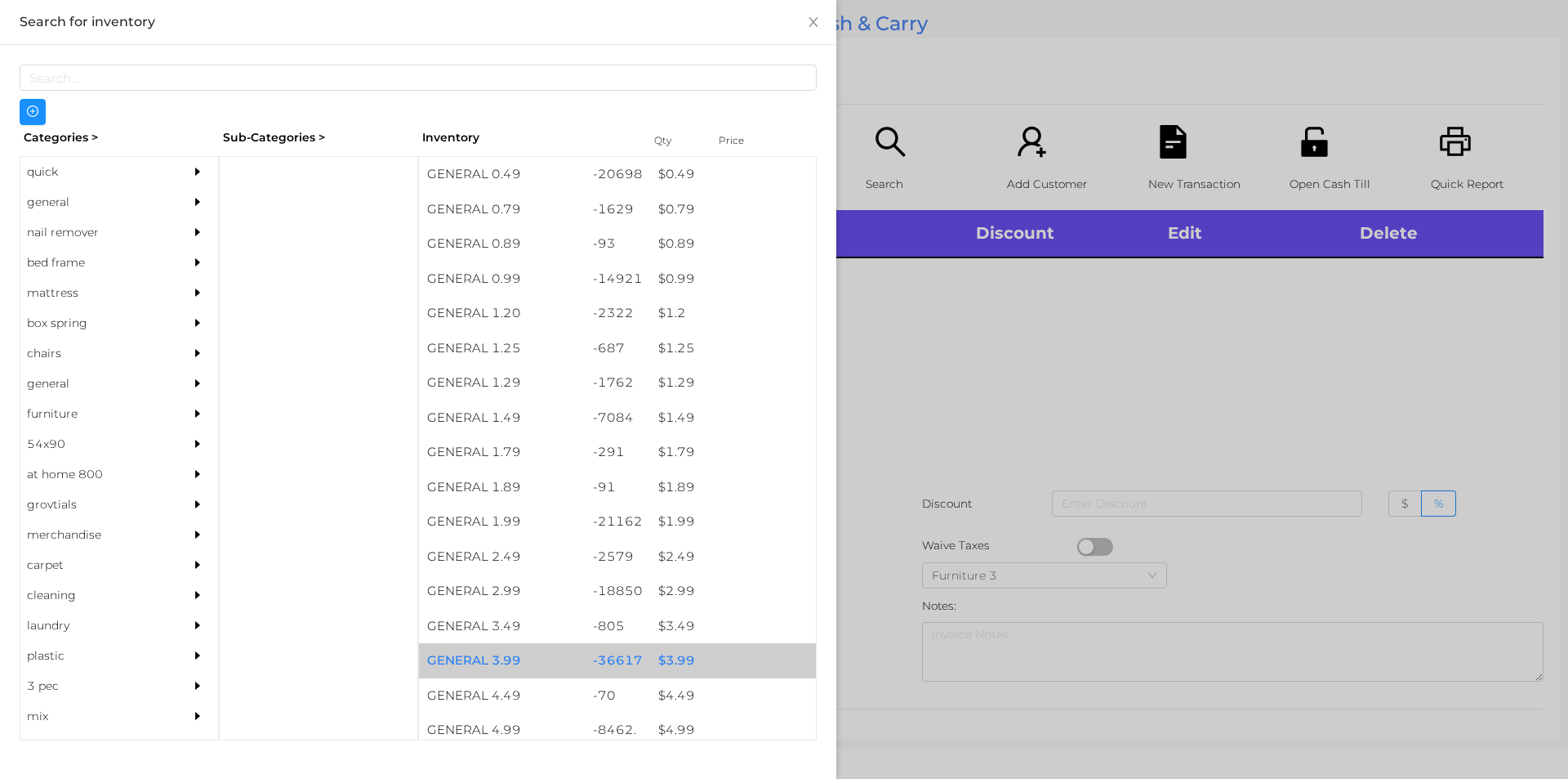
click at [655, 659] on div "$ 3.99" at bounding box center [733, 661] width 166 height 35
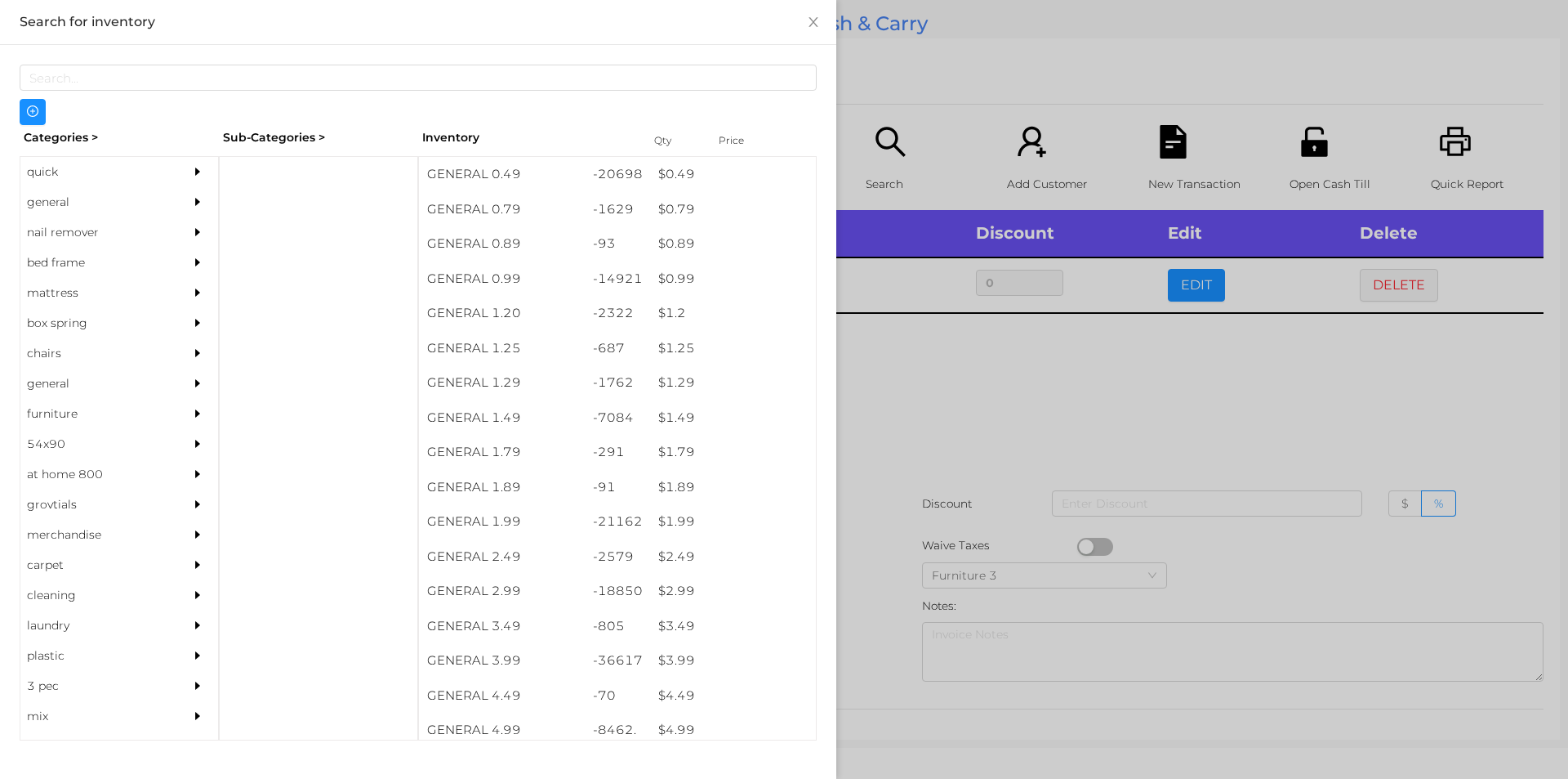
click at [870, 587] on div at bounding box center [784, 390] width 1568 height 779
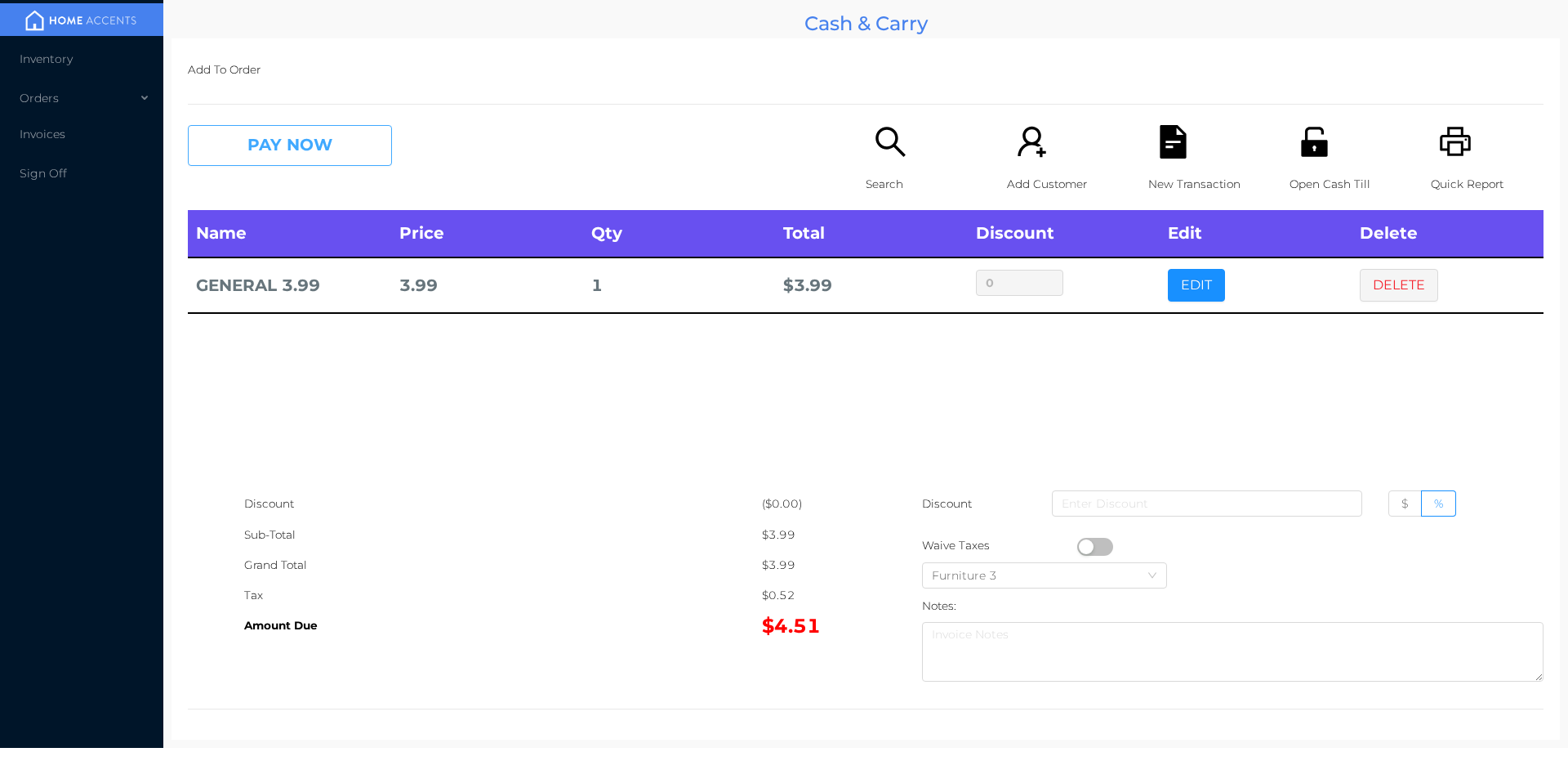
click at [270, 156] on button "PAY NOW" at bounding box center [290, 146] width 204 height 41
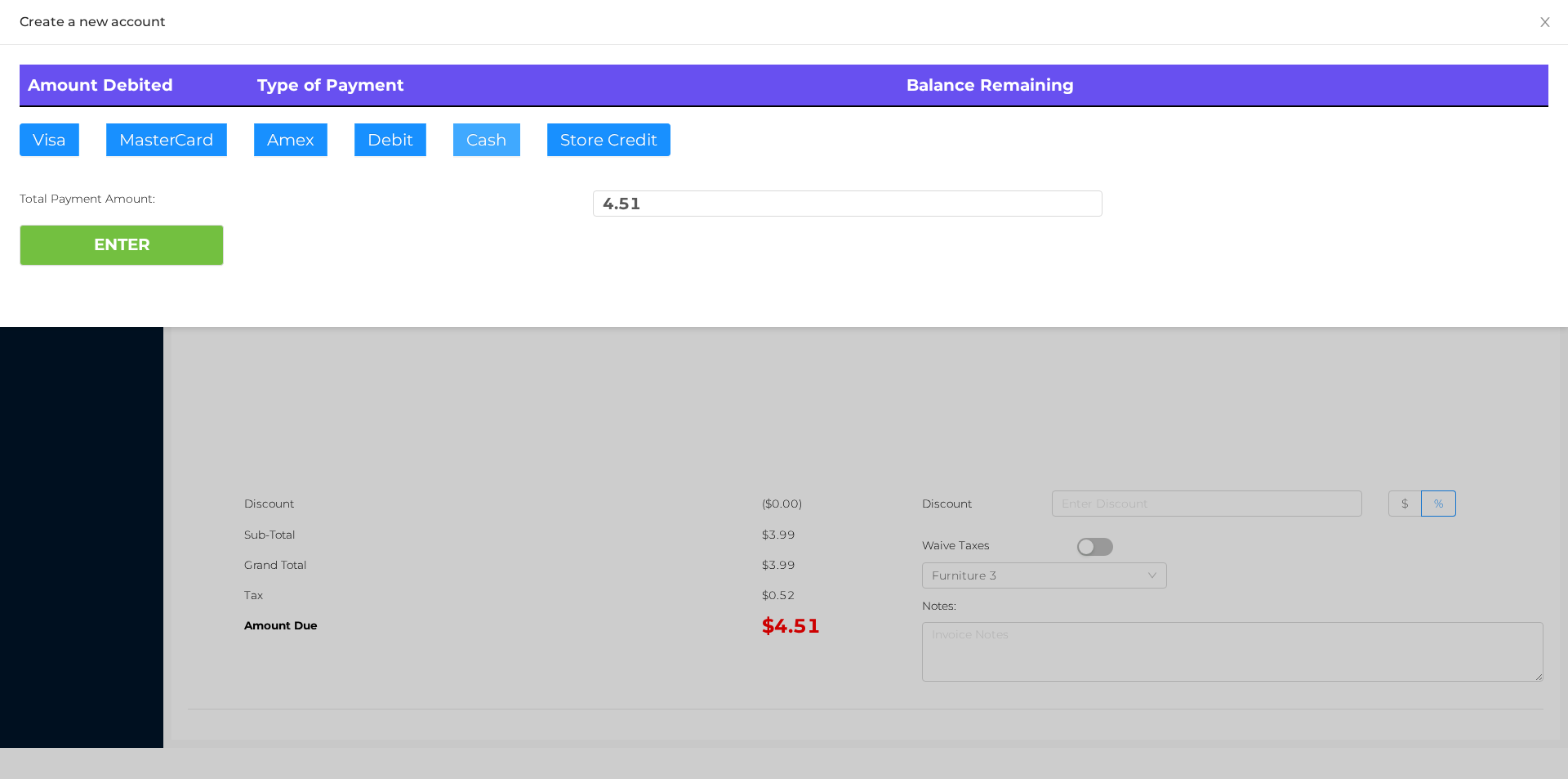
click at [460, 150] on button "Cash" at bounding box center [487, 139] width 67 height 33
click at [141, 249] on button "ENTER" at bounding box center [122, 245] width 204 height 41
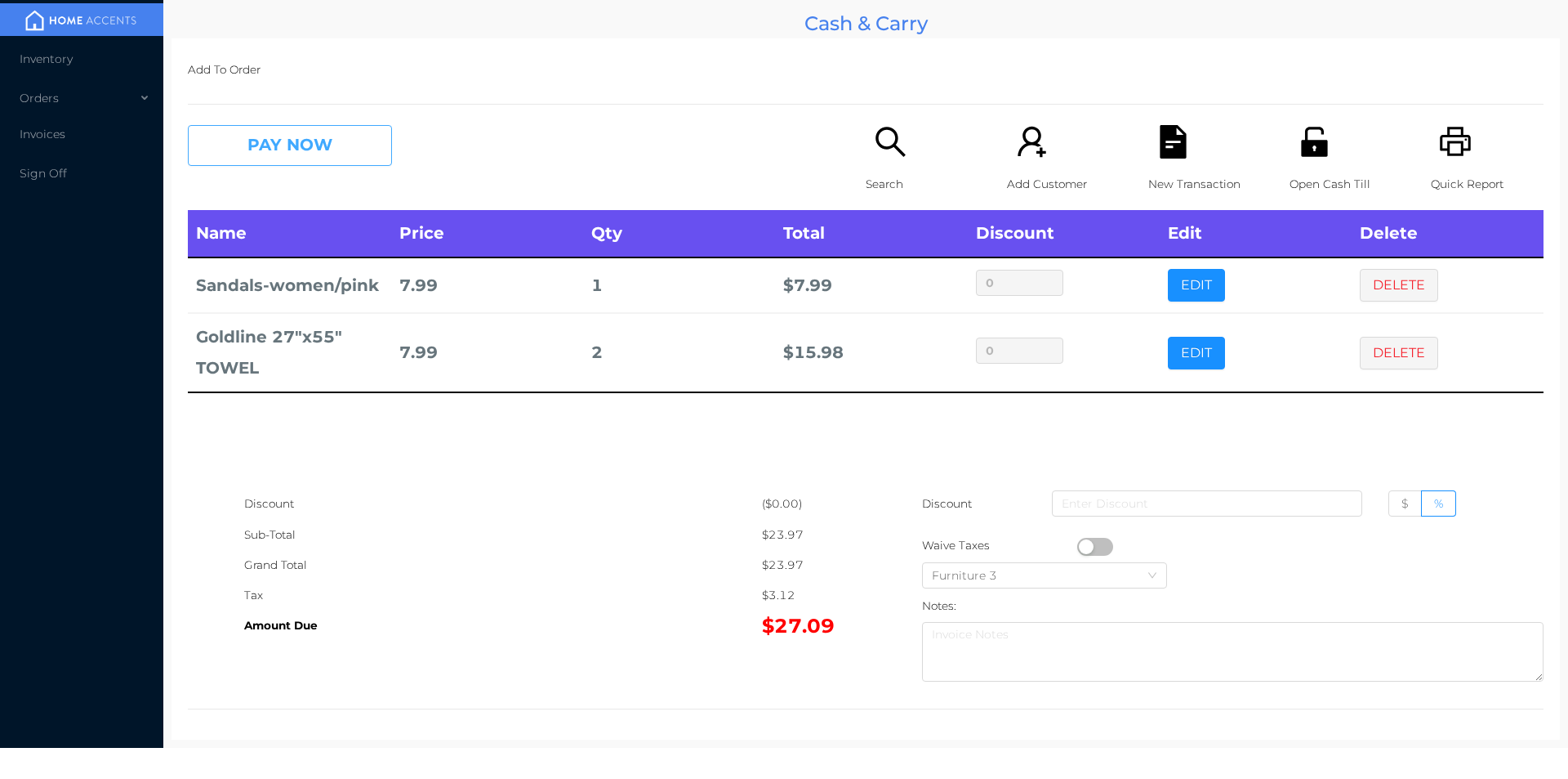
click at [236, 147] on button "PAY NOW" at bounding box center [290, 146] width 204 height 41
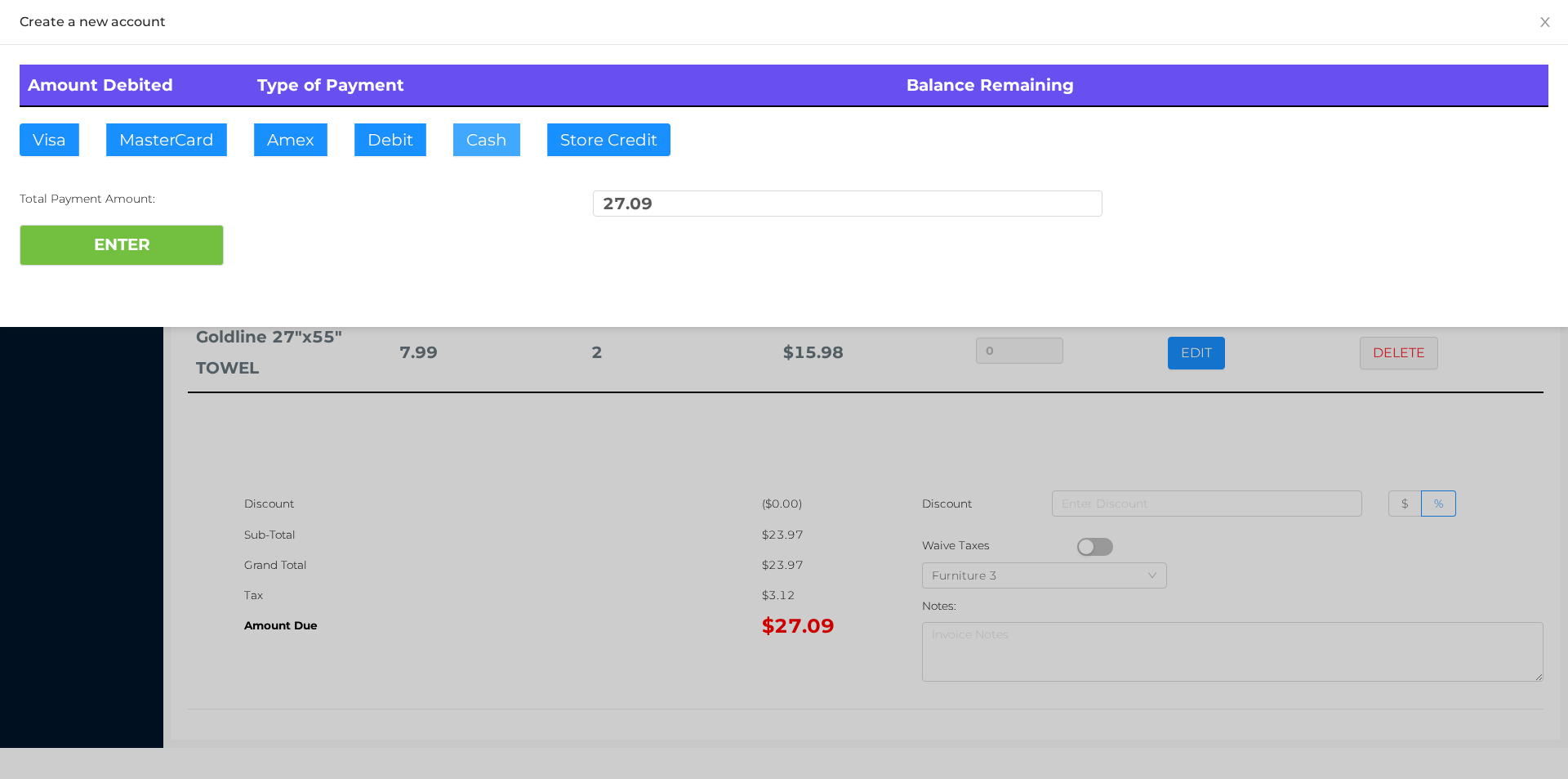
click at [473, 142] on button "Cash" at bounding box center [487, 139] width 67 height 33
type input "50."
click at [137, 262] on button "ENTER" at bounding box center [122, 245] width 204 height 41
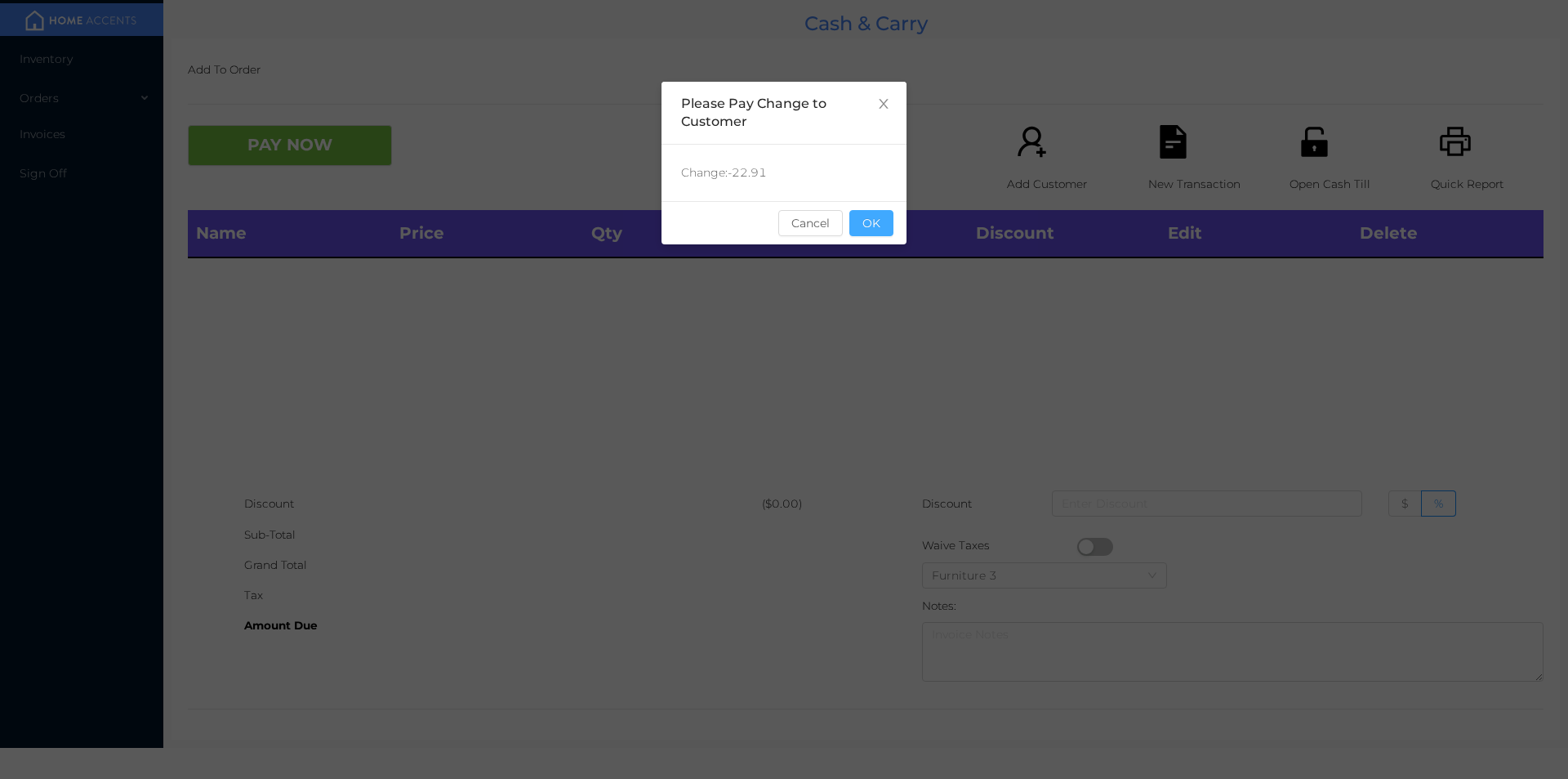
click at [877, 223] on button "OK" at bounding box center [872, 223] width 44 height 26
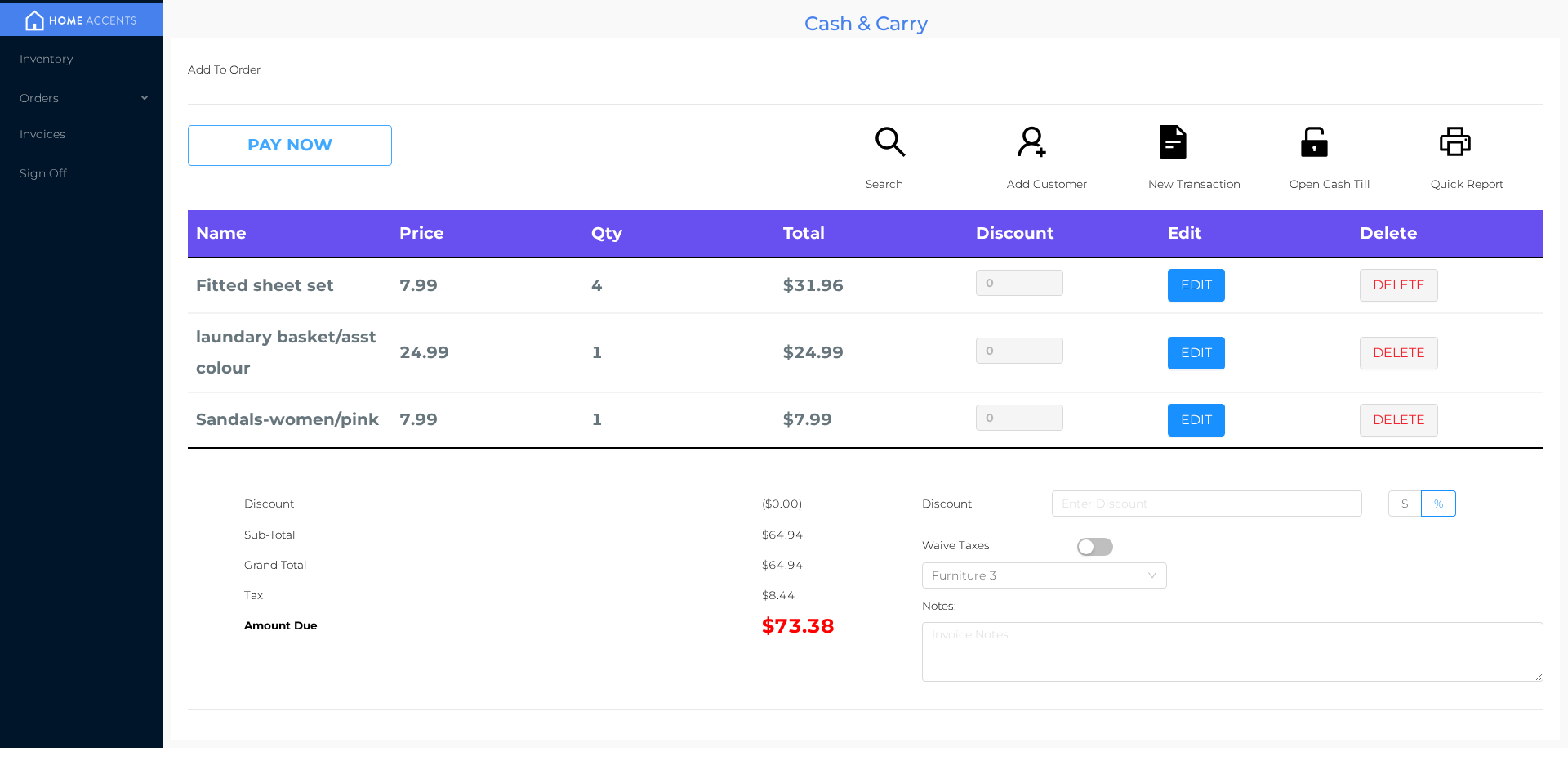
click at [294, 149] on button "PAY NOW" at bounding box center [290, 146] width 204 height 41
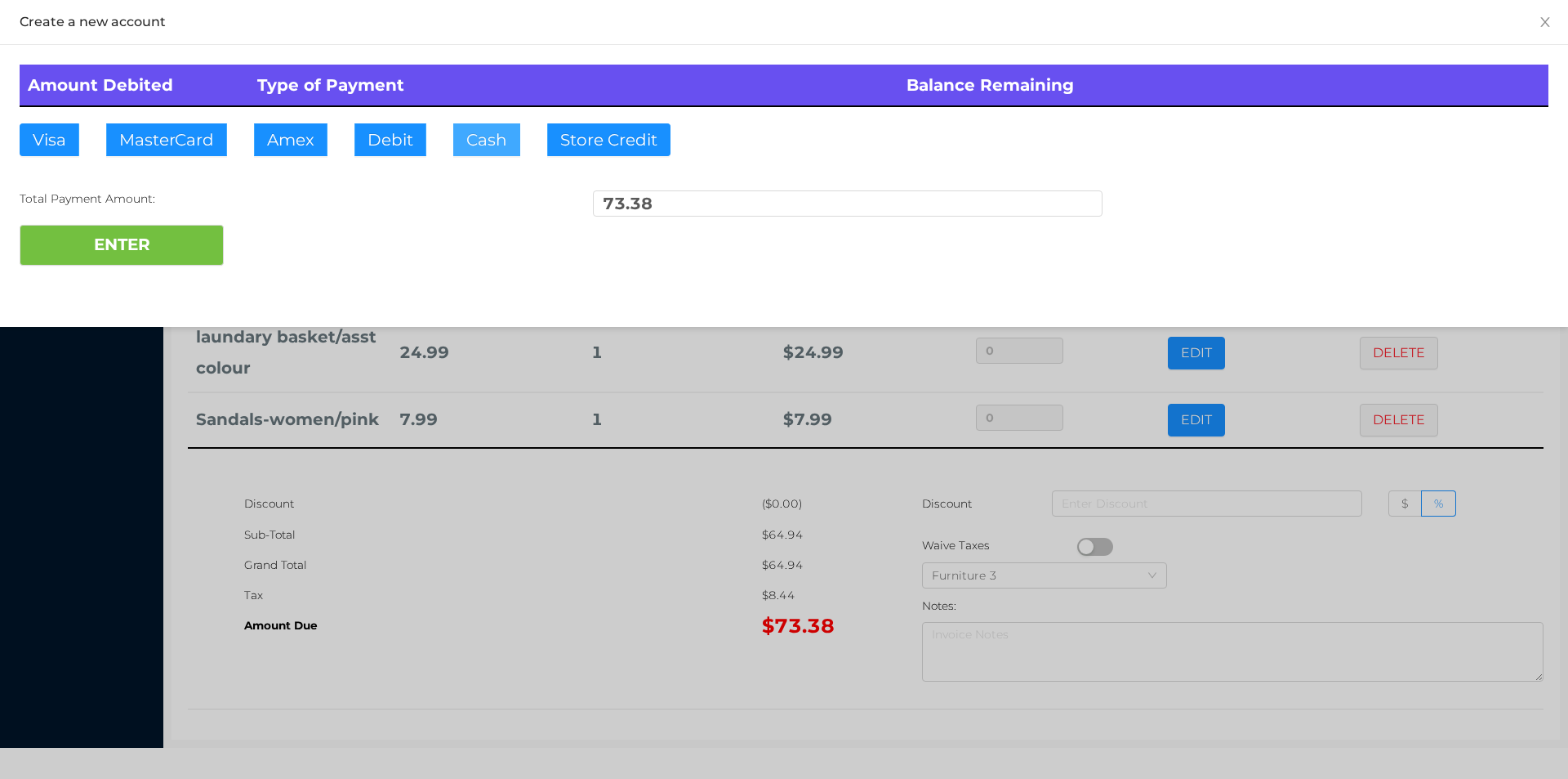
click at [471, 137] on button "Cash" at bounding box center [487, 139] width 67 height 33
type input "100."
click at [143, 248] on button "ENTER" at bounding box center [122, 245] width 204 height 41
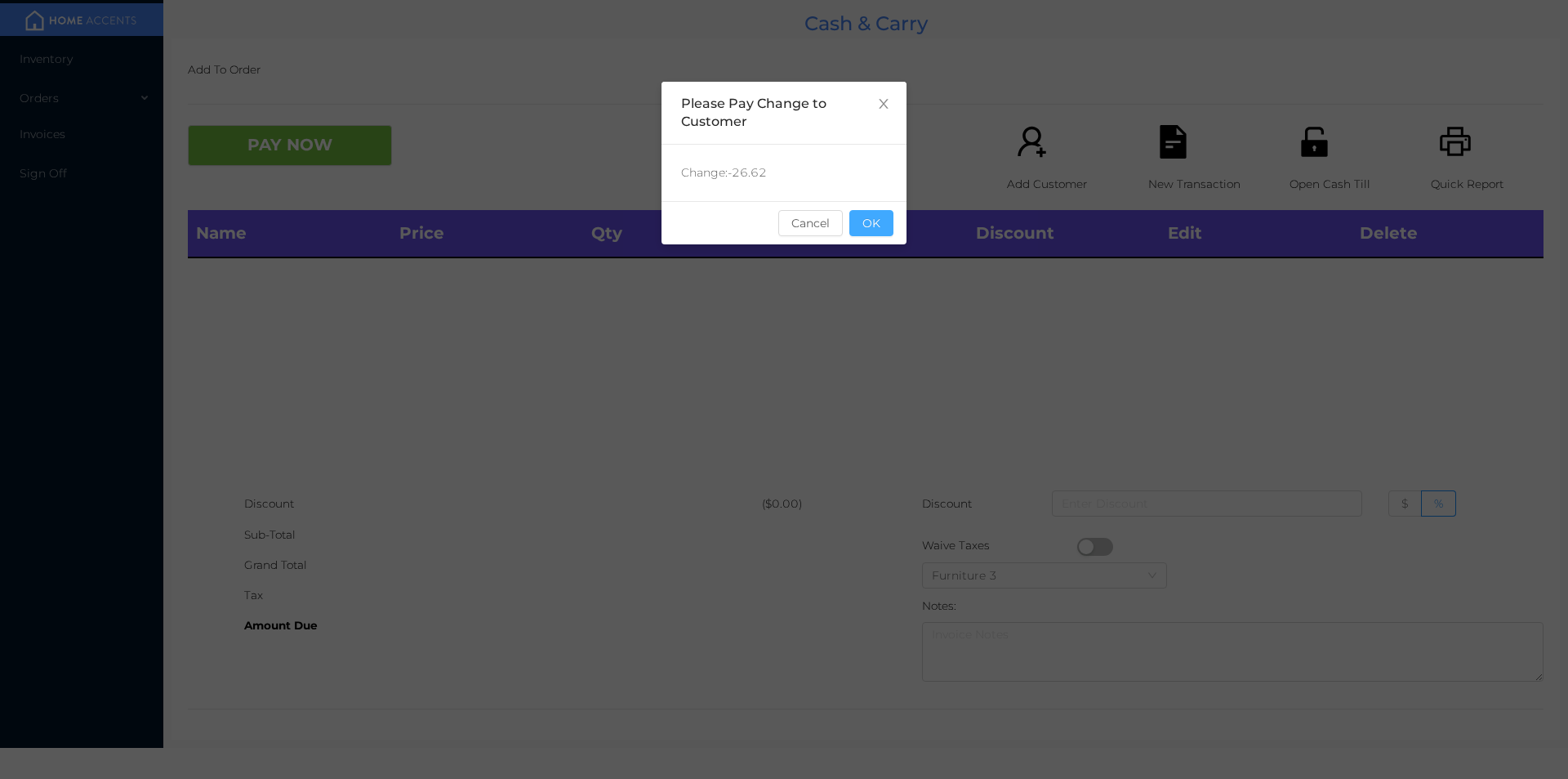
click at [879, 226] on button "OK" at bounding box center [872, 223] width 44 height 26
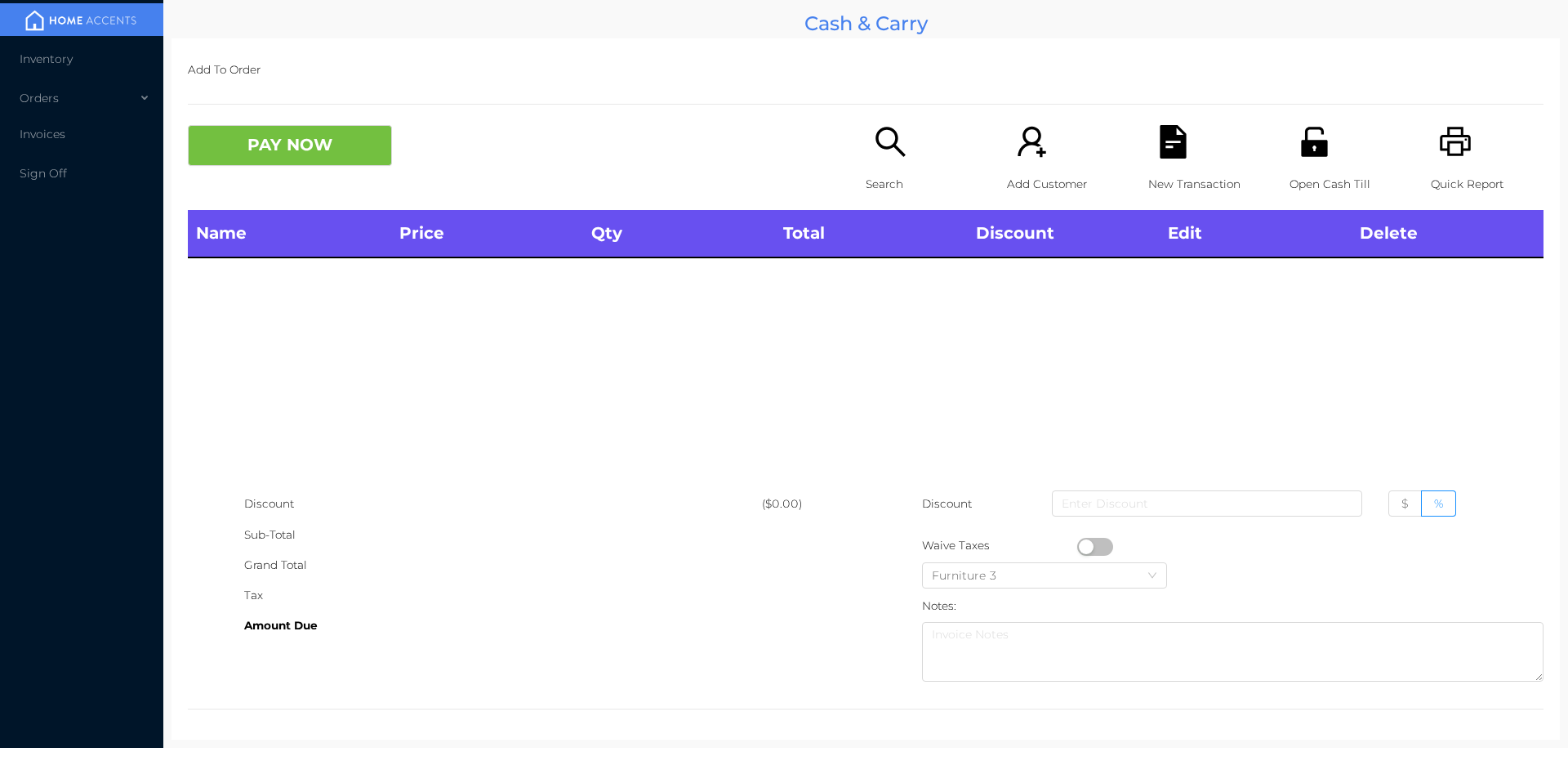
click at [897, 309] on div "Name Price Qty Total Discount Edit Delete" at bounding box center [866, 350] width 1356 height 279
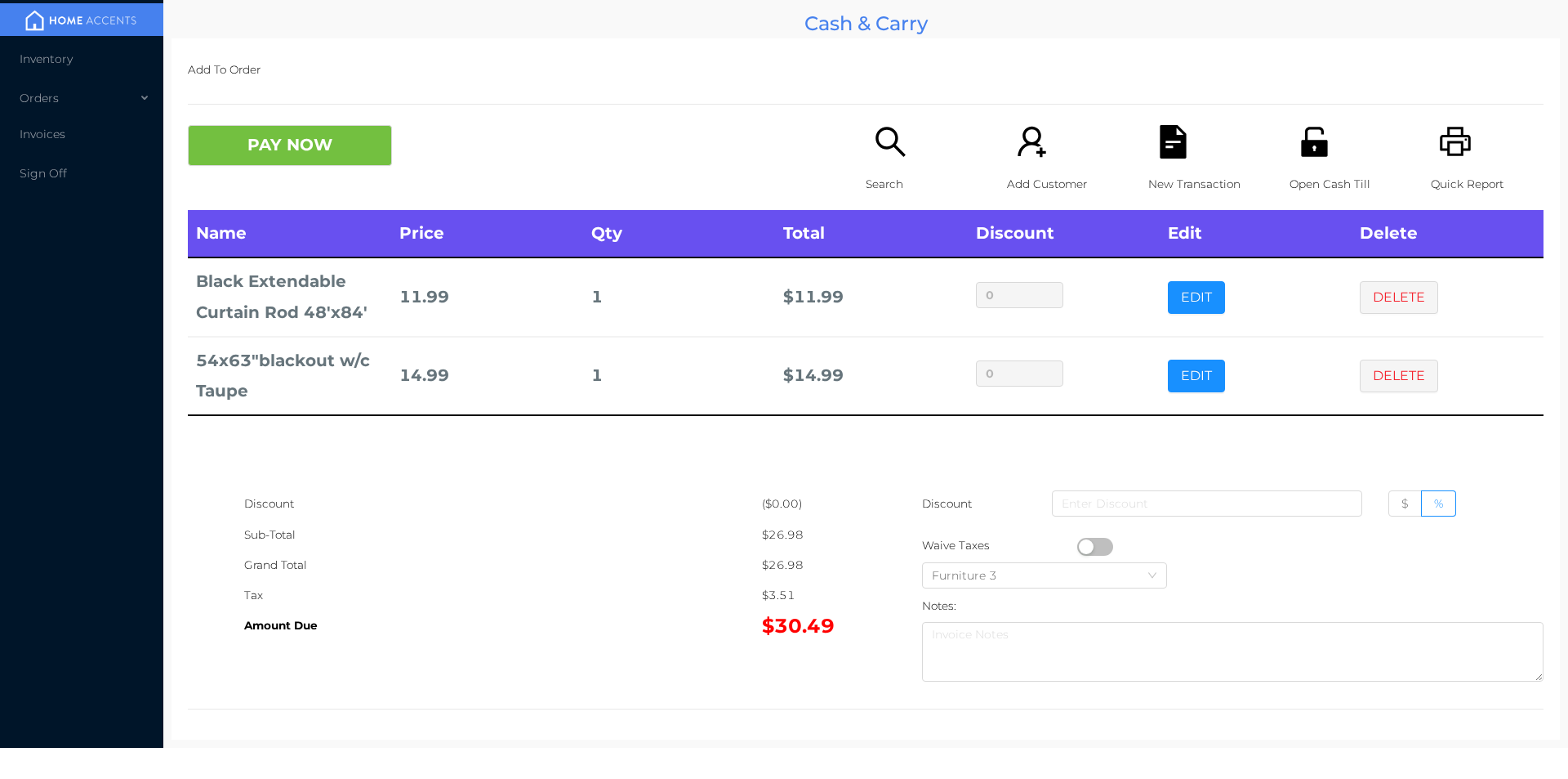
click at [306, 146] on button "PAY NOW" at bounding box center [290, 146] width 204 height 41
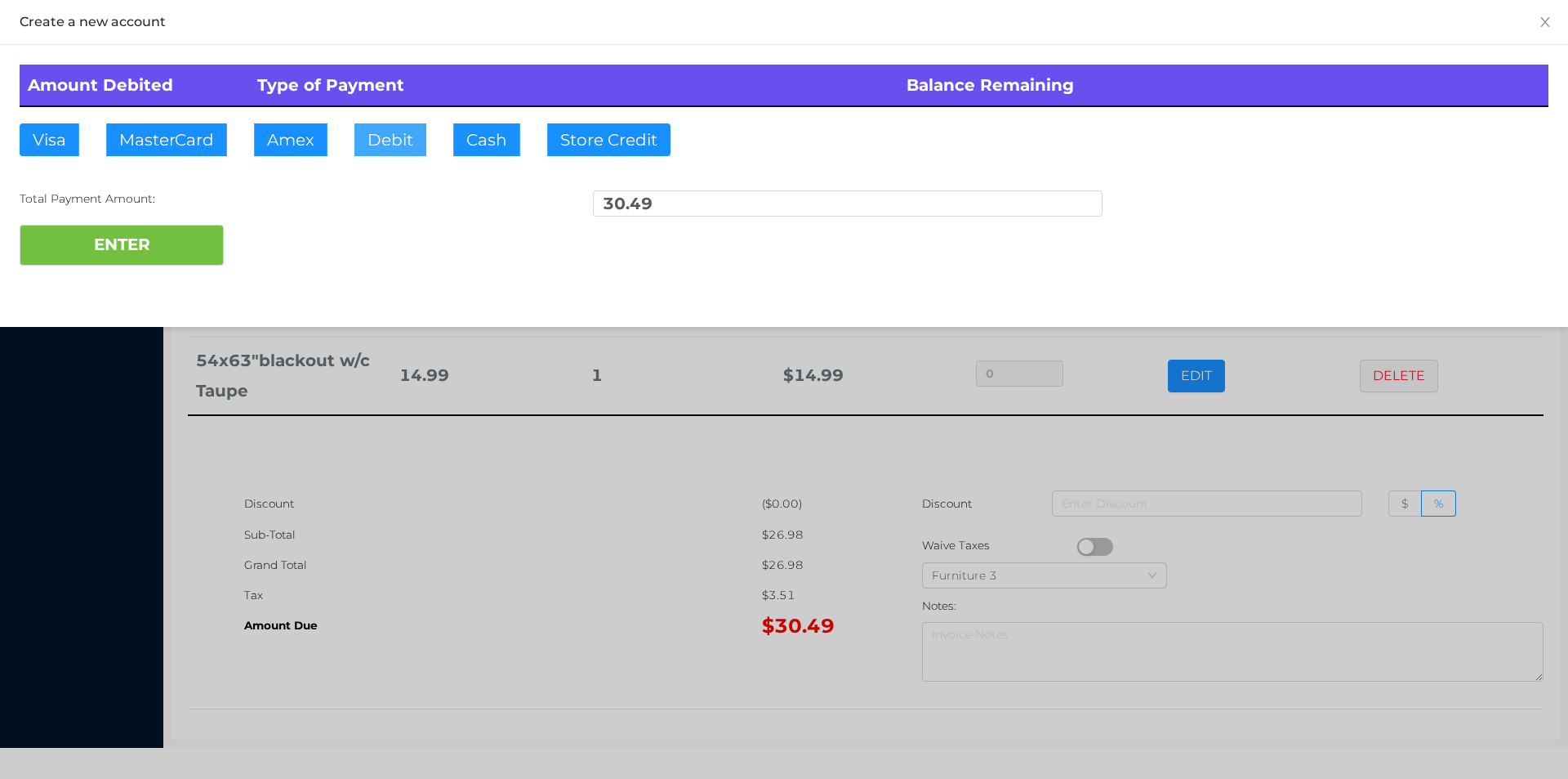
click at [398, 136] on button "Debit" at bounding box center [390, 139] width 72 height 33
click at [200, 264] on button "ENTER" at bounding box center [122, 245] width 204 height 41
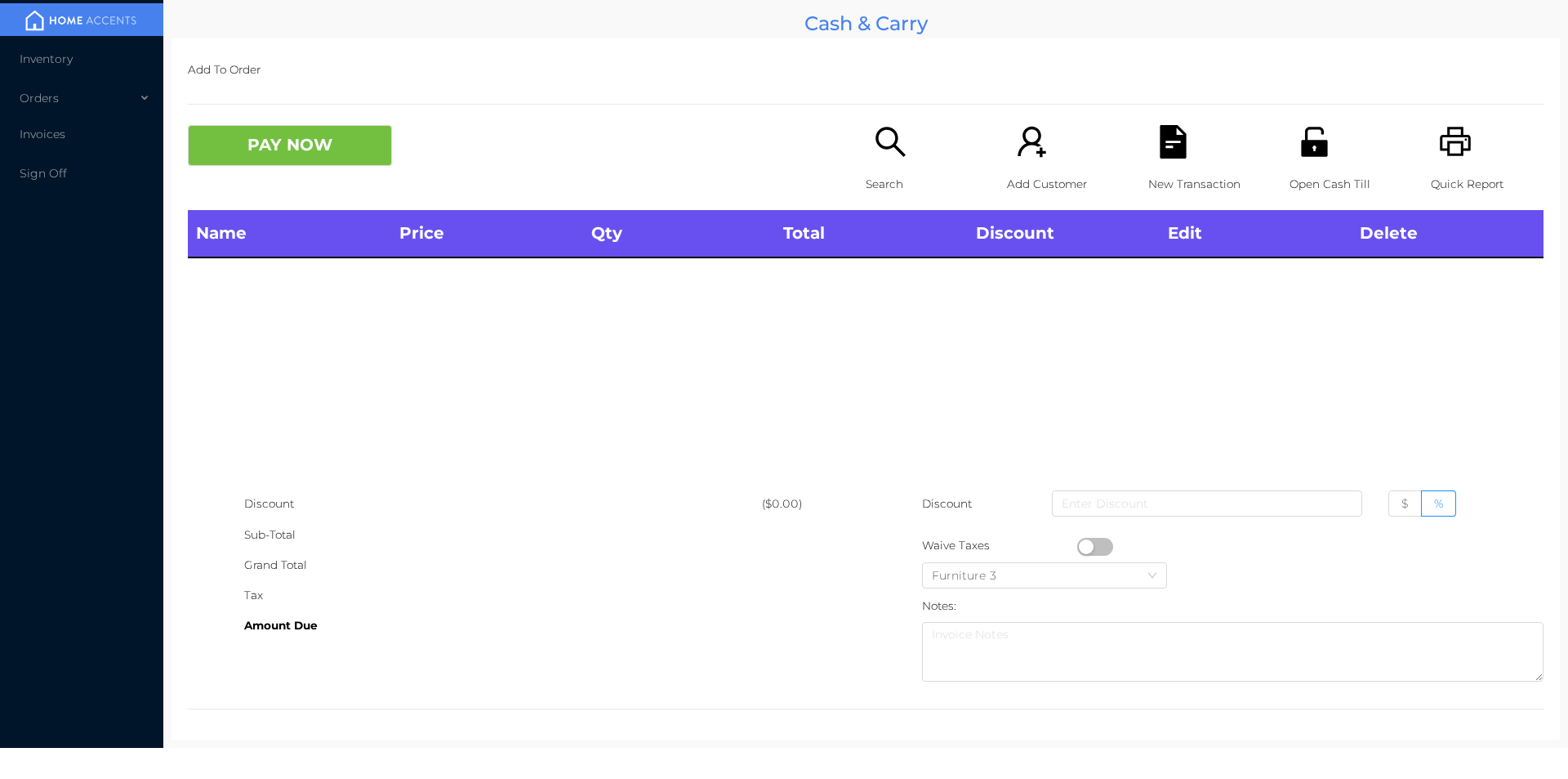
click at [1312, 157] on icon "icon: unlock" at bounding box center [1315, 142] width 34 height 34
click at [878, 153] on icon "icon: search" at bounding box center [891, 142] width 34 height 34
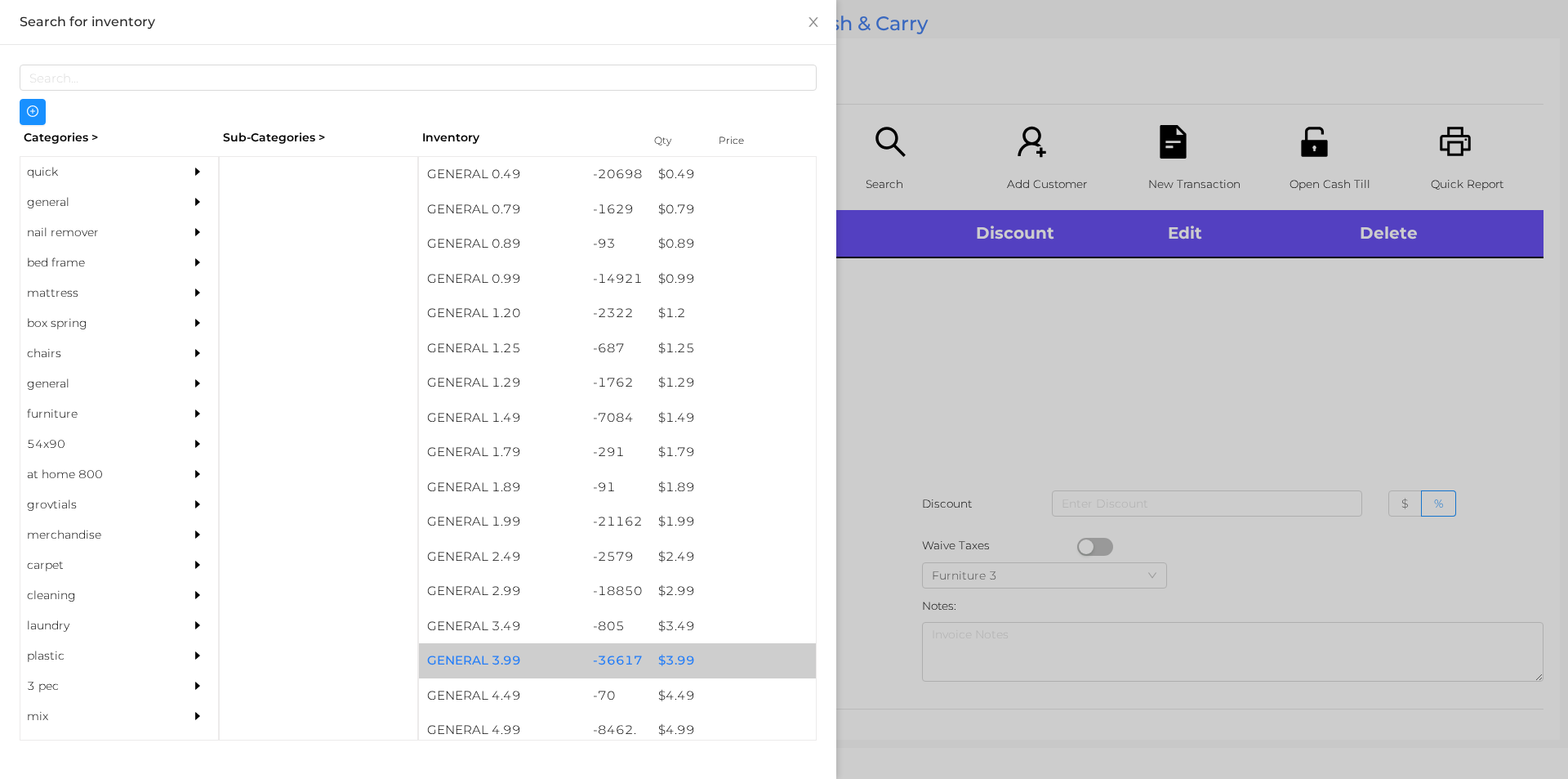
click at [668, 660] on div "$ 3.99" at bounding box center [733, 661] width 166 height 35
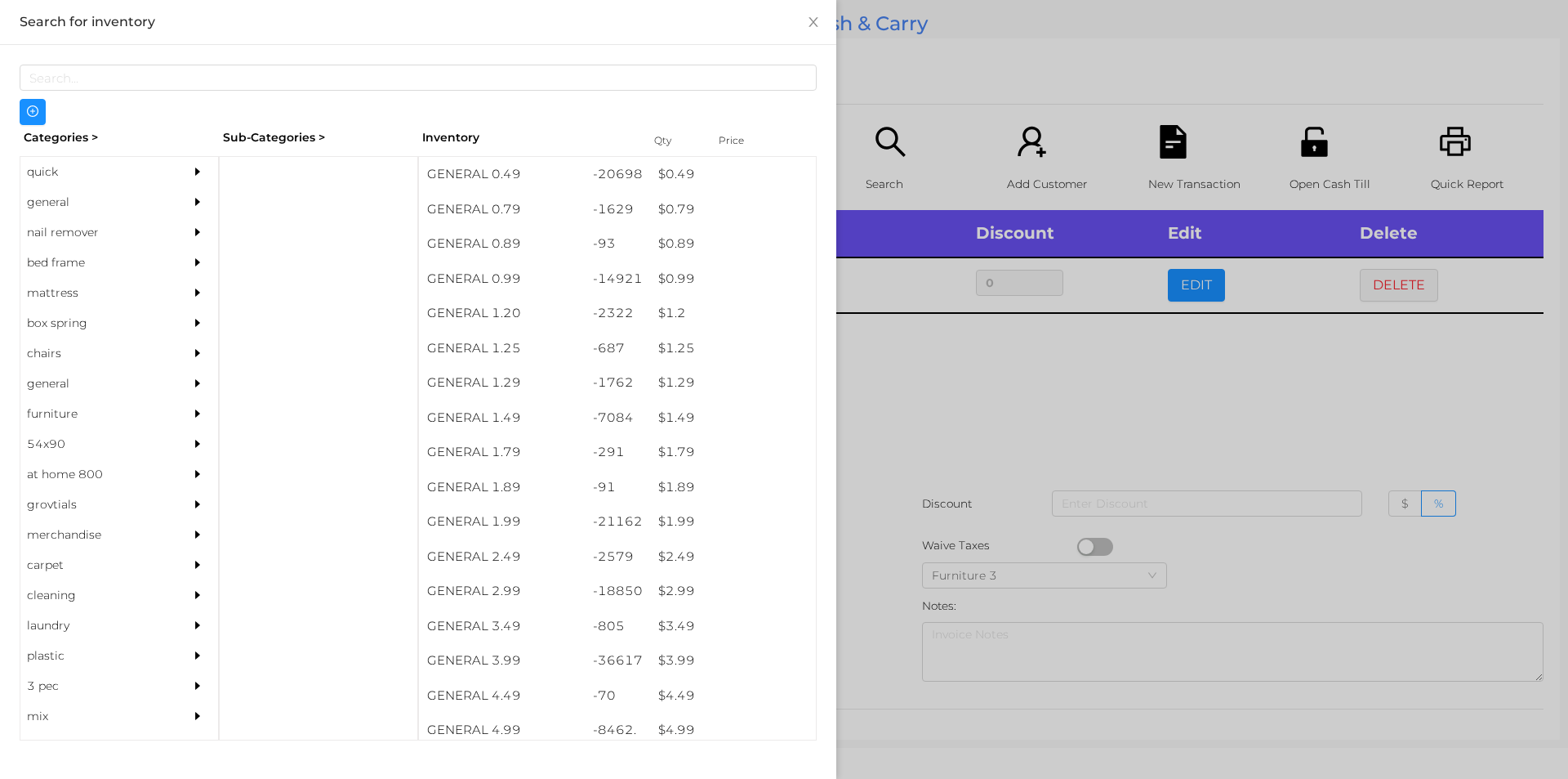
click at [946, 394] on div at bounding box center [784, 390] width 1568 height 779
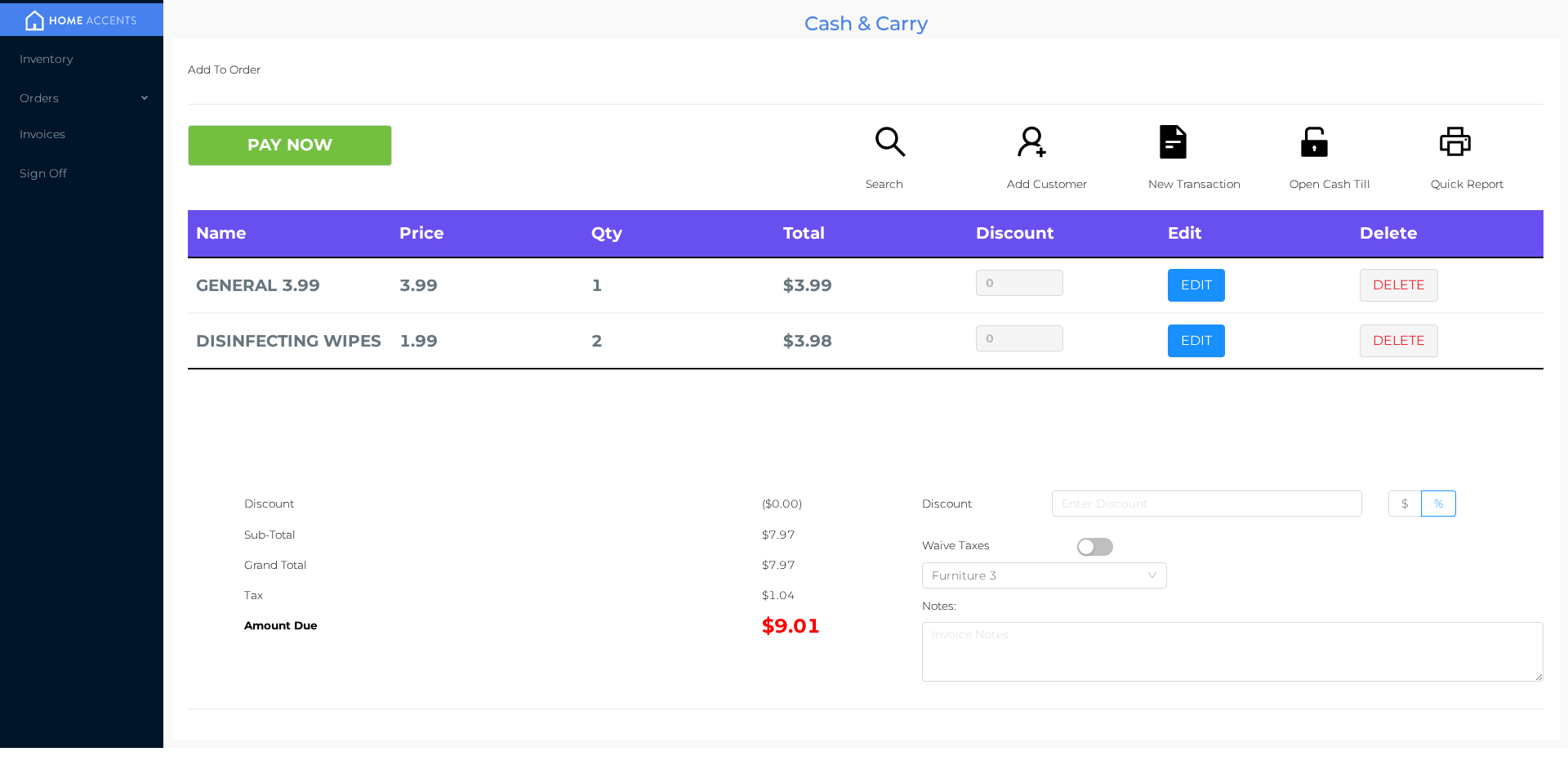
click at [870, 161] on div "Search" at bounding box center [921, 168] width 113 height 85
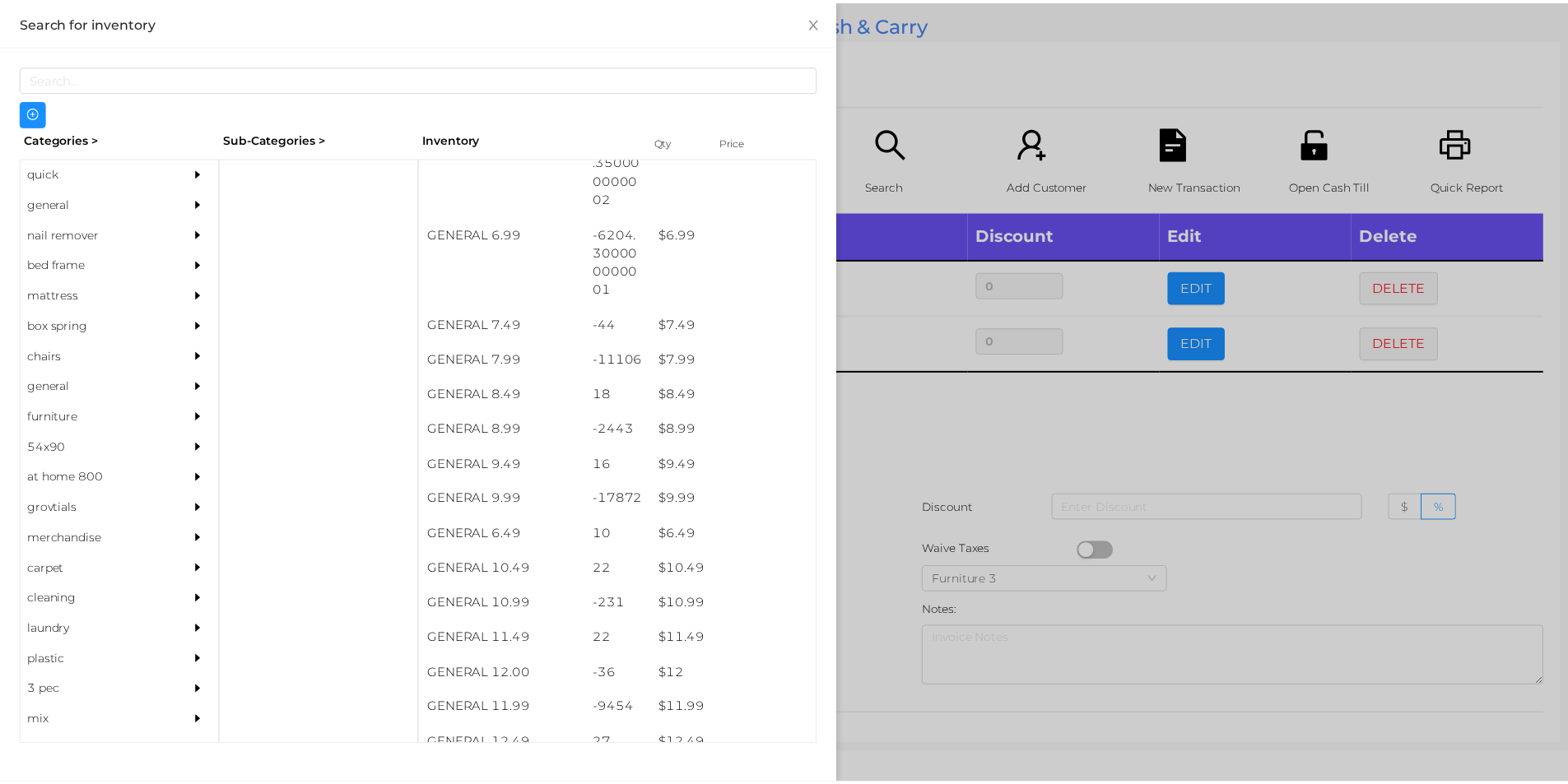
scroll to position [681, 0]
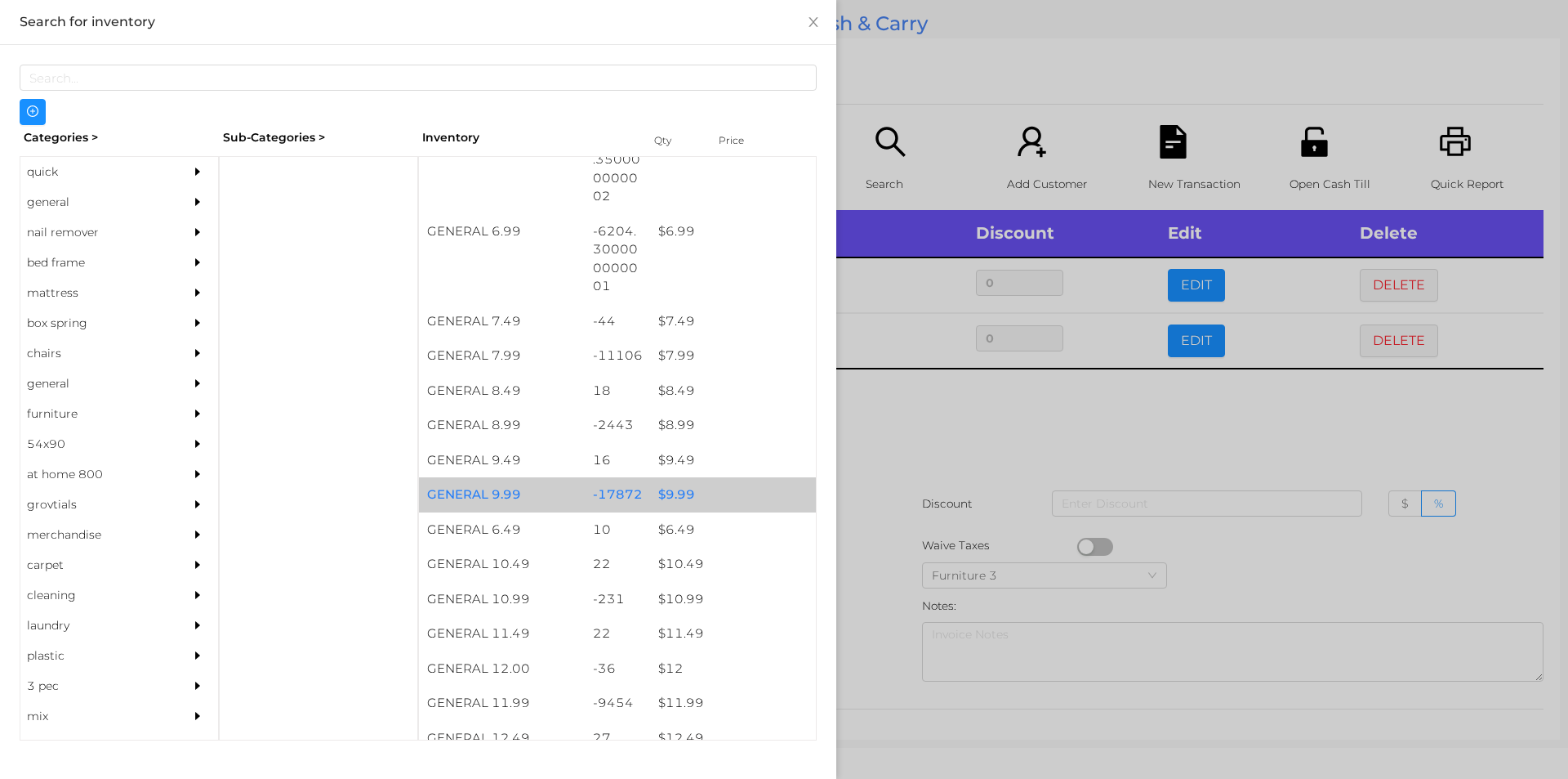
click at [671, 502] on div "$ 9.99" at bounding box center [733, 495] width 166 height 35
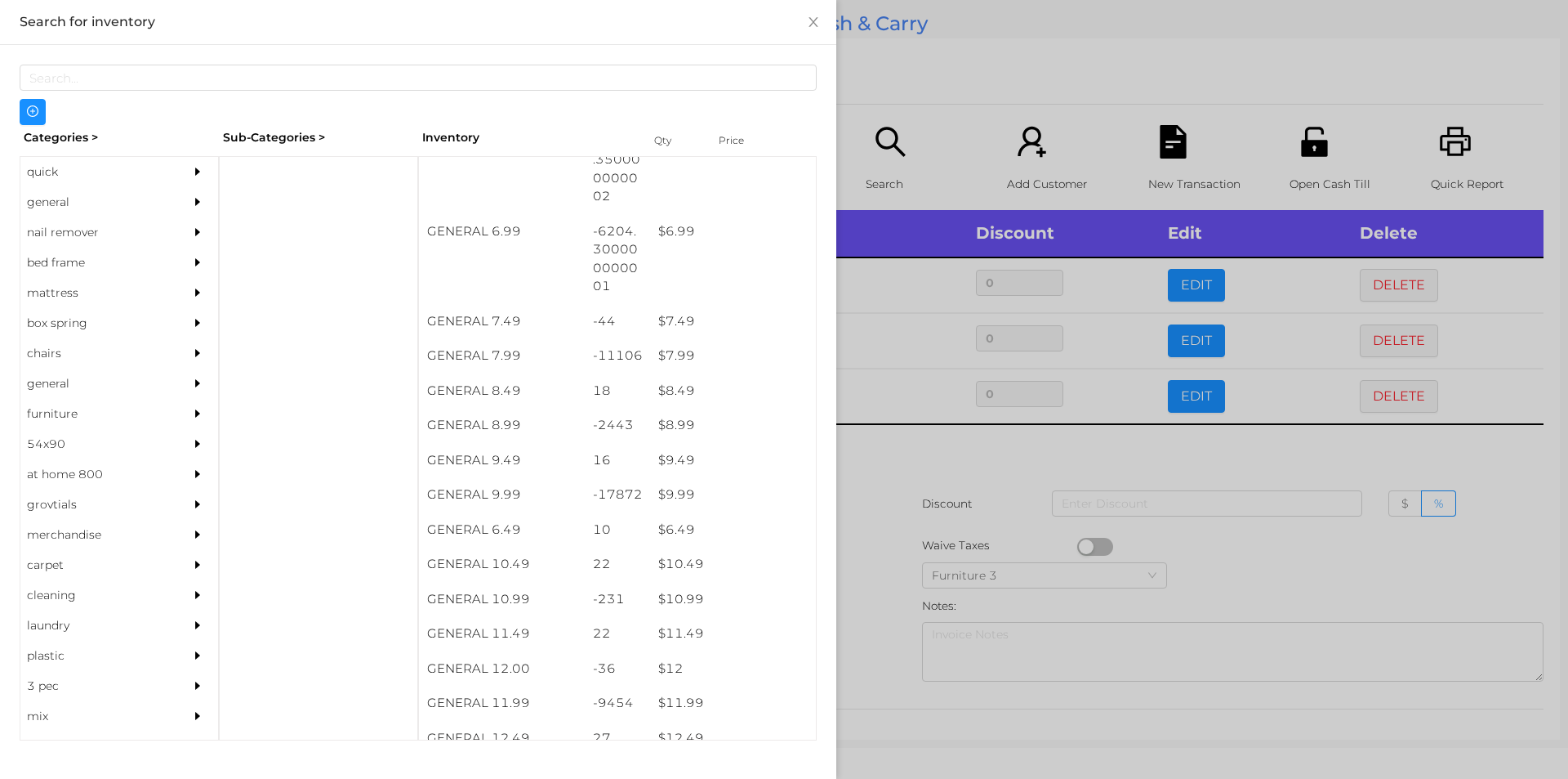
click at [873, 491] on div at bounding box center [784, 390] width 1568 height 779
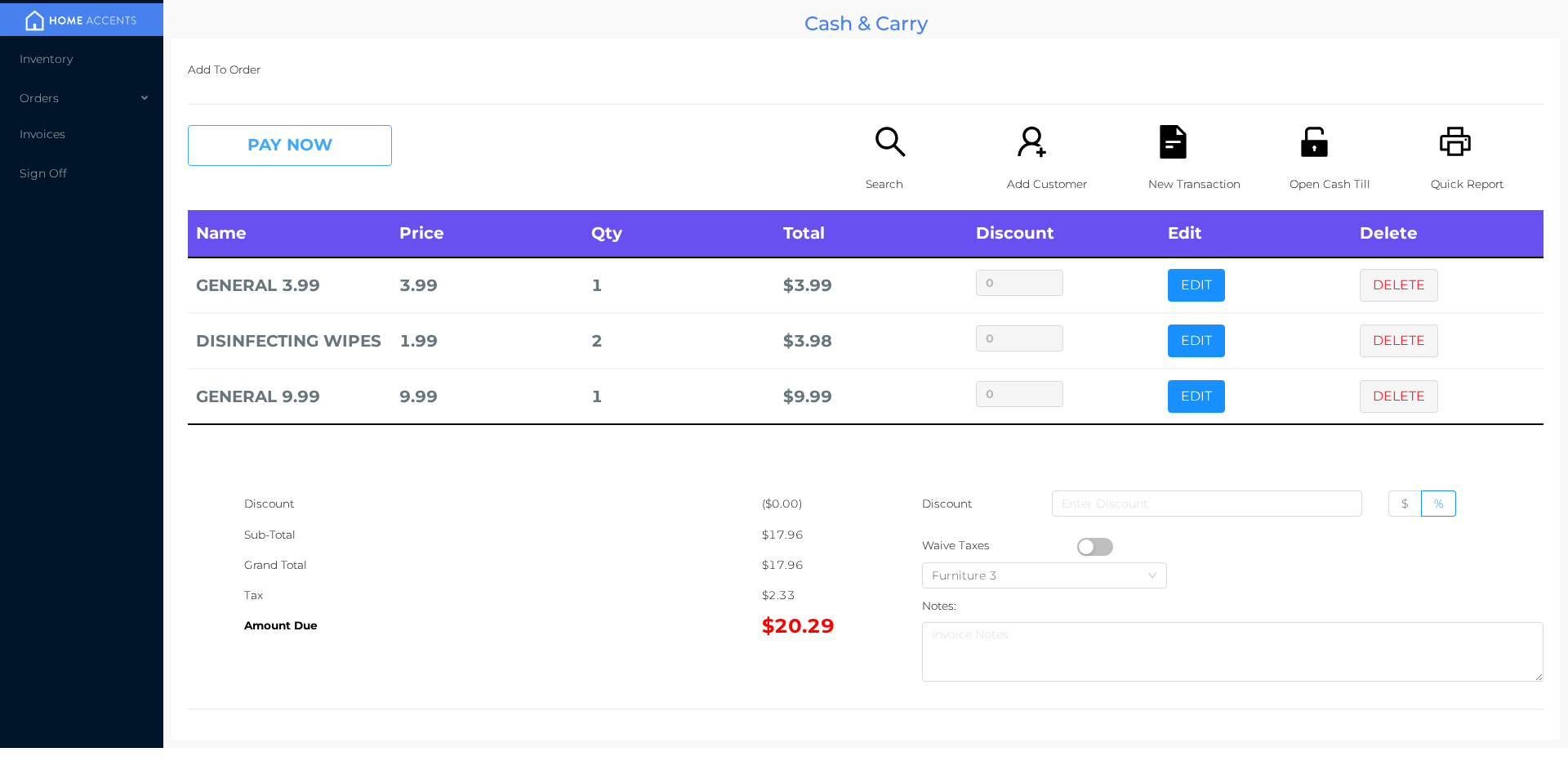
click at [329, 161] on button "PAY NOW" at bounding box center [290, 146] width 204 height 41
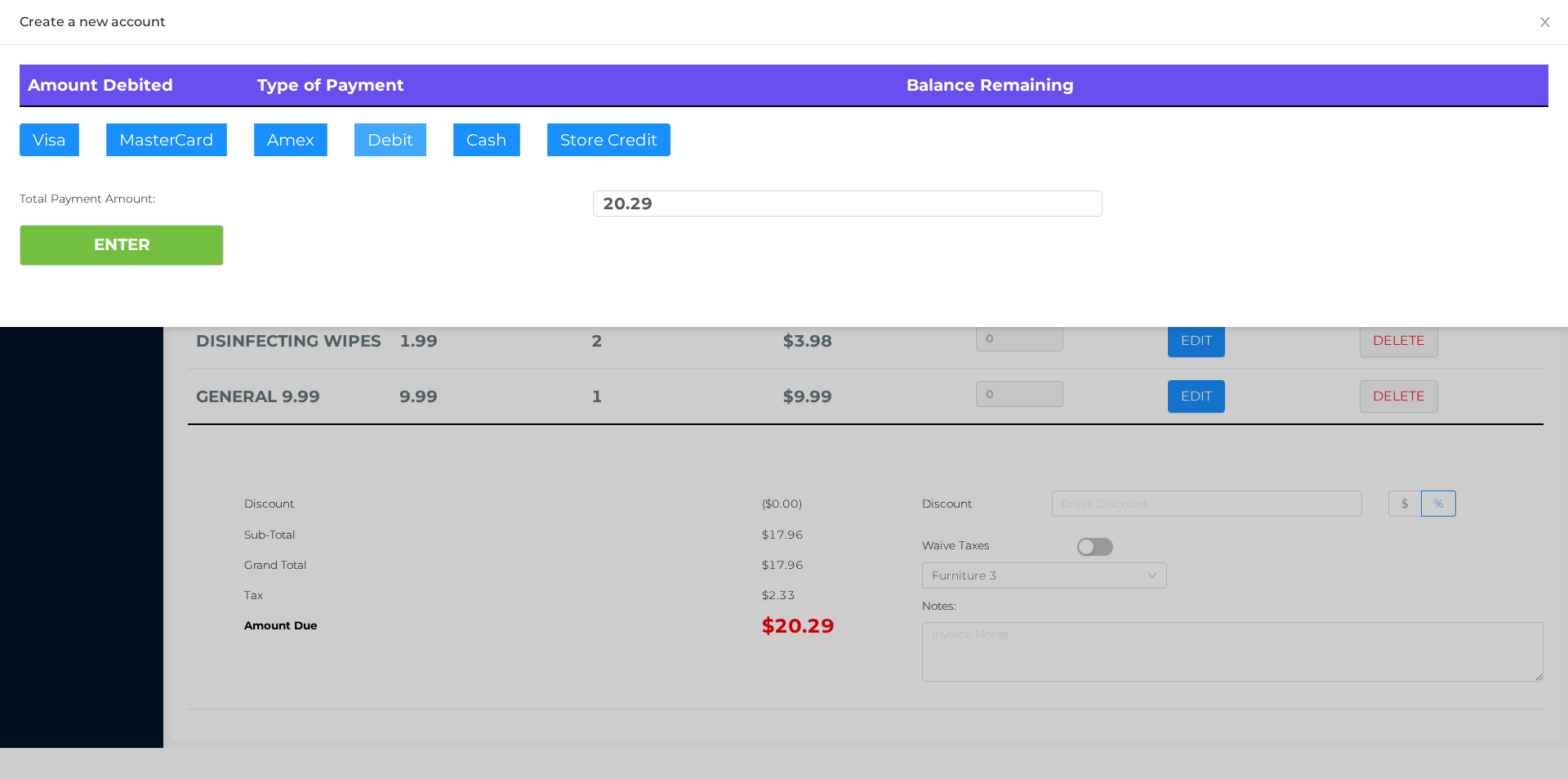
click at [379, 129] on button "Debit" at bounding box center [390, 139] width 72 height 33
click at [667, 483] on div at bounding box center [784, 390] width 1568 height 779
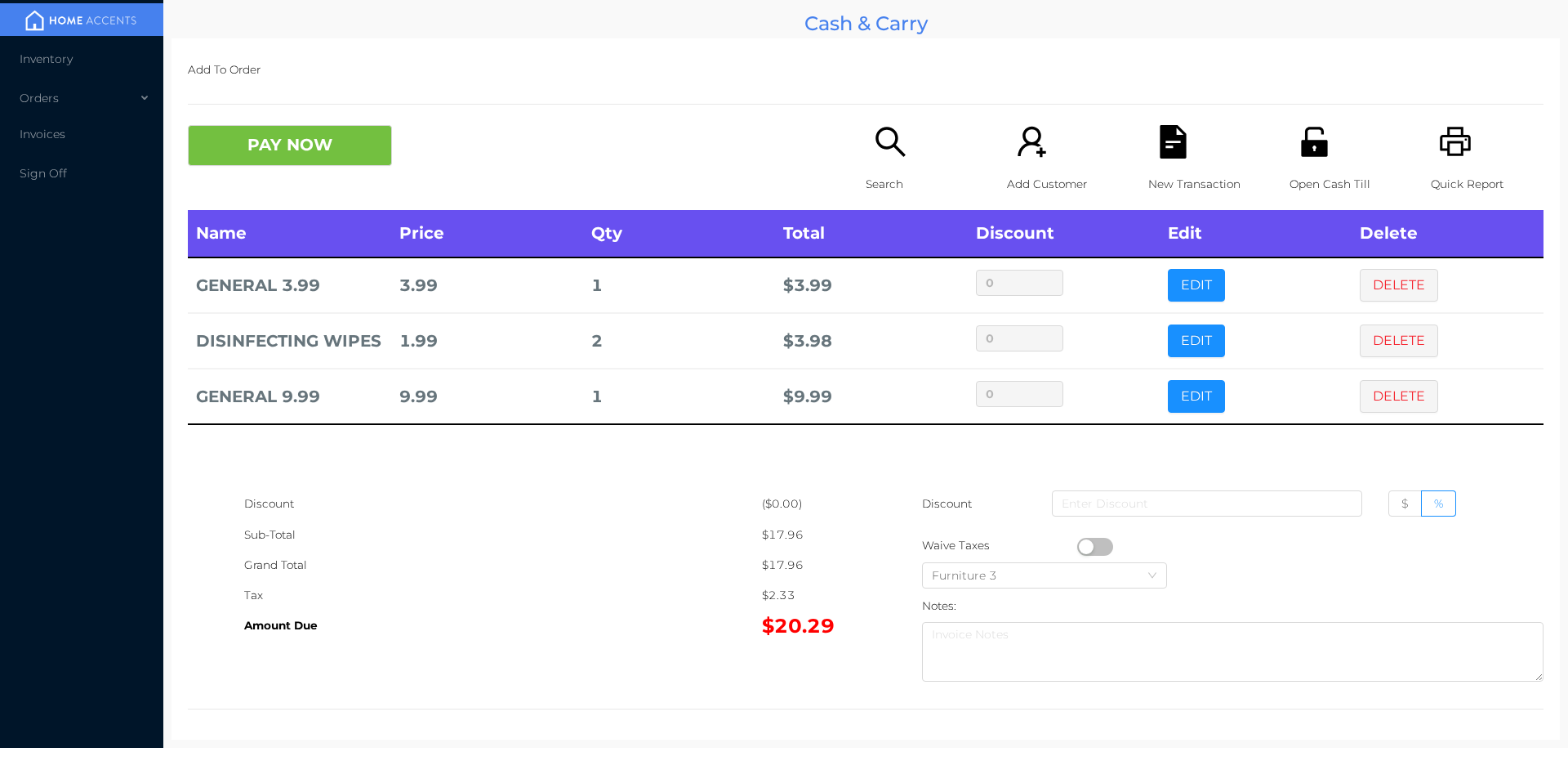
click at [1160, 140] on icon "icon: file-text" at bounding box center [1172, 142] width 26 height 34
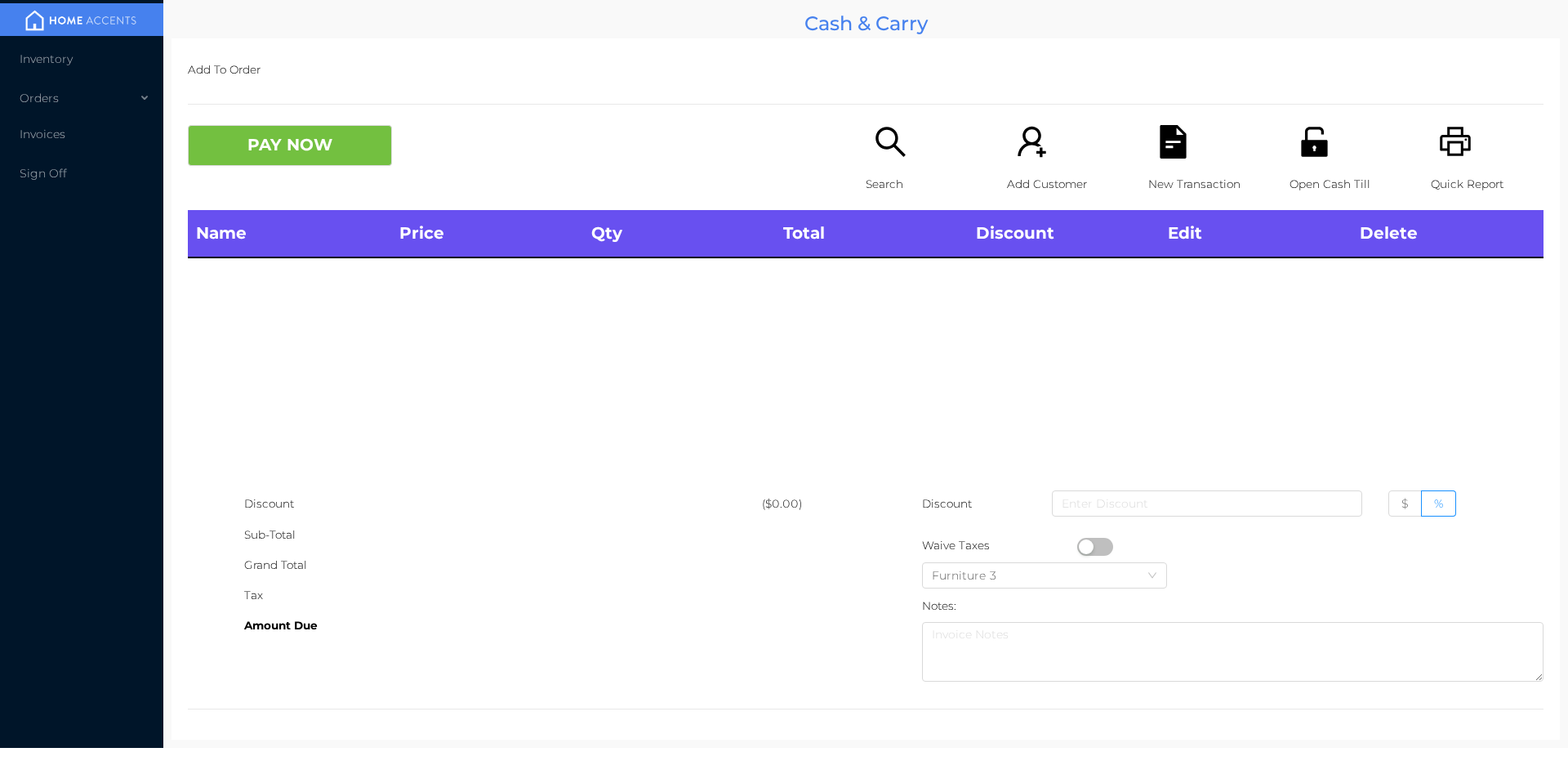
click at [1431, 161] on div "Quick Report" at bounding box center [1487, 168] width 113 height 85
click at [304, 151] on button "PAY NOW" at bounding box center [290, 146] width 204 height 41
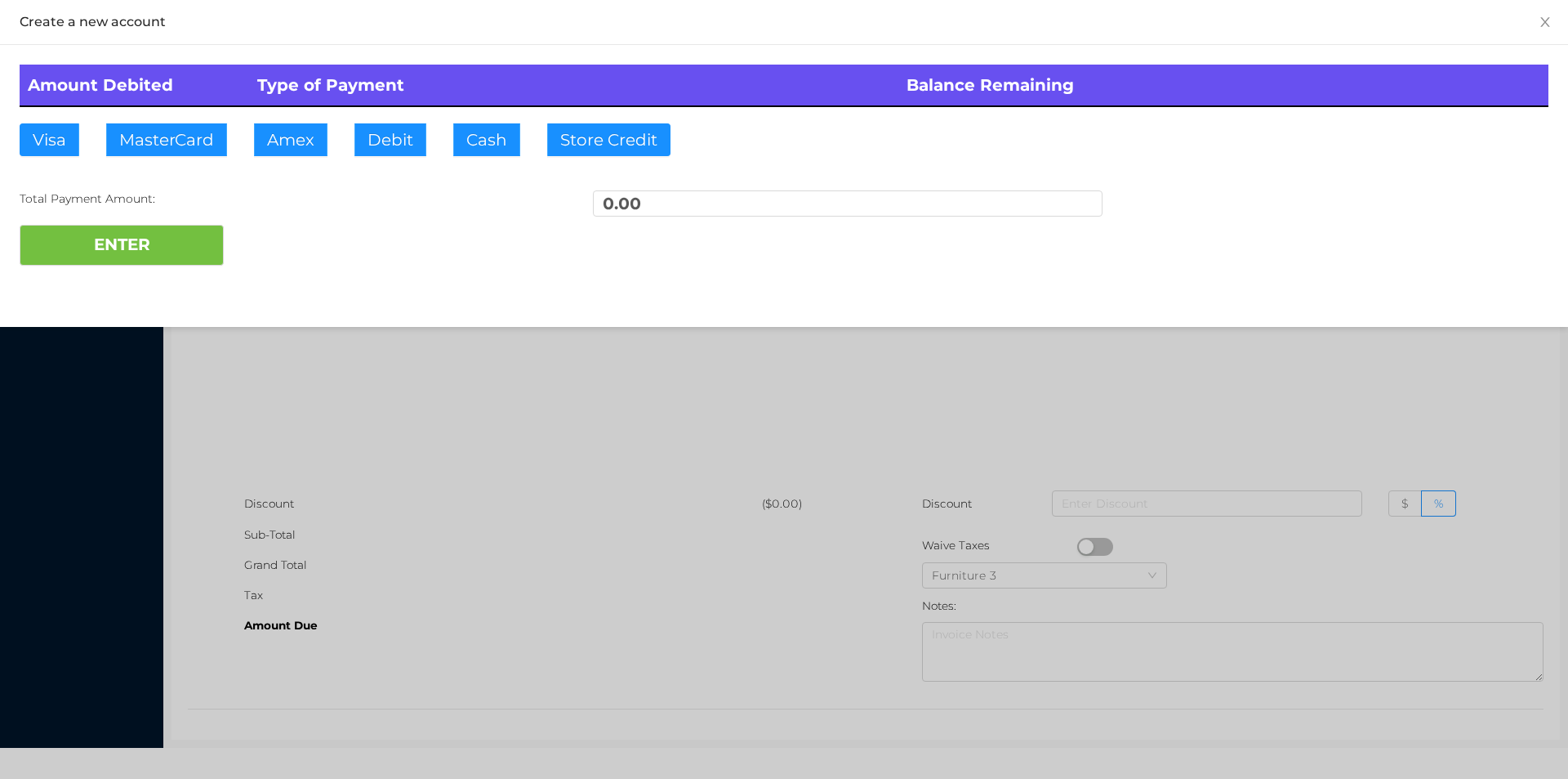
click at [233, 413] on div at bounding box center [784, 390] width 1568 height 779
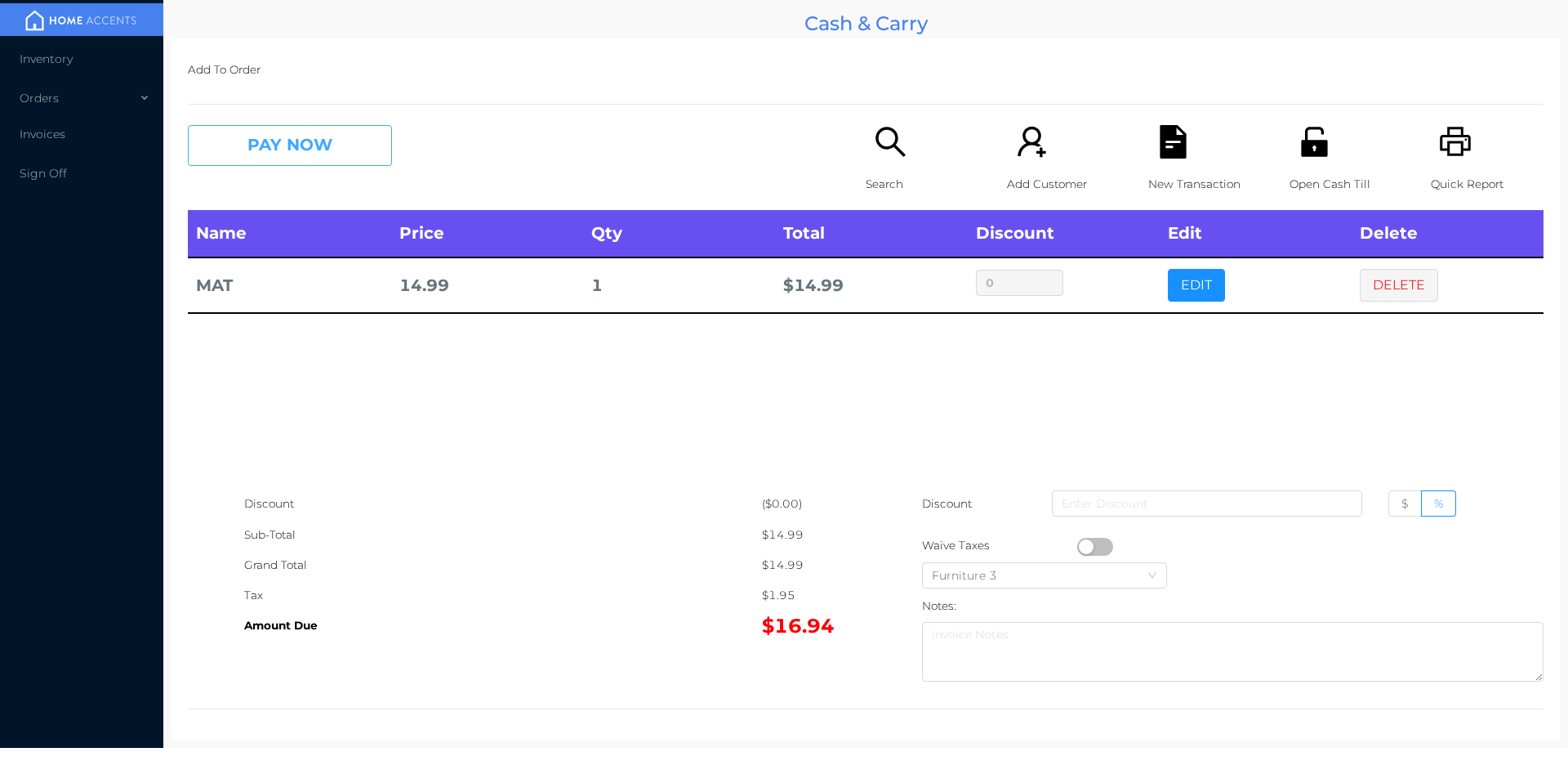
click at [278, 144] on button "PAY NOW" at bounding box center [290, 146] width 204 height 41
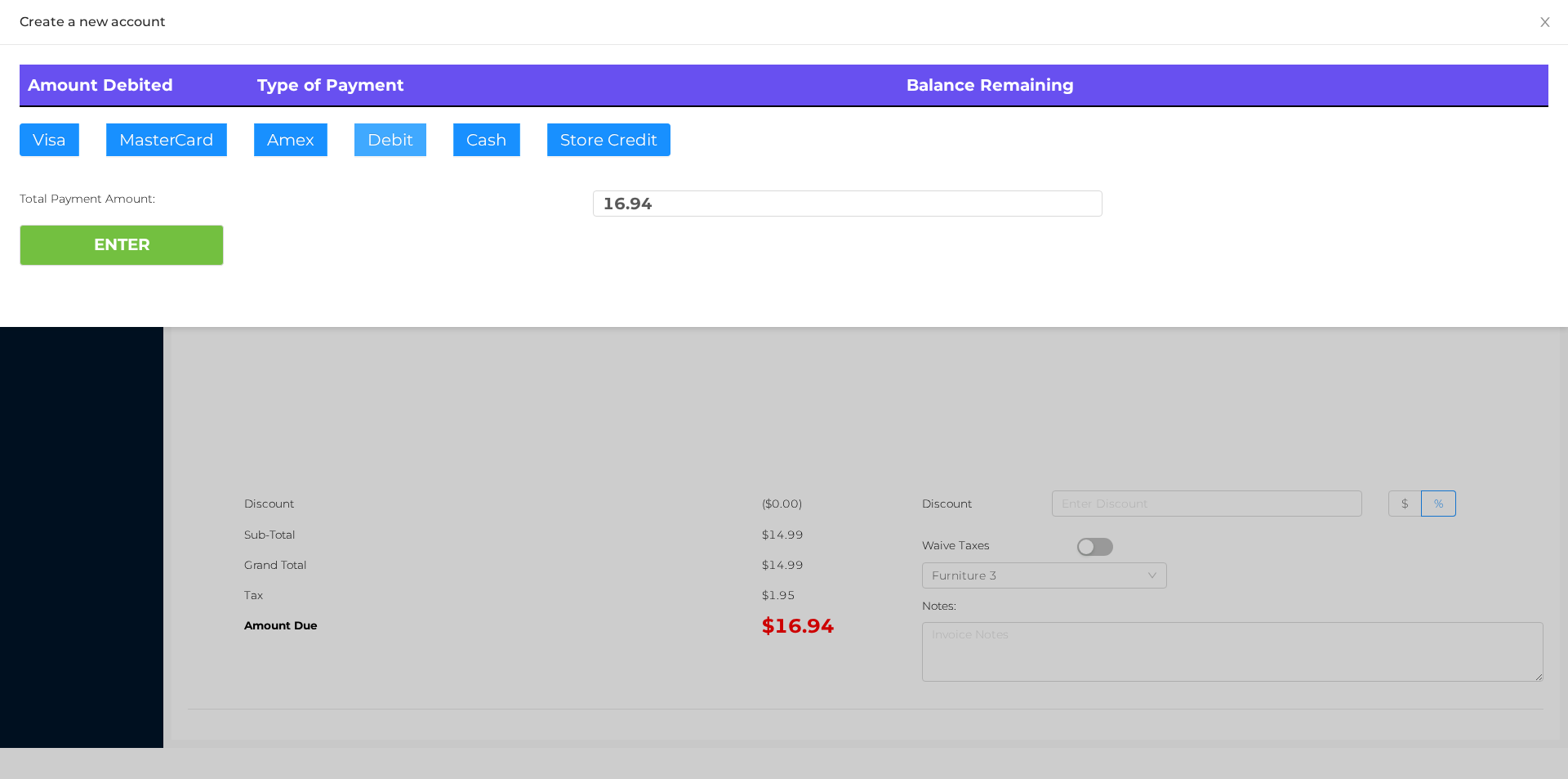
click at [364, 140] on button "Debit" at bounding box center [390, 139] width 72 height 33
type input "100."
click at [129, 255] on button "ENTER" at bounding box center [122, 245] width 204 height 41
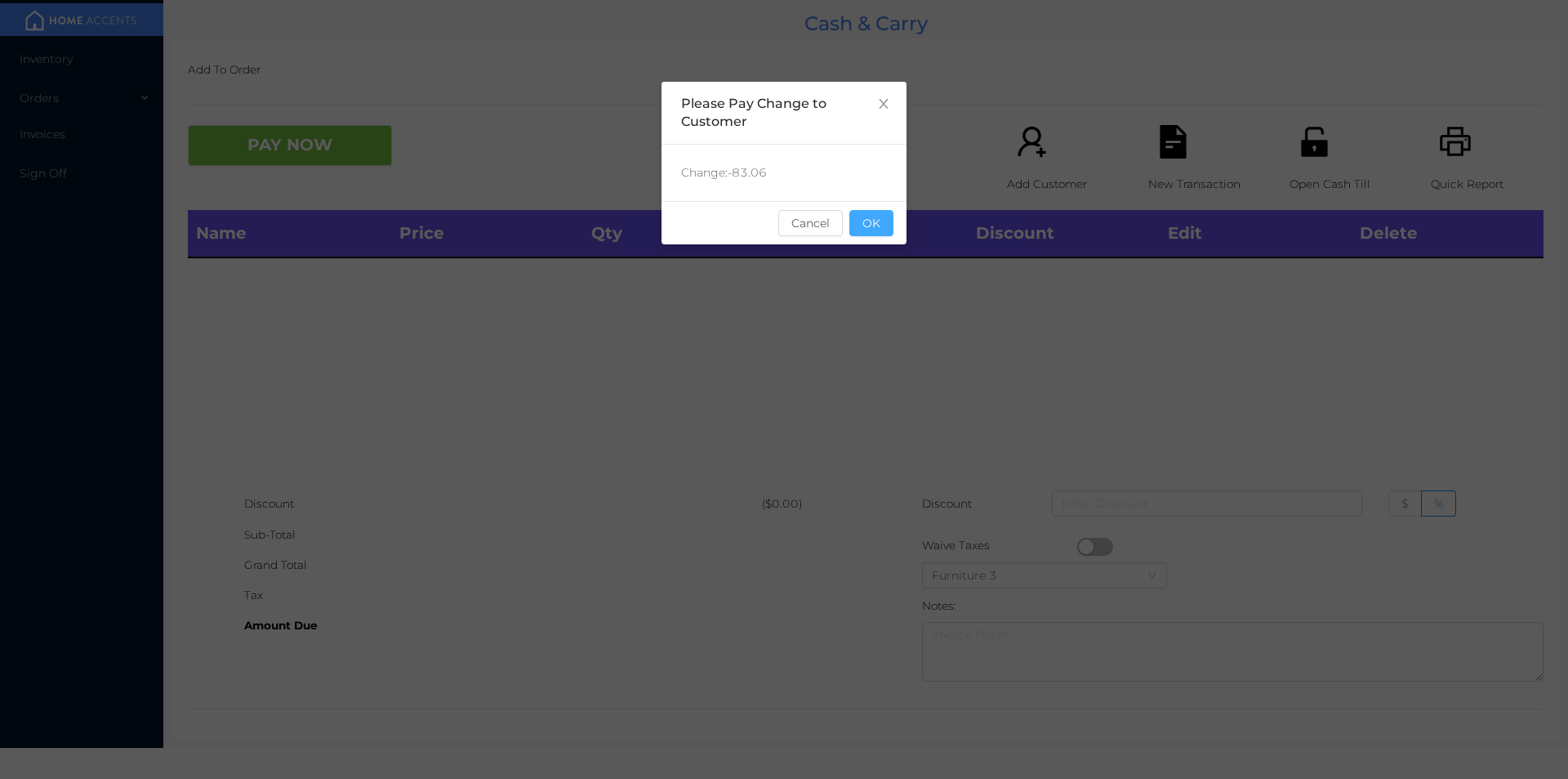
click at [875, 232] on button "OK" at bounding box center [872, 223] width 44 height 26
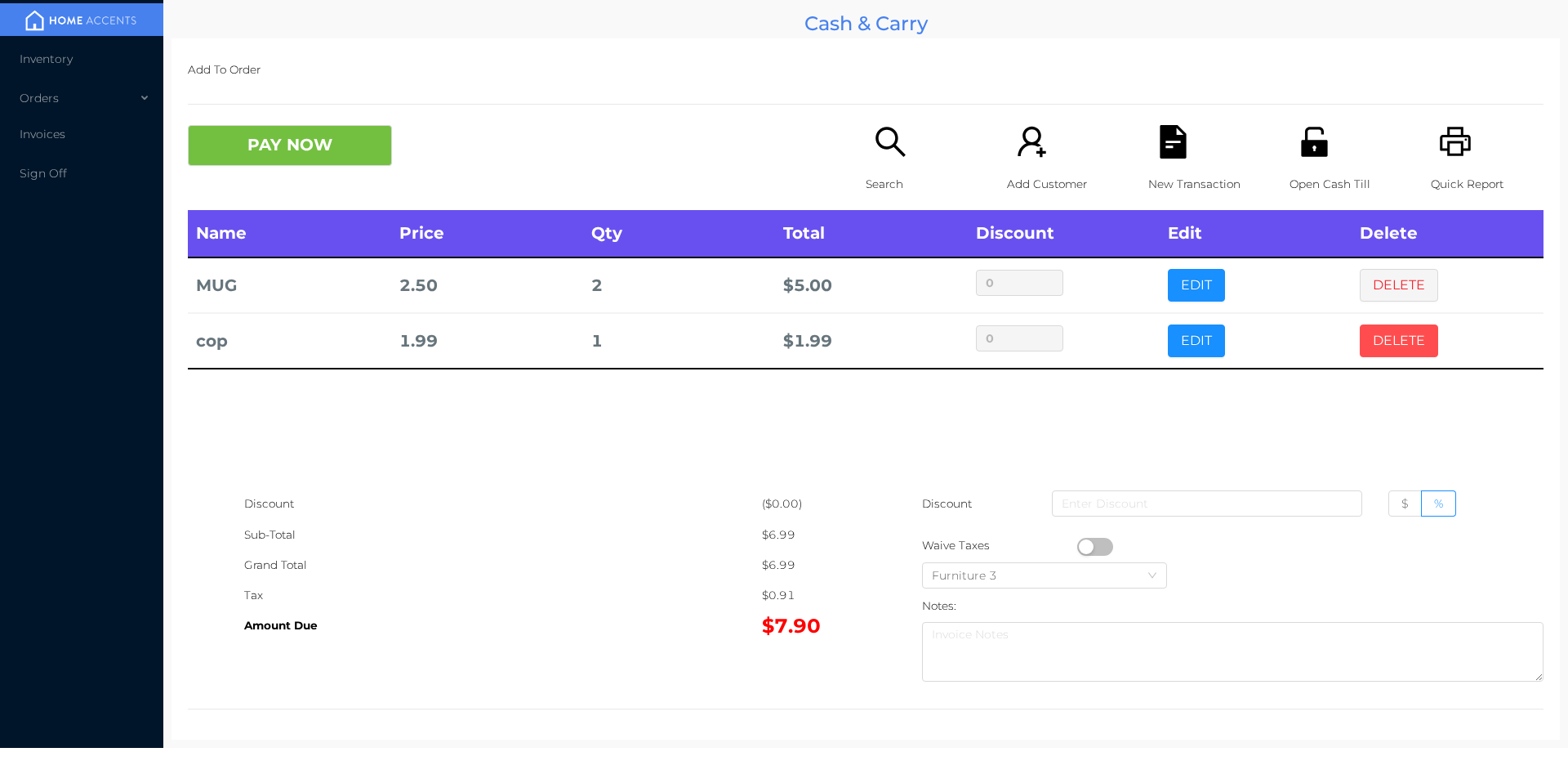
click at [1379, 335] on button "DELETE" at bounding box center [1399, 341] width 78 height 33
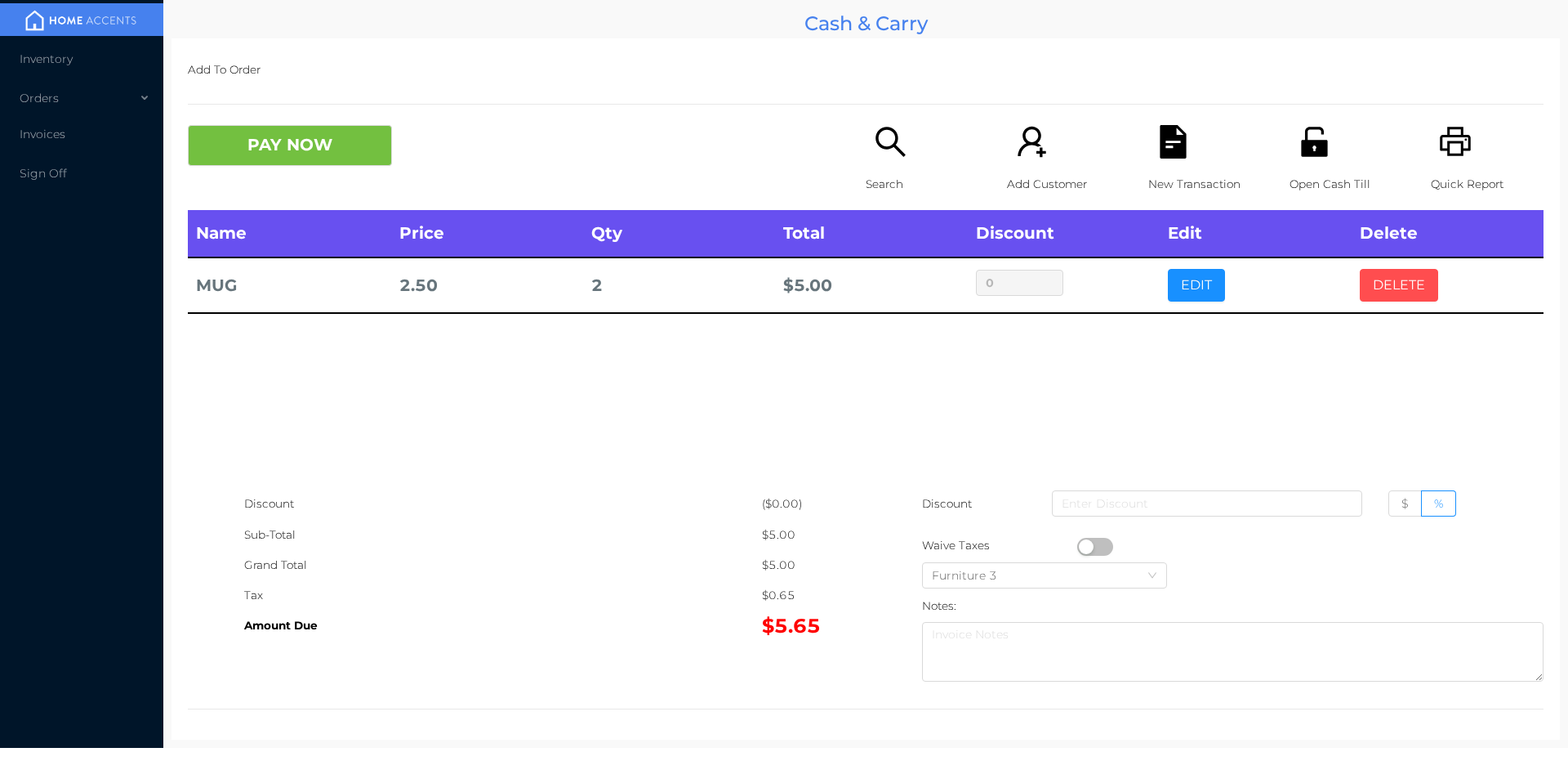
click at [1378, 287] on button "DELETE" at bounding box center [1399, 285] width 78 height 33
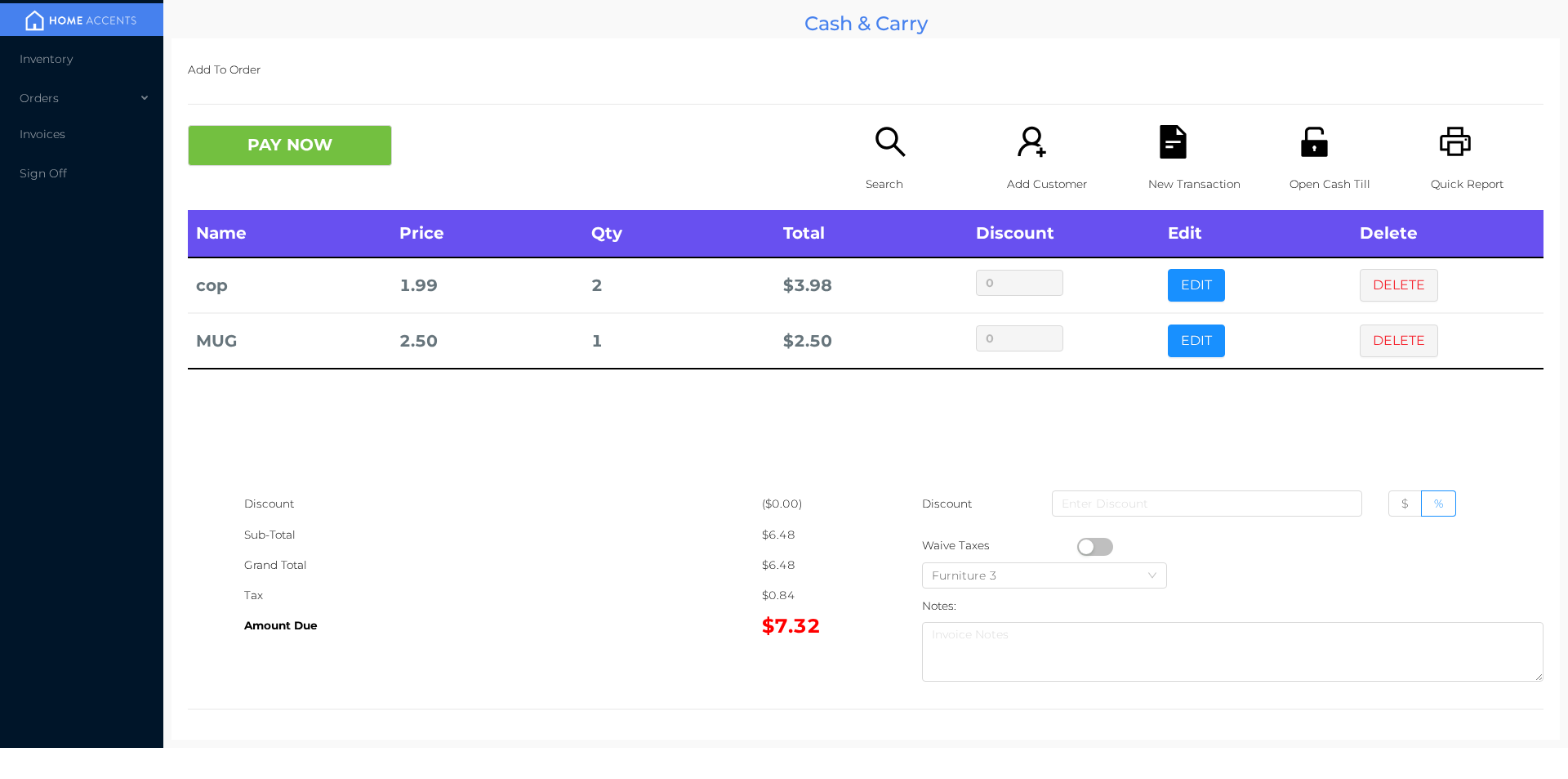
click at [1386, 279] on button "DELETE" at bounding box center [1399, 285] width 78 height 33
click at [1392, 325] on button "DELETE" at bounding box center [1399, 341] width 78 height 33
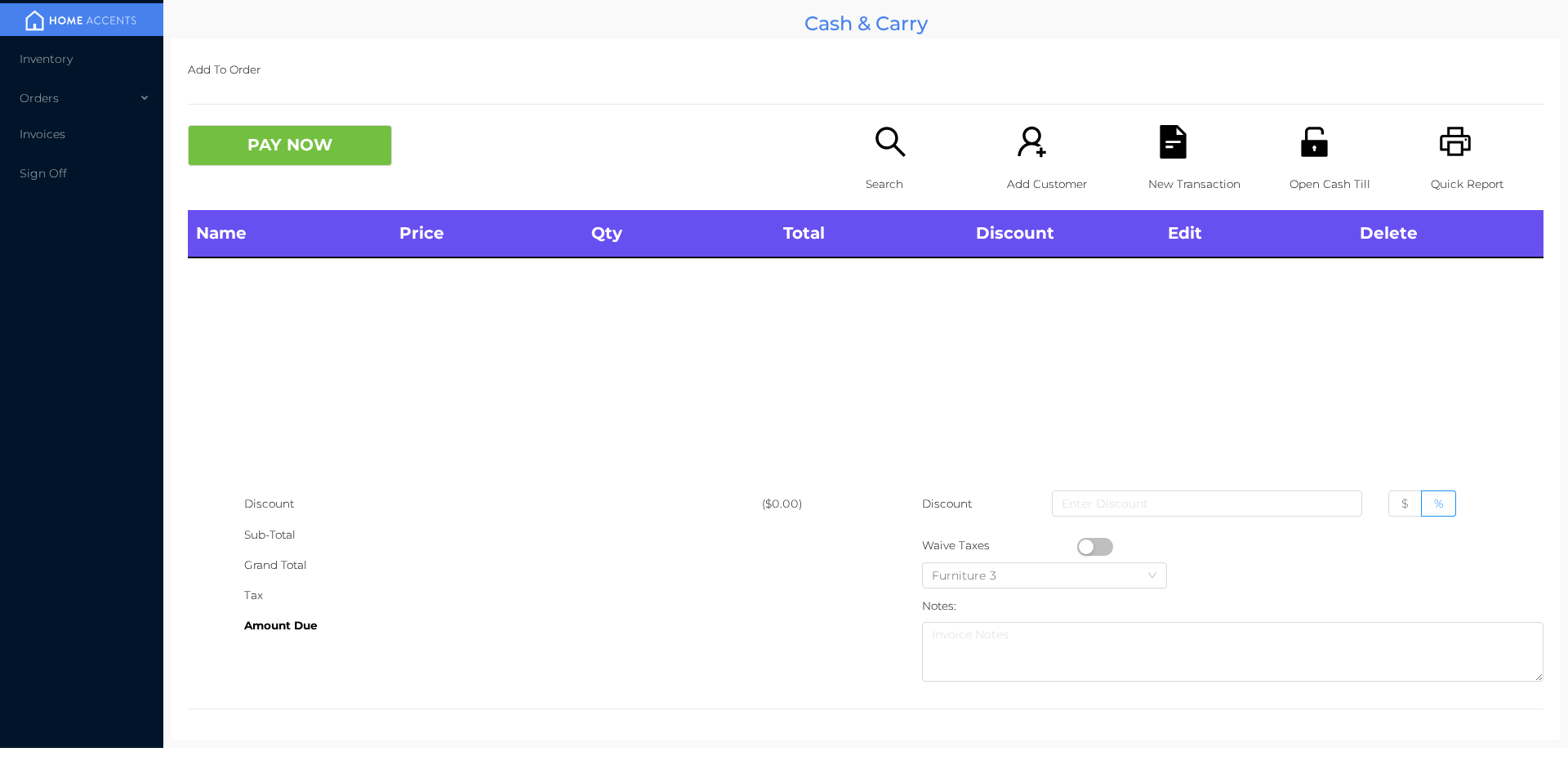
click at [1392, 292] on div "Name Price Qty Total Discount Edit Delete" at bounding box center [866, 350] width 1356 height 279
click at [55, 58] on span "Inventory" at bounding box center [46, 59] width 53 height 15
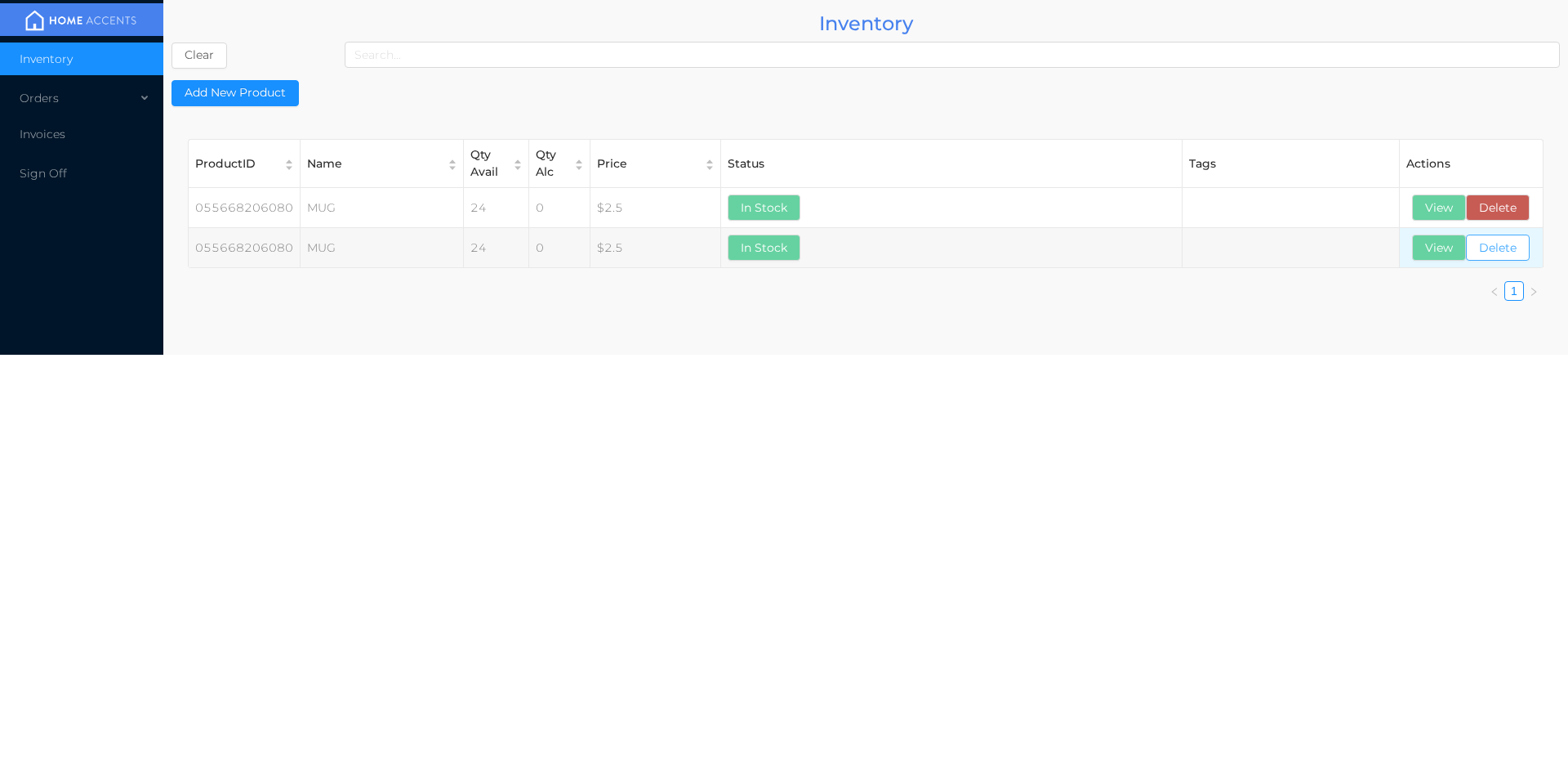
click at [1495, 248] on button "Delete" at bounding box center [1498, 247] width 64 height 26
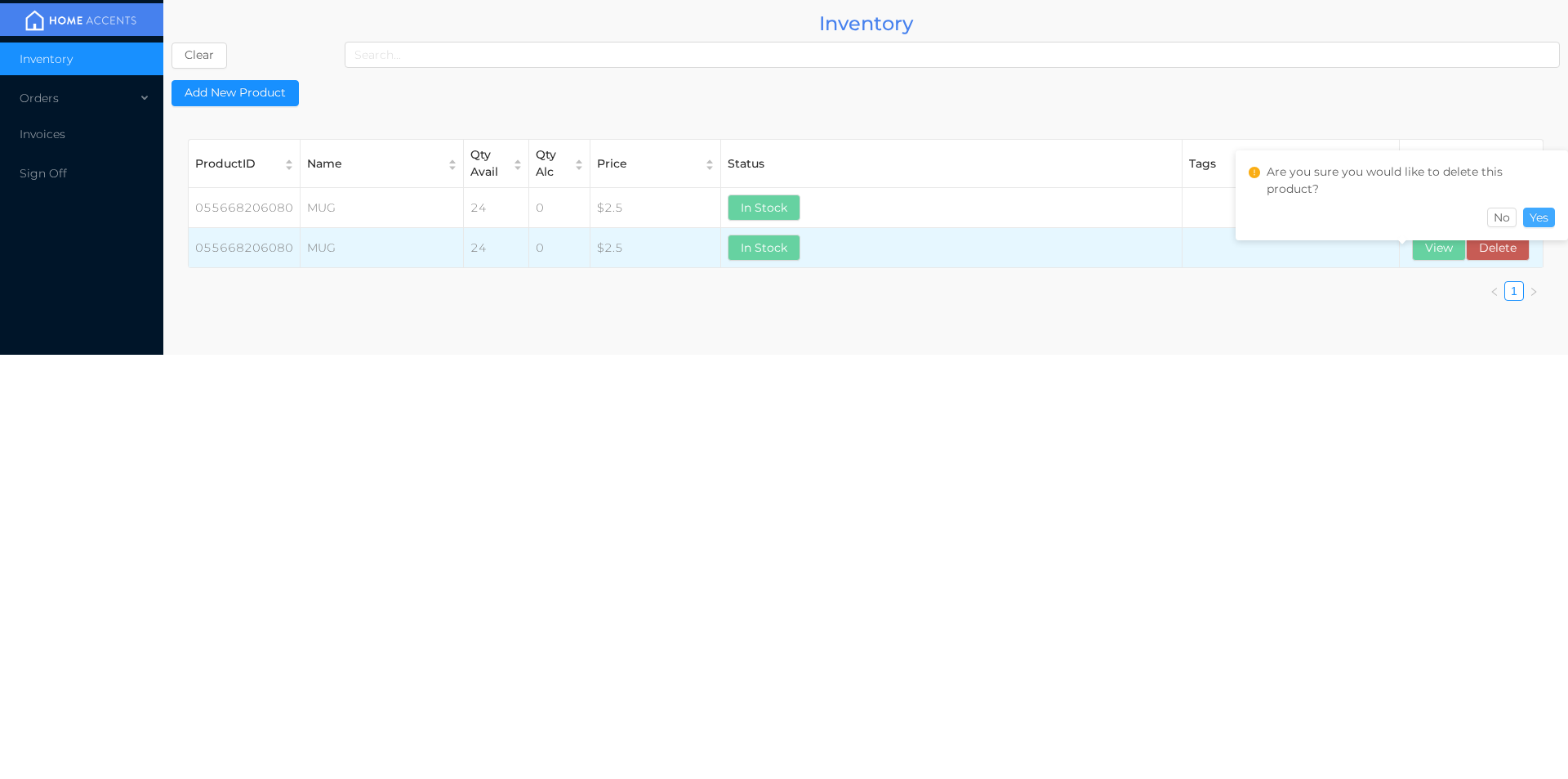
click at [1539, 217] on button "Yes" at bounding box center [1540, 217] width 32 height 20
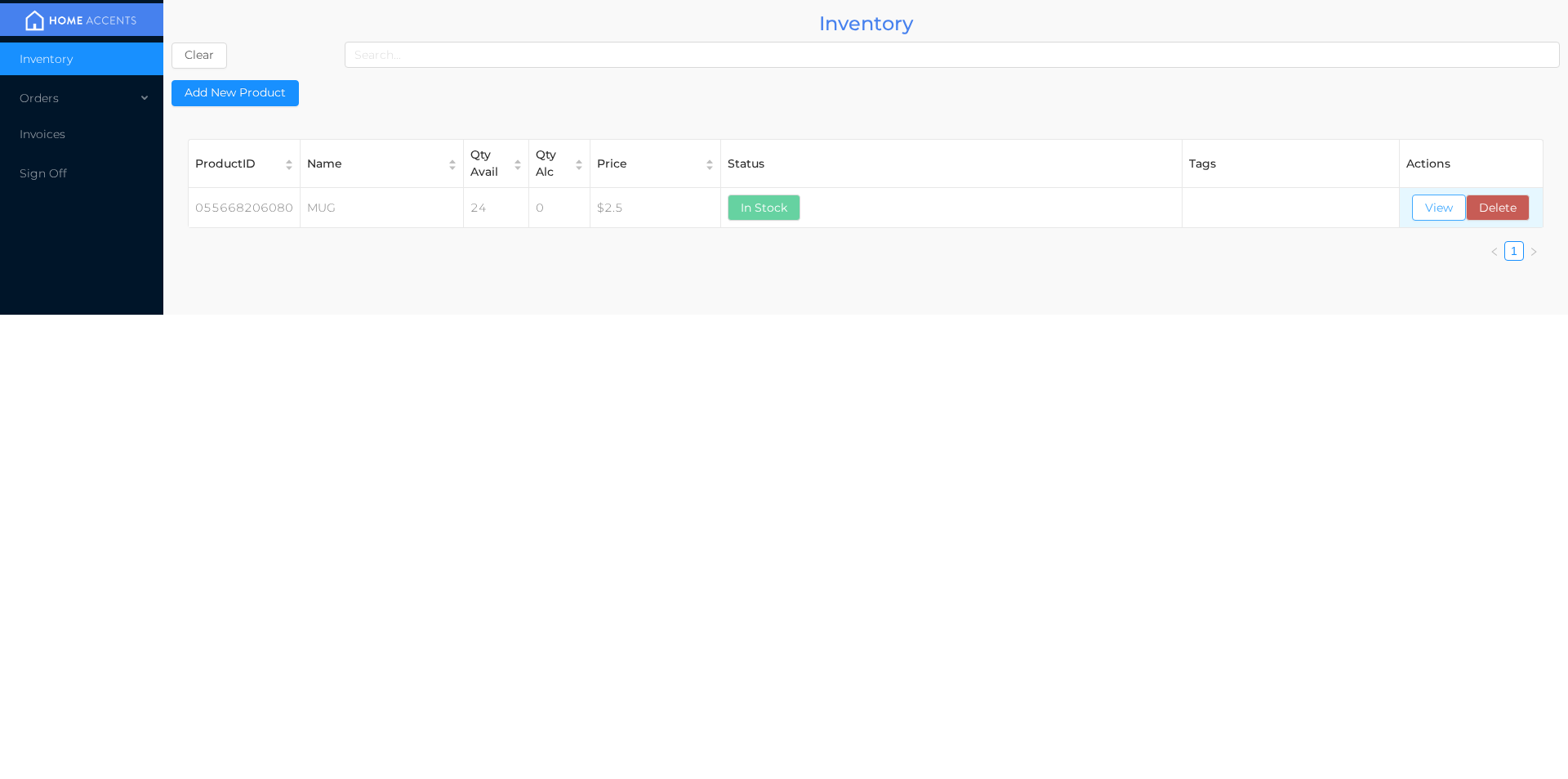
click at [1427, 209] on button "View" at bounding box center [1439, 207] width 54 height 26
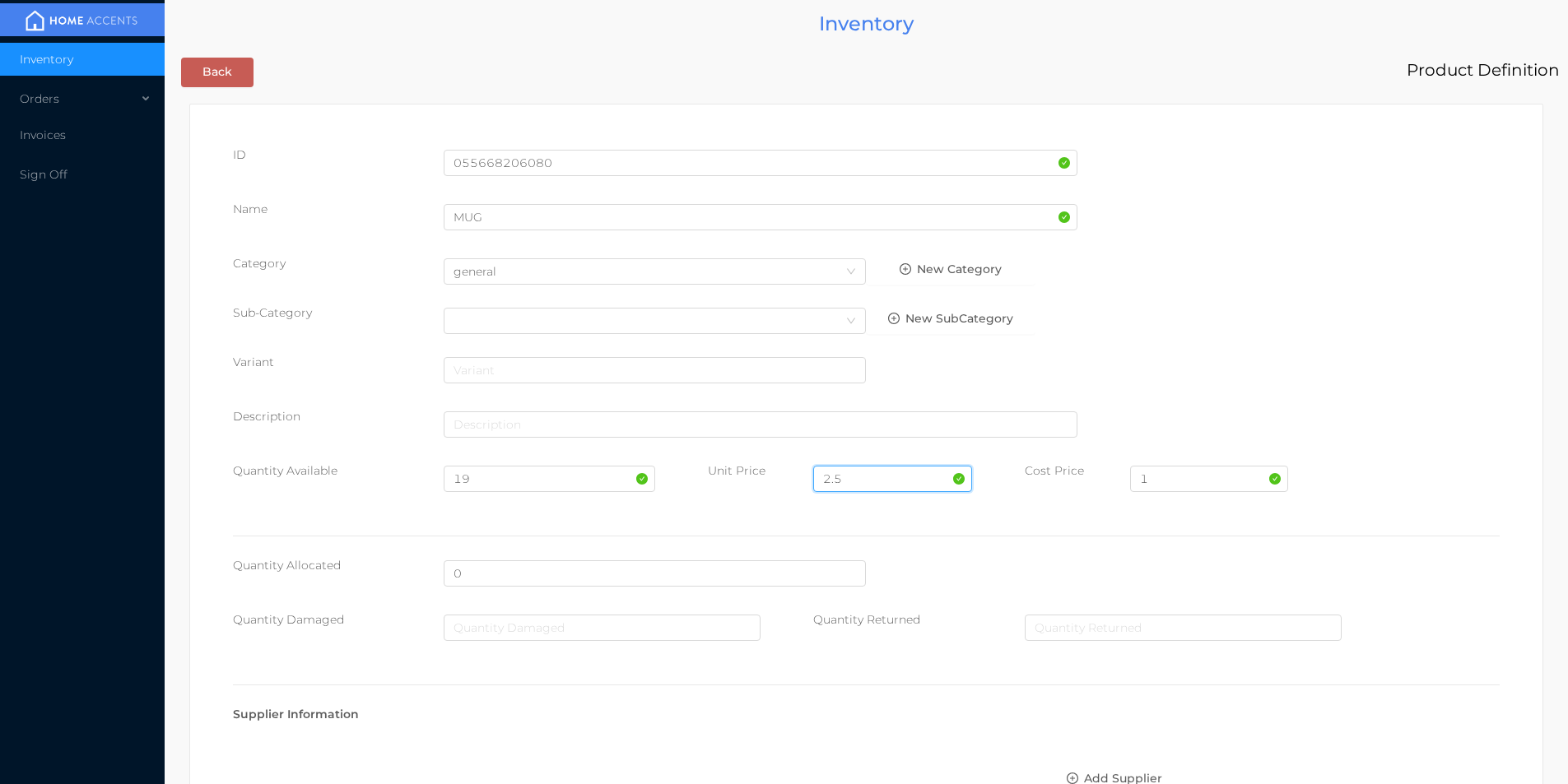
click at [862, 474] on input "2.5" at bounding box center [892, 478] width 158 height 26
type input "2"
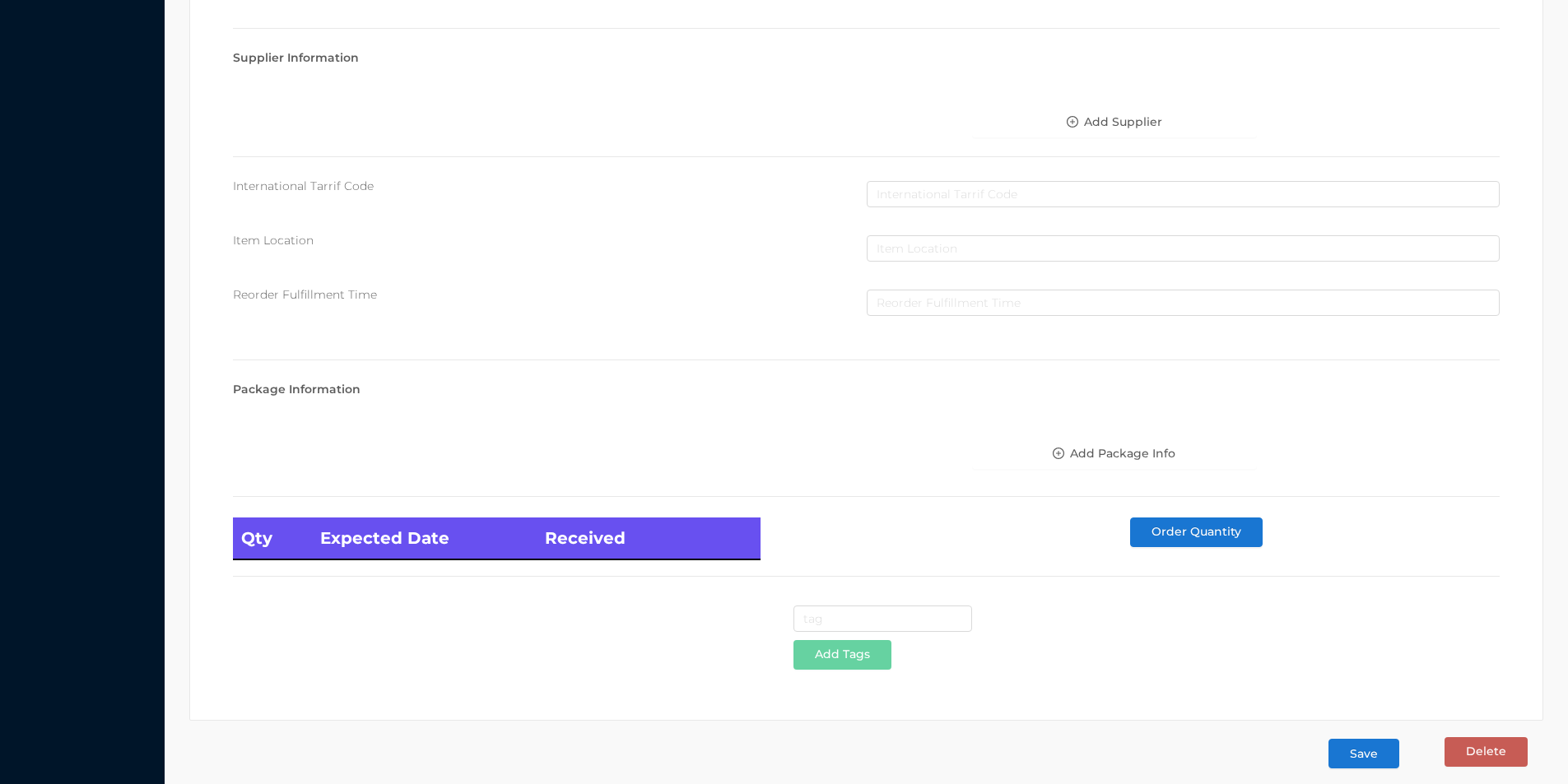
scroll to position [671, 0]
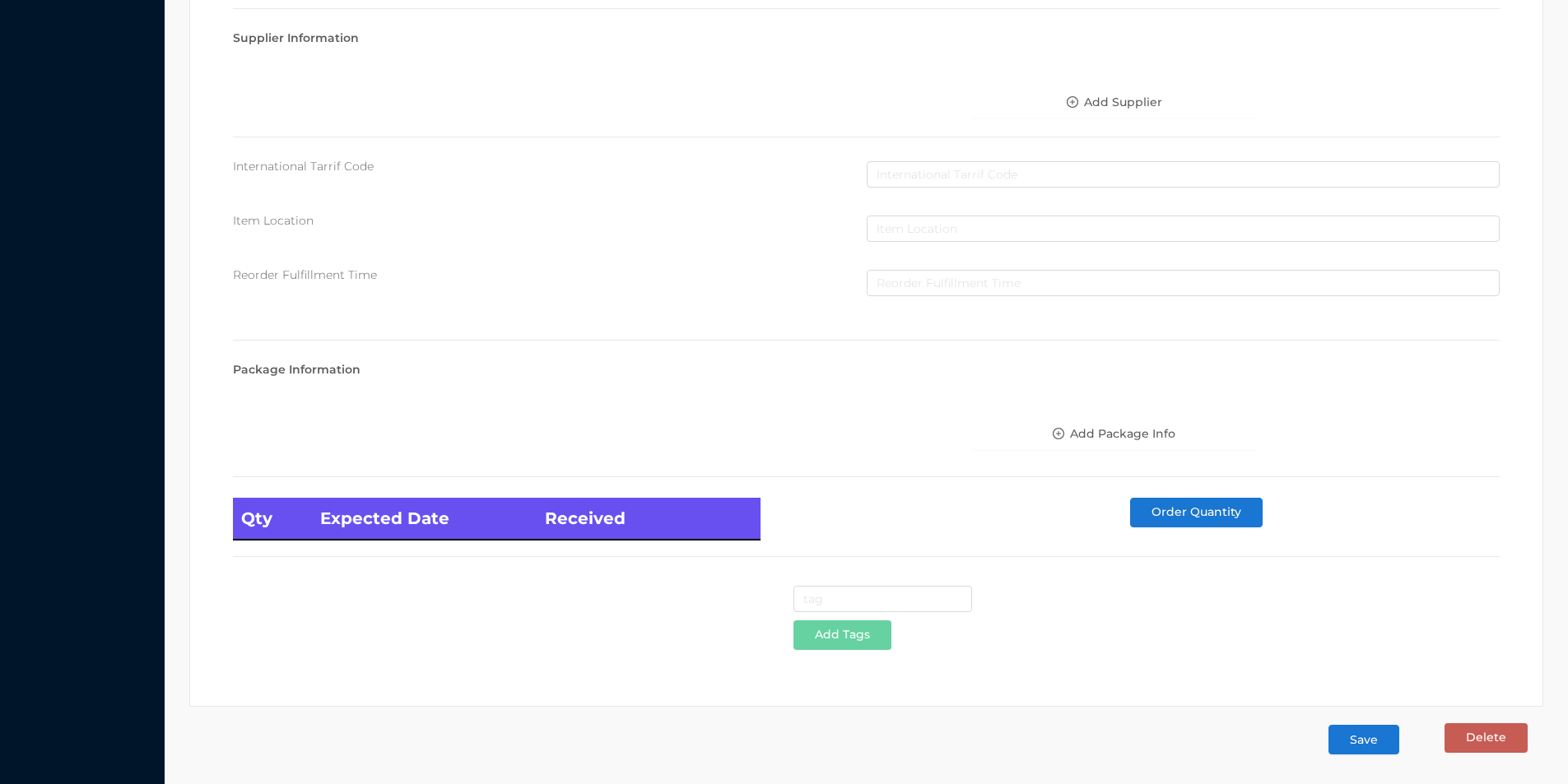
type input "1.99"
click at [1362, 742] on button "Save" at bounding box center [1363, 738] width 71 height 29
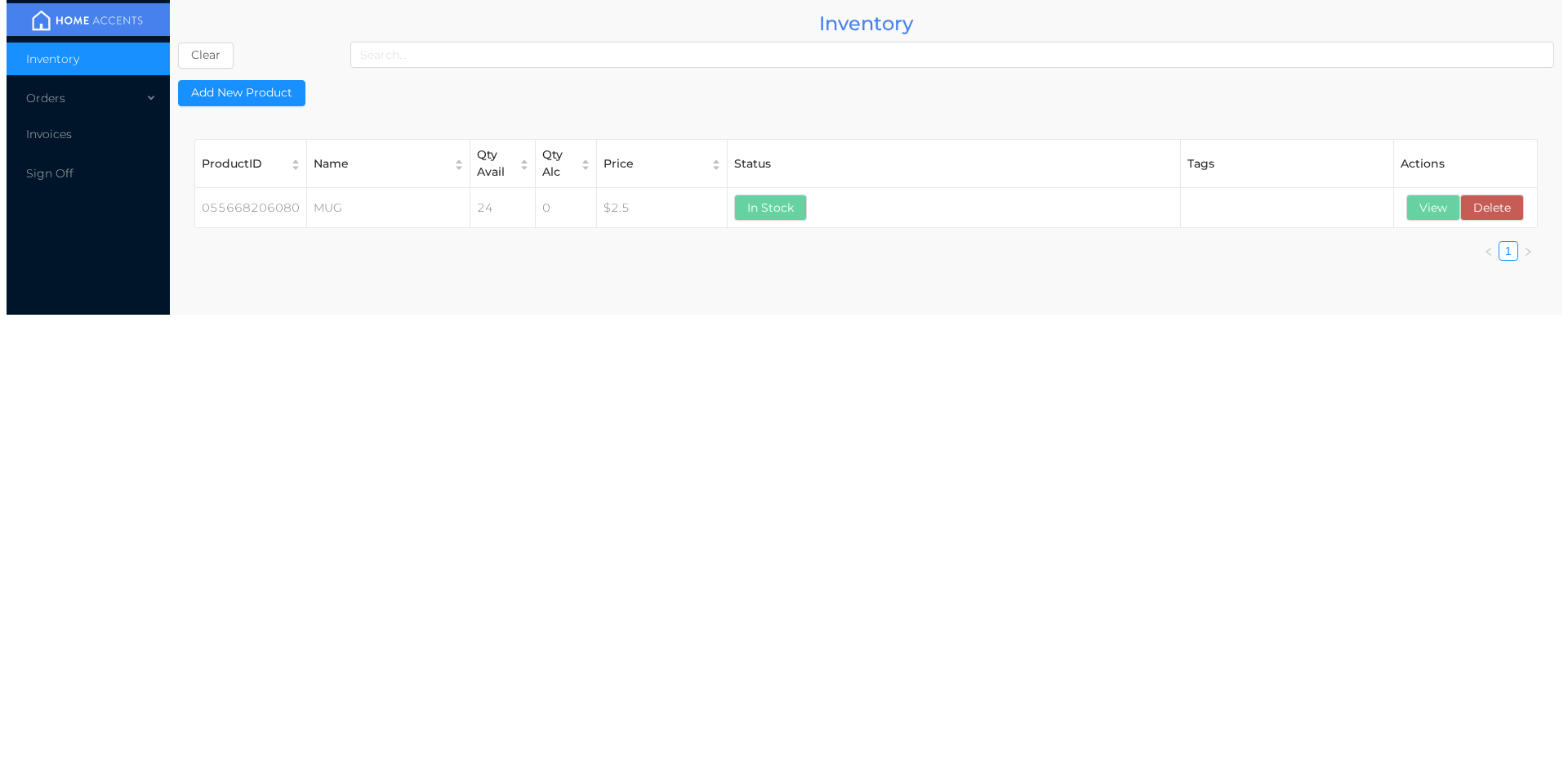
scroll to position [0, 0]
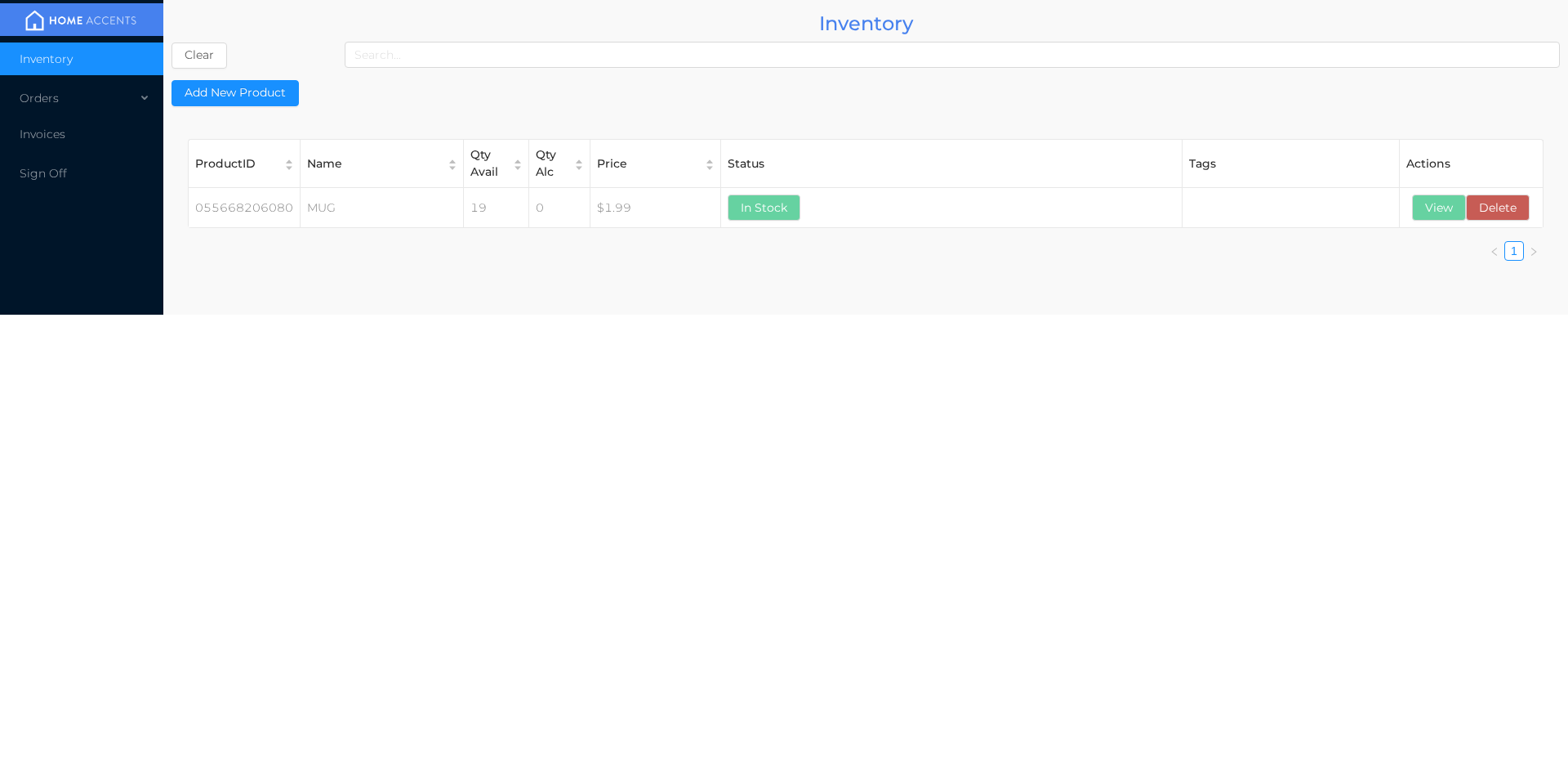
click at [43, 98] on div "Orders" at bounding box center [82, 98] width 163 height 33
click at [60, 140] on span "Cash & Carry" at bounding box center [74, 137] width 72 height 15
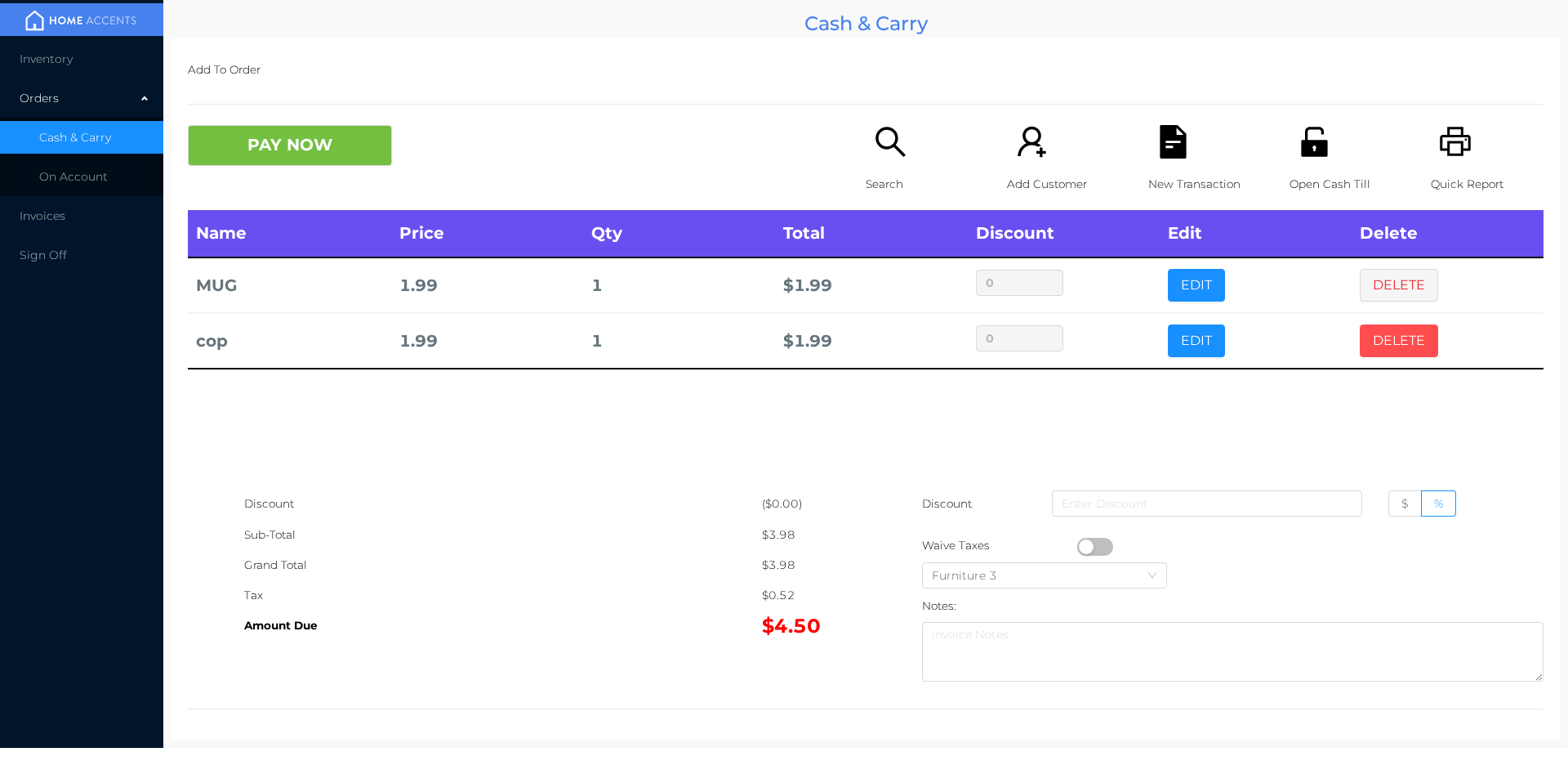
click at [1389, 328] on button "DELETE" at bounding box center [1399, 341] width 78 height 33
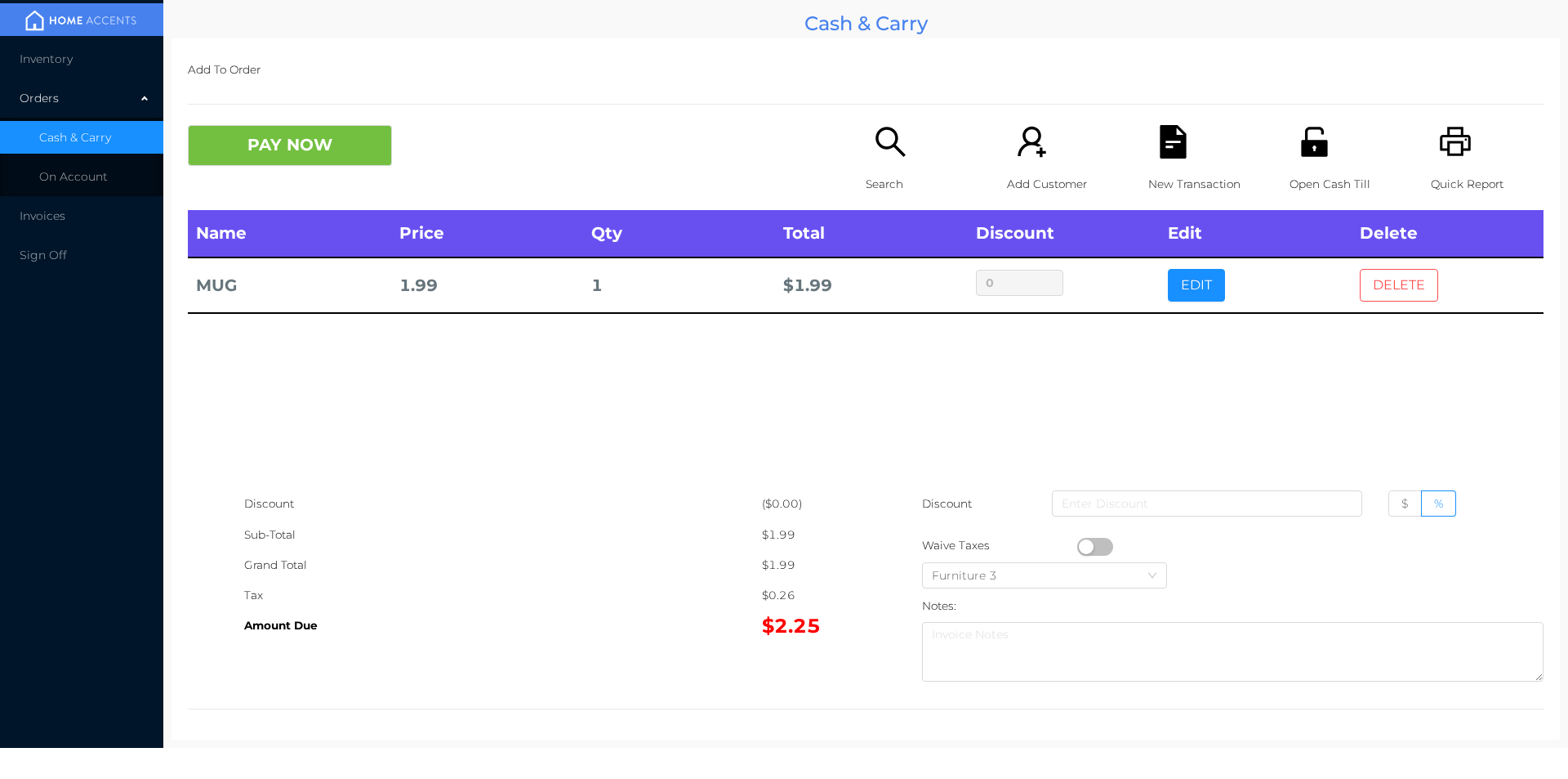
click at [1392, 282] on button "DELETE" at bounding box center [1399, 285] width 78 height 33
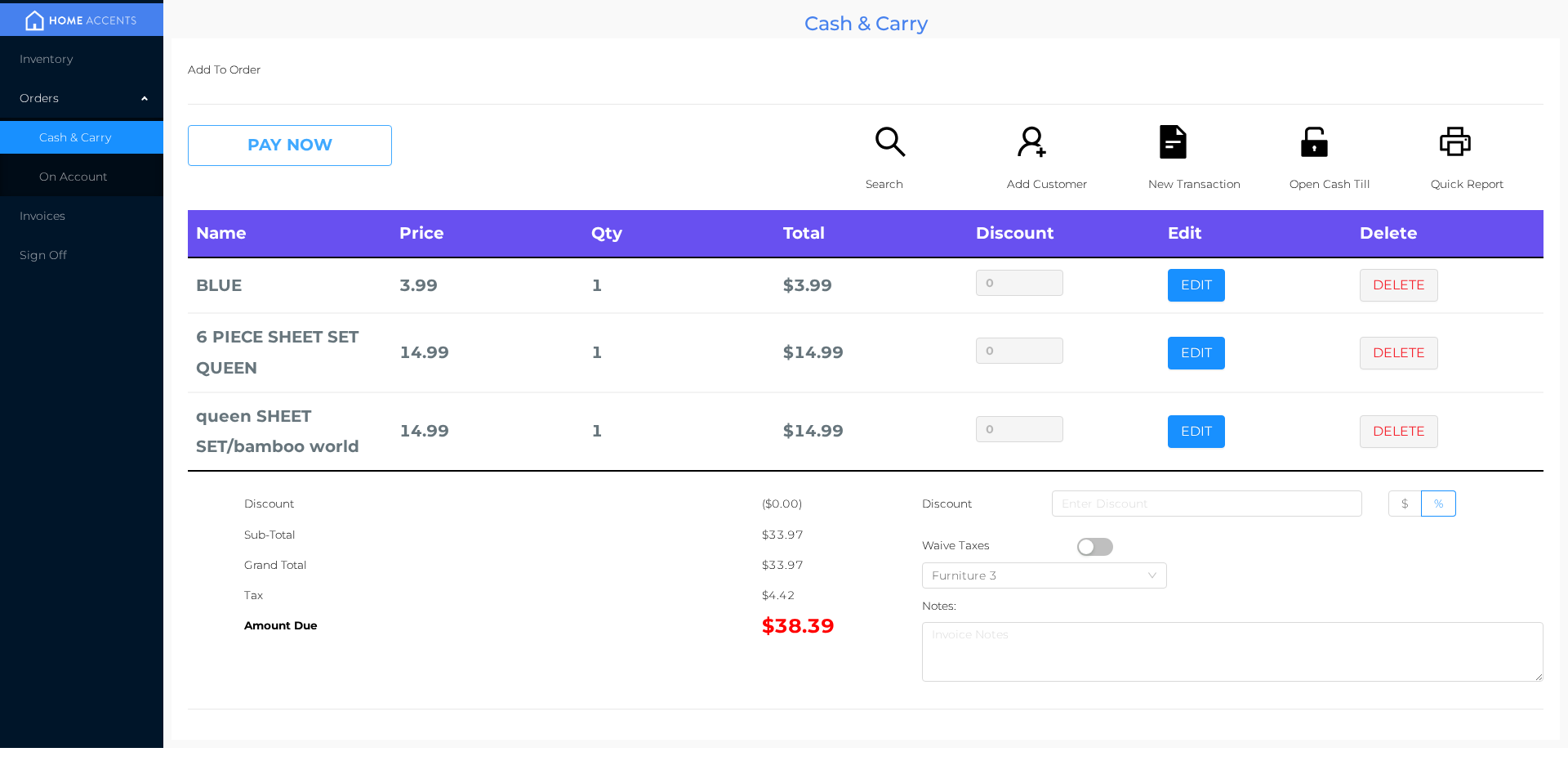
click at [272, 146] on button "PAY NOW" at bounding box center [290, 146] width 204 height 41
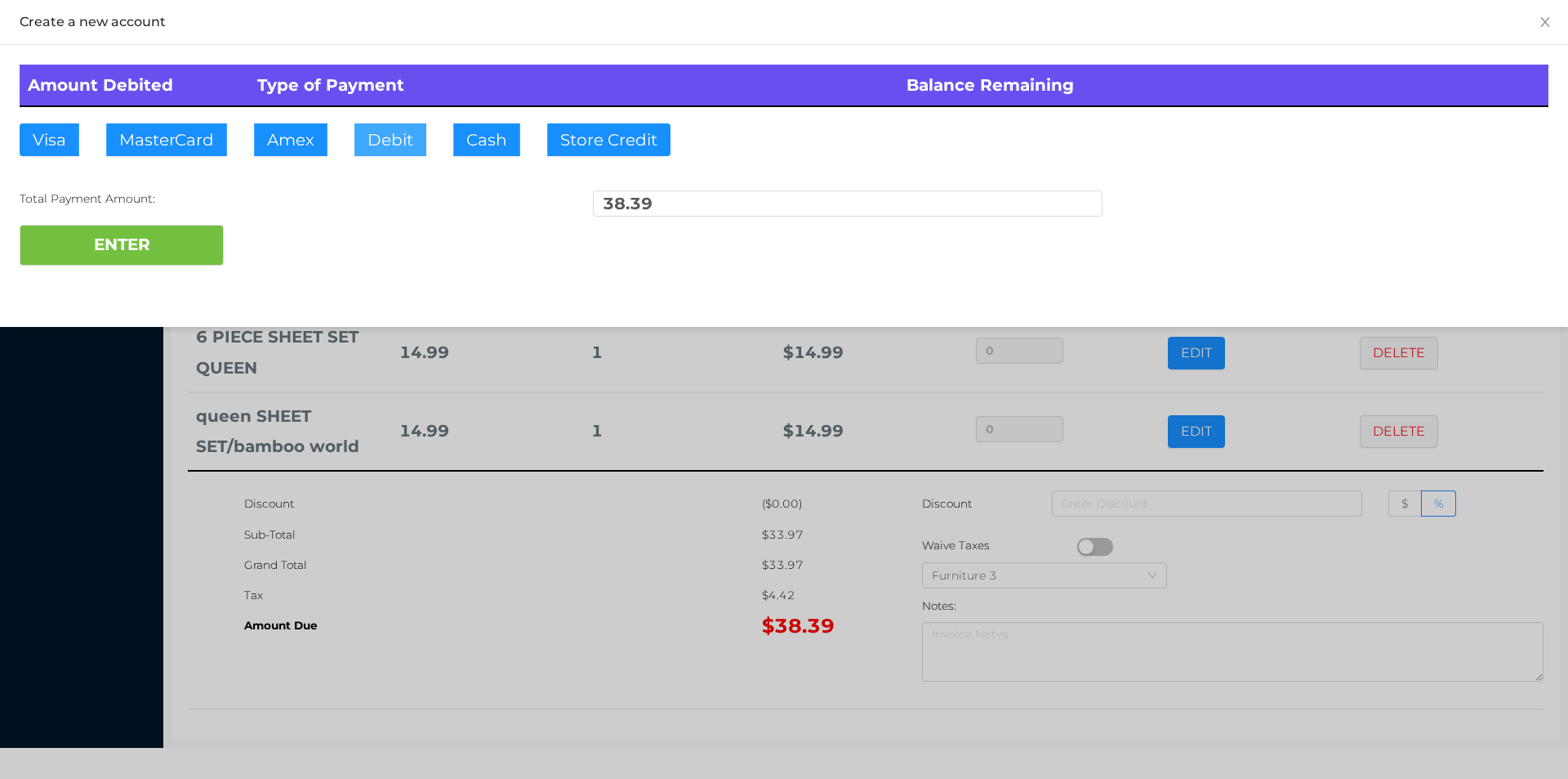
click at [376, 148] on button "Debit" at bounding box center [390, 139] width 72 height 33
click at [147, 235] on button "ENTER" at bounding box center [122, 245] width 204 height 41
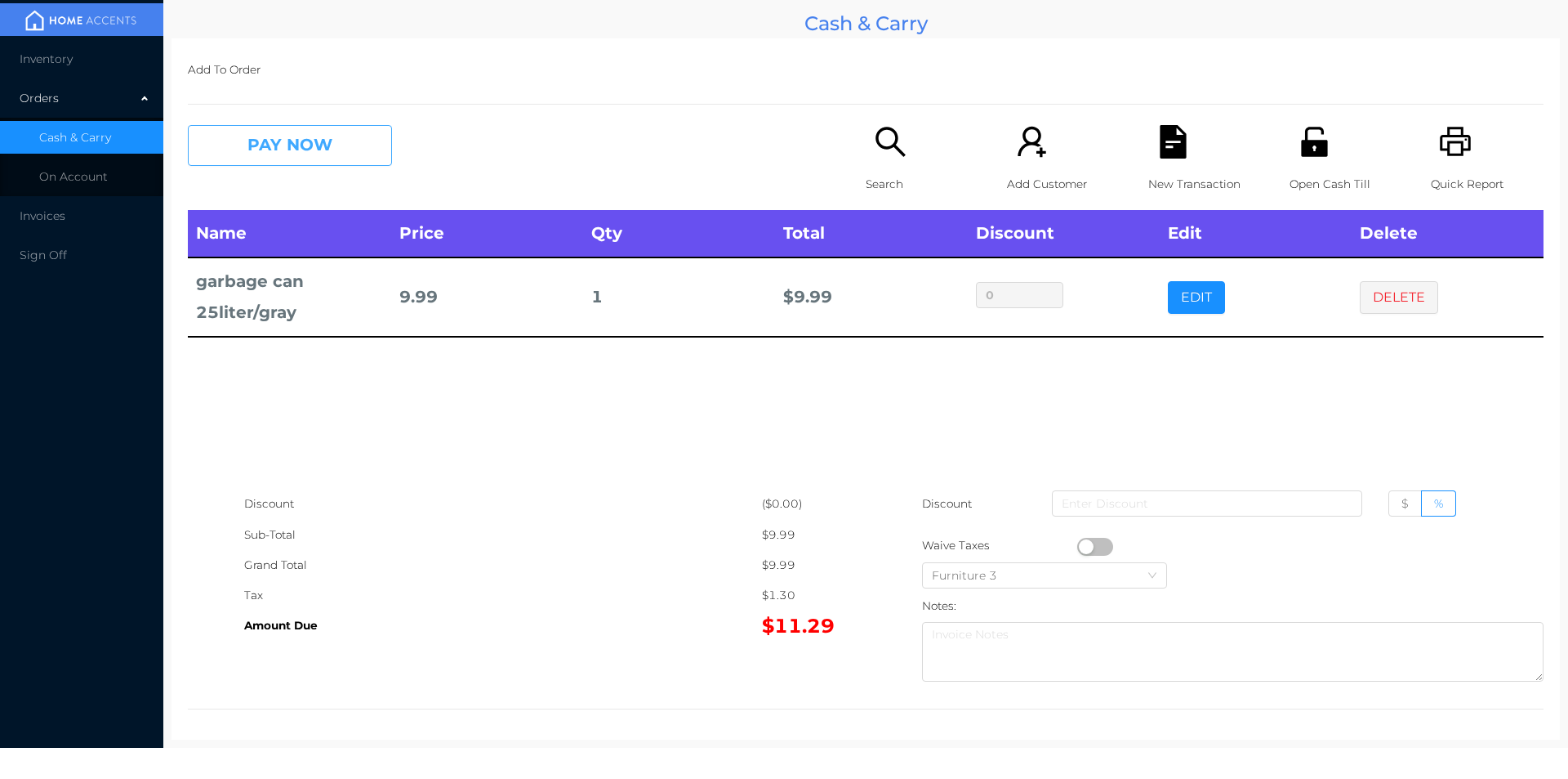
click at [341, 153] on button "PAY NOW" at bounding box center [290, 146] width 204 height 41
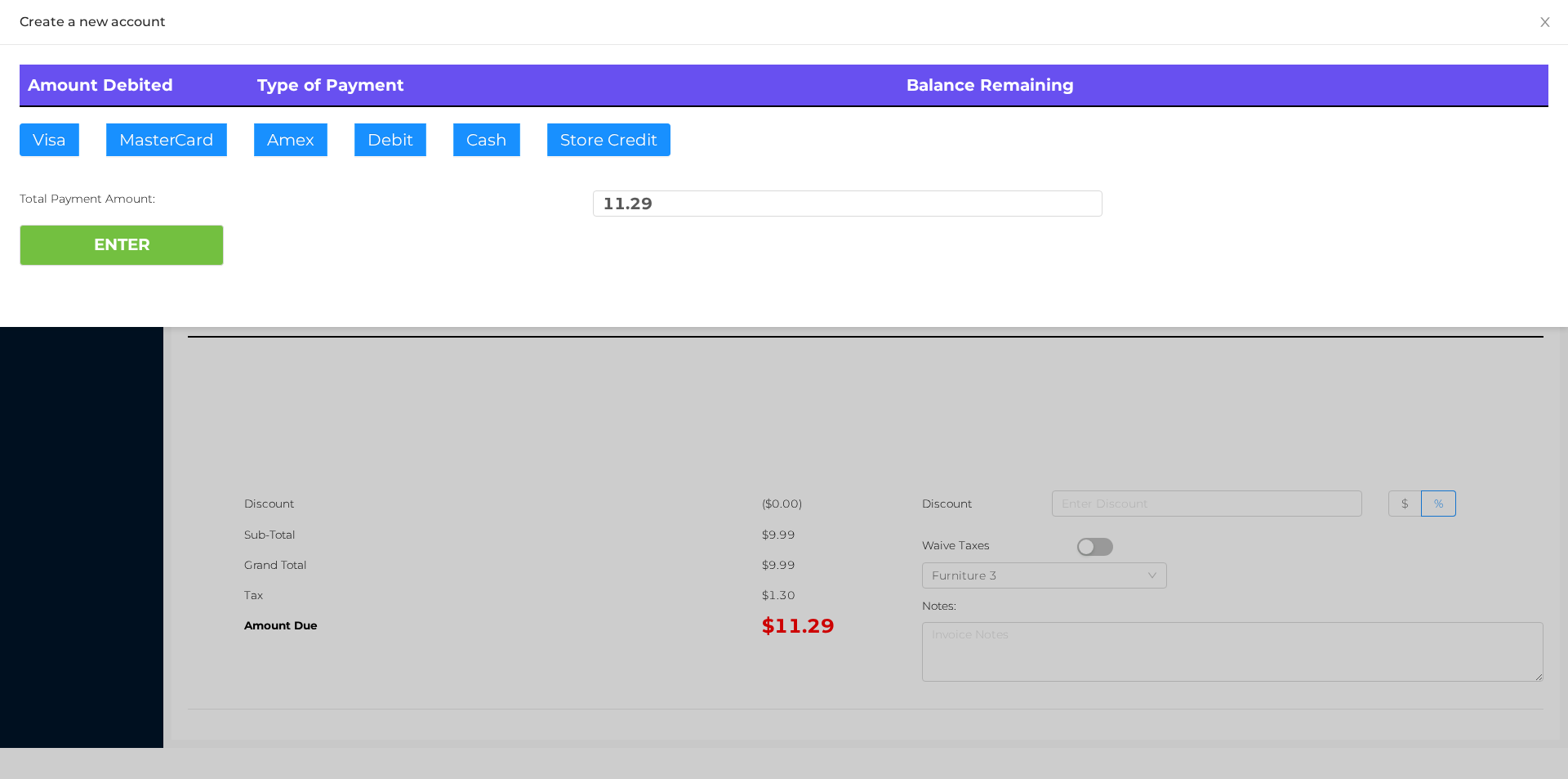
click at [280, 243] on div "ENTER" at bounding box center [784, 245] width 1529 height 41
click at [1422, 391] on div at bounding box center [784, 390] width 1568 height 779
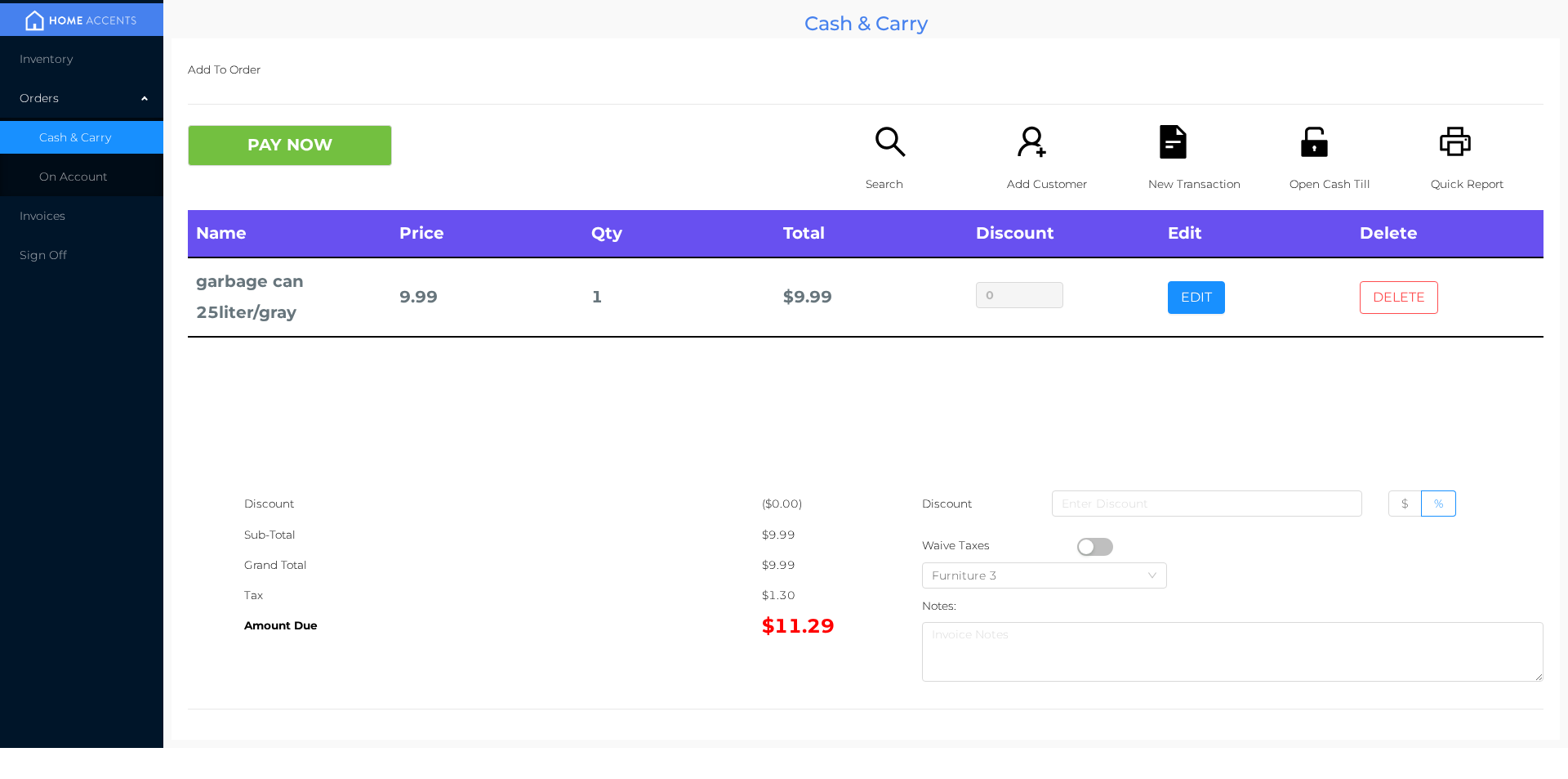
click at [1387, 298] on button "DELETE" at bounding box center [1399, 297] width 78 height 33
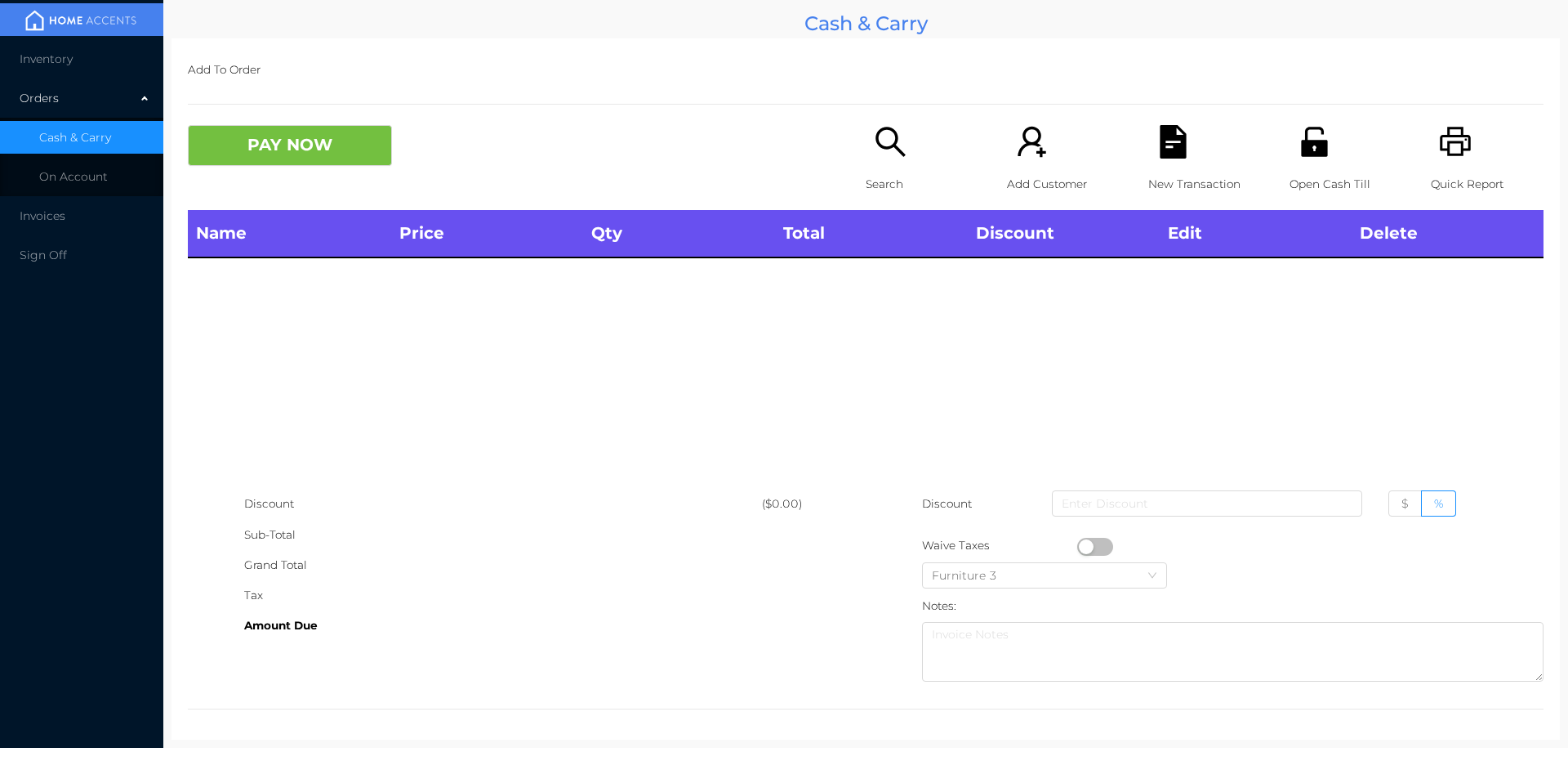
click at [1454, 164] on div "Quick Report" at bounding box center [1487, 168] width 113 height 85
click at [323, 152] on button "PAY NOW" at bounding box center [290, 146] width 204 height 41
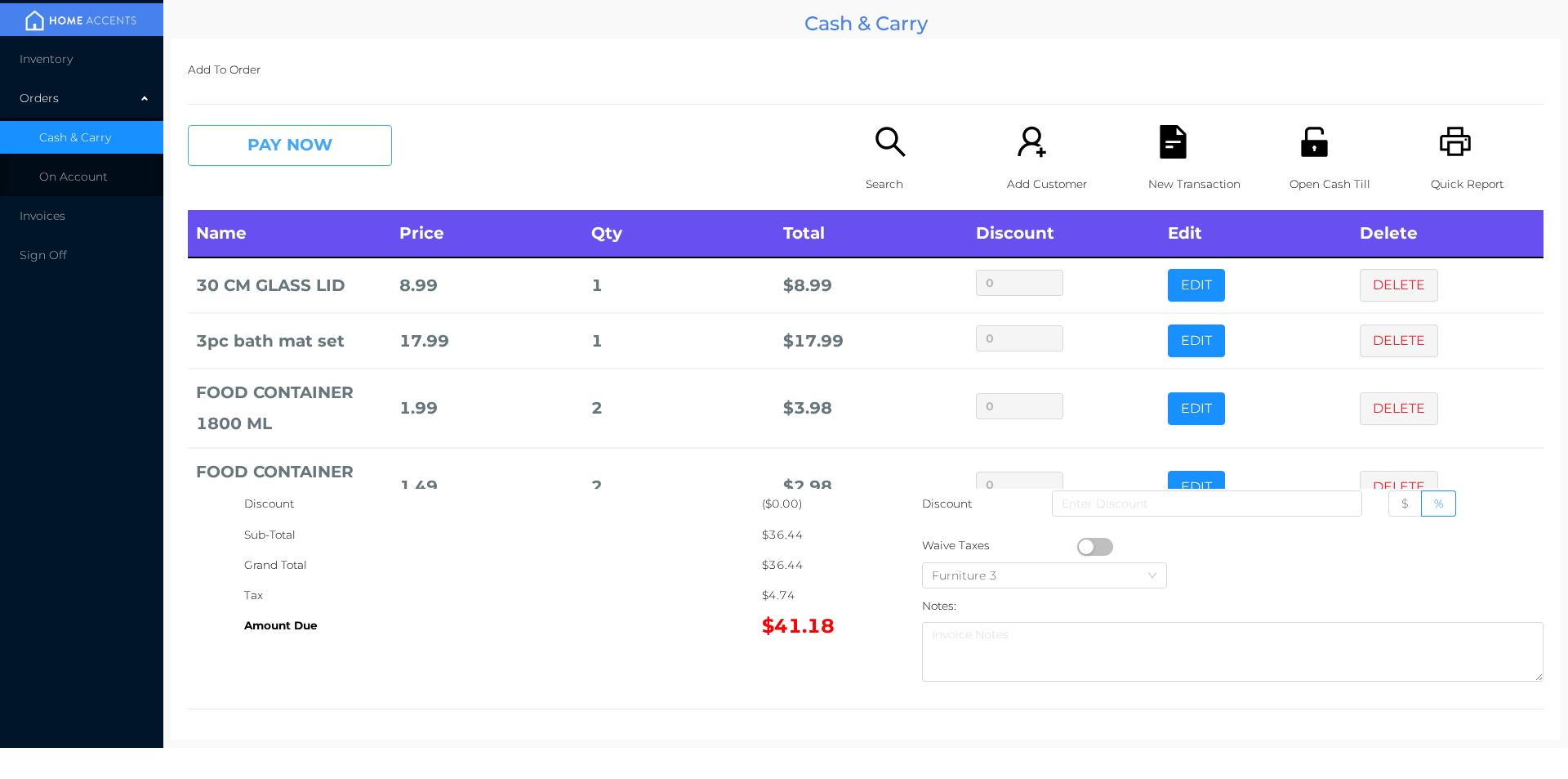
scroll to position [110, 0]
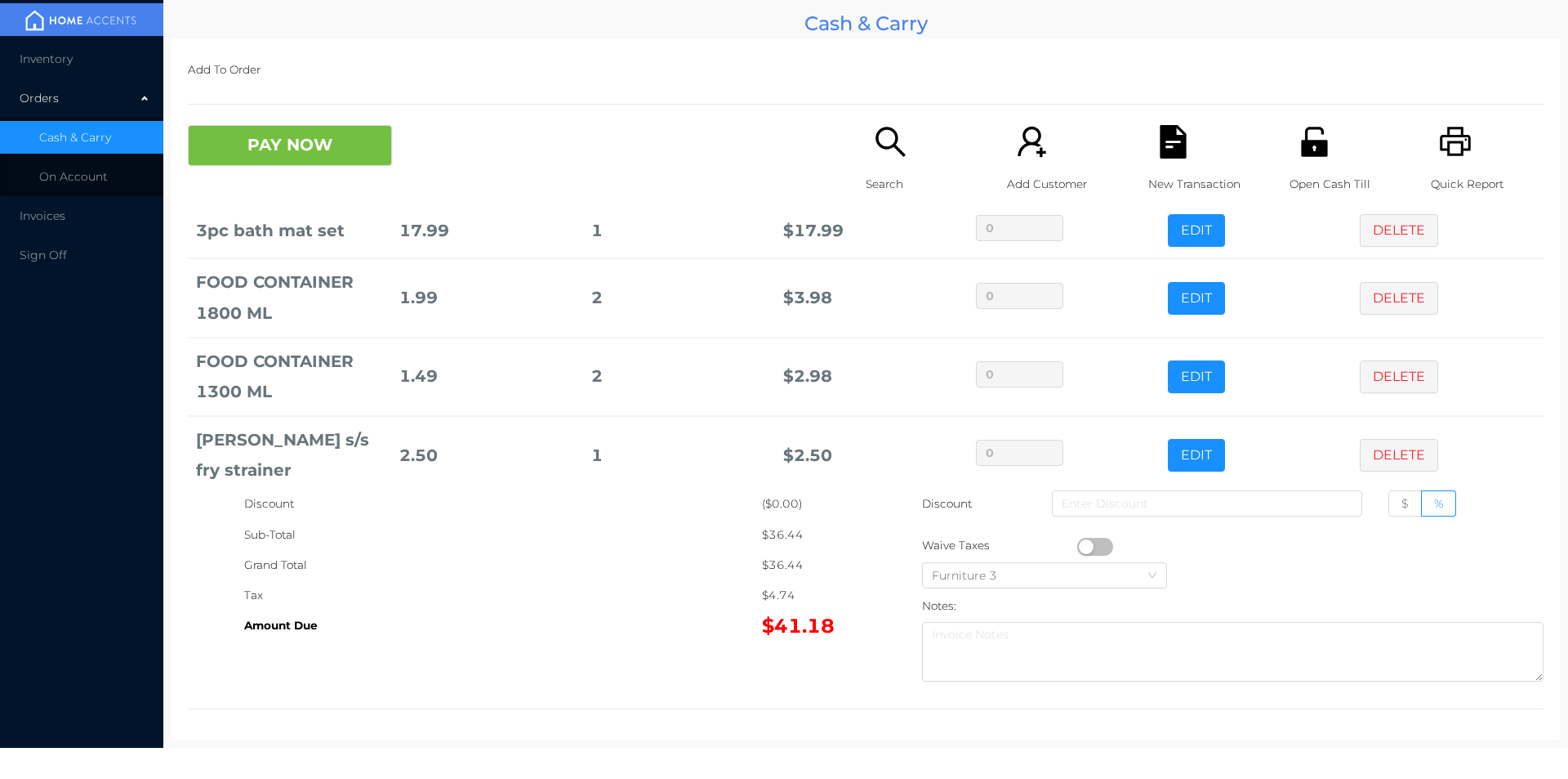
click at [877, 162] on div "Search" at bounding box center [921, 168] width 113 height 85
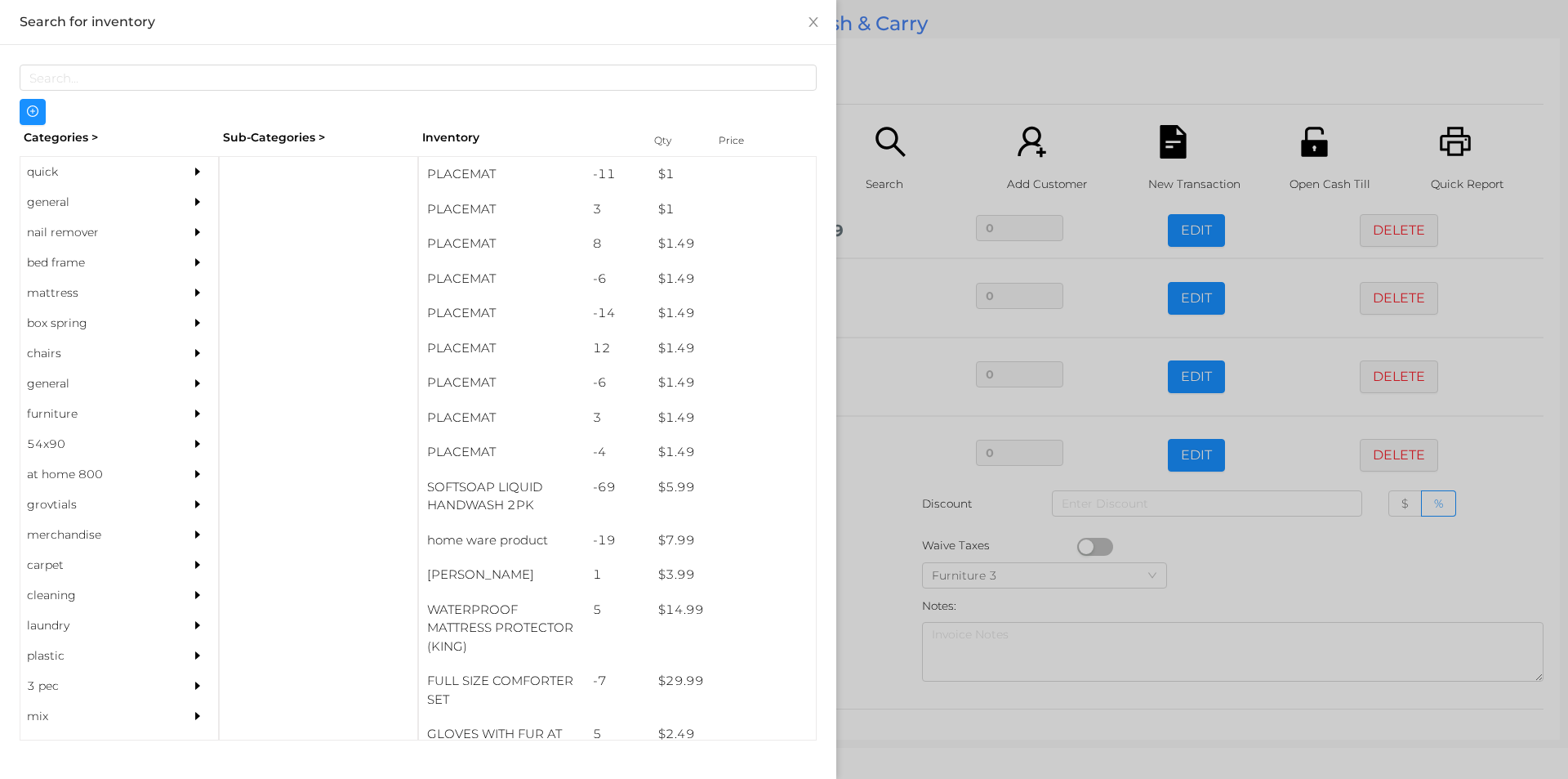
click at [73, 206] on div "general" at bounding box center [95, 202] width 149 height 30
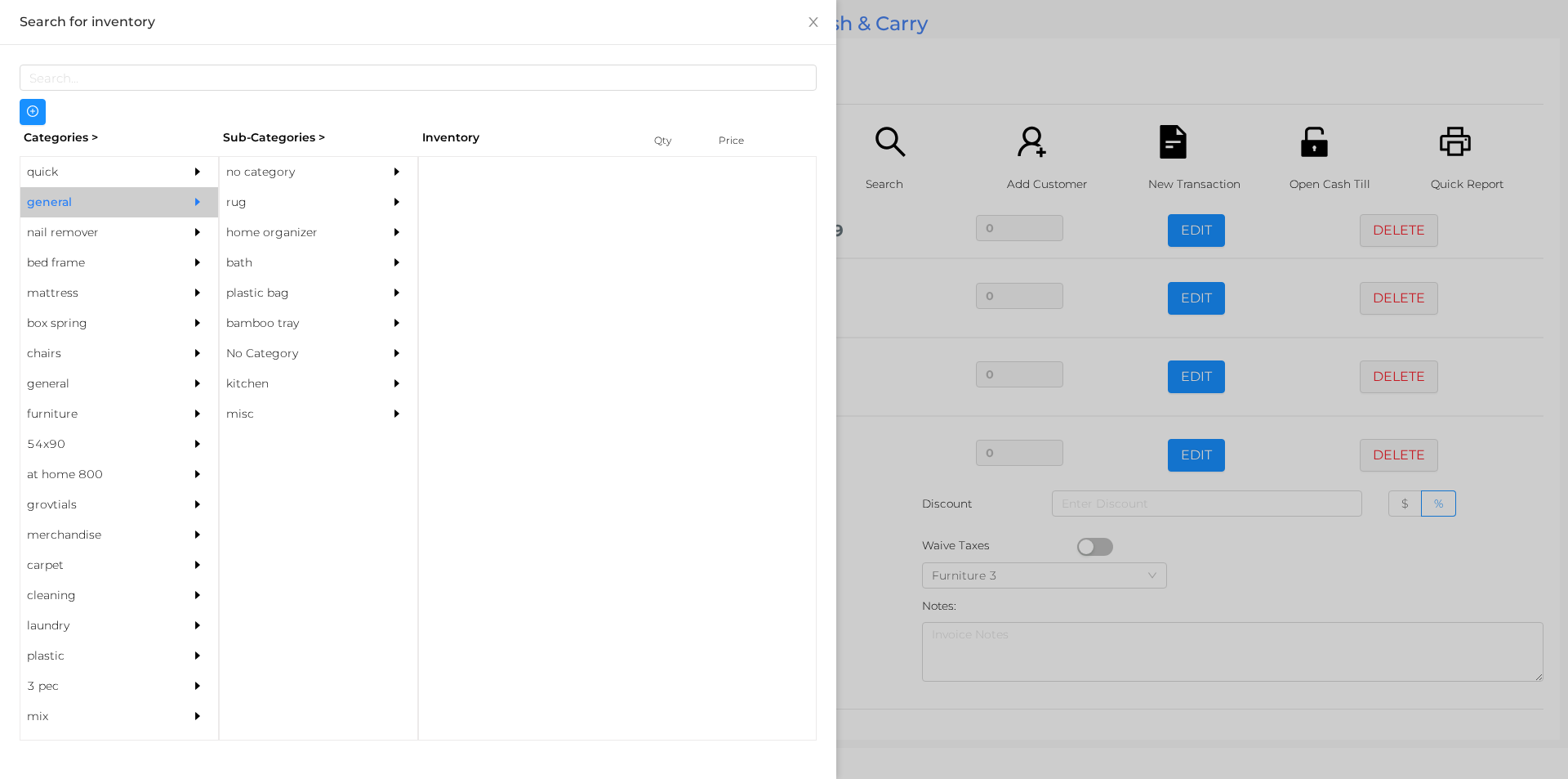
click at [275, 181] on div "no category" at bounding box center [294, 172] width 149 height 30
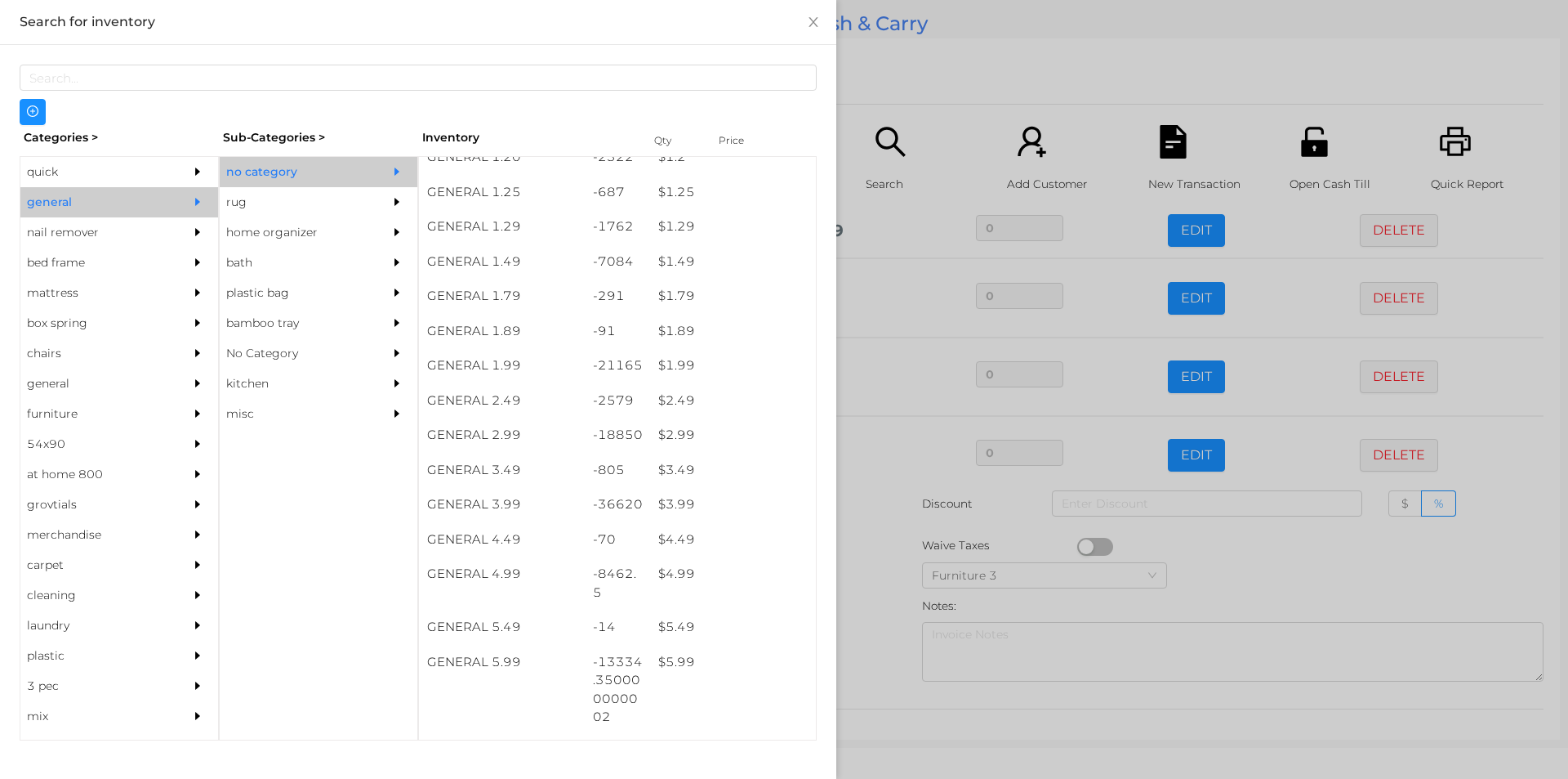
scroll to position [179, 0]
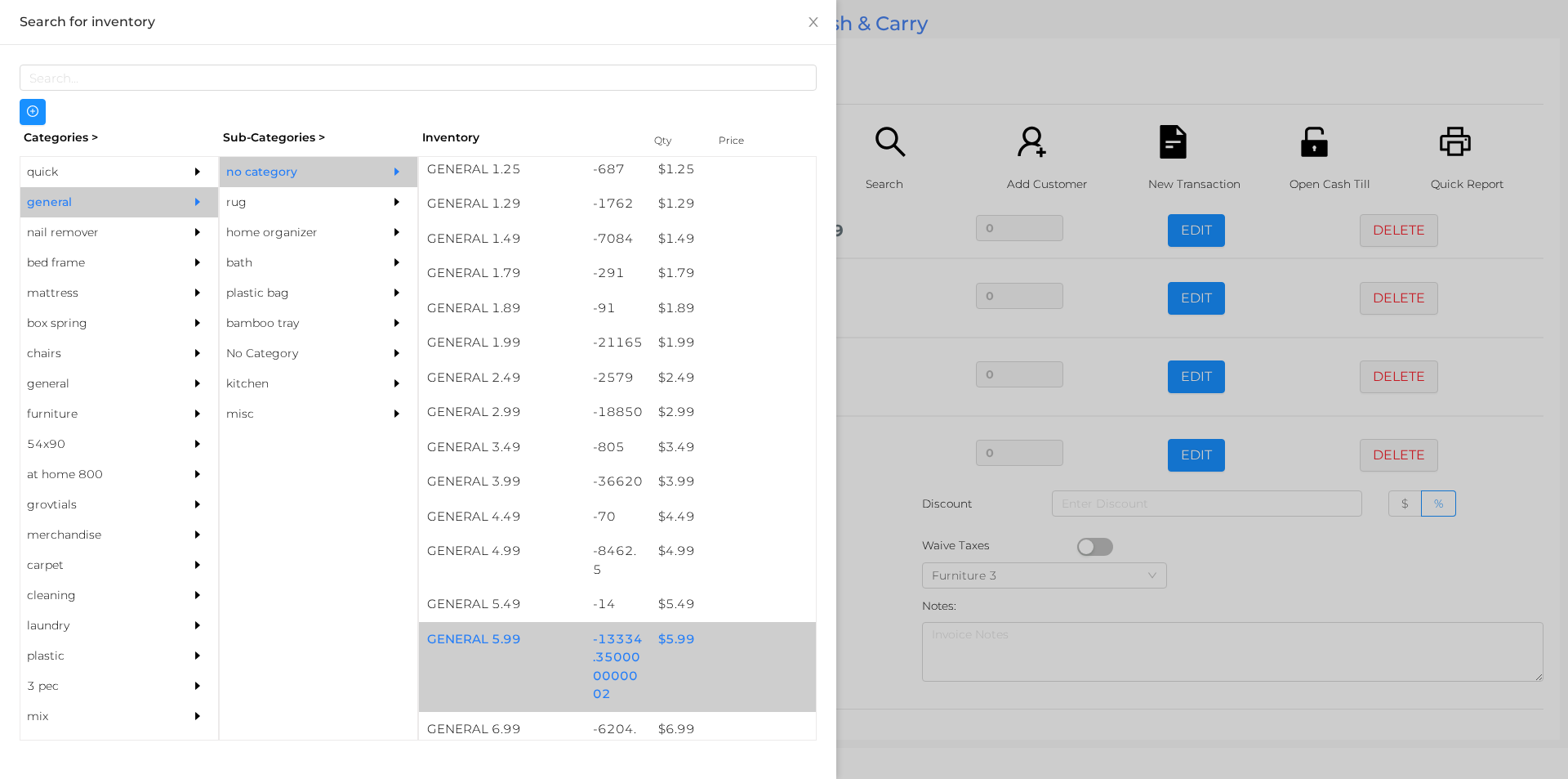
click at [672, 643] on div "$ 5.99" at bounding box center [733, 640] width 166 height 35
click at [677, 638] on div "$ 5.99" at bounding box center [733, 640] width 166 height 35
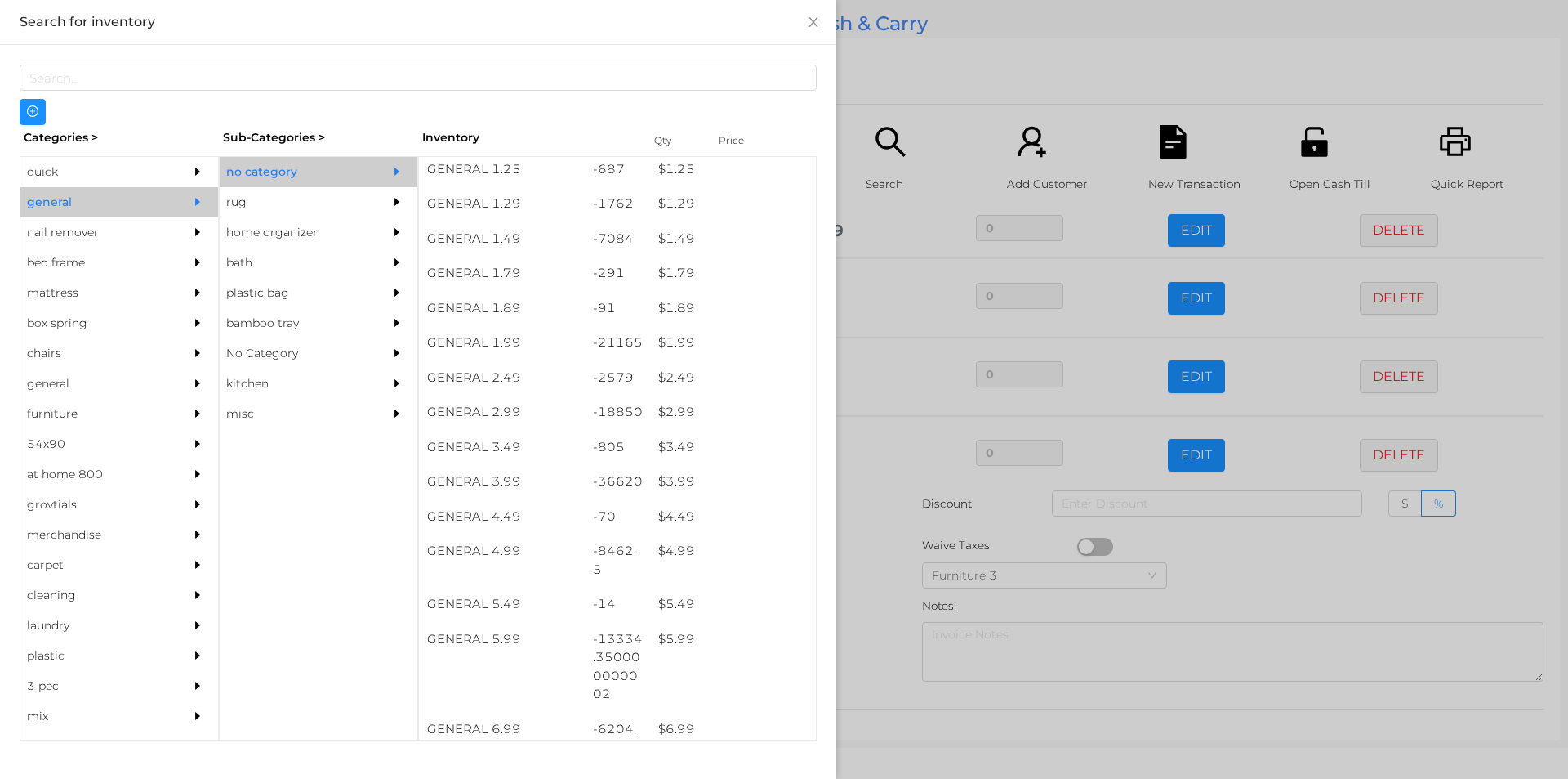
click at [884, 604] on div at bounding box center [784, 390] width 1568 height 779
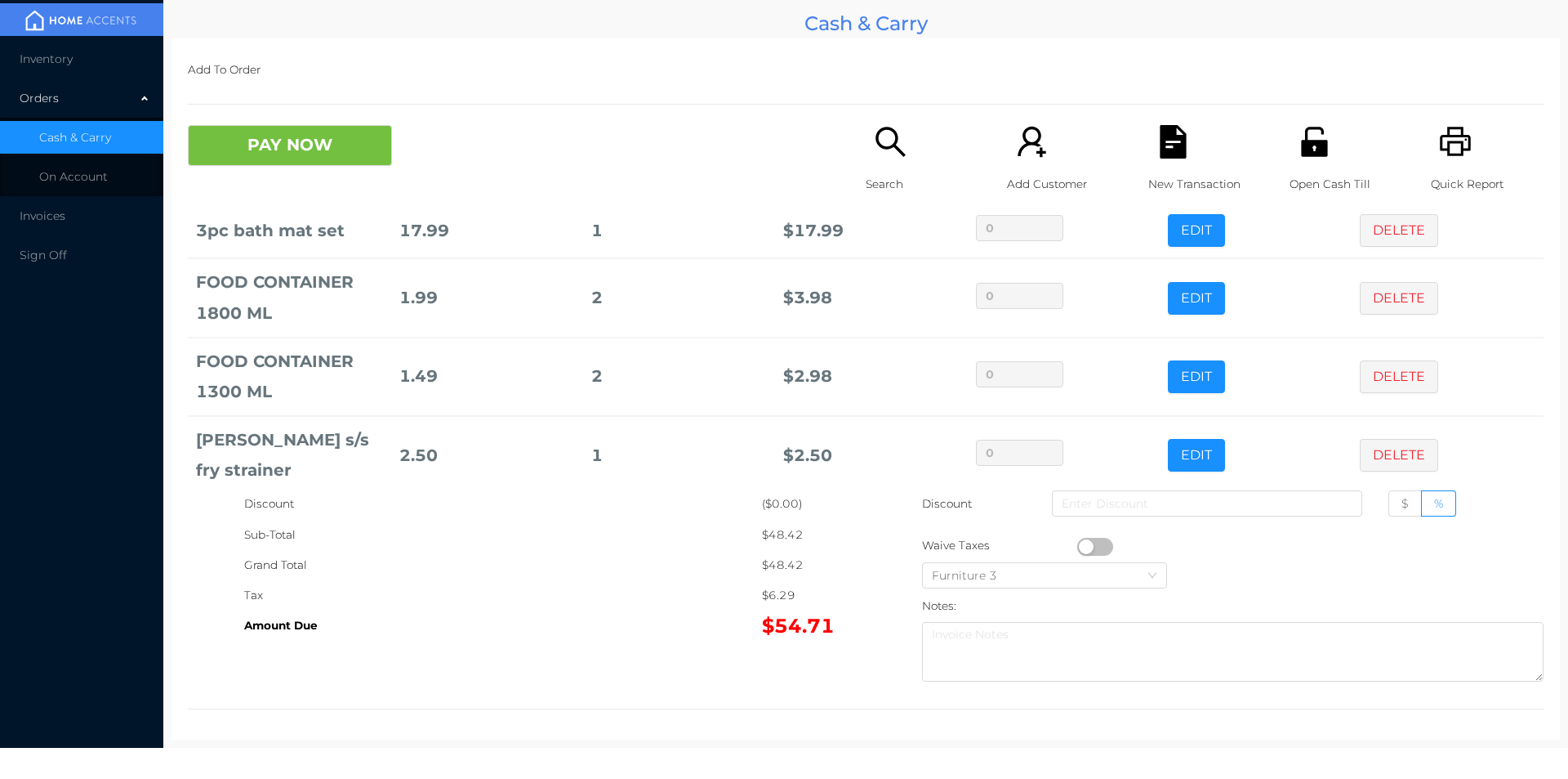
scroll to position [166, 0]
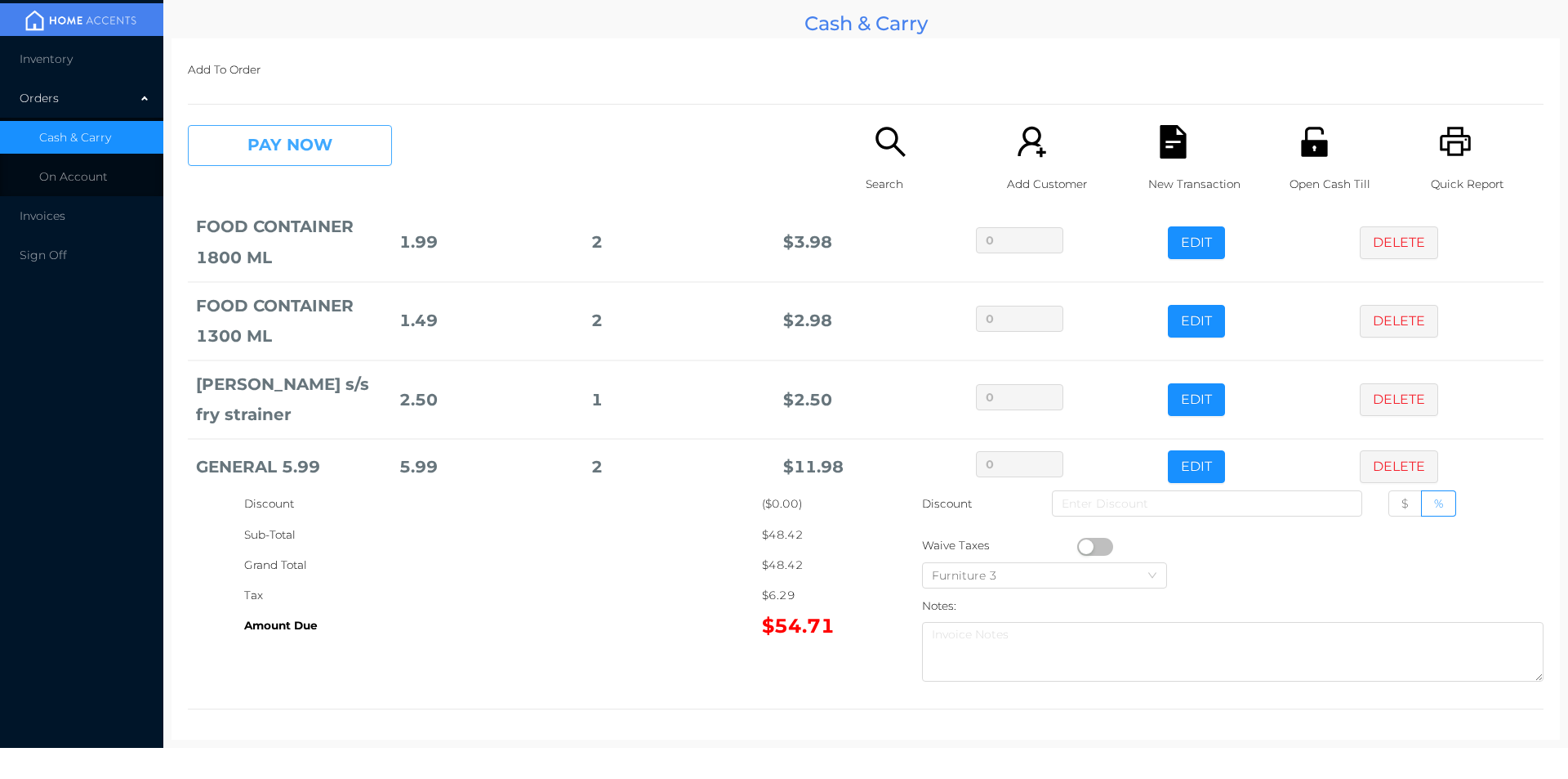
click at [319, 140] on button "PAY NOW" at bounding box center [290, 146] width 204 height 41
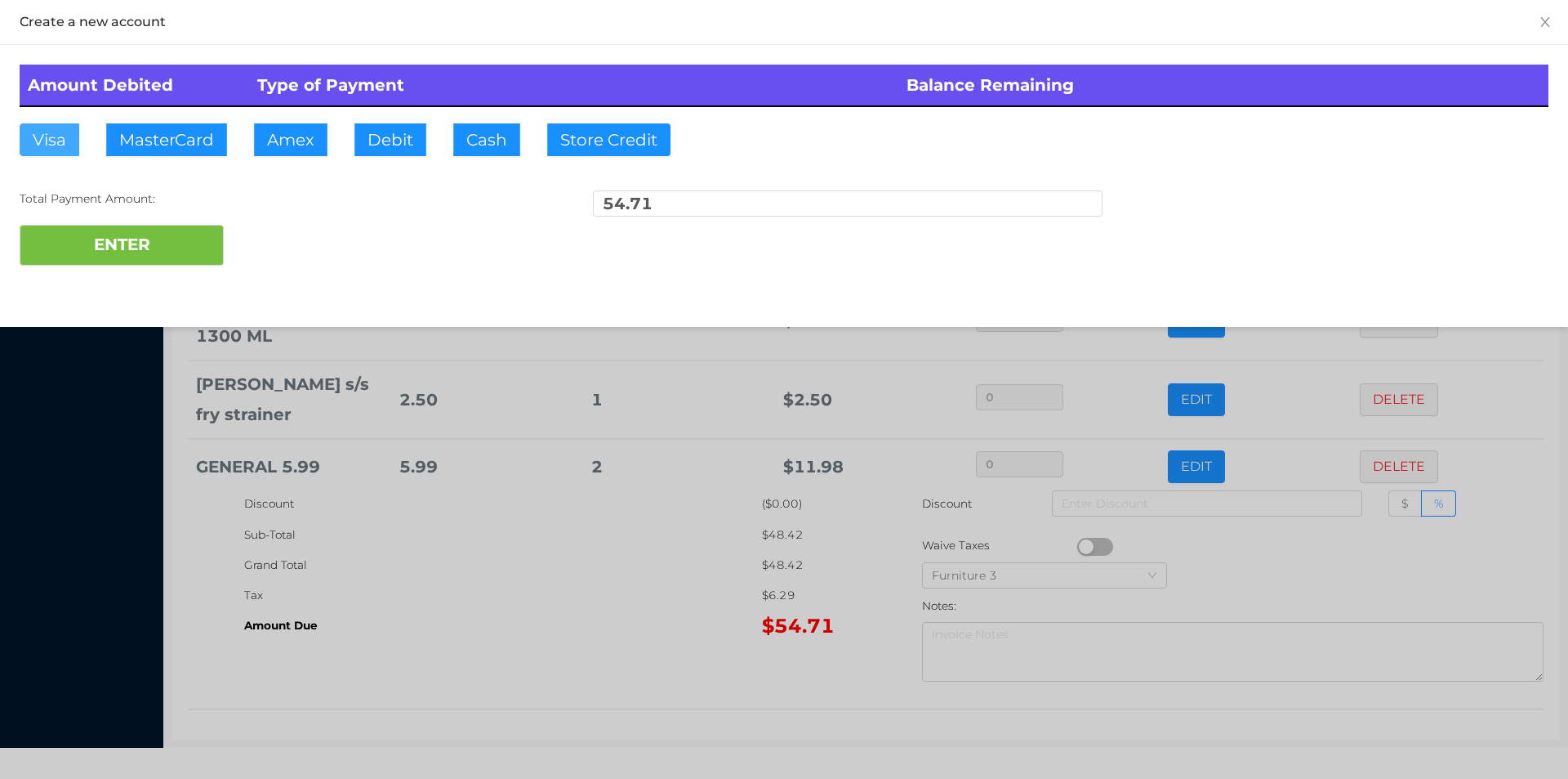
click at [54, 146] on button "Visa" at bounding box center [49, 139] width 59 height 33
click at [91, 251] on button "ENTER" at bounding box center [122, 245] width 204 height 41
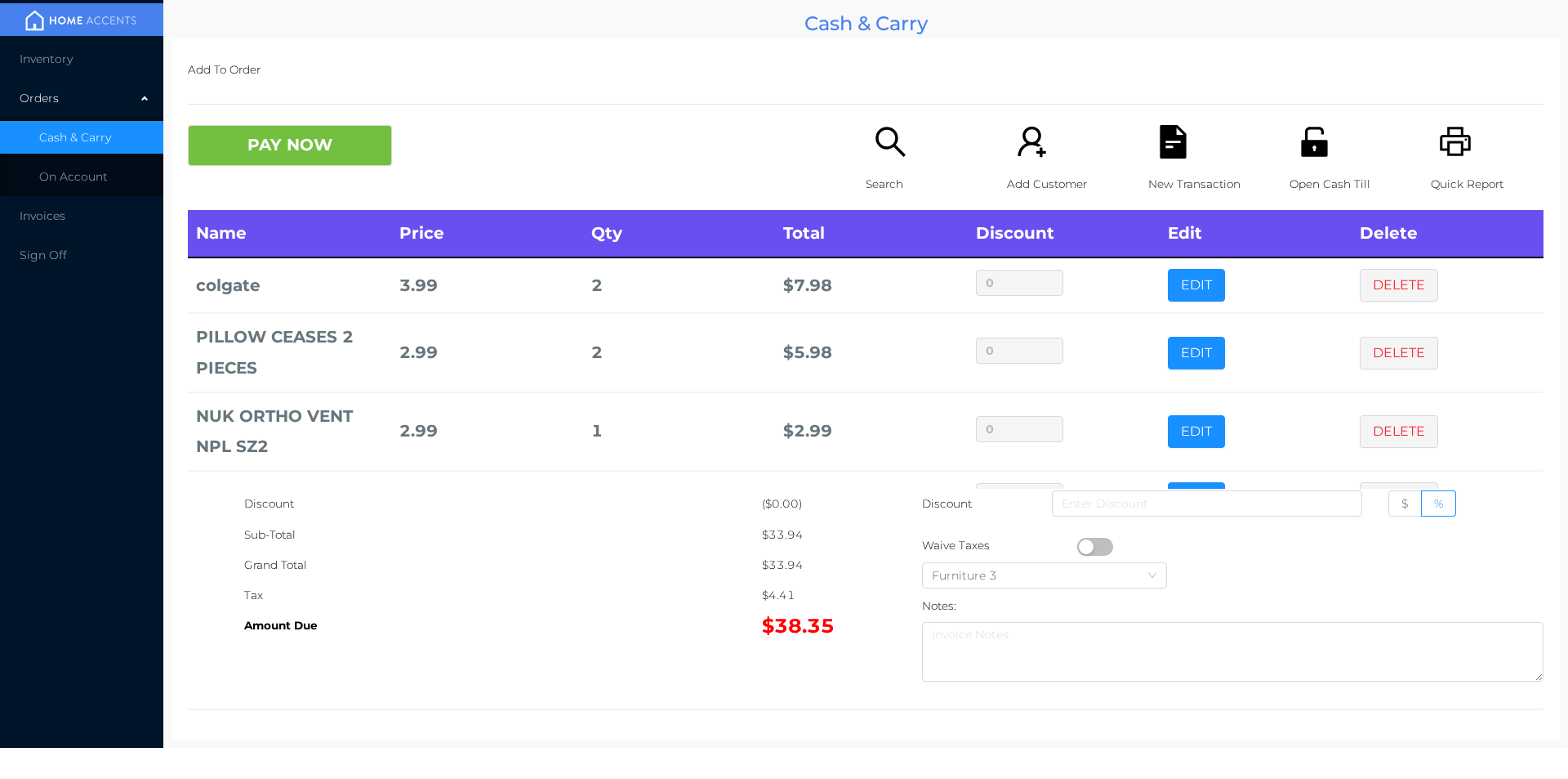
scroll to position [55, 0]
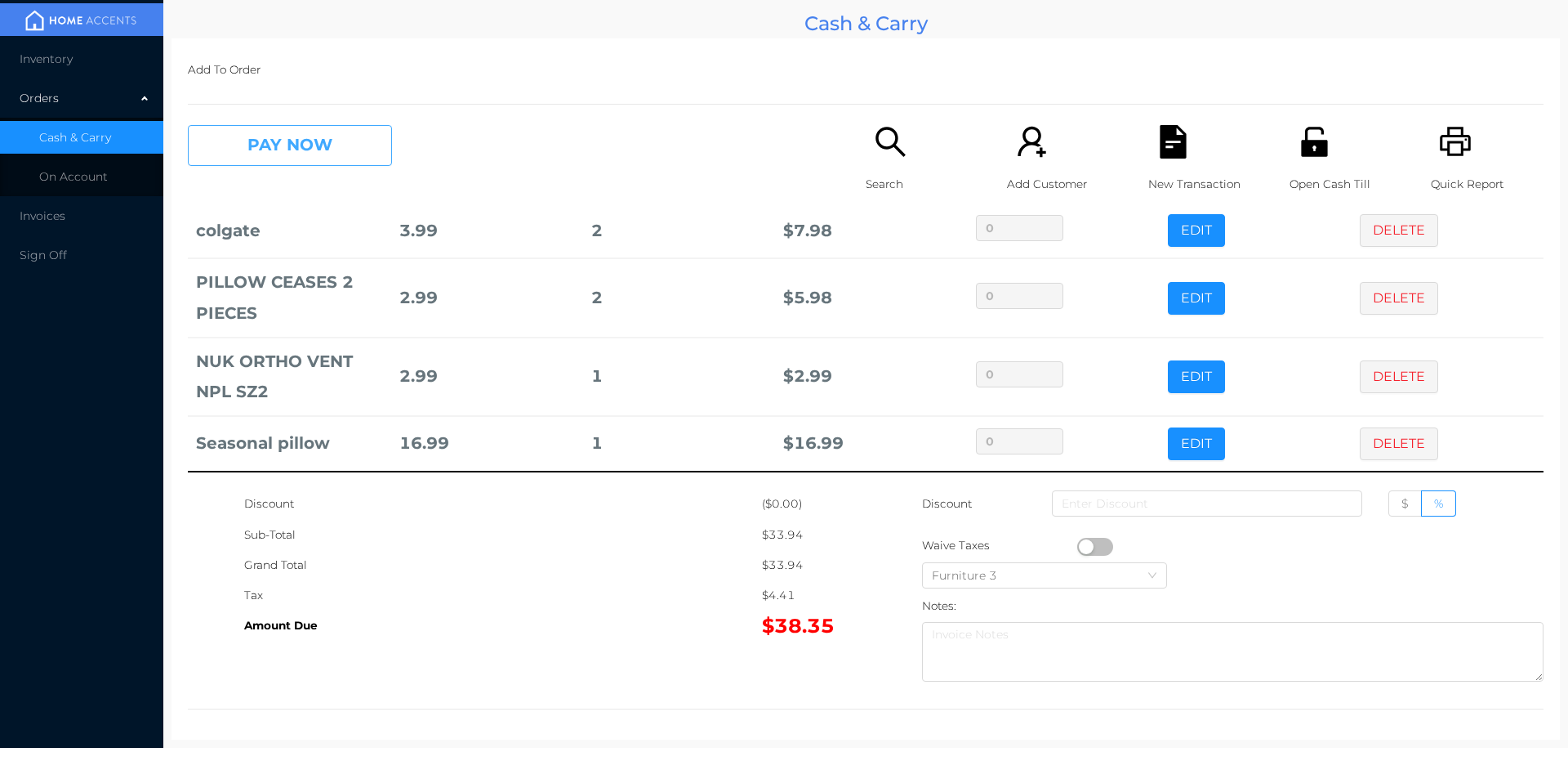
click at [333, 140] on button "PAY NOW" at bounding box center [290, 146] width 204 height 41
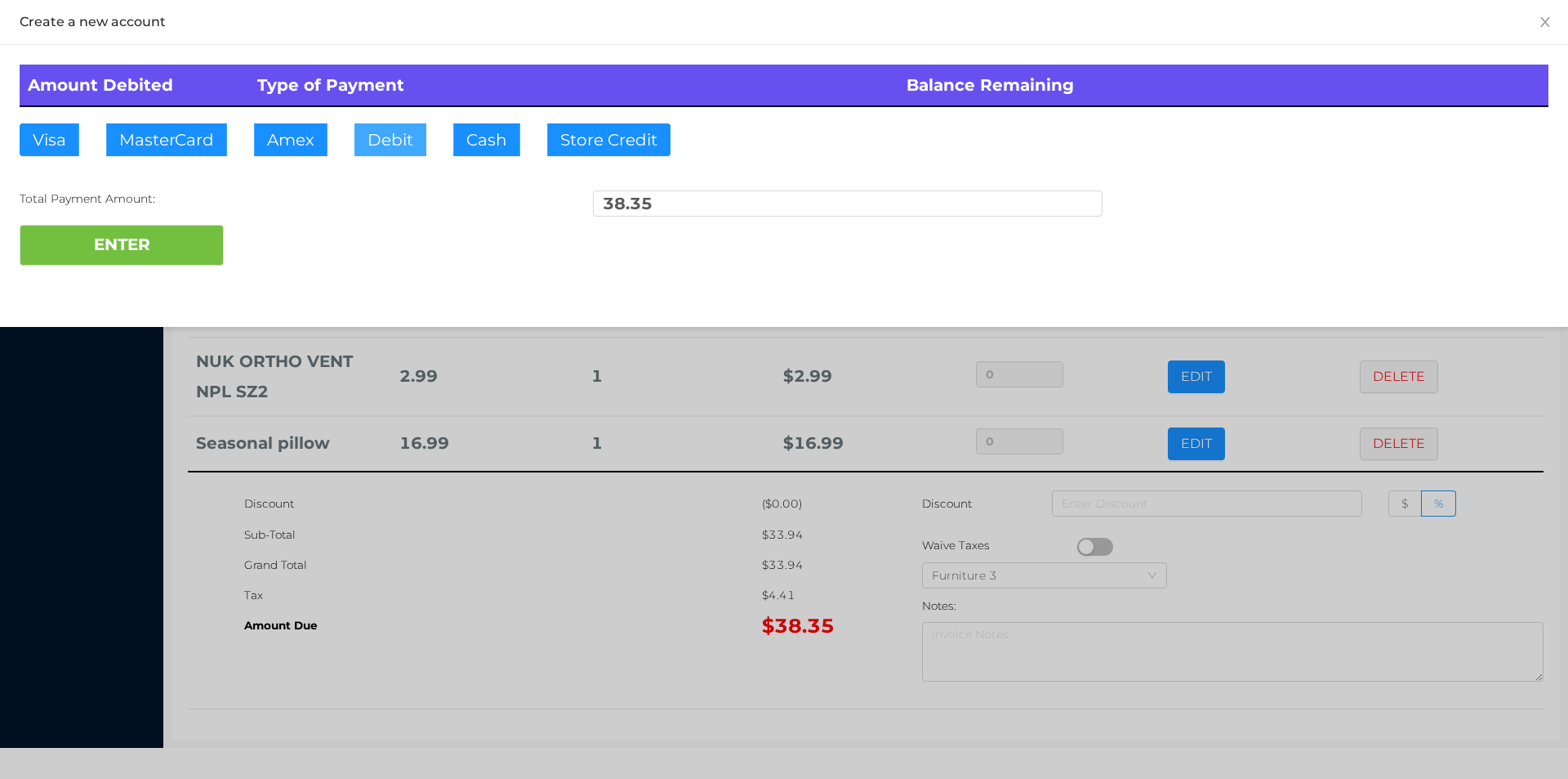
click at [378, 135] on button "Debit" at bounding box center [390, 139] width 72 height 33
click at [173, 233] on button "ENTER" at bounding box center [122, 245] width 204 height 41
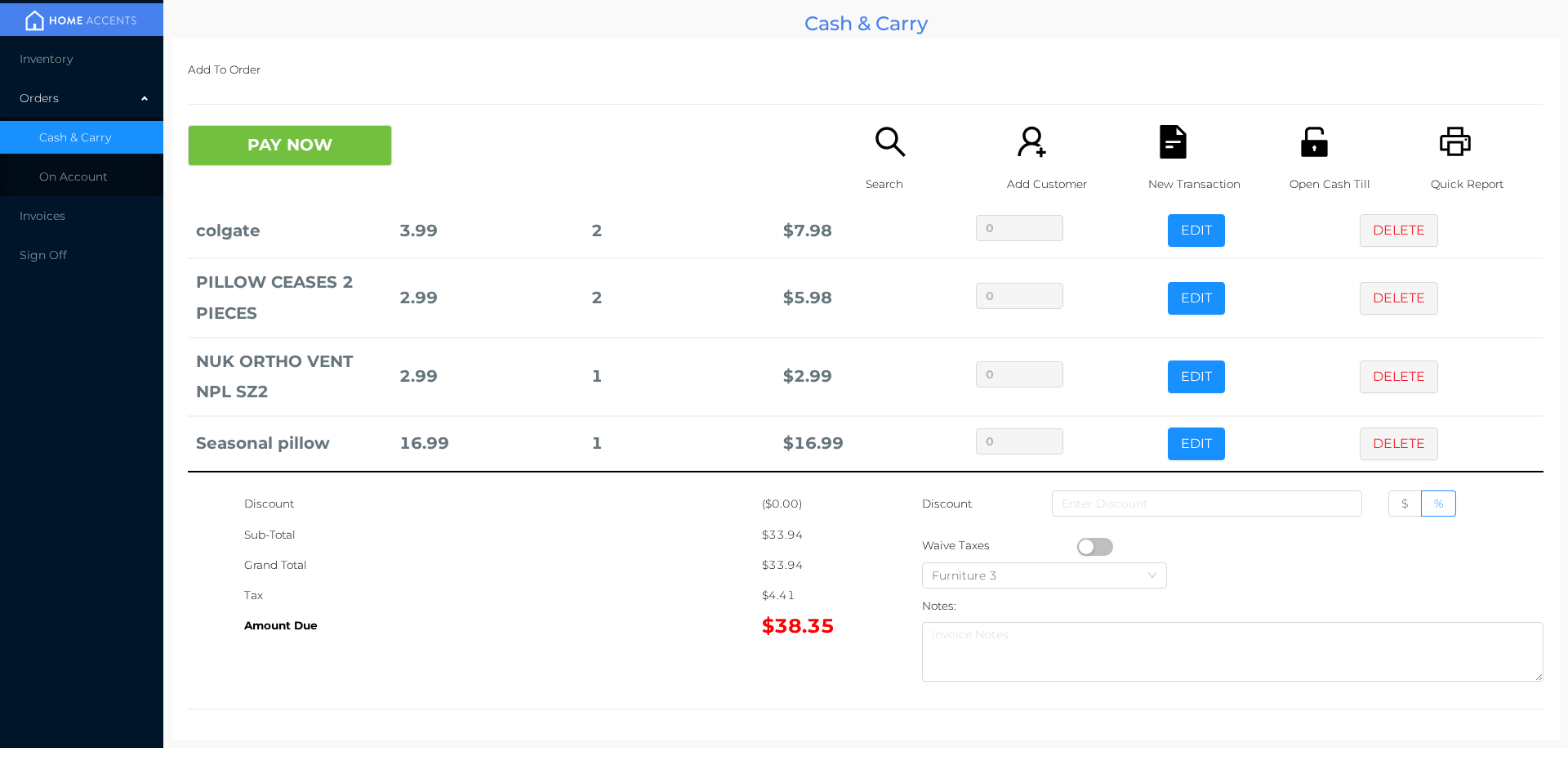
scroll to position [0, 0]
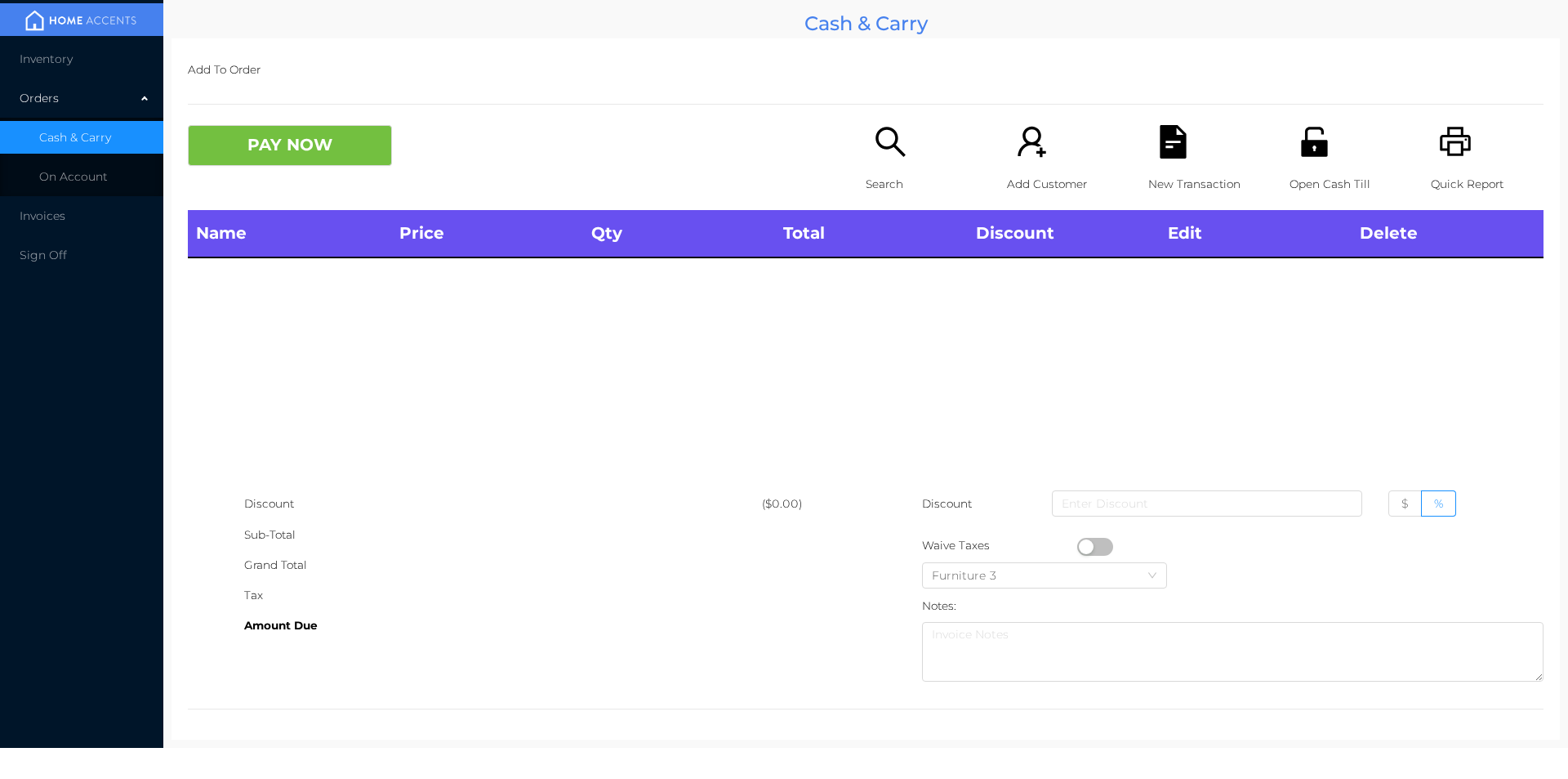
click at [867, 196] on p "Search" at bounding box center [921, 185] width 113 height 30
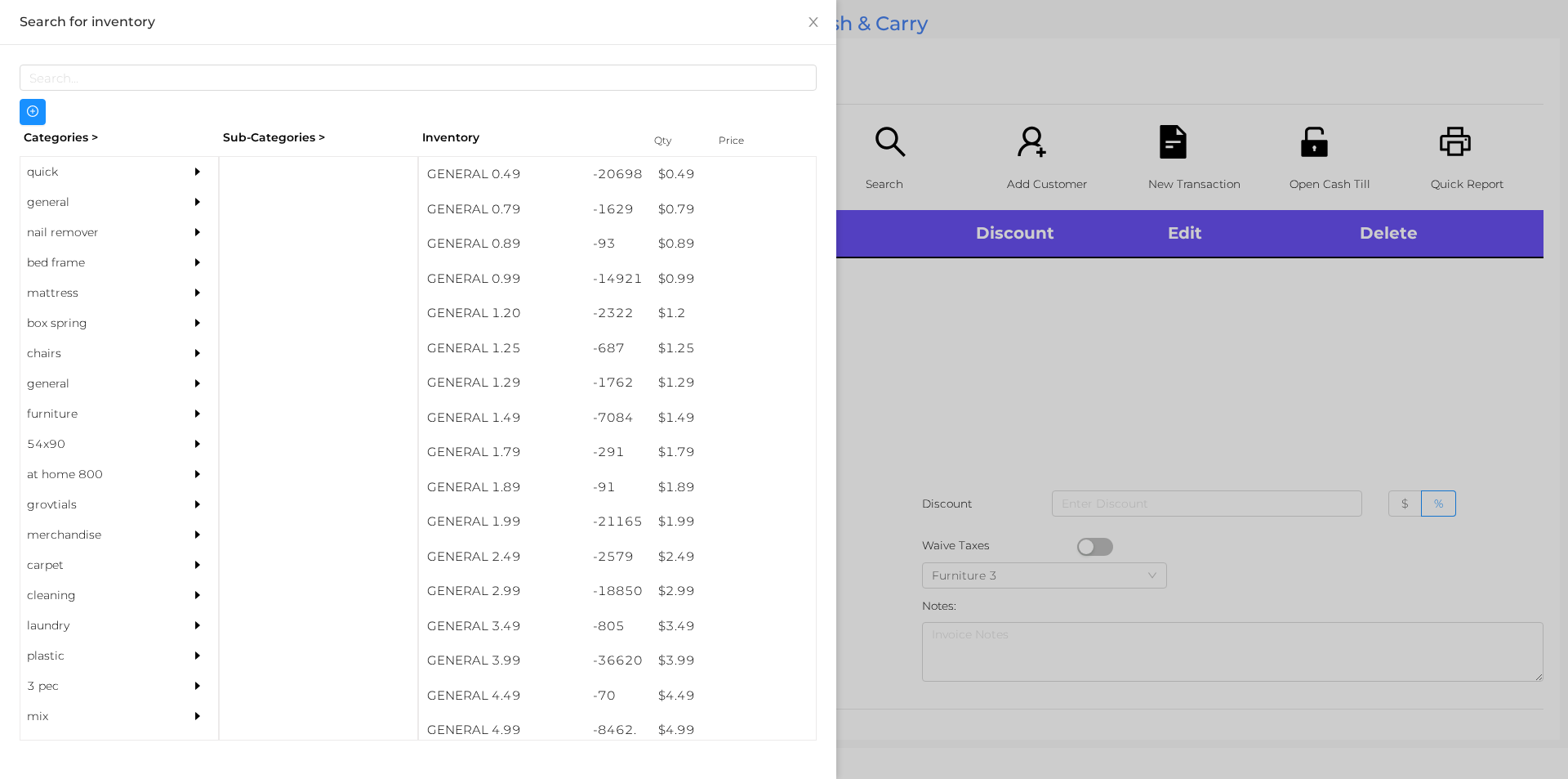
click at [56, 197] on div "general" at bounding box center [95, 202] width 149 height 30
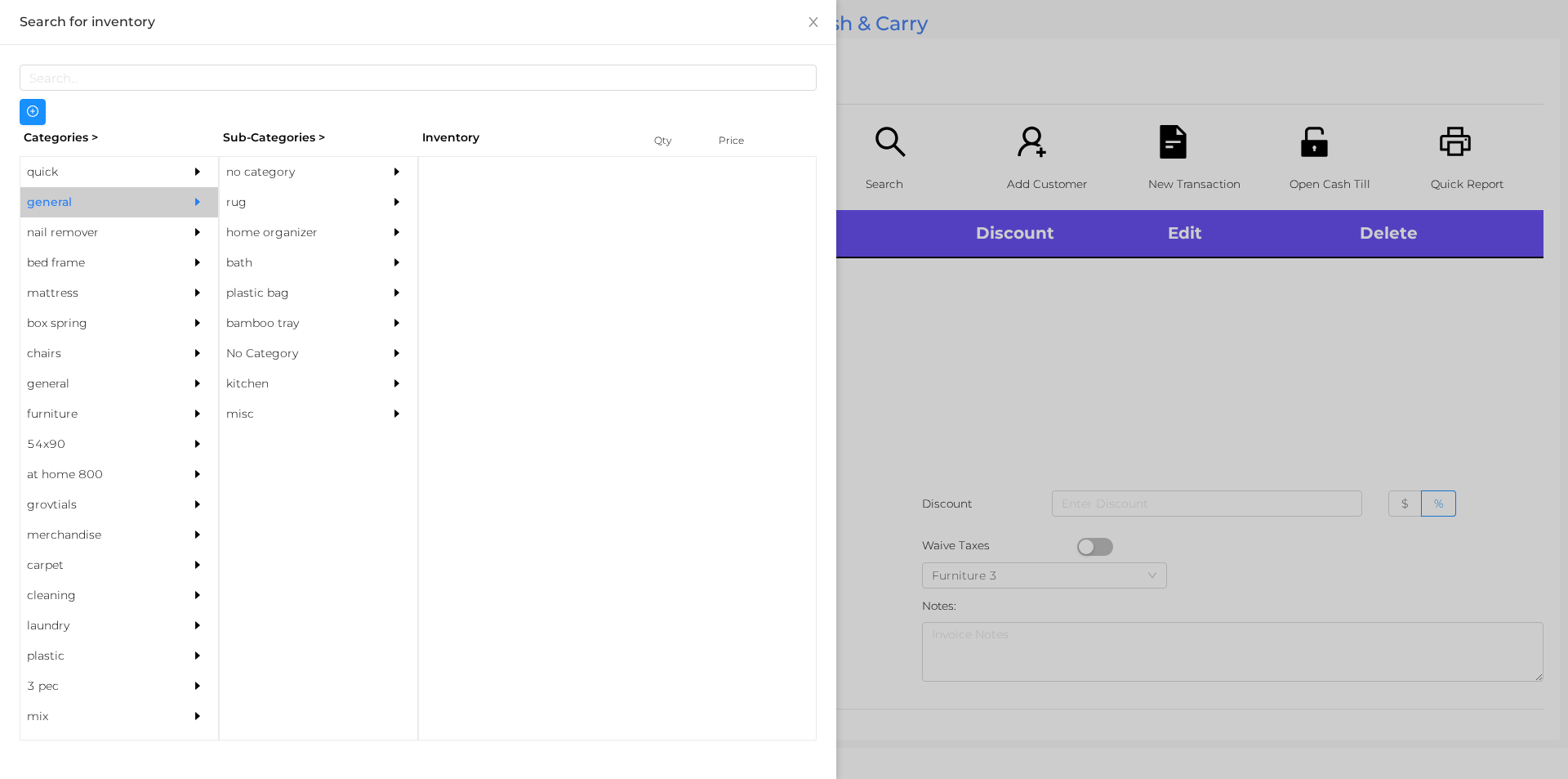
click at [270, 166] on div "no category" at bounding box center [294, 172] width 149 height 30
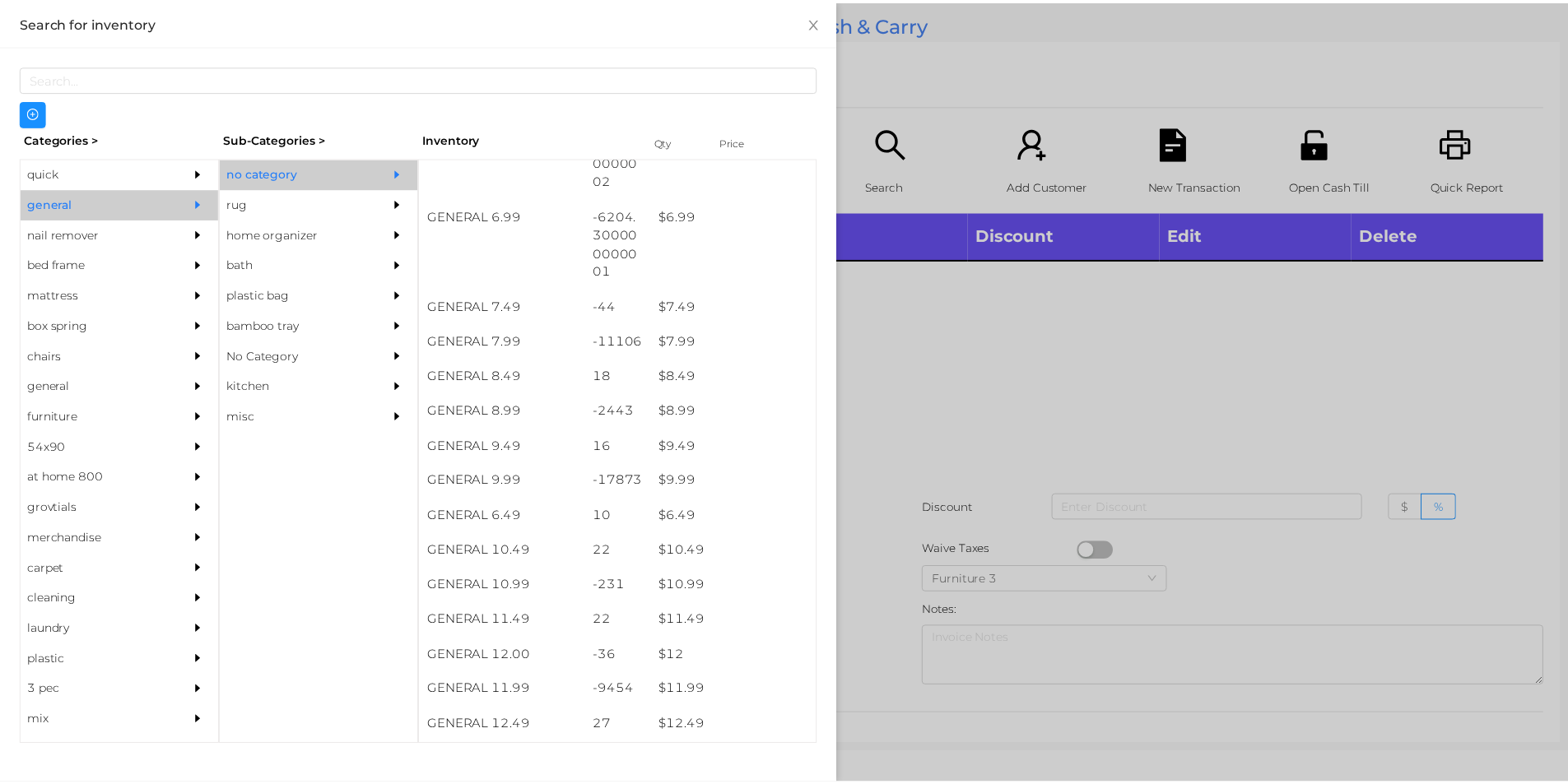
scroll to position [836, 0]
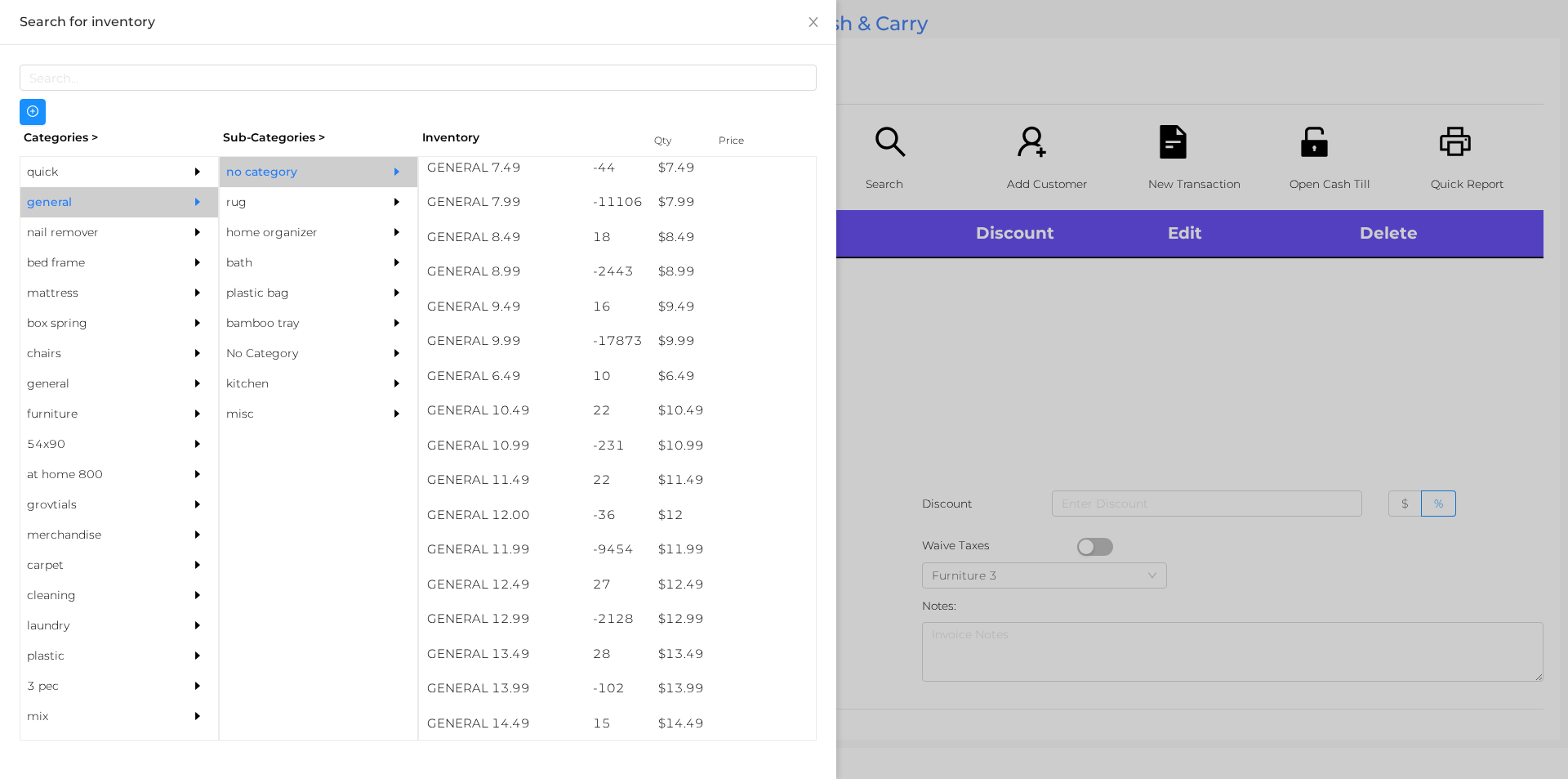
click at [1015, 363] on div at bounding box center [784, 390] width 1568 height 779
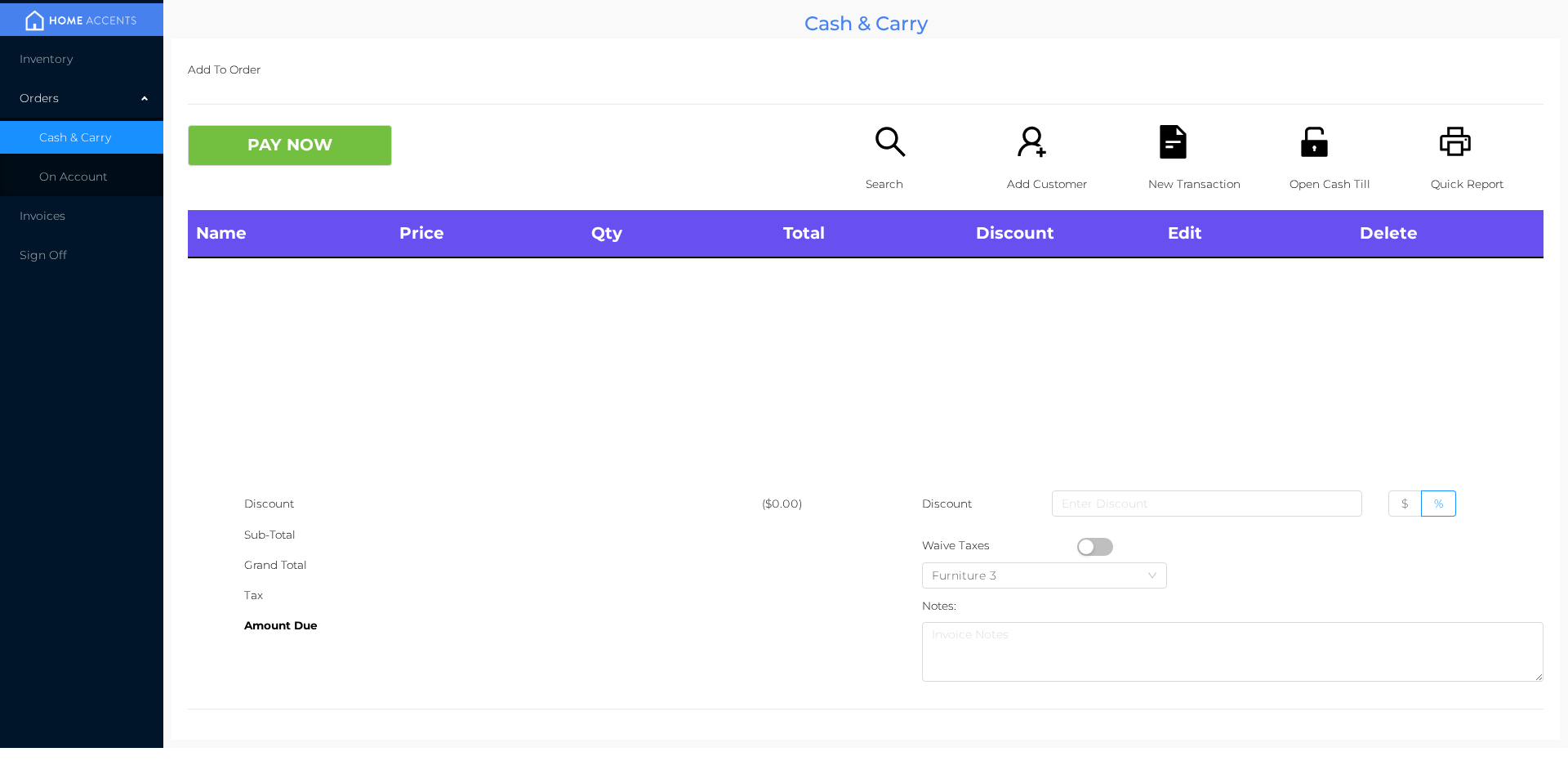
click at [1324, 148] on div "Open Cash Till" at bounding box center [1345, 168] width 113 height 85
click at [1451, 163] on div "Quick Report" at bounding box center [1487, 168] width 113 height 85
click at [43, 70] on li "Inventory" at bounding box center [82, 59] width 163 height 33
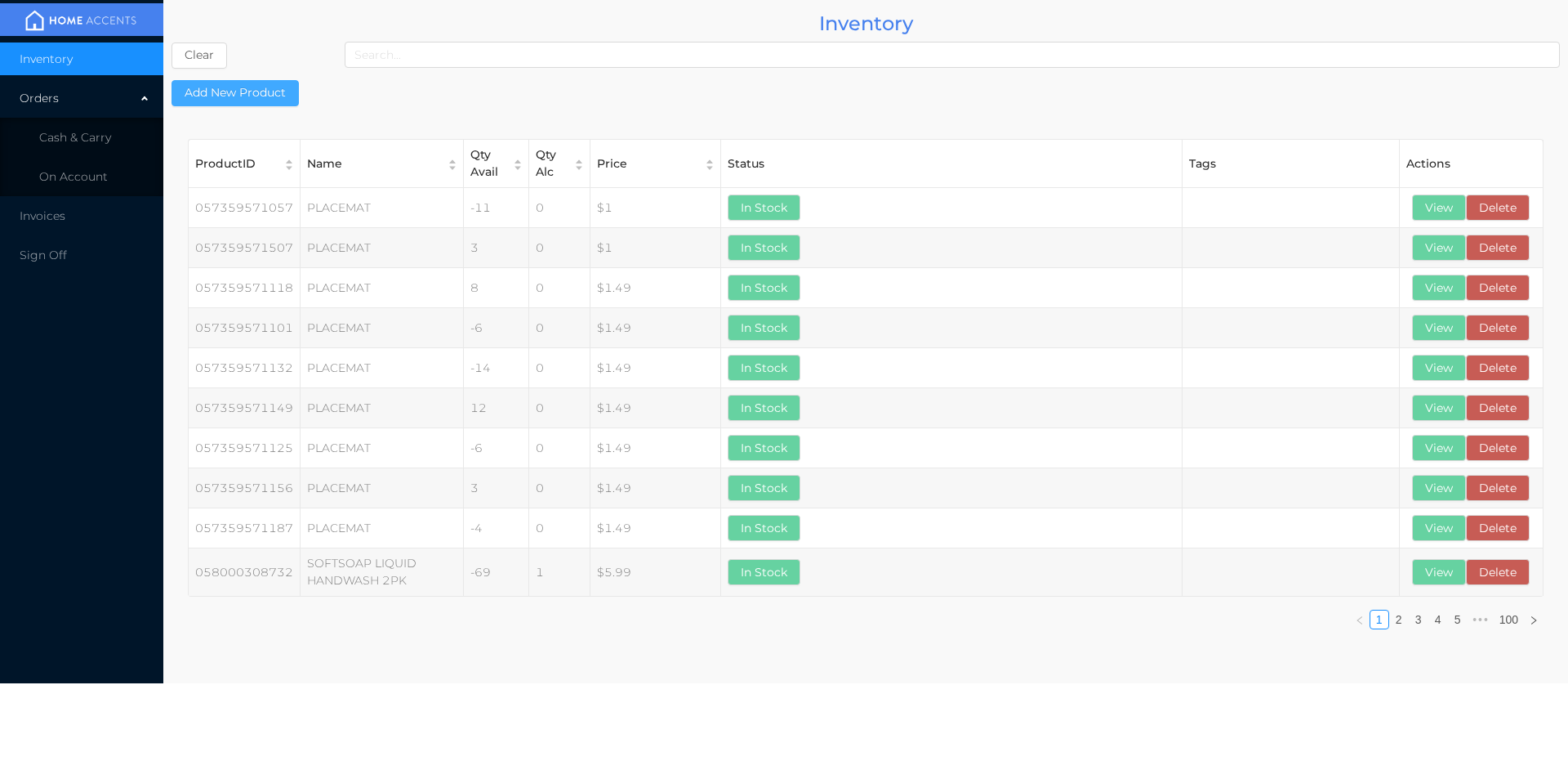
click at [251, 91] on button "Add New Product" at bounding box center [235, 92] width 128 height 26
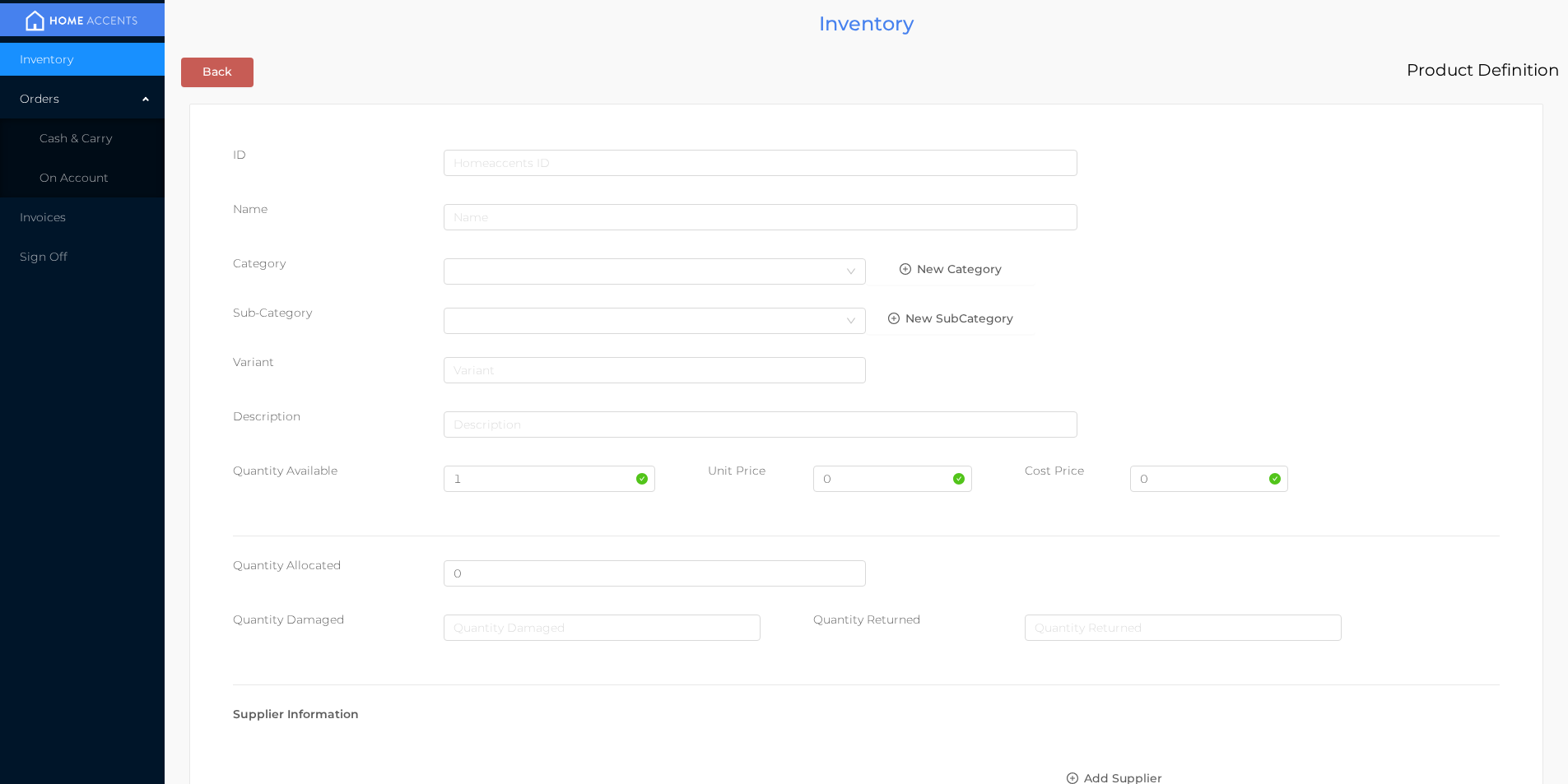
click at [570, 144] on div "ID Name Category Select Category New Category Sub-Category Select Category New …" at bounding box center [866, 702] width 1319 height 1151
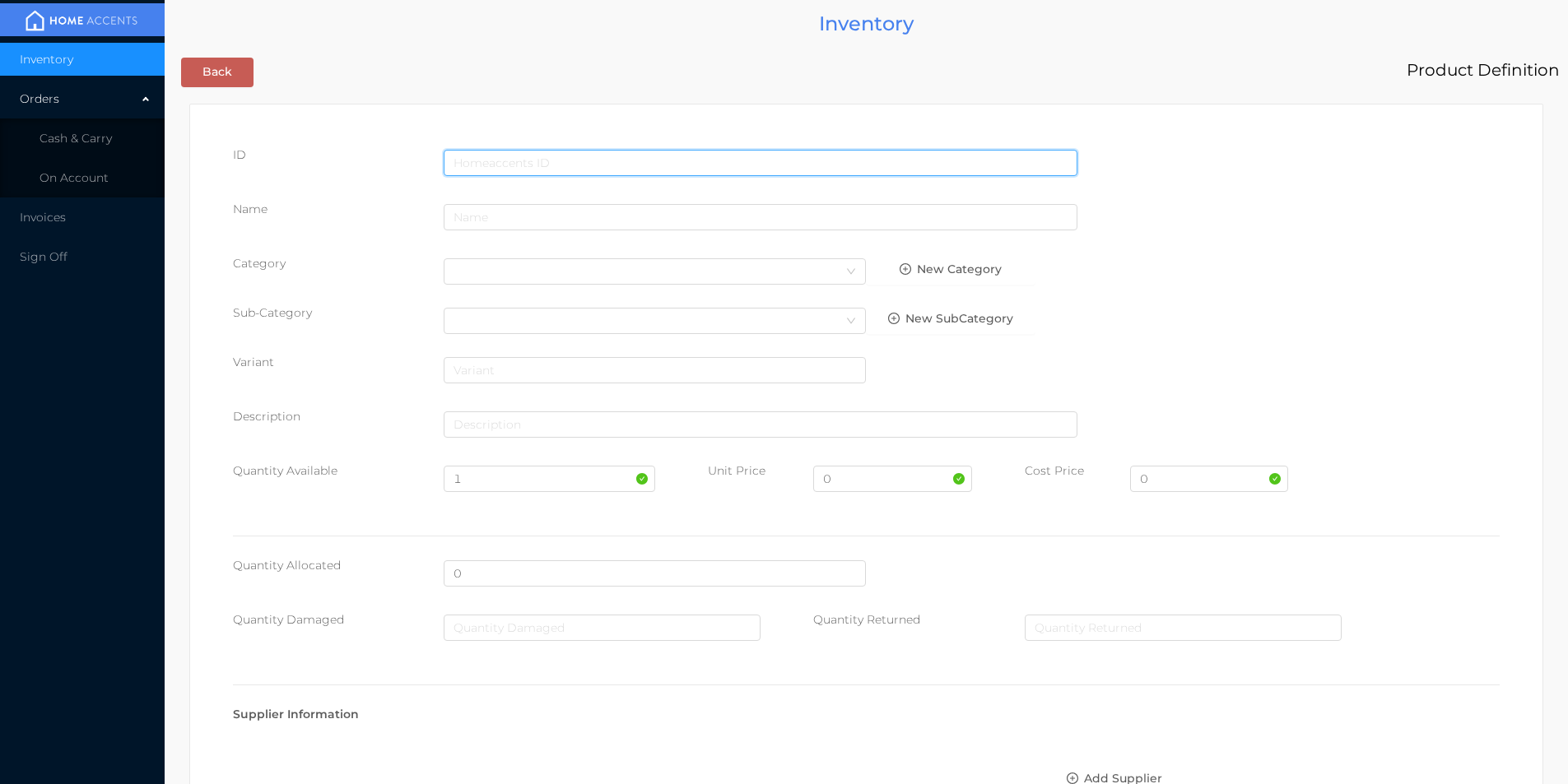
click at [581, 162] on input "text" at bounding box center [759, 163] width 633 height 26
type input "6951097126002"
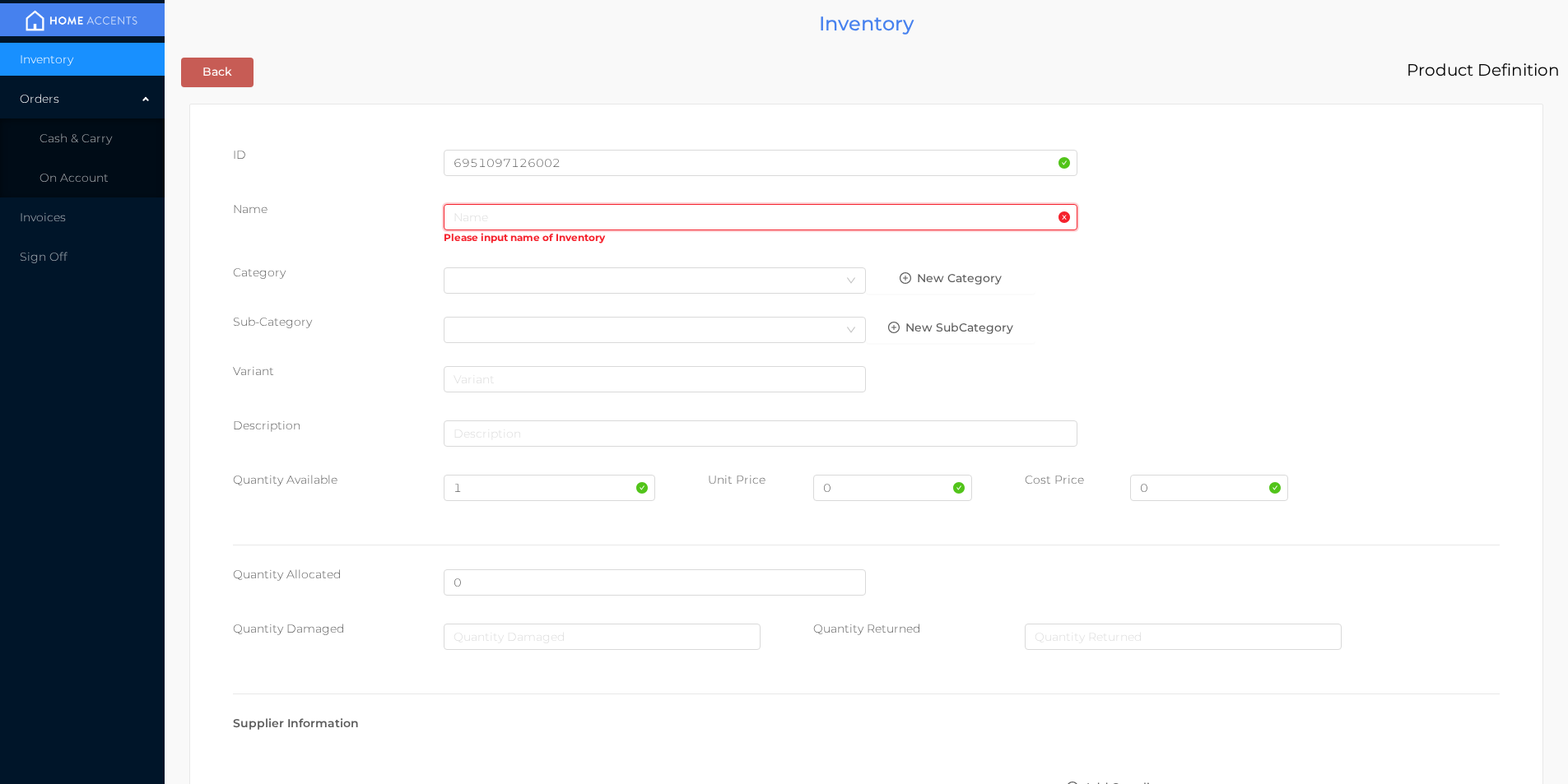
click at [538, 220] on input "text" at bounding box center [759, 216] width 633 height 26
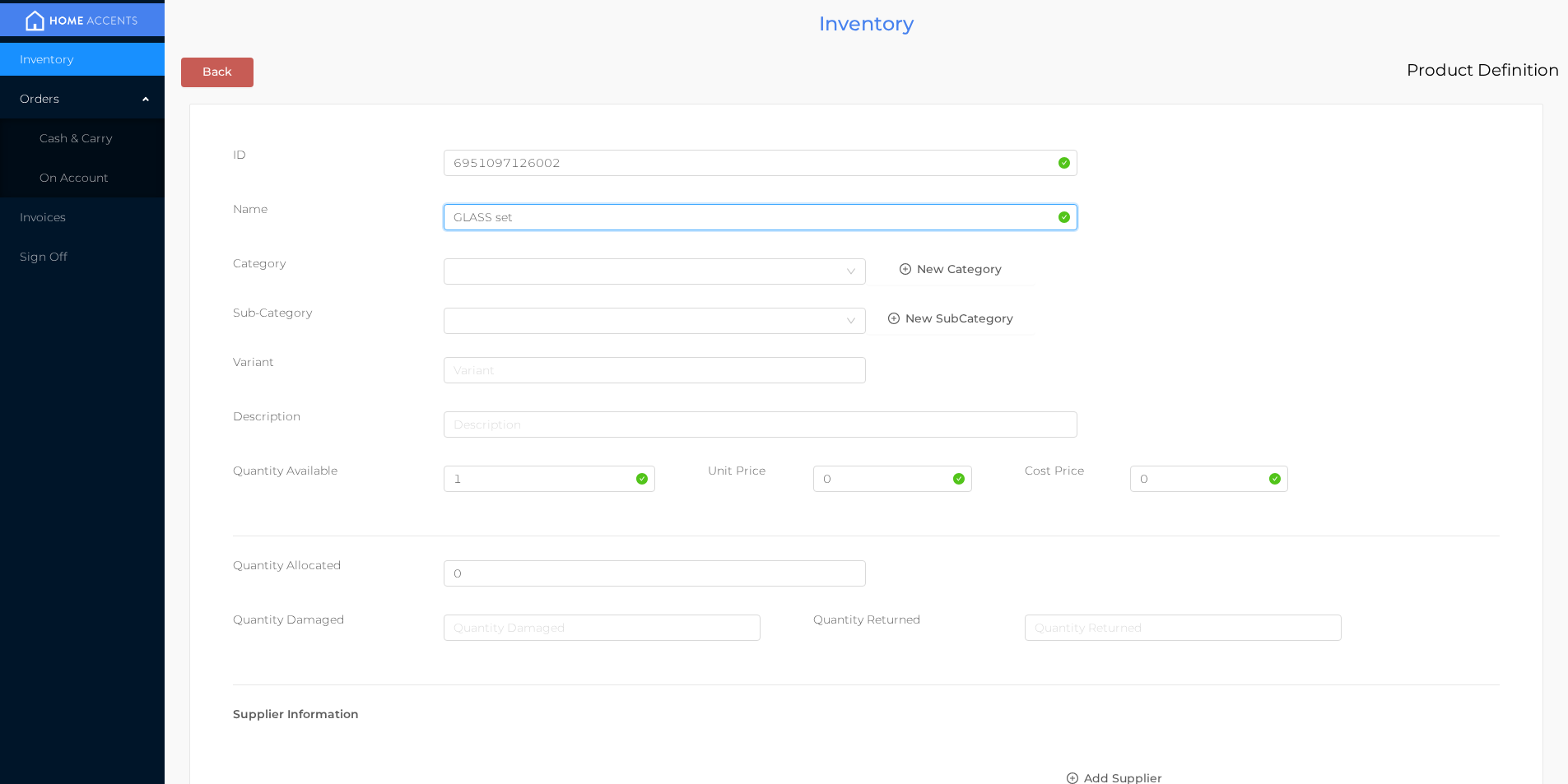
type input "GLASS set"
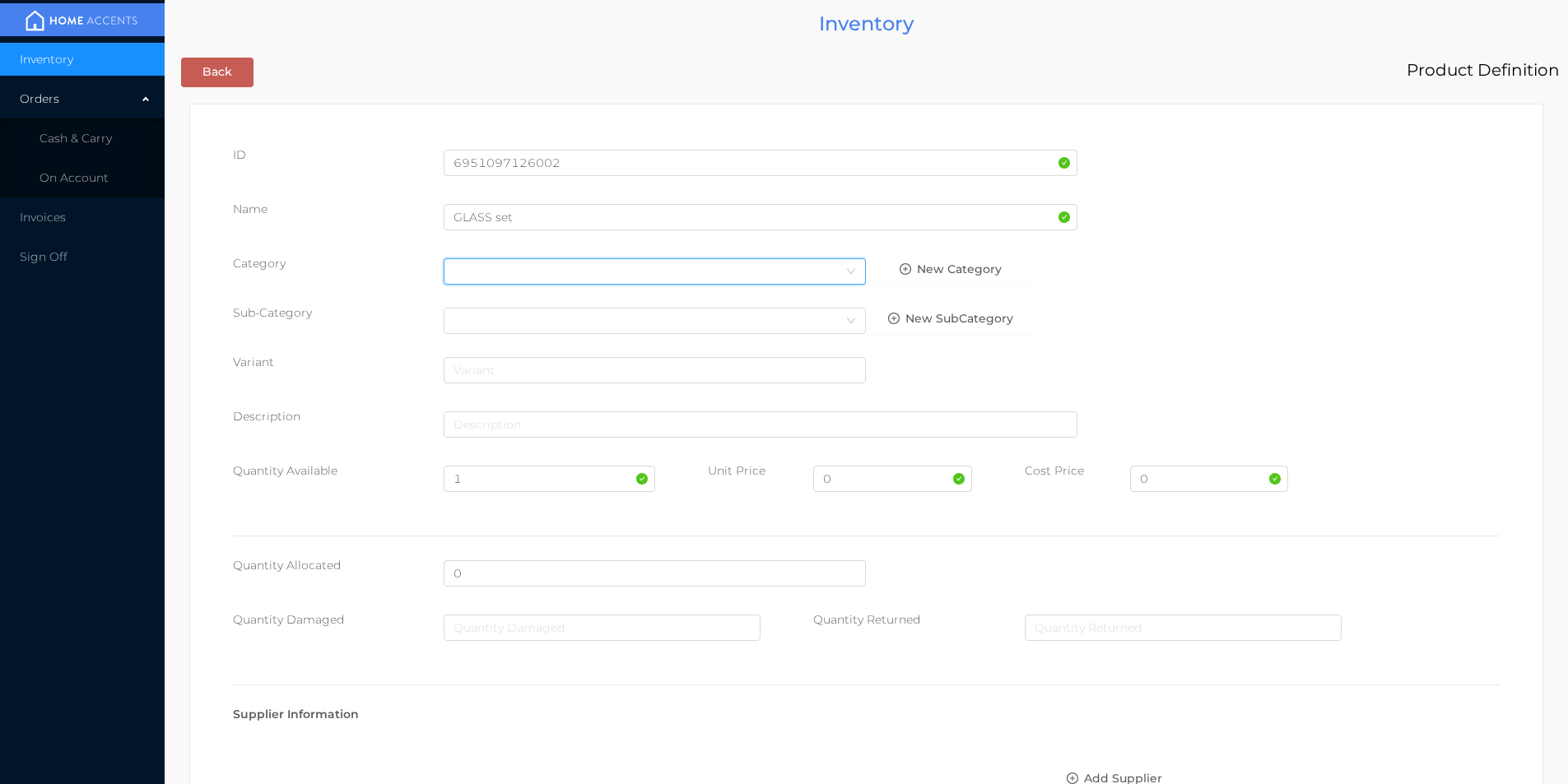
click at [545, 280] on div "Select Category" at bounding box center [655, 271] width 402 height 25
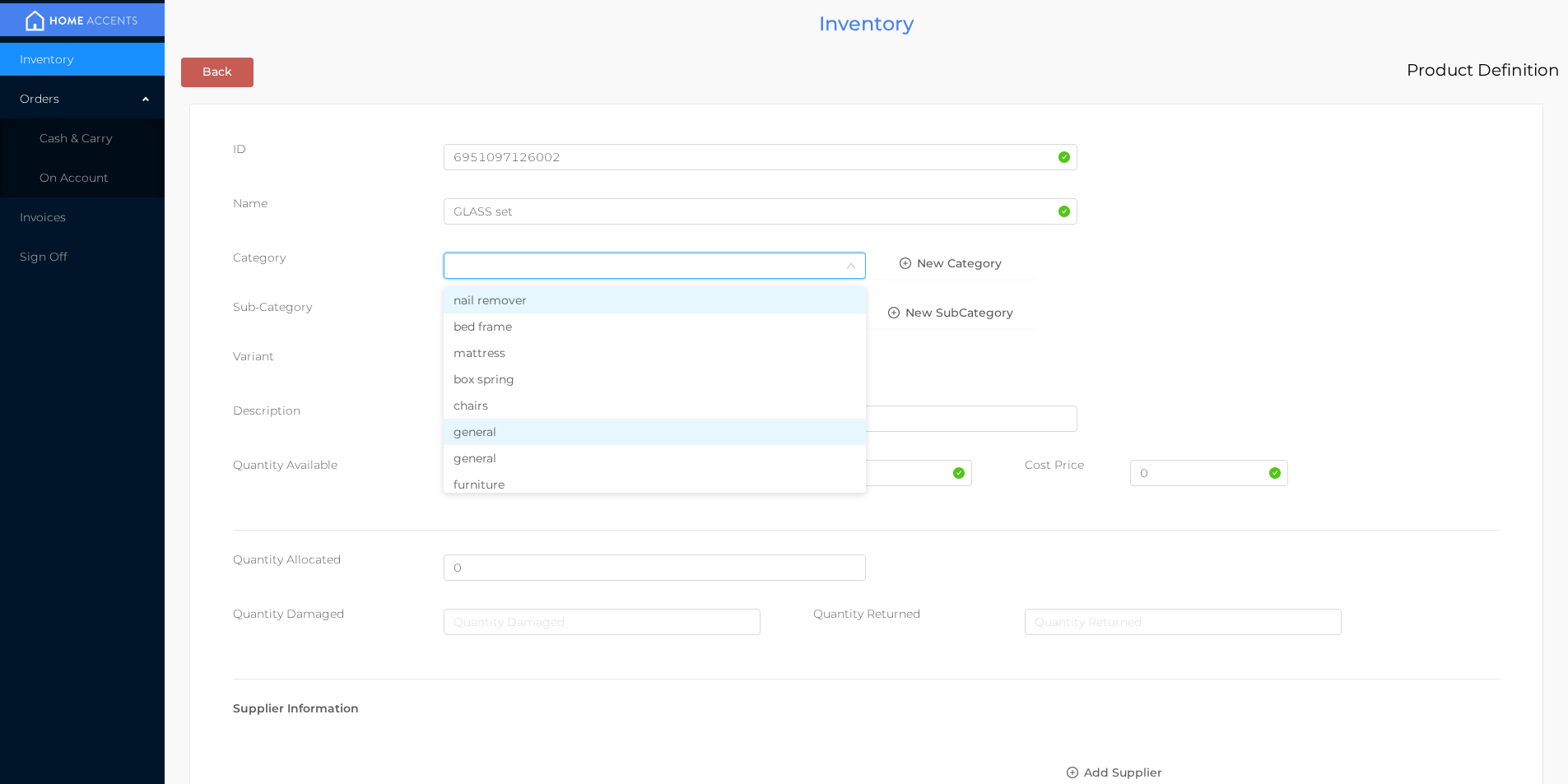
click at [485, 430] on li "general" at bounding box center [654, 431] width 423 height 26
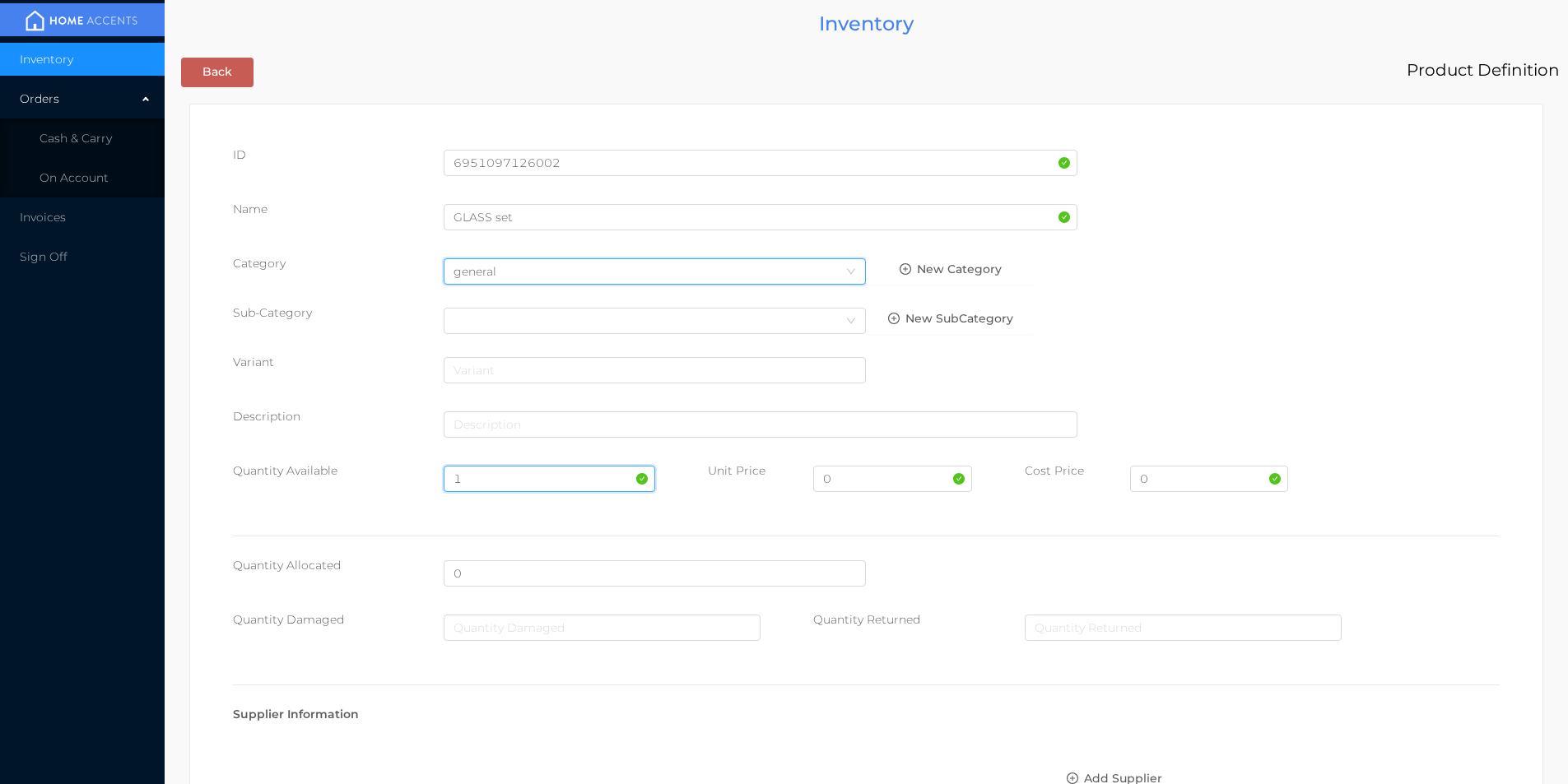
click at [490, 474] on input "1" at bounding box center [549, 478] width 211 height 26
type input "11"
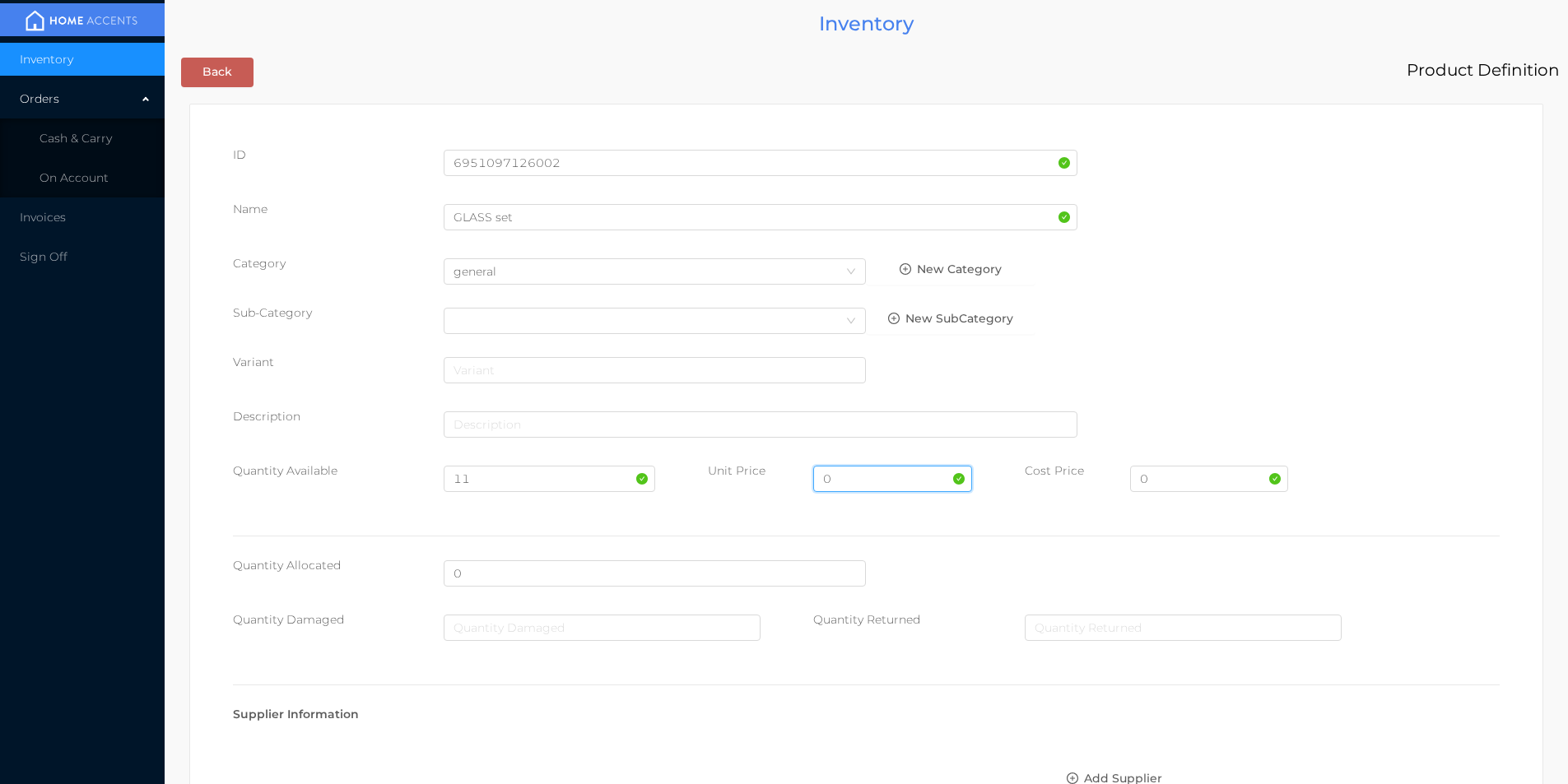
click at [843, 483] on input "0" at bounding box center [892, 478] width 158 height 26
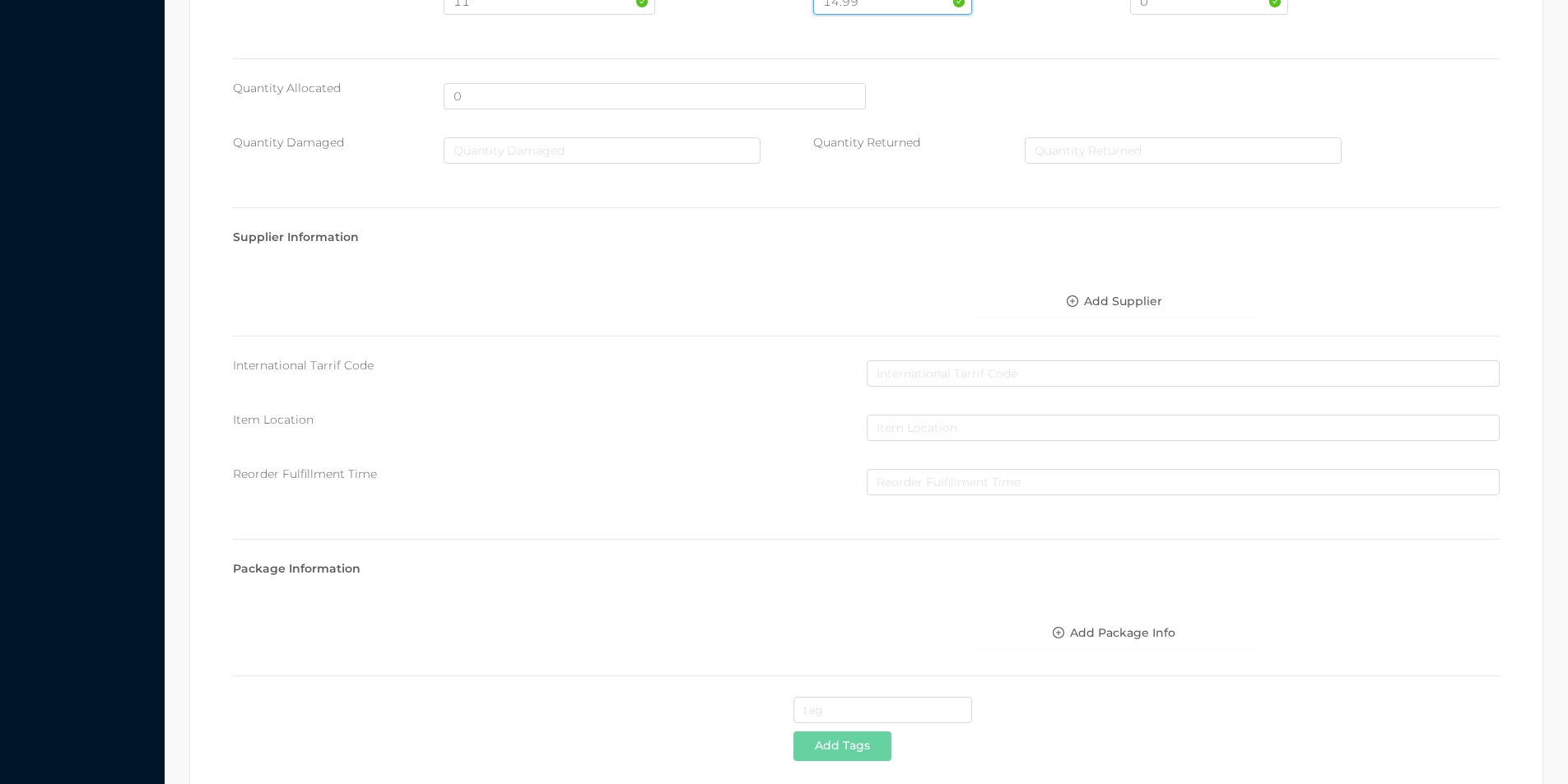
scroll to position [582, 0]
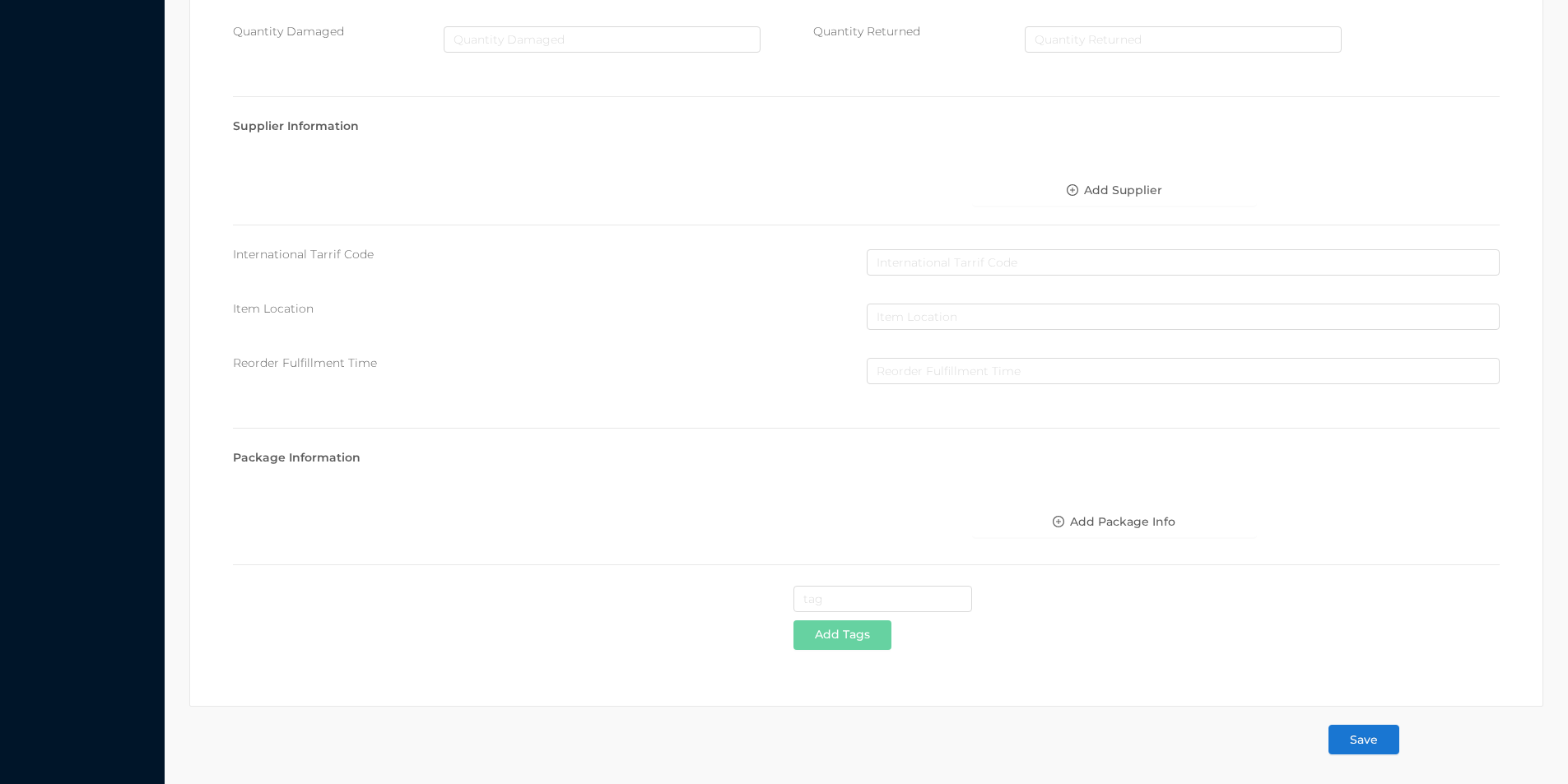
type input "14.99"
click at [1361, 744] on button "Save" at bounding box center [1363, 738] width 71 height 29
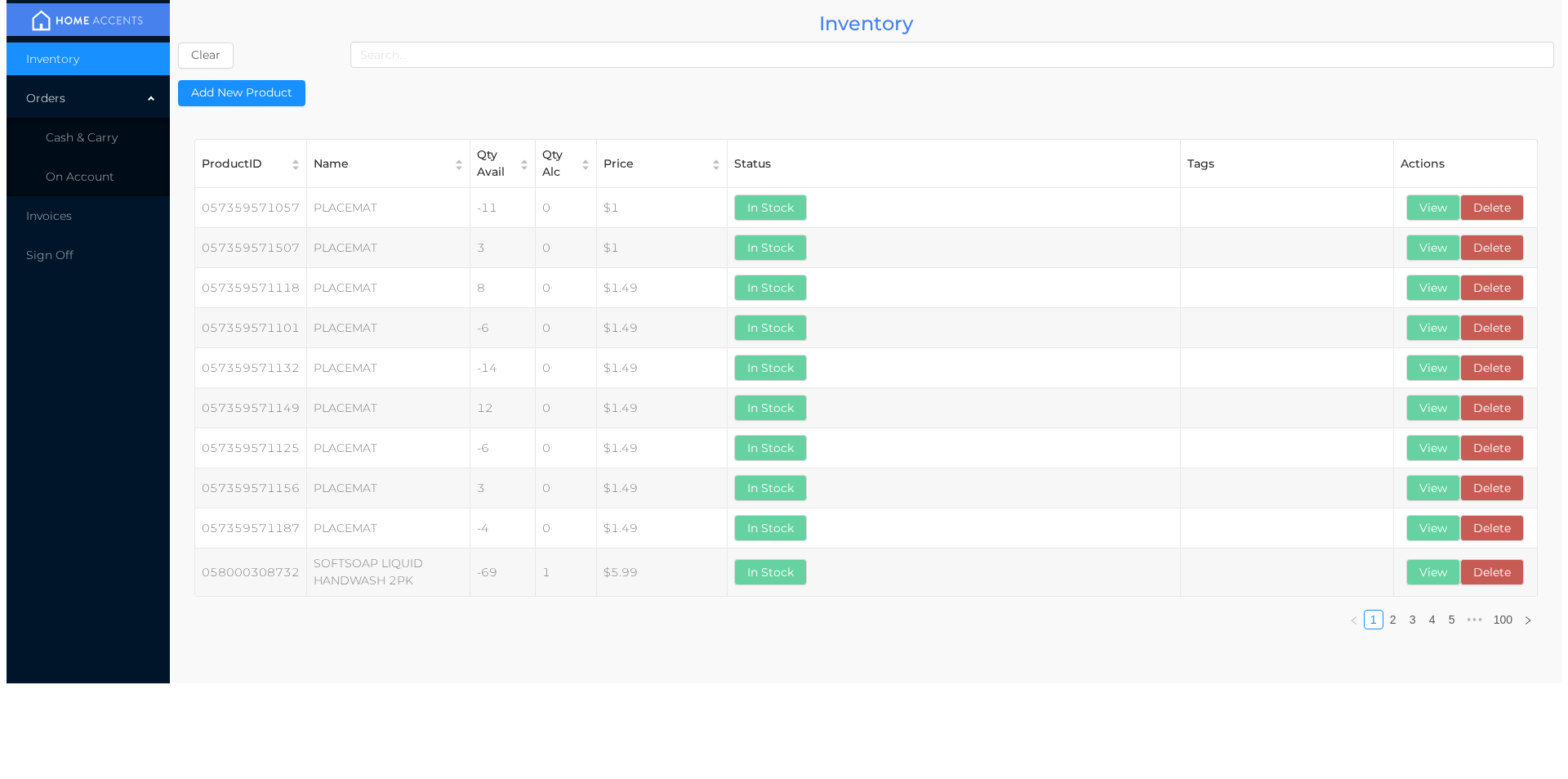
scroll to position [0, 0]
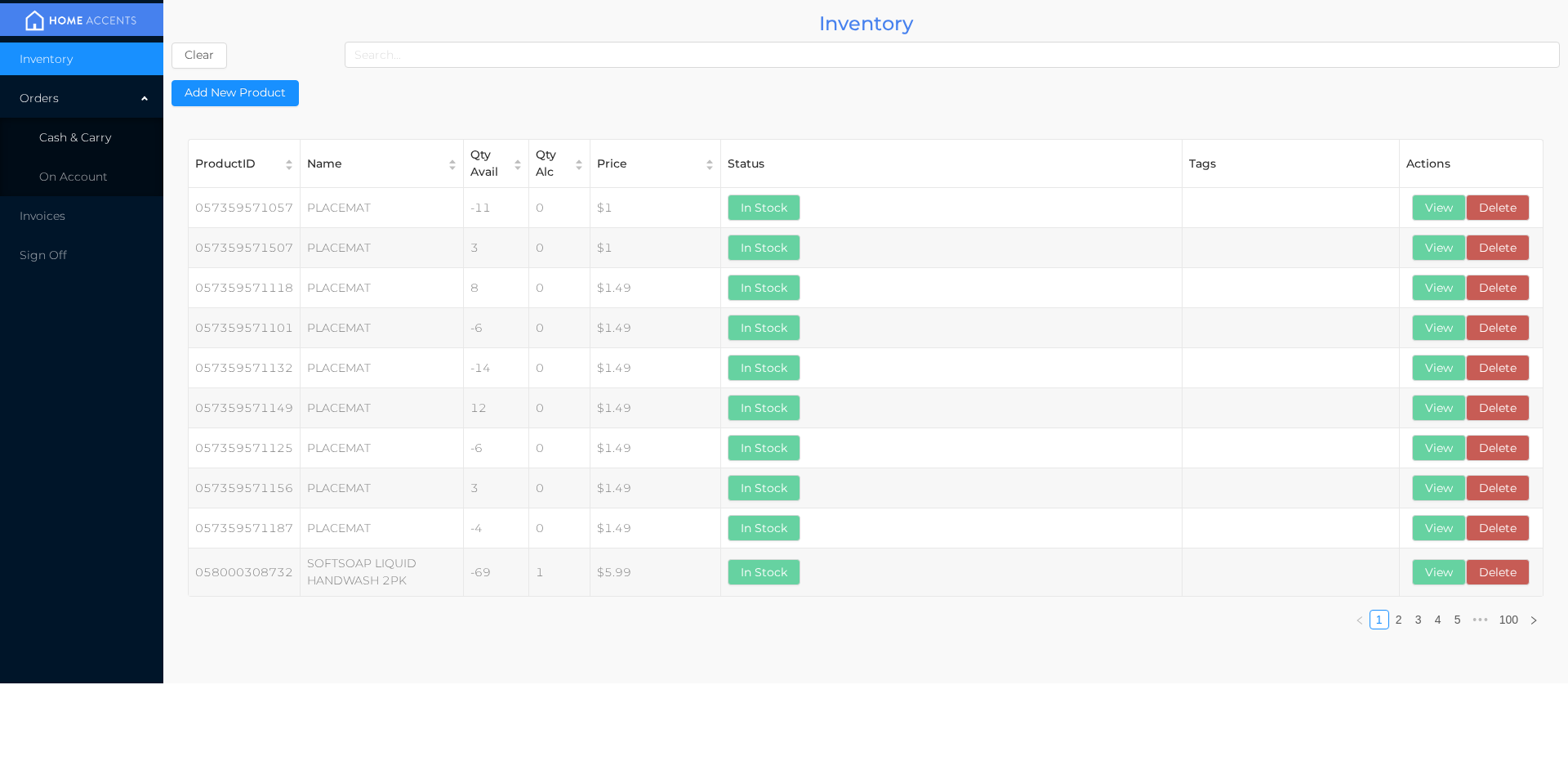
click at [90, 140] on span "Cash & Carry" at bounding box center [74, 137] width 72 height 15
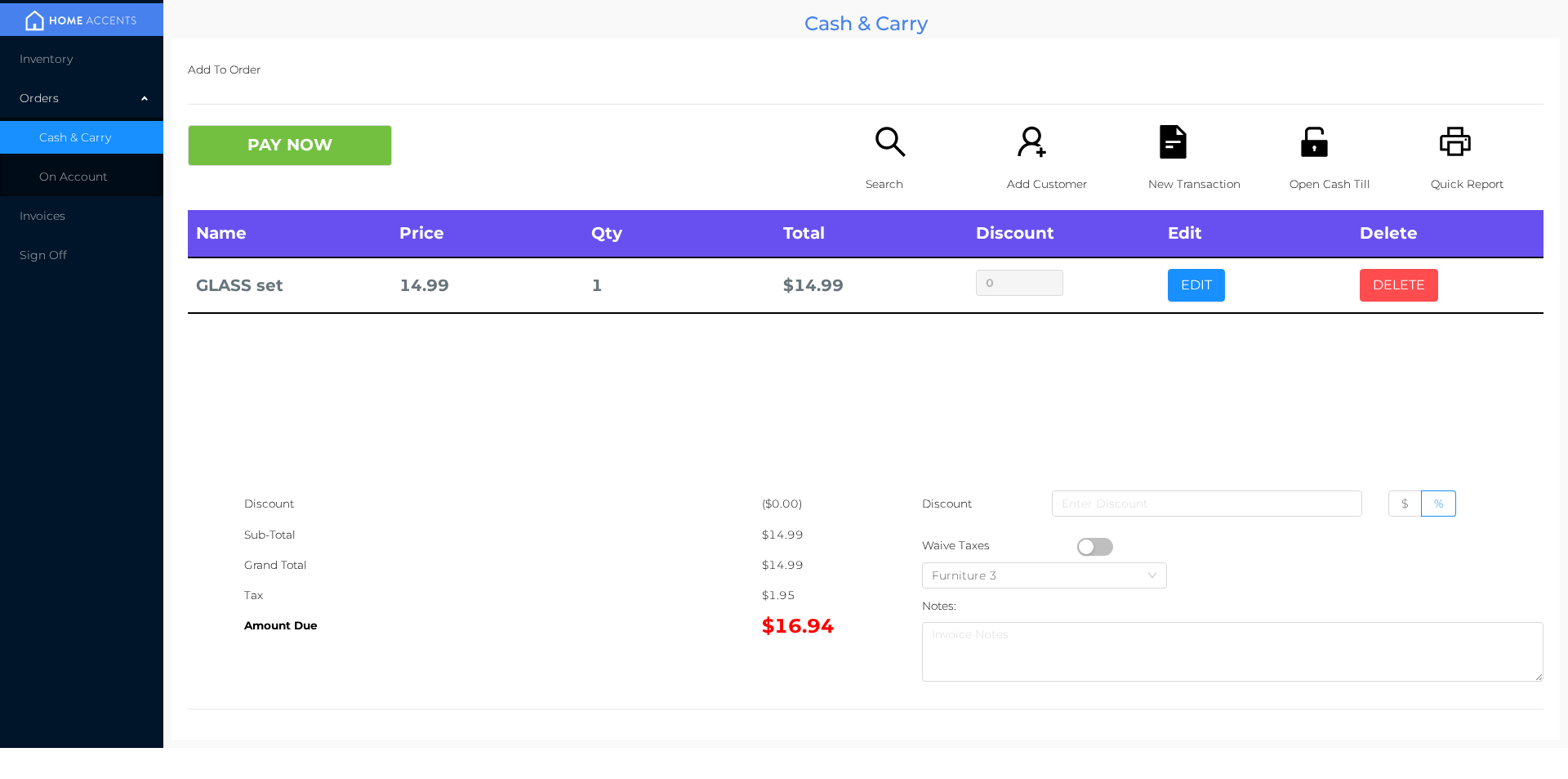
click at [1360, 299] on button "DELETE" at bounding box center [1399, 285] width 78 height 33
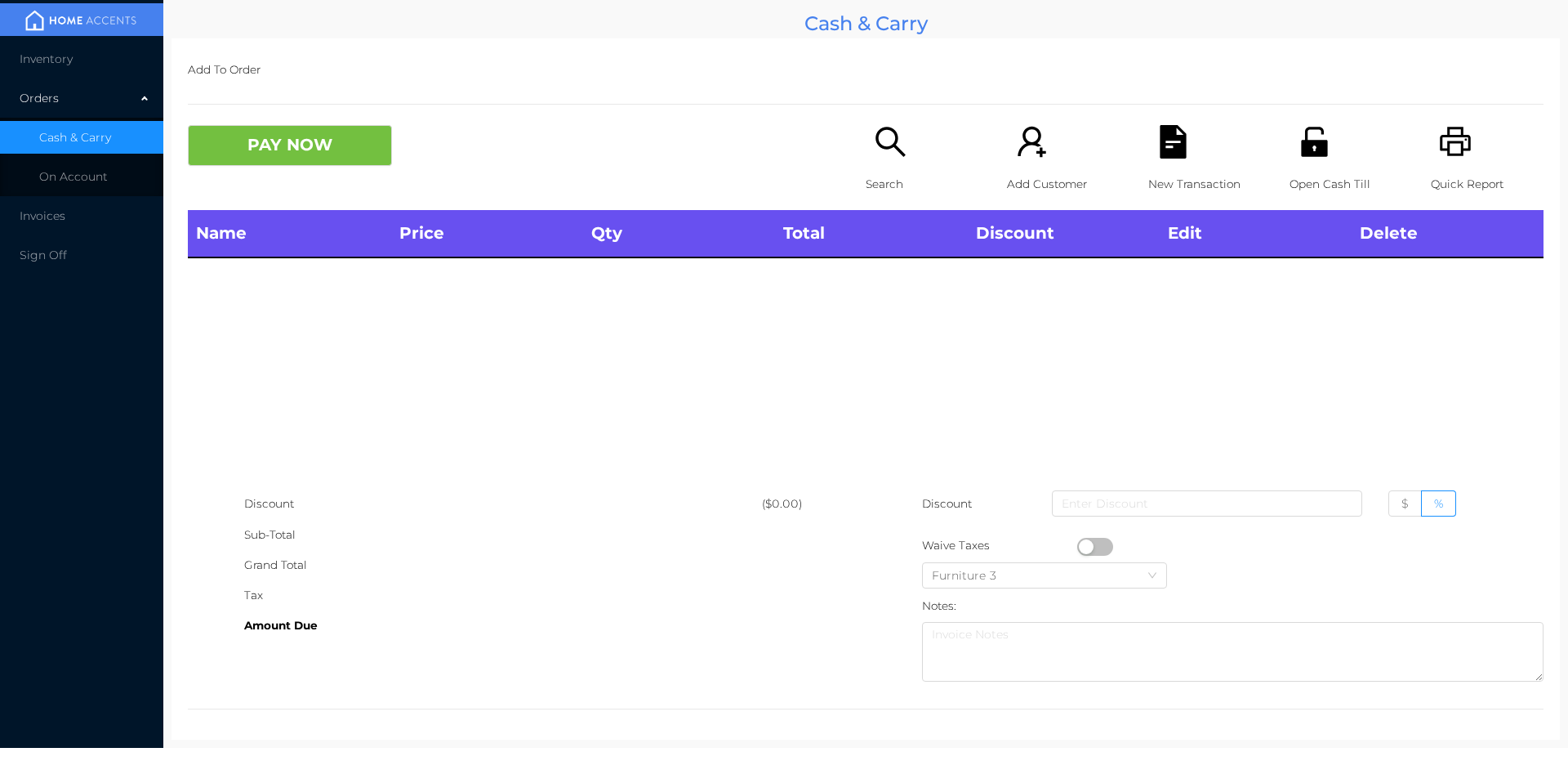
click at [1269, 358] on div "Name Price Qty Total Discount Edit Delete" at bounding box center [866, 350] width 1356 height 279
click at [891, 156] on icon "icon: search" at bounding box center [891, 142] width 34 height 34
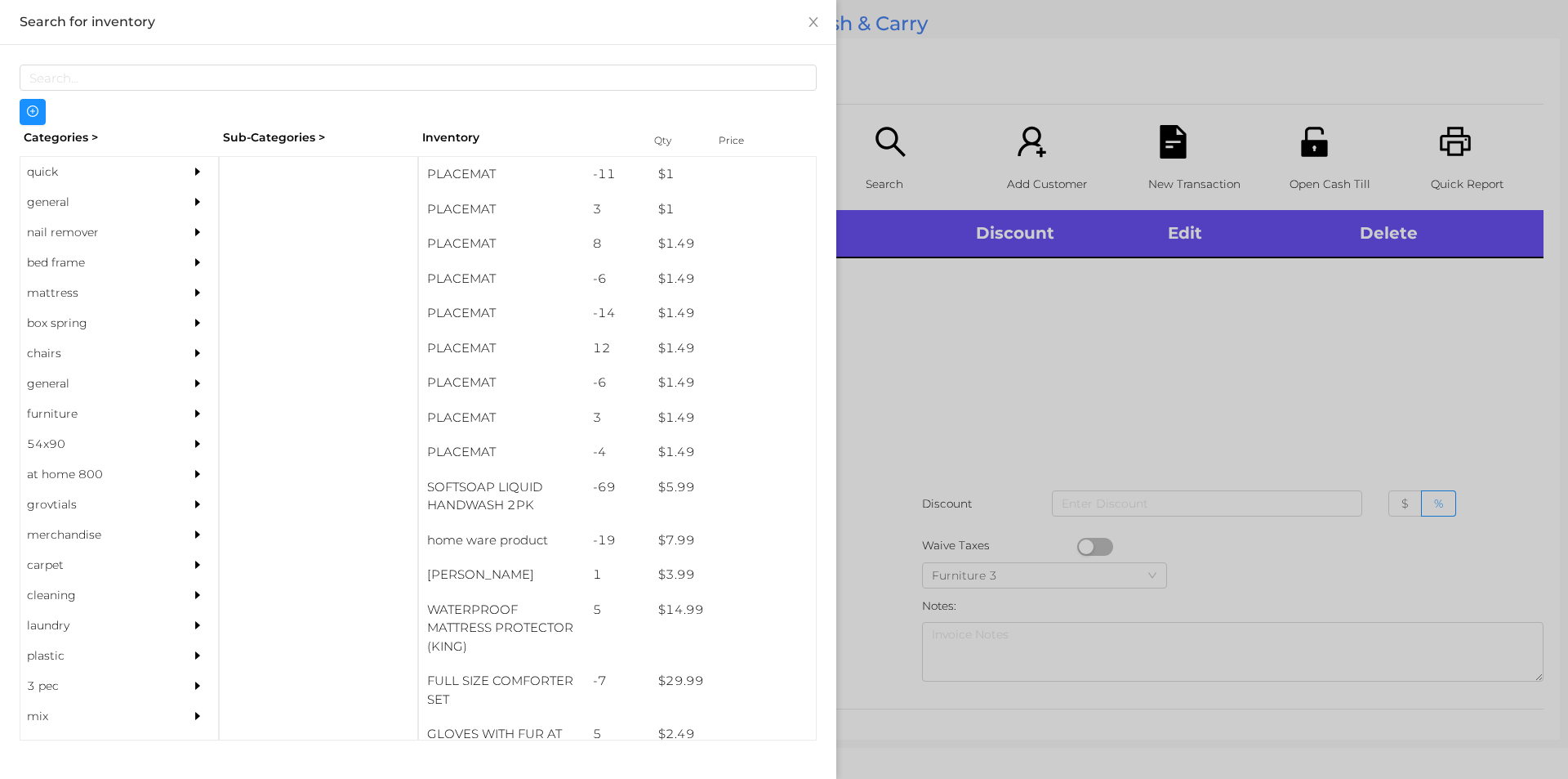
click at [1061, 365] on div at bounding box center [784, 390] width 1568 height 779
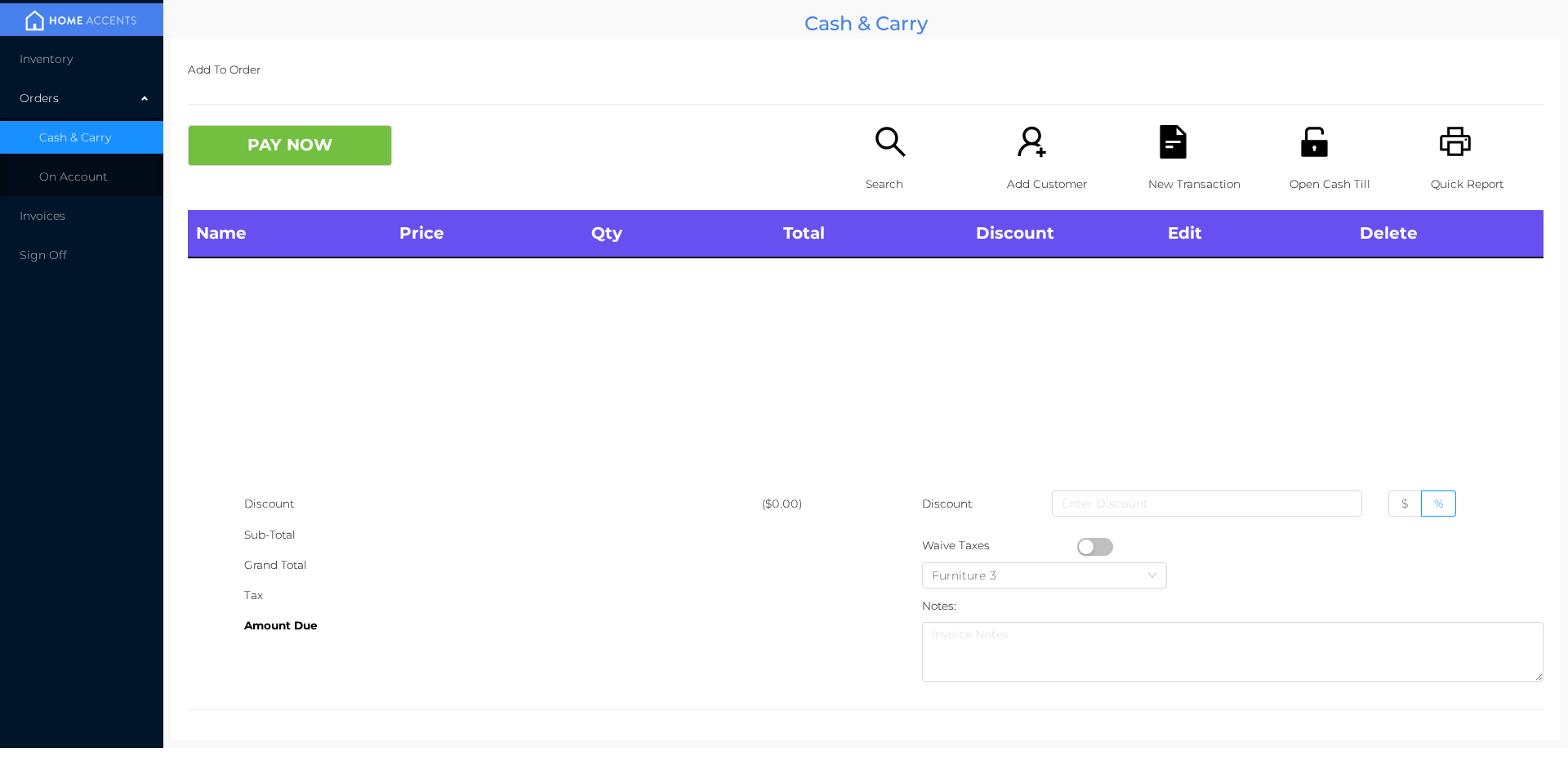
click at [875, 162] on div "Search" at bounding box center [921, 168] width 113 height 85
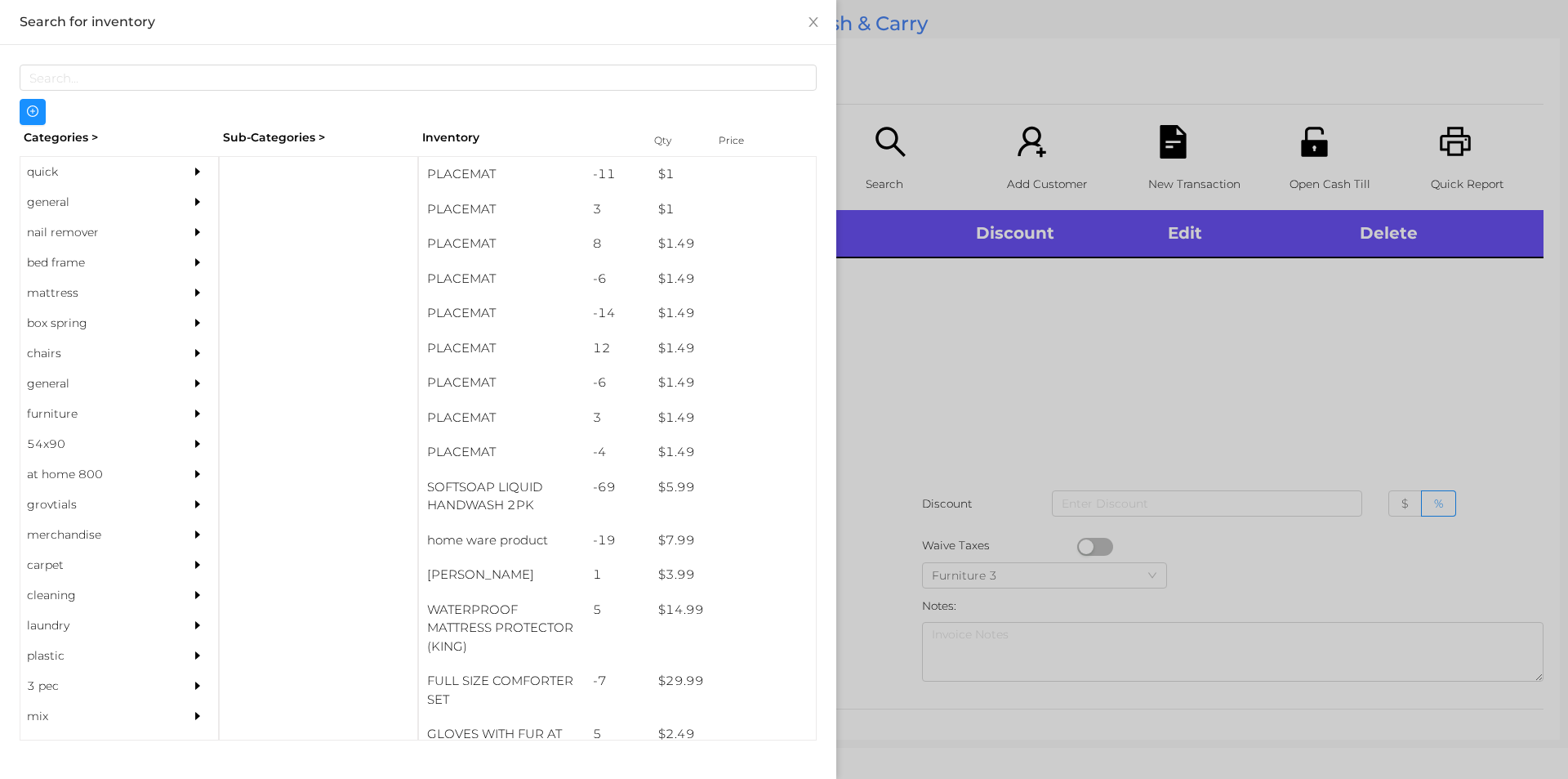
click at [45, 213] on div "general" at bounding box center [95, 202] width 149 height 30
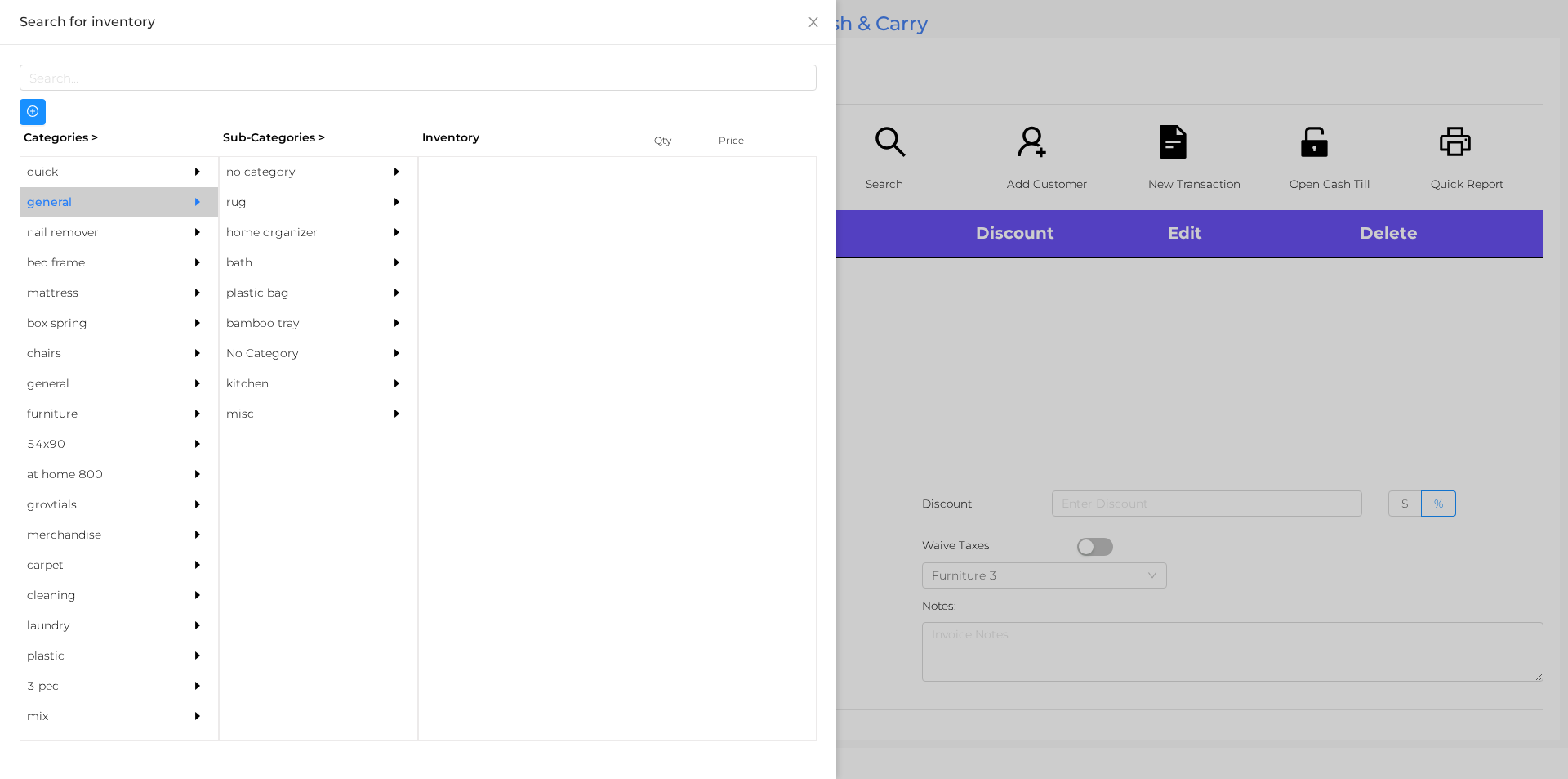
click at [270, 161] on div "no category" at bounding box center [294, 172] width 149 height 30
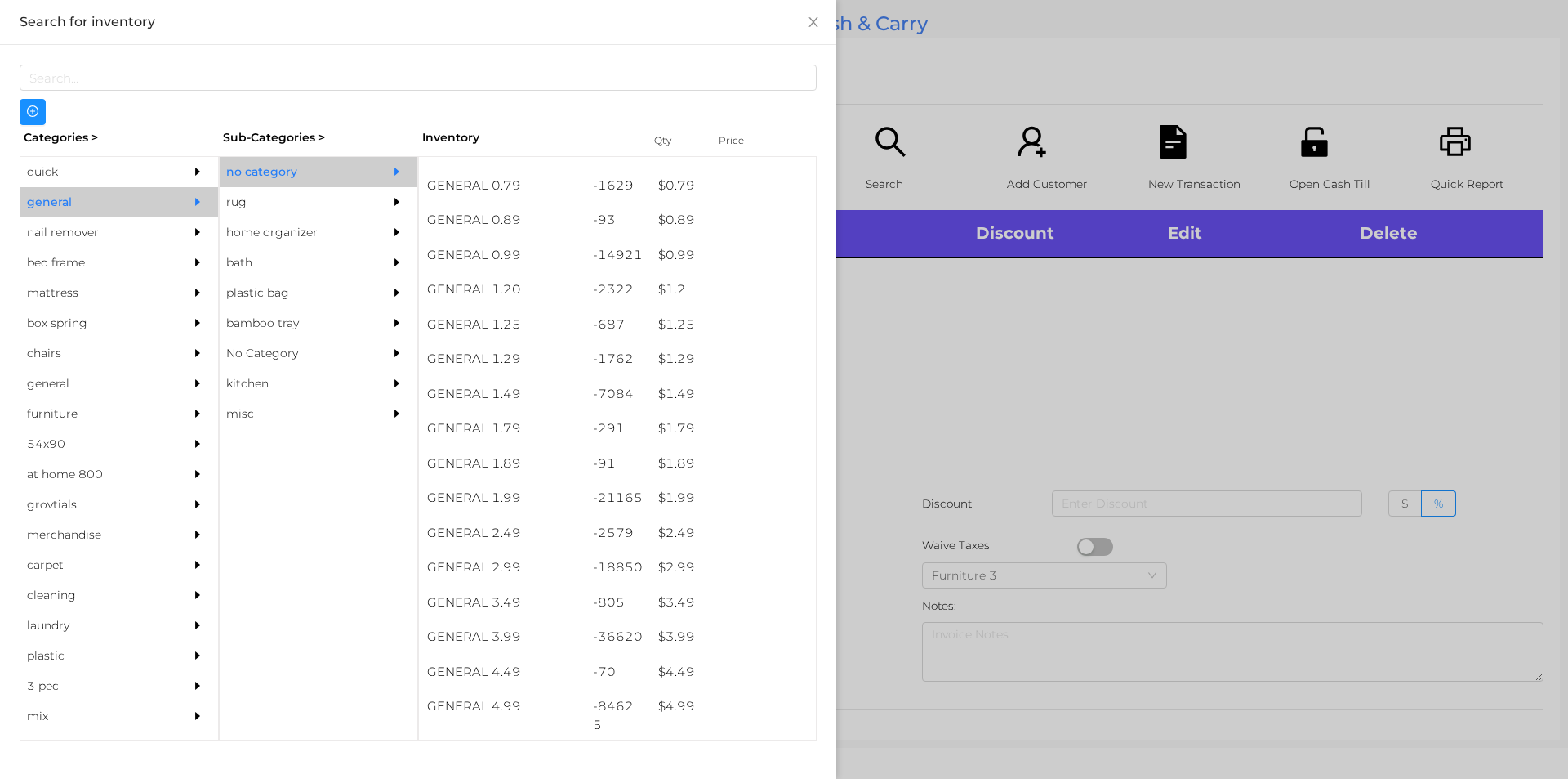
scroll to position [37, 0]
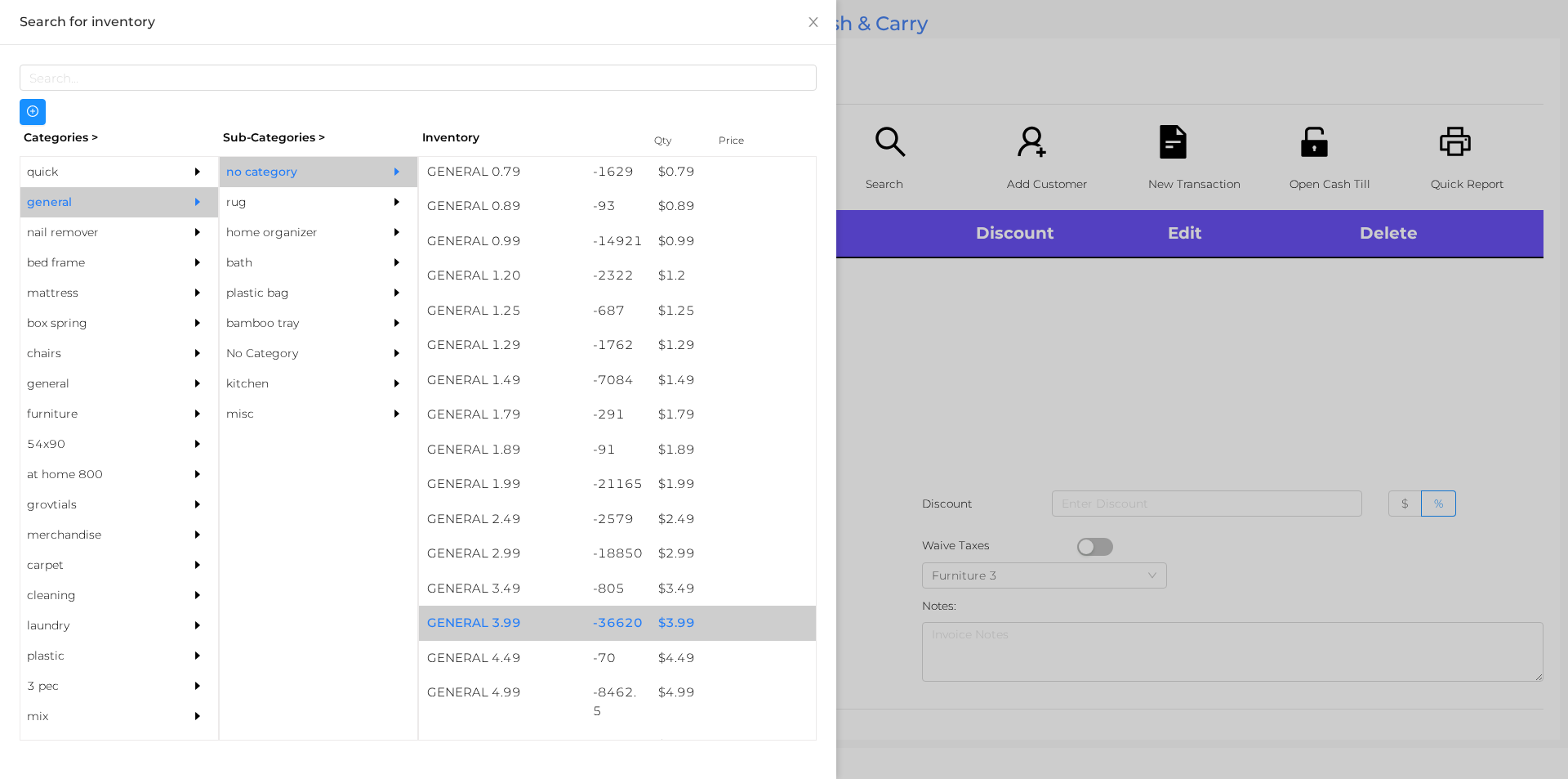
click at [665, 618] on div "$ 3.99" at bounding box center [733, 624] width 166 height 35
click at [668, 618] on div "$ 3.99" at bounding box center [733, 624] width 166 height 35
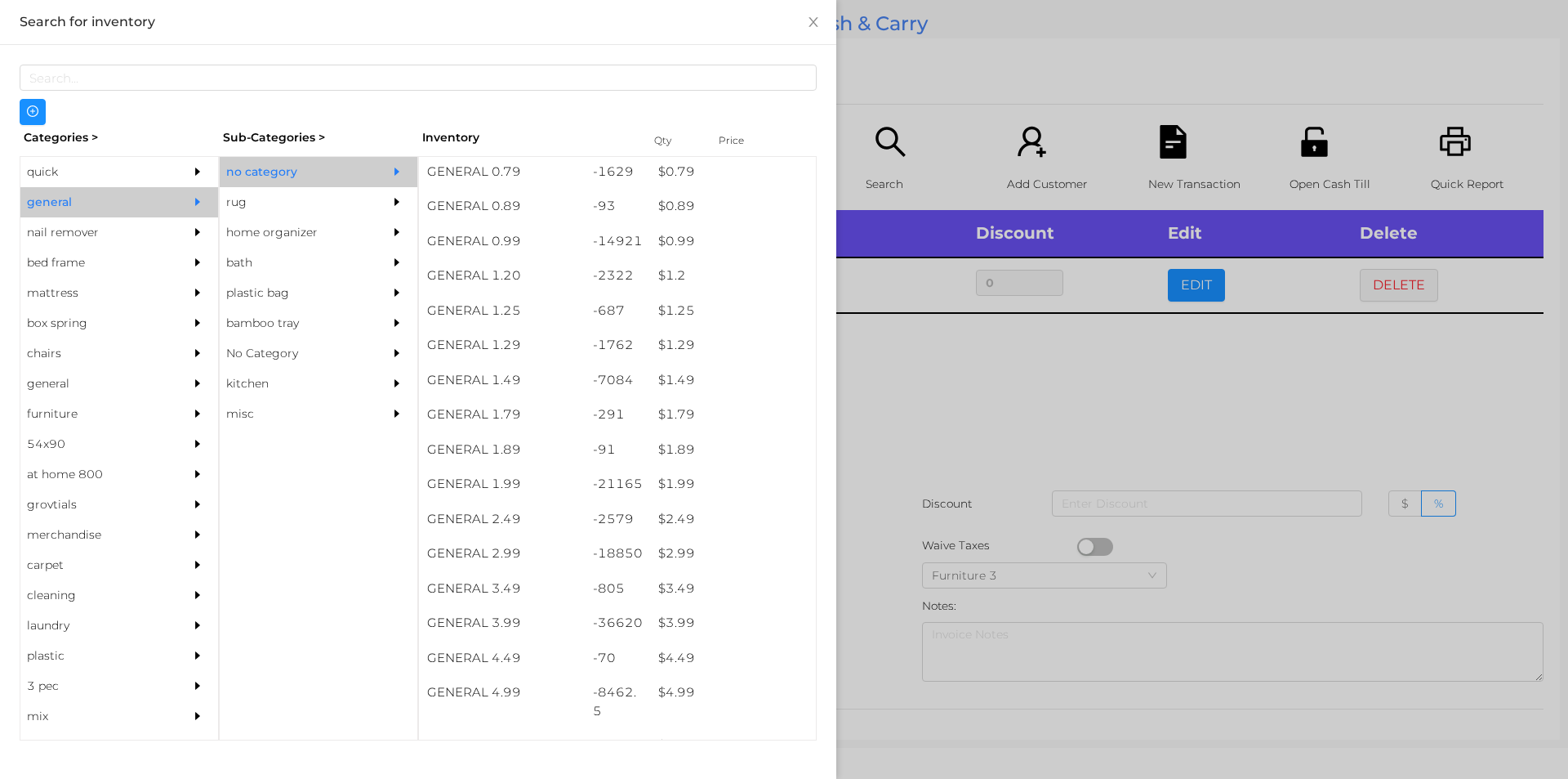
click at [930, 389] on div at bounding box center [784, 390] width 1568 height 779
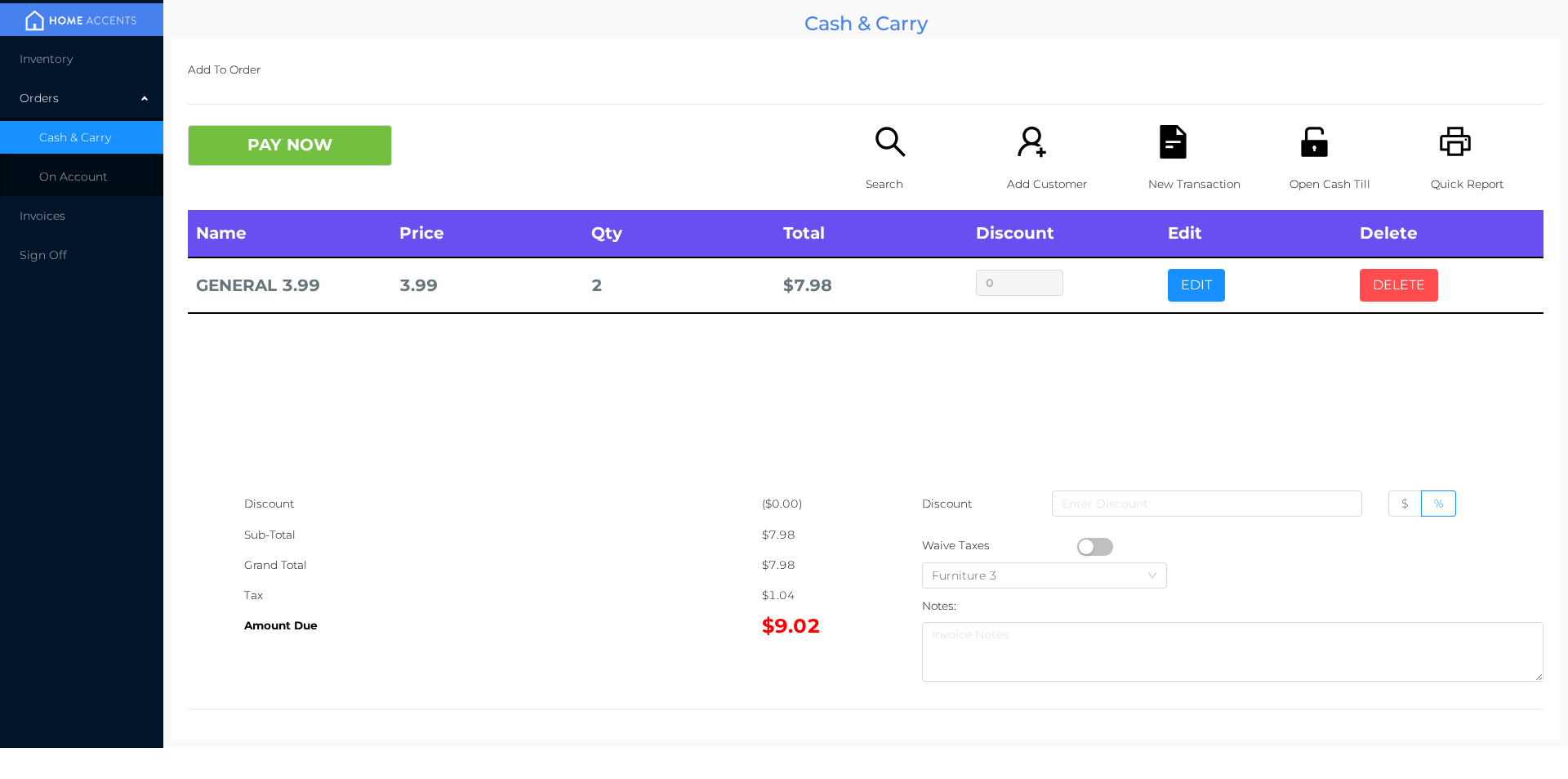
click at [1377, 279] on button "DELETE" at bounding box center [1399, 285] width 78 height 33
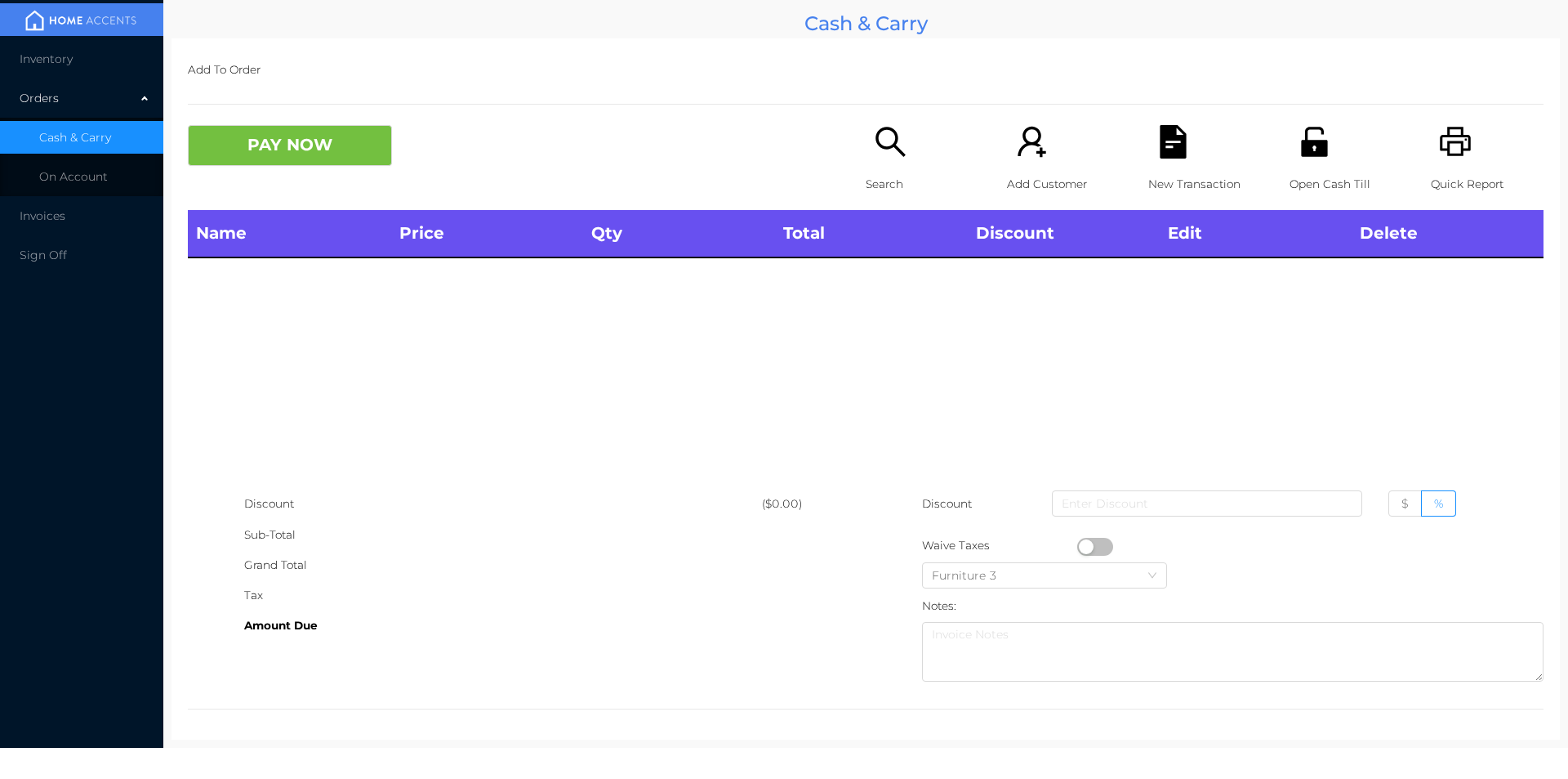
click at [1464, 158] on div "Quick Report" at bounding box center [1487, 168] width 113 height 85
click at [1399, 351] on div "Name Price Qty Total Discount Edit Delete" at bounding box center [866, 350] width 1356 height 279
click at [316, 127] on button "PAY NOW" at bounding box center [290, 146] width 204 height 41
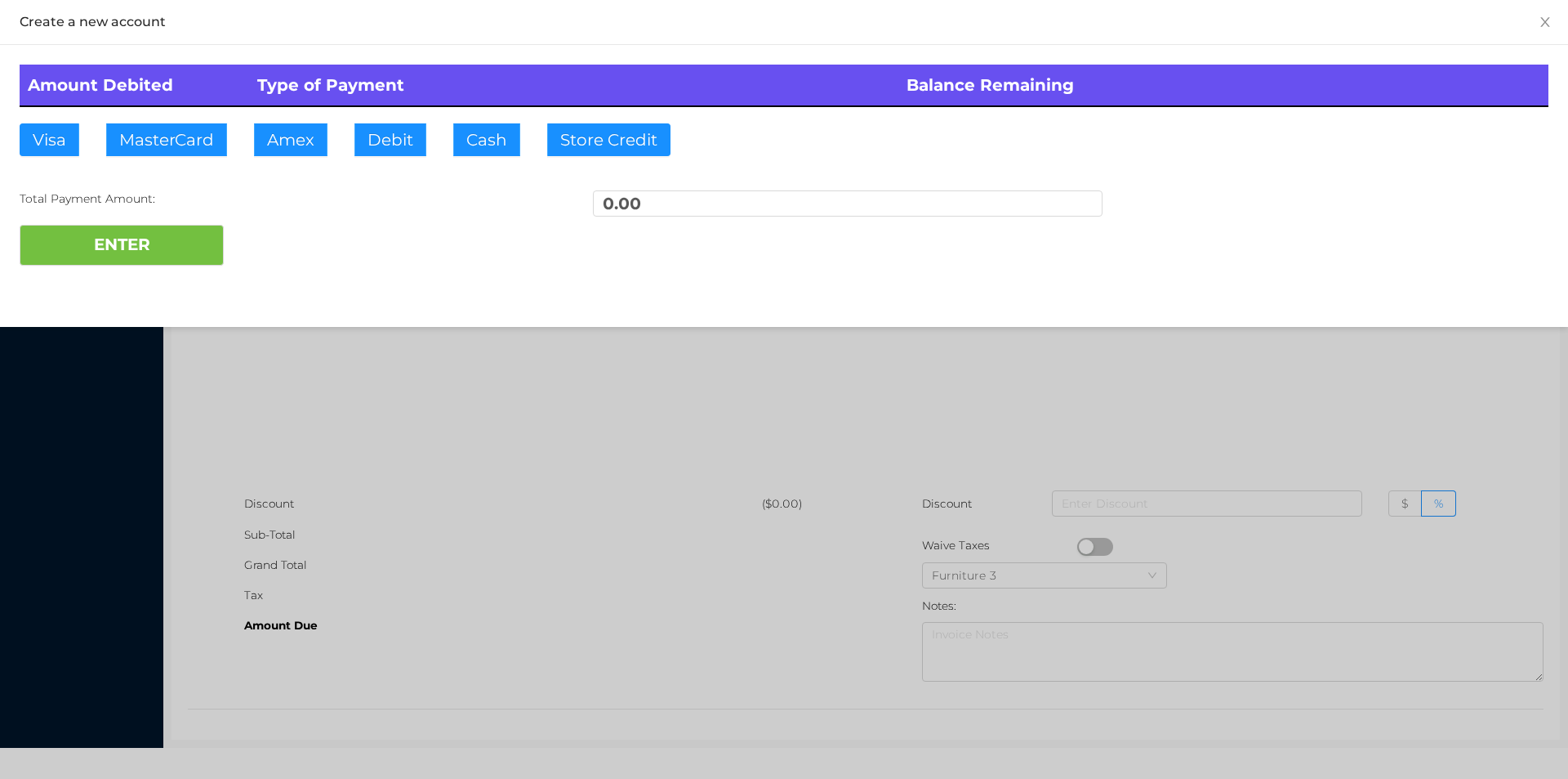
click at [285, 295] on div "Create a new account Amount Debited Type of Payment Balance Remaining Visa Mast…" at bounding box center [784, 163] width 1568 height 327
click at [1276, 390] on div at bounding box center [784, 390] width 1568 height 779
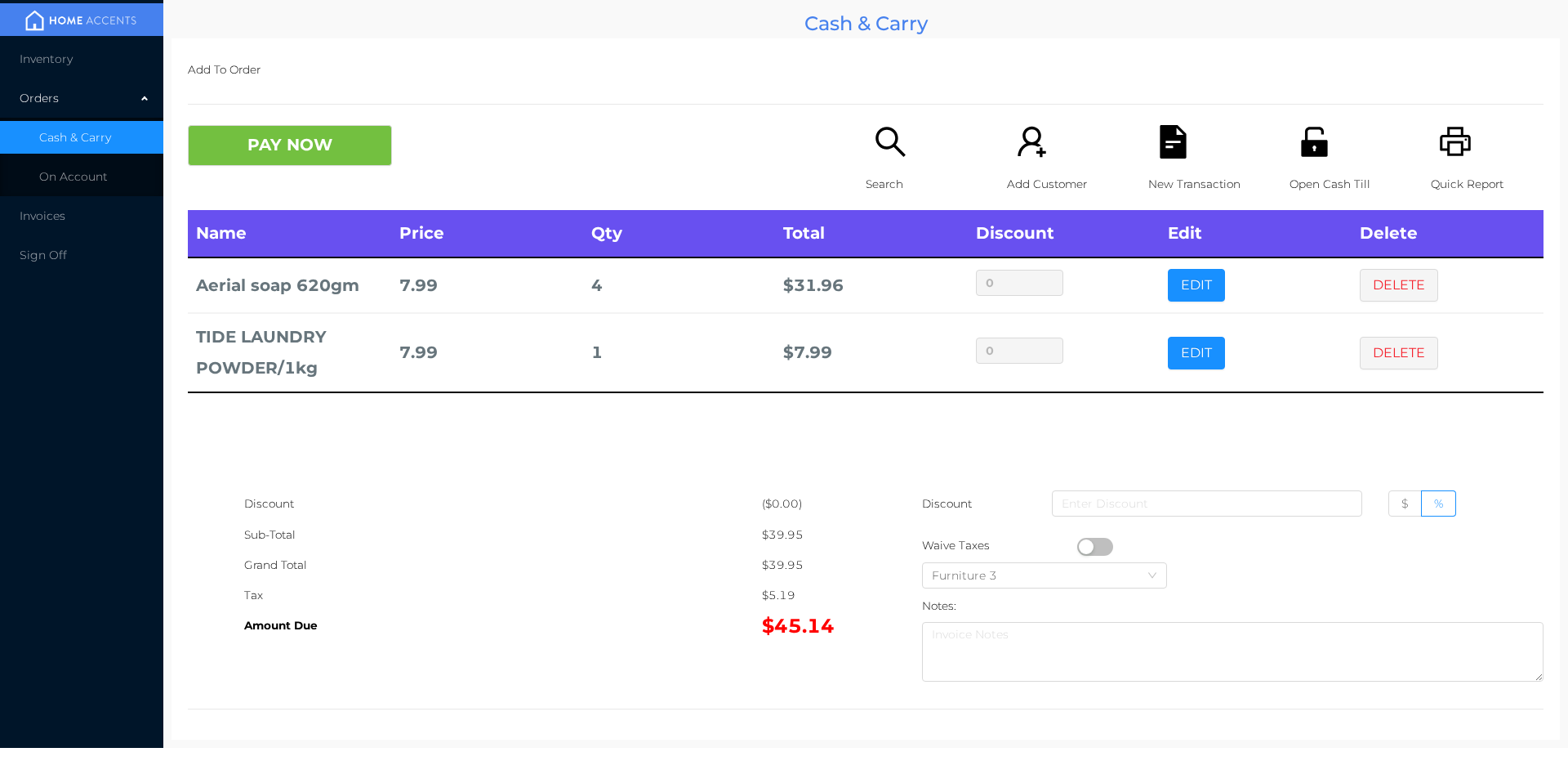
click at [1171, 163] on div "New Transaction" at bounding box center [1204, 168] width 113 height 85
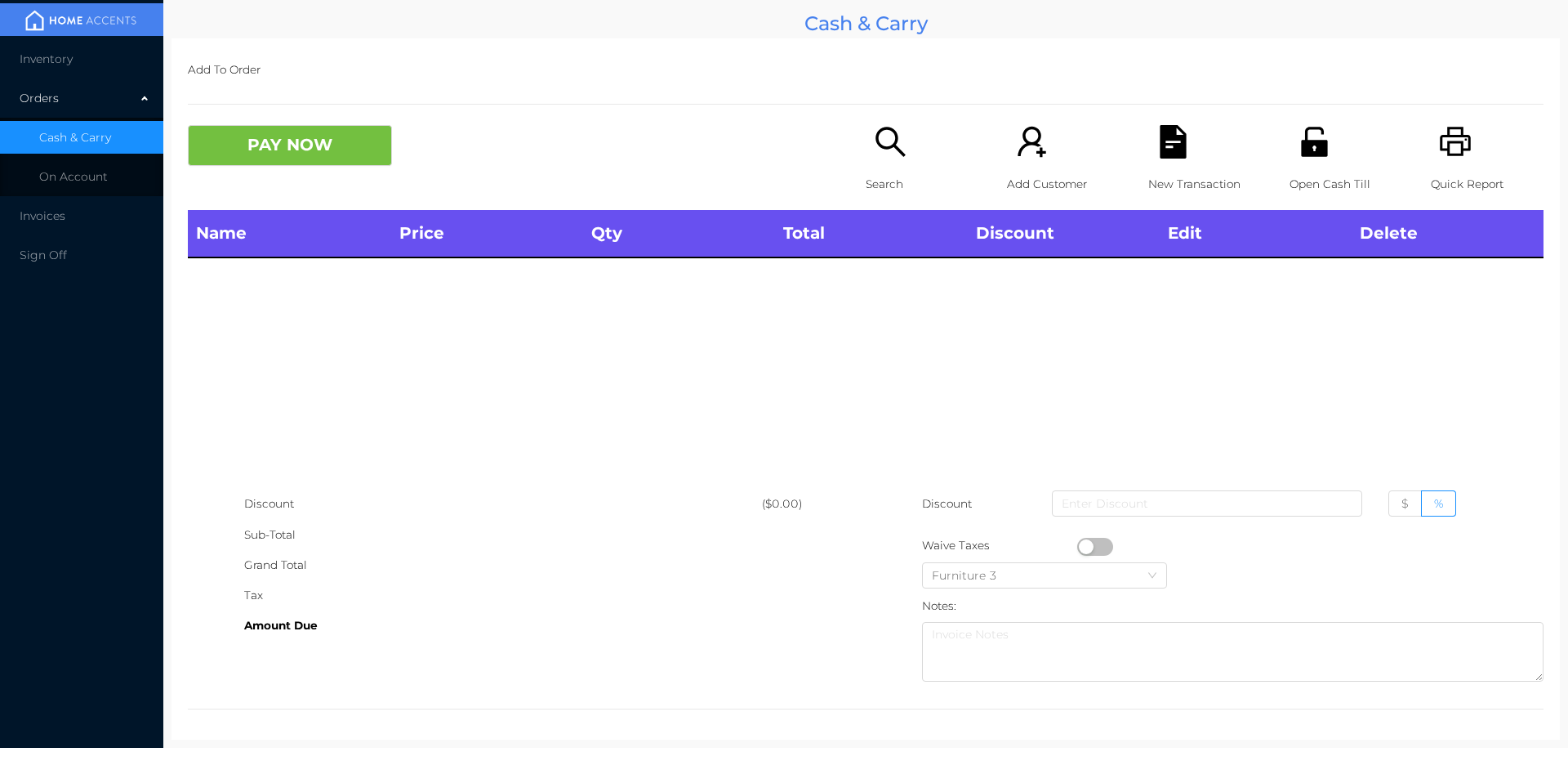
click at [870, 169] on p "Search" at bounding box center [921, 185] width 113 height 30
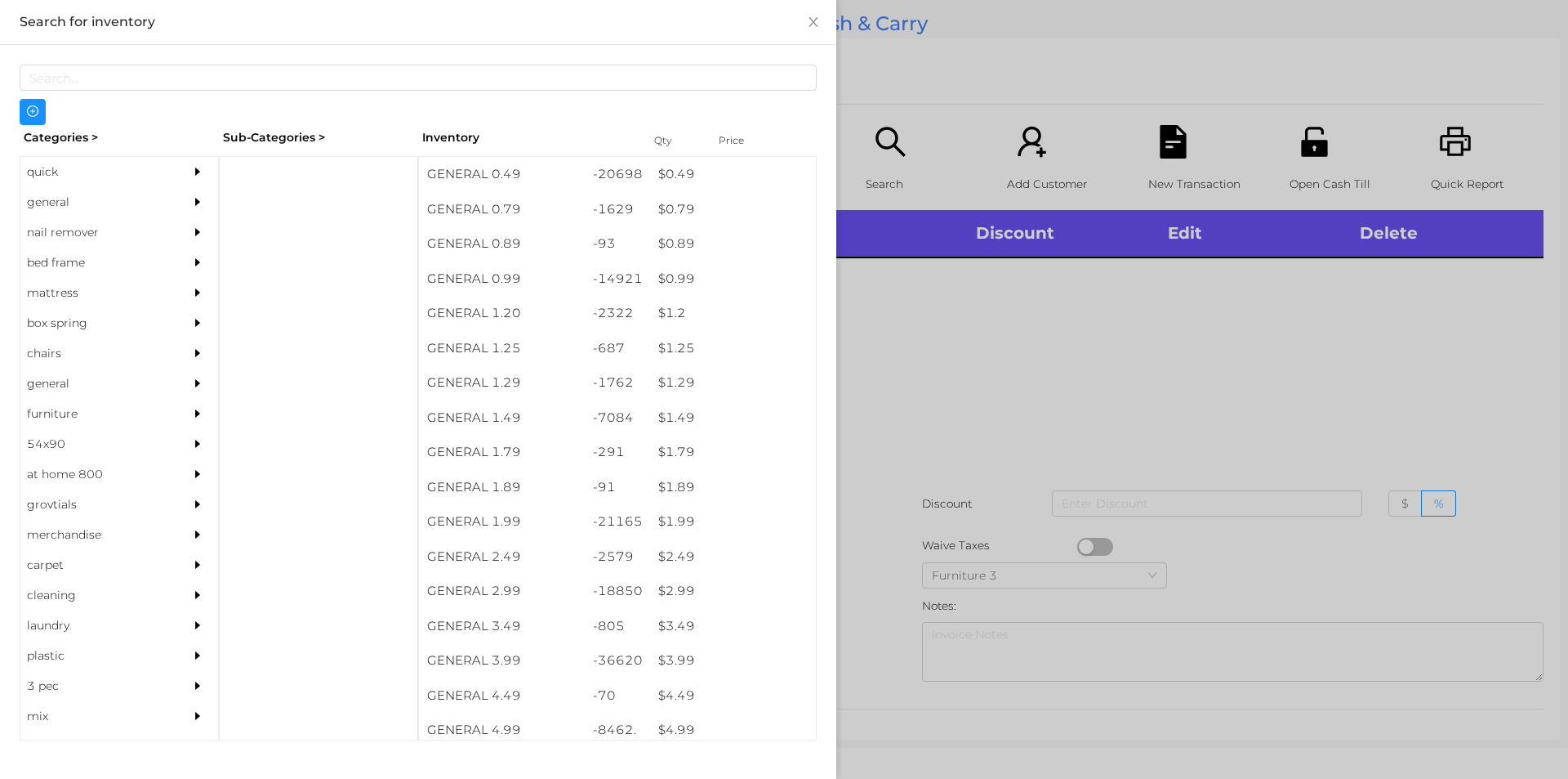
click at [45, 175] on div "quick" at bounding box center [95, 172] width 149 height 30
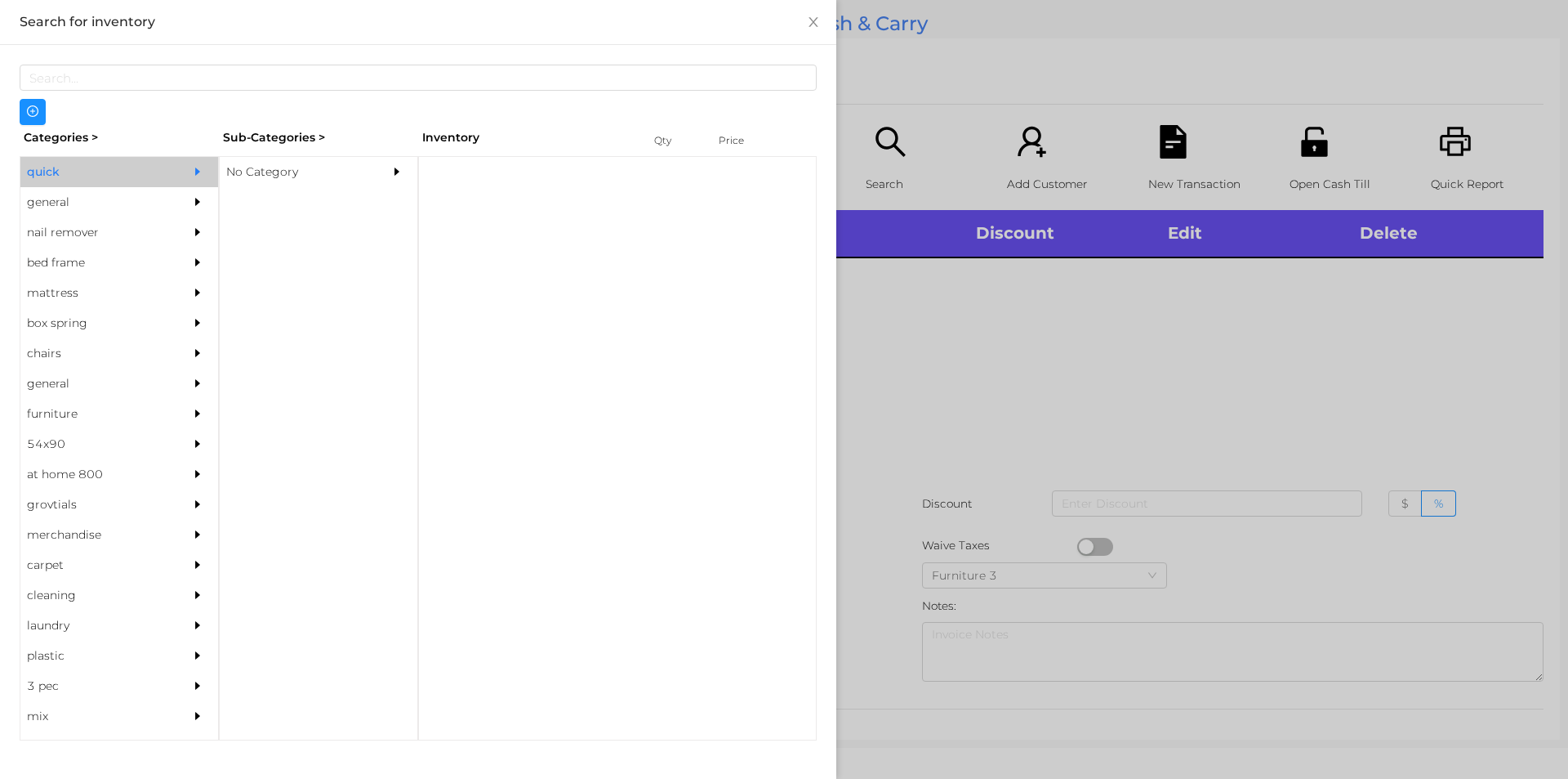
click at [260, 175] on div "No Category" at bounding box center [294, 172] width 149 height 30
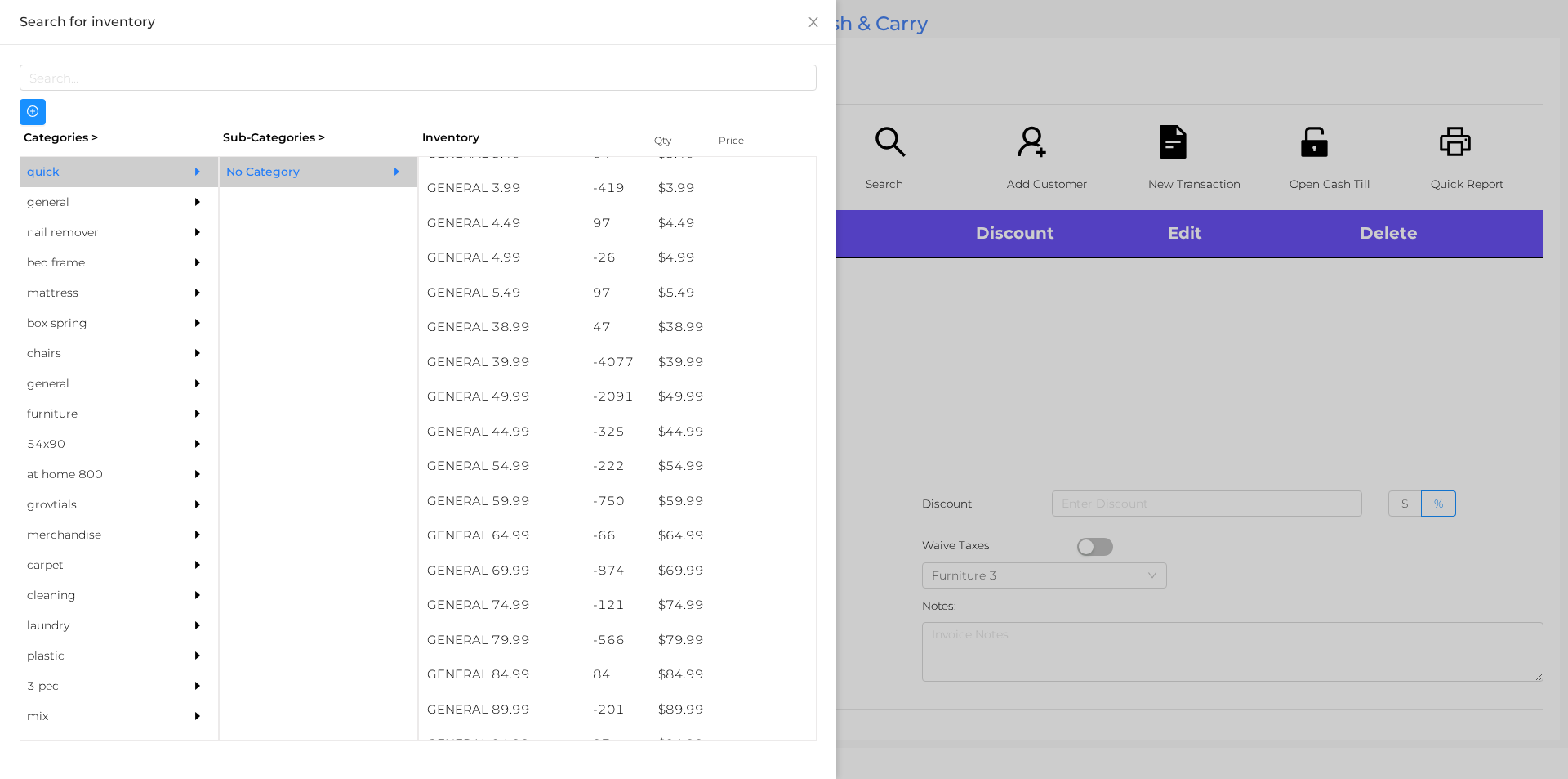
scroll to position [750, 0]
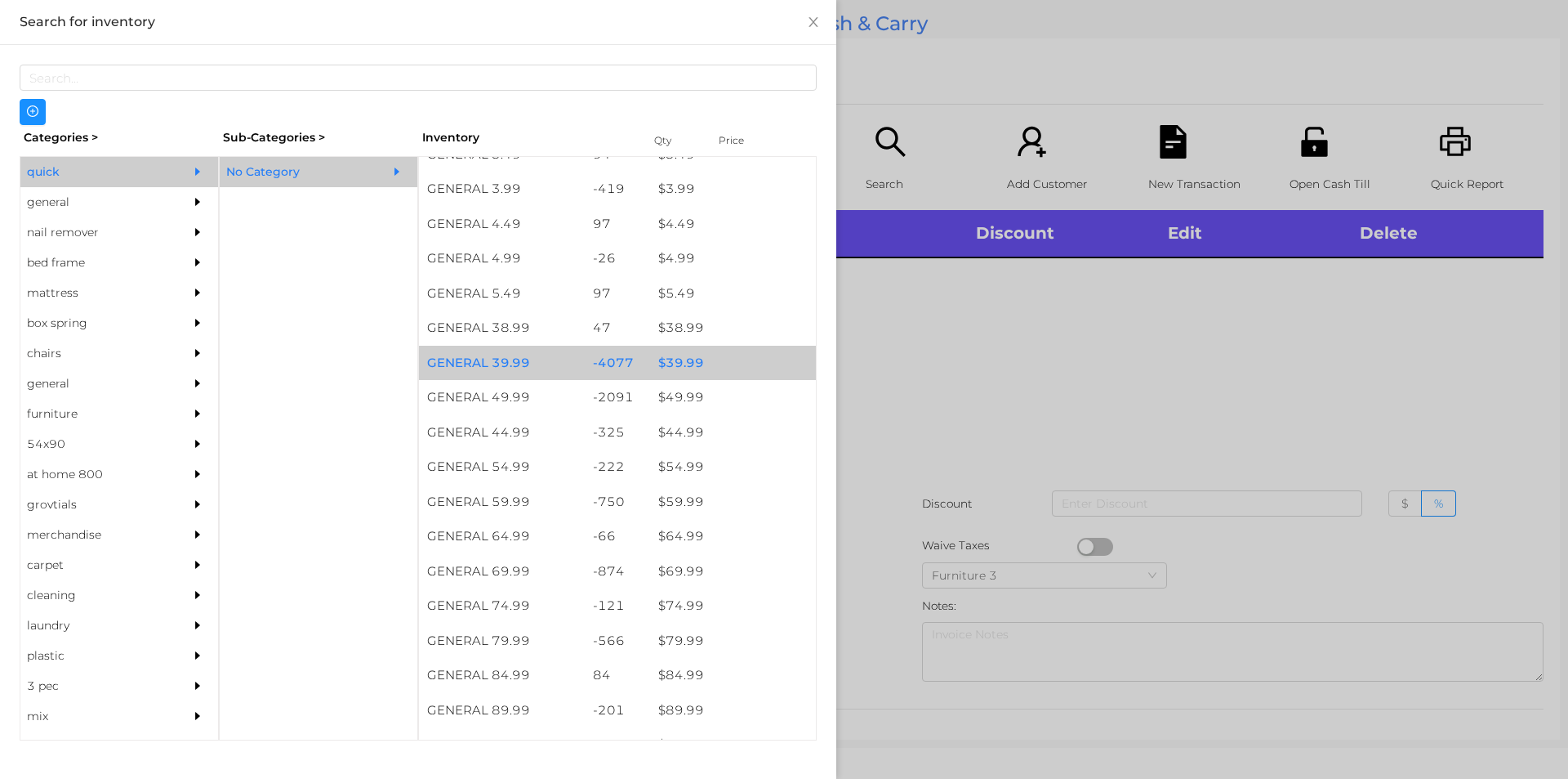
click at [668, 368] on div "$ 39.99" at bounding box center [733, 364] width 166 height 35
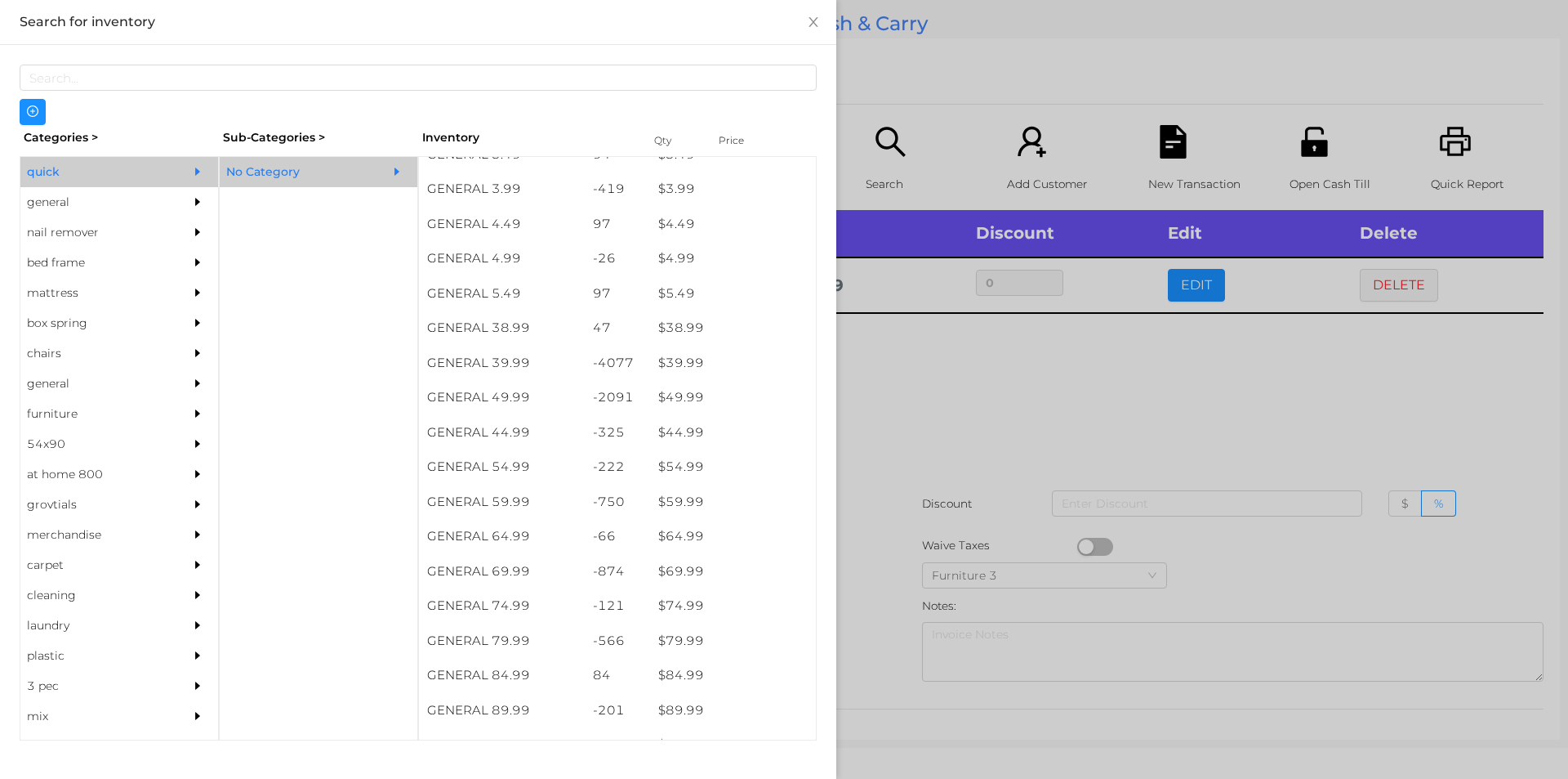
click at [871, 390] on div at bounding box center [784, 390] width 1568 height 779
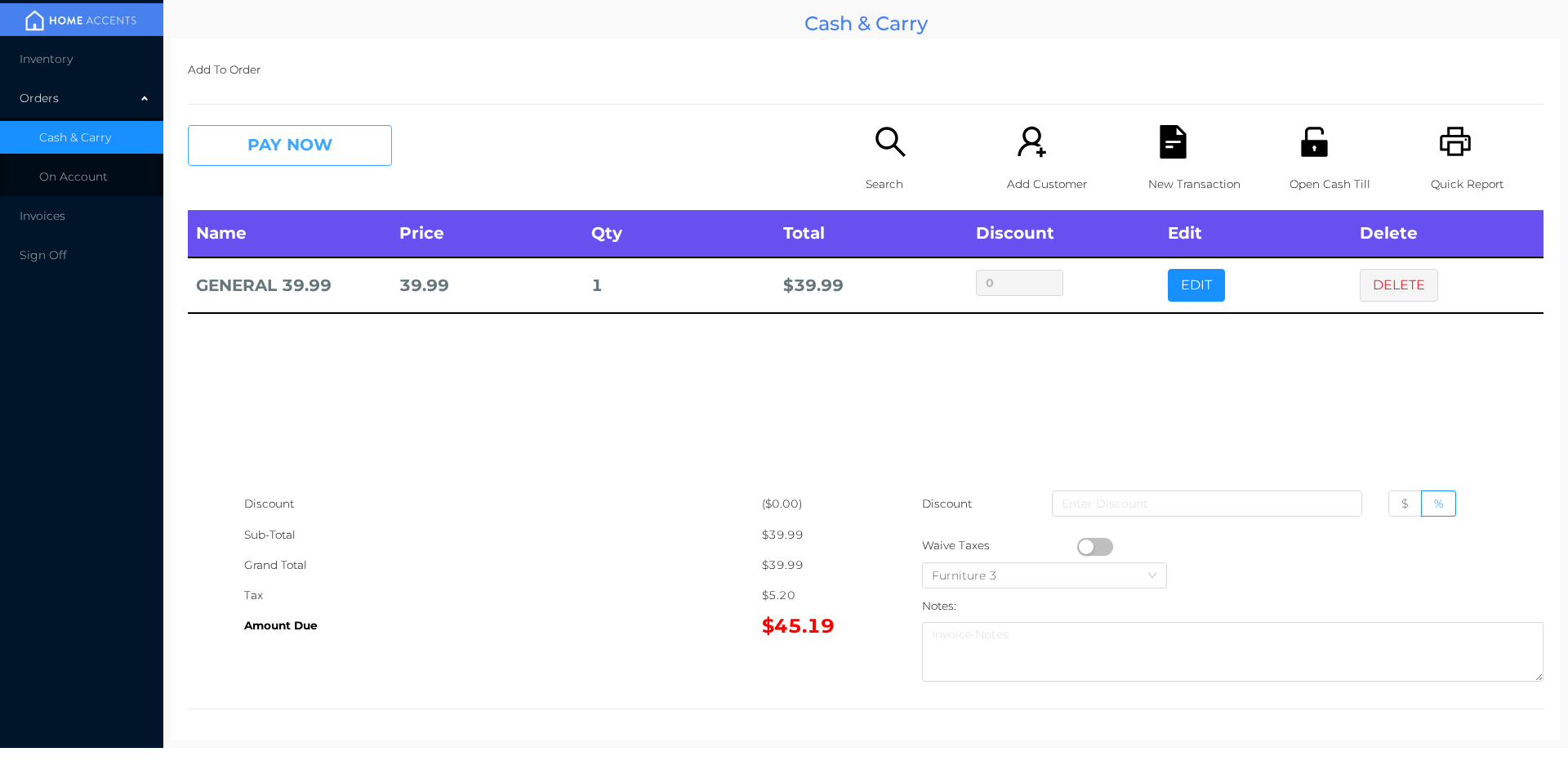
click at [263, 131] on button "PAY NOW" at bounding box center [290, 146] width 204 height 41
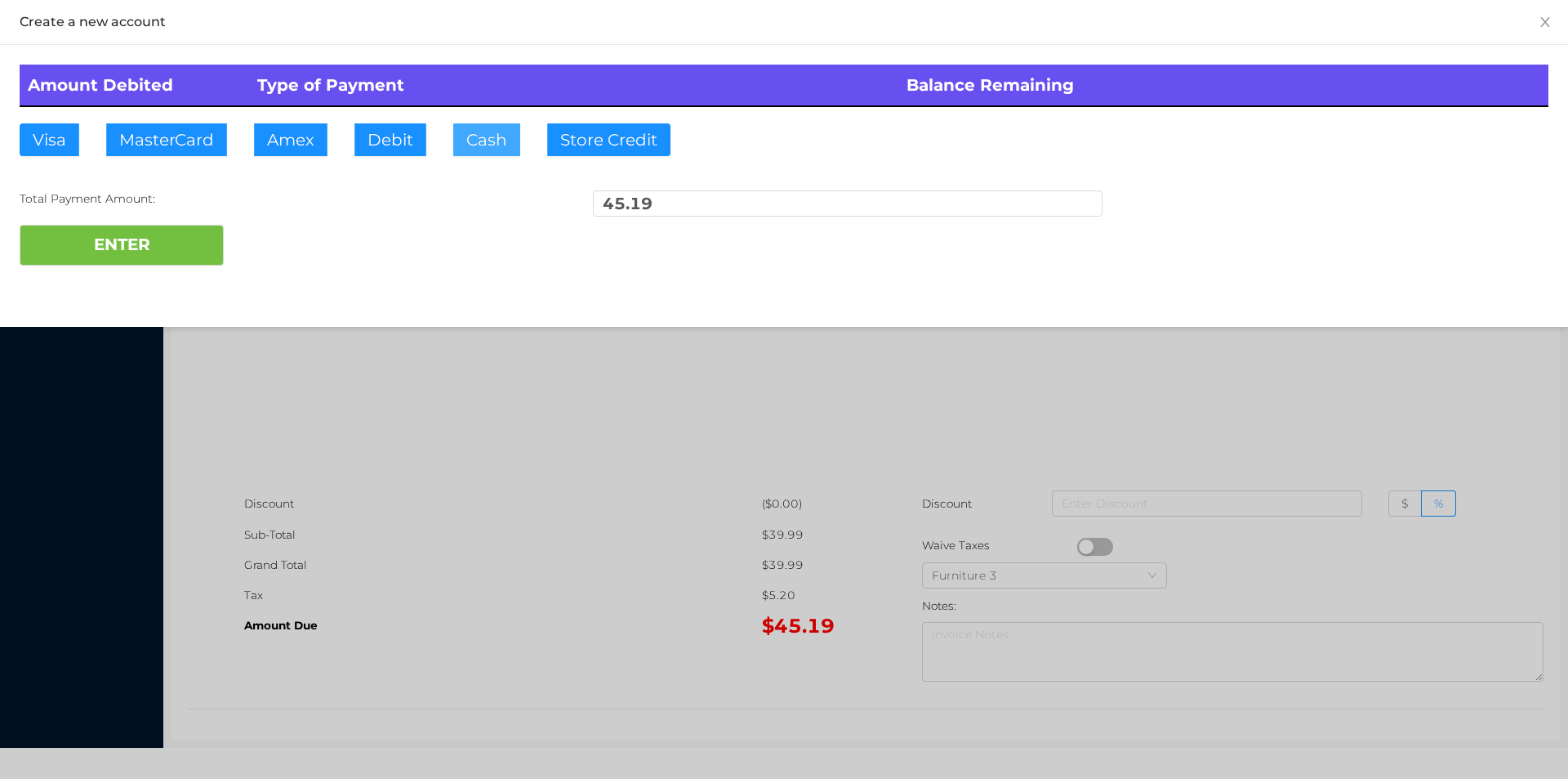
click at [484, 146] on button "Cash" at bounding box center [487, 139] width 67 height 33
type input "100."
click at [141, 241] on button "ENTER" at bounding box center [122, 245] width 204 height 41
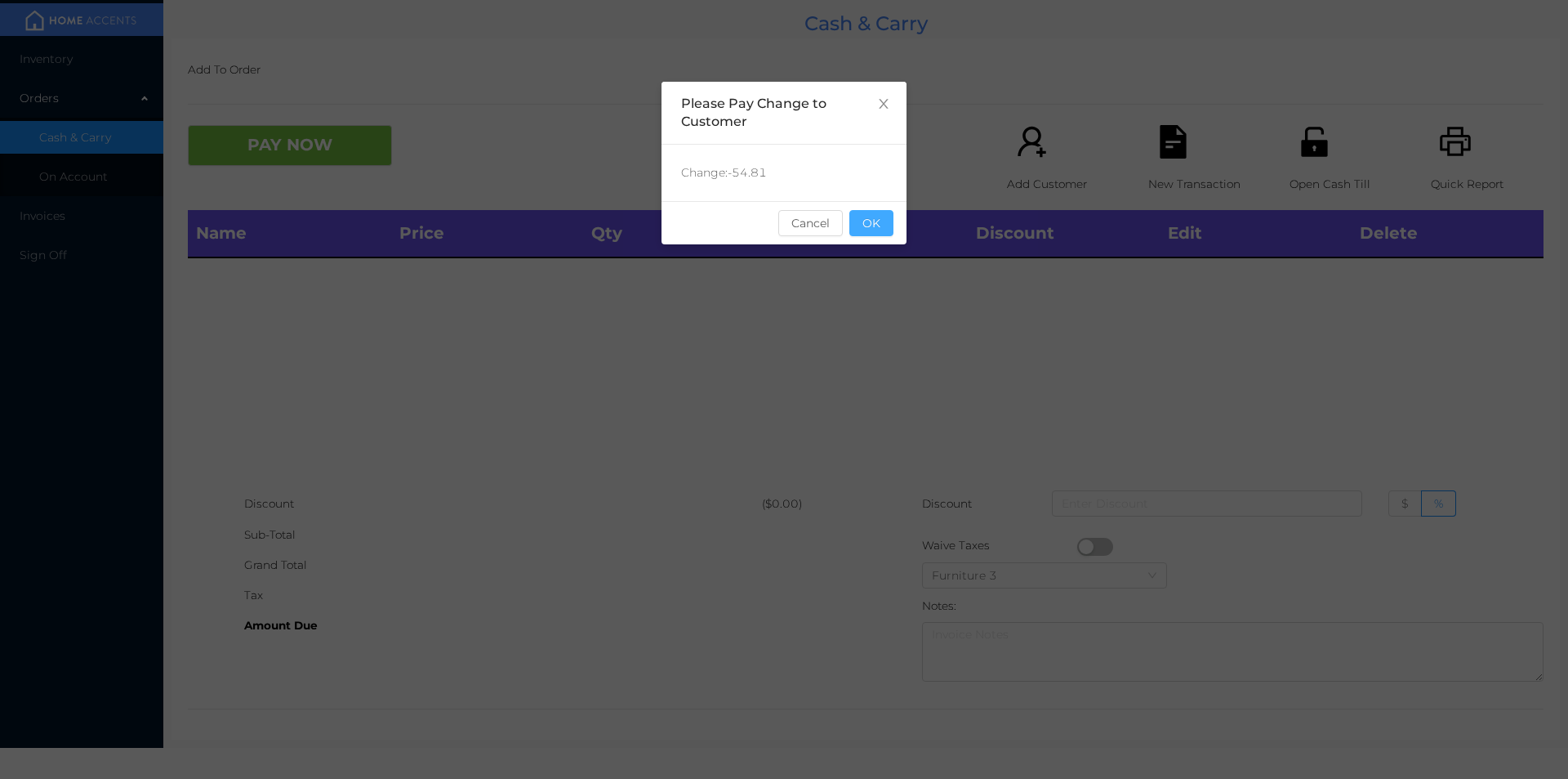
click at [872, 218] on button "OK" at bounding box center [872, 223] width 44 height 26
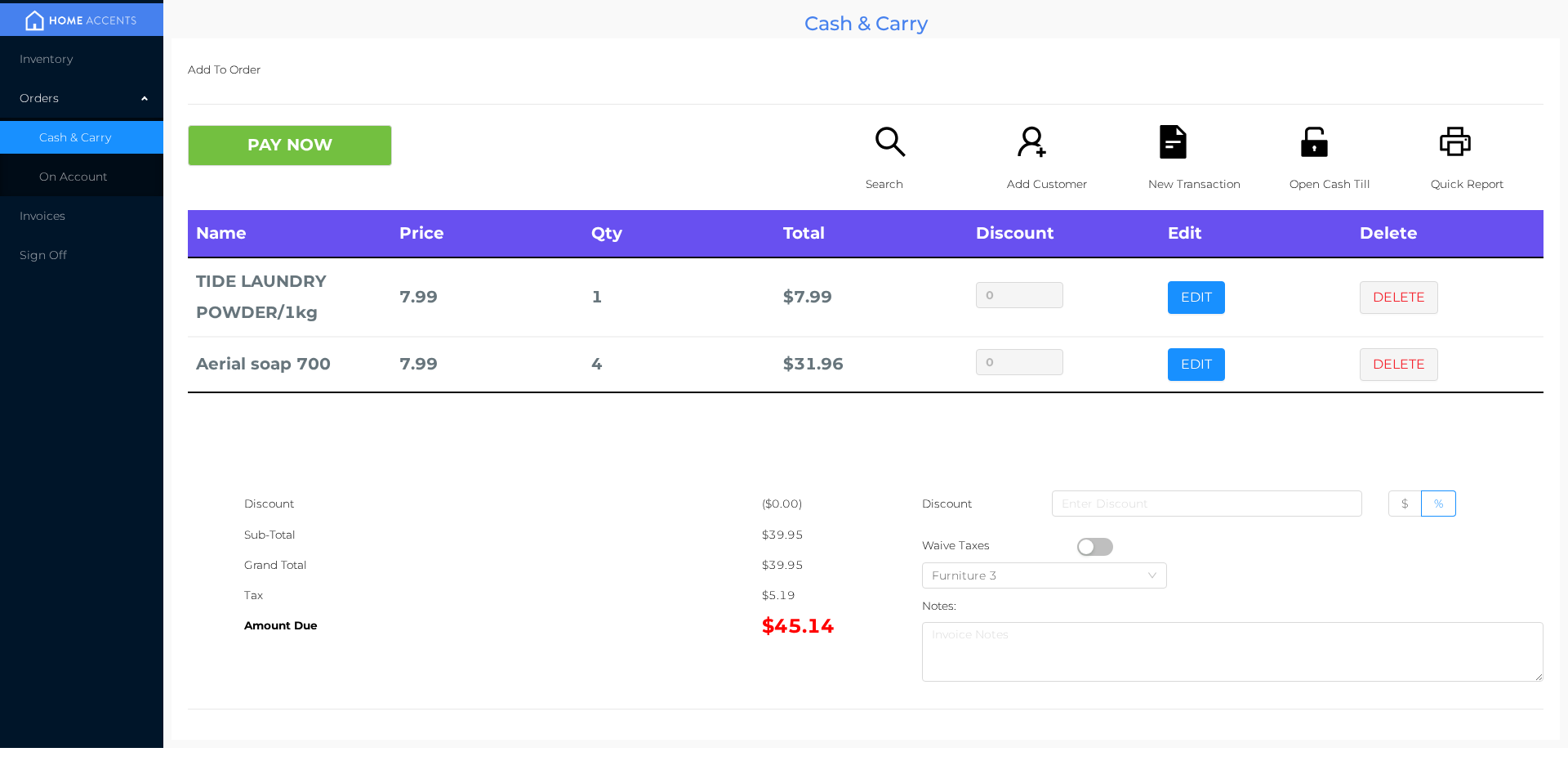
click at [890, 161] on div "Search" at bounding box center [921, 168] width 113 height 85
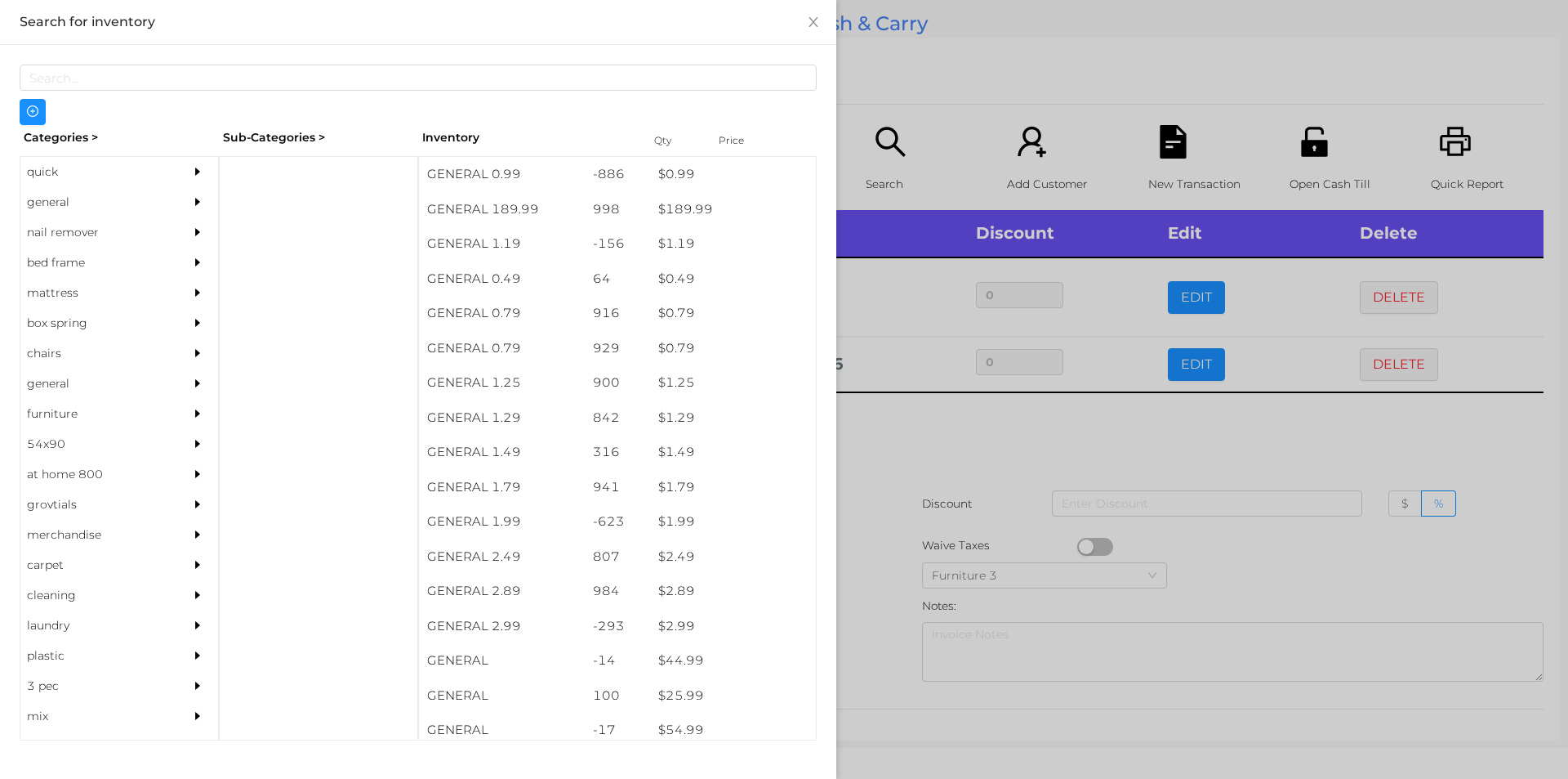
click at [55, 200] on div "general" at bounding box center [95, 202] width 149 height 30
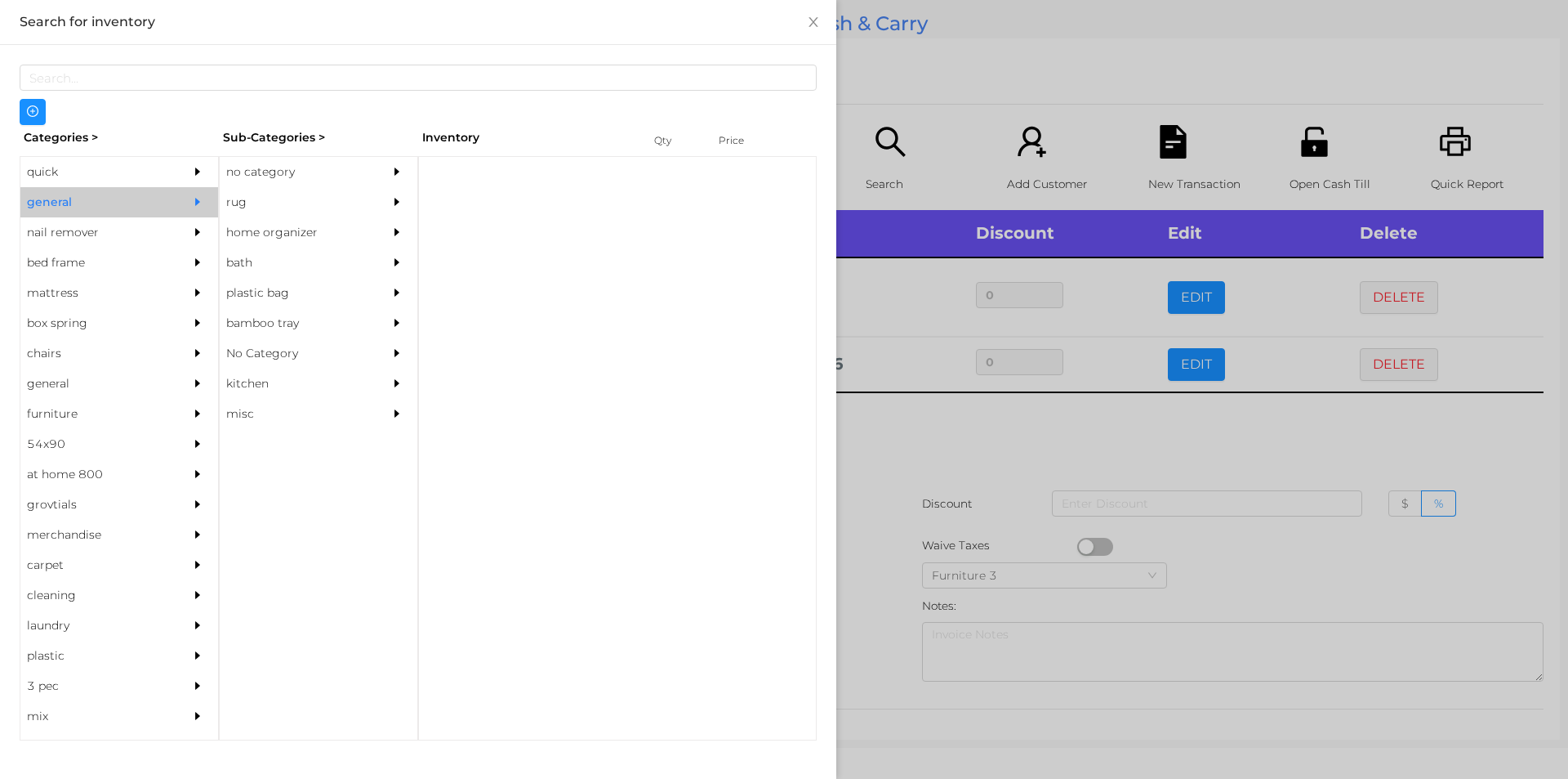
click at [272, 172] on div "no category" at bounding box center [294, 172] width 149 height 30
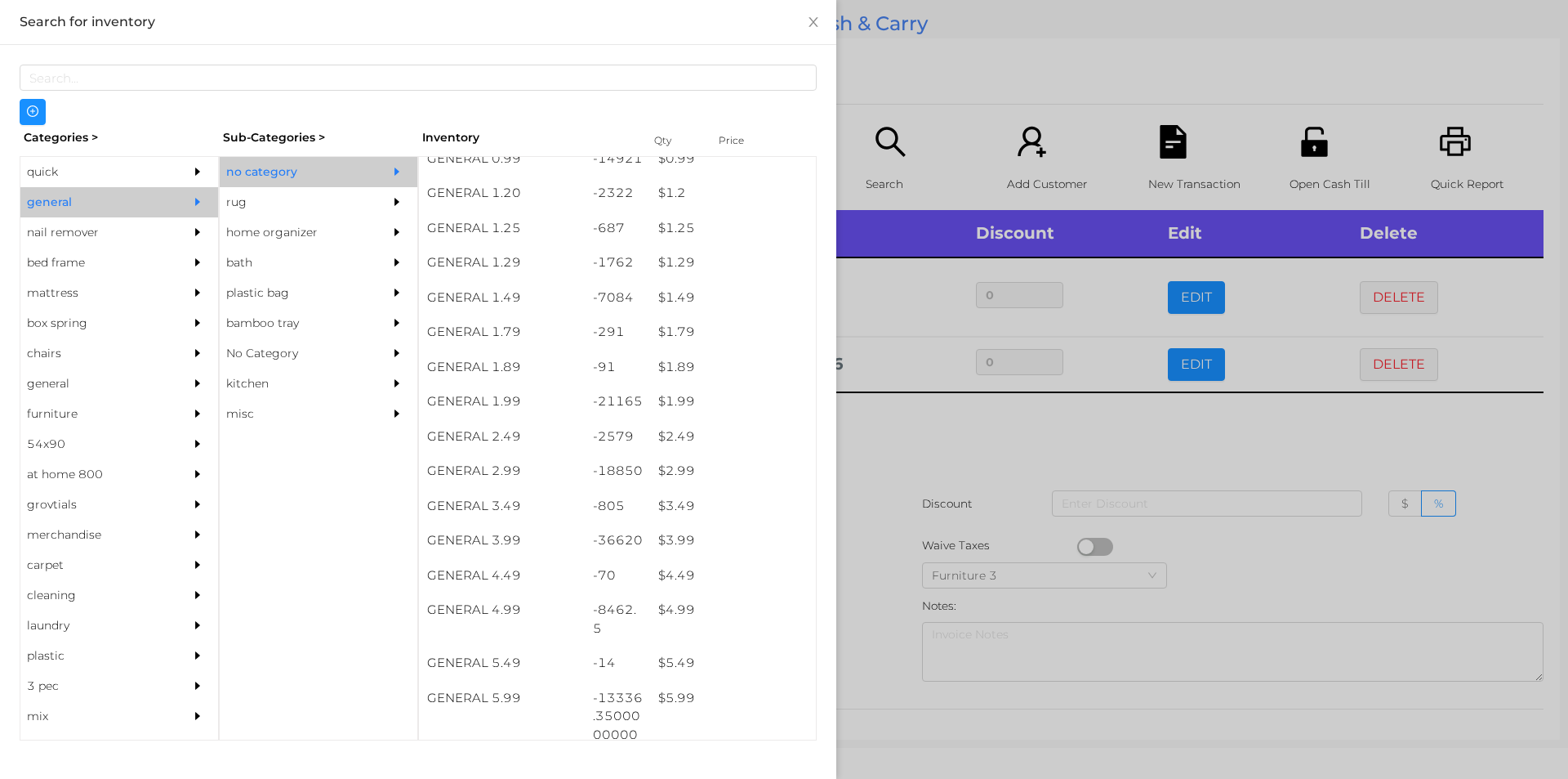
scroll to position [167, 0]
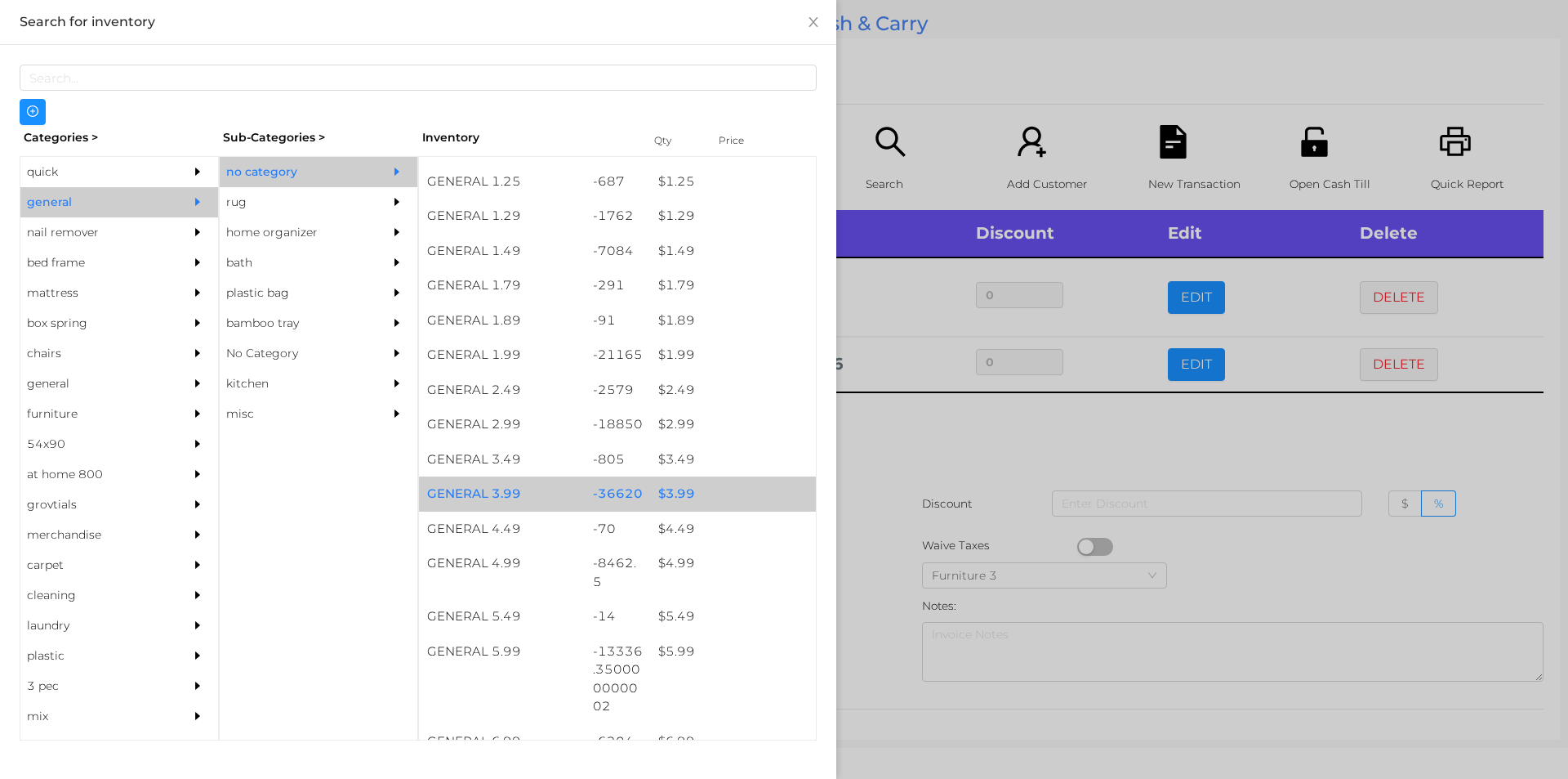
click at [664, 492] on div "$ 3.99" at bounding box center [733, 494] width 166 height 35
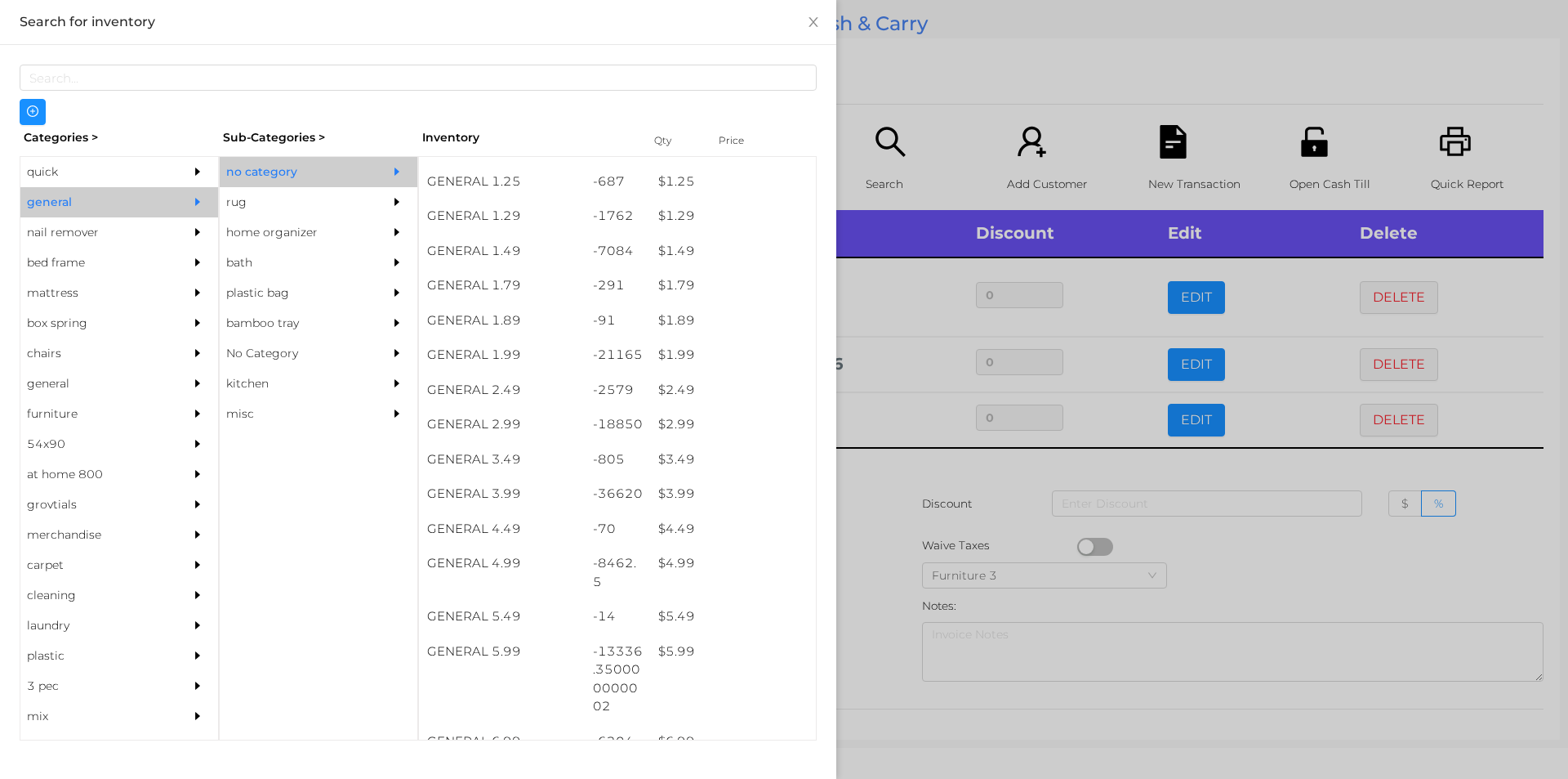
click at [882, 488] on div at bounding box center [784, 390] width 1568 height 779
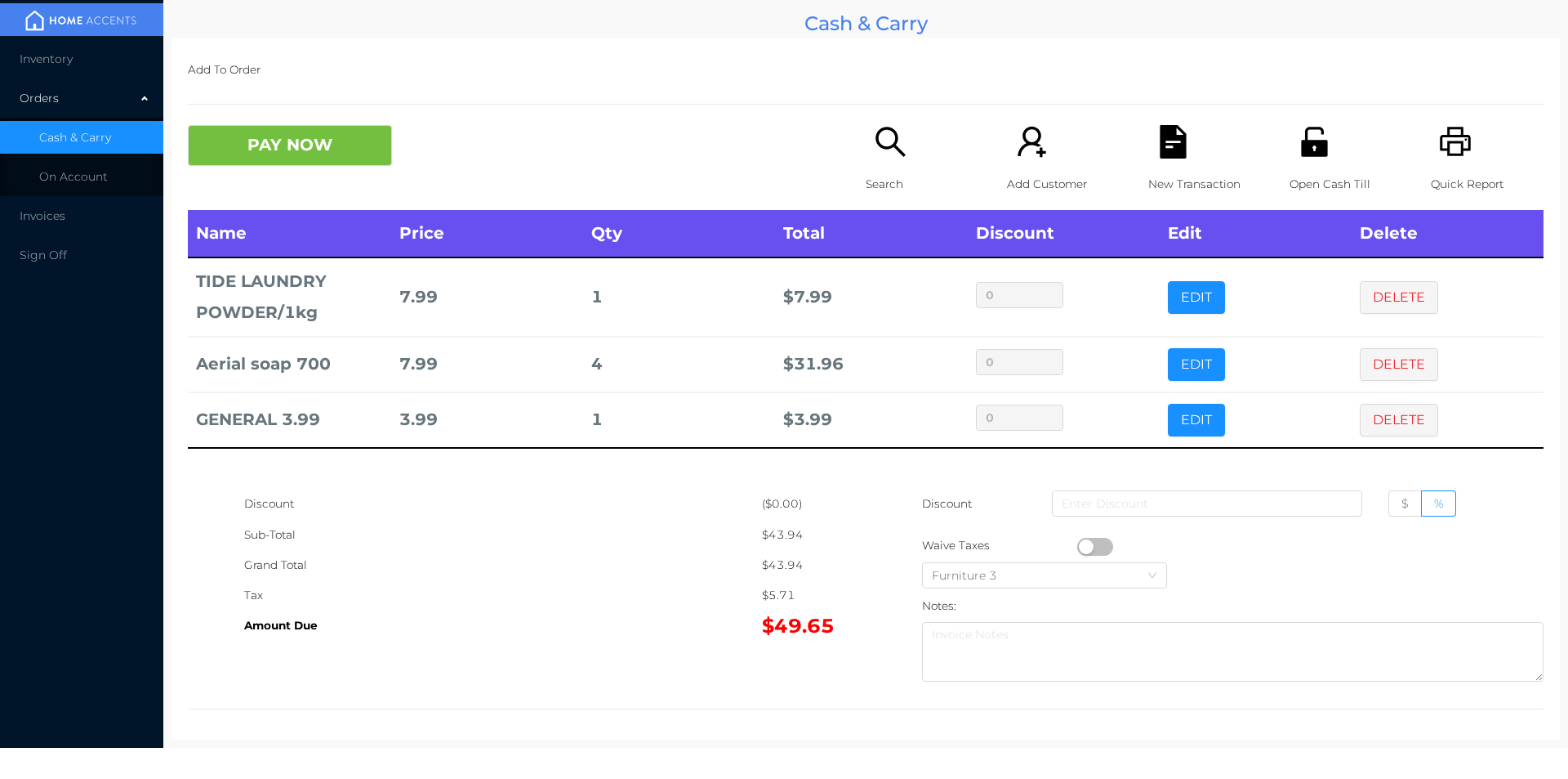
click at [899, 180] on p "Search" at bounding box center [921, 185] width 113 height 30
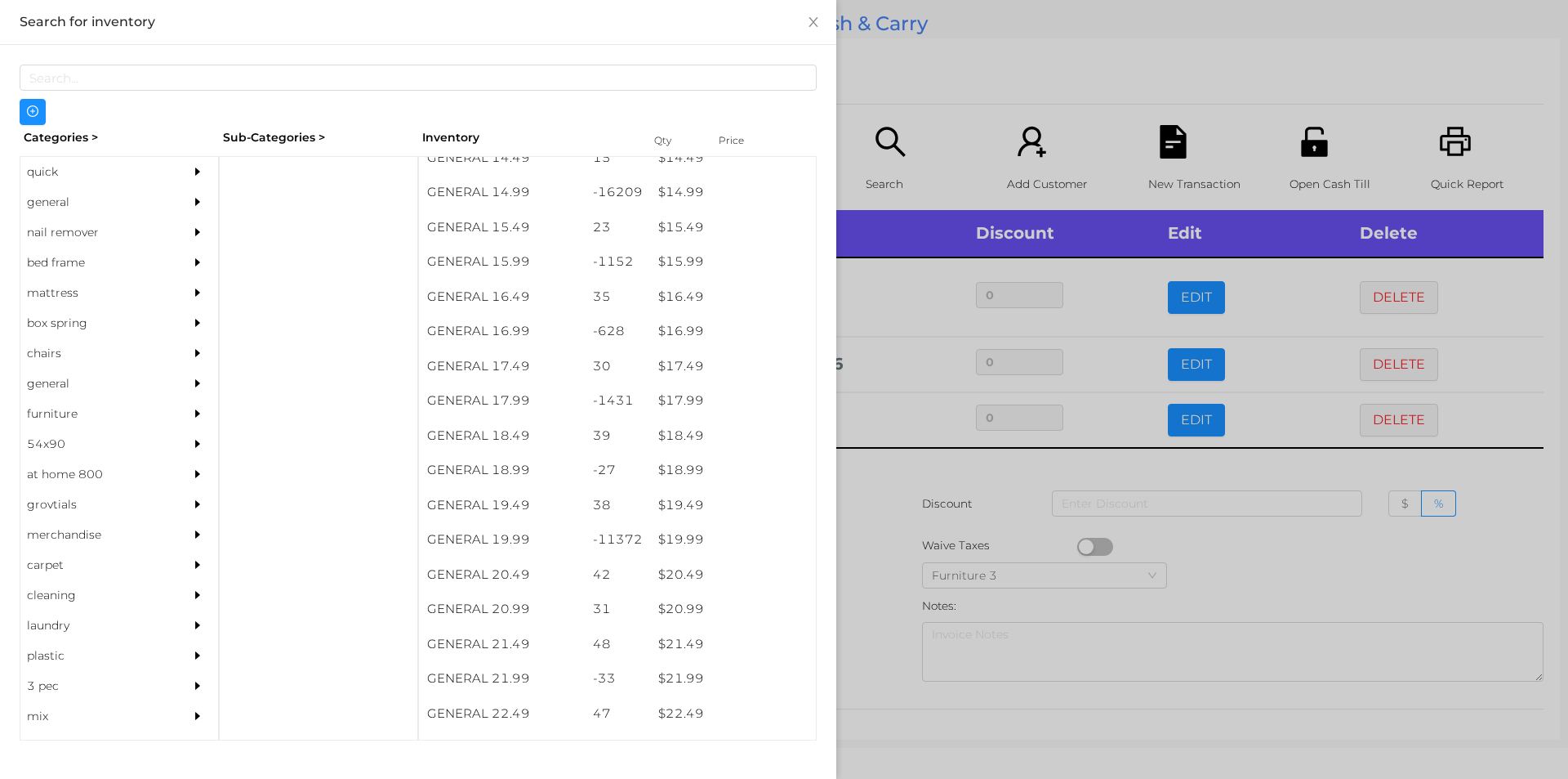
scroll to position [1396, 0]
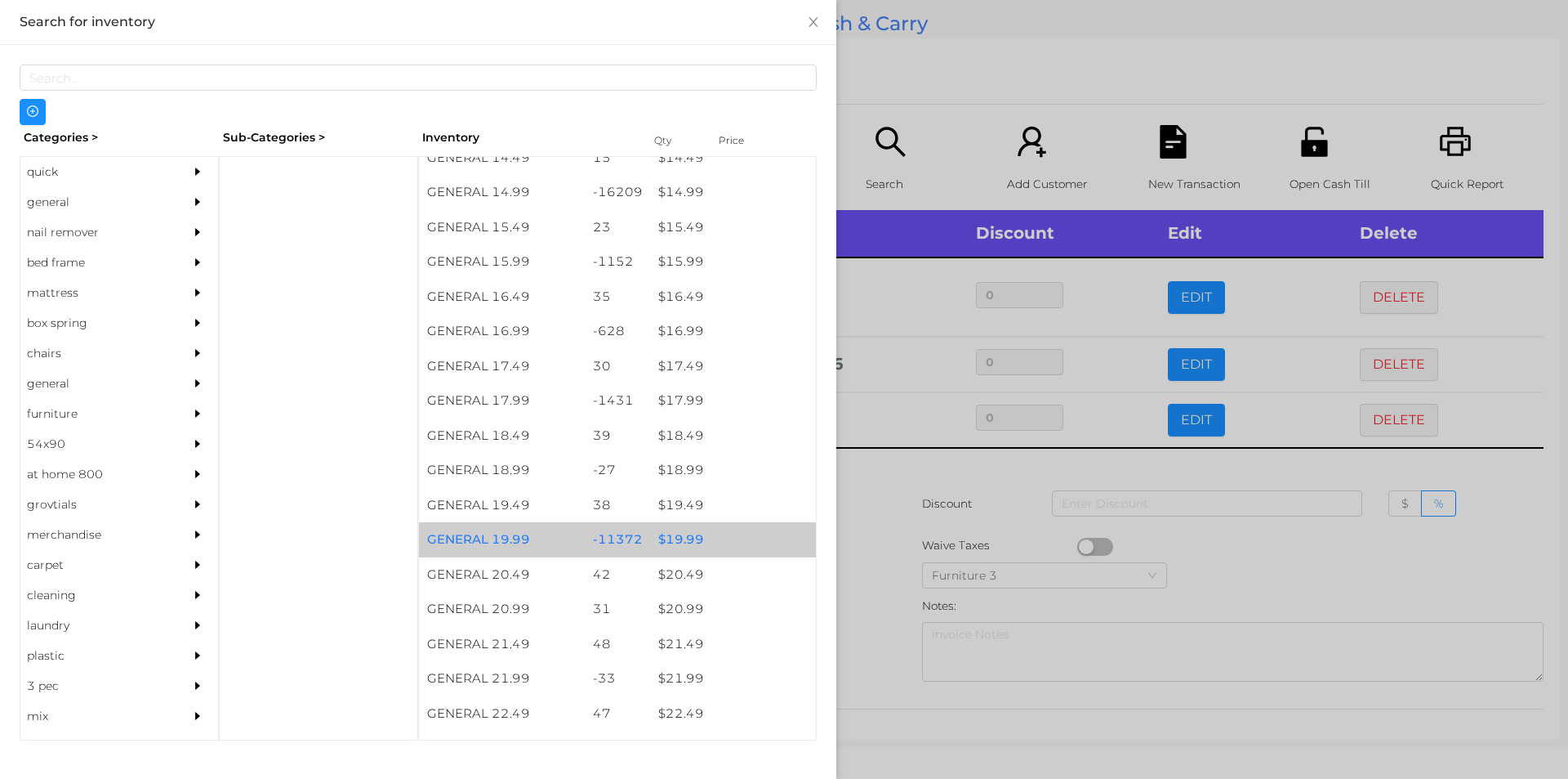
click at [674, 540] on div "$ 19.99" at bounding box center [733, 540] width 166 height 35
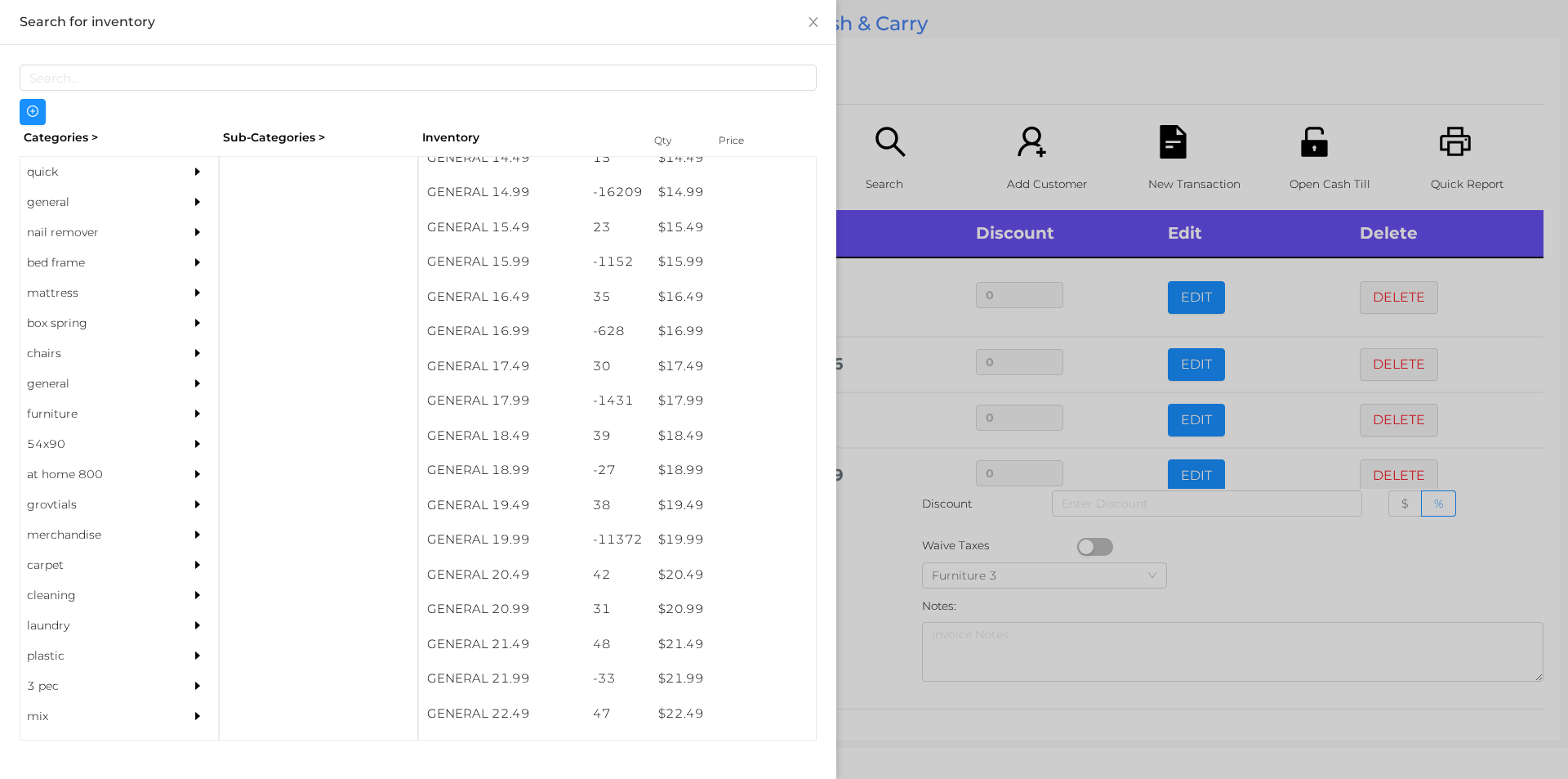
click at [876, 554] on div at bounding box center [784, 390] width 1568 height 779
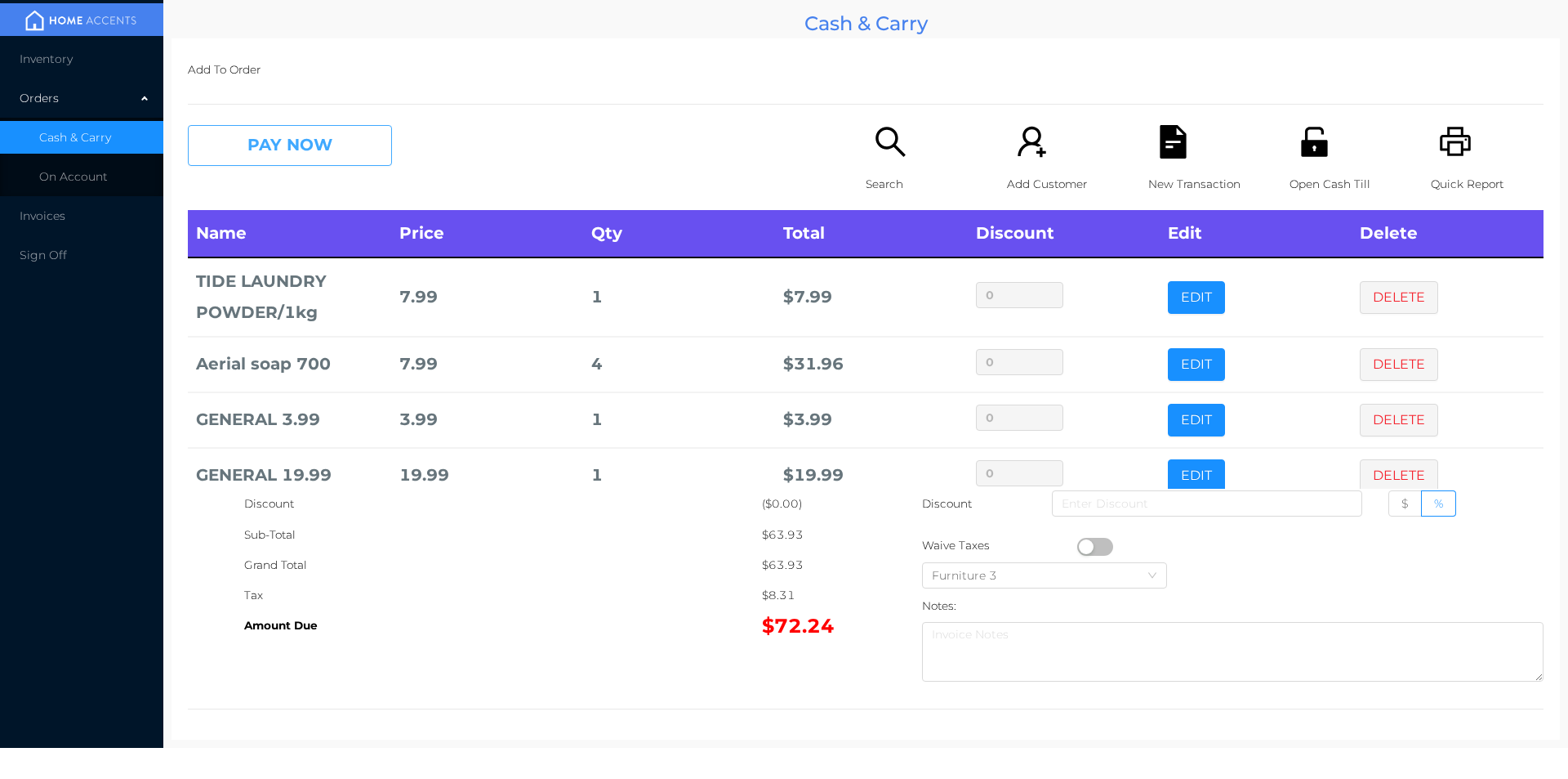
click at [326, 148] on button "PAY NOW" at bounding box center [290, 146] width 204 height 41
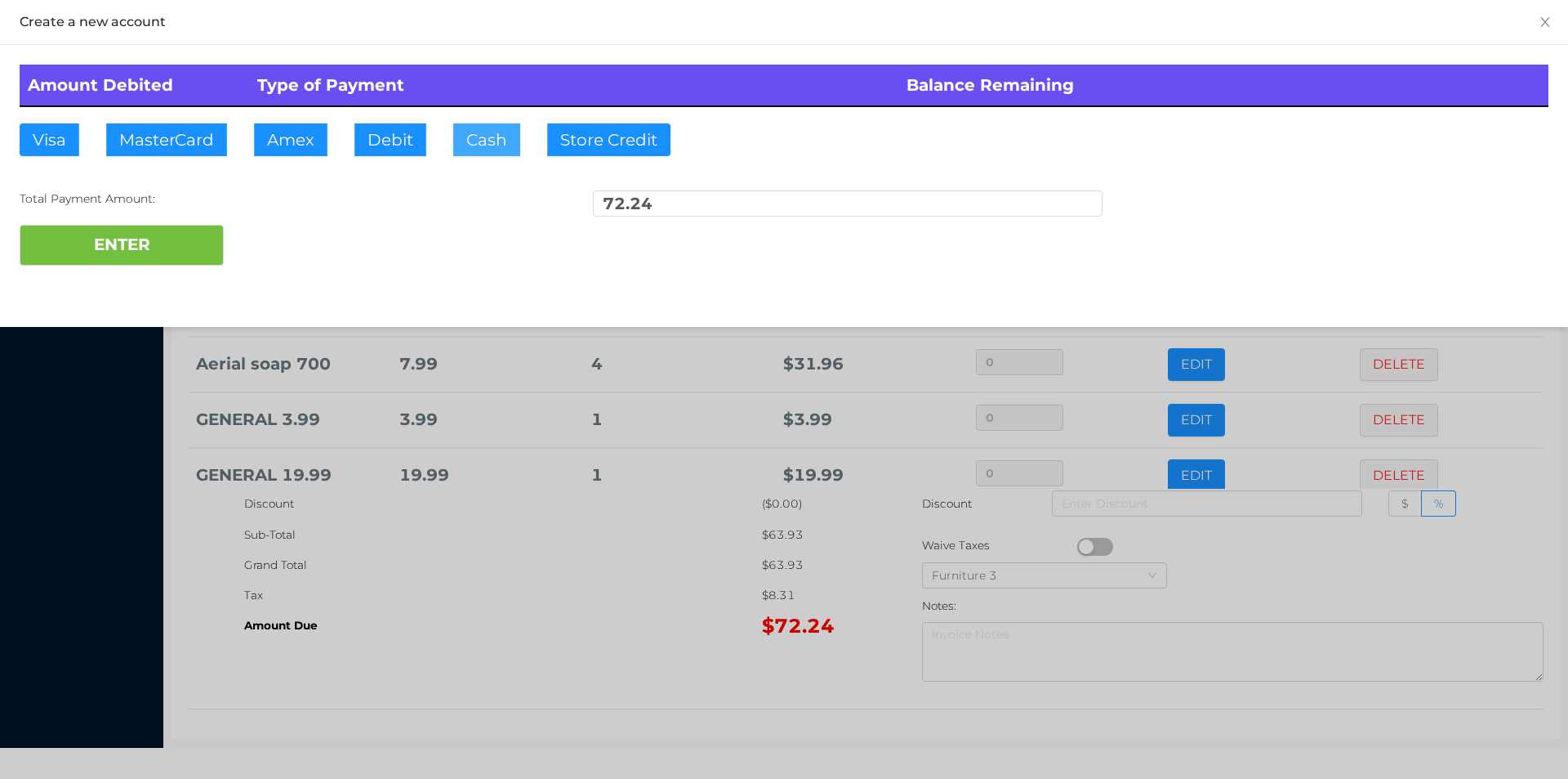
click at [477, 140] on button "Cash" at bounding box center [487, 139] width 67 height 33
click at [184, 232] on button "ENTER" at bounding box center [122, 245] width 204 height 41
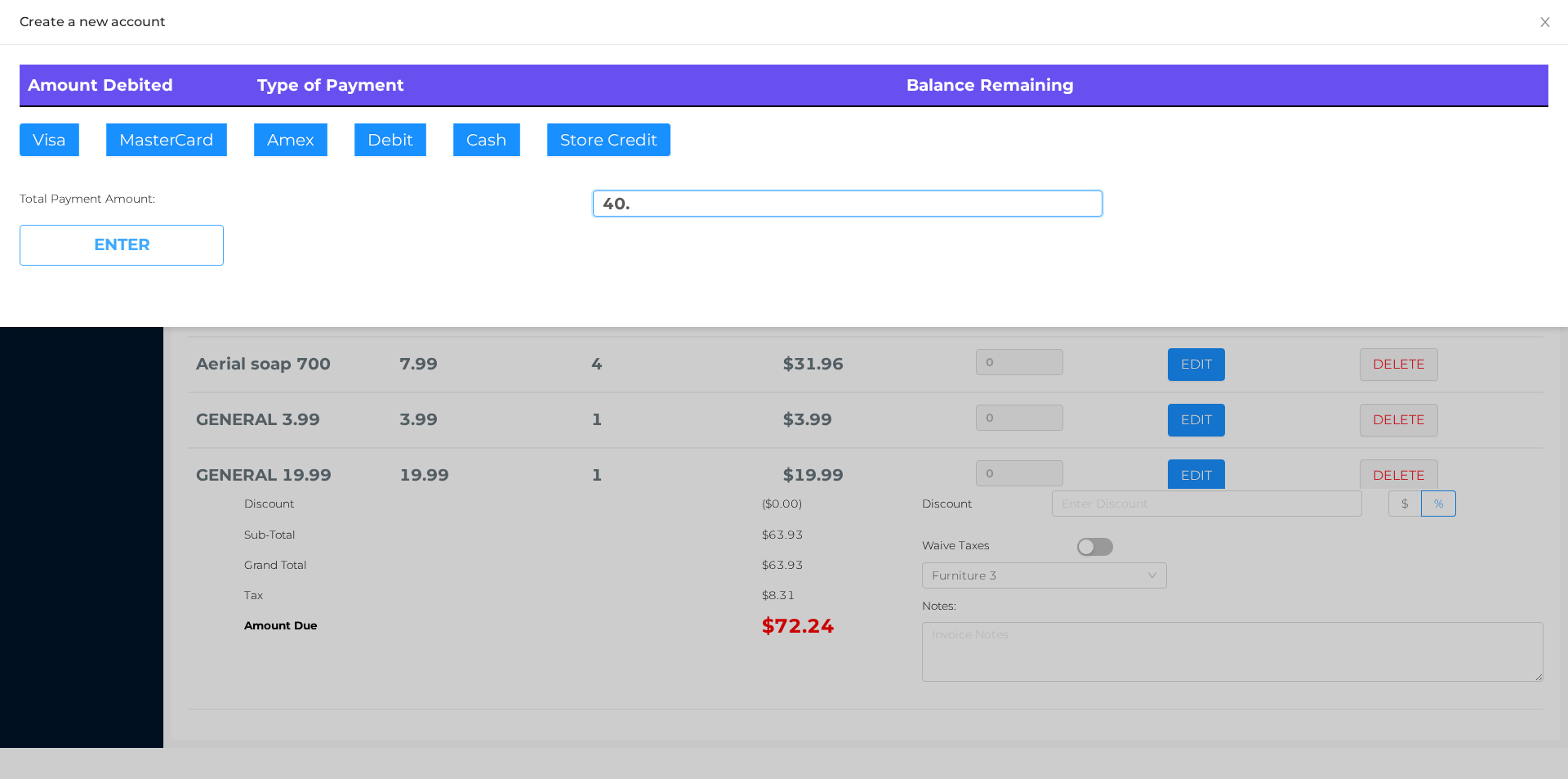
type input "32.24"
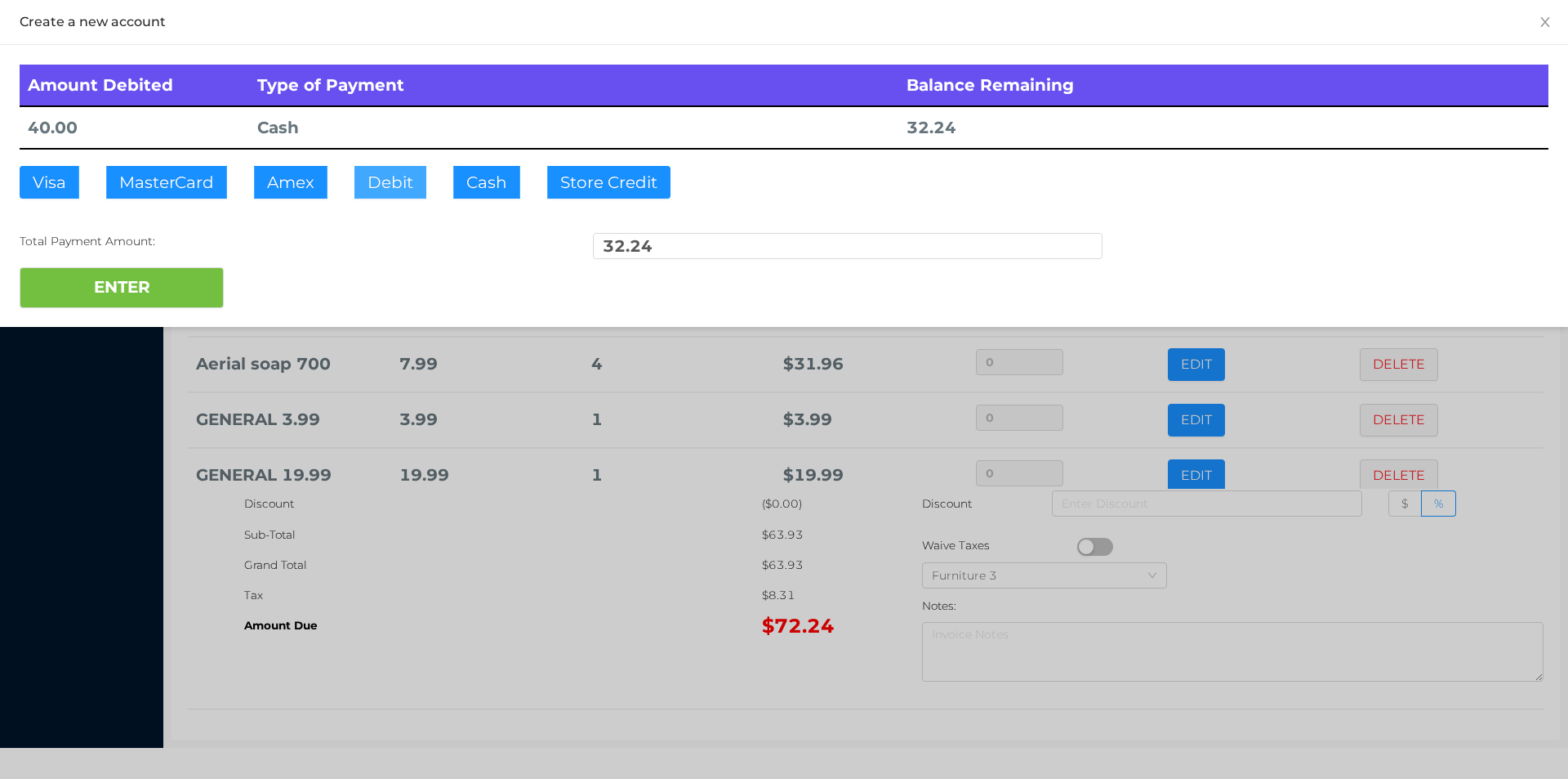
click at [388, 177] on button "Debit" at bounding box center [390, 182] width 72 height 33
click at [148, 287] on button "ENTER" at bounding box center [122, 287] width 204 height 41
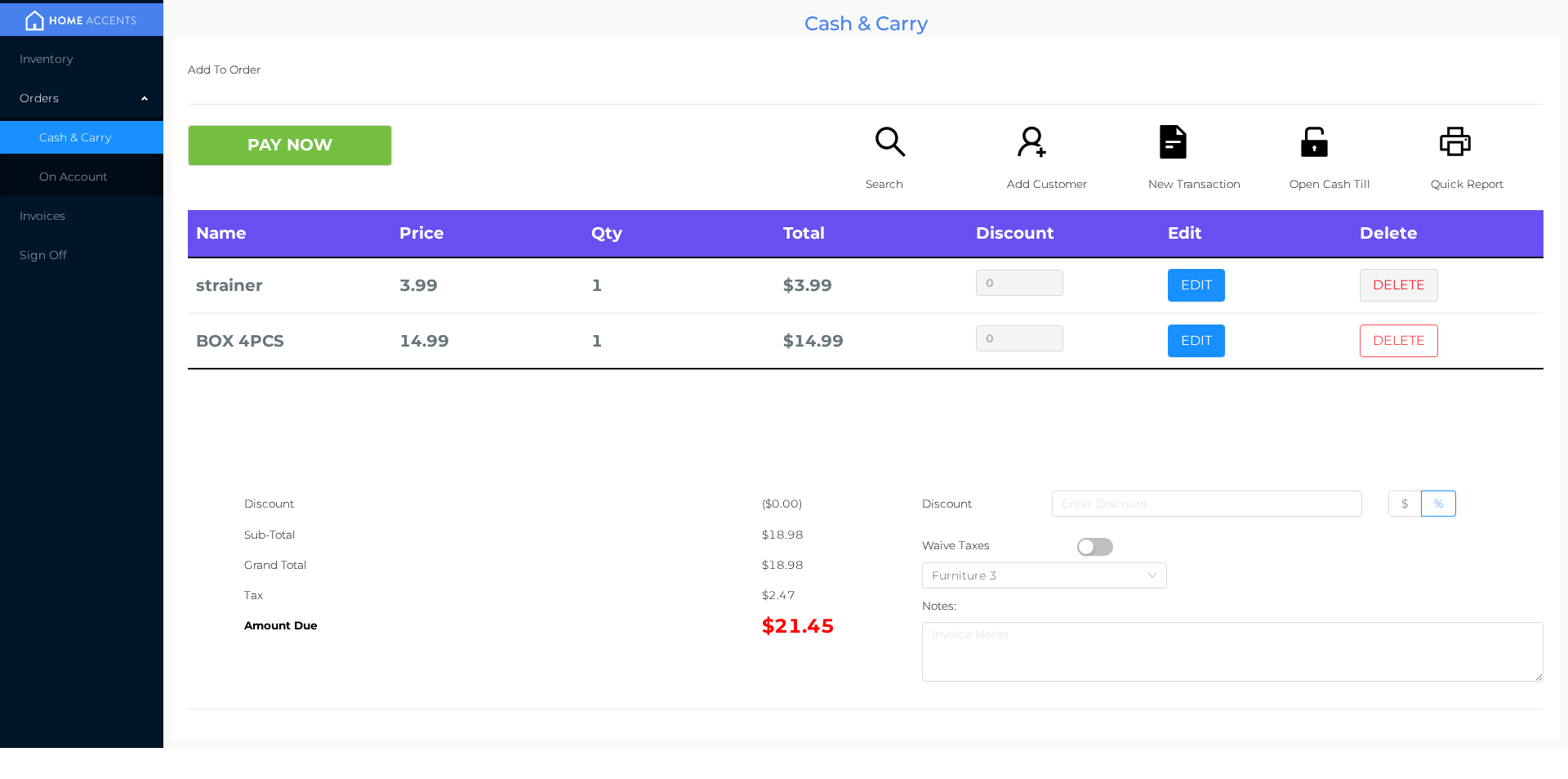
click at [1376, 350] on button "DELETE" at bounding box center [1399, 341] width 78 height 33
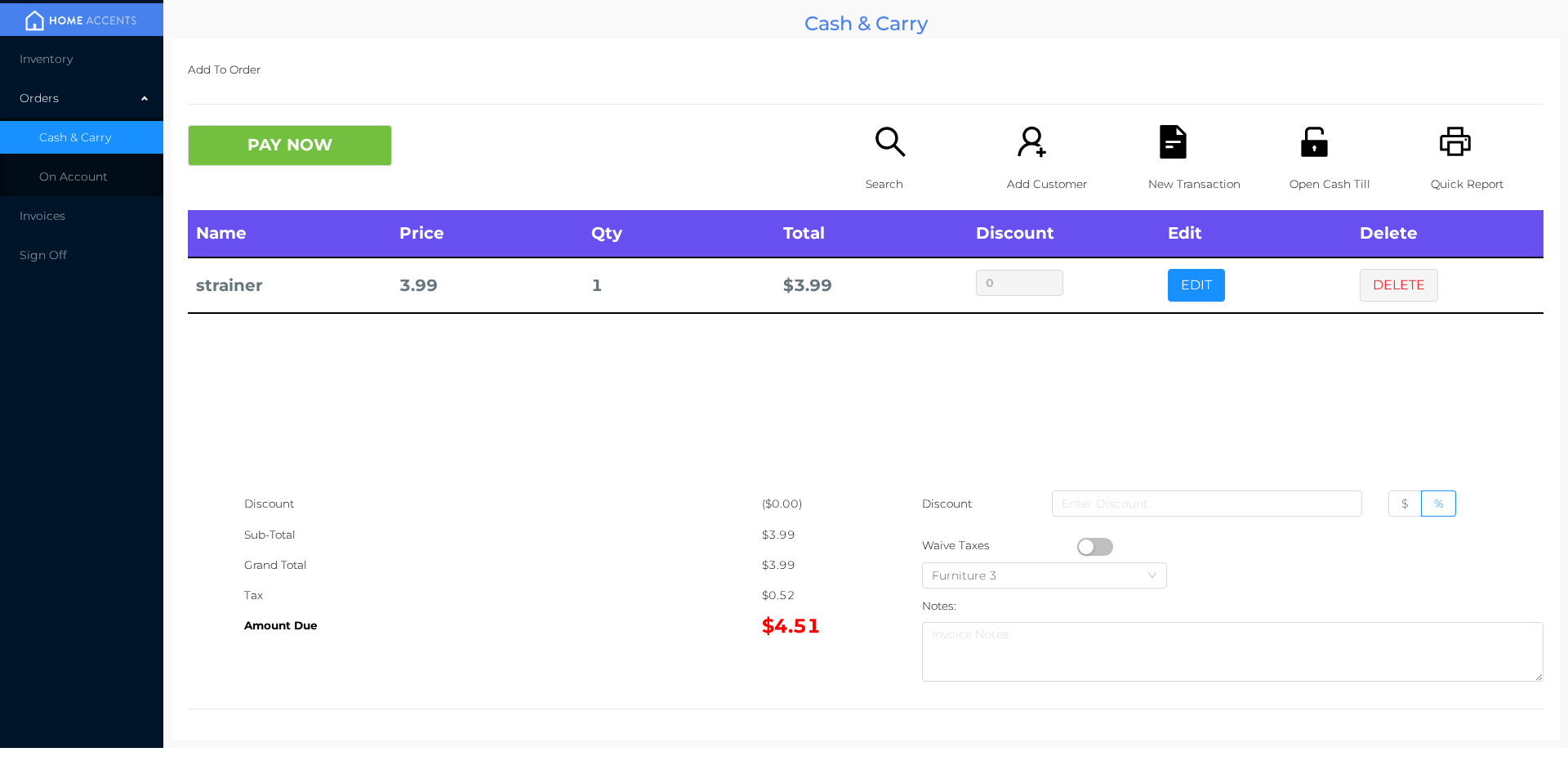
click at [894, 156] on icon "icon: search" at bounding box center [891, 142] width 34 height 34
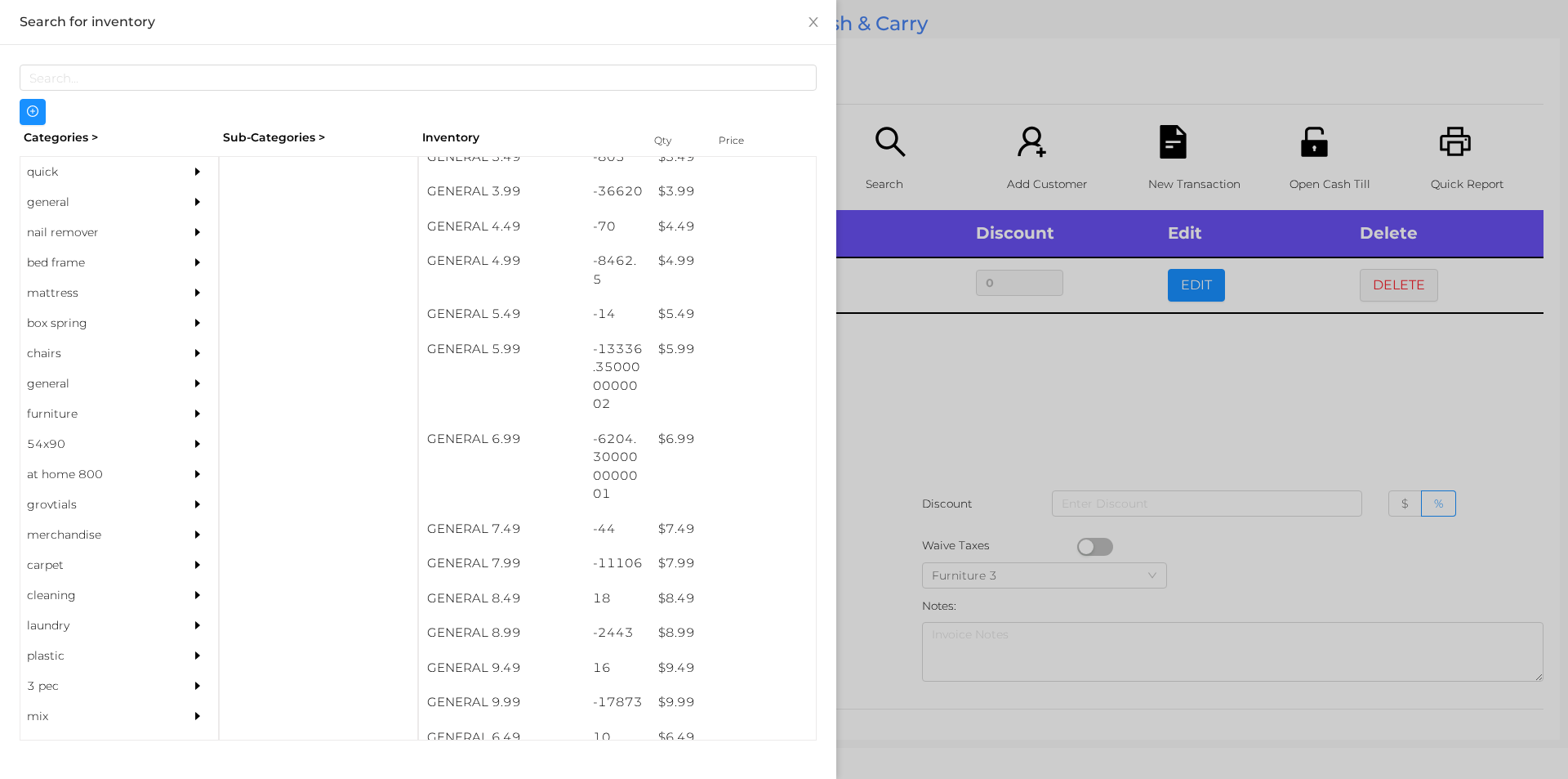
scroll to position [512, 0]
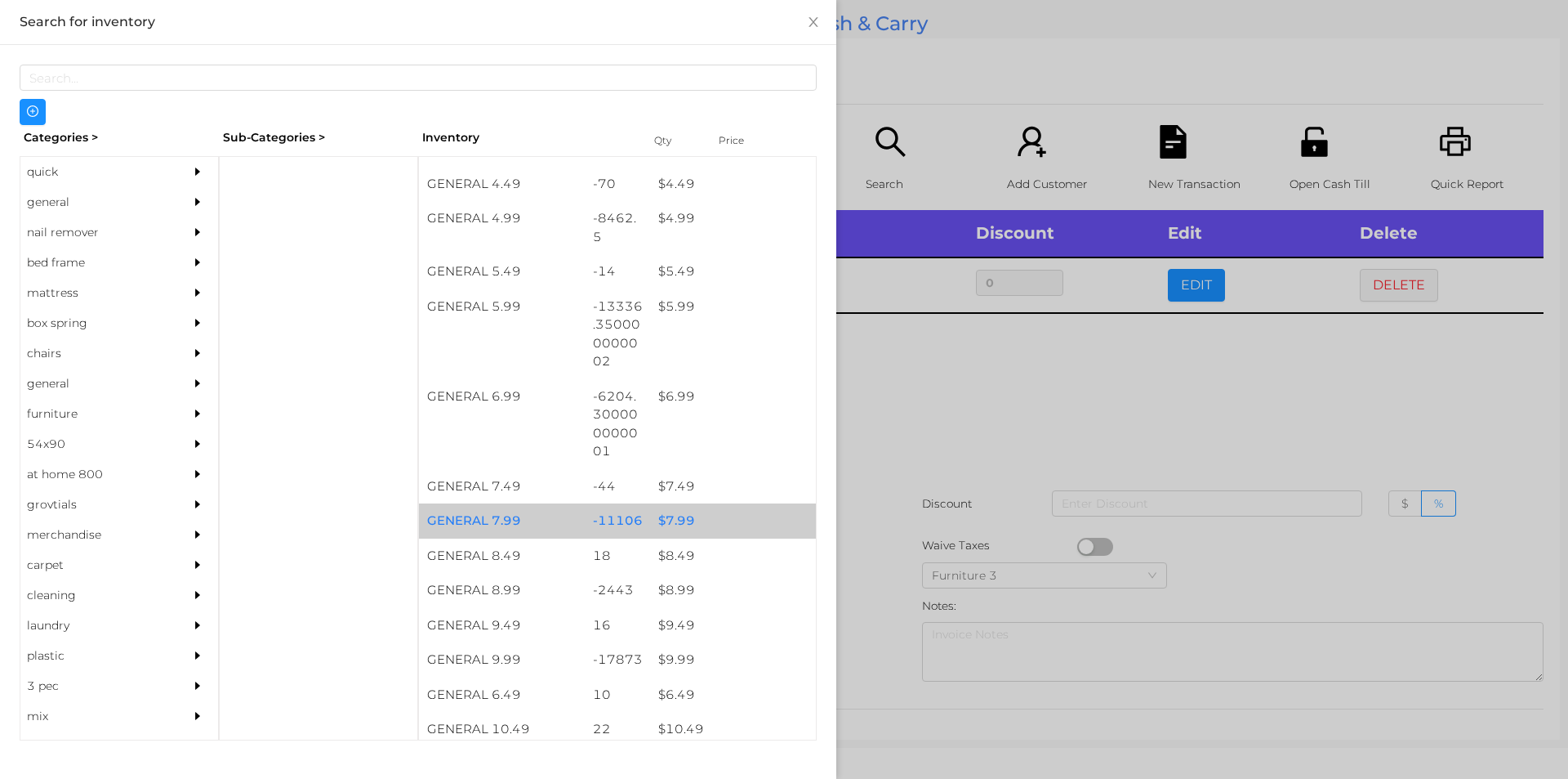
click at [670, 516] on div "$ 7.99" at bounding box center [733, 521] width 166 height 35
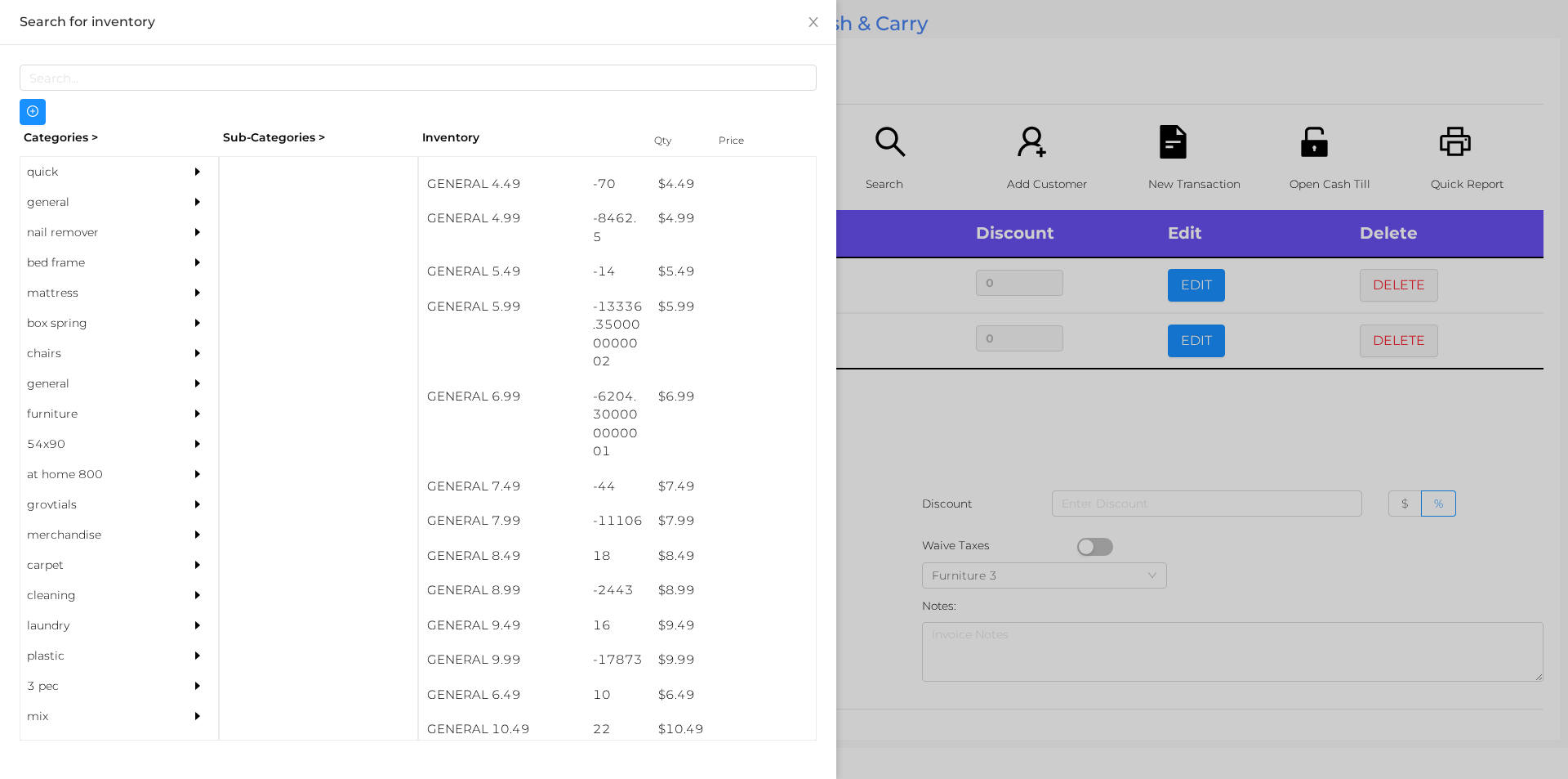
click at [881, 497] on div at bounding box center [784, 390] width 1568 height 779
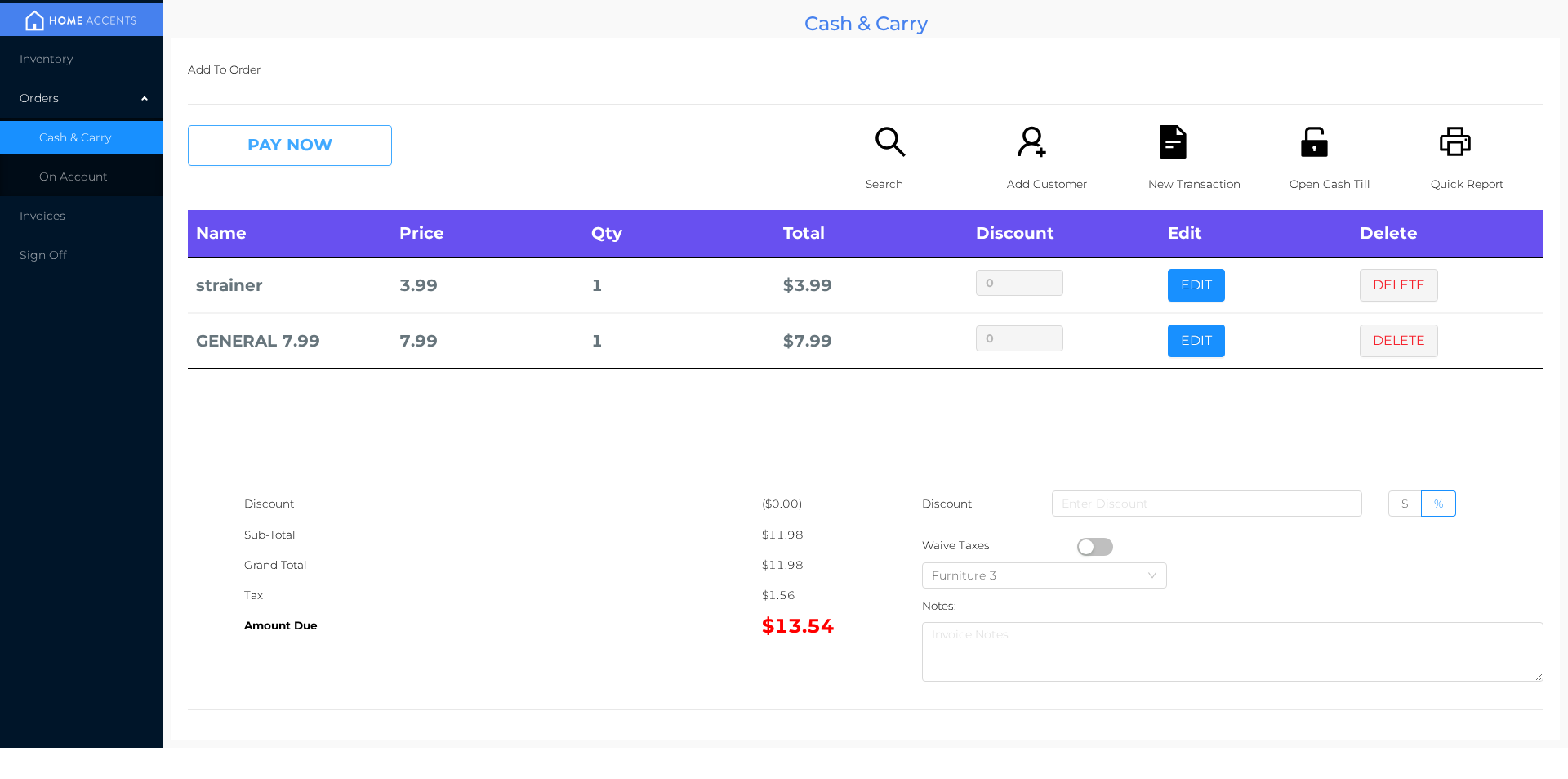
click at [257, 157] on button "PAY NOW" at bounding box center [290, 146] width 204 height 41
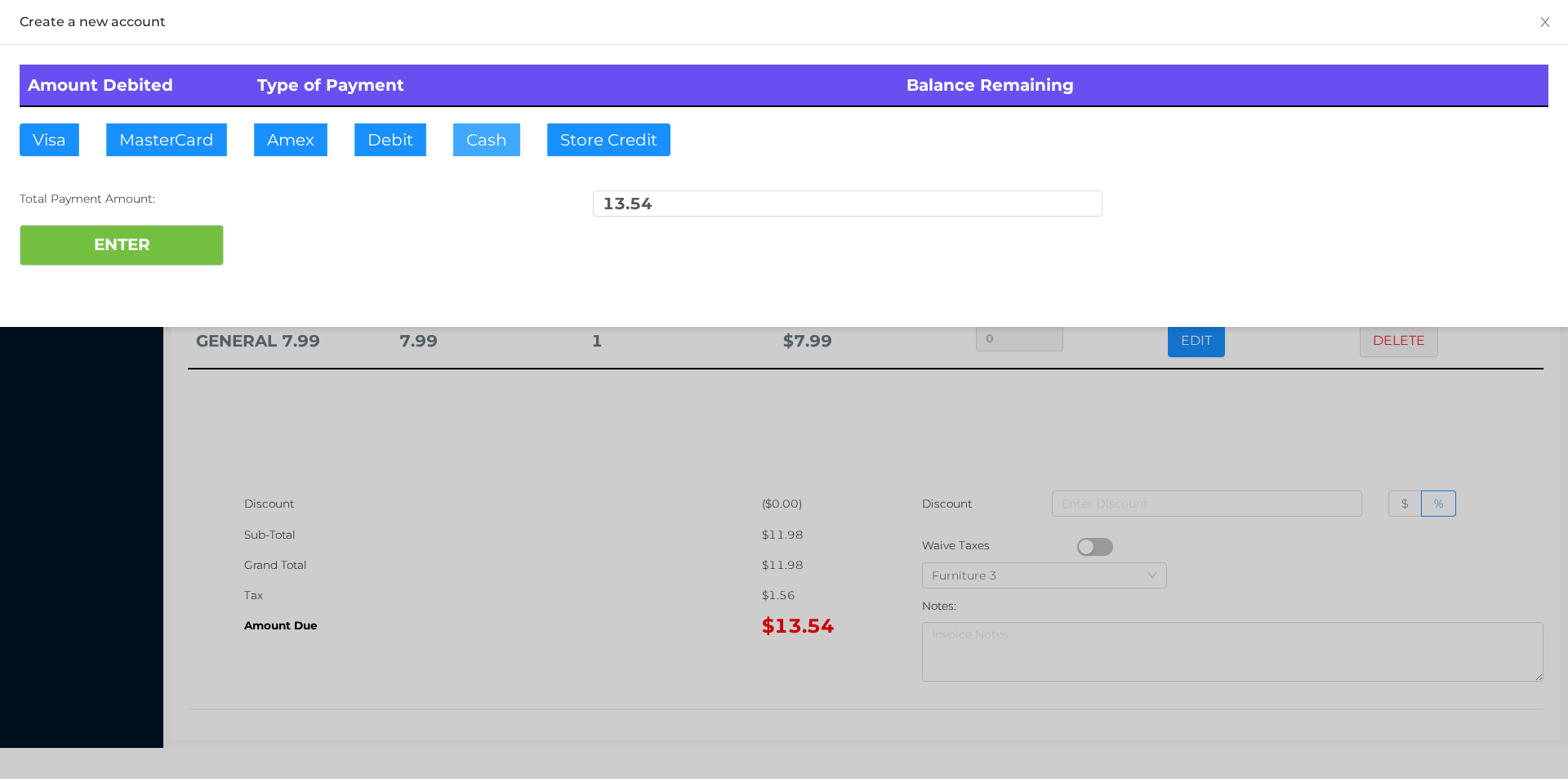
click at [457, 144] on button "Cash" at bounding box center [487, 139] width 67 height 33
type input "14."
click at [148, 262] on button "ENTER" at bounding box center [122, 245] width 204 height 41
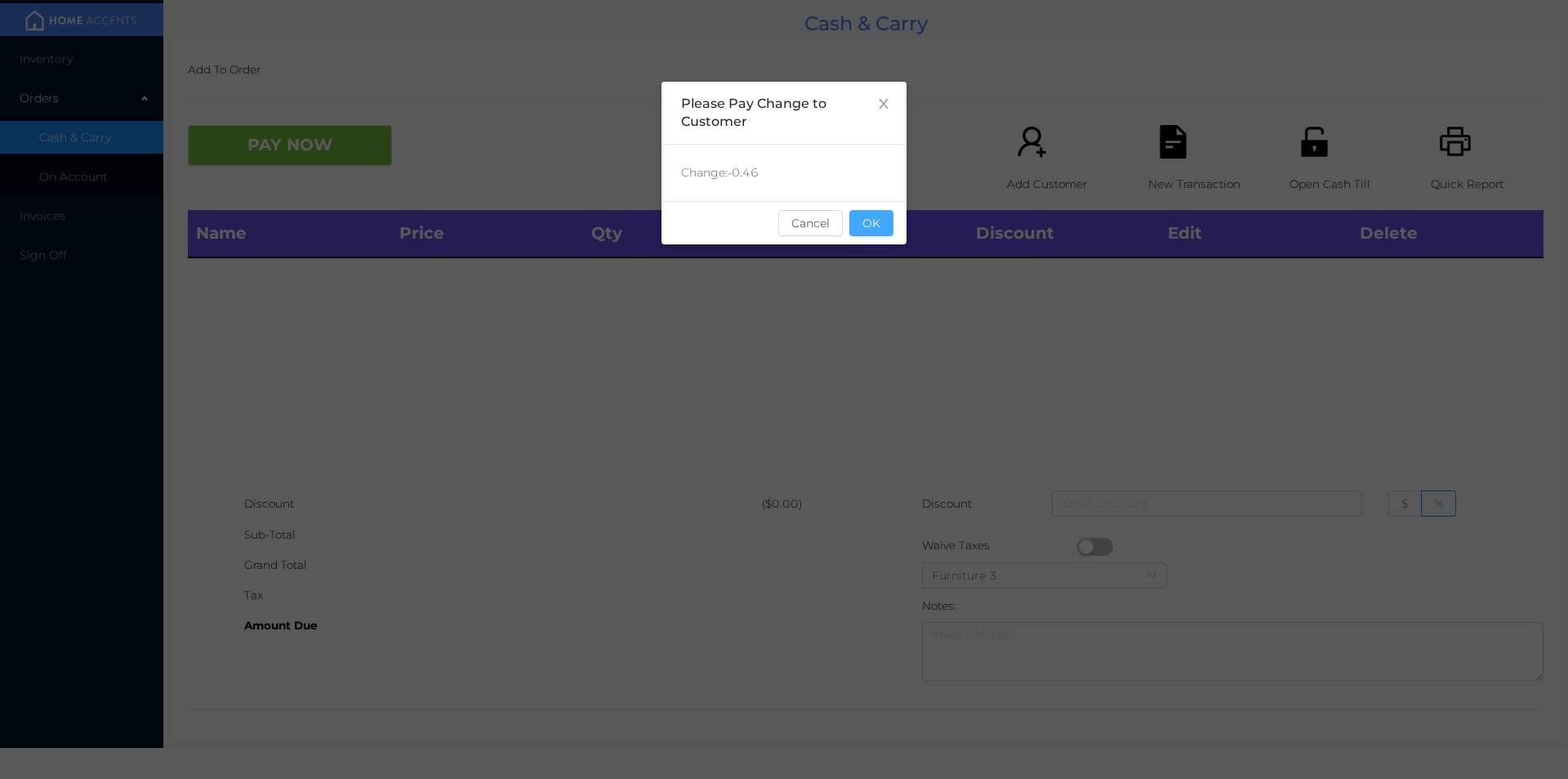
click at [874, 231] on button "OK" at bounding box center [872, 223] width 44 height 26
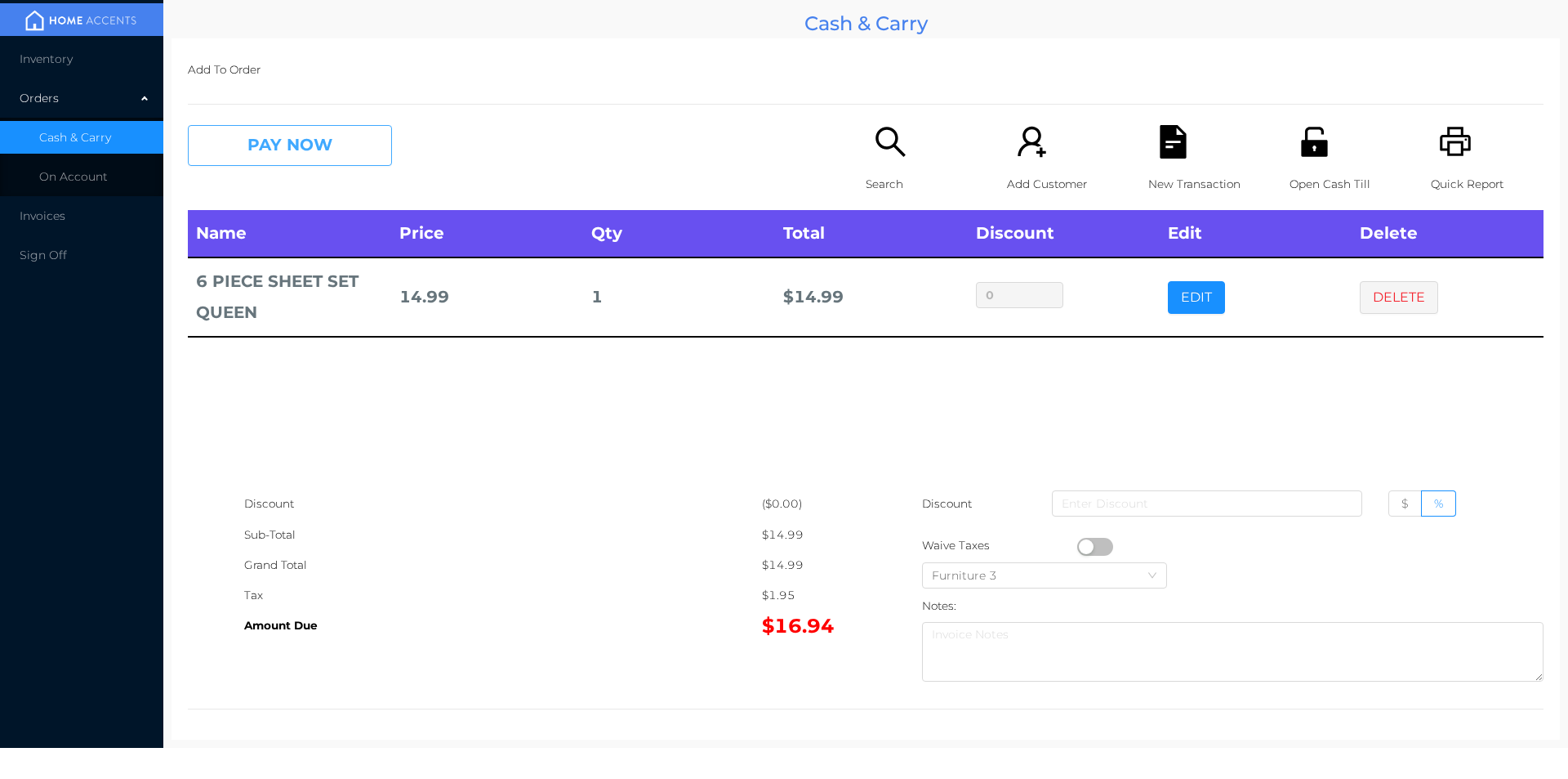
click at [278, 151] on button "PAY NOW" at bounding box center [290, 146] width 204 height 41
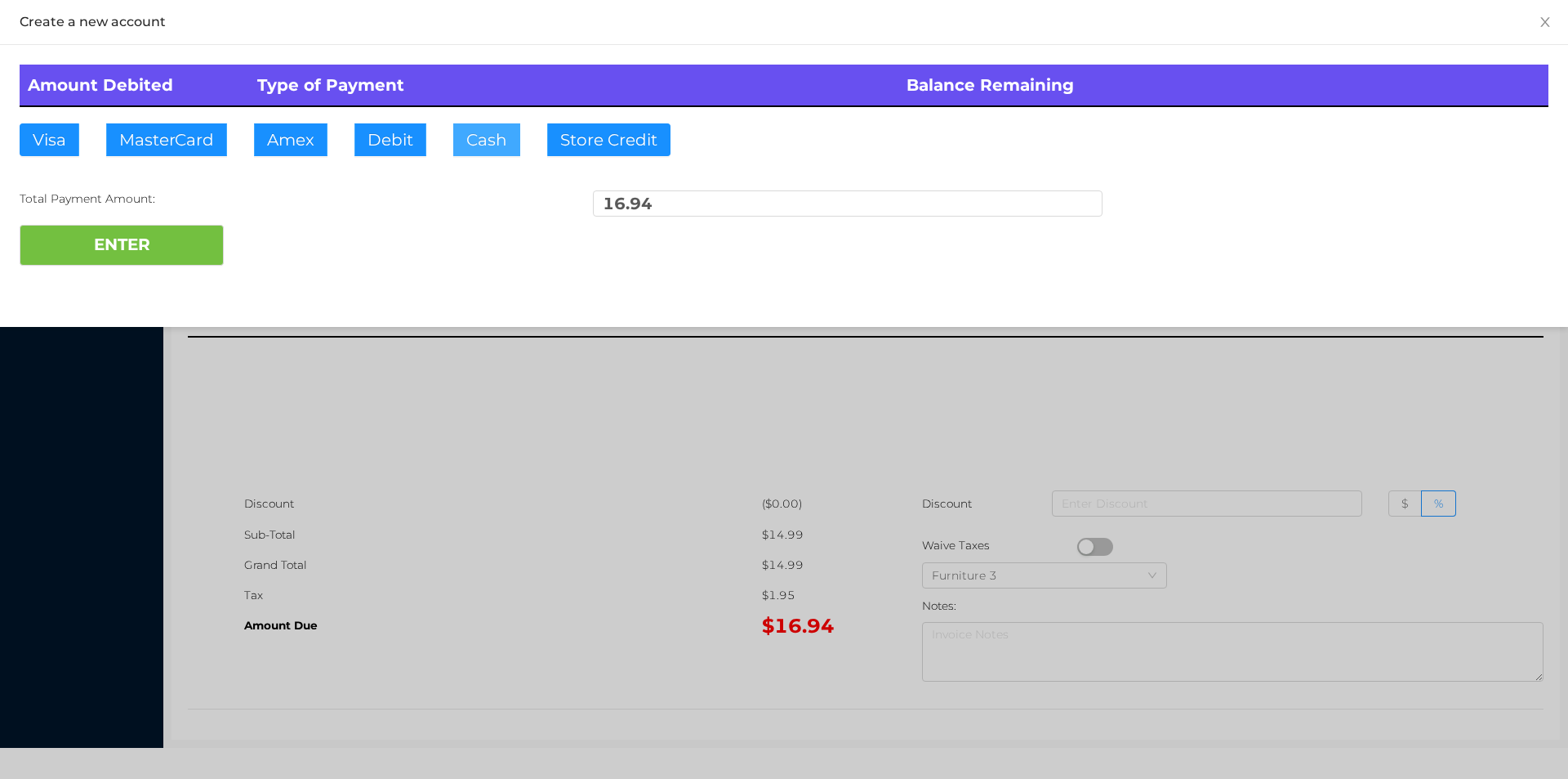
click at [480, 138] on button "Cash" at bounding box center [487, 139] width 67 height 33
type input "20."
click at [140, 261] on button "ENTER" at bounding box center [122, 245] width 204 height 41
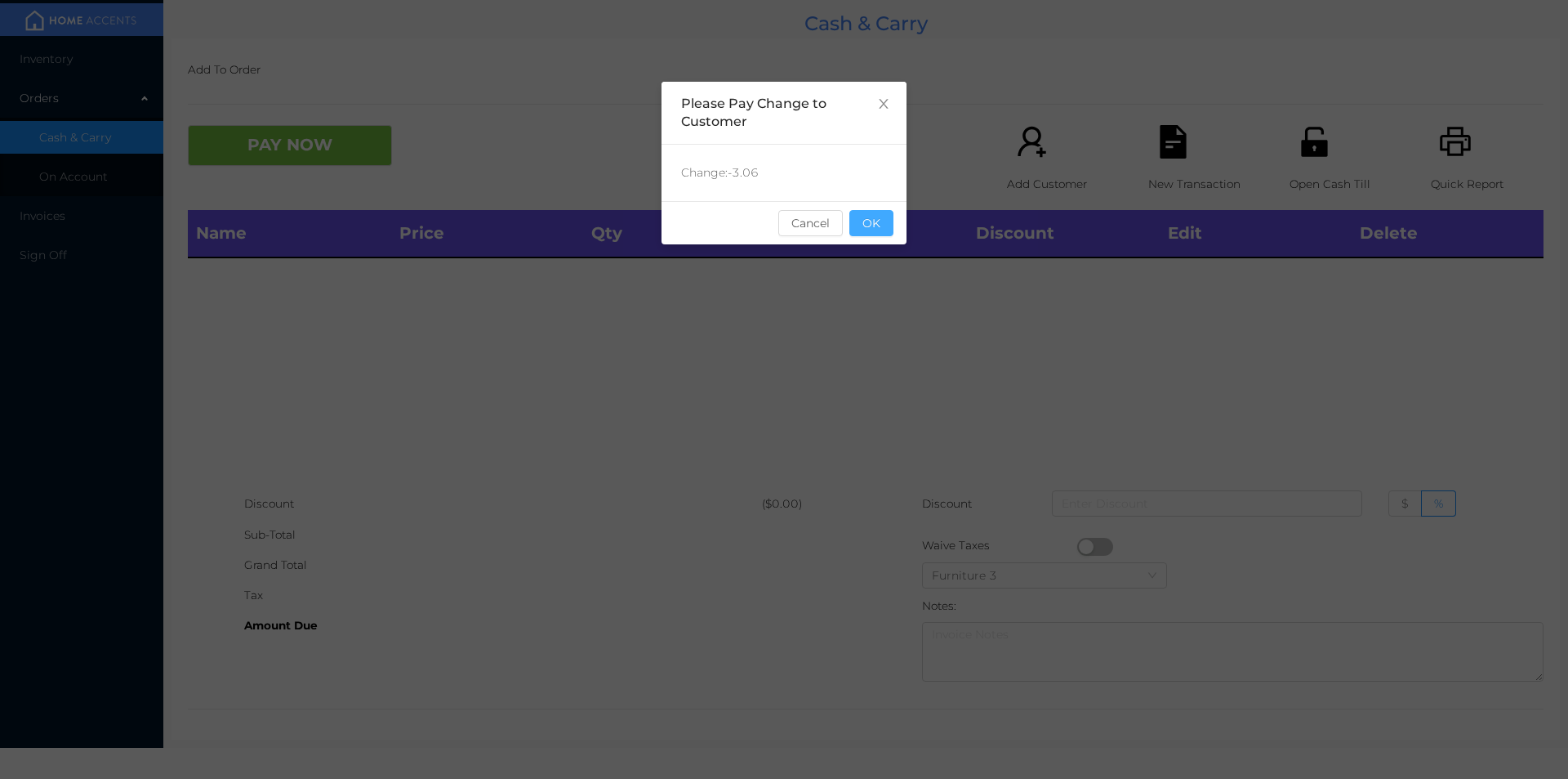
click at [861, 226] on button "OK" at bounding box center [872, 223] width 44 height 26
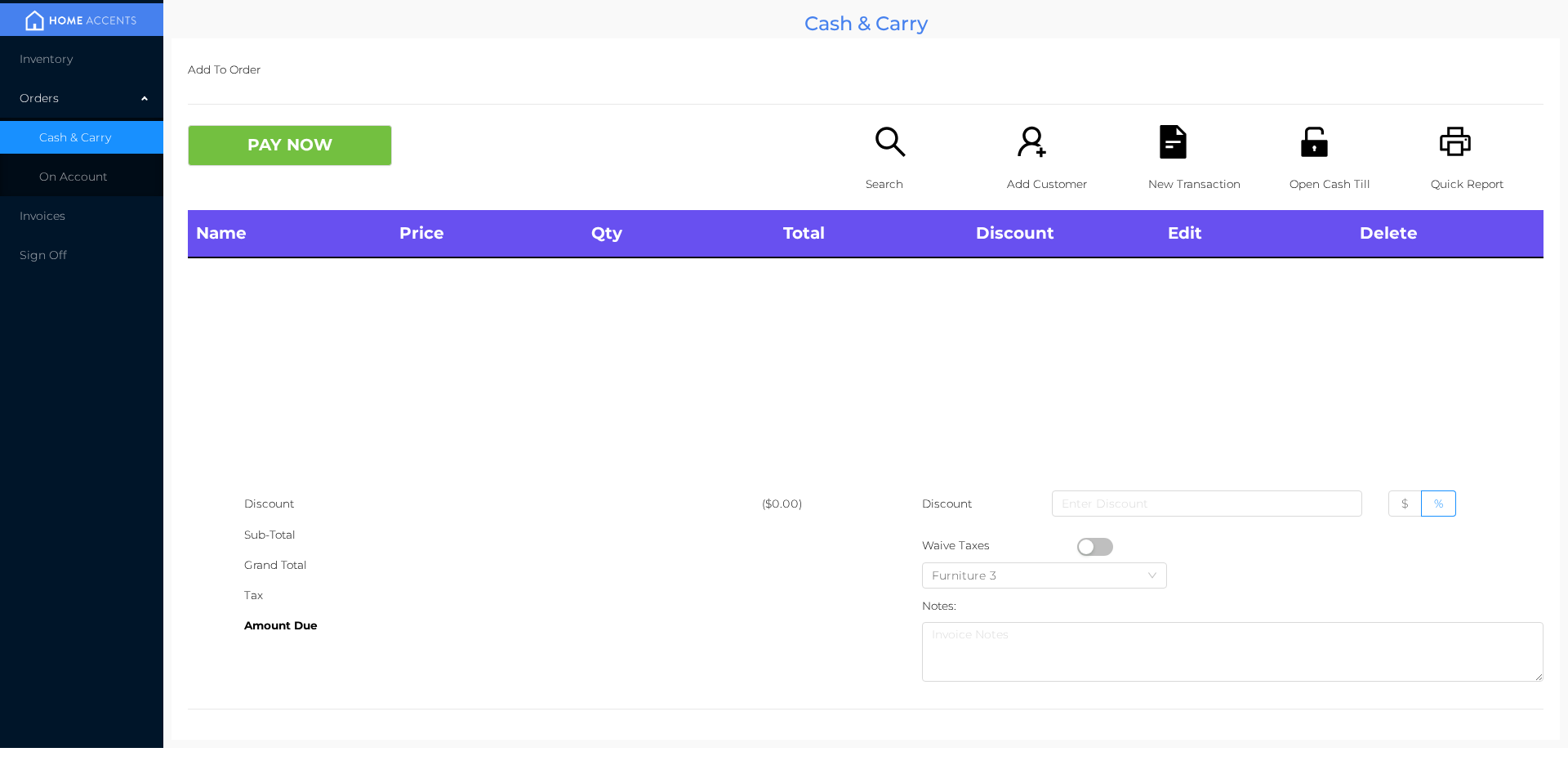
click at [886, 153] on icon "icon: search" at bounding box center [891, 142] width 34 height 34
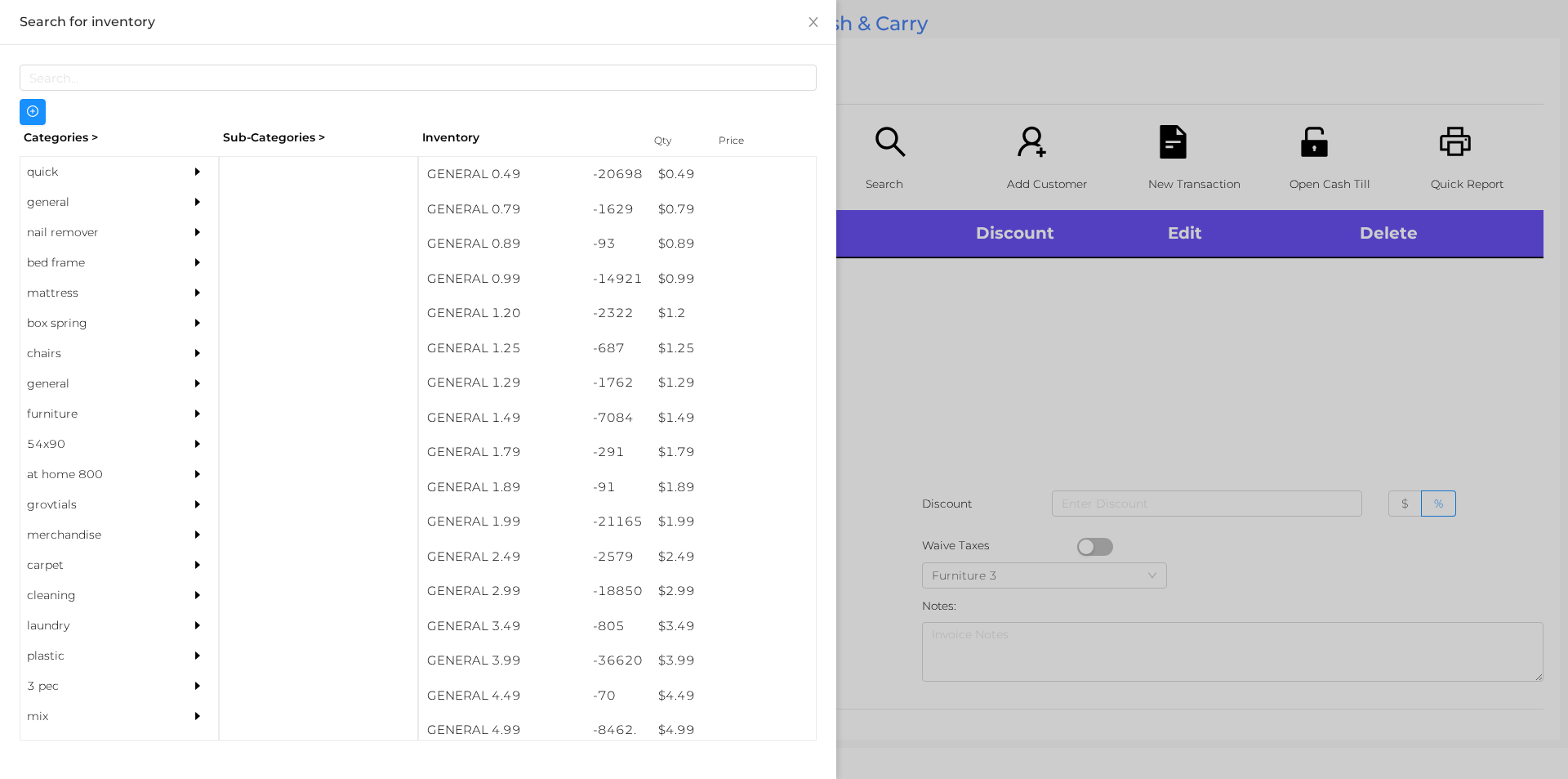
click at [49, 202] on div "general" at bounding box center [95, 202] width 149 height 30
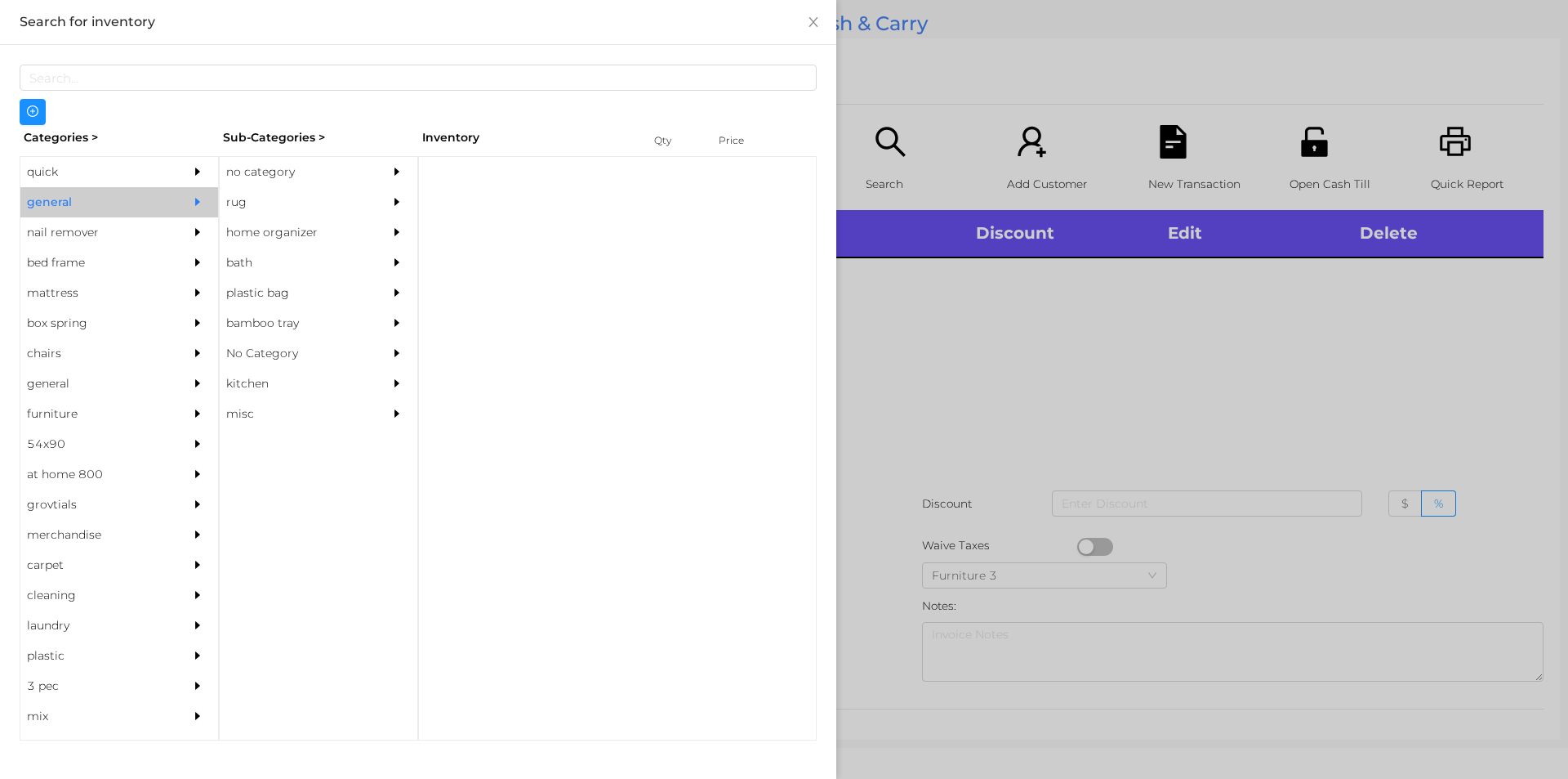
click at [239, 168] on div "no category" at bounding box center [294, 172] width 149 height 30
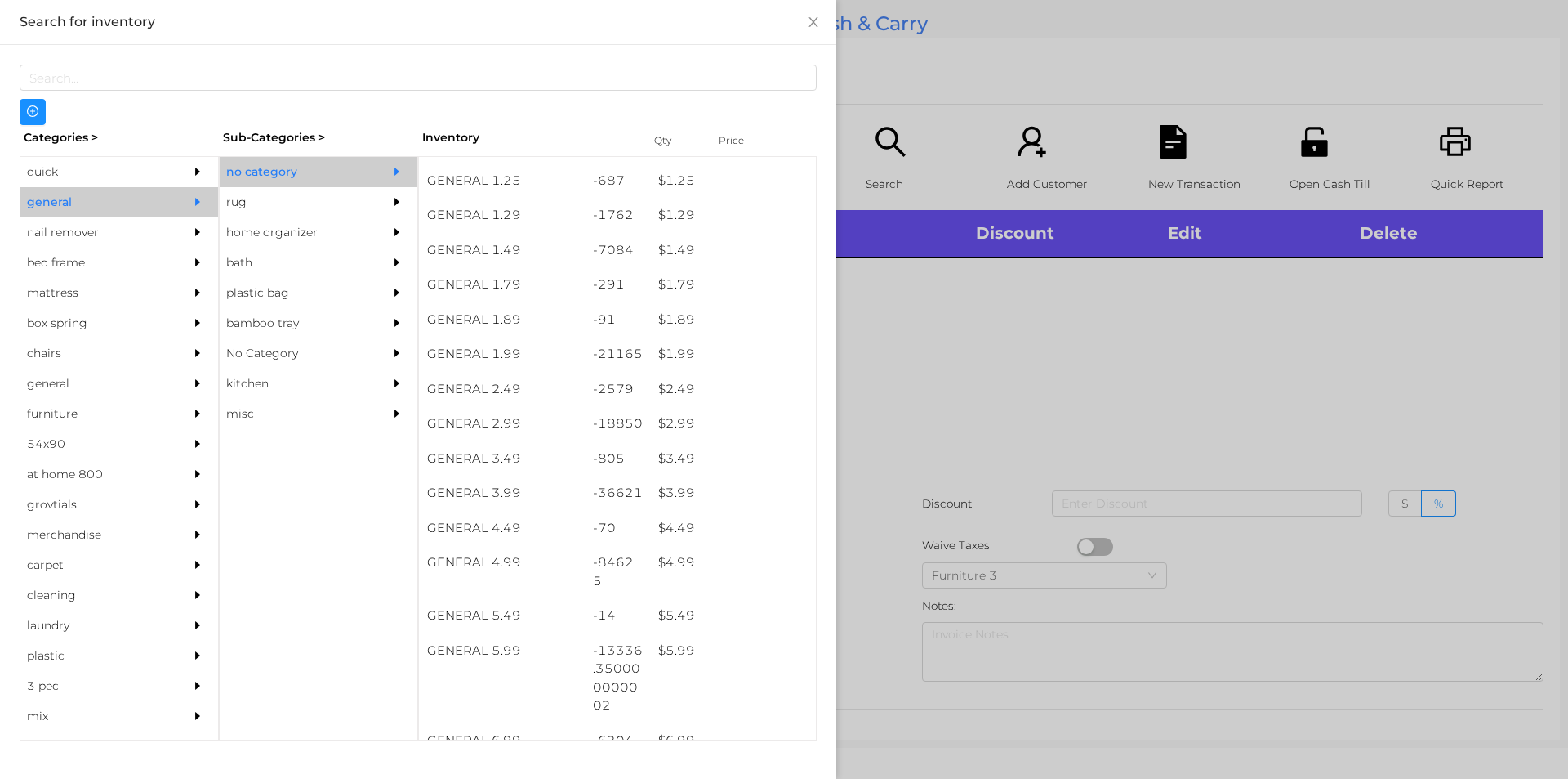
scroll to position [172, 0]
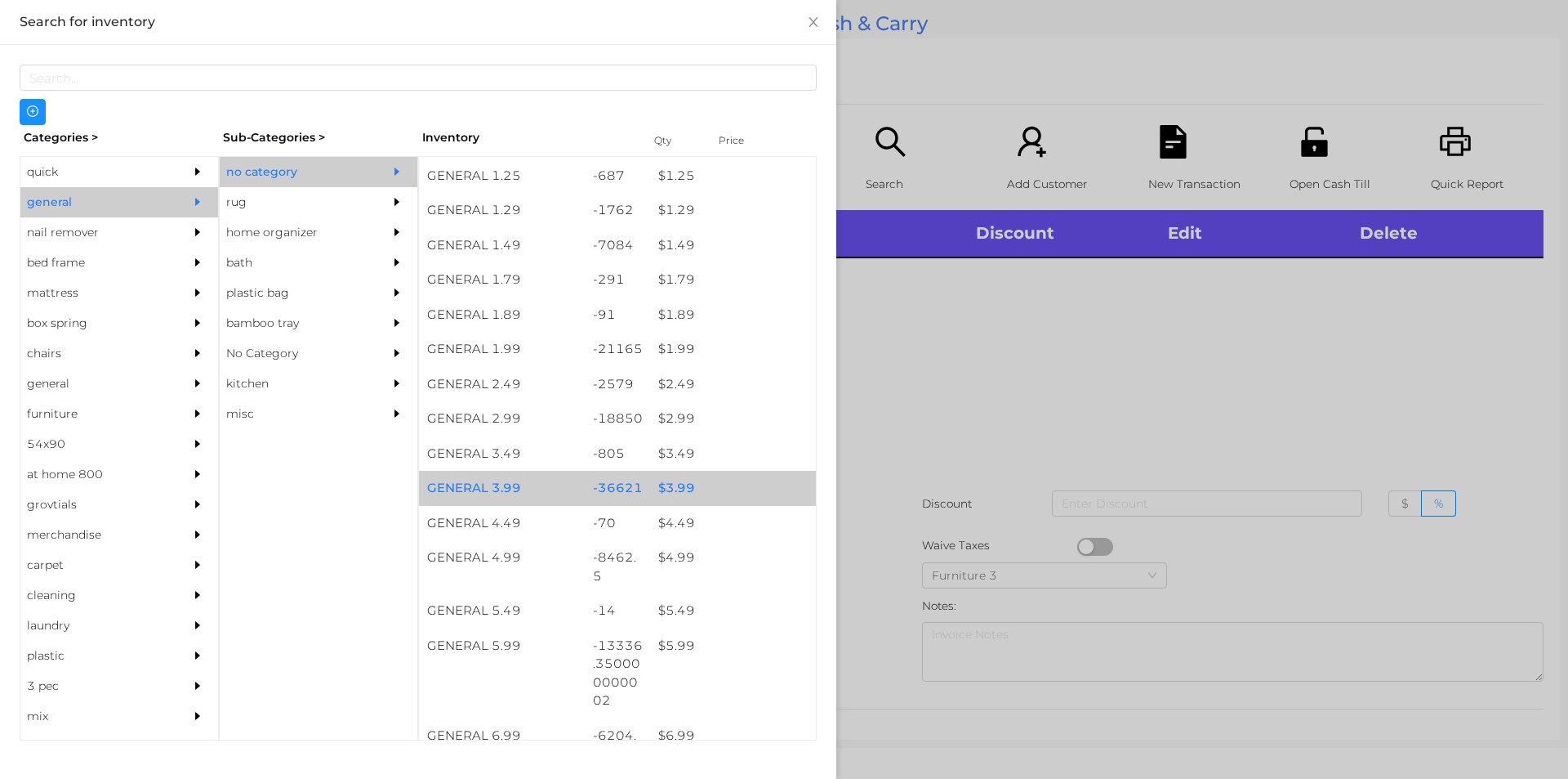
click at [676, 481] on div "$ 3.99" at bounding box center [733, 489] width 166 height 35
click at [669, 482] on div "$ 3.99" at bounding box center [733, 489] width 166 height 35
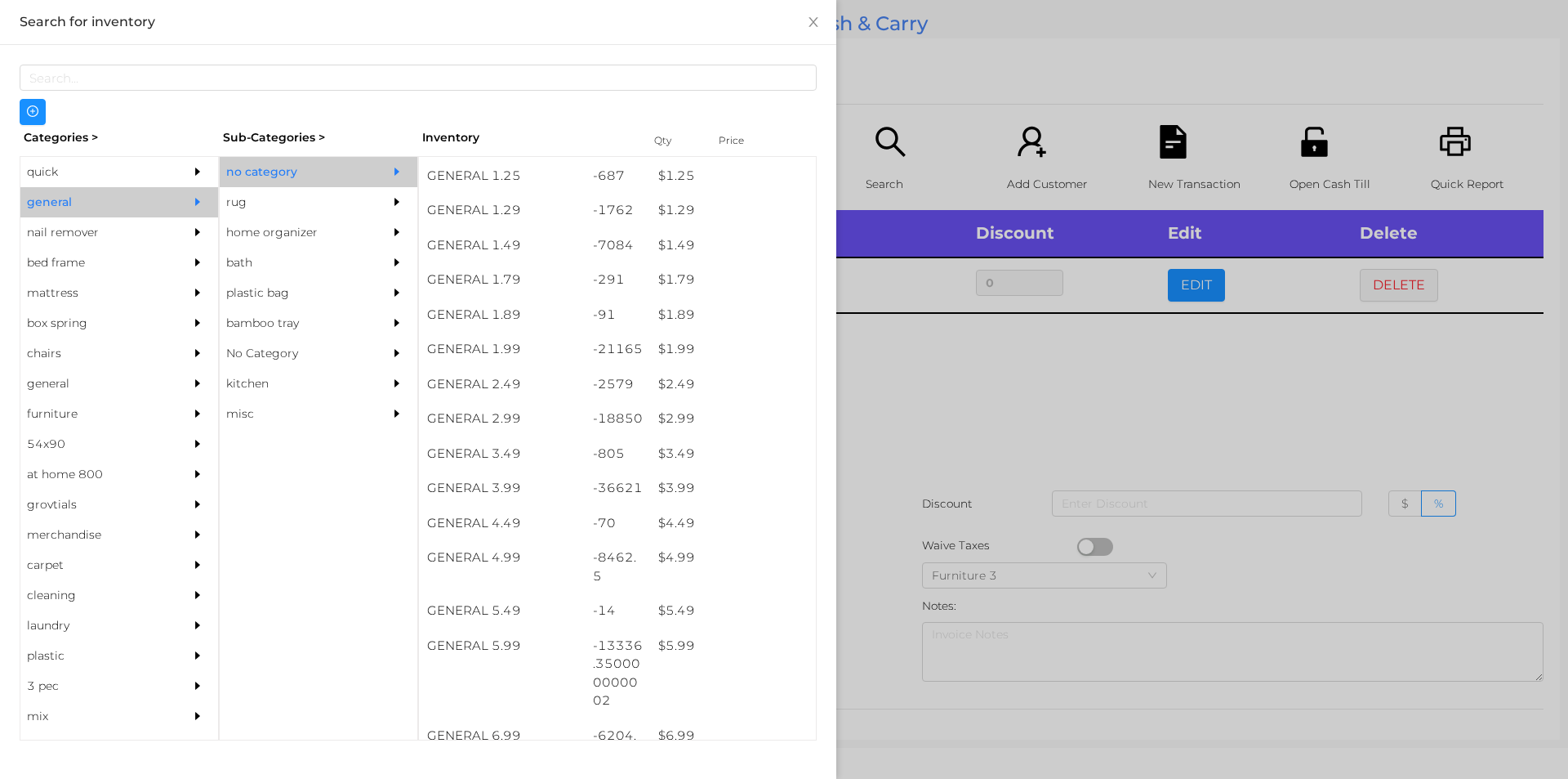
click at [923, 402] on div at bounding box center [784, 390] width 1568 height 779
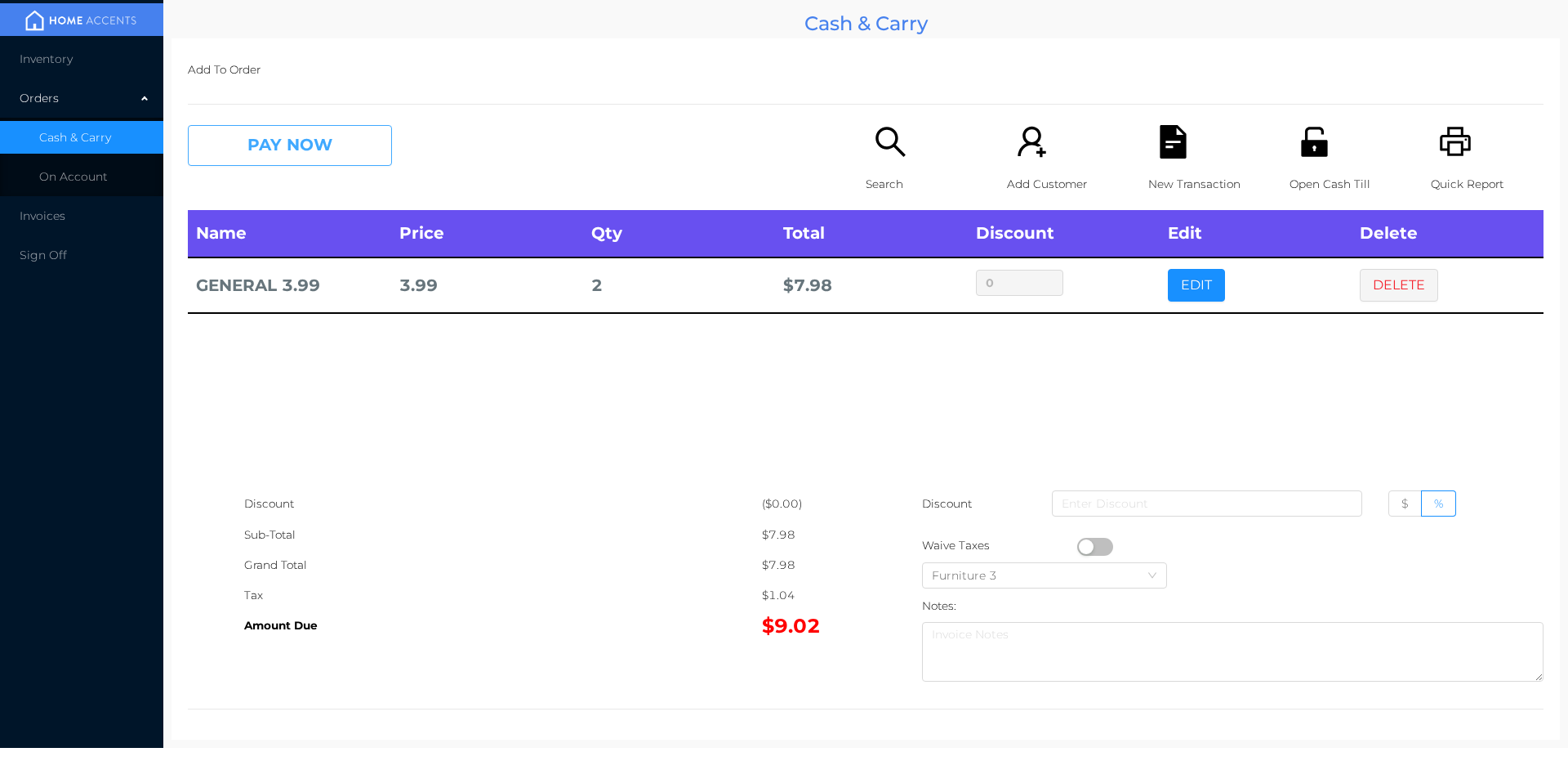
click at [278, 150] on button "PAY NOW" at bounding box center [290, 146] width 204 height 41
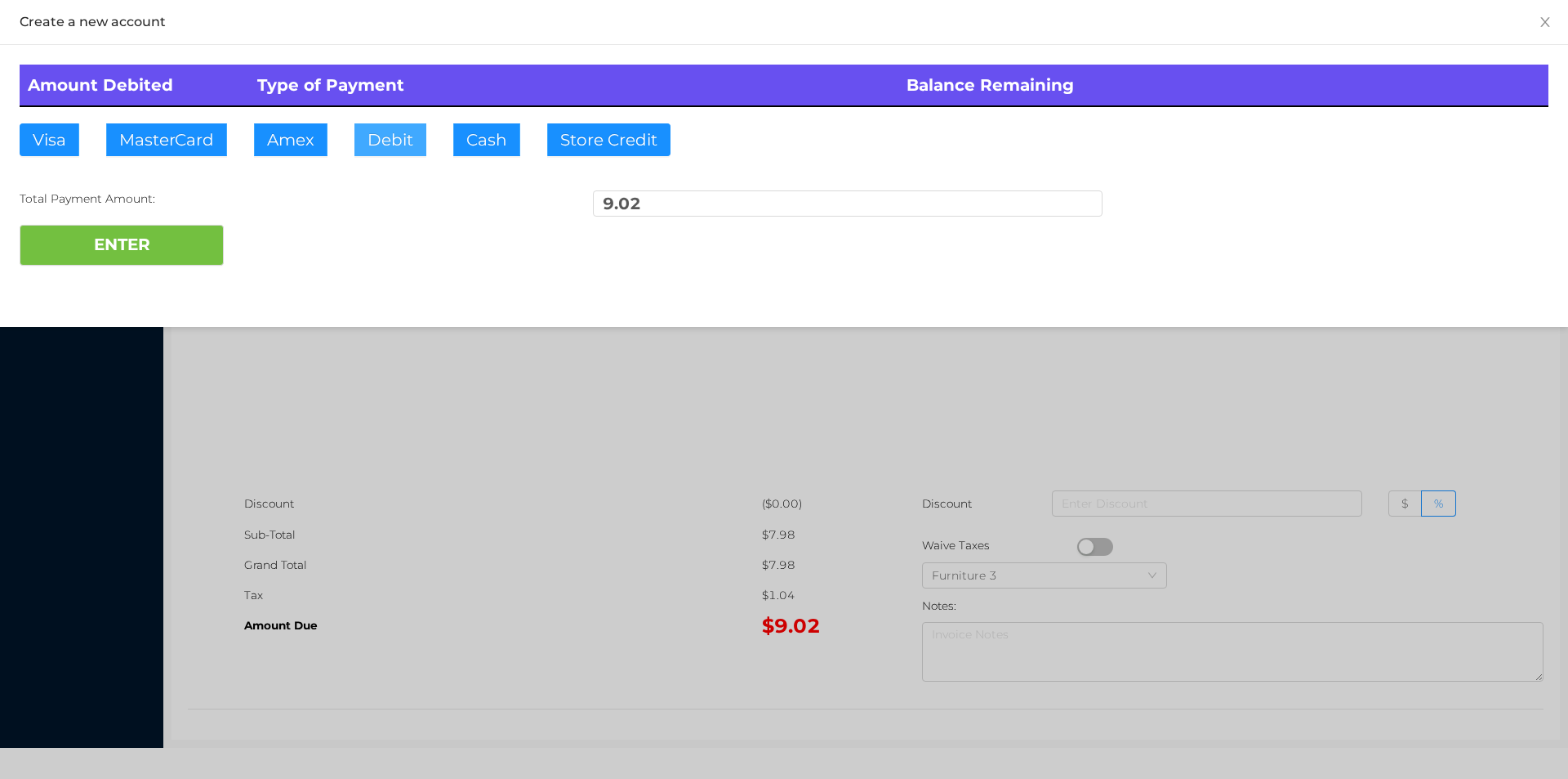
click at [393, 140] on button "Debit" at bounding box center [390, 139] width 72 height 33
click at [136, 260] on button "ENTER" at bounding box center [122, 245] width 204 height 41
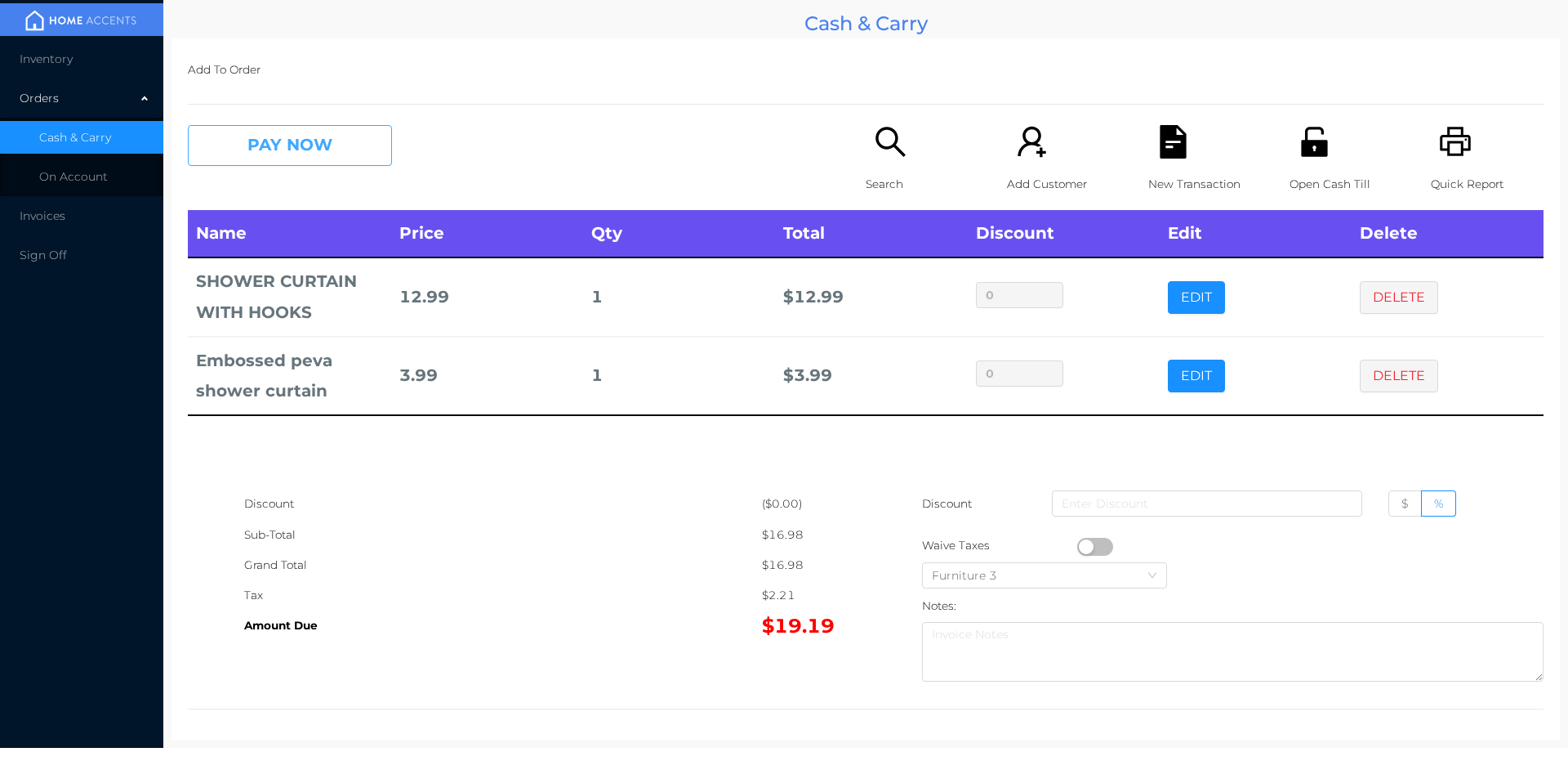
click at [300, 163] on button "PAY NOW" at bounding box center [290, 146] width 204 height 41
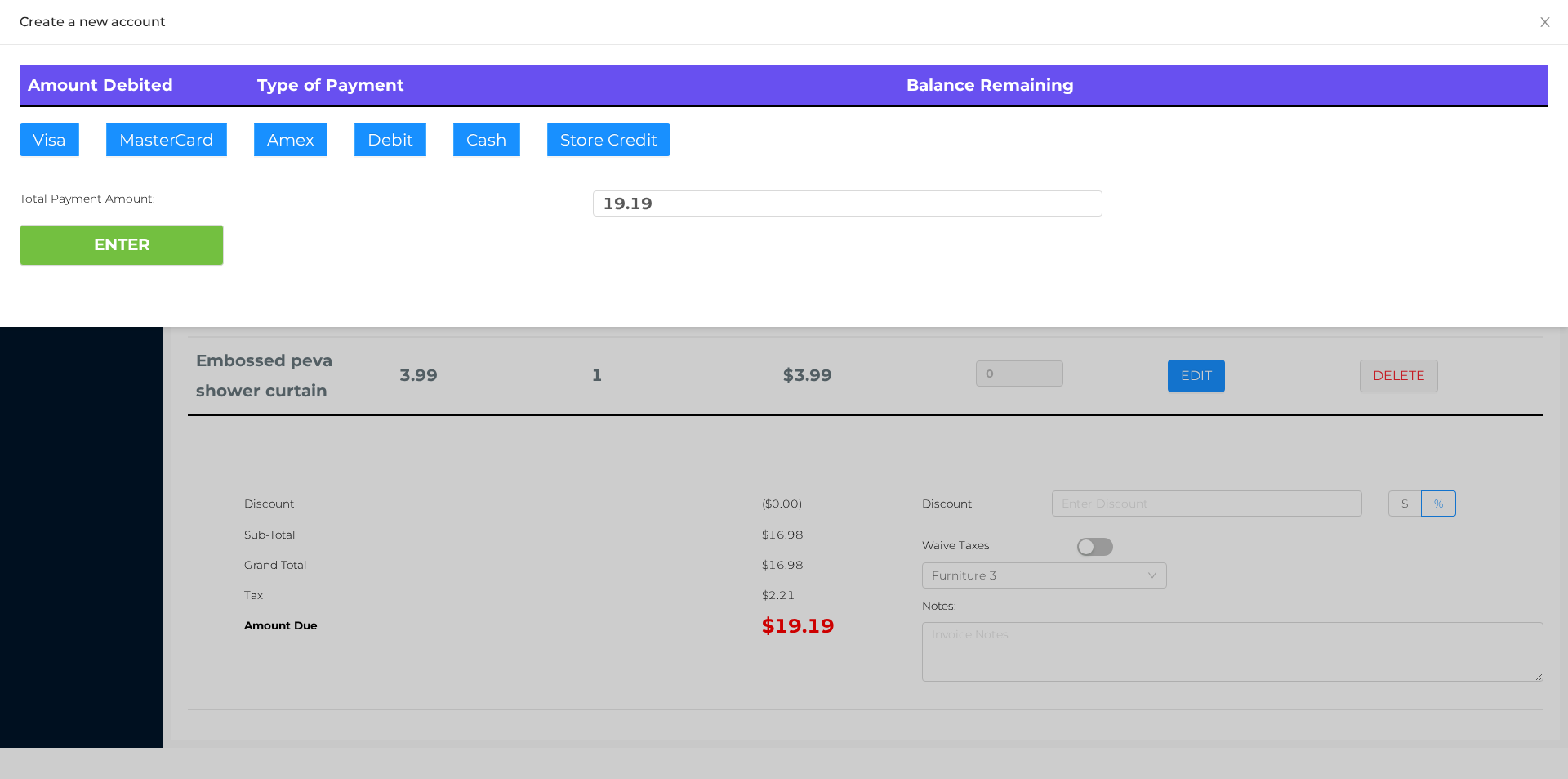
click at [281, 247] on div "ENTER" at bounding box center [784, 245] width 1529 height 41
click at [657, 530] on div at bounding box center [784, 390] width 1568 height 779
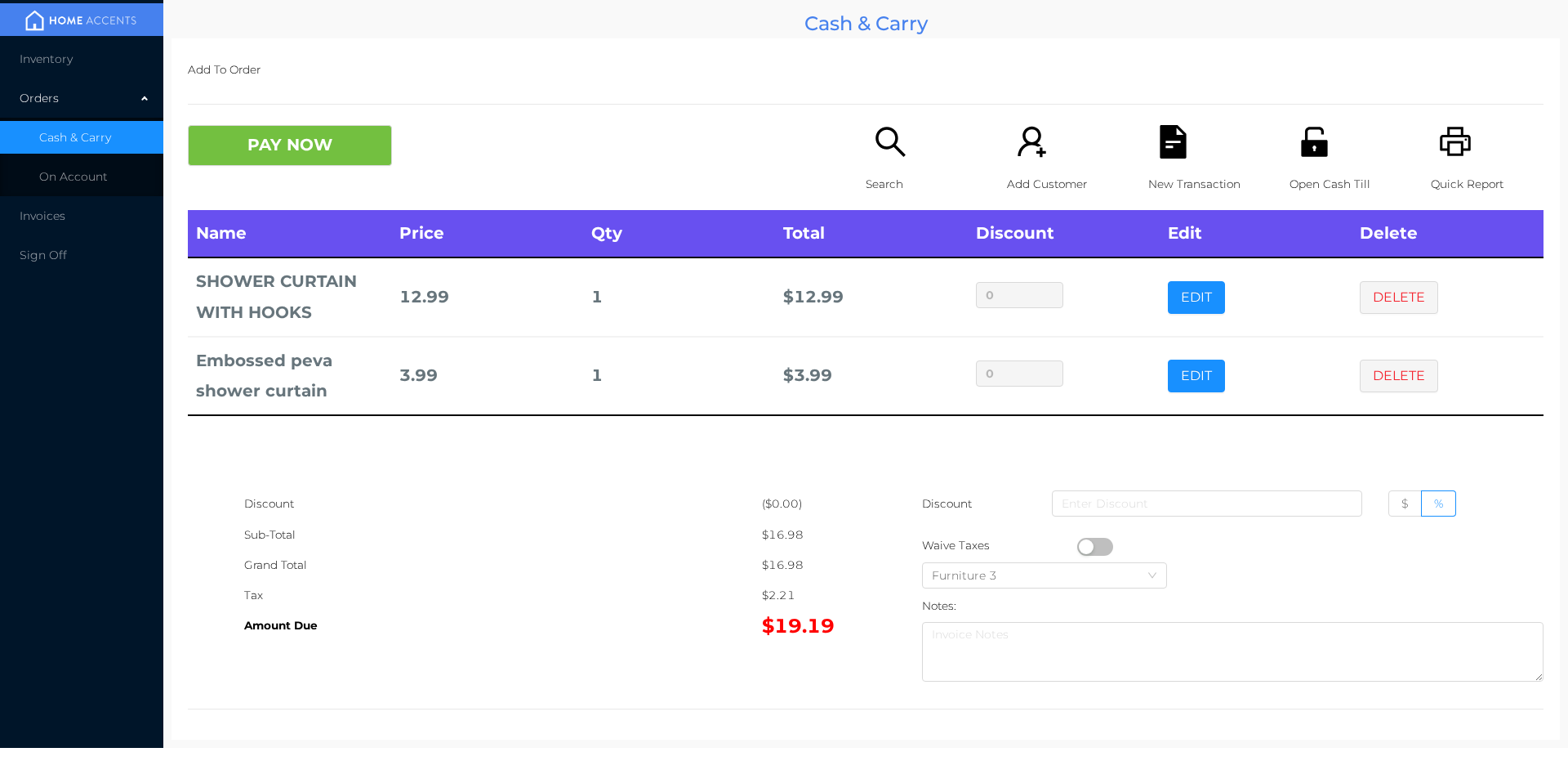
click at [1171, 161] on div "New Transaction" at bounding box center [1204, 168] width 113 height 85
click at [1431, 148] on div "Quick Report" at bounding box center [1487, 168] width 113 height 85
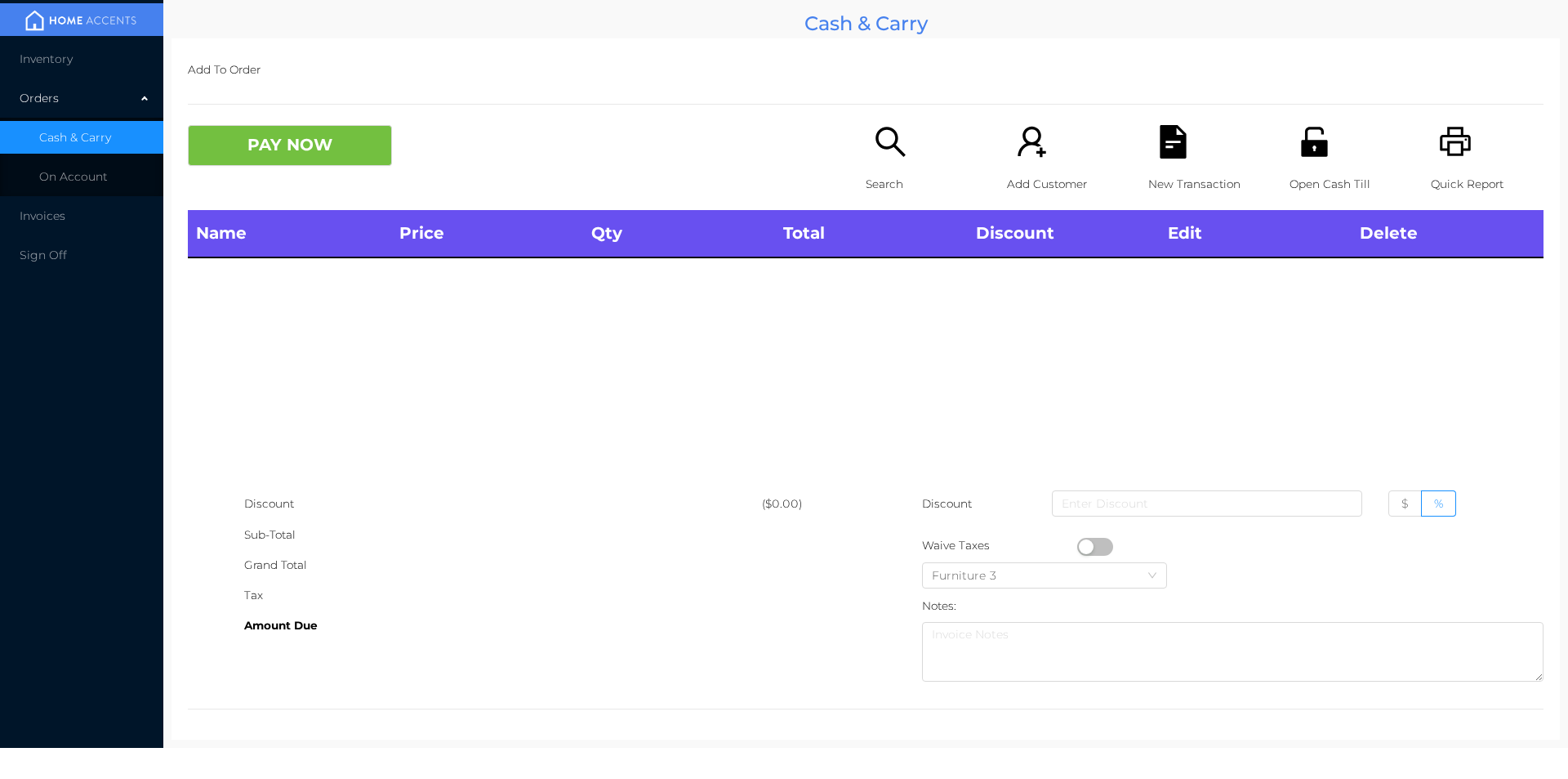
click at [312, 185] on div "PAY NOW Search Add Customer New Transaction Open Cash Till Quick Report" at bounding box center [866, 168] width 1356 height 85
click at [318, 367] on div "Name Price Qty Total Discount Edit Delete" at bounding box center [866, 350] width 1356 height 279
click at [1445, 151] on icon "icon: printer" at bounding box center [1456, 142] width 34 height 34
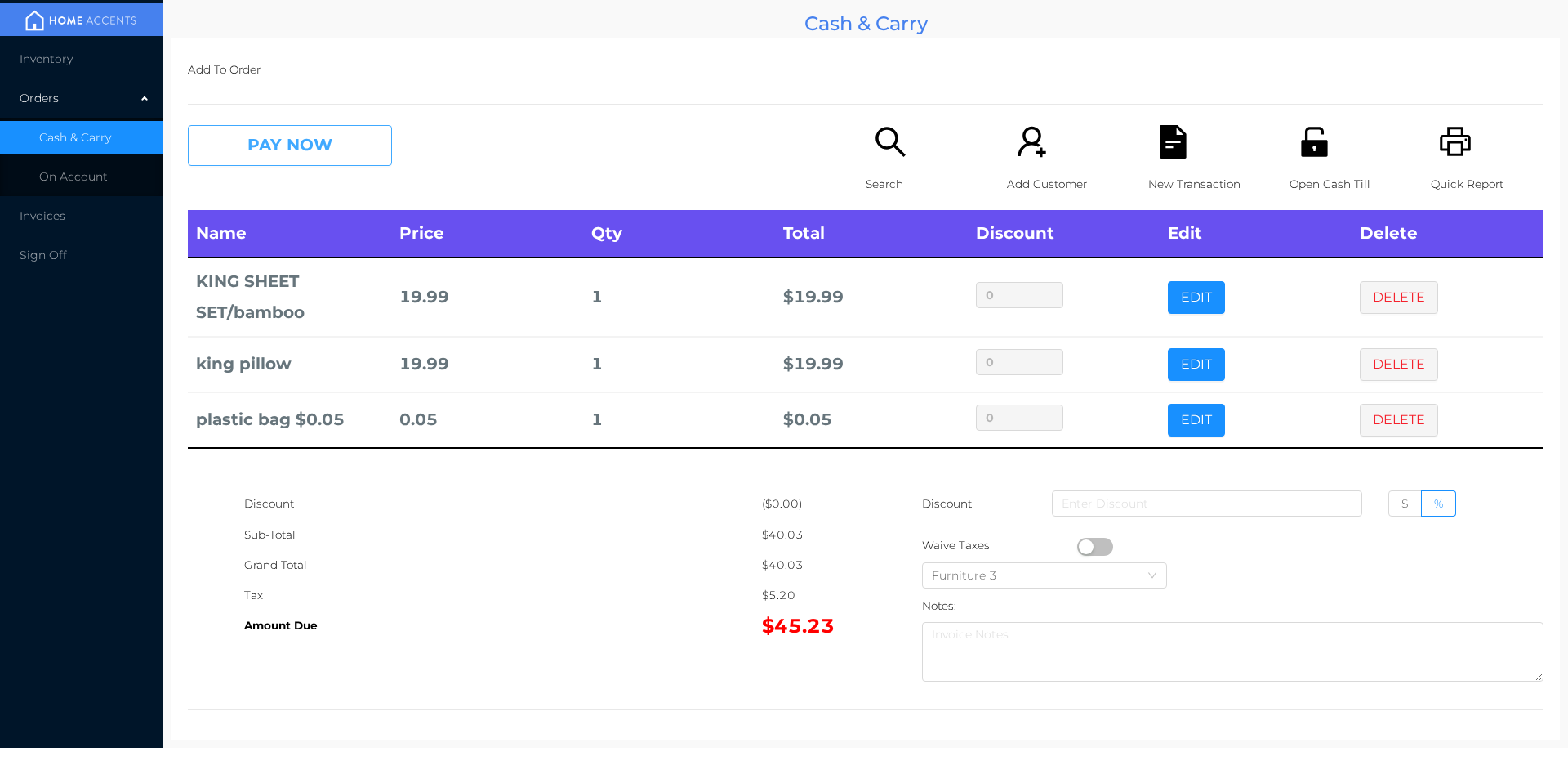
click at [343, 147] on button "PAY NOW" at bounding box center [290, 146] width 204 height 41
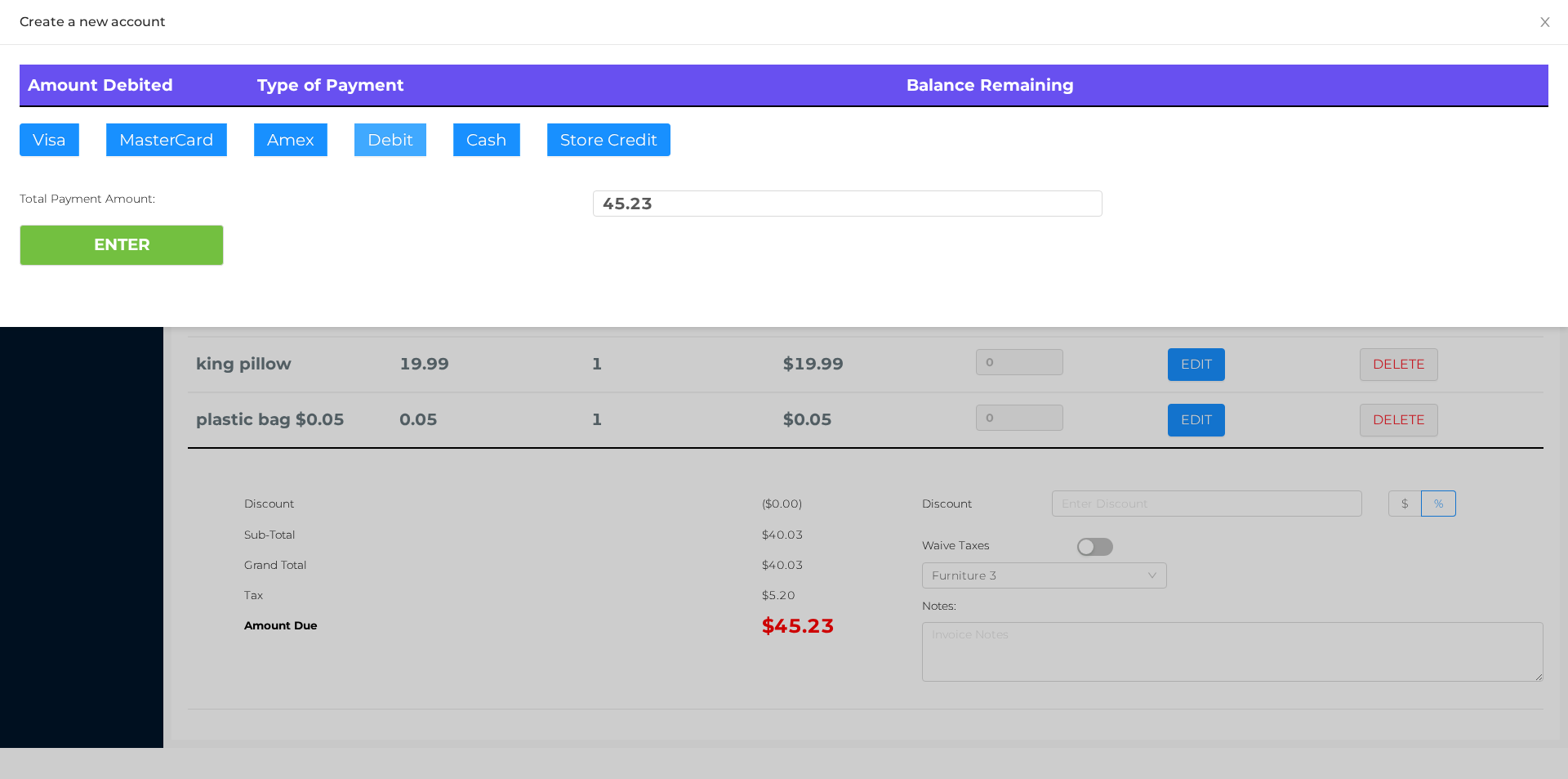
click at [398, 143] on button "Debit" at bounding box center [390, 139] width 72 height 33
click at [186, 240] on button "ENTER" at bounding box center [122, 245] width 204 height 41
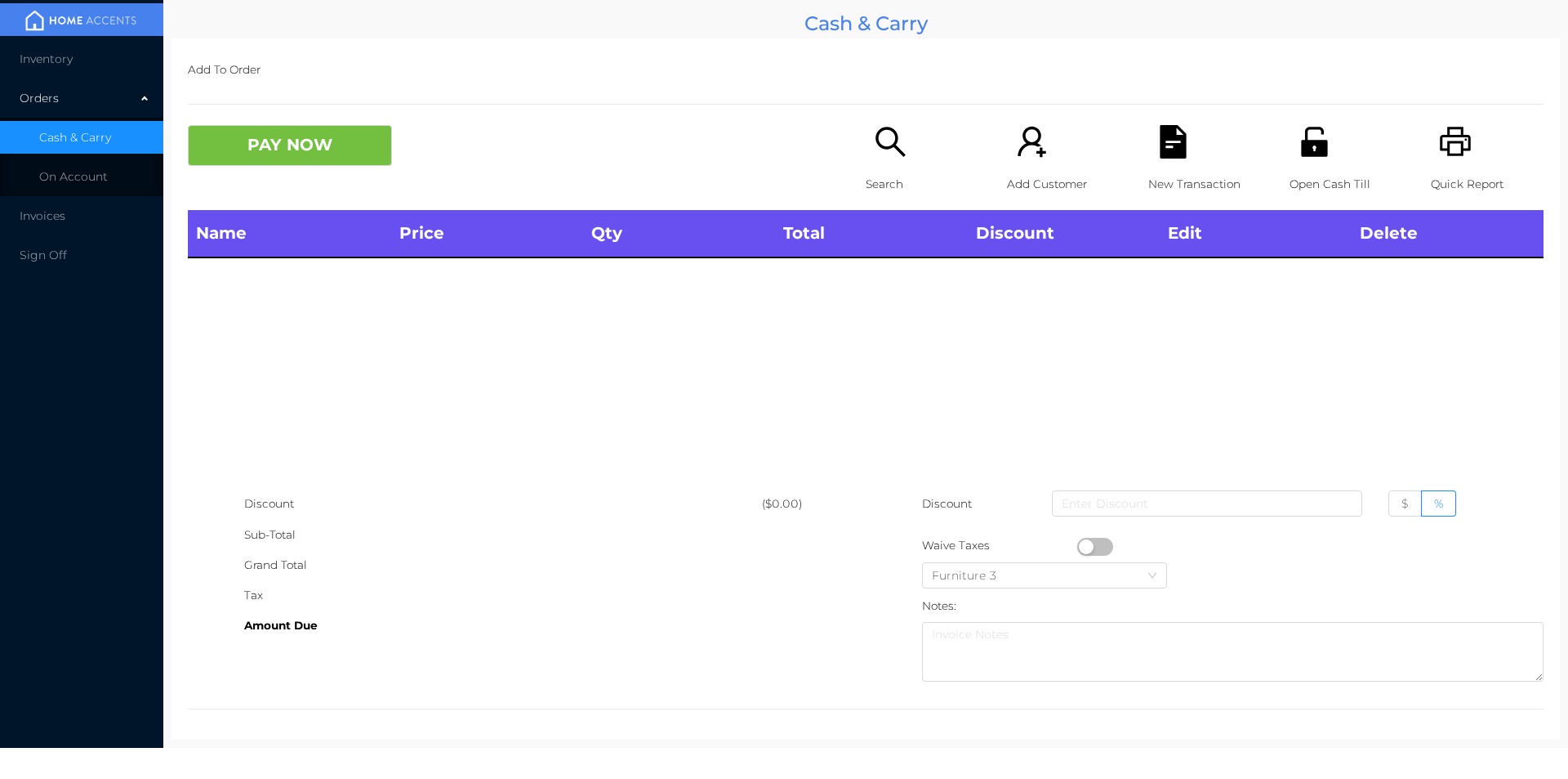
click at [885, 142] on icon "icon: search" at bounding box center [891, 142] width 34 height 34
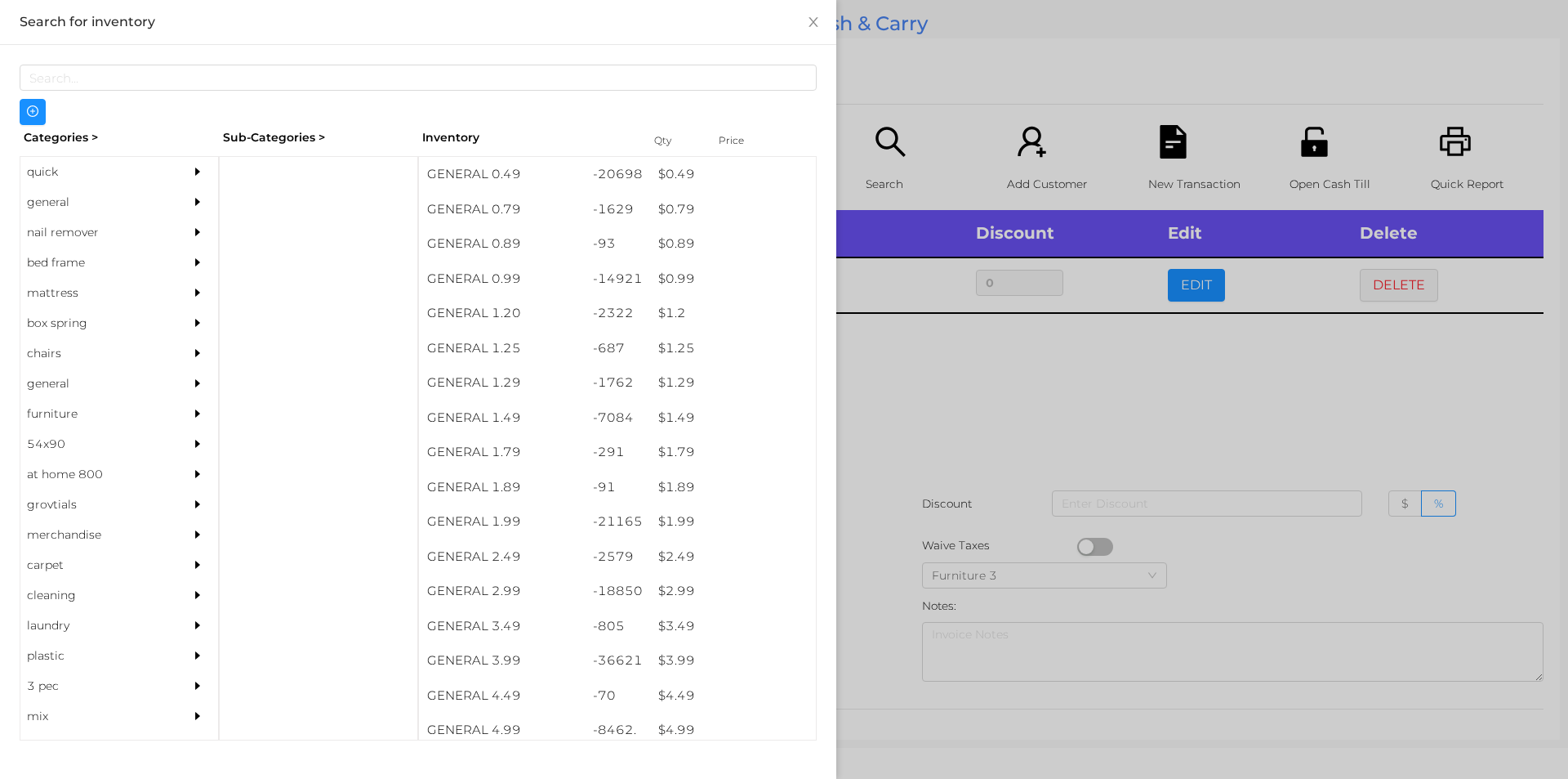
click at [954, 440] on div at bounding box center [784, 390] width 1568 height 779
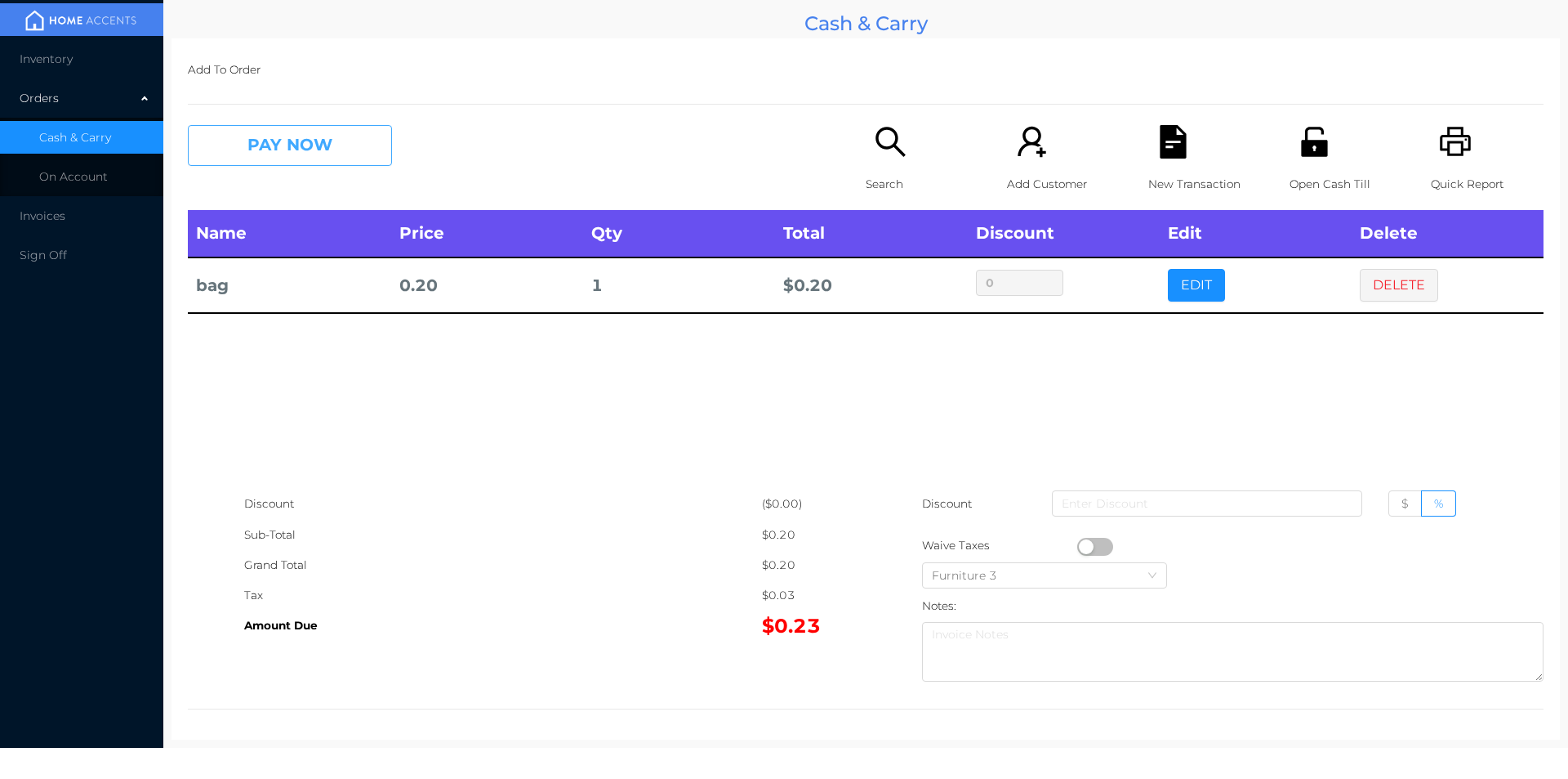
click at [338, 141] on button "PAY NOW" at bounding box center [290, 146] width 204 height 41
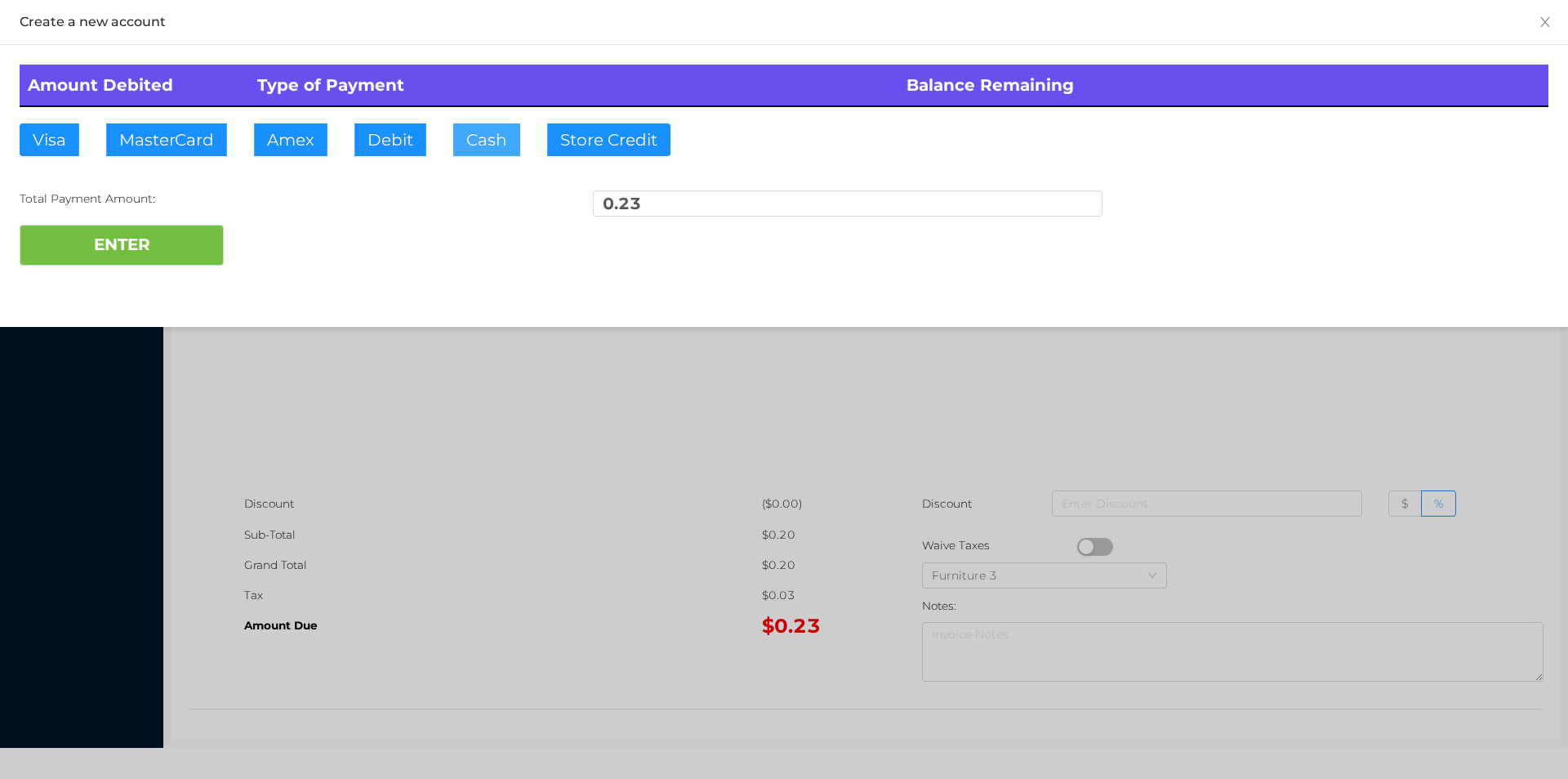
click at [483, 136] on button "Cash" at bounding box center [487, 139] width 67 height 33
click at [217, 231] on button "ENTER" at bounding box center [122, 245] width 204 height 41
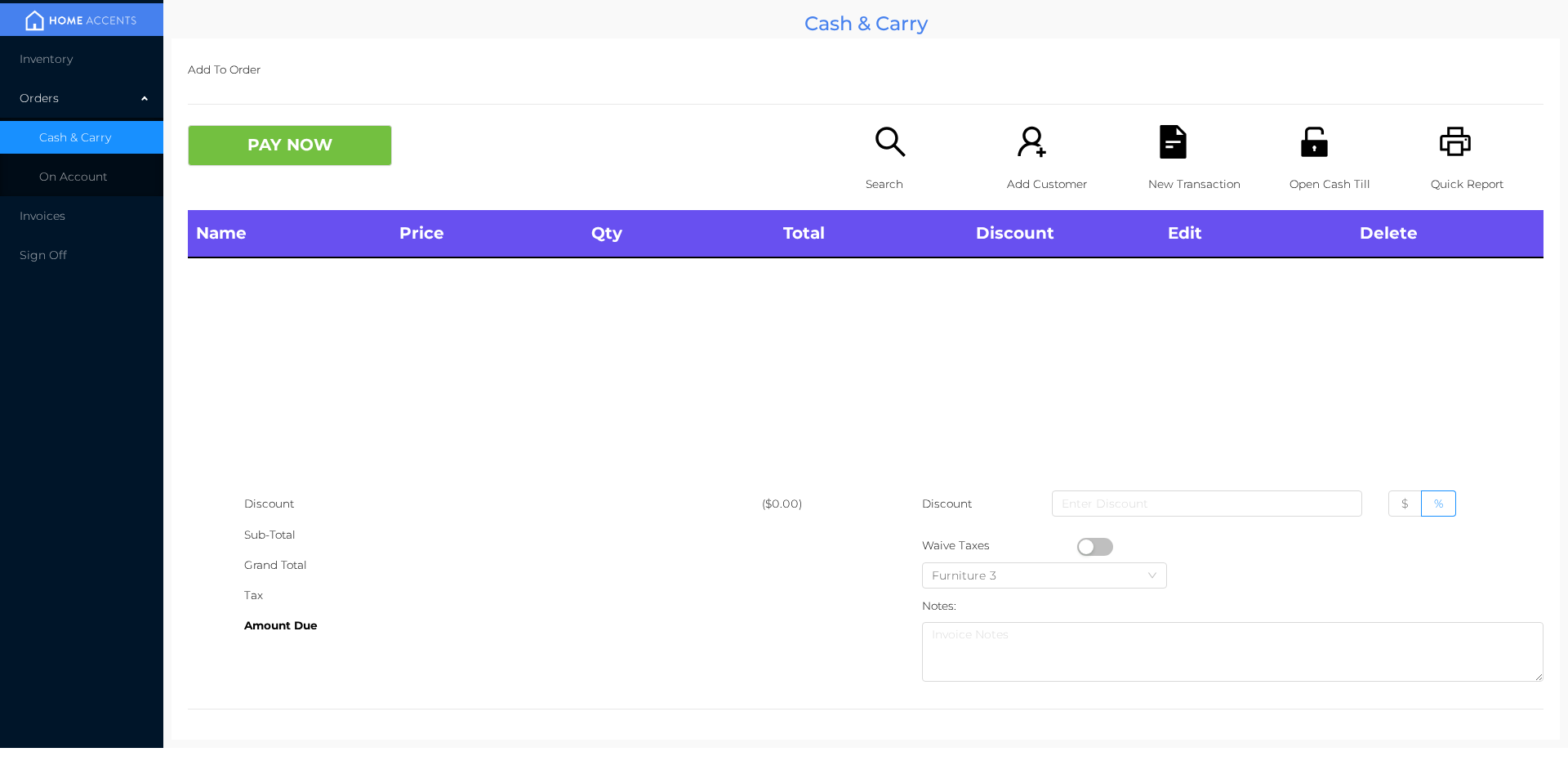
click at [866, 132] on div "Search" at bounding box center [921, 168] width 113 height 85
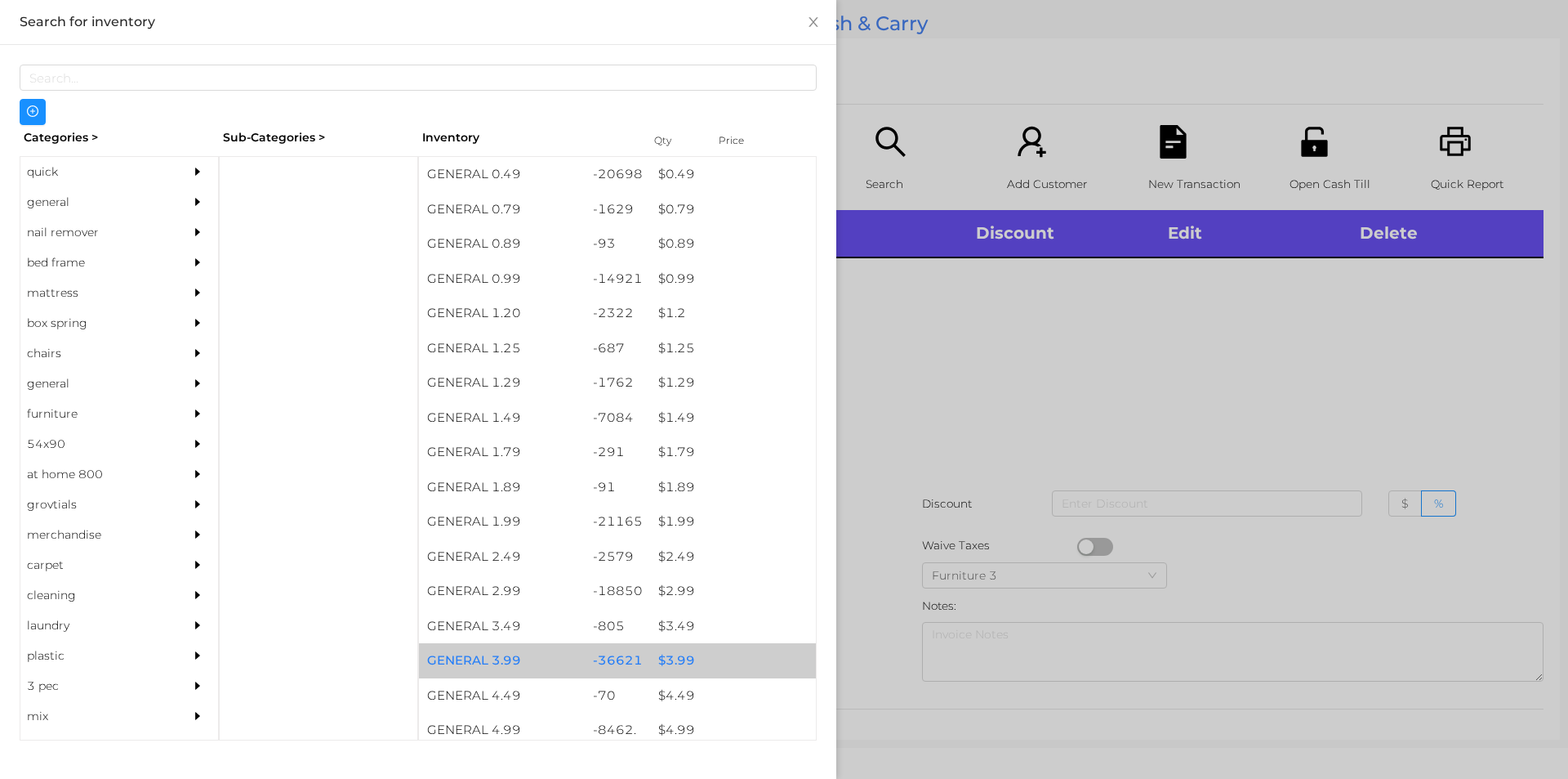
click at [678, 657] on div "$ 3.99" at bounding box center [733, 661] width 166 height 35
click at [672, 654] on div "$ 3.99" at bounding box center [733, 661] width 166 height 35
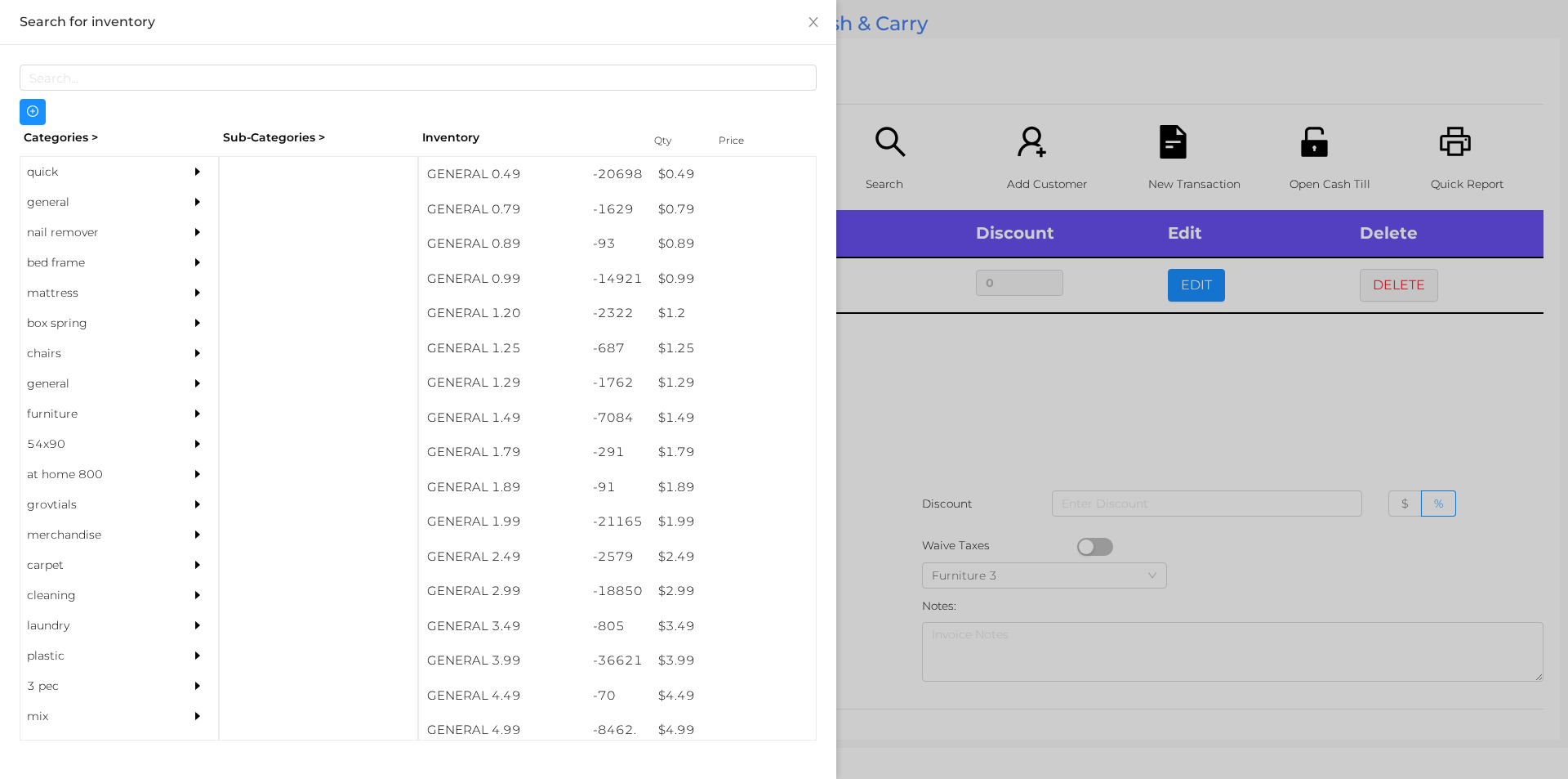
click at [940, 411] on div at bounding box center [784, 390] width 1568 height 779
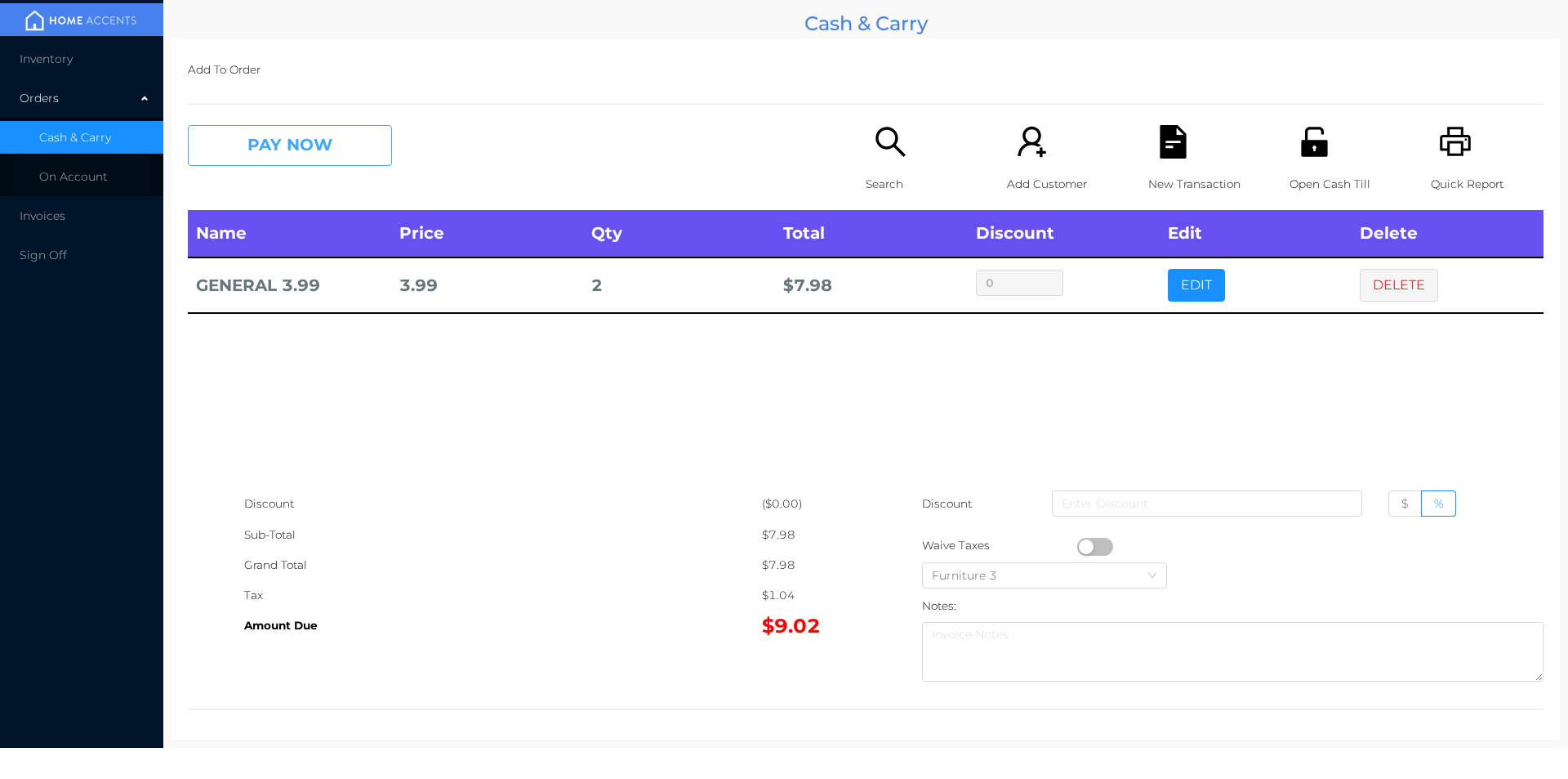
click at [315, 161] on button "PAY NOW" at bounding box center [290, 146] width 204 height 41
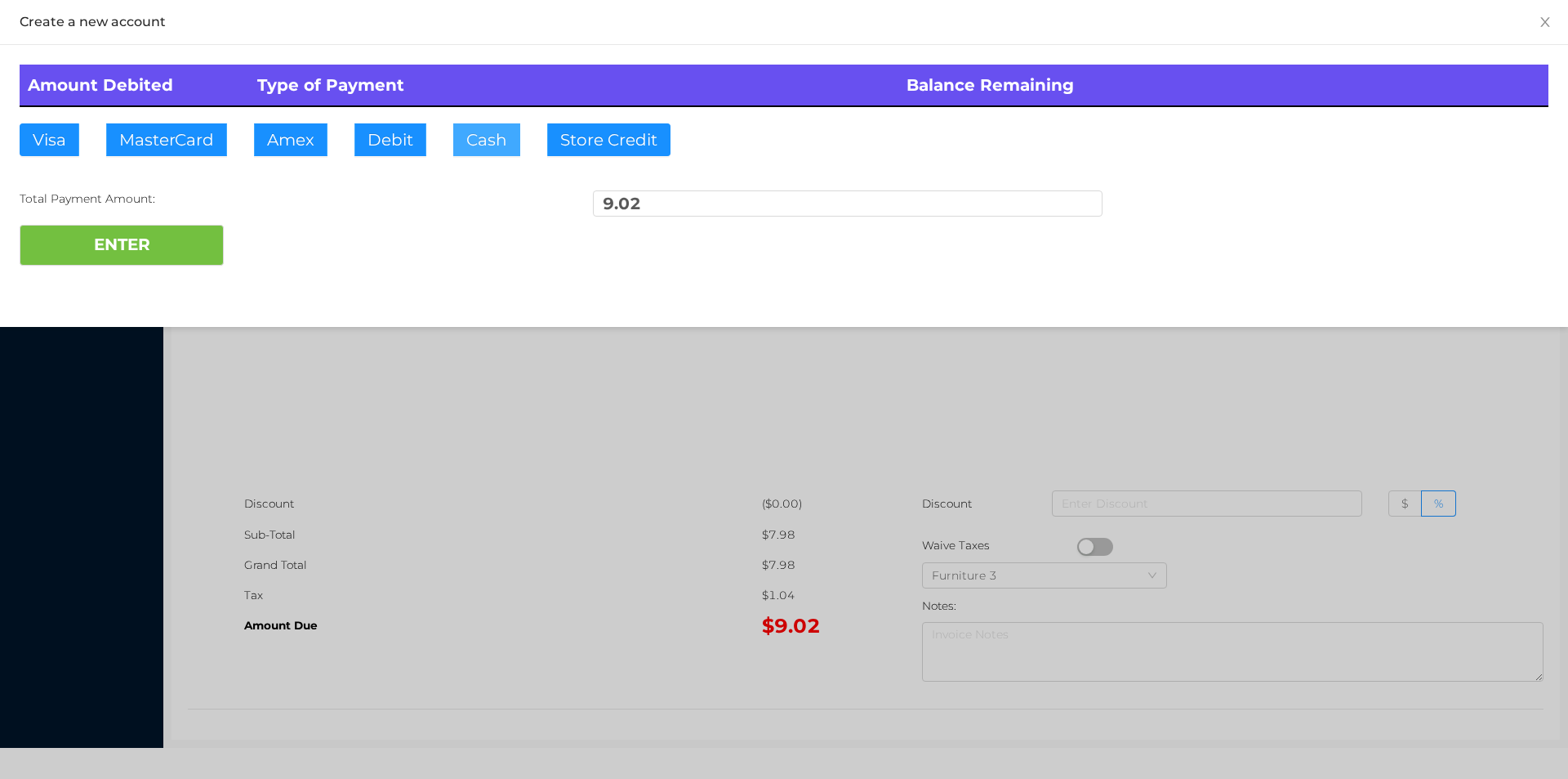
click at [498, 140] on button "Cash" at bounding box center [487, 139] width 67 height 33
type input "10"
click at [179, 243] on button "ENTER" at bounding box center [122, 245] width 204 height 41
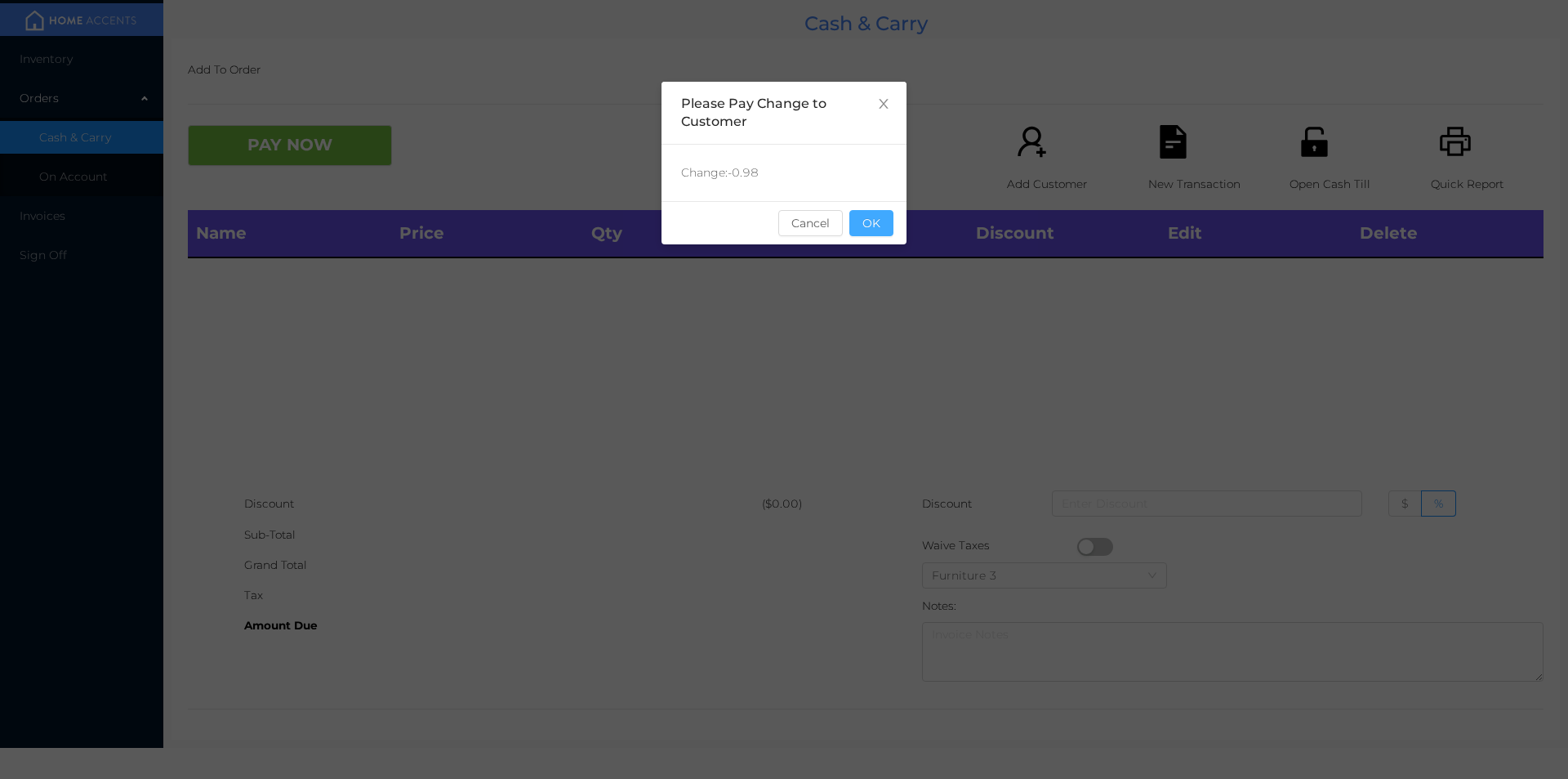
click at [885, 228] on button "OK" at bounding box center [872, 223] width 44 height 26
click at [874, 338] on div "Name Price Qty Total Discount Edit Delete" at bounding box center [866, 350] width 1356 height 279
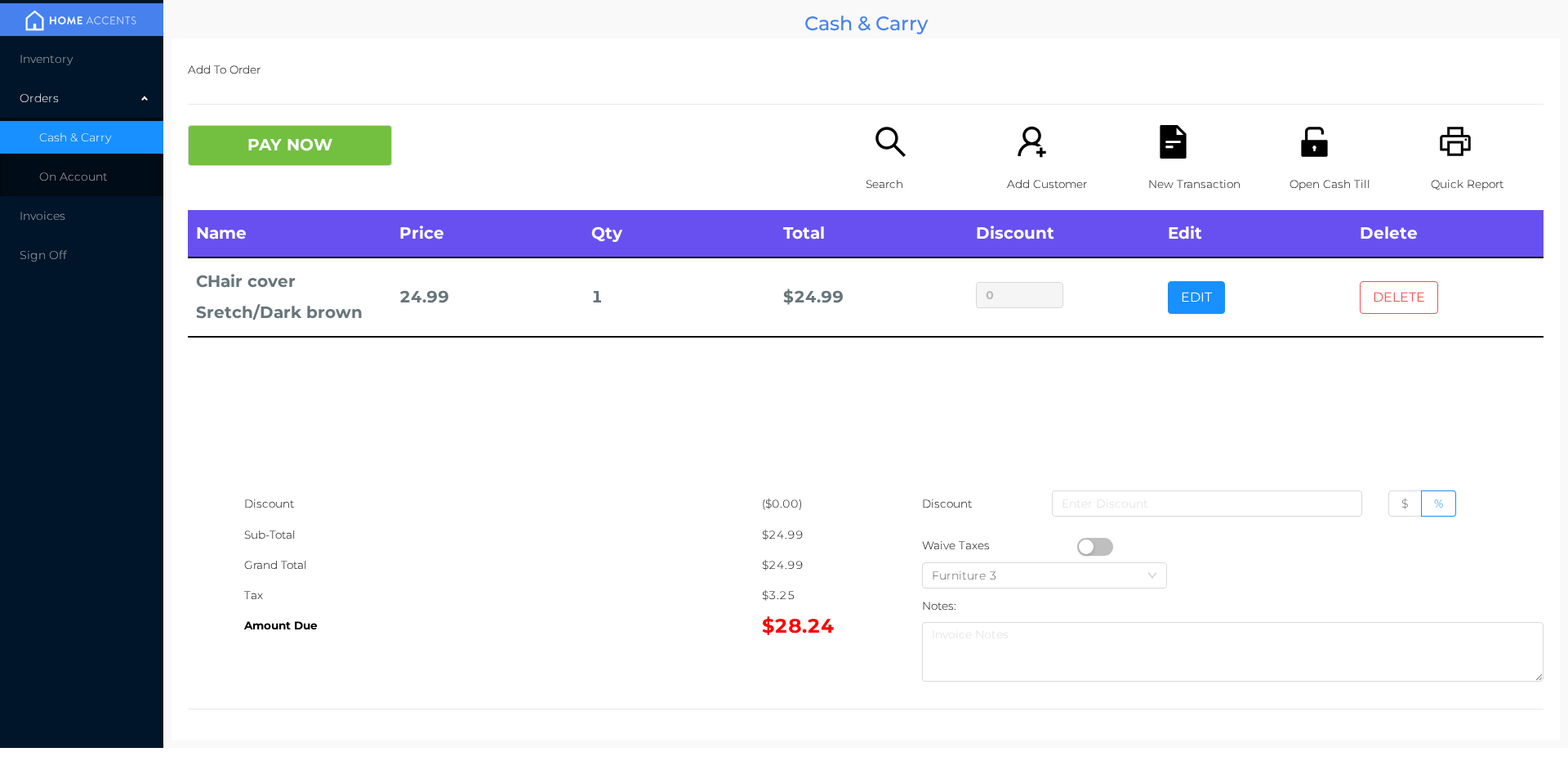
click at [1382, 294] on button "DELETE" at bounding box center [1399, 297] width 78 height 33
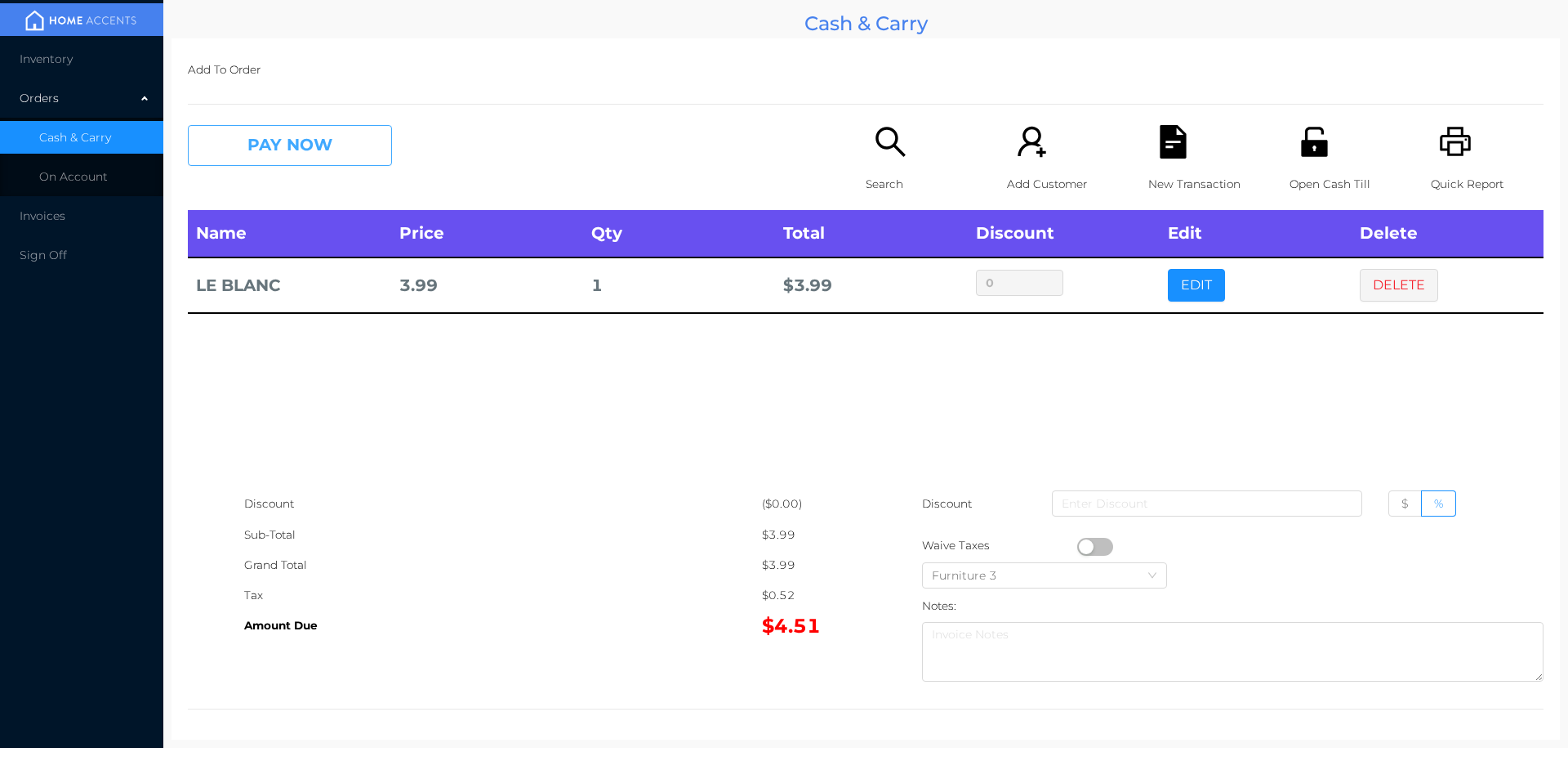
click at [335, 136] on button "PAY NOW" at bounding box center [290, 146] width 204 height 41
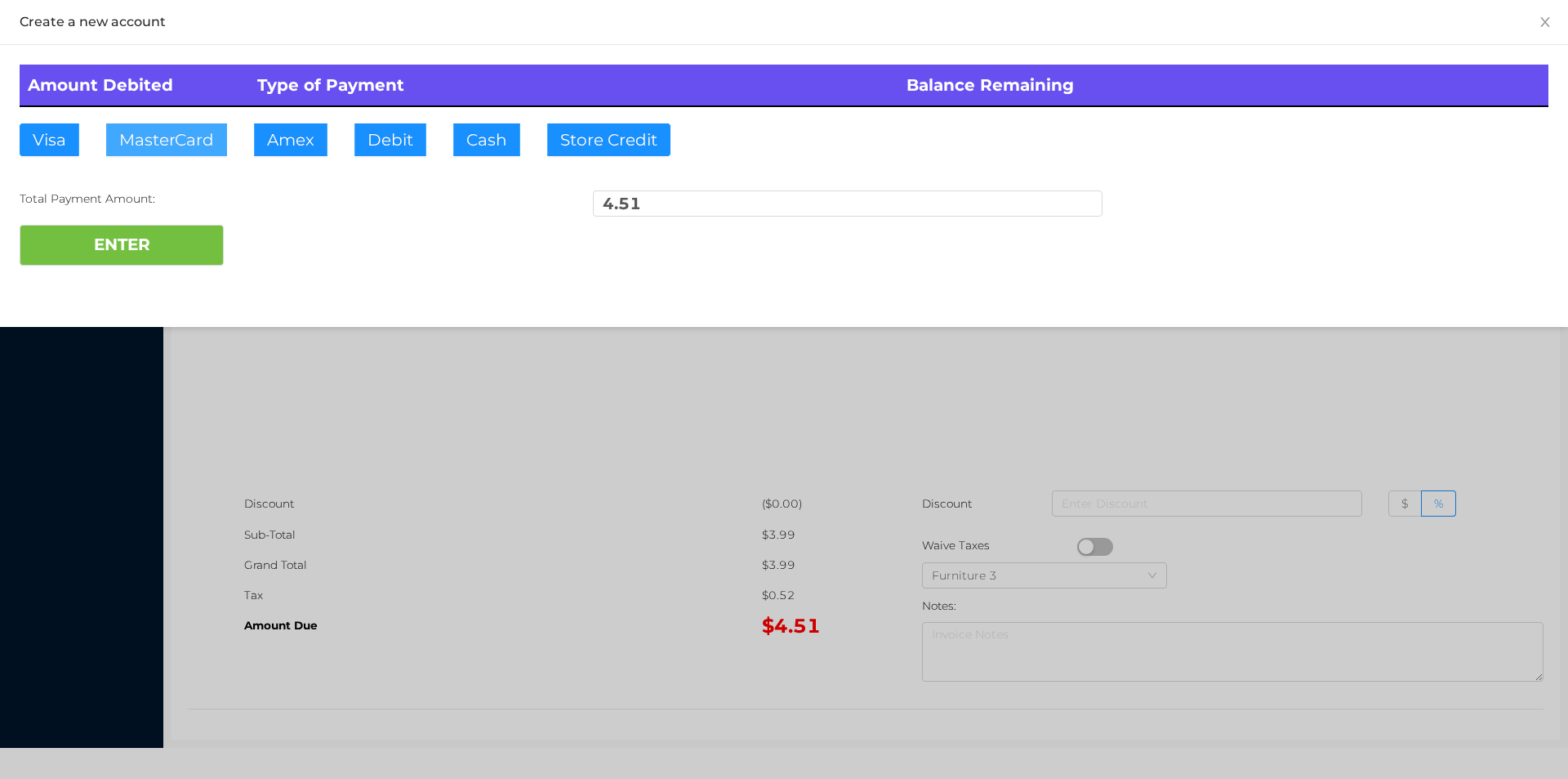
click at [169, 143] on button "MasterCard" at bounding box center [167, 139] width 121 height 33
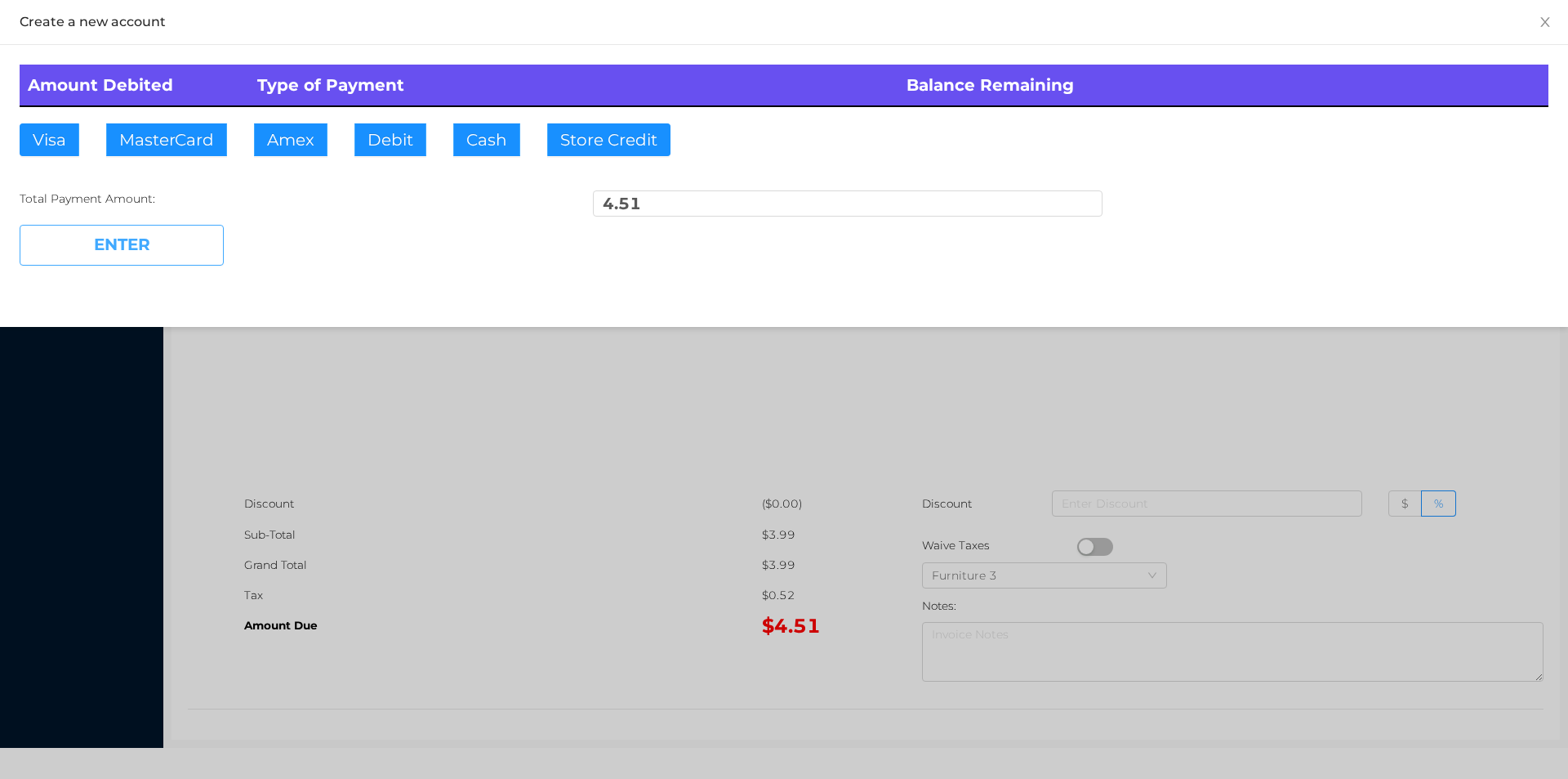
click at [136, 245] on button "ENTER" at bounding box center [122, 245] width 204 height 41
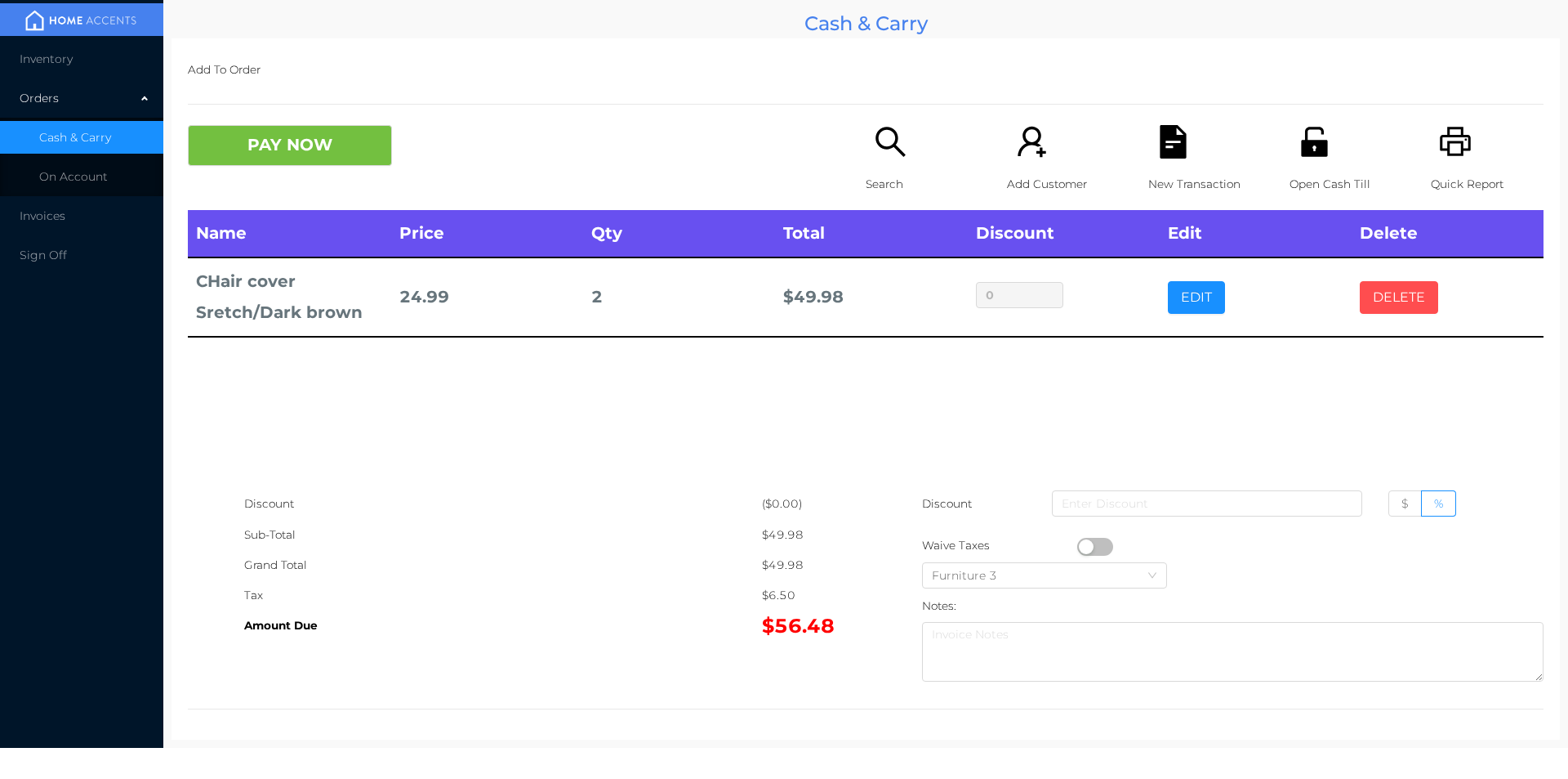
click at [1384, 296] on button "DELETE" at bounding box center [1399, 297] width 78 height 33
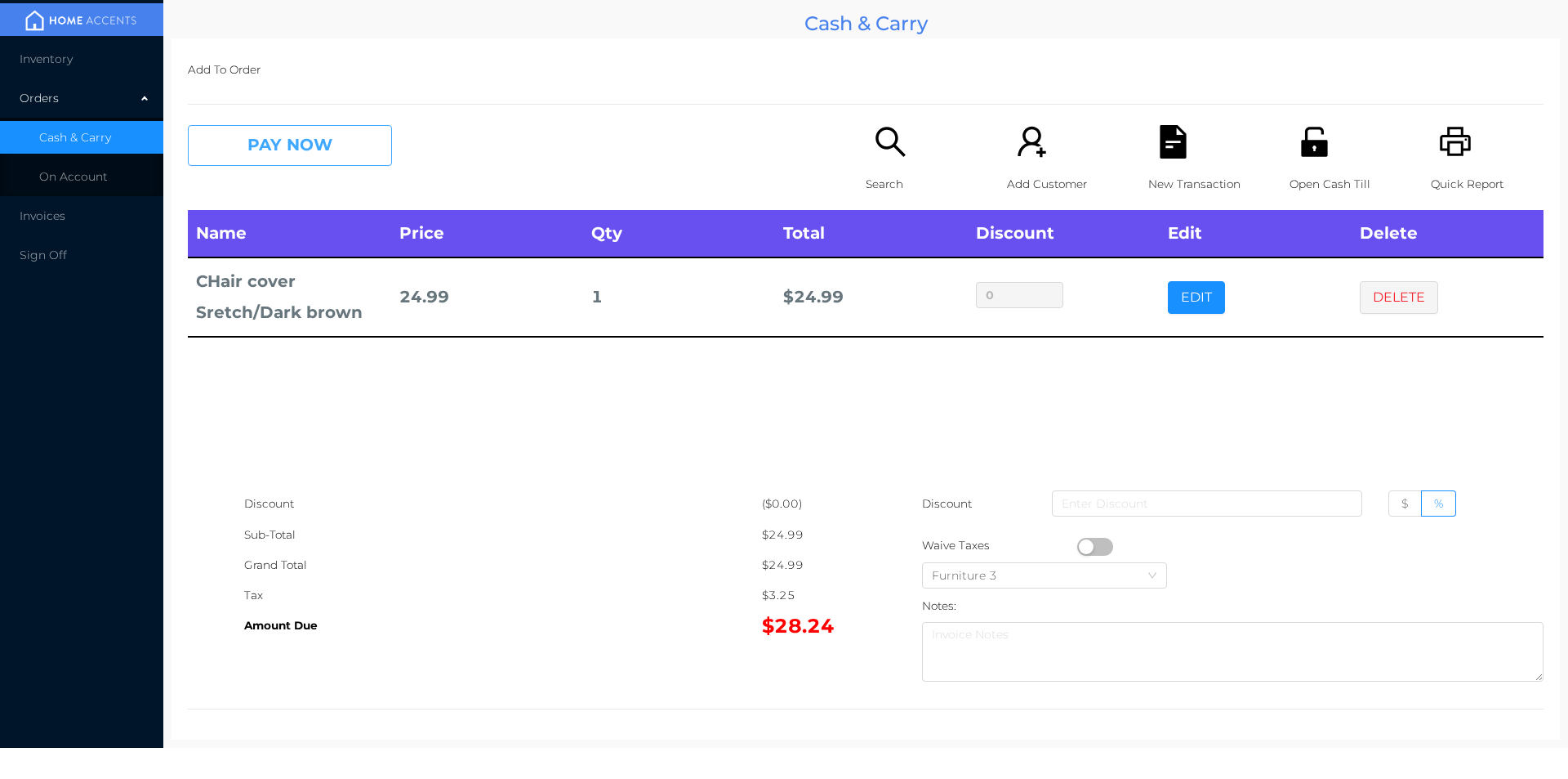
click at [310, 140] on button "PAY NOW" at bounding box center [290, 146] width 204 height 41
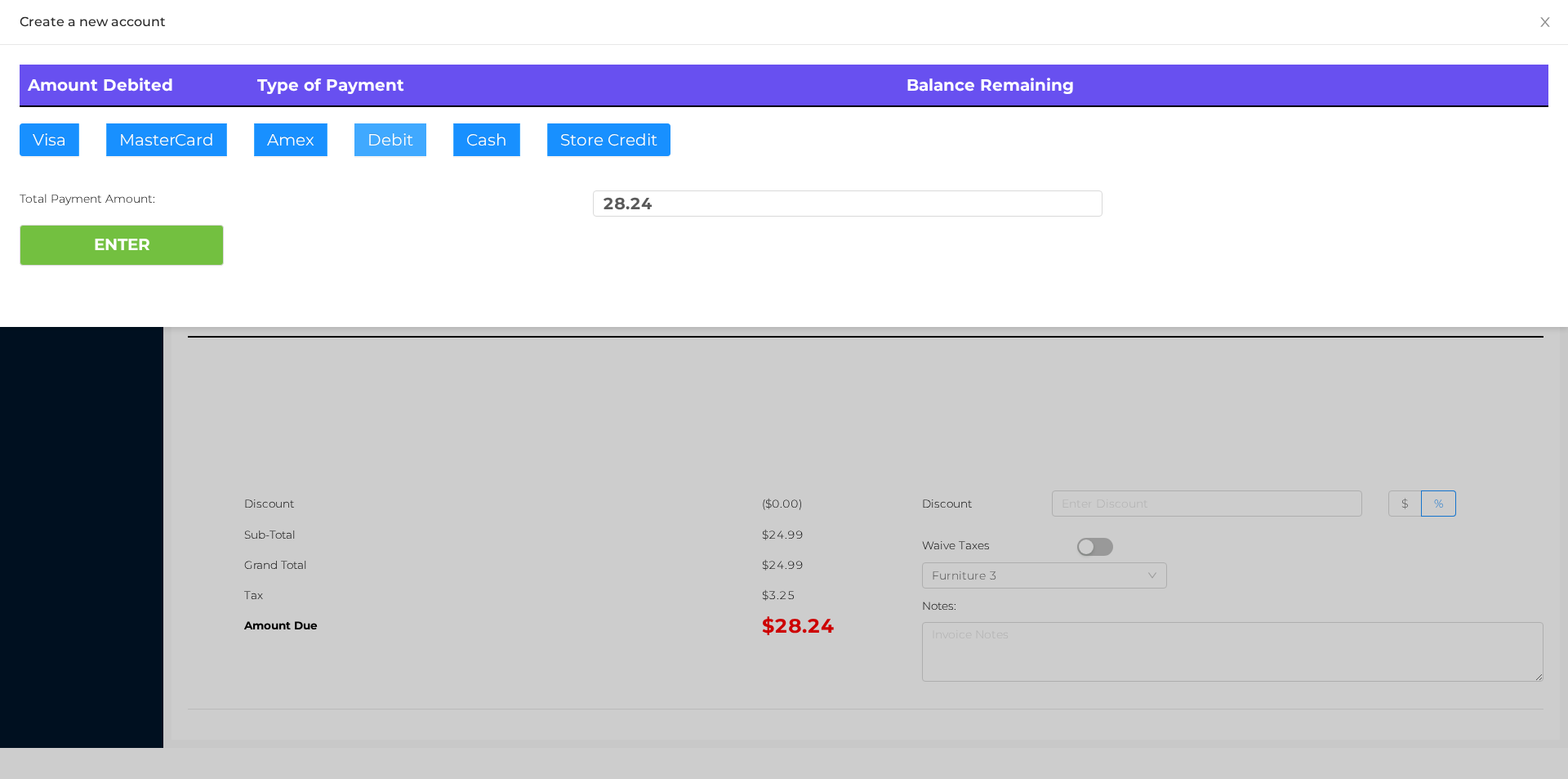
click at [396, 141] on button "Debit" at bounding box center [390, 139] width 72 height 33
click at [169, 240] on button "ENTER" at bounding box center [122, 245] width 204 height 41
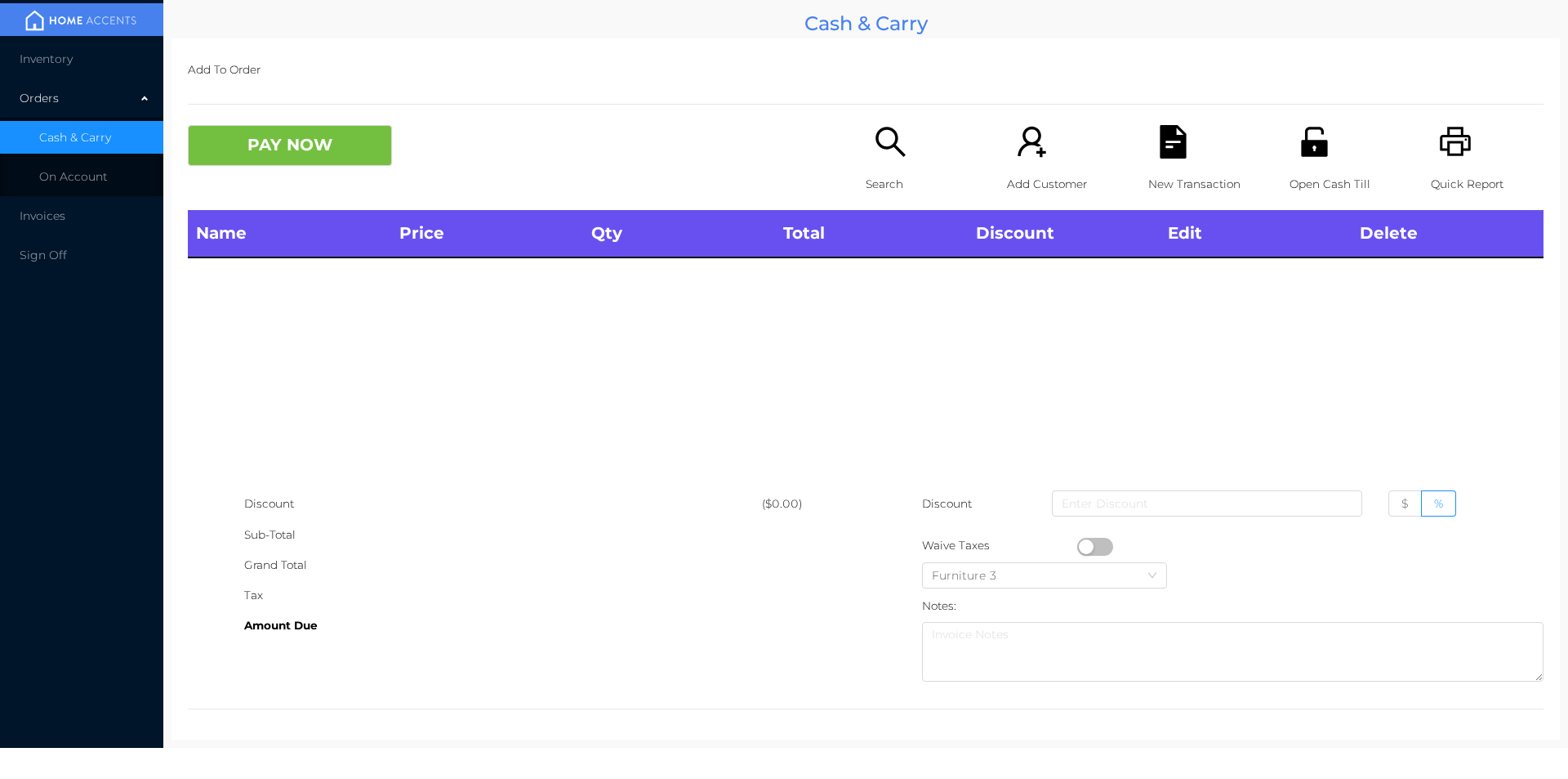
click at [887, 145] on icon "icon: search" at bounding box center [890, 141] width 29 height 29
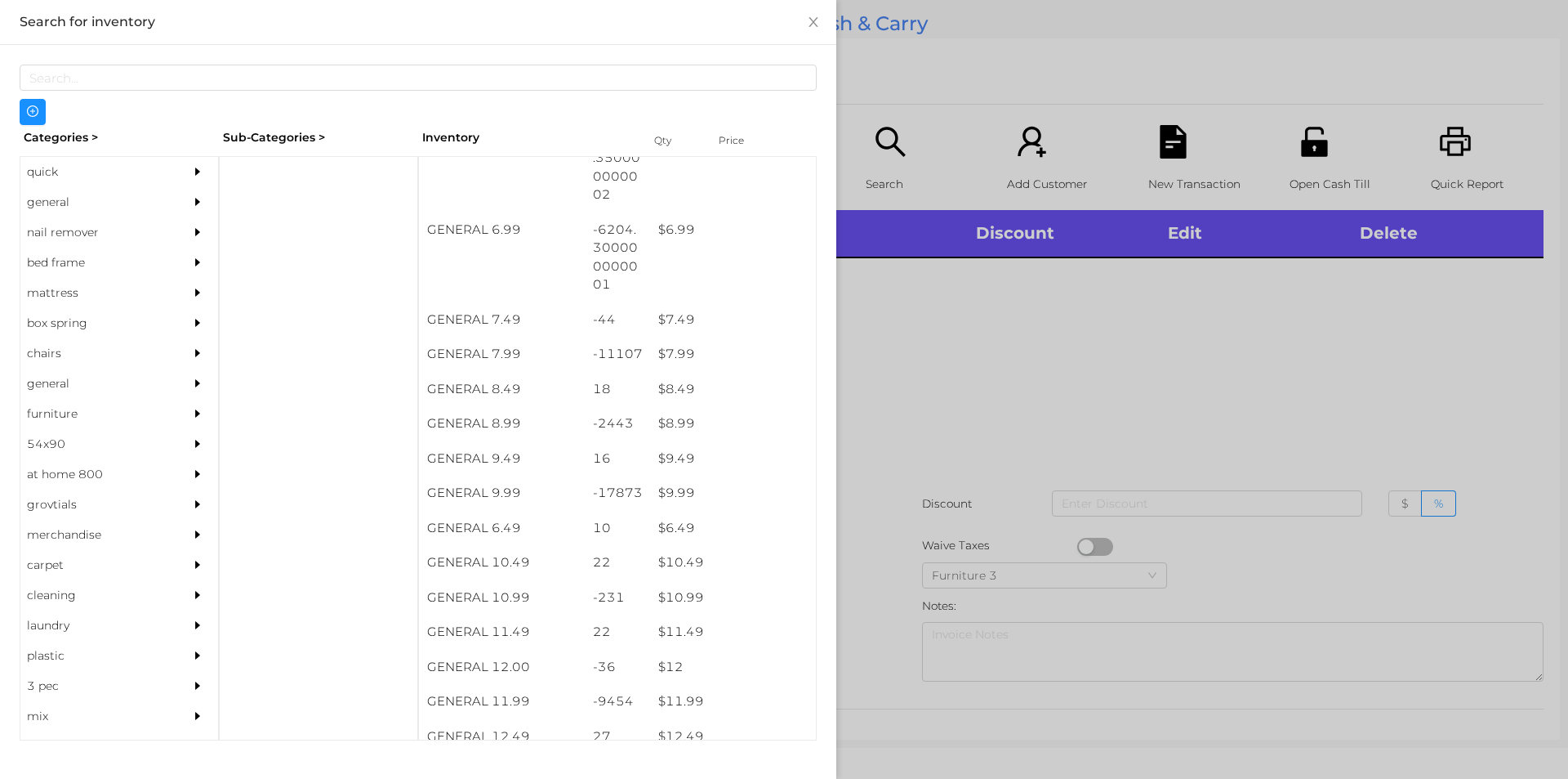
scroll to position [692, 0]
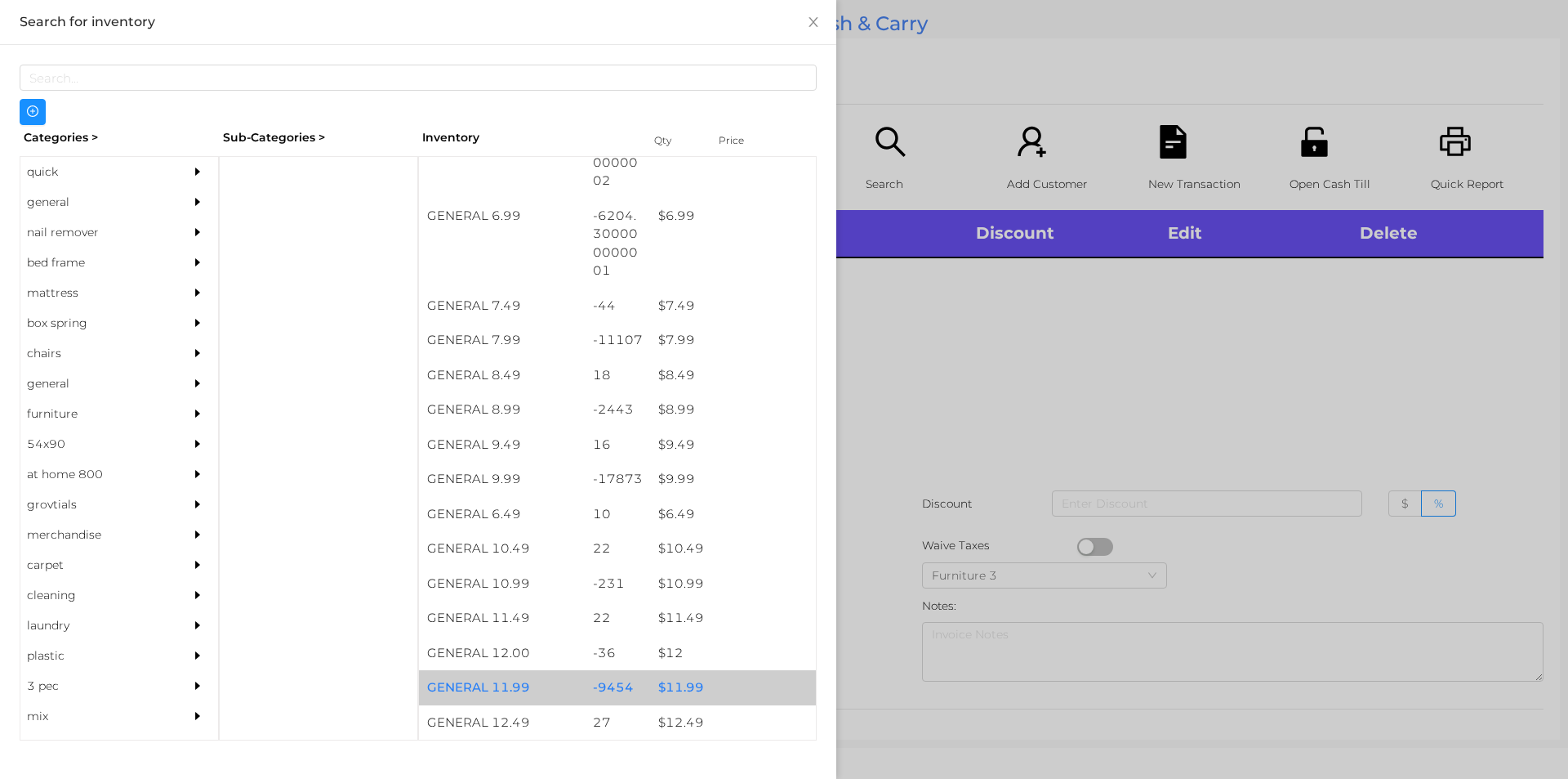
click at [694, 686] on div "$ 11.99" at bounding box center [733, 688] width 166 height 35
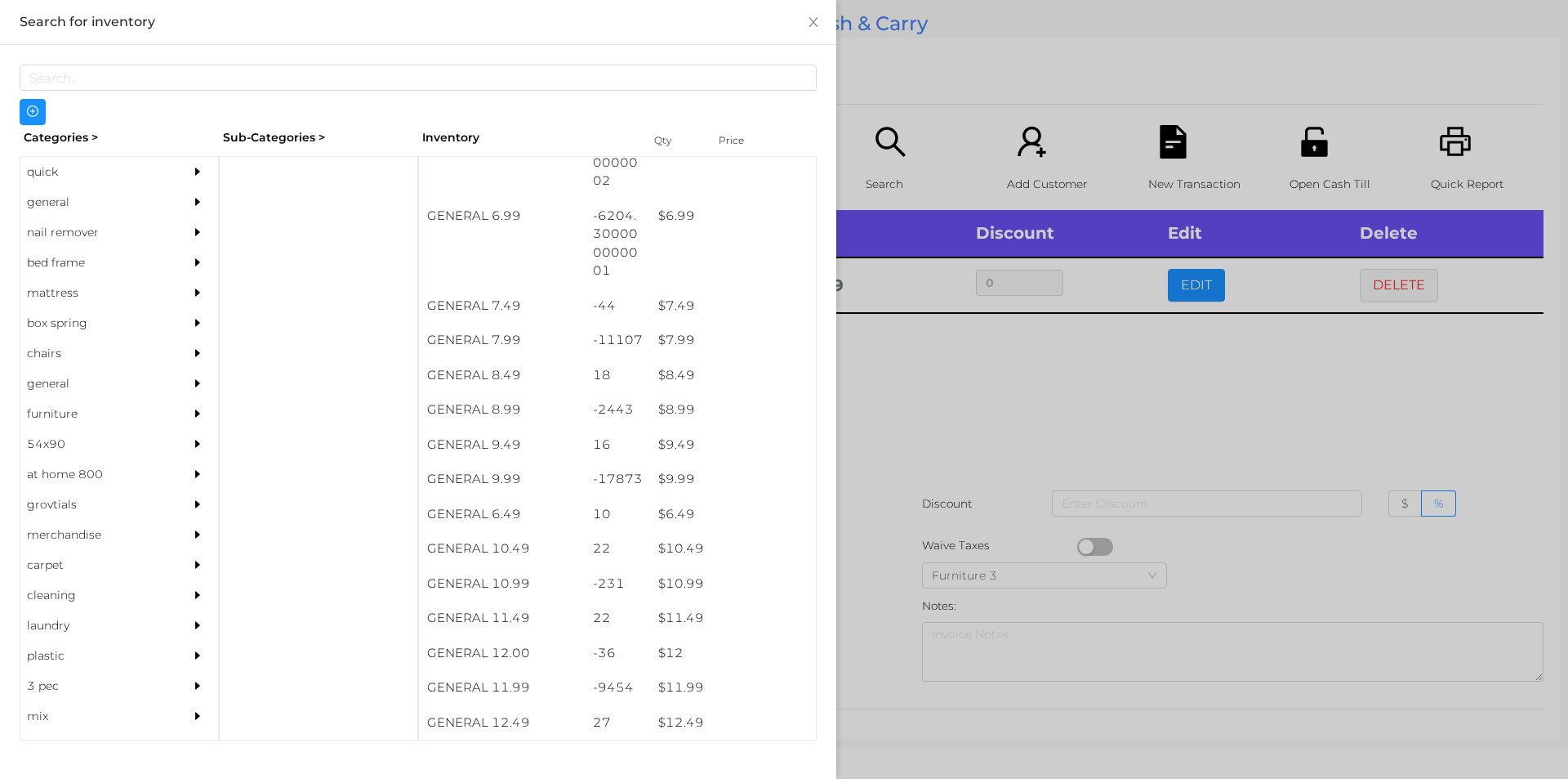
click at [1003, 402] on div at bounding box center [784, 390] width 1568 height 779
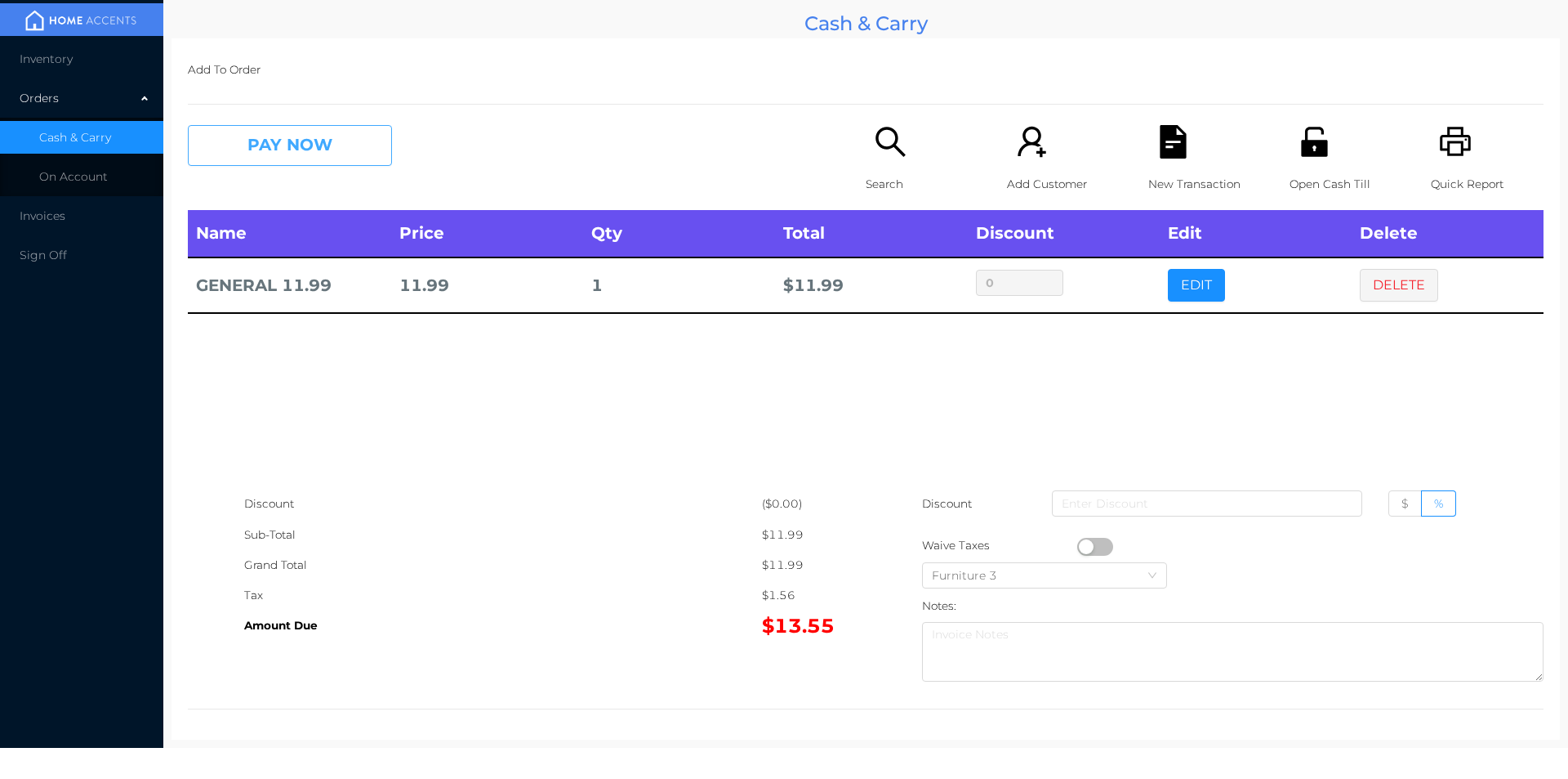
click at [349, 132] on button "PAY NOW" at bounding box center [290, 146] width 204 height 41
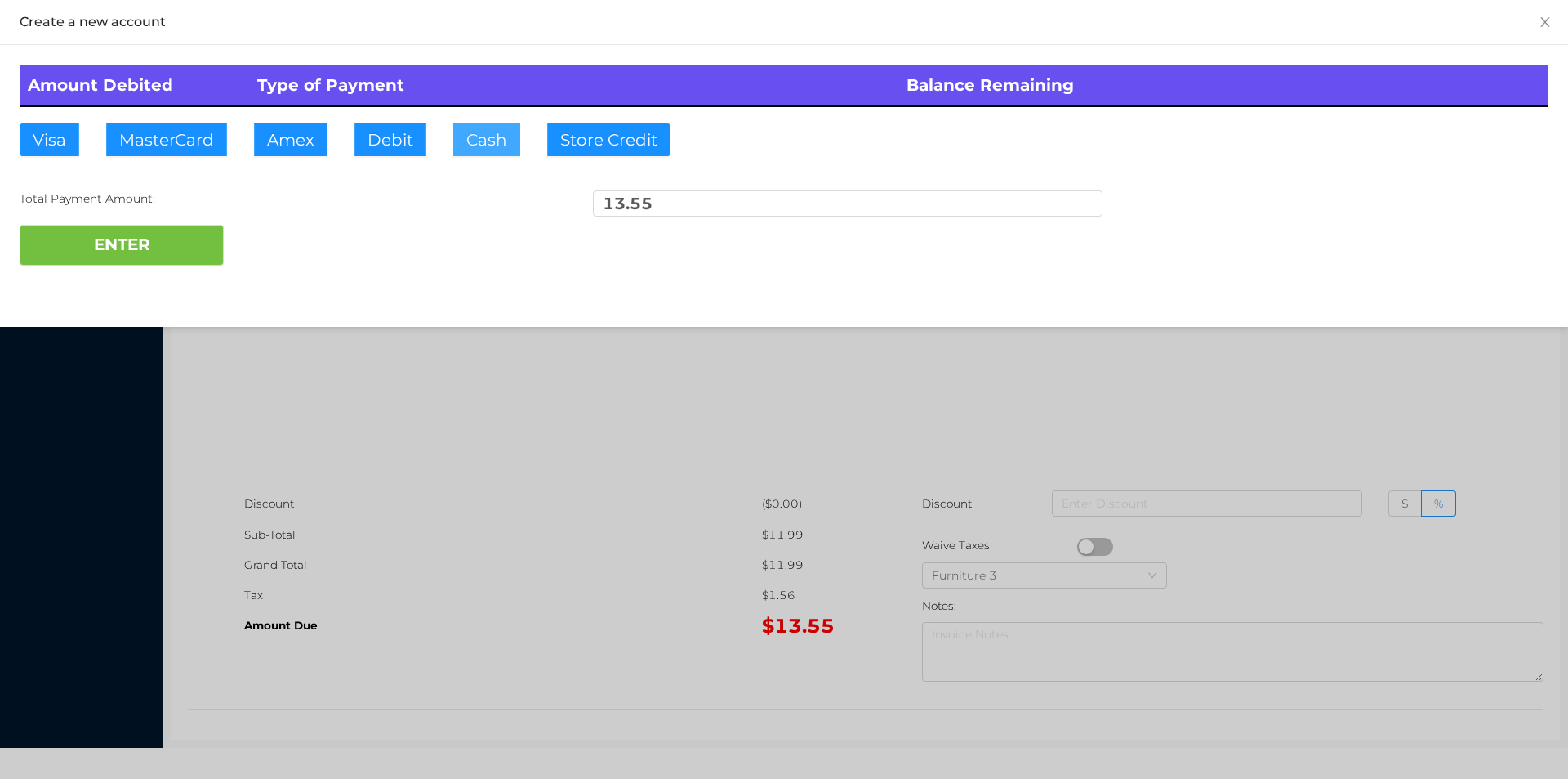
click at [487, 138] on button "Cash" at bounding box center [487, 139] width 67 height 33
type input "14"
click at [144, 233] on button "ENTER" at bounding box center [122, 245] width 204 height 41
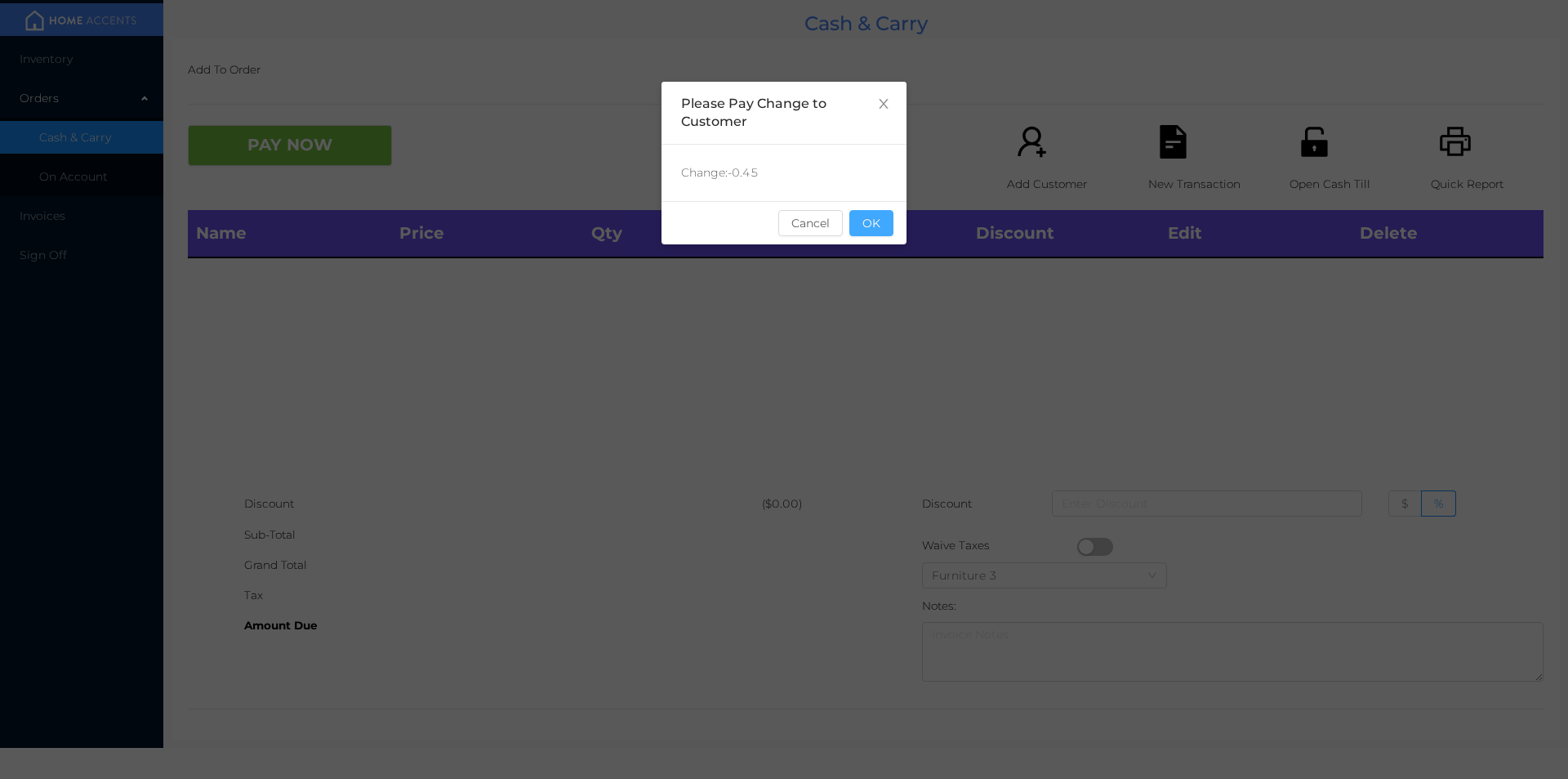
click at [855, 232] on button "OK" at bounding box center [872, 223] width 44 height 26
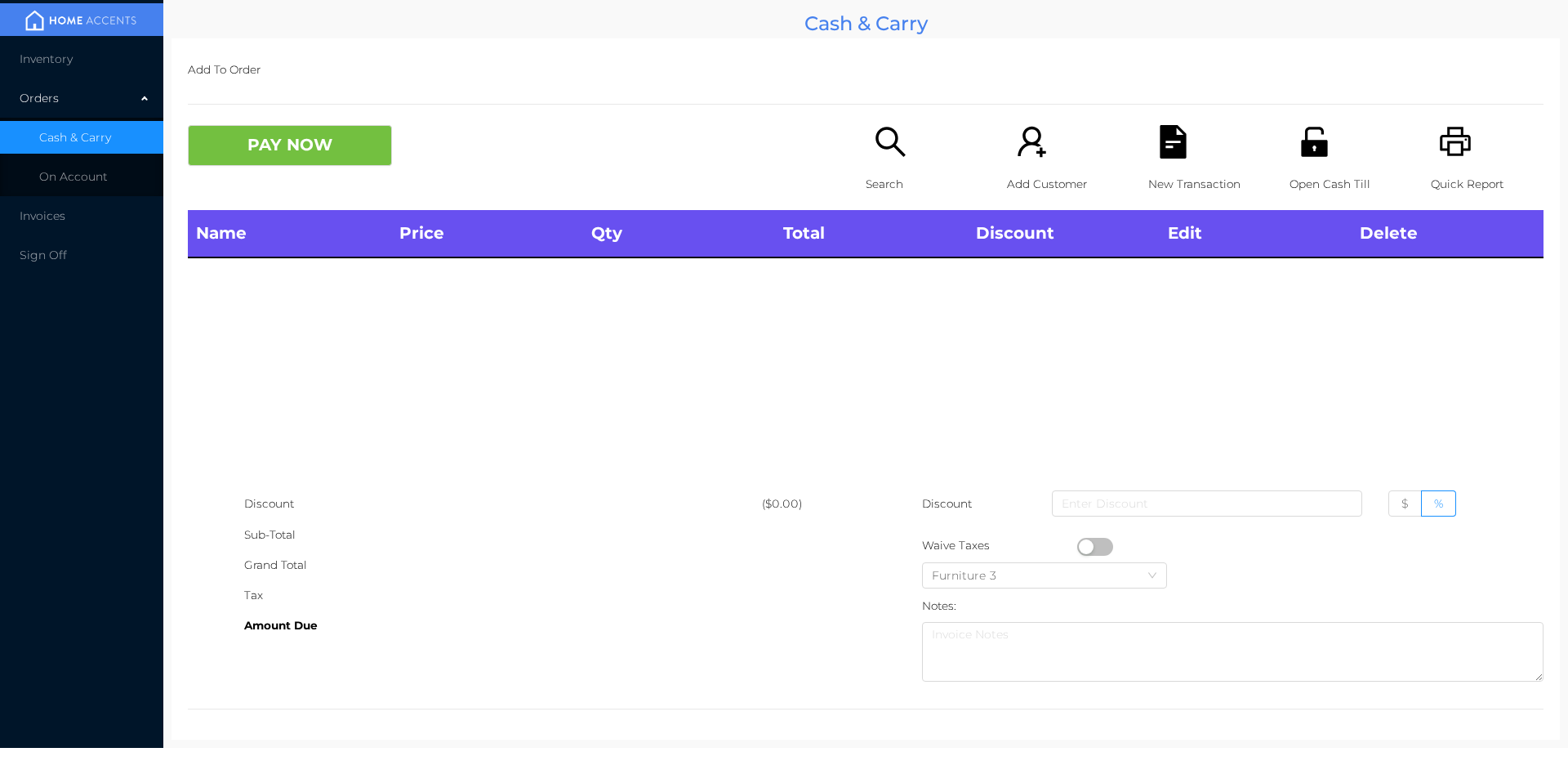
click at [892, 175] on p "Search" at bounding box center [921, 185] width 113 height 30
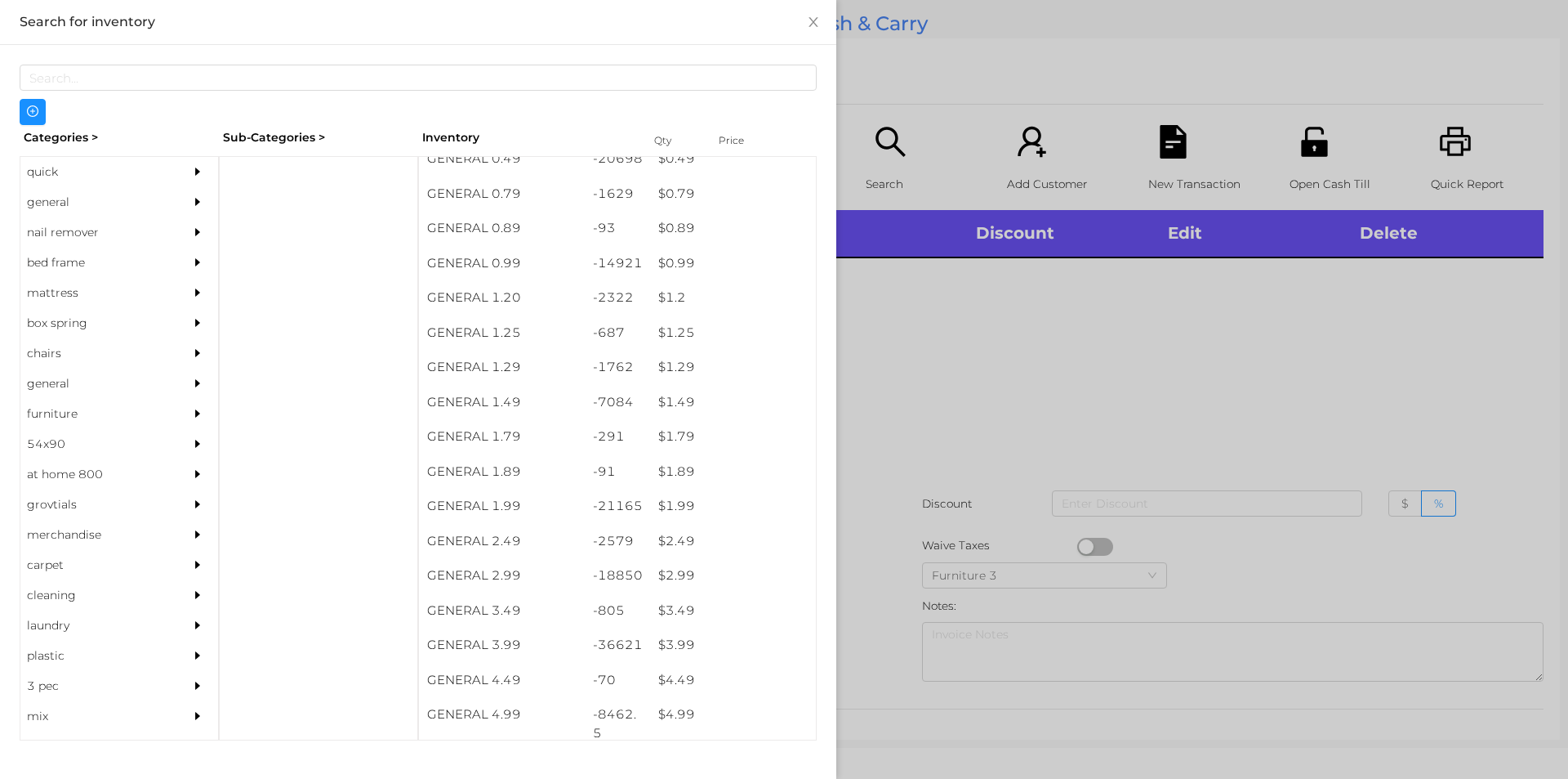
scroll to position [27, 0]
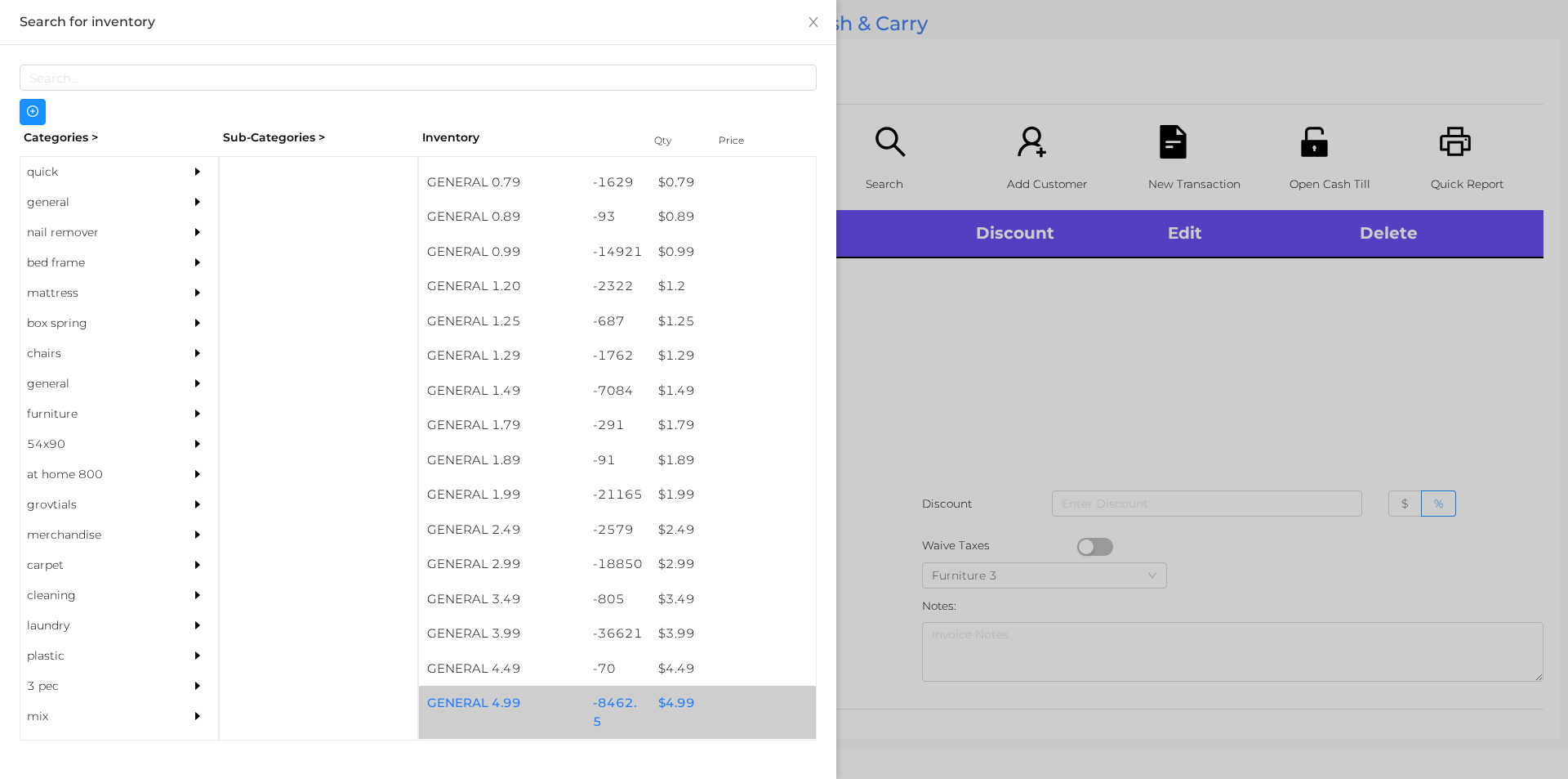
click at [674, 694] on div "$ 4.99" at bounding box center [733, 704] width 166 height 35
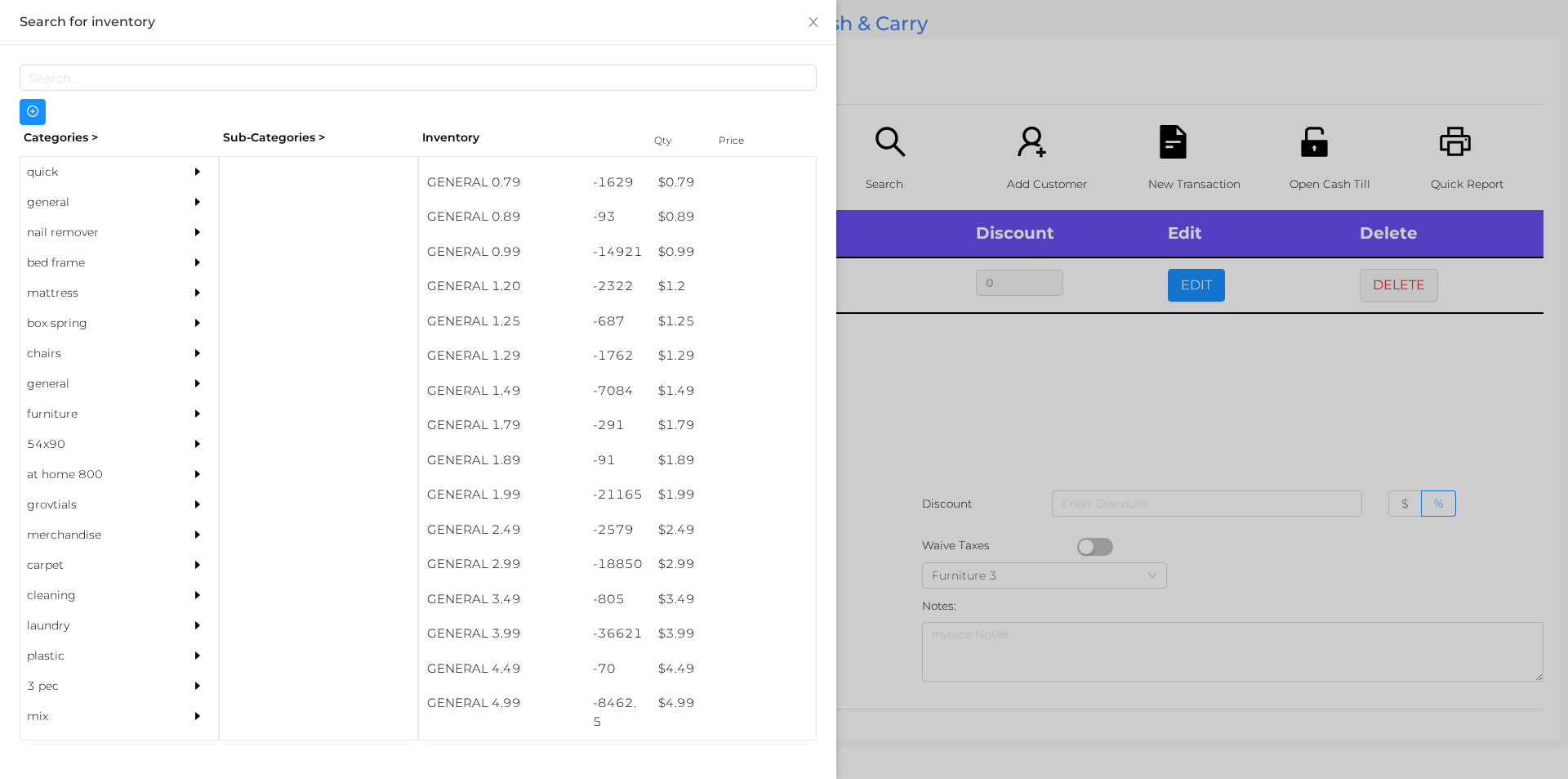
click at [873, 657] on div at bounding box center [784, 390] width 1568 height 779
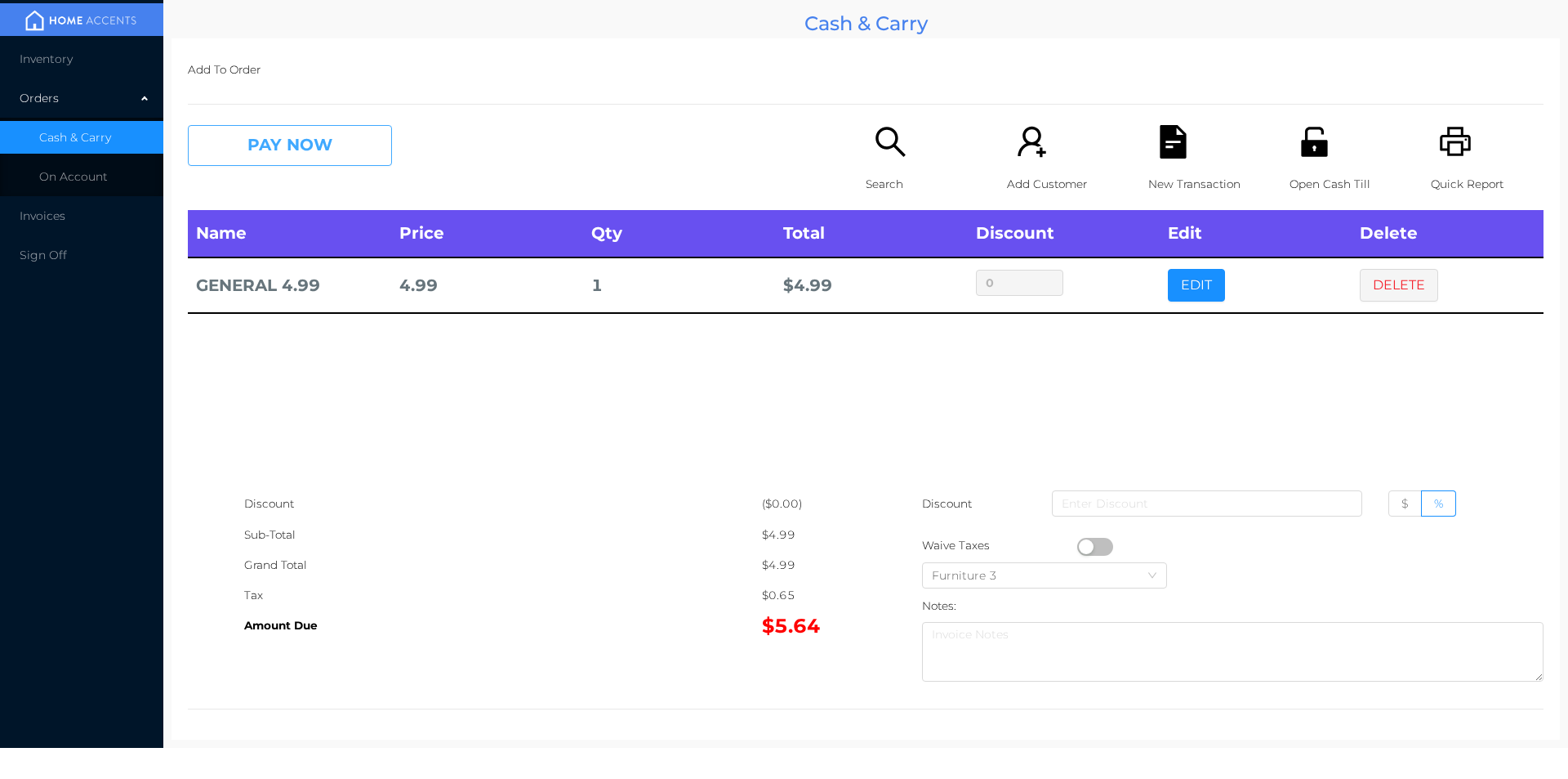
click at [311, 156] on button "PAY NOW" at bounding box center [290, 146] width 204 height 41
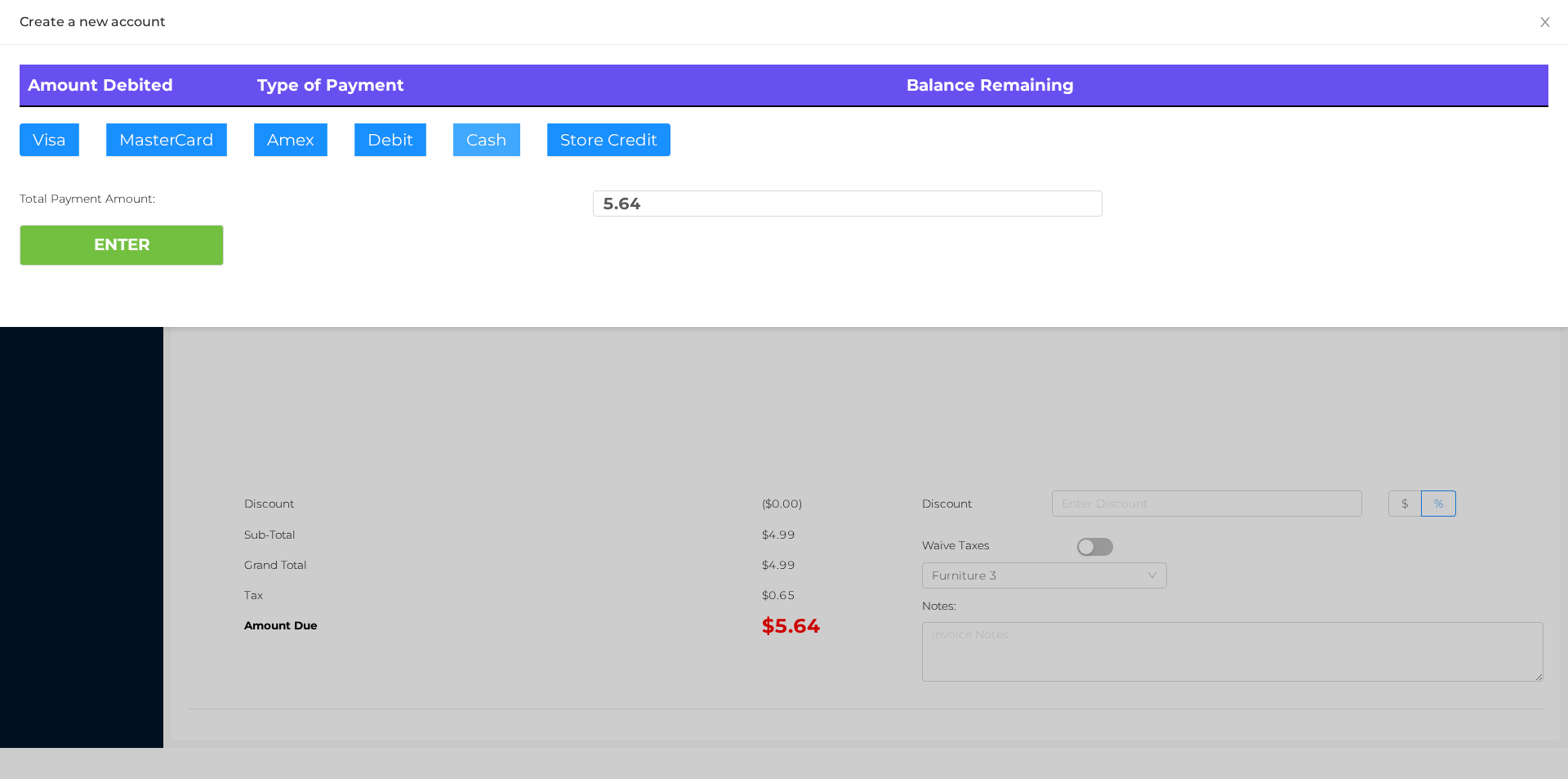
click at [489, 150] on button "Cash" at bounding box center [487, 139] width 67 height 33
type input "6."
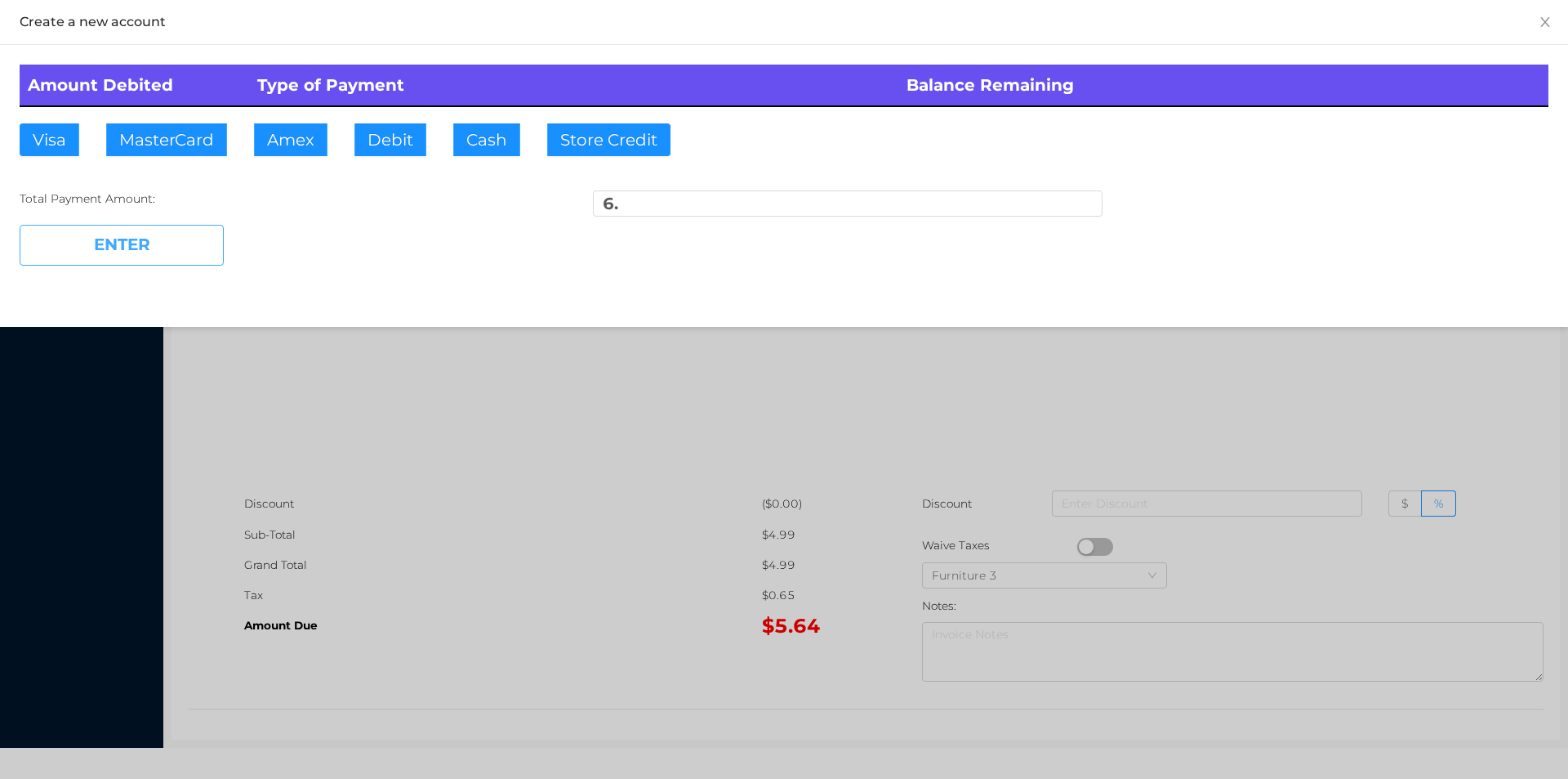
click at [182, 229] on button "ENTER" at bounding box center [122, 245] width 204 height 41
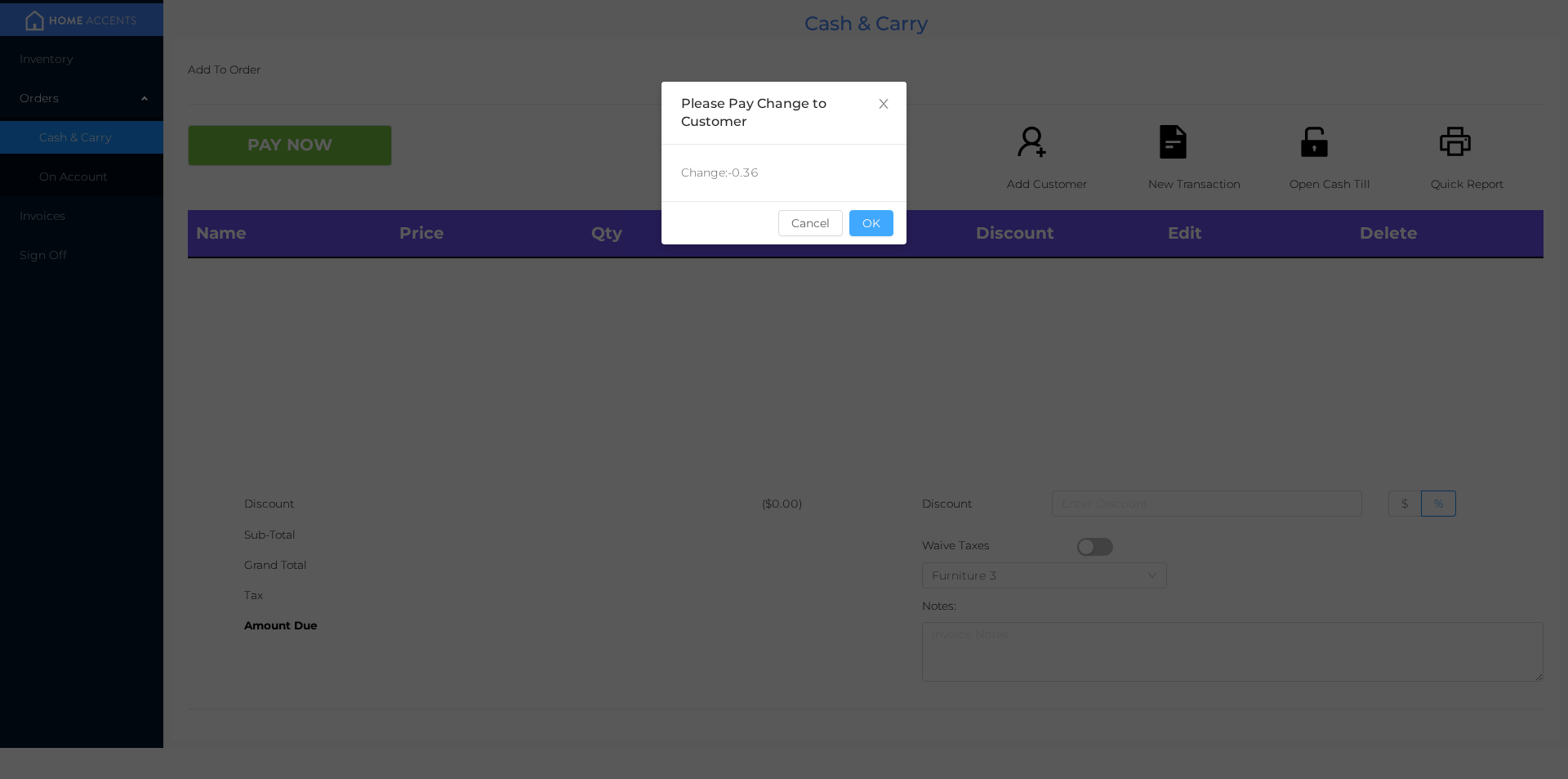
click at [892, 232] on button "OK" at bounding box center [872, 223] width 44 height 26
click at [898, 261] on div "Name Price Qty Total Discount Edit Delete" at bounding box center [866, 350] width 1356 height 279
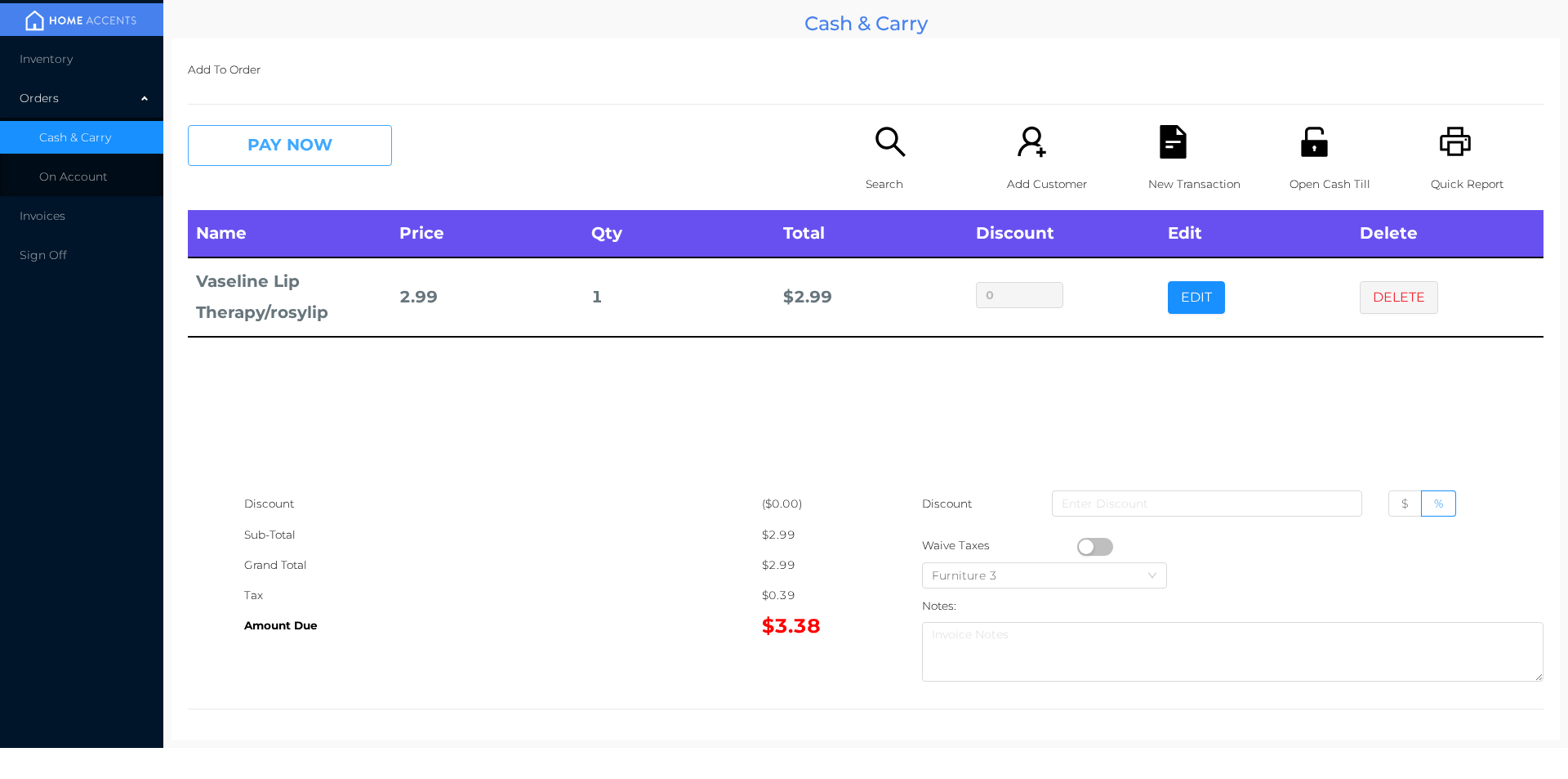
click at [326, 147] on button "PAY NOW" at bounding box center [290, 146] width 204 height 41
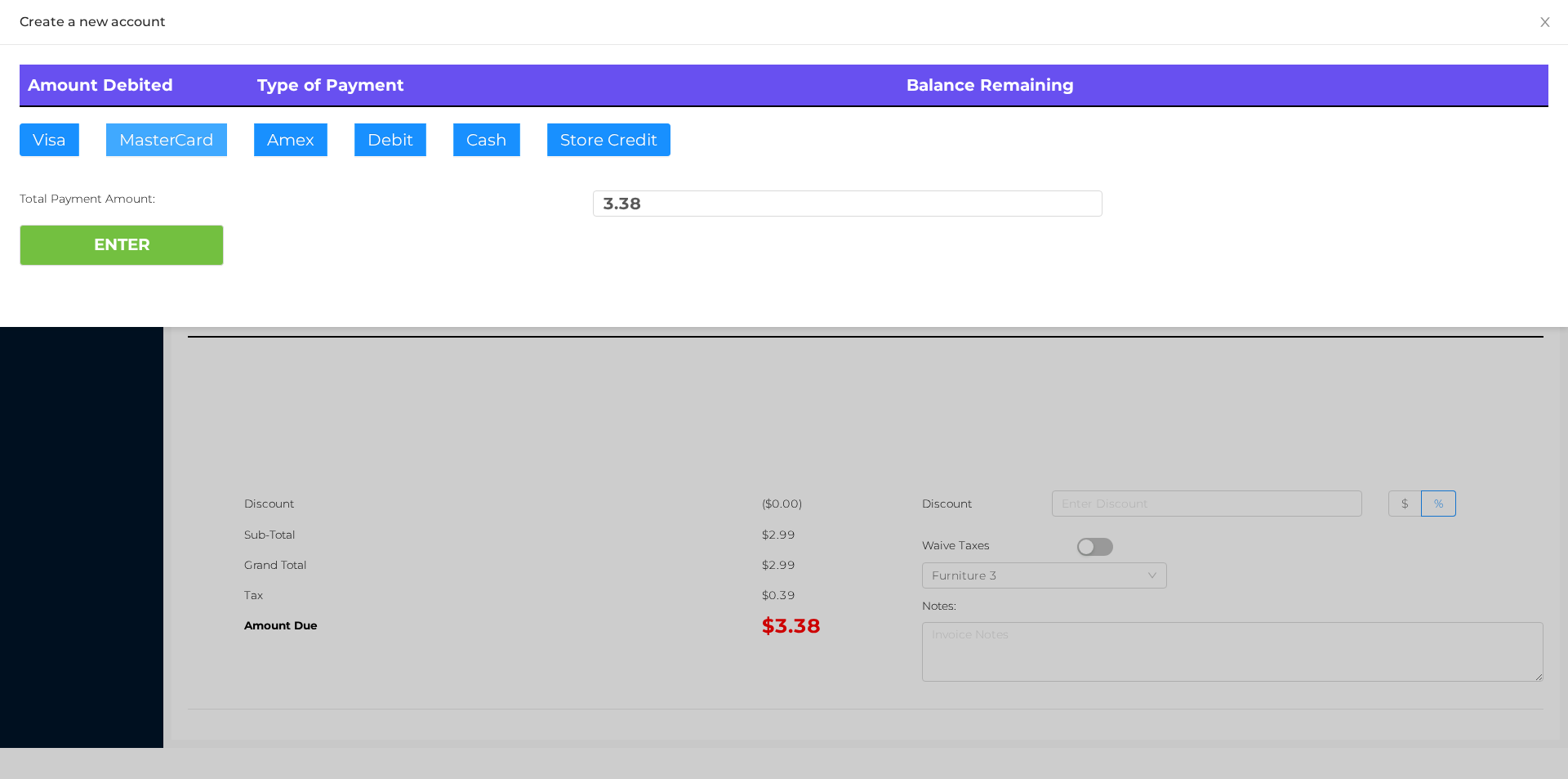
click at [182, 137] on button "MasterCard" at bounding box center [167, 139] width 121 height 33
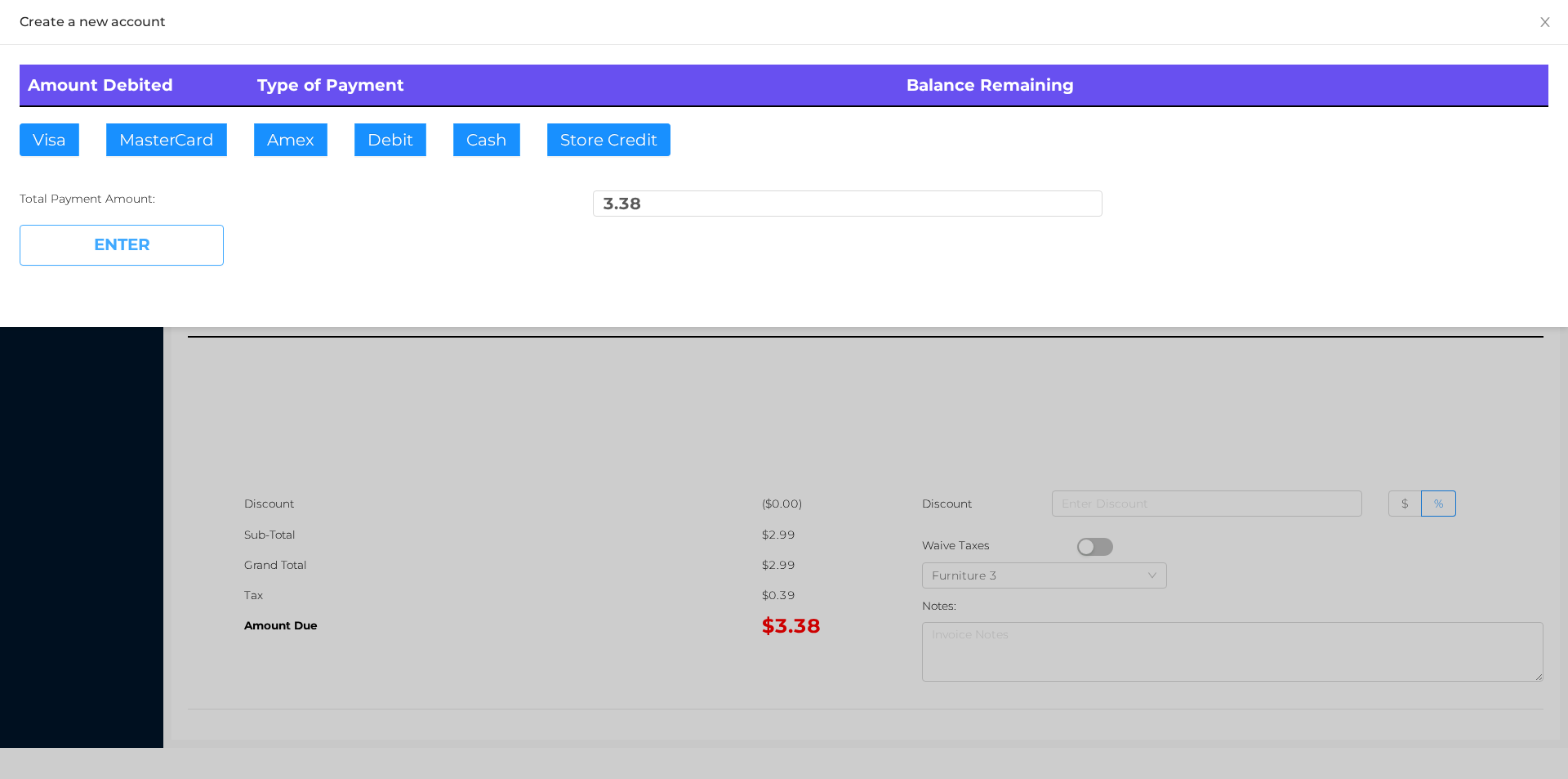
click at [142, 256] on button "ENTER" at bounding box center [122, 245] width 204 height 41
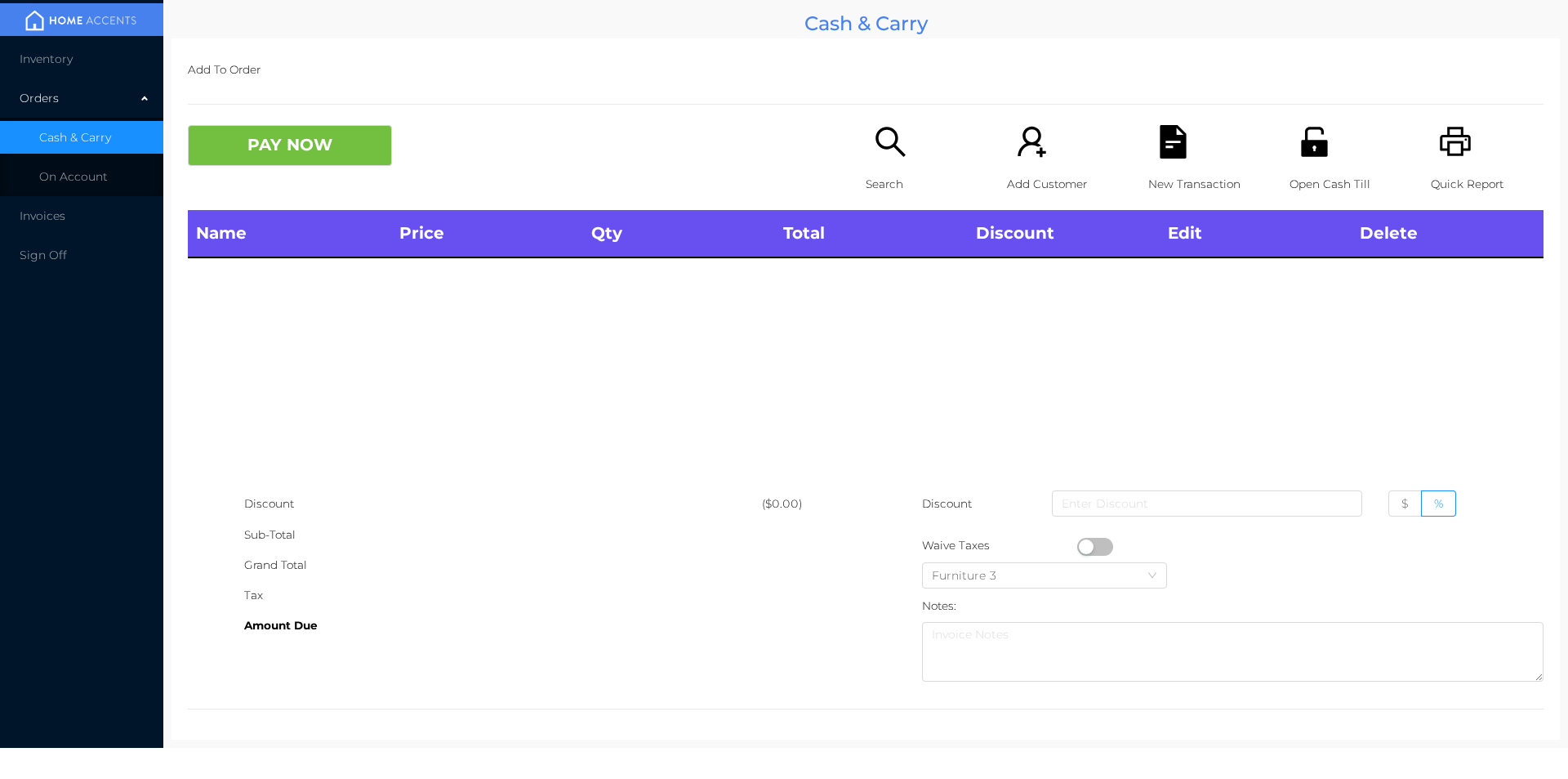
click at [875, 140] on icon "icon: search" at bounding box center [890, 141] width 29 height 29
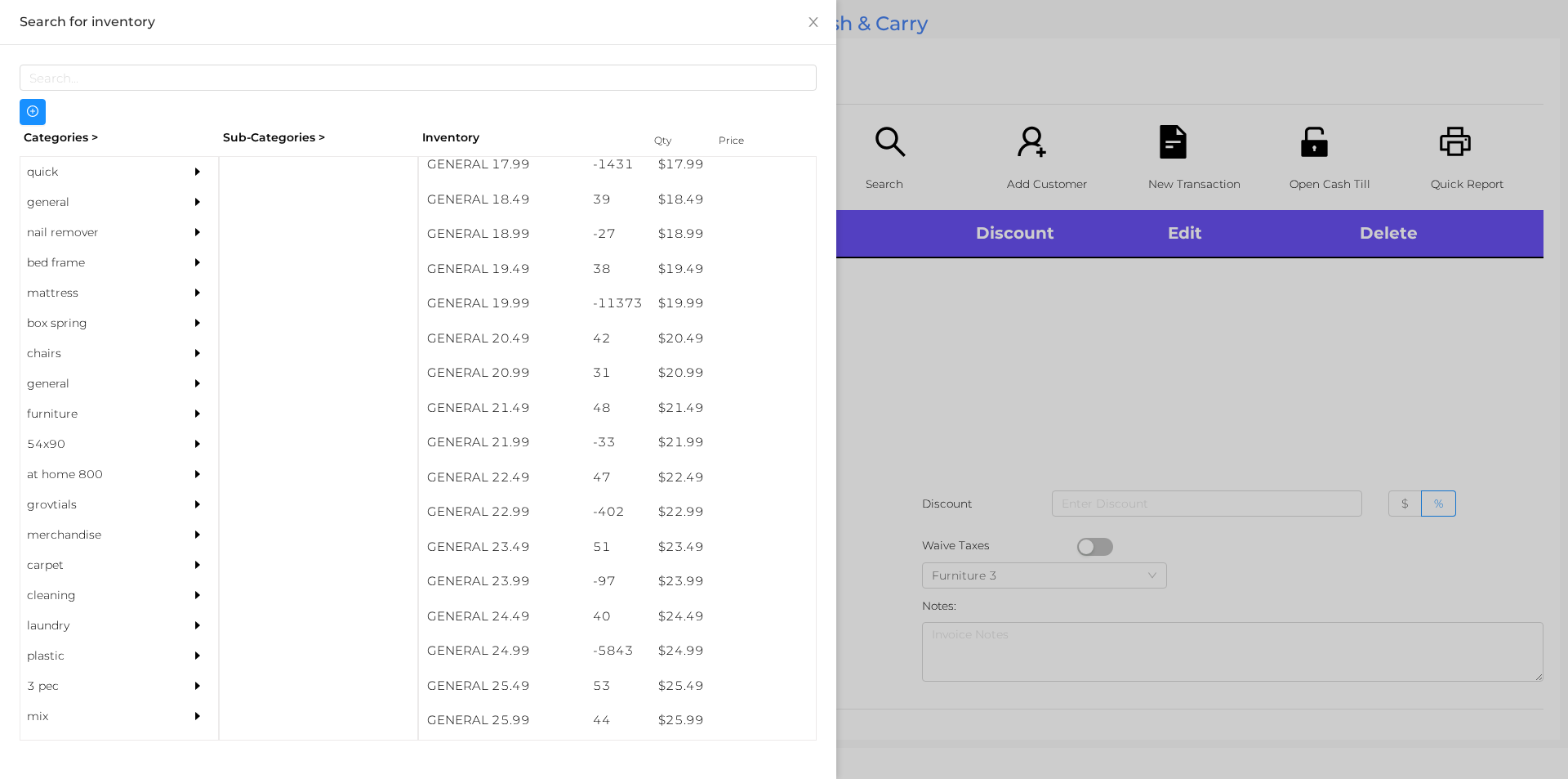
scroll to position [1650, 0]
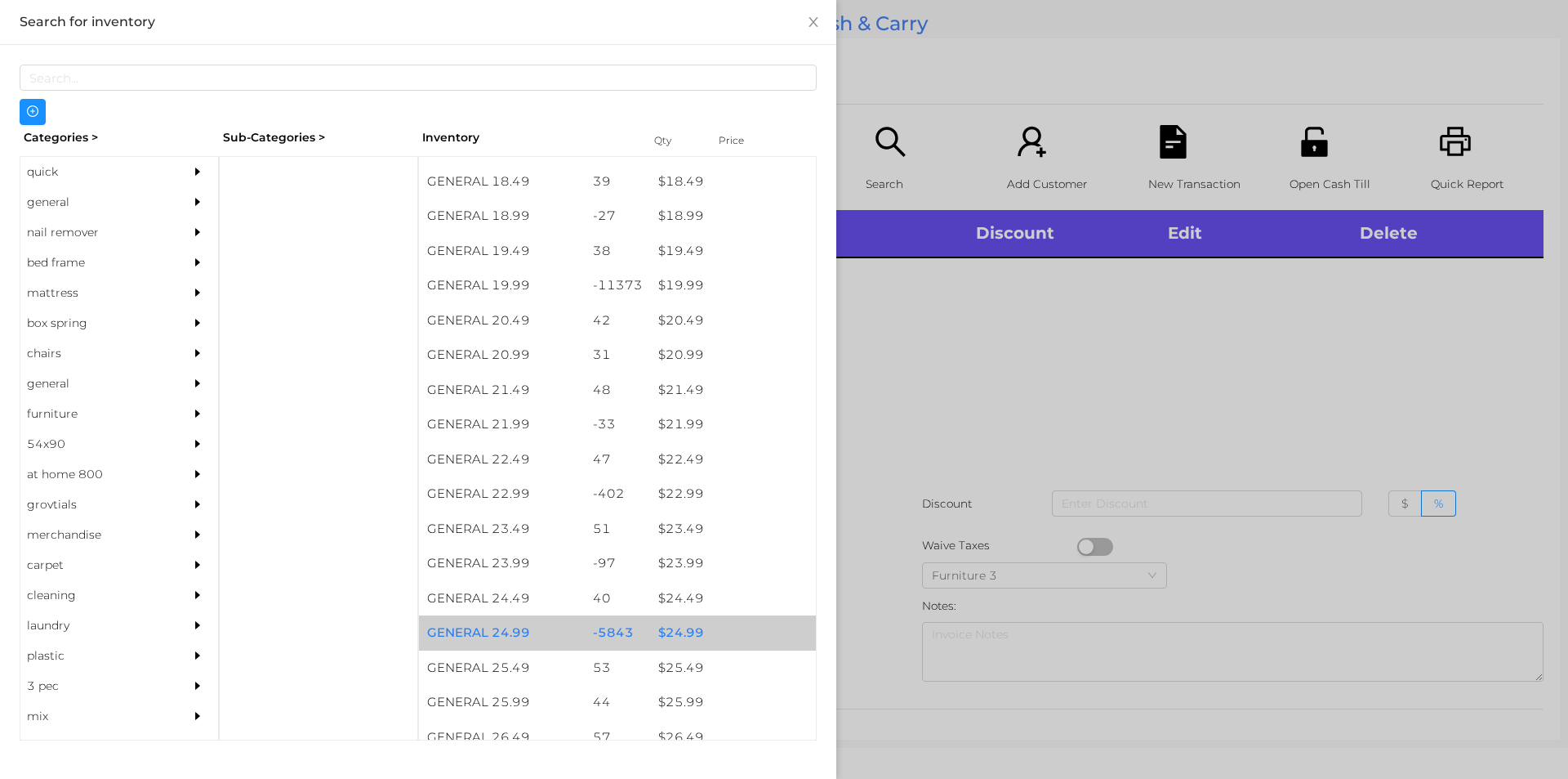
click at [689, 634] on div "$ 24.99" at bounding box center [733, 633] width 166 height 35
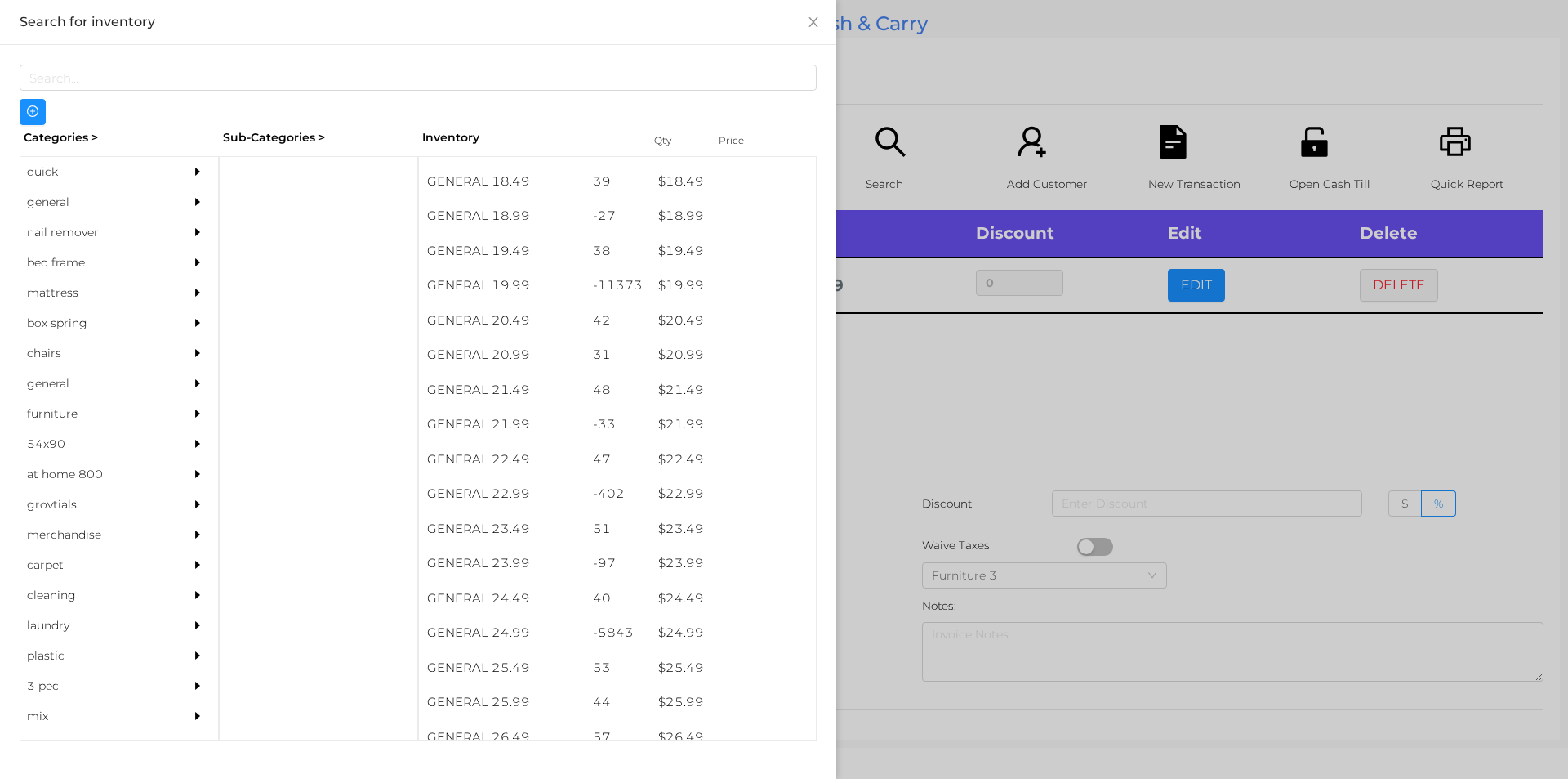
click at [1005, 420] on div at bounding box center [784, 390] width 1568 height 779
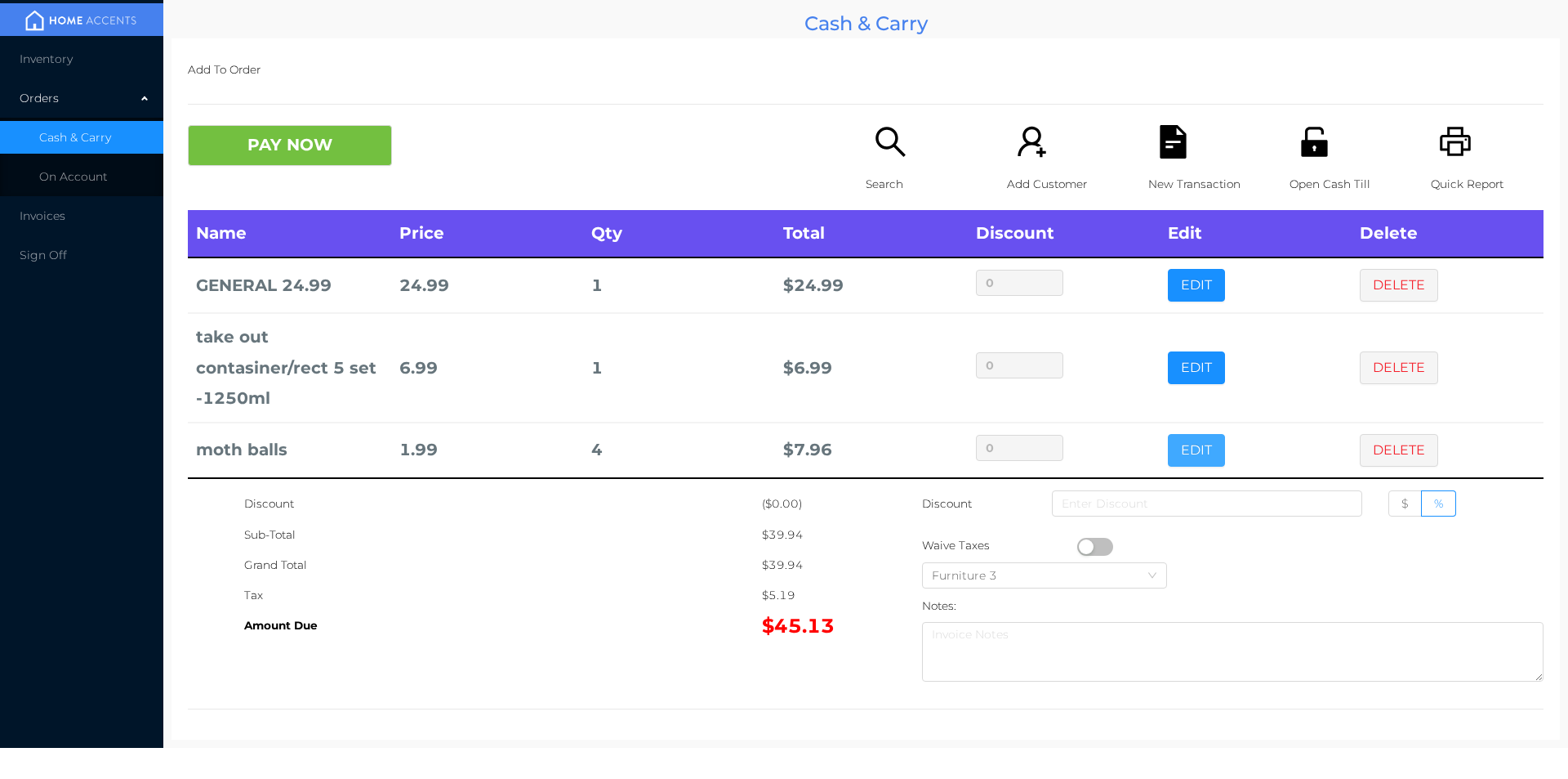
click at [1172, 450] on button "EDIT" at bounding box center [1196, 450] width 57 height 33
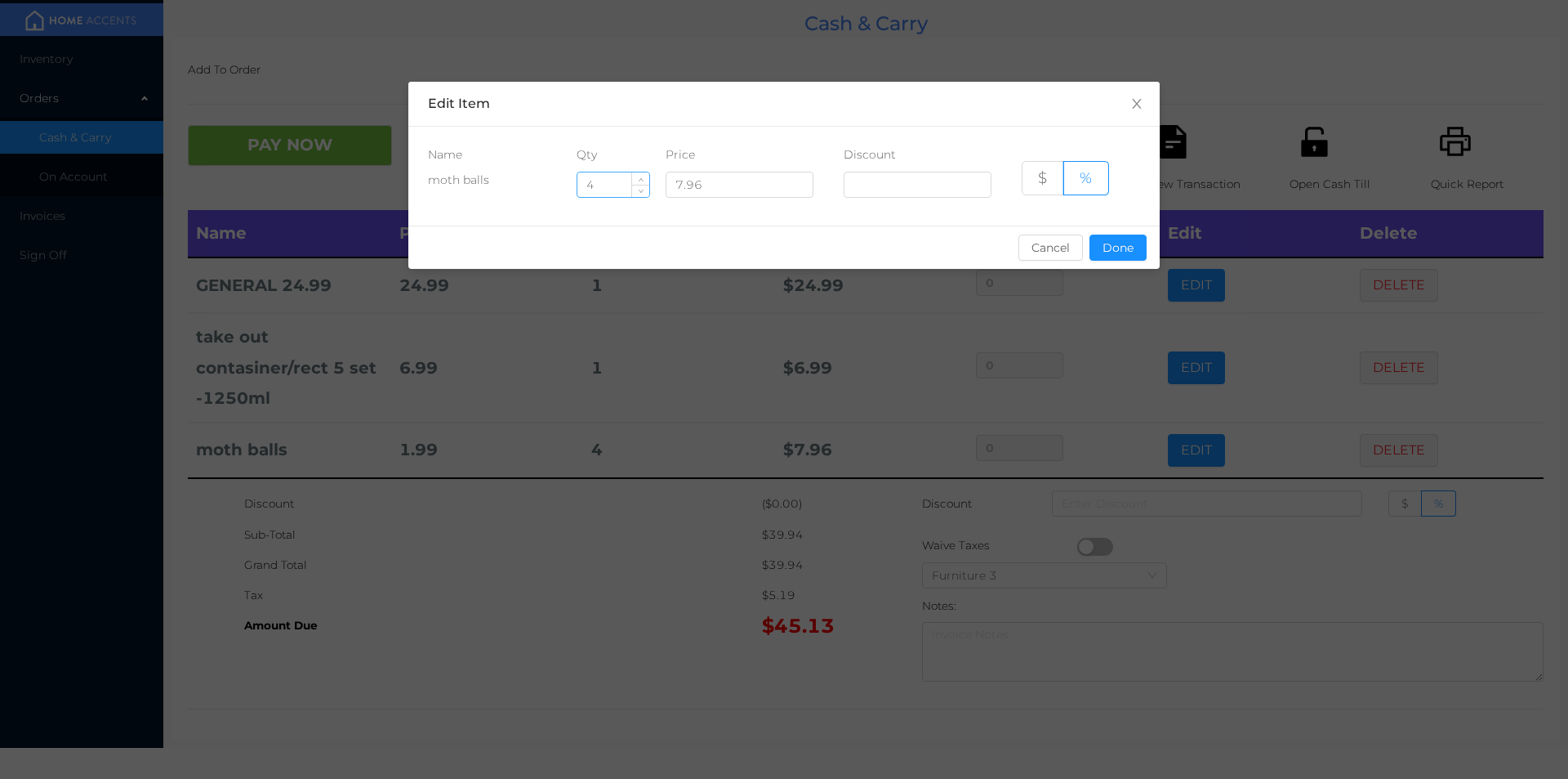
click at [620, 181] on input "4" at bounding box center [613, 185] width 72 height 25
type input "2"
click at [1133, 240] on button "Done" at bounding box center [1118, 247] width 57 height 26
type input "0%"
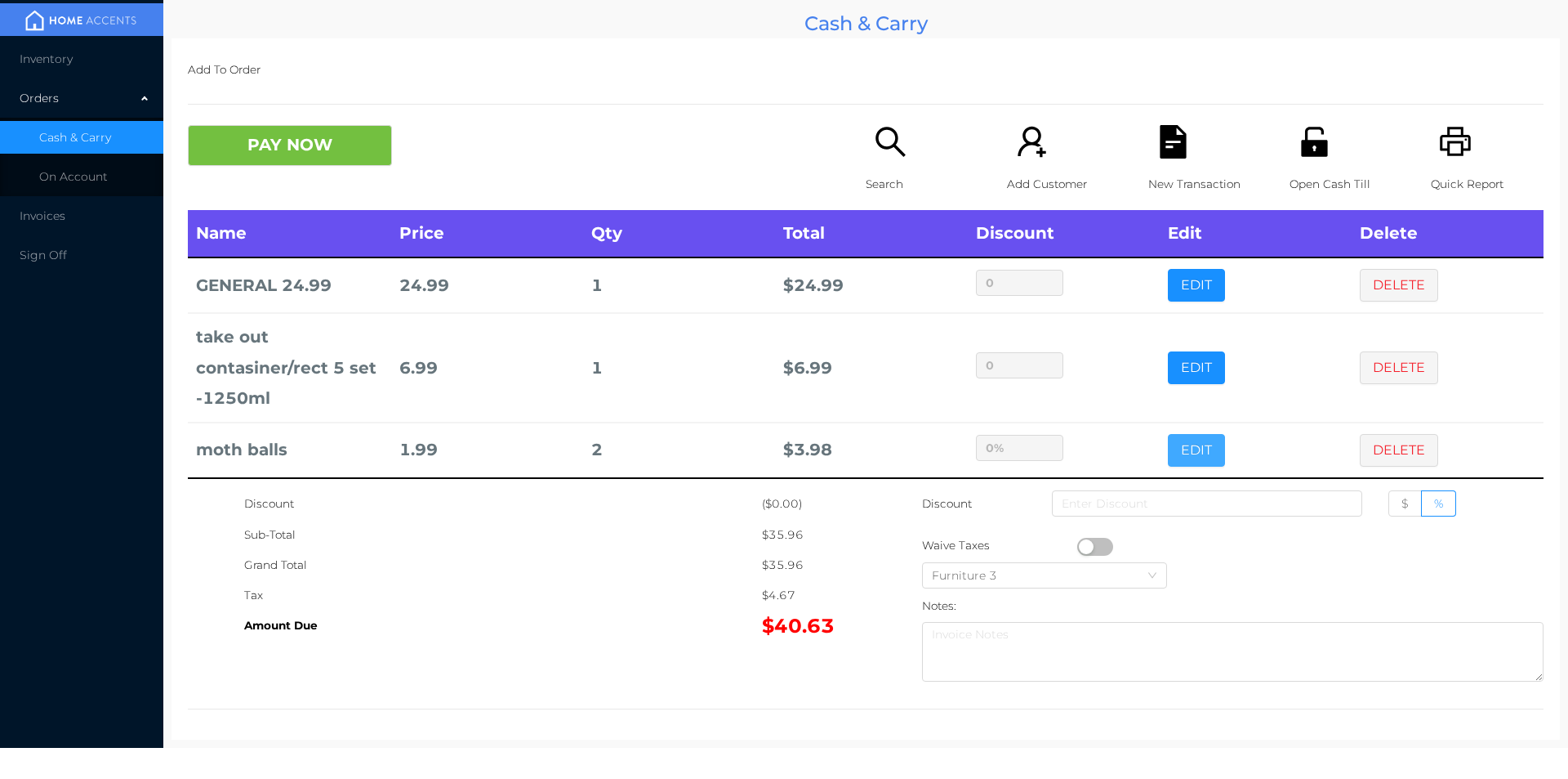
click at [1168, 434] on button "EDIT" at bounding box center [1196, 450] width 57 height 33
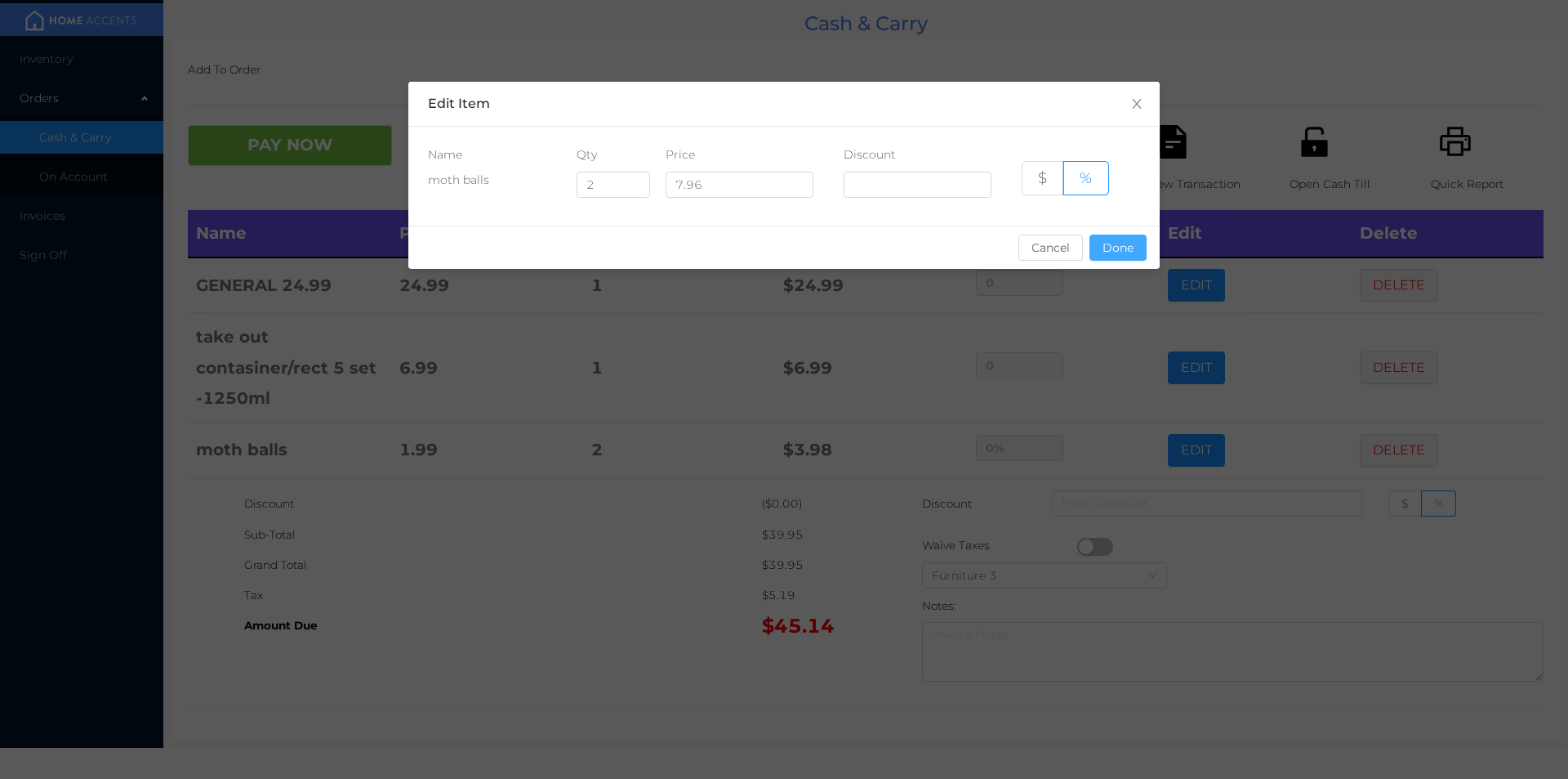
click at [1123, 247] on button "Done" at bounding box center [1118, 247] width 57 height 26
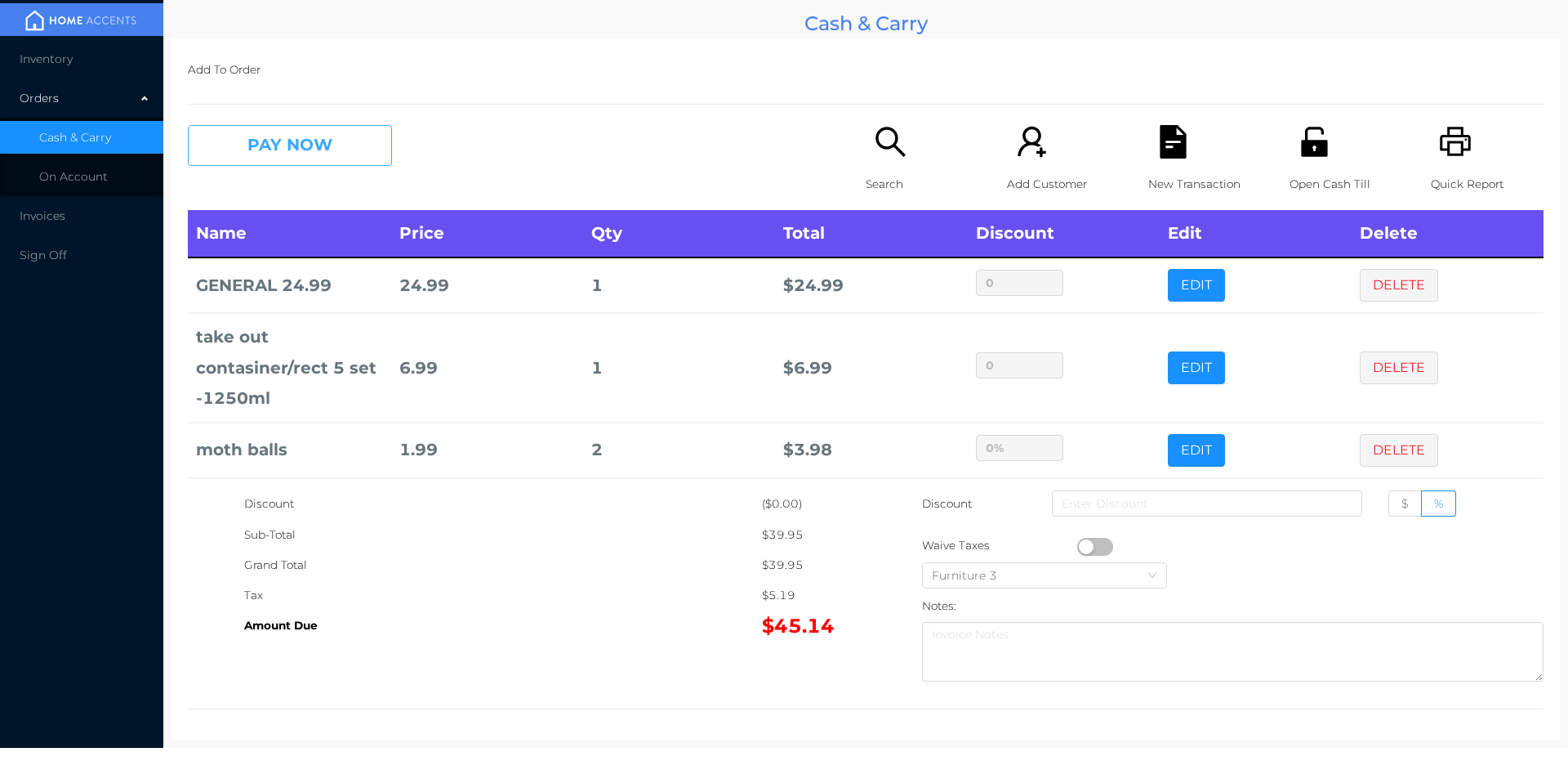
click at [335, 145] on button "PAY NOW" at bounding box center [290, 146] width 204 height 41
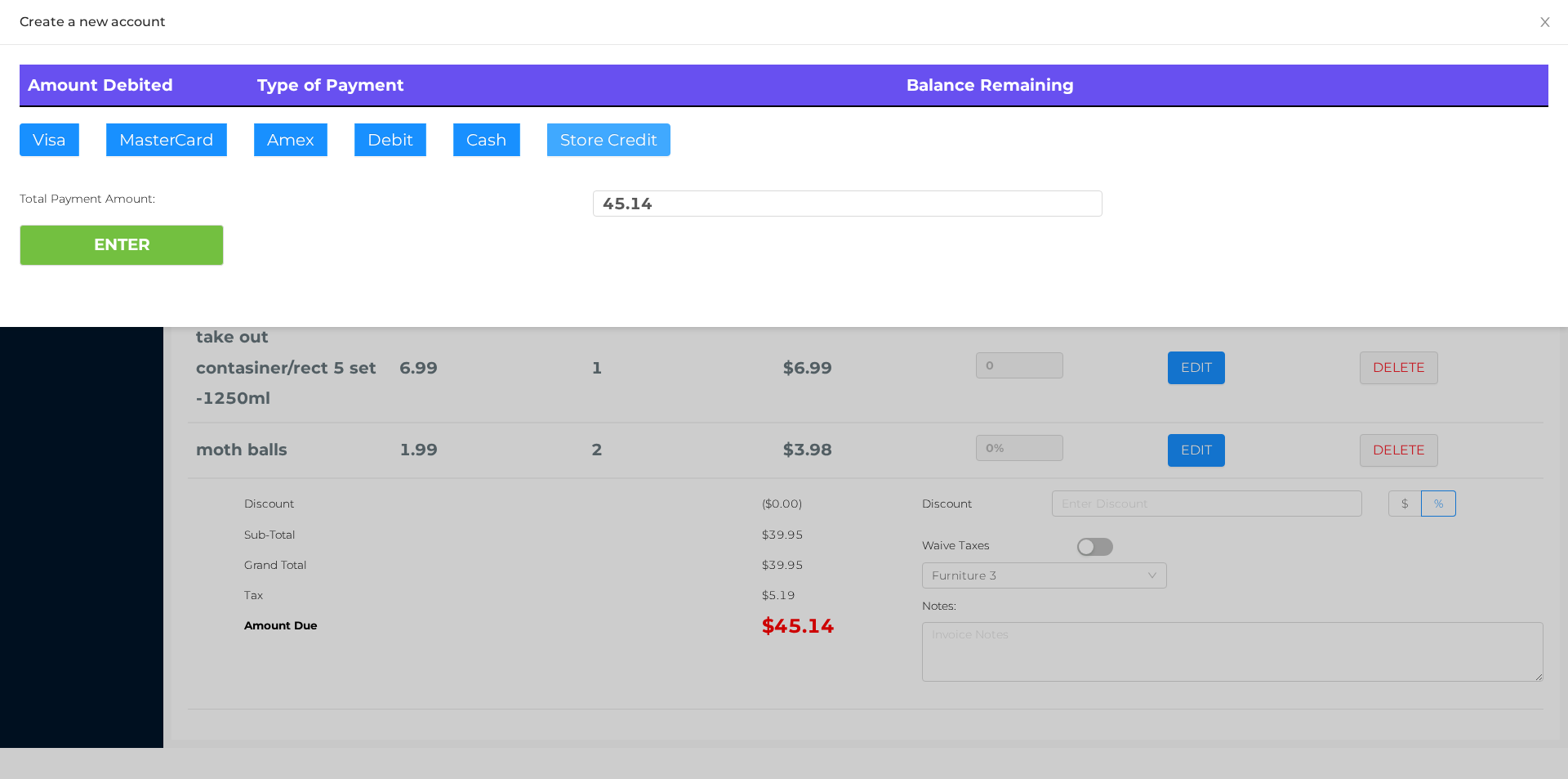
click at [616, 138] on button "Store Credit" at bounding box center [608, 139] width 123 height 33
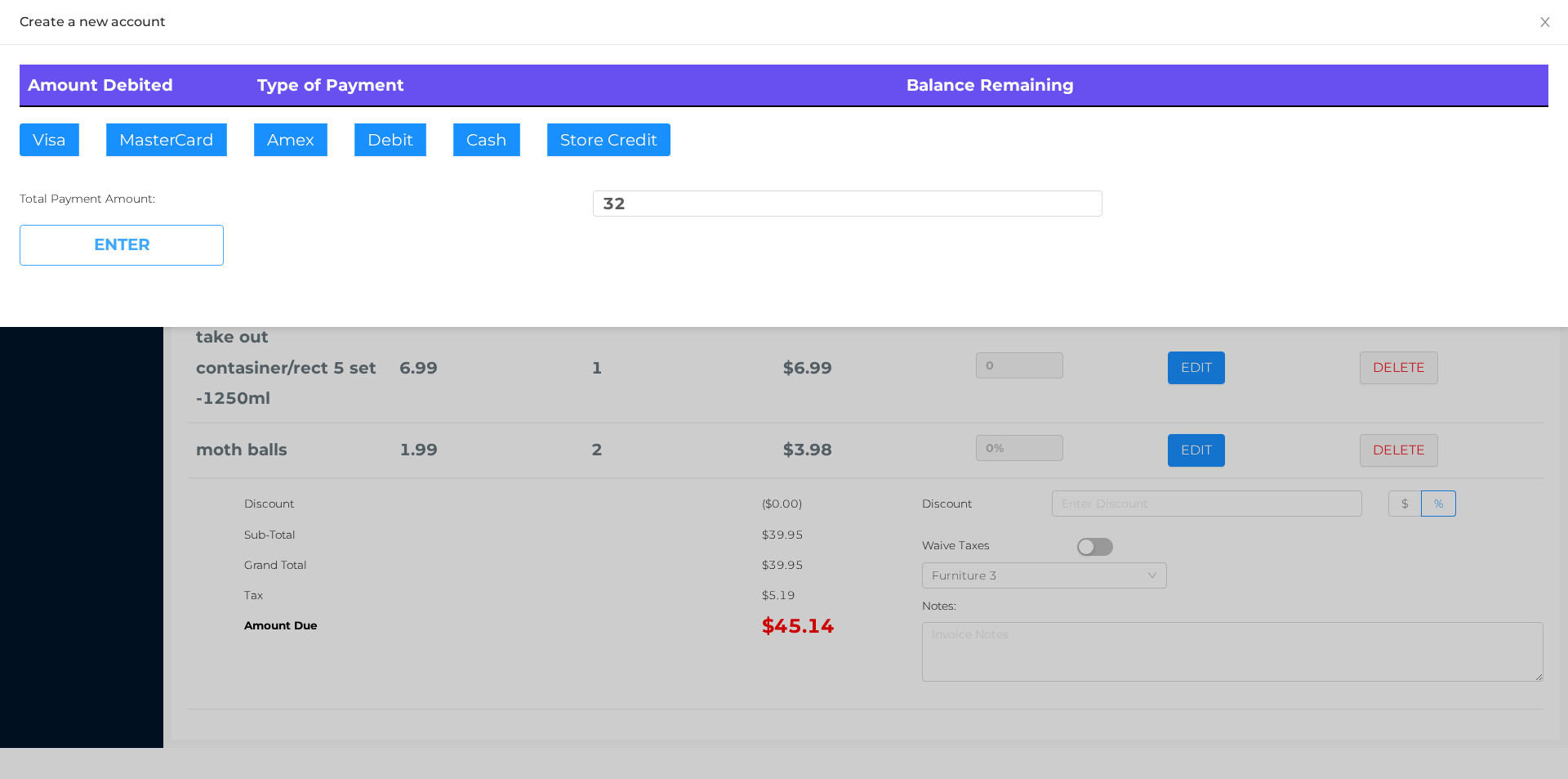
click at [165, 244] on button "ENTER" at bounding box center [122, 245] width 204 height 41
type input "13.14"
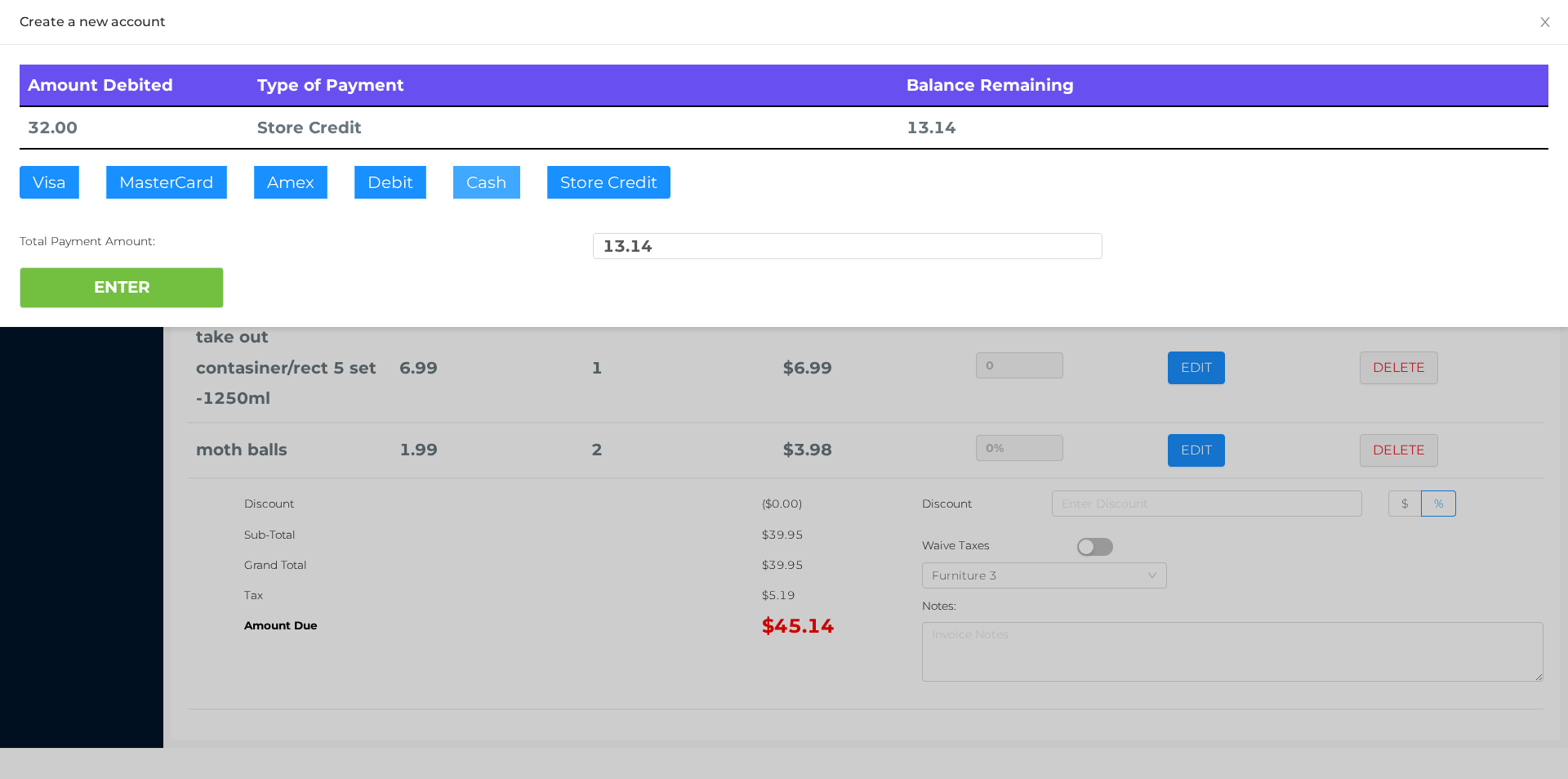
click at [490, 178] on button "Cash" at bounding box center [487, 182] width 67 height 33
click at [140, 279] on button "ENTER" at bounding box center [122, 287] width 204 height 41
type input "0"
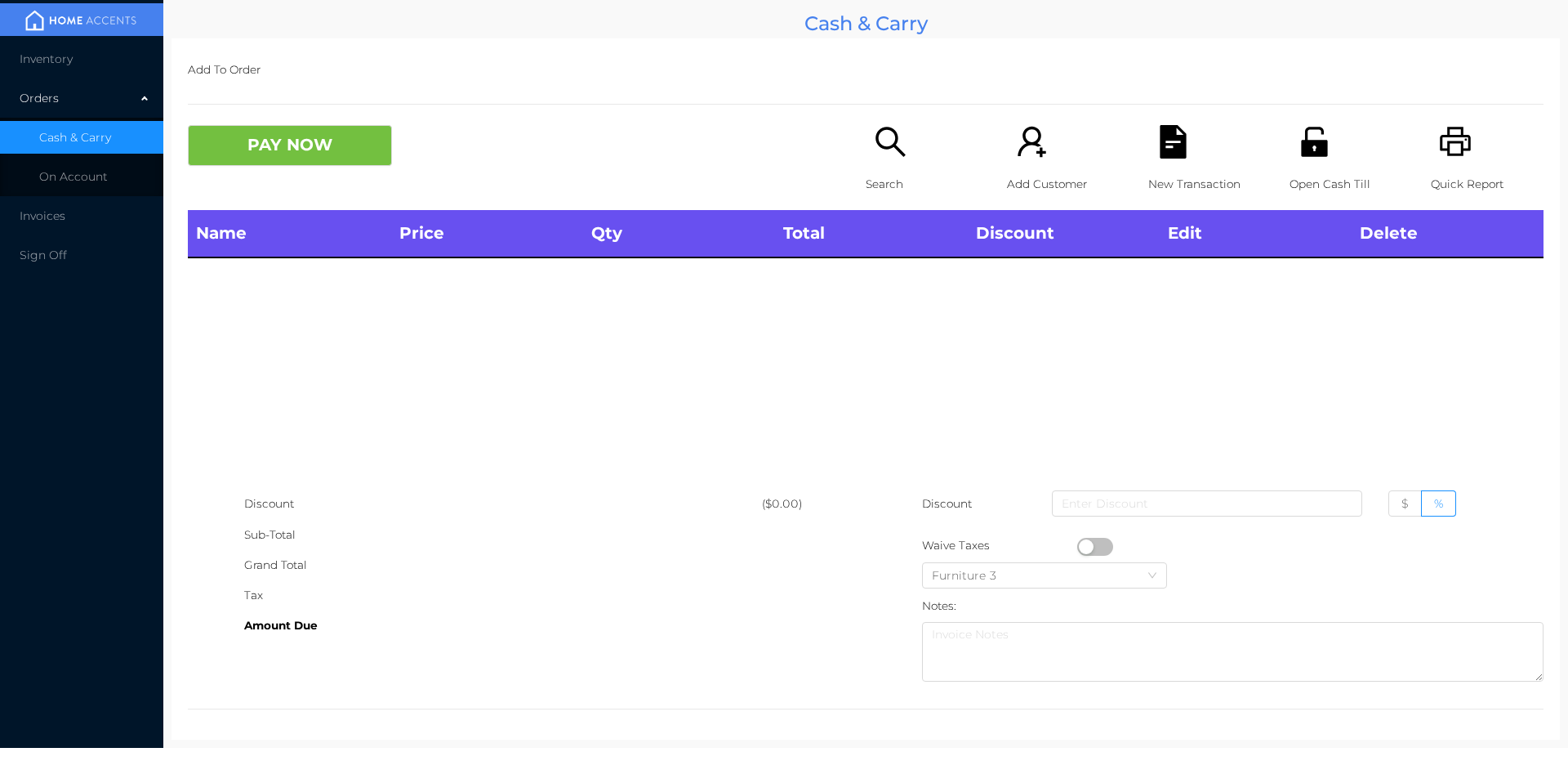
click at [885, 139] on icon "icon: search" at bounding box center [891, 142] width 34 height 34
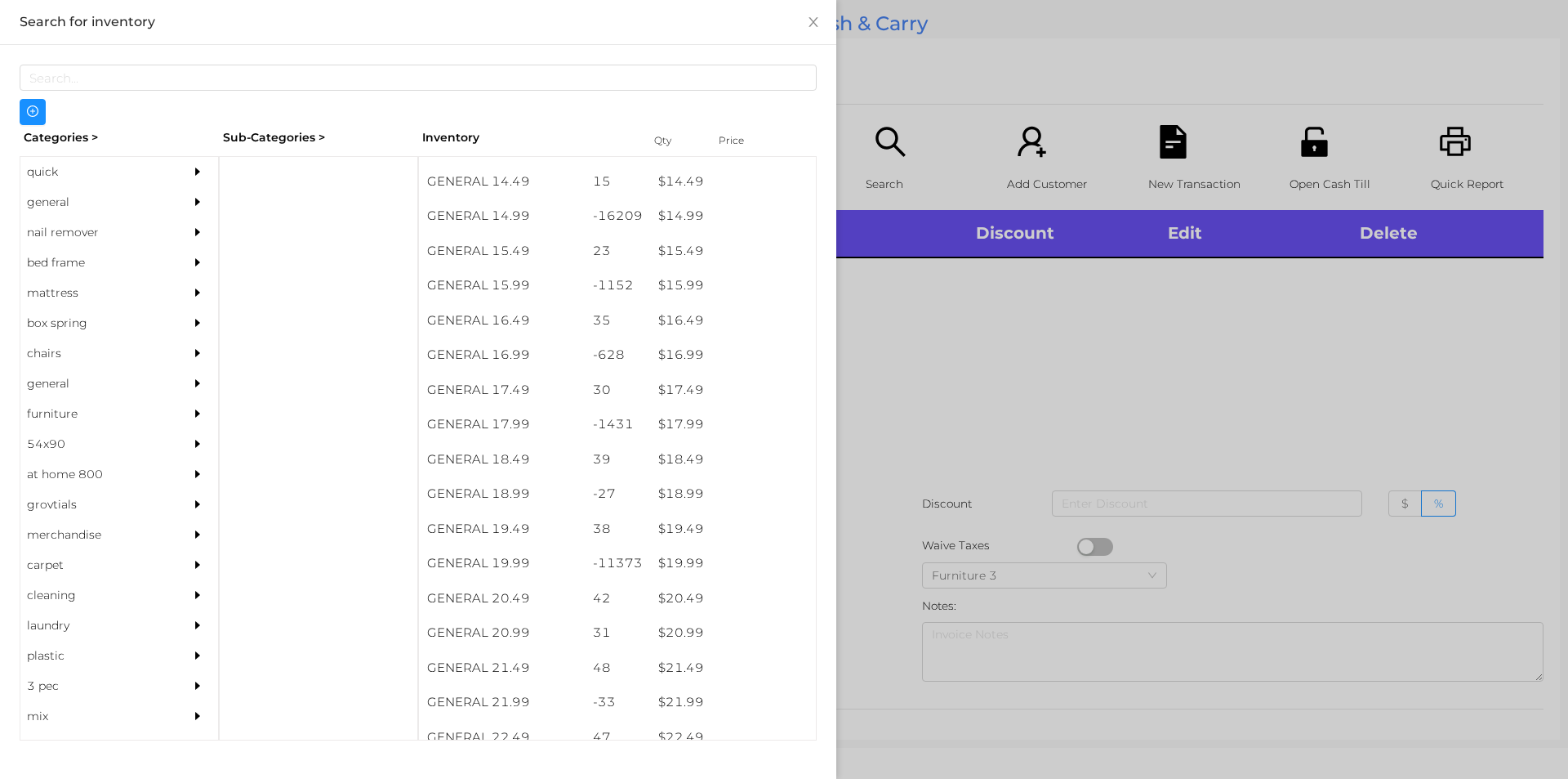
scroll to position [1372, 0]
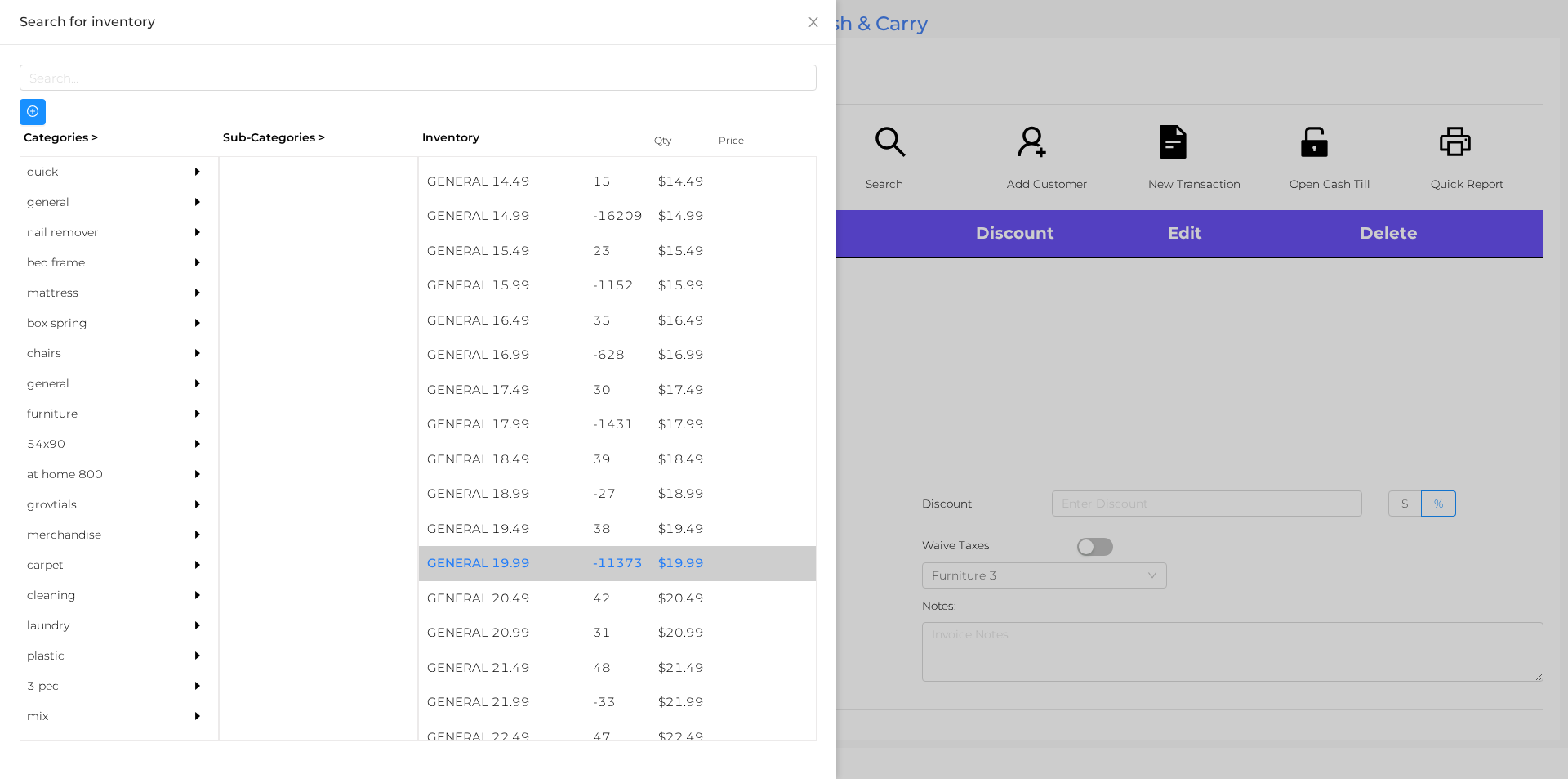
click at [657, 561] on div "$ 19.99" at bounding box center [733, 563] width 166 height 35
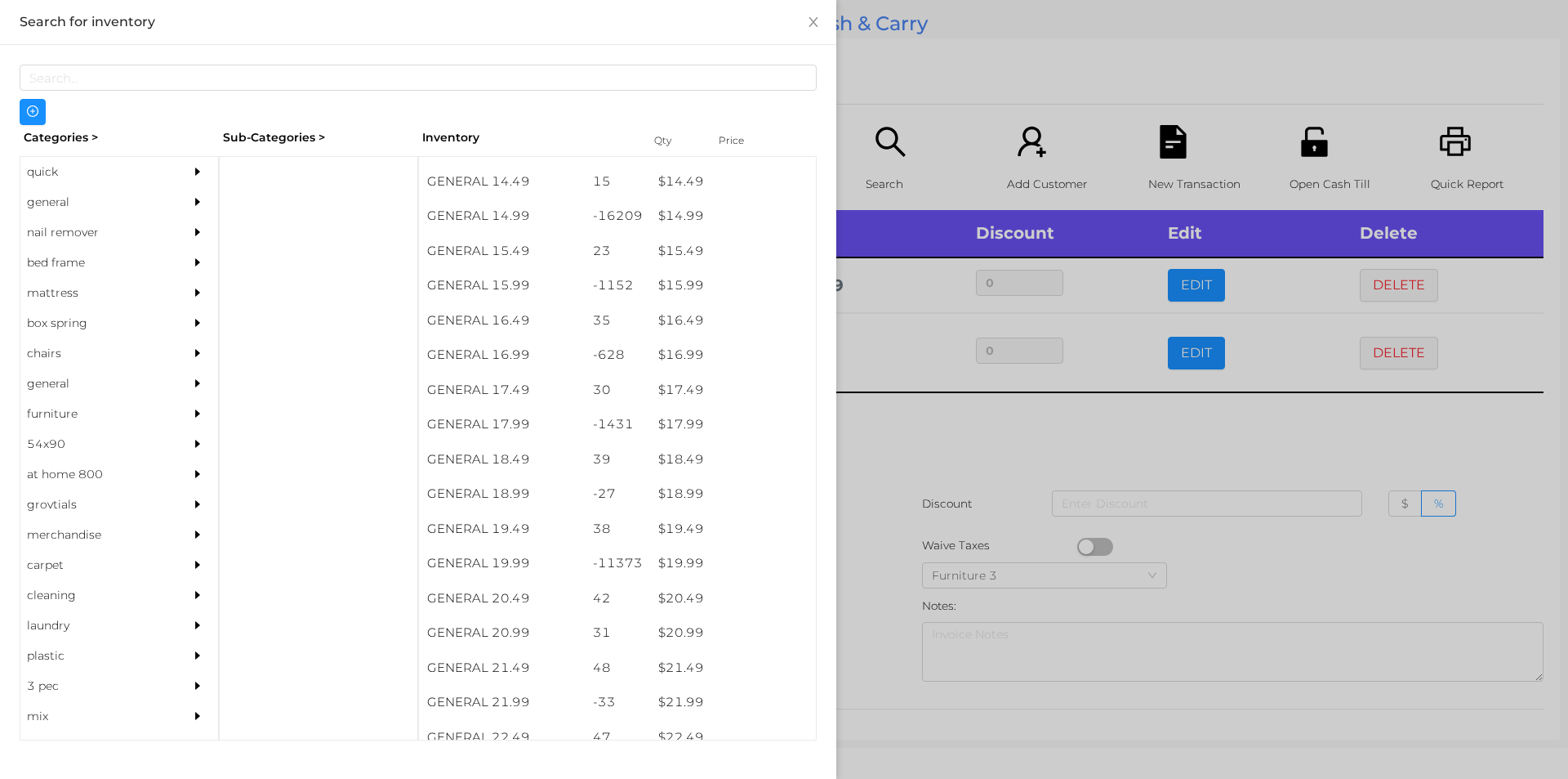
click at [915, 440] on div at bounding box center [784, 390] width 1568 height 779
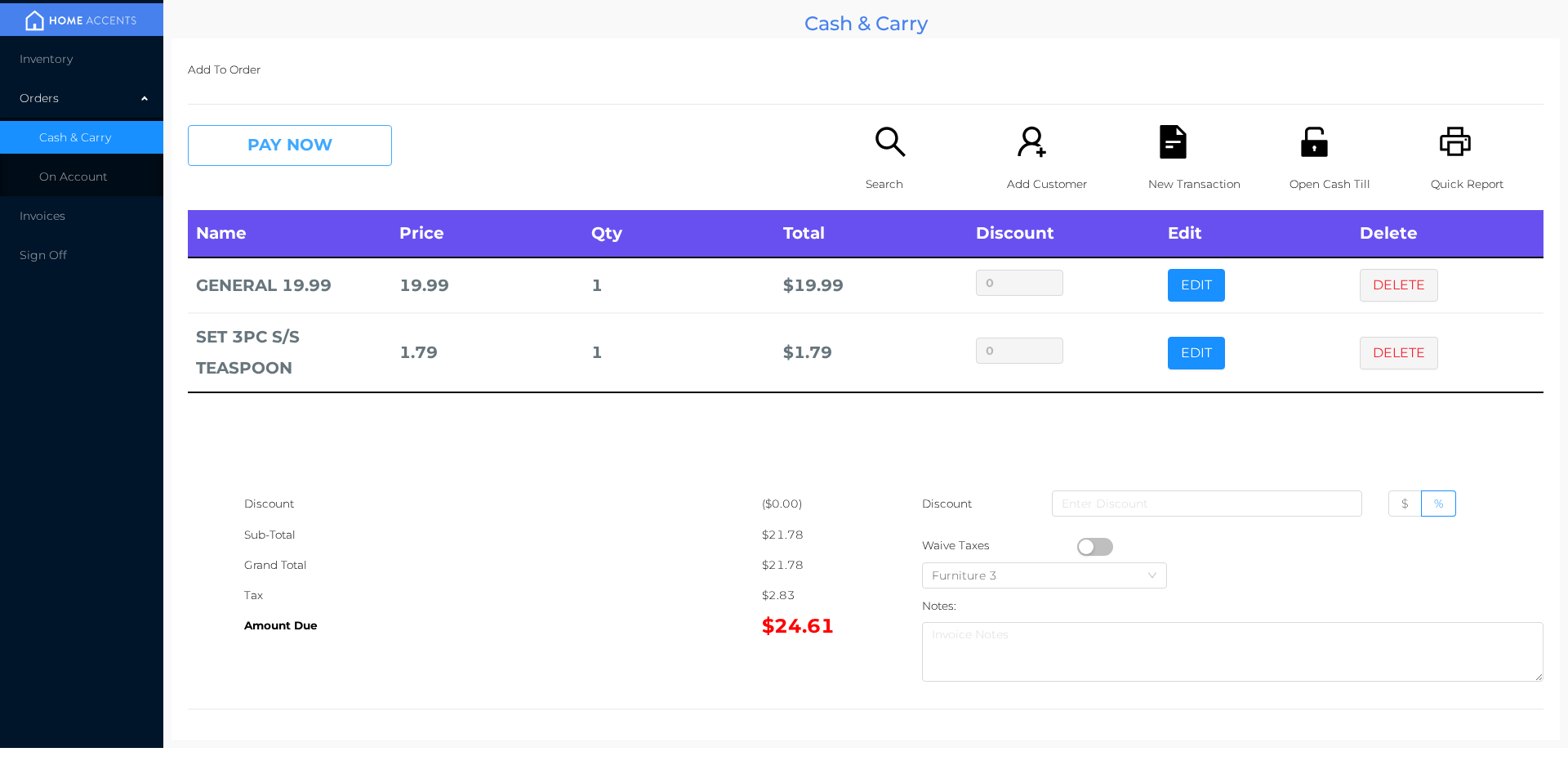
click at [293, 160] on button "PAY NOW" at bounding box center [290, 146] width 204 height 41
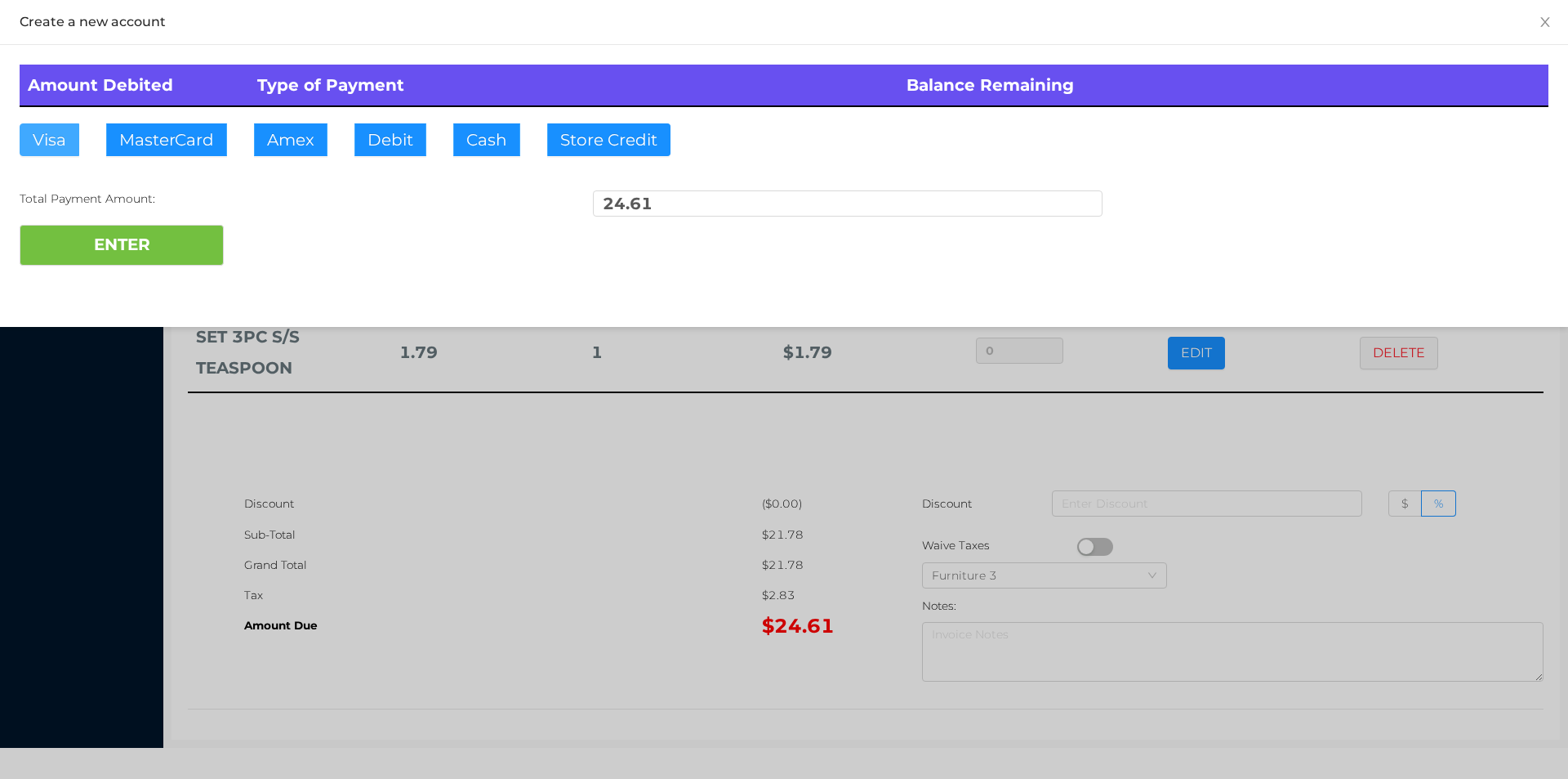
click at [49, 135] on button "Visa" at bounding box center [49, 139] width 59 height 33
click at [144, 254] on button "ENTER" at bounding box center [122, 245] width 204 height 41
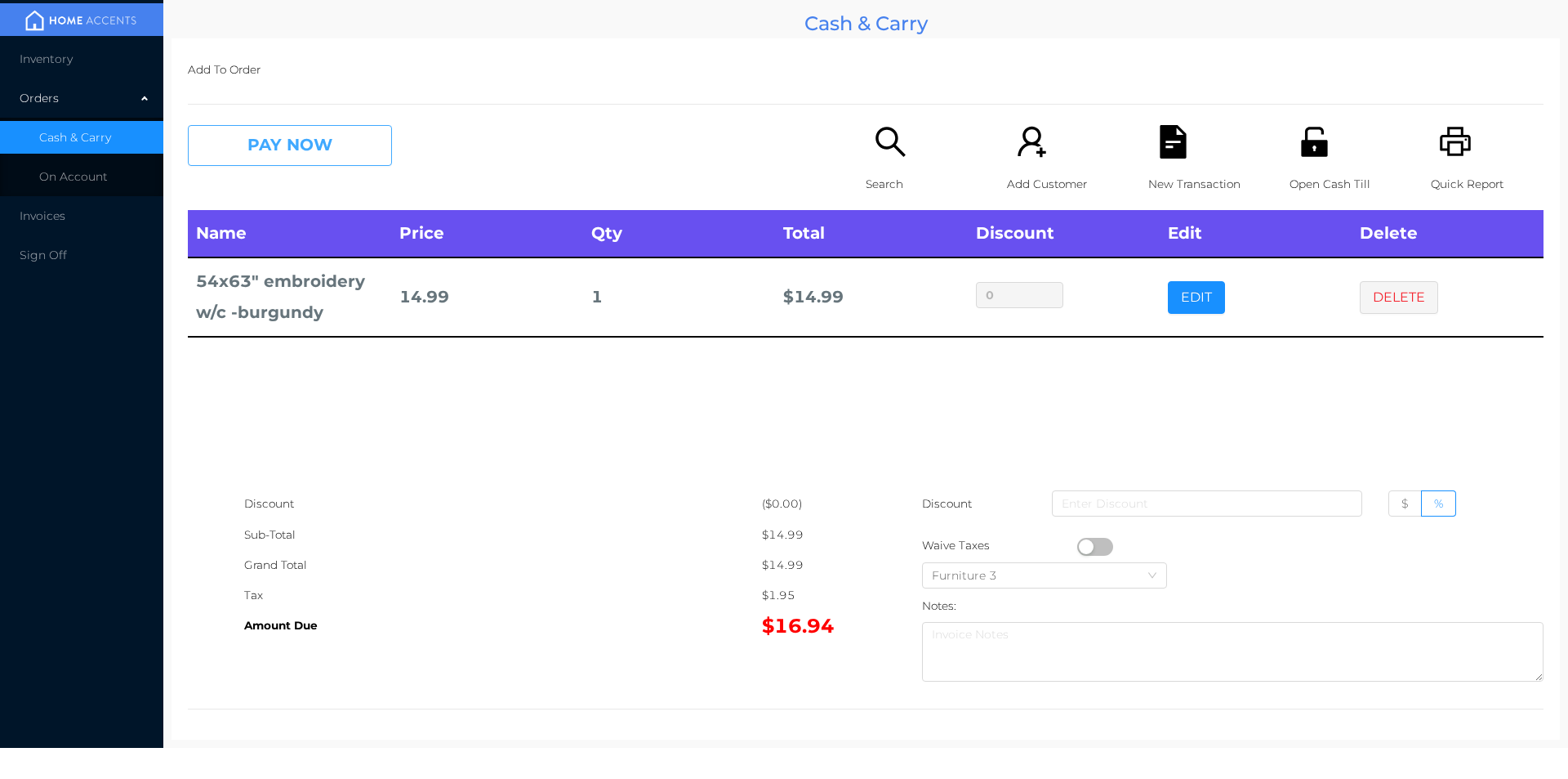
click at [318, 128] on button "PAY NOW" at bounding box center [290, 146] width 204 height 41
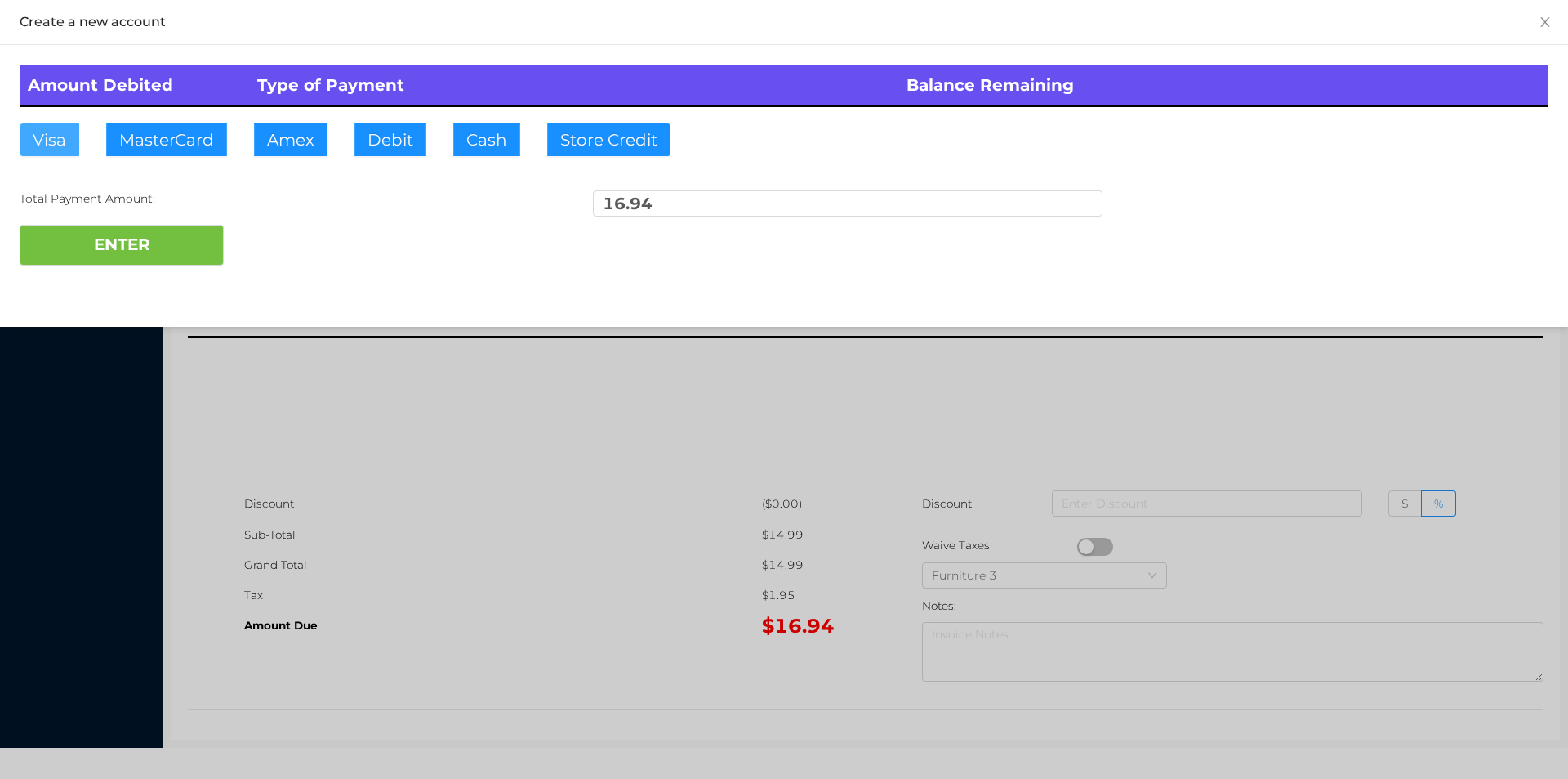
click at [32, 131] on button "Visa" at bounding box center [49, 139] width 59 height 33
click at [168, 240] on button "ENTER" at bounding box center [122, 245] width 204 height 41
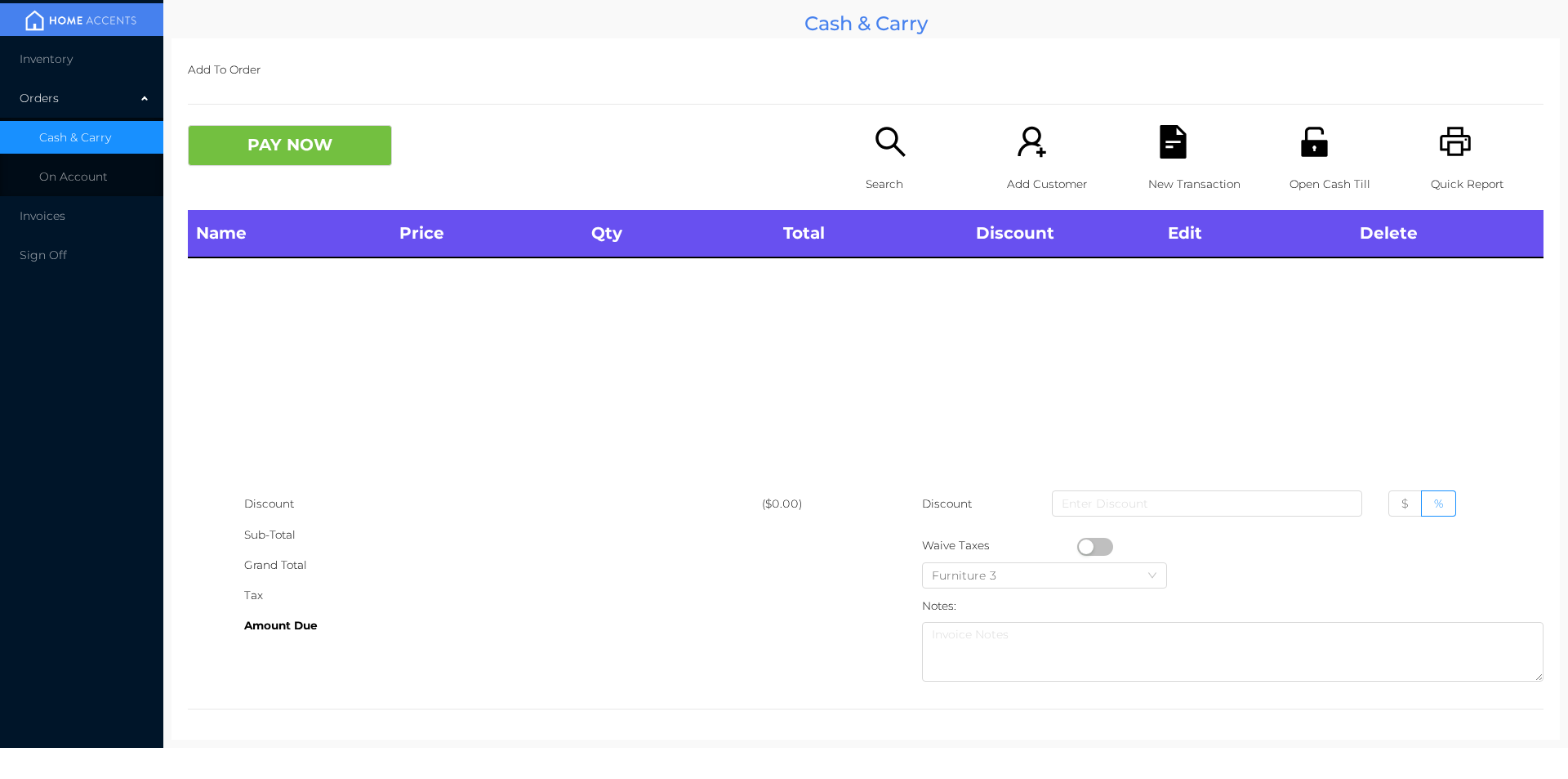
click at [1311, 146] on icon "icon: unlock" at bounding box center [1313, 141] width 26 height 29
click at [1305, 138] on icon "icon: unlock" at bounding box center [1315, 142] width 34 height 34
click at [882, 141] on icon "icon: search" at bounding box center [891, 142] width 34 height 34
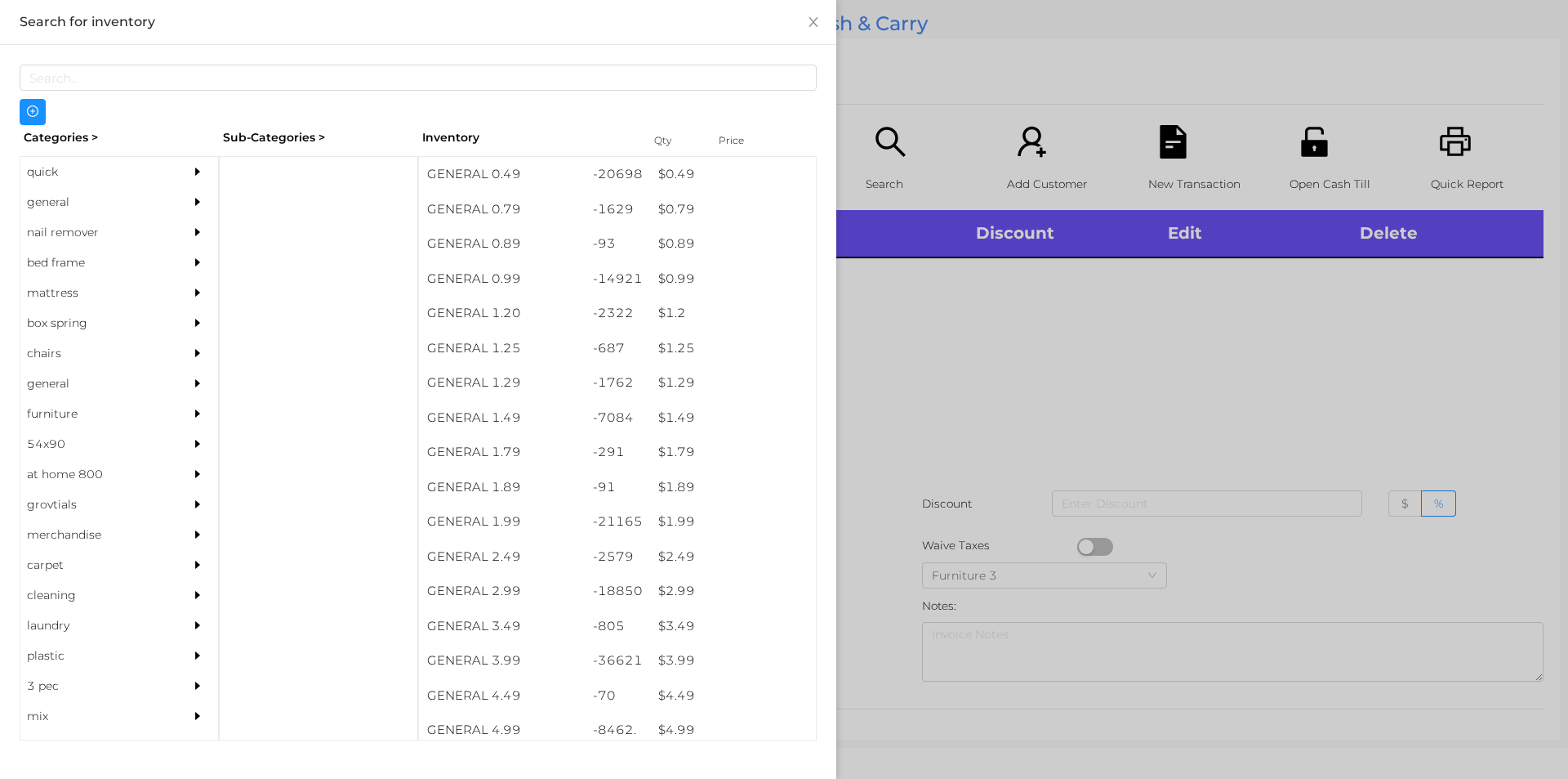
click at [677, 597] on div "$ 2.99" at bounding box center [733, 592] width 166 height 35
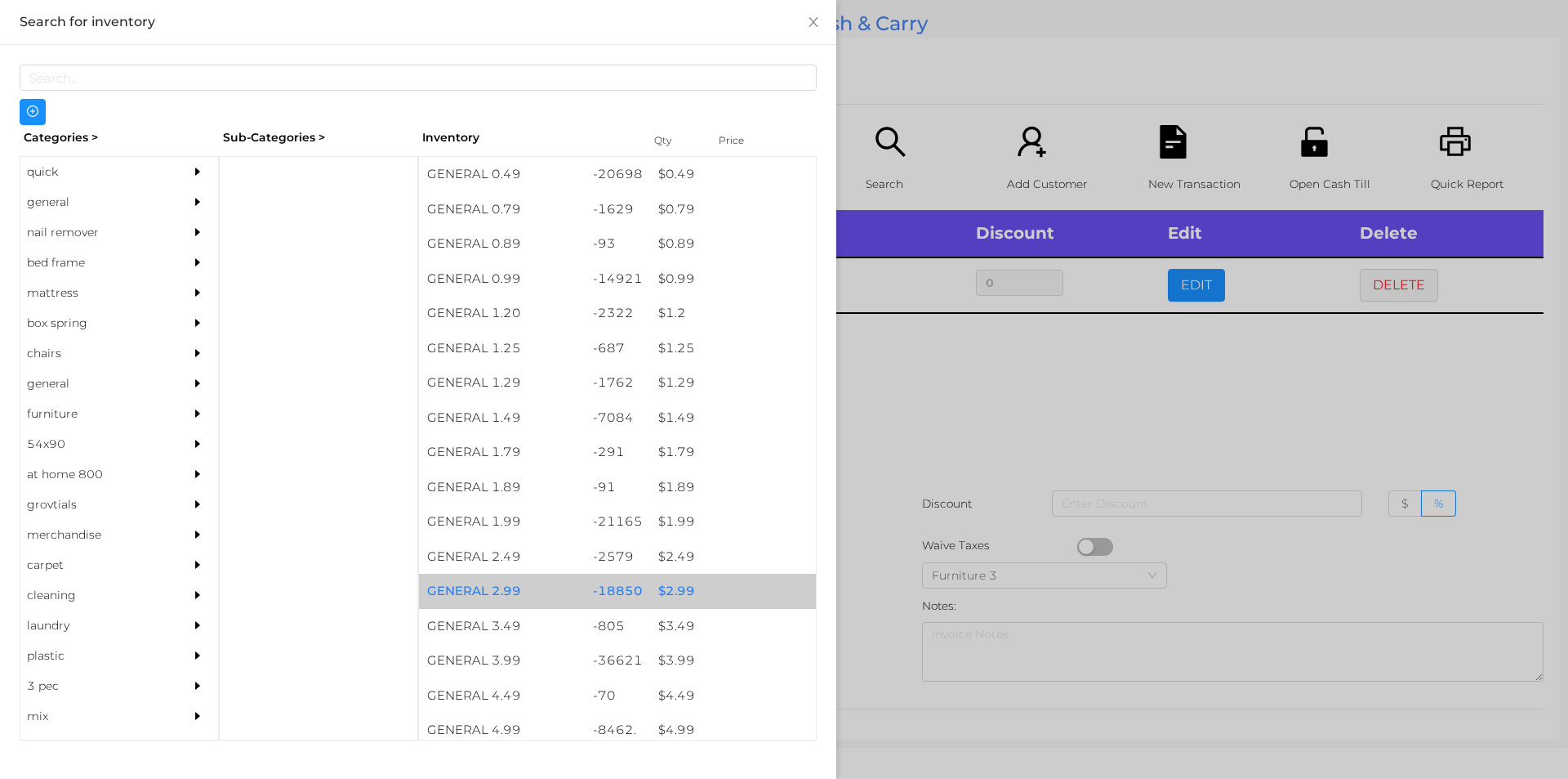
click at [672, 598] on div "$ 2.99" at bounding box center [733, 592] width 166 height 35
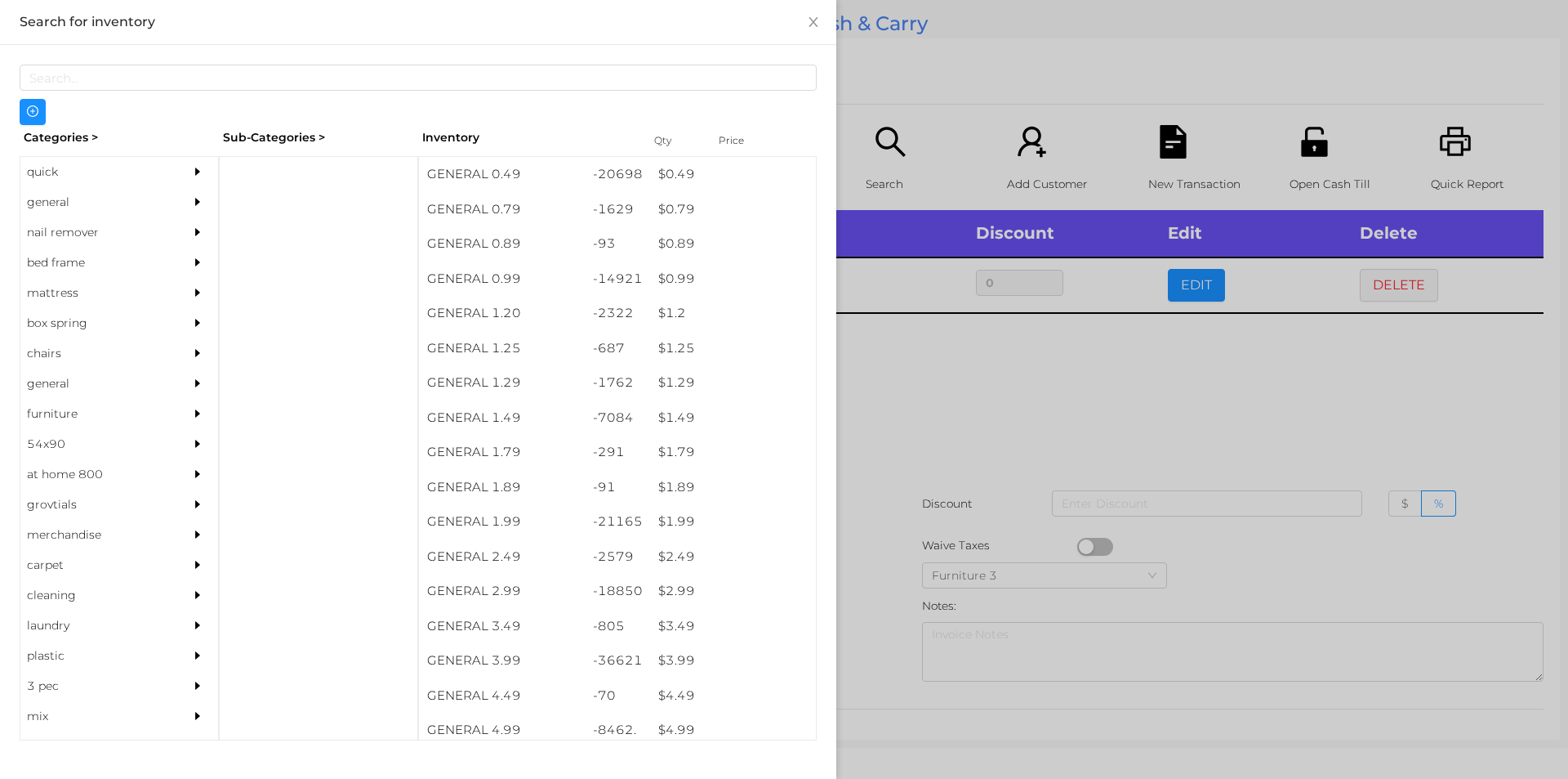
click at [968, 443] on div at bounding box center [784, 390] width 1568 height 779
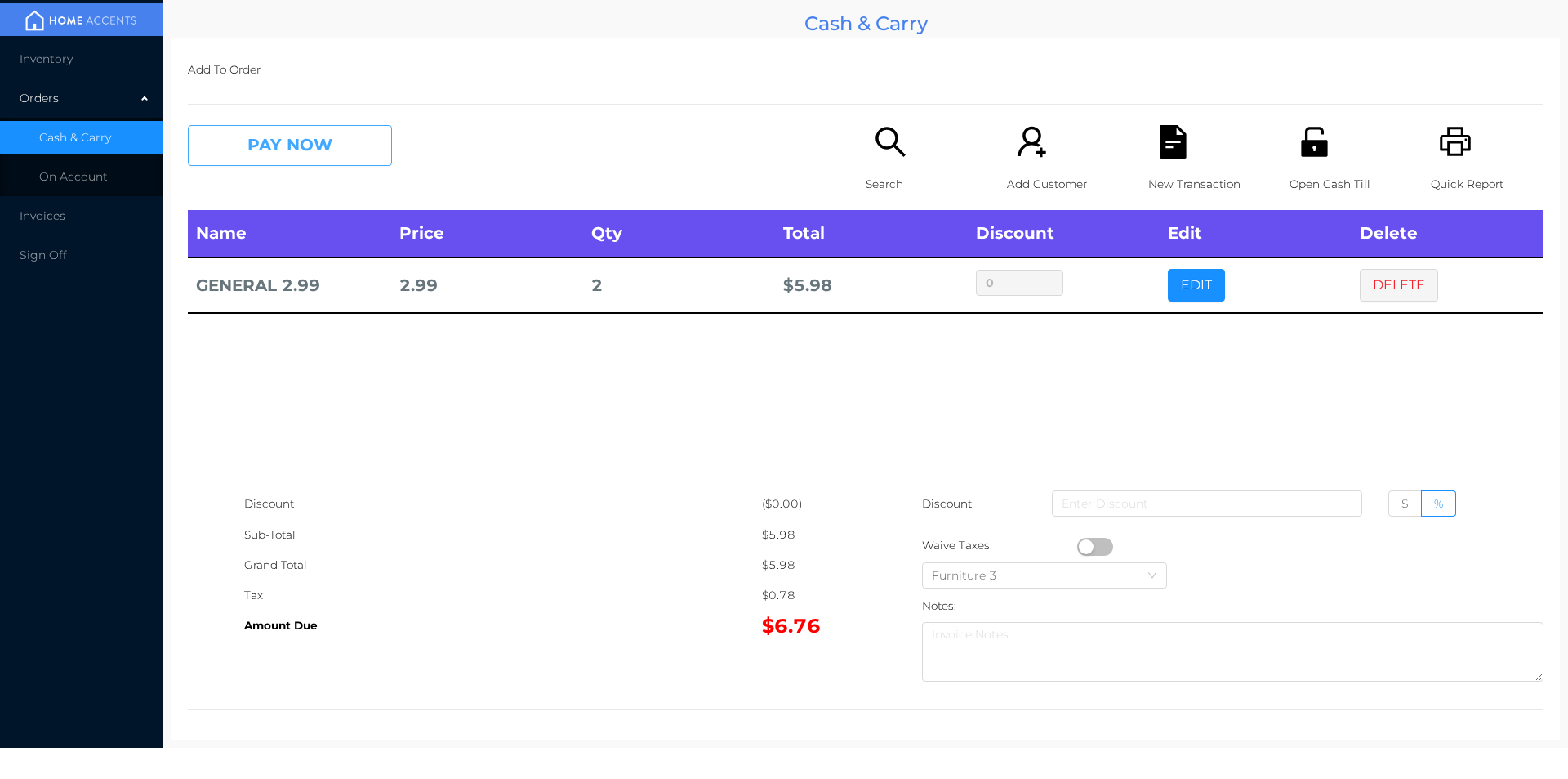
click at [318, 145] on button "PAY NOW" at bounding box center [290, 146] width 204 height 41
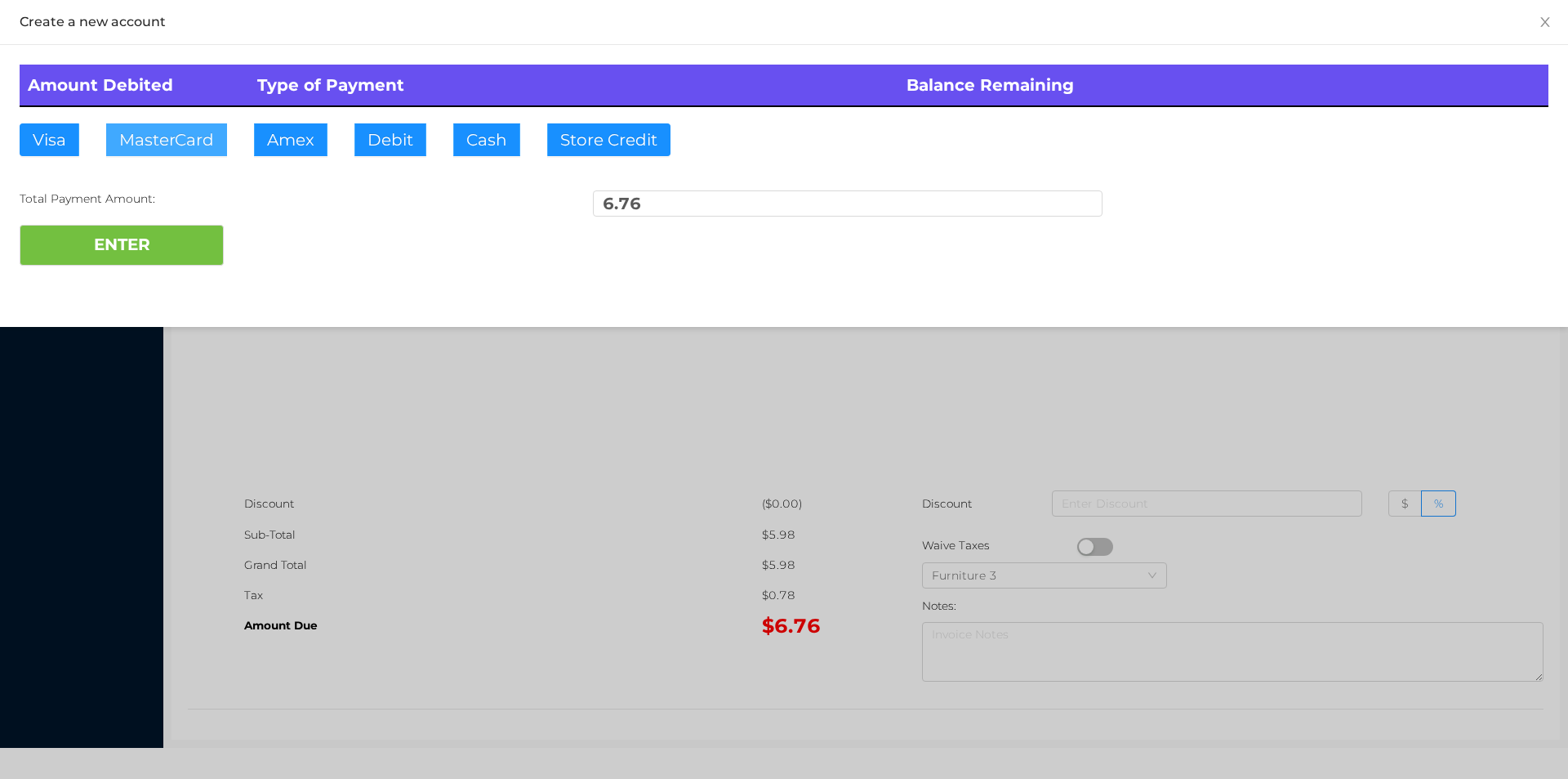
click at [173, 131] on button "MasterCard" at bounding box center [167, 139] width 121 height 33
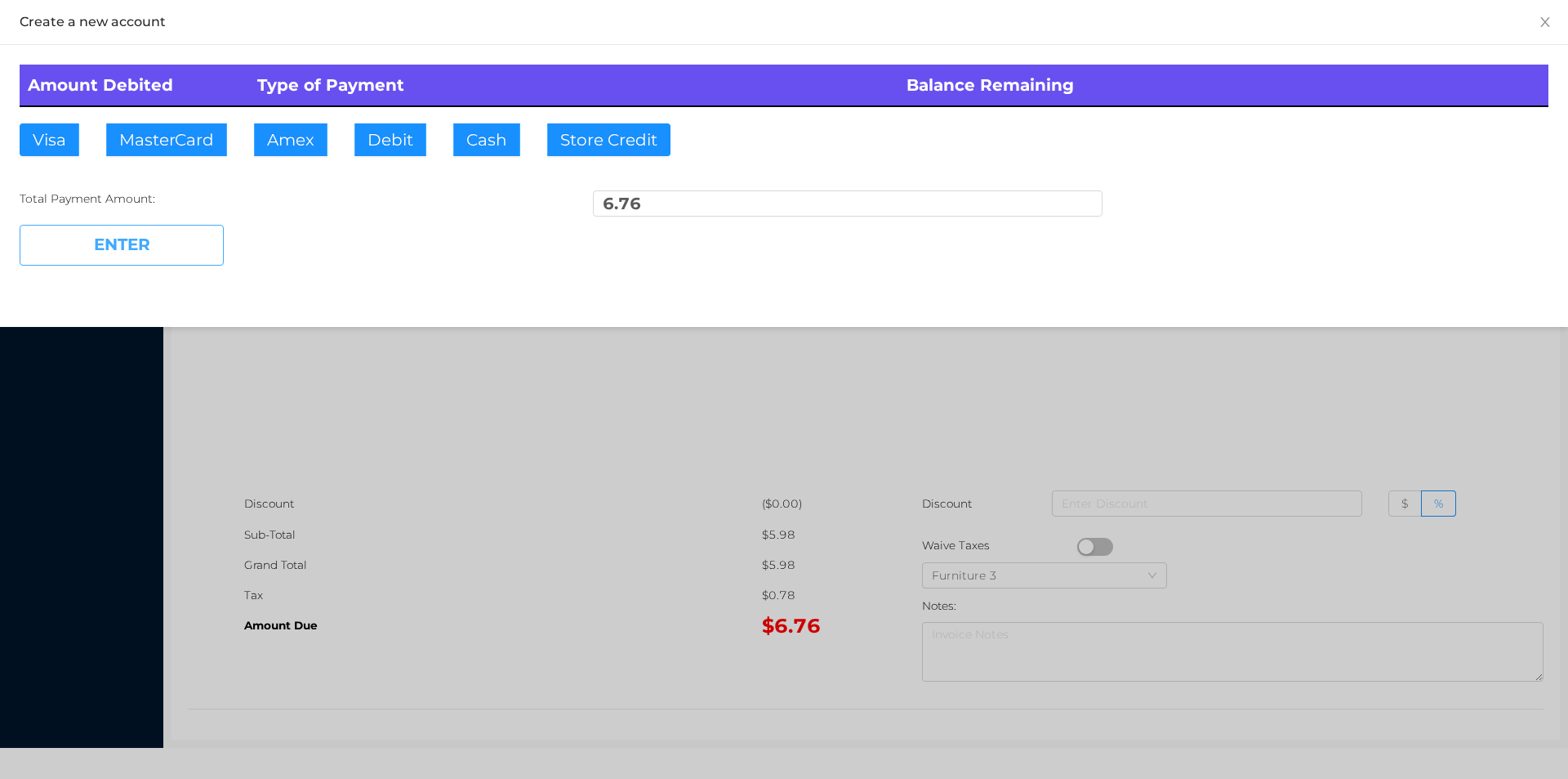
click at [122, 234] on button "ENTER" at bounding box center [122, 245] width 204 height 41
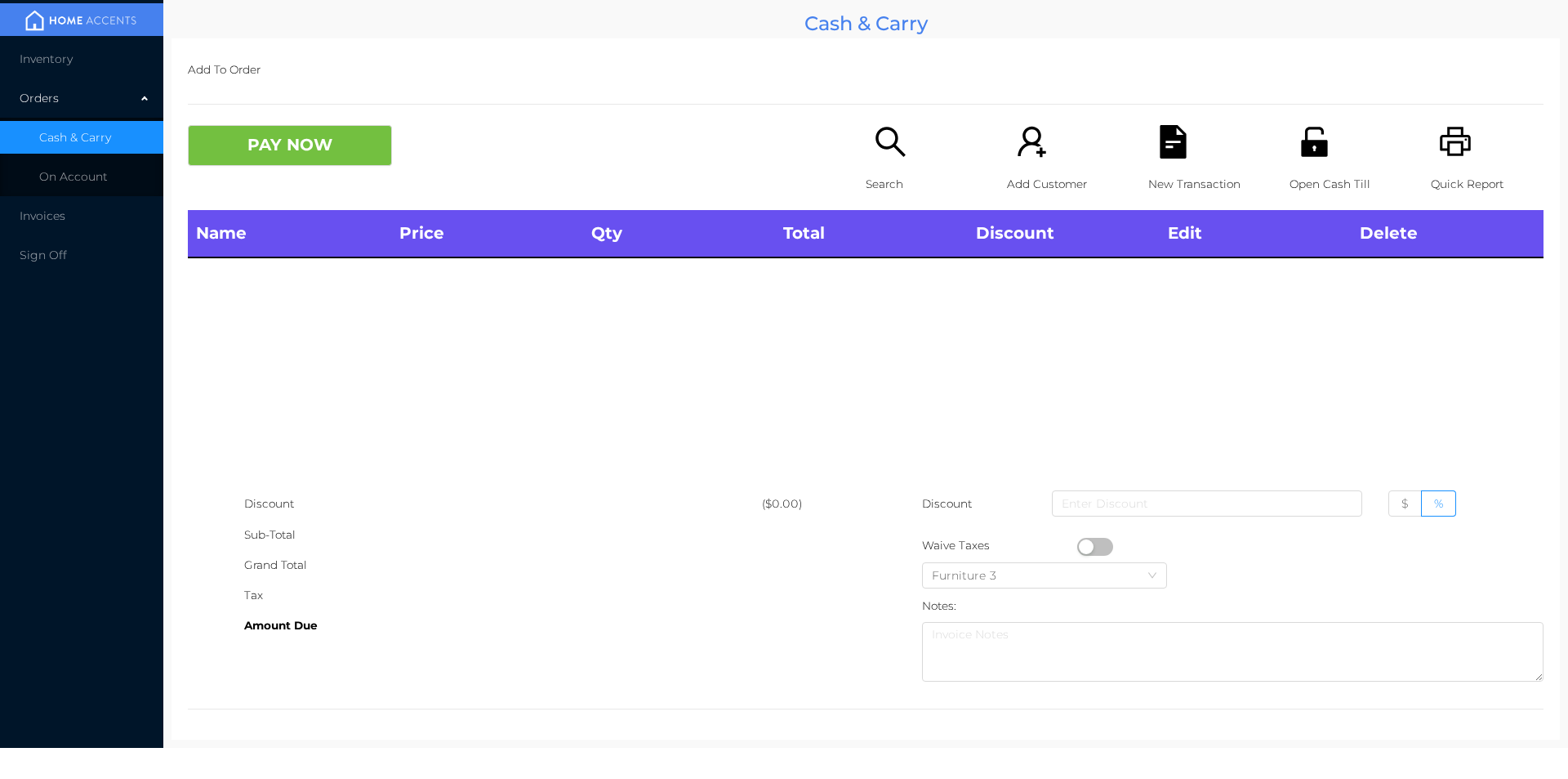
click at [1308, 133] on icon "icon: unlock" at bounding box center [1315, 142] width 34 height 34
click at [1305, 163] on div "Open Cash Till" at bounding box center [1345, 168] width 113 height 85
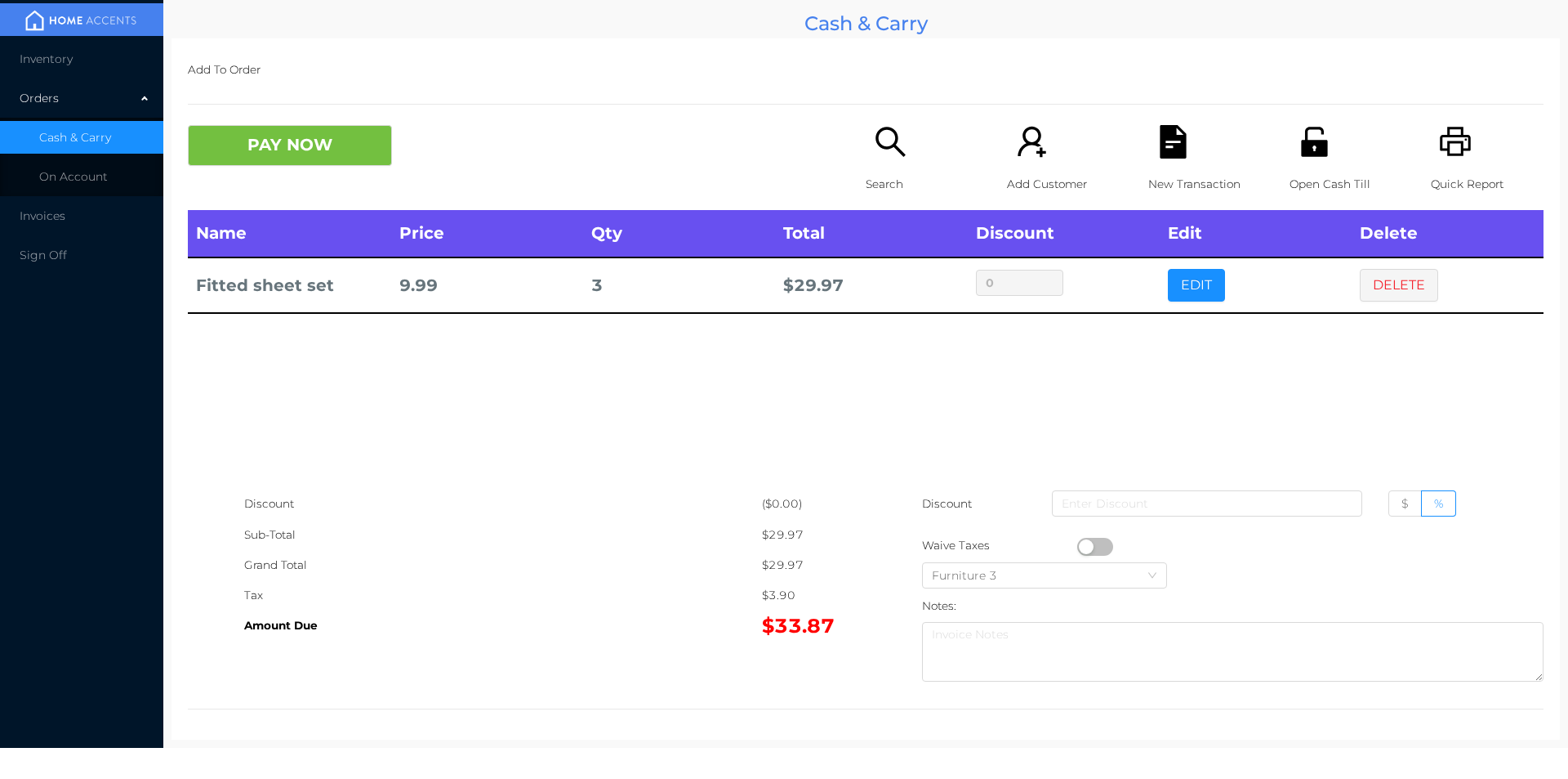
click at [1180, 276] on button "EDIT" at bounding box center [1196, 285] width 57 height 33
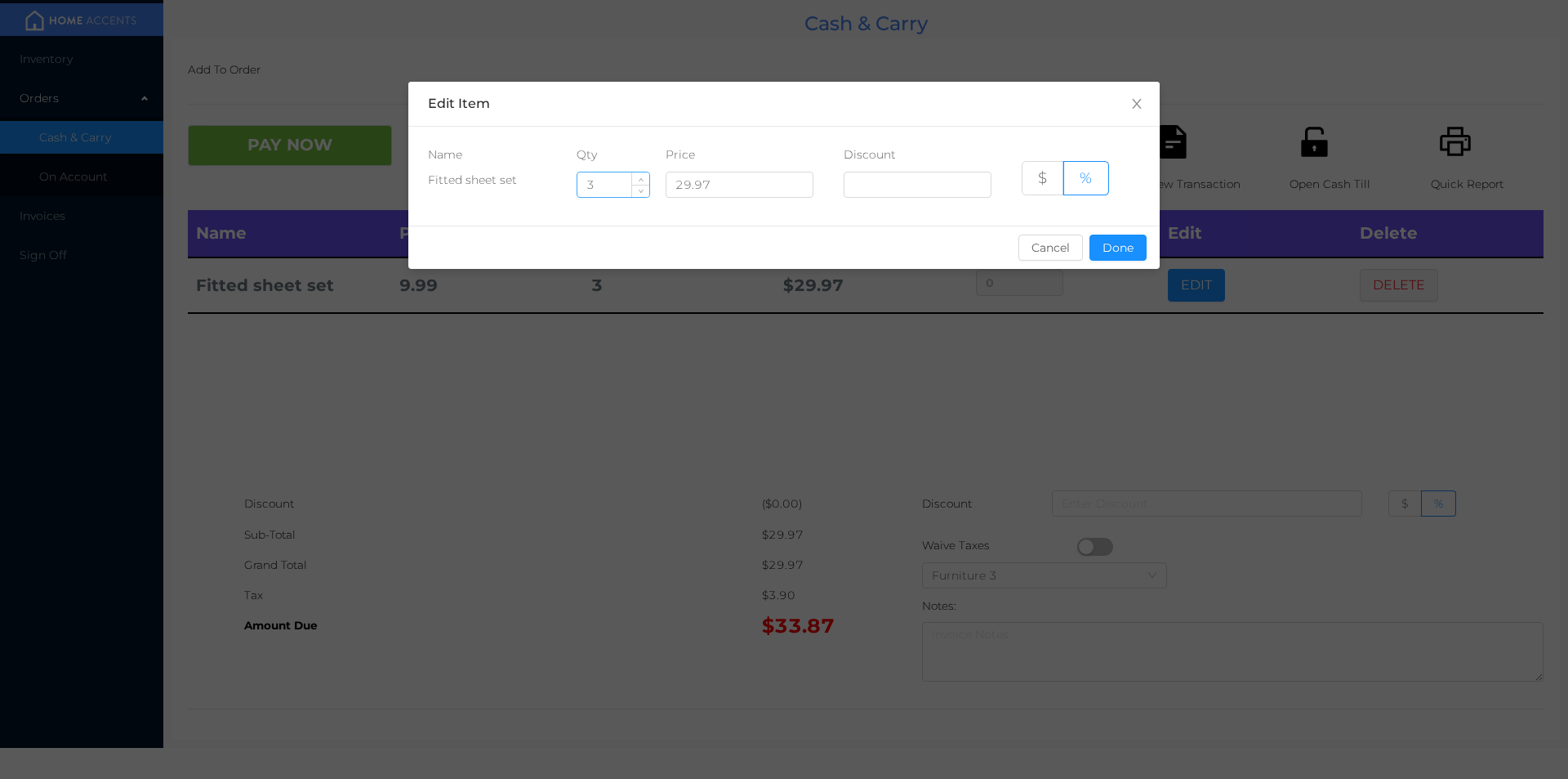
click at [614, 185] on input "3" at bounding box center [613, 185] width 72 height 25
type input "2"
click at [1114, 254] on button "Done" at bounding box center [1118, 247] width 57 height 26
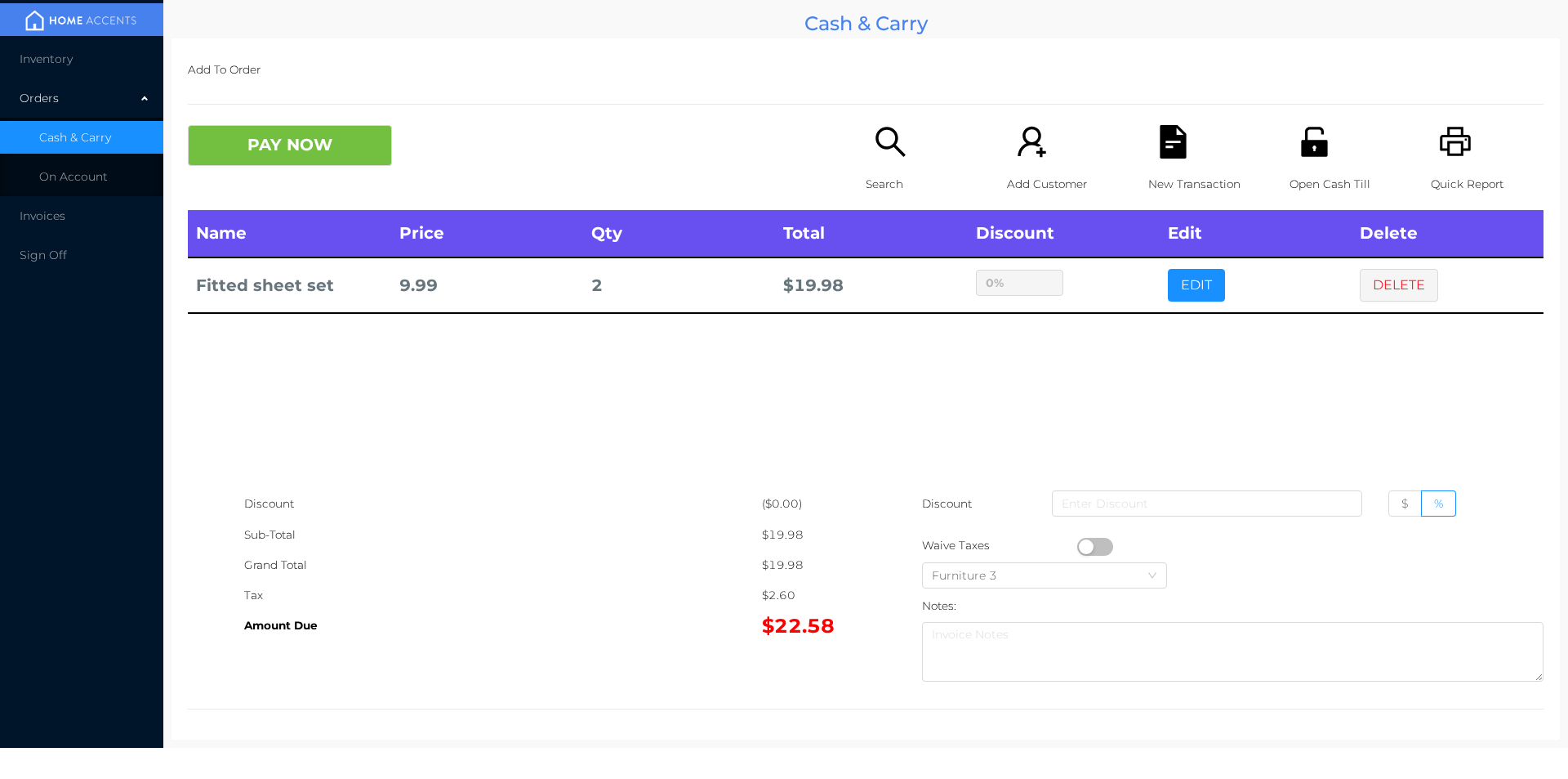
click at [1102, 358] on div "sentinelStart Edit Item Name Qty Price Discount Fitted sheet set 2 29.97 $ % Ca…" at bounding box center [784, 390] width 1568 height 779
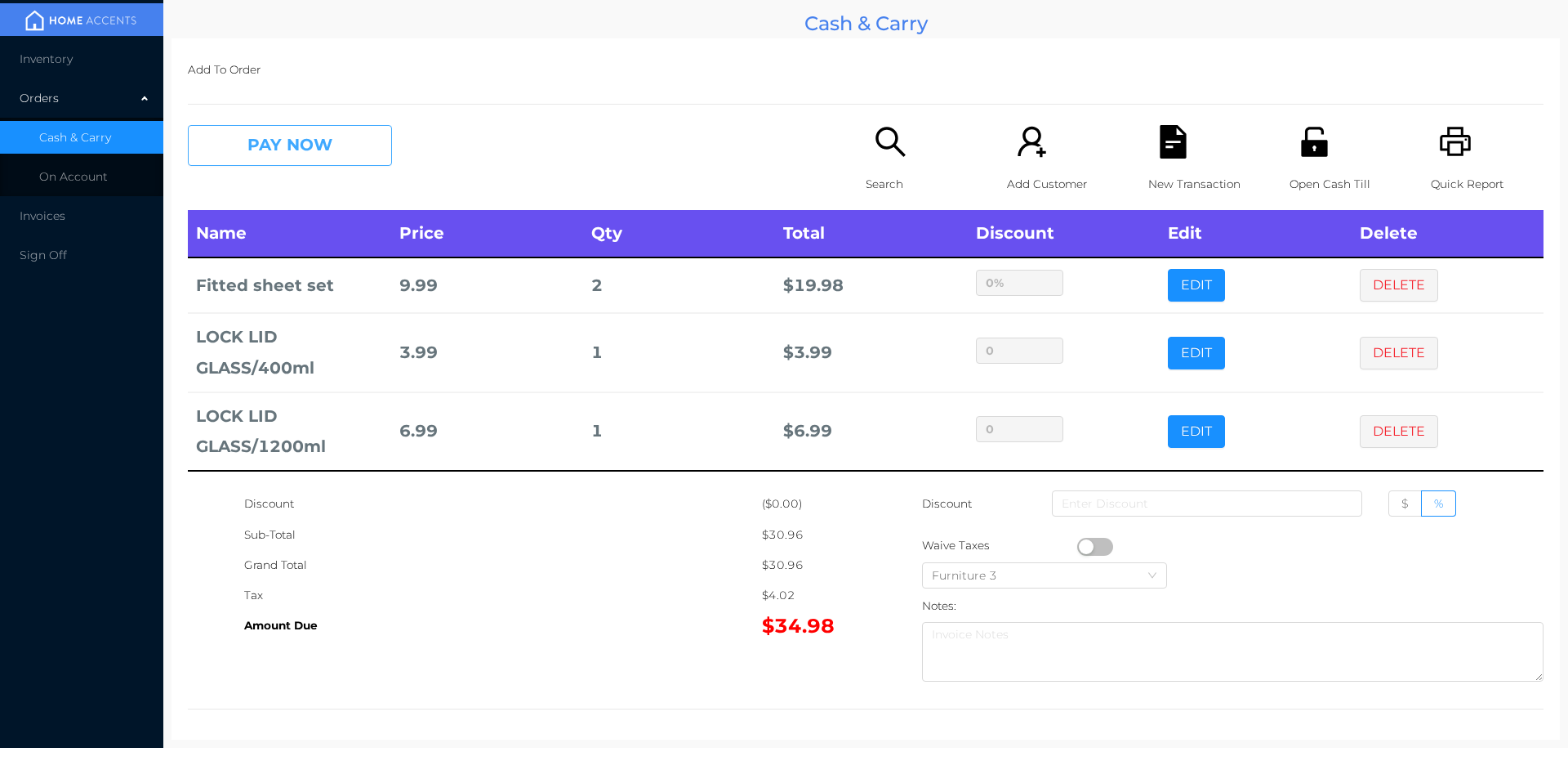
click at [266, 161] on button "PAY NOW" at bounding box center [290, 146] width 204 height 41
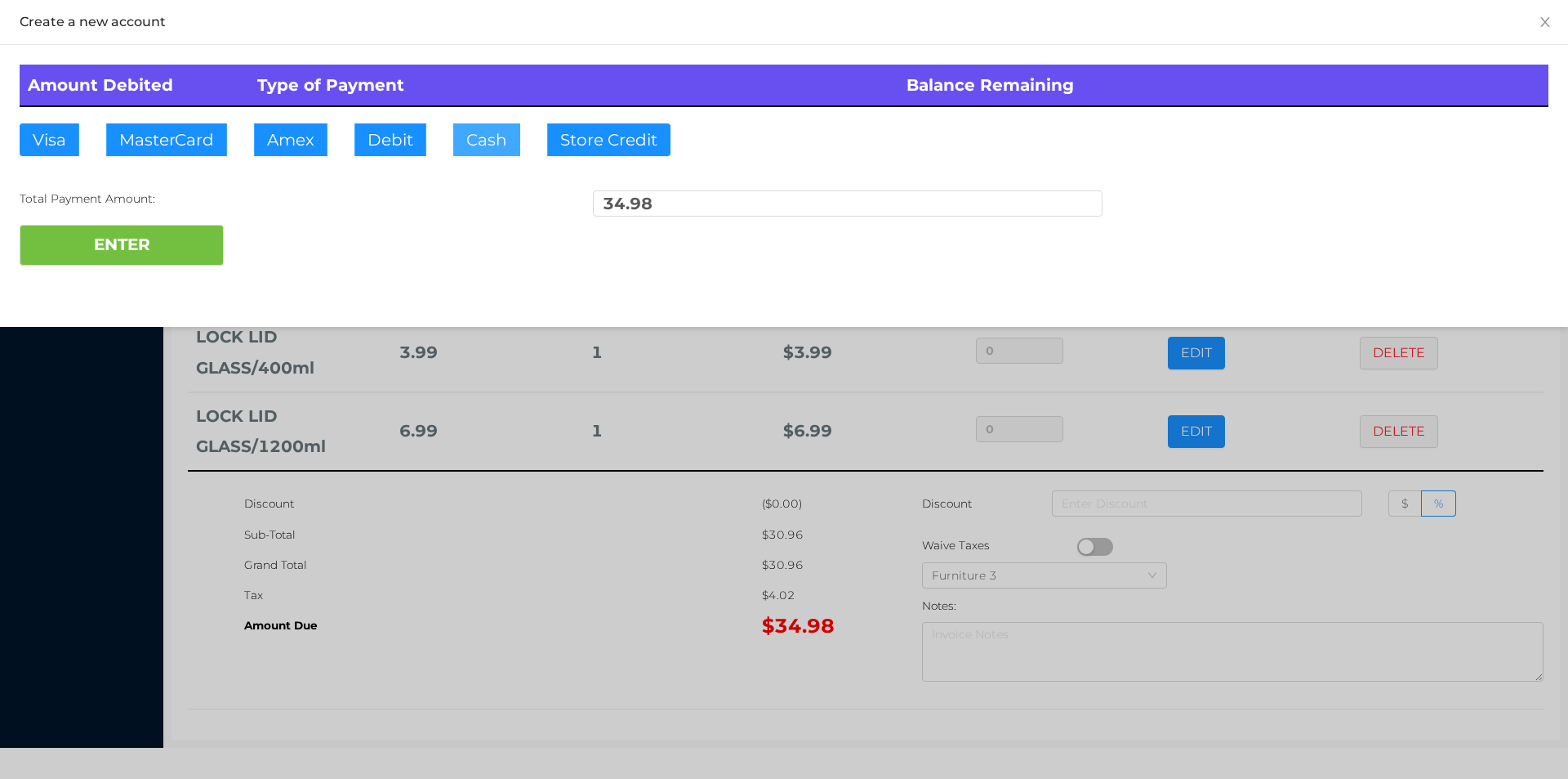
click at [473, 142] on button "Cash" at bounding box center [487, 139] width 67 height 33
click at [143, 262] on button "ENTER" at bounding box center [122, 245] width 204 height 41
type input "0"
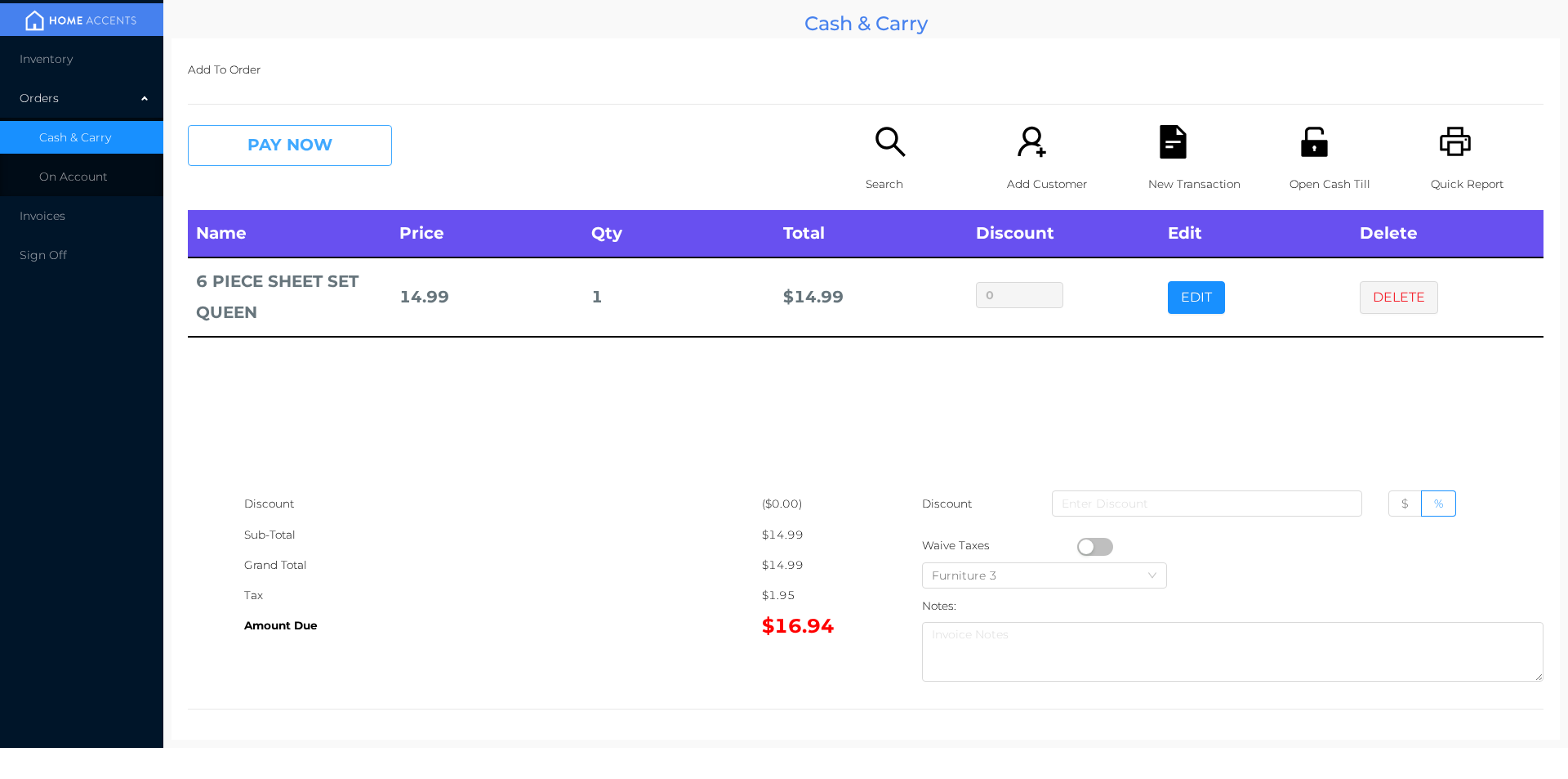
click at [329, 146] on button "PAY NOW" at bounding box center [290, 146] width 204 height 41
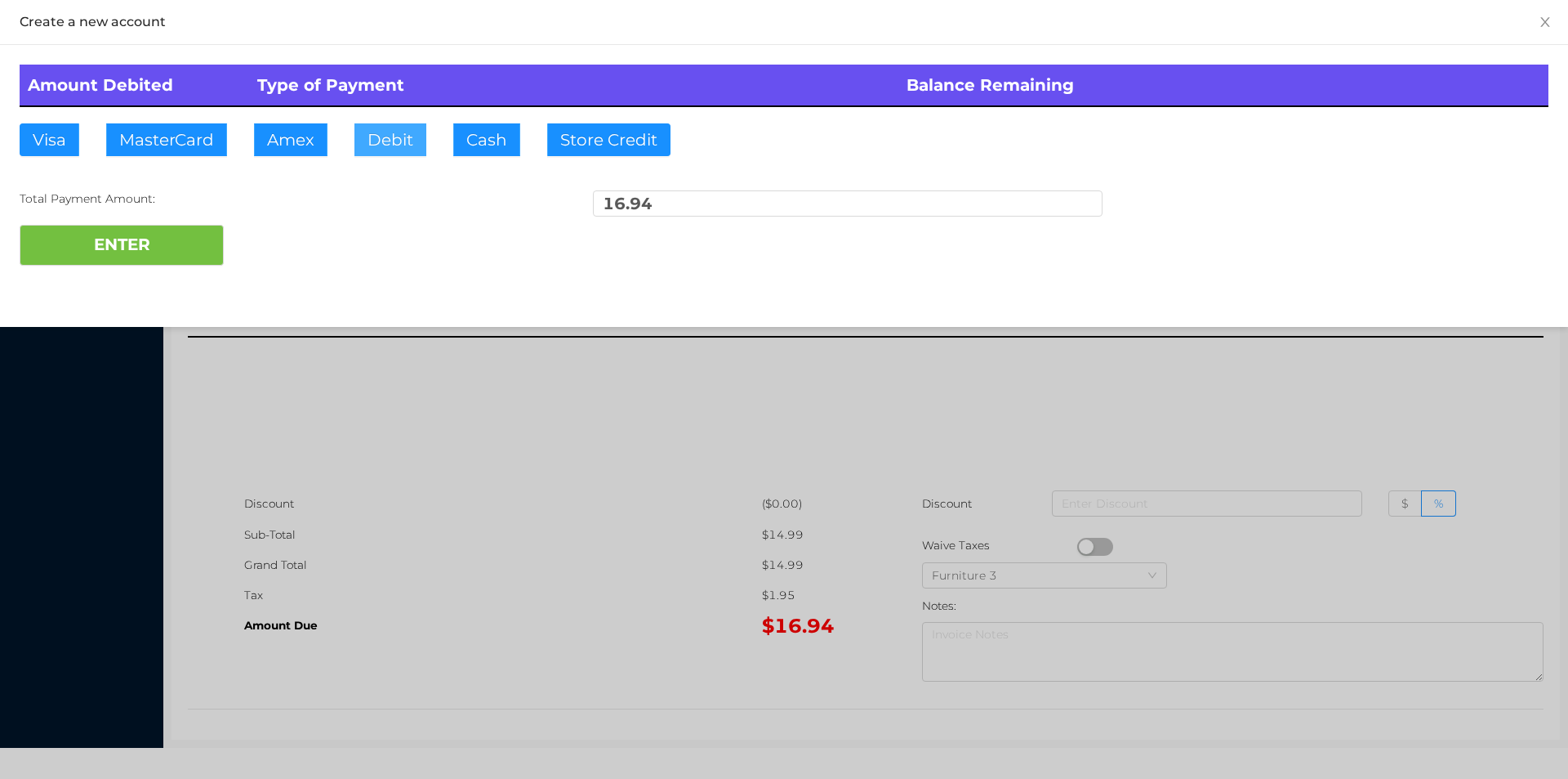
click at [391, 142] on button "Debit" at bounding box center [390, 139] width 72 height 33
click at [285, 239] on div "ENTER" at bounding box center [784, 245] width 1529 height 41
click at [459, 493] on div at bounding box center [784, 390] width 1568 height 779
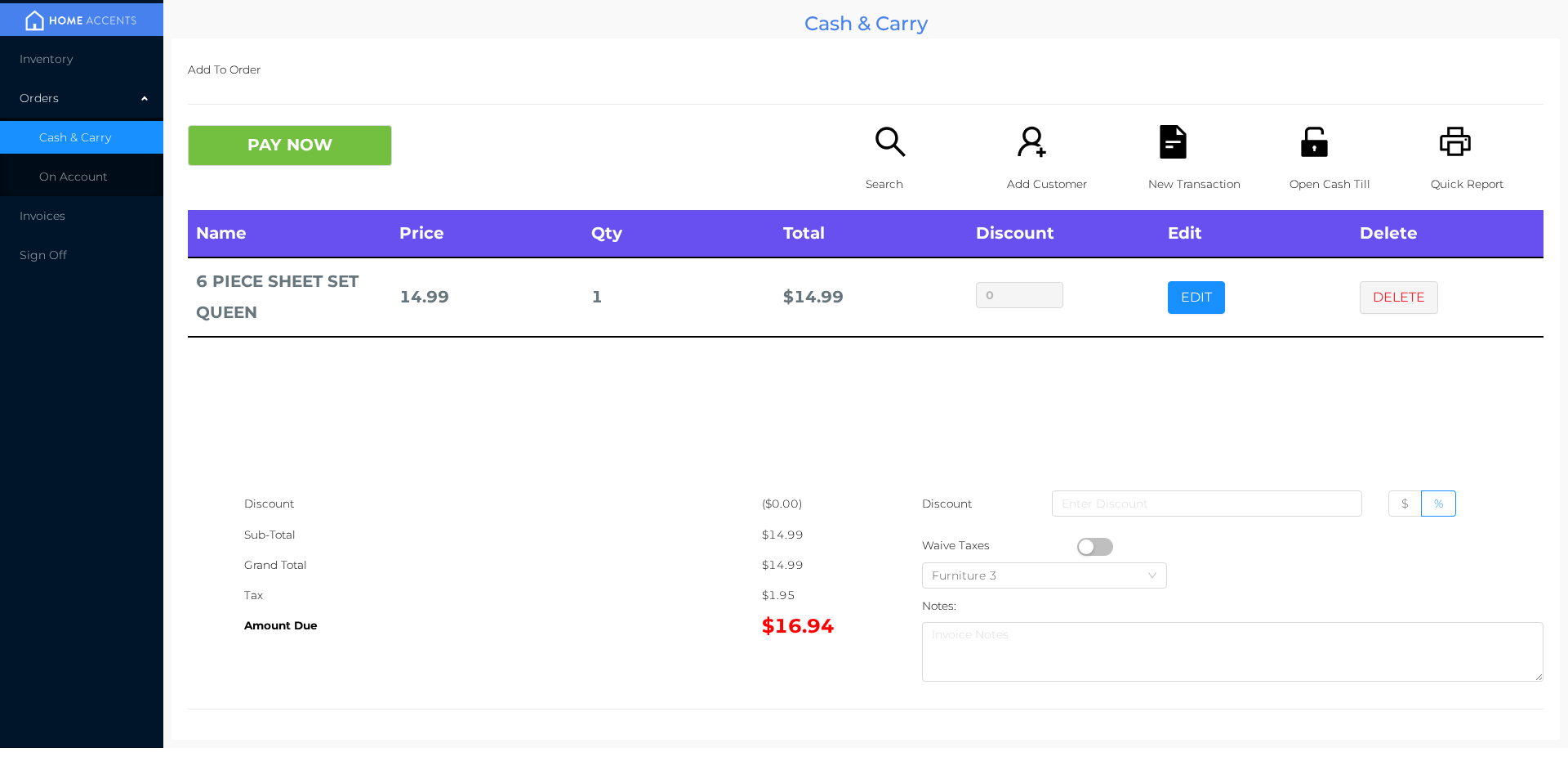
click at [1420, 394] on div "Name Price Qty Total Discount Edit Delete 6 PIECE SHEET SET QUEEN 14.99 1 $ 14.…" at bounding box center [866, 350] width 1356 height 279
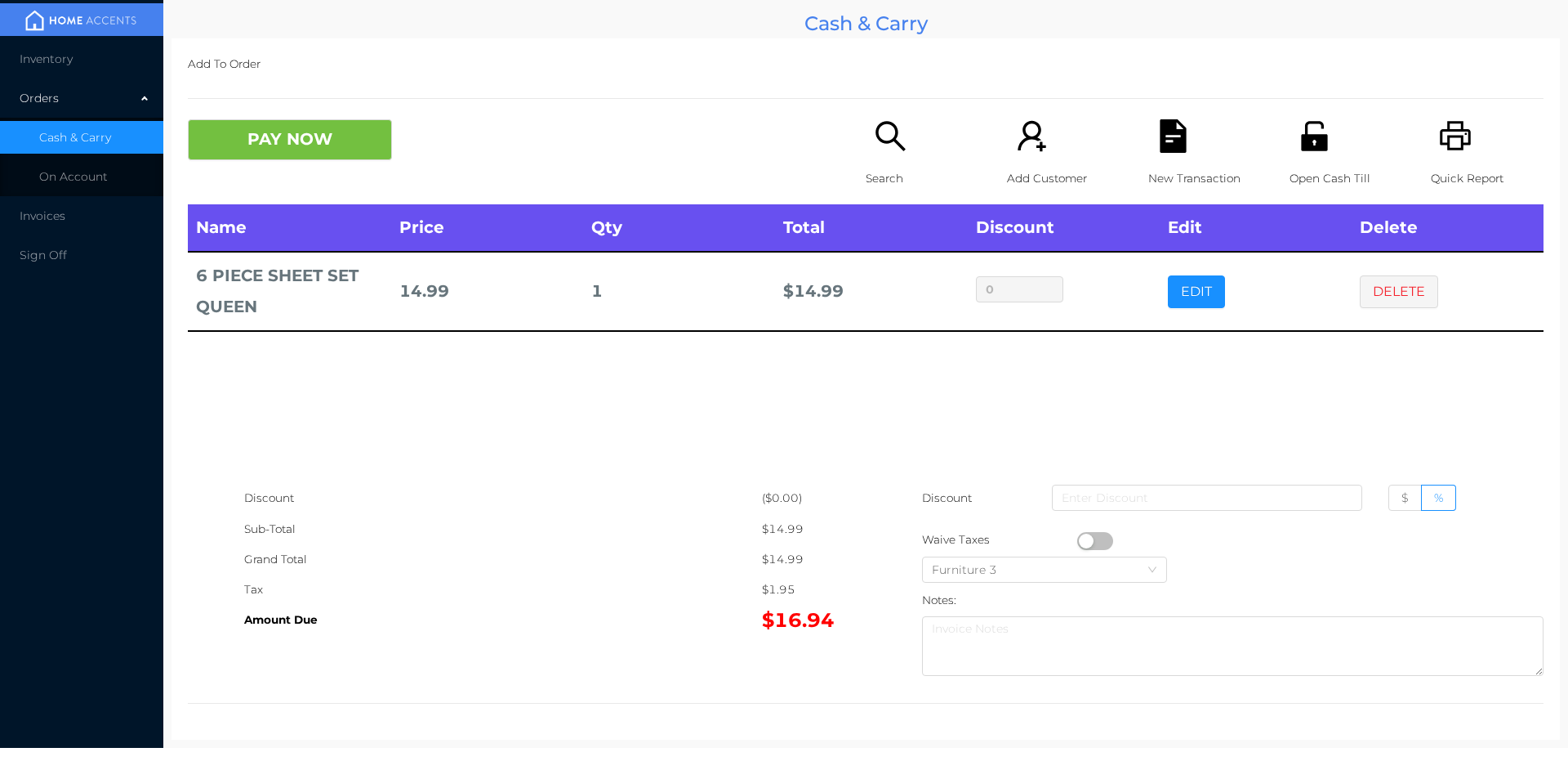
click at [313, 176] on div "PAY NOW Search Add Customer New Transaction Open Cash Till Quick Report" at bounding box center [866, 161] width 1356 height 85
click at [1377, 402] on div "Name Price Qty Total Discount Edit Delete 6 PIECE SHEET SET QUEEN 14.99 1 $ 14.…" at bounding box center [866, 343] width 1356 height 279
click at [1388, 295] on button "DELETE" at bounding box center [1399, 291] width 78 height 33
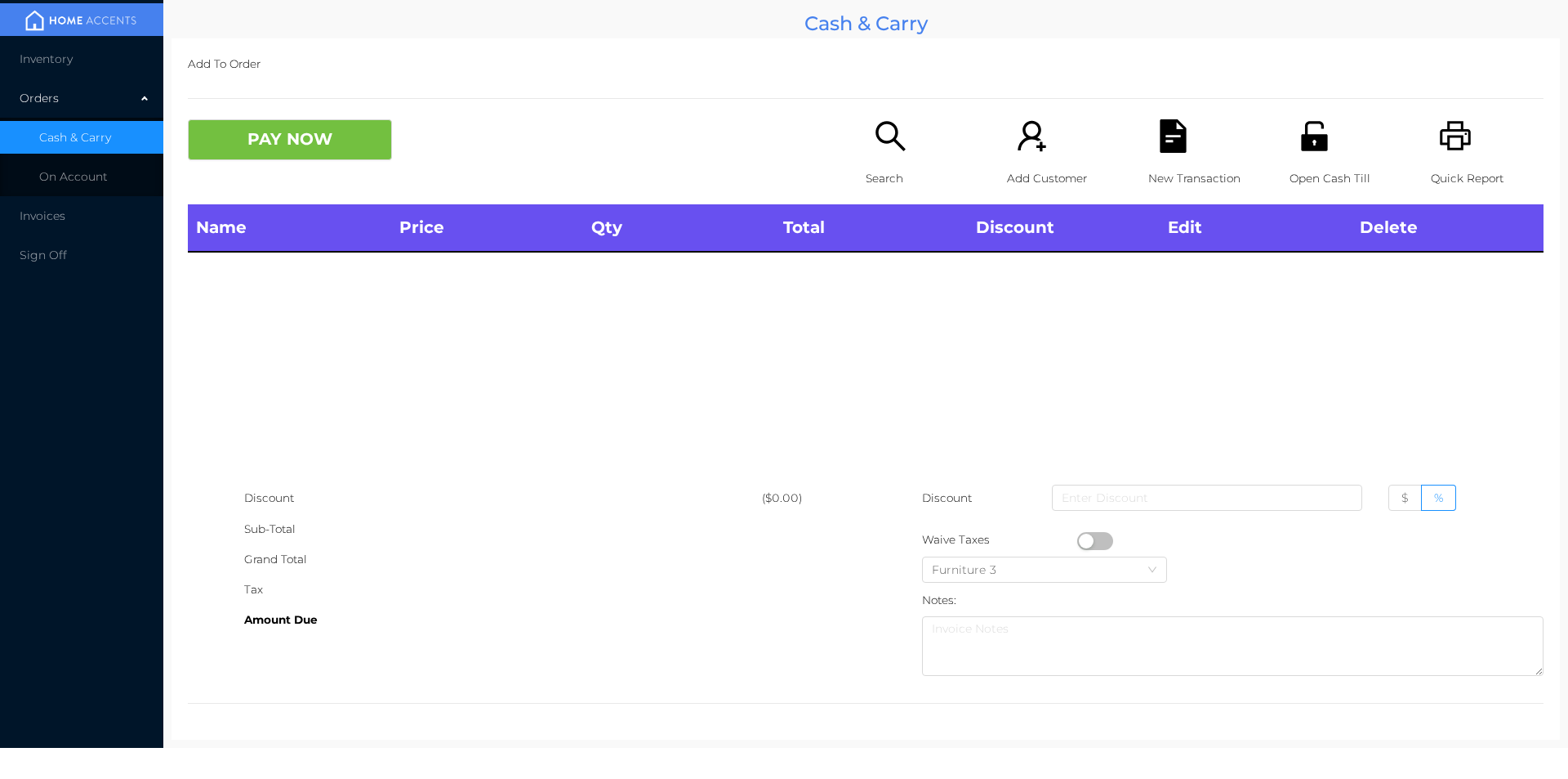
click at [1308, 151] on icon "icon: unlock" at bounding box center [1315, 136] width 34 height 34
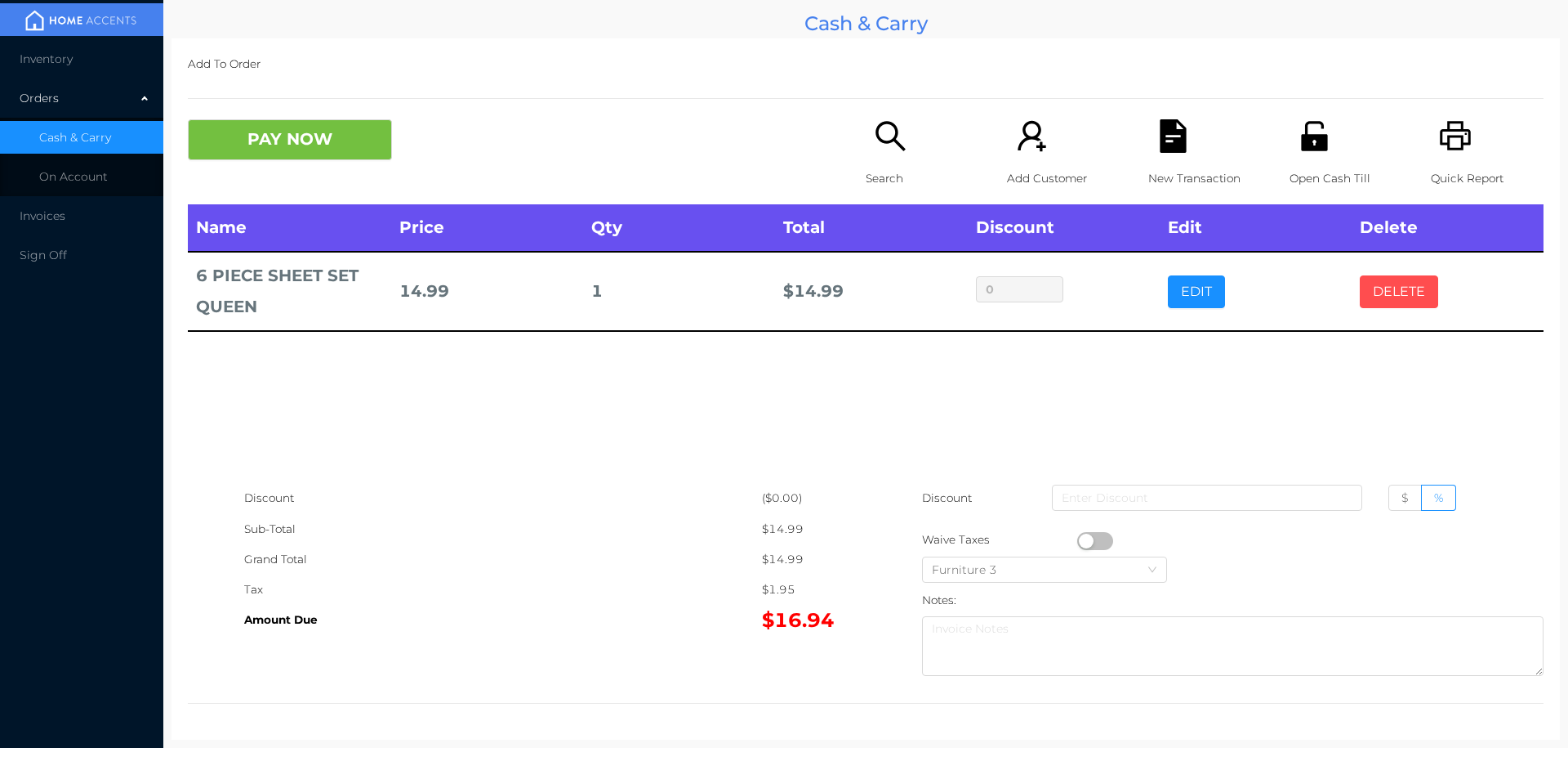
click at [1394, 298] on button "DELETE" at bounding box center [1399, 291] width 78 height 33
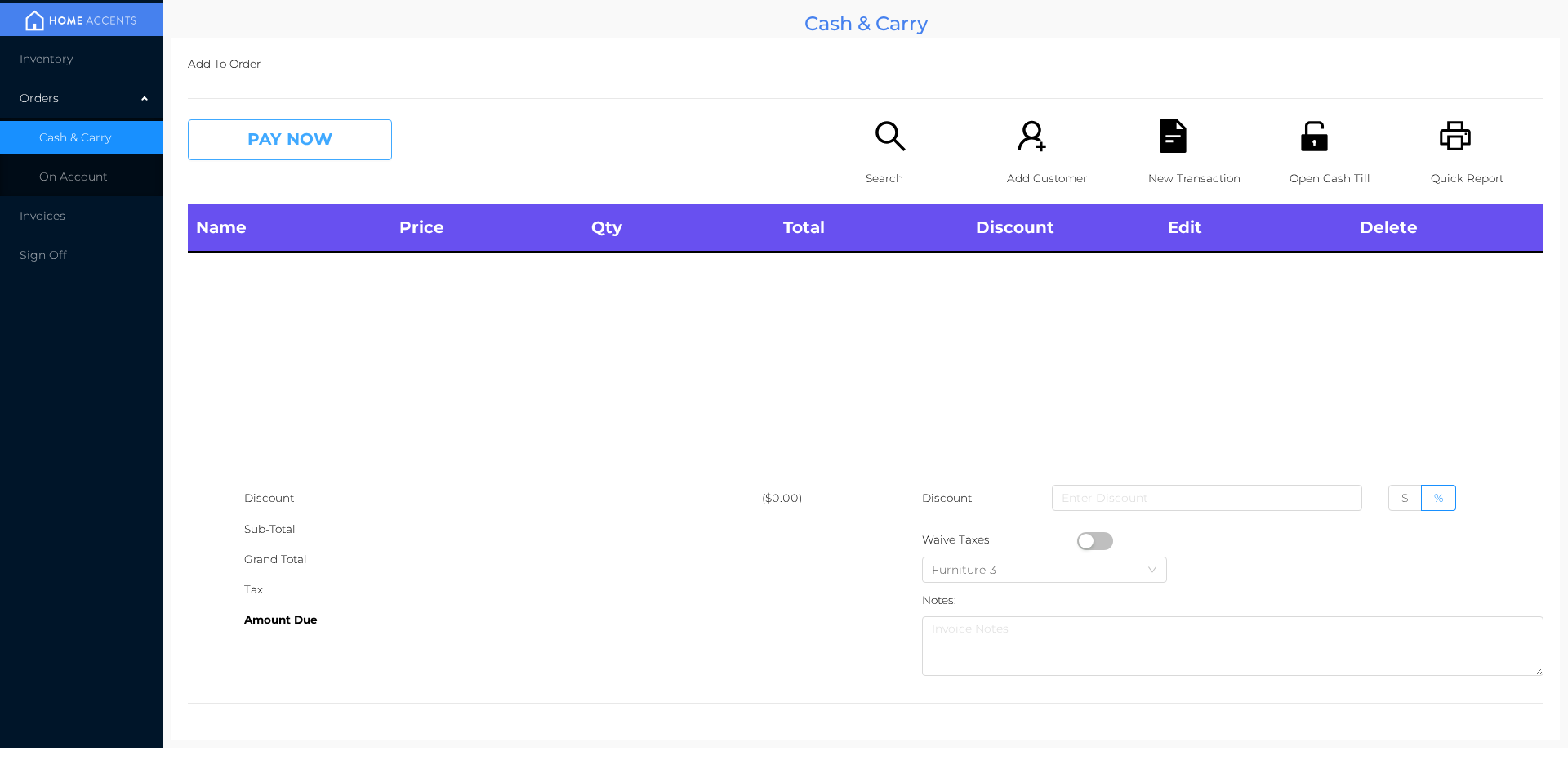
click at [294, 156] on button "PAY NOW" at bounding box center [290, 139] width 204 height 41
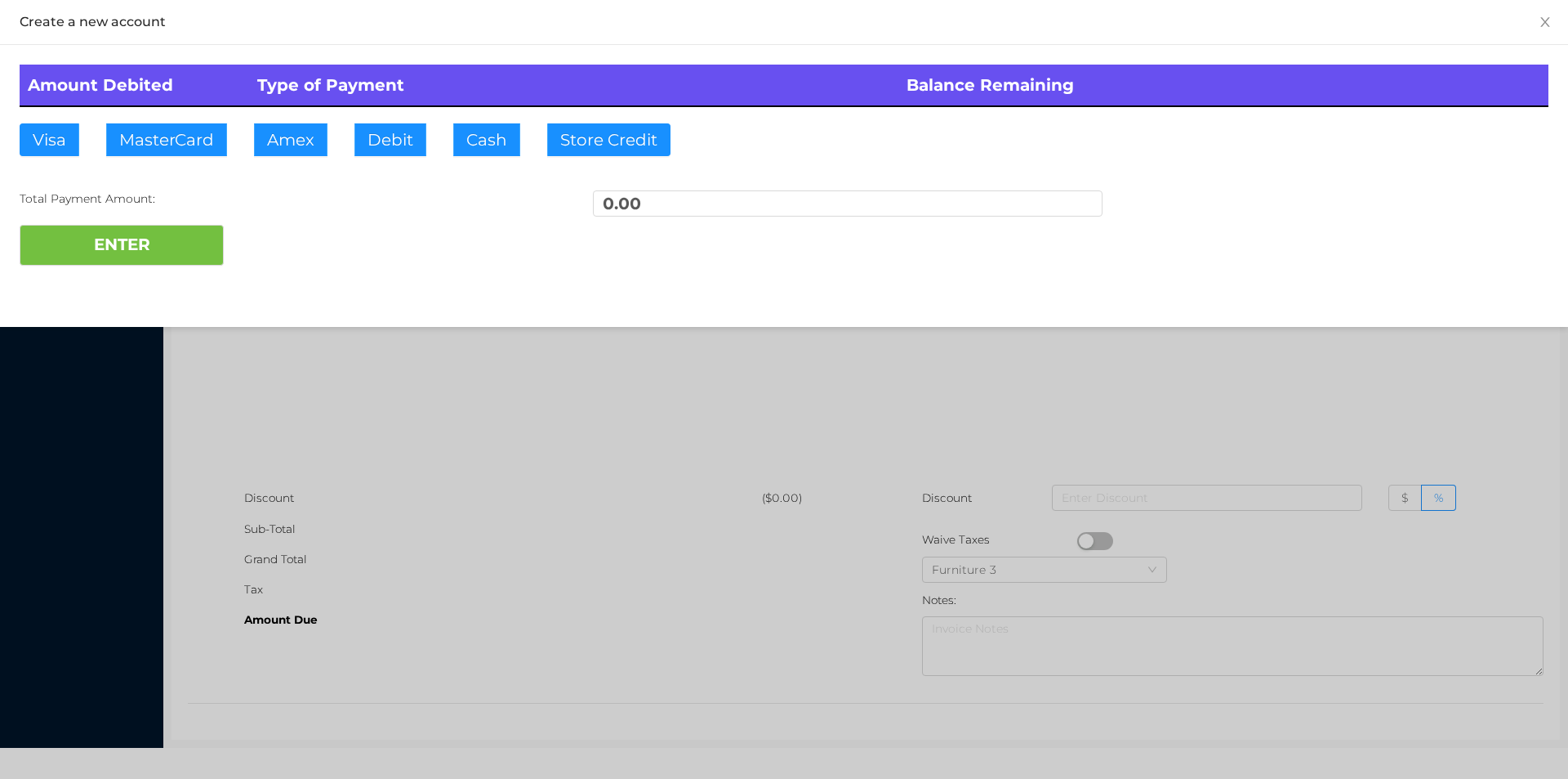
click at [397, 365] on div at bounding box center [784, 390] width 1568 height 779
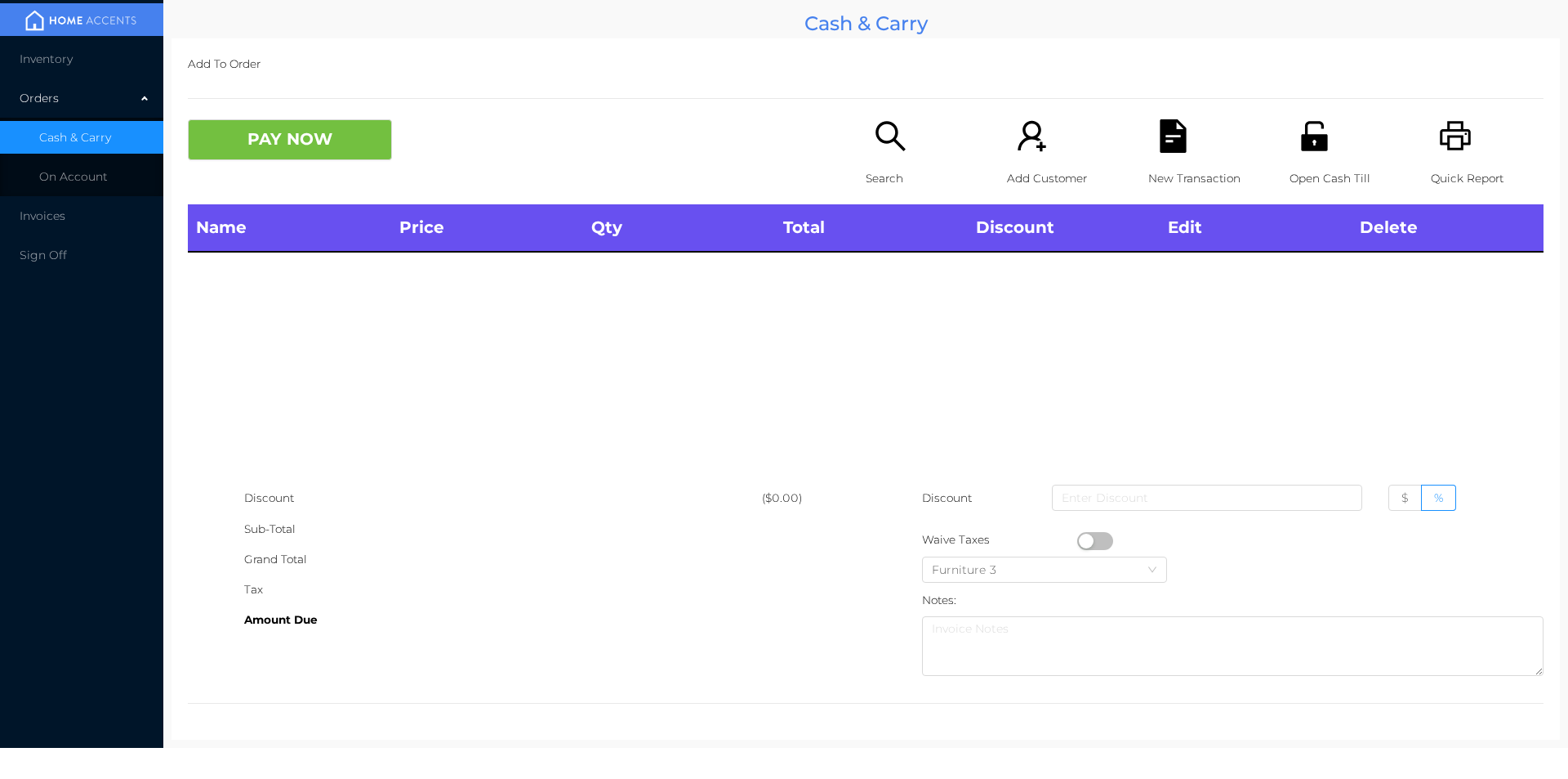
click at [1302, 165] on p "Open Cash Till" at bounding box center [1345, 178] width 113 height 30
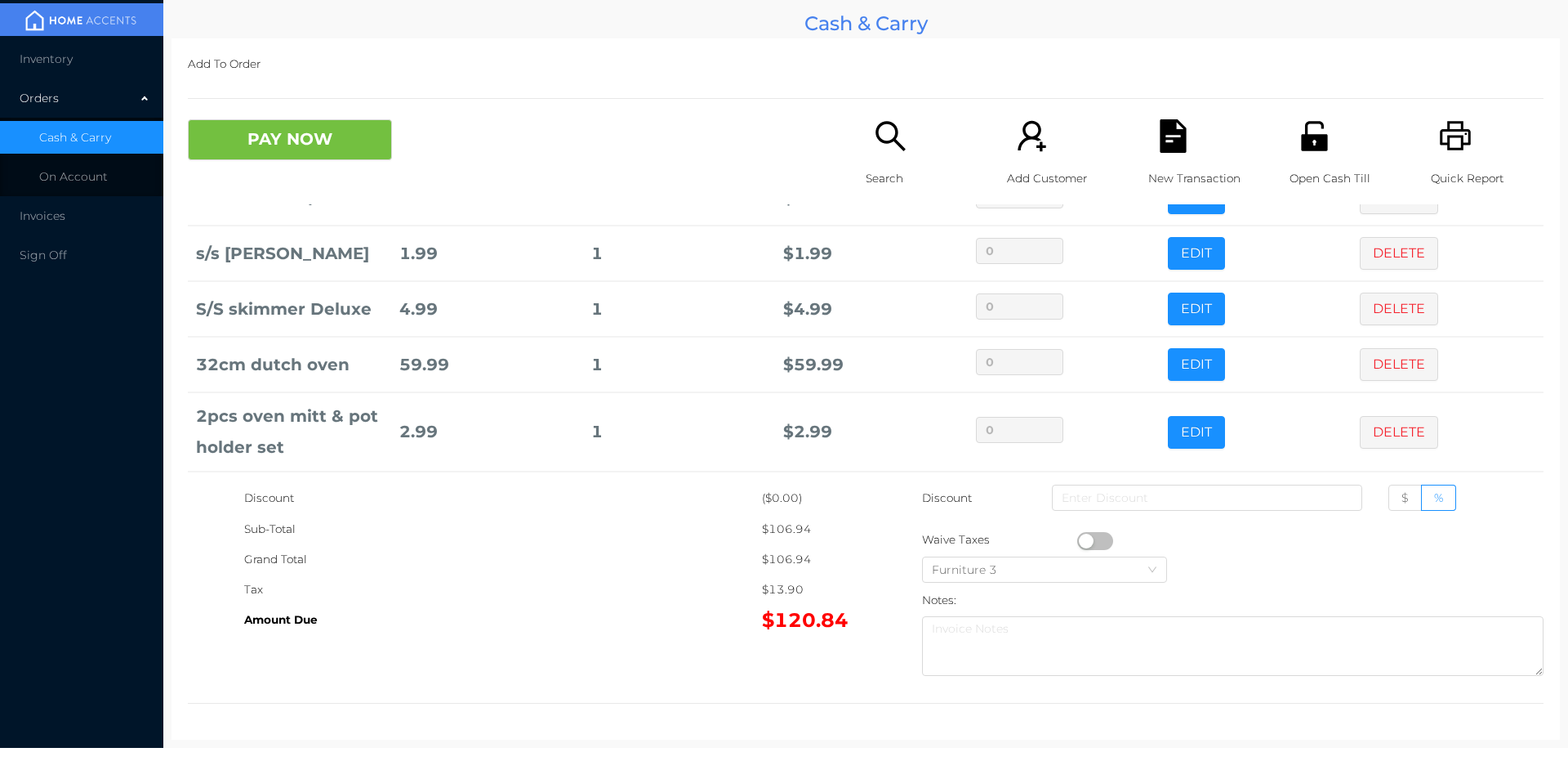
scroll to position [142, 0]
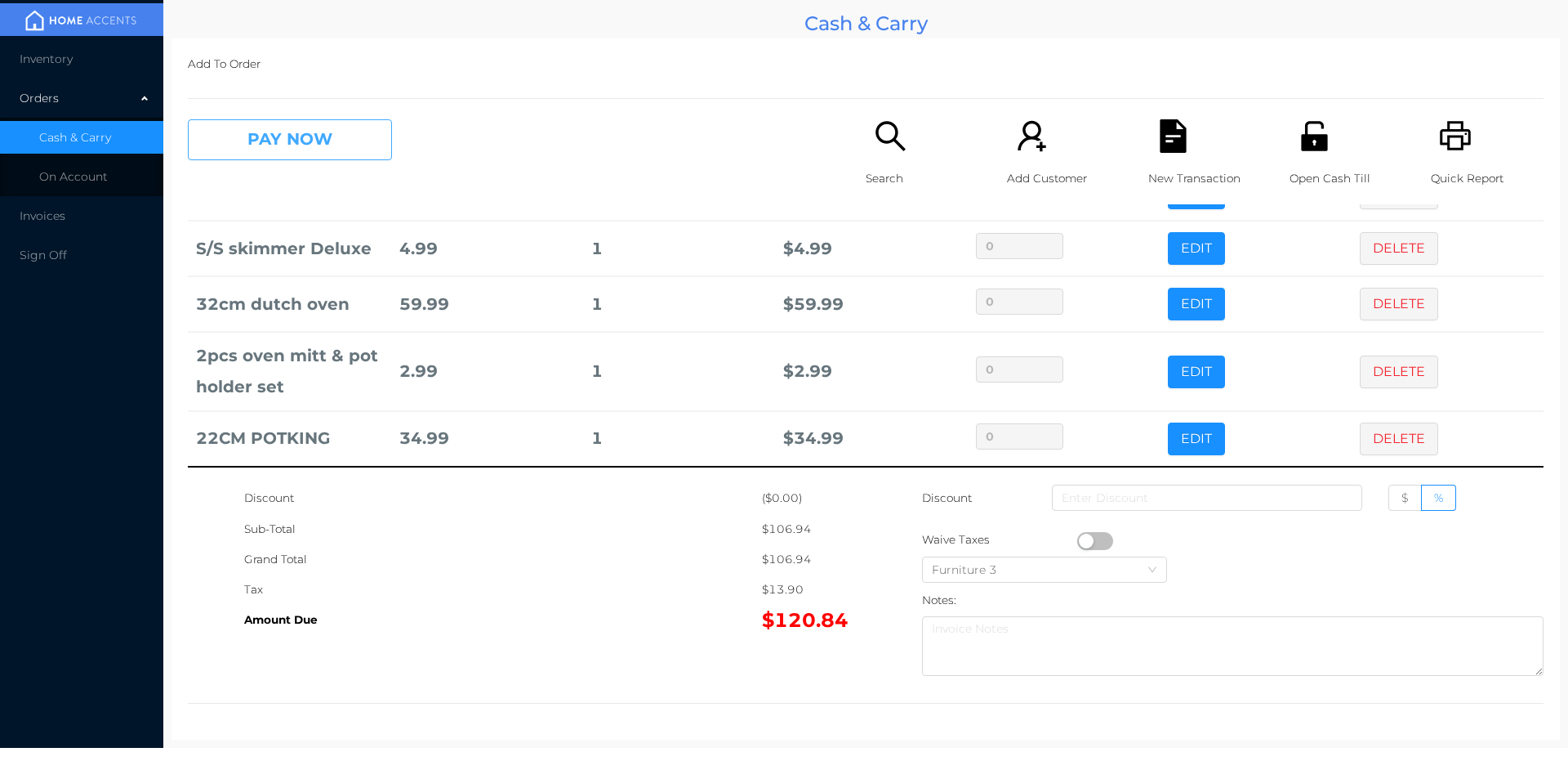
click at [330, 123] on button "PAY NOW" at bounding box center [290, 139] width 204 height 41
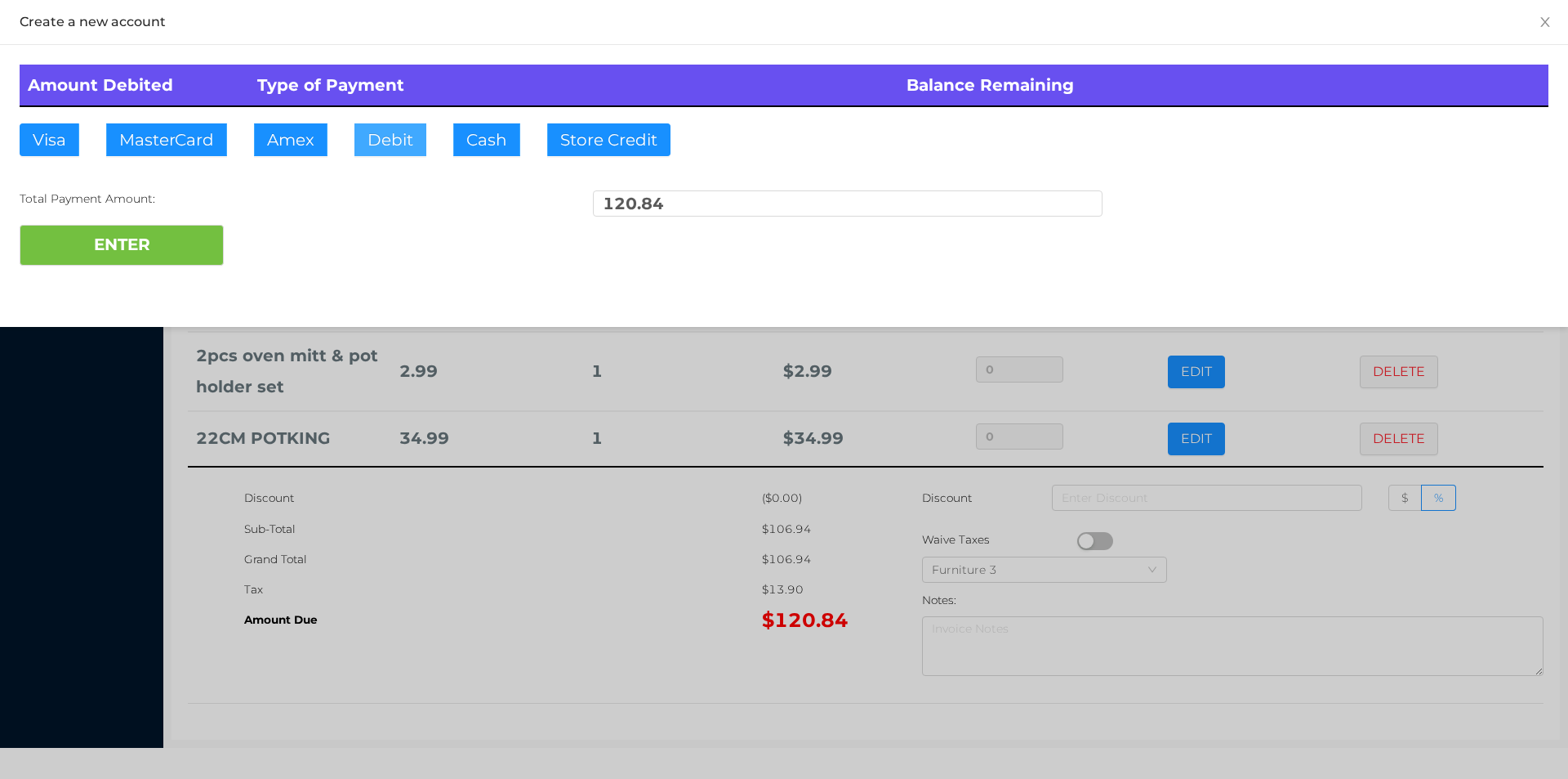
click at [386, 130] on button "Debit" at bounding box center [390, 139] width 72 height 33
click at [192, 238] on button "ENTER" at bounding box center [122, 245] width 204 height 41
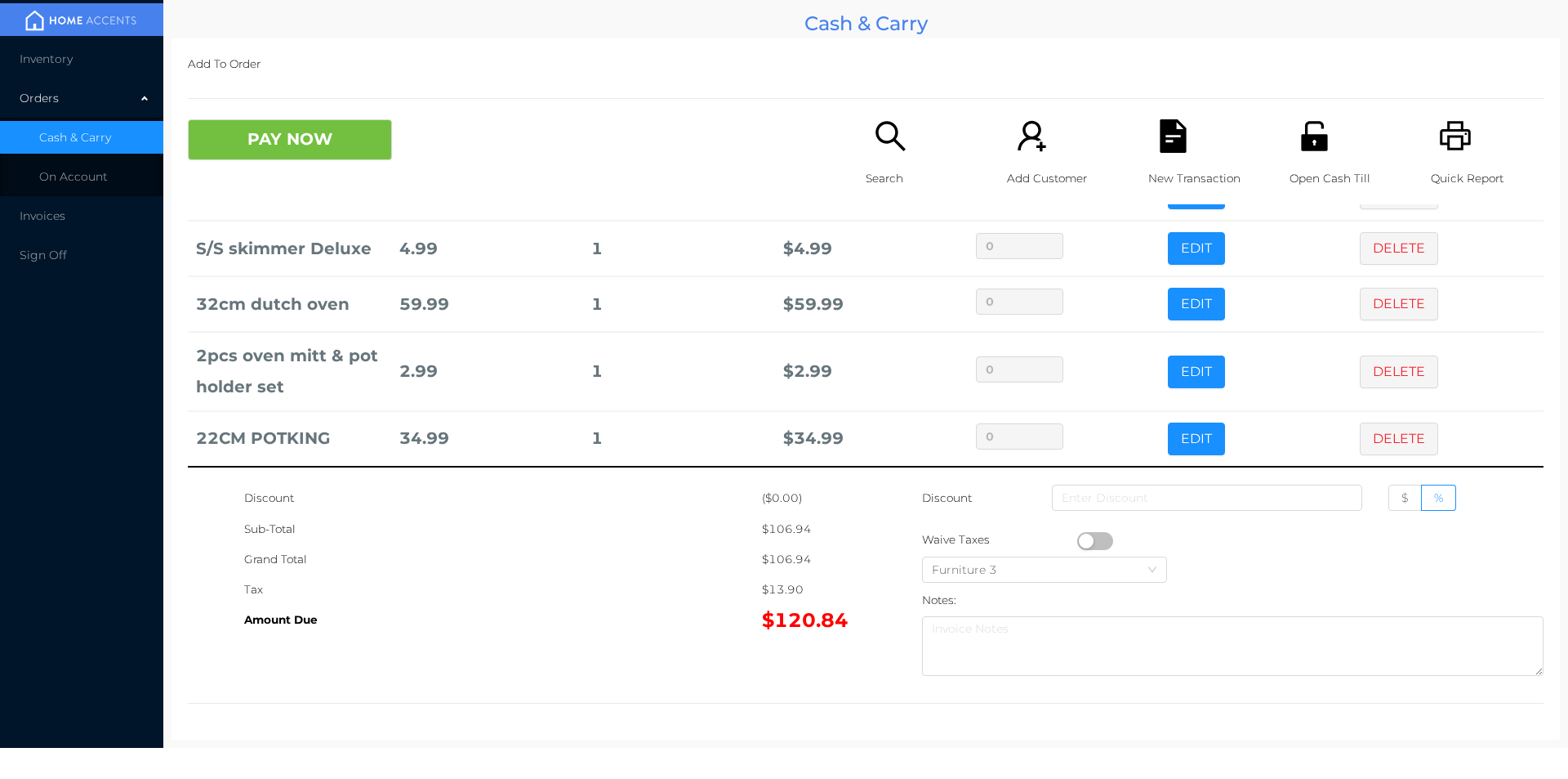
scroll to position [0, 0]
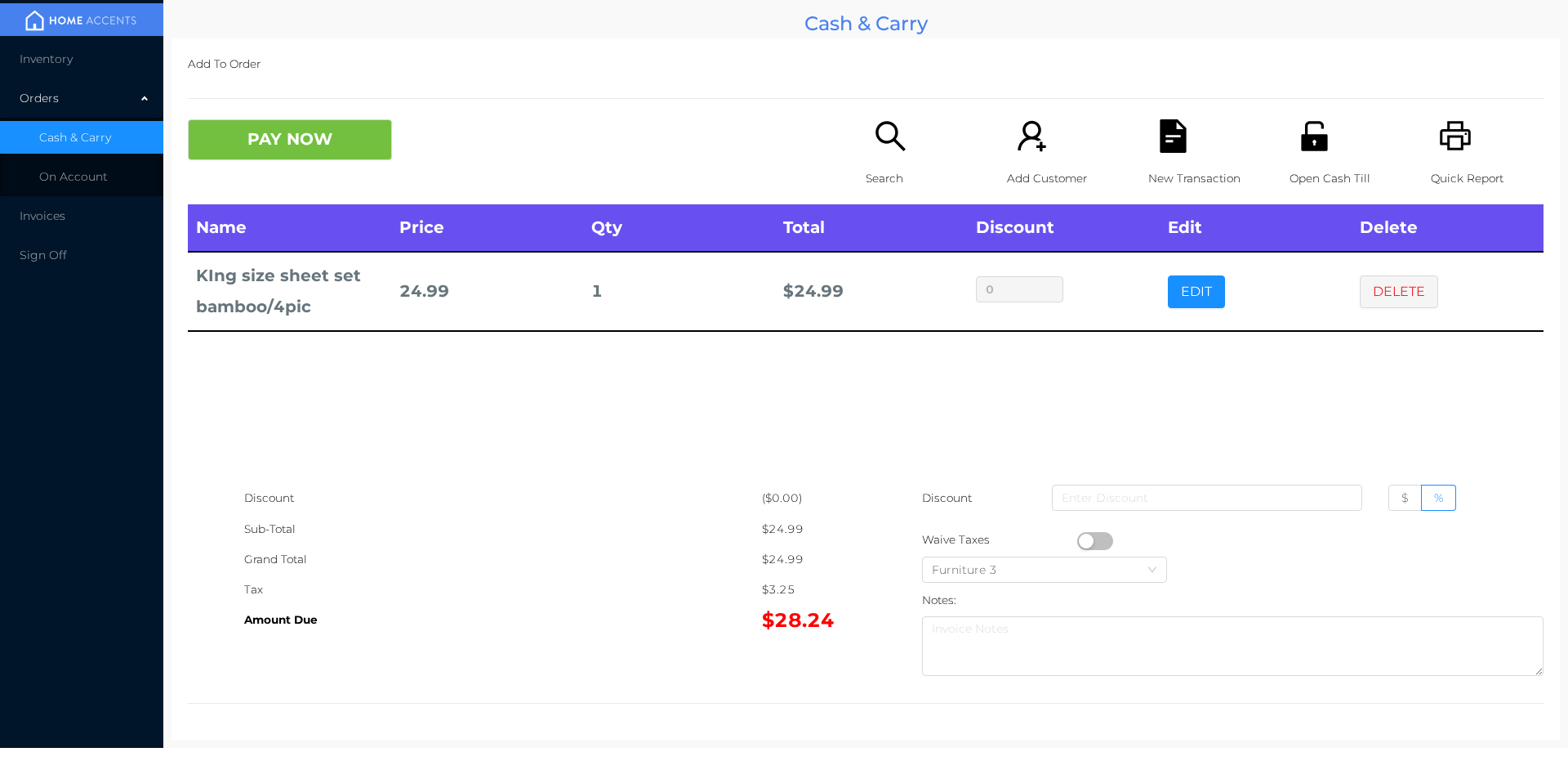
click at [894, 152] on icon "icon: search" at bounding box center [891, 136] width 34 height 34
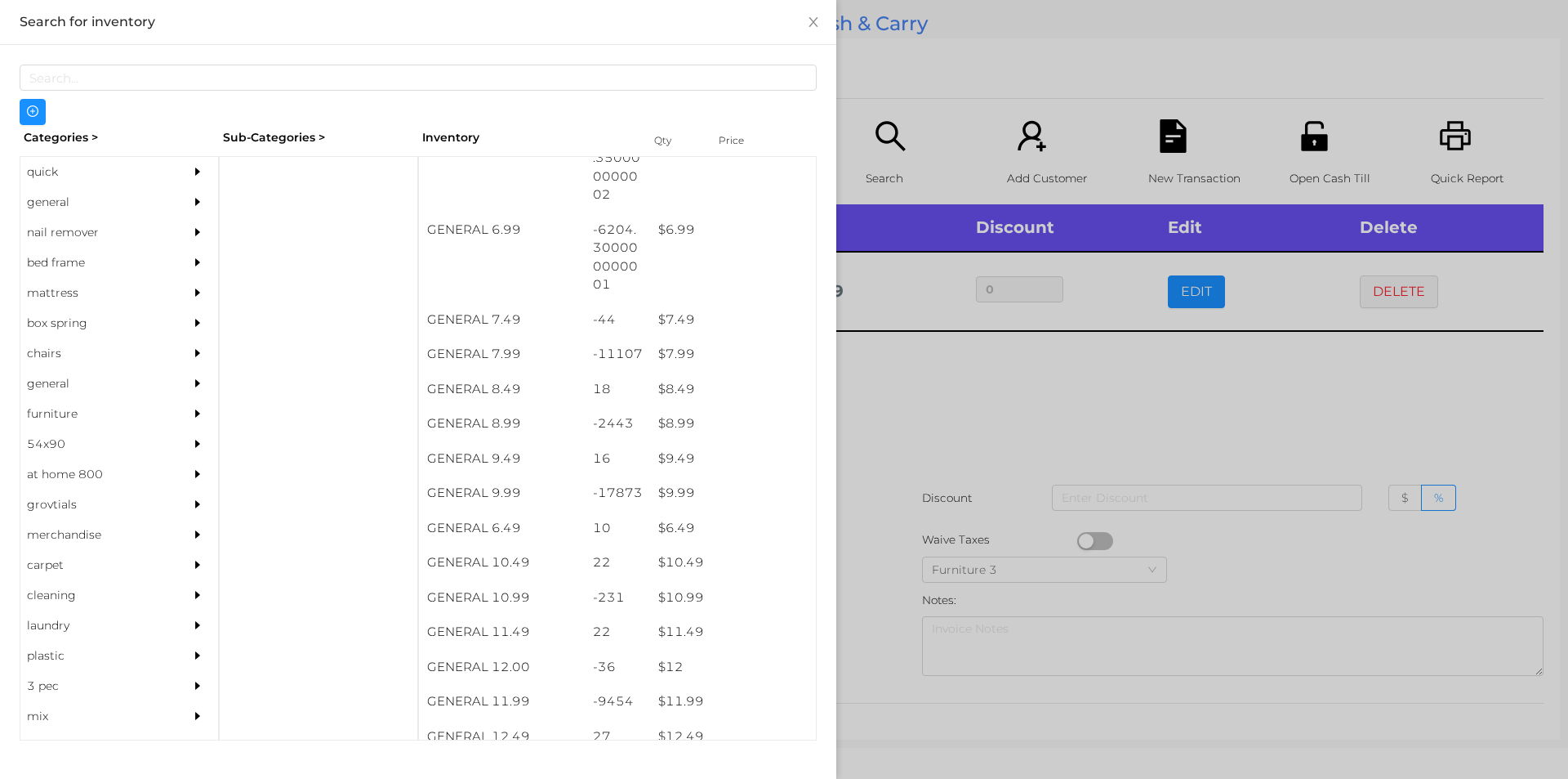
scroll to position [679, 0]
click at [669, 350] on div "$ 7.99" at bounding box center [733, 354] width 166 height 35
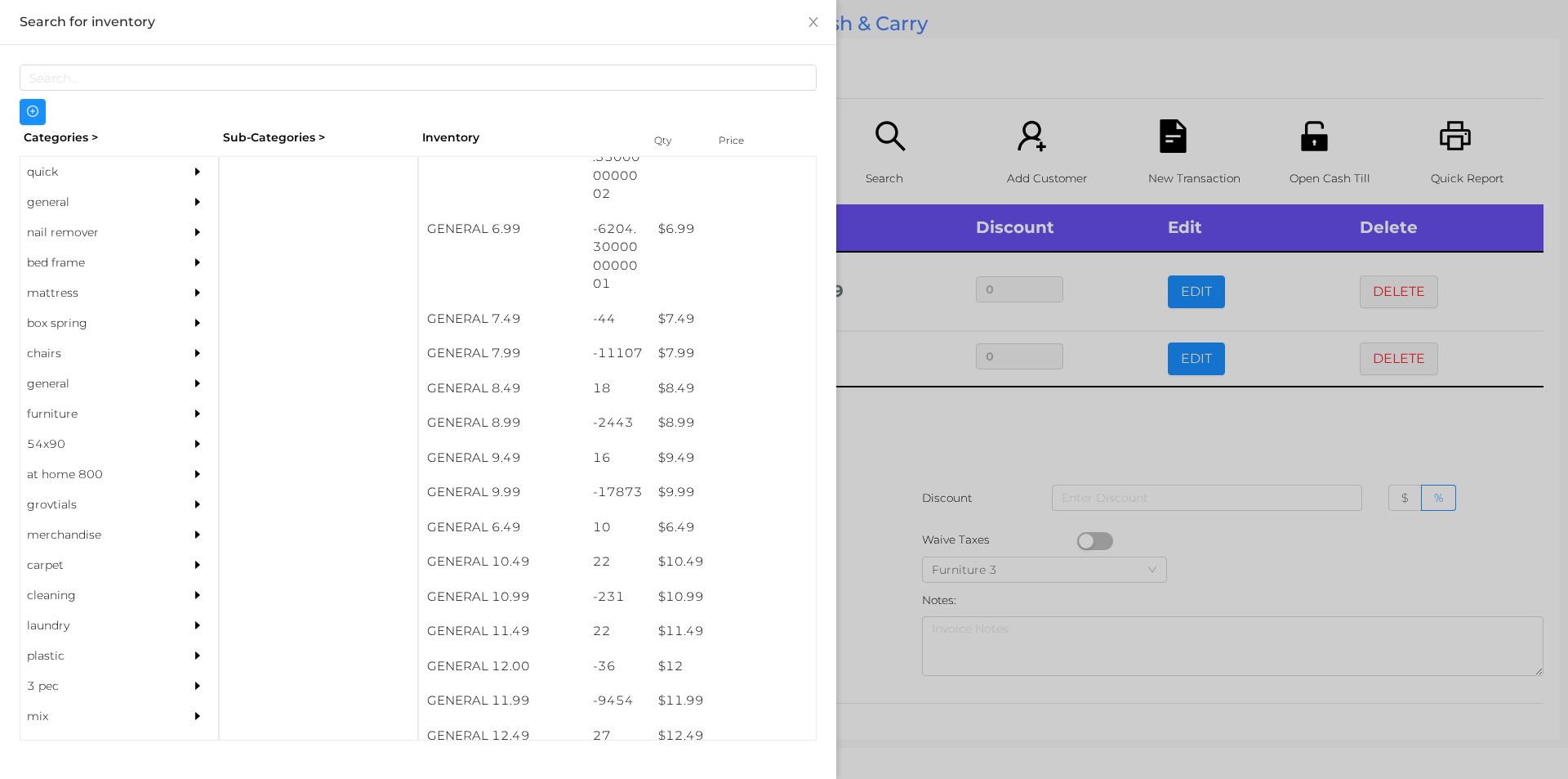
click at [866, 399] on div at bounding box center [784, 390] width 1568 height 779
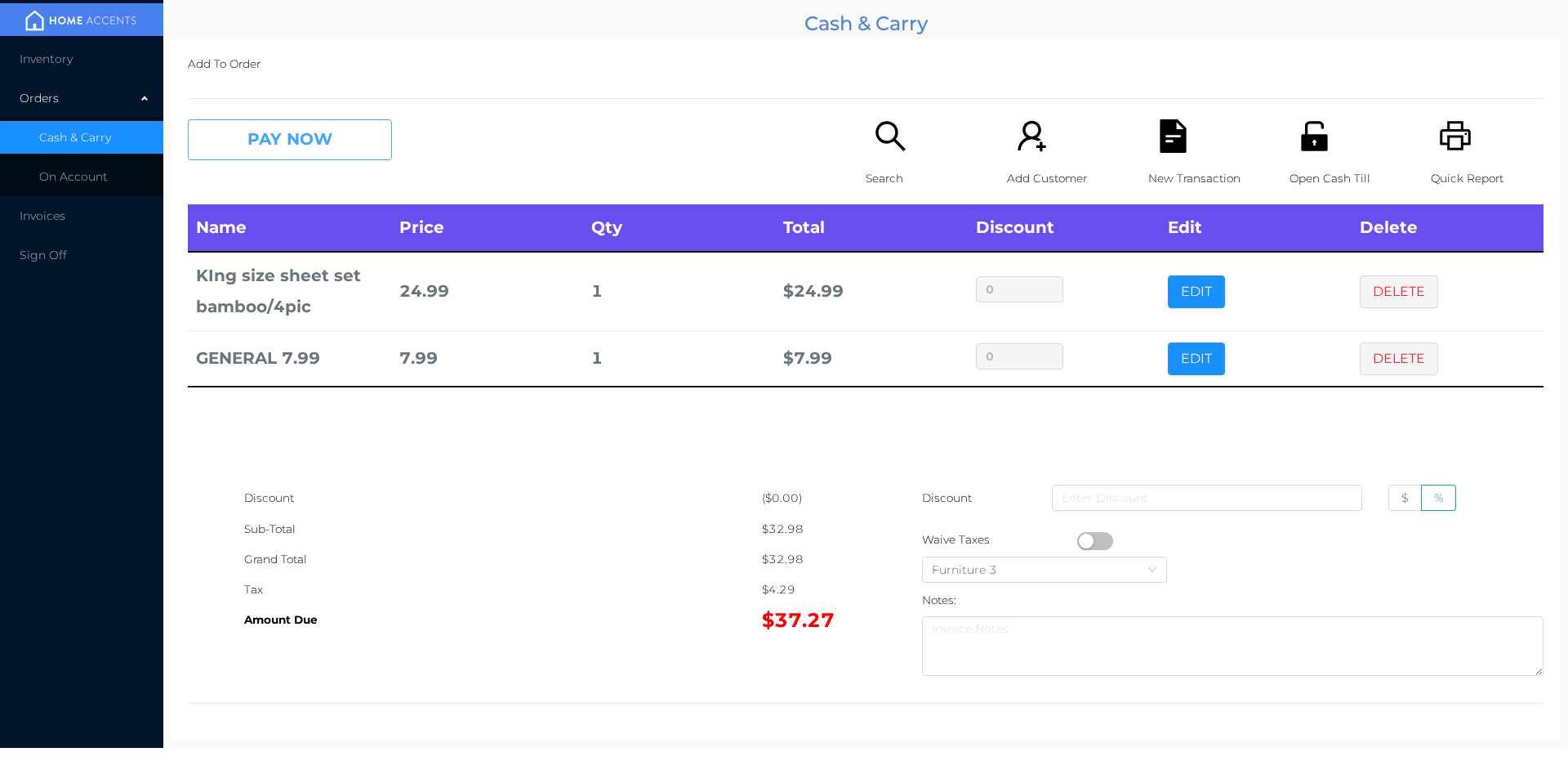
click at [257, 147] on button "PAY NOW" at bounding box center [290, 139] width 204 height 41
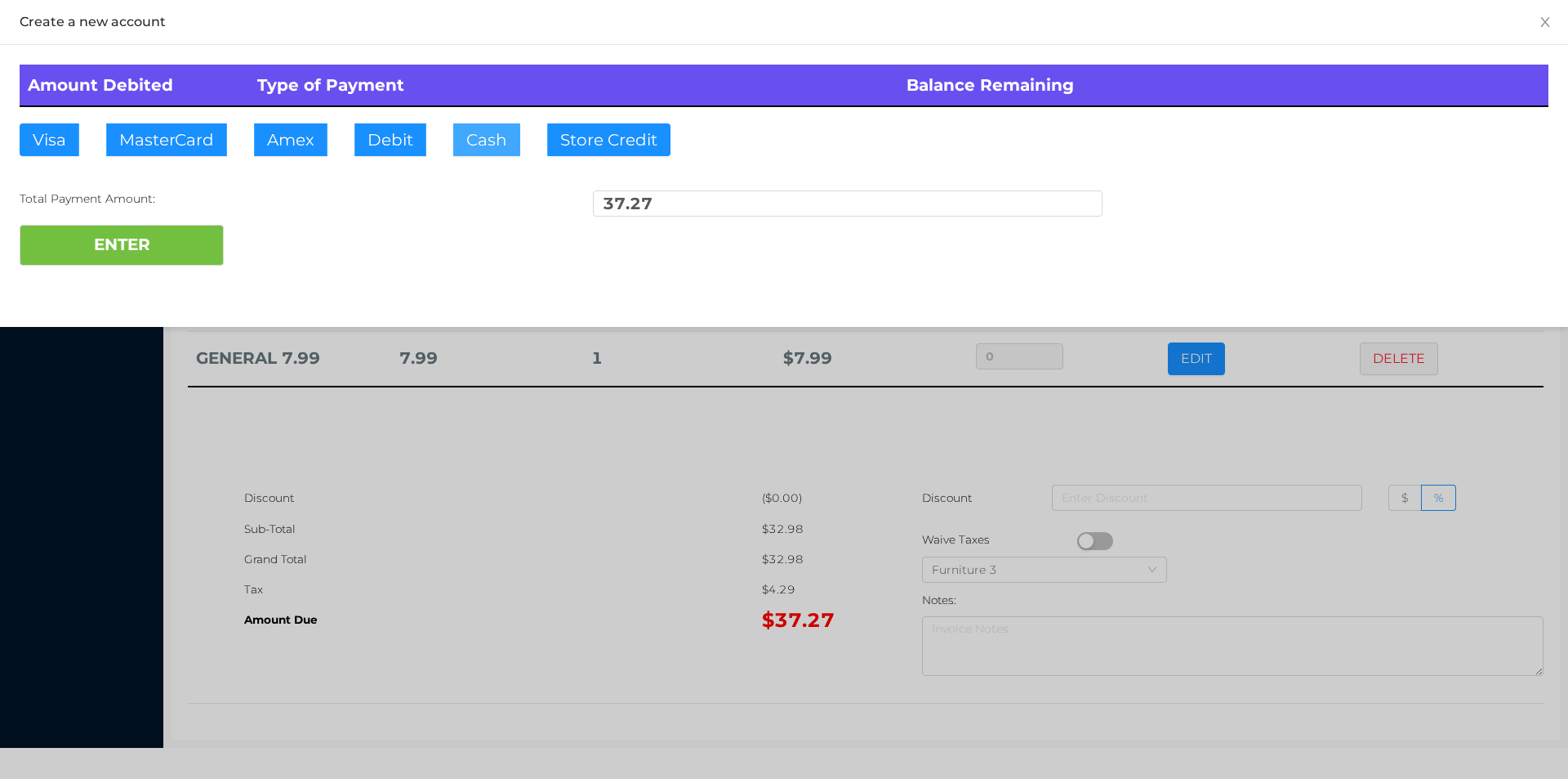
click at [464, 153] on button "Cash" at bounding box center [487, 139] width 67 height 33
type input "50."
click at [122, 259] on button "ENTER" at bounding box center [122, 245] width 204 height 41
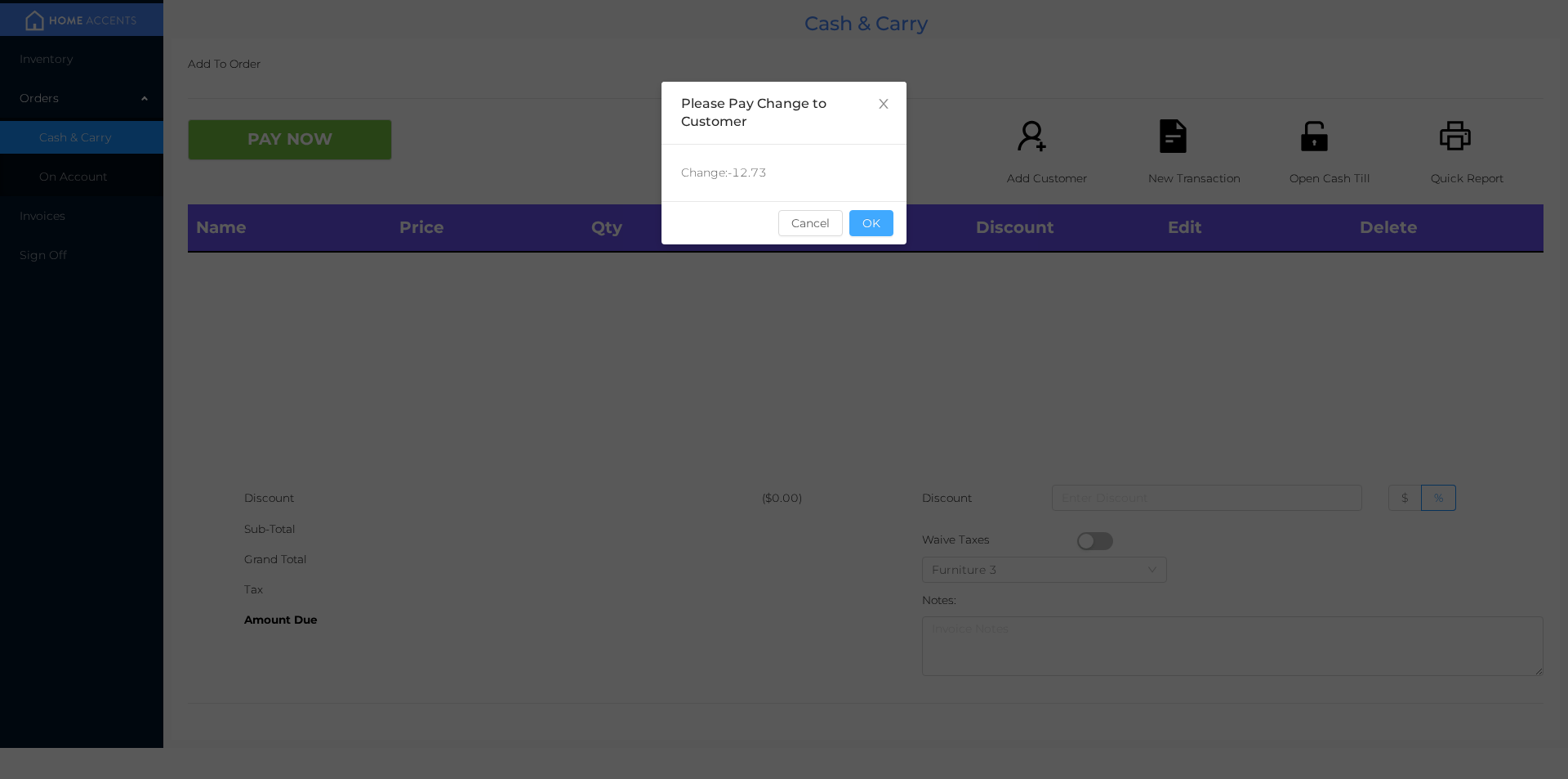
click at [874, 225] on button "OK" at bounding box center [872, 223] width 44 height 26
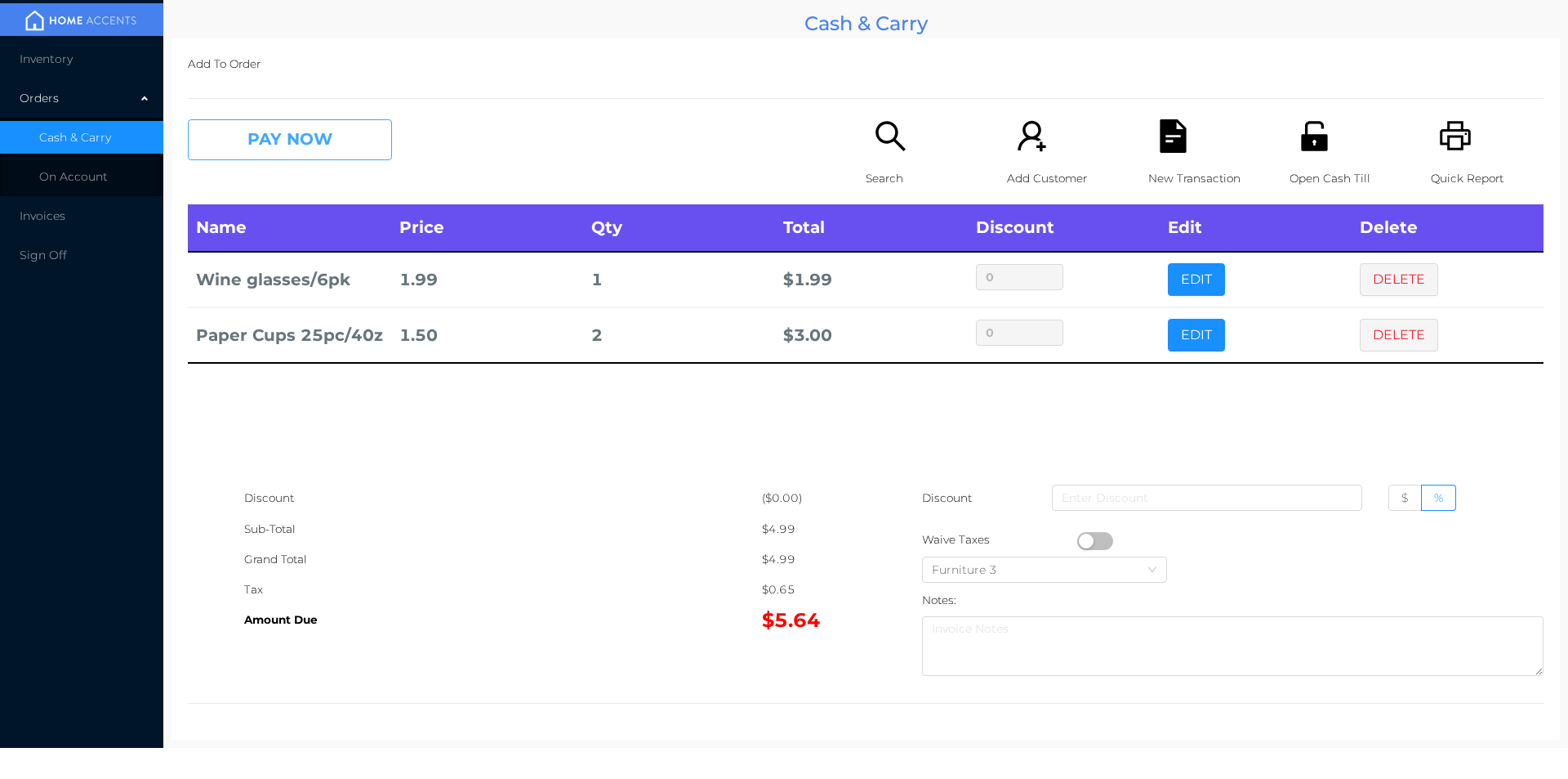
click at [347, 153] on button "PAY NOW" at bounding box center [290, 139] width 204 height 41
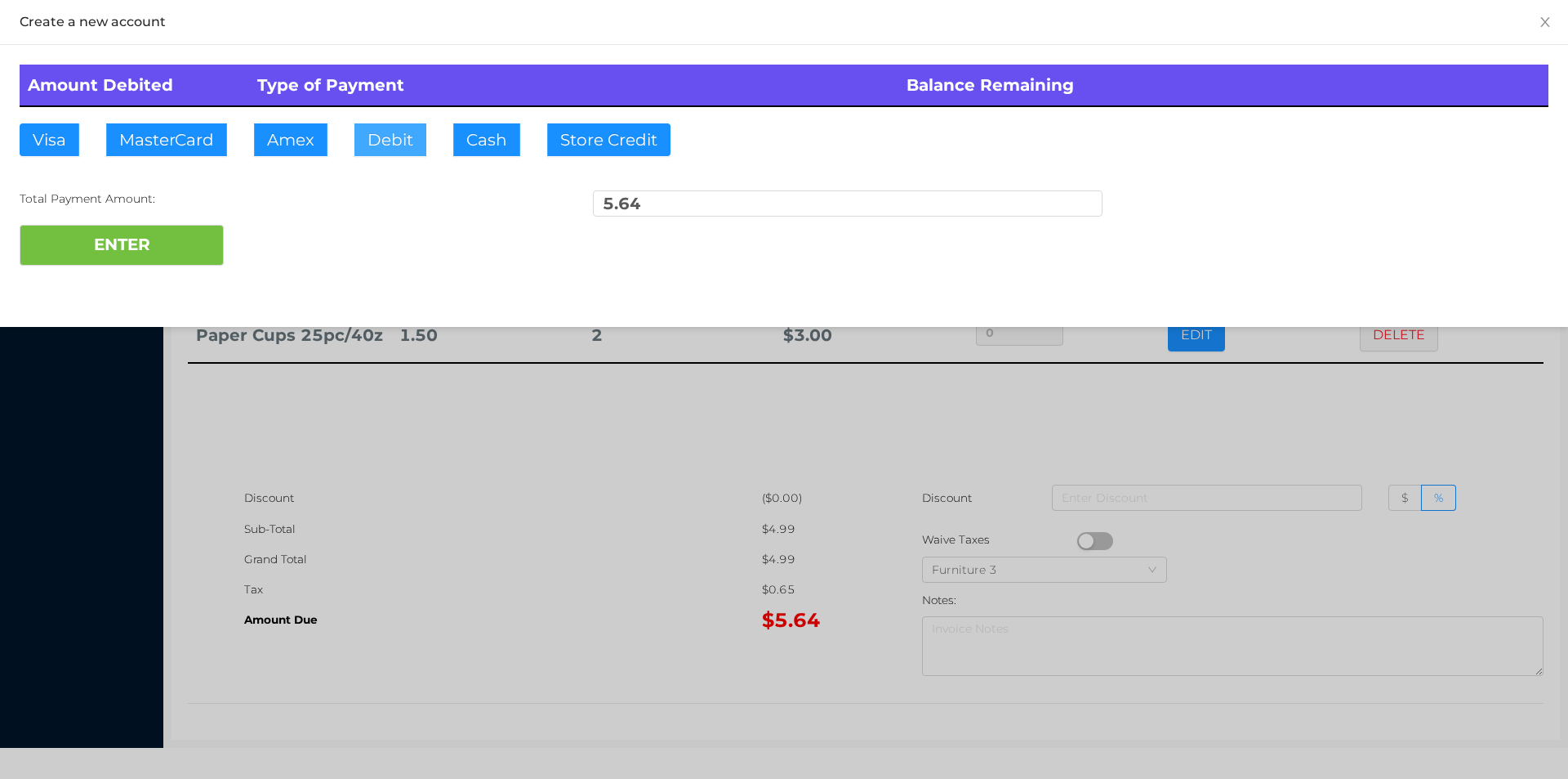
click at [376, 140] on button "Debit" at bounding box center [390, 139] width 72 height 33
click at [139, 256] on button "ENTER" at bounding box center [122, 245] width 204 height 41
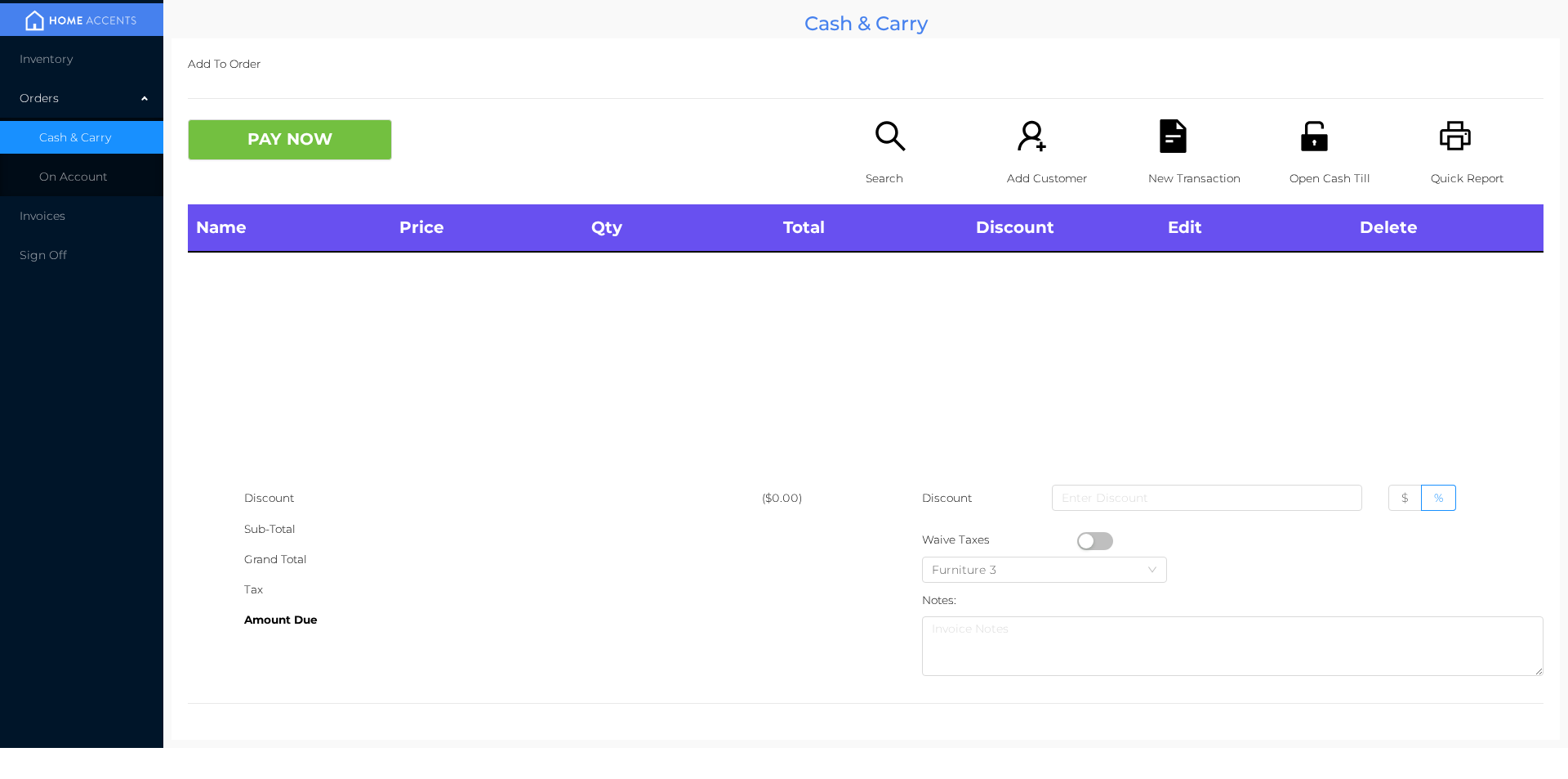
click at [874, 153] on icon "icon: search" at bounding box center [891, 136] width 34 height 34
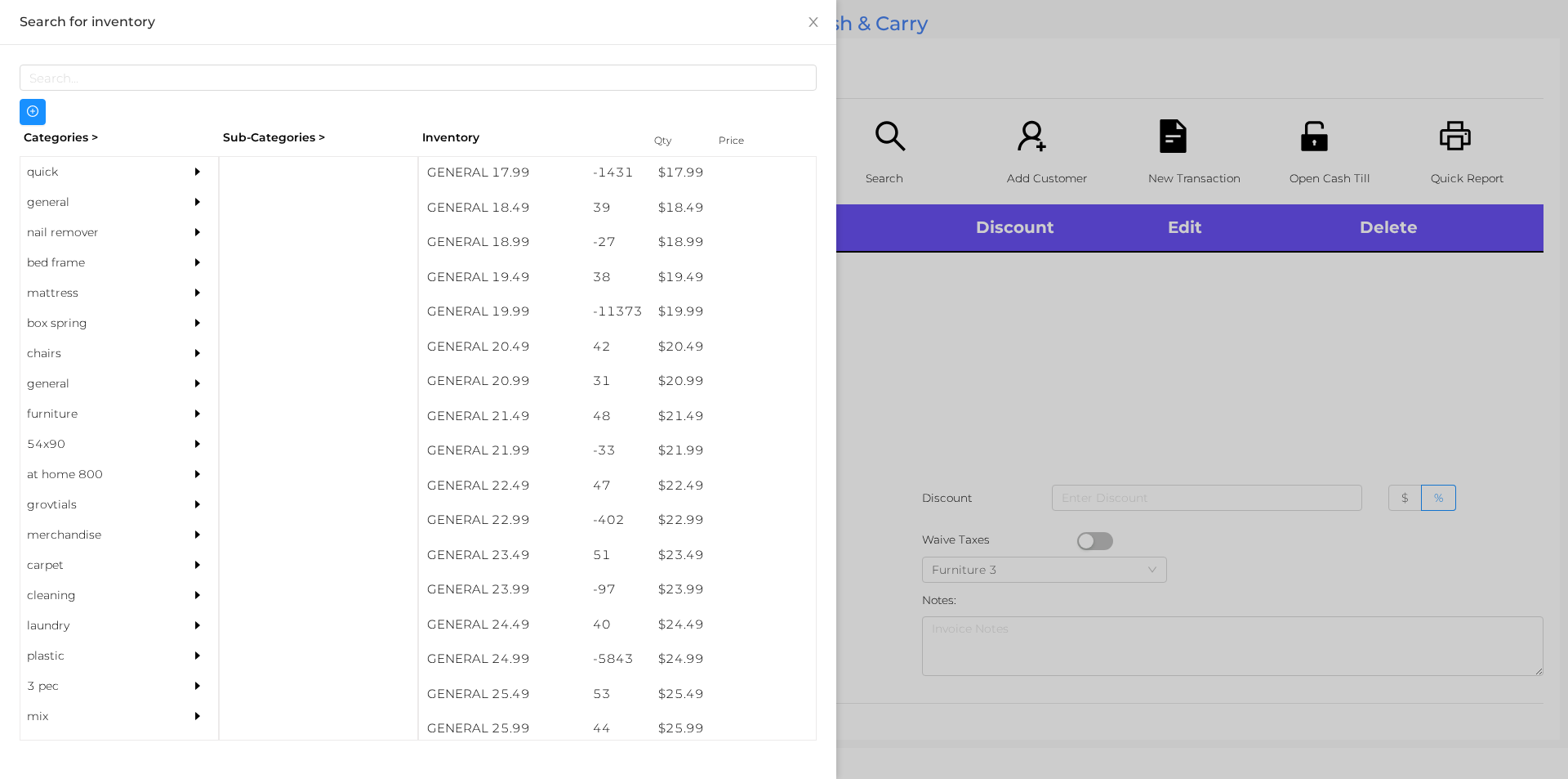
scroll to position [1624, 0]
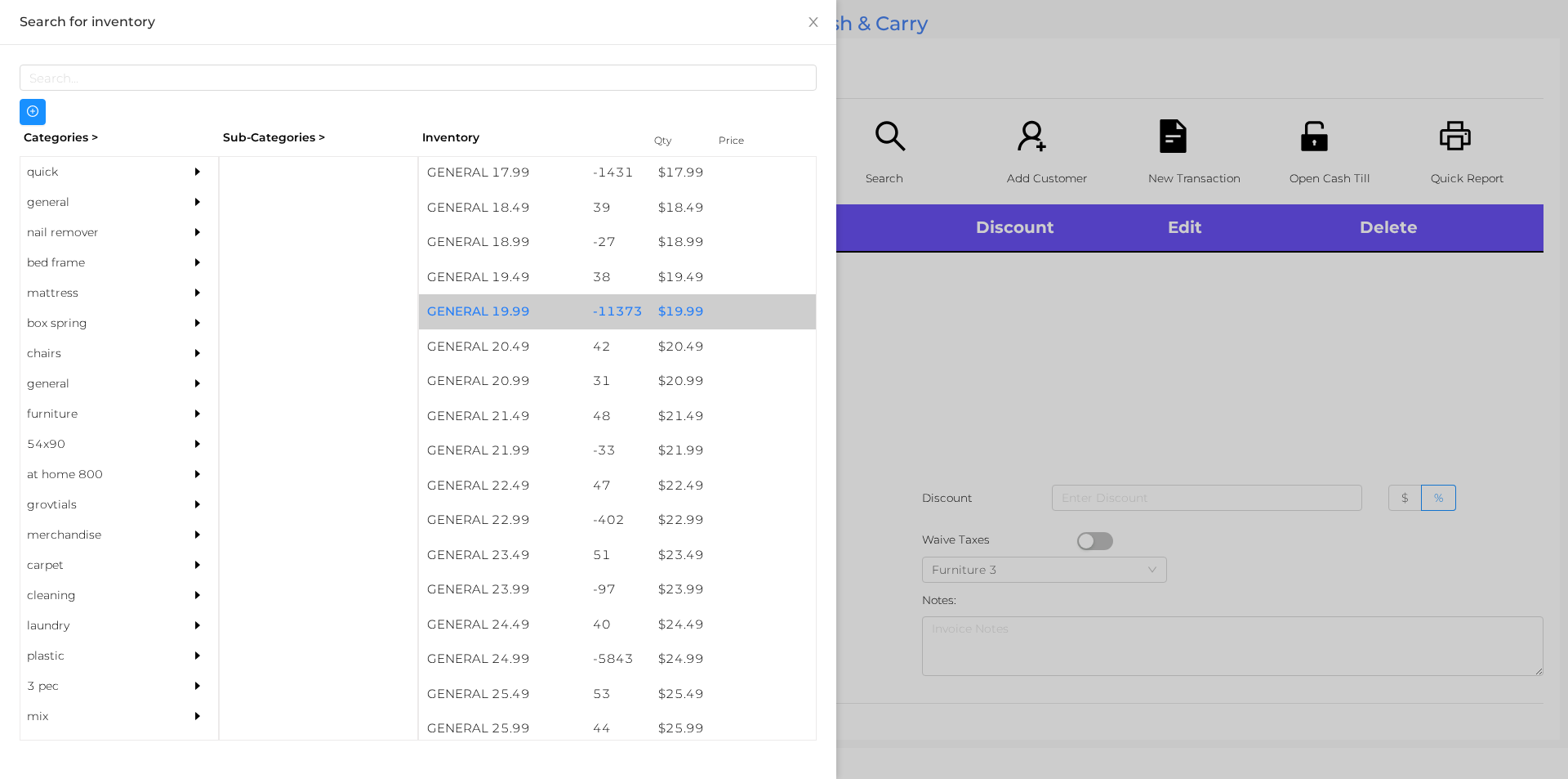
click at [685, 305] on div "$ 19.99" at bounding box center [733, 312] width 166 height 35
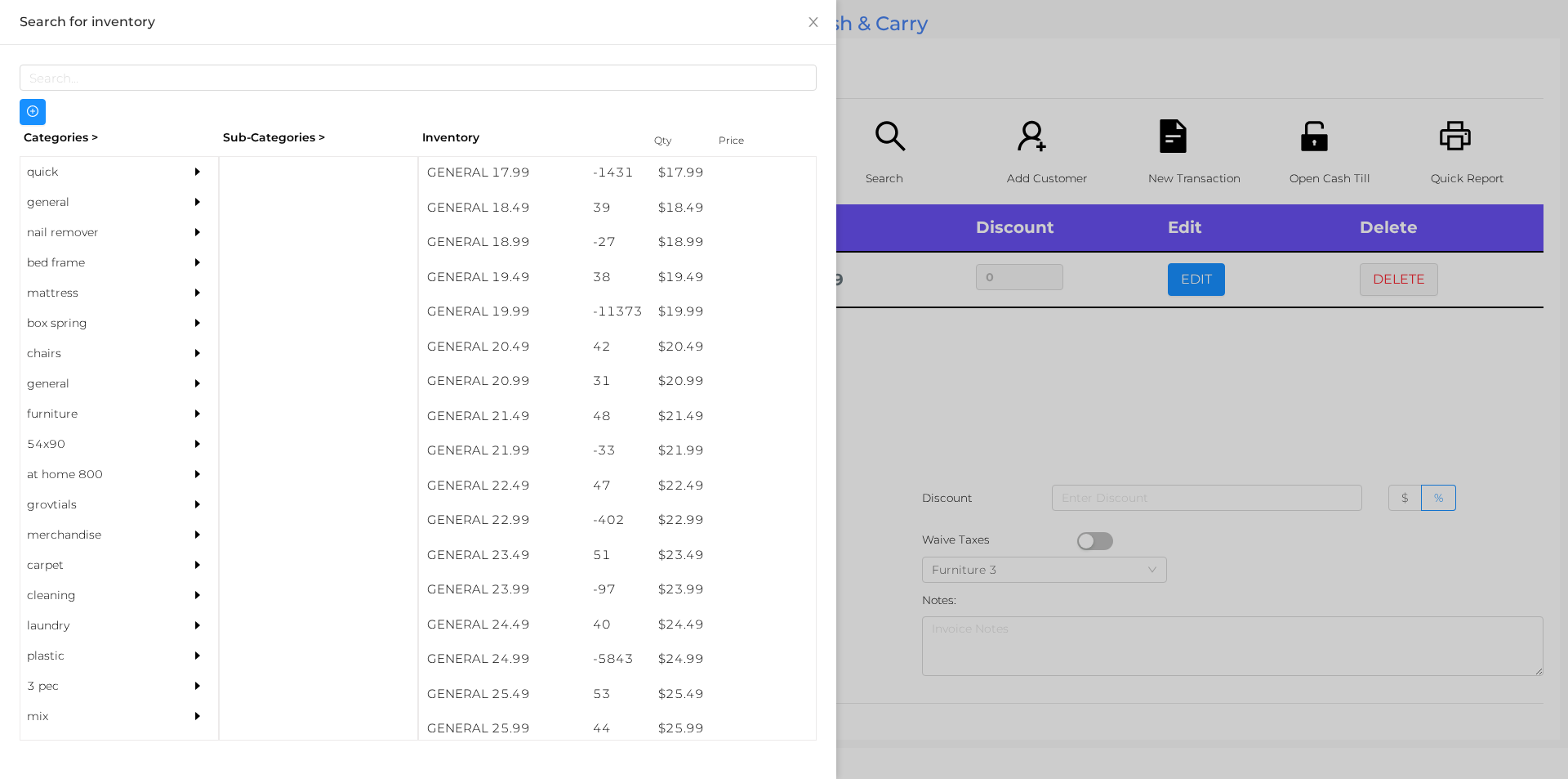
click at [913, 389] on div at bounding box center [784, 390] width 1568 height 779
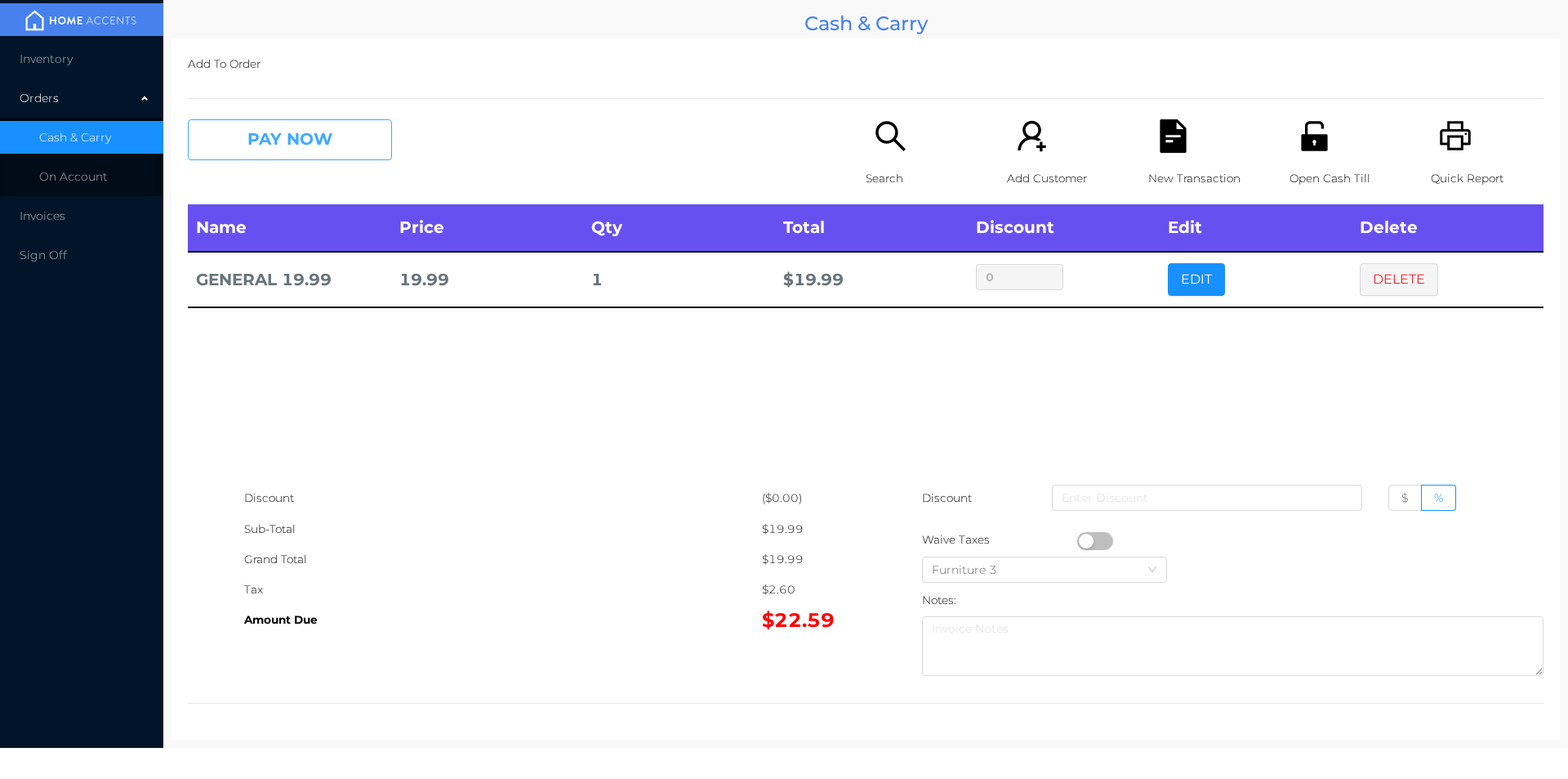
click at [278, 142] on button "PAY NOW" at bounding box center [290, 139] width 204 height 41
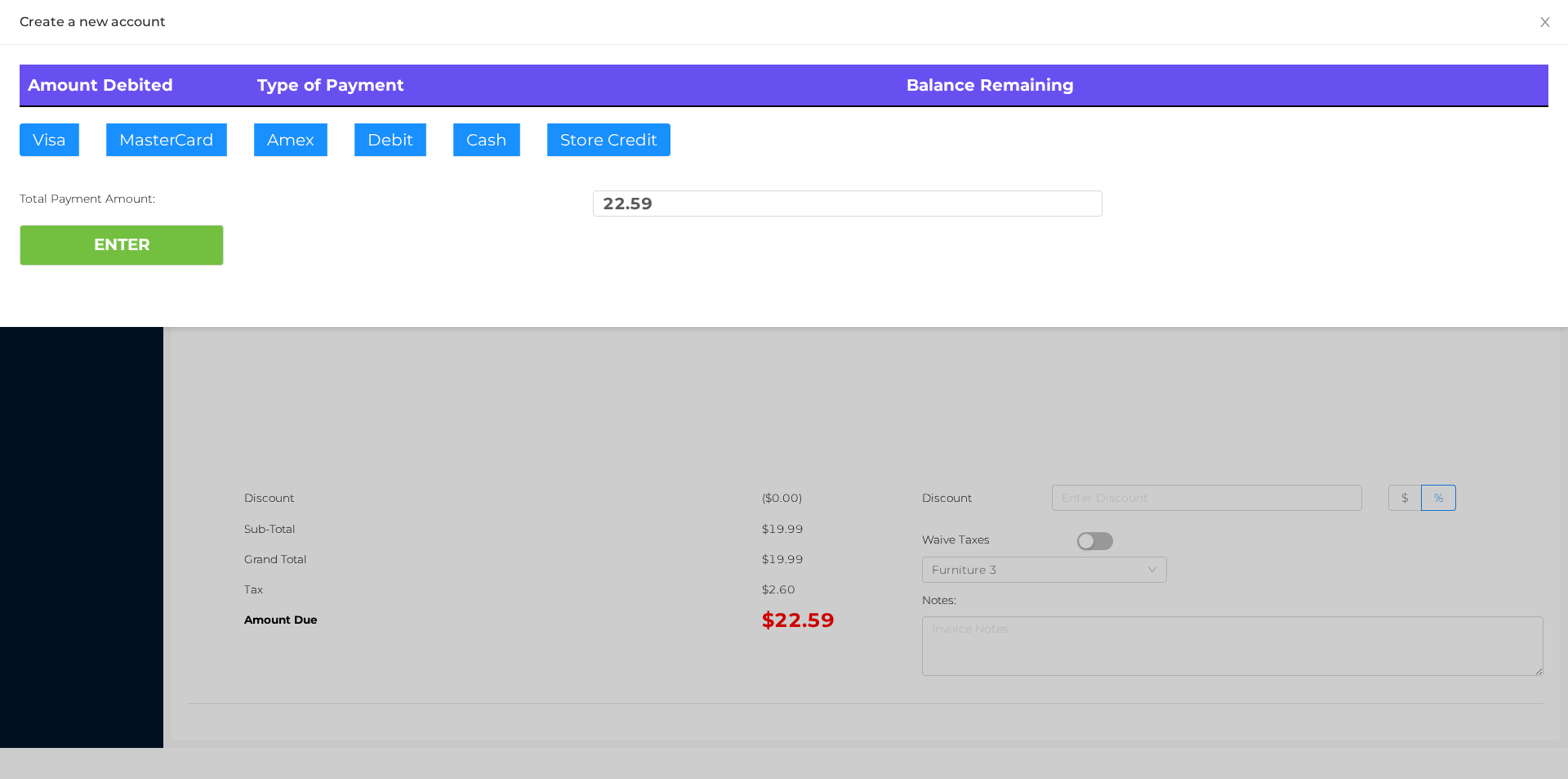
click at [294, 246] on div "ENTER" at bounding box center [784, 245] width 1529 height 41
click at [407, 419] on div at bounding box center [784, 390] width 1568 height 779
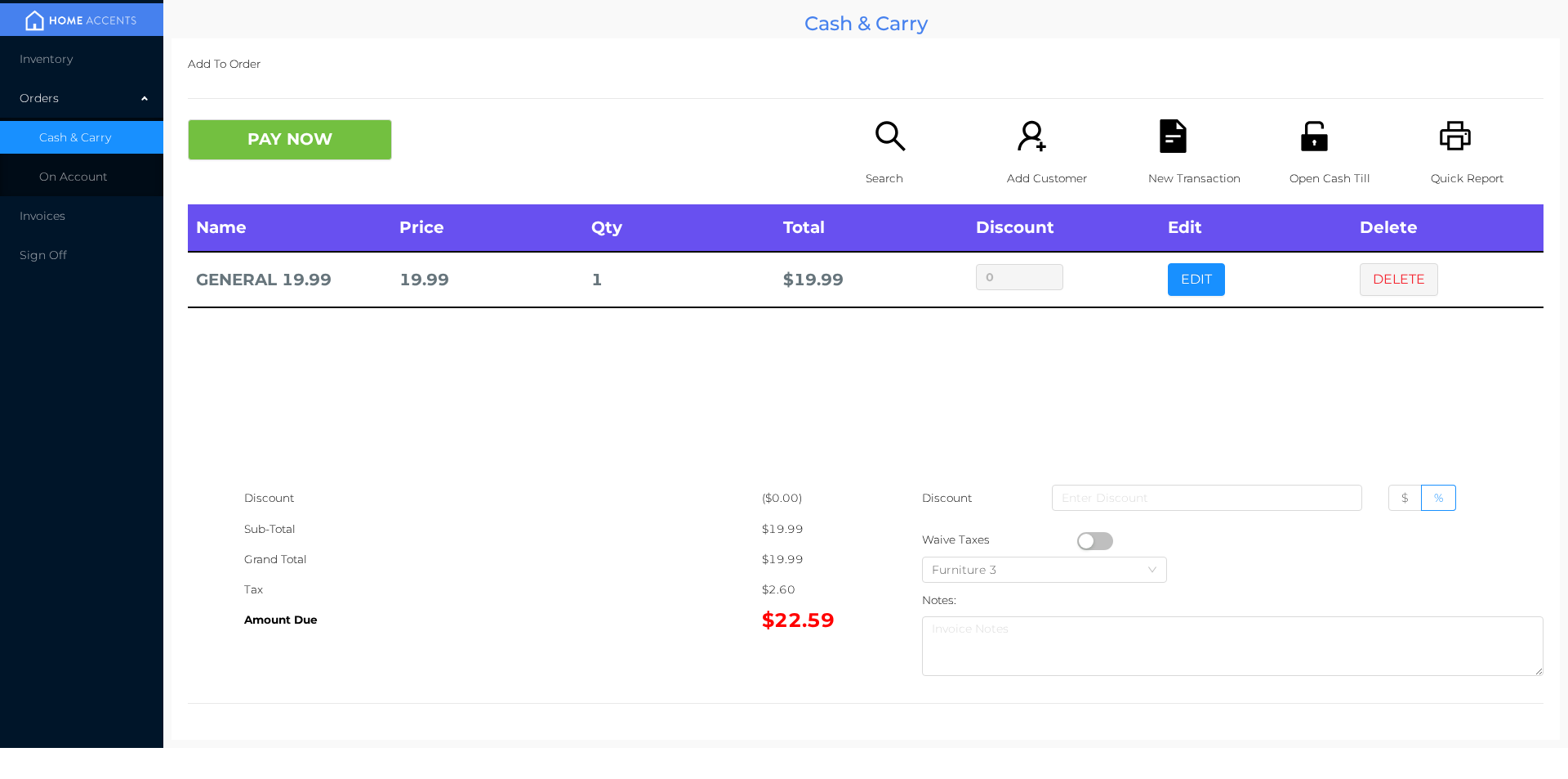
click at [1383, 282] on button "DELETE" at bounding box center [1399, 279] width 78 height 33
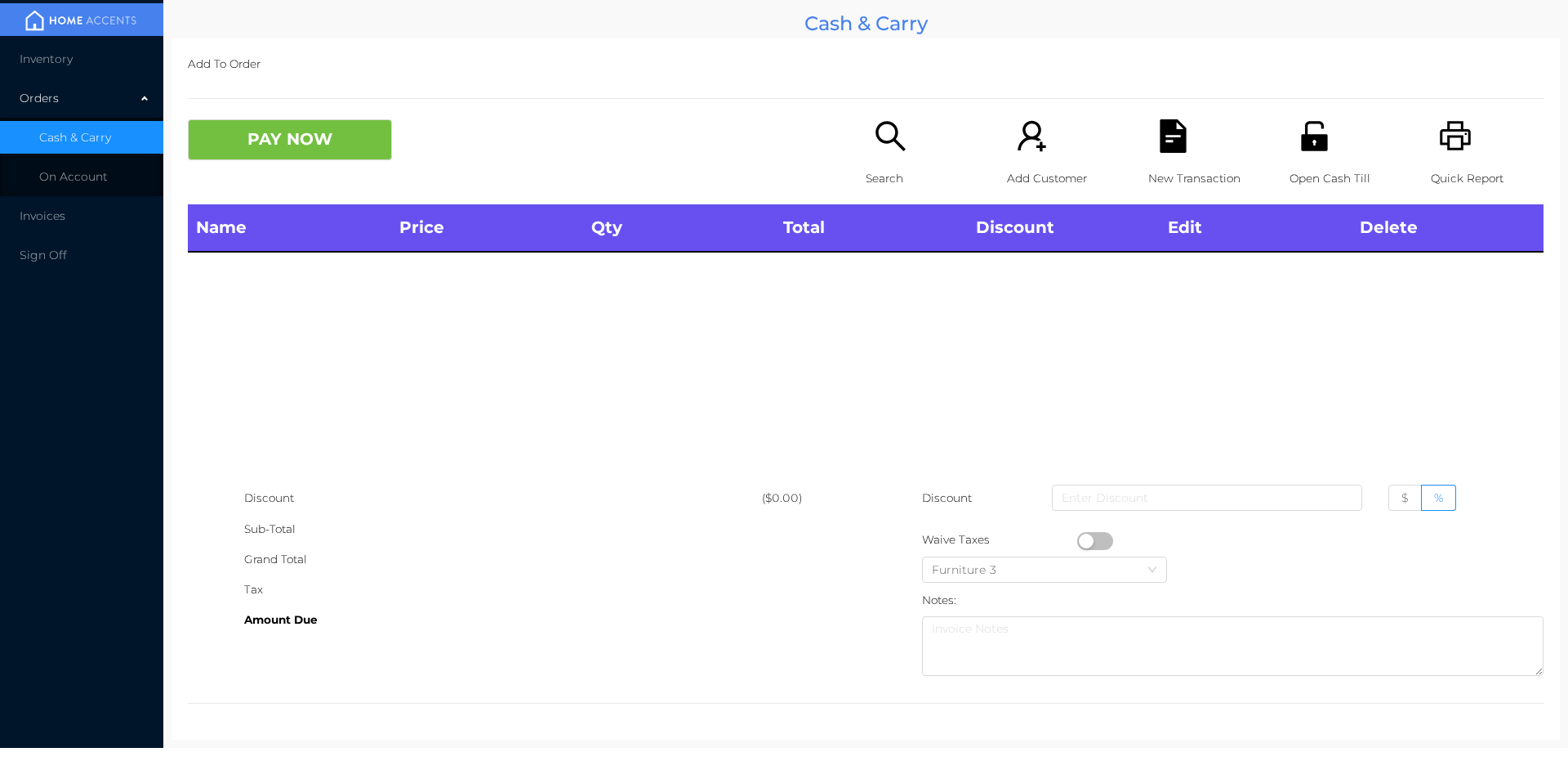
click at [1464, 152] on div "Quick Report" at bounding box center [1487, 161] width 113 height 85
click at [286, 175] on div "PAY NOW Search Add Customer New Transaction Open Cash Till Quick Report" at bounding box center [866, 161] width 1356 height 85
click at [340, 395] on div "Name Price Qty Total Discount Edit Delete" at bounding box center [866, 343] width 1356 height 279
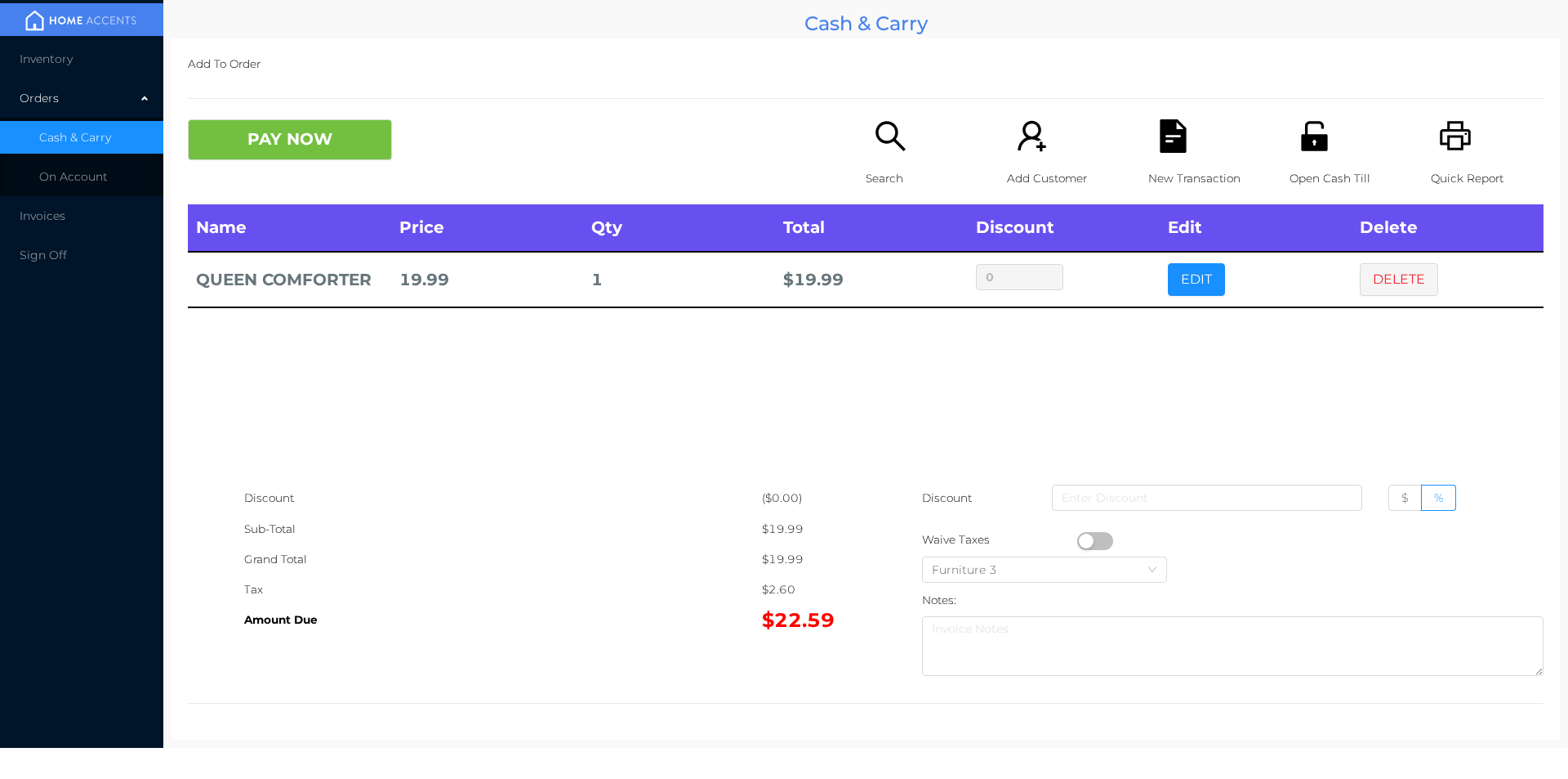
click at [882, 138] on icon "icon: search" at bounding box center [891, 136] width 34 height 34
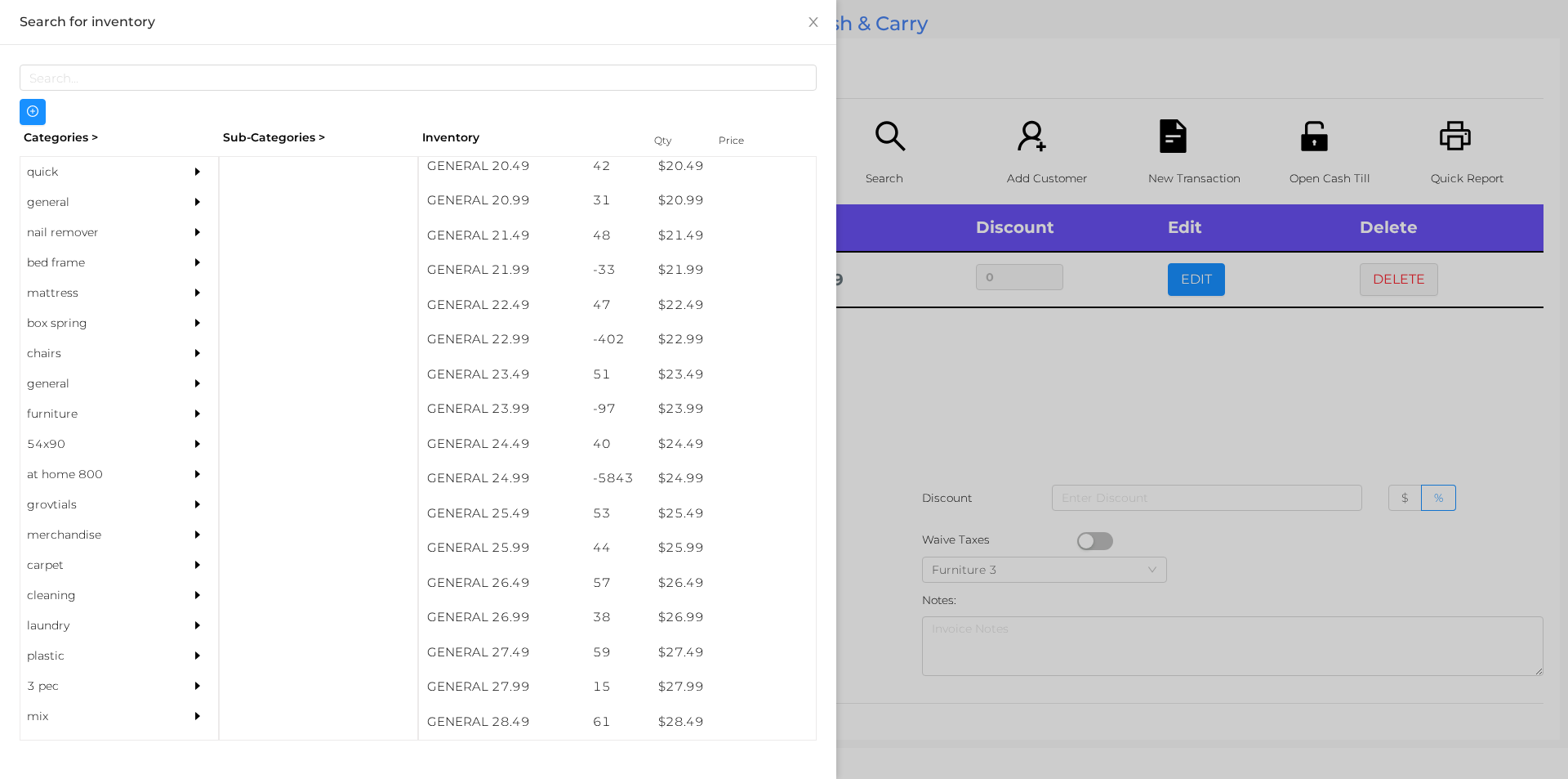
scroll to position [1806, 0]
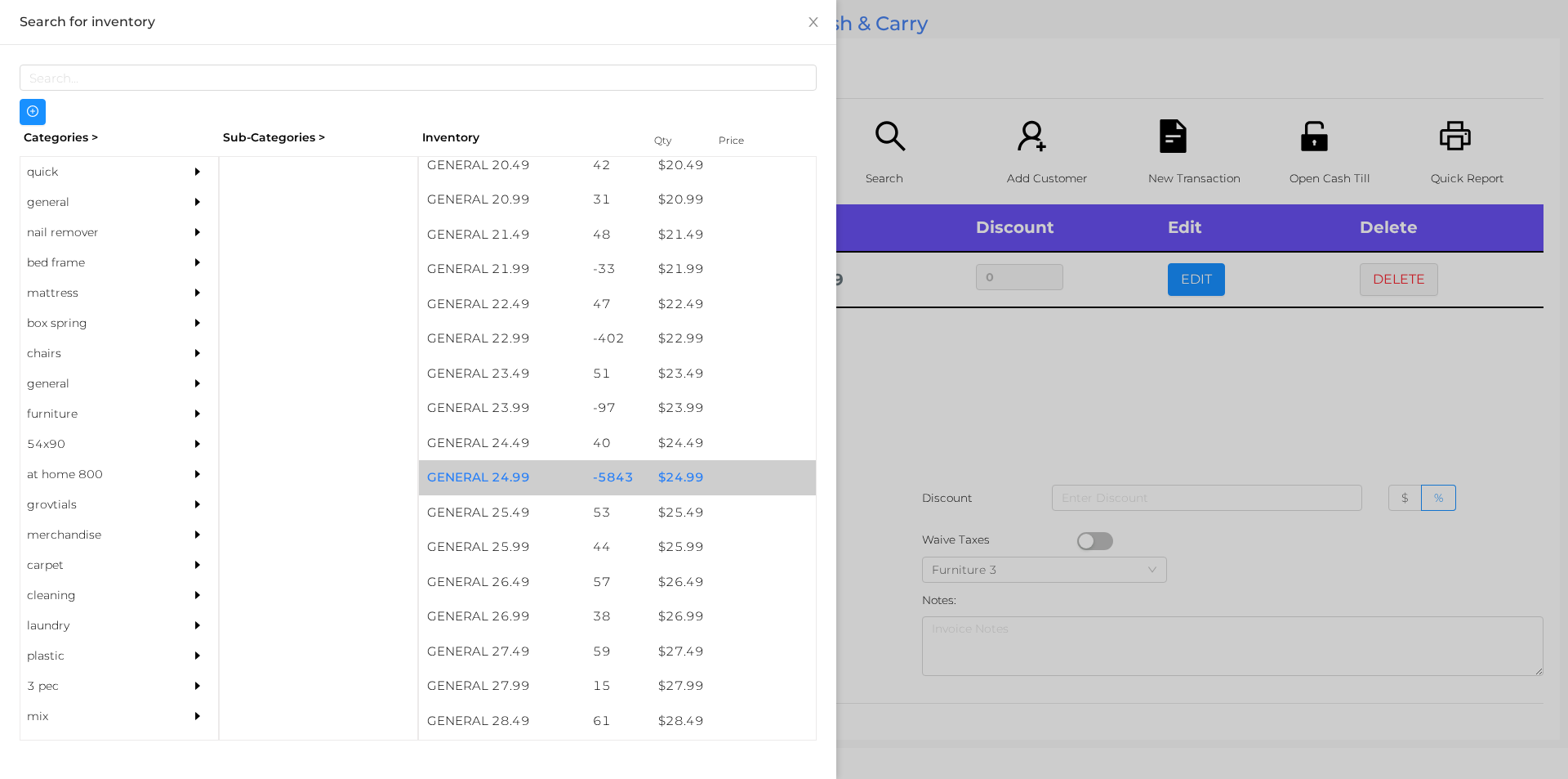
click at [680, 471] on div "$ 24.99" at bounding box center [733, 478] width 166 height 35
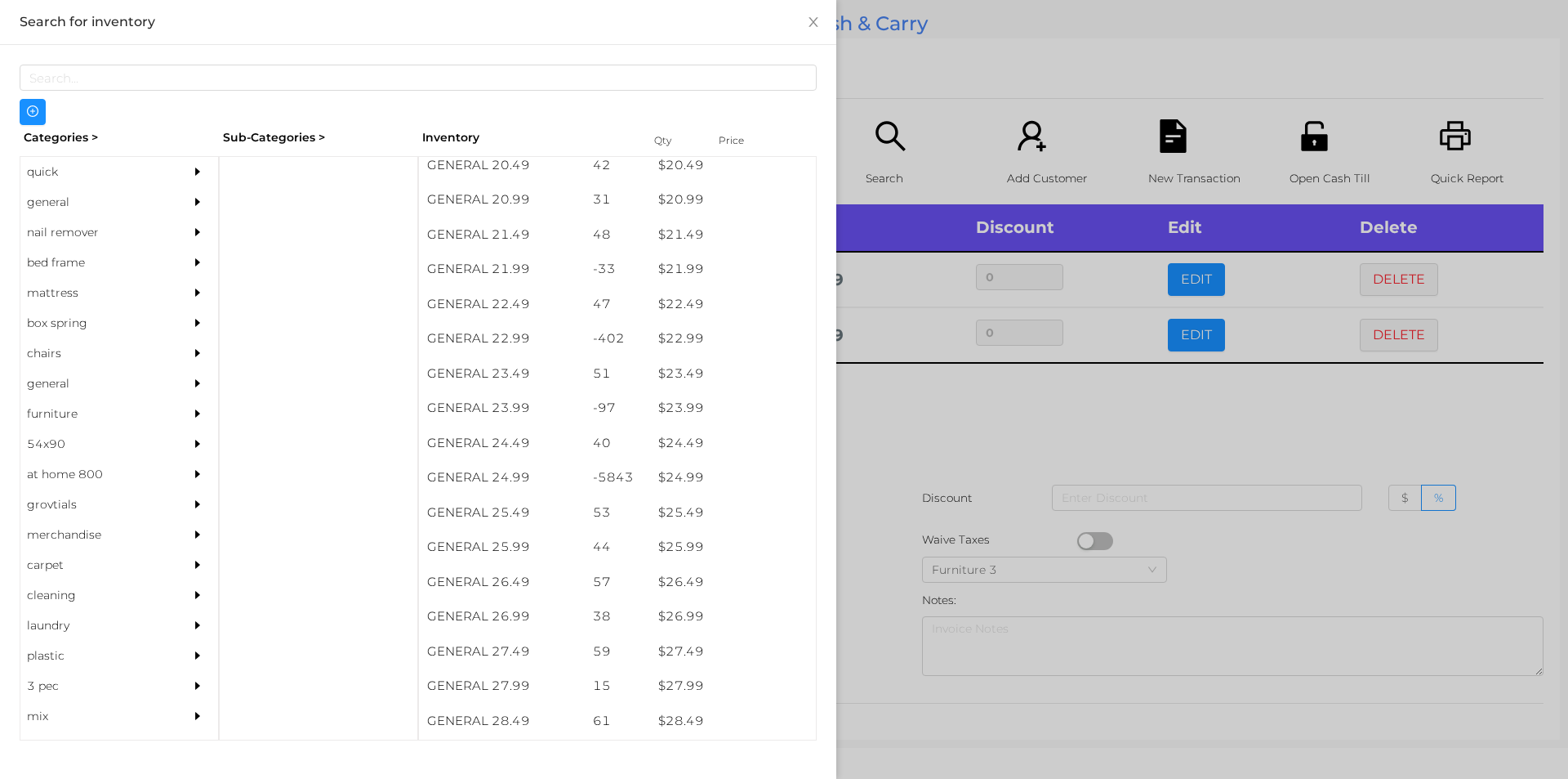
click at [895, 472] on div at bounding box center [784, 390] width 1568 height 779
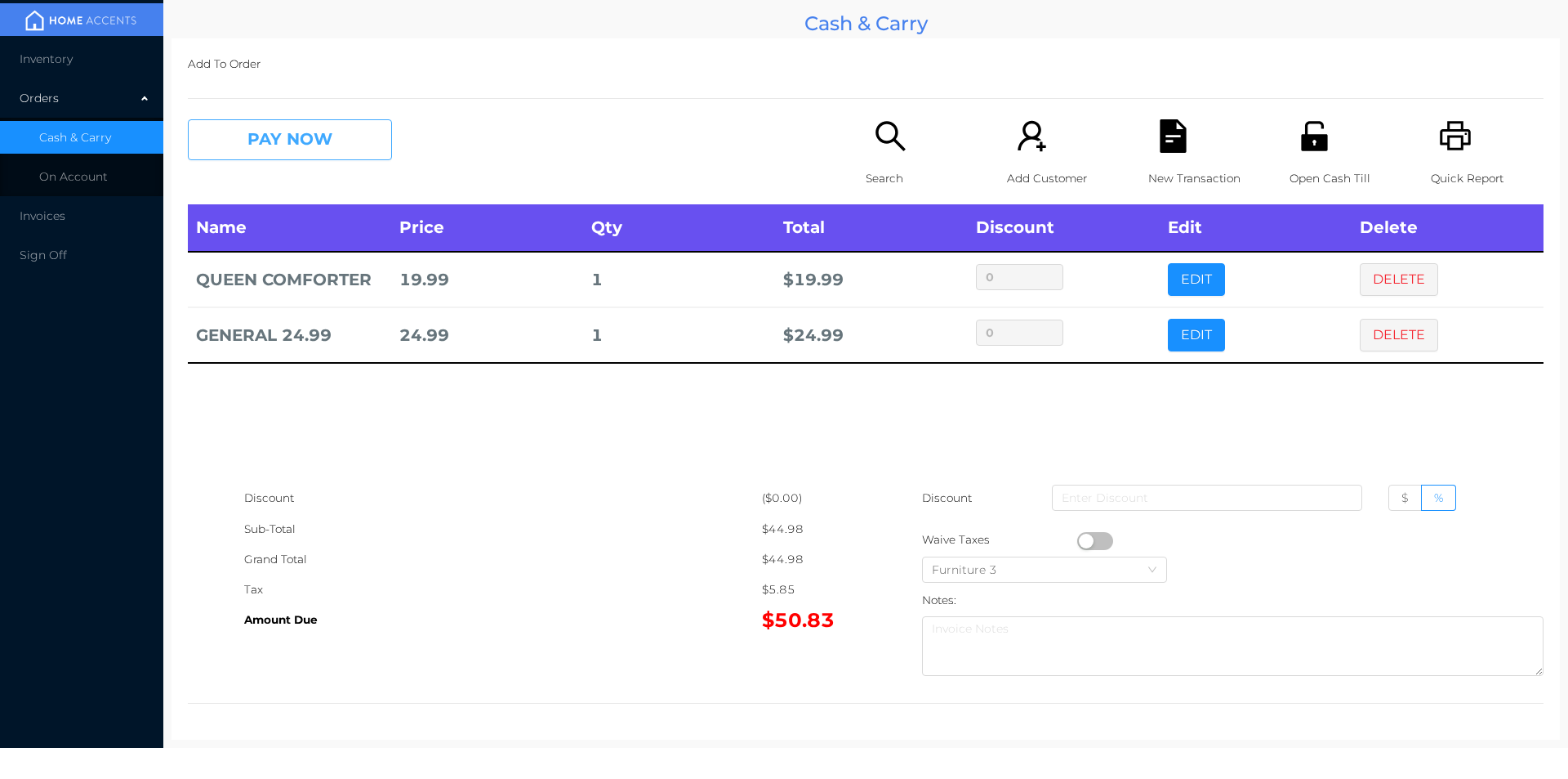
click at [281, 144] on button "PAY NOW" at bounding box center [290, 139] width 204 height 41
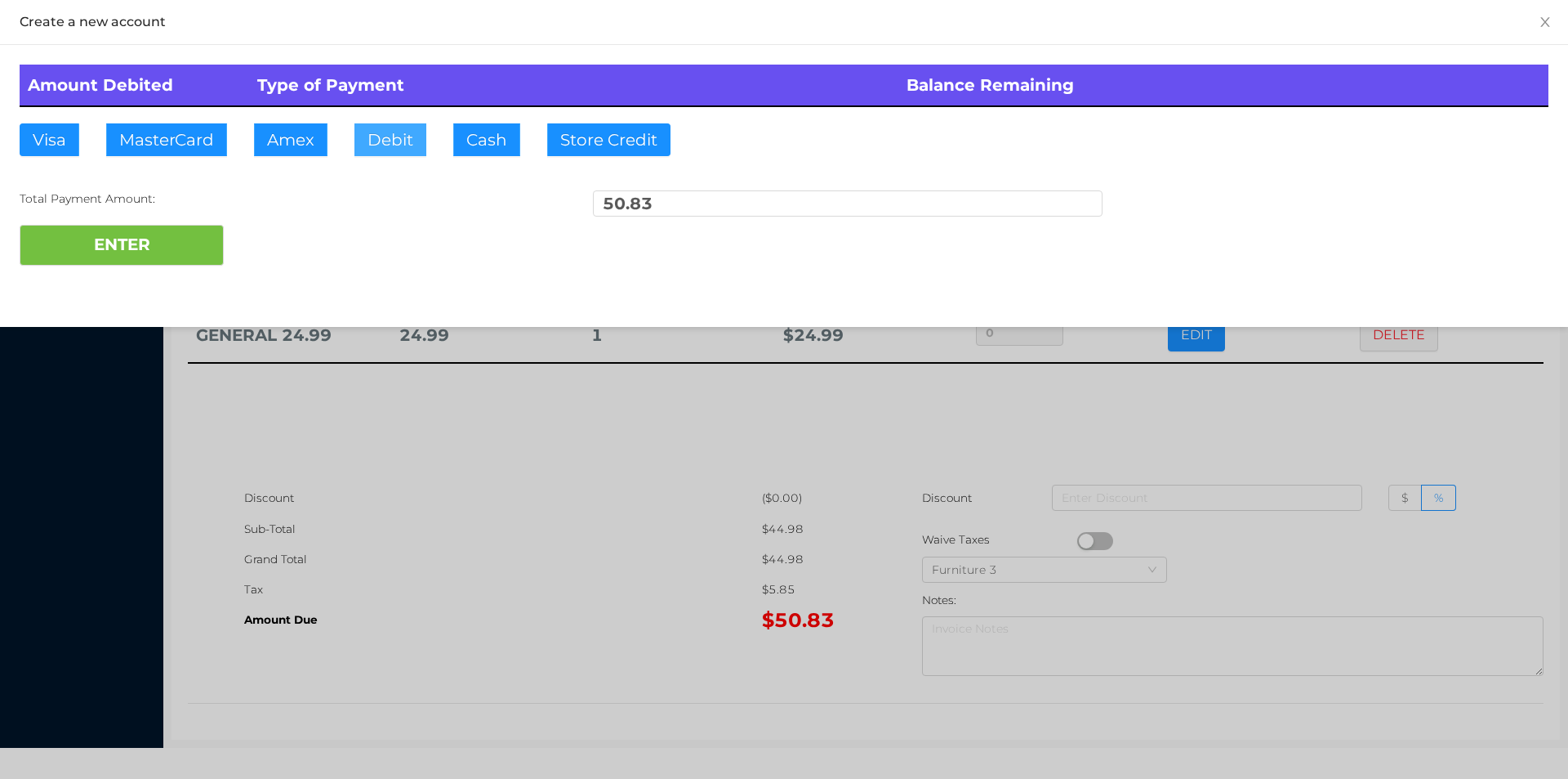
click at [357, 145] on button "Debit" at bounding box center [390, 139] width 72 height 33
click at [152, 233] on button "ENTER" at bounding box center [122, 245] width 204 height 41
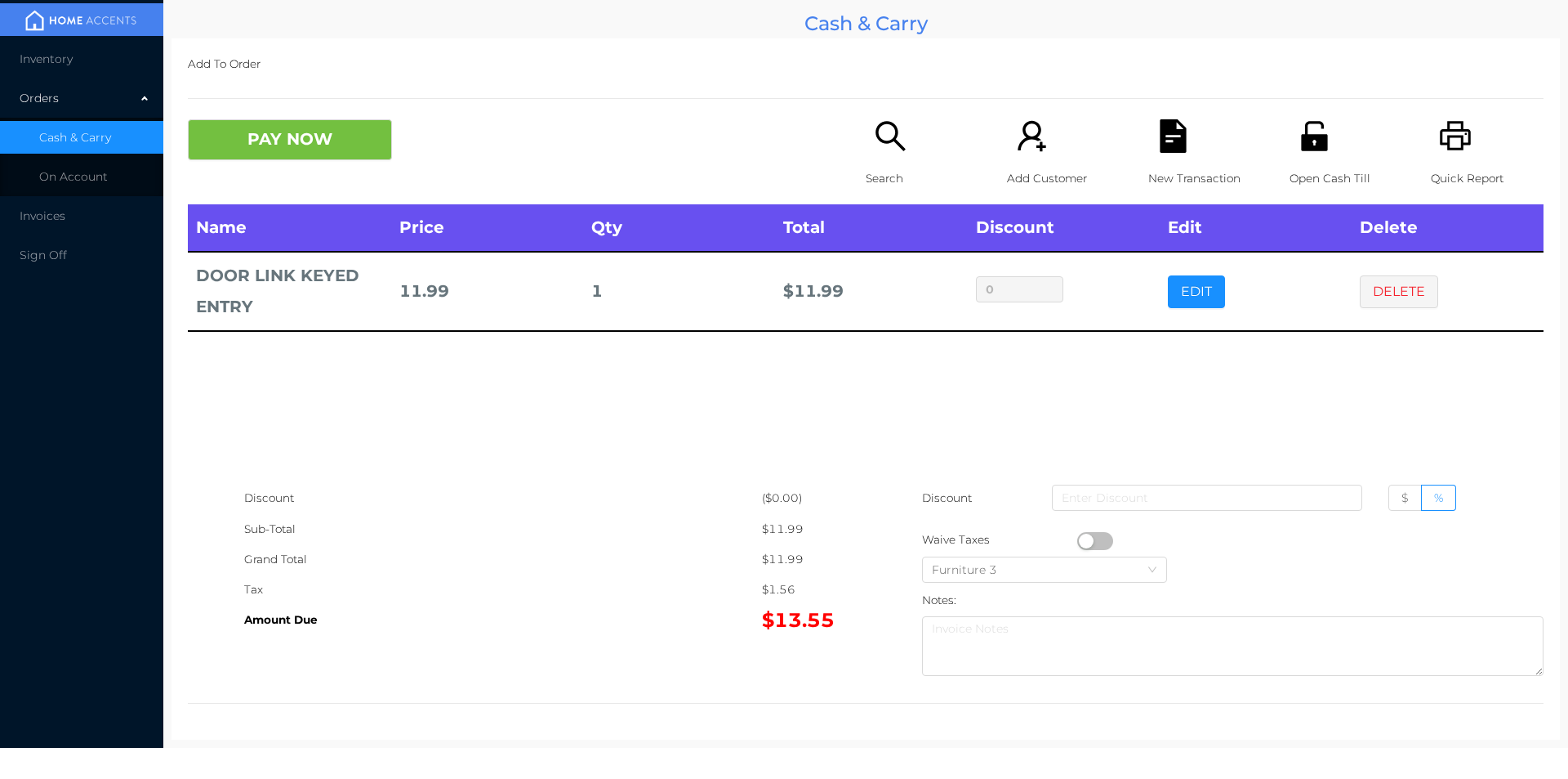
click at [875, 168] on p "Search" at bounding box center [921, 178] width 113 height 30
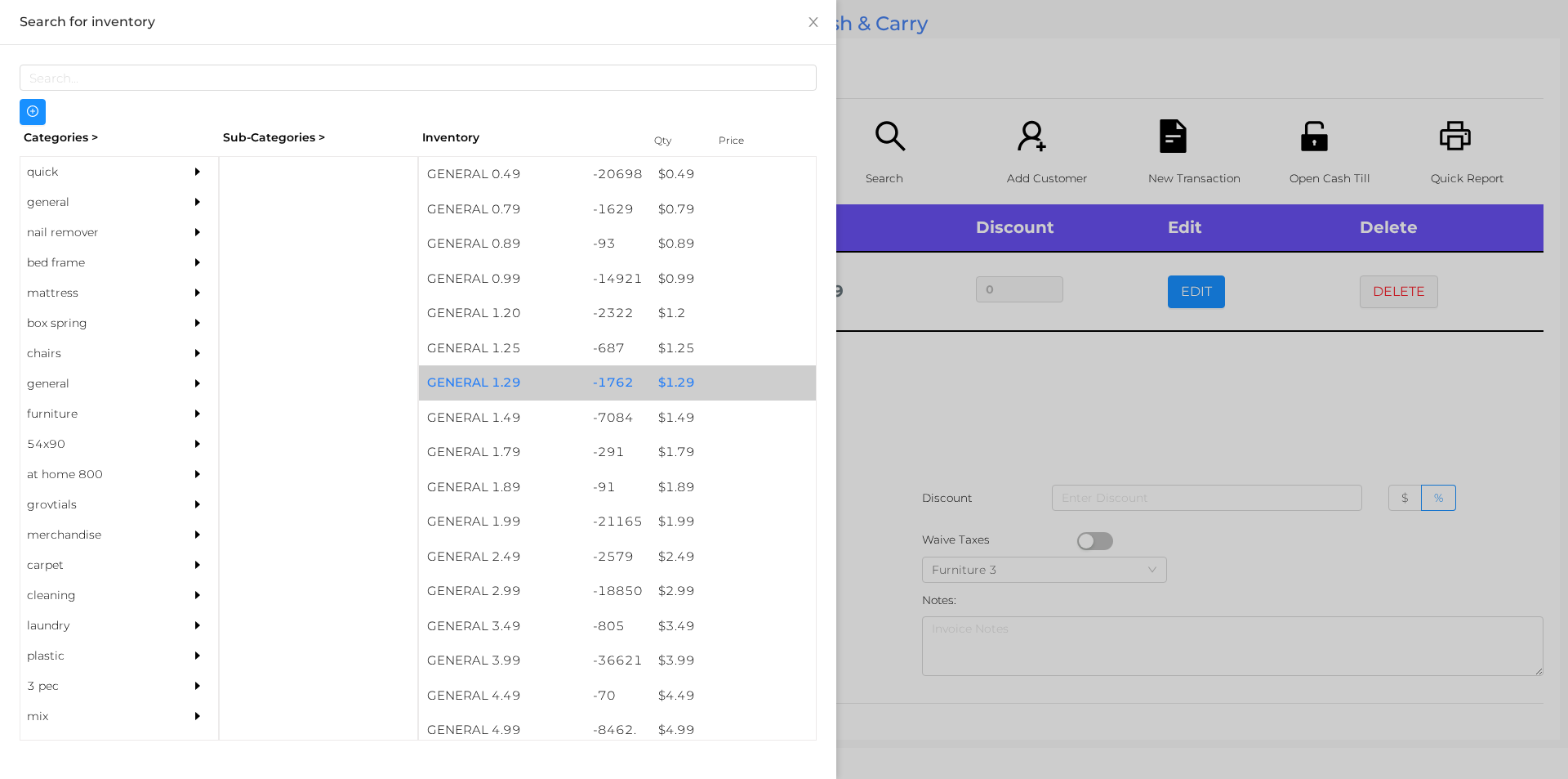
click at [683, 387] on div "$ 1.29" at bounding box center [733, 383] width 166 height 35
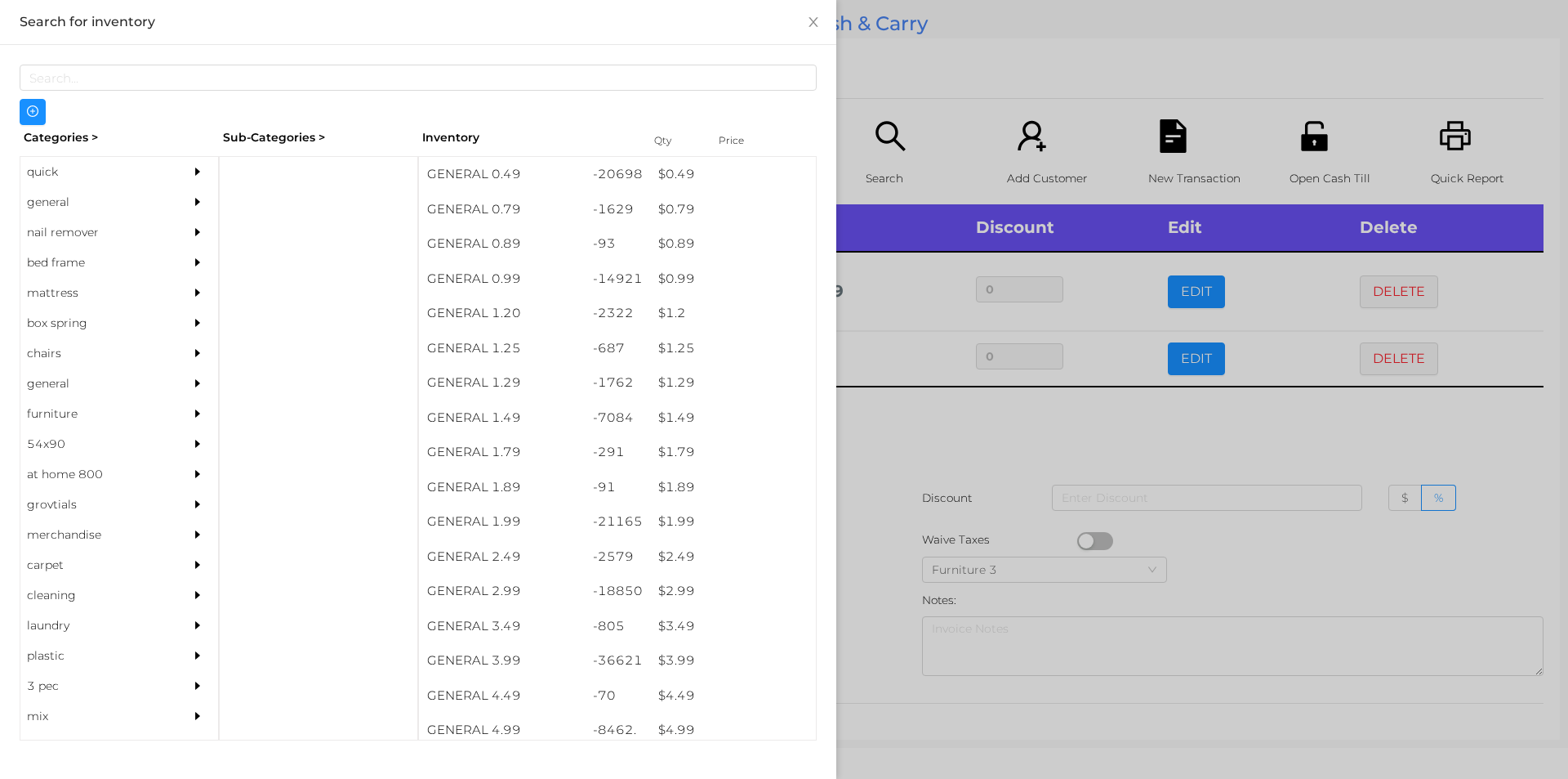
click at [886, 429] on div at bounding box center [784, 390] width 1568 height 779
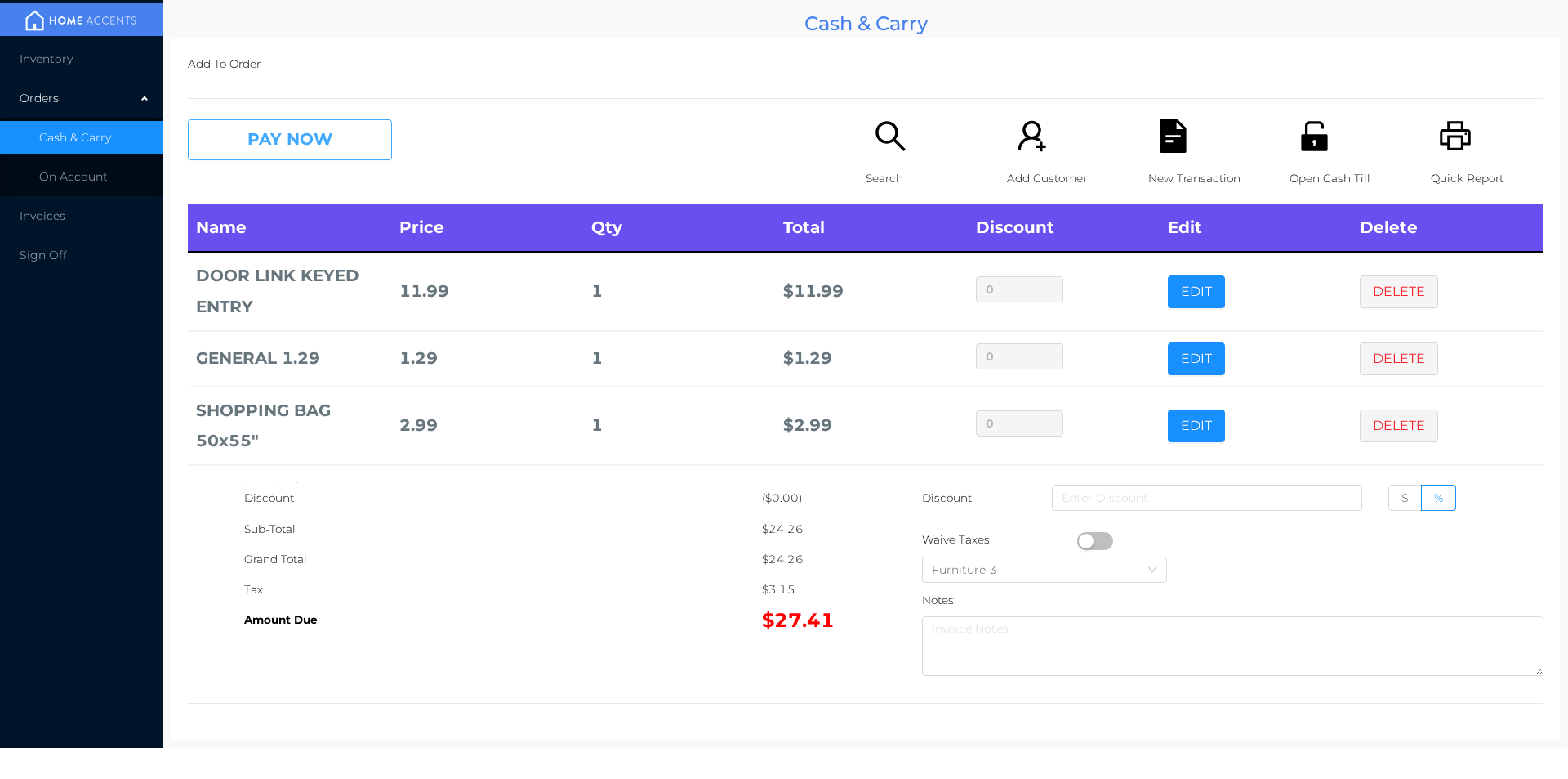
click at [319, 140] on button "PAY NOW" at bounding box center [290, 139] width 204 height 41
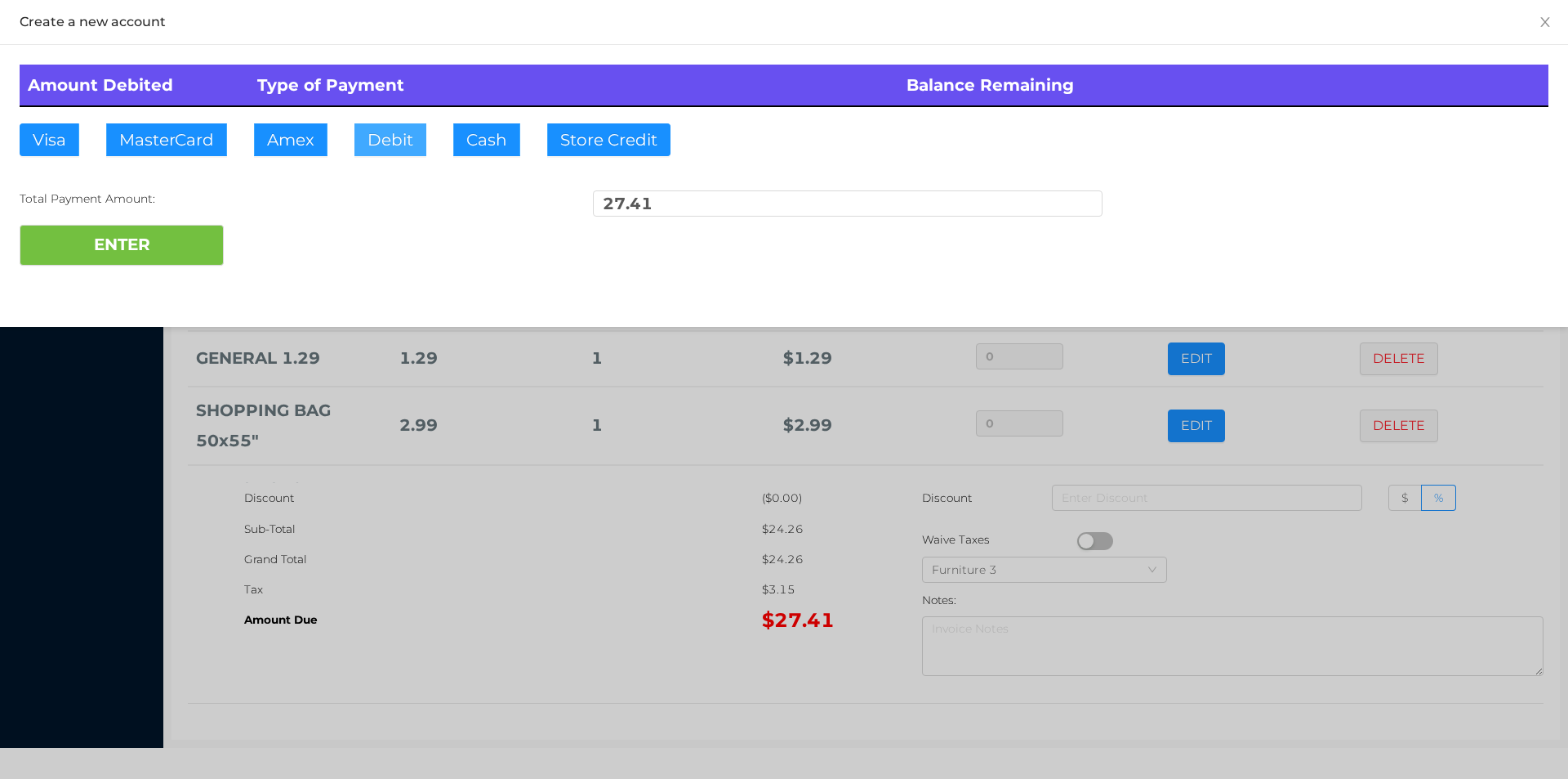
click at [380, 149] on button "Debit" at bounding box center [390, 139] width 72 height 33
click at [192, 235] on button "ENTER" at bounding box center [122, 245] width 204 height 41
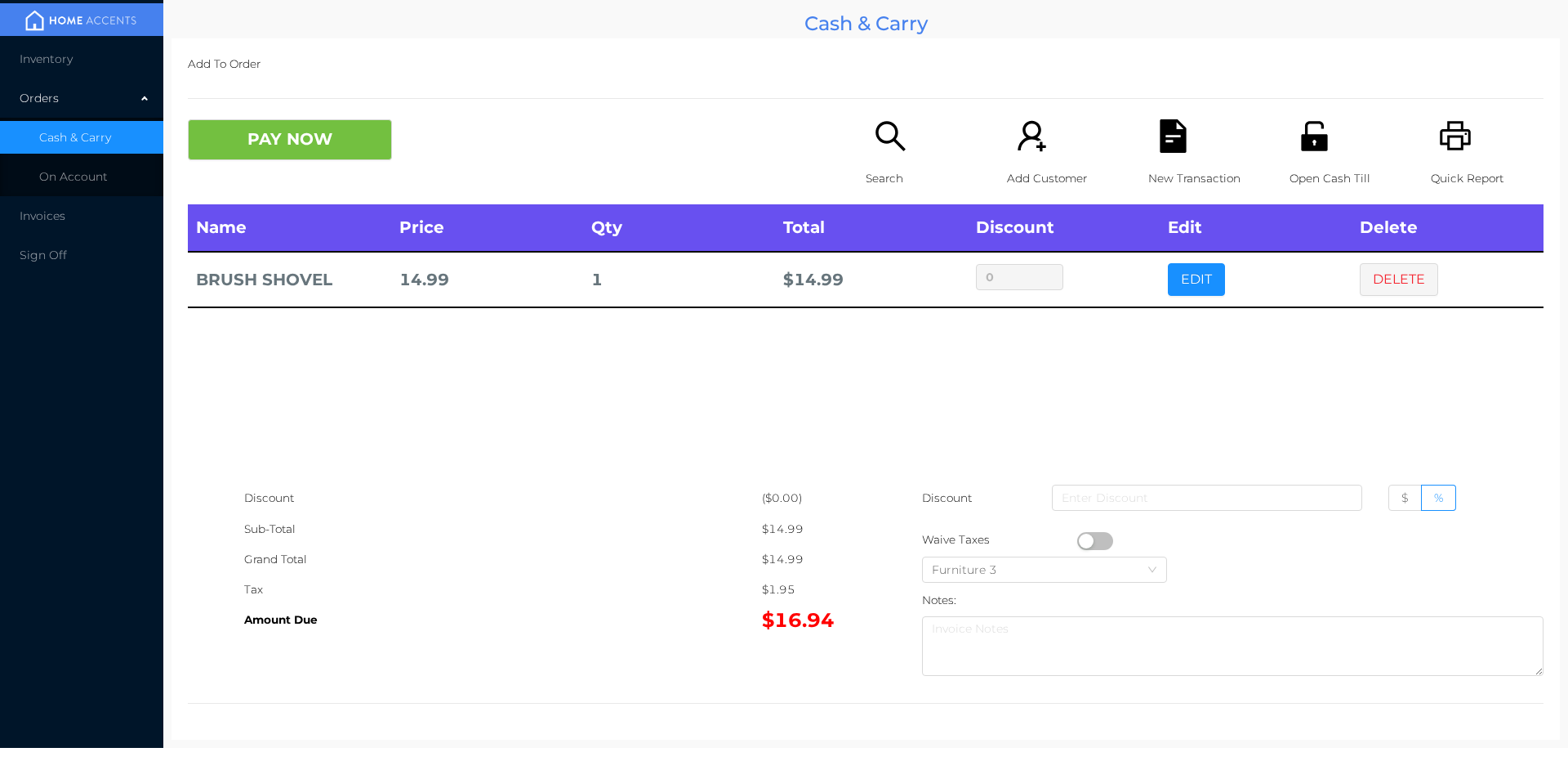
click at [877, 177] on p "Search" at bounding box center [921, 178] width 113 height 30
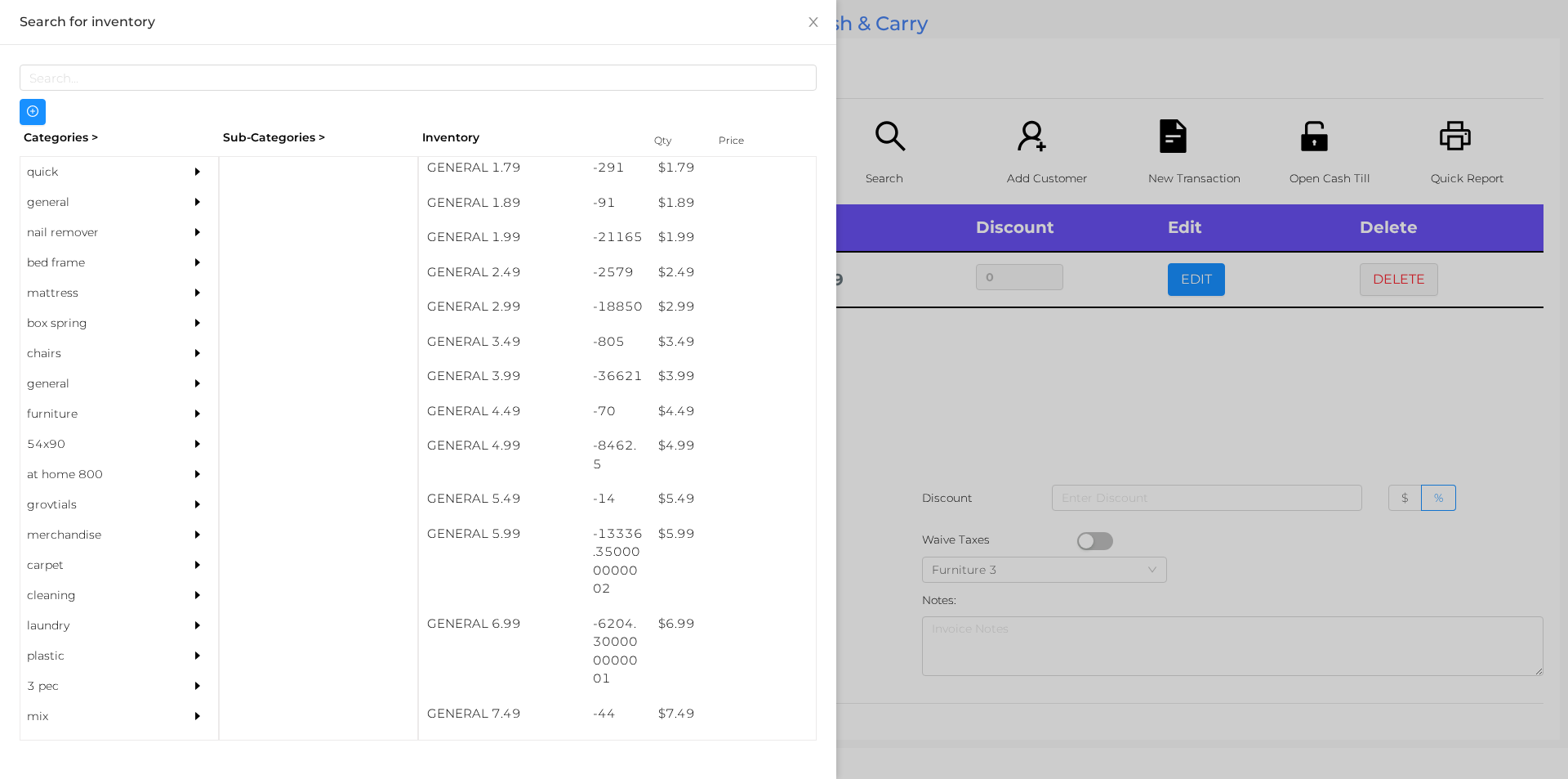
scroll to position [311, 0]
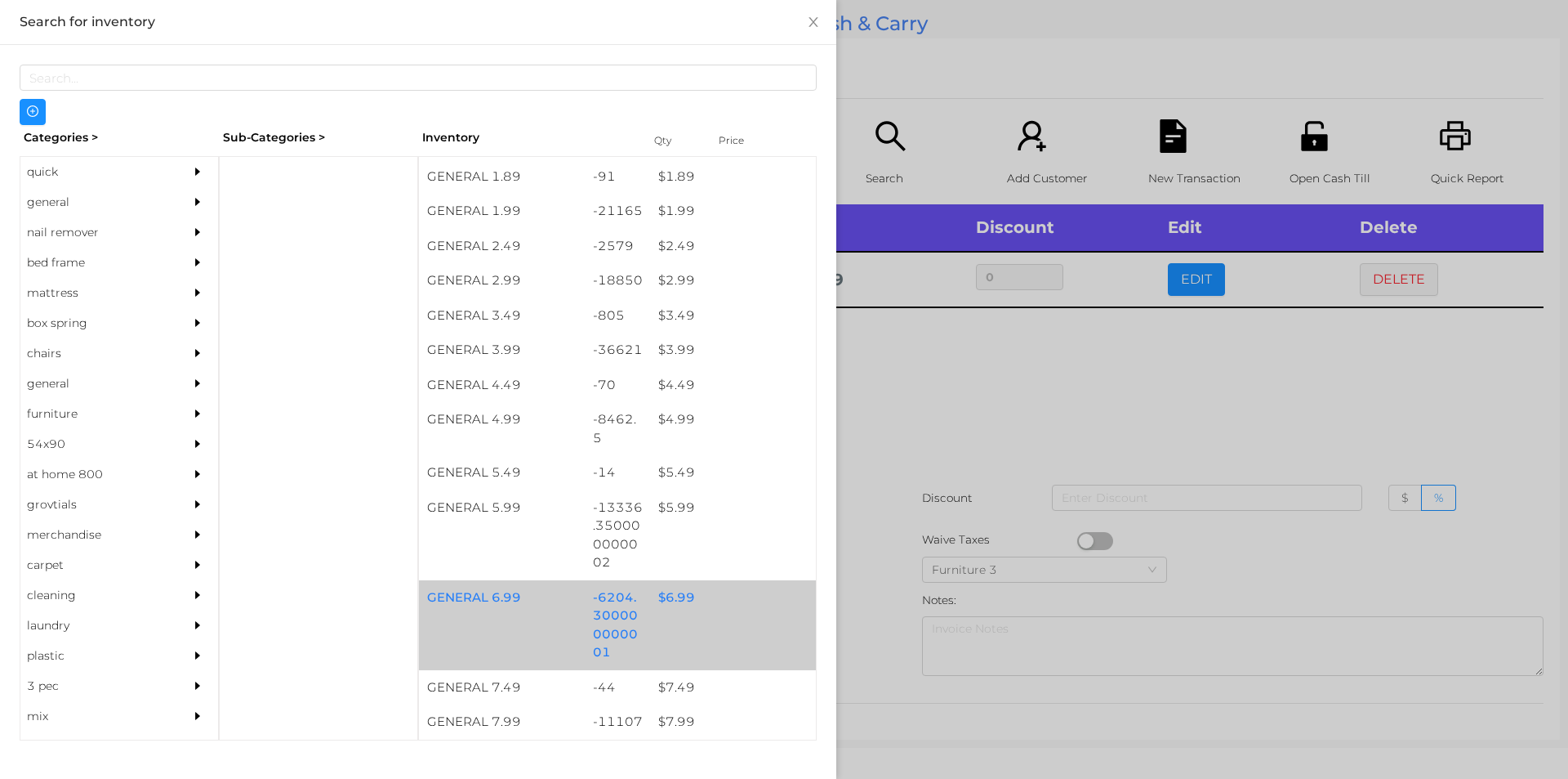
click at [662, 603] on div "$ 6.99" at bounding box center [733, 598] width 166 height 35
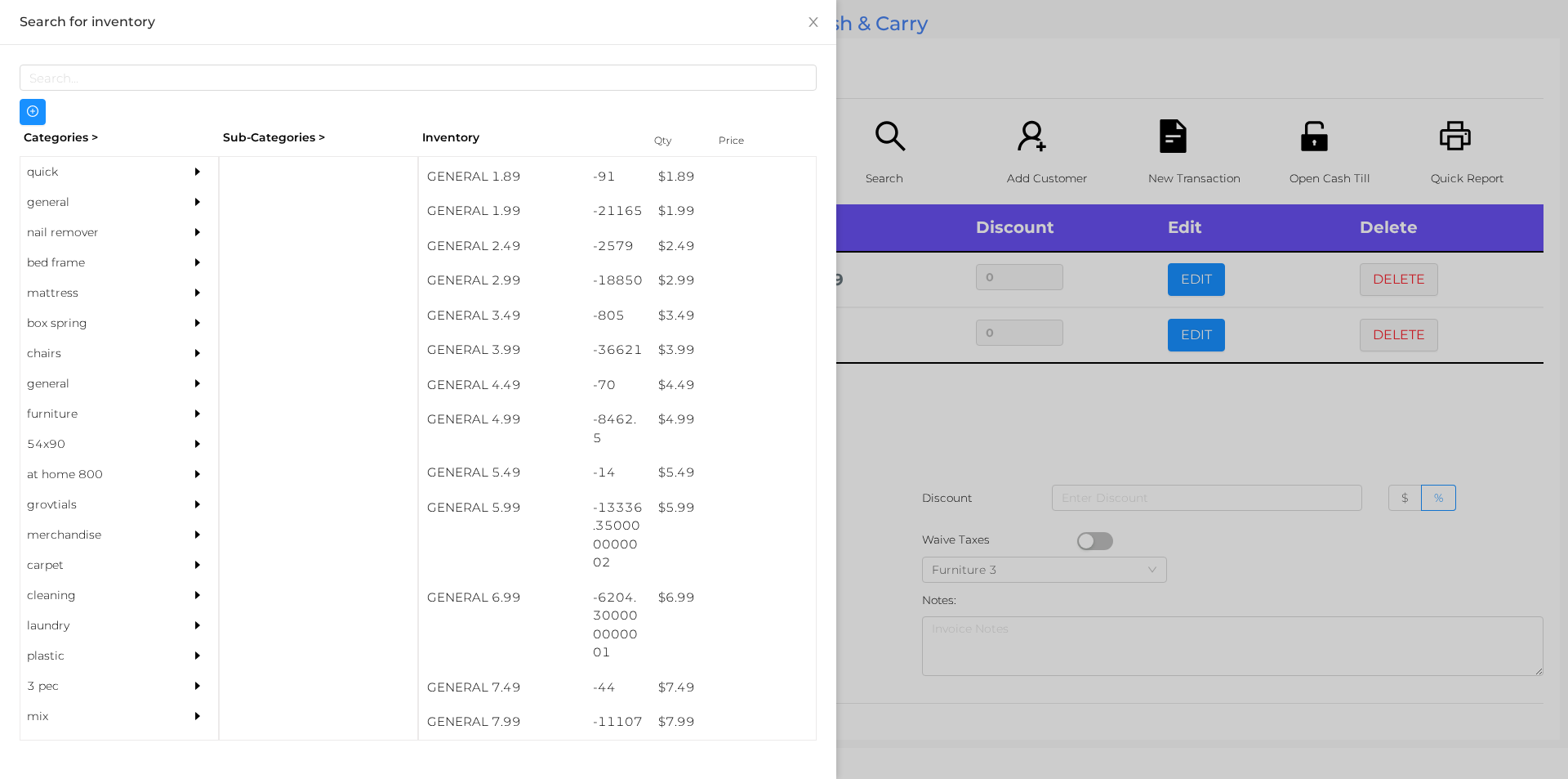
click at [935, 403] on div at bounding box center [784, 390] width 1568 height 779
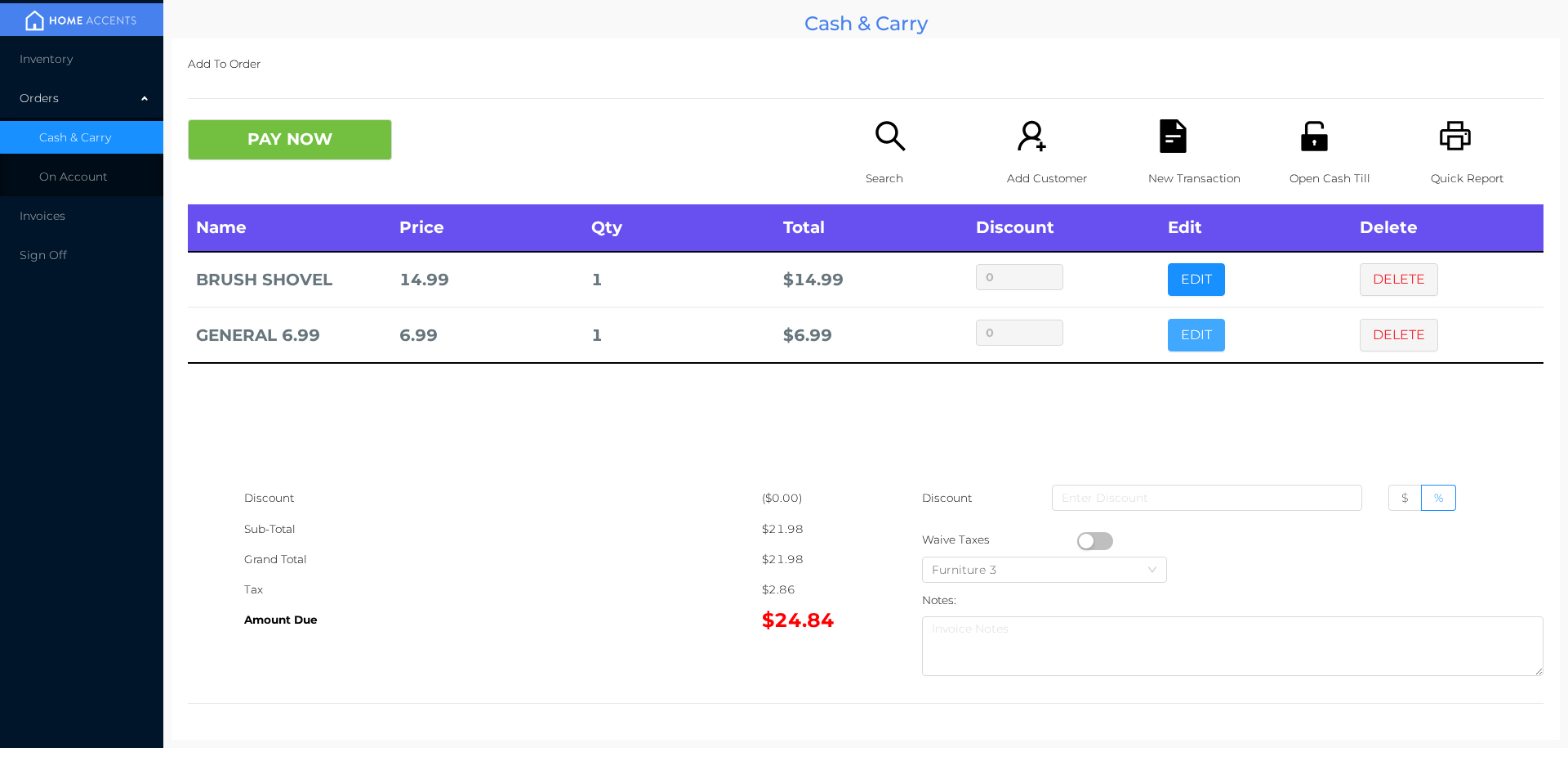
click at [1183, 331] on button "EDIT" at bounding box center [1196, 334] width 57 height 33
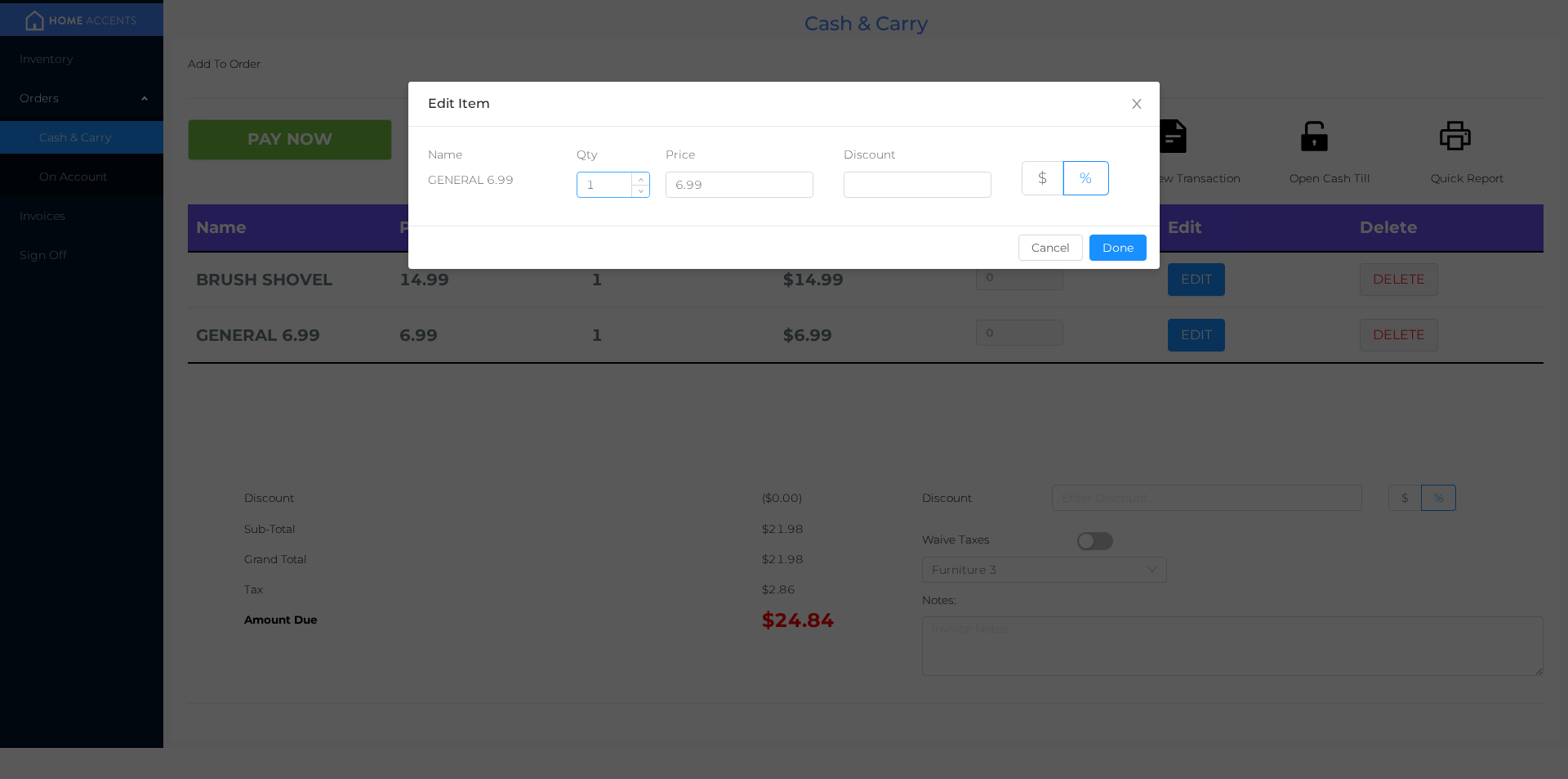
click at [610, 187] on input "1" at bounding box center [613, 185] width 72 height 25
type input "1.5"
click at [1123, 256] on button "Done" at bounding box center [1118, 247] width 57 height 26
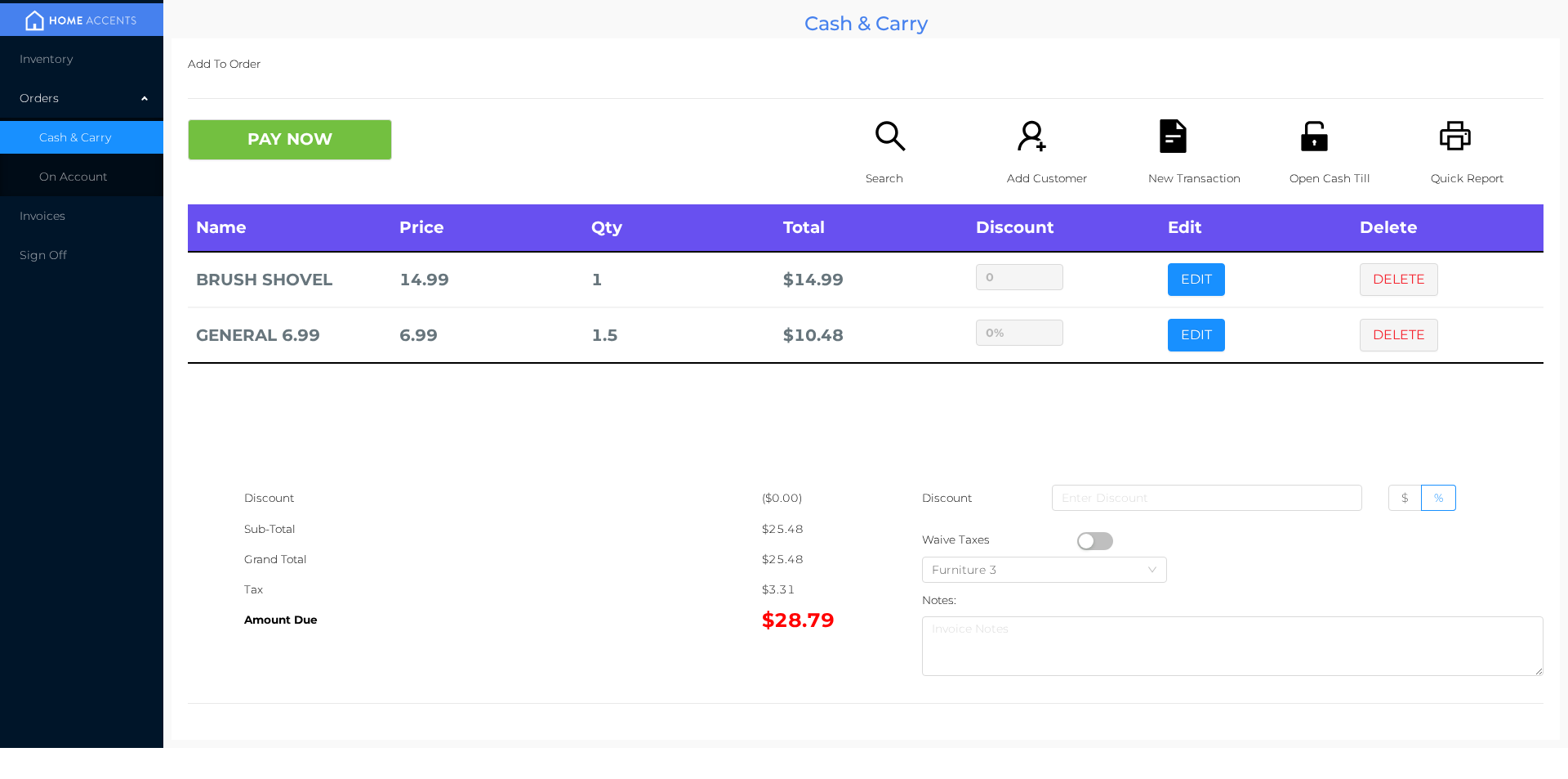
click at [1095, 369] on div "sentinelStart Edit Item Name Qty Price Discount GENERAL 6.99 1.5 6.99 $ % Cance…" at bounding box center [784, 390] width 1568 height 779
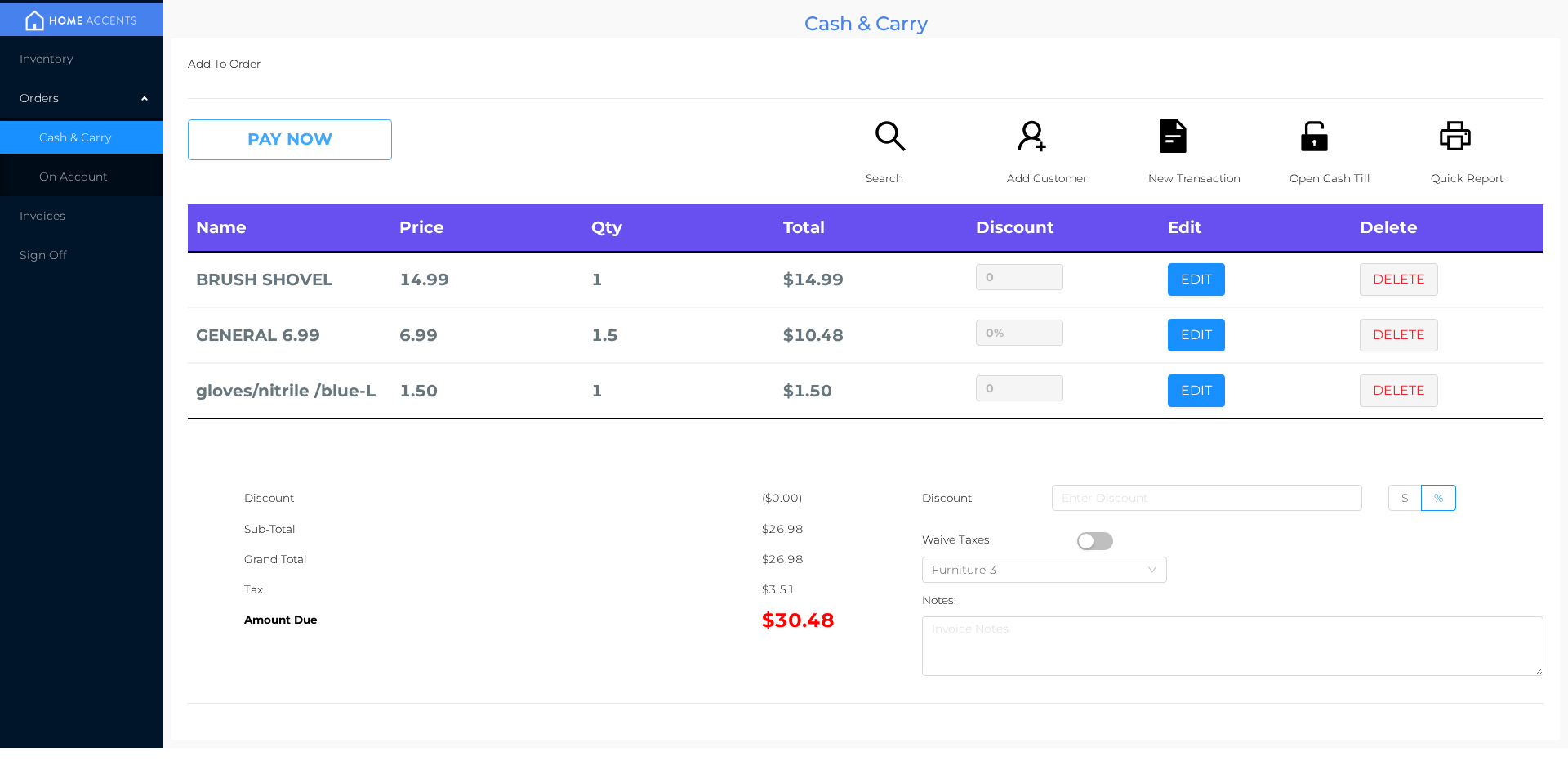
click at [276, 150] on button "PAY NOW" at bounding box center [290, 139] width 204 height 41
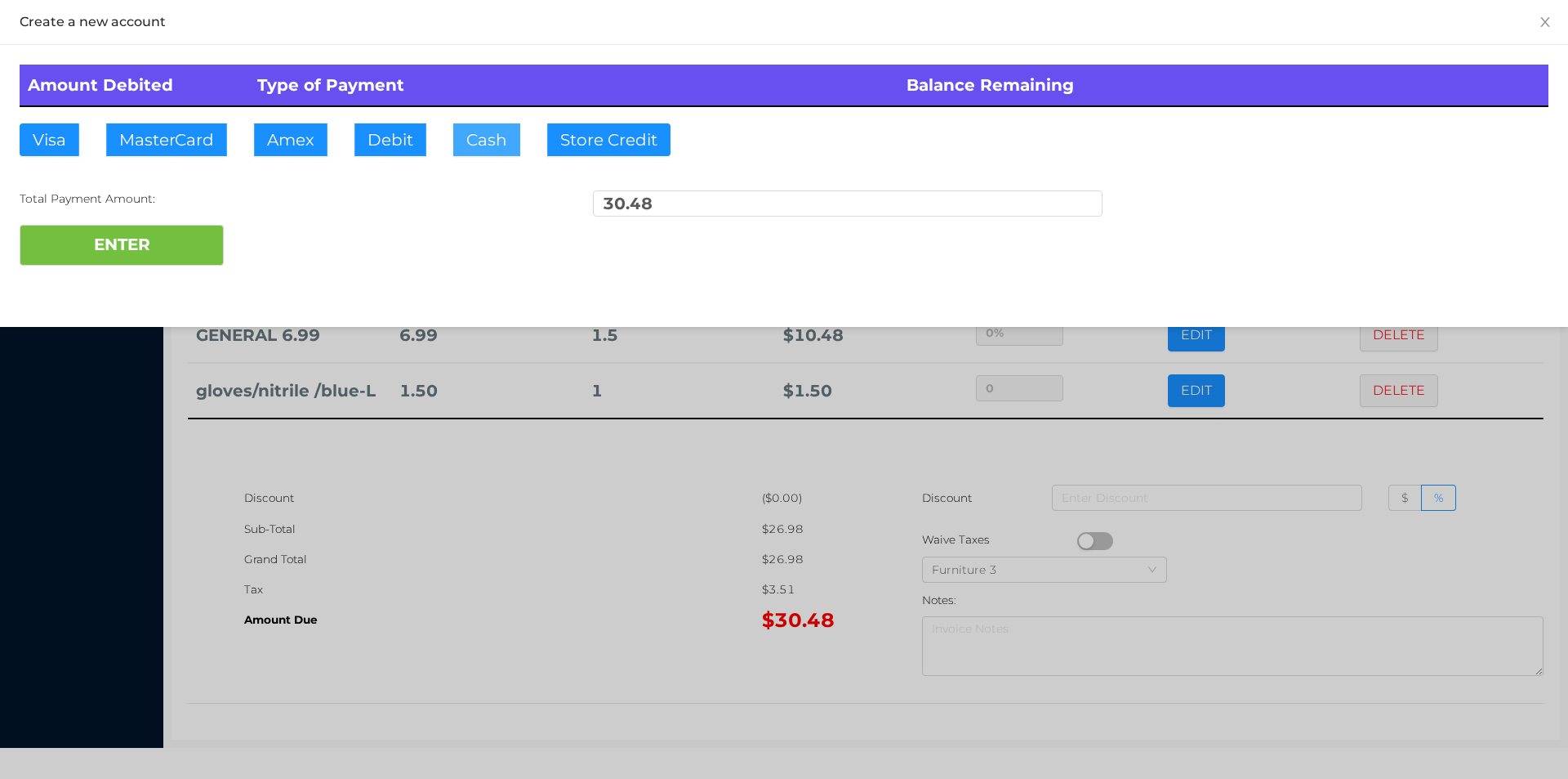
click at [463, 142] on button "Cash" at bounding box center [487, 139] width 67 height 33
click at [74, 232] on button "ENTER" at bounding box center [122, 245] width 204 height 41
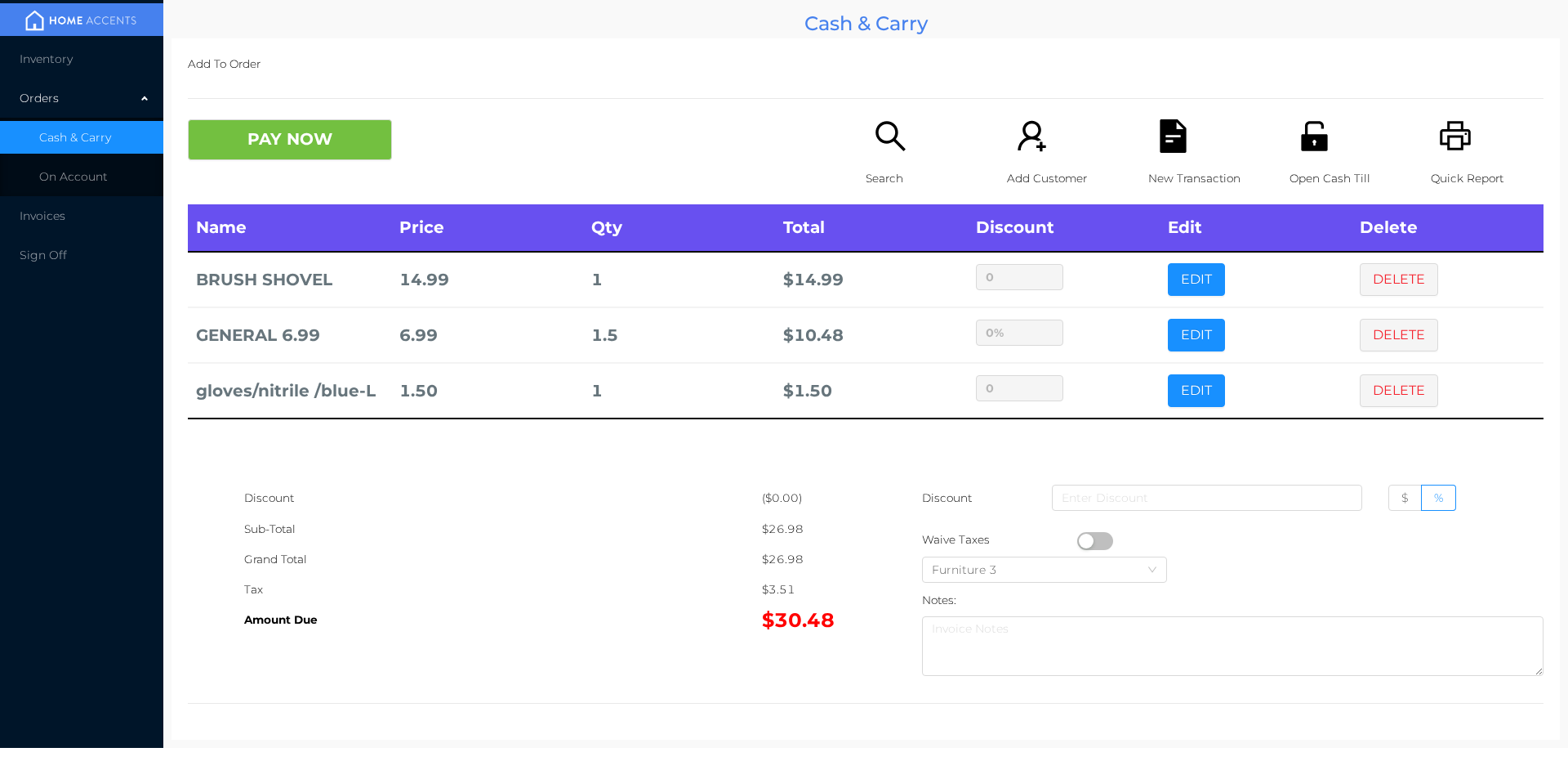
type input "0"
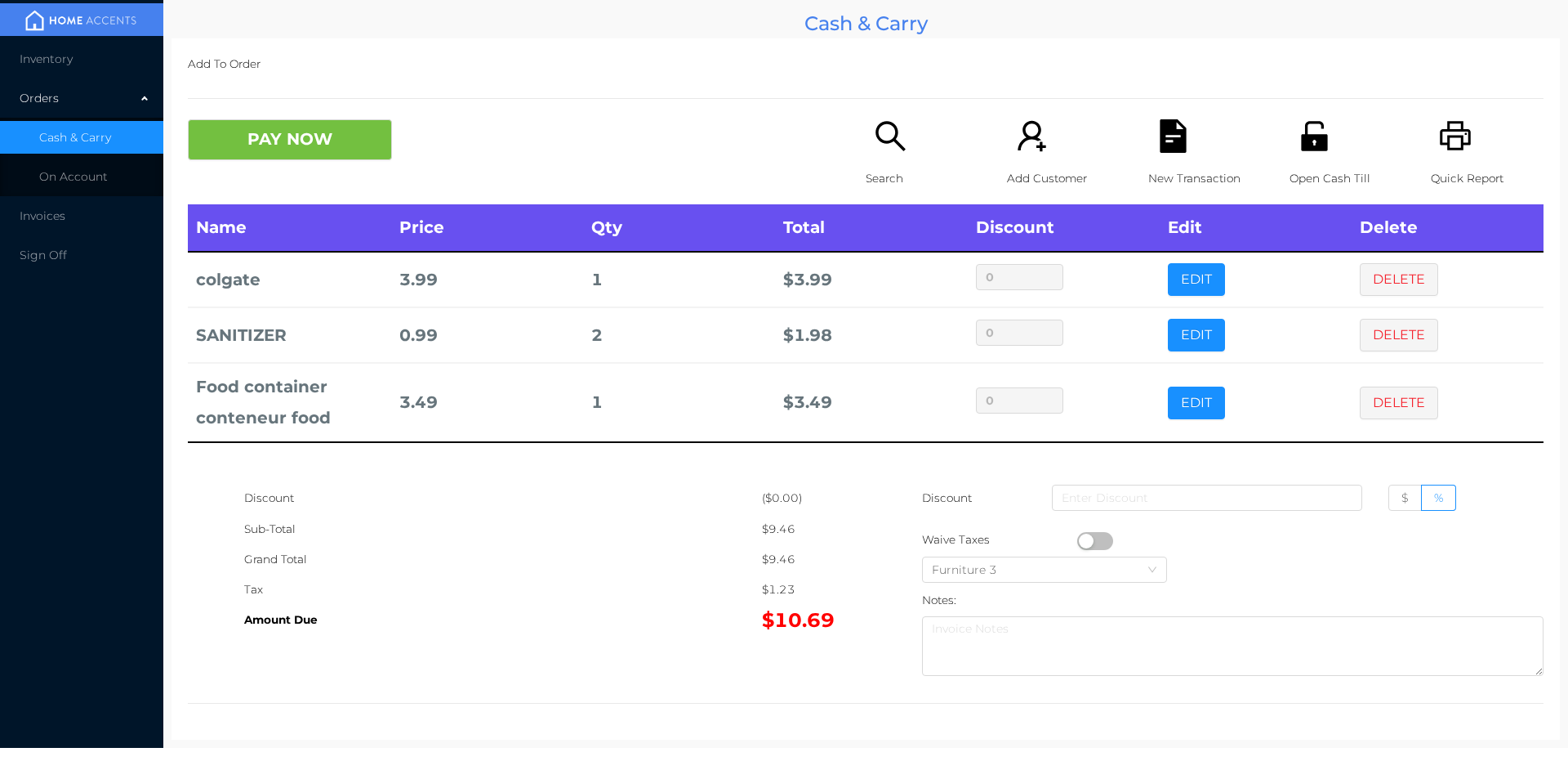
click at [885, 160] on div "Search" at bounding box center [921, 161] width 113 height 85
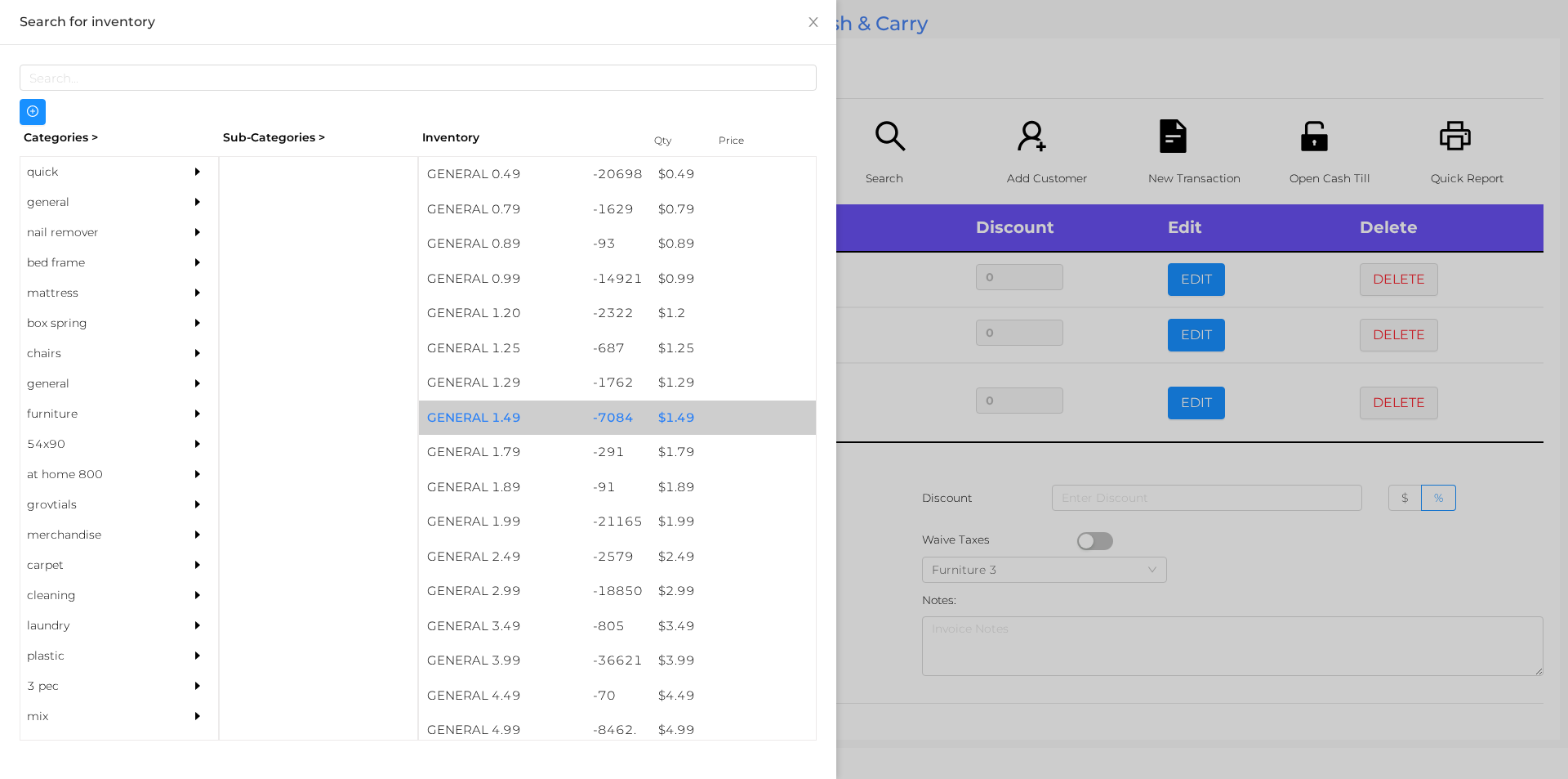
click at [675, 409] on div "$ 1.49" at bounding box center [733, 418] width 166 height 35
click at [669, 409] on div "$ 1.49" at bounding box center [733, 418] width 166 height 35
click at [680, 406] on div "$ 1.49" at bounding box center [733, 418] width 166 height 35
click at [680, 416] on div "$ 1.49" at bounding box center [733, 418] width 166 height 35
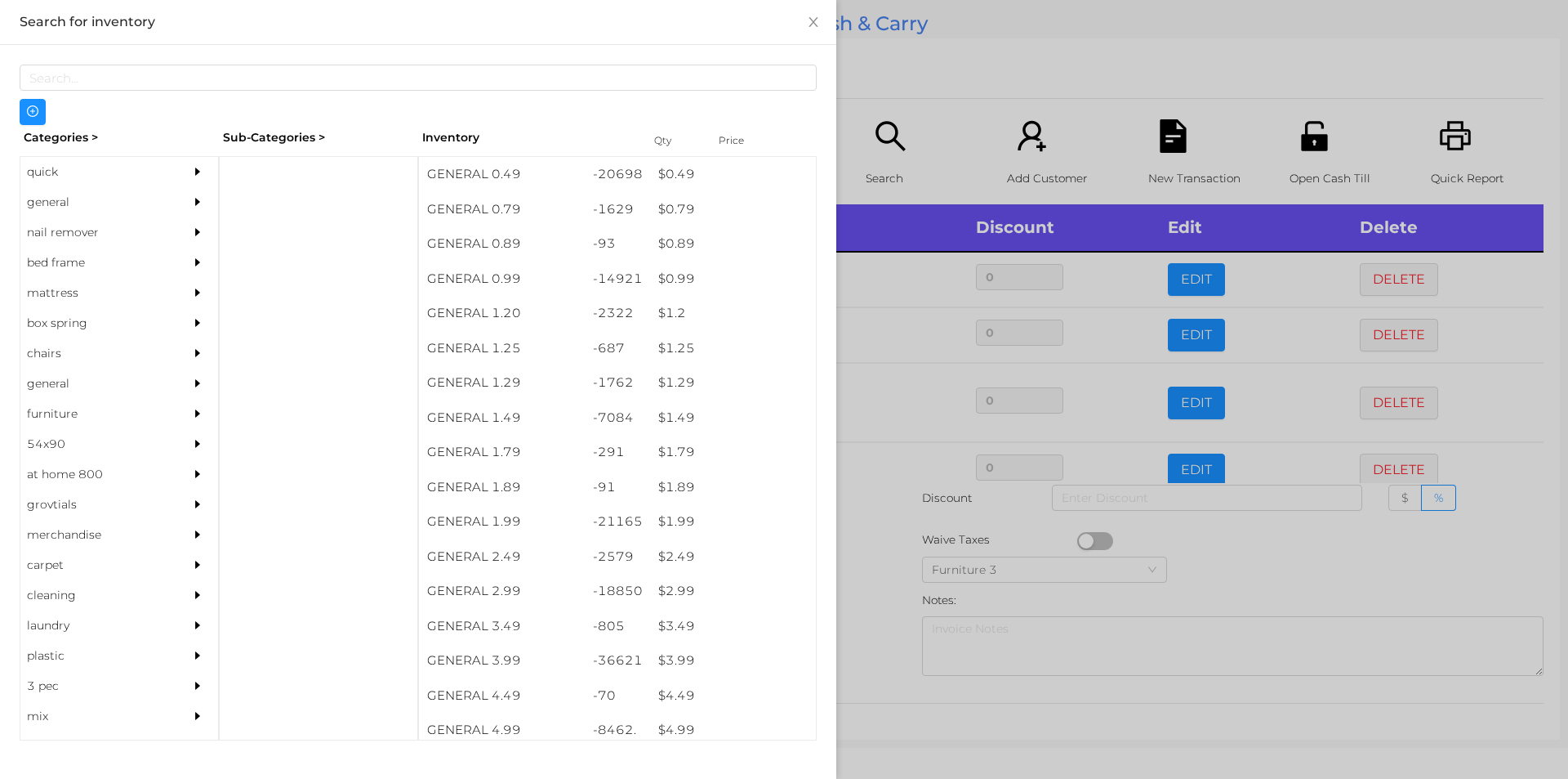
click at [874, 532] on div at bounding box center [784, 390] width 1568 height 779
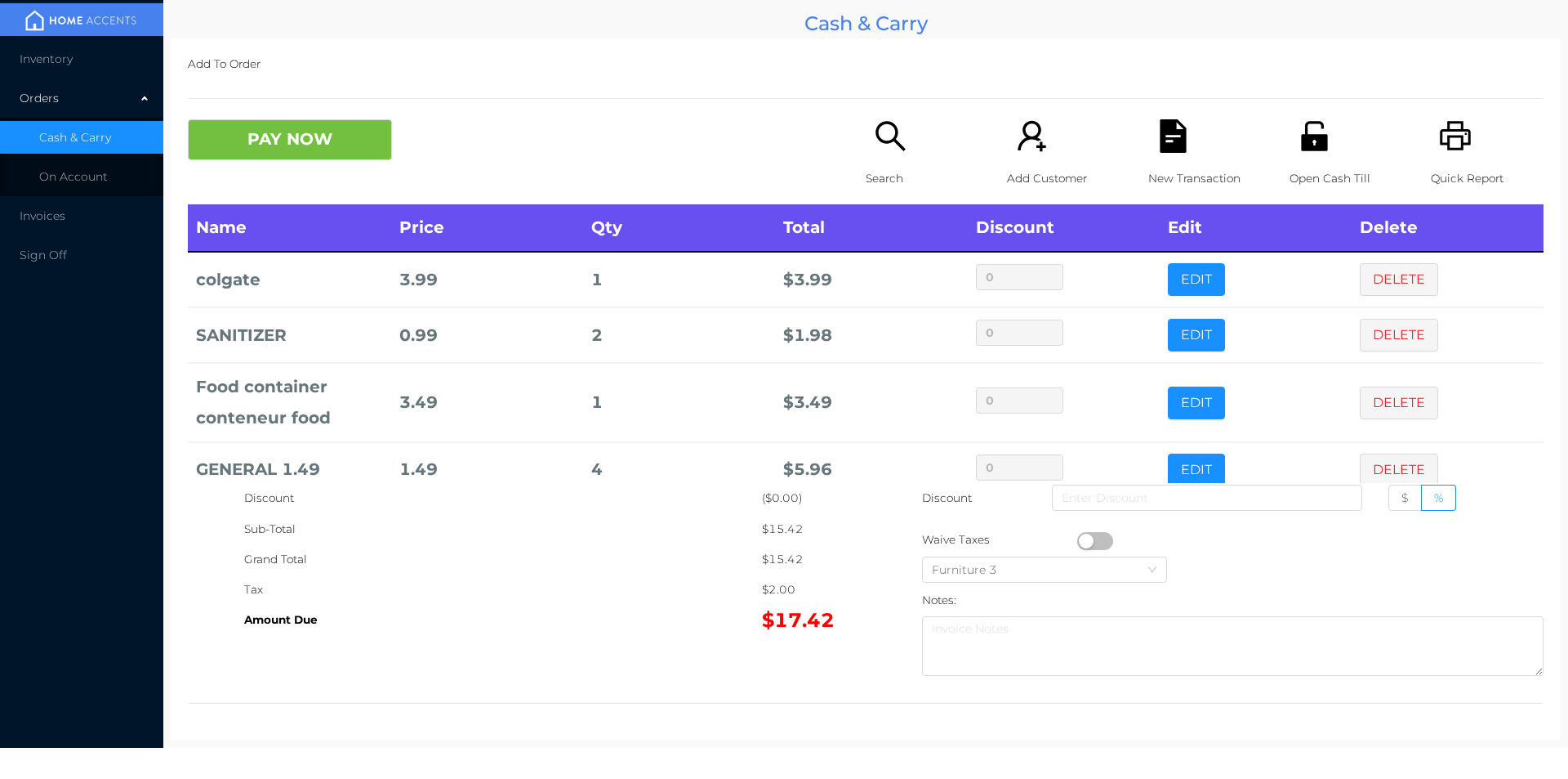
scroll to position [31, 0]
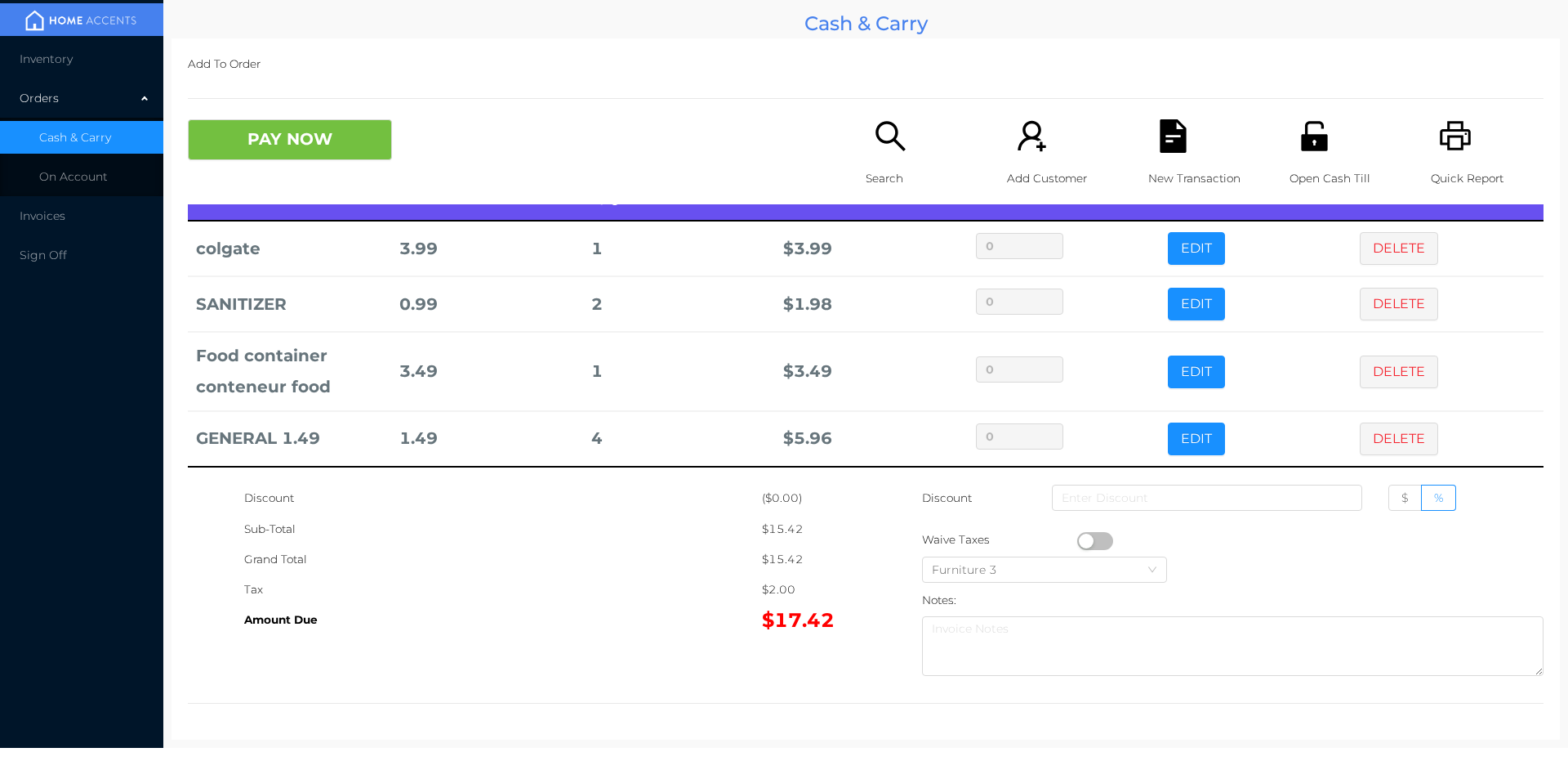
click at [880, 153] on div "Search" at bounding box center [921, 161] width 113 height 85
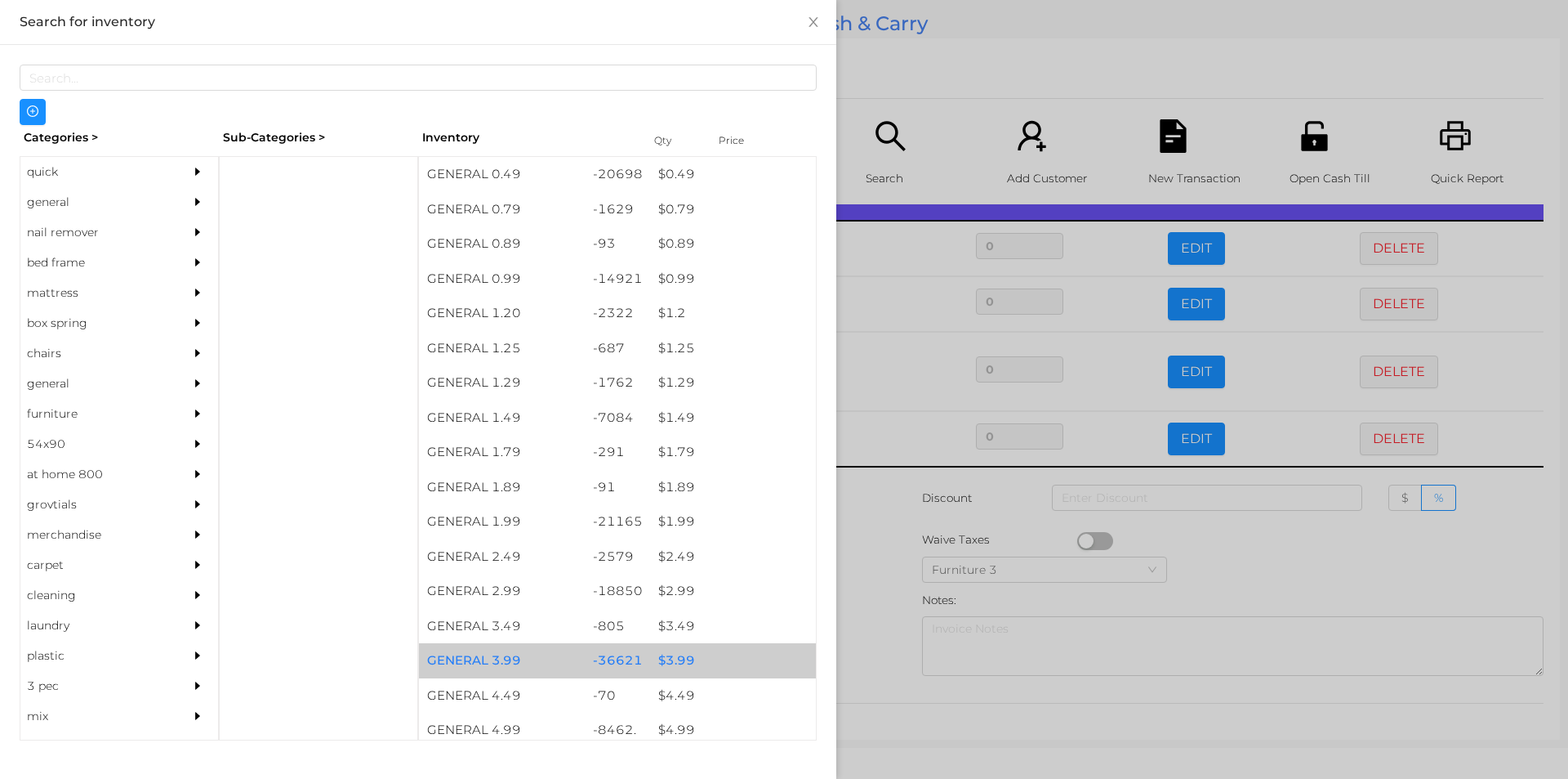
click at [684, 657] on div "$ 3.99" at bounding box center [733, 661] width 166 height 35
click at [675, 668] on div "$ 3.99" at bounding box center [733, 661] width 166 height 35
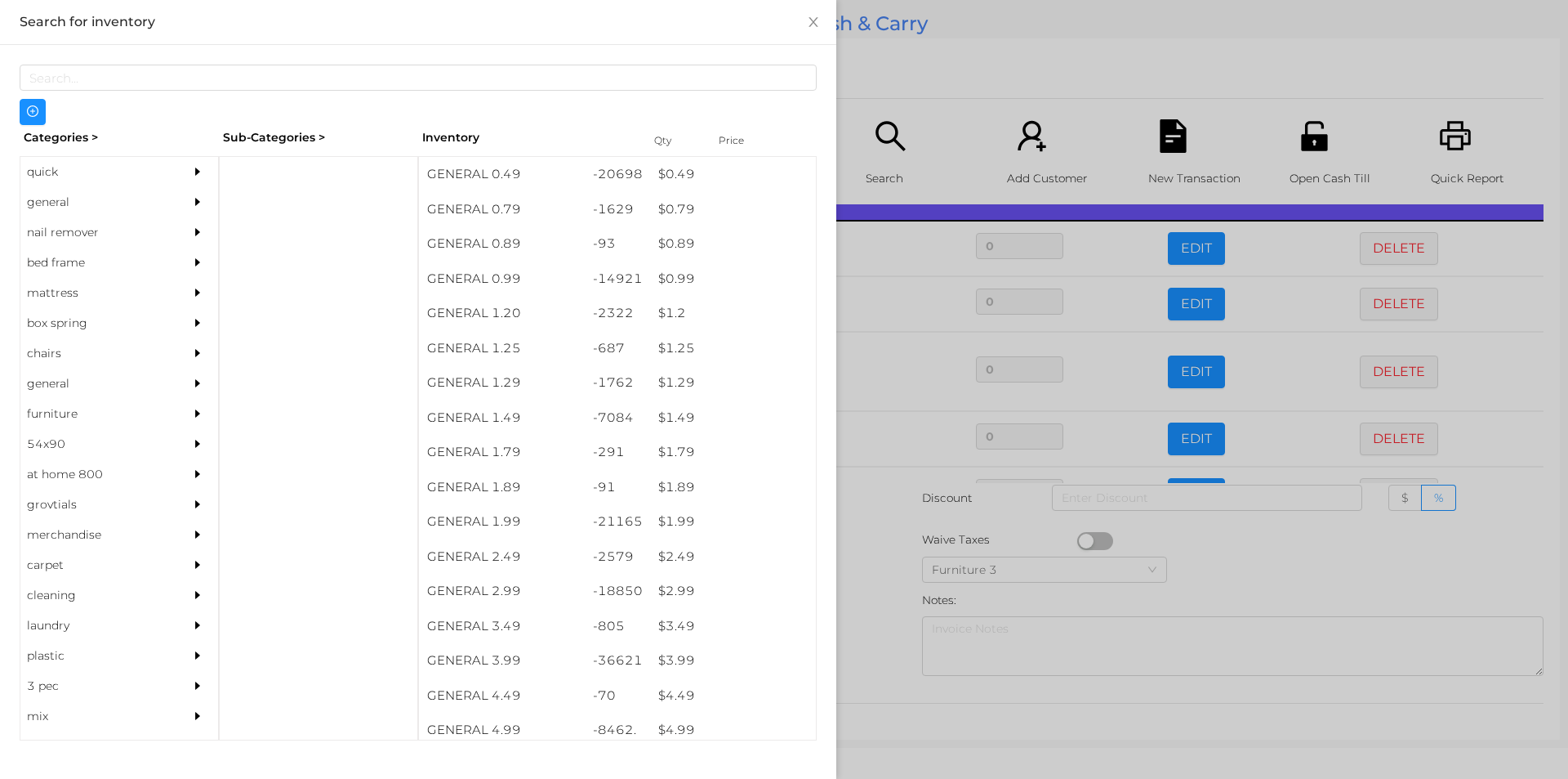
click at [864, 626] on div at bounding box center [784, 390] width 1568 height 779
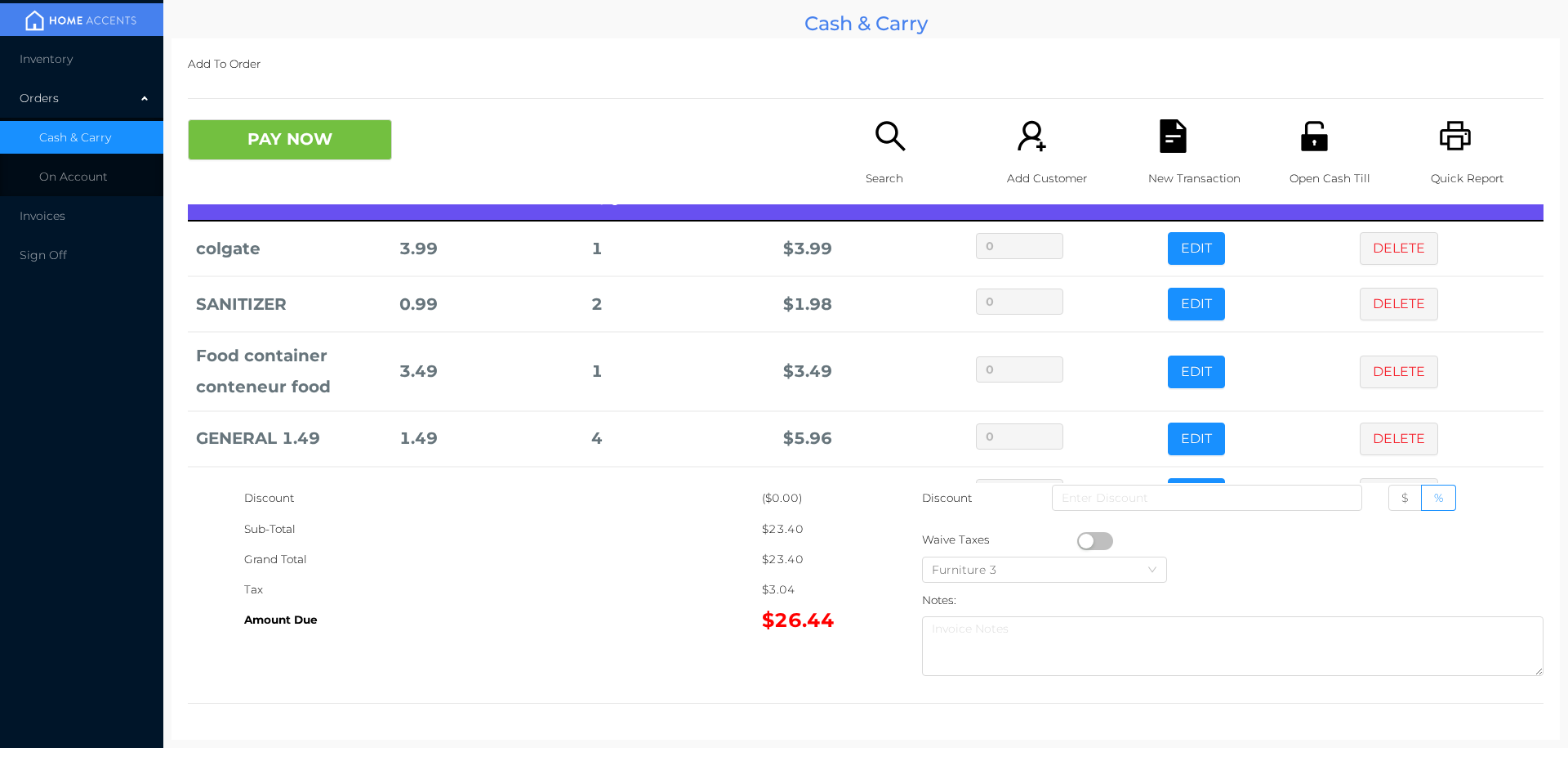
scroll to position [87, 0]
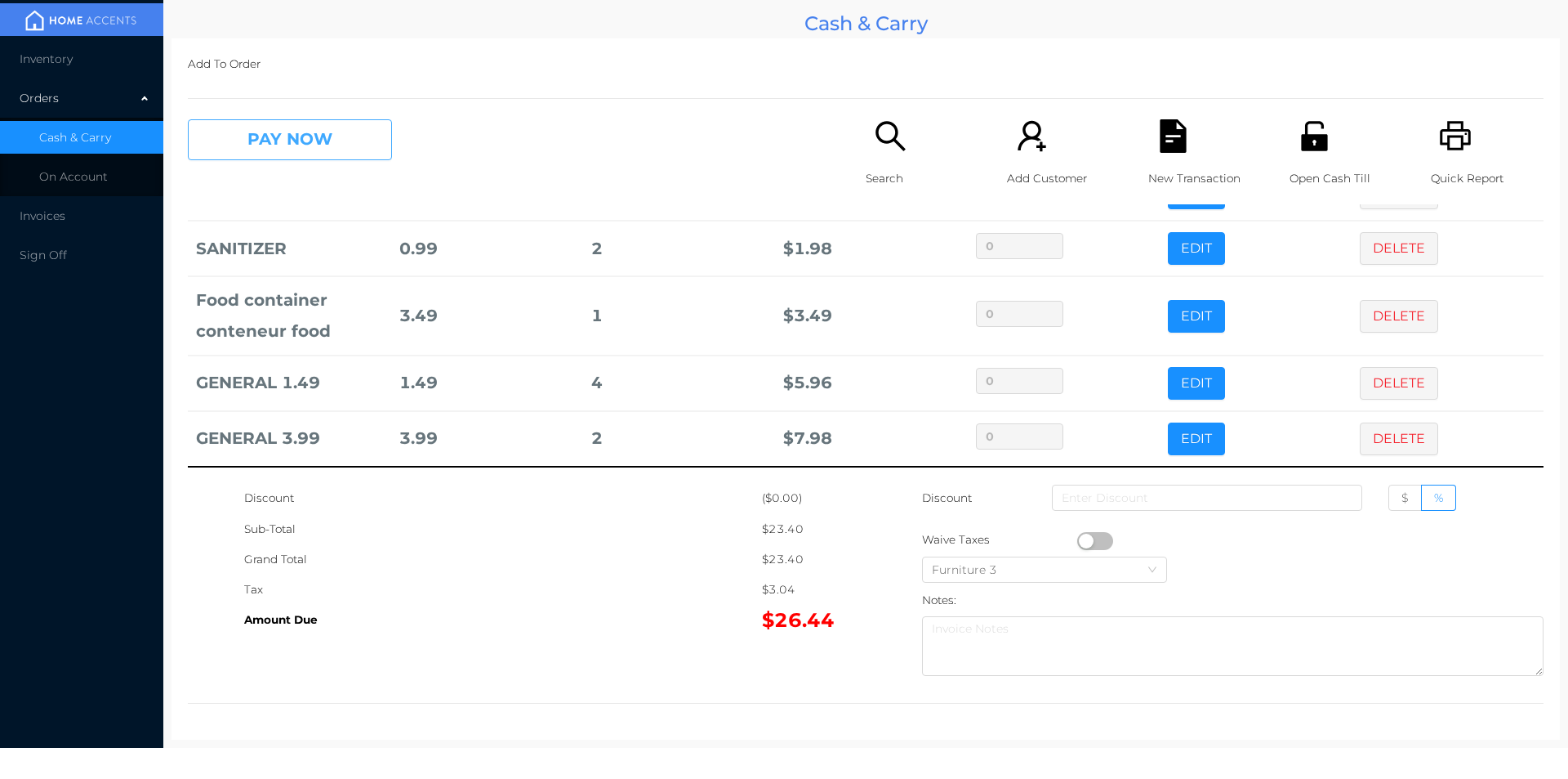
click at [336, 144] on button "PAY NOW" at bounding box center [290, 139] width 204 height 41
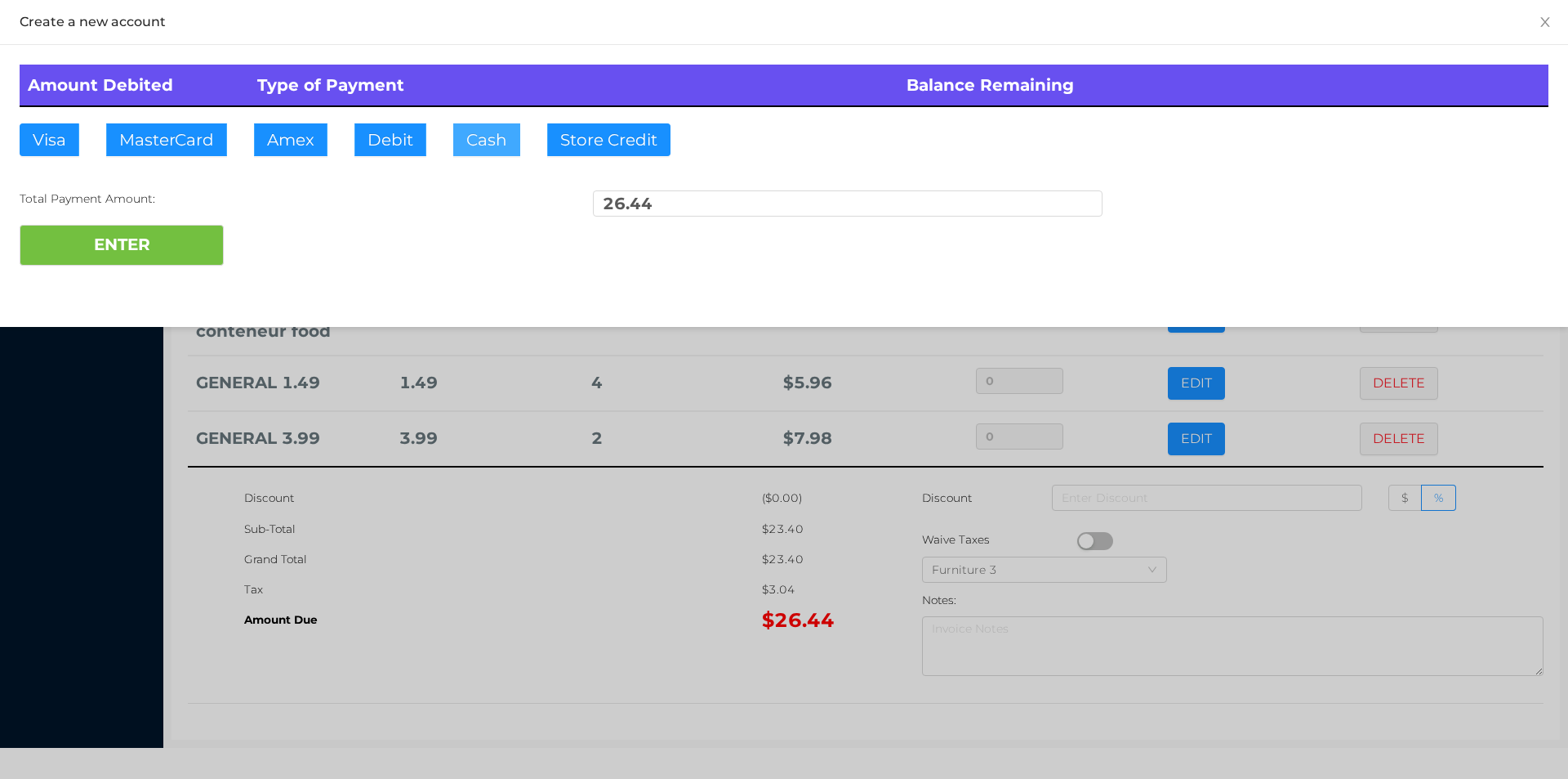
click at [469, 145] on button "Cash" at bounding box center [487, 139] width 67 height 33
type input "27."
click at [153, 248] on button "ENTER" at bounding box center [122, 245] width 204 height 41
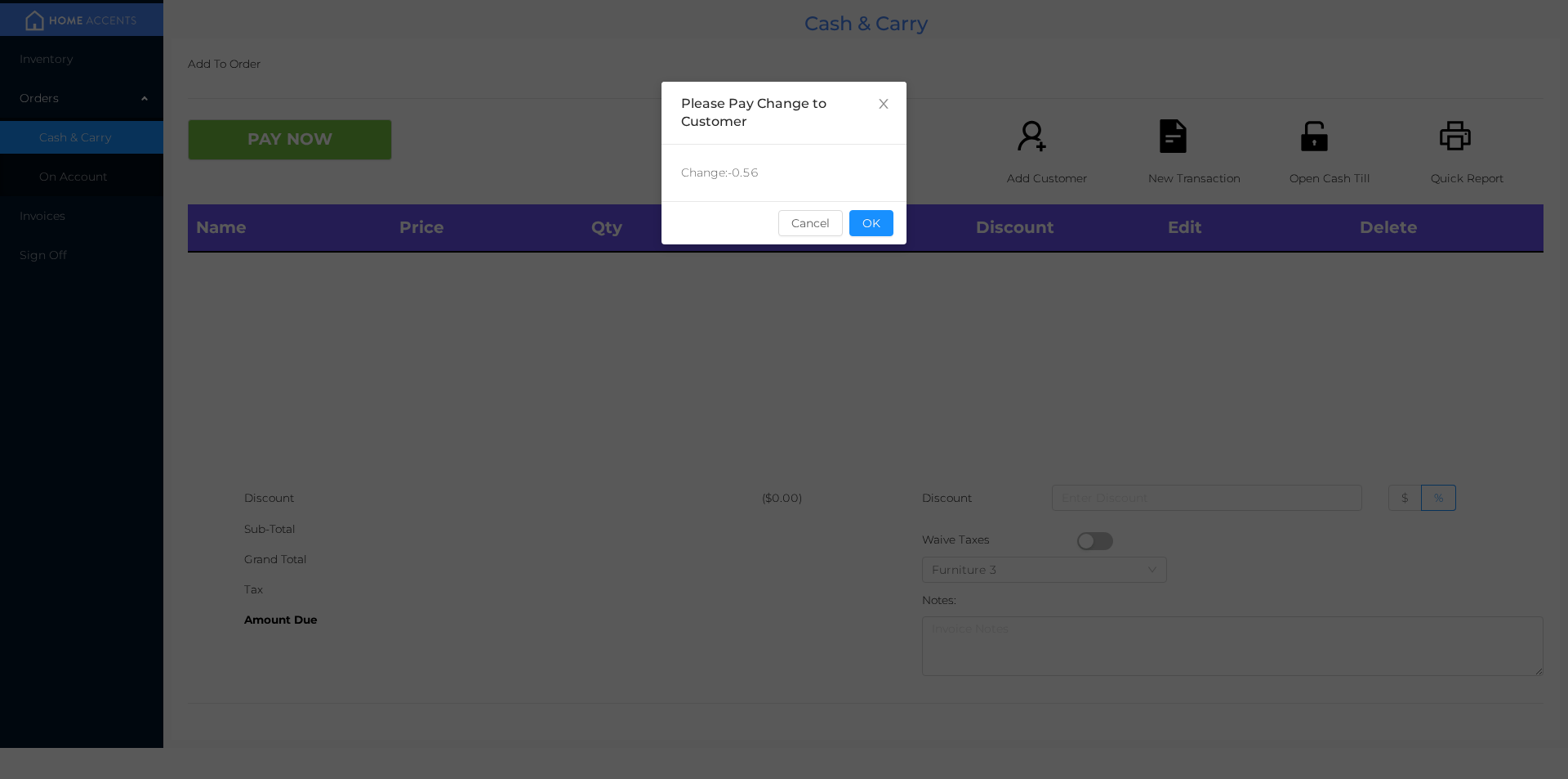
scroll to position [0, 0]
click at [882, 229] on button "OK" at bounding box center [872, 223] width 44 height 26
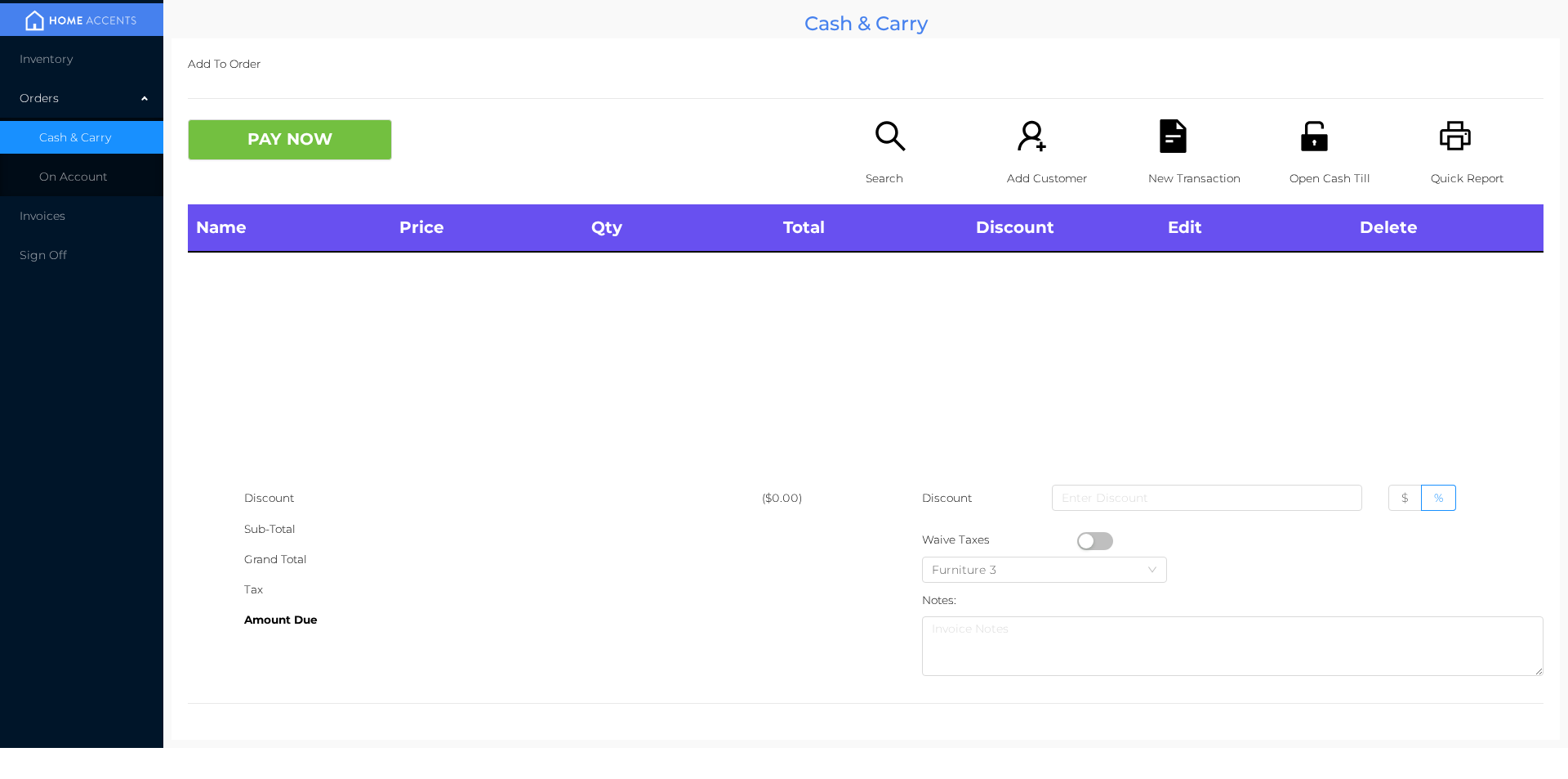
click at [882, 152] on icon "icon: search" at bounding box center [891, 136] width 34 height 34
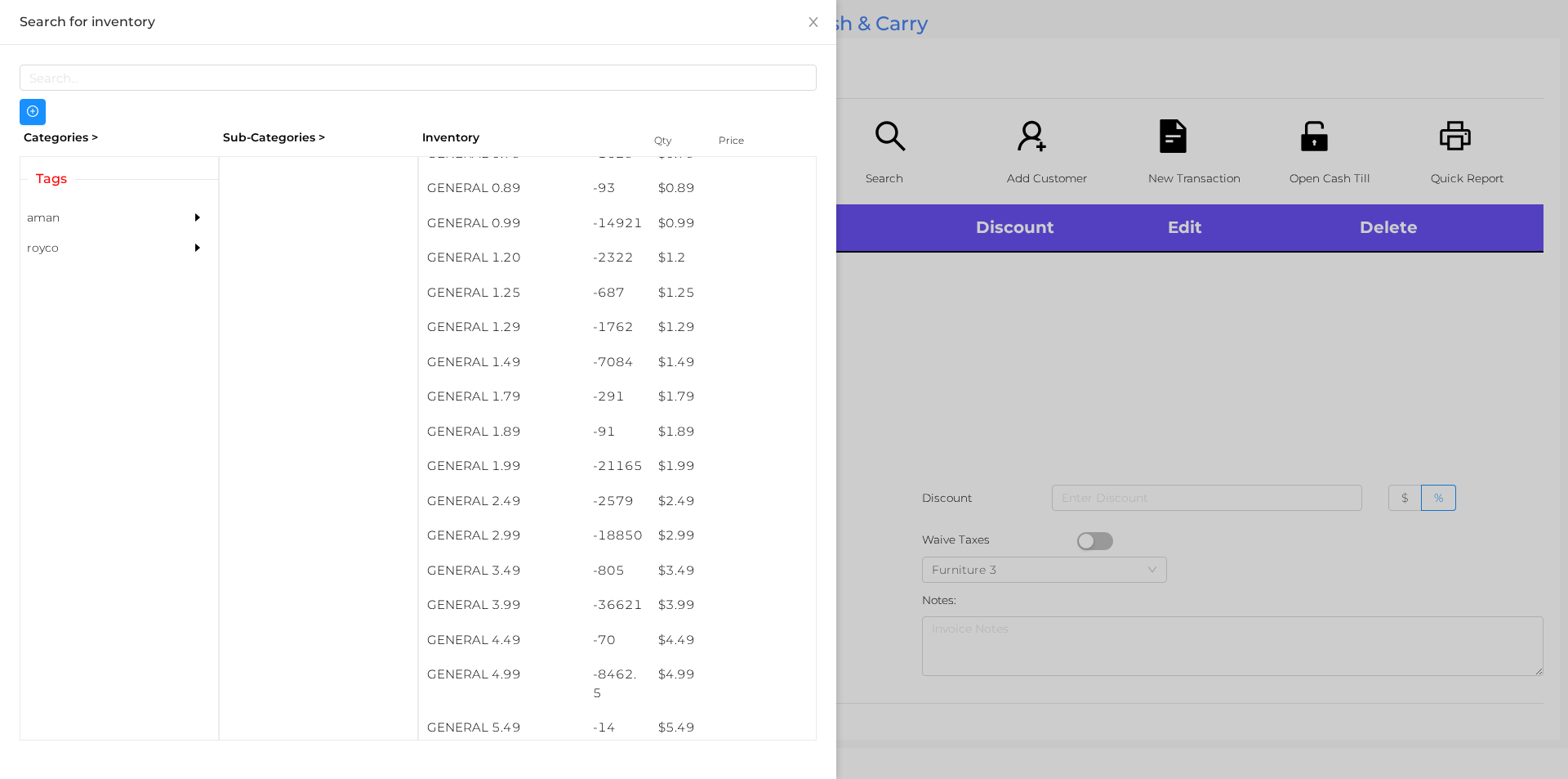
scroll to position [62, 0]
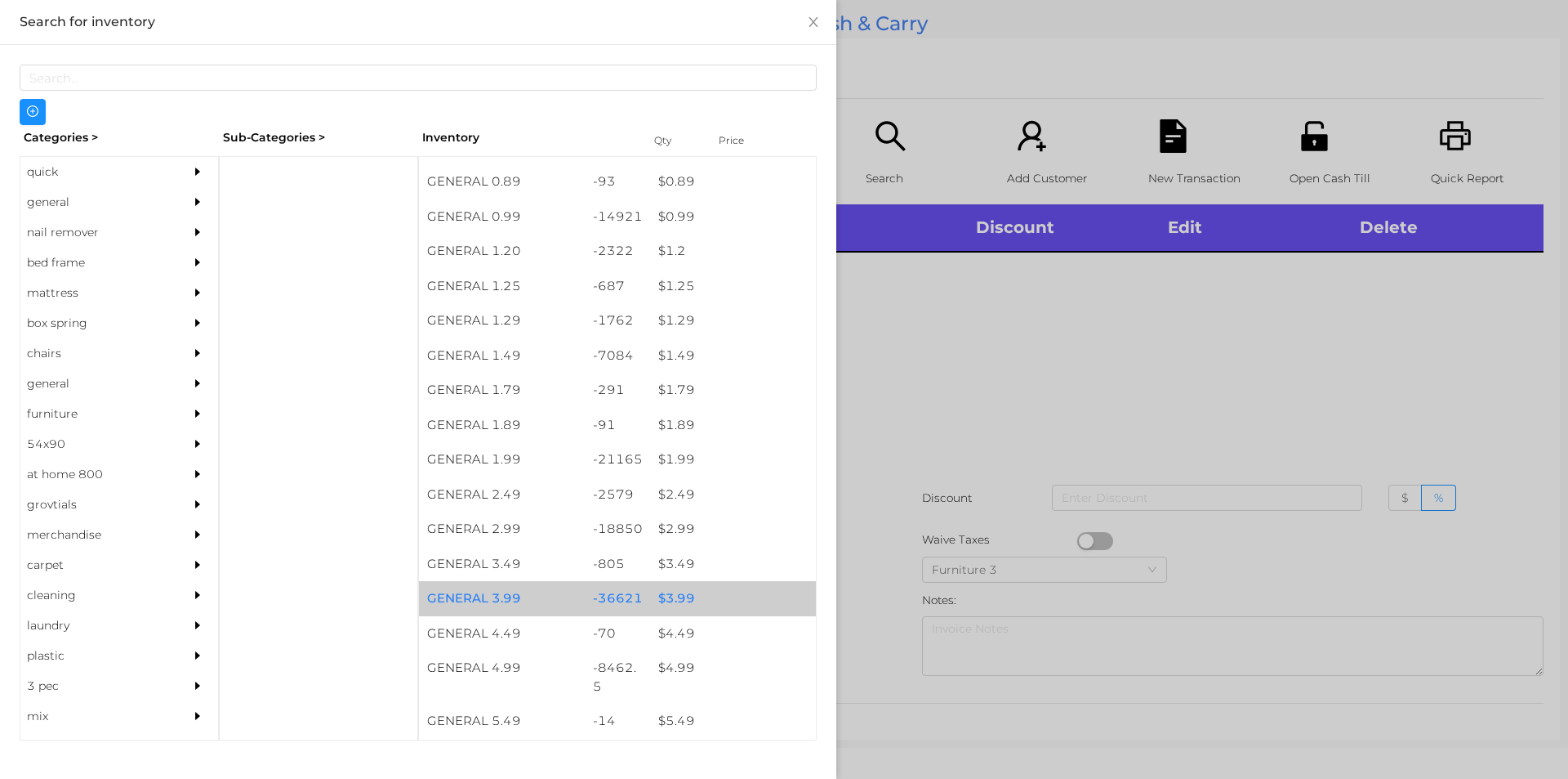
click at [671, 598] on div "$ 3.99" at bounding box center [733, 599] width 166 height 35
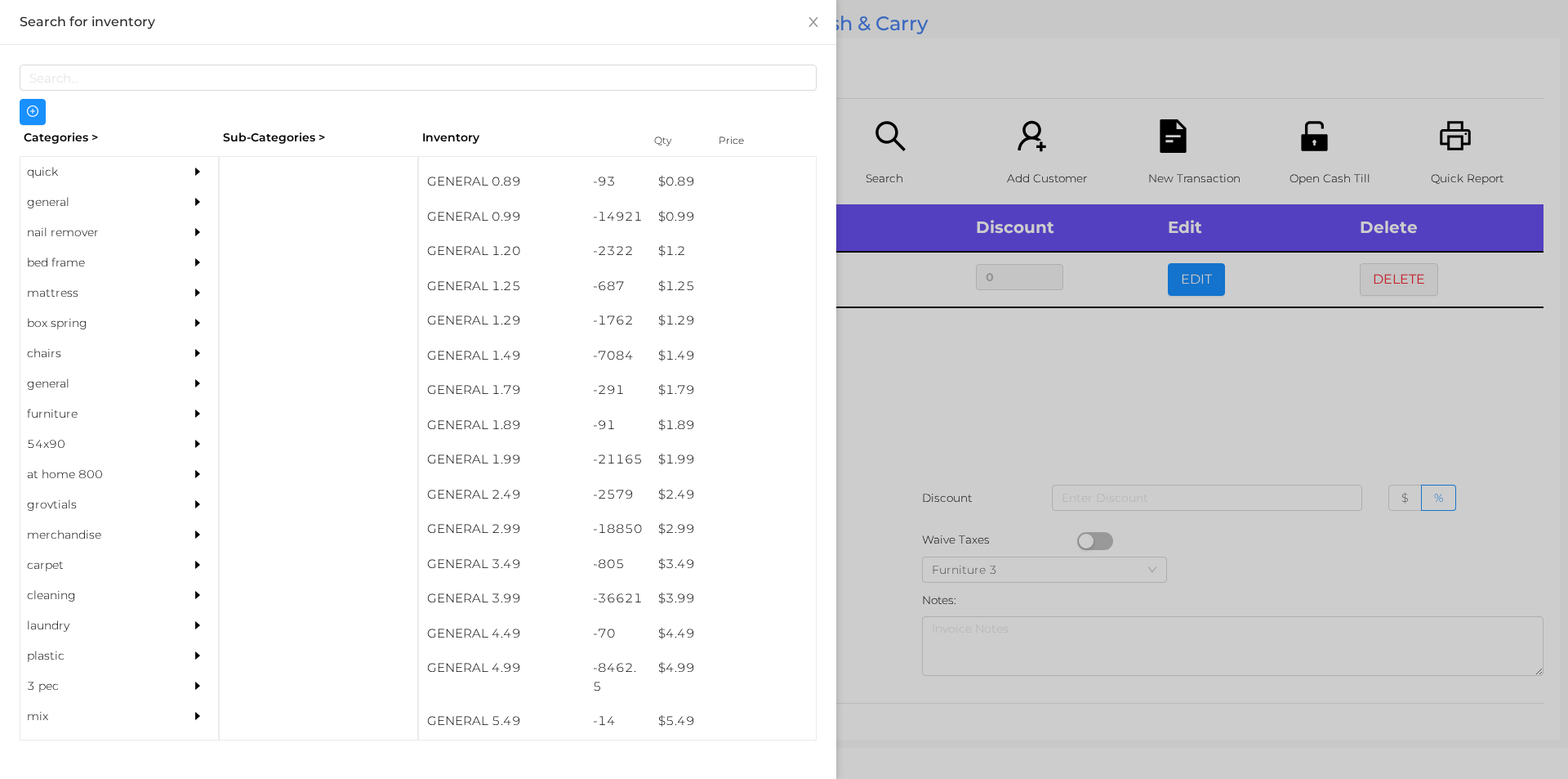
click at [870, 544] on div at bounding box center [784, 390] width 1568 height 779
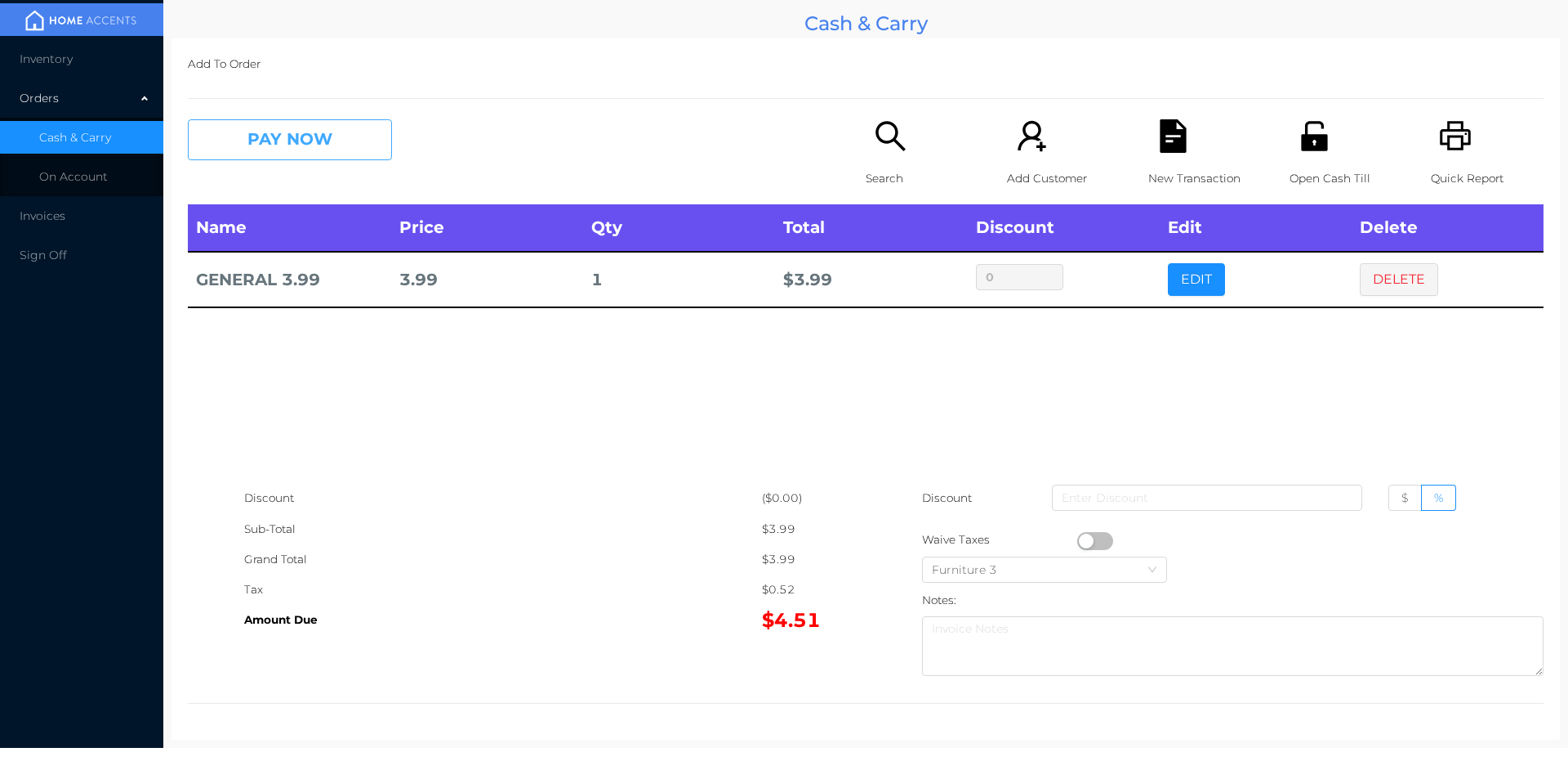
click at [253, 132] on button "PAY NOW" at bounding box center [290, 139] width 204 height 41
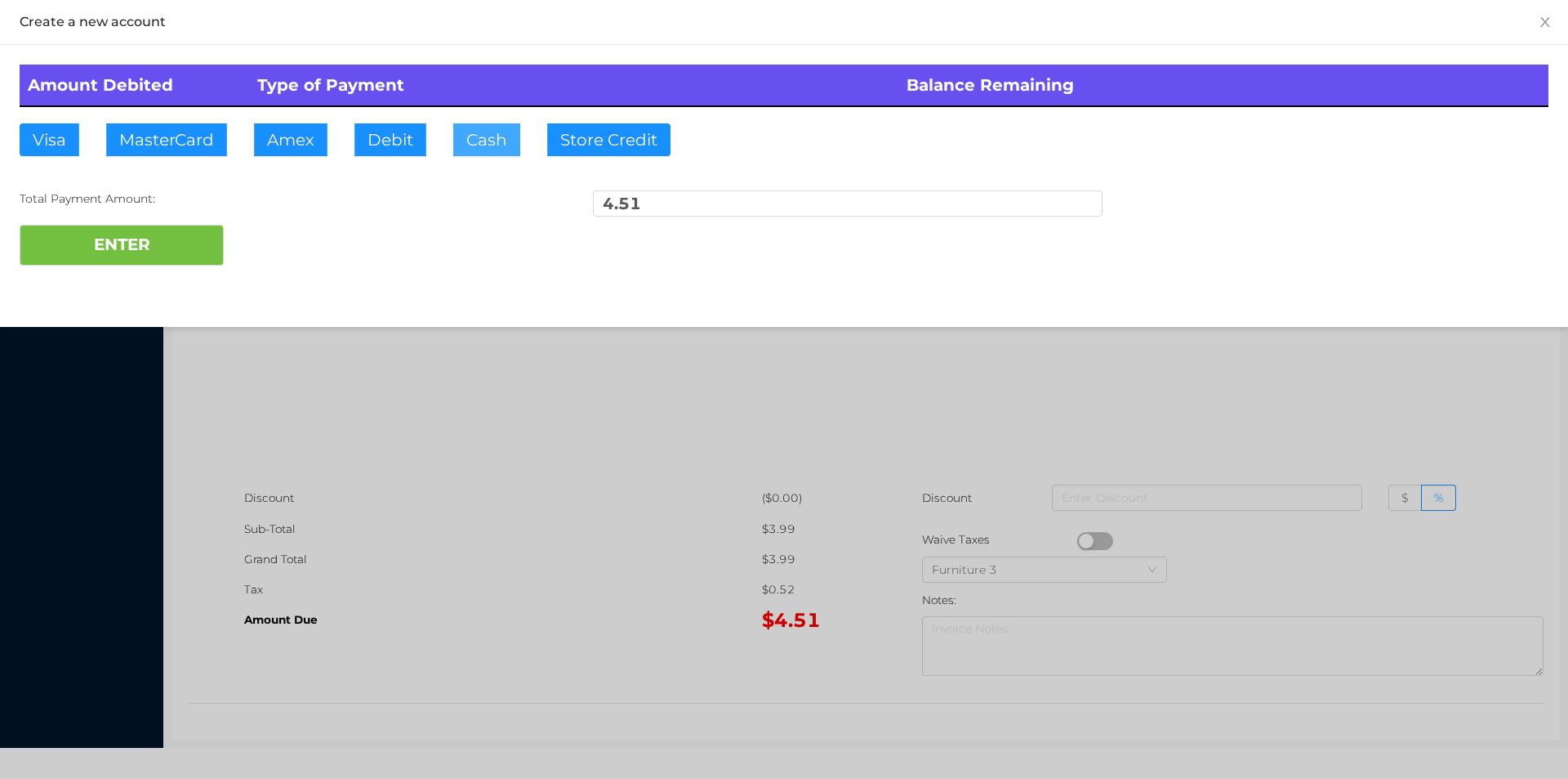
click at [482, 146] on button "Cash" at bounding box center [487, 139] width 67 height 33
click at [144, 257] on button "ENTER" at bounding box center [122, 245] width 204 height 41
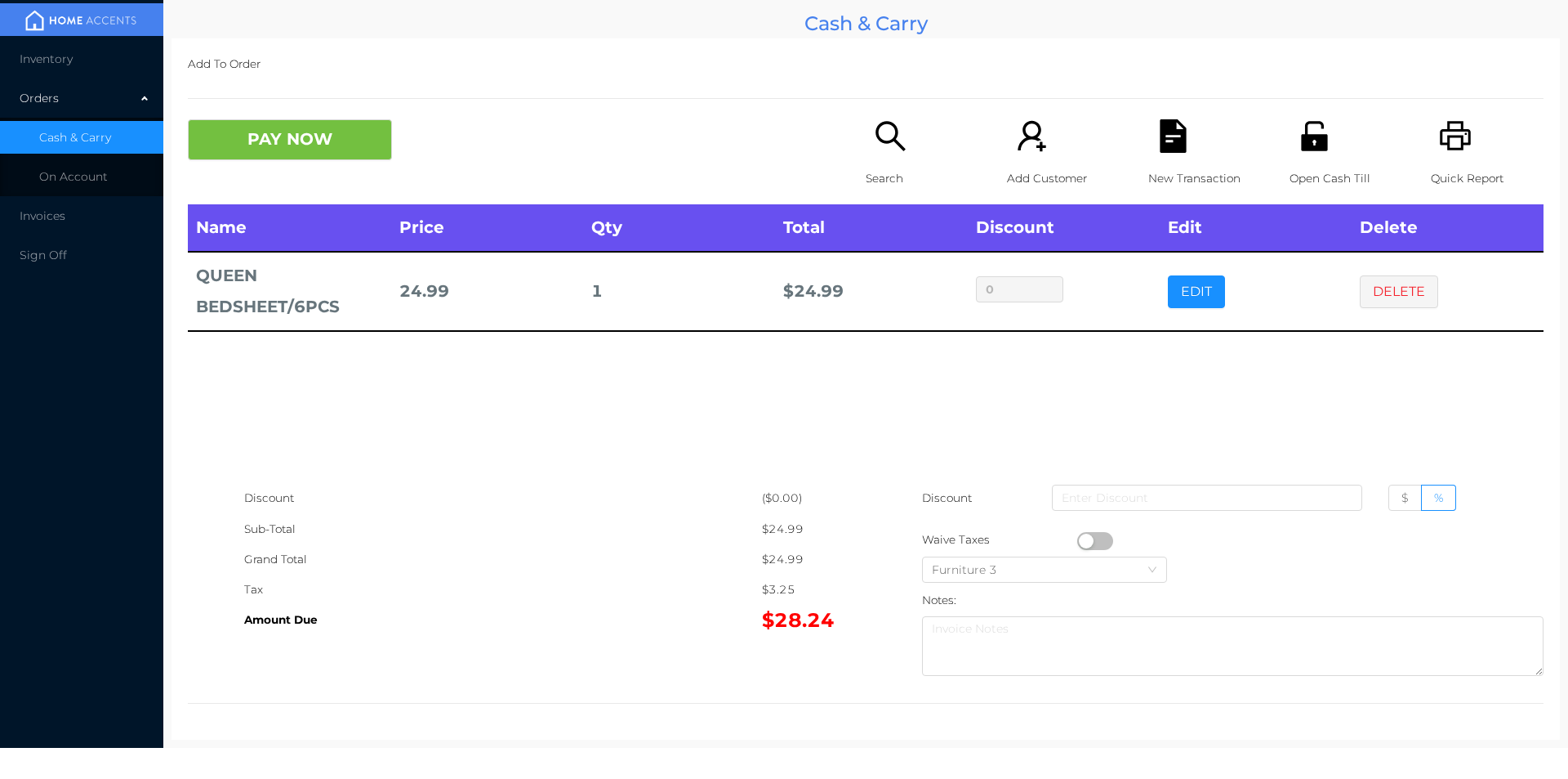
click at [1395, 294] on button "DELETE" at bounding box center [1399, 291] width 78 height 33
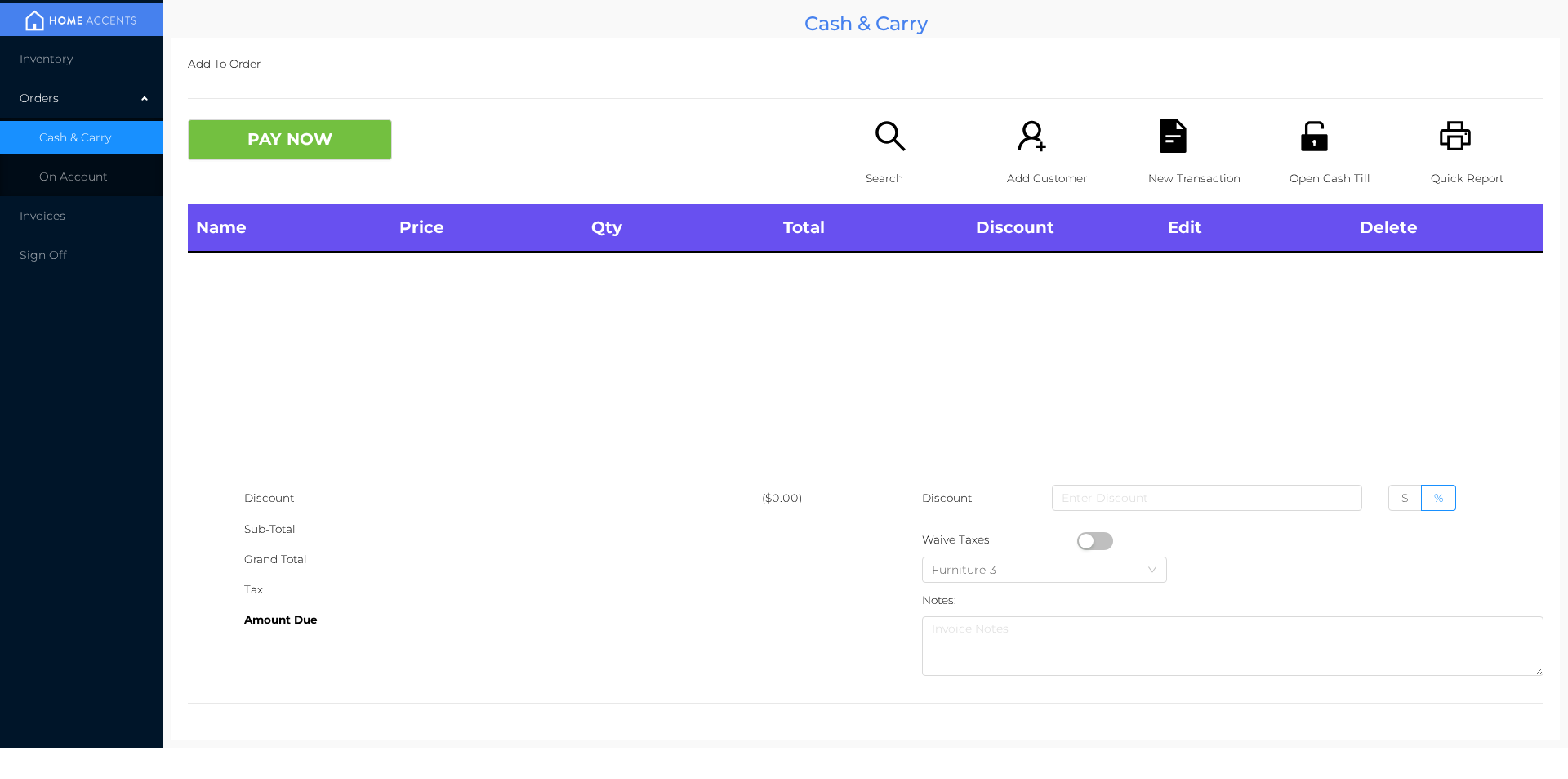
scroll to position [0, 0]
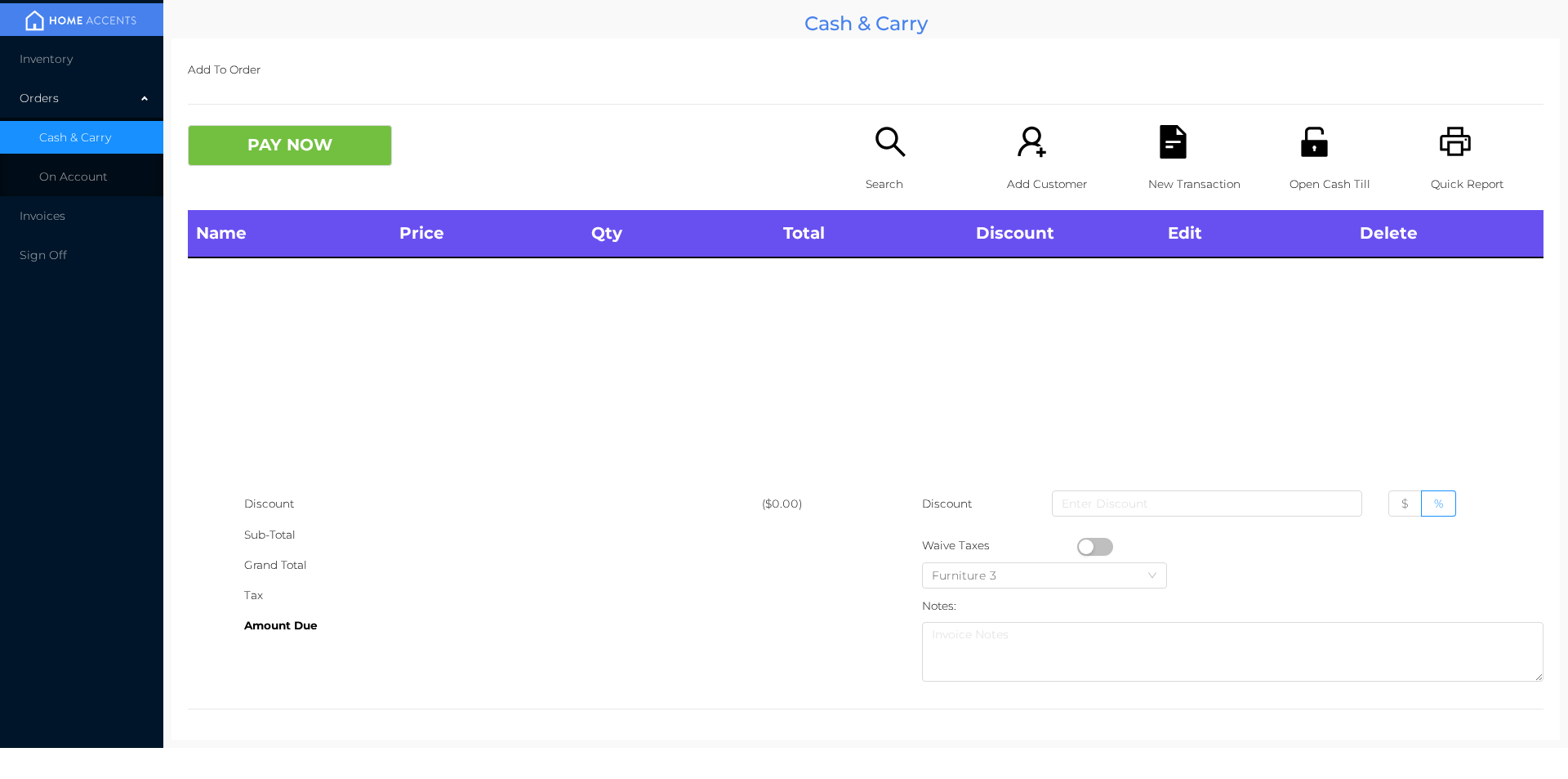
click at [1298, 187] on p "Open Cash Till" at bounding box center [1345, 185] width 113 height 30
click at [874, 151] on icon "icon: search" at bounding box center [891, 142] width 34 height 34
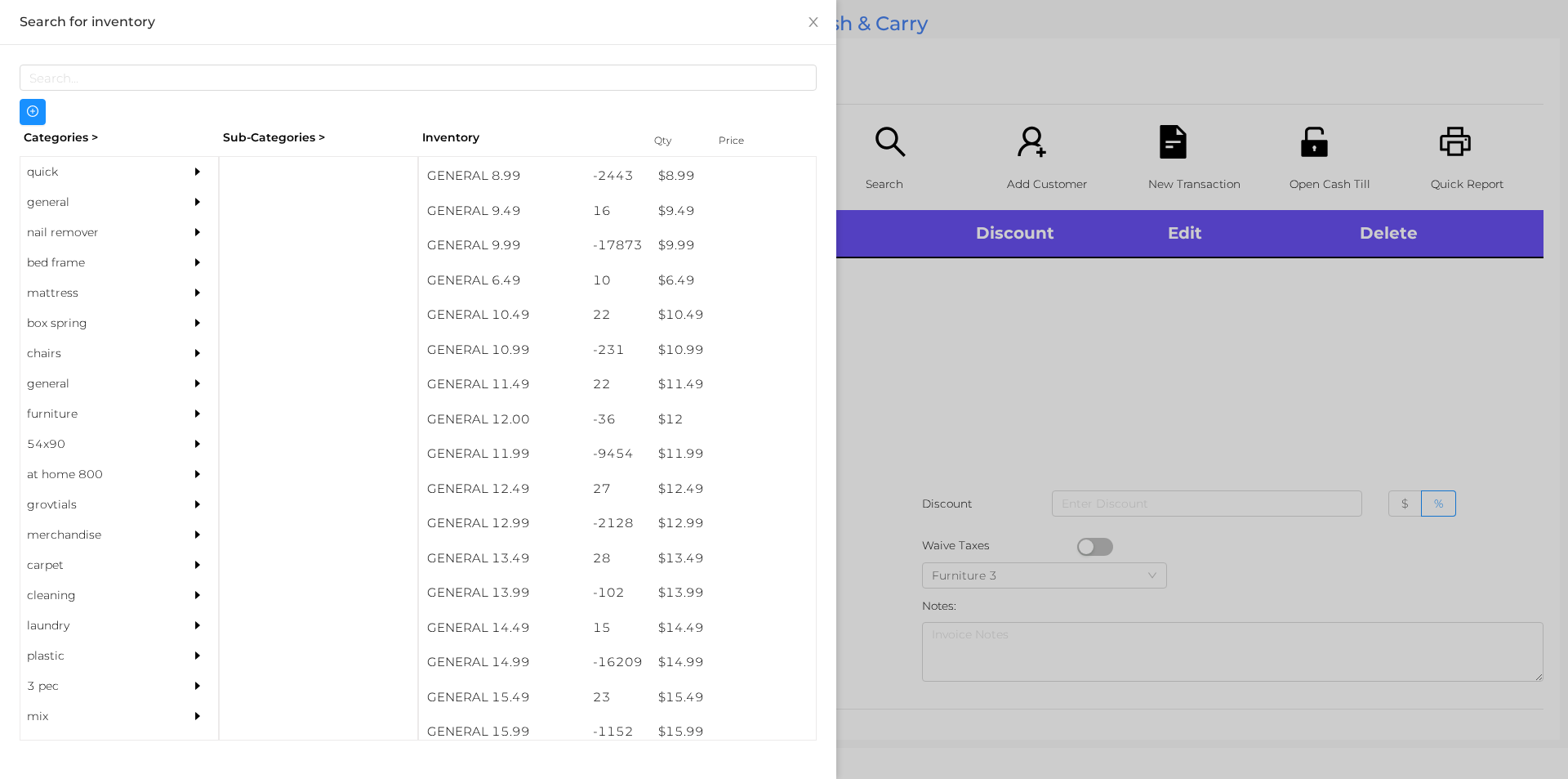
scroll to position [931, 0]
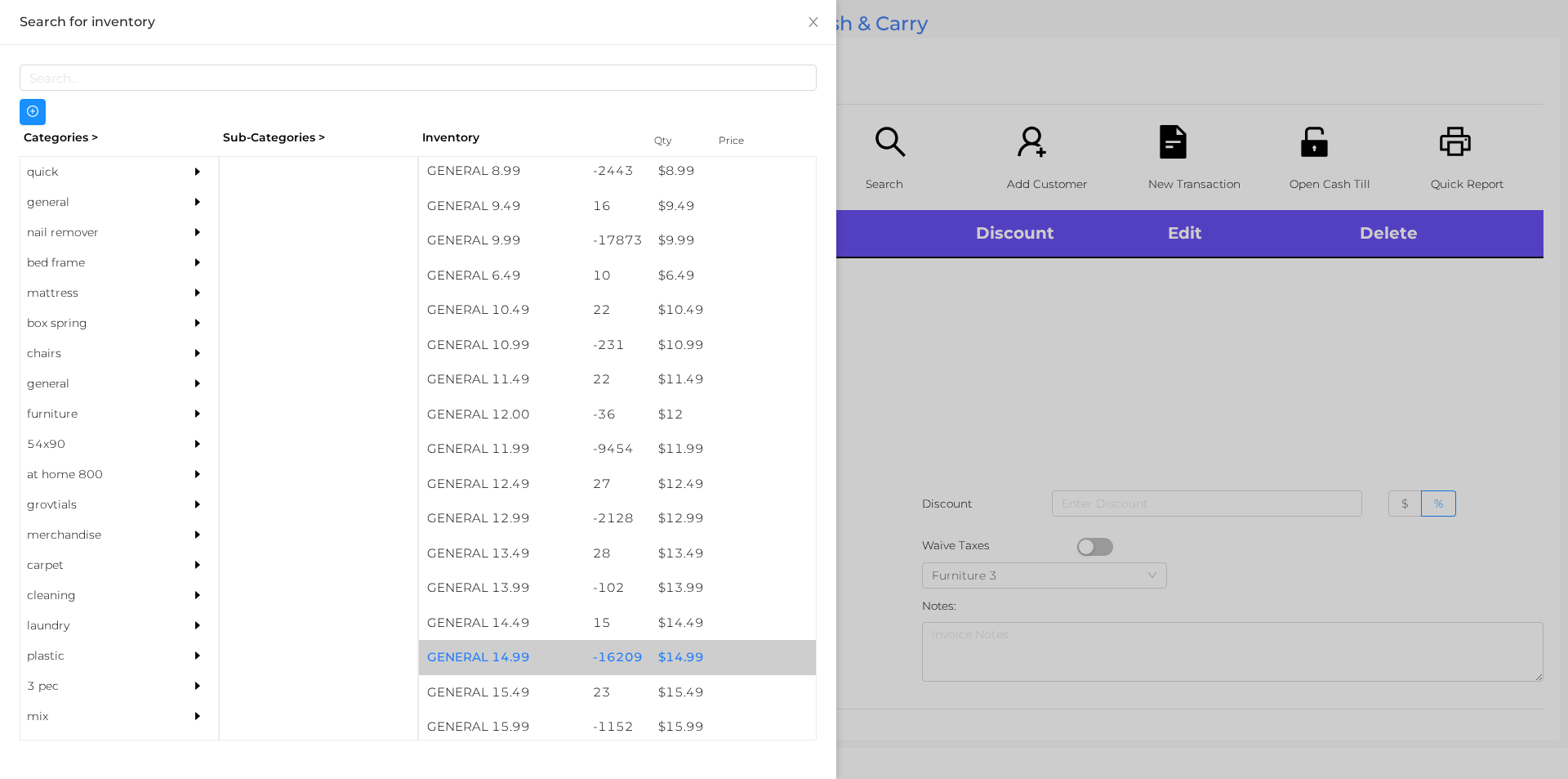
click at [686, 657] on div "$ 14.99" at bounding box center [733, 657] width 166 height 35
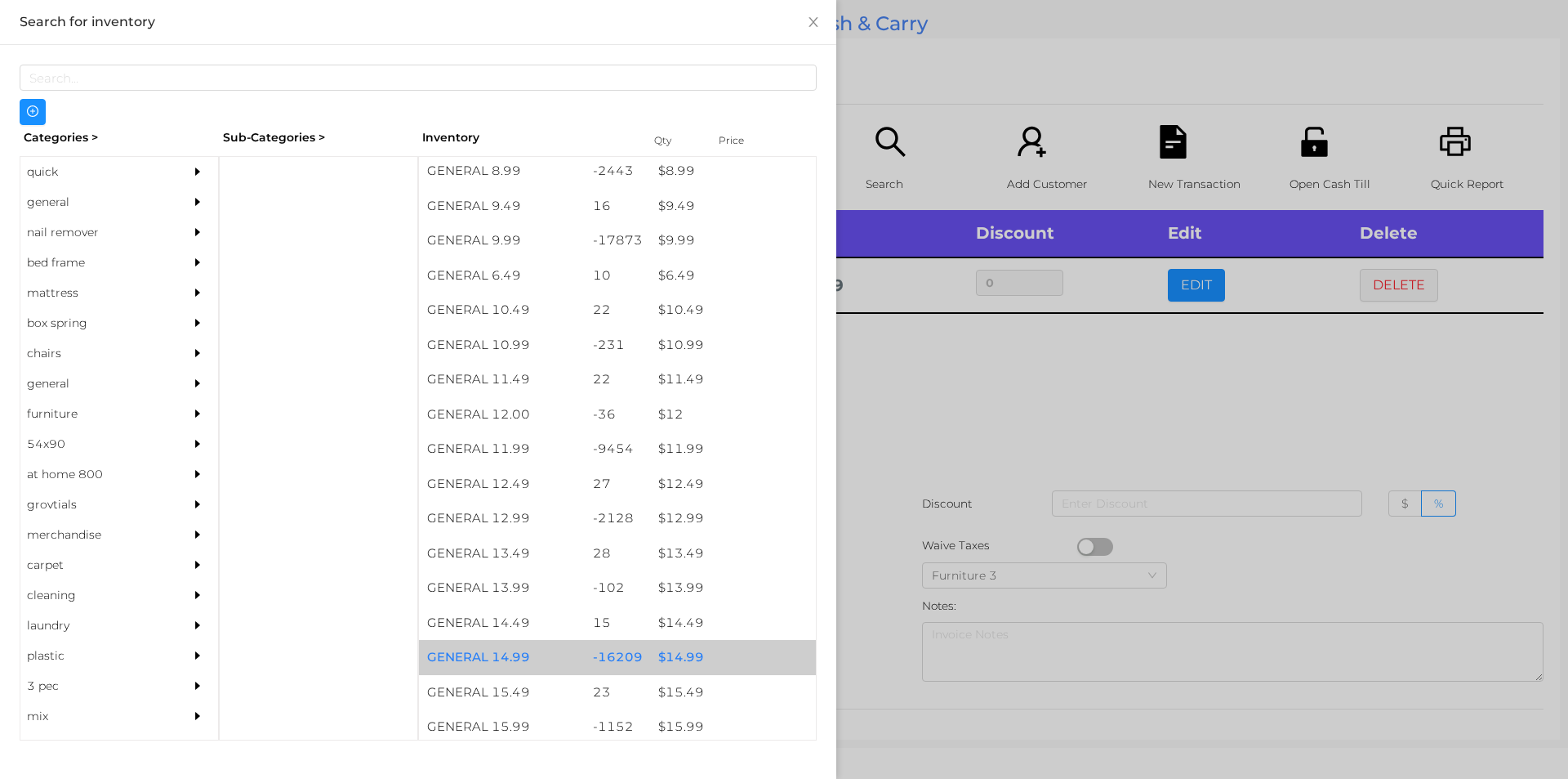
click at [883, 606] on div at bounding box center [784, 390] width 1568 height 779
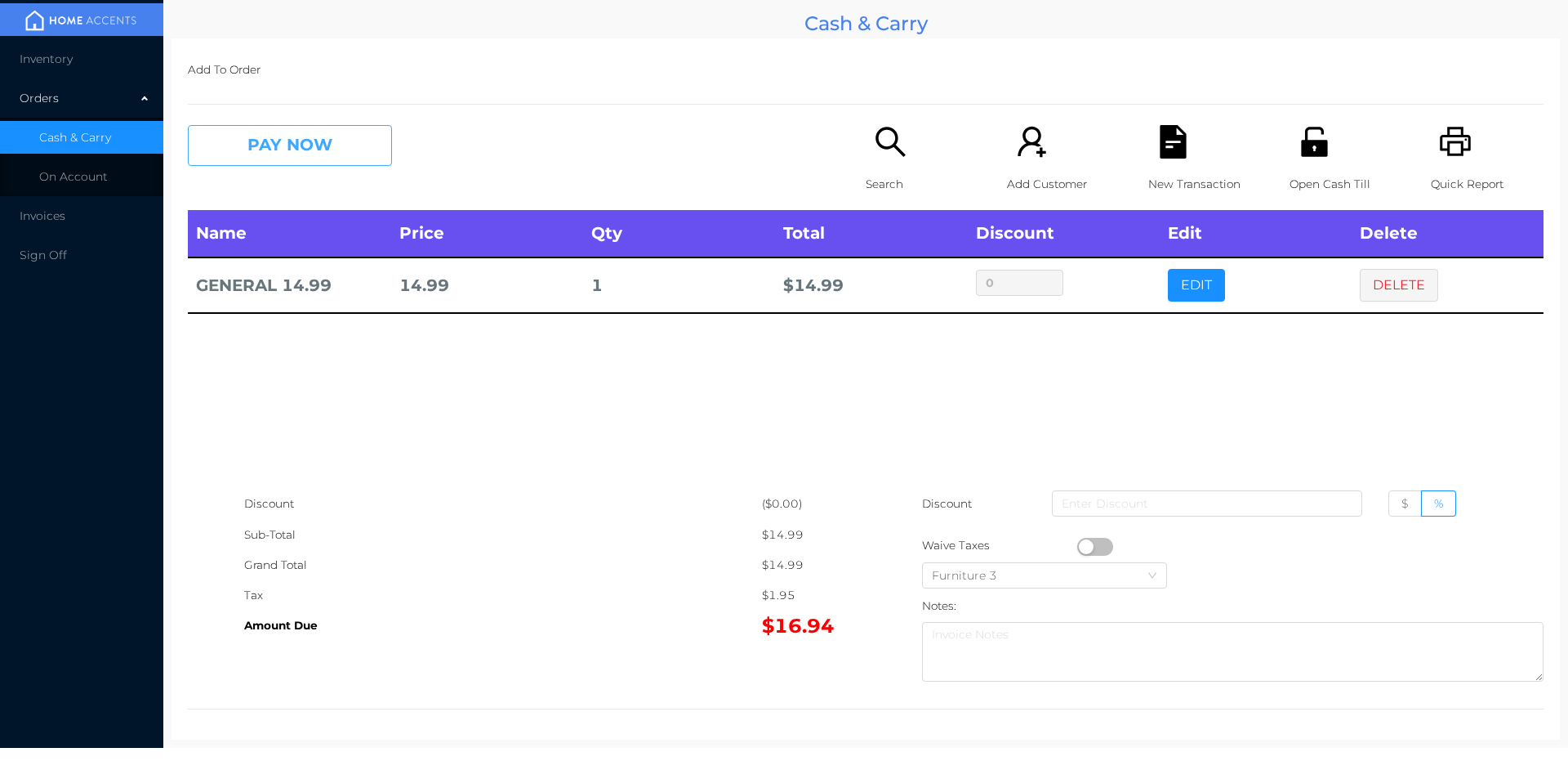
click at [343, 163] on button "PAY NOW" at bounding box center [290, 146] width 204 height 41
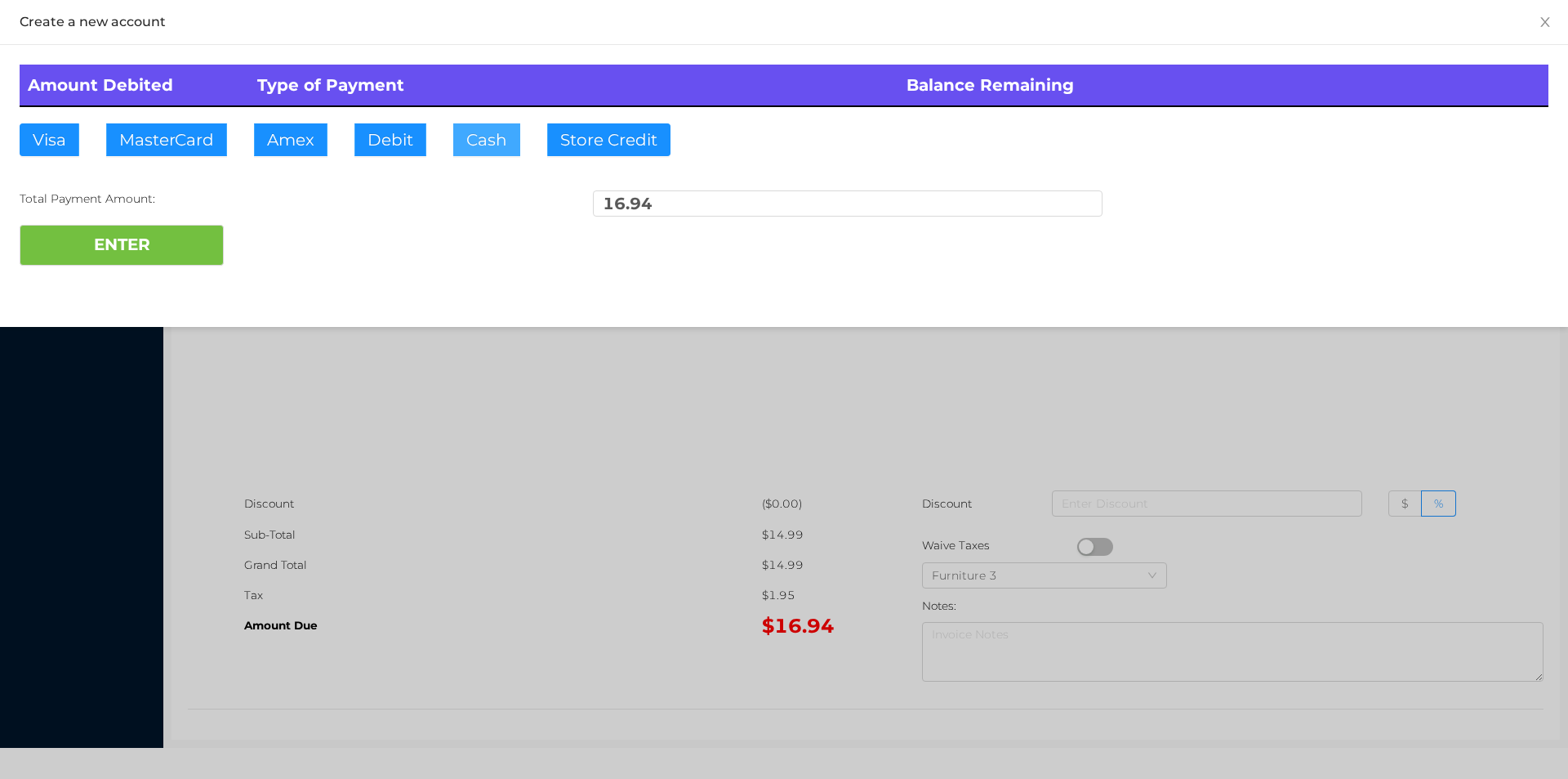
click at [476, 150] on button "Cash" at bounding box center [487, 139] width 67 height 33
type input "20."
click at [180, 263] on button "ENTER" at bounding box center [122, 245] width 204 height 41
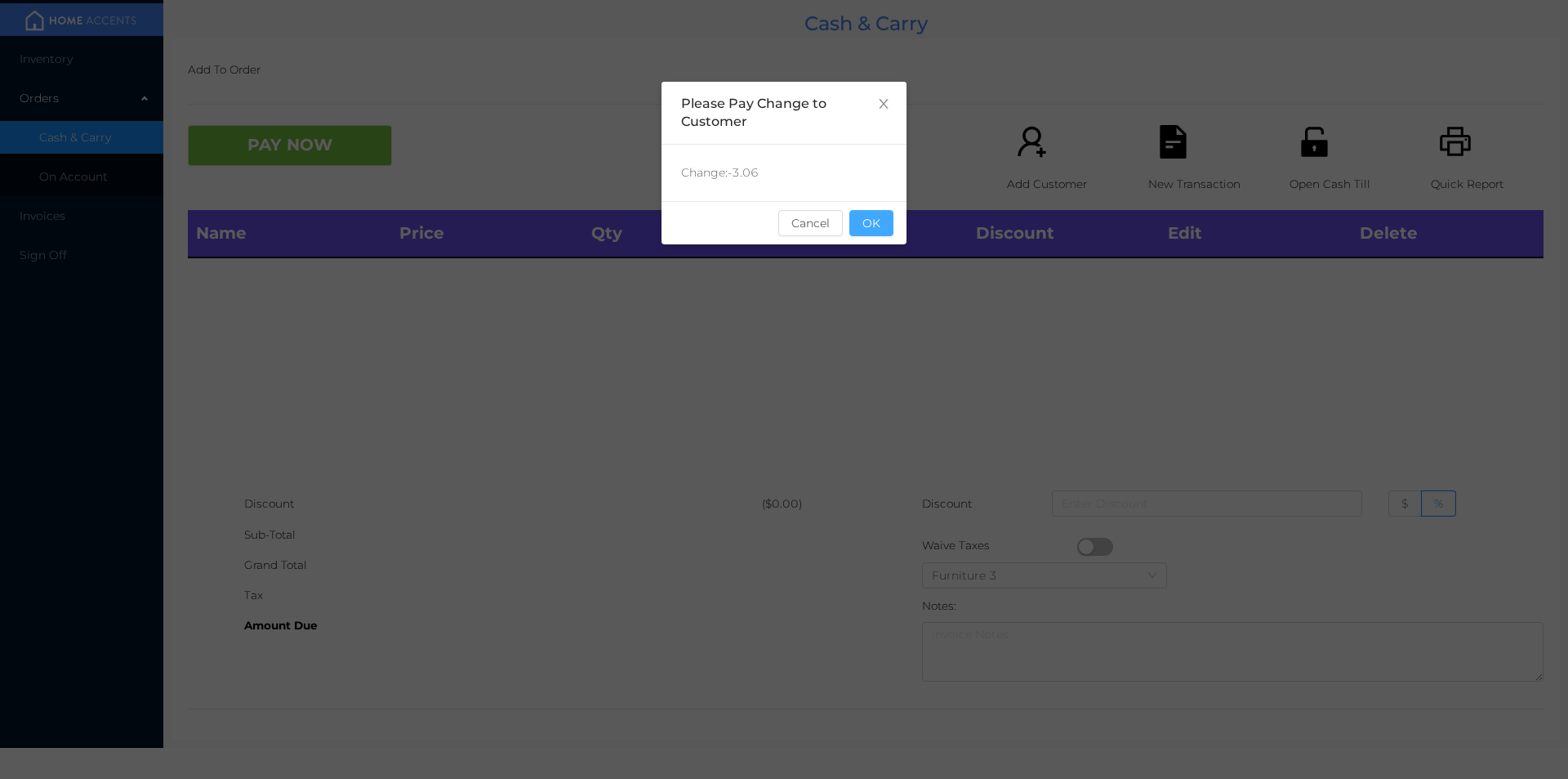
click at [882, 231] on button "OK" at bounding box center [872, 223] width 44 height 26
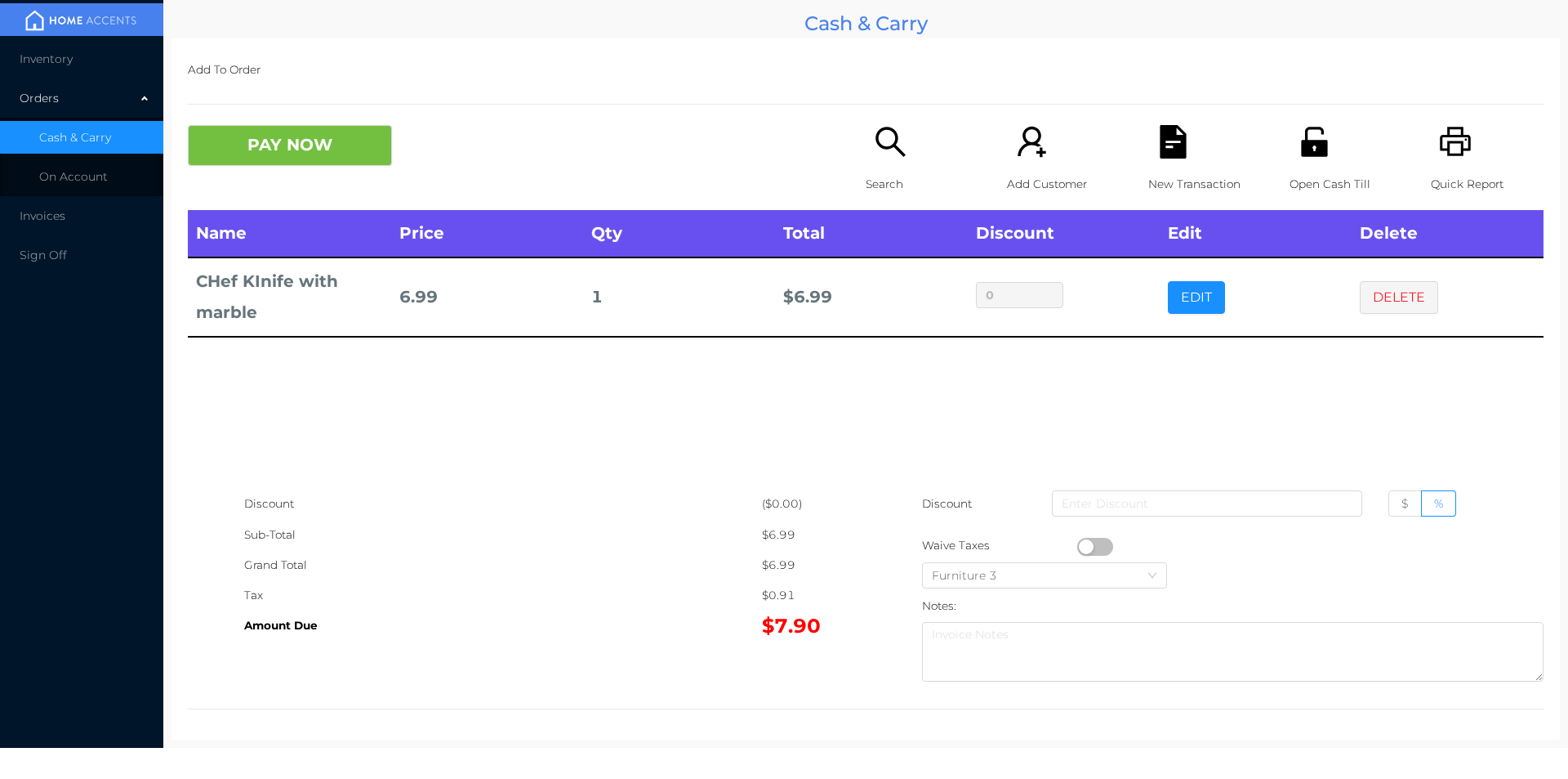
click at [888, 149] on icon "icon: search" at bounding box center [891, 142] width 34 height 34
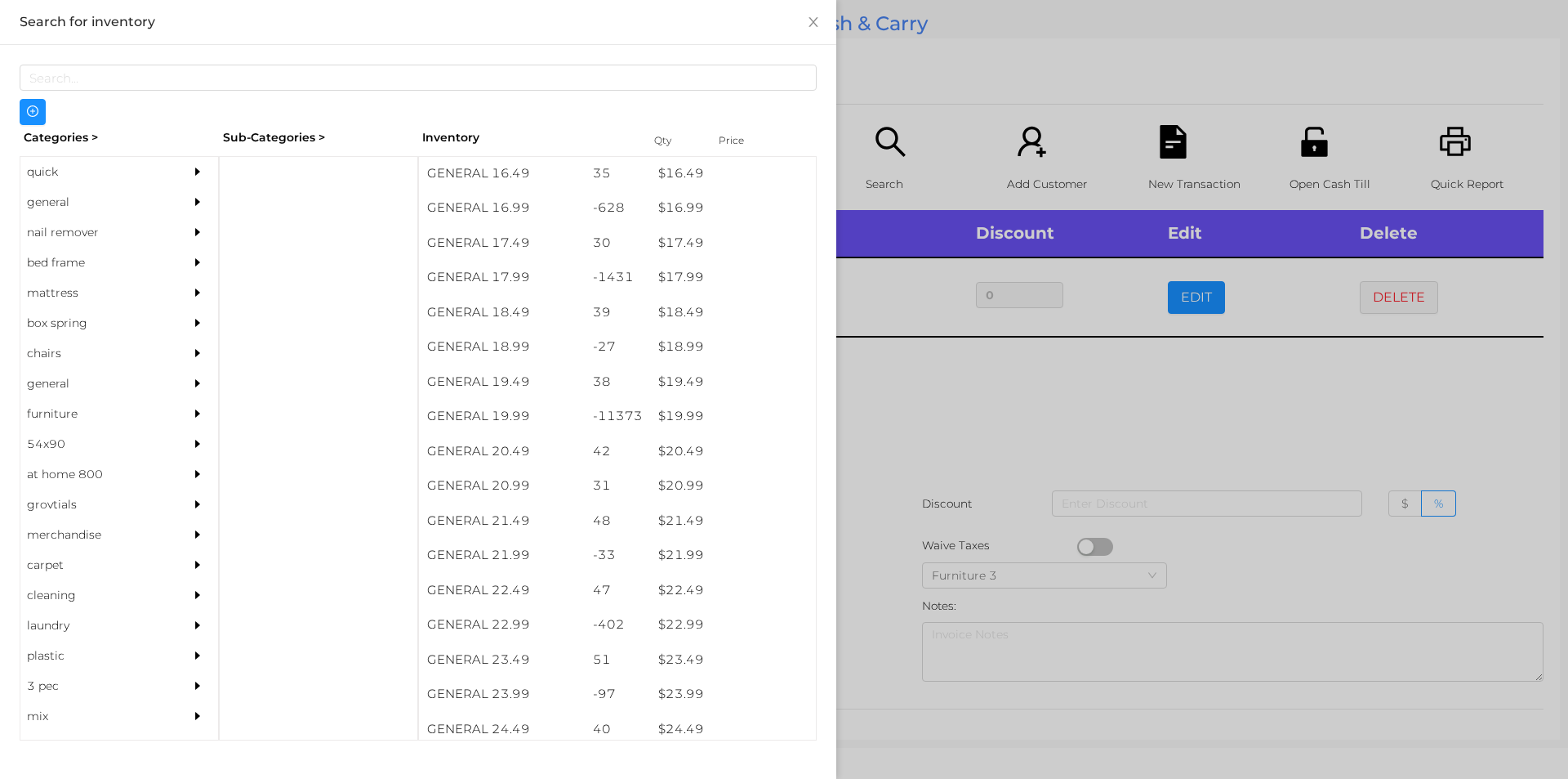
scroll to position [1519, 0]
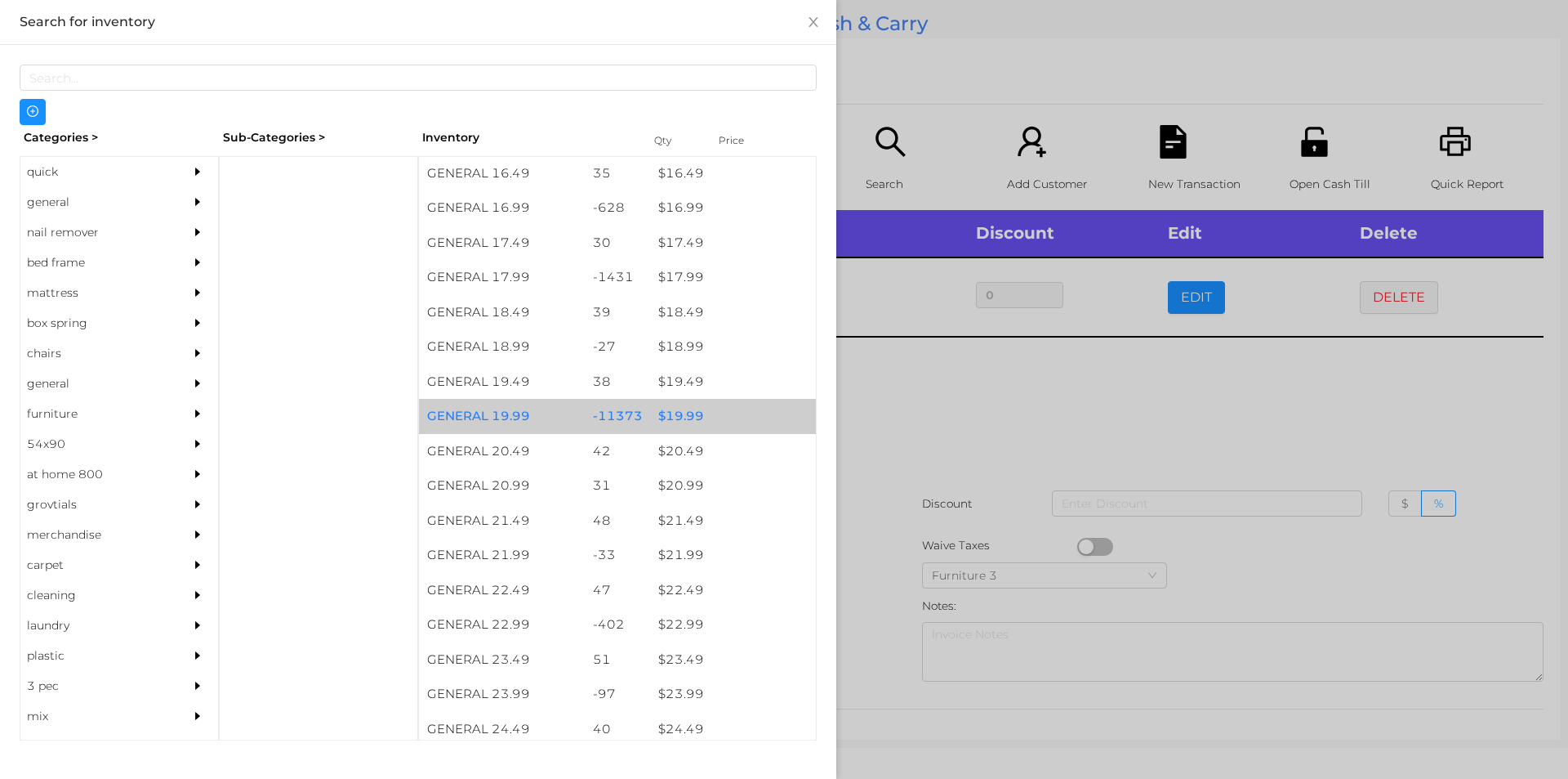
click at [686, 408] on div "$ 19.99" at bounding box center [733, 416] width 166 height 35
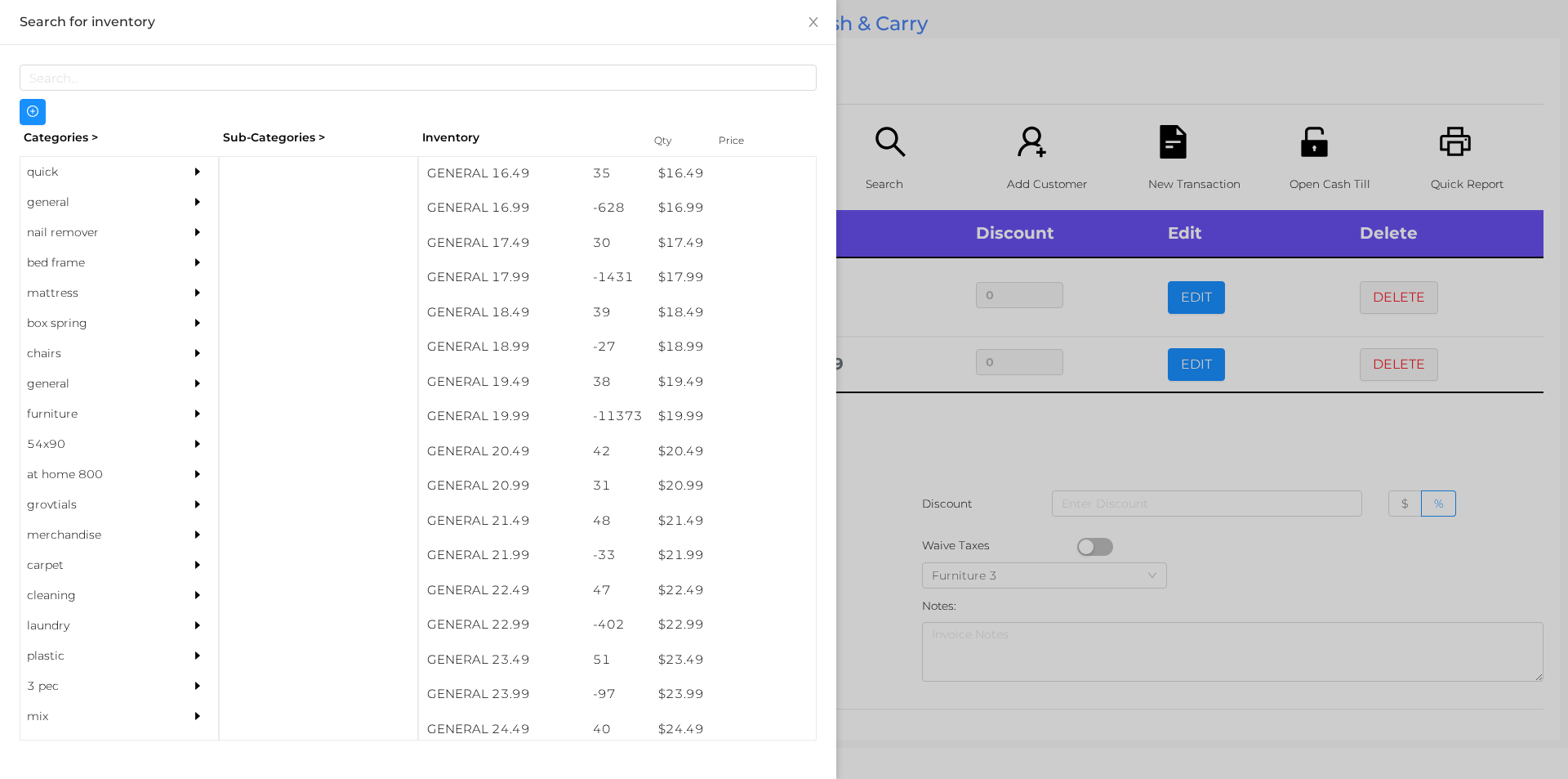
click at [911, 448] on div at bounding box center [784, 390] width 1568 height 779
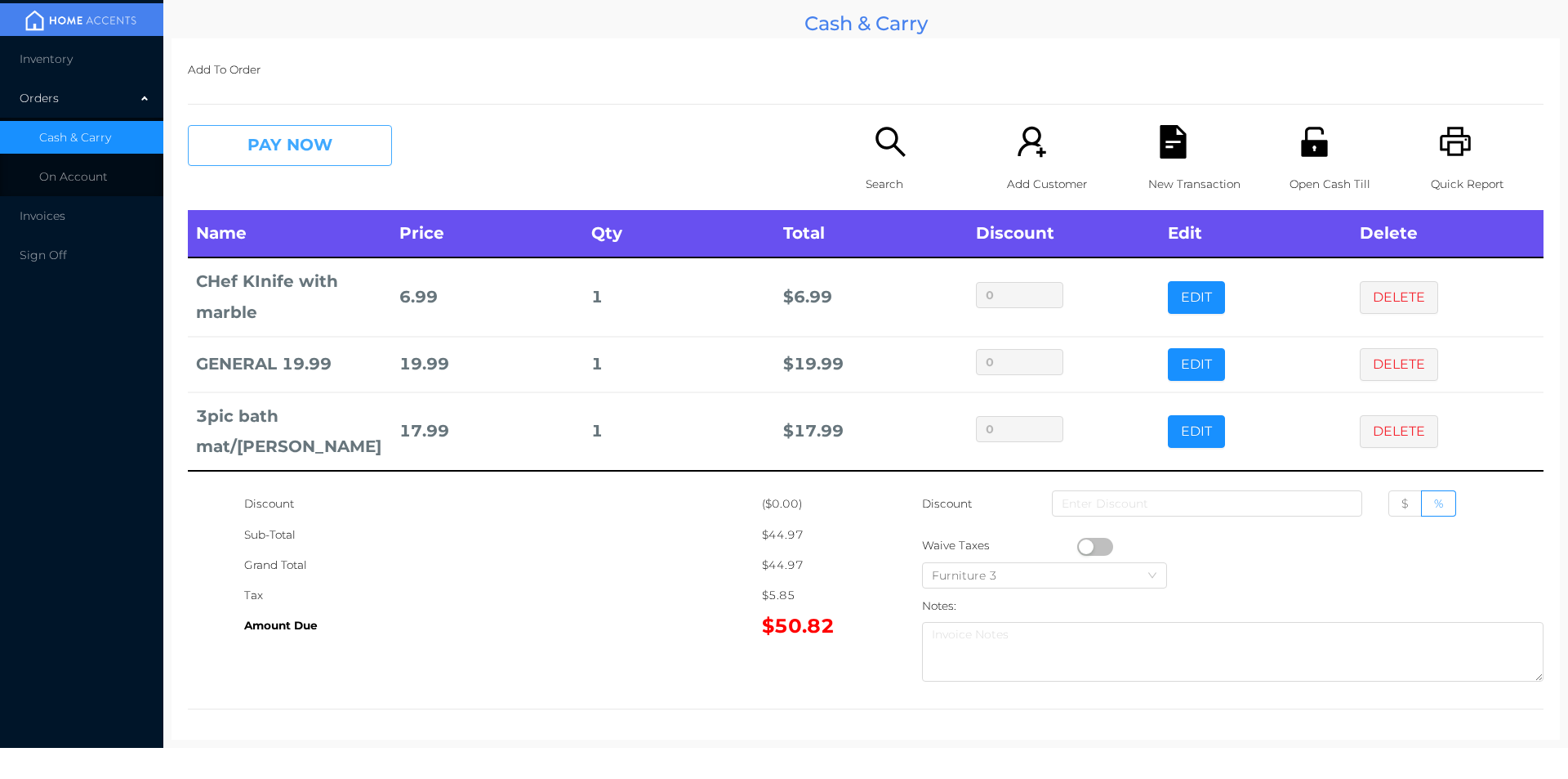
click at [236, 130] on button "PAY NOW" at bounding box center [290, 146] width 204 height 41
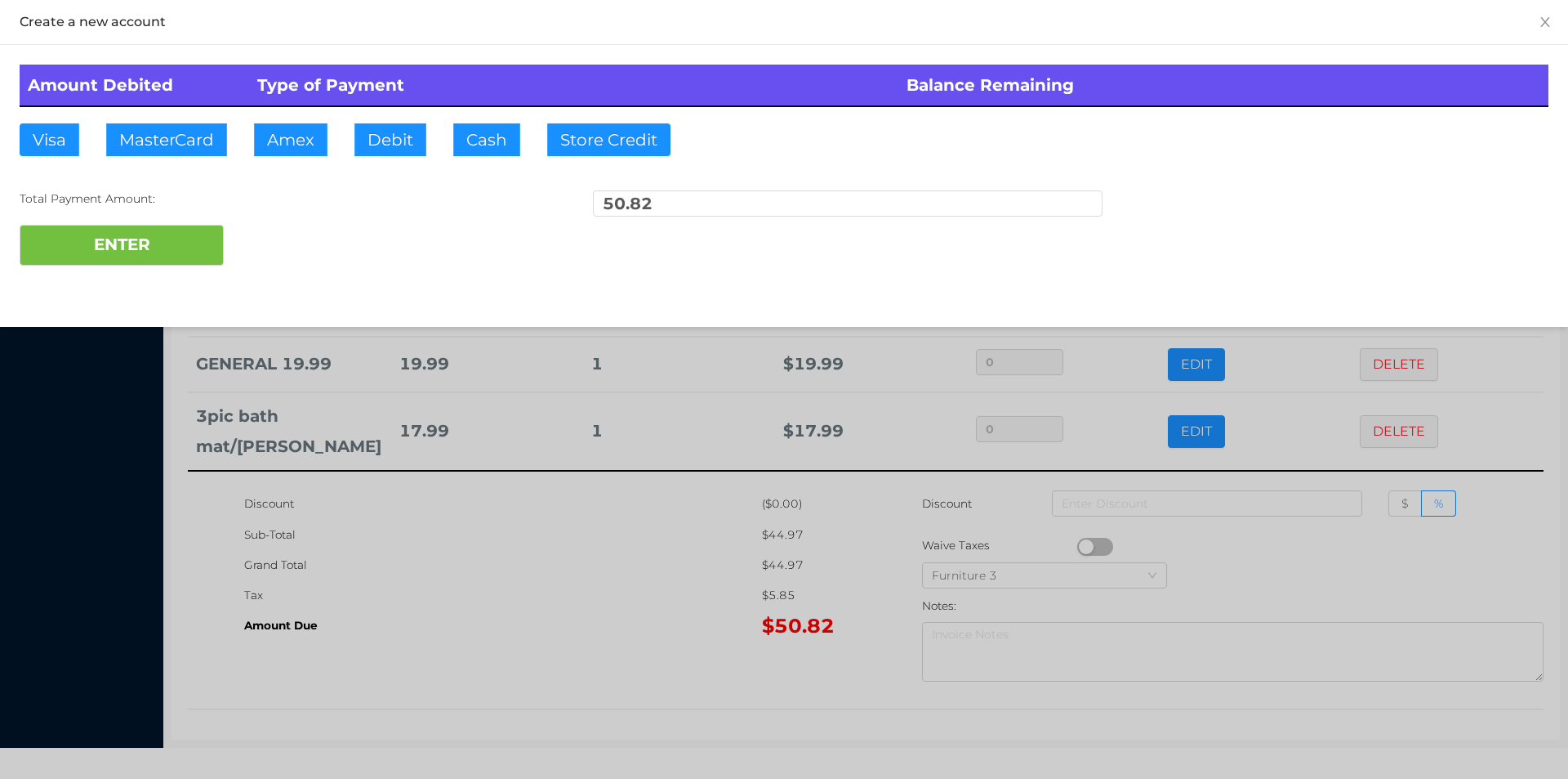
click at [279, 223] on div "Total Payment Amount: 50.82" at bounding box center [784, 208] width 1529 height 35
click at [279, 254] on div "ENTER" at bounding box center [784, 245] width 1529 height 41
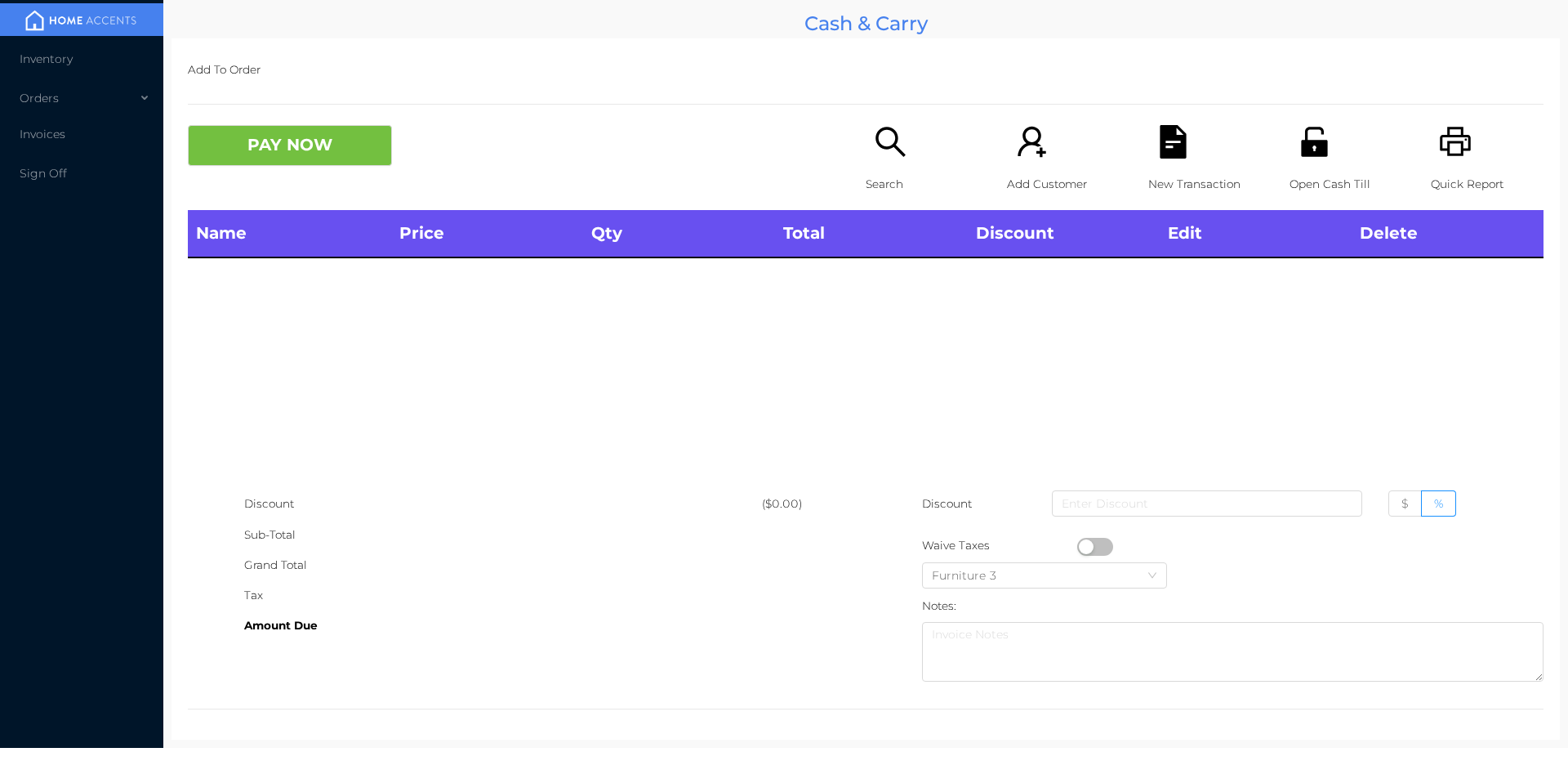
click at [1309, 157] on icon "icon: unlock" at bounding box center [1315, 142] width 34 height 34
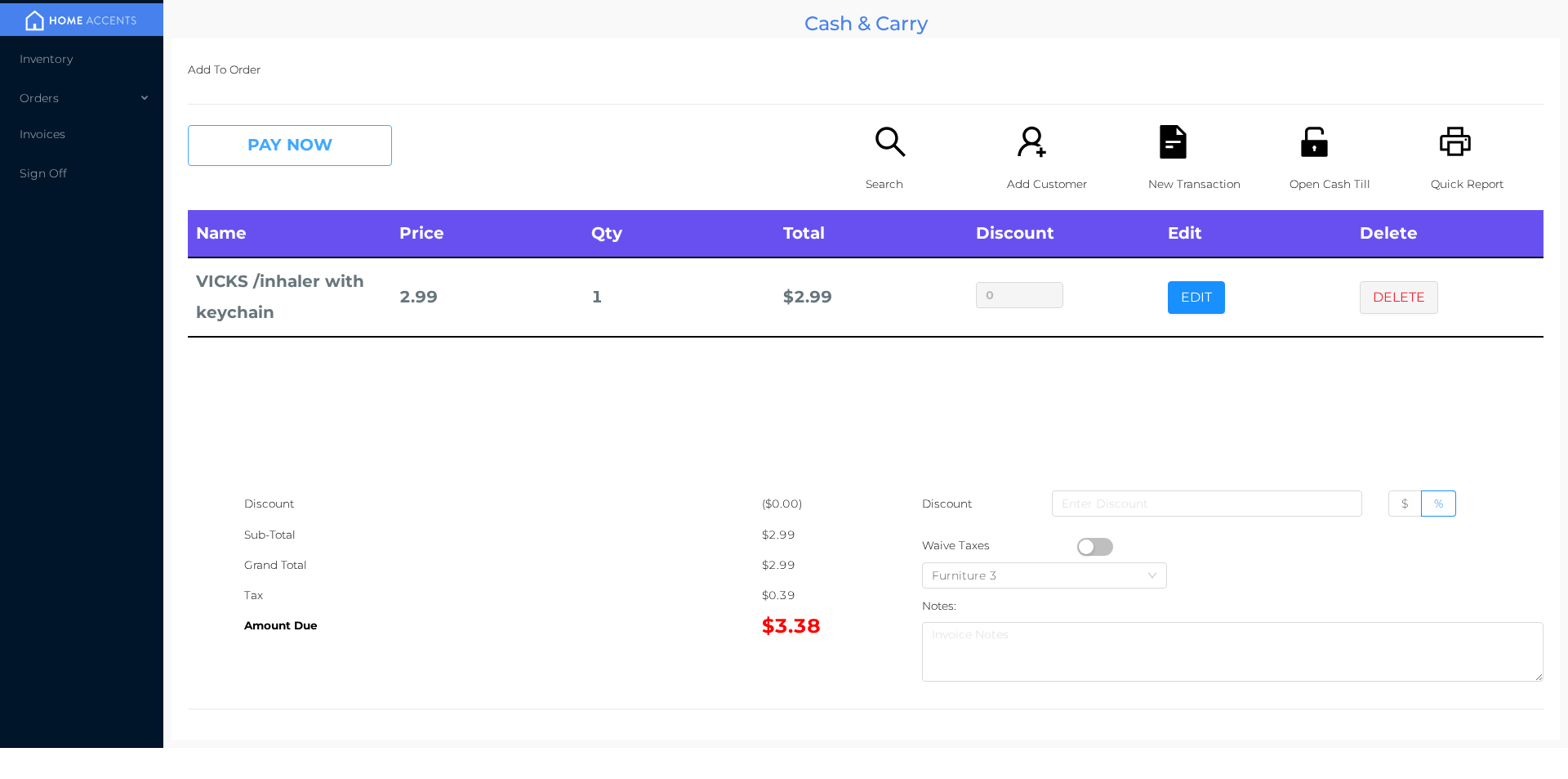
click at [332, 157] on button "PAY NOW" at bounding box center [290, 146] width 204 height 41
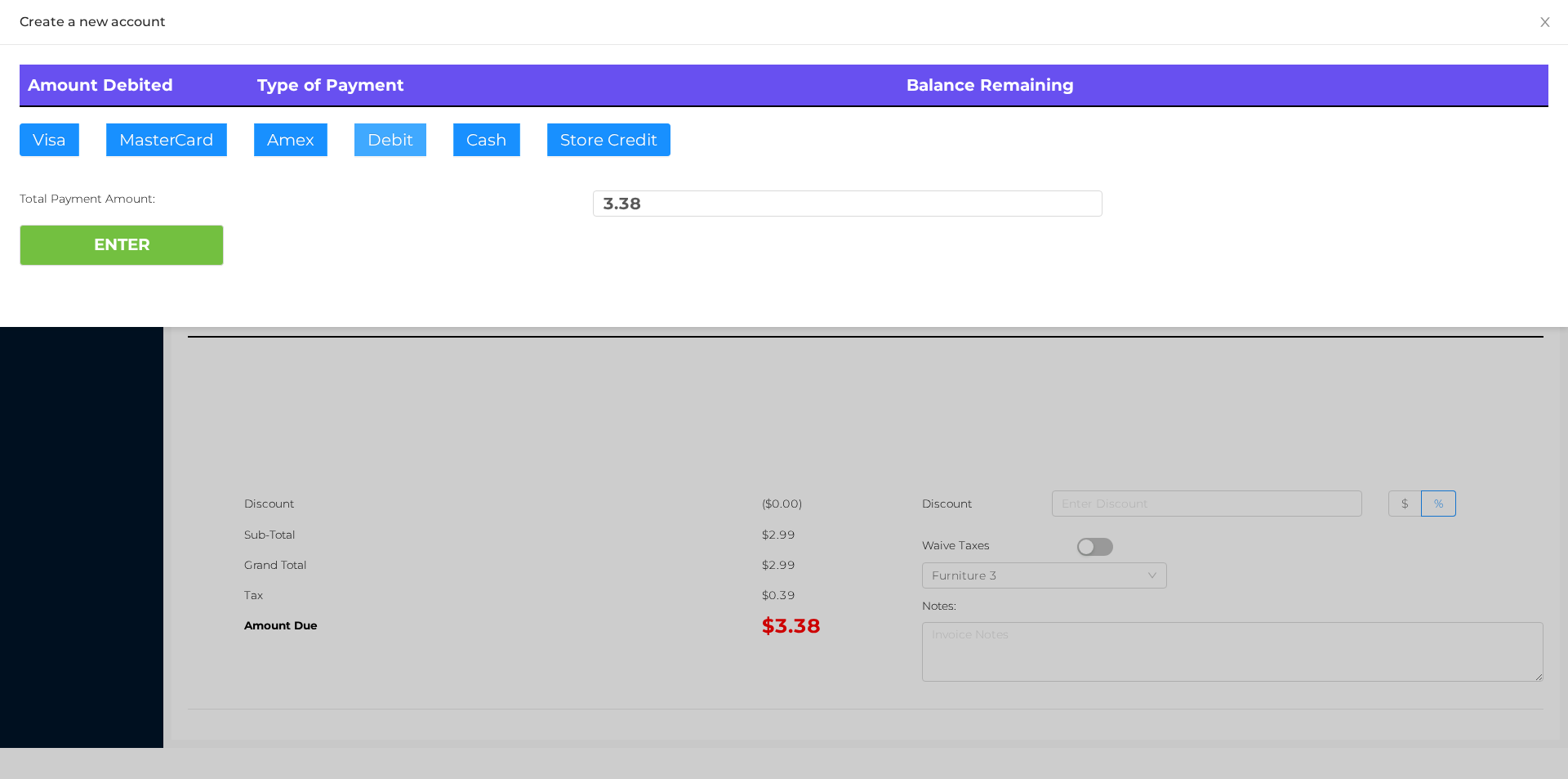
click at [394, 150] on button "Debit" at bounding box center [390, 139] width 72 height 33
click at [169, 264] on button "ENTER" at bounding box center [122, 245] width 204 height 41
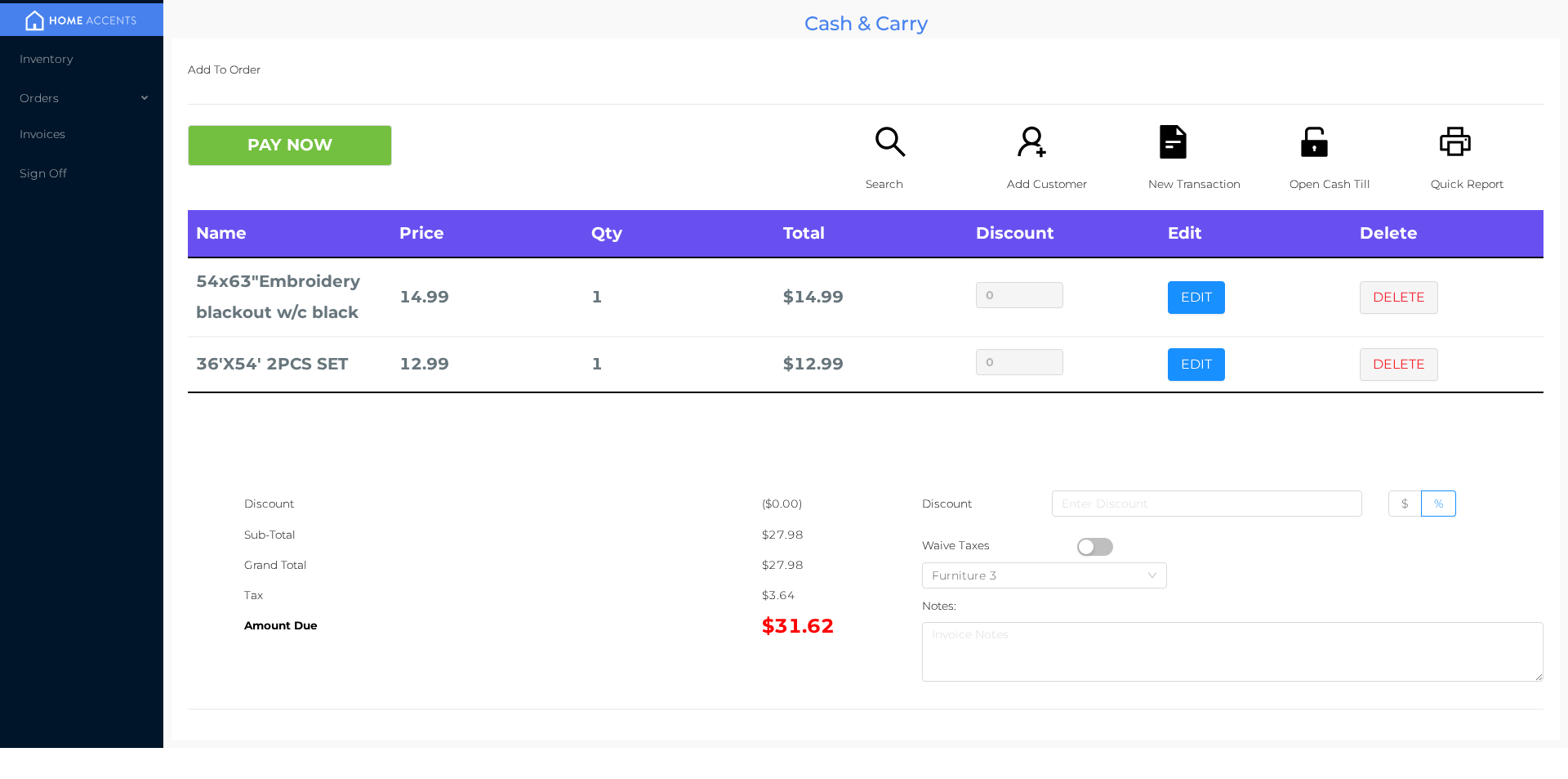
click at [874, 150] on icon "icon: search" at bounding box center [891, 142] width 34 height 34
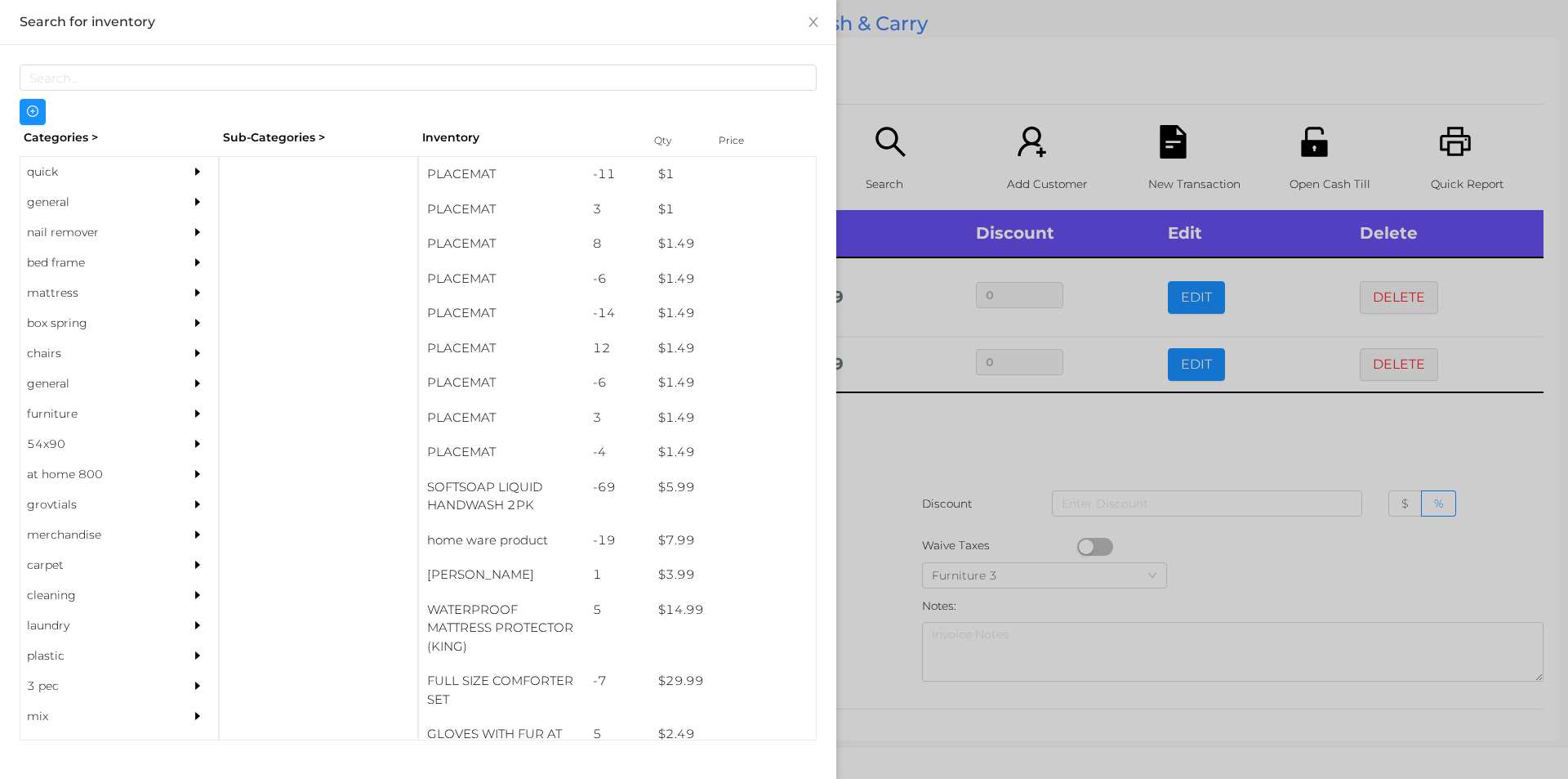
click at [66, 199] on div "general" at bounding box center [95, 202] width 149 height 30
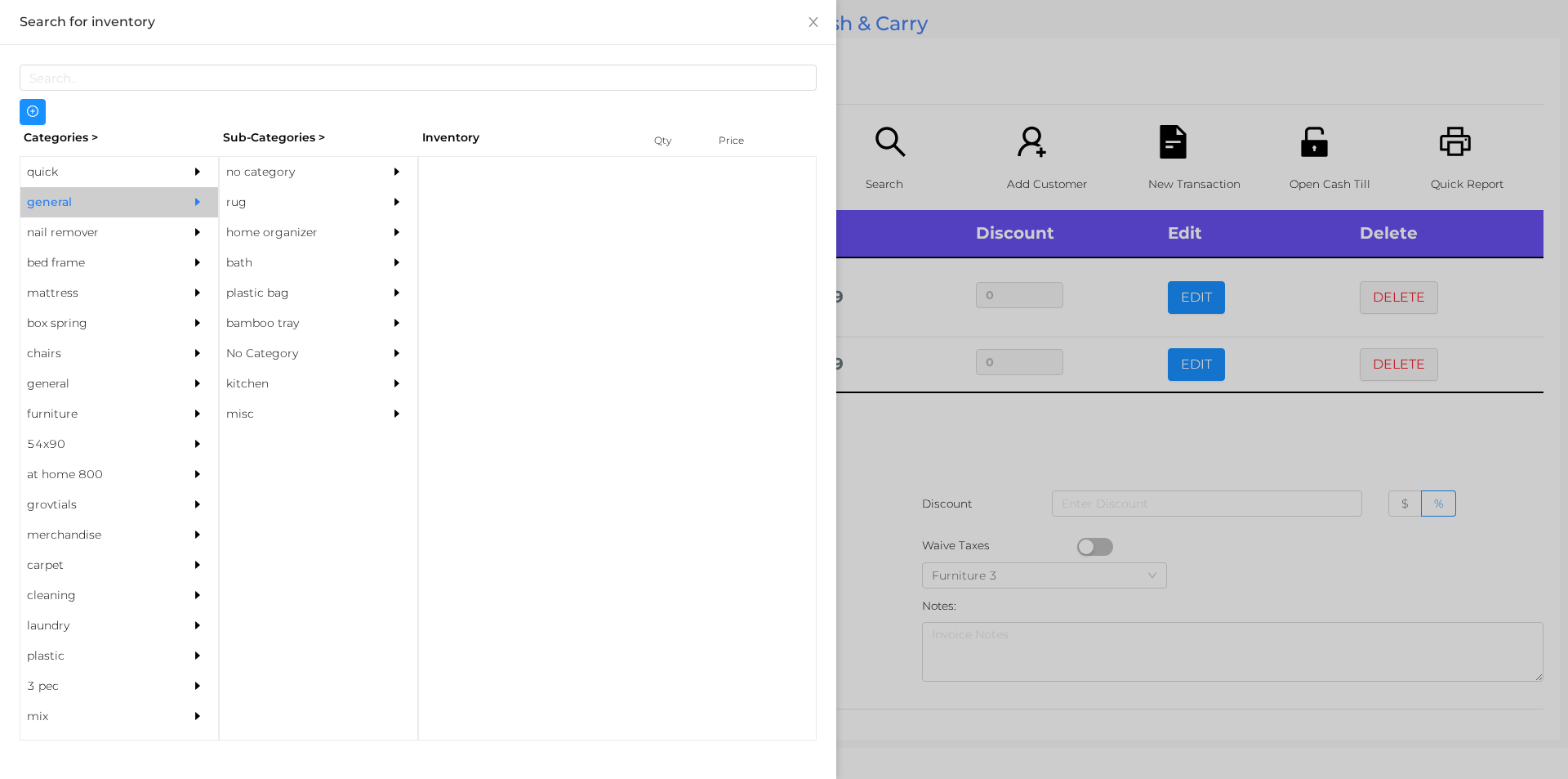
click at [283, 171] on div "no category" at bounding box center [294, 172] width 149 height 30
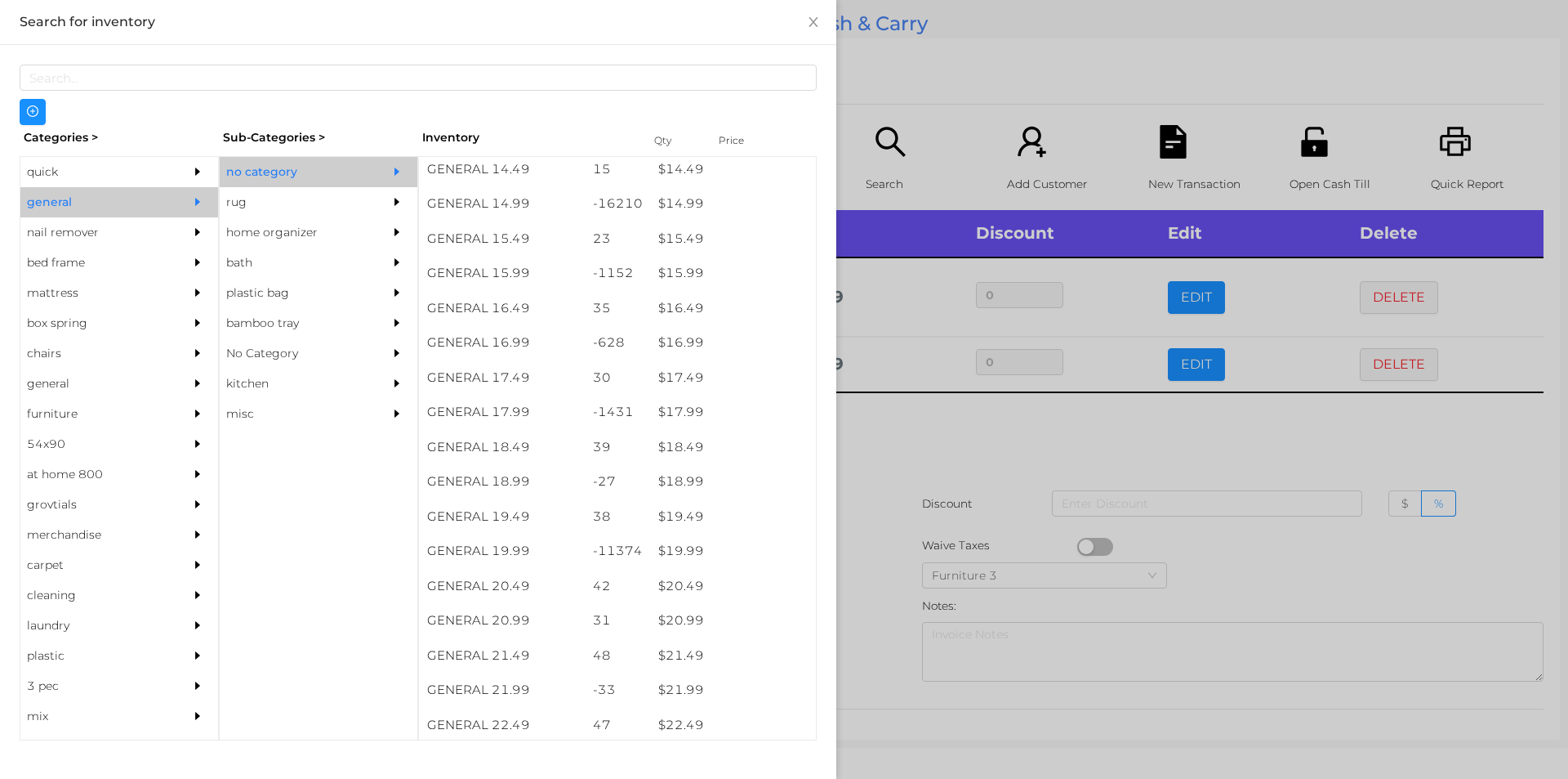
scroll to position [1384, 0]
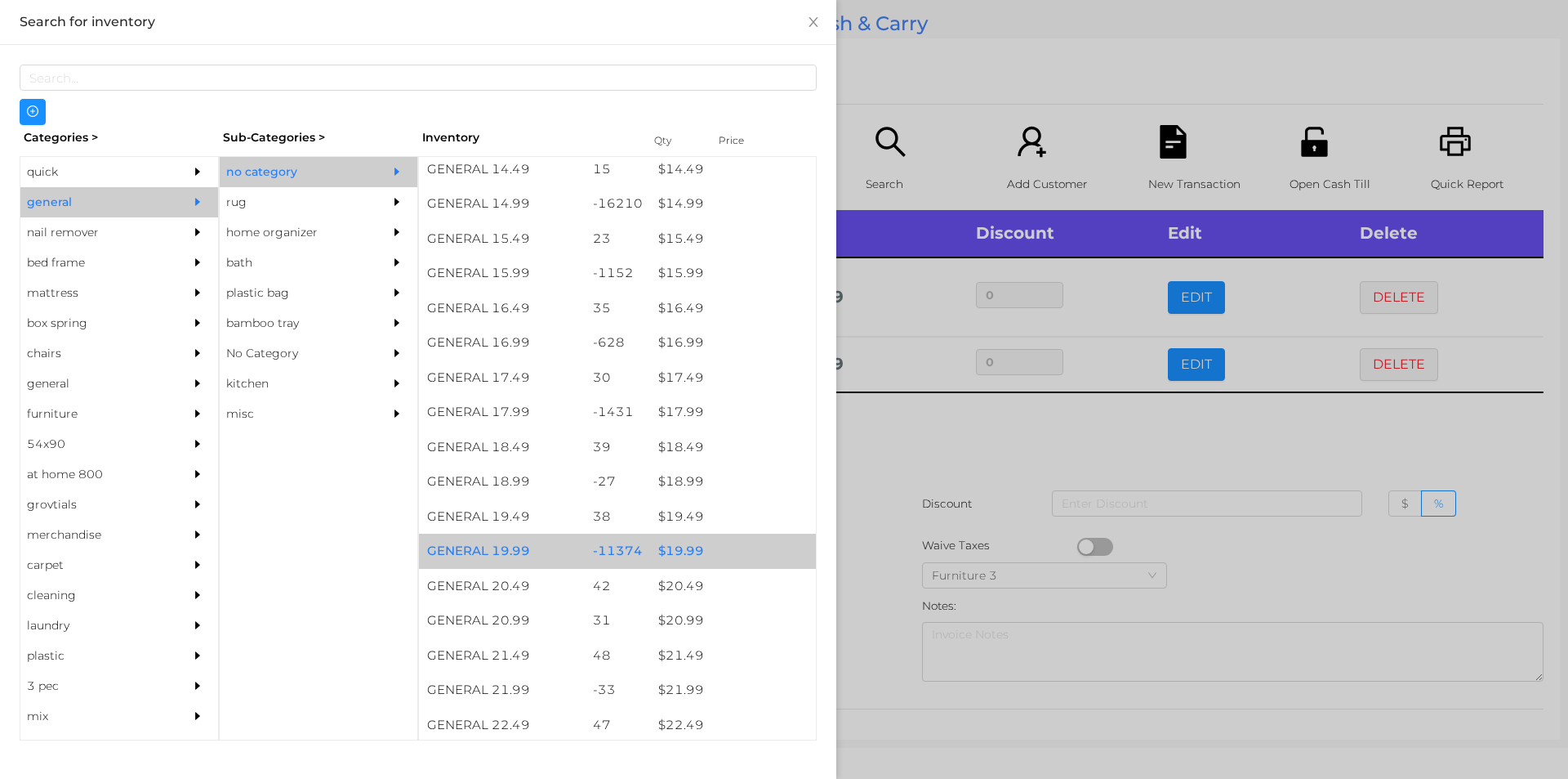
click at [685, 561] on div "$ 19.99" at bounding box center [733, 551] width 166 height 35
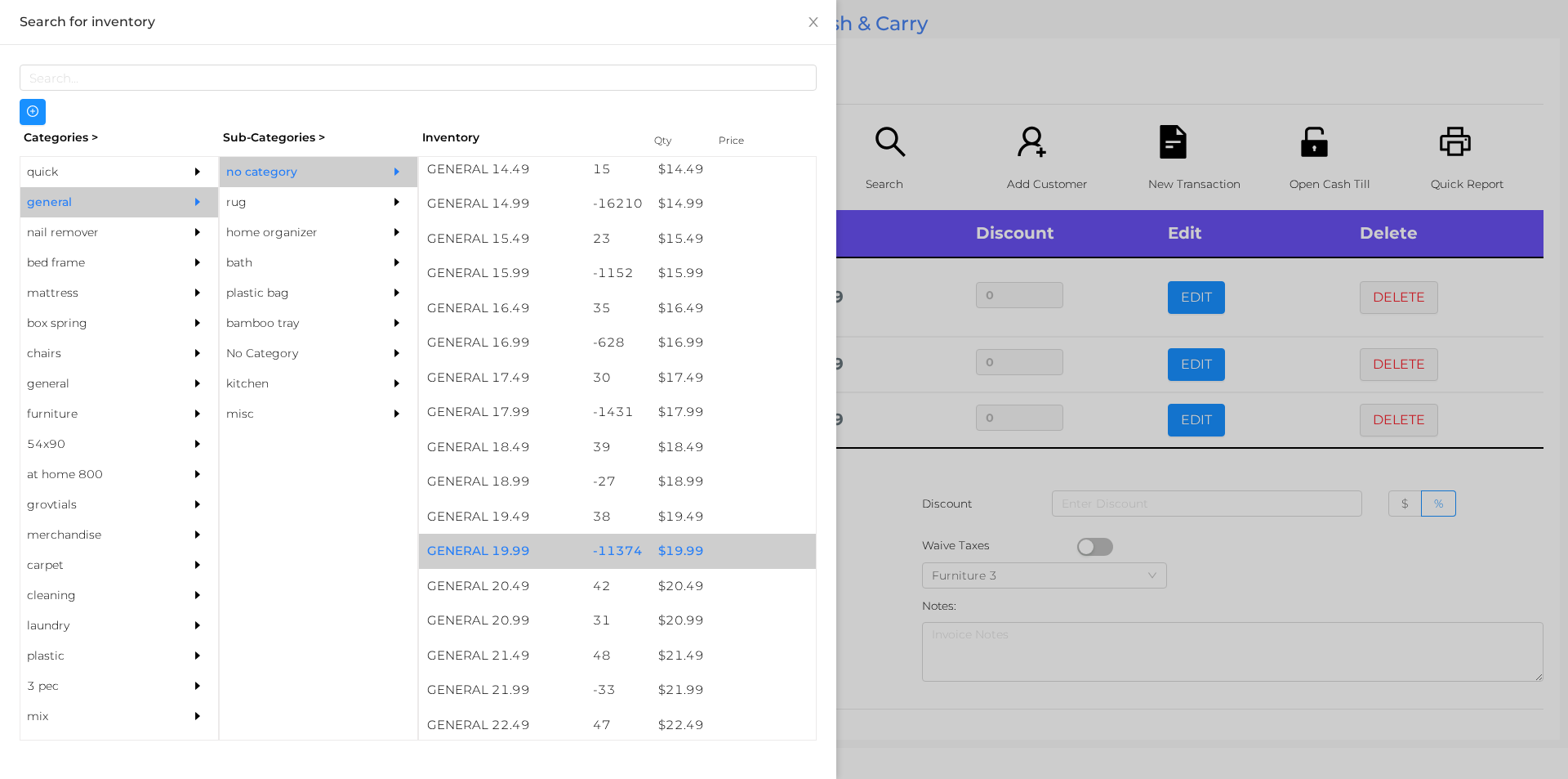
click at [679, 551] on div "$ 19.99" at bounding box center [733, 551] width 166 height 35
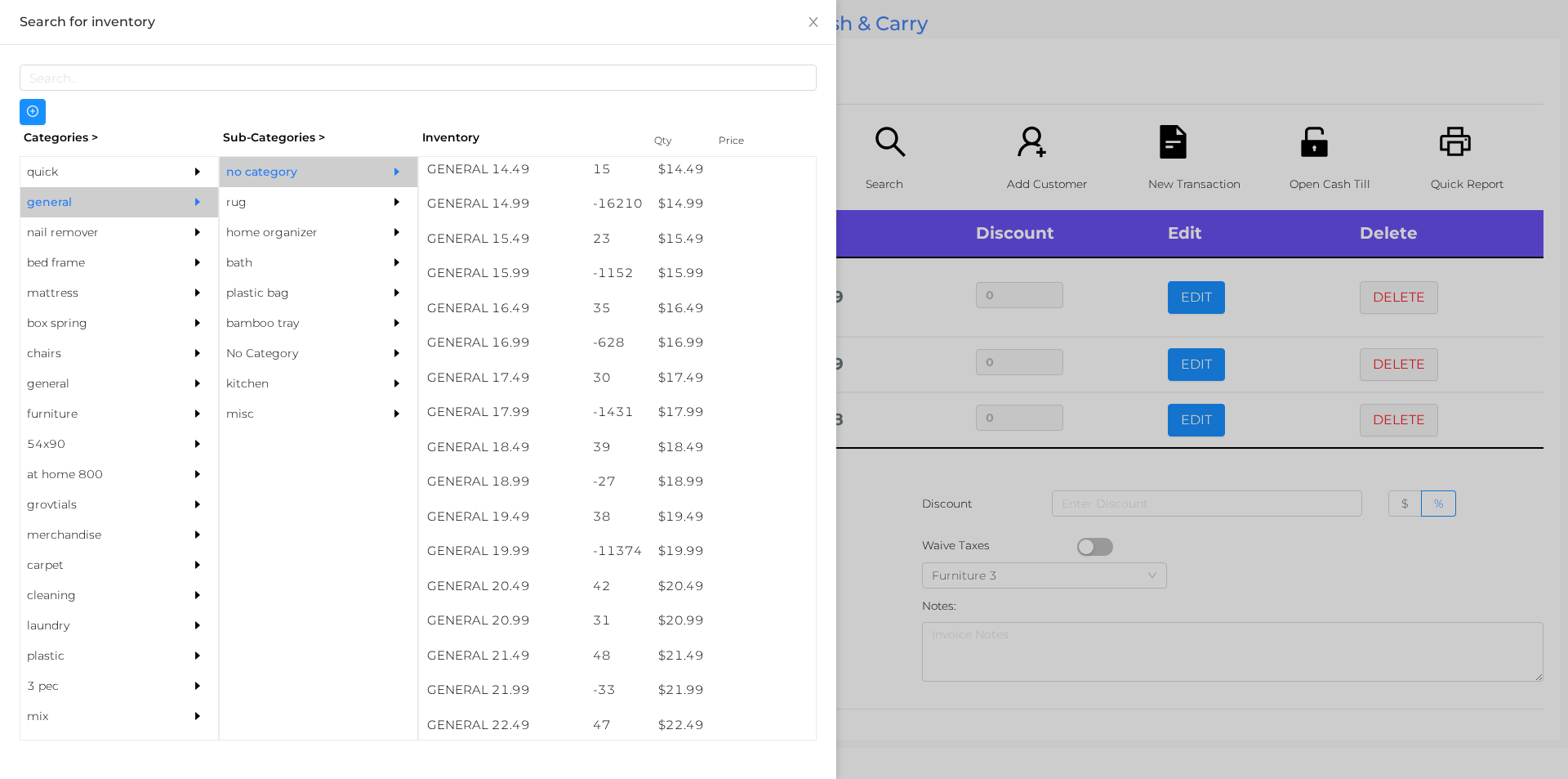
click at [896, 497] on div at bounding box center [784, 390] width 1568 height 779
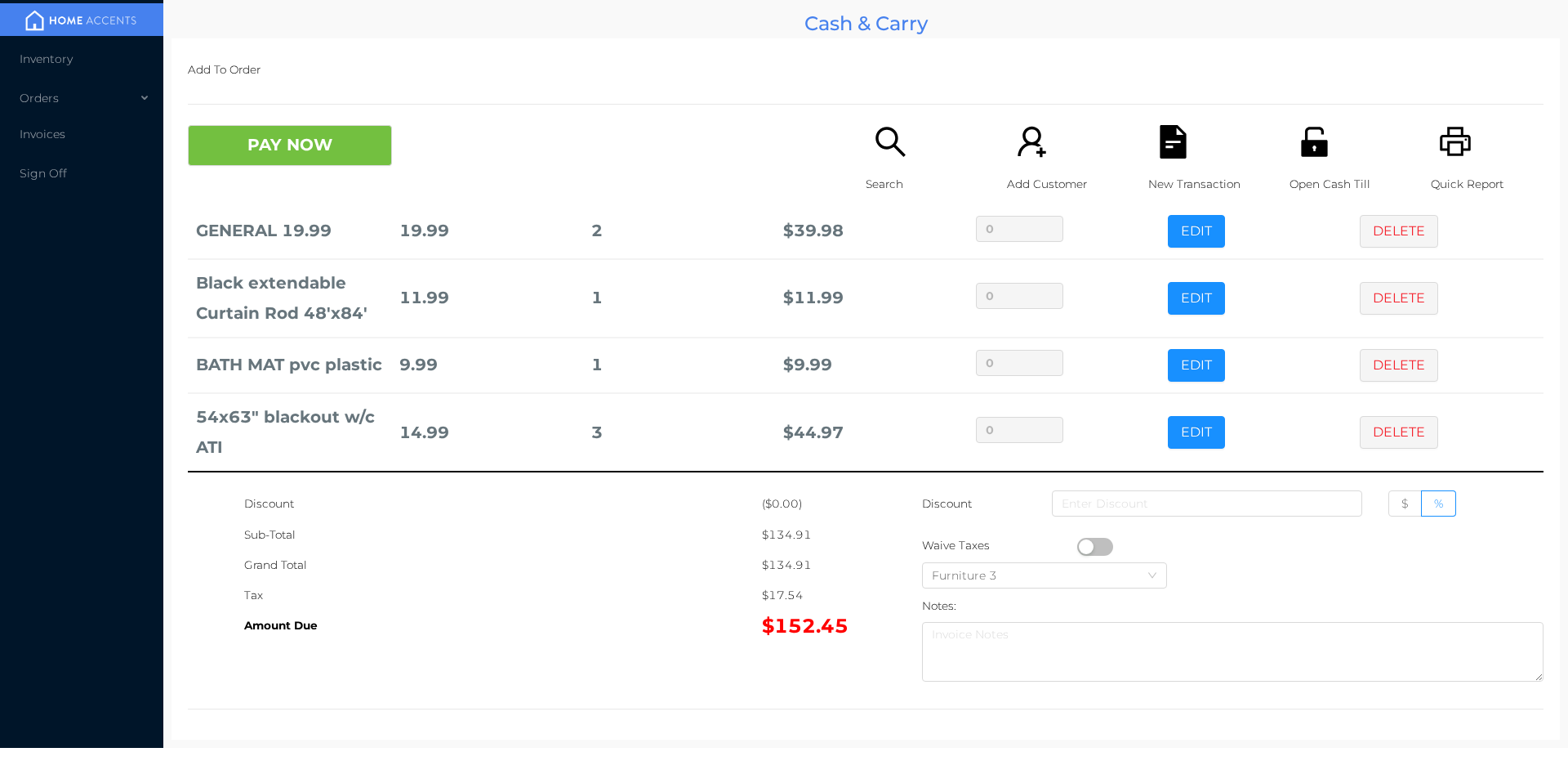
scroll to position [212, 0]
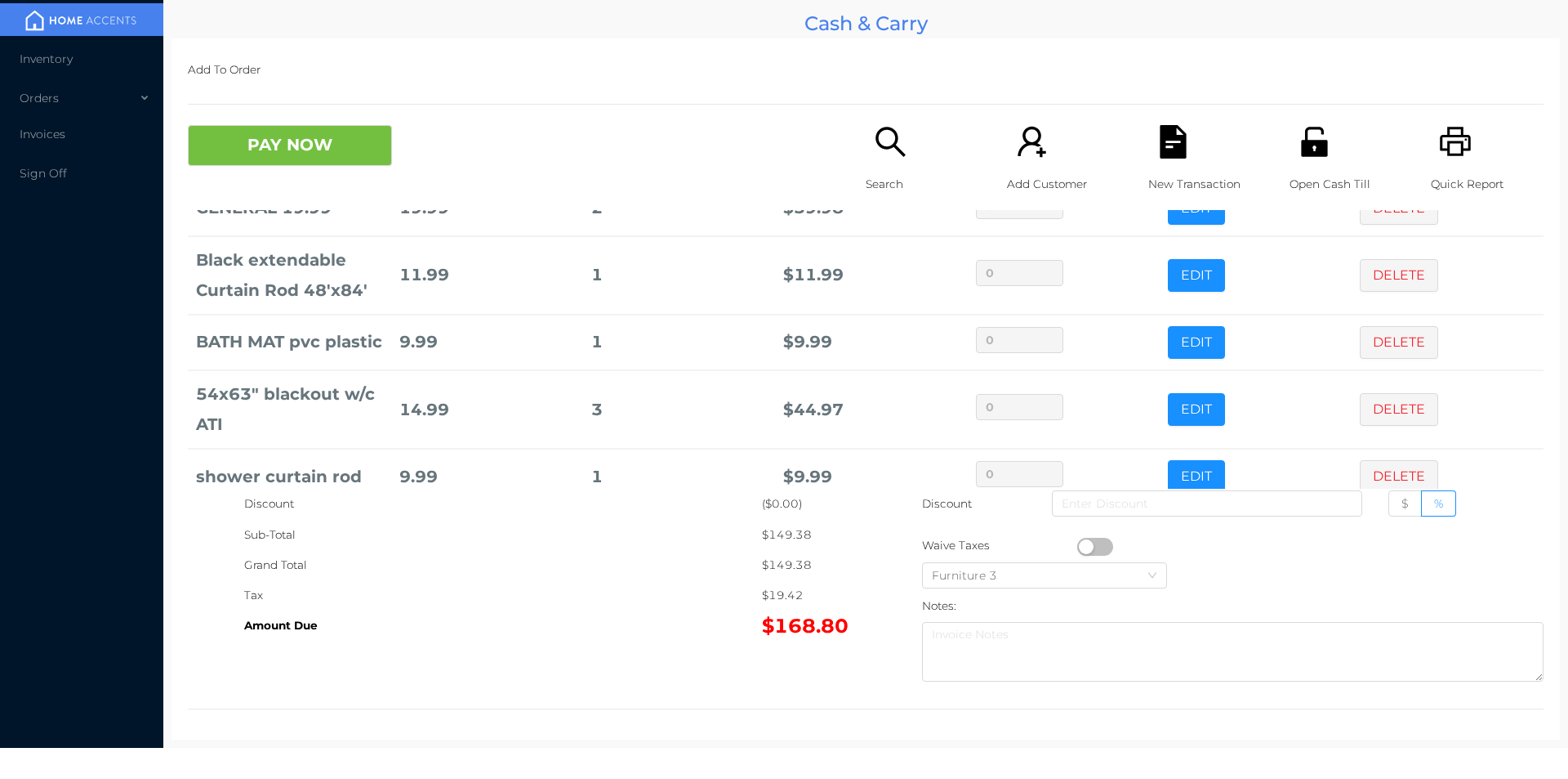
click at [866, 148] on div "Search" at bounding box center [921, 168] width 113 height 85
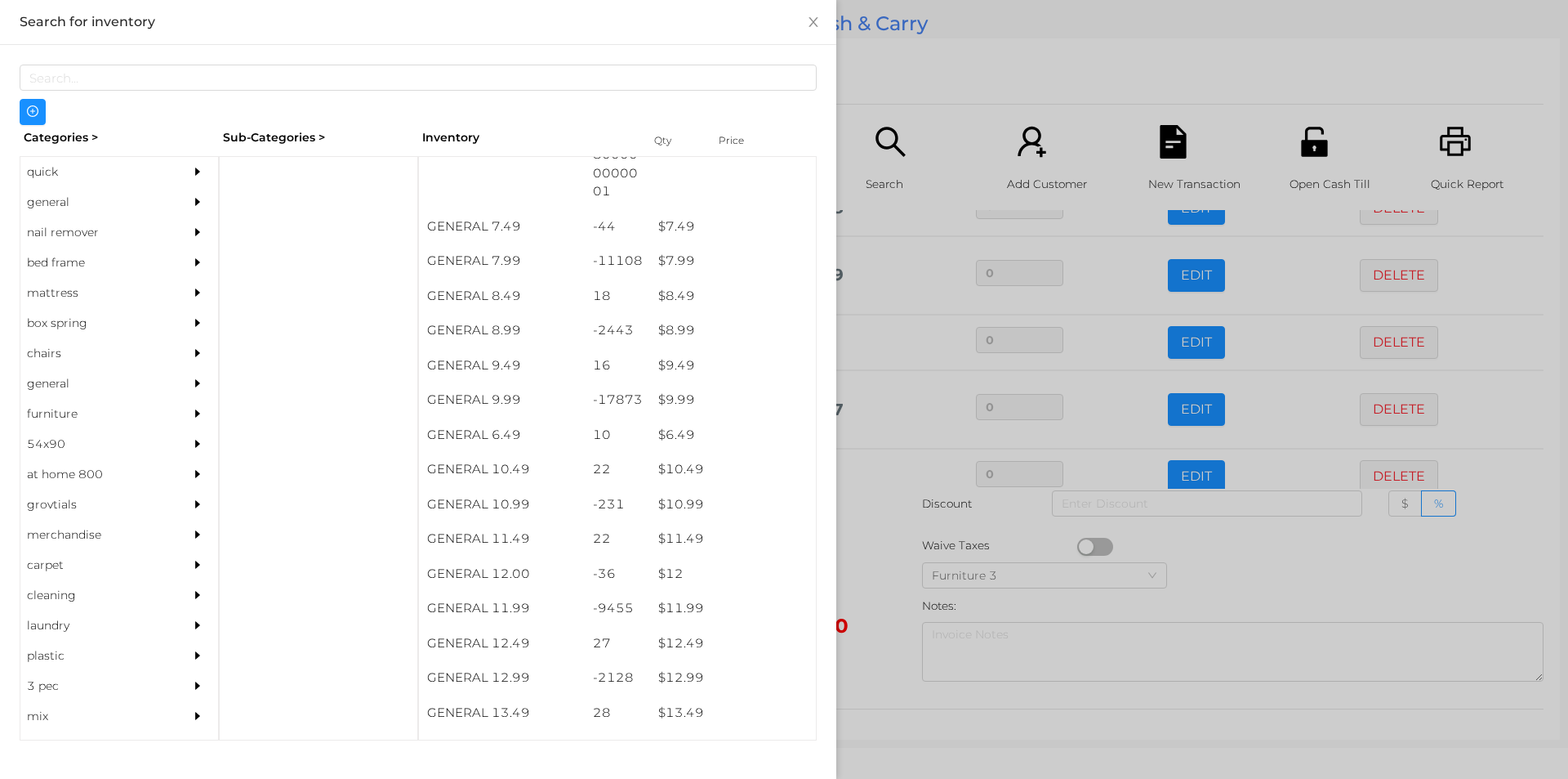
scroll to position [767, 0]
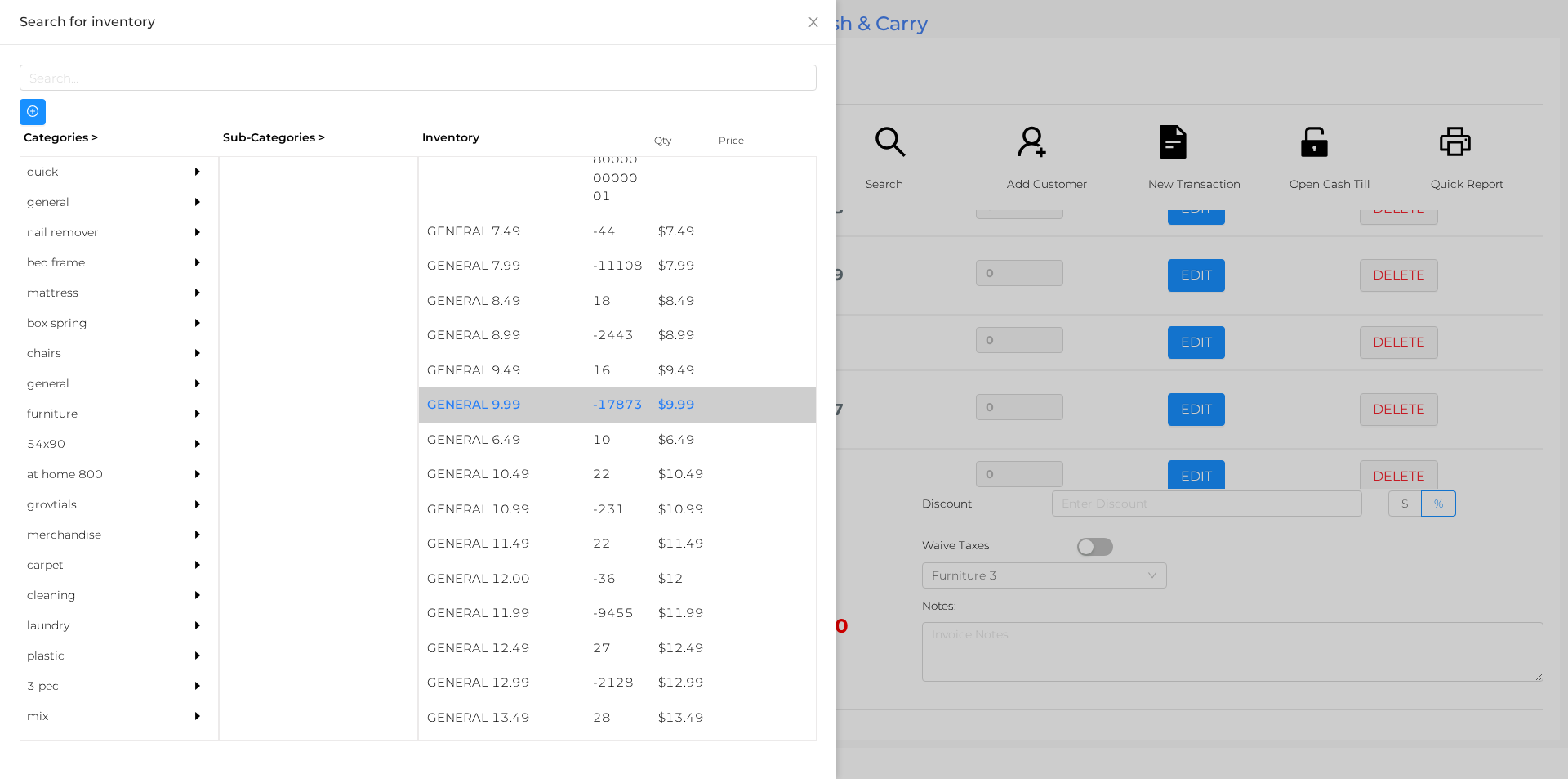
click at [670, 401] on div "$ 9.99" at bounding box center [733, 405] width 166 height 35
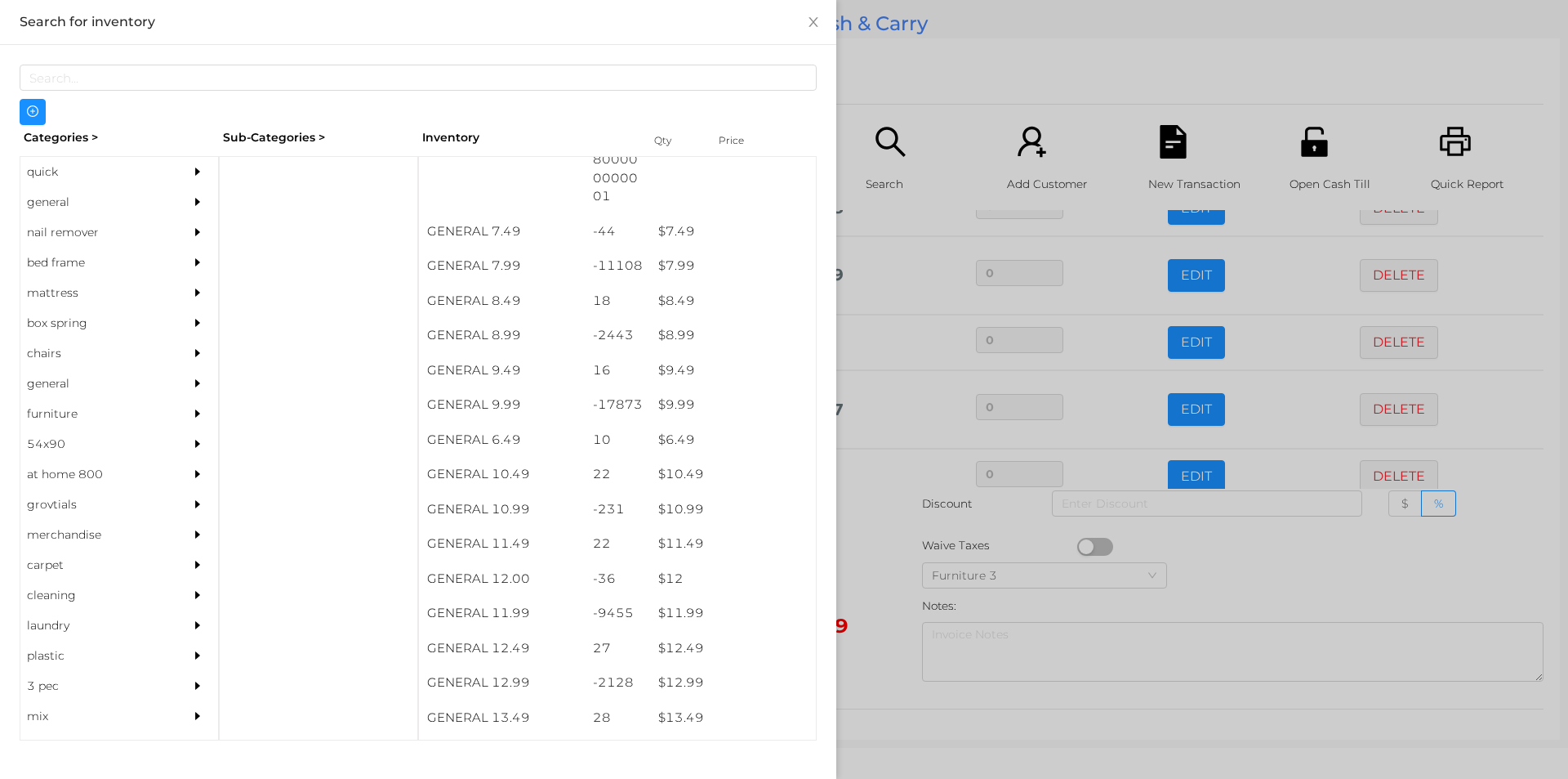
click at [861, 567] on div at bounding box center [784, 390] width 1568 height 779
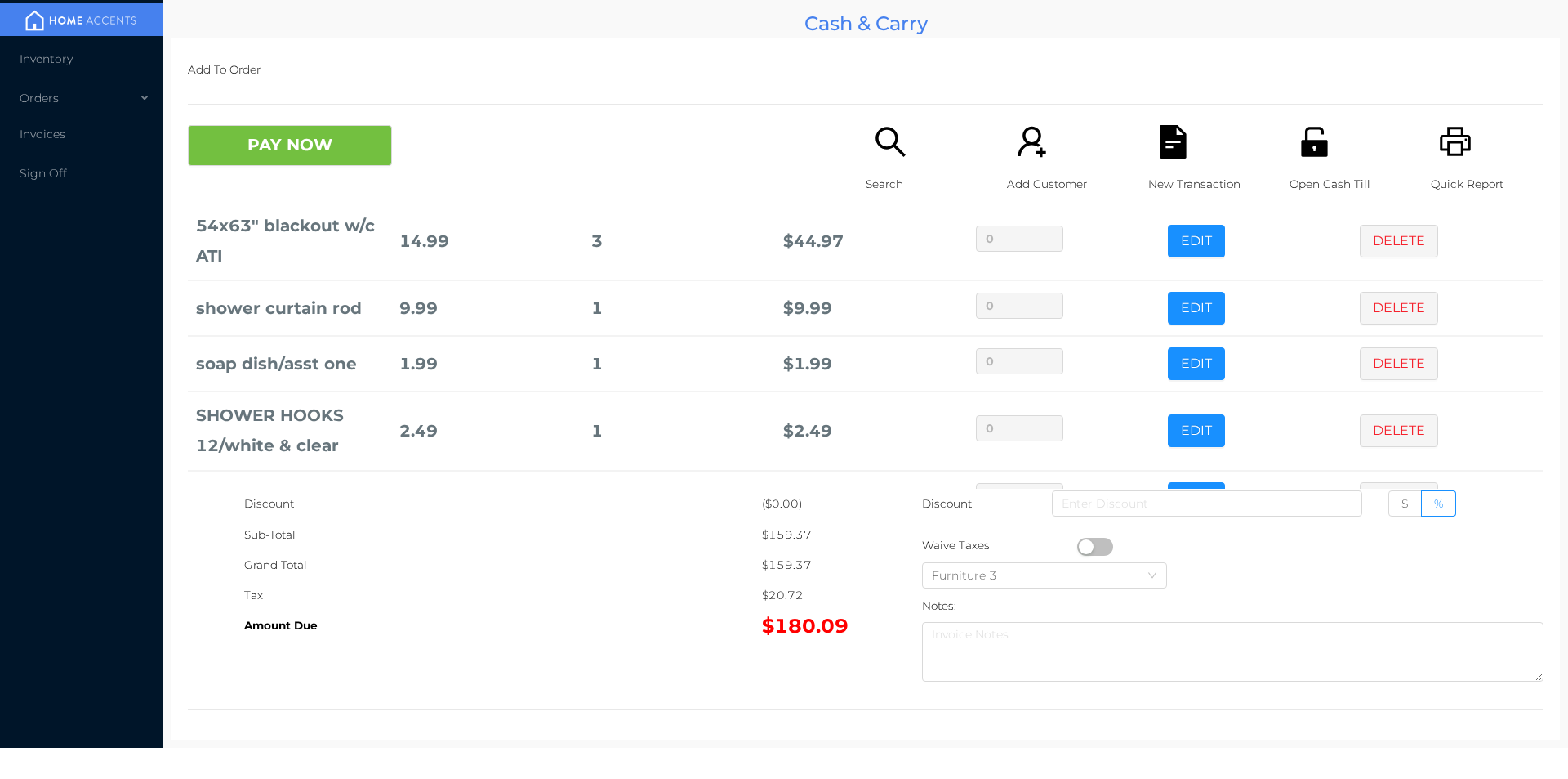
scroll to position [458, 0]
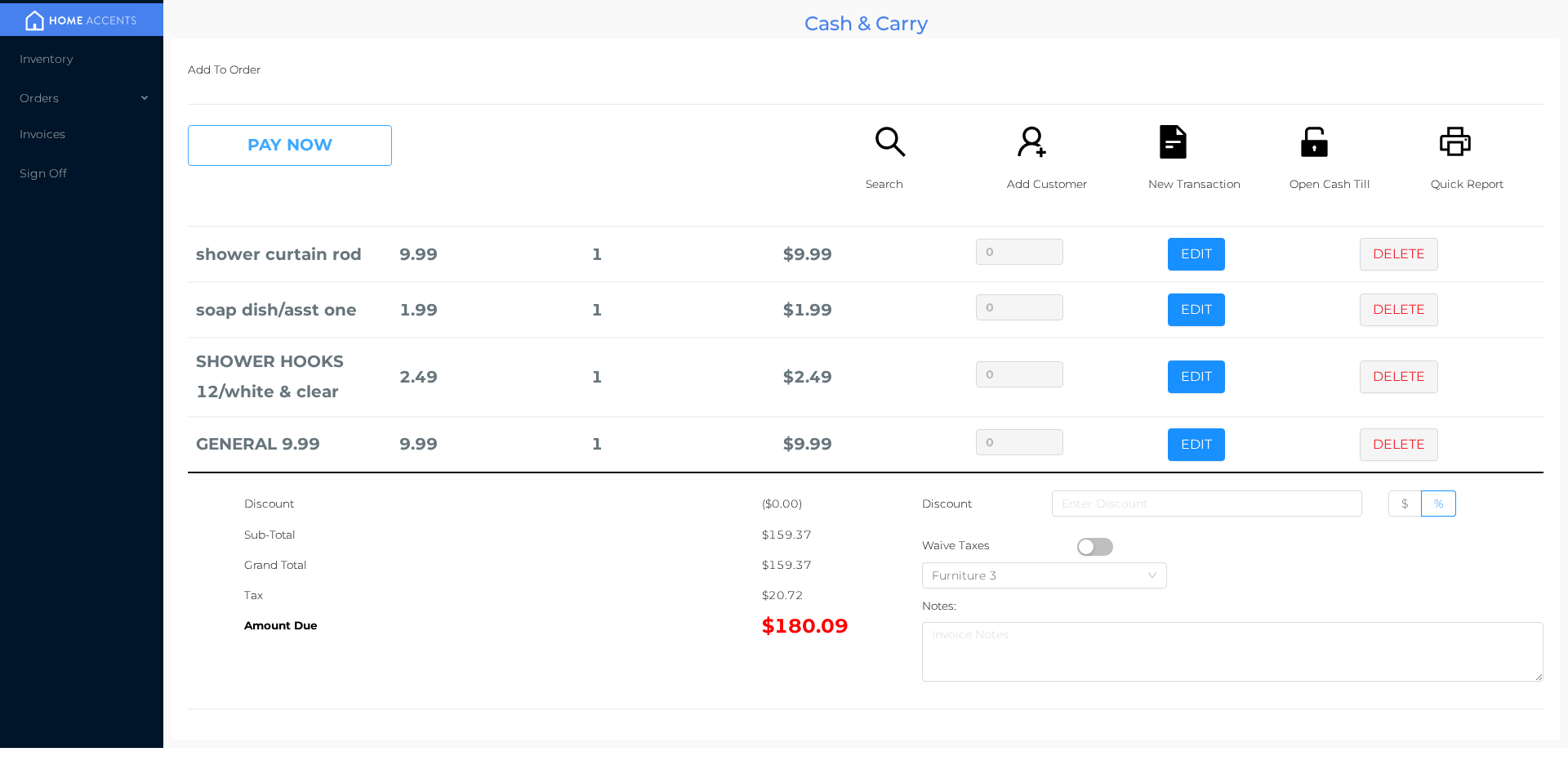
click at [318, 153] on button "PAY NOW" at bounding box center [290, 146] width 204 height 41
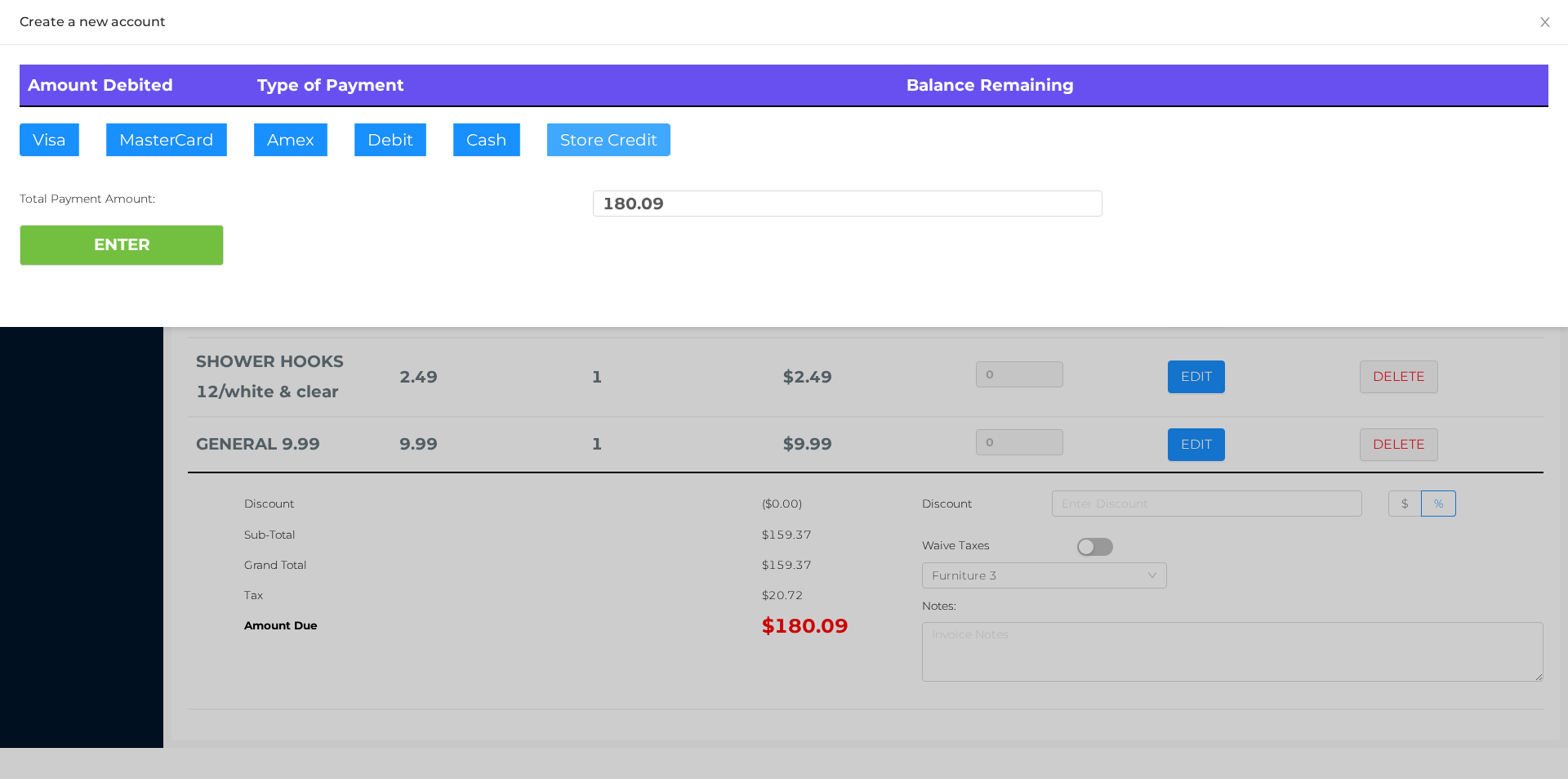
click at [608, 138] on button "Store Credit" at bounding box center [608, 139] width 123 height 33
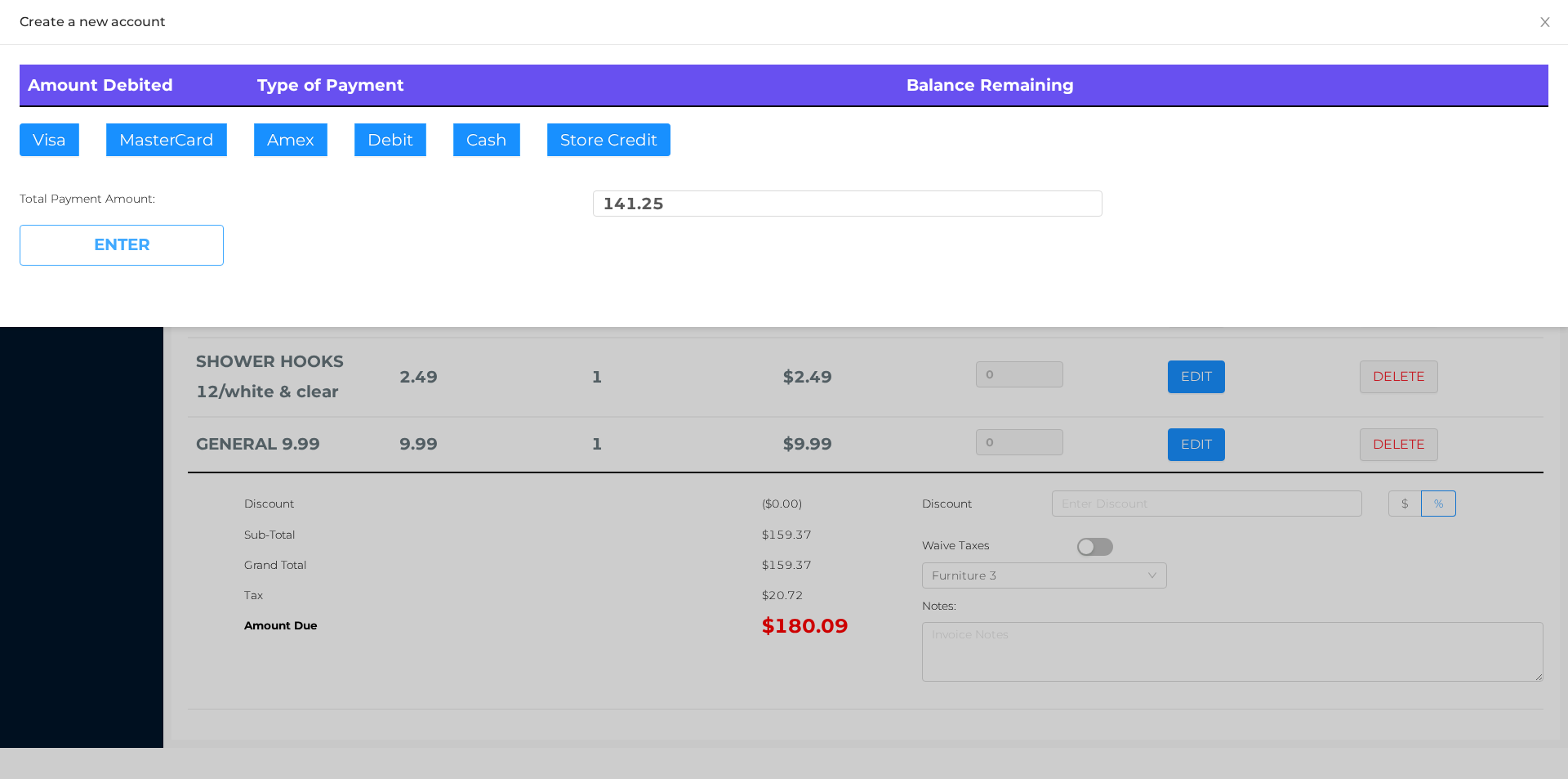
click at [190, 241] on button "ENTER" at bounding box center [122, 245] width 204 height 41
type input "38.84"
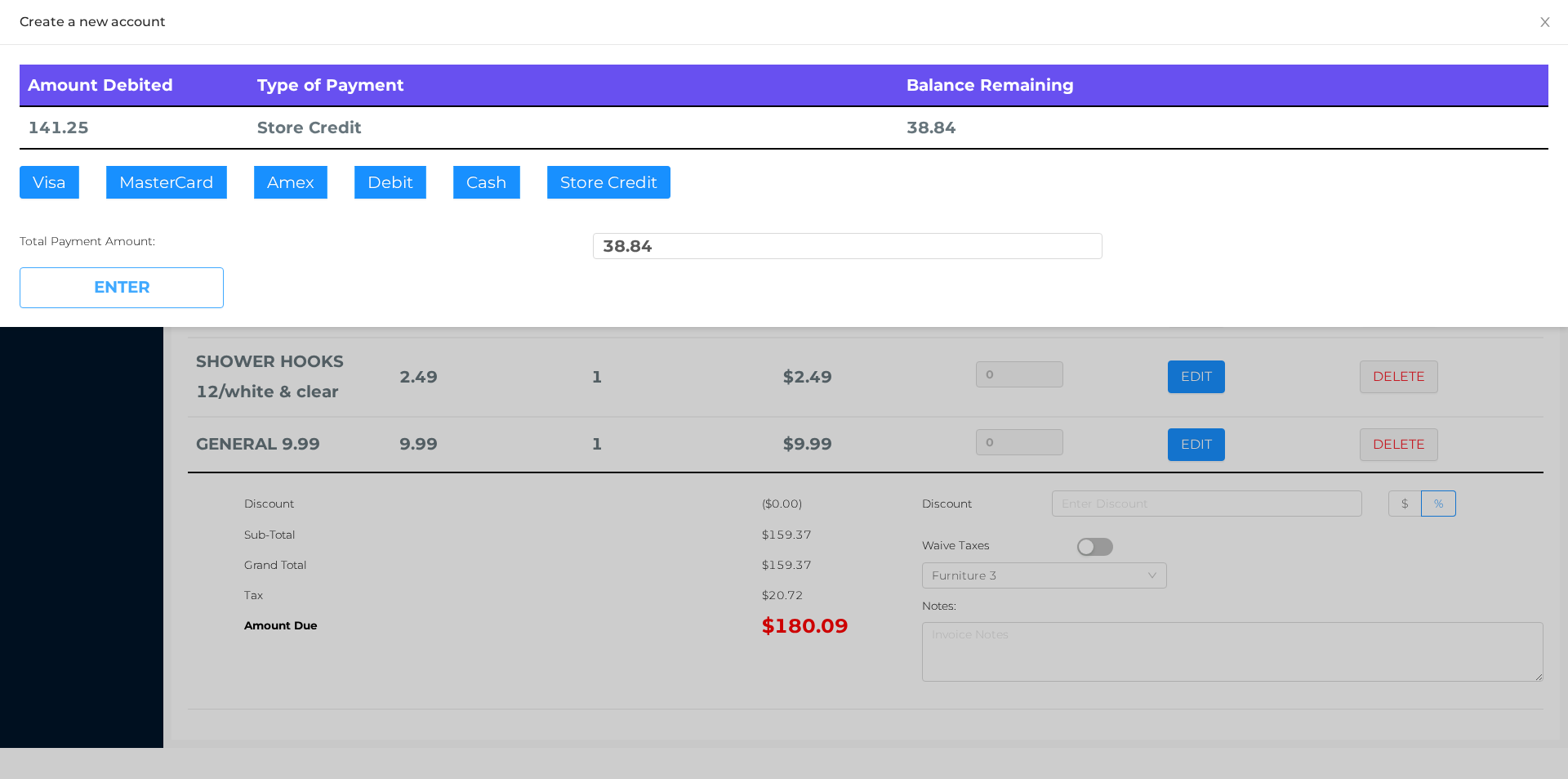
click at [168, 291] on button "ENTER" at bounding box center [122, 287] width 204 height 41
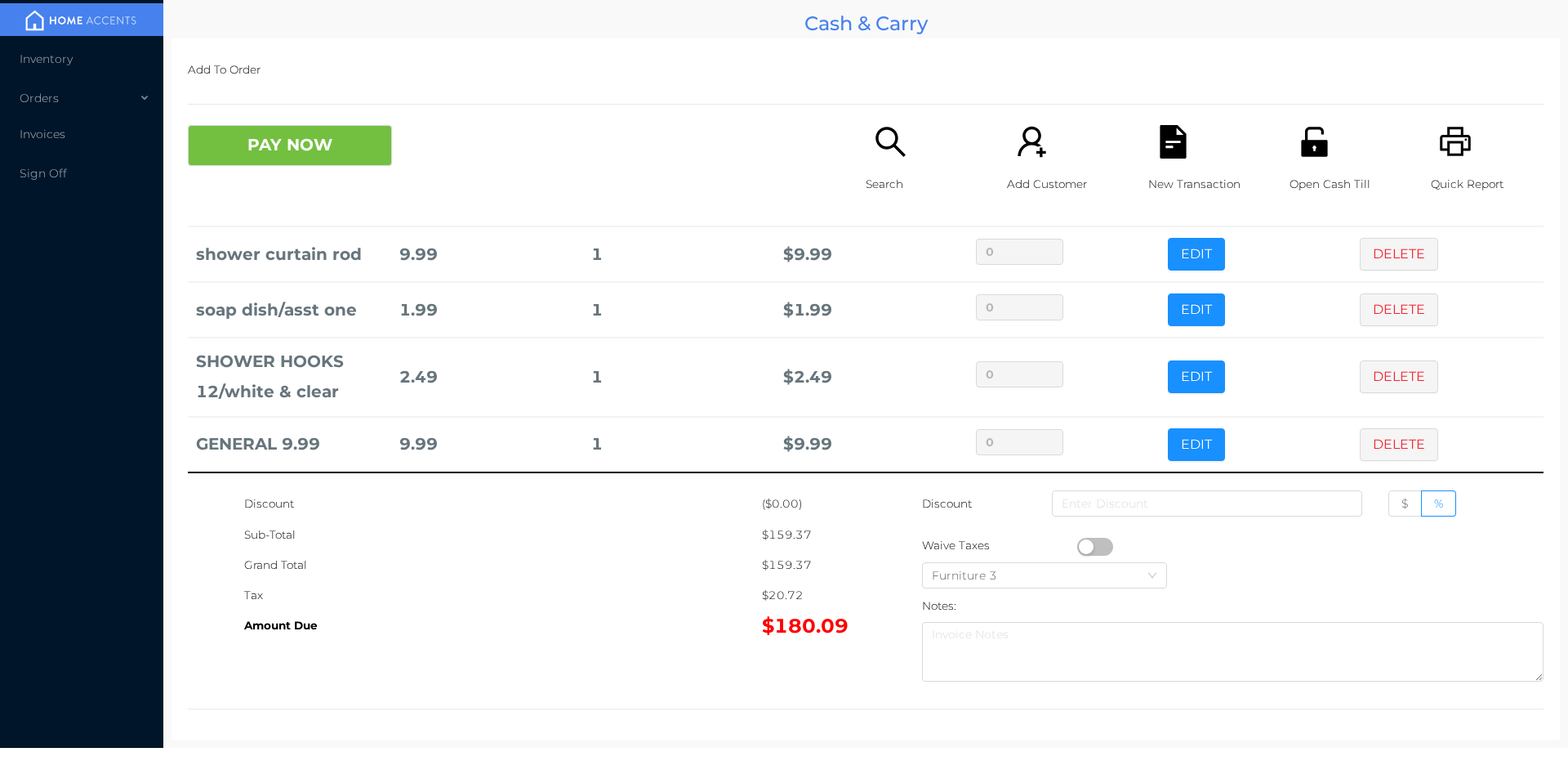
scroll to position [0, 0]
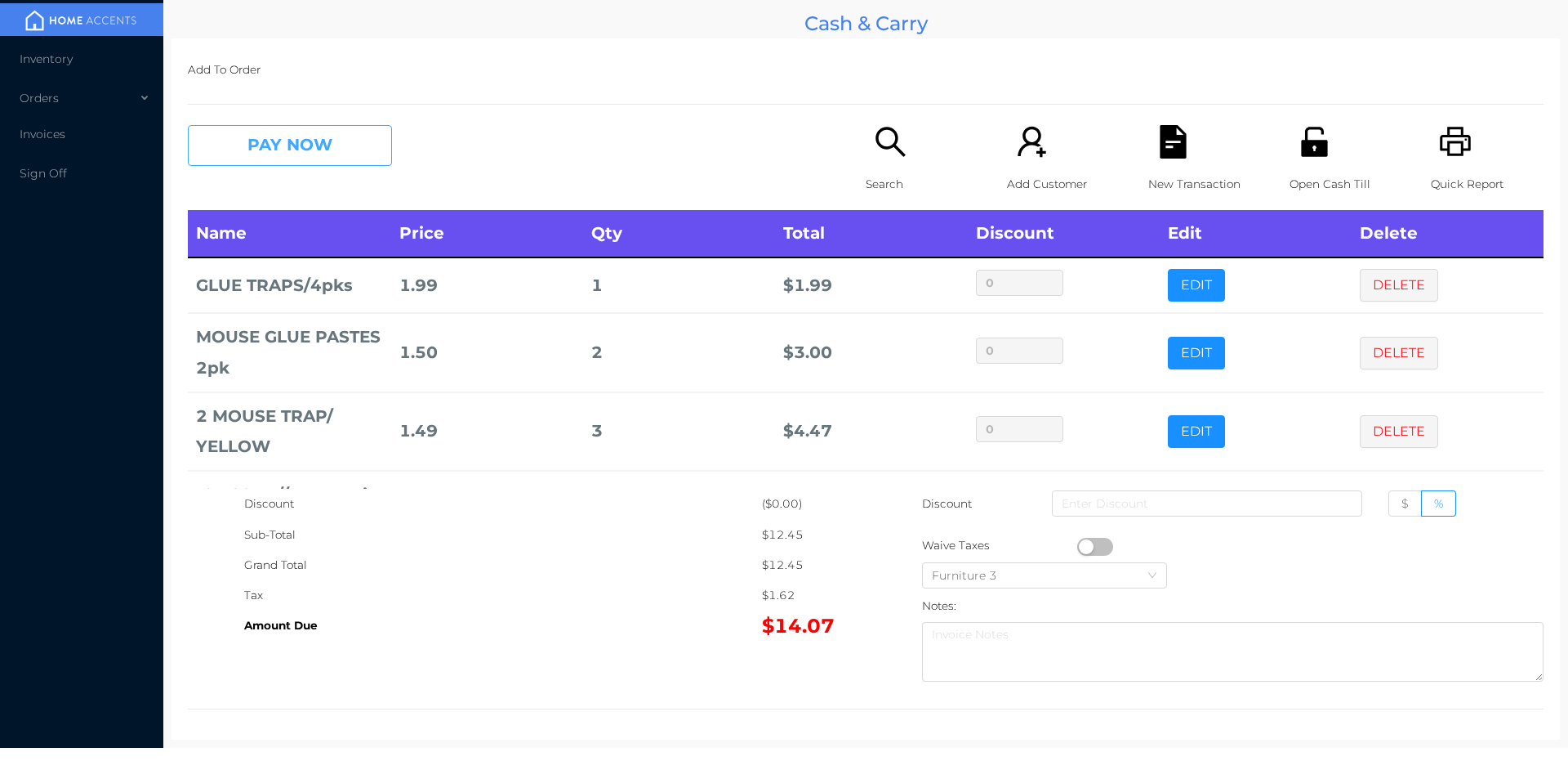
click at [296, 154] on button "PAY NOW" at bounding box center [290, 146] width 204 height 41
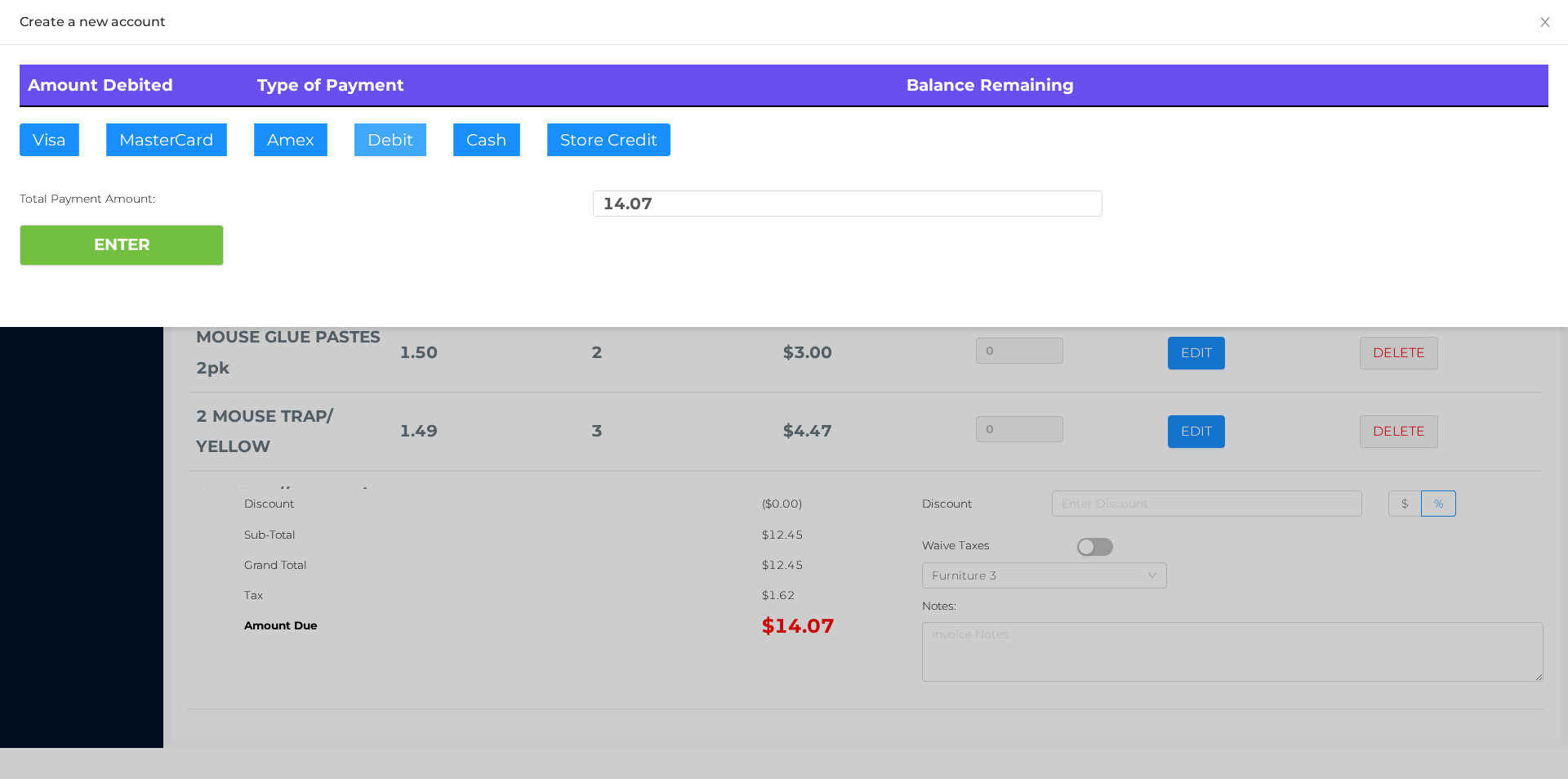
click at [378, 148] on button "Debit" at bounding box center [390, 139] width 72 height 33
click at [162, 246] on button "ENTER" at bounding box center [122, 245] width 204 height 41
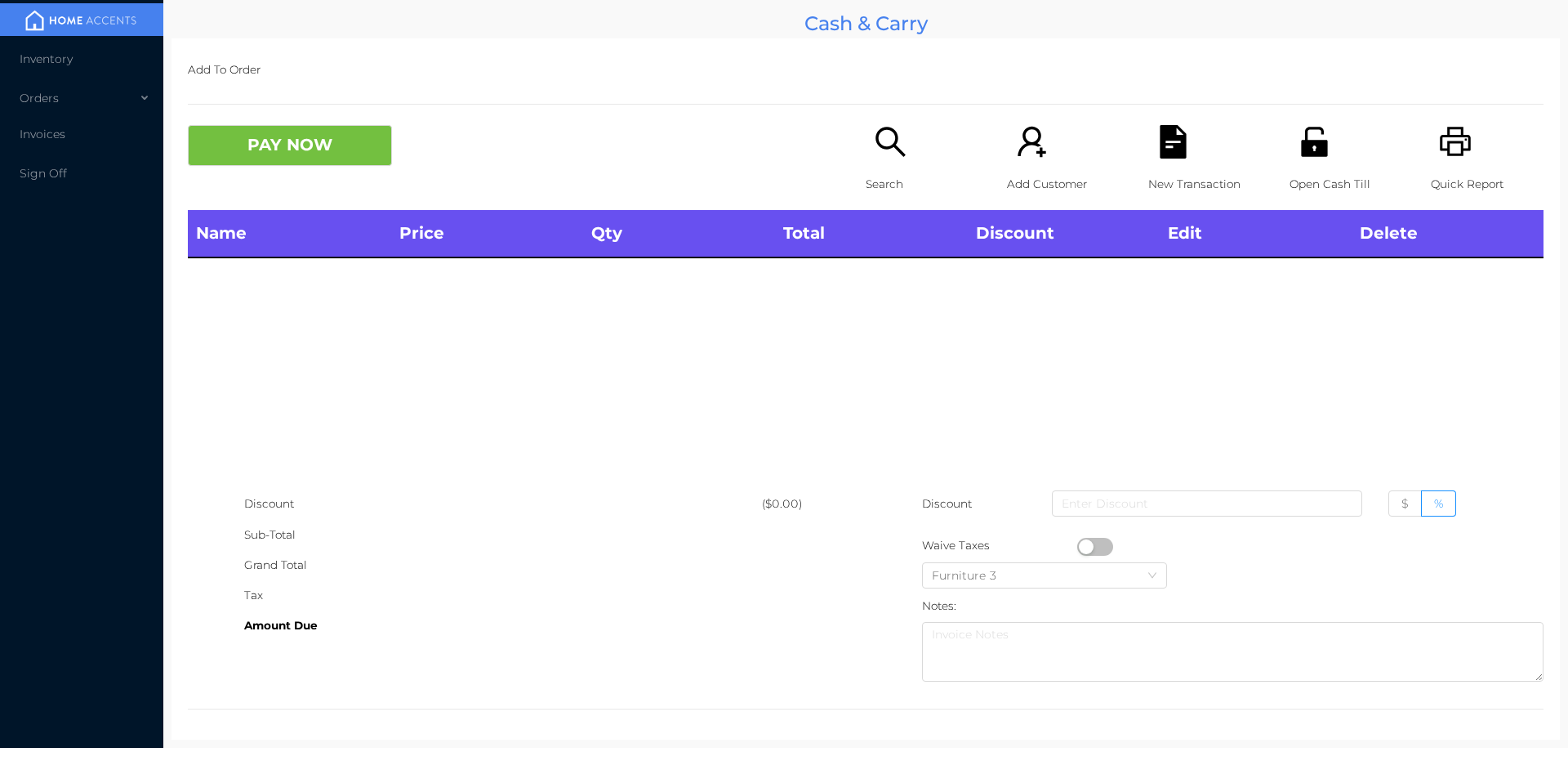
click at [883, 151] on icon "icon: search" at bounding box center [891, 142] width 34 height 34
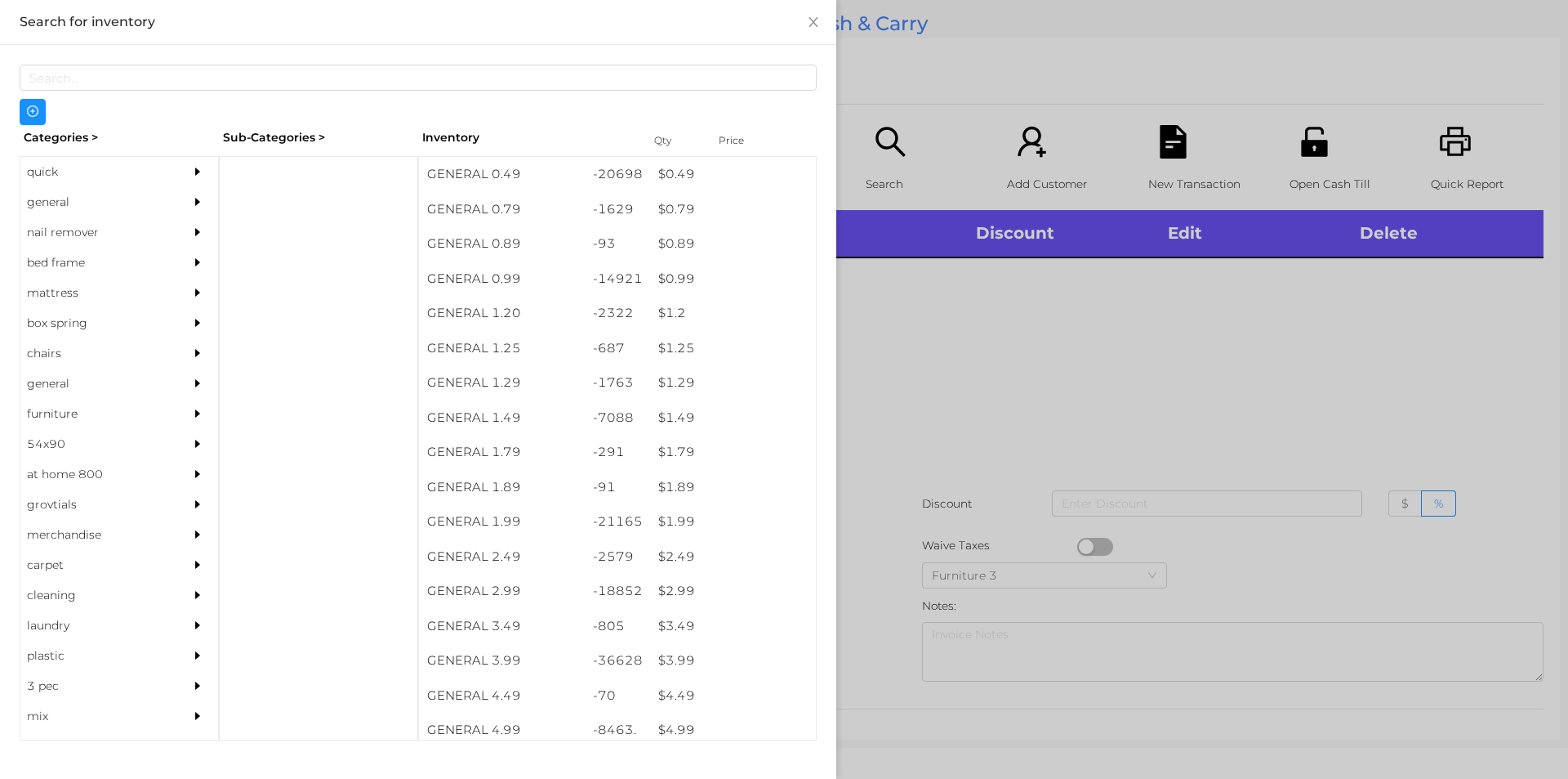
click at [51, 171] on div "quick" at bounding box center [95, 172] width 149 height 30
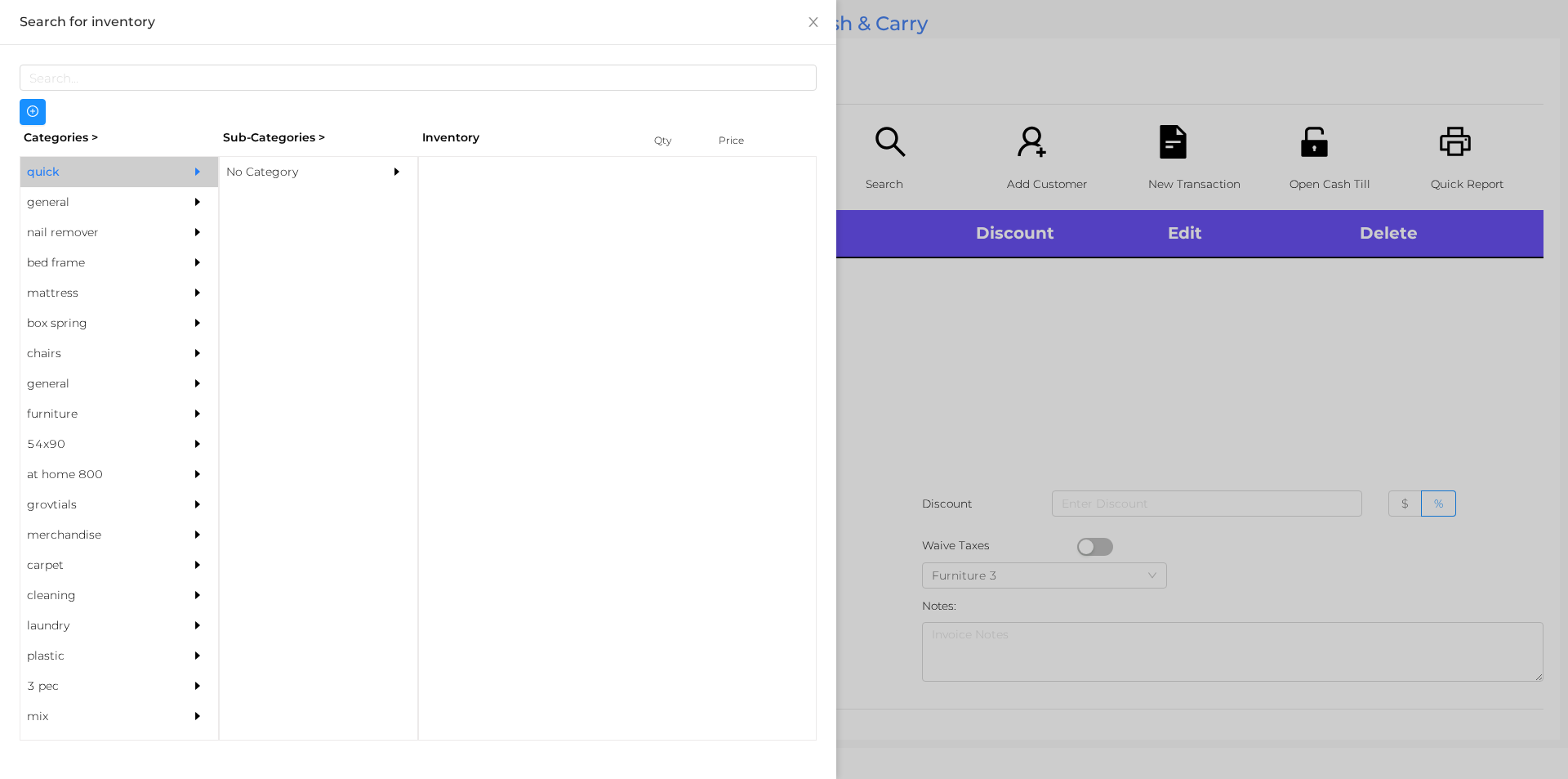
click at [239, 172] on div "No Category" at bounding box center [294, 172] width 149 height 30
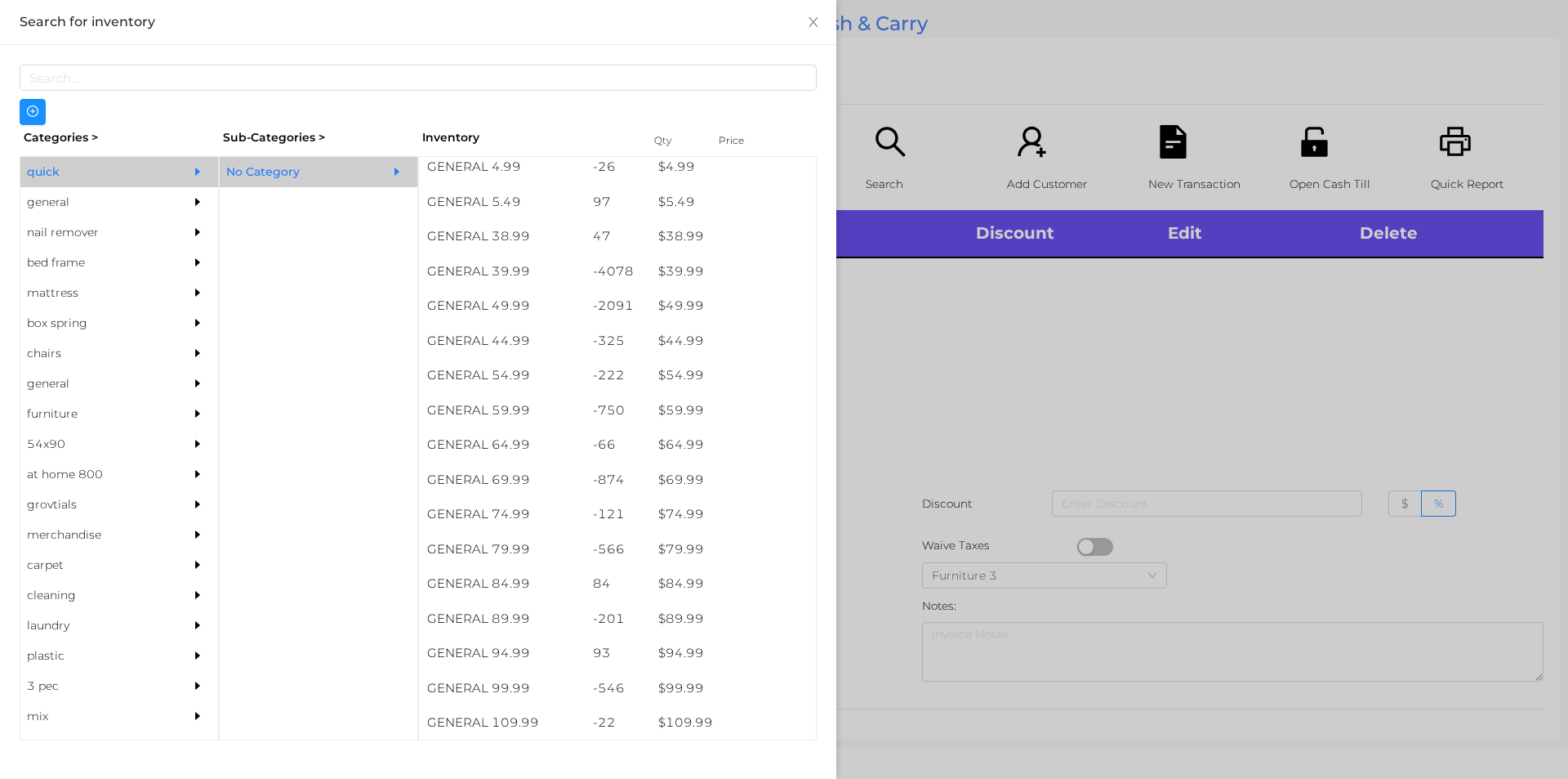
scroll to position [841, 0]
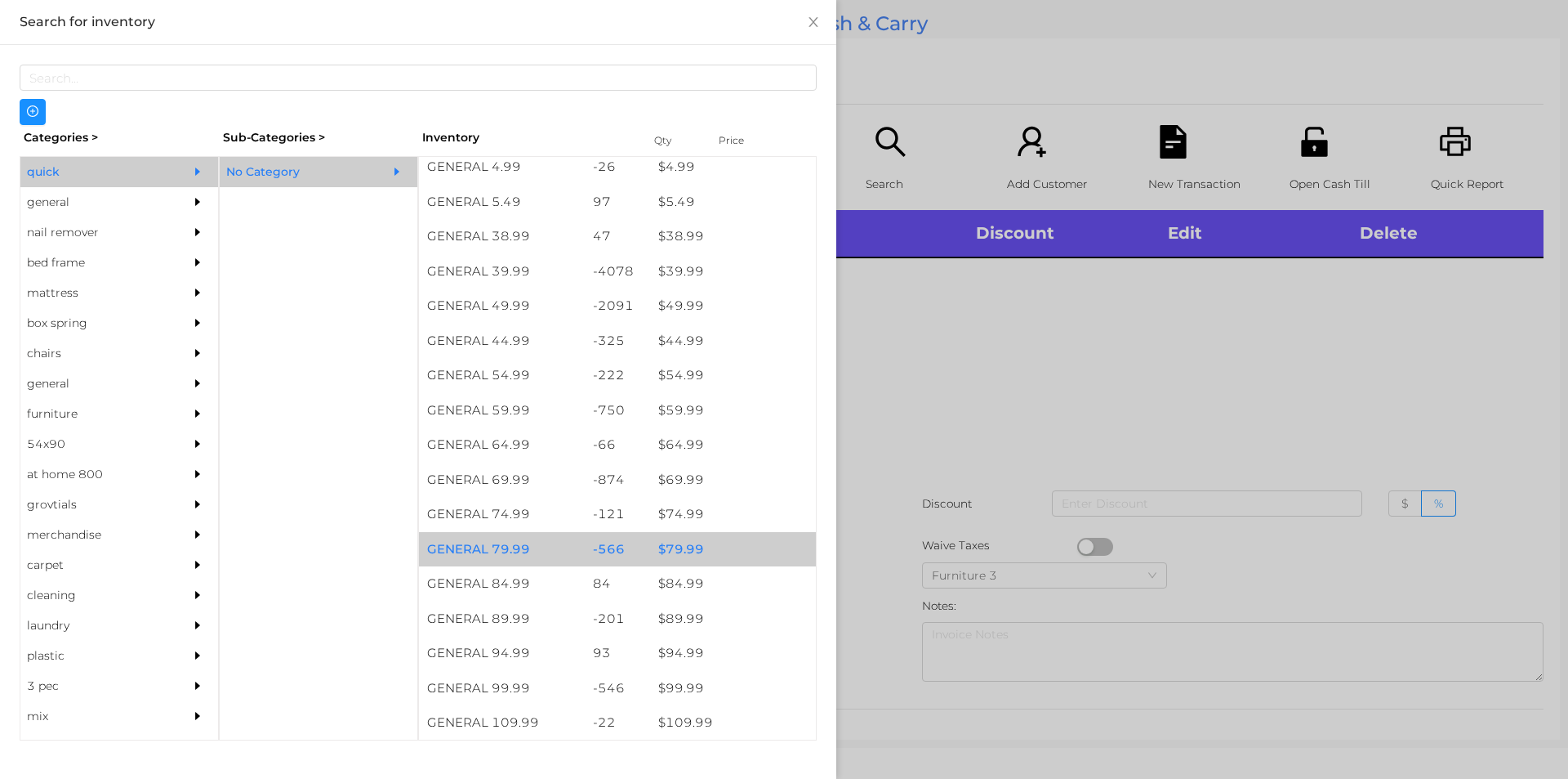
click at [662, 551] on div "$ 79.99" at bounding box center [733, 550] width 166 height 35
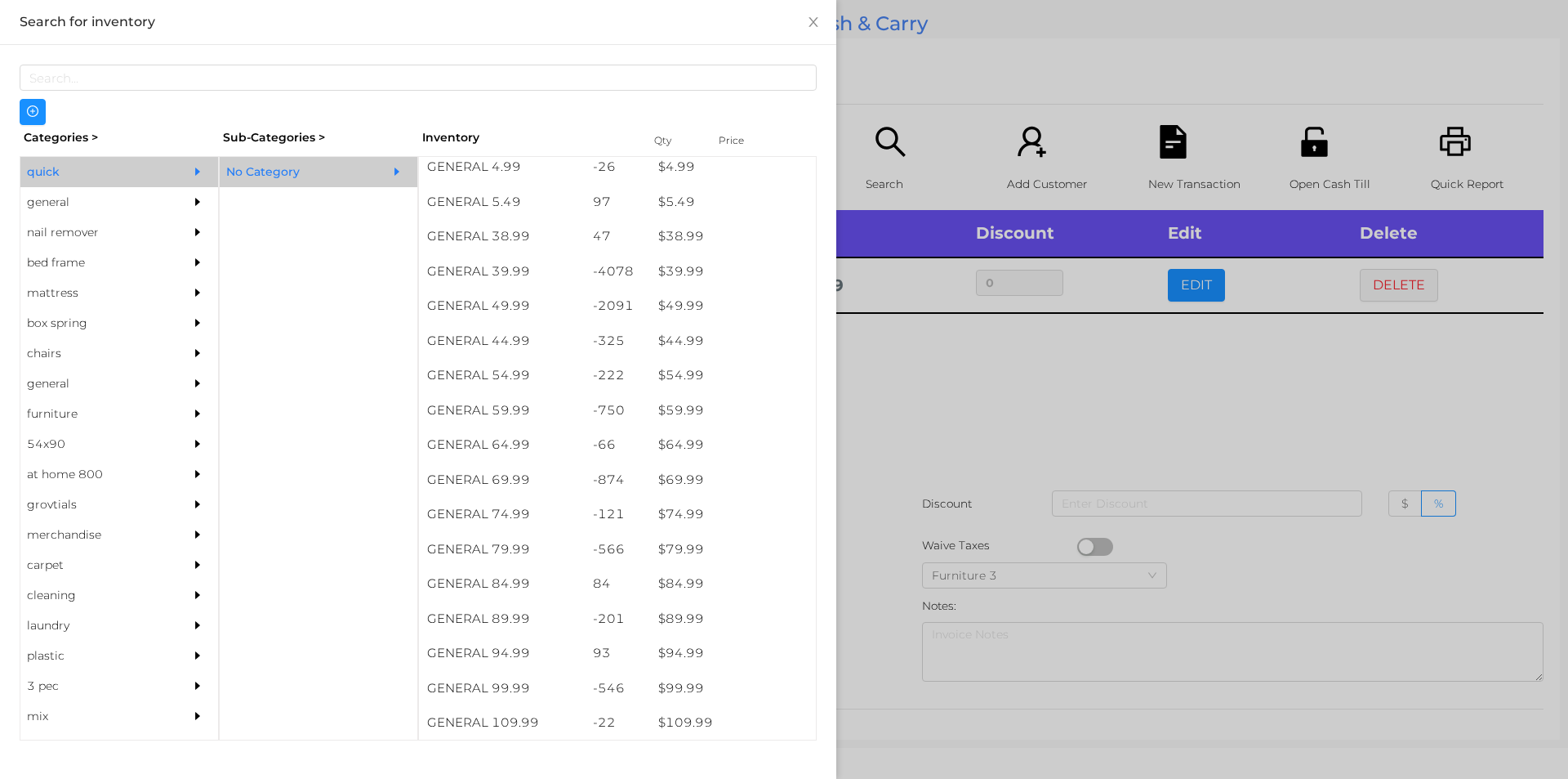
click at [866, 590] on div at bounding box center [784, 390] width 1568 height 779
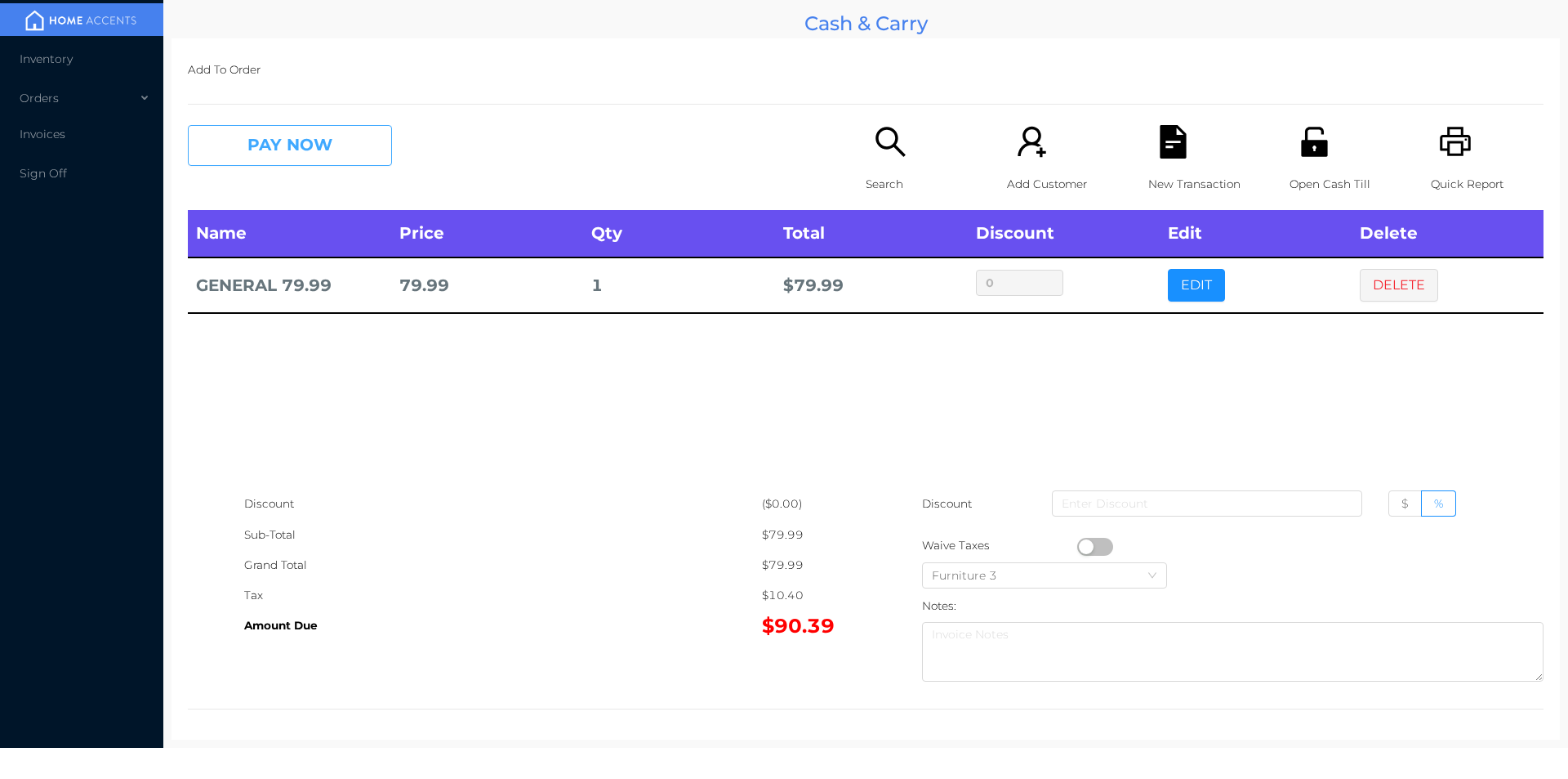
click at [323, 138] on button "PAY NOW" at bounding box center [290, 146] width 204 height 41
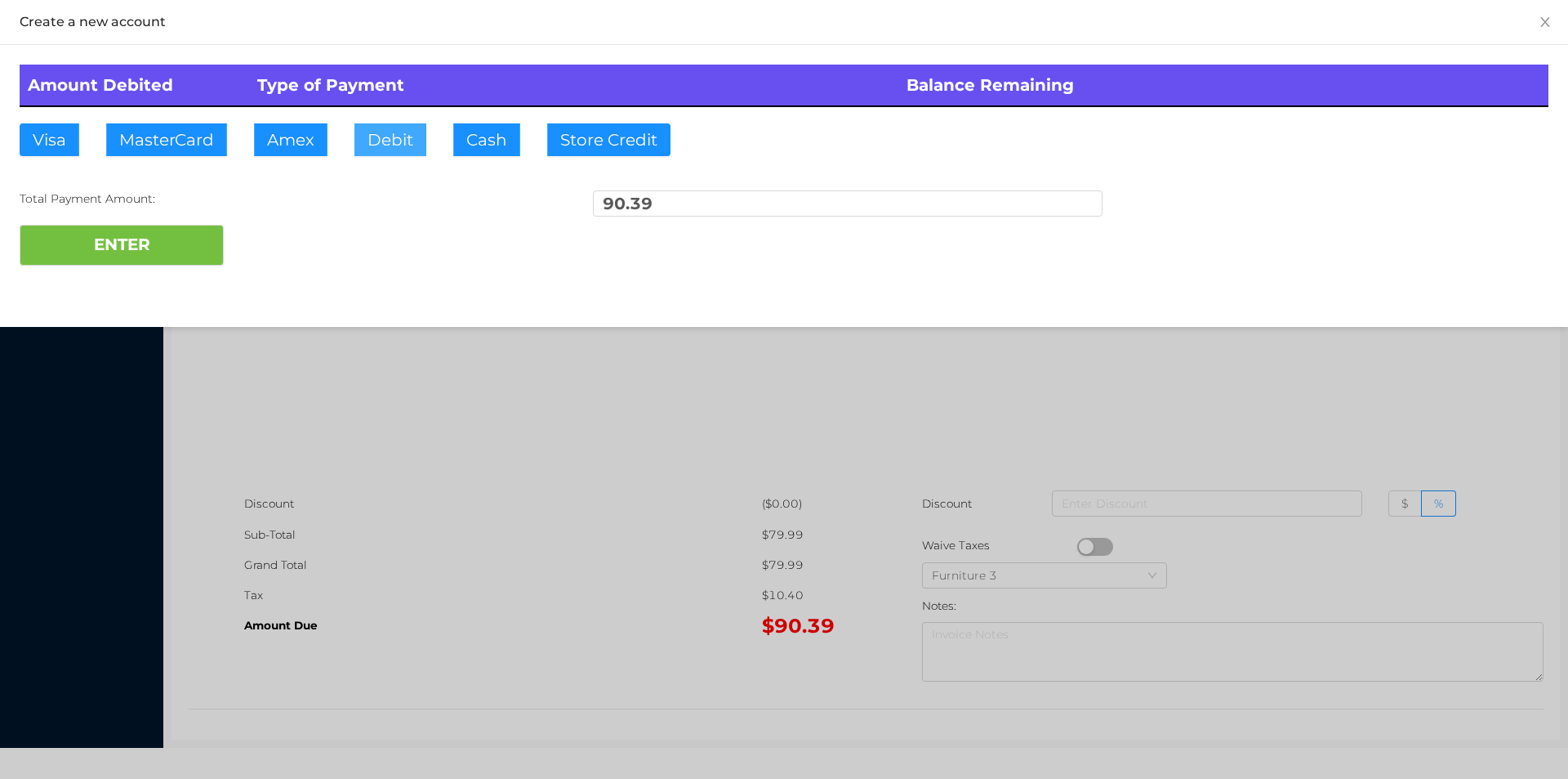
click at [376, 138] on button "Debit" at bounding box center [390, 139] width 72 height 33
click at [181, 254] on button "ENTER" at bounding box center [122, 245] width 204 height 41
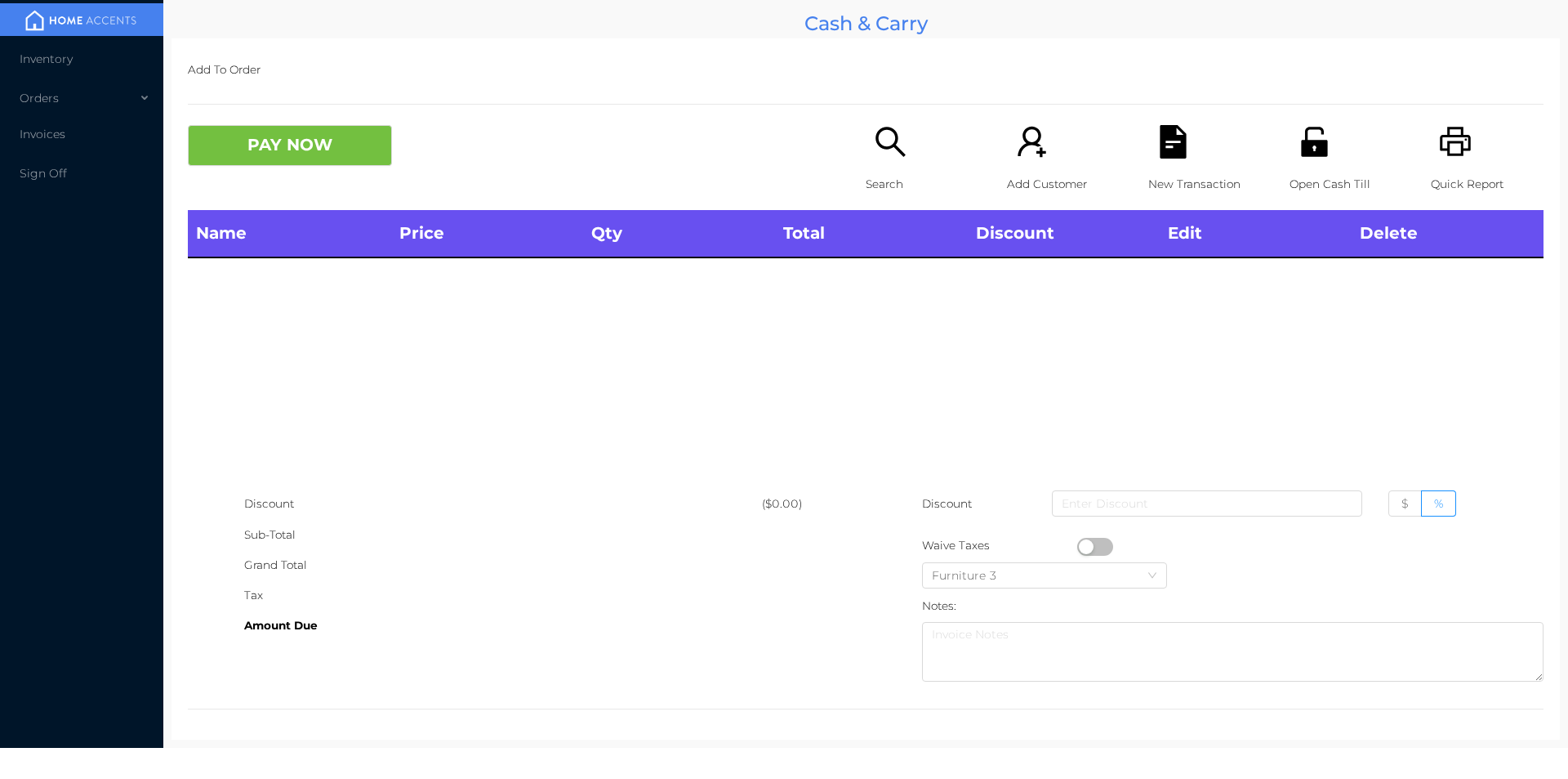
click at [1447, 181] on p "Quick Report" at bounding box center [1487, 185] width 113 height 30
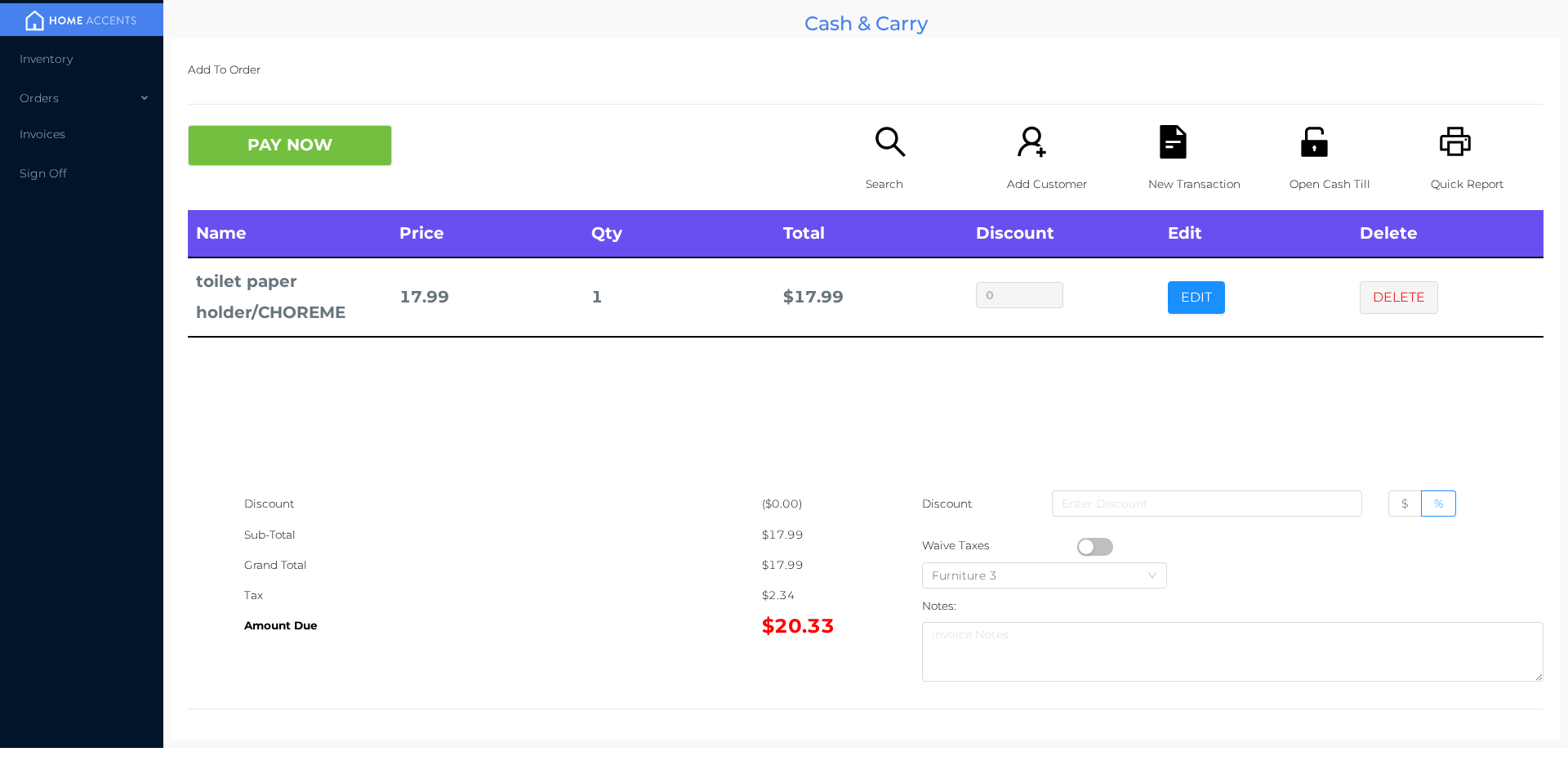
click at [885, 153] on icon "icon: search" at bounding box center [891, 142] width 34 height 34
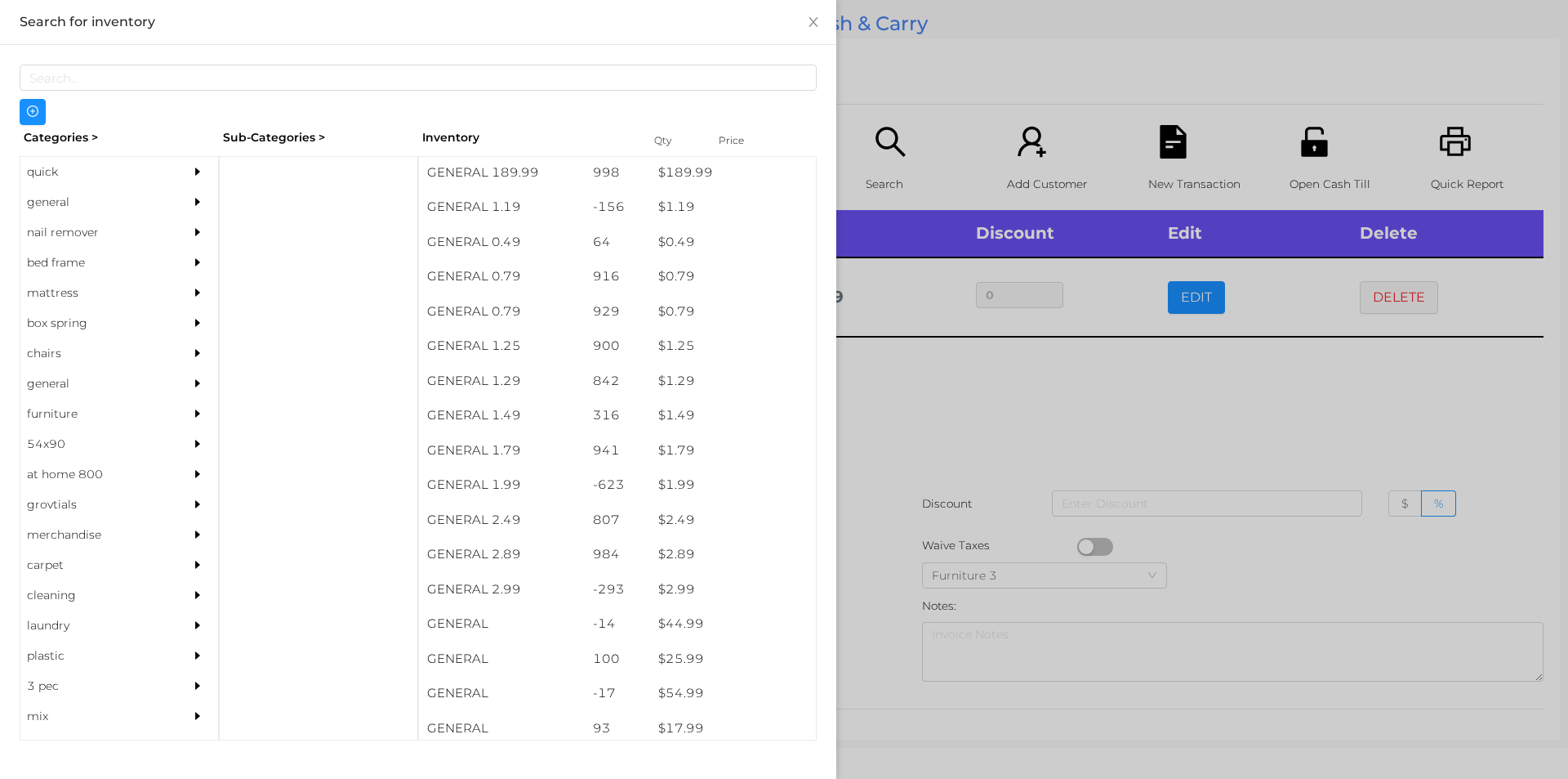
scroll to position [41, 0]
click at [498, 596] on div "GENERAL 2.99" at bounding box center [502, 586] width 166 height 35
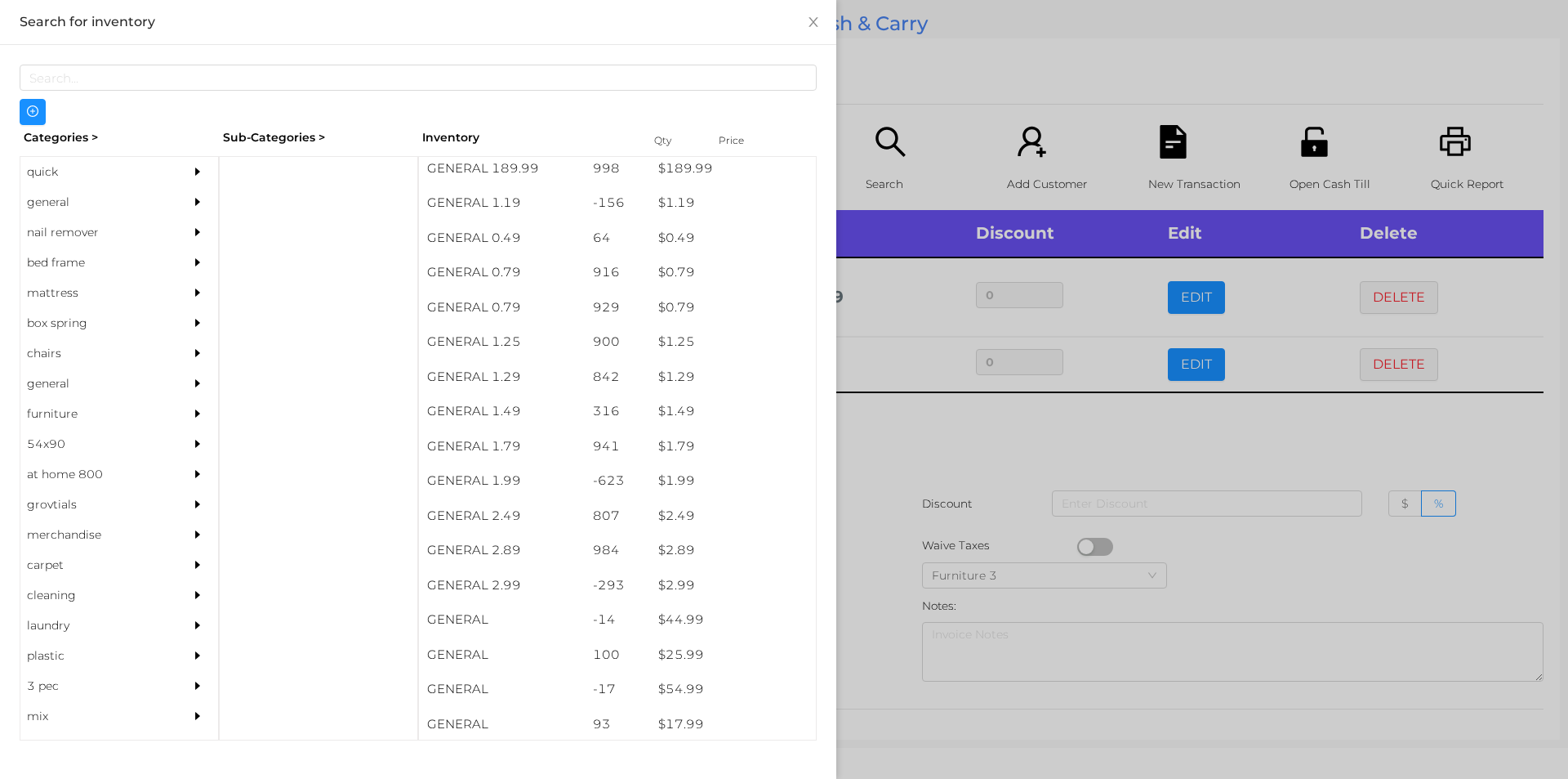
click at [922, 448] on div at bounding box center [784, 390] width 1568 height 779
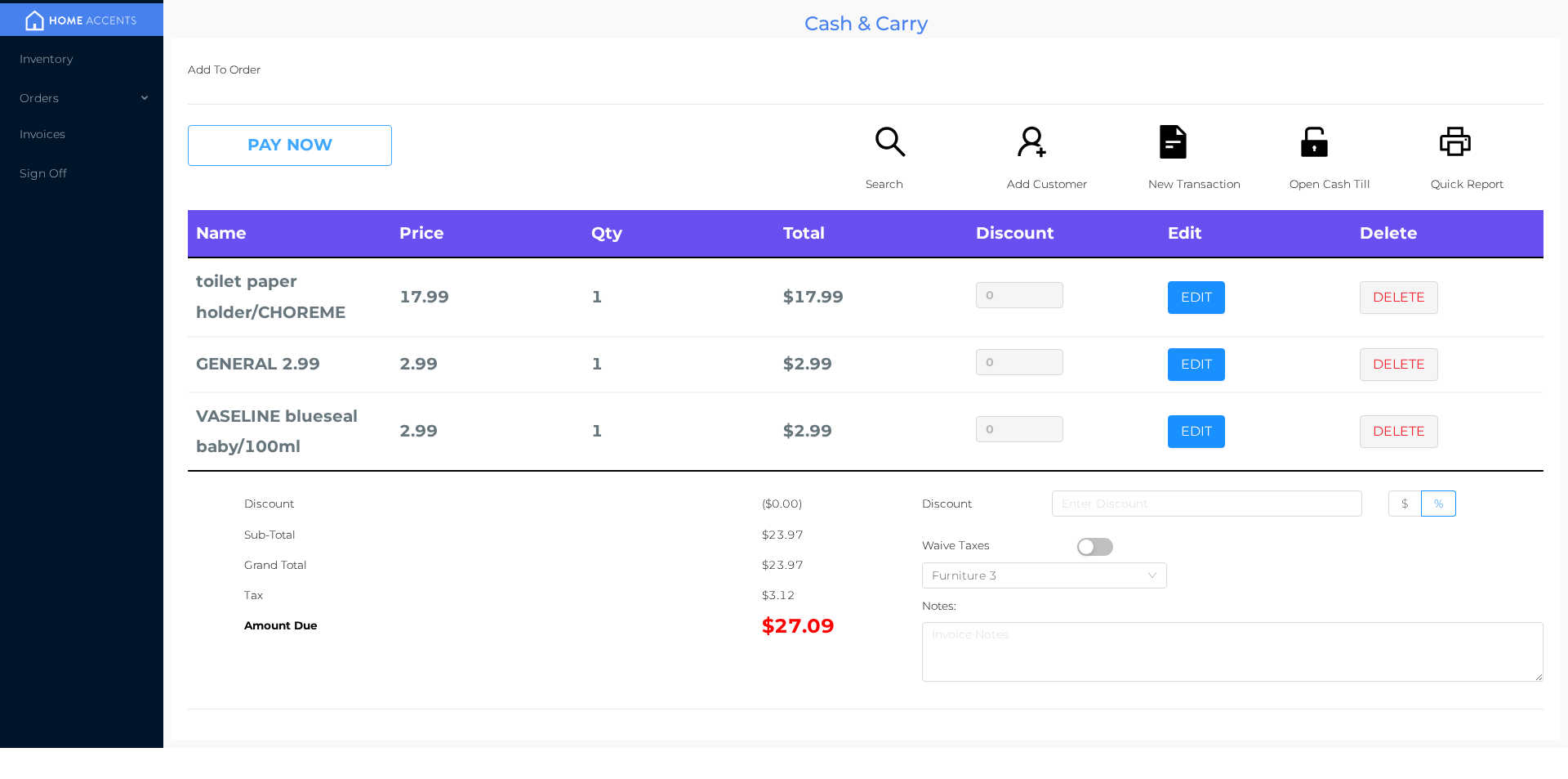
click at [278, 150] on button "PAY NOW" at bounding box center [290, 146] width 204 height 41
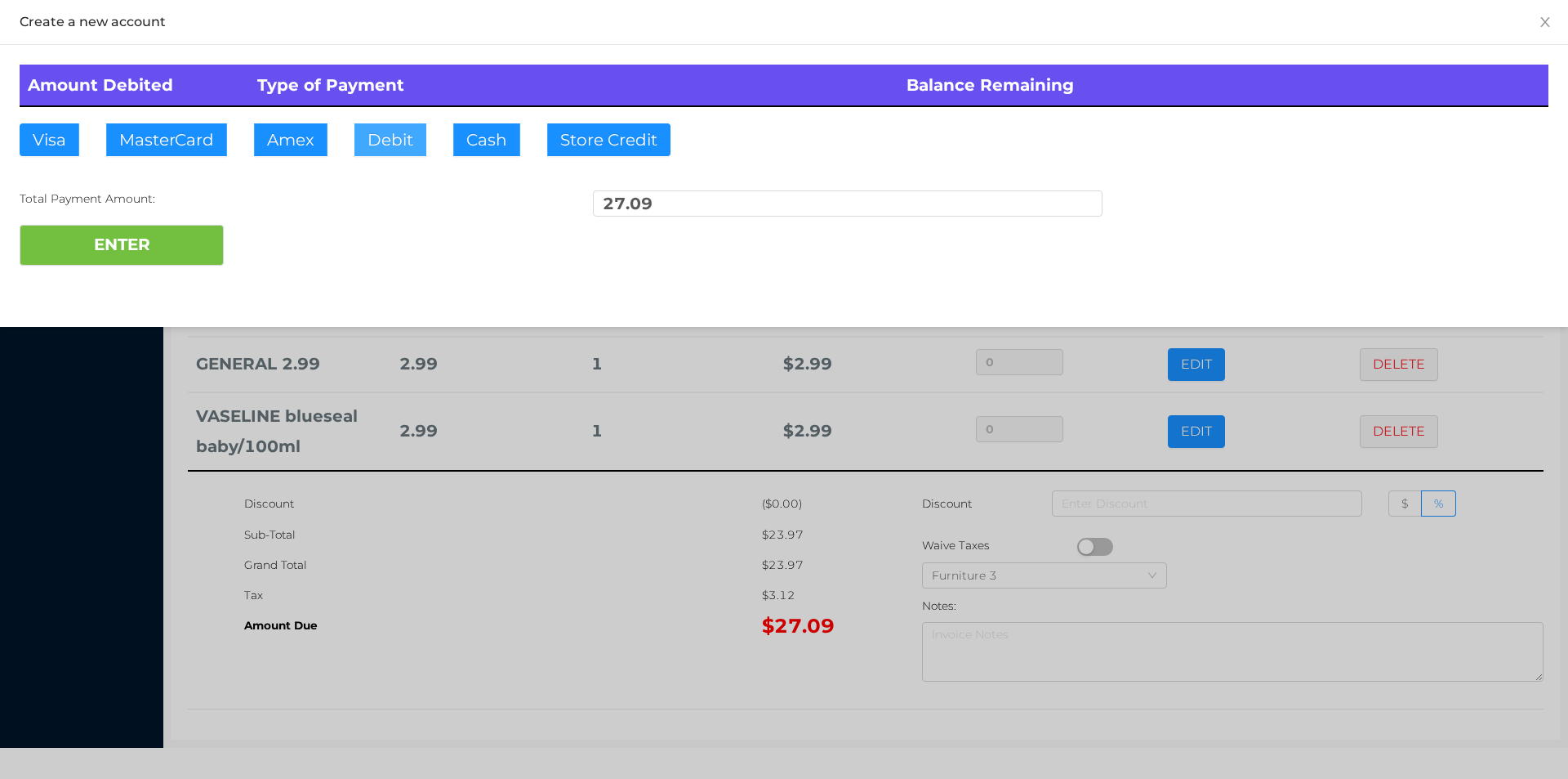
click at [381, 140] on button "Debit" at bounding box center [390, 139] width 72 height 33
click at [159, 251] on button "ENTER" at bounding box center [122, 245] width 204 height 41
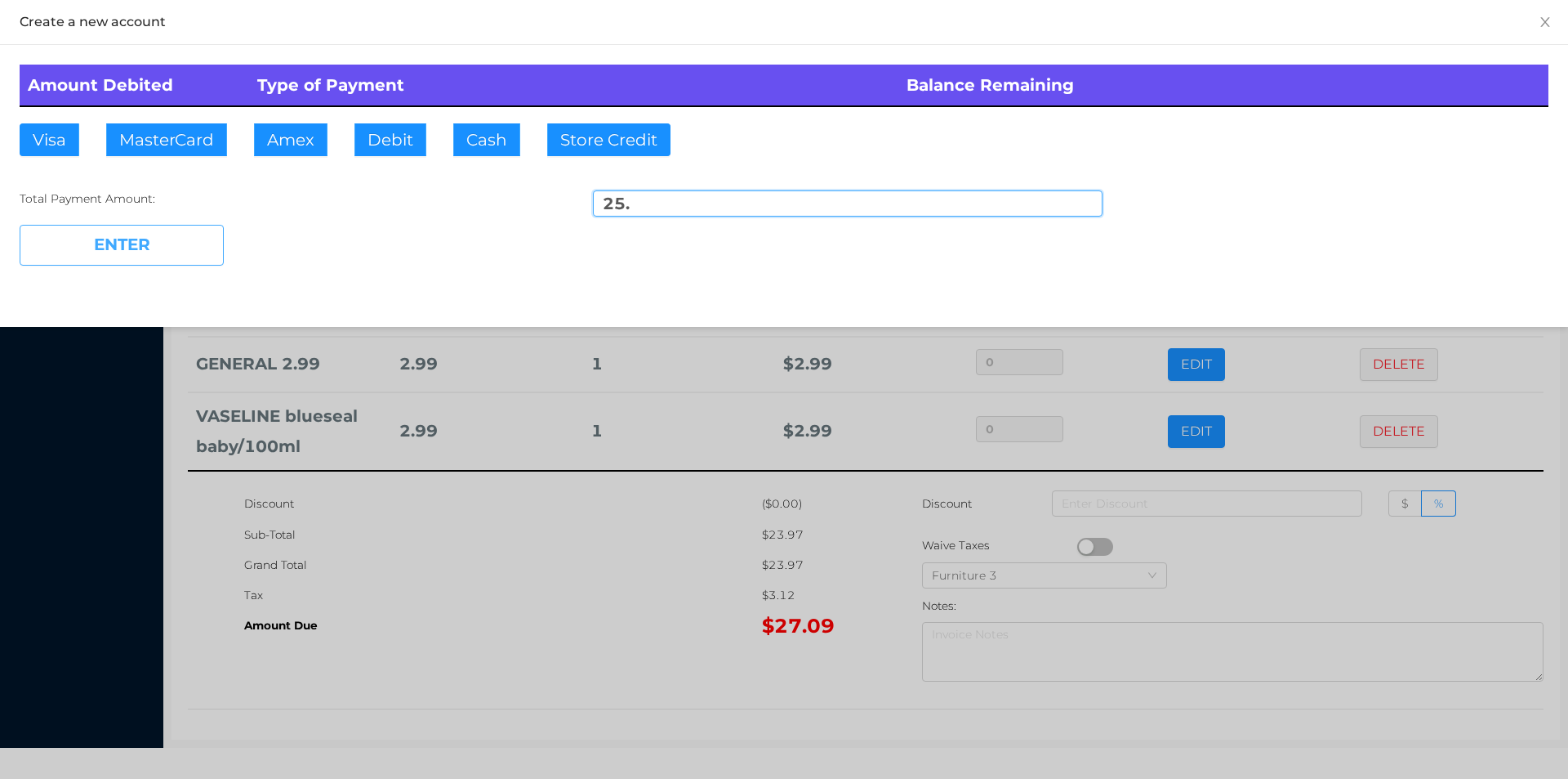
type input "2.09"
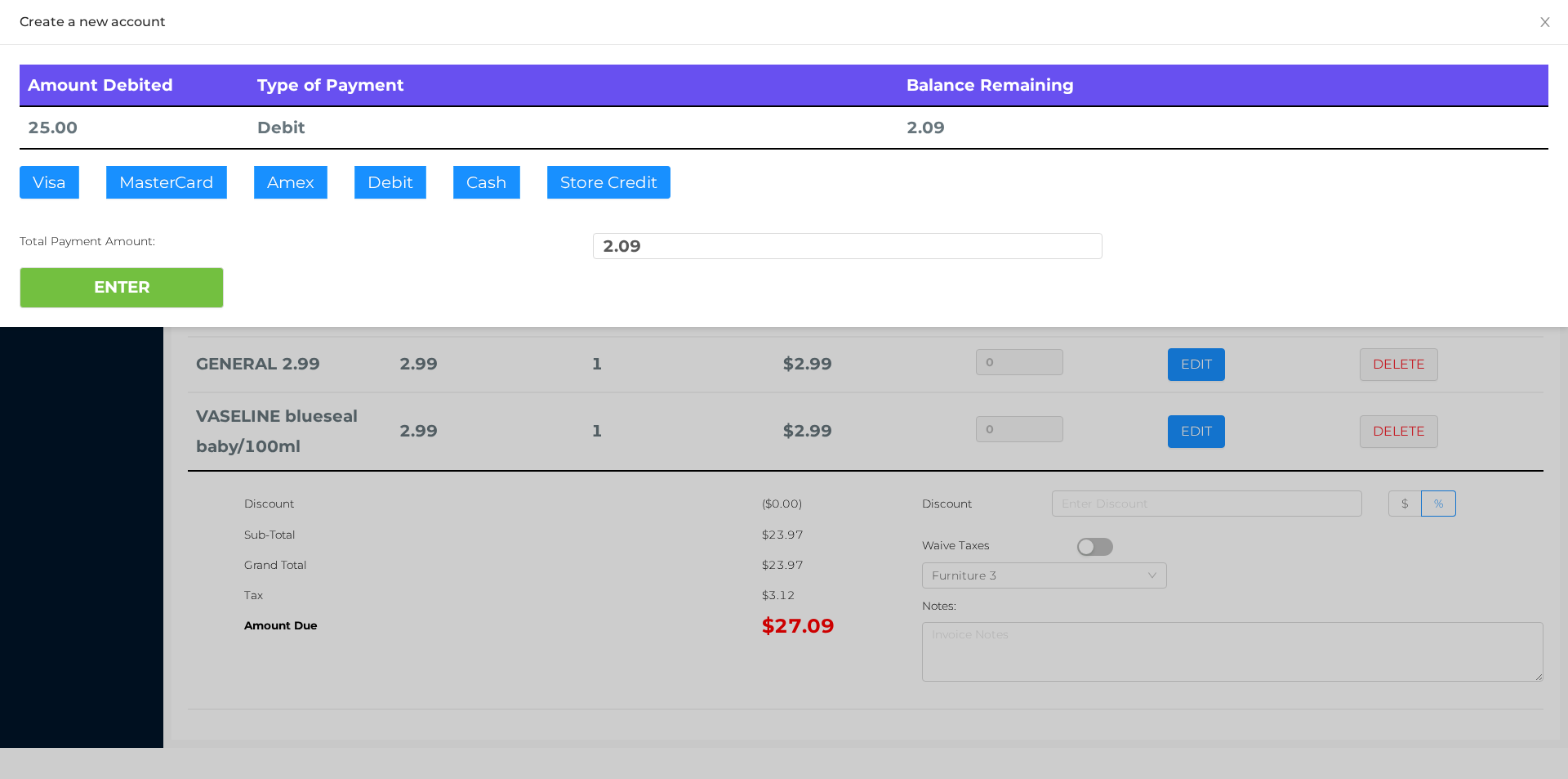
click at [528, 637] on div at bounding box center [784, 390] width 1568 height 779
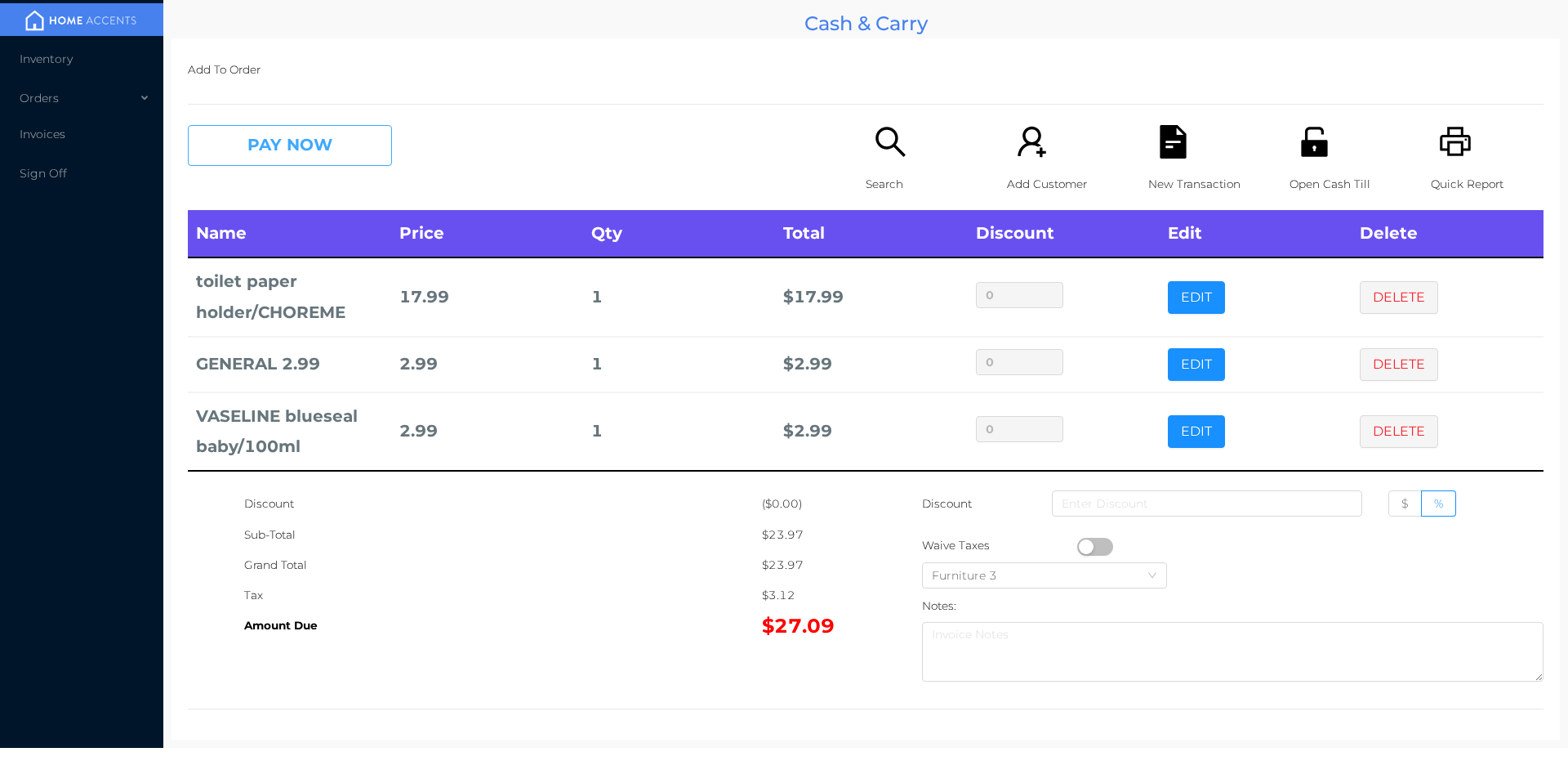
click at [275, 144] on button "PAY NOW" at bounding box center [290, 146] width 204 height 41
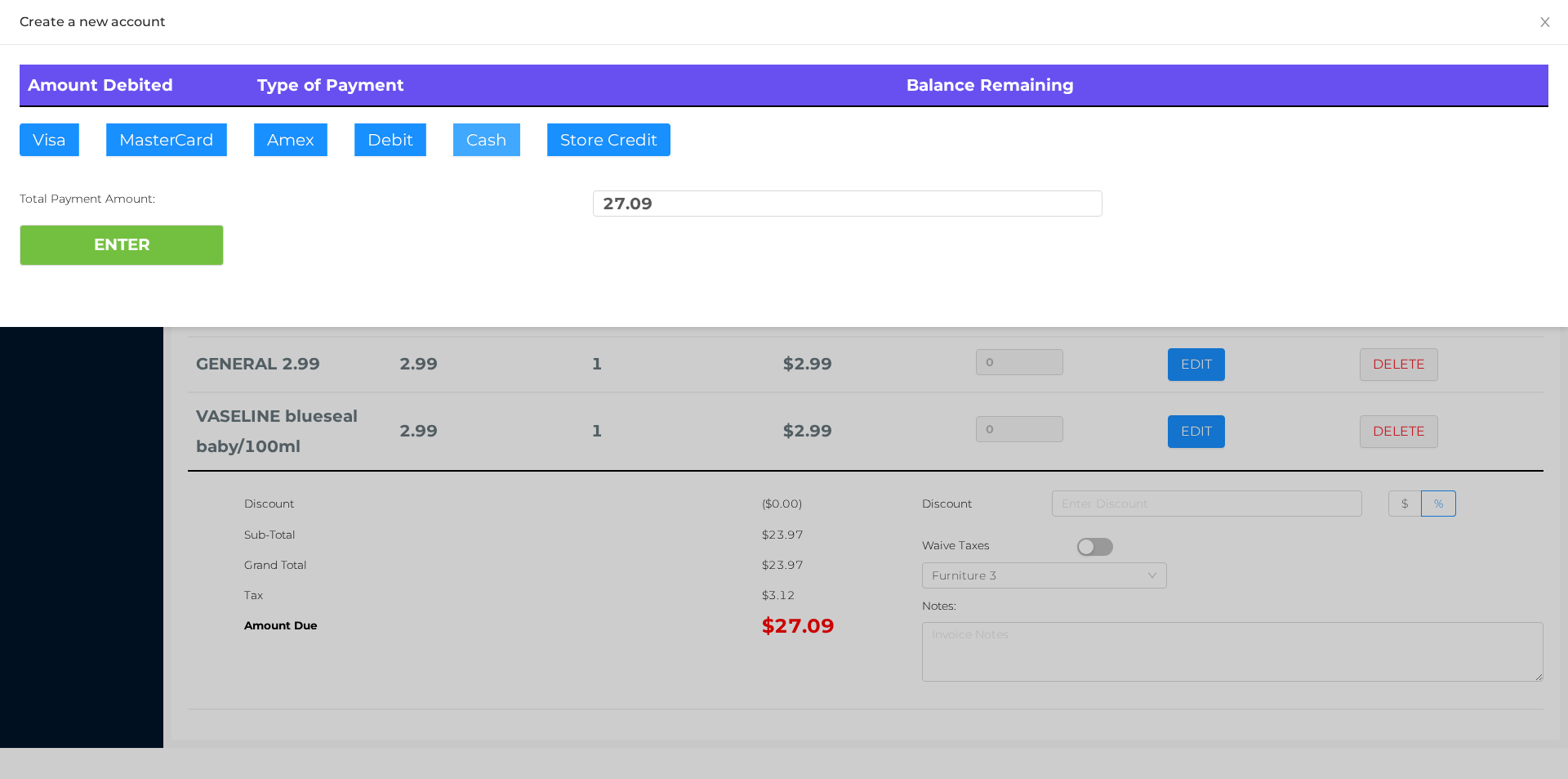
click at [467, 145] on button "Cash" at bounding box center [487, 139] width 67 height 33
click at [159, 262] on button "ENTER" at bounding box center [122, 245] width 204 height 41
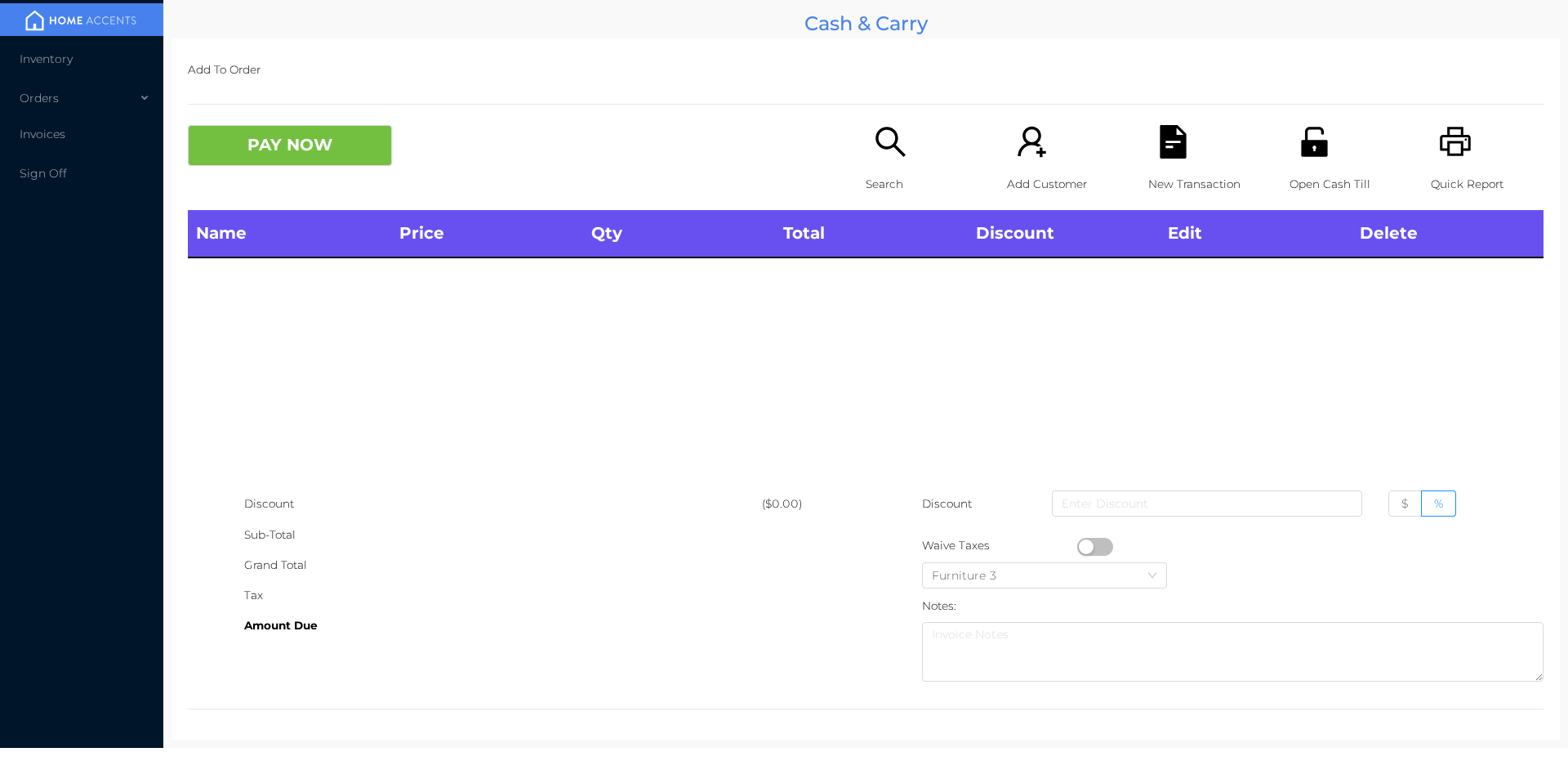
click at [866, 146] on div "Search" at bounding box center [921, 168] width 113 height 85
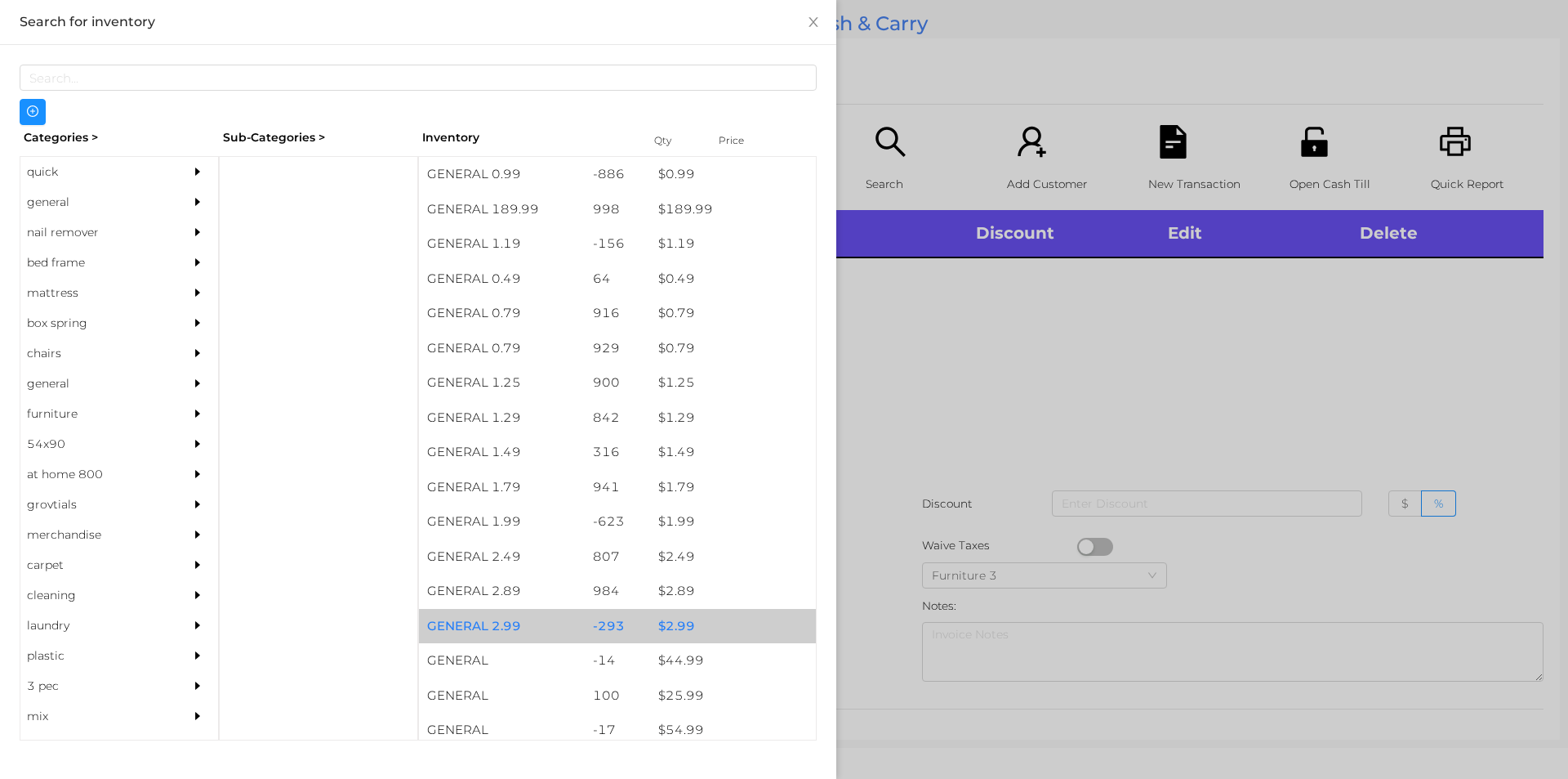
click at [657, 626] on div "$ 2.99" at bounding box center [733, 626] width 166 height 35
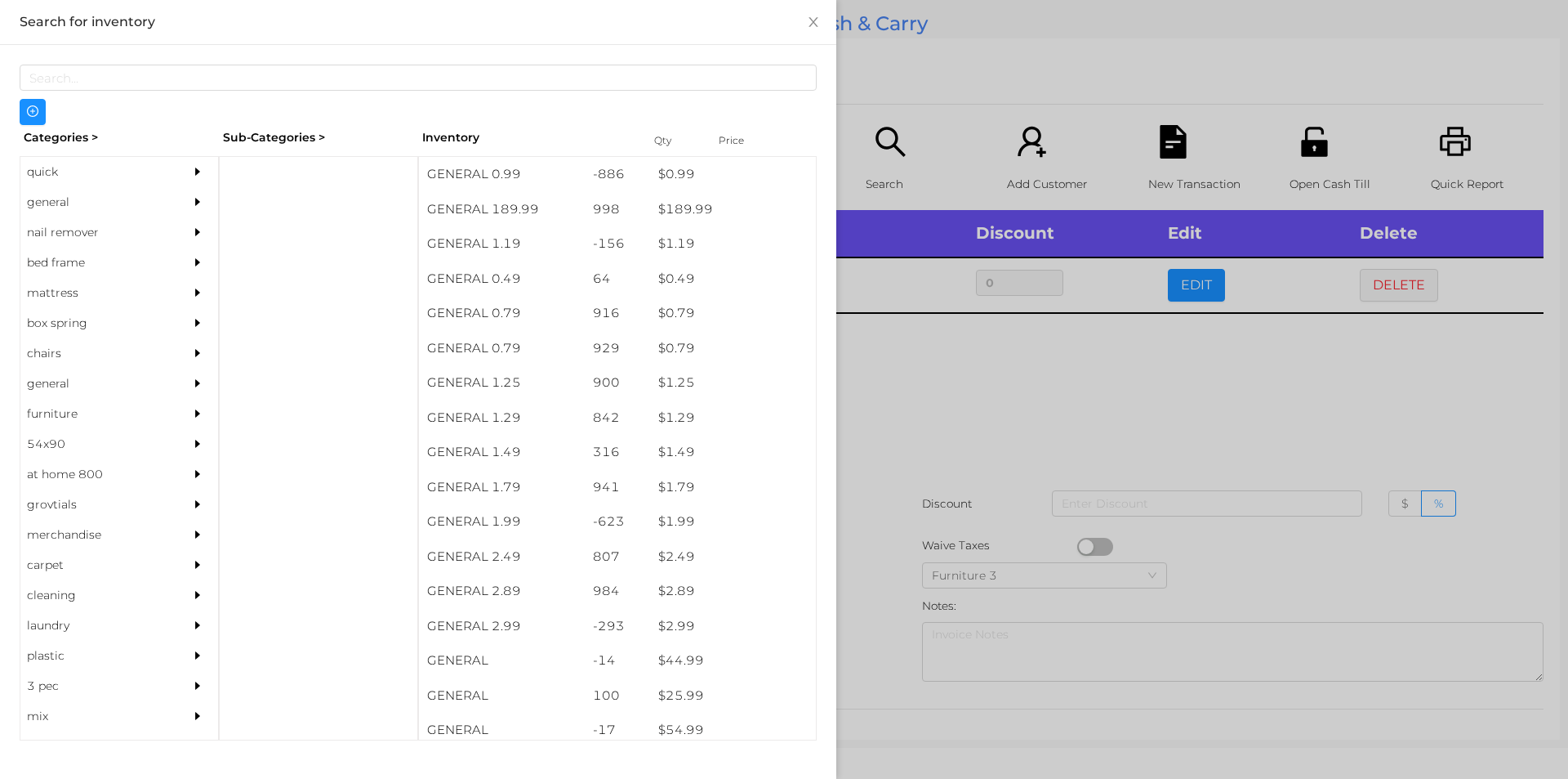
click at [1190, 281] on div at bounding box center [784, 390] width 1568 height 779
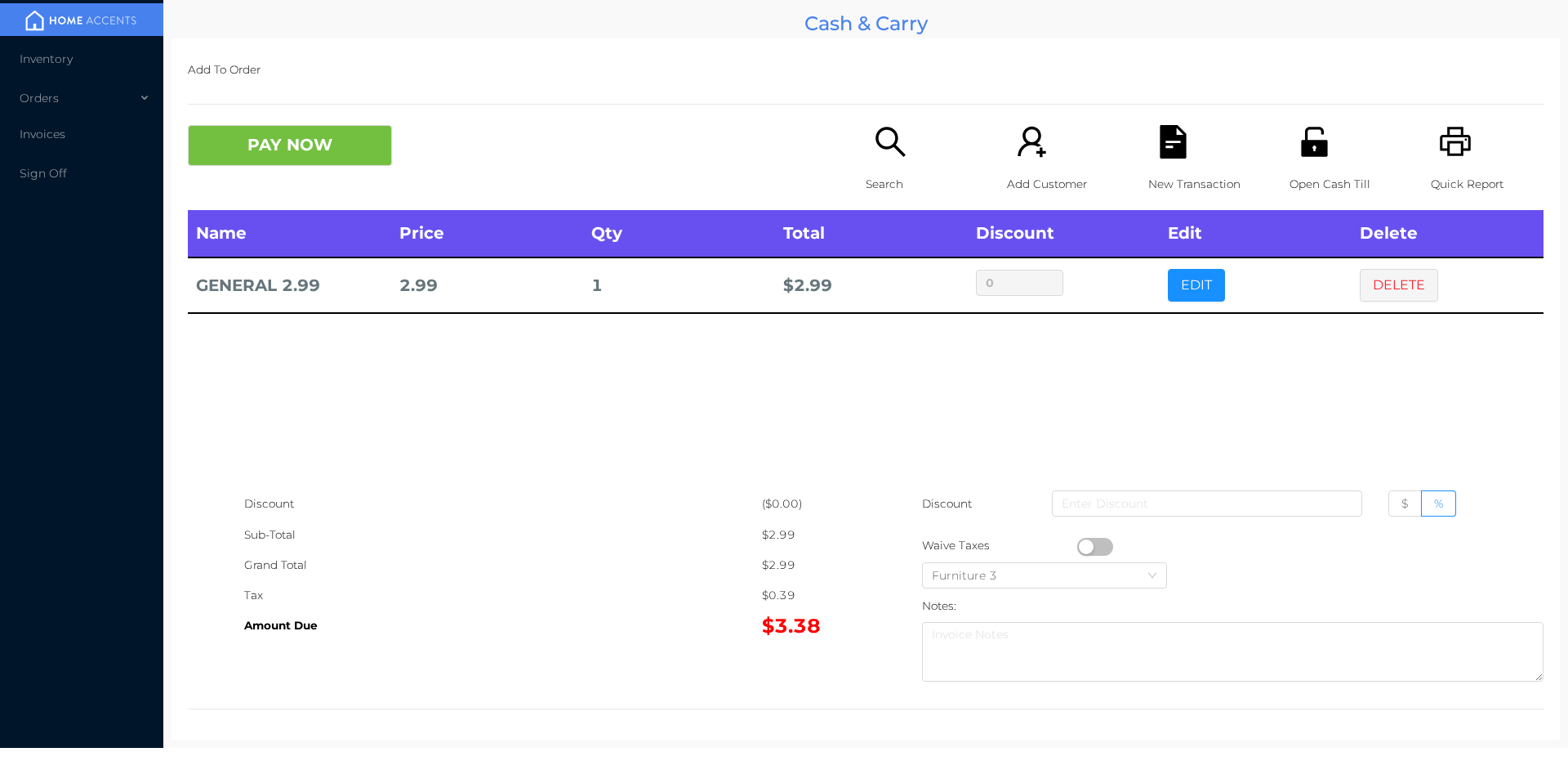
click at [1188, 274] on button "EDIT" at bounding box center [1196, 285] width 57 height 33
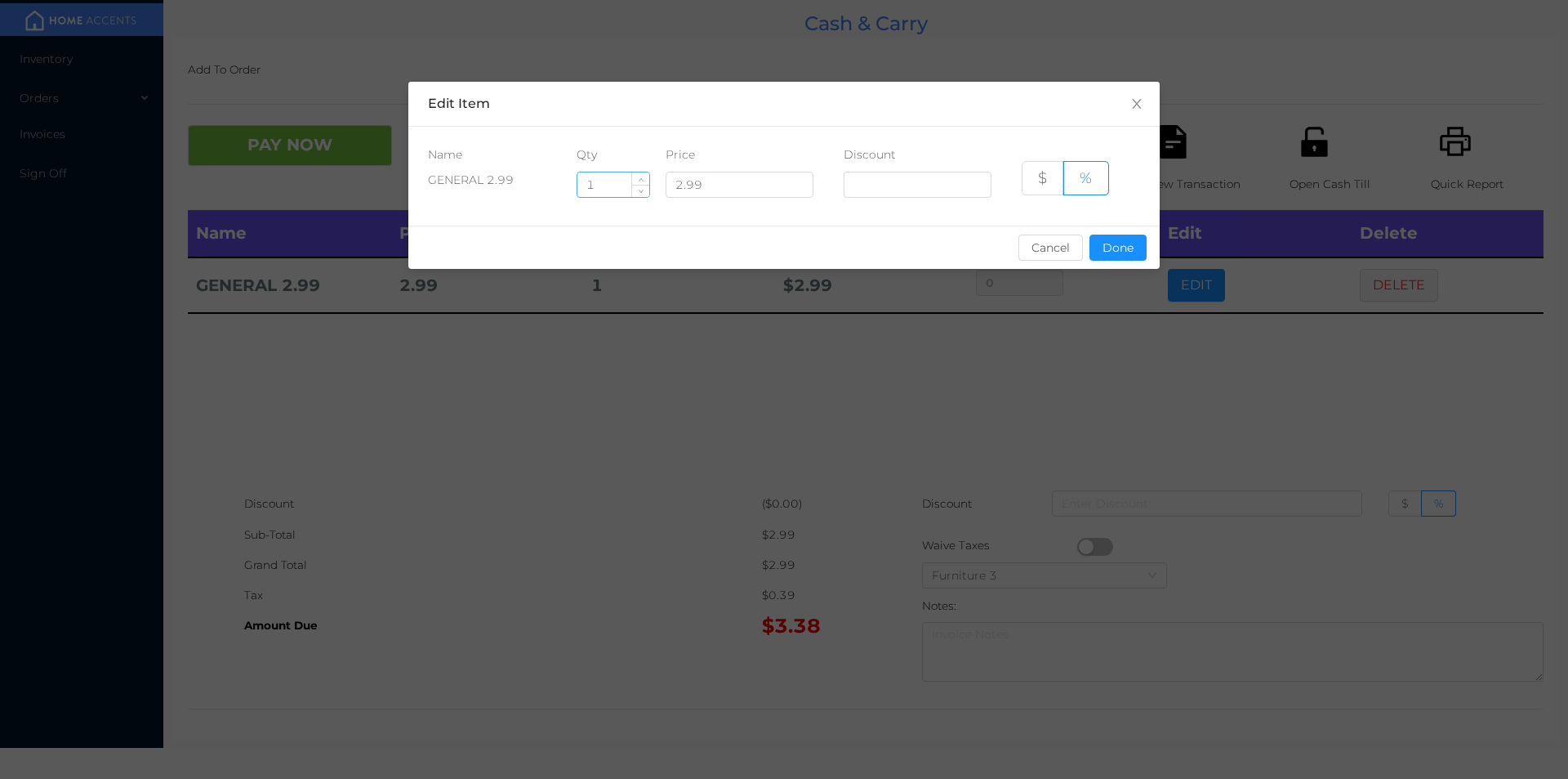
click at [602, 185] on input "1" at bounding box center [613, 185] width 72 height 25
type input "11"
click at [1116, 240] on button "Done" at bounding box center [1118, 247] width 57 height 26
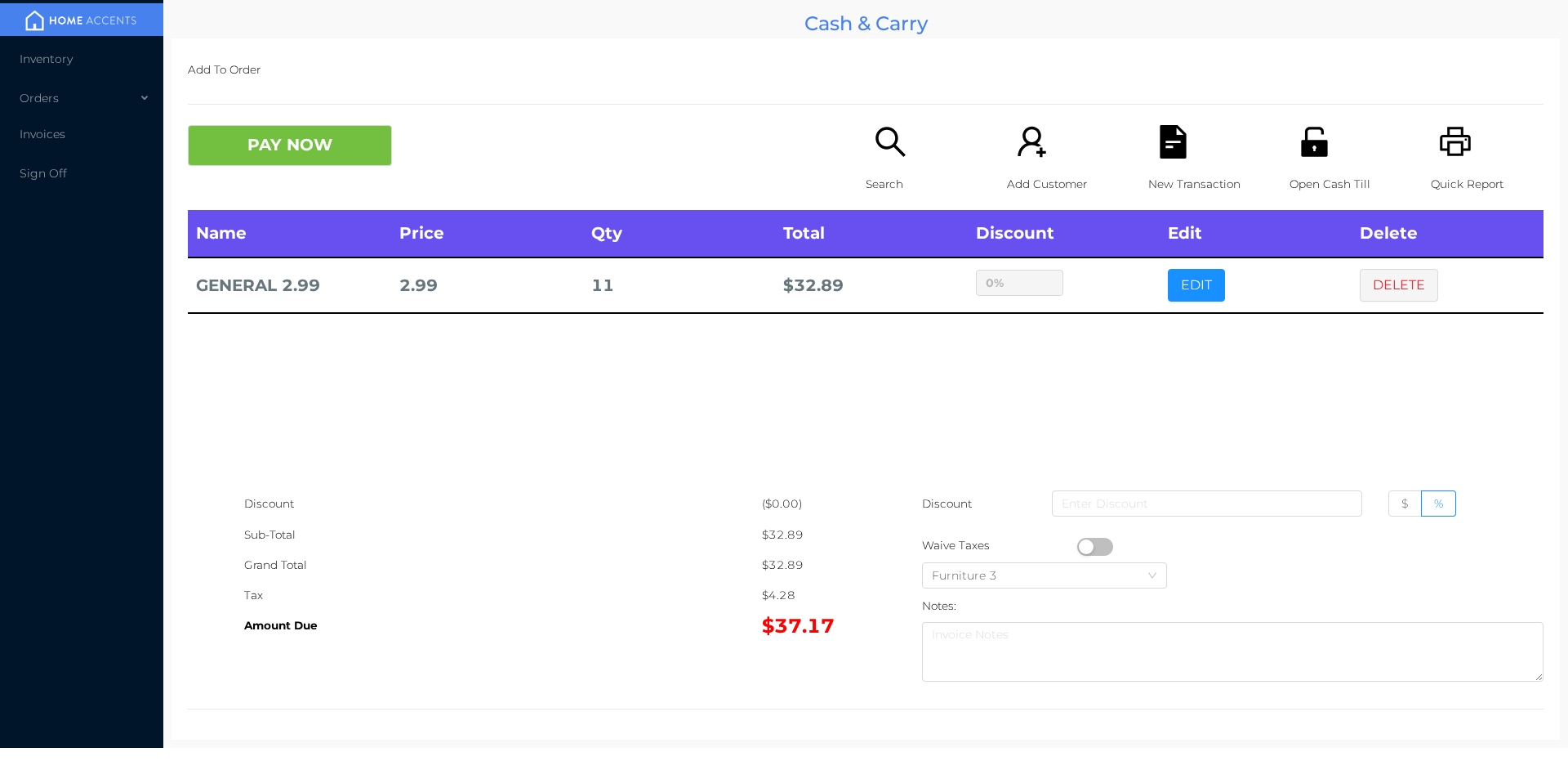
click at [1139, 326] on div "sentinelStart Edit Item Name Qty Price Discount GENERAL 2.99 11 2.99 $ % Cancel…" at bounding box center [784, 390] width 1568 height 779
click at [345, 138] on button "PAY NOW" at bounding box center [290, 146] width 204 height 41
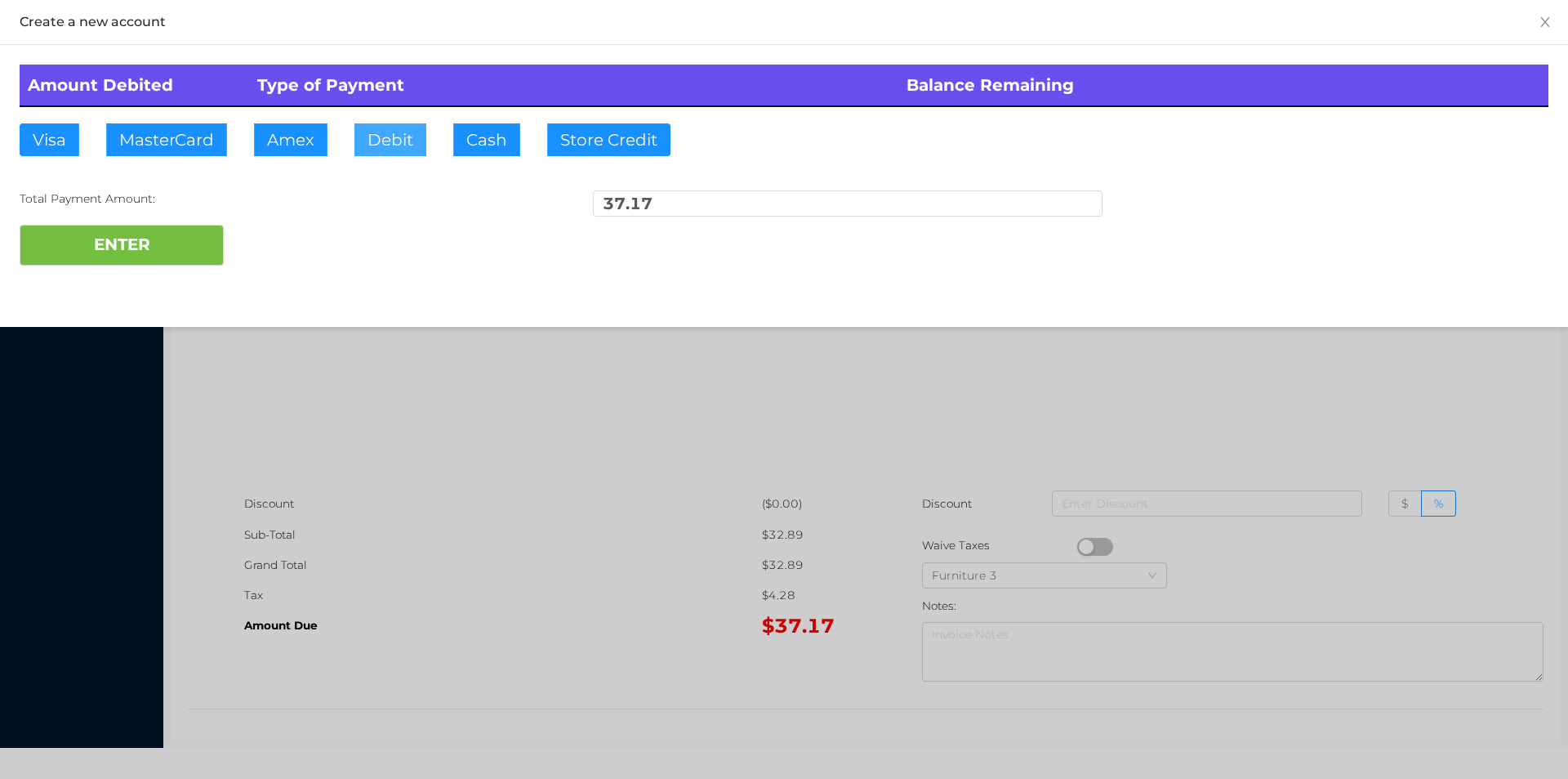
click at [390, 144] on button "Debit" at bounding box center [390, 139] width 72 height 33
click at [192, 241] on button "ENTER" at bounding box center [122, 245] width 204 height 41
type input "0"
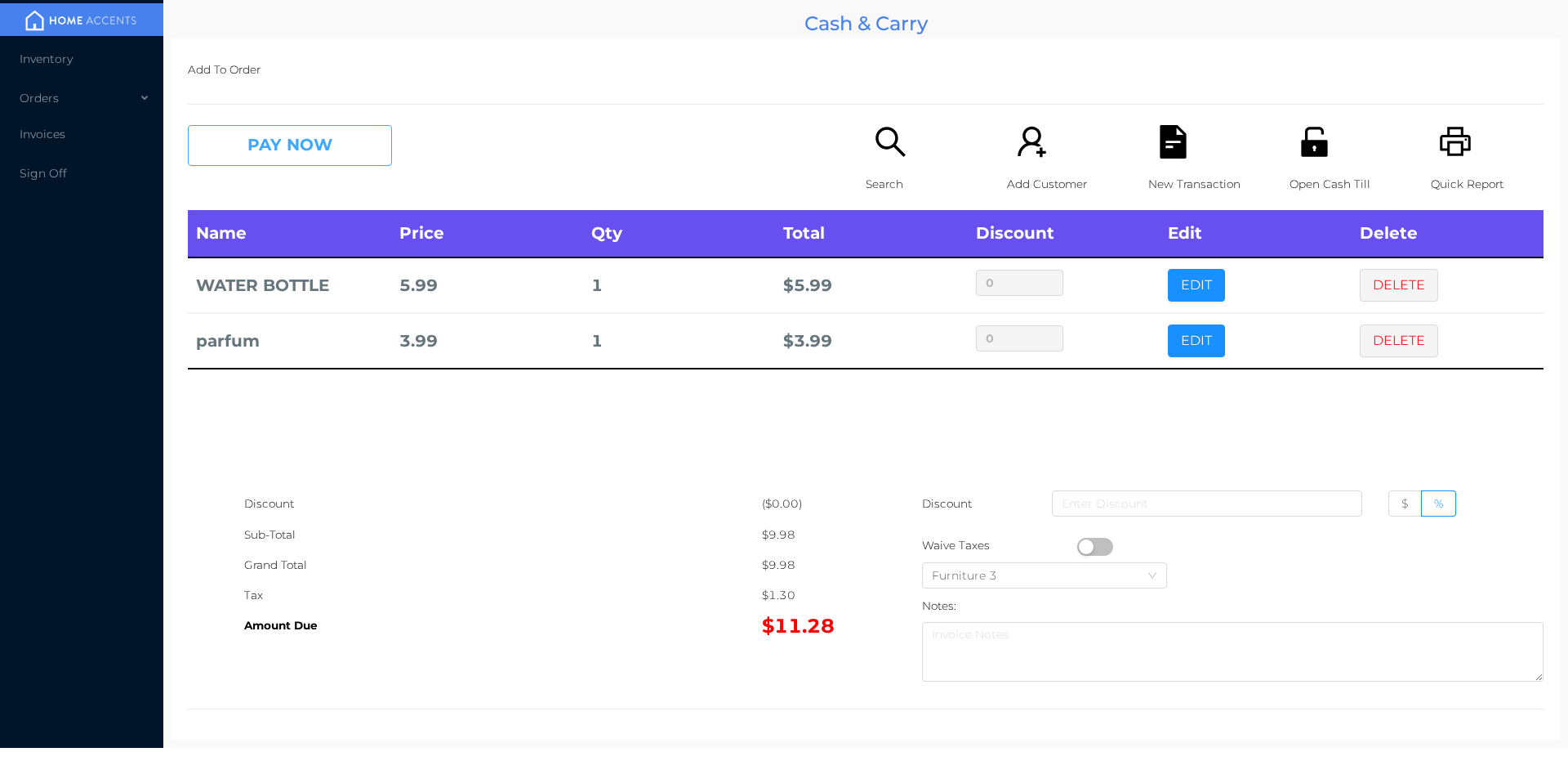
click at [263, 139] on button "PAY NOW" at bounding box center [290, 146] width 204 height 41
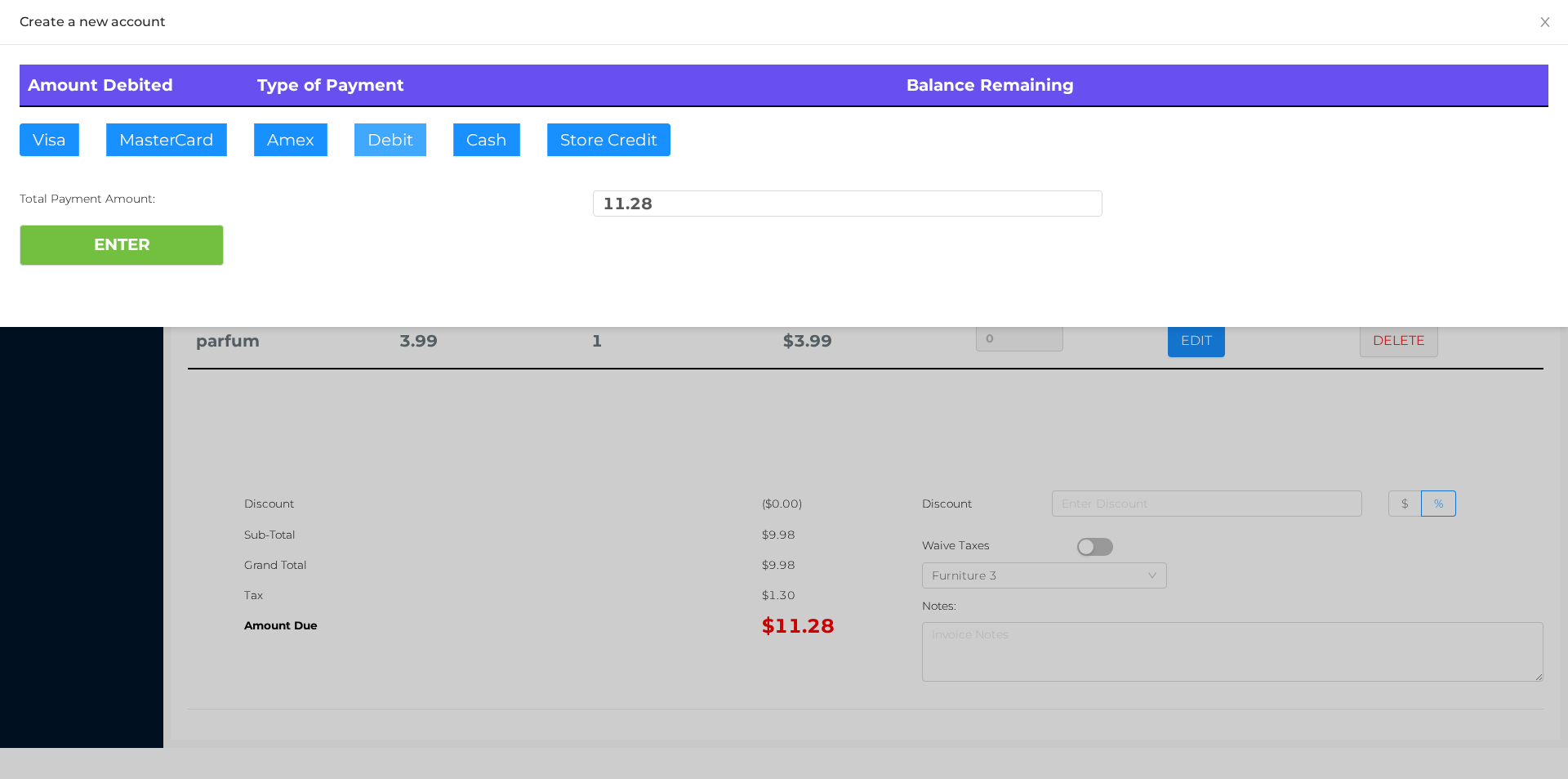
click at [383, 128] on button "Debit" at bounding box center [390, 139] width 72 height 33
click at [164, 248] on button "ENTER" at bounding box center [122, 245] width 204 height 41
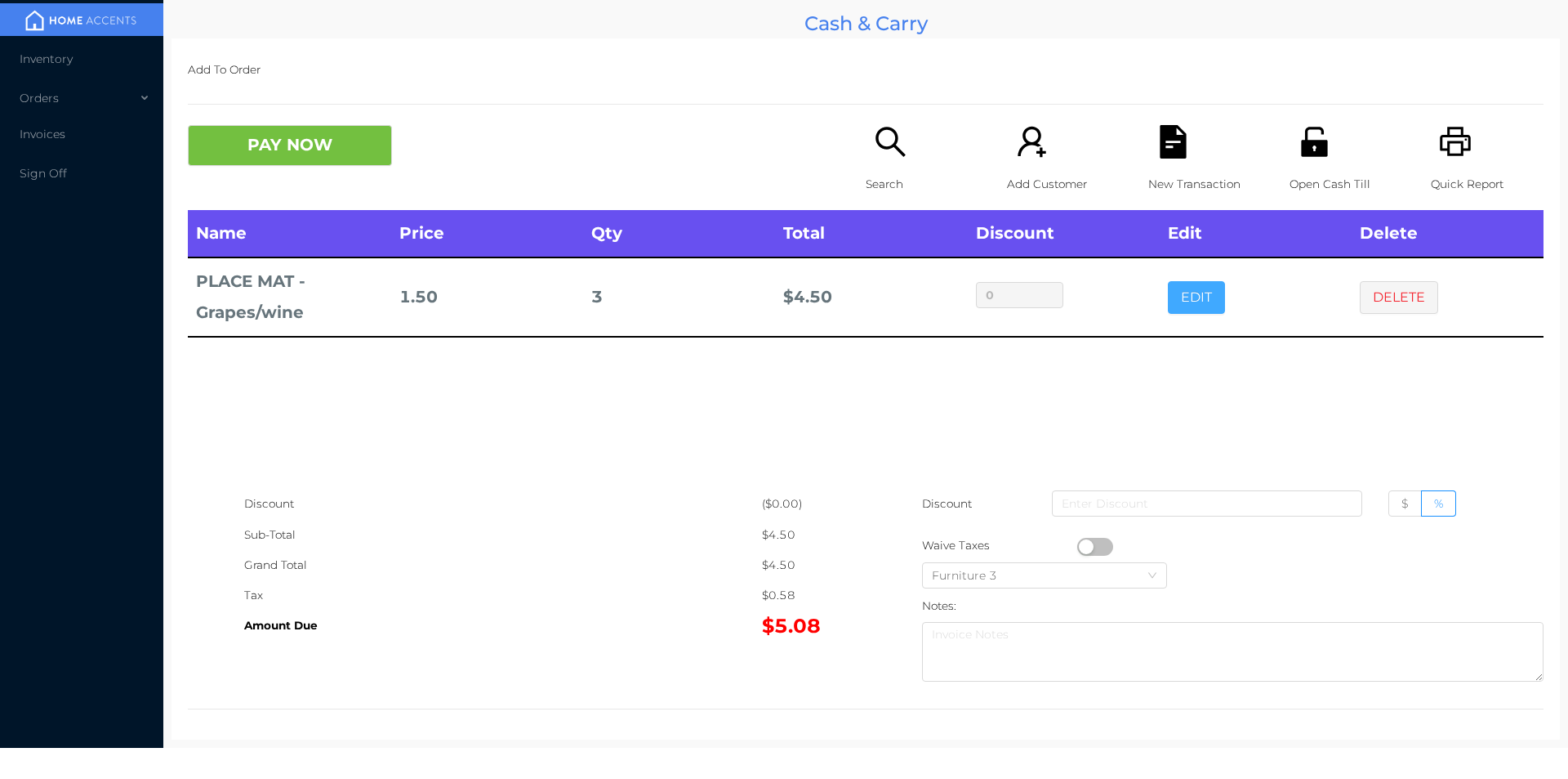
click at [1183, 302] on button "EDIT" at bounding box center [1196, 297] width 57 height 33
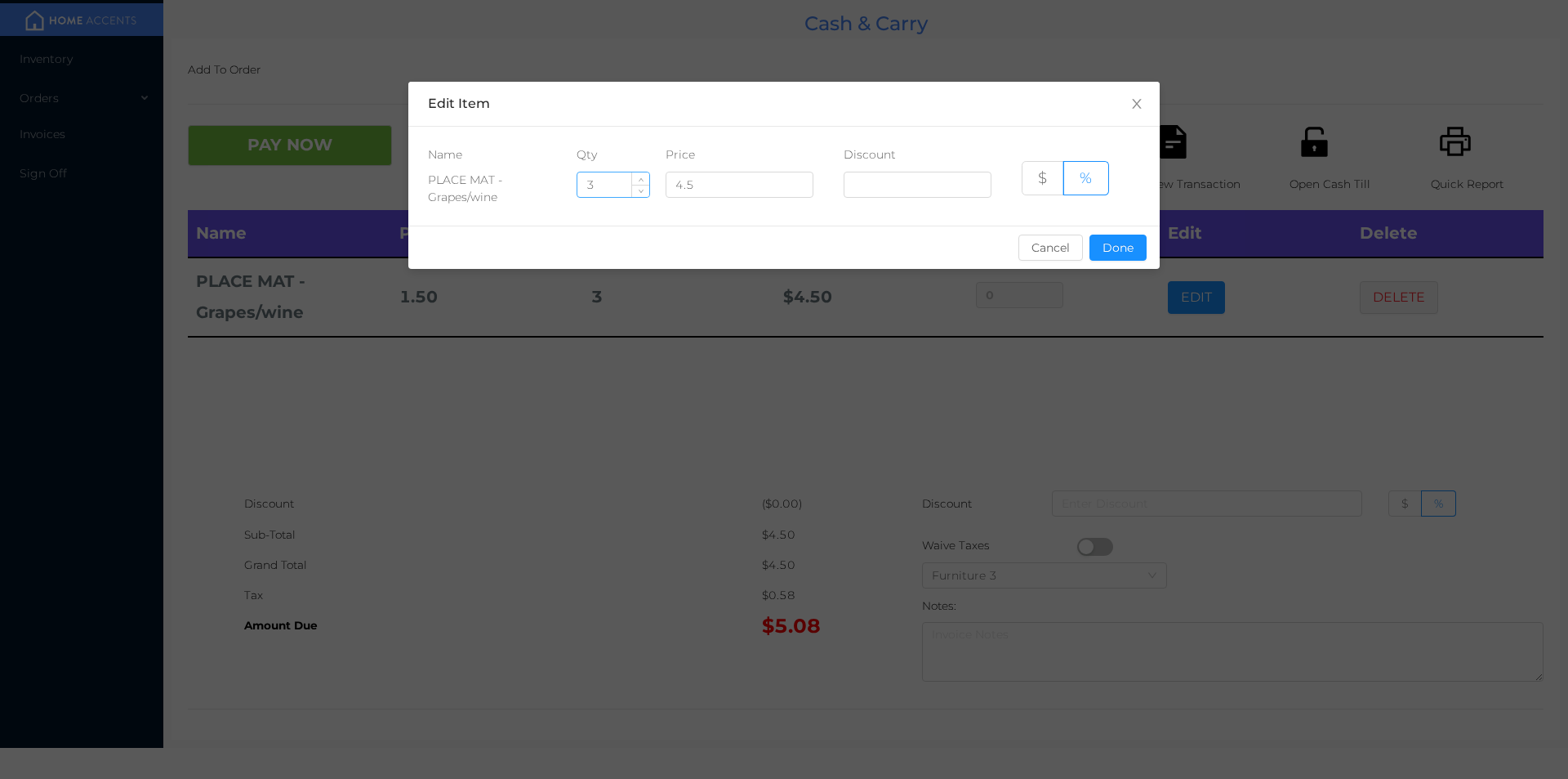
click at [608, 186] on input "3" at bounding box center [613, 185] width 72 height 25
type input "2"
click at [1125, 249] on button "Done" at bounding box center [1118, 247] width 57 height 26
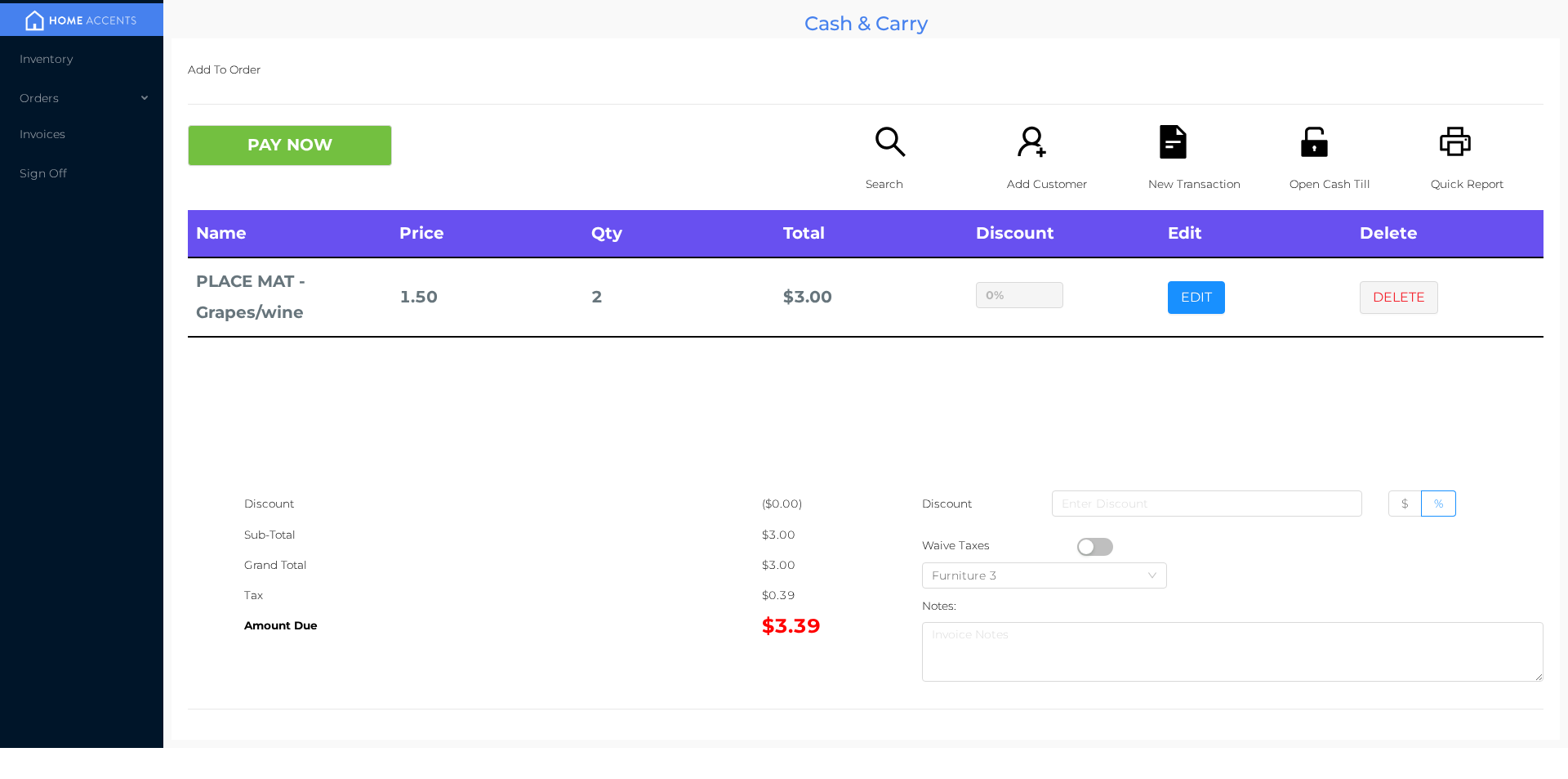
click at [987, 428] on div "Name Price Qty Total Discount Edit Delete PLACE MAT -Grapes/wine 1.50 2 $ 3.00 …" at bounding box center [866, 350] width 1356 height 279
click at [1078, 548] on button "button" at bounding box center [1095, 547] width 36 height 18
click at [264, 155] on button "PAY NOW" at bounding box center [290, 146] width 204 height 41
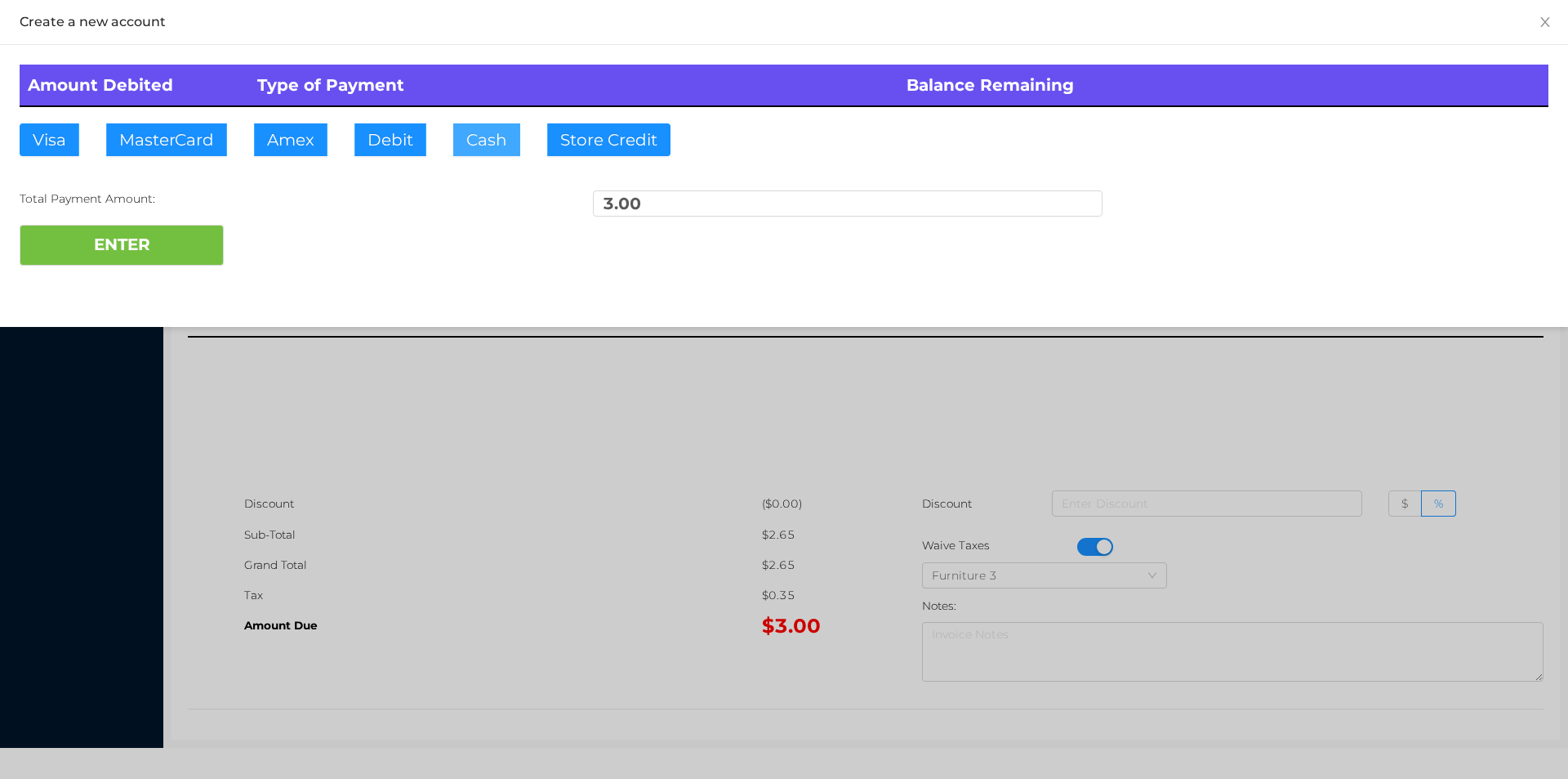
click at [455, 148] on button "Cash" at bounding box center [487, 139] width 67 height 33
click at [123, 289] on div "Create a new account Amount Debited Type of Payment Balance Remaining Visa Mast…" at bounding box center [784, 163] width 1568 height 327
click at [178, 238] on button "ENTER" at bounding box center [122, 245] width 204 height 41
type input "0"
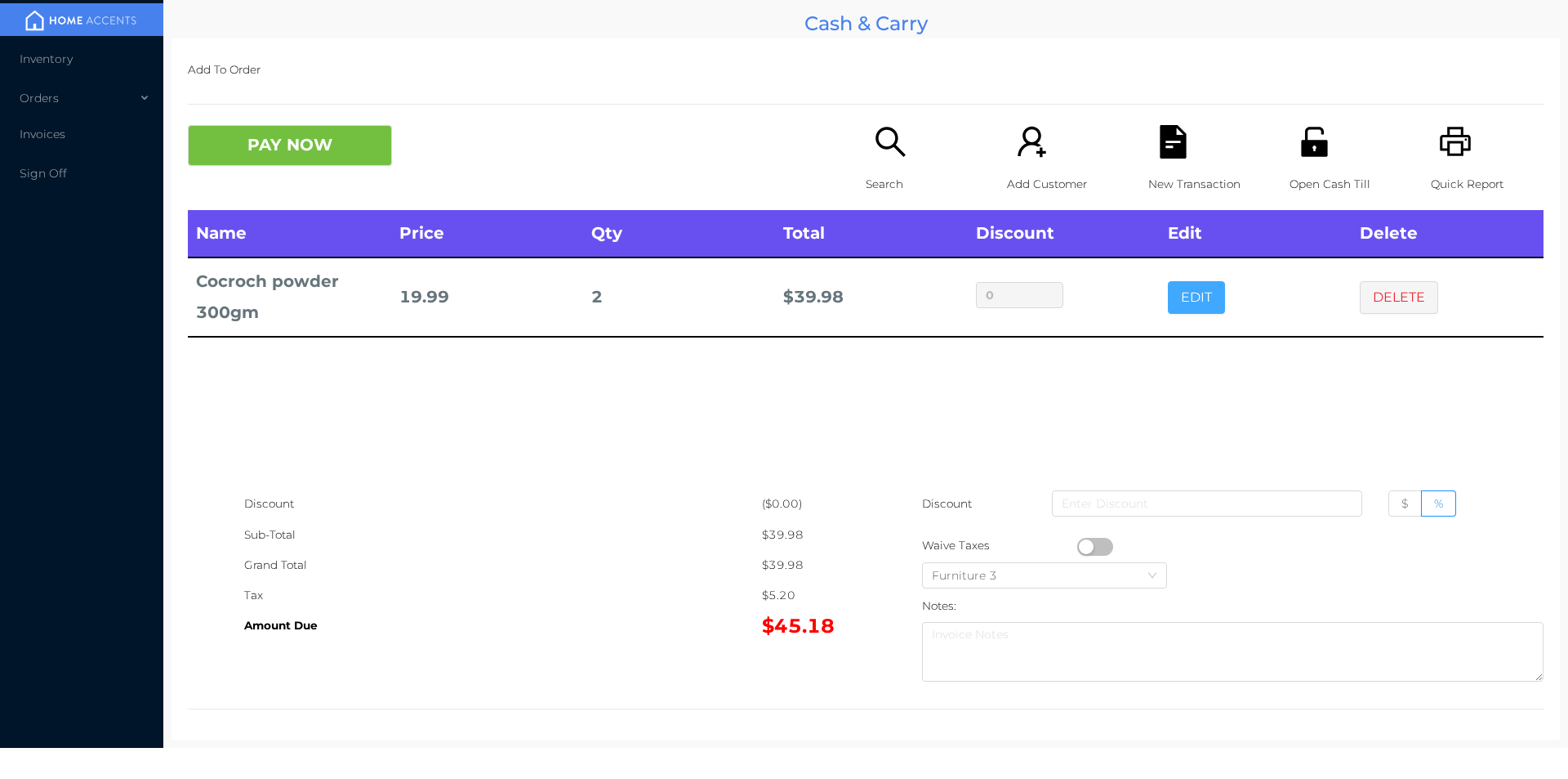
click at [1187, 296] on button "EDIT" at bounding box center [1196, 297] width 57 height 33
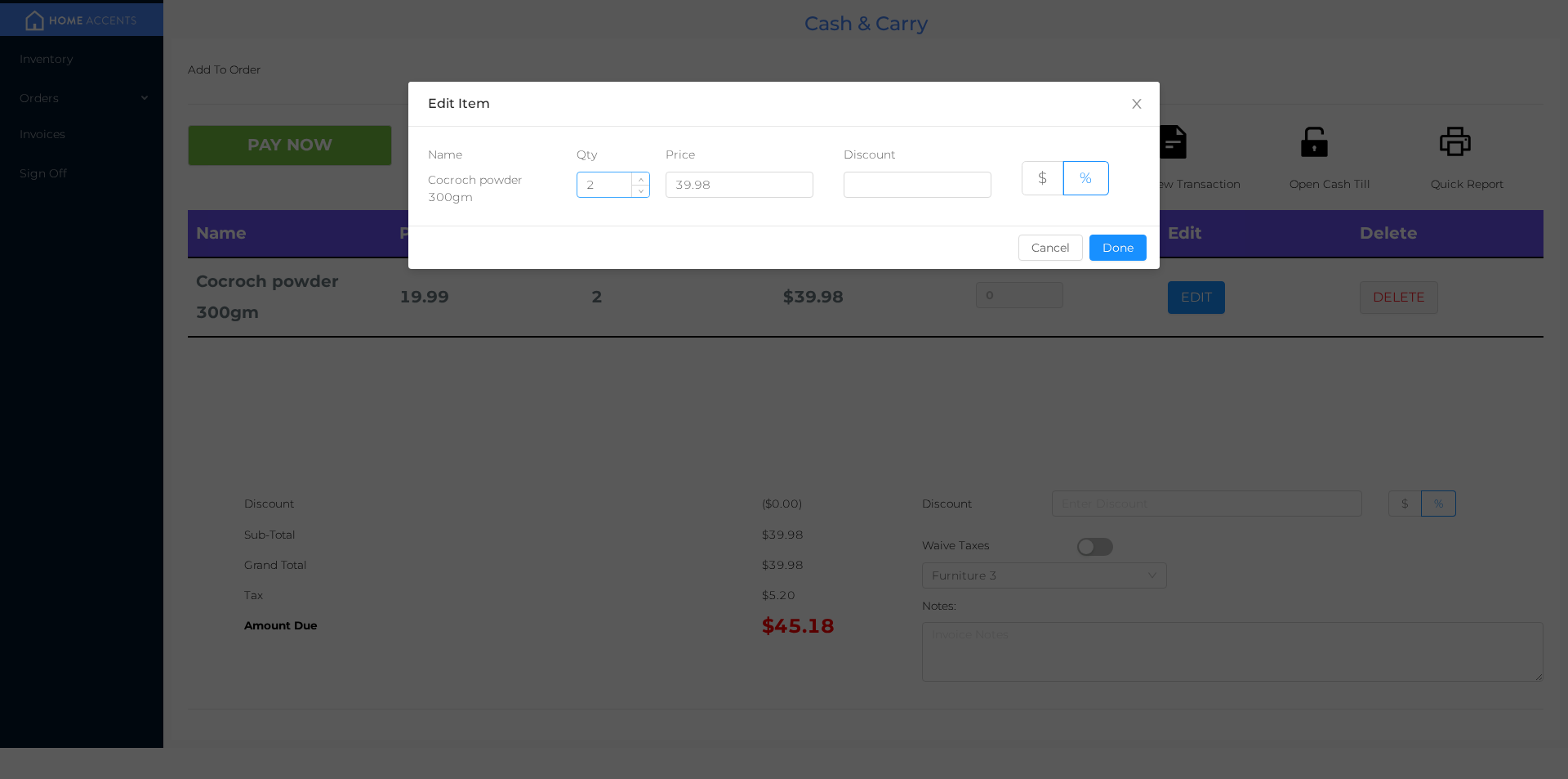
click at [618, 192] on input "2" at bounding box center [613, 185] width 72 height 25
type input "1"
click at [1123, 256] on button "Done" at bounding box center [1118, 247] width 57 height 26
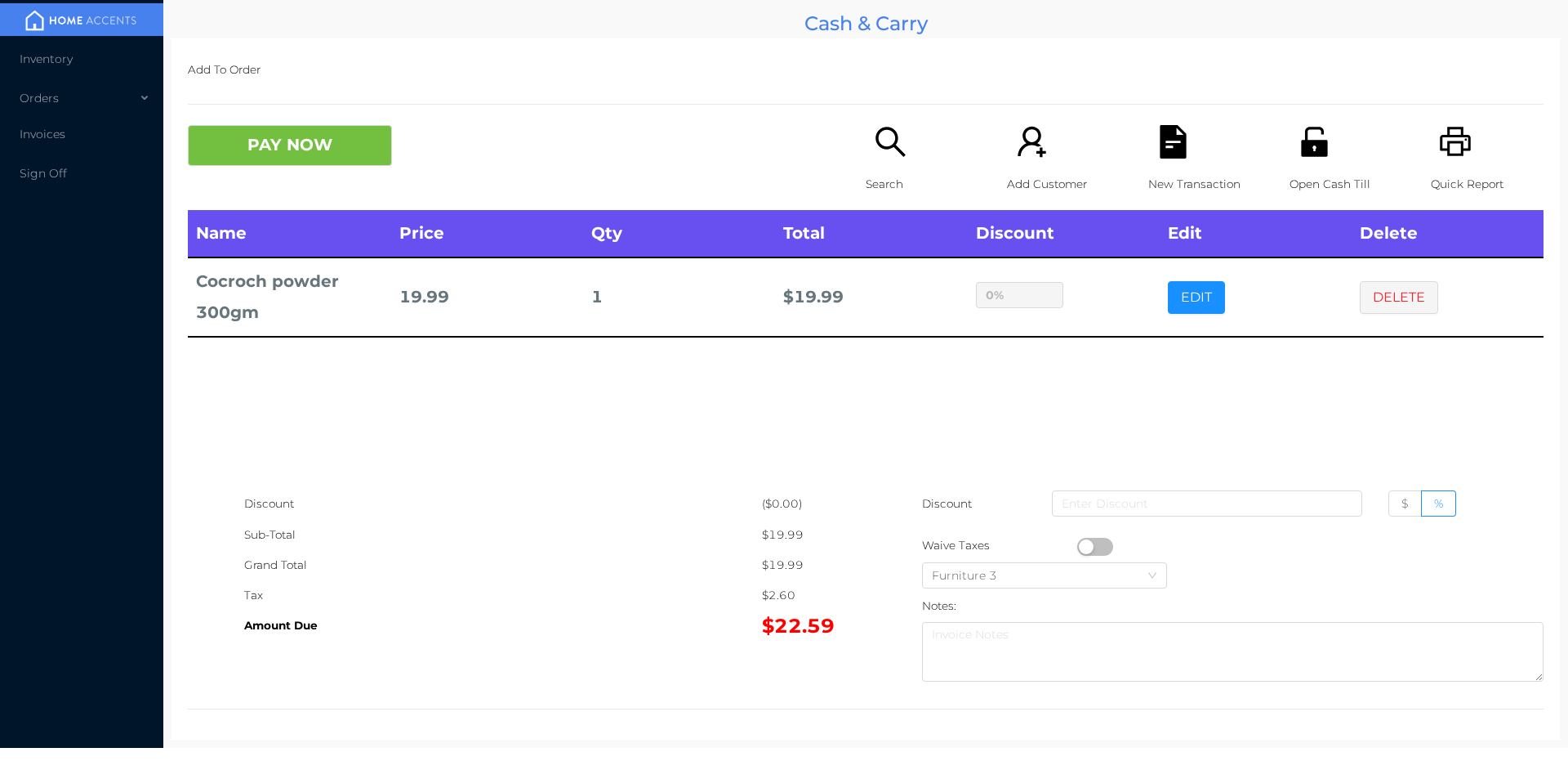
click at [1089, 378] on div "sentinelStart Edit Item Name Qty Price Discount Cocroch powder 300gm 1 39.98 $ …" at bounding box center [784, 390] width 1568 height 779
click at [367, 148] on button "PAY NOW" at bounding box center [290, 146] width 204 height 41
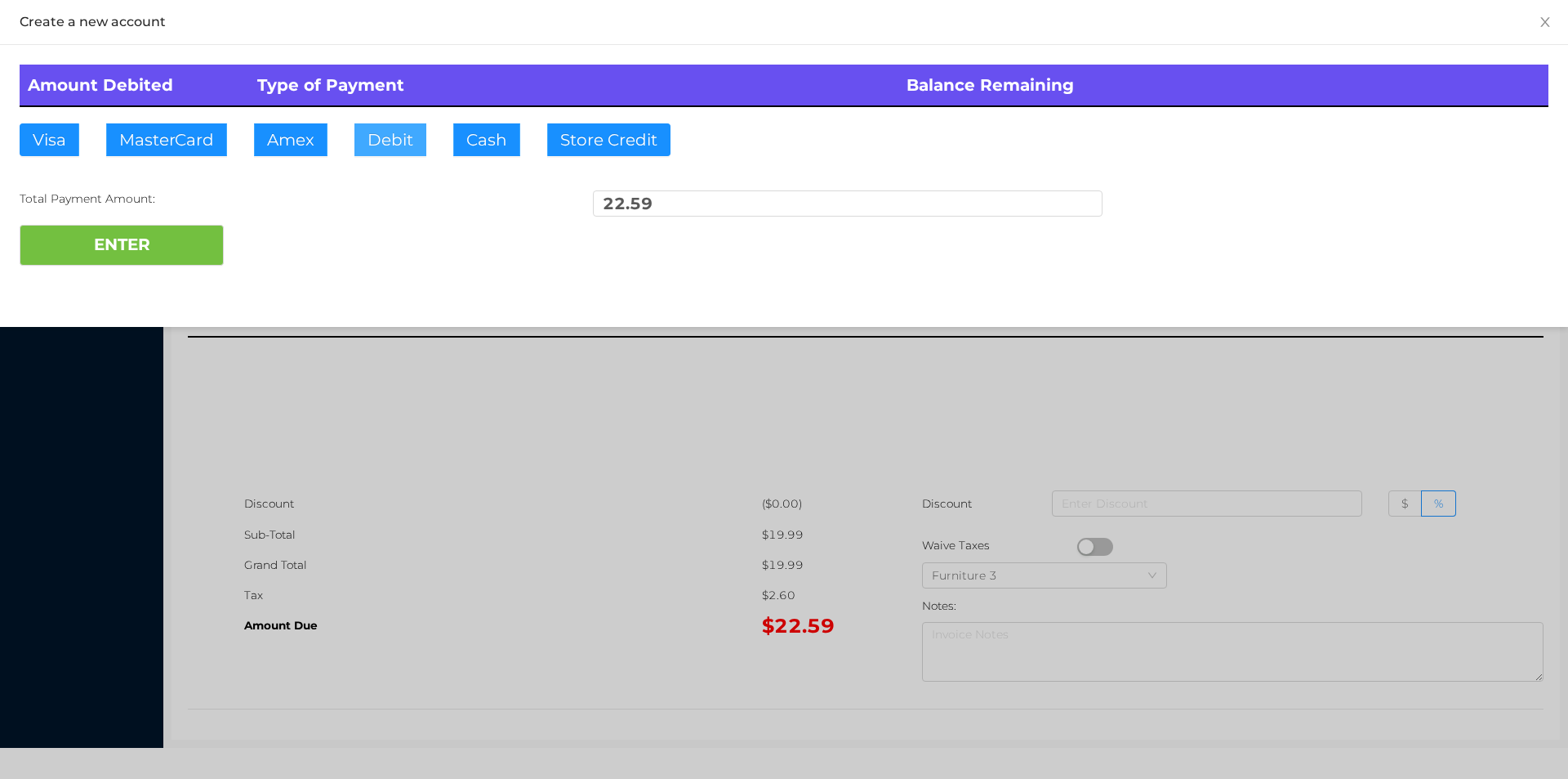
click at [399, 146] on button "Debit" at bounding box center [390, 139] width 72 height 33
click at [173, 238] on button "ENTER" at bounding box center [122, 245] width 204 height 41
type input "0"
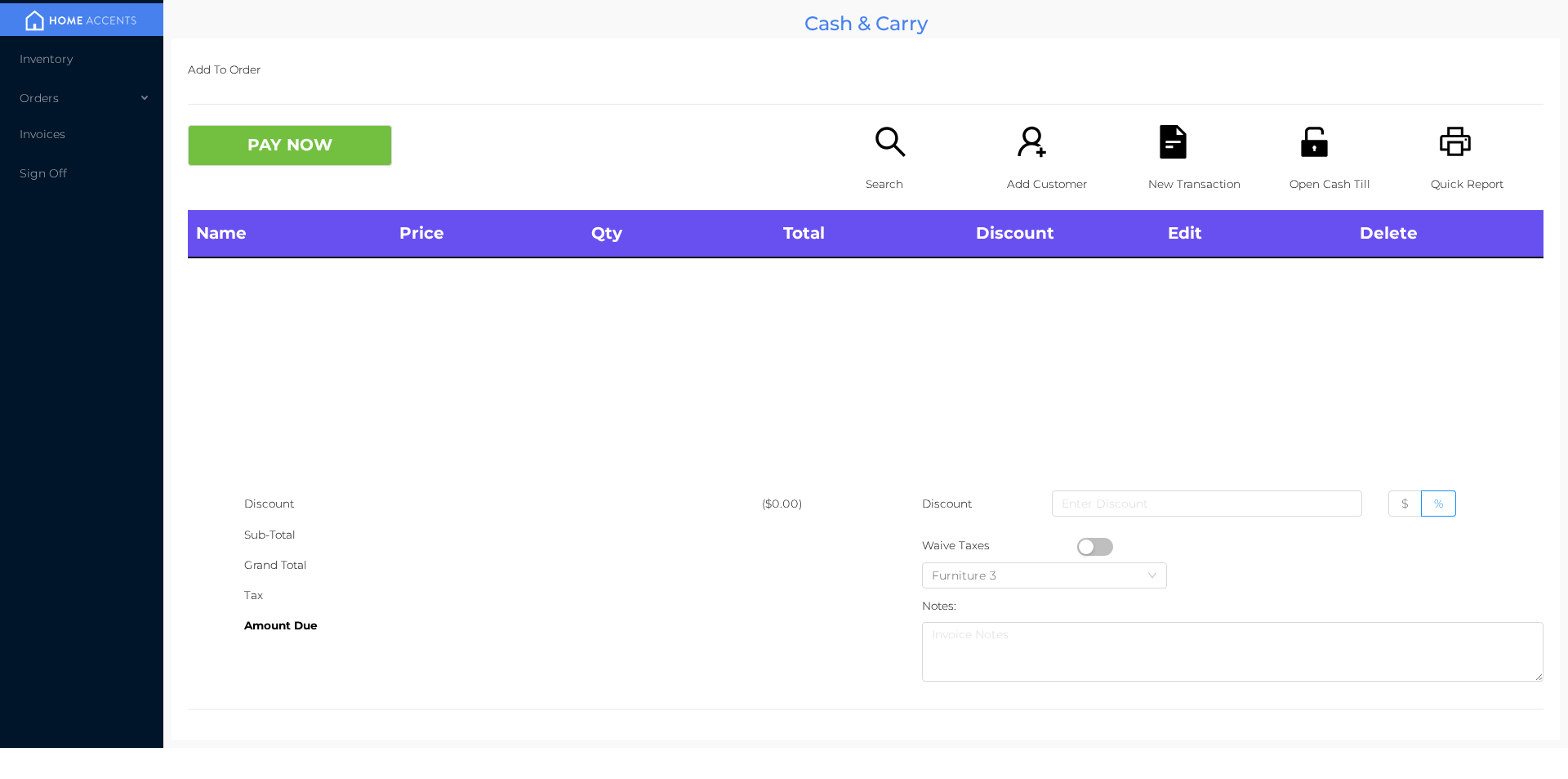
click at [1332, 165] on div "Open Cash Till" at bounding box center [1345, 168] width 113 height 85
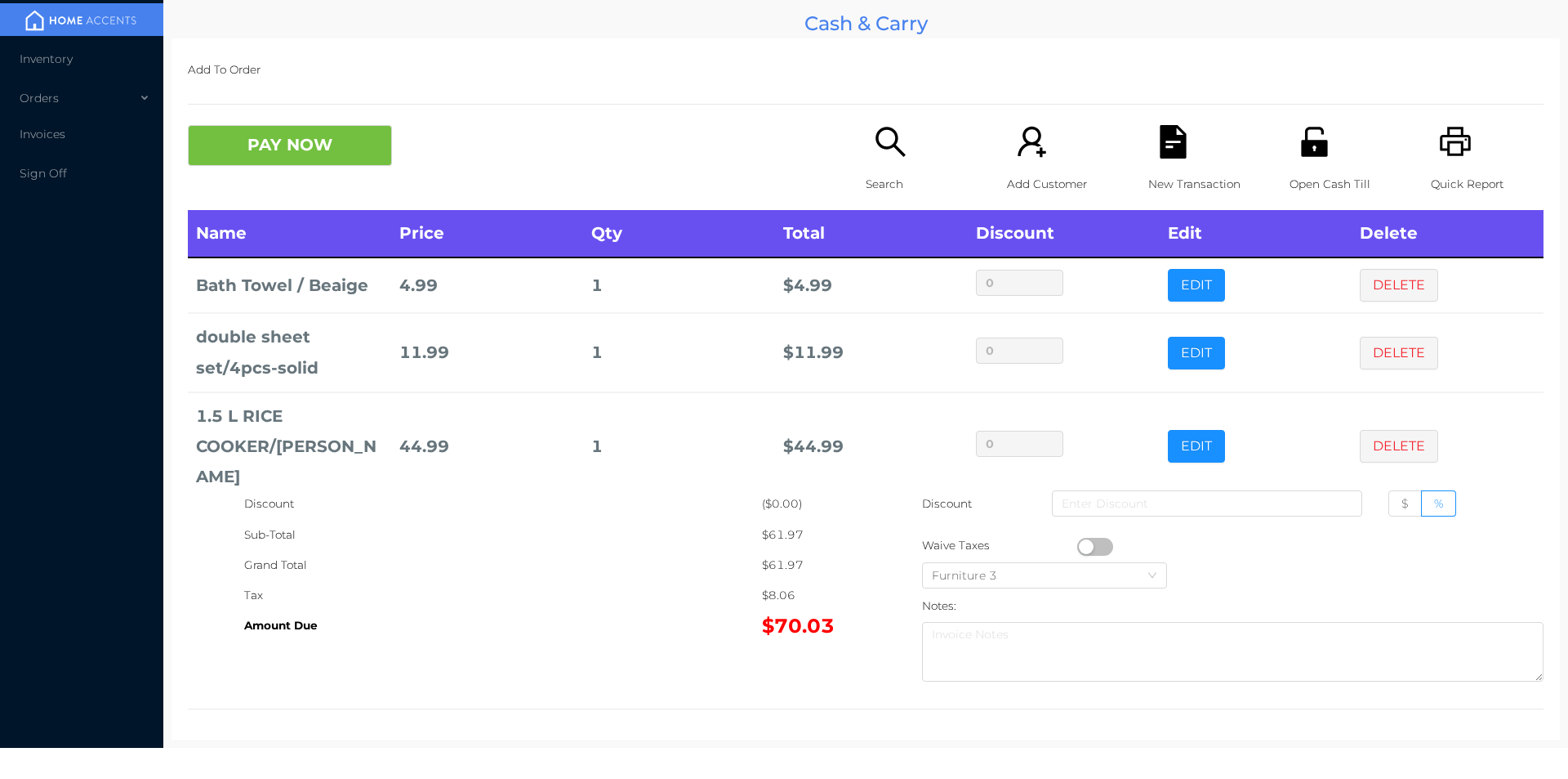
click at [874, 153] on icon "icon: search" at bounding box center [891, 142] width 34 height 34
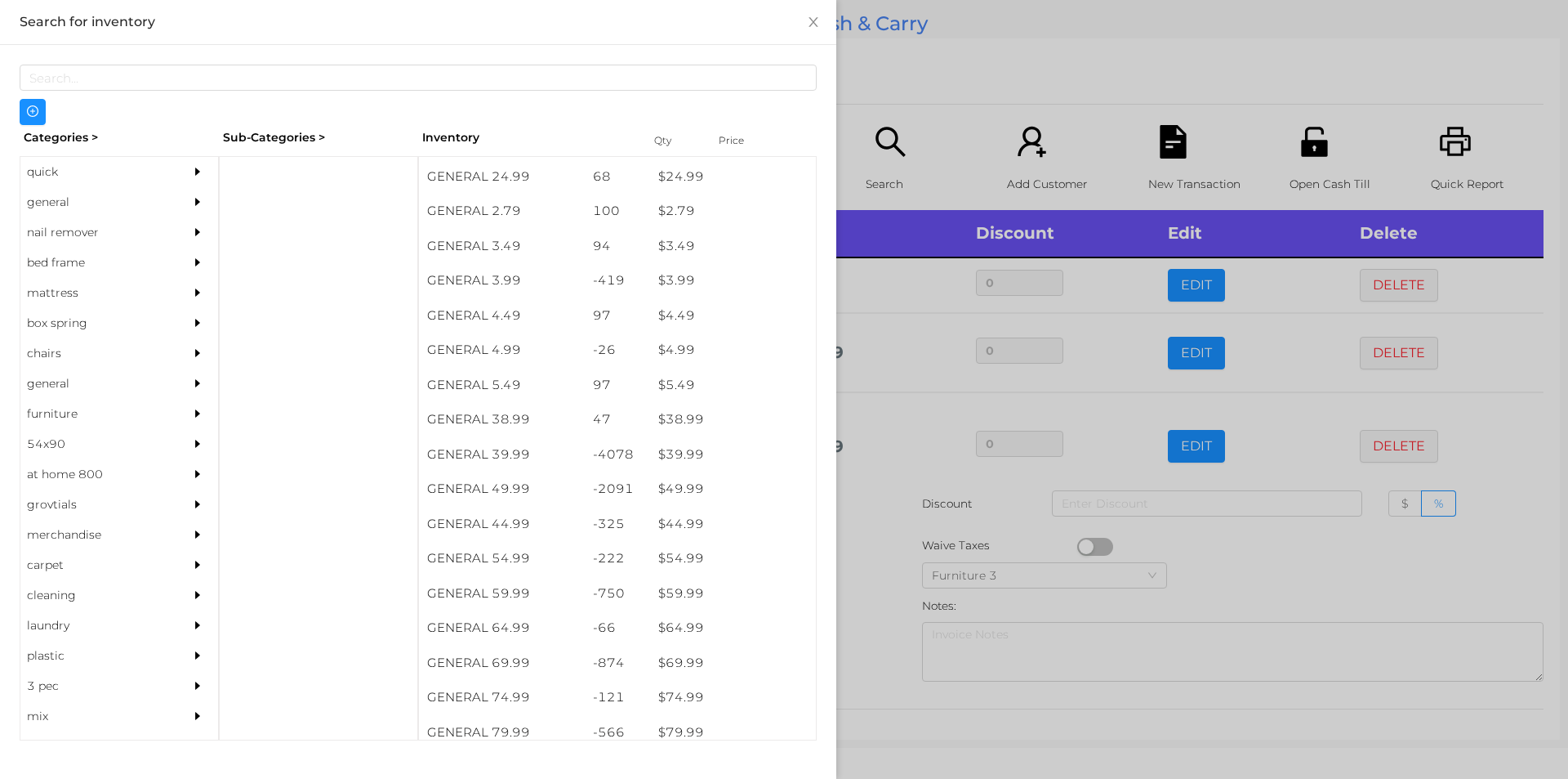
scroll to position [657, 0]
click at [50, 203] on div "general" at bounding box center [95, 202] width 149 height 30
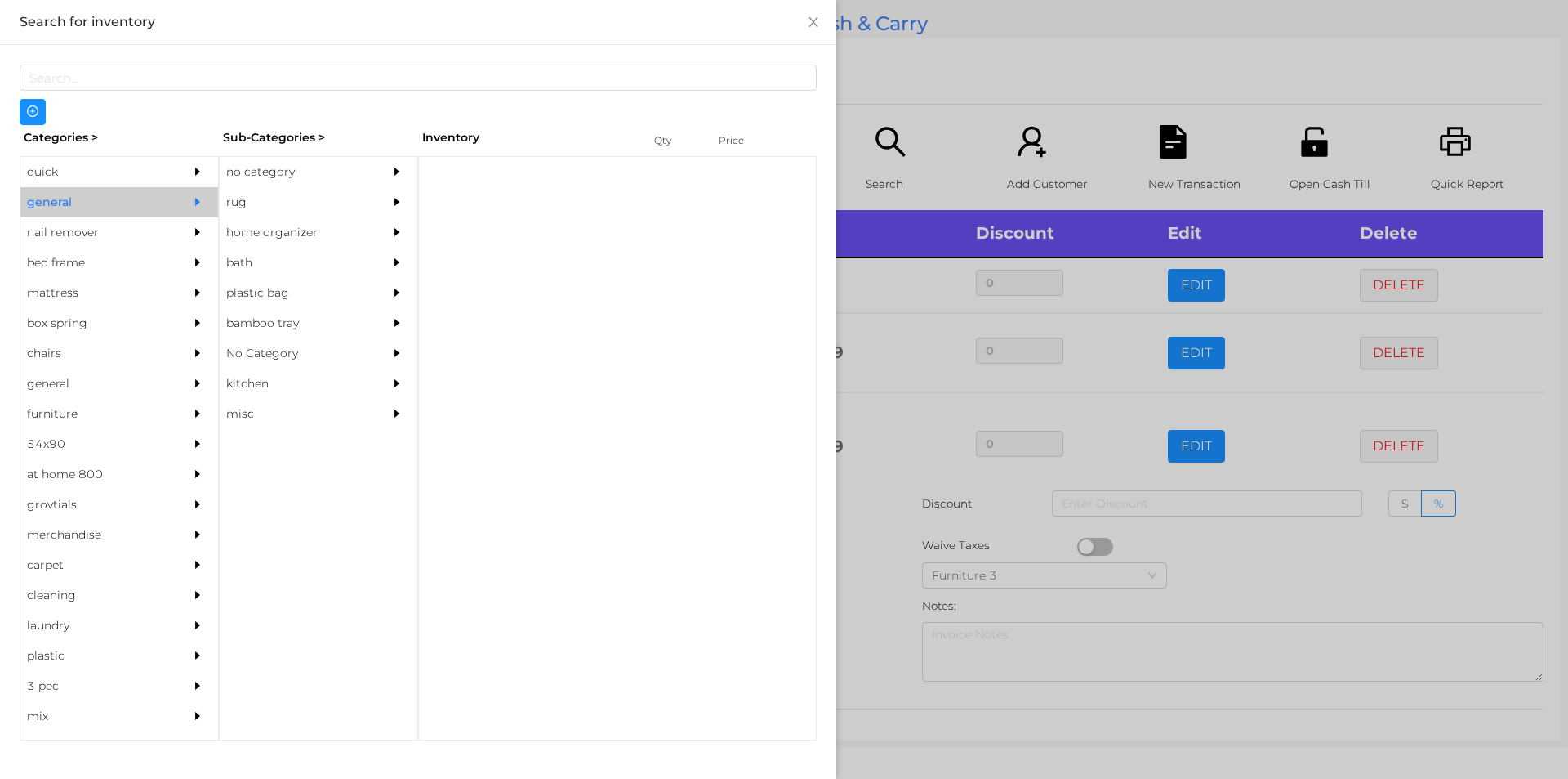
click at [255, 173] on div "no category" at bounding box center [294, 172] width 149 height 30
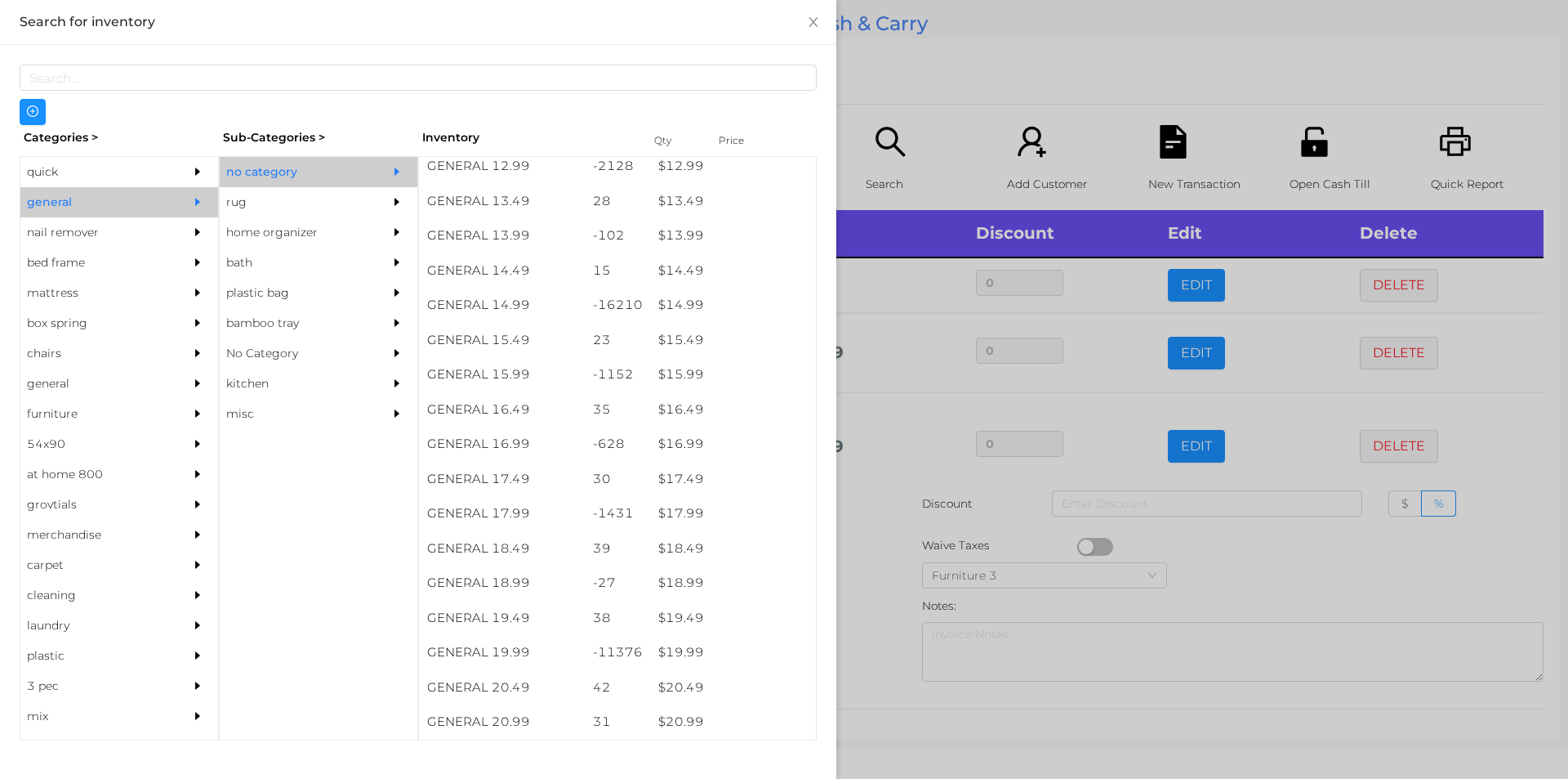
scroll to position [1331, 0]
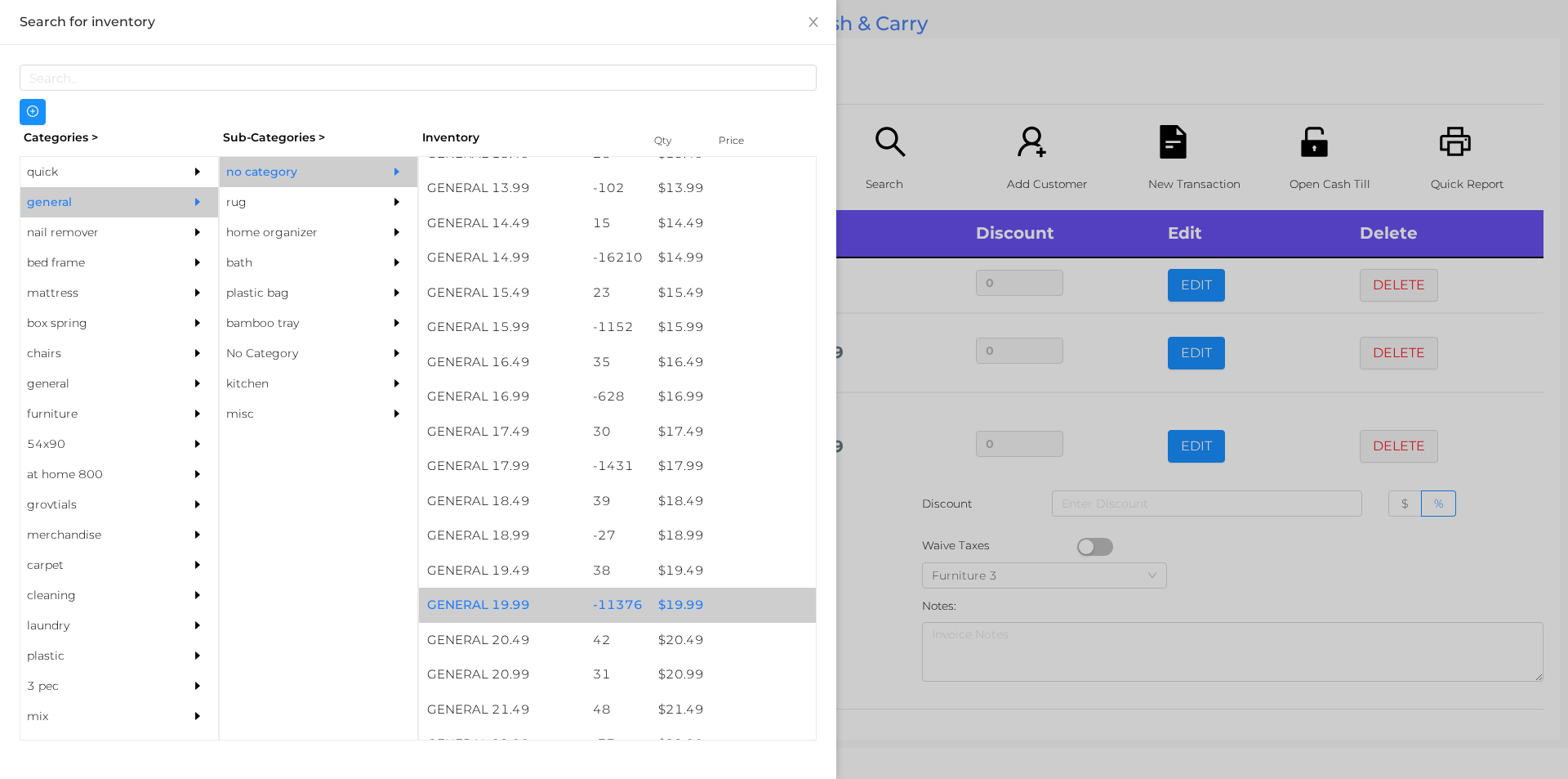
click at [668, 592] on div "$ 19.99" at bounding box center [733, 605] width 166 height 35
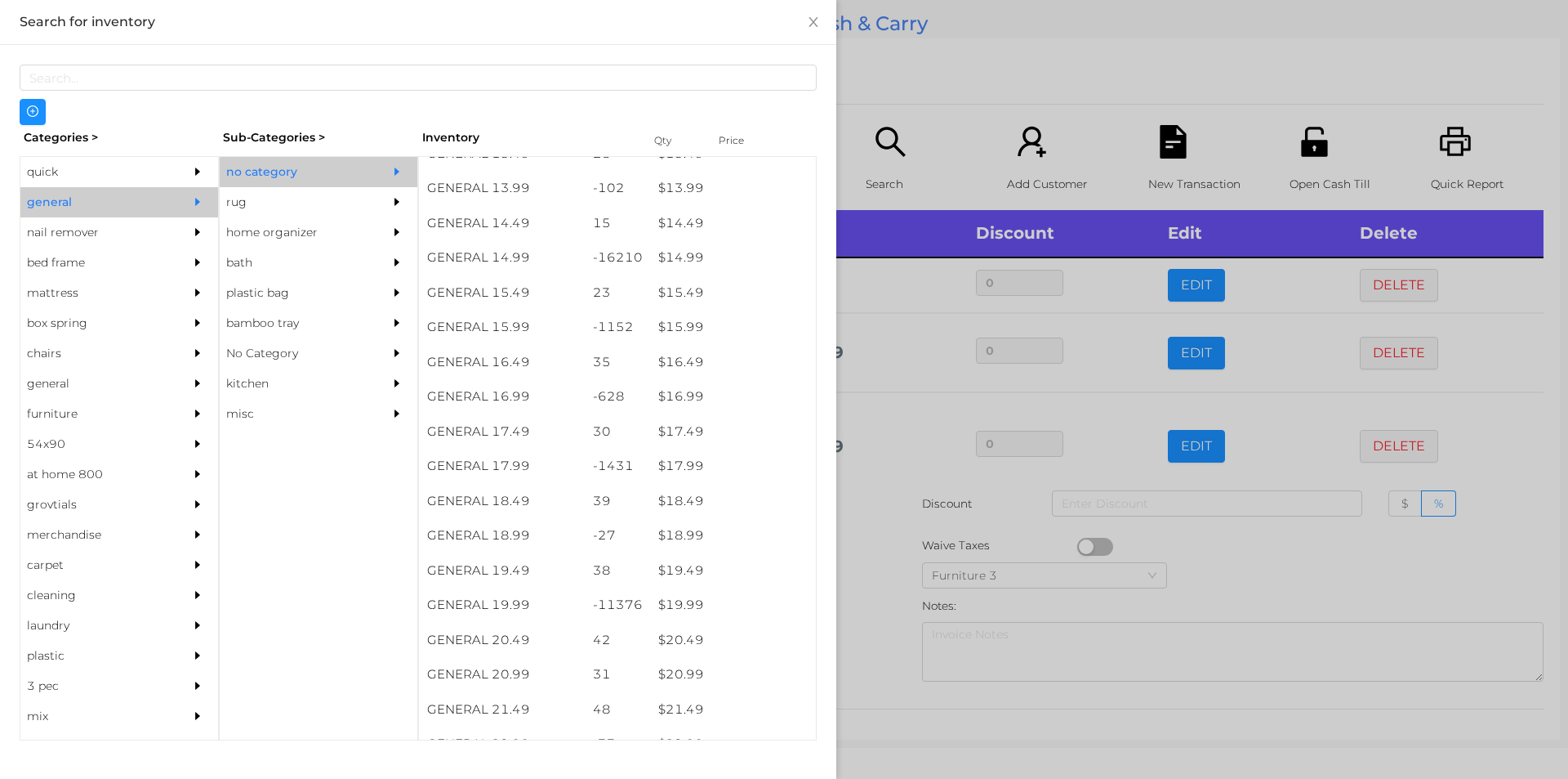
click at [861, 554] on div at bounding box center [784, 390] width 1568 height 779
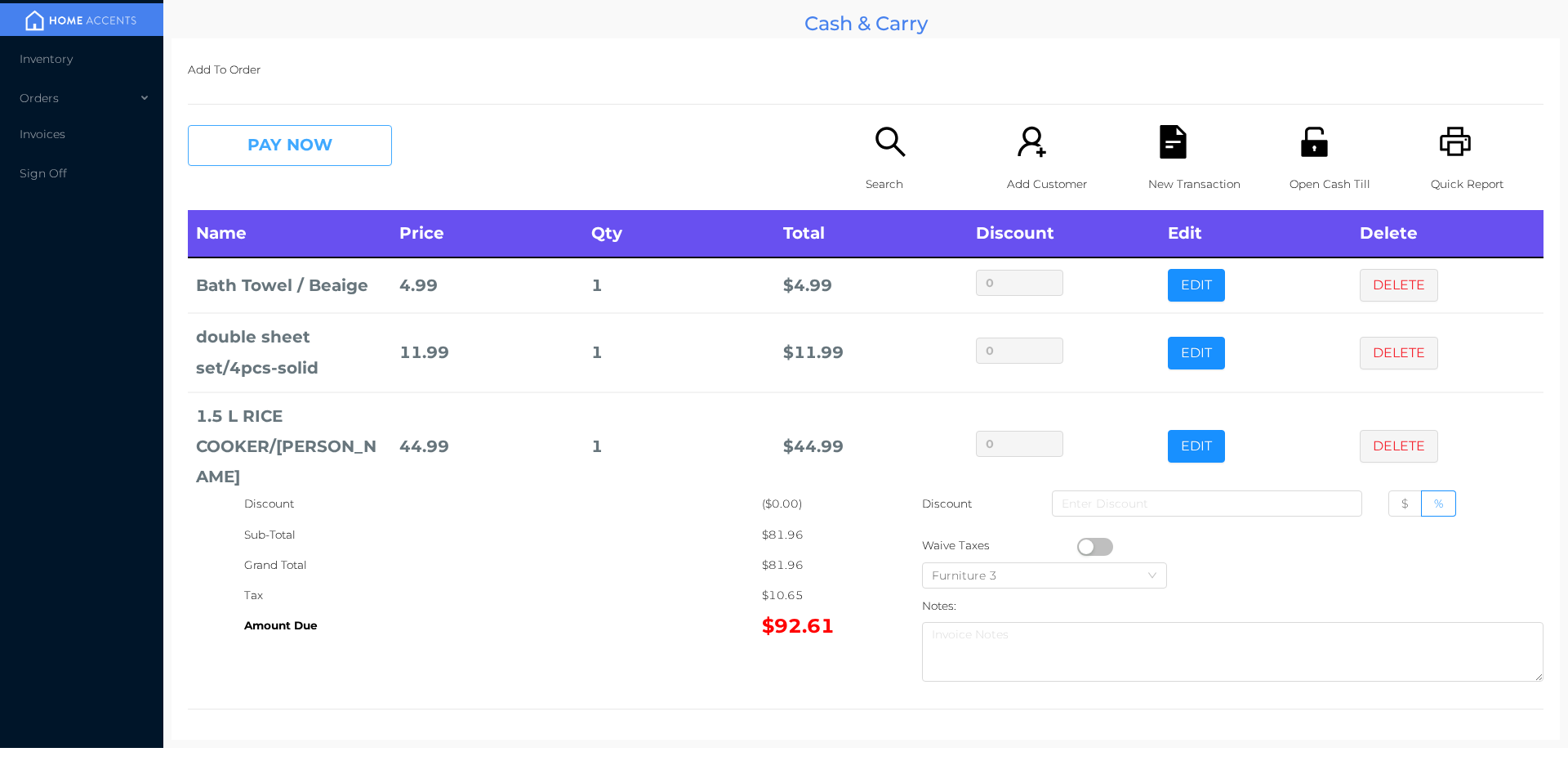
click at [309, 131] on button "PAY NOW" at bounding box center [290, 146] width 204 height 41
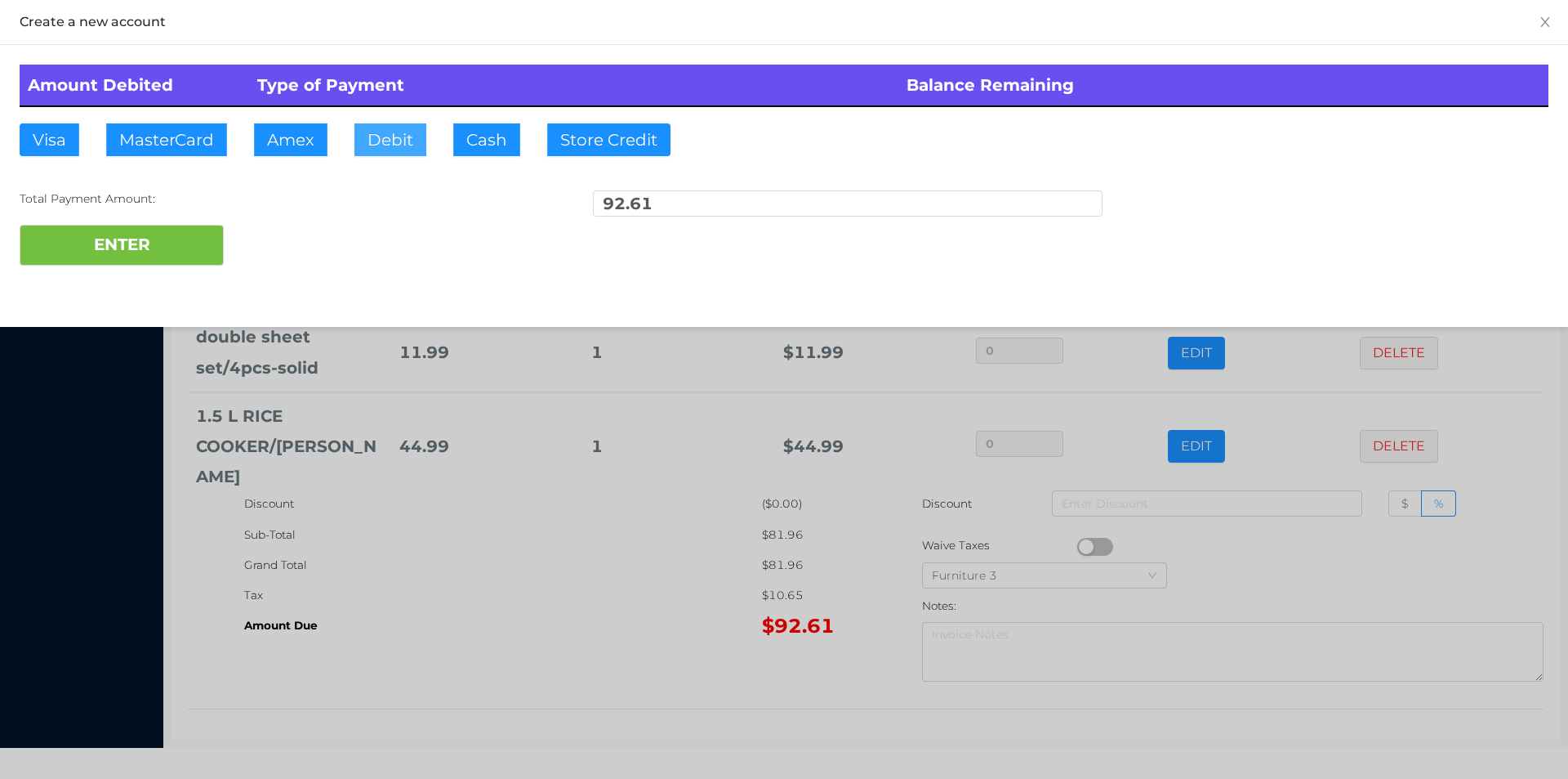
click at [399, 143] on button "Debit" at bounding box center [390, 139] width 72 height 33
click at [171, 240] on button "ENTER" at bounding box center [122, 245] width 204 height 41
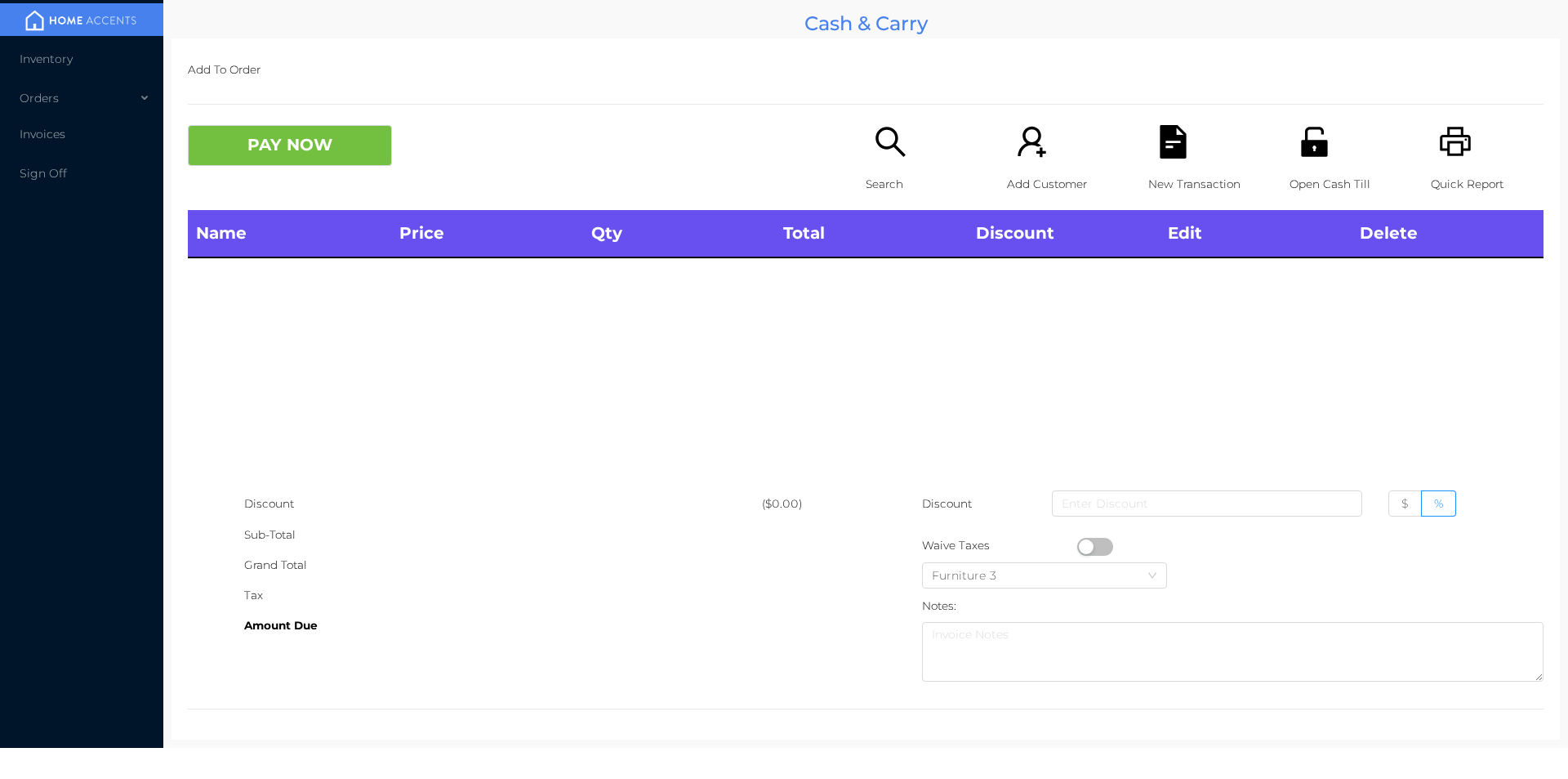
click at [1453, 143] on icon "icon: printer" at bounding box center [1455, 141] width 31 height 29
